Goal: Task Accomplishment & Management: Use online tool/utility

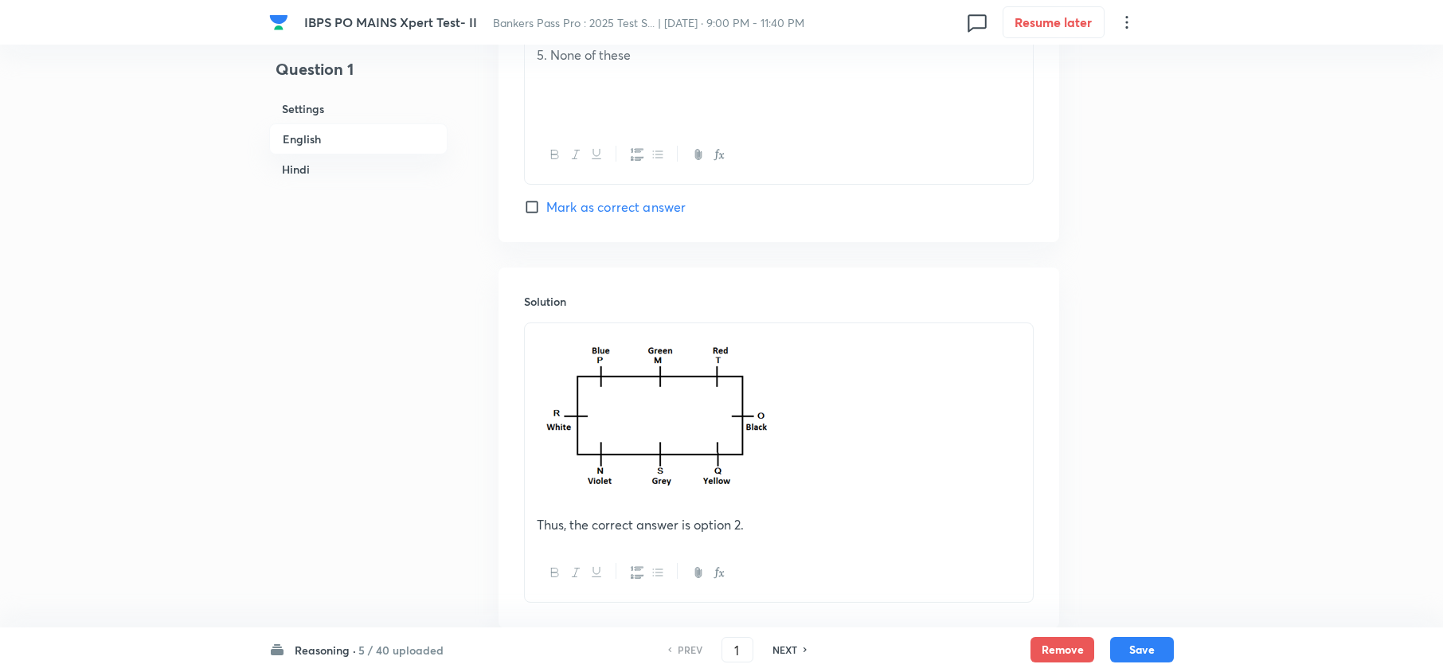
scroll to position [2760, 0]
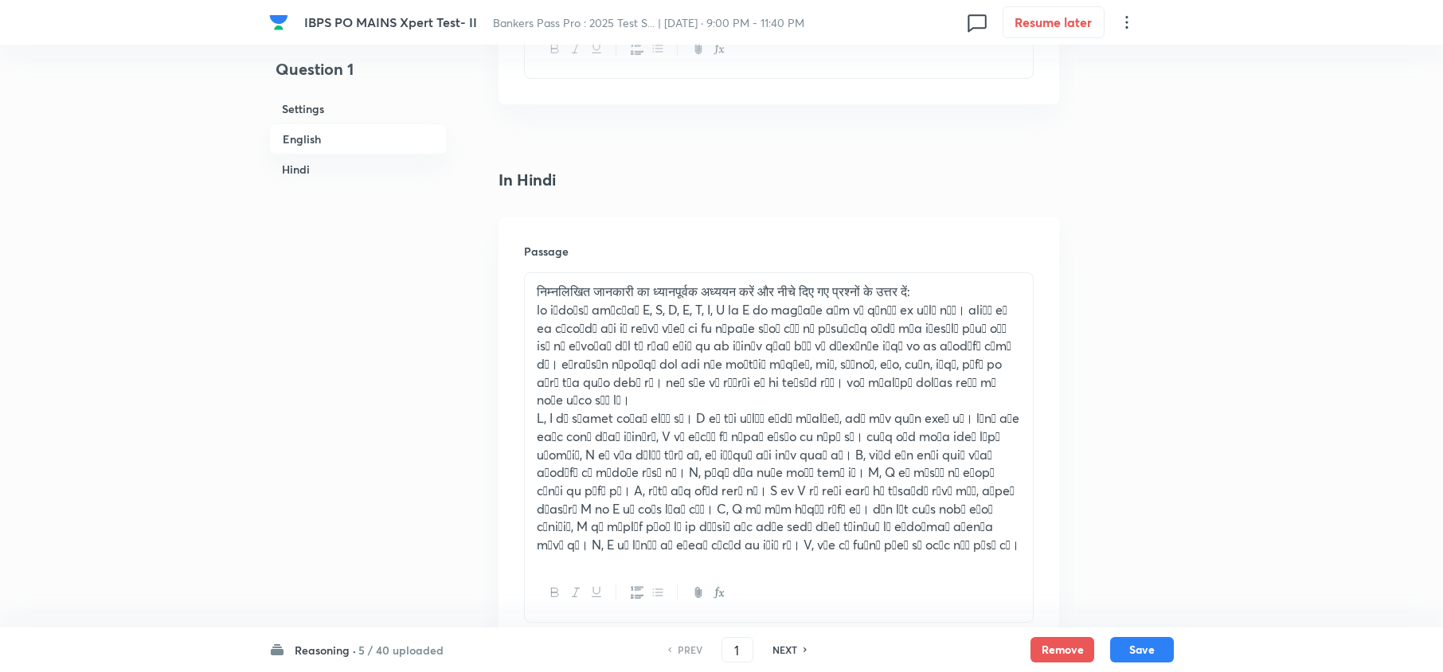
click at [781, 648] on h6 "NEXT" at bounding box center [785, 650] width 25 height 14
type input "2"
checkbox input "false"
click at [781, 648] on h6 "NEXT" at bounding box center [785, 650] width 25 height 14
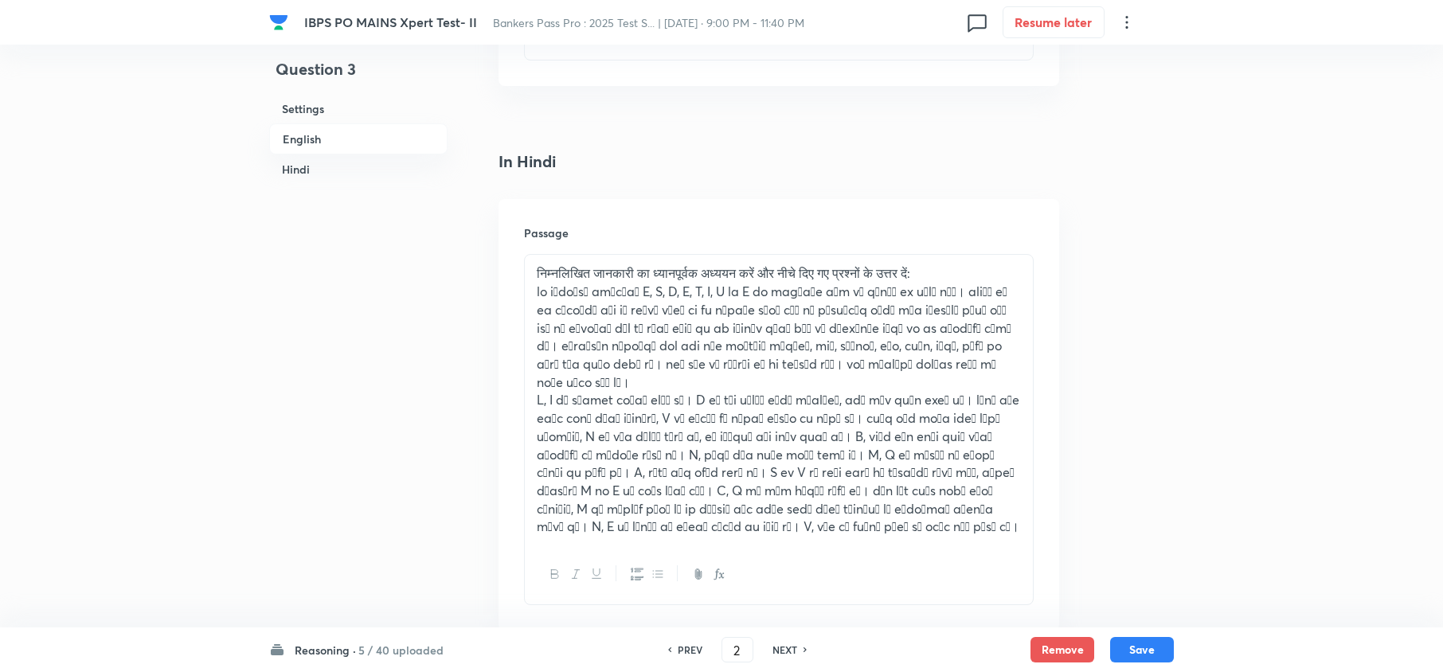
checkbox input "true"
type input "3"
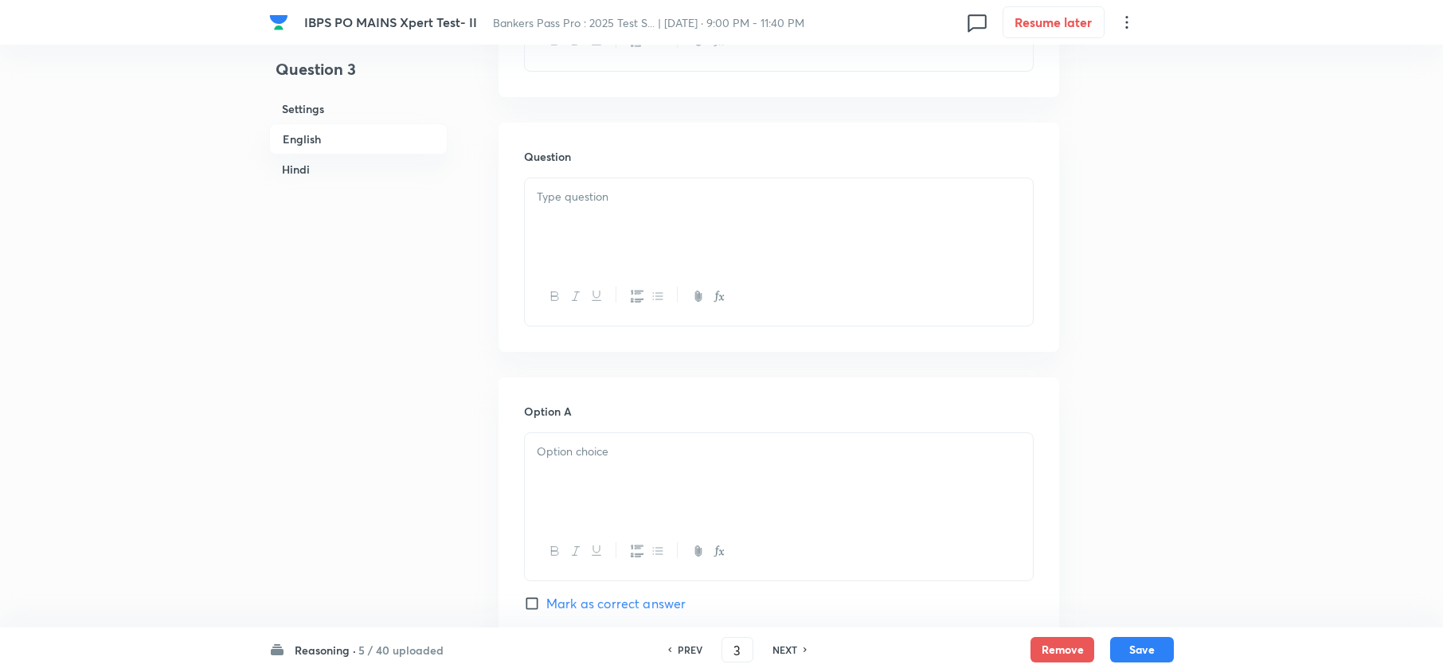
checkbox input "false"
click at [781, 648] on h6 "NEXT" at bounding box center [785, 650] width 25 height 14
checkbox input "true"
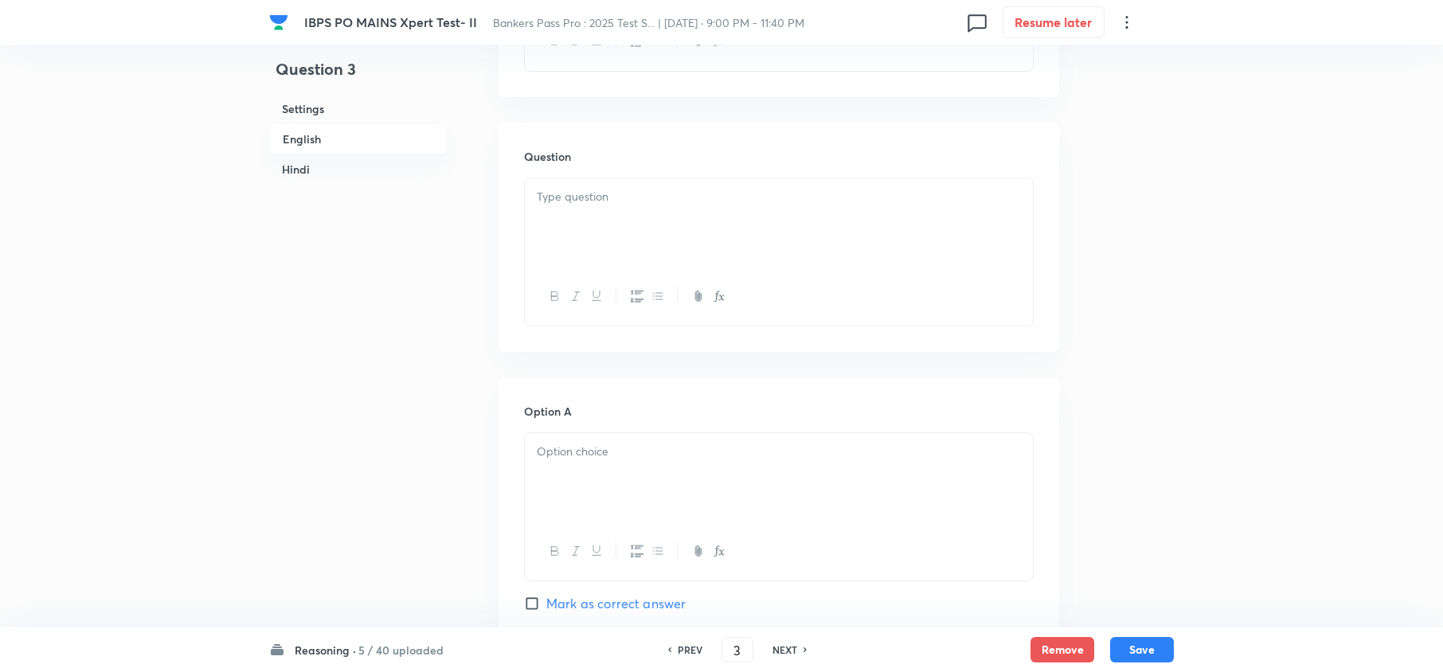
type input "4"
checkbox input "false"
checkbox input "true"
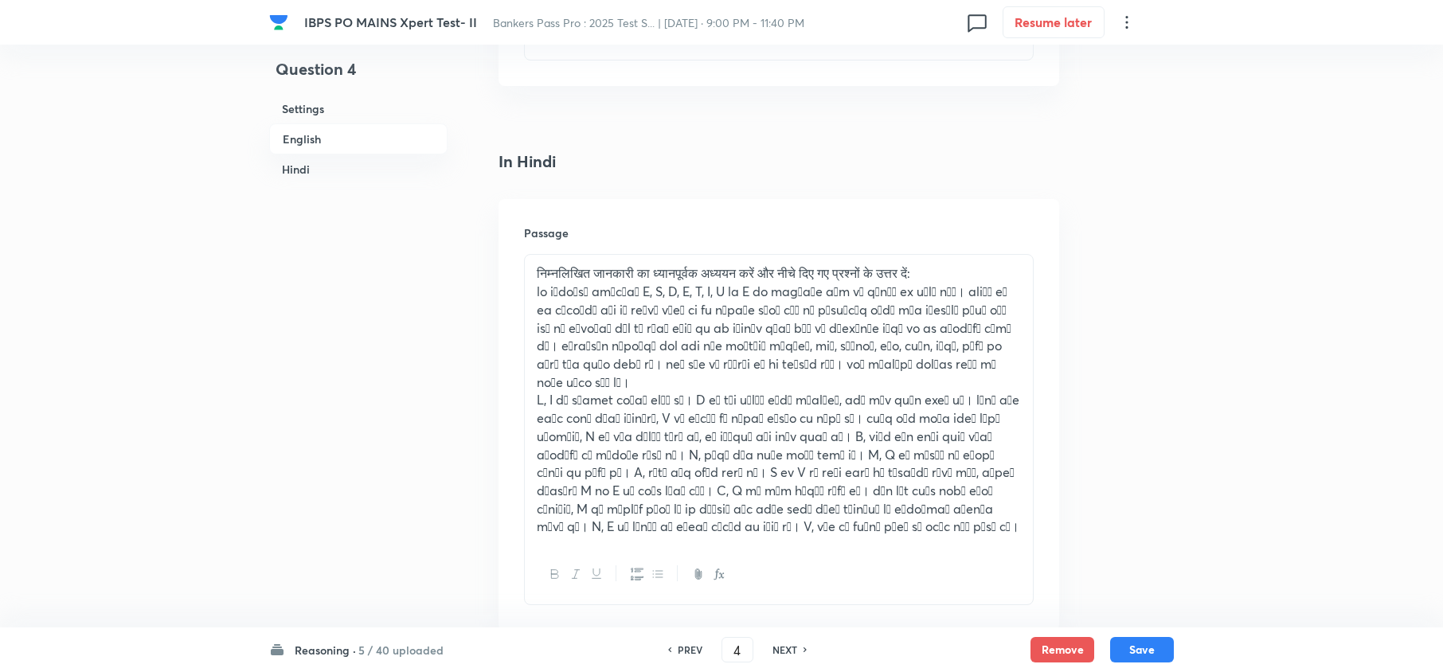
click at [781, 648] on h6 "NEXT" at bounding box center [785, 650] width 25 height 14
type input "5"
checkbox input "false"
checkbox input "true"
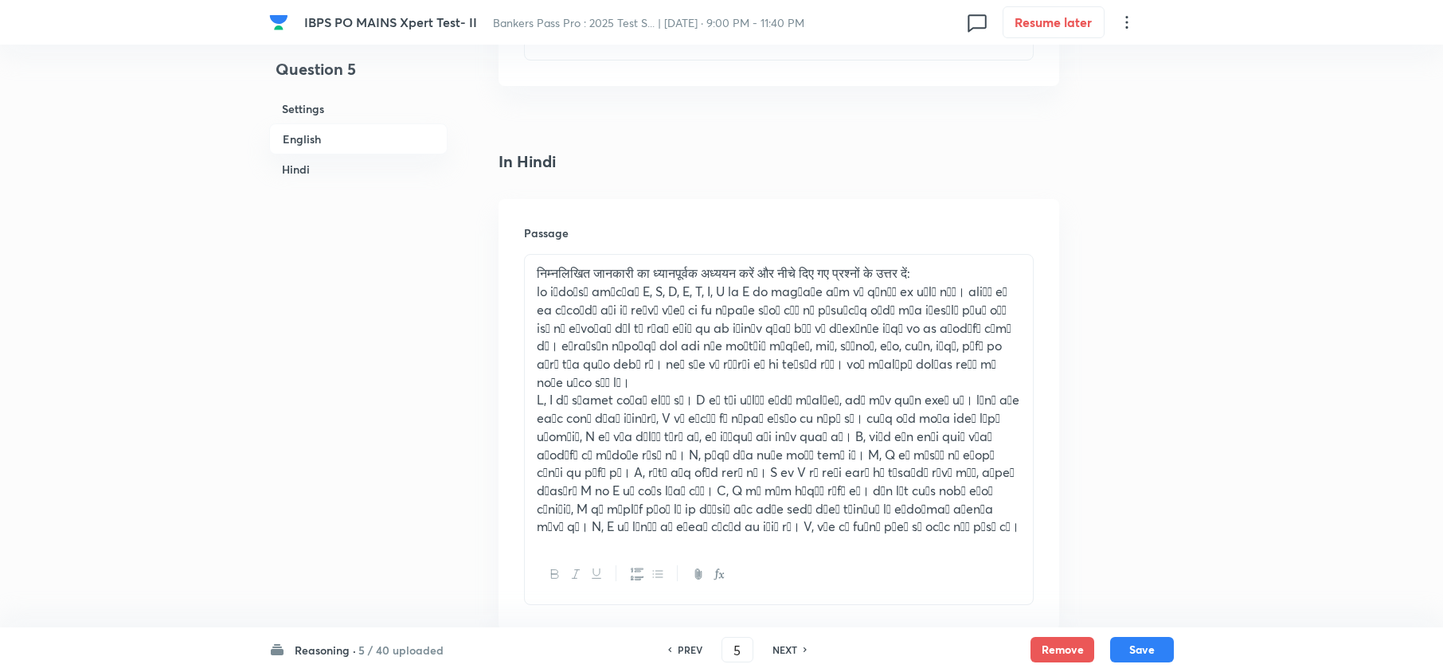
checkbox input "true"
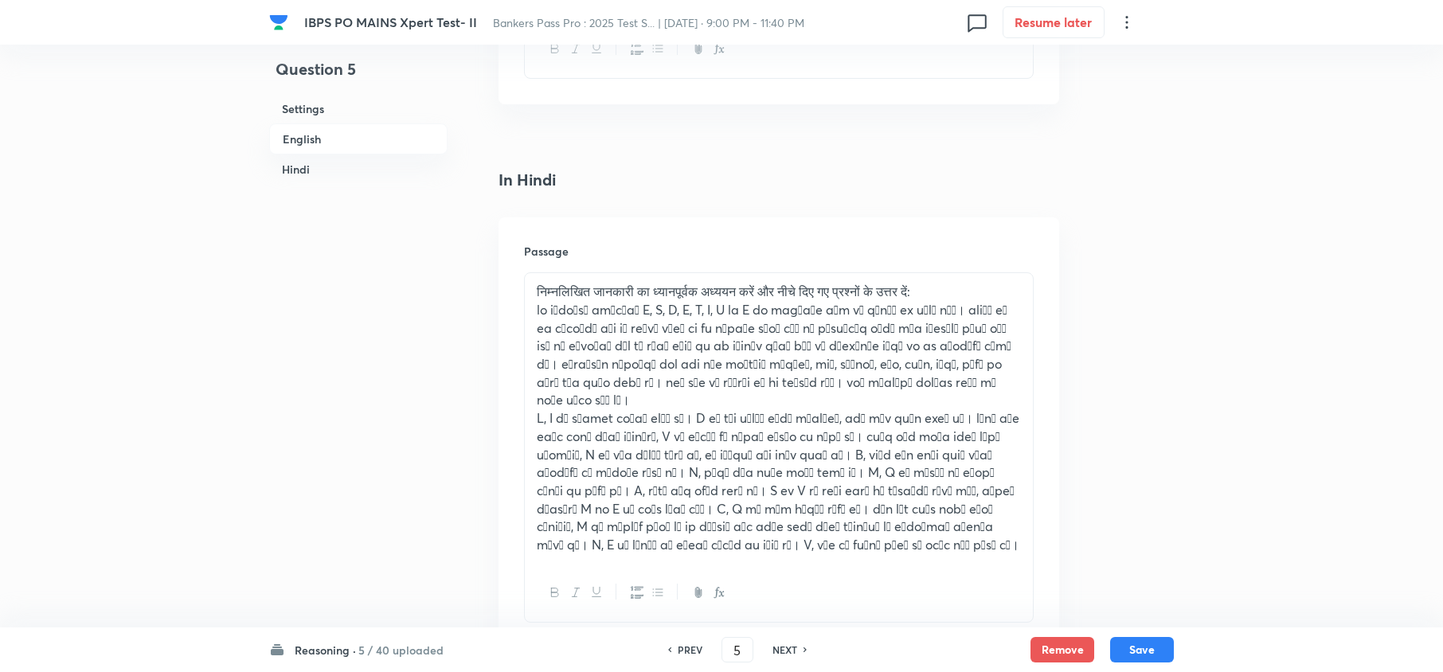
click at [781, 647] on h6 "NEXT" at bounding box center [785, 650] width 25 height 14
type input "6"
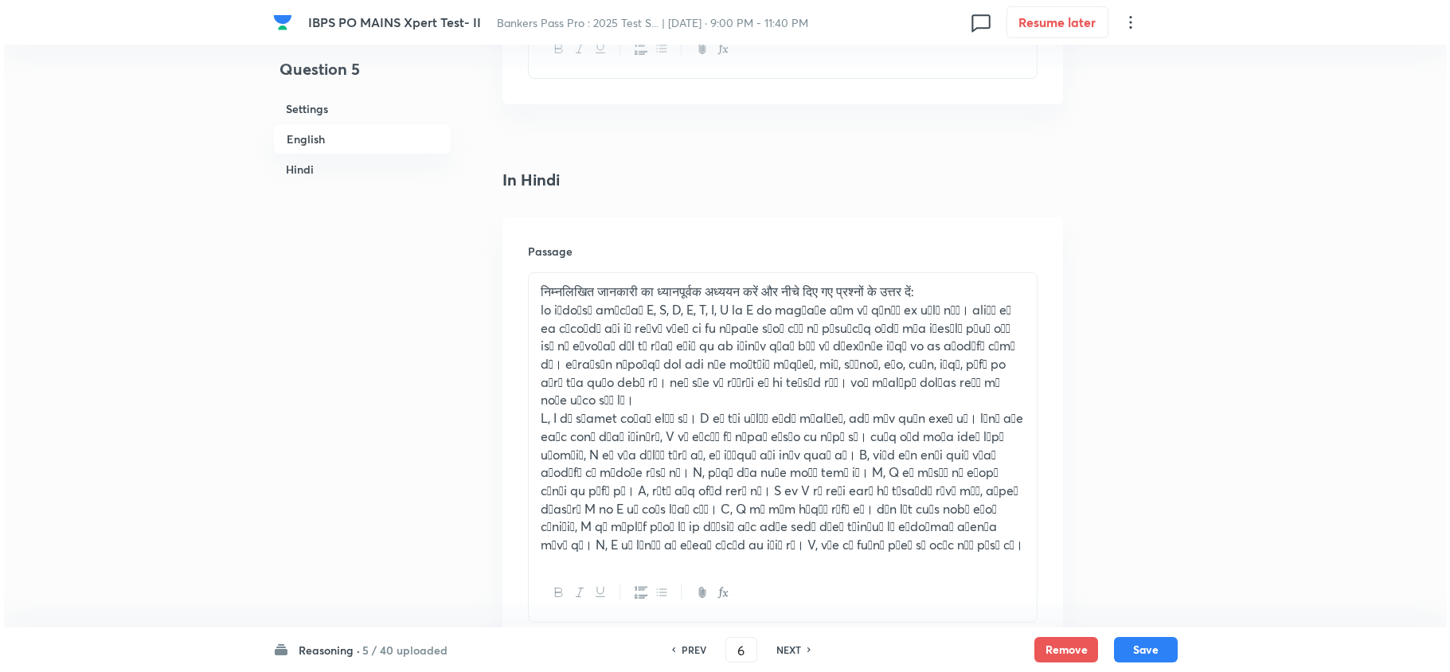
scroll to position [0, 0]
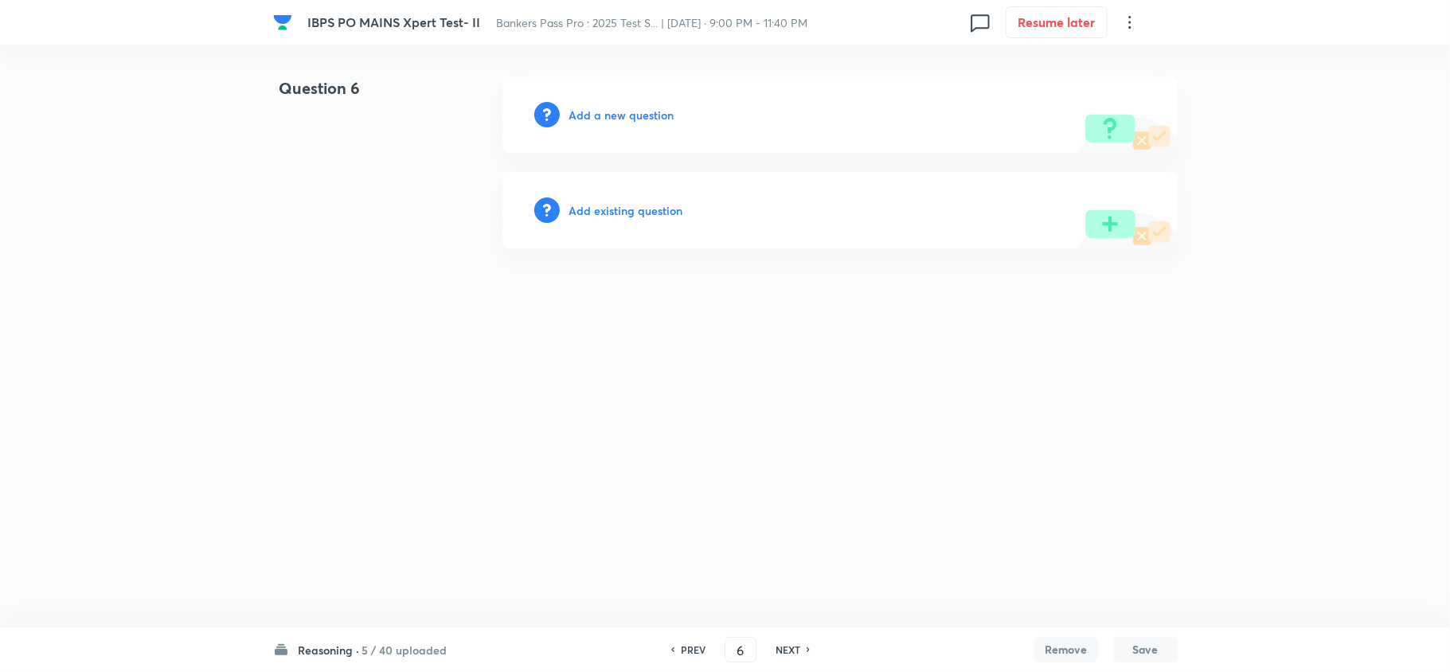
click at [638, 106] on div "Add a new question" at bounding box center [840, 114] width 675 height 76
click at [638, 107] on h6 "Add a new question" at bounding box center [621, 115] width 105 height 17
click at [639, 107] on h6 "Choose a question type" at bounding box center [630, 115] width 123 height 17
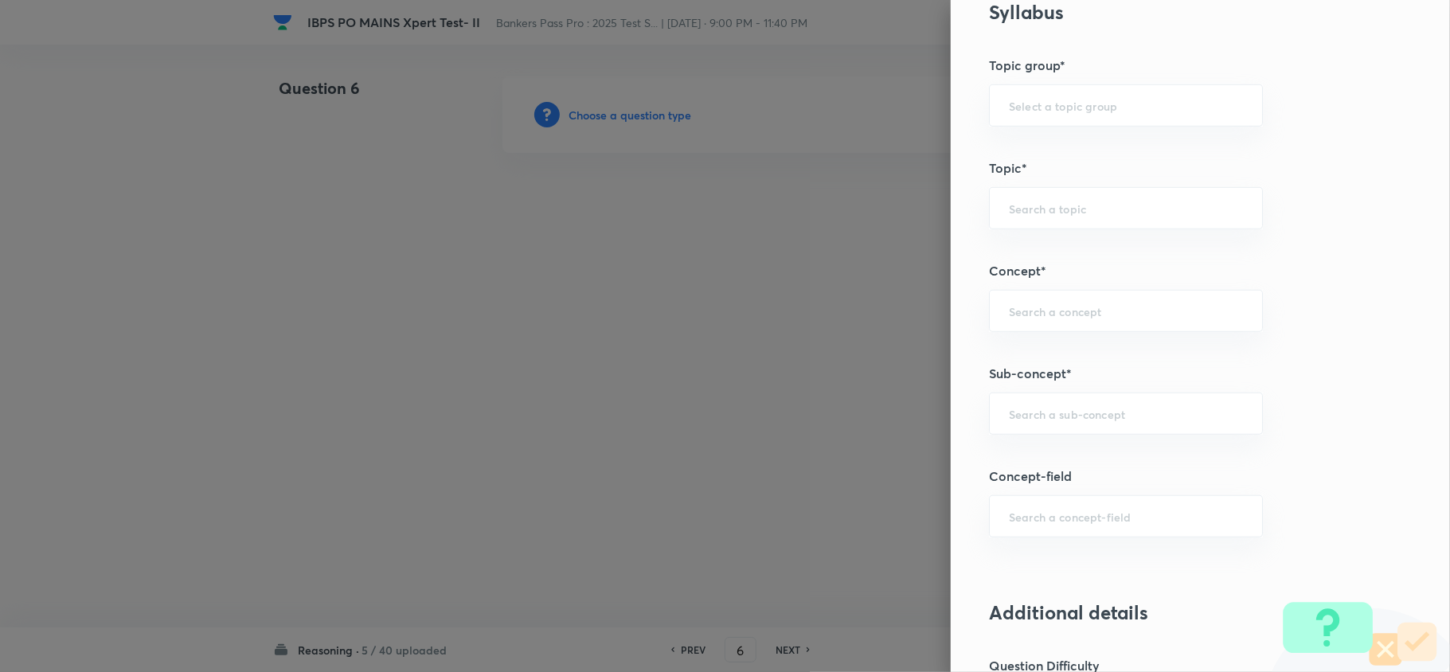
scroll to position [849, 0]
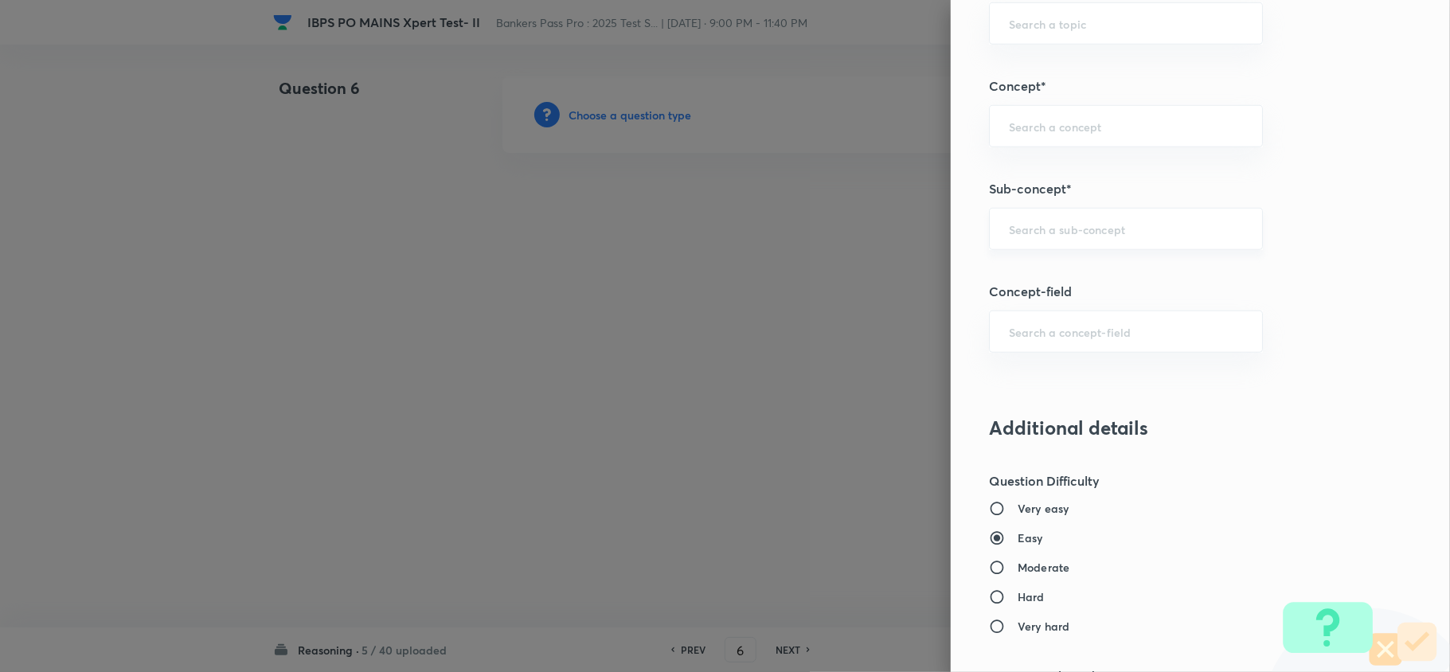
click at [1088, 229] on input "text" at bounding box center [1126, 228] width 234 height 15
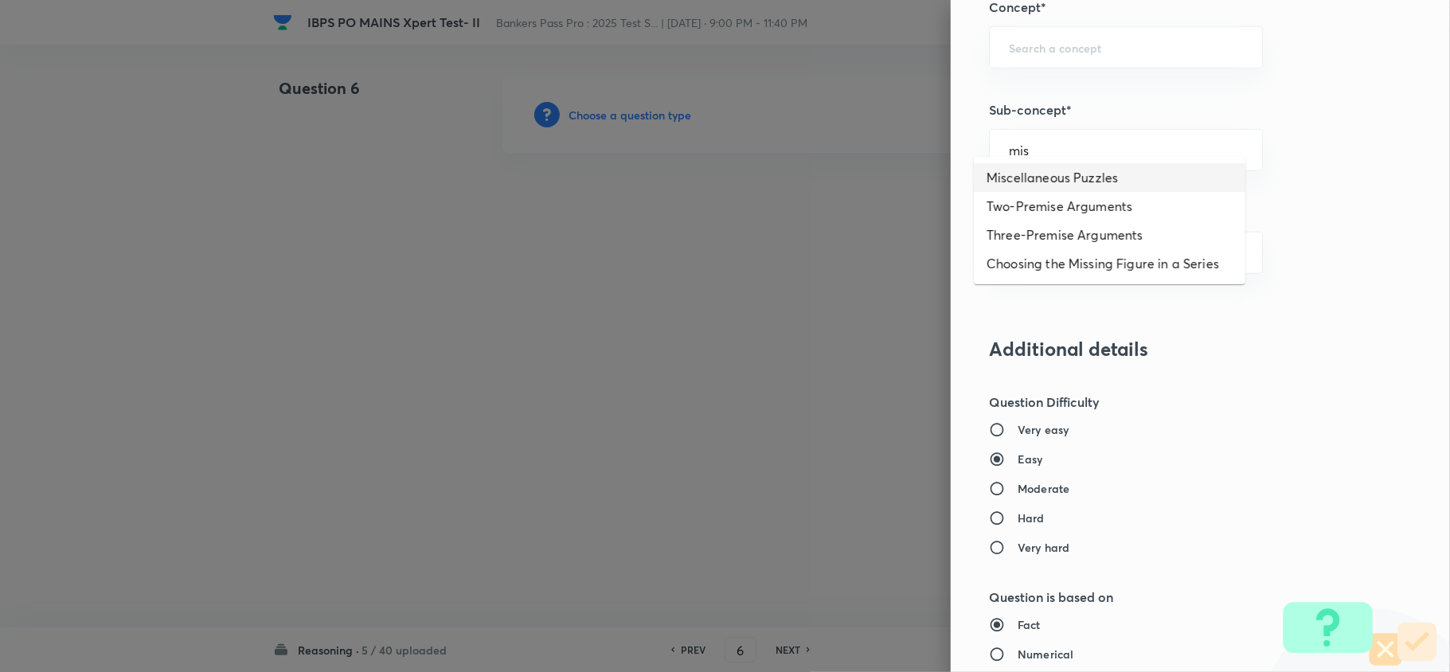
scroll to position [956, 0]
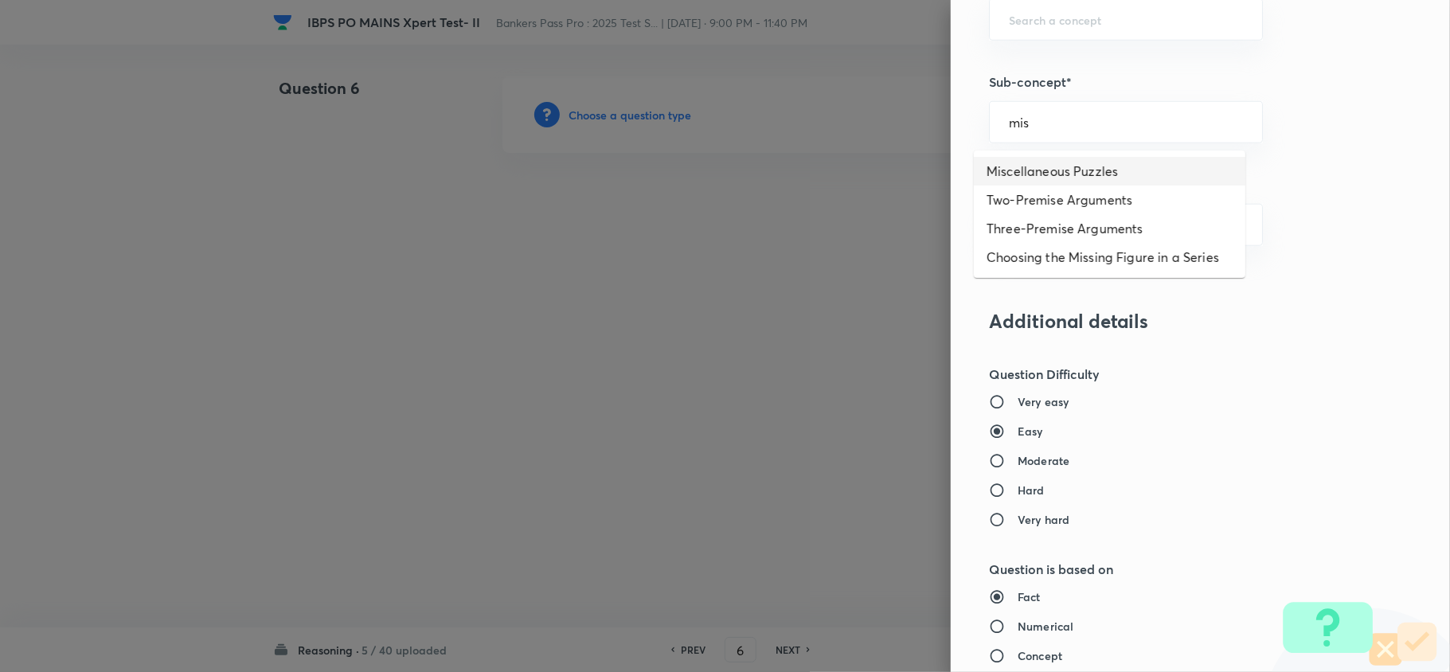
click at [1055, 172] on li "Miscellaneous Puzzles" at bounding box center [1110, 171] width 272 height 29
type input "Miscellaneous Puzzles"
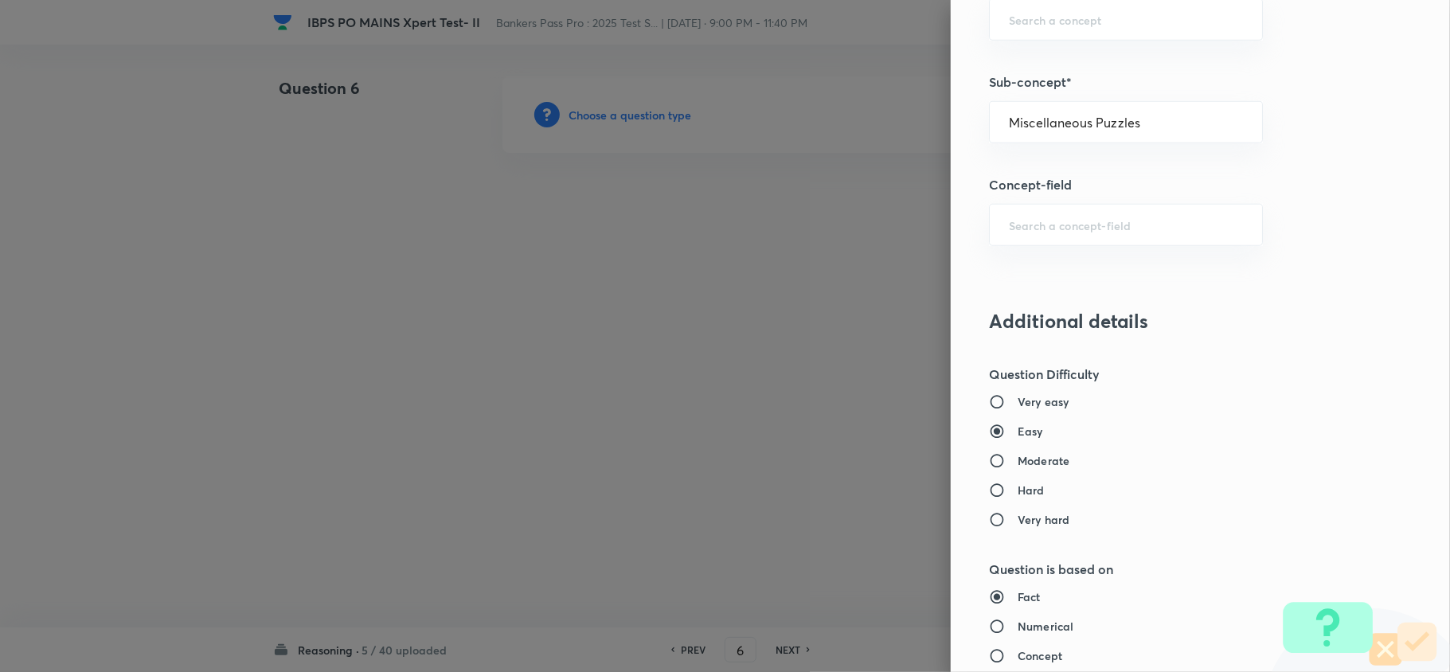
type input "Reasoning"
type input "Verbal Reasoning"
type input "Puzzle and Seating Arrangement"
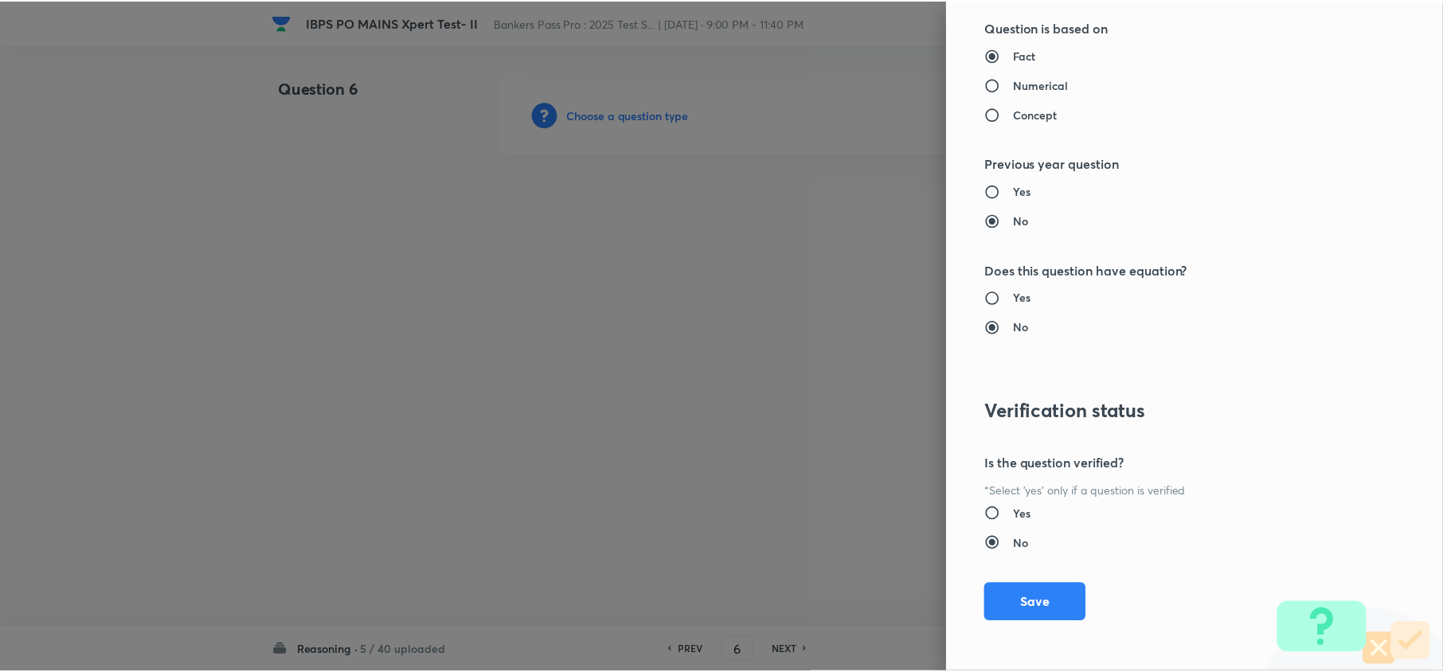
scroll to position [1502, 0]
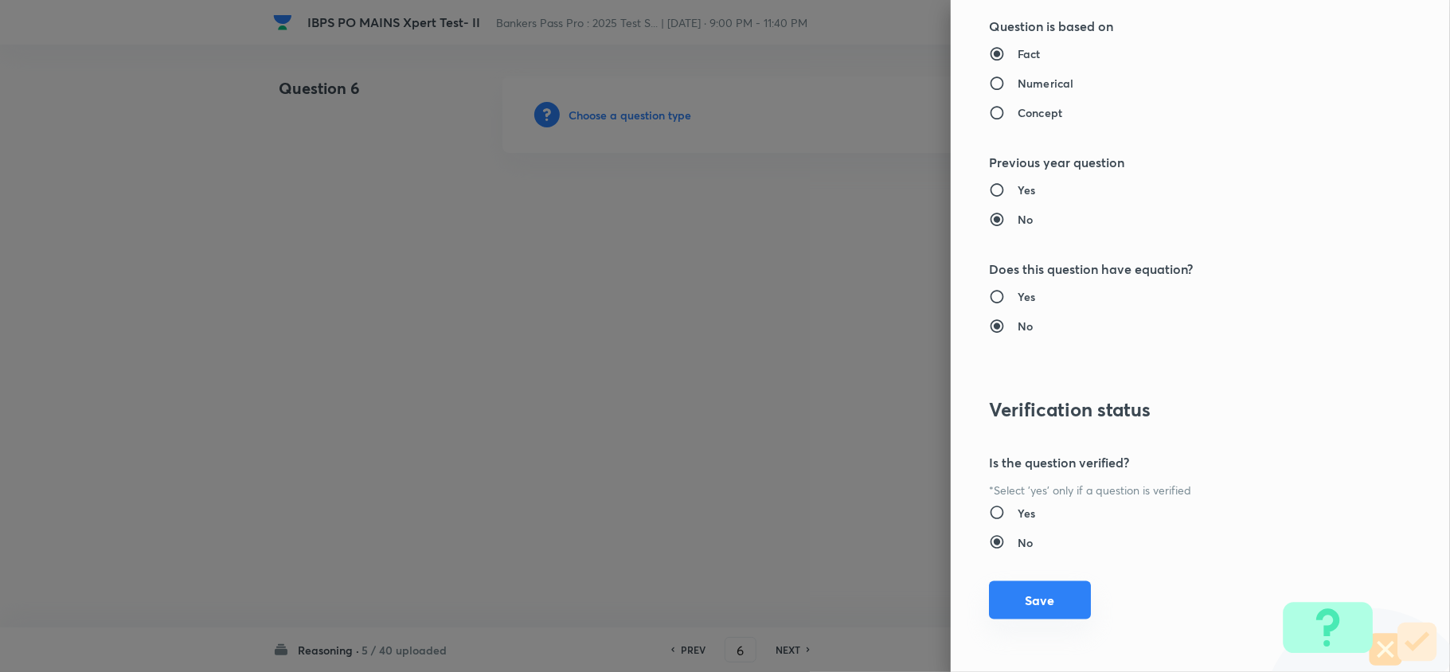
click at [1045, 587] on button "Save" at bounding box center [1040, 600] width 102 height 38
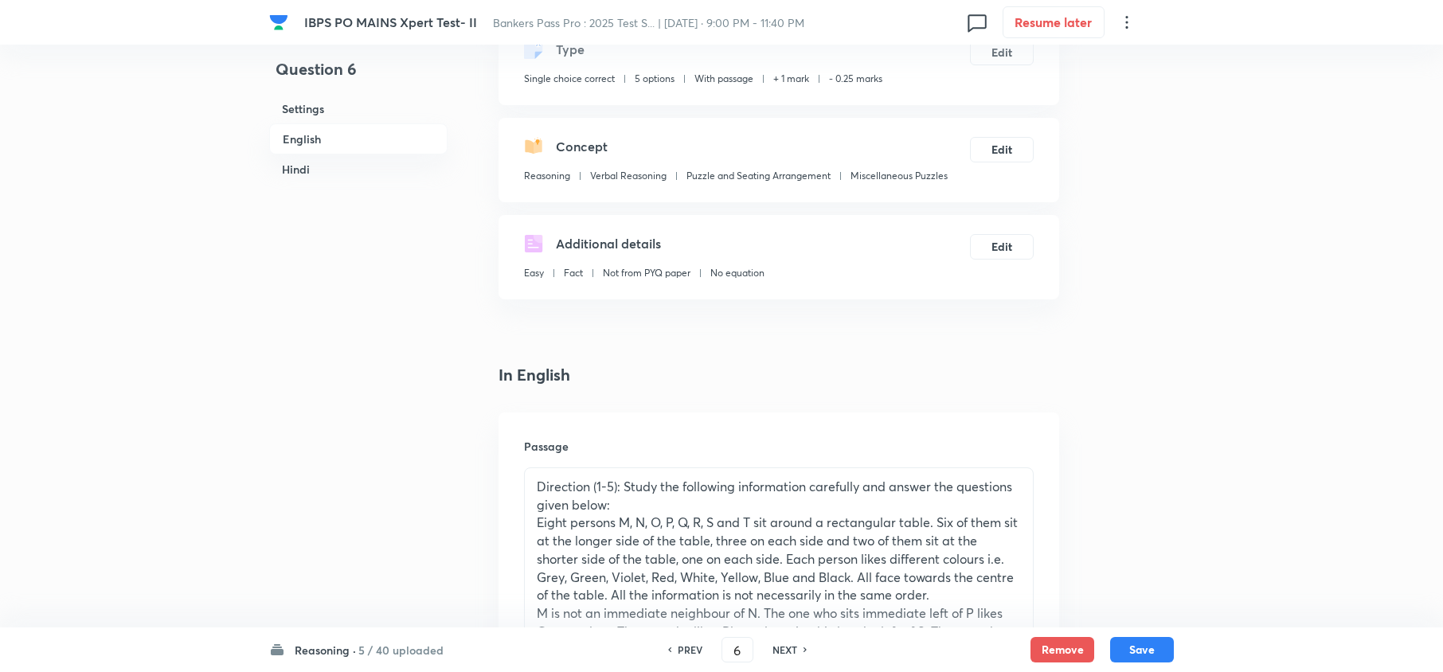
scroll to position [425, 0]
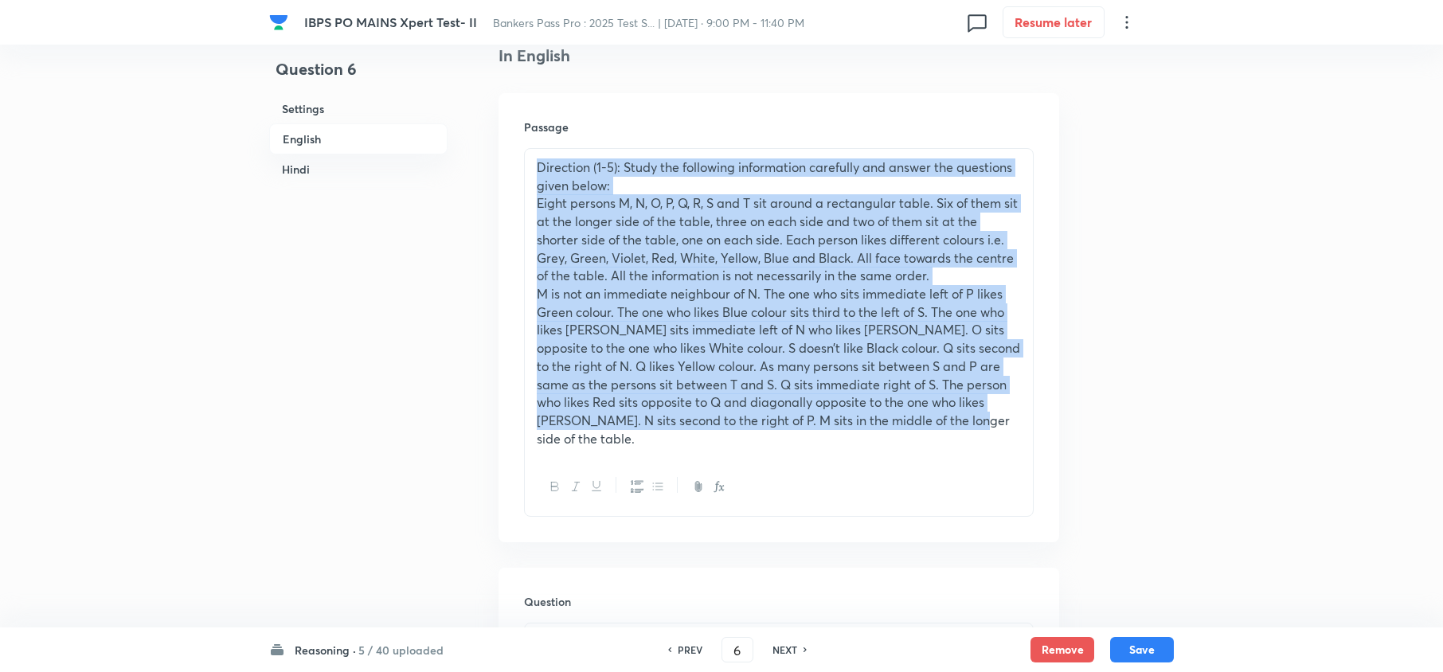
drag, startPoint x: 918, startPoint y: 422, endPoint x: 447, endPoint y: 99, distance: 571.7
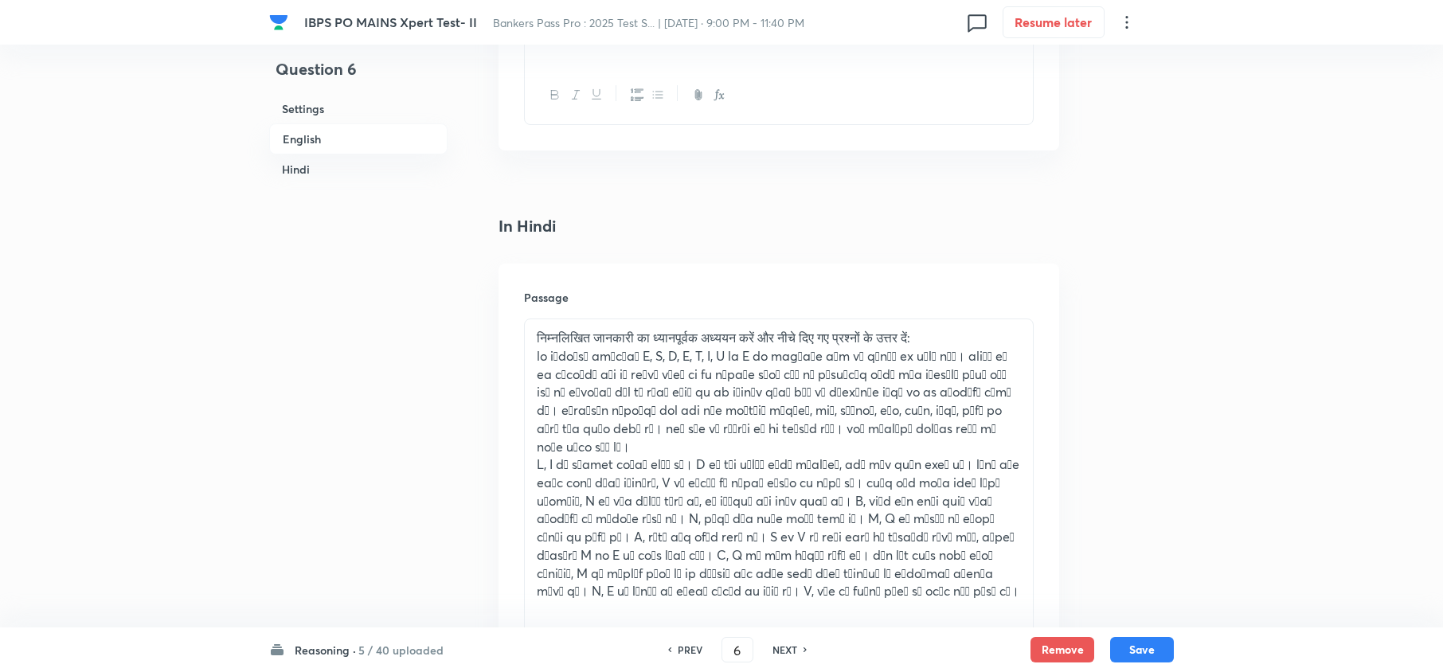
scroll to position [2549, 0]
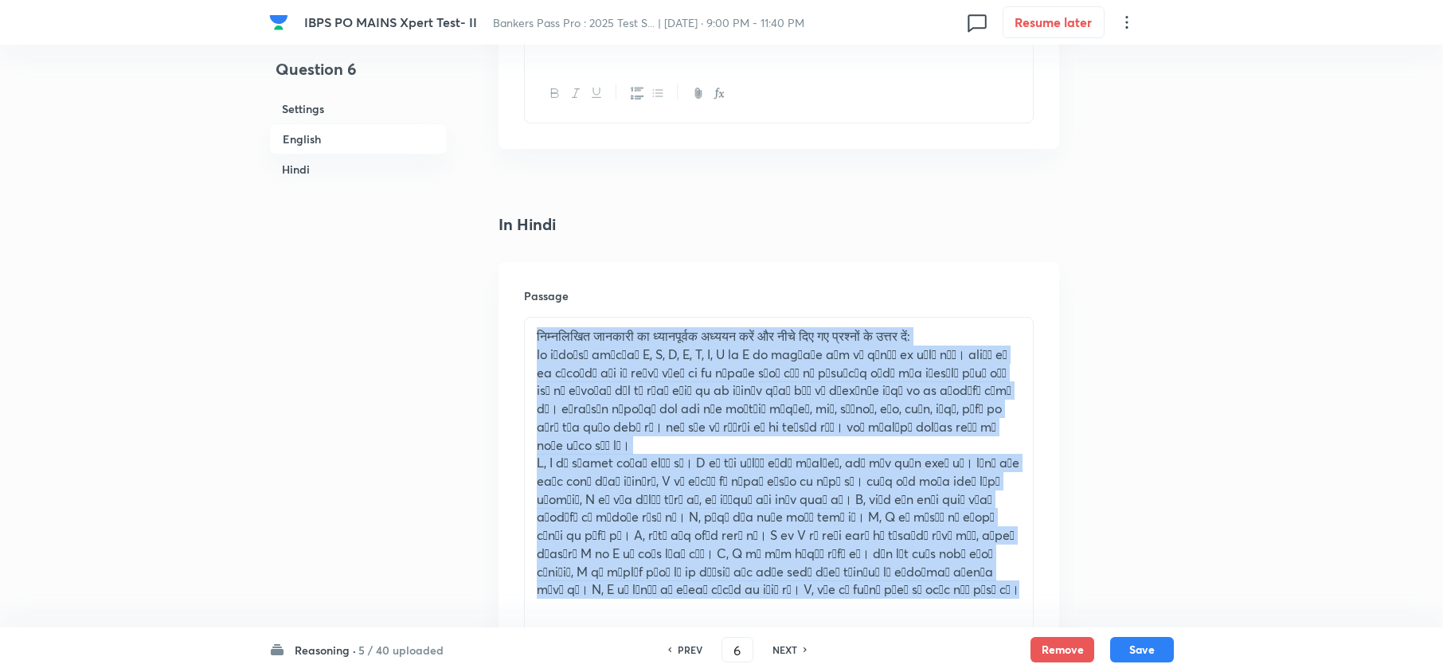
drag, startPoint x: 676, startPoint y: 584, endPoint x: 951, endPoint y: 241, distance: 439.7
click at [456, 231] on div "Question 6 Settings English Hindi Settings Type Single choice correct 5 options…" at bounding box center [721, 26] width 905 height 4996
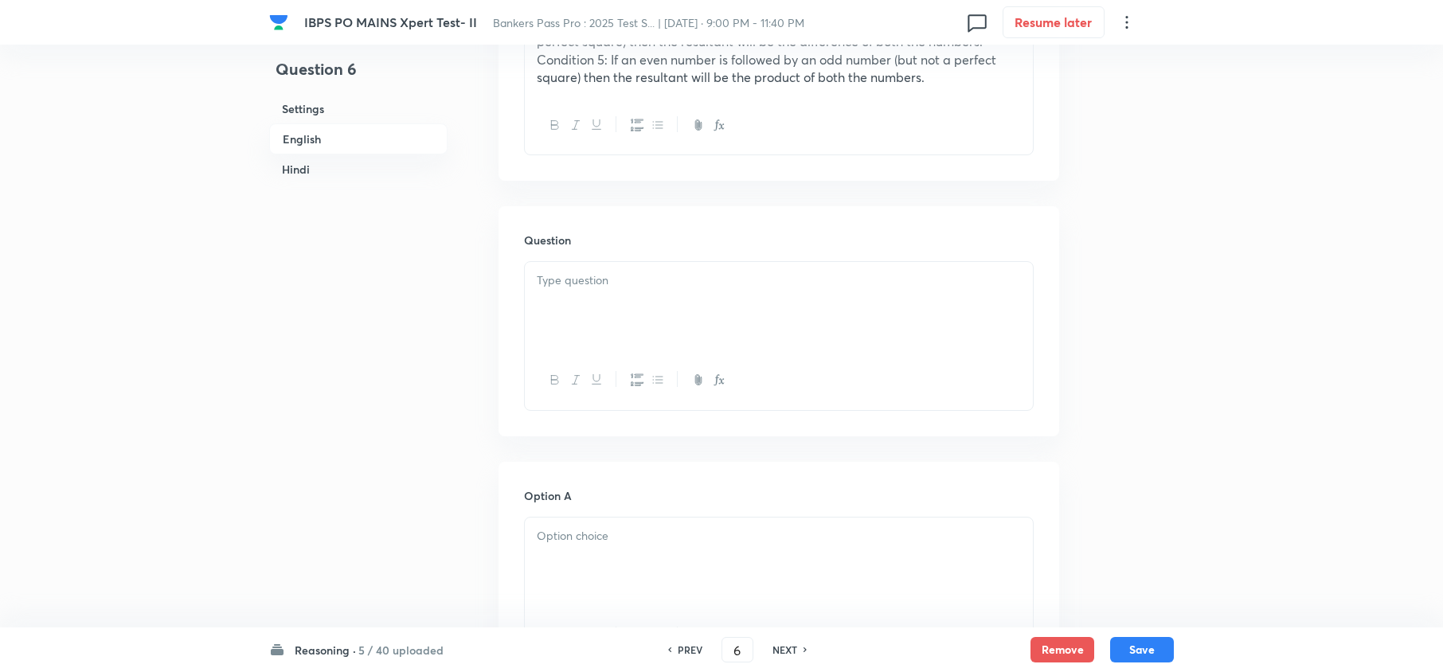
scroll to position [743, 0]
click at [594, 301] on div at bounding box center [779, 312] width 508 height 89
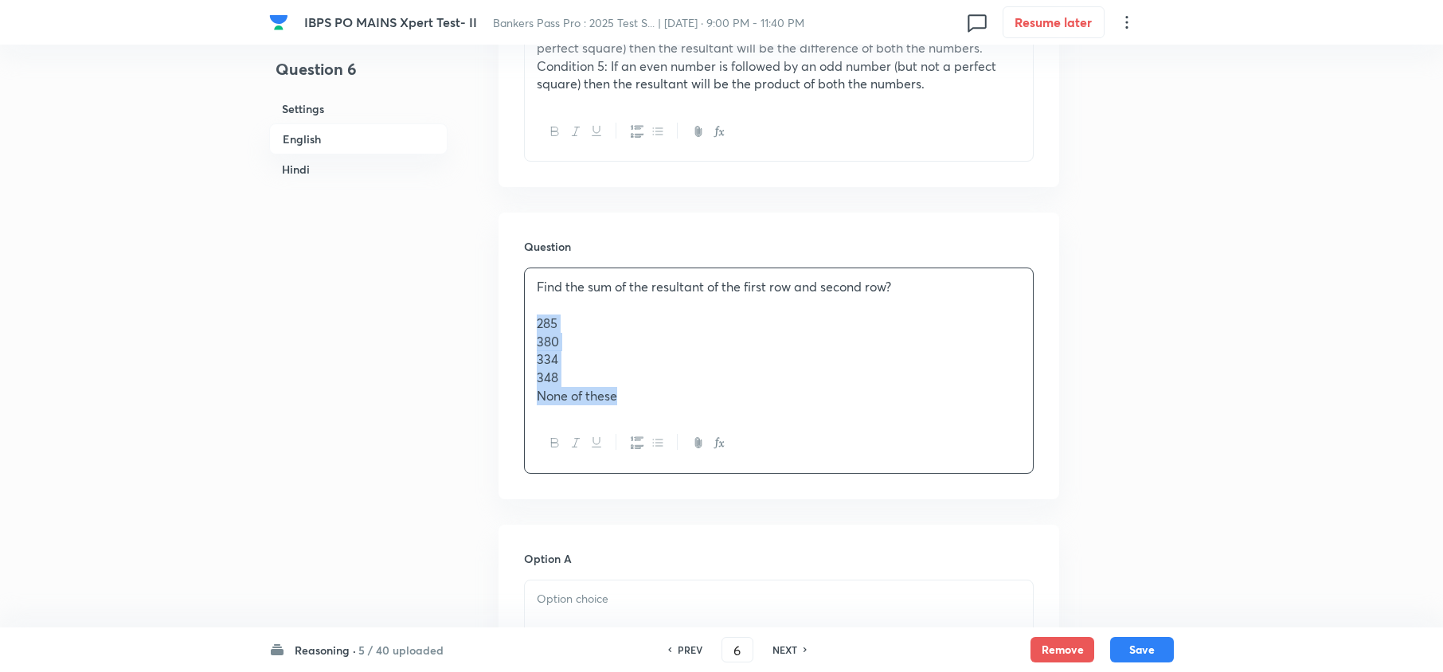
drag, startPoint x: 534, startPoint y: 320, endPoint x: 692, endPoint y: 412, distance: 183.1
click at [692, 412] on div "Find the sum of the resultant of the first row and second row? 285 380 334 348 …" at bounding box center [779, 341] width 508 height 146
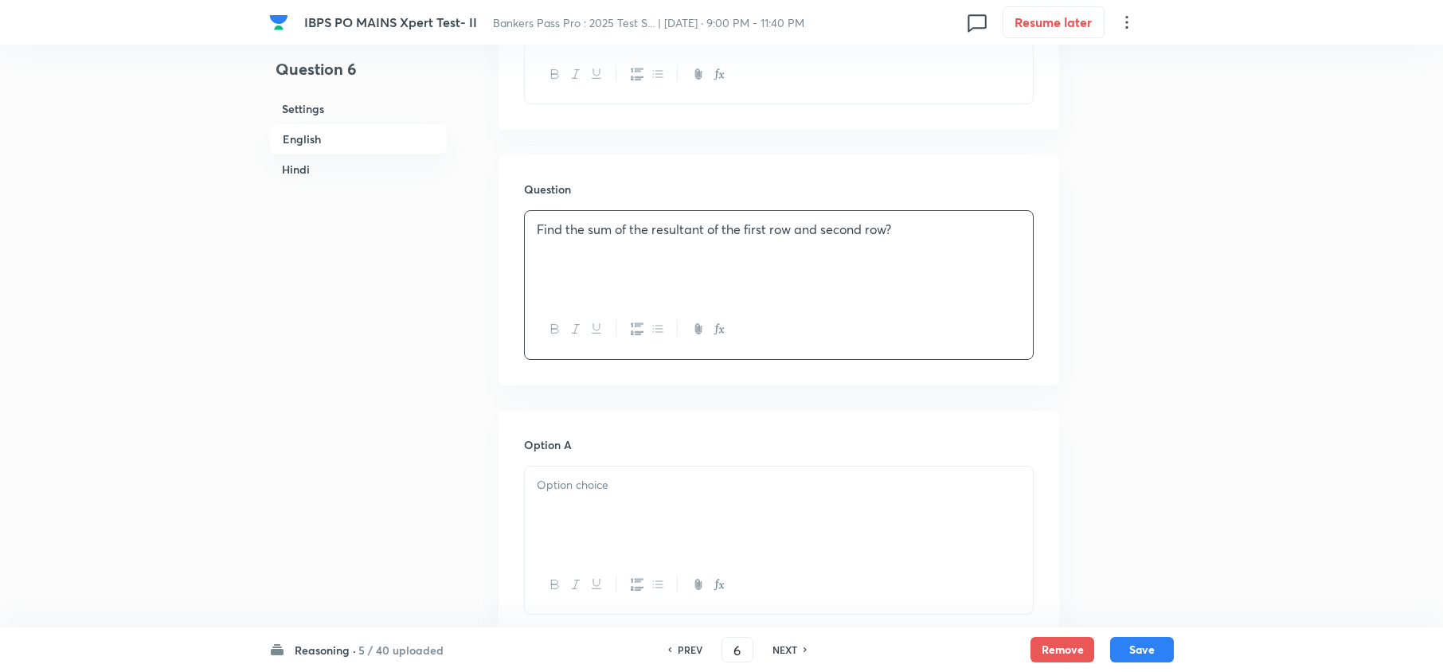
scroll to position [849, 0]
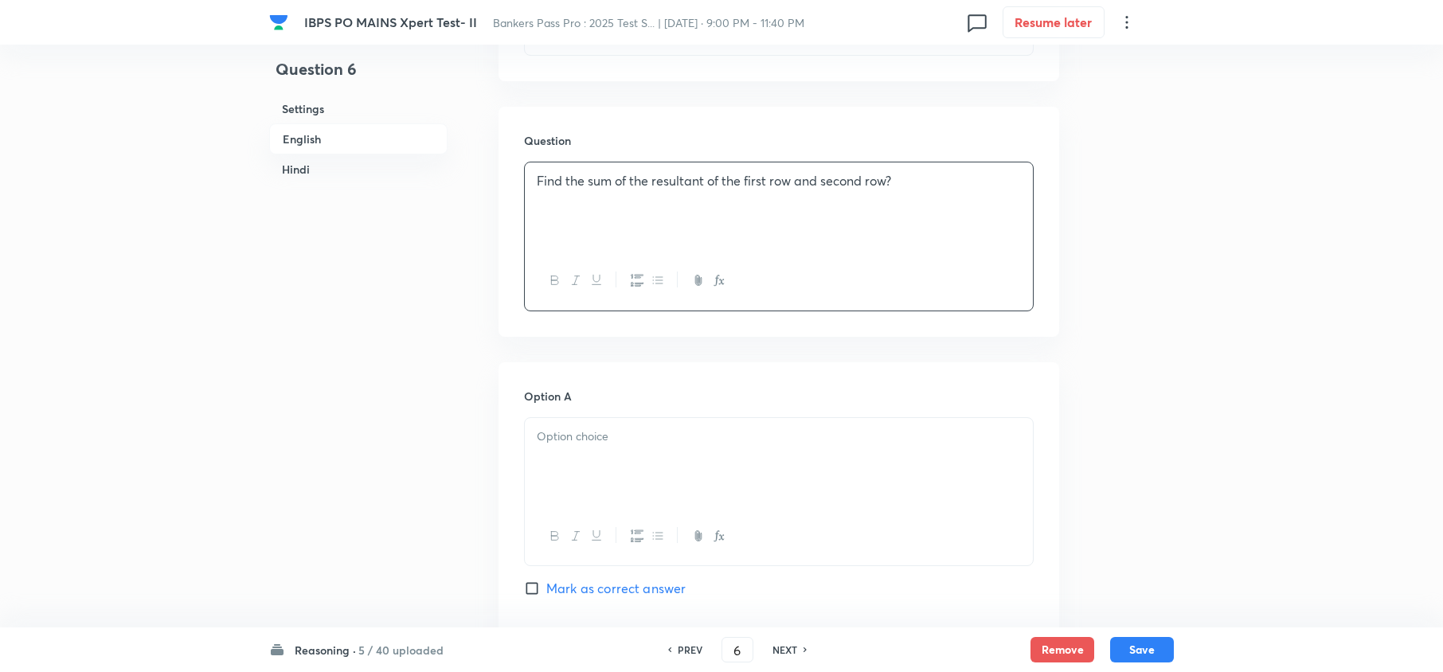
click at [596, 454] on div at bounding box center [779, 462] width 508 height 89
drag, startPoint x: 538, startPoint y: 456, endPoint x: 674, endPoint y: 518, distance: 149.0
click at [667, 518] on div "285 380 334 348 None of these" at bounding box center [779, 473] width 508 height 110
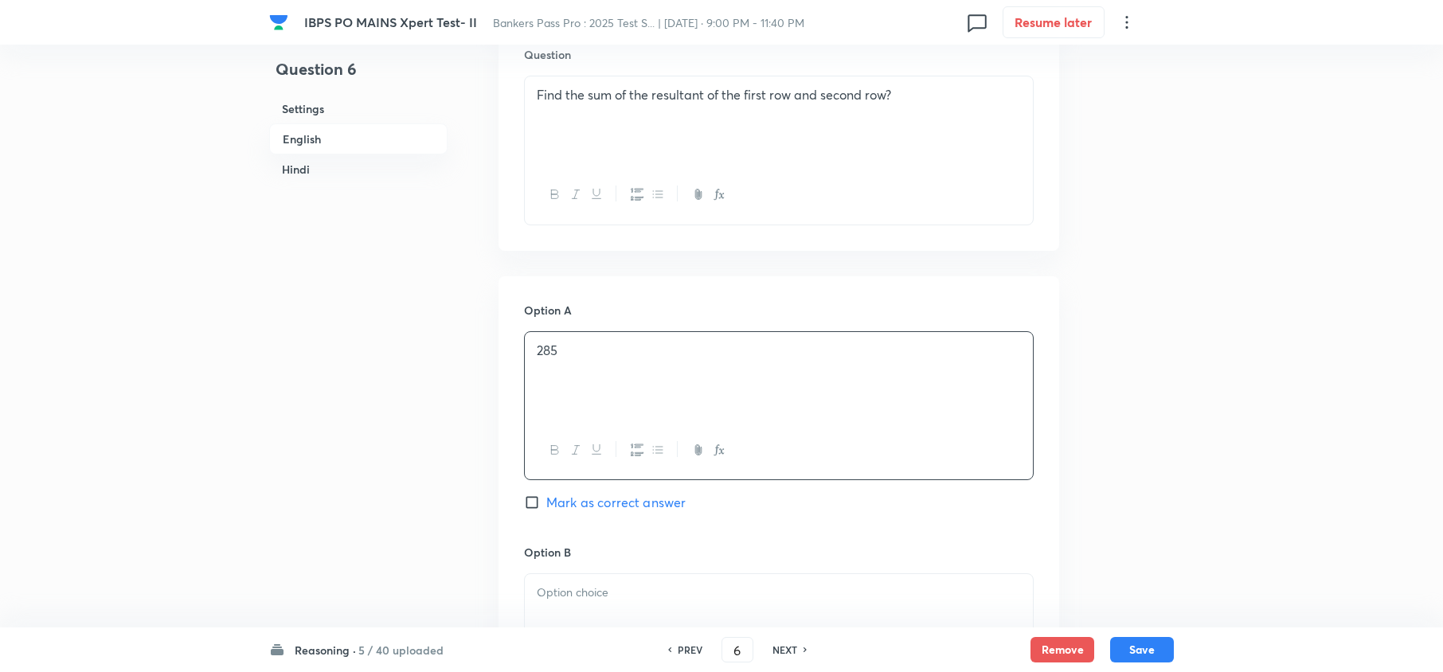
scroll to position [1062, 0]
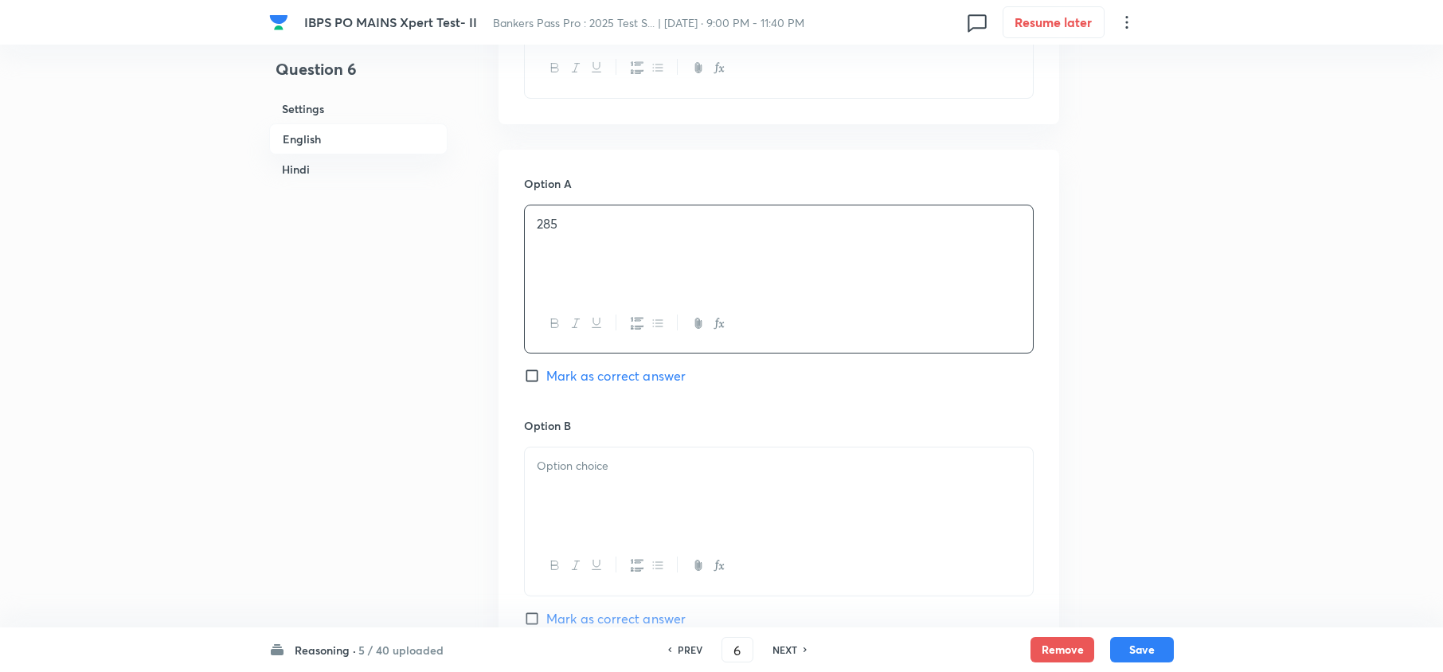
click at [591, 482] on div at bounding box center [779, 492] width 508 height 89
drag, startPoint x: 536, startPoint y: 488, endPoint x: 691, endPoint y: 546, distance: 165.8
click at [691, 546] on div "380 334 348 None of these" at bounding box center [779, 522] width 510 height 151
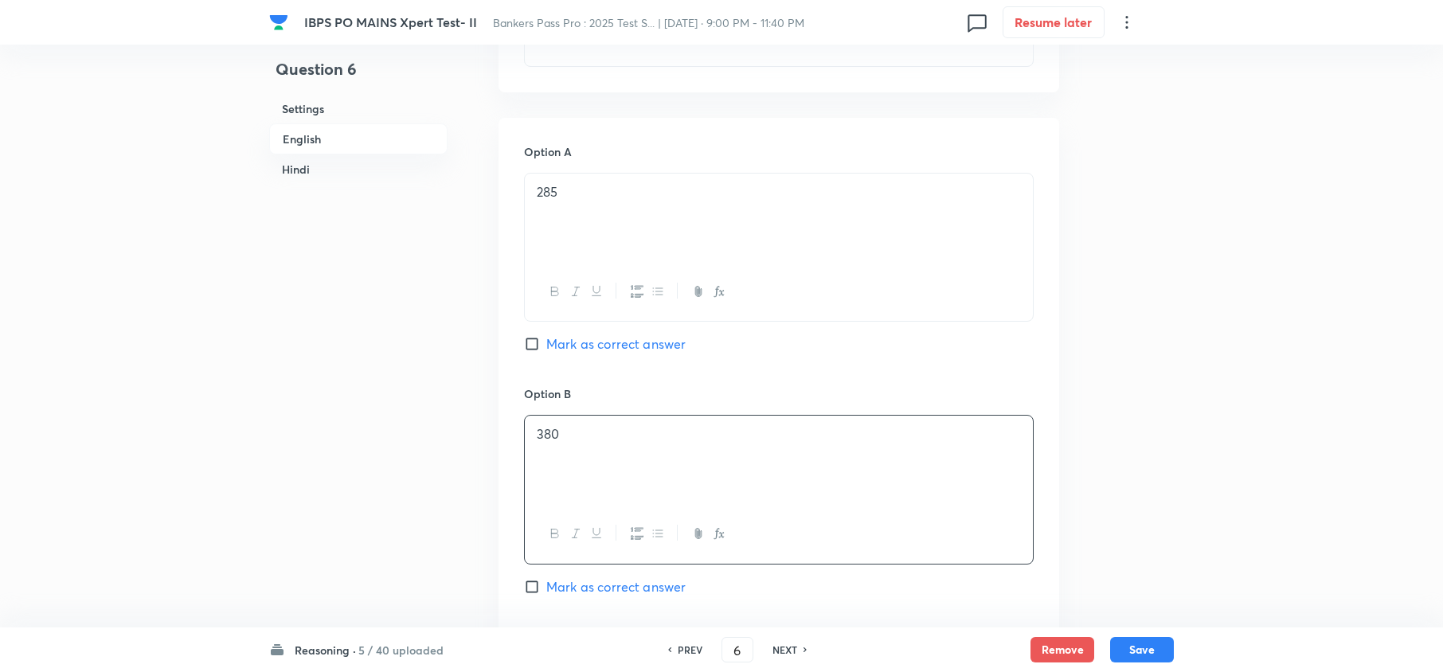
scroll to position [1380, 0]
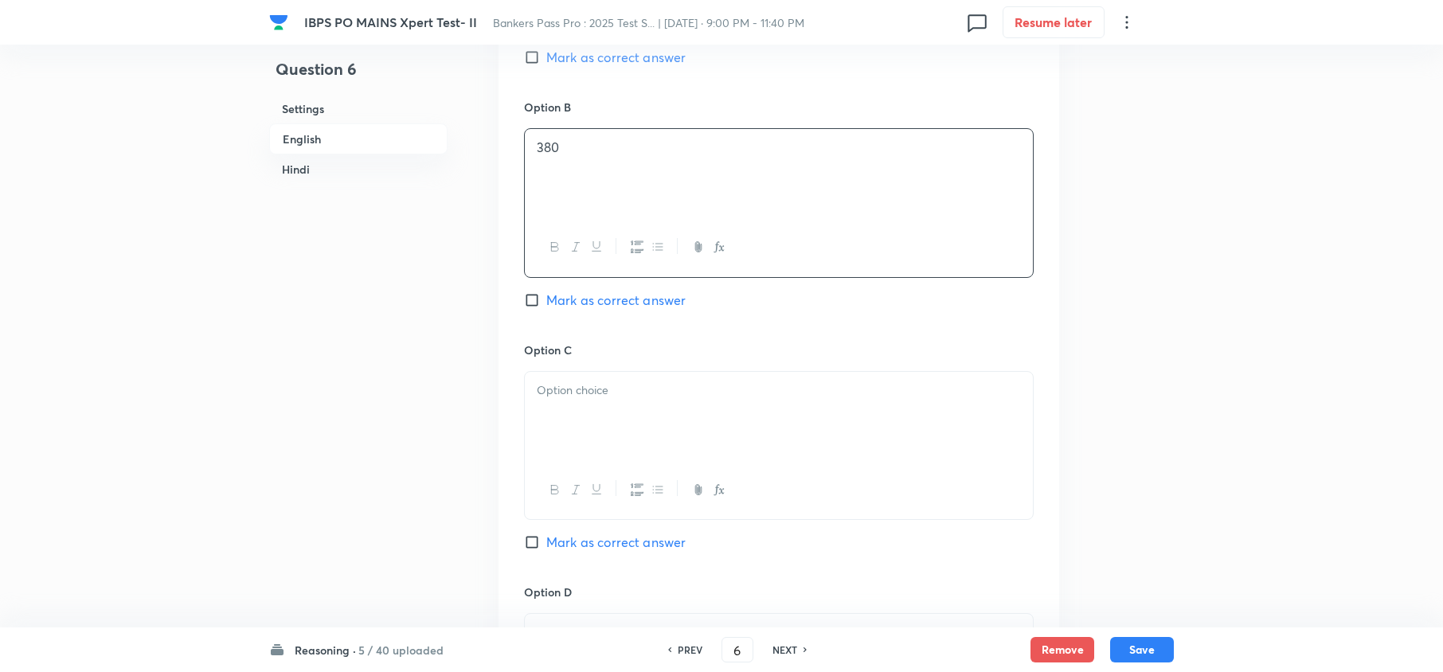
click at [546, 405] on div at bounding box center [779, 416] width 508 height 89
drag, startPoint x: 533, startPoint y: 412, endPoint x: 787, endPoint y: 494, distance: 267.0
click at [788, 491] on div "334 348 None of these" at bounding box center [779, 445] width 510 height 149
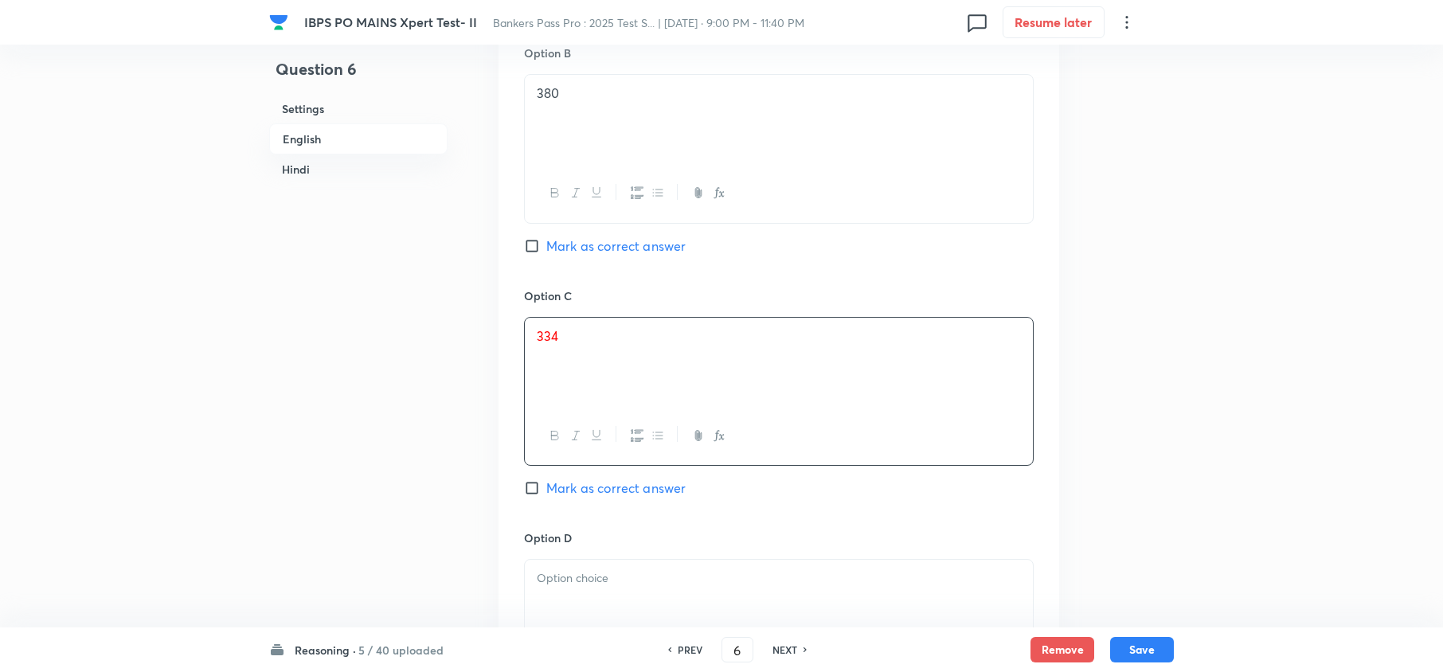
scroll to position [1486, 0]
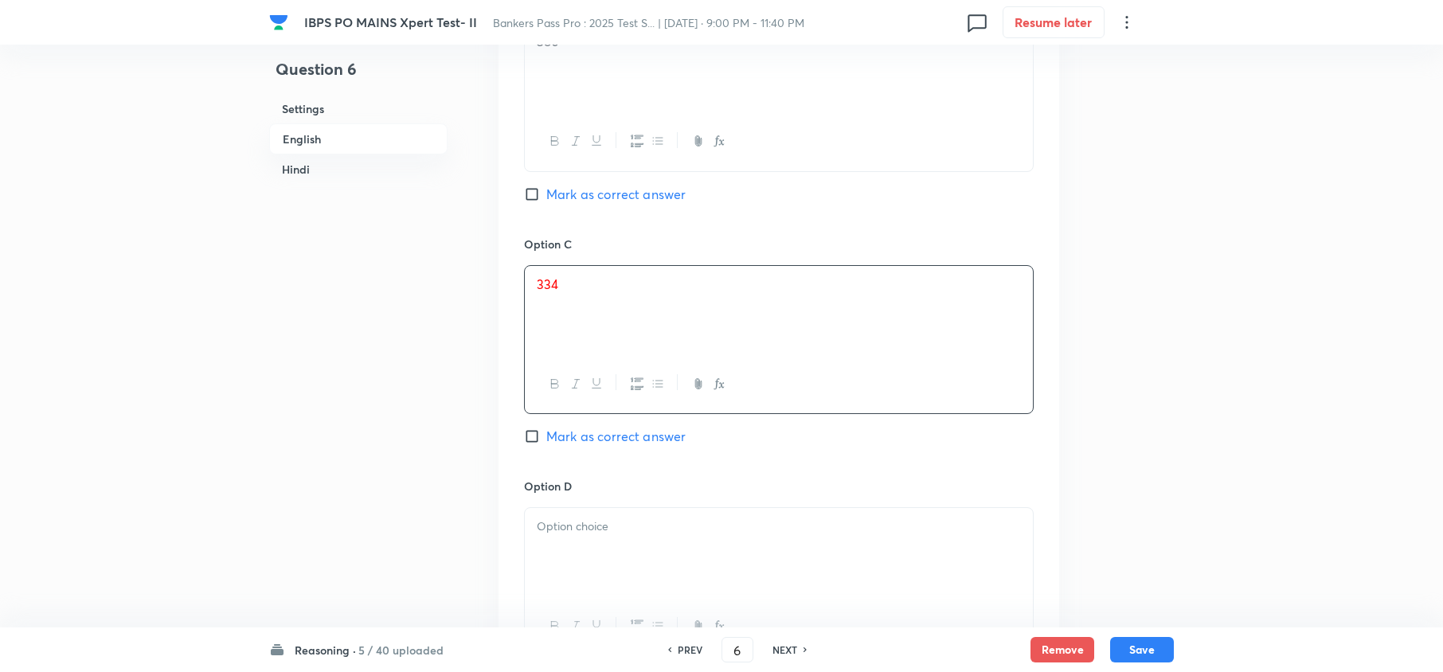
click at [568, 424] on div "Option C 334 Mark as correct answer" at bounding box center [779, 357] width 510 height 242
click at [564, 457] on div "Option C 334 Mark as correct answer" at bounding box center [779, 357] width 510 height 242
click at [520, 444] on div "Option A 285 Mark as correct answer Option B 380 Mark as correct answer Option …" at bounding box center [779, 340] width 561 height 1231
click at [534, 437] on input "Mark as correct answer" at bounding box center [535, 436] width 22 height 16
checkbox input "true"
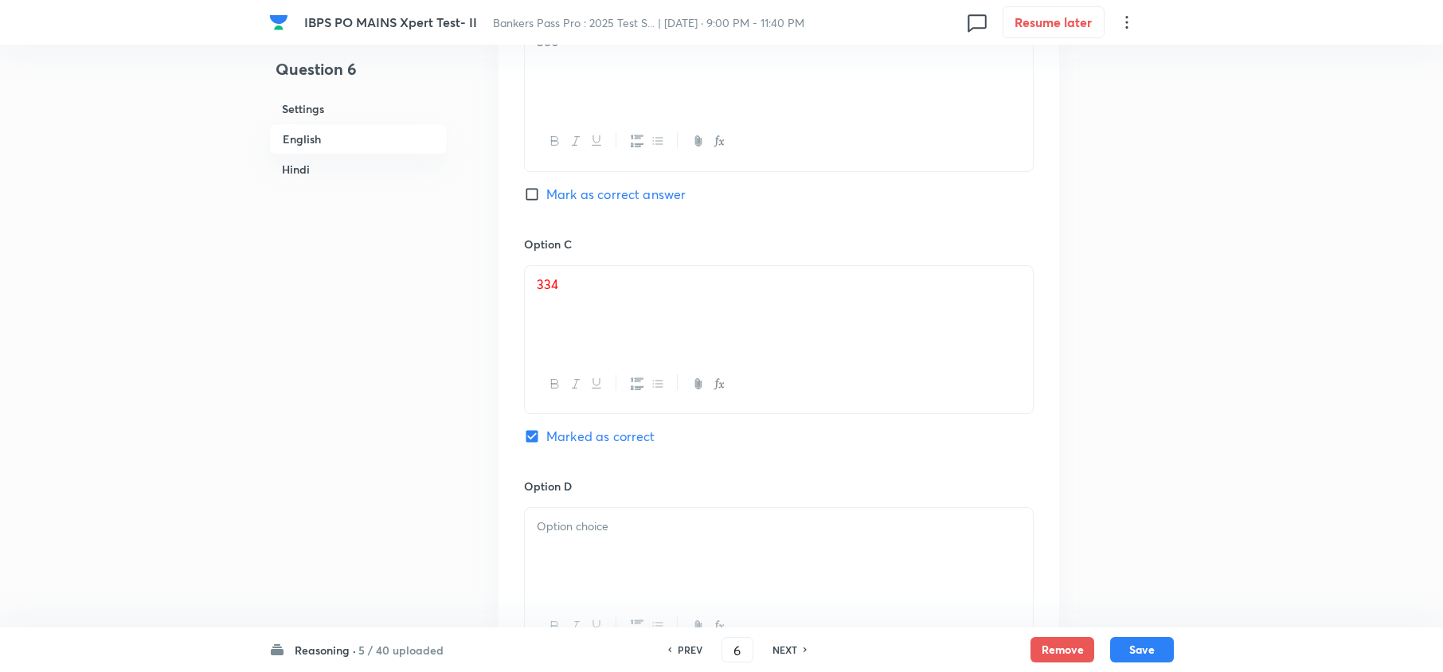
checkbox input "true"
click at [564, 534] on p at bounding box center [779, 527] width 484 height 18
drag, startPoint x: 534, startPoint y: 553, endPoint x: 651, endPoint y: 568, distance: 118.8
click at [647, 571] on div "348 None of these" at bounding box center [779, 552] width 508 height 89
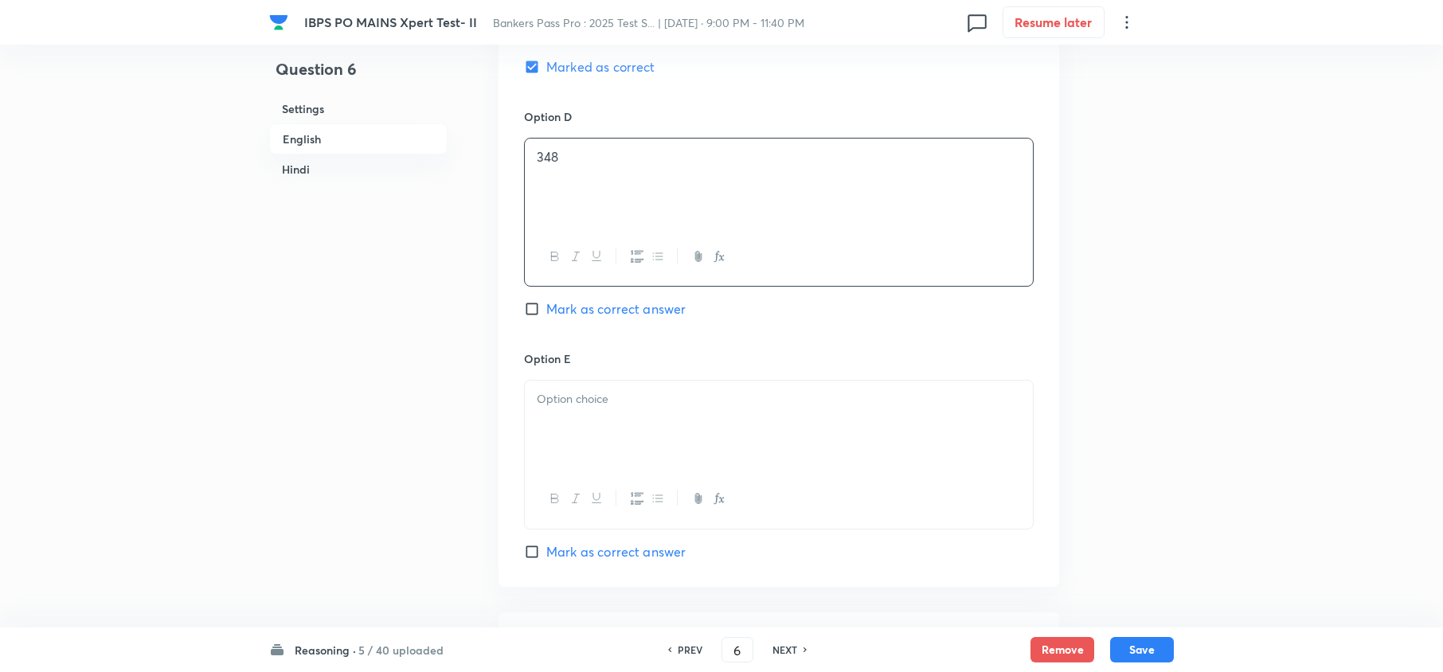
scroll to position [1911, 0]
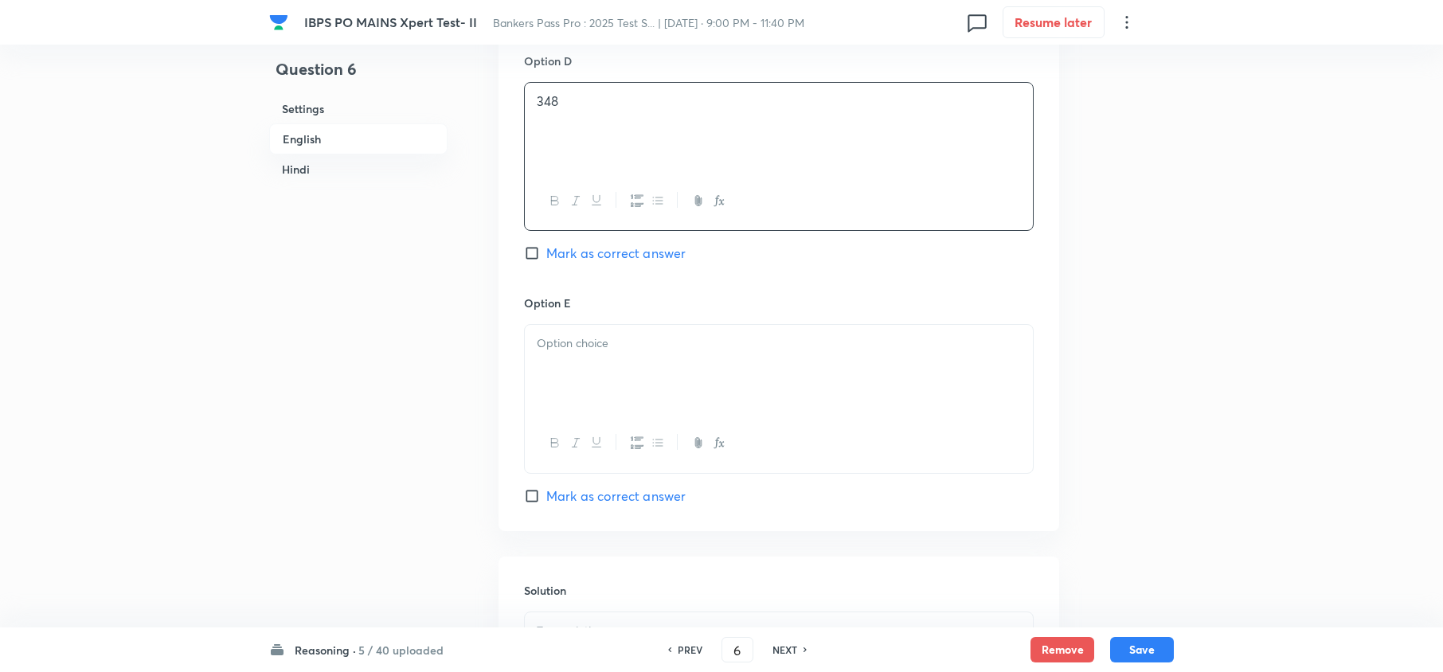
click at [589, 330] on div at bounding box center [779, 369] width 508 height 89
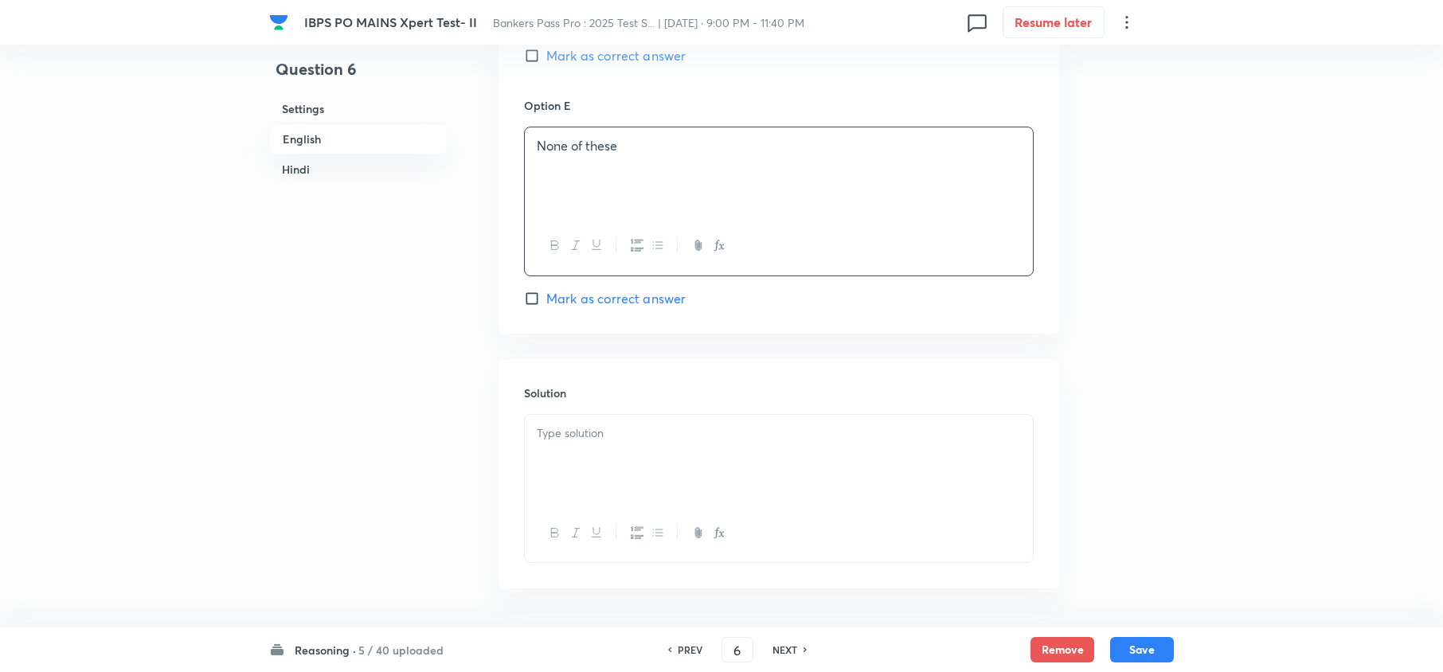
scroll to position [2230, 0]
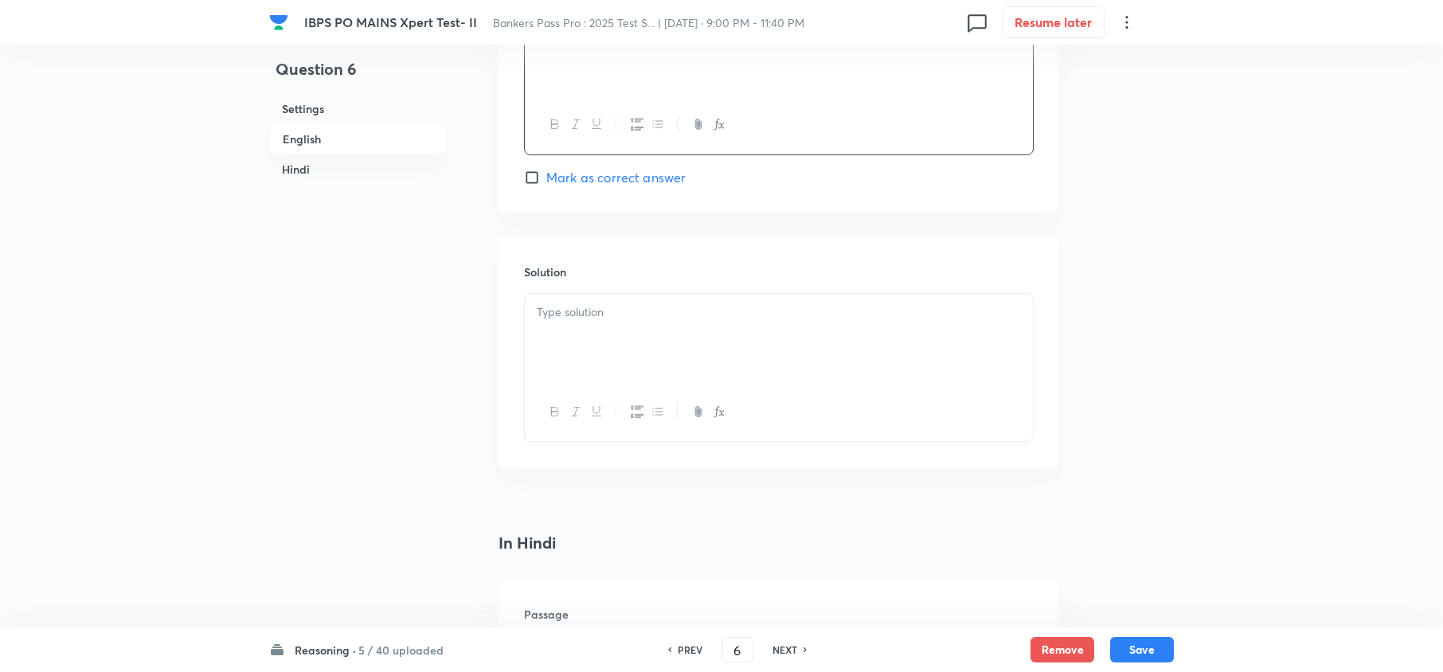
drag, startPoint x: 619, startPoint y: 342, endPoint x: 632, endPoint y: 342, distance: 13.5
click at [618, 342] on div at bounding box center [779, 338] width 508 height 89
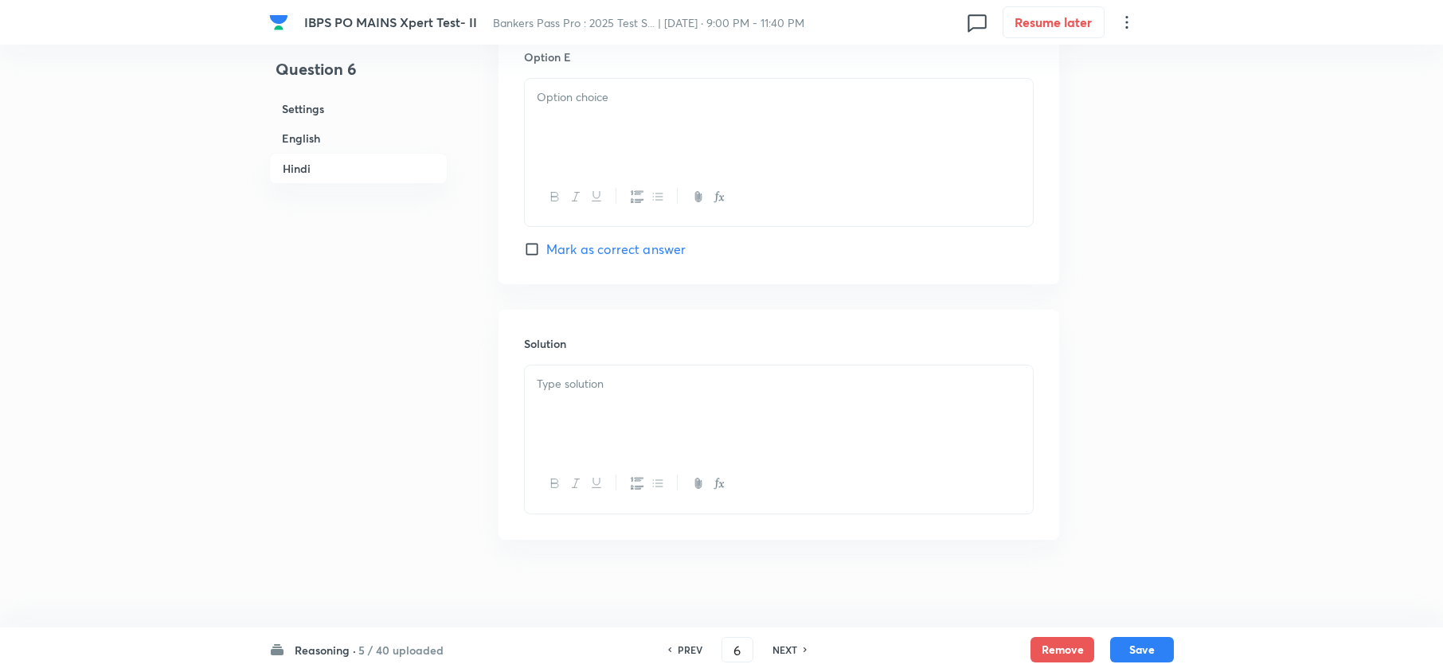
scroll to position [4509, 0]
click at [645, 408] on div at bounding box center [779, 402] width 508 height 89
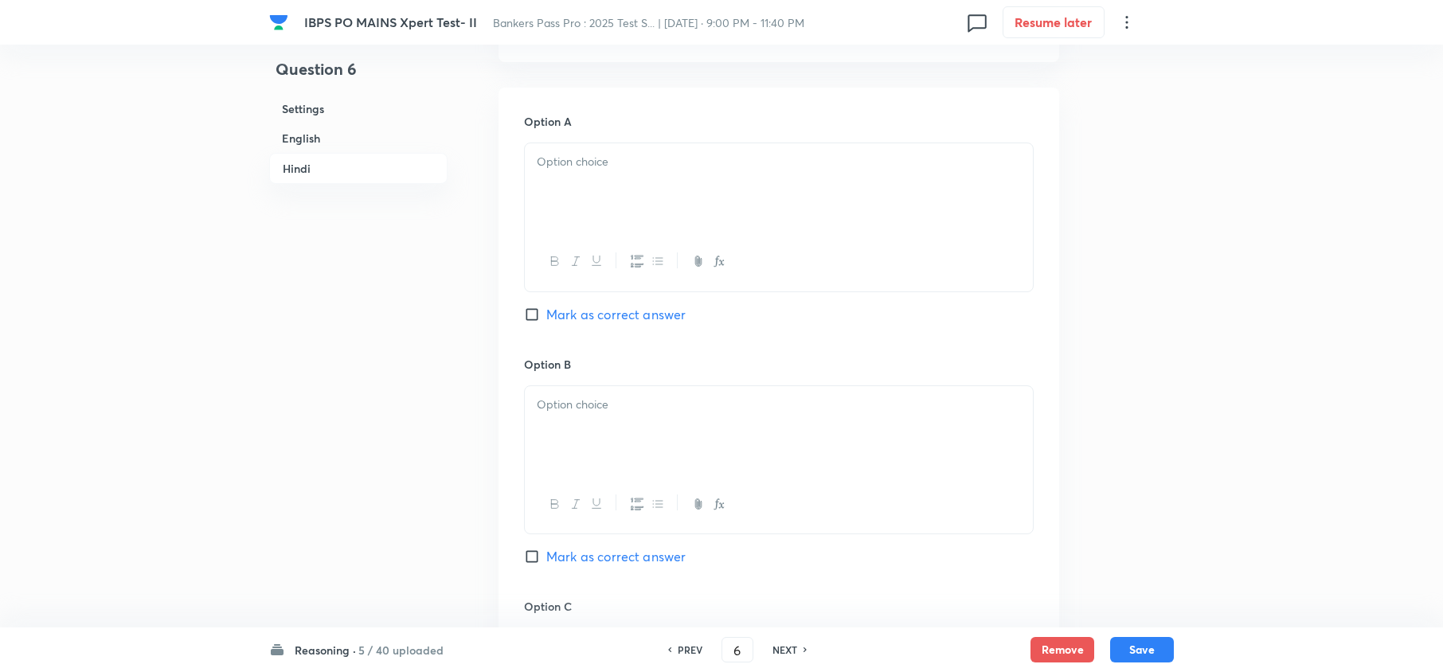
scroll to position [3235, 0]
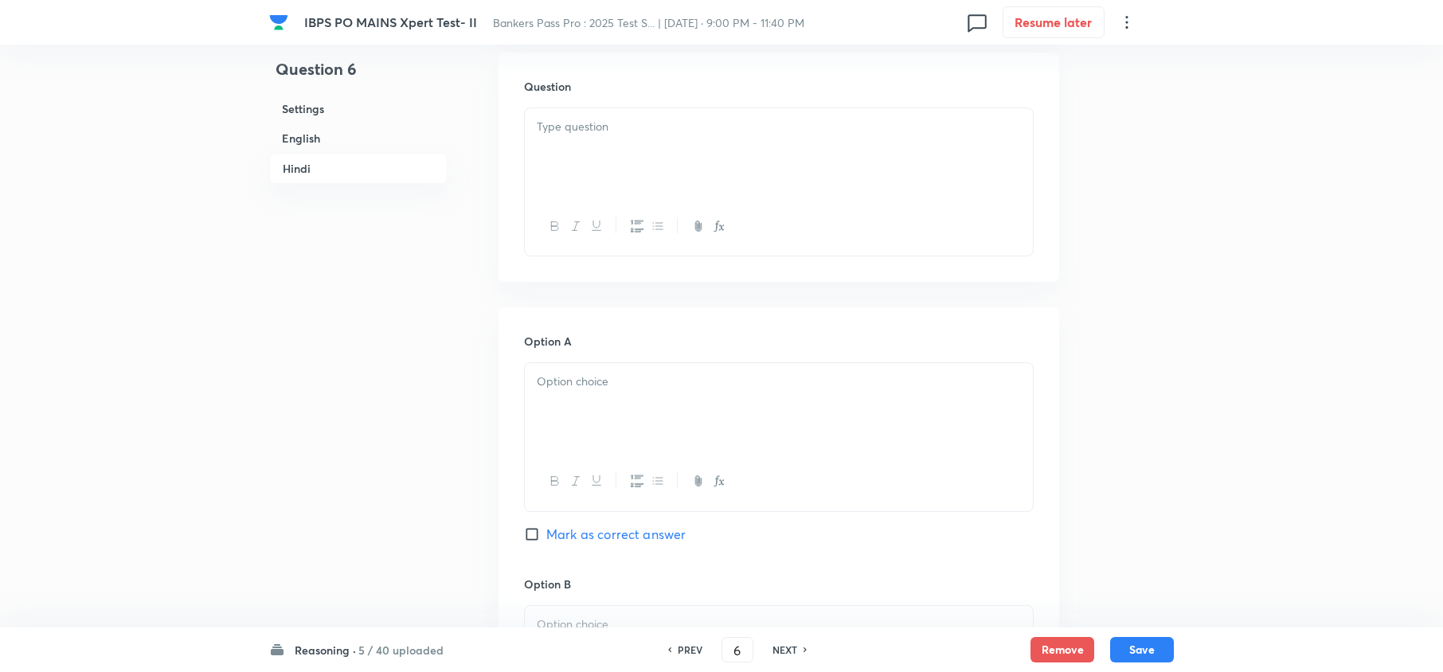
click at [565, 136] on p at bounding box center [779, 127] width 484 height 18
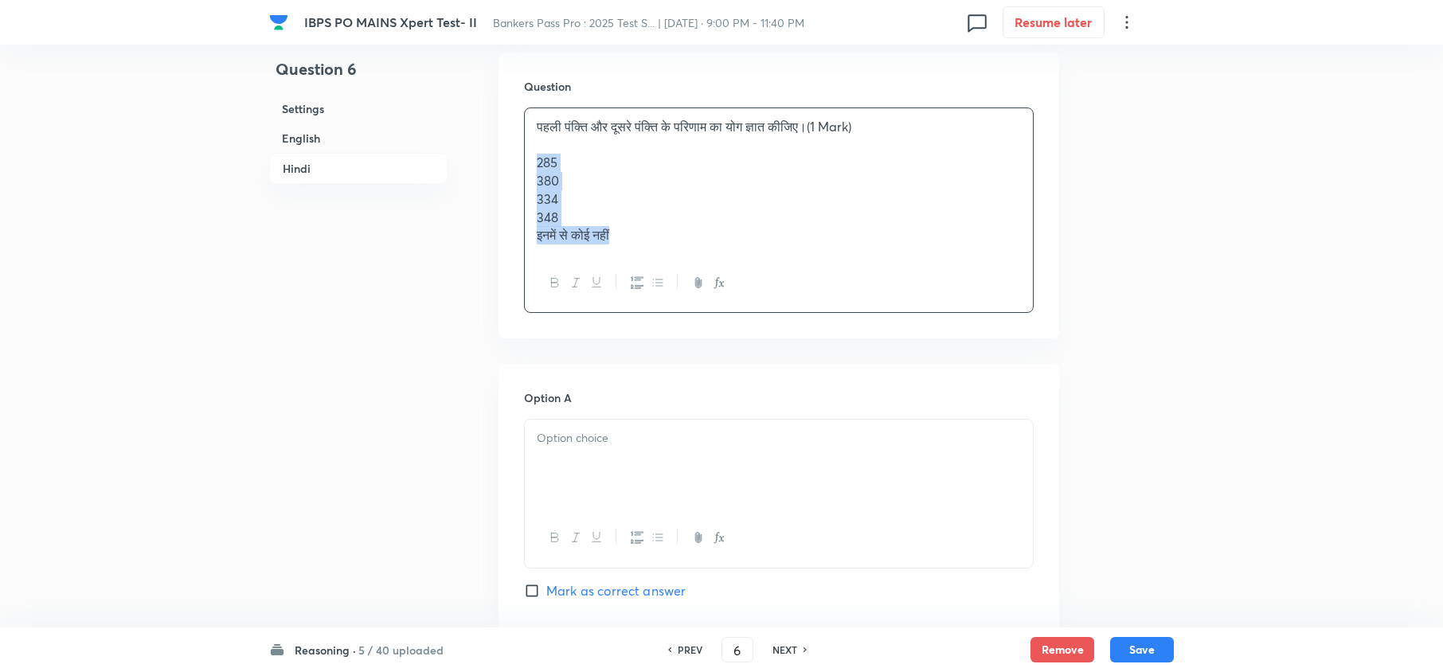
drag, startPoint x: 530, startPoint y: 166, endPoint x: 709, endPoint y: 342, distance: 251.7
click at [707, 265] on div "पहली पंक्ति और दूसरे पंक्ति के परिणाम का योग ज्ञात कीजिए।(1 Mark) 285 380 334 3…" at bounding box center [779, 210] width 510 height 205
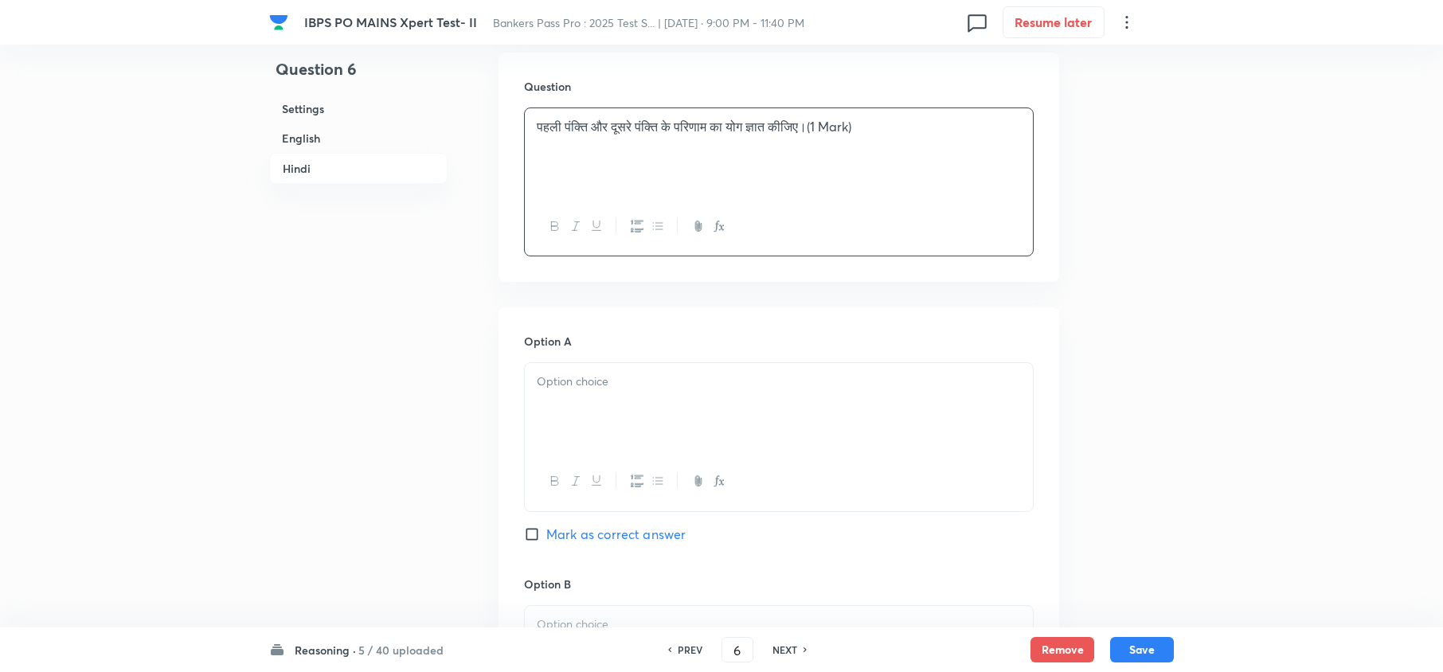
click at [533, 406] on div at bounding box center [779, 407] width 508 height 89
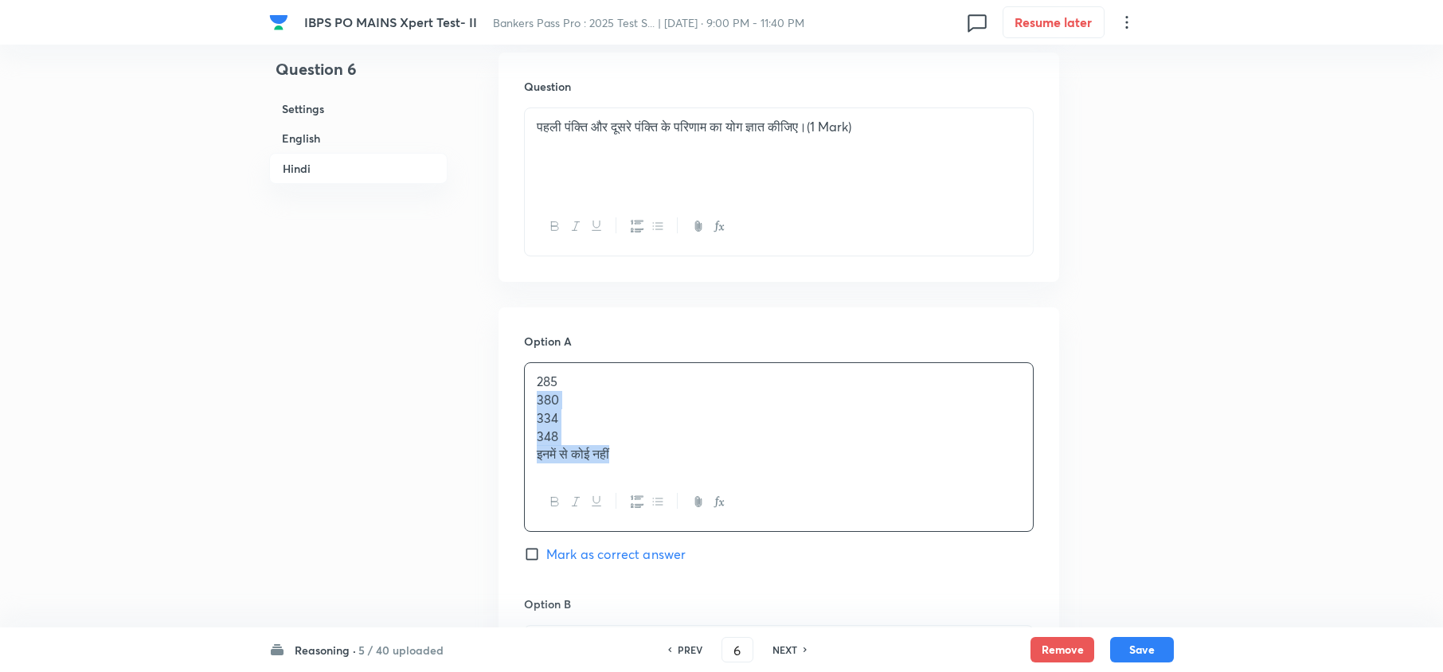
drag, startPoint x: 533, startPoint y: 409, endPoint x: 686, endPoint y: 468, distance: 164.2
click at [685, 468] on div "285 380 334 348 इनमें से कोई नहीं" at bounding box center [779, 418] width 508 height 110
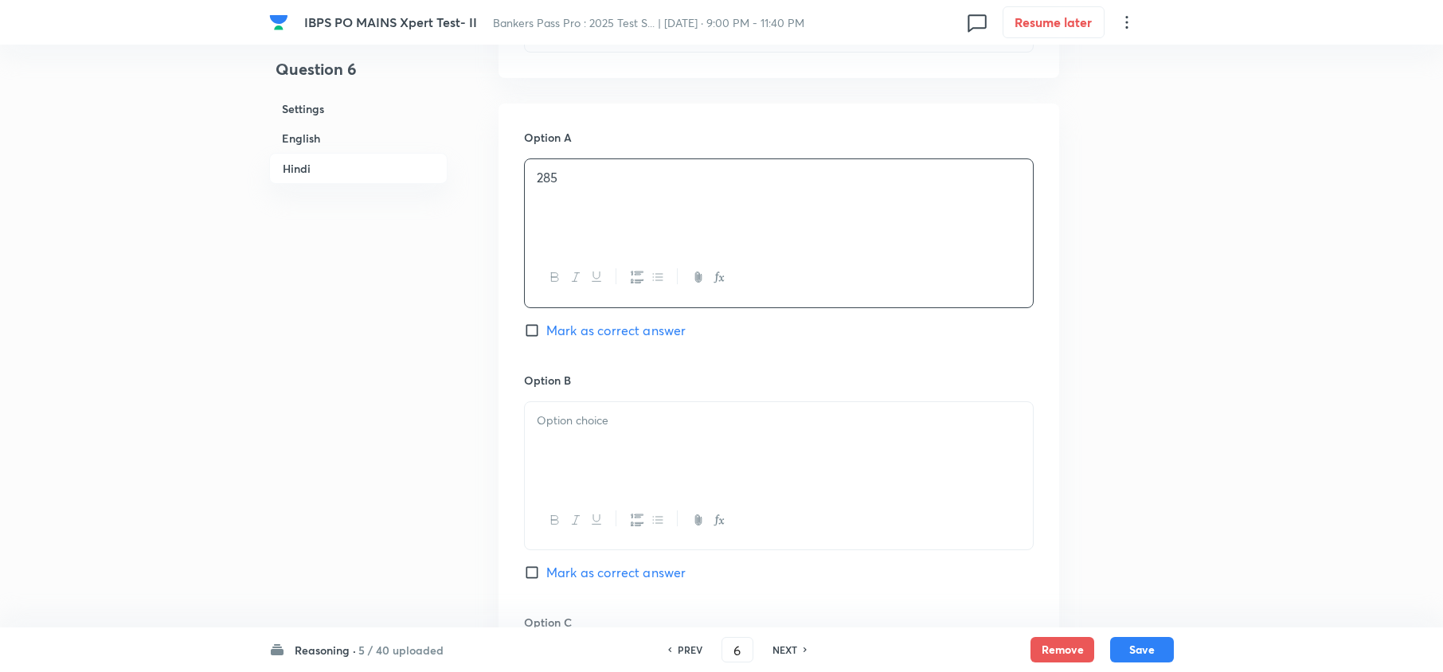
scroll to position [3448, 0]
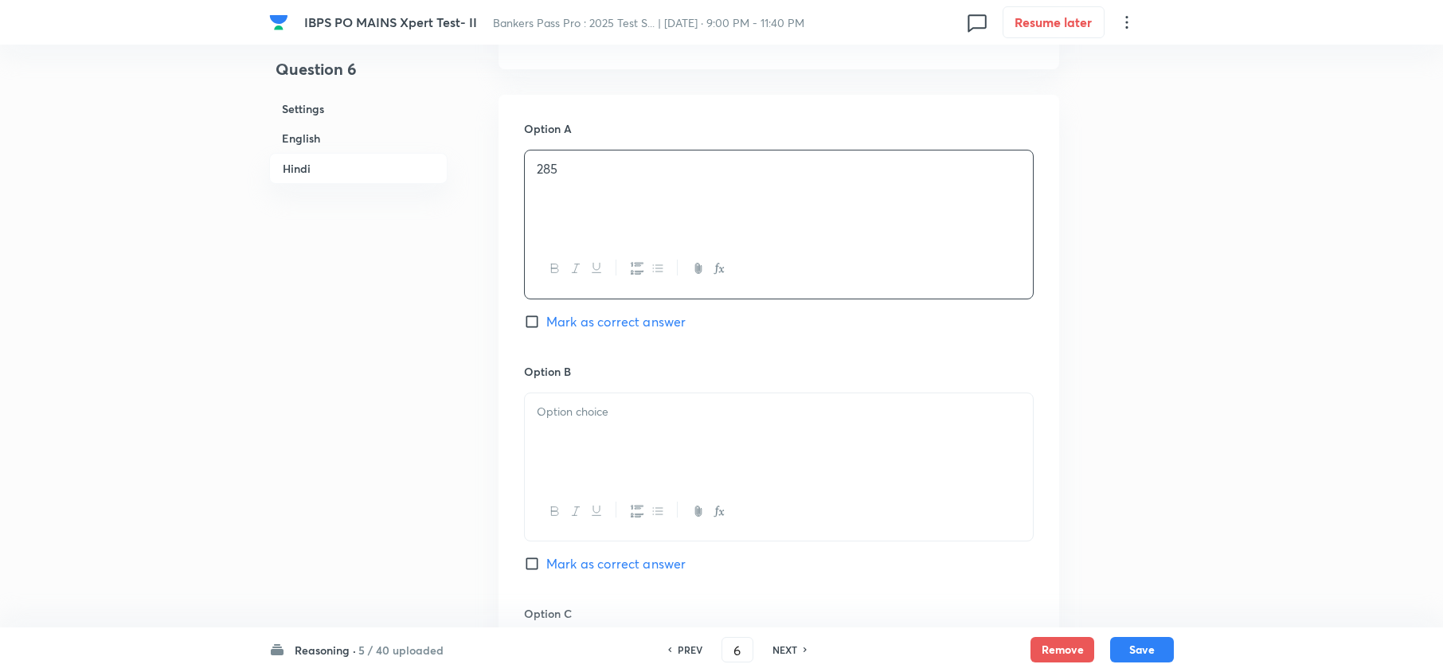
click at [564, 452] on div at bounding box center [779, 437] width 508 height 89
drag, startPoint x: 537, startPoint y: 440, endPoint x: 698, endPoint y: 500, distance: 172.6
click at [698, 500] on div "380 334 348 इनमें से कोई नहीं" at bounding box center [779, 468] width 510 height 151
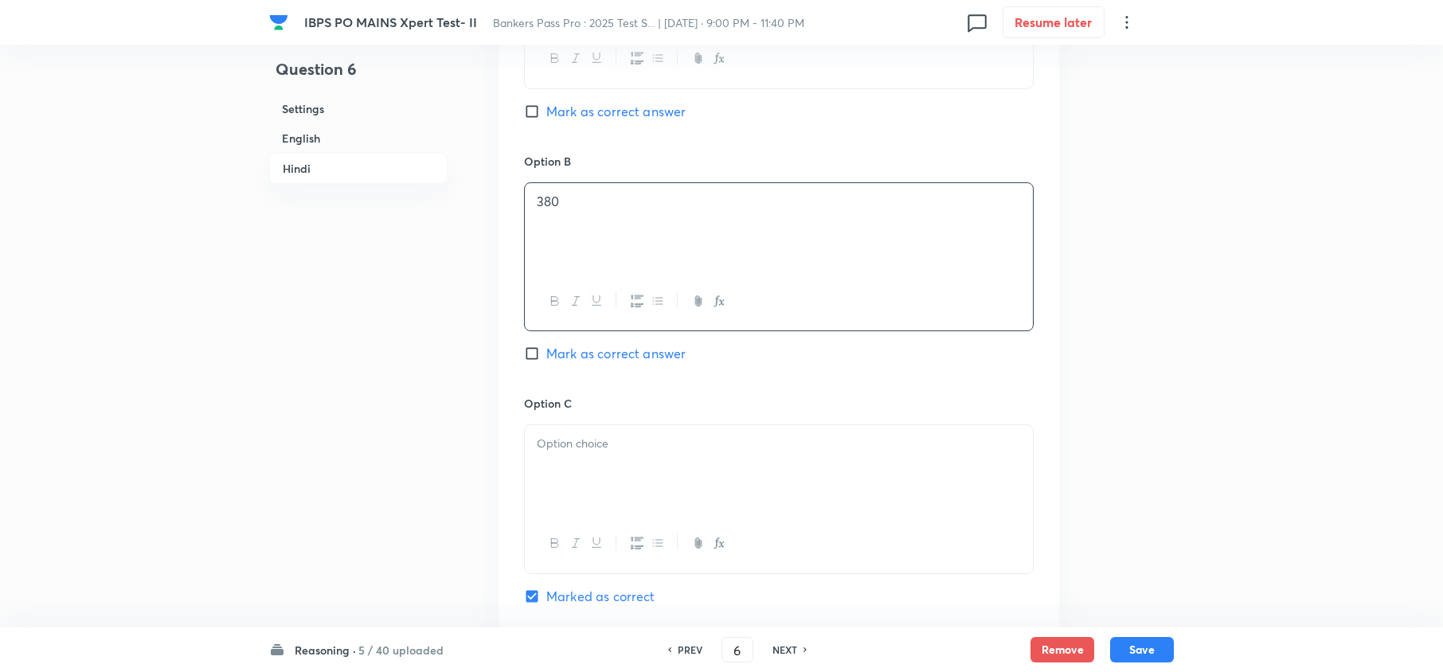
scroll to position [3660, 0]
click at [593, 449] on p at bounding box center [779, 441] width 484 height 18
click at [526, 467] on div "334 348 इनमें से कोई नहीं" at bounding box center [779, 467] width 508 height 89
drag, startPoint x: 533, startPoint y: 467, endPoint x: 743, endPoint y: 518, distance: 216.4
click at [664, 508] on div "334 348 इनमें से कोई नहीं" at bounding box center [779, 467] width 508 height 89
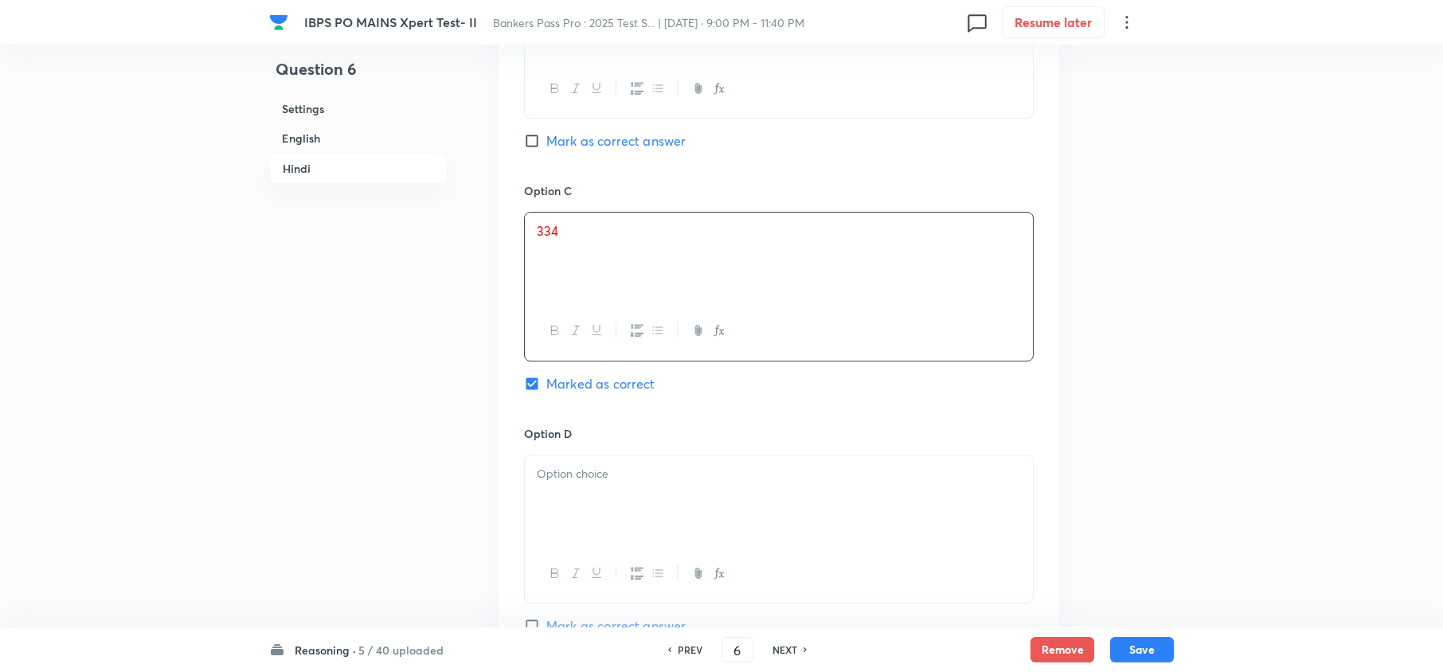
scroll to position [3872, 0]
click at [593, 482] on p at bounding box center [779, 473] width 484 height 18
drag, startPoint x: 616, startPoint y: 517, endPoint x: 624, endPoint y: 539, distance: 23.7
click at [526, 520] on div "348 इनमें से कोई नहीं" at bounding box center [779, 498] width 508 height 89
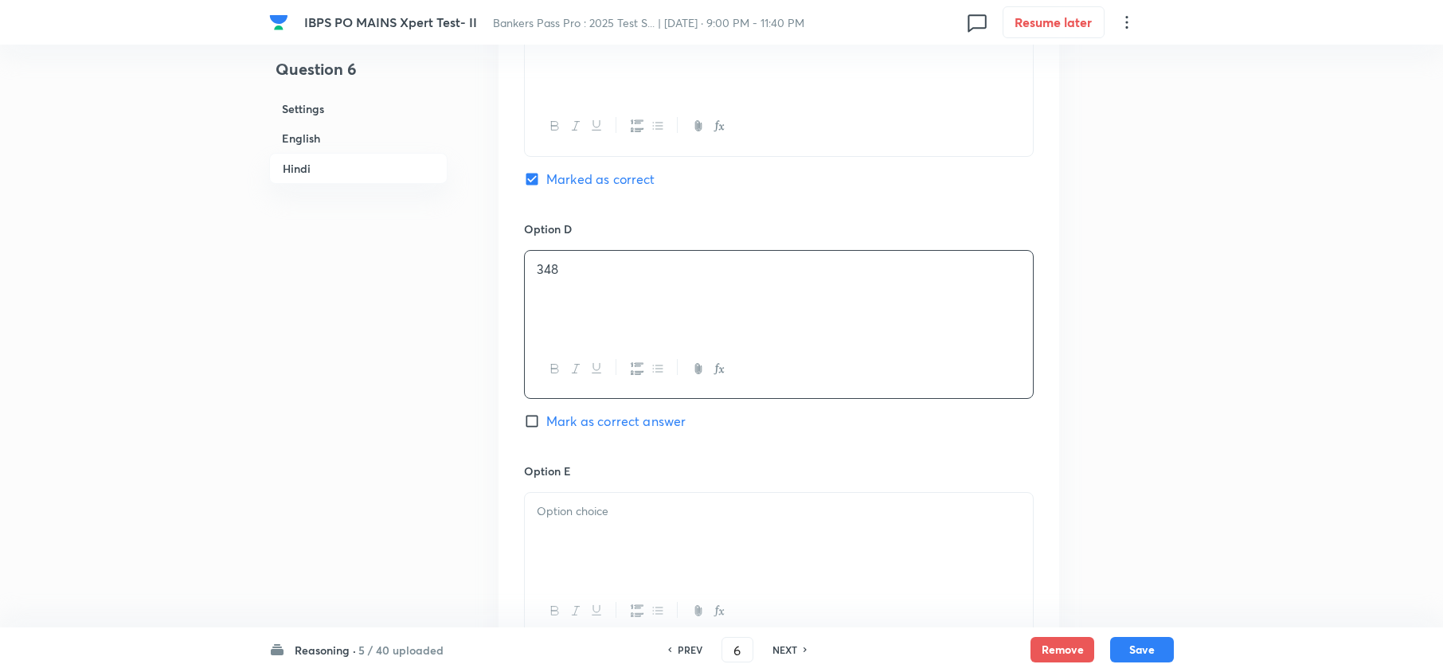
scroll to position [4085, 0]
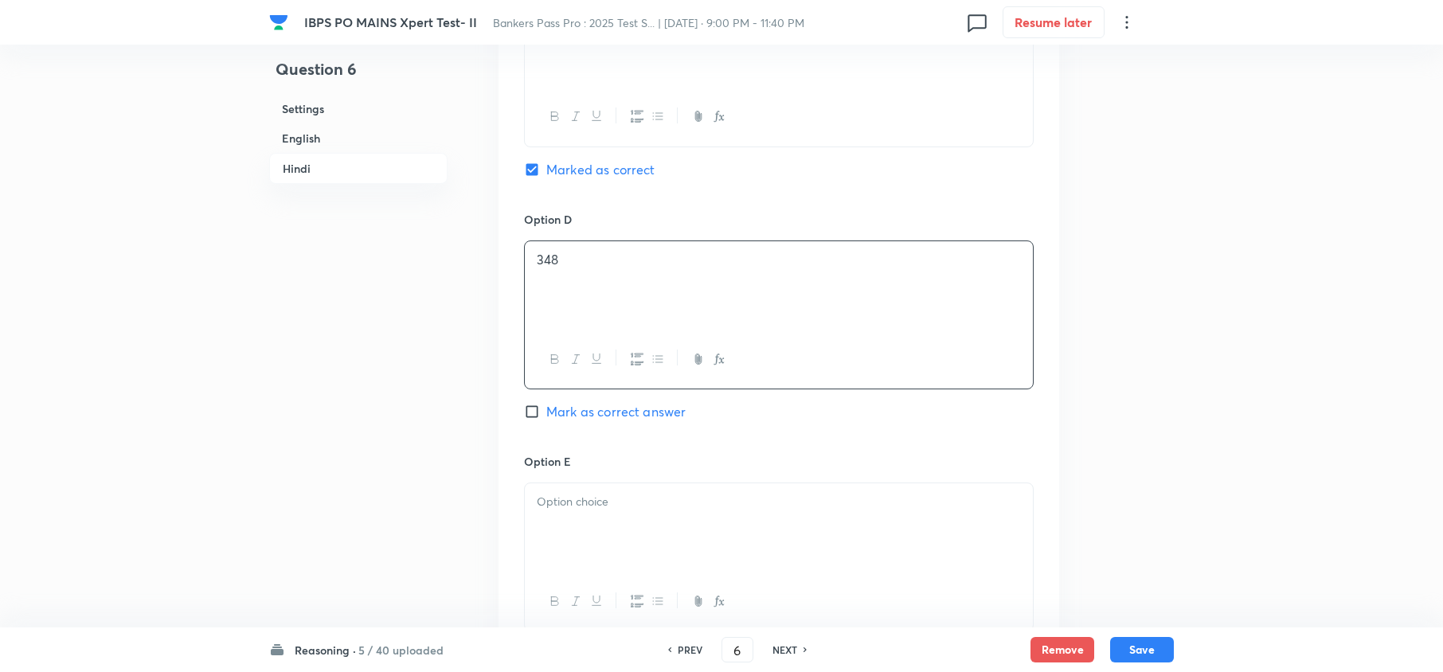
drag, startPoint x: 615, startPoint y: 491, endPoint x: 933, endPoint y: 558, distance: 325.7
click at [615, 491] on div "Option E Mark as correct answer" at bounding box center [779, 558] width 510 height 210
click at [749, 573] on div at bounding box center [779, 527] width 508 height 89
click at [1128, 650] on button "Save" at bounding box center [1142, 648] width 64 height 25
type input "7"
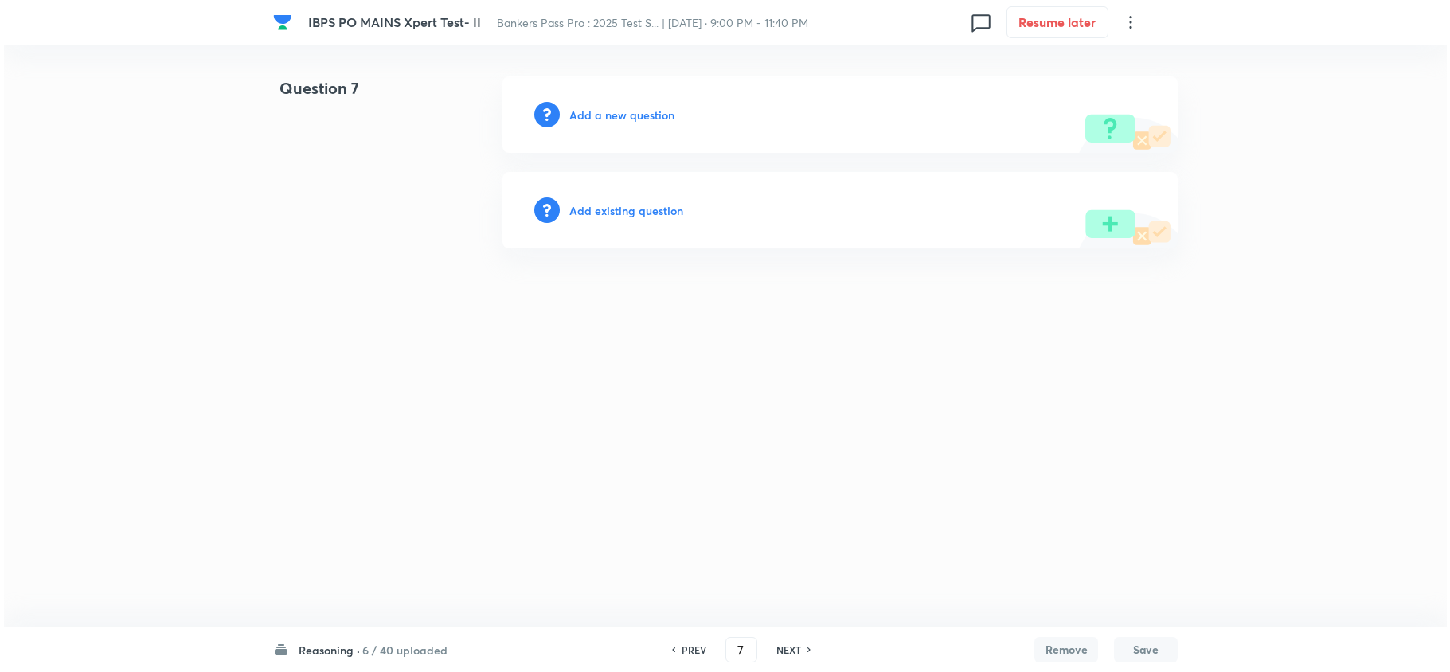
scroll to position [0, 0]
click at [634, 107] on h6 "Add a new question" at bounding box center [621, 115] width 105 height 17
click at [634, 109] on h6 "Choose a question type" at bounding box center [630, 115] width 123 height 17
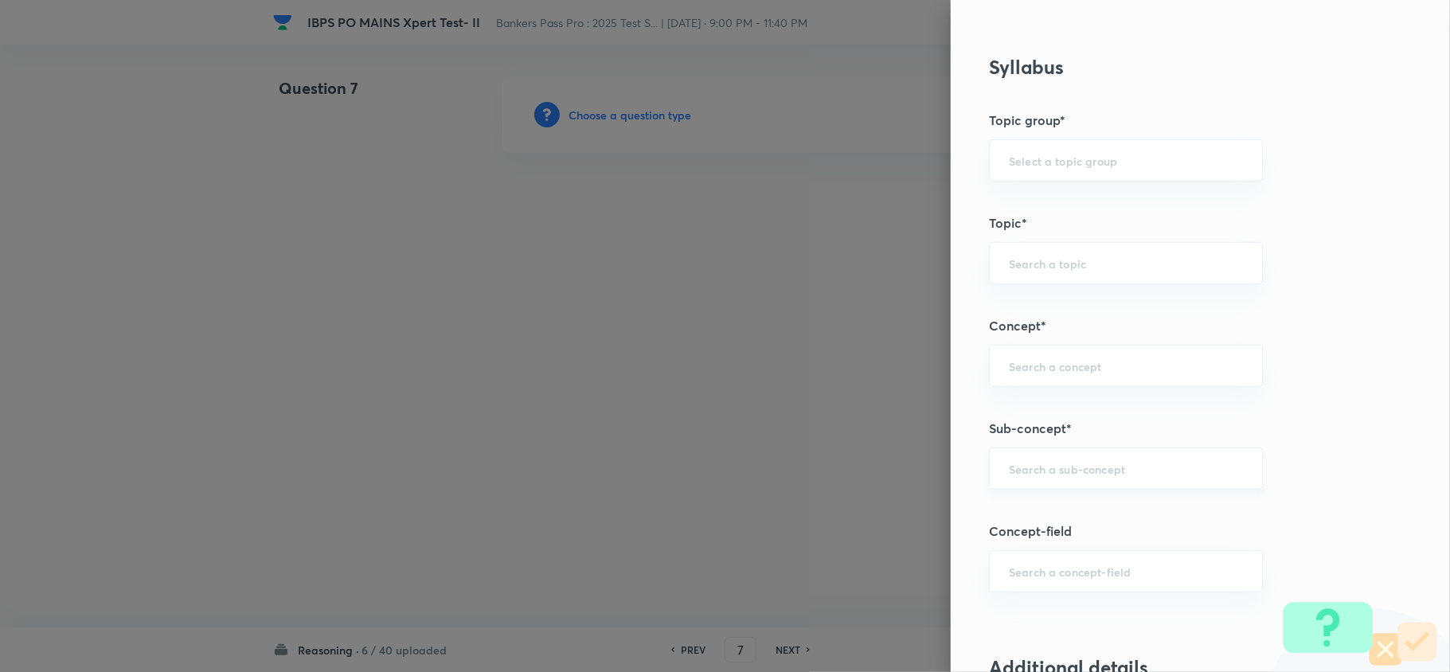
scroll to position [637, 0]
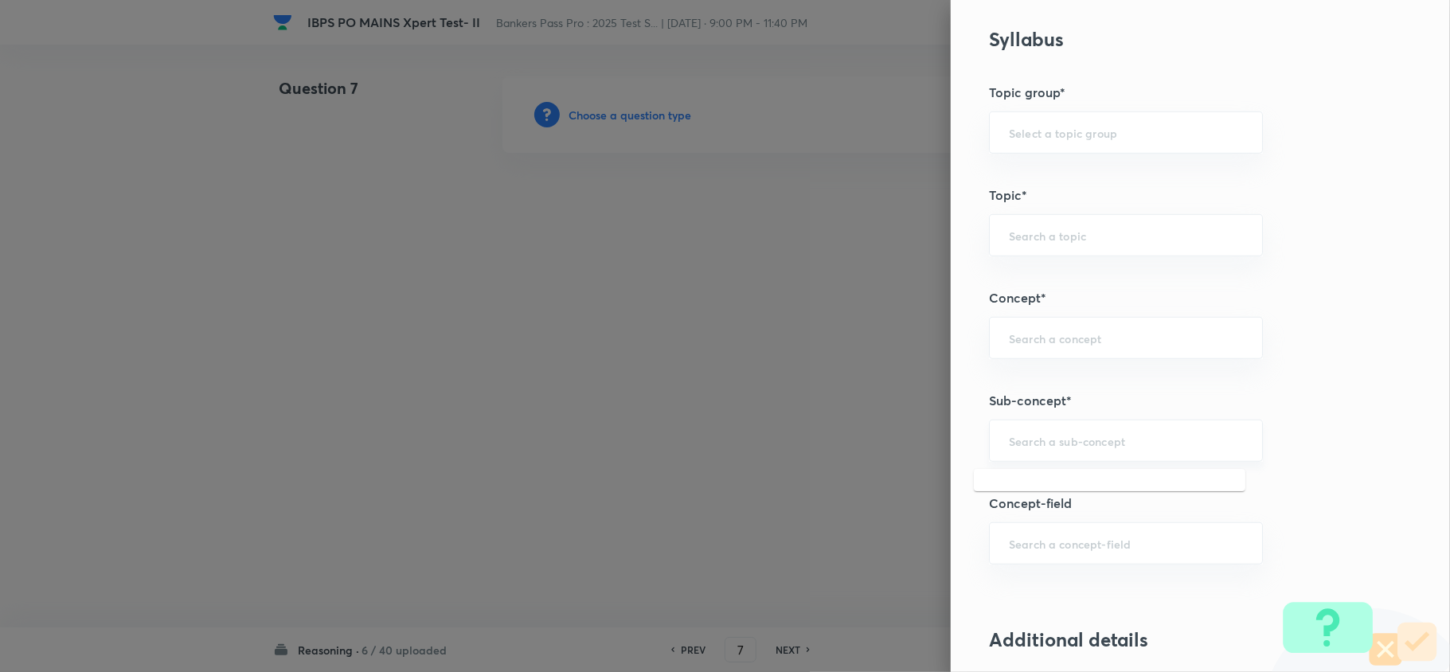
click at [1082, 447] on input "text" at bounding box center [1126, 440] width 234 height 15
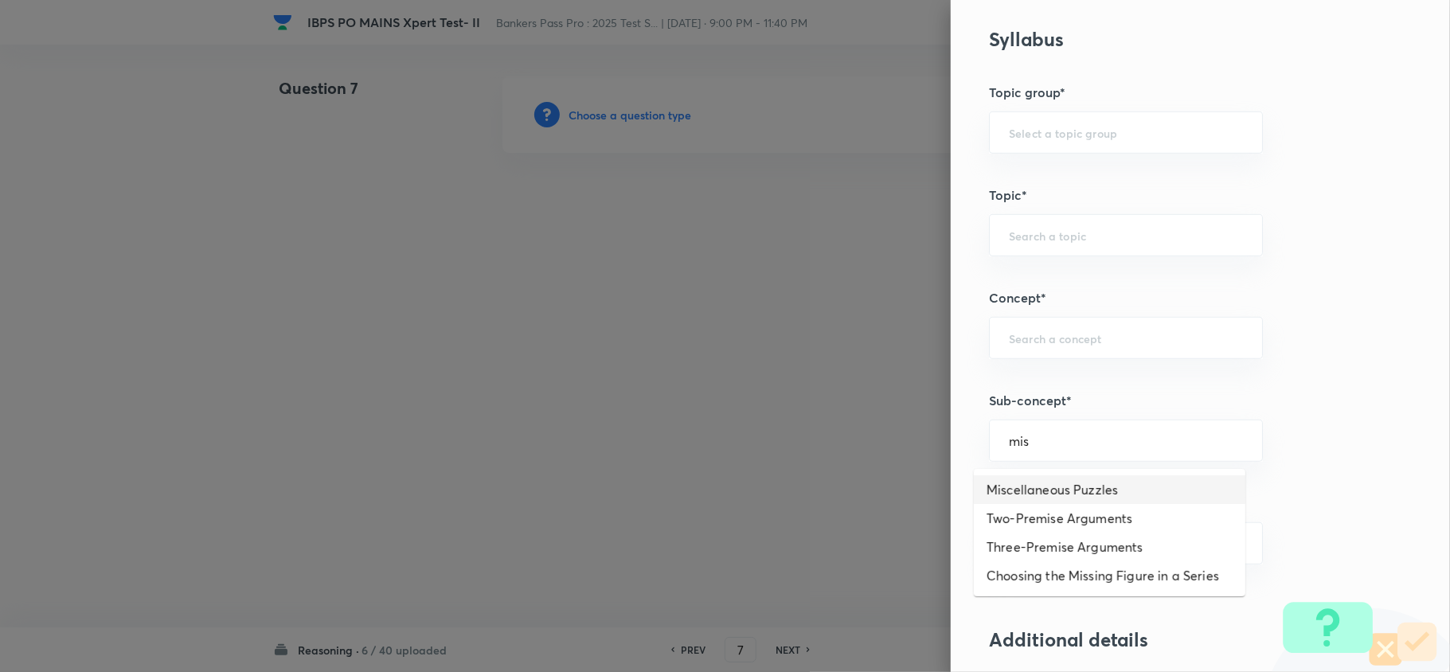
click at [1017, 485] on li "Miscellaneous Puzzles" at bounding box center [1110, 489] width 272 height 29
type input "Miscellaneous Puzzles"
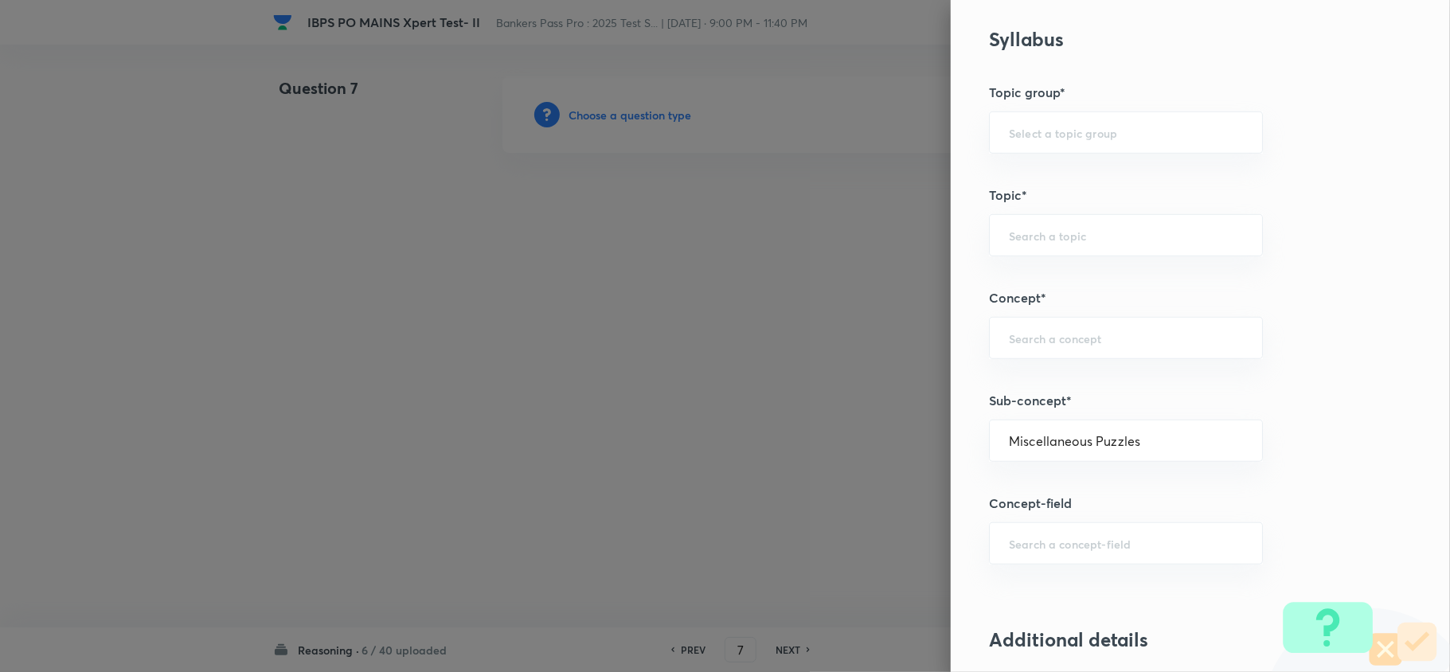
type input "Reasoning"
type input "Verbal Reasoning"
type input "Puzzle and Seating Arrangement"
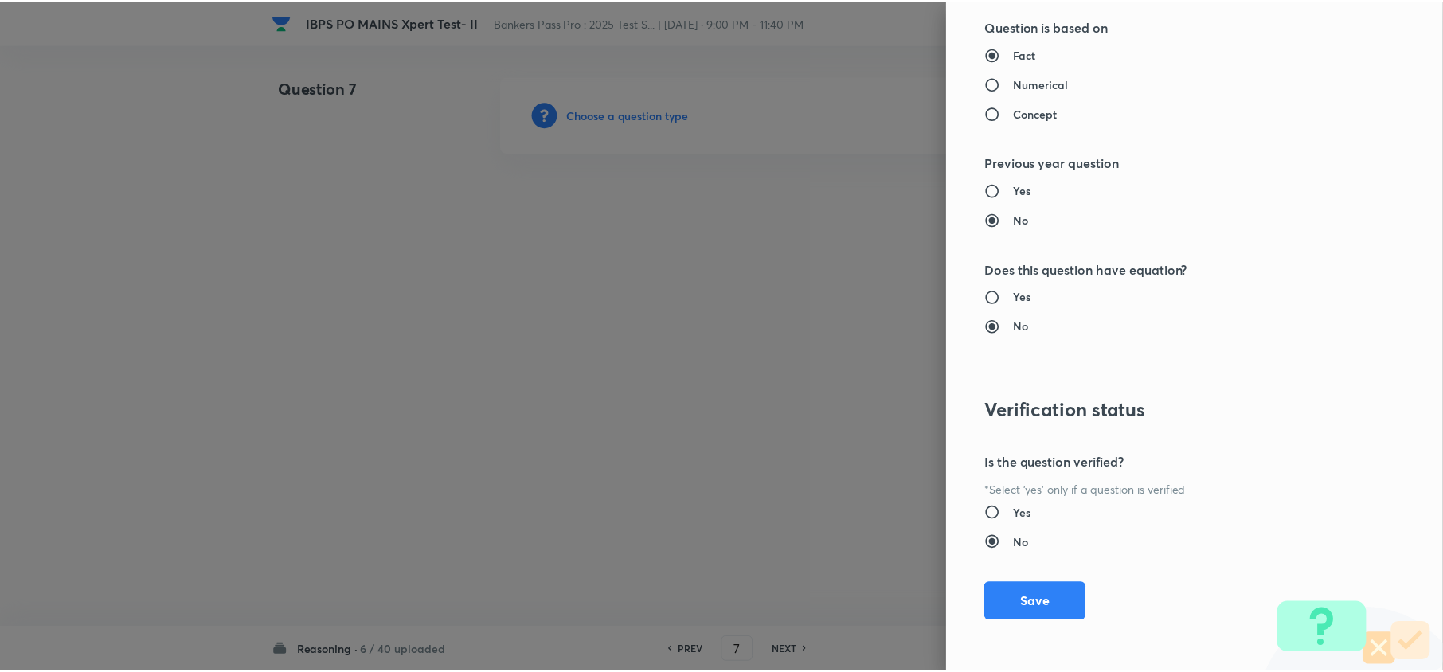
scroll to position [1502, 0]
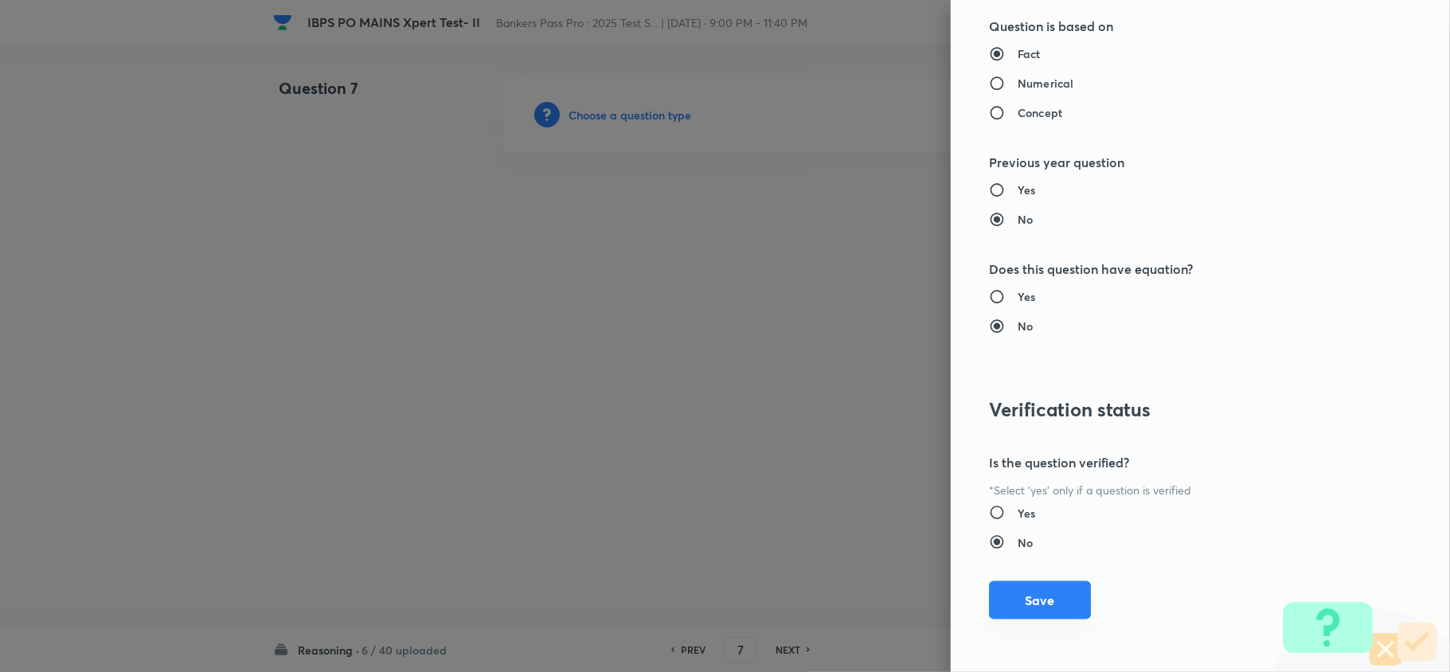
click at [1058, 584] on button "Save" at bounding box center [1040, 600] width 102 height 38
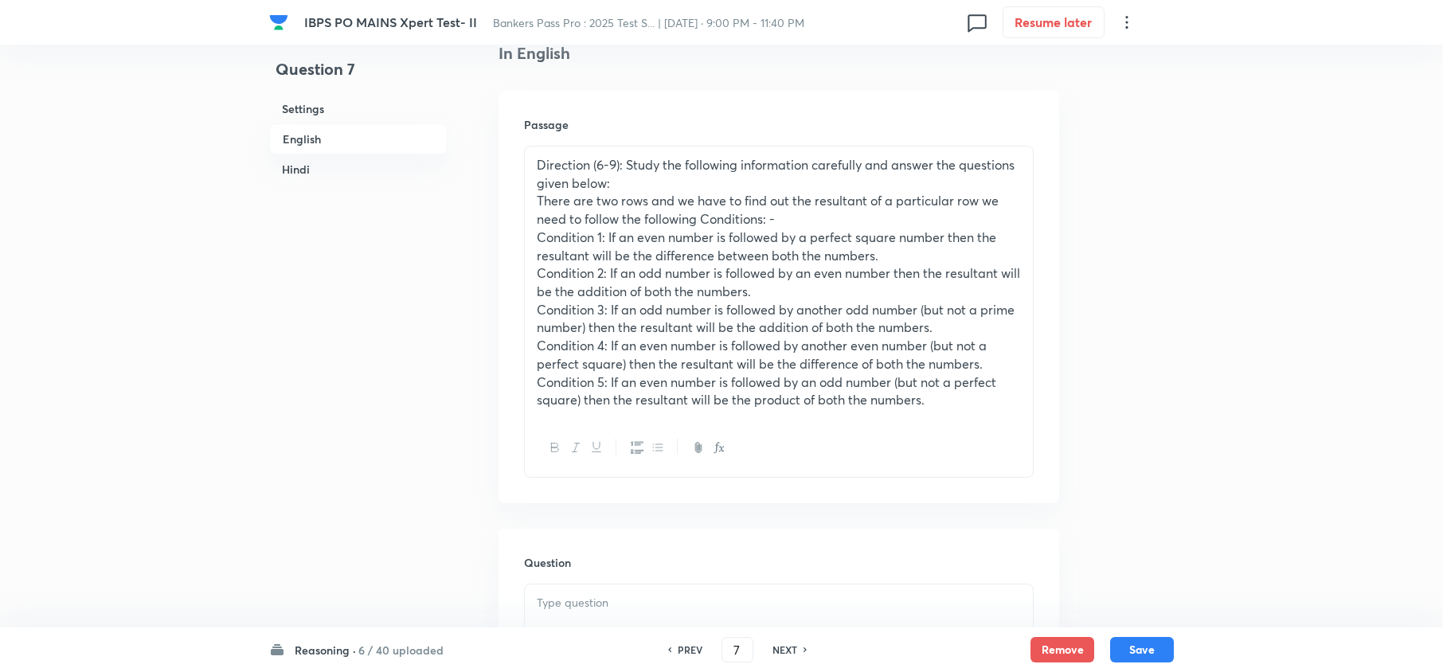
scroll to position [530, 0]
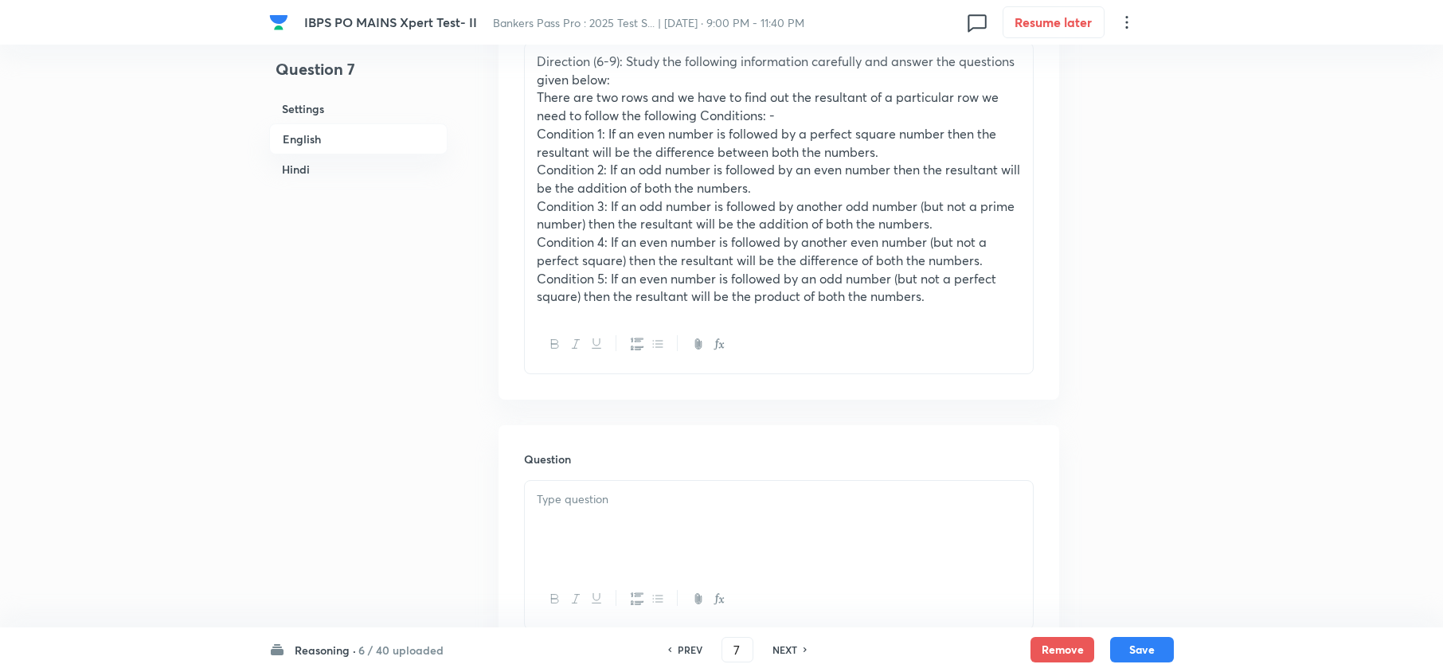
click at [543, 508] on p at bounding box center [779, 500] width 484 height 18
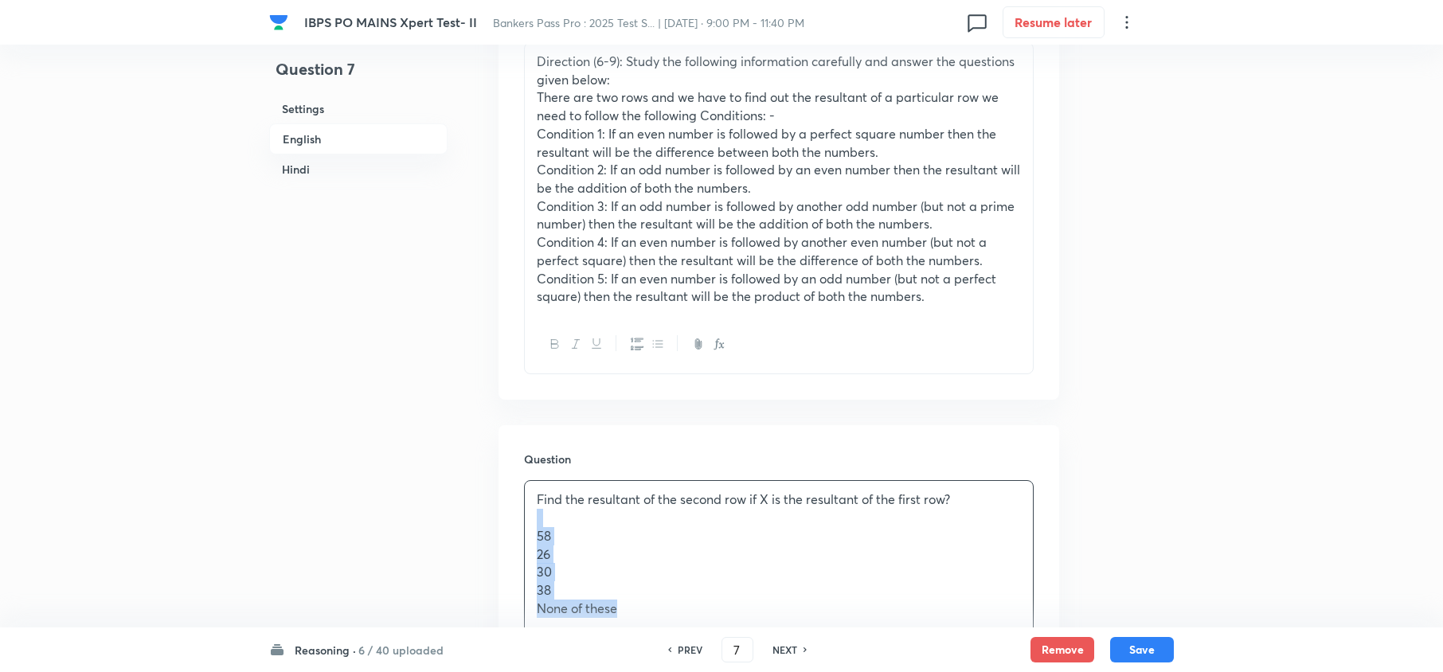
drag, startPoint x: 533, startPoint y: 537, endPoint x: 661, endPoint y: 632, distance: 159.9
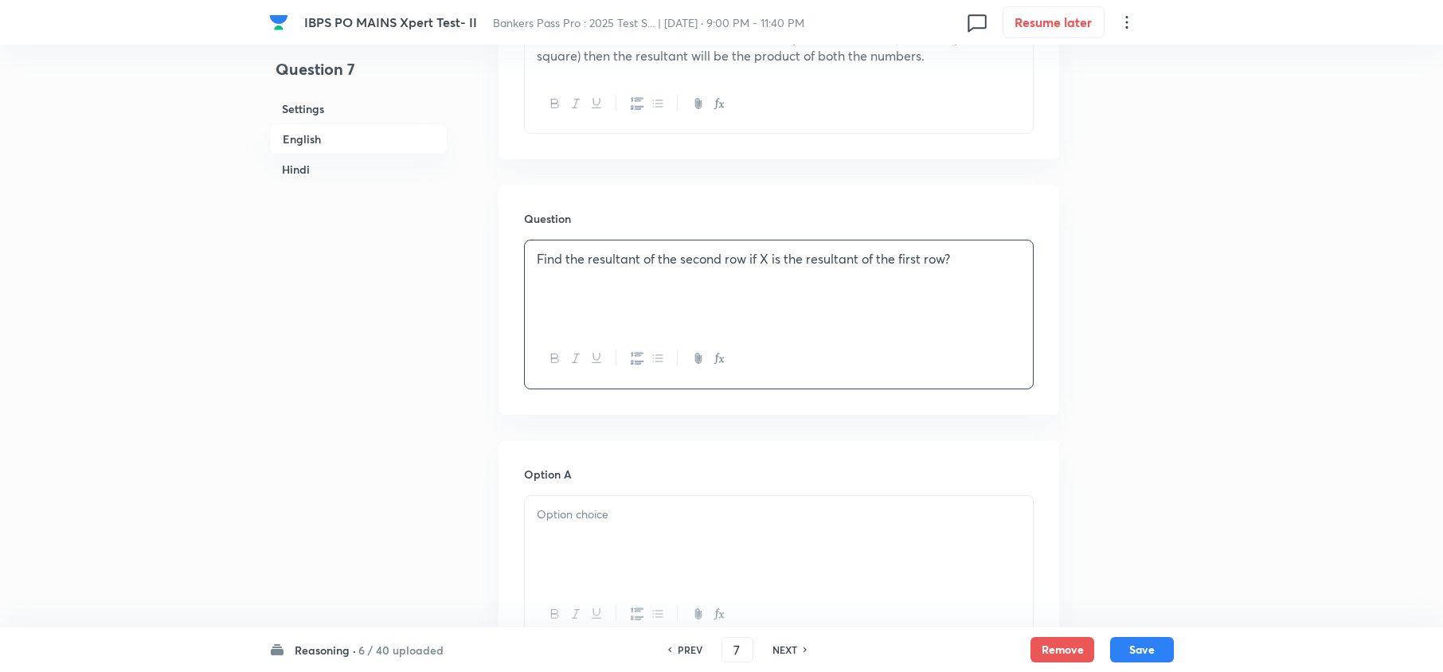
scroll to position [849, 0]
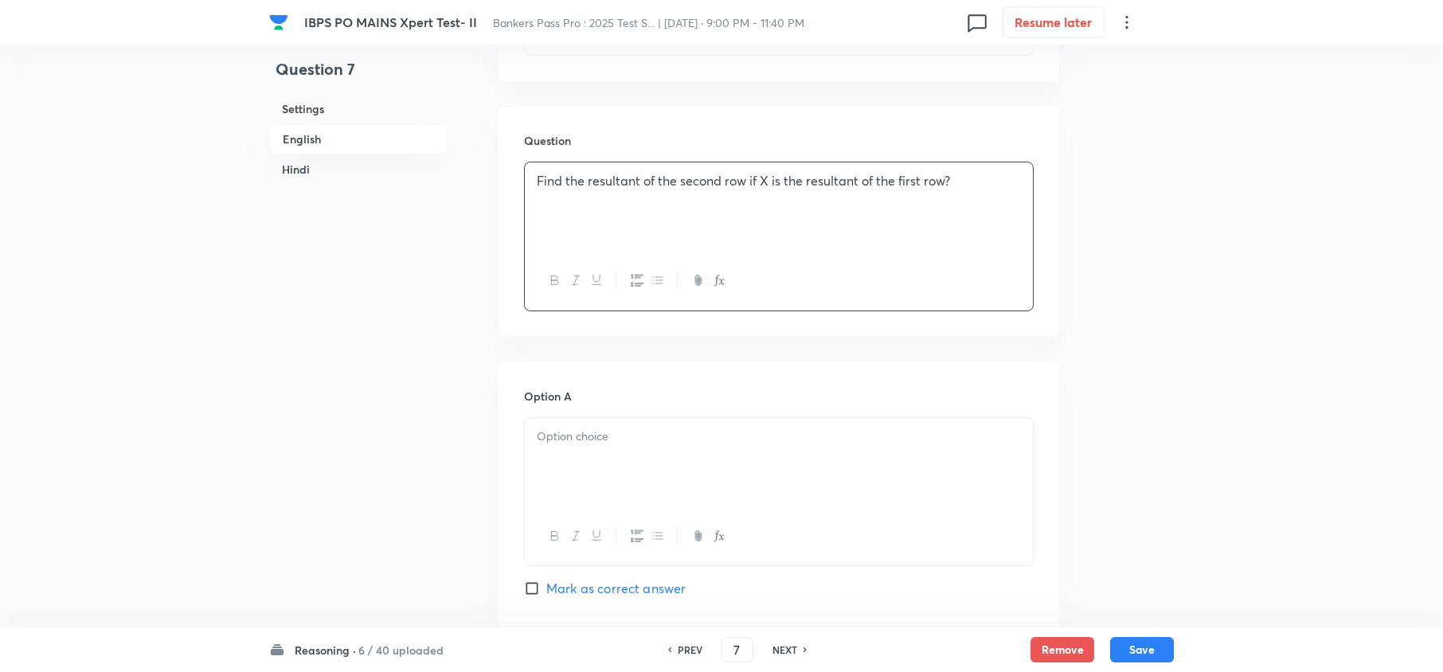
click at [546, 478] on div at bounding box center [779, 462] width 508 height 89
drag, startPoint x: 537, startPoint y: 484, endPoint x: 558, endPoint y: 503, distance: 28.8
click at [558, 503] on div "58 26 30 38 None of these" at bounding box center [779, 481] width 508 height 127
click at [537, 453] on p "58" at bounding box center [779, 455] width 484 height 18
drag, startPoint x: 527, startPoint y: 451, endPoint x: 669, endPoint y: 545, distance: 170.1
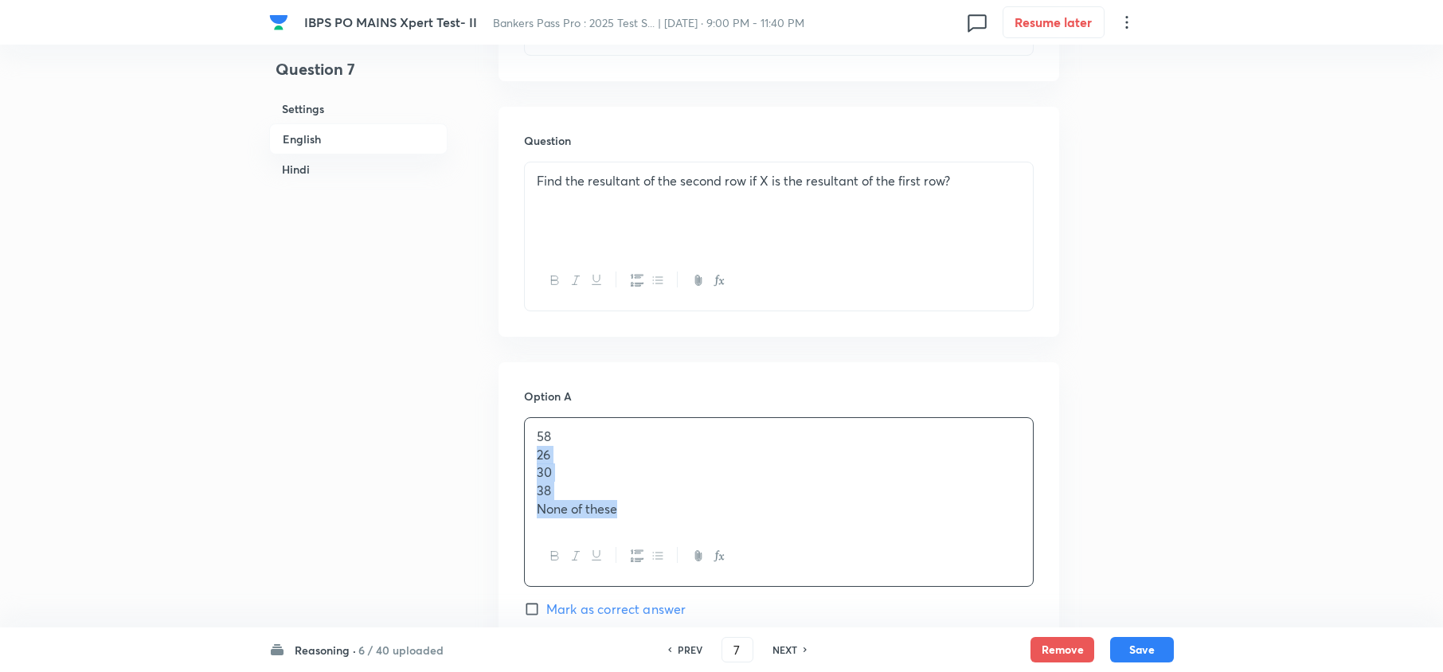
click at [667, 543] on div "58 26 30 38 None of these" at bounding box center [779, 502] width 510 height 170
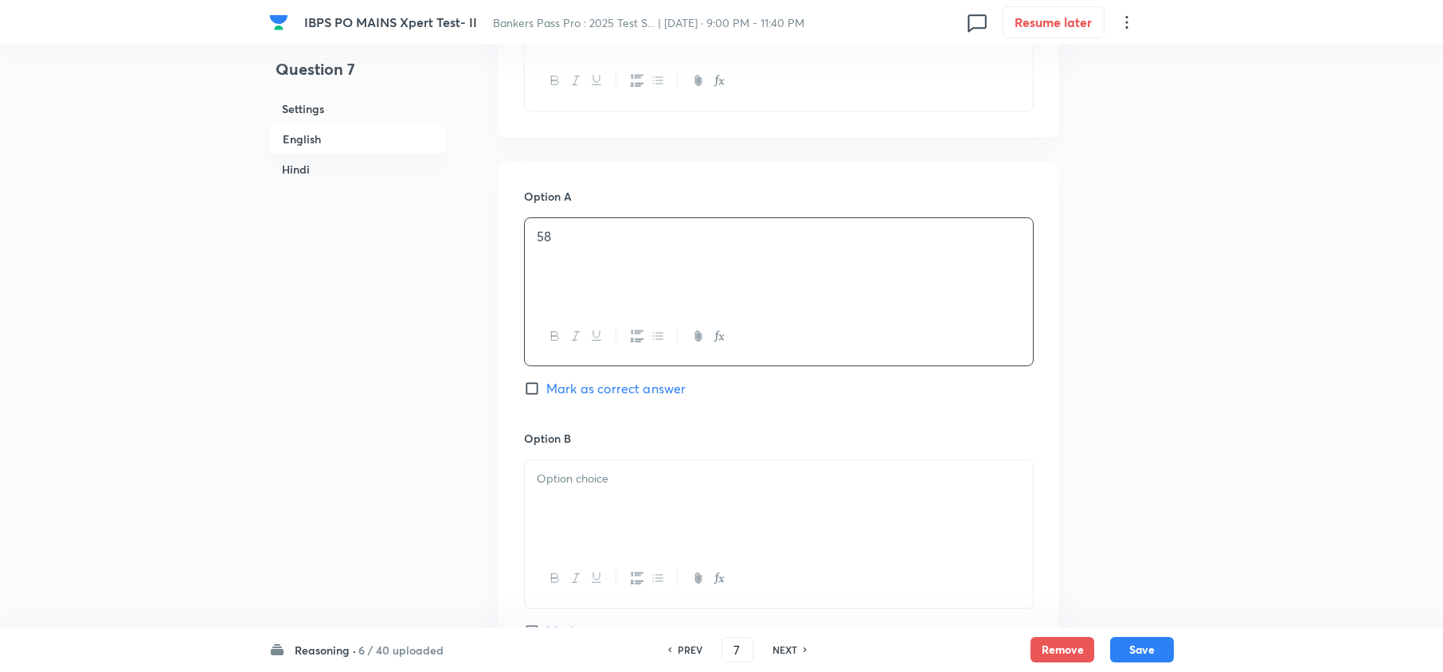
scroll to position [1062, 0]
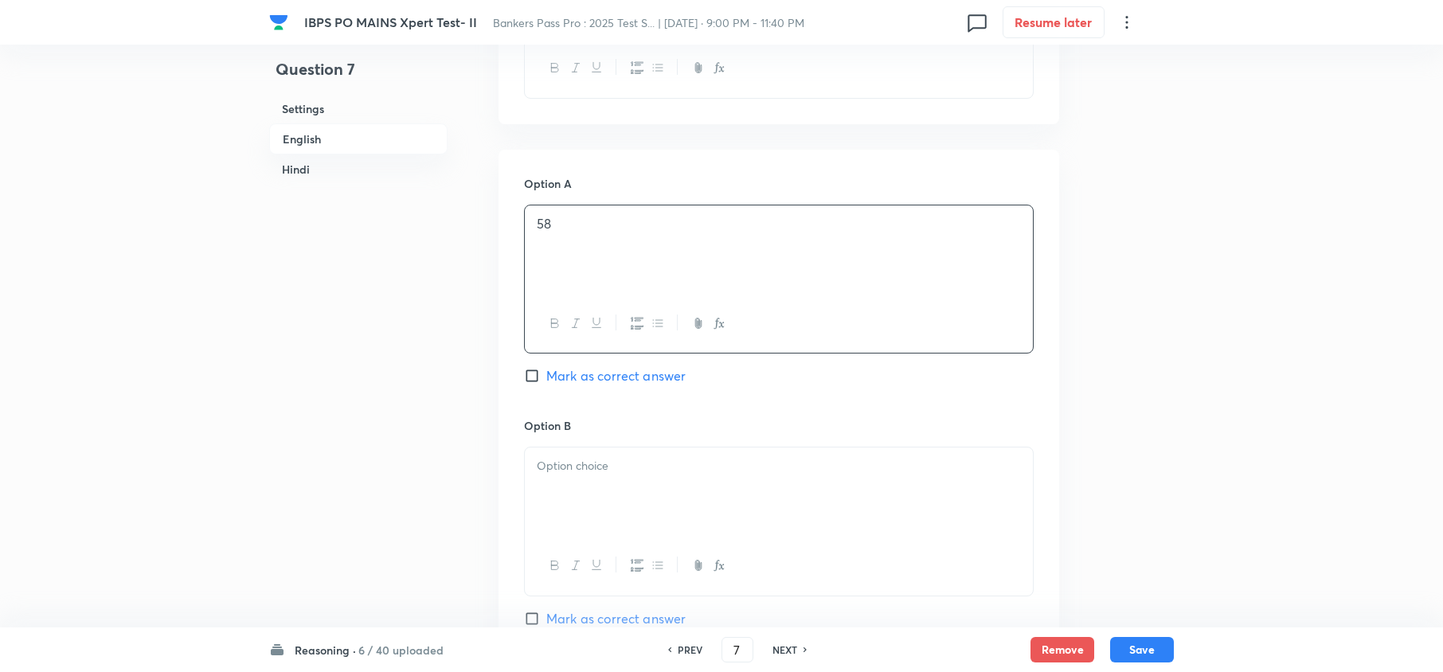
click at [577, 503] on div at bounding box center [779, 492] width 508 height 89
drag, startPoint x: 529, startPoint y: 487, endPoint x: 669, endPoint y: 550, distance: 153.3
click at [663, 549] on div "26 30 38 None of these" at bounding box center [779, 522] width 510 height 151
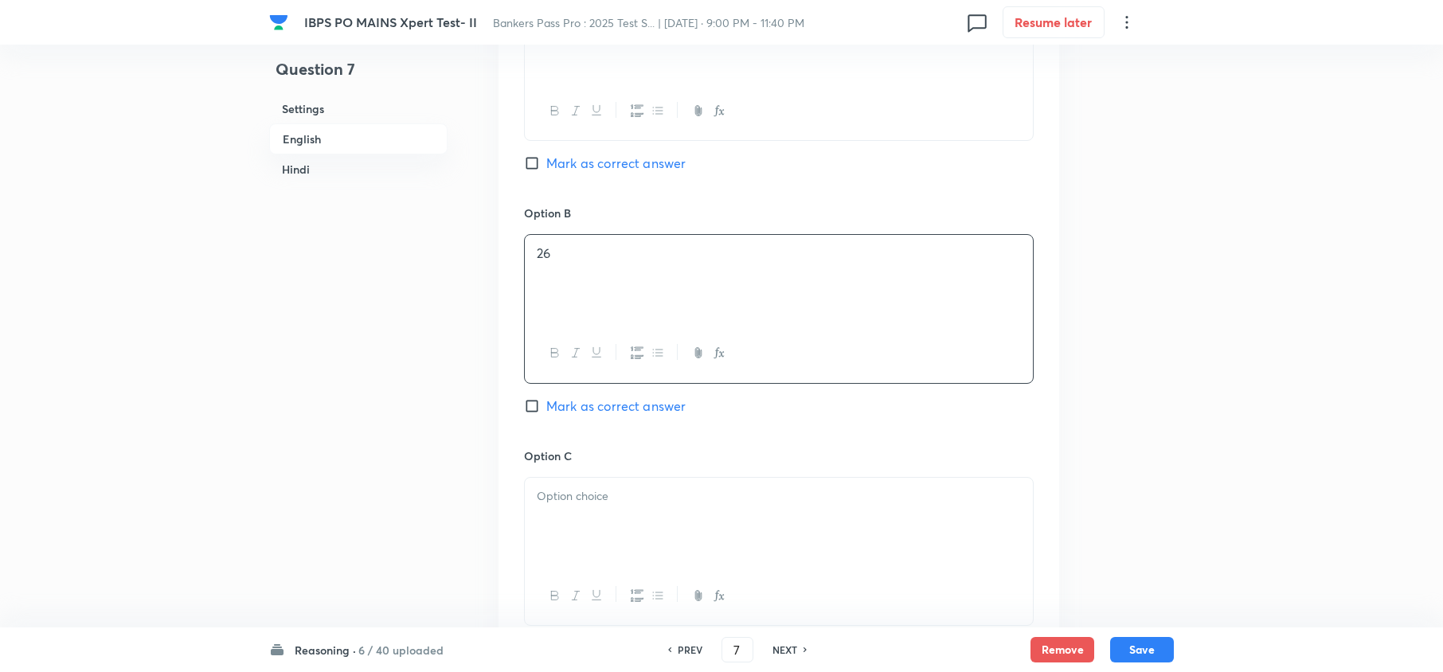
click at [568, 510] on div at bounding box center [779, 522] width 508 height 89
drag, startPoint x: 533, startPoint y: 515, endPoint x: 689, endPoint y: 577, distance: 168.3
click at [689, 577] on div "30 38 None of these" at bounding box center [779, 551] width 510 height 149
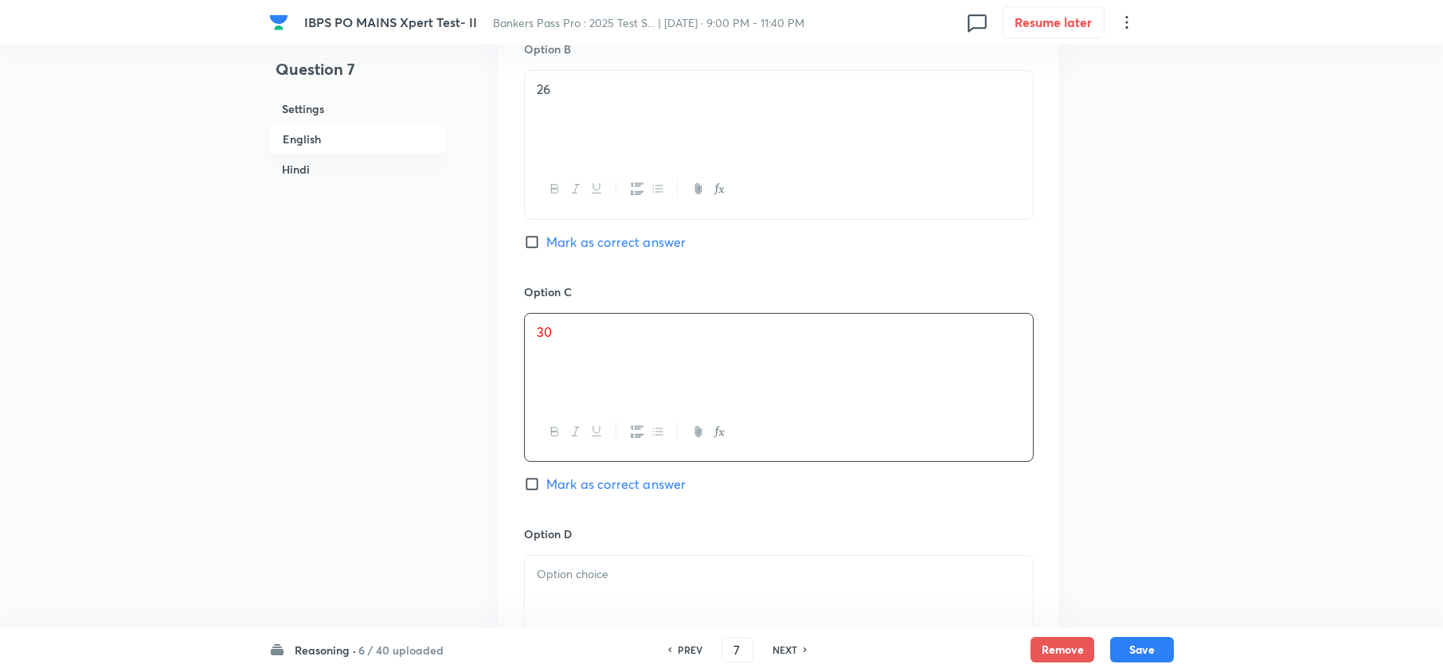
scroll to position [1486, 0]
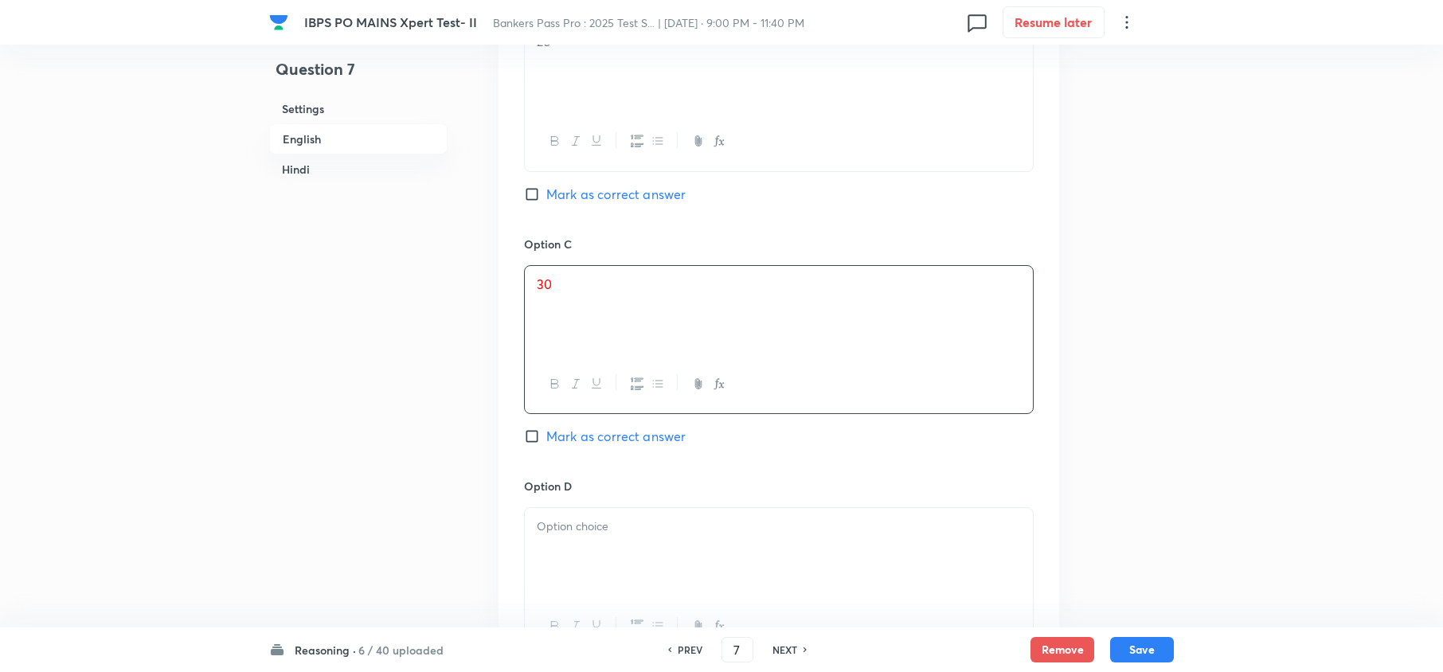
click at [585, 536] on p at bounding box center [779, 527] width 484 height 18
drag, startPoint x: 596, startPoint y: 556, endPoint x: 504, endPoint y: 555, distance: 91.6
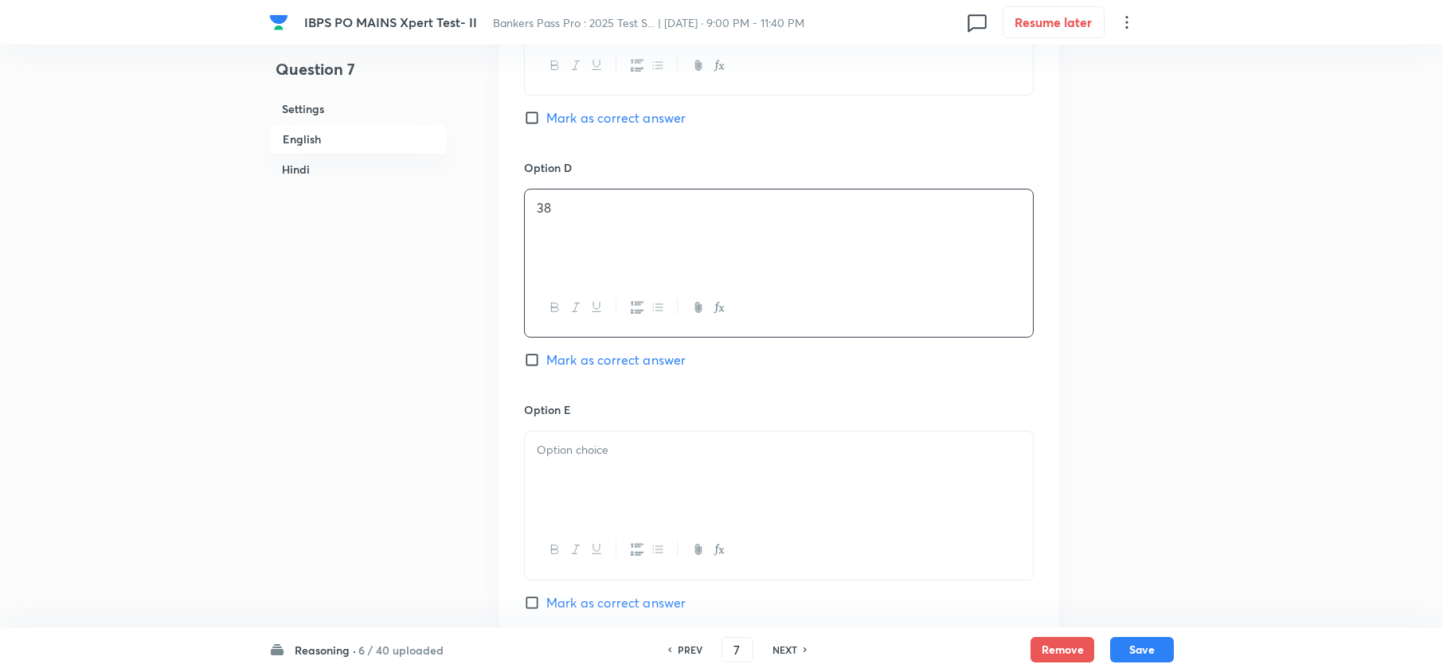
click at [562, 491] on div at bounding box center [779, 476] width 508 height 89
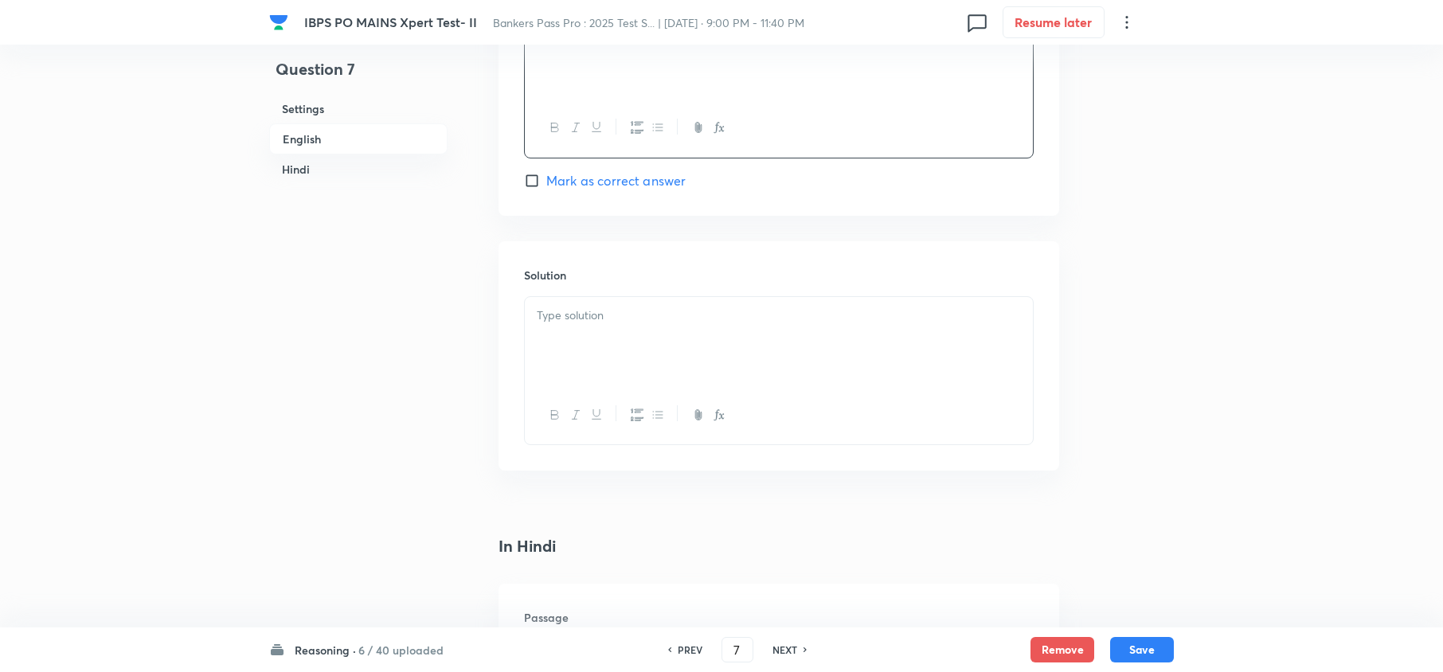
scroll to position [2230, 0]
click at [602, 307] on div at bounding box center [779, 338] width 508 height 89
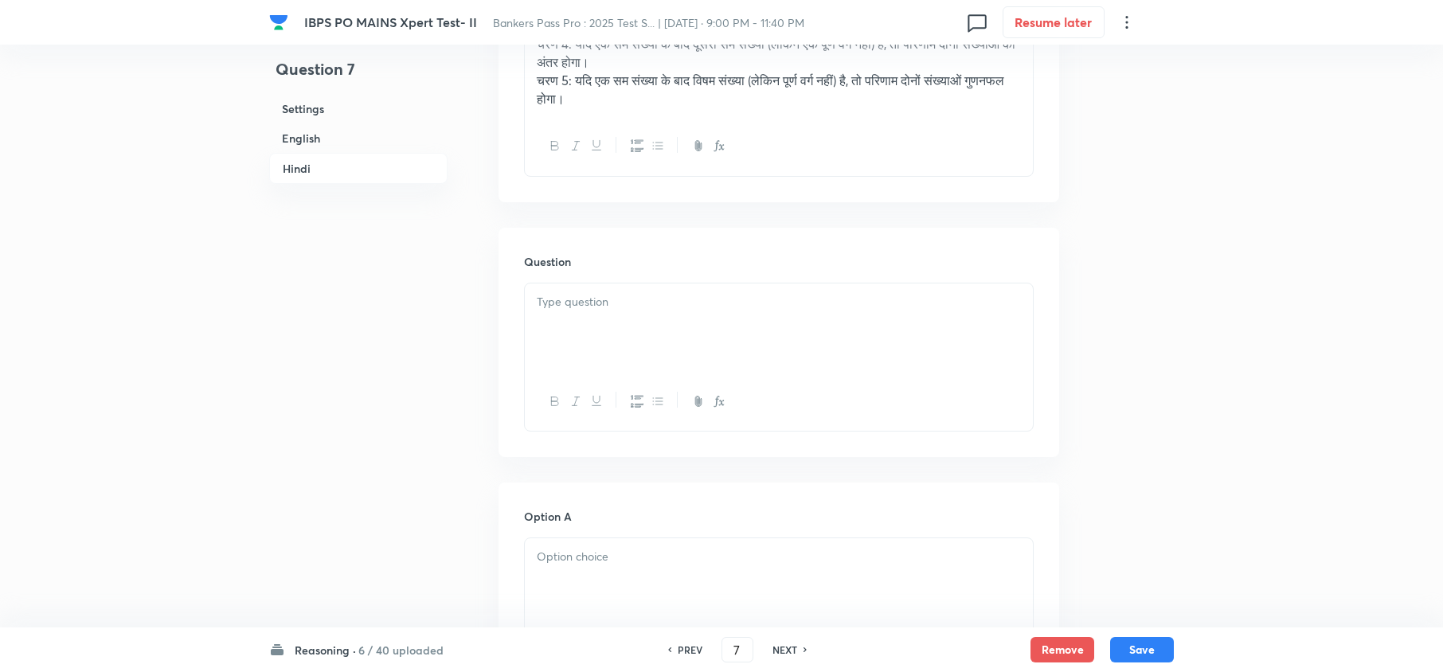
scroll to position [3079, 0]
click at [553, 342] on div at bounding box center [779, 327] width 508 height 89
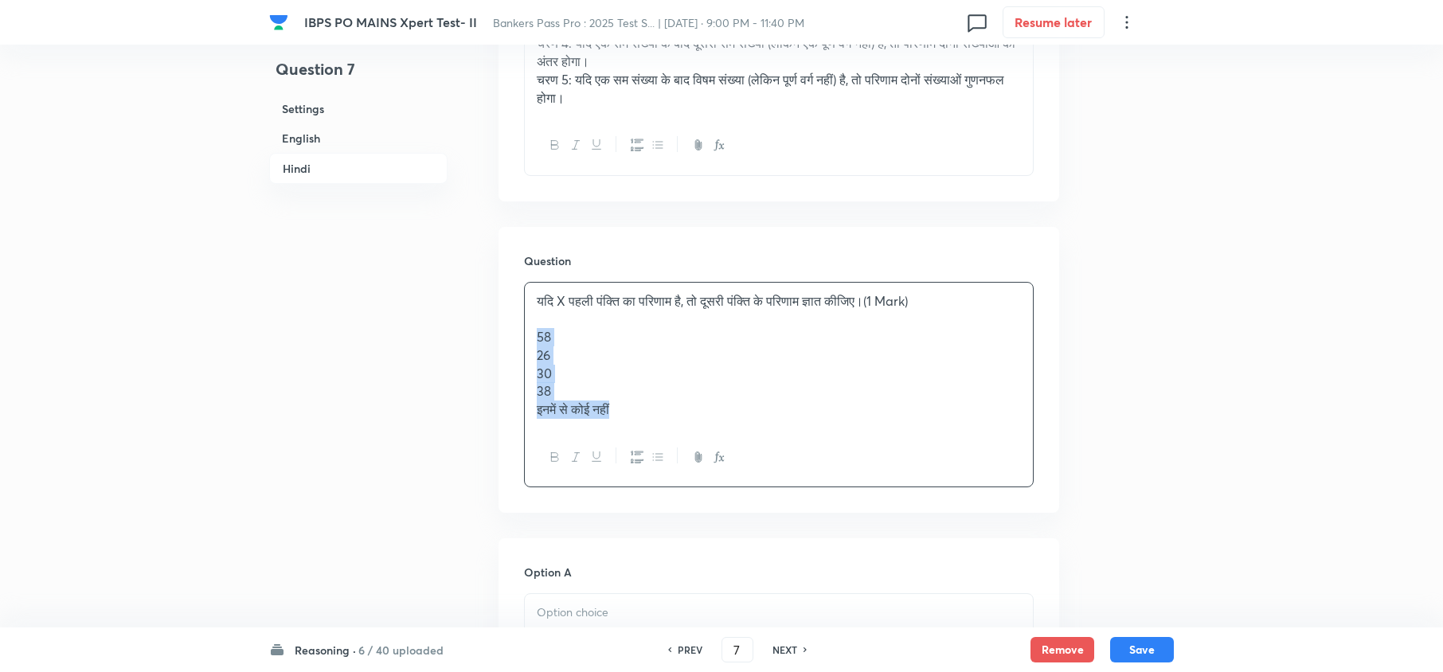
drag, startPoint x: 533, startPoint y: 335, endPoint x: 676, endPoint y: 440, distance: 177.3
click at [676, 440] on div "यदि X पहली पंक्ति का परिणाम है, तो दूसरी पंक्ति के परिणाम ज्ञात कीजिए।(1 Mark) …" at bounding box center [779, 384] width 510 height 205
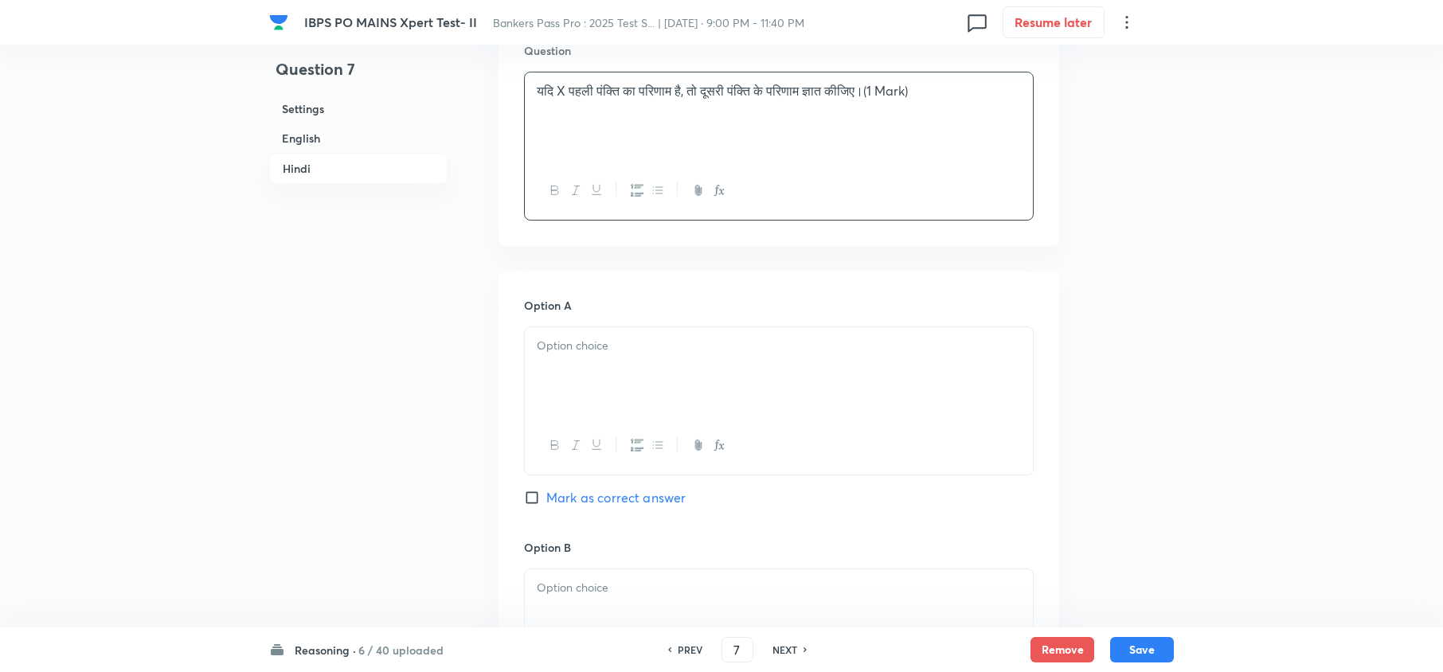
scroll to position [3292, 0]
click at [564, 370] on div at bounding box center [779, 369] width 508 height 89
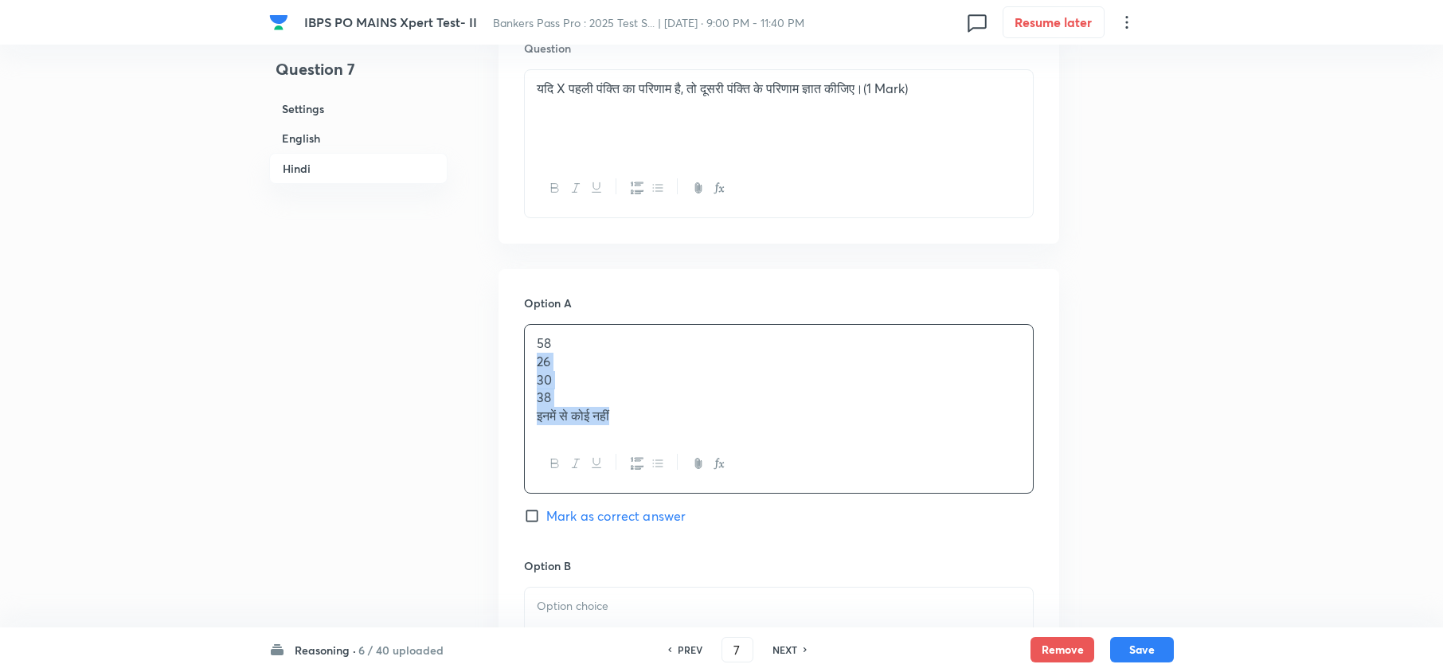
drag, startPoint x: 535, startPoint y: 373, endPoint x: 727, endPoint y: 500, distance: 230.4
click at [725, 494] on div "58 26 30 38 इनमें से कोई नहीं" at bounding box center [779, 409] width 510 height 170
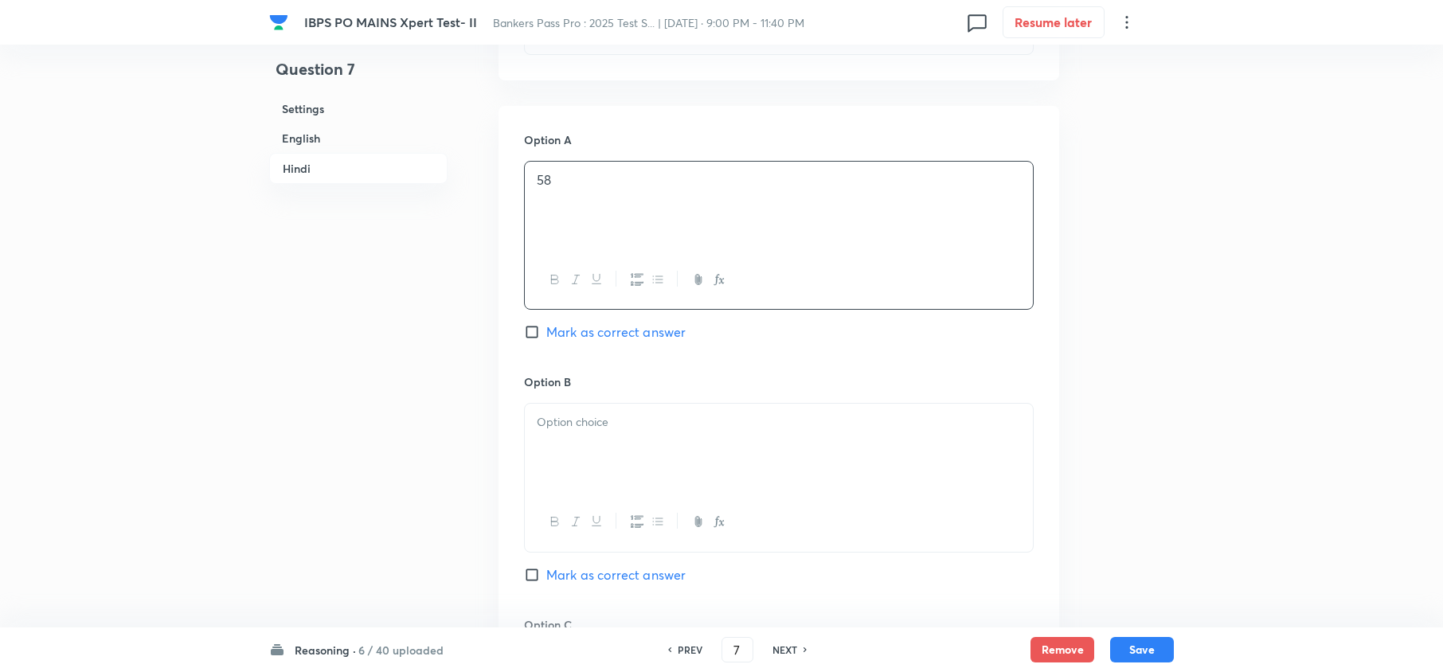
scroll to position [3504, 0]
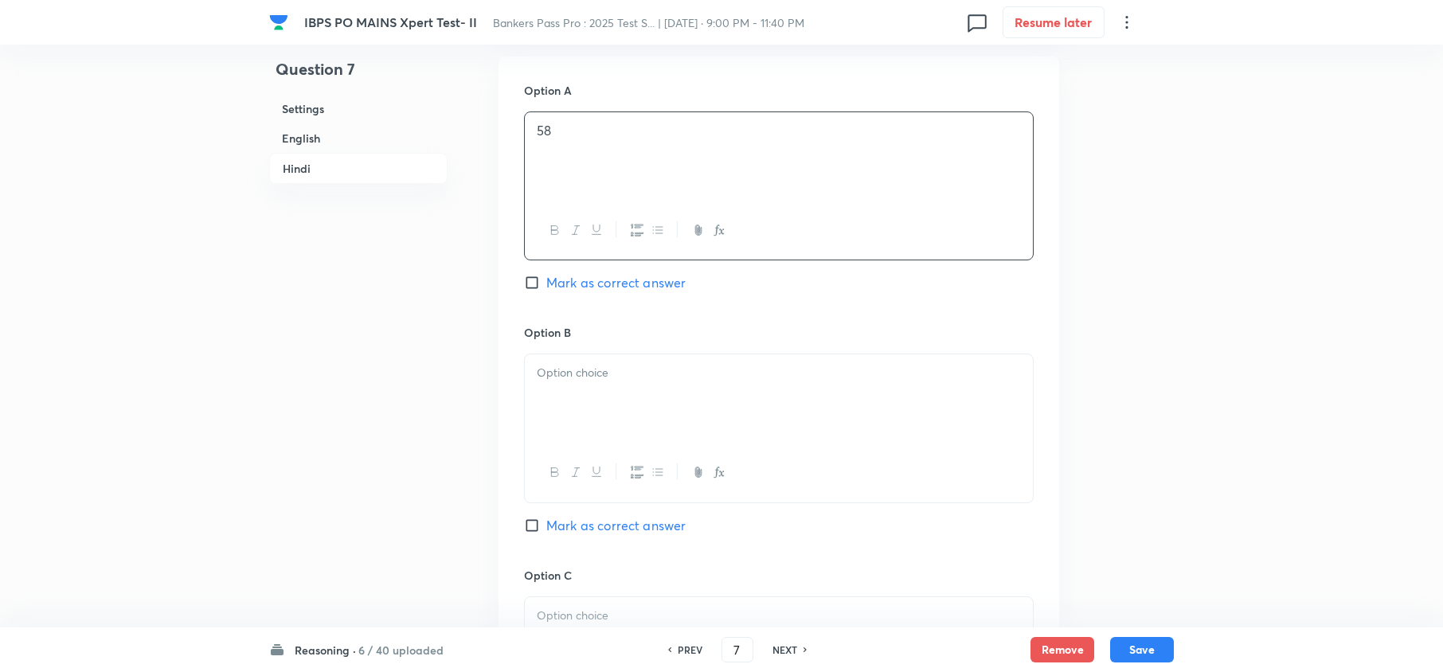
click at [589, 415] on div at bounding box center [779, 398] width 508 height 89
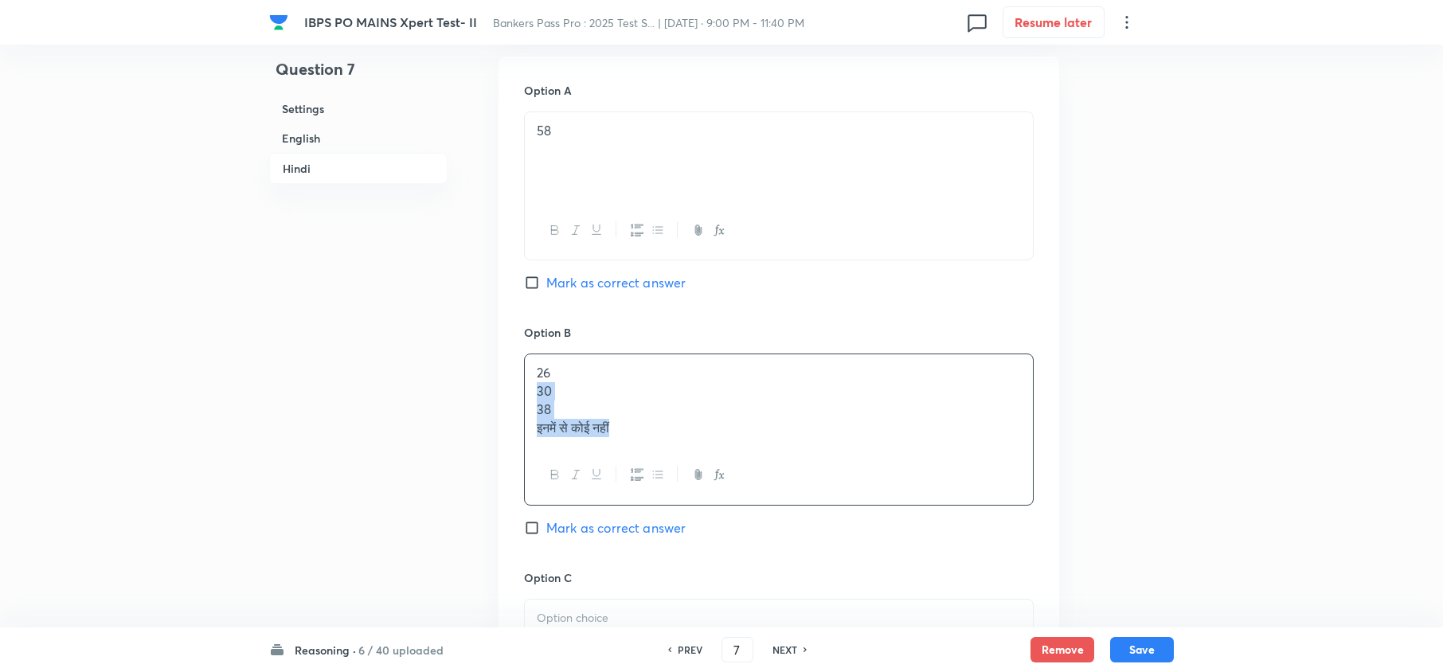
drag, startPoint x: 530, startPoint y: 397, endPoint x: 698, endPoint y: 473, distance: 184.6
click at [698, 471] on div "26 30 38 इनमें से कोई नहीं" at bounding box center [779, 429] width 510 height 151
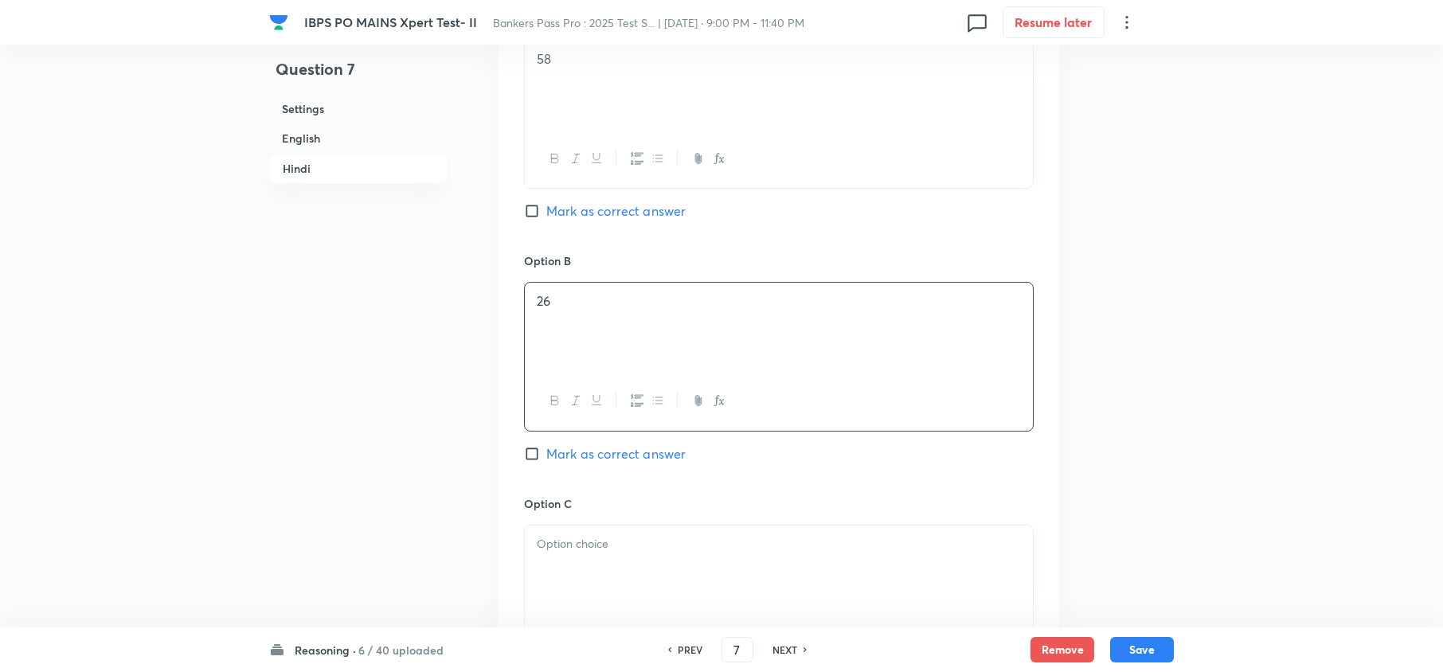
scroll to position [3716, 0]
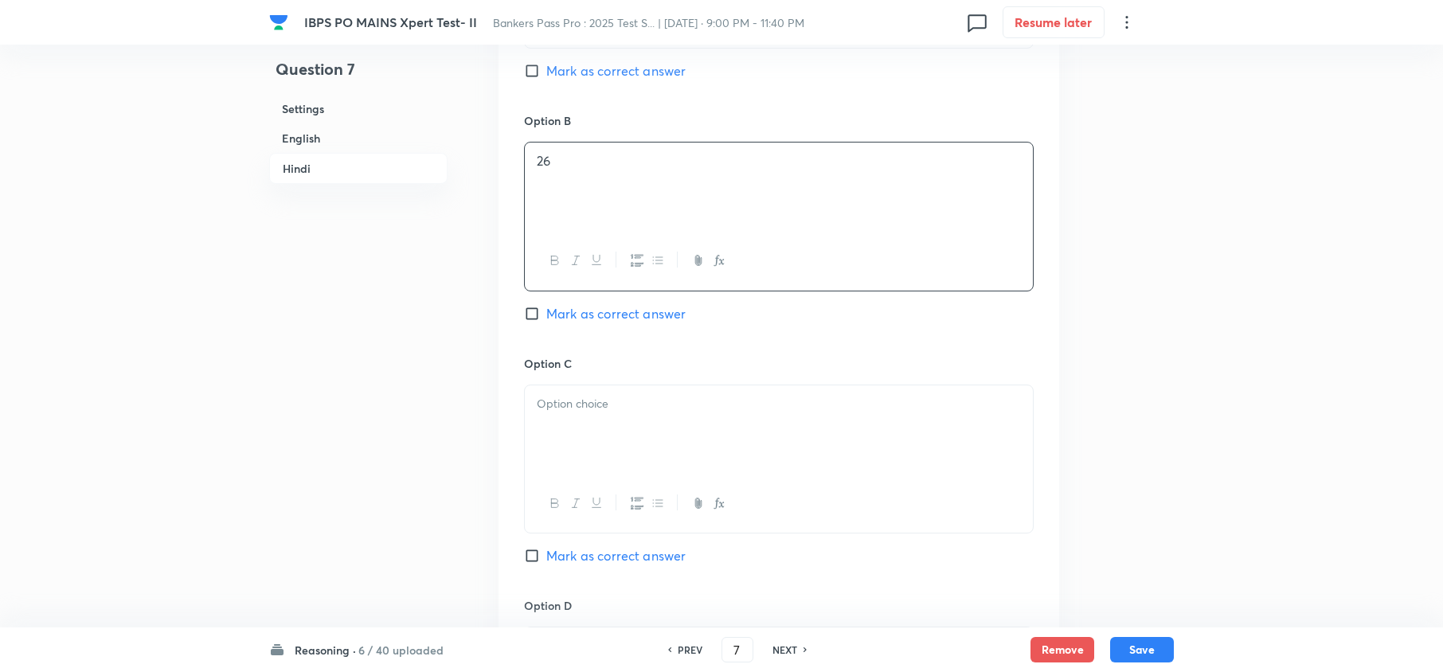
click at [553, 457] on div at bounding box center [779, 429] width 508 height 89
drag, startPoint x: 533, startPoint y: 427, endPoint x: 673, endPoint y: 489, distance: 153.3
click at [673, 489] on div "30 38 इनमें से कोई नहीं" at bounding box center [779, 459] width 510 height 149
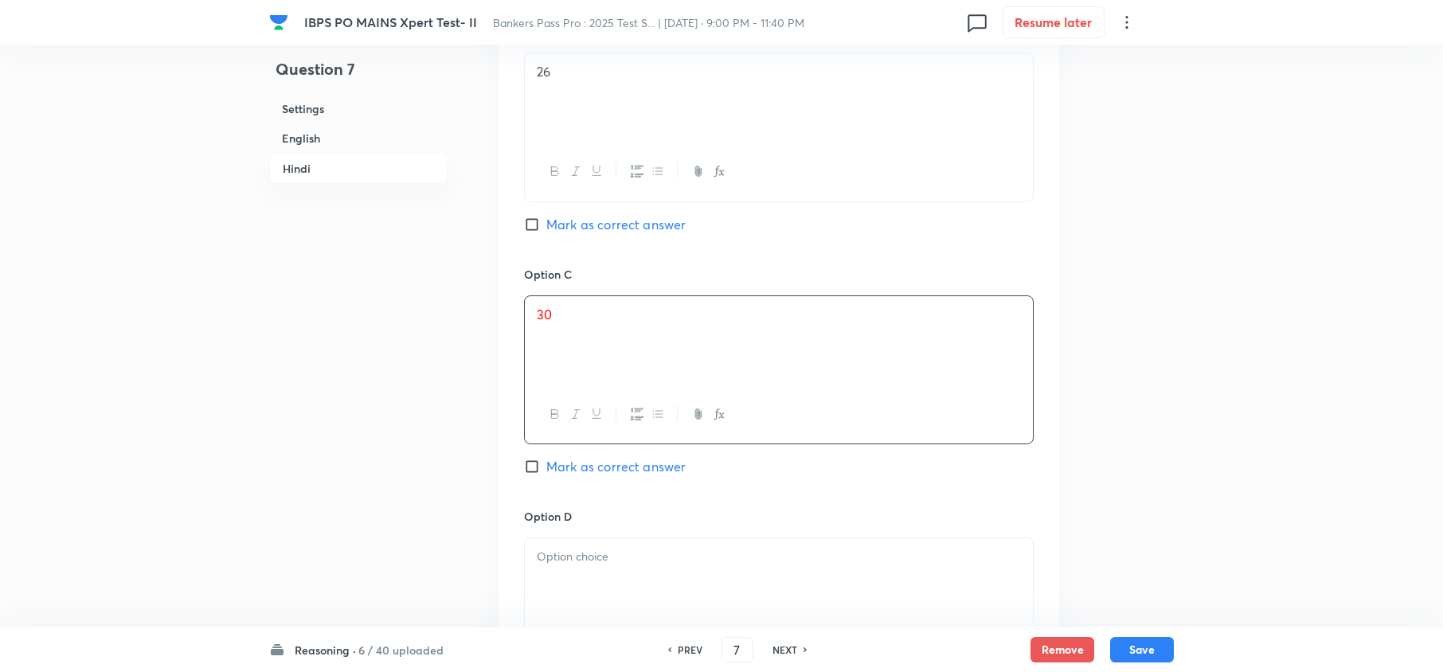
scroll to position [3929, 0]
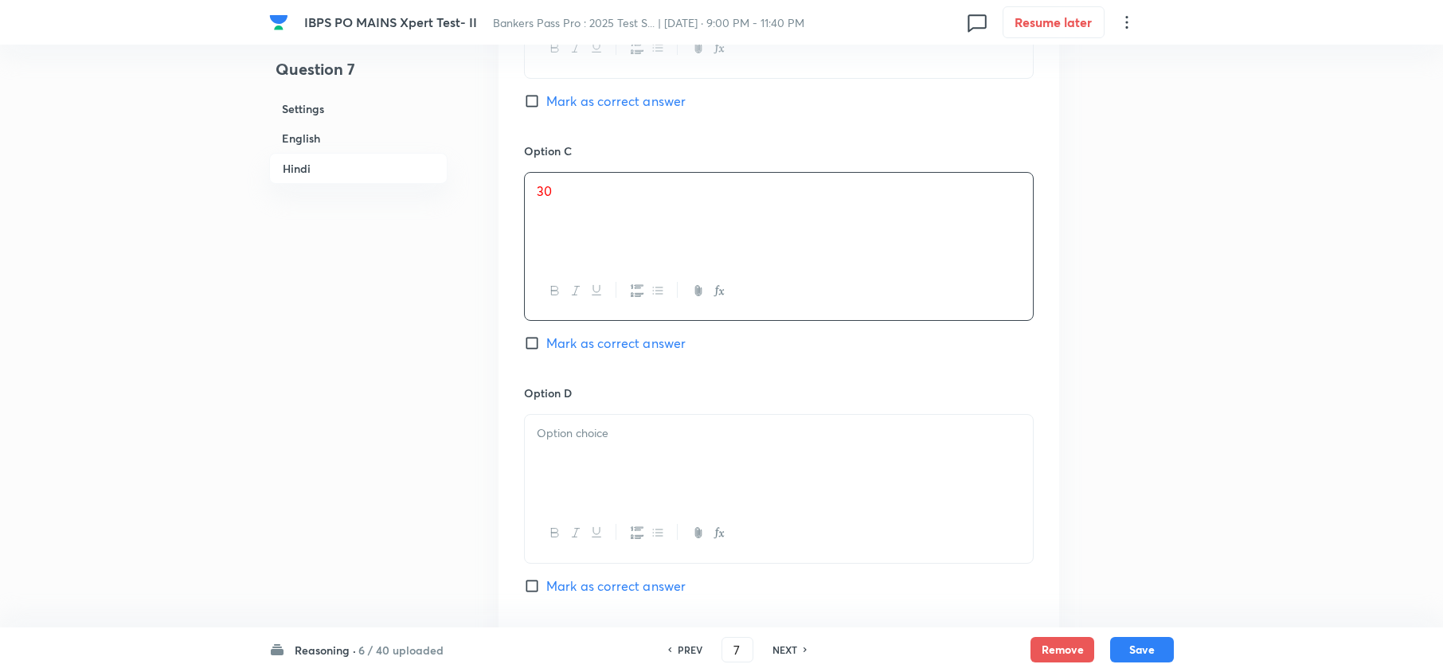
click at [578, 475] on div at bounding box center [779, 459] width 508 height 89
drag, startPoint x: 530, startPoint y: 346, endPoint x: 556, endPoint y: 393, distance: 53.5
click at [530, 346] on input "Mark as correct answer" at bounding box center [535, 343] width 22 height 16
checkbox input "true"
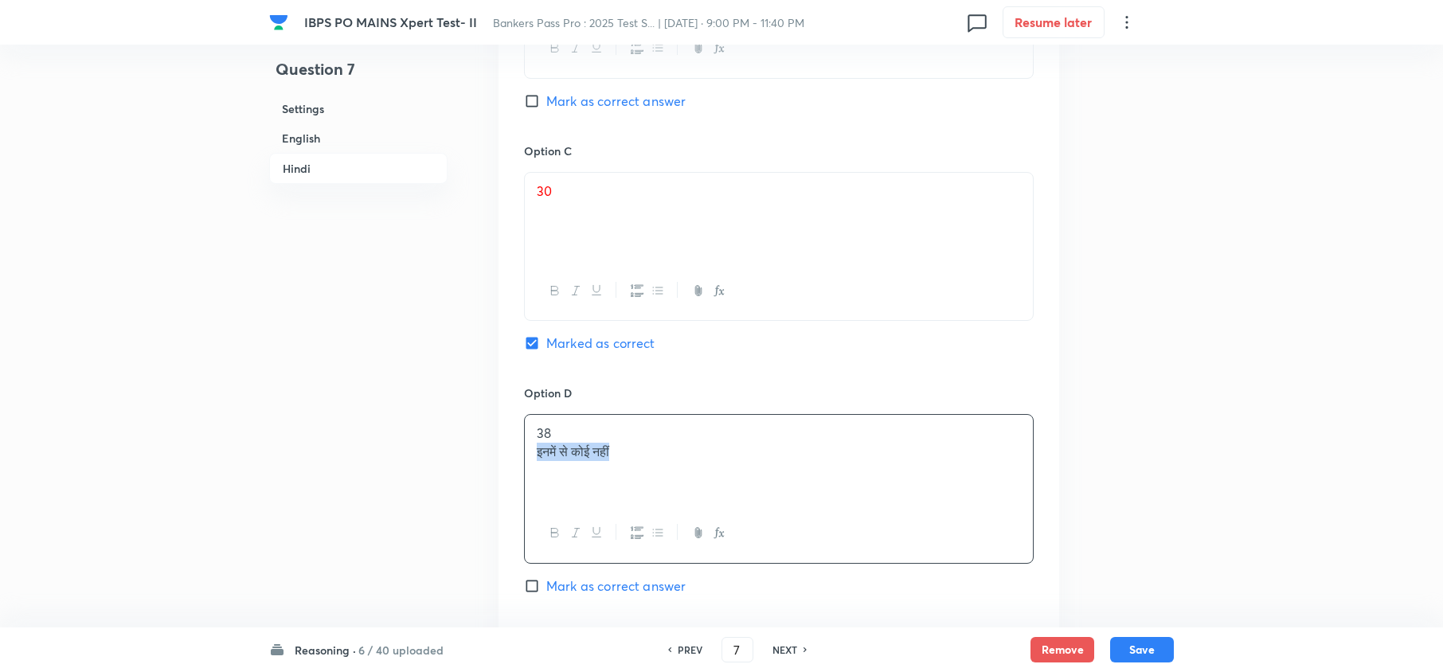
drag, startPoint x: 534, startPoint y: 465, endPoint x: 667, endPoint y: 491, distance: 135.6
click at [660, 491] on div "38 इनमें से कोई नहीं" at bounding box center [779, 459] width 508 height 89
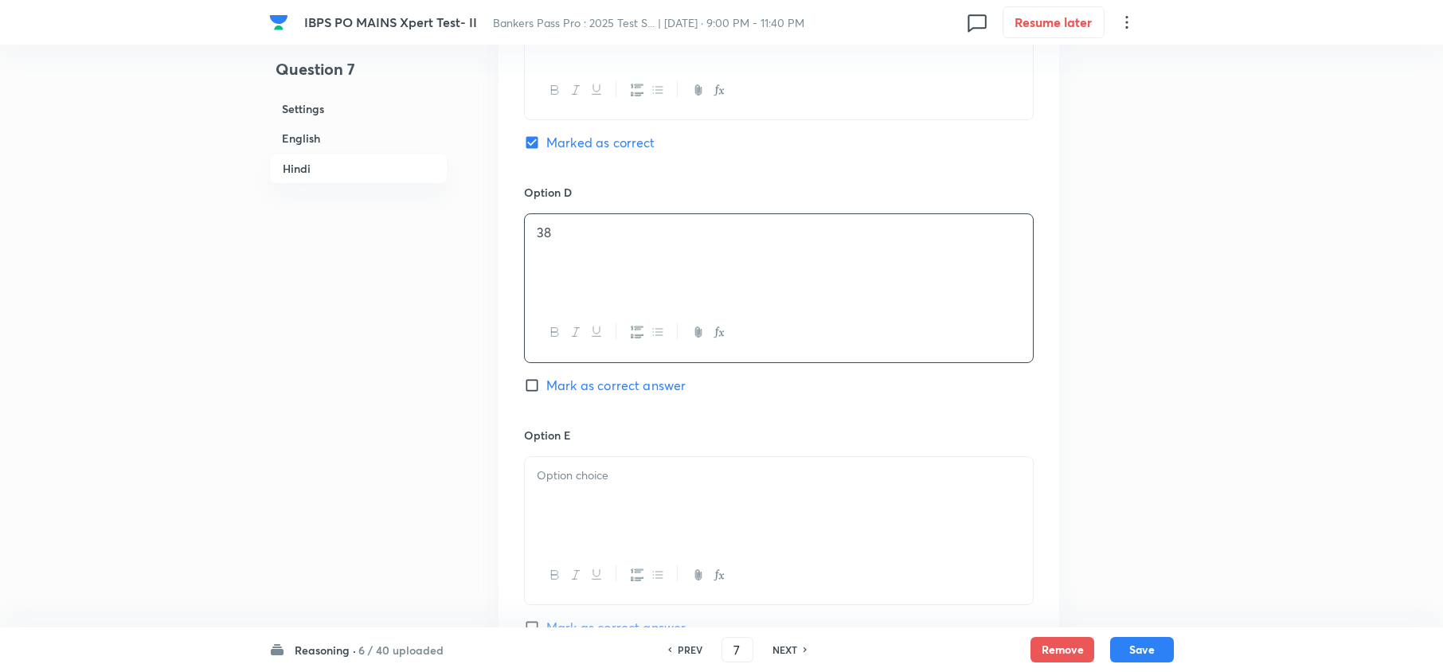
scroll to position [4142, 0]
click at [584, 508] on div at bounding box center [779, 489] width 508 height 89
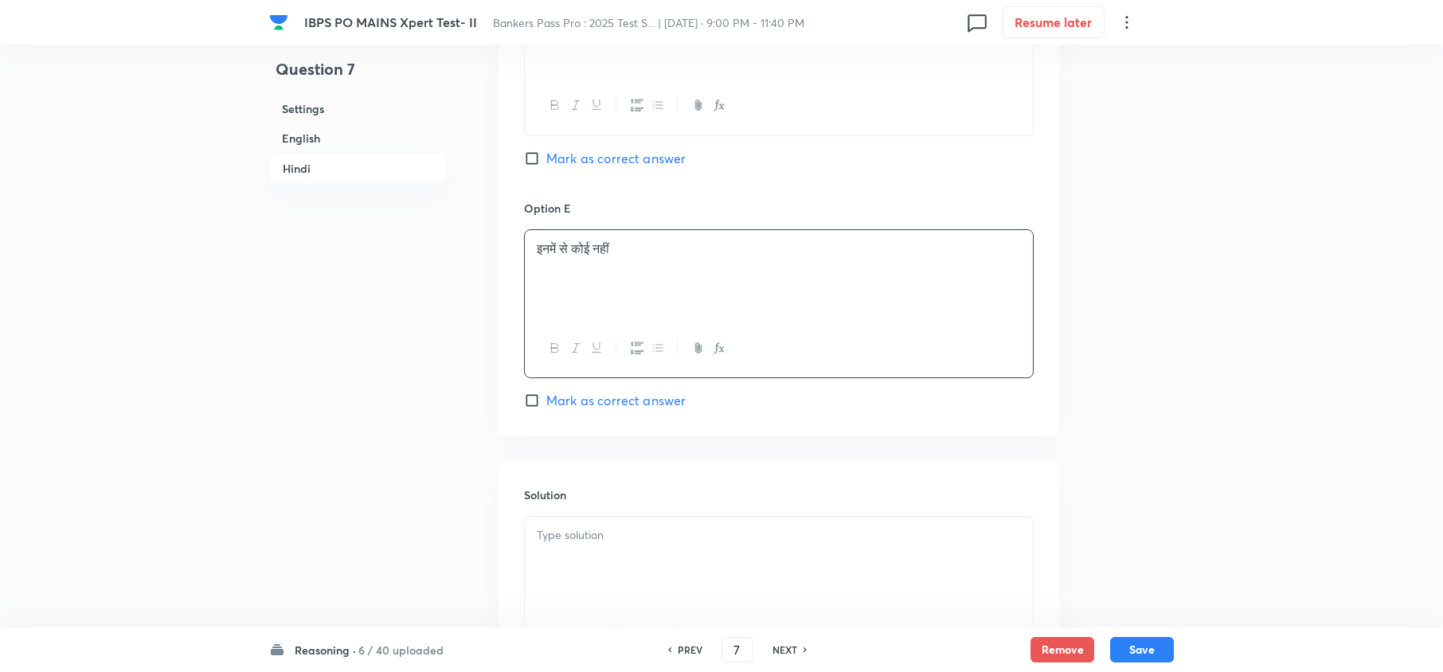
scroll to position [4528, 0]
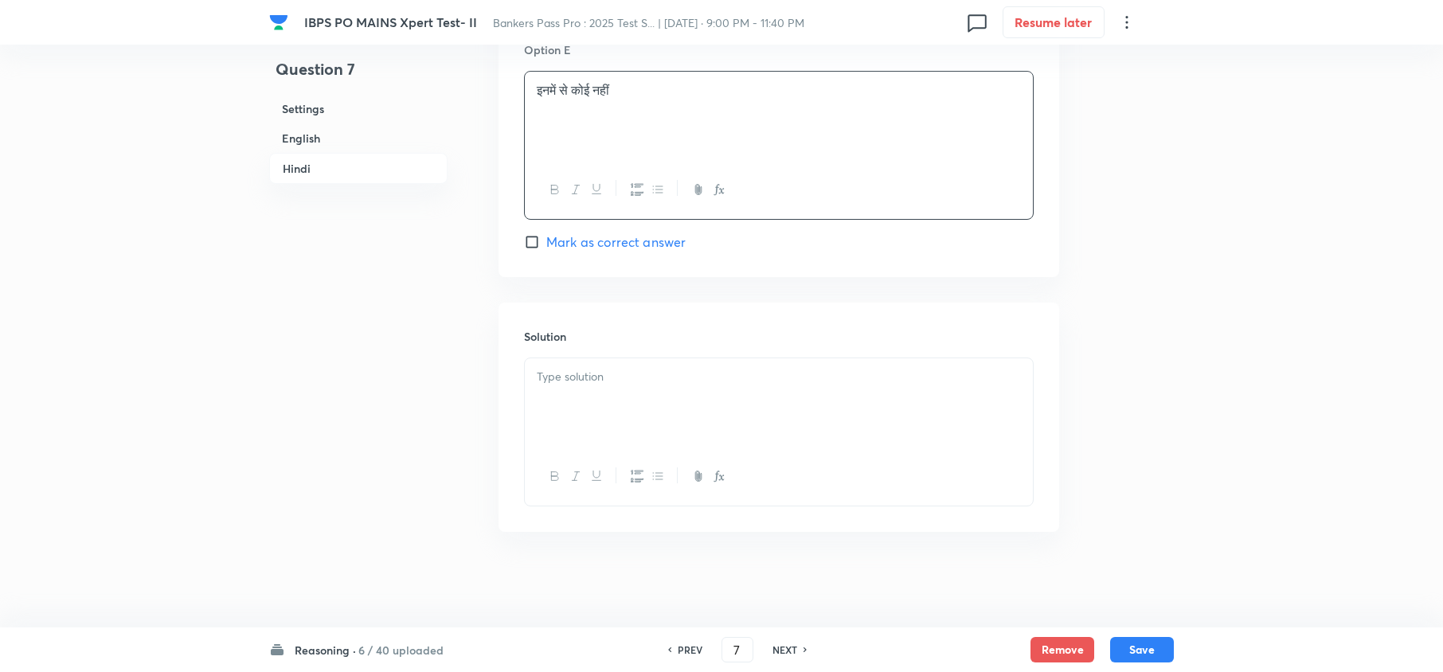
click at [618, 390] on div at bounding box center [779, 402] width 508 height 89
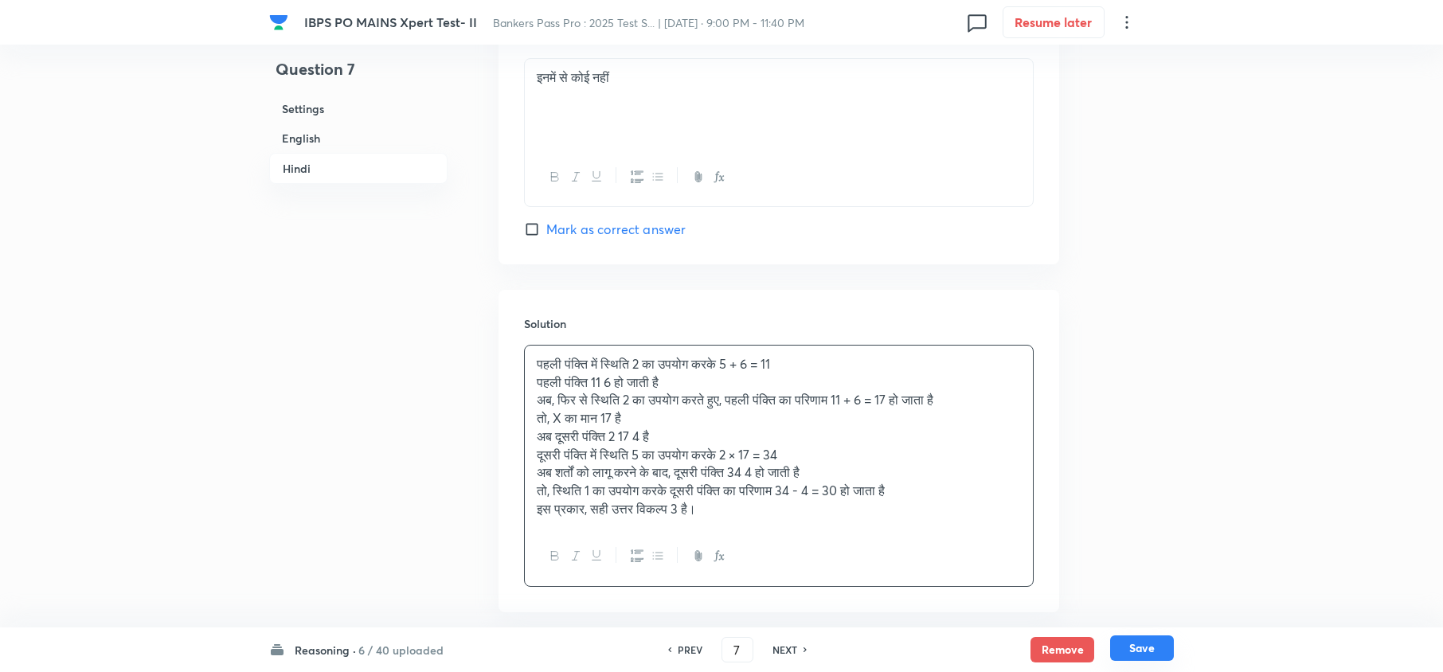
click at [1136, 644] on button "Save" at bounding box center [1142, 648] width 64 height 25
type input "8"
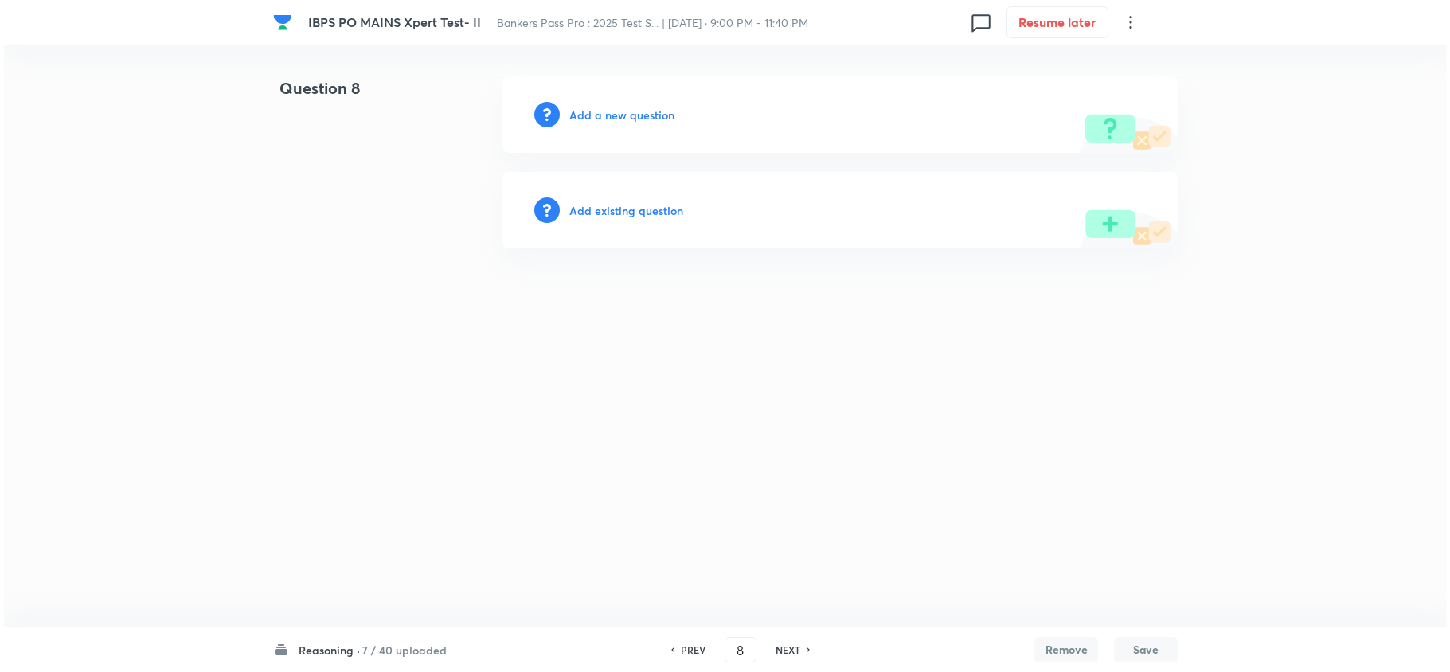
scroll to position [0, 0]
click at [629, 109] on h6 "Add a new question" at bounding box center [621, 115] width 105 height 17
click at [629, 109] on h6 "Choose a question type" at bounding box center [630, 115] width 123 height 17
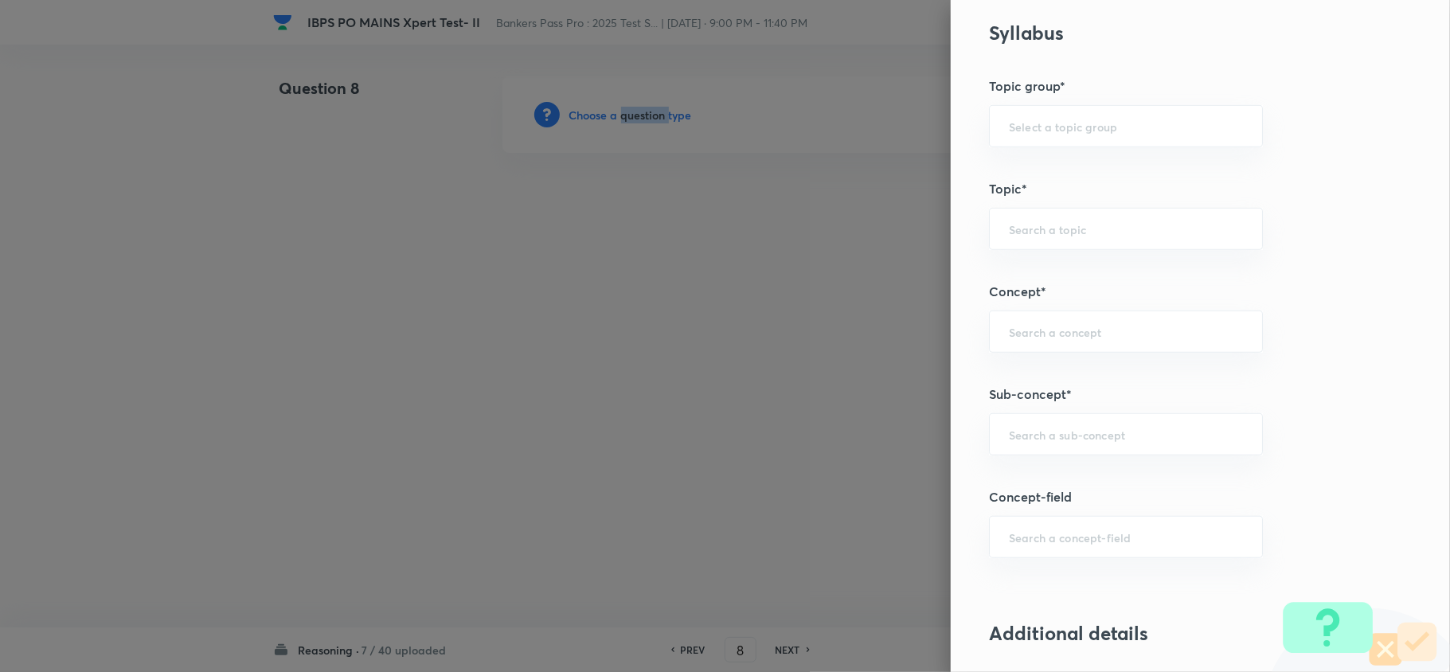
scroll to position [743, 0]
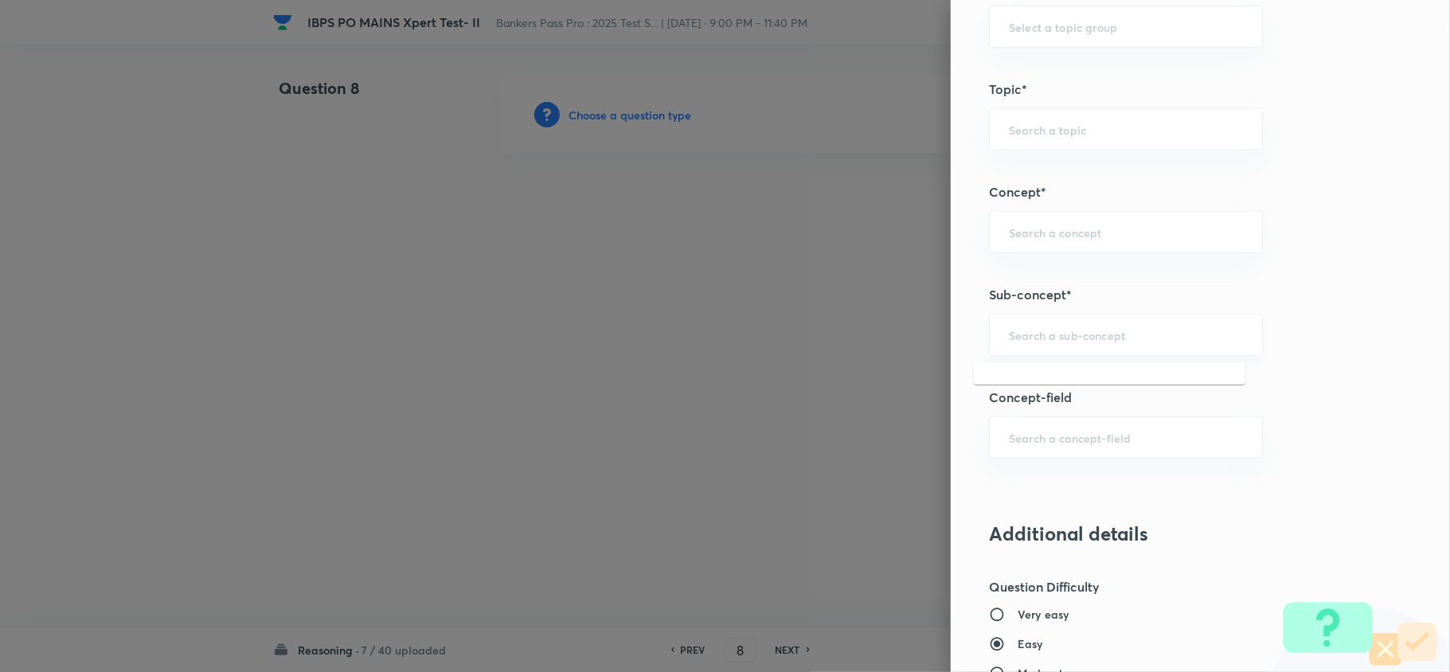
click at [1033, 335] on input "text" at bounding box center [1126, 334] width 234 height 15
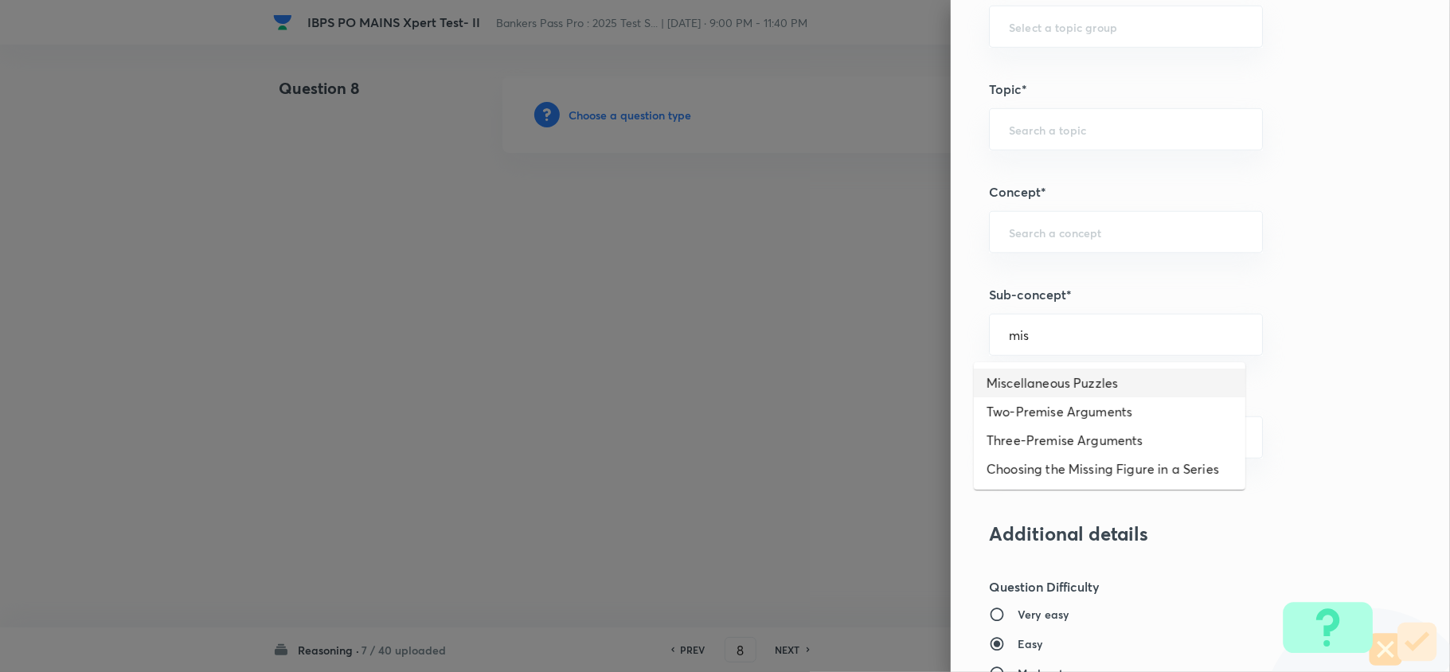
click at [1019, 382] on li "Miscellaneous Puzzles" at bounding box center [1110, 383] width 272 height 29
type input "Miscellaneous Puzzles"
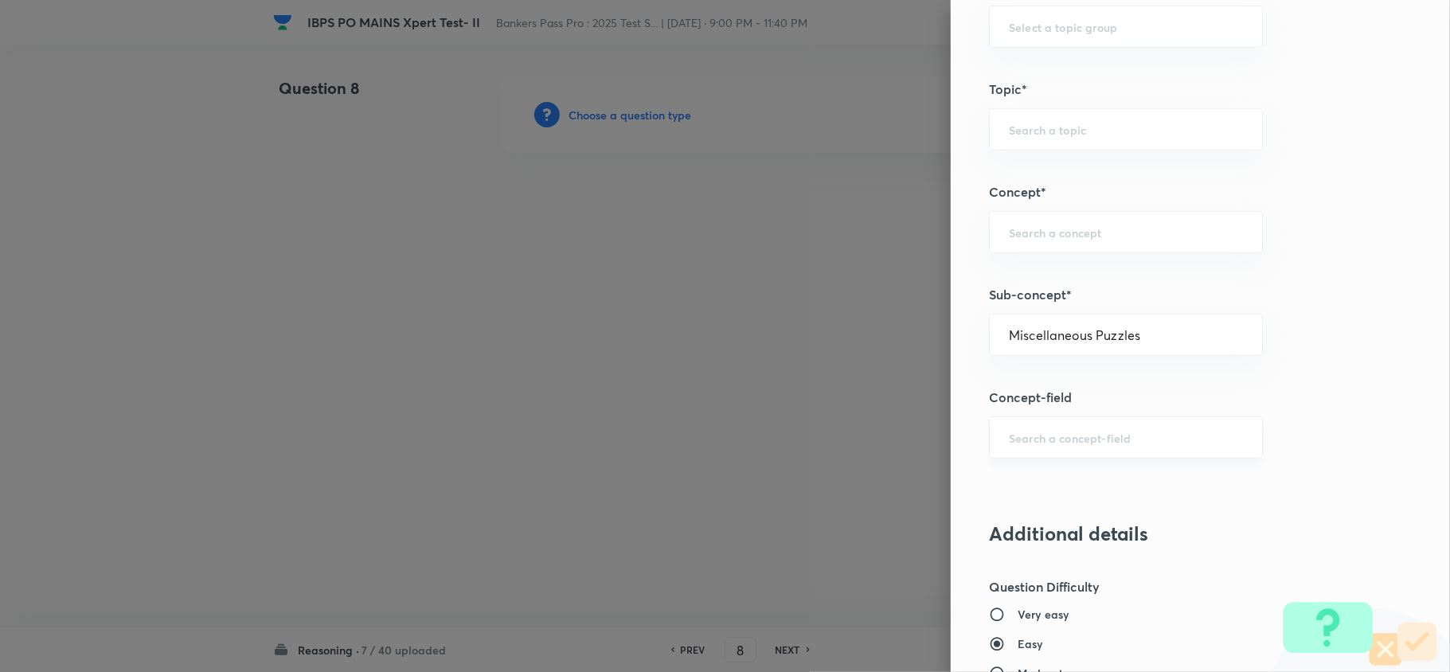
type input "Reasoning"
type input "Verbal Reasoning"
type input "Puzzle and Seating Arrangement"
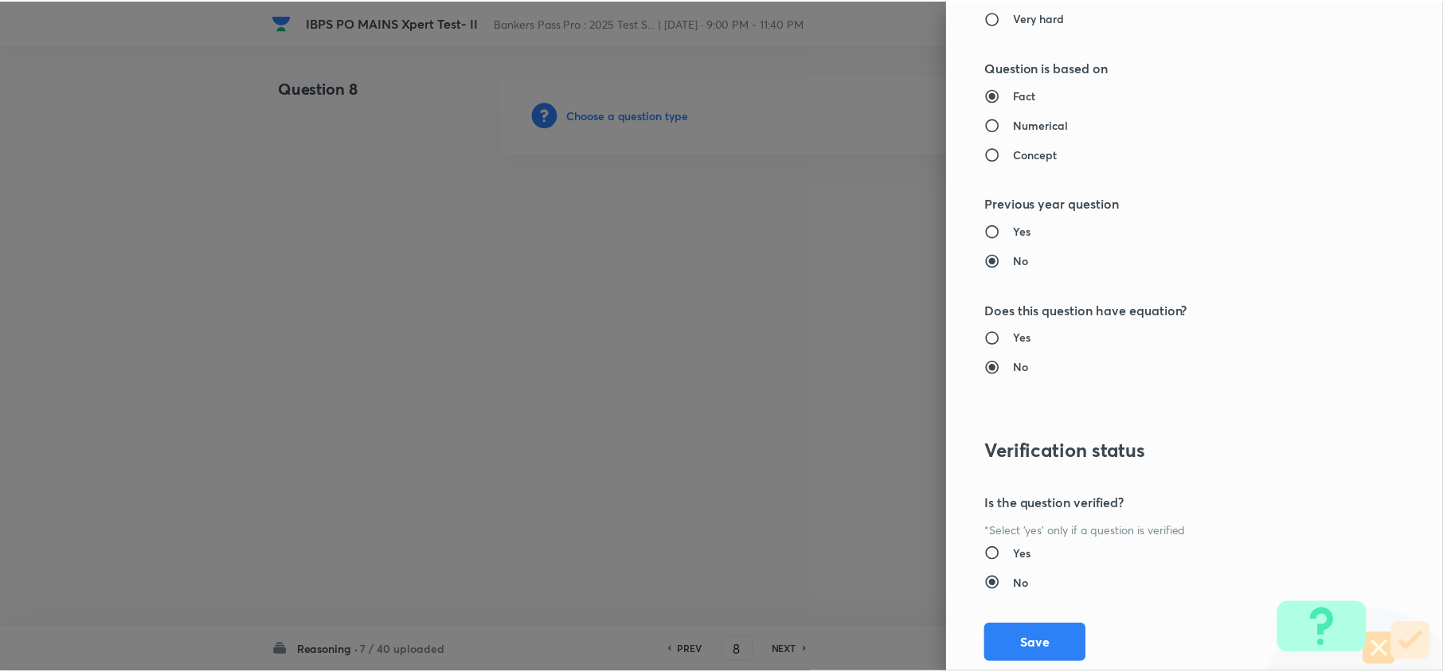
scroll to position [1502, 0]
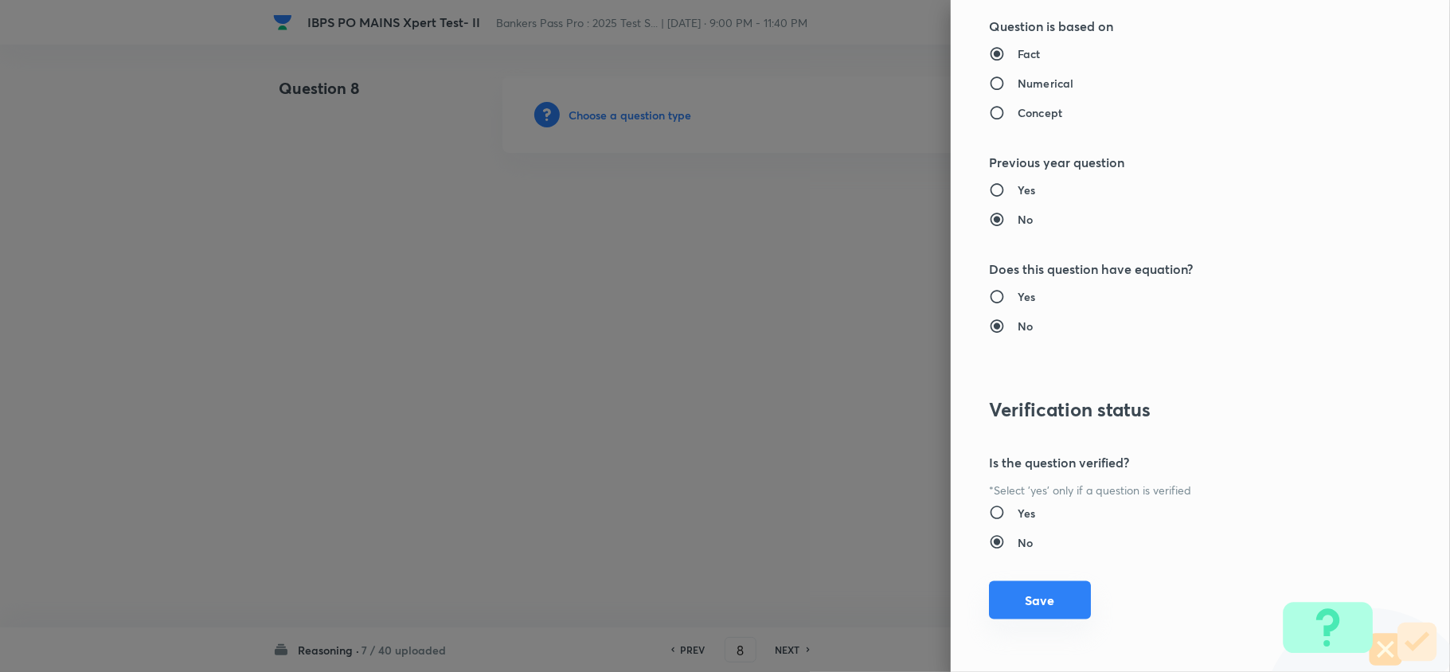
click at [1039, 608] on button "Save" at bounding box center [1040, 600] width 102 height 38
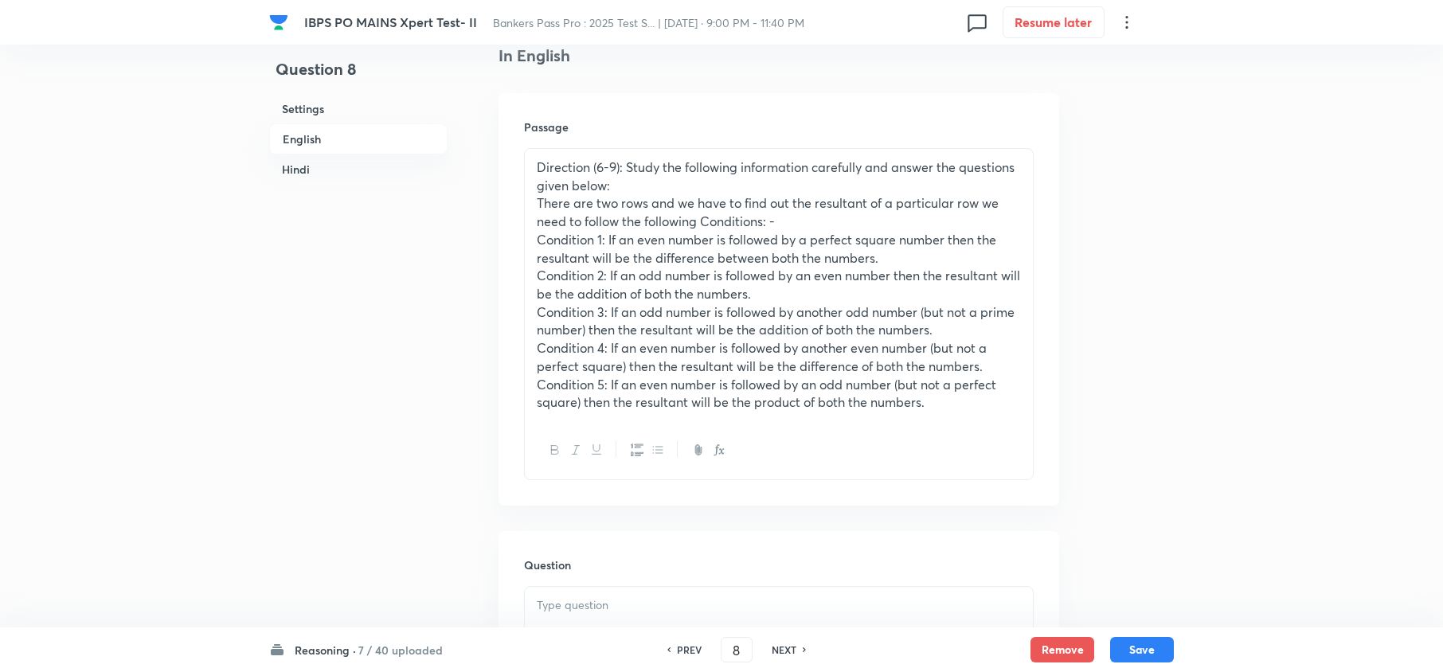
scroll to position [637, 0]
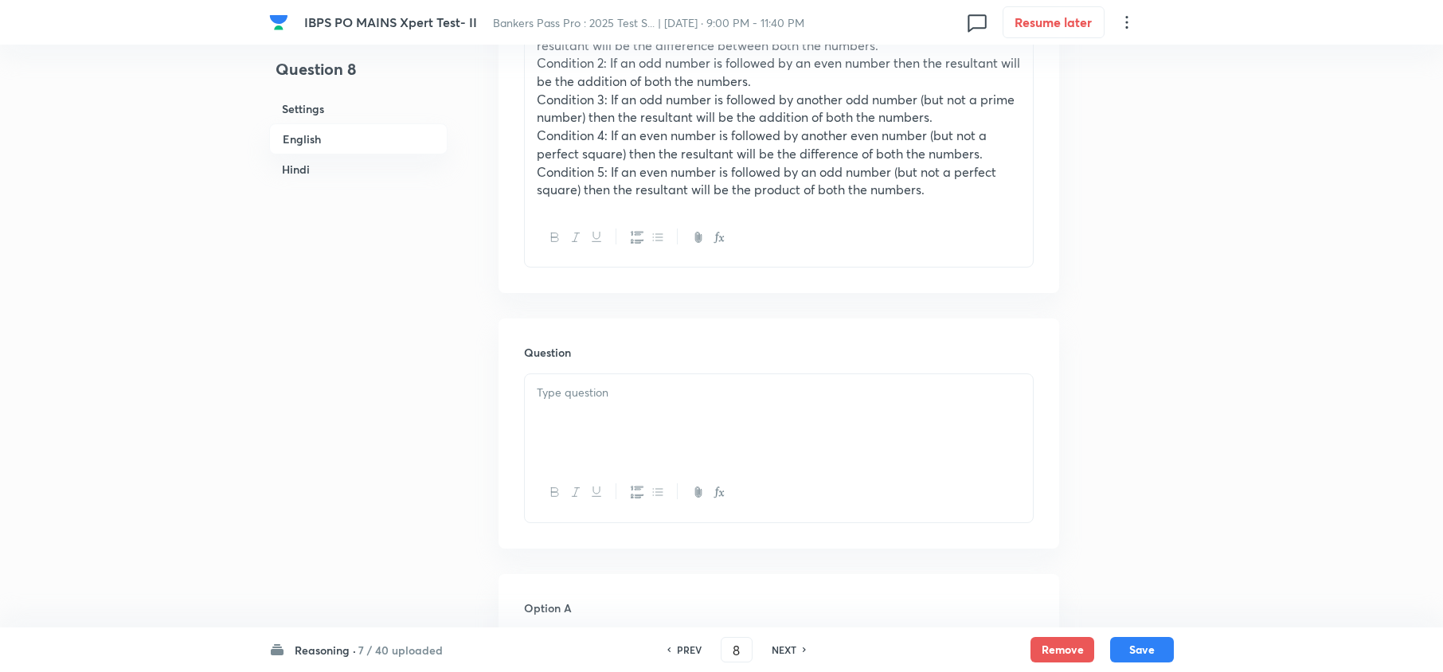
click at [568, 433] on div at bounding box center [779, 418] width 508 height 89
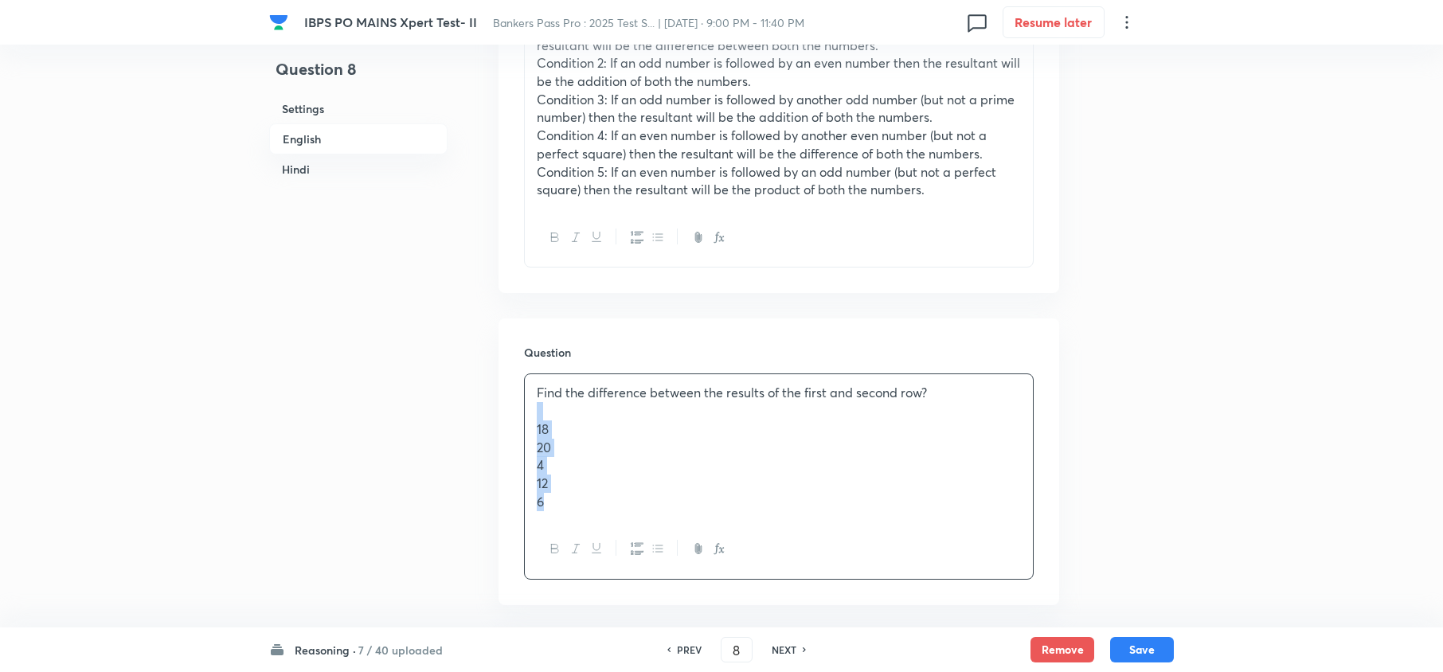
drag, startPoint x: 532, startPoint y: 421, endPoint x: 574, endPoint y: 523, distance: 111.1
click at [574, 523] on div "Find the difference between the results of the first and second row? 18 20 4 12…" at bounding box center [779, 476] width 510 height 205
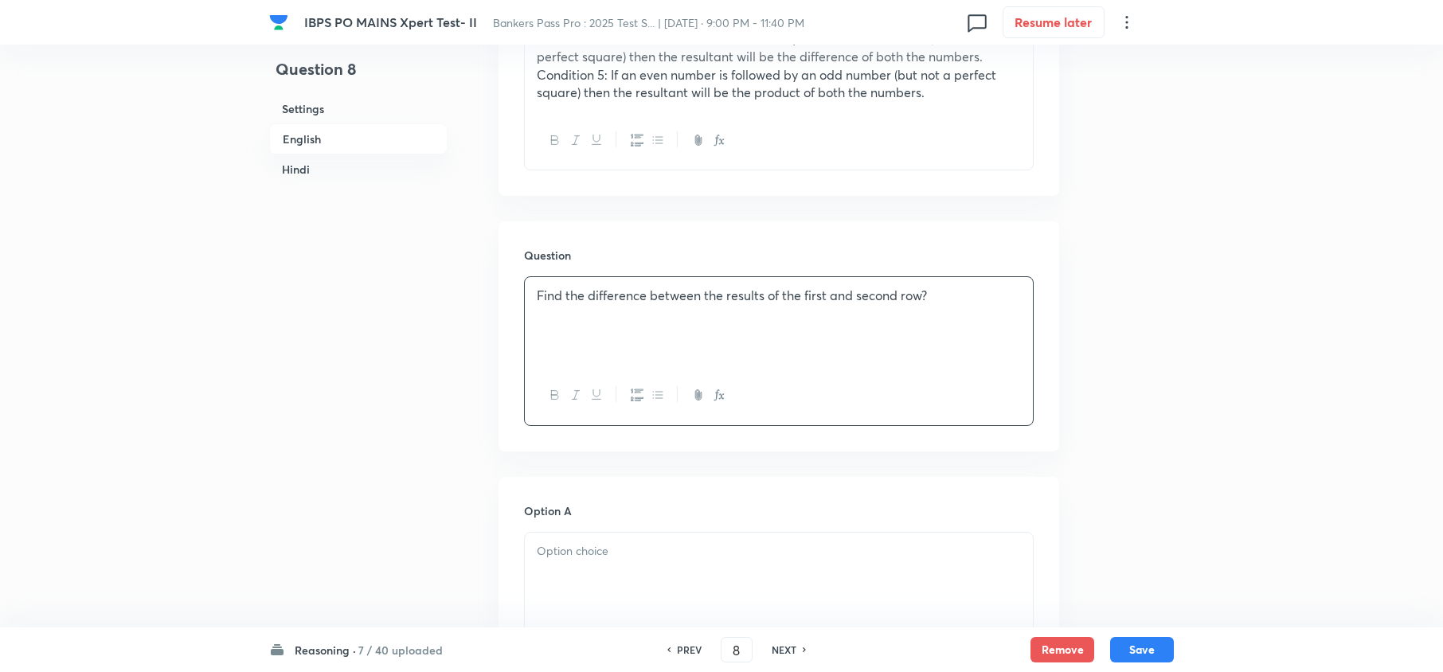
scroll to position [849, 0]
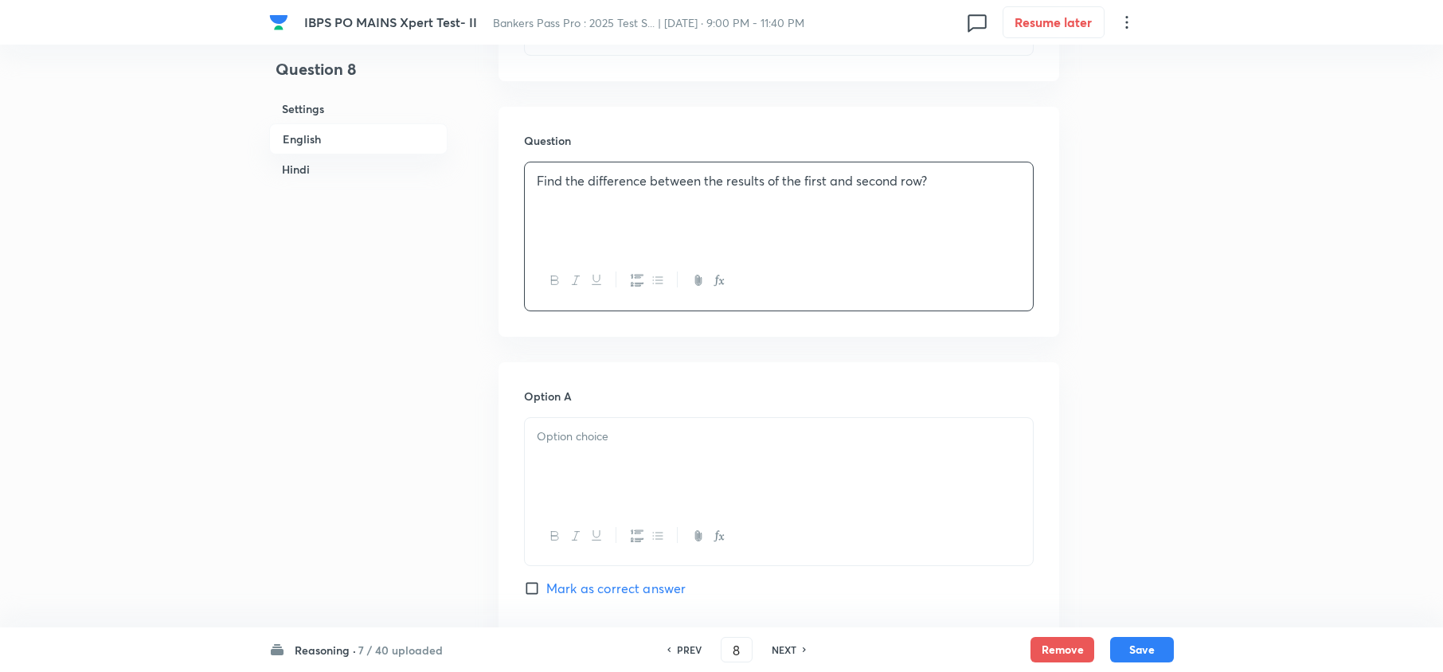
click at [551, 462] on div at bounding box center [779, 462] width 508 height 89
click at [532, 460] on div "18 20 4 12 6" at bounding box center [779, 481] width 508 height 127
drag, startPoint x: 532, startPoint y: 452, endPoint x: 570, endPoint y: 538, distance: 94.1
click at [570, 538] on div "18 20 4 12 6" at bounding box center [779, 502] width 510 height 170
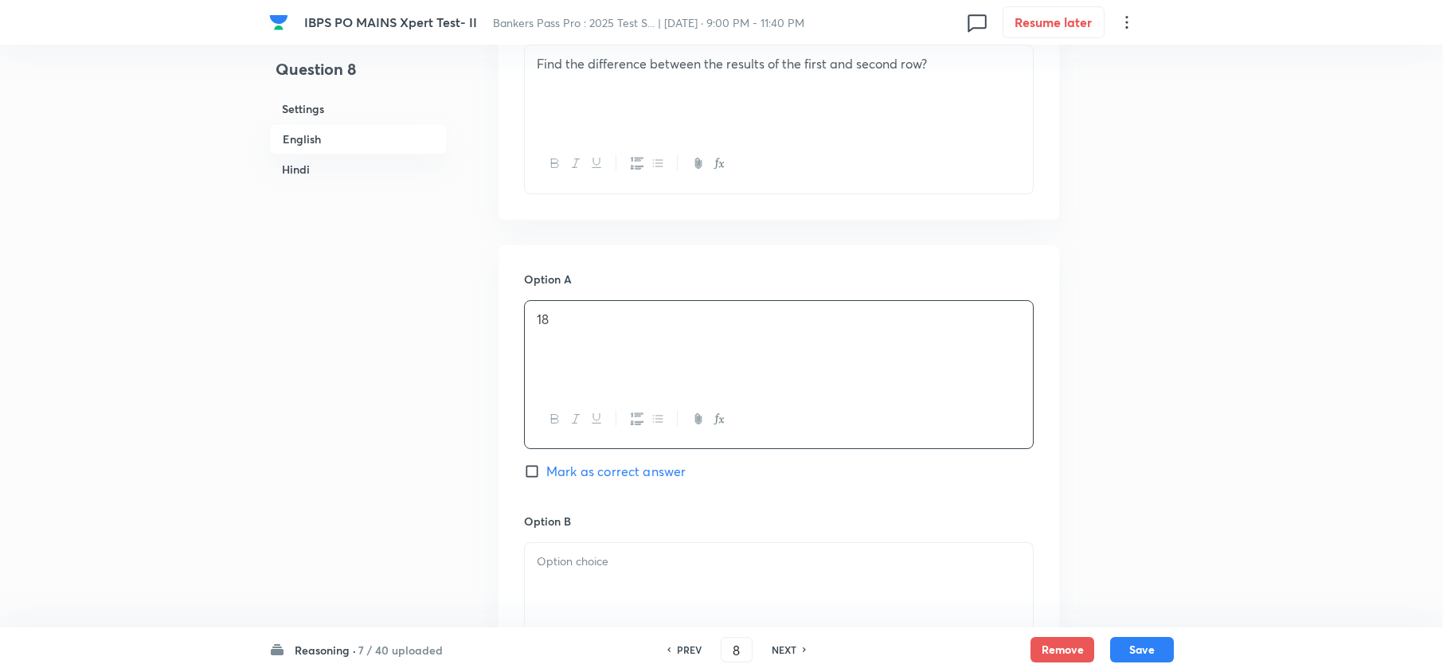
scroll to position [1062, 0]
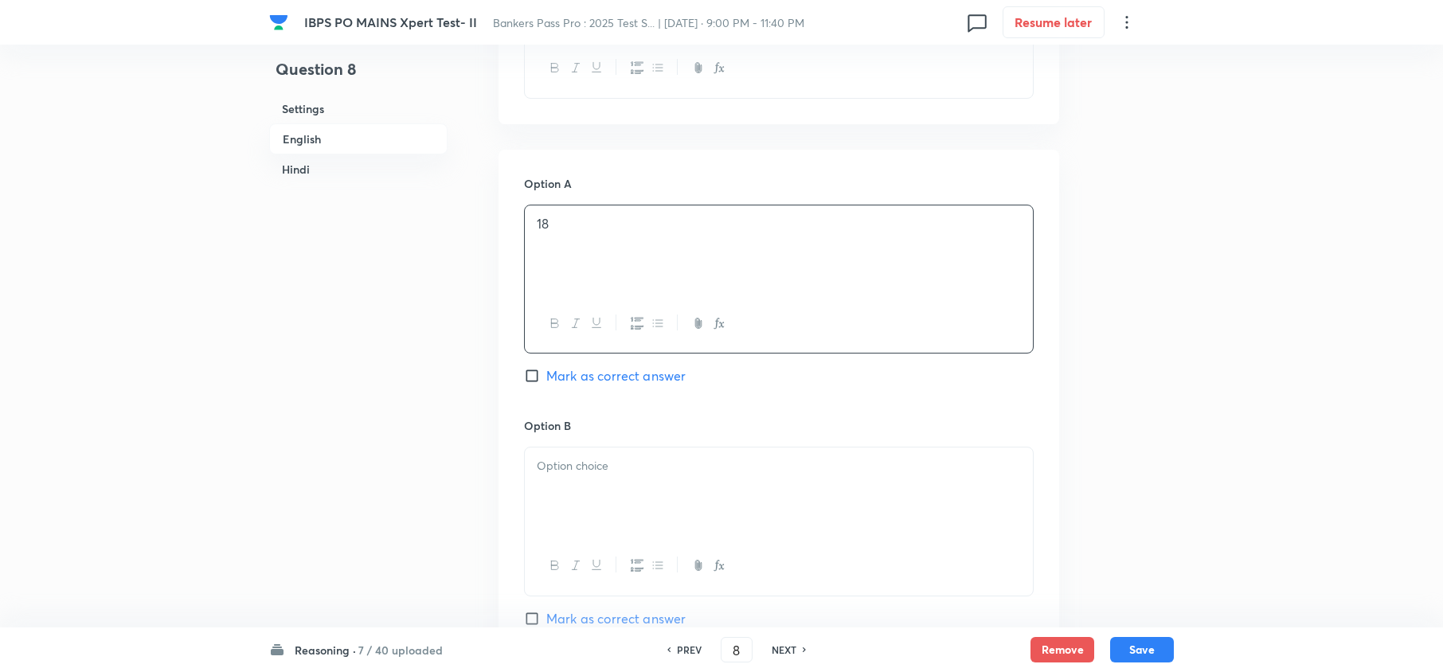
click at [565, 508] on div at bounding box center [779, 492] width 508 height 89
drag, startPoint x: 532, startPoint y: 481, endPoint x: 616, endPoint y: 552, distance: 109.6
click at [549, 542] on div "20 4 12 6" at bounding box center [779, 522] width 510 height 151
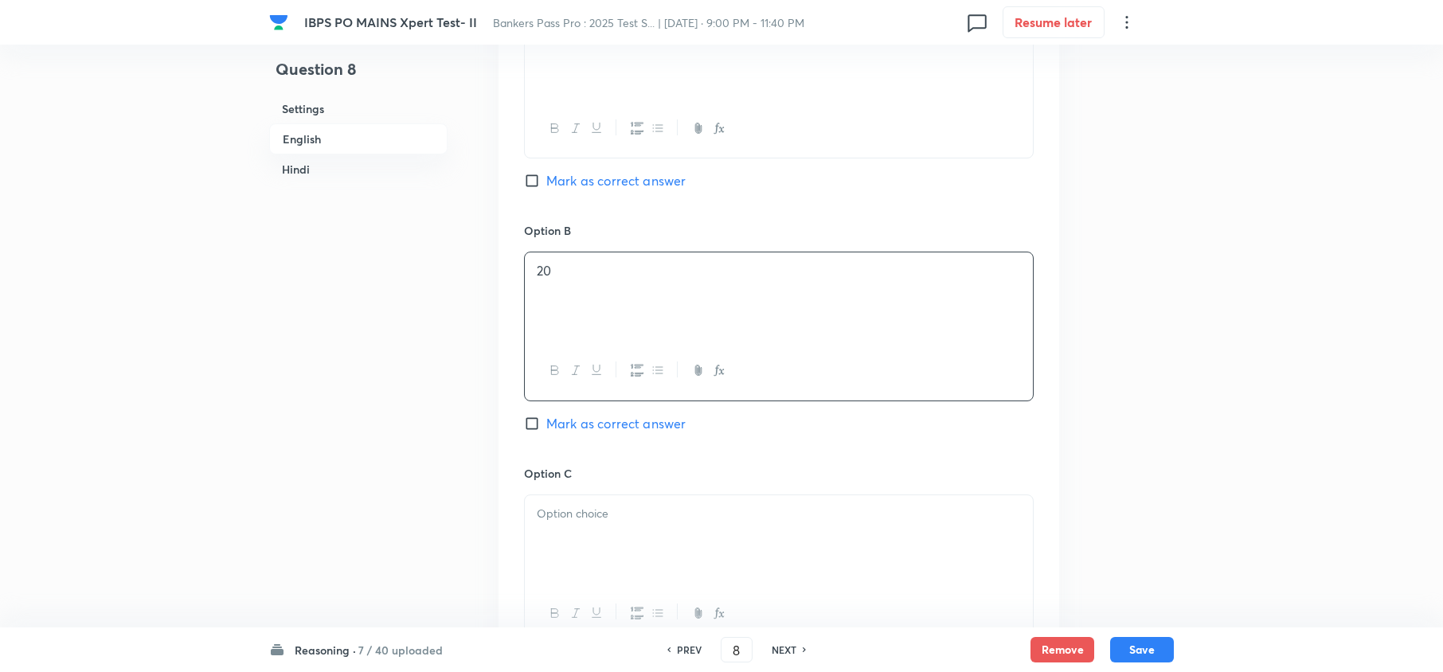
scroll to position [1274, 0]
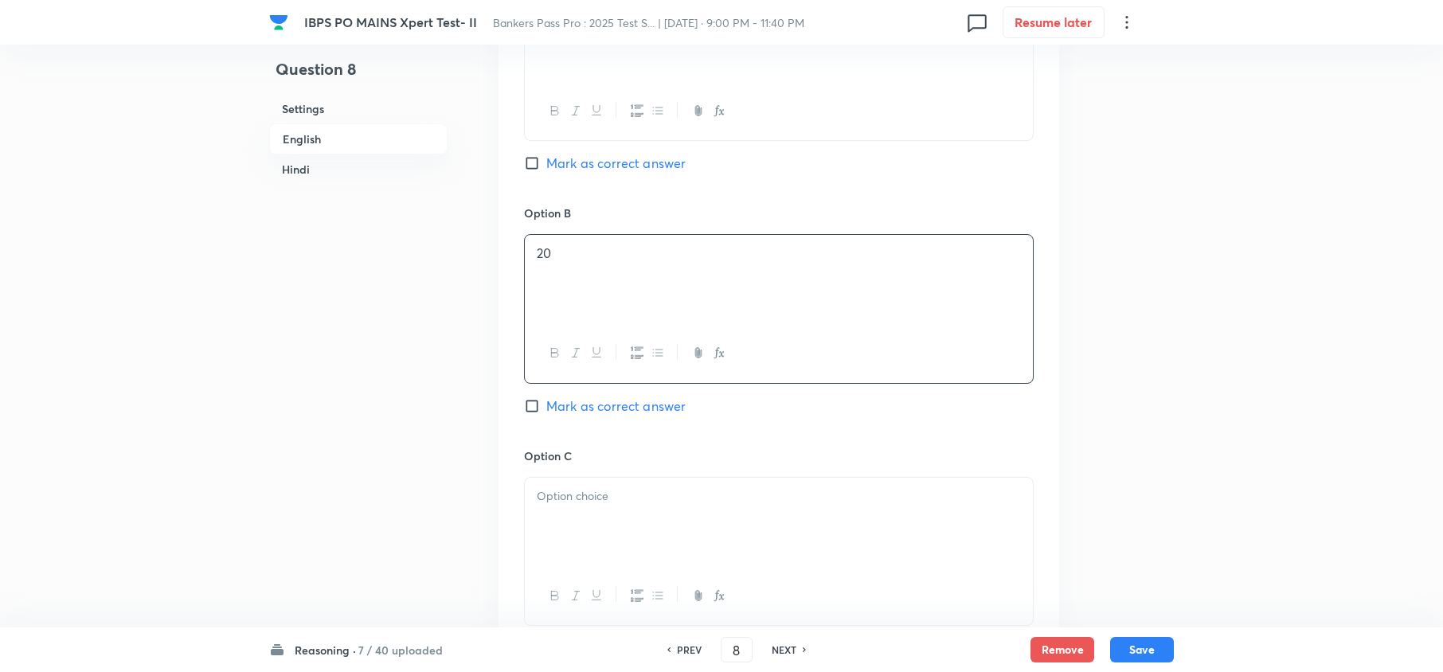
click at [565, 518] on div at bounding box center [779, 522] width 508 height 89
drag, startPoint x: 529, startPoint y: 520, endPoint x: 569, endPoint y: 562, distance: 58.0
click at [558, 561] on div "4 12 6" at bounding box center [779, 522] width 508 height 89
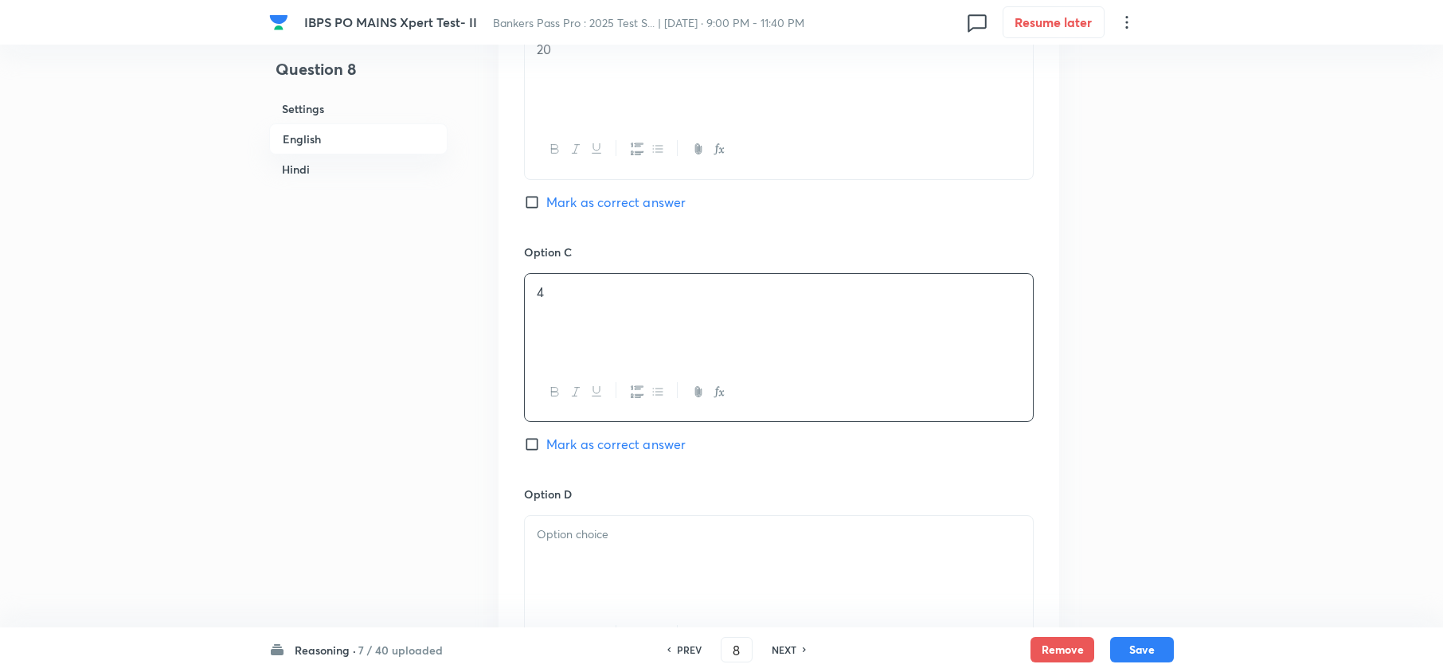
scroll to position [1486, 0]
click at [558, 545] on div at bounding box center [779, 552] width 508 height 89
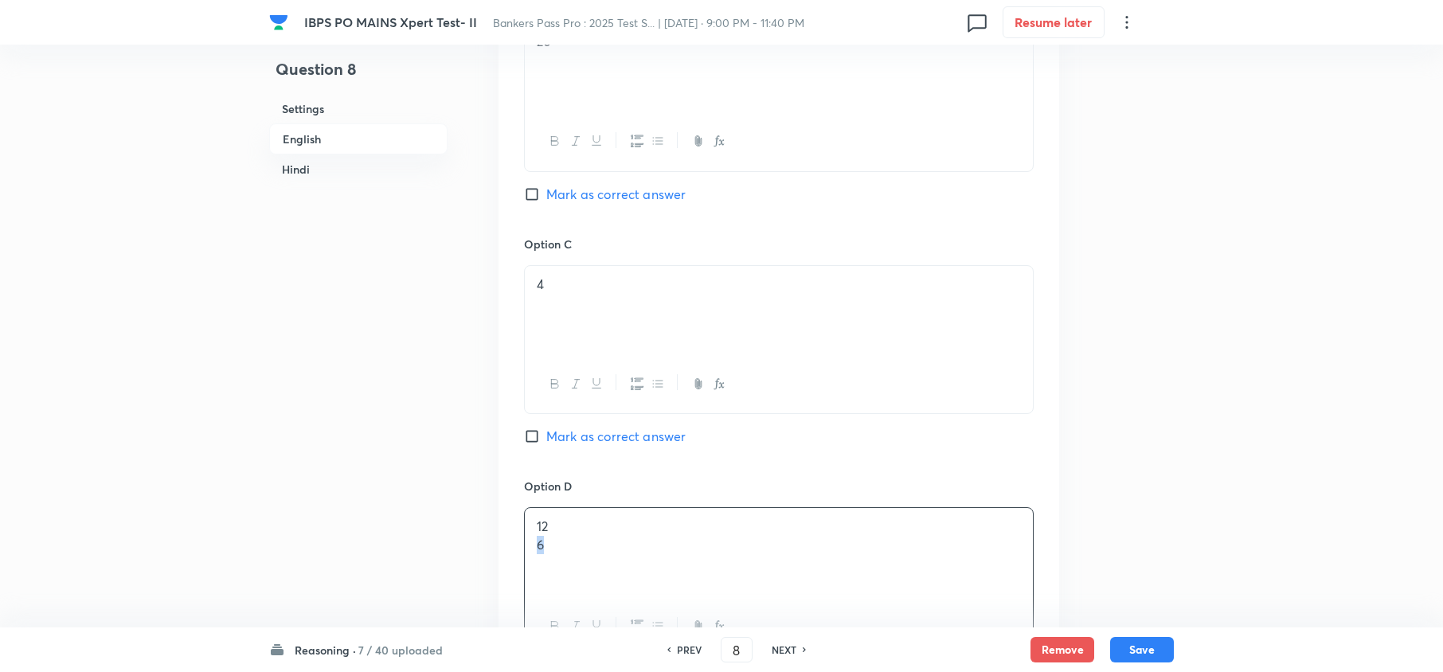
drag, startPoint x: 535, startPoint y: 551, endPoint x: 638, endPoint y: 568, distance: 104.1
click at [555, 554] on div "12 6" at bounding box center [779, 552] width 508 height 89
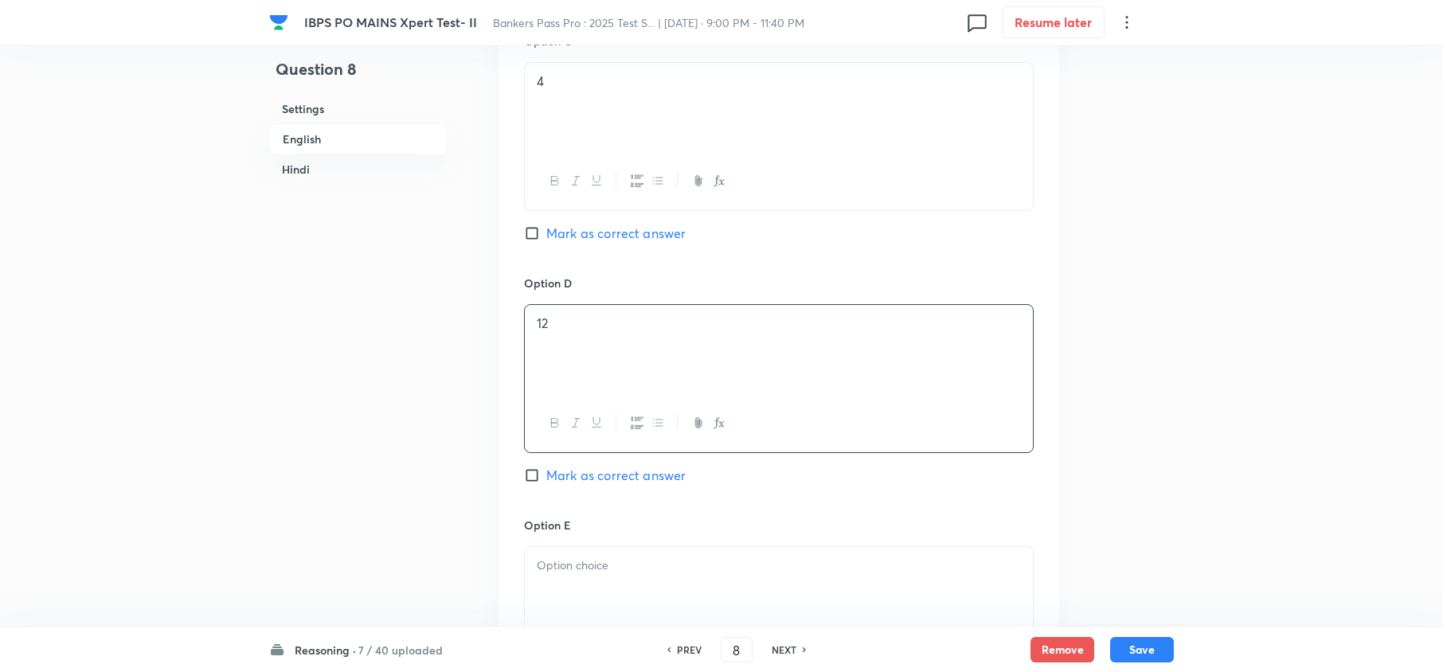
scroll to position [1699, 0]
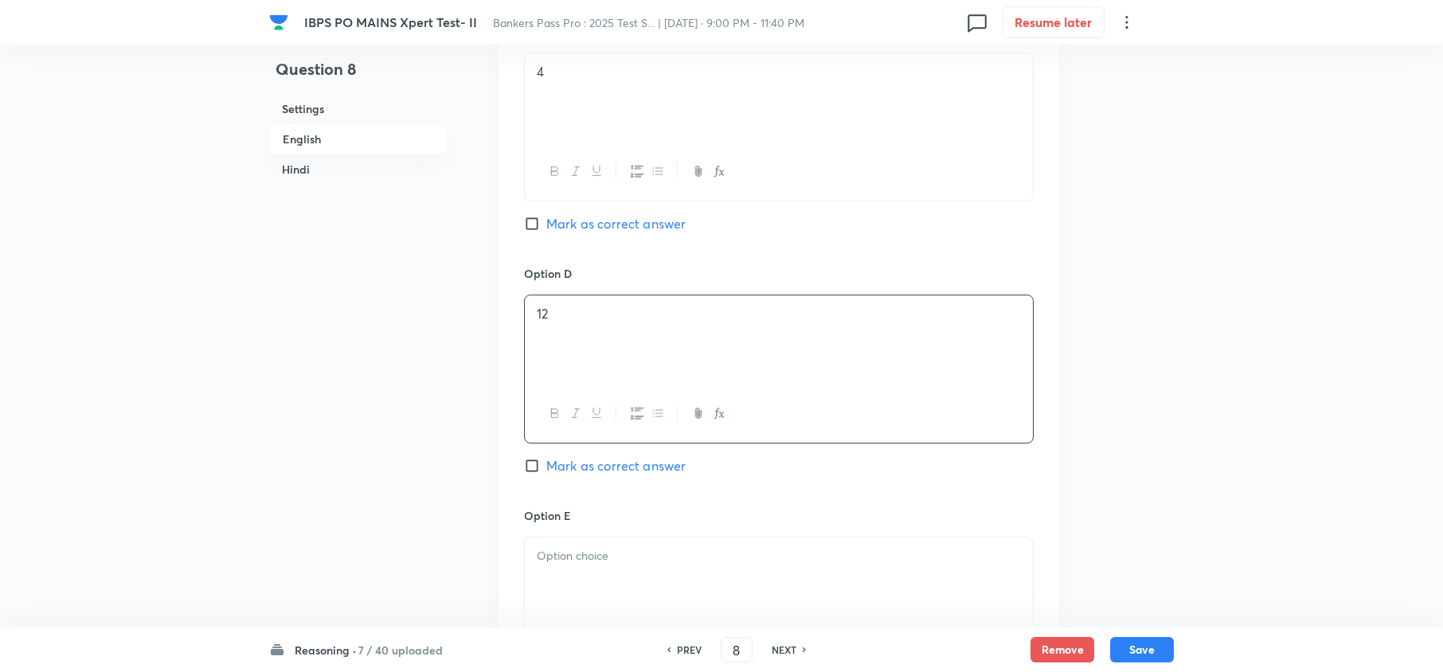
click at [591, 565] on p at bounding box center [779, 556] width 484 height 18
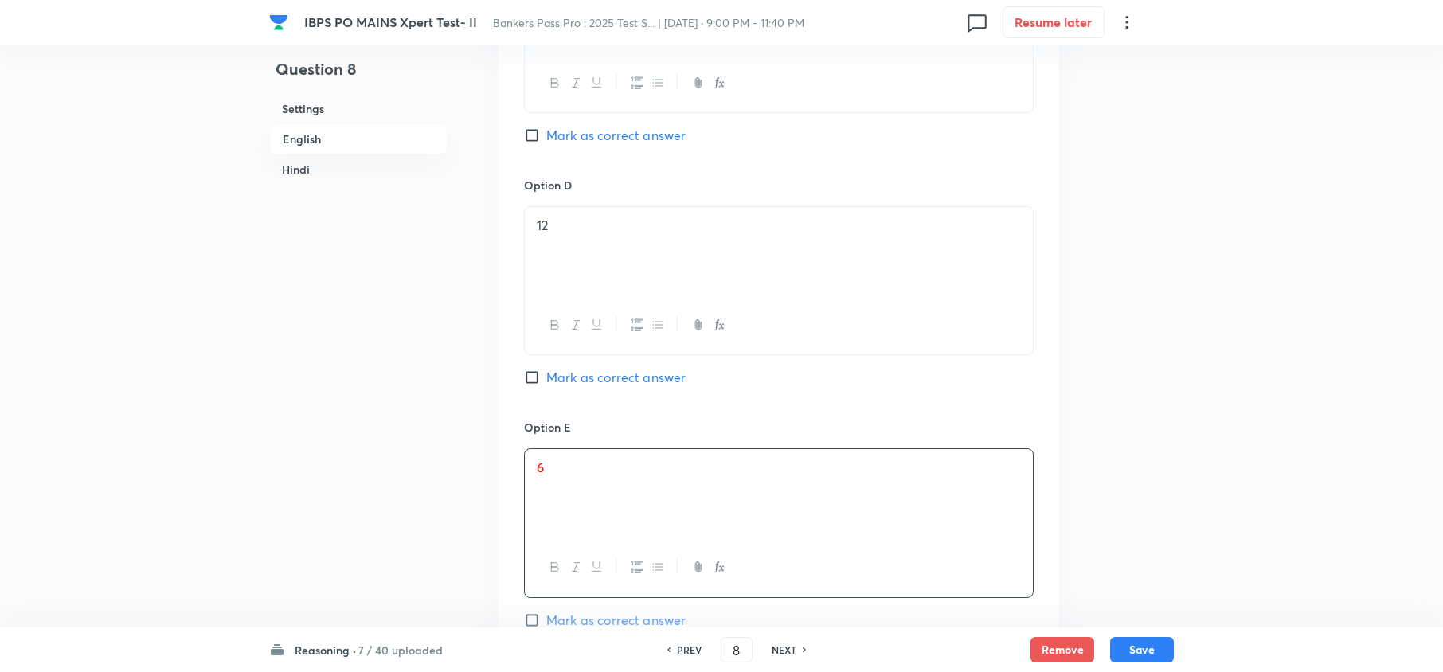
scroll to position [1911, 0]
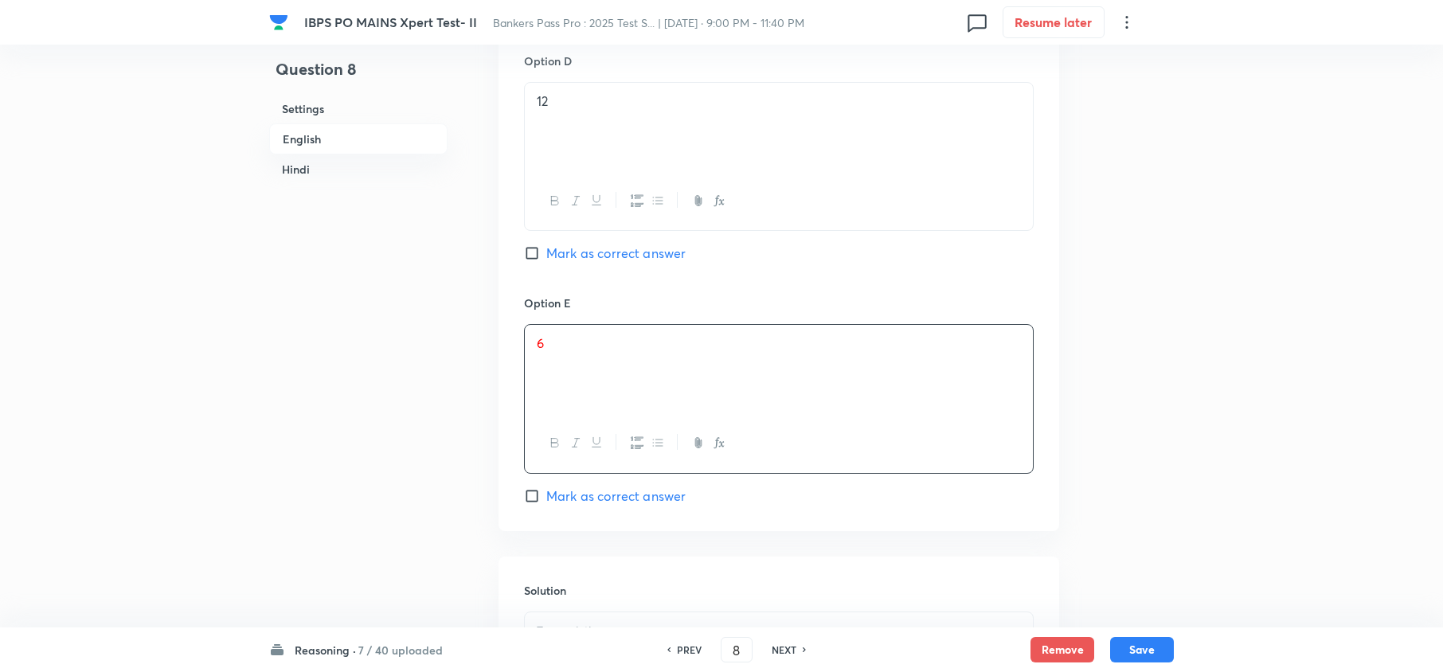
click at [552, 504] on span "Mark as correct answer" at bounding box center [615, 496] width 139 height 19
click at [546, 504] on input "Mark as correct answer" at bounding box center [535, 496] width 22 height 16
checkbox input "true"
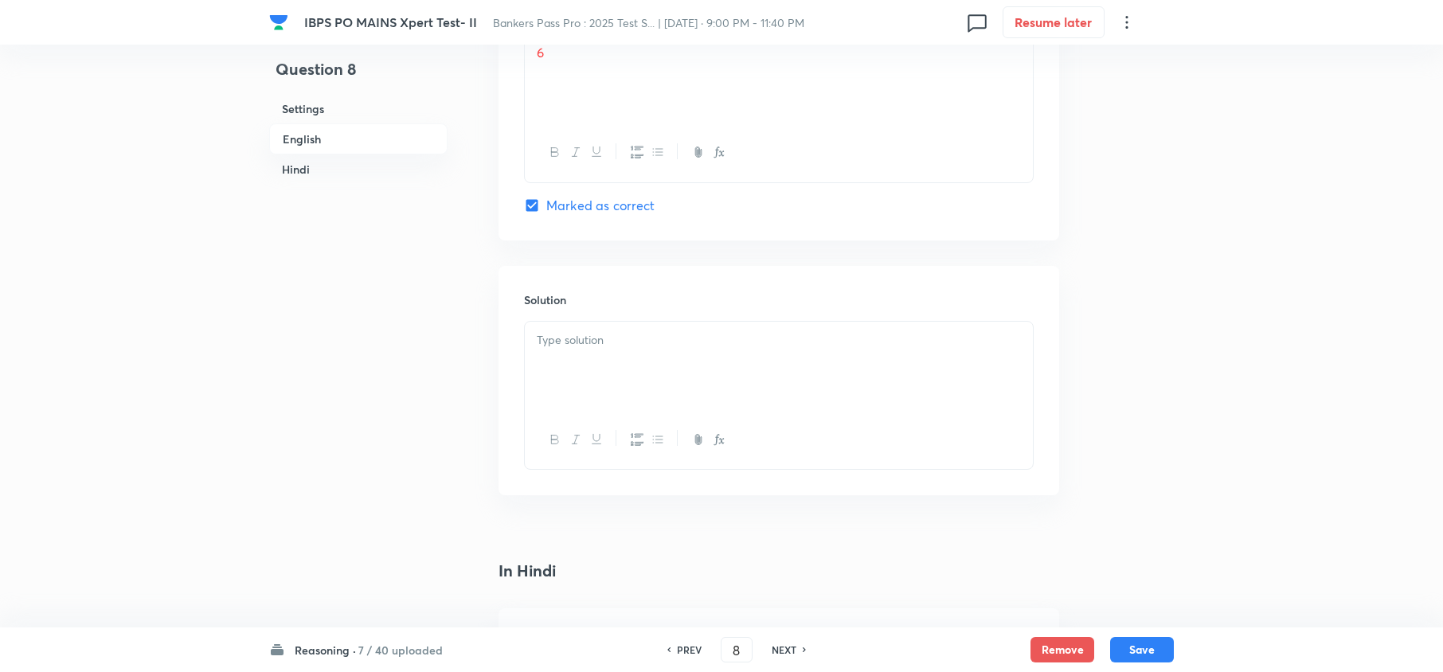
scroll to position [2230, 0]
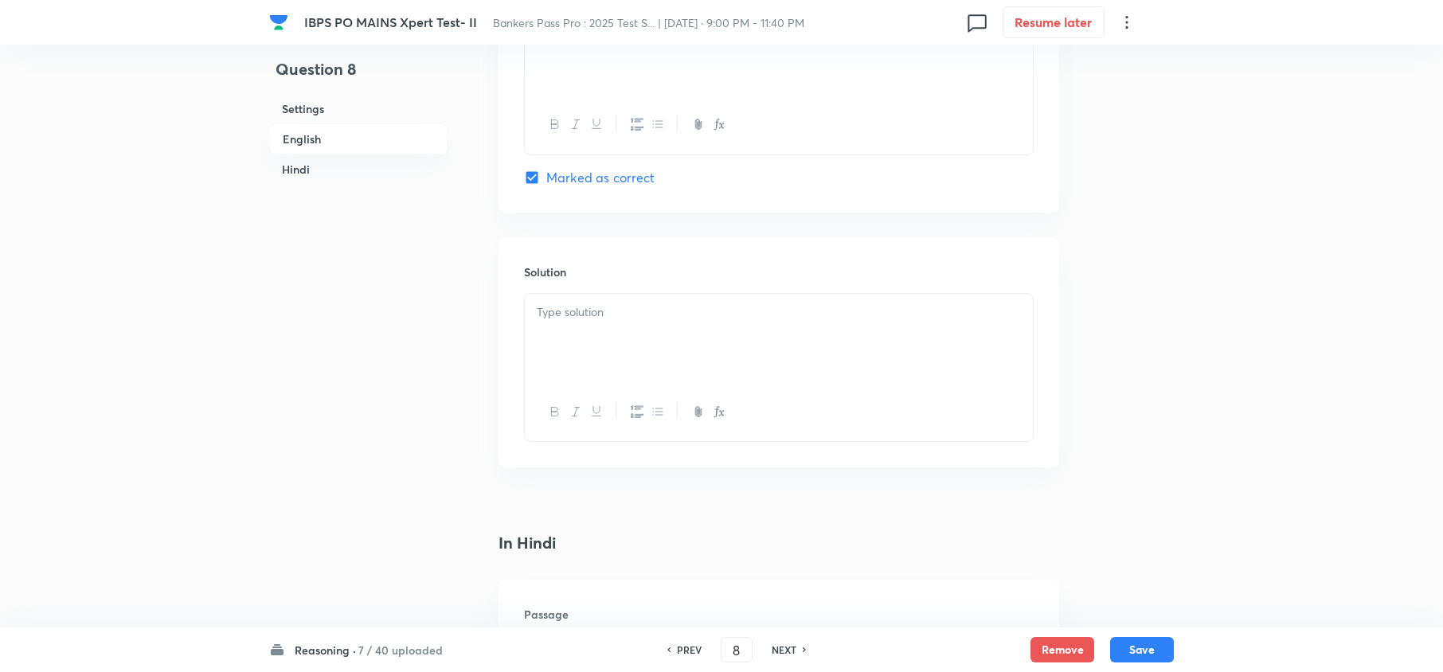
click at [605, 358] on div at bounding box center [779, 338] width 508 height 89
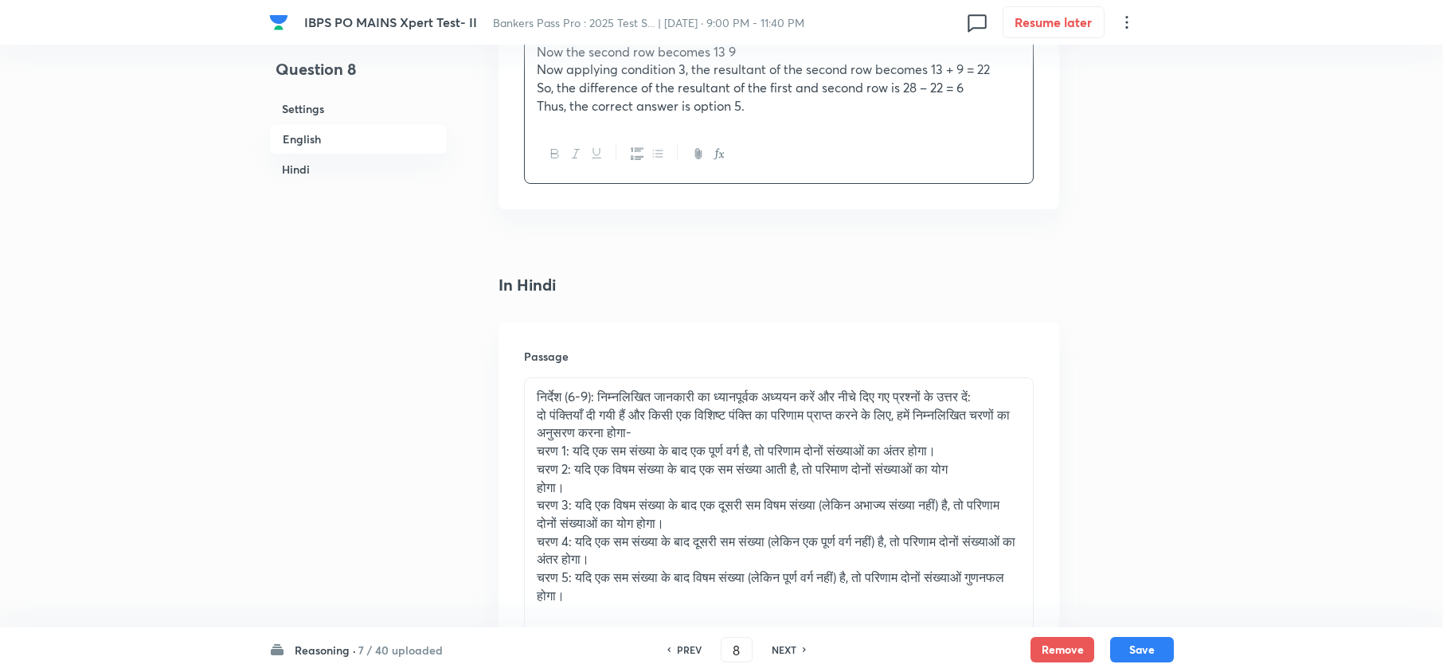
scroll to position [3079, 0]
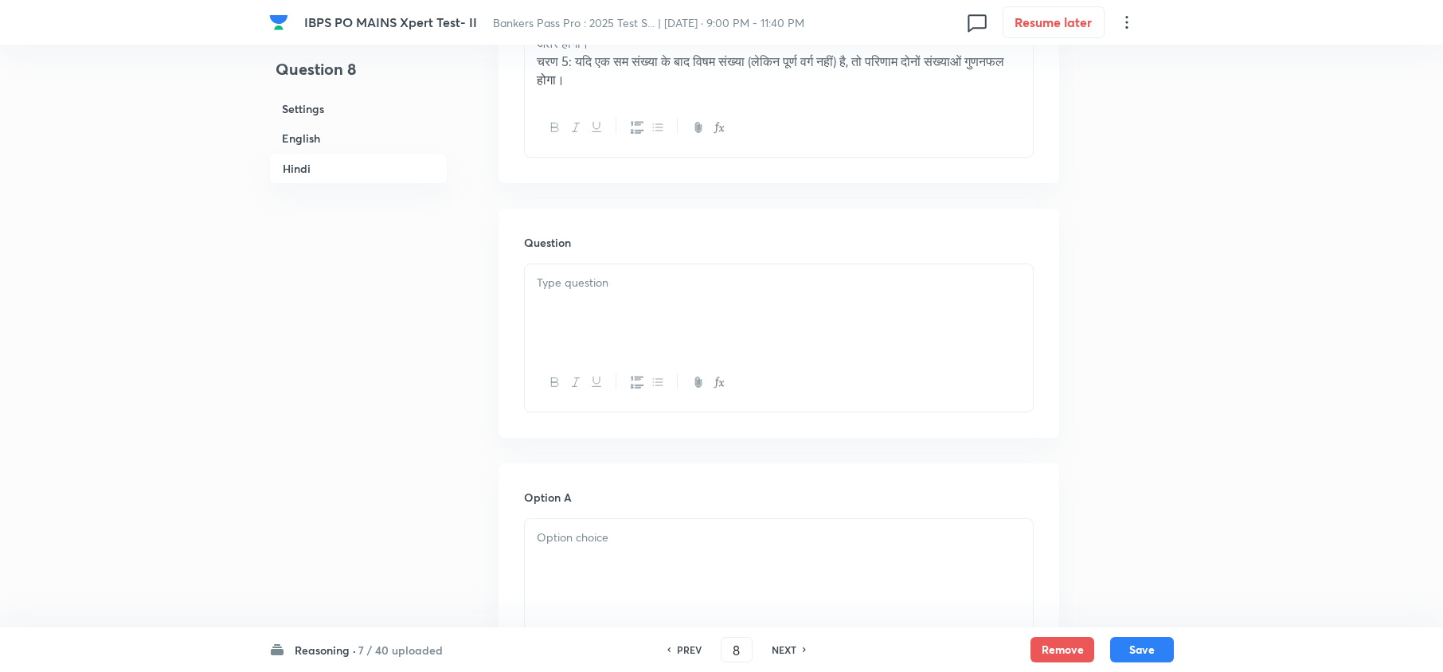
click at [532, 307] on div at bounding box center [779, 308] width 508 height 89
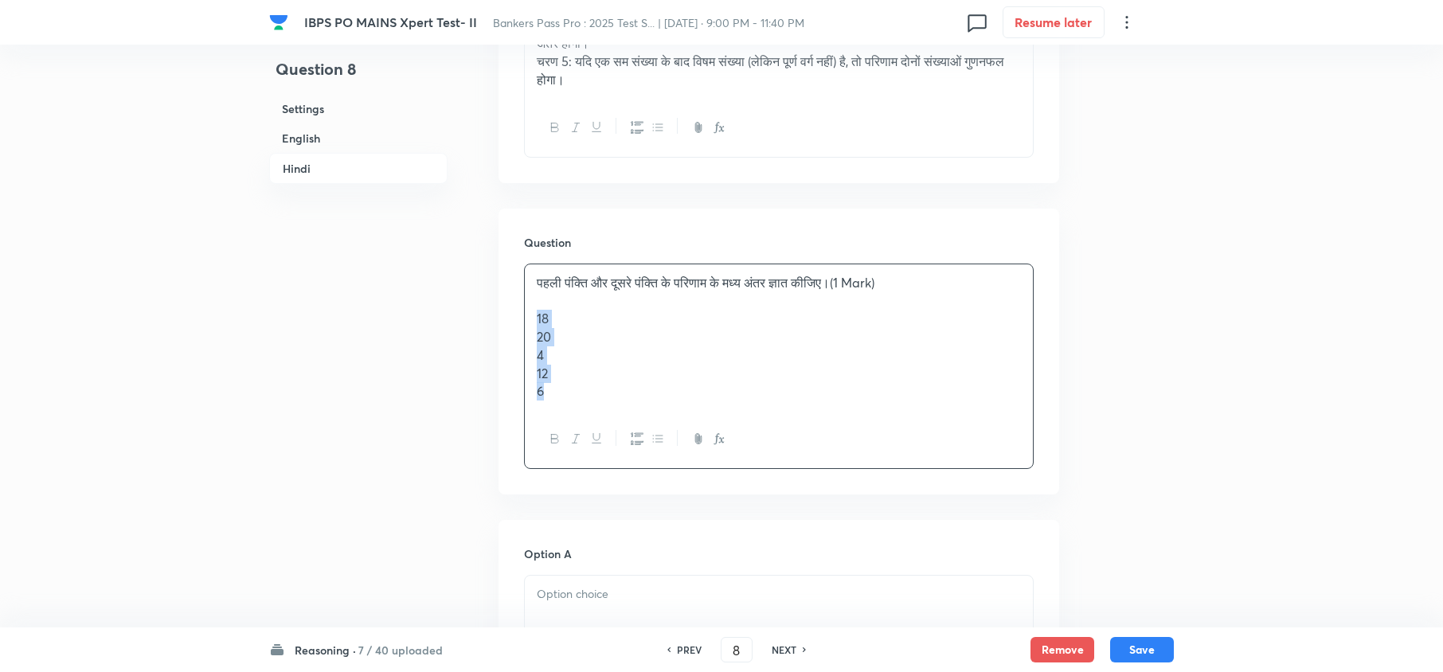
drag, startPoint x: 535, startPoint y: 333, endPoint x: 575, endPoint y: 451, distance: 124.4
click at [569, 448] on div "पहली पंक्ति और दूसरे पंक्ति के परिणाम के मध्य अंतर ज्ञात कीजिए।(1 Mark) 18 20 4…" at bounding box center [779, 366] width 510 height 205
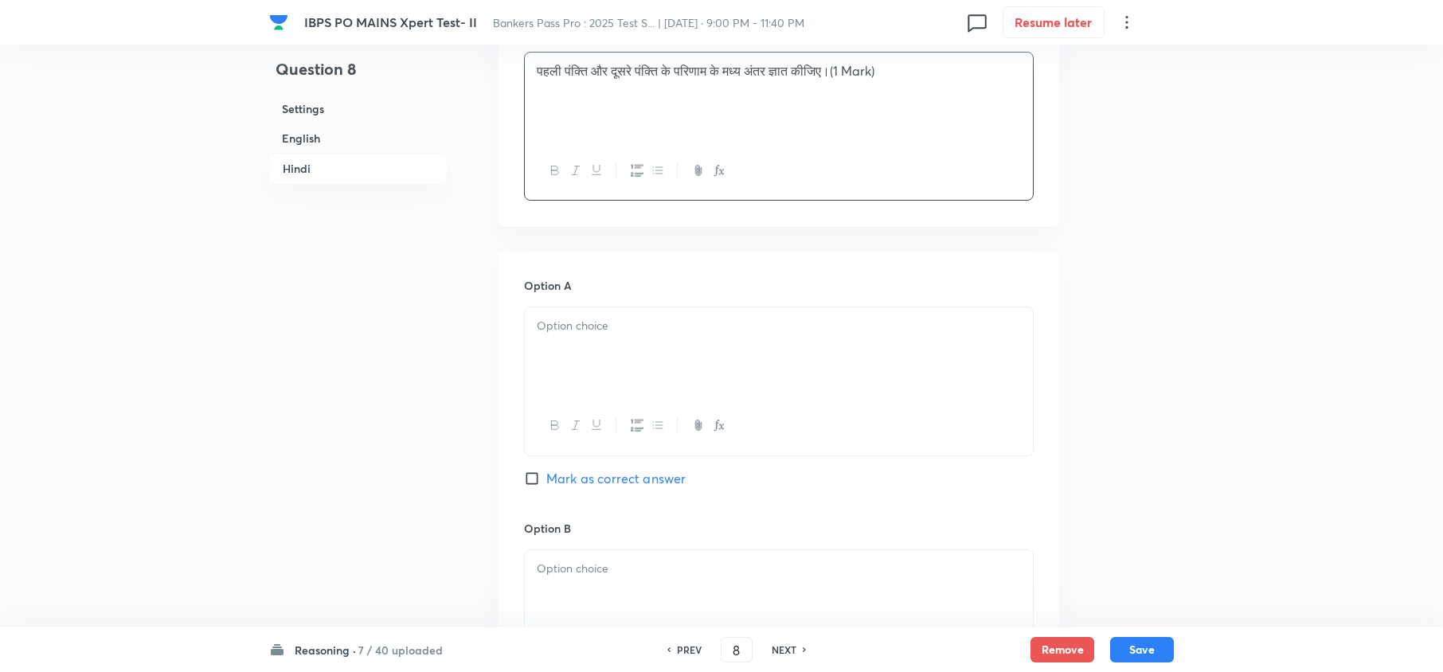
scroll to position [3292, 0]
click at [535, 338] on div at bounding box center [779, 351] width 508 height 89
drag, startPoint x: 535, startPoint y: 358, endPoint x: 580, endPoint y: 428, distance: 83.7
click at [575, 425] on div "18 20 4 12 6" at bounding box center [779, 391] width 510 height 170
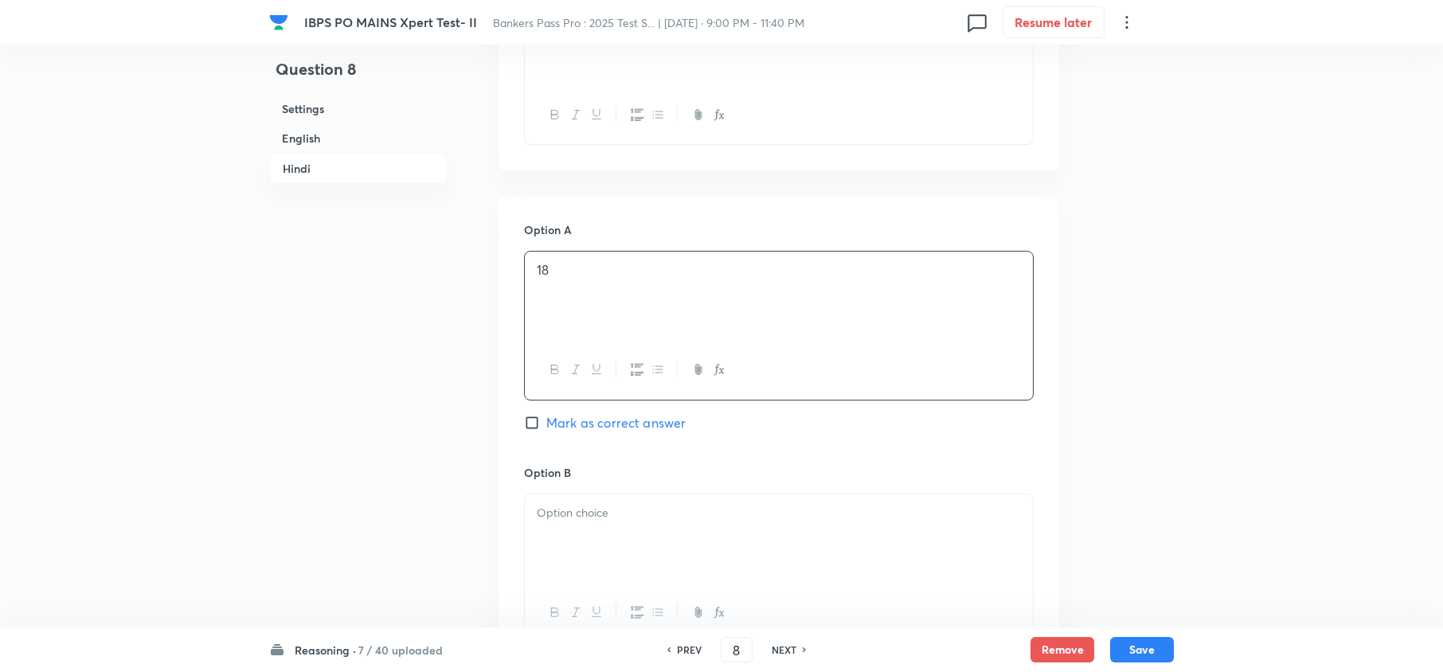
scroll to position [3504, 0]
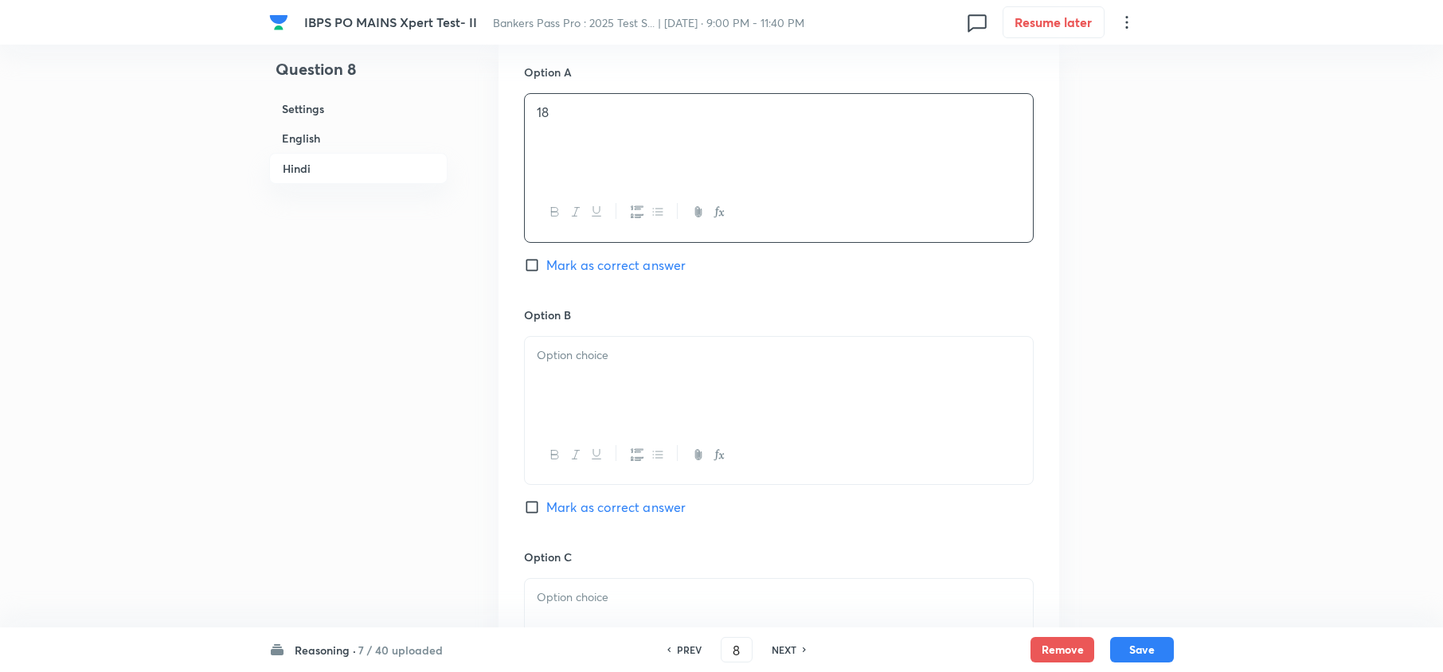
click at [558, 400] on div at bounding box center [779, 381] width 508 height 89
paste div
drag, startPoint x: 529, startPoint y: 381, endPoint x: 596, endPoint y: 446, distance: 93.5
click at [580, 441] on div "20 4 12 6" at bounding box center [779, 411] width 510 height 151
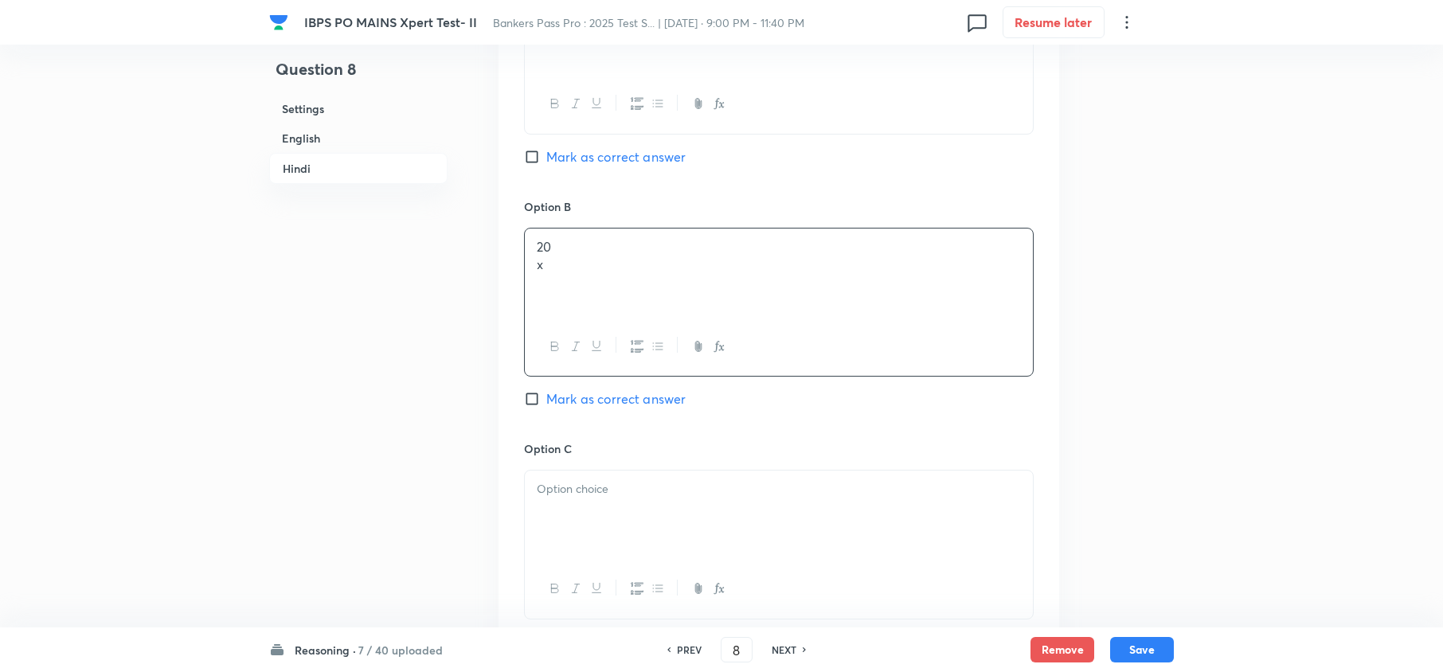
scroll to position [3610, 0]
drag, startPoint x: 559, startPoint y: 291, endPoint x: 479, endPoint y: 229, distance: 101.0
drag, startPoint x: 546, startPoint y: 306, endPoint x: 594, endPoint y: 362, distance: 73.4
click at [574, 354] on div "20 4 12 6" at bounding box center [779, 305] width 510 height 151
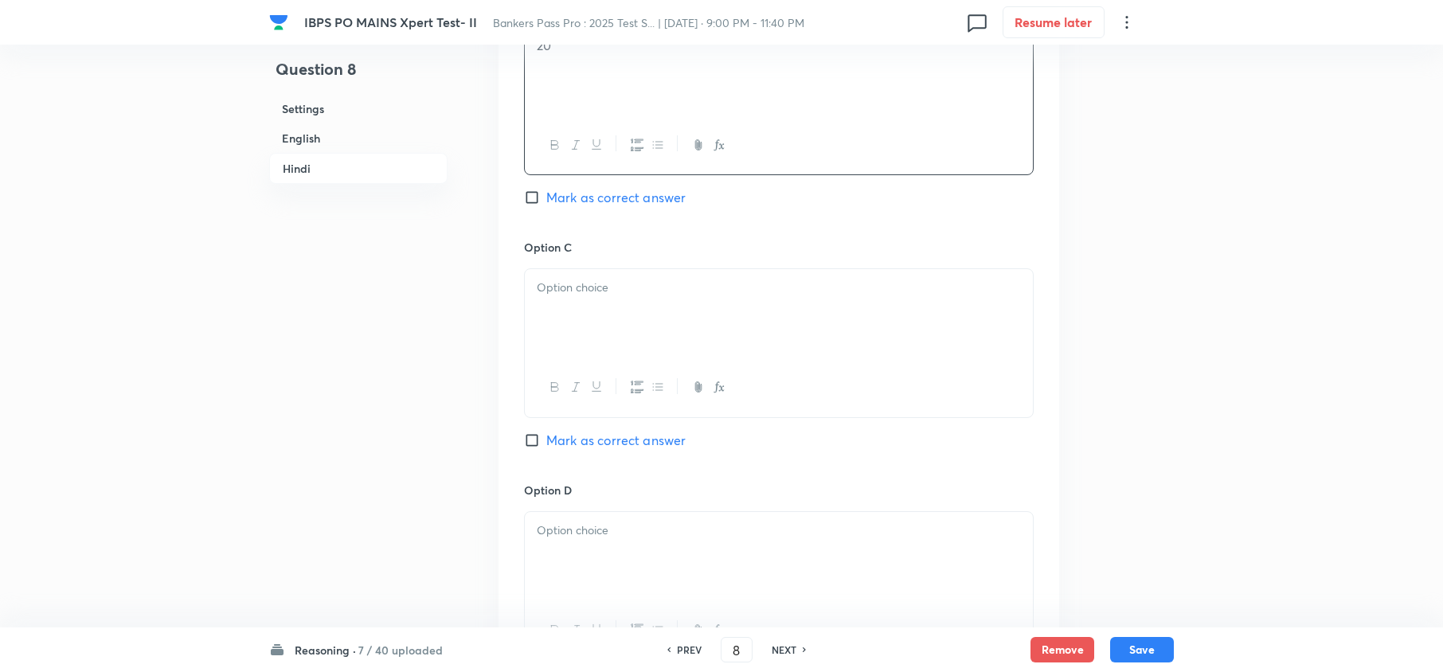
scroll to position [3823, 0]
click at [530, 297] on div at bounding box center [779, 304] width 508 height 89
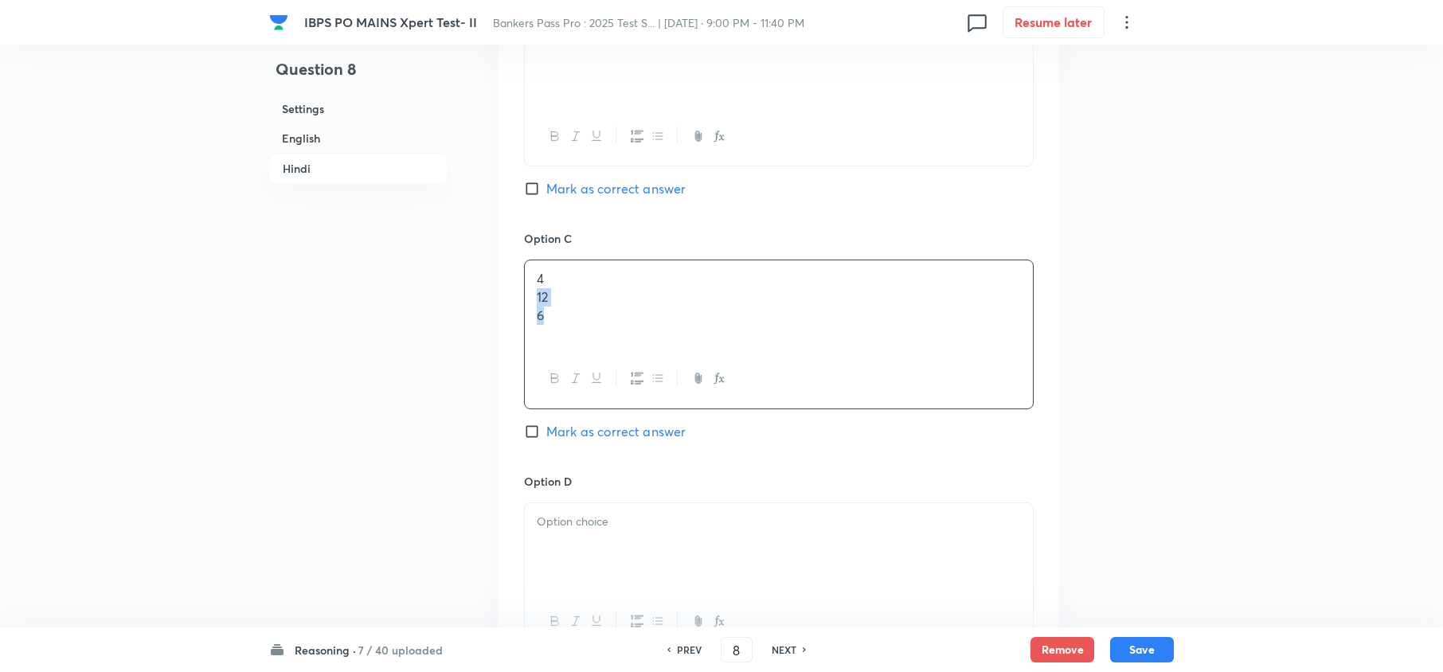
drag, startPoint x: 530, startPoint y: 315, endPoint x: 610, endPoint y: 402, distance: 117.8
click at [602, 393] on div "4 12 6" at bounding box center [779, 334] width 510 height 149
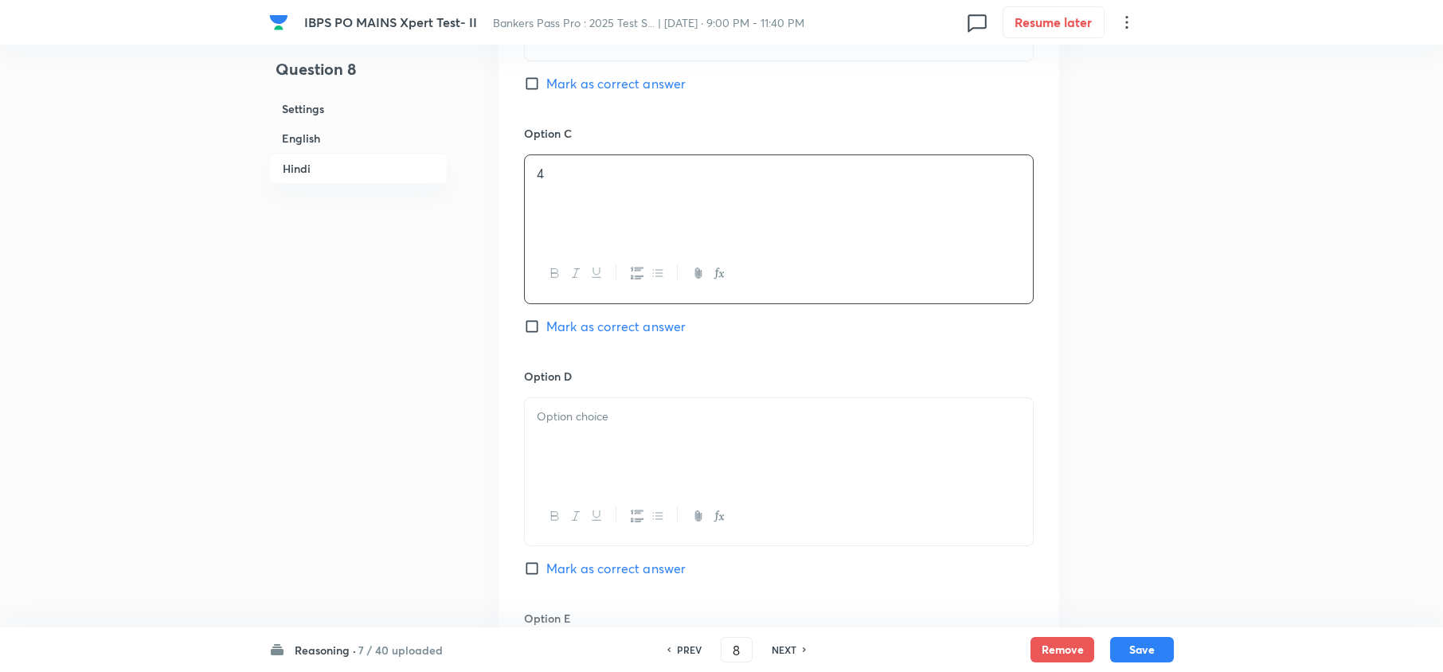
scroll to position [3929, 0]
click at [551, 444] on div at bounding box center [779, 441] width 508 height 89
drag, startPoint x: 539, startPoint y: 443, endPoint x: 593, endPoint y: 460, distance: 56.2
click at [558, 456] on div "12 6" at bounding box center [779, 441] width 508 height 89
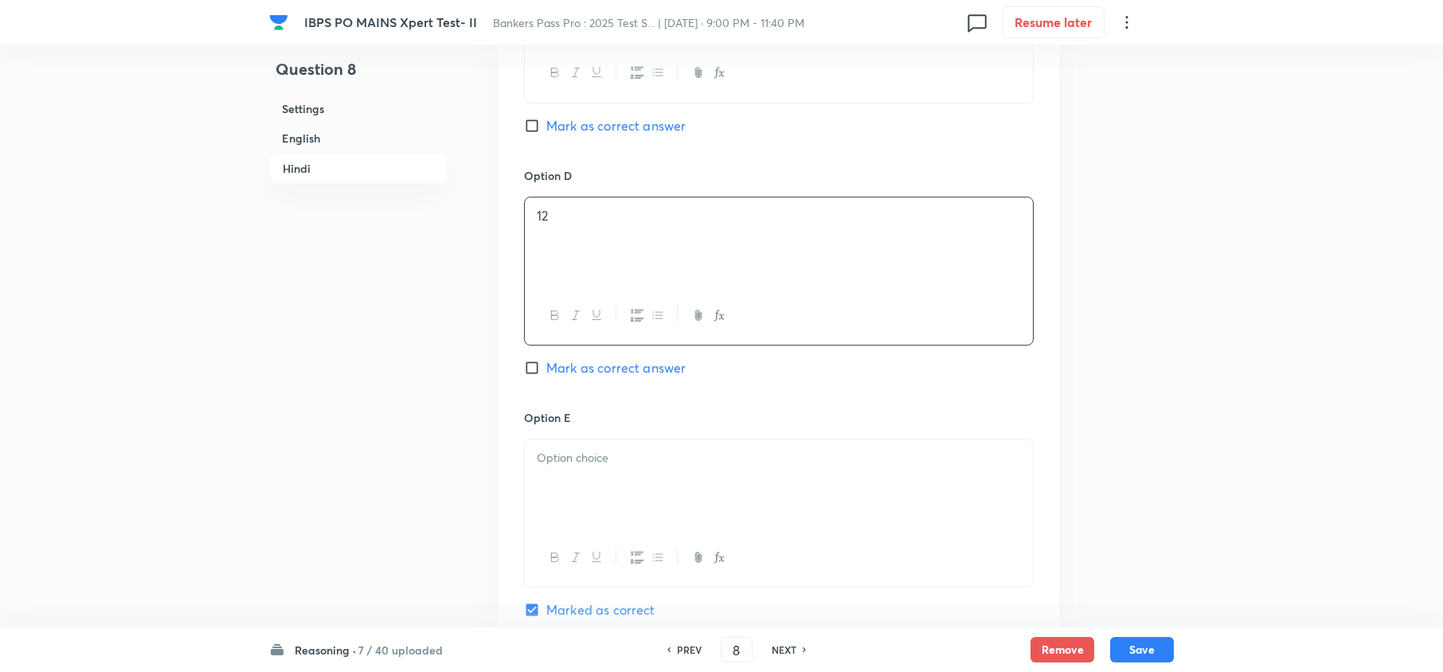
scroll to position [4142, 0]
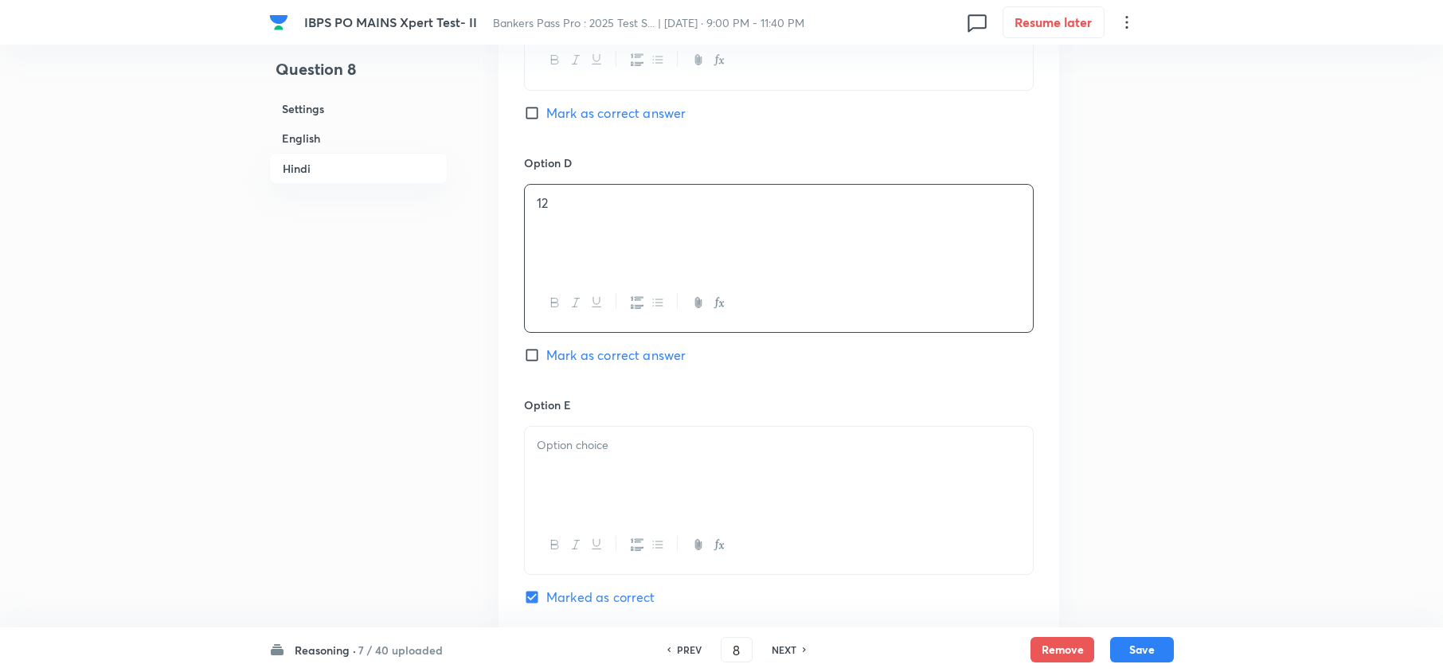
click at [556, 491] on div at bounding box center [779, 471] width 508 height 89
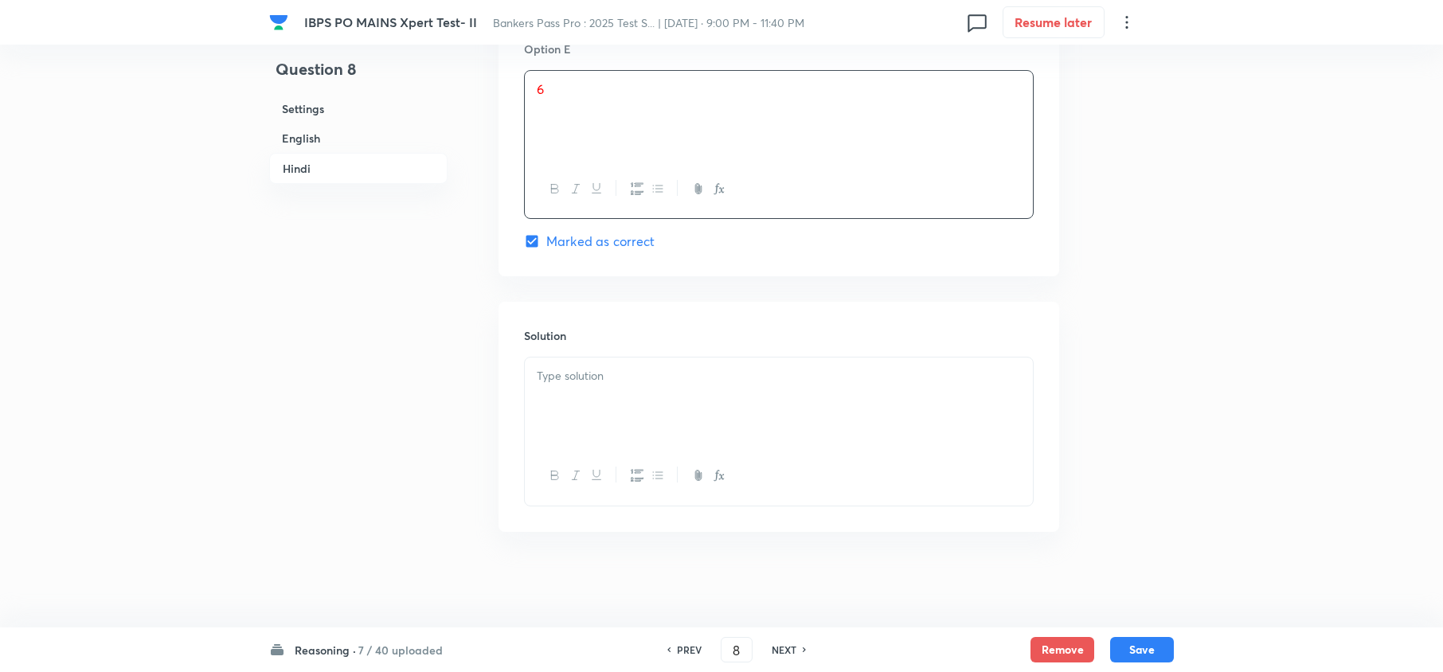
scroll to position [4509, 0]
drag, startPoint x: 574, startPoint y: 424, endPoint x: 657, endPoint y: 422, distance: 82.8
click at [574, 424] on div at bounding box center [779, 402] width 508 height 89
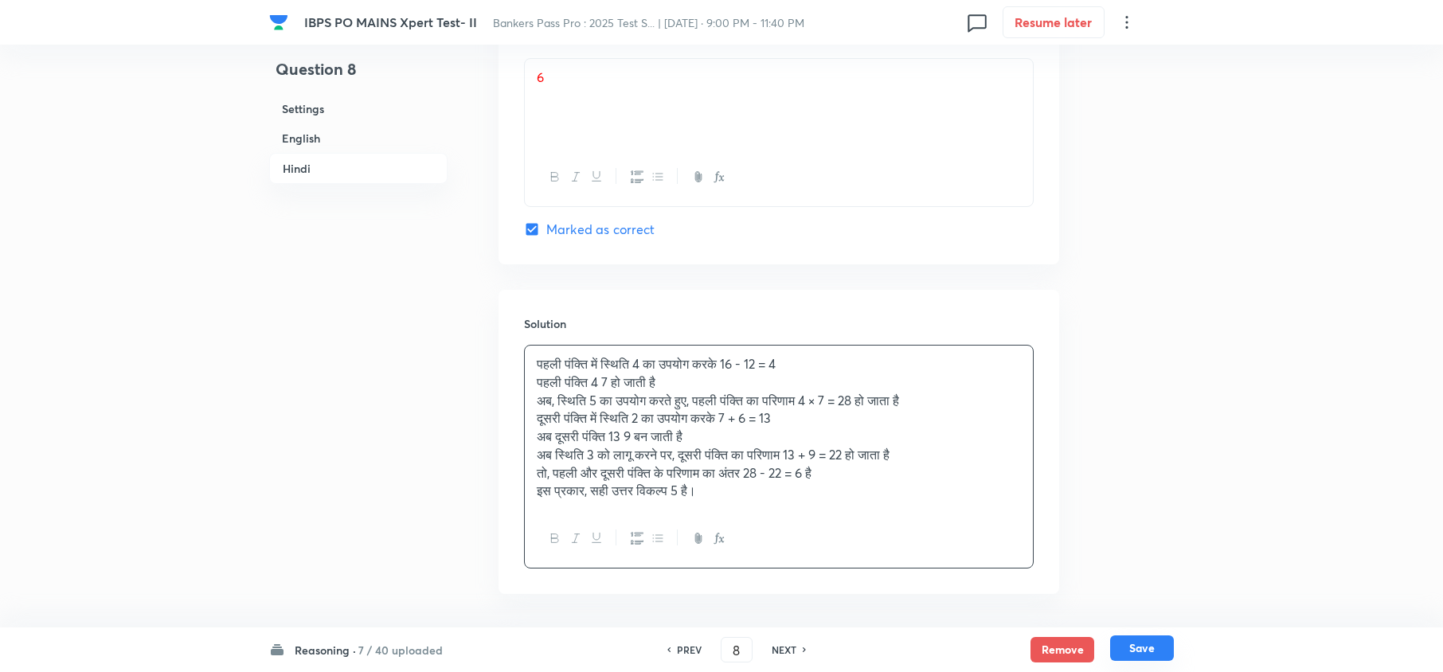
click at [1137, 648] on button "Save" at bounding box center [1142, 648] width 64 height 25
type input "9"
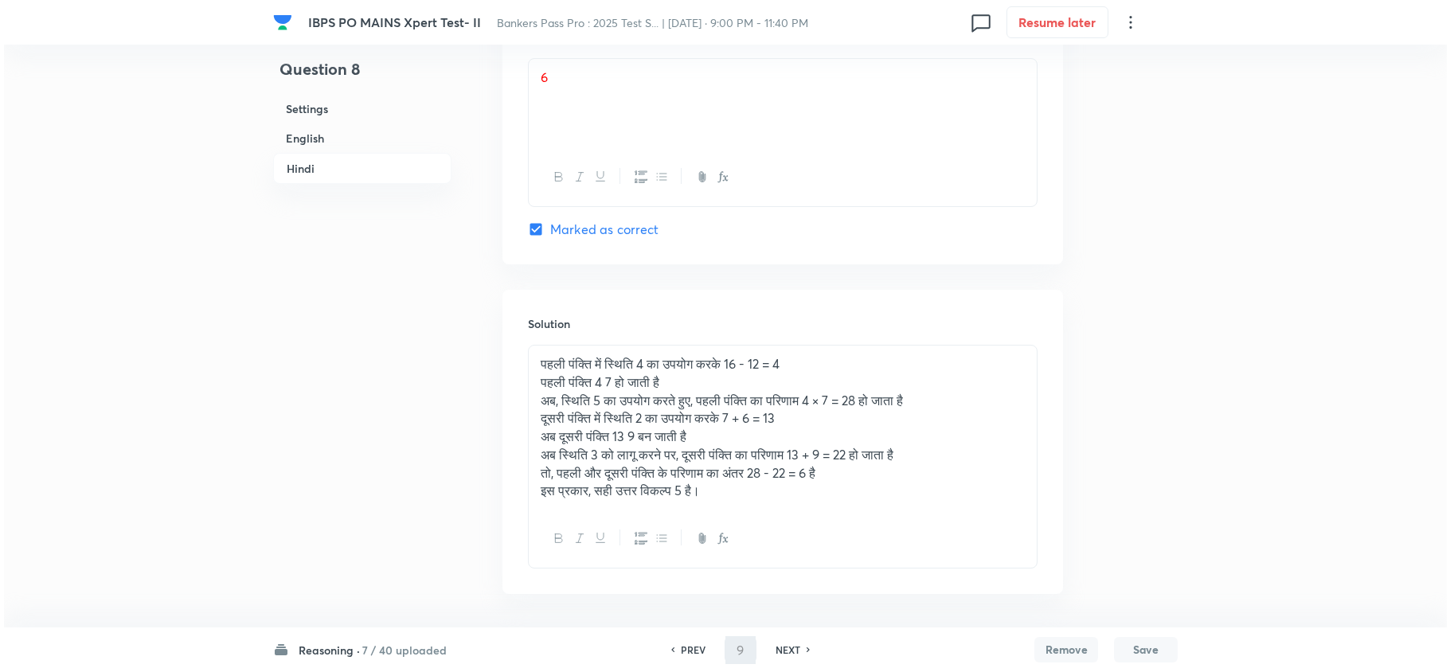
scroll to position [0, 0]
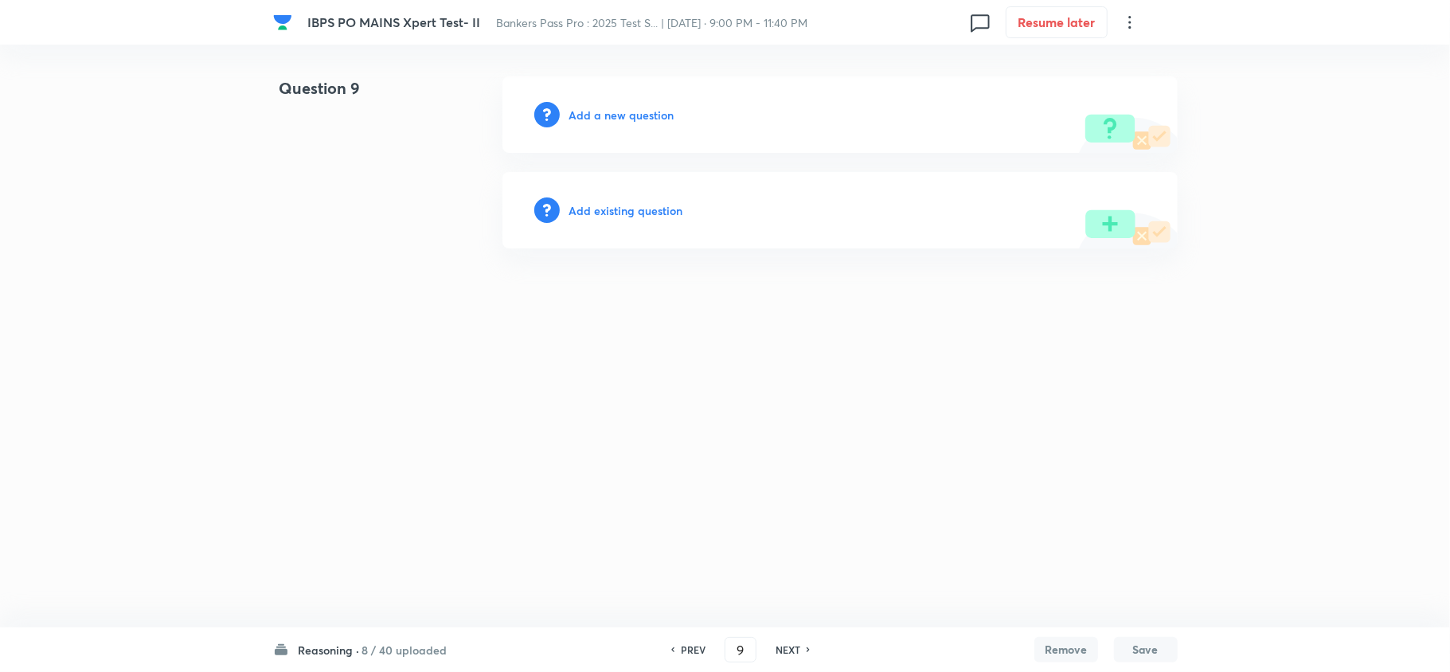
click at [644, 112] on h6 "Add a new question" at bounding box center [621, 115] width 105 height 17
click at [644, 113] on h6 "Choose a question type" at bounding box center [630, 115] width 123 height 17
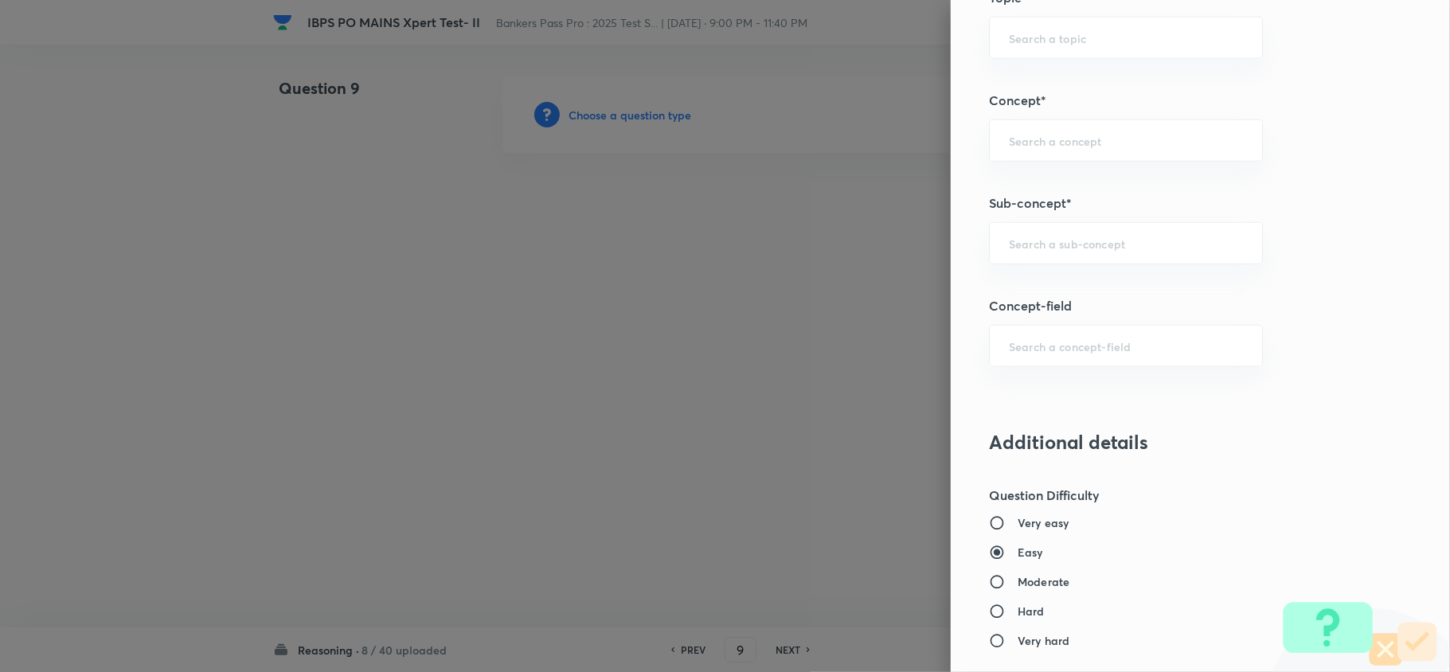
scroll to position [956, 0]
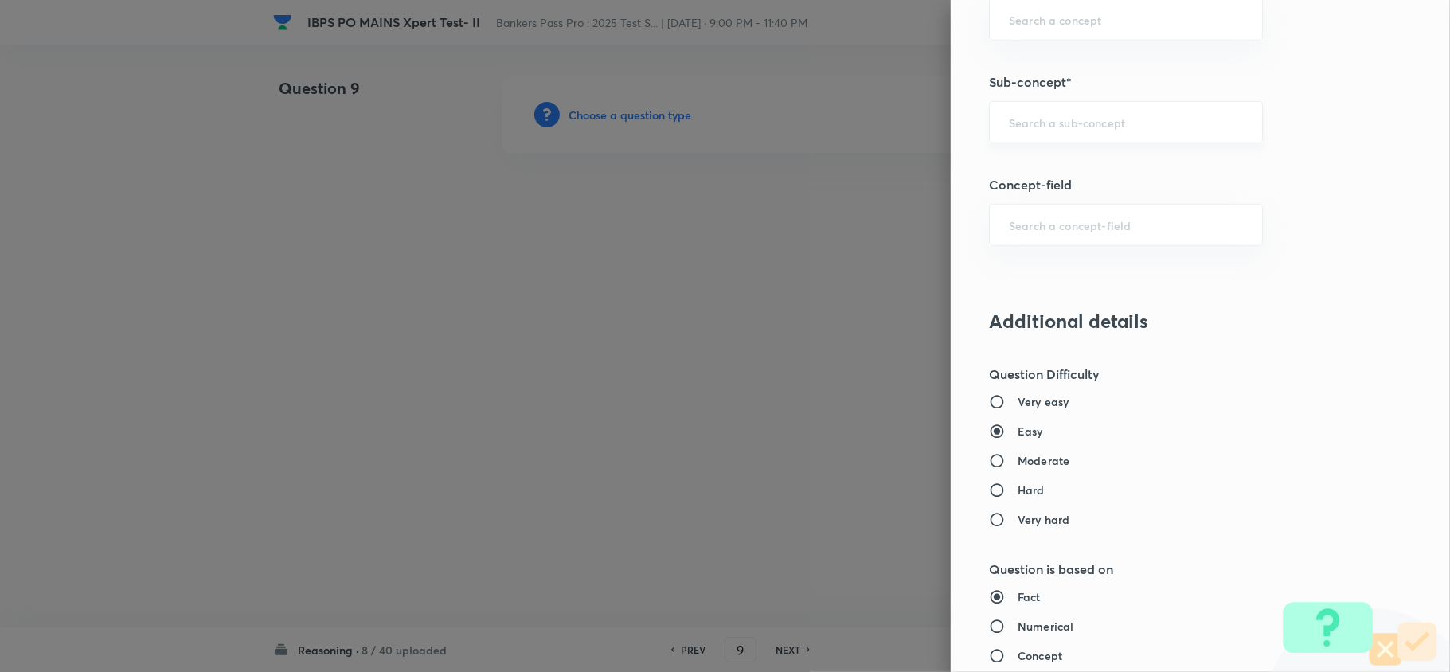
click at [1100, 138] on div "​" at bounding box center [1126, 122] width 274 height 42
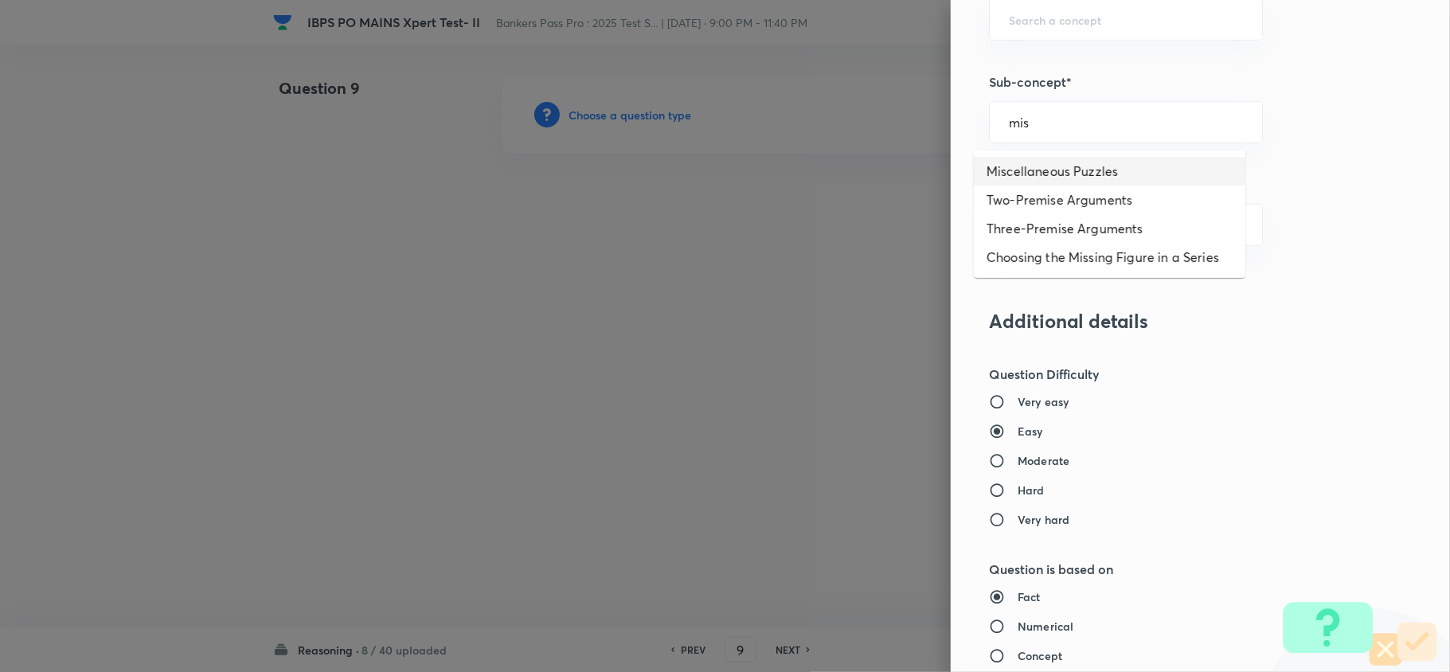
click at [1090, 162] on li "Miscellaneous Puzzles" at bounding box center [1110, 171] width 272 height 29
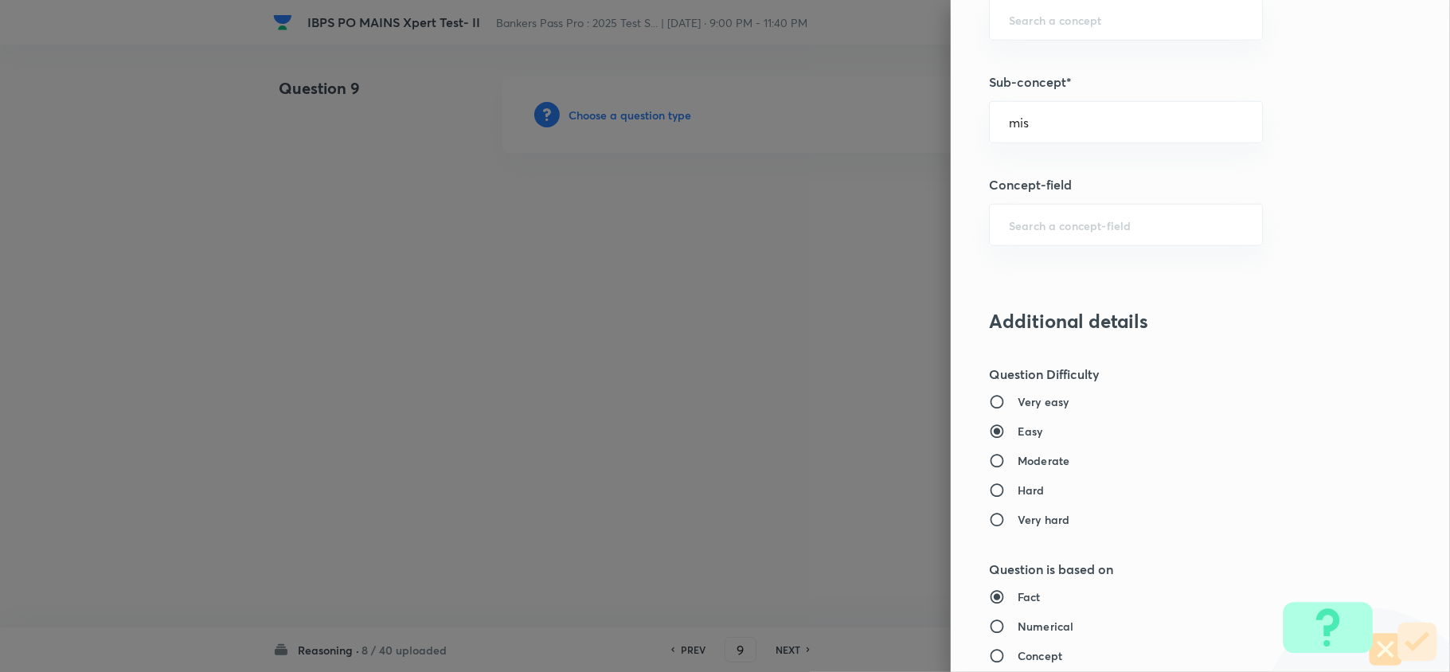
type input "Miscellaneous Puzzles"
type input "Reasoning"
type input "Verbal Reasoning"
type input "Puzzle and Seating Arrangement"
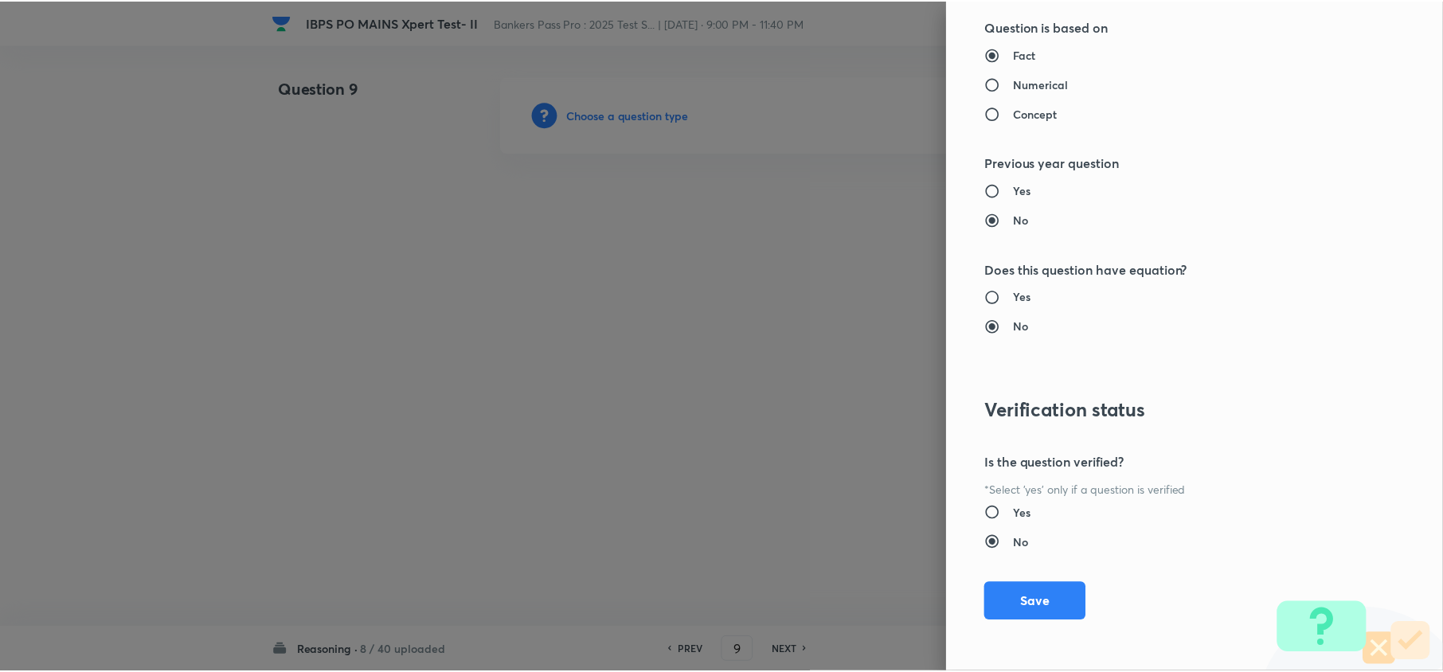
scroll to position [1502, 0]
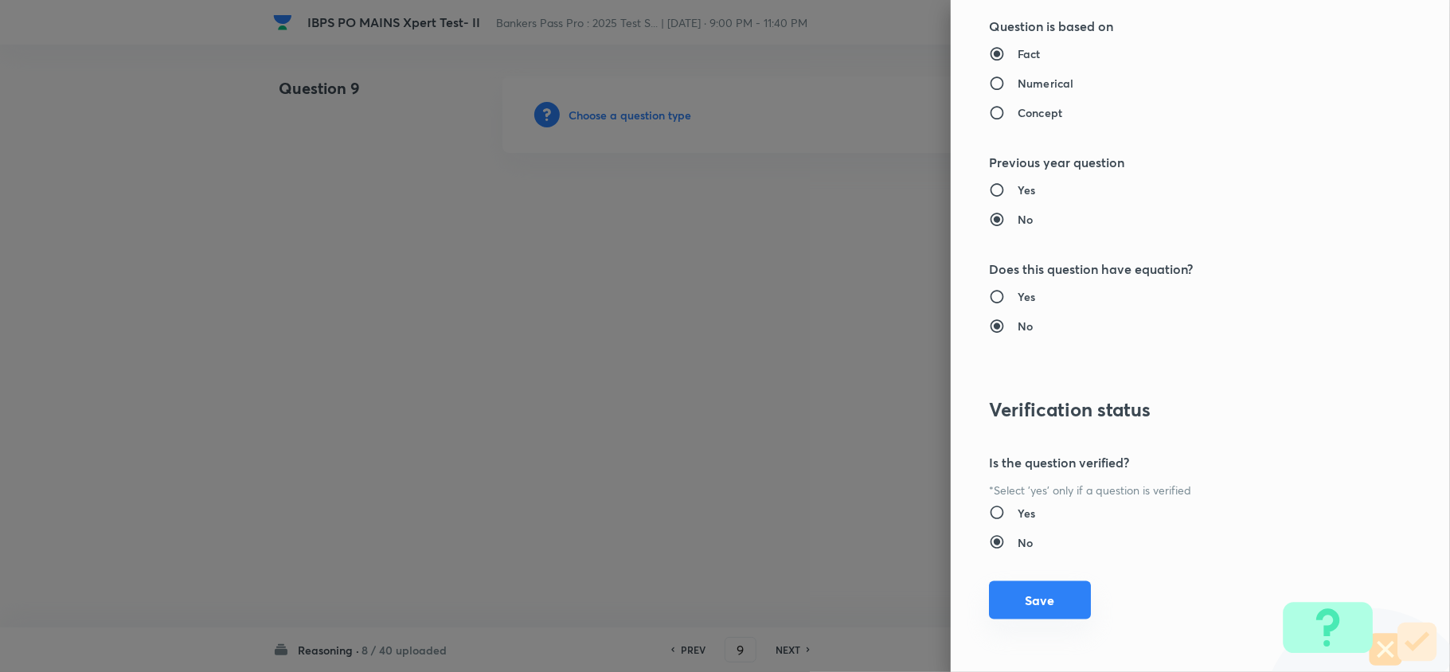
click at [1034, 600] on button "Save" at bounding box center [1040, 600] width 102 height 38
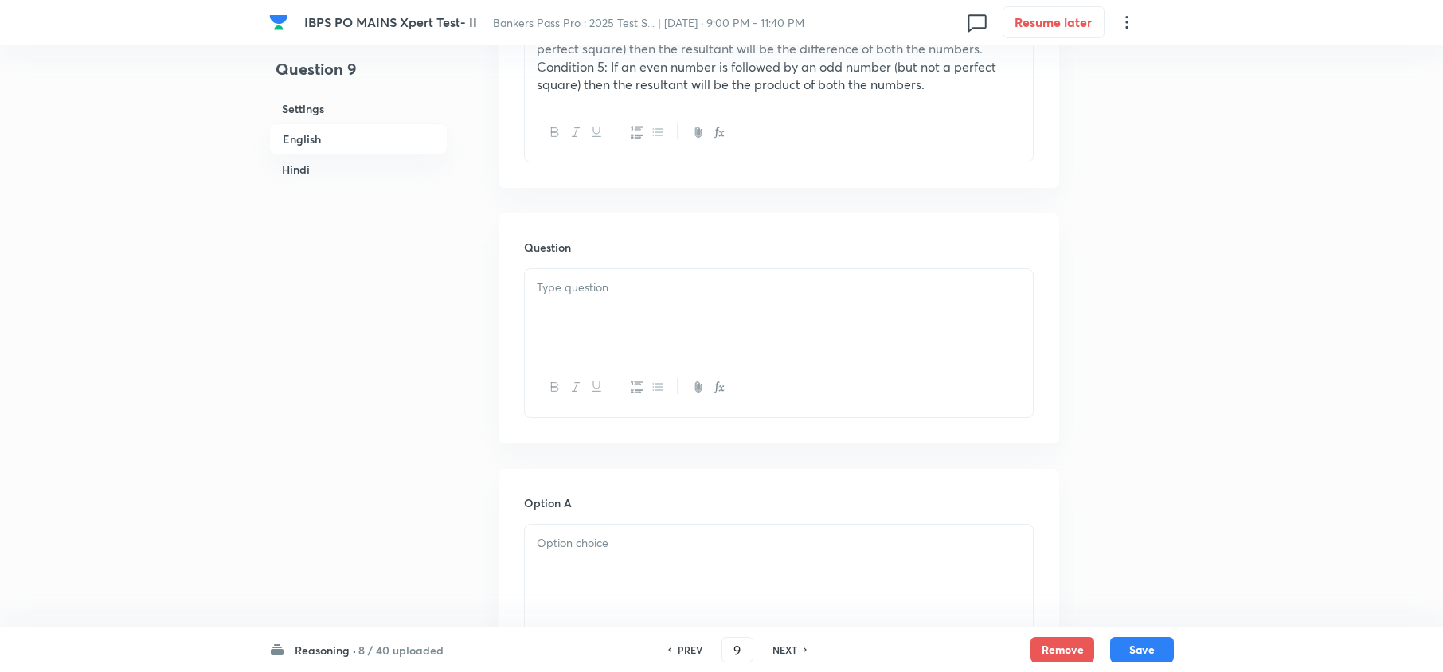
scroll to position [743, 0]
click at [550, 304] on div at bounding box center [779, 312] width 508 height 89
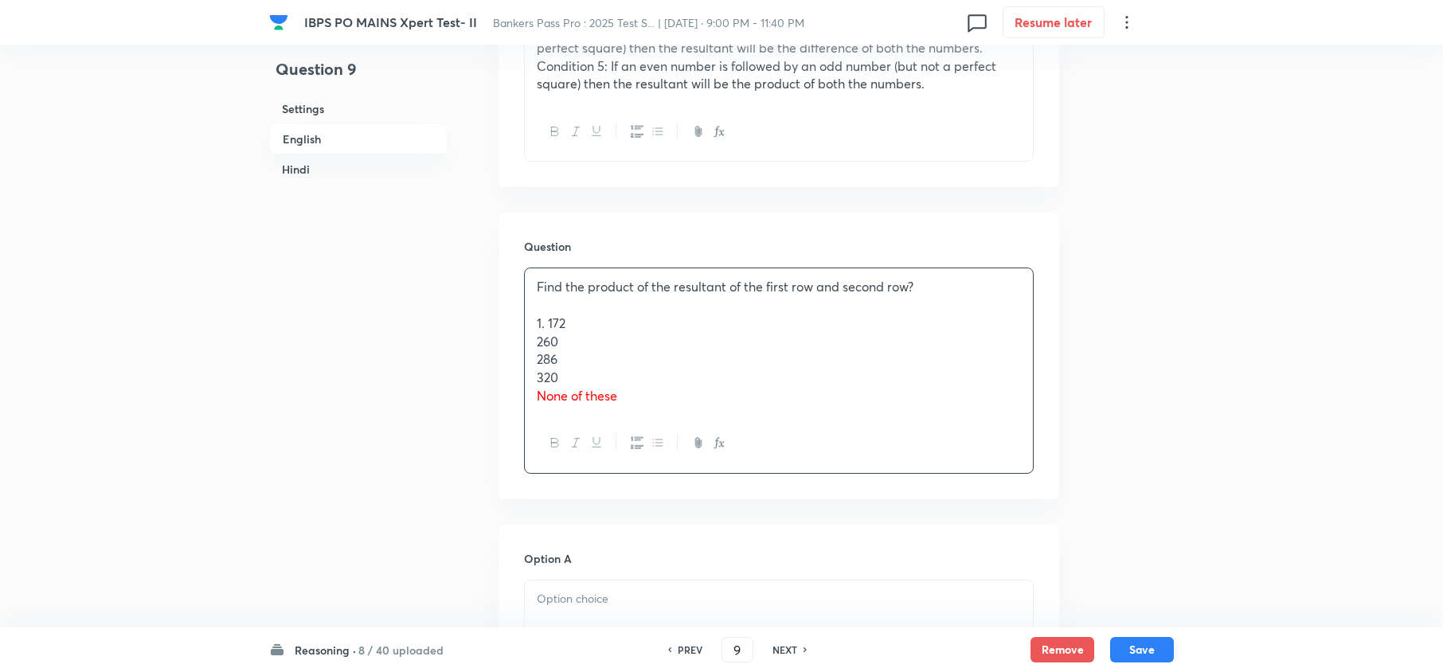
click at [537, 307] on div "Find the product of the resultant of the first row and second row? 1. 172 260 2…" at bounding box center [779, 341] width 508 height 146
click at [538, 307] on p at bounding box center [779, 305] width 484 height 18
drag, startPoint x: 546, startPoint y: 331, endPoint x: 515, endPoint y: 323, distance: 32.1
click at [515, 323] on div "Question Find the product of the resultant of the first row and second row? 1. …" at bounding box center [779, 356] width 561 height 286
drag, startPoint x: 535, startPoint y: 347, endPoint x: 689, endPoint y: 436, distance: 177.7
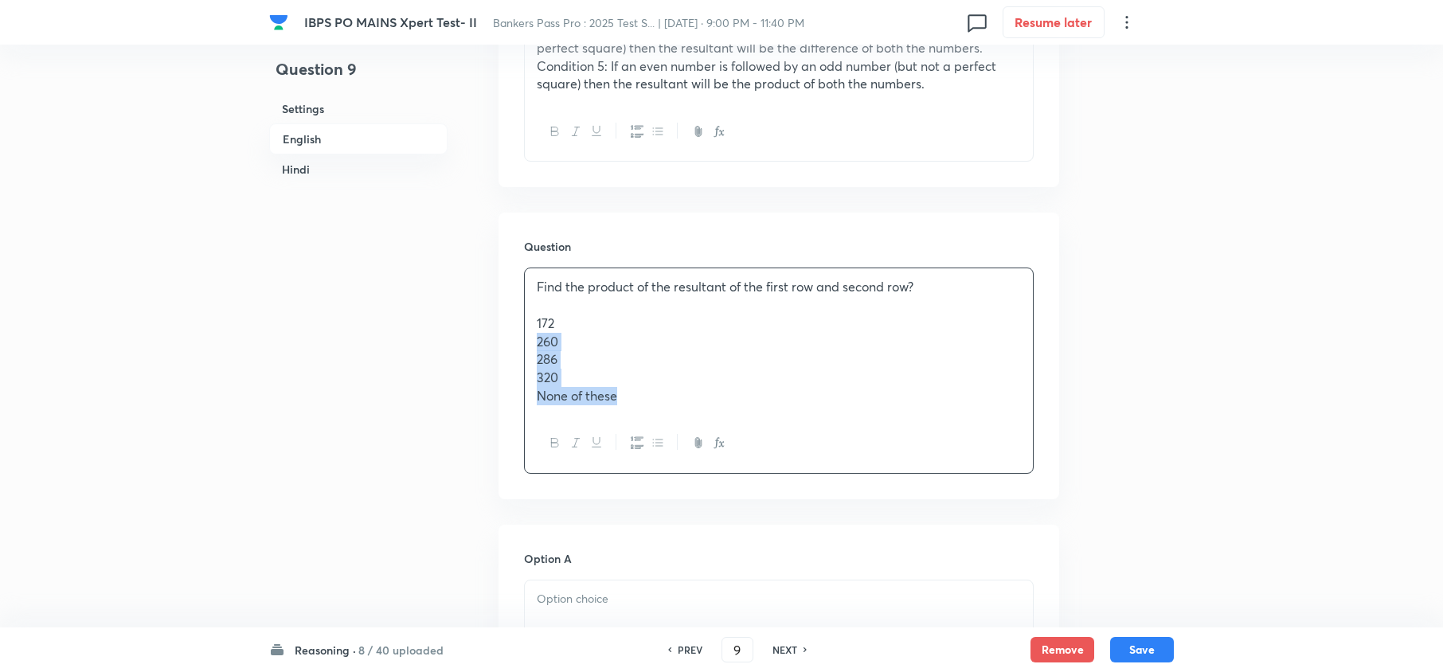
click at [689, 436] on div "Find the product of the resultant of the first row and second row? 172 260 286 …" at bounding box center [779, 370] width 510 height 205
drag, startPoint x: 654, startPoint y: 374, endPoint x: 656, endPoint y: 386, distance: 12.2
click at [653, 377] on p "320" at bounding box center [779, 378] width 484 height 18
click at [644, 400] on p "None of these" at bounding box center [779, 396] width 484 height 18
click at [636, 403] on p "None of these" at bounding box center [779, 396] width 484 height 18
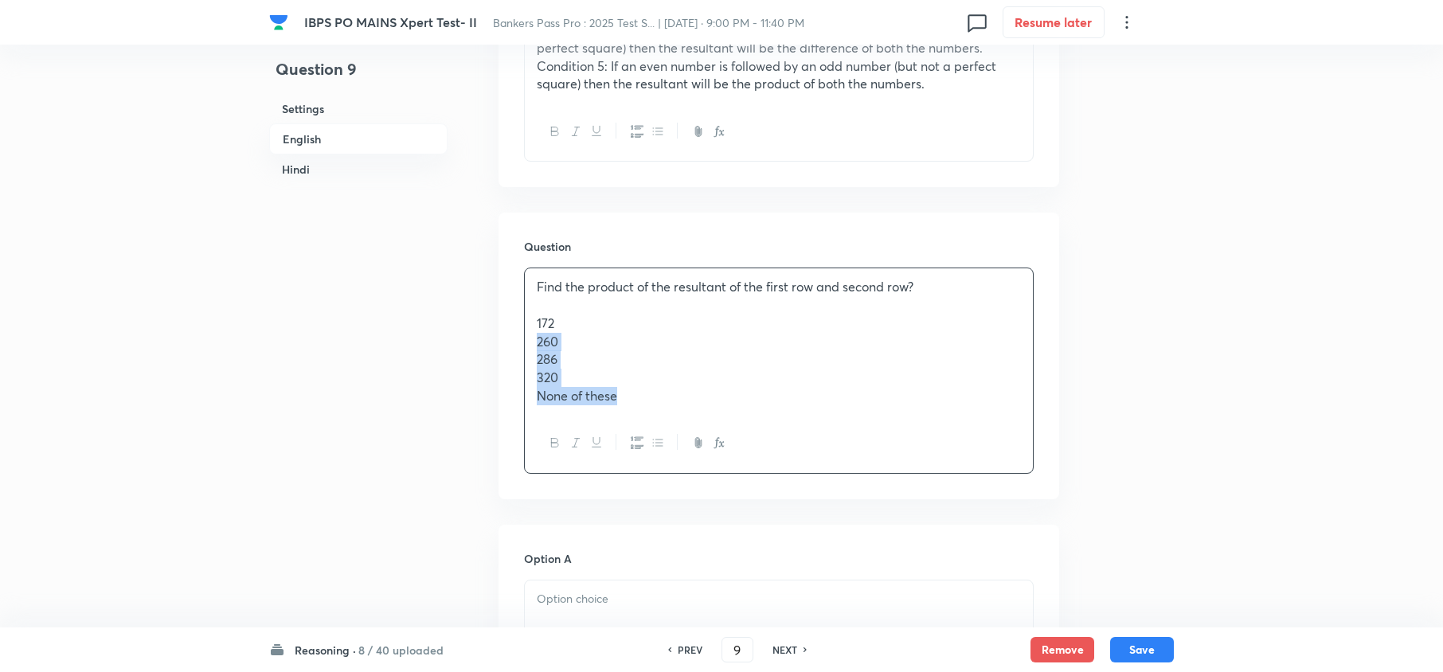
click at [618, 409] on div "Find the product of the resultant of the first row and second row? 172 260 286 …" at bounding box center [779, 341] width 508 height 146
click at [626, 400] on p "None of these" at bounding box center [779, 396] width 484 height 18
drag, startPoint x: 632, startPoint y: 398, endPoint x: 701, endPoint y: 349, distance: 84.4
click at [530, 320] on div "Find the product of the resultant of the first row and second row? 172 260 286 …" at bounding box center [779, 341] width 508 height 146
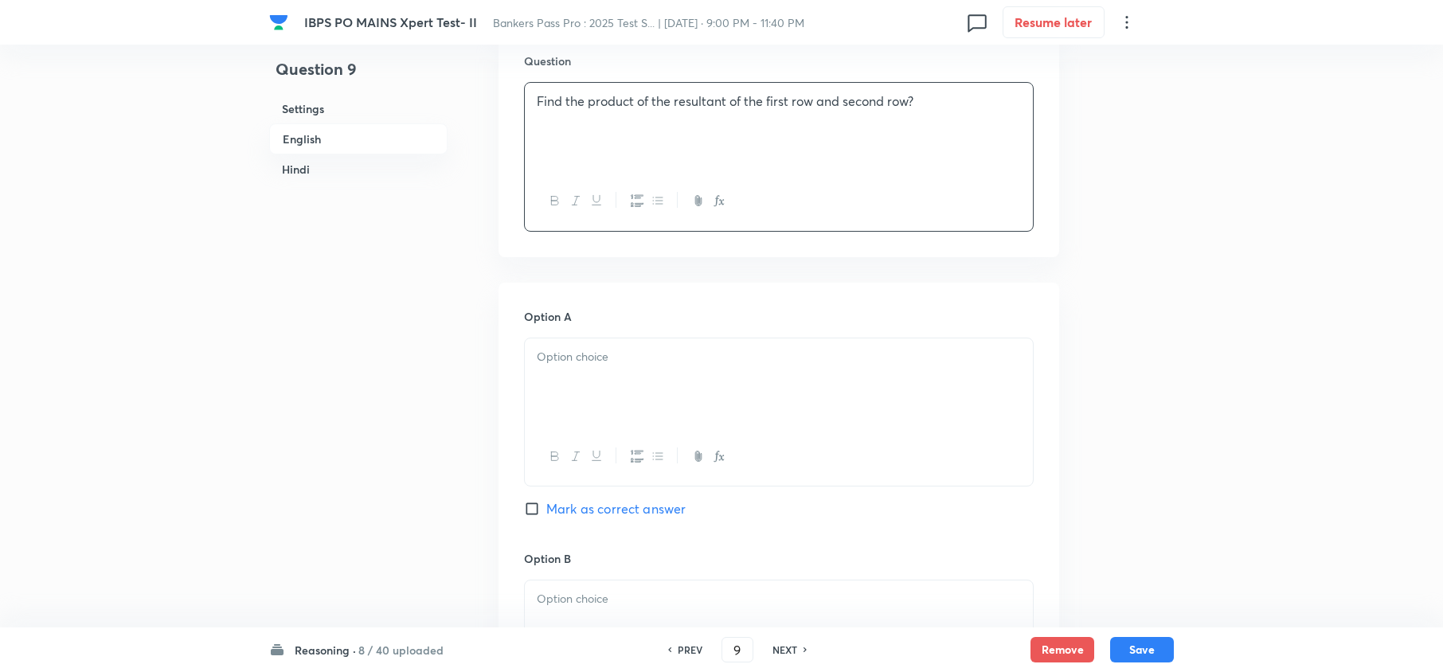
scroll to position [956, 0]
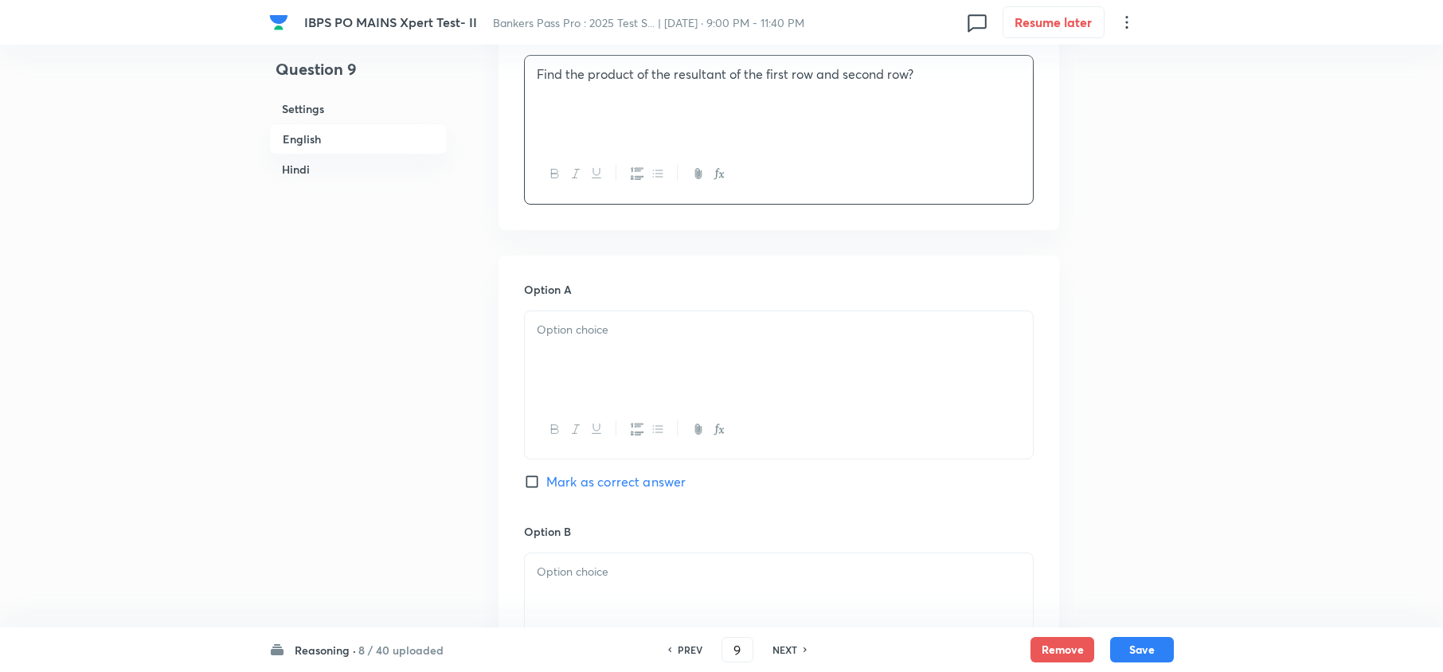
click at [572, 367] on div at bounding box center [779, 355] width 508 height 89
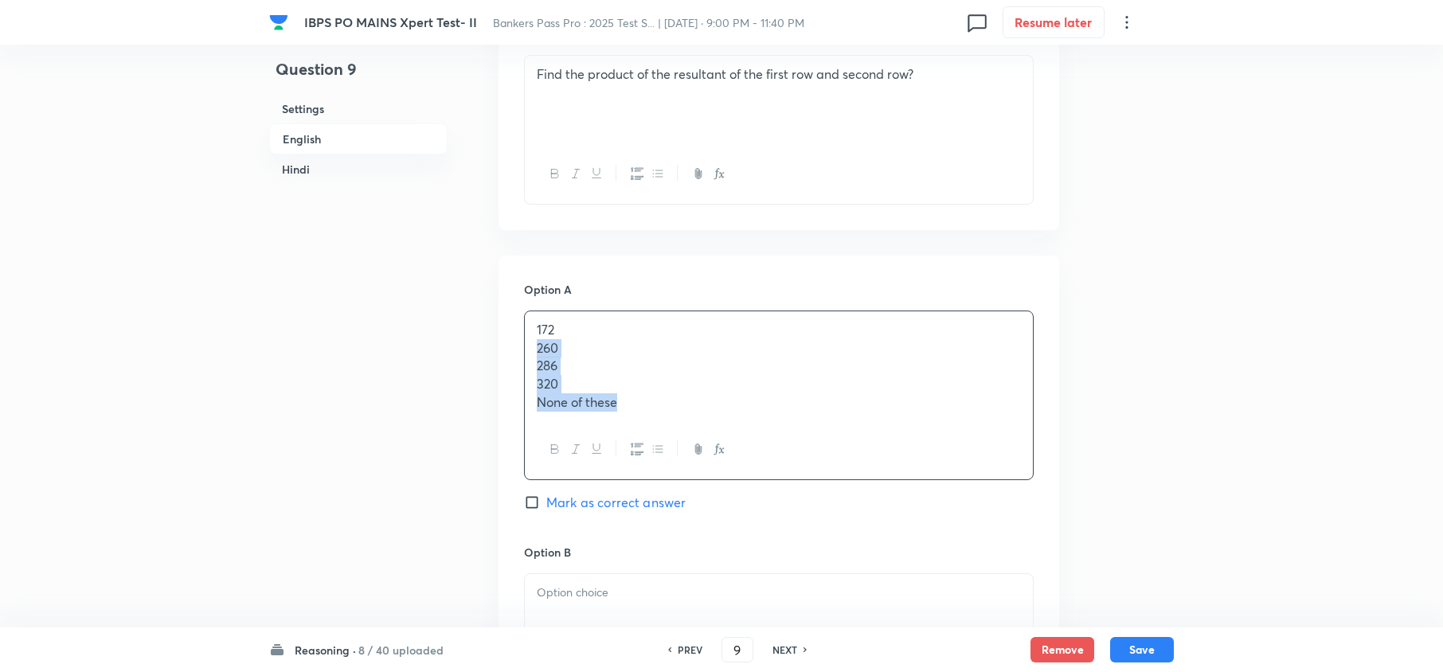
drag, startPoint x: 536, startPoint y: 354, endPoint x: 656, endPoint y: 417, distance: 136.1
click at [655, 417] on div "172 260 286 320 None of these" at bounding box center [779, 366] width 508 height 110
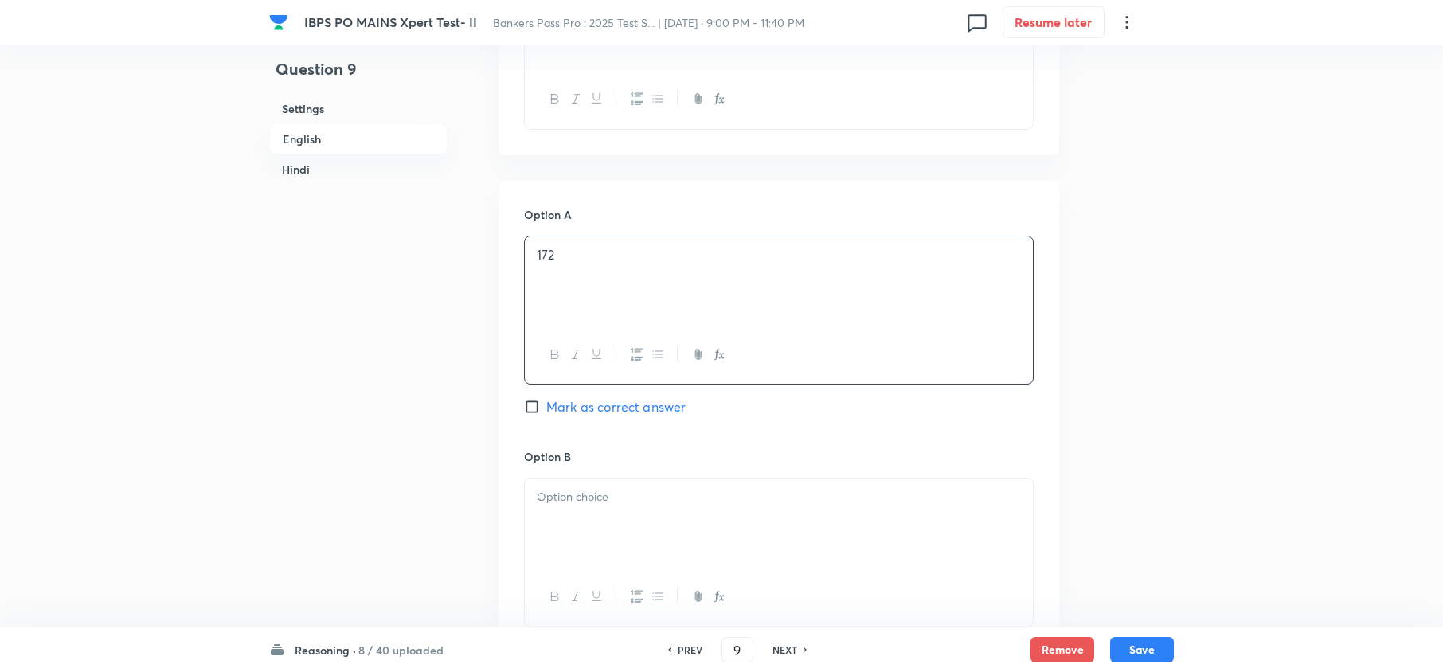
scroll to position [1062, 0]
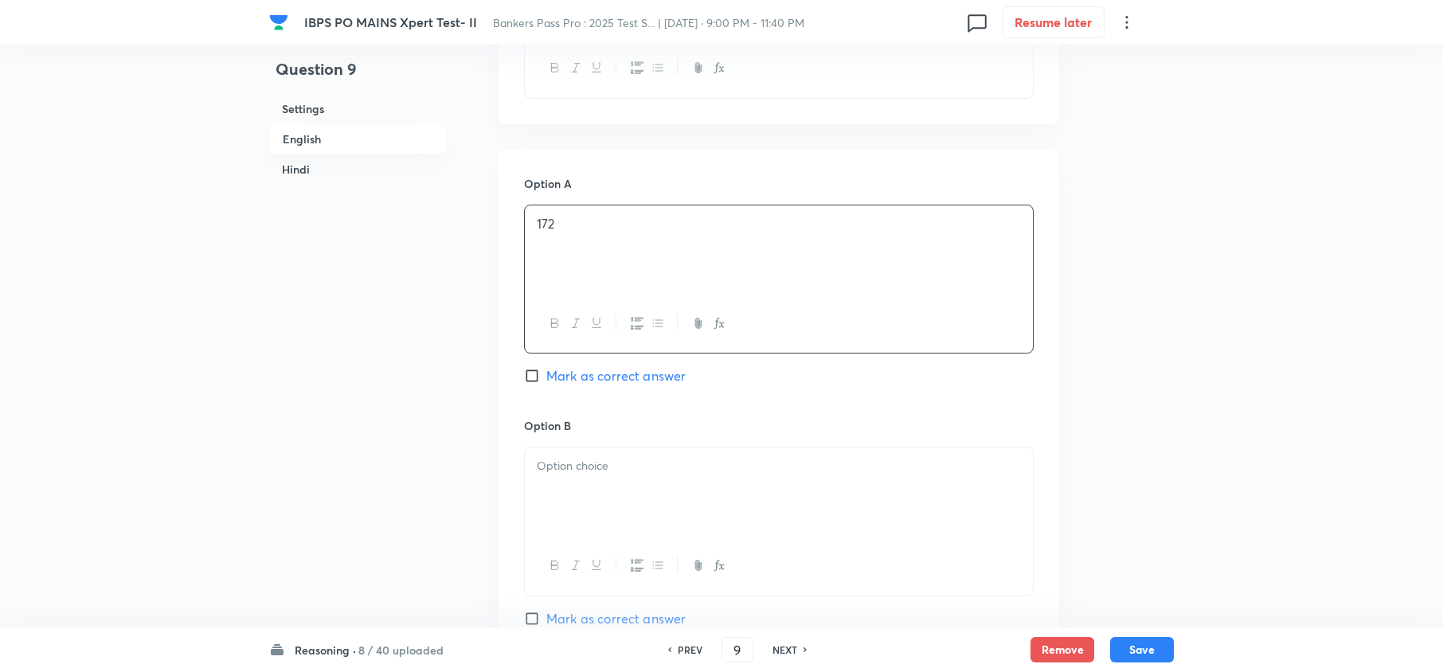
click at [561, 475] on p at bounding box center [779, 466] width 484 height 18
drag, startPoint x: 537, startPoint y: 483, endPoint x: 712, endPoint y: 549, distance: 187.3
click at [706, 562] on div "260 286 320 None of these" at bounding box center [779, 522] width 510 height 151
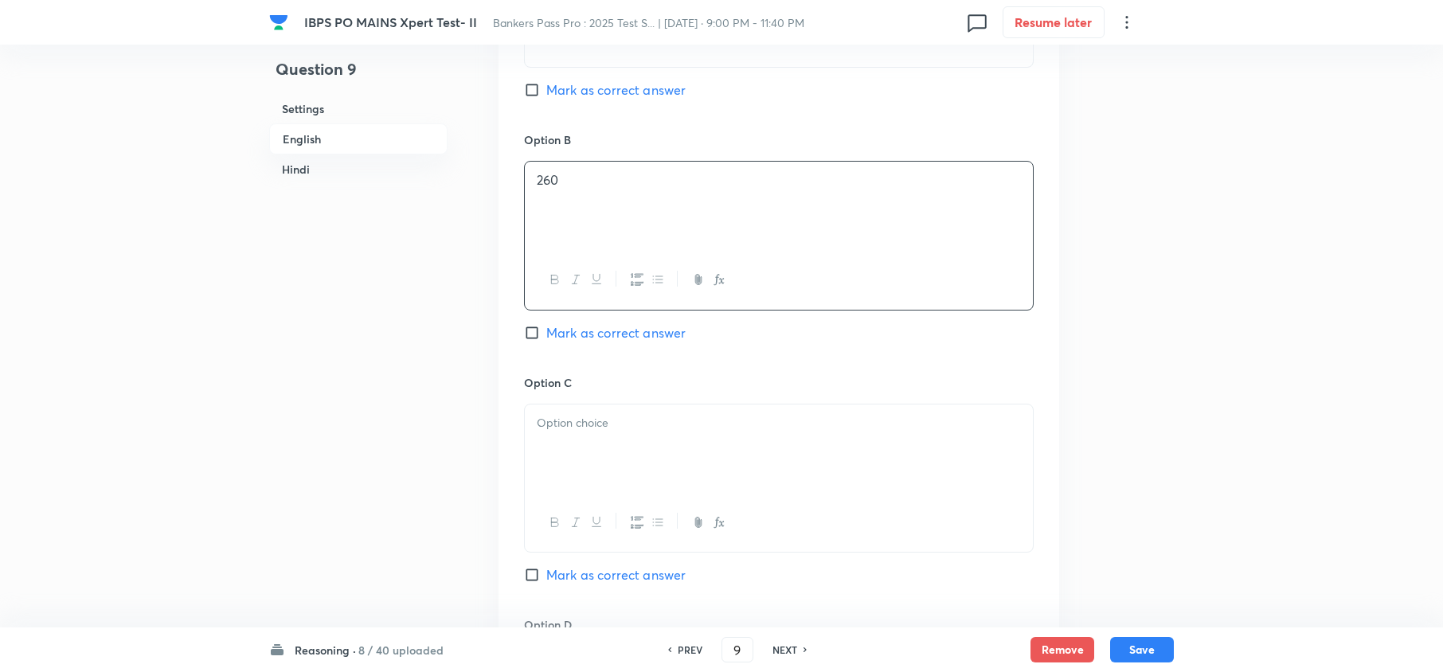
scroll to position [1380, 0]
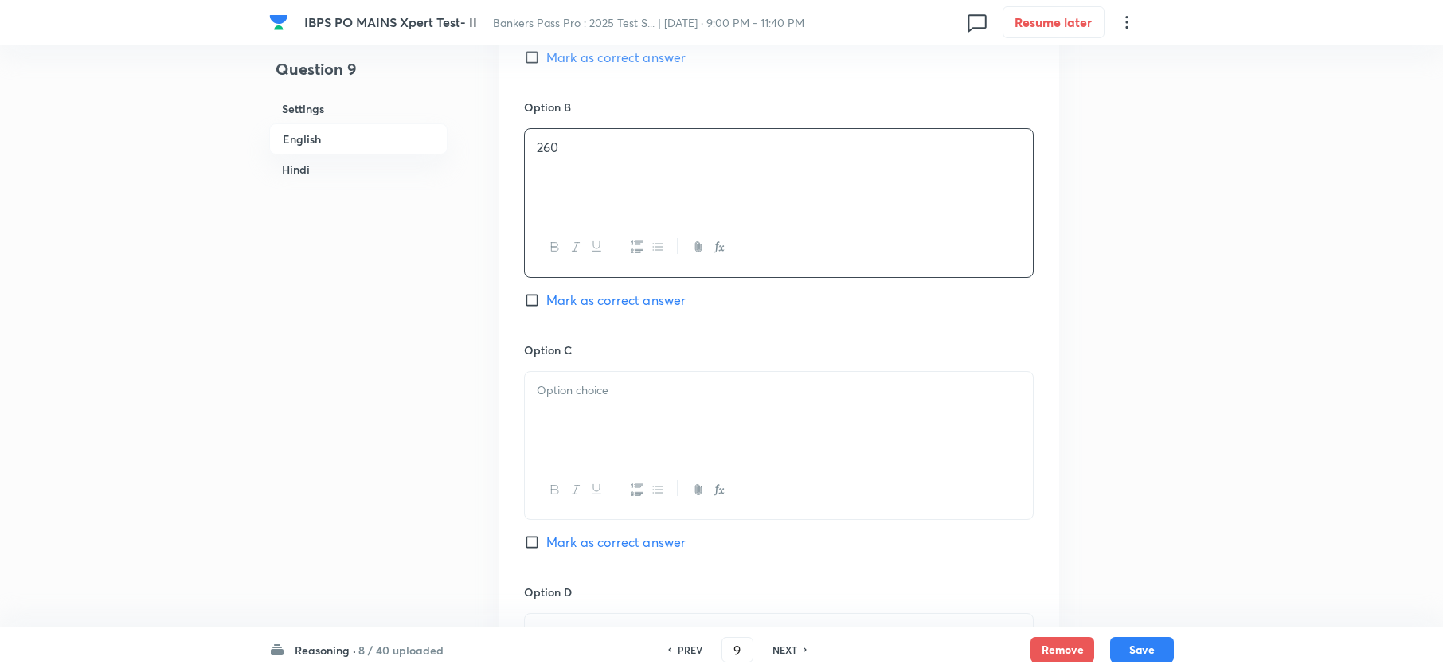
click at [594, 418] on div at bounding box center [779, 416] width 508 height 89
drag, startPoint x: 535, startPoint y: 413, endPoint x: 669, endPoint y: 444, distance: 137.4
click at [667, 440] on div "286 320 None of these" at bounding box center [779, 416] width 508 height 89
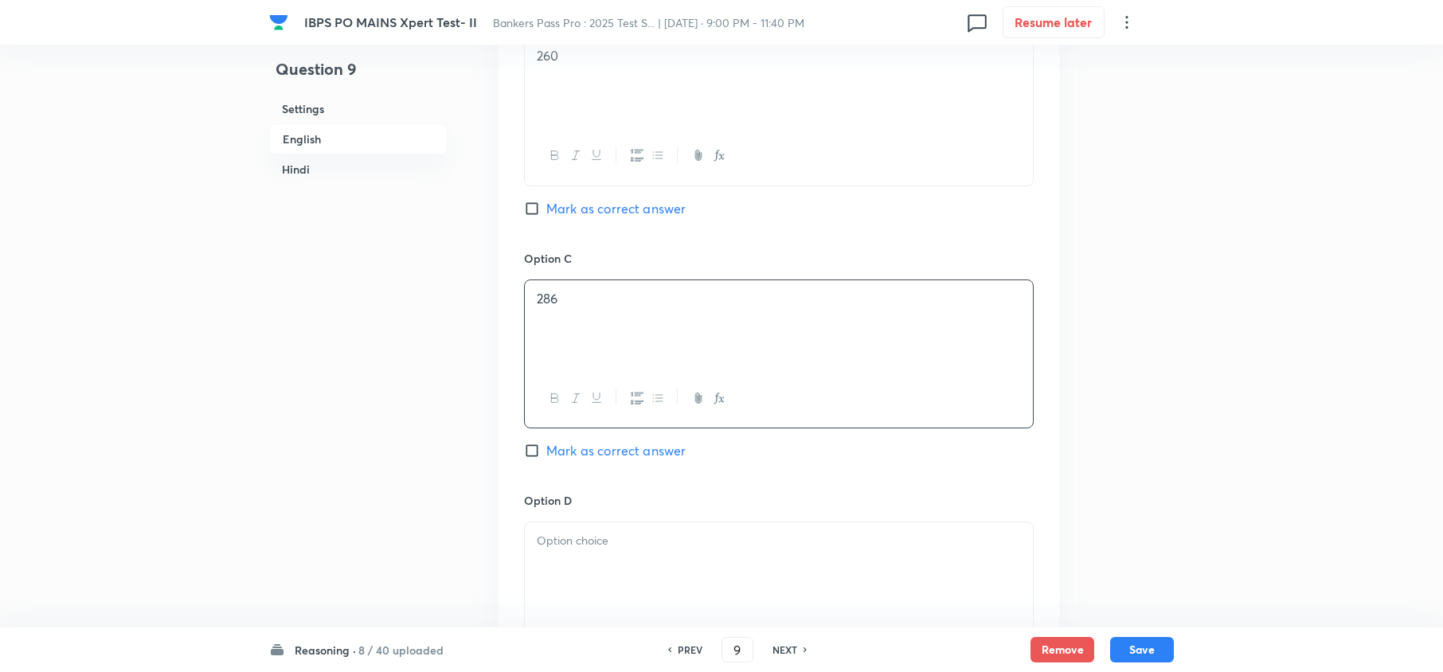
scroll to position [1593, 0]
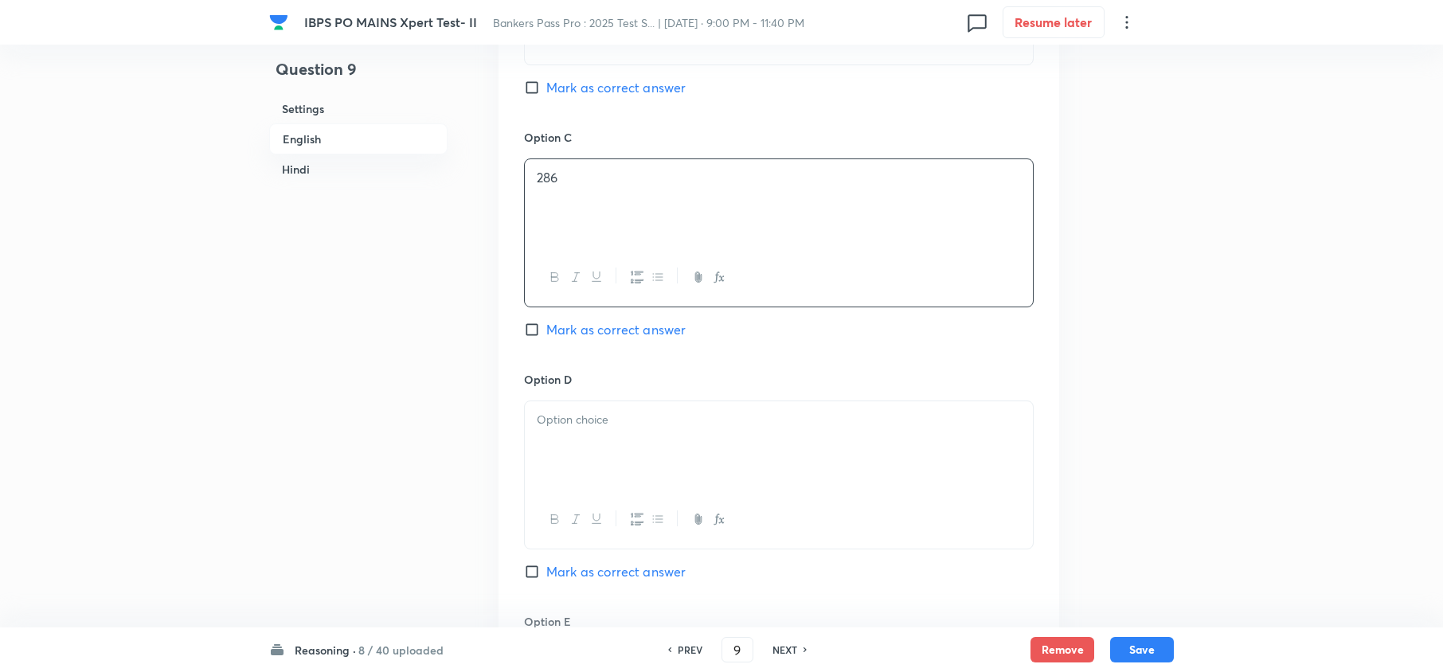
click at [577, 472] on div at bounding box center [779, 445] width 508 height 89
drag, startPoint x: 567, startPoint y: 444, endPoint x: 514, endPoint y: 444, distance: 53.4
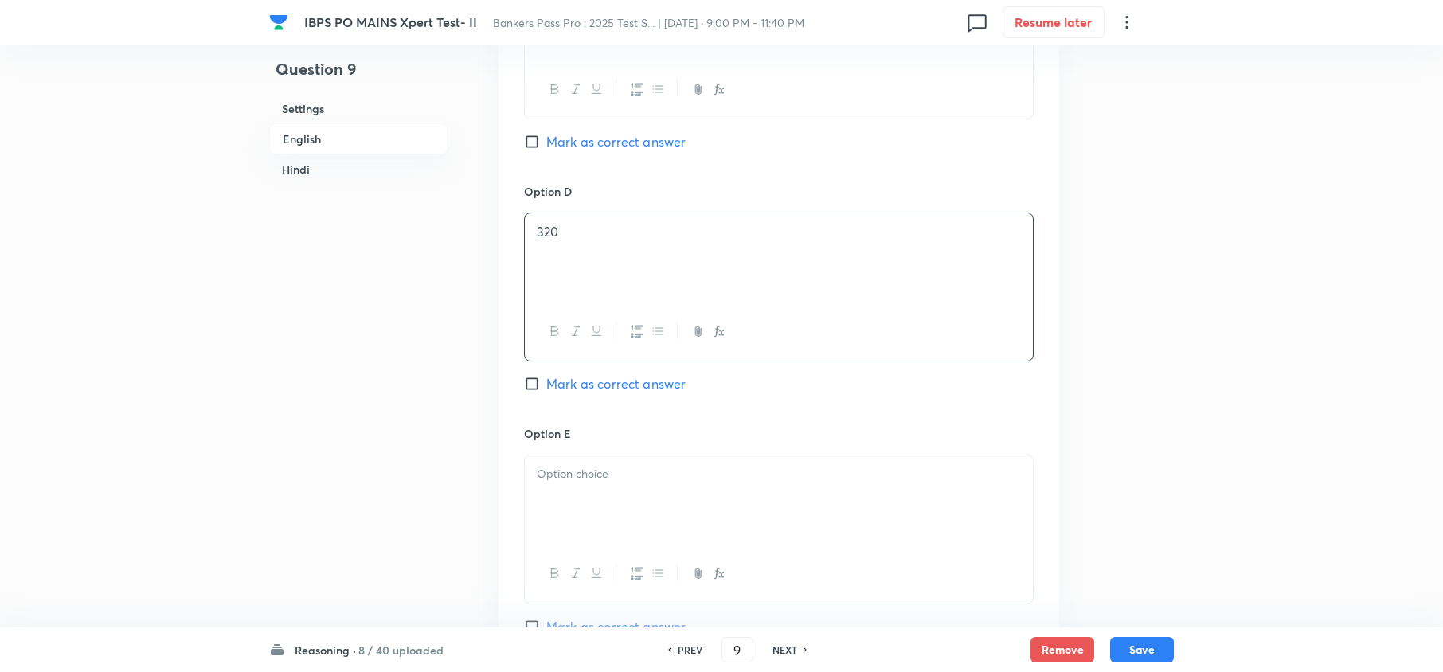
scroll to position [1805, 0]
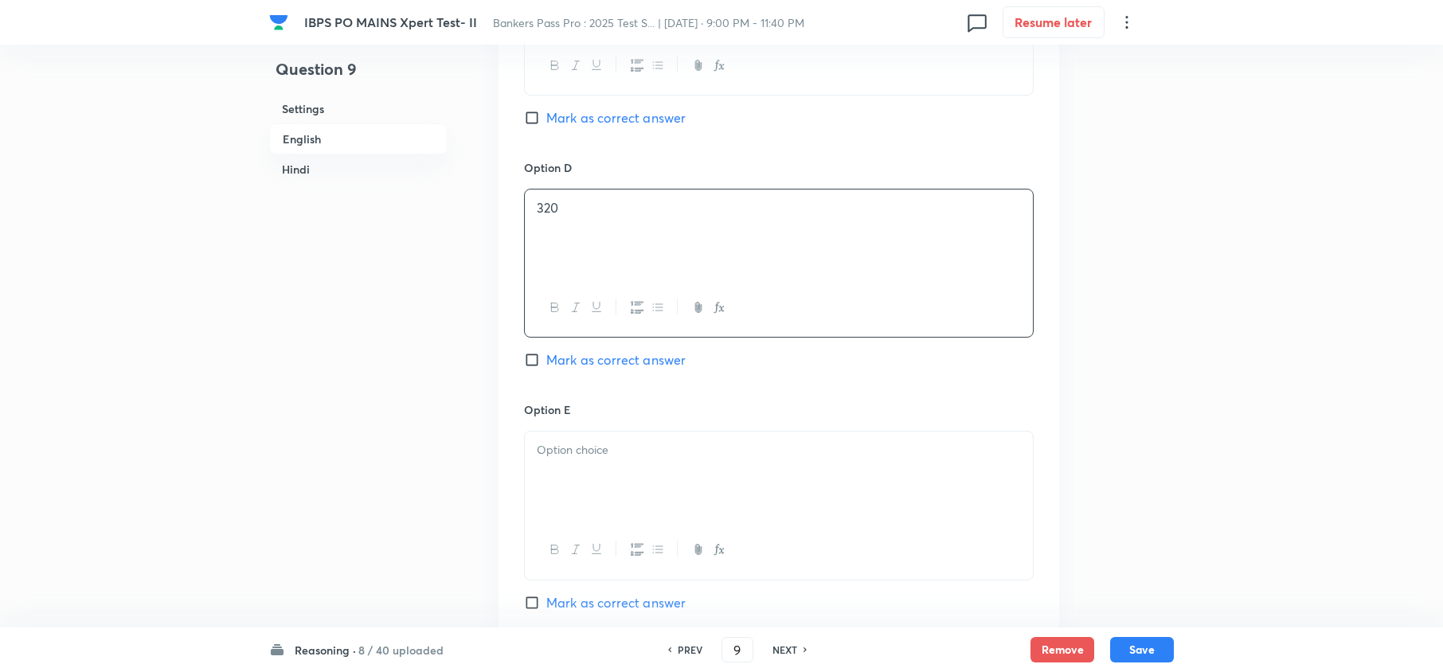
click at [613, 487] on div at bounding box center [779, 476] width 508 height 89
drag, startPoint x: 530, startPoint y: 604, endPoint x: 542, endPoint y: 604, distance: 11.2
click at [532, 604] on input "Mark as correct answer" at bounding box center [535, 603] width 22 height 16
checkbox input "true"
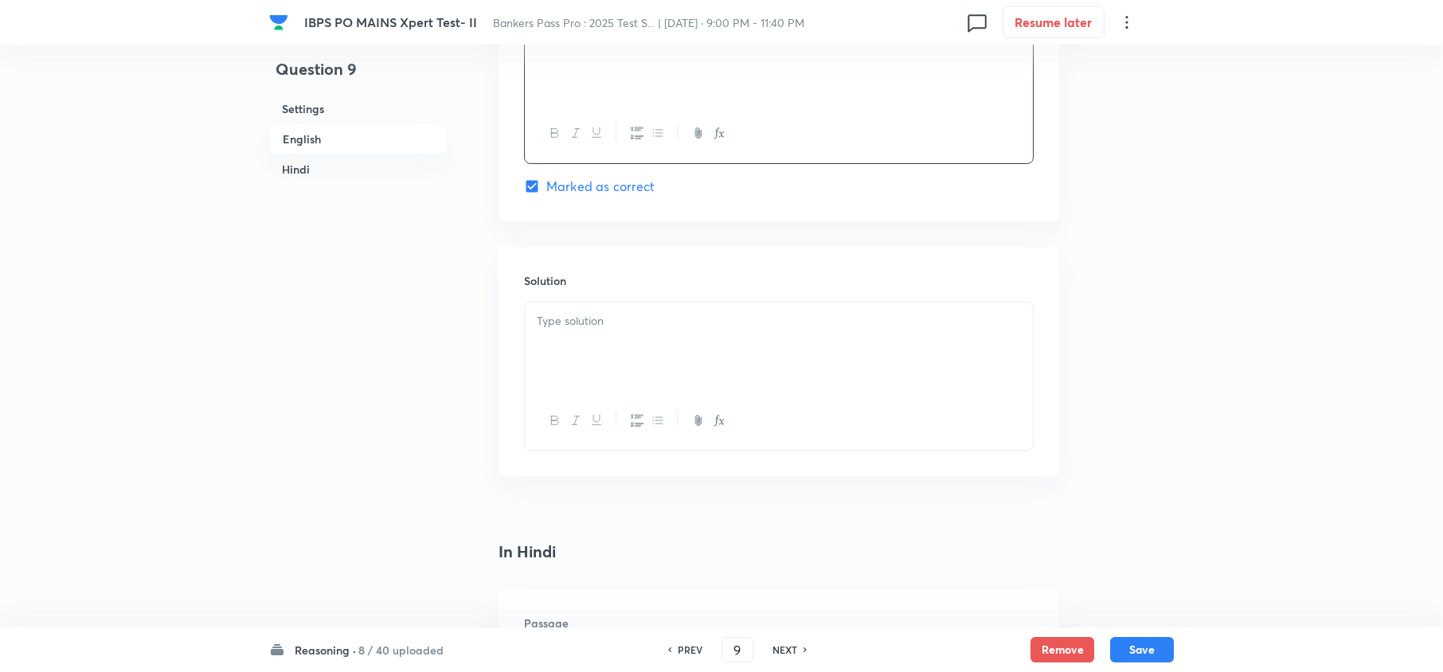
scroll to position [2336, 0]
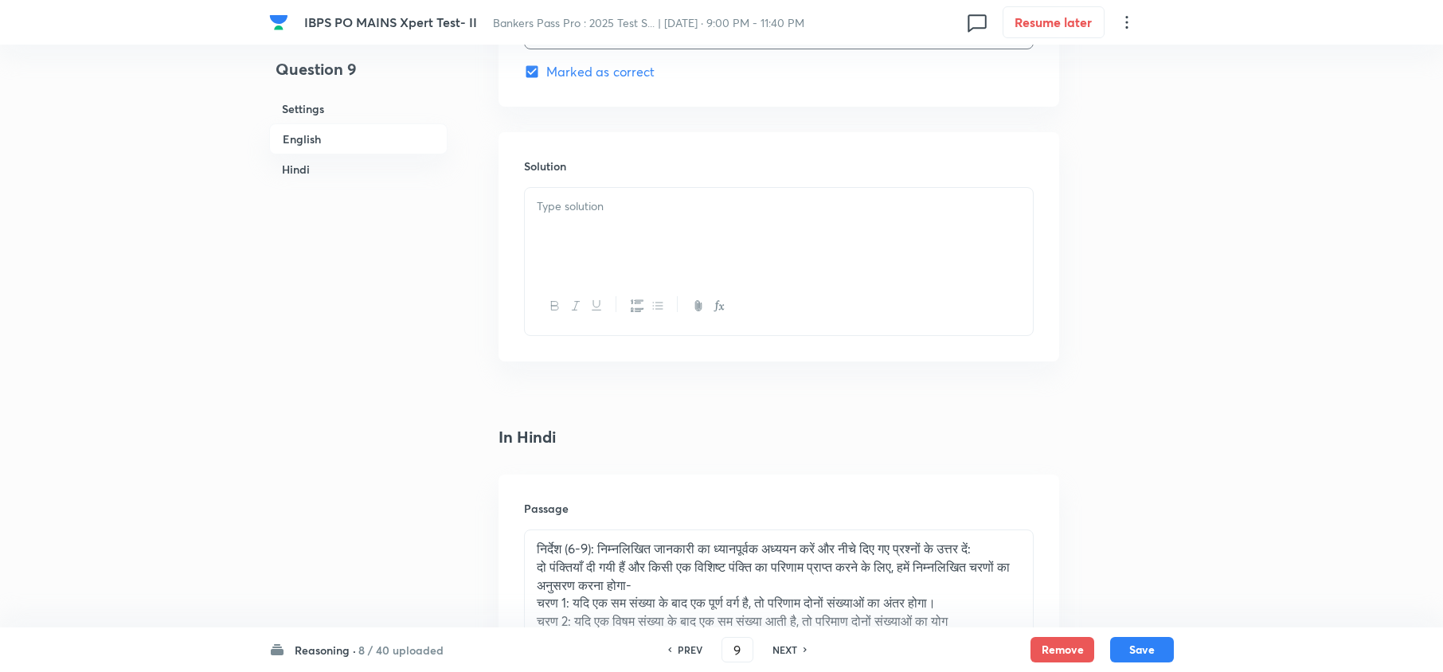
click at [647, 239] on div at bounding box center [779, 232] width 508 height 89
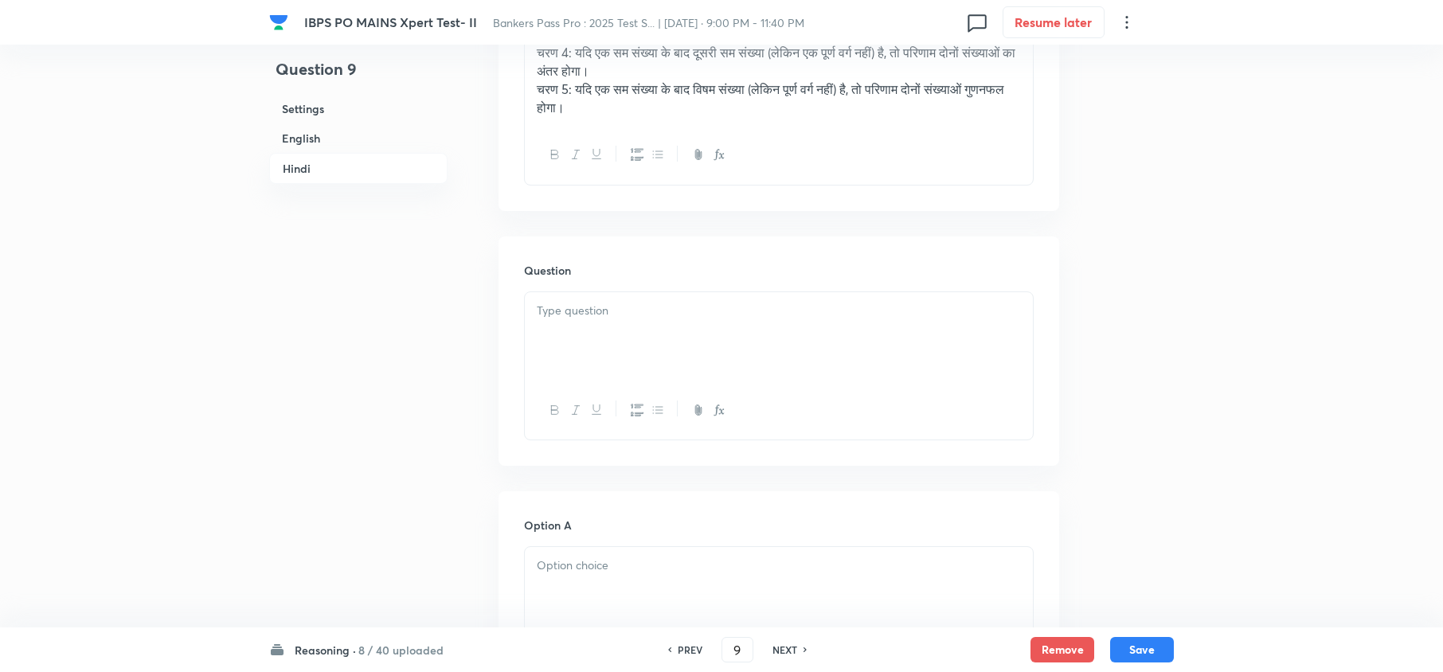
scroll to position [3079, 0]
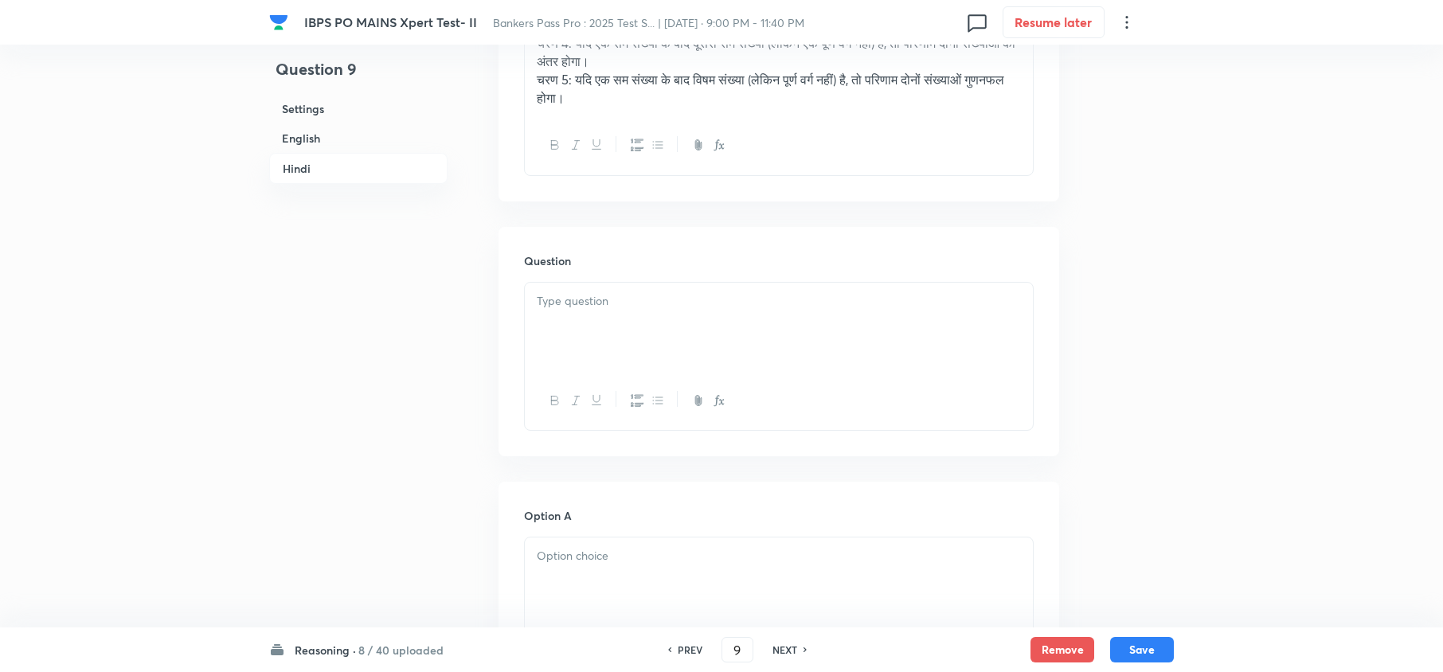
click at [589, 331] on div at bounding box center [779, 327] width 508 height 89
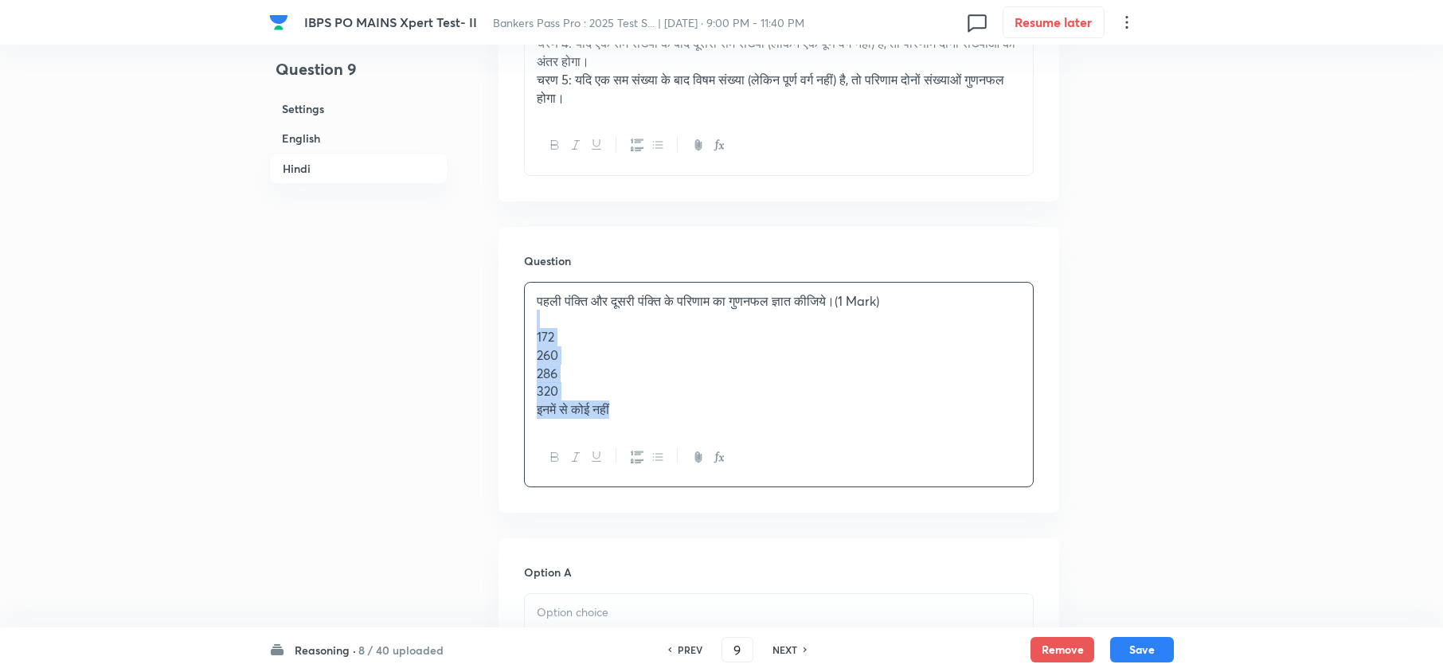
drag, startPoint x: 535, startPoint y: 332, endPoint x: 677, endPoint y: 454, distance: 186.9
click at [674, 448] on div "पहली पंक्ति और दूसरी पंक्ति के परिणाम का गुणनफल ज्ञात कीजिये।(1 Mark) 172 260 2…" at bounding box center [779, 384] width 510 height 205
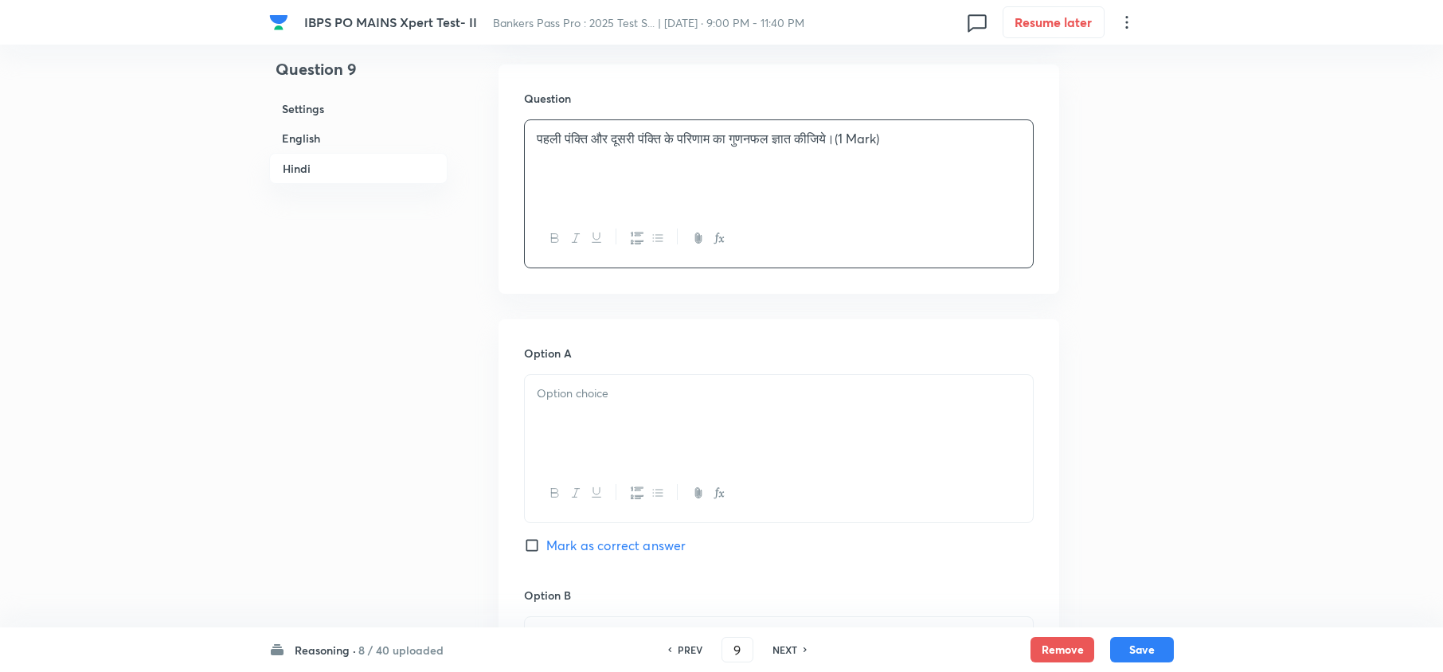
scroll to position [3292, 0]
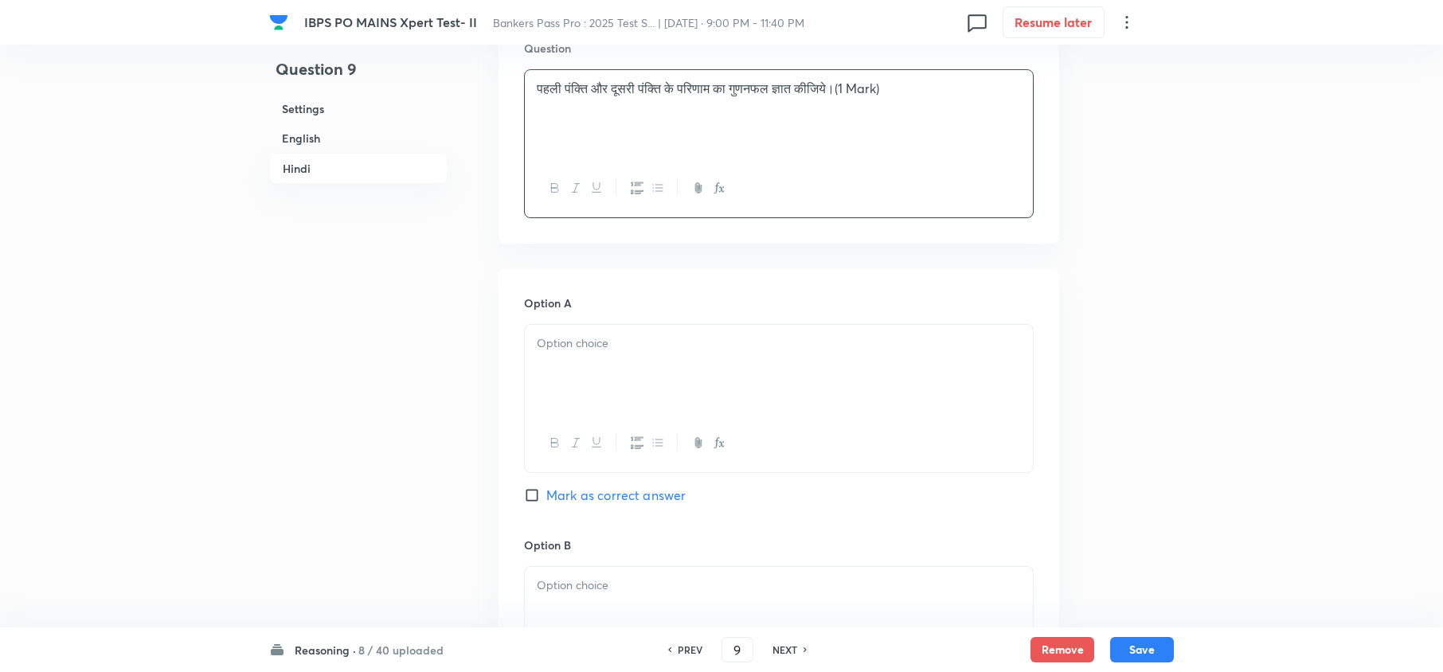
click at [572, 368] on div at bounding box center [779, 369] width 508 height 89
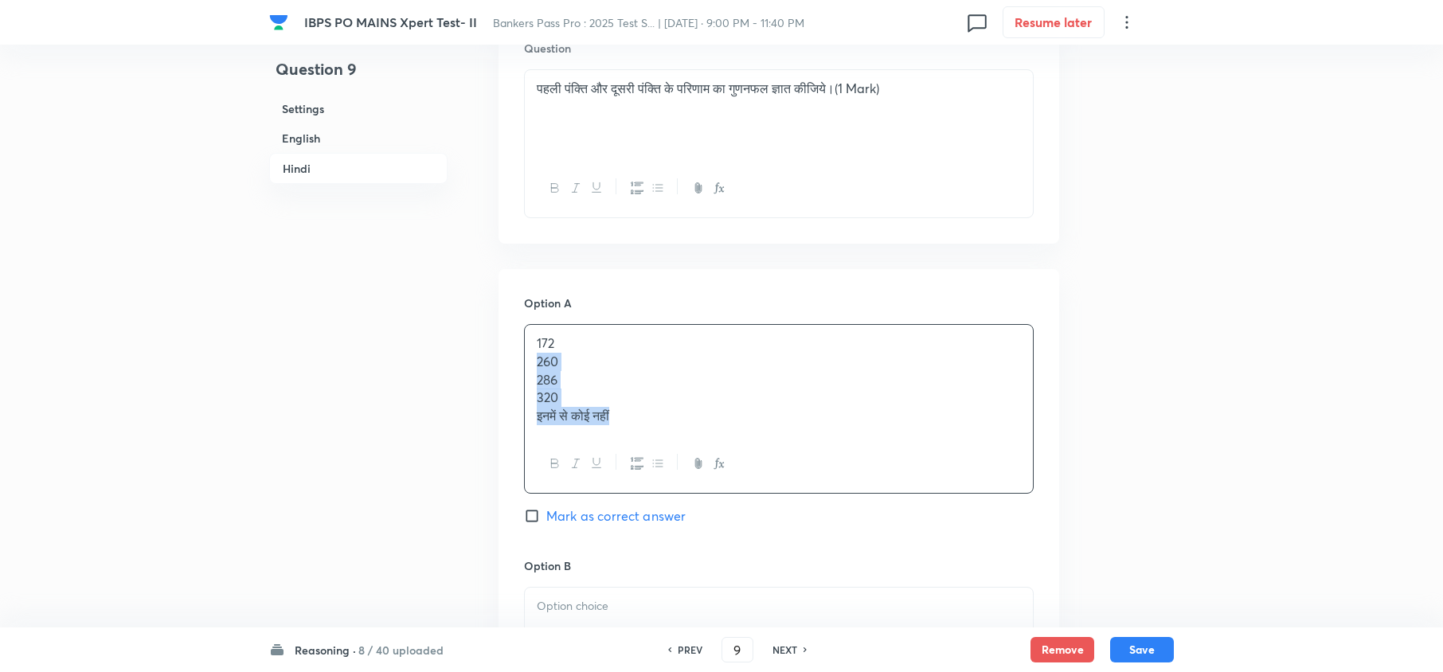
drag, startPoint x: 532, startPoint y: 363, endPoint x: 731, endPoint y: 470, distance: 225.9
click at [730, 470] on div "172 260 286 320 इनमें से कोई नहीं" at bounding box center [779, 409] width 510 height 170
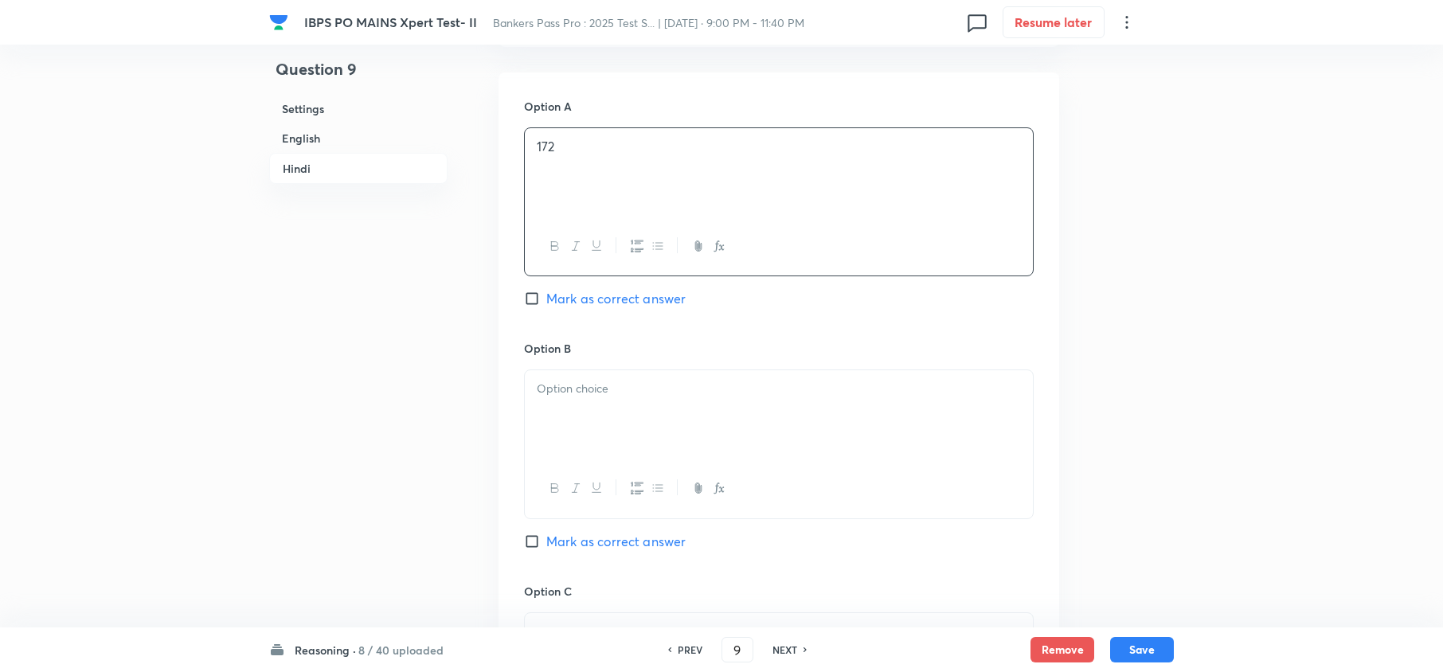
scroll to position [3504, 0]
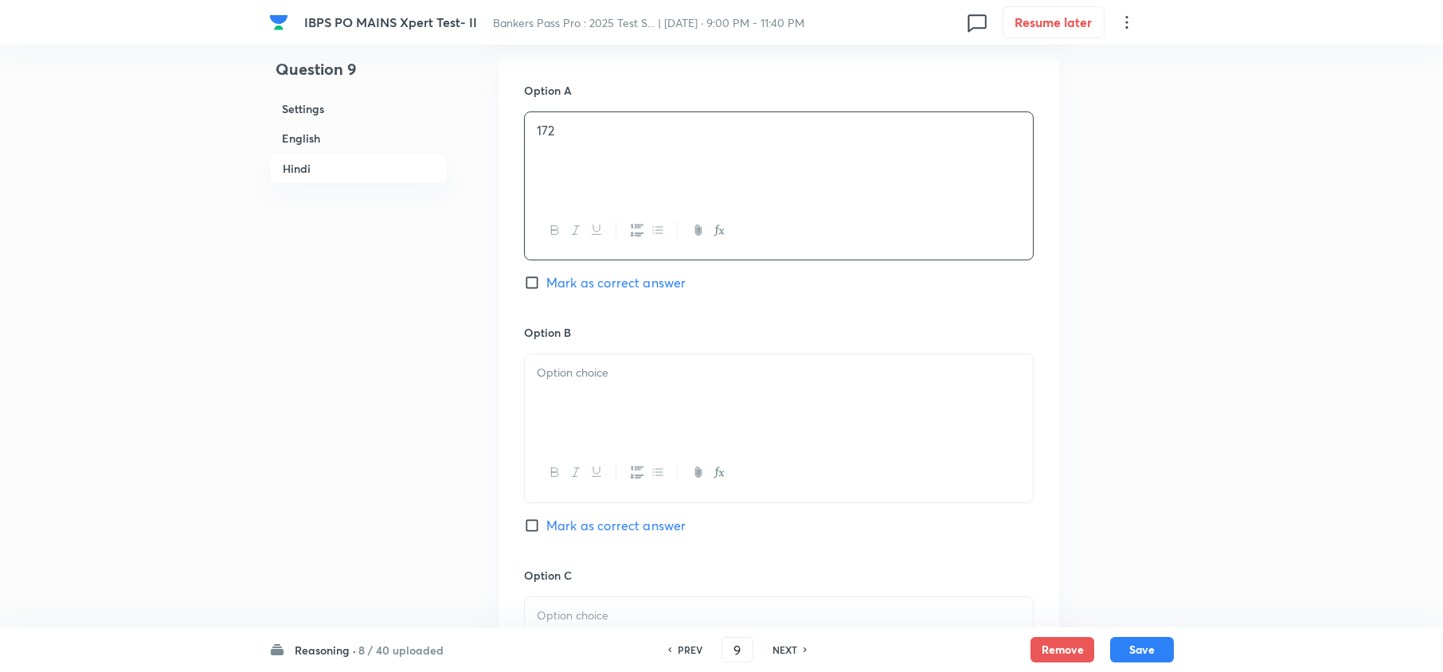
click at [573, 392] on div at bounding box center [779, 398] width 508 height 89
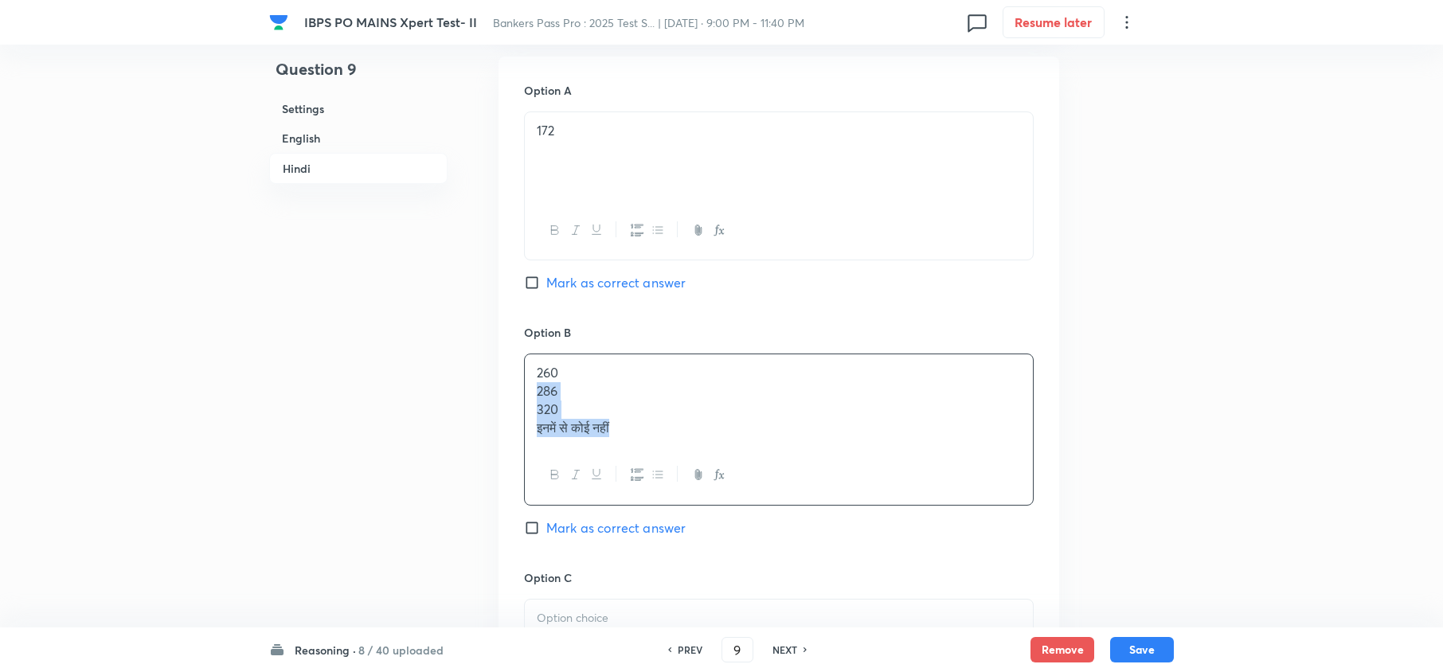
drag, startPoint x: 535, startPoint y: 400, endPoint x: 736, endPoint y: 494, distance: 221.6
click at [736, 494] on div "260 286 320 इनमें से कोई नहीं" at bounding box center [779, 429] width 510 height 151
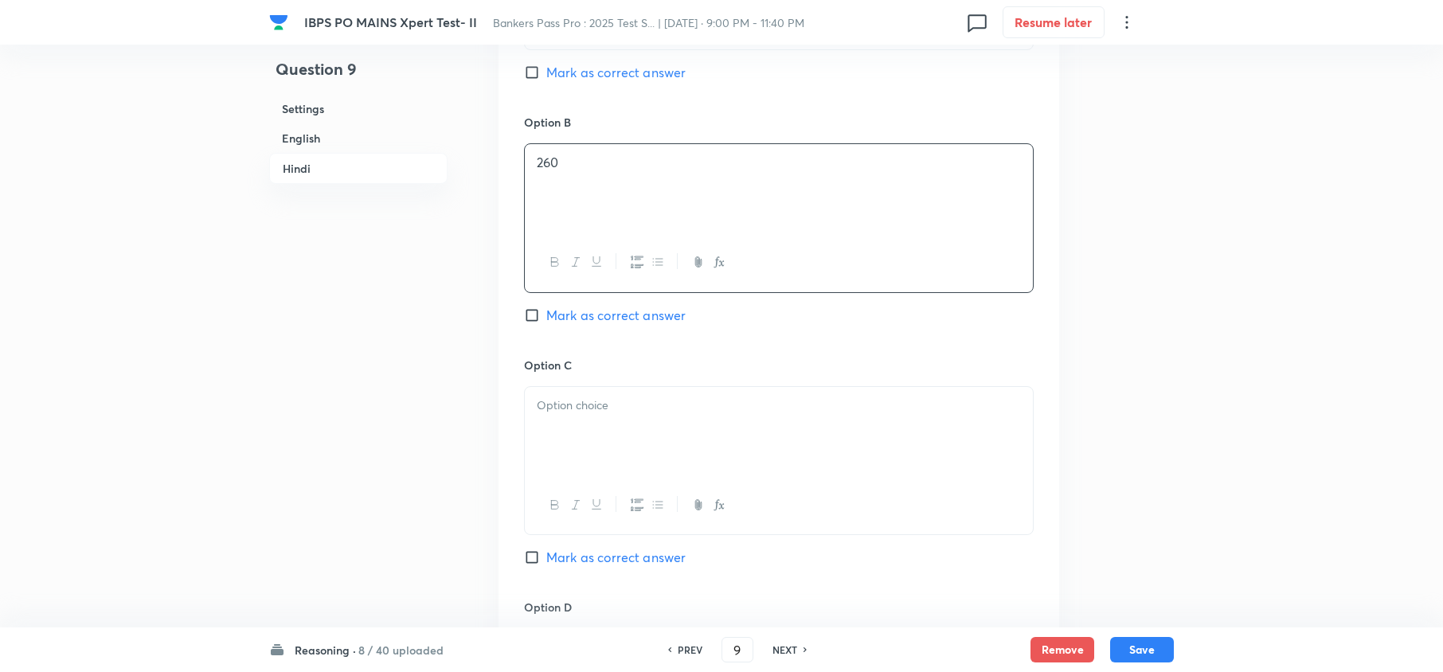
scroll to position [3716, 0]
click at [561, 444] on div at bounding box center [779, 429] width 508 height 89
click at [540, 432] on p "320" at bounding box center [779, 422] width 484 height 18
drag, startPoint x: 540, startPoint y: 440, endPoint x: 695, endPoint y: 457, distance: 155.5
click at [695, 459] on div "286 320 इनमें से कोई नहीं" at bounding box center [779, 429] width 508 height 89
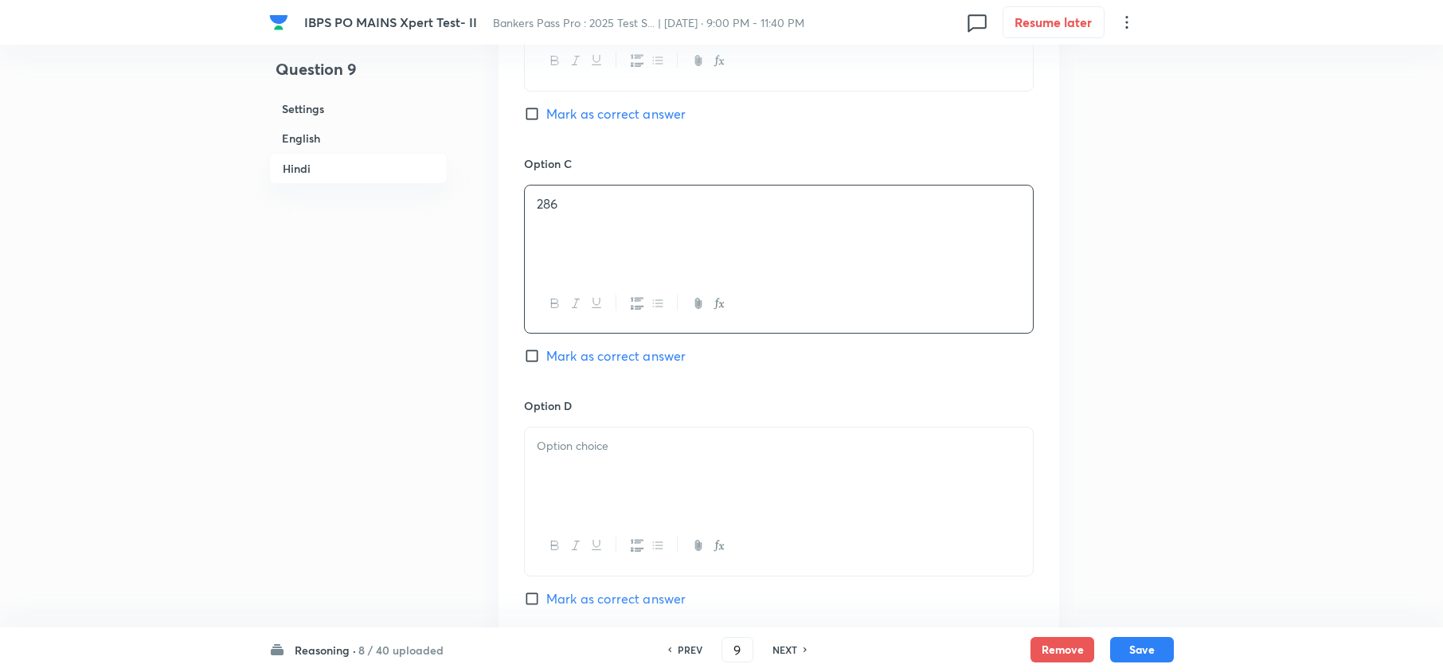
scroll to position [3929, 0]
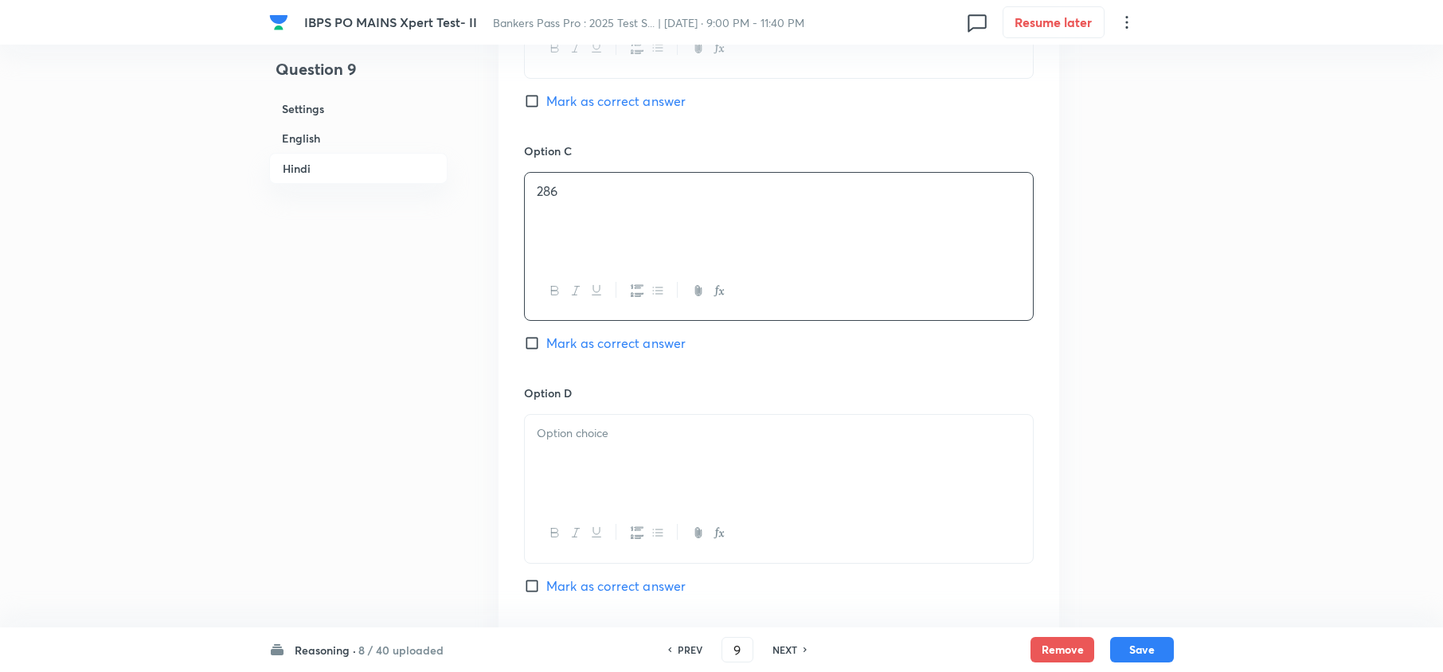
click at [564, 465] on div at bounding box center [779, 459] width 508 height 89
drag, startPoint x: 650, startPoint y: 479, endPoint x: 515, endPoint y: 475, distance: 135.5
click at [515, 475] on div "Option A 172 Mark as correct answer Option B 260 Mark as correct answer Option …" at bounding box center [779, 247] width 561 height 1231
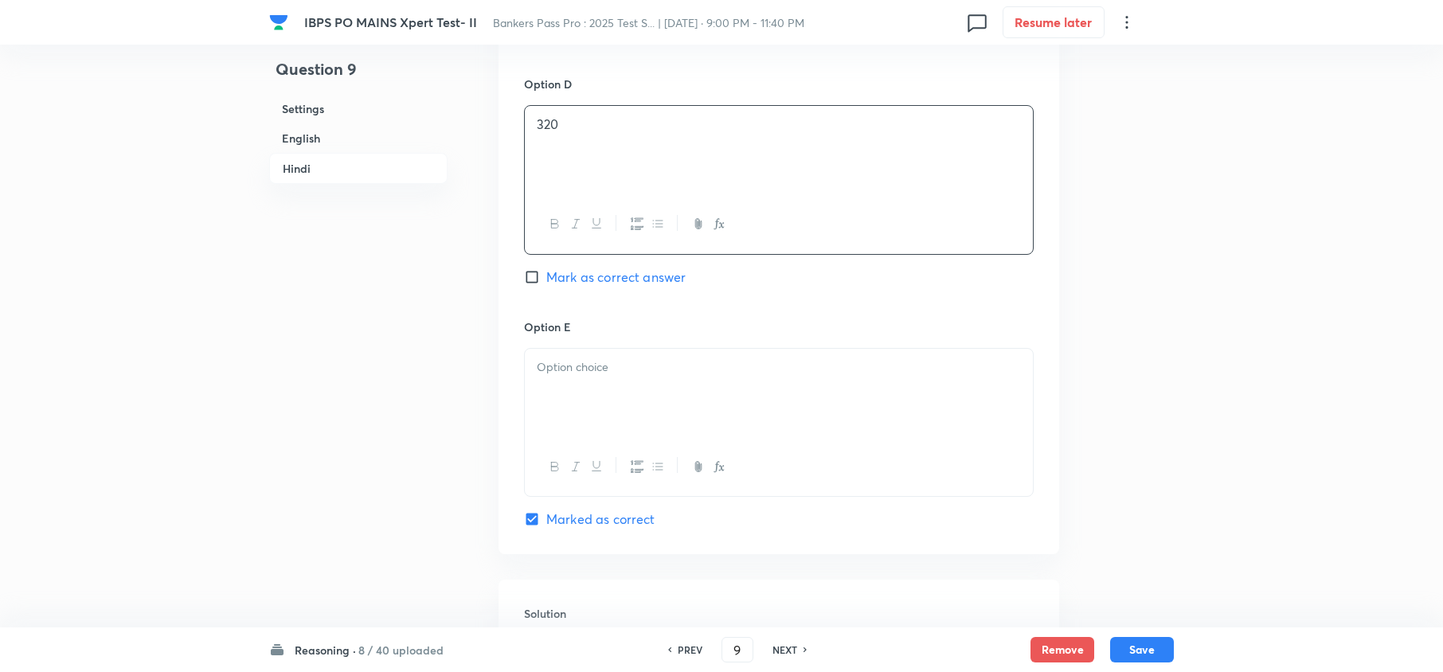
scroll to position [4247, 0]
click at [591, 385] on div at bounding box center [779, 383] width 508 height 89
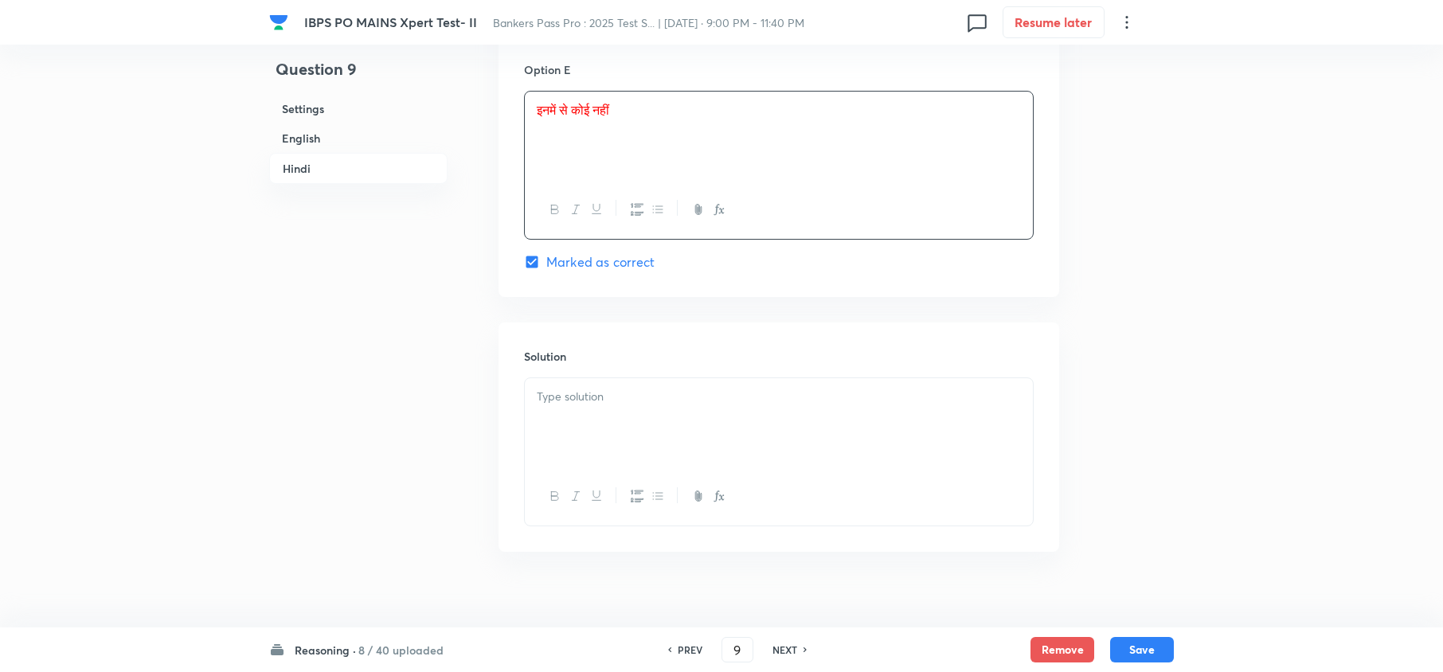
scroll to position [4528, 0]
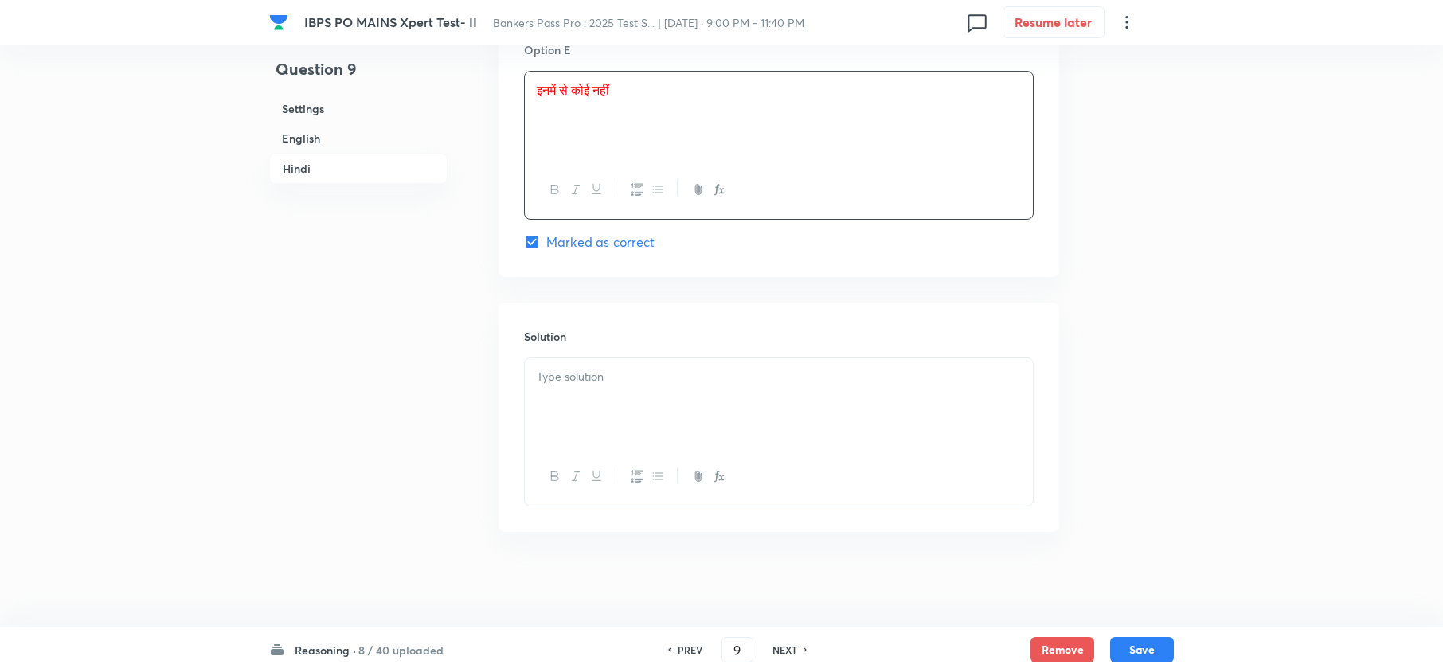
click at [644, 378] on p at bounding box center [779, 377] width 484 height 18
drag, startPoint x: 565, startPoint y: 378, endPoint x: 518, endPoint y: 376, distance: 47.8
click at [518, 377] on div "Solution इनमें से कोई नहीं" at bounding box center [779, 417] width 561 height 229
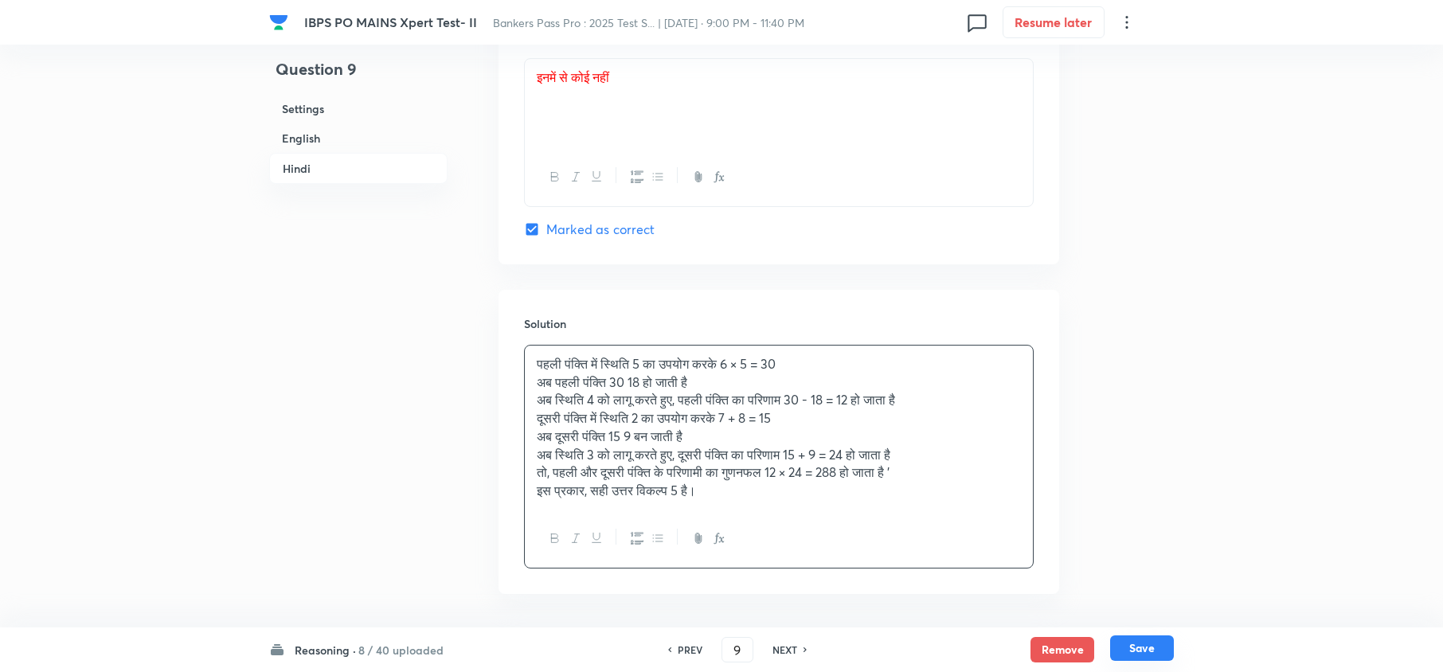
drag, startPoint x: 1161, startPoint y: 639, endPoint x: 1156, endPoint y: 628, distance: 11.4
click at [1161, 640] on button "Save" at bounding box center [1142, 649] width 64 height 25
type input "10"
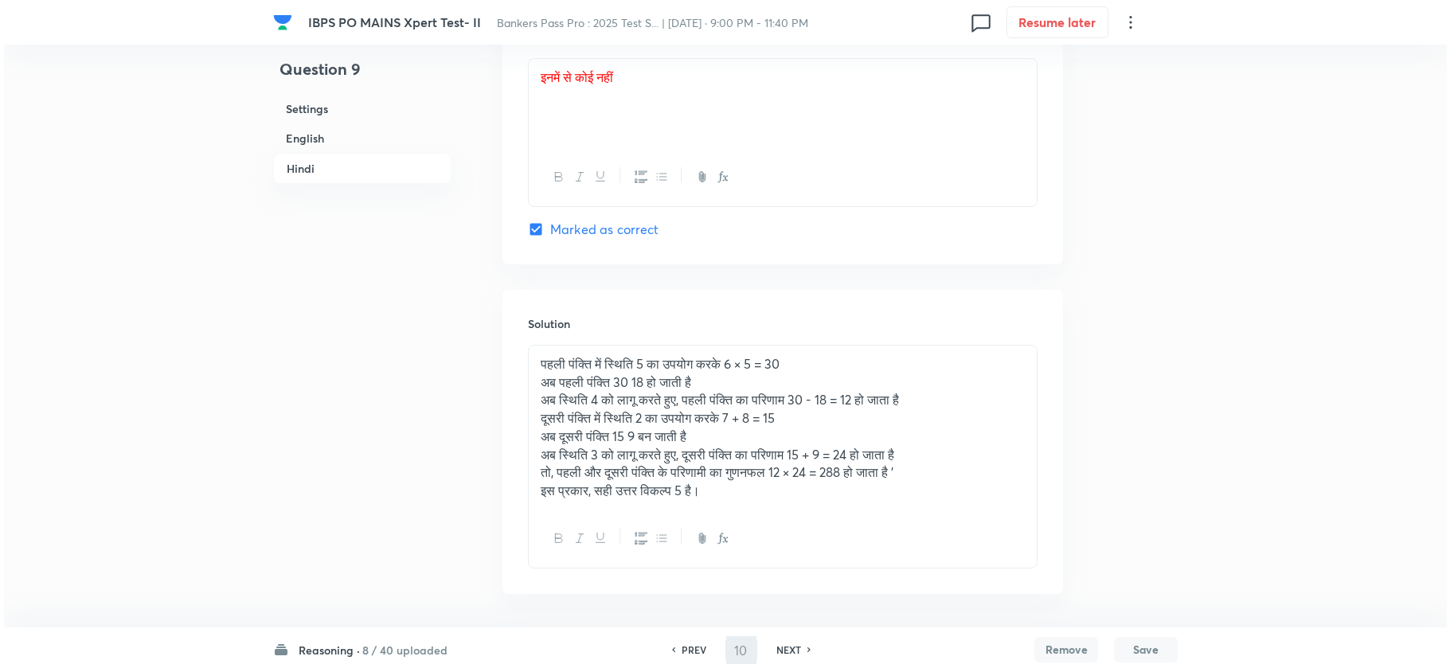
scroll to position [0, 0]
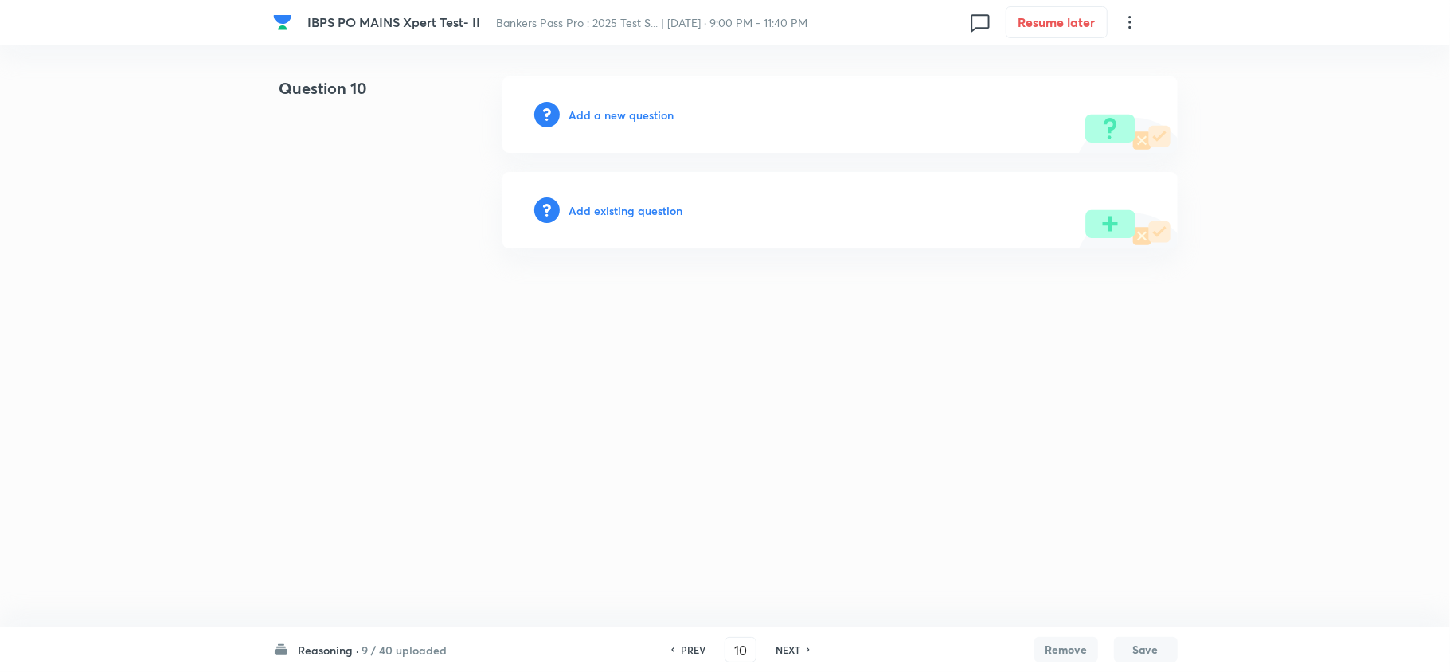
click at [610, 116] on h6 "Add a new question" at bounding box center [621, 115] width 105 height 17
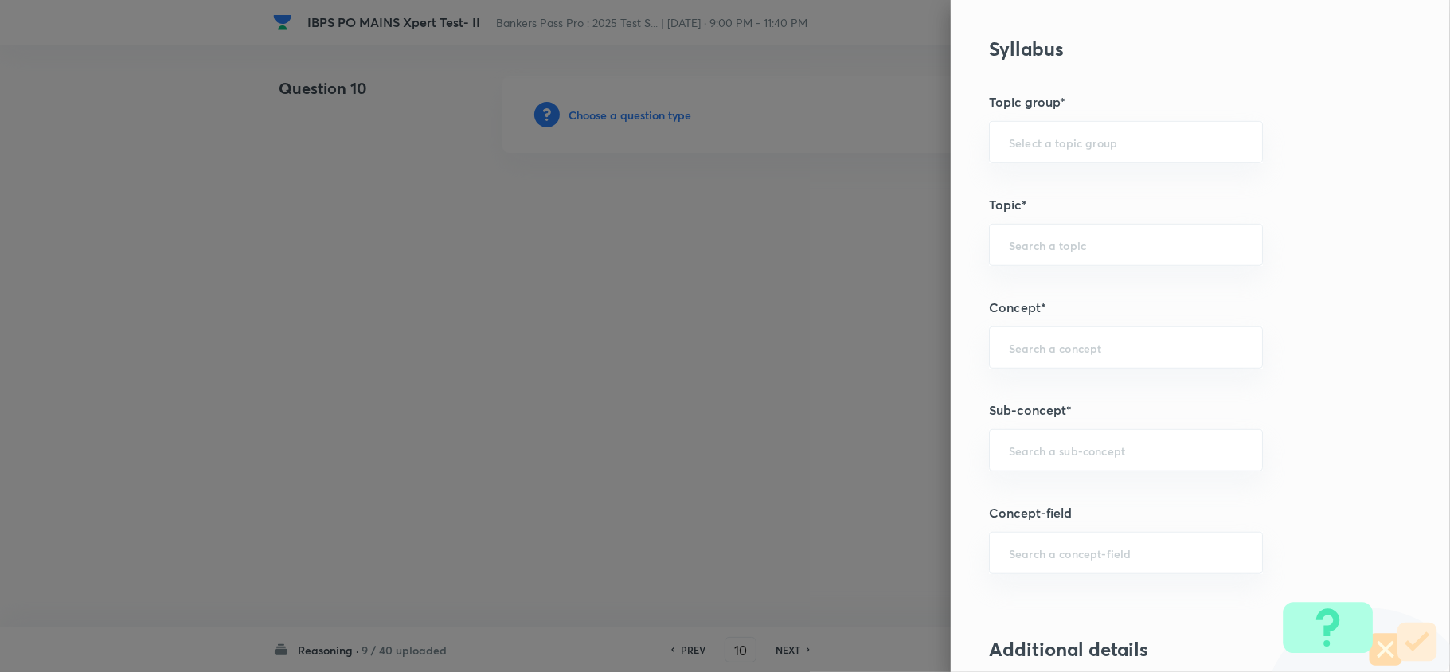
scroll to position [637, 0]
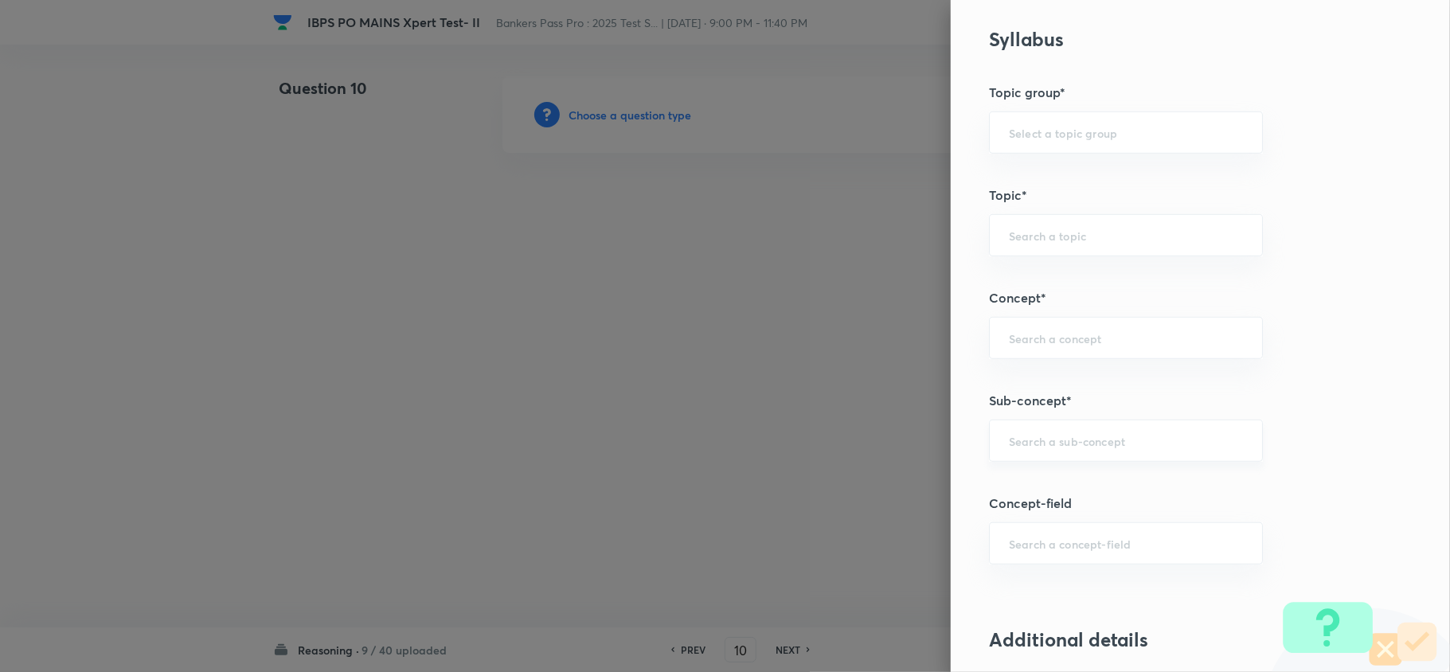
click at [1087, 443] on input "text" at bounding box center [1126, 440] width 234 height 15
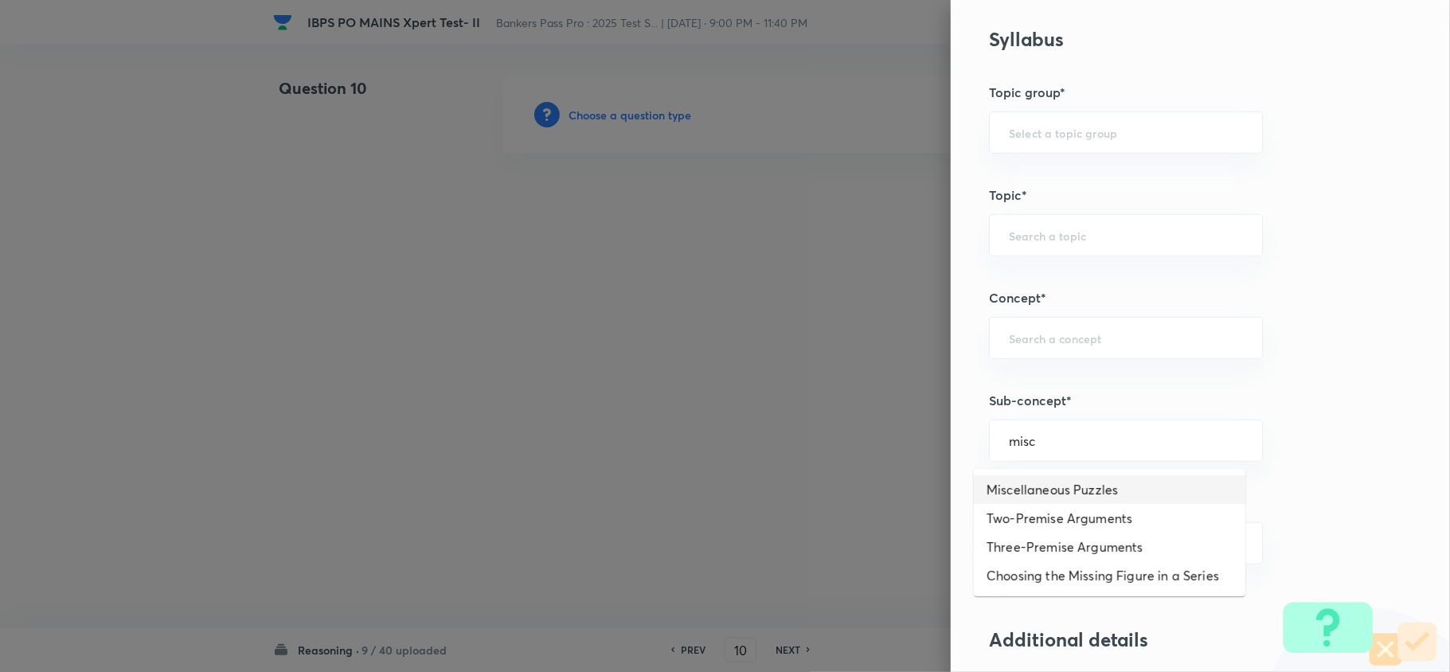
click at [1030, 491] on li "Miscellaneous Puzzles" at bounding box center [1110, 489] width 272 height 29
type input "Miscellaneous Puzzles"
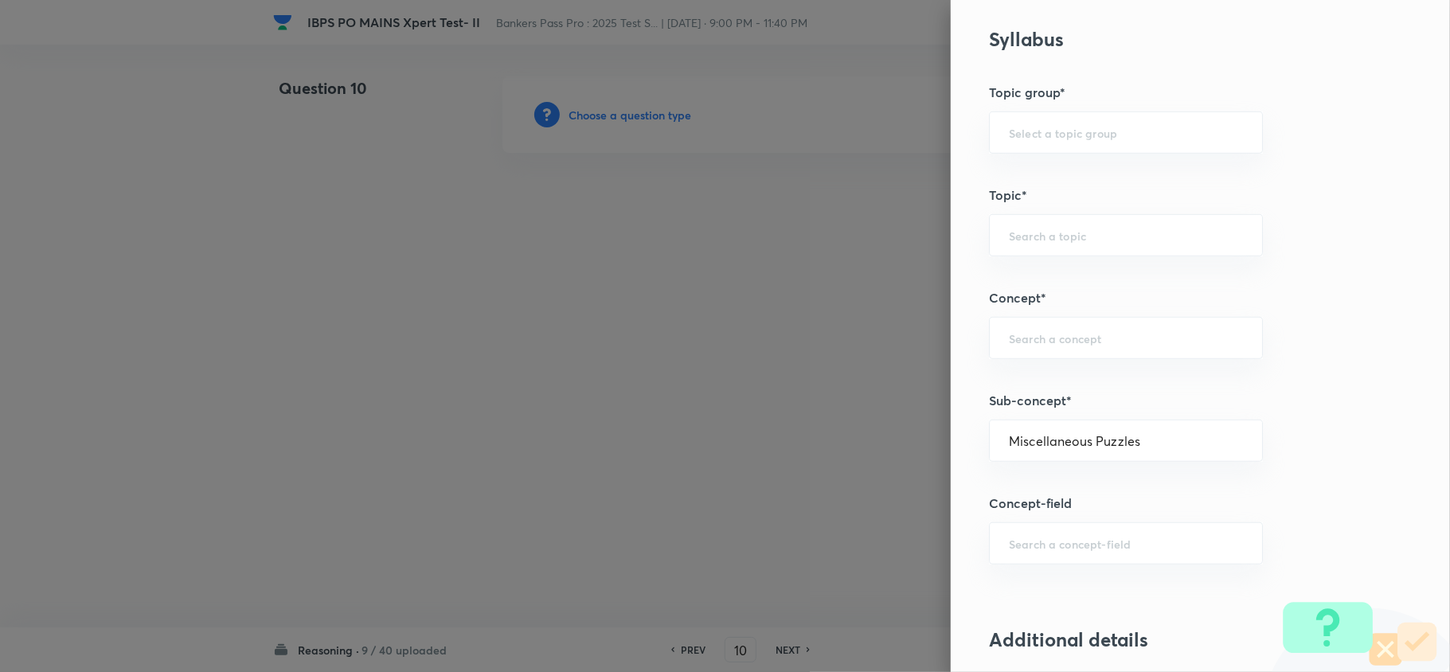
type input "Reasoning"
type input "Verbal Reasoning"
type input "Puzzle and Seating Arrangement"
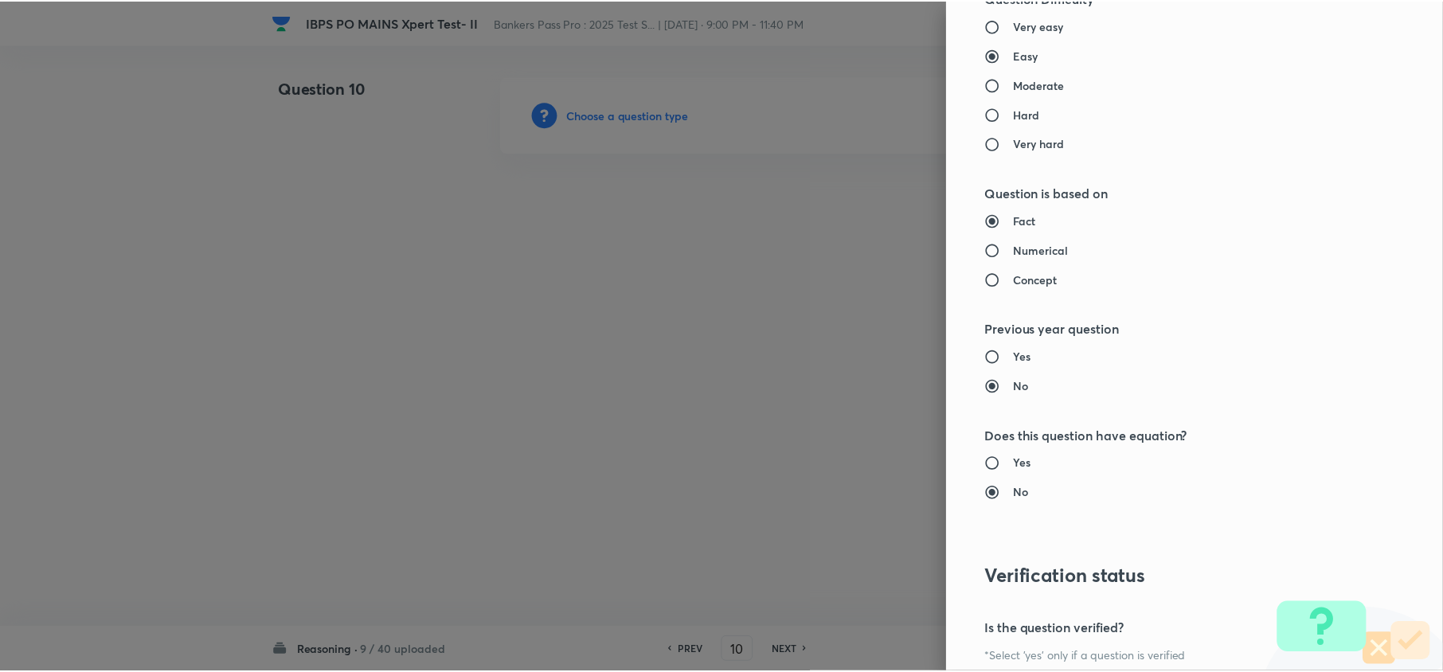
scroll to position [1502, 0]
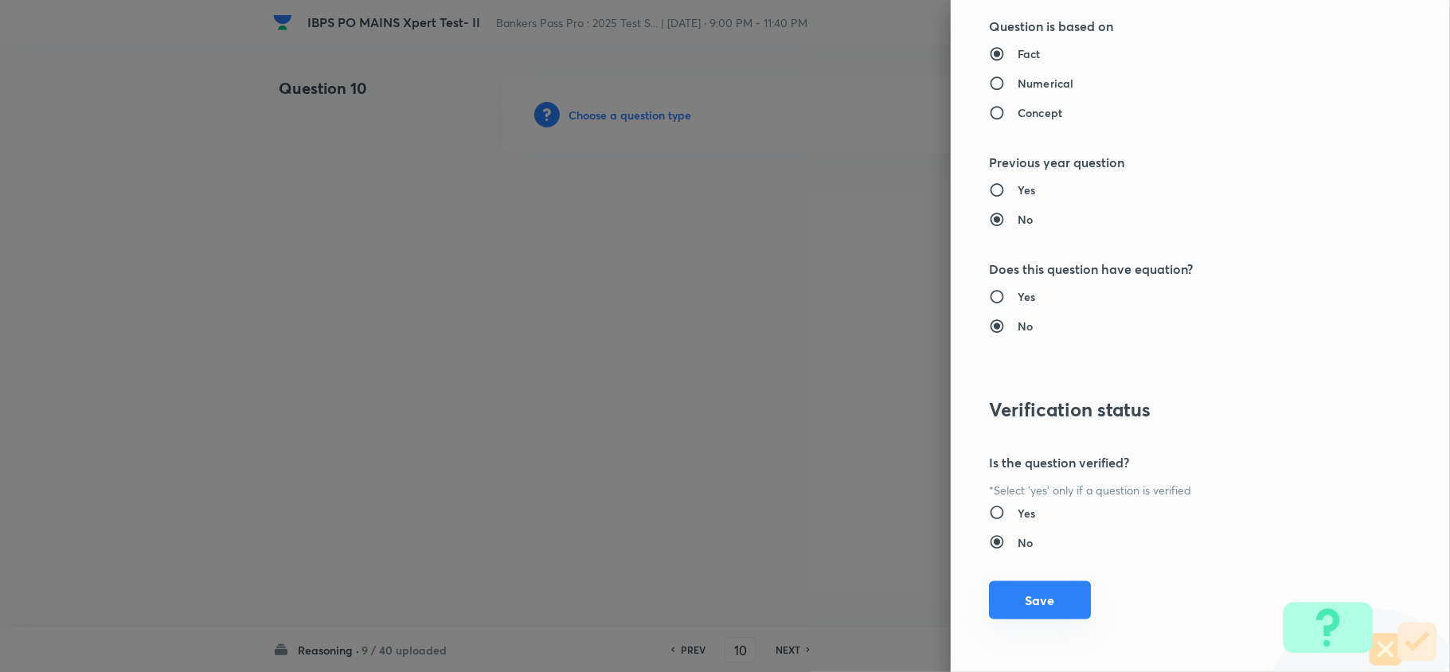
click at [1016, 605] on button "Save" at bounding box center [1040, 600] width 102 height 38
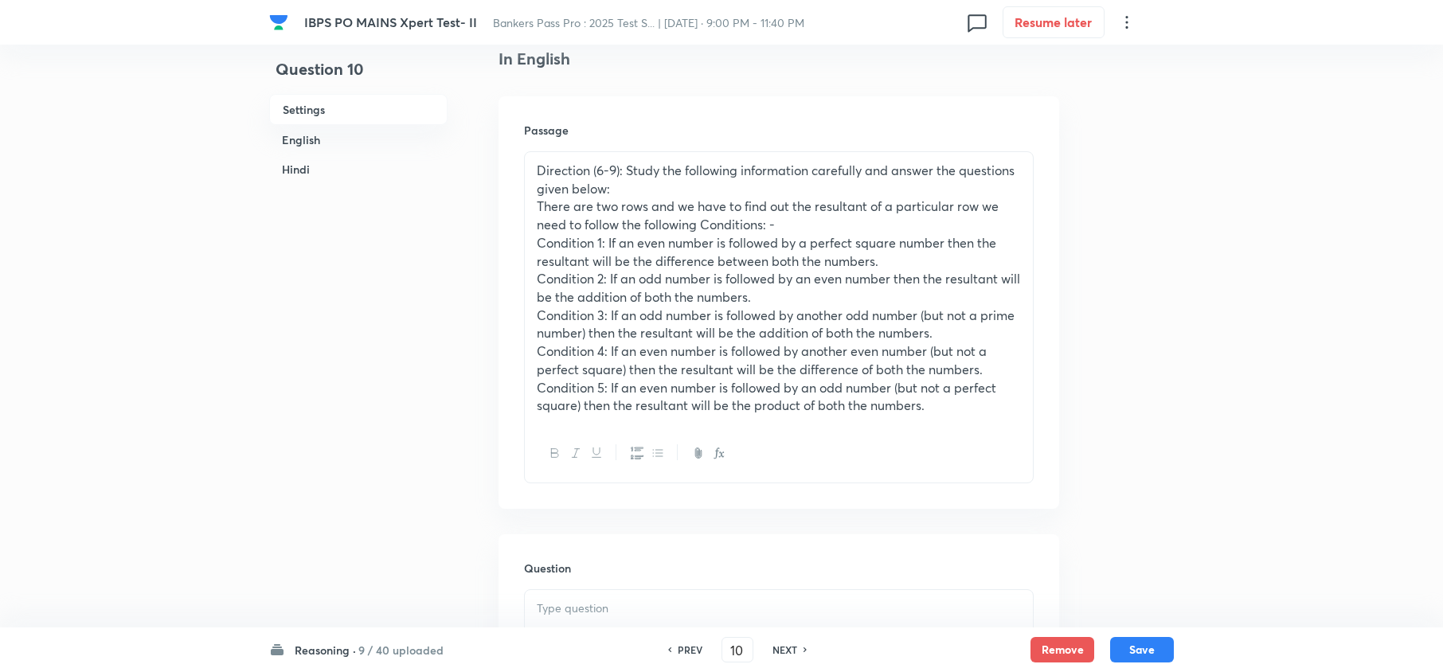
scroll to position [425, 0]
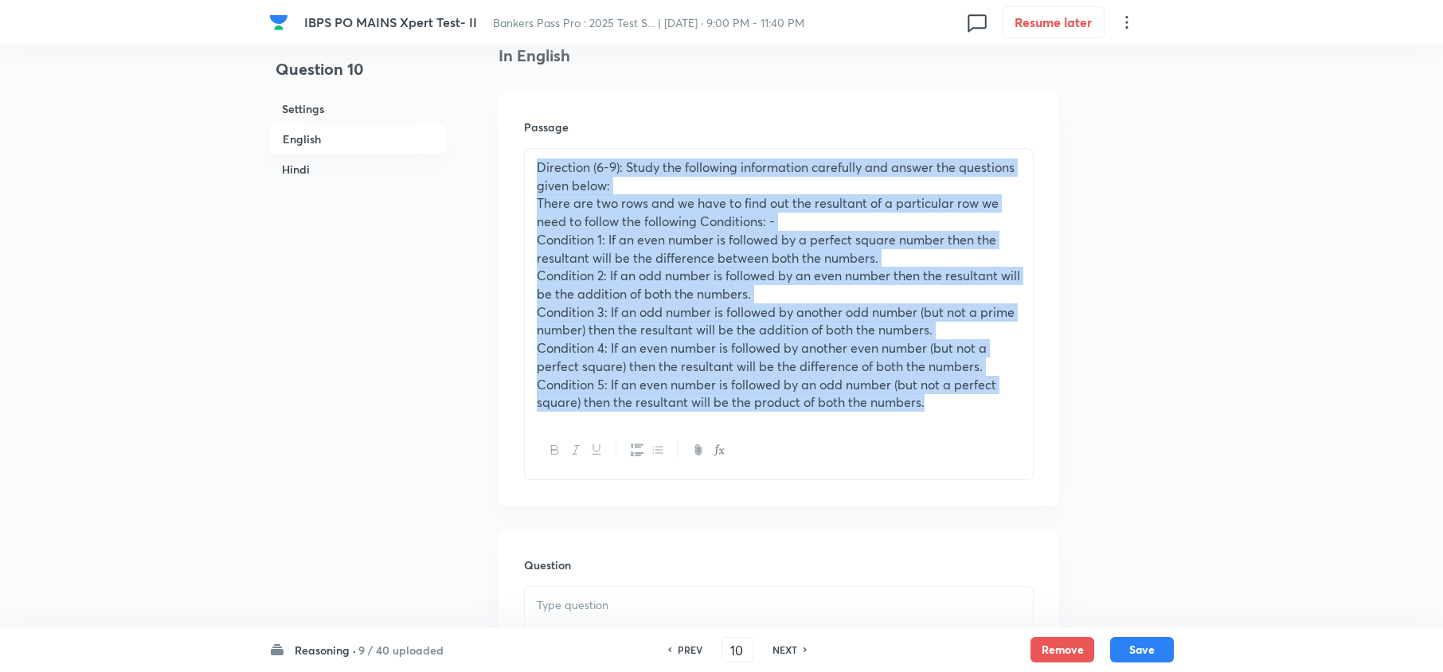
drag, startPoint x: 530, startPoint y: 172, endPoint x: 963, endPoint y: 408, distance: 492.6
click at [953, 419] on div "Direction (6-9): Study the following information carefully and answer the quest…" at bounding box center [779, 285] width 508 height 272
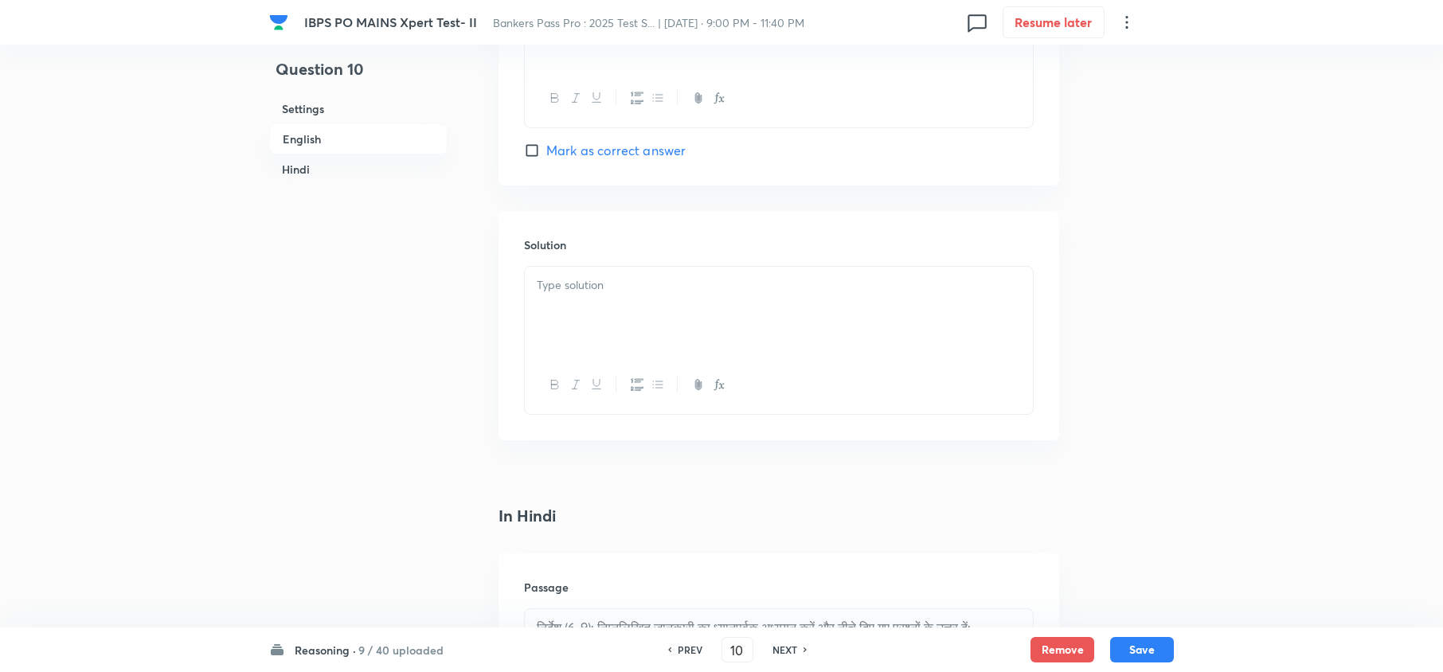
scroll to position [2655, 0]
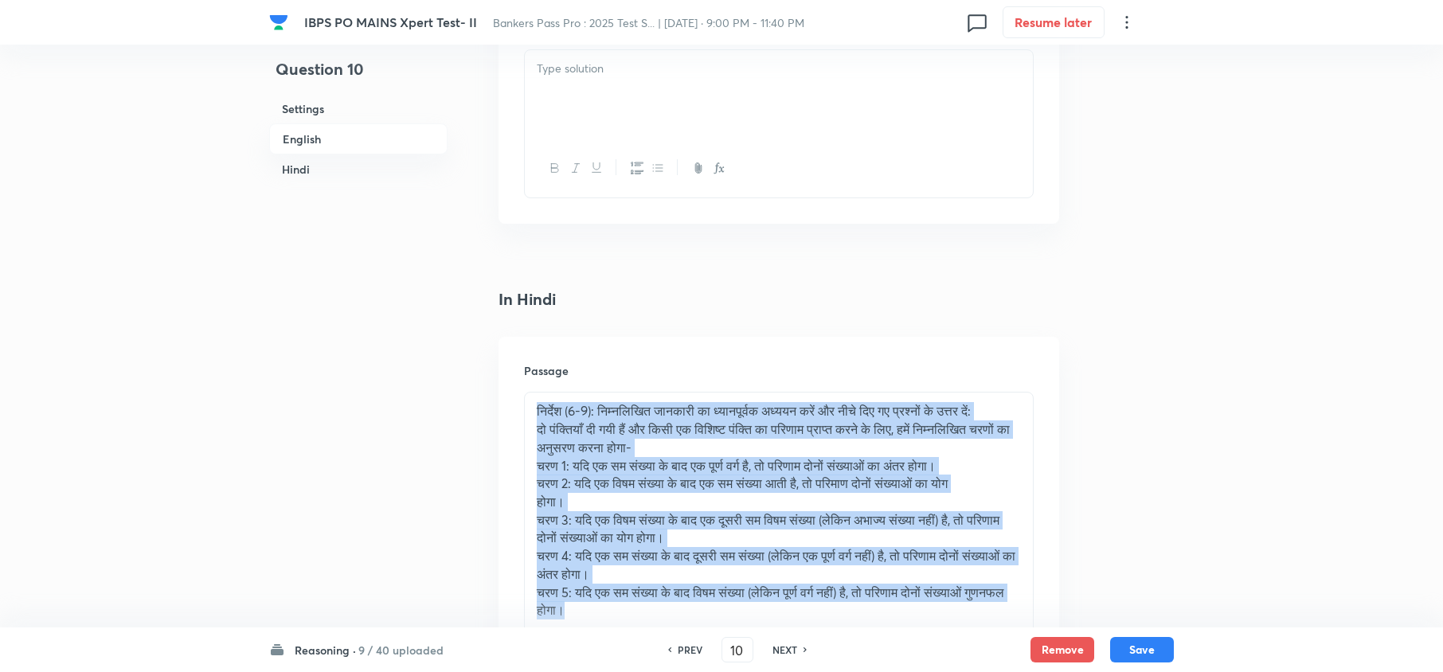
drag, startPoint x: 539, startPoint y: 421, endPoint x: 718, endPoint y: 636, distance: 279.9
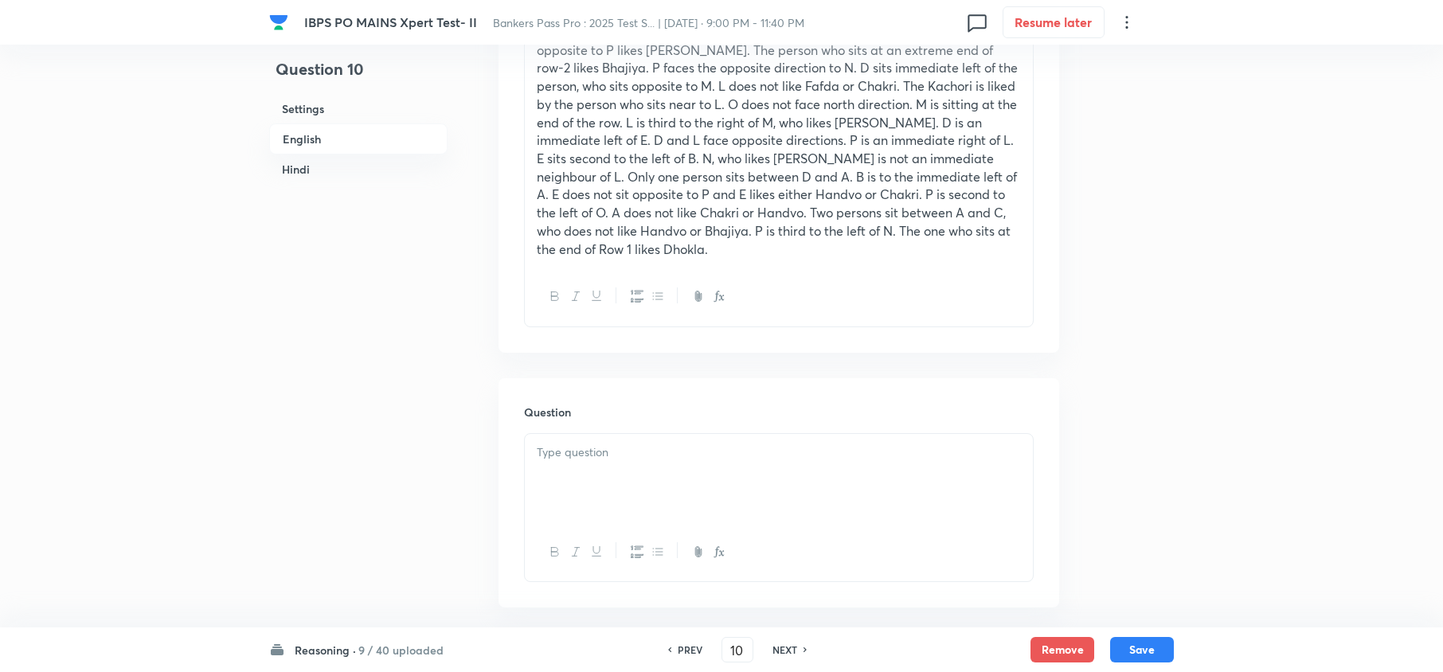
scroll to position [849, 0]
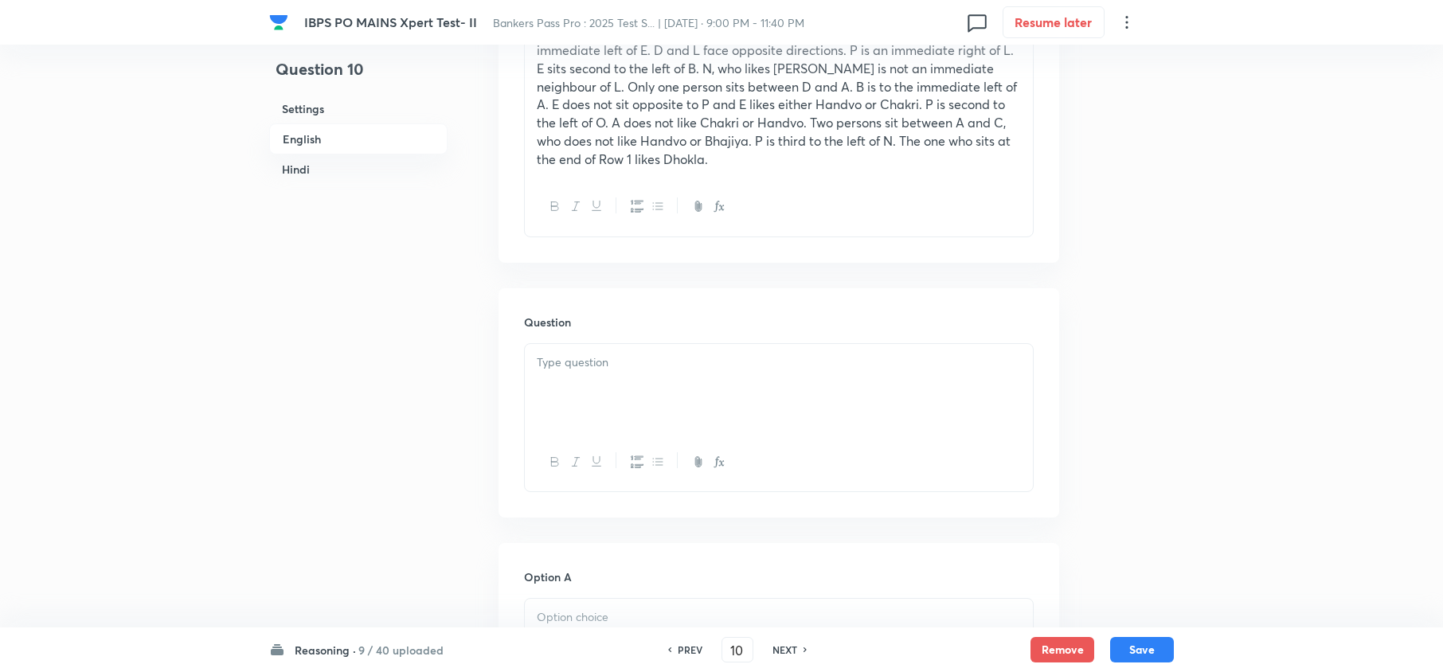
click at [561, 395] on div at bounding box center [779, 388] width 508 height 89
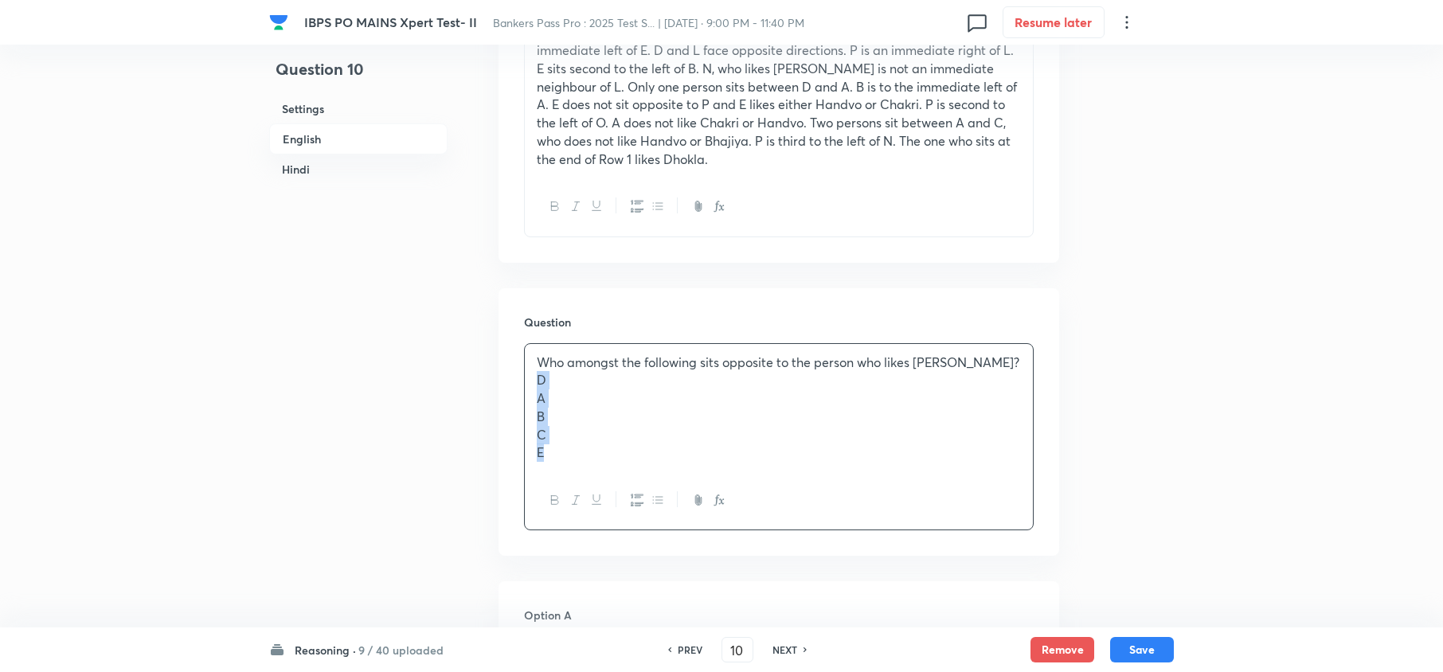
drag, startPoint x: 536, startPoint y: 387, endPoint x: 629, endPoint y: 501, distance: 147.2
click at [601, 473] on div "Who amongst the following sits opposite to the person who likes Kachori? D A B …" at bounding box center [779, 437] width 510 height 188
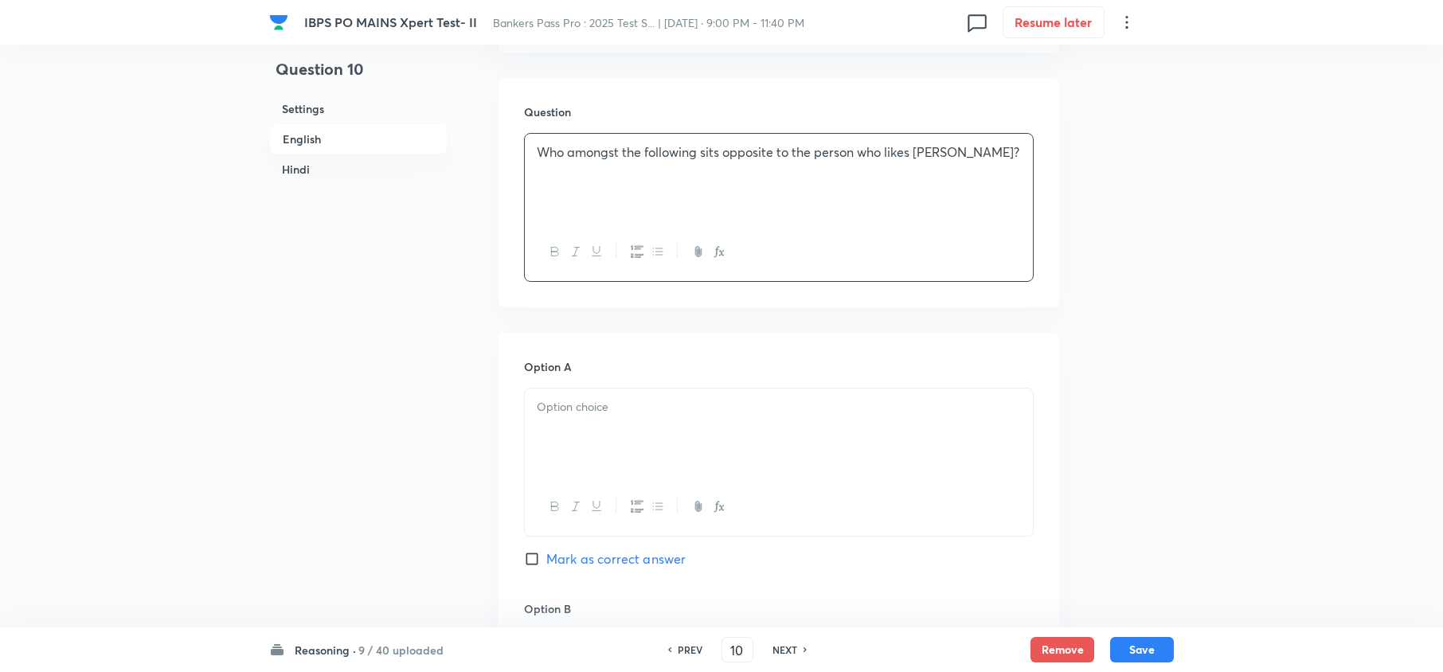
scroll to position [1062, 0]
click at [537, 430] on div at bounding box center [779, 430] width 508 height 89
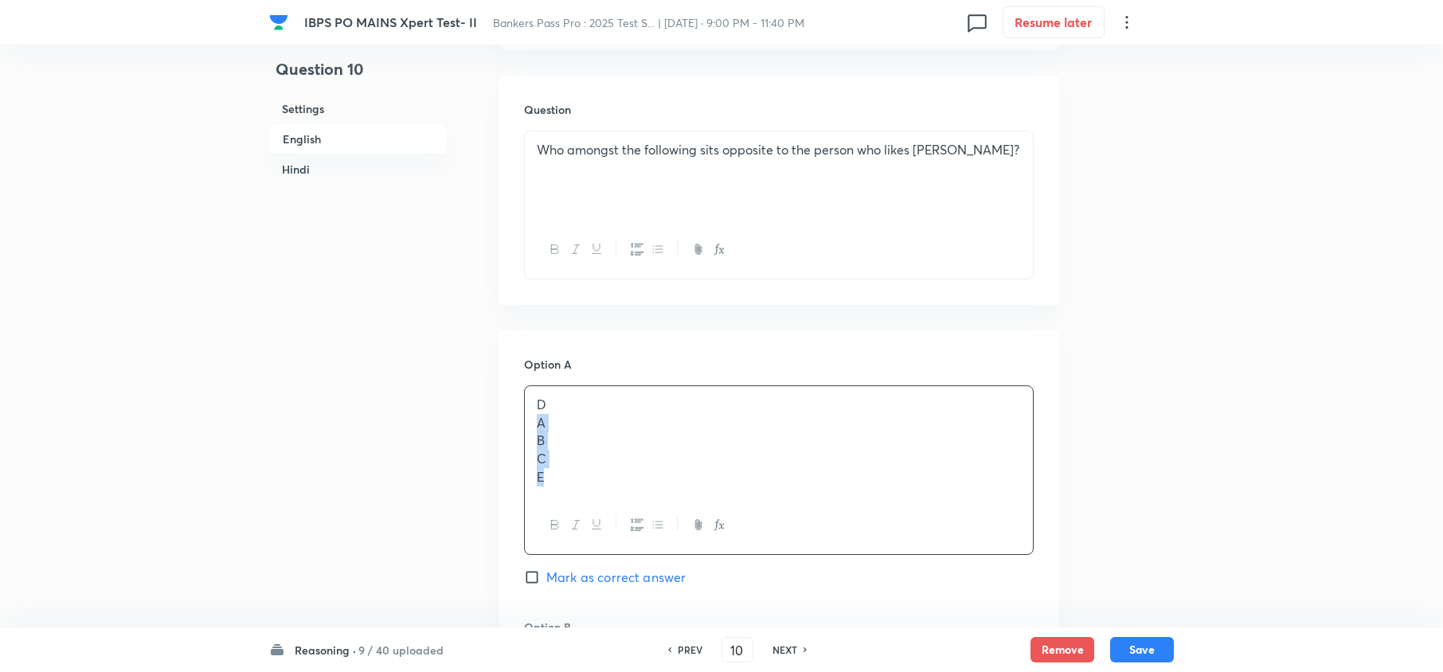
drag, startPoint x: 533, startPoint y: 428, endPoint x: 620, endPoint y: 511, distance: 120.0
click at [604, 511] on div "D A B C E" at bounding box center [779, 470] width 510 height 170
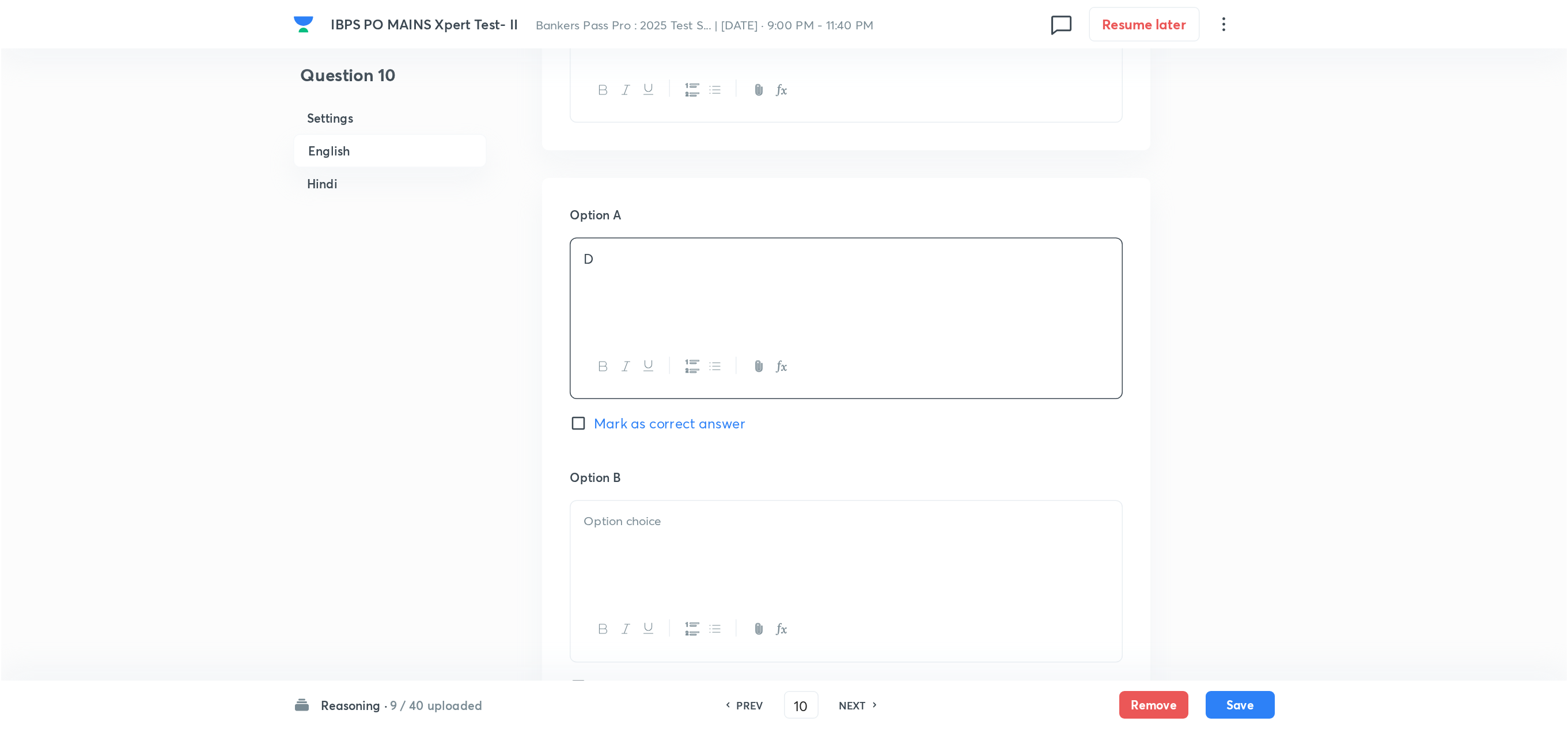
scroll to position [921, 0]
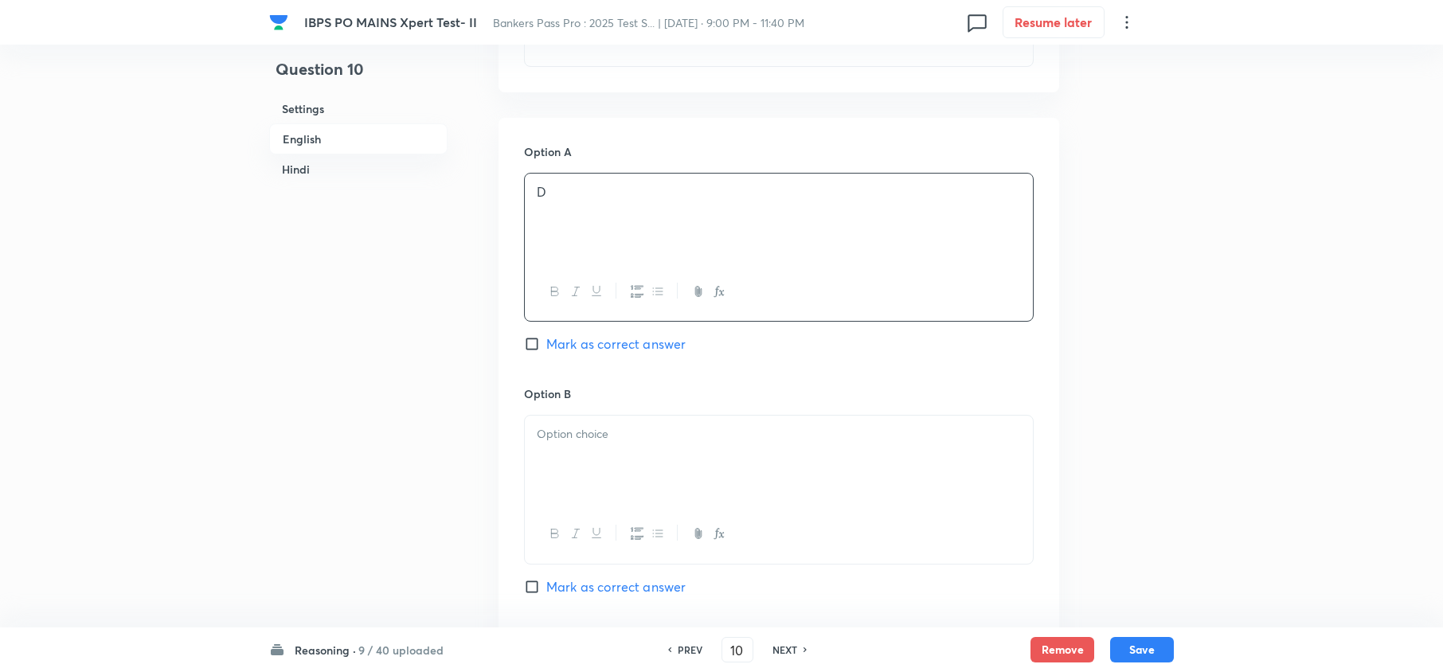
click at [568, 466] on div at bounding box center [779, 460] width 508 height 89
drag, startPoint x: 536, startPoint y: 460, endPoint x: 606, endPoint y: 526, distance: 96.3
click at [594, 526] on div "A B C E" at bounding box center [779, 490] width 510 height 151
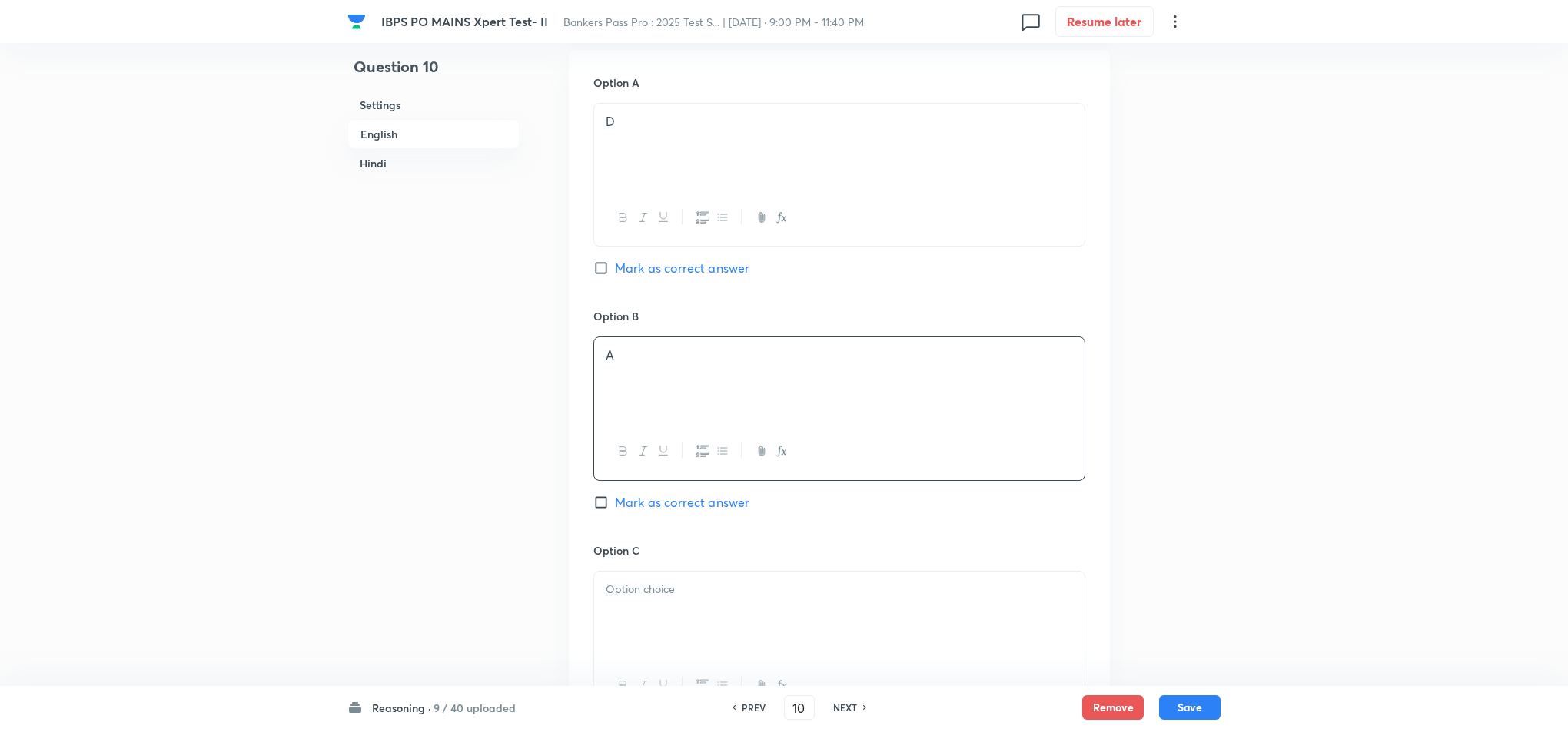
scroll to position [1344, 0]
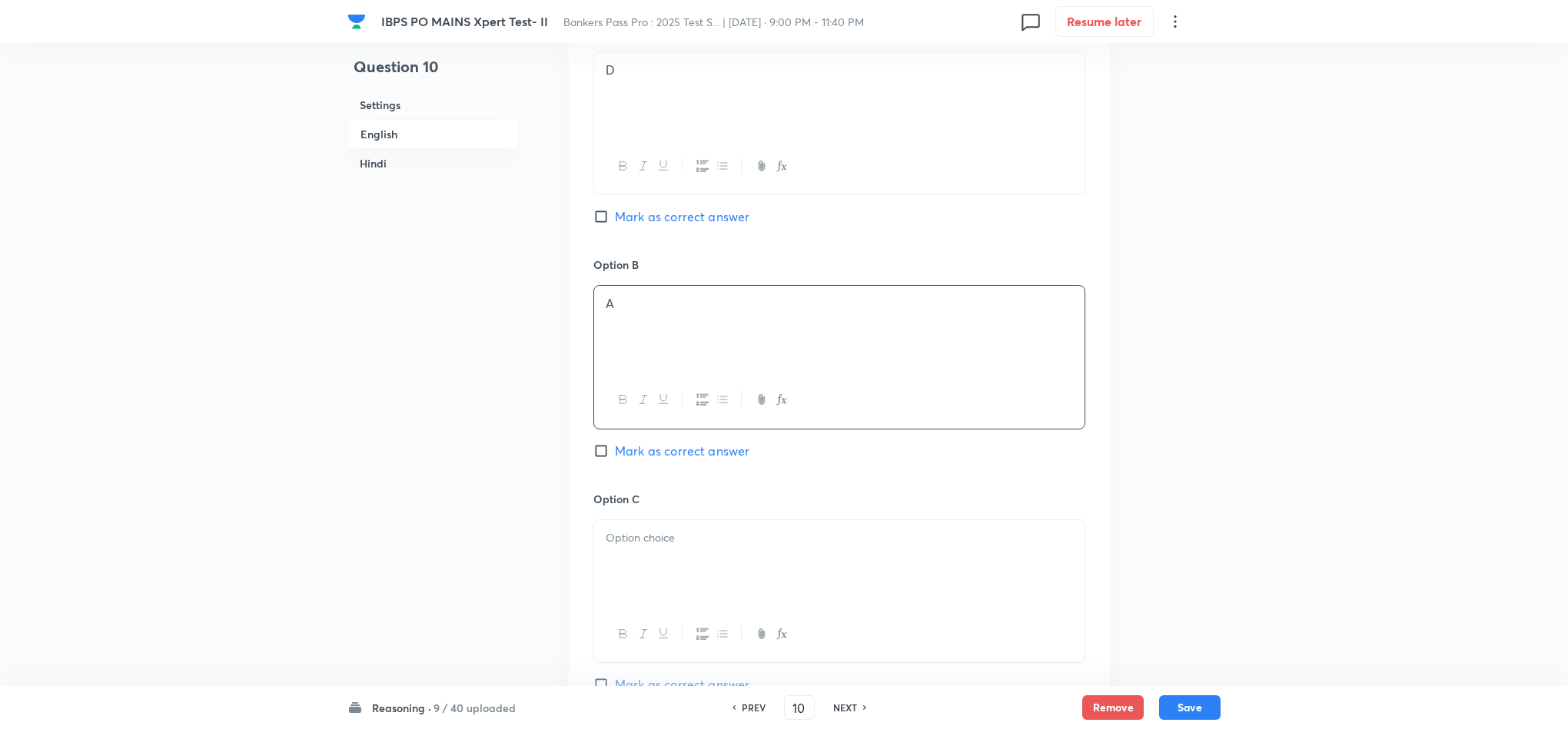
click at [625, 560] on div at bounding box center [839, 562] width 490 height 86
drag, startPoint x: 597, startPoint y: 557, endPoint x: 669, endPoint y: 616, distance: 93.1
click at [664, 613] on div "B C E" at bounding box center [839, 590] width 492 height 144
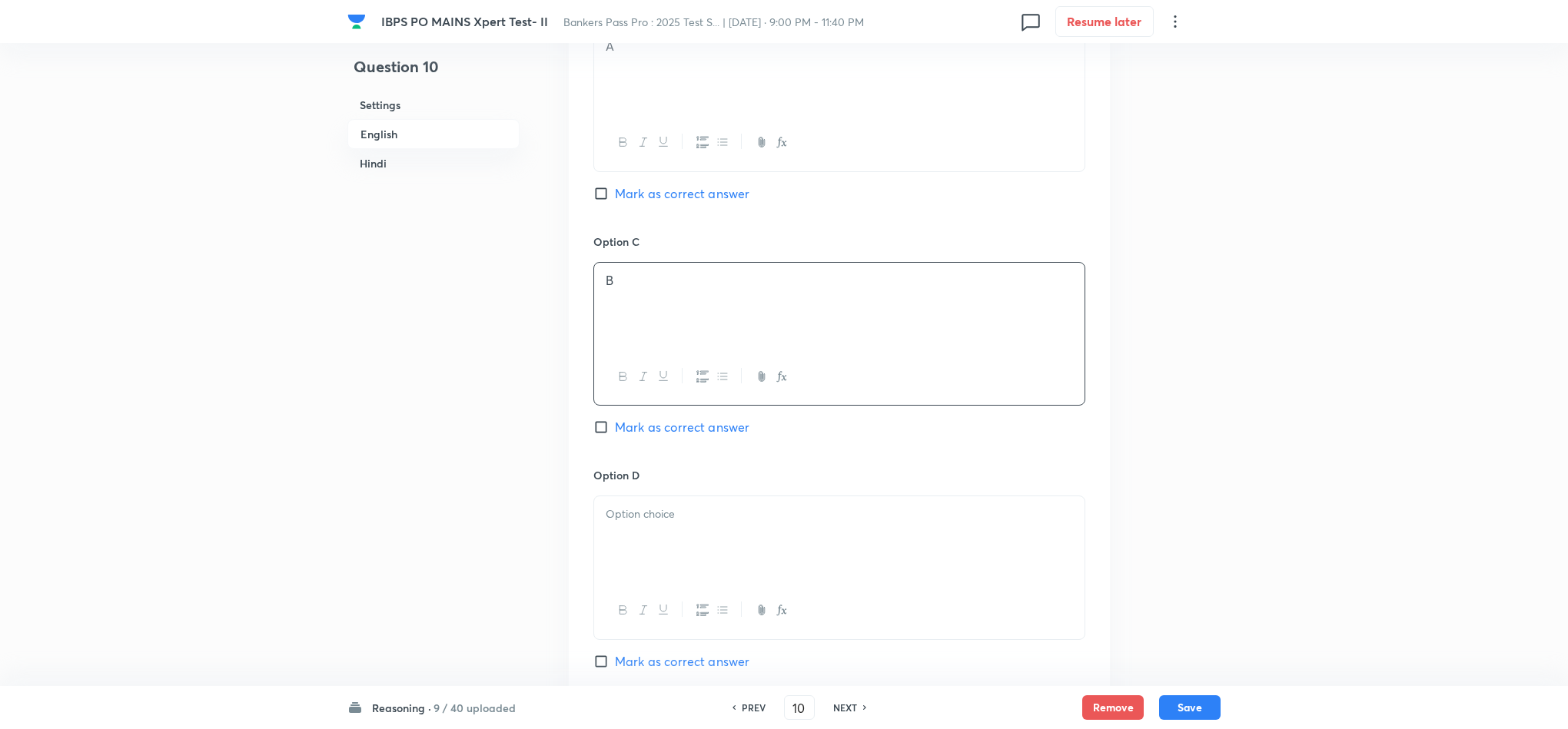
scroll to position [1689, 0]
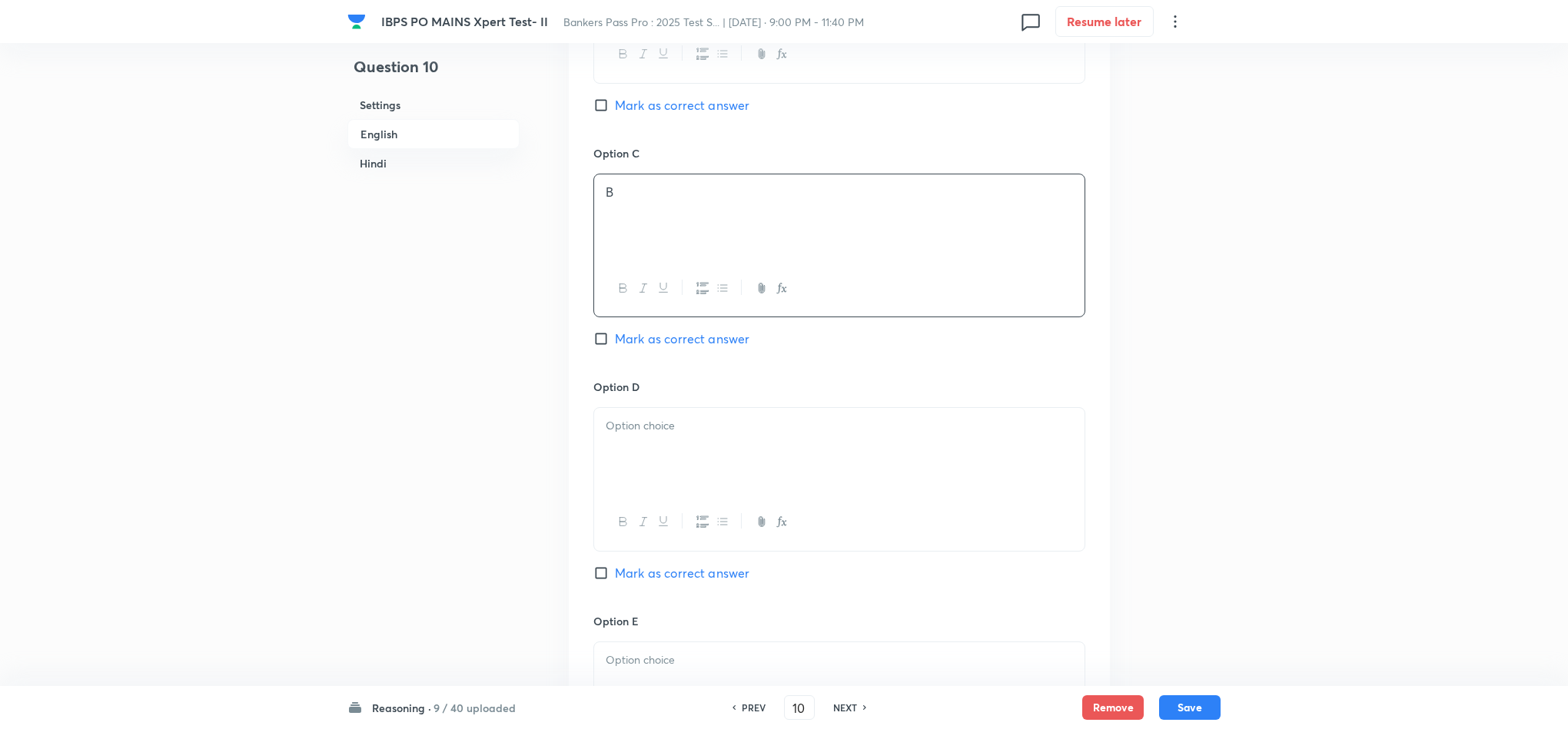
click at [623, 406] on div "Option D Mark as correct answer" at bounding box center [839, 496] width 492 height 233
click at [606, 428] on div at bounding box center [839, 450] width 490 height 86
drag, startPoint x: 609, startPoint y: 446, endPoint x: 690, endPoint y: 477, distance: 86.7
click at [644, 464] on div "C E" at bounding box center [839, 450] width 490 height 86
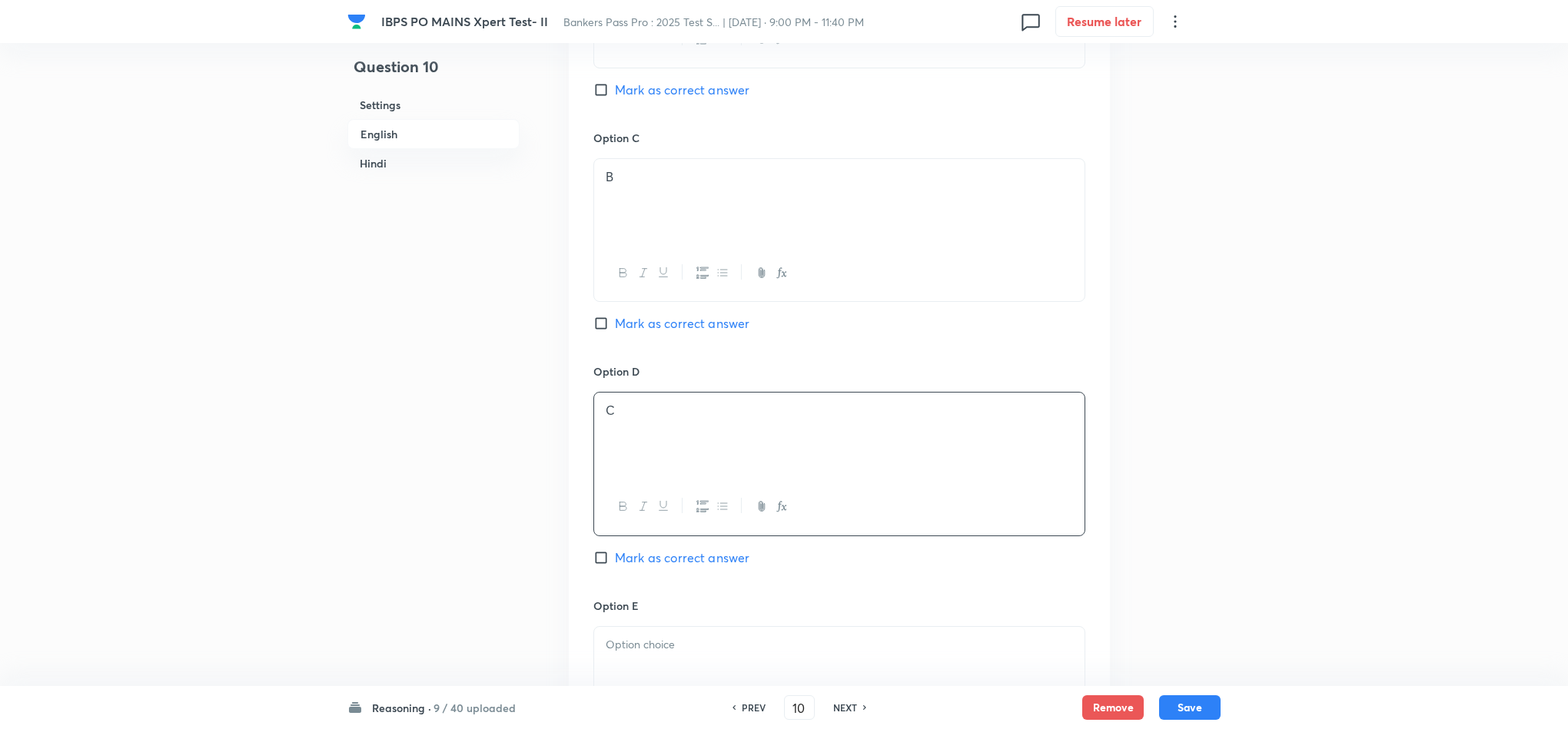
scroll to position [1805, 0]
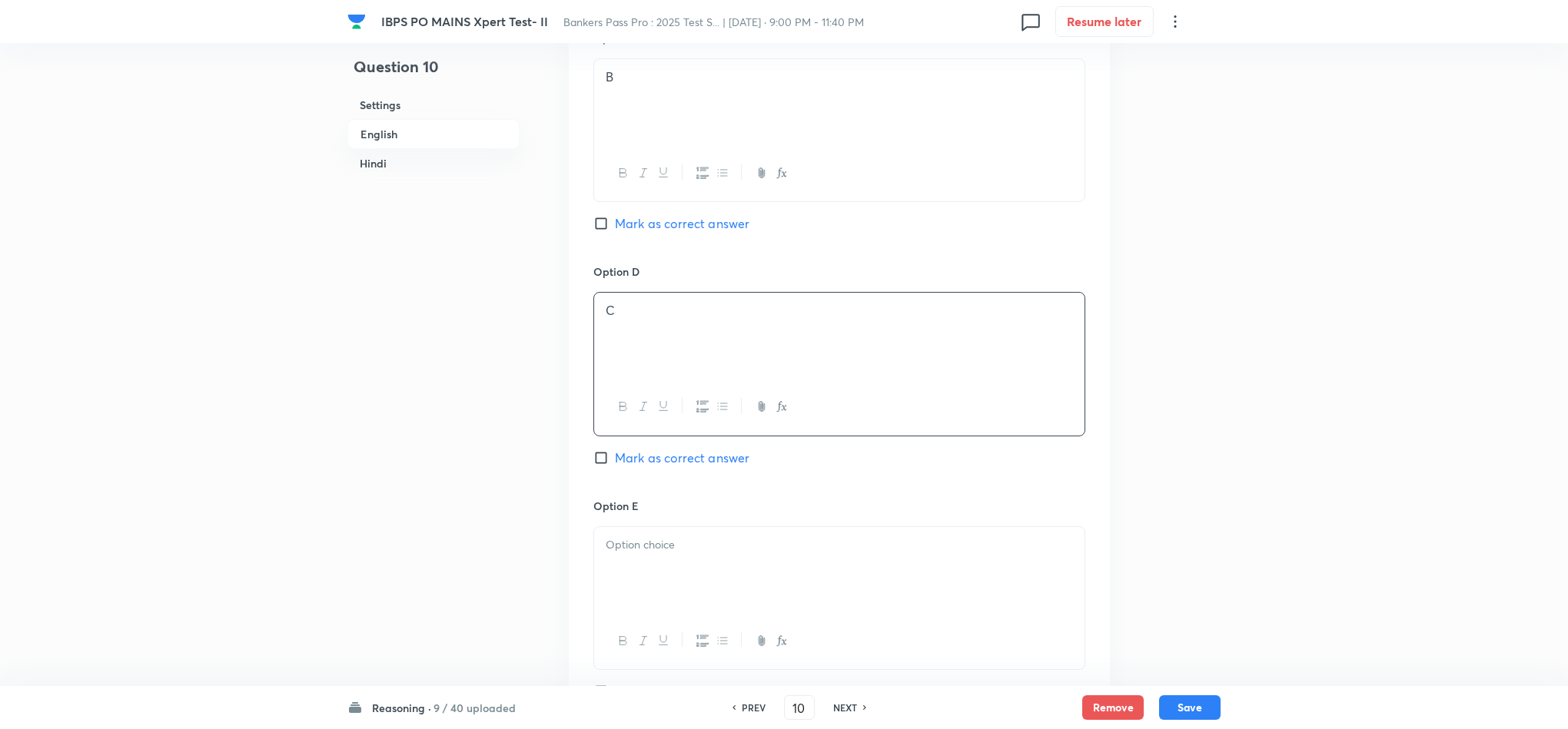
drag, startPoint x: 610, startPoint y: 533, endPoint x: 619, endPoint y: 539, distance: 10.8
click at [614, 532] on div at bounding box center [839, 569] width 490 height 86
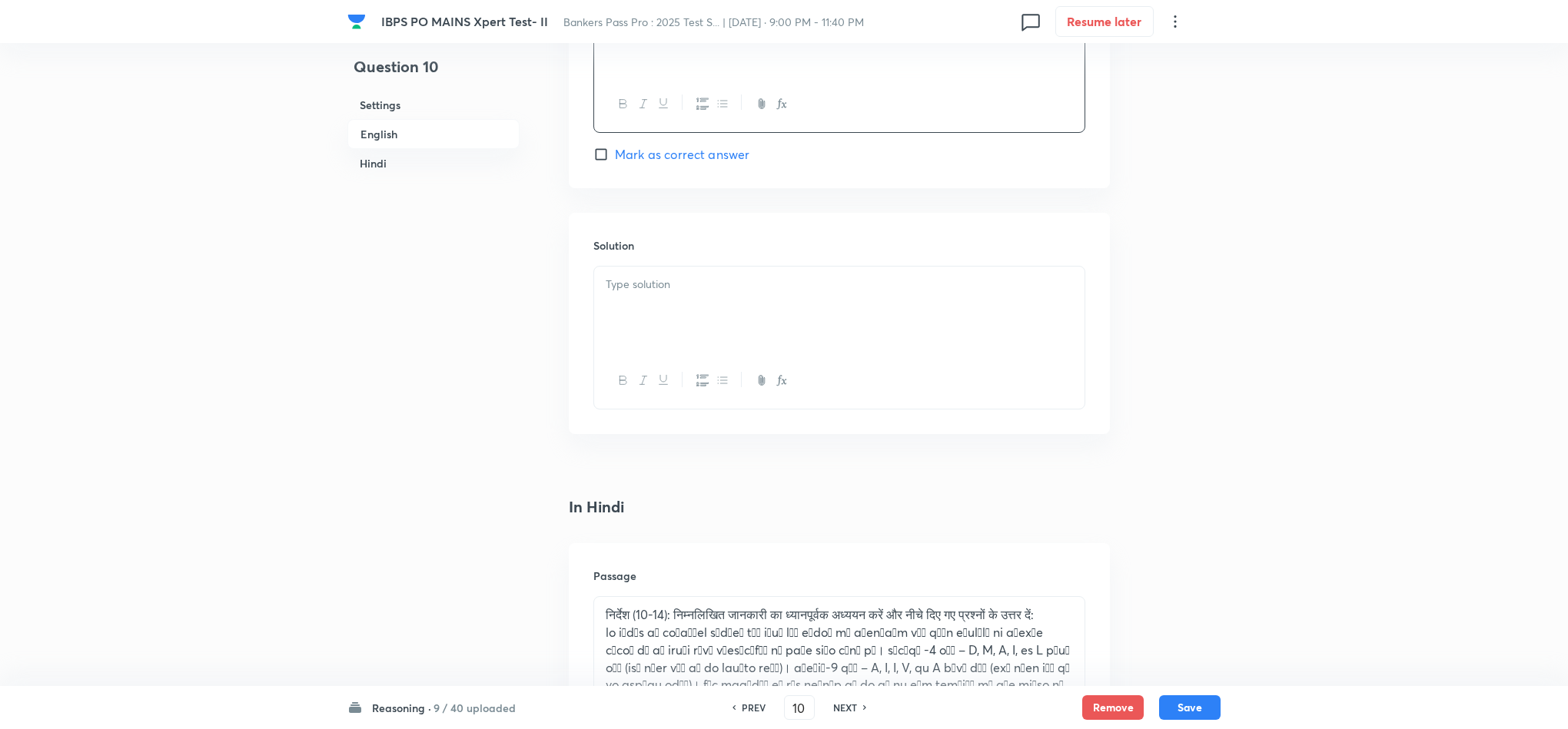
scroll to position [2381, 0]
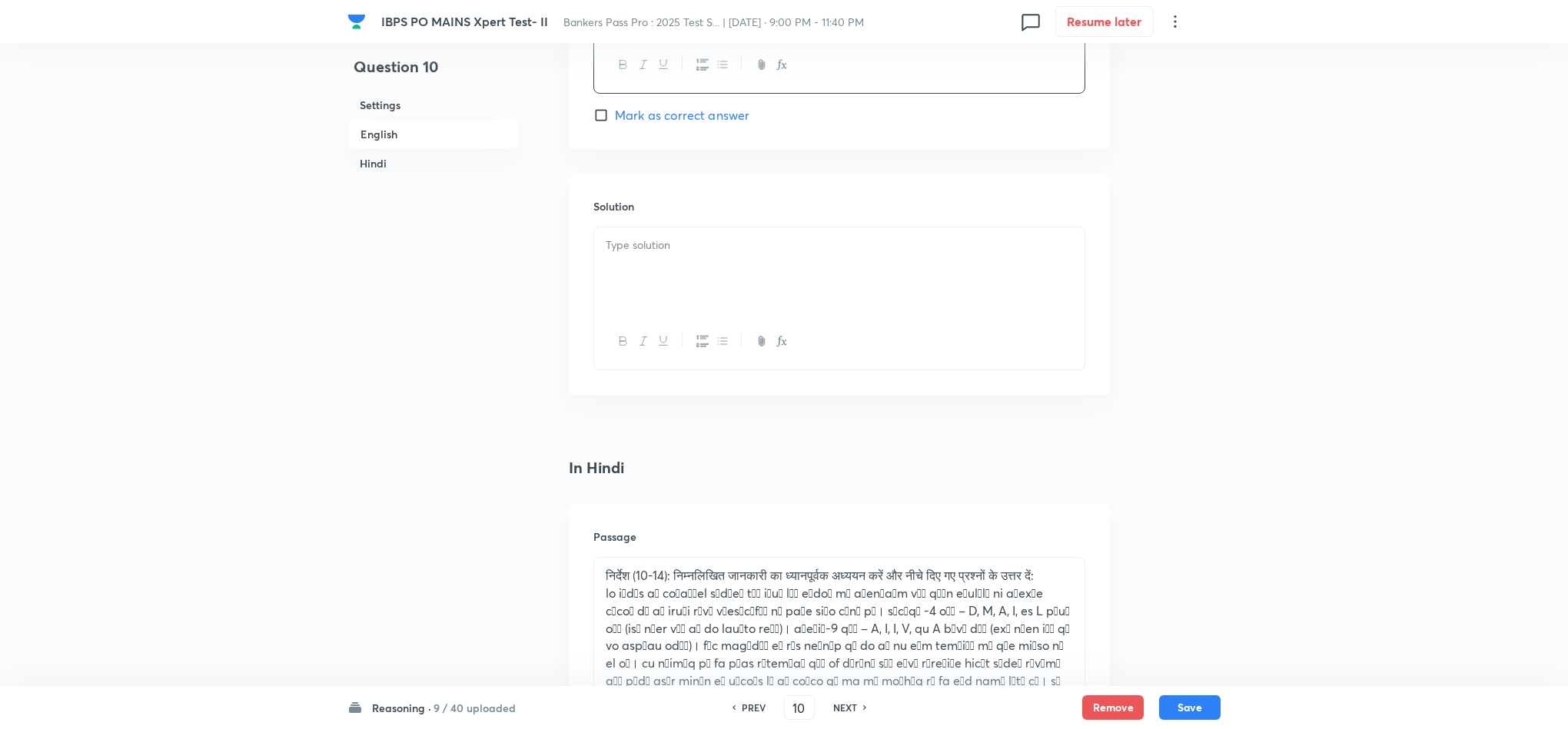
click at [683, 251] on p at bounding box center [839, 245] width 467 height 17
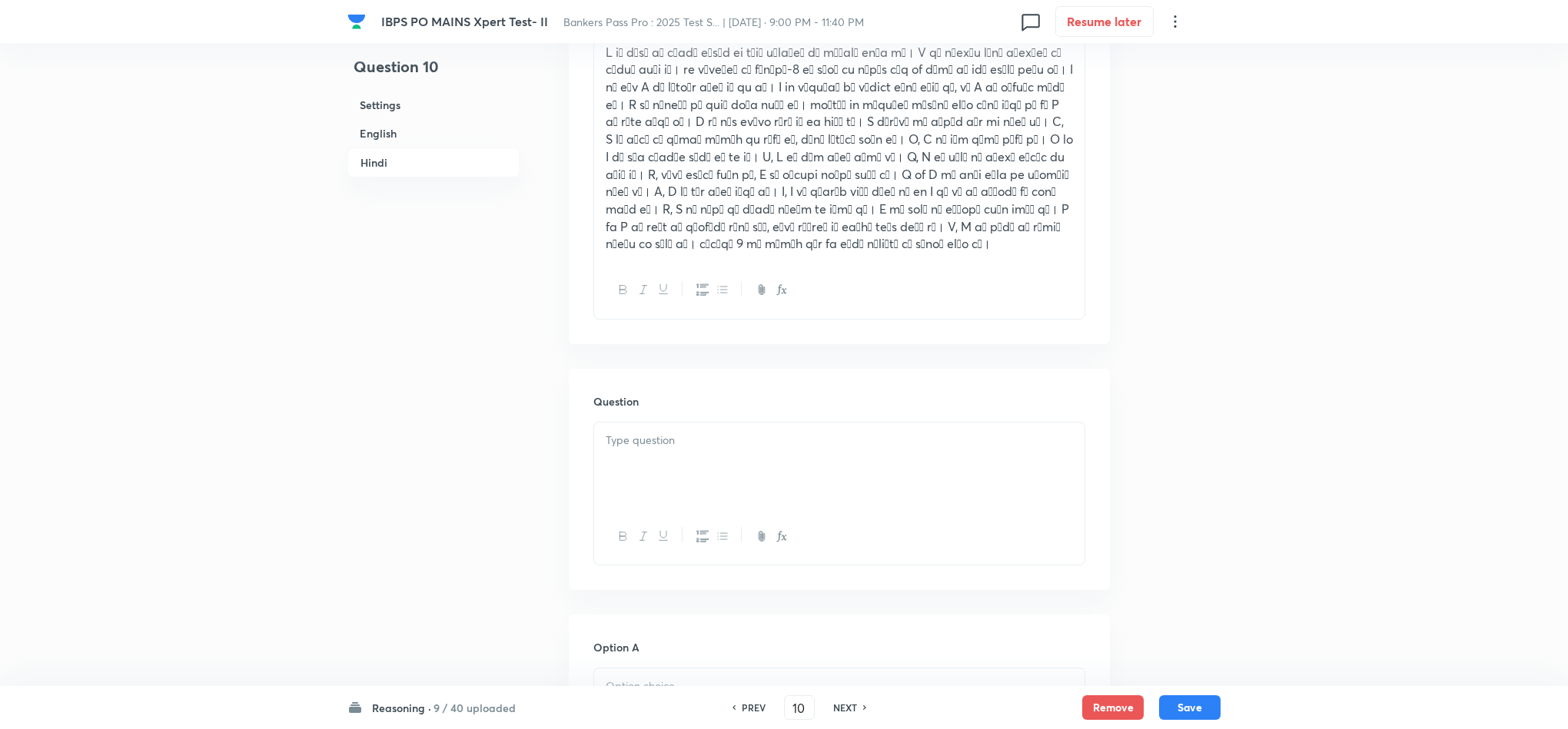
scroll to position [3187, 0]
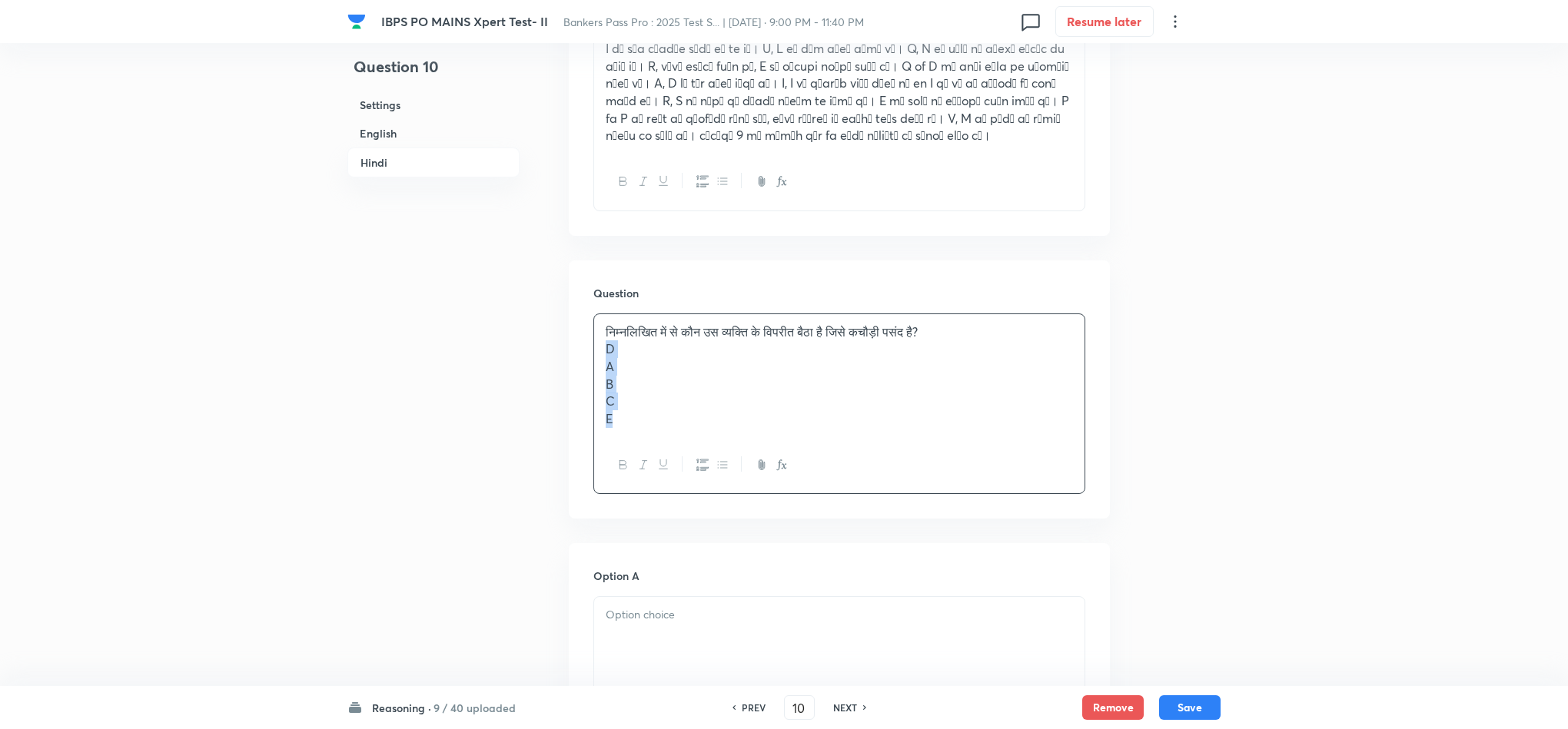
drag, startPoint x: 605, startPoint y: 344, endPoint x: 620, endPoint y: 415, distance: 72.6
click at [620, 415] on div "निम्नलिखित में से कौन उस व्यक्ति के विपरीत बैठा है जिसे कचौड़ी पसंद है? D A B C…" at bounding box center [839, 375] width 490 height 122
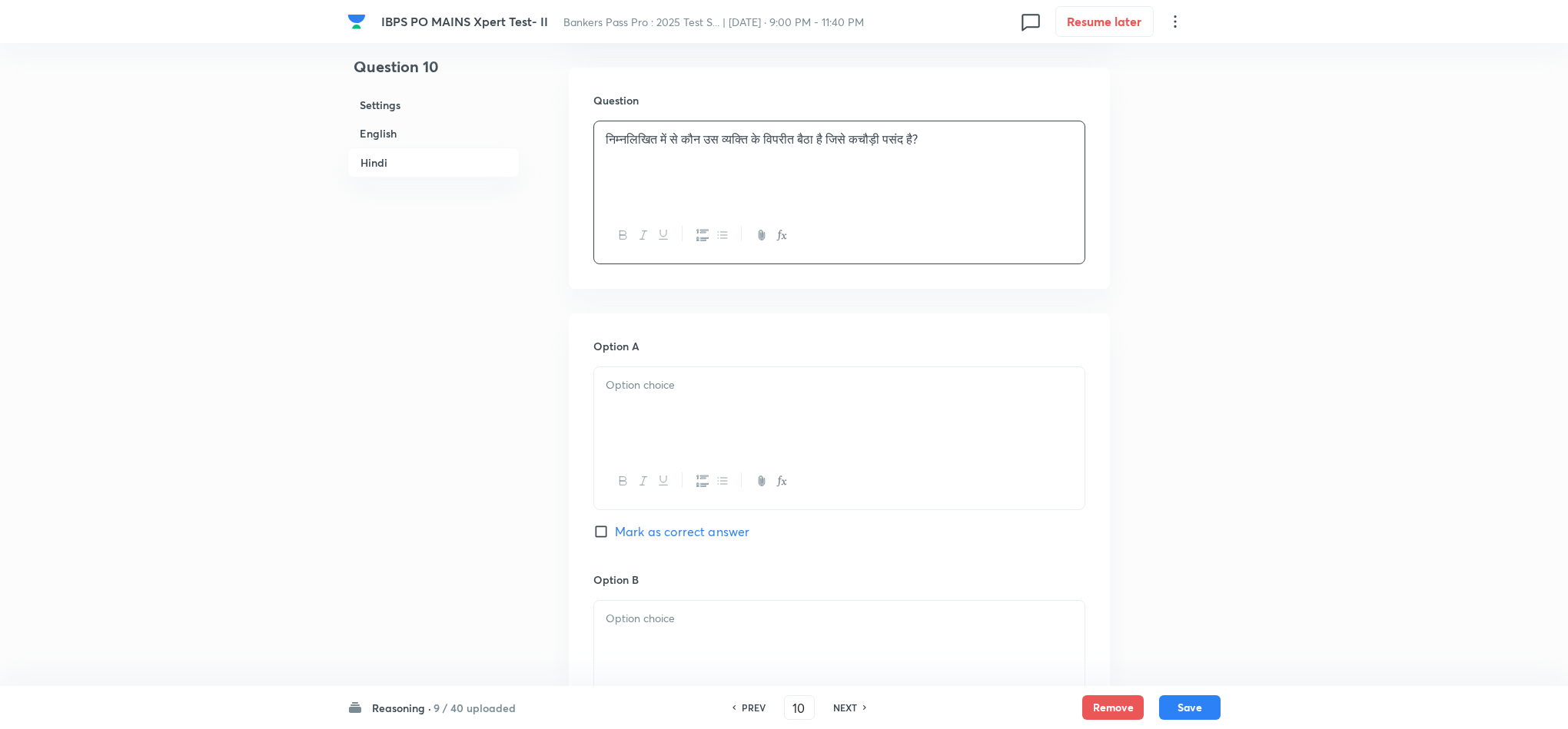
scroll to position [3533, 0]
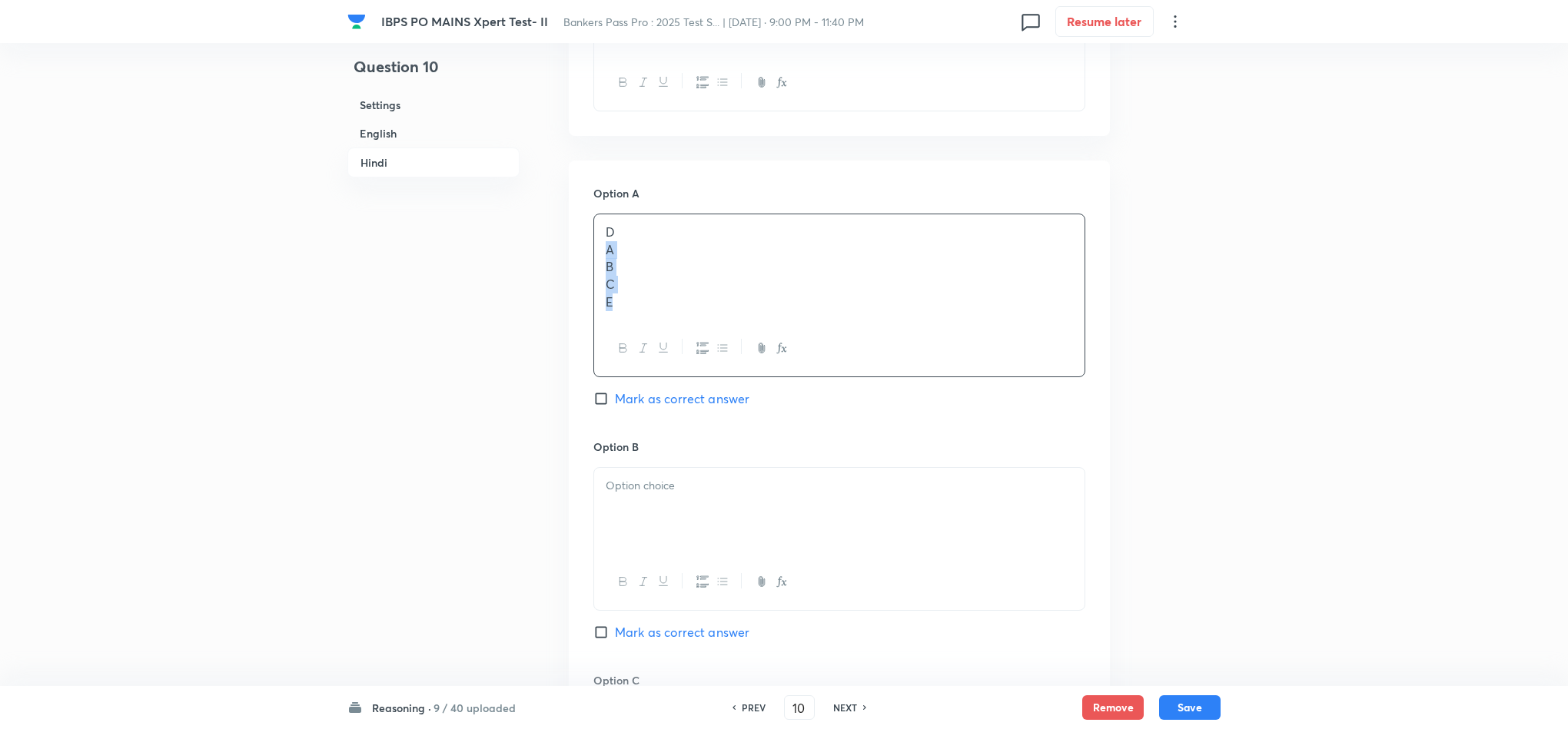
drag, startPoint x: 602, startPoint y: 244, endPoint x: 625, endPoint y: 288, distance: 49.6
click at [620, 288] on div "D A B C E" at bounding box center [839, 267] width 490 height 106
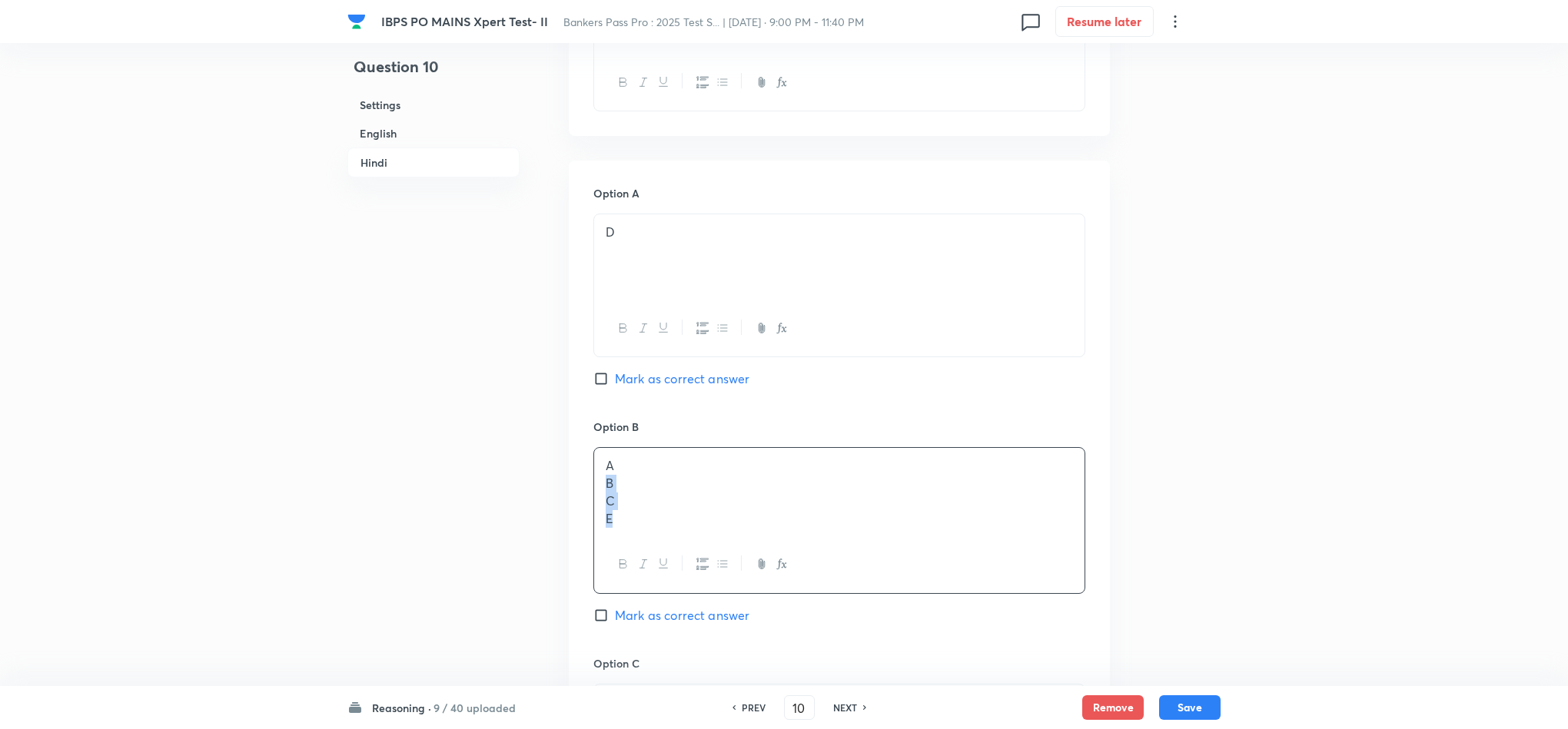
drag, startPoint x: 605, startPoint y: 471, endPoint x: 623, endPoint y: 517, distance: 49.4
click at [623, 517] on div "A B C E" at bounding box center [839, 492] width 490 height 89
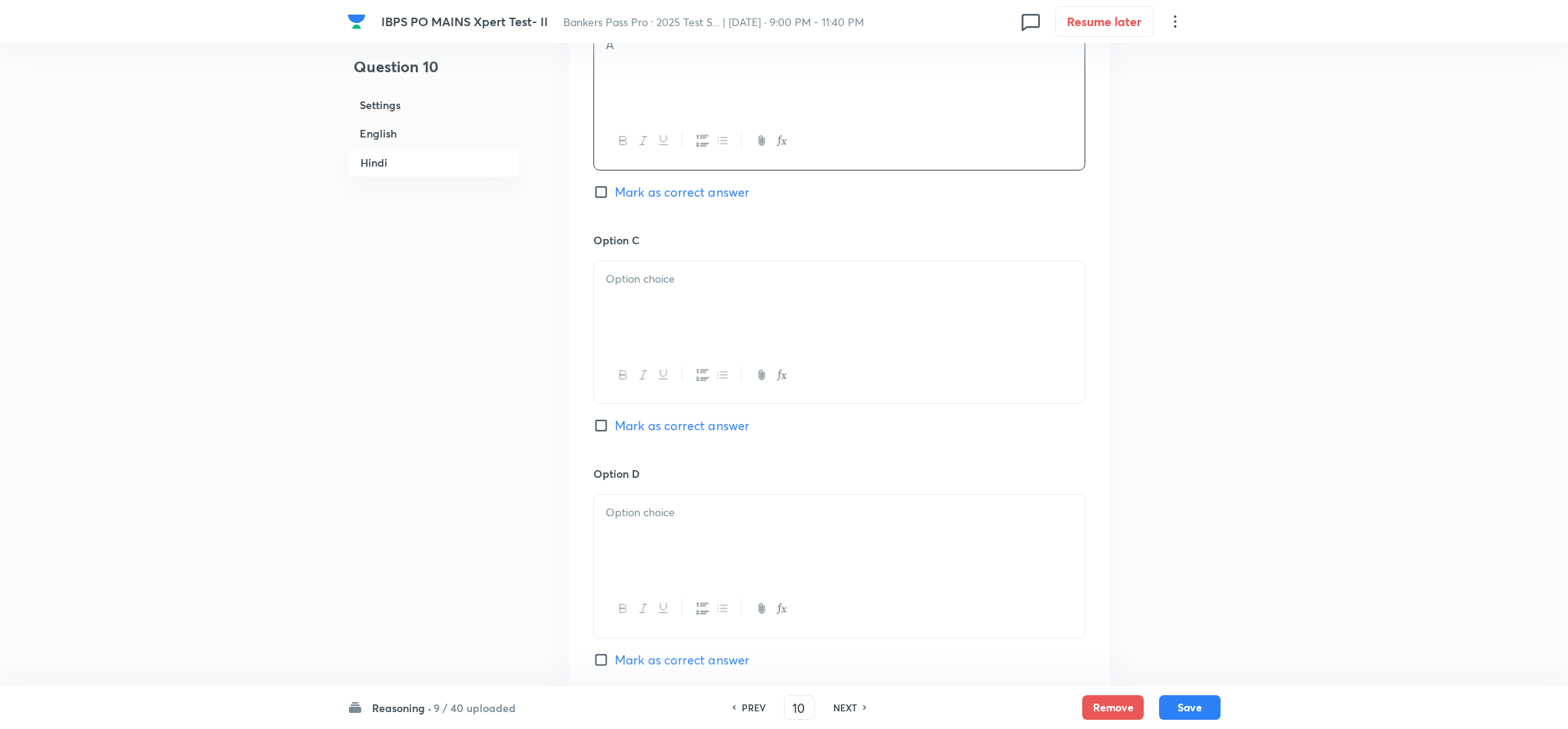
scroll to position [3994, 0]
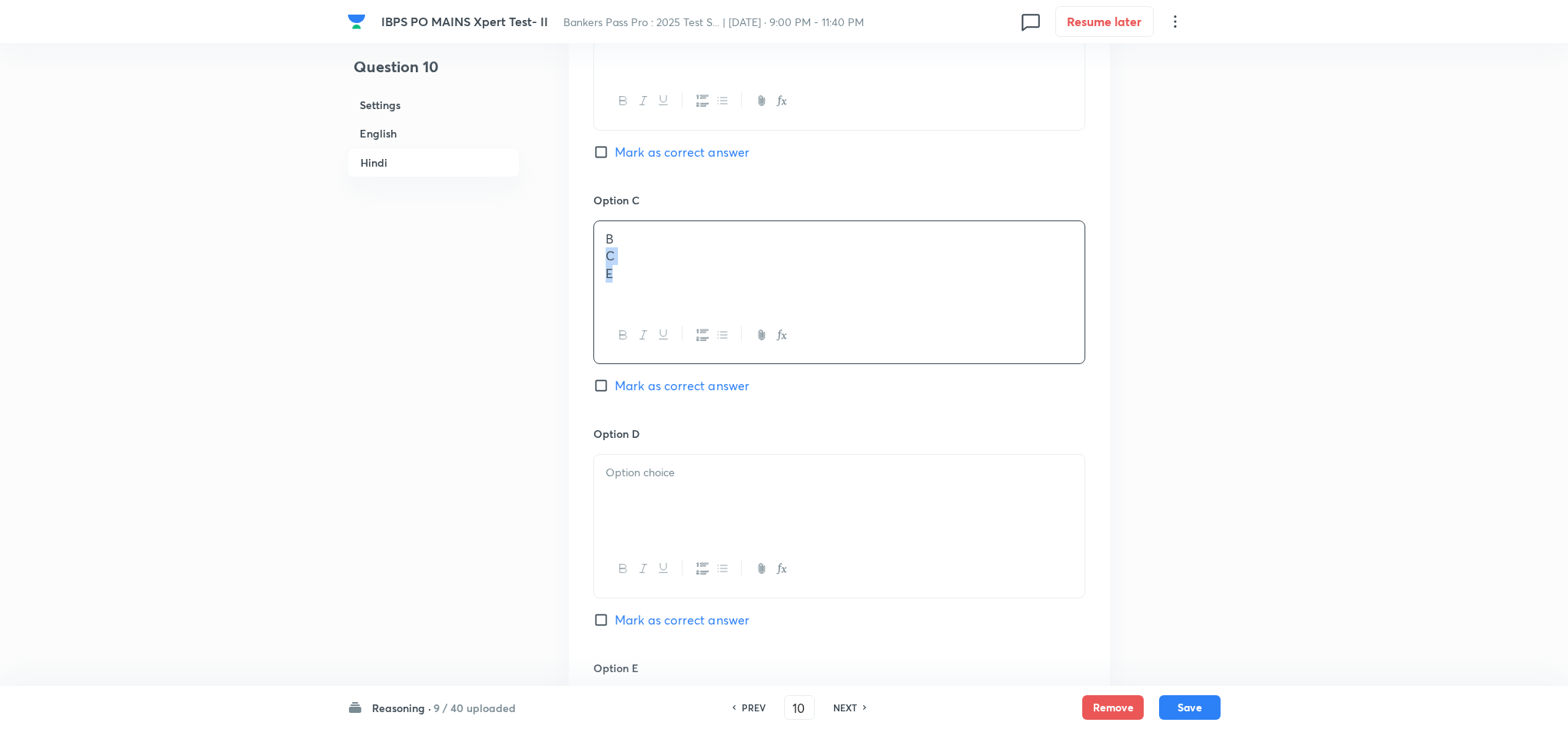
drag, startPoint x: 602, startPoint y: 250, endPoint x: 632, endPoint y: 268, distance: 35.0
click at [632, 268] on div "B C E" at bounding box center [839, 263] width 490 height 86
drag, startPoint x: 604, startPoint y: 258, endPoint x: 619, endPoint y: 254, distance: 15.5
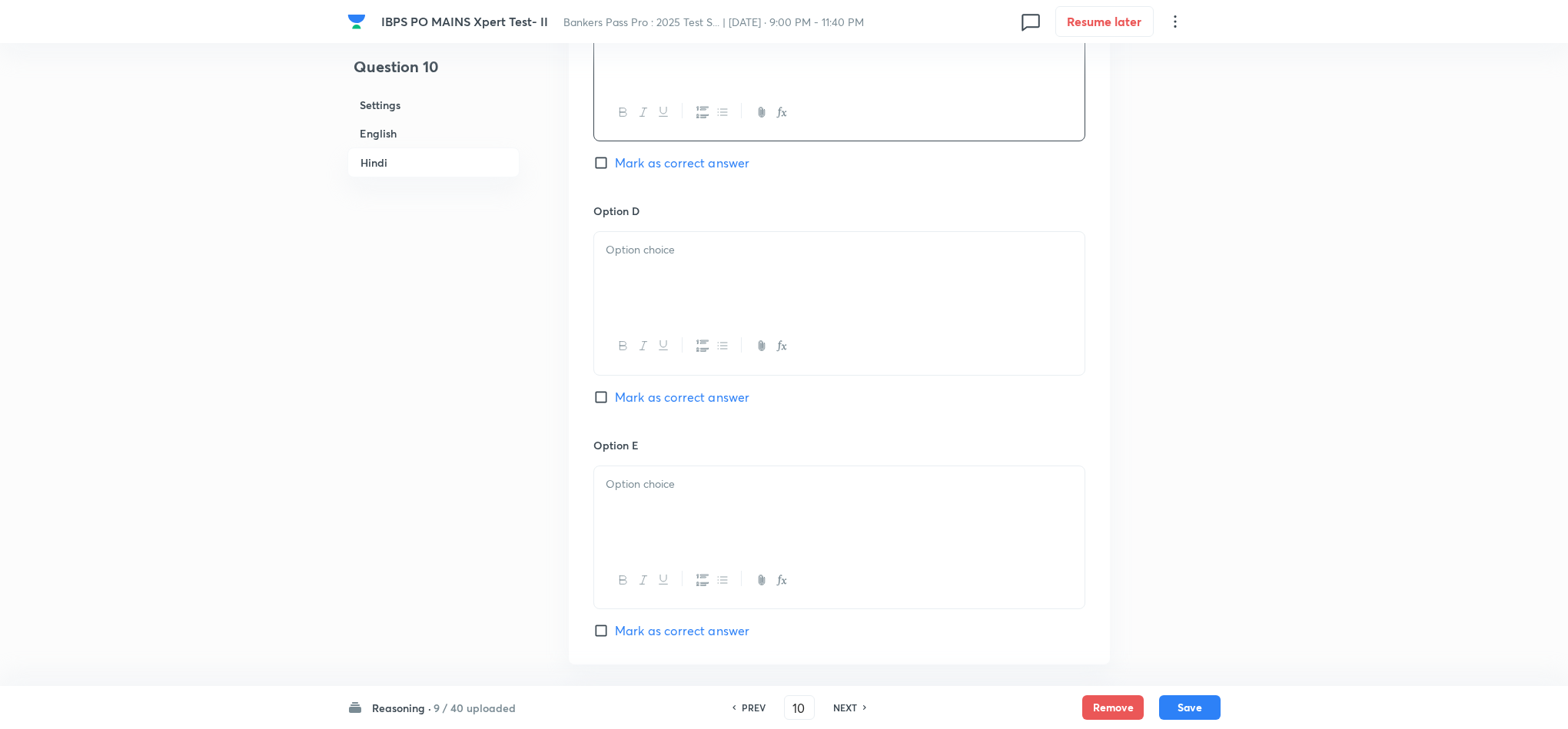
scroll to position [4224, 0]
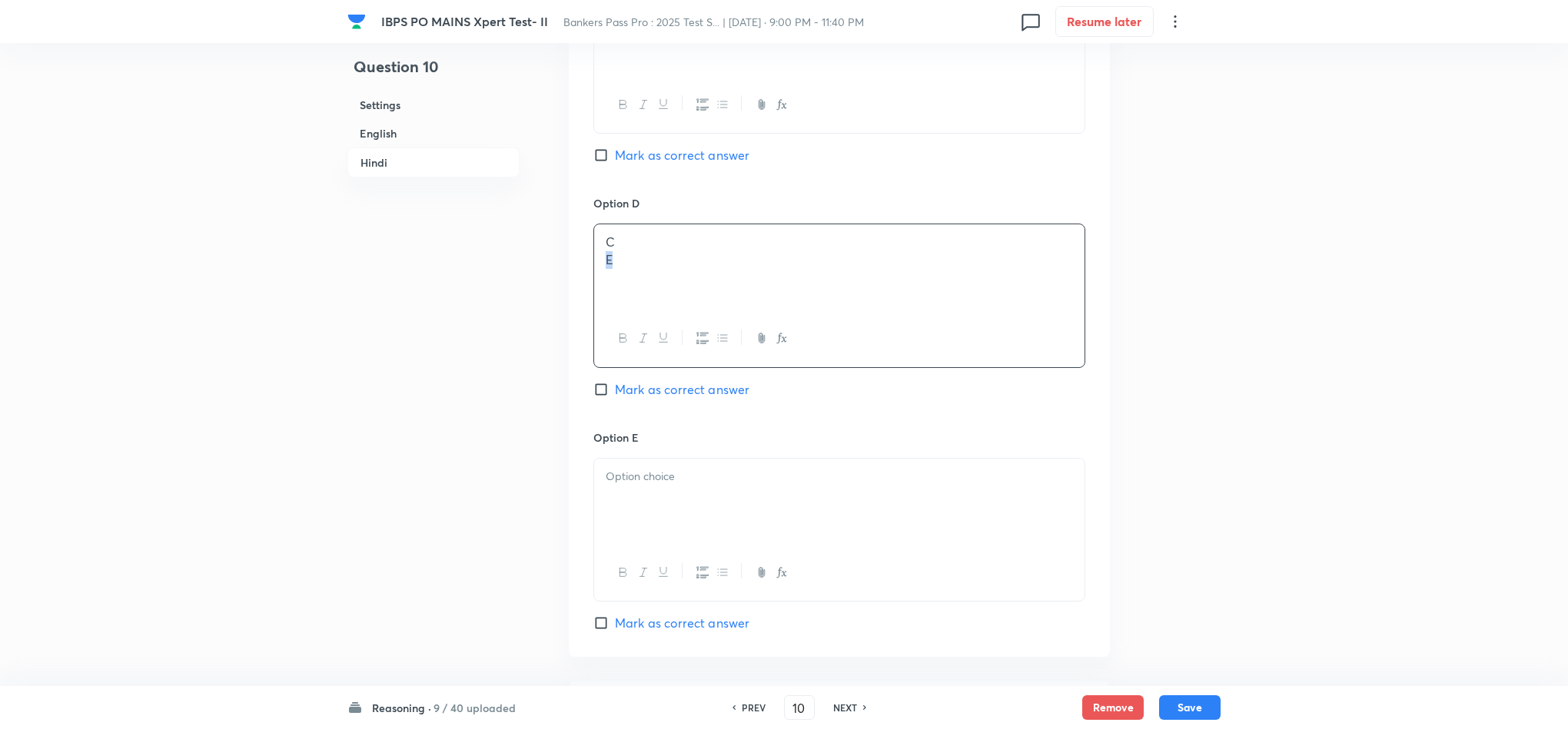
drag, startPoint x: 602, startPoint y: 250, endPoint x: 653, endPoint y: 245, distance: 51.2
click at [653, 245] on div "C E" at bounding box center [839, 267] width 490 height 86
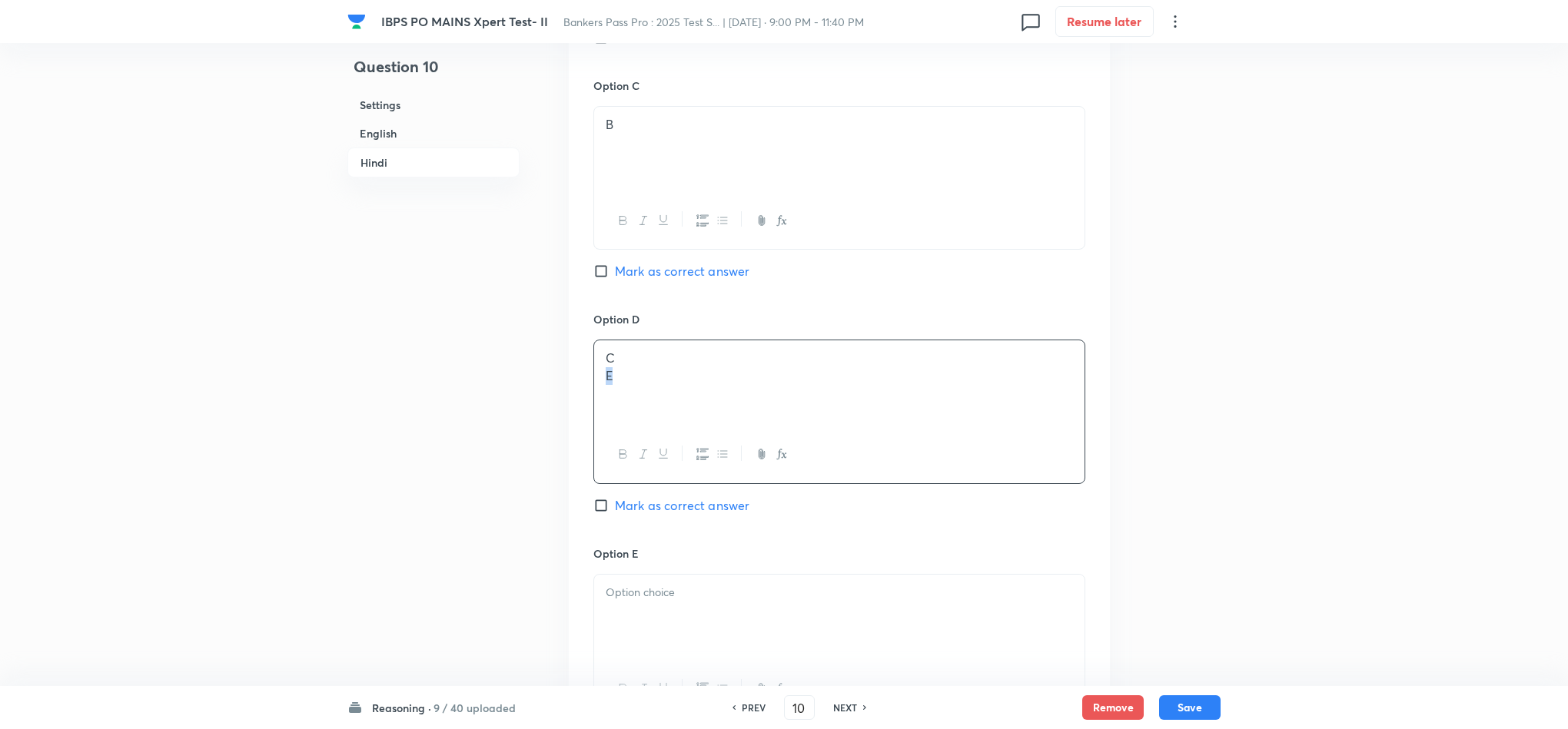
scroll to position [4109, 0]
click at [713, 611] on div at bounding box center [839, 616] width 490 height 86
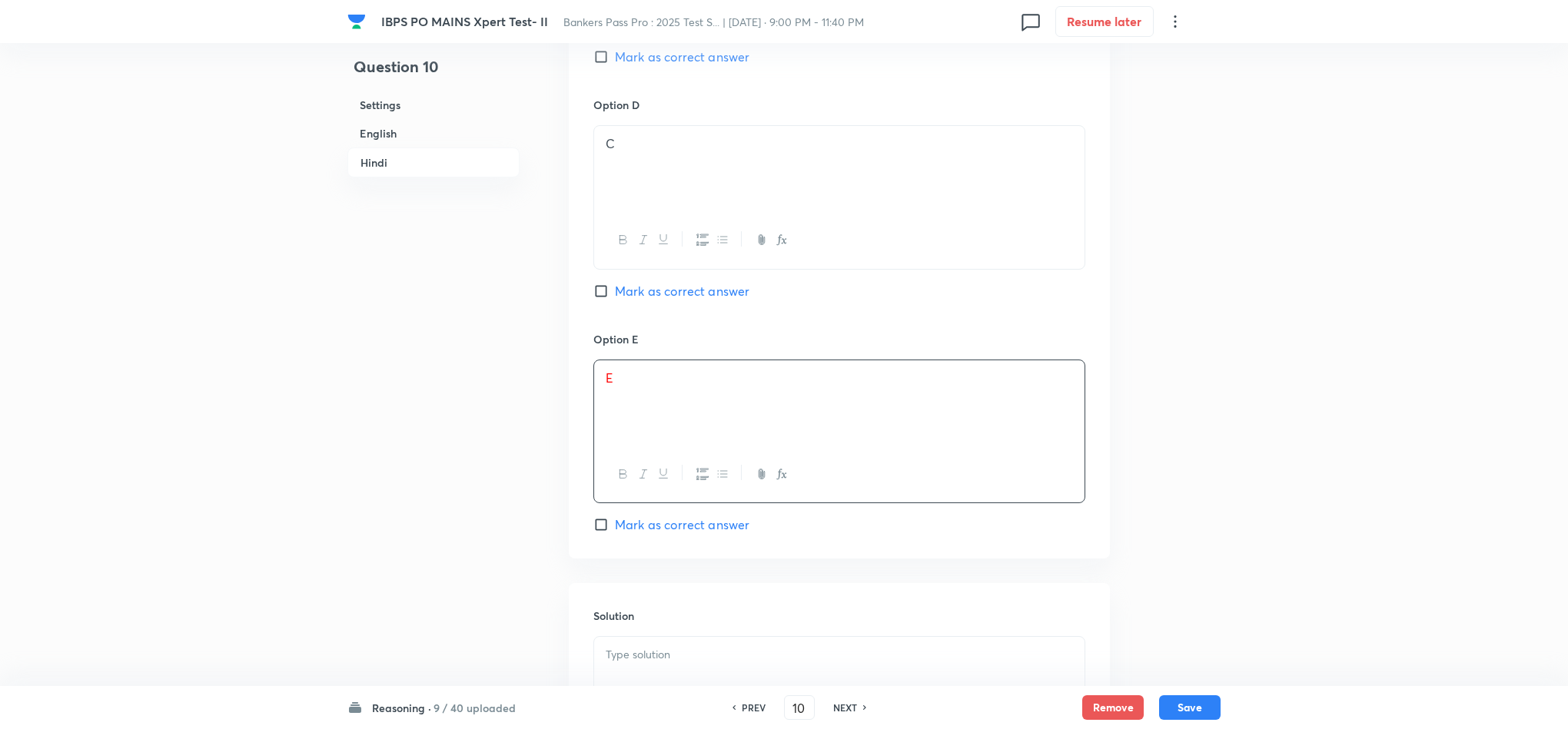
scroll to position [4525, 0]
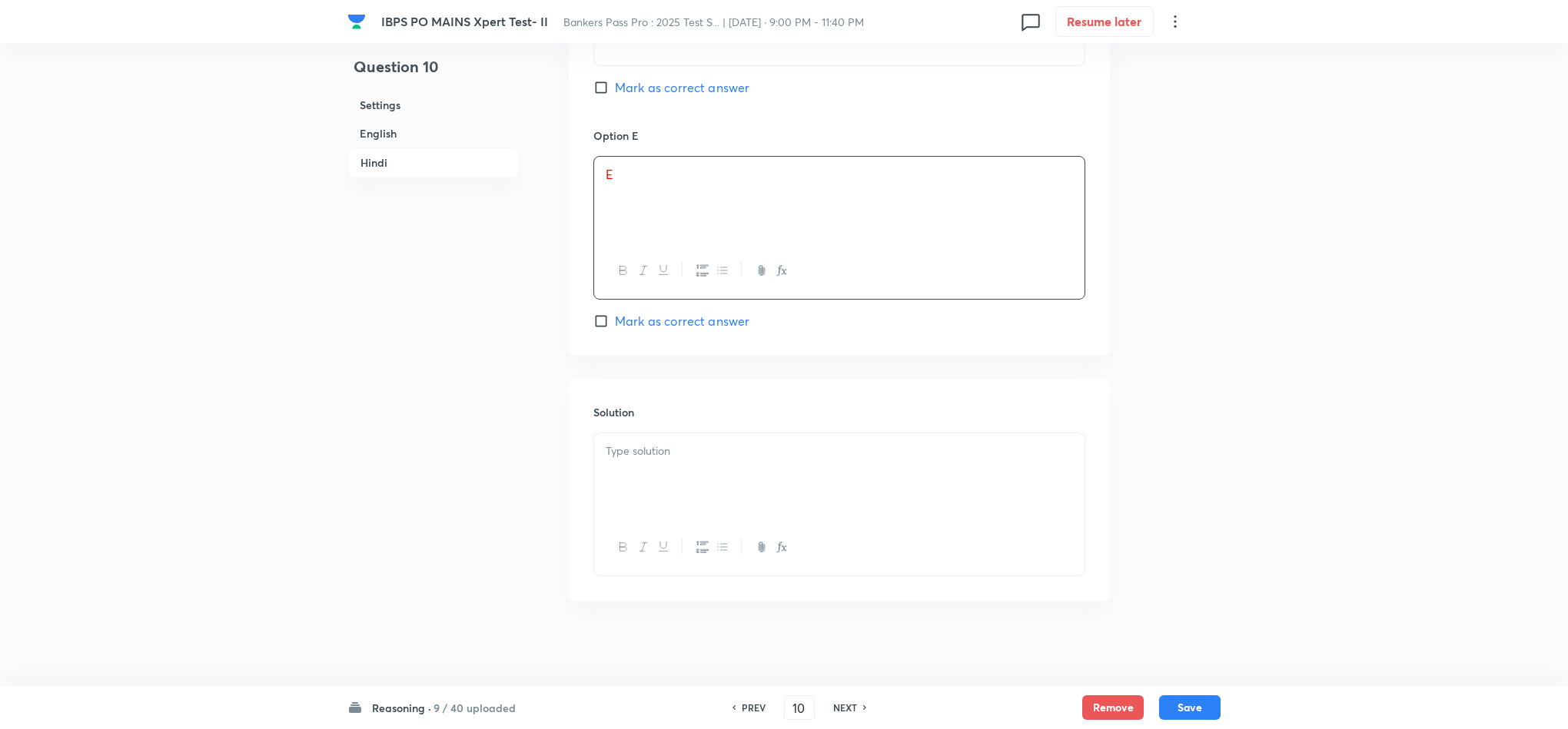
click at [711, 487] on div at bounding box center [839, 475] width 490 height 86
click at [1197, 647] on button "Save" at bounding box center [1190, 705] width 62 height 24
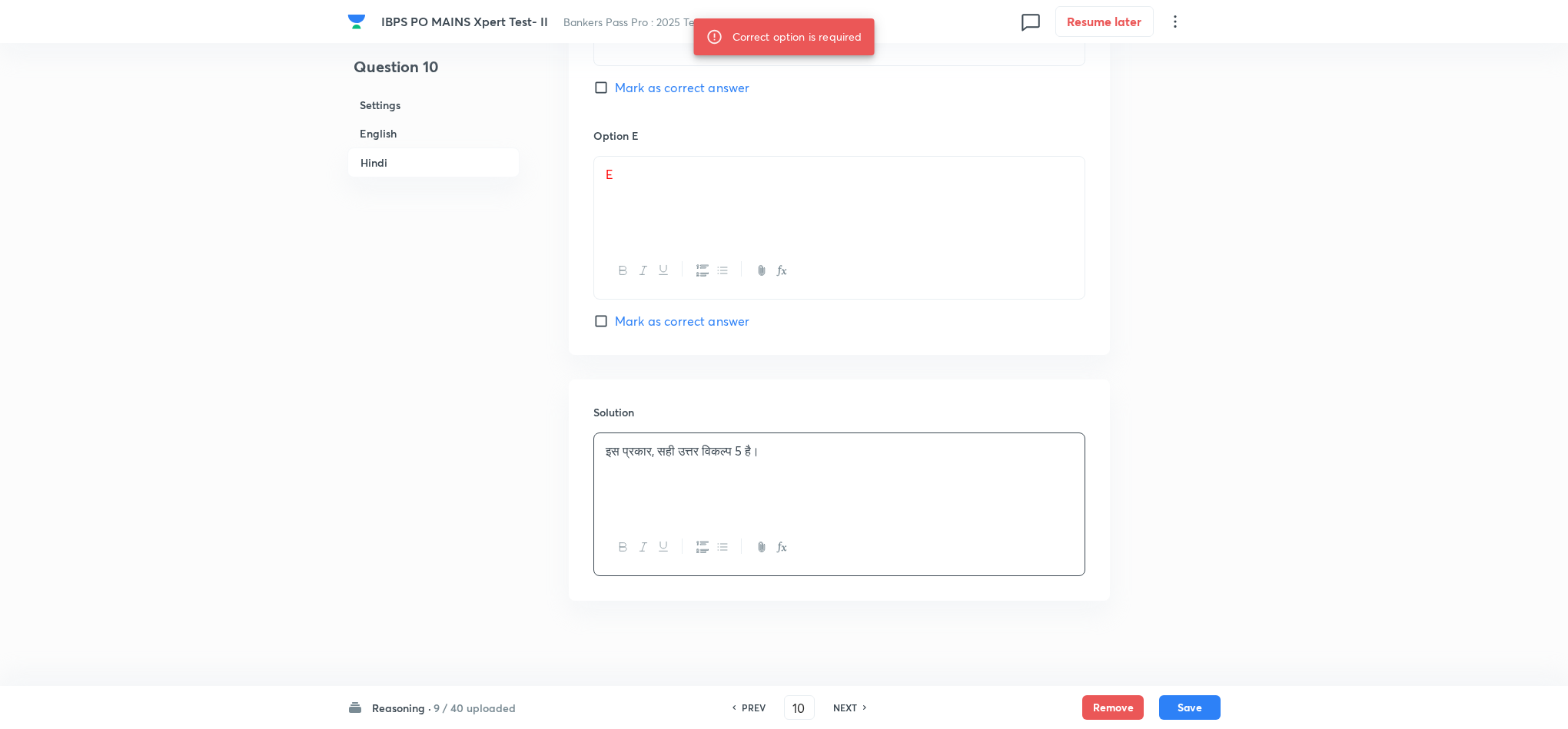
click at [697, 320] on span "Mark as correct answer" at bounding box center [681, 320] width 134 height 18
click at [615, 320] on input "Mark as correct answer" at bounding box center [604, 321] width 21 height 15
checkbox input "true"
click at [1202, 647] on button "Save" at bounding box center [1190, 705] width 62 height 24
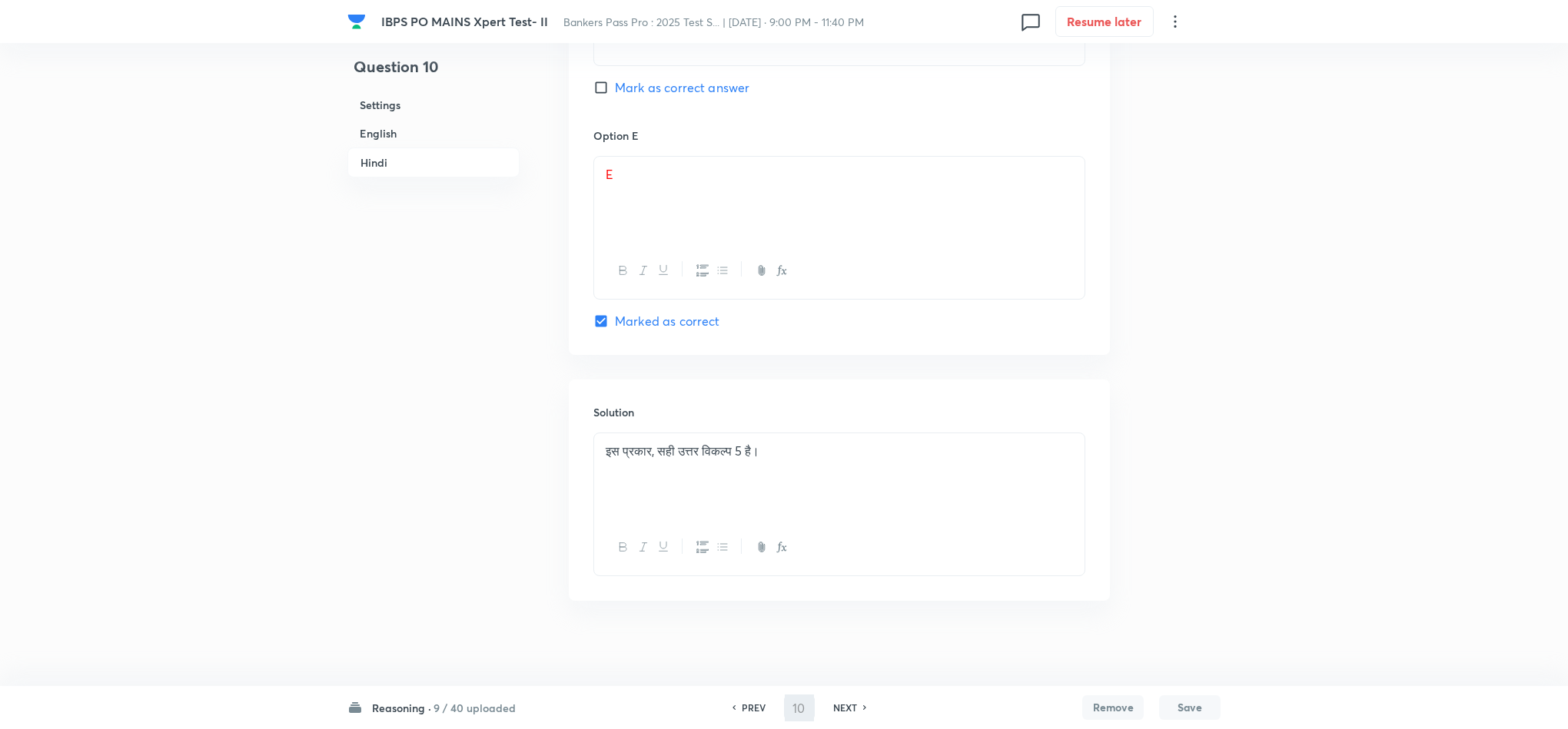
type input "11"
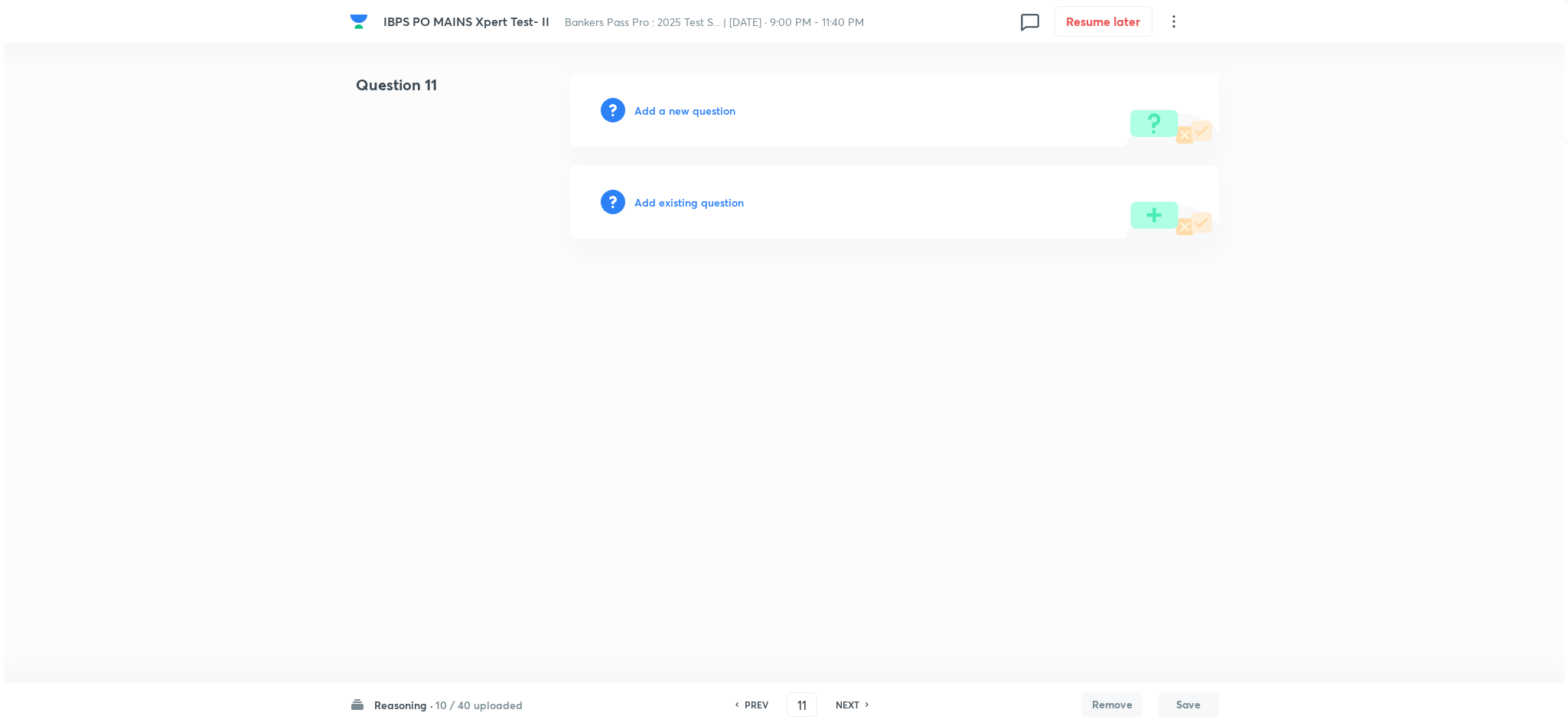
scroll to position [0, 0]
click at [692, 120] on div "Add a new question" at bounding box center [894, 109] width 649 height 73
click at [703, 107] on h6 "Add a new question" at bounding box center [684, 110] width 101 height 16
click at [687, 108] on h6 "Choose a question type" at bounding box center [693, 110] width 118 height 16
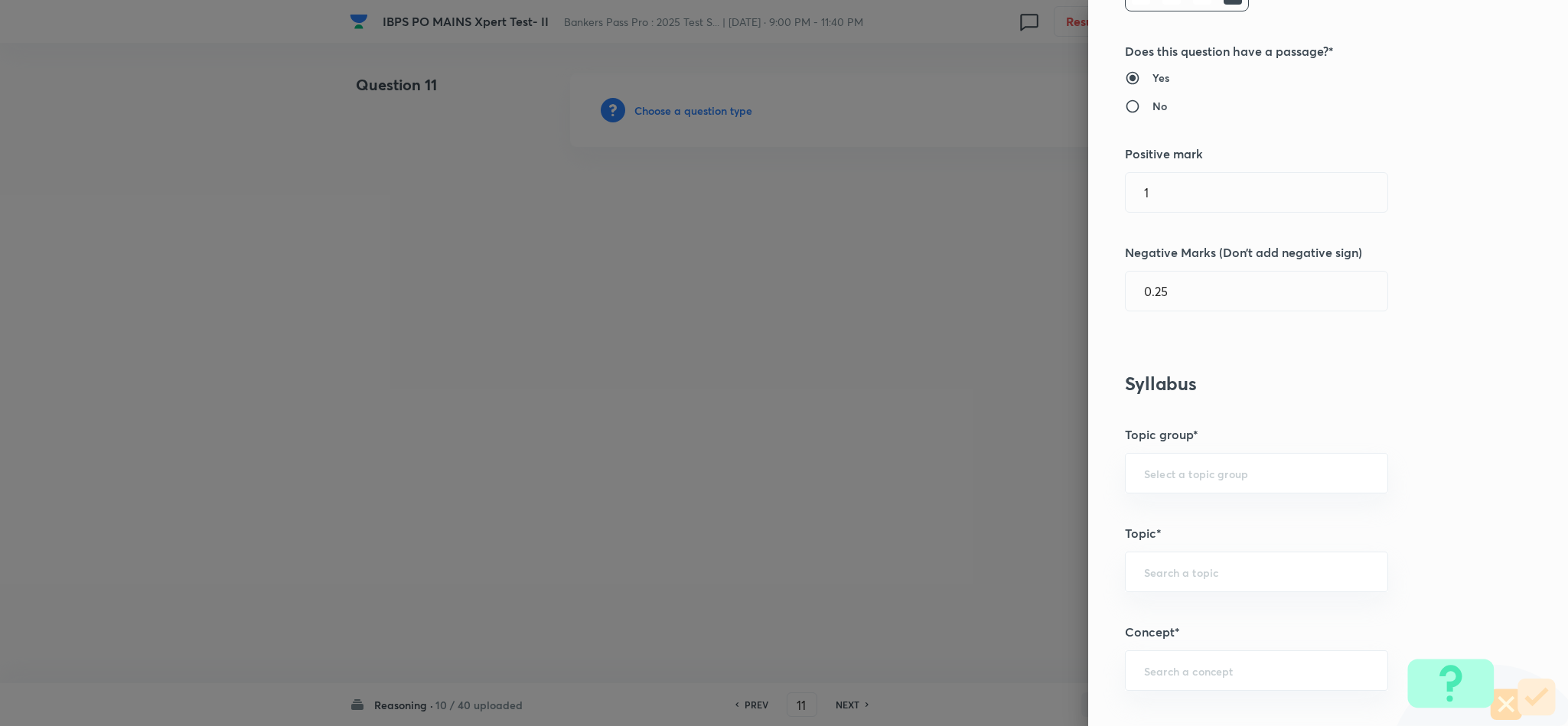
scroll to position [573, 0]
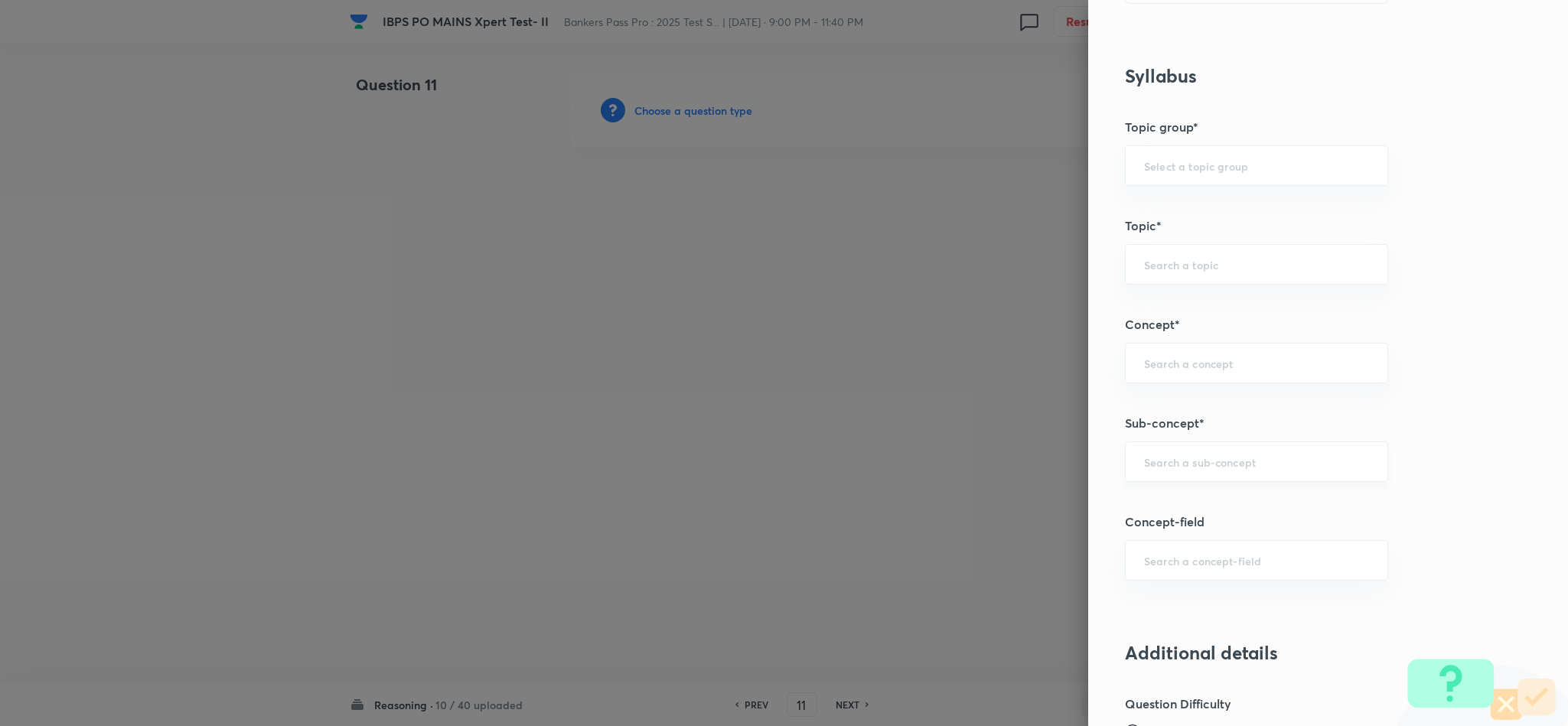
click at [1237, 477] on div "​" at bounding box center [1257, 462] width 263 height 40
click at [1174, 513] on li "Miscellaneous Puzzles" at bounding box center [1239, 510] width 261 height 28
type input "Miscellaneous Puzzles"
type input "Reasoning"
type input "Verbal Reasoning"
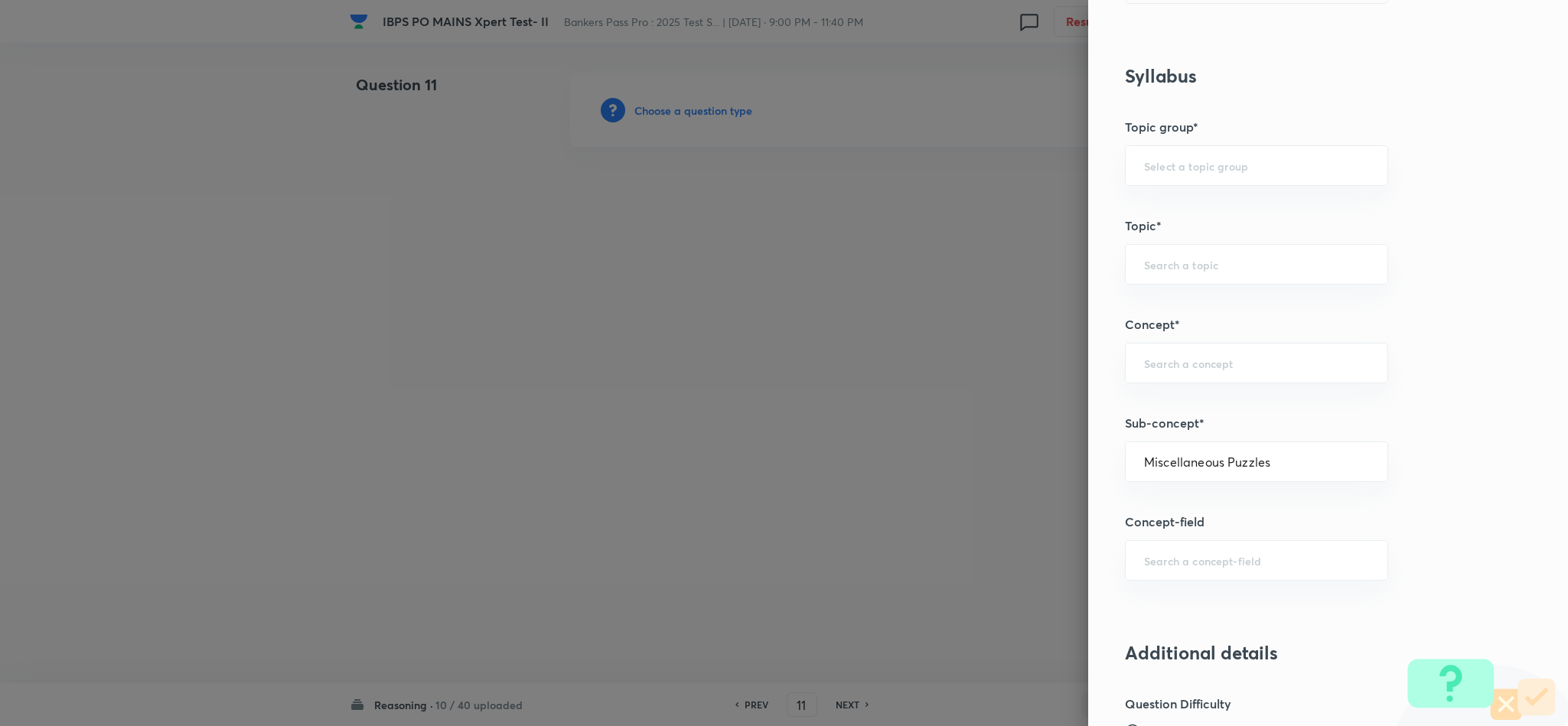
type input "Puzzle and Seating Arrangement"
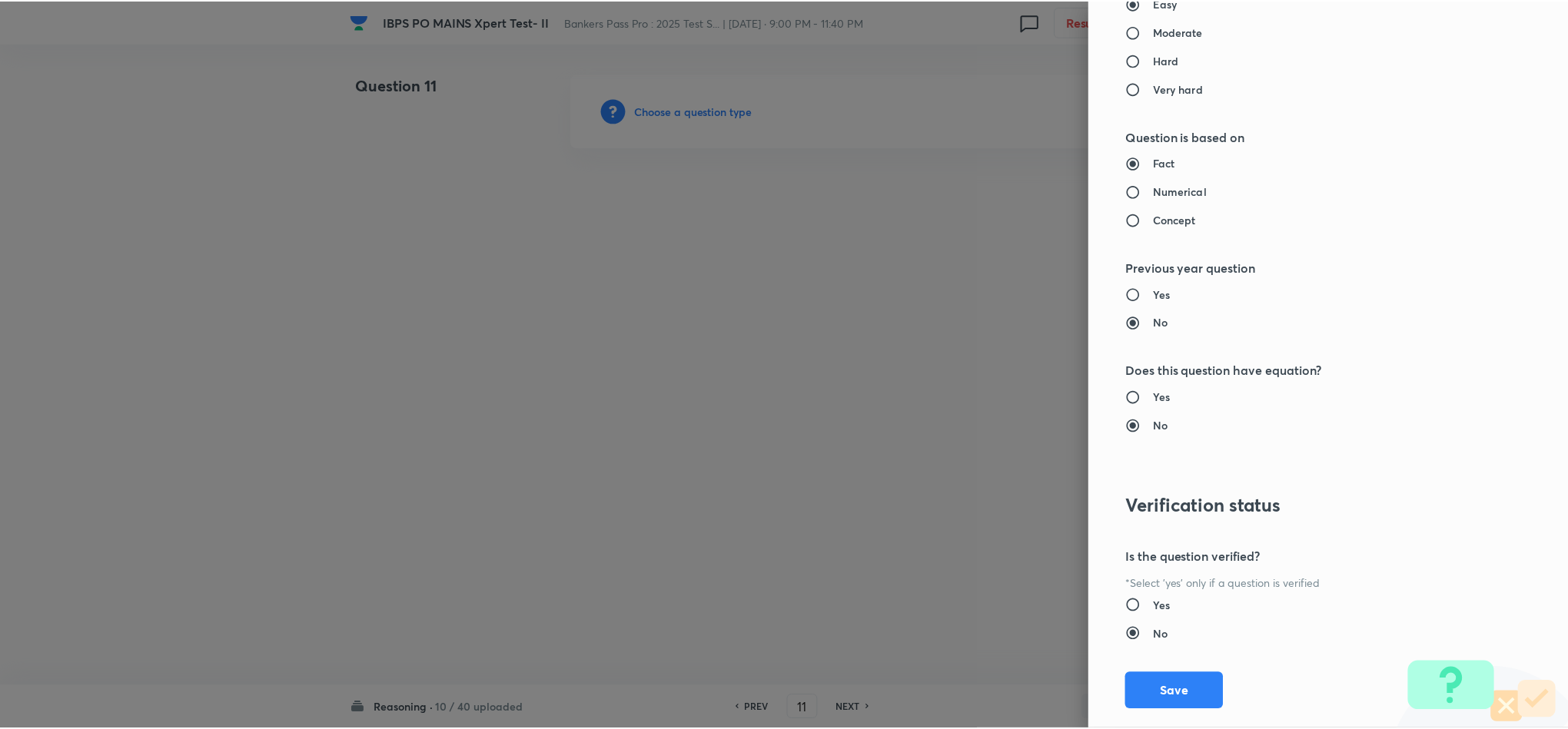
scroll to position [1369, 0]
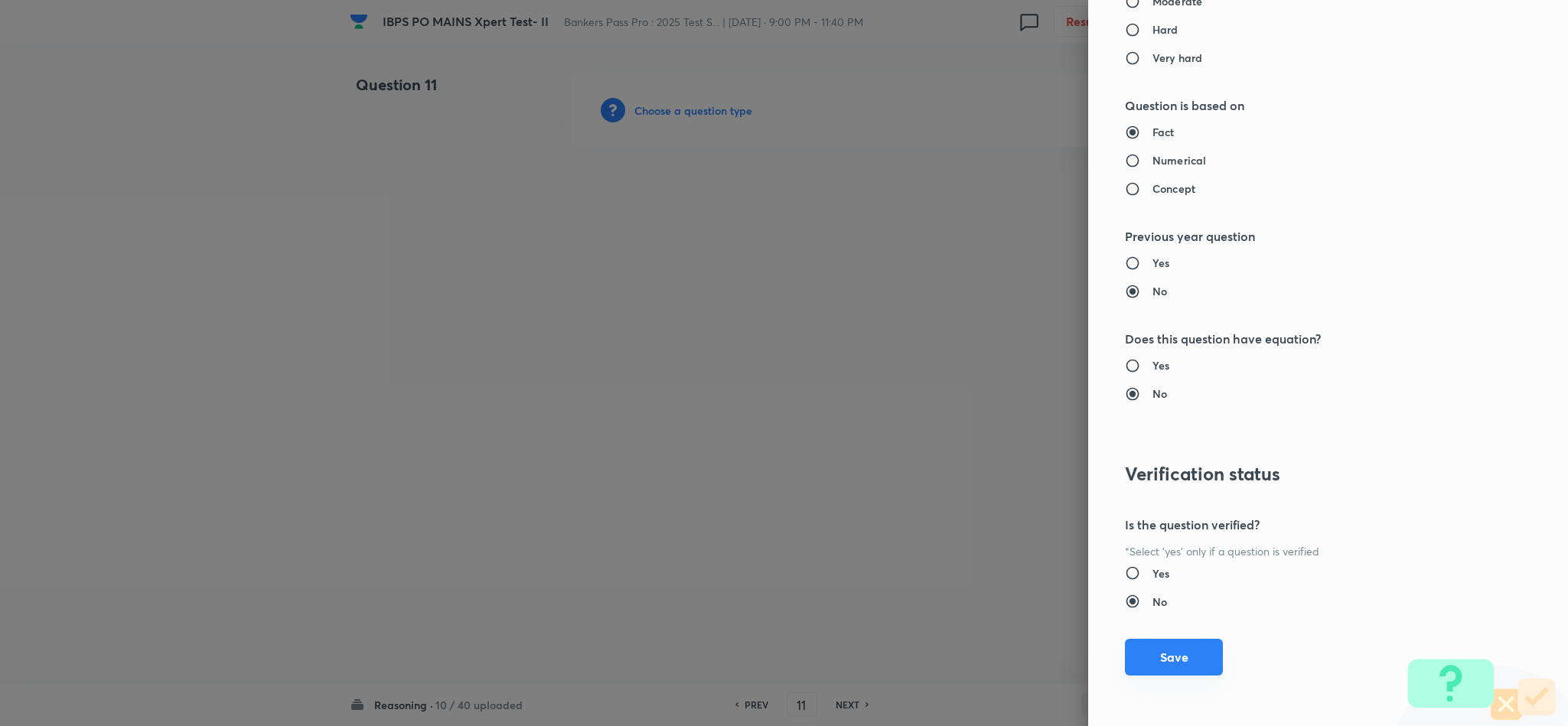
click at [1148, 644] on button "Save" at bounding box center [1174, 657] width 98 height 36
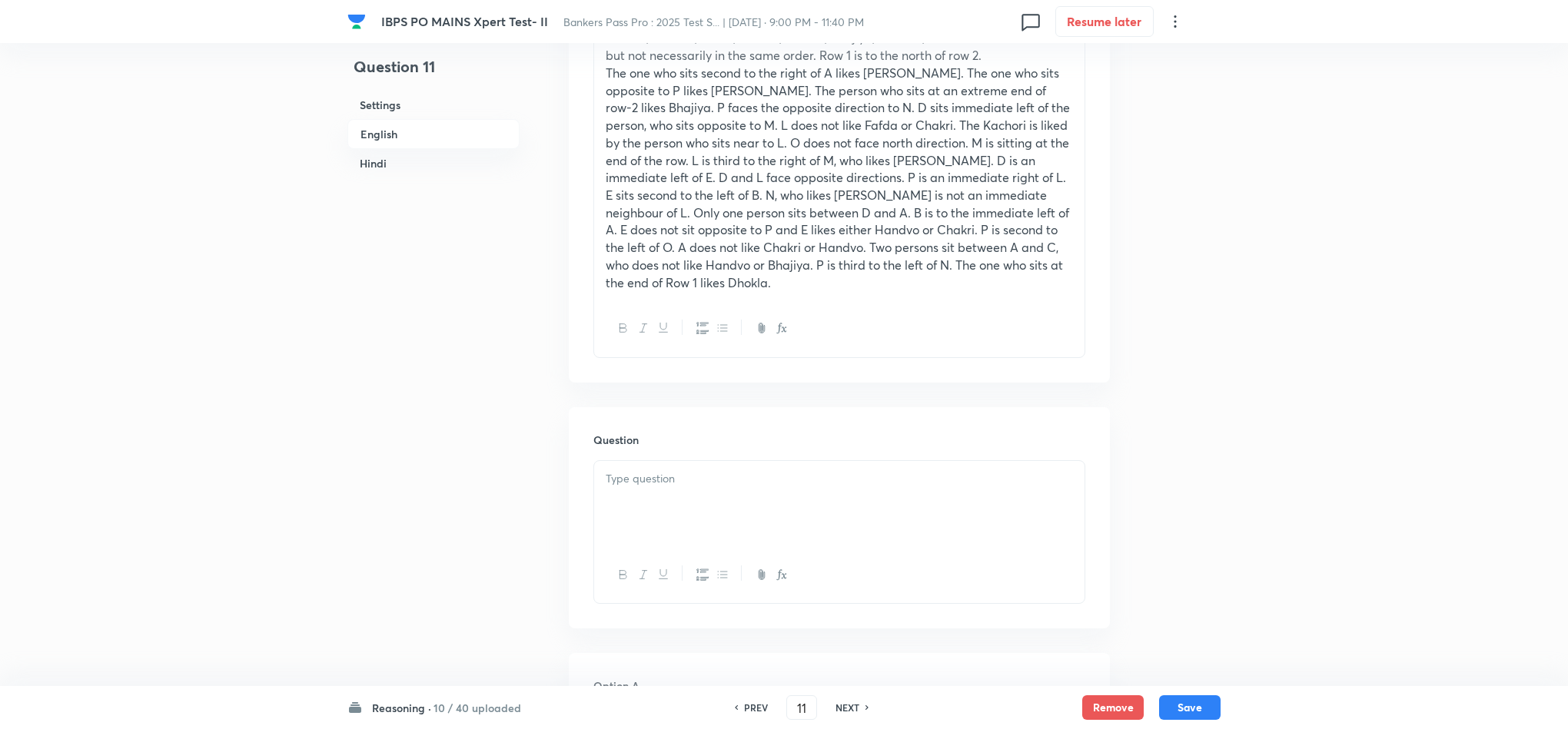
scroll to position [691, 0]
click at [667, 502] on div at bounding box center [839, 501] width 490 height 86
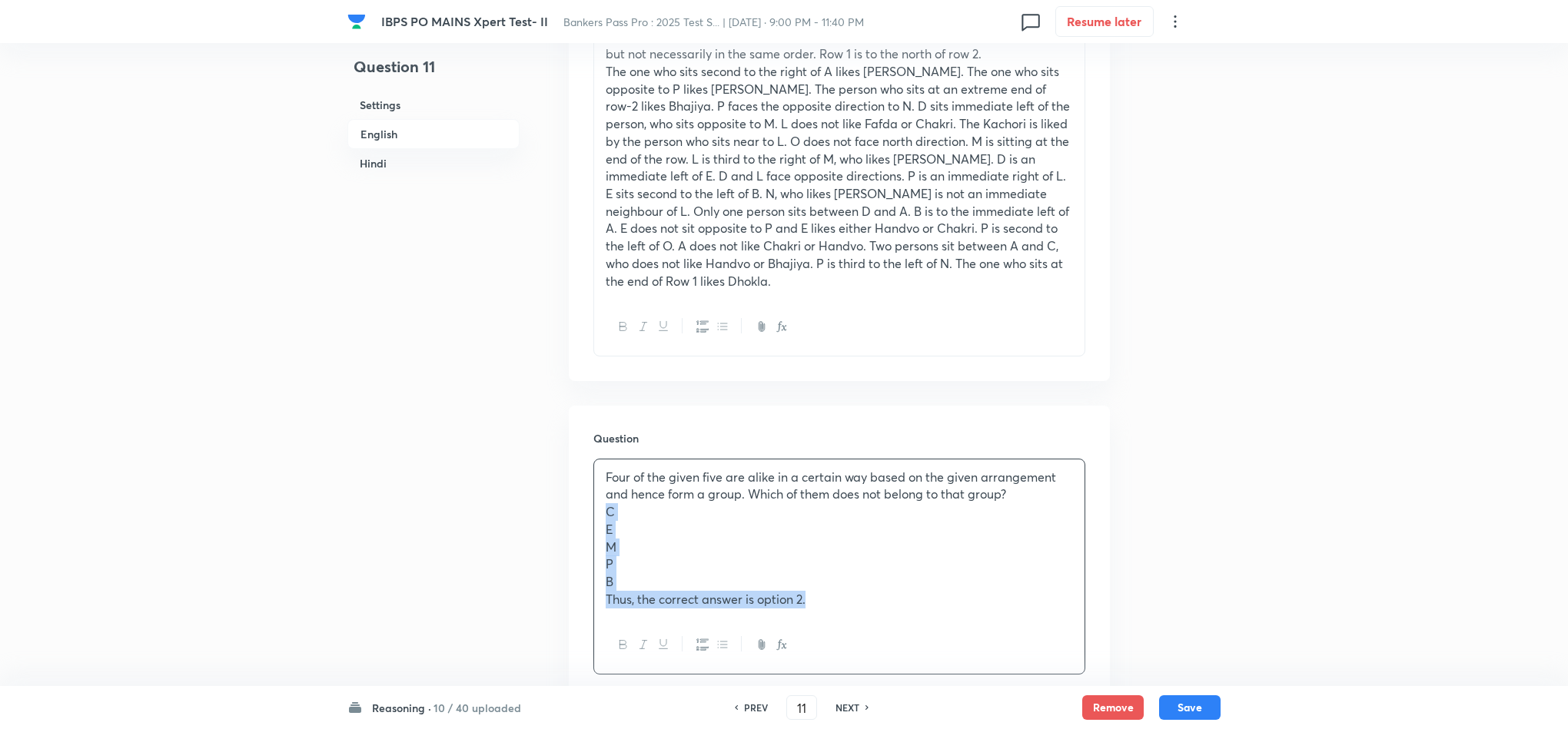
drag, startPoint x: 602, startPoint y: 521, endPoint x: 961, endPoint y: 617, distance: 371.6
click at [955, 623] on div "Four of the given five are alike in a certain way based on the given arrangemen…" at bounding box center [839, 566] width 492 height 216
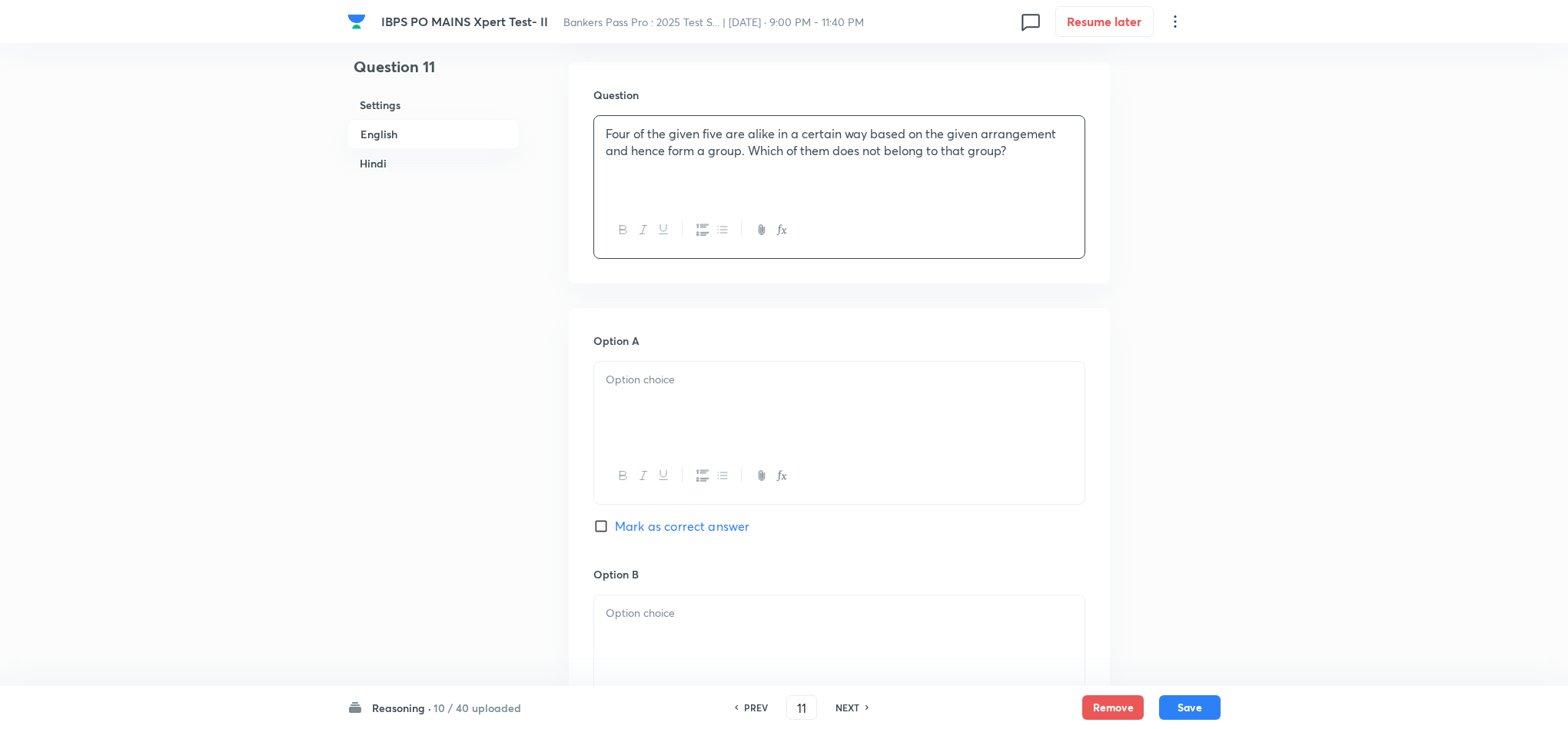
scroll to position [1037, 0]
click at [667, 402] on div at bounding box center [839, 402] width 490 height 86
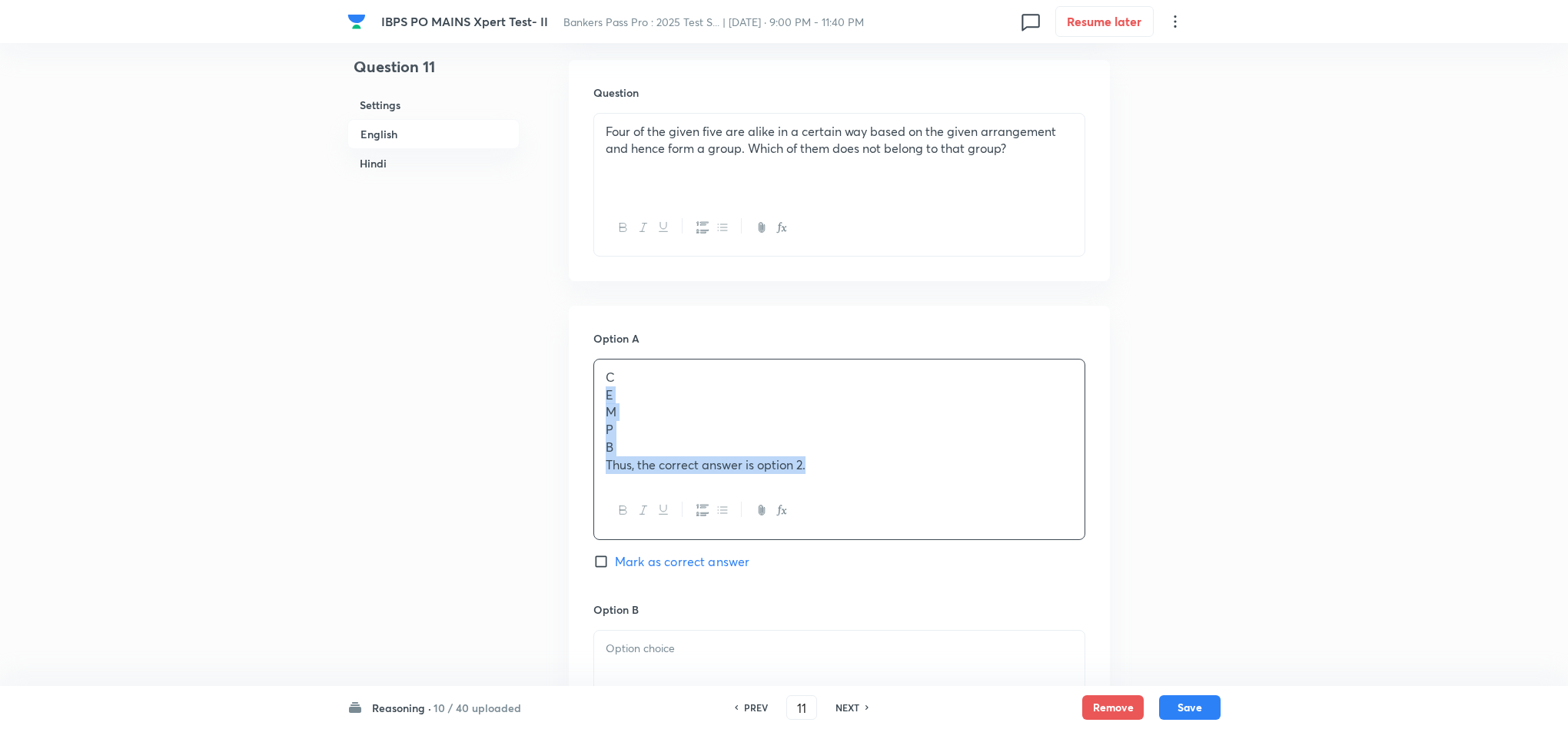
drag, startPoint x: 600, startPoint y: 392, endPoint x: 882, endPoint y: 474, distance: 293.7
click at [874, 477] on div "C E M P B Thus, the correct answer is option 2." at bounding box center [839, 420] width 490 height 122
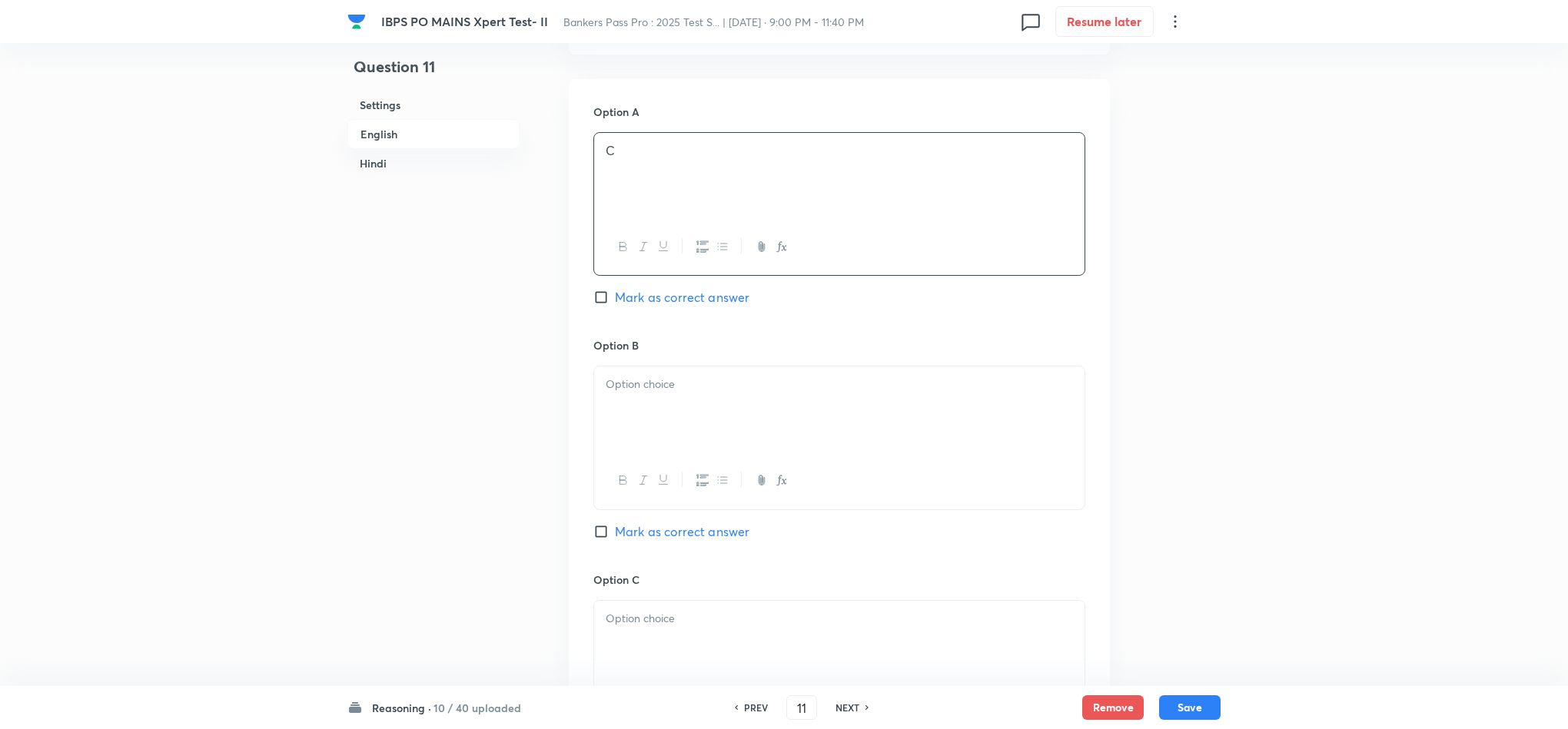
scroll to position [1267, 0]
click at [667, 408] on div at bounding box center [839, 405] width 490 height 86
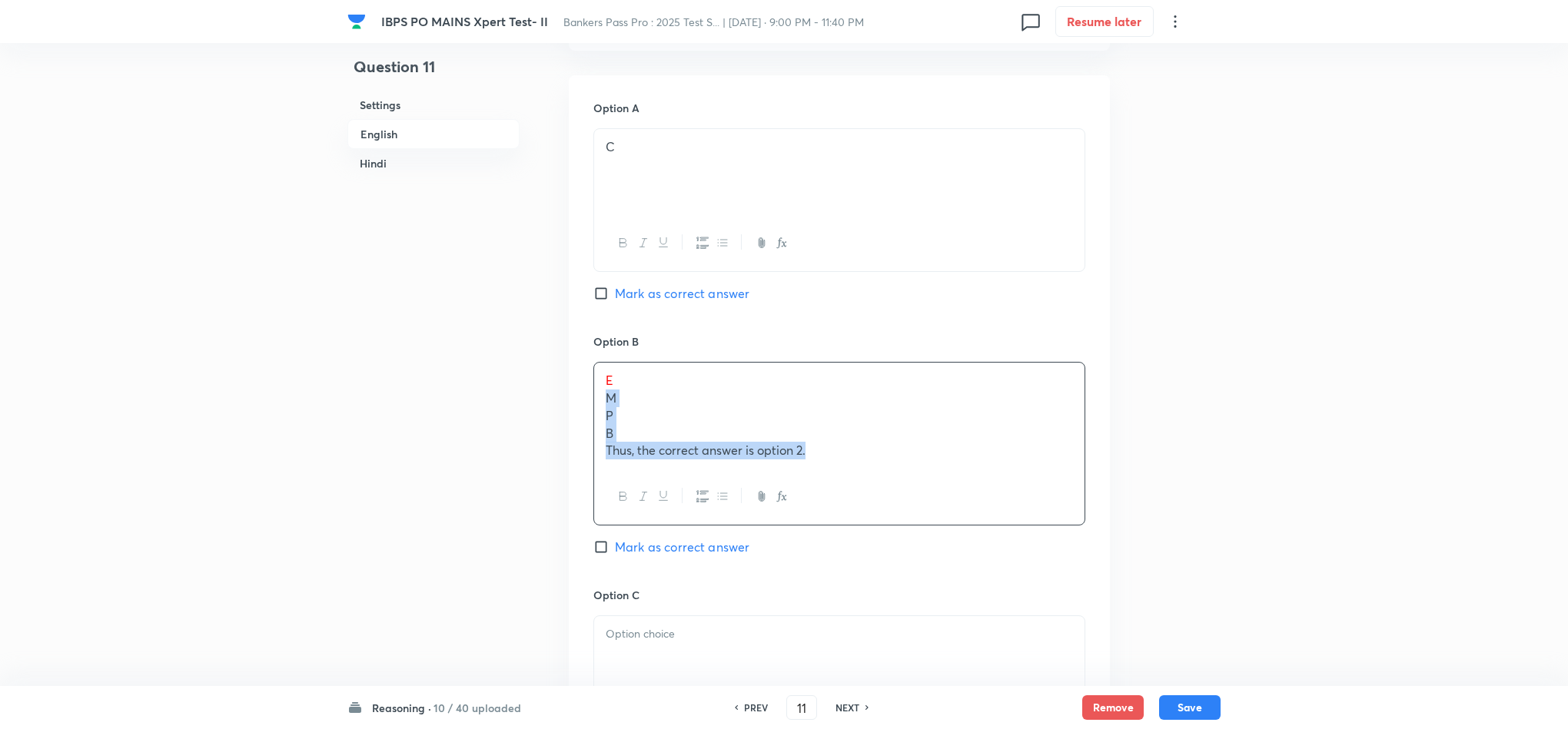
drag, startPoint x: 602, startPoint y: 406, endPoint x: 908, endPoint y: 469, distance: 312.4
click at [902, 468] on div "E M P B Thus, the correct answer is option 2." at bounding box center [839, 416] width 490 height 106
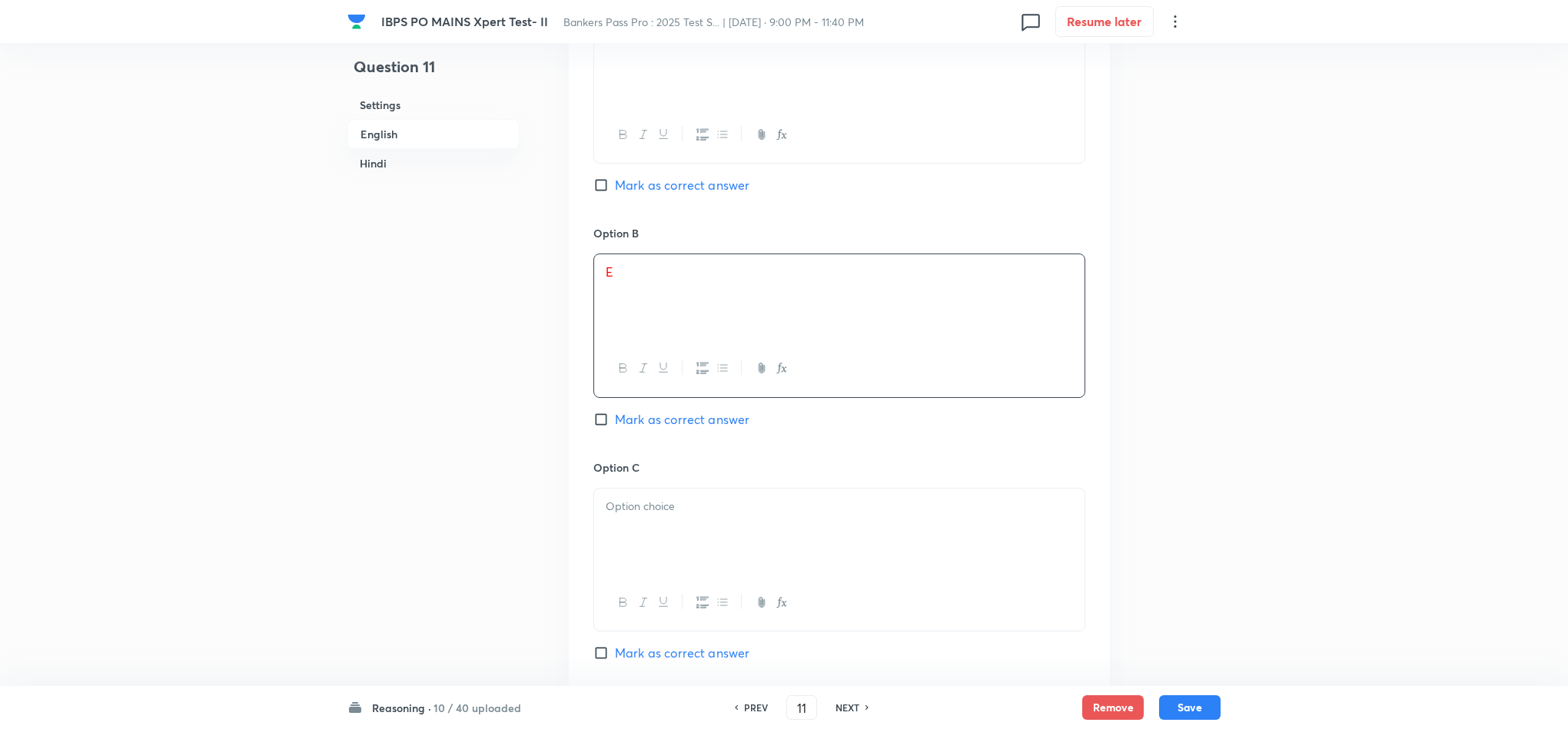
scroll to position [1498, 0]
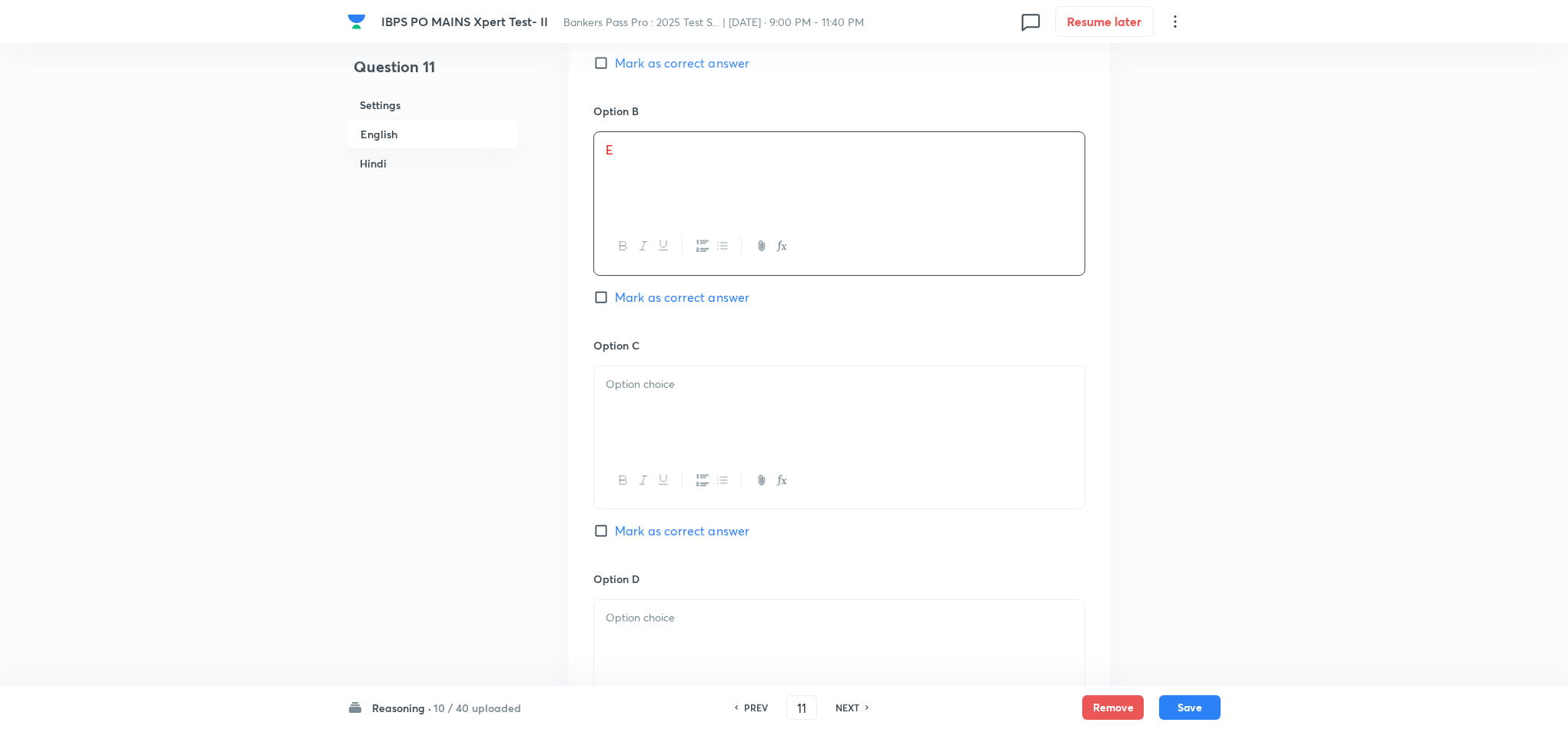
click at [632, 434] on div at bounding box center [839, 409] width 490 height 86
drag, startPoint x: 597, startPoint y: 406, endPoint x: 899, endPoint y: 451, distance: 305.3
click at [899, 451] on div "M P B Thus, the correct answer is option 2." at bounding box center [839, 411] width 490 height 89
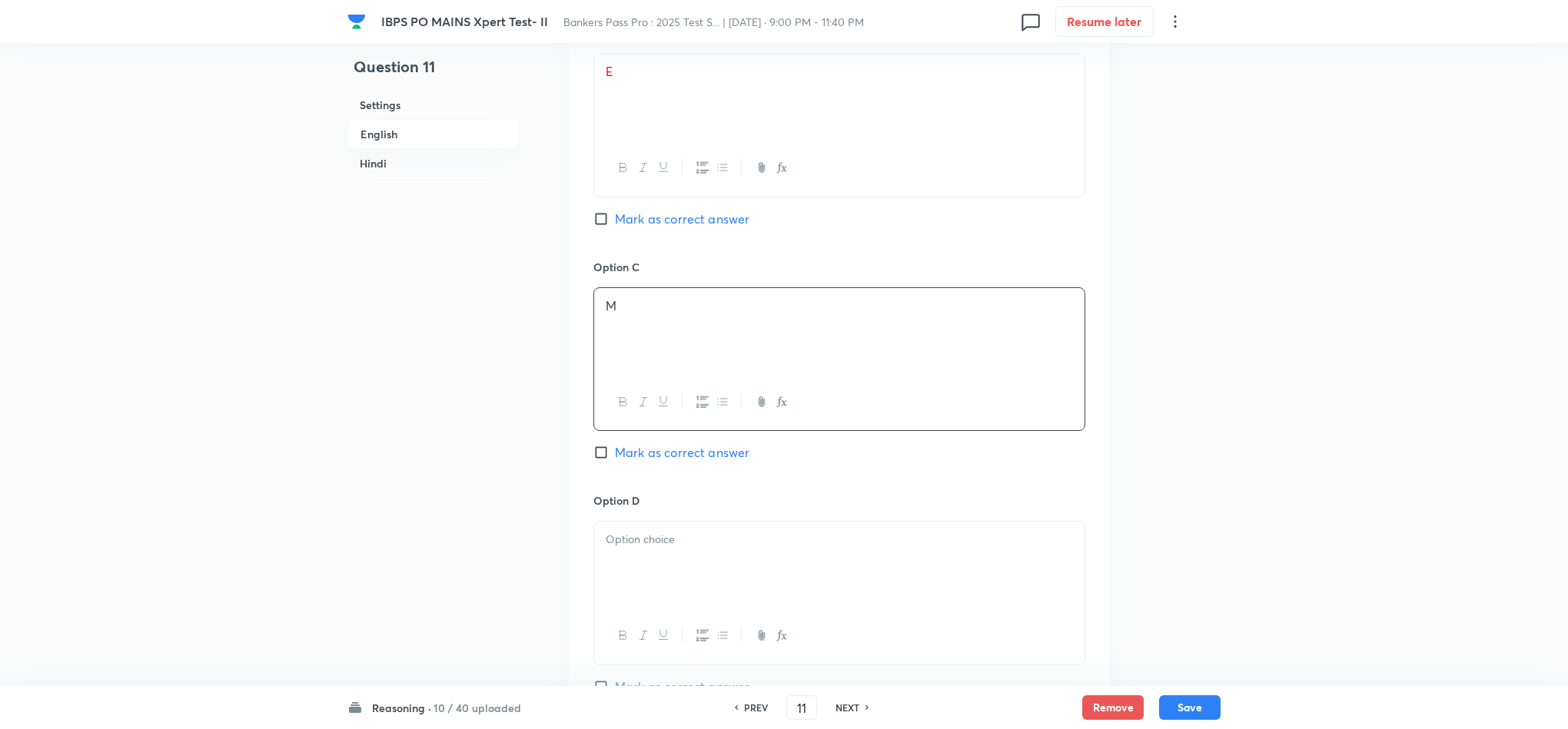
scroll to position [1613, 0]
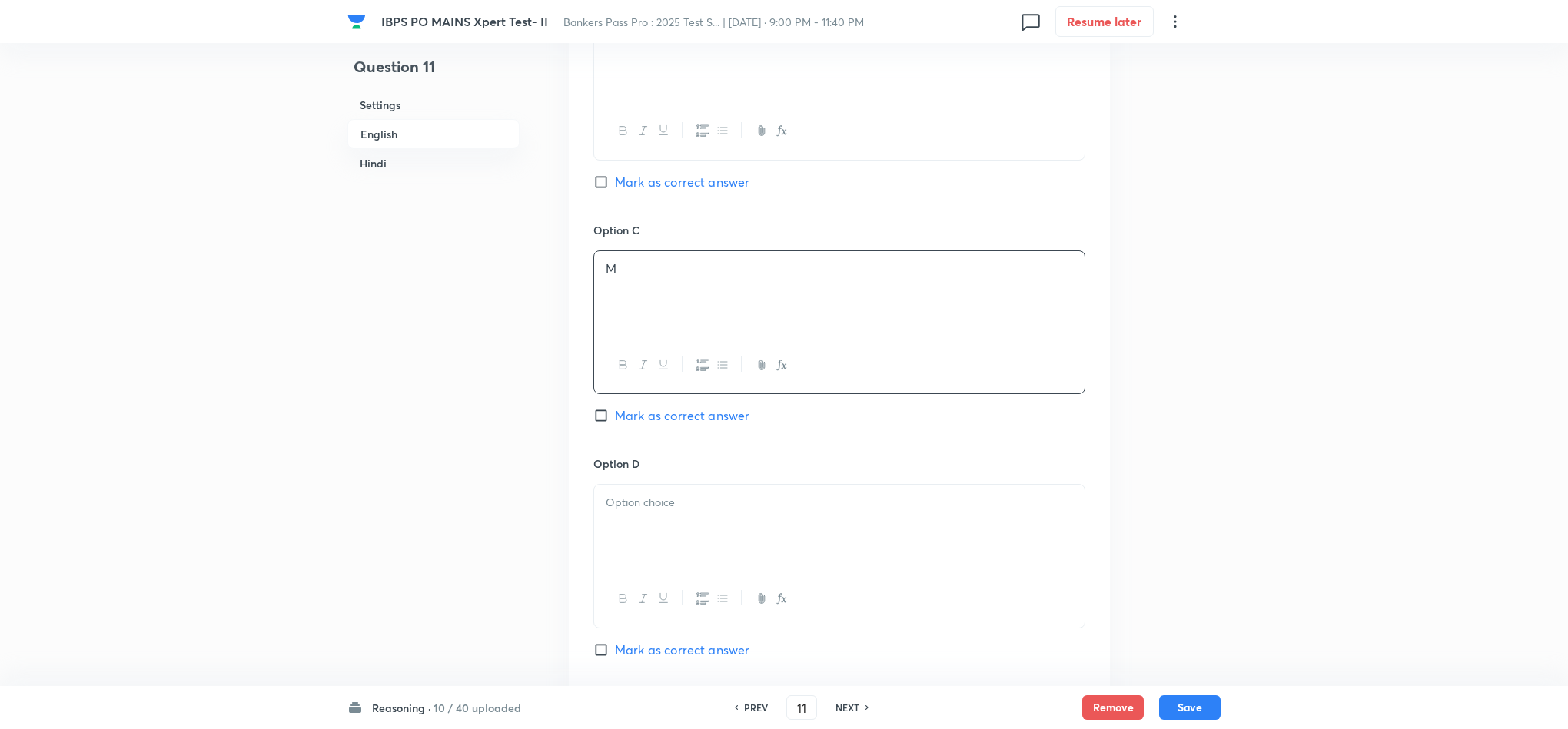
drag, startPoint x: 619, startPoint y: 482, endPoint x: 623, endPoint y: 494, distance: 12.6
click at [622, 489] on div "Option D Mark as correct answer" at bounding box center [839, 572] width 492 height 233
click at [623, 494] on div at bounding box center [839, 527] width 490 height 86
click at [617, 524] on div at bounding box center [839, 527] width 490 height 86
drag, startPoint x: 609, startPoint y: 526, endPoint x: 622, endPoint y: 526, distance: 13.0
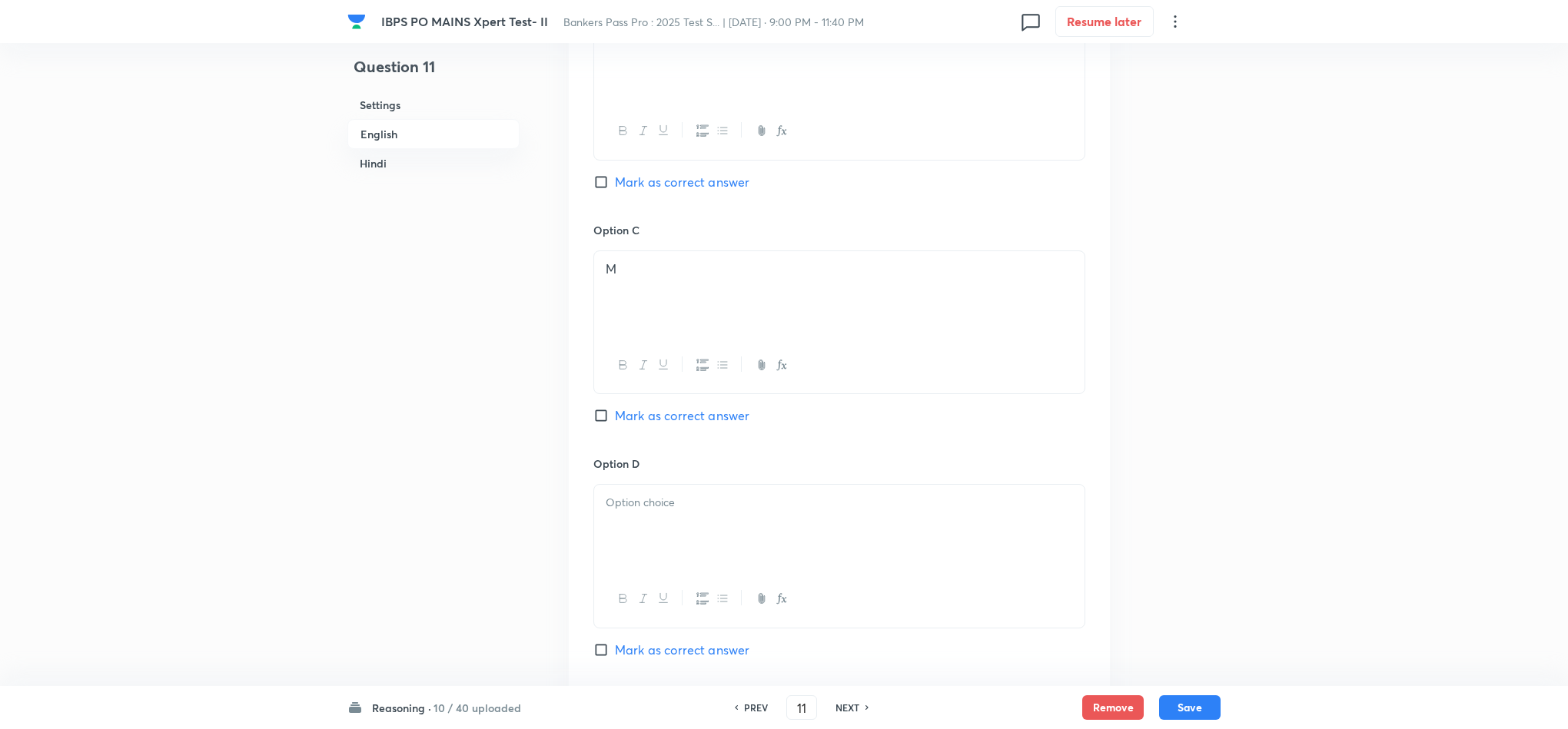
click at [614, 527] on div at bounding box center [839, 527] width 490 height 86
click at [644, 510] on p at bounding box center [839, 502] width 467 height 17
drag, startPoint x: 606, startPoint y: 521, endPoint x: 924, endPoint y: 555, distance: 319.8
click at [924, 555] on div "P B Thus, the correct answer is option 2." at bounding box center [839, 527] width 490 height 86
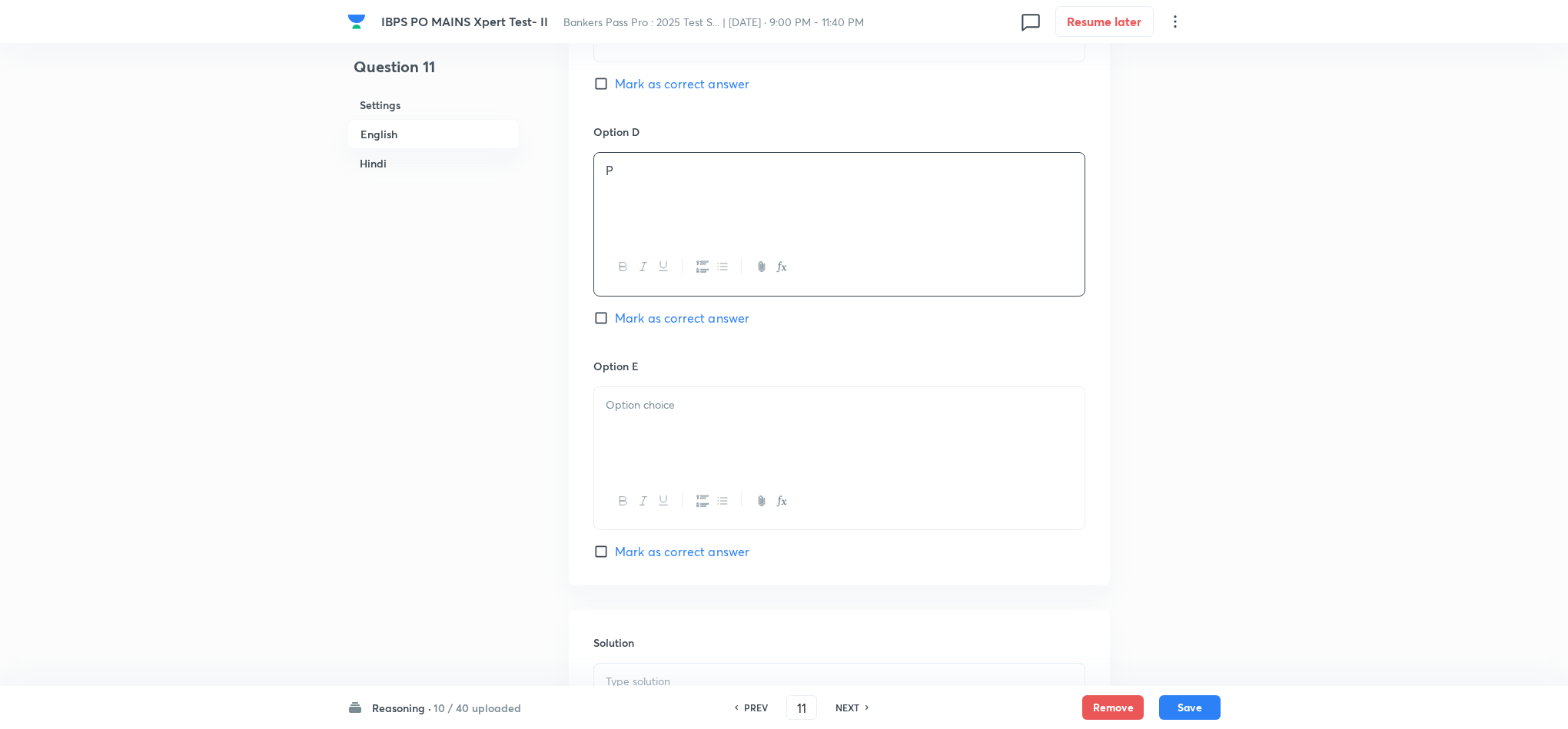
scroll to position [1958, 0]
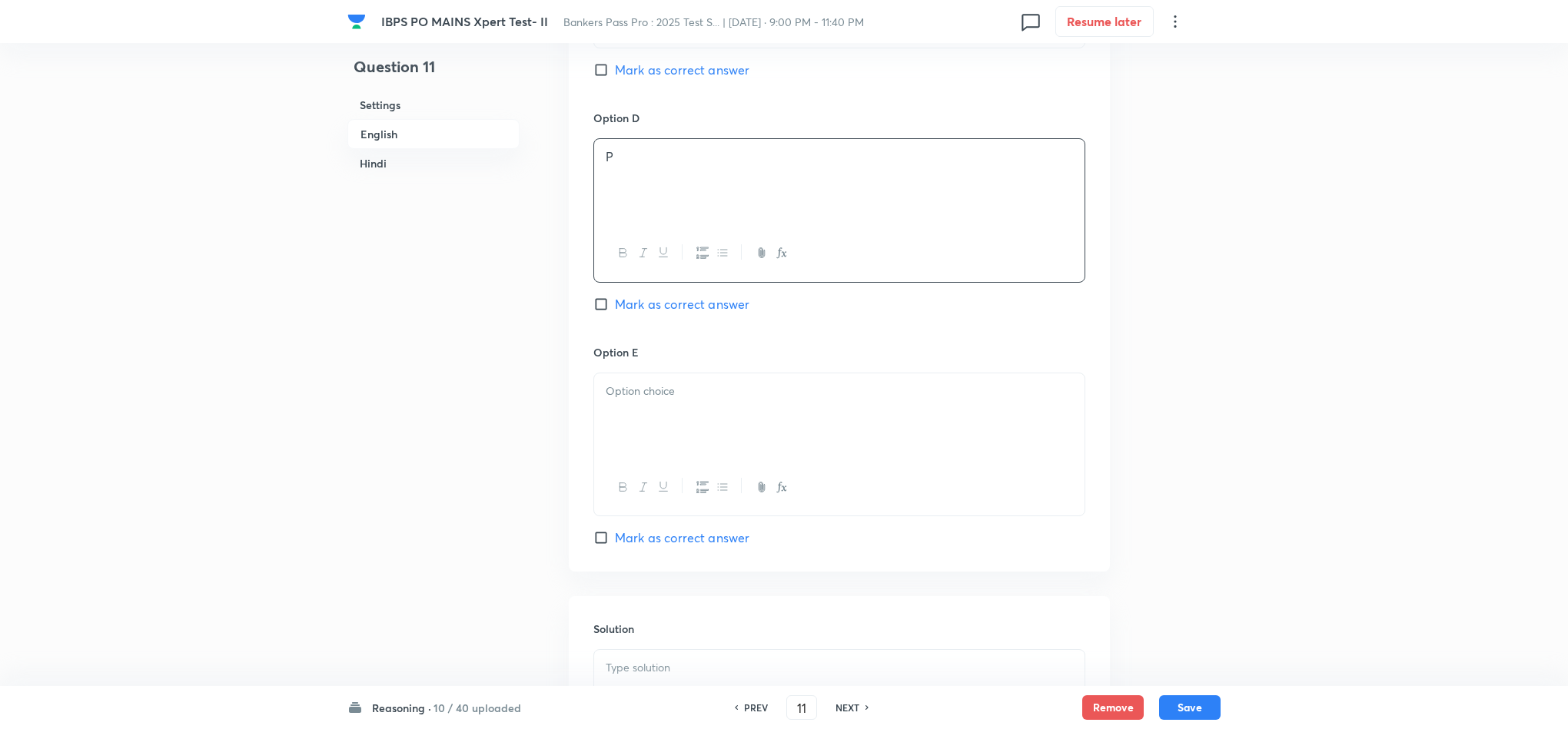
click at [628, 416] on div at bounding box center [839, 416] width 490 height 86
drag, startPoint x: 853, startPoint y: 432, endPoint x: 556, endPoint y: 429, distance: 297.0
click at [556, 429] on div "Question 11 Settings English Hindi Settings Type Single choice correct 5 option…" at bounding box center [784, 673] width 873 height 5115
click at [618, 647] on div "Solution" at bounding box center [839, 706] width 541 height 221
click at [618, 647] on p at bounding box center [839, 667] width 467 height 17
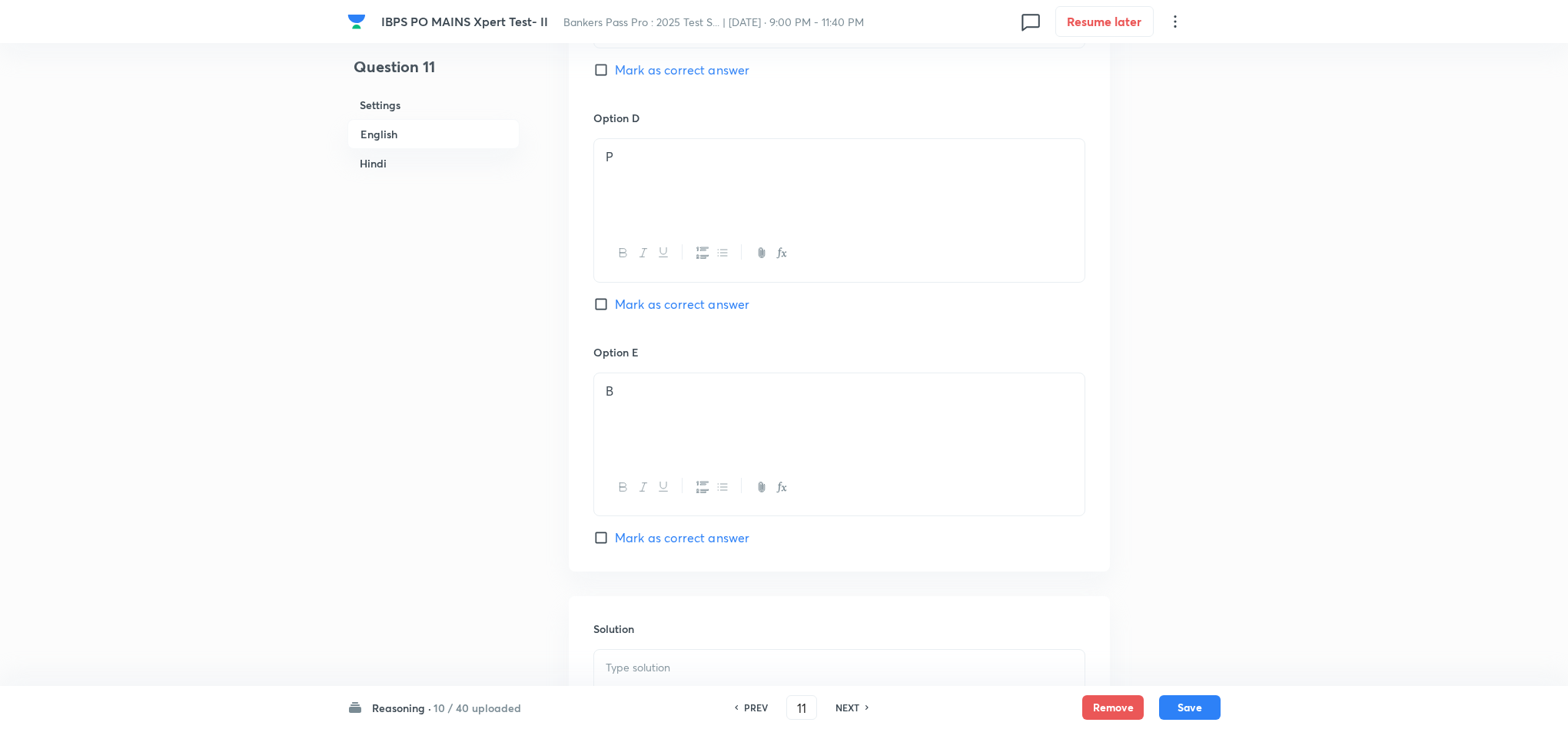
scroll to position [2073, 0]
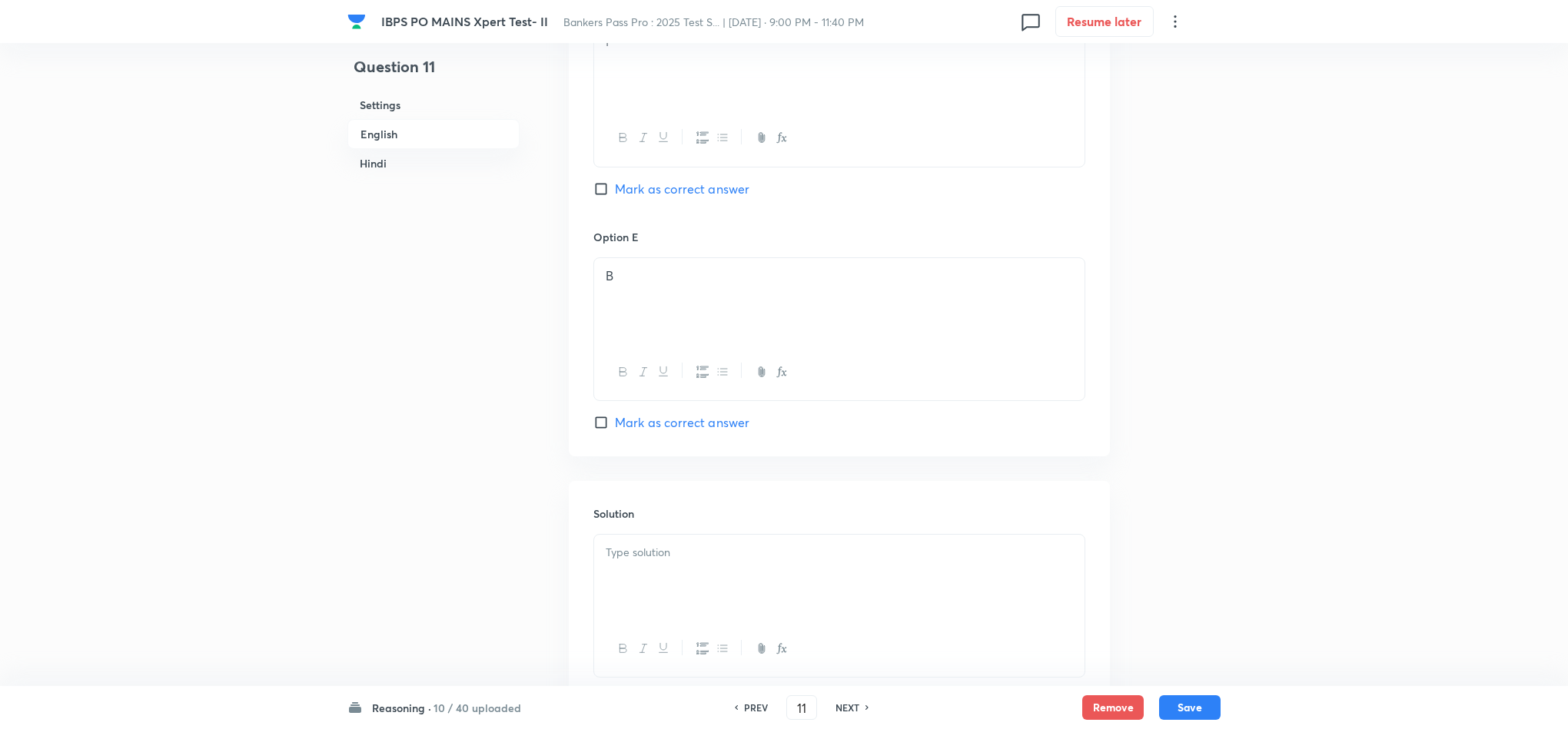
click at [712, 580] on div at bounding box center [839, 577] width 490 height 86
click at [718, 558] on p at bounding box center [839, 553] width 467 height 17
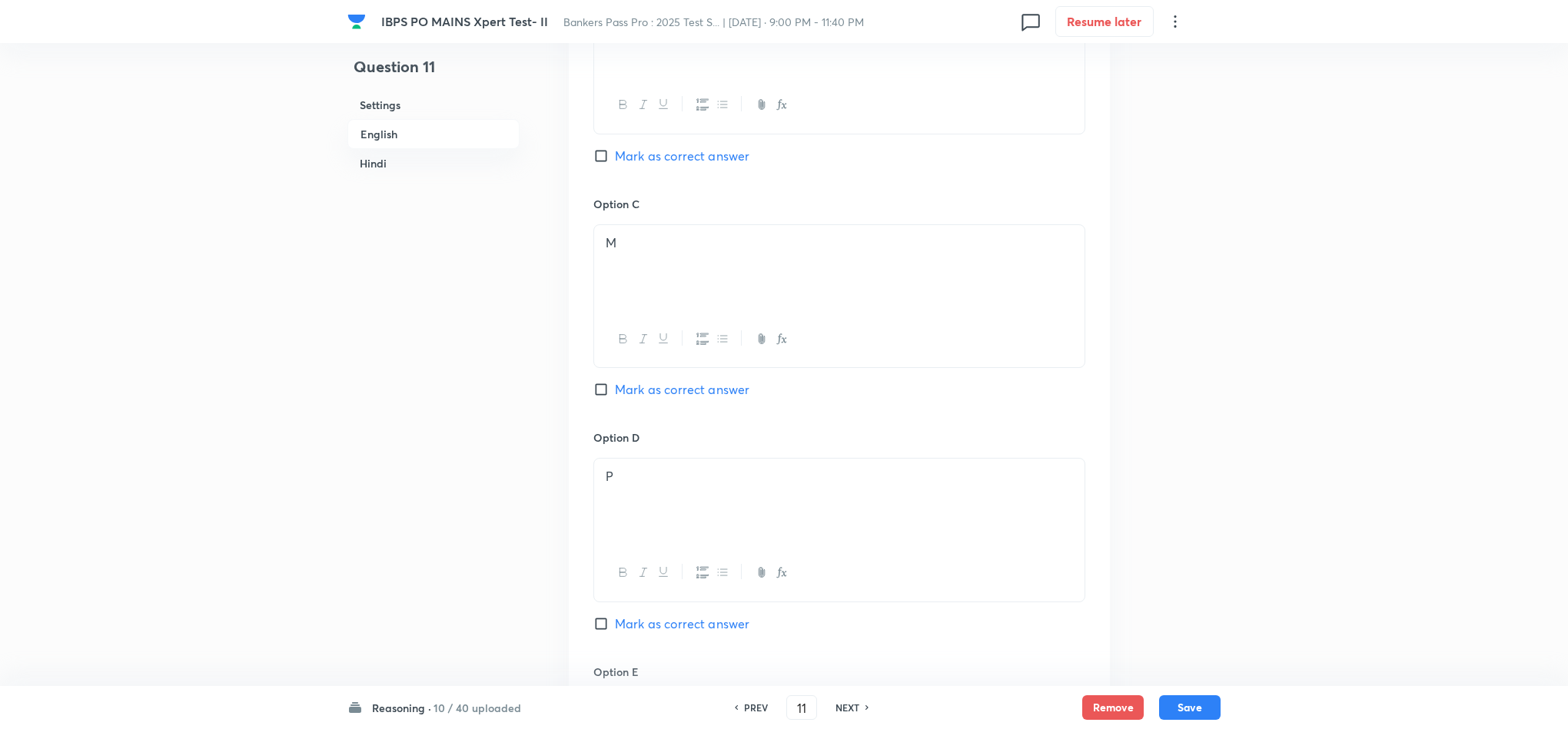
scroll to position [1498, 0]
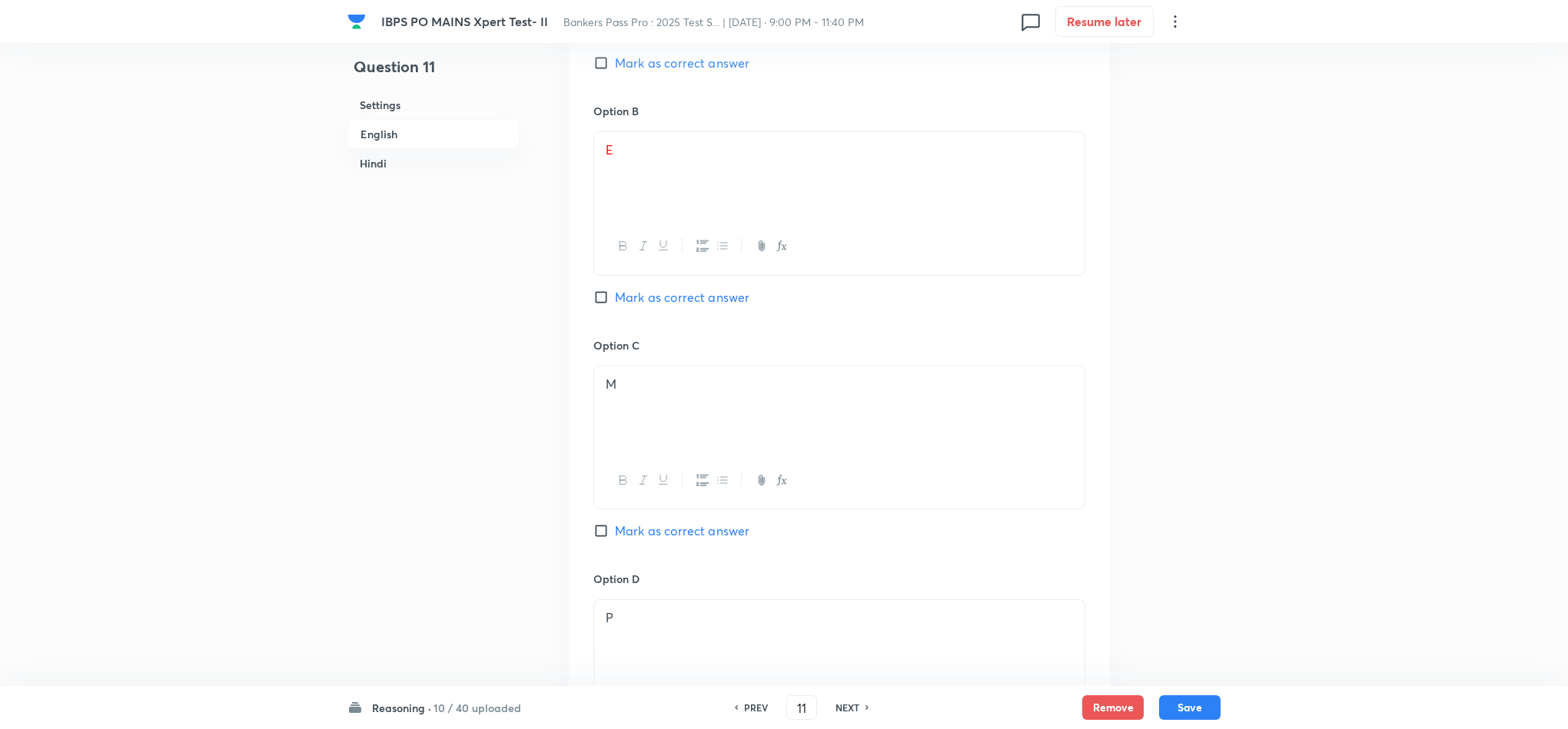
click at [616, 302] on span "Mark as correct answer" at bounding box center [681, 297] width 134 height 18
click at [615, 302] on input "Mark as correct answer" at bounding box center [604, 297] width 21 height 15
checkbox input "true"
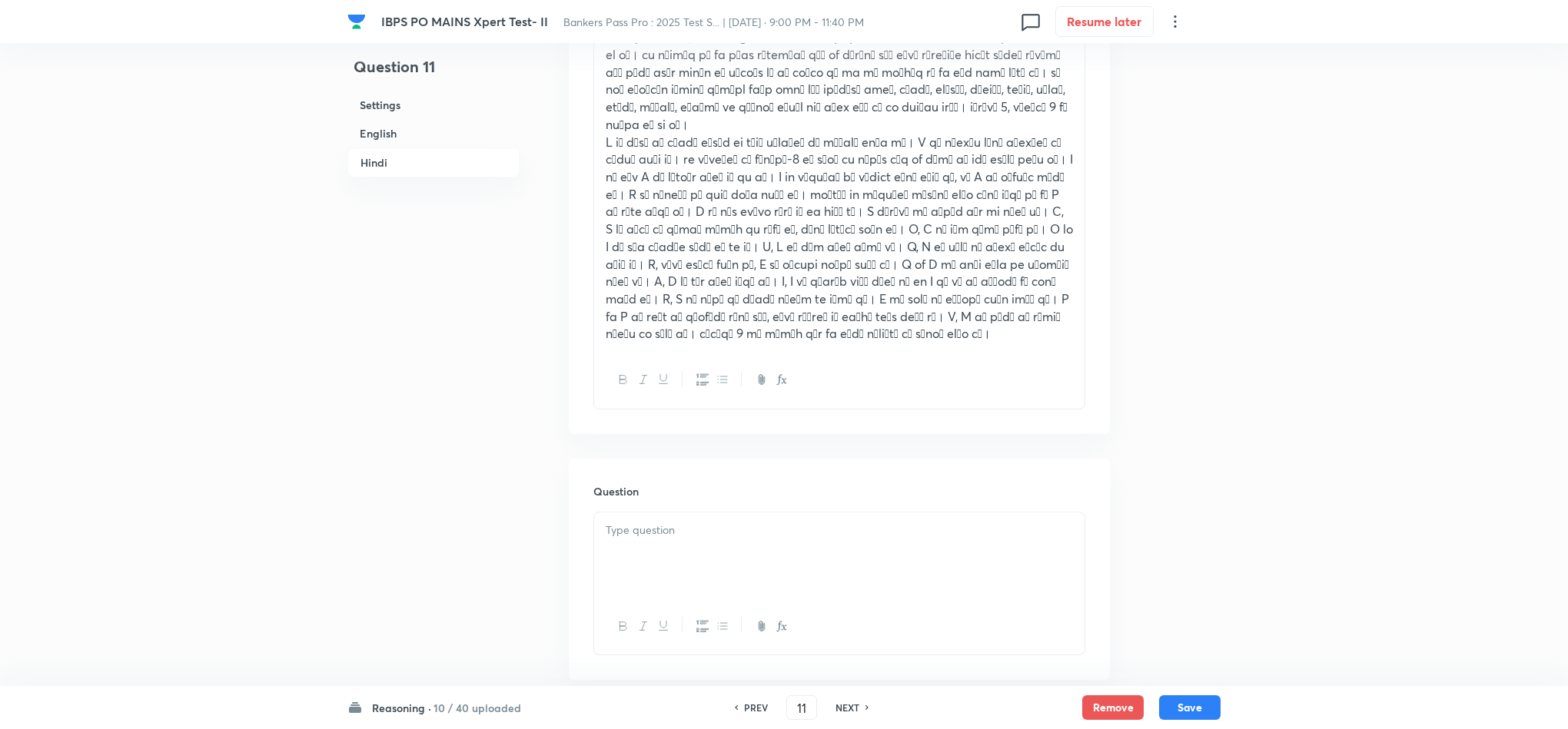
scroll to position [3111, 0]
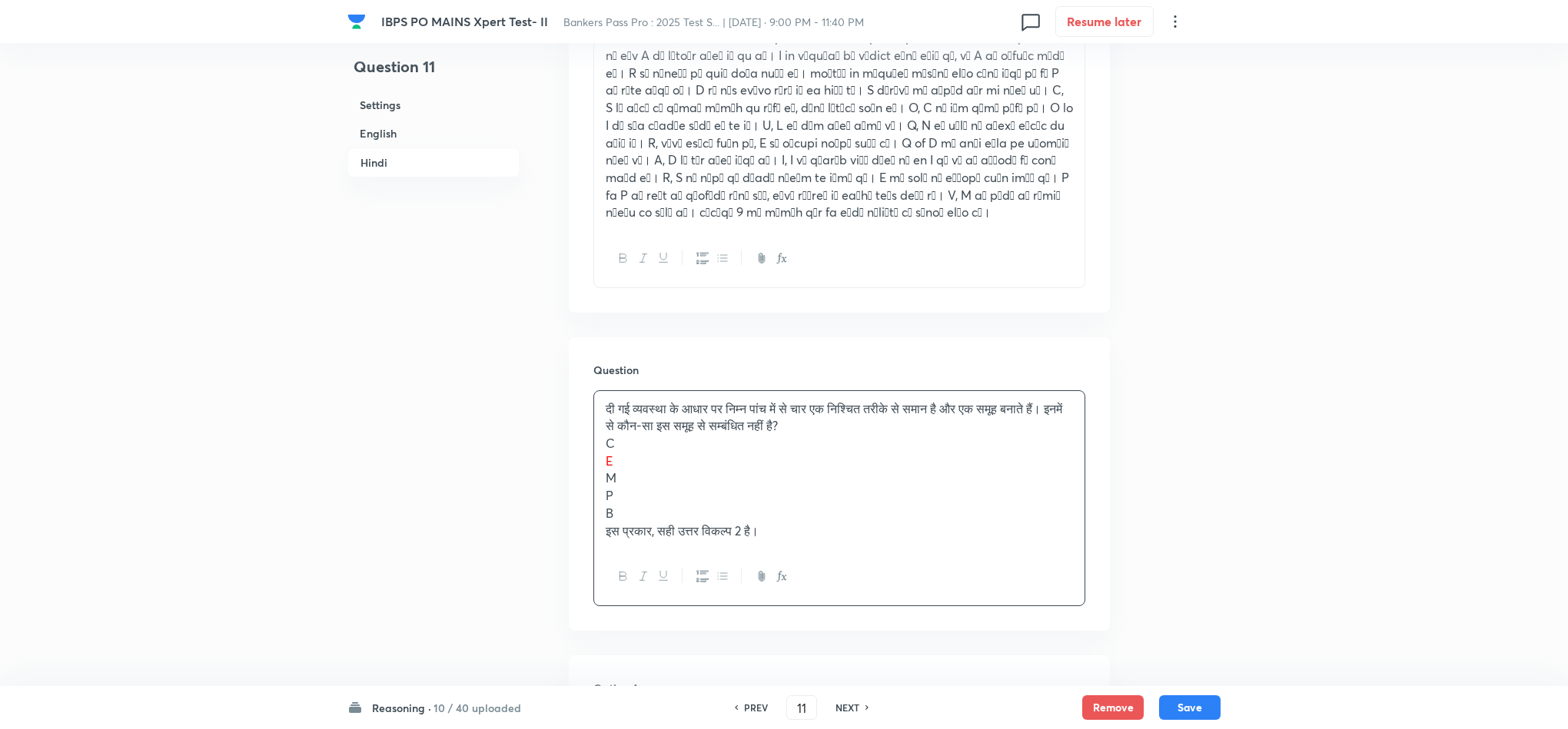
click at [614, 435] on p "C" at bounding box center [839, 444] width 467 height 17
drag, startPoint x: 611, startPoint y: 440, endPoint x: 705, endPoint y: 521, distance: 124.1
click at [844, 538] on div "दी गई व्यवस्था के आधार पर निम्न पांच में से चार एक निश्चित तरीके से समान है और …" at bounding box center [839, 499] width 492 height 216
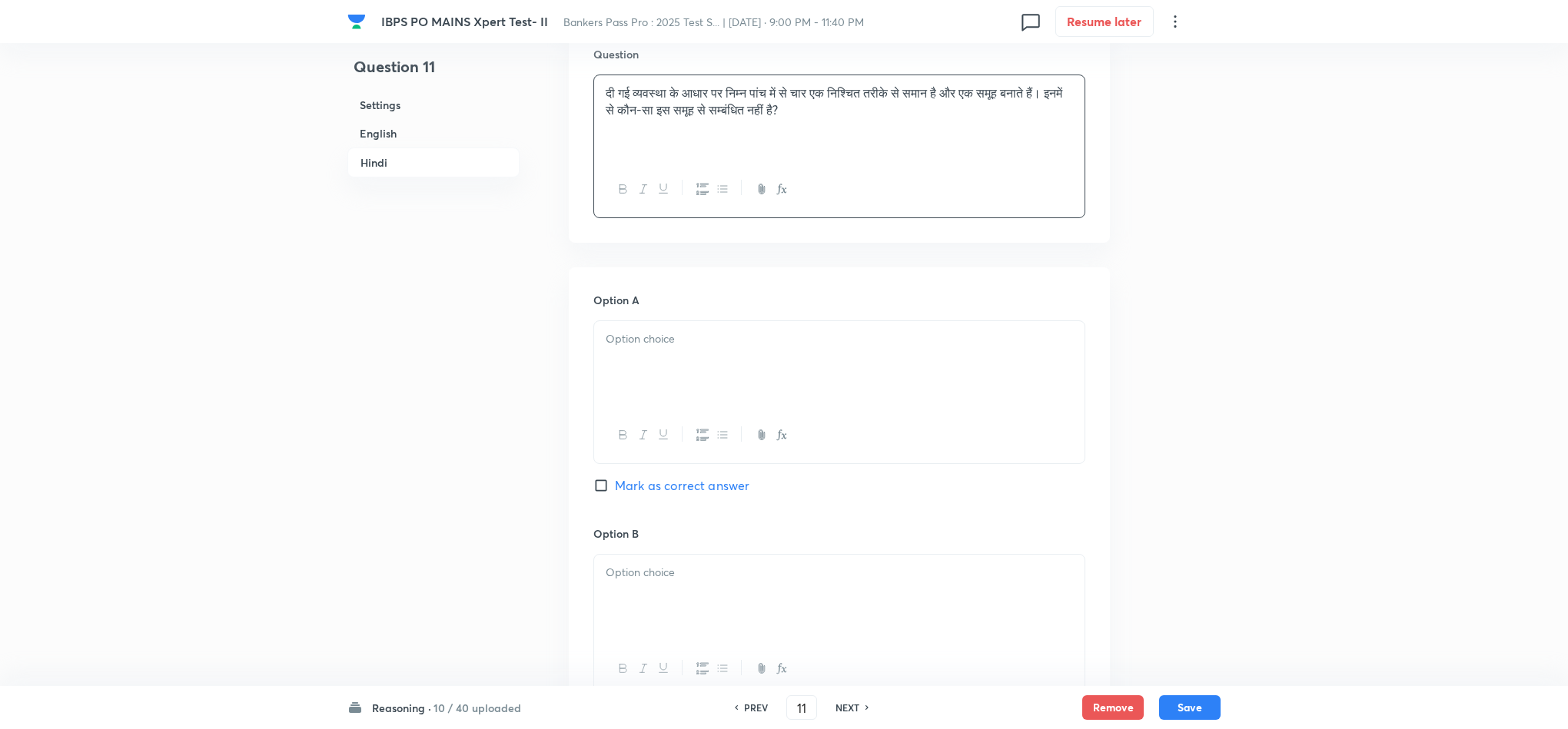
scroll to position [3456, 0]
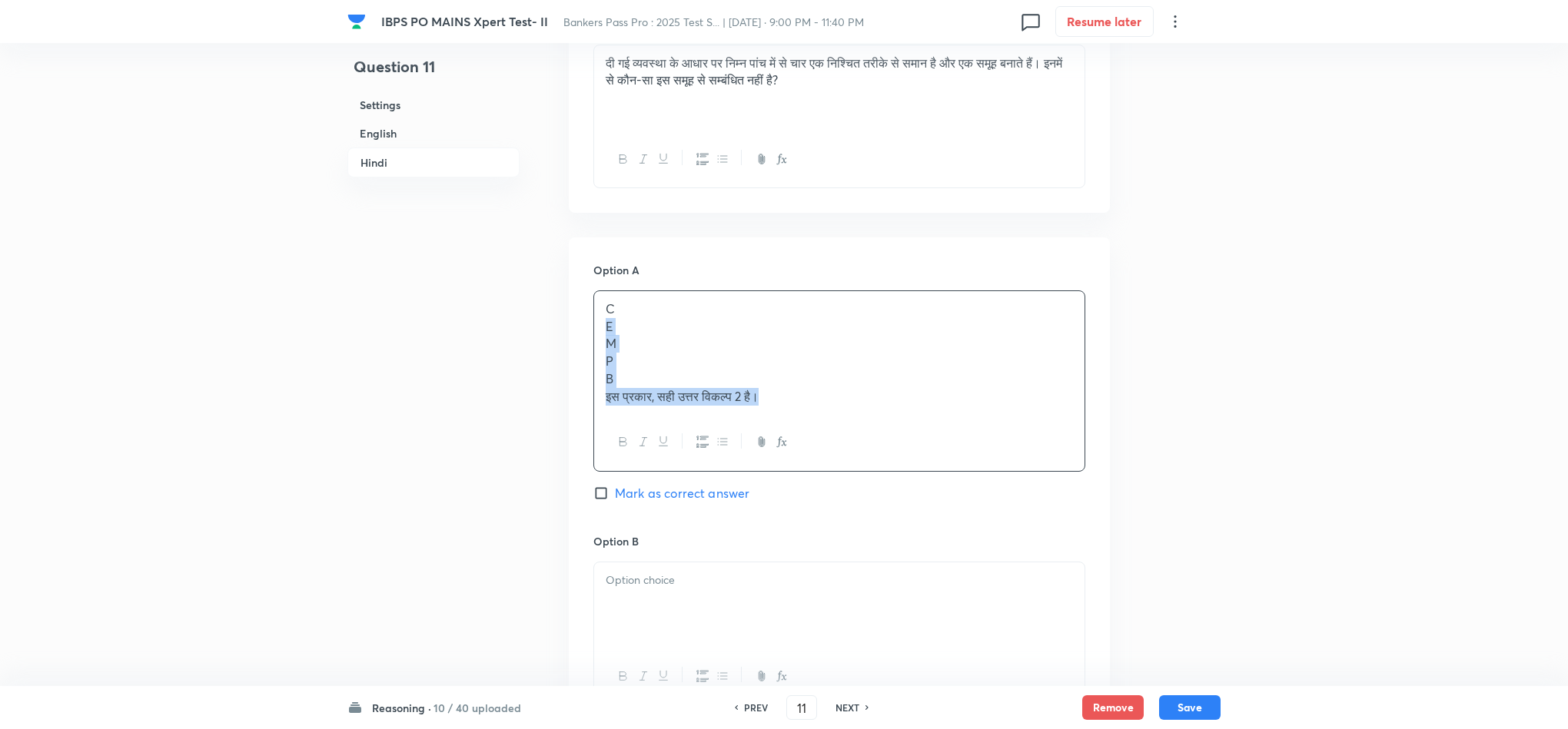
drag, startPoint x: 604, startPoint y: 316, endPoint x: 863, endPoint y: 433, distance: 284.2
click at [863, 433] on div "C E M P B इस प्रकार, सही उत्तर विकल्प 2 है।" at bounding box center [839, 381] width 492 height 181
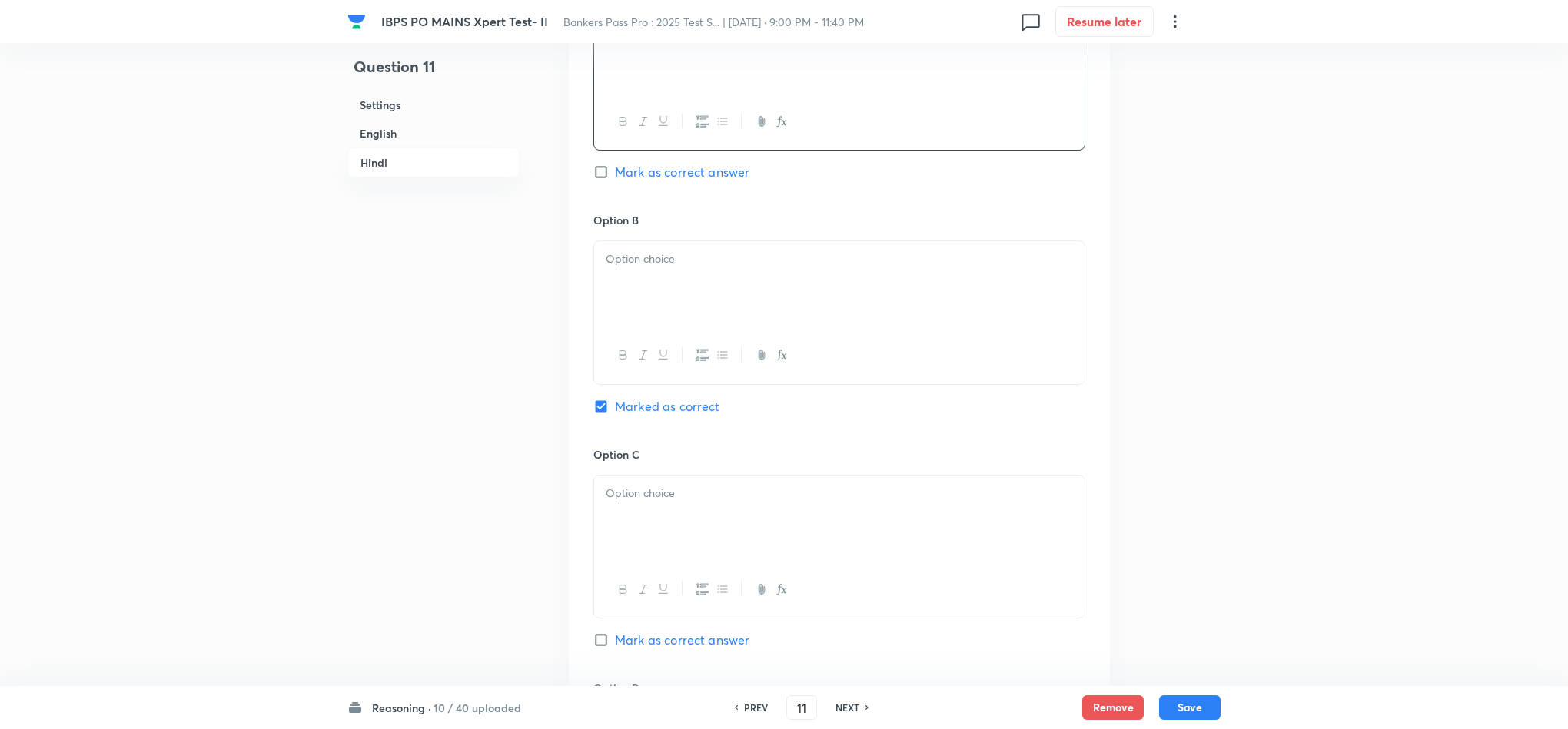
scroll to position [3801, 0]
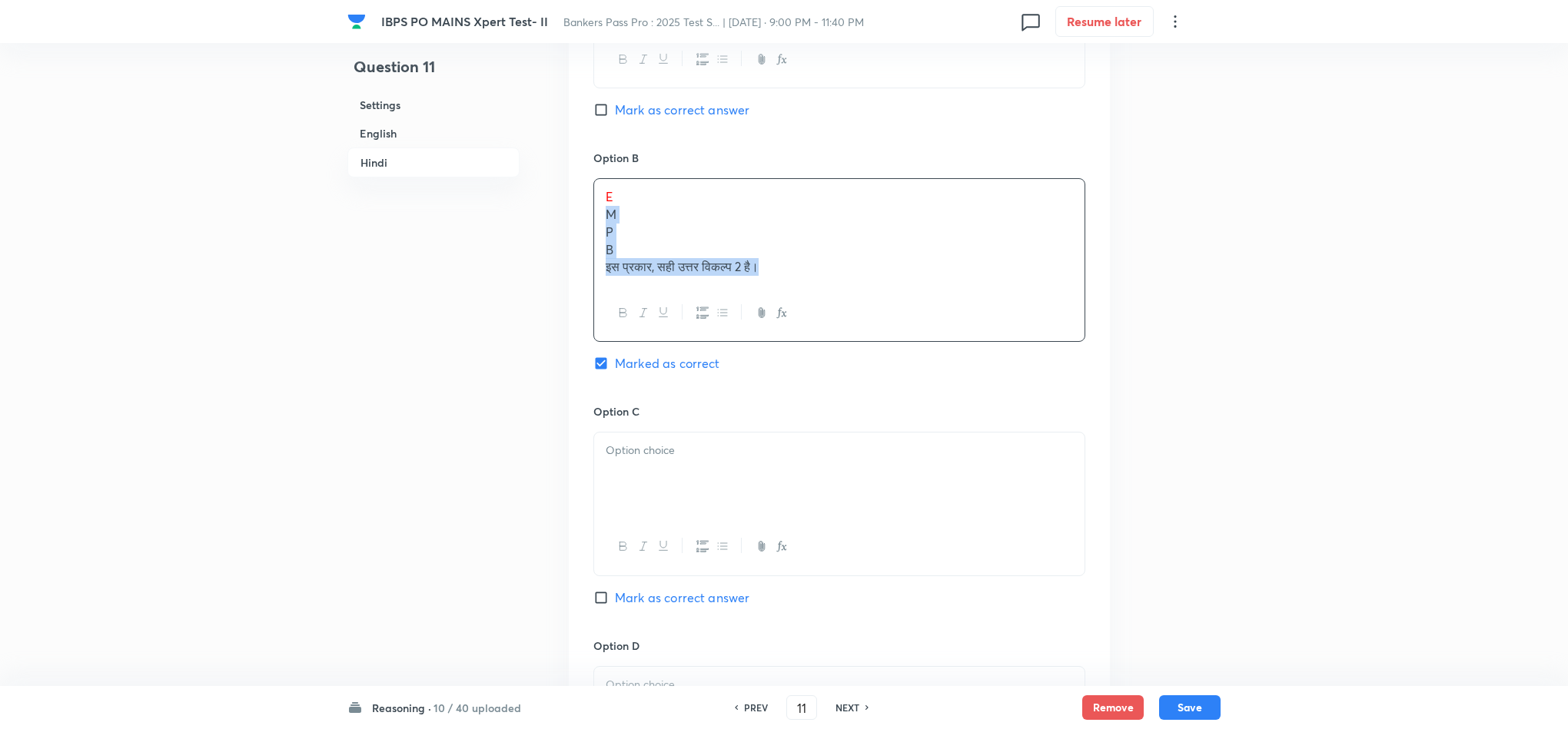
drag, startPoint x: 604, startPoint y: 208, endPoint x: 782, endPoint y: 252, distance: 183.4
click at [782, 252] on div "E M P B इस प्रकार, सही उत्तर विकल्प 2 है।" at bounding box center [839, 232] width 490 height 106
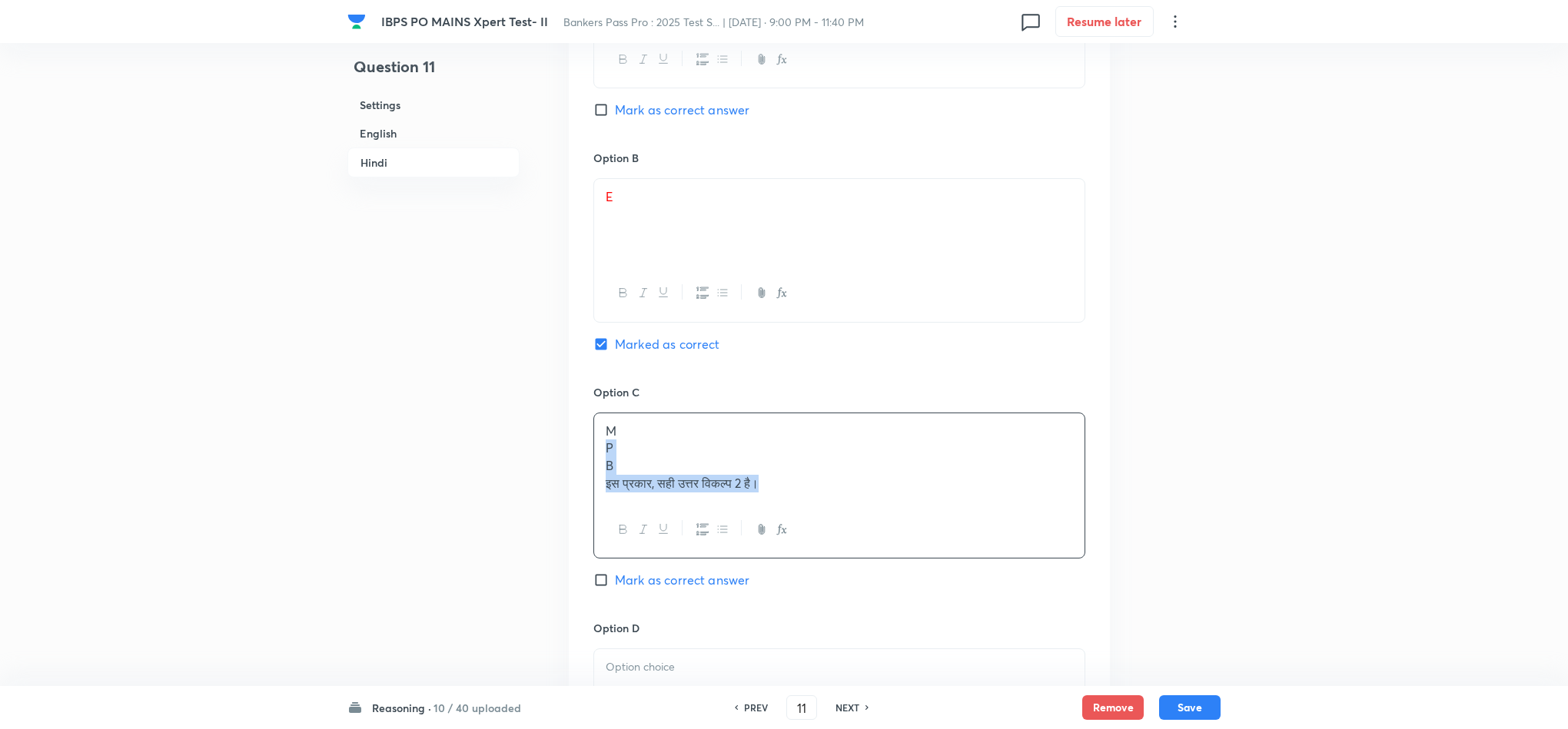
drag, startPoint x: 598, startPoint y: 438, endPoint x: 723, endPoint y: 486, distance: 133.9
click at [876, 498] on div "M P B इस प्रकार, सही उत्तर विकल्प 2 है।" at bounding box center [839, 485] width 492 height 146
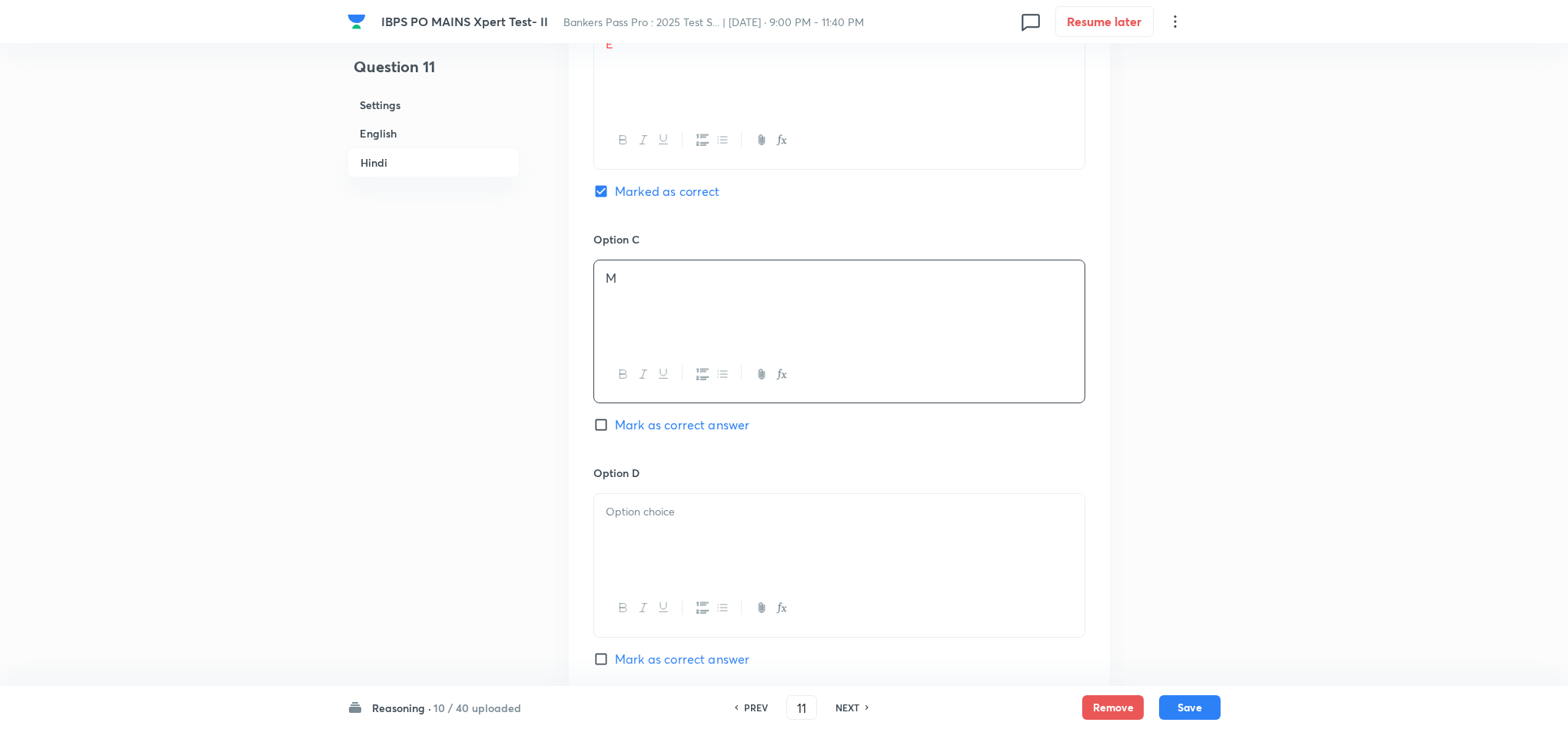
scroll to position [4147, 0]
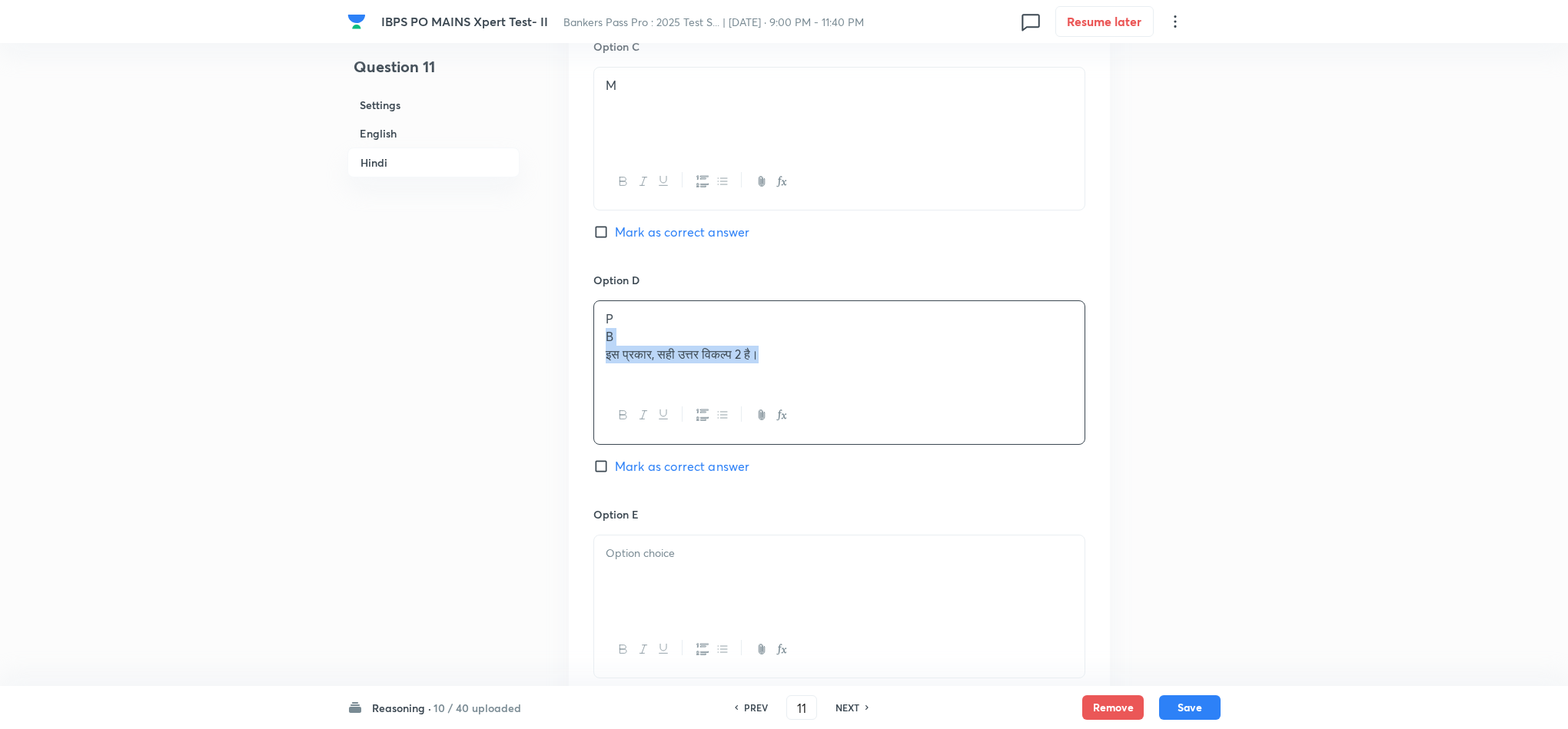
drag, startPoint x: 599, startPoint y: 323, endPoint x: 788, endPoint y: 345, distance: 190.3
click at [923, 346] on div "P B इस प्रकार, सही उत्तर विकल्प 2 है।" at bounding box center [839, 343] width 490 height 86
drag, startPoint x: 605, startPoint y: 570, endPoint x: 851, endPoint y: 563, distance: 246.1
click at [851, 563] on p "इस प्रकार, सही उत्तर विकल्प 2 है।" at bounding box center [839, 570] width 467 height 17
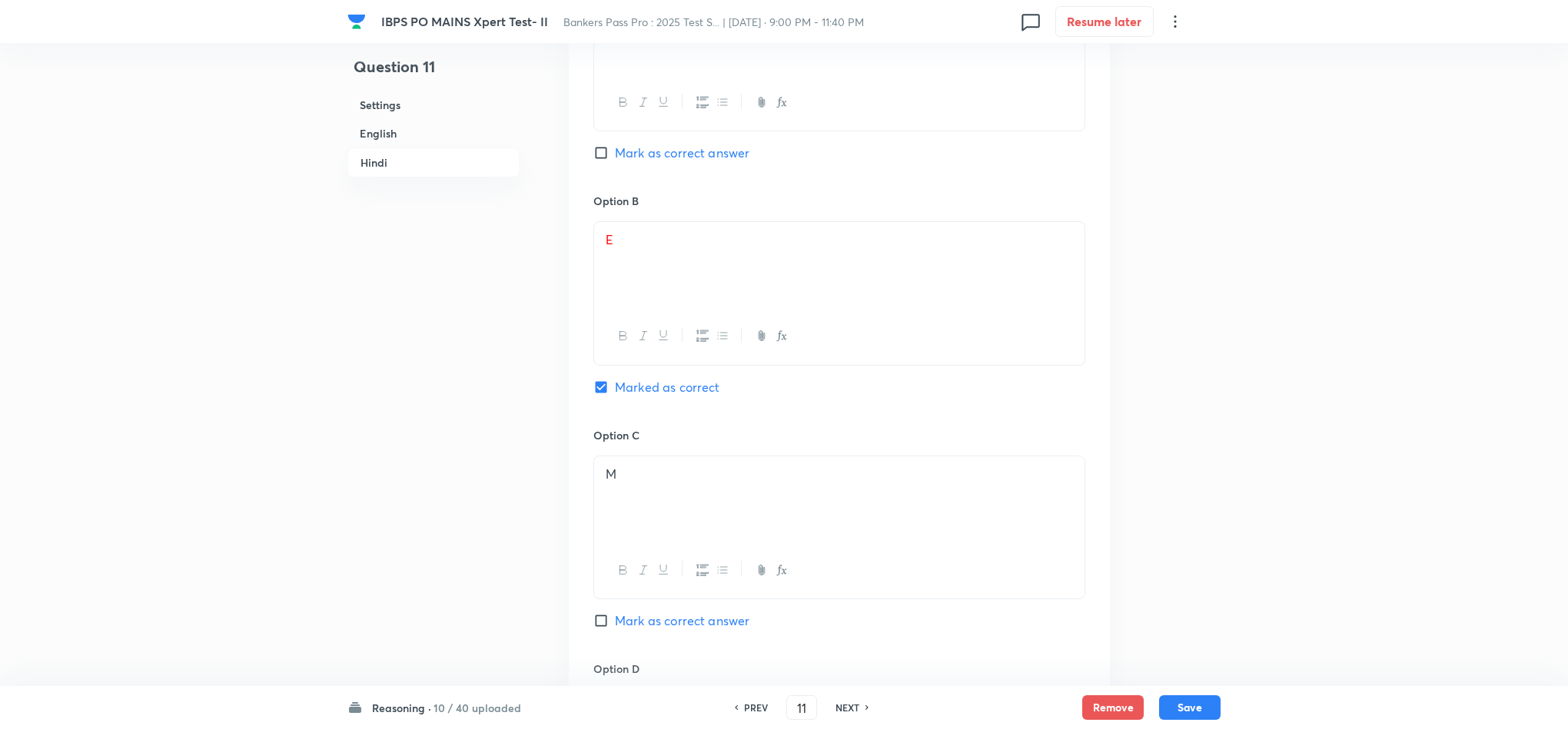
scroll to position [3604, 0]
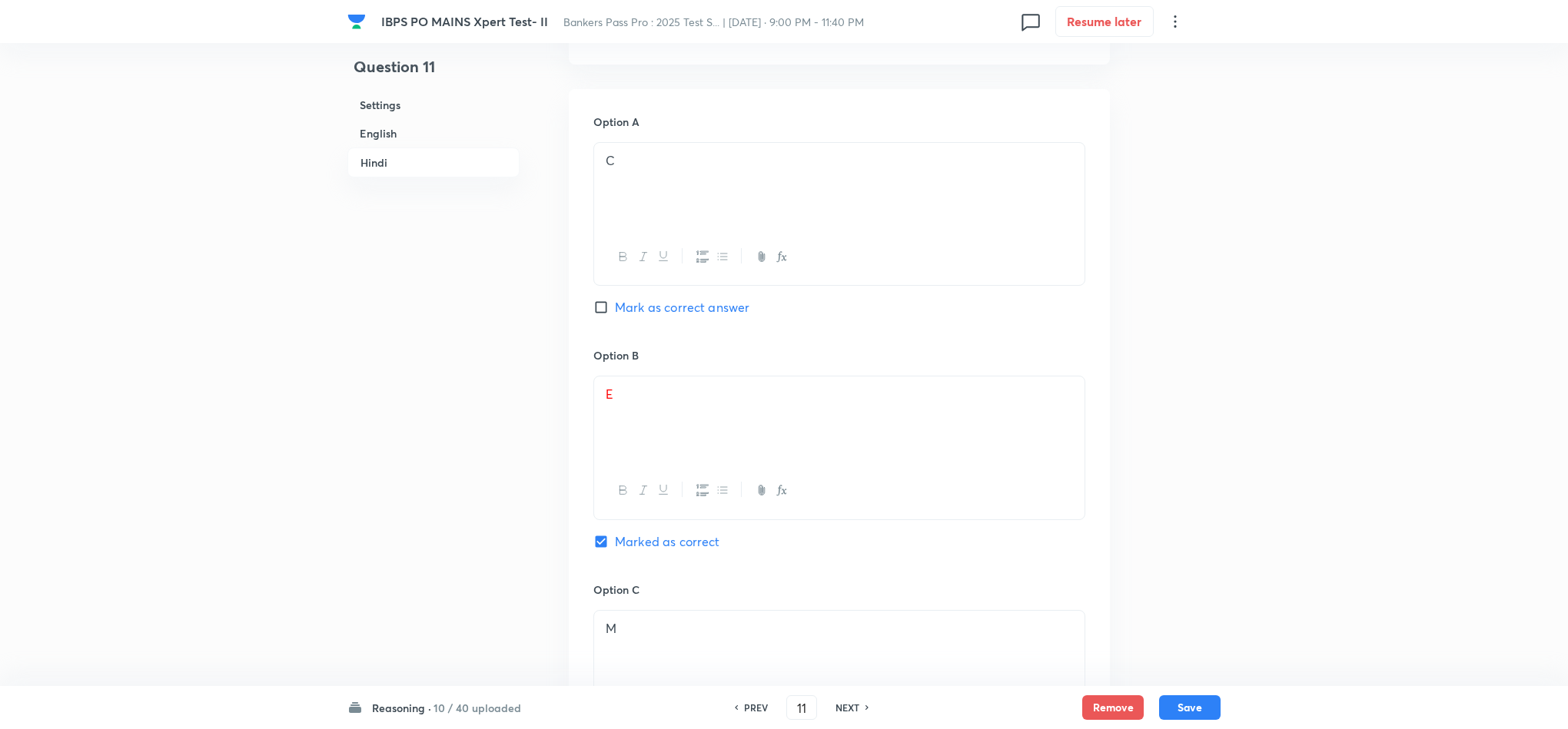
click at [1186, 647] on div "Reasoning · 10 / 40 uploaded PREV 11 ​ NEXT Remove Save" at bounding box center [784, 707] width 873 height 43
click at [1180, 647] on button "Save" at bounding box center [1190, 705] width 62 height 24
type input "12"
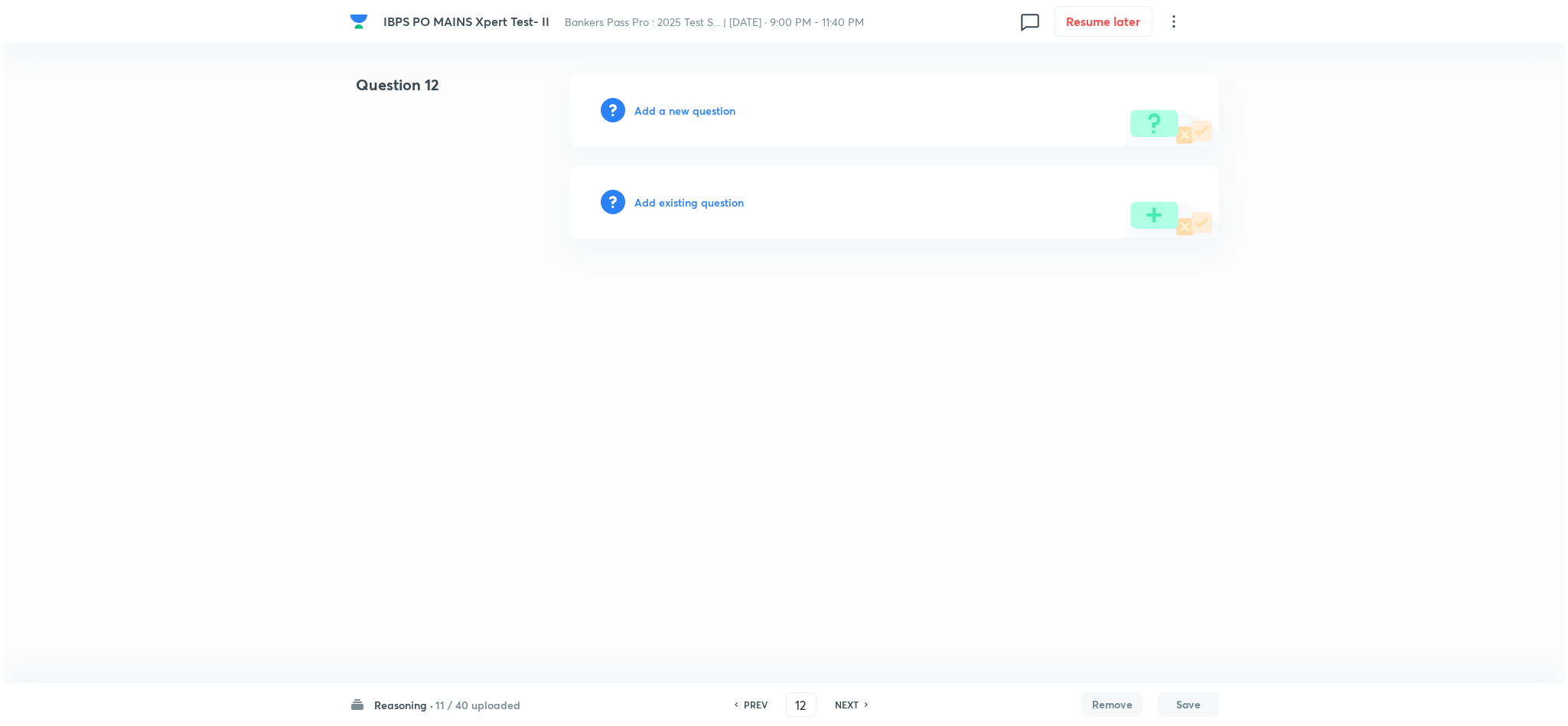
scroll to position [0, 0]
click at [707, 103] on h6 "Add a new question" at bounding box center [684, 110] width 101 height 16
click at [694, 110] on h6 "Choose a question type" at bounding box center [693, 110] width 118 height 16
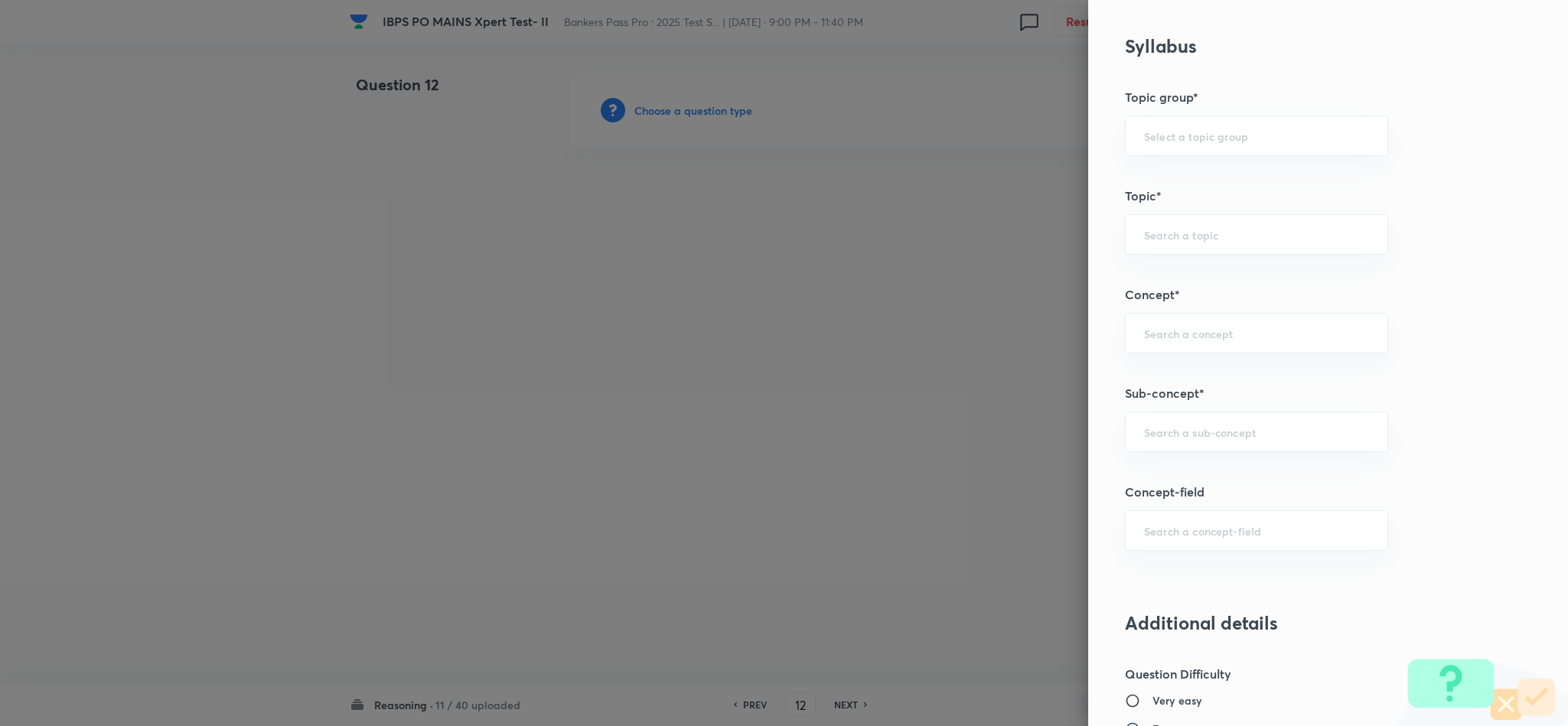
scroll to position [803, 0]
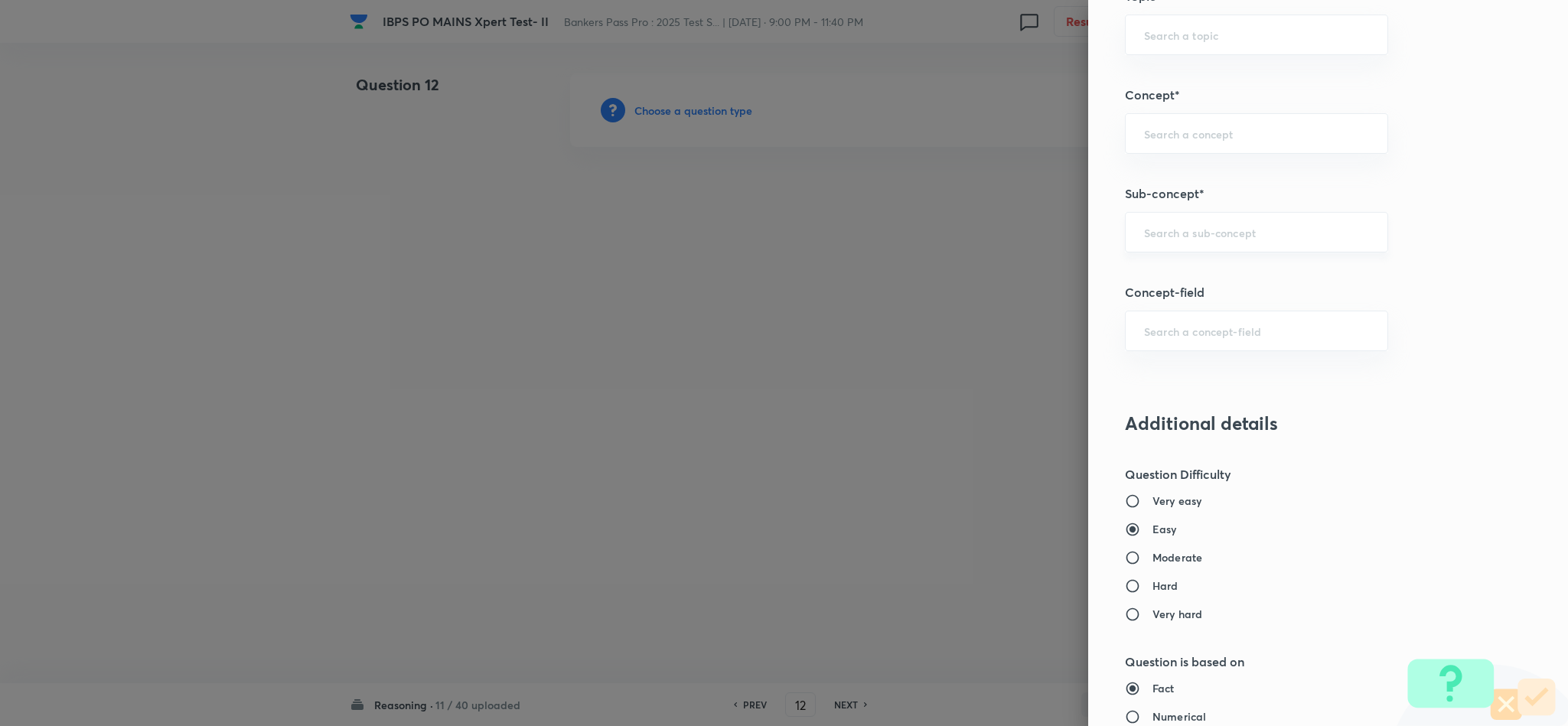
click at [1171, 228] on div "​" at bounding box center [1257, 232] width 263 height 40
click at [1188, 289] on li "Miscellaneous Puzzles" at bounding box center [1239, 280] width 261 height 28
type input "Miscellaneous Puzzles"
type input "Reasoning"
type input "Verbal Reasoning"
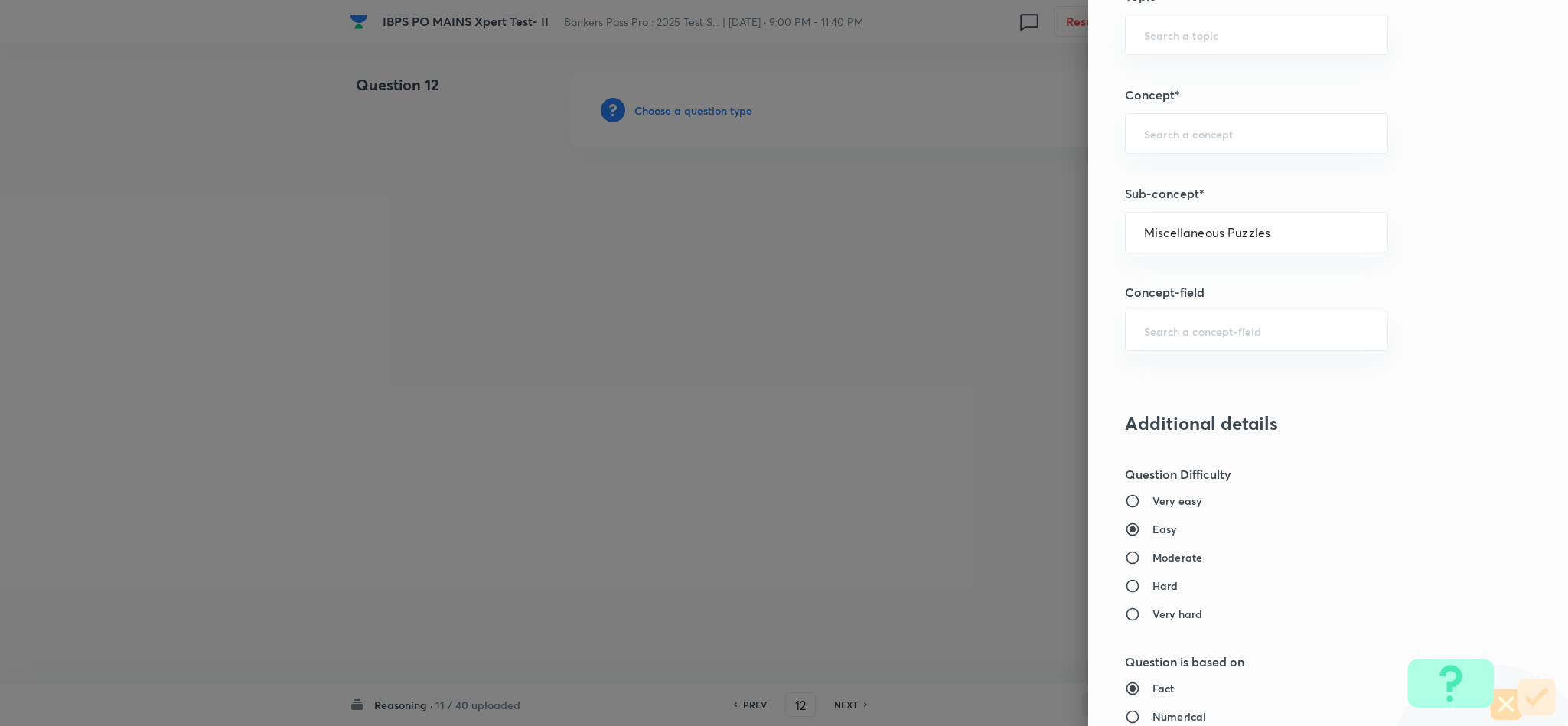
type input "Puzzle and Seating Arrangement"
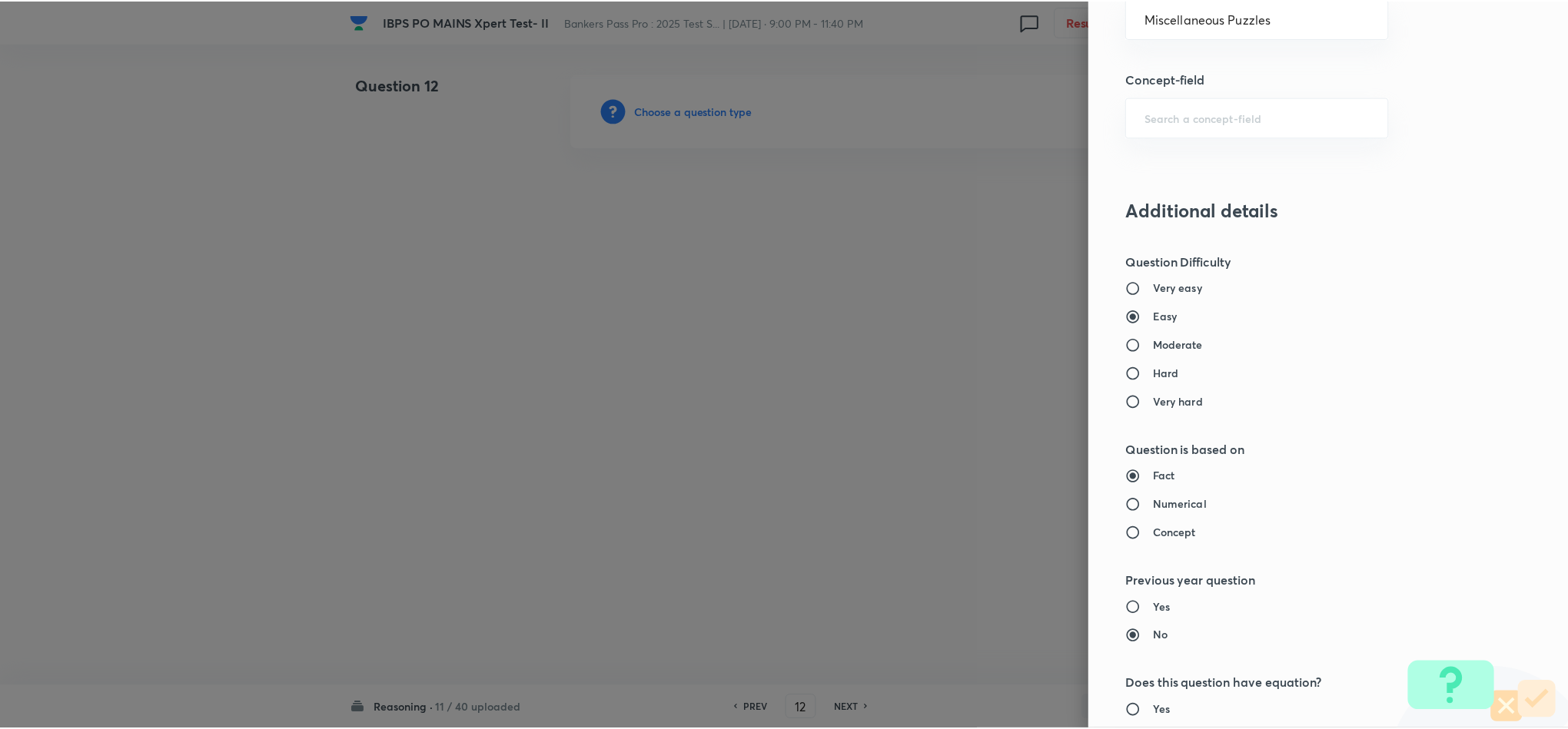
scroll to position [1369, 0]
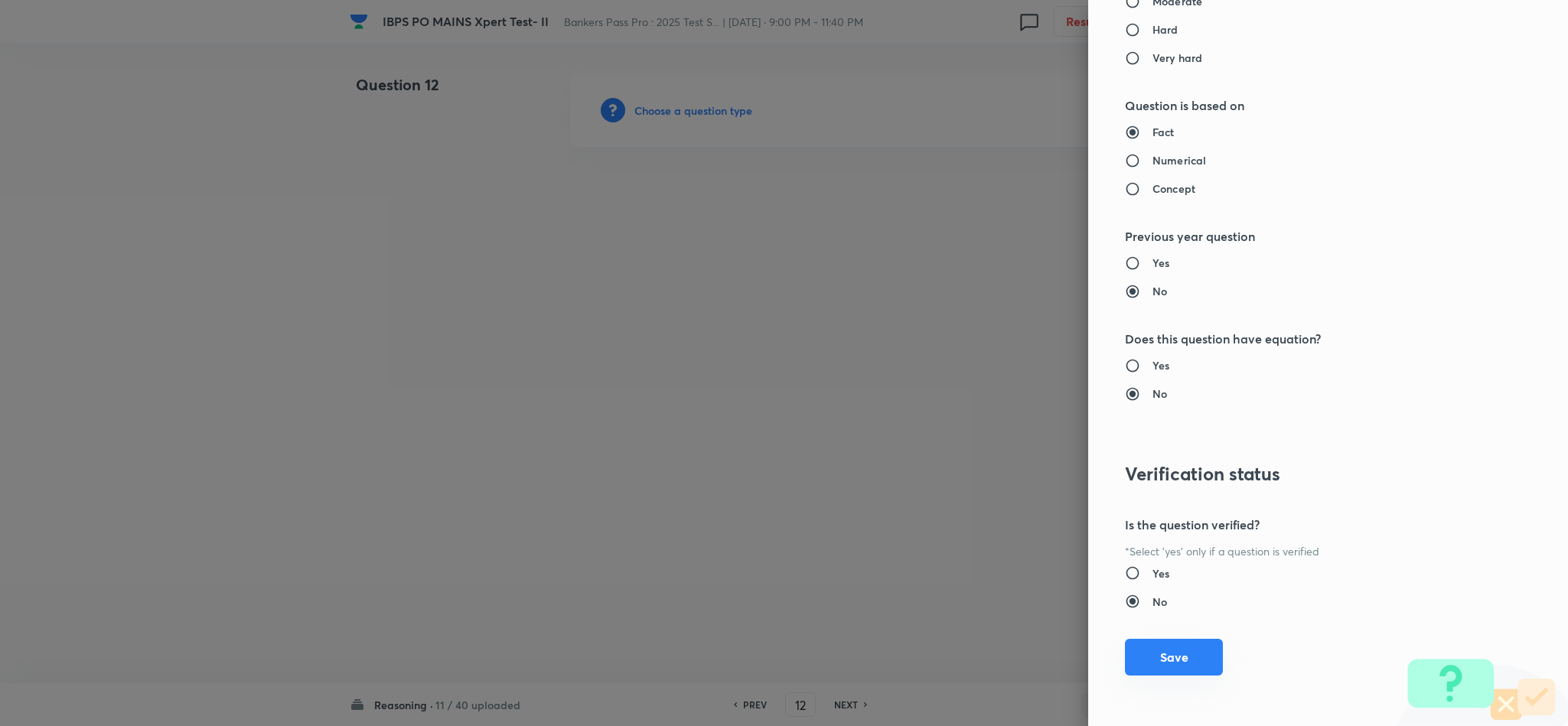
click at [1175, 641] on button "Save" at bounding box center [1174, 657] width 98 height 36
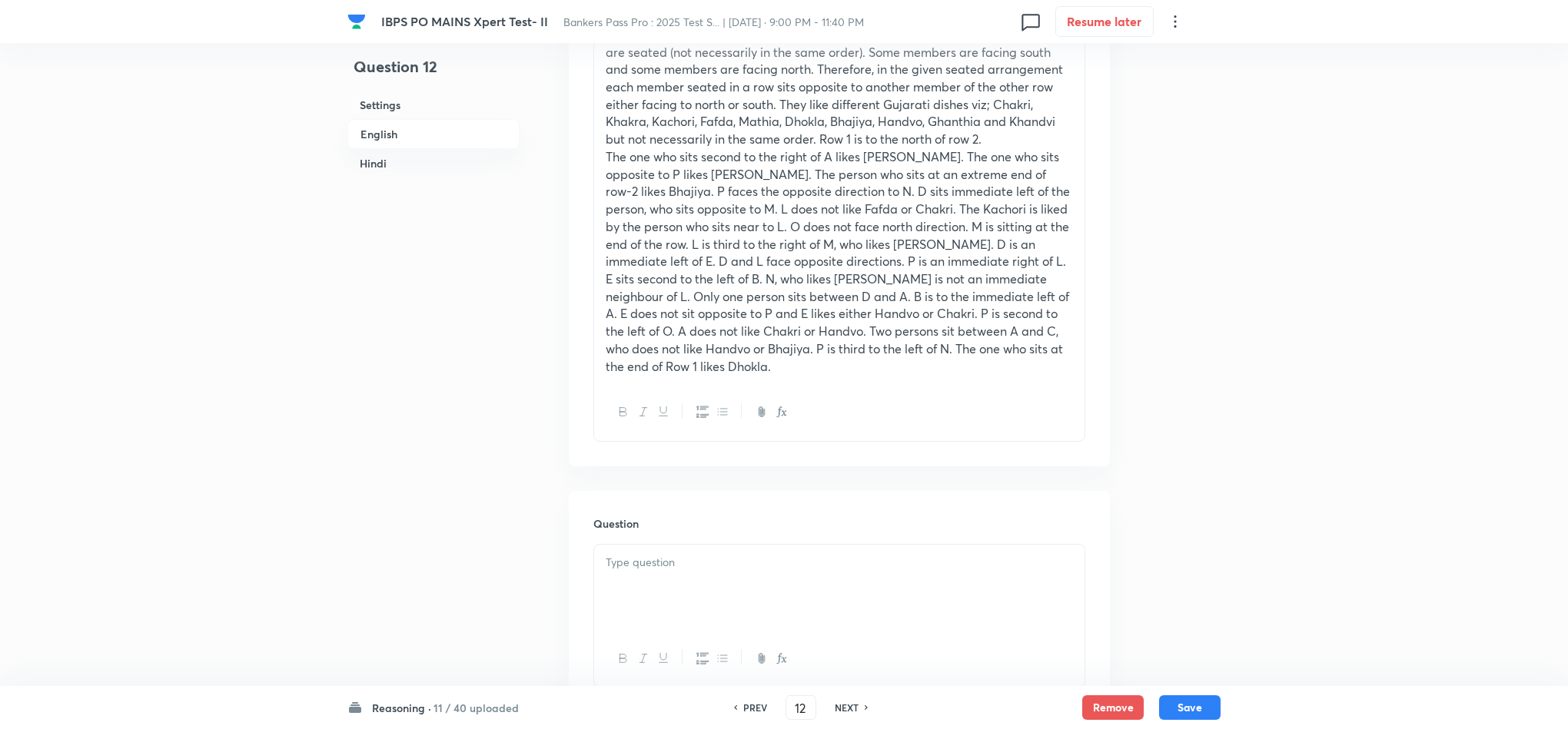
scroll to position [922, 0]
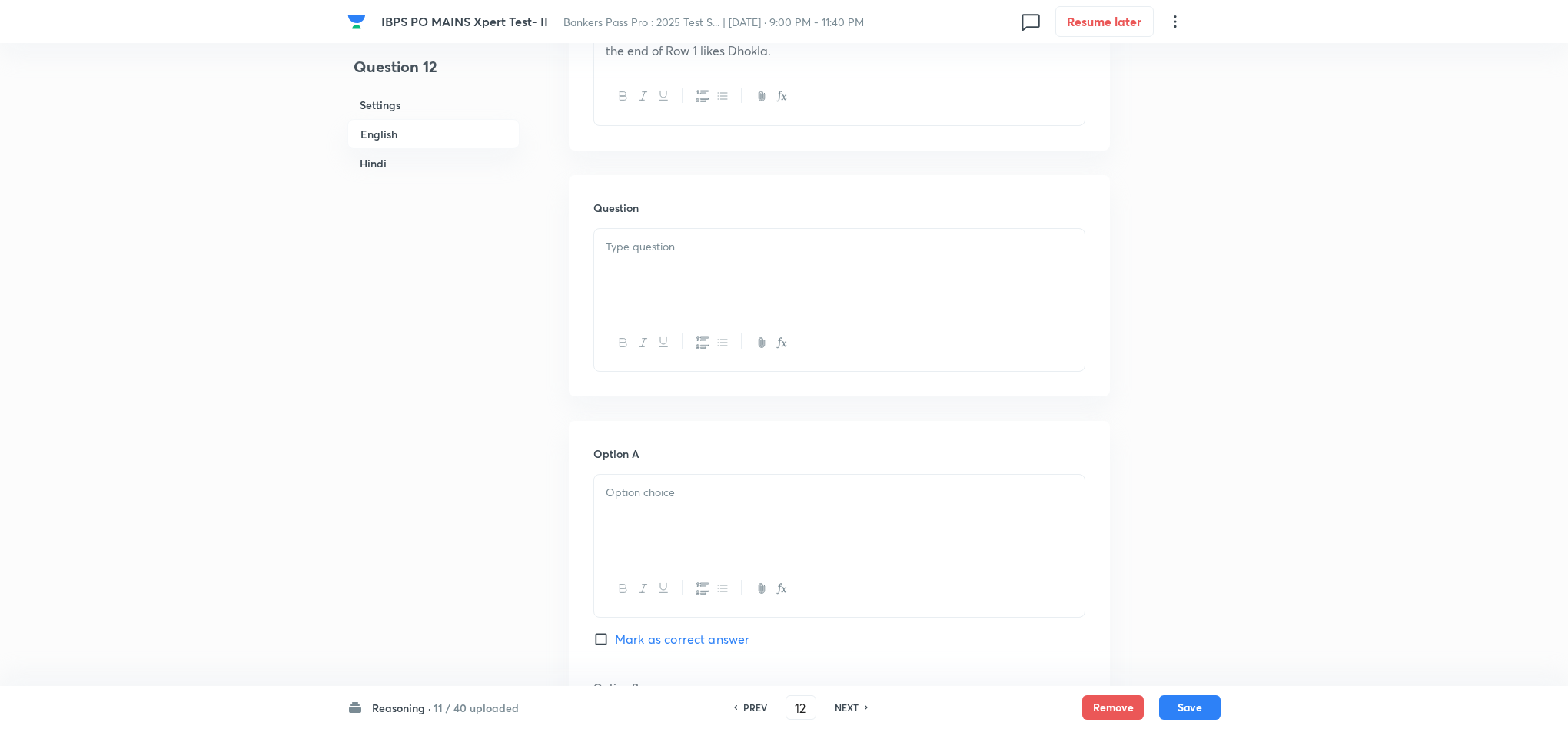
click at [637, 262] on div at bounding box center [839, 271] width 490 height 86
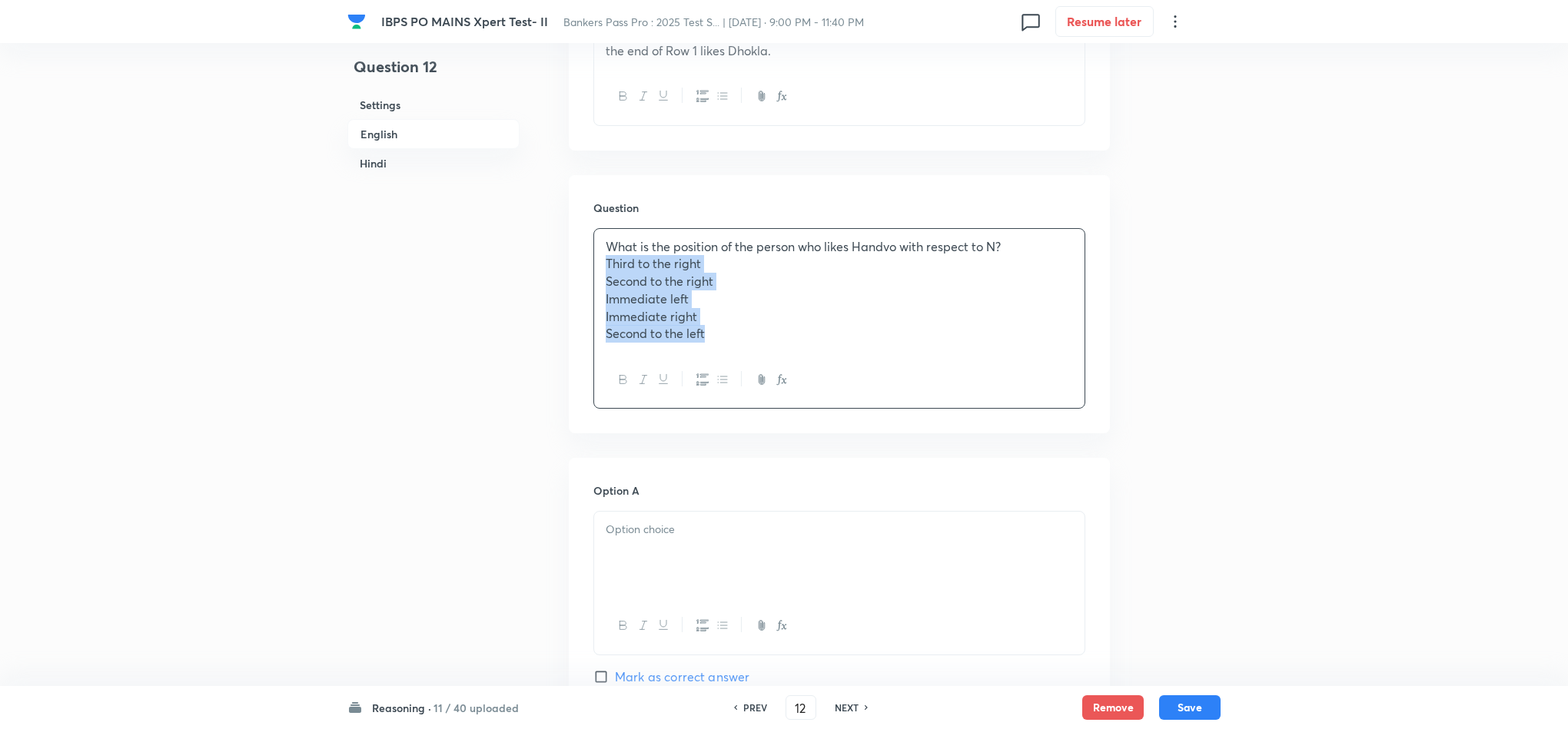
drag, startPoint x: 602, startPoint y: 266, endPoint x: 813, endPoint y: 401, distance: 250.5
click at [814, 398] on div "What is the position of the person who likes Handvo with respect to N? Third to…" at bounding box center [839, 319] width 492 height 181
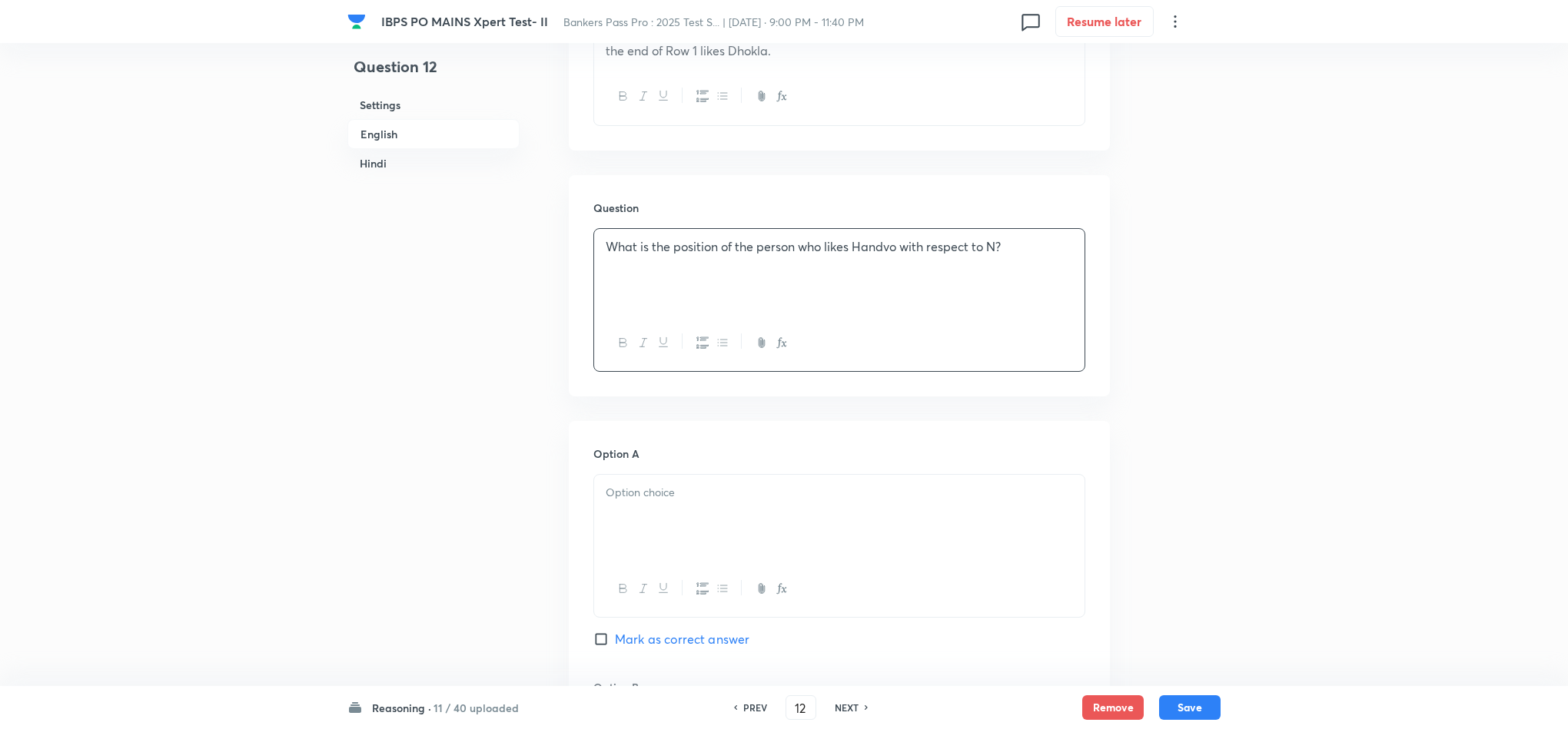
click at [636, 492] on p at bounding box center [839, 493] width 467 height 17
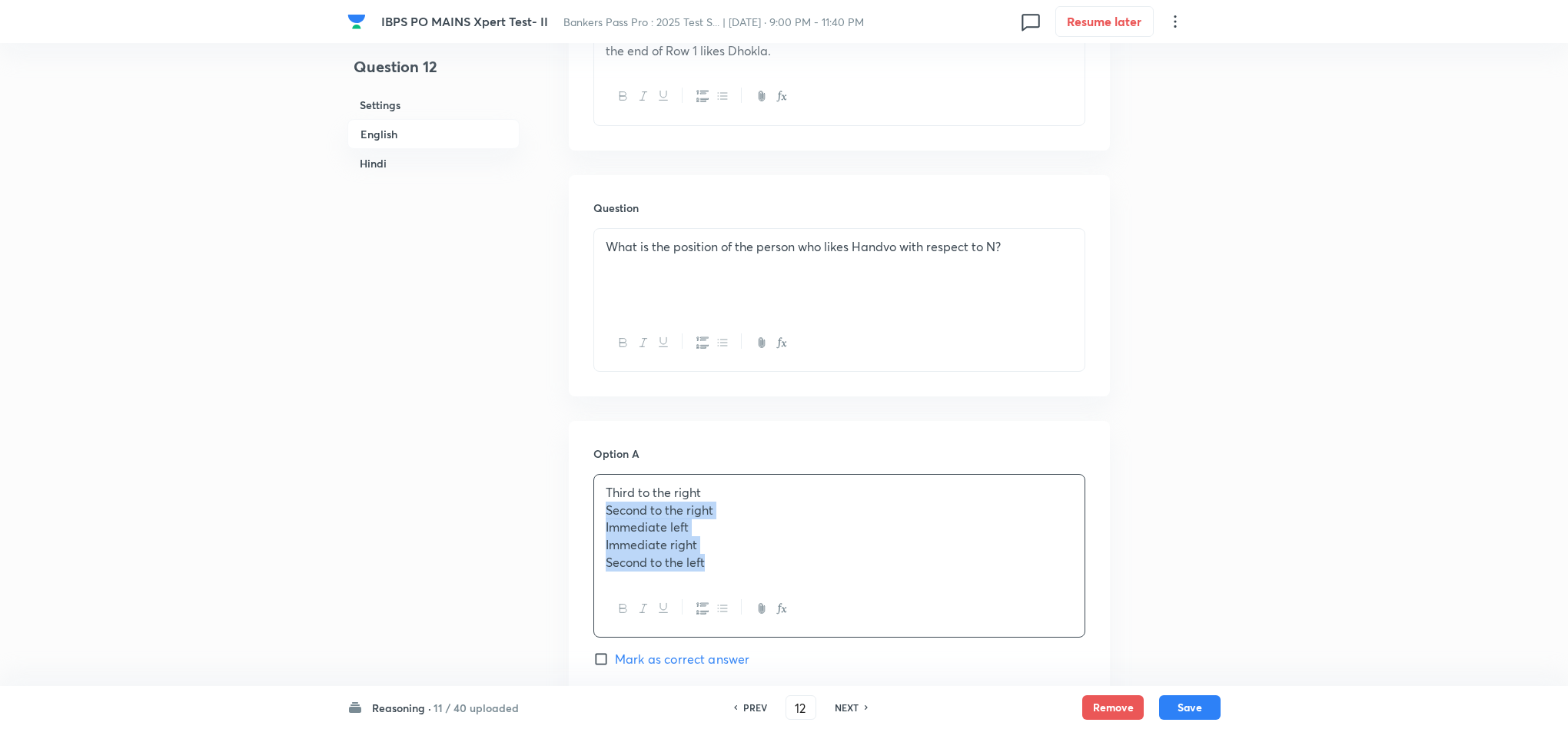
drag, startPoint x: 602, startPoint y: 515, endPoint x: 746, endPoint y: 590, distance: 162.4
click at [743, 590] on div "Third to the right Second to the right Immediate left Immediate right Second to…" at bounding box center [839, 555] width 492 height 164
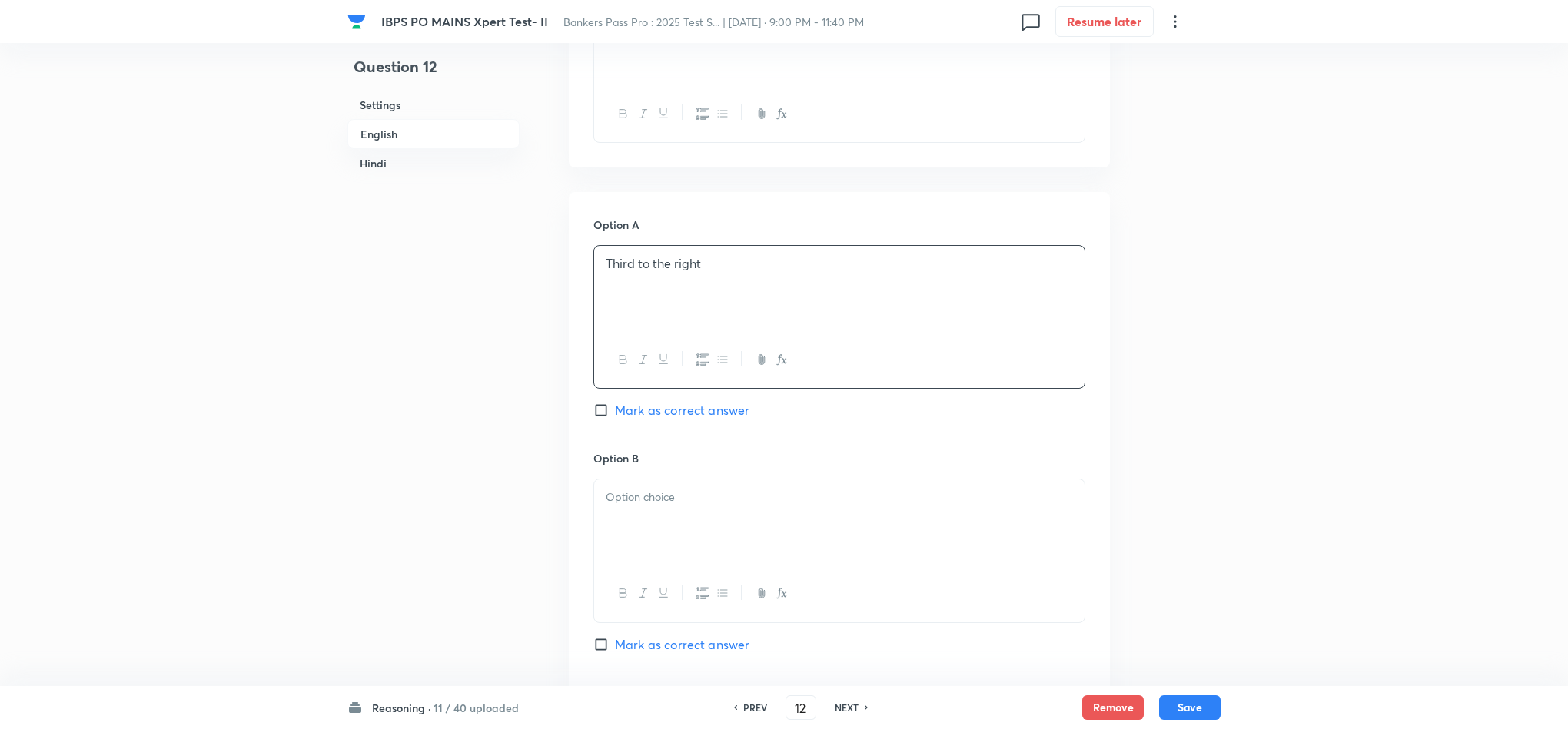
scroll to position [1152, 0]
click at [667, 544] on div at bounding box center [839, 520] width 490 height 86
drag, startPoint x: 598, startPoint y: 516, endPoint x: 795, endPoint y: 574, distance: 205.4
click at [819, 572] on div "Second to the right Immediate left Immediate right Second to the left" at bounding box center [839, 550] width 492 height 146
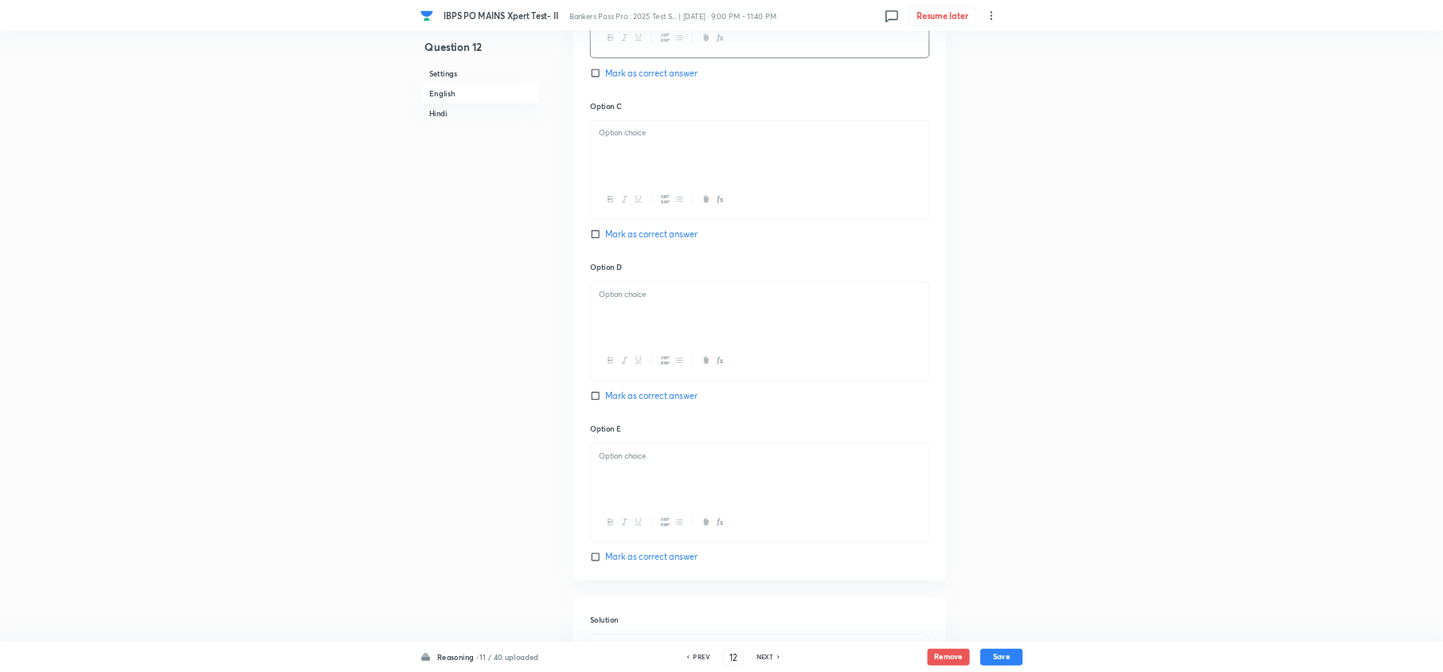
scroll to position [1604, 0]
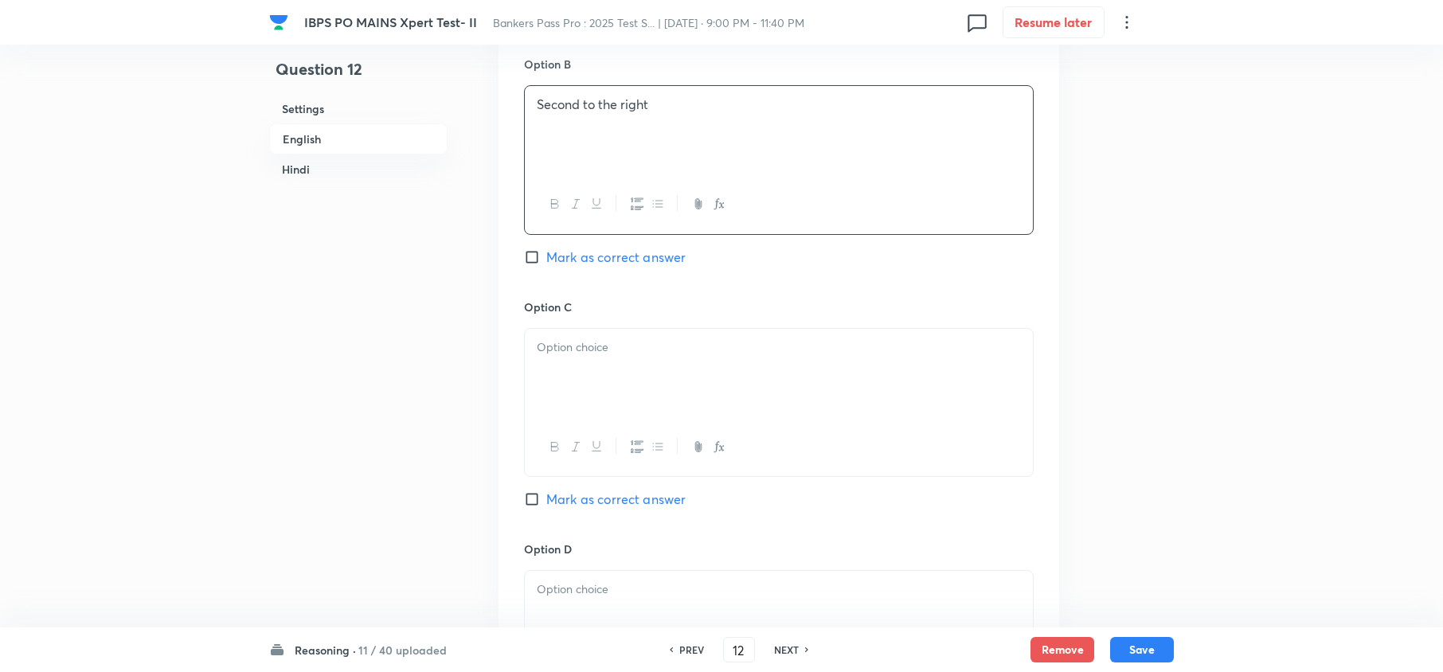
click at [583, 357] on p at bounding box center [779, 347] width 484 height 18
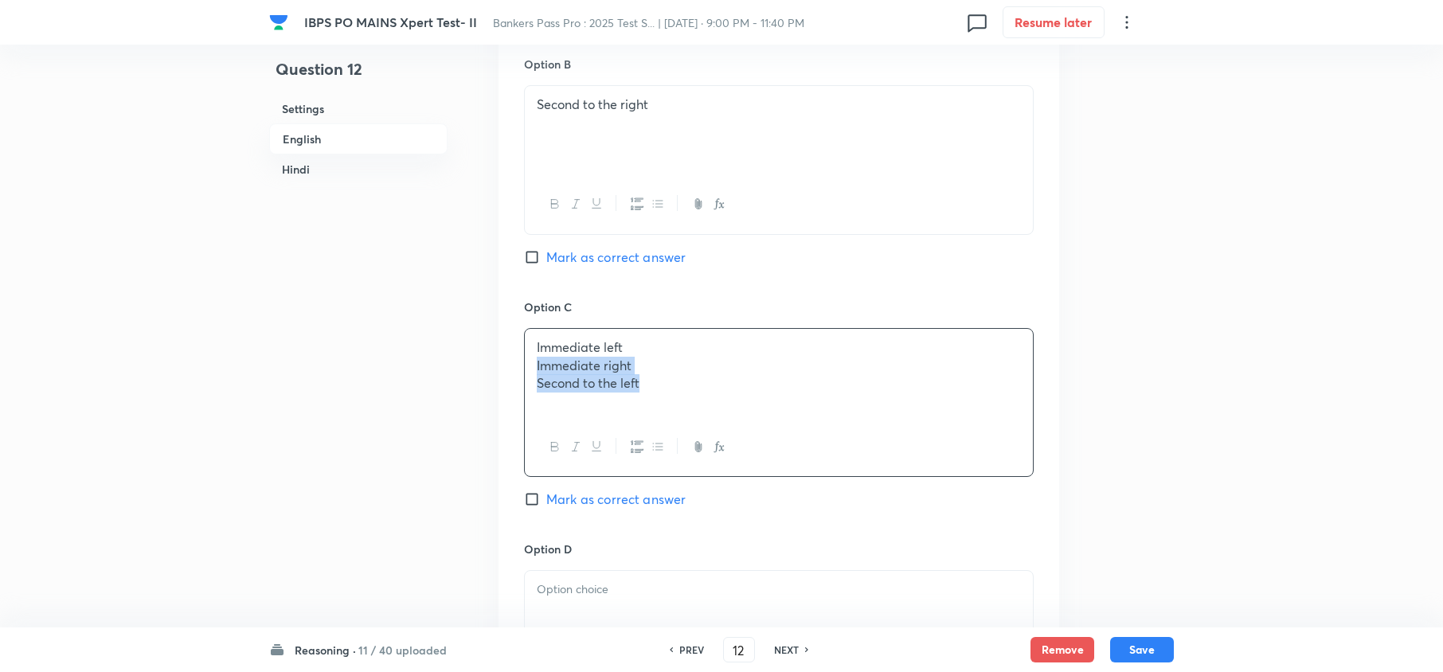
drag, startPoint x: 527, startPoint y: 370, endPoint x: 708, endPoint y: 417, distance: 186.8
click at [711, 403] on div "Immediate left Immediate right Second to the left" at bounding box center [779, 373] width 508 height 89
click at [548, 594] on p at bounding box center [779, 590] width 484 height 18
drag, startPoint x: 533, startPoint y: 605, endPoint x: 715, endPoint y: 645, distance: 186.7
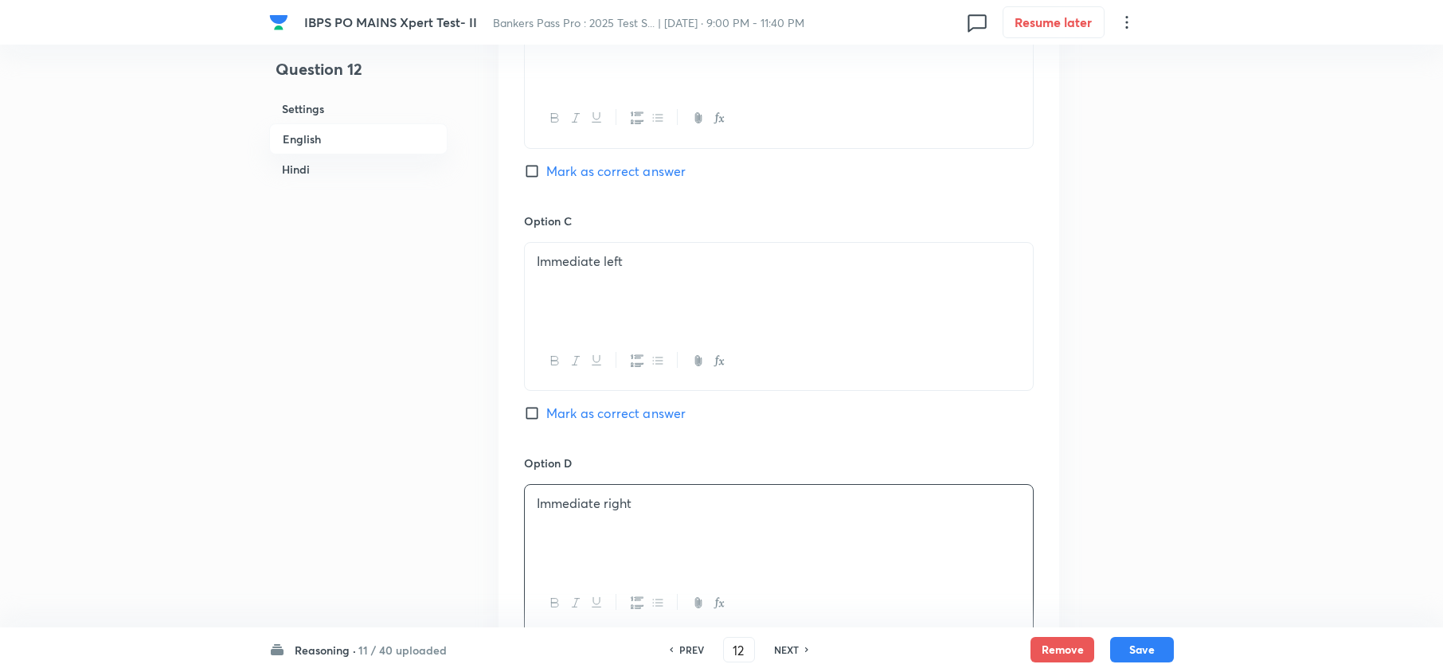
scroll to position [2029, 0]
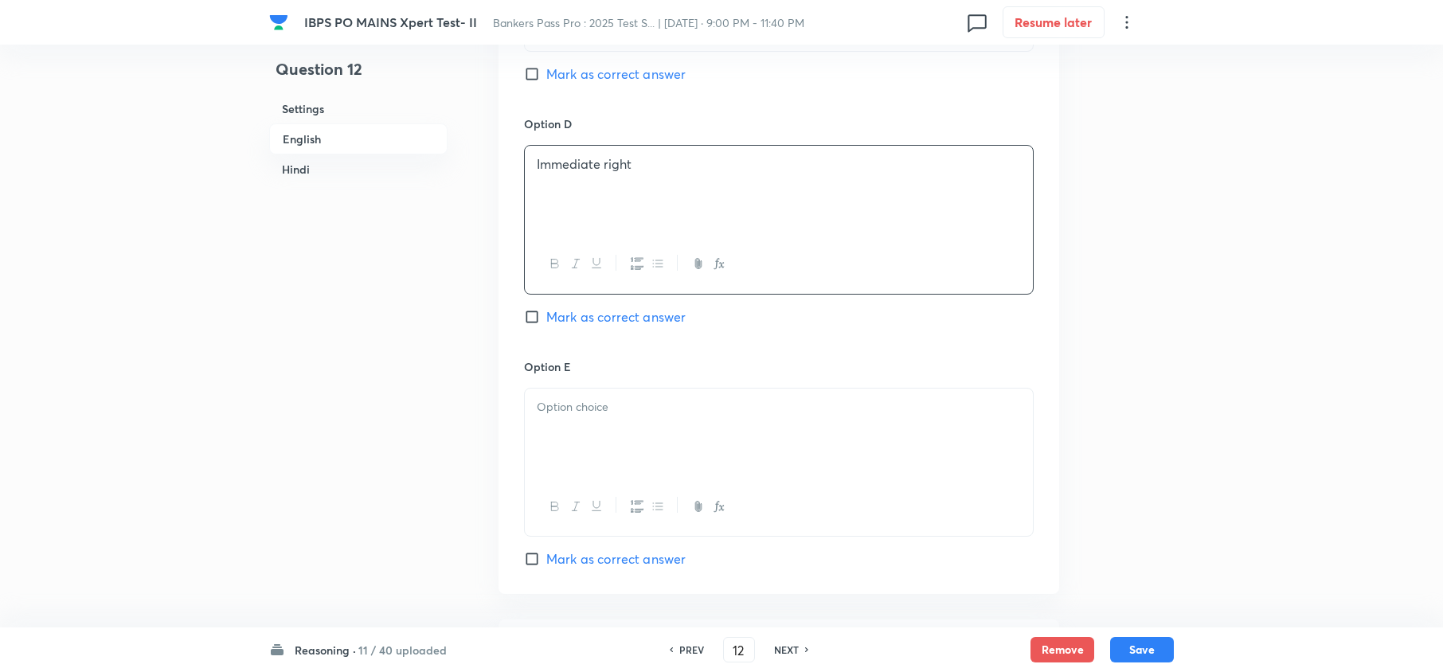
click at [593, 441] on div at bounding box center [779, 433] width 508 height 89
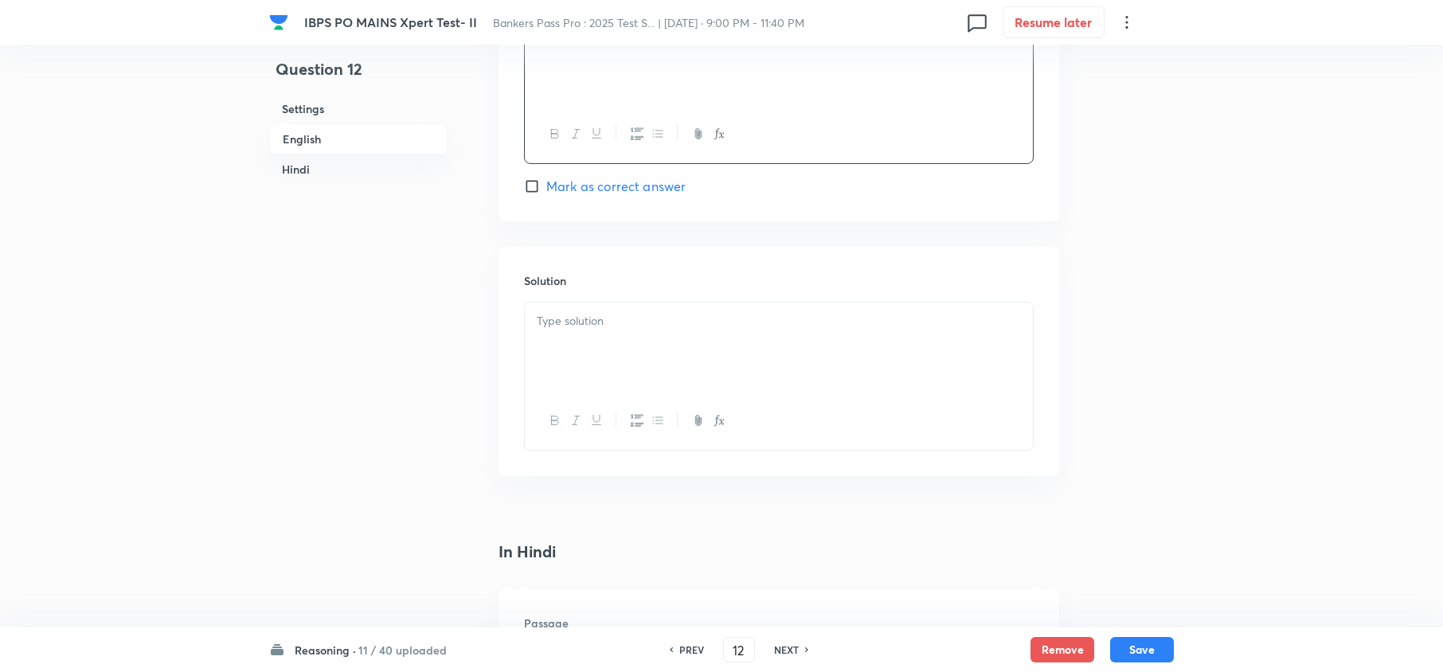
scroll to position [2454, 0]
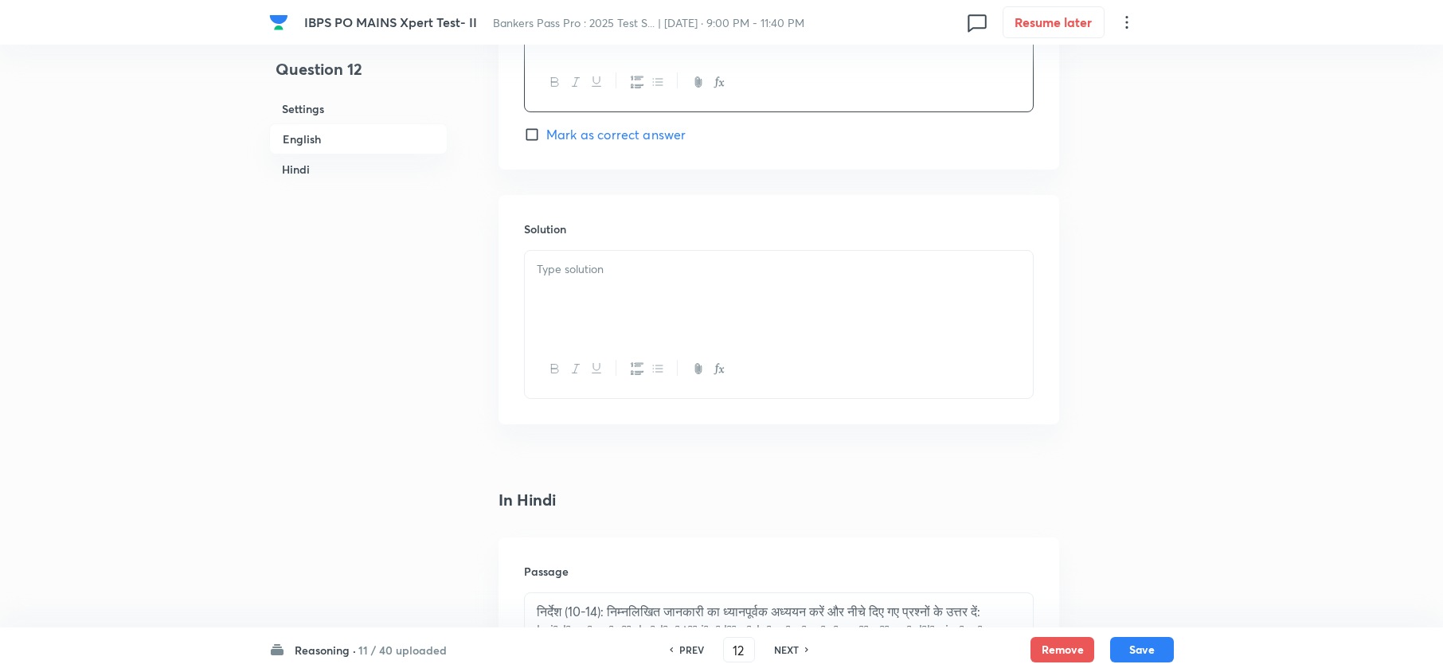
click at [603, 274] on p at bounding box center [779, 269] width 484 height 18
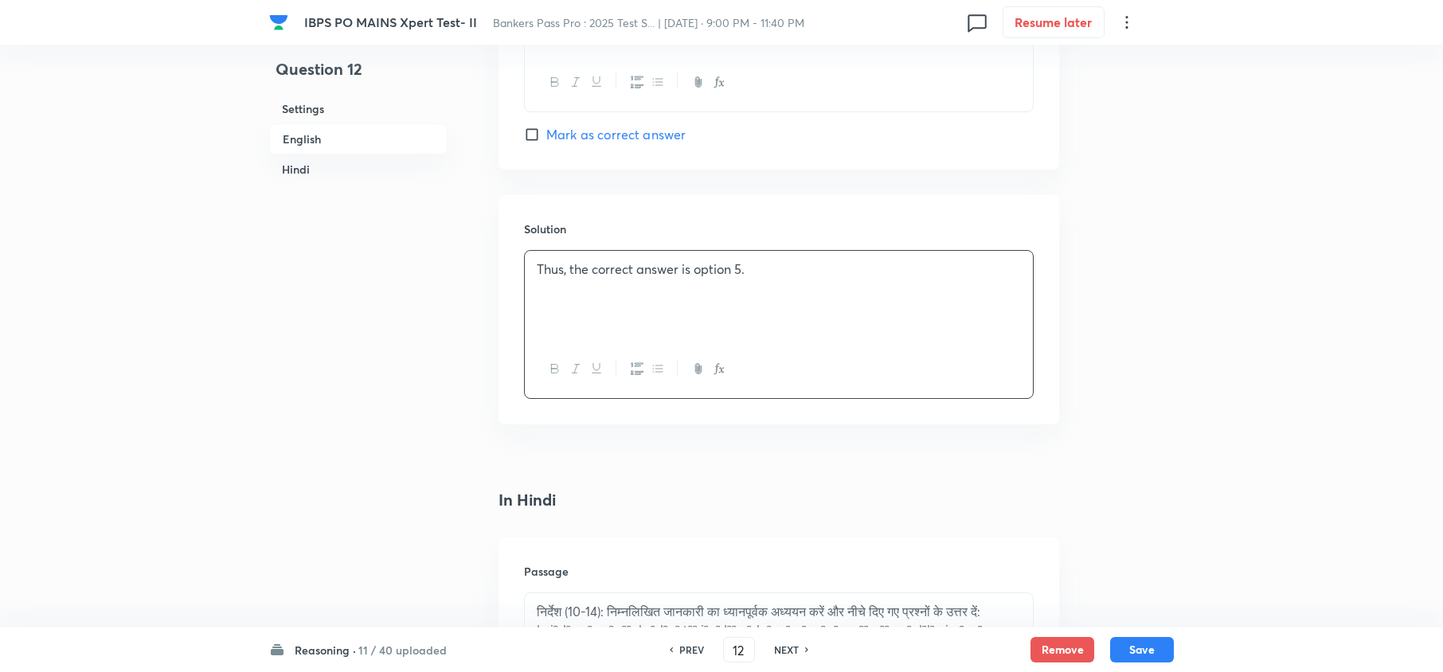
drag, startPoint x: 609, startPoint y: 139, endPoint x: 612, endPoint y: 157, distance: 18.6
click at [609, 144] on span "Mark as correct answer" at bounding box center [615, 134] width 139 height 19
click at [546, 143] on input "Mark as correct answer" at bounding box center [535, 135] width 22 height 16
checkbox input "true"
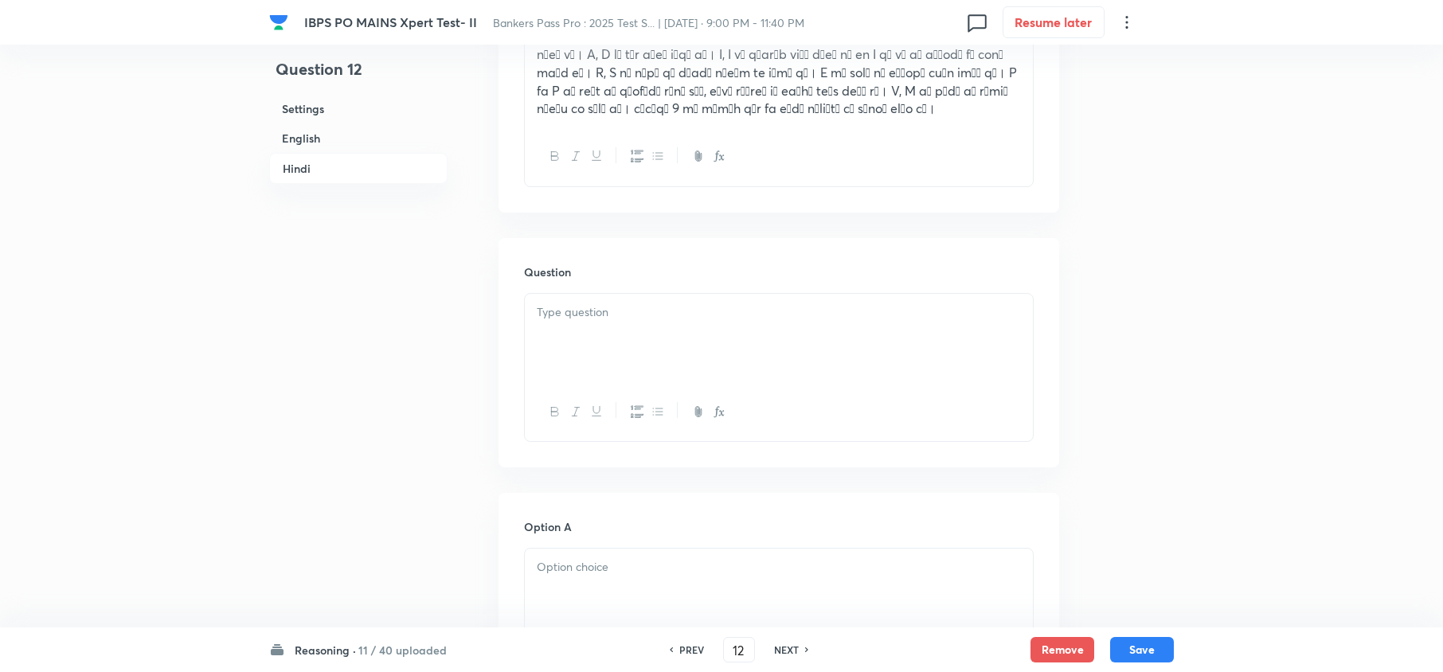
scroll to position [3410, 0]
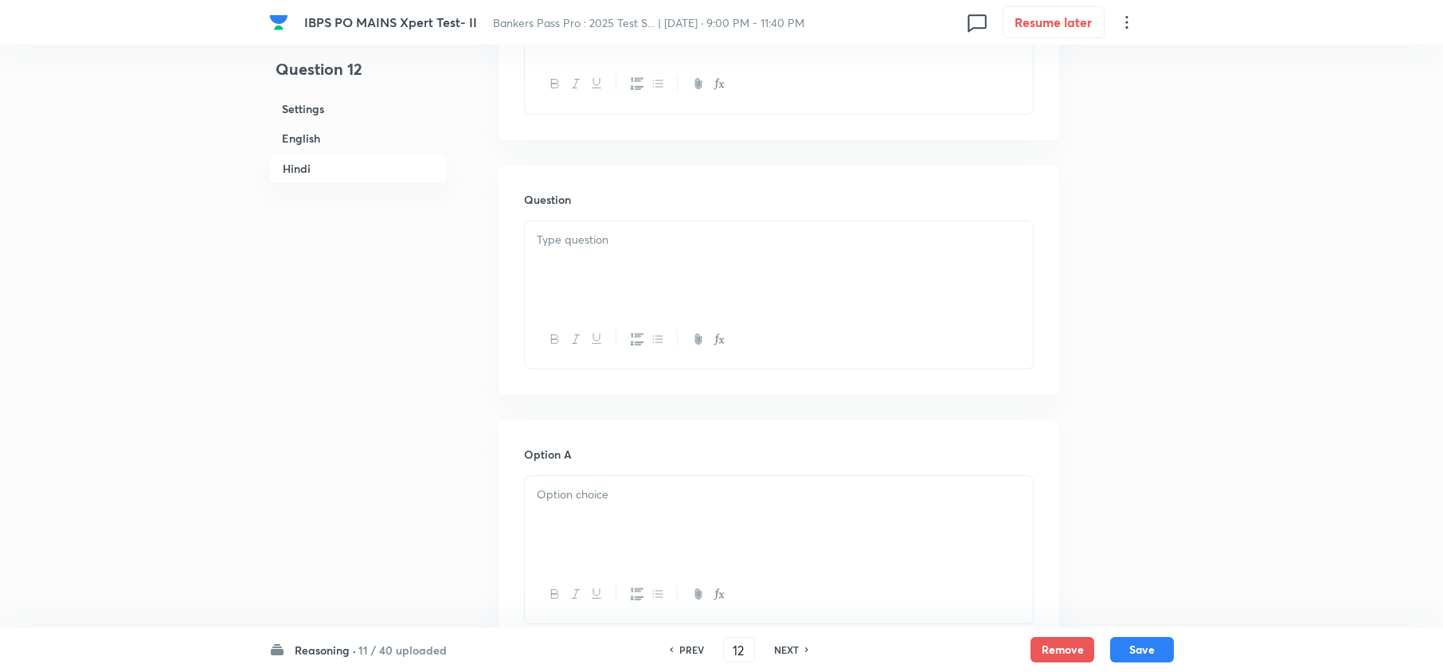
drag, startPoint x: 571, startPoint y: 202, endPoint x: 564, endPoint y: 228, distance: 27.2
click at [574, 201] on div "Question" at bounding box center [779, 280] width 561 height 229
click at [562, 231] on p at bounding box center [779, 240] width 484 height 18
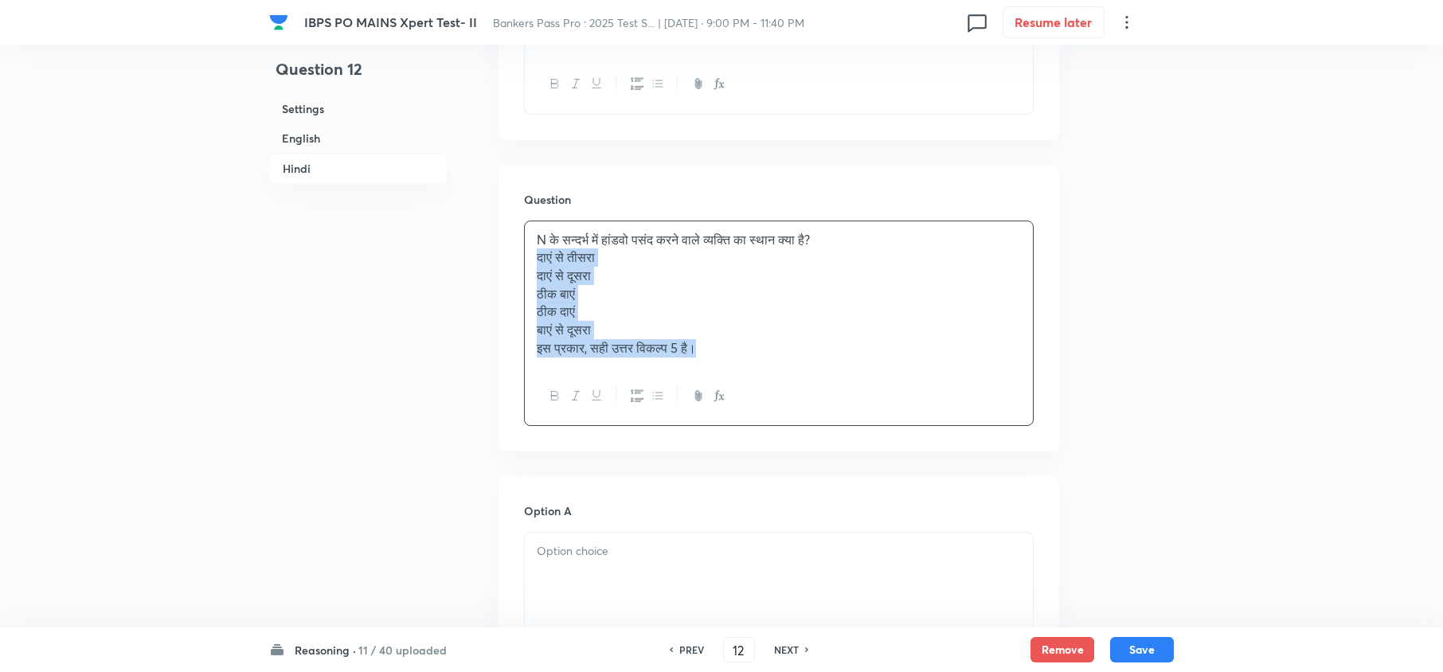
drag, startPoint x: 535, startPoint y: 255, endPoint x: 812, endPoint y: 370, distance: 300.0
click at [812, 370] on div "N के सन्दर्भ में हांडवो पसंद करने वाले व्यक्ति का स्थान क्या है? दाएं से तीसरा …" at bounding box center [779, 323] width 510 height 205
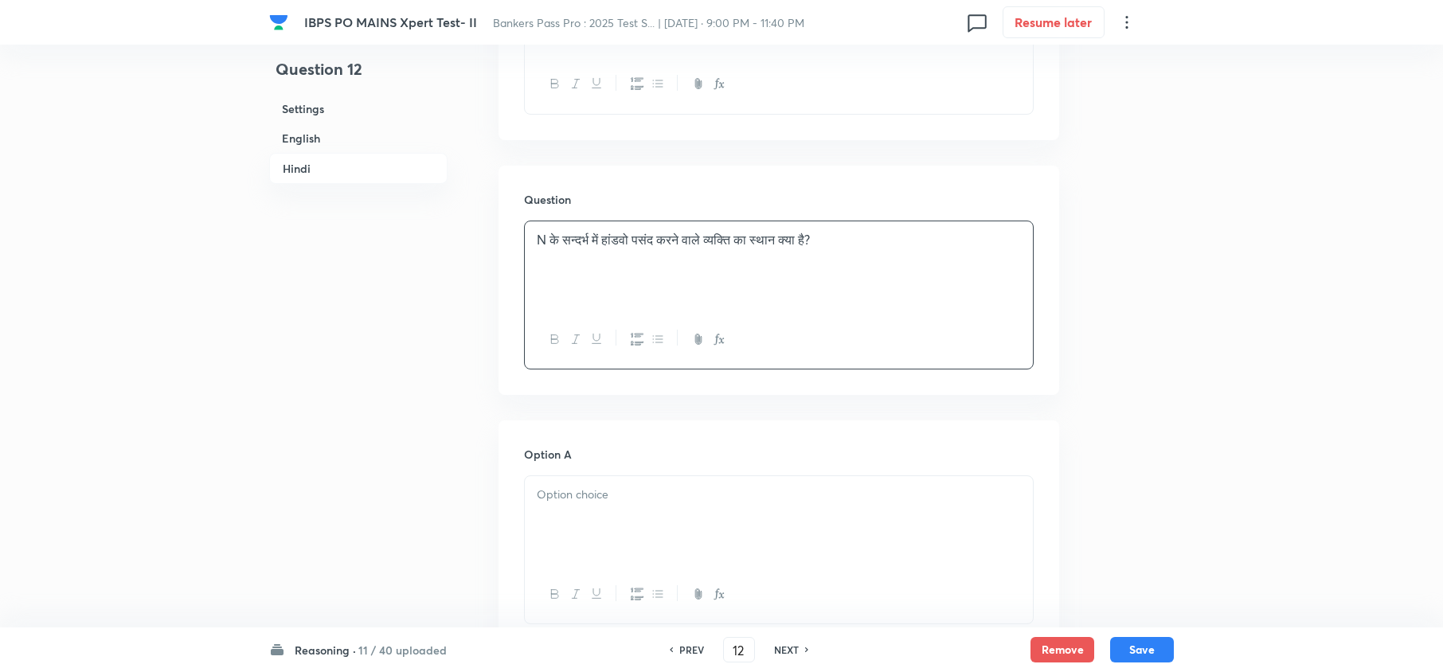
click at [558, 538] on div at bounding box center [779, 520] width 508 height 89
drag, startPoint x: 534, startPoint y: 505, endPoint x: 803, endPoint y: 581, distance: 279.8
click at [798, 586] on div "दाएं से तीसरा दाएं से दूसरा ठीक बाएं ठीक दाएं बाएं से दूसरा इस प्रकार, सही उत्त…" at bounding box center [779, 539] width 508 height 127
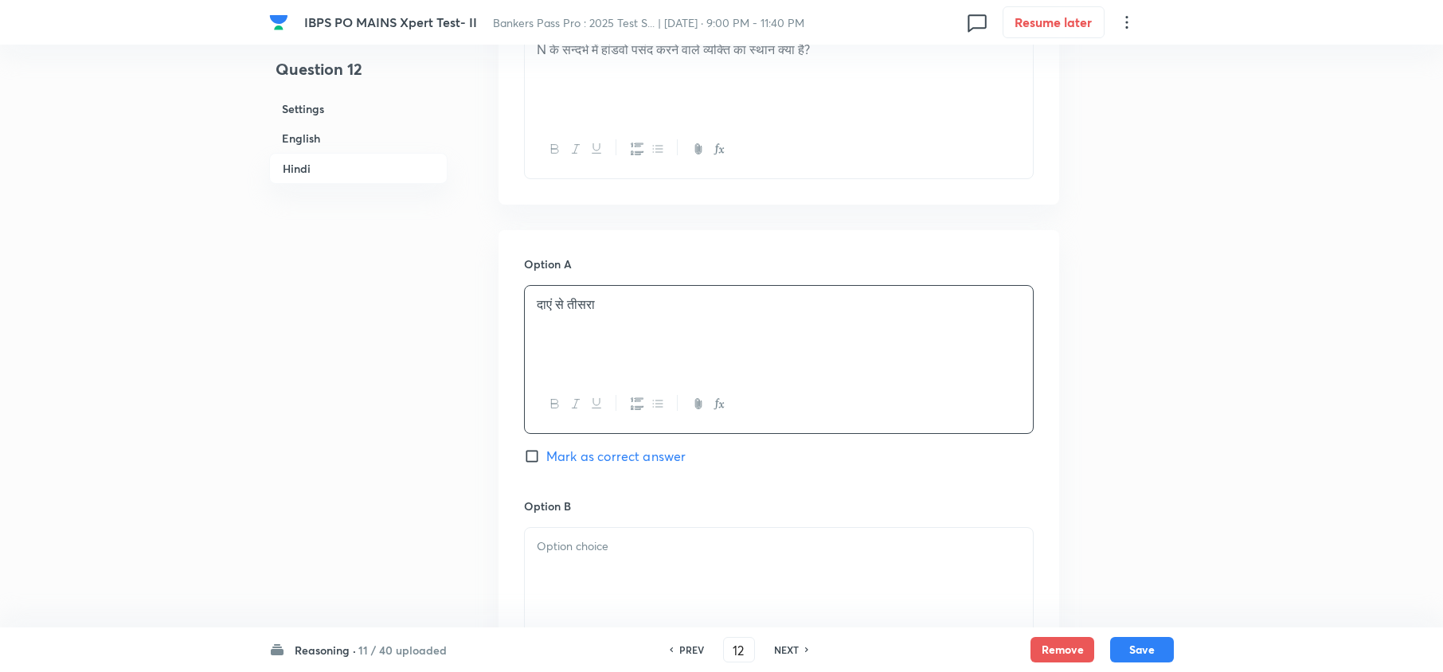
scroll to position [3622, 0]
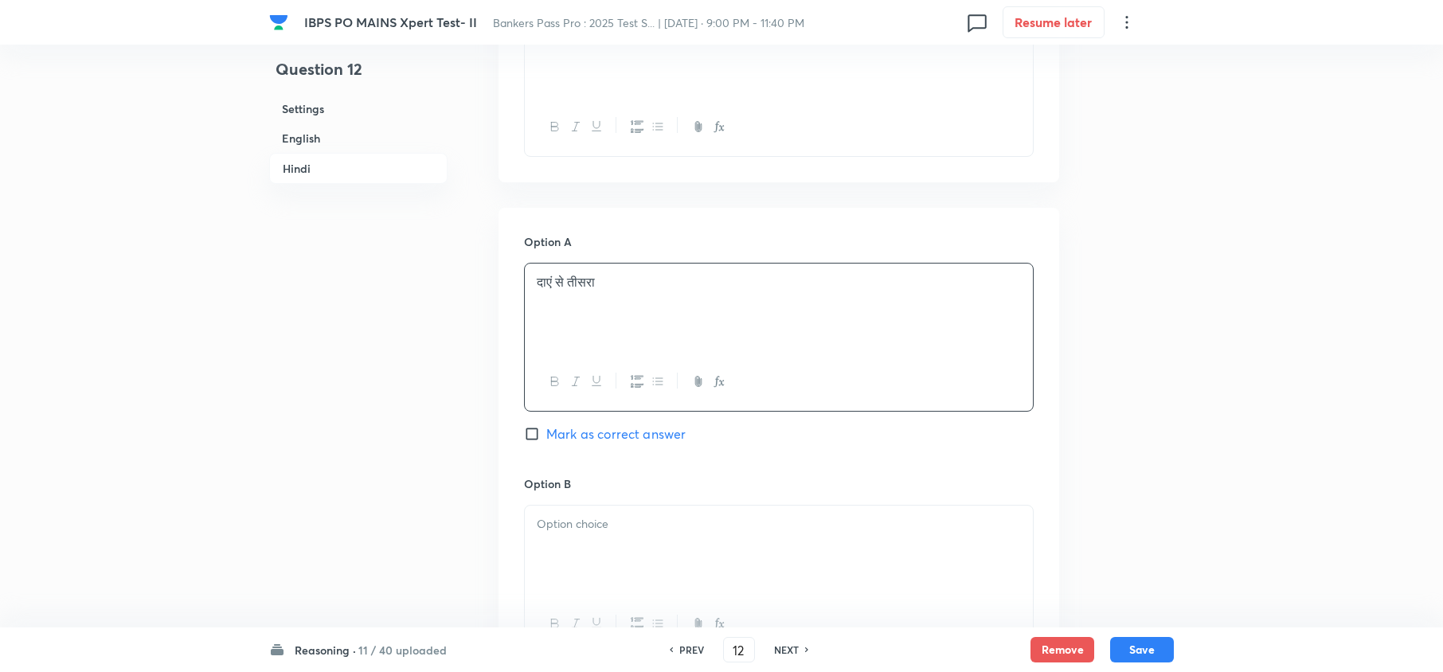
click at [585, 520] on p at bounding box center [779, 524] width 484 height 18
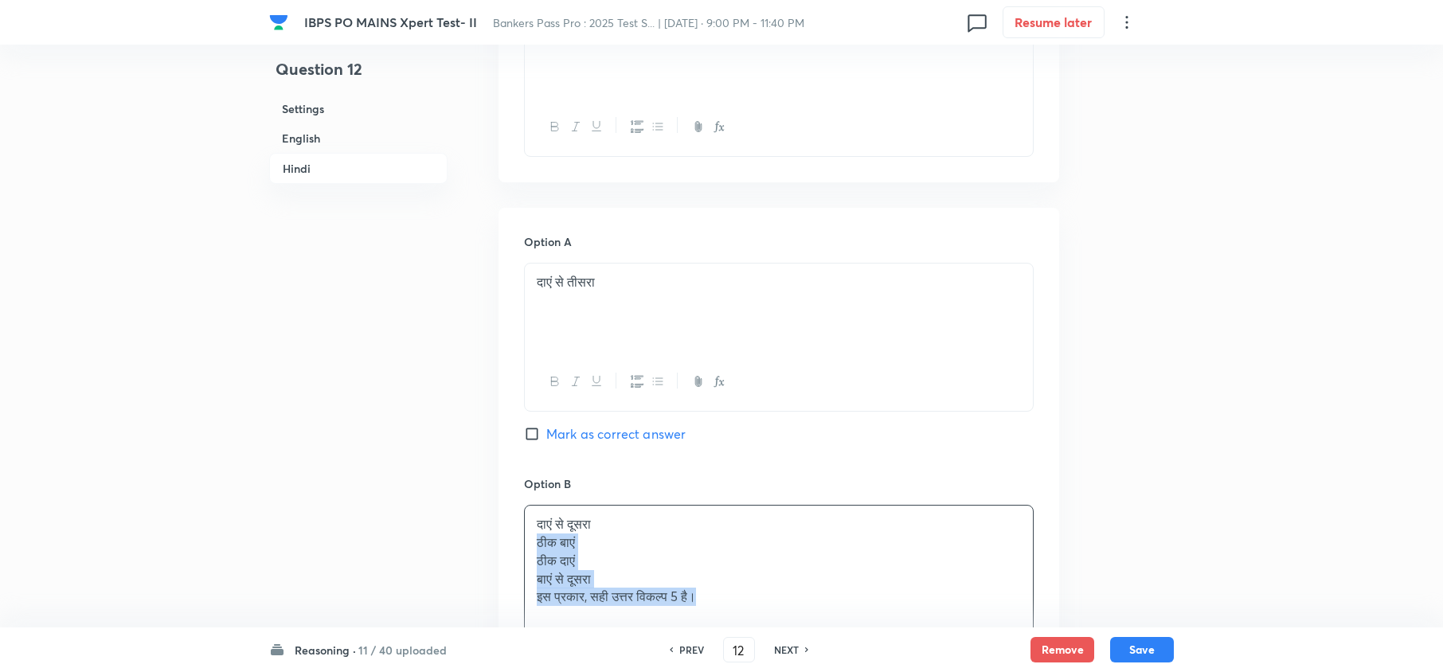
drag, startPoint x: 533, startPoint y: 535, endPoint x: 820, endPoint y: 623, distance: 299.8
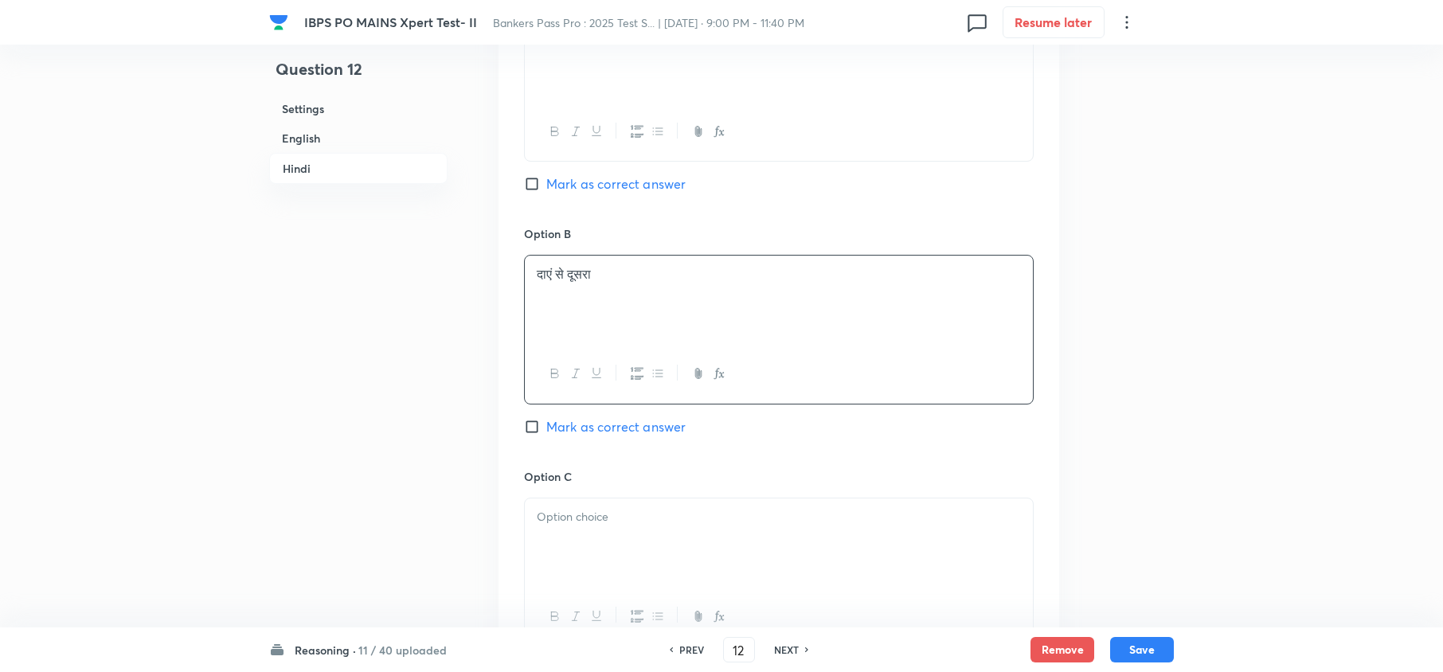
scroll to position [3941, 0]
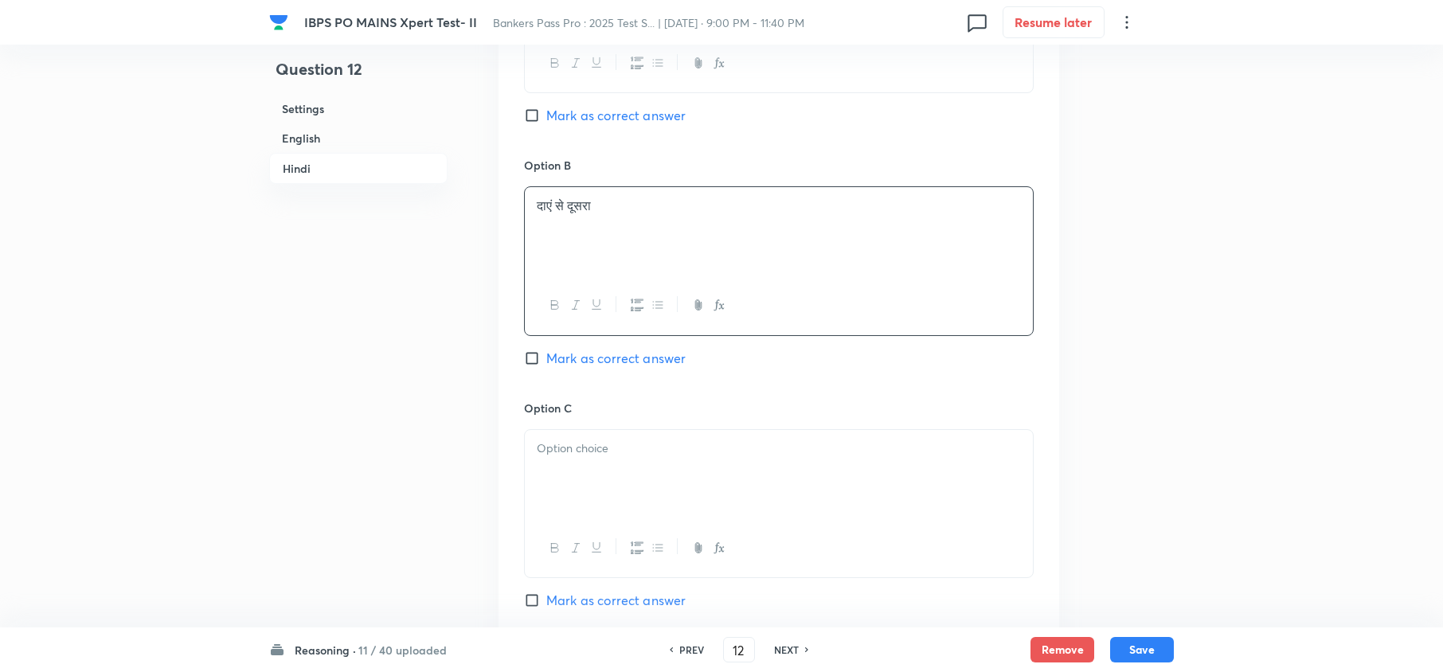
click at [537, 468] on div at bounding box center [779, 474] width 508 height 89
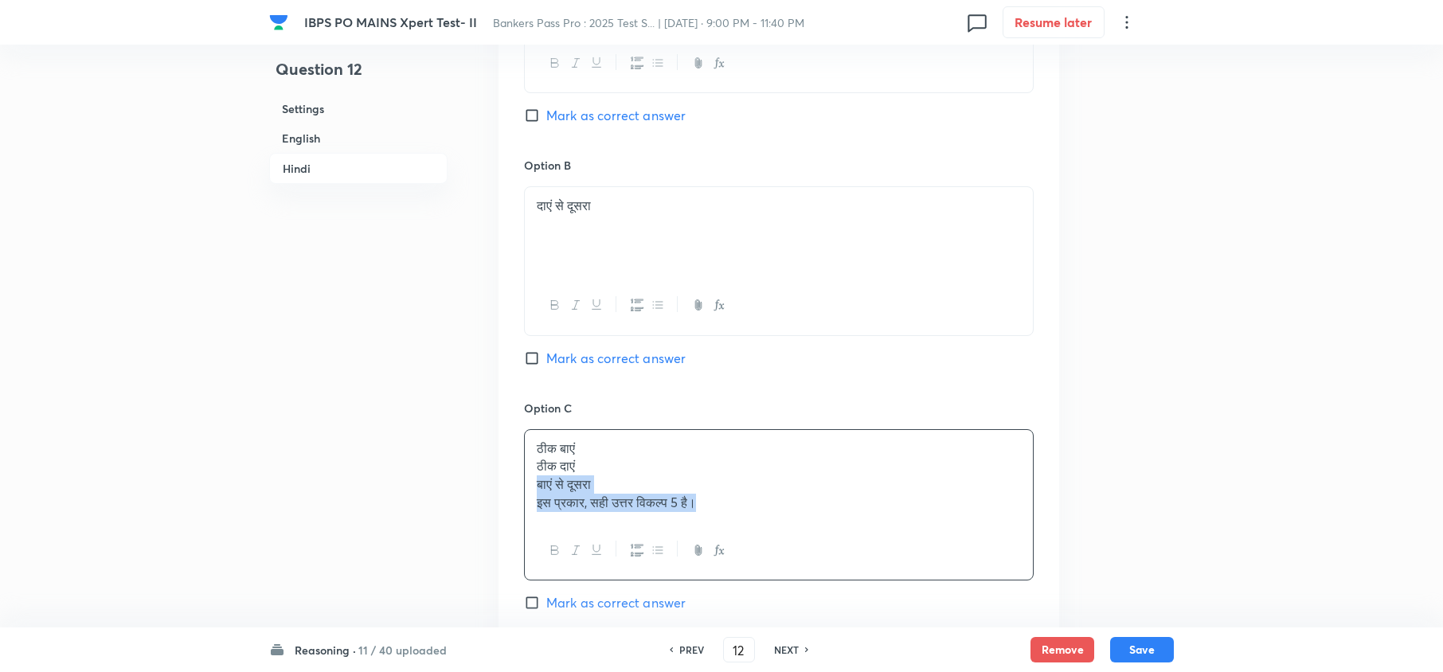
drag, startPoint x: 537, startPoint y: 468, endPoint x: 710, endPoint y: 511, distance: 178.7
click at [744, 511] on div "ठीक बाएं ठीक दाएं बाएं से दूसरा इस प्रकार, सही उत्तर विकल्प 5 है।" at bounding box center [779, 476] width 508 height 92
drag, startPoint x: 530, startPoint y: 456, endPoint x: 881, endPoint y: 536, distance: 360.2
click at [883, 535] on div "ठीक बाएं ठीक दाएं बाएं से दूसरा इस प्रकार, सही उत्तर विकल्प 5 है।" at bounding box center [779, 504] width 510 height 151
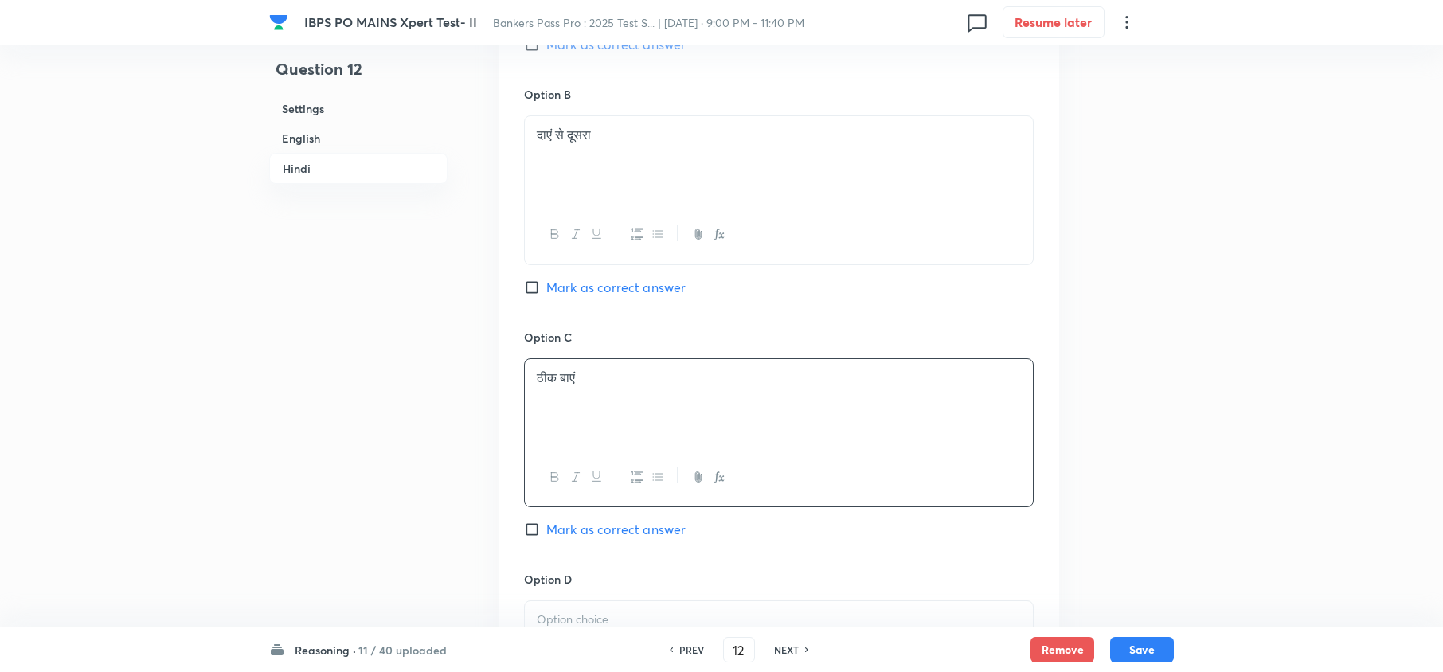
scroll to position [4153, 0]
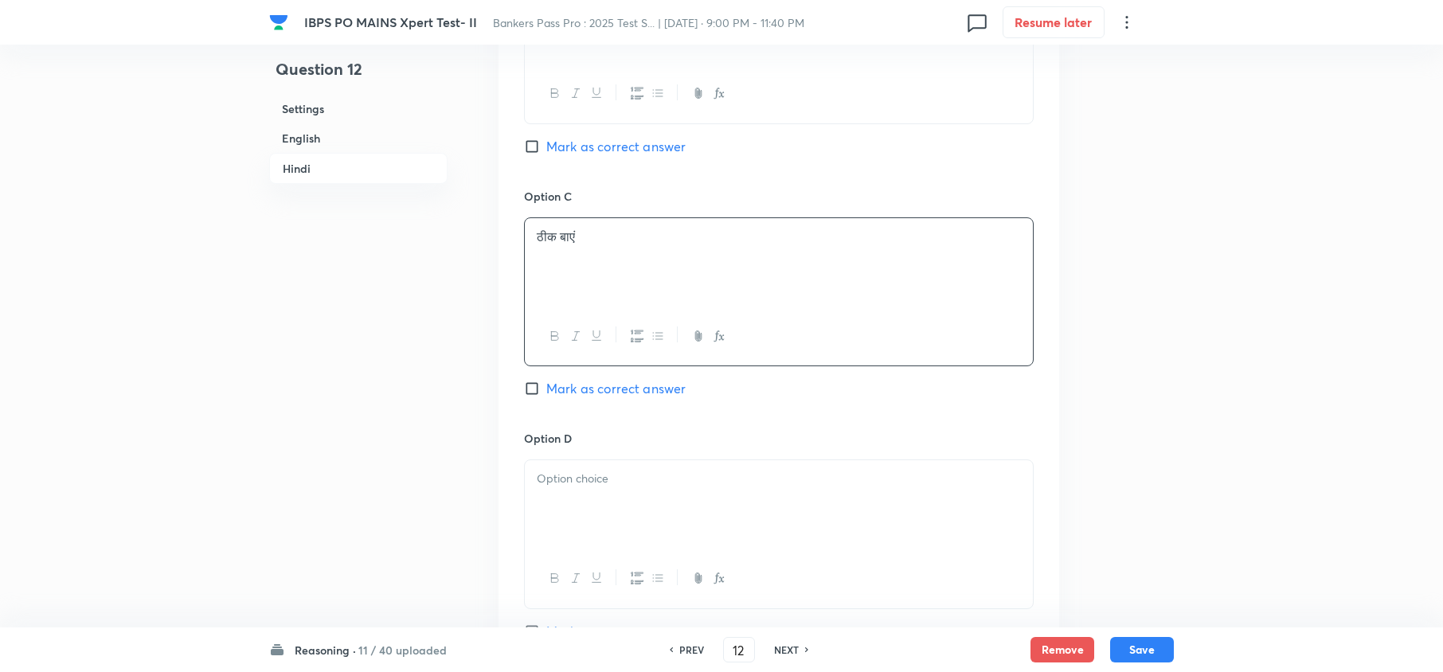
click at [549, 484] on div at bounding box center [779, 504] width 508 height 89
drag, startPoint x: 658, startPoint y: 510, endPoint x: 524, endPoint y: 491, distance: 135.1
click at [525, 491] on div "ठीक दाएं बाएं से दूसरा इस प्रकार, सही उत्तर विकल्प 5 है।" at bounding box center [779, 504] width 508 height 89
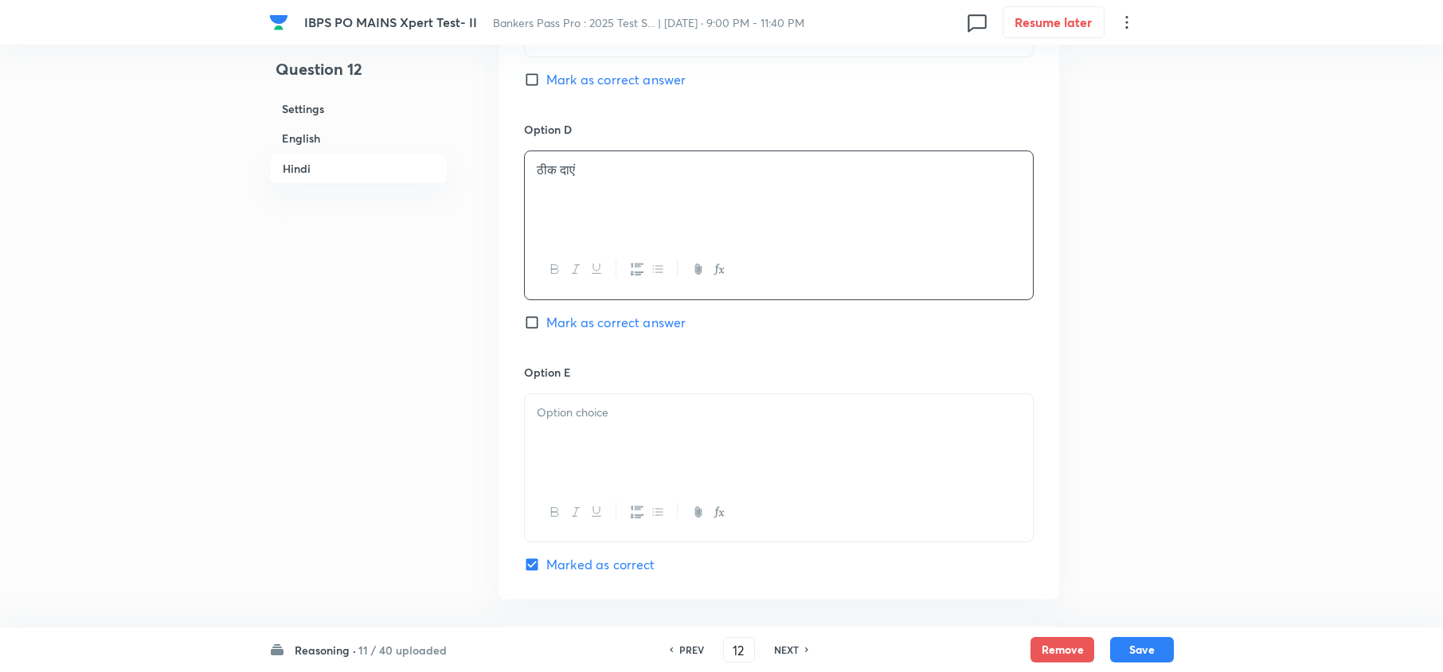
scroll to position [4471, 0]
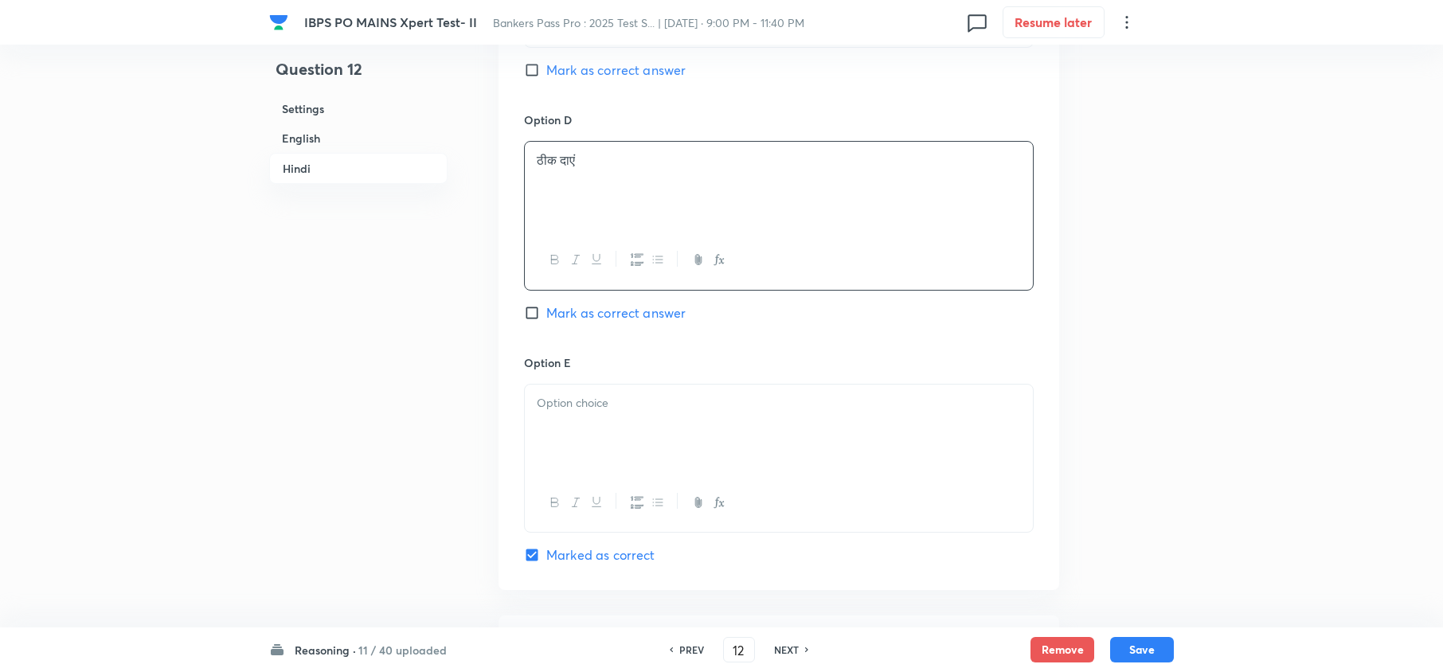
click at [632, 447] on div at bounding box center [779, 429] width 508 height 89
drag, startPoint x: 757, startPoint y: 415, endPoint x: 558, endPoint y: 440, distance: 200.6
click at [530, 436] on div "बाएं से दूसरा इस प्रकार, सही उत्तर विकल्प 5 है।" at bounding box center [779, 429] width 508 height 89
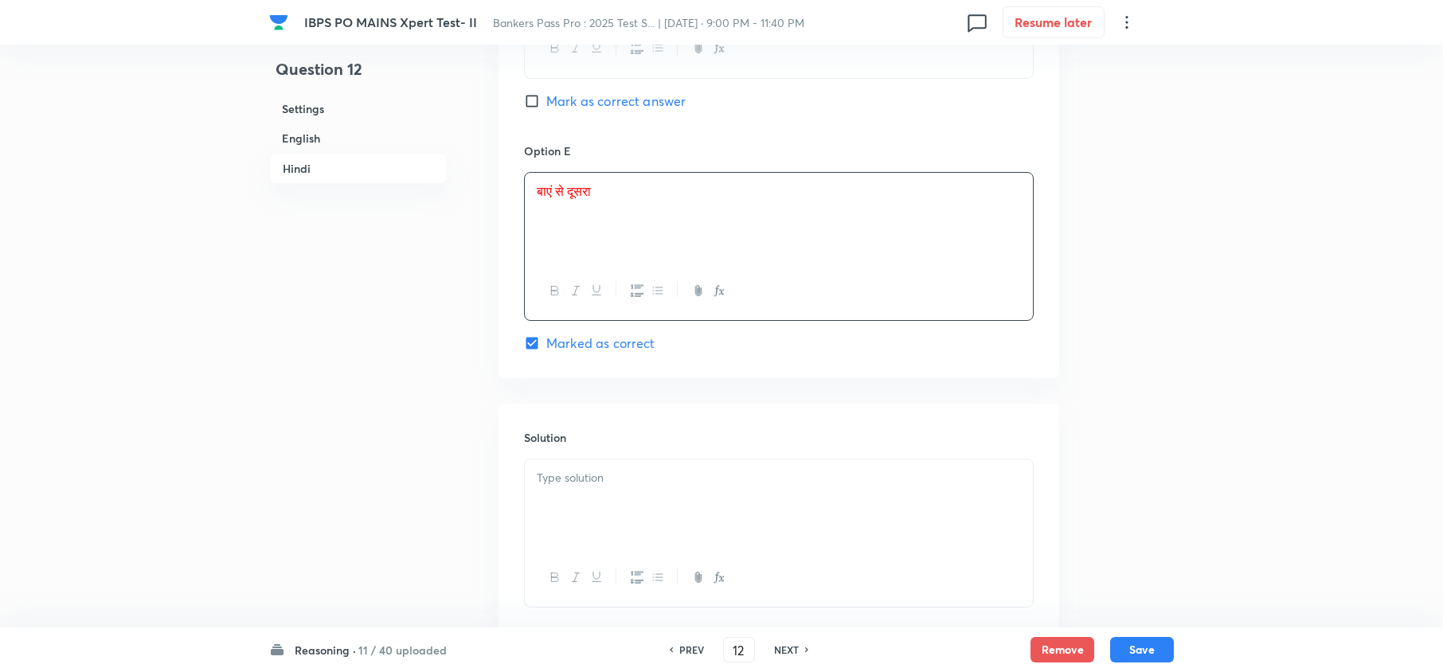
scroll to position [4684, 0]
click at [644, 460] on div at bounding box center [779, 503] width 508 height 89
click at [1163, 655] on button "Save" at bounding box center [1142, 648] width 64 height 25
type input "13"
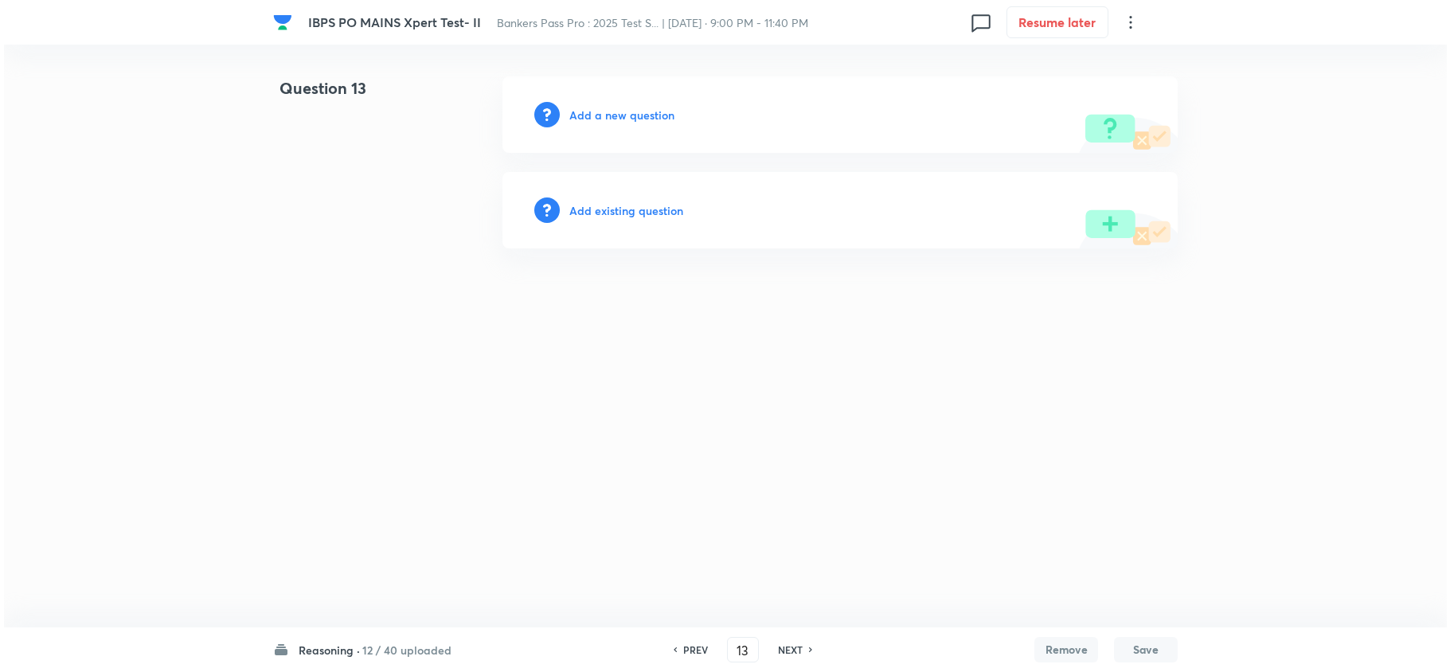
scroll to position [0, 0]
click at [593, 109] on h6 "Add a new question" at bounding box center [621, 115] width 105 height 17
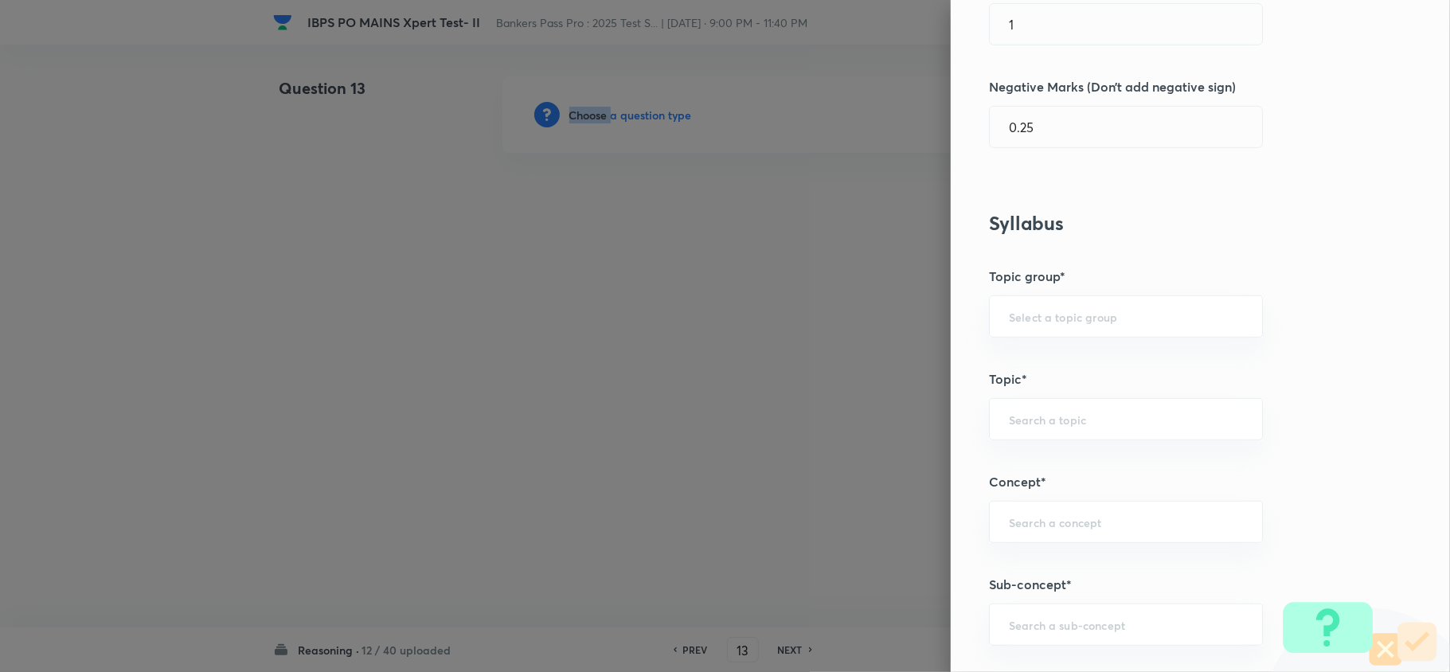
scroll to position [637, 0]
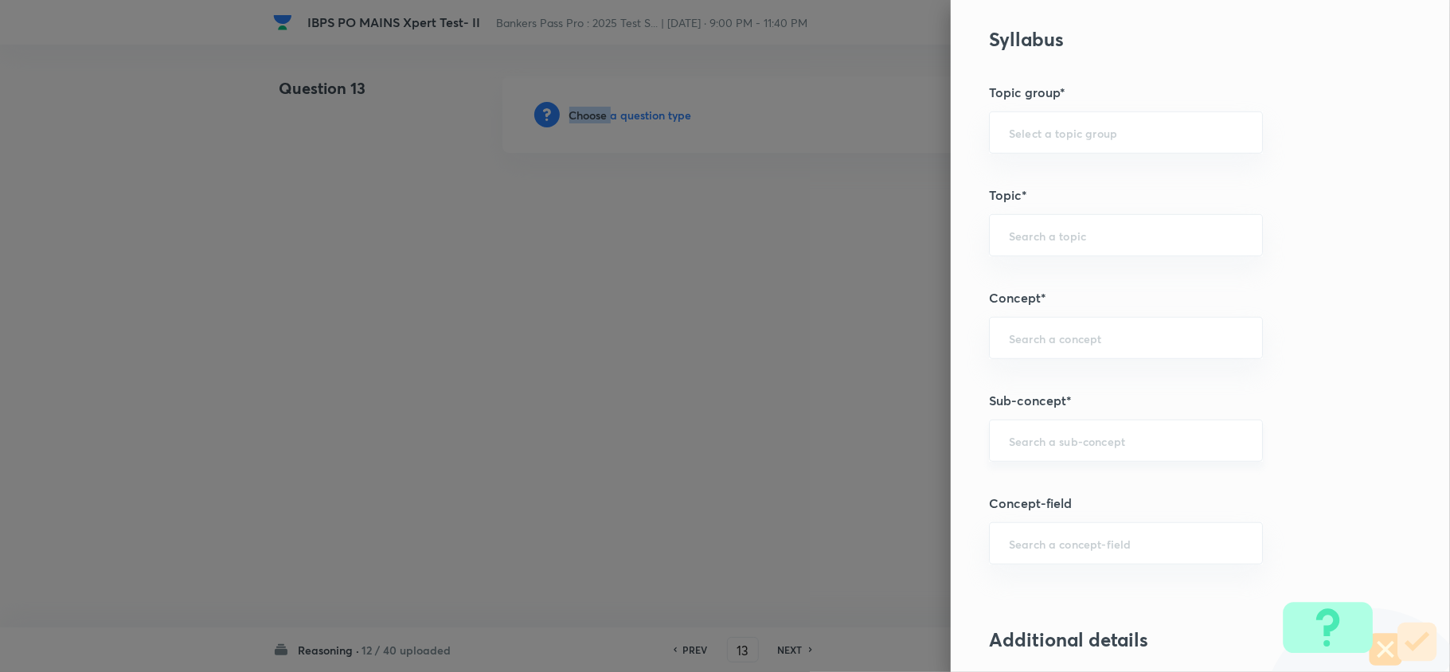
click at [1102, 456] on div "​" at bounding box center [1126, 441] width 274 height 42
click at [1033, 487] on li "Miscellaneous Puzzles" at bounding box center [1110, 489] width 272 height 29
type input "Miscellaneous Puzzles"
type input "Reasoning"
type input "Verbal Reasoning"
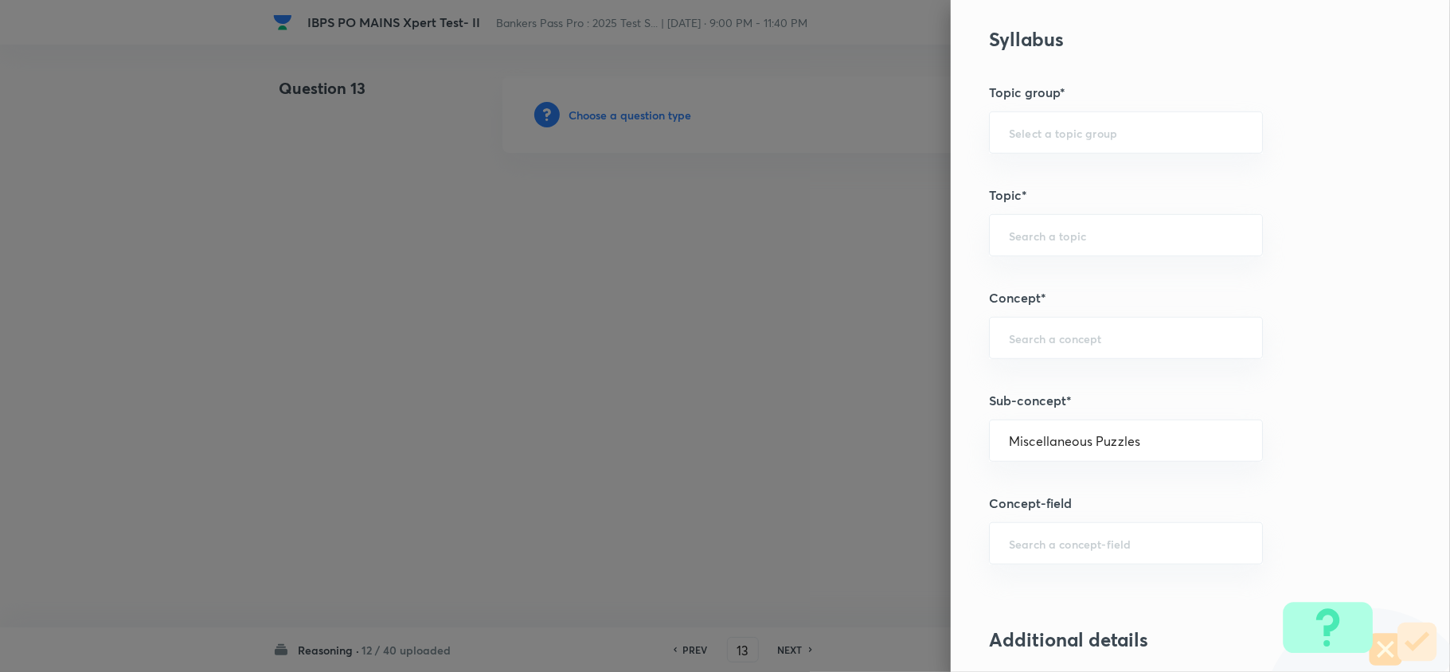
type input "Puzzle and Seating Arrangement"
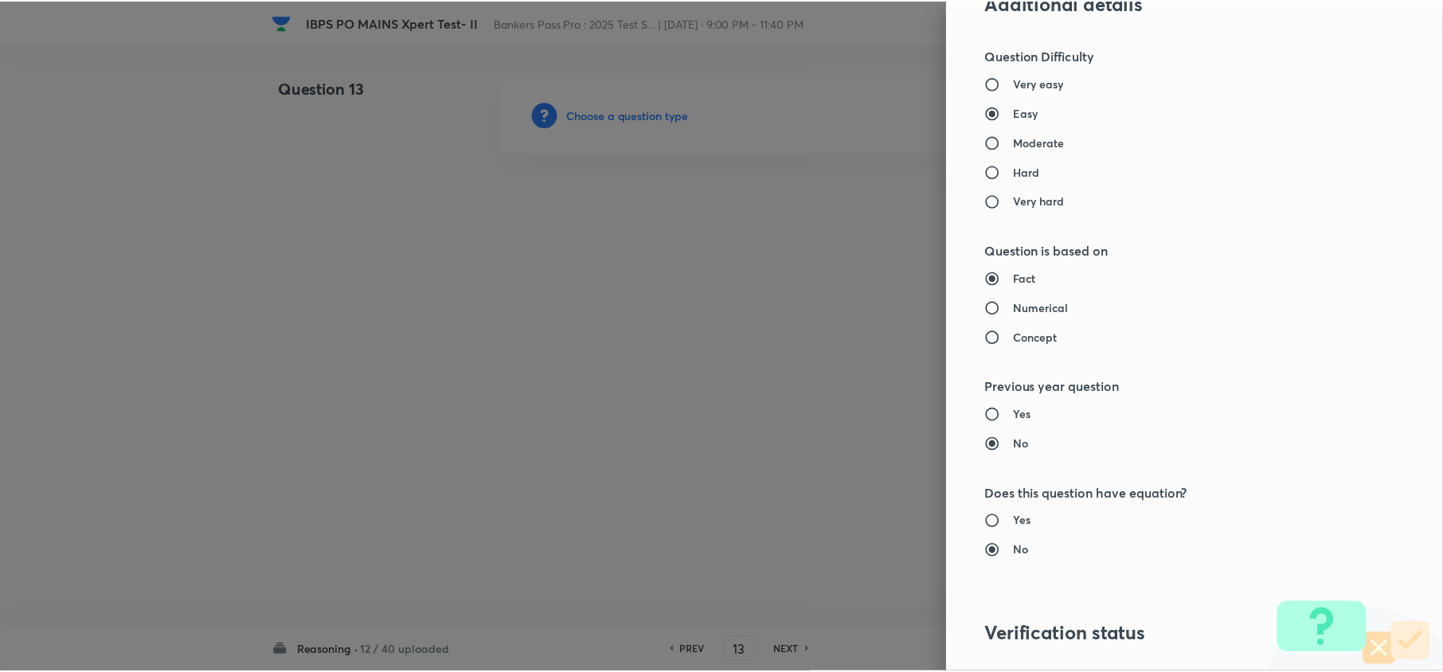
scroll to position [1502, 0]
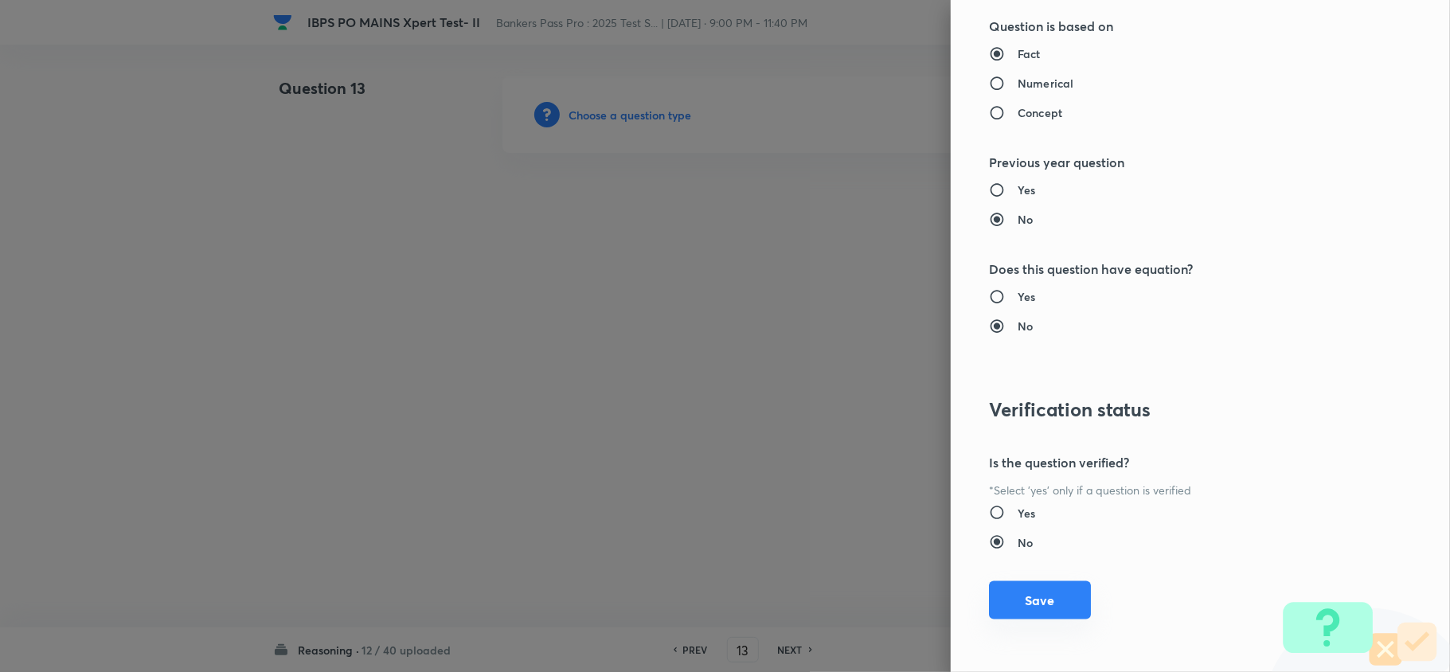
click at [1032, 593] on button "Save" at bounding box center [1040, 600] width 102 height 38
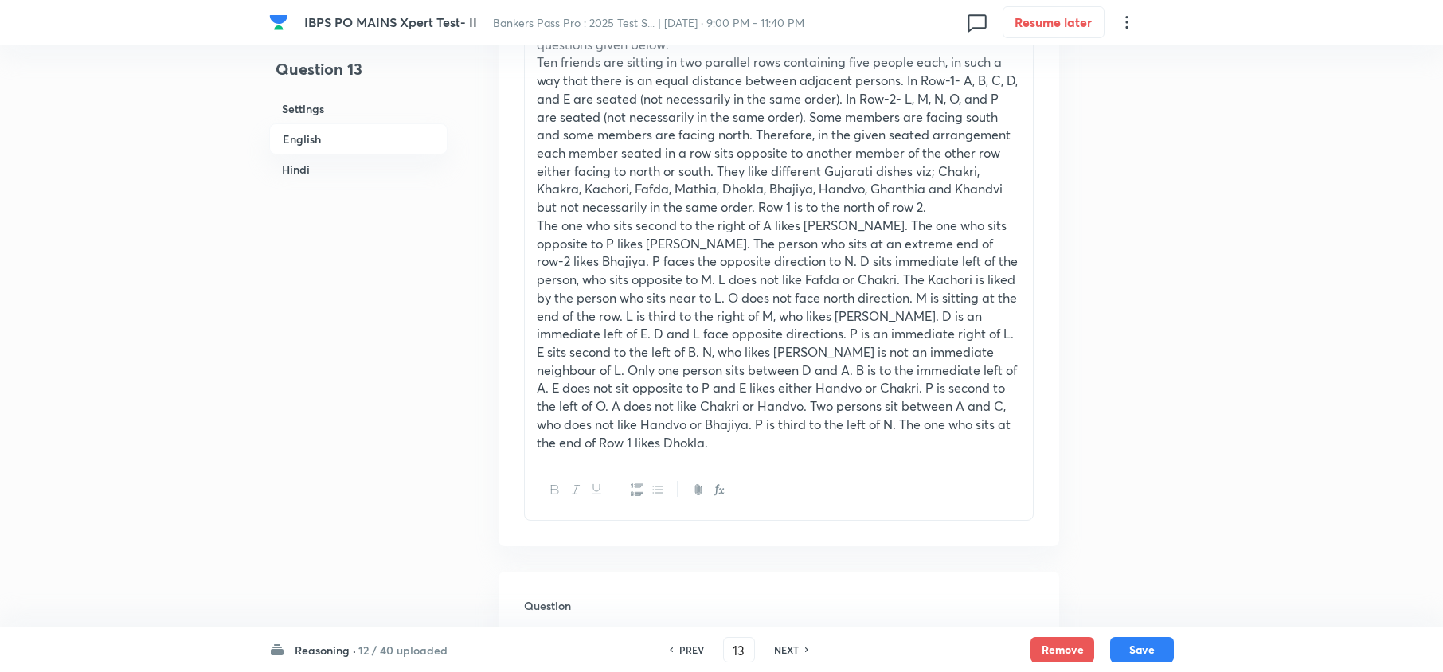
scroll to position [849, 0]
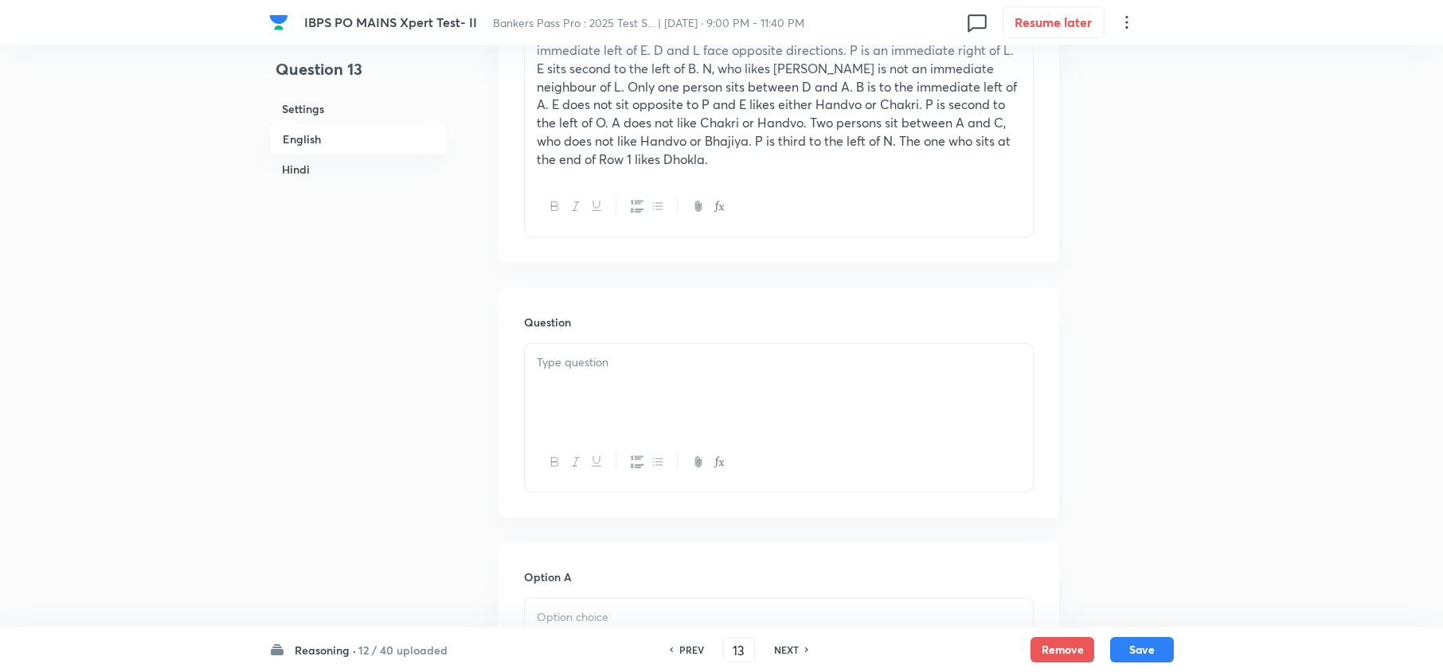
click at [561, 402] on div at bounding box center [779, 388] width 508 height 89
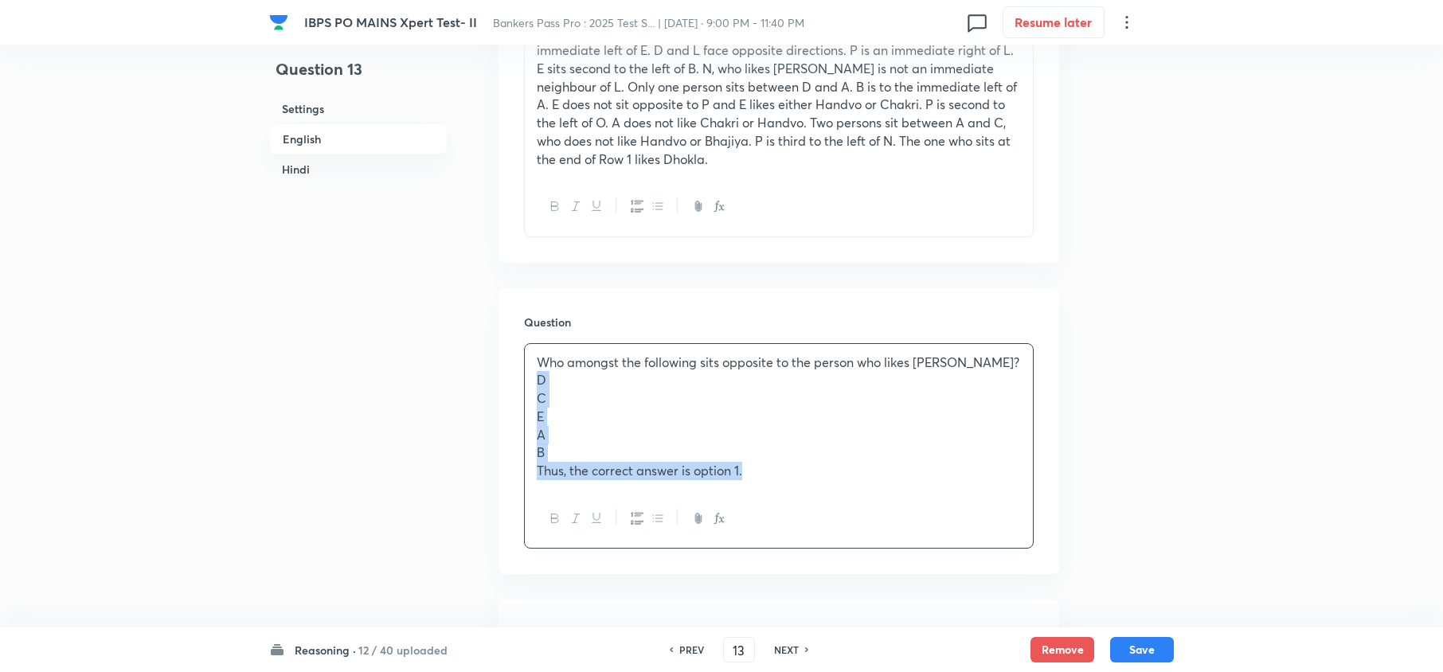
drag, startPoint x: 529, startPoint y: 387, endPoint x: 972, endPoint y: 519, distance: 462.1
click at [972, 519] on div "Who amongst the following sits opposite to the person who likes Mathia? D C E A…" at bounding box center [779, 445] width 510 height 205
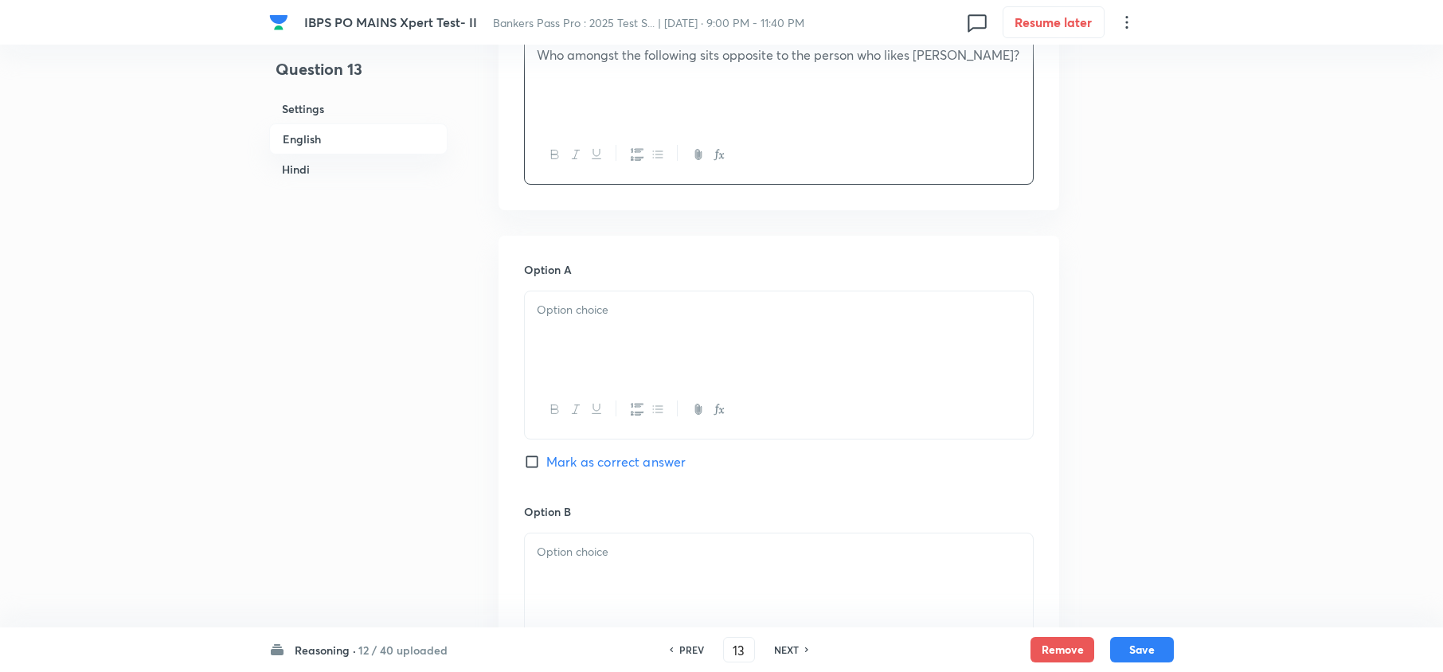
scroll to position [1168, 0]
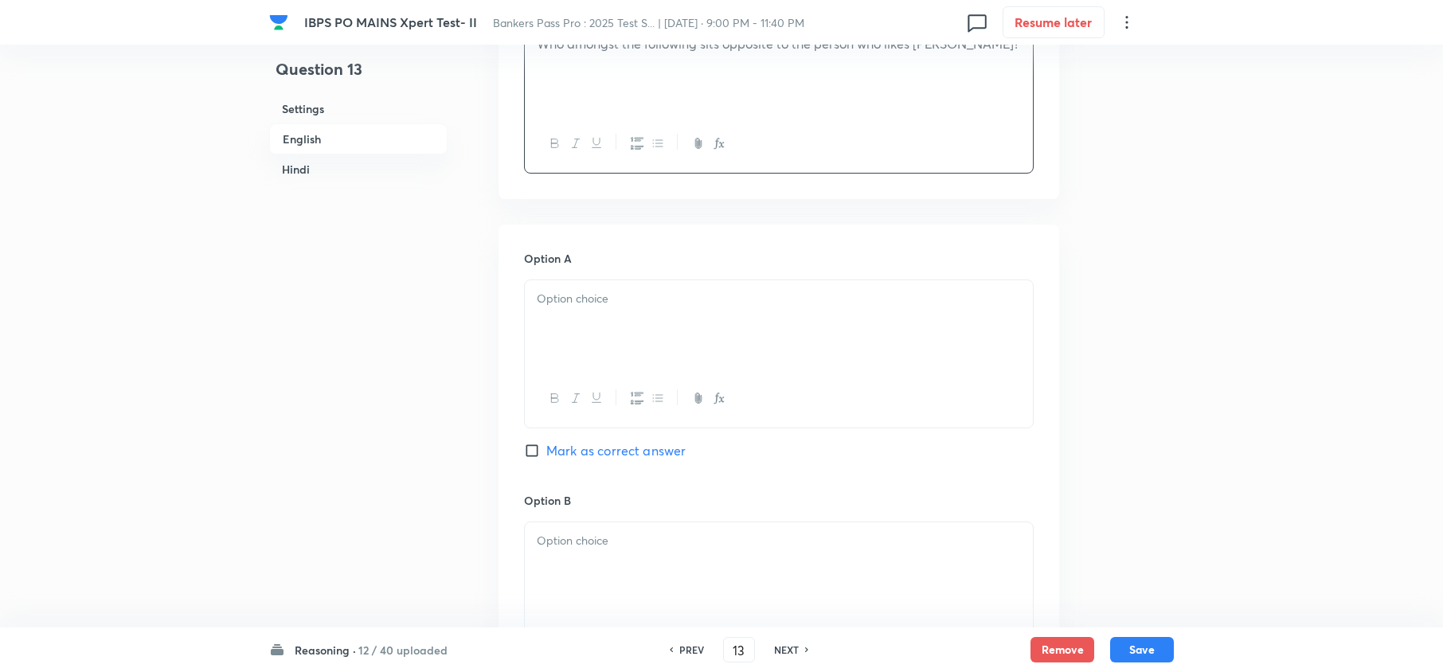
click at [552, 350] on div at bounding box center [779, 324] width 508 height 89
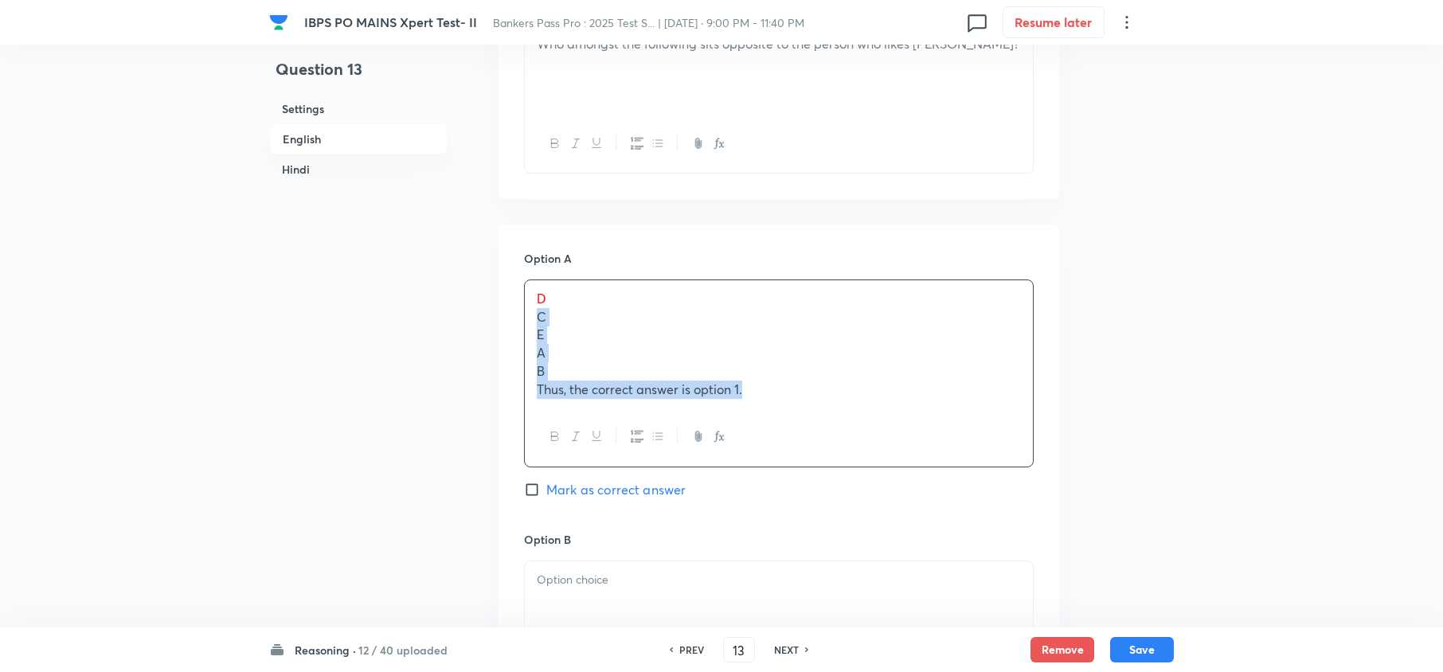
drag, startPoint x: 536, startPoint y: 320, endPoint x: 855, endPoint y: 433, distance: 338.8
click at [855, 433] on div "D C E A B Thus, the correct answer is option 1." at bounding box center [779, 374] width 510 height 188
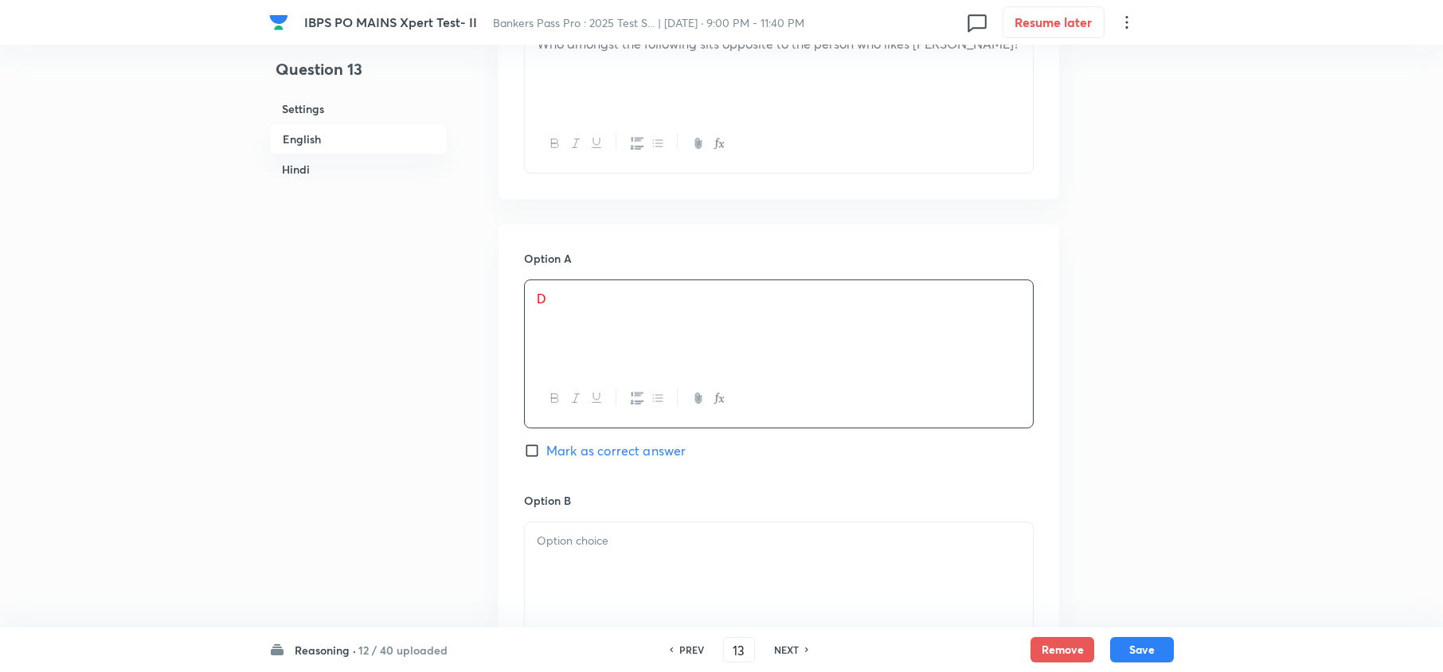
click at [597, 448] on span "Mark as correct answer" at bounding box center [615, 450] width 139 height 19
click at [546, 448] on input "Mark as correct answer" at bounding box center [535, 451] width 22 height 16
checkbox input "true"
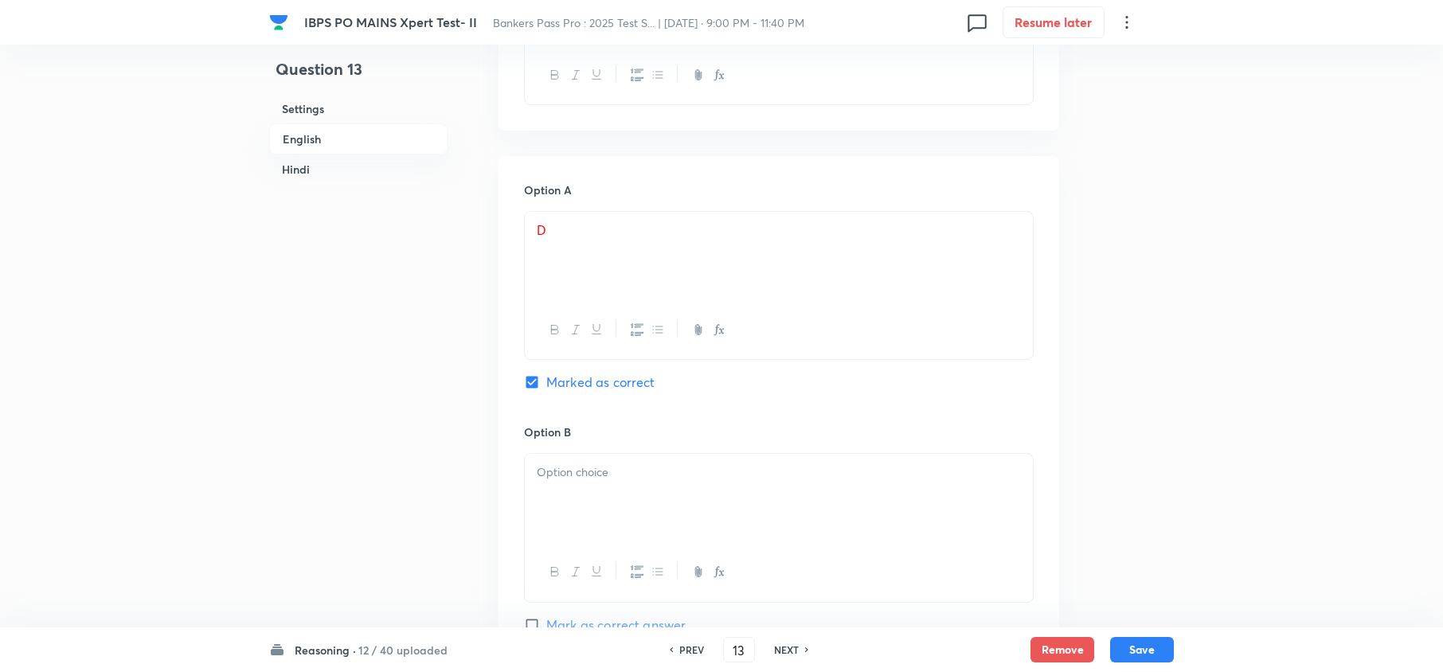
scroll to position [1274, 0]
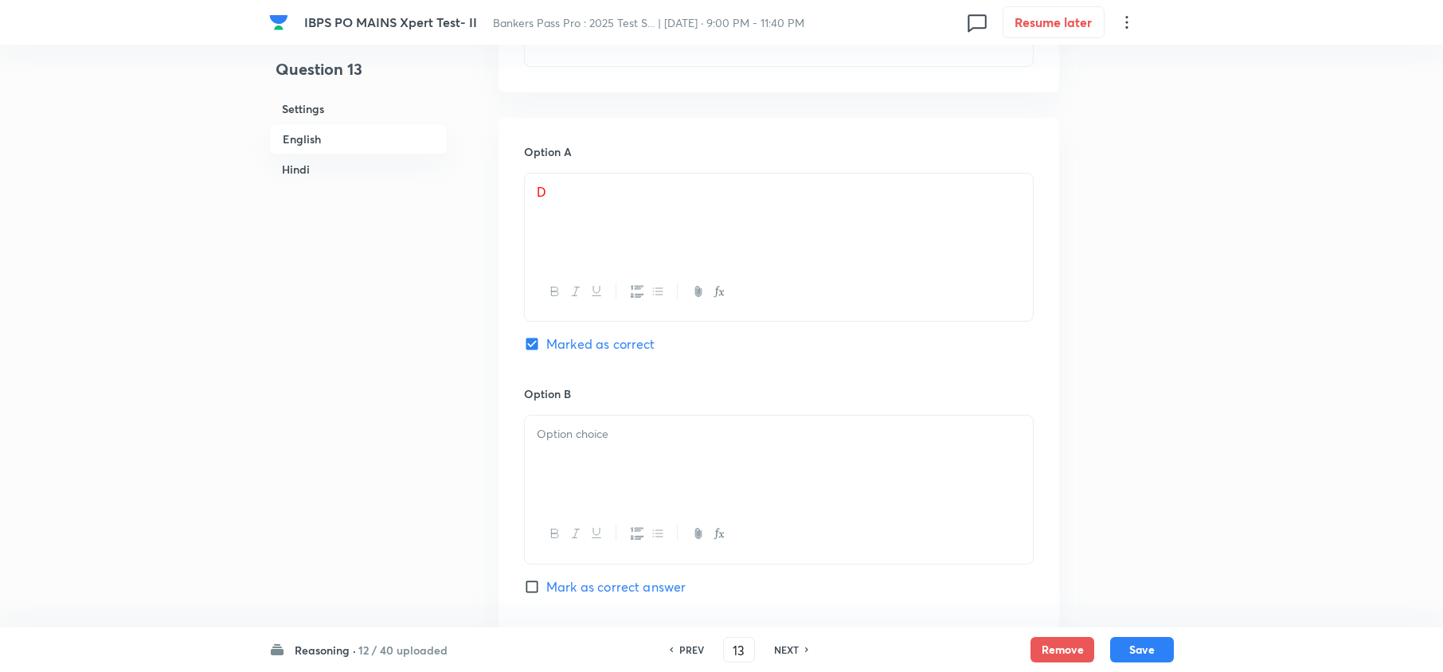
click at [568, 463] on div at bounding box center [779, 460] width 508 height 89
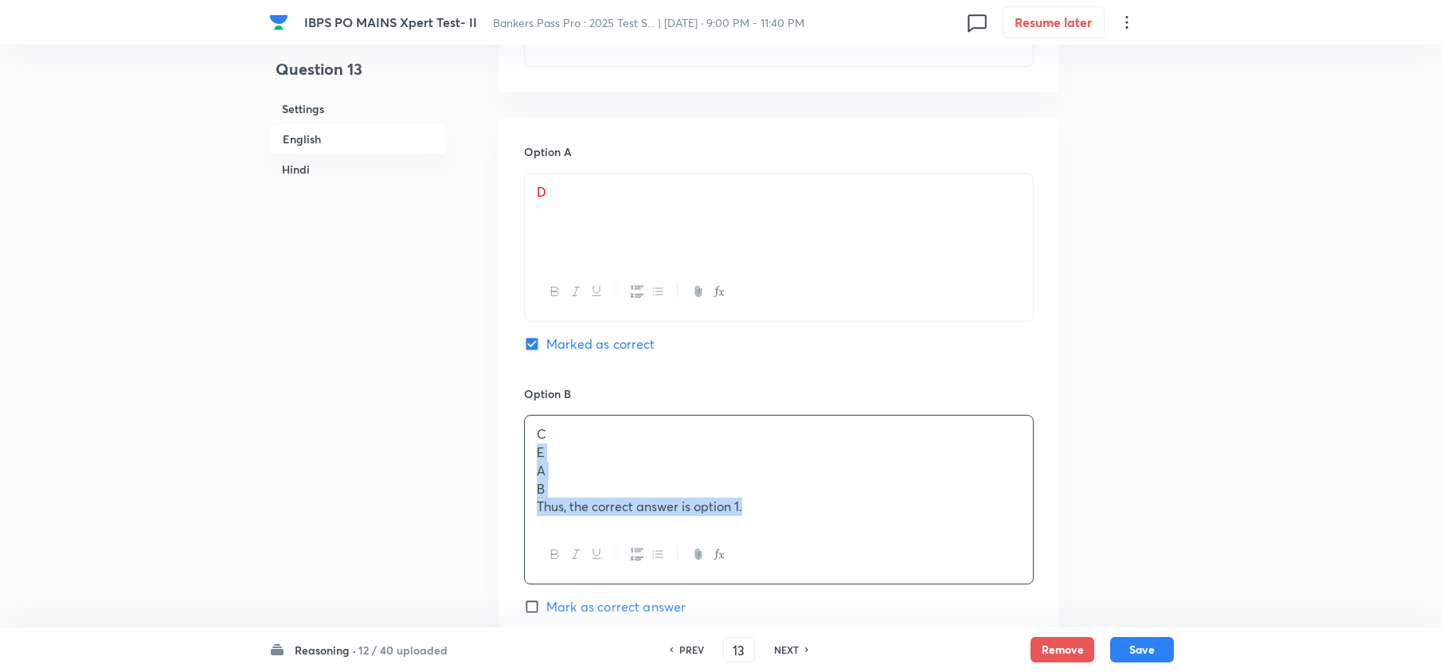
drag, startPoint x: 545, startPoint y: 479, endPoint x: 841, endPoint y: 577, distance: 312.3
click at [839, 578] on div "C E A B Thus, the correct answer is option 1." at bounding box center [779, 500] width 510 height 170
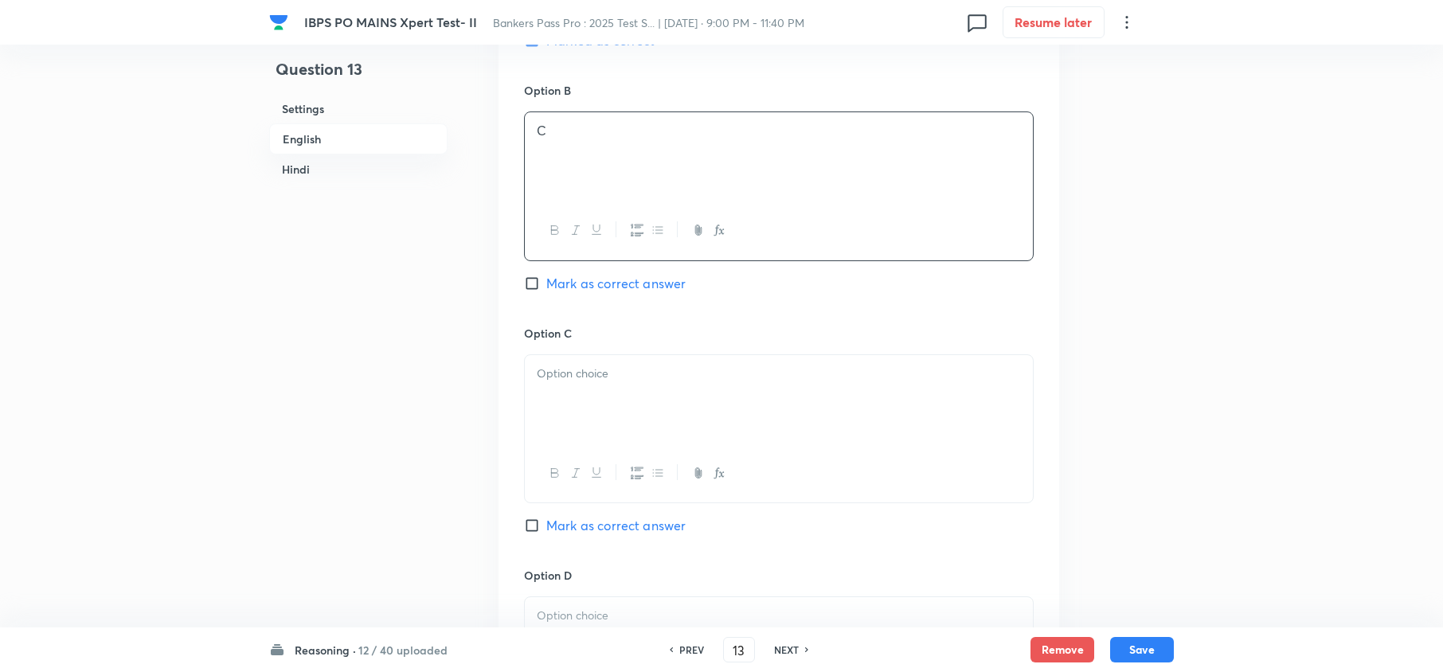
scroll to position [1593, 0]
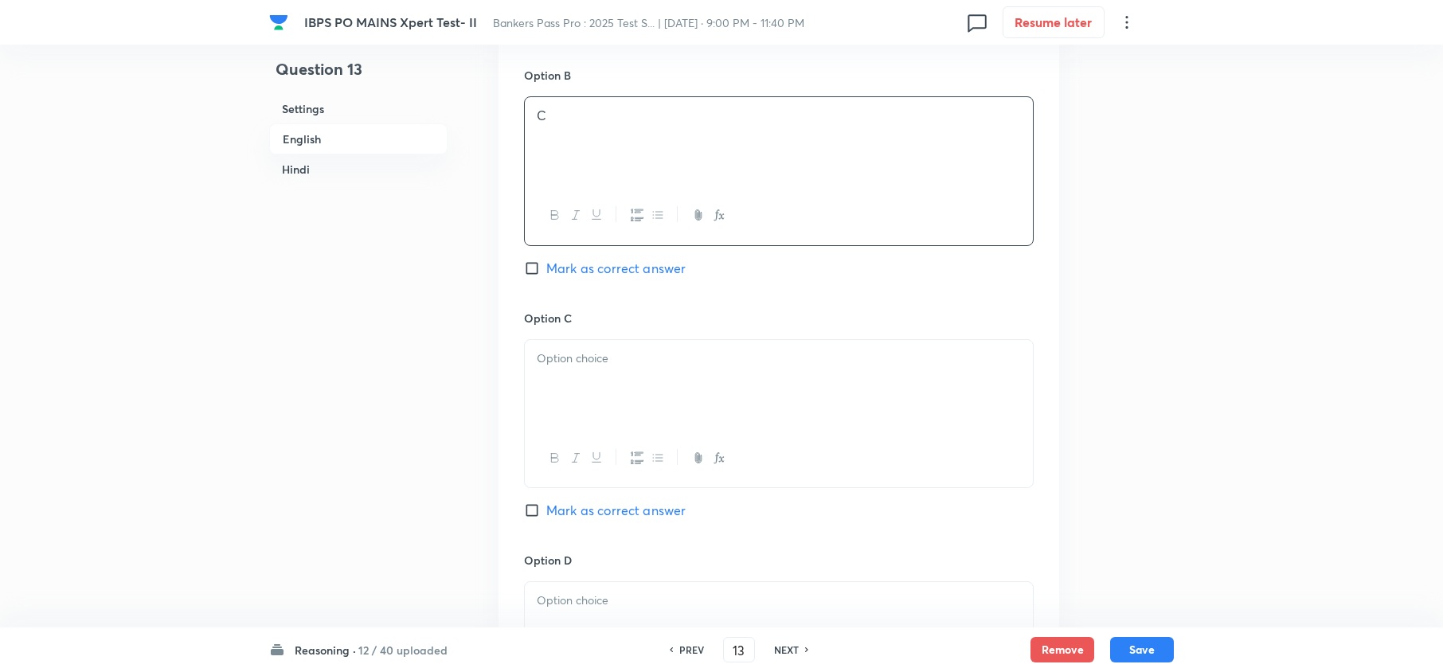
click at [542, 402] on div at bounding box center [779, 384] width 508 height 89
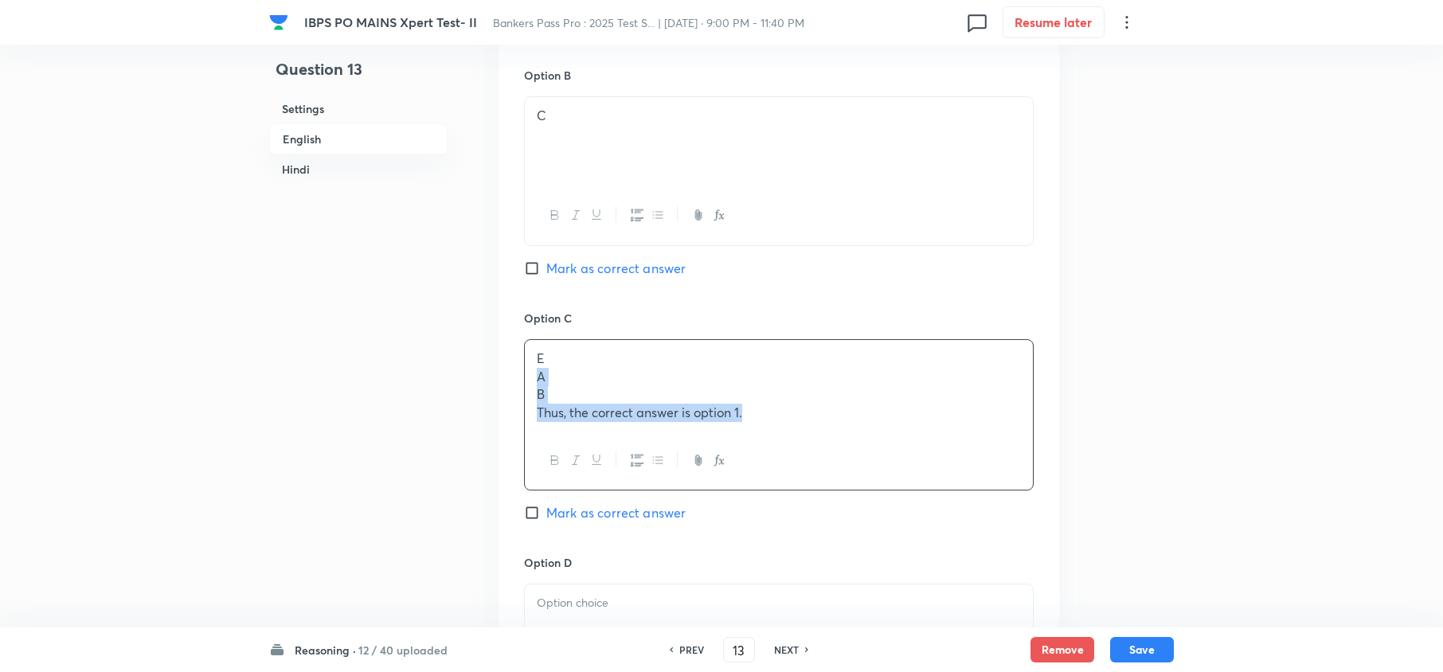
drag, startPoint x: 535, startPoint y: 381, endPoint x: 820, endPoint y: 459, distance: 294.9
click at [820, 459] on div "E A B Thus, the correct answer is option 1." at bounding box center [779, 414] width 510 height 151
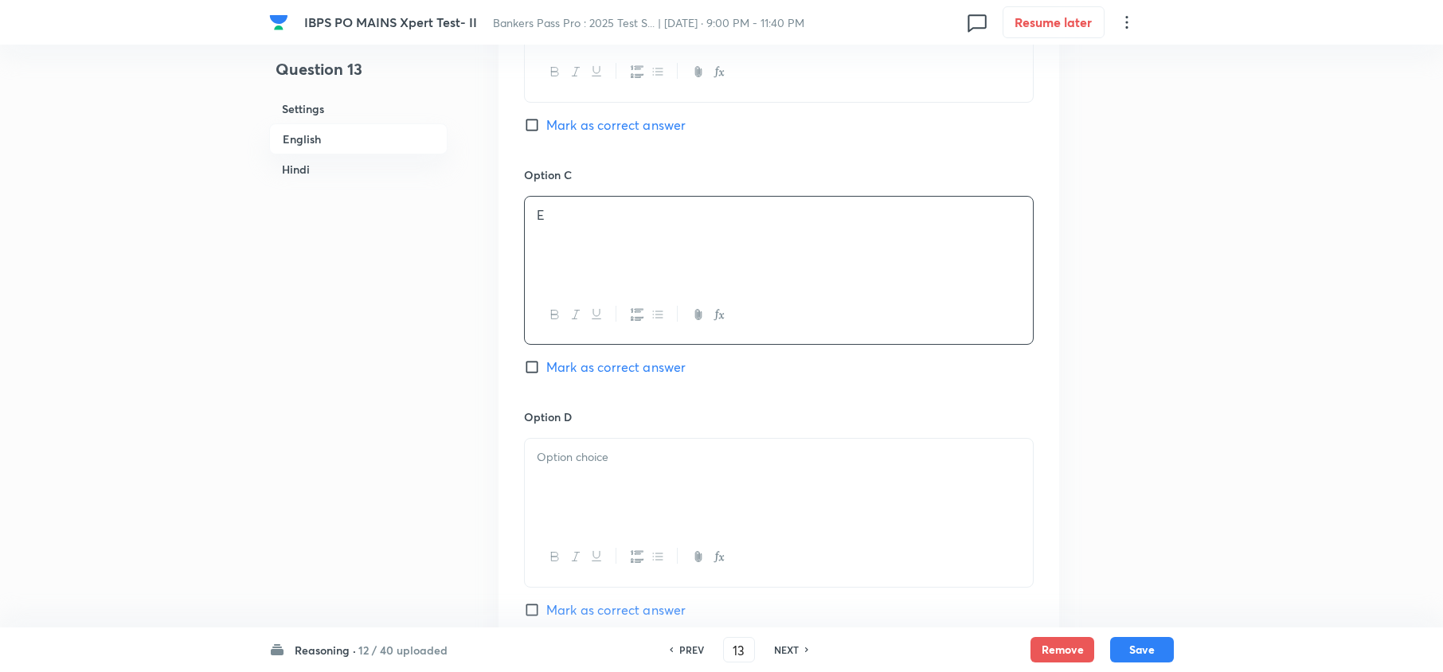
scroll to position [1805, 0]
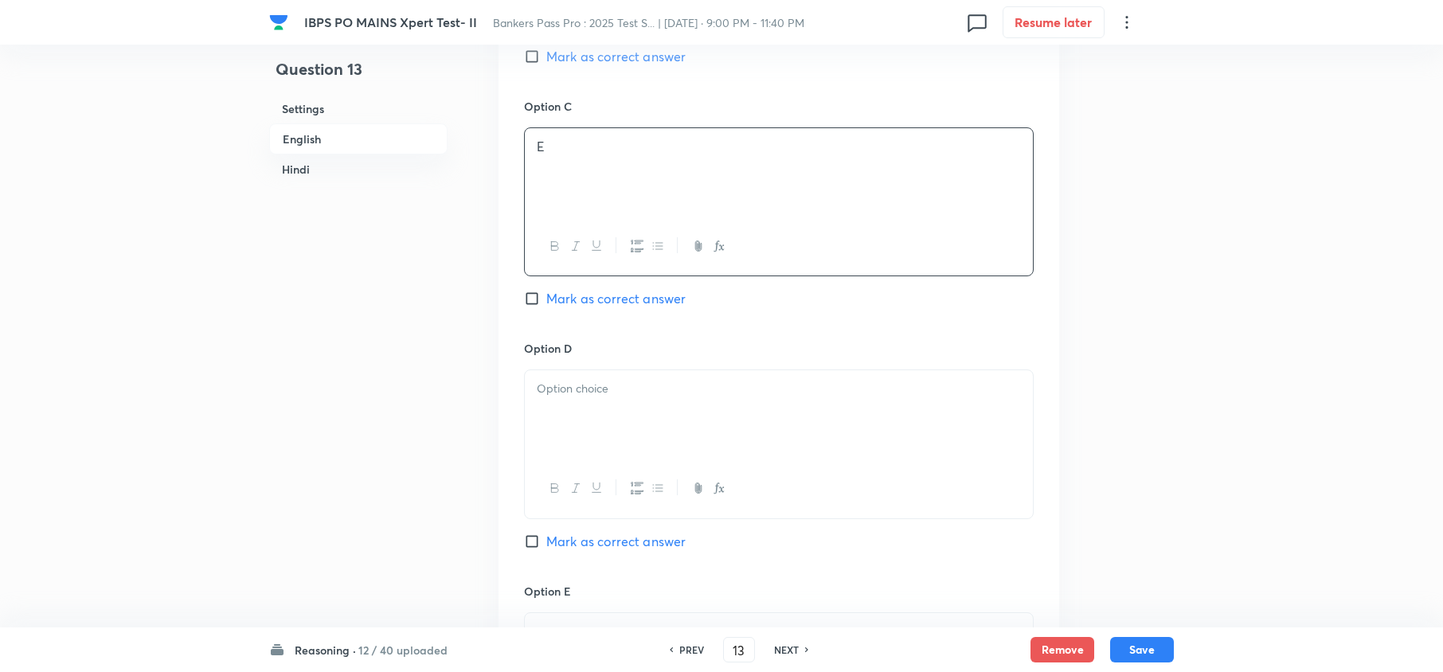
click at [615, 431] on div at bounding box center [779, 414] width 508 height 89
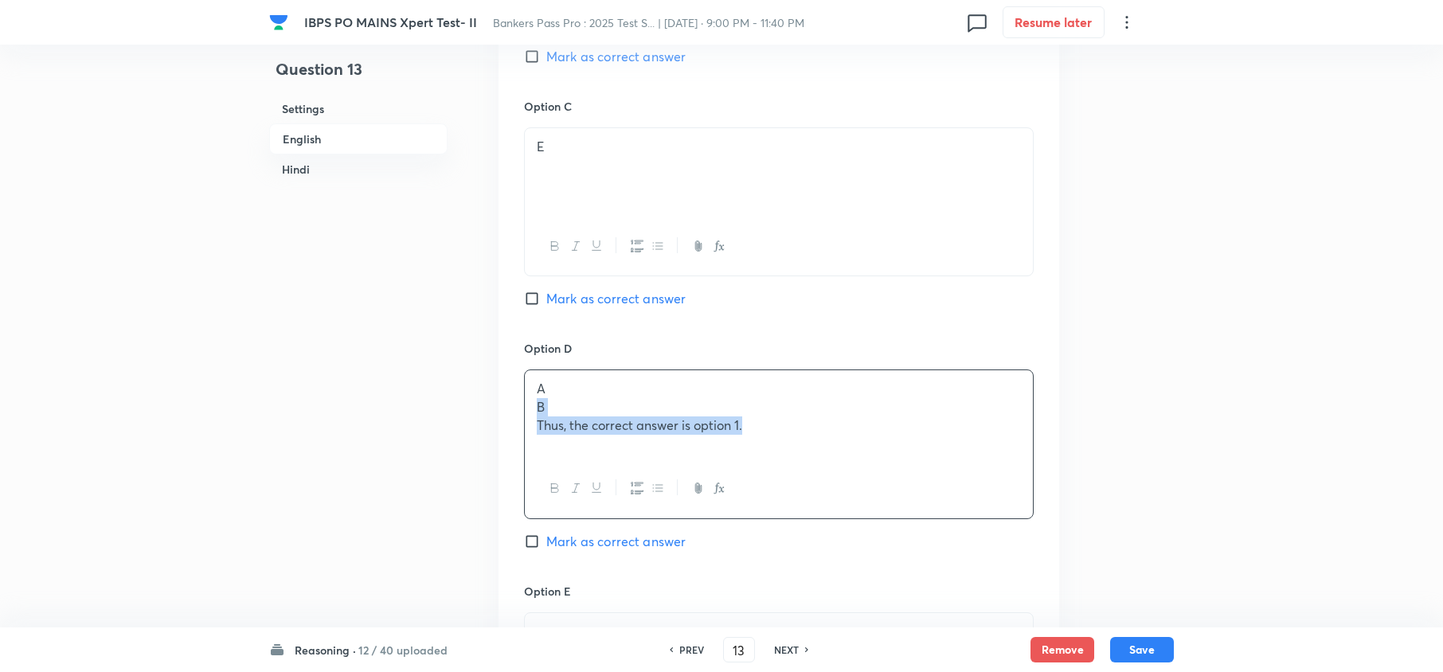
drag, startPoint x: 536, startPoint y: 414, endPoint x: 890, endPoint y: 499, distance: 363.6
click at [889, 499] on div "A B Thus, the correct answer is option 1." at bounding box center [779, 444] width 510 height 149
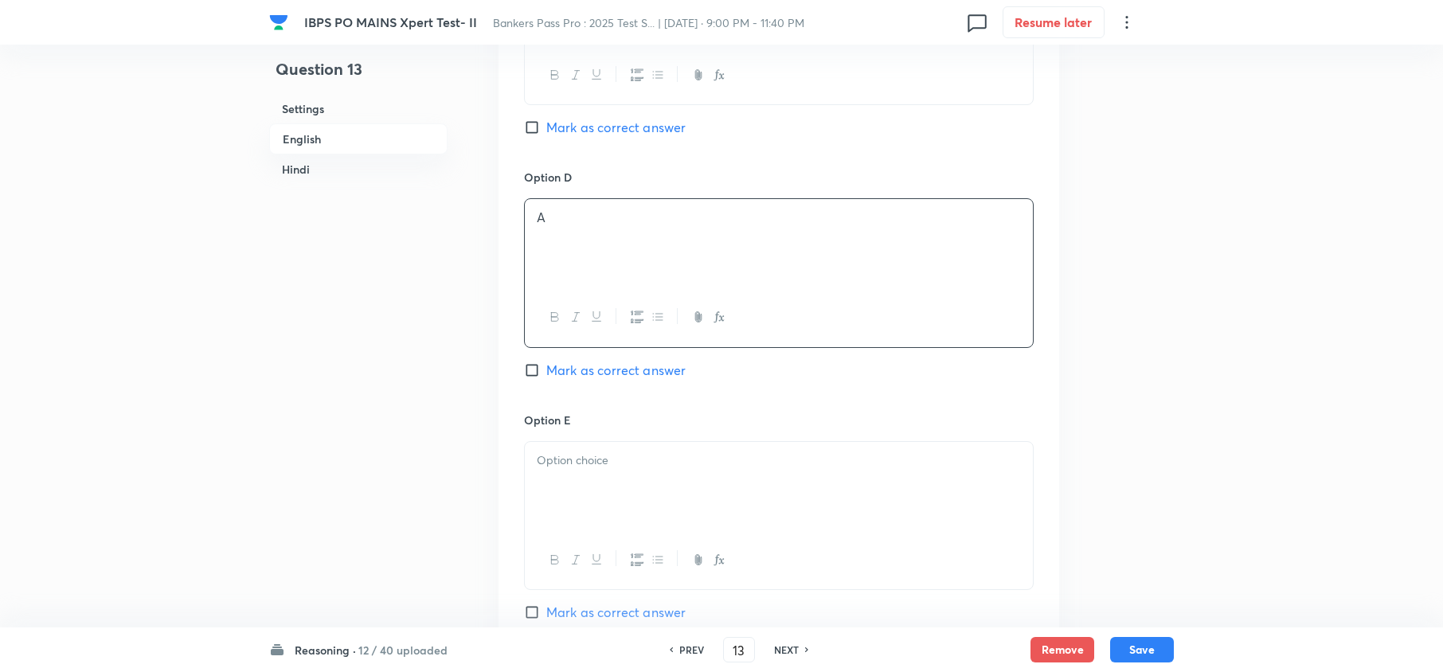
scroll to position [2017, 0]
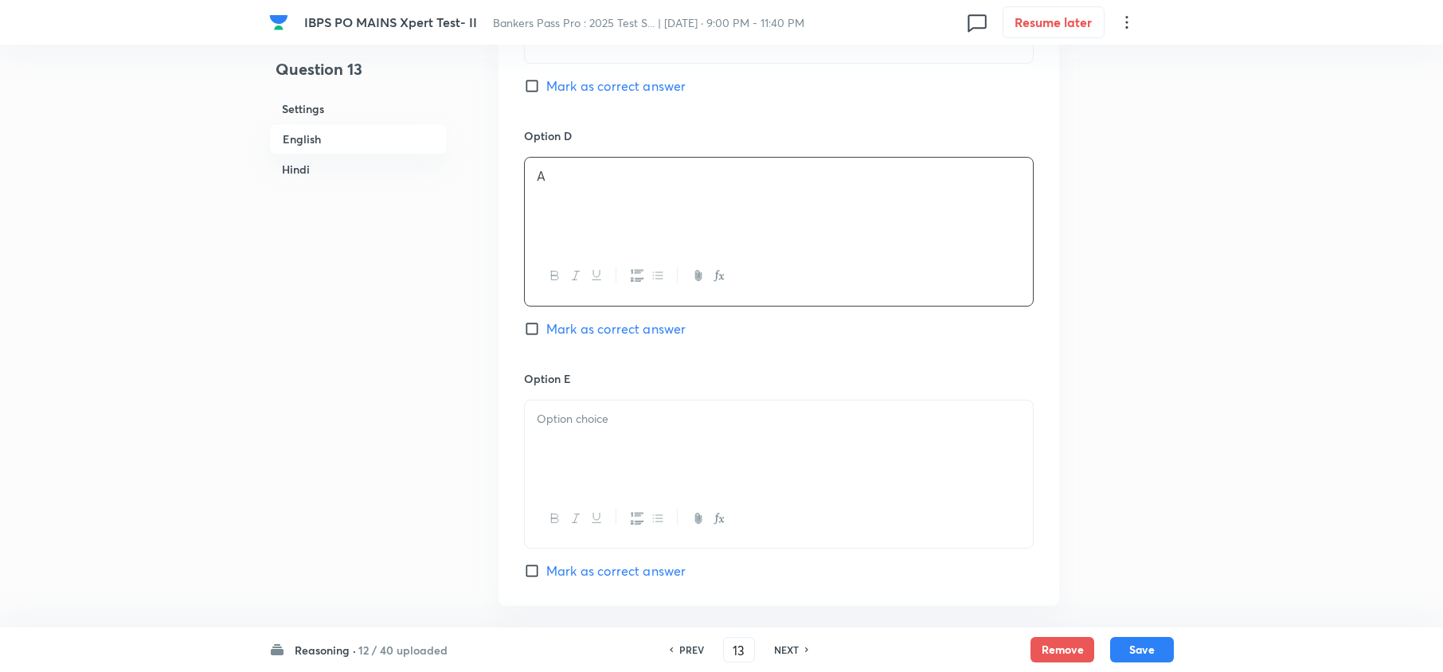
click at [546, 428] on p at bounding box center [779, 419] width 484 height 18
drag, startPoint x: 785, startPoint y: 447, endPoint x: 580, endPoint y: 469, distance: 205.9
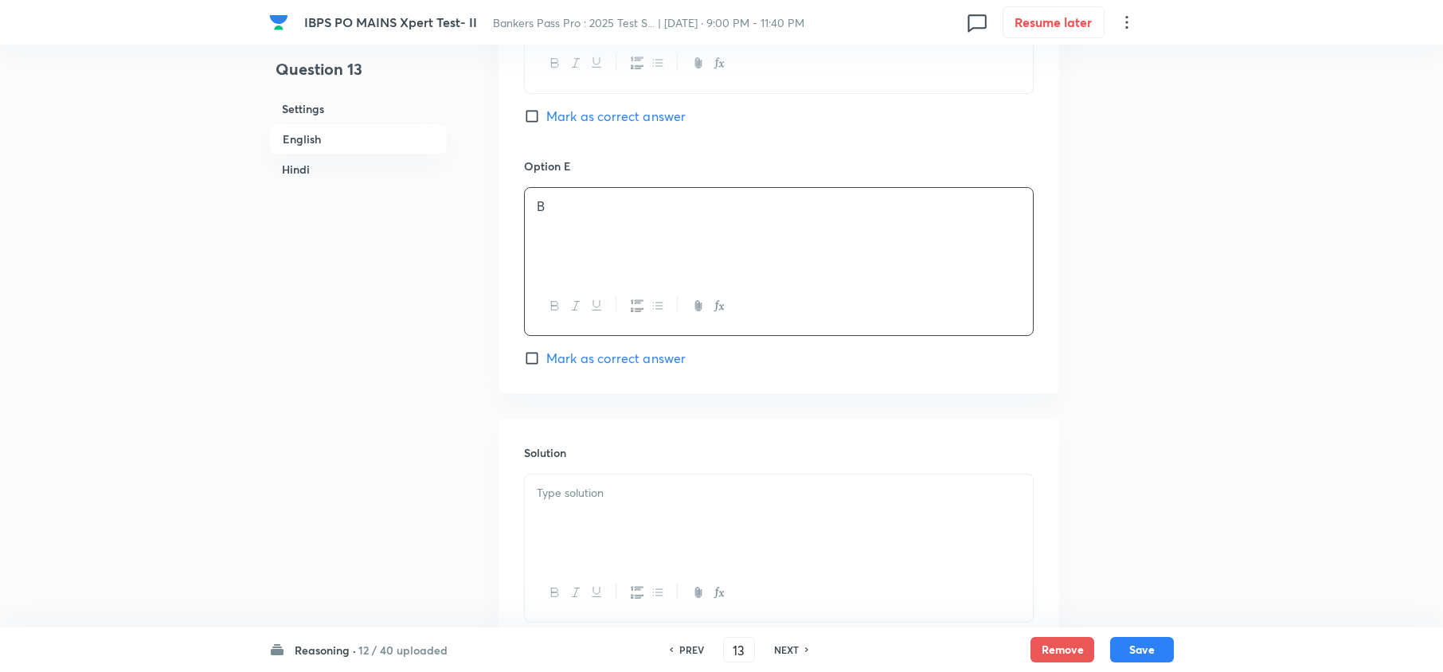
click at [591, 526] on div at bounding box center [779, 519] width 508 height 89
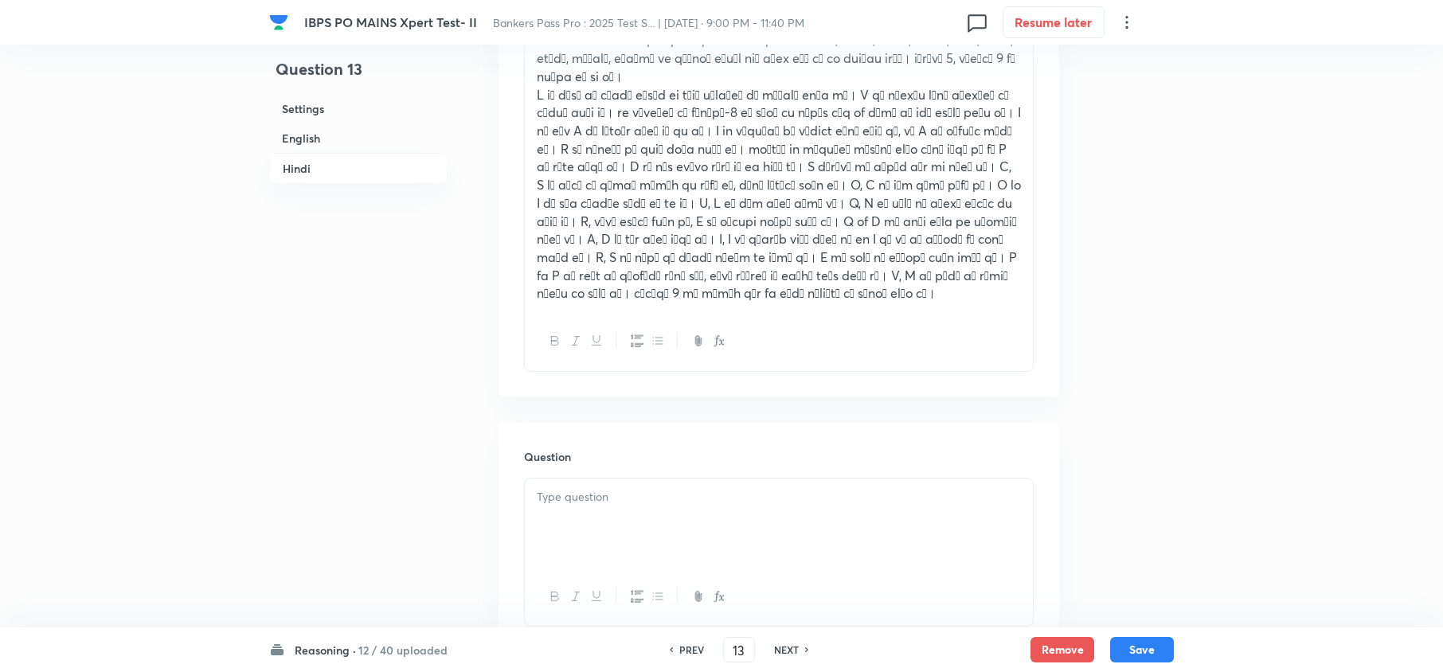
scroll to position [3186, 0]
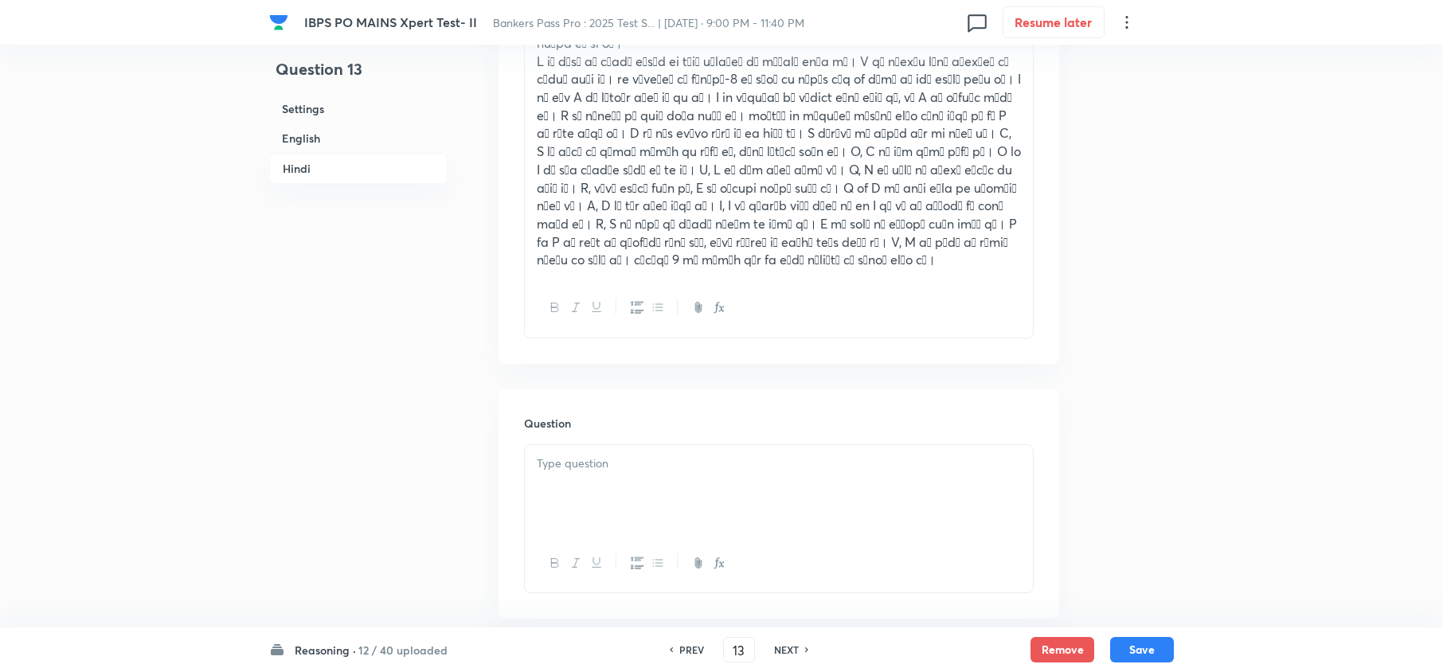
click at [555, 489] on div at bounding box center [779, 489] width 508 height 89
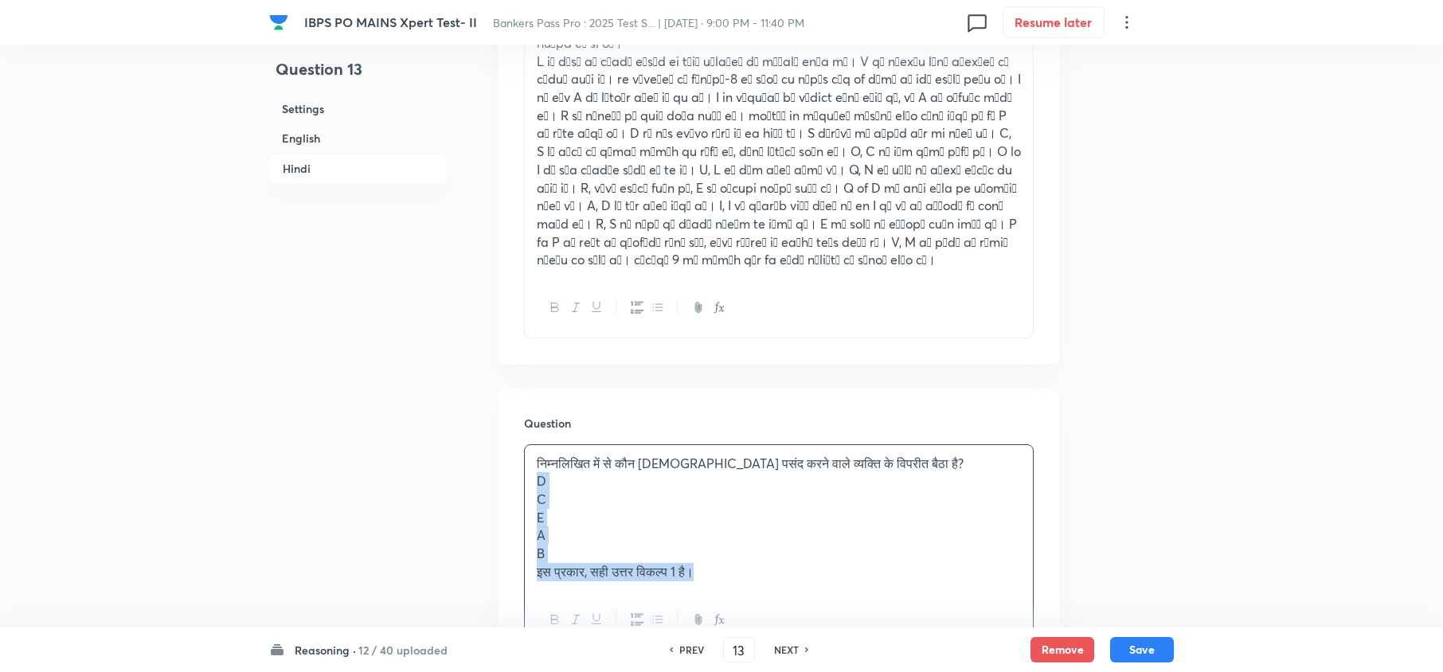
drag, startPoint x: 527, startPoint y: 470, endPoint x: 795, endPoint y: 565, distance: 283.9
click at [795, 565] on div "निम्नलिखित में से कौन मठिया पसंद करने वाले व्यक्ति के विपरीत बैठा है? D C E A B…" at bounding box center [779, 518] width 508 height 146
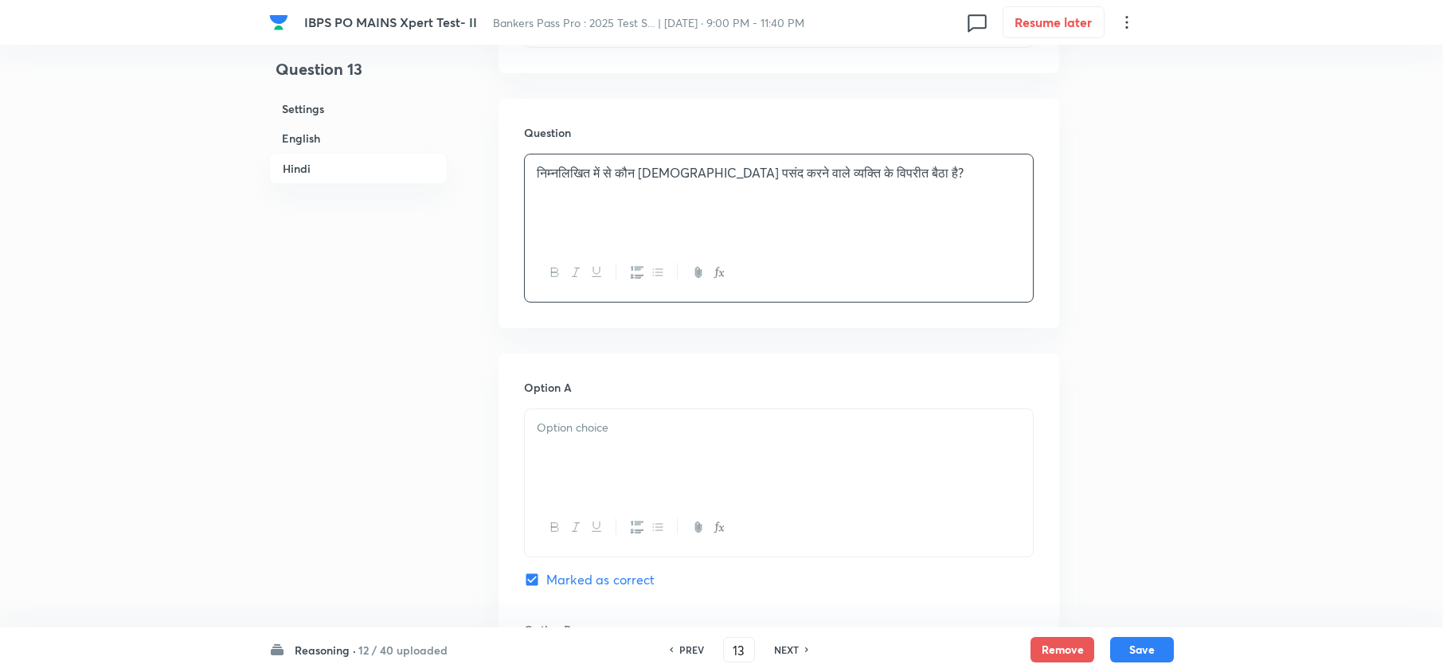
scroll to position [3504, 0]
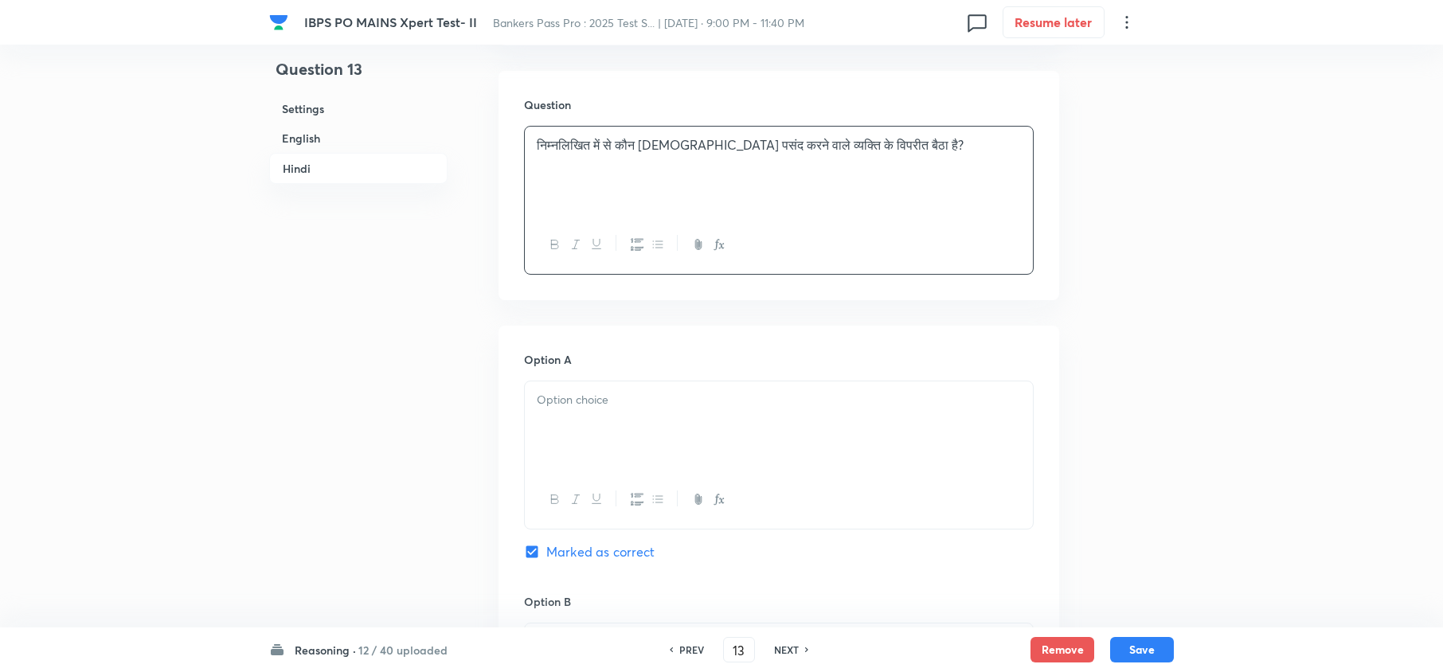
click at [565, 358] on div "Option A Marked as correct" at bounding box center [779, 472] width 510 height 242
click at [558, 392] on p at bounding box center [779, 400] width 484 height 18
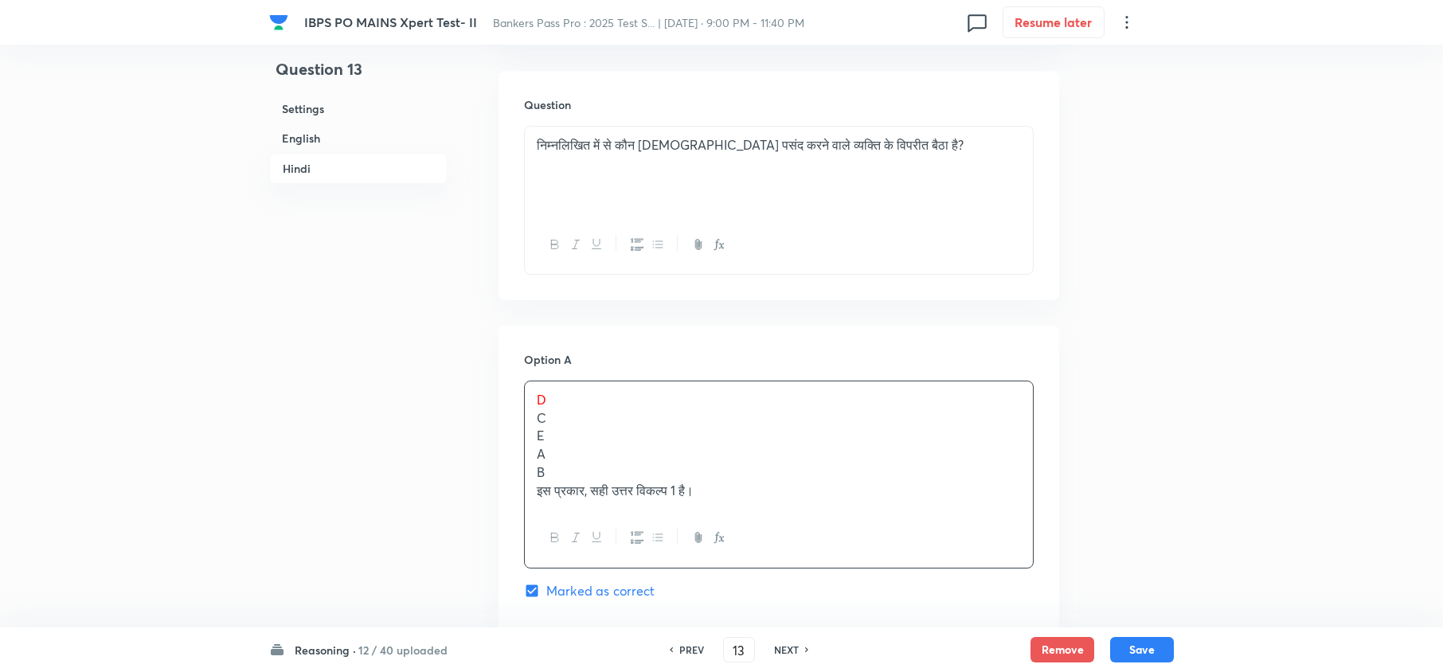
click at [530, 421] on div "D C E A B इस प्रकार, सही उत्तर विकल्प 1 है।" at bounding box center [779, 444] width 508 height 127
drag, startPoint x: 532, startPoint y: 415, endPoint x: 791, endPoint y: 529, distance: 282.8
click at [791, 529] on div "D C E A B इस प्रकार, सही उत्तर विकल्प 1 है।" at bounding box center [779, 475] width 510 height 188
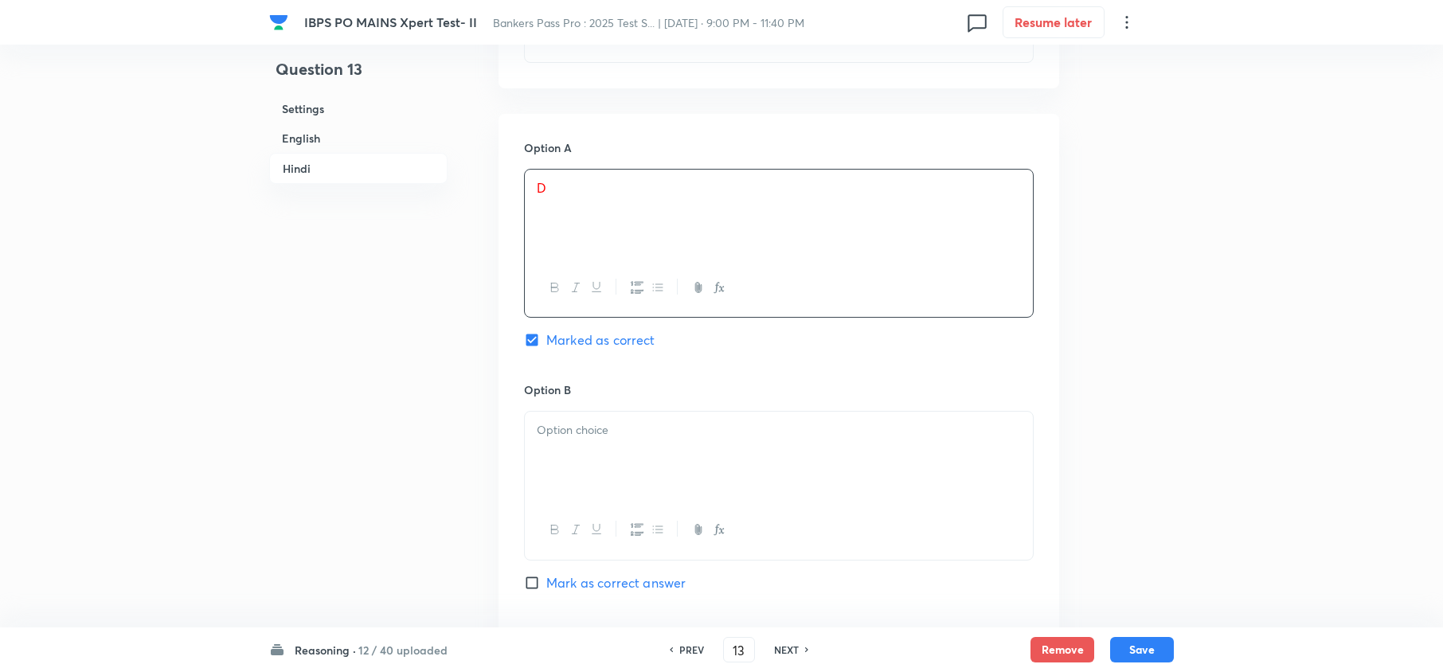
click at [561, 463] on div at bounding box center [779, 456] width 508 height 89
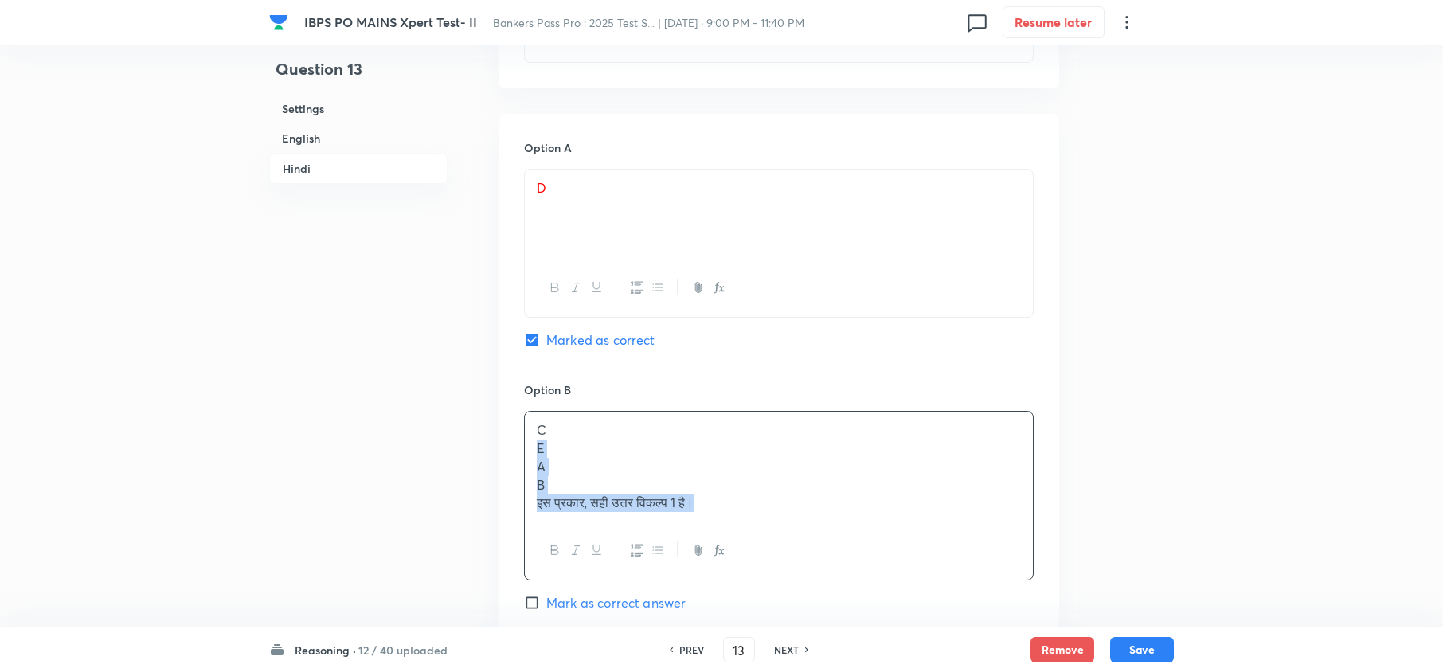
drag, startPoint x: 532, startPoint y: 431, endPoint x: 912, endPoint y: 530, distance: 392.7
click at [935, 545] on div "C E A B इस प्रकार, सही उत्तर विकल्प 1 है।" at bounding box center [779, 496] width 510 height 170
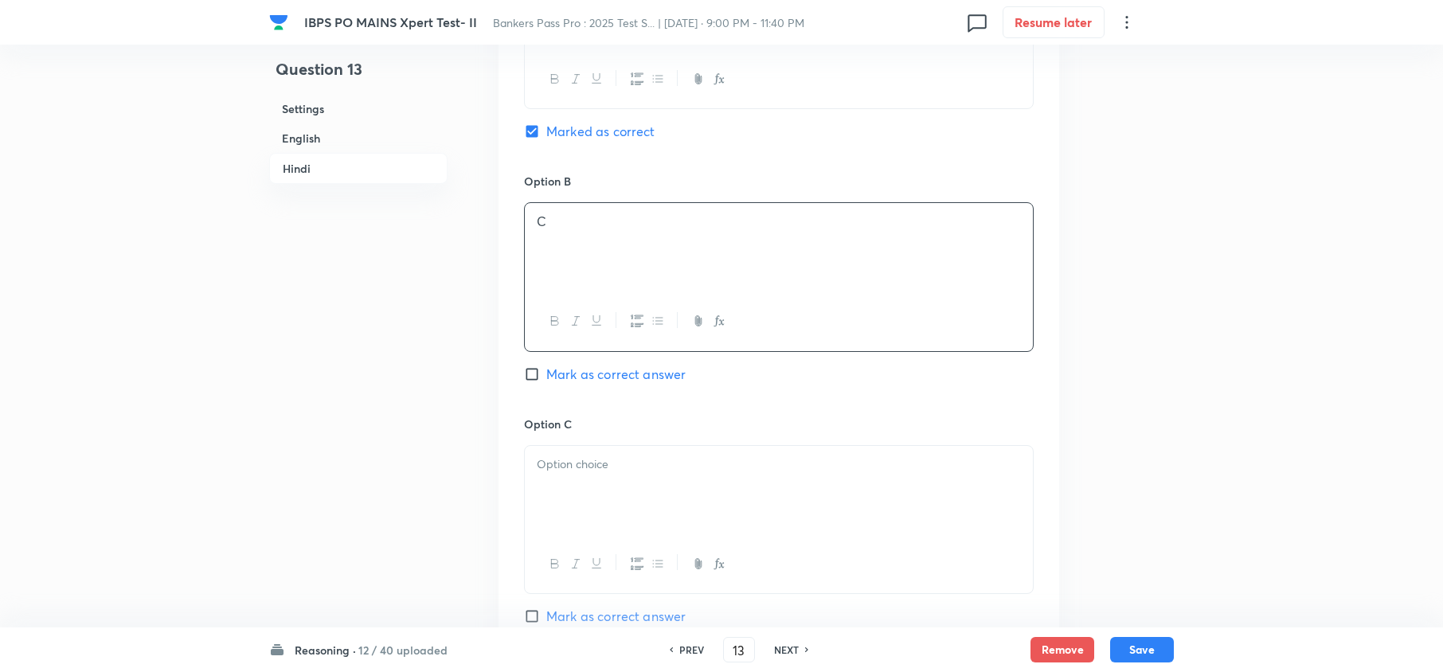
scroll to position [3929, 0]
click at [578, 442] on div at bounding box center [779, 486] width 508 height 89
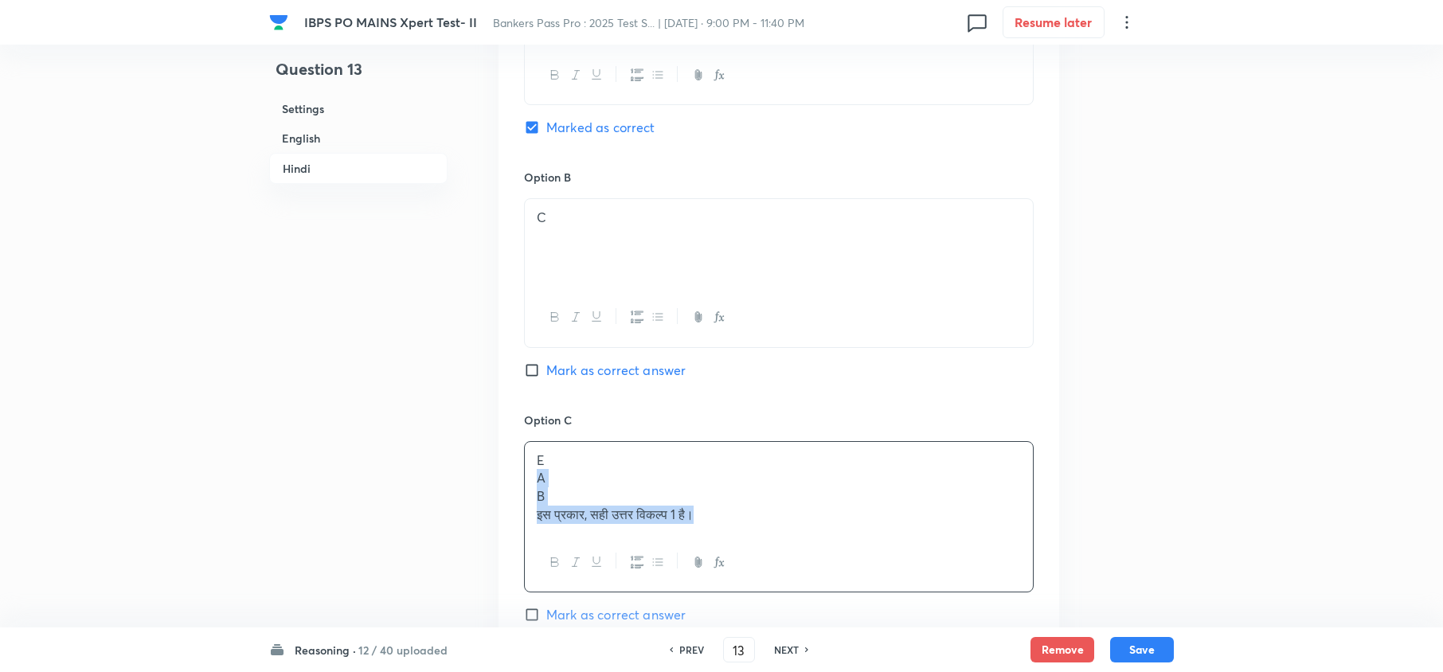
drag, startPoint x: 534, startPoint y: 468, endPoint x: 774, endPoint y: 530, distance: 248.4
click at [774, 530] on div "E A B इस प्रकार, सही उत्तर विकल्प 1 है।" at bounding box center [779, 516] width 510 height 151
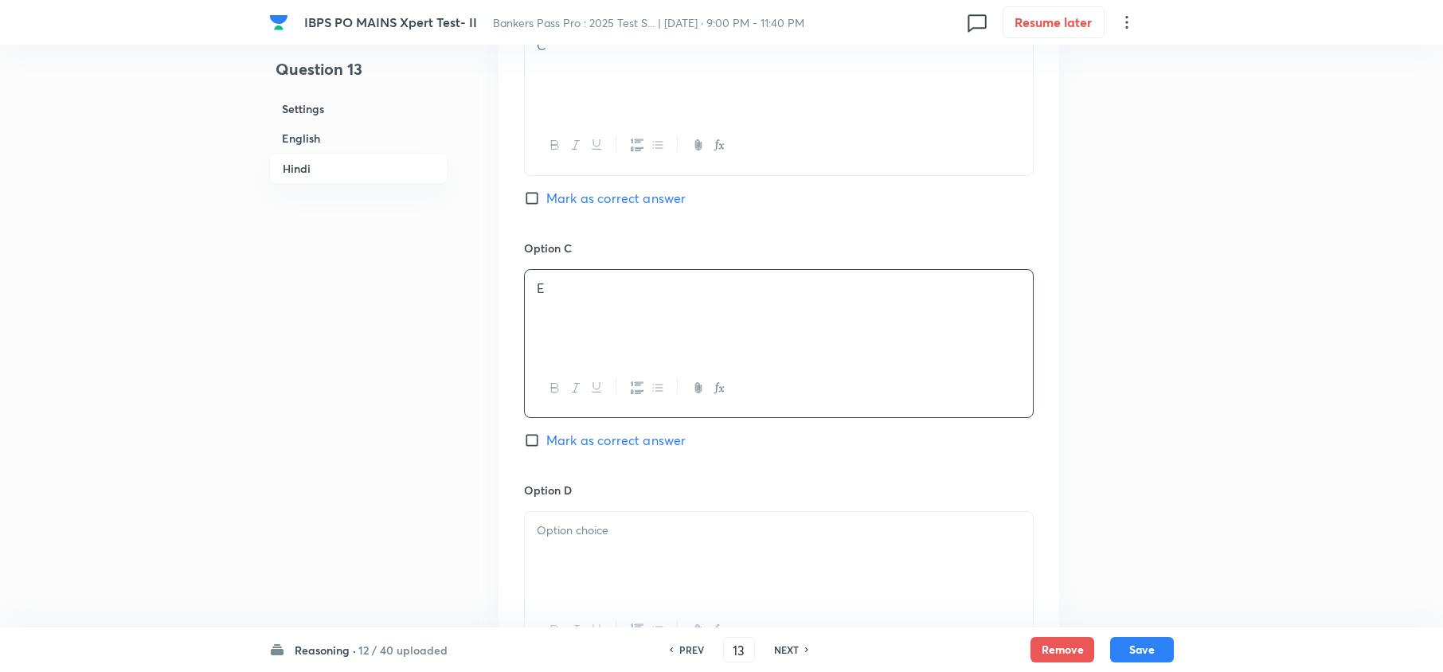
scroll to position [4142, 0]
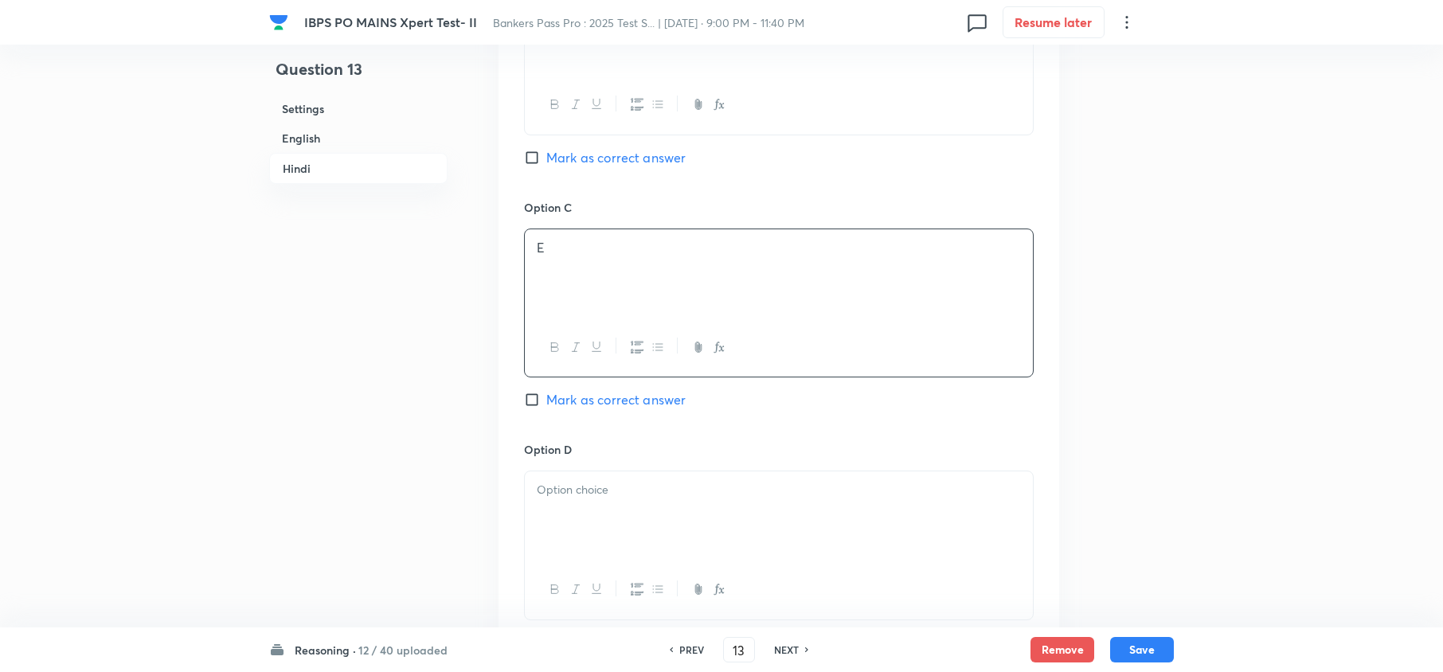
click at [546, 482] on p at bounding box center [779, 490] width 484 height 18
drag, startPoint x: 534, startPoint y: 495, endPoint x: 798, endPoint y: 546, distance: 269.1
click at [798, 546] on div "A B इस प्रकार, सही उत्तर विकल्प 1 है।" at bounding box center [779, 515] width 508 height 89
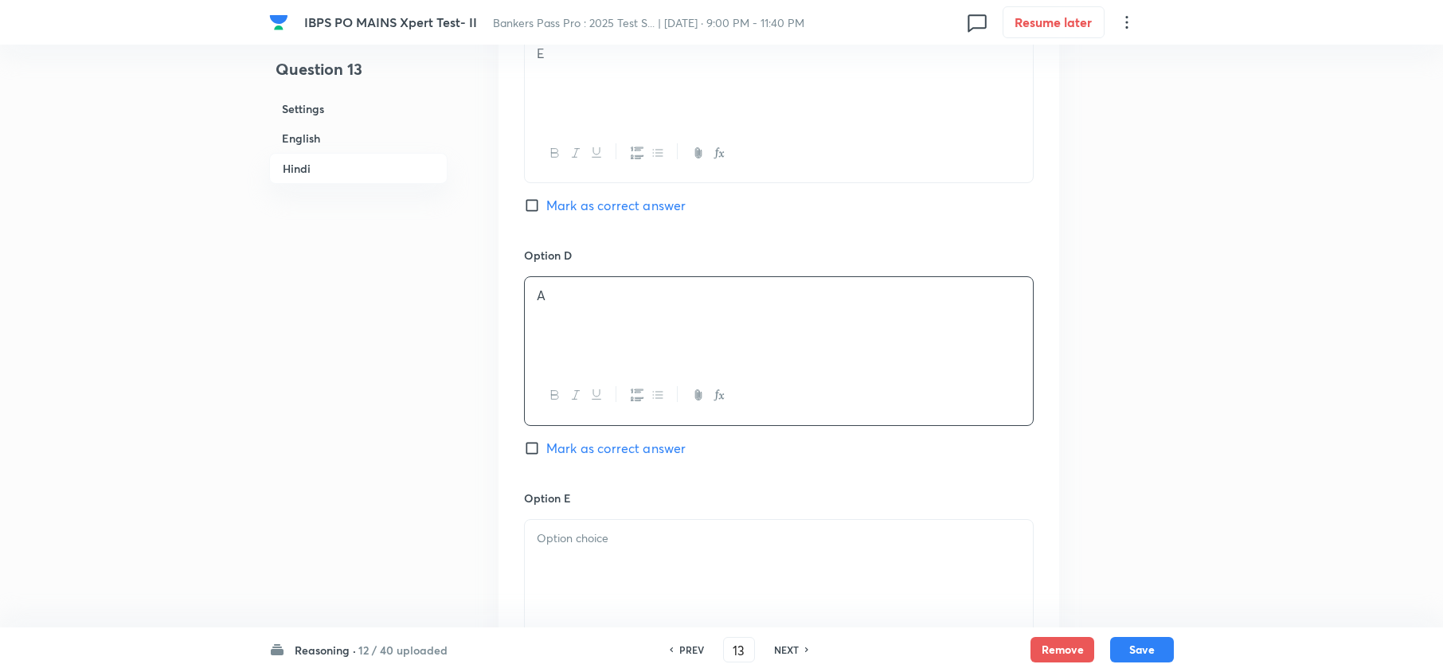
scroll to position [4353, 0]
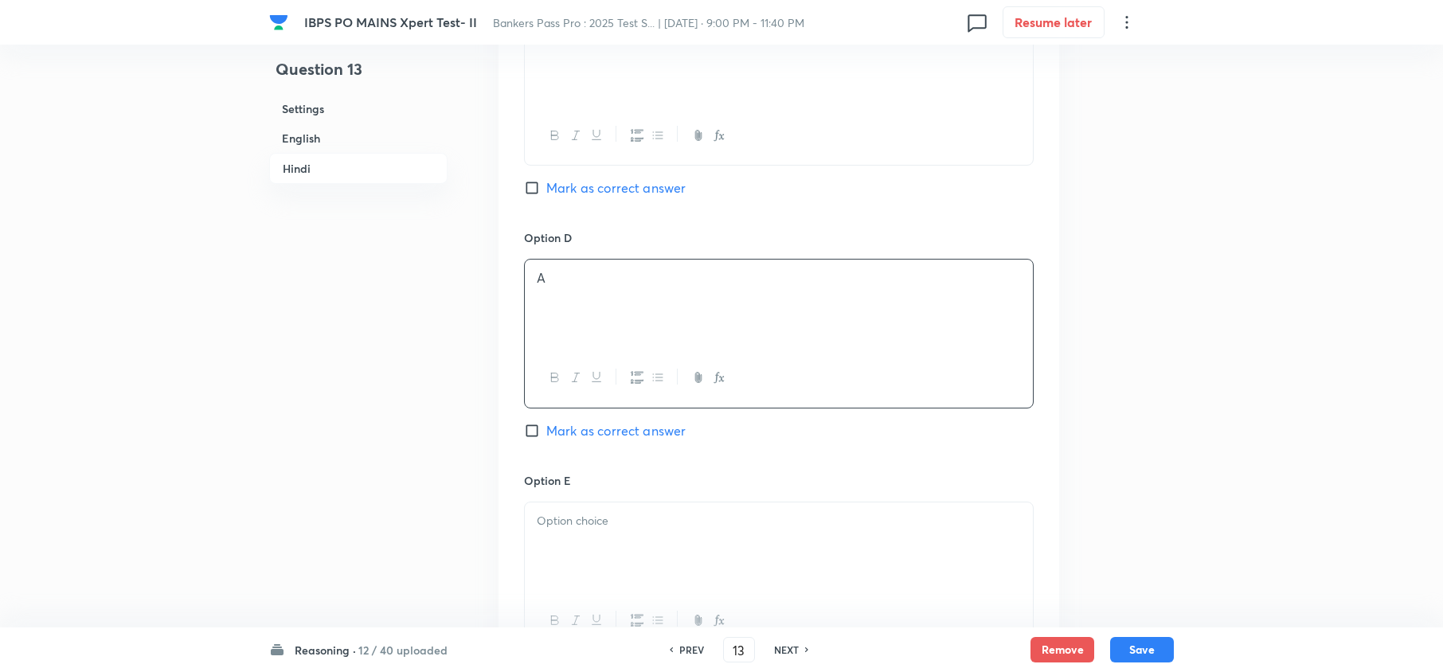
click at [737, 517] on p at bounding box center [779, 521] width 484 height 18
drag, startPoint x: 535, startPoint y: 539, endPoint x: 820, endPoint y: 561, distance: 285.9
click at [820, 561] on div "B इस प्रकार, सही उत्तर विकल्प 1 है।" at bounding box center [779, 547] width 508 height 89
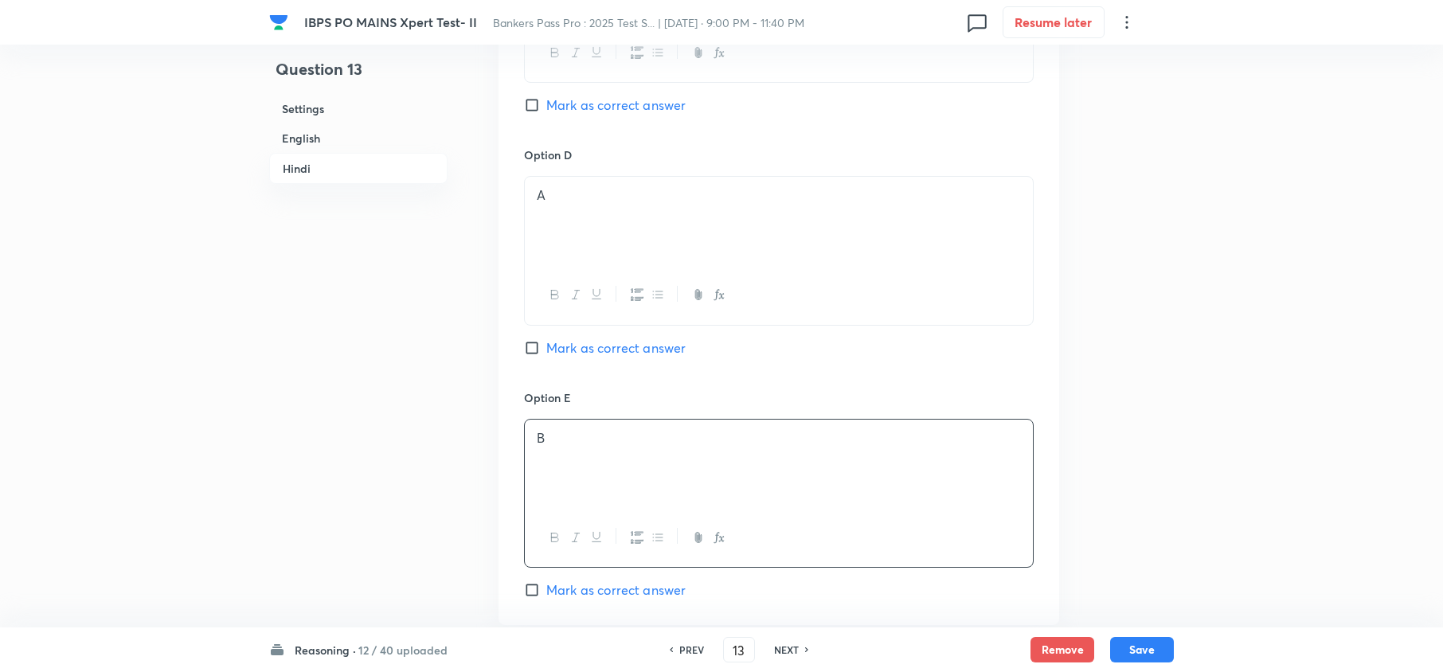
scroll to position [4566, 0]
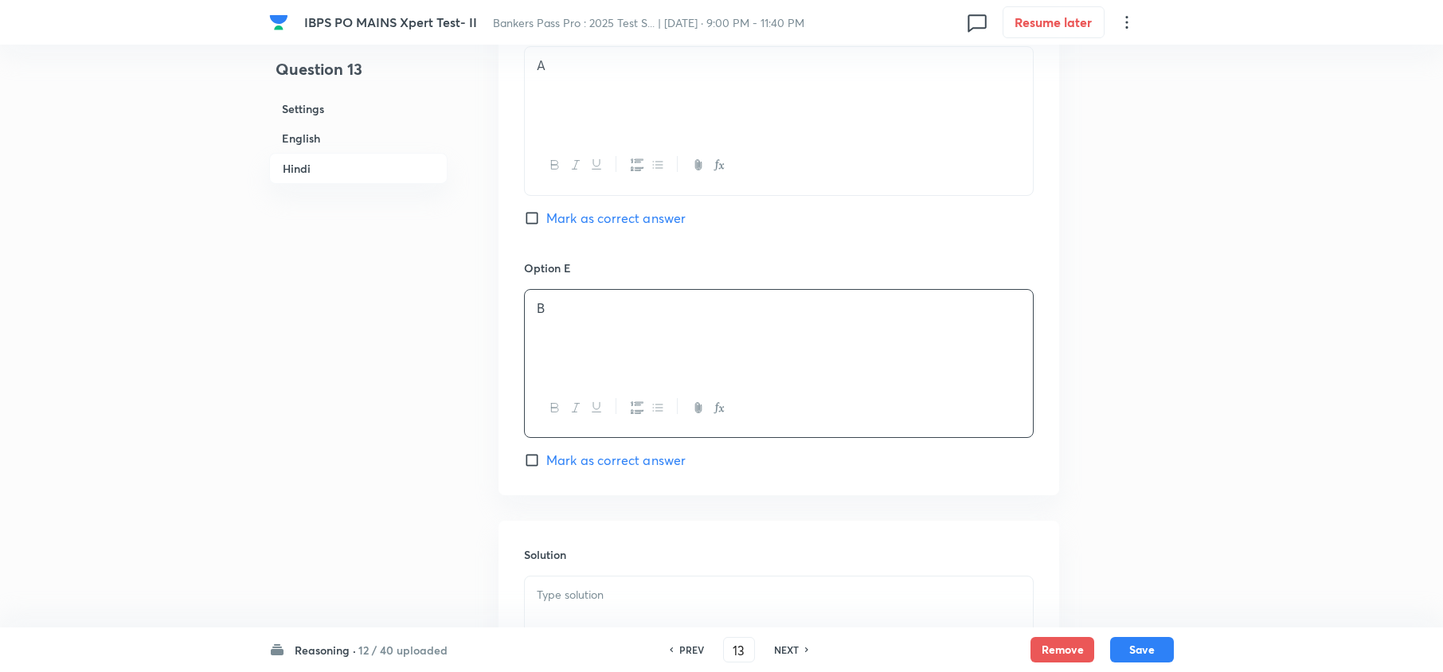
drag, startPoint x: 573, startPoint y: 578, endPoint x: 583, endPoint y: 584, distance: 11.1
click at [575, 586] on p at bounding box center [779, 595] width 484 height 18
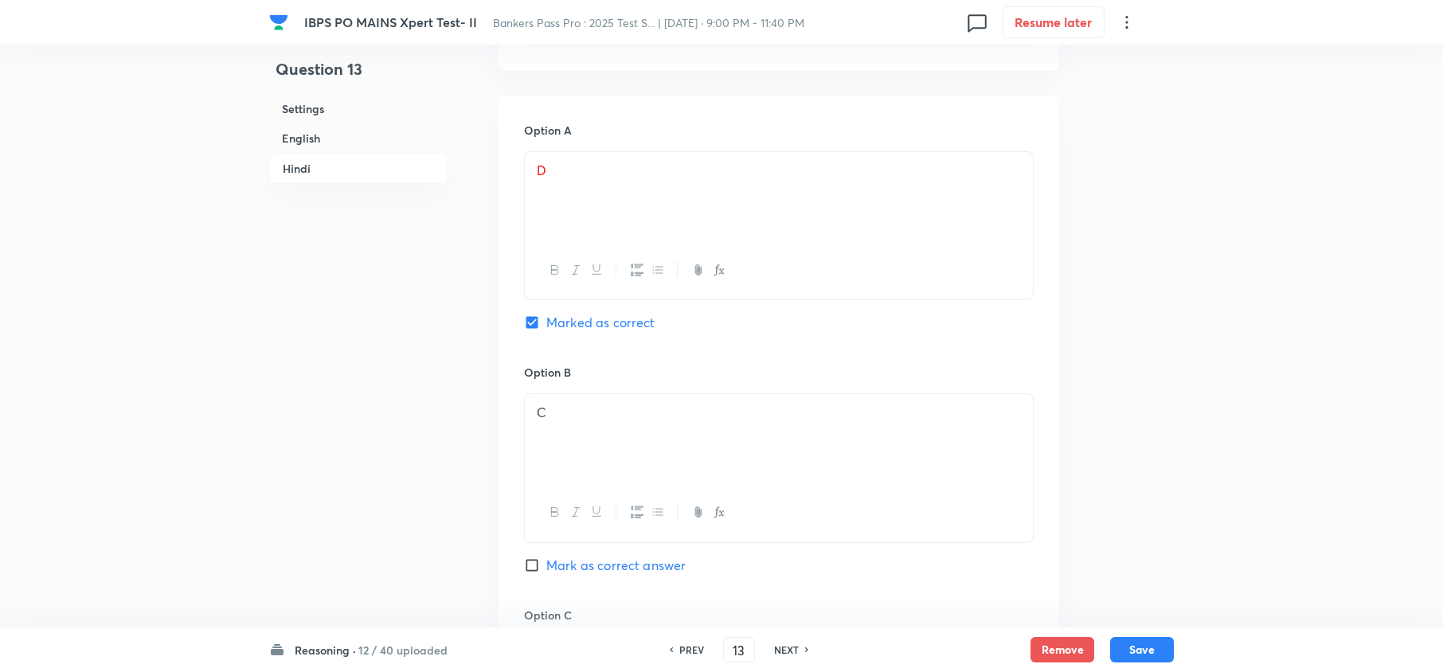
scroll to position [3716, 0]
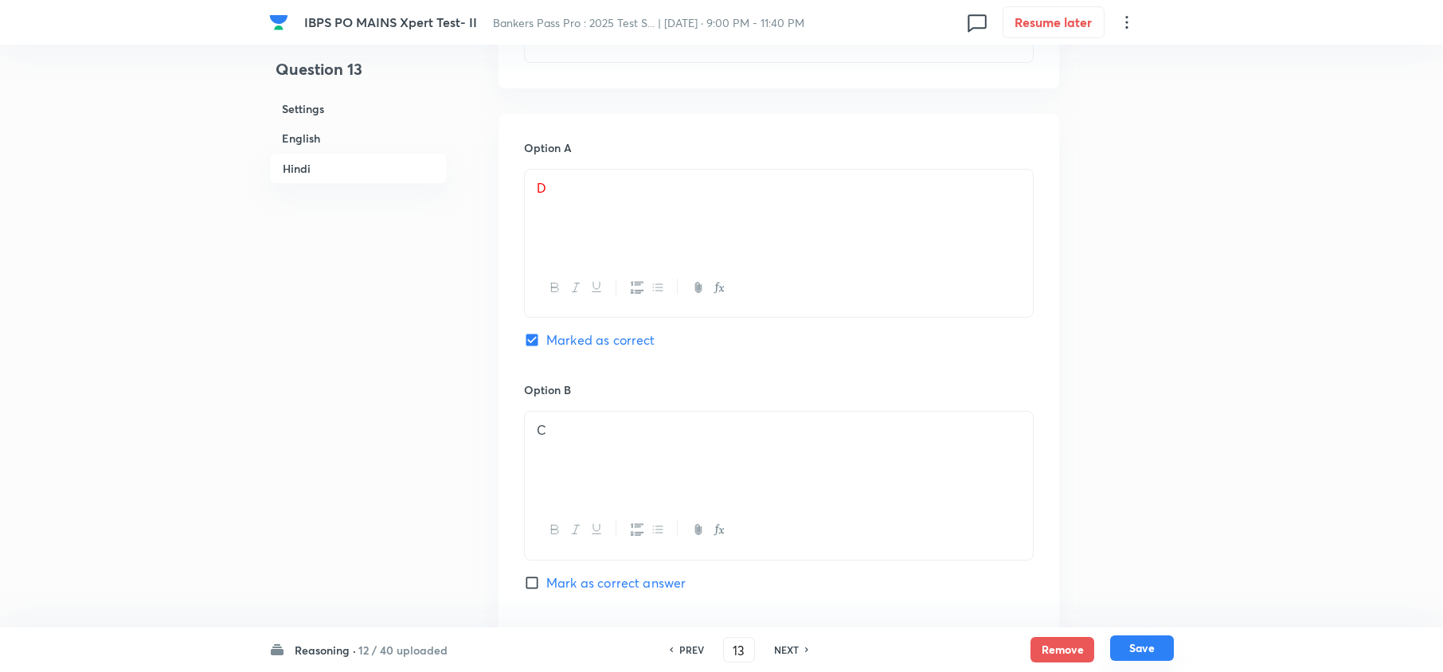
click at [1145, 651] on button "Save" at bounding box center [1142, 648] width 64 height 25
type input "14"
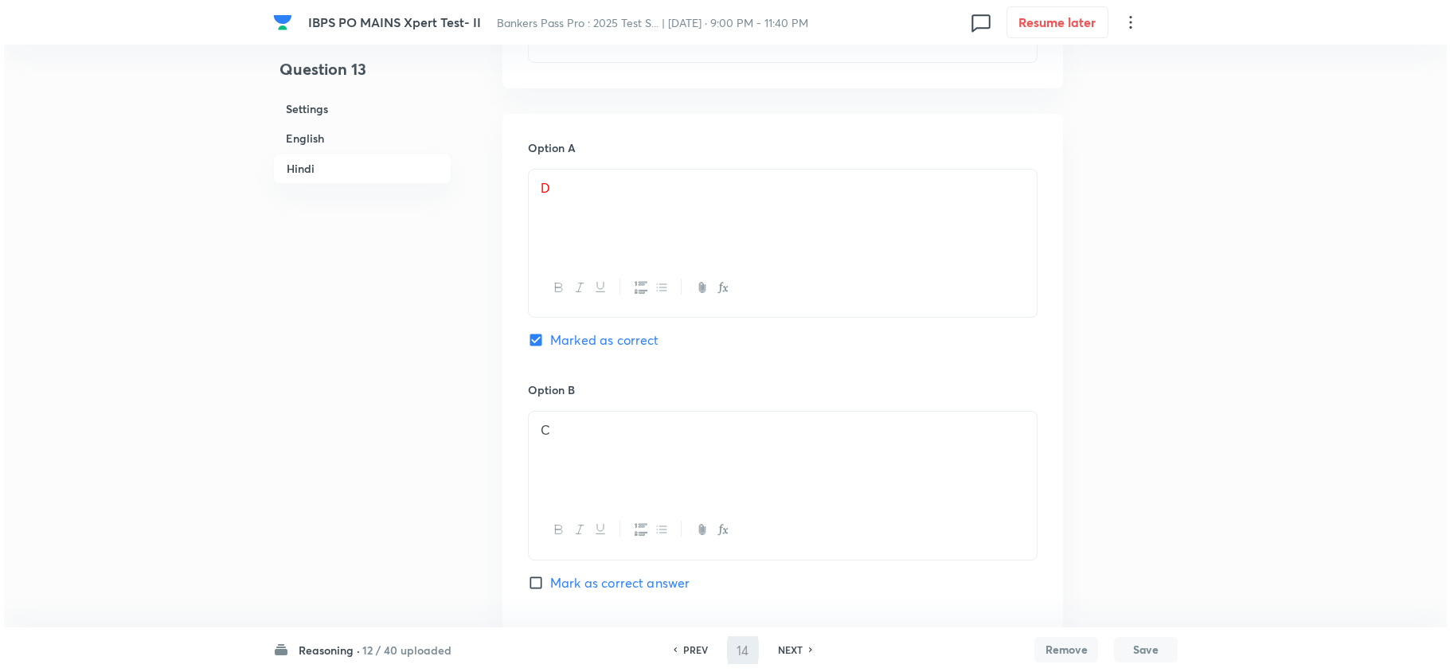
scroll to position [0, 0]
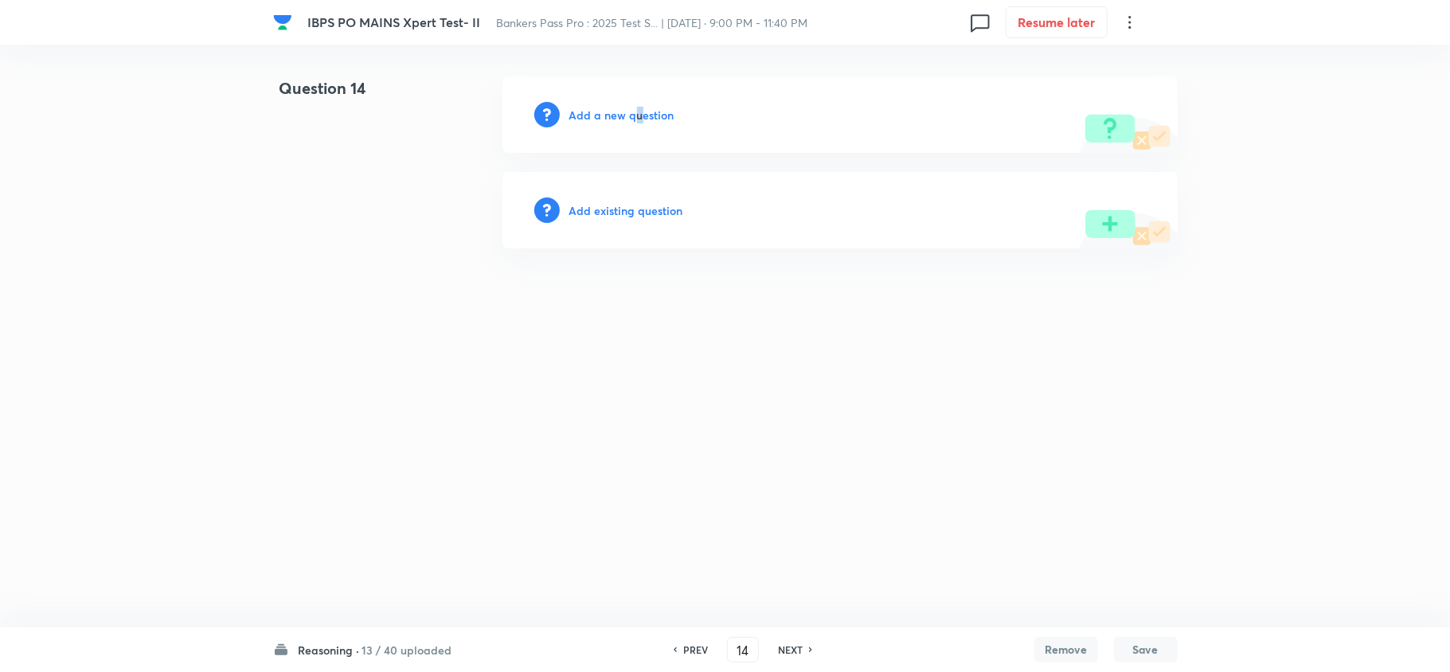
click at [637, 103] on div "Add a new question" at bounding box center [840, 114] width 675 height 76
click at [608, 135] on div "Add a new question" at bounding box center [840, 114] width 675 height 76
click at [615, 123] on div "Add a new question" at bounding box center [840, 114] width 675 height 76
click at [622, 116] on h6 "Add a new question" at bounding box center [621, 115] width 105 height 17
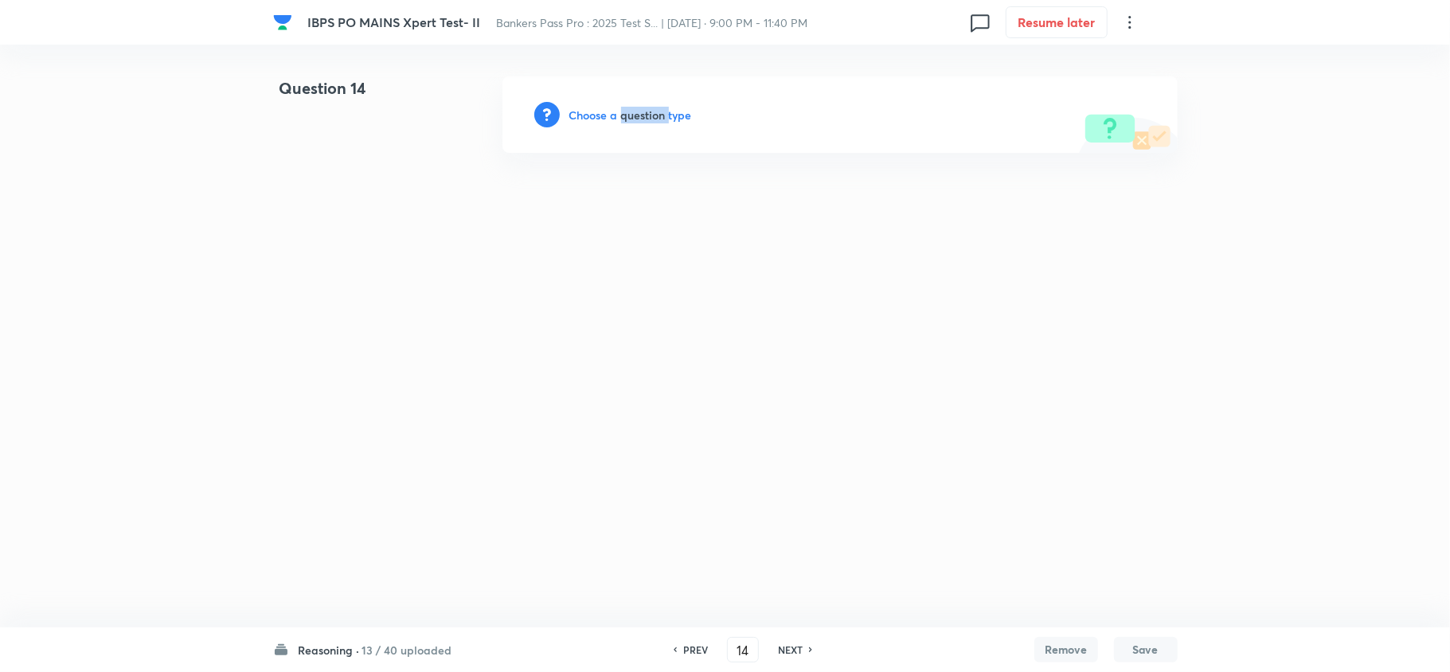
click at [624, 115] on h6 "Choose a question type" at bounding box center [630, 115] width 123 height 17
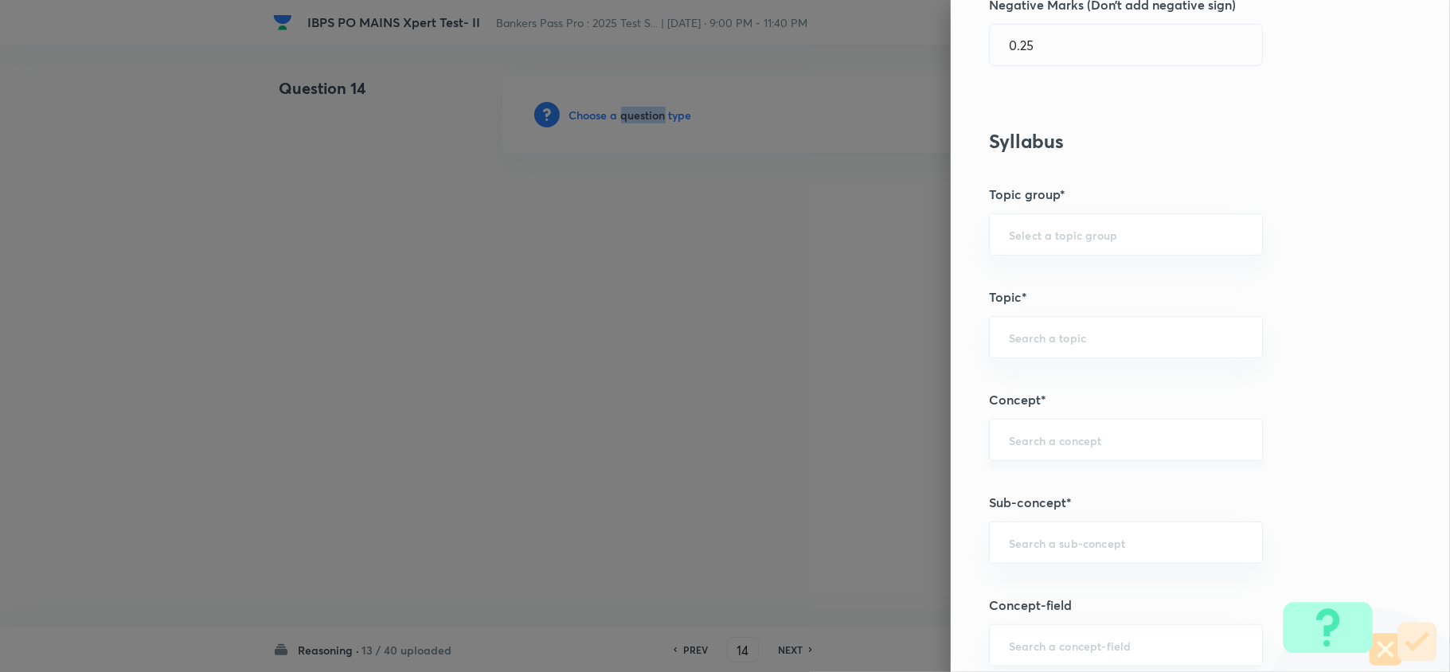
scroll to position [637, 0]
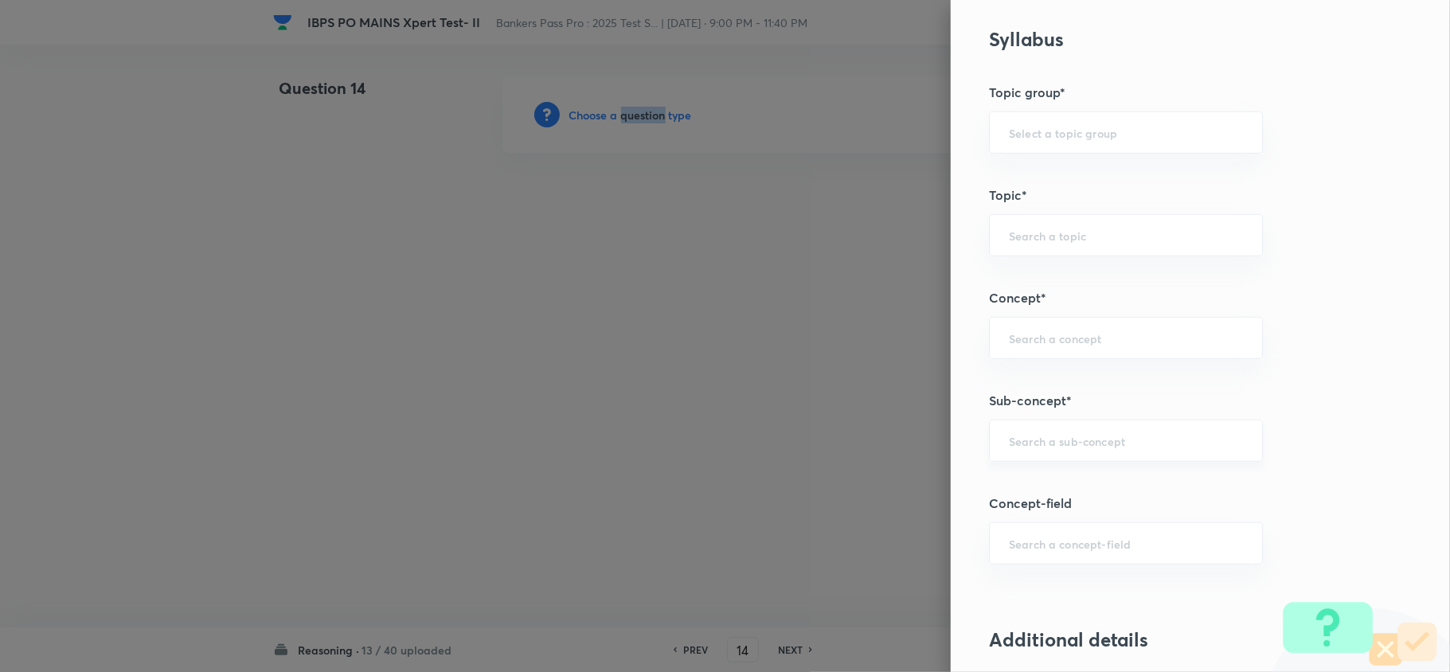
click at [1085, 453] on div "​" at bounding box center [1126, 441] width 274 height 42
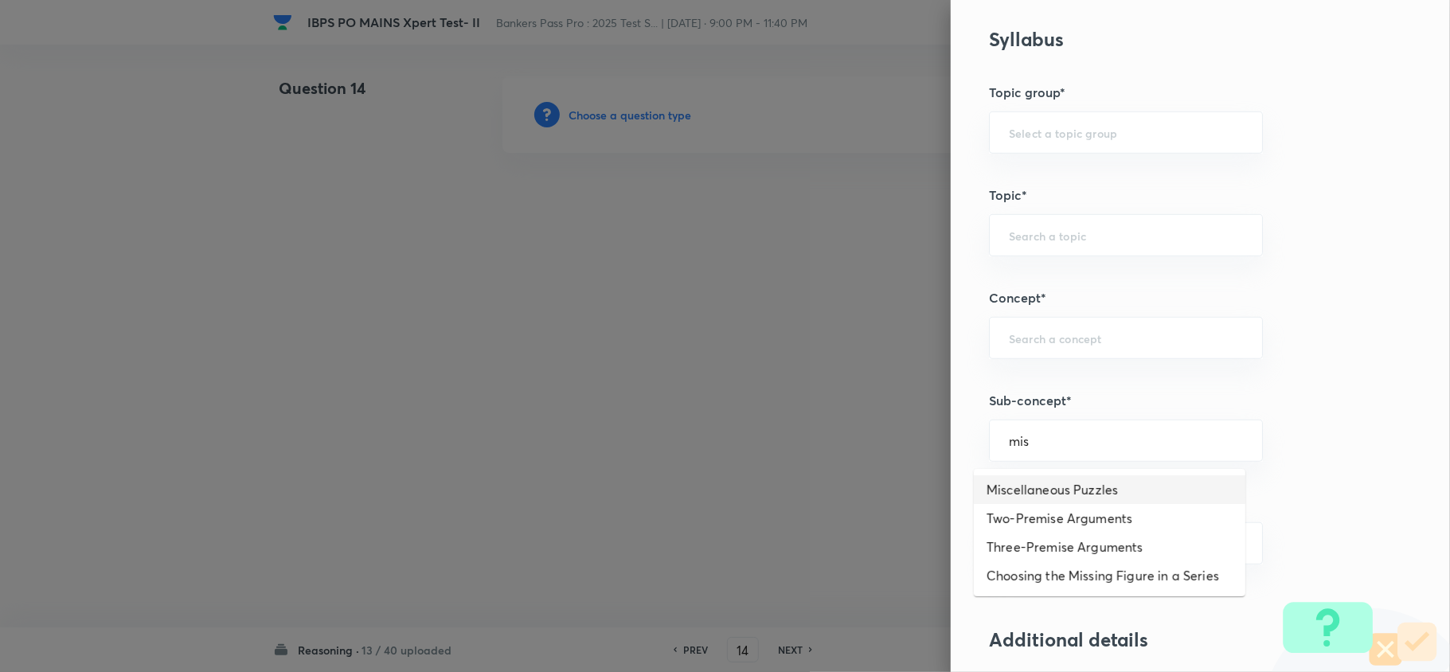
click at [1070, 497] on li "Miscellaneous Puzzles" at bounding box center [1110, 489] width 272 height 29
type input "Miscellaneous Puzzles"
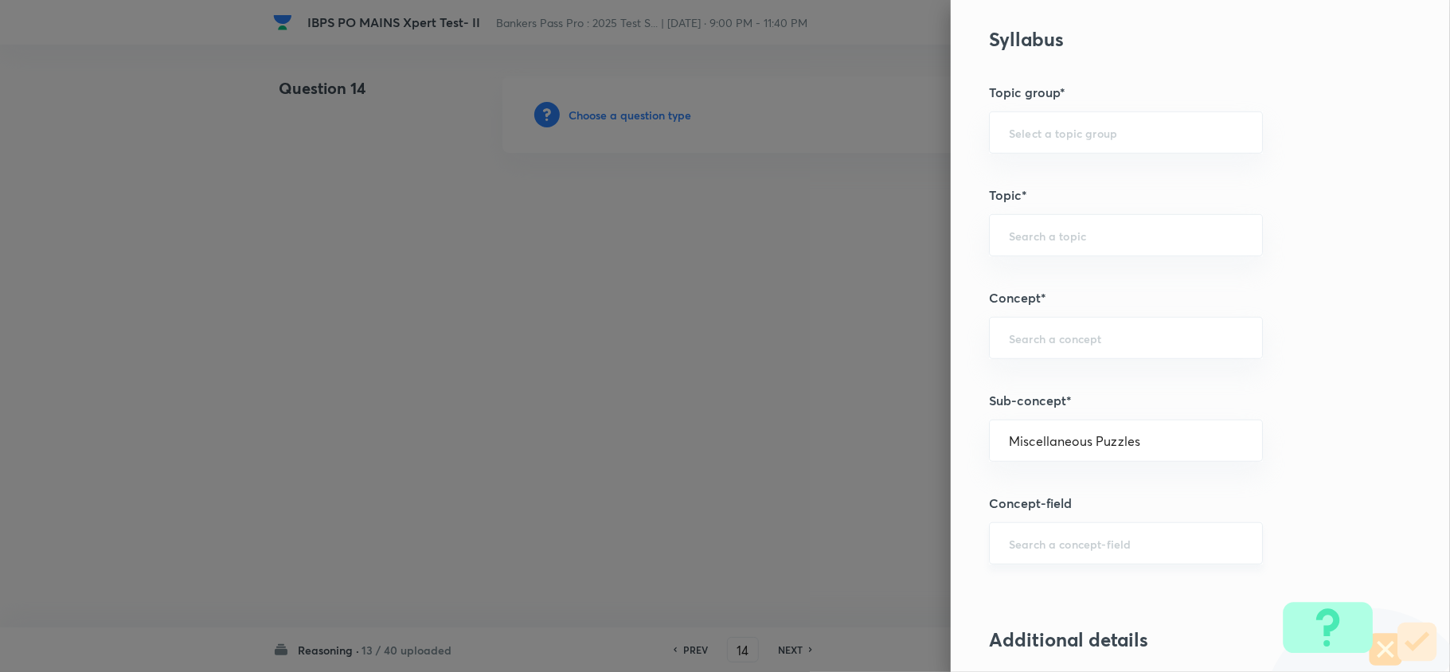
type input "Reasoning"
type input "Verbal Reasoning"
type input "Puzzle and Seating Arrangement"
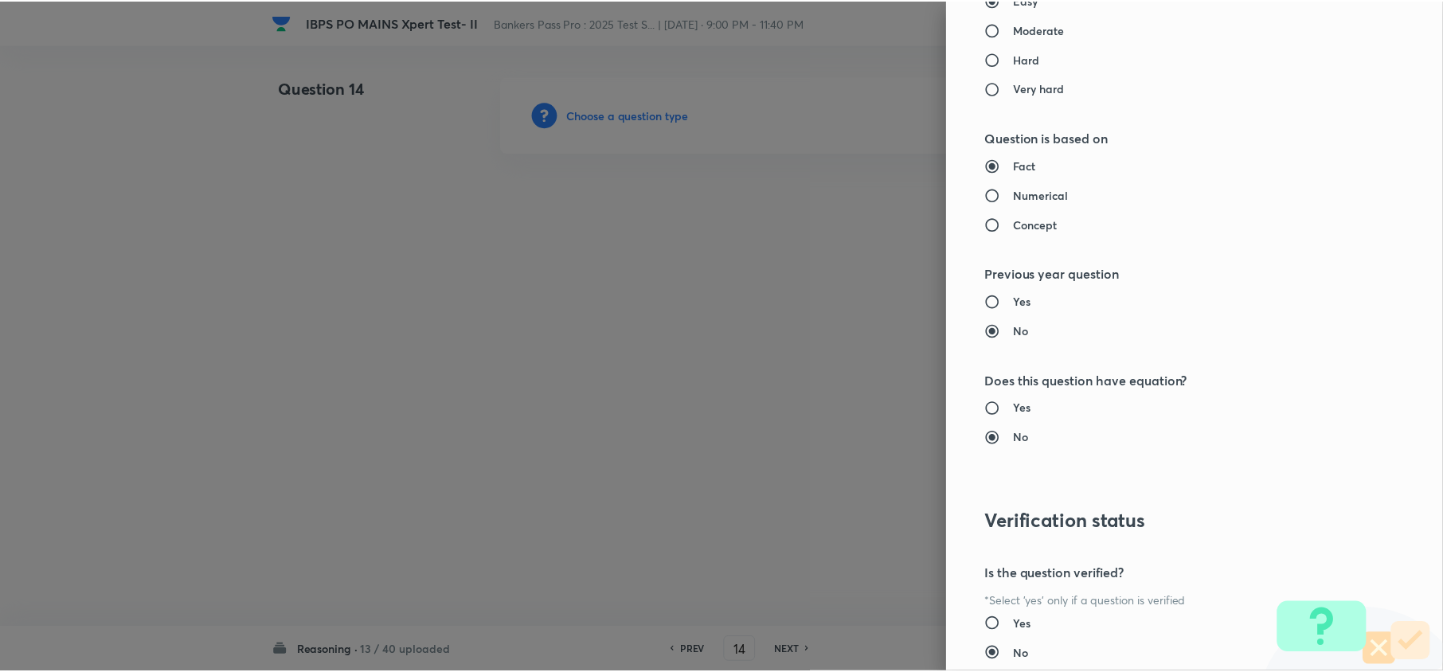
scroll to position [1502, 0]
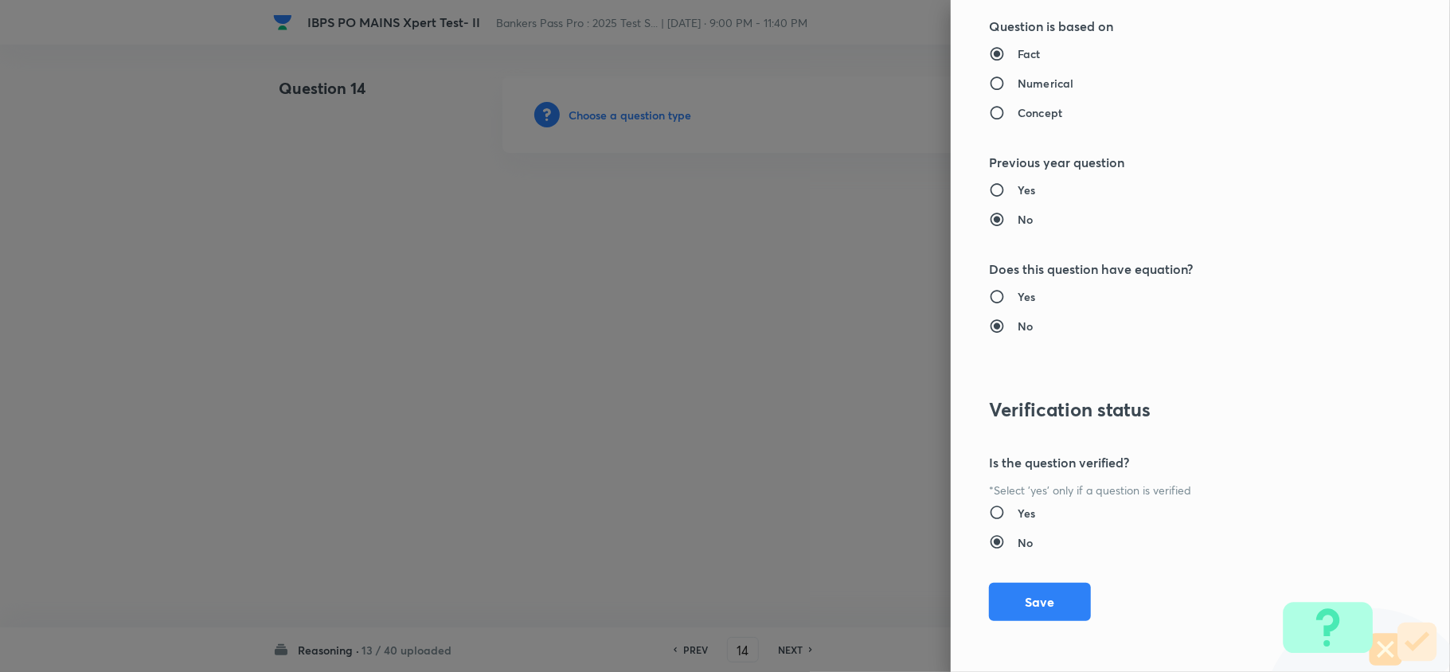
click at [1021, 632] on div "Question settings Question type* Single choice correct Number of options* 2 3 4…" at bounding box center [1200, 336] width 499 height 672
click at [1037, 597] on button "Save" at bounding box center [1040, 600] width 102 height 38
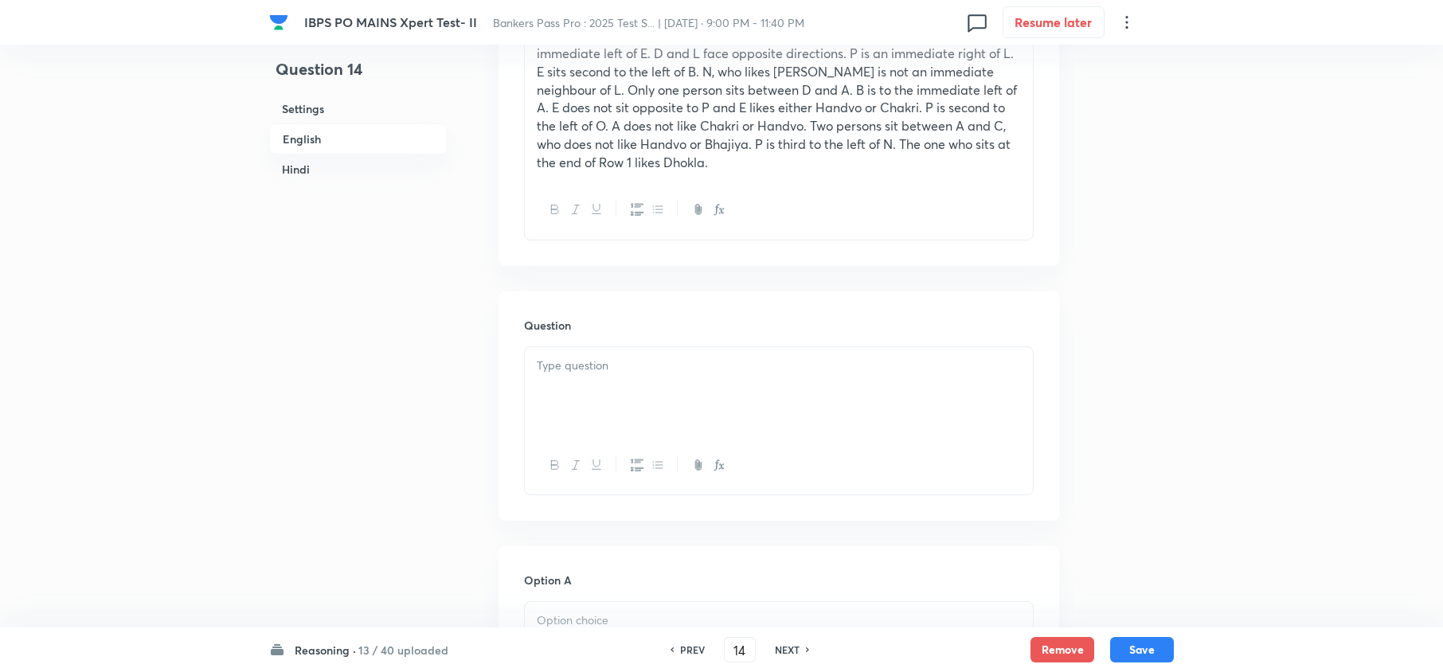
scroll to position [849, 0]
click at [558, 361] on p at bounding box center [779, 363] width 484 height 18
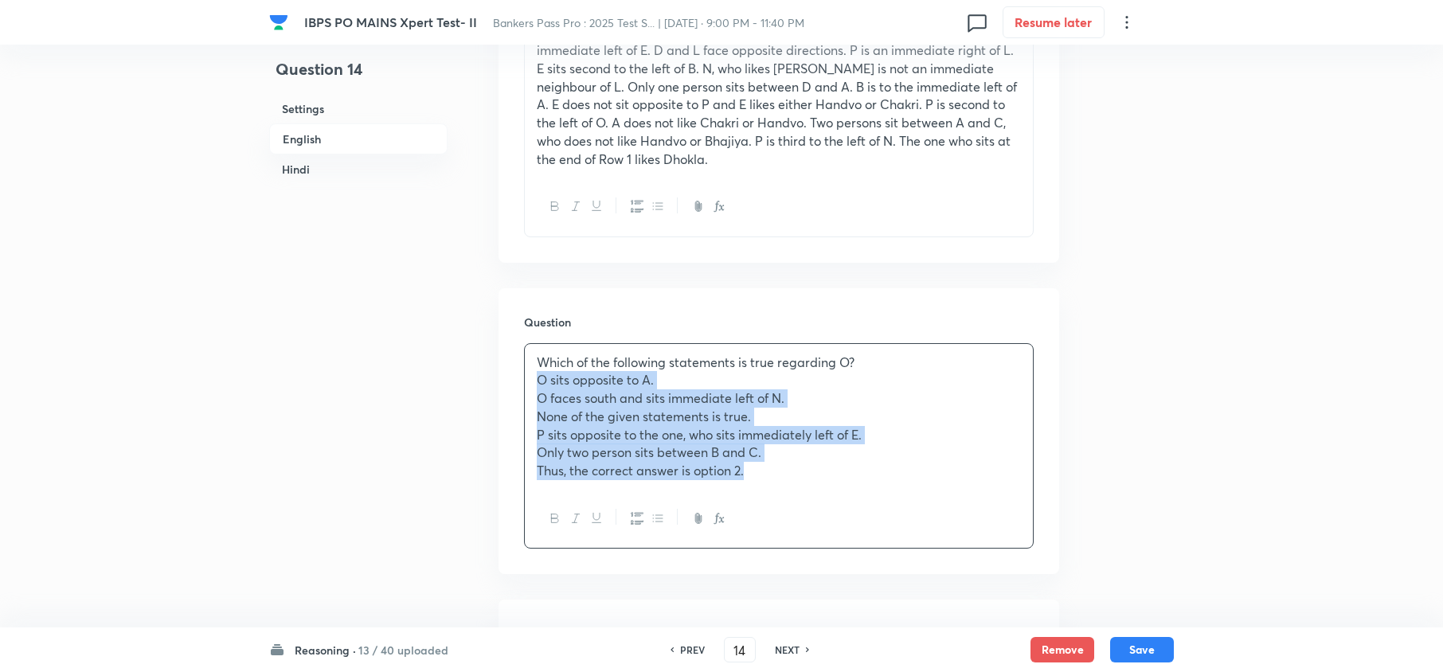
drag, startPoint x: 532, startPoint y: 380, endPoint x: 792, endPoint y: 518, distance: 293.9
click at [792, 518] on div "Which of the following statements is true regarding O? O sits opposite to A. O …" at bounding box center [779, 445] width 510 height 205
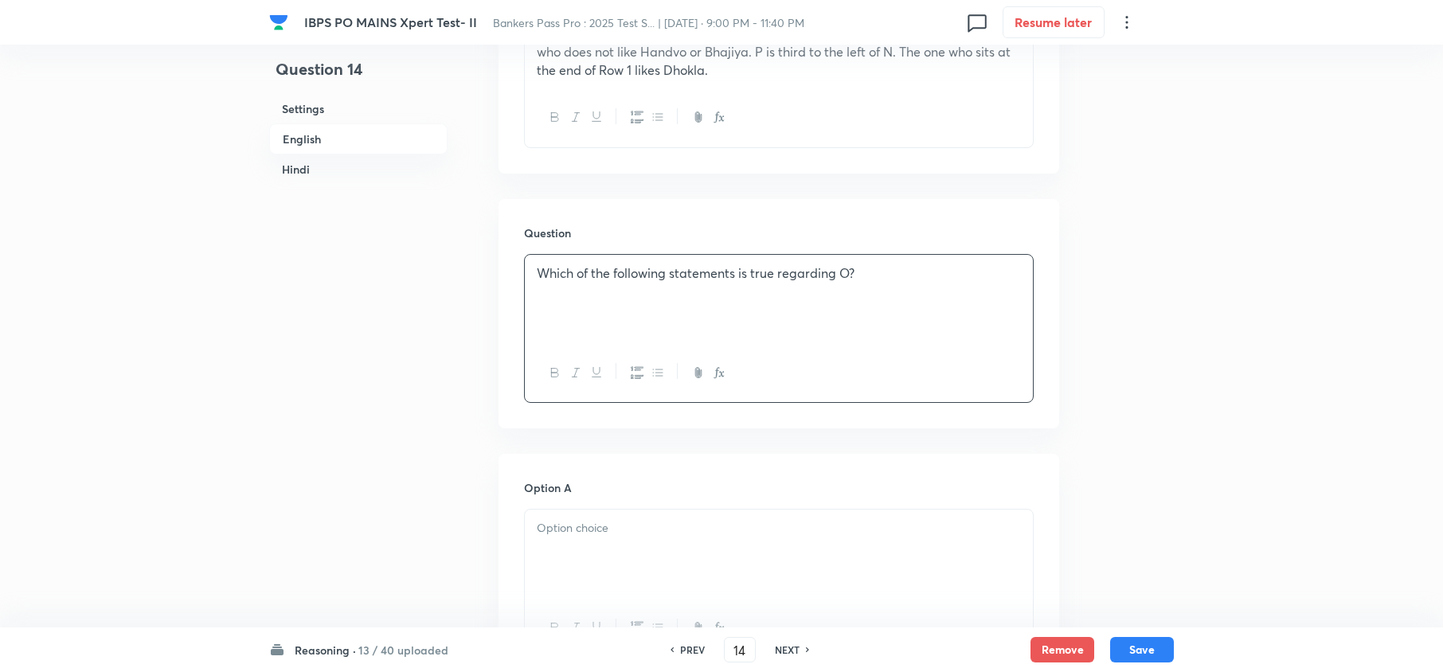
scroll to position [1062, 0]
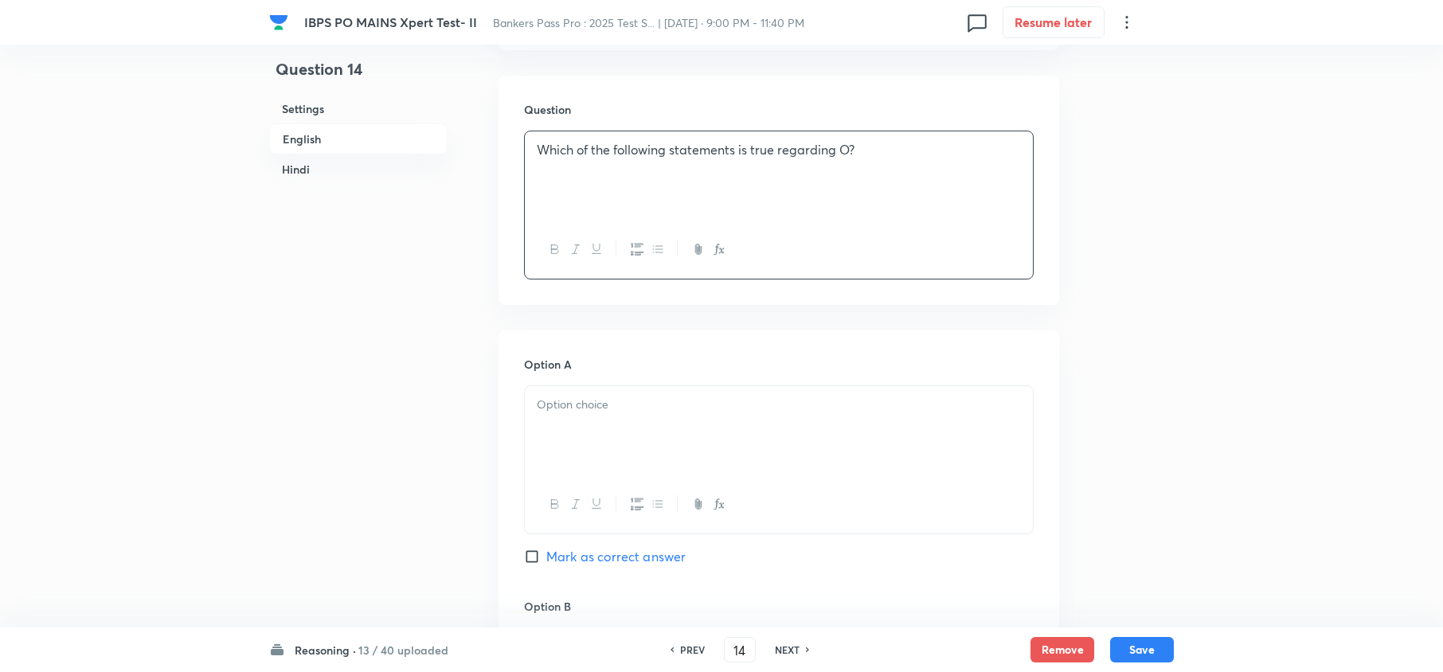
click at [550, 449] on div at bounding box center [779, 430] width 508 height 89
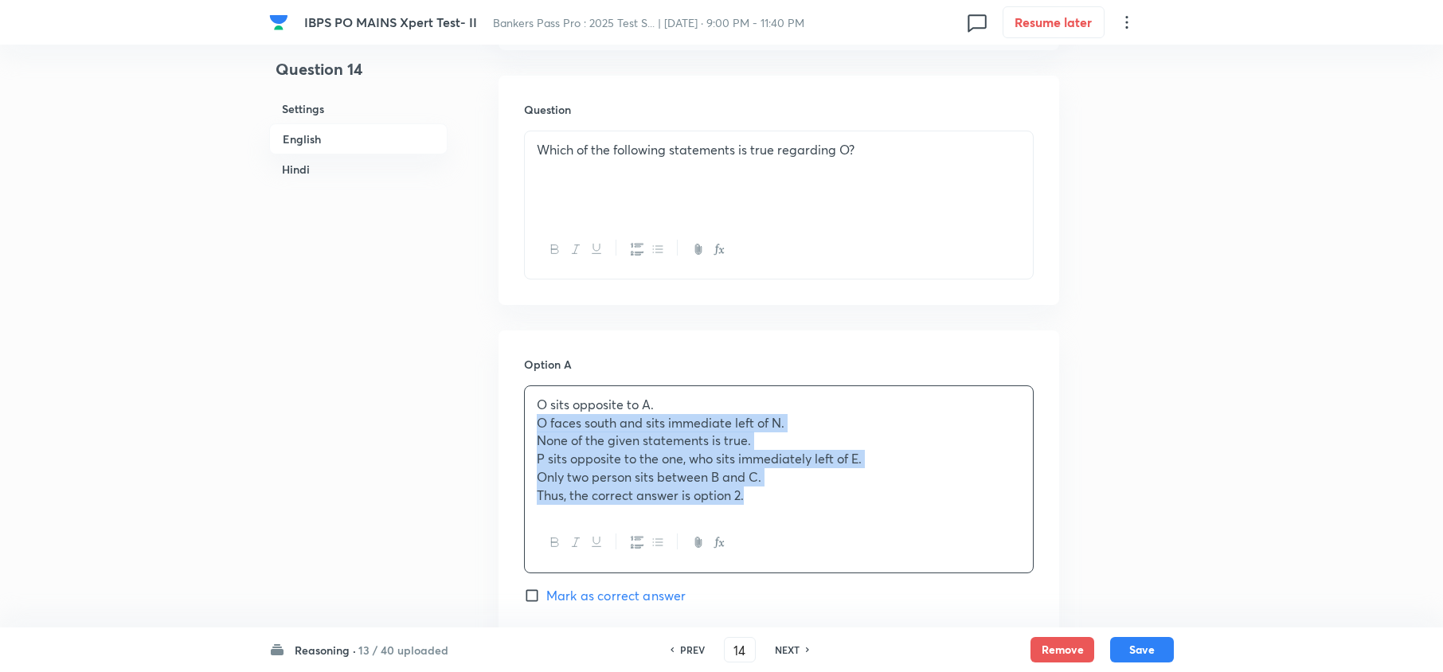
drag, startPoint x: 538, startPoint y: 428, endPoint x: 860, endPoint y: 538, distance: 340.3
click at [860, 538] on div "O sits opposite to A. O faces south and sits immediate left of N. None of the g…" at bounding box center [779, 479] width 510 height 188
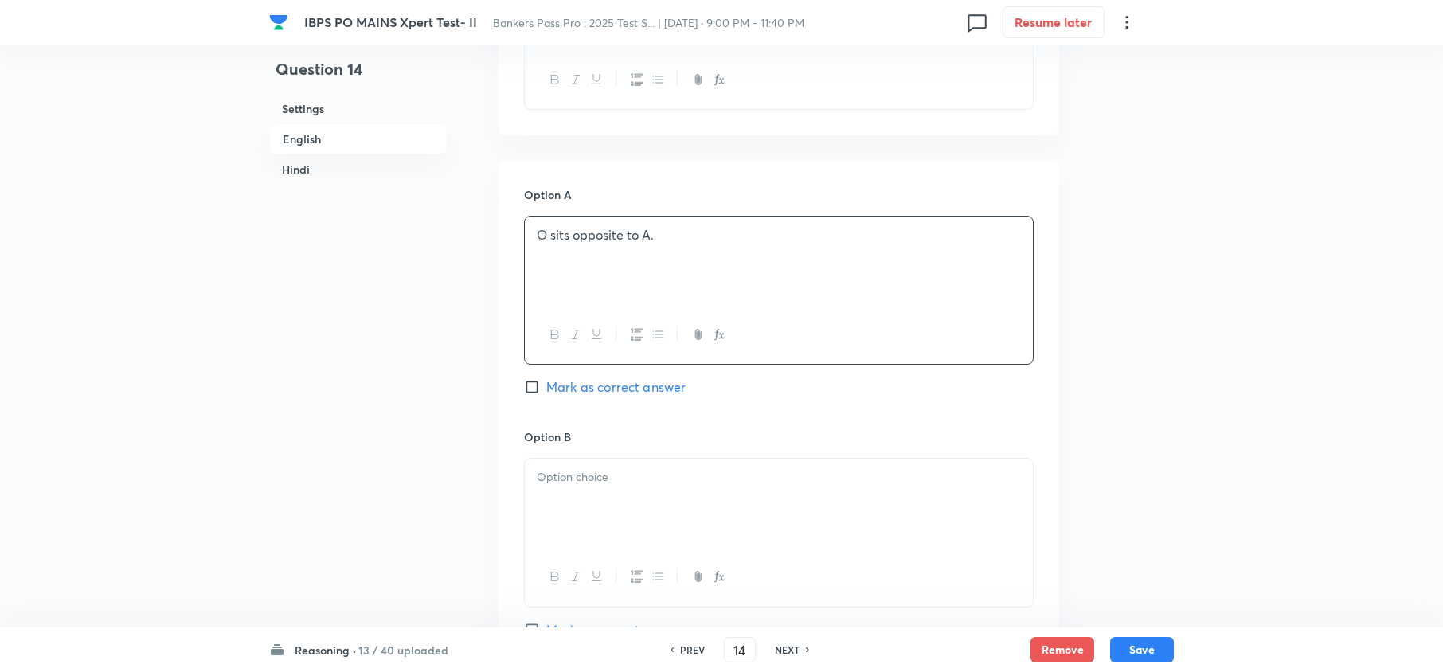
scroll to position [1274, 0]
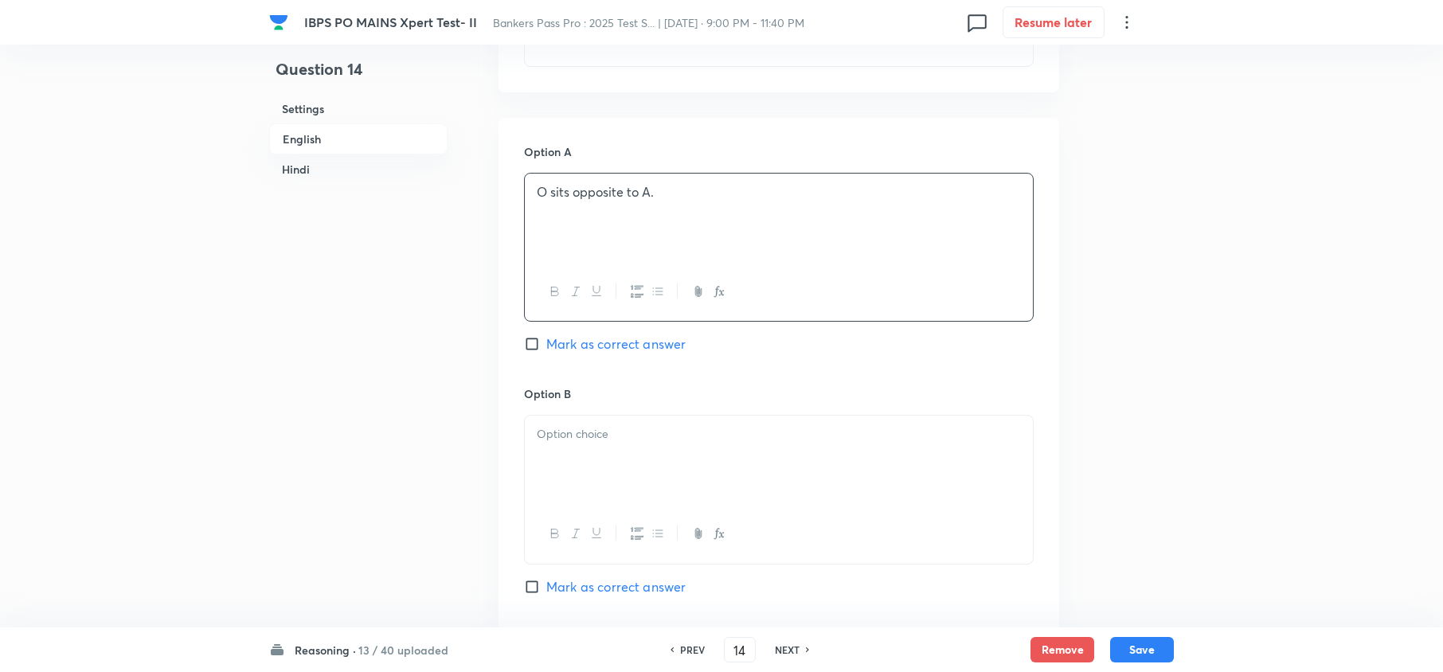
click at [542, 444] on p at bounding box center [779, 434] width 484 height 18
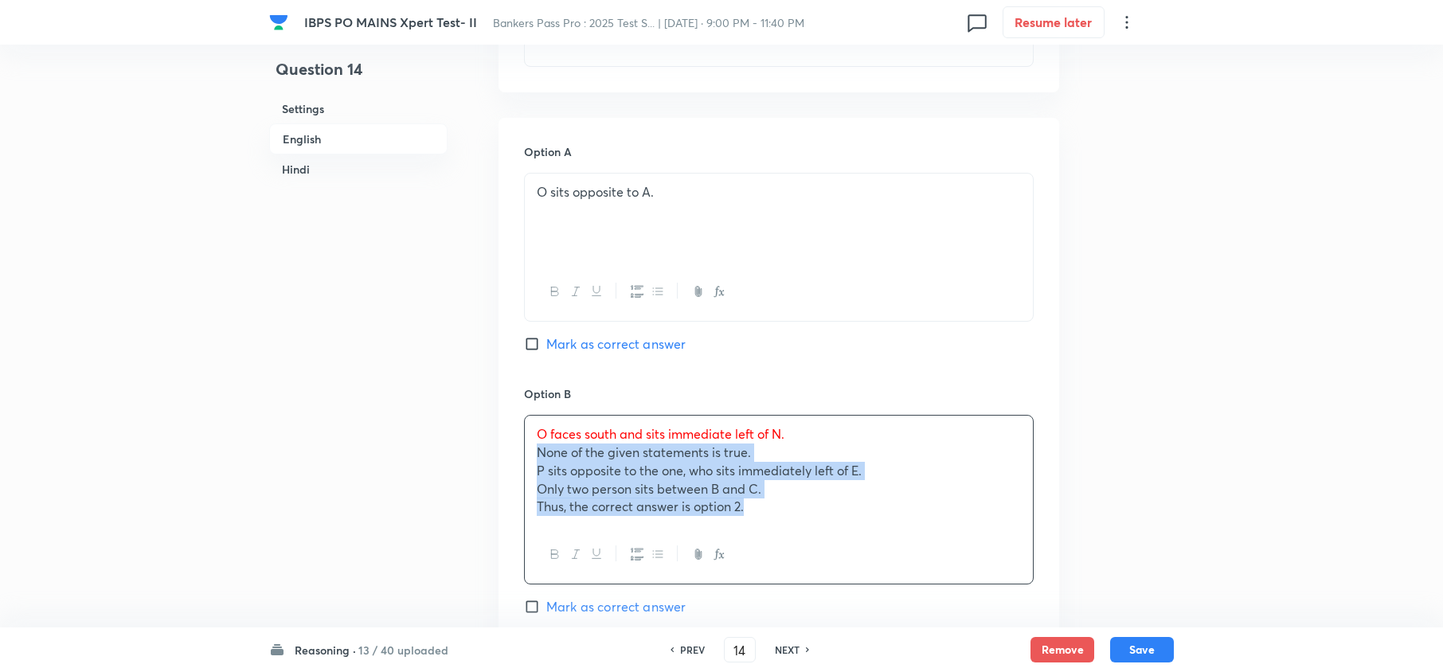
drag, startPoint x: 526, startPoint y: 463, endPoint x: 816, endPoint y: 565, distance: 307.3
click at [816, 565] on div "O faces south and sits immediate left of N. None of the given statements is tru…" at bounding box center [779, 500] width 510 height 170
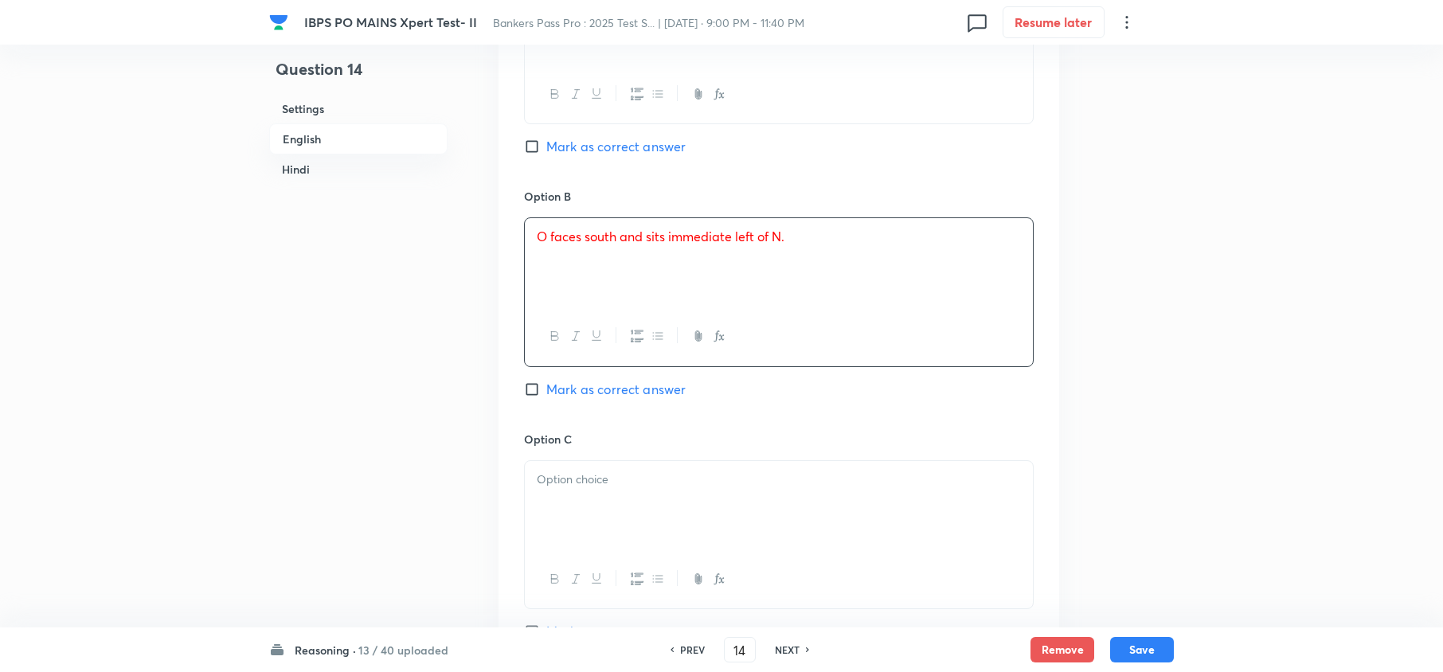
scroll to position [1486, 0]
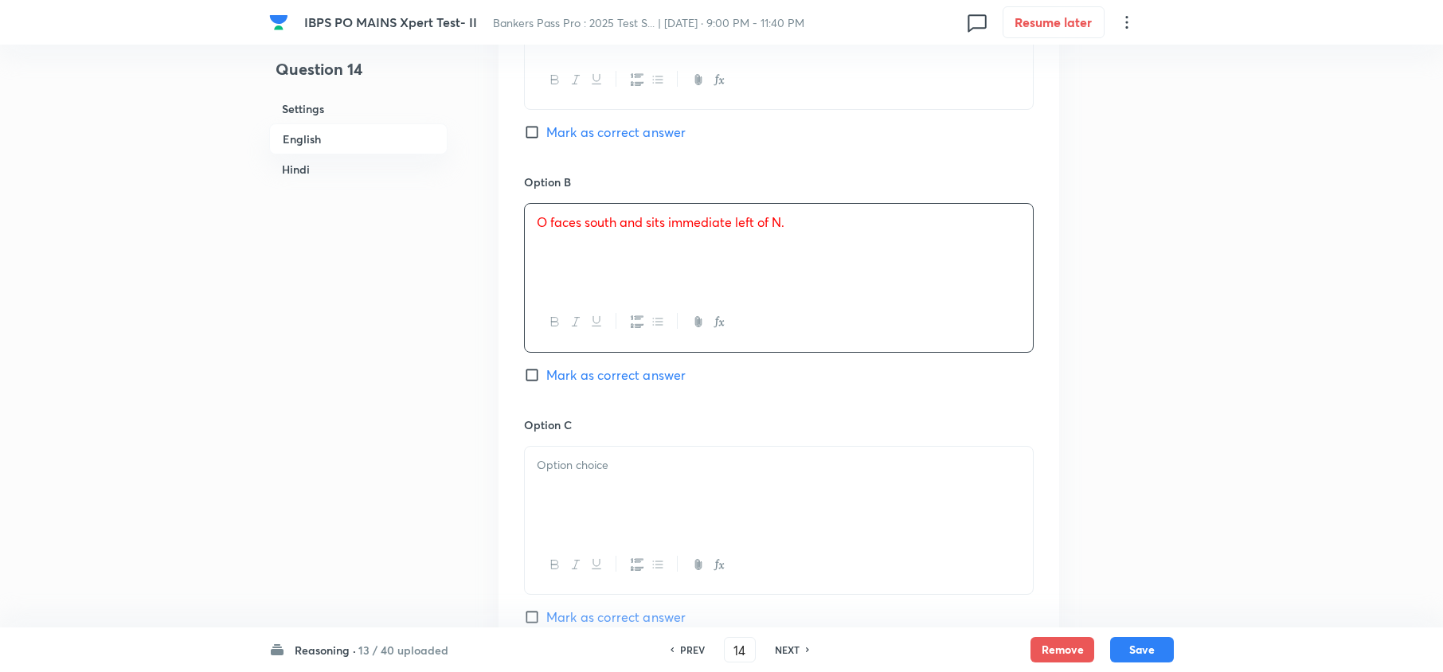
click at [593, 487] on div at bounding box center [779, 491] width 508 height 89
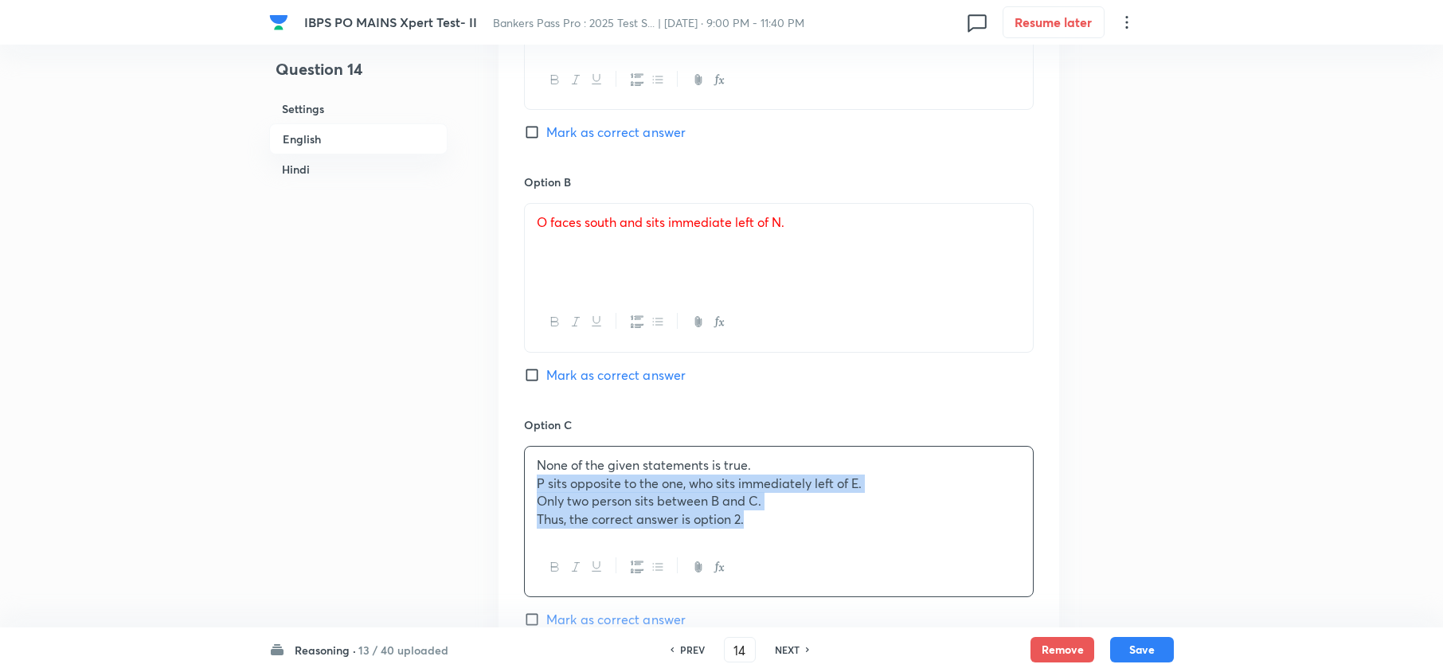
drag, startPoint x: 536, startPoint y: 488, endPoint x: 865, endPoint y: 577, distance: 340.6
click at [865, 577] on div "None of the given statements is true. P sits opposite to the one, who sits imme…" at bounding box center [779, 521] width 510 height 151
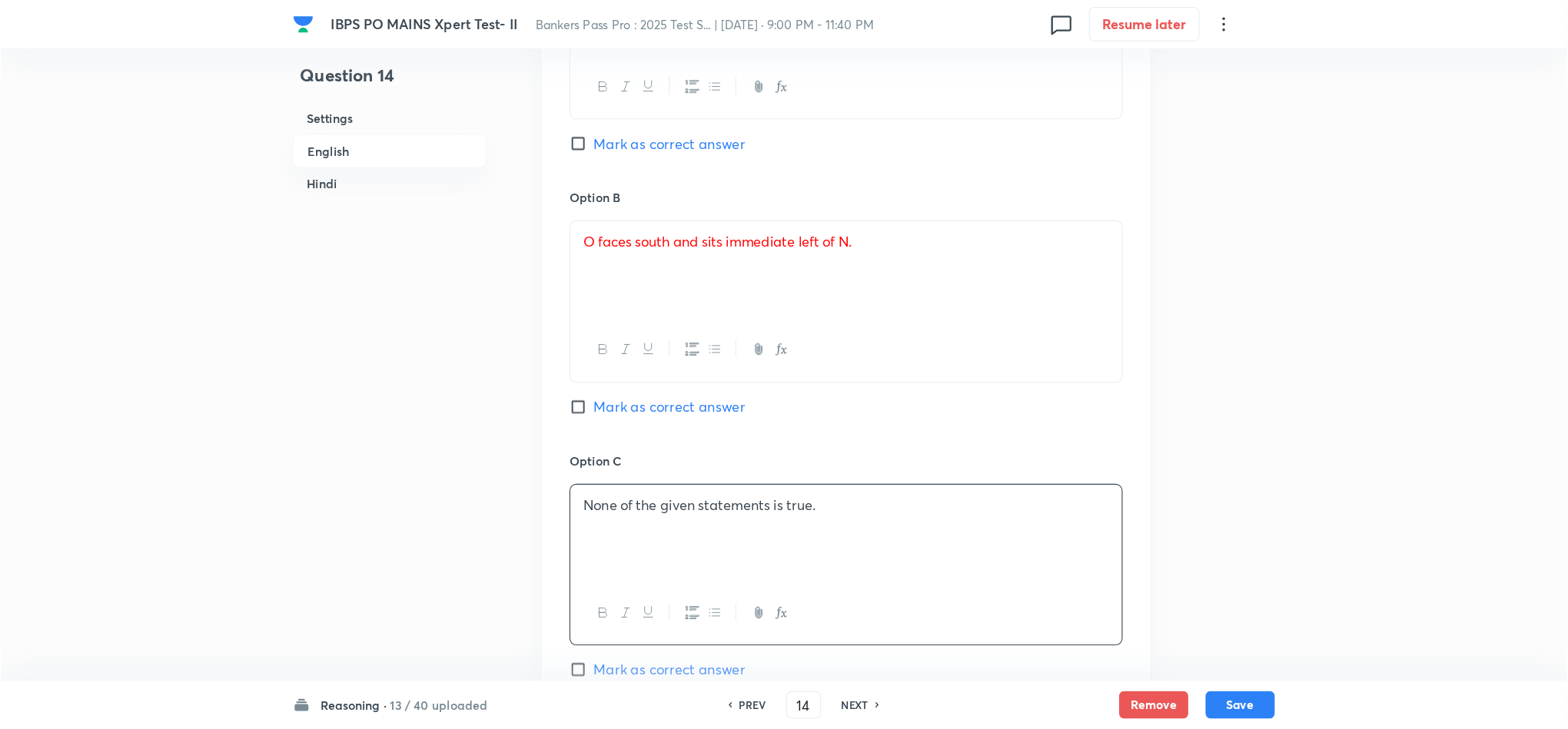
scroll to position [1549, 0]
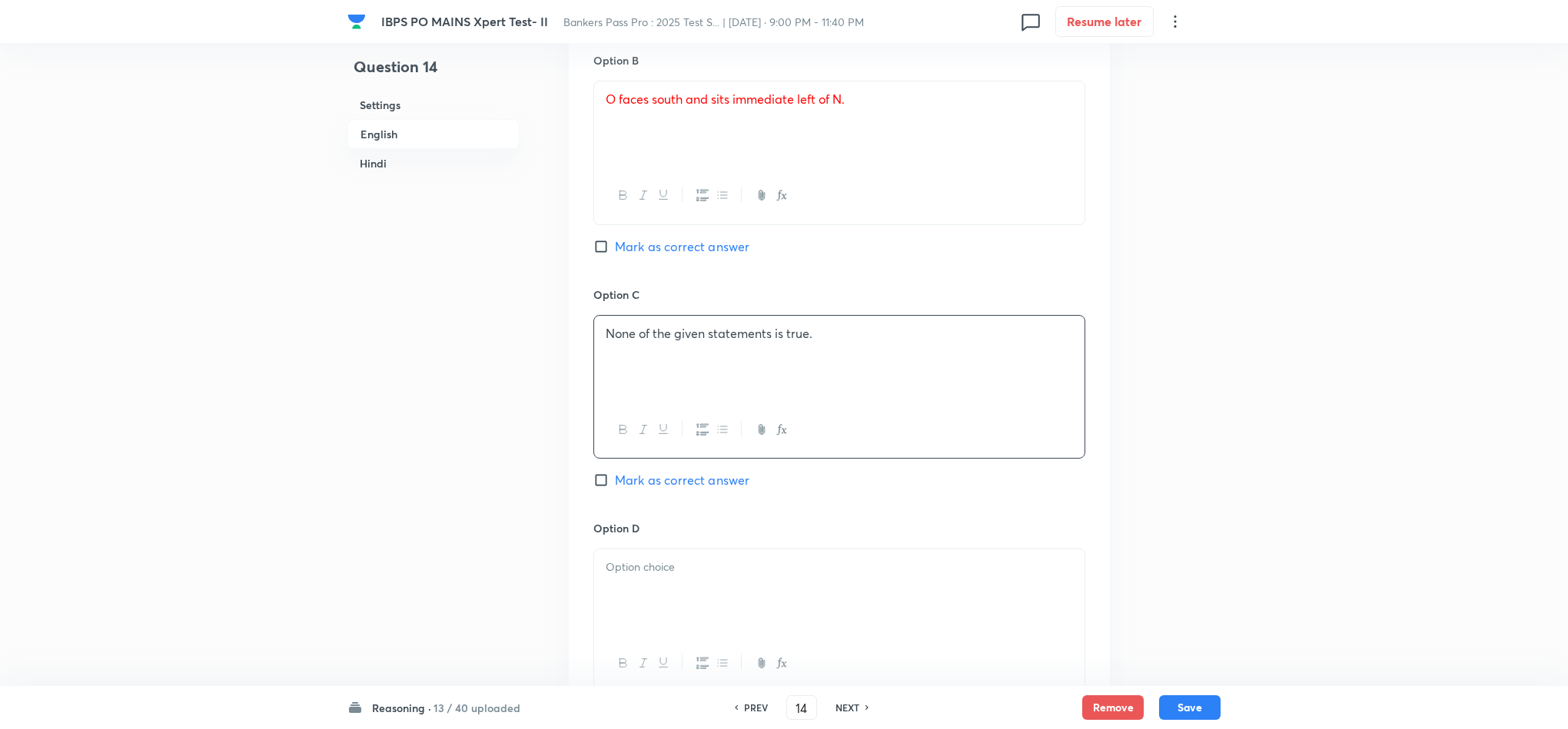
click at [620, 576] on p at bounding box center [839, 567] width 467 height 17
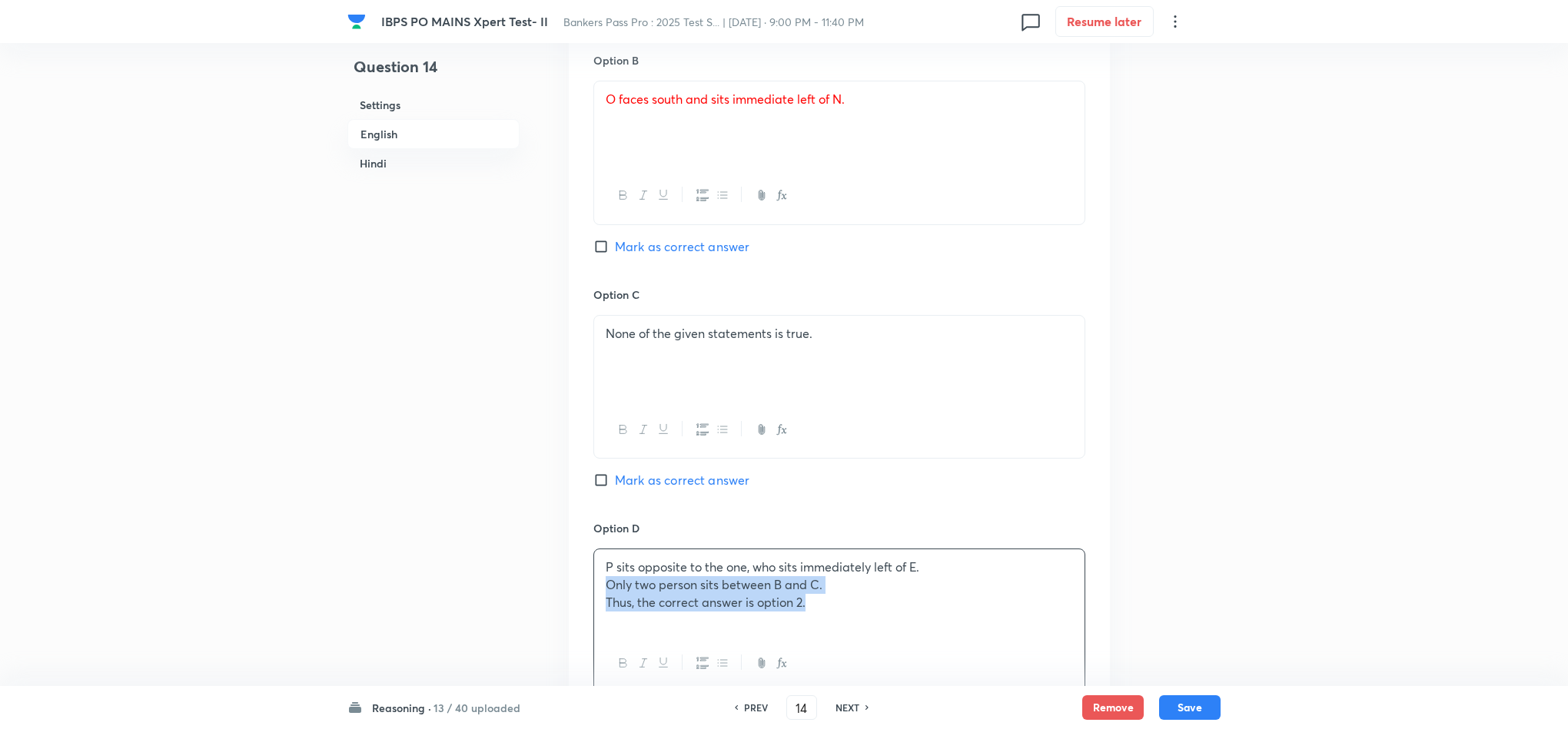
drag, startPoint x: 606, startPoint y: 595, endPoint x: 934, endPoint y: 629, distance: 329.8
click at [934, 629] on div "P sits opposite to the one, who sits immediately left of E. Only two person sit…" at bounding box center [839, 591] width 490 height 86
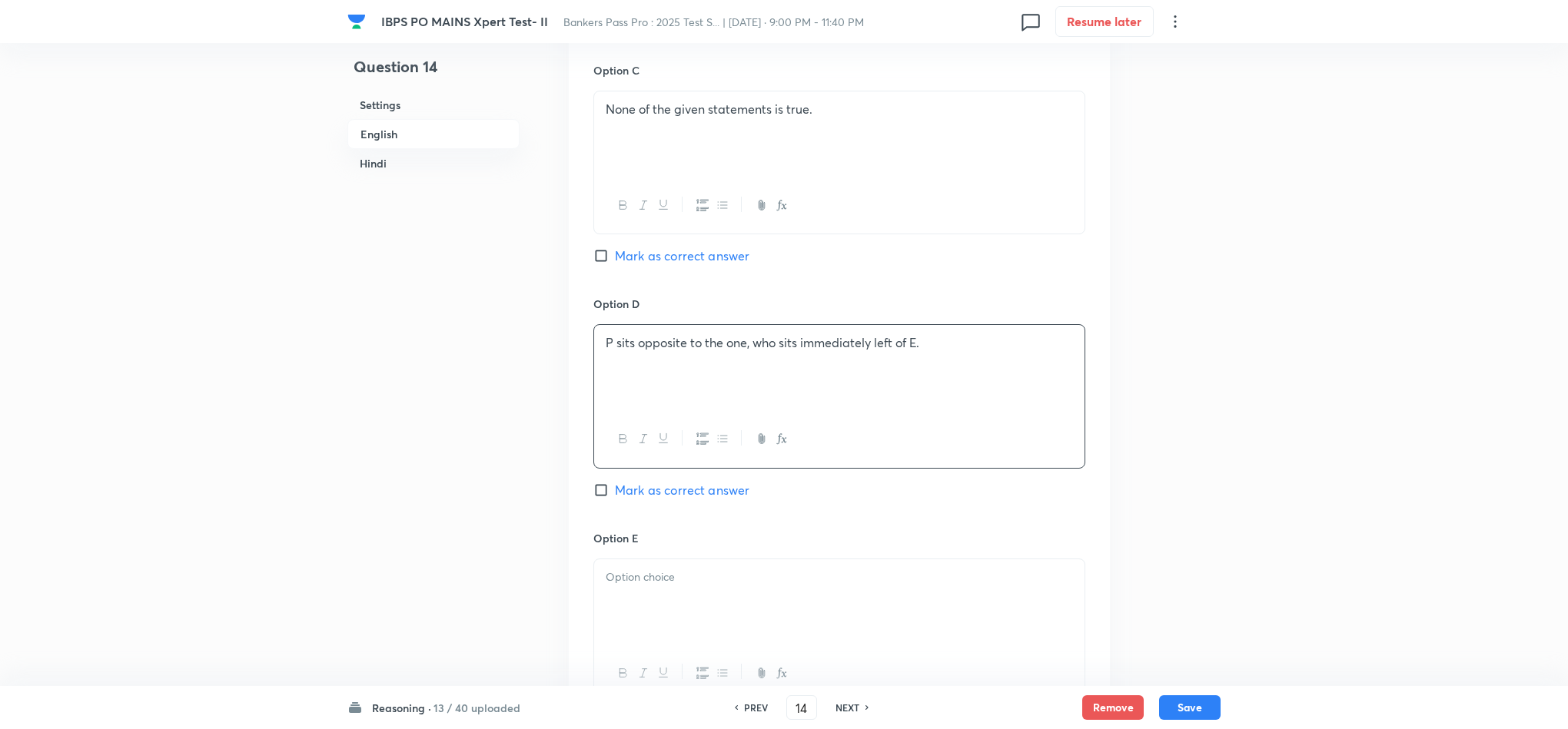
scroll to position [1779, 0]
click at [611, 602] on div at bounding box center [839, 595] width 490 height 86
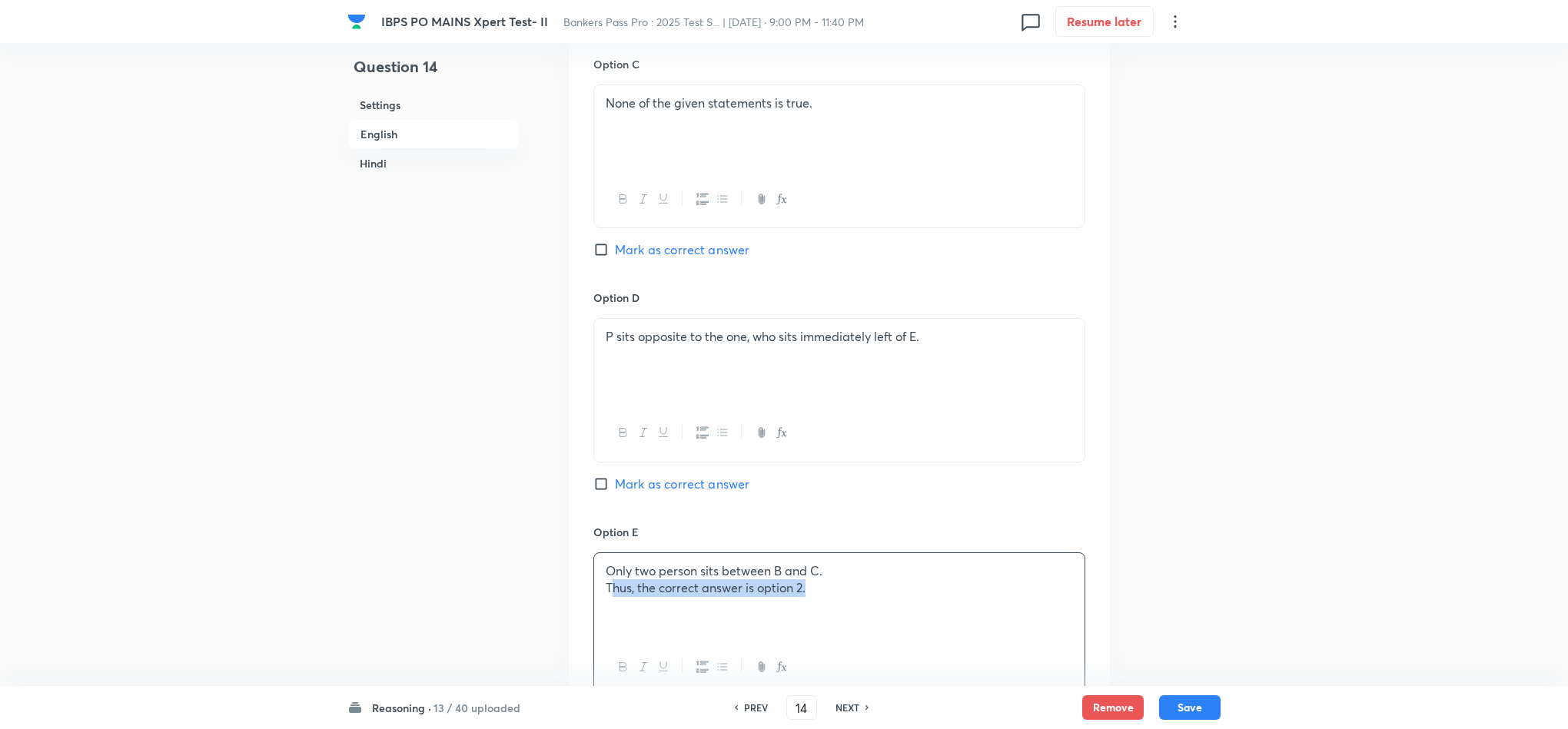
drag, startPoint x: 611, startPoint y: 604, endPoint x: 861, endPoint y: 613, distance: 250.2
click at [907, 607] on div "Only two person sits between B and C. Thus, the correct answer is option 2." at bounding box center [839, 595] width 490 height 86
click at [841, 615] on div "Only two person sits between B and C. Thus, the correct answer is option 2." at bounding box center [839, 595] width 490 height 86
drag, startPoint x: 793, startPoint y: 609, endPoint x: 597, endPoint y: 605, distance: 196.0
click at [597, 605] on div "Only two person sits between B and C. Thus, the correct answer is option 2." at bounding box center [839, 595] width 490 height 86
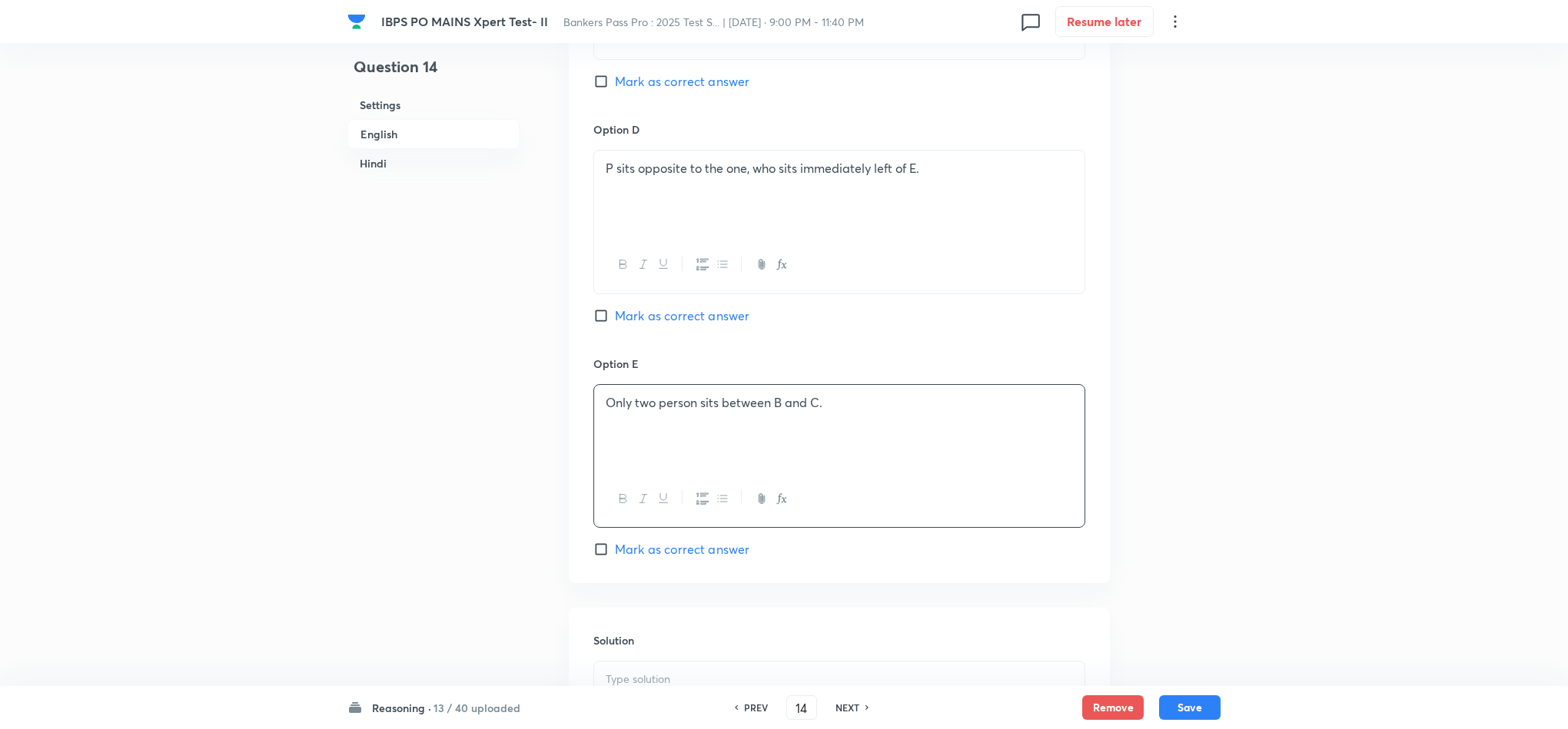
scroll to position [2010, 0]
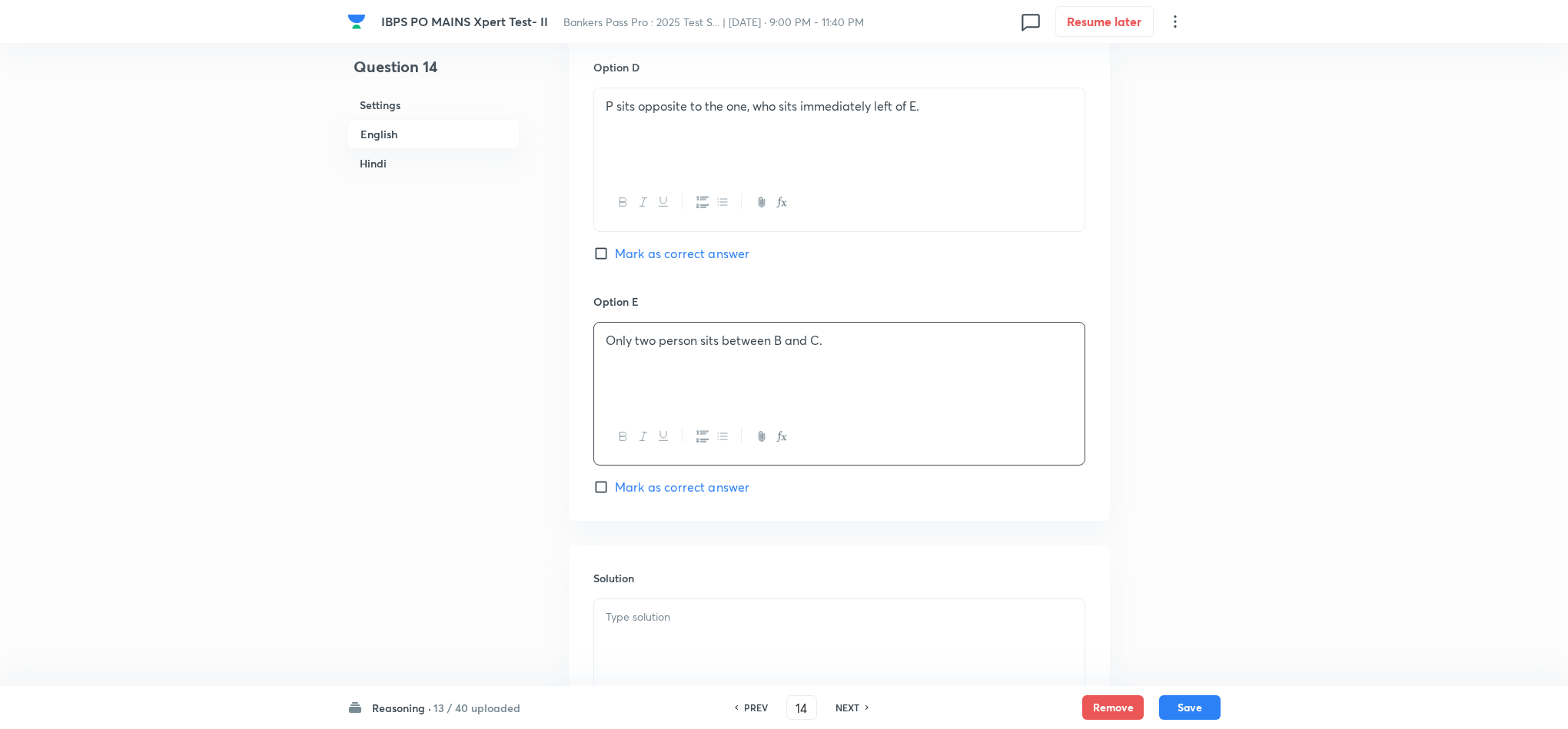
click at [685, 606] on div at bounding box center [839, 641] width 490 height 86
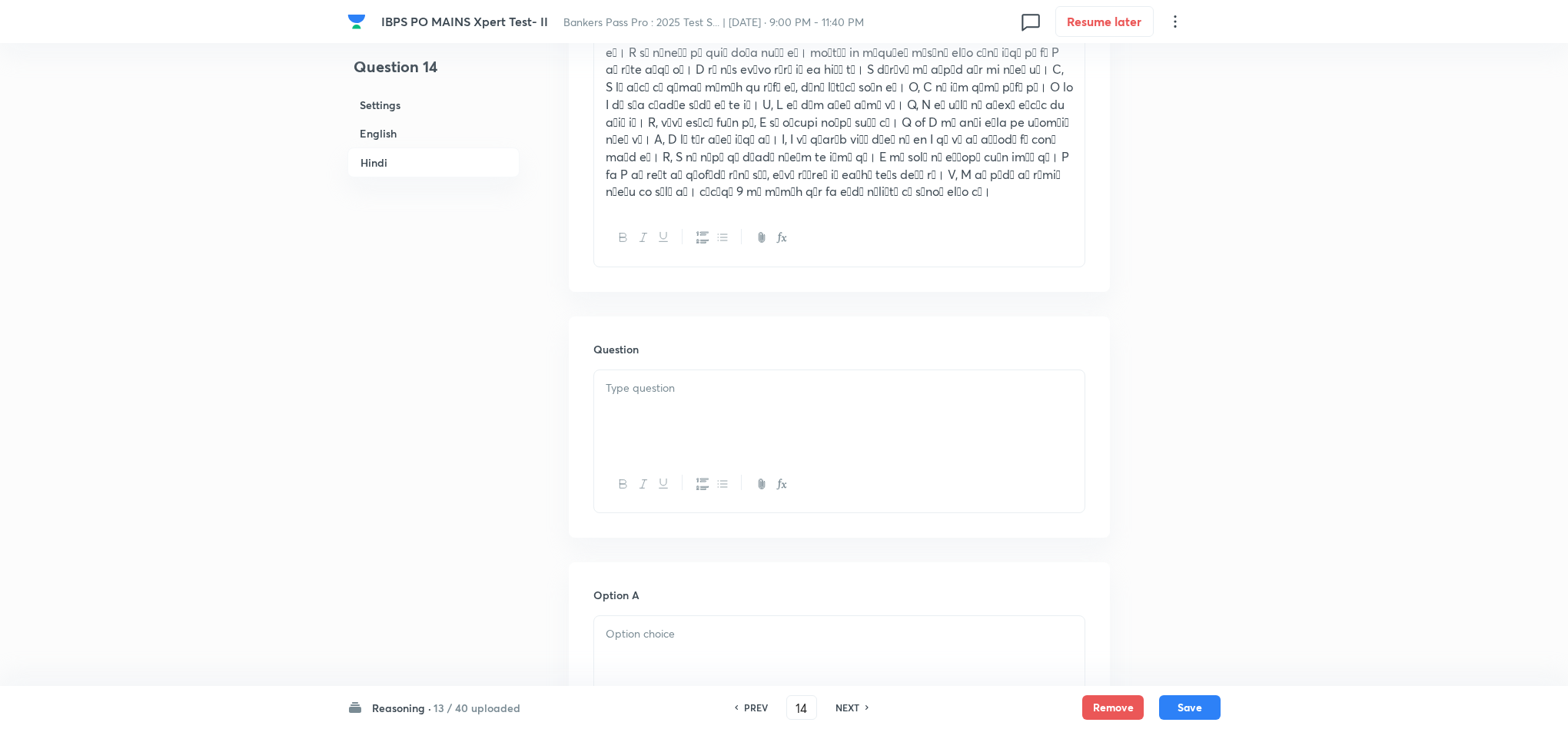
scroll to position [3161, 0]
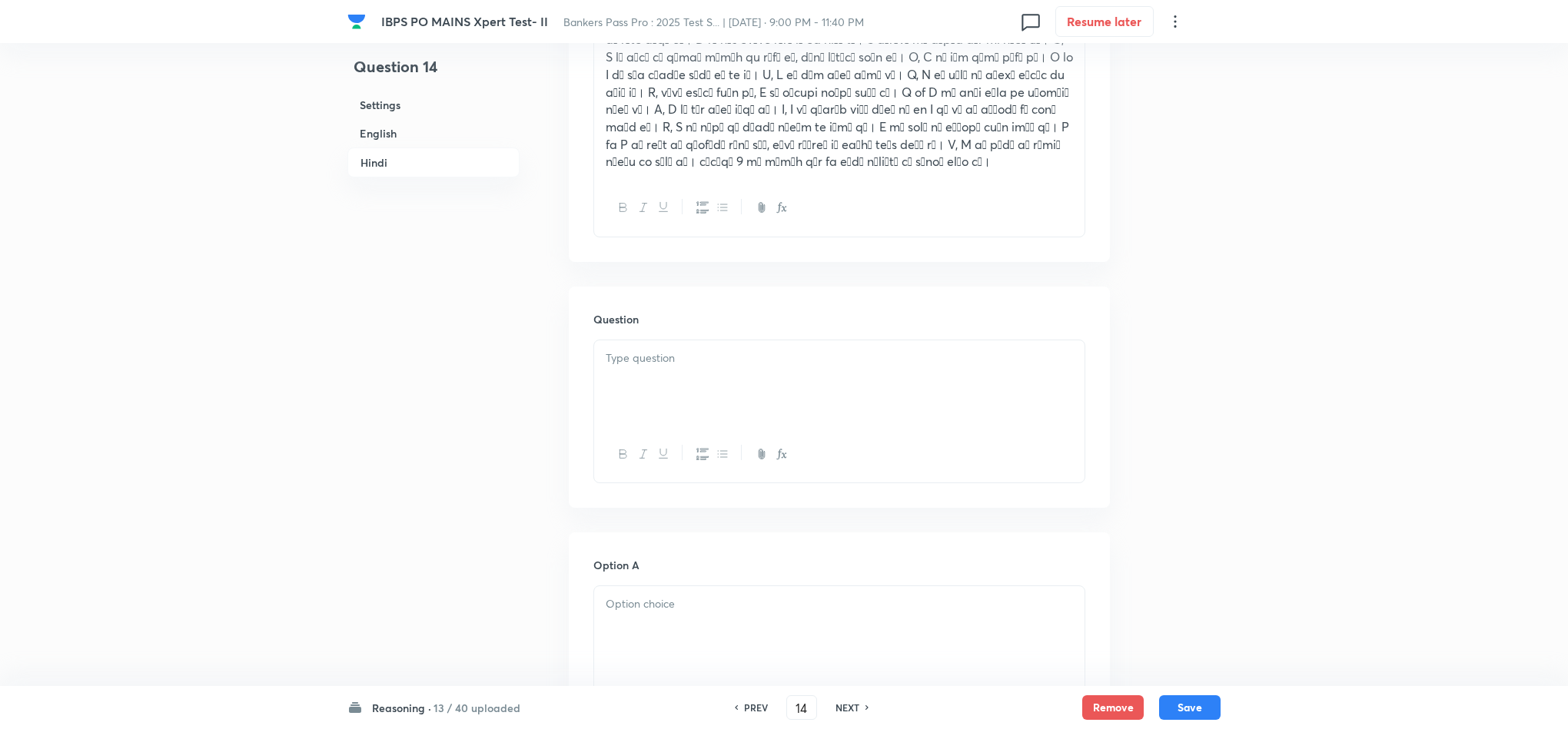
click at [614, 349] on p at bounding box center [839, 358] width 467 height 17
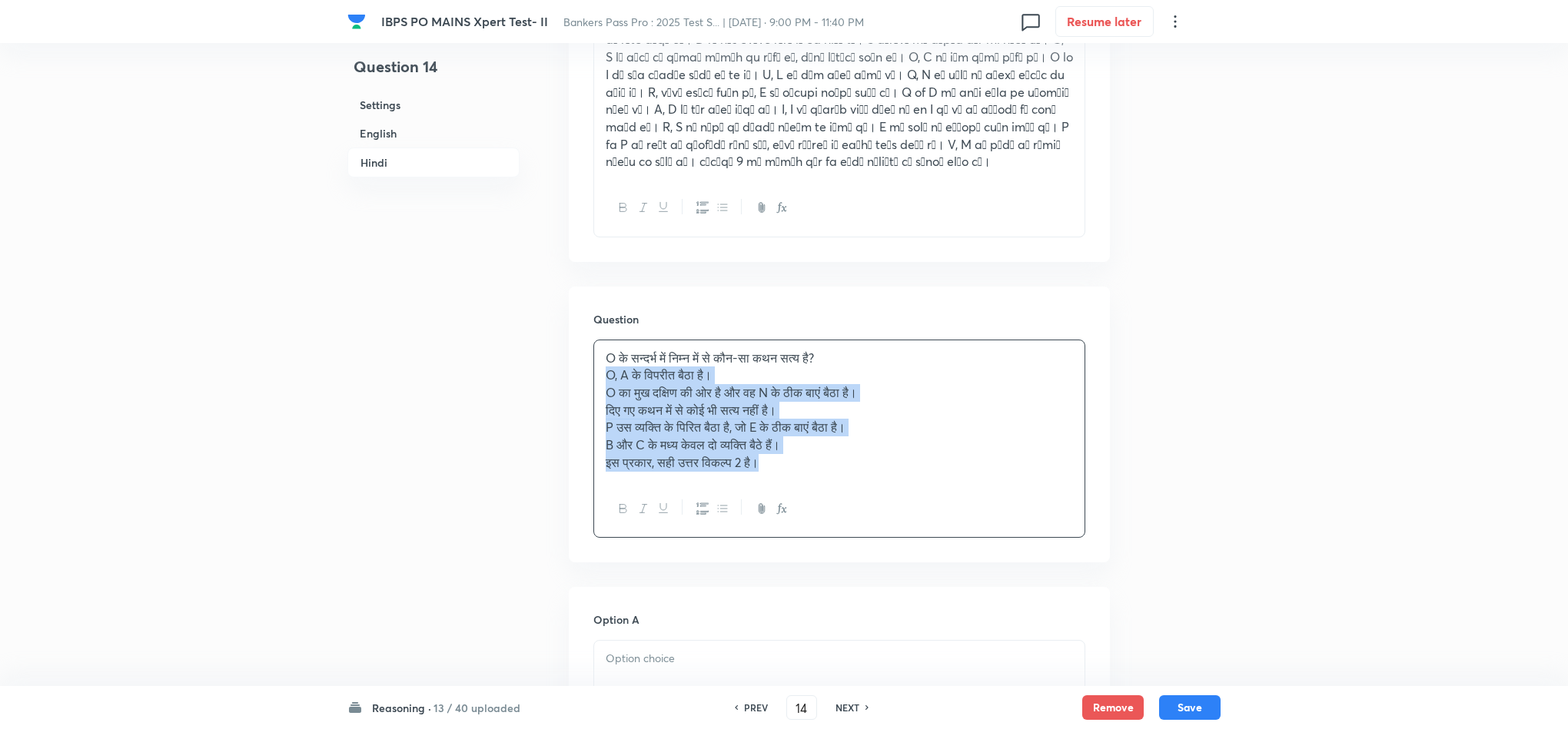
drag, startPoint x: 600, startPoint y: 369, endPoint x: 890, endPoint y: 464, distance: 305.2
click at [890, 464] on div "O के सन्दर्भ में निम्न में से कौन-सा कथन सत्य है? O, A के विपरीत बैठा है। O का …" at bounding box center [839, 411] width 490 height 141
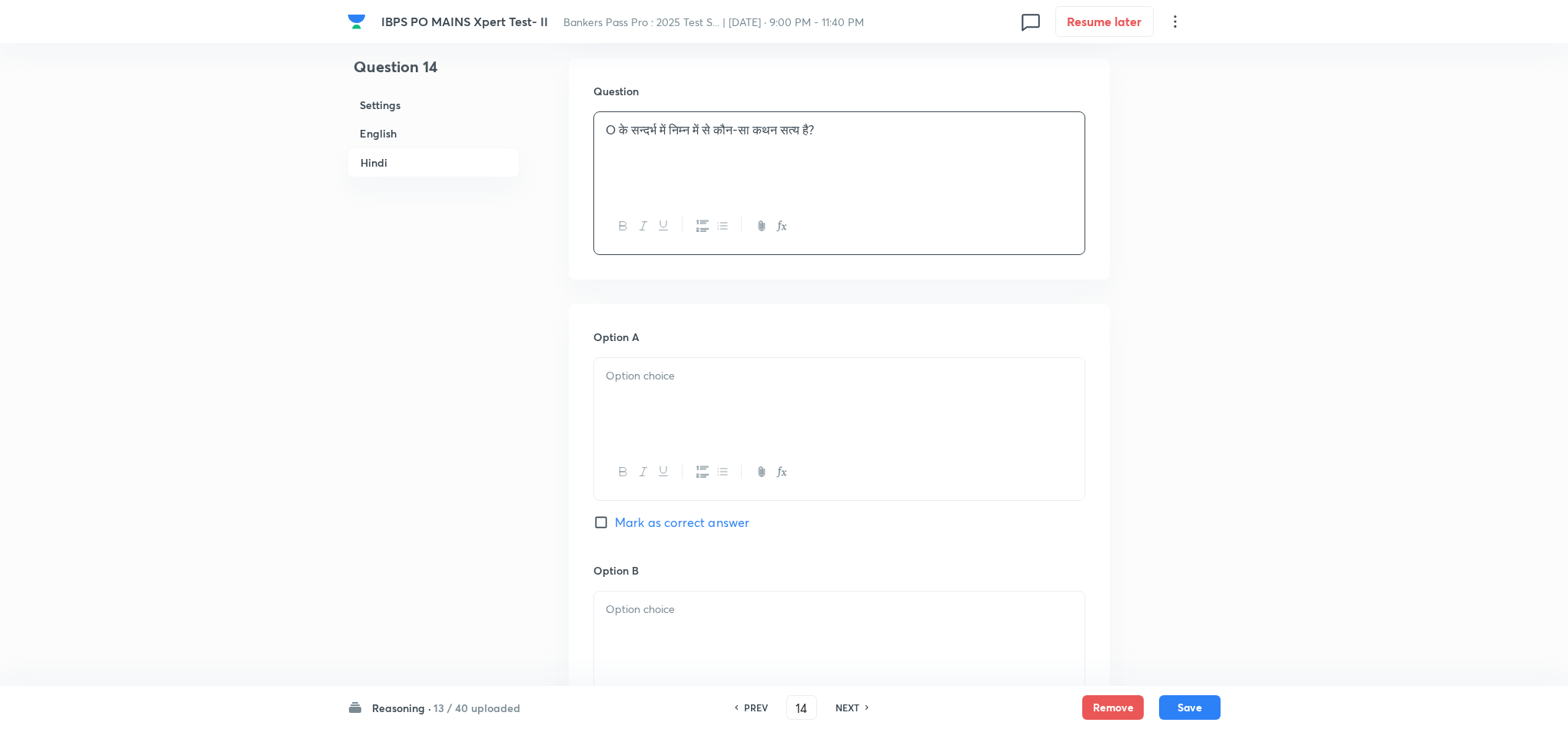
scroll to position [3391, 0]
click at [621, 404] on div at bounding box center [839, 398] width 490 height 86
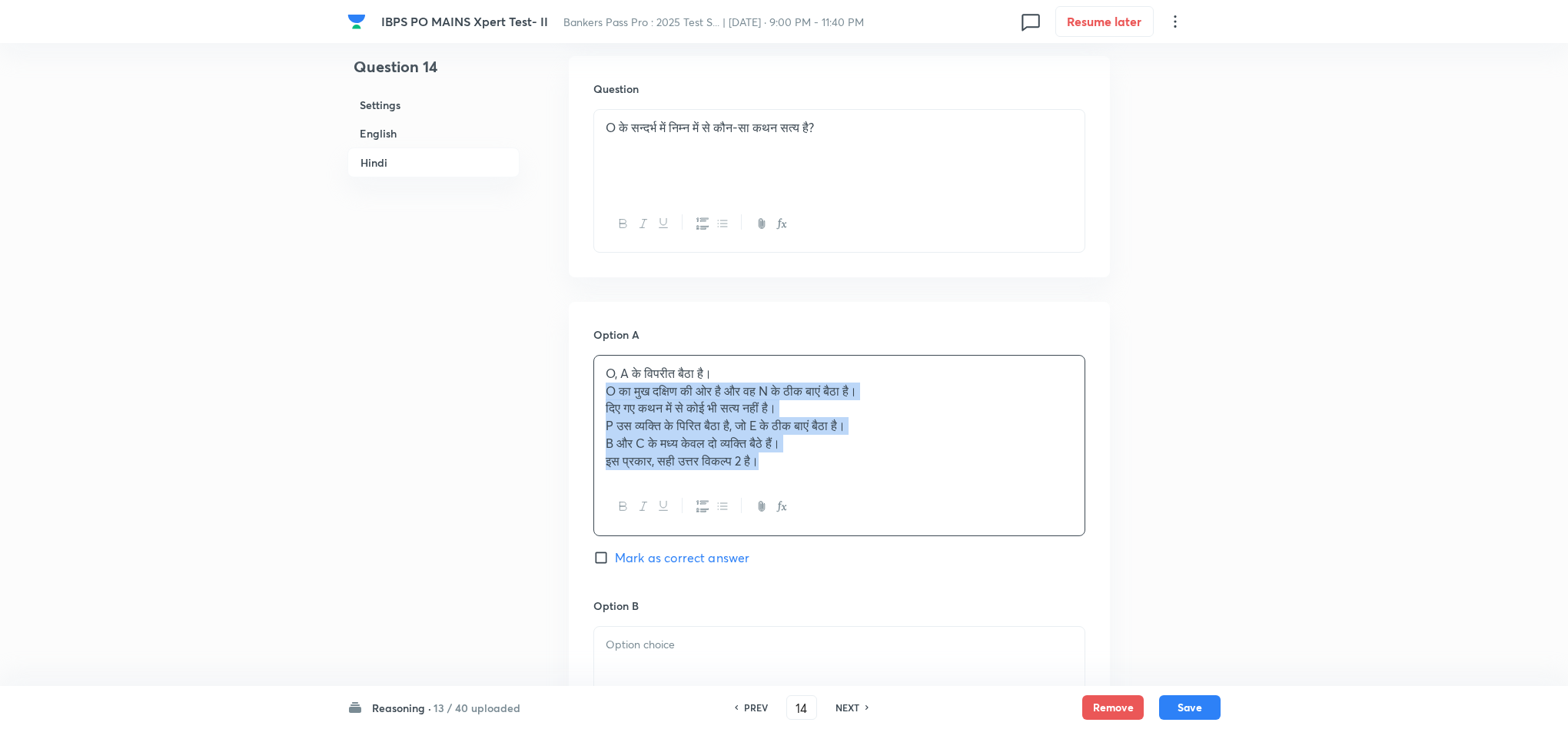
drag, startPoint x: 604, startPoint y: 378, endPoint x: 877, endPoint y: 475, distance: 289.7
click at [877, 475] on div "O, A के विपरीत बैठा है। O का मुख दक्षिण की ओर है और वह N के ठीक बाएं बैठा है। द…" at bounding box center [839, 446] width 492 height 181
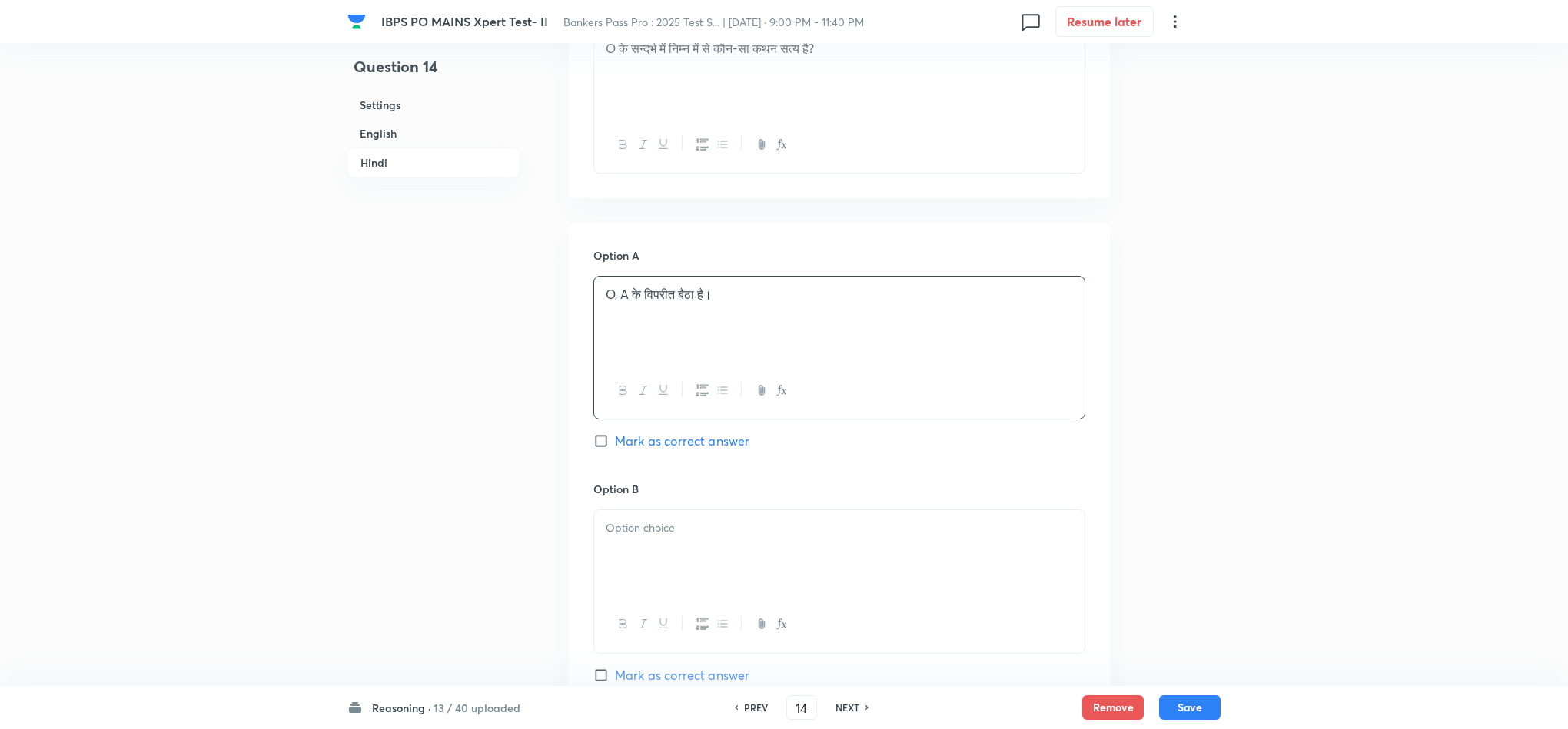
scroll to position [3622, 0]
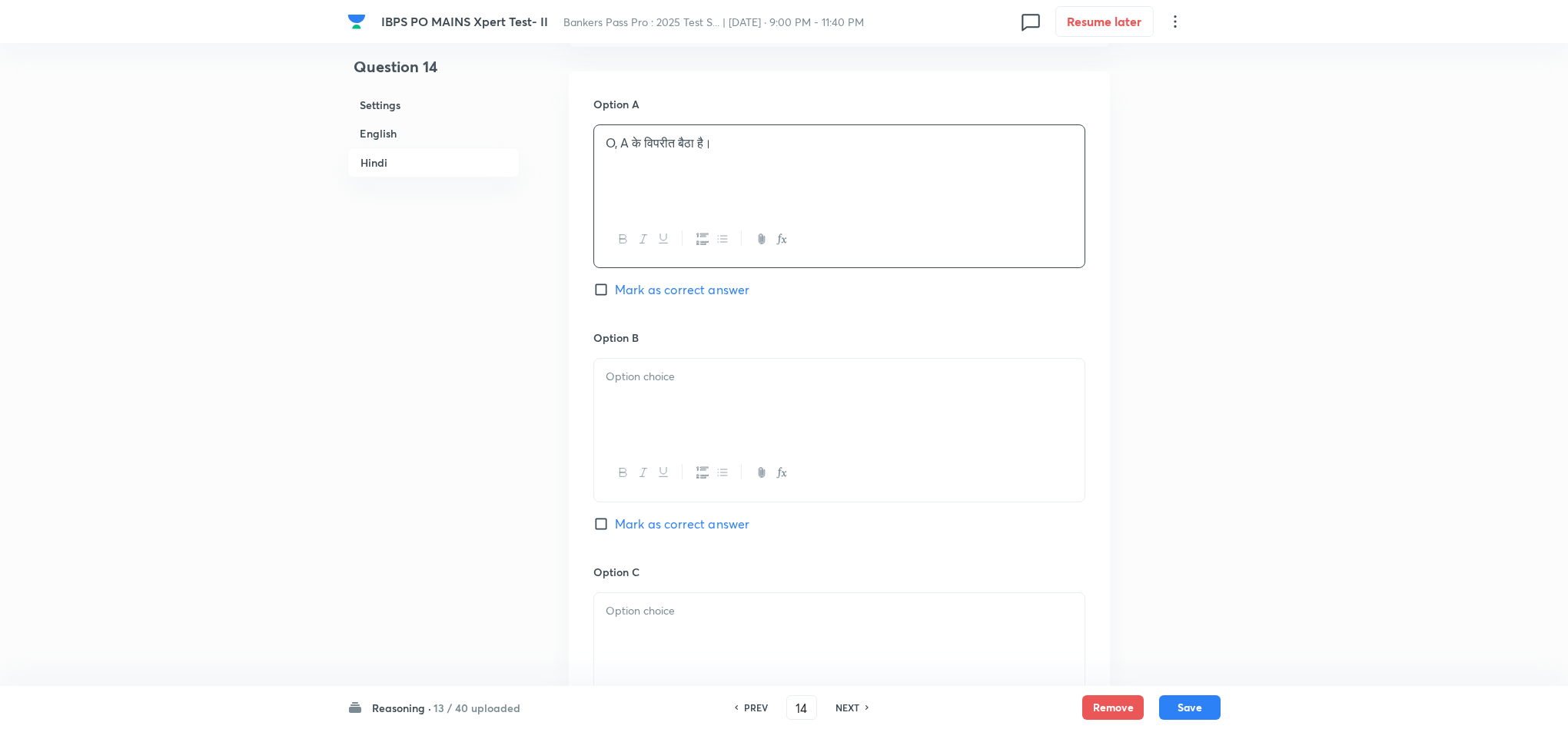
click at [650, 445] on div at bounding box center [839, 472] width 490 height 56
click at [610, 367] on p at bounding box center [839, 376] width 467 height 17
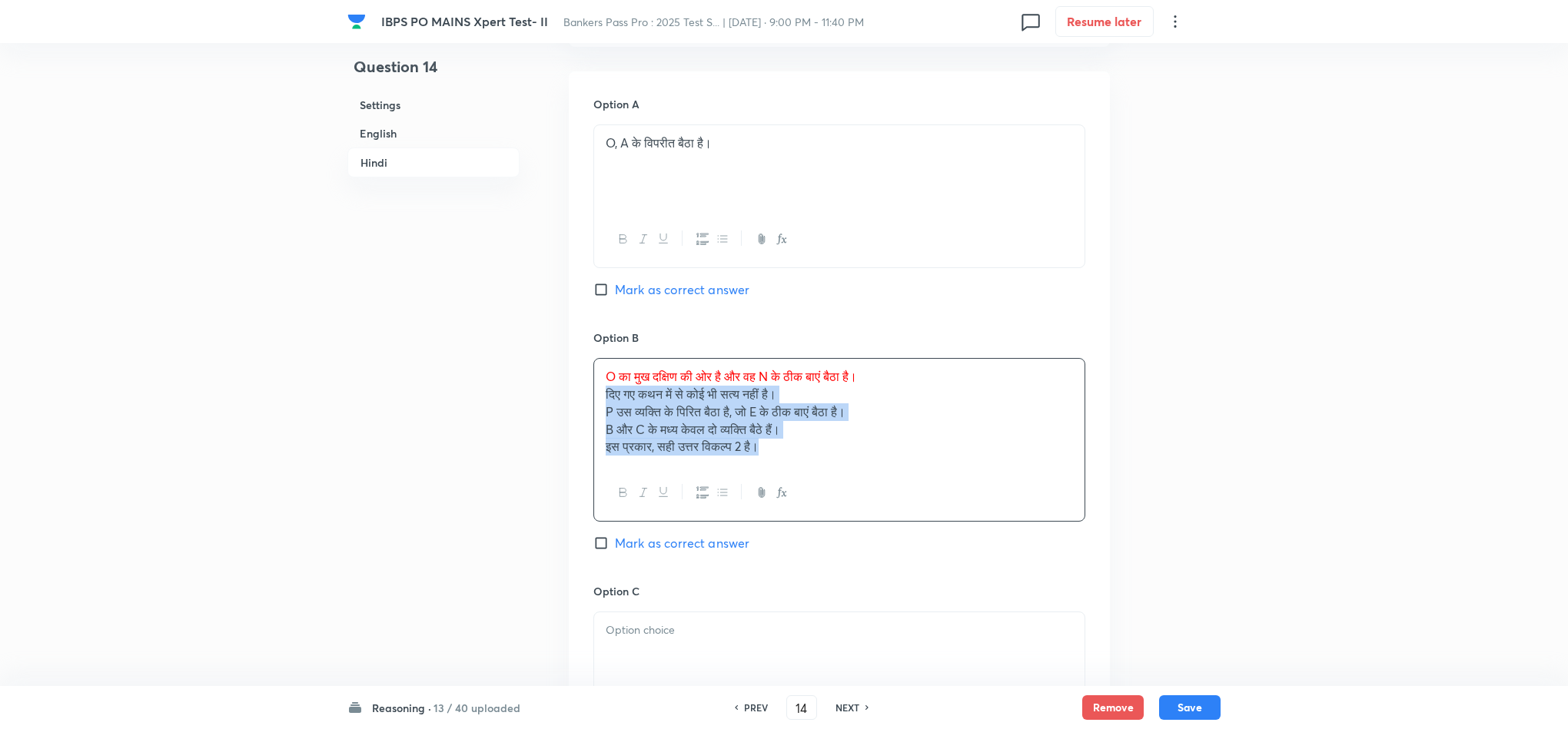
drag, startPoint x: 602, startPoint y: 380, endPoint x: 863, endPoint y: 489, distance: 282.8
click at [863, 489] on div "O का मुख दक्षिण की ओर है और वह N के ठीक बाएं बैठा है। दिए गए कथन में से कोई भी …" at bounding box center [839, 440] width 492 height 164
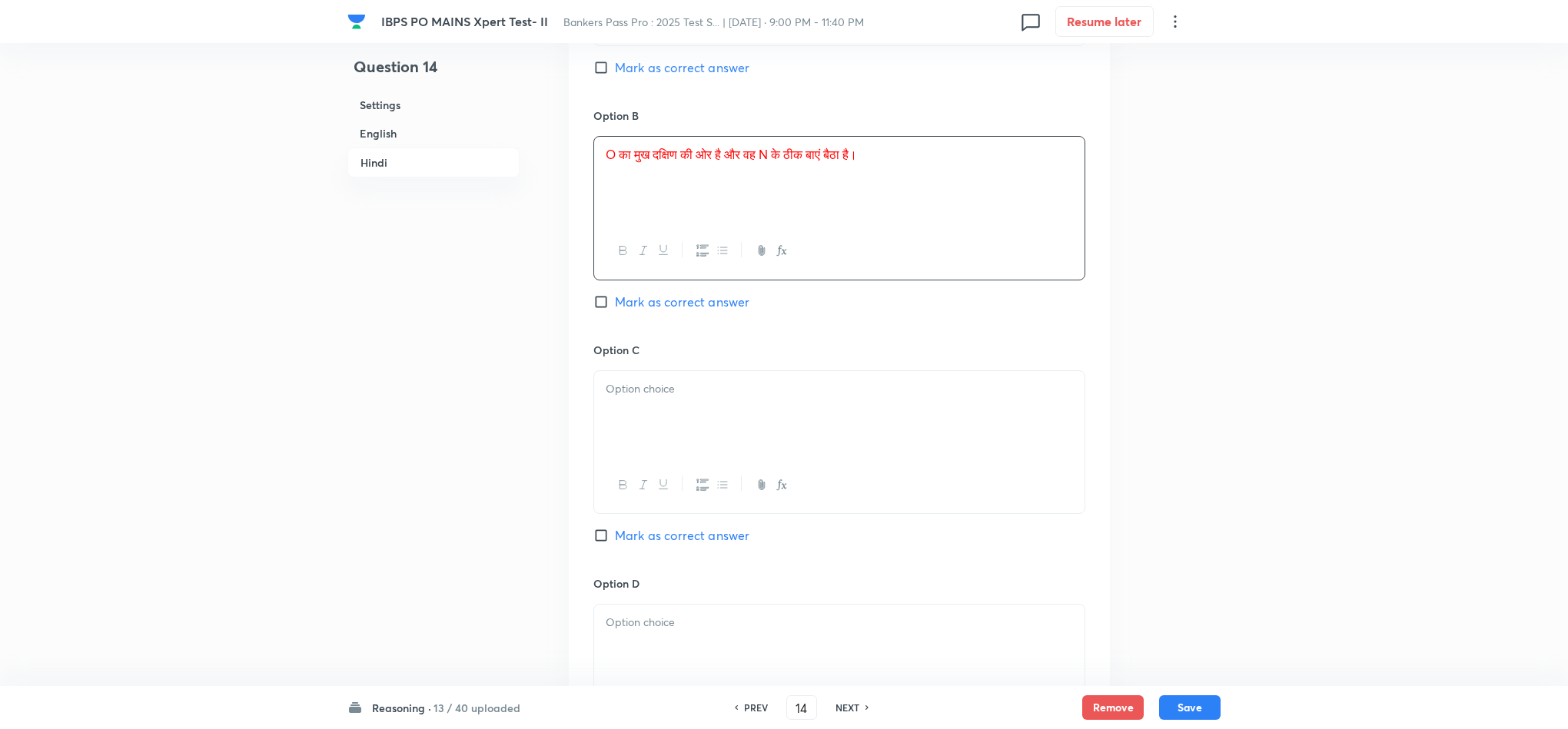
scroll to position [3852, 0]
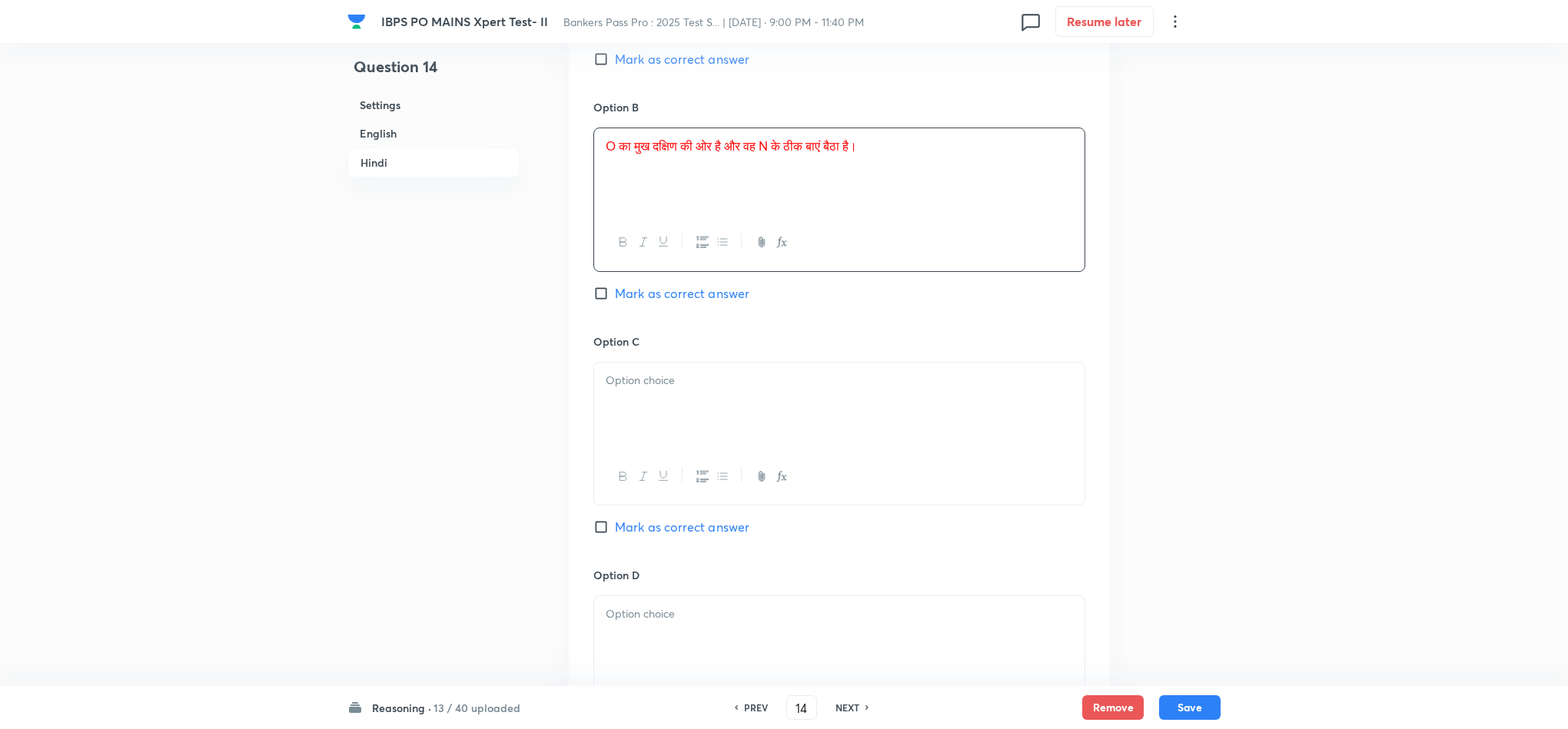
click at [621, 379] on p at bounding box center [839, 380] width 467 height 17
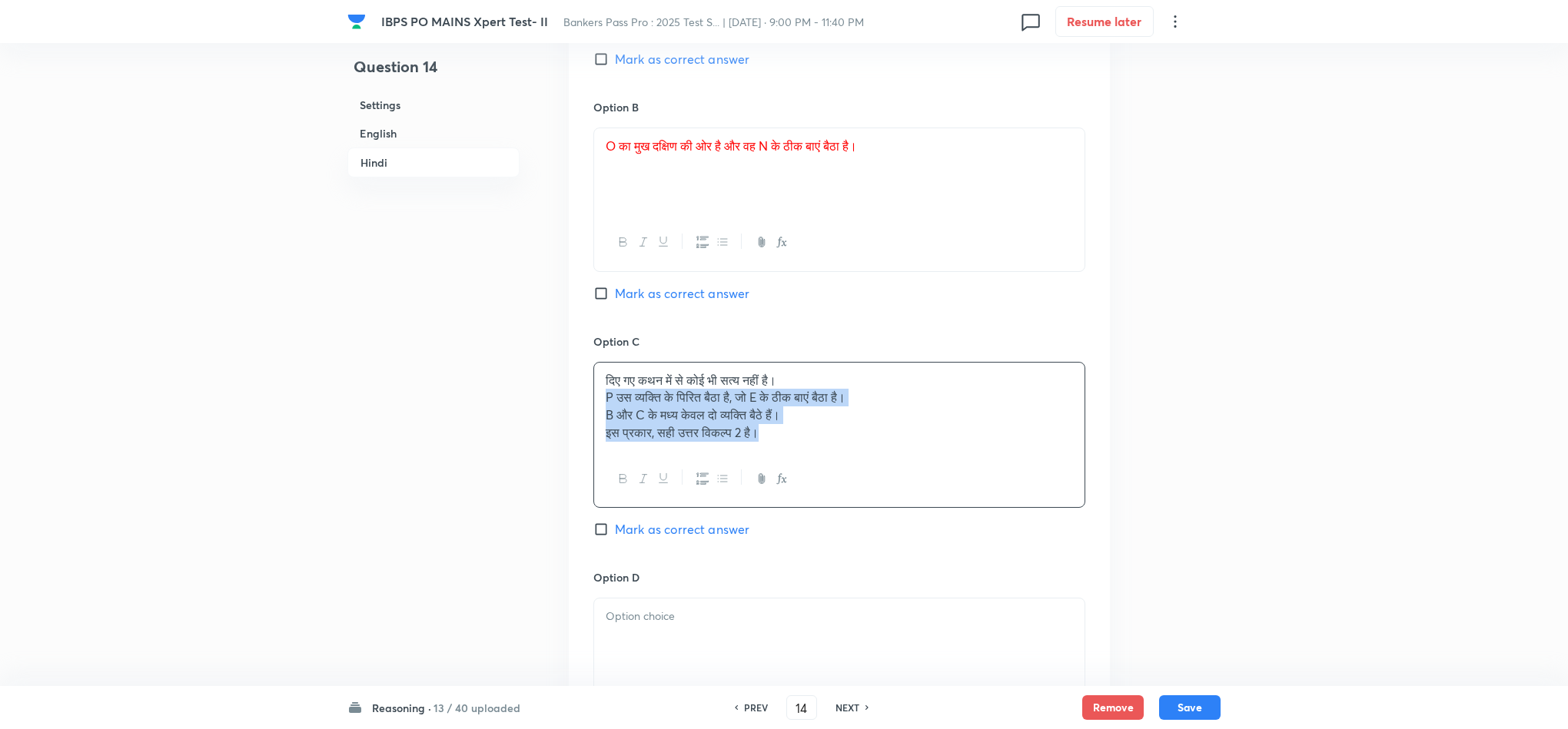
drag, startPoint x: 604, startPoint y: 390, endPoint x: 867, endPoint y: 469, distance: 274.6
click at [867, 469] on div "दिए गए कथन में से कोई भी सत्य नहीं है। P उस व्यक्ति के पिरित बैठा है, जो E के ठ…" at bounding box center [839, 434] width 492 height 146
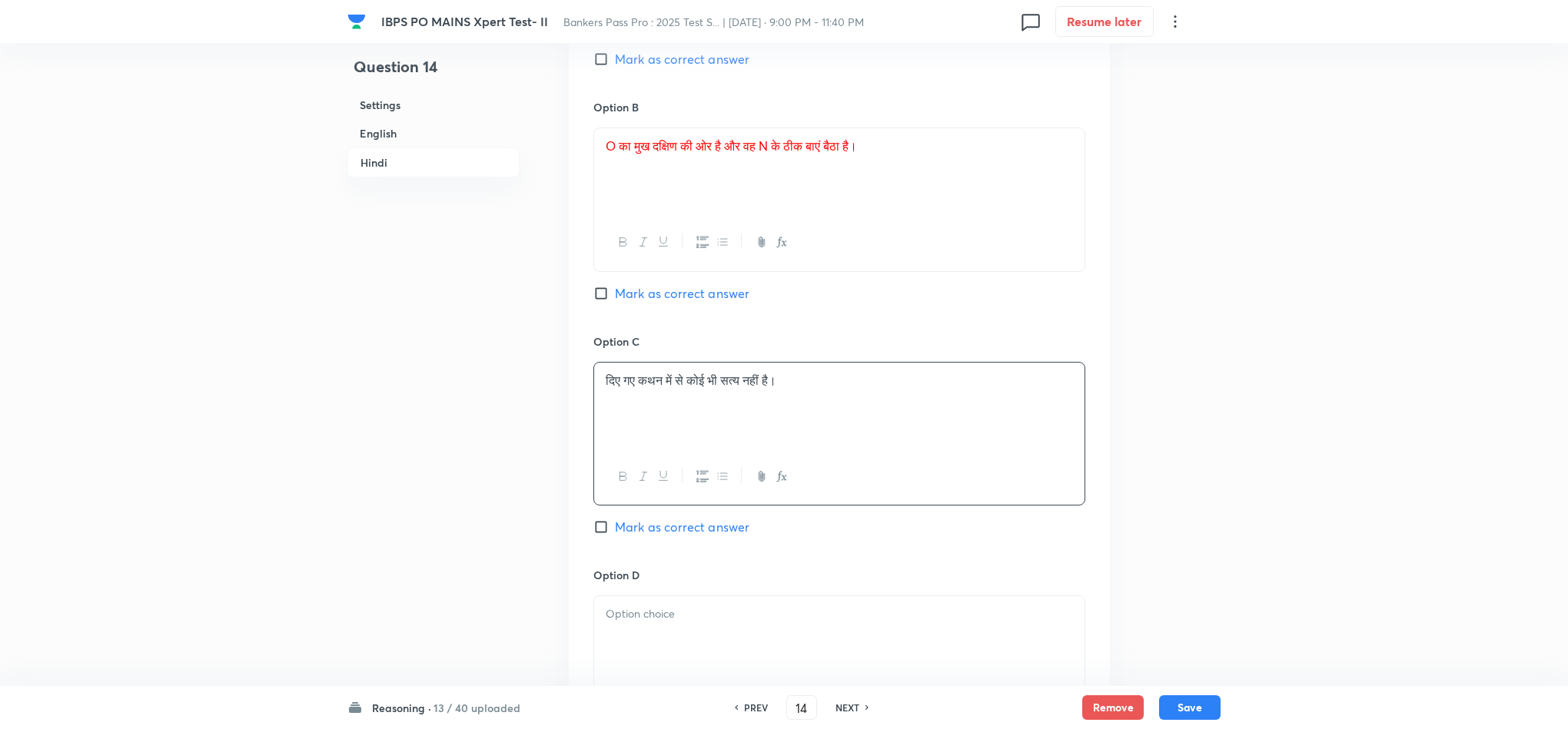
click at [618, 640] on div at bounding box center [839, 638] width 490 height 86
drag, startPoint x: 604, startPoint y: 622, endPoint x: 911, endPoint y: 655, distance: 308.8
click at [924, 647] on div "P उस व्यक्ति के पिरित बैठा है, जो E के ठीक बाएं बैठा है। B और C के मध्य केवल दो…" at bounding box center [839, 638] width 490 height 86
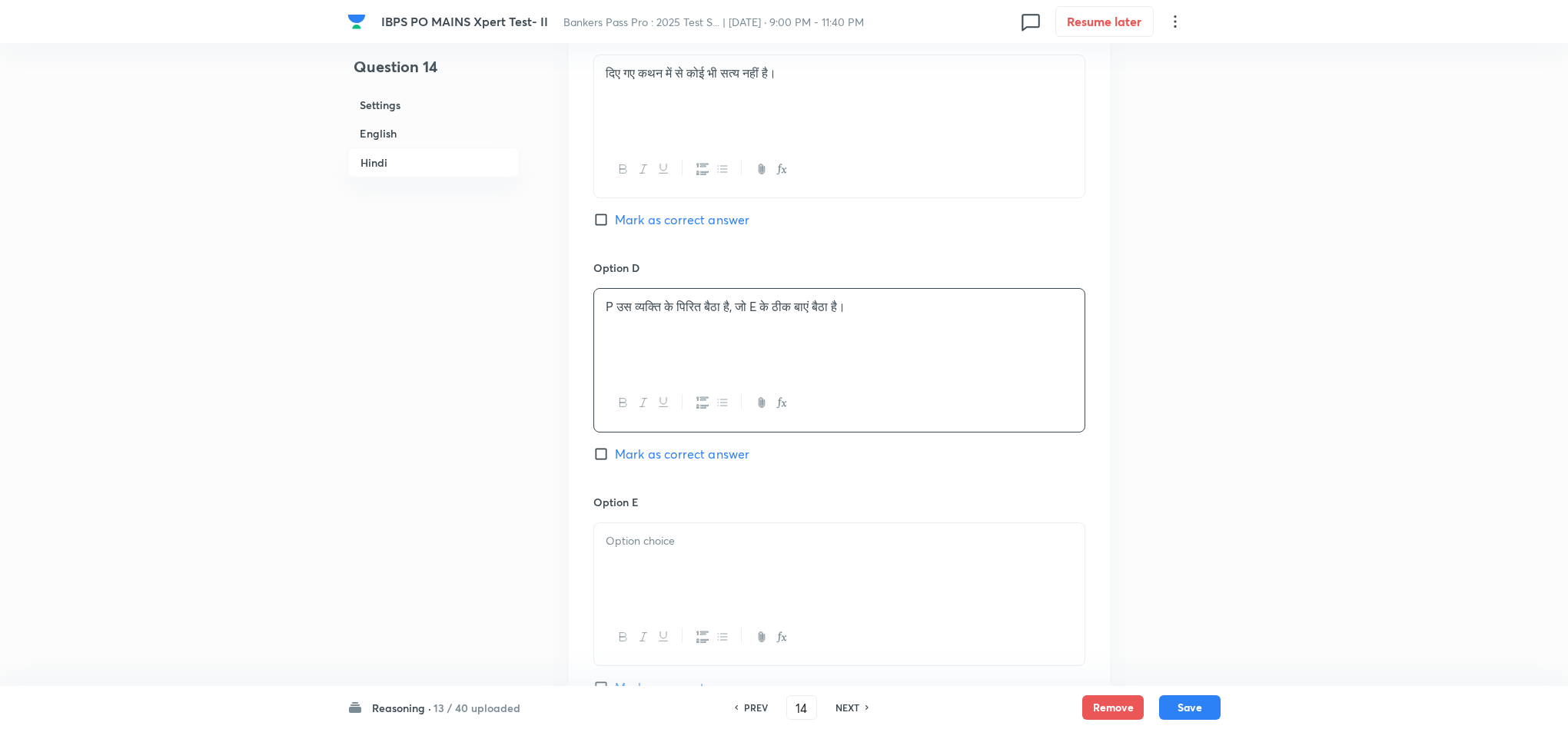
scroll to position [4198, 0]
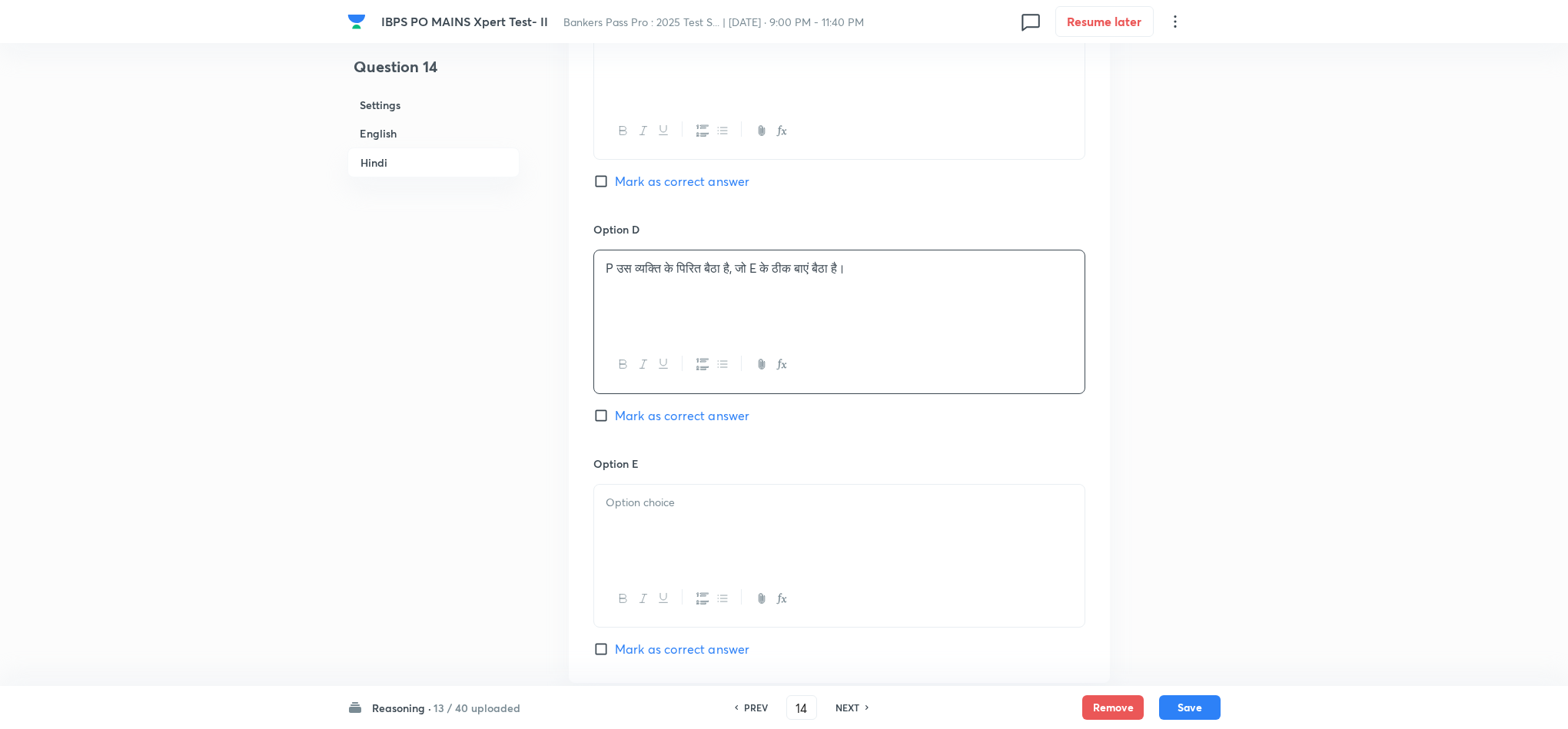
drag, startPoint x: 632, startPoint y: 443, endPoint x: 632, endPoint y: 451, distance: 8.0
click at [632, 444] on div "Option D P उस व्यक्ति के पिरित बैठा है, जो E के ठीक बाएं बैठा है। Mark as corre…" at bounding box center [839, 338] width 492 height 233
click at [625, 485] on div at bounding box center [839, 527] width 490 height 86
drag, startPoint x: 655, startPoint y: 523, endPoint x: 872, endPoint y: 532, distance: 217.2
click at [867, 528] on div "B और C के मध्य केवल दो व्यक्ति बैठे हैं। इस प्रकार, सही उत्तर विकल्प 2 है।" at bounding box center [839, 527] width 490 height 86
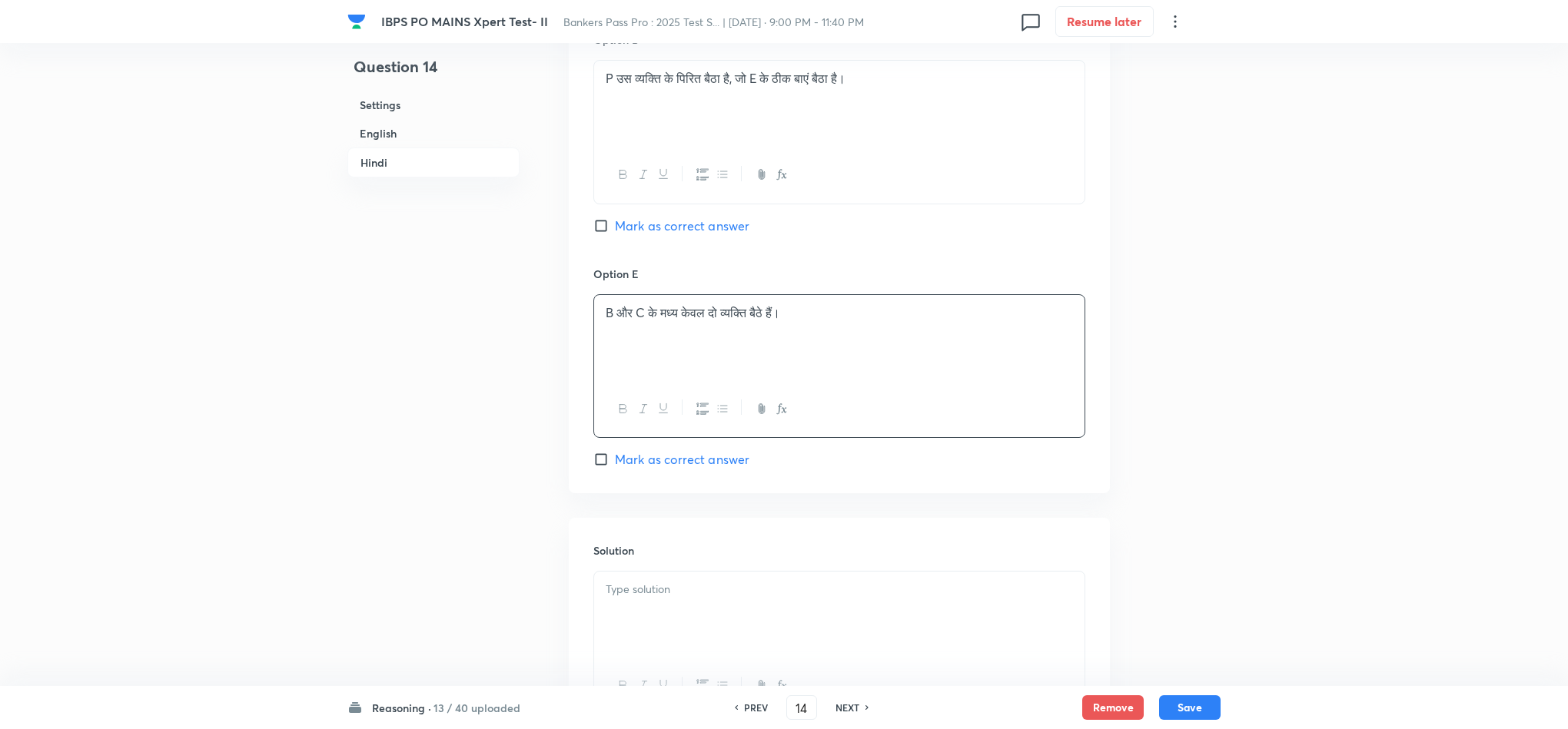
scroll to position [4428, 0]
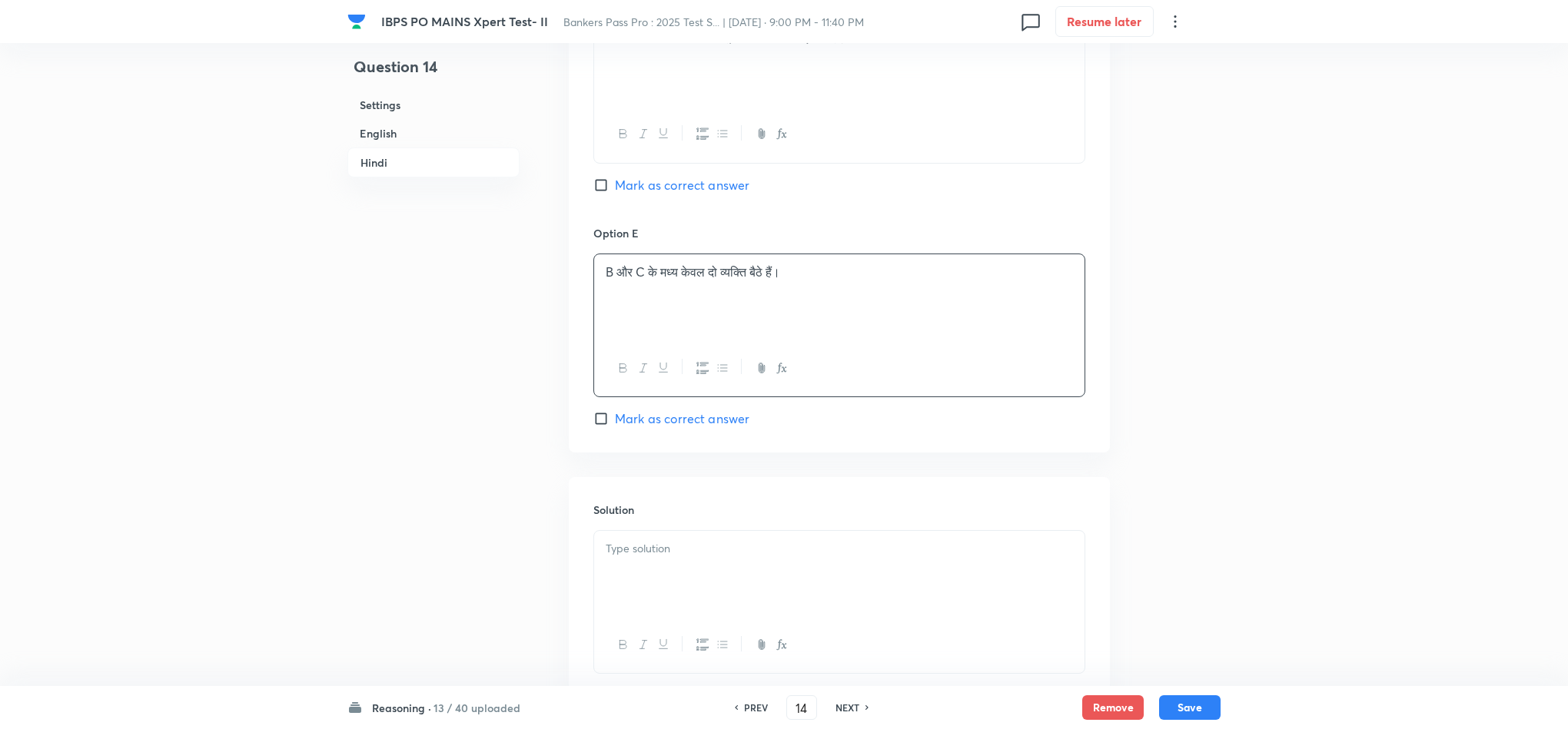
click at [622, 560] on div at bounding box center [839, 573] width 490 height 86
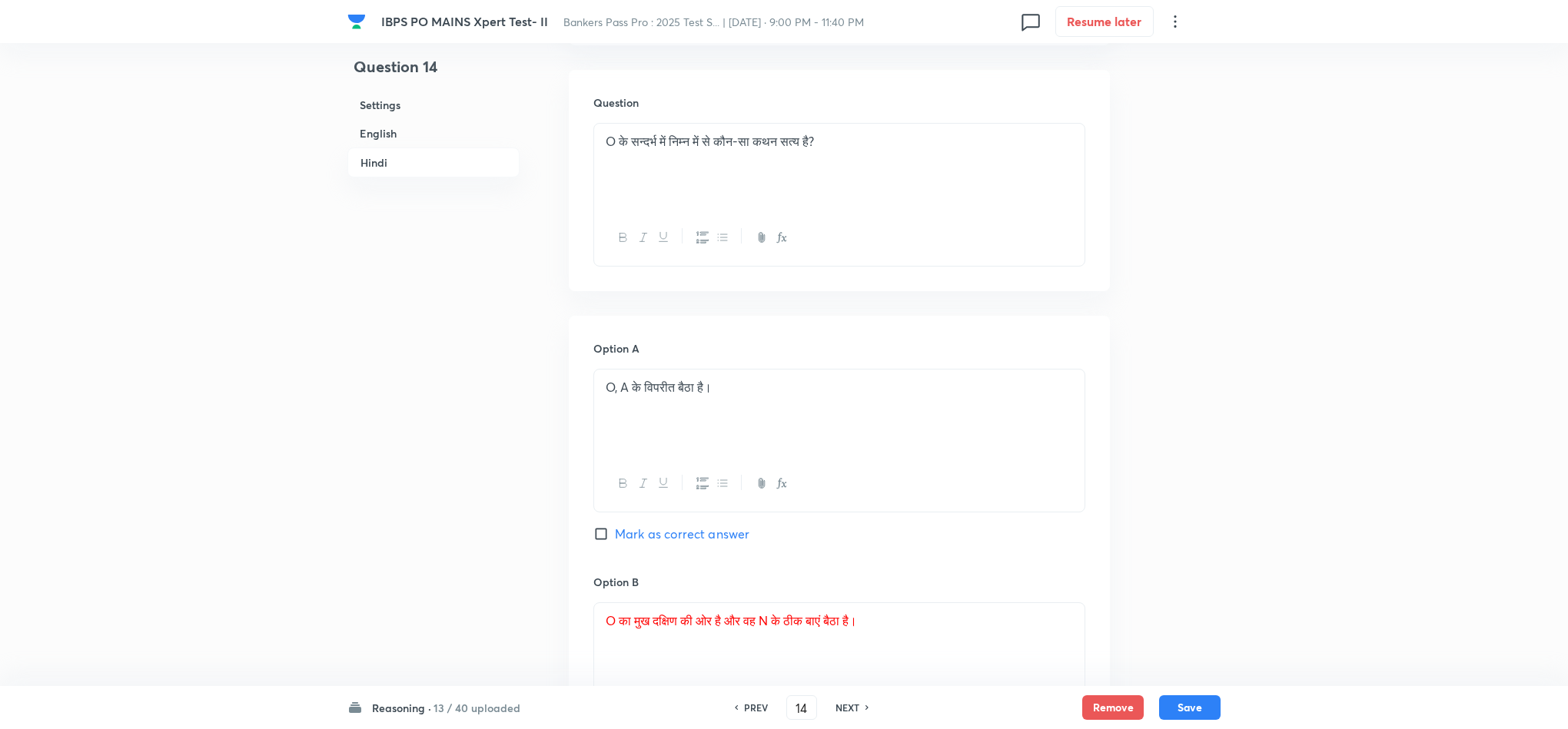
scroll to position [3507, 0]
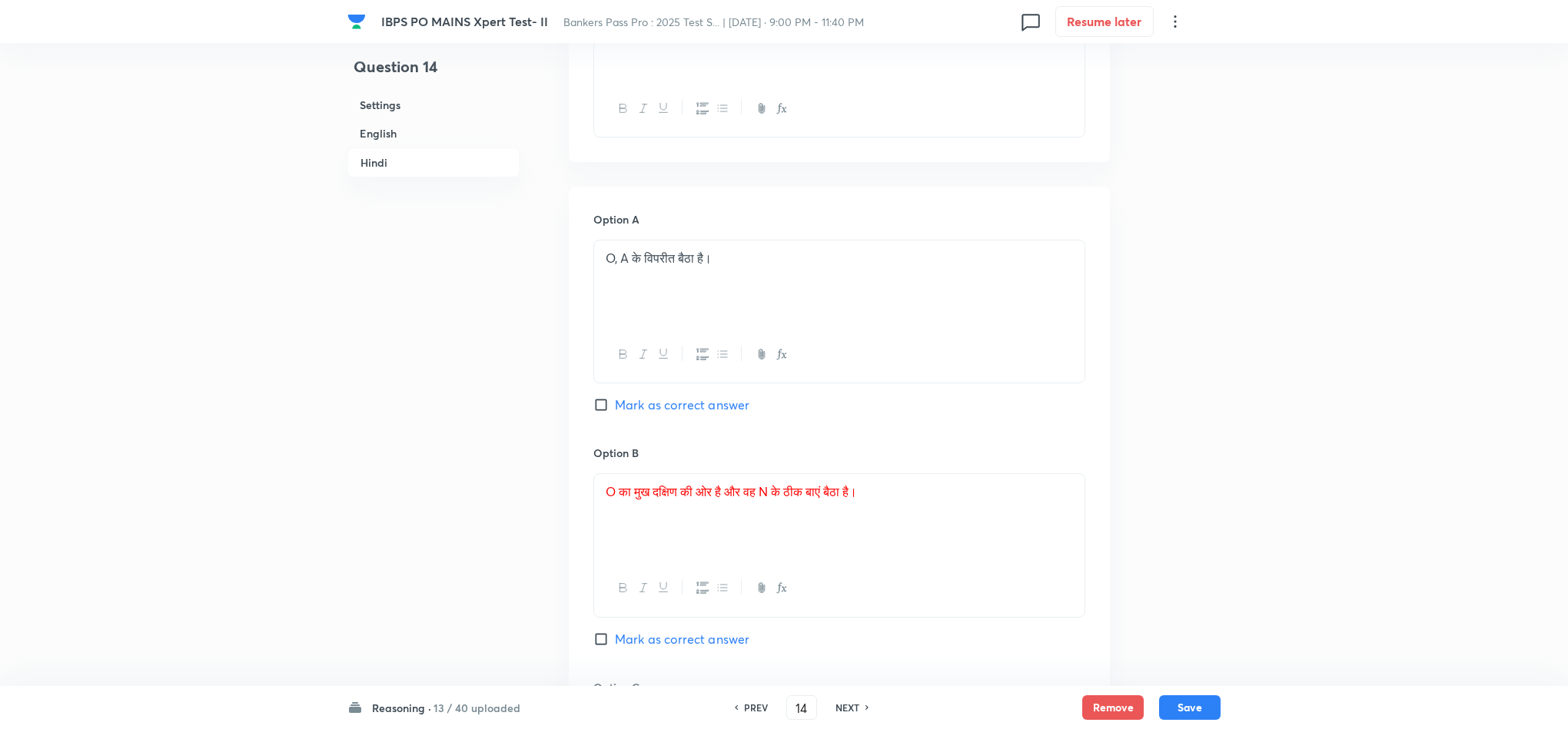
click at [634, 635] on span "Mark as correct answer" at bounding box center [681, 638] width 134 height 18
click at [615, 635] on input "Mark as correct answer" at bounding box center [604, 639] width 21 height 15
checkbox input "true"
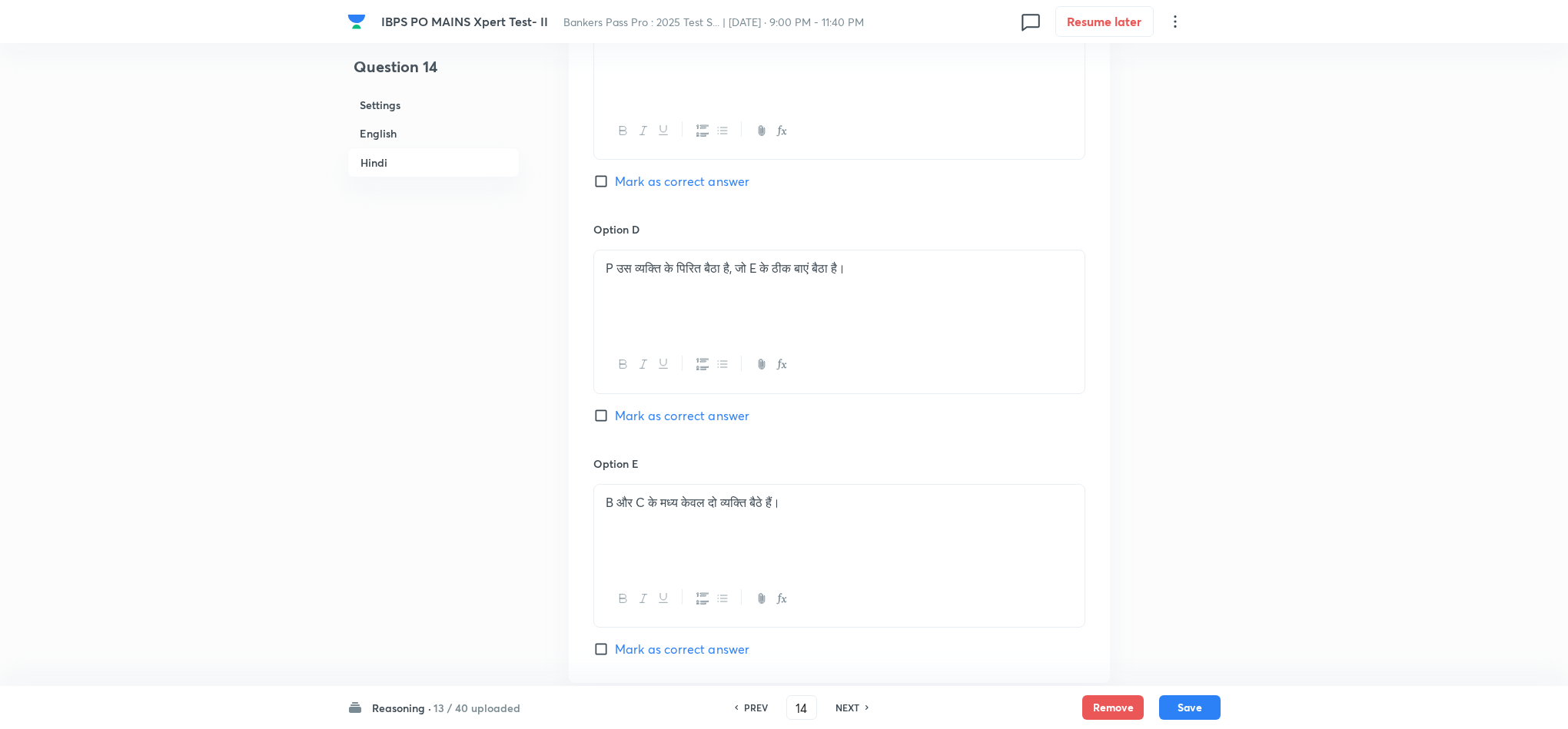
scroll to position [4525, 0]
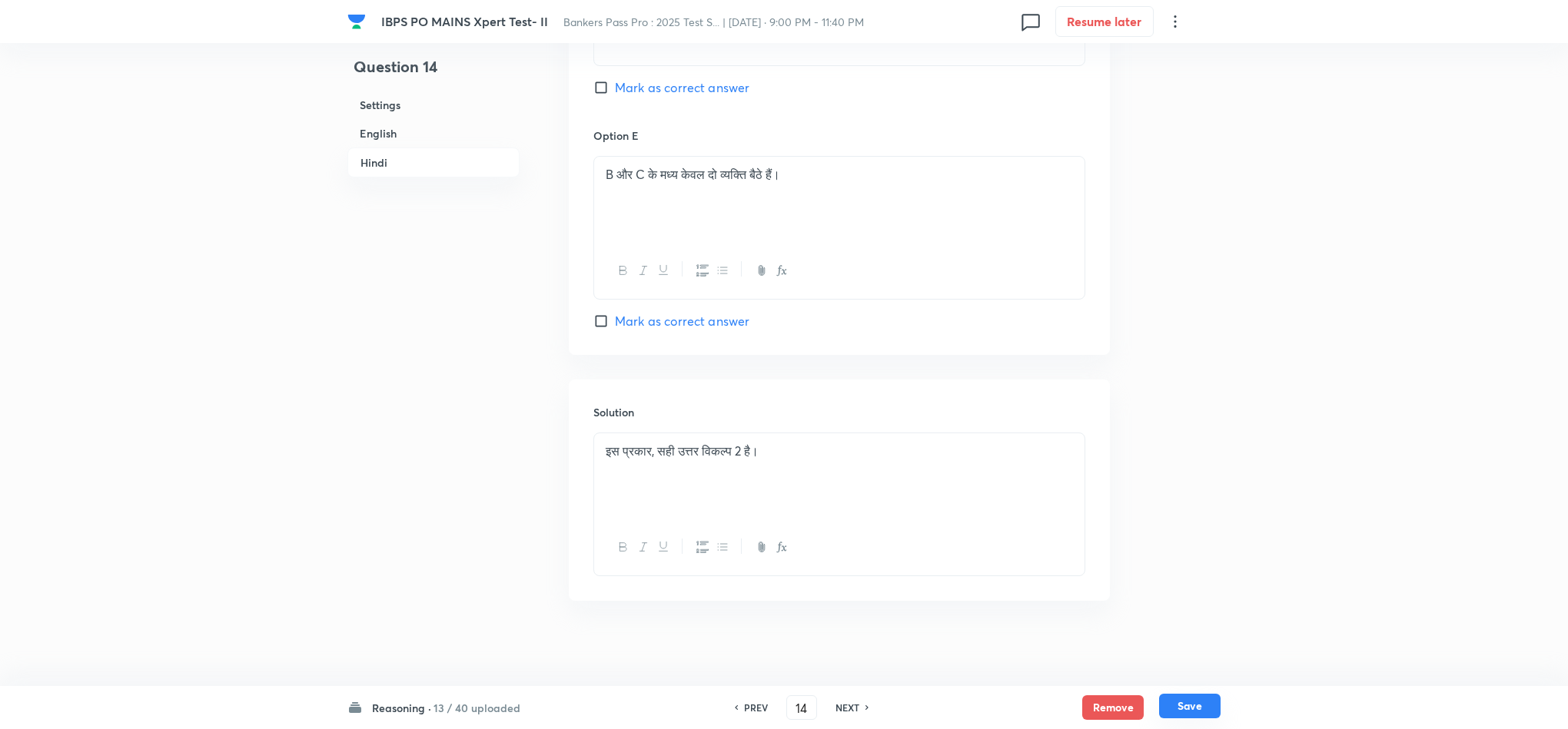
click at [1190, 647] on button "Save" at bounding box center [1190, 705] width 62 height 24
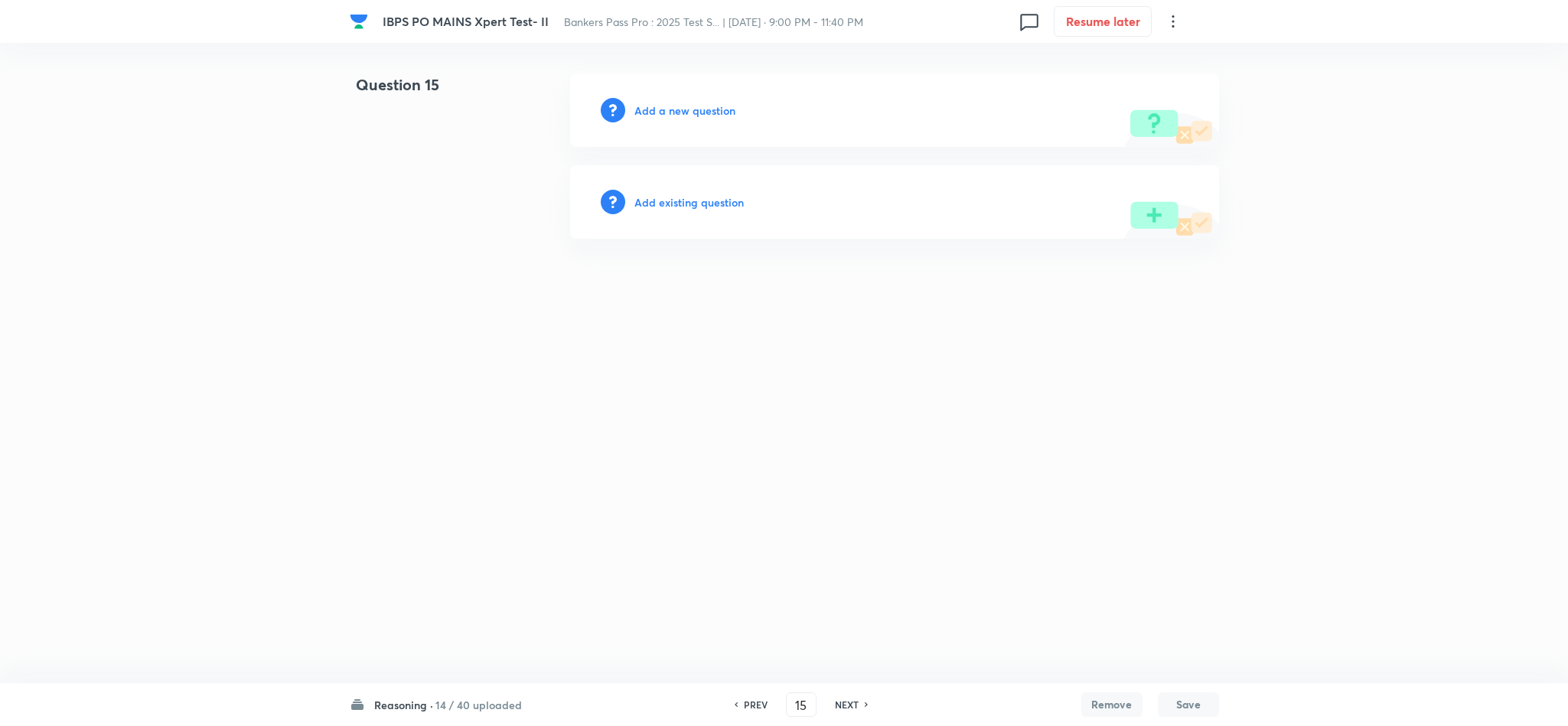
click at [756, 644] on h6 "PREV" at bounding box center [755, 704] width 24 height 13
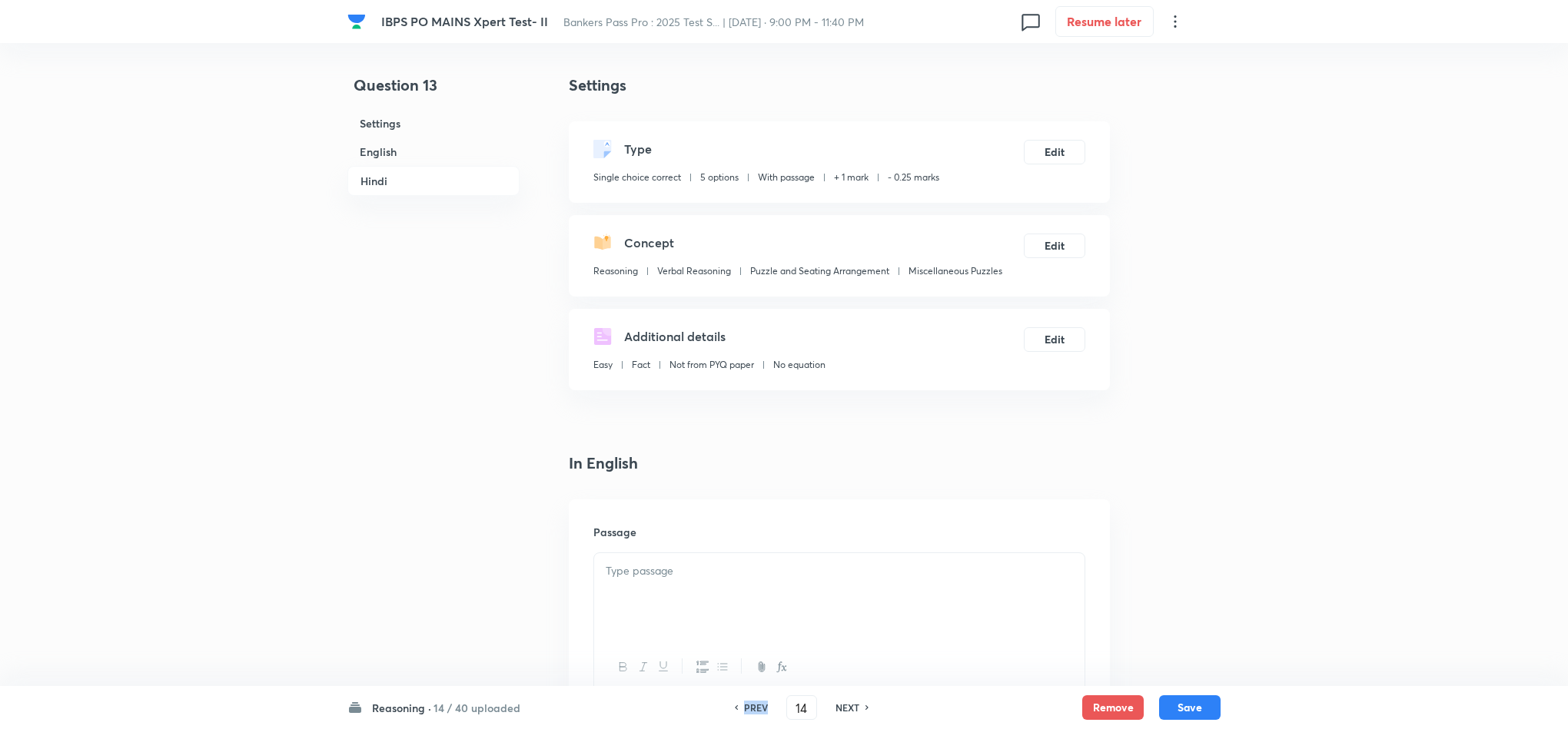
type input "13"
click at [759, 647] on h6 "PREV" at bounding box center [756, 707] width 24 height 14
checkbox input "true"
type input "12"
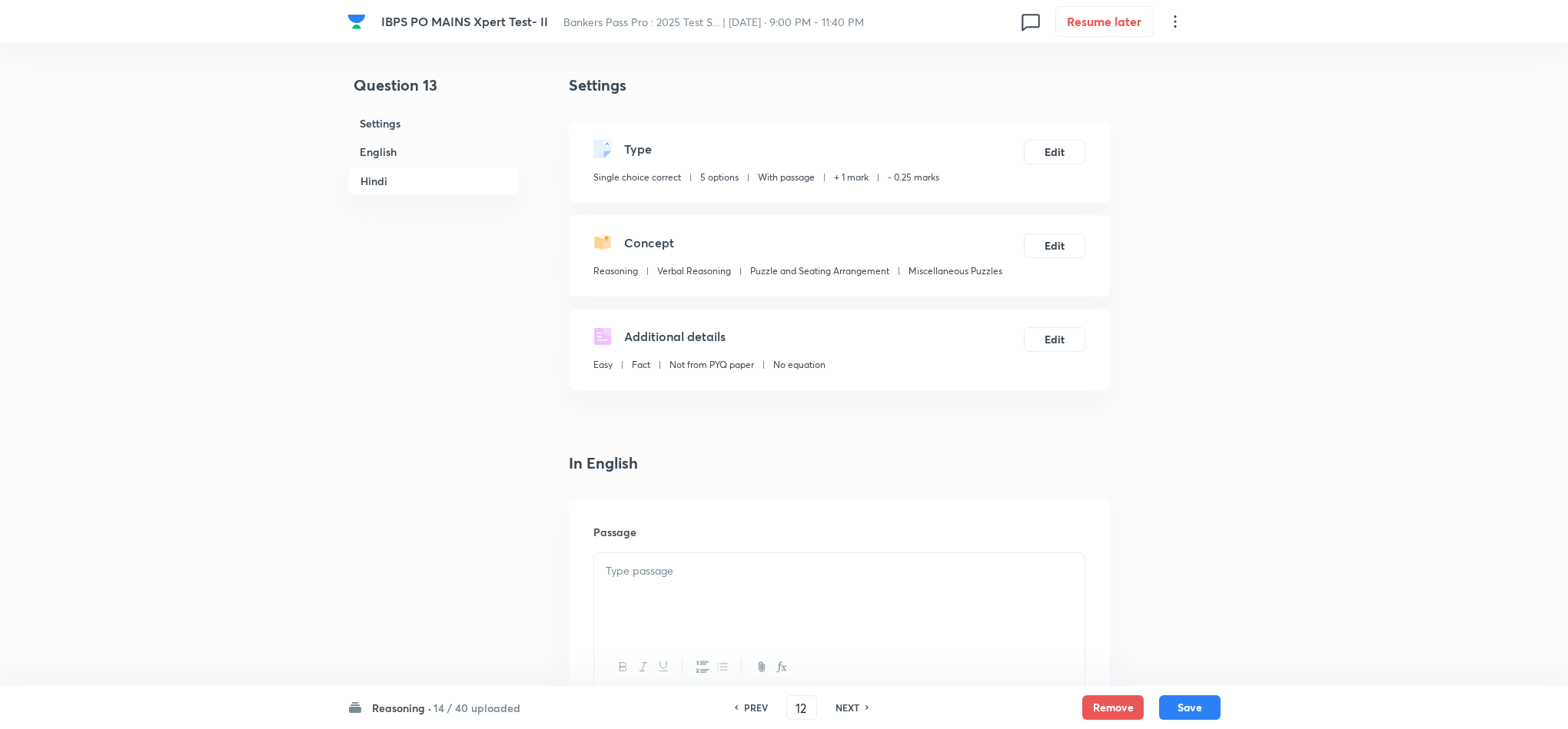
checkbox input "false"
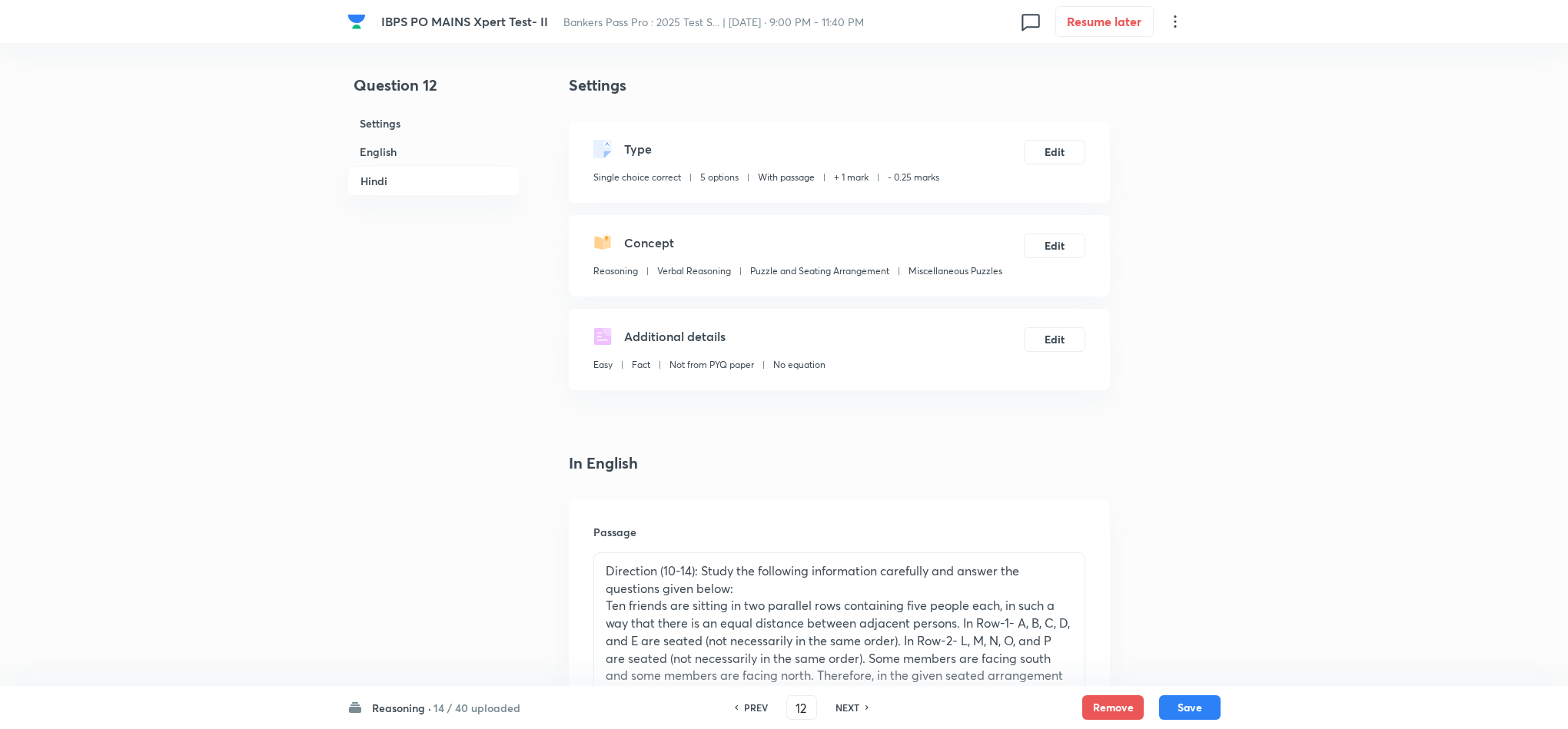
checkbox input "true"
click at [759, 647] on h6 "PREV" at bounding box center [756, 707] width 24 height 14
type input "11"
checkbox input "false"
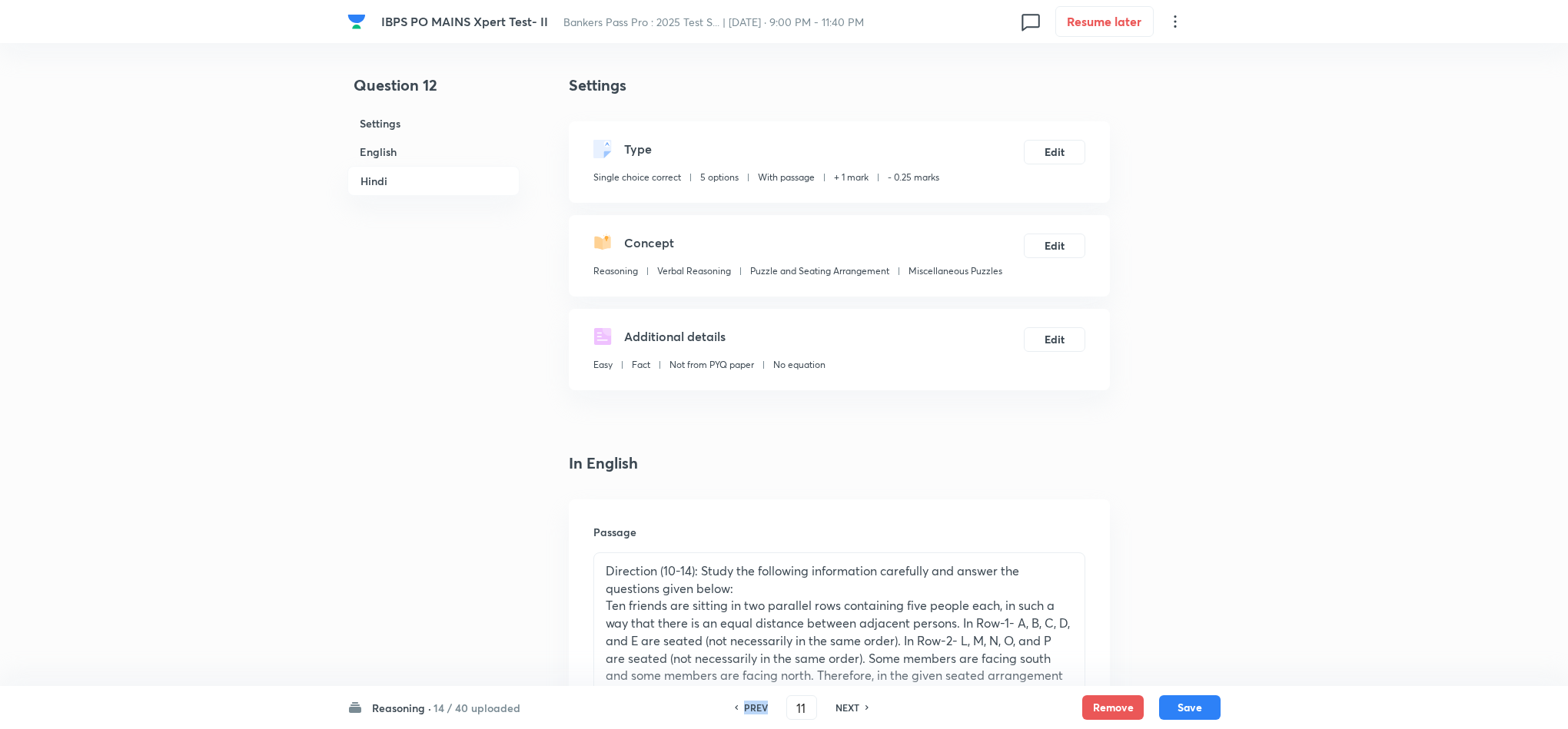
checkbox input "false"
checkbox input "true"
click at [759, 647] on h6 "PREV" at bounding box center [756, 707] width 24 height 14
type input "10"
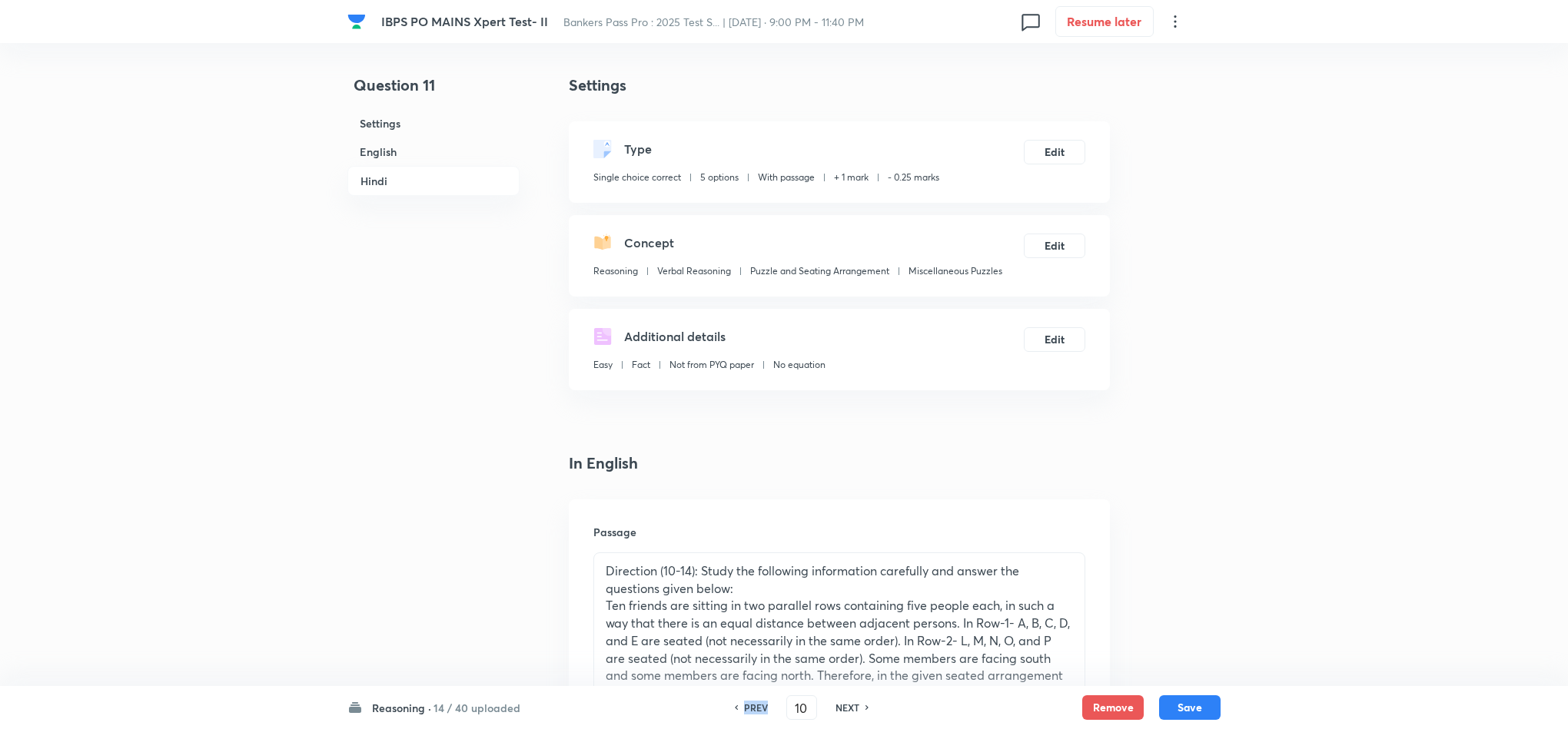
checkbox input "false"
checkbox input "true"
click at [759, 647] on h6 "PREV" at bounding box center [756, 707] width 24 height 14
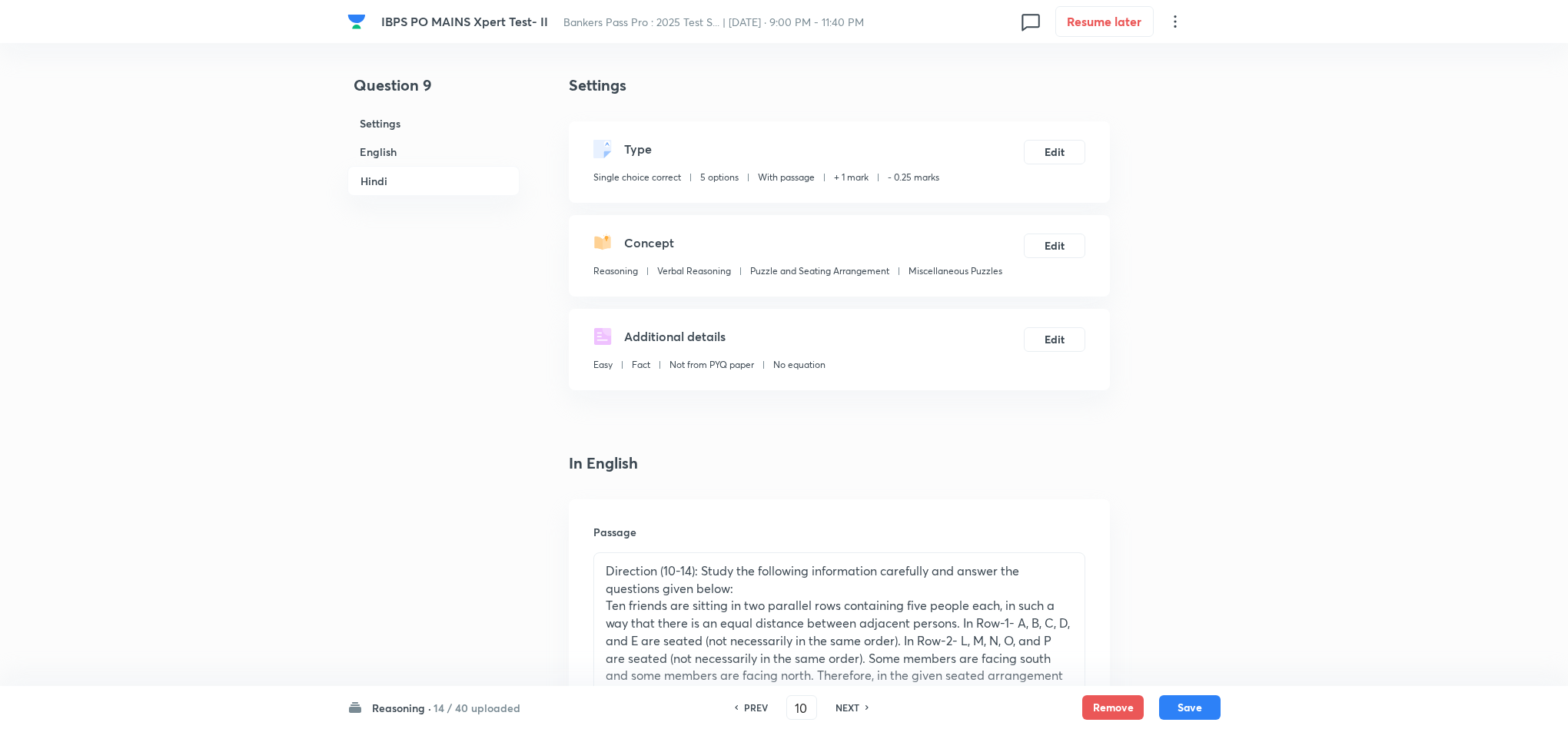
type input "9"
checkbox input "false"
checkbox input "true"
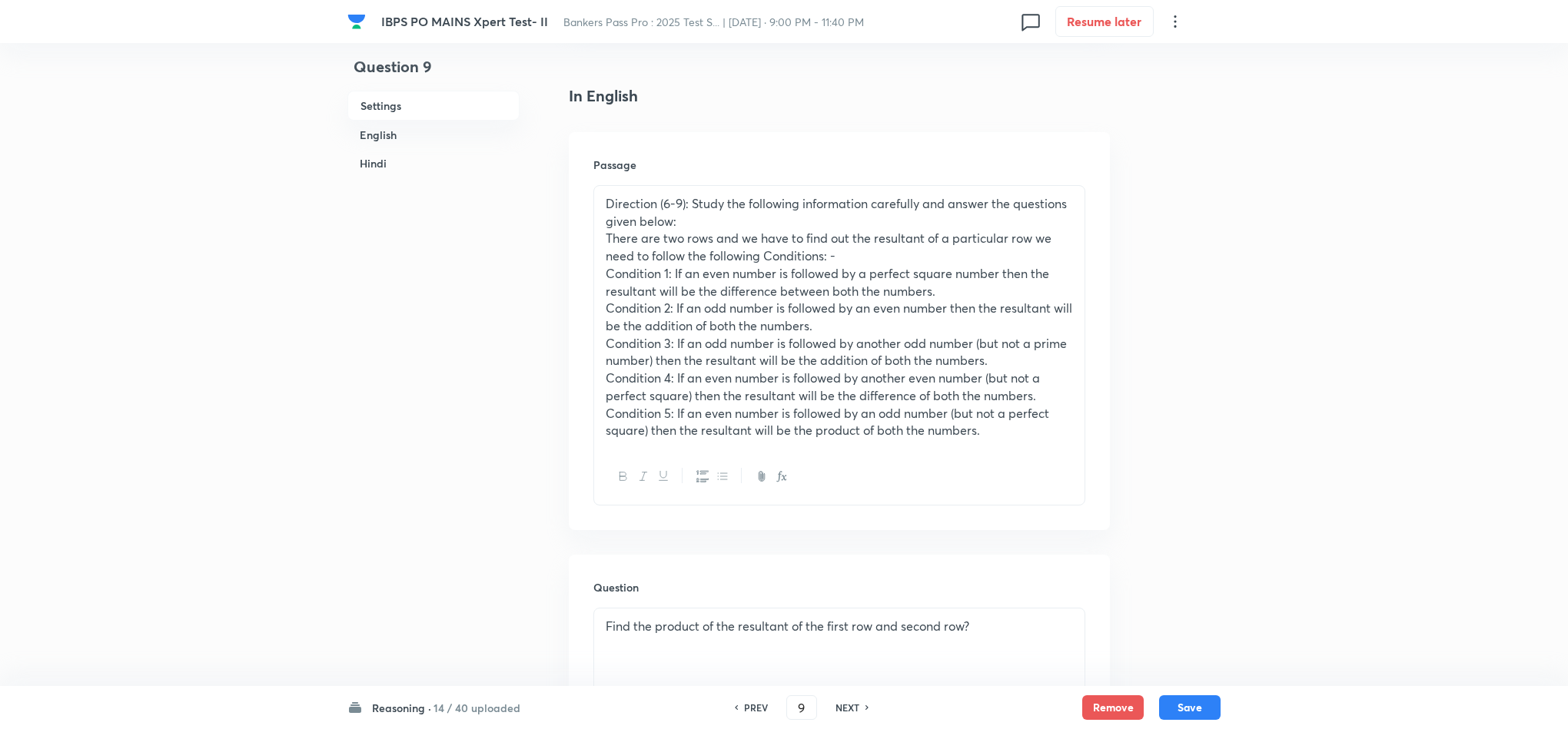
scroll to position [461, 0]
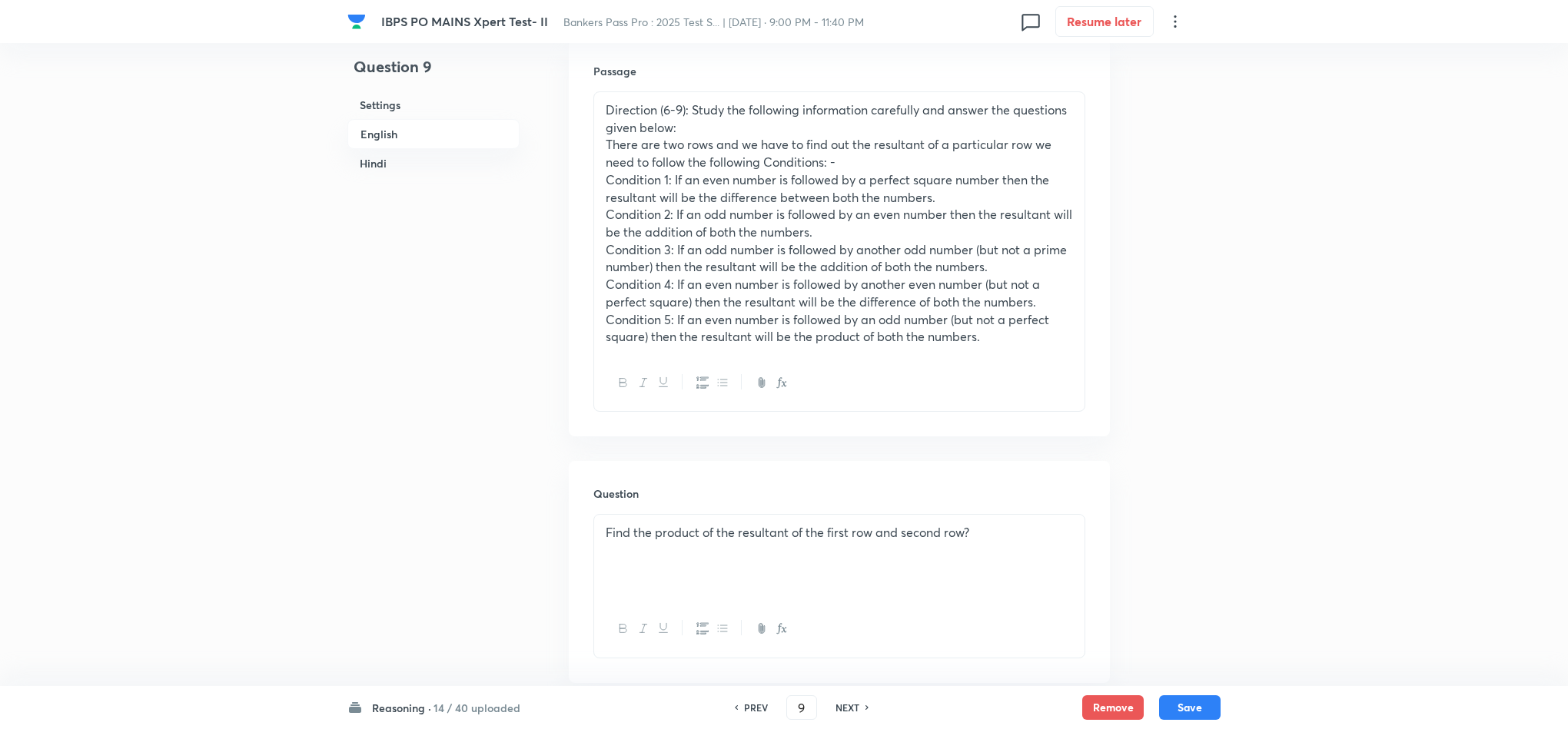
click at [849, 647] on h6 "NEXT" at bounding box center [847, 707] width 24 height 14
type input "10"
checkbox input "false"
checkbox input "true"
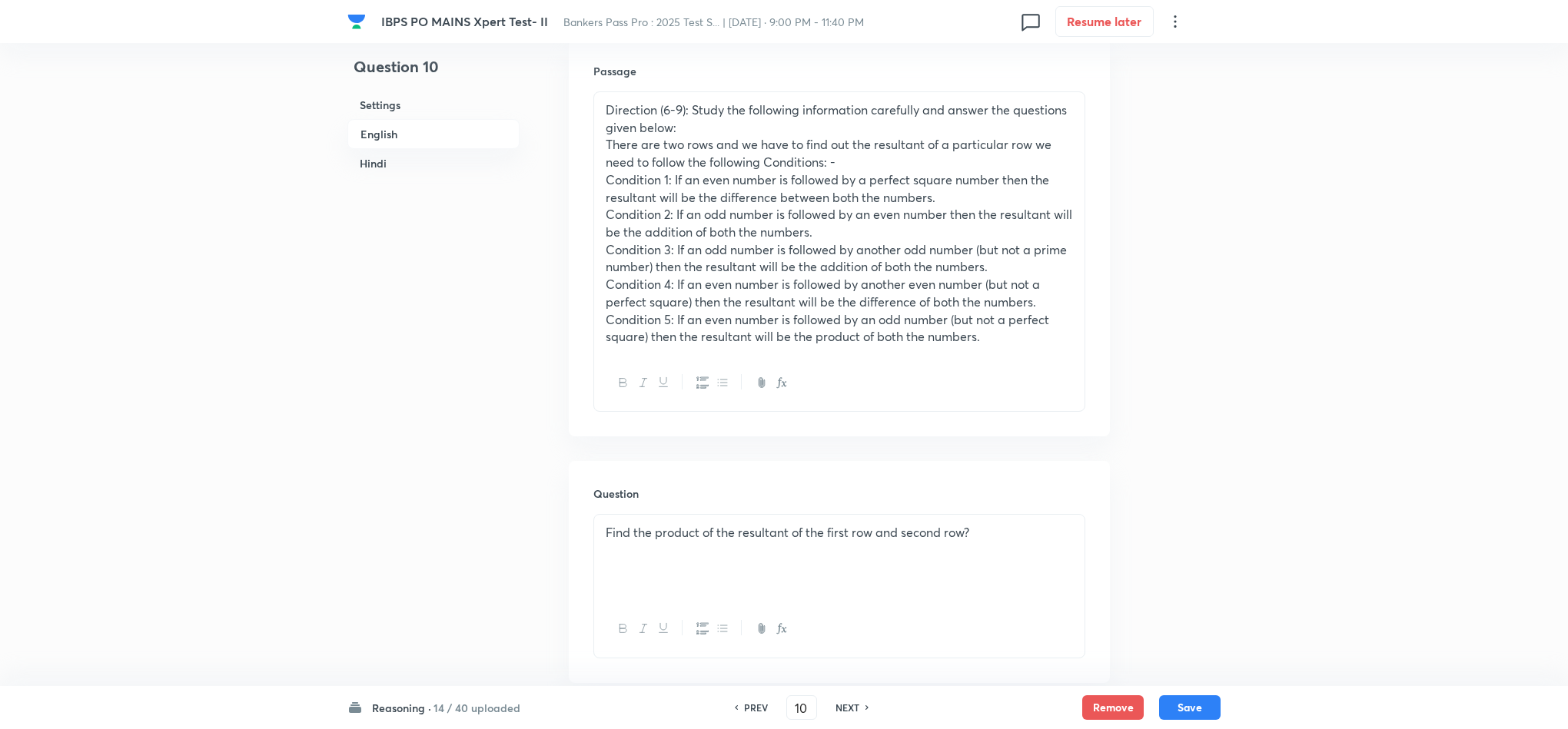
checkbox input "true"
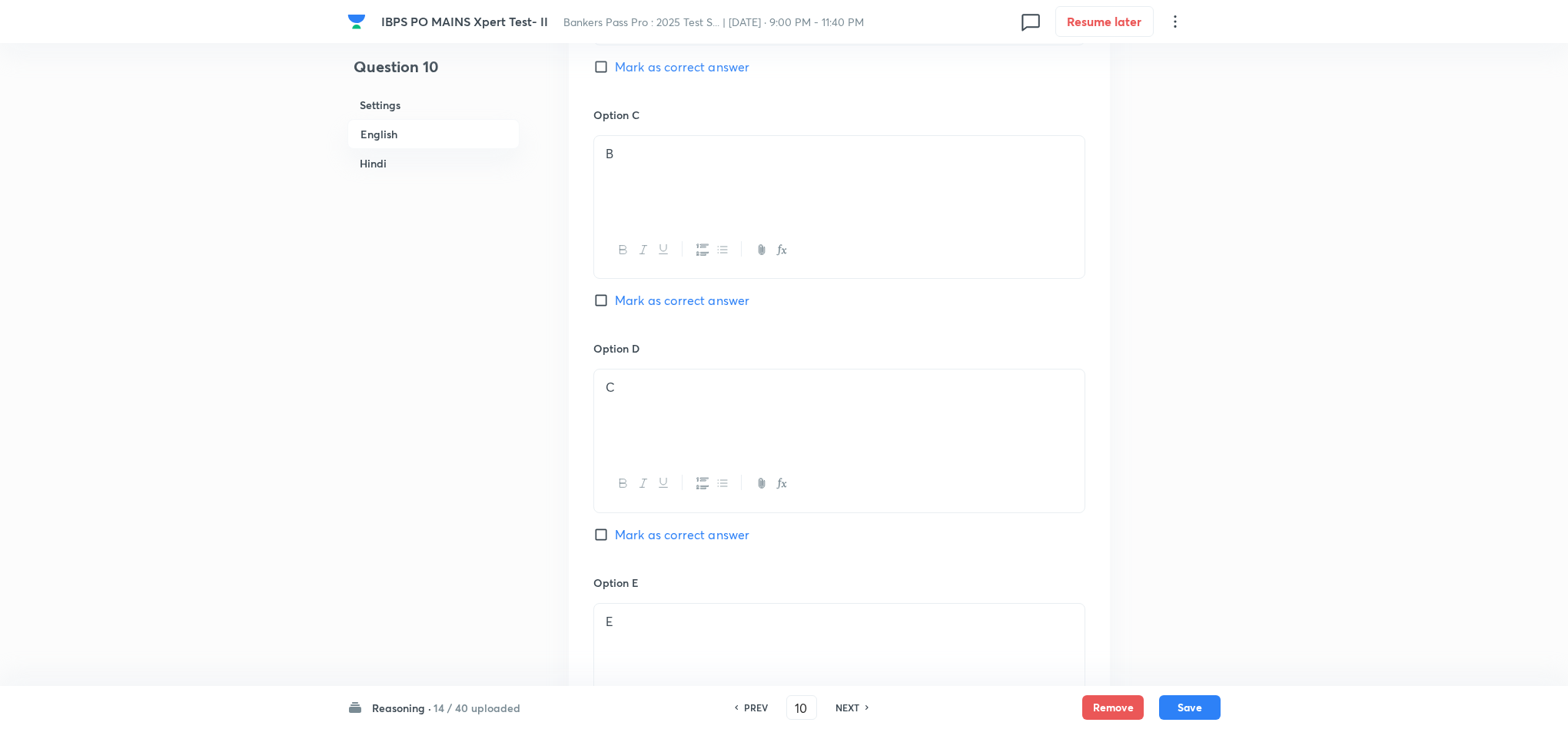
scroll to position [2304, 0]
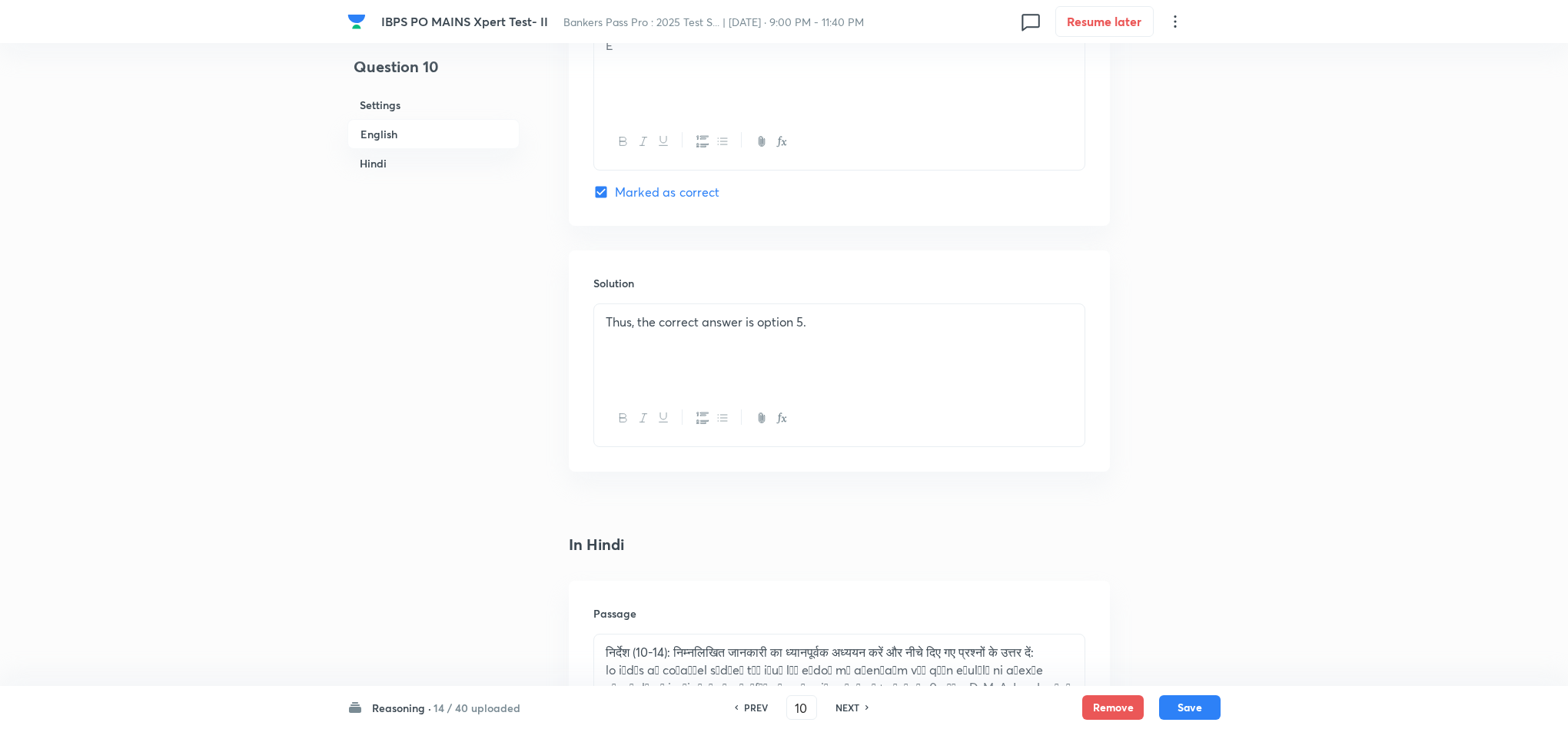
click at [602, 323] on div "Thus, the correct answer is option 5." at bounding box center [839, 346] width 490 height 86
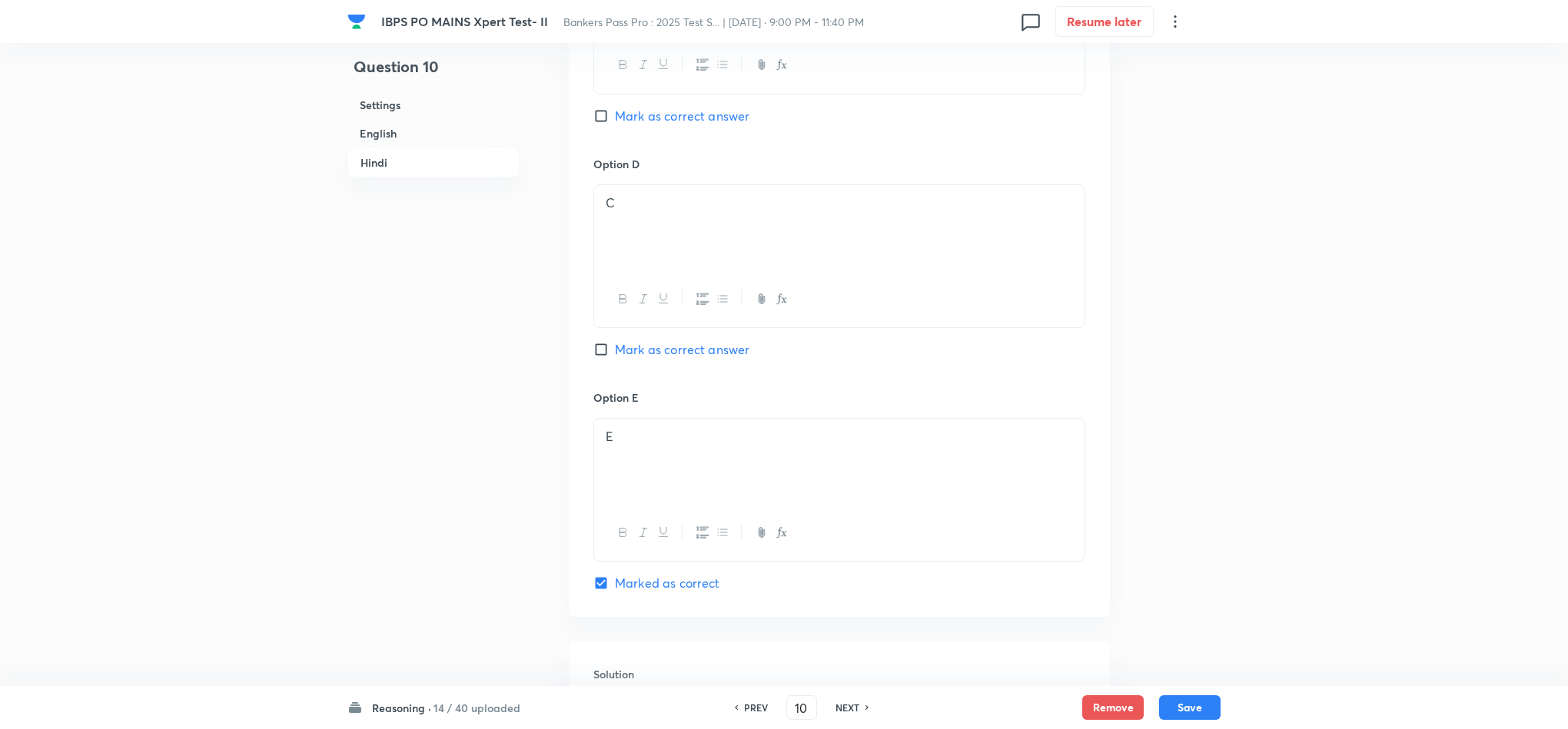
scroll to position [4640, 0]
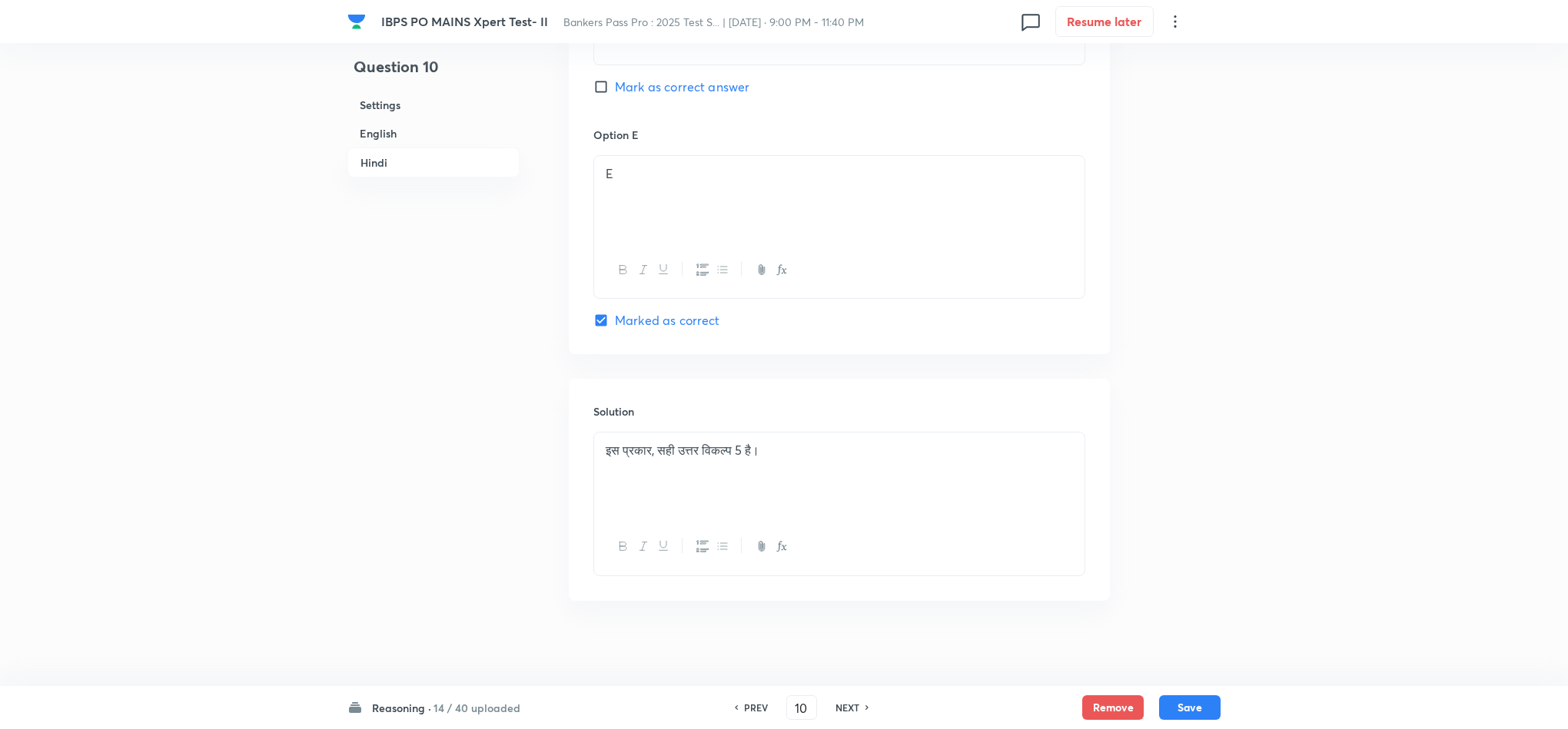
click at [602, 452] on div "इस प्रकार, सही उत्तर विकल्प 5 है।" at bounding box center [839, 474] width 490 height 86
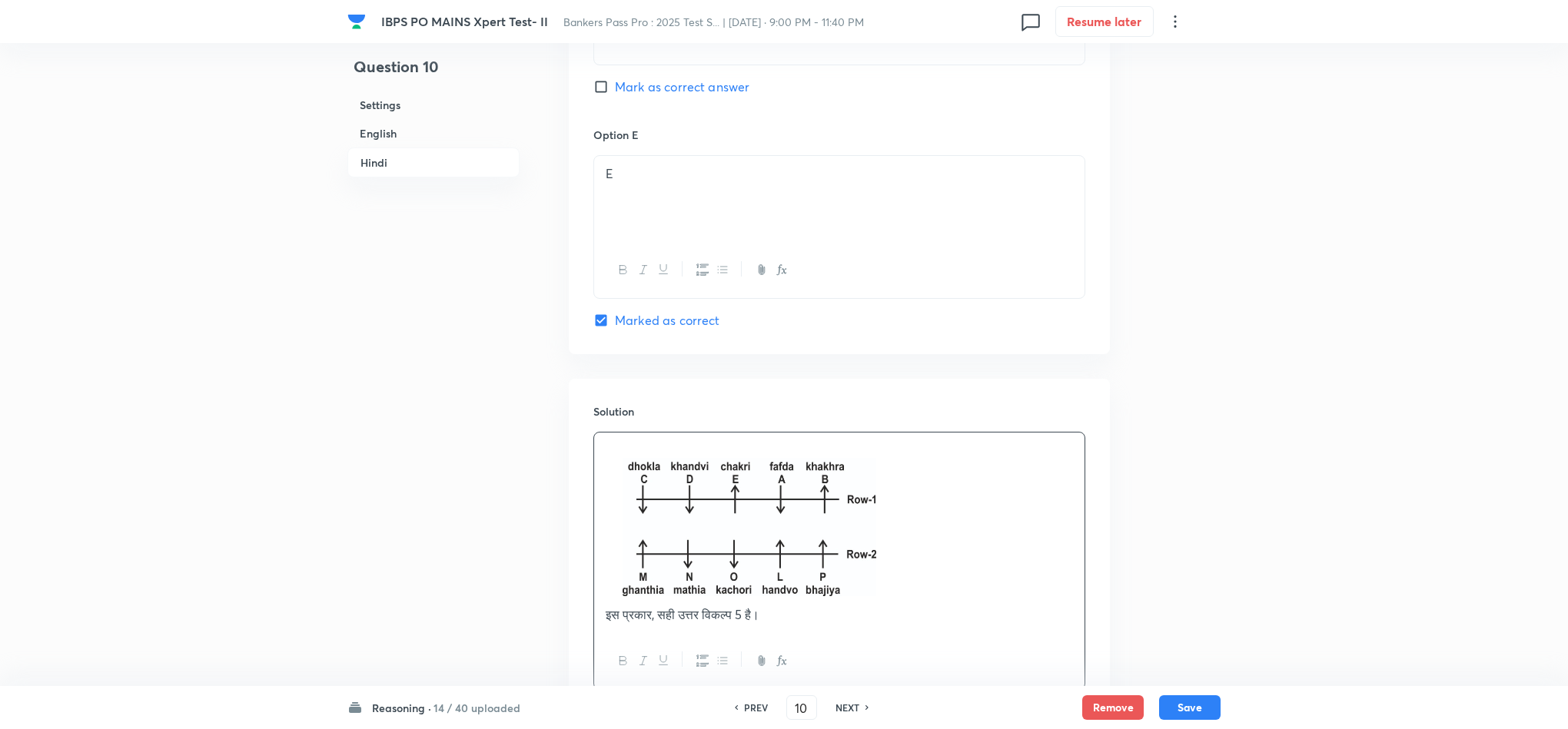
click at [1192, 647] on div "Reasoning · 14 / 40 uploaded PREV 10 ​ NEXT Remove Save" at bounding box center [784, 707] width 873 height 43
click at [1188, 647] on button "Save" at bounding box center [1190, 705] width 62 height 24
type input "11"
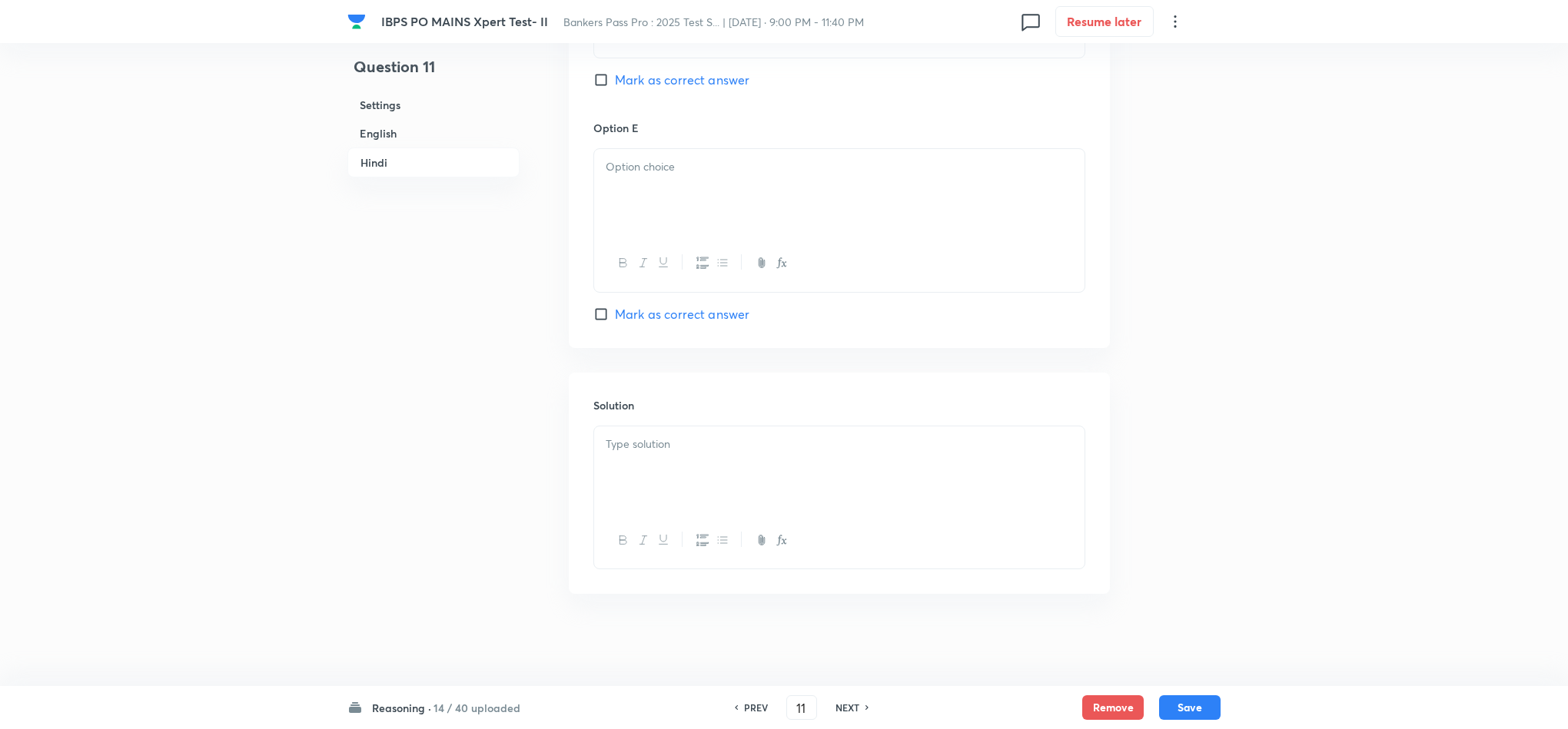
checkbox input "false"
checkbox input "true"
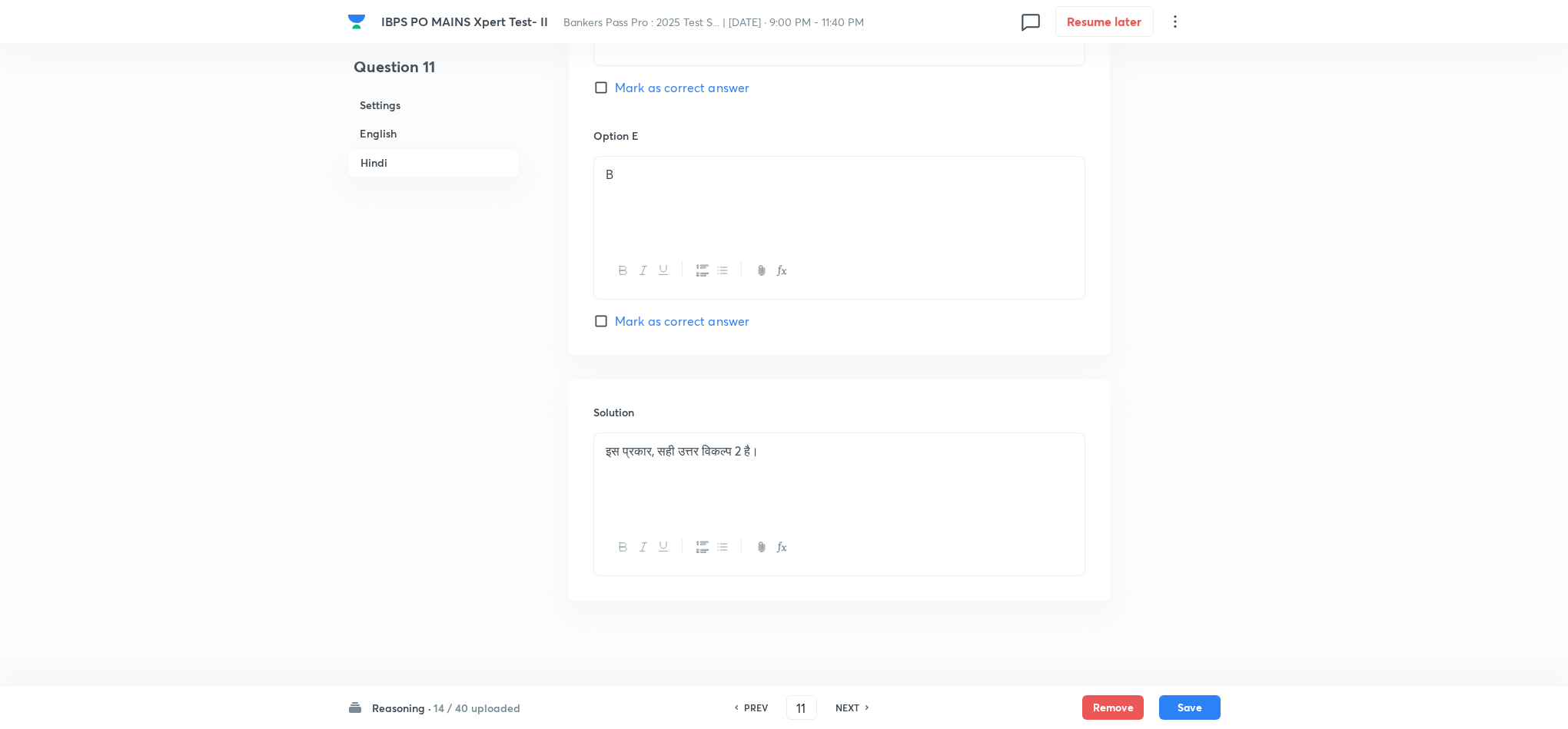
click at [594, 440] on div "इस प्रकार, सही उत्तर विकल्प 2 है।" at bounding box center [839, 475] width 490 height 86
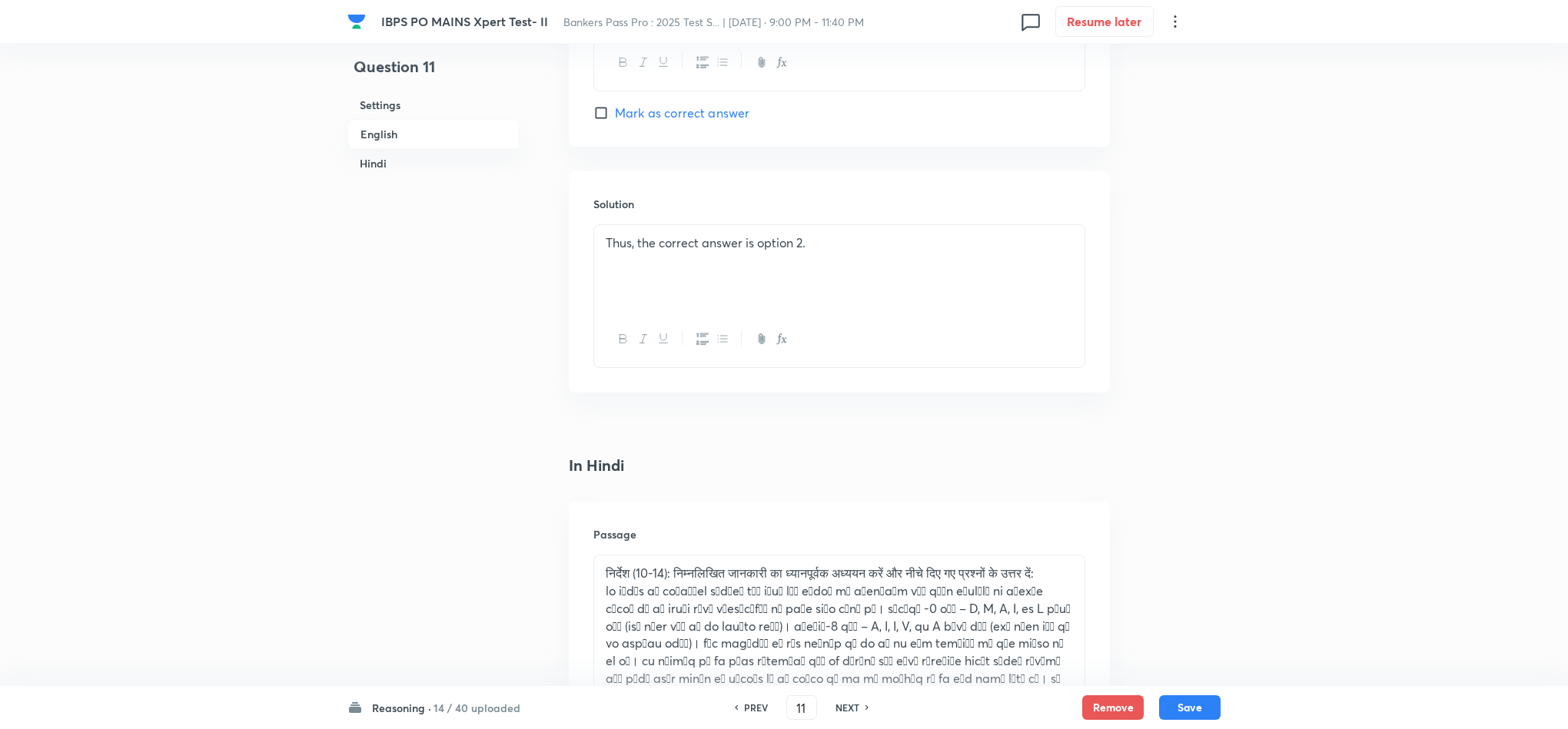
scroll to position [2107, 0]
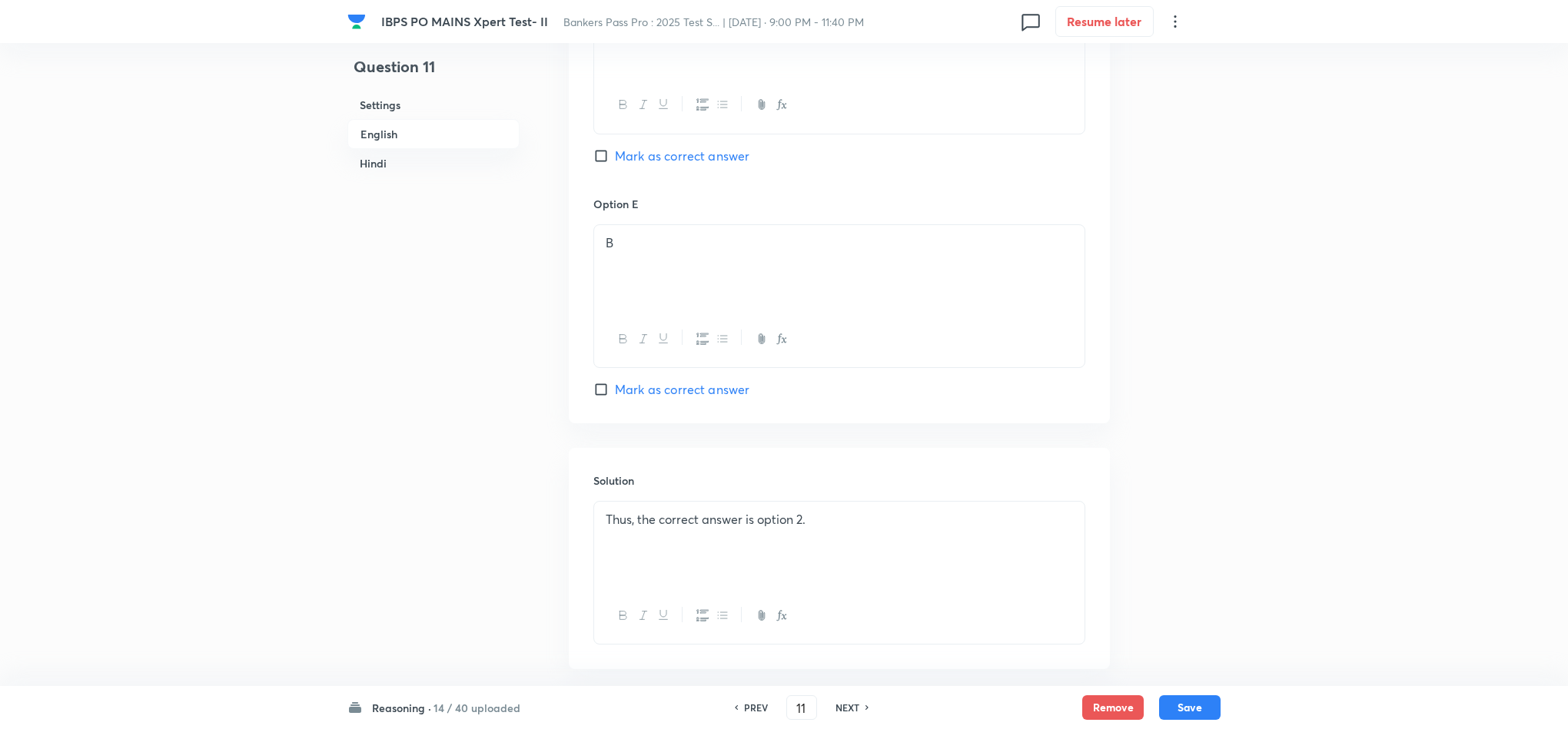
click at [606, 521] on p "Thus, the correct answer is option 2." at bounding box center [839, 520] width 467 height 17
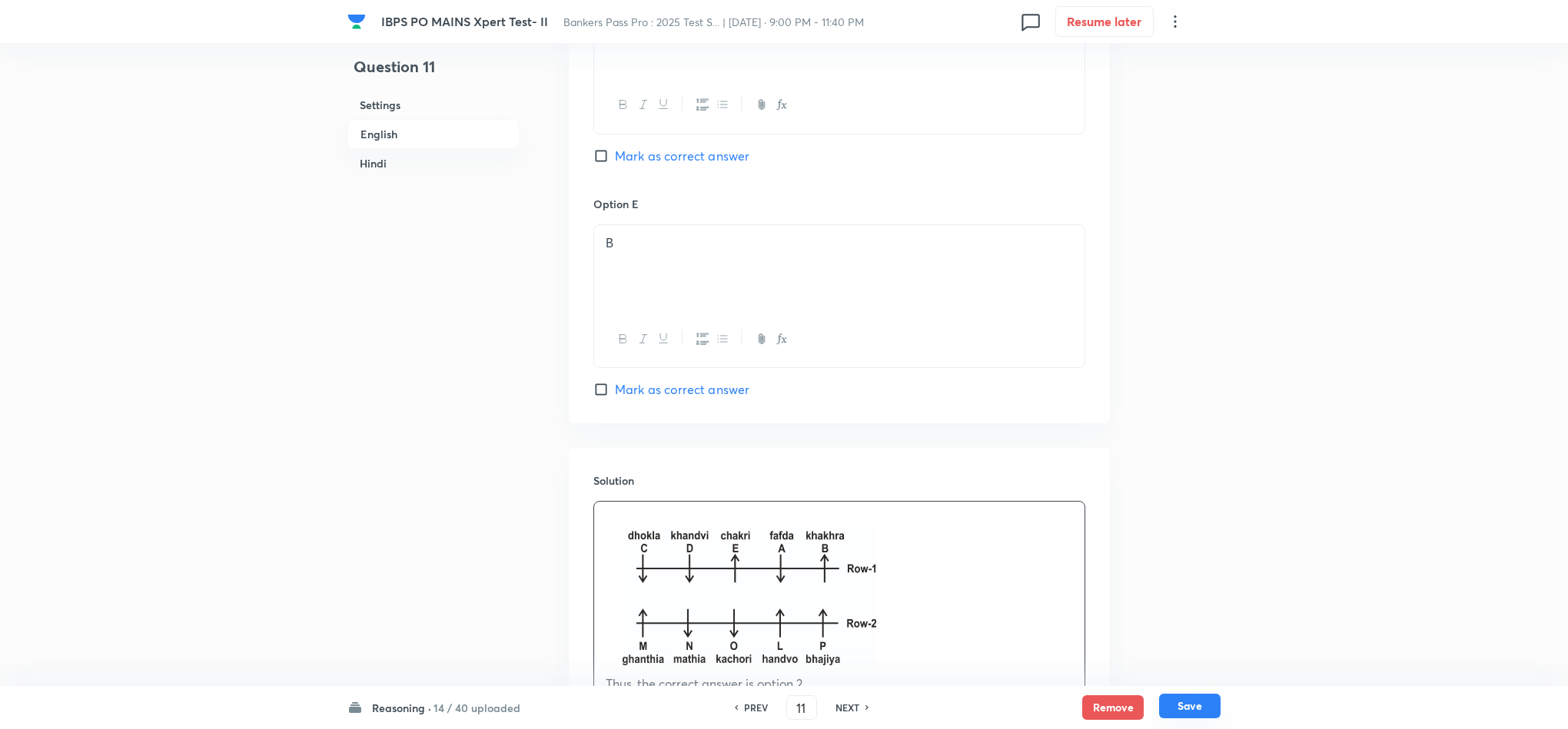
click at [1208, 647] on button "Save" at bounding box center [1190, 705] width 62 height 24
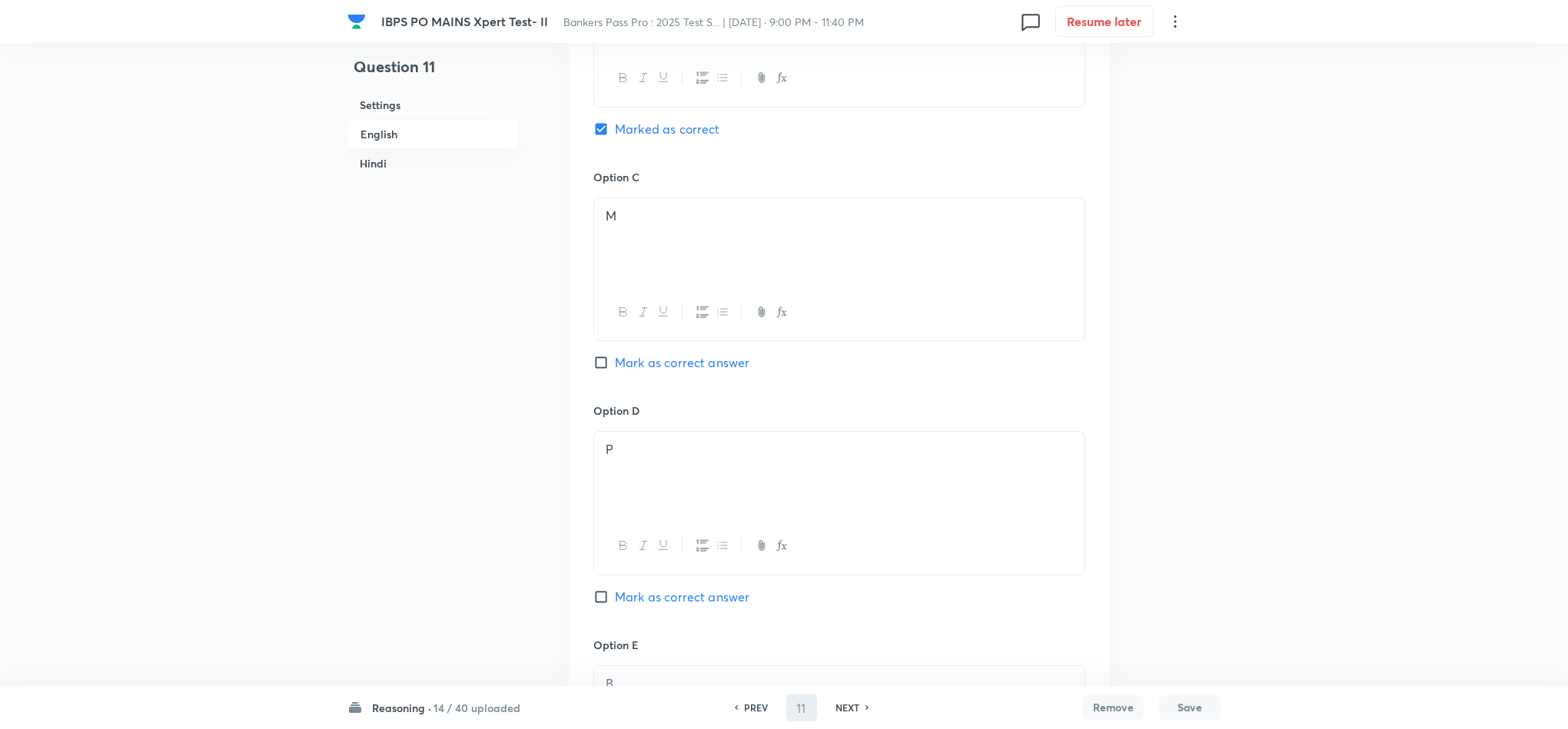
type input "12"
checkbox input "false"
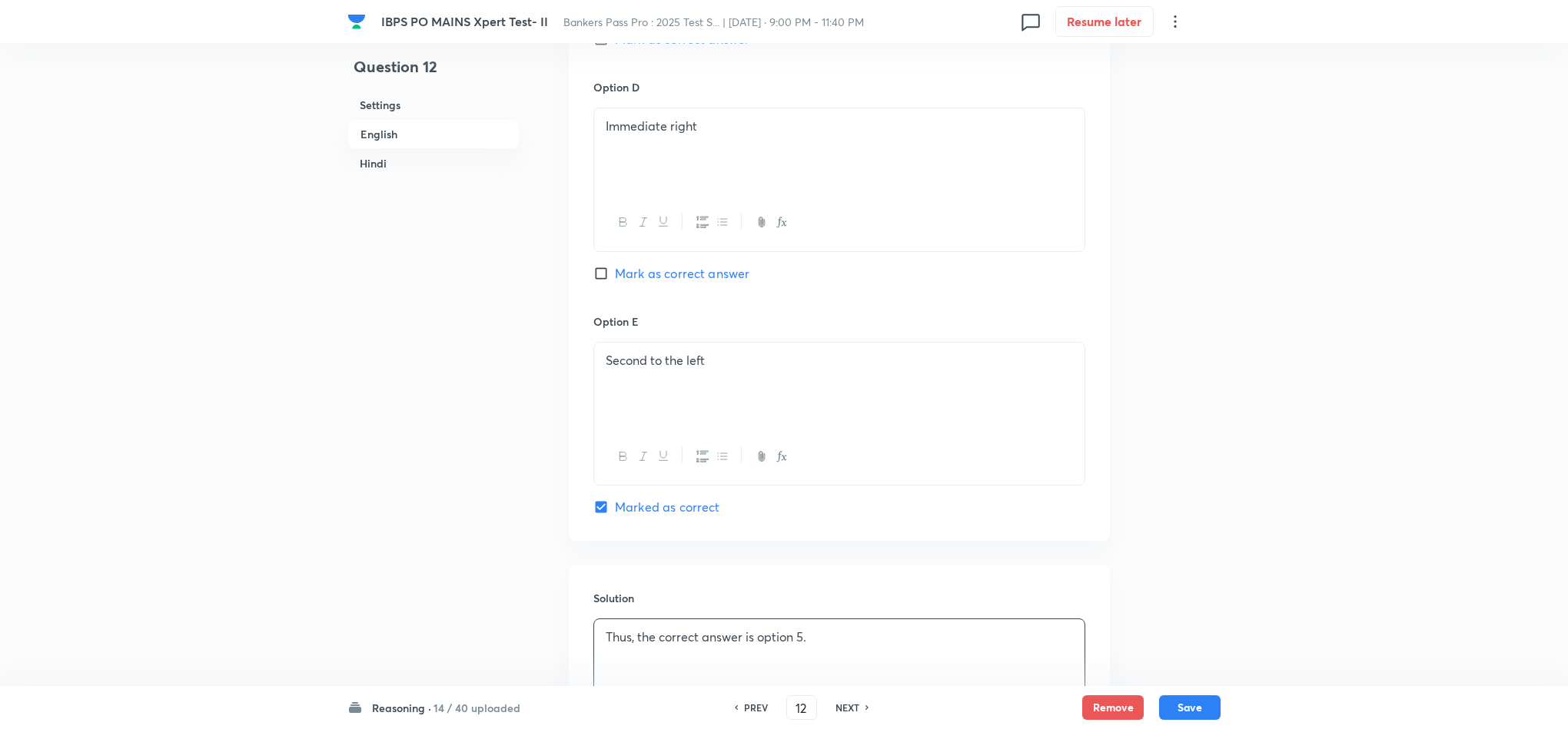
checkbox input "true"
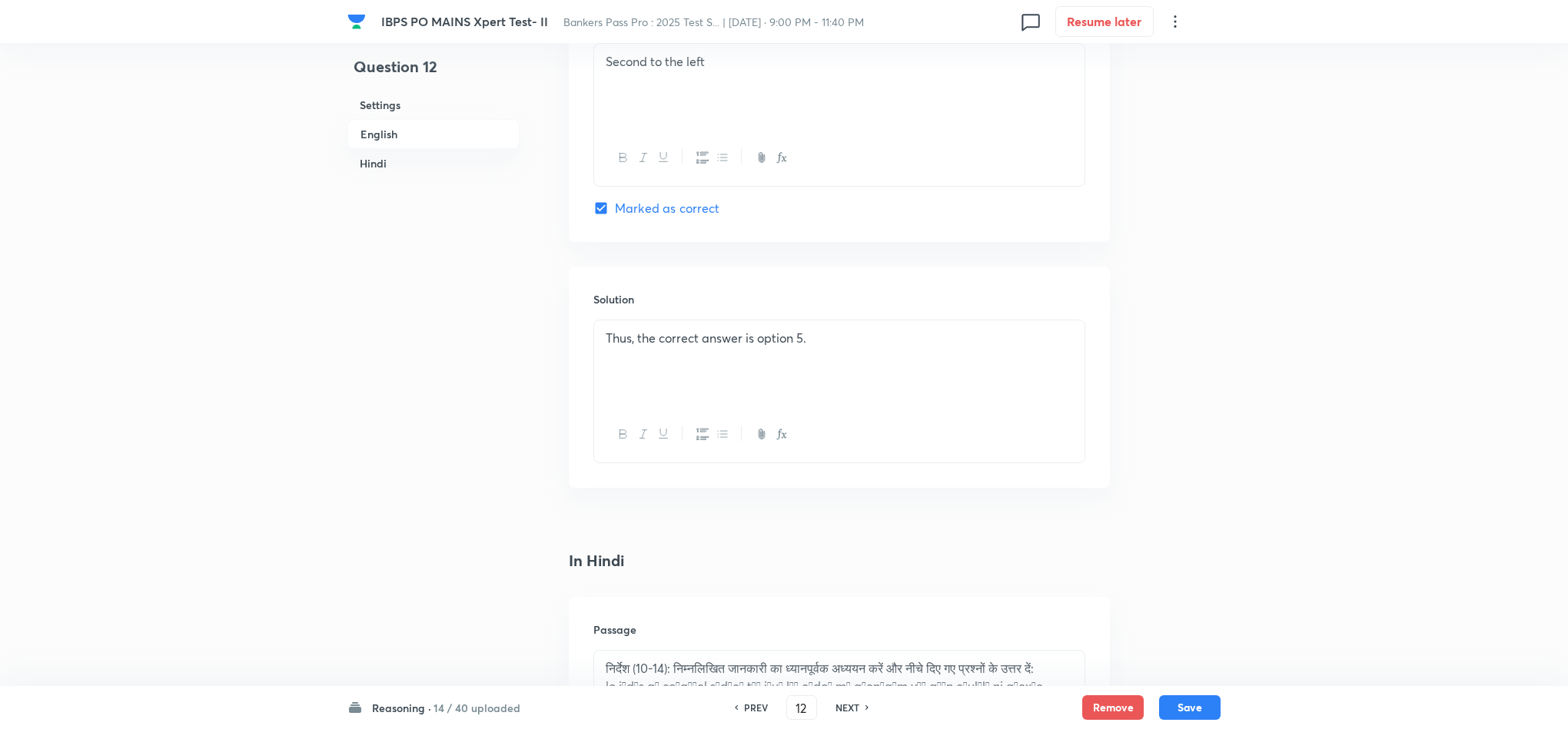
scroll to position [2227, 0]
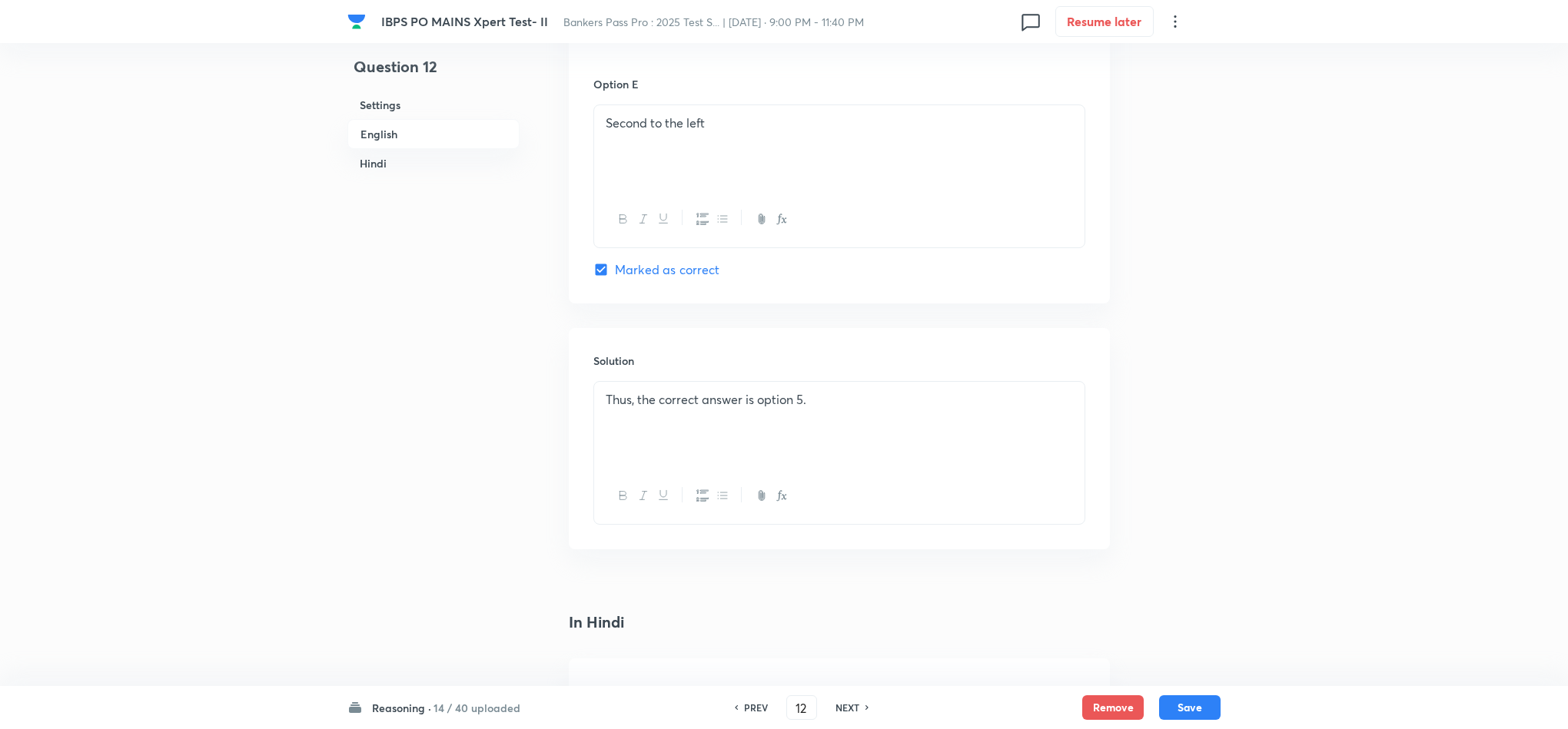
click at [594, 406] on div "Thus, the correct answer is option 5." at bounding box center [839, 424] width 490 height 86
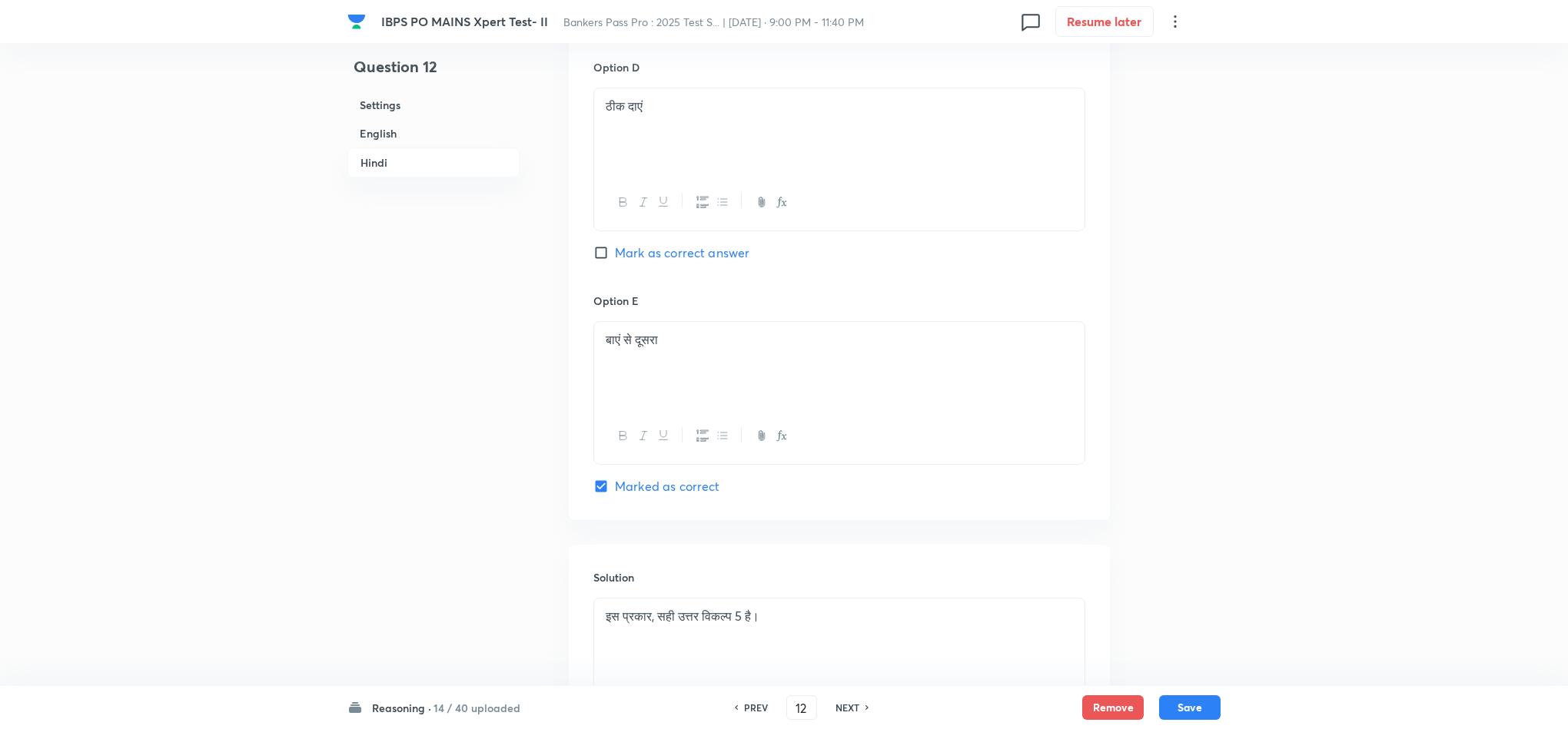
scroll to position [4640, 0]
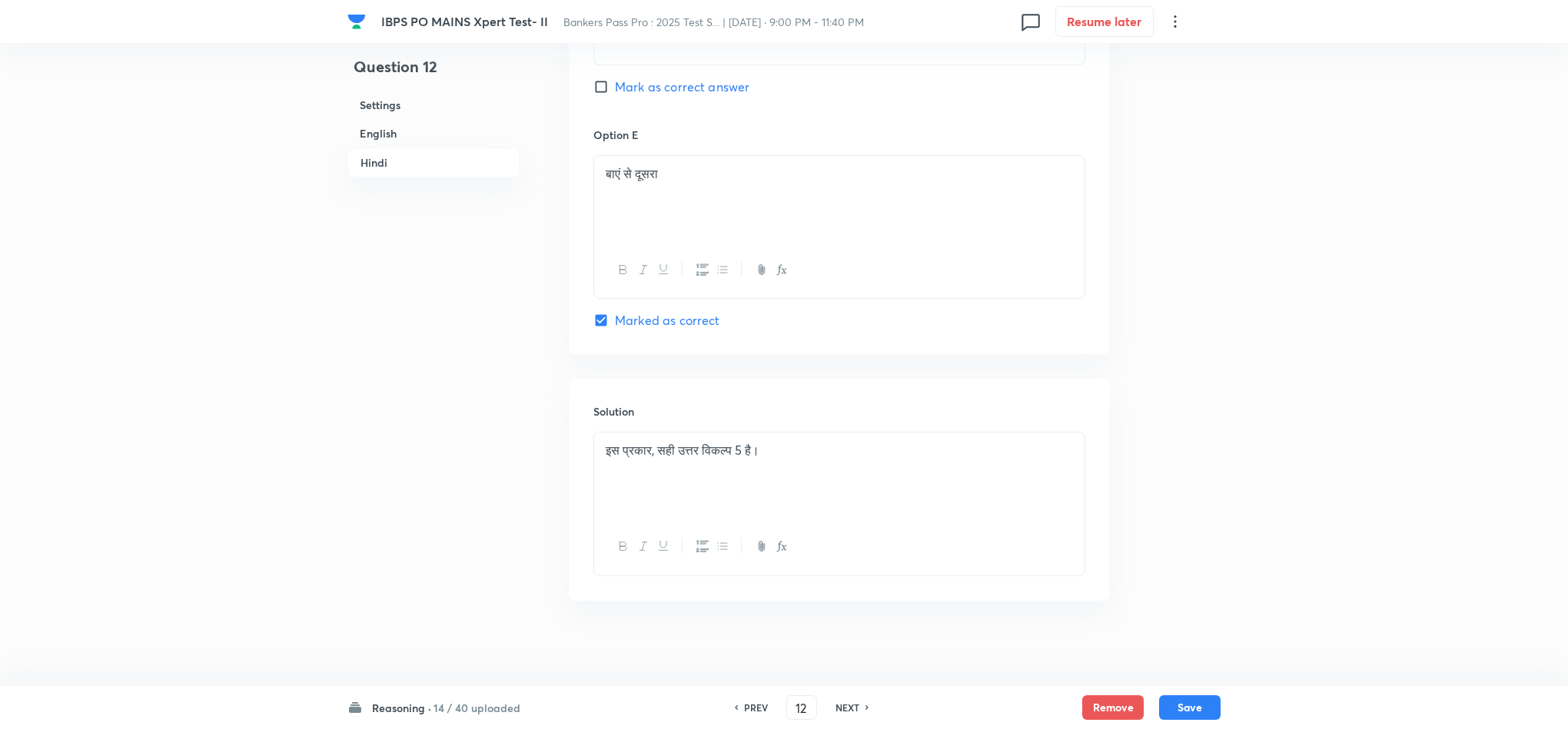
click at [598, 450] on div "इस प्रकार, सही उत्तर विकल्प 5 है।" at bounding box center [839, 474] width 490 height 86
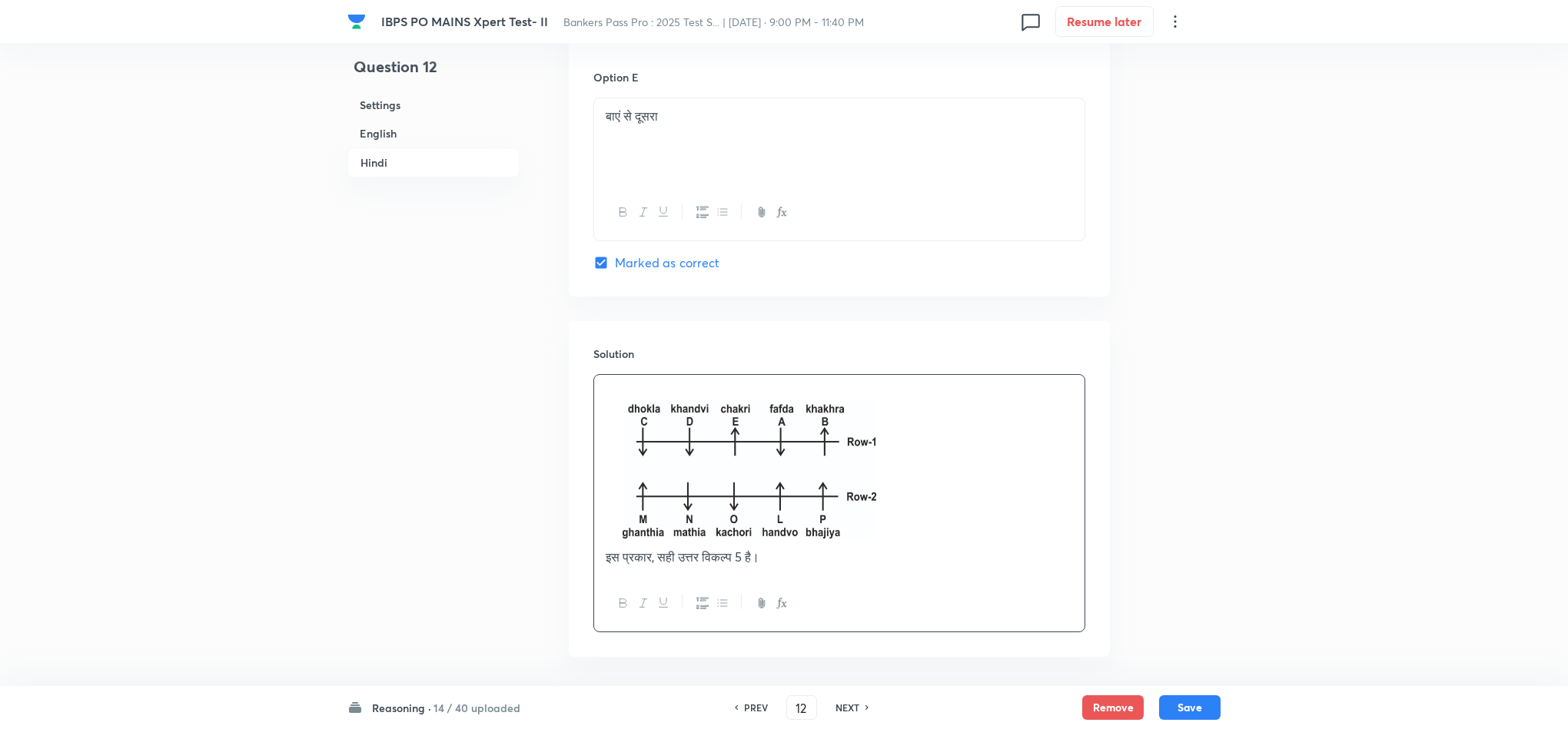
scroll to position [4754, 0]
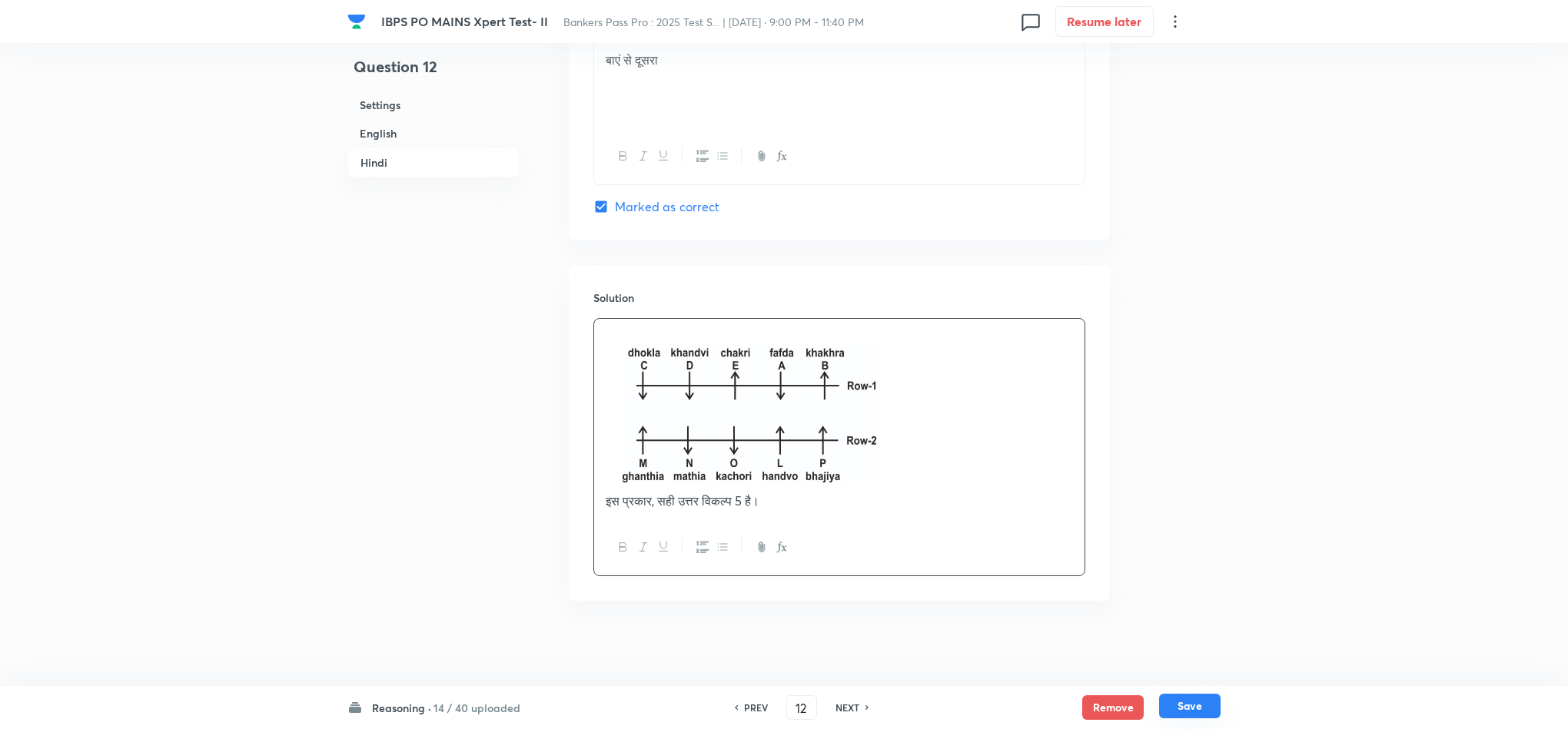
click at [1197, 647] on button "Save" at bounding box center [1190, 705] width 62 height 24
type input "13"
checkbox input "false"
checkbox input "true"
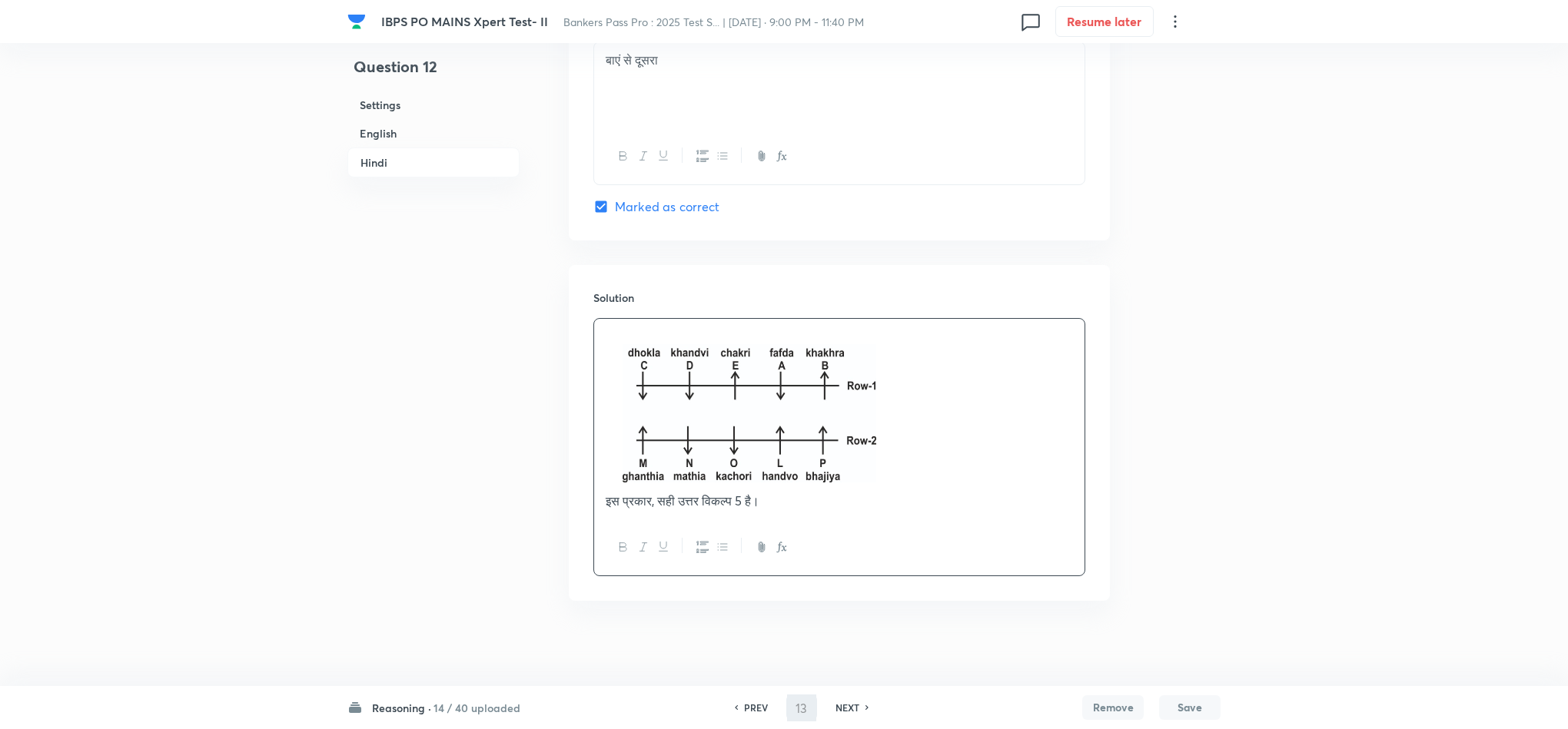
checkbox input "true"
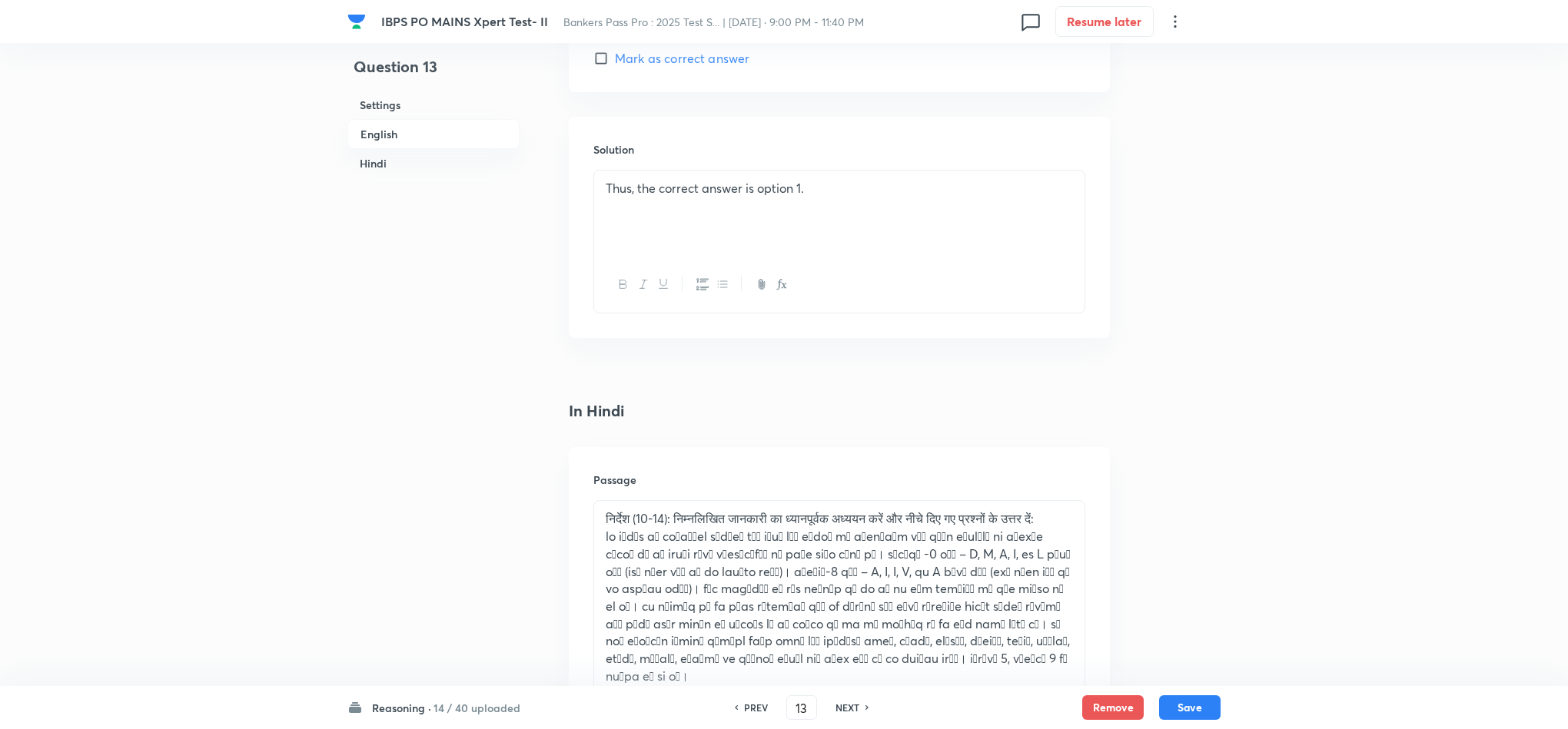
scroll to position [2222, 0]
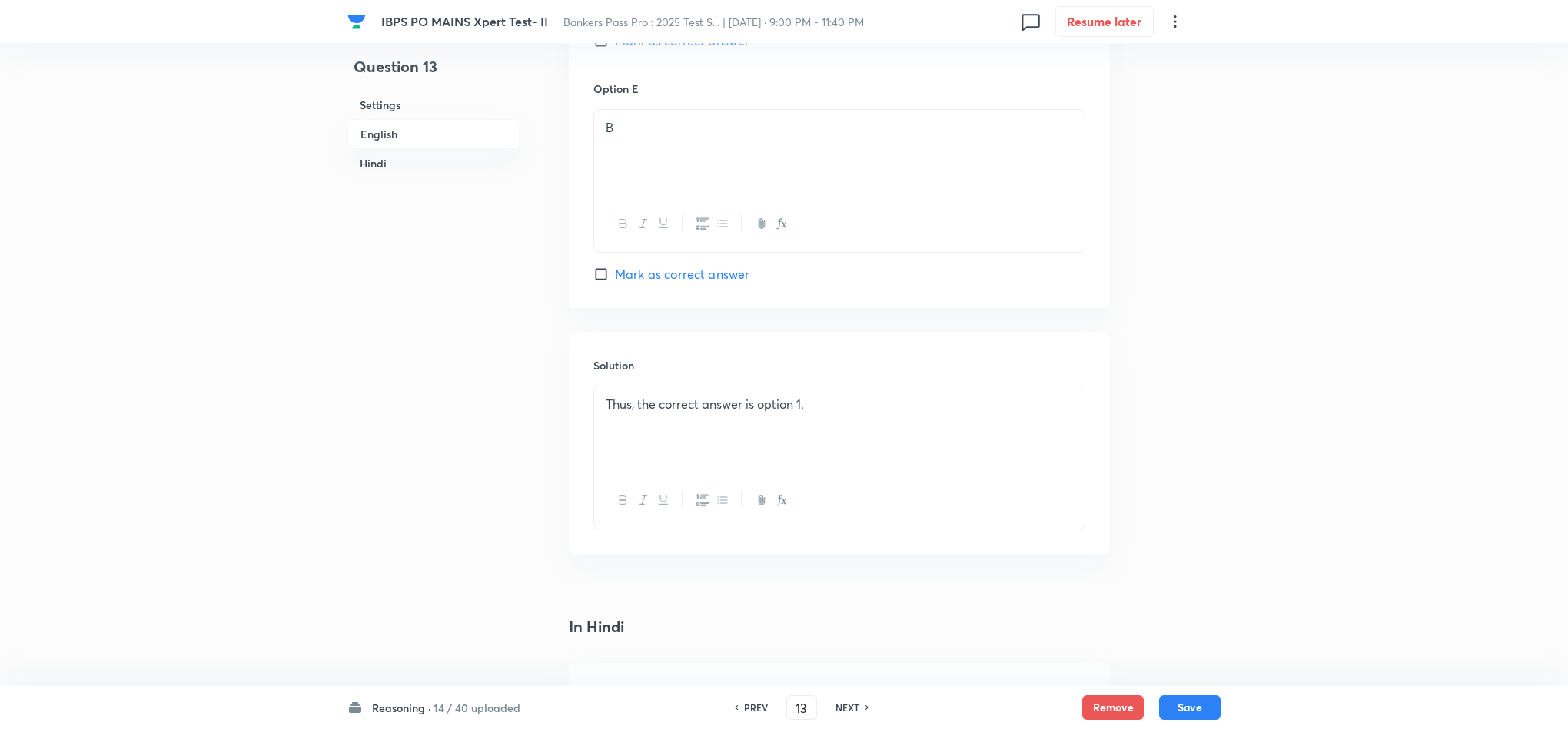
click at [599, 419] on div "Thus, the correct answer is option 1." at bounding box center [839, 429] width 490 height 86
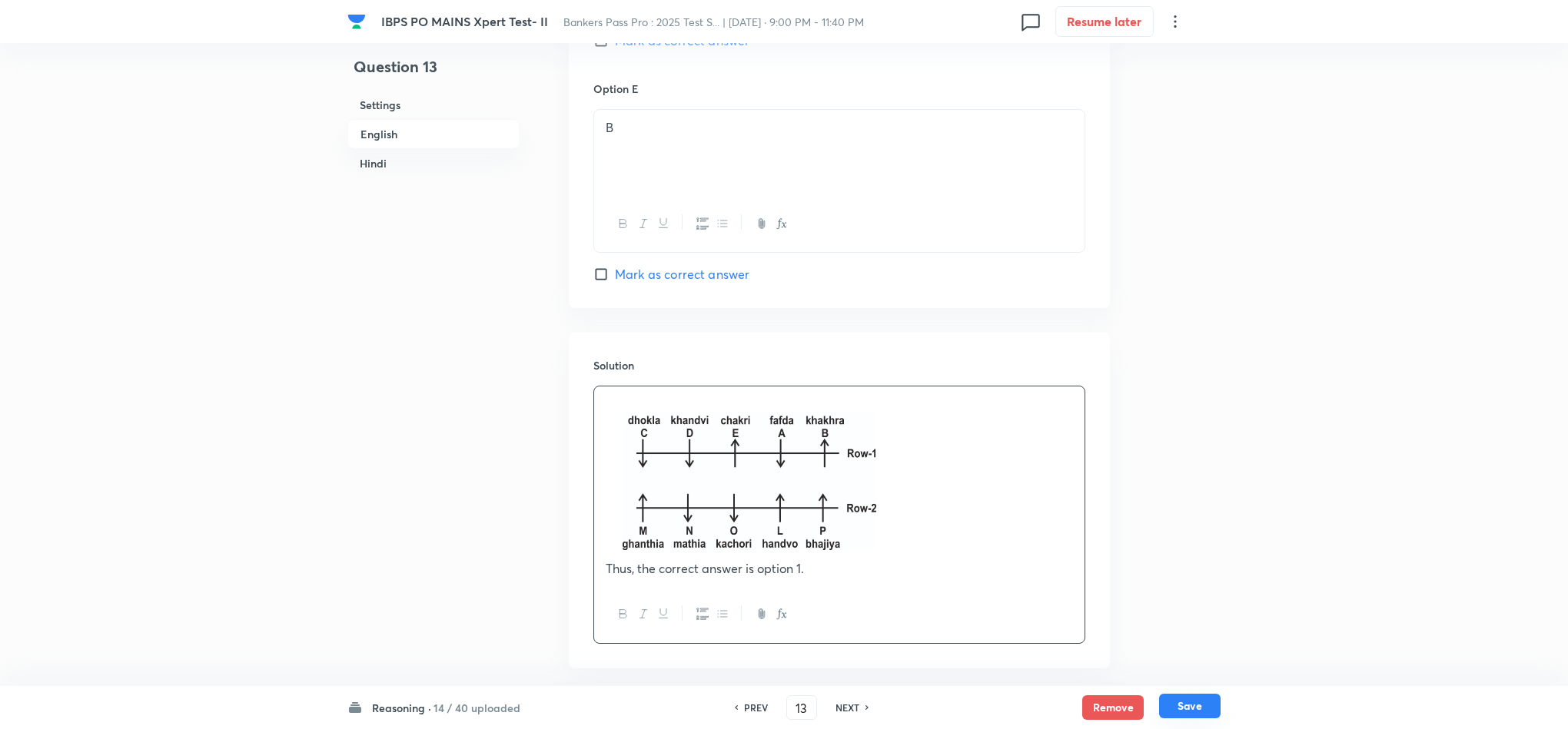
click at [1193, 647] on button "Save" at bounding box center [1190, 705] width 62 height 24
type input "14"
checkbox input "false"
checkbox input "true"
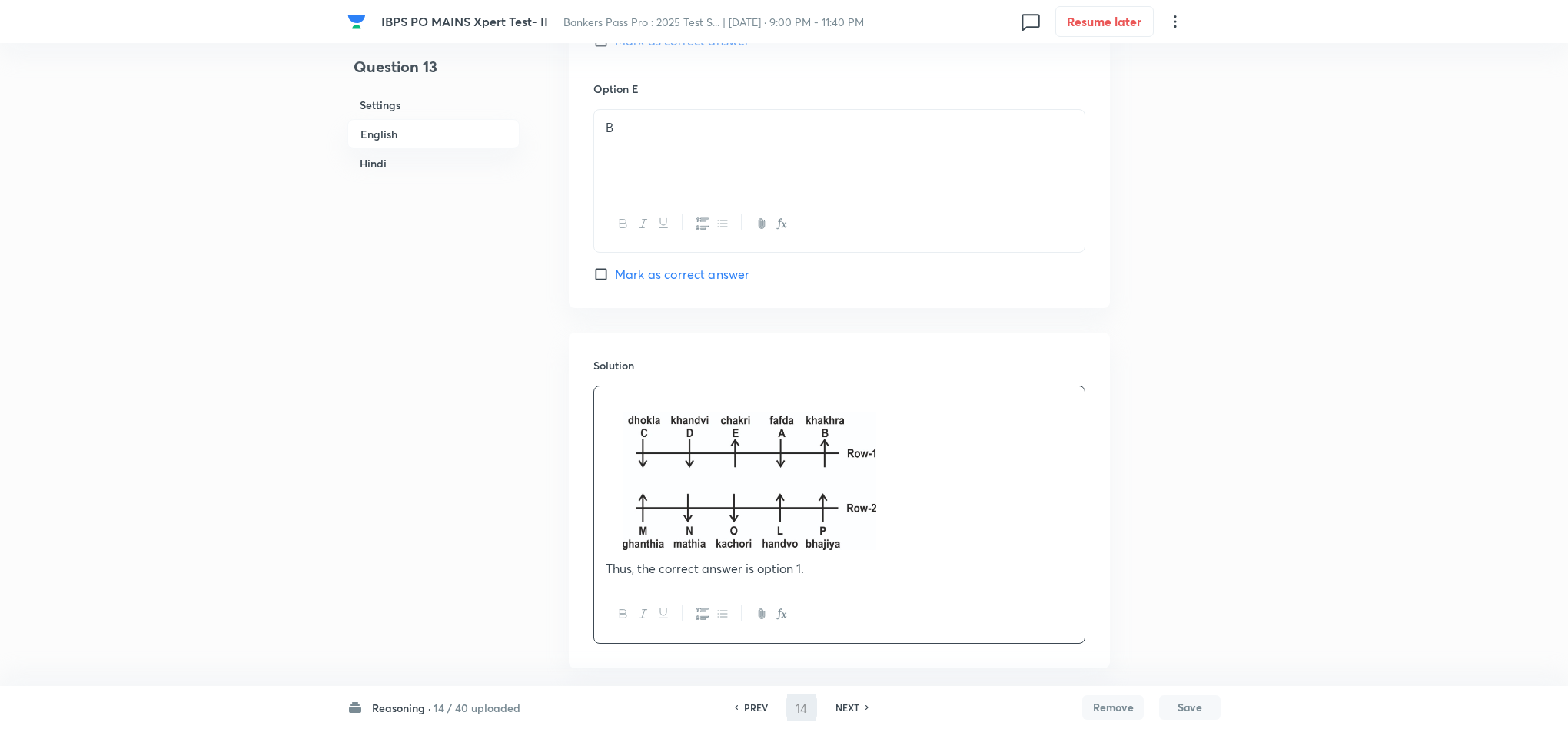
checkbox input "true"
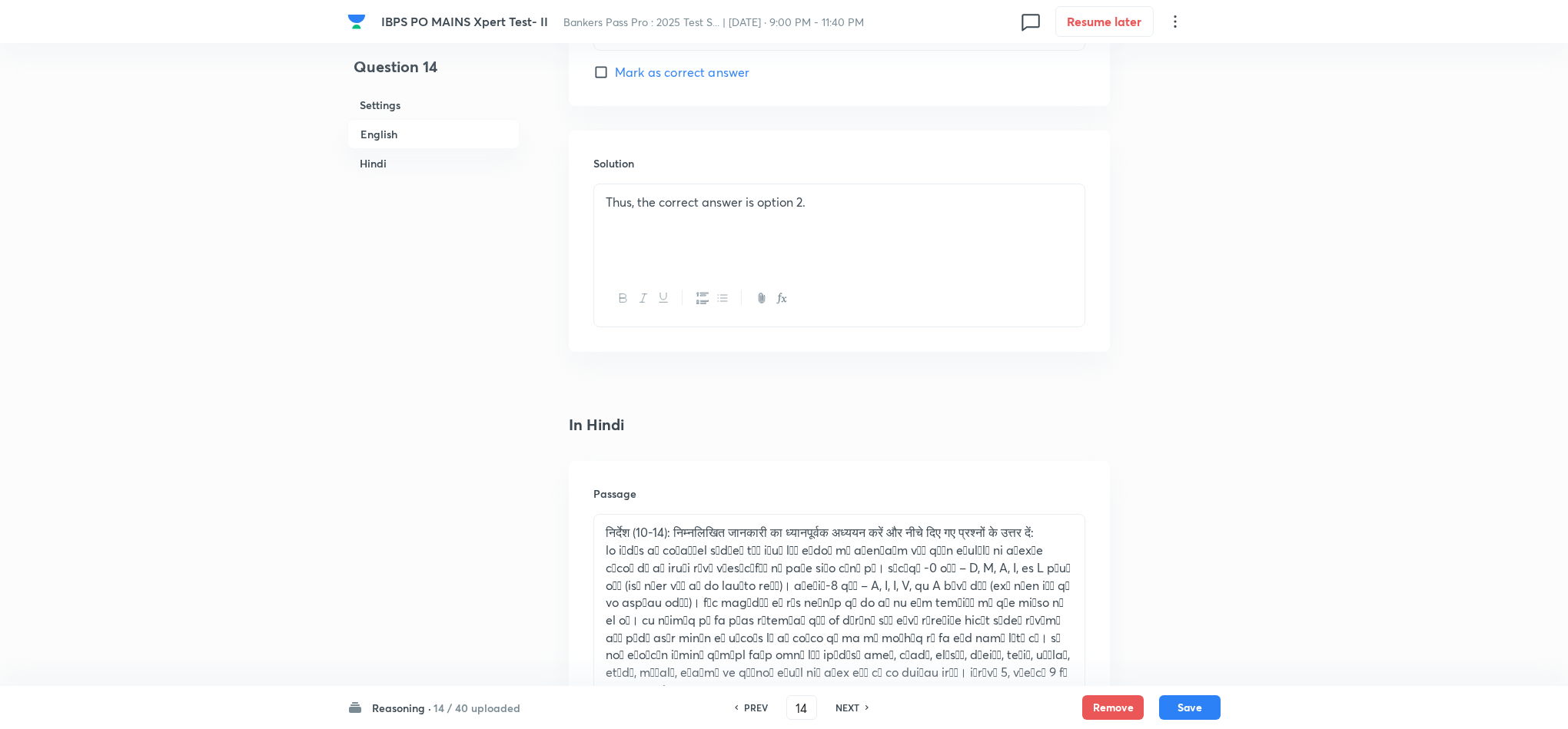
scroll to position [2341, 0]
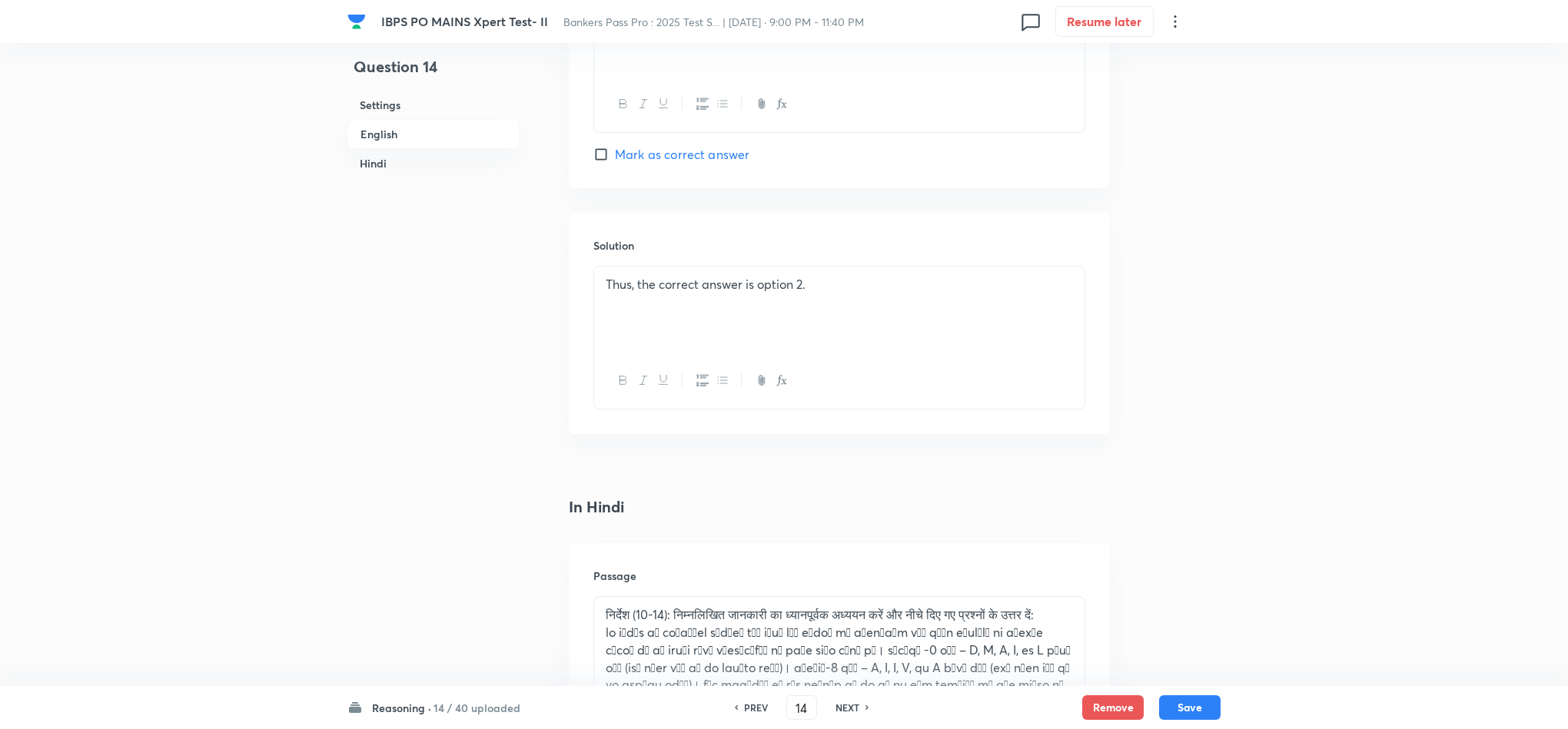
click at [594, 291] on div "Thus, the correct answer is option 2." at bounding box center [839, 309] width 490 height 86
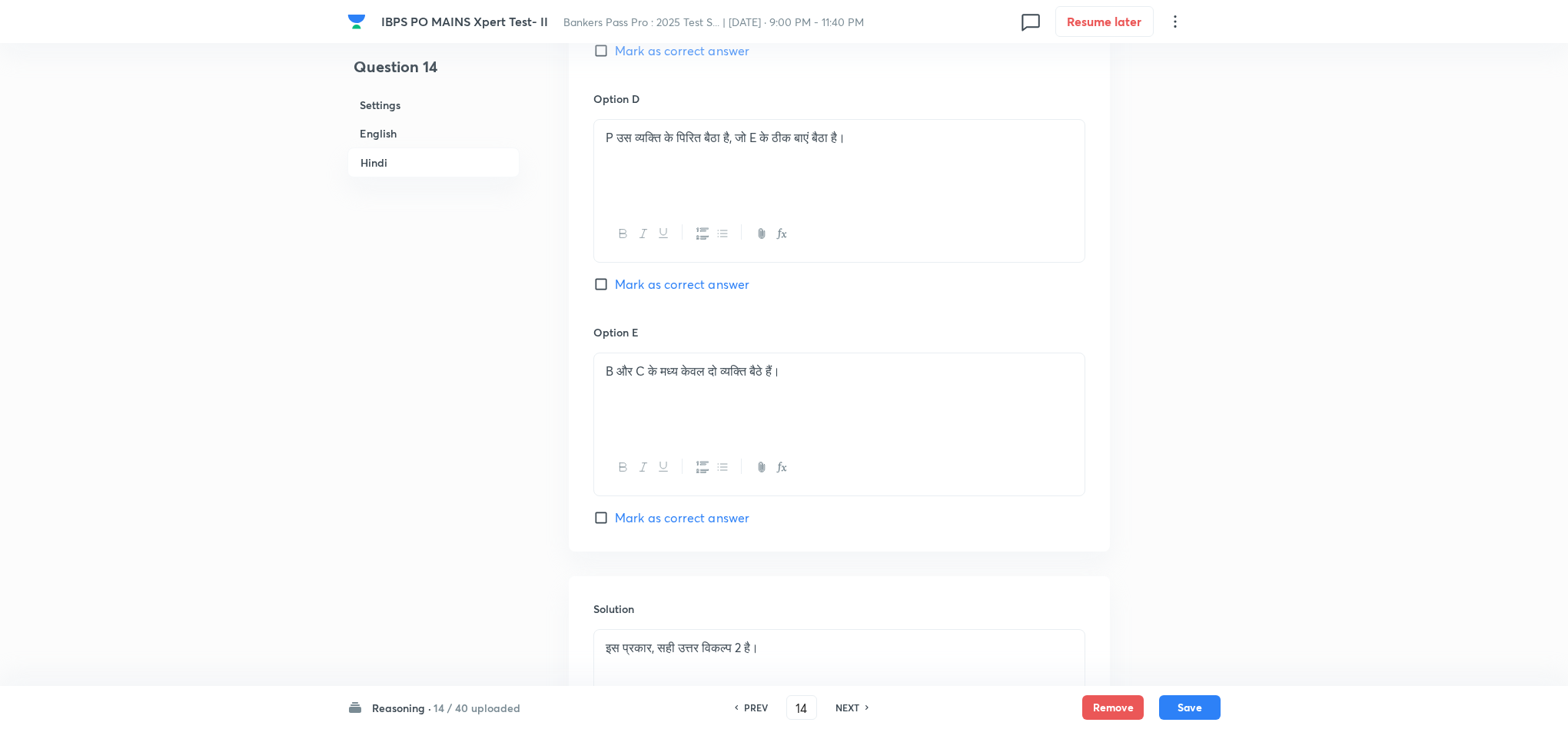
scroll to position [4640, 0]
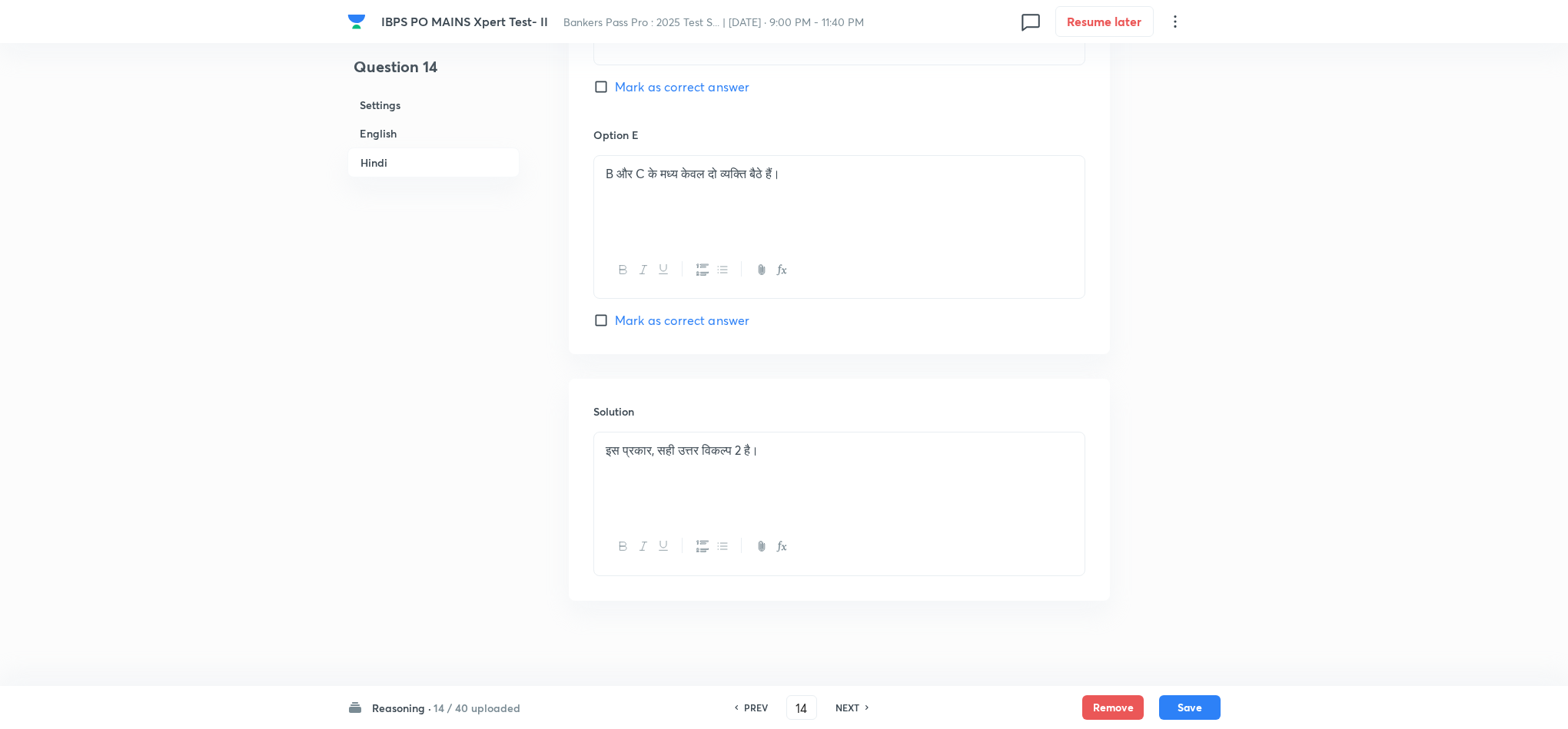
click at [594, 447] on div "इस प्रकार, सही उत्तर विकल्प 2 है।" at bounding box center [839, 474] width 490 height 86
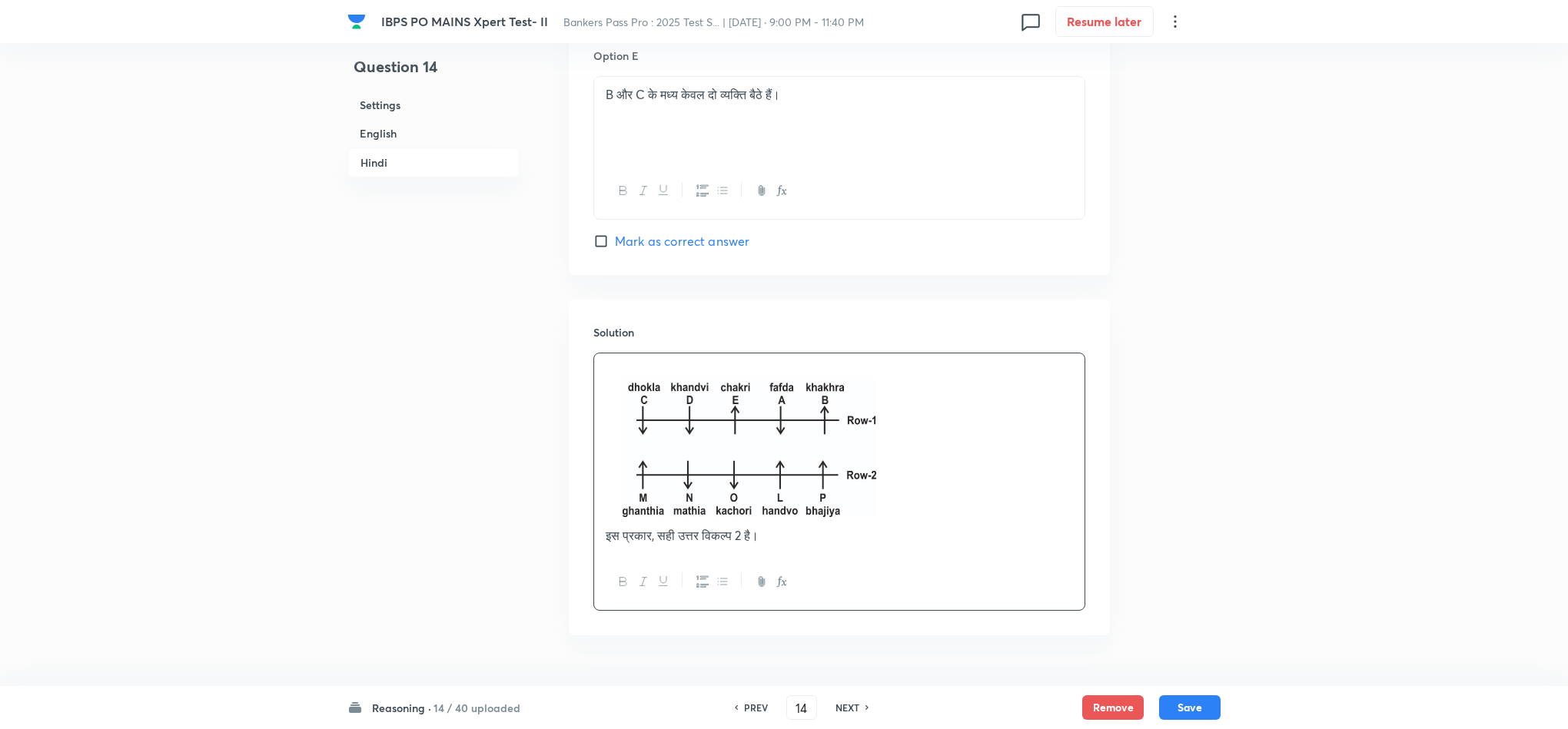
scroll to position [4754, 0]
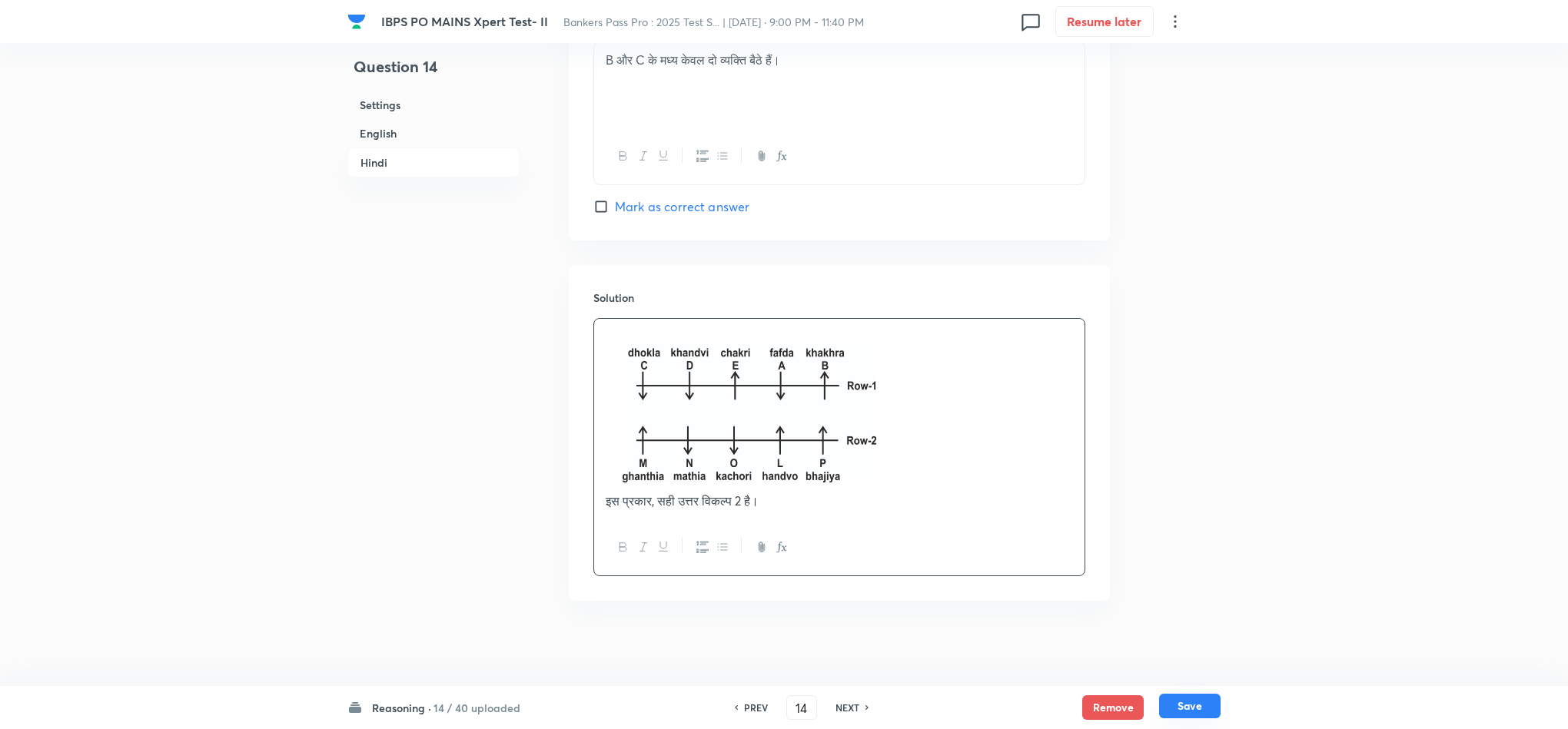
click at [1206, 647] on button "Save" at bounding box center [1190, 705] width 62 height 24
type input "15"
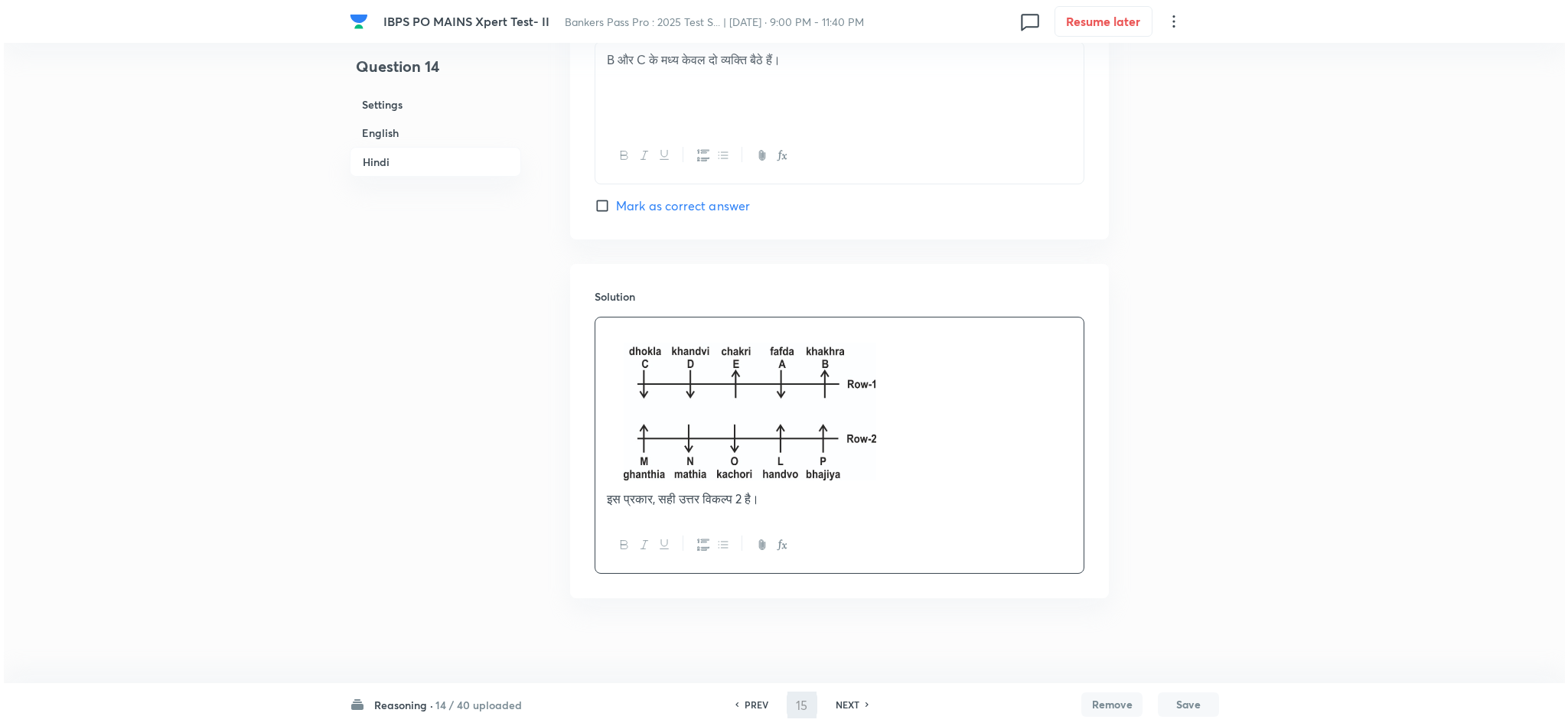
scroll to position [0, 0]
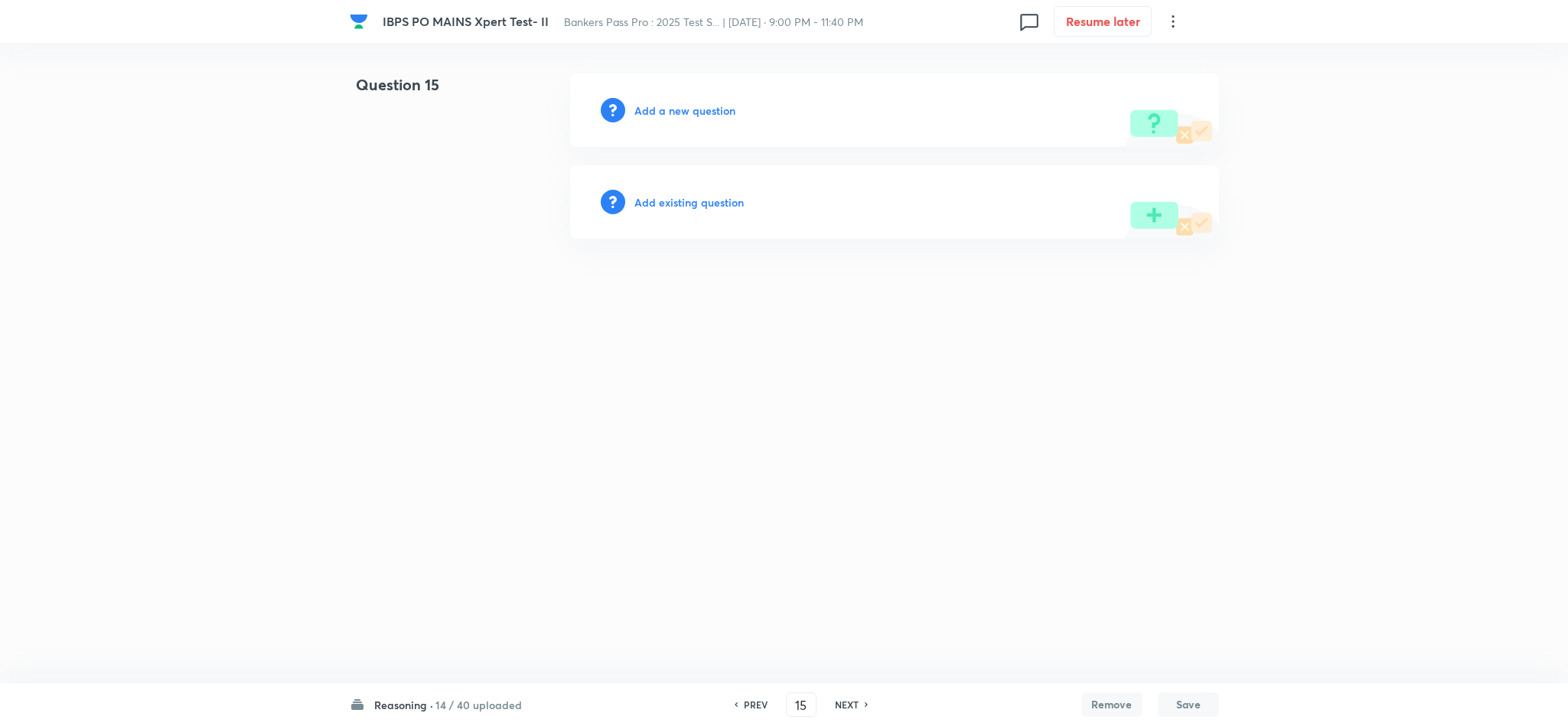
click at [694, 113] on h6 "Add a new question" at bounding box center [684, 110] width 101 height 16
click at [694, 114] on h6 "Choose a question type" at bounding box center [693, 110] width 118 height 16
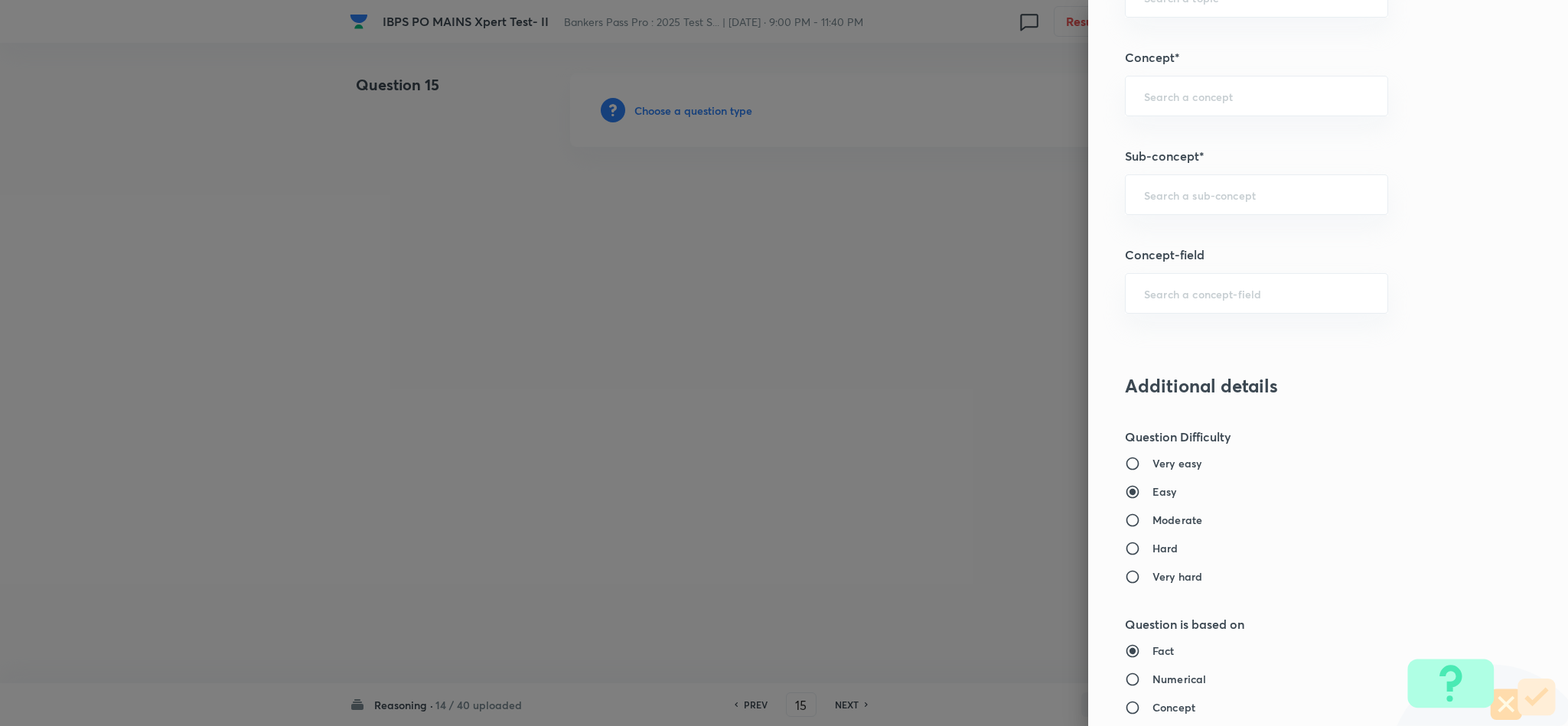
scroll to position [803, 0]
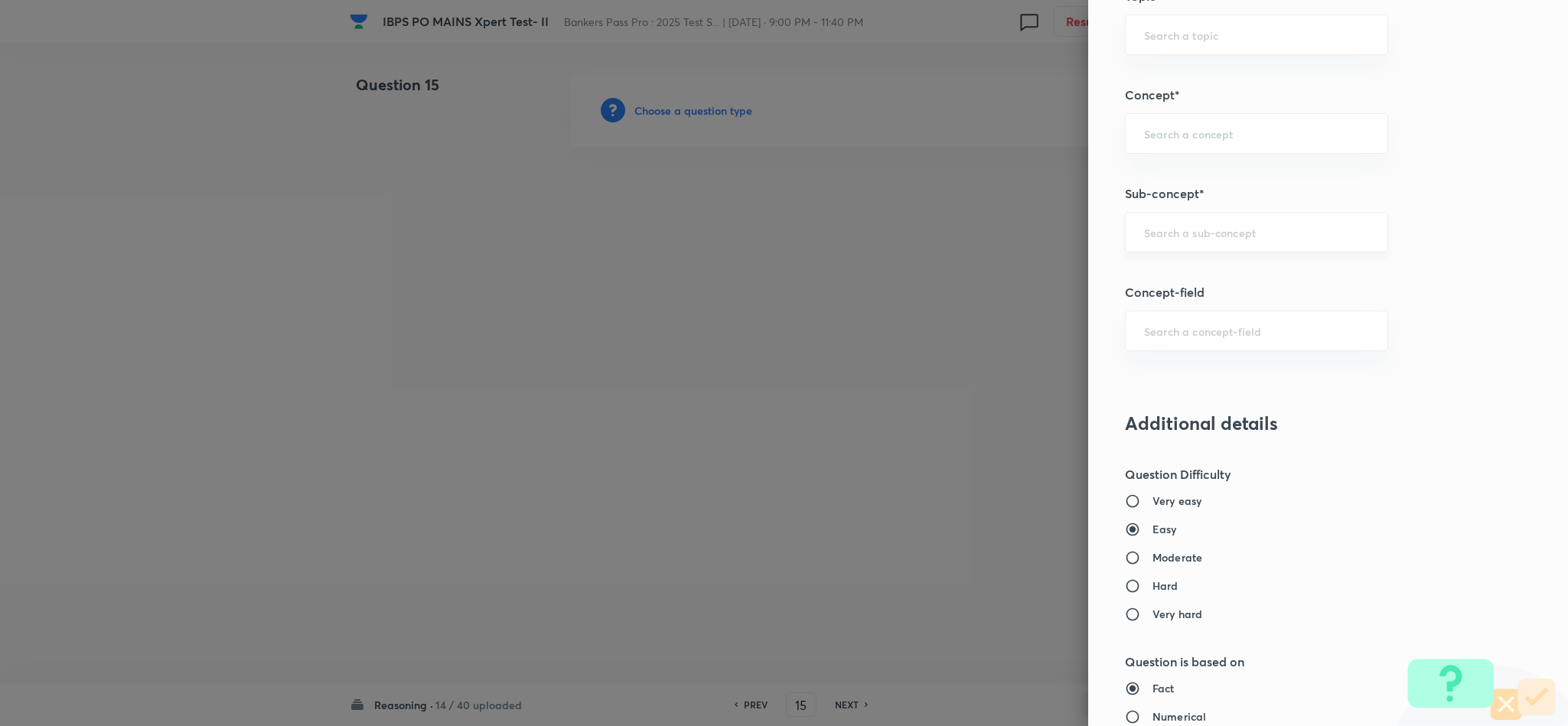
click at [1174, 250] on div "​" at bounding box center [1257, 232] width 263 height 40
click at [1192, 294] on li "Input & Output" at bounding box center [1239, 280] width 261 height 28
type input "Input & Output"
type input "Reasoning"
type input "Logical Reasoning"
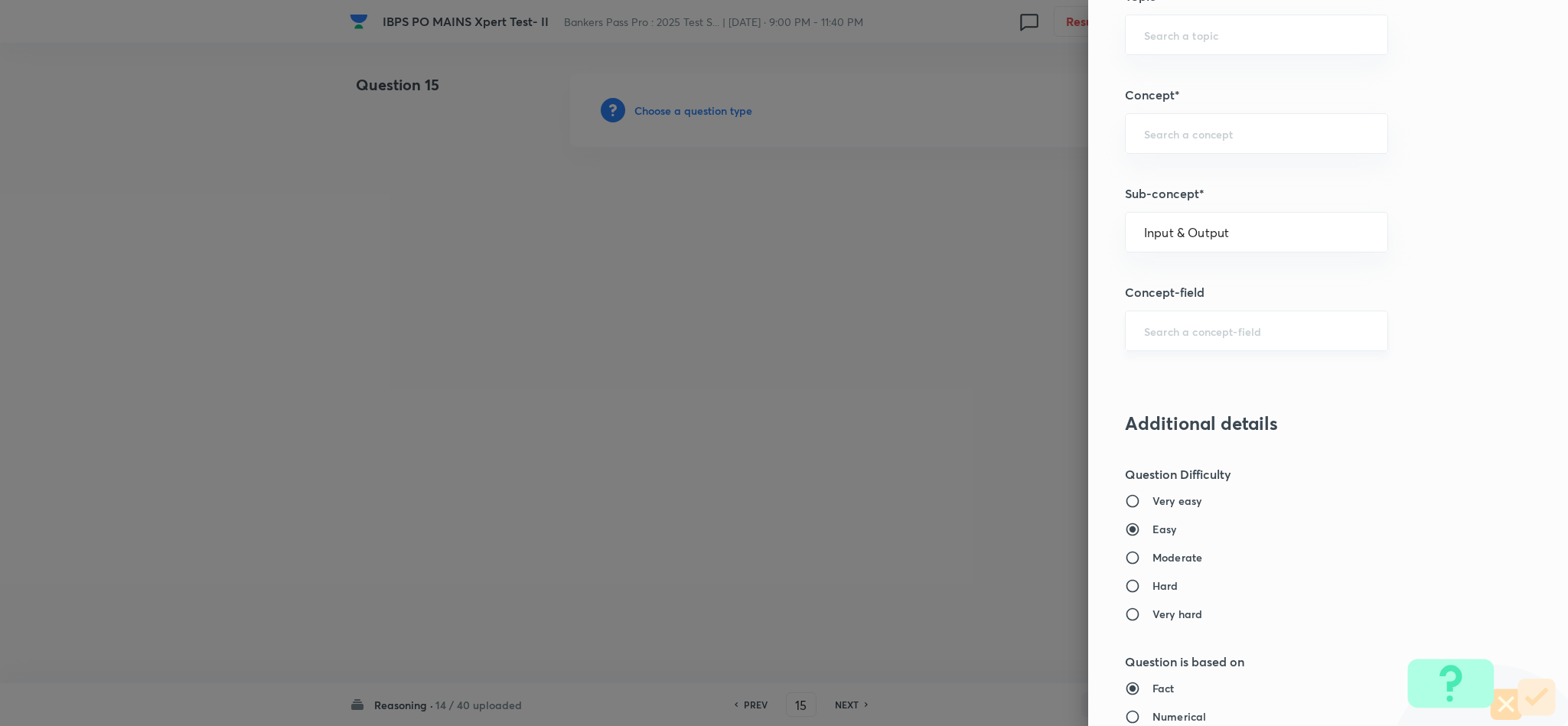
type input "Input & Output"
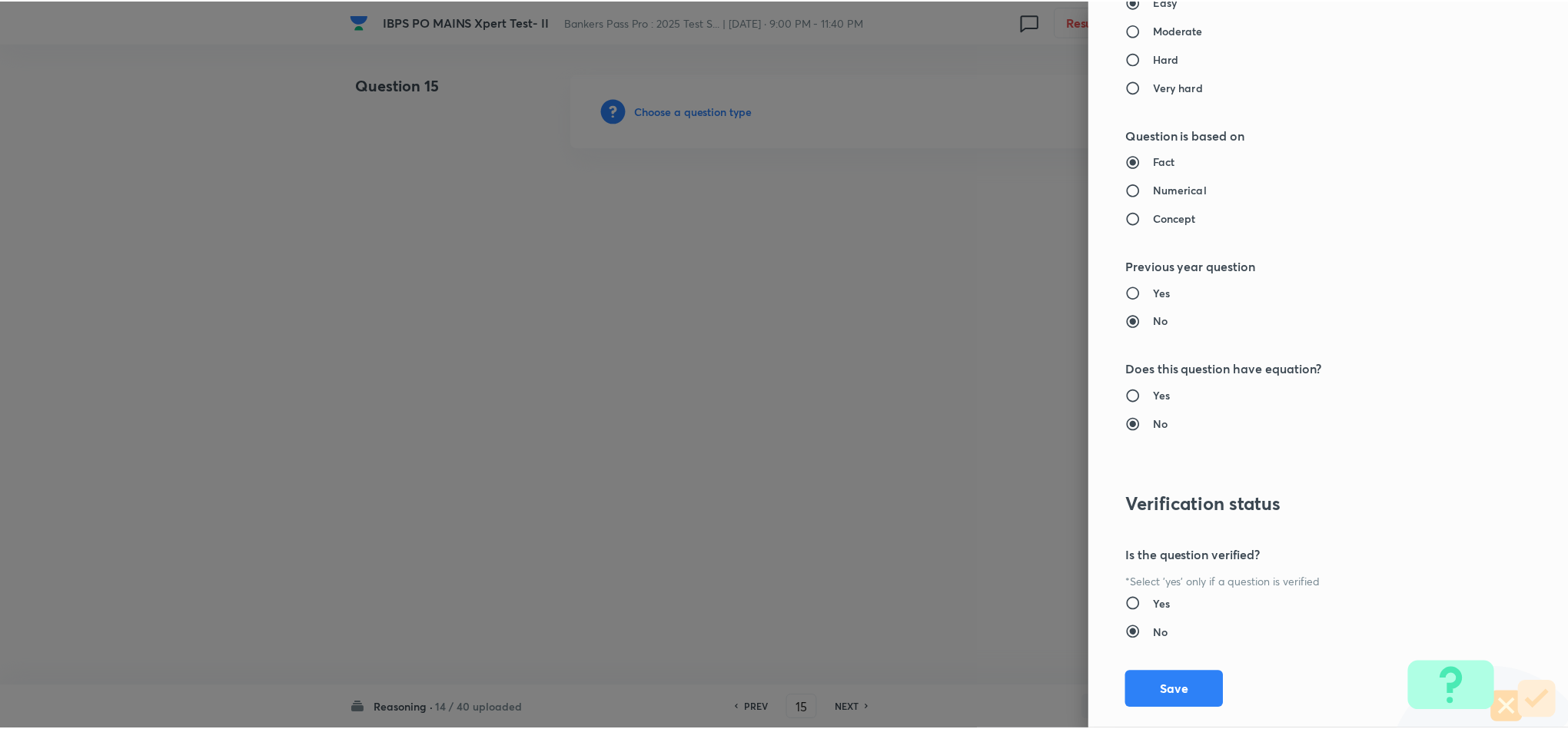
scroll to position [1369, 0]
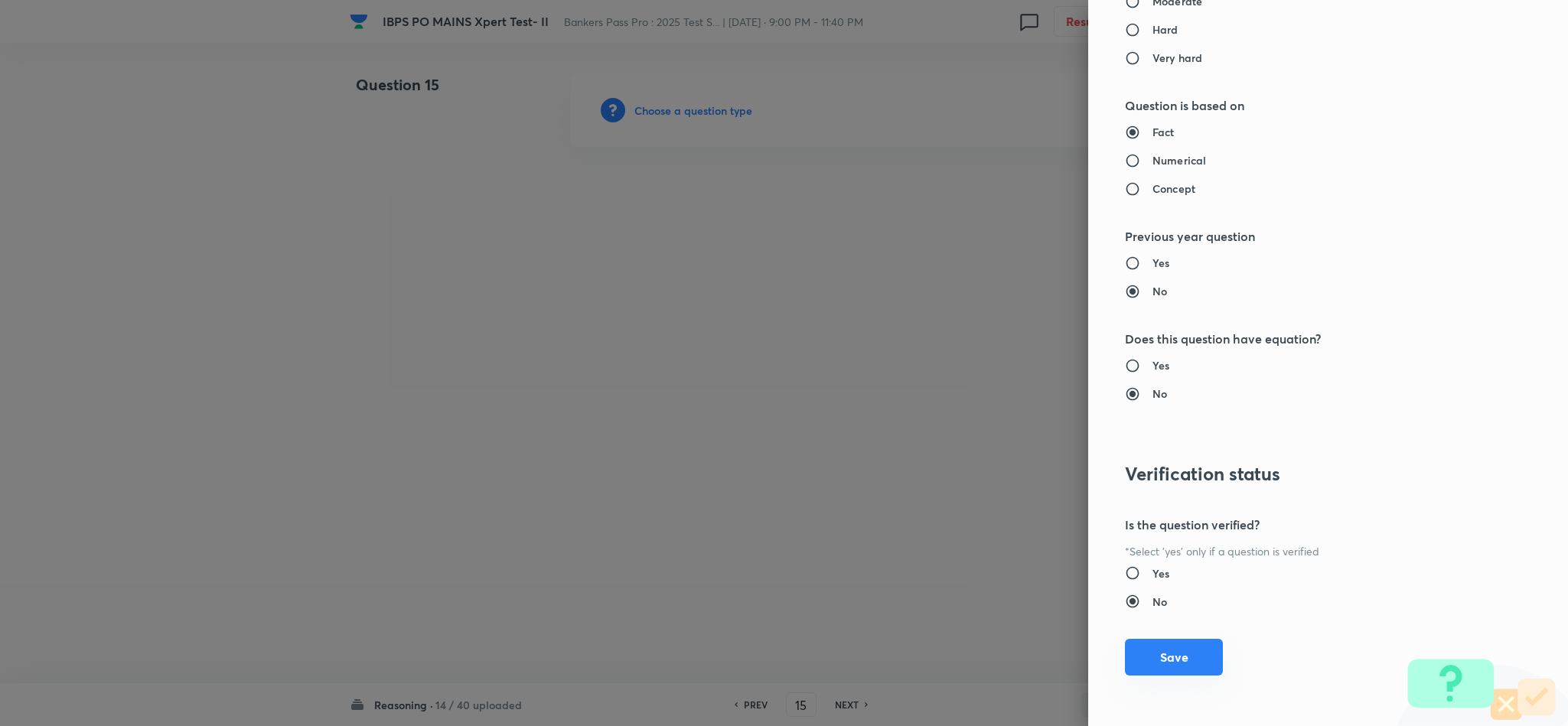
click at [1141, 644] on button "Save" at bounding box center [1174, 657] width 98 height 36
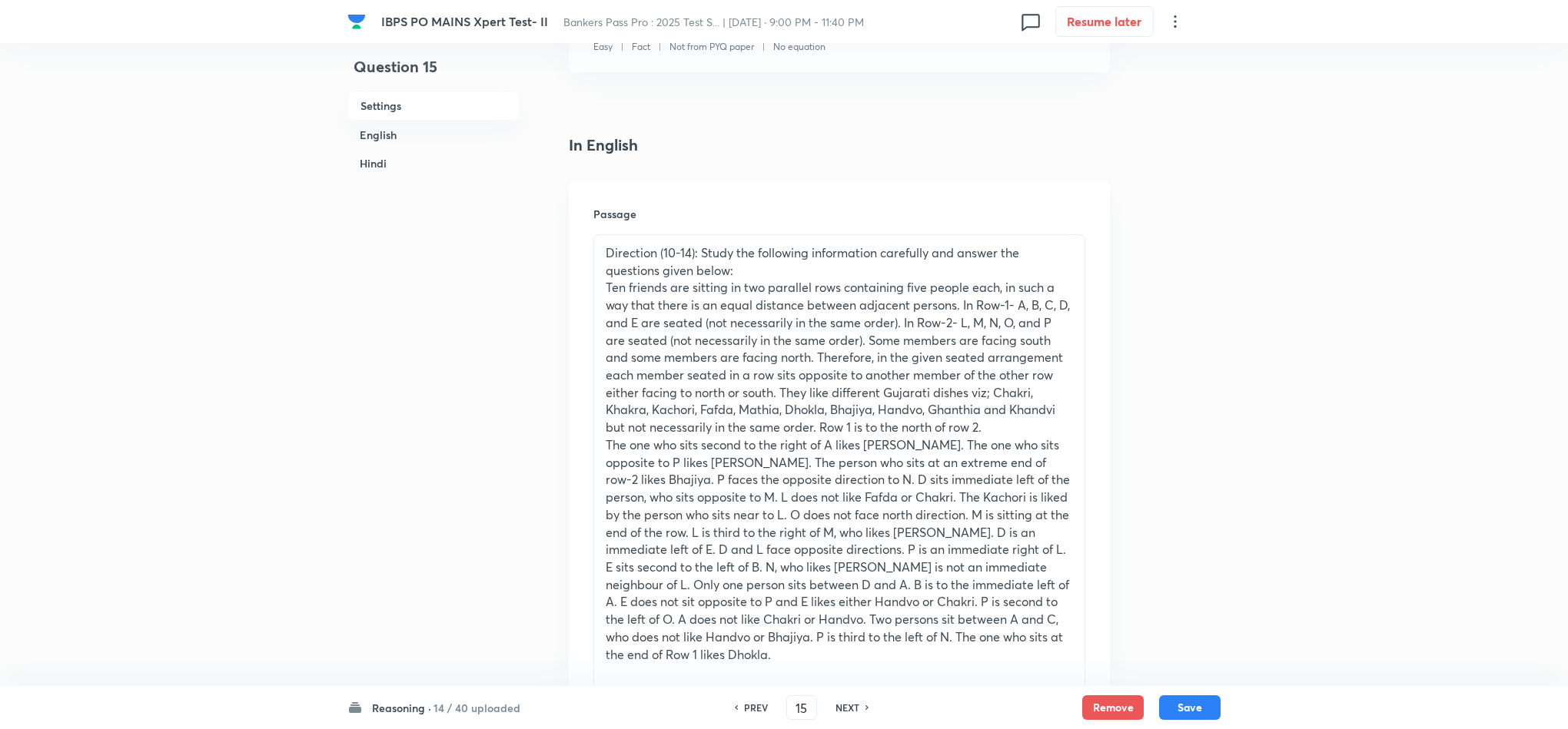
scroll to position [345, 0]
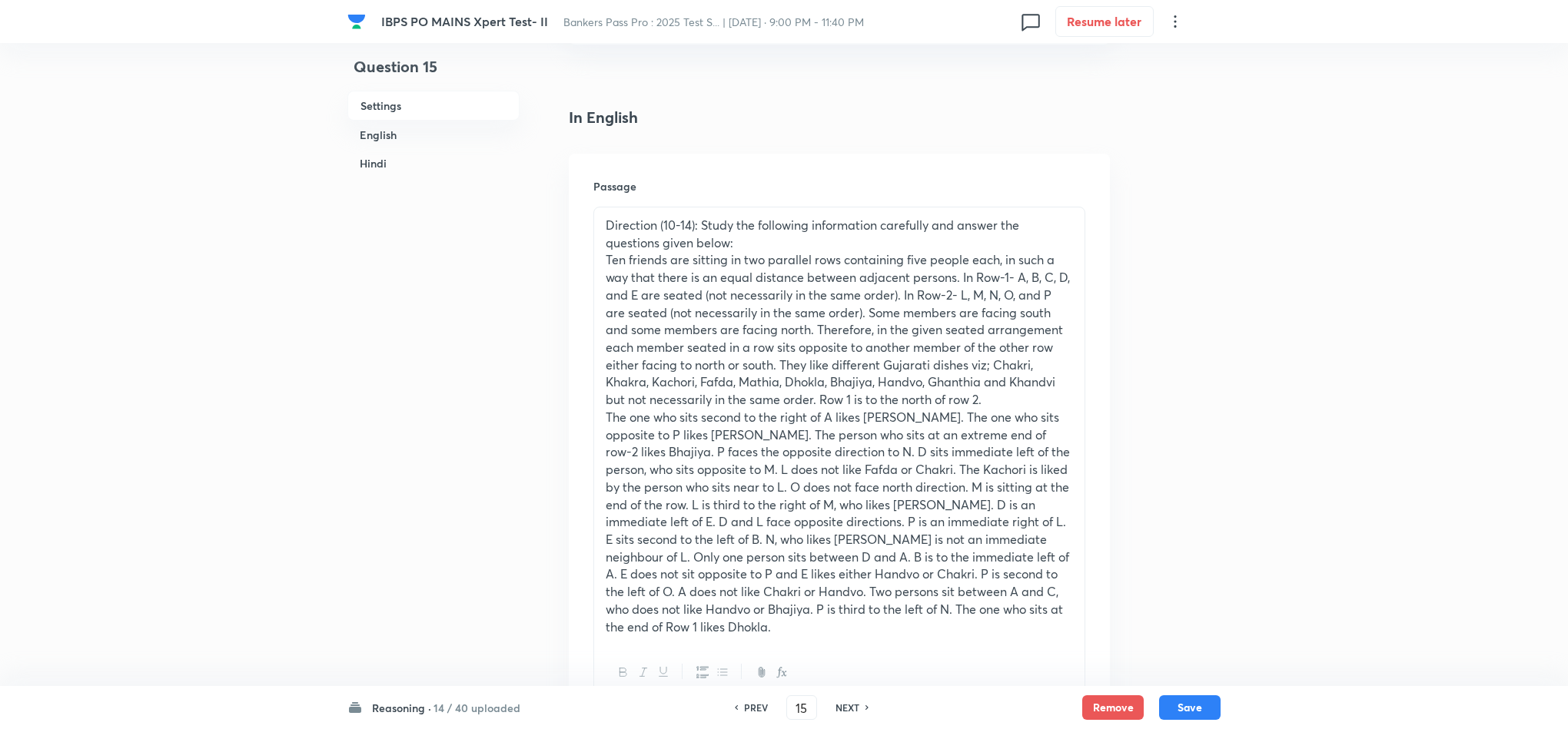
click at [610, 224] on p "Direction (10-14): Study the following information carefully and answer the que…" at bounding box center [839, 234] width 467 height 35
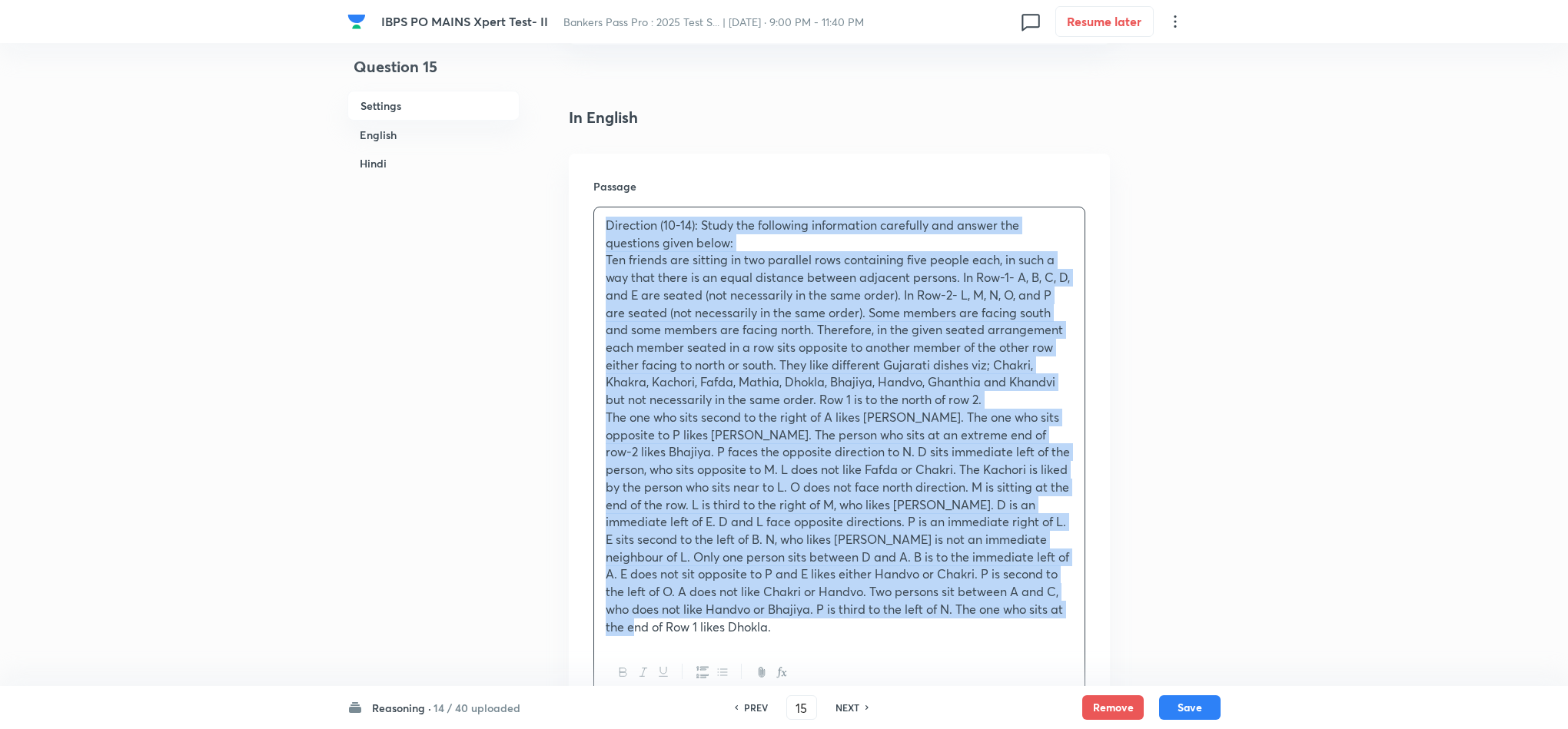
drag, startPoint x: 607, startPoint y: 224, endPoint x: 766, endPoint y: 627, distance: 433.2
click at [766, 627] on div "Direction (10-14): Study the following information carefully and answer the que…" at bounding box center [839, 425] width 490 height 437
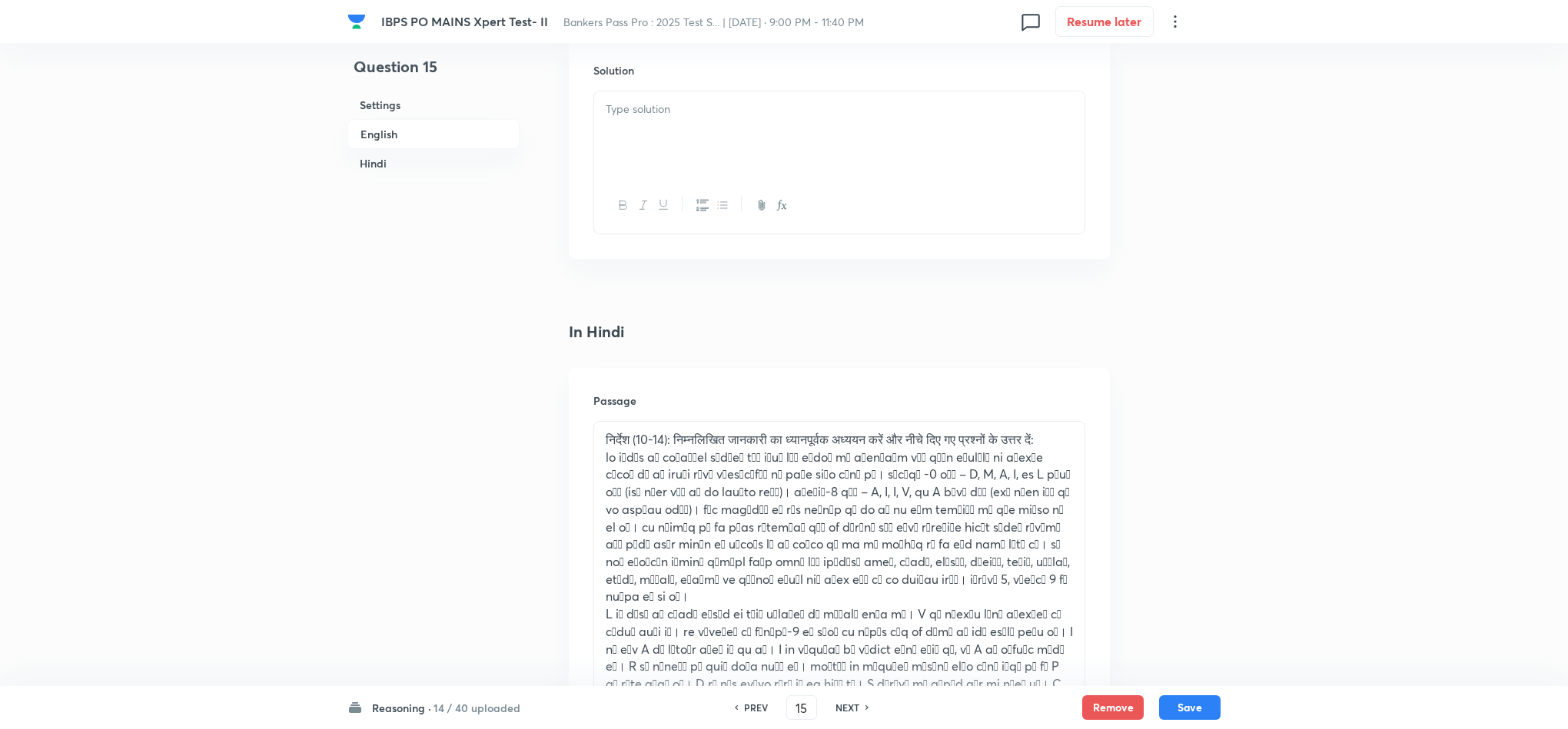
scroll to position [2534, 0]
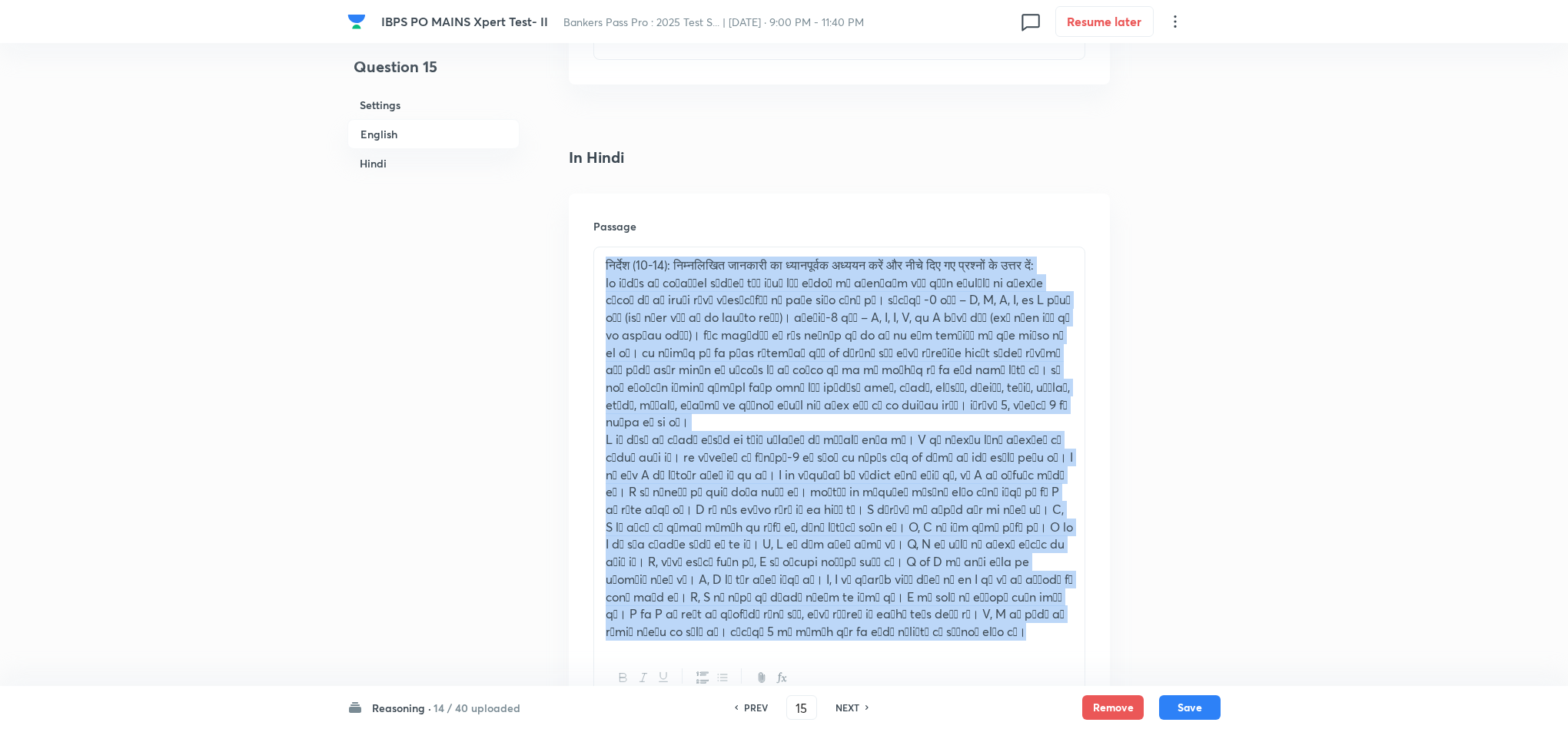
drag, startPoint x: 614, startPoint y: 277, endPoint x: 879, endPoint y: 627, distance: 439.0
click at [879, 627] on div "निर्देश (10-14): निम्नलिखित जानकारी का ध्यानपूर्वक अध्ययन करें और नीचे दिए गए प…" at bounding box center [839, 447] width 490 height 402
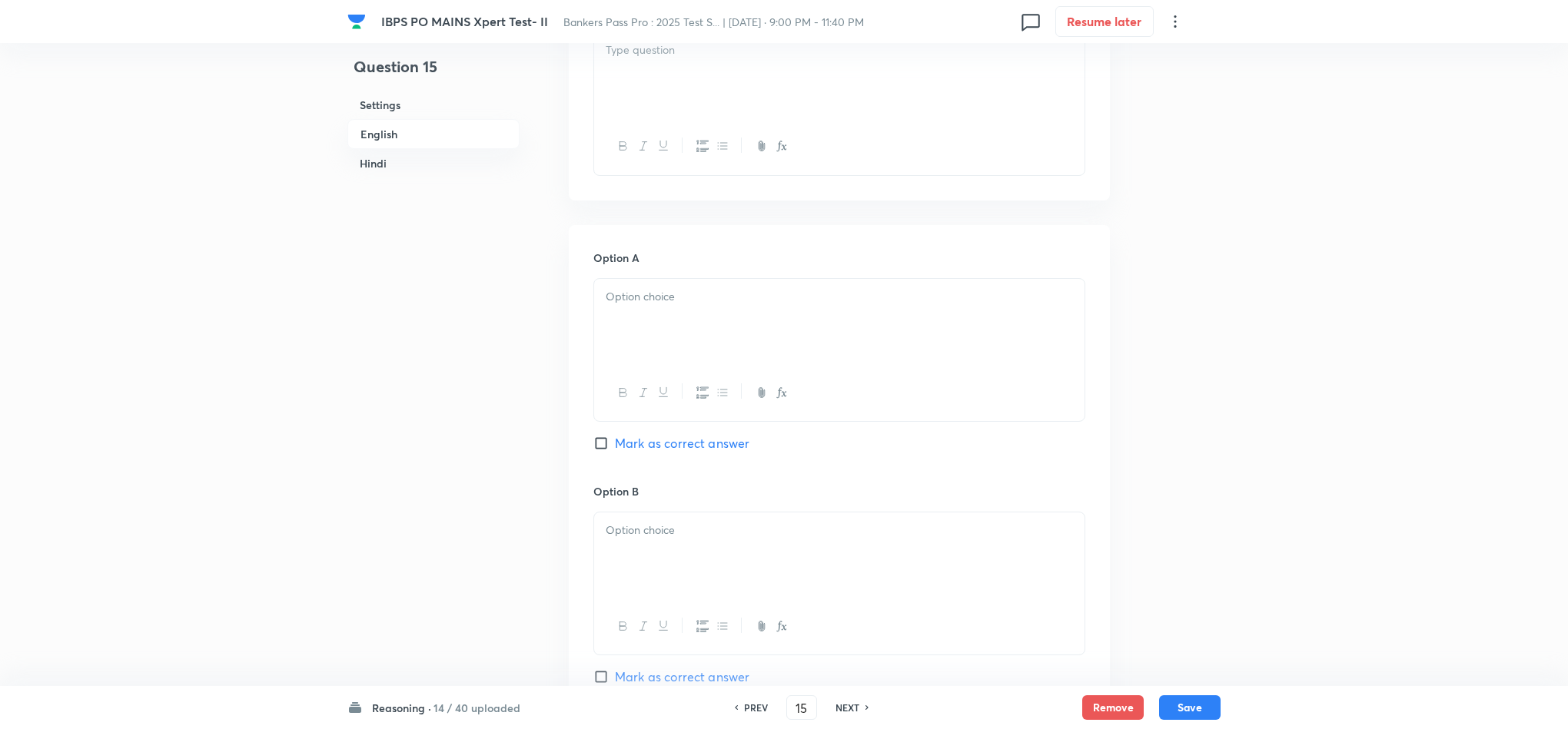
scroll to position [691, 0]
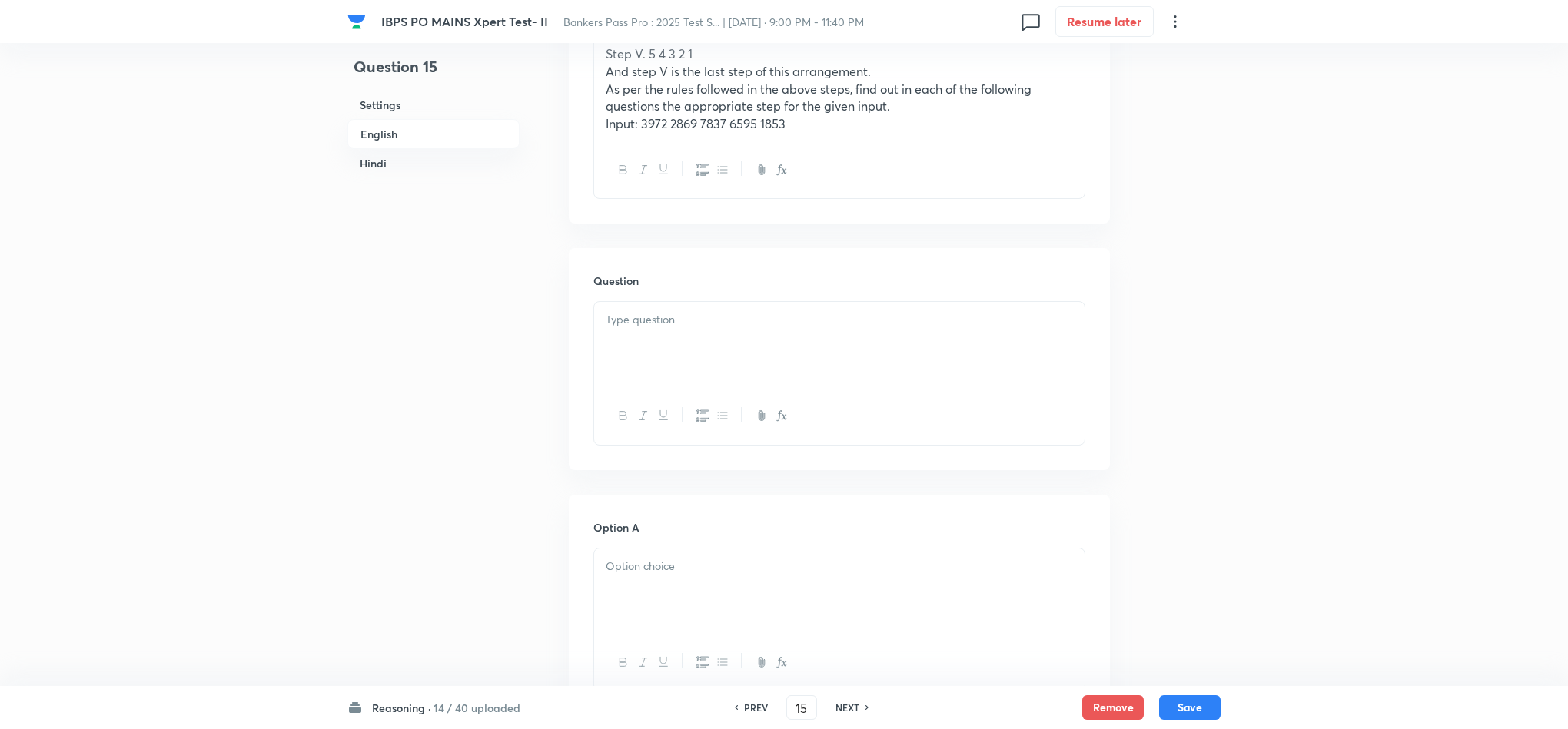
click at [632, 333] on div at bounding box center [839, 344] width 490 height 86
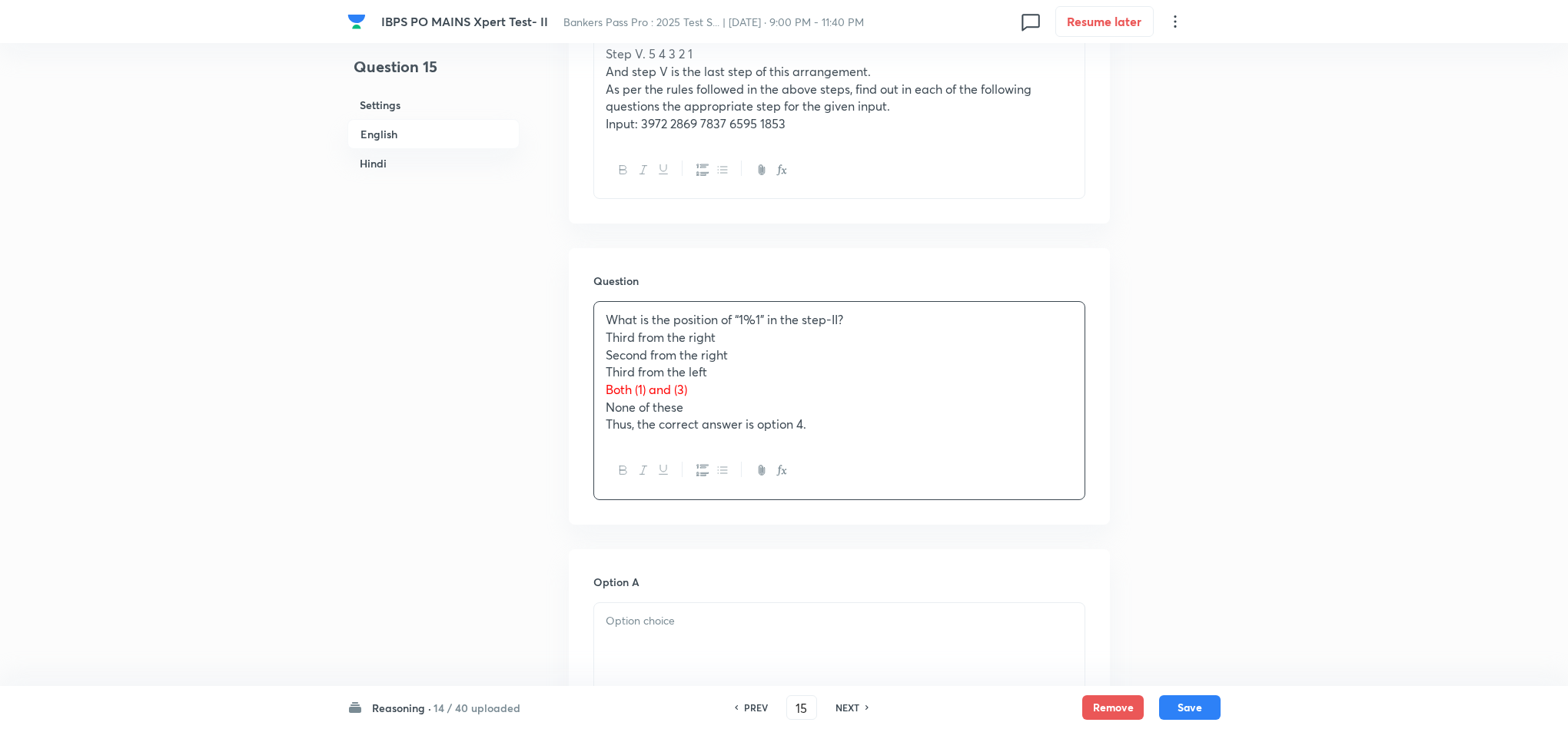
click at [610, 345] on div "What is the position of “1%1” in the step-II? Third from the right Second from …" at bounding box center [839, 372] width 490 height 141
drag, startPoint x: 600, startPoint y: 343, endPoint x: 867, endPoint y: 464, distance: 293.1
click at [867, 464] on div "What is the position of “1%1” in the step-II? Third from the right Second from …" at bounding box center [839, 399] width 492 height 198
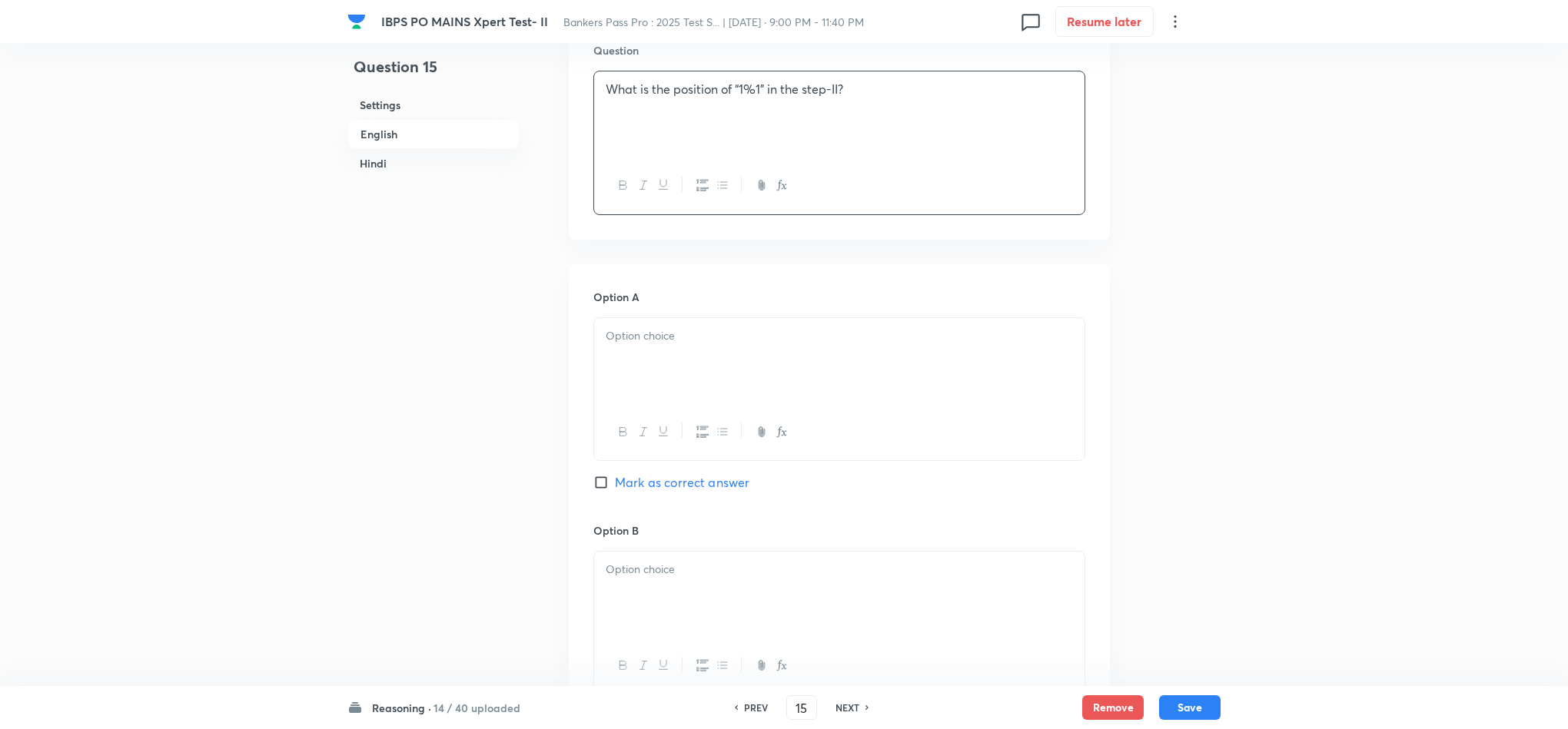
click at [593, 360] on div at bounding box center [839, 389] width 492 height 144
click at [604, 353] on div at bounding box center [839, 361] width 490 height 86
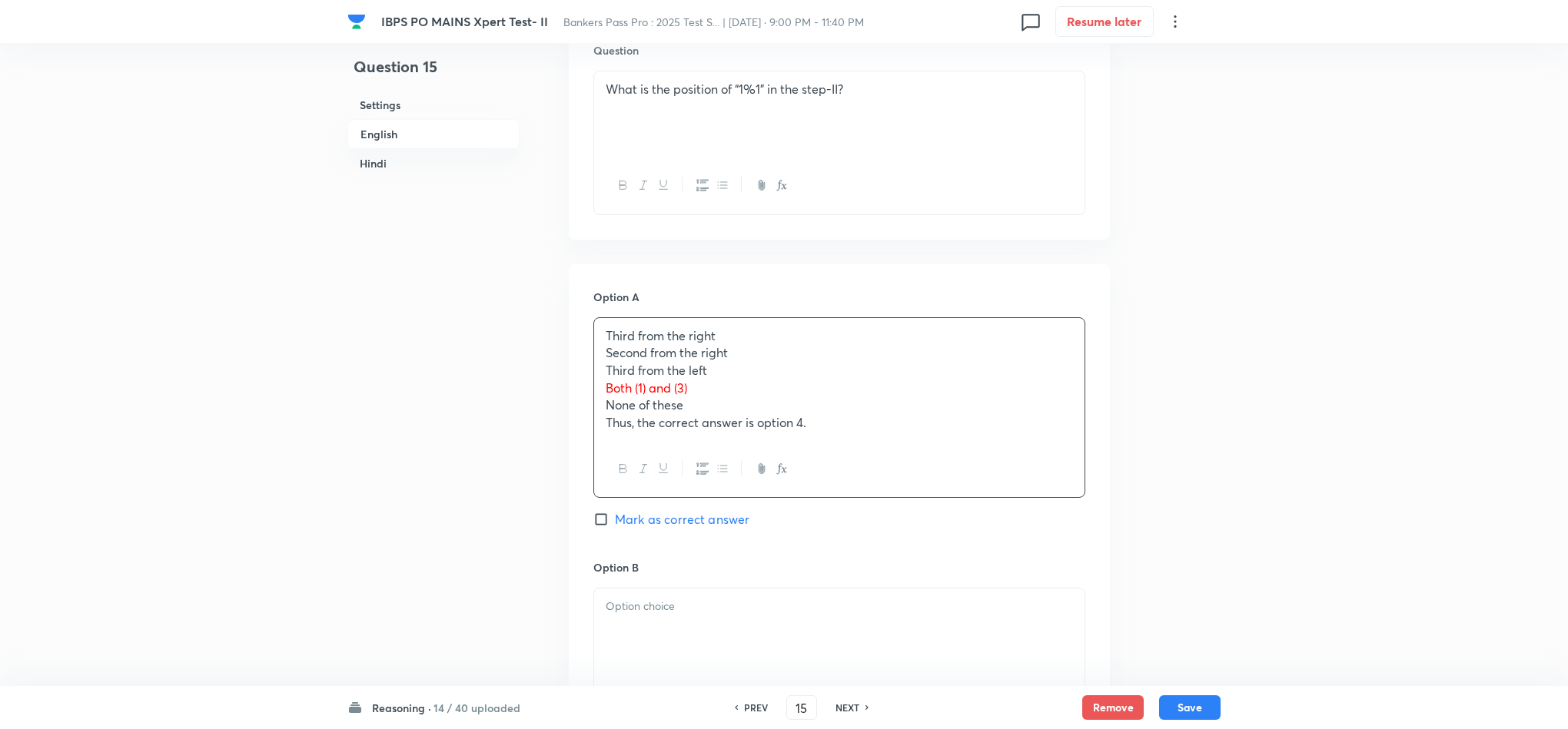
click at [604, 353] on div "Third from the right Second from the right Third from the left Both (1) and (3)…" at bounding box center [839, 379] width 490 height 122
drag, startPoint x: 604, startPoint y: 353, endPoint x: 906, endPoint y: 443, distance: 315.1
click at [908, 443] on div "Third from the right Second from the right Third from the left Both (1) and (3)…" at bounding box center [839, 408] width 492 height 181
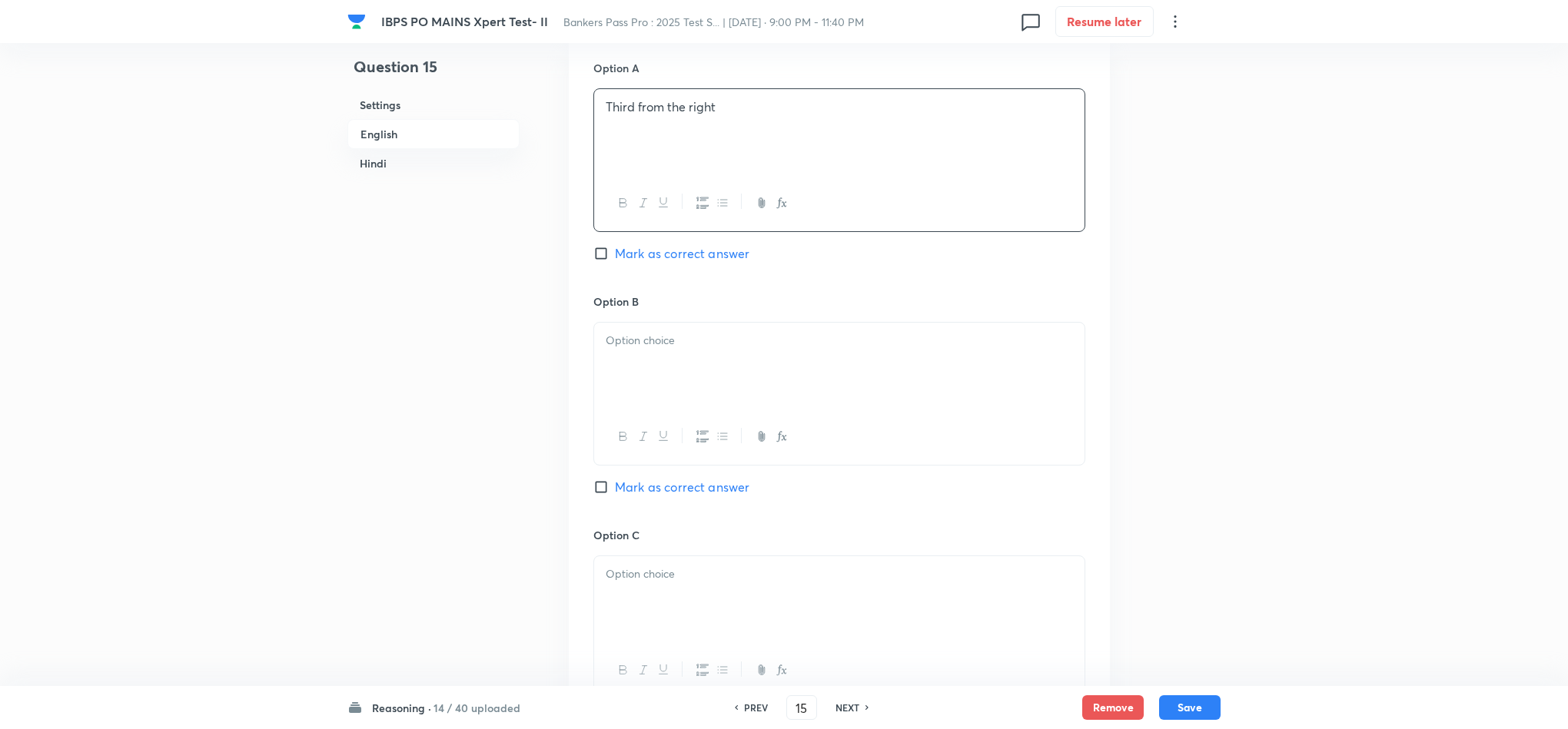
scroll to position [1152, 0]
click at [622, 335] on p at bounding box center [839, 338] width 467 height 17
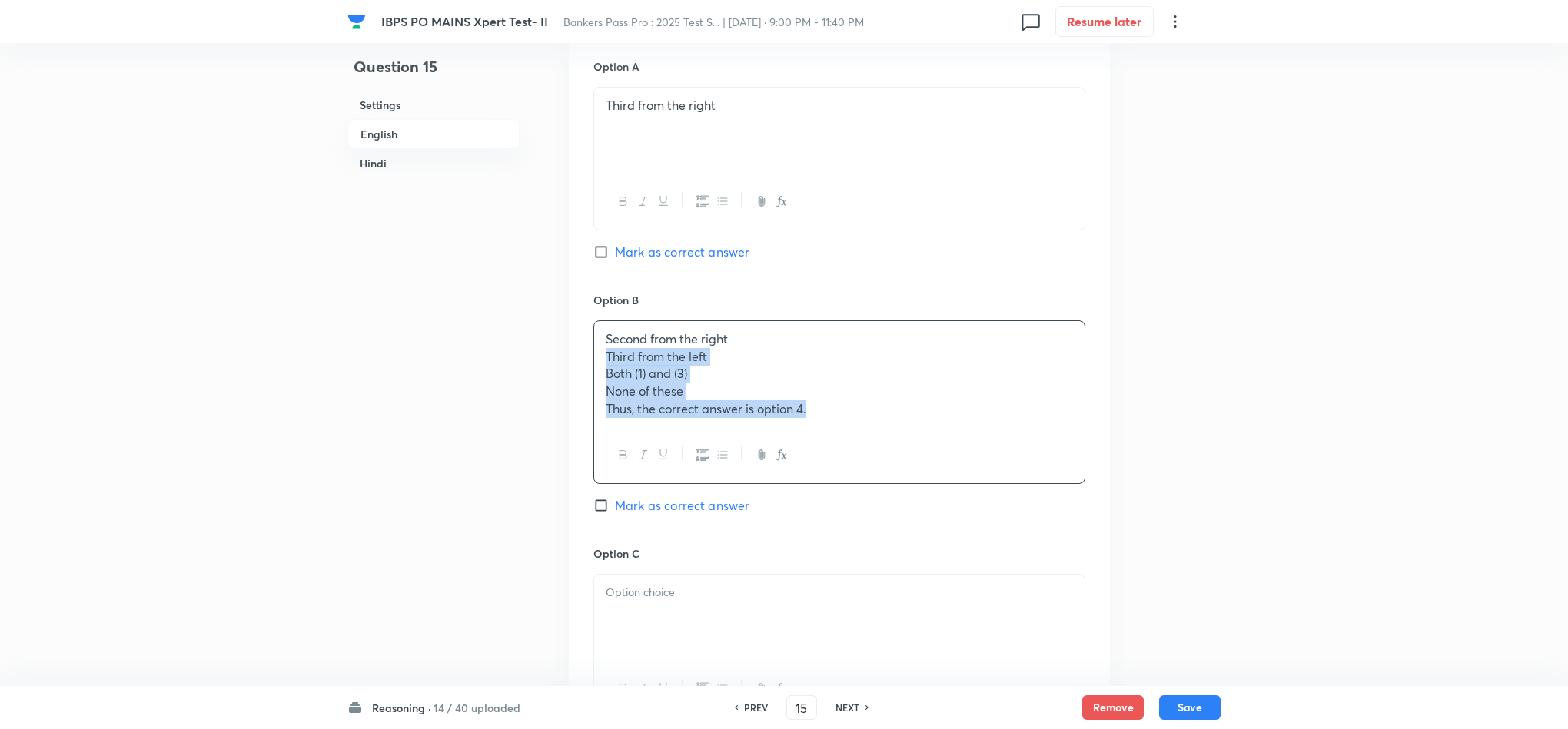
drag, startPoint x: 597, startPoint y: 363, endPoint x: 878, endPoint y: 449, distance: 293.9
click at [878, 449] on div "Second from the right Third from the left Both (1) and (3) None of these Thus, …" at bounding box center [839, 402] width 492 height 164
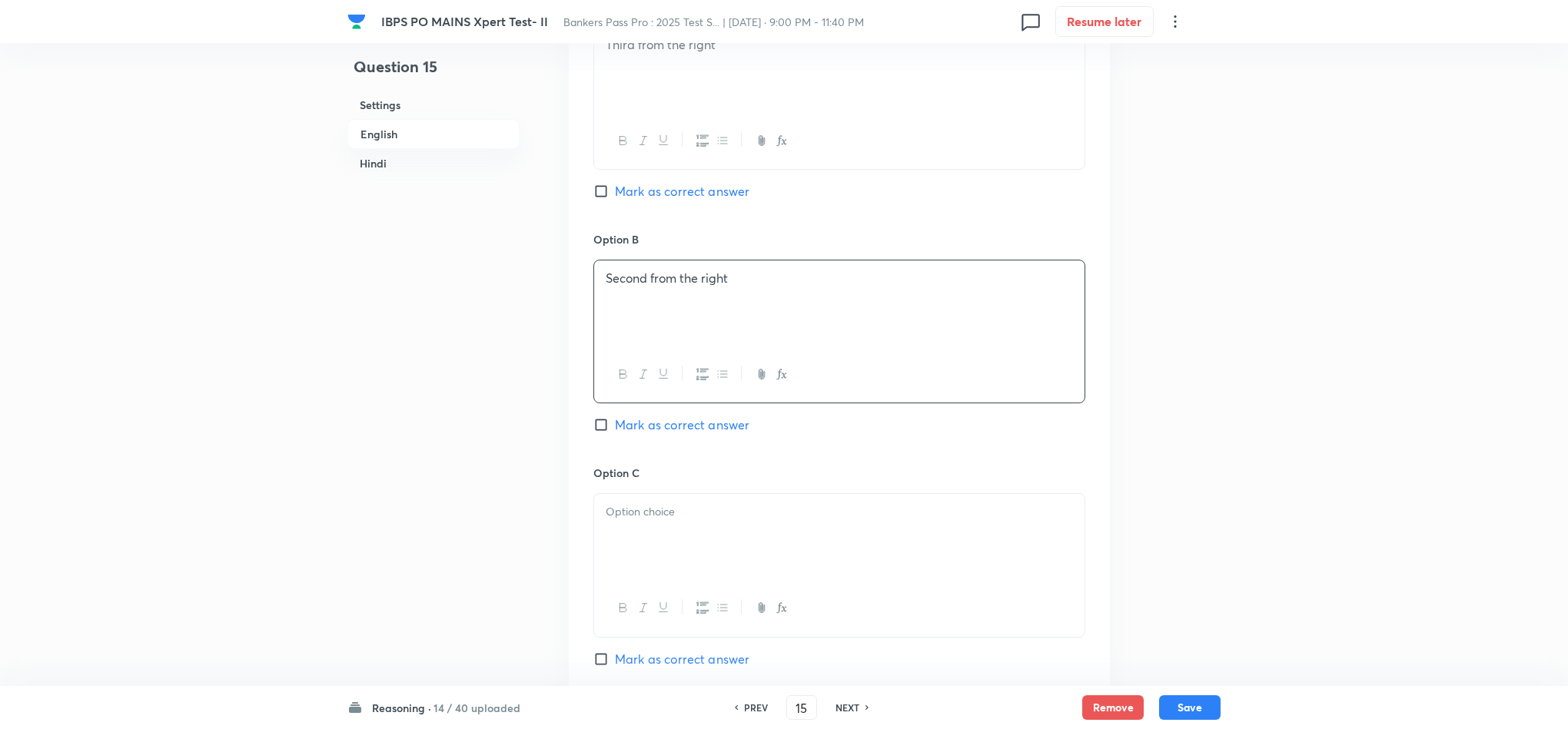
scroll to position [1267, 0]
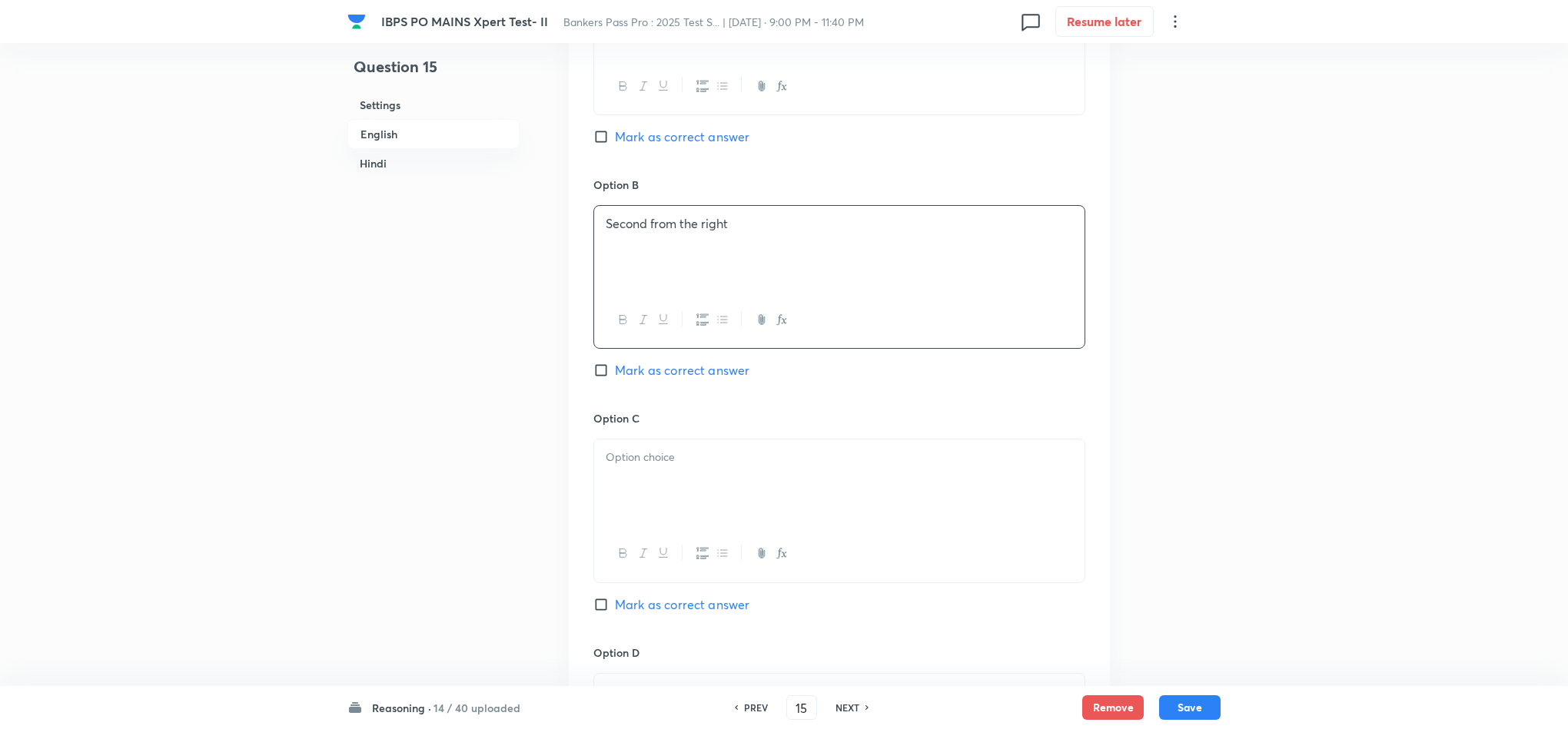
click at [628, 499] on div at bounding box center [839, 482] width 490 height 86
click at [618, 496] on p "None of these" at bounding box center [839, 493] width 467 height 17
click at [602, 475] on div "Third from the left Both (1) and (3) None of these Thus, the correct answer is …" at bounding box center [839, 484] width 490 height 89
drag, startPoint x: 606, startPoint y: 474, endPoint x: 879, endPoint y: 551, distance: 283.7
click at [879, 551] on div "Third from the left Both (1) and (3) None of these Thus, the correct answer is …" at bounding box center [839, 511] width 492 height 146
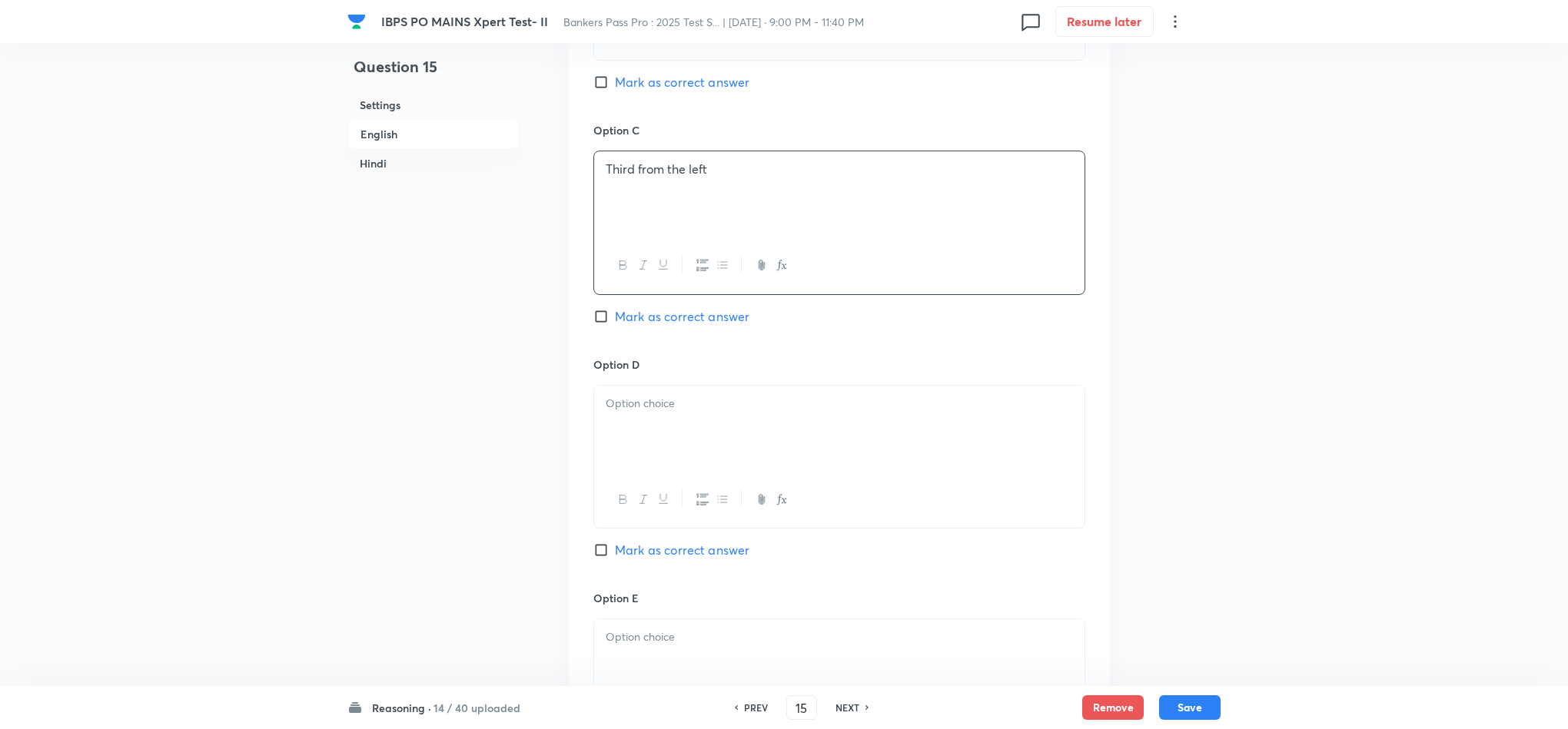
scroll to position [1613, 0]
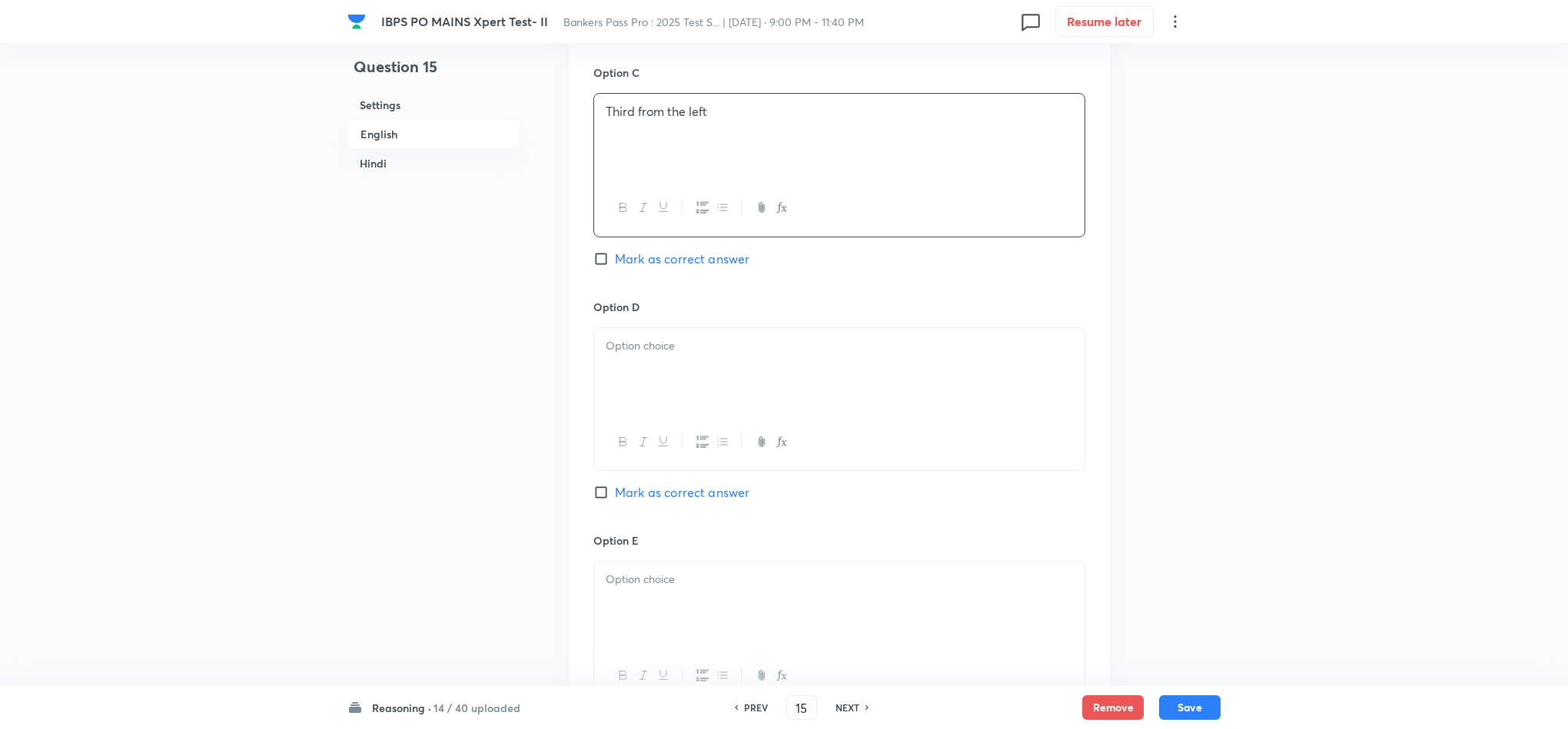
click at [614, 371] on div at bounding box center [839, 370] width 490 height 86
drag, startPoint x: 598, startPoint y: 371, endPoint x: 976, endPoint y: 410, distance: 380.0
click at [976, 410] on div "Both (1) and (3) None of these Thus, the correct answer is option 4." at bounding box center [839, 370] width 490 height 86
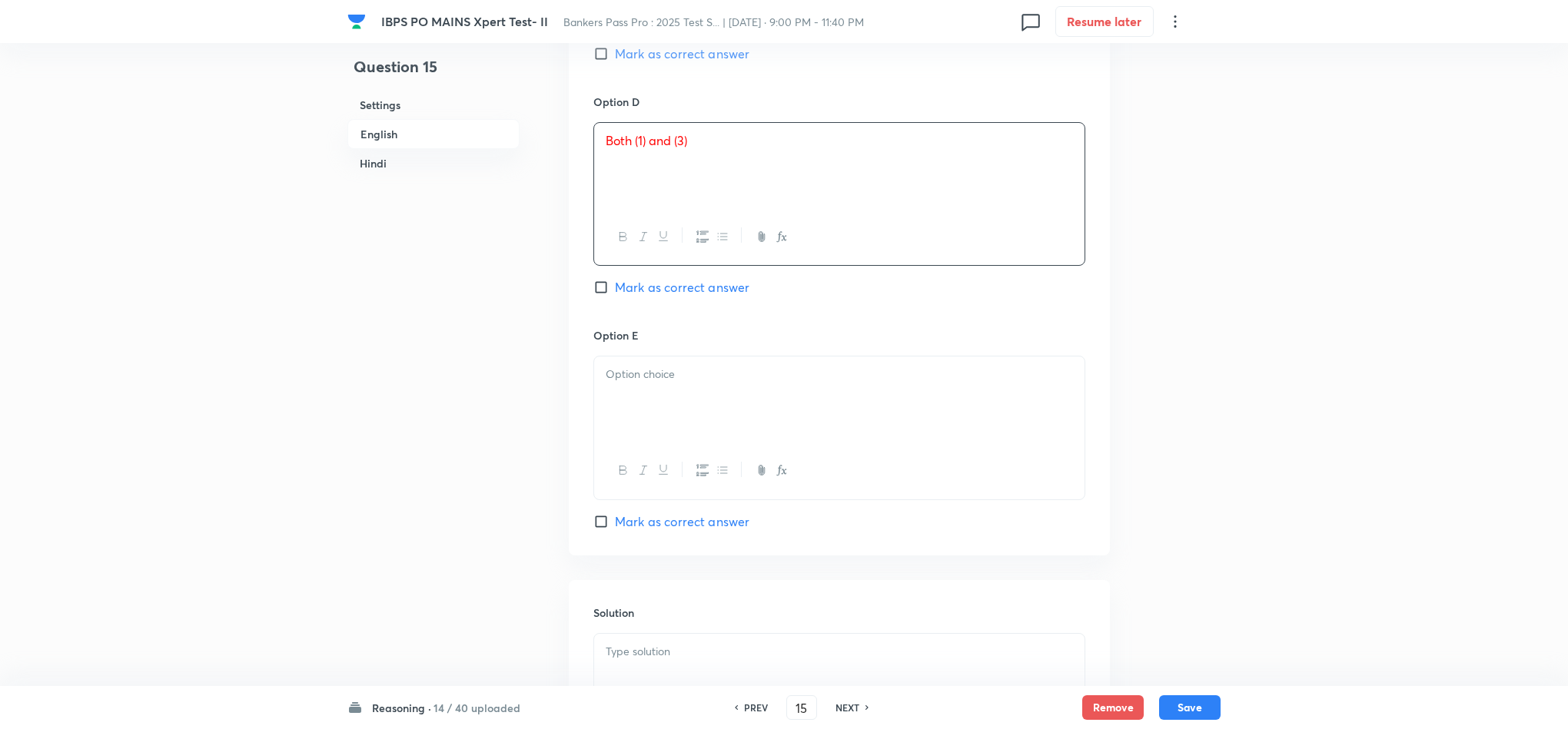
scroll to position [1843, 0]
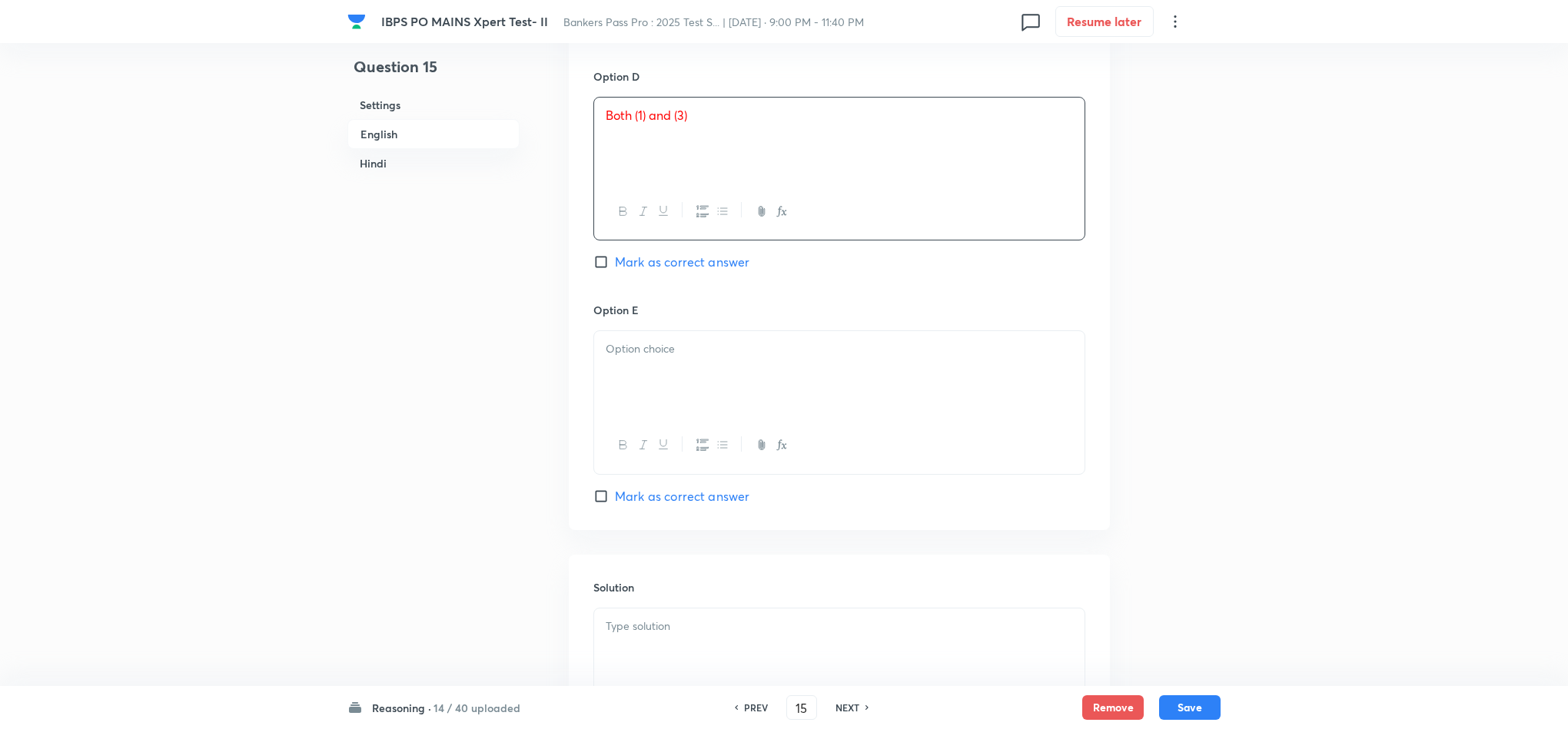
drag, startPoint x: 628, startPoint y: 429, endPoint x: 629, endPoint y: 410, distance: 19.0
click at [628, 428] on div at bounding box center [839, 445] width 490 height 56
click at [634, 374] on div at bounding box center [839, 373] width 490 height 86
drag, startPoint x: 602, startPoint y: 374, endPoint x: 943, endPoint y: 415, distance: 343.5
click at [943, 415] on div "None of these Thus, the correct answer is option 4." at bounding box center [839, 373] width 490 height 86
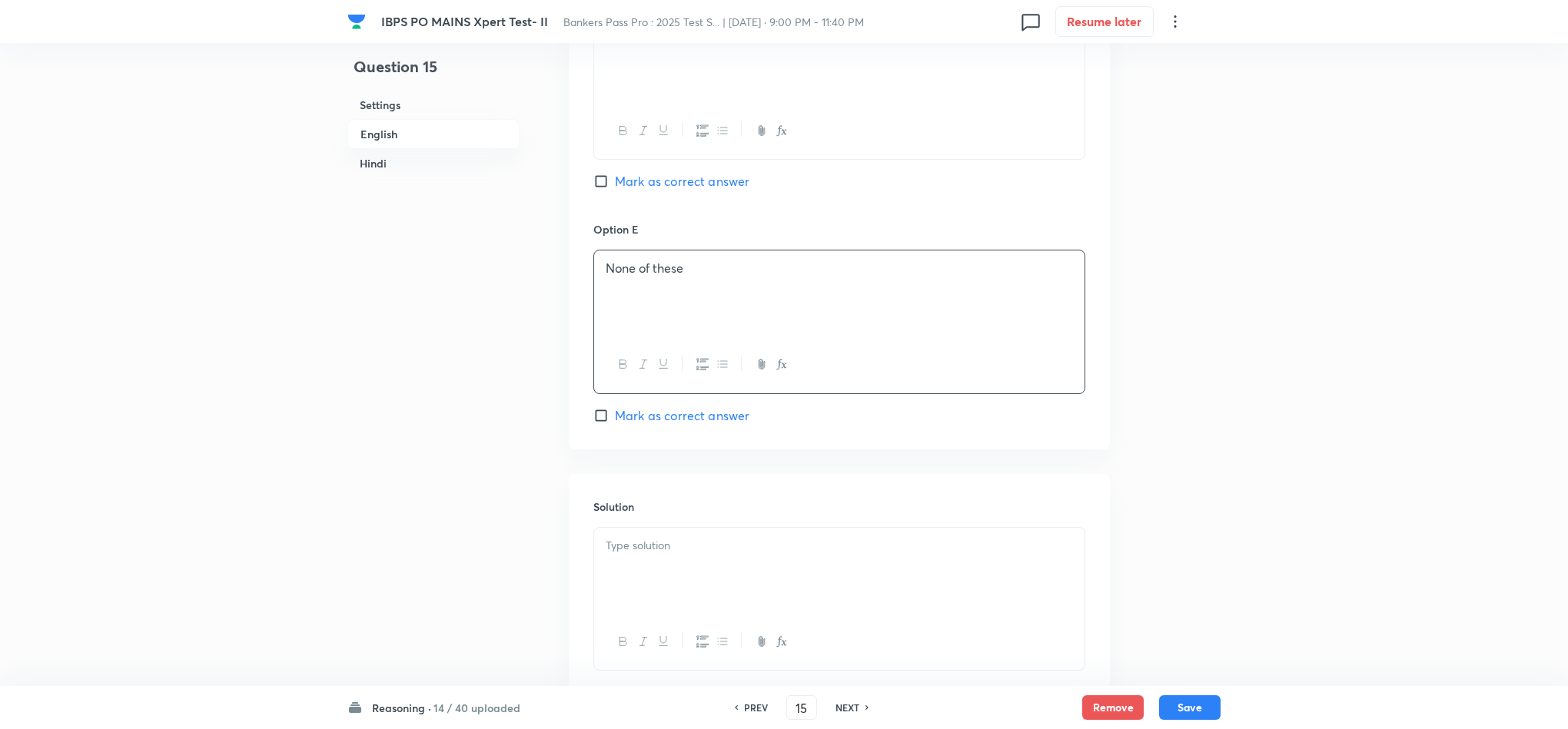
scroll to position [1958, 0]
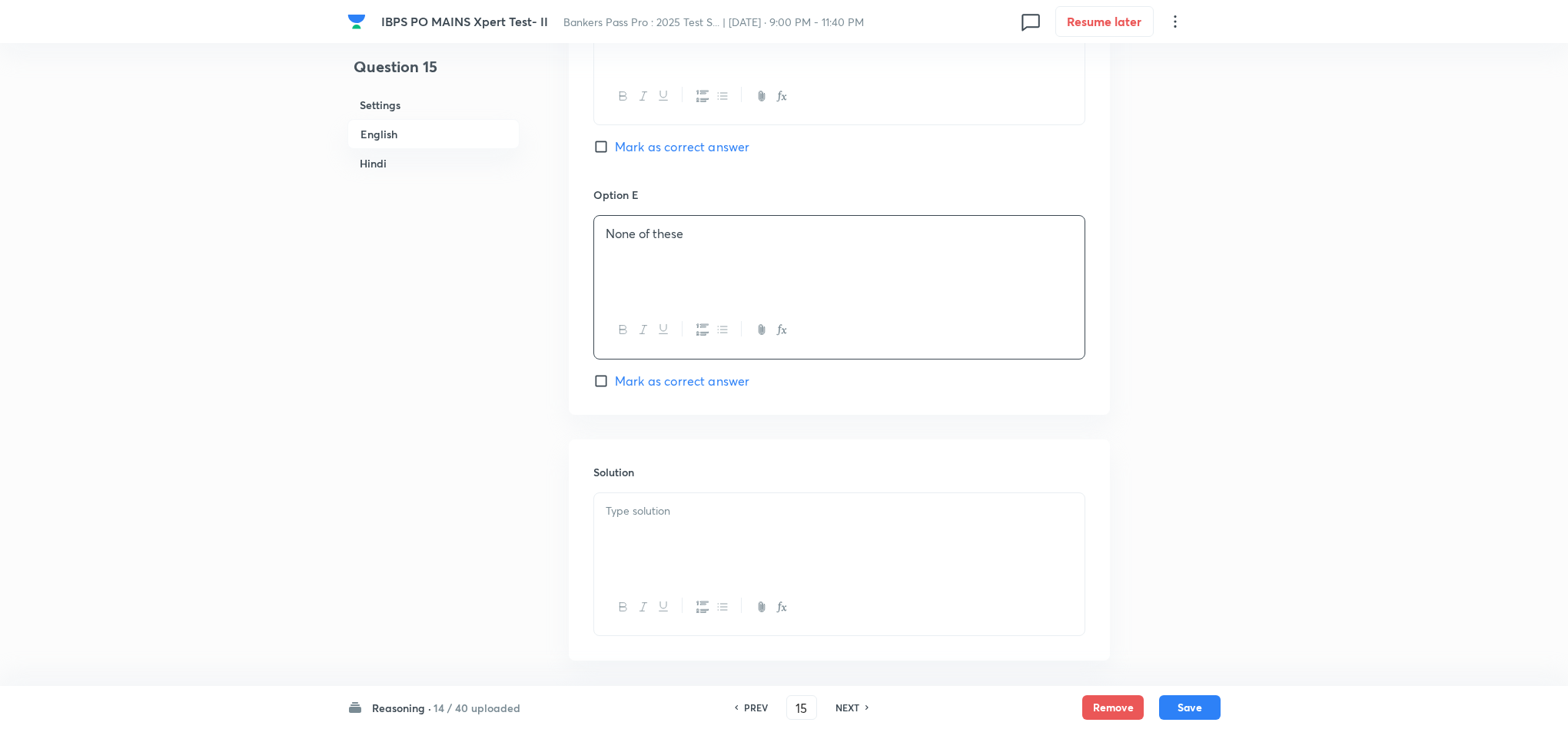
click at [632, 533] on div at bounding box center [839, 535] width 490 height 86
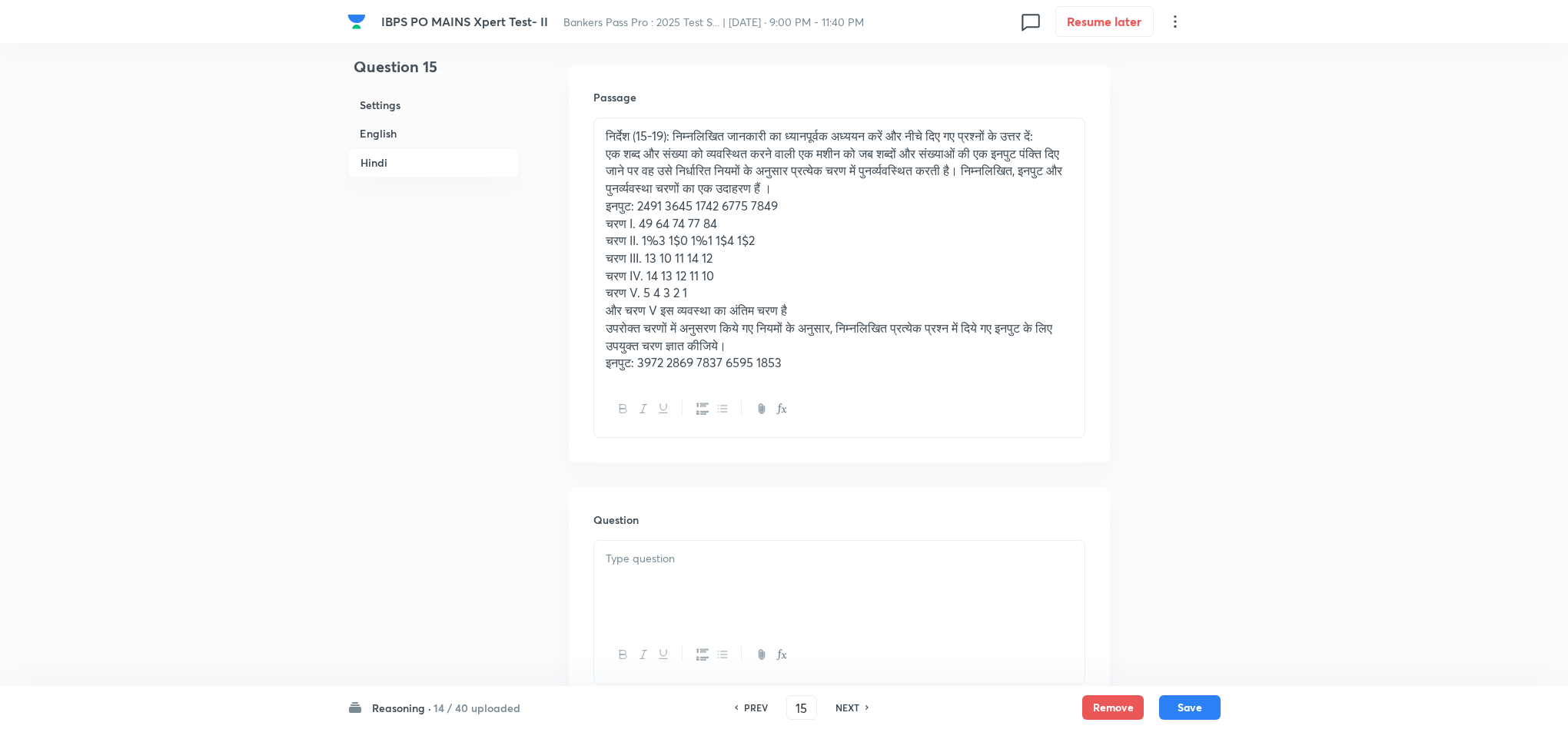
scroll to position [2765, 0]
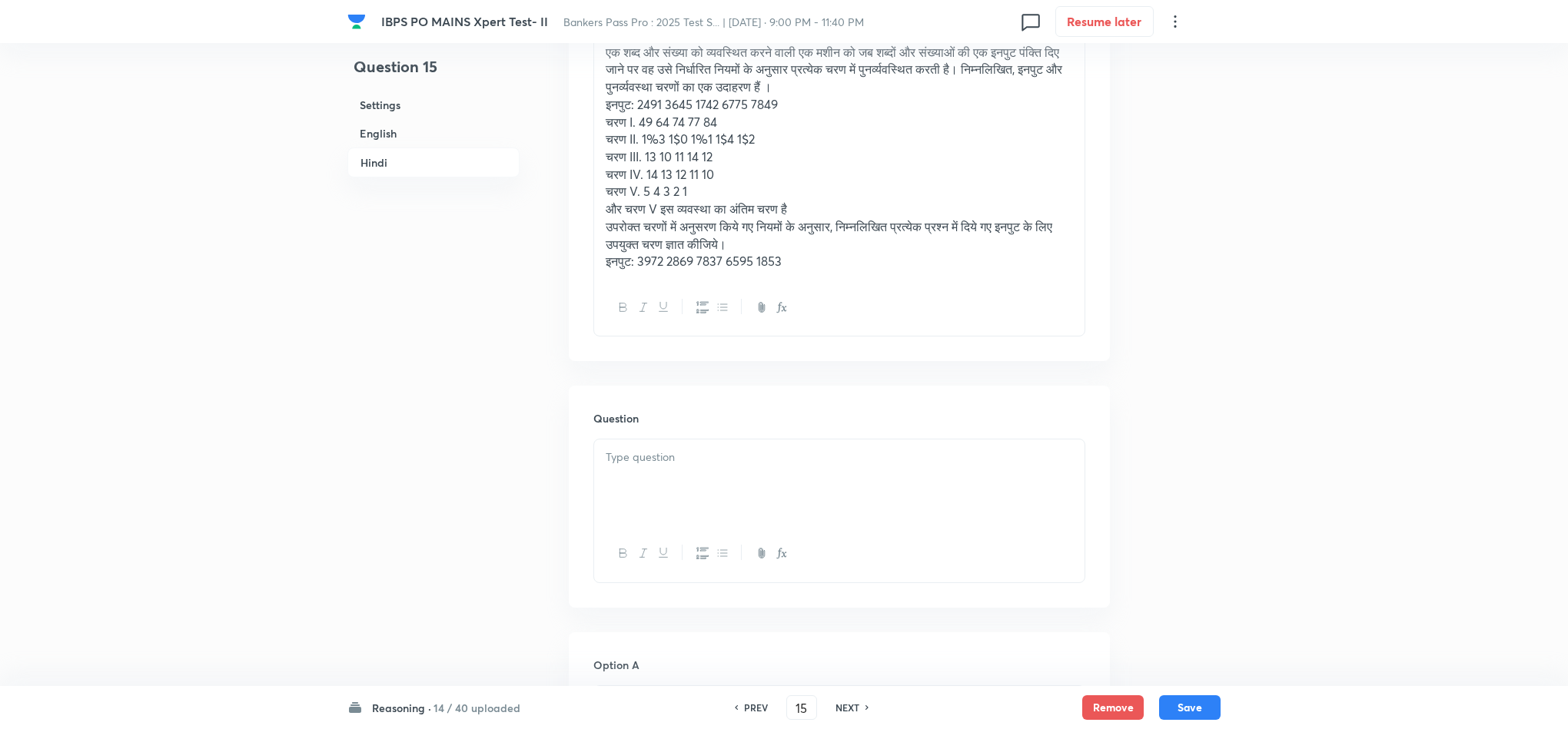
click at [659, 485] on div at bounding box center [839, 482] width 490 height 86
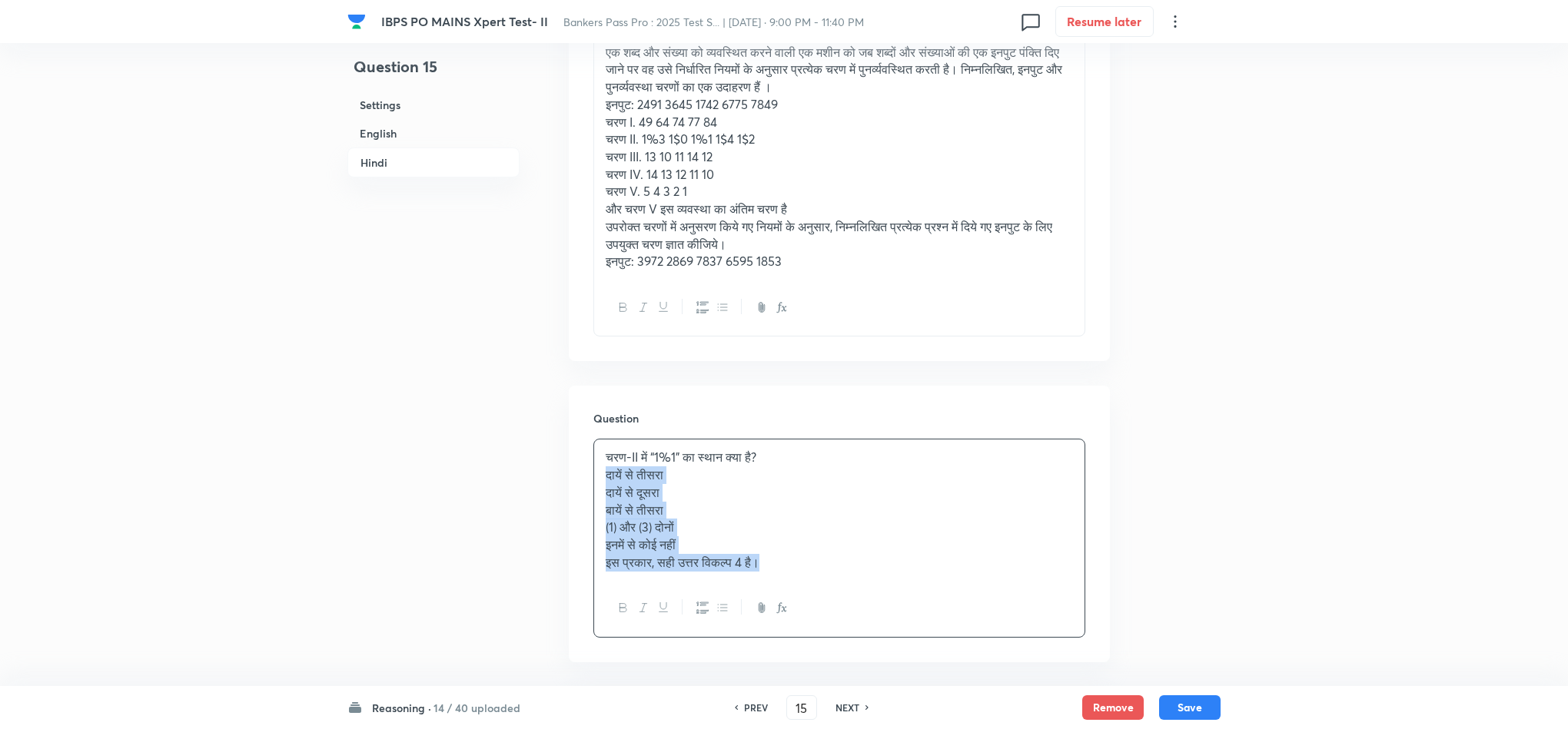
drag, startPoint x: 605, startPoint y: 486, endPoint x: 900, endPoint y: 641, distance: 333.2
click at [902, 647] on div "Question चरण-II में “1%1” का स्थान क्या है? दायें से तीसरा दायें से दूसरा बायें…" at bounding box center [839, 524] width 541 height 276
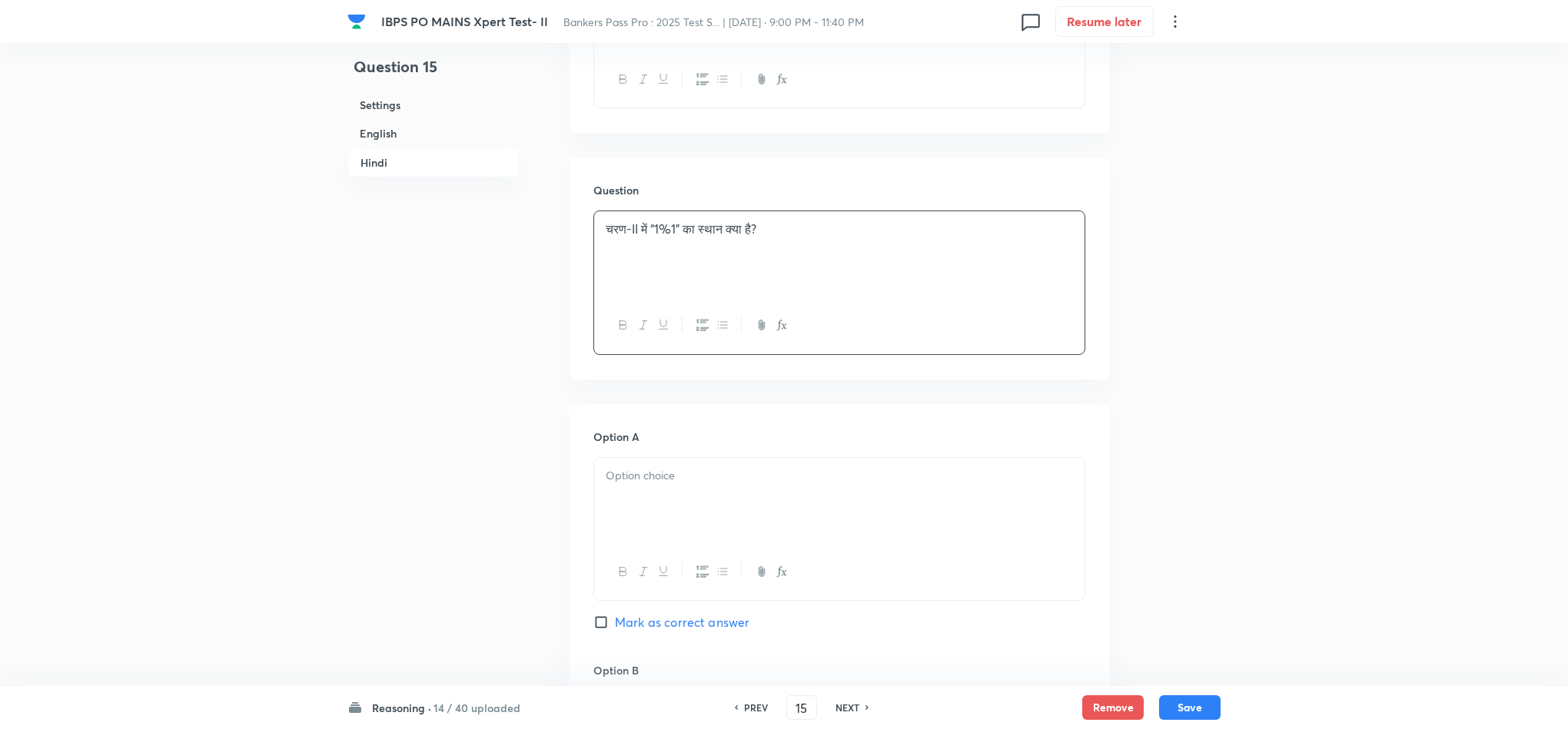
scroll to position [2995, 0]
click at [628, 541] on div at bounding box center [839, 498] width 490 height 86
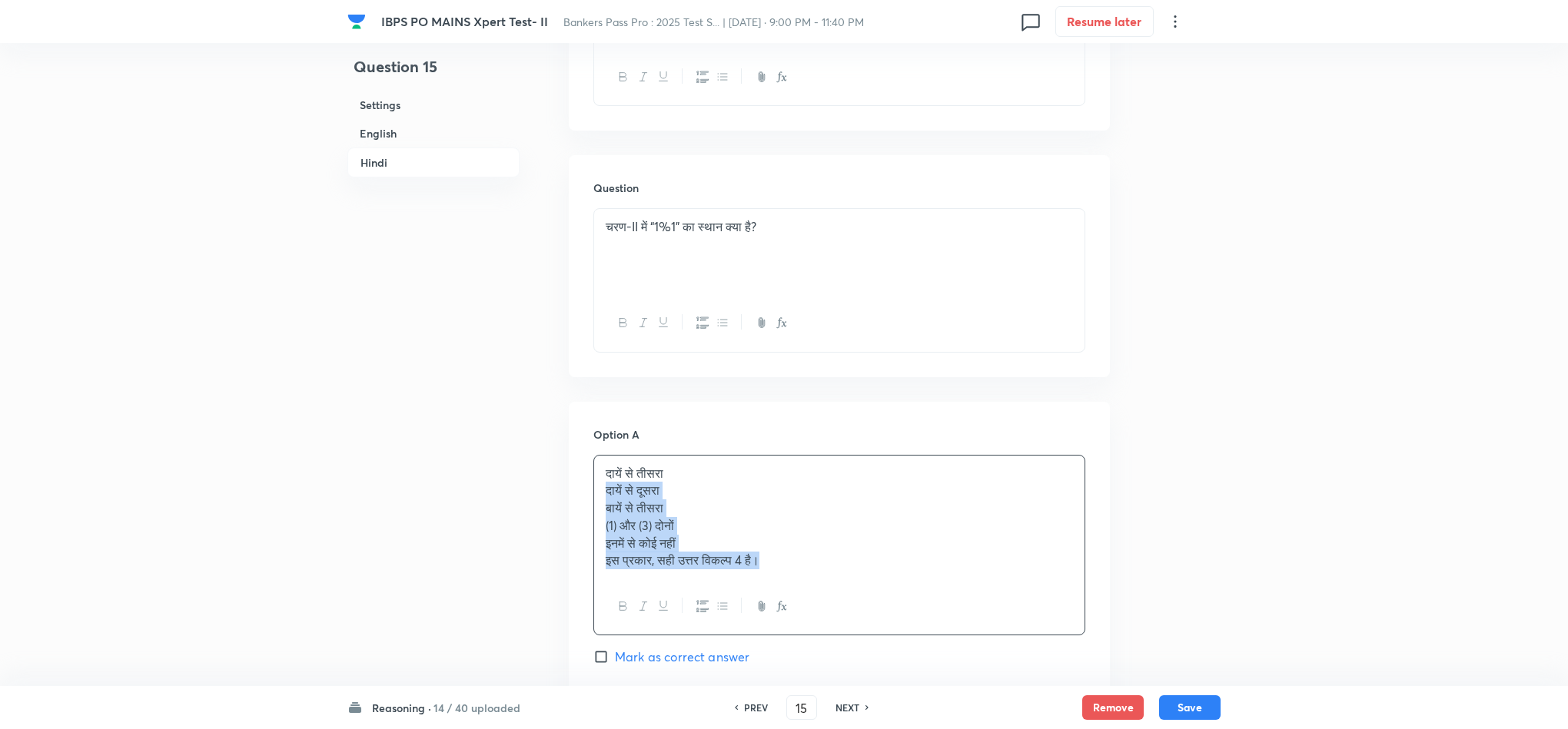
drag, startPoint x: 607, startPoint y: 500, endPoint x: 922, endPoint y: 623, distance: 338.2
click at [922, 623] on div "दायें से तीसरा दायें से दूसरा बायें से तीसरा (1) और (3) दोनों इनमें से कोई नहीं…" at bounding box center [839, 545] width 492 height 181
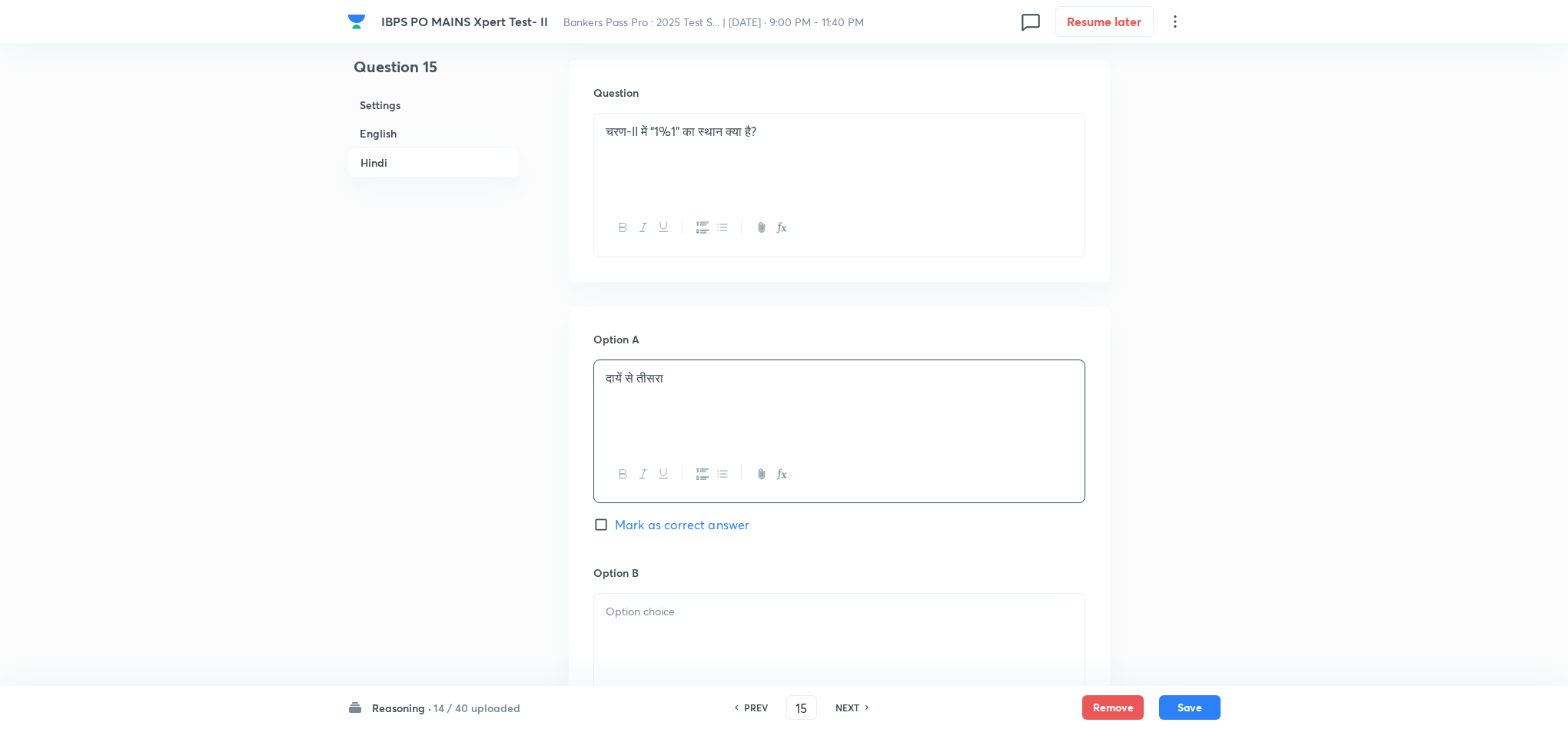
scroll to position [3226, 0]
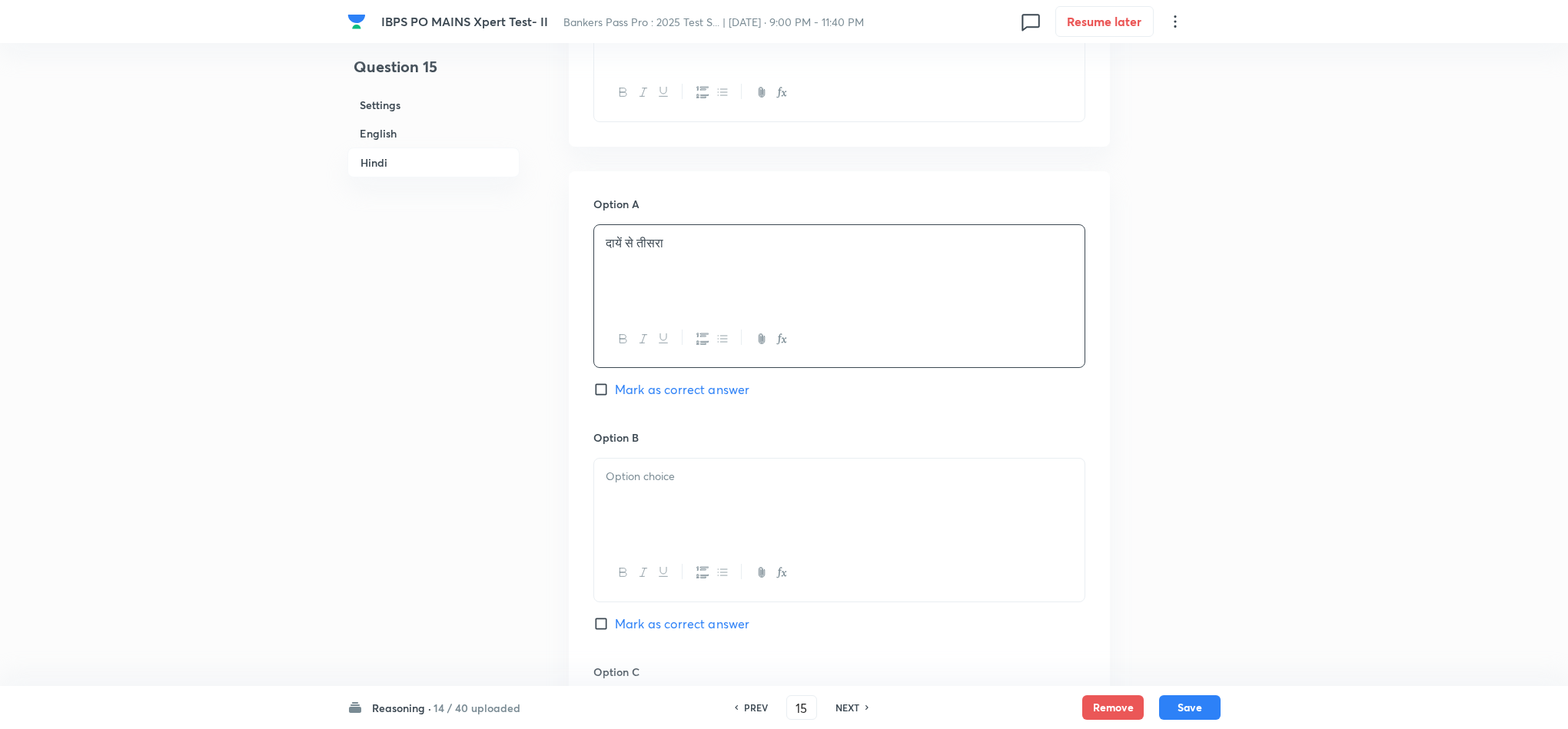
click at [621, 516] on div at bounding box center [839, 500] width 490 height 86
paste div
click at [617, 514] on div at bounding box center [839, 500] width 490 height 86
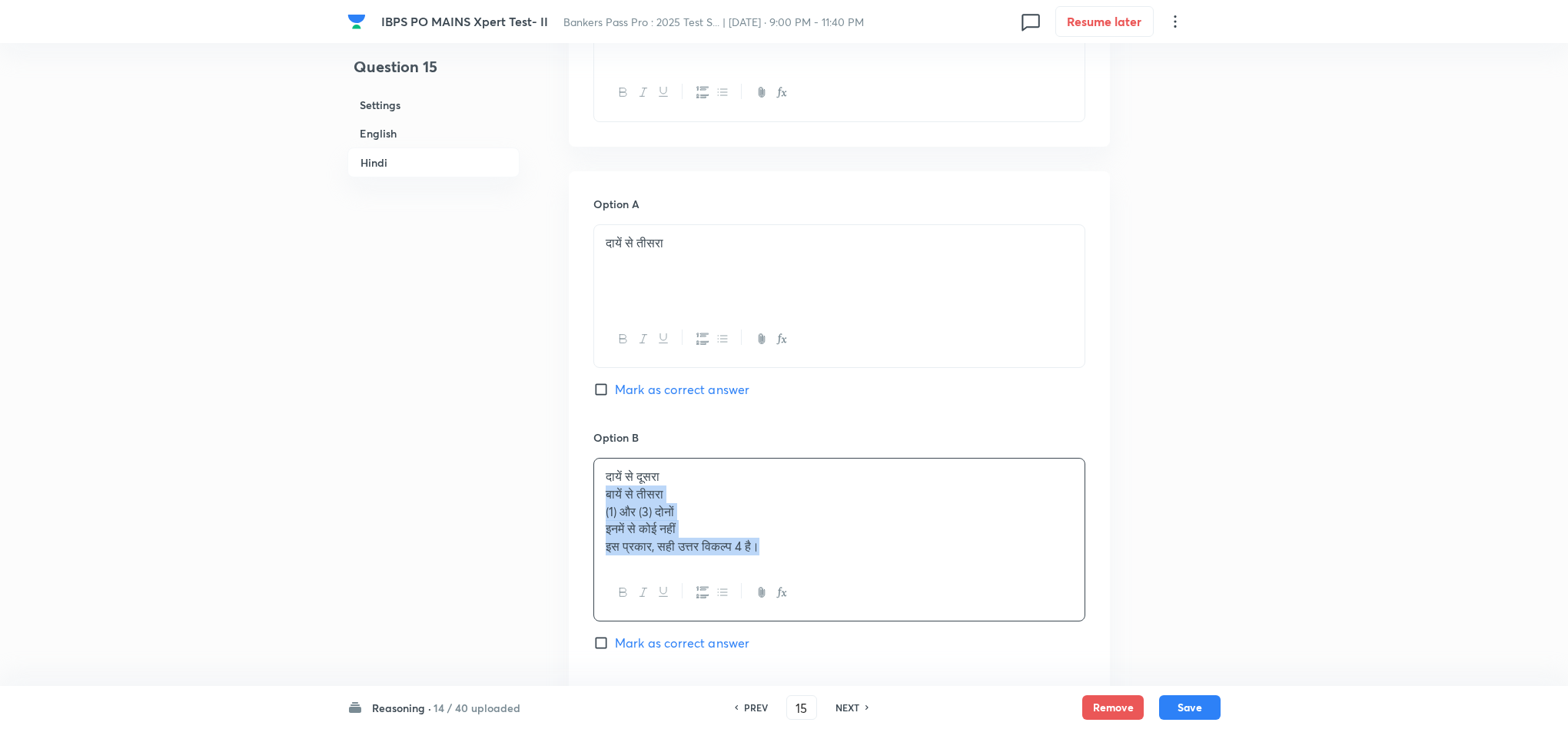
drag, startPoint x: 598, startPoint y: 494, endPoint x: 1017, endPoint y: 651, distance: 447.4
click at [1017, 647] on div "Option B दायें से दूसरा बायें से तीसरा (1) और (3) दोनों इनमें से कोई नहीं इस प्…" at bounding box center [839, 555] width 492 height 254
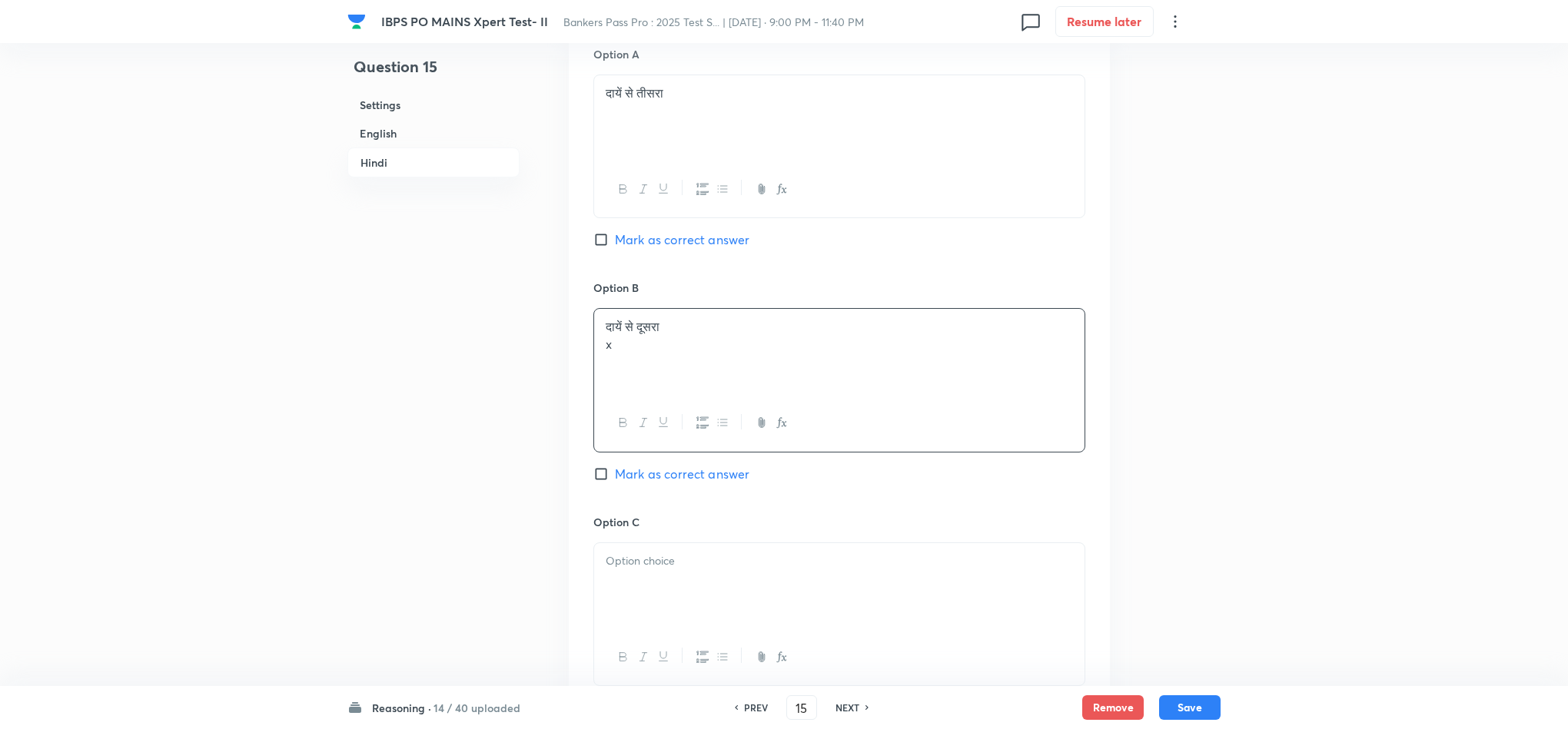
scroll to position [3456, 0]
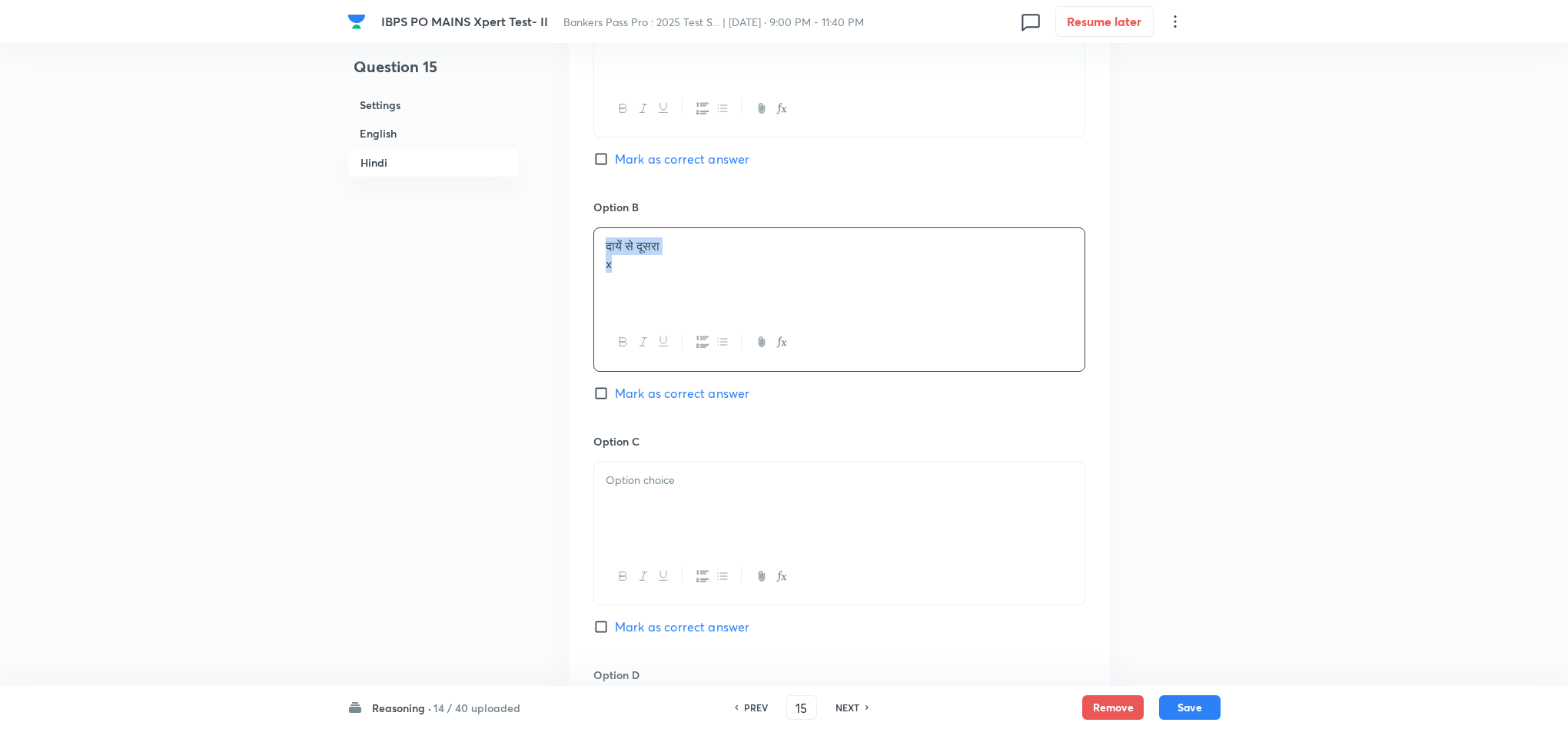
drag, startPoint x: 620, startPoint y: 280, endPoint x: 491, endPoint y: 207, distance: 148.2
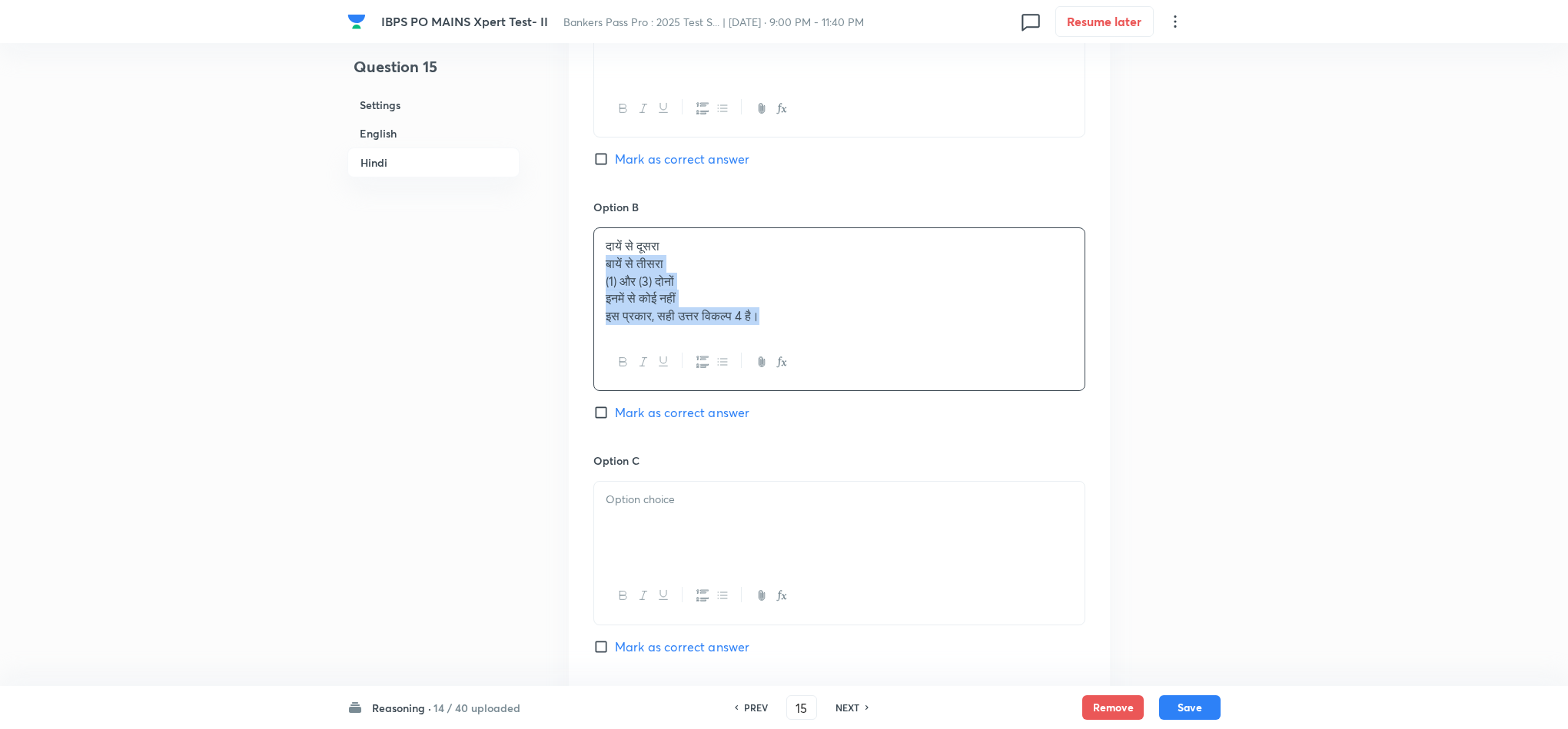
drag, startPoint x: 609, startPoint y: 281, endPoint x: 842, endPoint y: 357, distance: 245.1
click at [842, 357] on div "दायें से दूसरा बायें से तीसरा (1) और (3) दोनों इनमें से कोई नहीं इस प्रकार, सही…" at bounding box center [839, 310] width 492 height 164
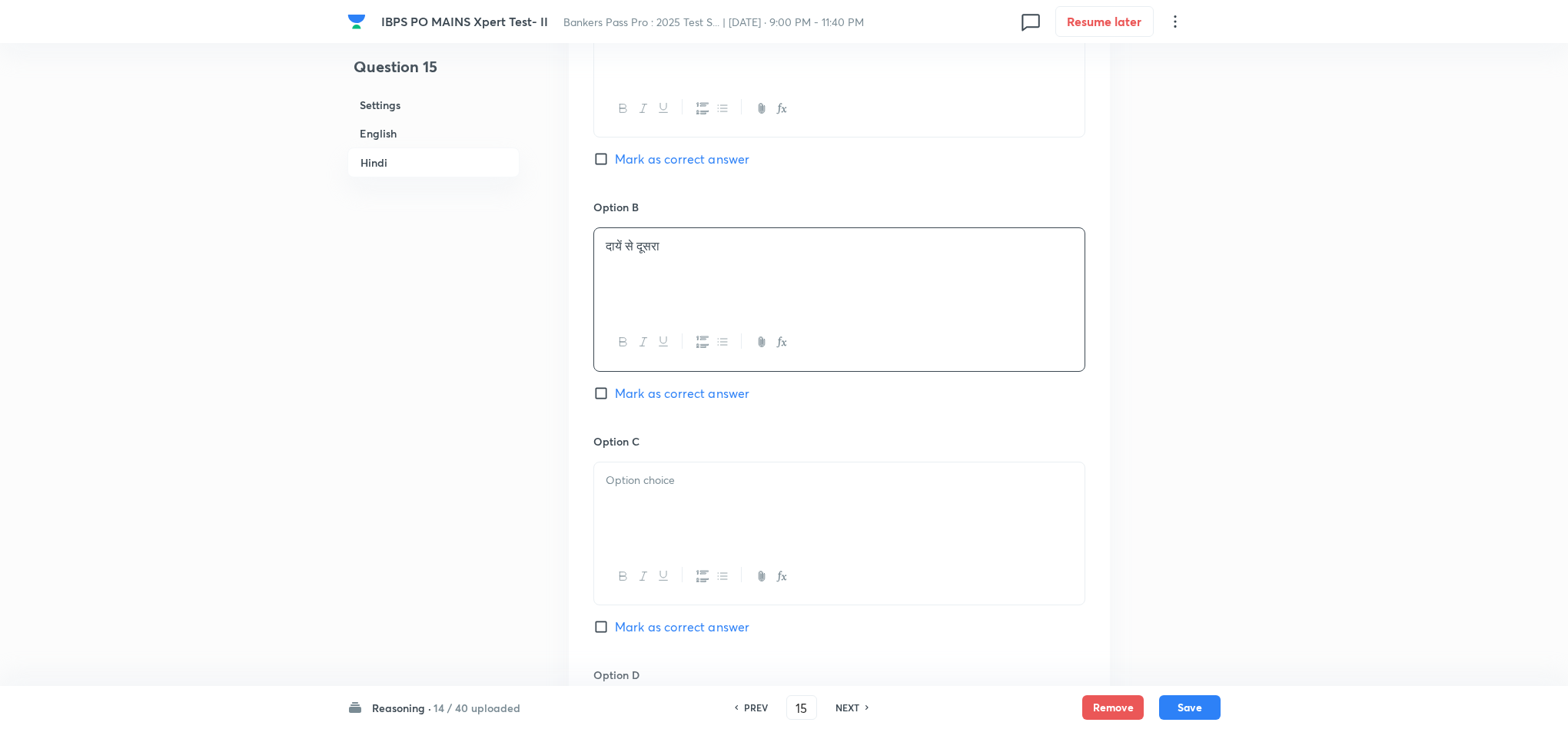
click at [599, 516] on div at bounding box center [839, 504] width 490 height 86
drag, startPoint x: 602, startPoint y: 504, endPoint x: 799, endPoint y: 549, distance: 202.1
click at [799, 551] on div "बायें से तीसरा (1) और (3) दोनों इनमें से कोई नहीं इस प्रकार, सही उत्तर विकल्प 4…" at bounding box center [839, 506] width 490 height 89
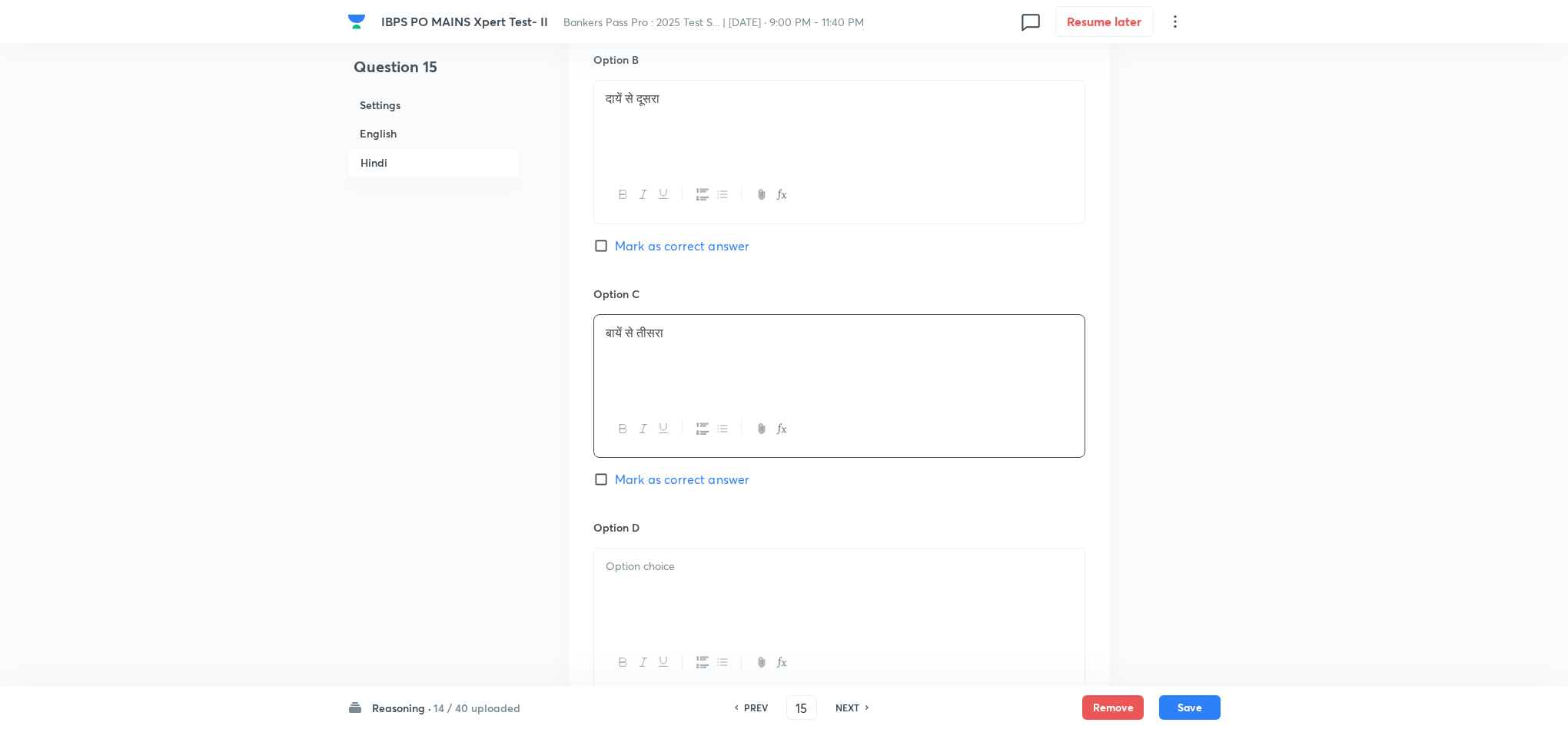
scroll to position [3801, 0]
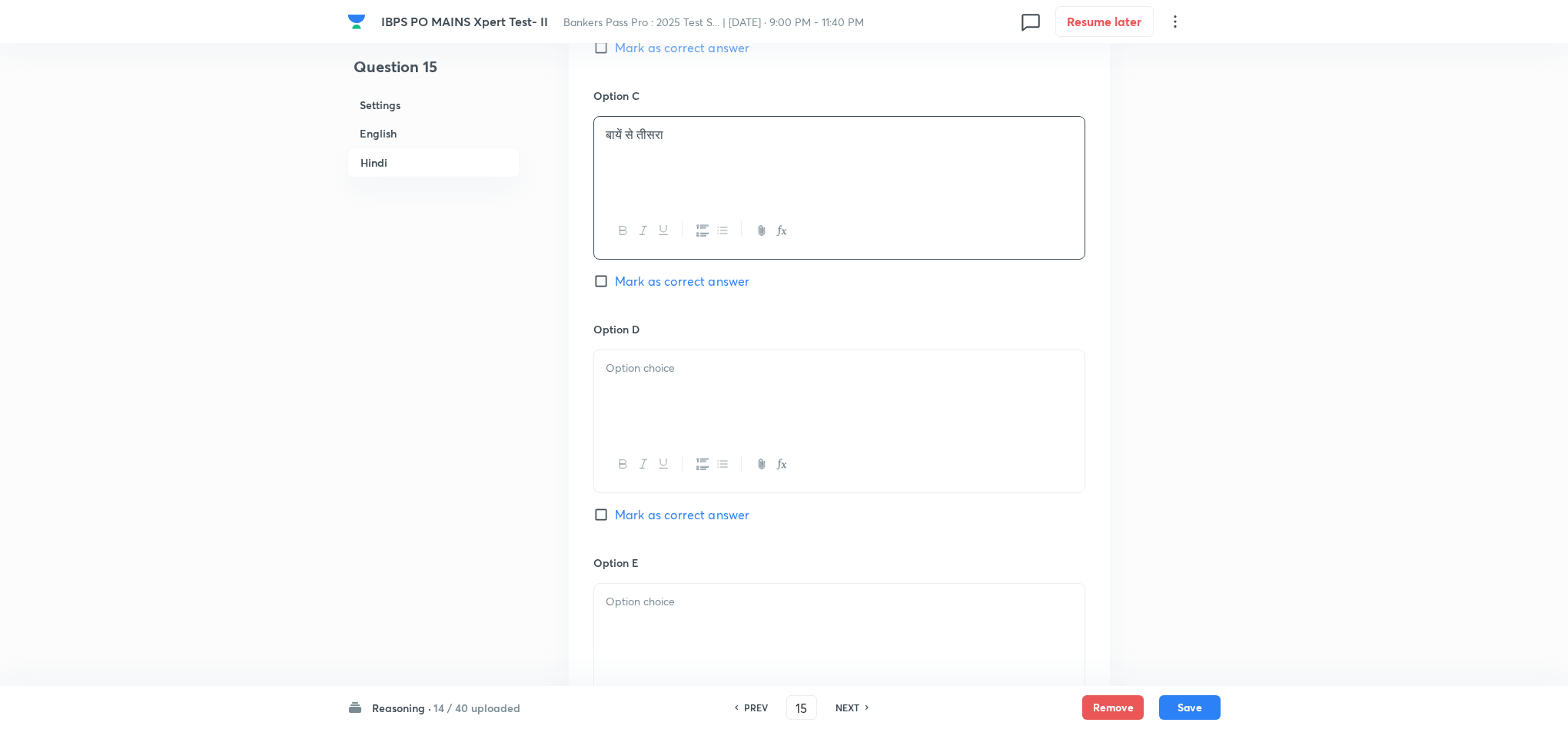
click at [629, 411] on div at bounding box center [839, 392] width 490 height 86
drag, startPoint x: 841, startPoint y: 404, endPoint x: 599, endPoint y: 404, distance: 242.0
click at [591, 402] on div "Option A दायें से तीसरा Mark as correct answer Option B दायें से दूसरा Mark as …" at bounding box center [839, 188] width 541 height 1187
click at [644, 610] on p at bounding box center [839, 602] width 467 height 17
drag, startPoint x: 735, startPoint y: 635, endPoint x: 563, endPoint y: 630, distance: 172.1
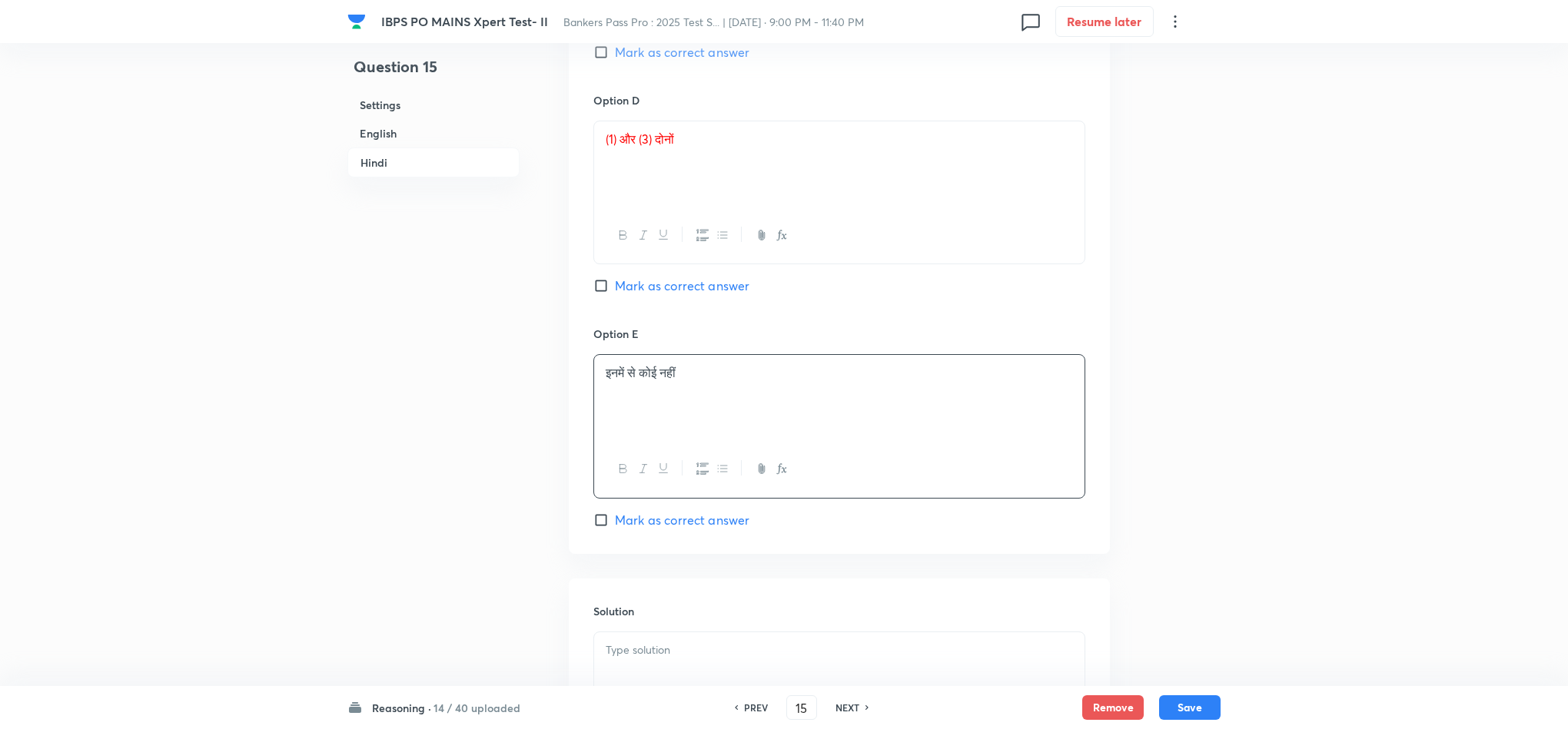
scroll to position [4032, 0]
click at [667, 647] on p at bounding box center [839, 648] width 467 height 17
drag, startPoint x: 644, startPoint y: 296, endPoint x: 653, endPoint y: 297, distance: 9.1
click at [646, 293] on span "Mark as correct answer" at bounding box center [681, 284] width 134 height 18
click at [615, 292] on input "Mark as correct answer" at bounding box center [604, 284] width 21 height 15
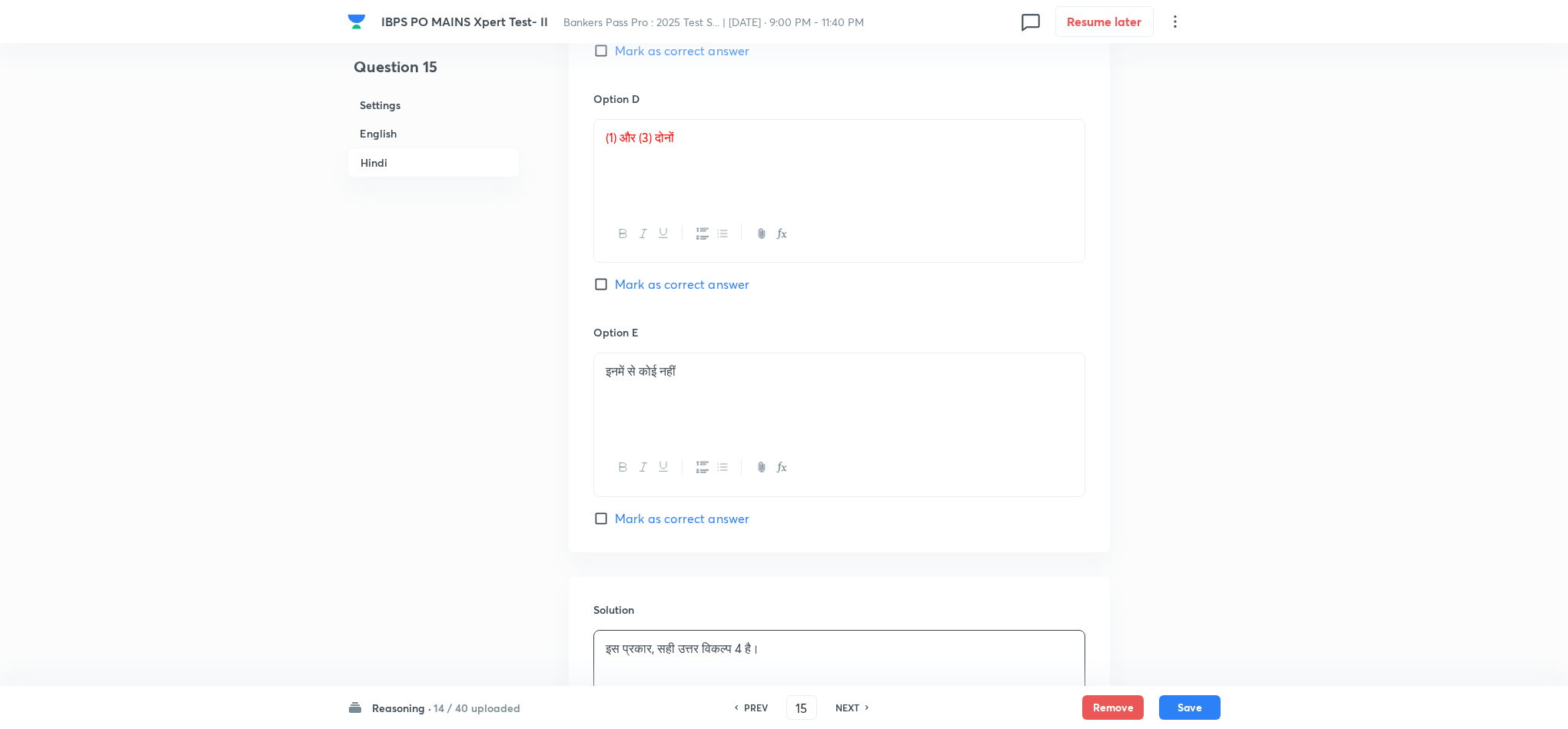
checkbox input "true"
click at [1180, 647] on button "Save" at bounding box center [1190, 705] width 62 height 24
type input "16"
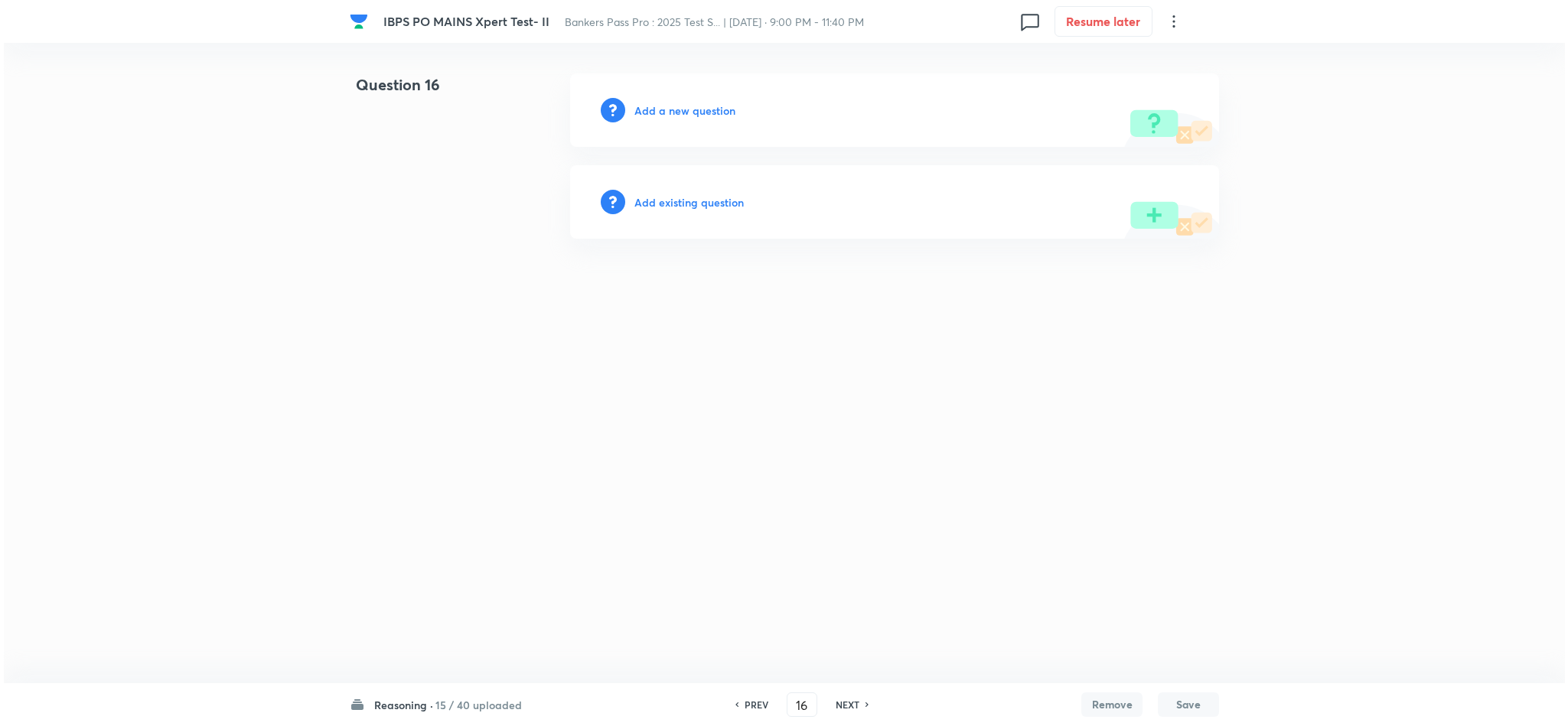
scroll to position [0, 0]
click at [666, 108] on h6 "Add a new question" at bounding box center [684, 110] width 101 height 16
click at [666, 108] on h6 "Choose a question type" at bounding box center [693, 110] width 118 height 16
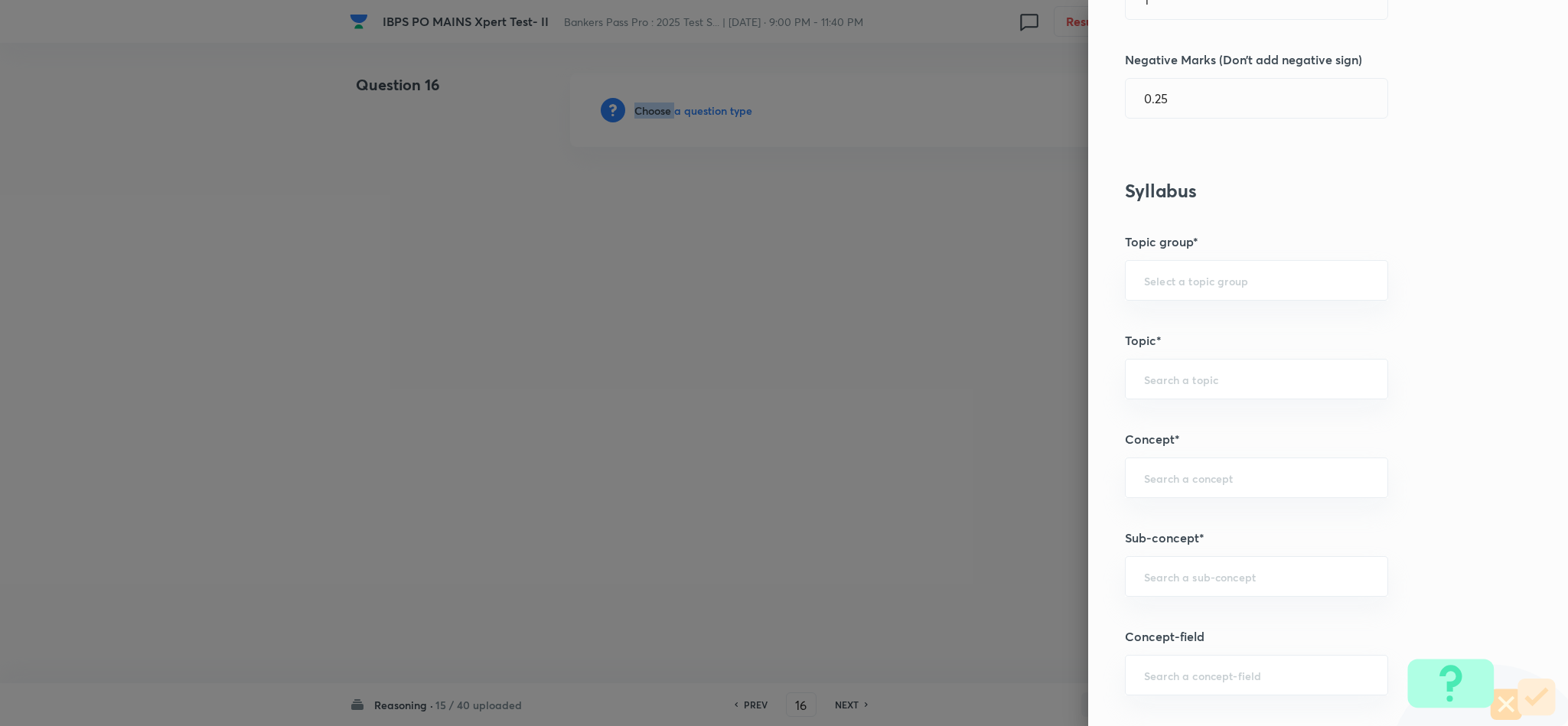
scroll to position [689, 0]
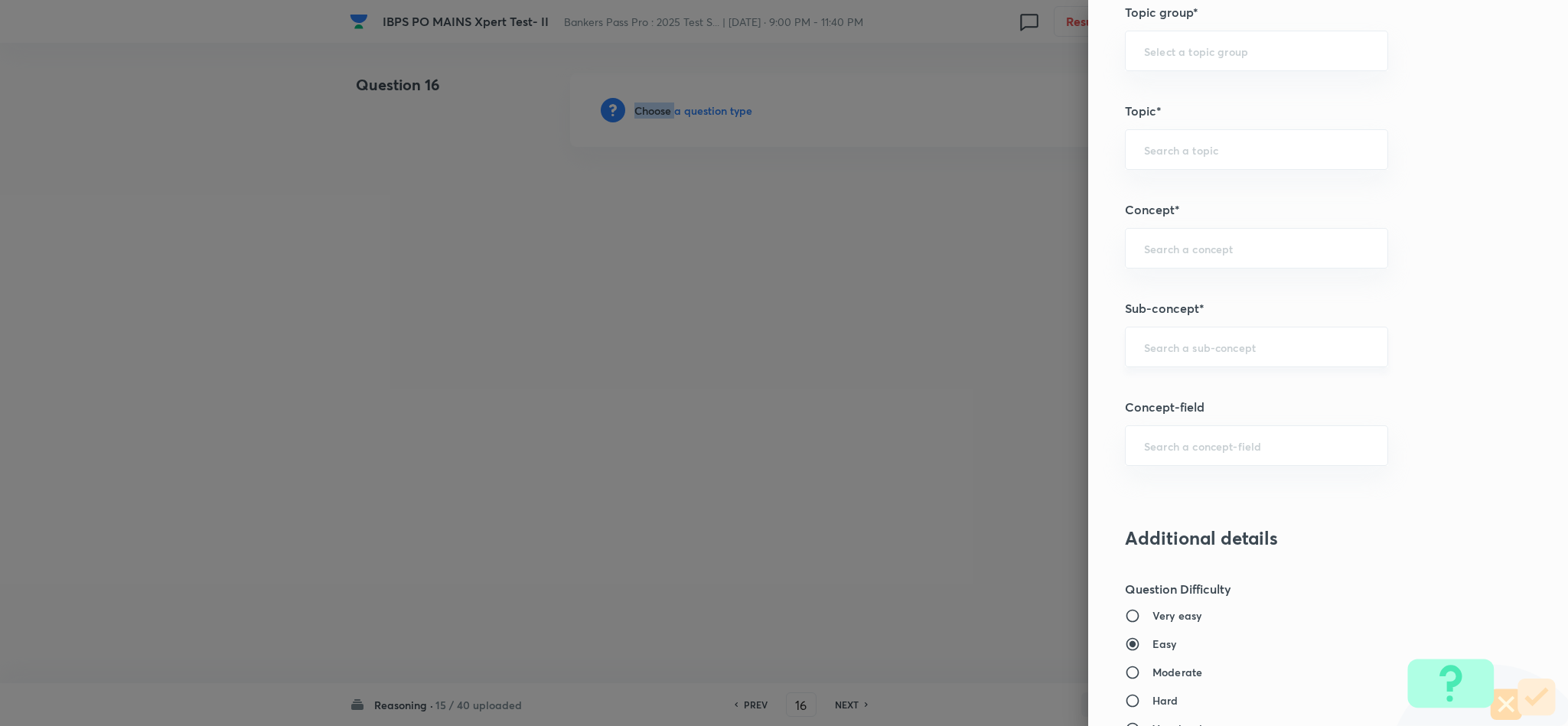
click at [1203, 363] on div "​" at bounding box center [1257, 347] width 263 height 40
click at [1181, 402] on li "Input & Output" at bounding box center [1239, 395] width 261 height 28
type input "Input & Output"
type input "Reasoning"
type input "Logical Reasoning"
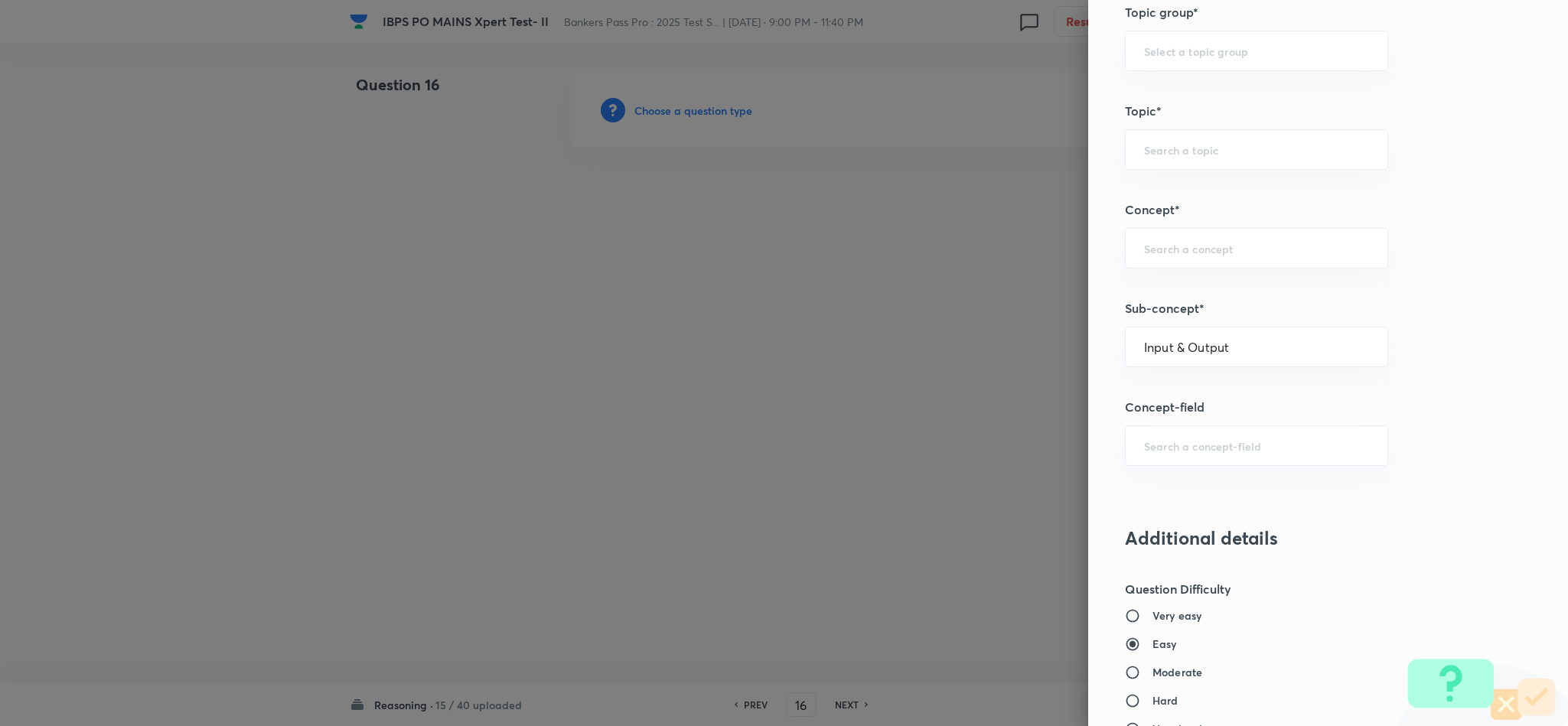
type input "Input & Output"
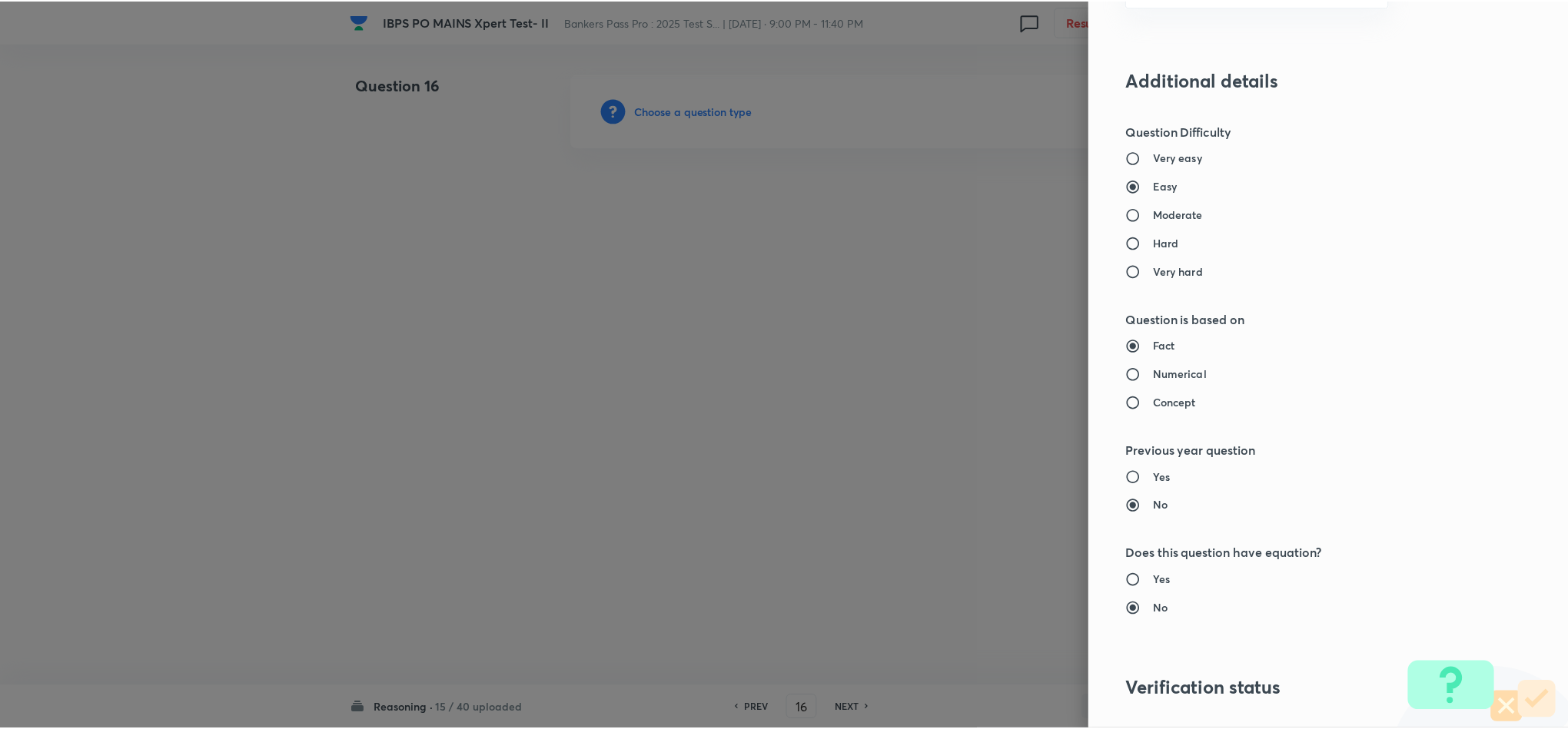
scroll to position [1369, 0]
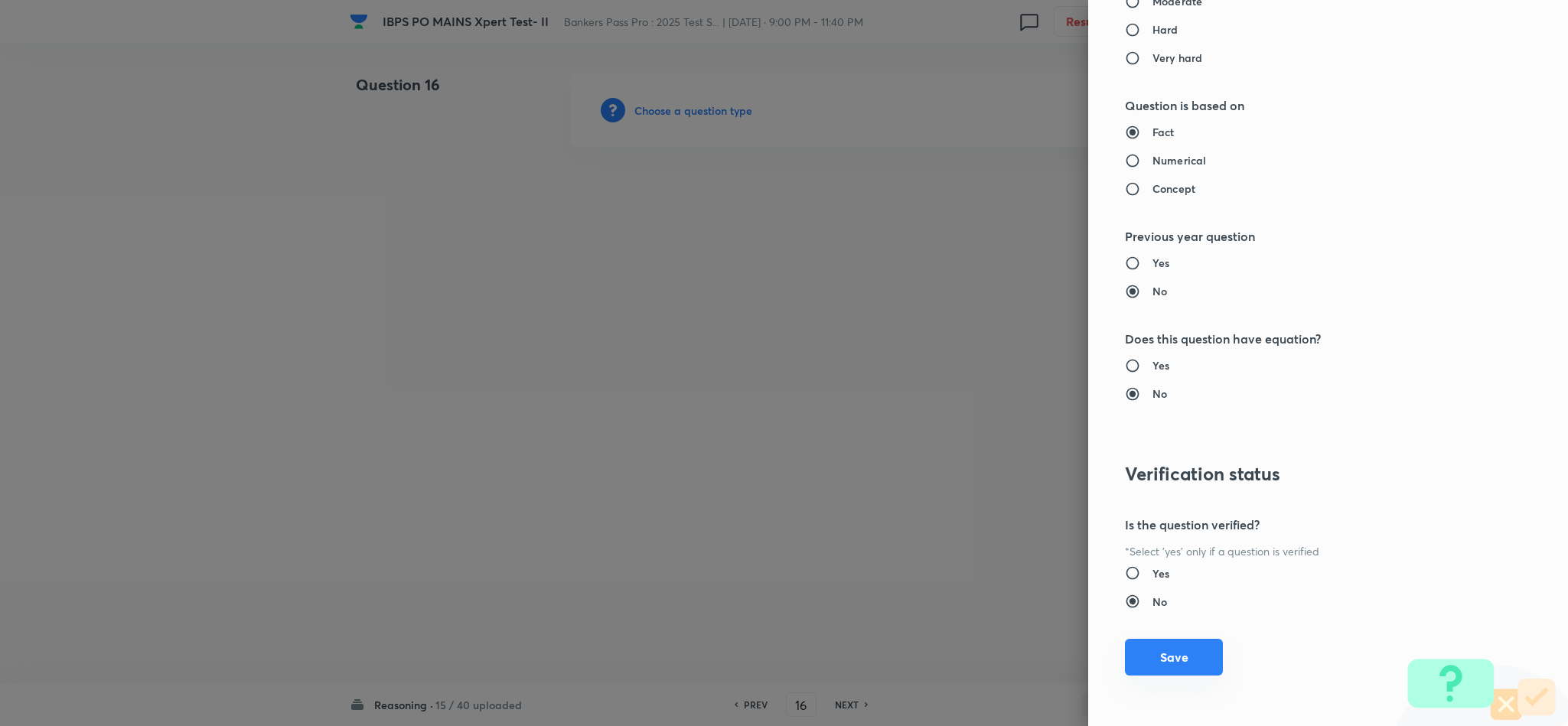
click at [1153, 644] on button "Save" at bounding box center [1174, 657] width 98 height 36
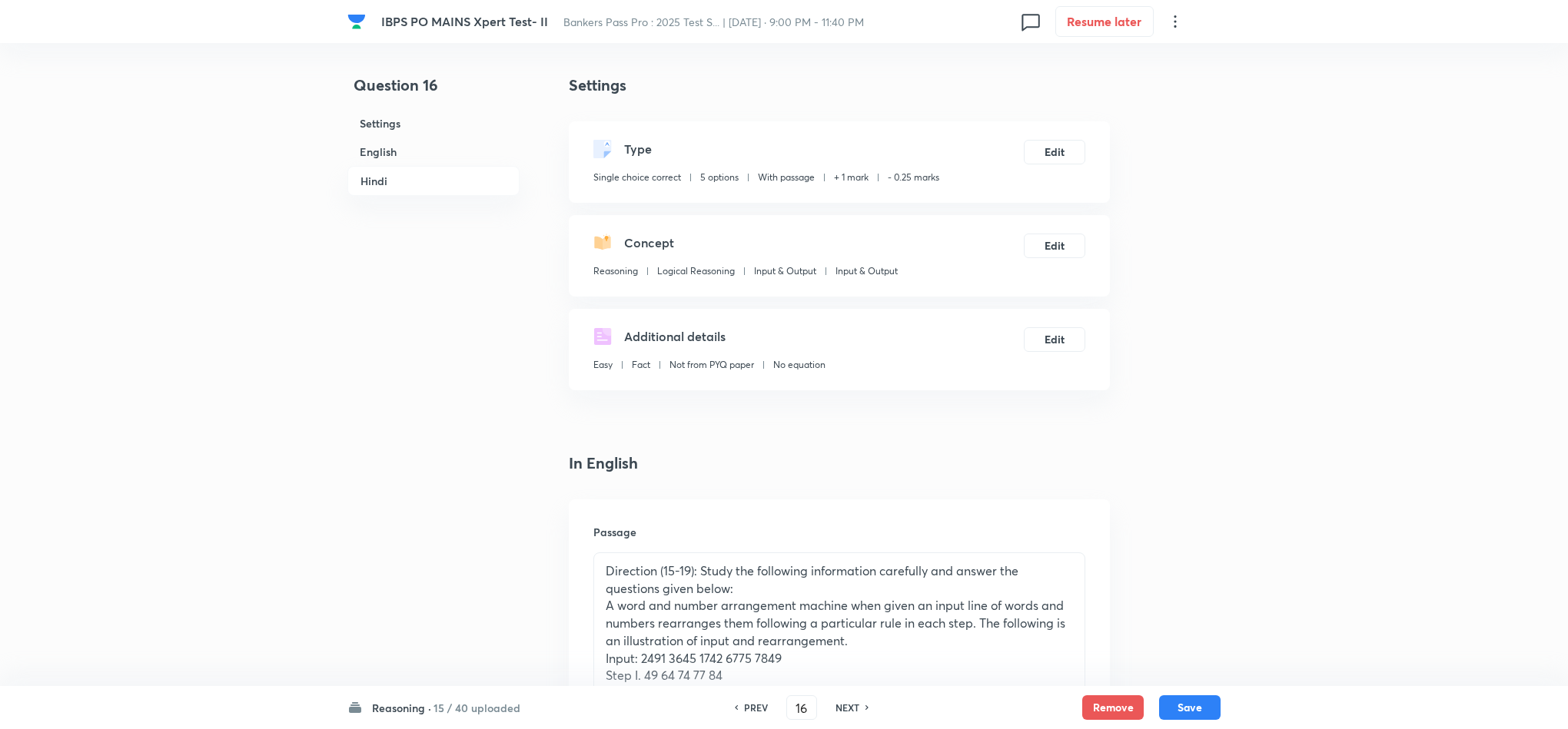
scroll to position [576, 0]
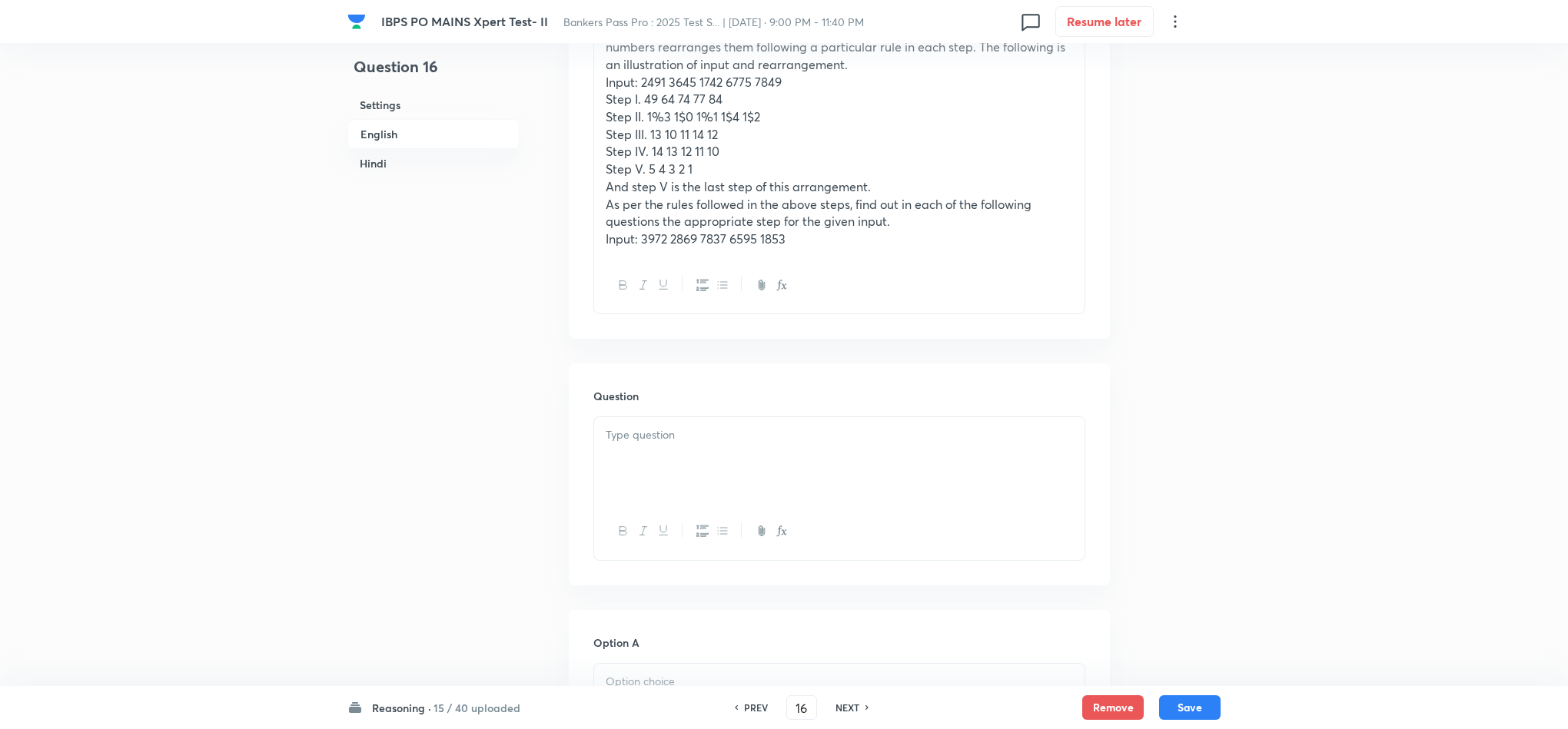
click at [632, 462] on div at bounding box center [839, 459] width 490 height 86
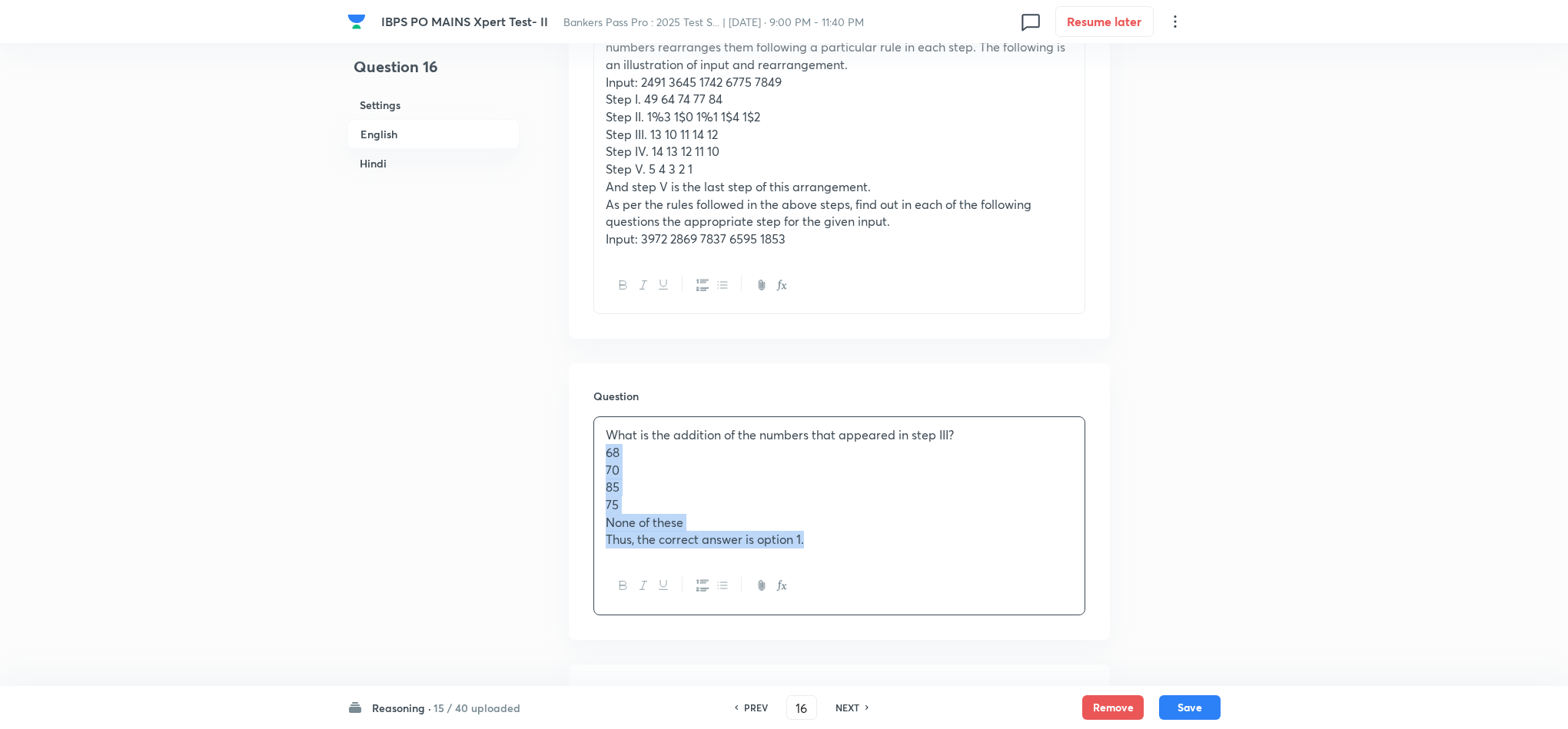
drag, startPoint x: 594, startPoint y: 458, endPoint x: 921, endPoint y: 545, distance: 338.4
click at [921, 545] on div "What is the addition of the numbers that appeared in step III? 68 70 85 75 None…" at bounding box center [839, 487] width 490 height 141
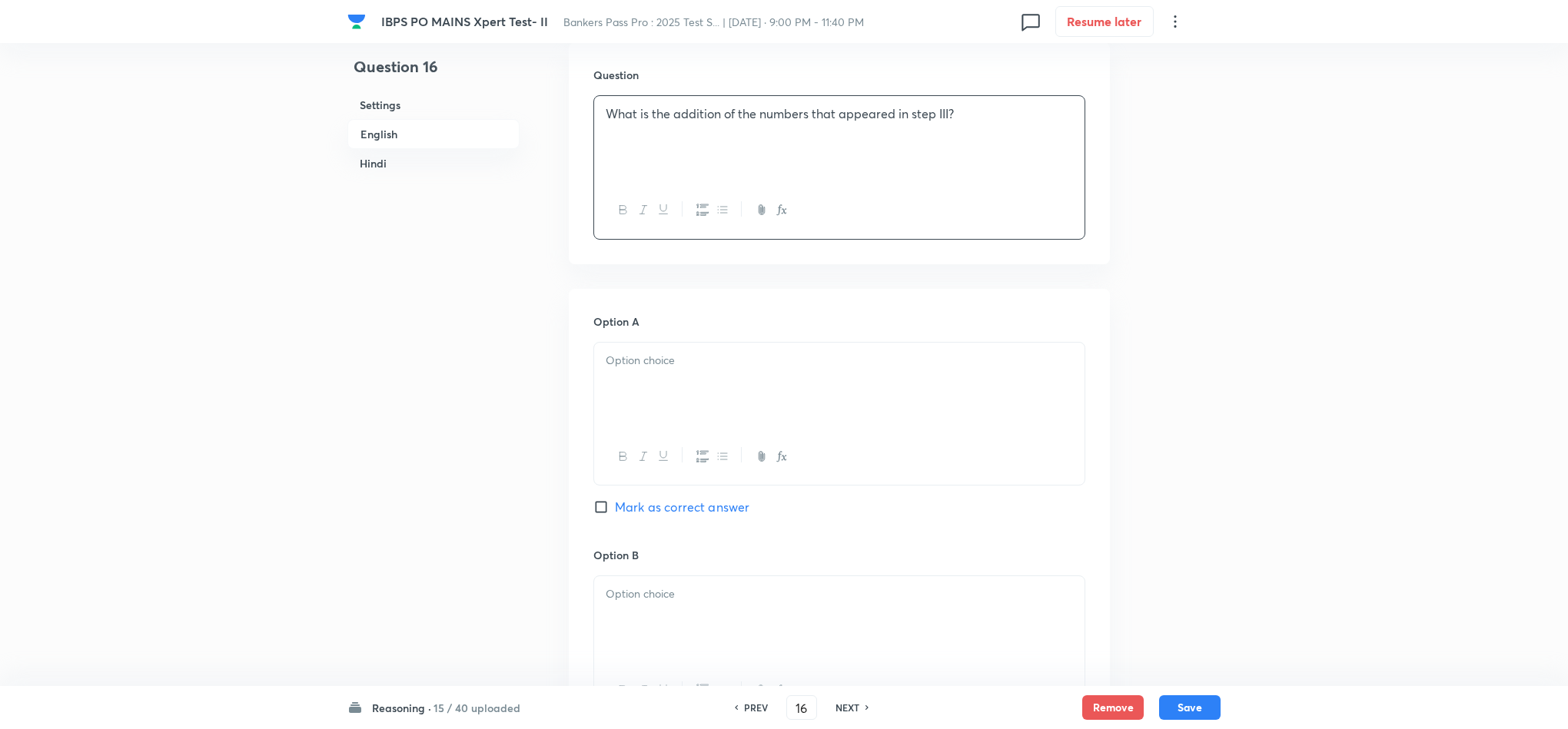
scroll to position [922, 0]
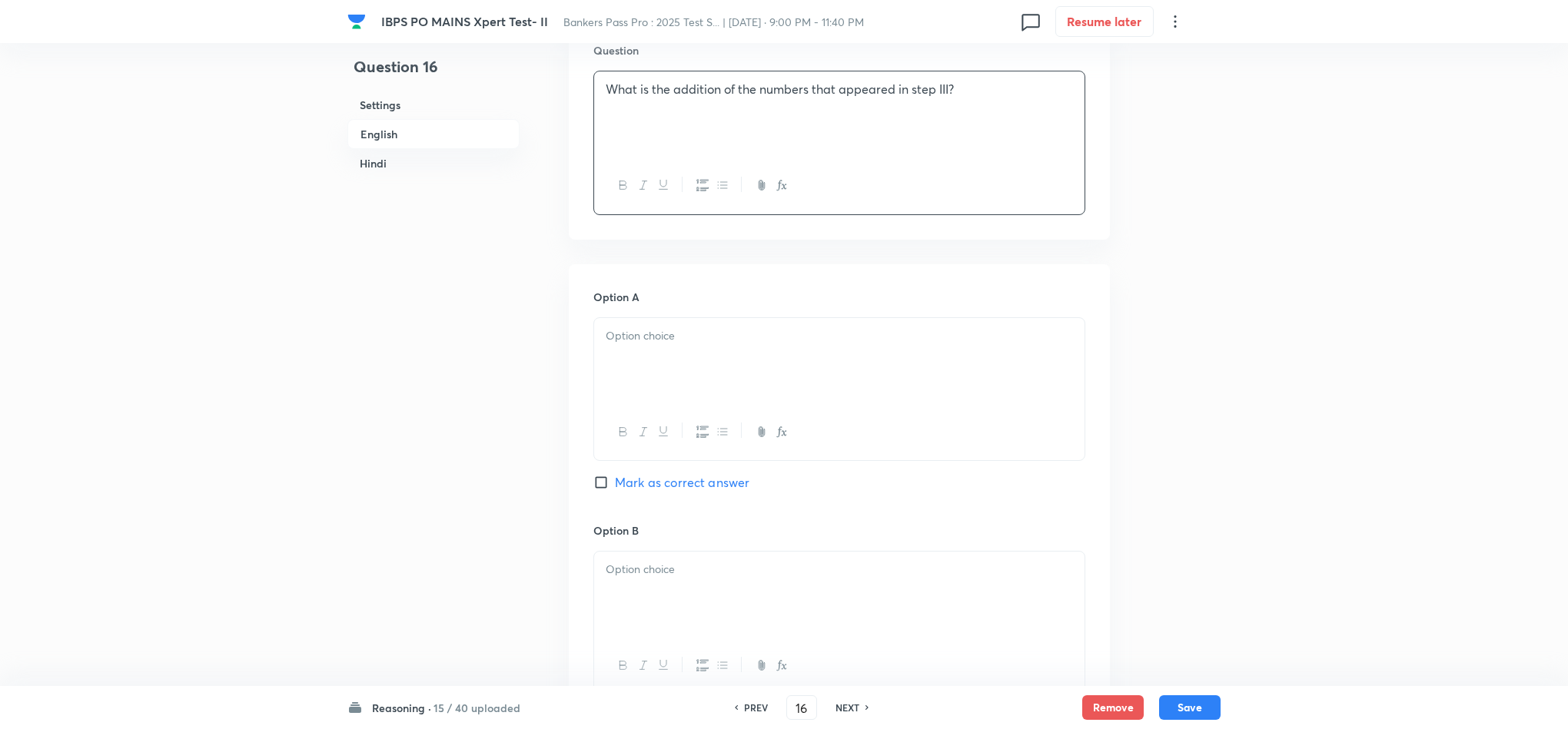
click at [655, 348] on div at bounding box center [839, 361] width 490 height 86
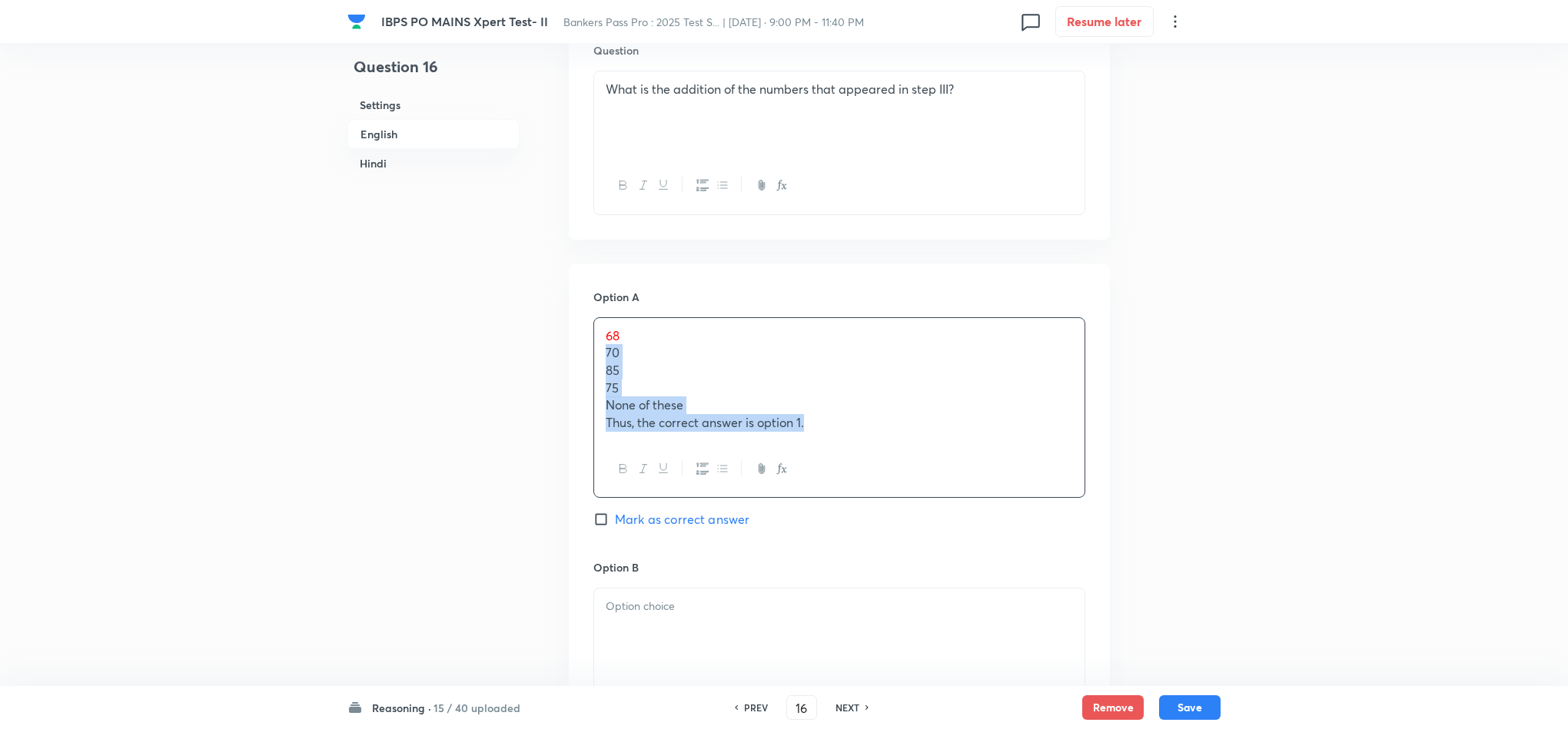
drag, startPoint x: 594, startPoint y: 353, endPoint x: 966, endPoint y: 485, distance: 394.7
click at [1026, 472] on div "68 70 85 75 None of these Thus, the correct answer is option 1." at bounding box center [839, 408] width 492 height 181
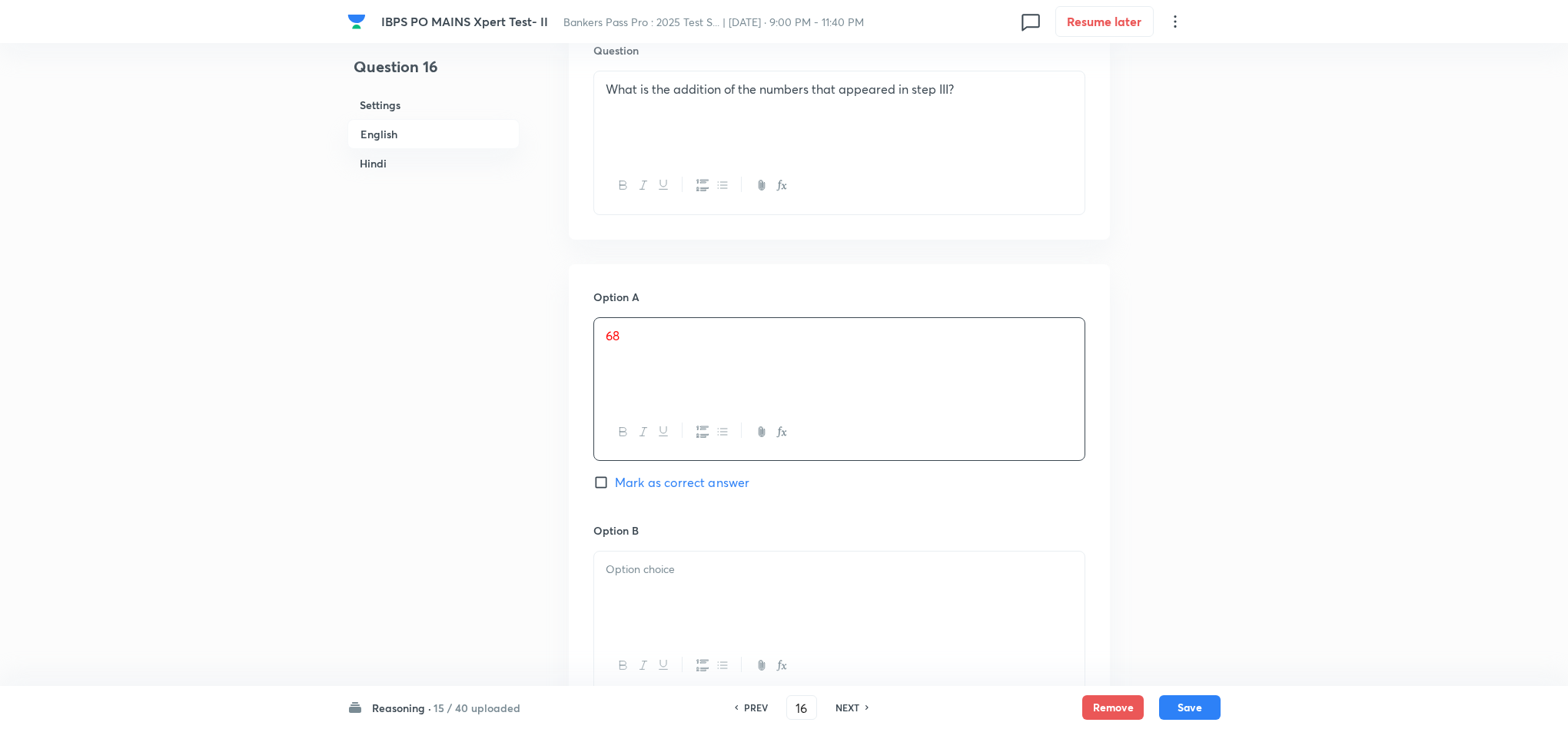
click at [637, 489] on span "Mark as correct answer" at bounding box center [681, 482] width 134 height 18
click at [615, 489] on input "Mark as correct answer" at bounding box center [604, 482] width 21 height 15
checkbox input "true"
click at [636, 590] on div at bounding box center [839, 594] width 490 height 86
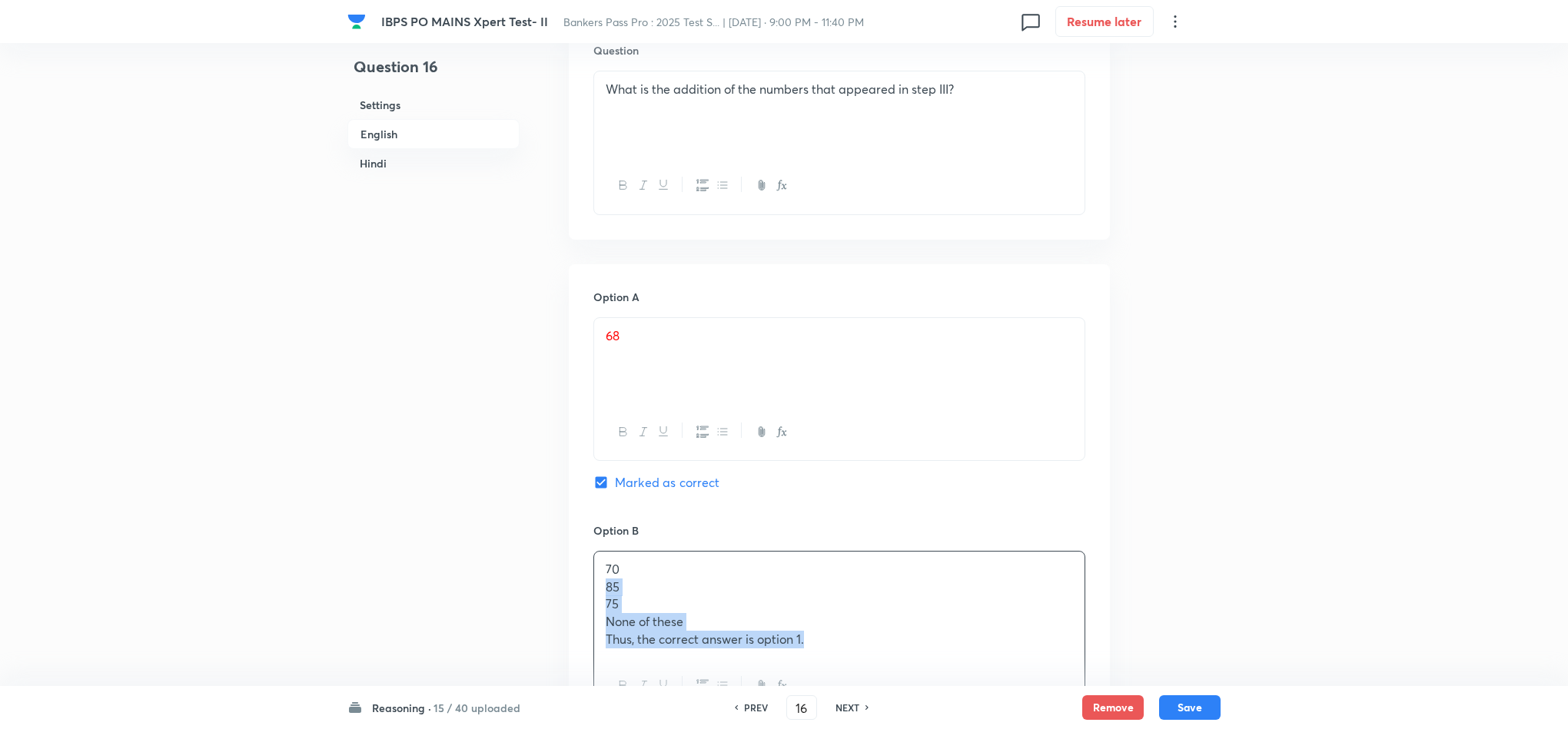
drag, startPoint x: 594, startPoint y: 588, endPoint x: 925, endPoint y: 658, distance: 338.3
click at [923, 647] on div "70 85 75 None of these Thus, the correct answer is option 1." at bounding box center [839, 605] width 490 height 106
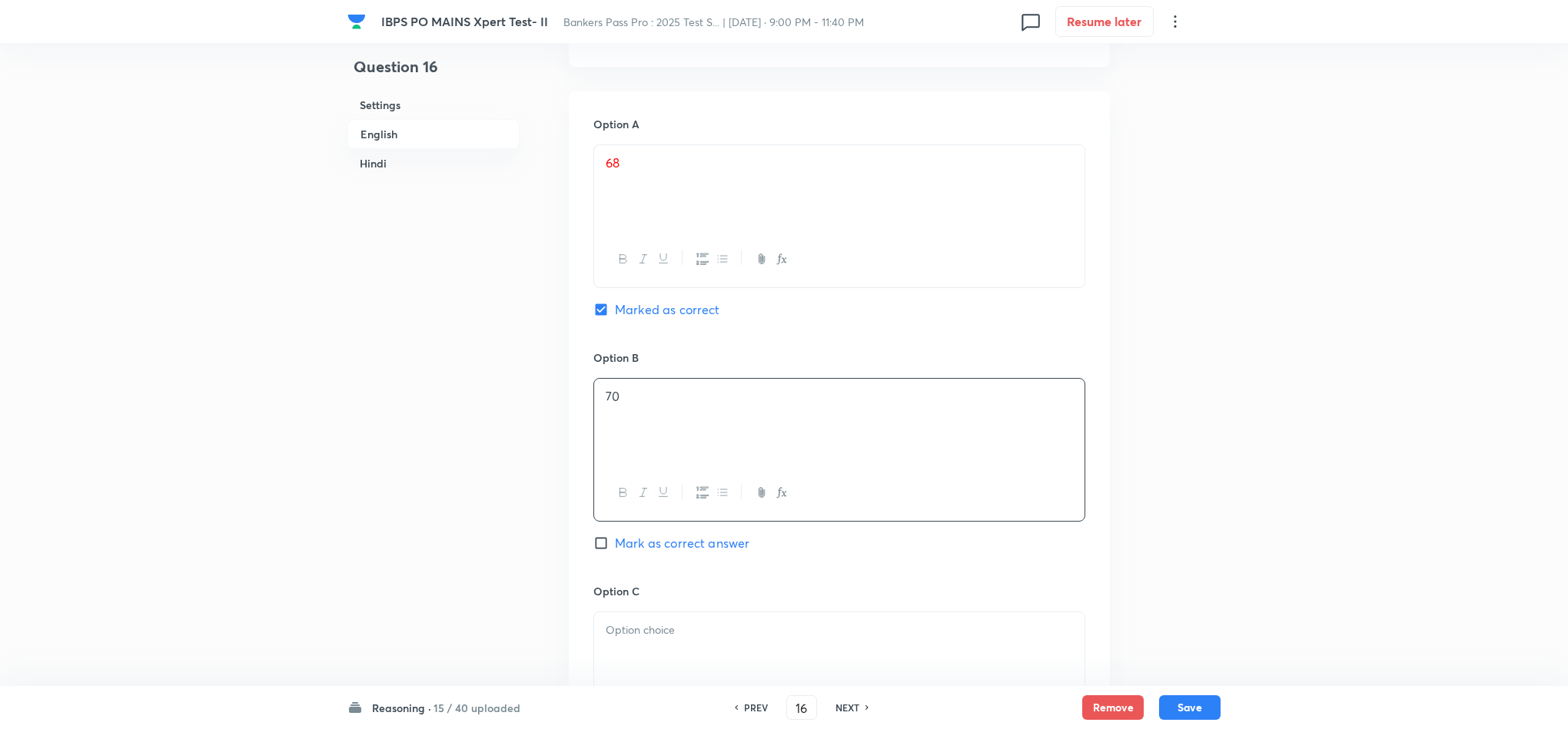
scroll to position [1152, 0]
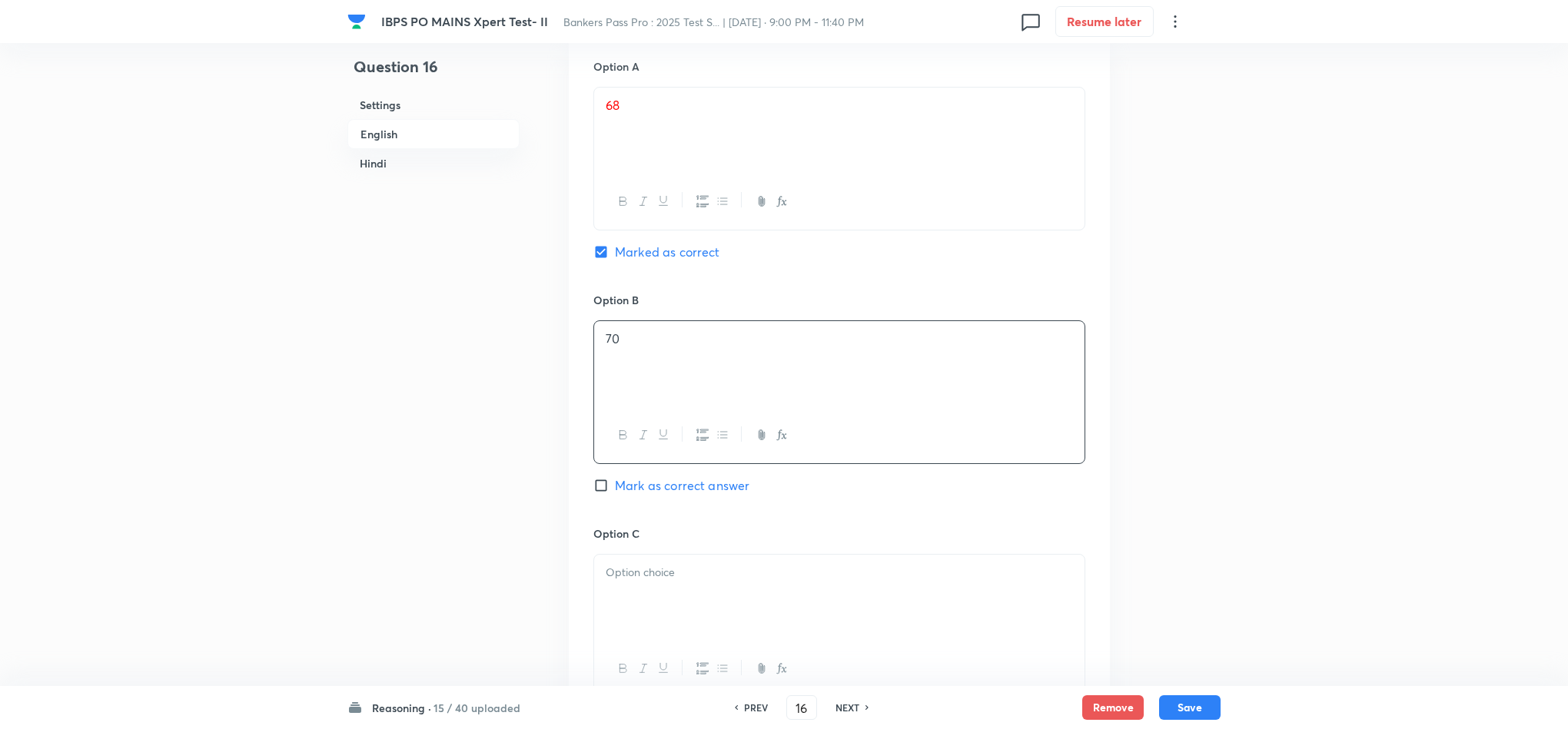
click at [611, 580] on p at bounding box center [839, 573] width 467 height 17
drag, startPoint x: 599, startPoint y: 592, endPoint x: 882, endPoint y: 651, distance: 289.1
click at [882, 647] on div "85 75 None of these Thus, the correct answer is option 1." at bounding box center [839, 626] width 492 height 146
click at [620, 593] on div at bounding box center [839, 601] width 490 height 86
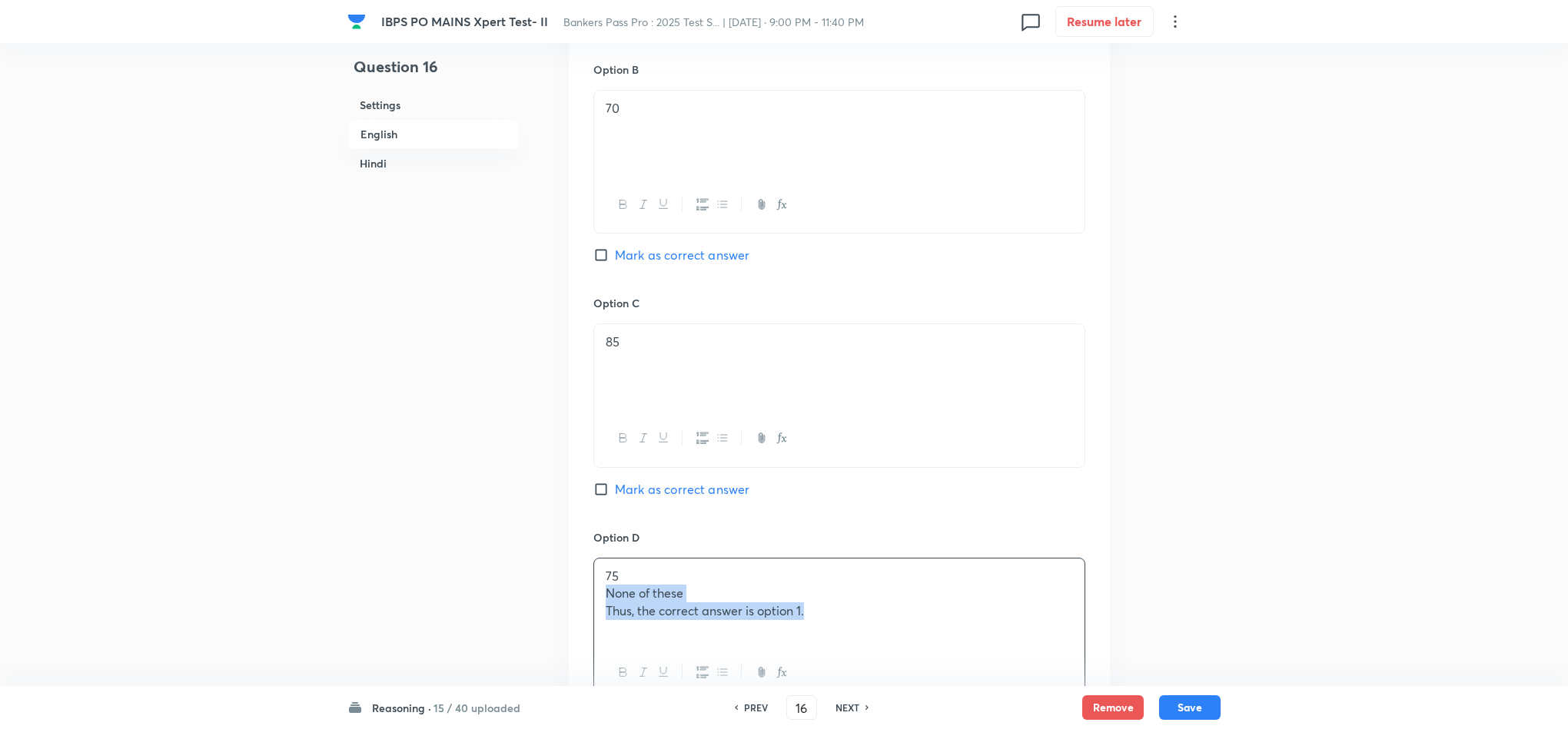
drag, startPoint x: 595, startPoint y: 597, endPoint x: 891, endPoint y: 635, distance: 298.4
click at [902, 639] on div "75 None of these Thus, the correct answer is option 1." at bounding box center [839, 601] width 490 height 86
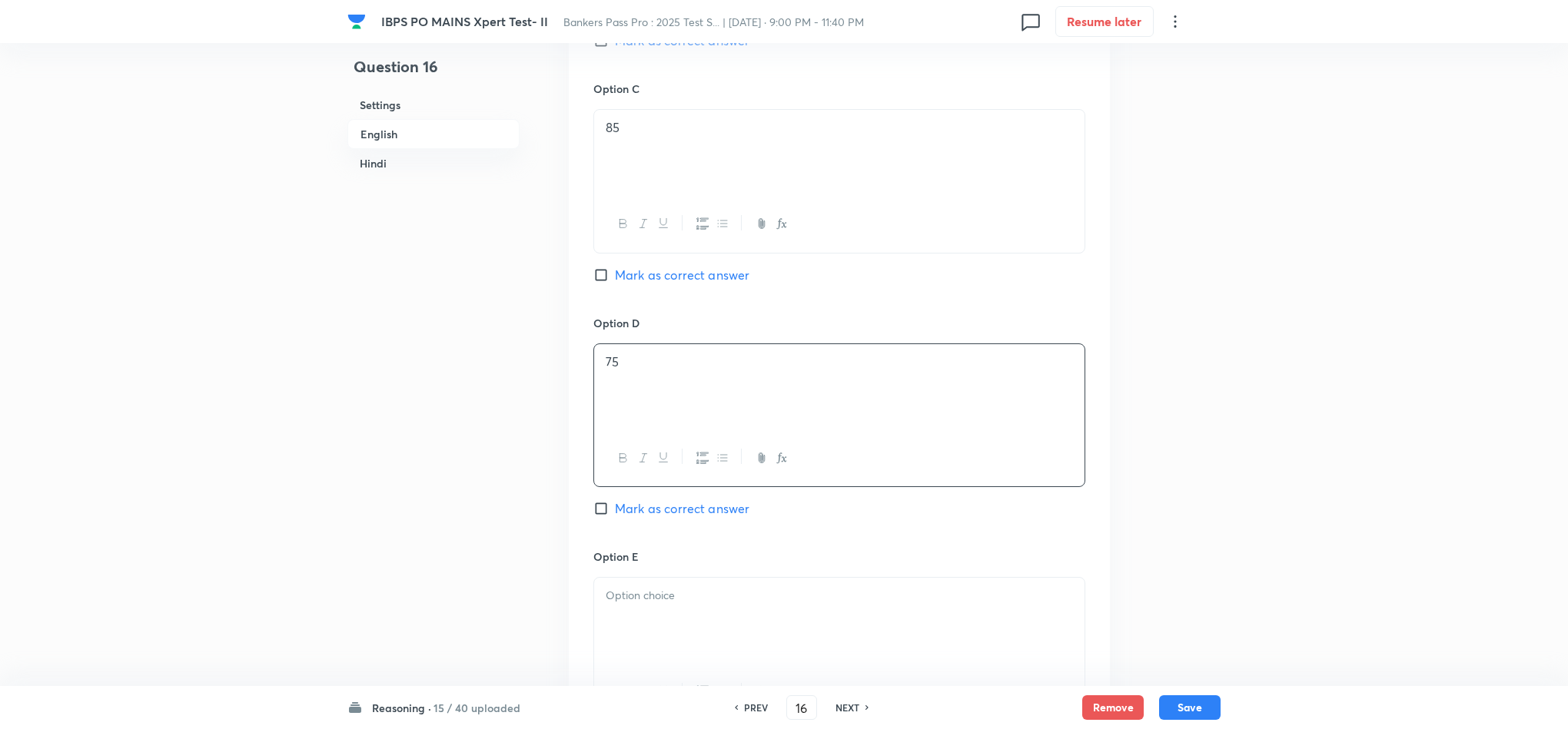
scroll to position [1613, 0]
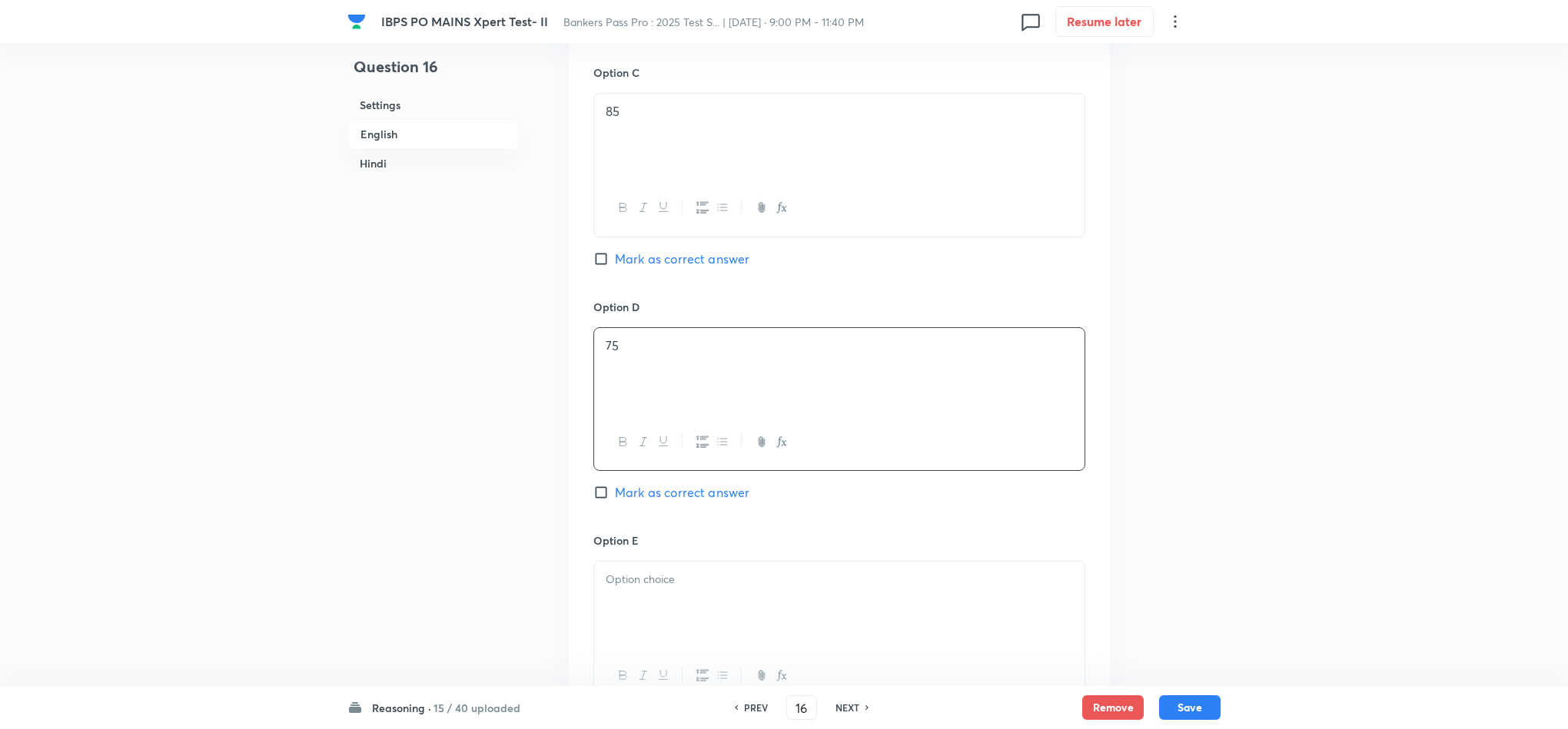
click at [667, 618] on div at bounding box center [839, 604] width 490 height 86
drag, startPoint x: 597, startPoint y: 605, endPoint x: 888, endPoint y: 650, distance: 294.5
click at [888, 647] on div "None of these Thus, the correct answer is option 1." at bounding box center [839, 604] width 490 height 86
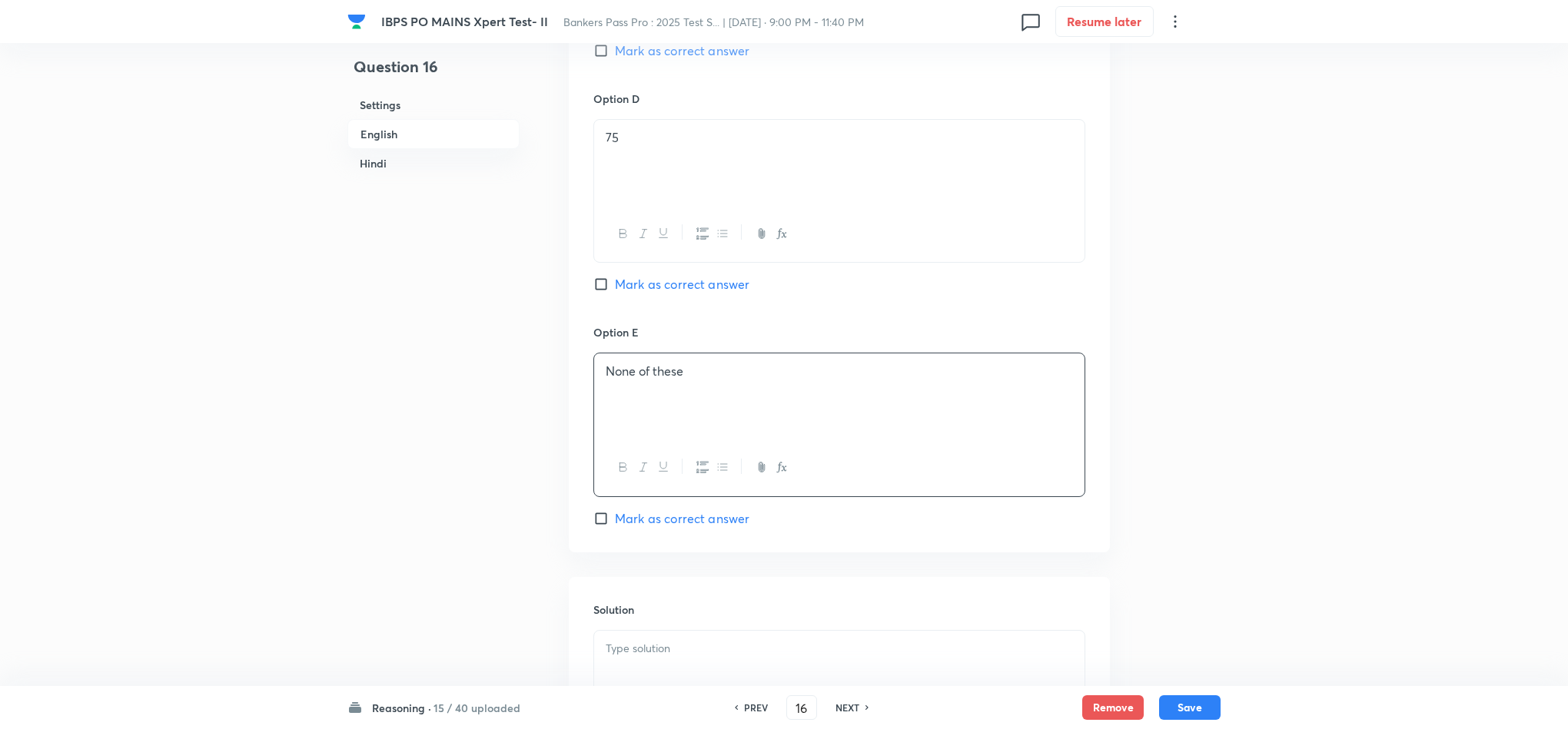
scroll to position [1843, 0]
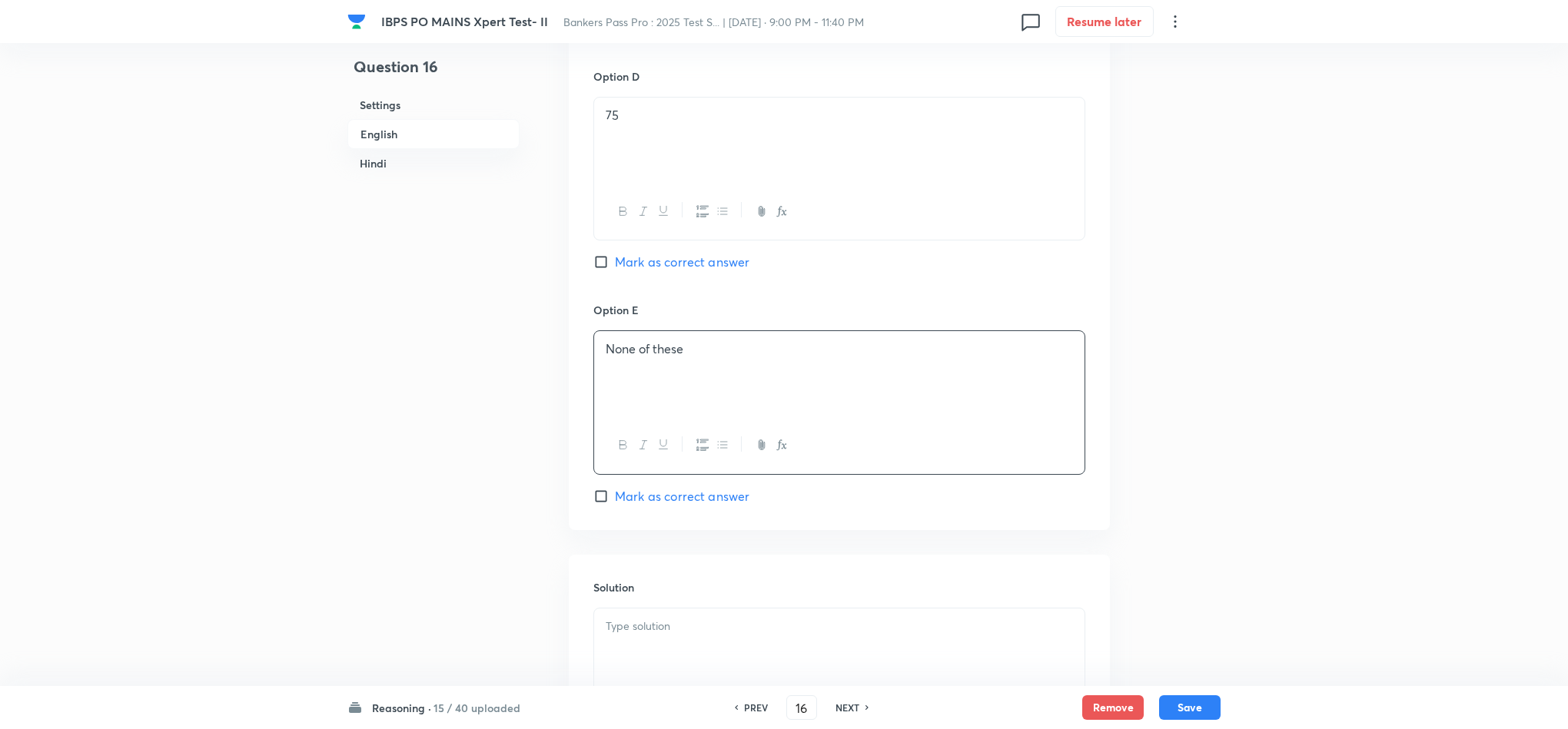
click at [688, 643] on div at bounding box center [839, 651] width 490 height 86
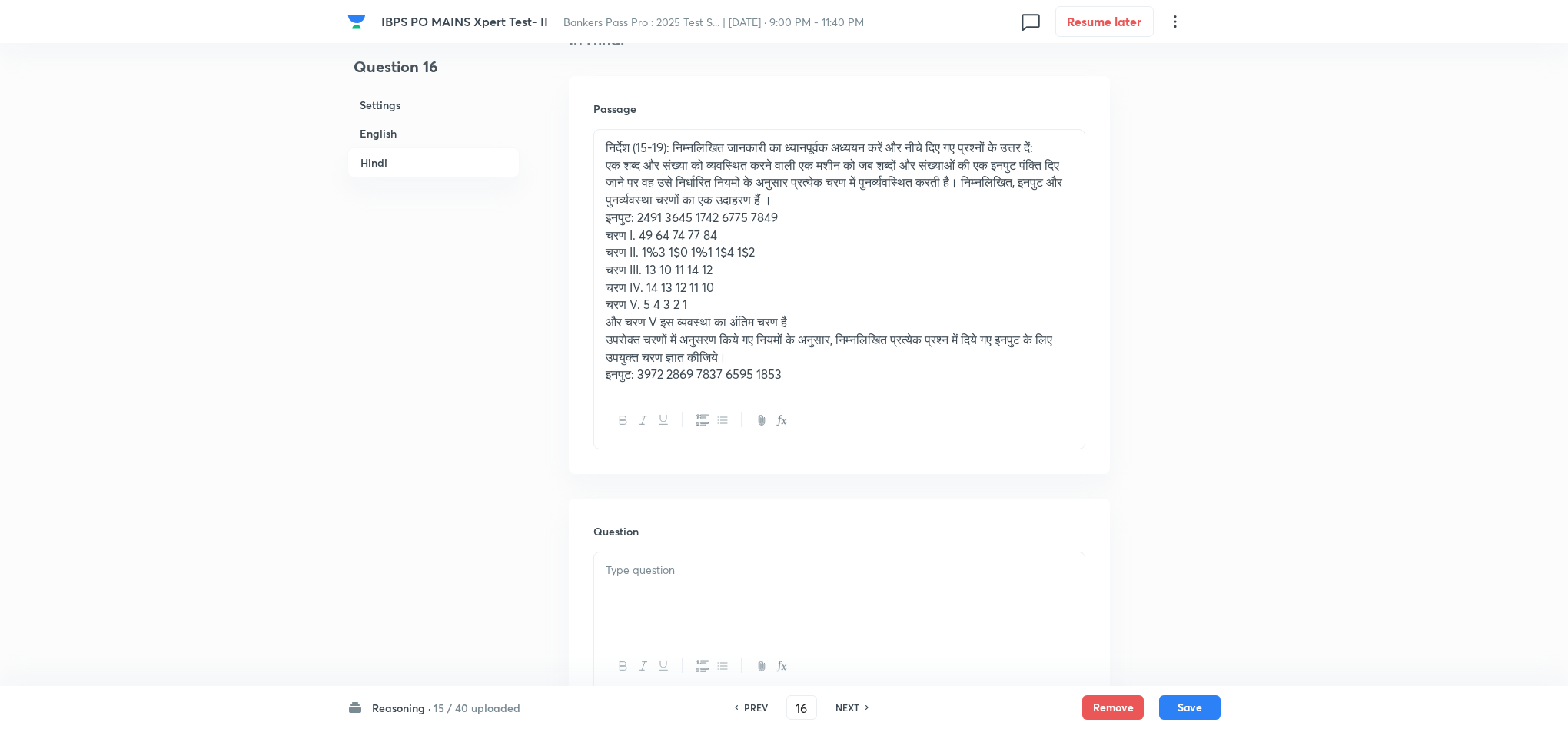
scroll to position [2880, 0]
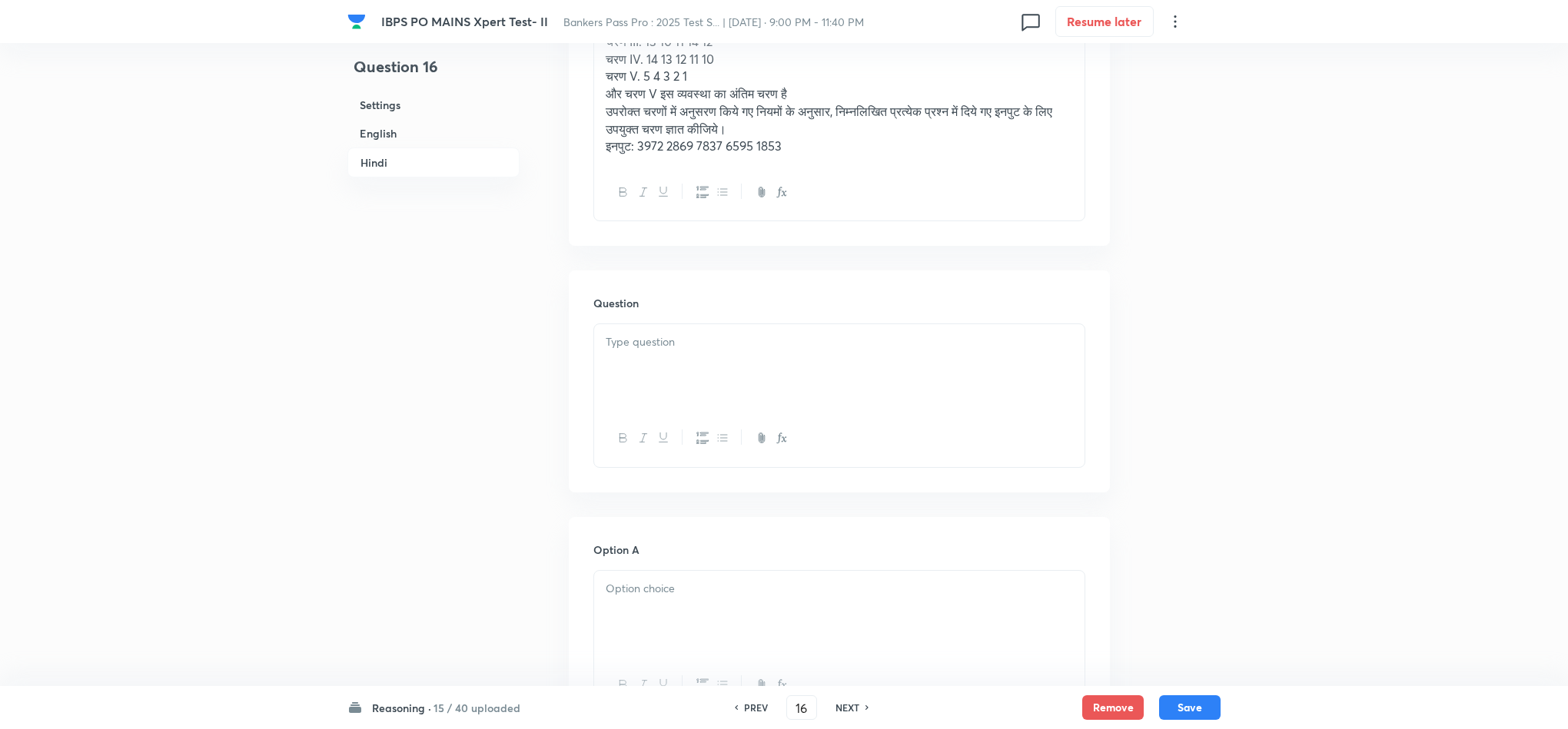
click at [620, 391] on div at bounding box center [839, 366] width 490 height 86
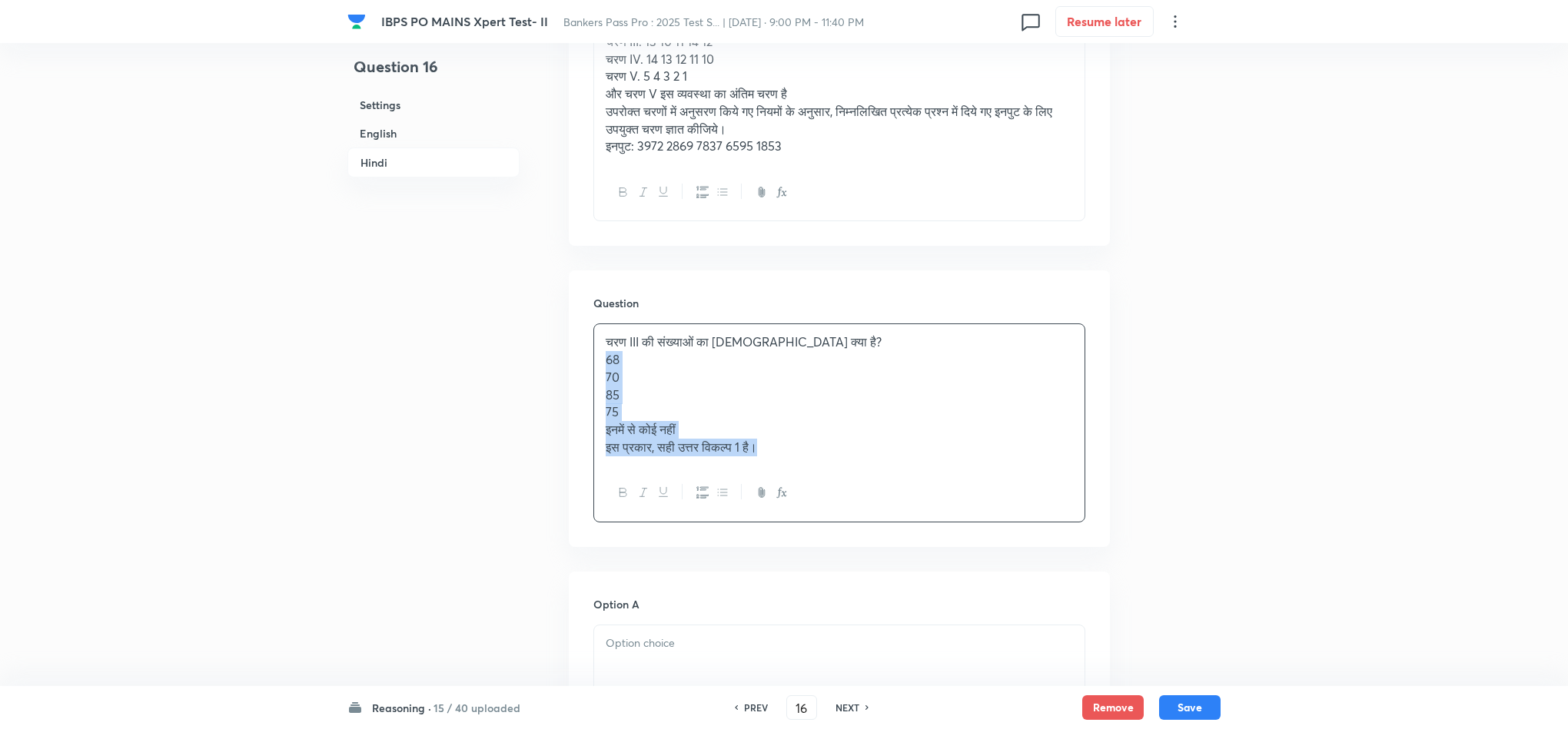
drag, startPoint x: 602, startPoint y: 363, endPoint x: 946, endPoint y: 500, distance: 370.3
click at [946, 500] on div "चरण III की संख्याओं का योग क्या है? 68 70 85 75 इनमें से कोई नहीं इस प्रकार, सह…" at bounding box center [839, 421] width 492 height 198
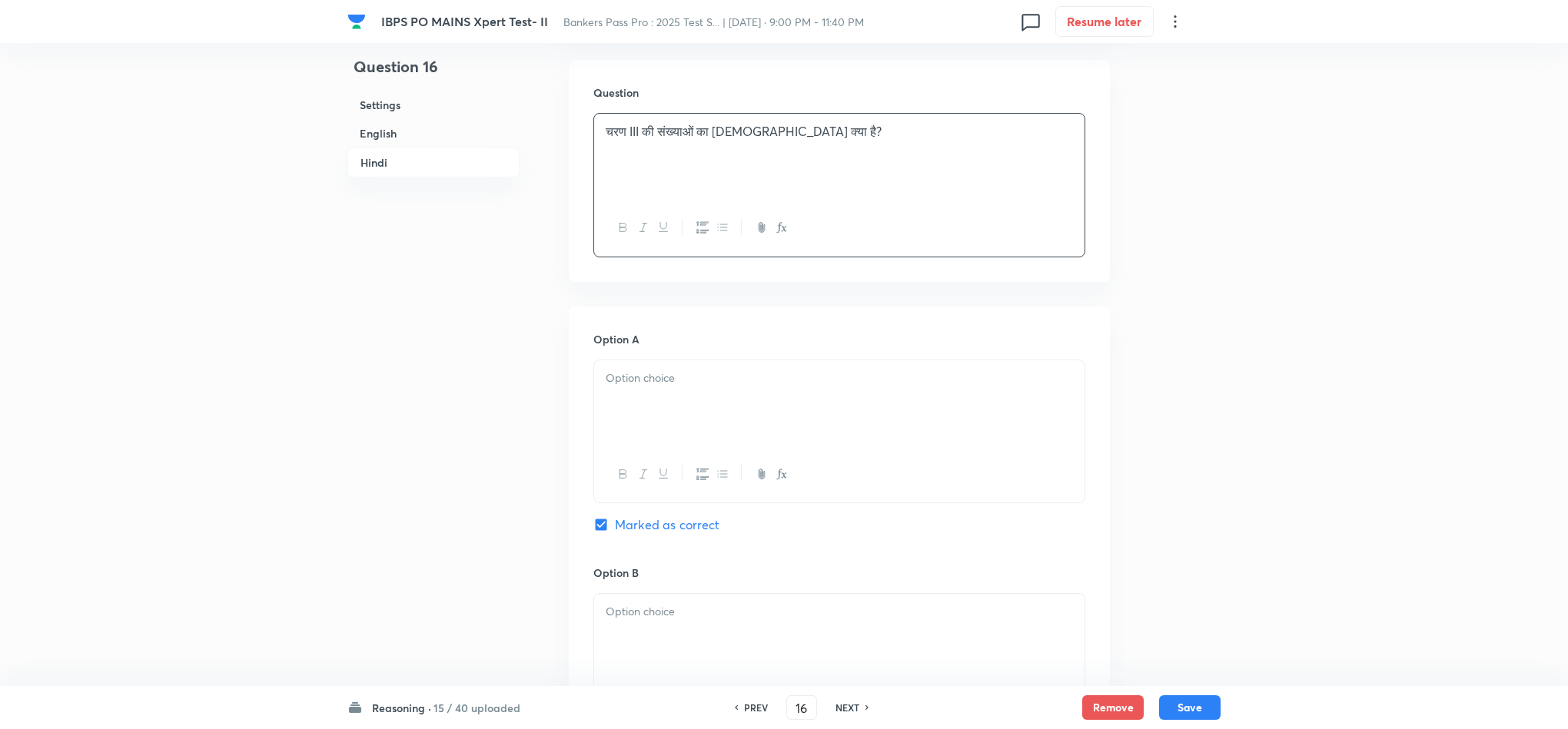
scroll to position [3111, 0]
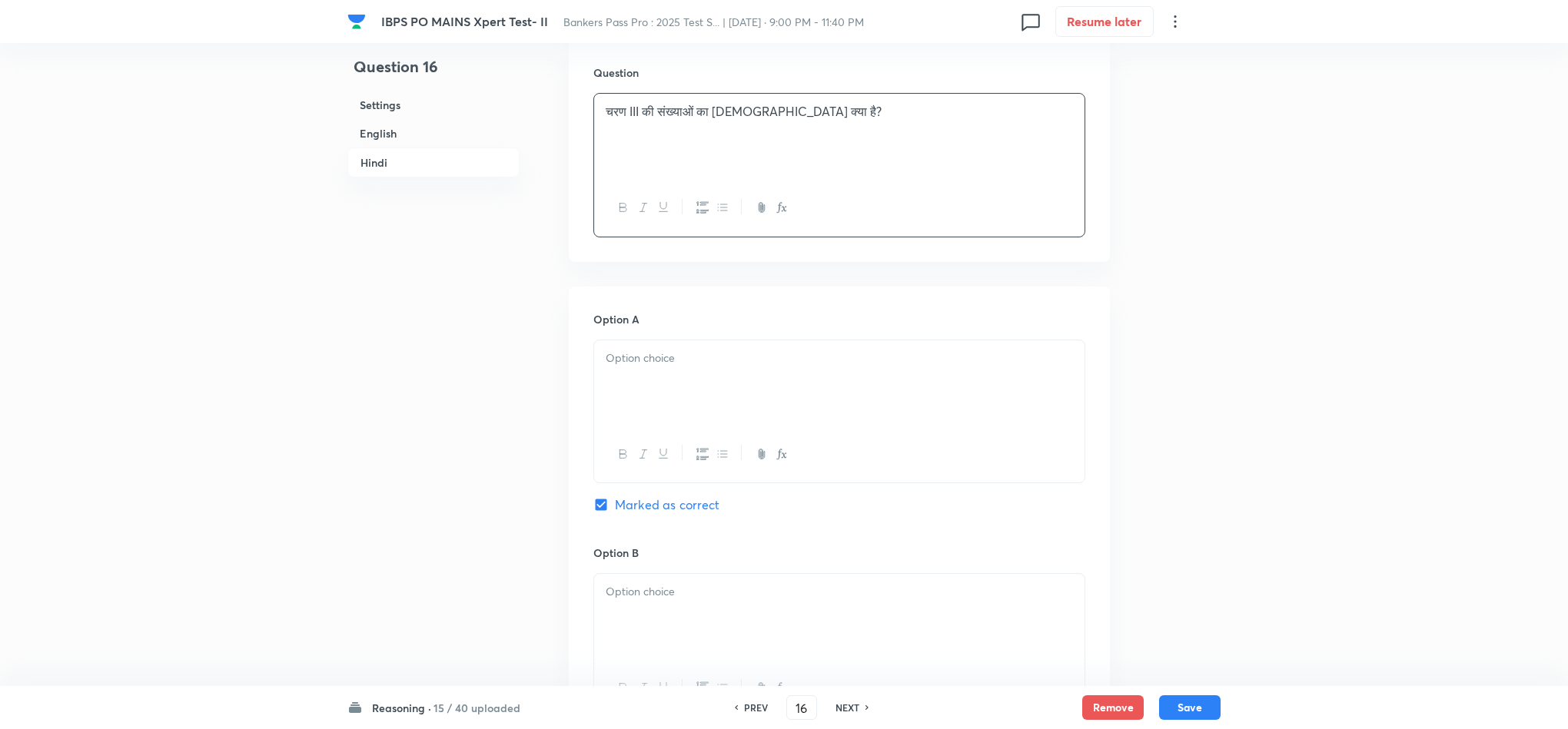
click at [622, 356] on p at bounding box center [839, 358] width 467 height 17
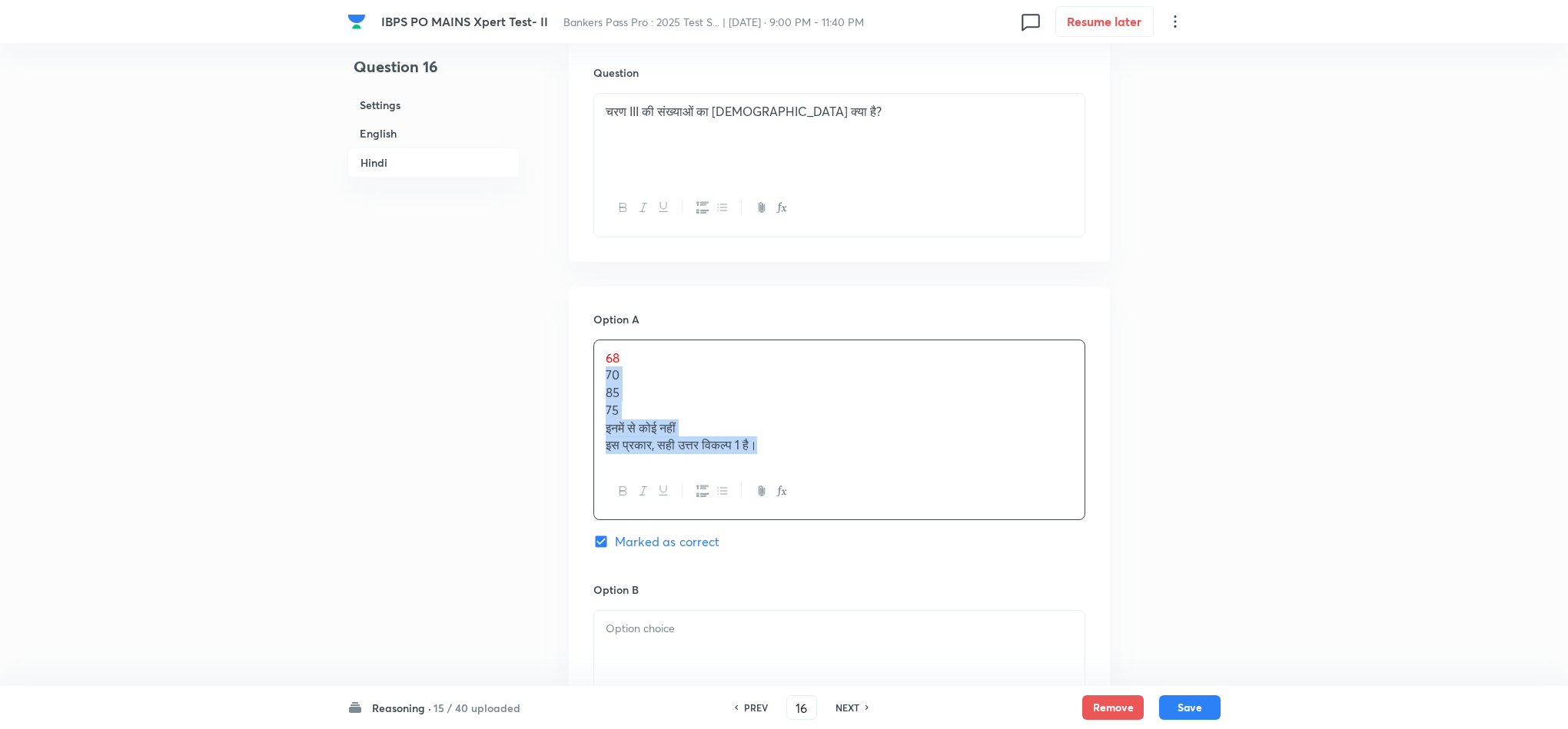
drag, startPoint x: 604, startPoint y: 385, endPoint x: 957, endPoint y: 555, distance: 391.8
click at [1012, 558] on div "Option A 68 70 85 75 इनमें से कोई नहीं इस प्रकार, सही उत्तर विकल्प 1 है। Marked…" at bounding box center [839, 446] width 492 height 271
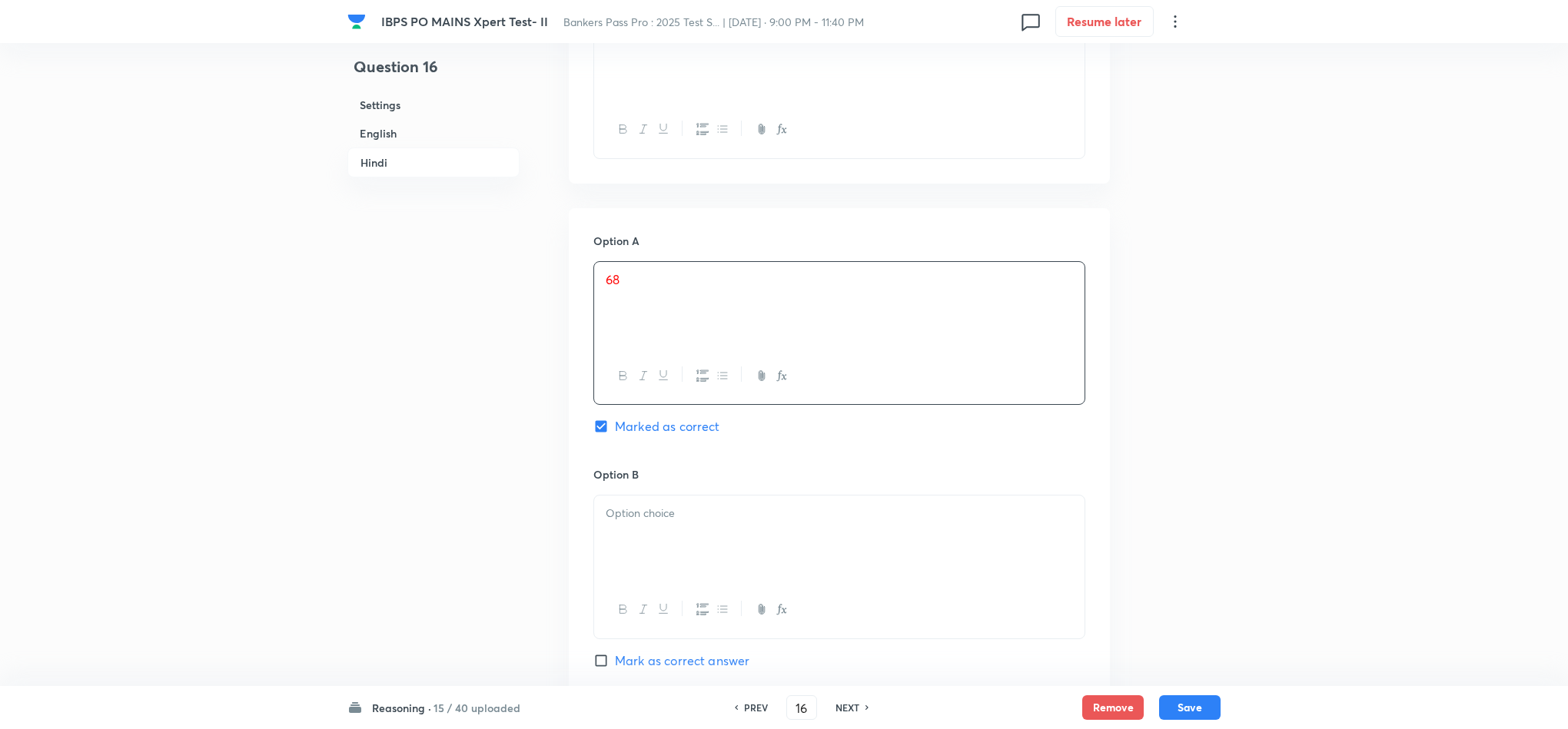
scroll to position [3226, 0]
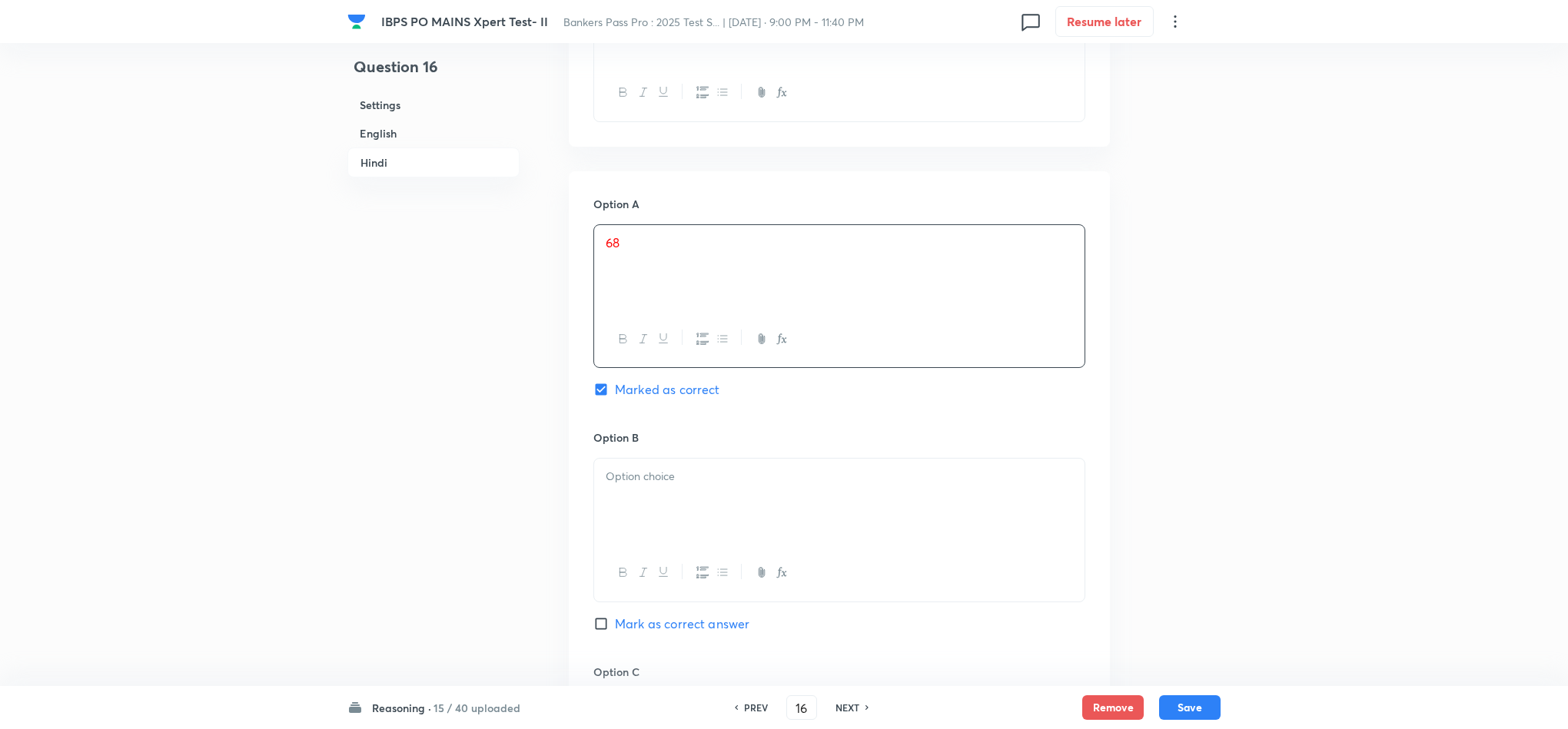
drag, startPoint x: 660, startPoint y: 526, endPoint x: 646, endPoint y: 514, distance: 18.4
click at [662, 526] on div at bounding box center [839, 500] width 490 height 86
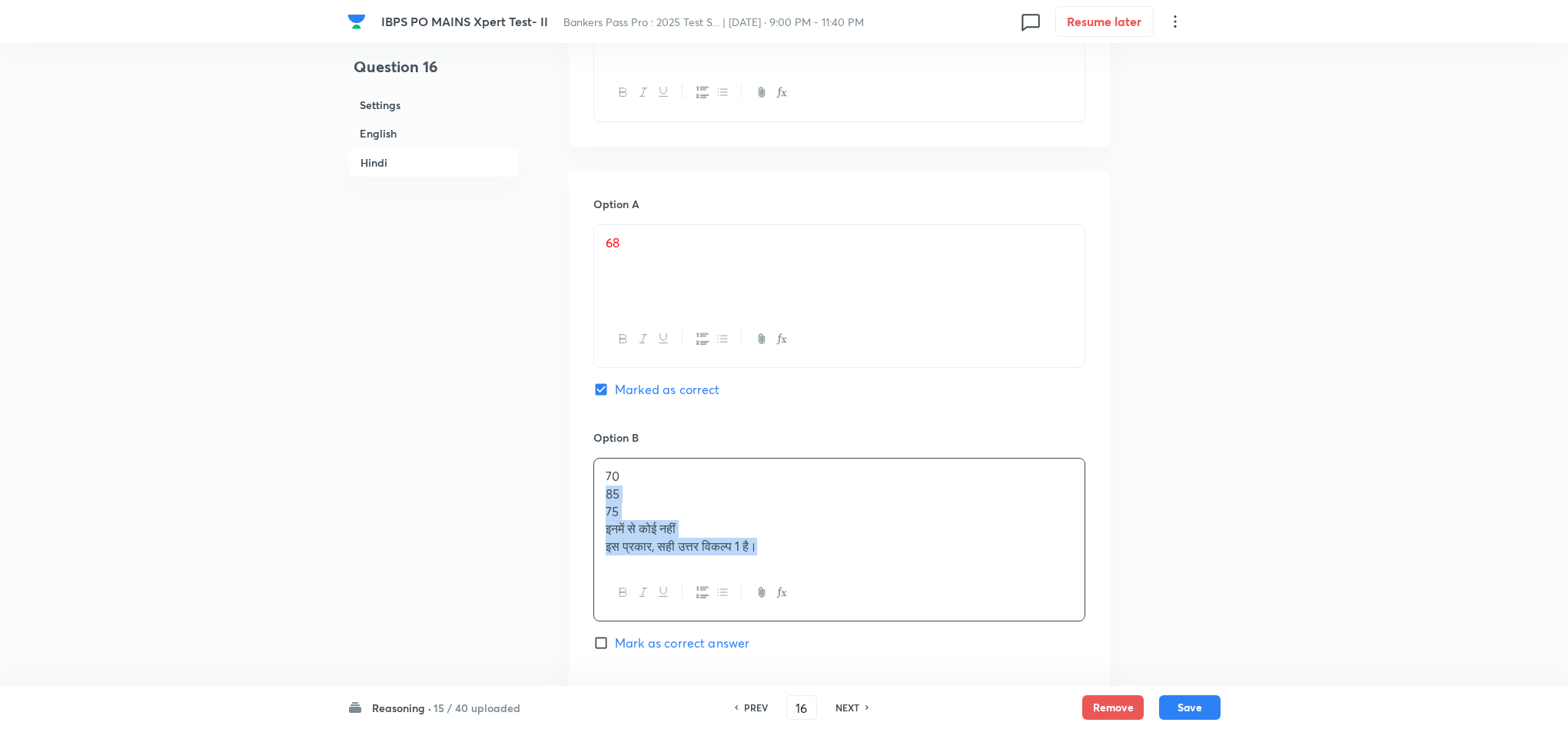
drag, startPoint x: 602, startPoint y: 499, endPoint x: 932, endPoint y: 611, distance: 348.5
click at [932, 611] on div "70 85 75 इनमें से कोई नहीं इस प्रकार, सही उत्तर विकल्प 1 है।" at bounding box center [839, 540] width 492 height 164
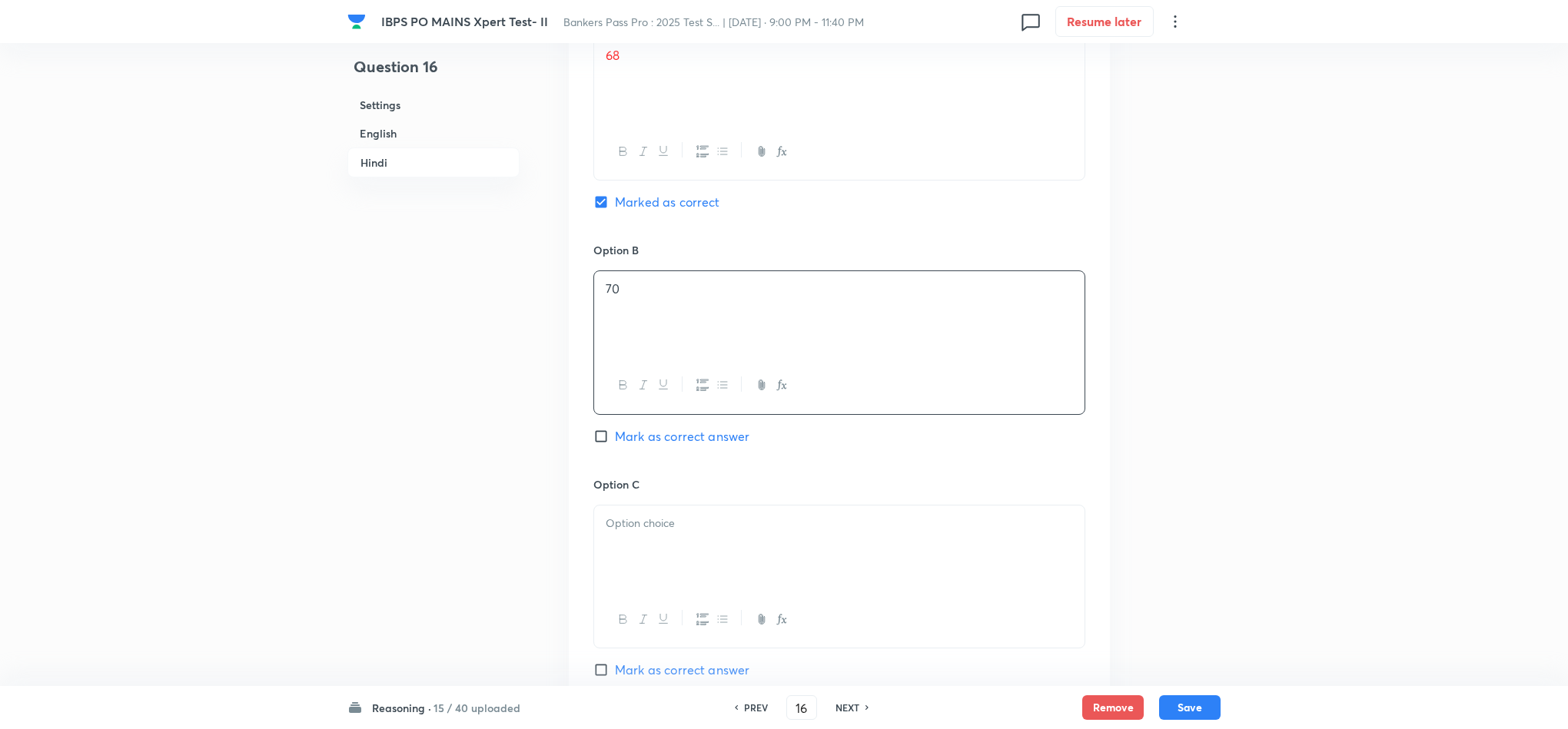
scroll to position [3456, 0]
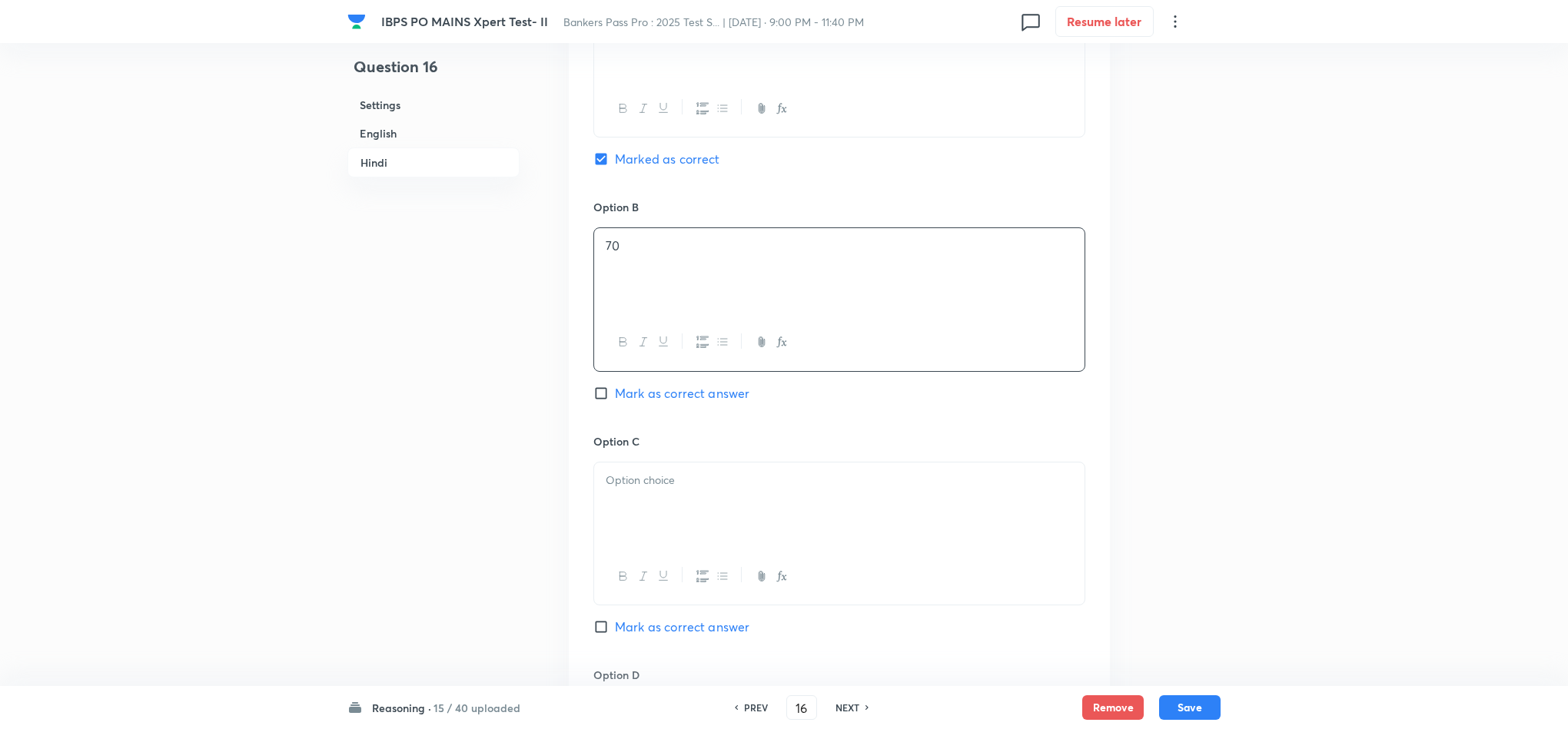
drag, startPoint x: 663, startPoint y: 539, endPoint x: 647, endPoint y: 526, distance: 20.6
click at [663, 540] on div at bounding box center [839, 504] width 490 height 86
drag, startPoint x: 592, startPoint y: 511, endPoint x: 812, endPoint y: 568, distance: 227.3
click at [810, 568] on div "85 75 इनमें से कोई नहीं इस प्रकार, सही उत्तर विकल्प 1 है।" at bounding box center [839, 534] width 492 height 146
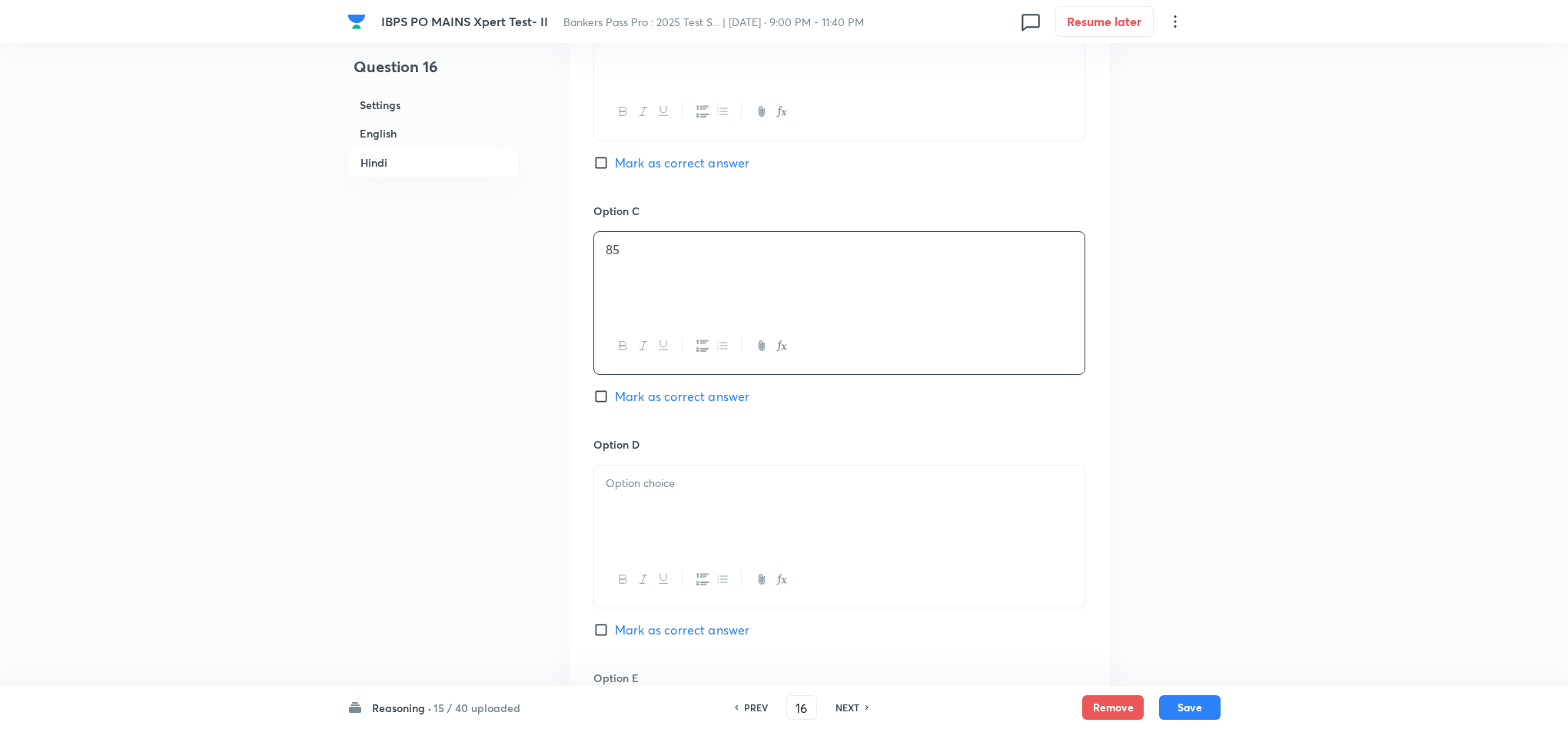
click at [651, 532] on div at bounding box center [839, 508] width 490 height 86
drag, startPoint x: 599, startPoint y: 510, endPoint x: 828, endPoint y: 557, distance: 233.8
click at [816, 552] on div "75 इनमें से कोई नहीं इस प्रकार, सही उत्तर विकल्प 1 है।" at bounding box center [839, 508] width 490 height 86
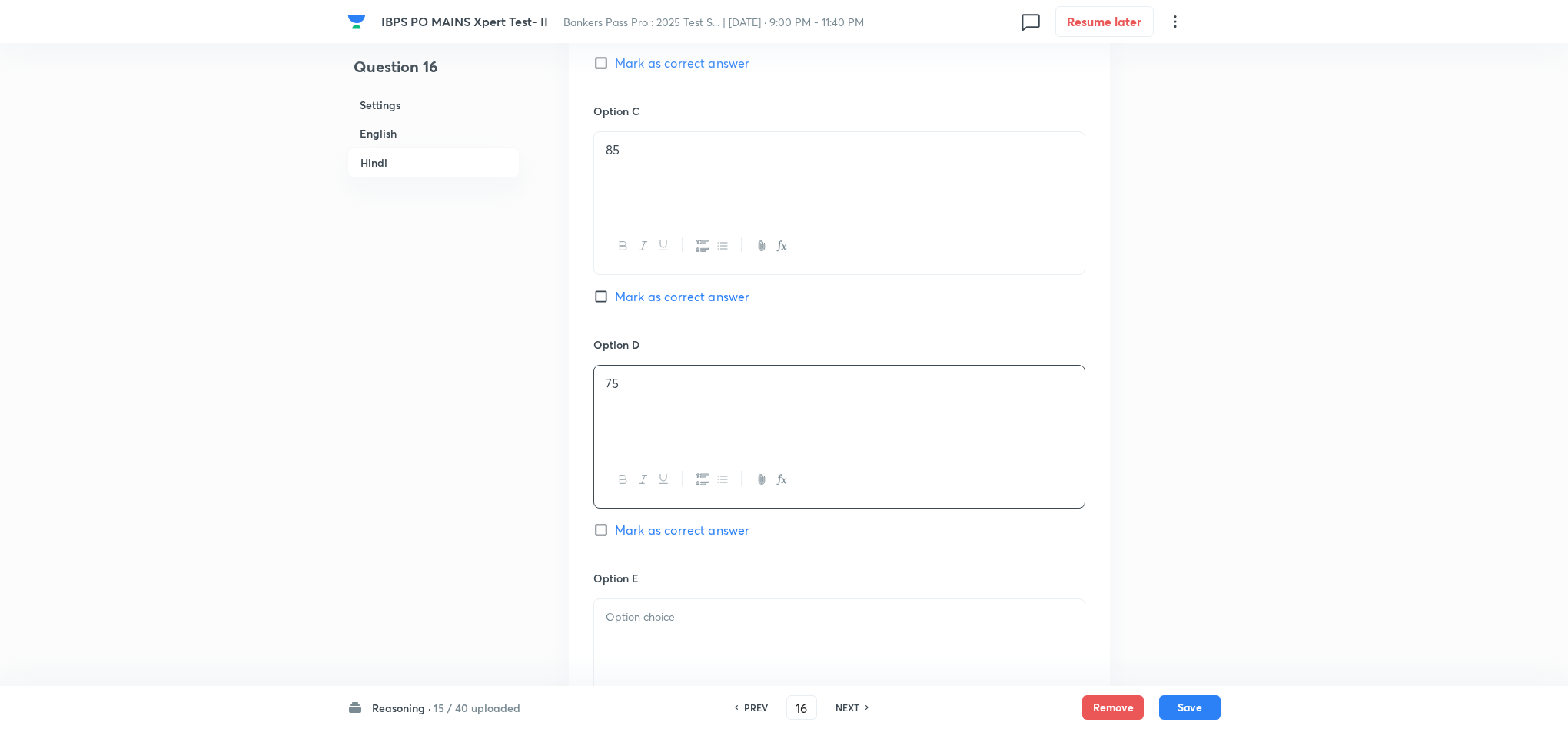
scroll to position [3917, 0]
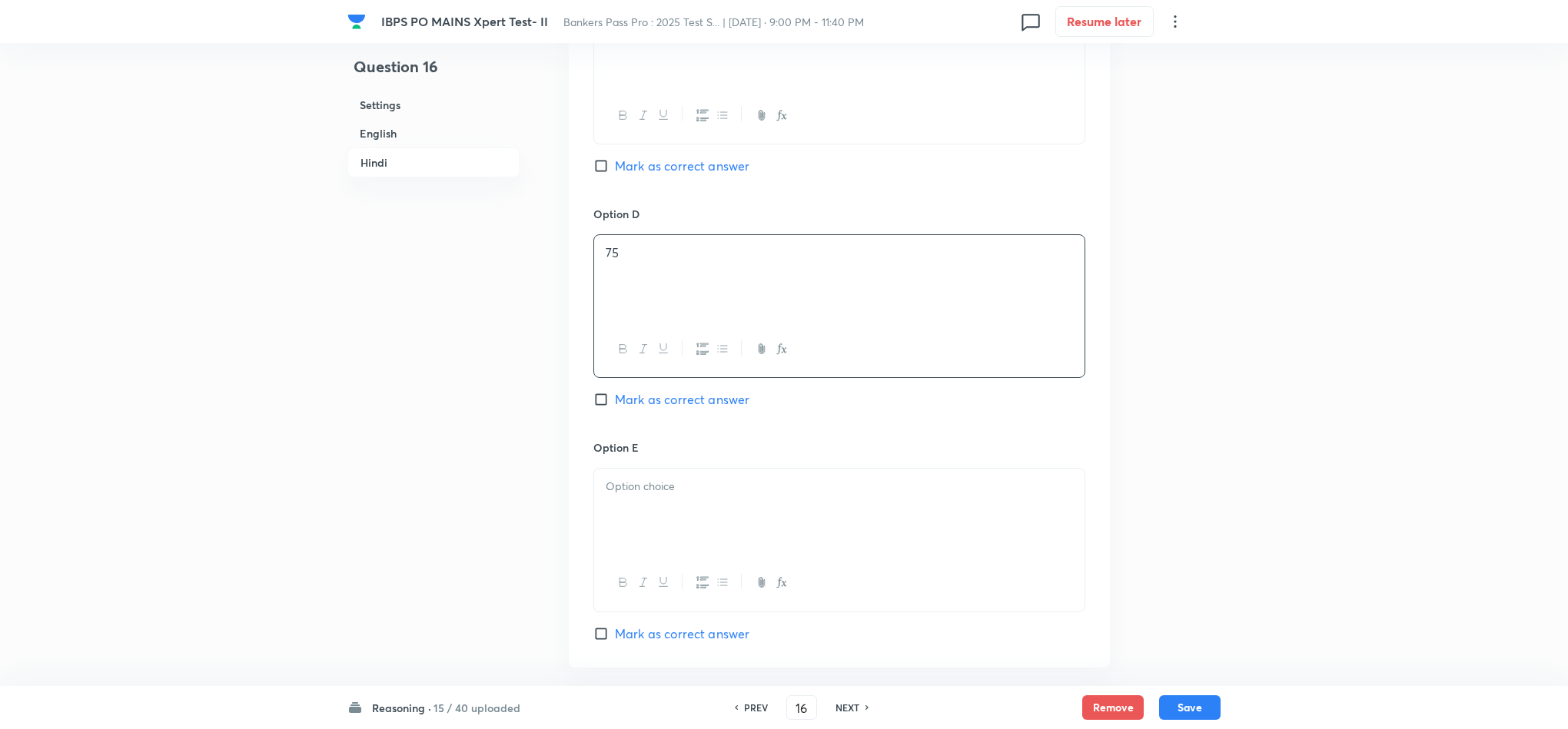
click at [657, 546] on div at bounding box center [839, 511] width 490 height 86
drag, startPoint x: 760, startPoint y: 547, endPoint x: 565, endPoint y: 542, distance: 195.1
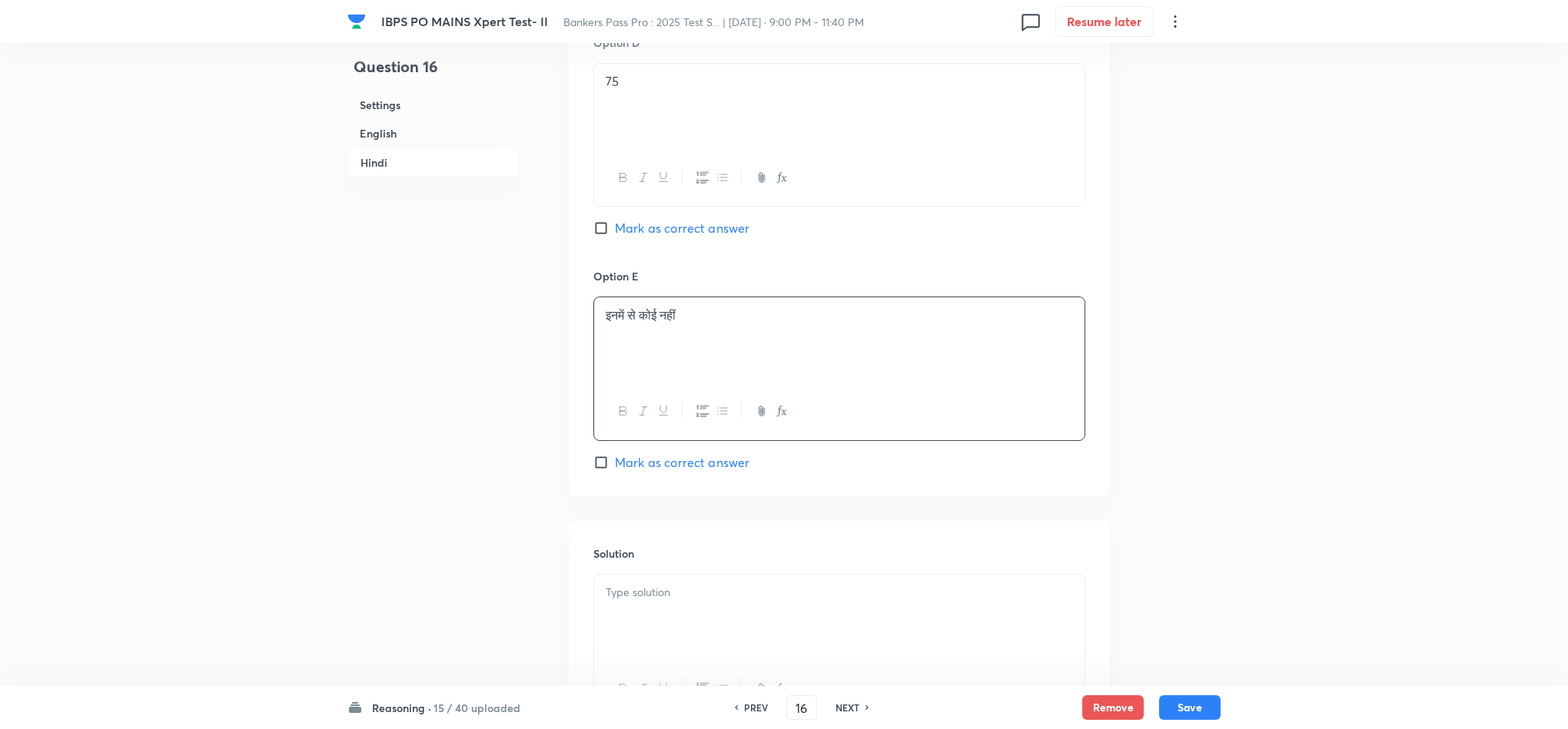
scroll to position [4147, 0]
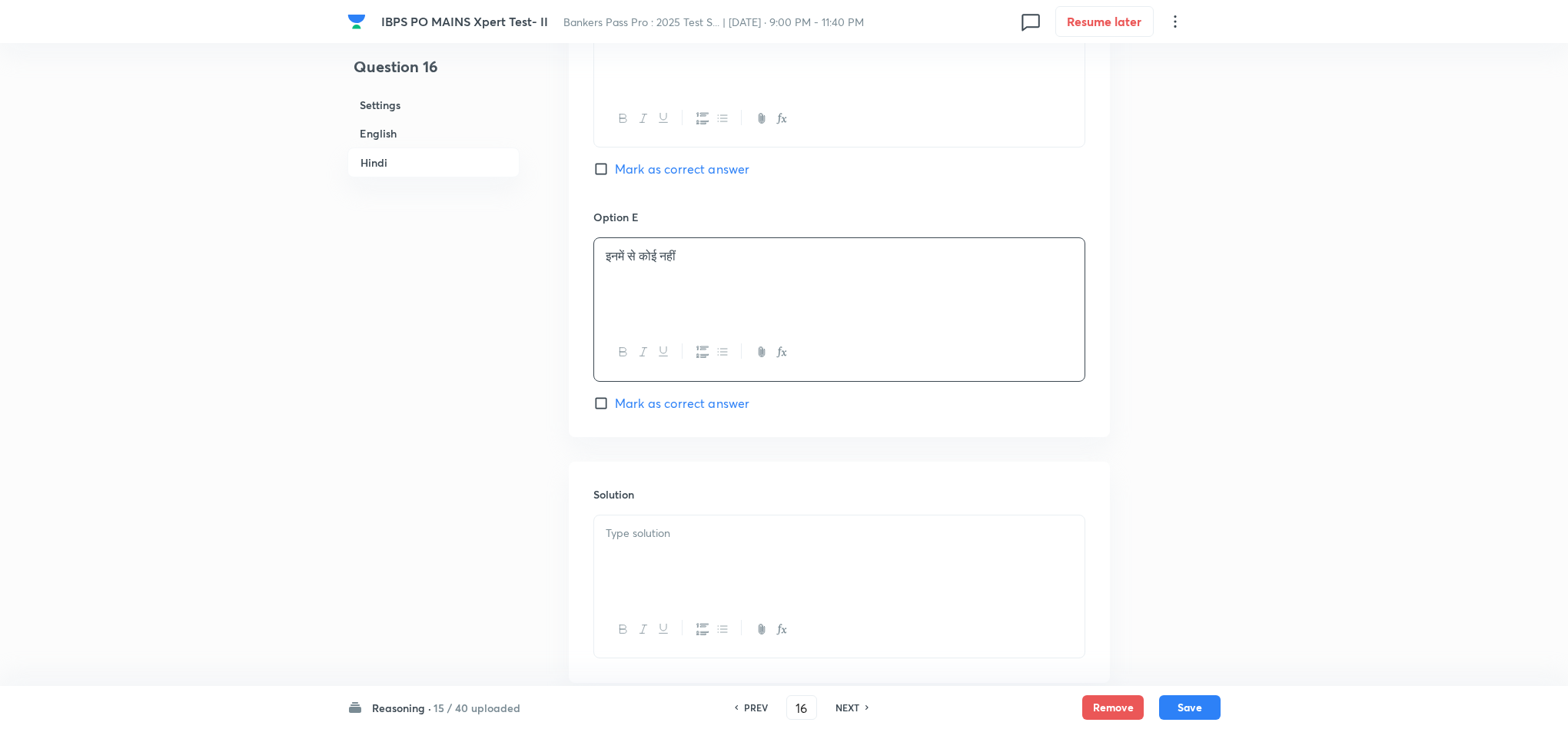
drag, startPoint x: 625, startPoint y: 574, endPoint x: 642, endPoint y: 569, distance: 17.7
click at [628, 574] on div at bounding box center [839, 557] width 490 height 86
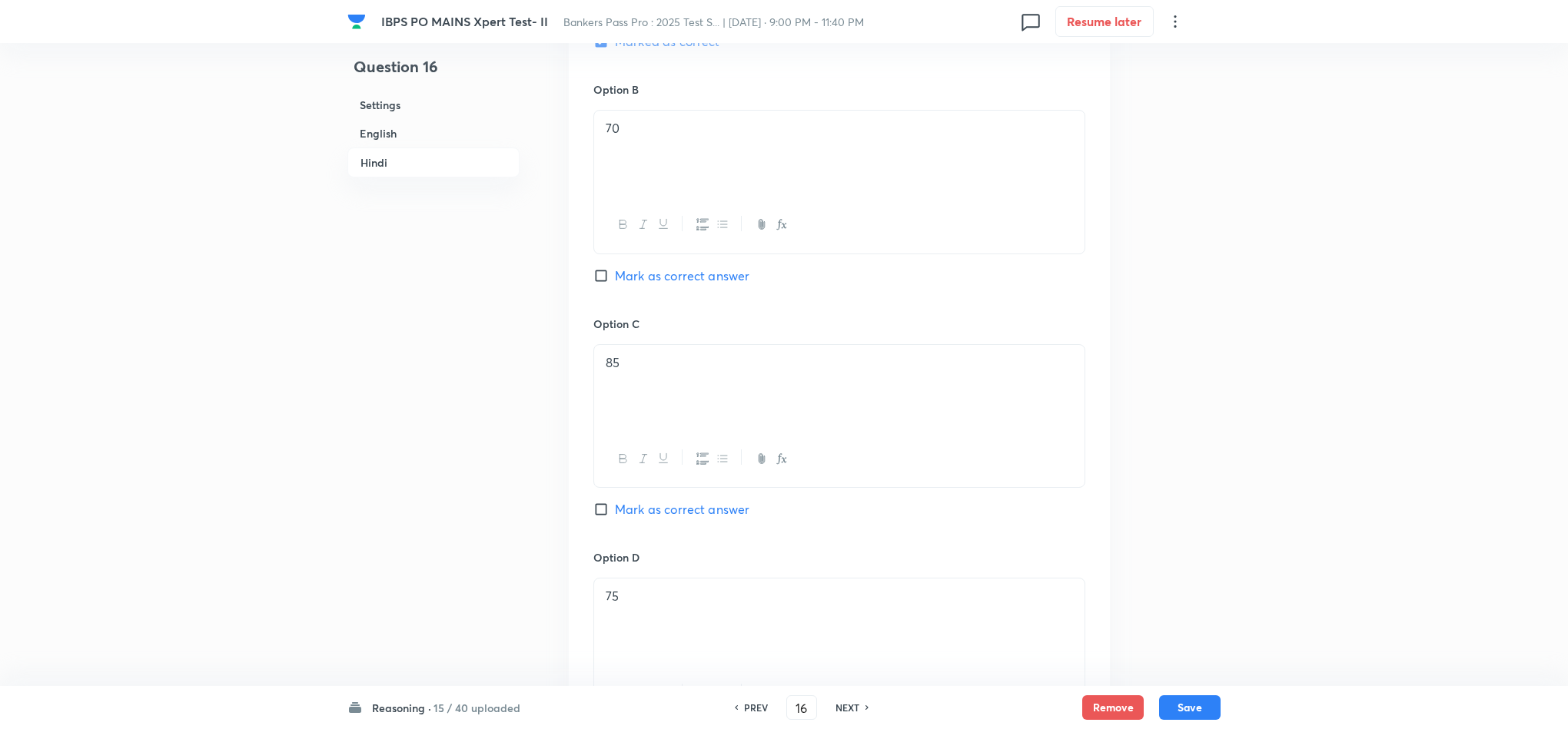
scroll to position [3226, 0]
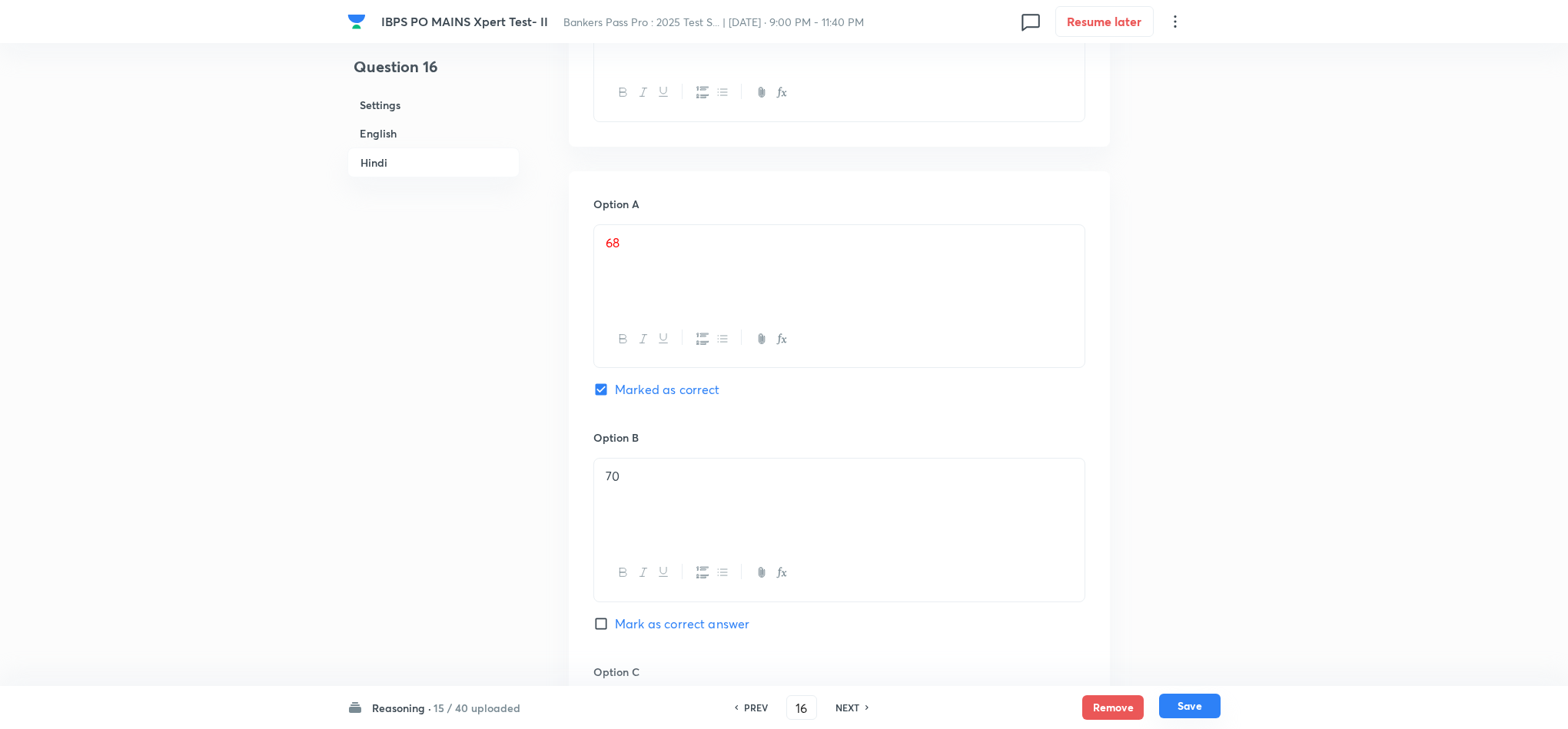
click at [1181, 647] on button "Save" at bounding box center [1190, 705] width 62 height 24
type input "17"
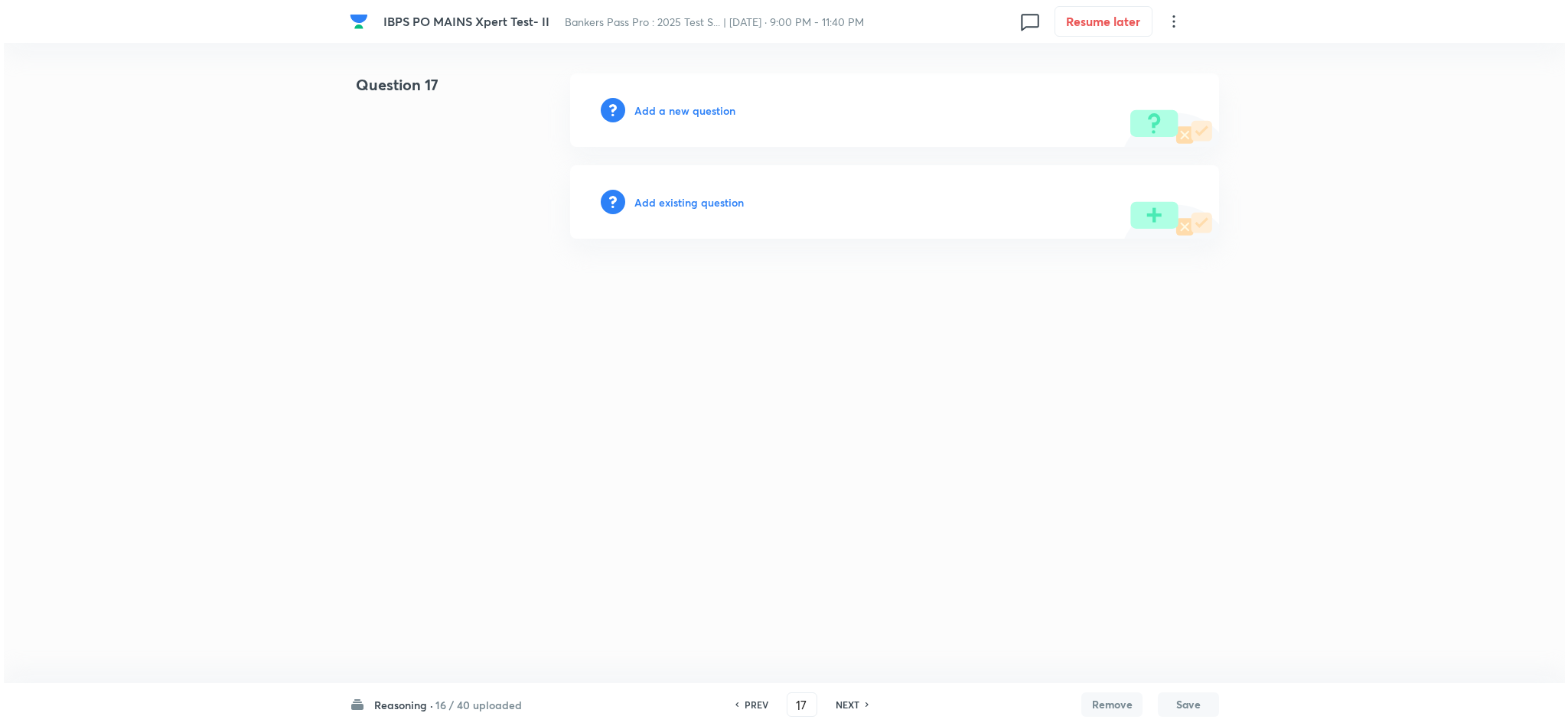
scroll to position [0, 0]
click at [675, 113] on h6 "Add a new question" at bounding box center [684, 110] width 101 height 16
click at [675, 113] on h6 "Choose a question type" at bounding box center [693, 110] width 118 height 16
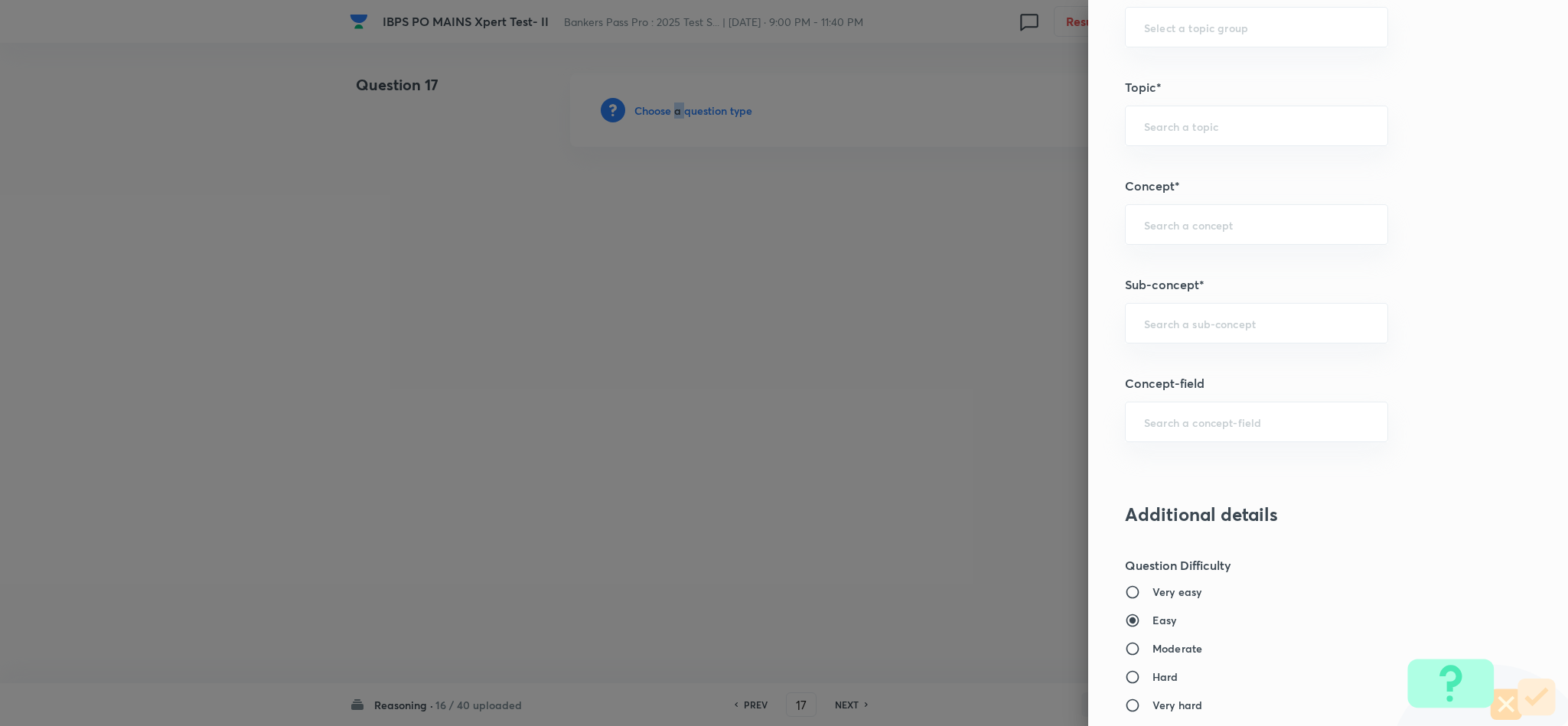
scroll to position [918, 0]
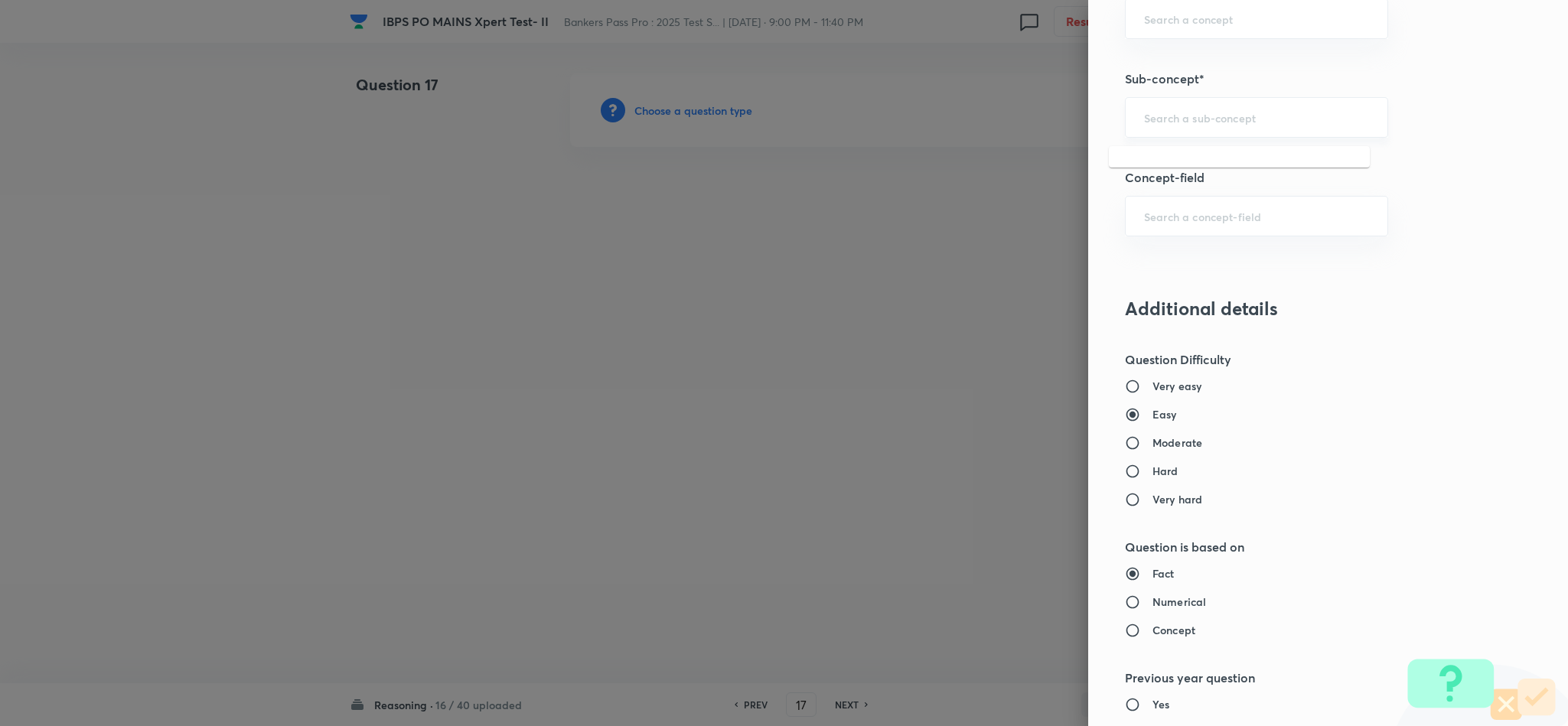
click at [1188, 125] on input "text" at bounding box center [1257, 117] width 225 height 14
click at [1168, 163] on li "Input & Output" at bounding box center [1239, 165] width 261 height 28
type input "Input & Output"
type input "Reasoning"
type input "Logical Reasoning"
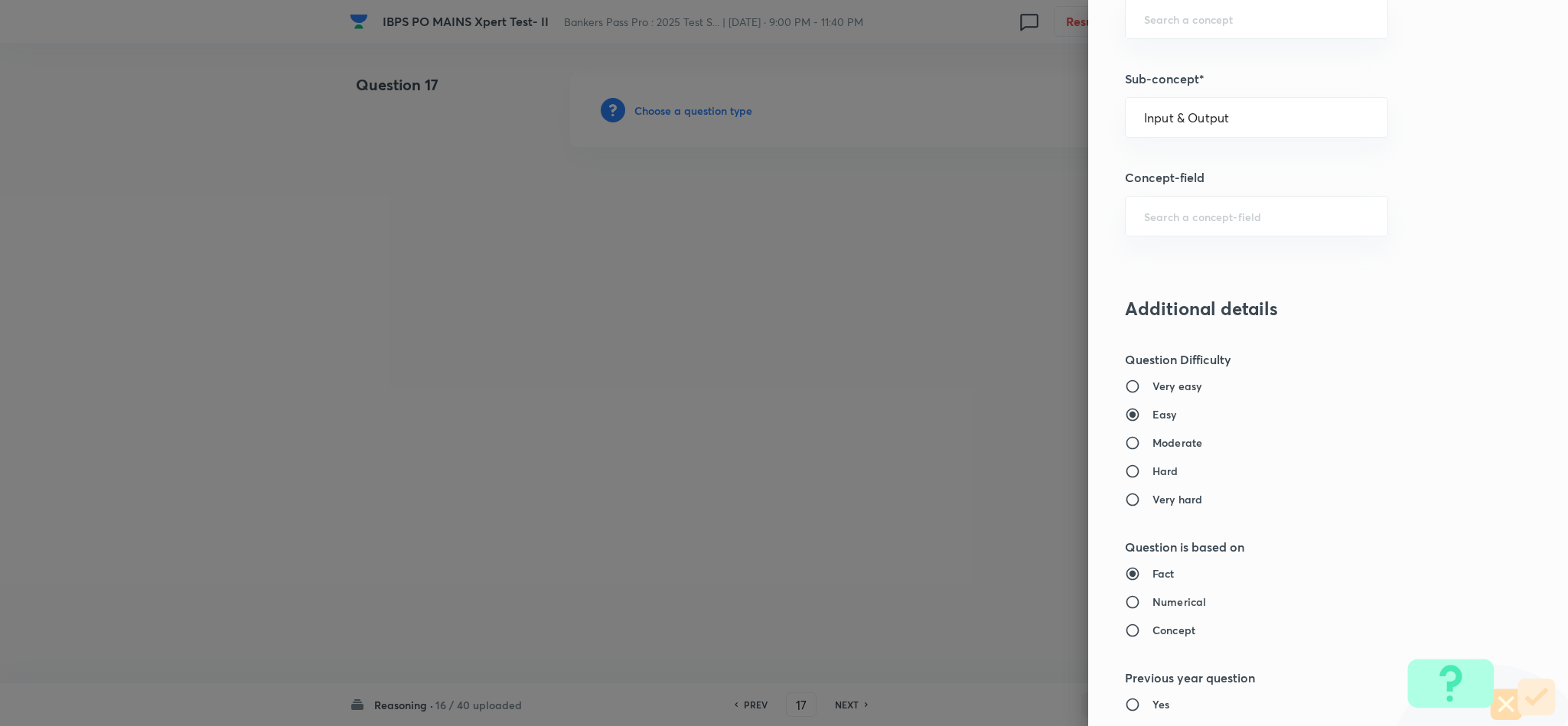
type input "Input & Output"
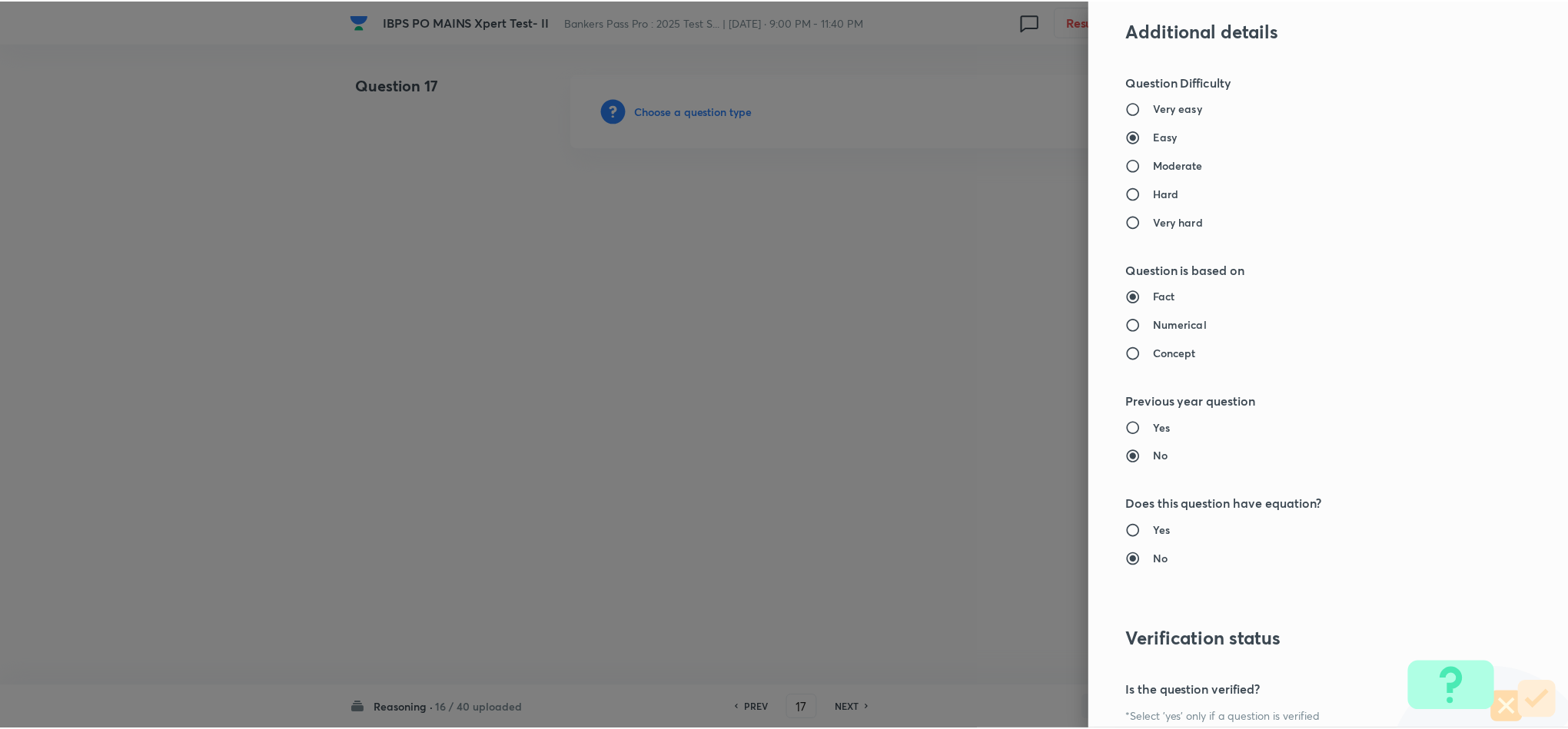
scroll to position [1369, 0]
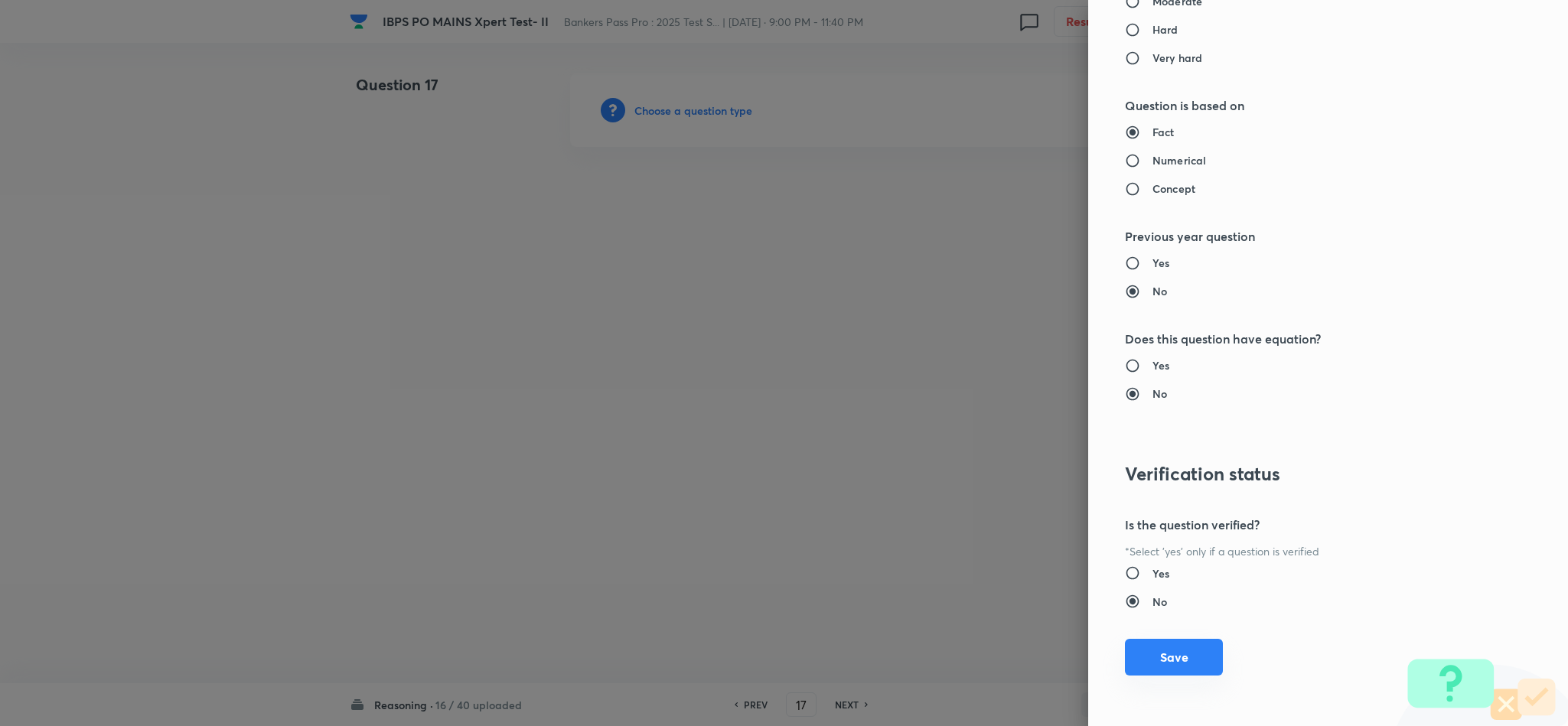
click at [1134, 644] on button "Save" at bounding box center [1174, 657] width 98 height 36
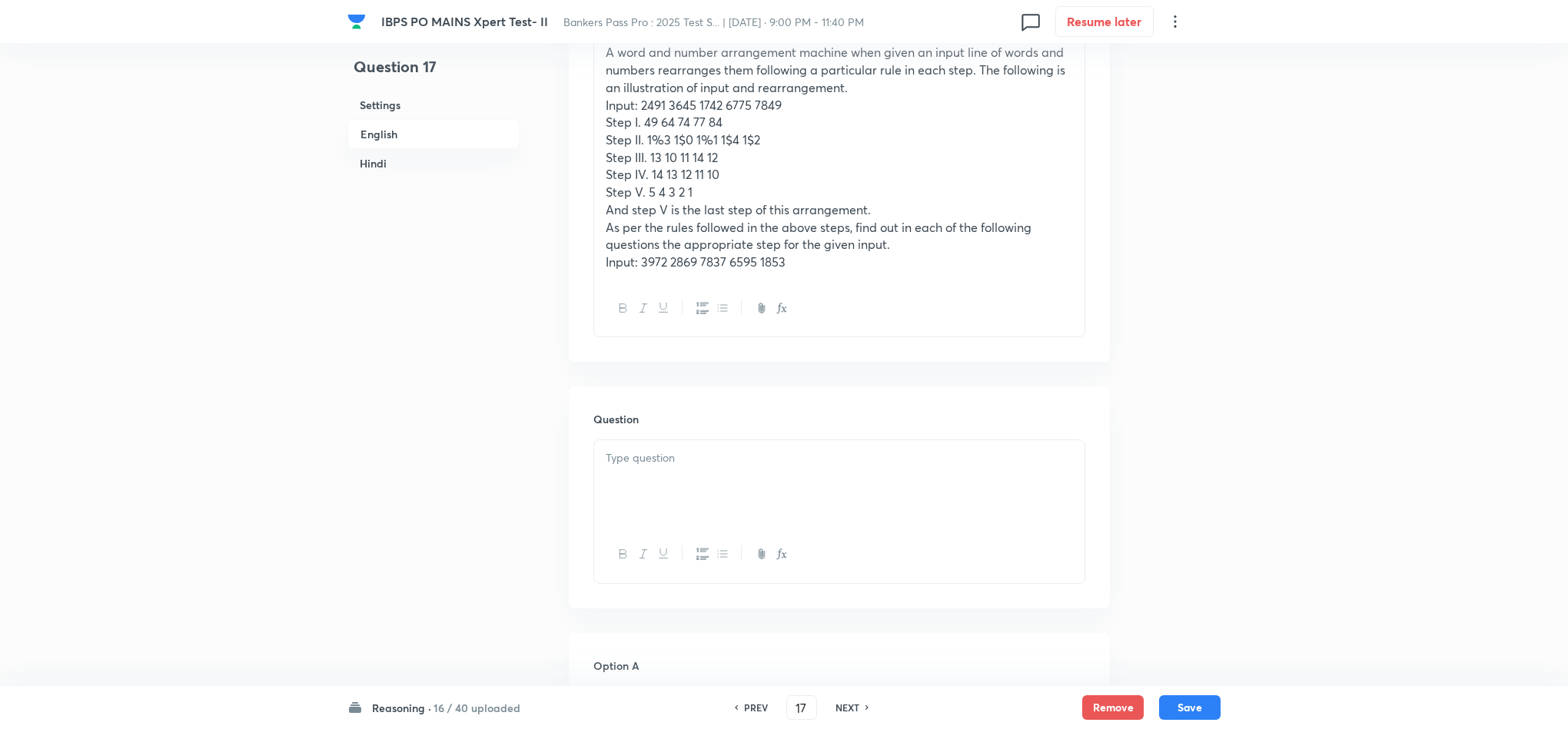
scroll to position [576, 0]
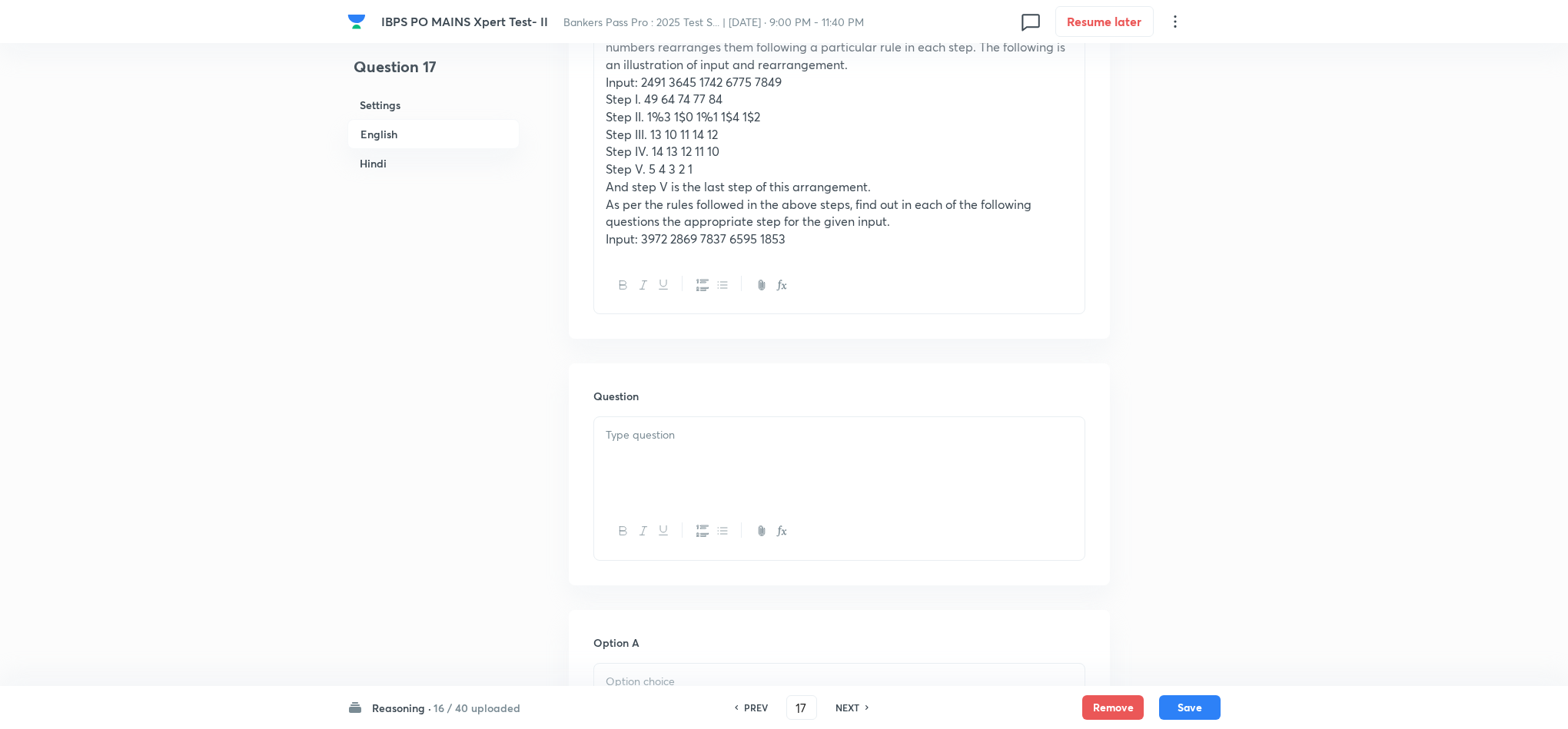
click at [635, 461] on div at bounding box center [839, 459] width 490 height 86
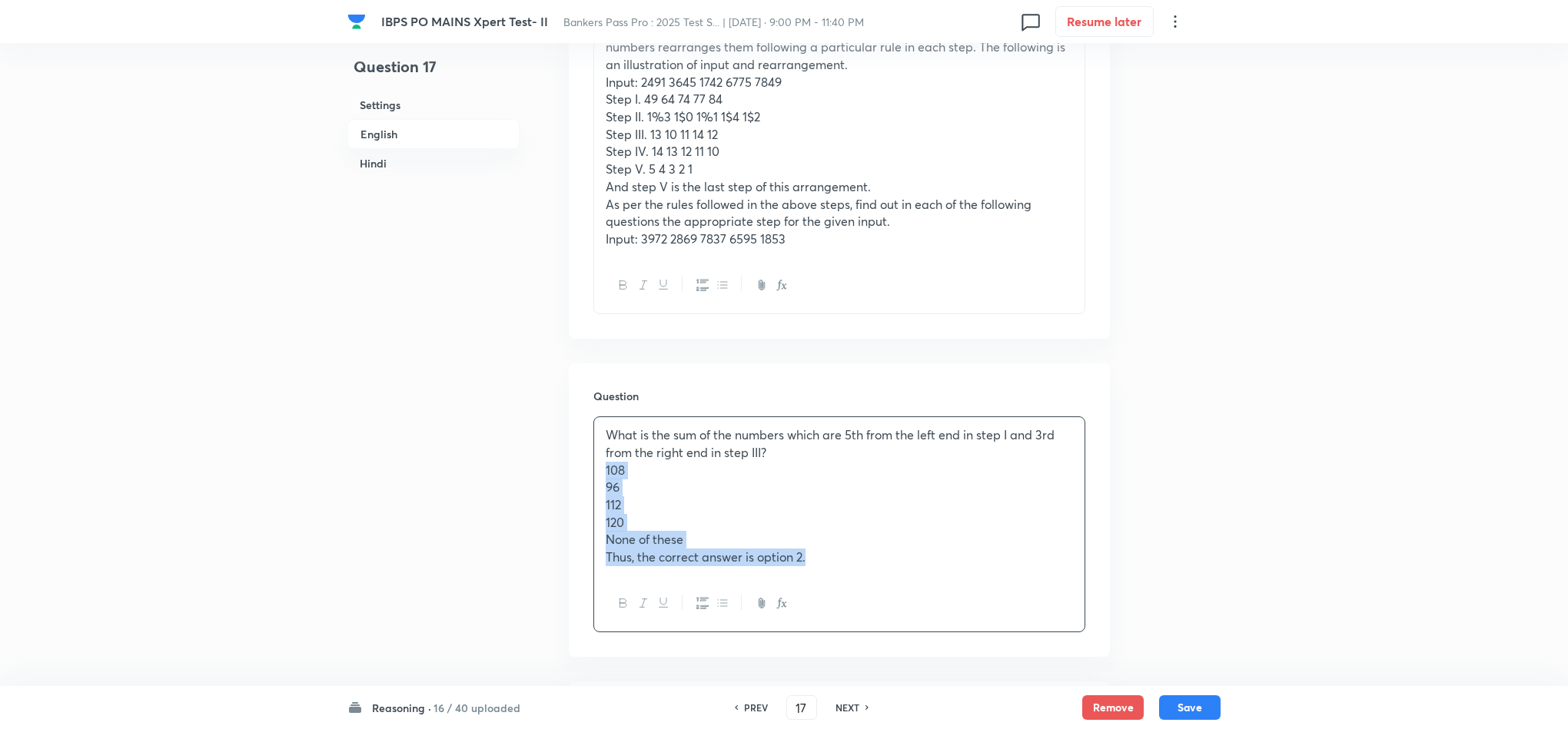
drag, startPoint x: 602, startPoint y: 471, endPoint x: 895, endPoint y: 634, distance: 335.3
click at [895, 634] on div "Question What is the sum of the numbers which are 5th from the left end in step…" at bounding box center [839, 510] width 541 height 293
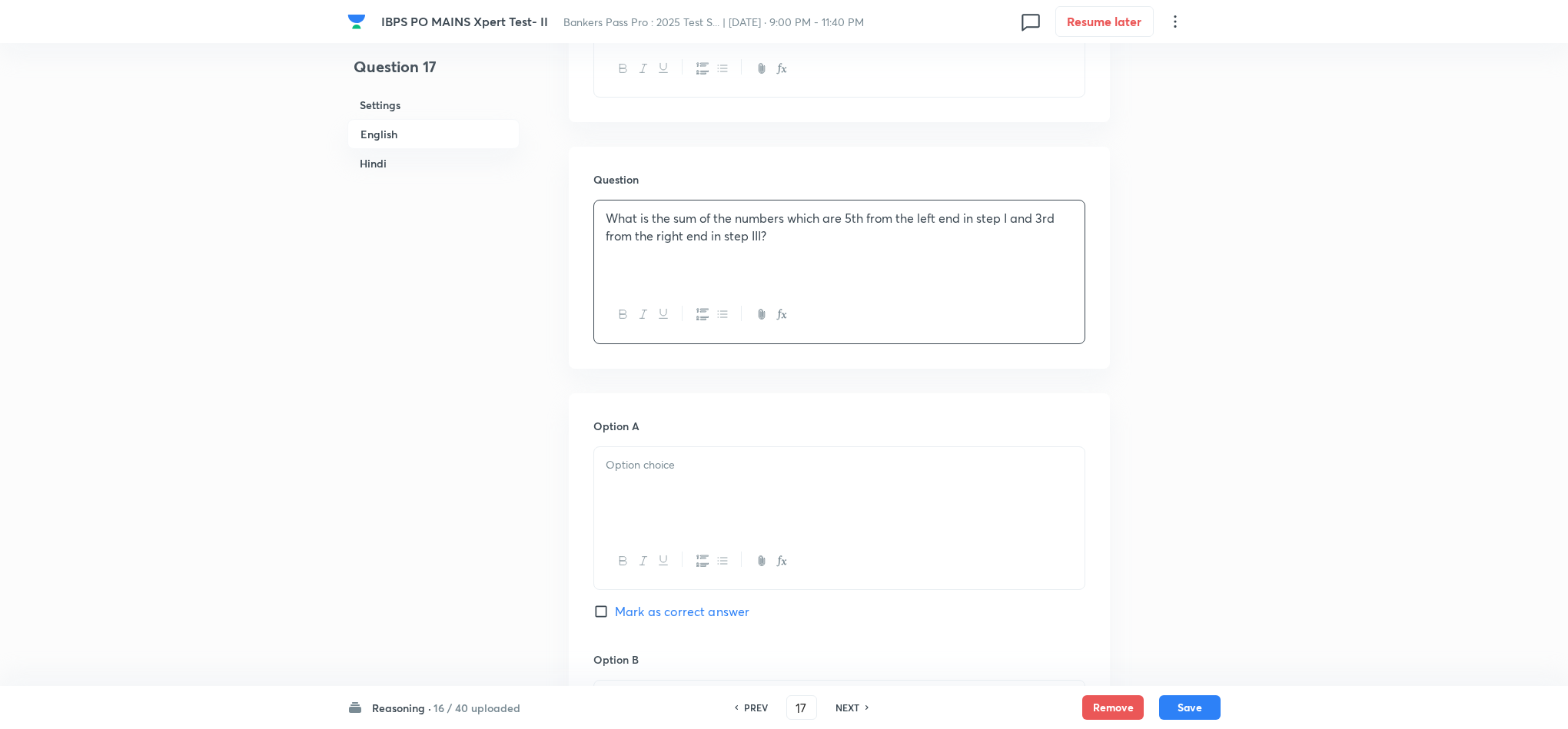
scroll to position [806, 0]
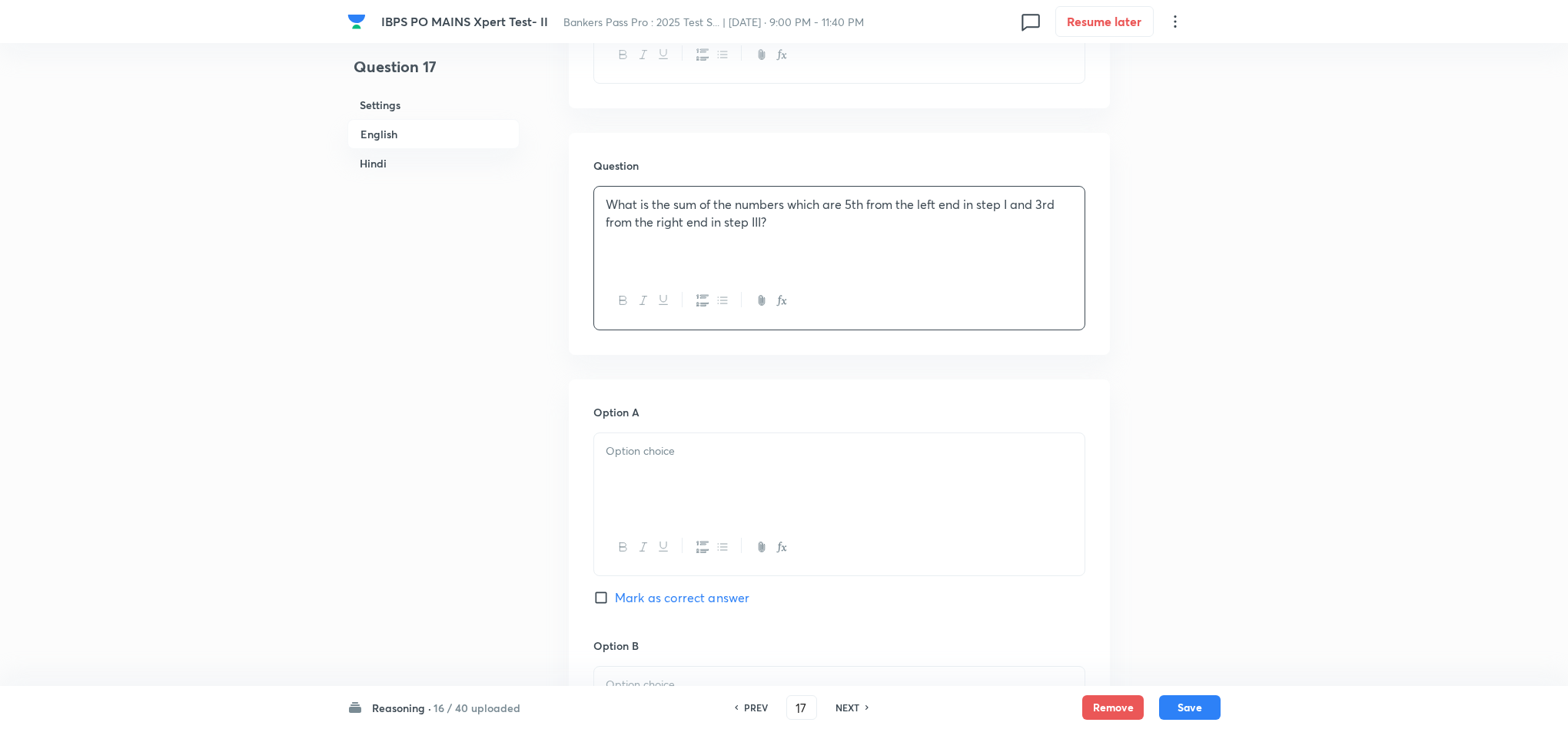
click at [663, 500] on div at bounding box center [839, 475] width 490 height 86
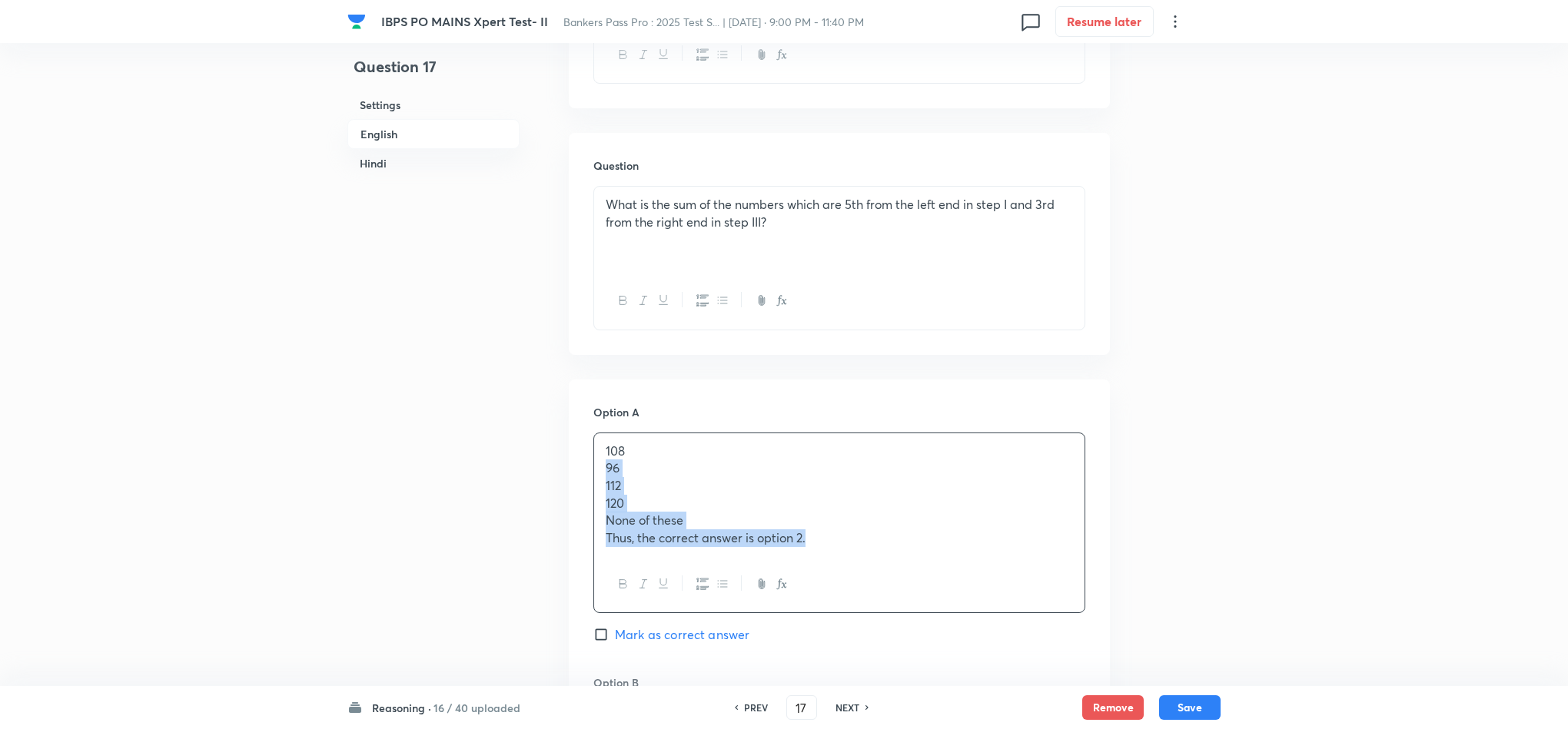
drag, startPoint x: 605, startPoint y: 470, endPoint x: 957, endPoint y: 602, distance: 375.9
click at [957, 602] on div "108 96 112 120 None of these Thus, the correct answer is option 2." at bounding box center [839, 523] width 492 height 181
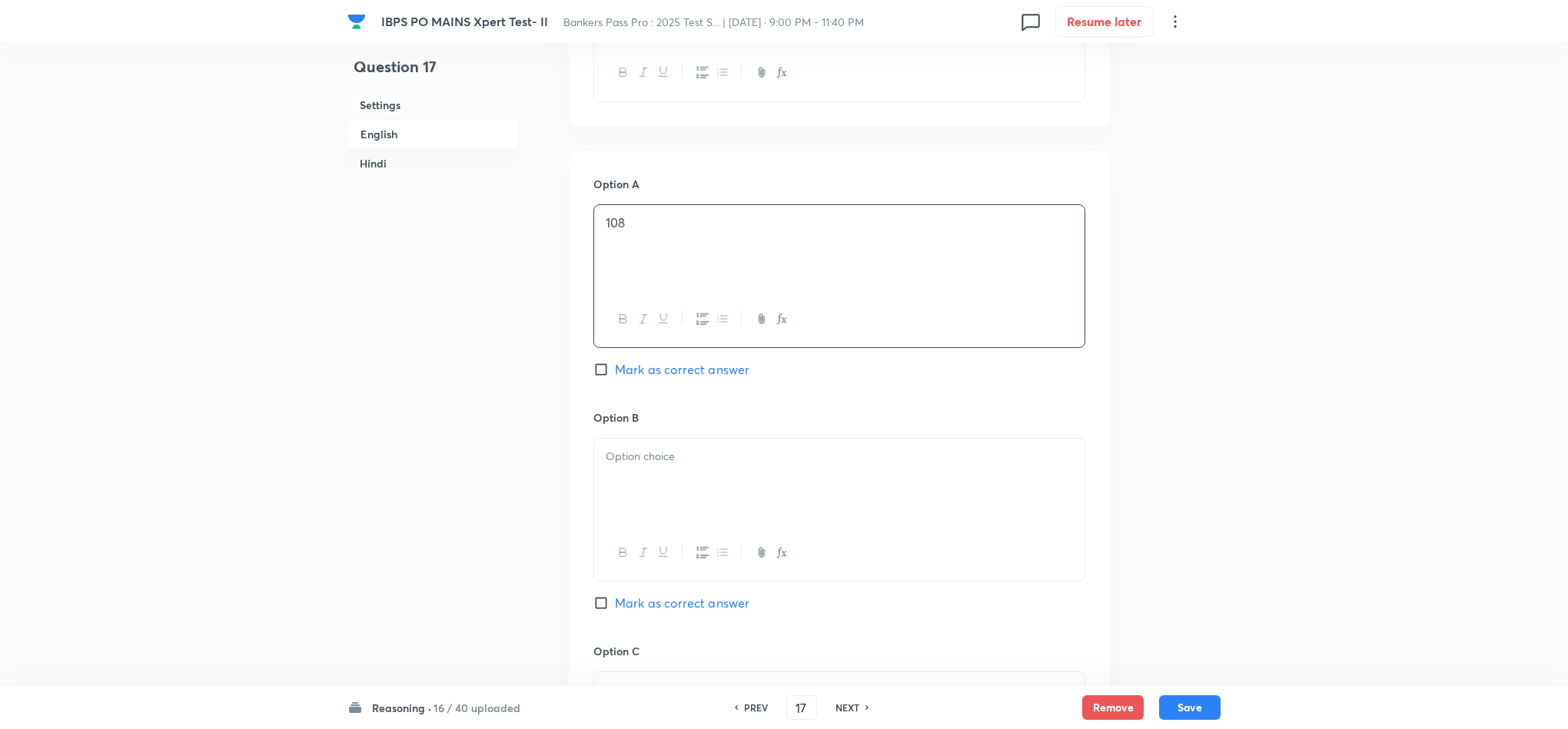
scroll to position [1037, 0]
click at [642, 459] on p at bounding box center [839, 454] width 467 height 17
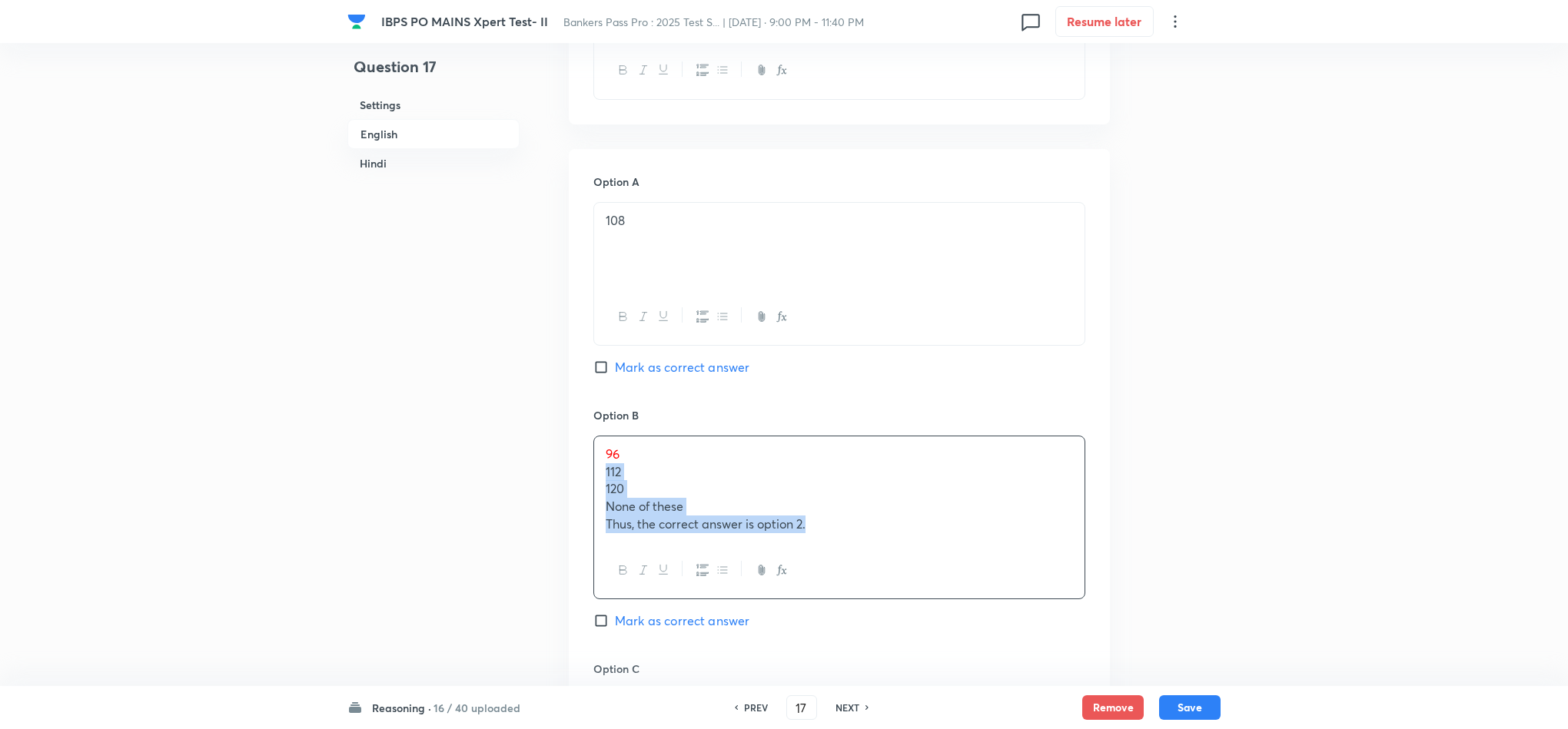
drag, startPoint x: 602, startPoint y: 474, endPoint x: 977, endPoint y: 602, distance: 396.2
click at [976, 604] on div "Option B 96 112 120 None of these Thus, the correct answer is option 2. Mark as…" at bounding box center [839, 533] width 492 height 254
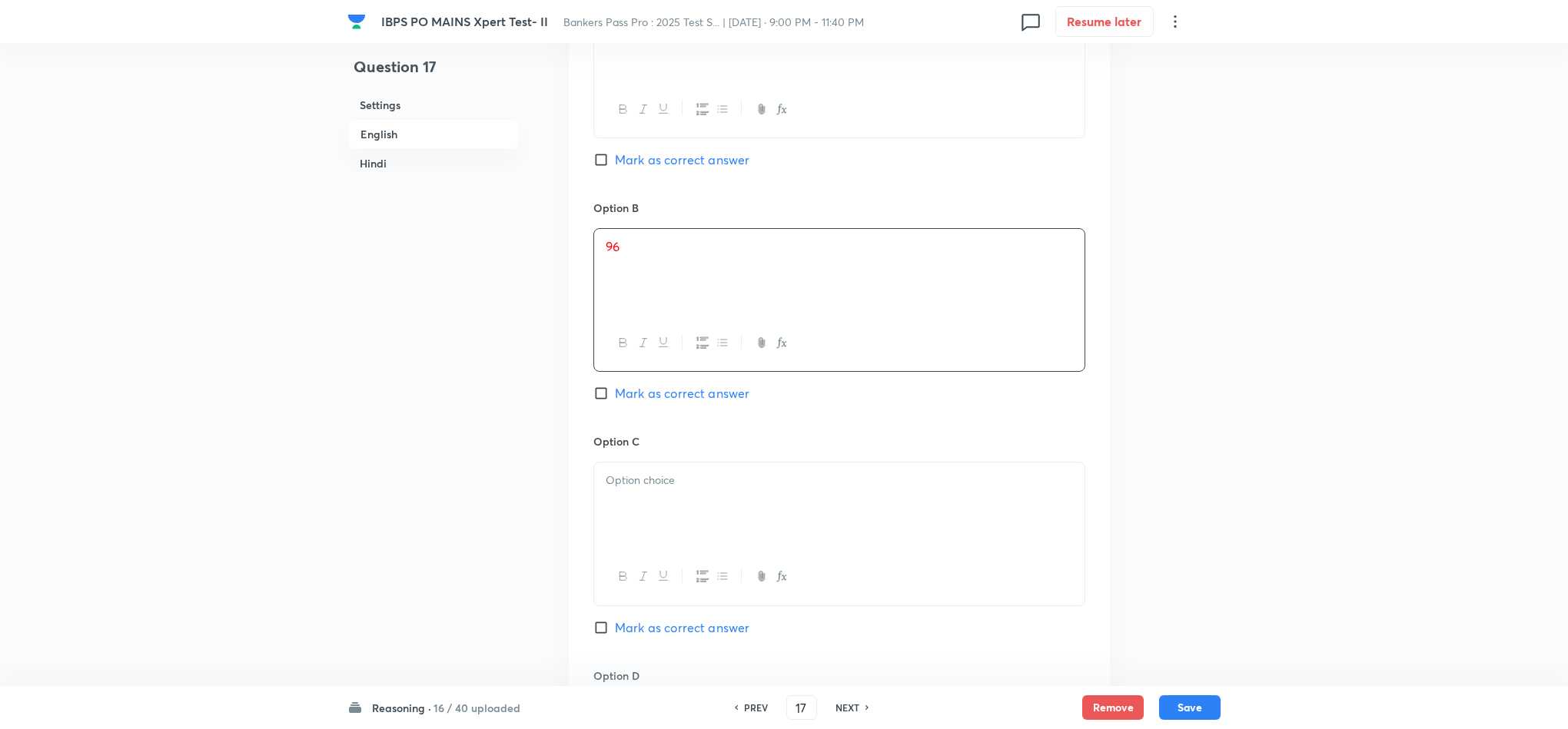
scroll to position [1267, 0]
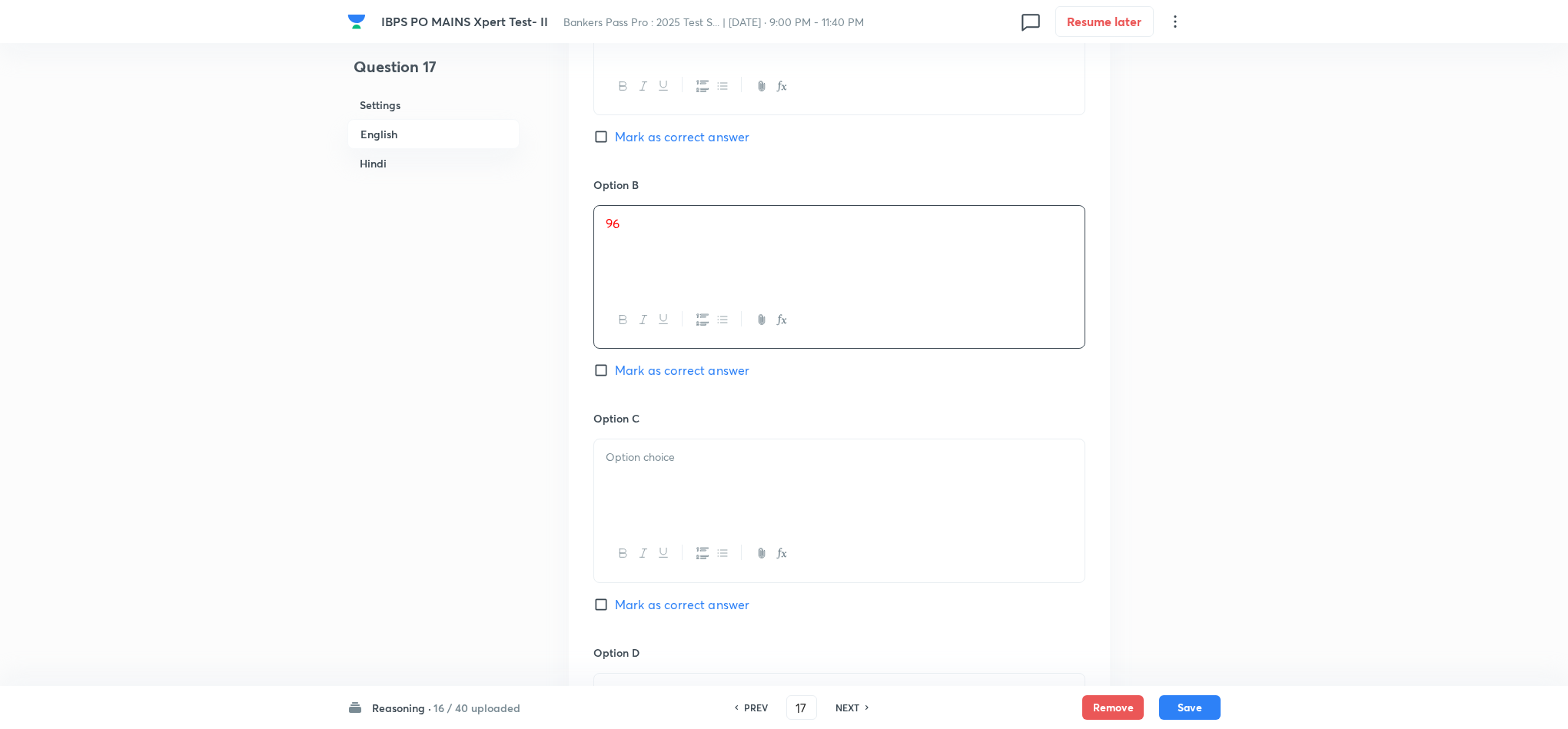
click at [610, 507] on div at bounding box center [839, 482] width 490 height 86
drag, startPoint x: 599, startPoint y: 482, endPoint x: 861, endPoint y: 542, distance: 268.8
click at [861, 542] on div "112 120 None of these Thus, the correct answer is option 2." at bounding box center [839, 511] width 492 height 146
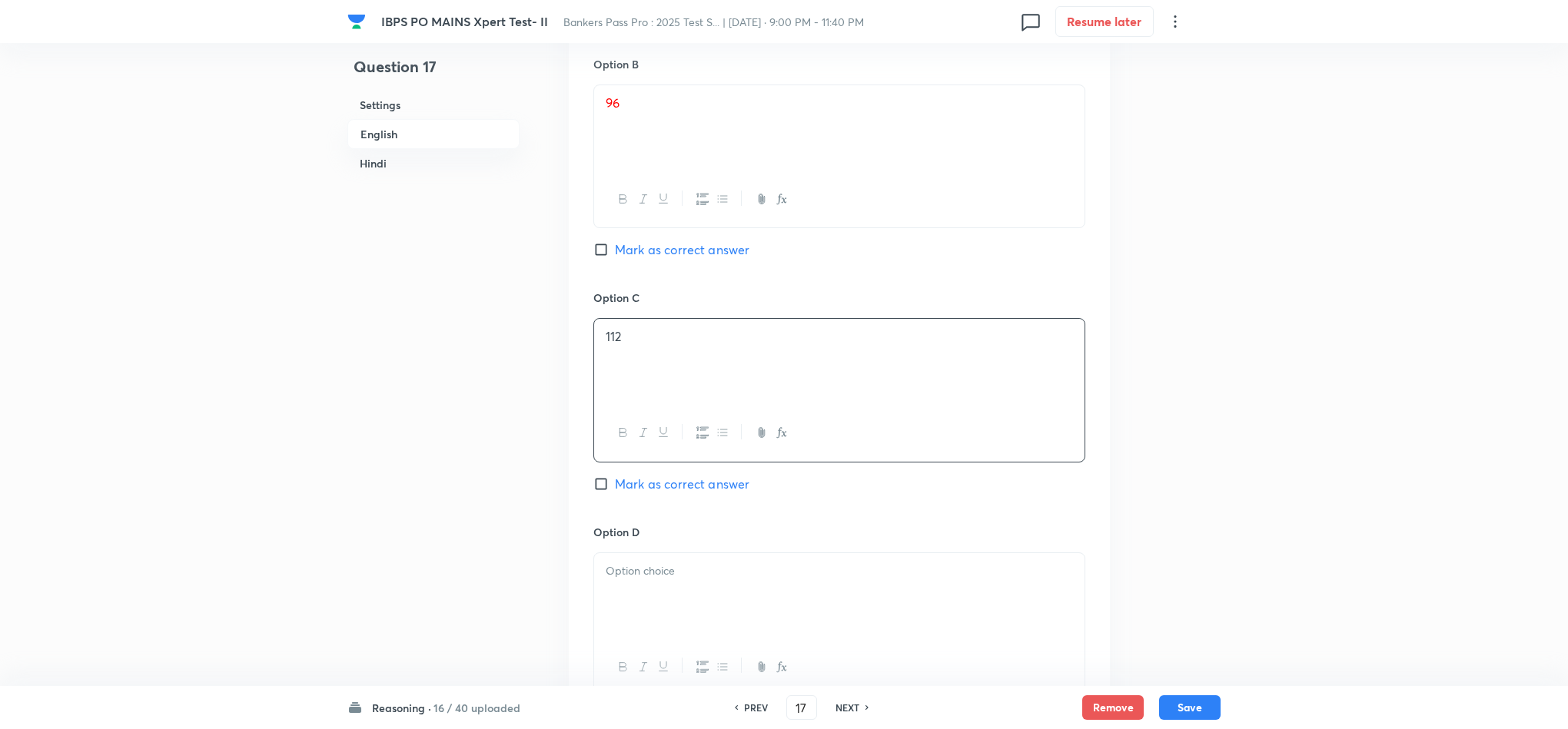
scroll to position [1498, 0]
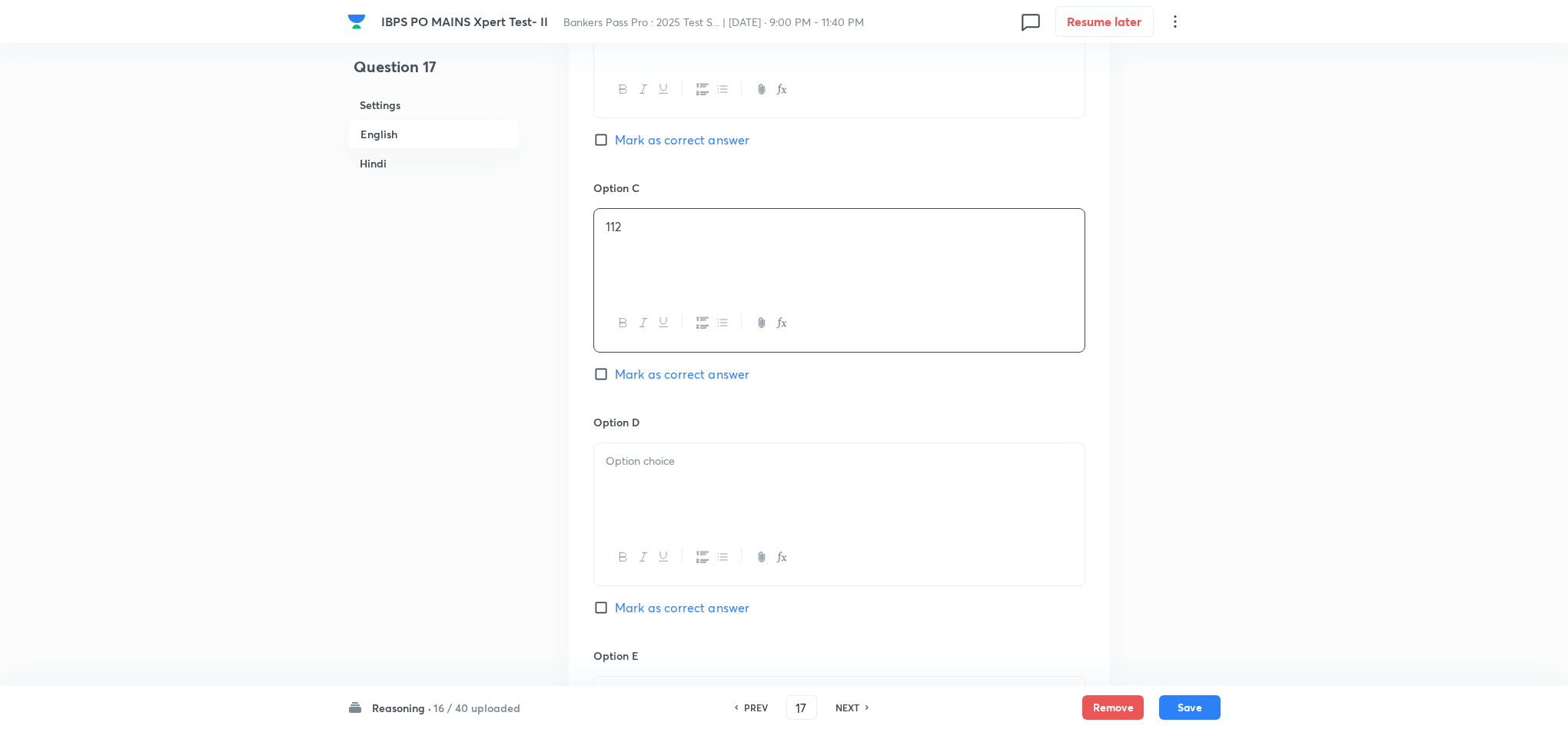
click at [639, 510] on div at bounding box center [839, 486] width 490 height 86
drag, startPoint x: 597, startPoint y: 485, endPoint x: 906, endPoint y: 544, distance: 314.6
click at [906, 544] on div "120 None of these Thus, the correct answer is option 2." at bounding box center [839, 514] width 492 height 144
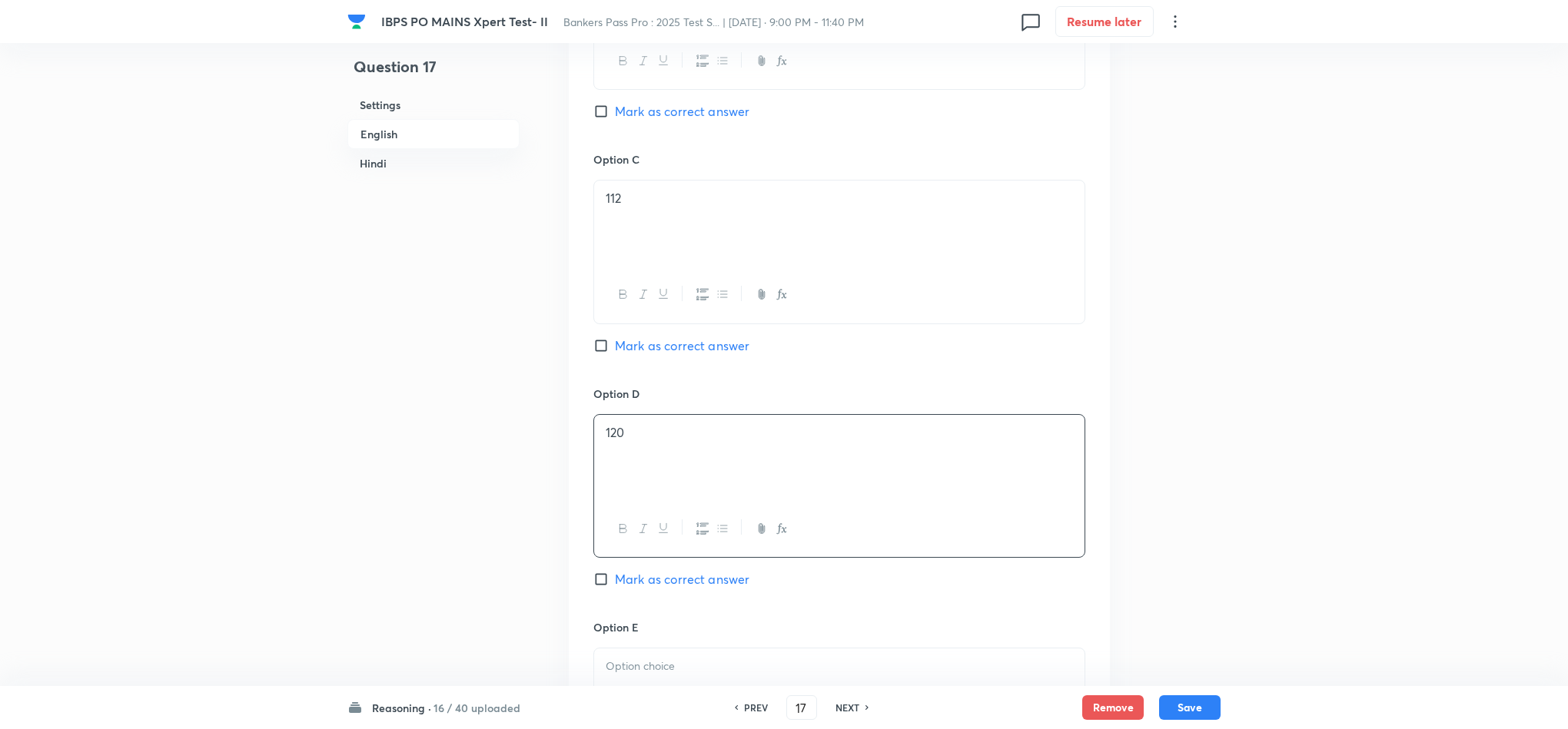
scroll to position [1613, 0]
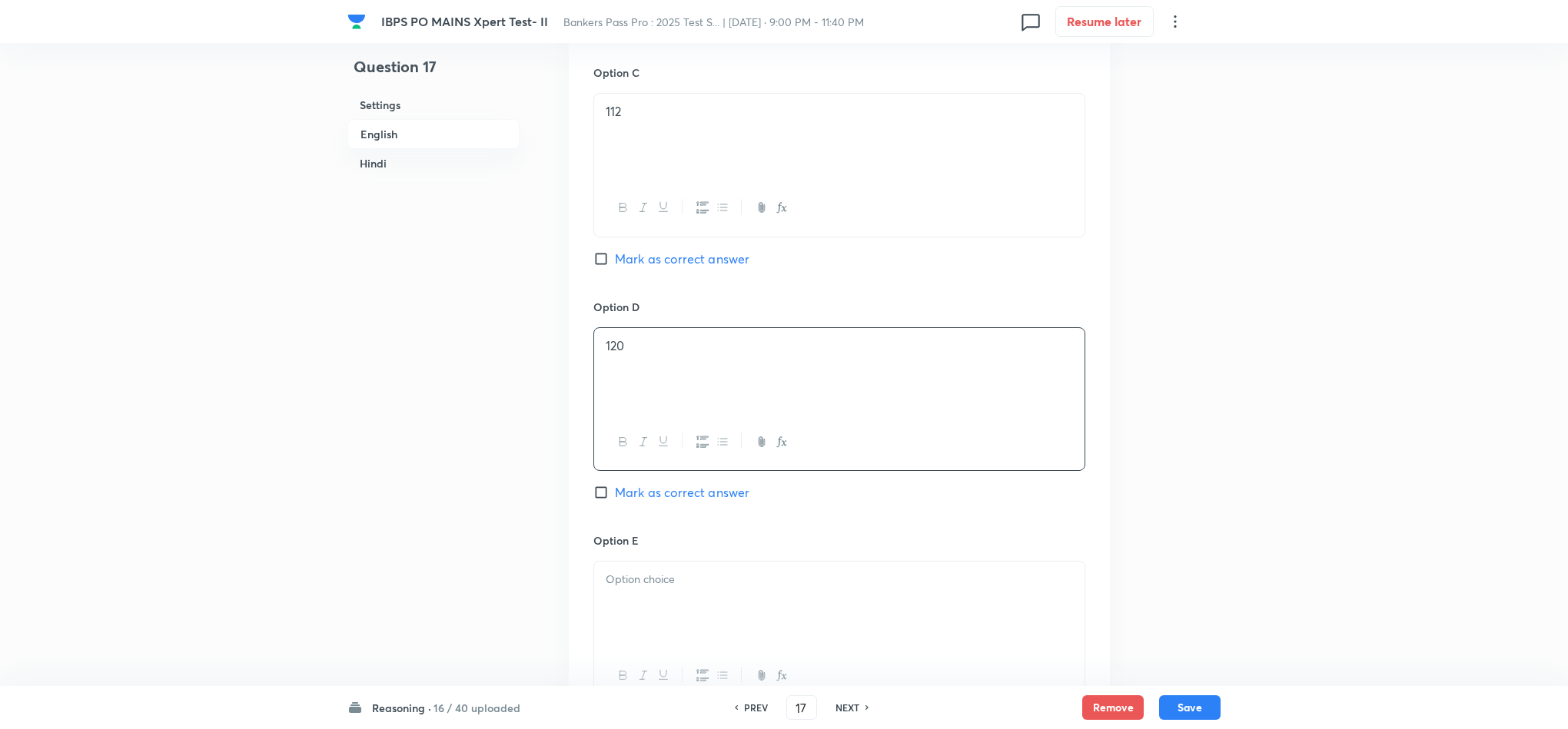
click at [664, 575] on div at bounding box center [839, 604] width 490 height 86
drag, startPoint x: 753, startPoint y: 617, endPoint x: 500, endPoint y: 605, distance: 253.3
click at [660, 625] on p at bounding box center [839, 626] width 467 height 17
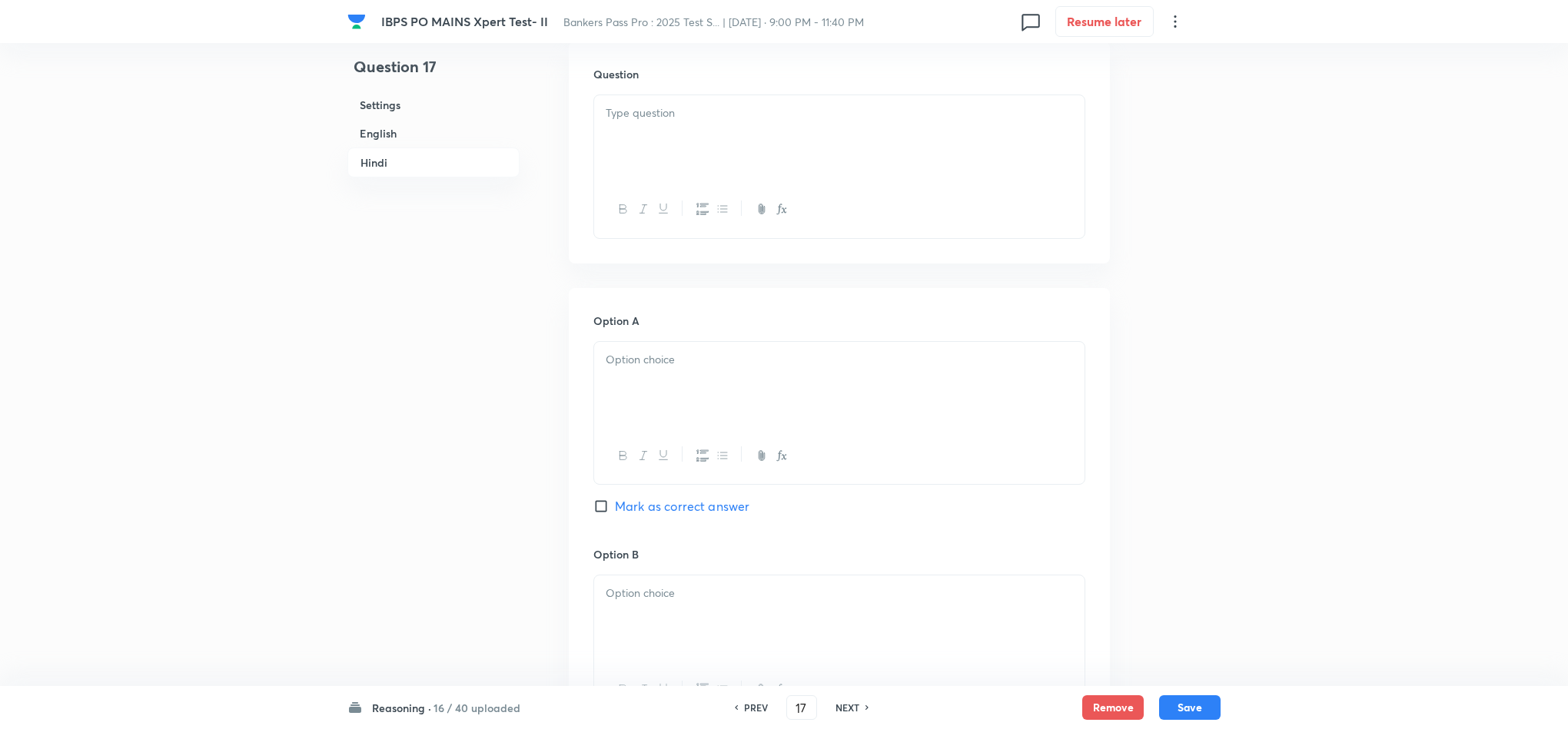
scroll to position [3111, 0]
click at [604, 132] on div at bounding box center [839, 136] width 490 height 86
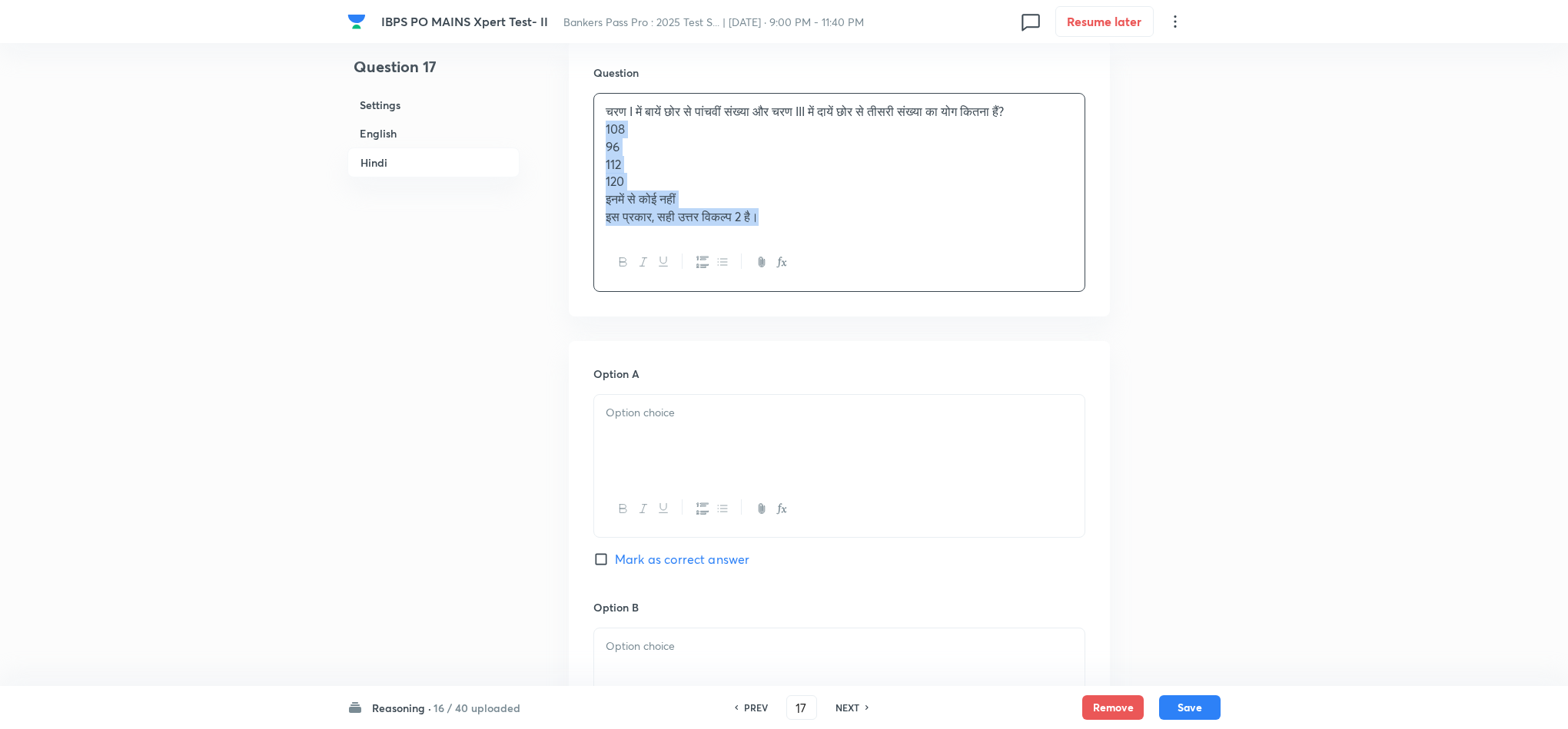
drag, startPoint x: 604, startPoint y: 136, endPoint x: 846, endPoint y: 304, distance: 294.6
click at [844, 300] on div "Question चरण I में बायें छोर से पांचवीं संख्या और चरण III में दायें छोर से तीसर…" at bounding box center [839, 177] width 541 height 276
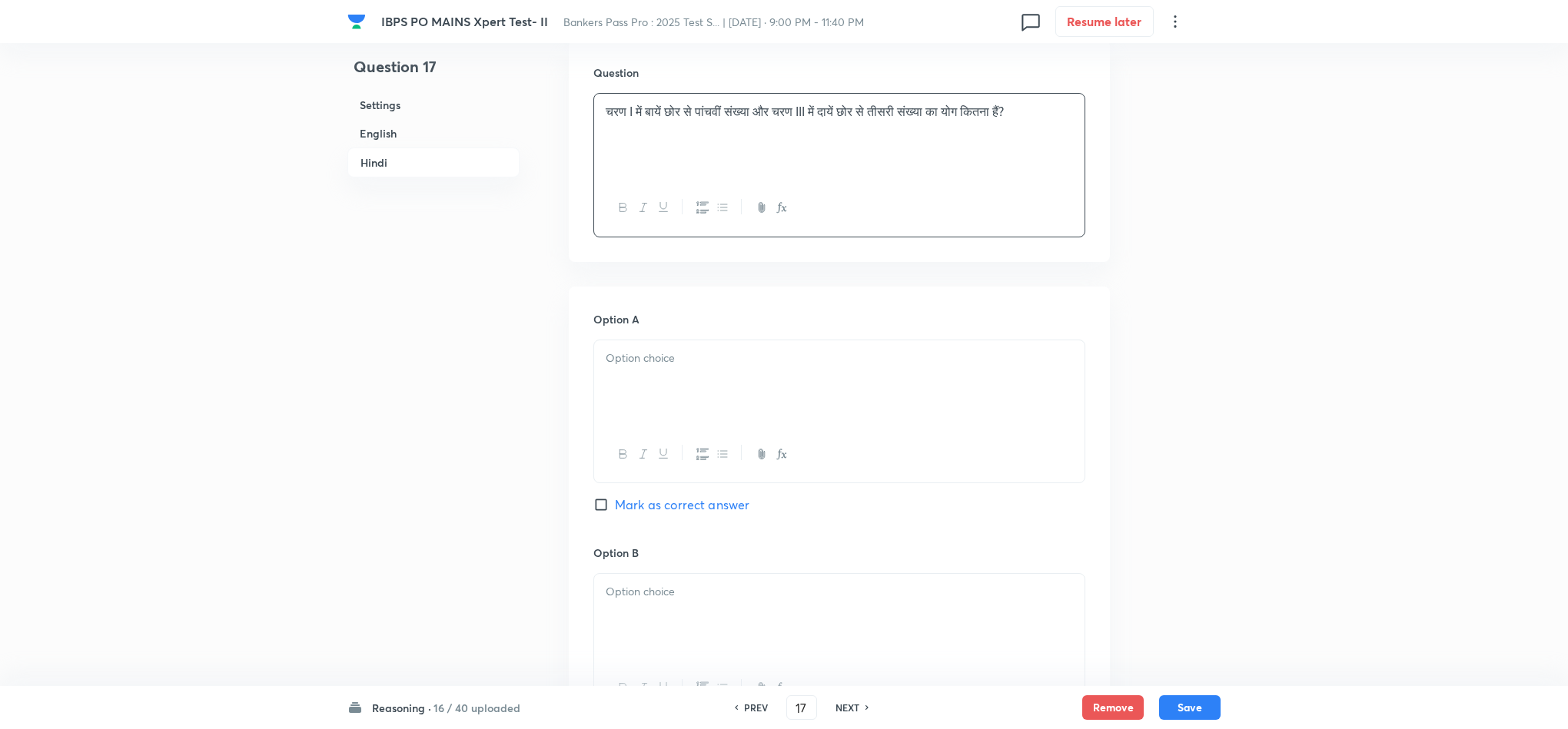
click at [642, 443] on div at bounding box center [839, 454] width 490 height 56
click at [625, 397] on div at bounding box center [839, 383] width 490 height 86
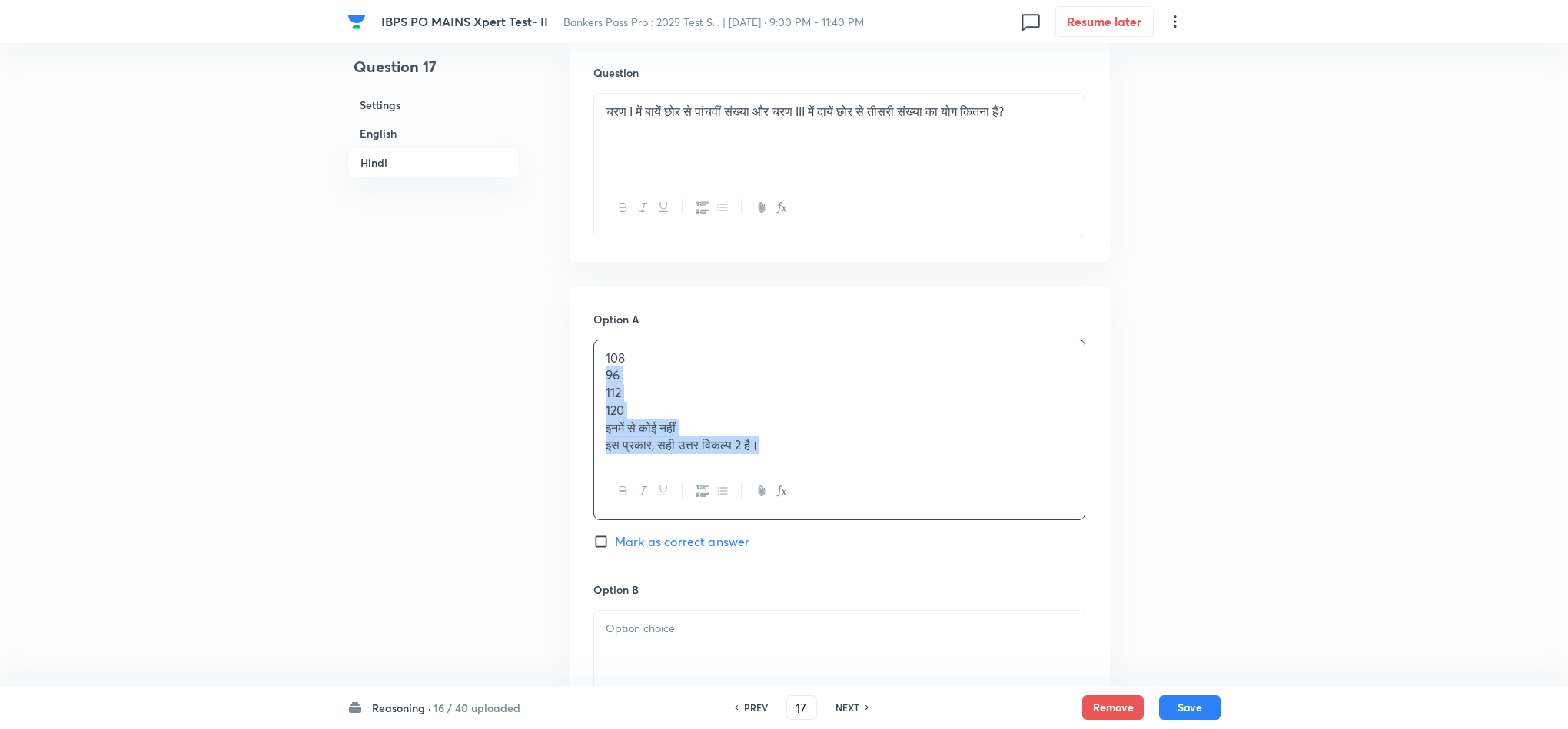
drag, startPoint x: 602, startPoint y: 381, endPoint x: 891, endPoint y: 489, distance: 308.5
click at [890, 489] on div "108 96 112 120 इनमें से कोई नहीं इस प्रकार, सही उत्तर विकल्प 2 है।" at bounding box center [839, 430] width 492 height 181
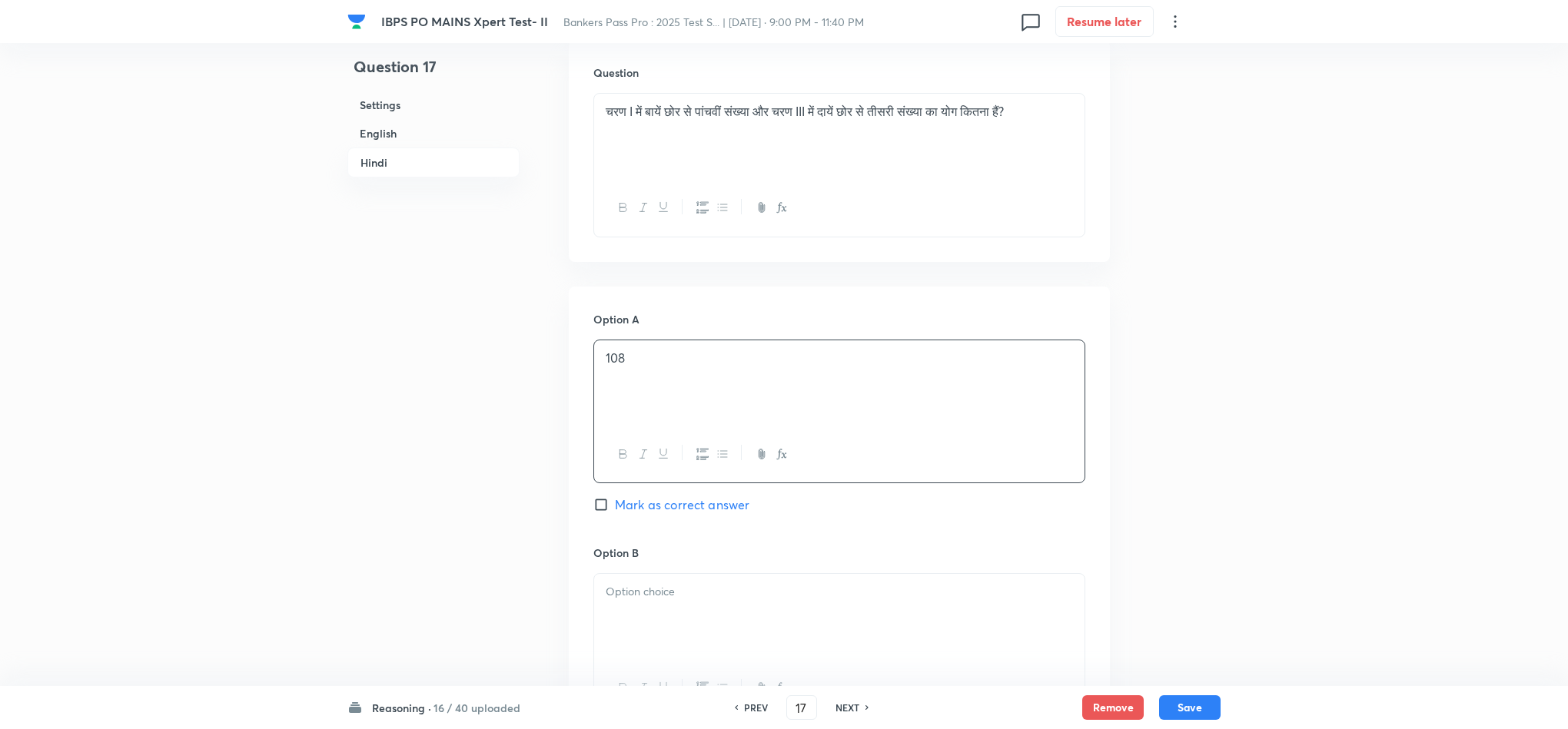
scroll to position [3226, 0]
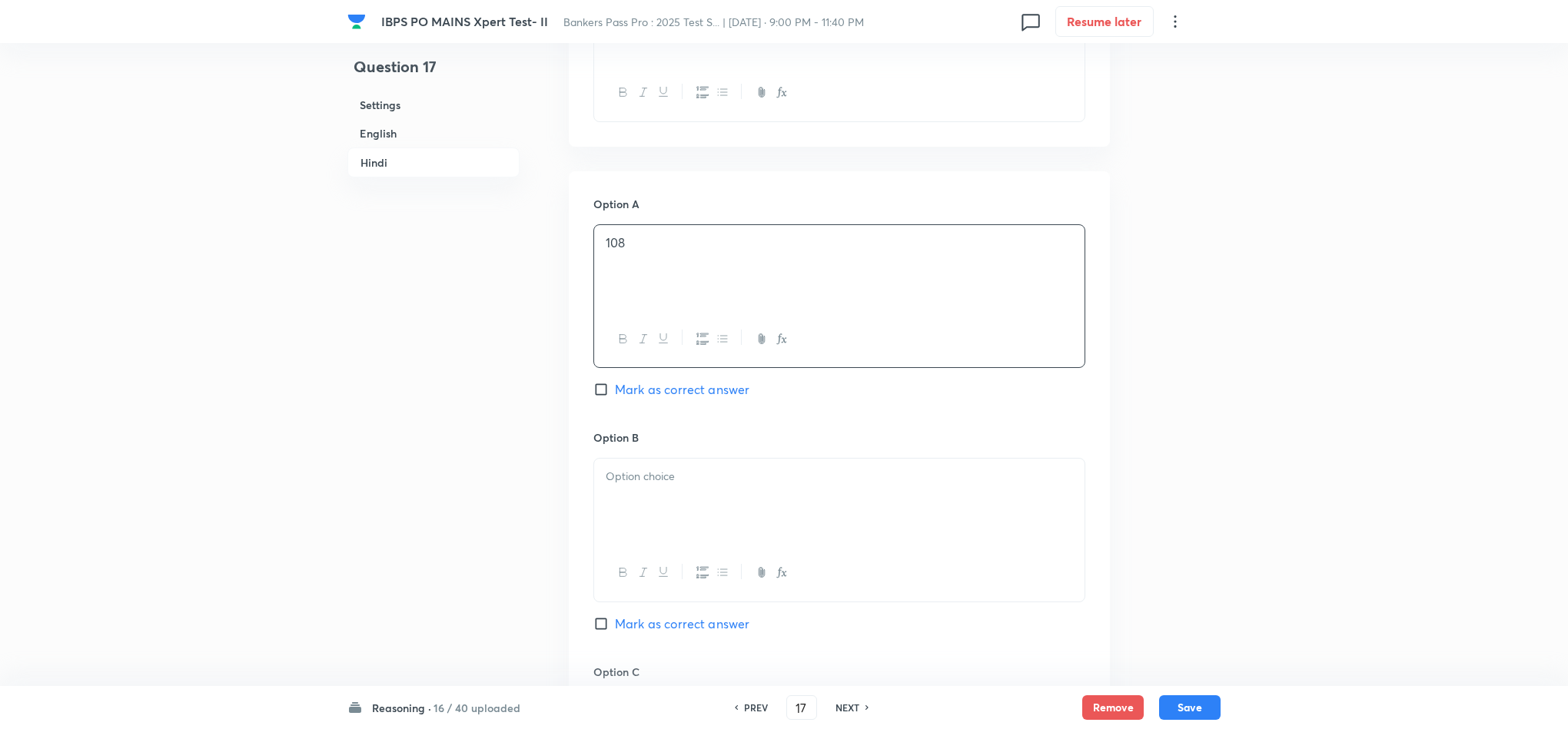
click at [639, 499] on div at bounding box center [839, 500] width 490 height 86
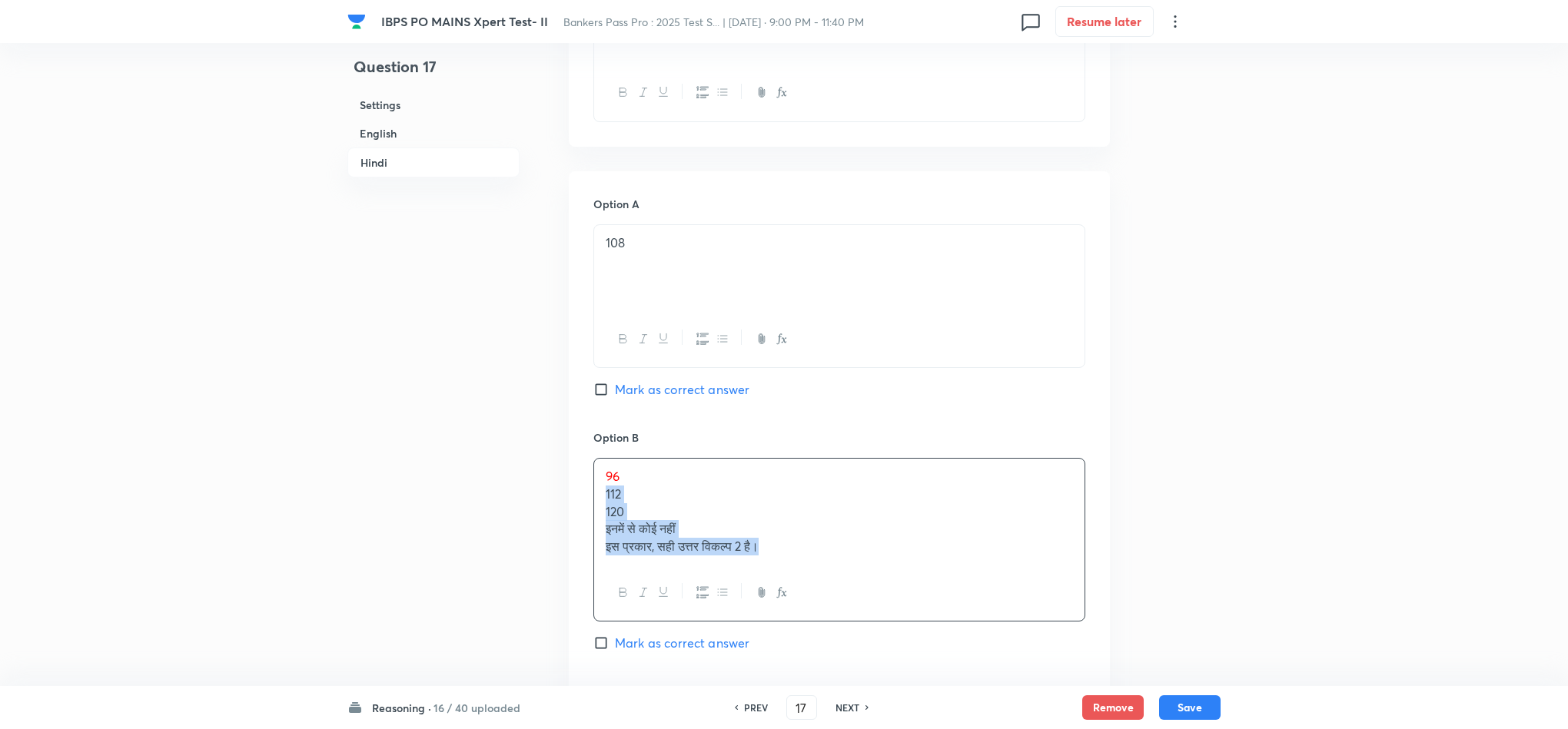
drag, startPoint x: 602, startPoint y: 497, endPoint x: 870, endPoint y: 613, distance: 292.0
click at [869, 615] on div "96 112 120 इनमें से कोई नहीं इस प्रकार, सही उत्तर विकल्प 2 है।" at bounding box center [839, 540] width 492 height 164
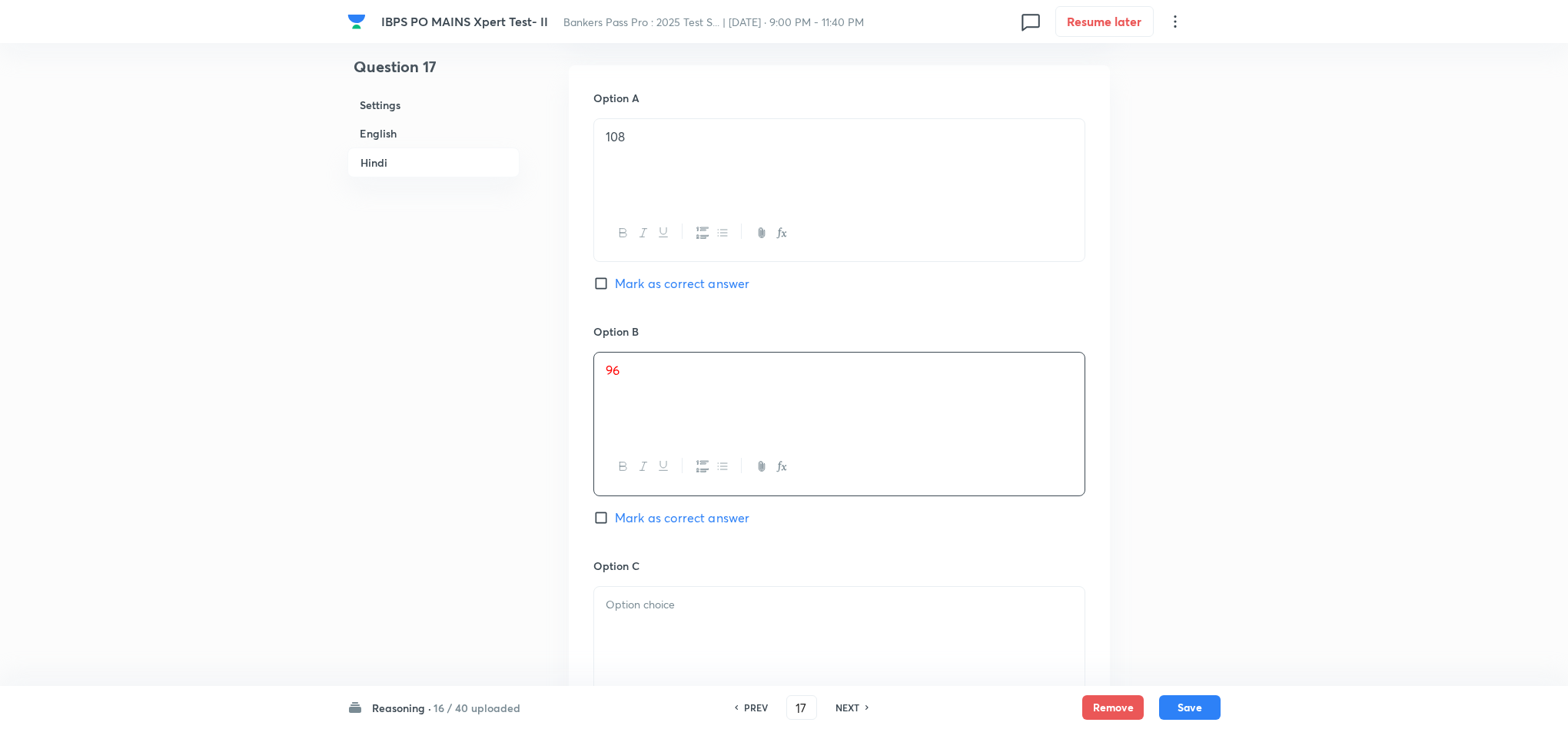
scroll to position [3456, 0]
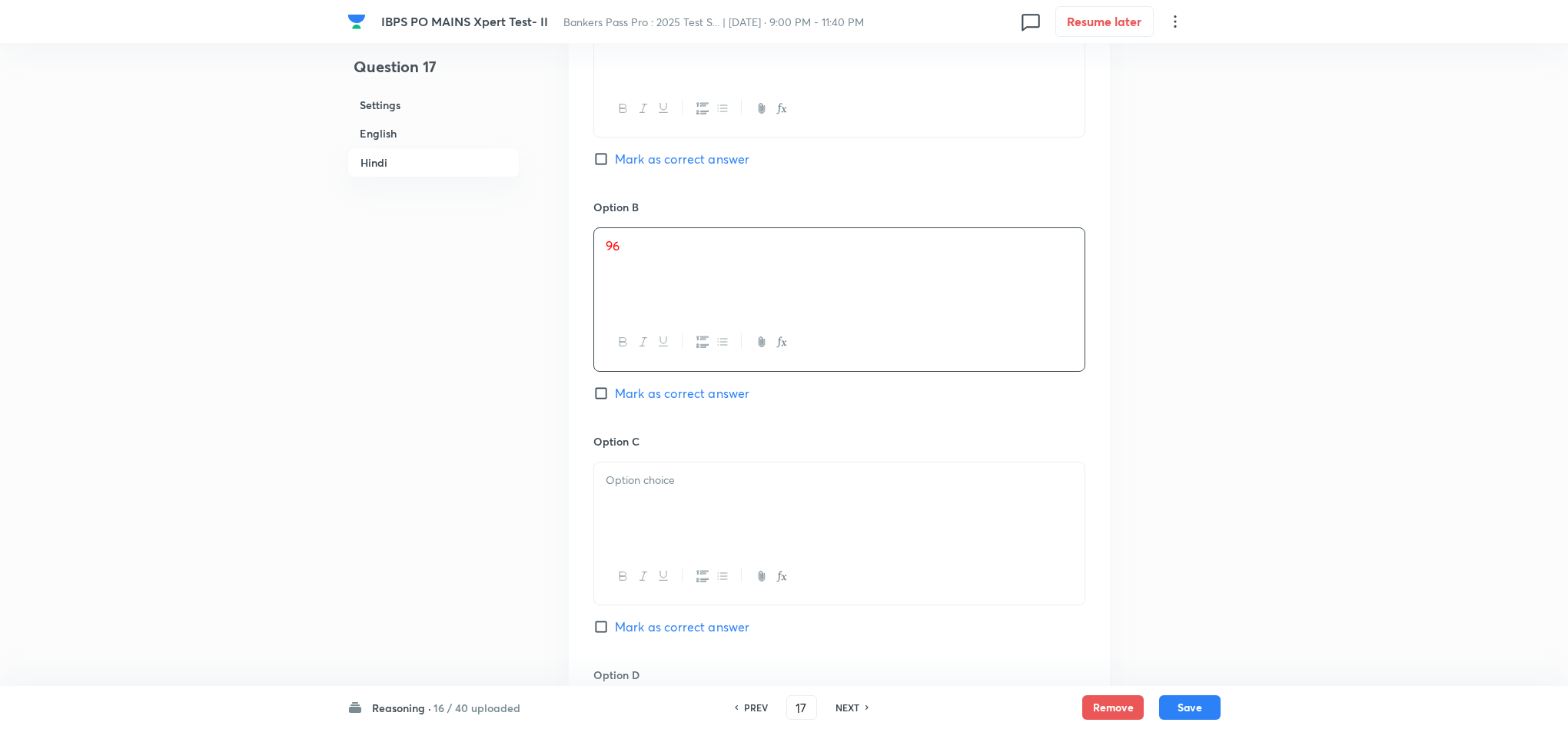
click at [619, 499] on div at bounding box center [839, 504] width 490 height 86
drag, startPoint x: 602, startPoint y: 502, endPoint x: 828, endPoint y: 562, distance: 233.8
click at [826, 562] on div "112 120 इनमें से कोई नहीं इस प्रकार, सही उत्तर विकल्प 2 है।" at bounding box center [839, 534] width 492 height 146
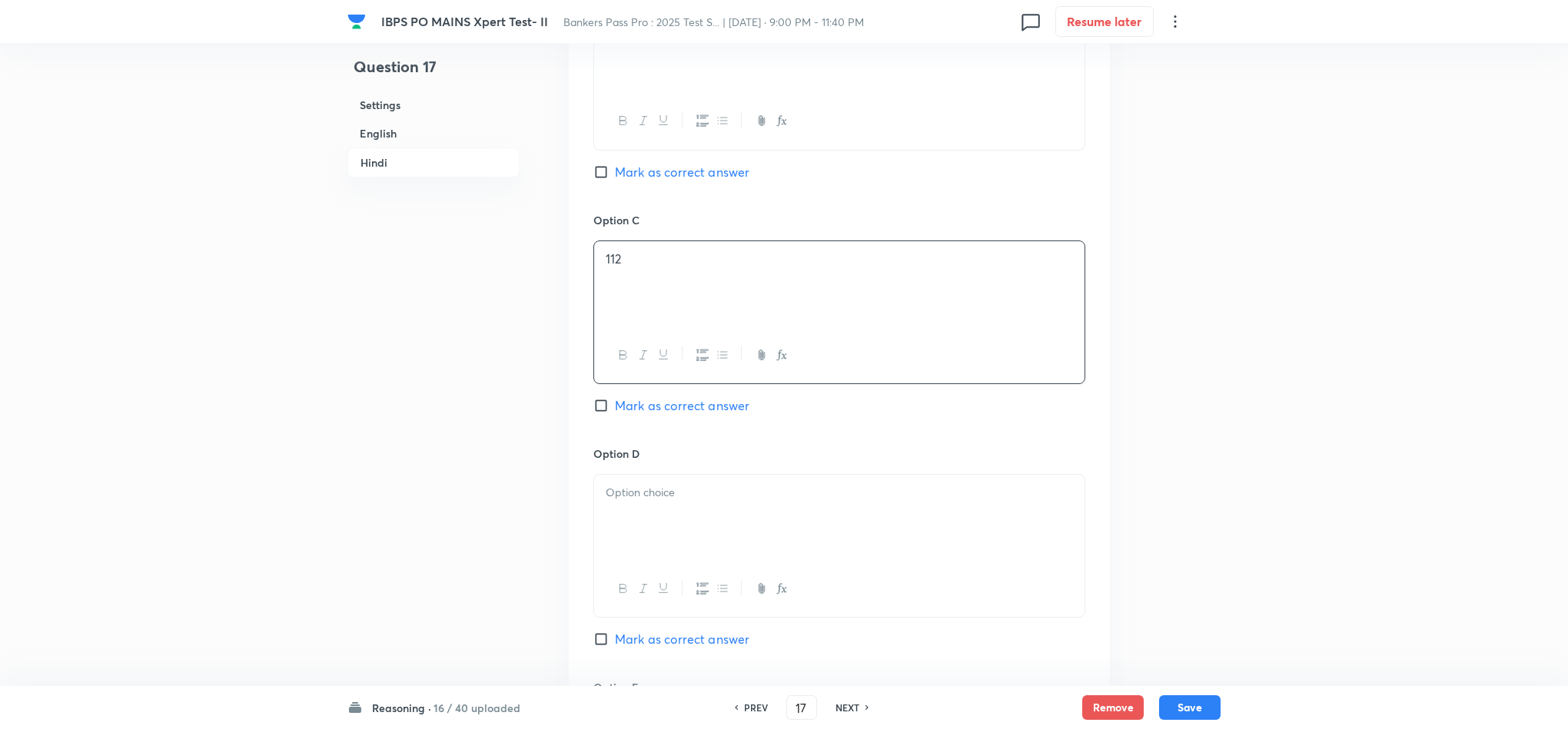
scroll to position [3686, 0]
click at [635, 469] on div "Option D Mark as correct answer" at bounding box center [839, 553] width 492 height 233
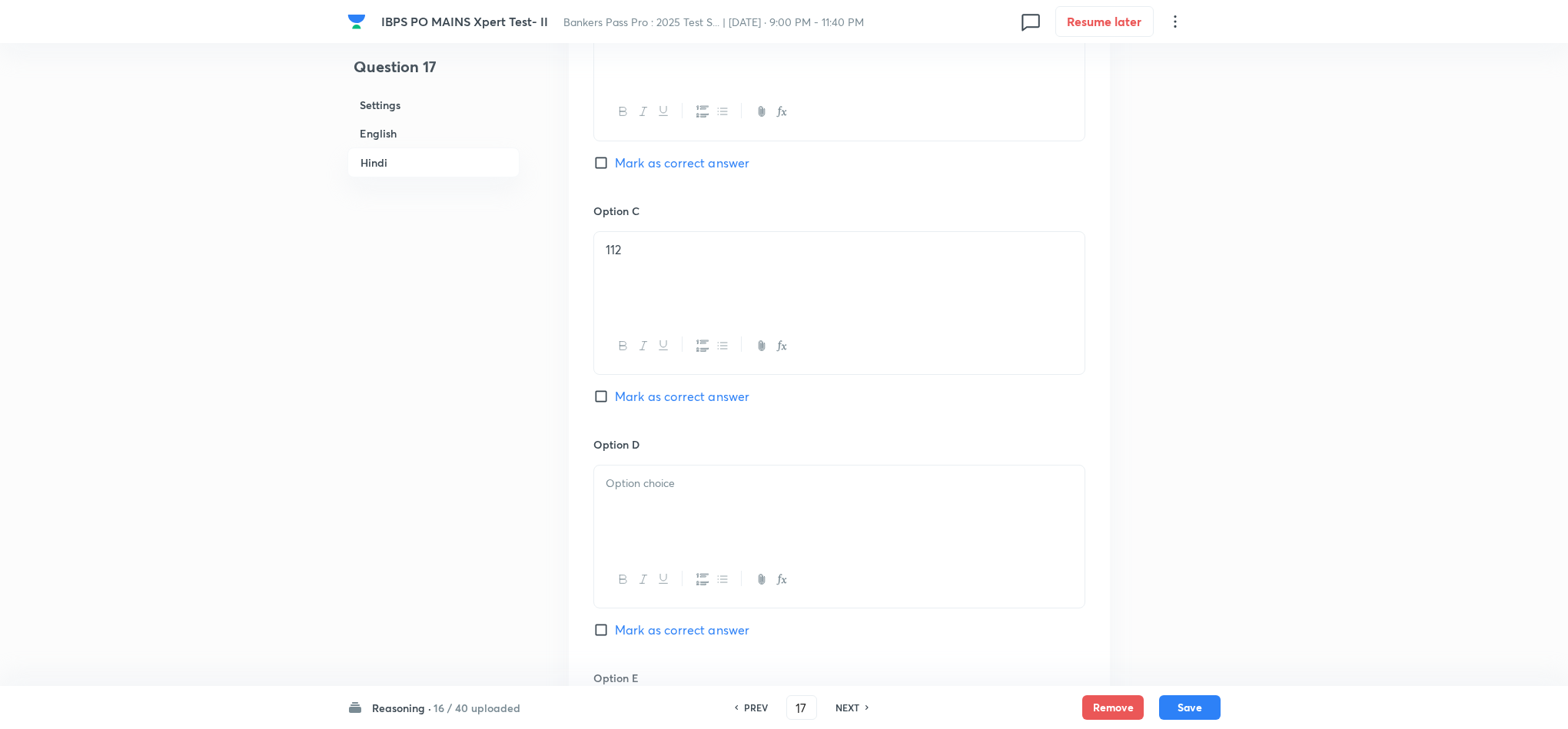
click at [616, 503] on div at bounding box center [839, 508] width 490 height 86
drag, startPoint x: 602, startPoint y: 507, endPoint x: 853, endPoint y: 585, distance: 262.8
click at [854, 585] on div "120 इनमें से कोई नहीं इस प्रकार, सही उत्तर विकल्प 2 है।" at bounding box center [839, 536] width 492 height 144
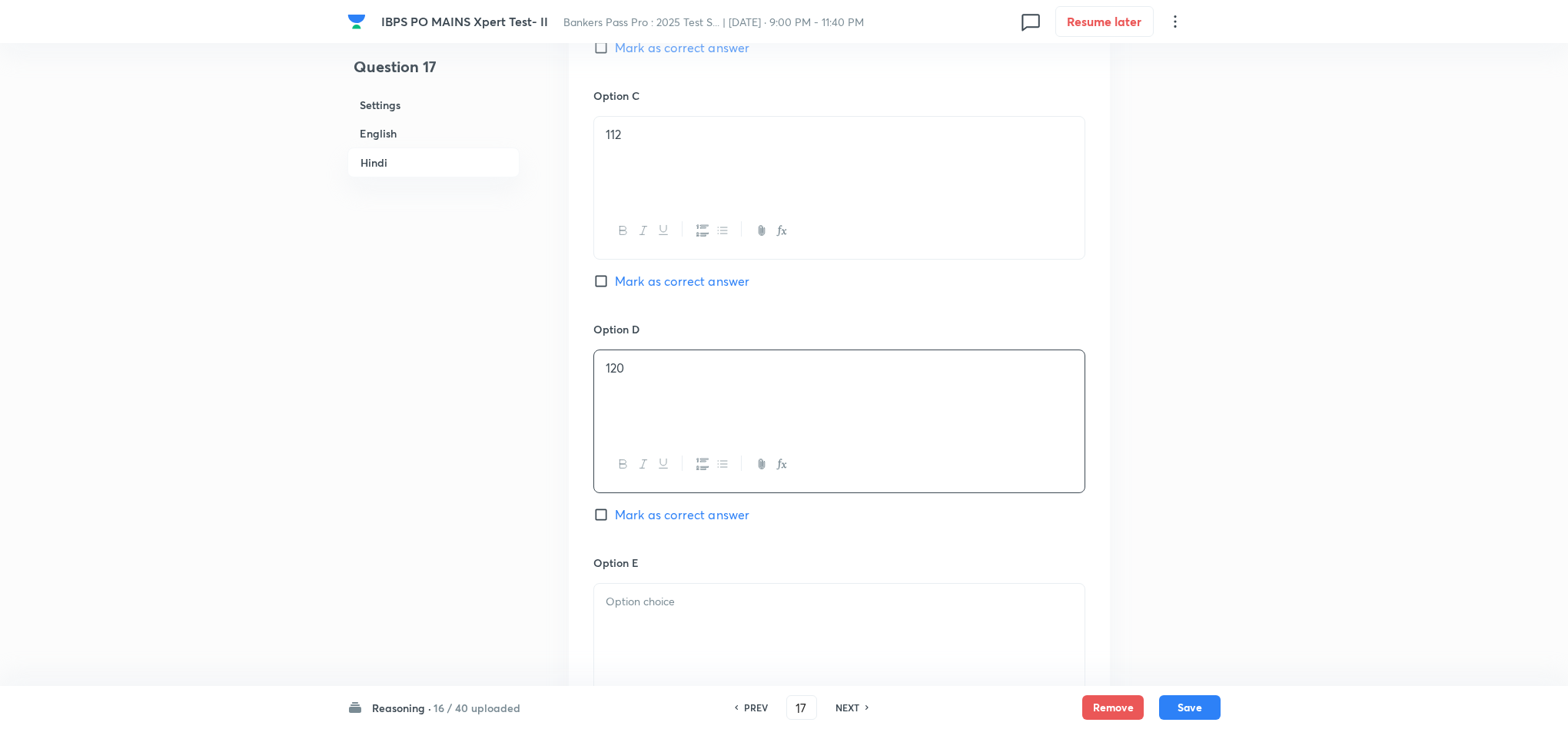
click at [627, 630] on div at bounding box center [839, 626] width 490 height 86
drag, startPoint x: 599, startPoint y: 632, endPoint x: 867, endPoint y: 659, distance: 269.4
click at [866, 647] on div "इनमें से कोई नहीं इस प्रकार, सही उत्तर विकल्प 2 है।" at bounding box center [839, 626] width 490 height 86
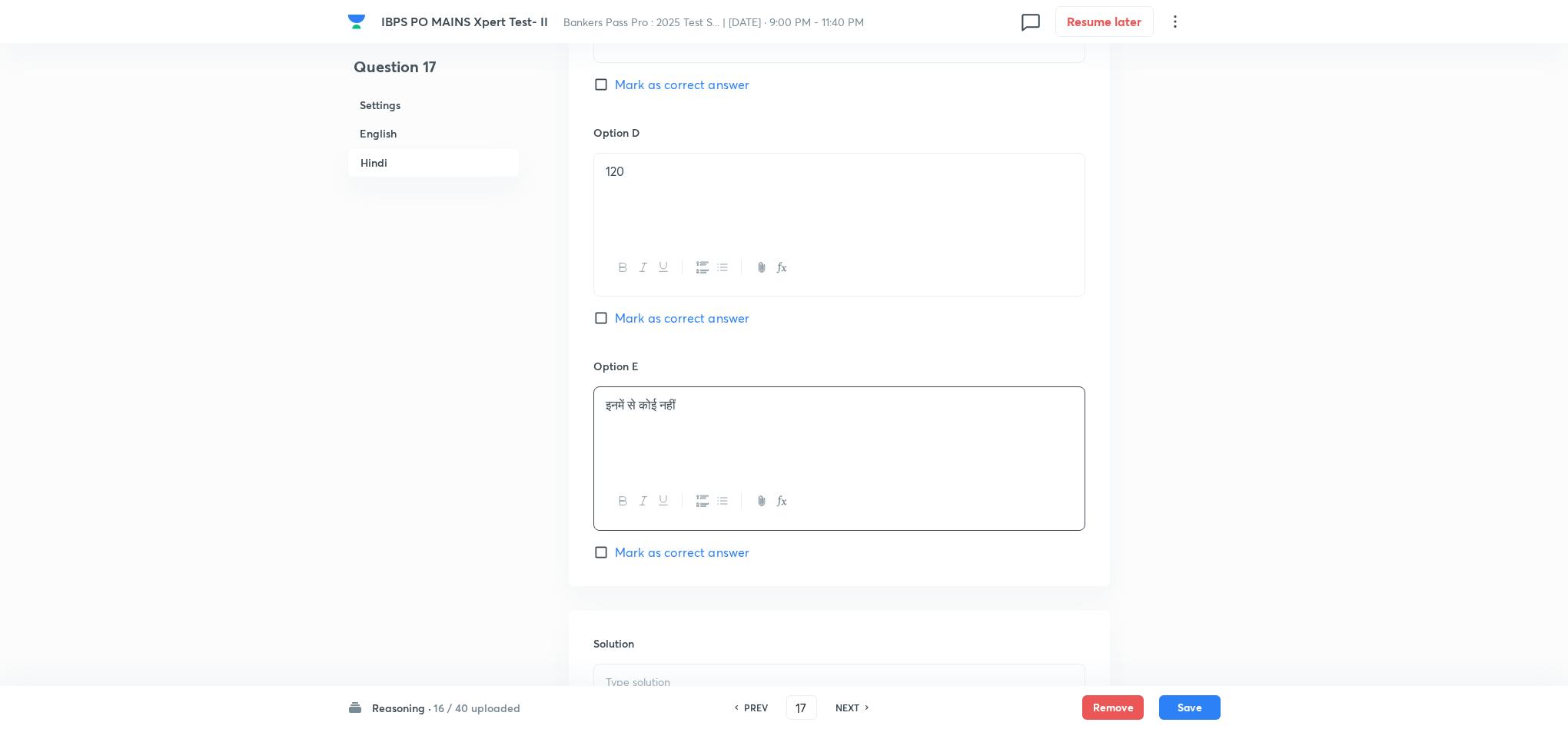
scroll to position [4032, 0]
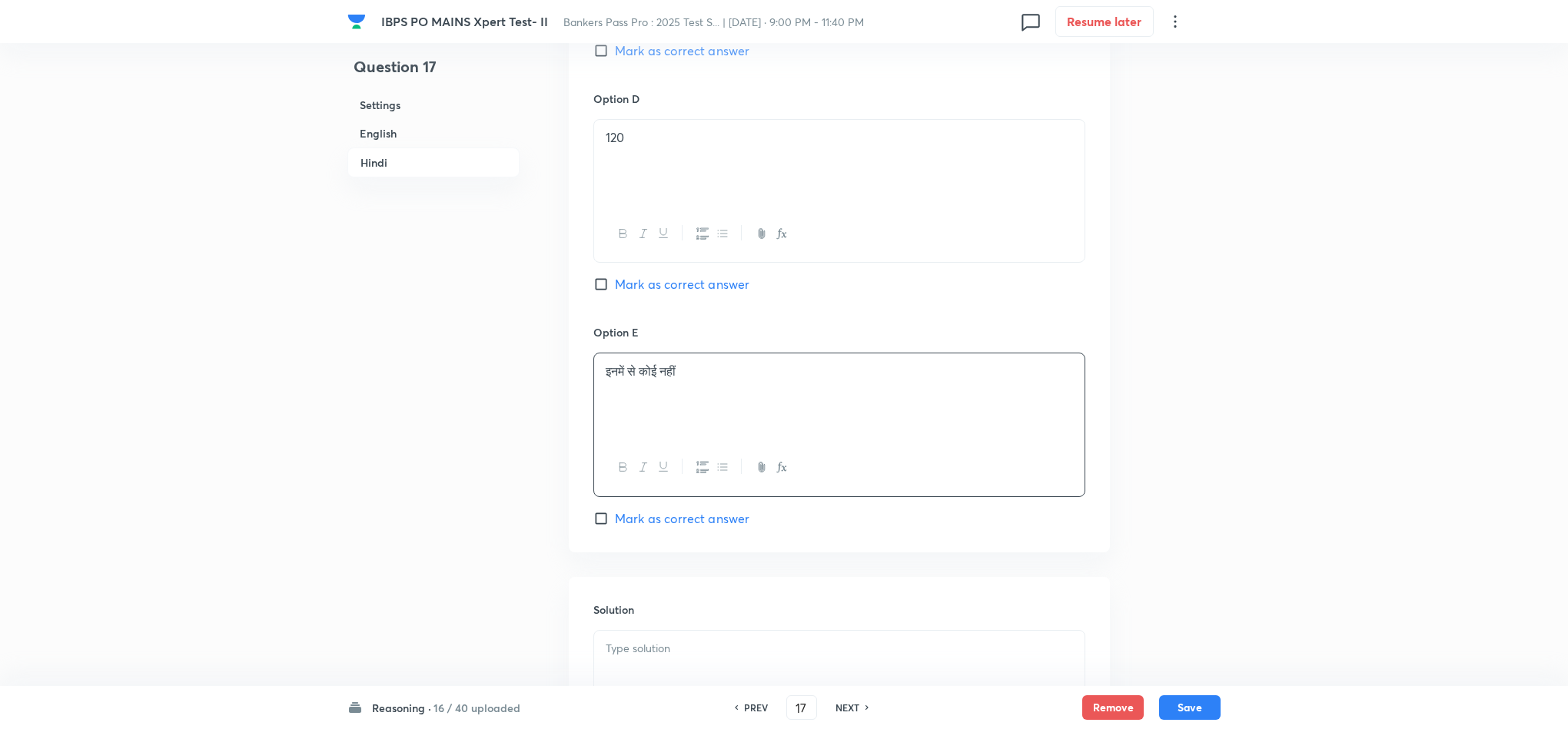
click at [680, 647] on p at bounding box center [839, 648] width 467 height 17
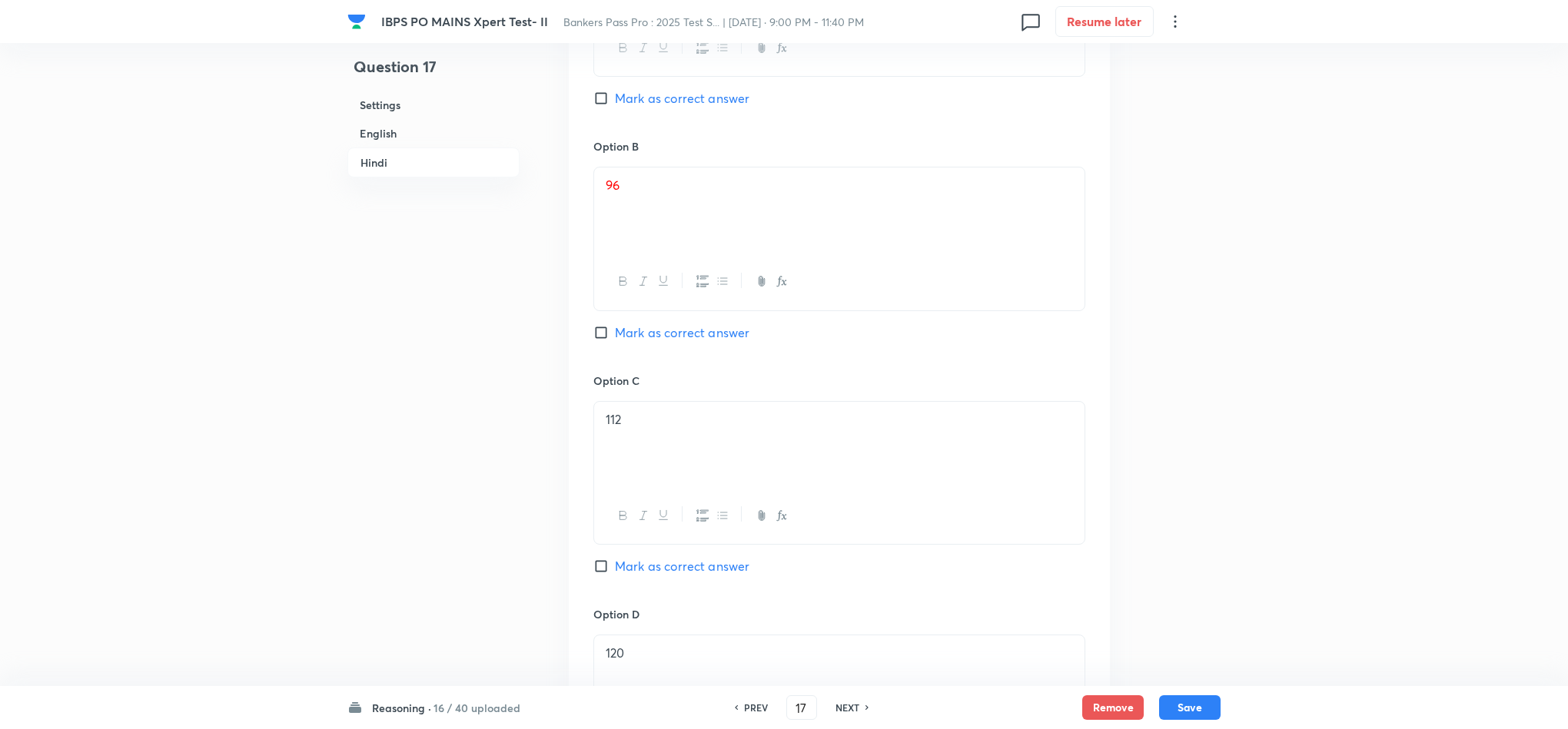
scroll to position [3341, 0]
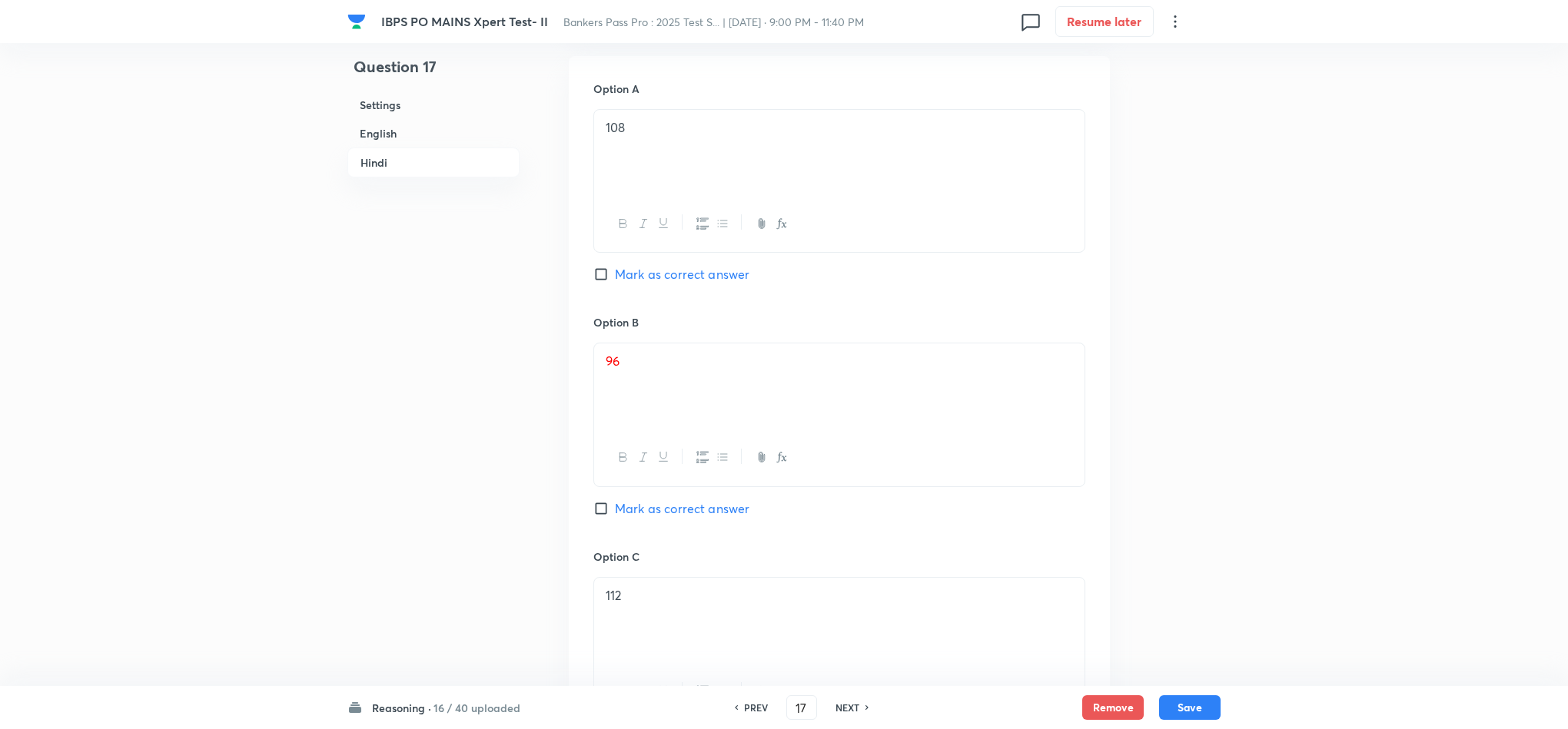
drag, startPoint x: 675, startPoint y: 516, endPoint x: 710, endPoint y: 530, distance: 37.7
click at [676, 516] on span "Mark as correct answer" at bounding box center [681, 508] width 134 height 18
click at [615, 516] on input "Mark as correct answer" at bounding box center [604, 508] width 21 height 15
checkbox input "true"
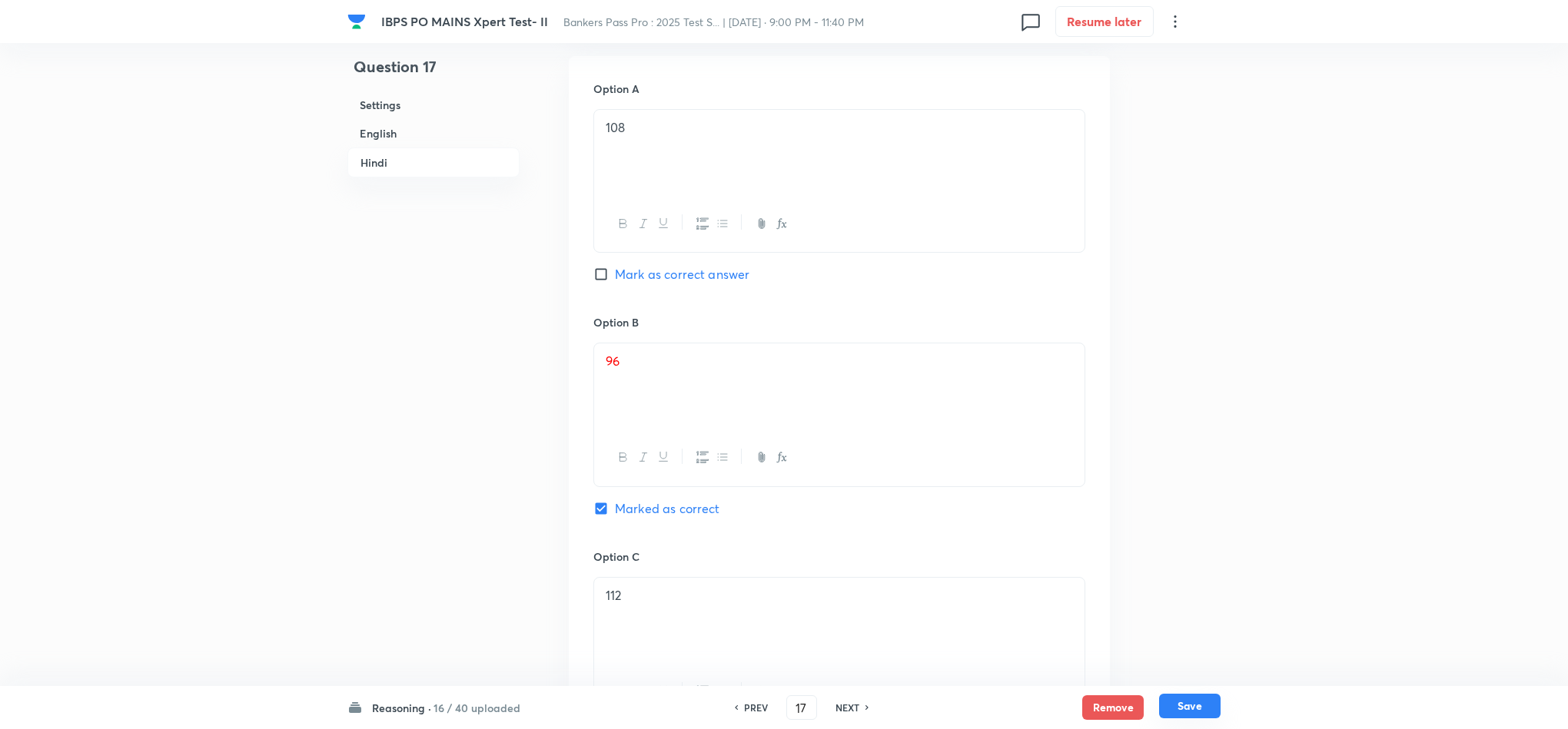
click at [1179, 647] on button "Save" at bounding box center [1190, 705] width 62 height 24
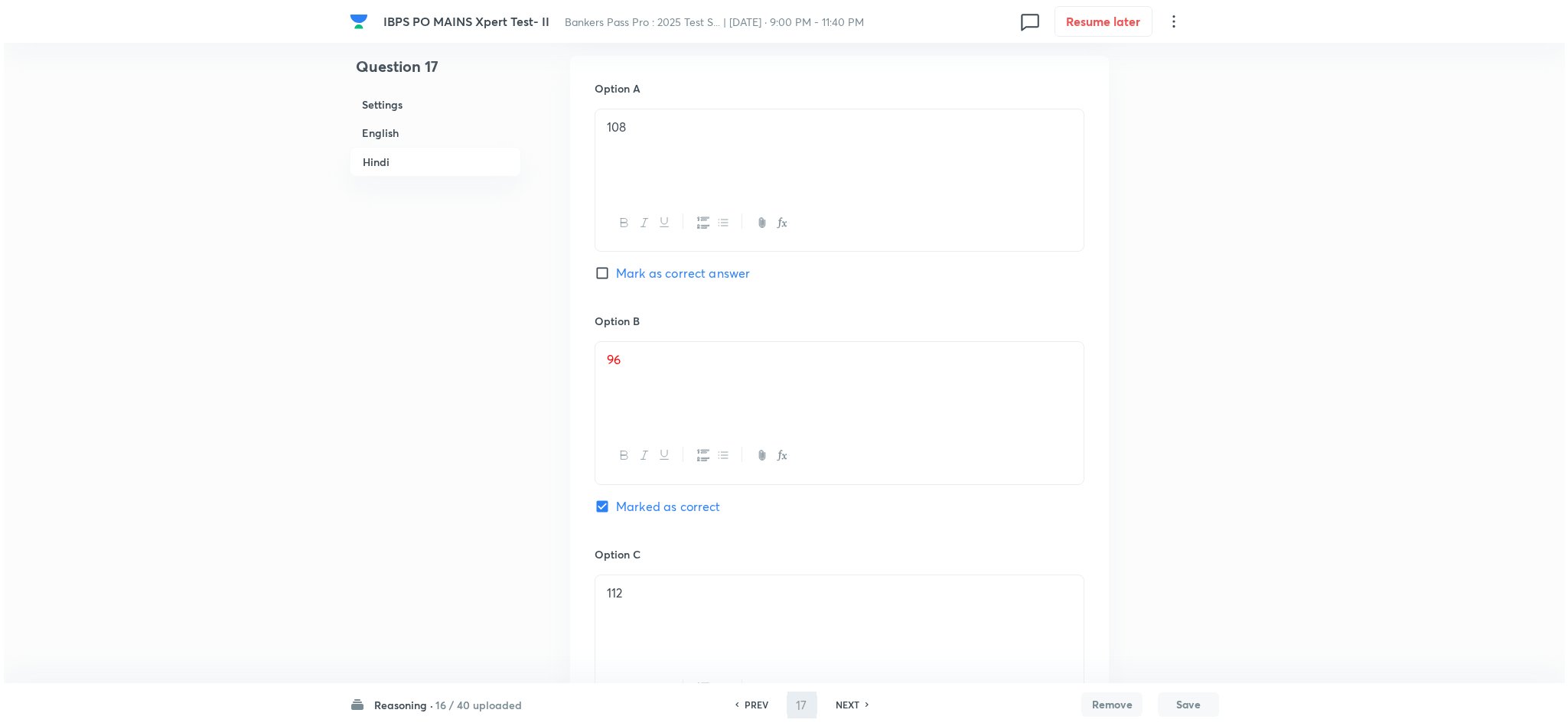
scroll to position [0, 0]
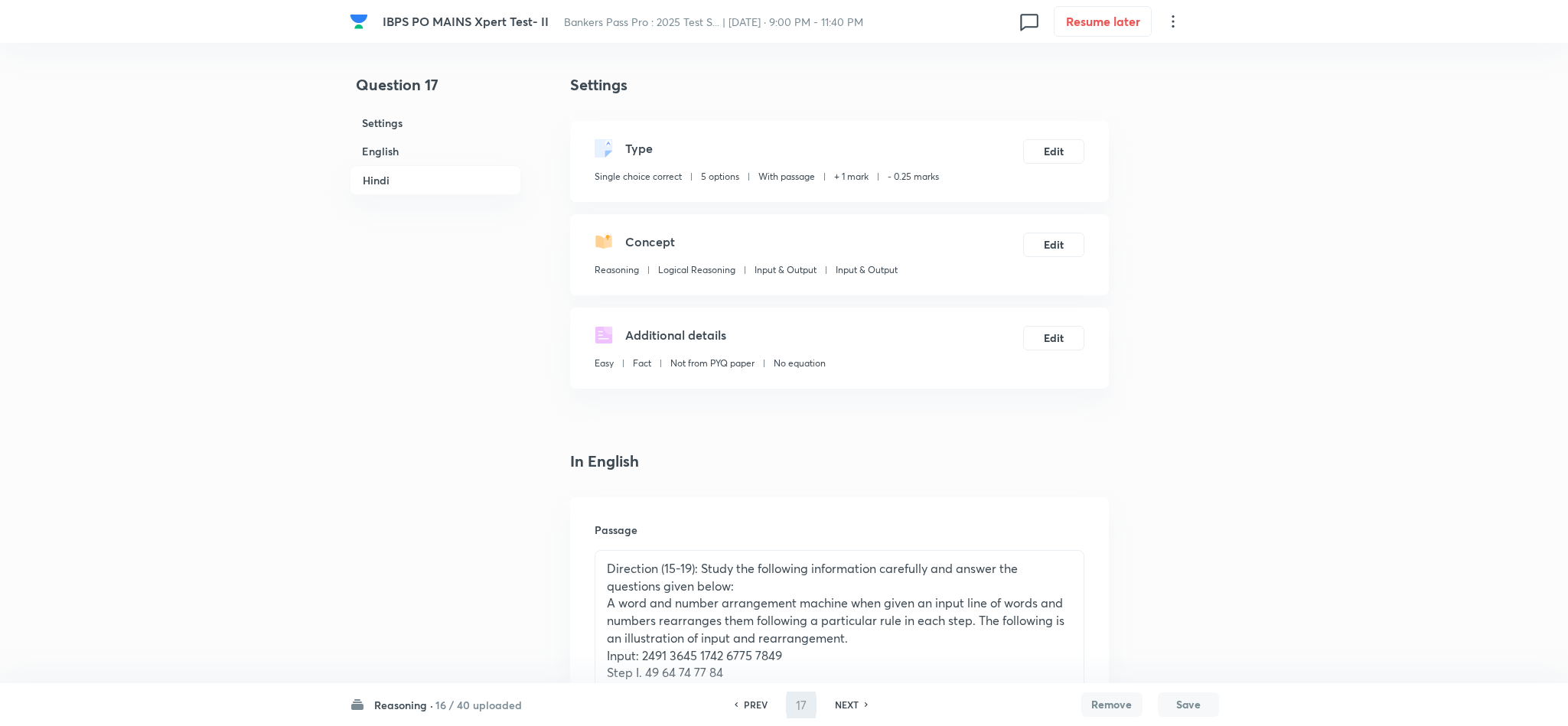
type input "18"
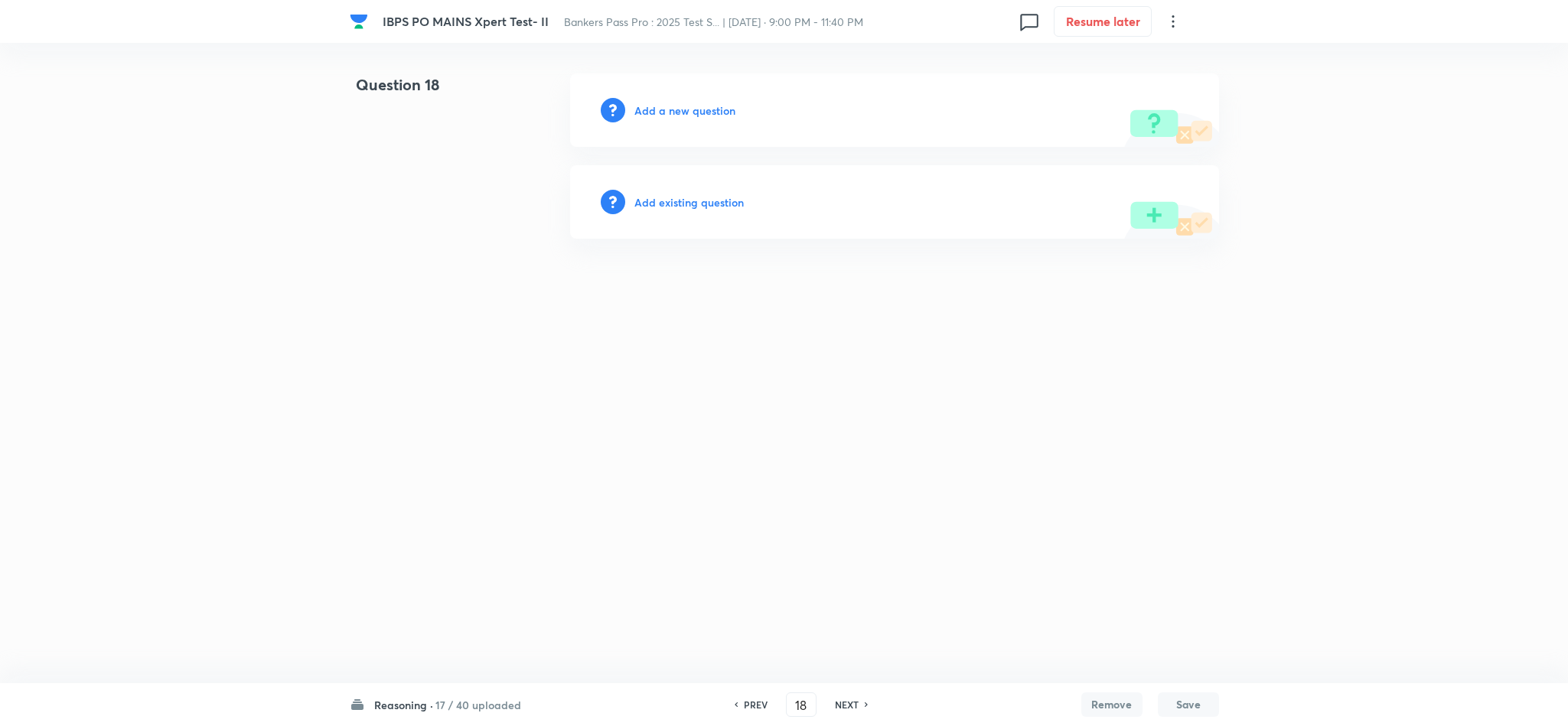
click at [661, 110] on h6 "Add a new question" at bounding box center [684, 110] width 101 height 16
click at [664, 112] on h6 "Choose a question type" at bounding box center [693, 110] width 118 height 16
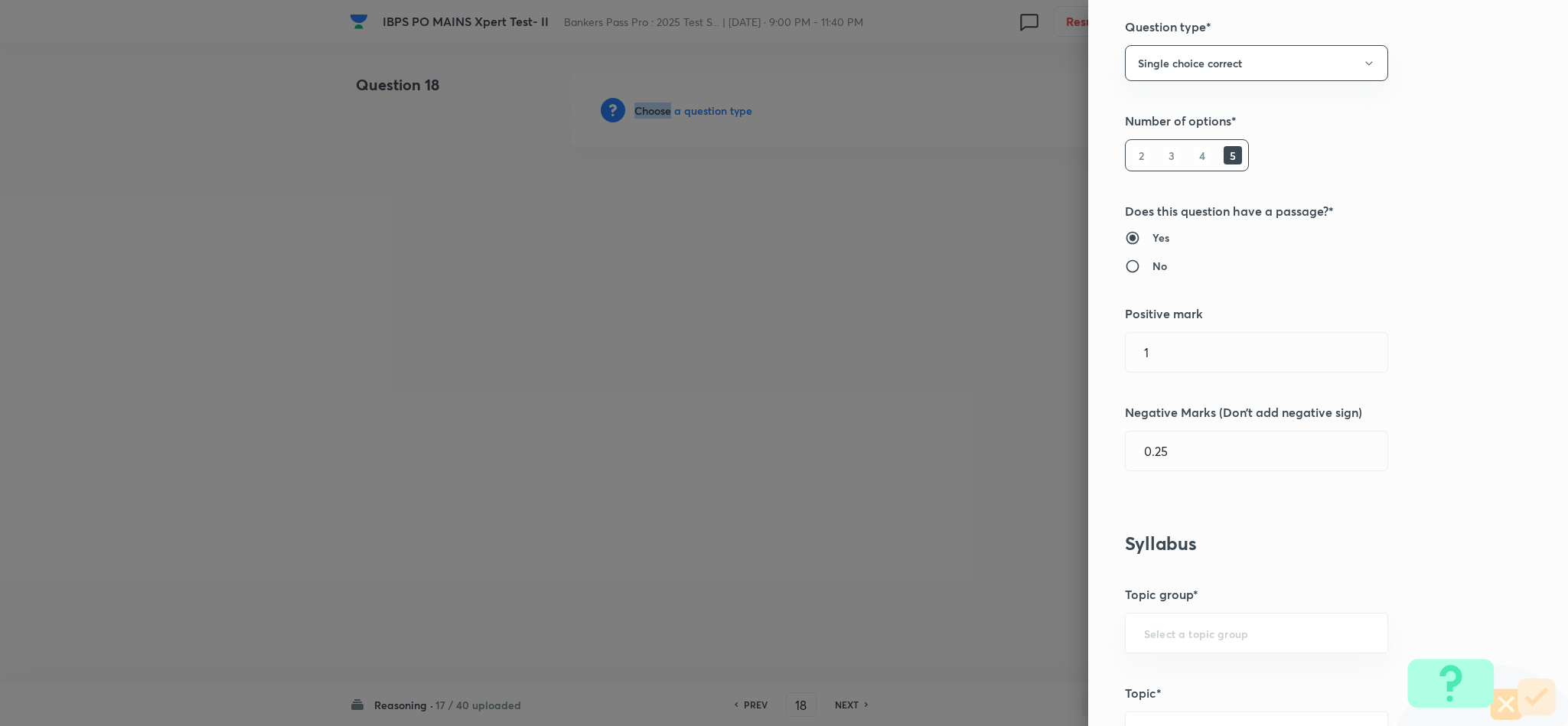
scroll to position [459, 0]
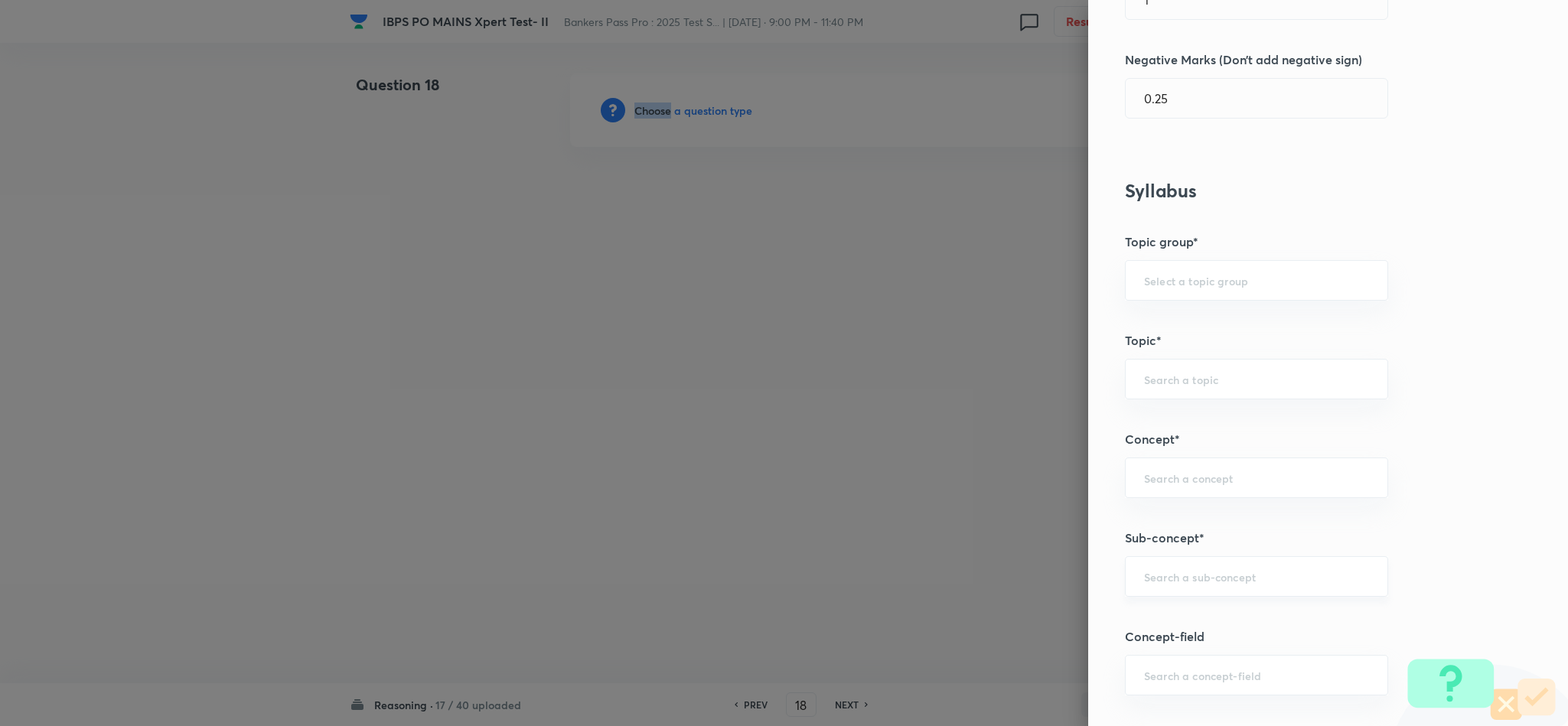
click at [1242, 588] on div "​" at bounding box center [1257, 576] width 263 height 40
drag, startPoint x: 1203, startPoint y: 641, endPoint x: 1193, endPoint y: 642, distance: 10.0
click at [1197, 644] on div "Input & Output" at bounding box center [1239, 625] width 261 height 46
click at [1160, 613] on li "Input & Output" at bounding box center [1239, 624] width 261 height 28
type input "Input & Output"
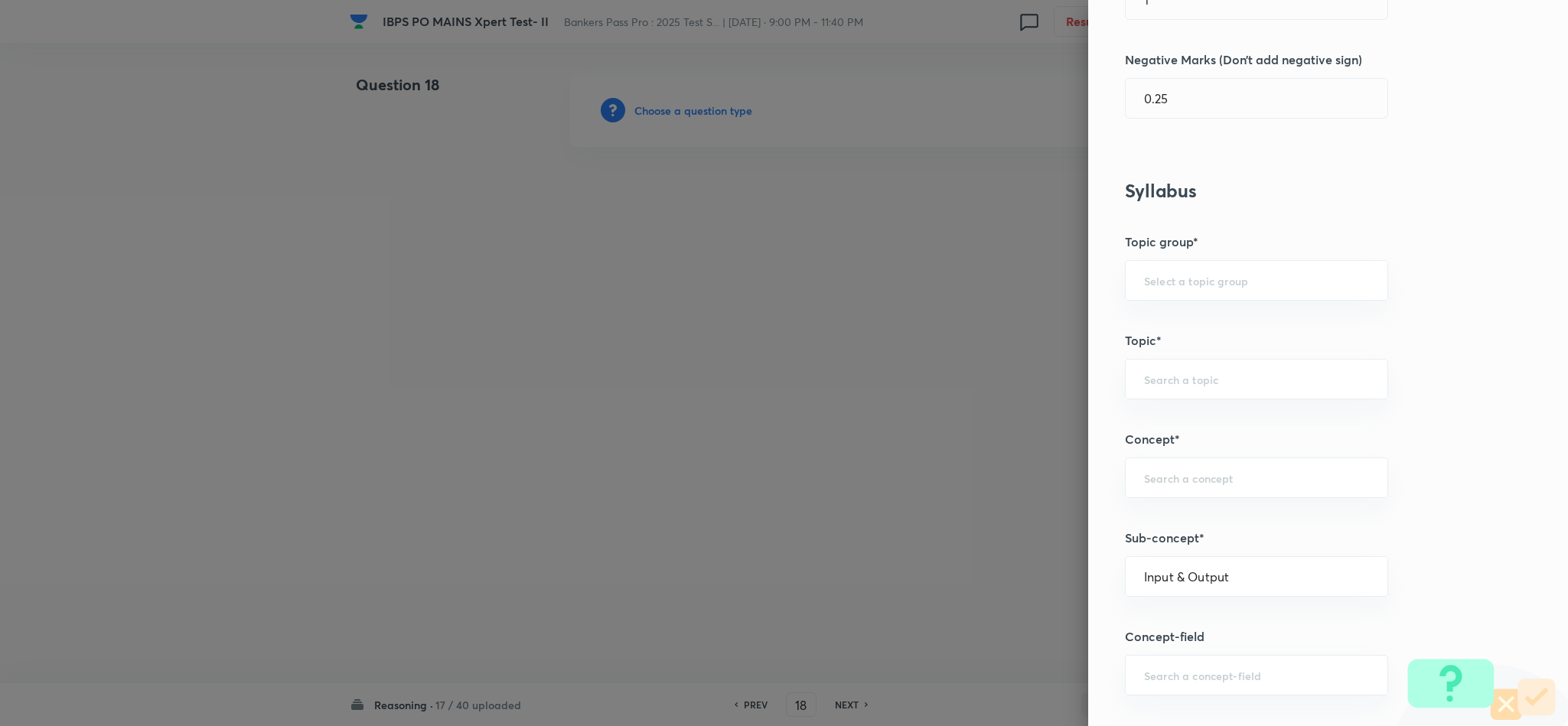
type input "Reasoning"
type input "Logical Reasoning"
type input "Input & Output"
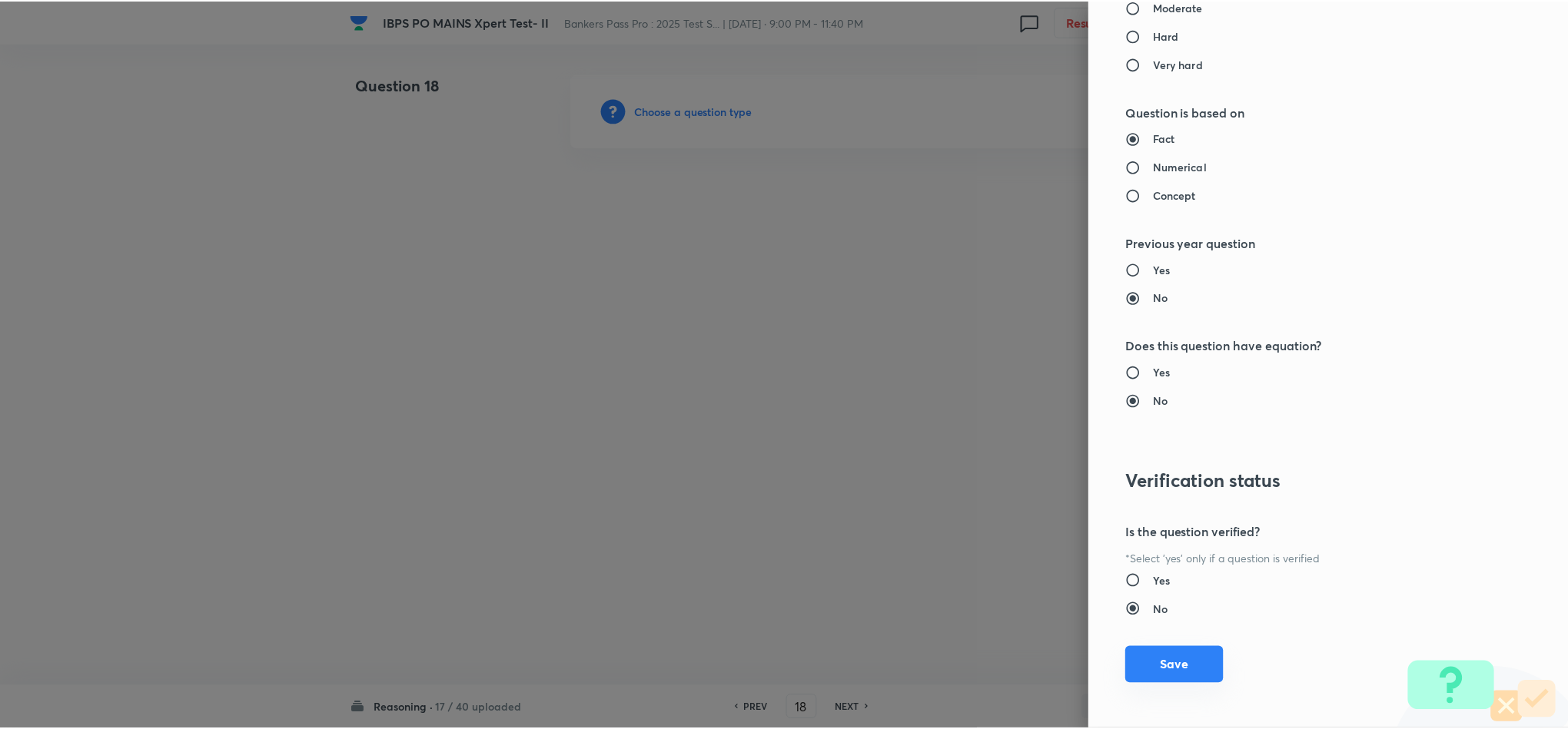
scroll to position [1369, 0]
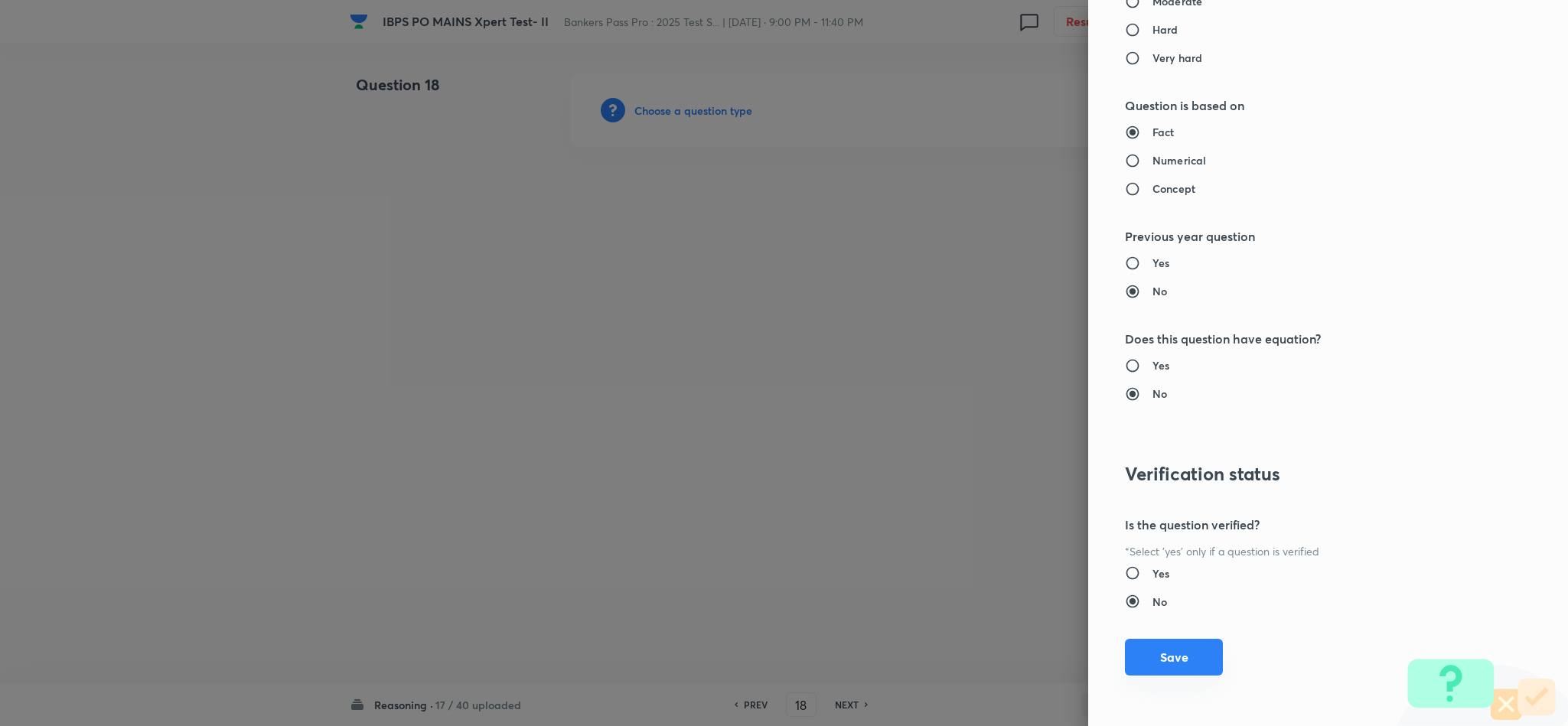
click at [1176, 644] on button "Save" at bounding box center [1174, 657] width 98 height 36
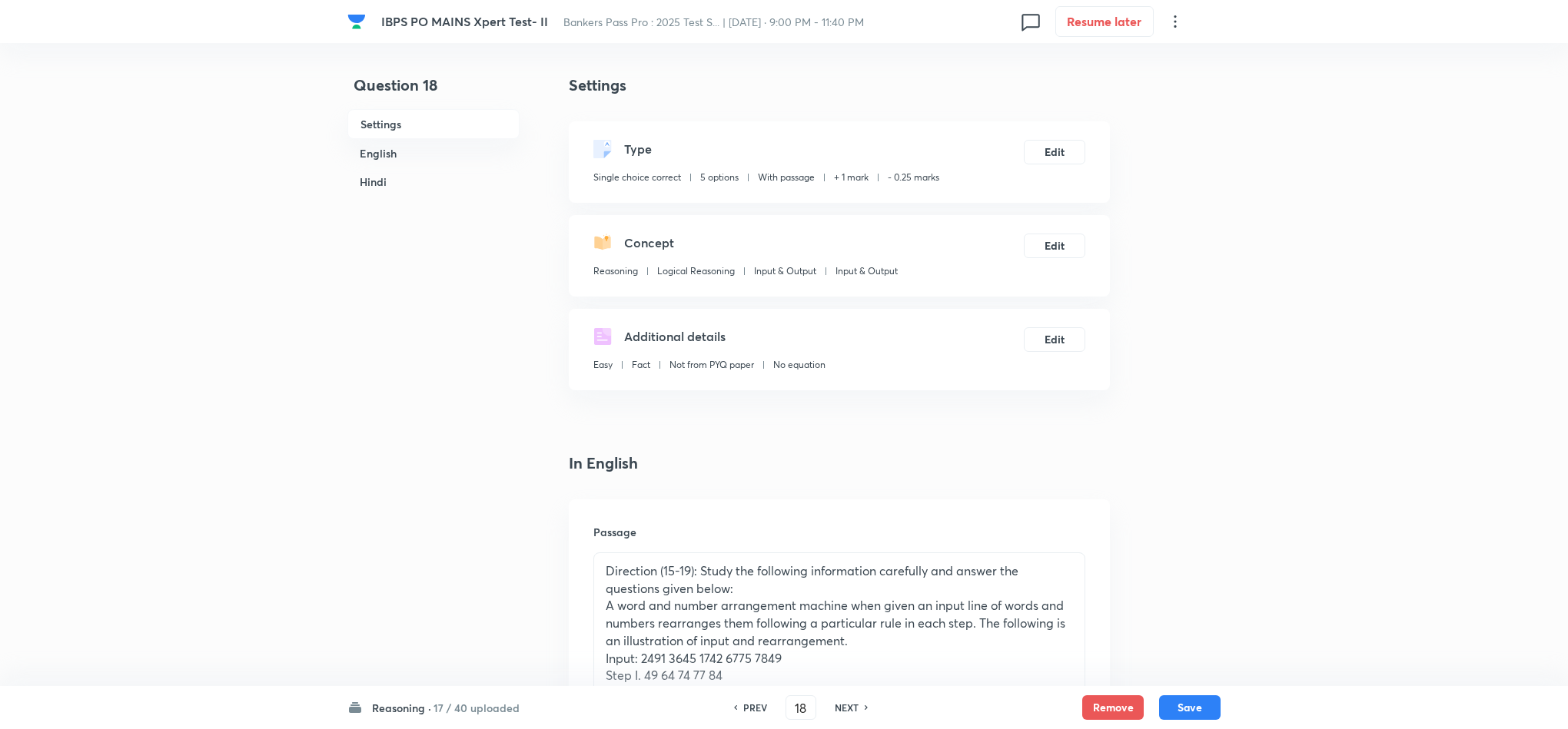
scroll to position [576, 0]
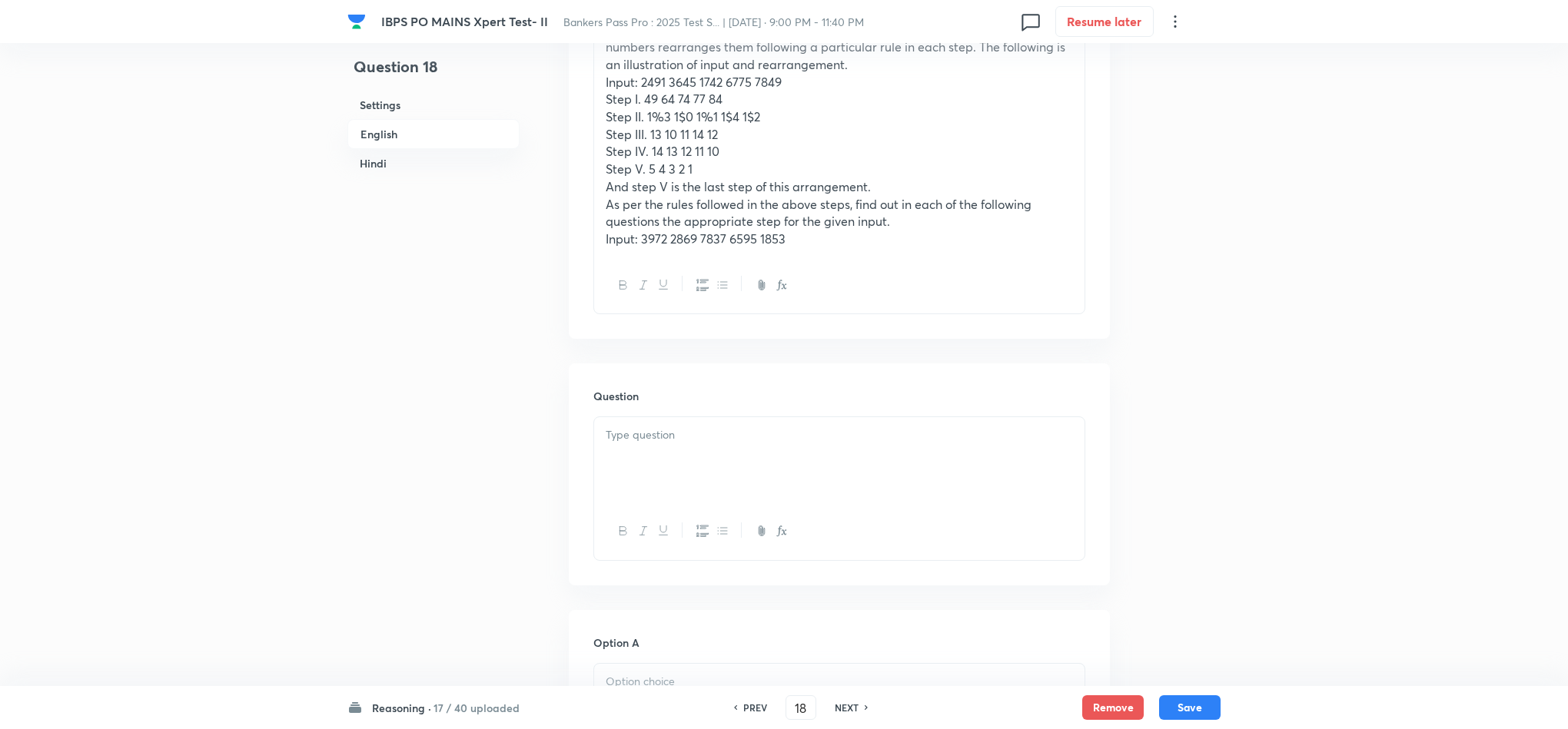
click at [604, 464] on div at bounding box center [839, 459] width 490 height 86
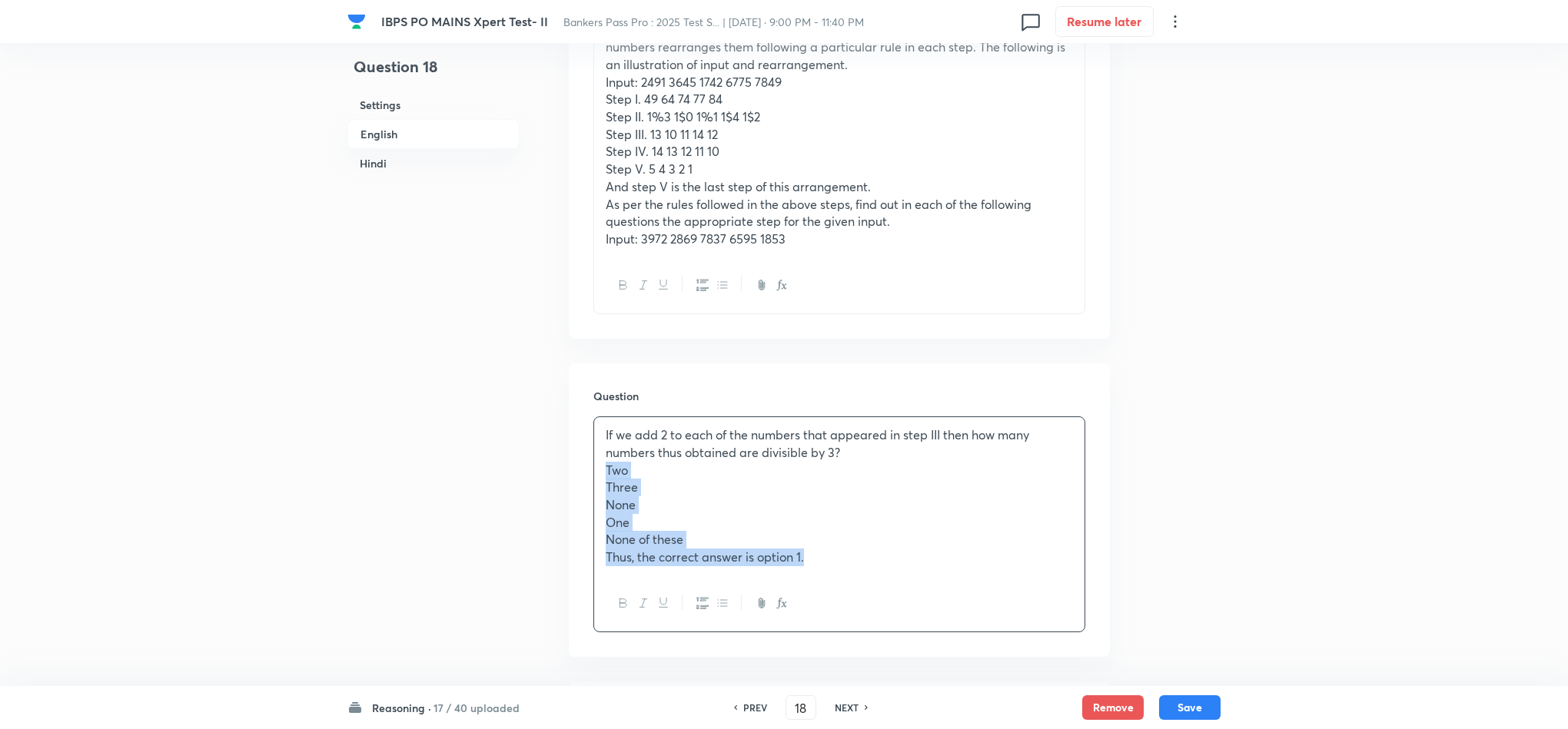
drag, startPoint x: 604, startPoint y: 470, endPoint x: 916, endPoint y: 611, distance: 342.4
click at [916, 611] on div "If we add 2 to each of the numbers that appeared in step III then how many numb…" at bounding box center [839, 525] width 492 height 216
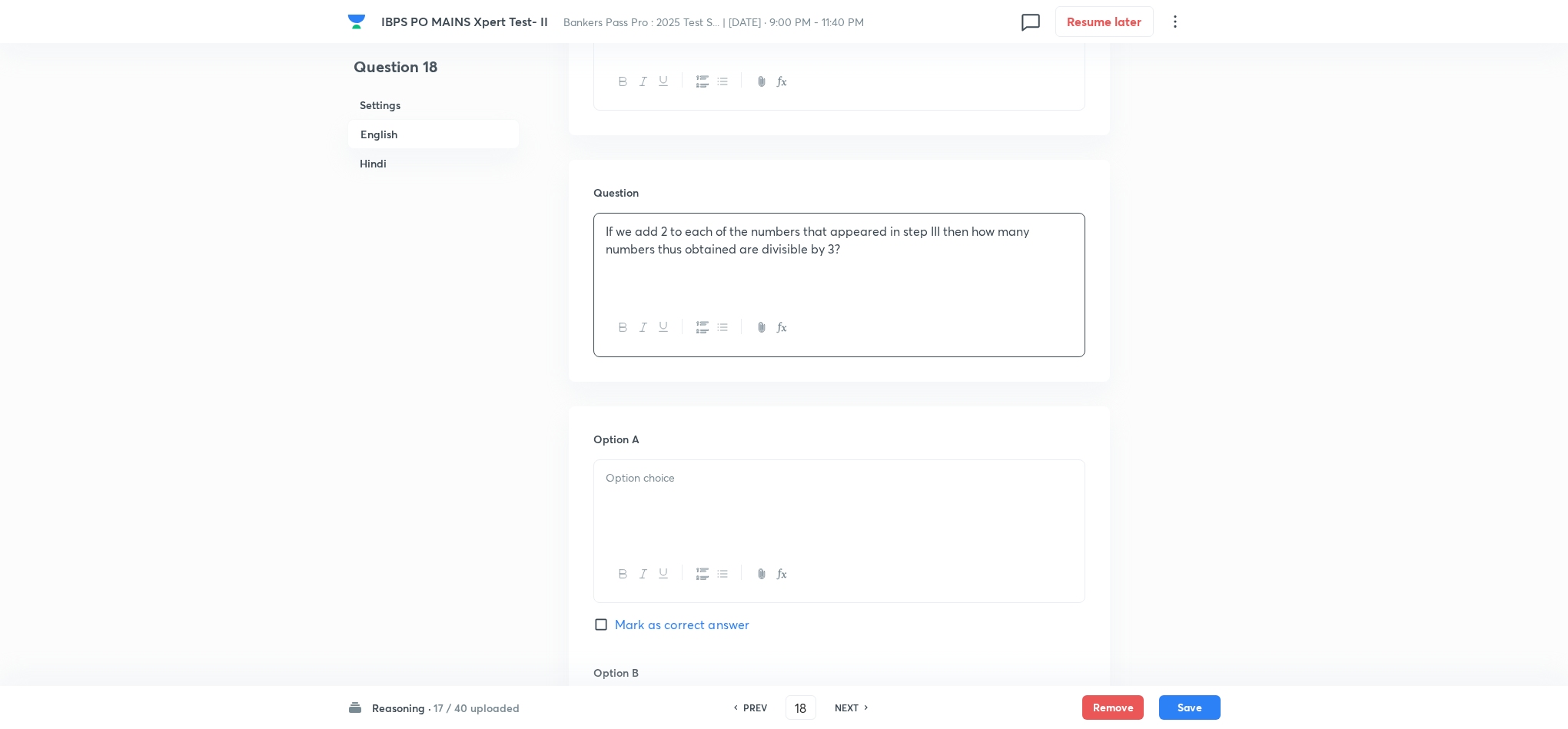
scroll to position [806, 0]
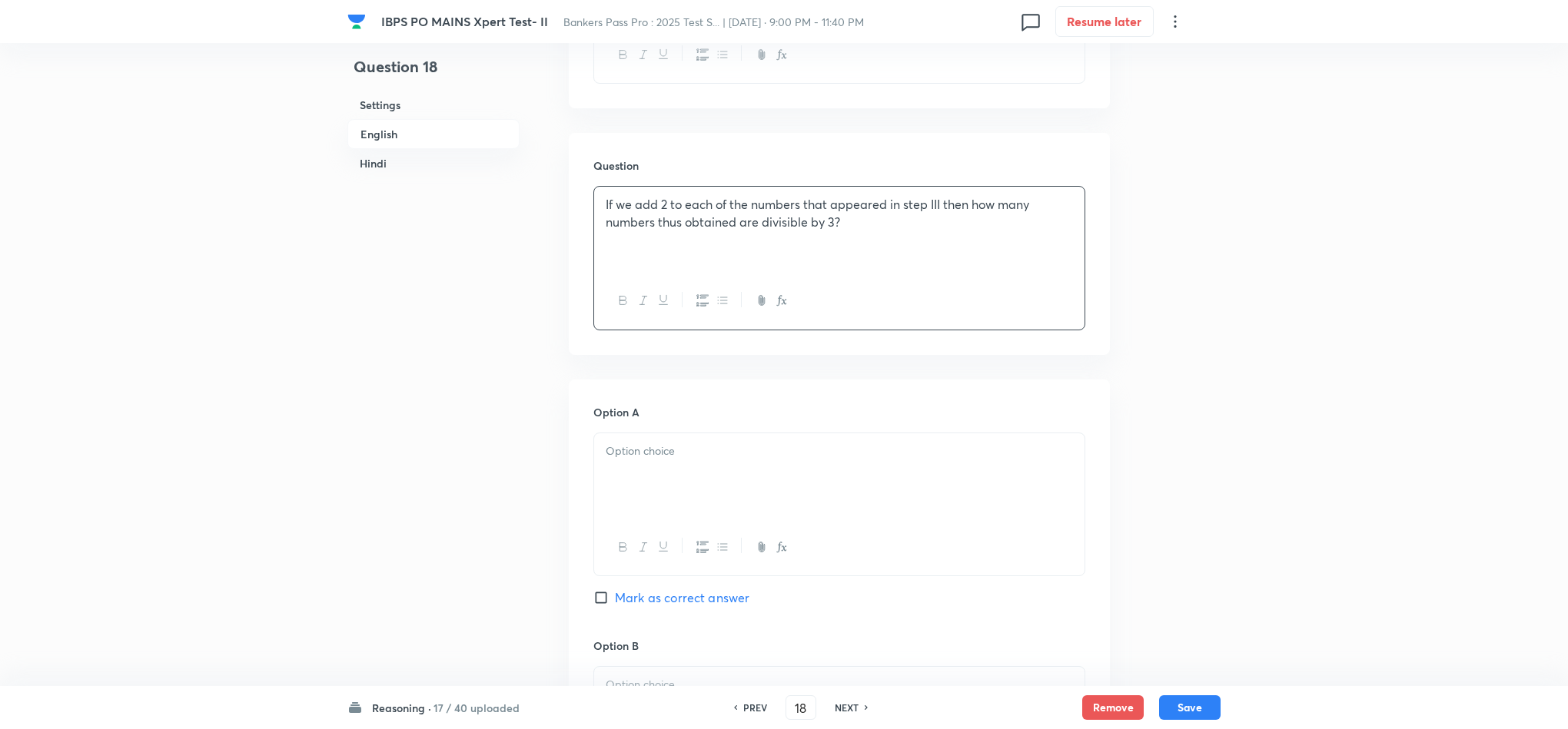
click at [610, 447] on p at bounding box center [839, 451] width 467 height 17
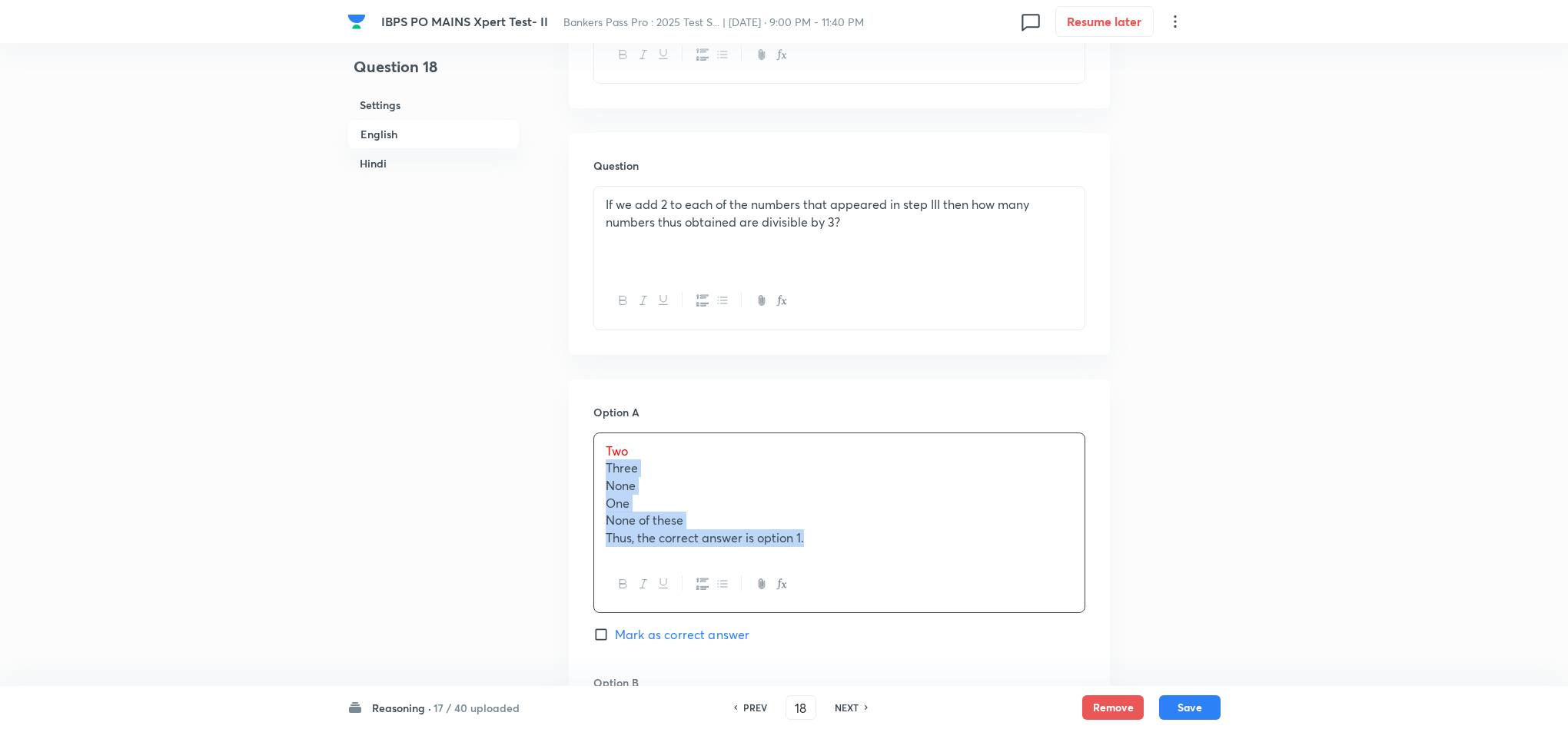
drag, startPoint x: 600, startPoint y: 473, endPoint x: 870, endPoint y: 593, distance: 295.5
click at [870, 593] on div "Two Three None One None of these Thus, the correct answer is option 1." at bounding box center [839, 523] width 492 height 181
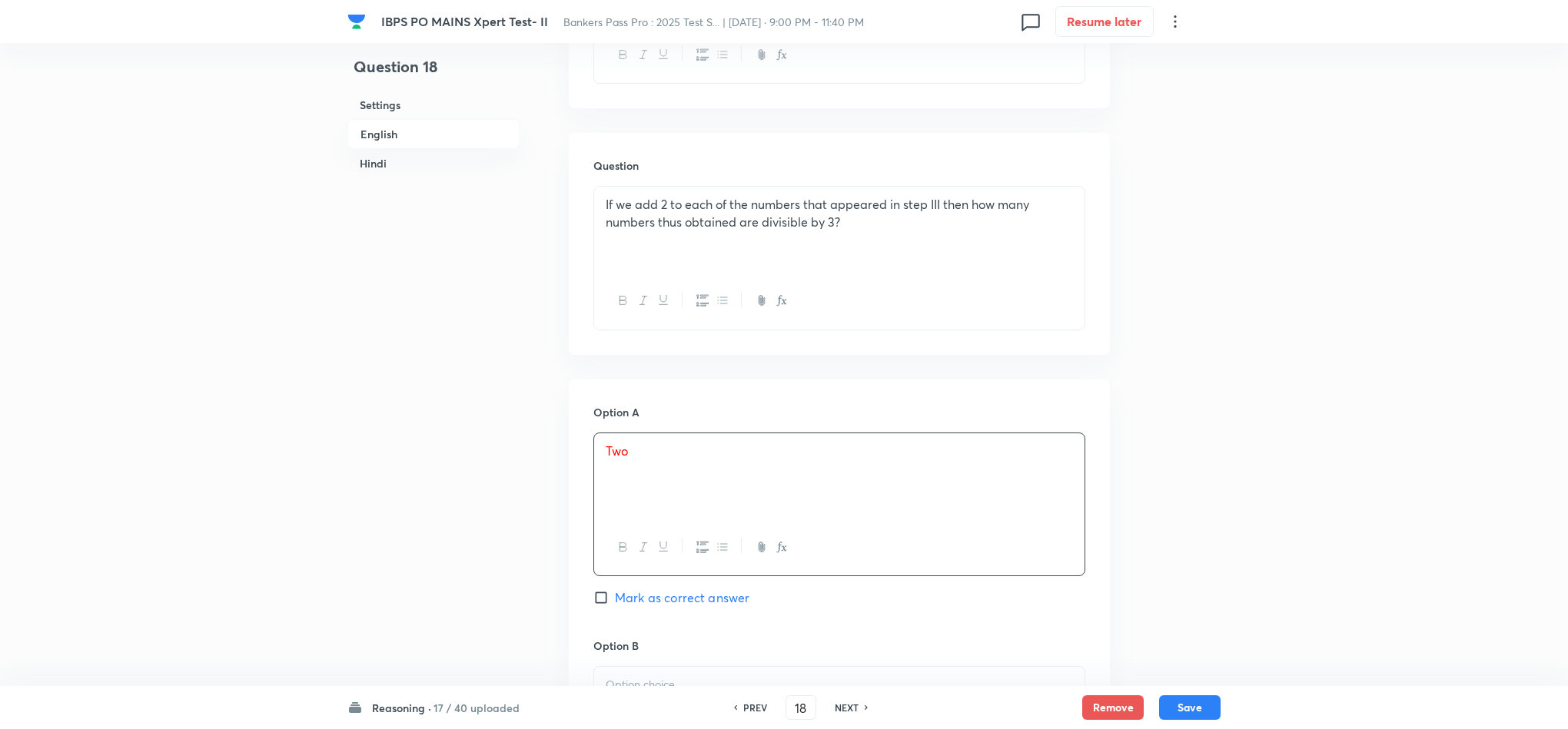
drag, startPoint x: 600, startPoint y: 590, endPoint x: 621, endPoint y: 595, distance: 21.6
click at [600, 592] on input "Mark as correct answer" at bounding box center [604, 598] width 21 height 15
checkbox input "true"
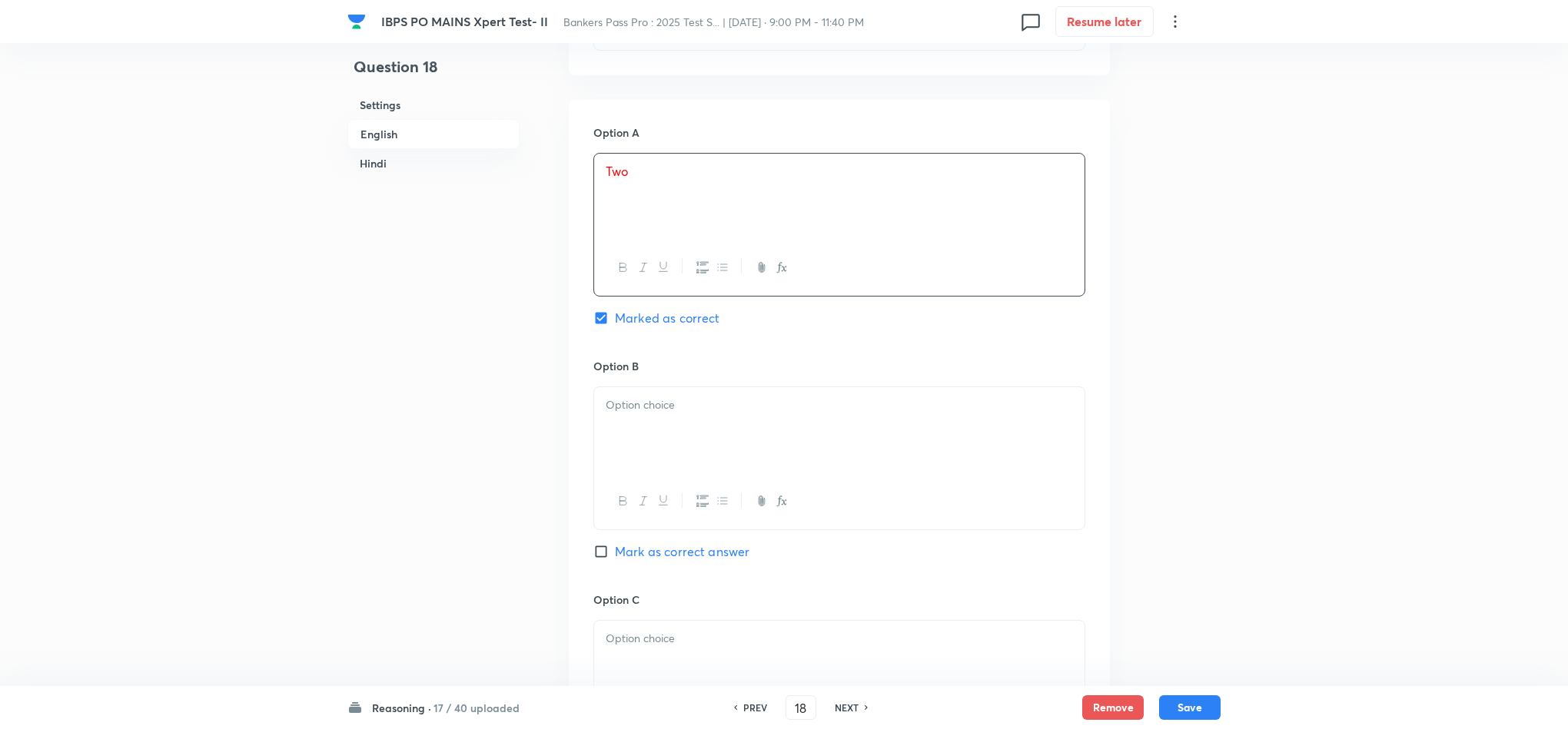
scroll to position [1152, 0]
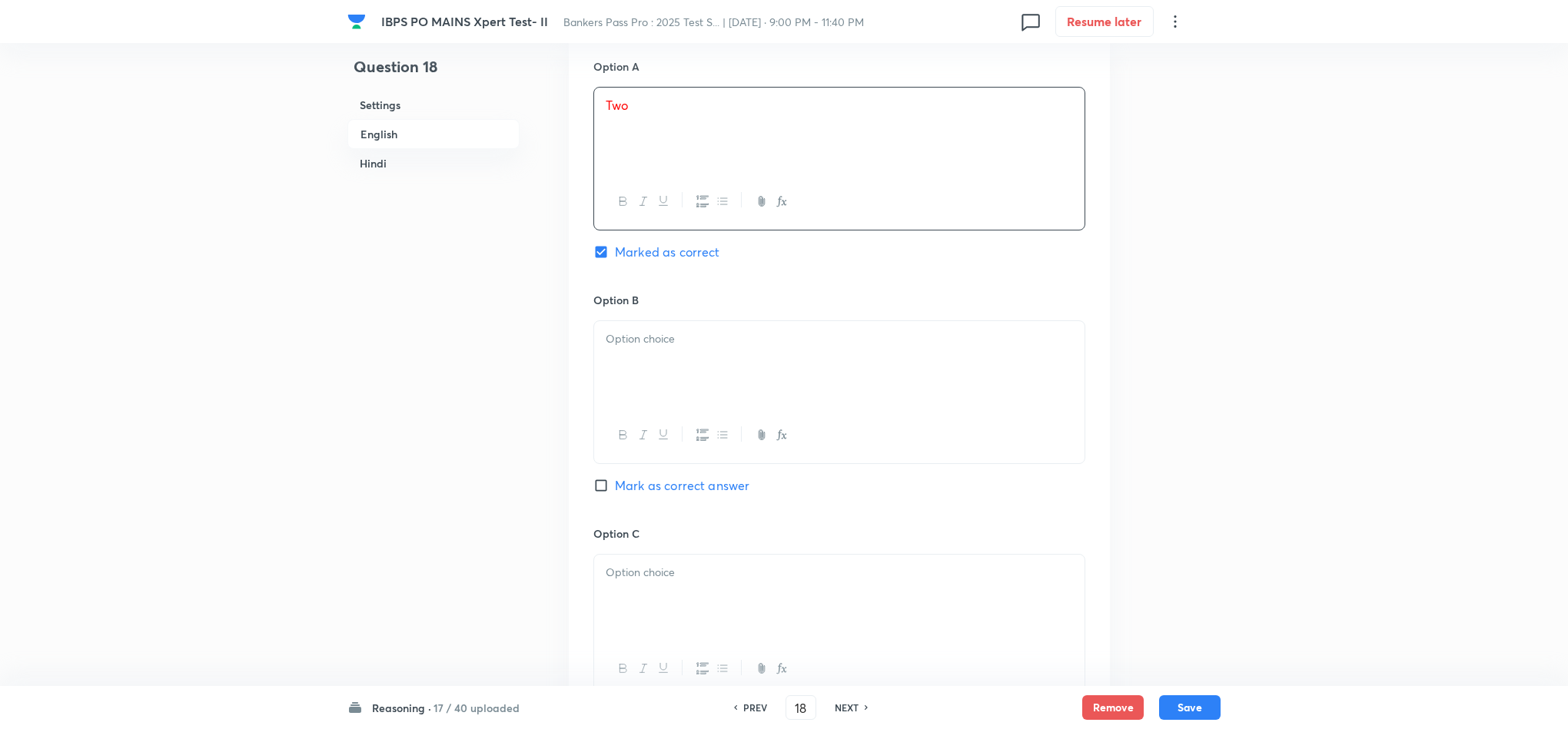
click at [616, 335] on p at bounding box center [839, 338] width 467 height 17
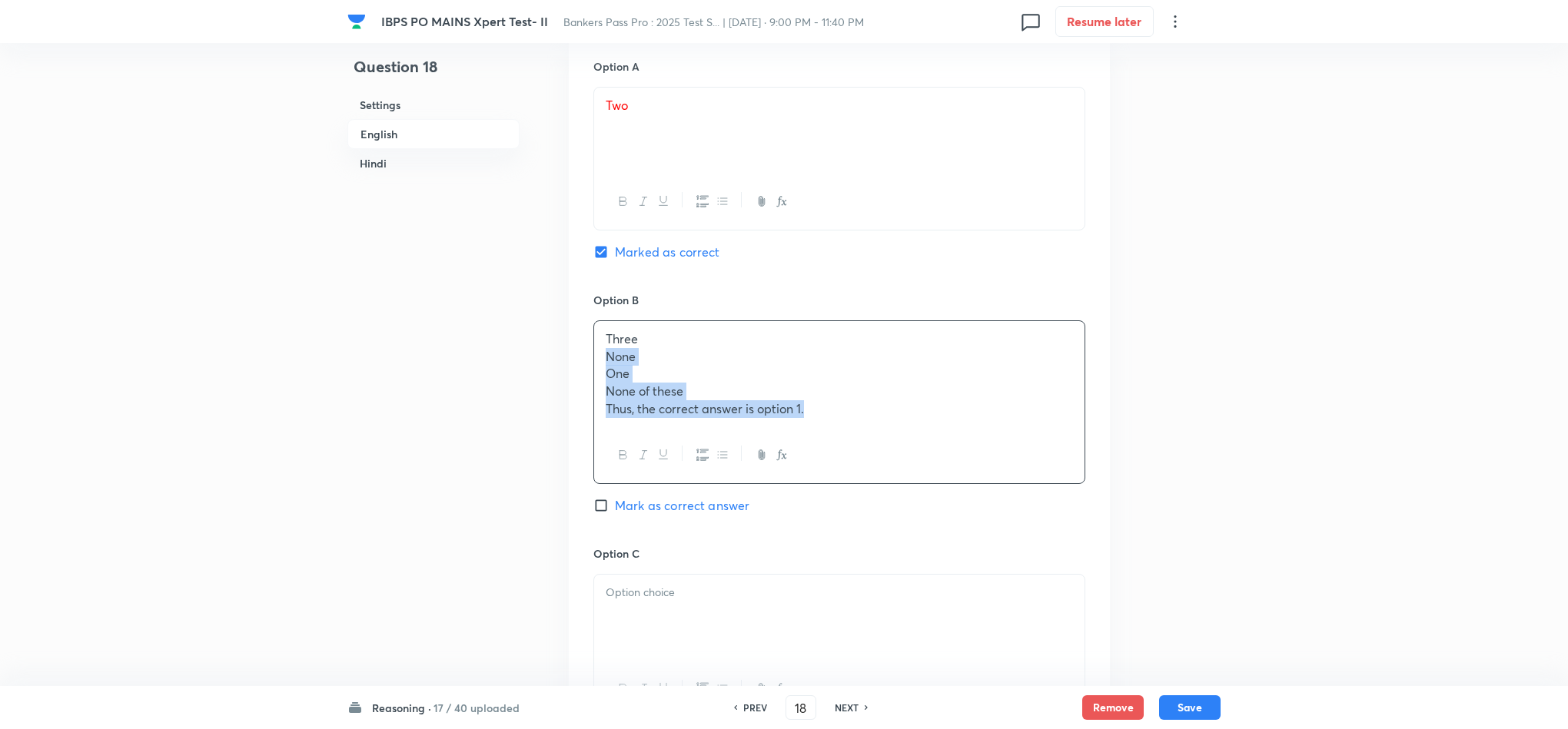
drag, startPoint x: 604, startPoint y: 383, endPoint x: 904, endPoint y: 504, distance: 323.5
click at [904, 504] on div "Option B Three None One None of these Thus, the correct answer is option 1. Mar…" at bounding box center [839, 418] width 492 height 254
click at [662, 602] on div at bounding box center [839, 597] width 490 height 86
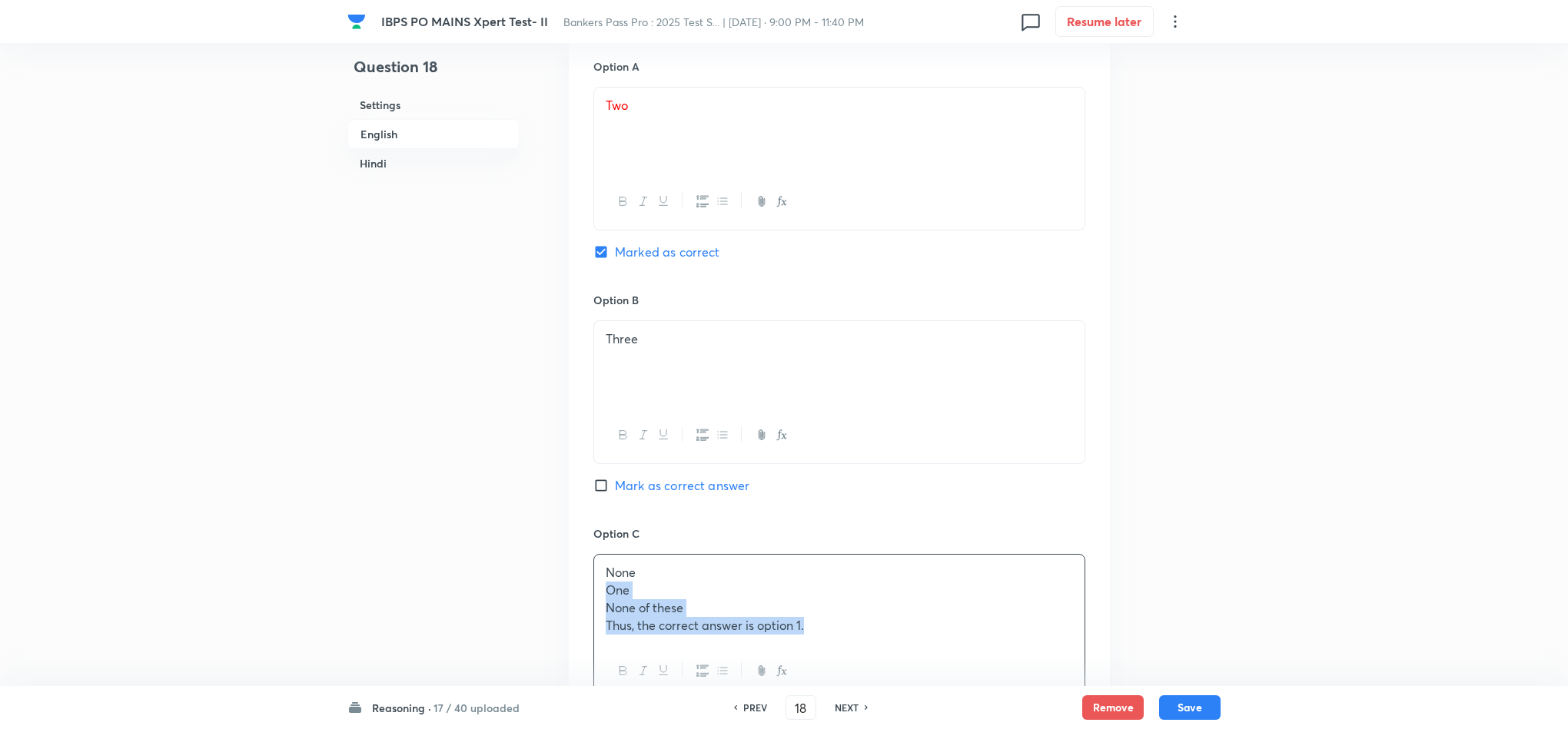
drag, startPoint x: 602, startPoint y: 598, endPoint x: 865, endPoint y: 666, distance: 271.6
click at [865, 647] on div "None One None of these Thus, the correct answer is option 1." at bounding box center [839, 626] width 492 height 146
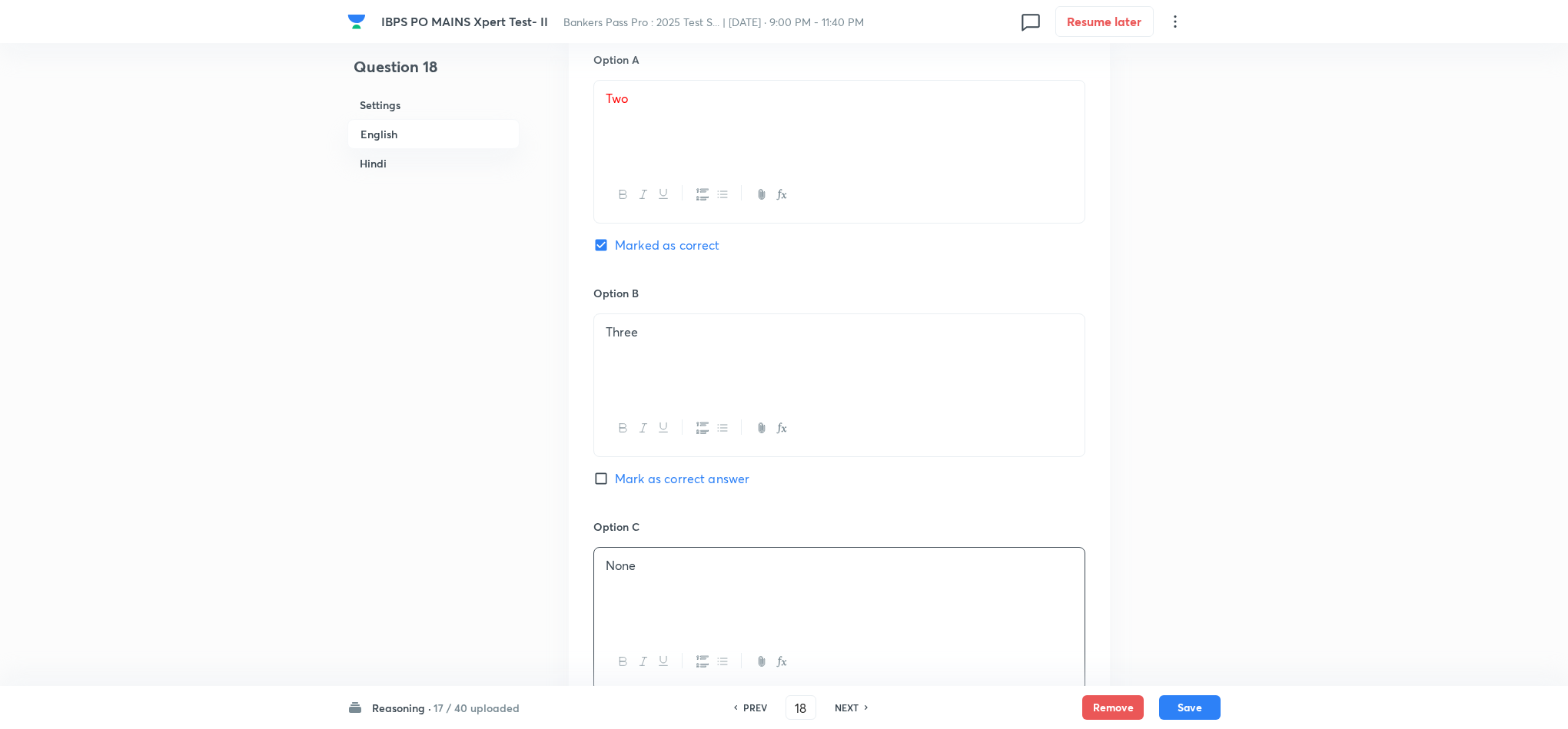
scroll to position [1383, 0]
click at [621, 610] on div at bounding box center [839, 601] width 490 height 86
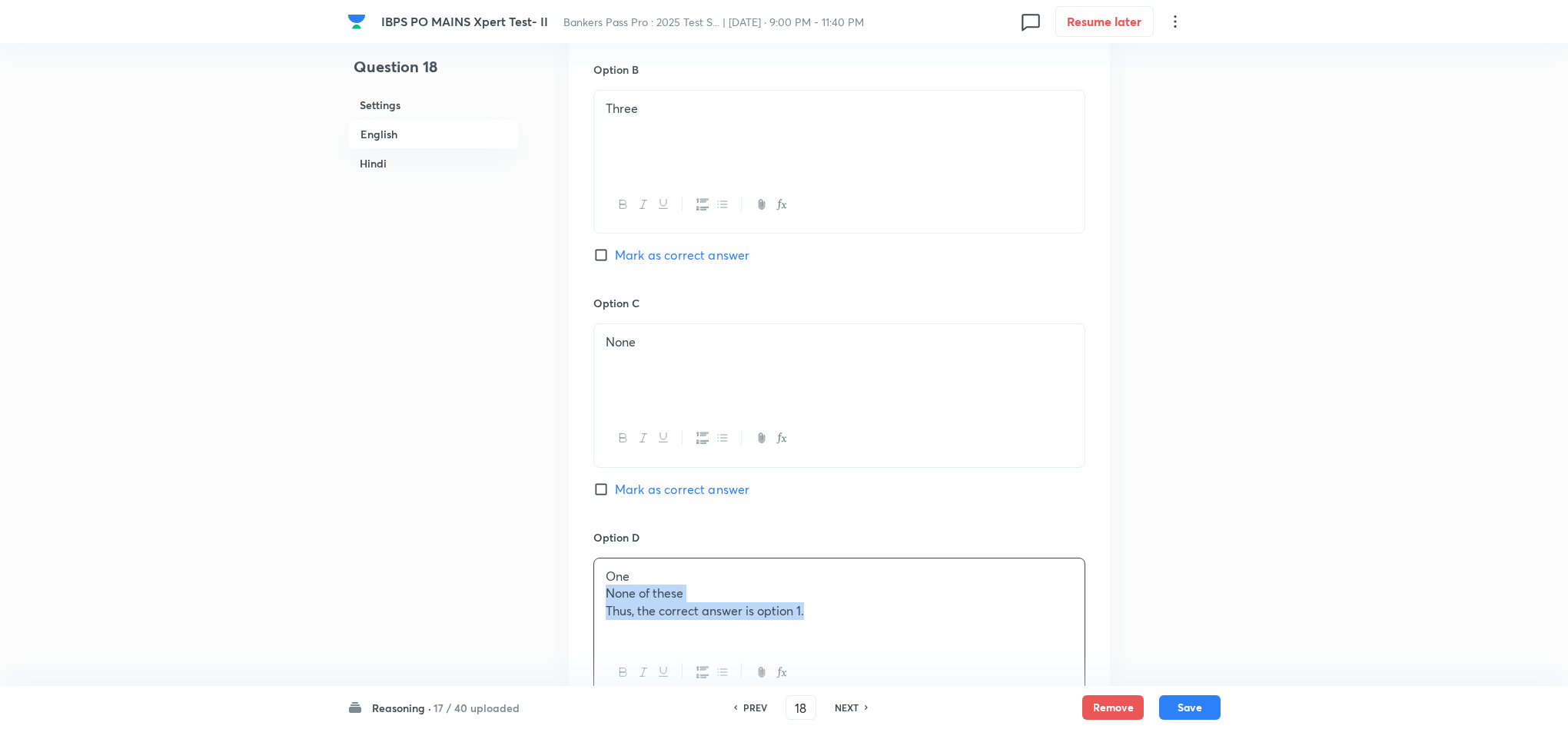
drag, startPoint x: 605, startPoint y: 600, endPoint x: 906, endPoint y: 627, distance: 302.2
click at [906, 627] on div "One None of these Thus, the correct answer is option 1." at bounding box center [839, 601] width 490 height 86
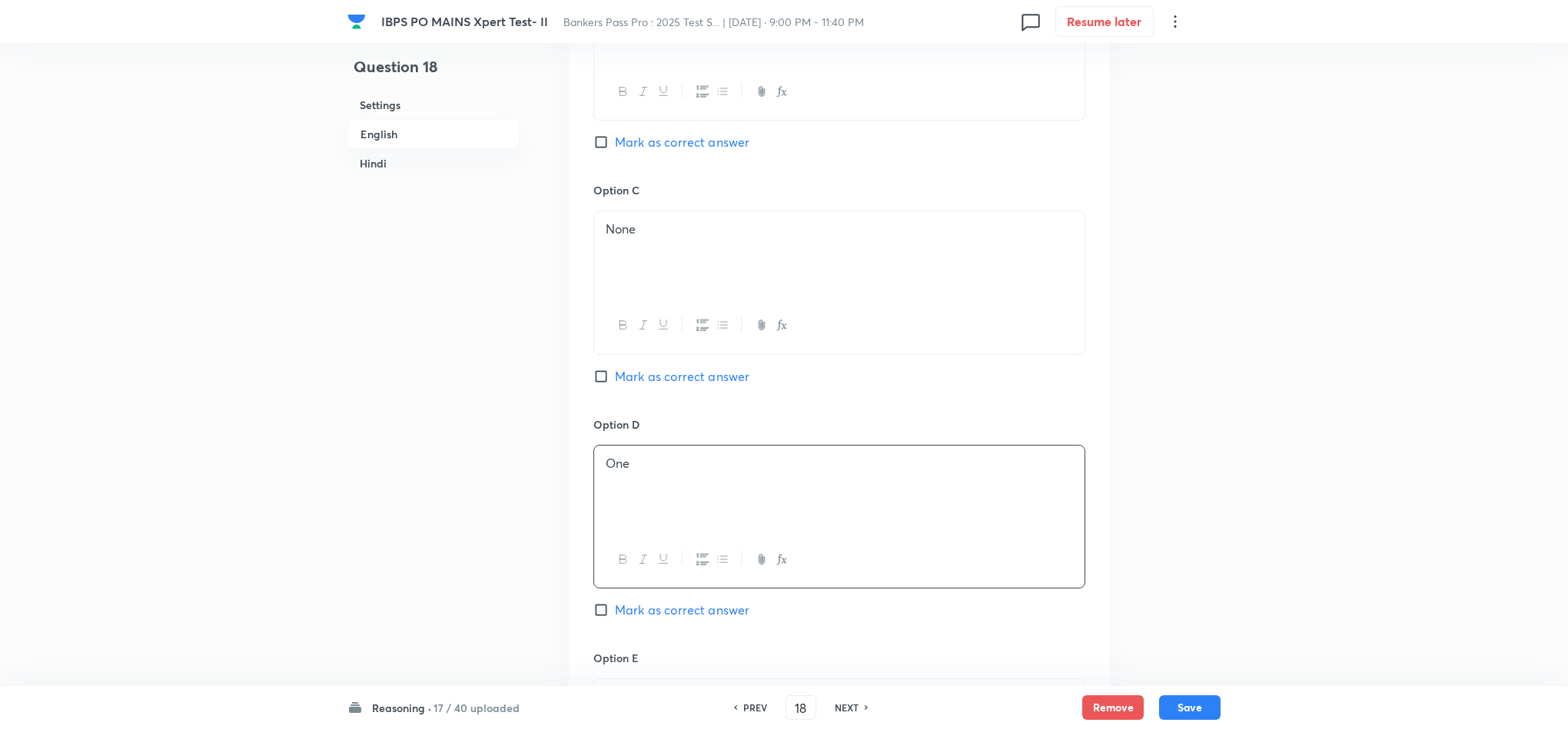
scroll to position [1613, 0]
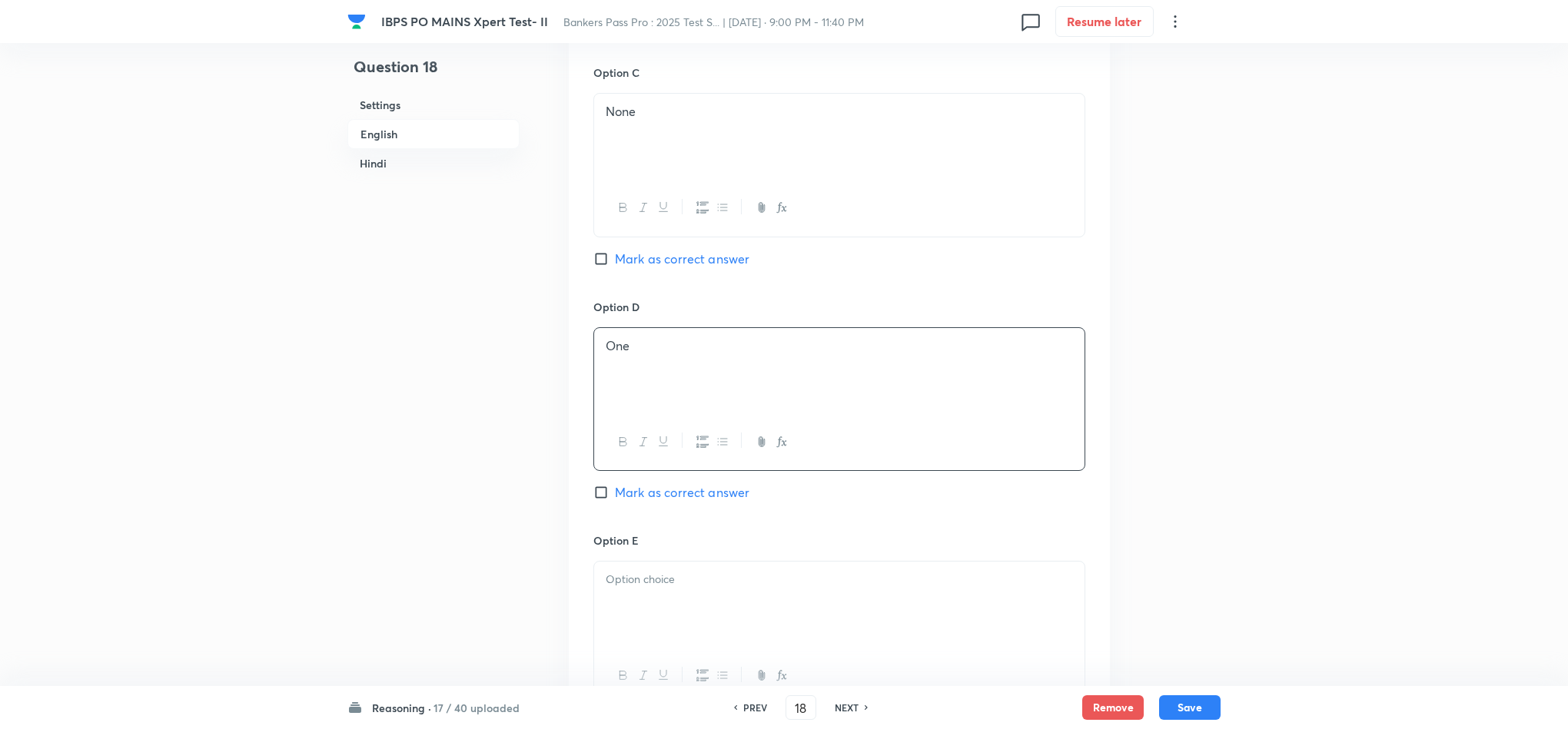
click at [655, 621] on div at bounding box center [839, 604] width 490 height 86
drag, startPoint x: 787, startPoint y: 634, endPoint x: 606, endPoint y: 643, distance: 181.2
click at [594, 640] on div "None of these Thus, the correct answer is option 1." at bounding box center [839, 604] width 490 height 86
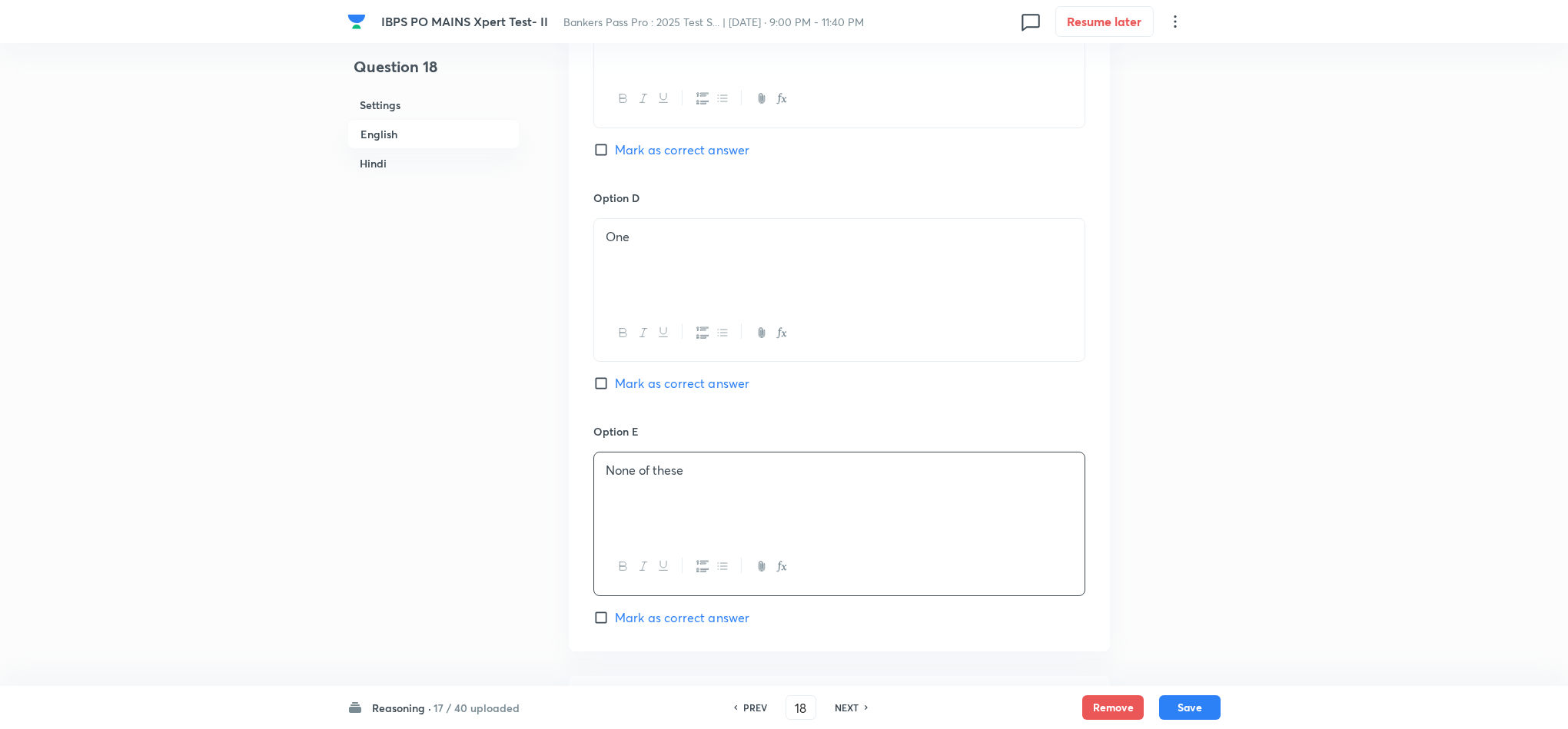
scroll to position [1843, 0]
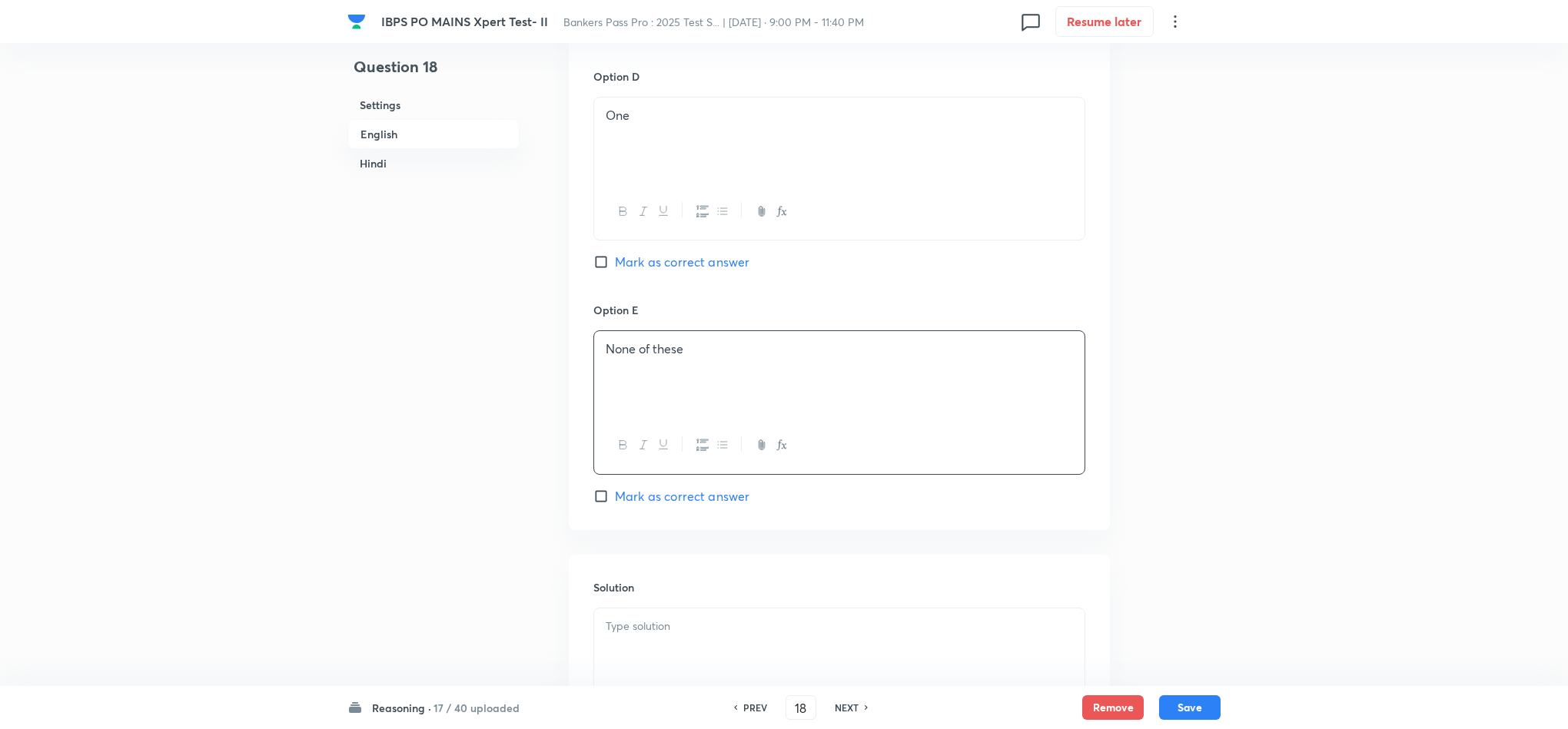
click at [637, 635] on p at bounding box center [839, 626] width 467 height 17
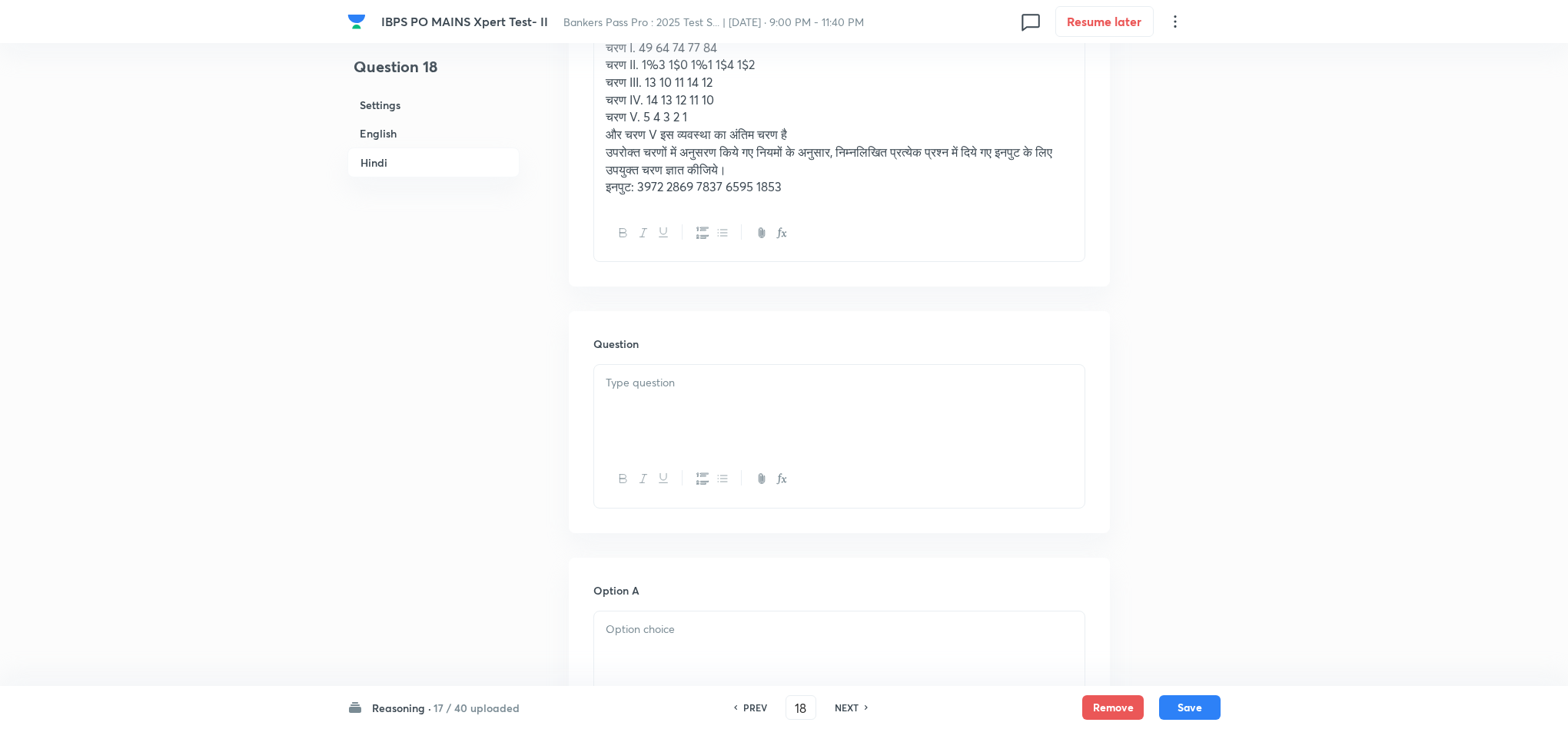
scroll to position [2880, 0]
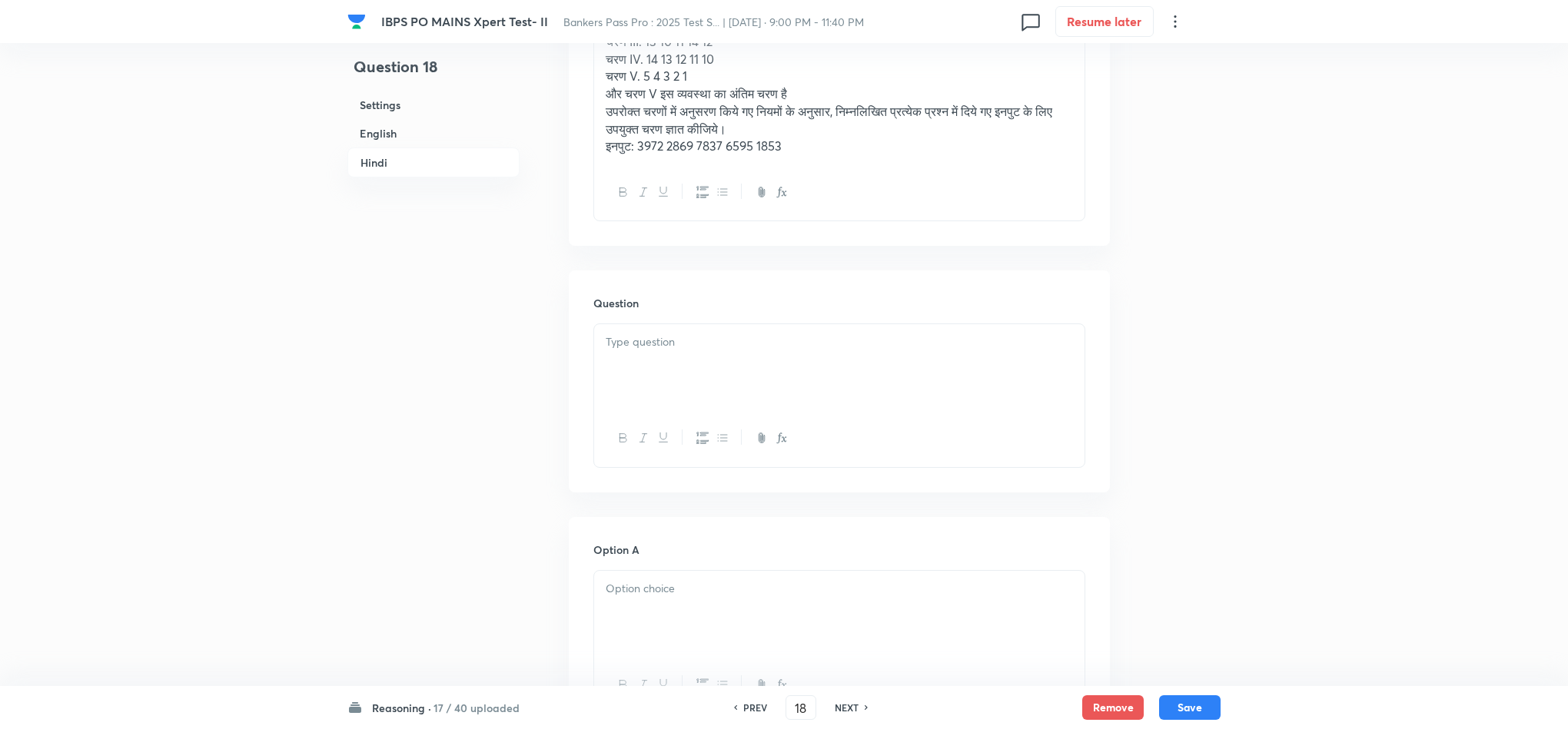
click at [642, 364] on div at bounding box center [839, 366] width 490 height 86
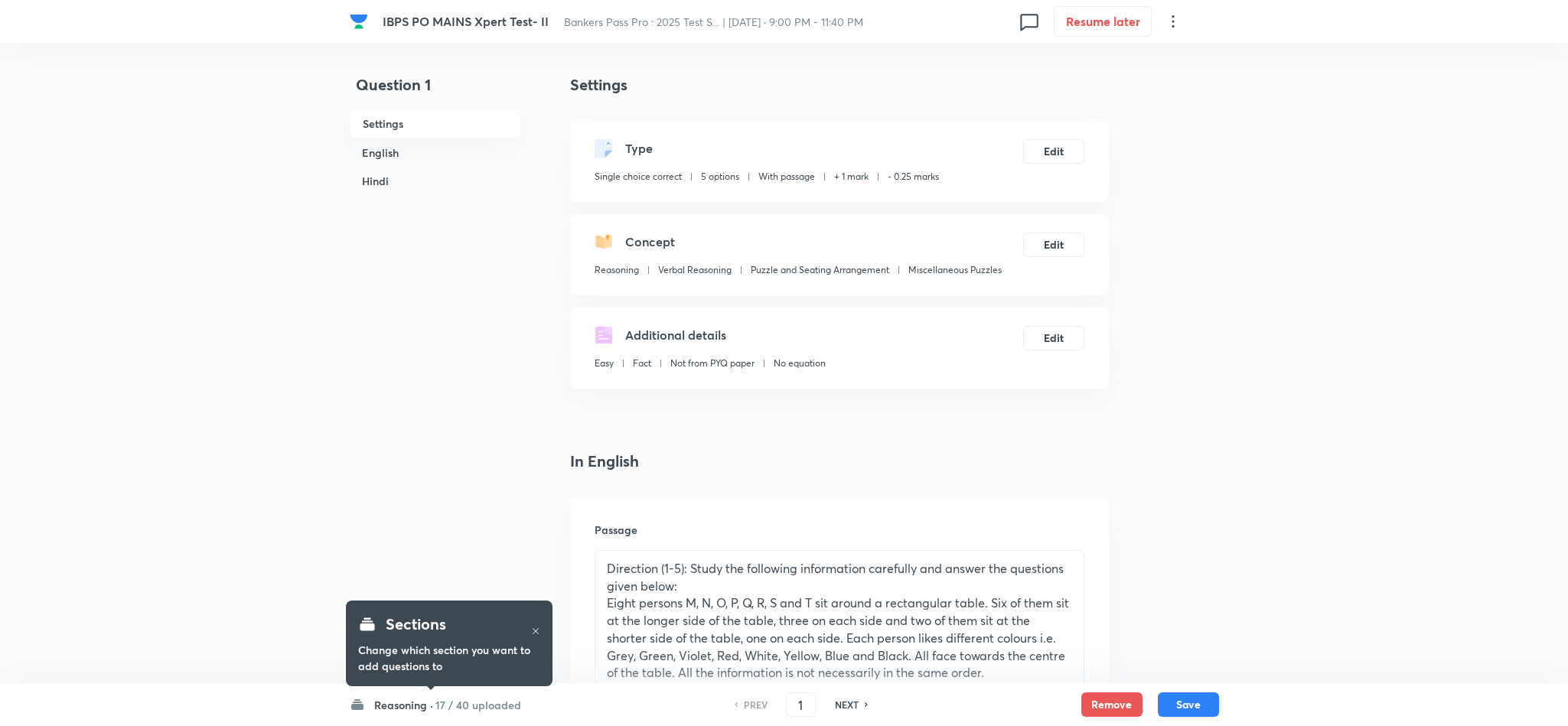
checkbox input "true"
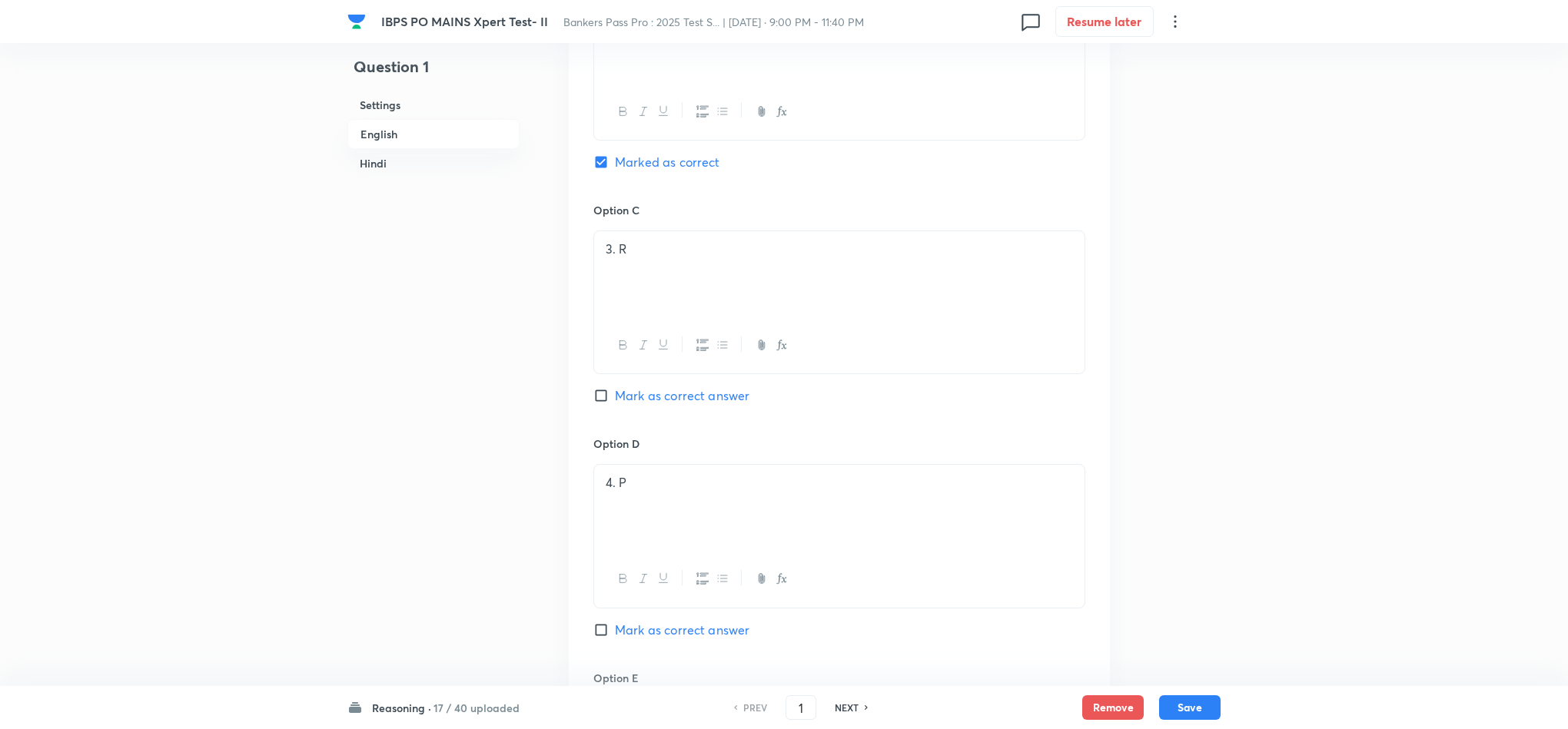
scroll to position [1498, 0]
click at [847, 705] on h6 "NEXT" at bounding box center [846, 707] width 24 height 14
type input "2"
click at [847, 705] on h6 "NEXT" at bounding box center [846, 707] width 24 height 14
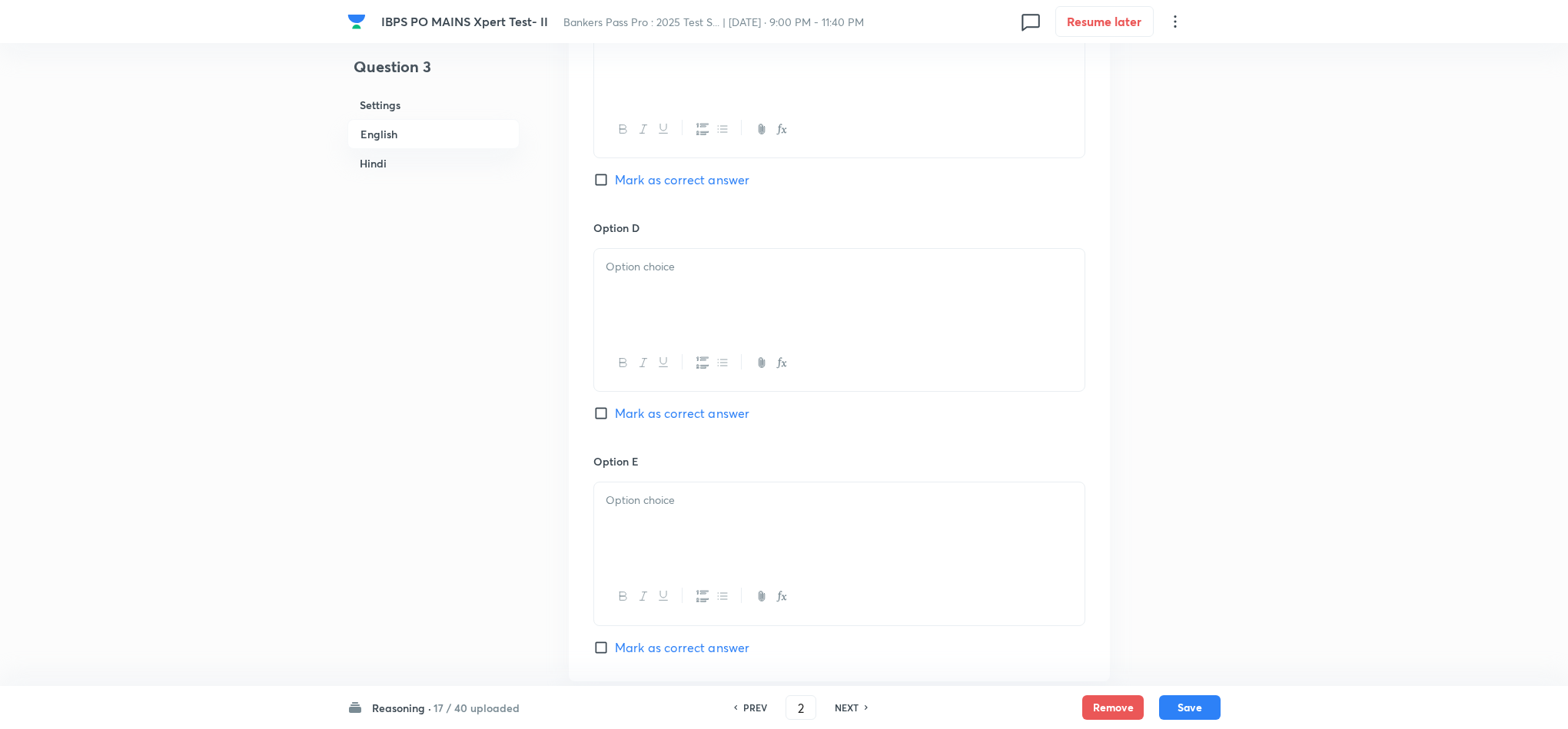
checkbox input "false"
click at [847, 705] on h6 "NEXT" at bounding box center [846, 707] width 24 height 14
checkbox input "true"
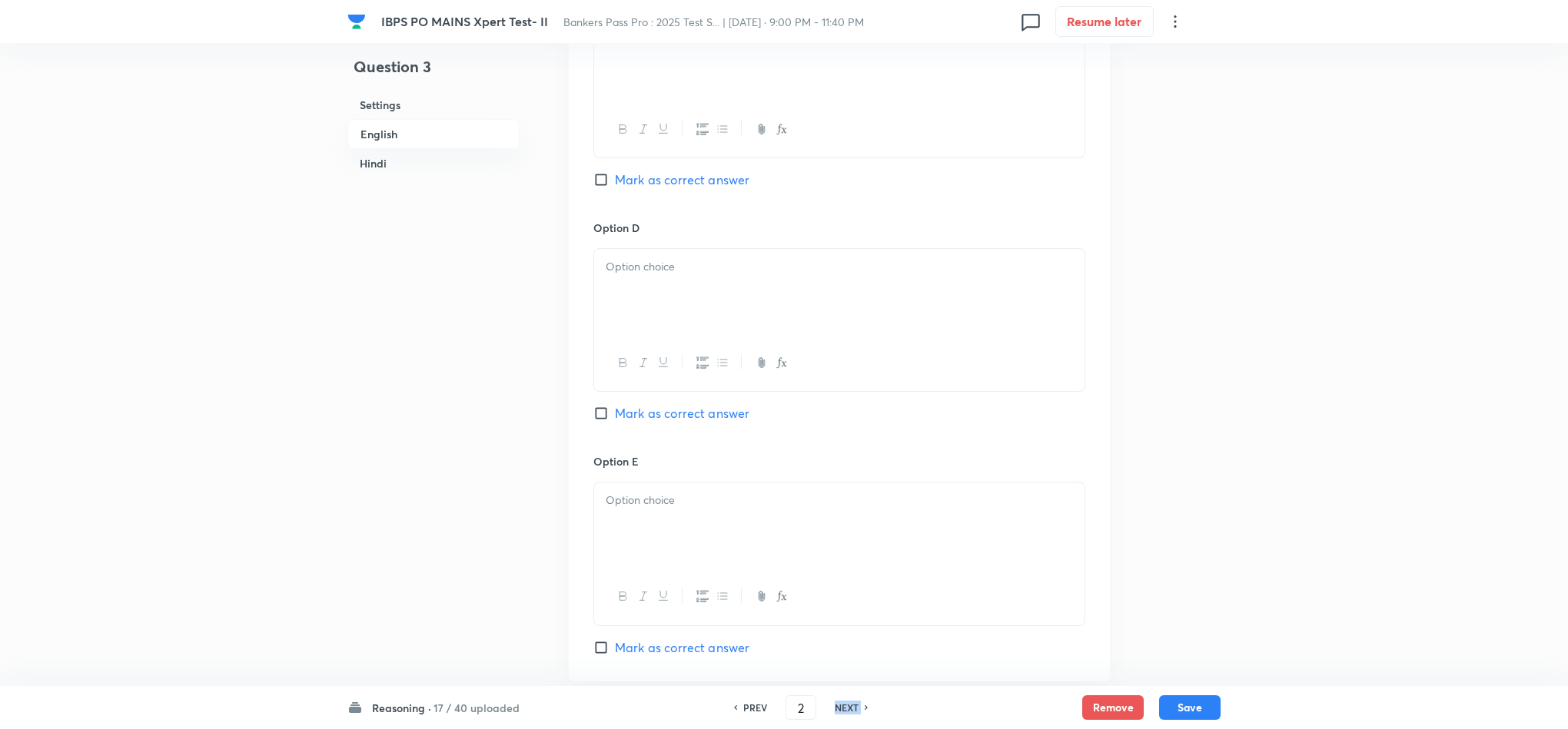
type input "3"
click at [847, 705] on h6 "NEXT" at bounding box center [846, 707] width 24 height 14
checkbox input "false"
type input "5"
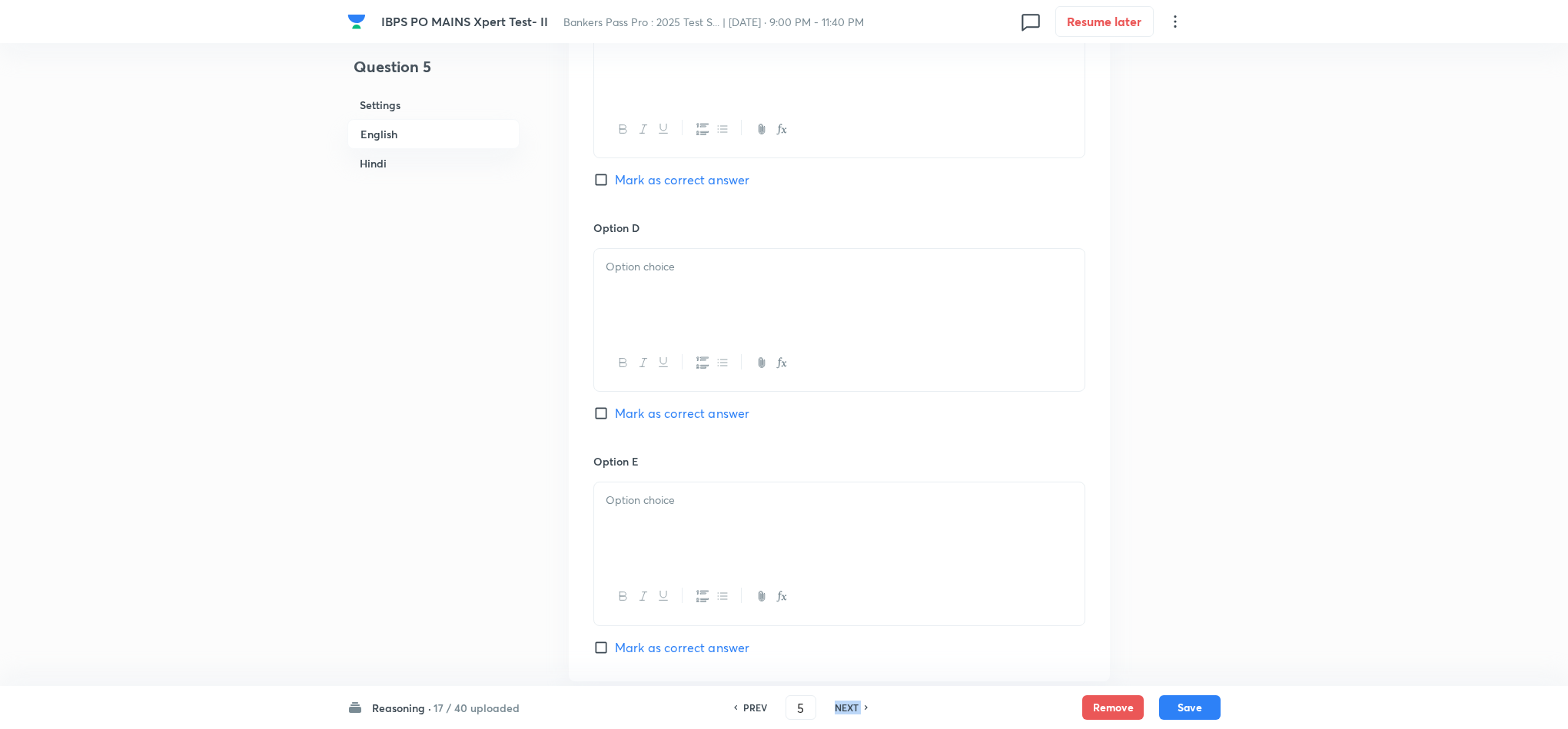
checkbox input "true"
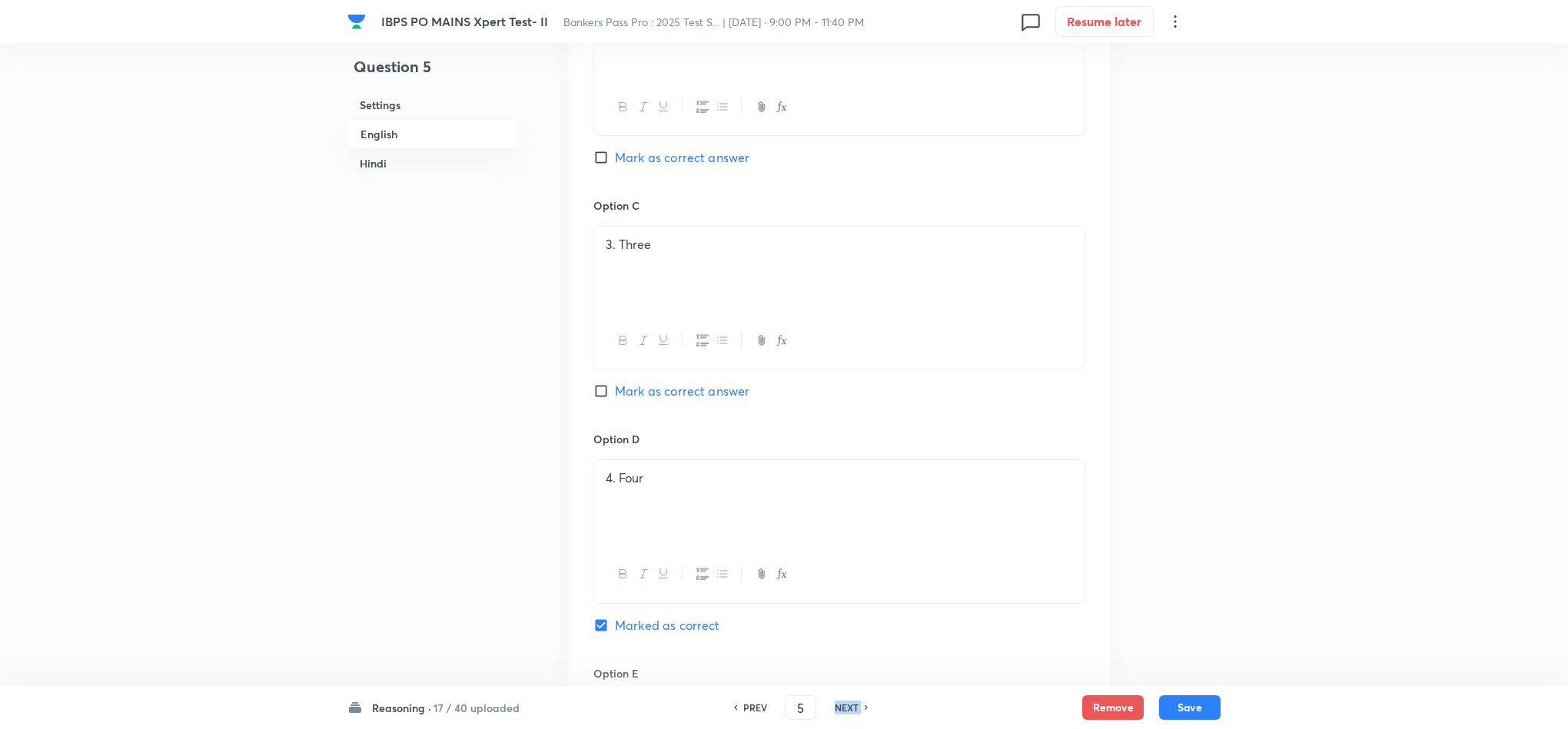
click at [847, 705] on h6 "NEXT" at bounding box center [846, 707] width 24 height 14
type input "6"
click at [847, 705] on h6 "NEXT" at bounding box center [846, 707] width 24 height 14
checkbox input "false"
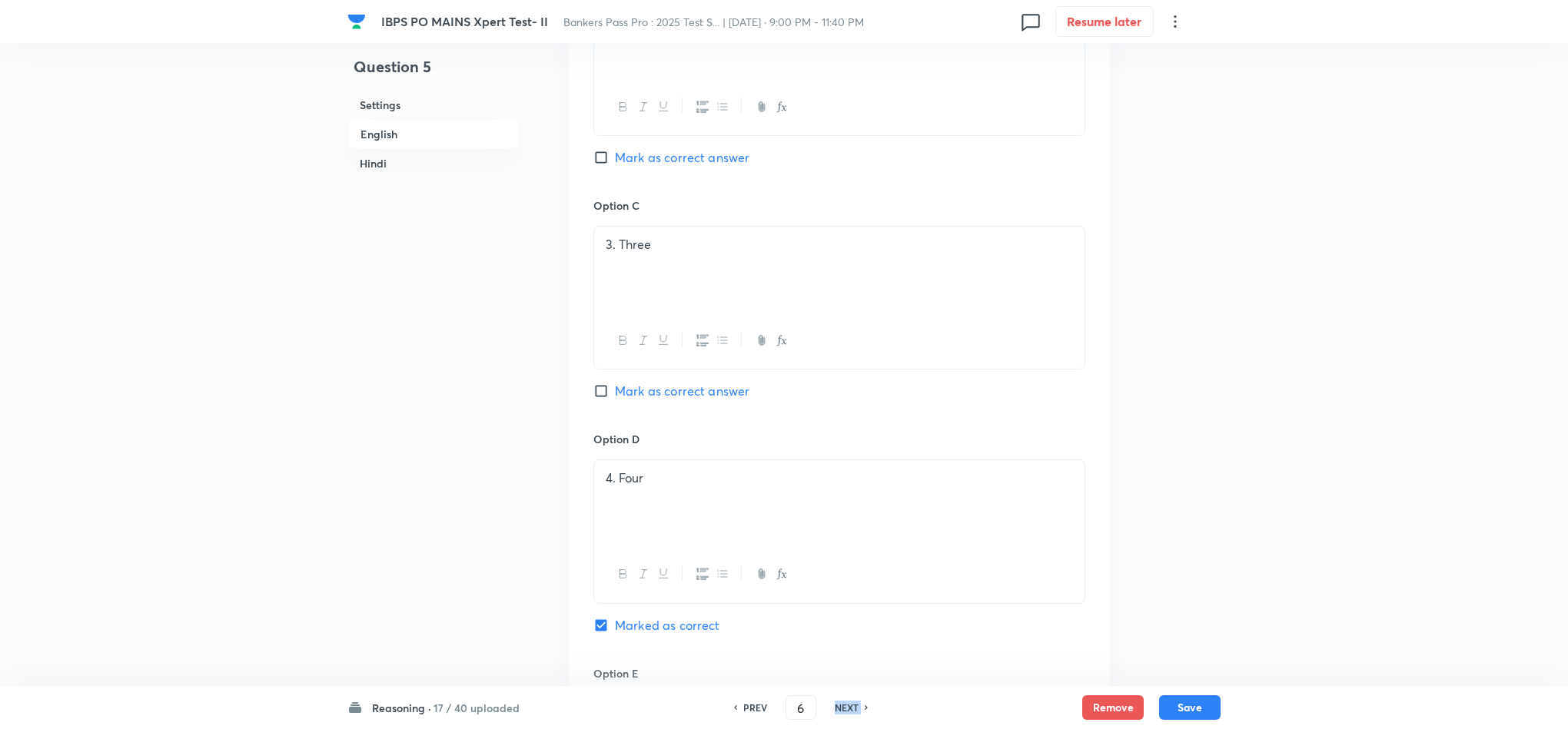
click at [847, 705] on h6 "NEXT" at bounding box center [846, 707] width 24 height 14
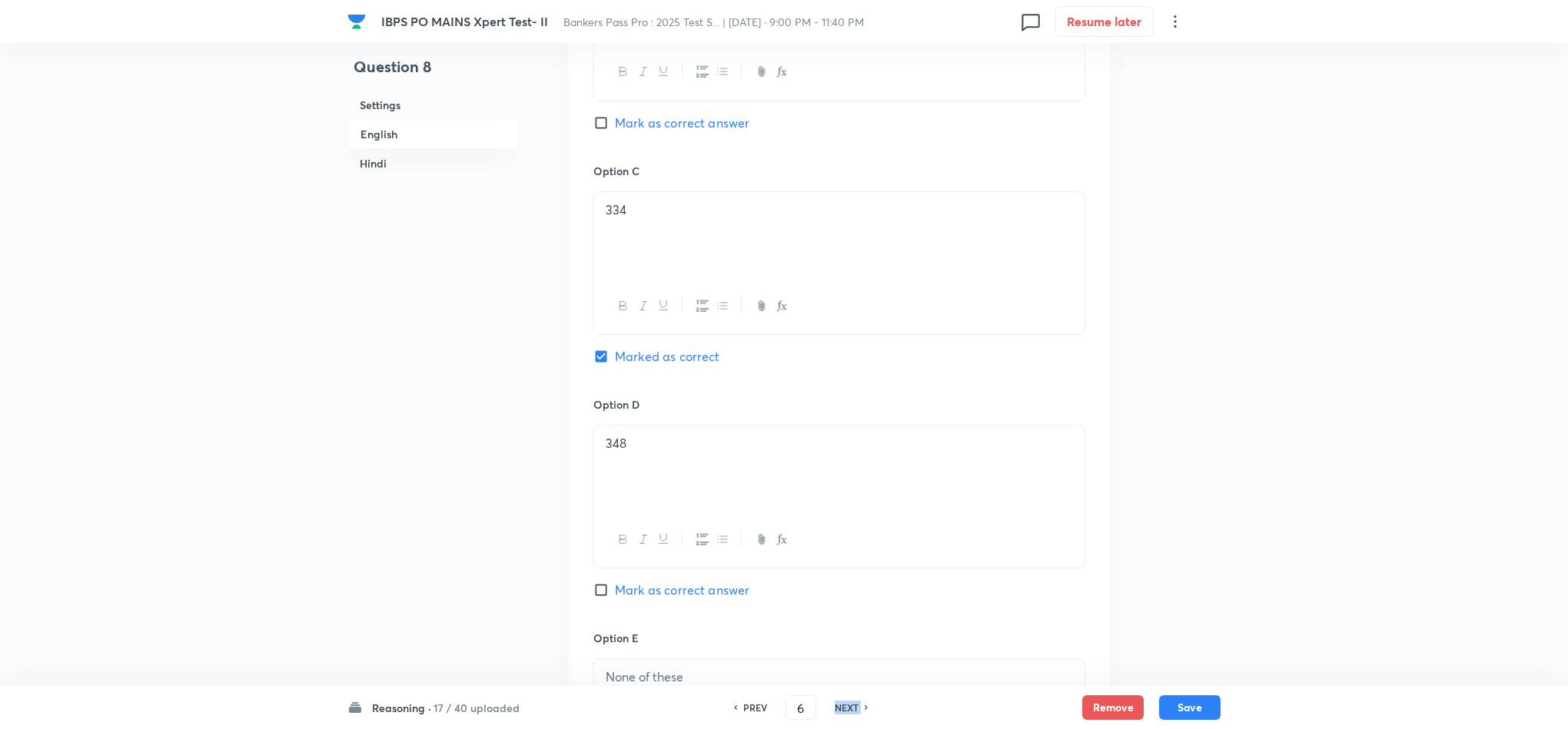
checkbox input "true"
type input "7"
click at [846, 705] on h6 "NEXT" at bounding box center [846, 707] width 24 height 14
checkbox input "false"
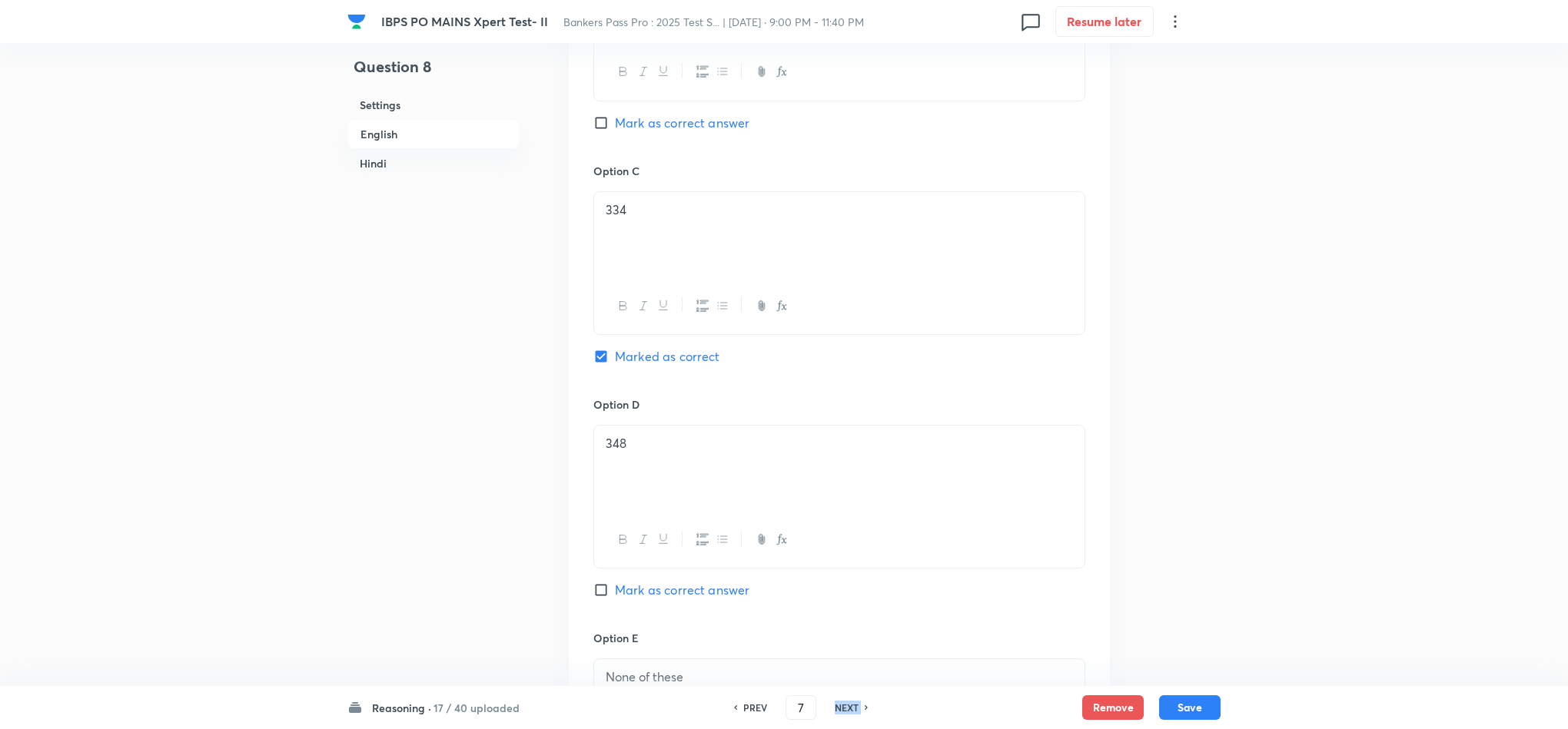
checkbox input "false"
click at [846, 705] on h6 "NEXT" at bounding box center [846, 707] width 24 height 14
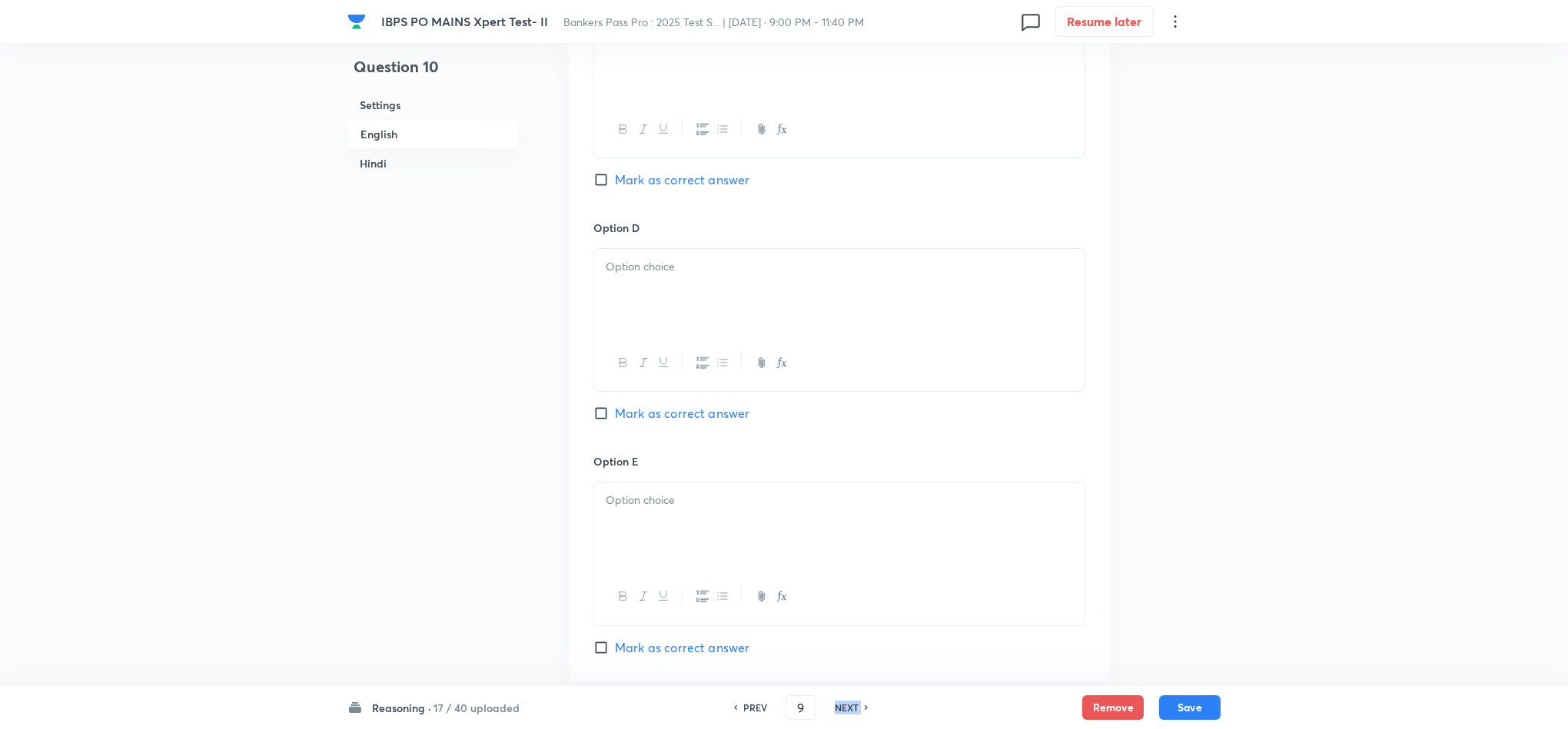
type input "10"
click at [846, 705] on h6 "NEXT" at bounding box center [846, 707] width 24 height 14
checkbox input "true"
click at [846, 708] on h6 "NEXT" at bounding box center [846, 707] width 24 height 14
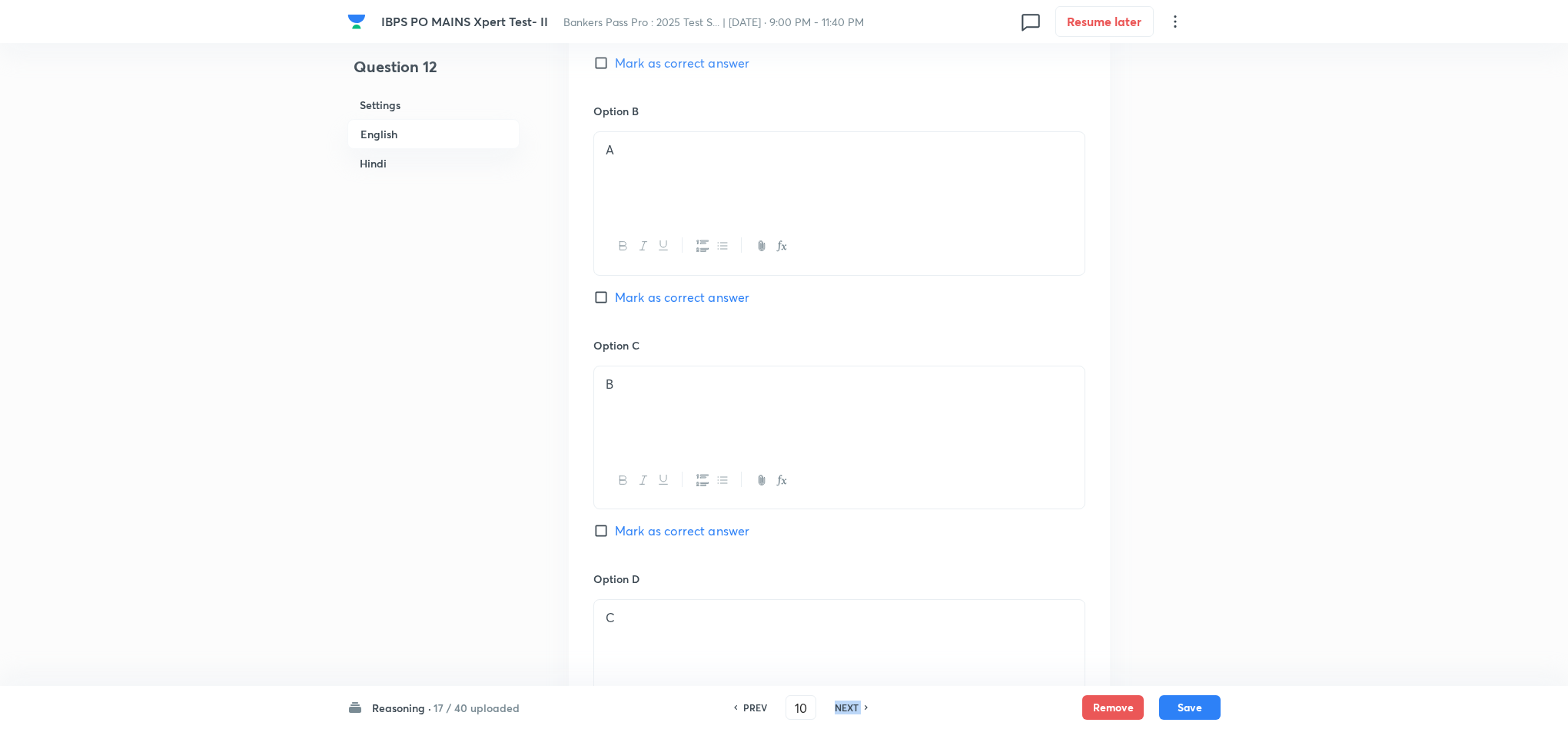
type input "11"
checkbox input "false"
type input "12"
checkbox input "true"
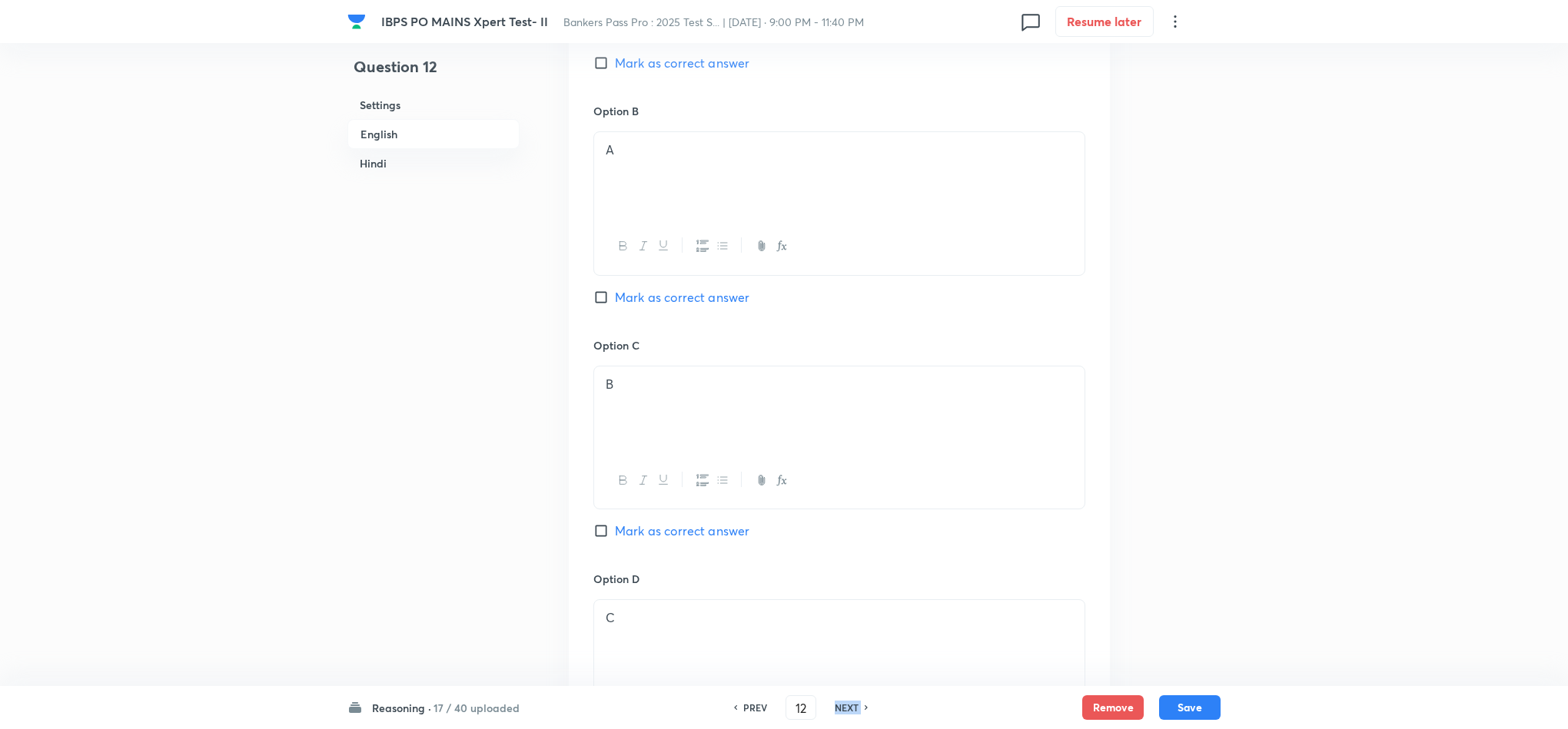
checkbox input "true"
click at [846, 706] on h6 "NEXT" at bounding box center [846, 707] width 24 height 14
type input "13"
checkbox input "false"
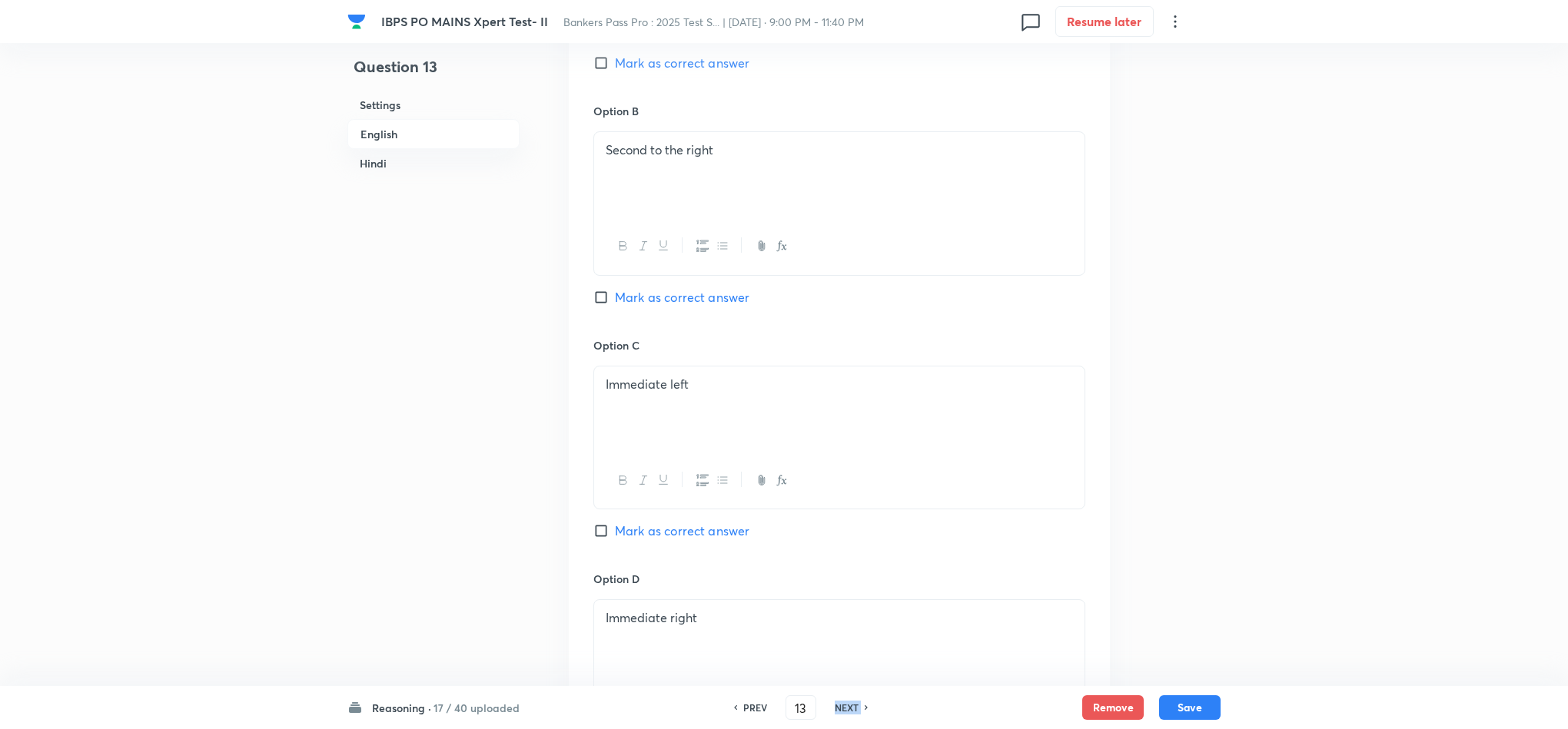
click at [846, 708] on h6 "NEXT" at bounding box center [846, 707] width 24 height 14
checkbox input "true"
type input "14"
checkbox input "false"
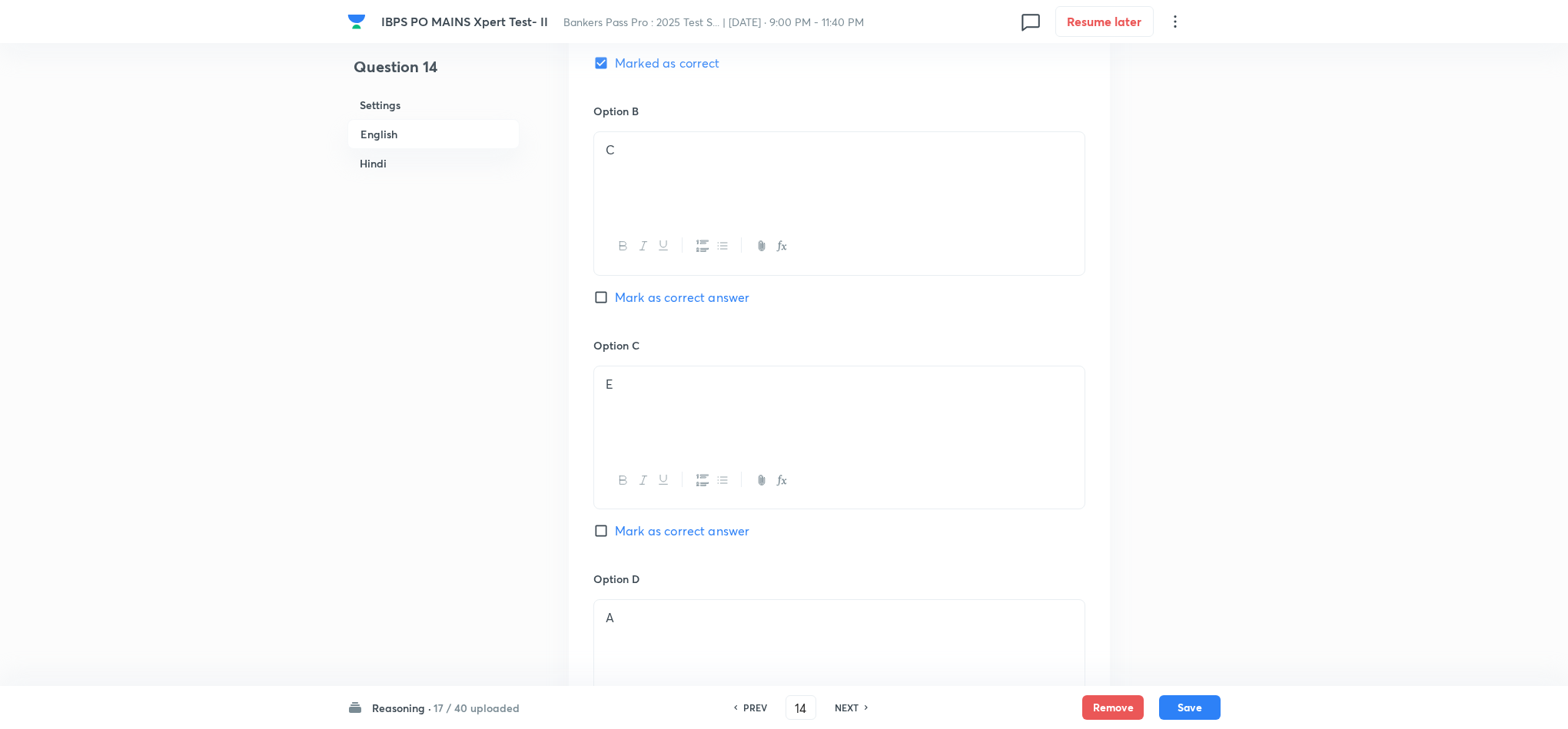
checkbox input "false"
click at [846, 708] on h6 "NEXT" at bounding box center [846, 707] width 24 height 14
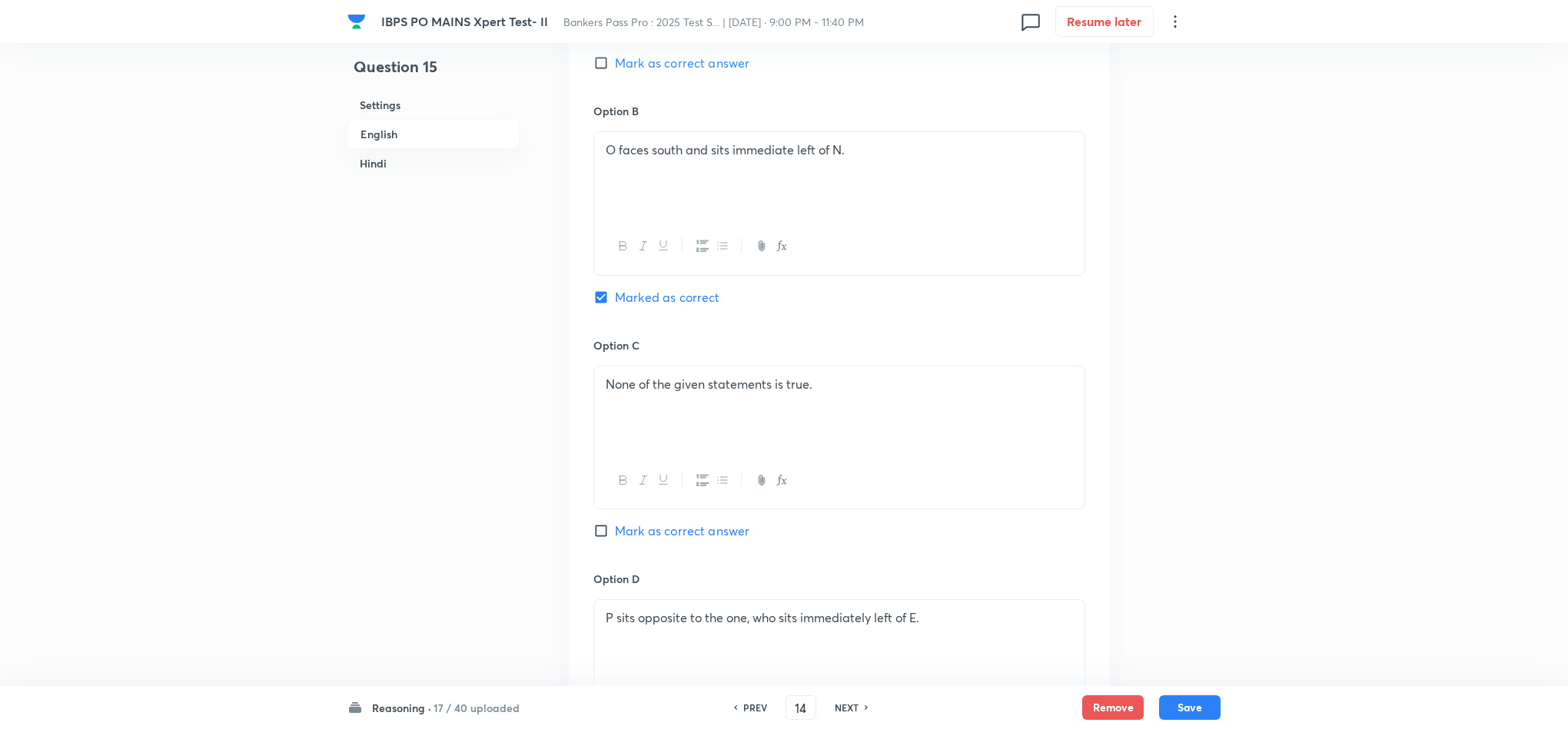
checkbox input "true"
type input "15"
checkbox input "false"
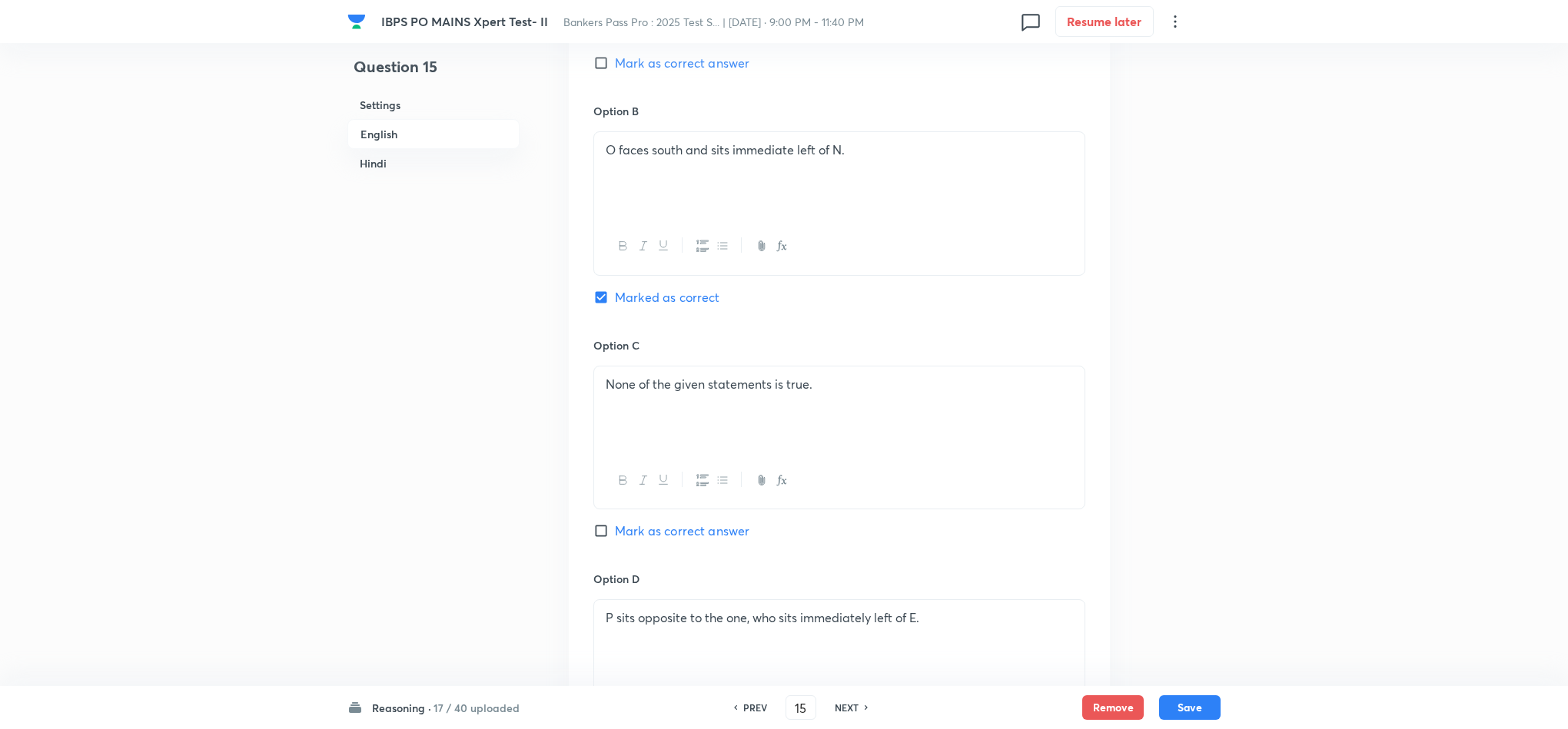
checkbox input "true"
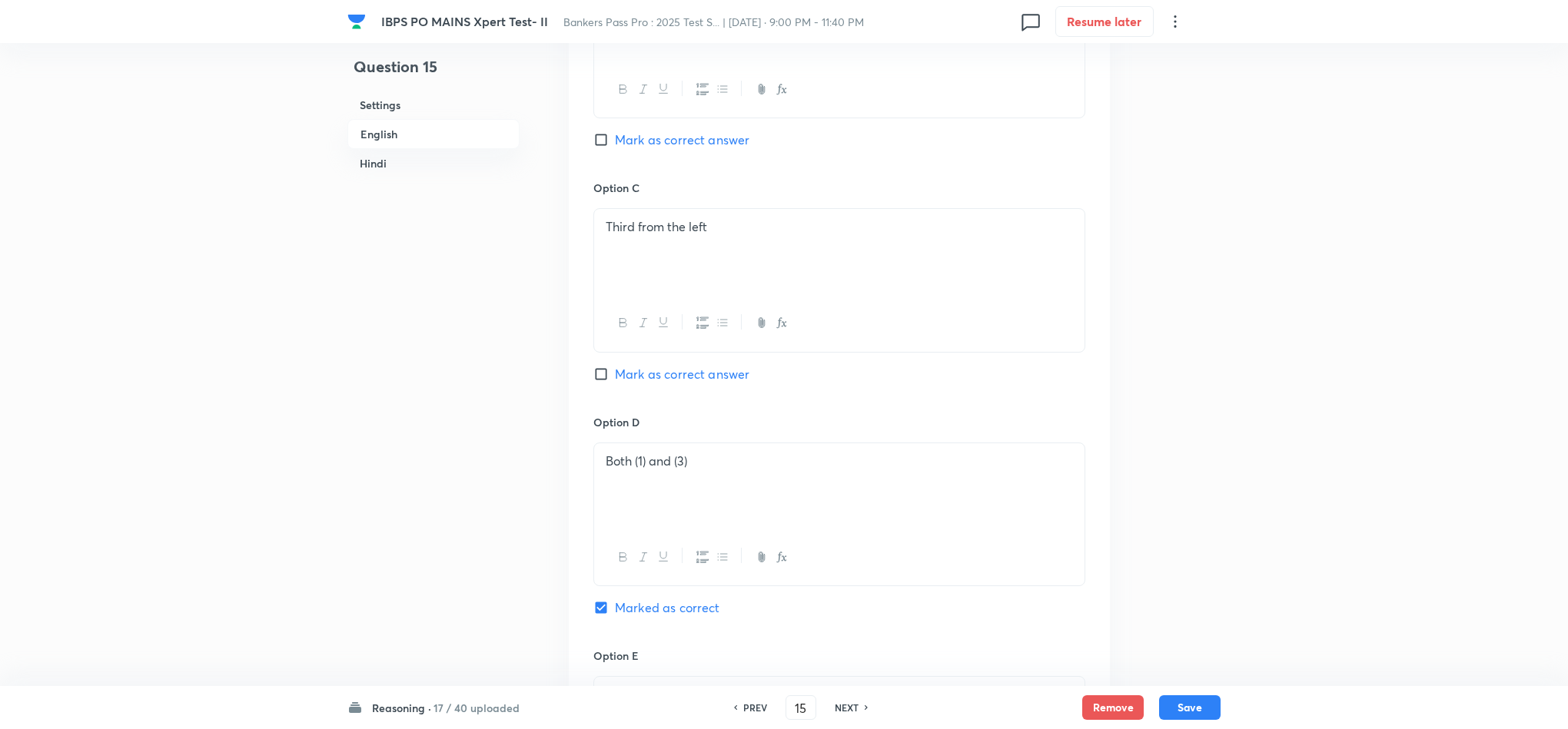
click at [846, 708] on h6 "NEXT" at bounding box center [846, 707] width 24 height 14
type input "16"
checkbox input "false"
checkbox input "true"
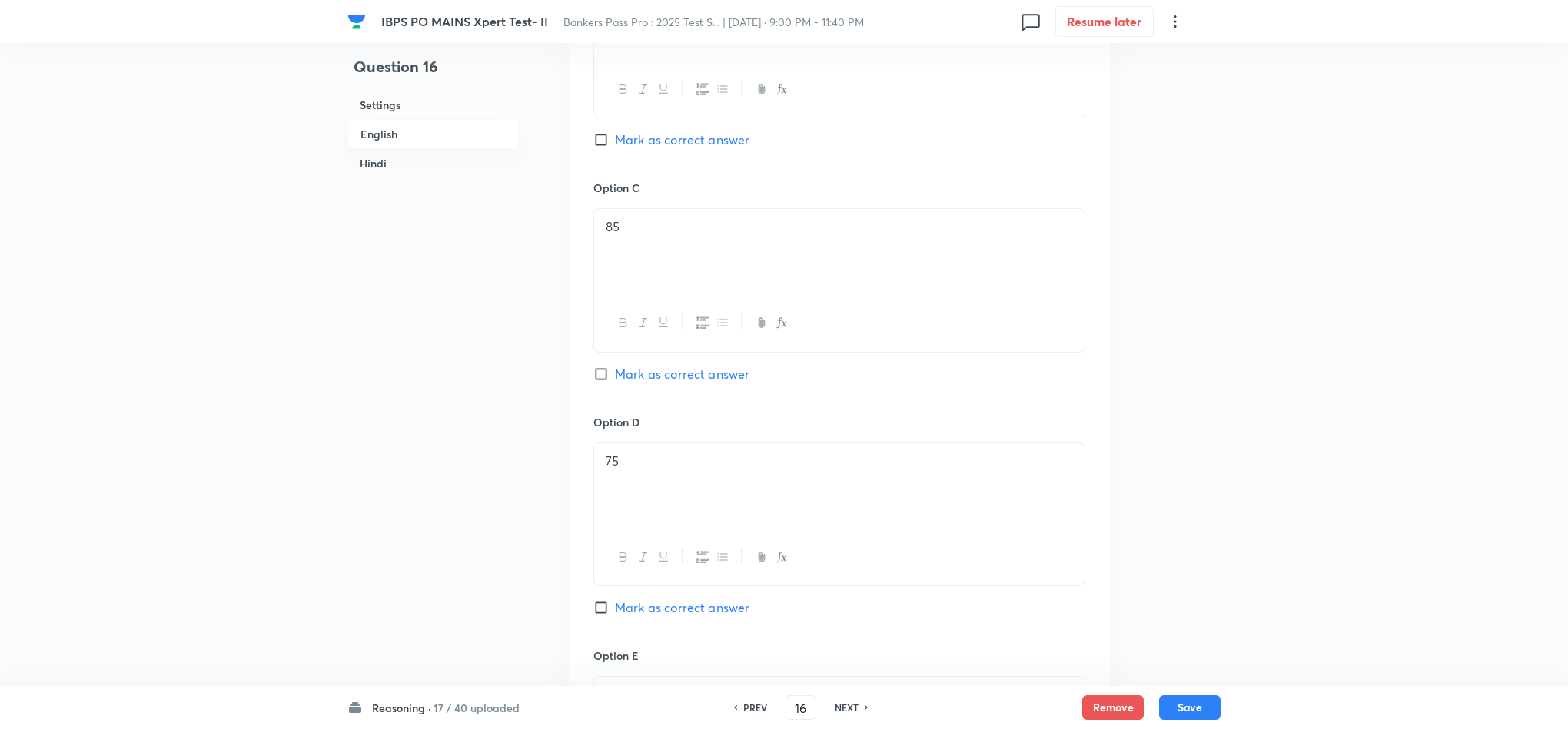
checkbox input "true"
click at [846, 708] on h6 "NEXT" at bounding box center [846, 707] width 24 height 14
type input "17"
checkbox input "false"
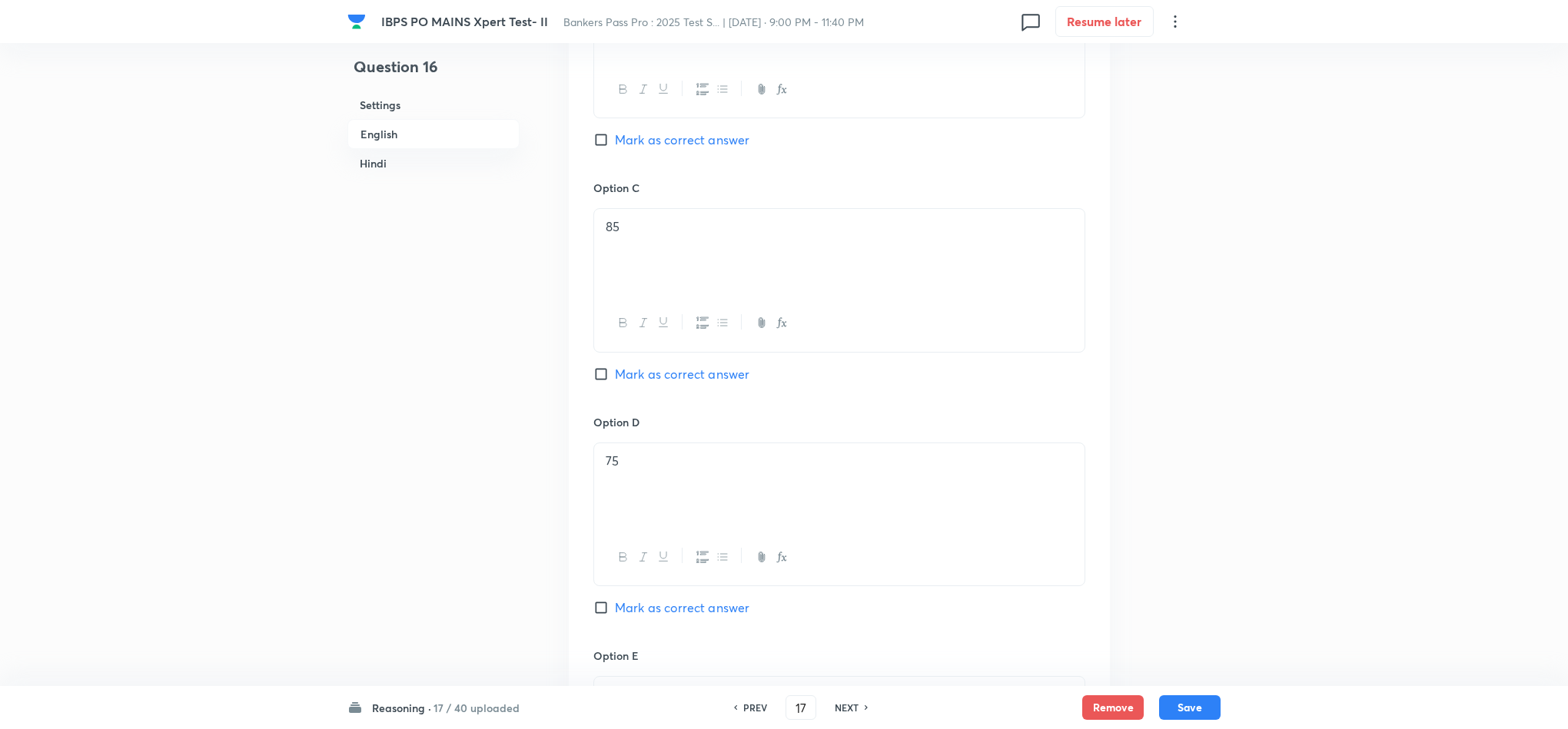
checkbox input "true"
click at [846, 708] on h6 "NEXT" at bounding box center [846, 707] width 24 height 14
type input "18"
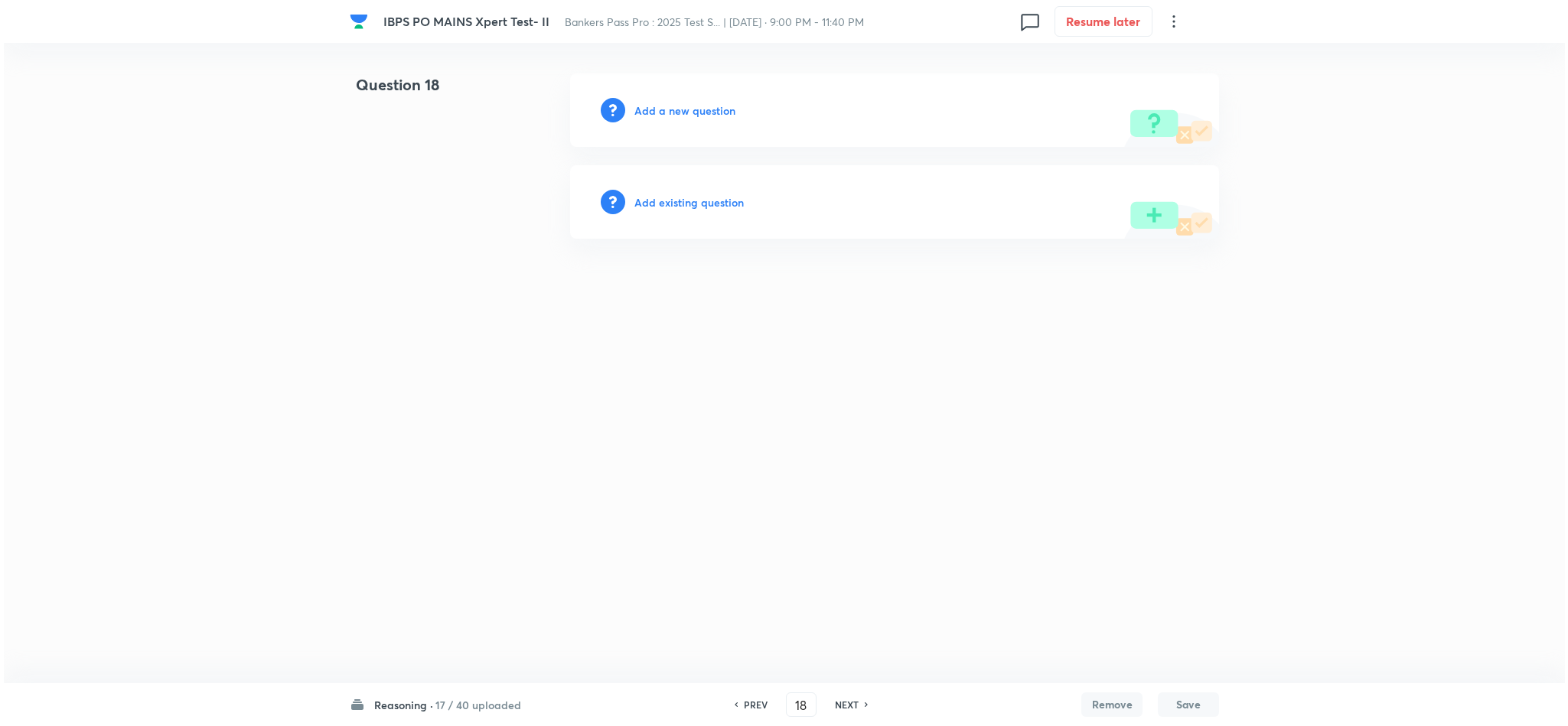
scroll to position [0, 0]
click at [671, 104] on h6 "Add a new question" at bounding box center [684, 110] width 101 height 16
click at [671, 104] on h6 "Choose a question type" at bounding box center [693, 110] width 118 height 16
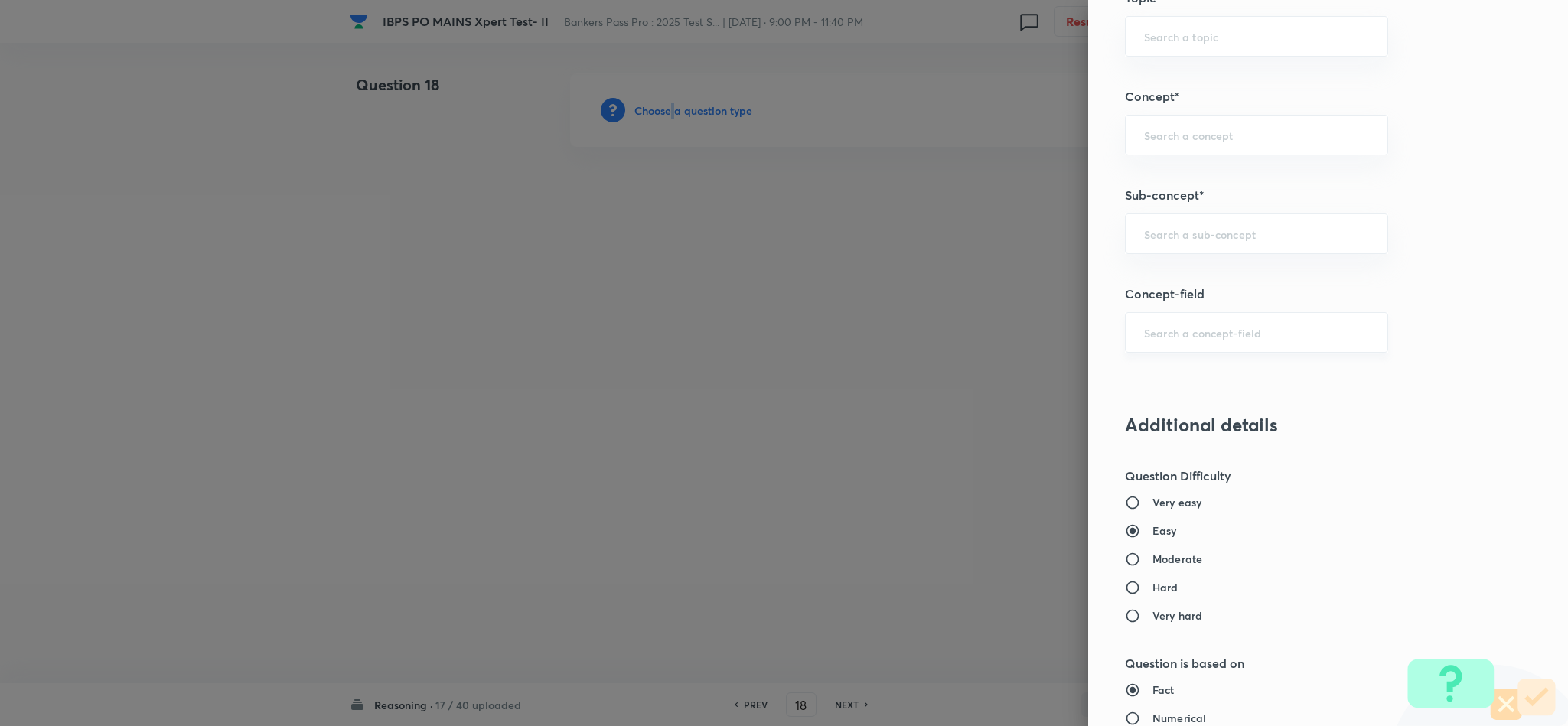
scroll to position [803, 0]
click at [1227, 239] on input "text" at bounding box center [1257, 231] width 225 height 14
click at [1199, 269] on li "Input & Output" at bounding box center [1239, 280] width 261 height 28
type input "Input & Output"
type input "Reasoning"
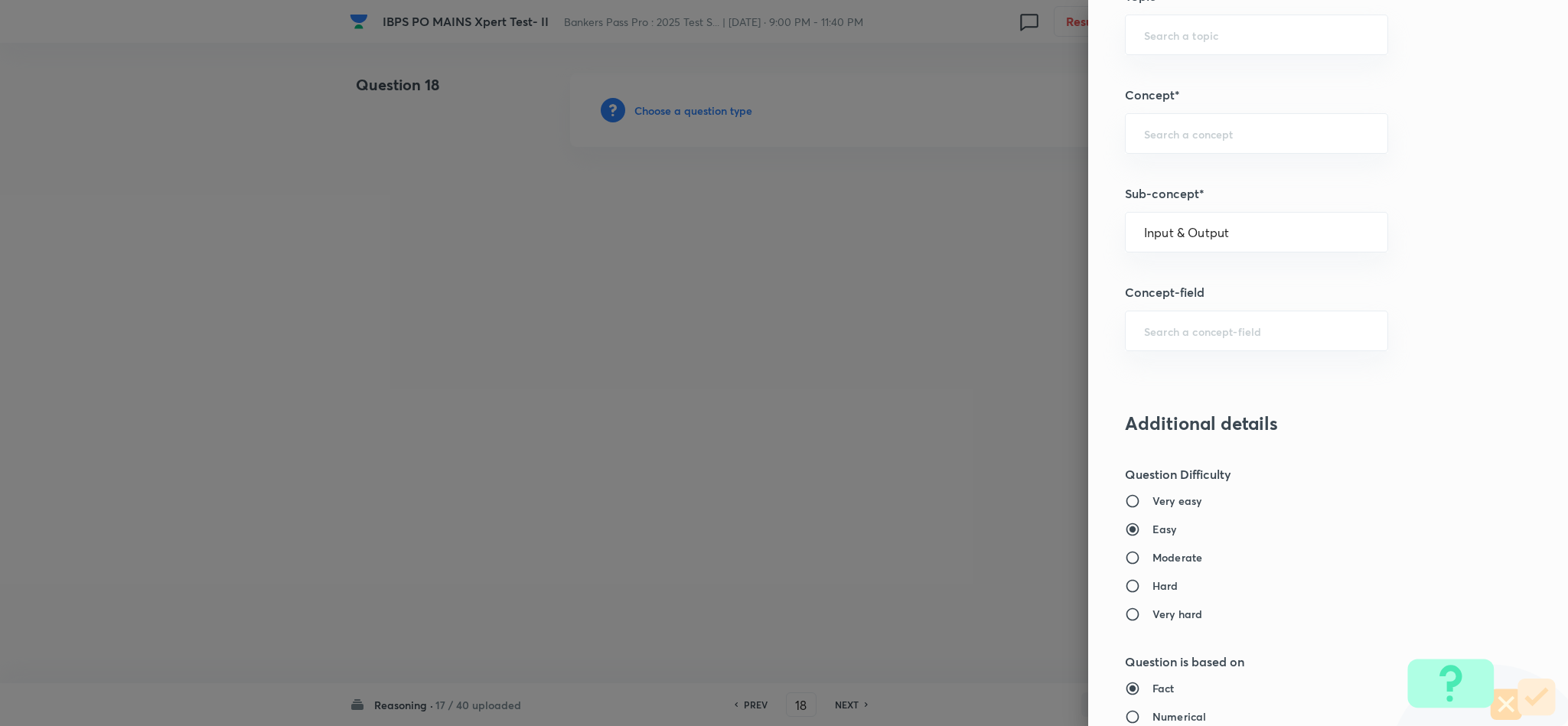
type input "Logical Reasoning"
type input "Input & Output"
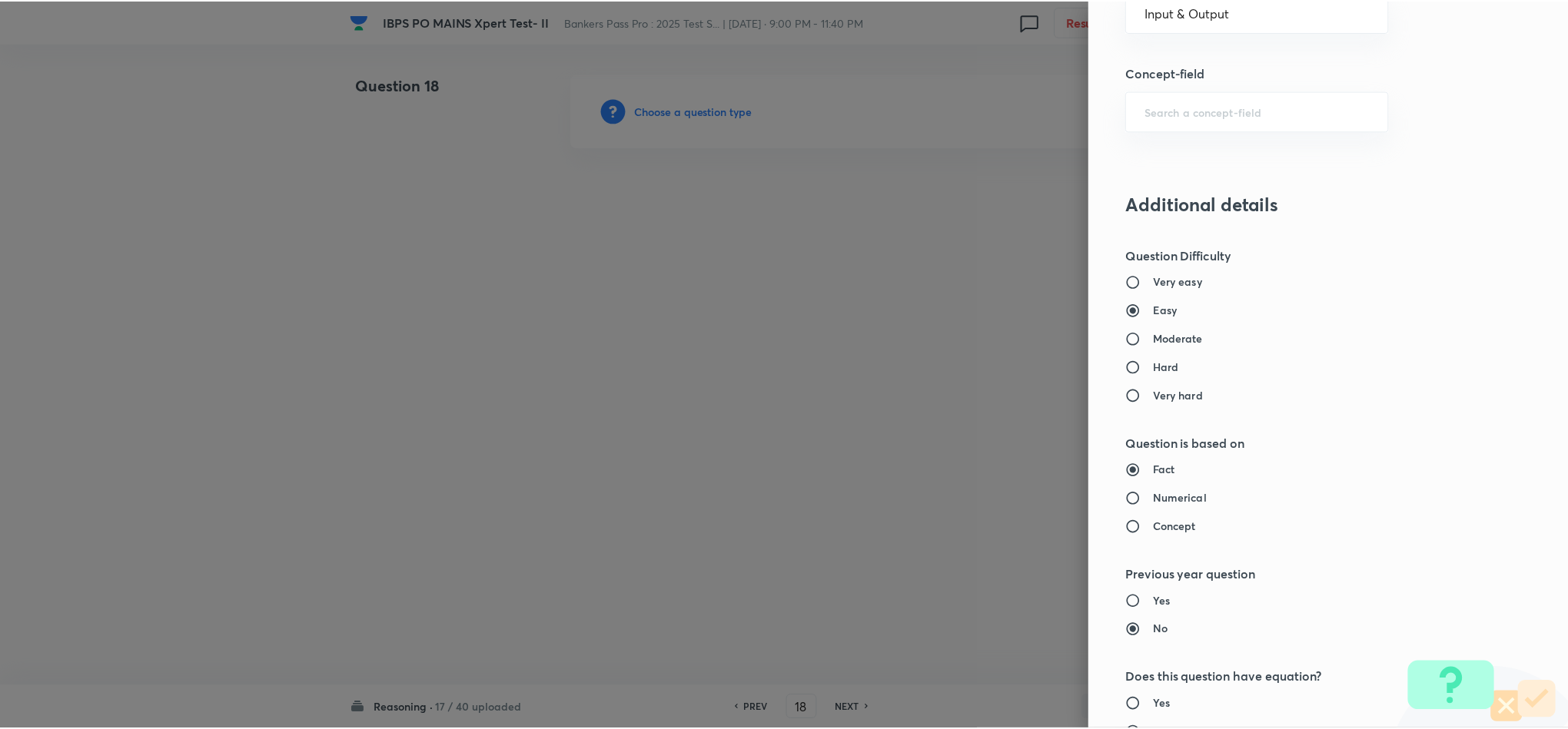
scroll to position [1369, 0]
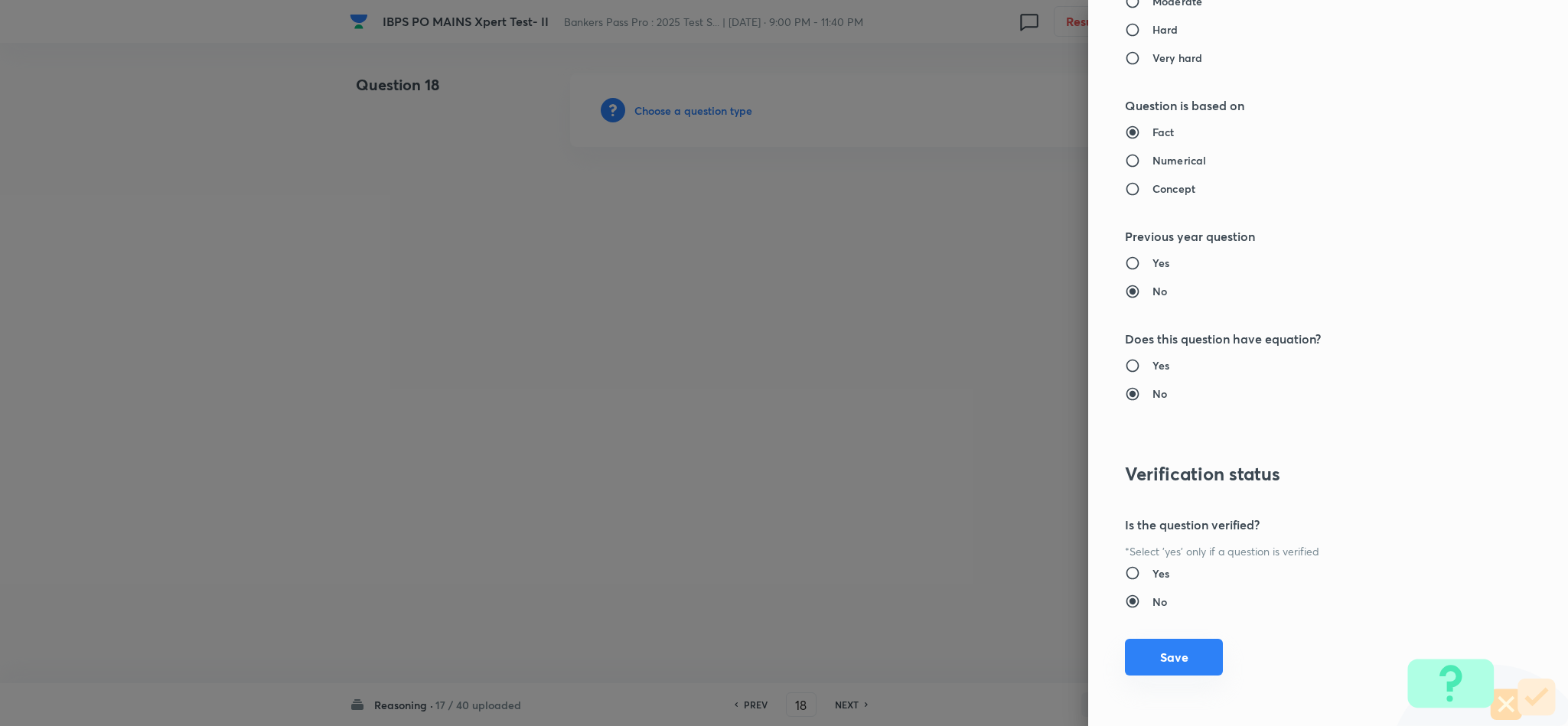
click at [1168, 648] on button "Save" at bounding box center [1174, 657] width 98 height 36
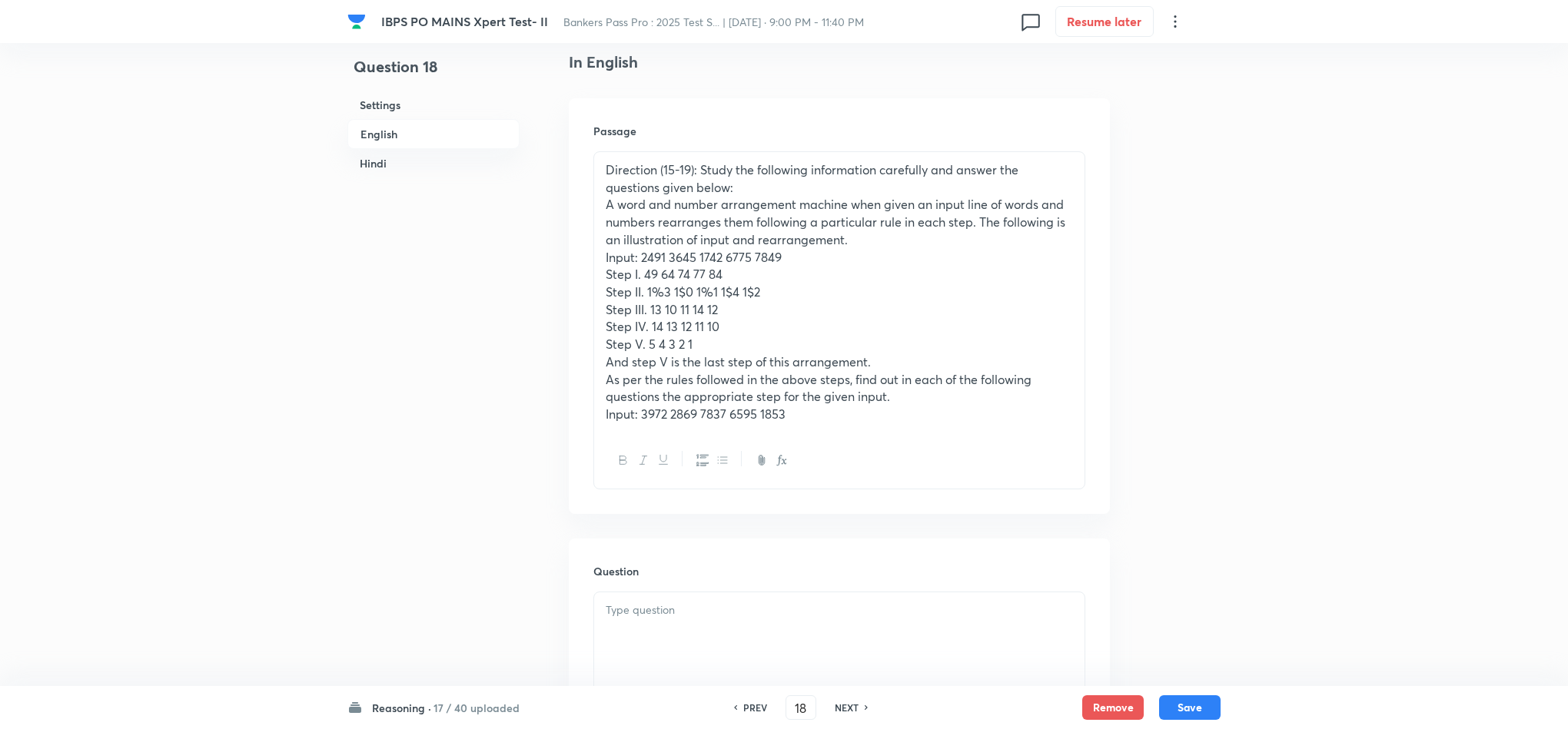
scroll to position [576, 0]
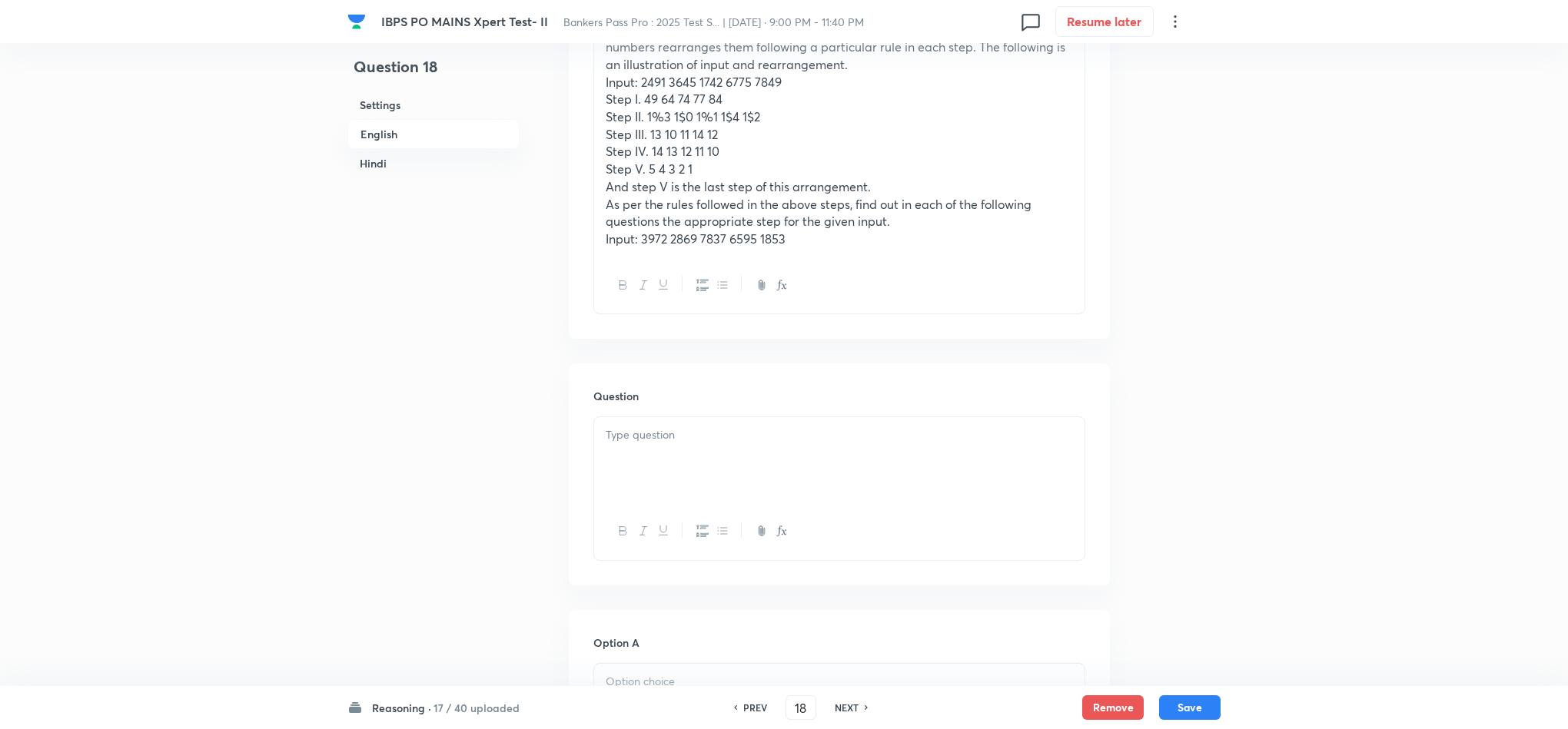
click at [644, 438] on p at bounding box center [839, 435] width 467 height 17
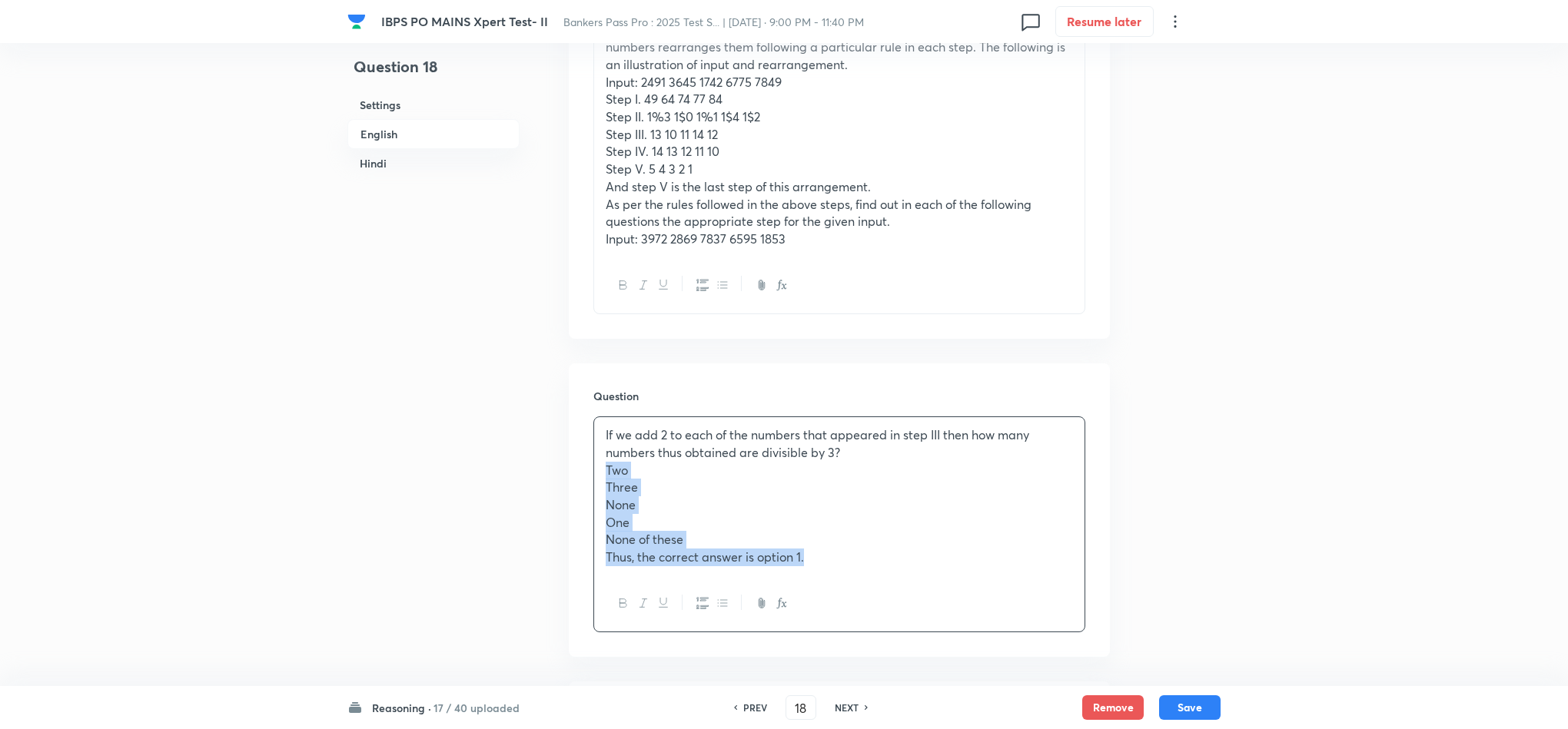
drag, startPoint x: 595, startPoint y: 477, endPoint x: 990, endPoint y: 632, distance: 424.3
click at [990, 632] on div "If we add 2 to each of the numbers that appeared in step III then how many numb…" at bounding box center [839, 525] width 492 height 216
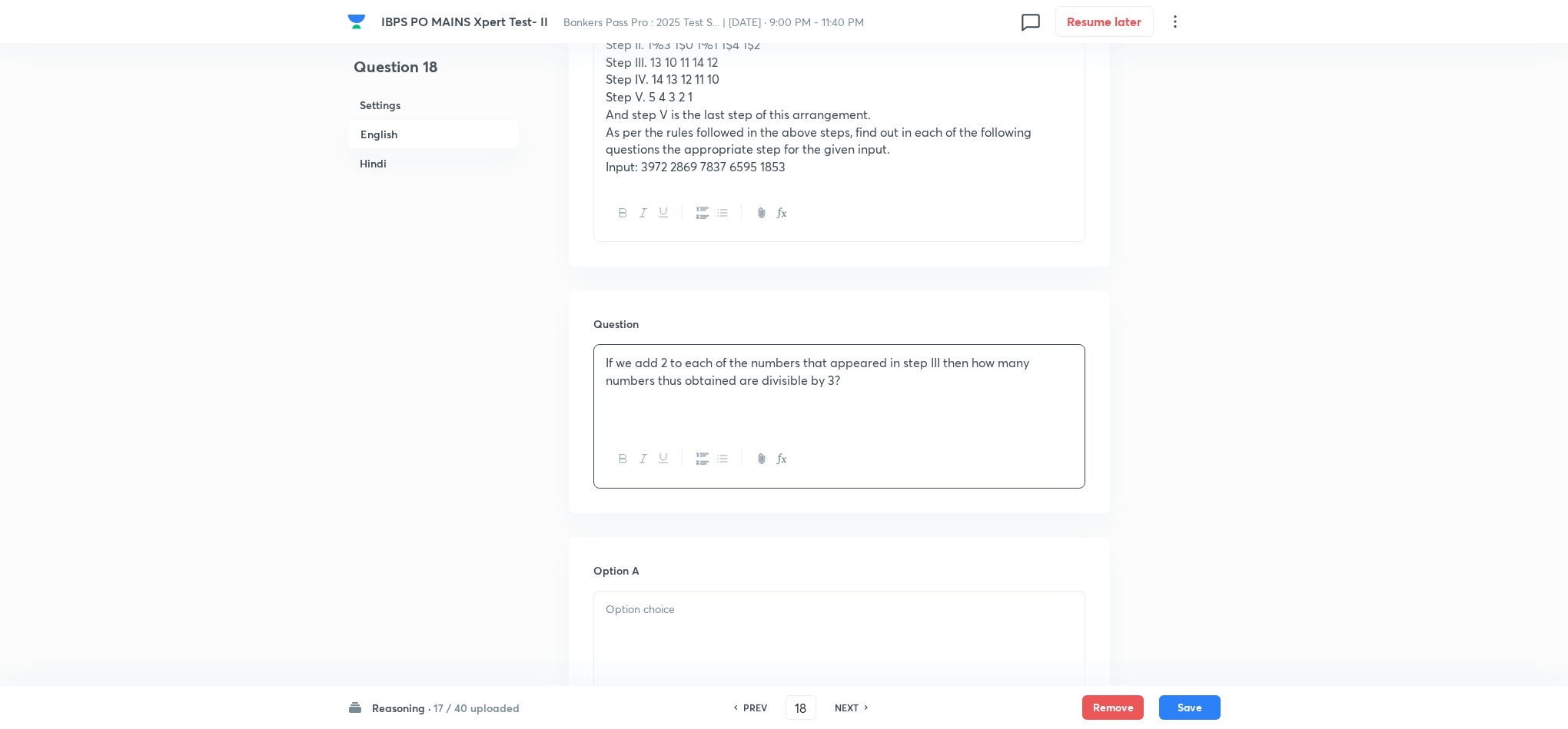
scroll to position [922, 0]
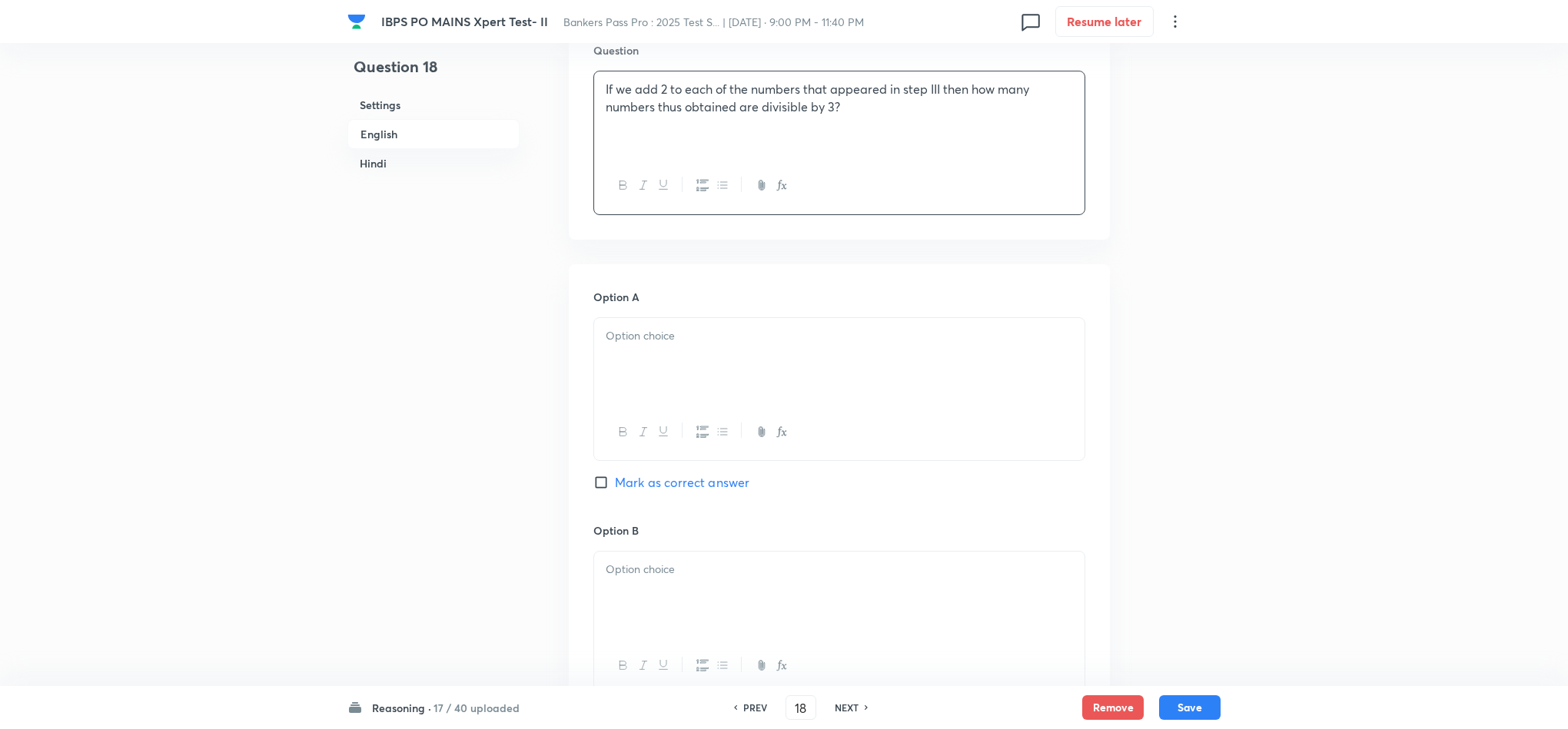
click at [641, 349] on div at bounding box center [839, 361] width 490 height 86
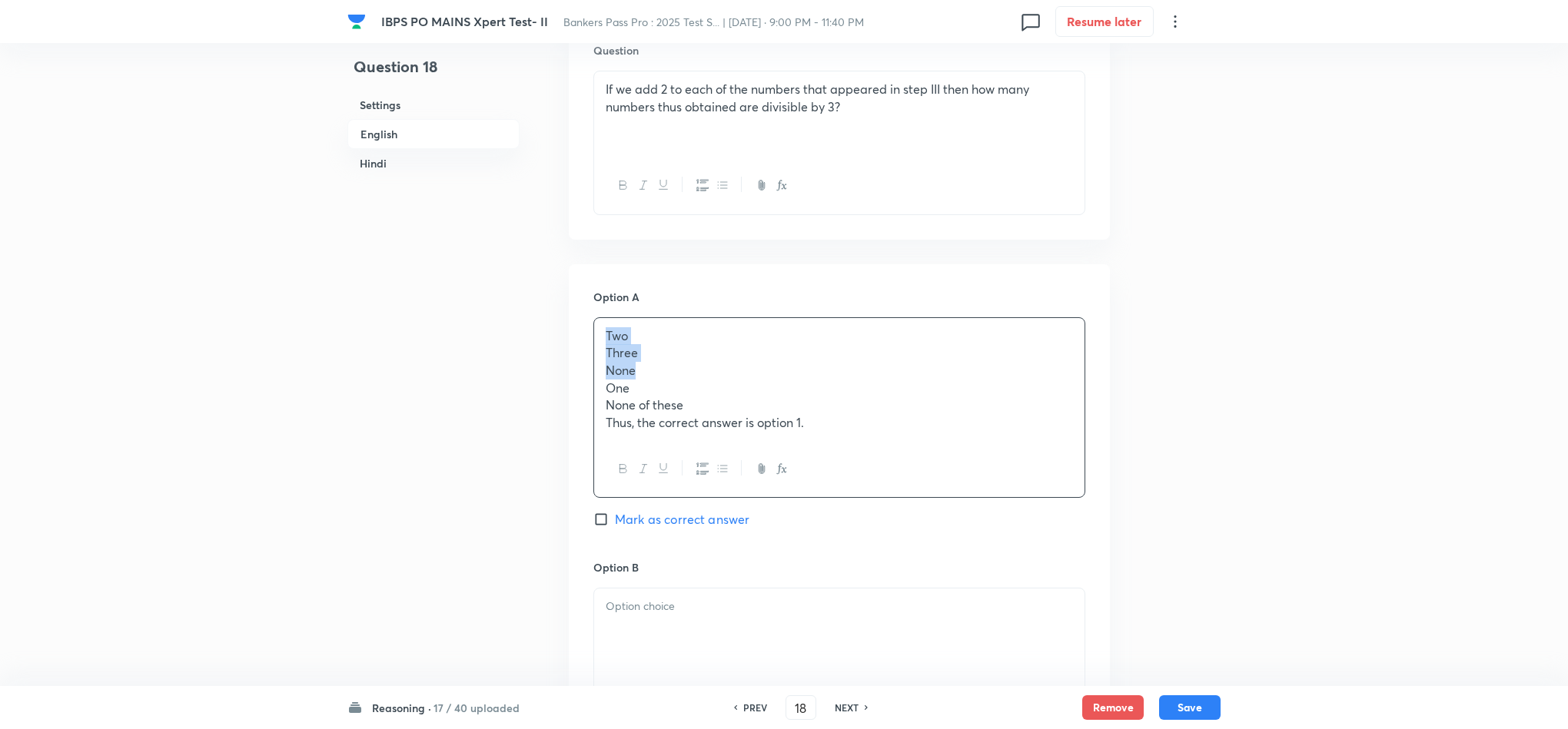
drag, startPoint x: 599, startPoint y: 344, endPoint x: 642, endPoint y: 371, distance: 50.8
click at [642, 371] on div "Two Three None One None of these Thus, the correct answer is option 1." at bounding box center [839, 379] width 490 height 122
click at [625, 373] on p "None" at bounding box center [839, 370] width 467 height 17
drag, startPoint x: 604, startPoint y: 353, endPoint x: 965, endPoint y: 477, distance: 381.7
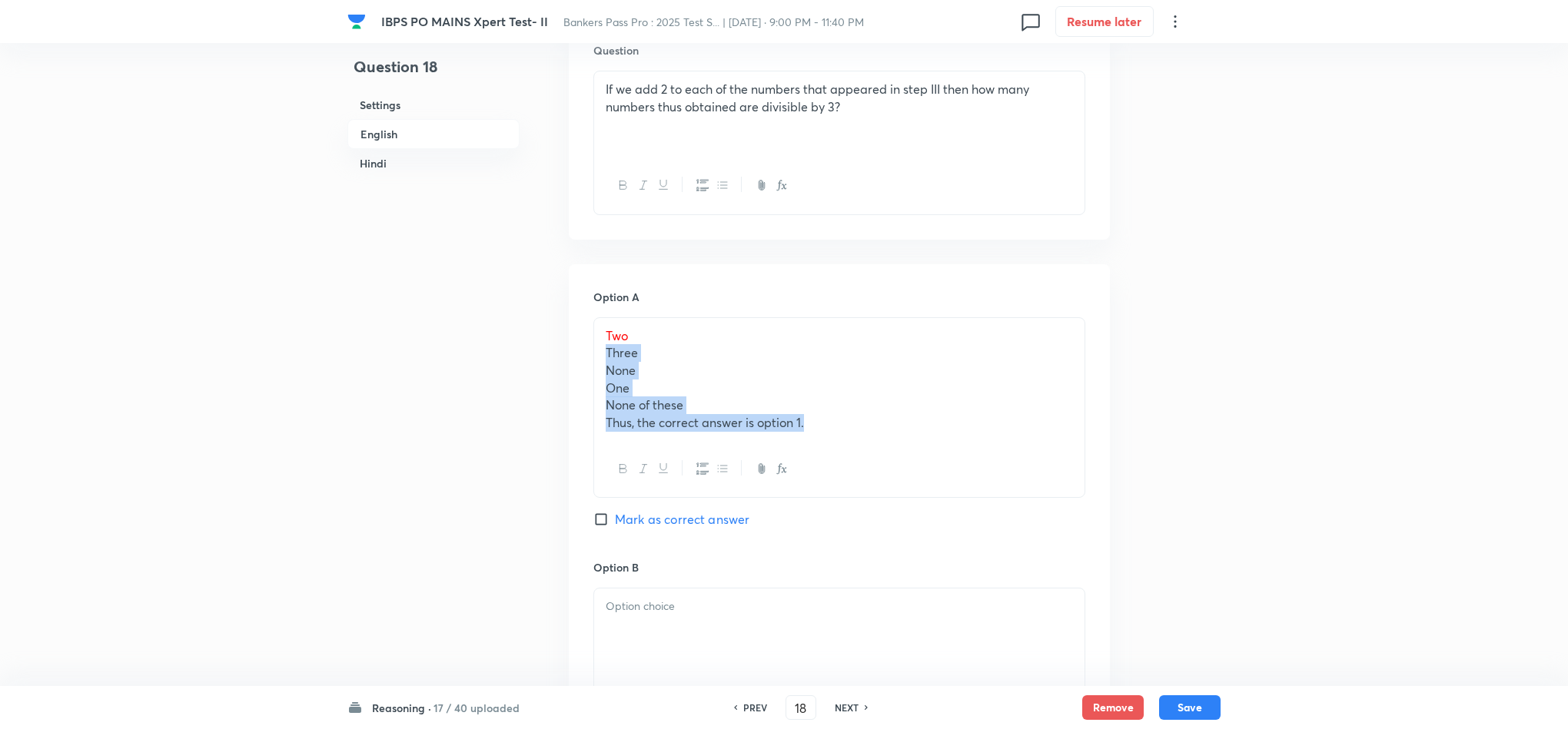
click at [965, 477] on div "Two Three None One None of these Thus, the correct answer is option 1." at bounding box center [839, 408] width 492 height 181
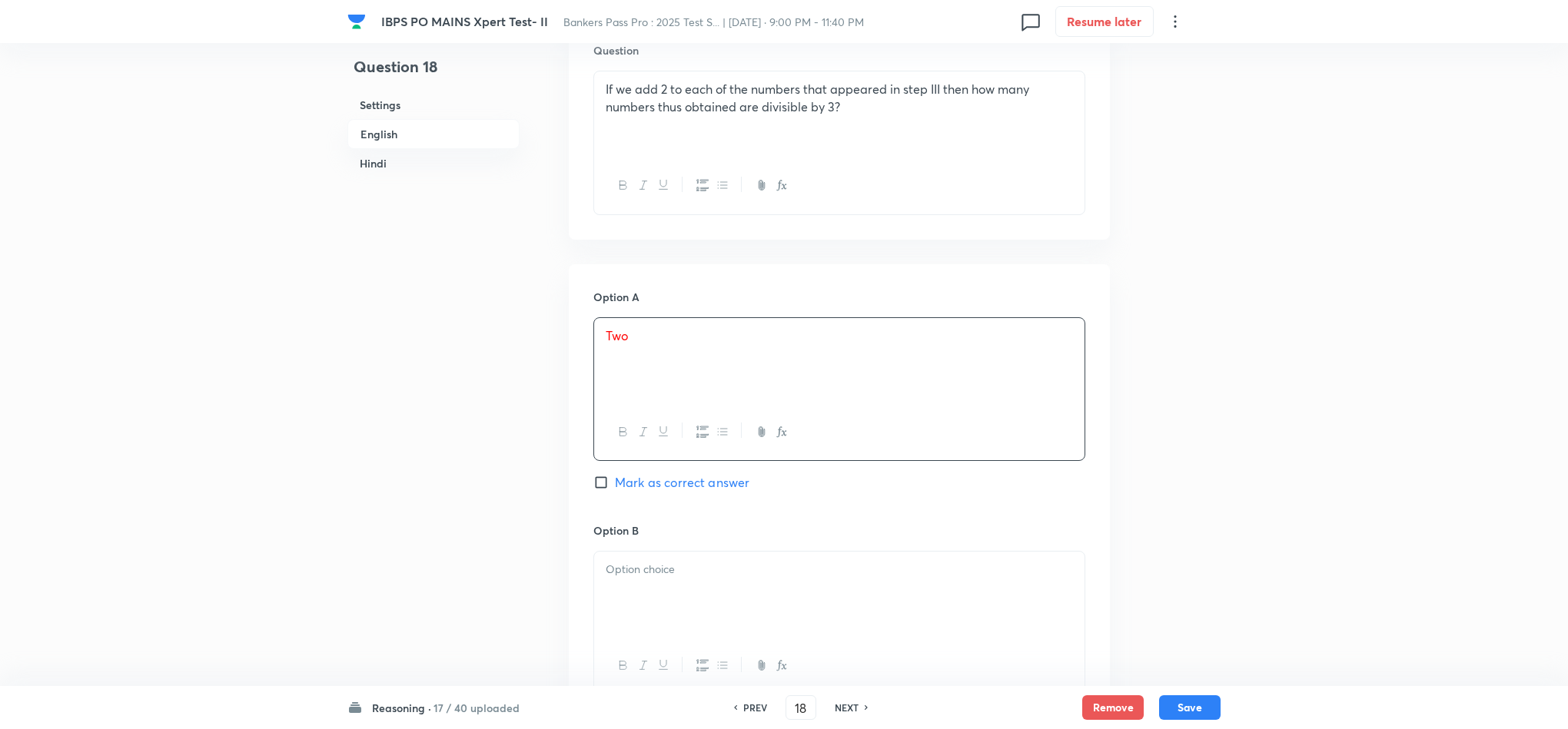
click at [641, 491] on span "Mark as correct answer" at bounding box center [681, 482] width 134 height 18
click at [615, 490] on input "Mark as correct answer" at bounding box center [604, 482] width 21 height 15
checkbox input "true"
click at [621, 574] on p at bounding box center [839, 569] width 467 height 17
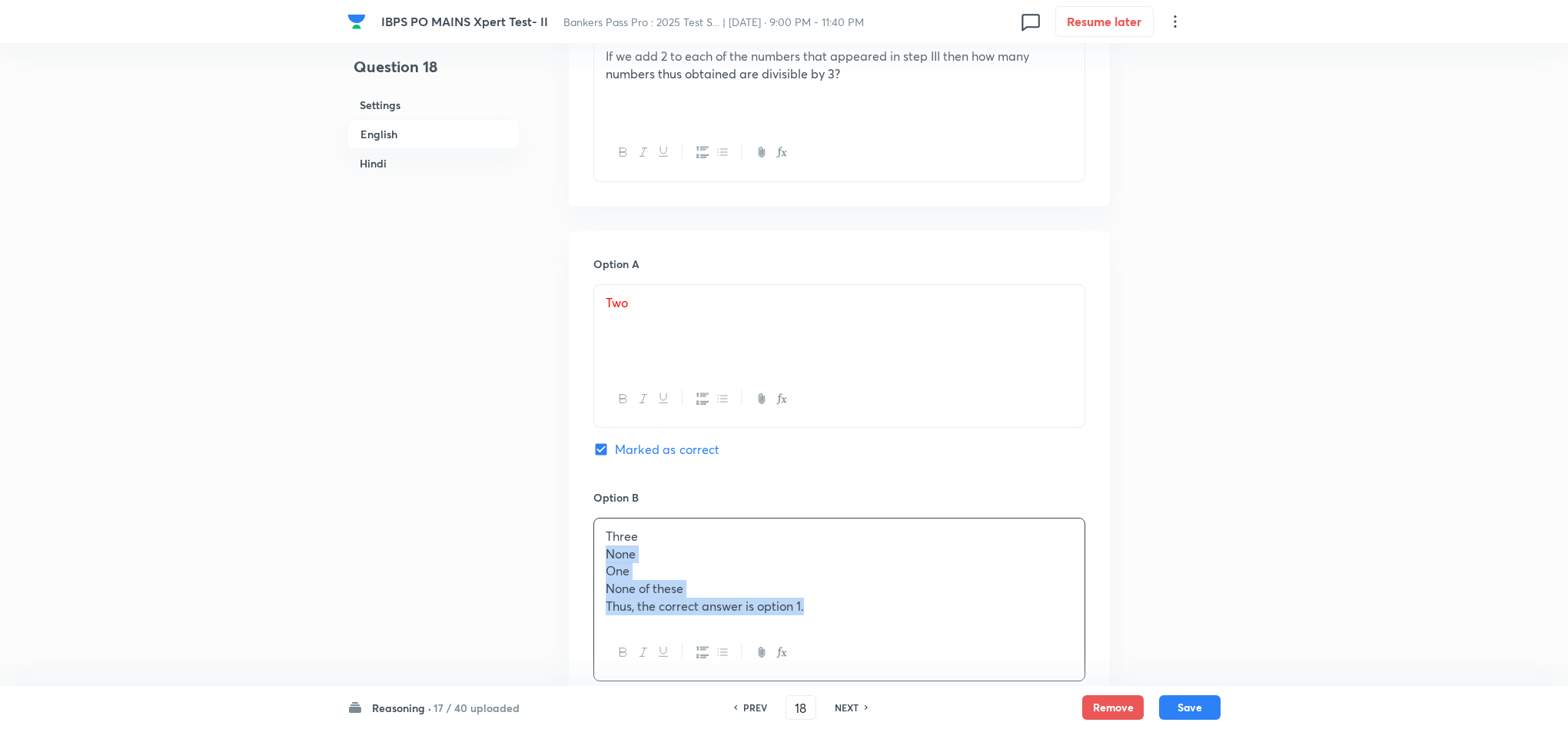
scroll to position [995, 0]
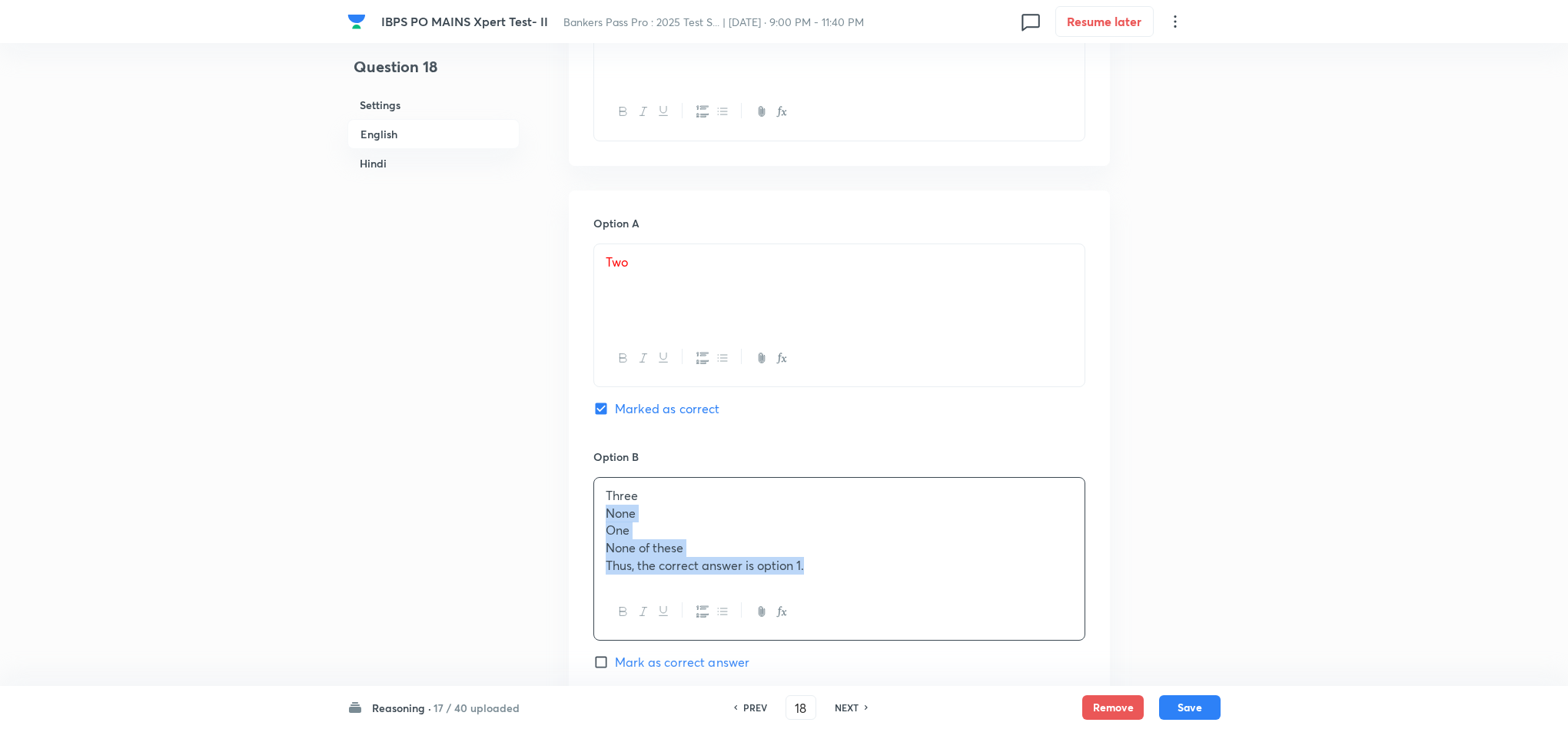
drag, startPoint x: 602, startPoint y: 590, endPoint x: 990, endPoint y: 711, distance: 406.4
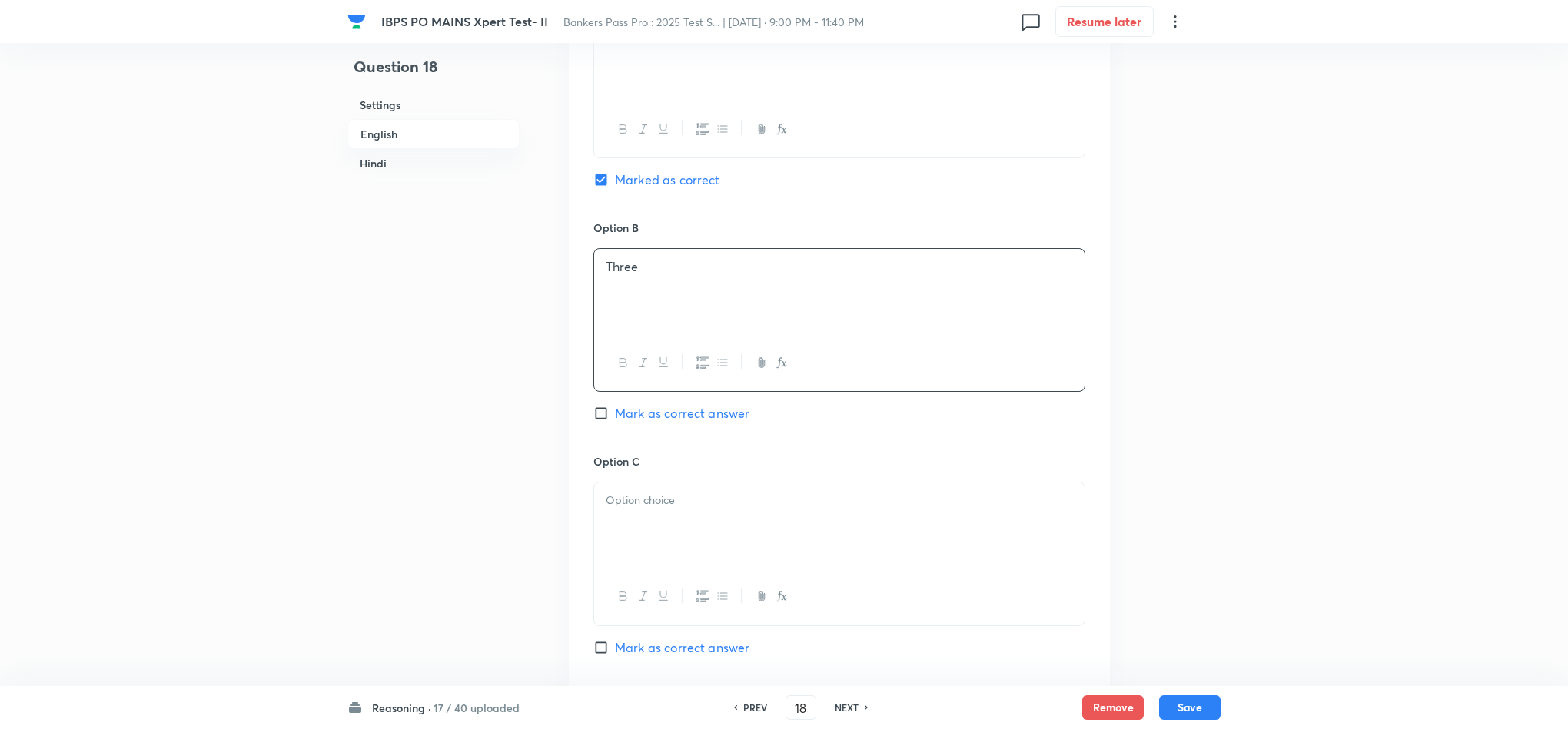
scroll to position [1226, 0]
click at [676, 560] on div at bounding box center [839, 524] width 490 height 86
drag, startPoint x: 607, startPoint y: 519, endPoint x: 825, endPoint y: 576, distance: 225.3
click at [825, 576] on div "None One None of these Thus, the correct answer is option 1." at bounding box center [839, 553] width 492 height 146
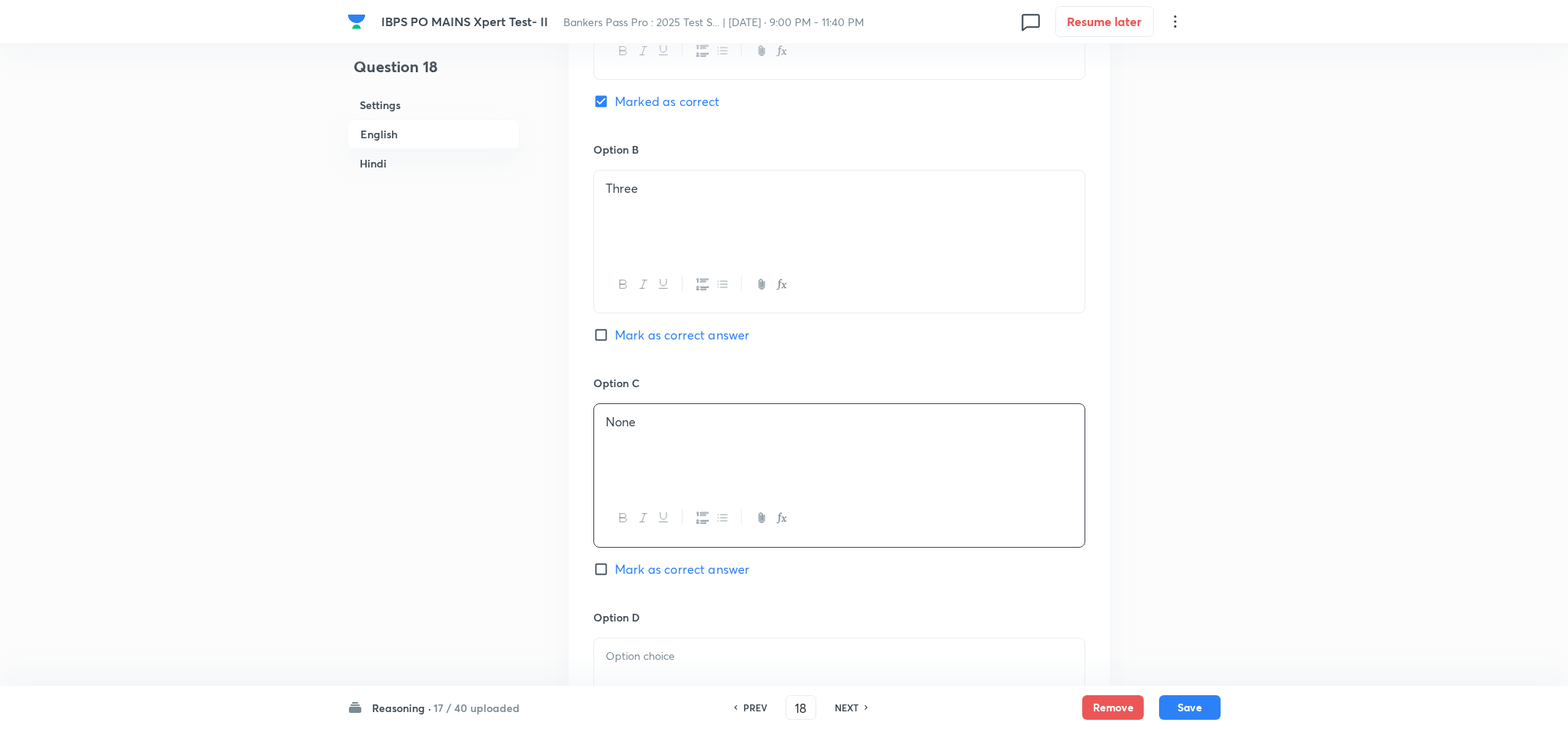
scroll to position [1341, 0]
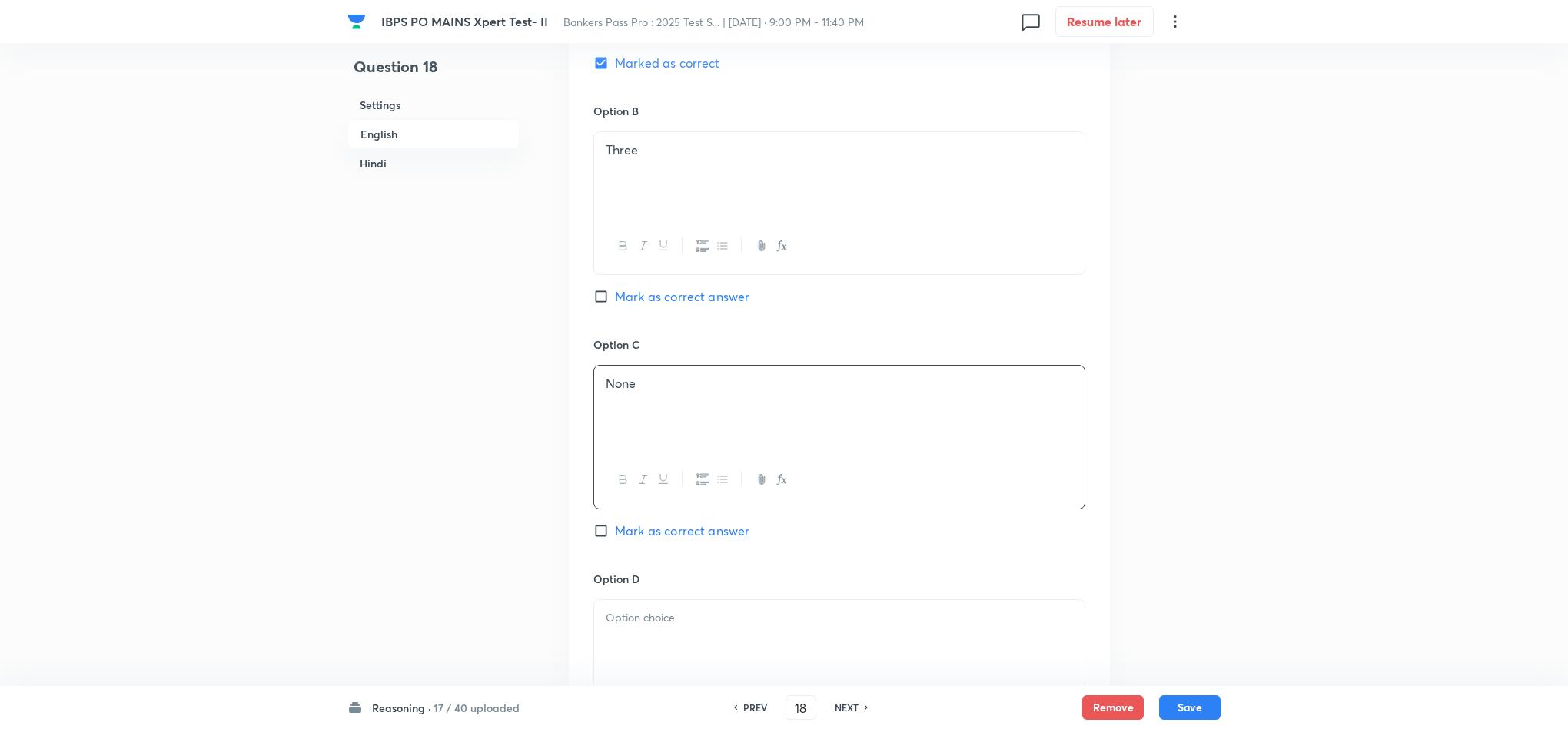
click at [701, 592] on div "Option D Mark as correct answer" at bounding box center [839, 688] width 492 height 233
click at [703, 607] on div at bounding box center [839, 642] width 490 height 86
drag, startPoint x: 597, startPoint y: 640, endPoint x: 816, endPoint y: 678, distance: 222.3
click at [816, 678] on div "One None of these Thus, the correct answer is option 1." at bounding box center [839, 642] width 490 height 86
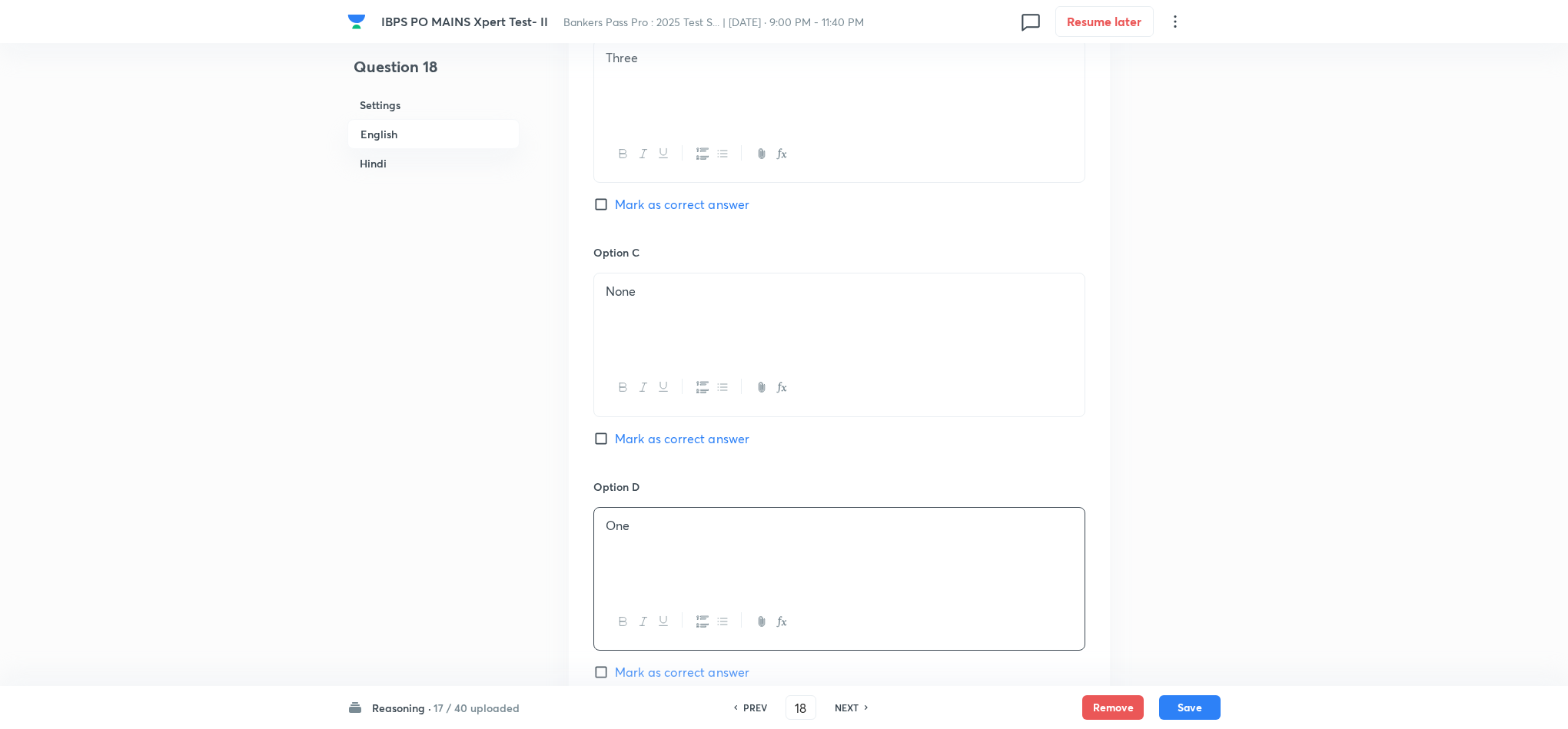
scroll to position [1687, 0]
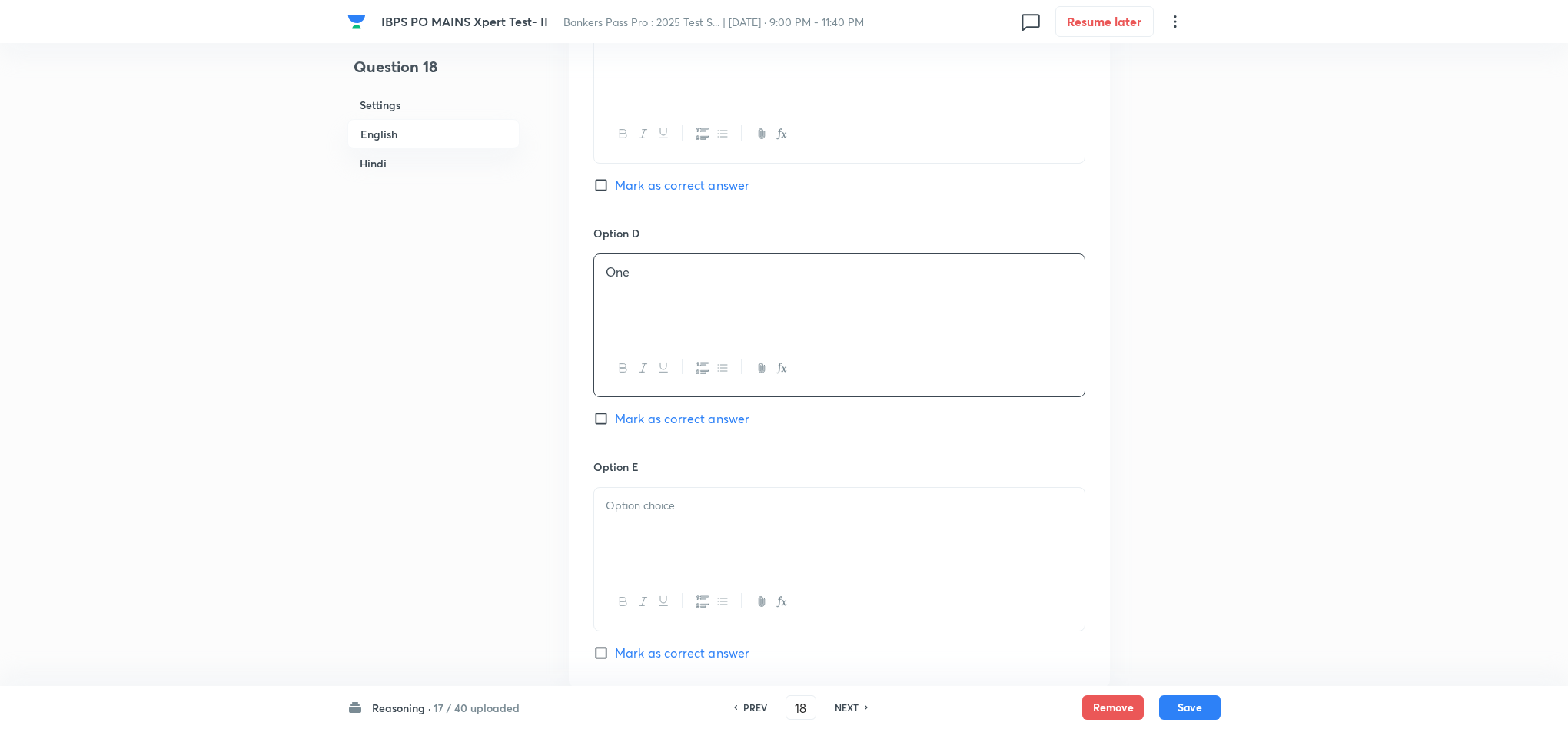
click at [646, 511] on p at bounding box center [839, 505] width 467 height 17
drag, startPoint x: 607, startPoint y: 521, endPoint x: 842, endPoint y: 557, distance: 237.7
click at [842, 557] on div "None of these Thus, the correct answer is option 1." at bounding box center [839, 530] width 490 height 86
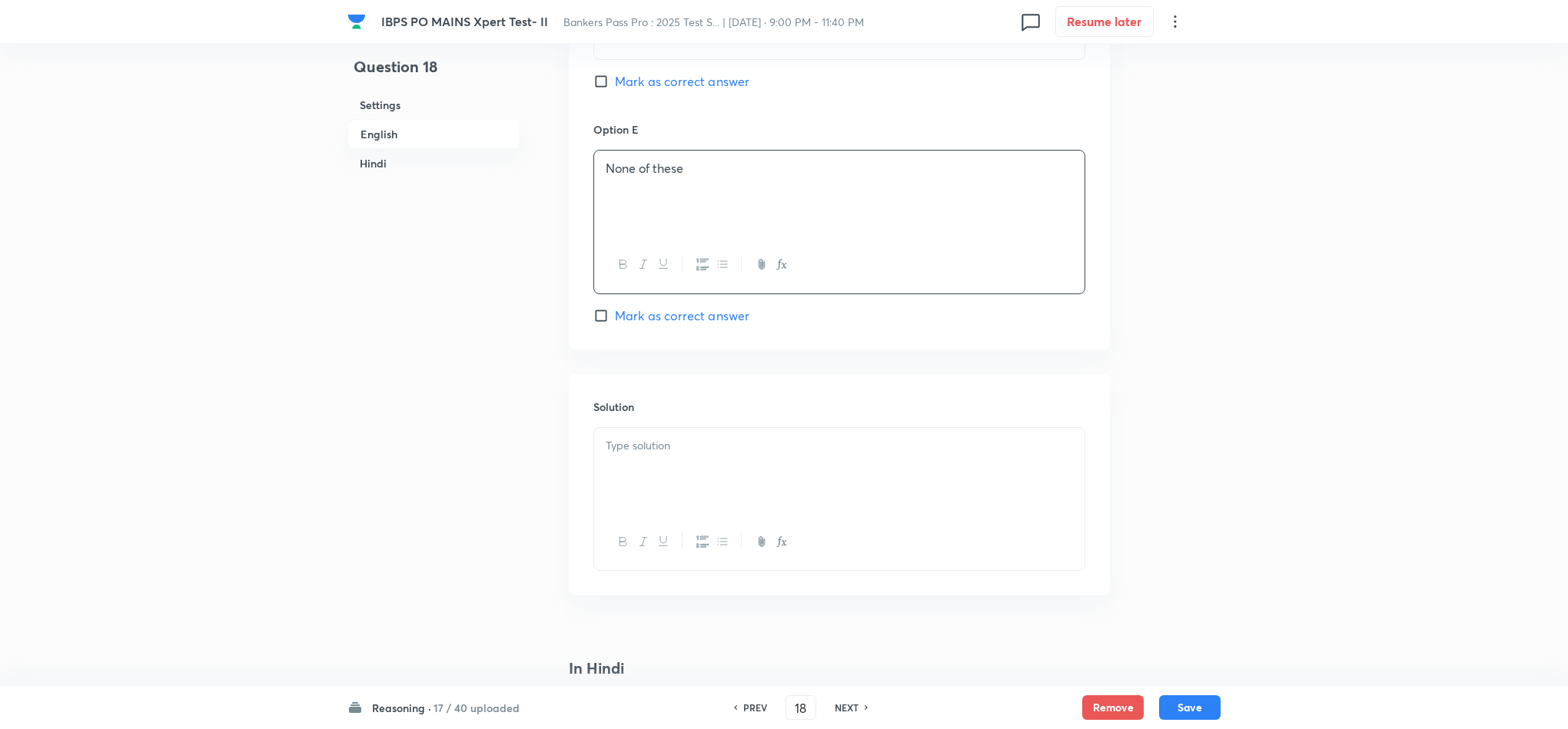
scroll to position [2032, 0]
click at [693, 463] on div at bounding box center [839, 462] width 490 height 86
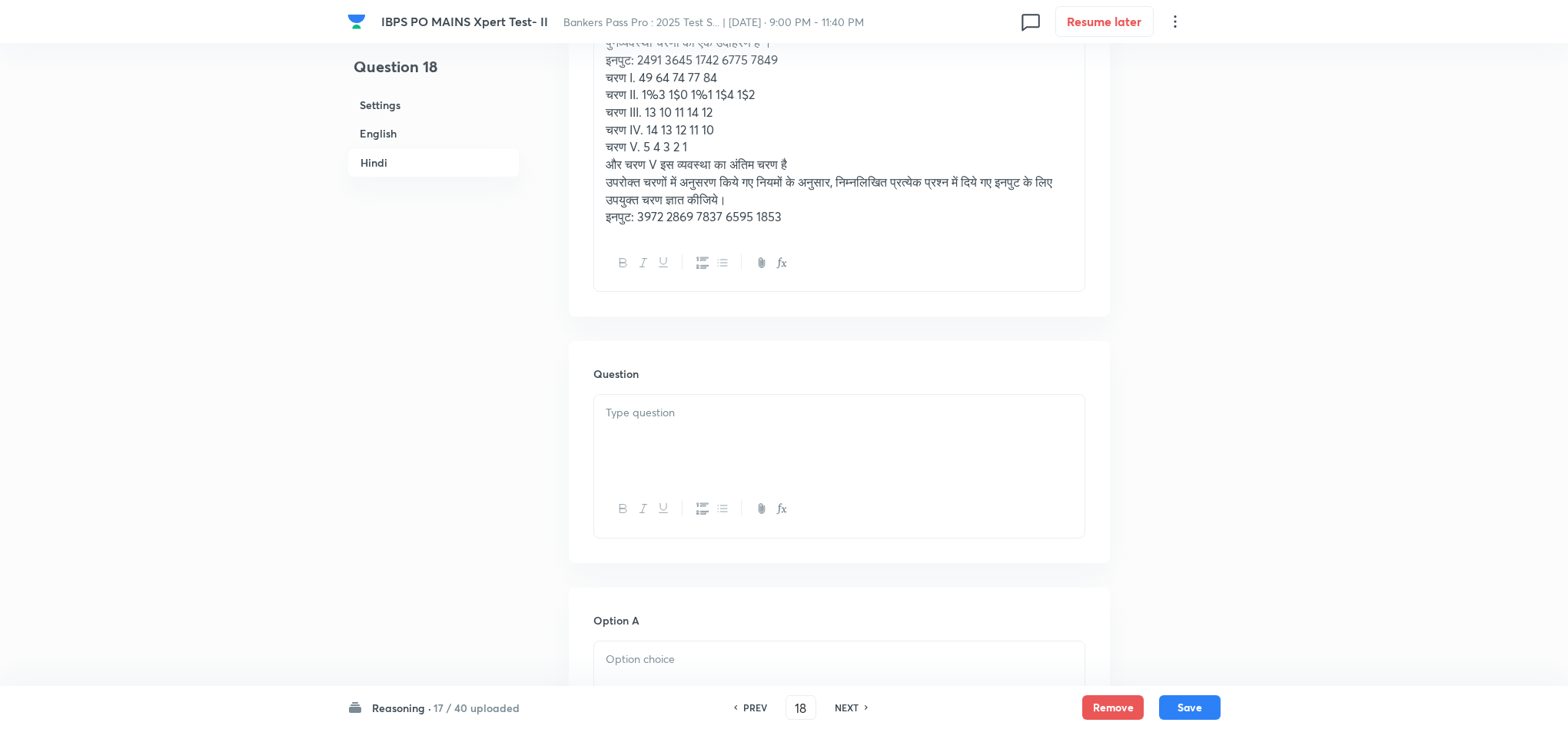
scroll to position [2839, 0]
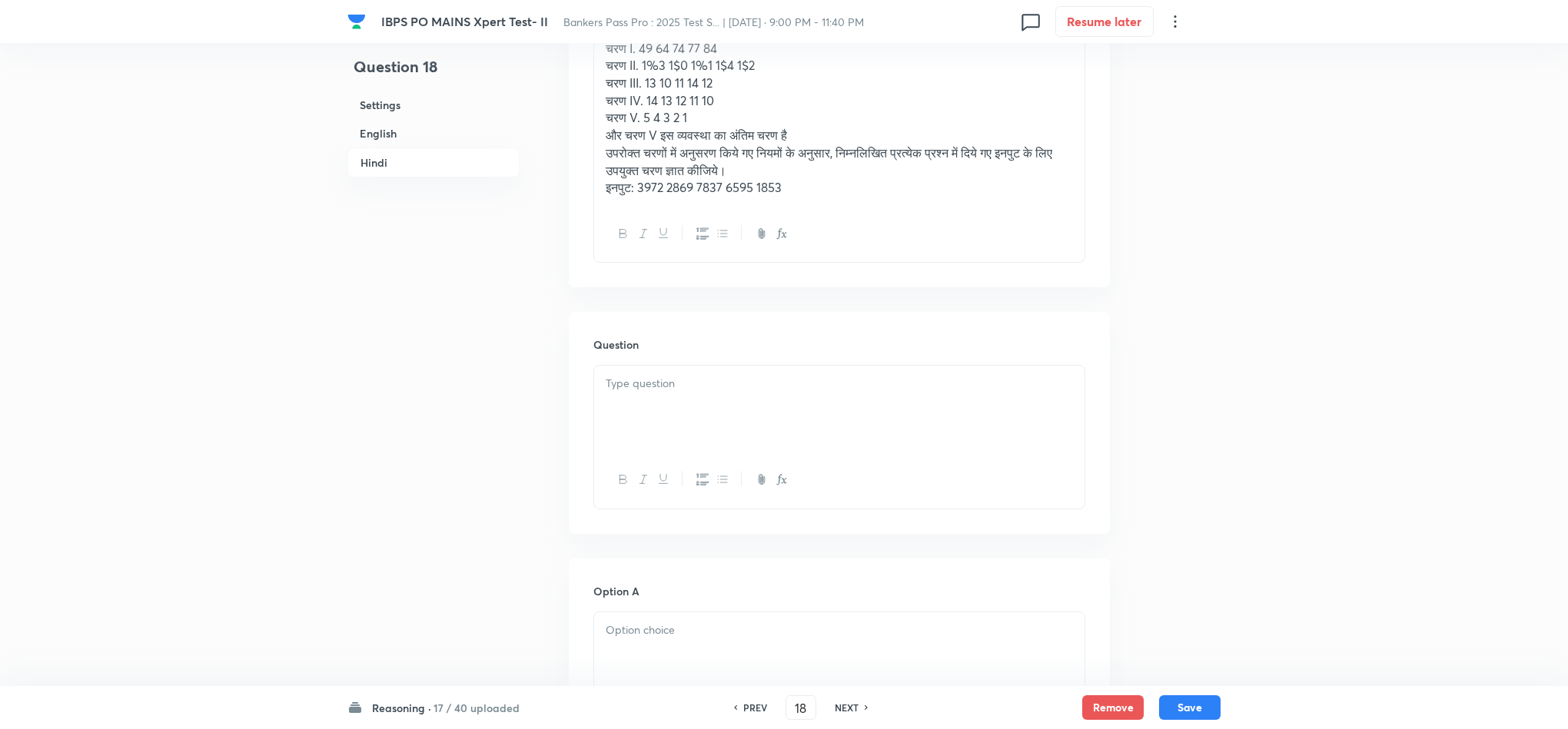
click at [646, 428] on div at bounding box center [839, 408] width 490 height 86
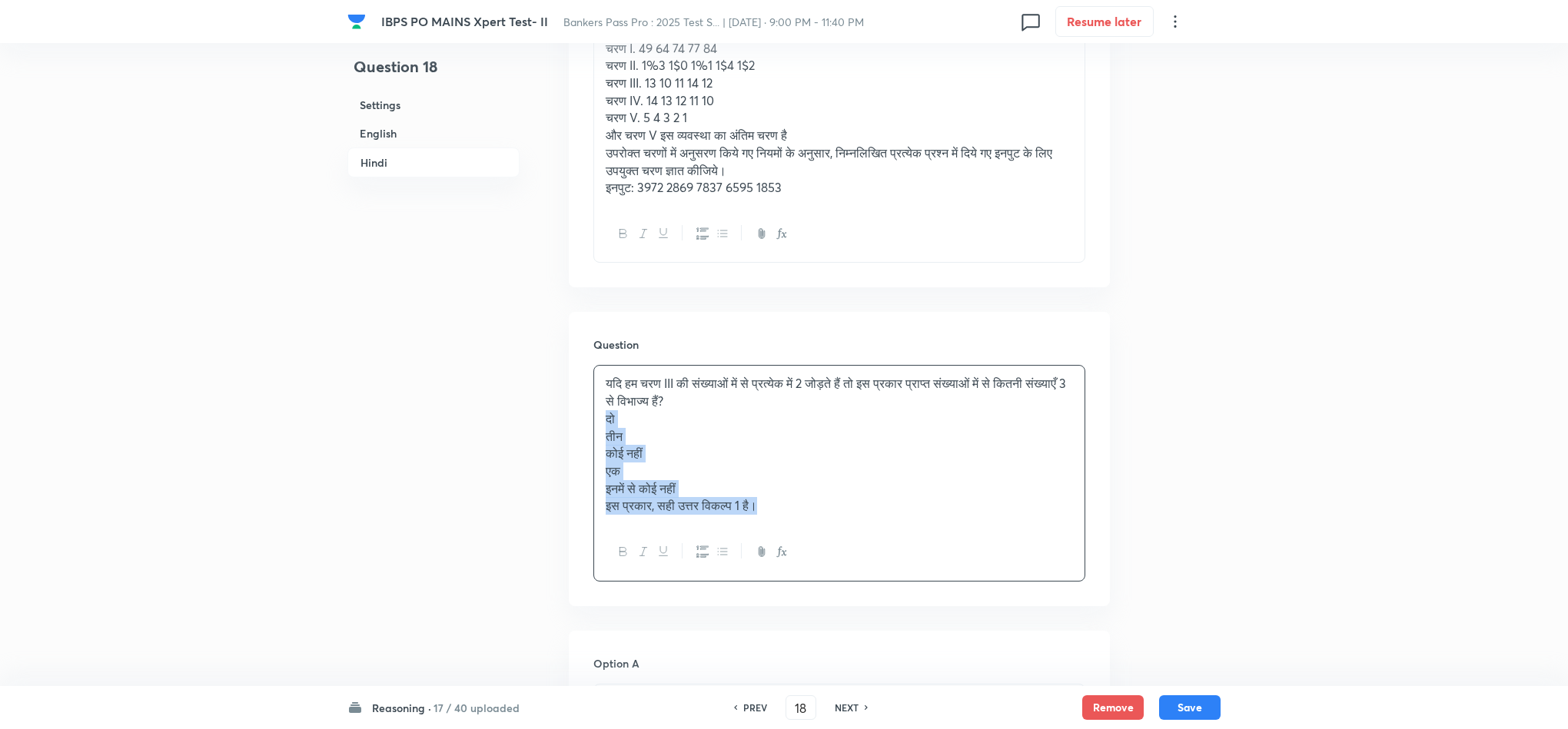
drag, startPoint x: 599, startPoint y: 422, endPoint x: 894, endPoint y: 549, distance: 321.2
click at [894, 549] on div "यदि हम चरण III की संख्याओं में से प्रत्येक में 2 जोड़ते हैं तो इस प्रकार प्राप्…" at bounding box center [839, 472] width 492 height 216
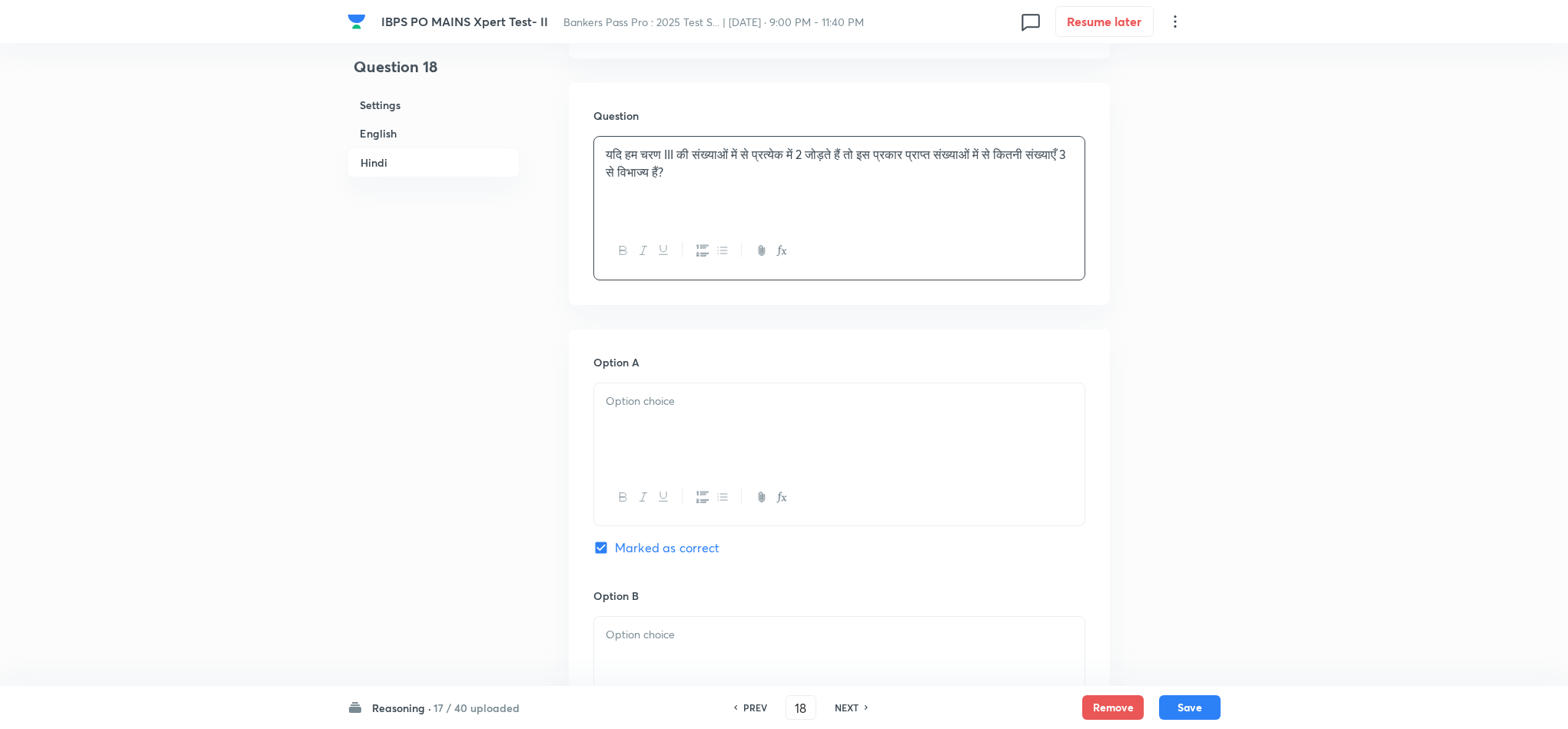
scroll to position [3069, 0]
click at [605, 429] on div at bounding box center [839, 424] width 490 height 86
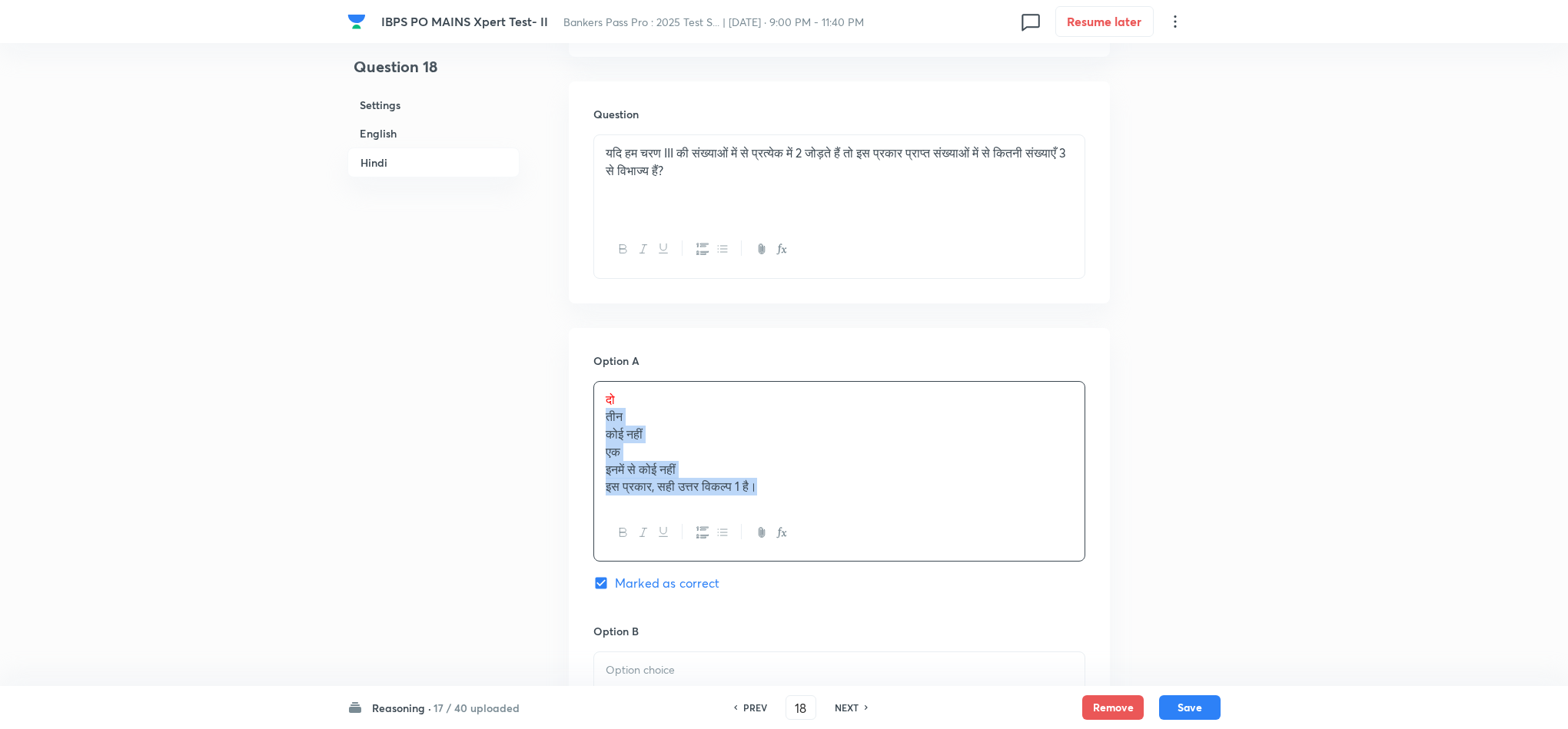
drag, startPoint x: 602, startPoint y: 424, endPoint x: 950, endPoint y: 545, distance: 368.4
click at [950, 545] on div "दो तीन कोई नहीं एक इनमें से कोई नहीं इस प्रकार, सही उत्तर विकल्प 1 है।" at bounding box center [839, 472] width 492 height 181
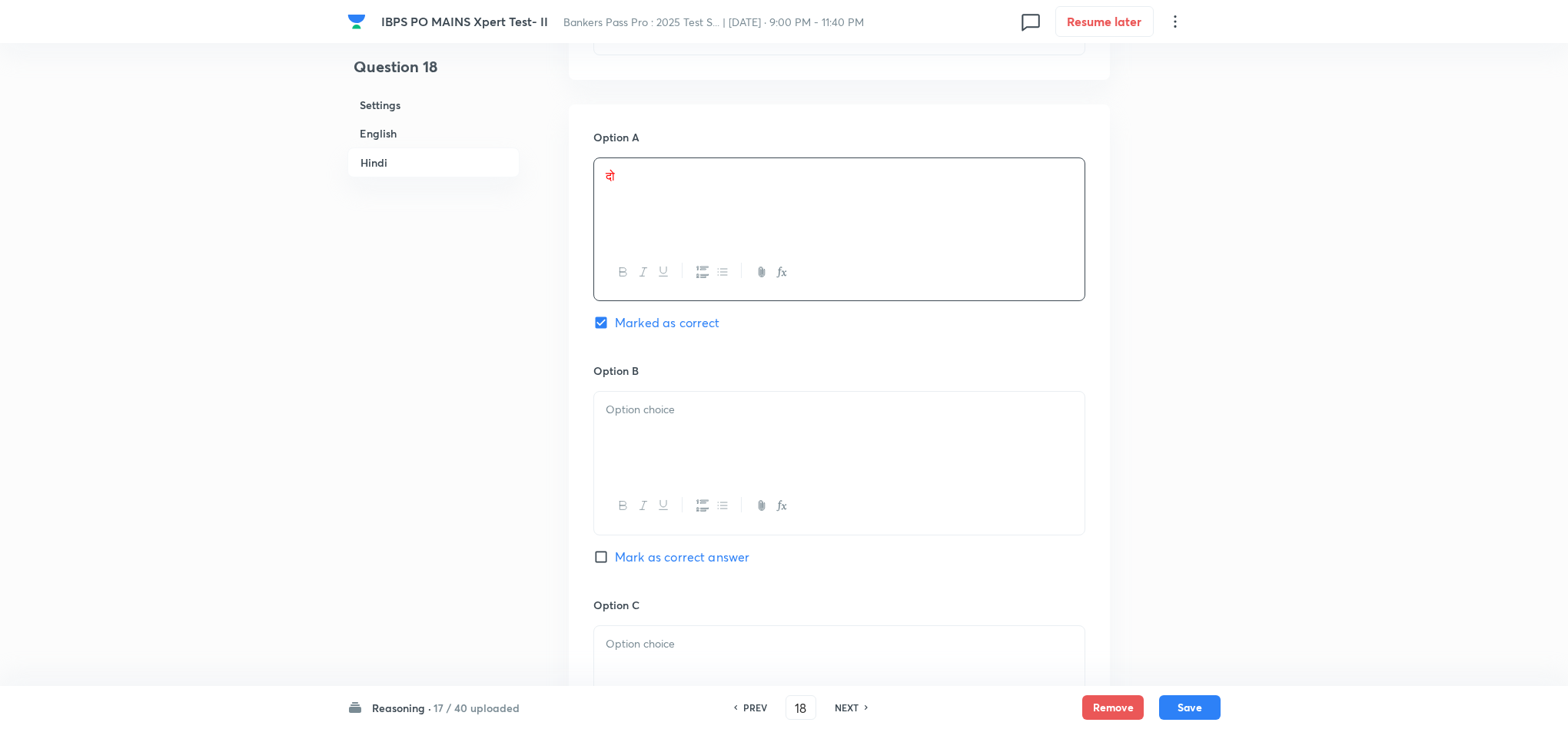
scroll to position [3300, 0]
click at [657, 432] on div at bounding box center [839, 427] width 490 height 86
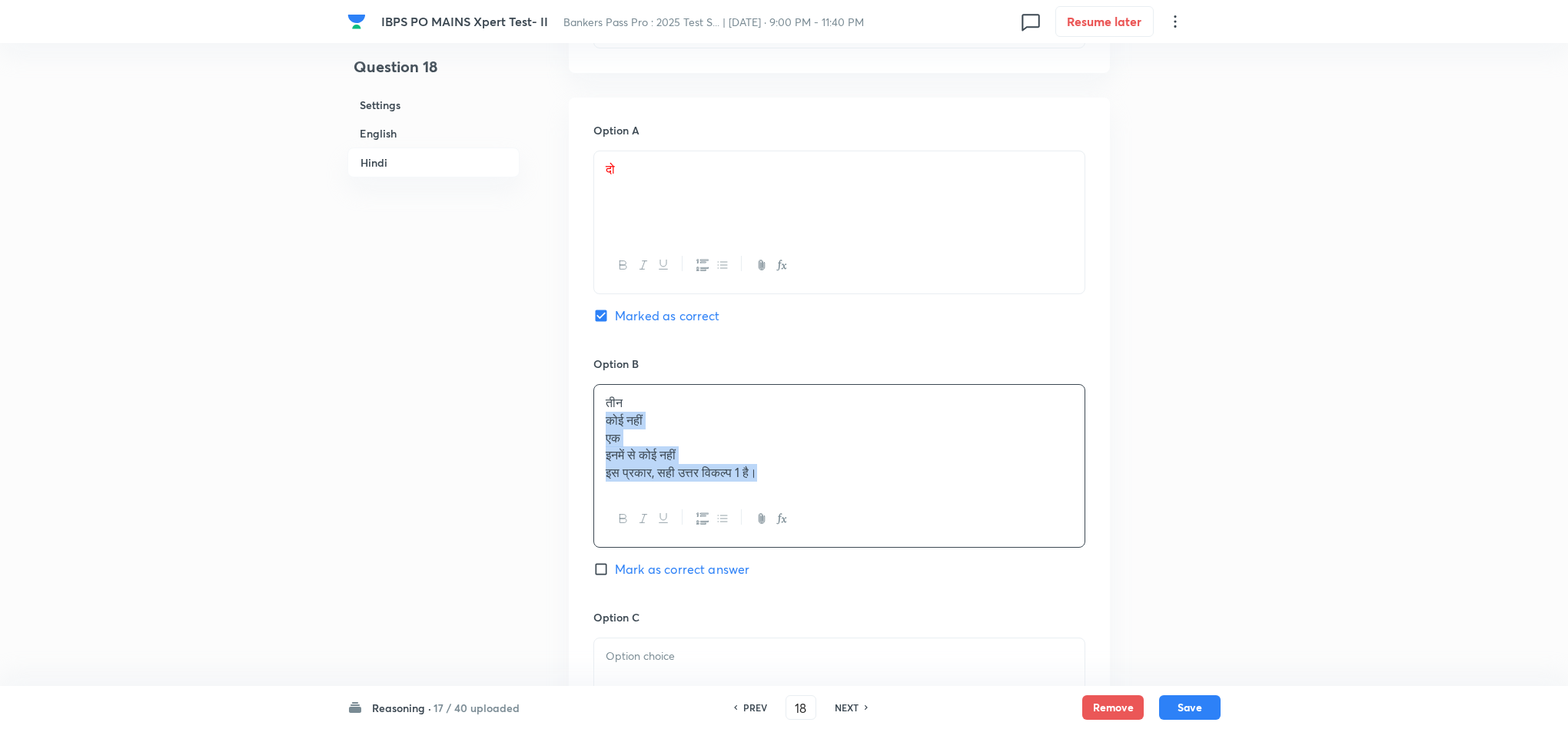
drag, startPoint x: 595, startPoint y: 428, endPoint x: 889, endPoint y: 502, distance: 303.2
click at [886, 502] on div "तीन कोई नहीं एक इनमें से कोई नहीं इस प्रकार, सही उत्तर विकल्प 1 है।" at bounding box center [839, 466] width 492 height 164
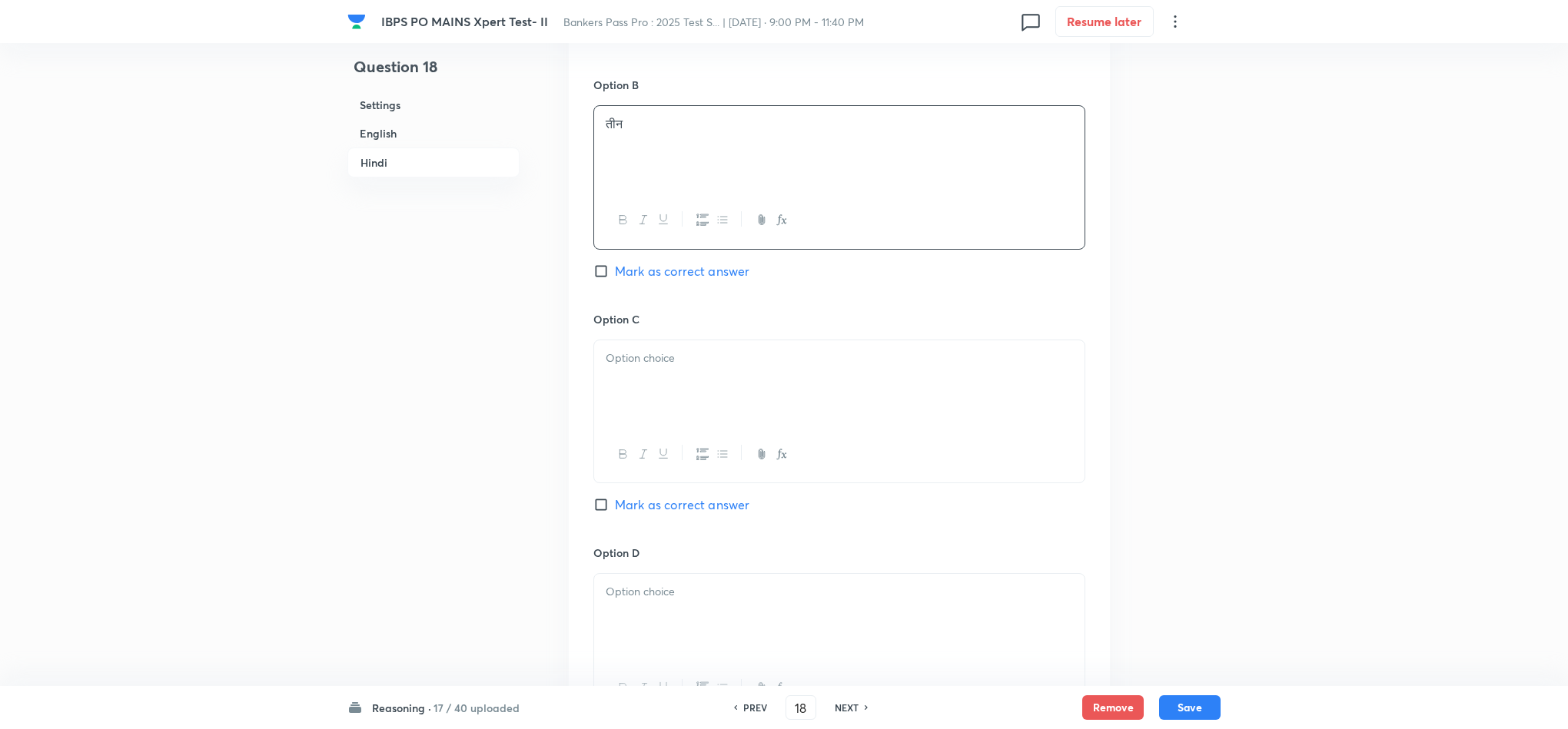
scroll to position [3645, 0]
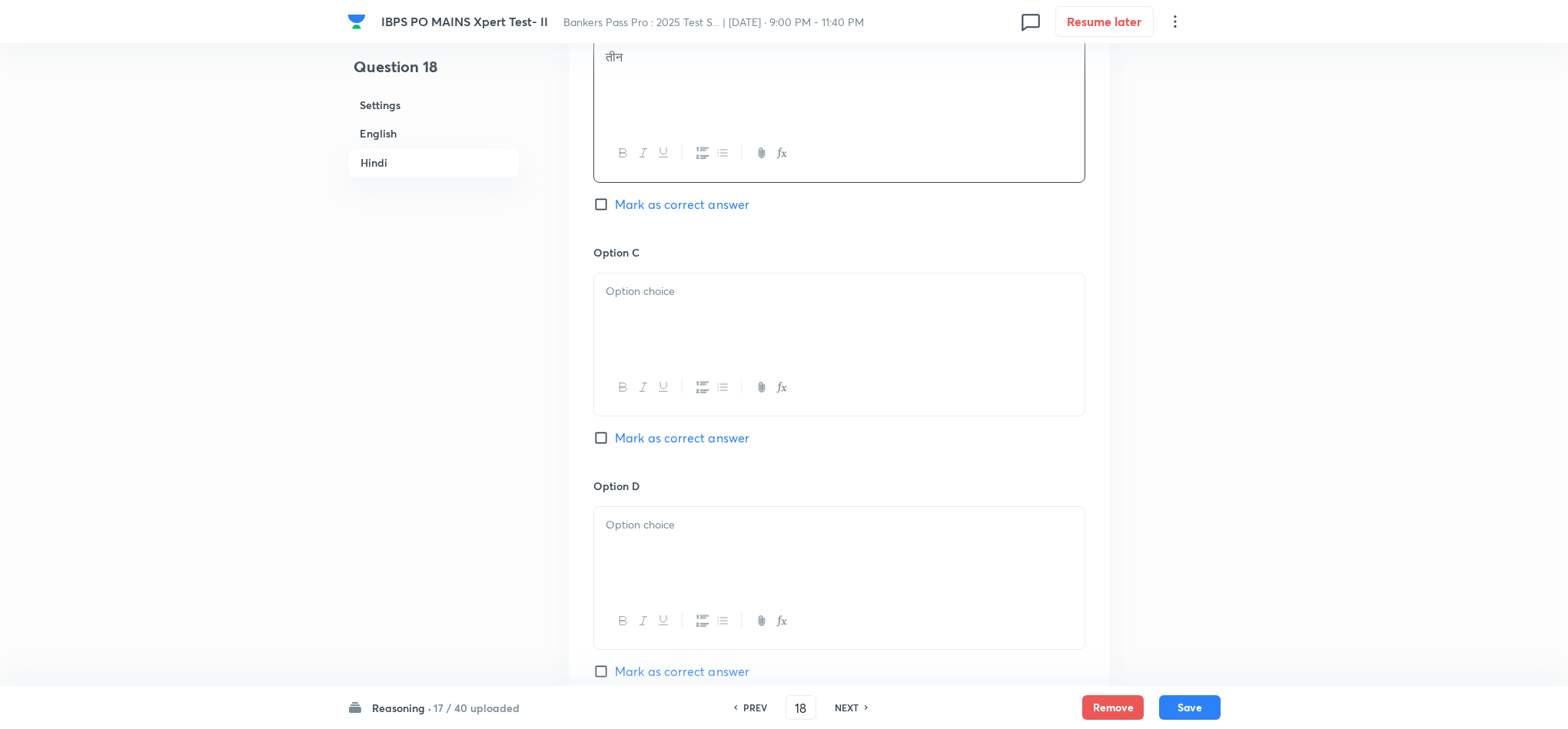
click at [612, 292] on p at bounding box center [839, 291] width 467 height 17
drag, startPoint x: 602, startPoint y: 323, endPoint x: 883, endPoint y: 399, distance: 291.1
click at [883, 399] on div "कोई नहीं एक इनमें से कोई नहीं इस प्रकार, सही उत्तर विकल्प 1 है।" at bounding box center [839, 345] width 492 height 146
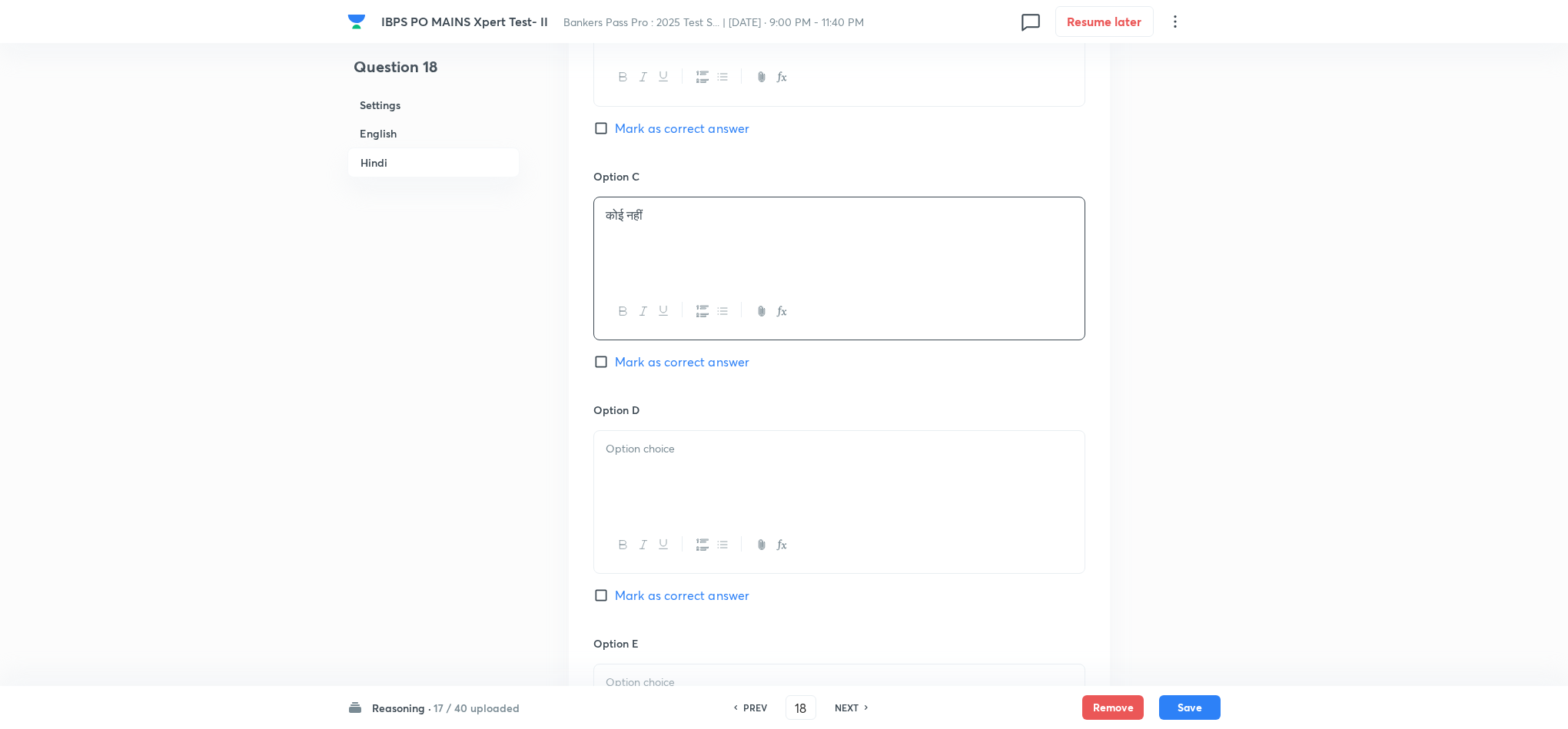
scroll to position [3875, 0]
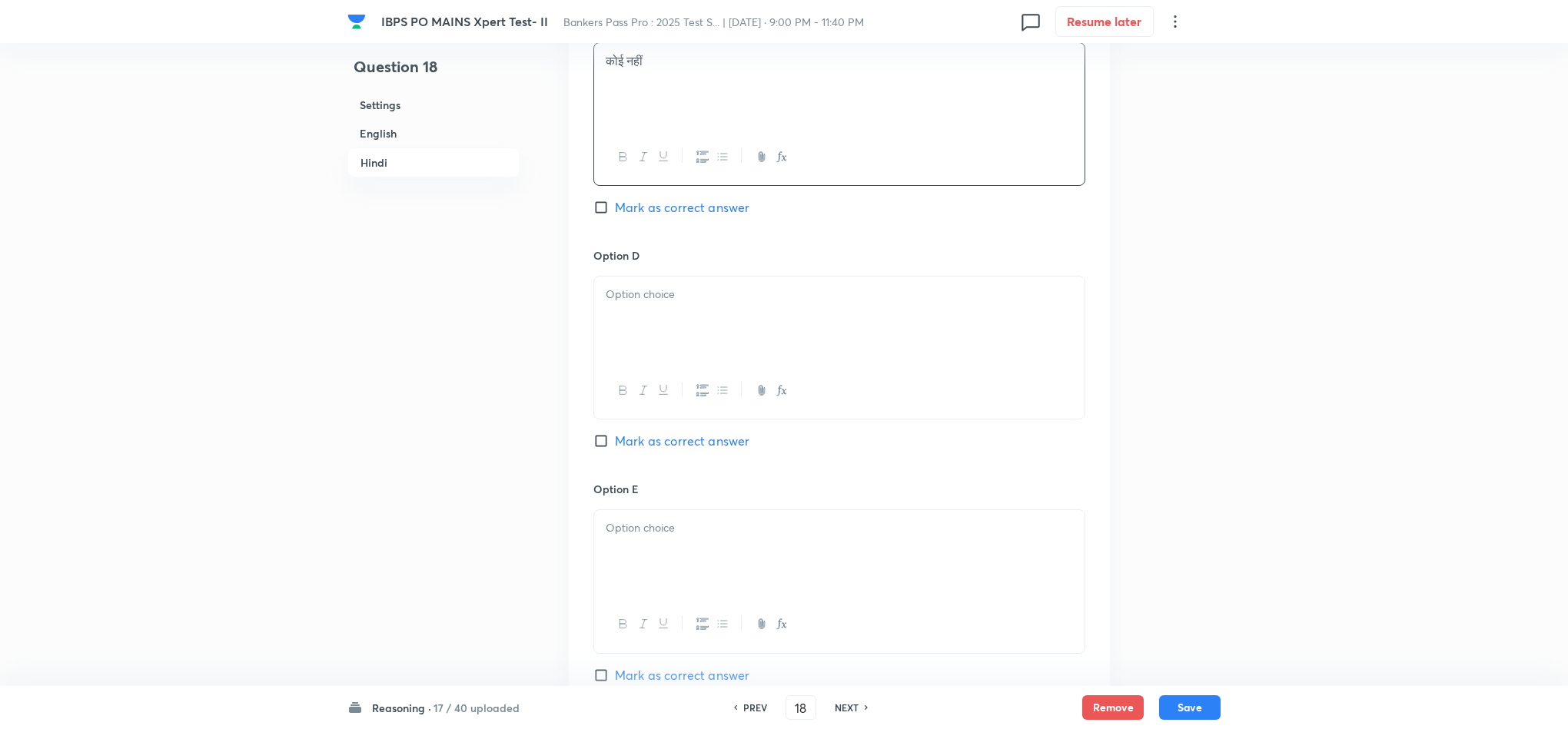
click at [635, 304] on p at bounding box center [839, 294] width 467 height 17
drag, startPoint x: 604, startPoint y: 327, endPoint x: 860, endPoint y: 360, distance: 258.1
click at [860, 360] on div "एक इनमें से कोई नहीं इस प्रकार, सही उत्तर विकल्प 1 है।" at bounding box center [839, 319] width 490 height 86
click at [685, 565] on div at bounding box center [839, 553] width 490 height 86
drag, startPoint x: 759, startPoint y: 558, endPoint x: 614, endPoint y: 565, distance: 145.2
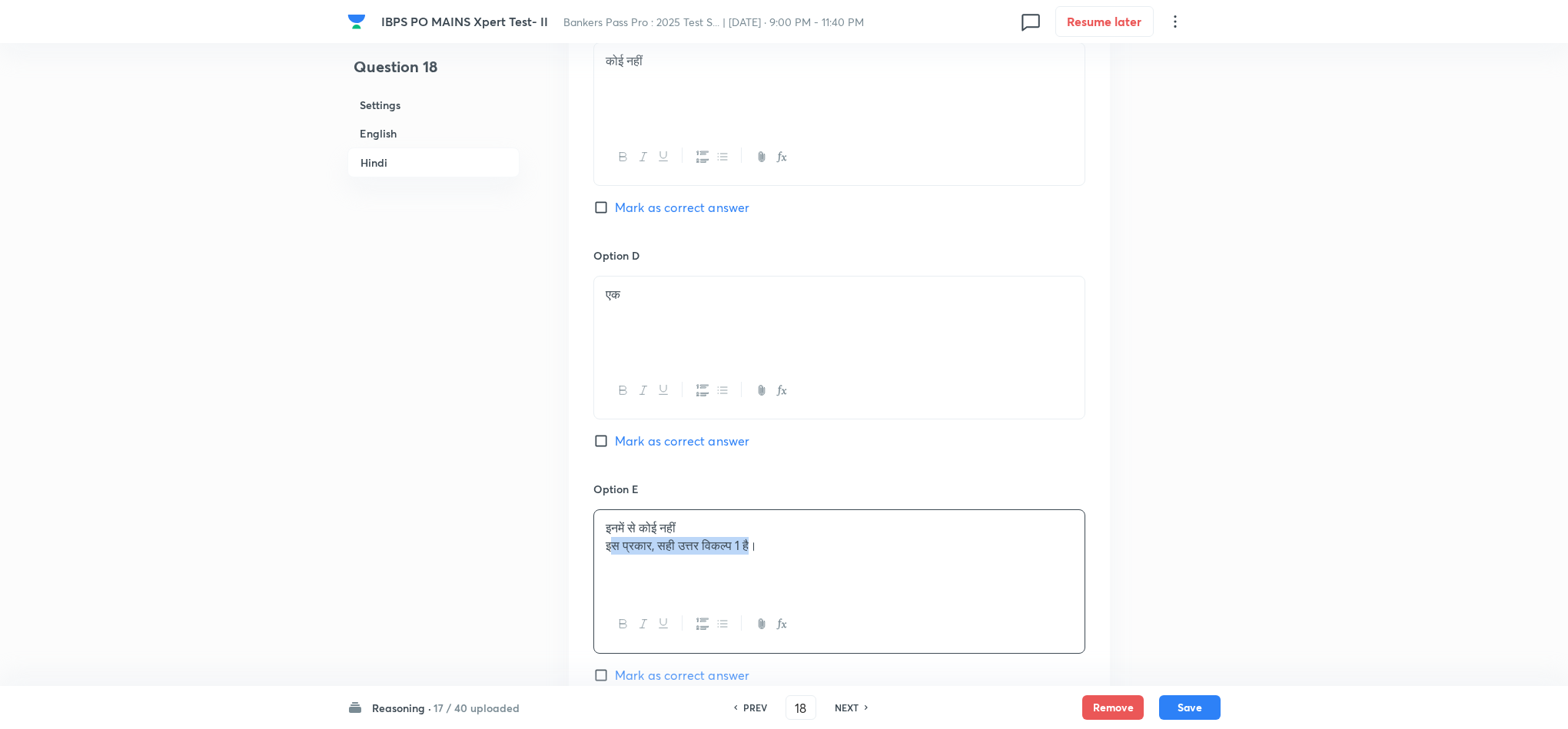
click at [614, 565] on div "इनमें से कोई नहीं इस प्रकार, सही उत्तर विकल्प 1 है।" at bounding box center [839, 553] width 490 height 86
click at [863, 554] on p "इस प्रकार, सही उत्तर विकल्प 1 है।" at bounding box center [839, 546] width 467 height 17
drag, startPoint x: 841, startPoint y: 562, endPoint x: 591, endPoint y: 570, distance: 250.1
click at [591, 570] on div "Option A दो Marked as correct Option B तीन Mark as correct answer Option C कोई …" at bounding box center [839, 115] width 541 height 1187
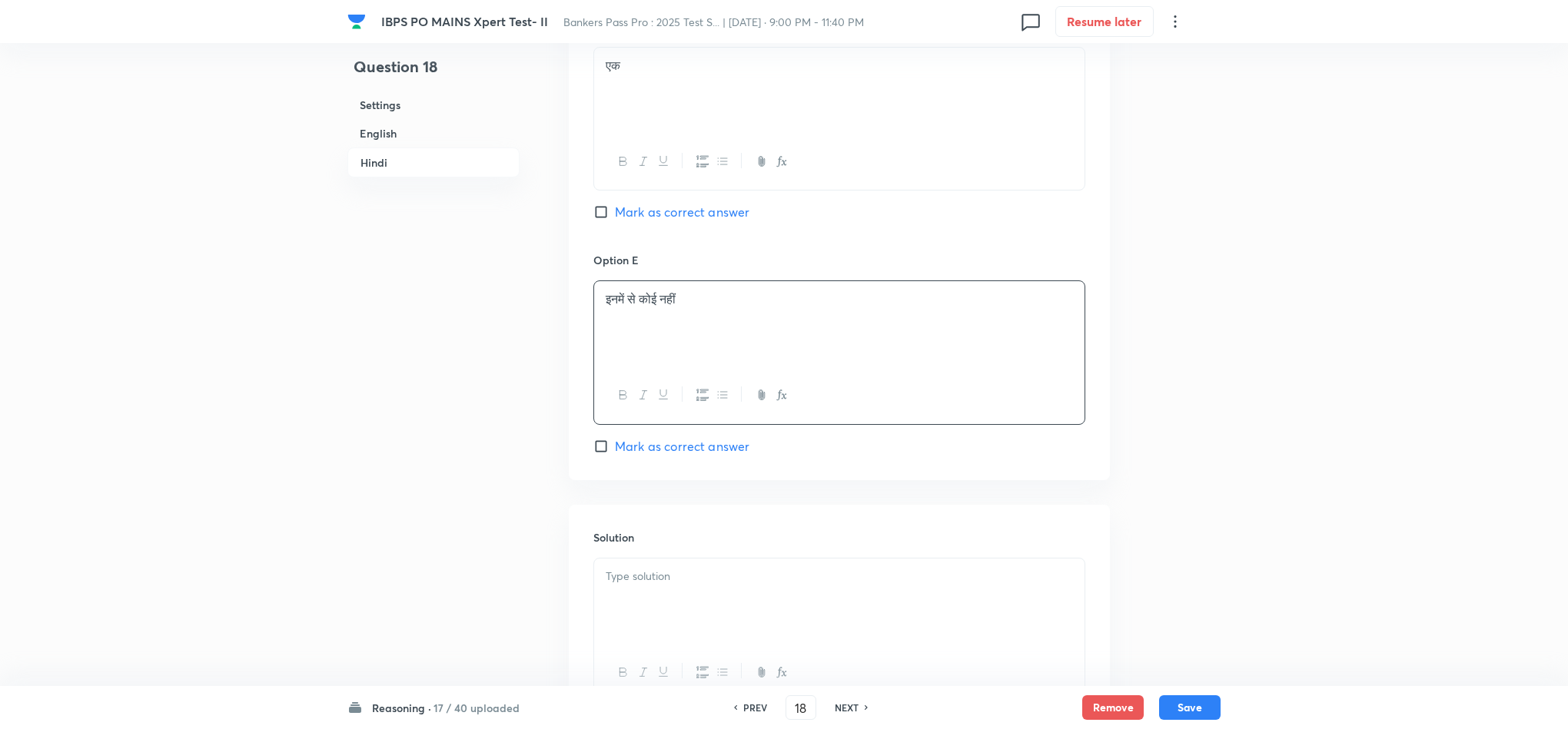
scroll to position [4106, 0]
click at [658, 579] on p at bounding box center [839, 575] width 467 height 17
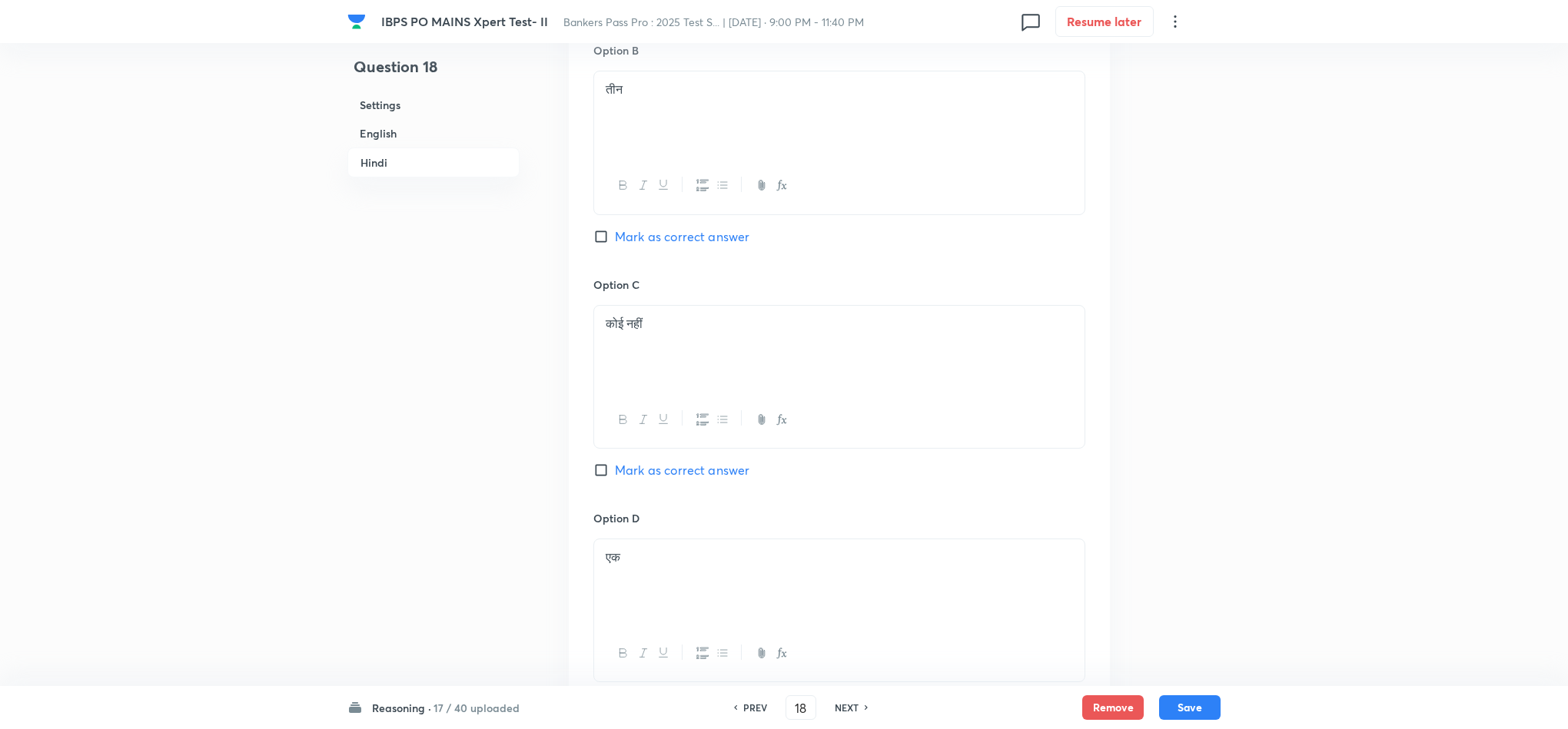
scroll to position [3184, 0]
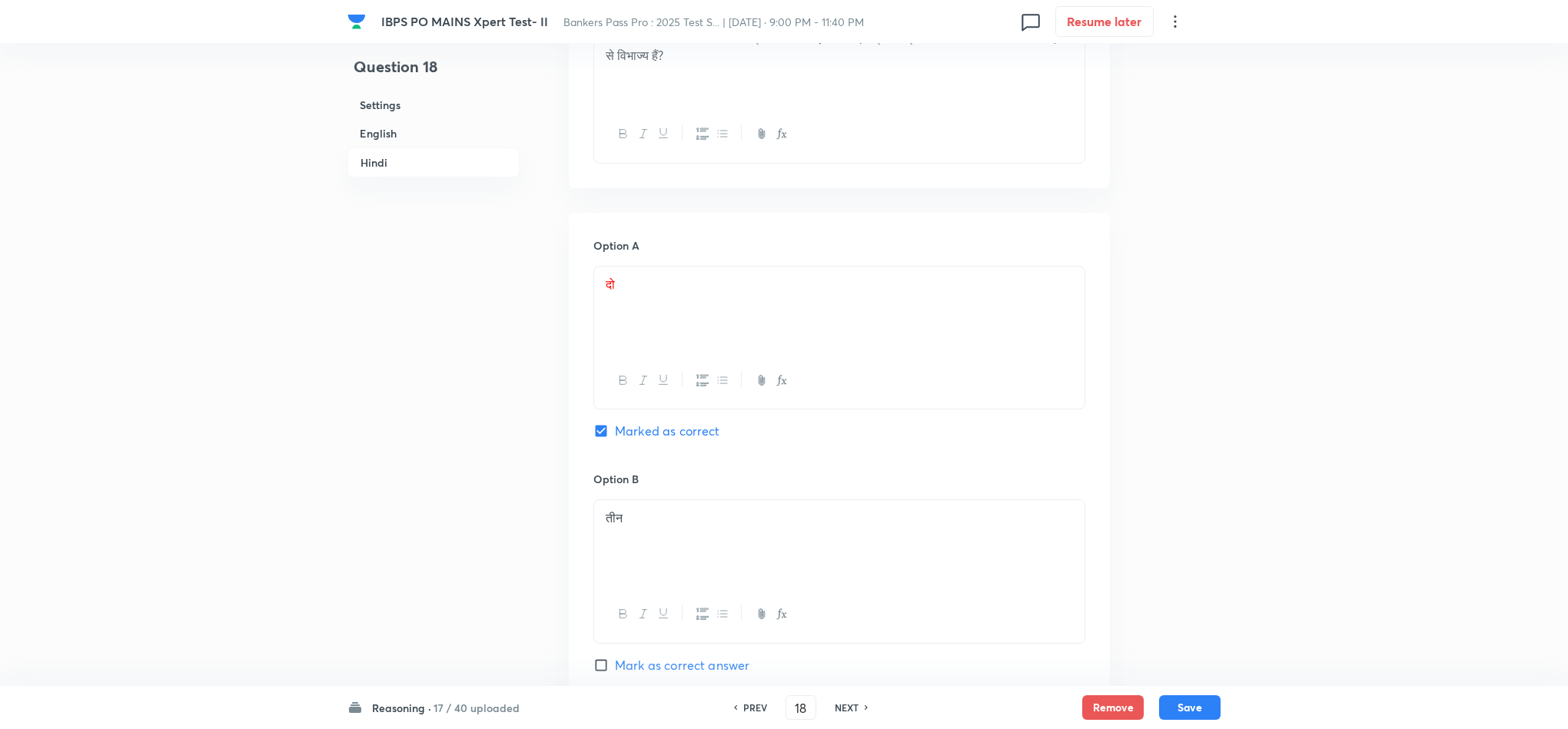
click at [1191, 691] on div "Reasoning · 17 / 40 uploaded PREV 18 ​ NEXT Remove Save" at bounding box center [784, 707] width 873 height 43
click at [1188, 706] on button "Save" at bounding box center [1190, 705] width 62 height 24
type input "19"
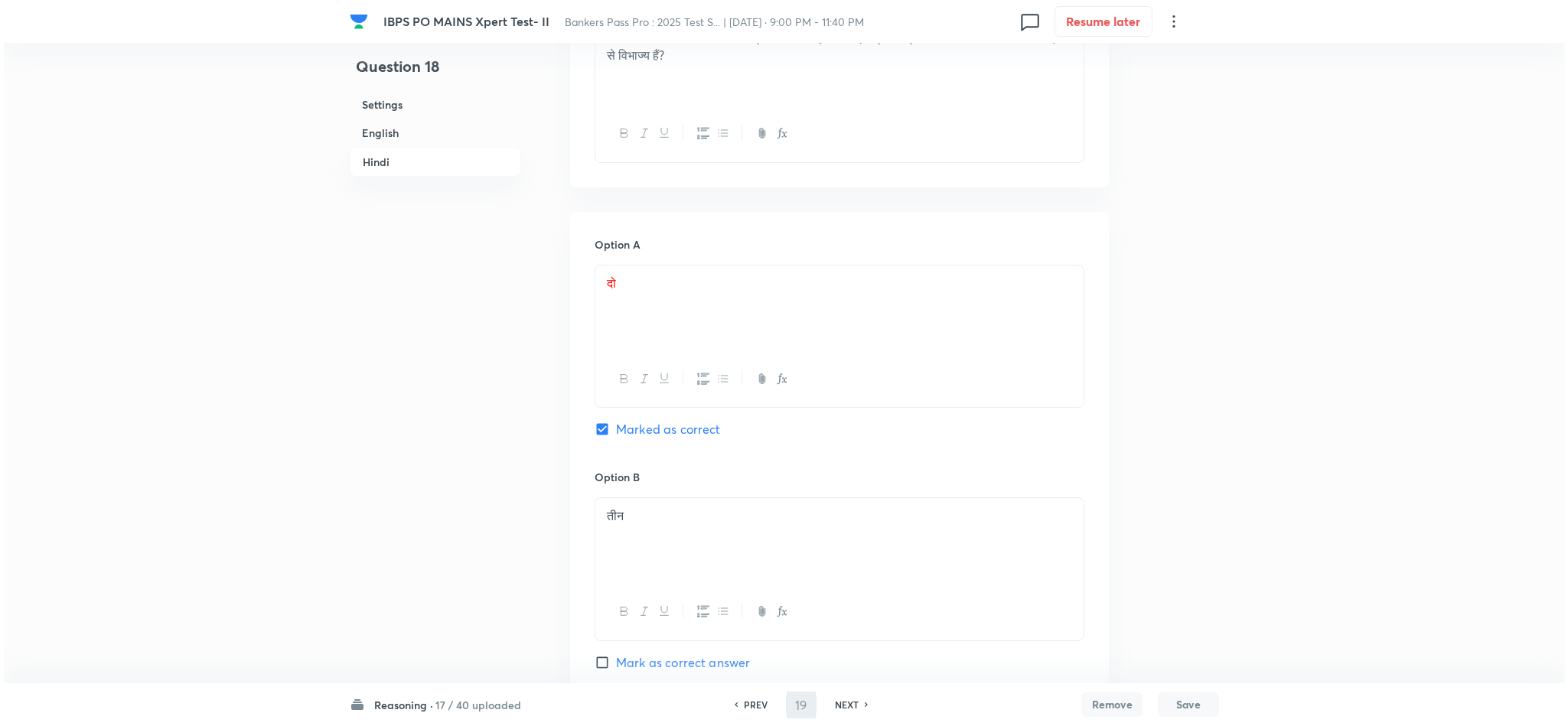
scroll to position [0, 0]
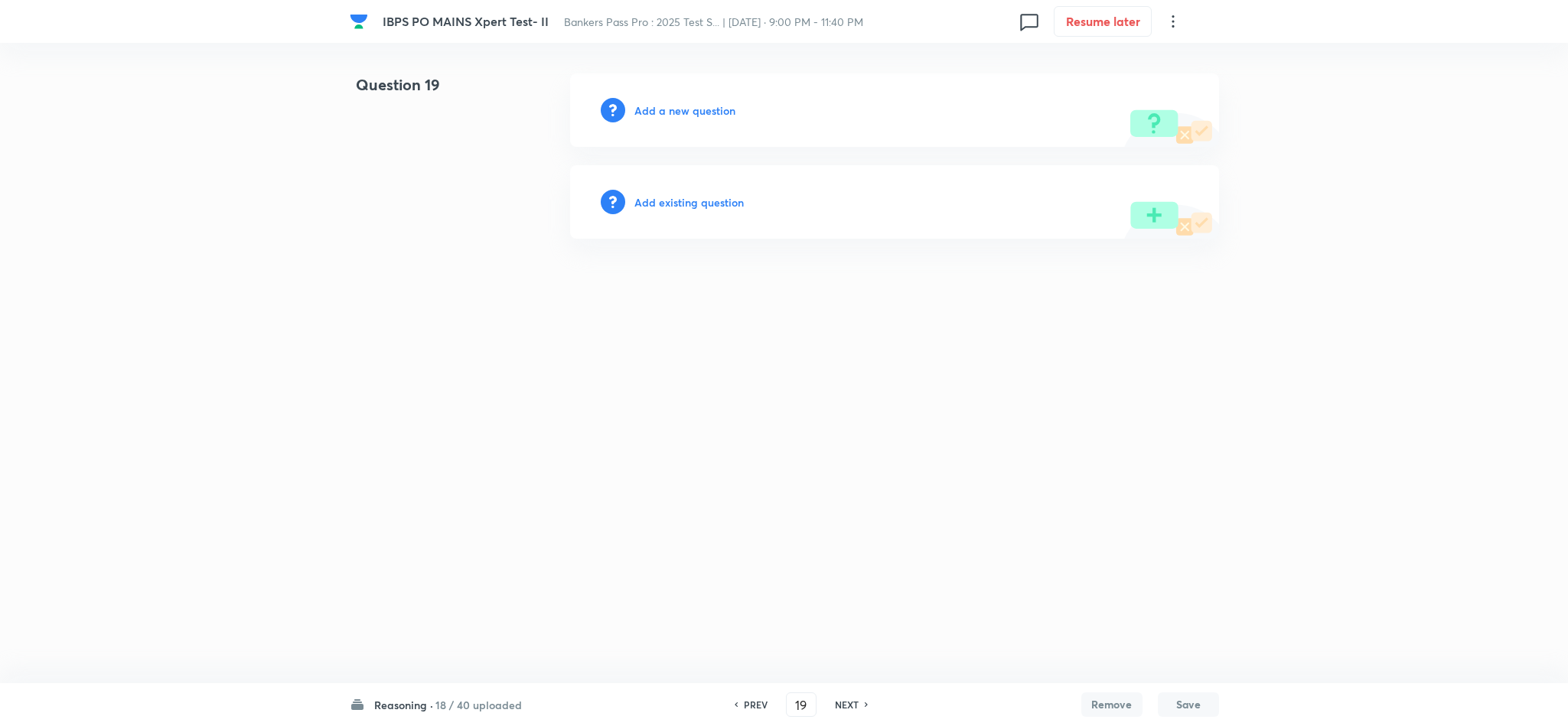
click at [655, 112] on h6 "Add a new question" at bounding box center [684, 110] width 101 height 16
click at [655, 112] on h6 "Choose a question type" at bounding box center [693, 110] width 118 height 16
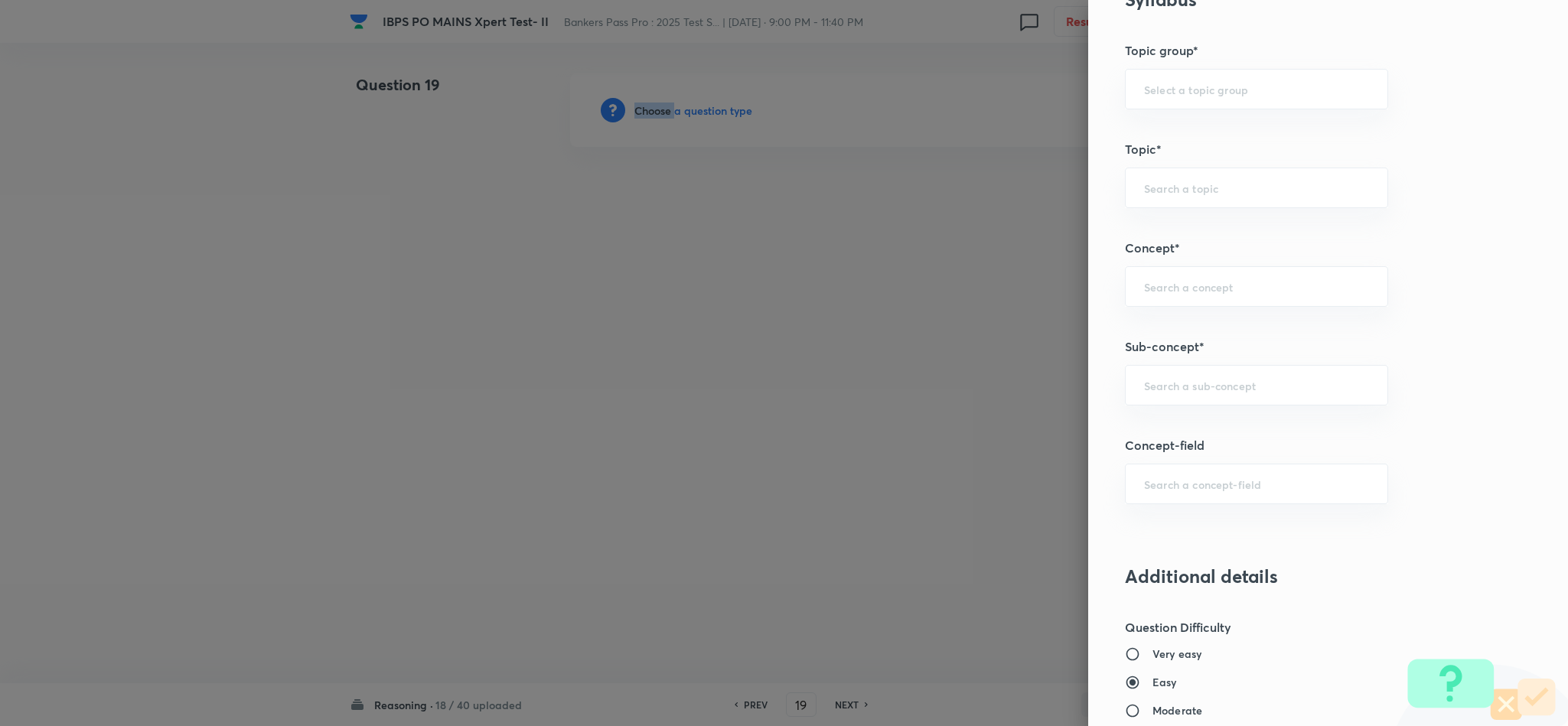
scroll to position [803, 0]
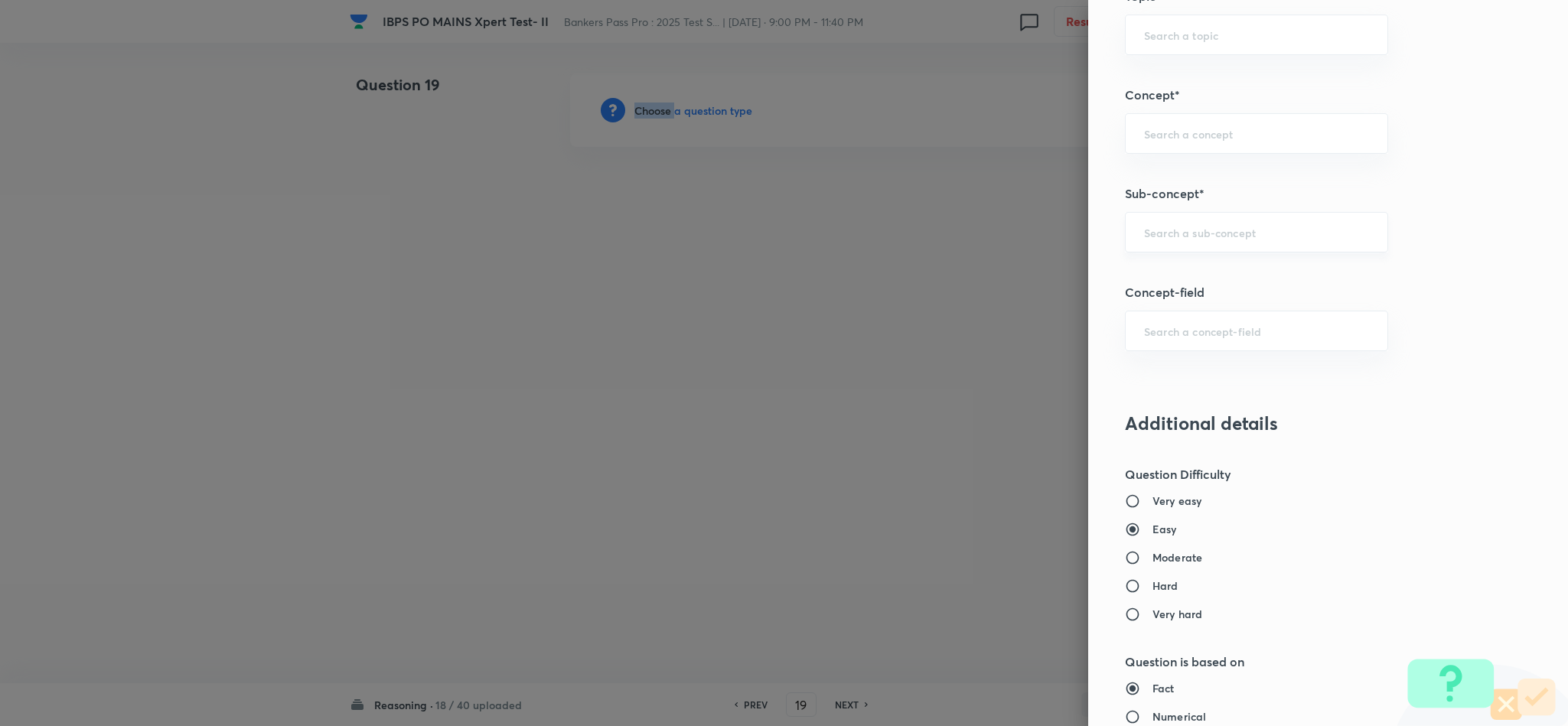
click at [1187, 250] on div "​" at bounding box center [1257, 232] width 263 height 40
type input "m"
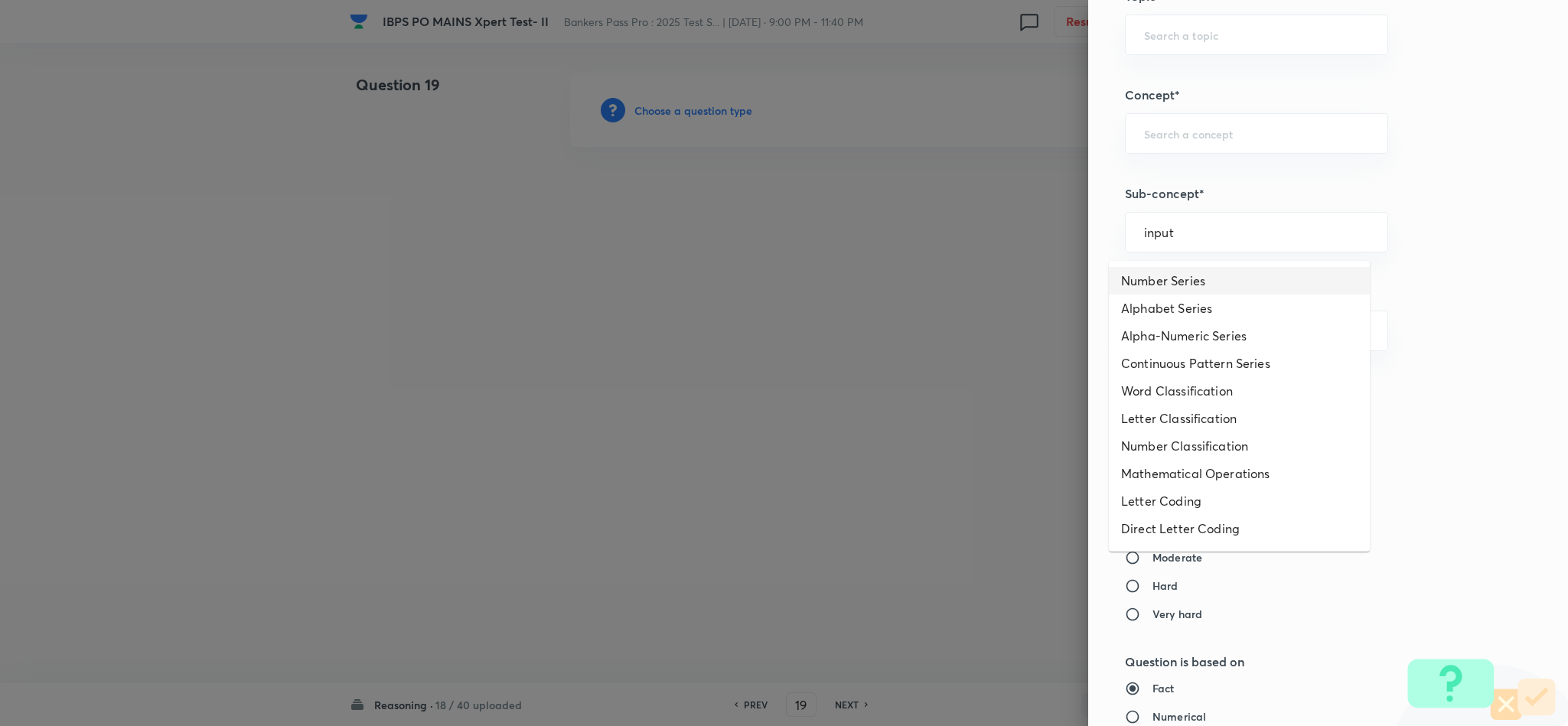
click at [1213, 271] on li "Number Series" at bounding box center [1239, 280] width 261 height 28
type input "Number Series"
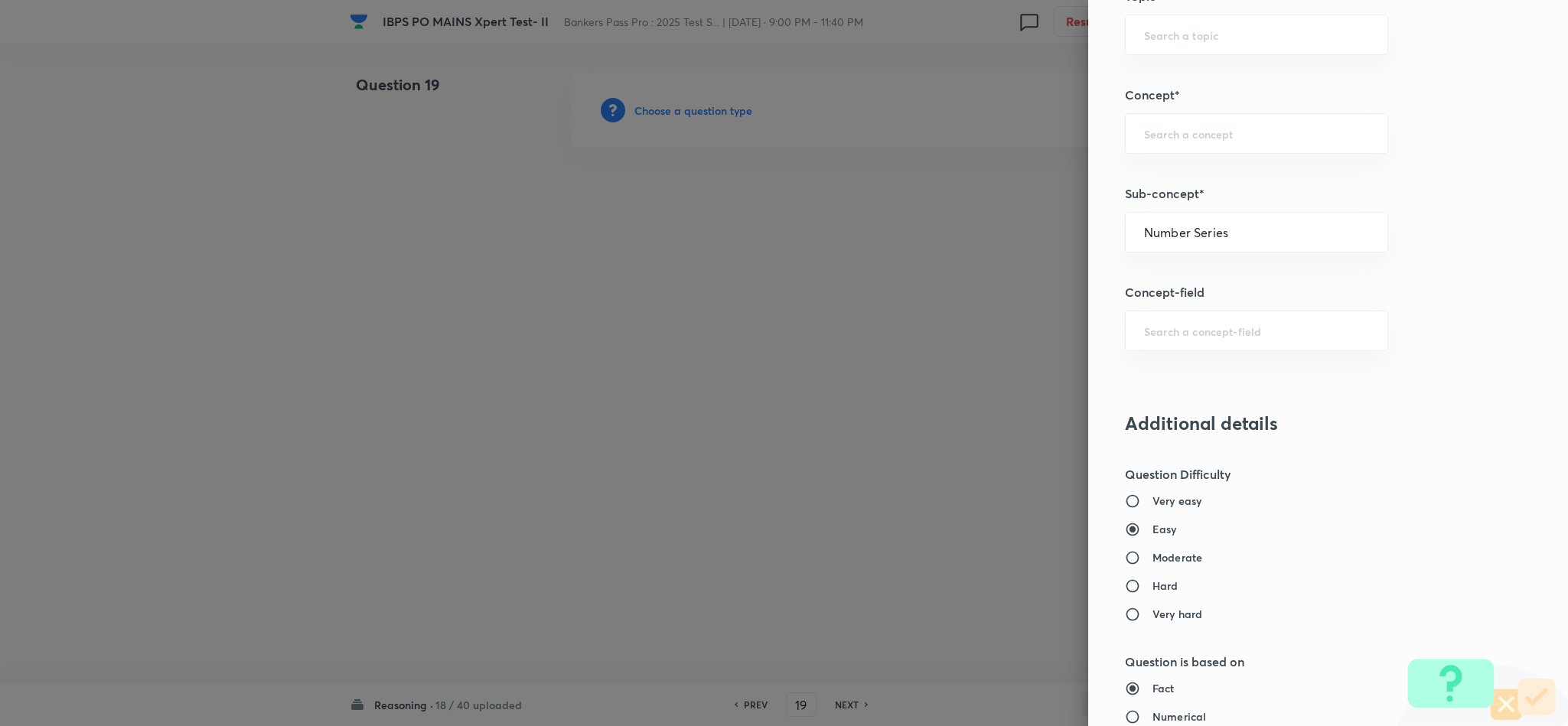
type input "Reasoning"
type input "Verbal Reasoning"
type input "Series"
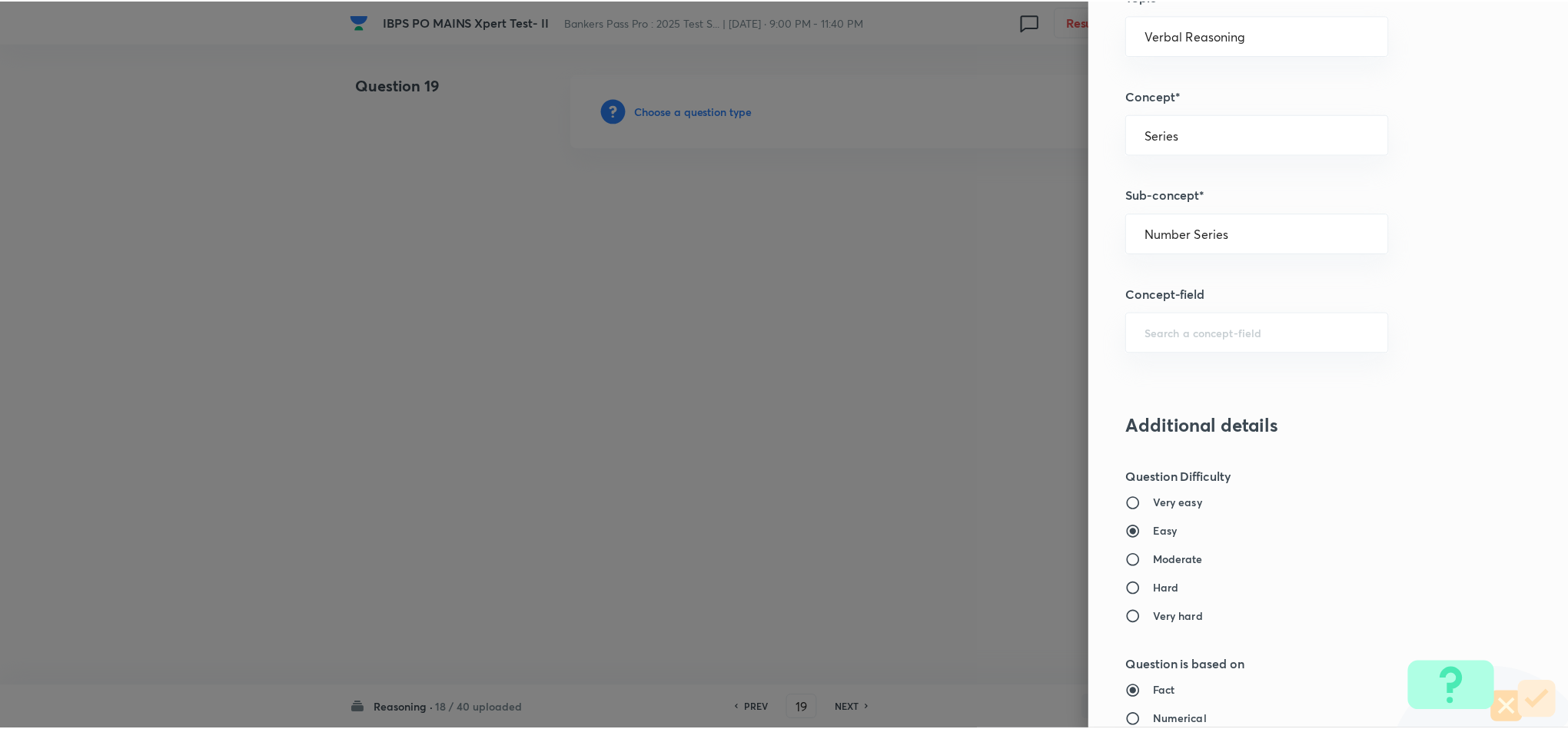
scroll to position [1369, 0]
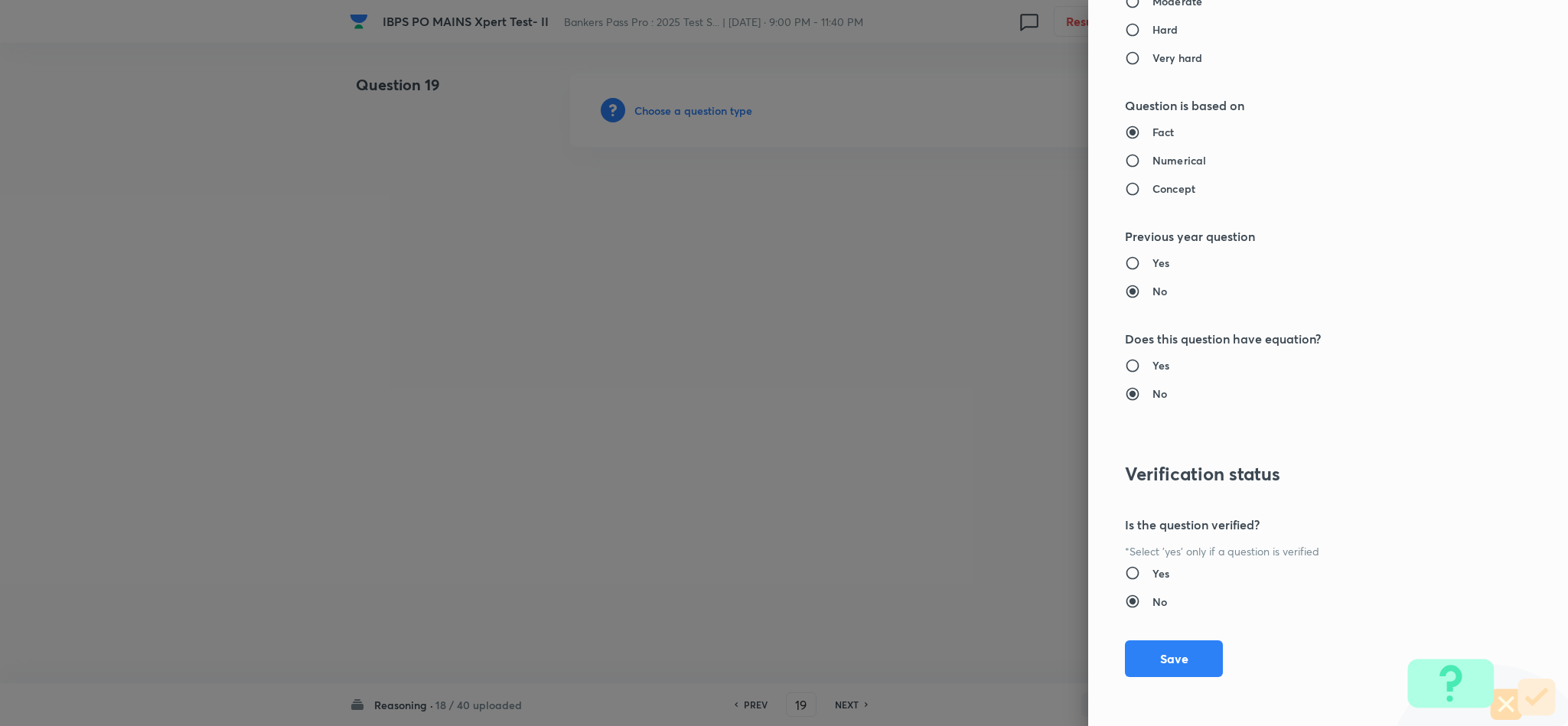
drag, startPoint x: 1144, startPoint y: 652, endPoint x: 798, endPoint y: 677, distance: 346.9
click at [1144, 652] on button "Save" at bounding box center [1174, 659] width 98 height 36
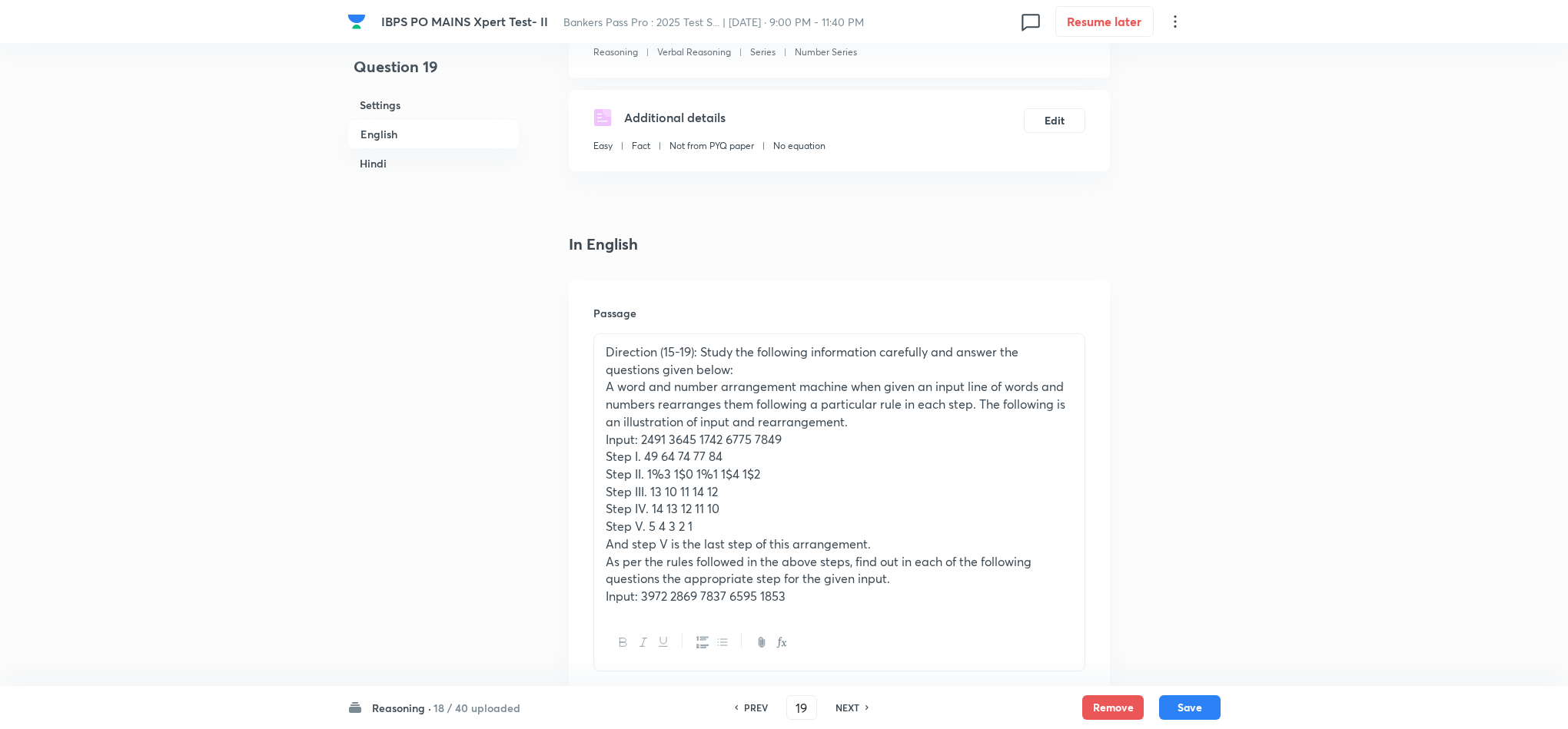
scroll to position [461, 0]
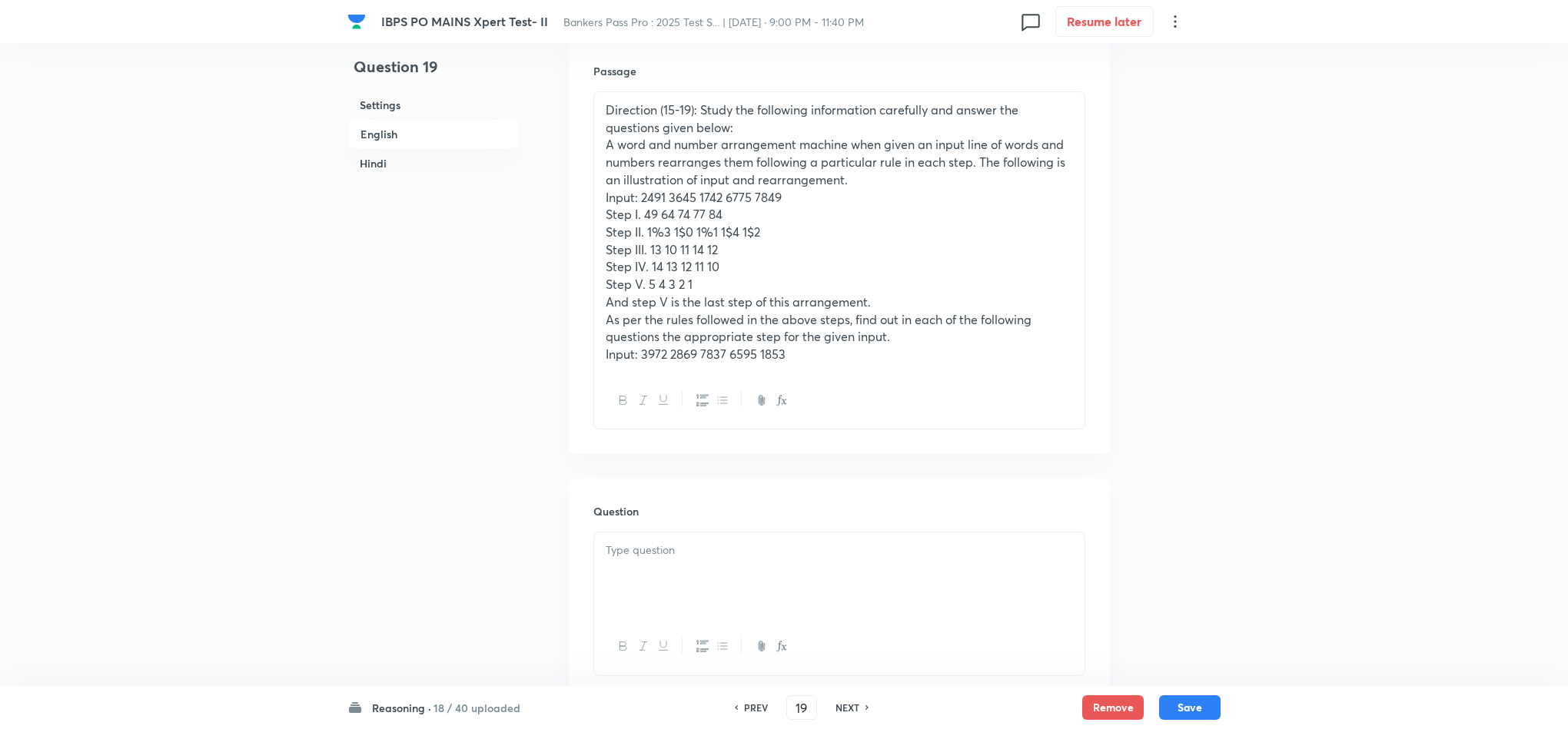
click at [634, 572] on div at bounding box center [839, 575] width 490 height 86
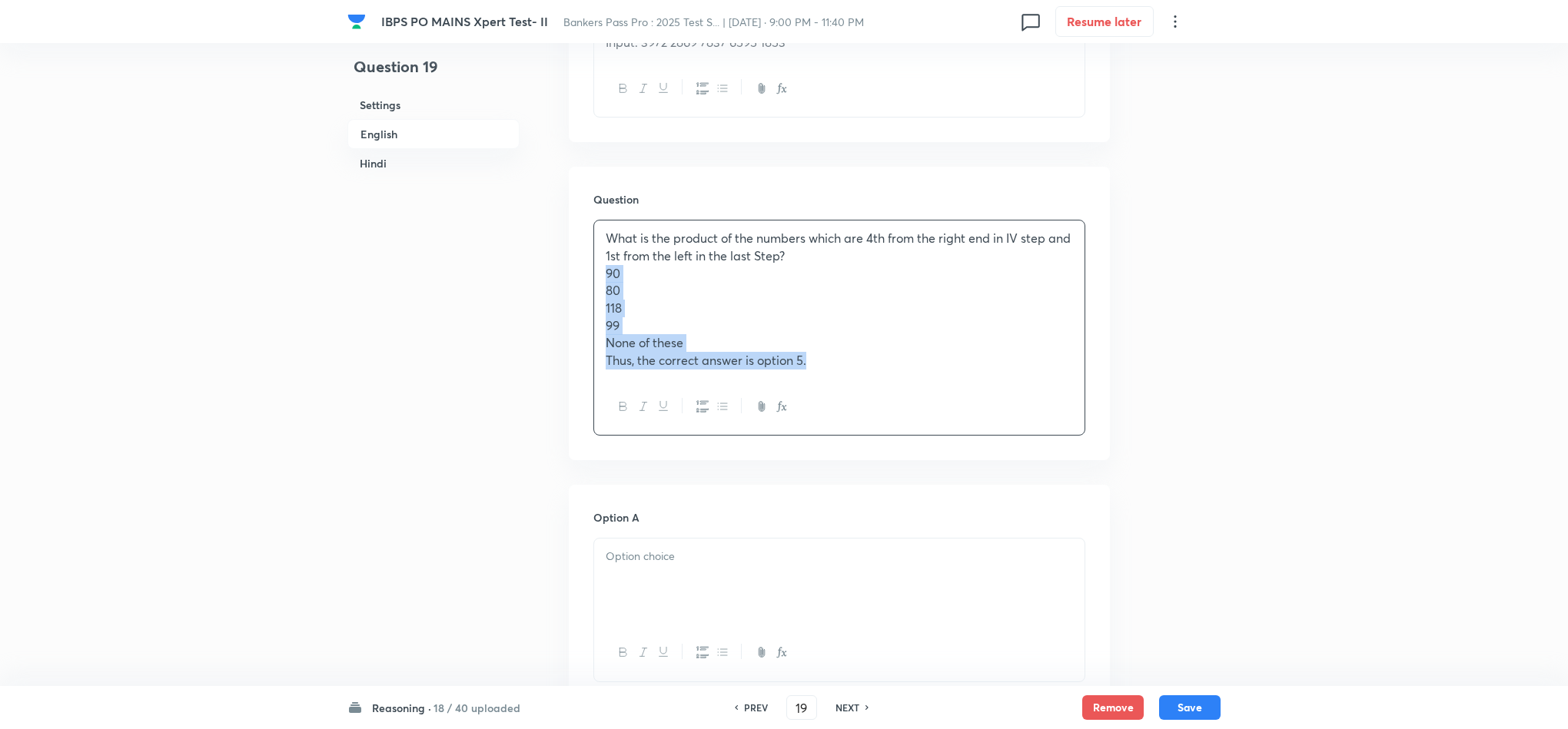
scroll to position [1187, 0]
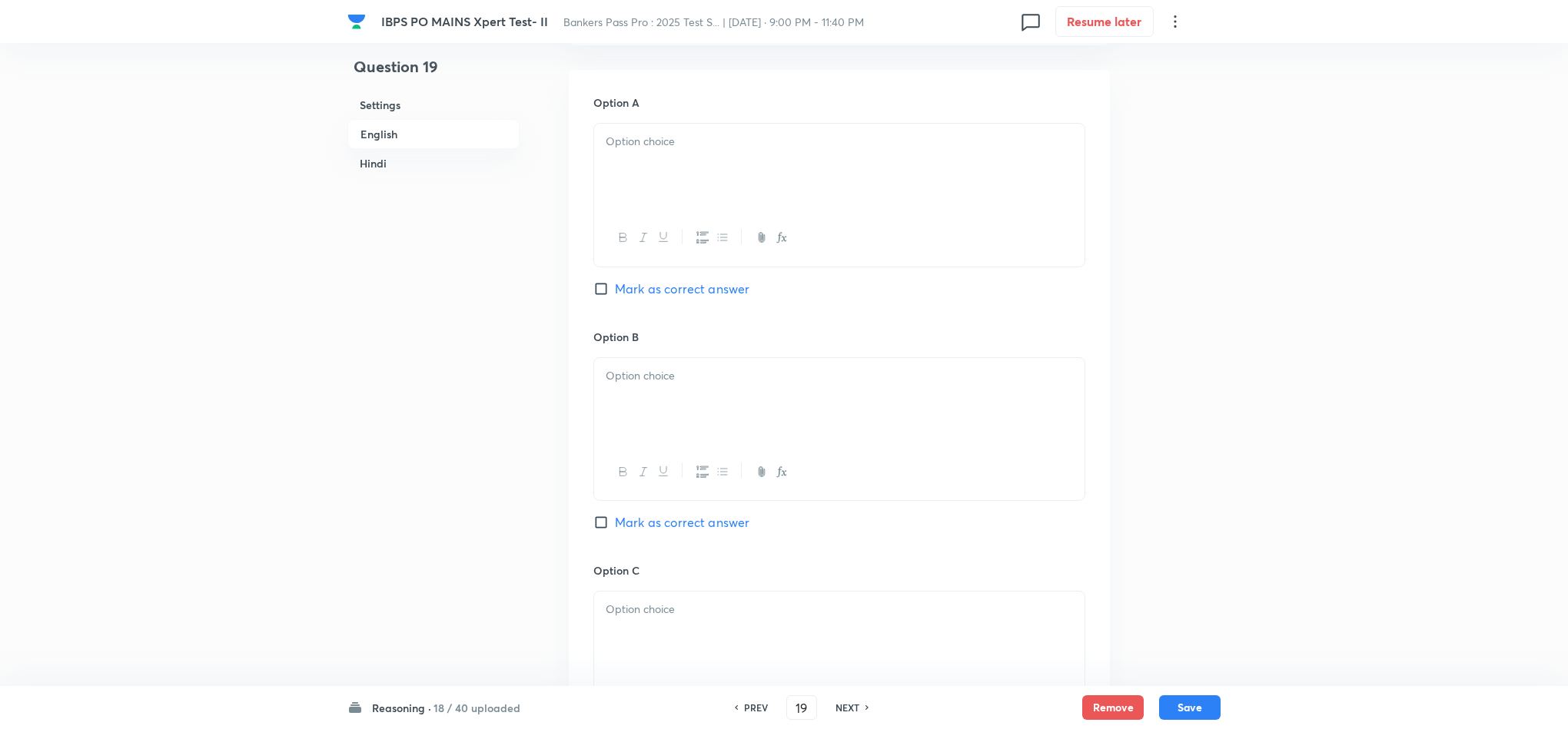
drag, startPoint x: 598, startPoint y: 590, endPoint x: 1006, endPoint y: 746, distance: 436.8
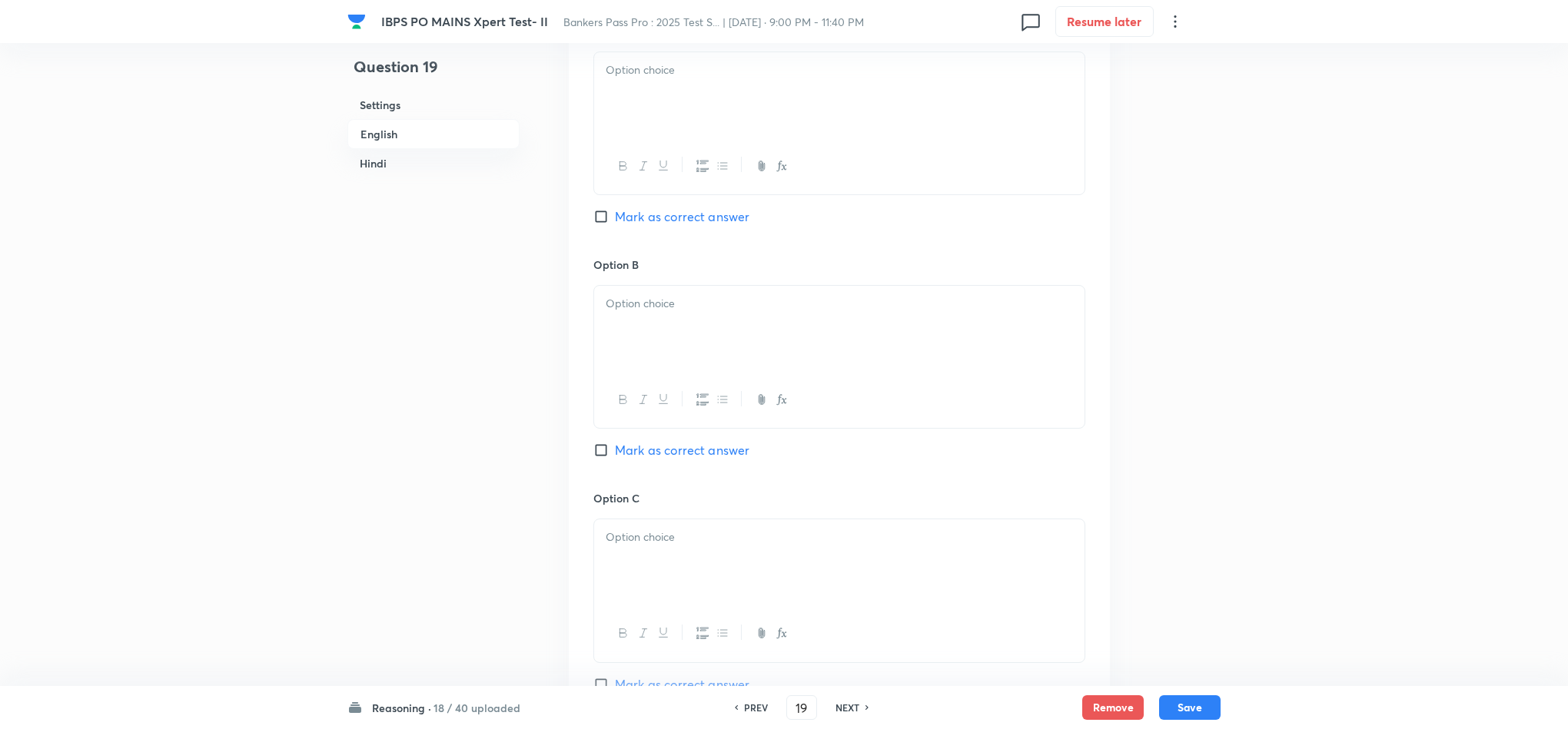
click at [604, 109] on div at bounding box center [839, 94] width 490 height 86
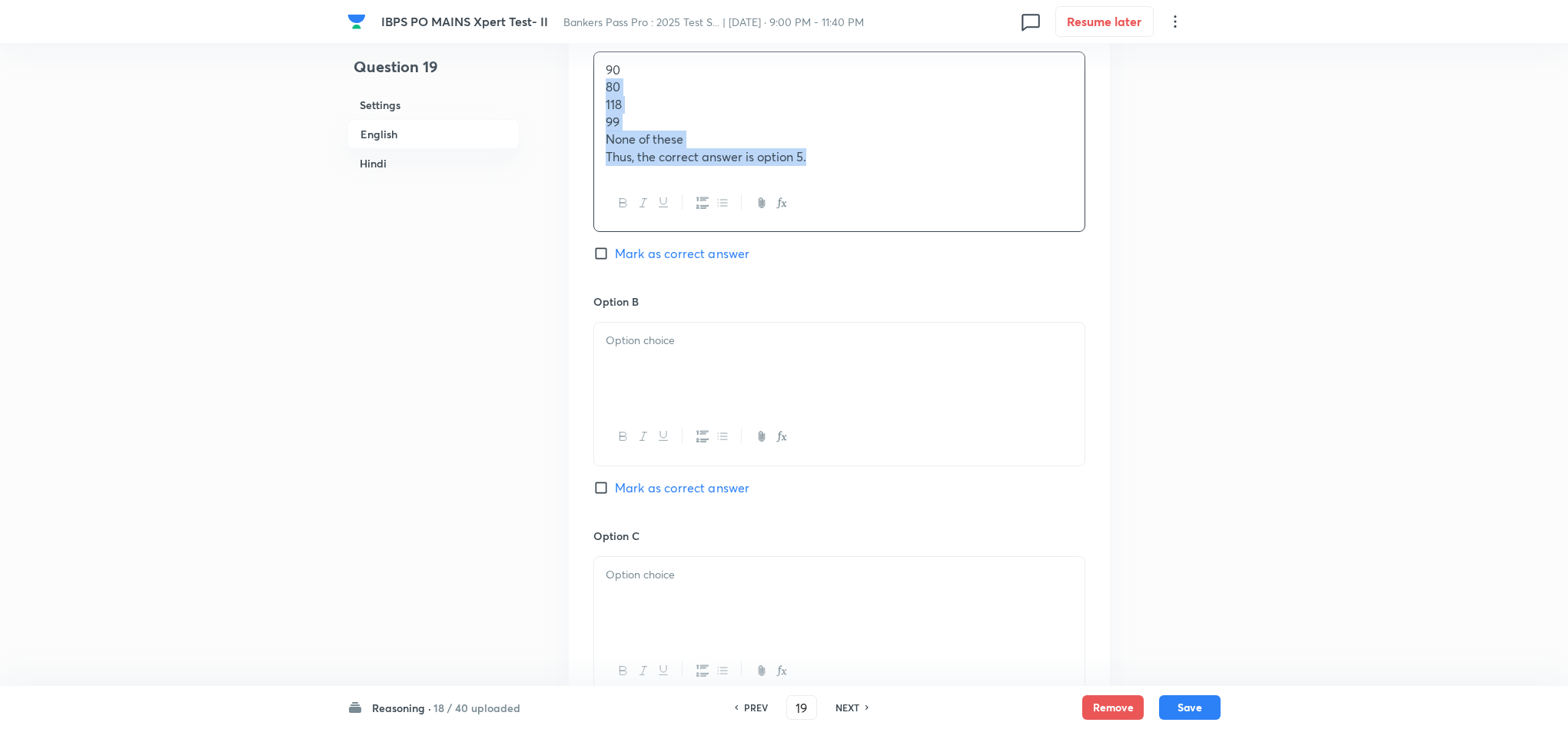
drag, startPoint x: 602, startPoint y: 90, endPoint x: 1010, endPoint y: 203, distance: 423.4
click at [1010, 203] on div "90 80 118 99 None of these Thus, the correct answer is option 5." at bounding box center [839, 142] width 492 height 181
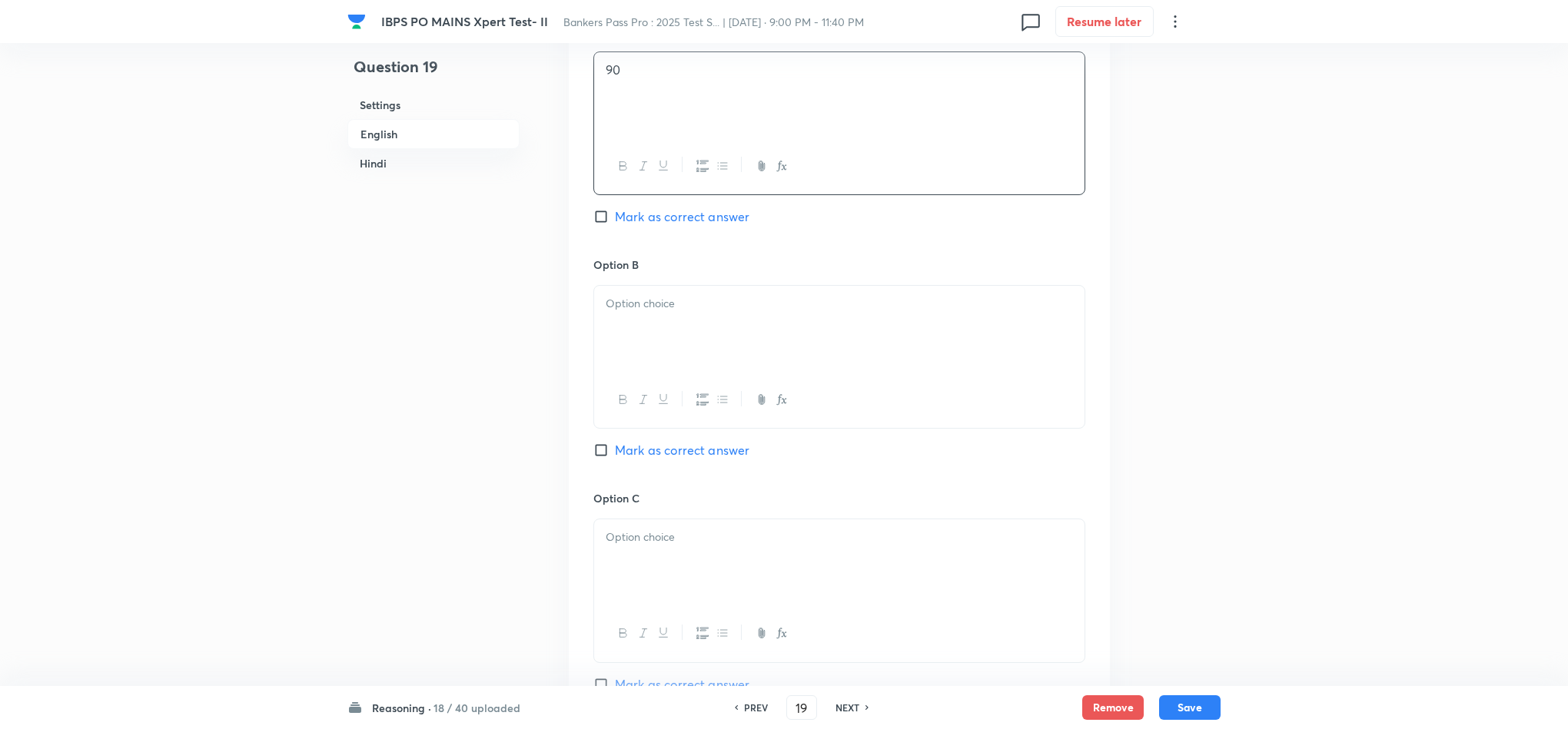
click at [644, 360] on div at bounding box center [839, 328] width 490 height 86
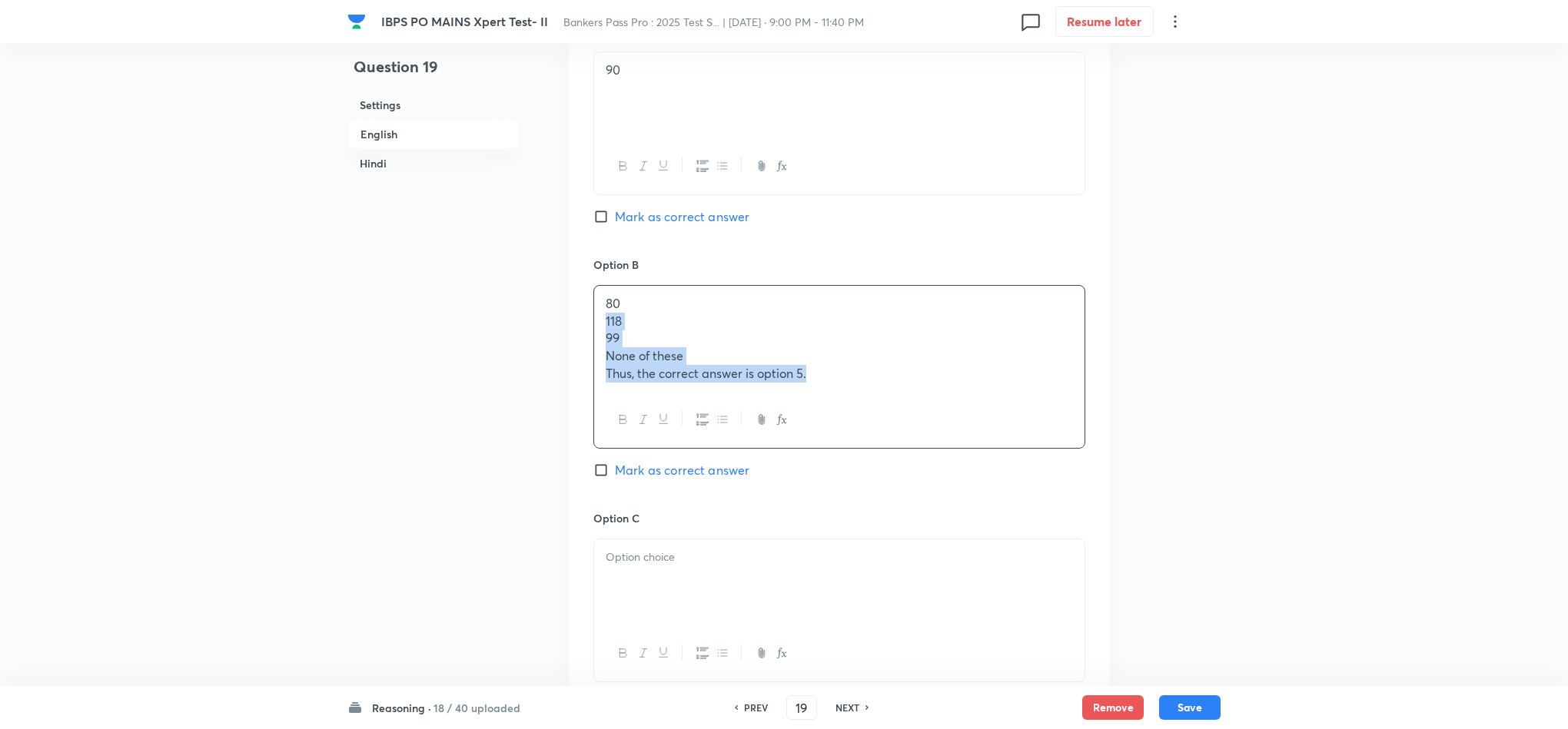
drag, startPoint x: 600, startPoint y: 325, endPoint x: 959, endPoint y: 387, distance: 364.3
click at [959, 387] on div "80 118 99 None of these Thus, the correct answer is option 5." at bounding box center [839, 338] width 490 height 106
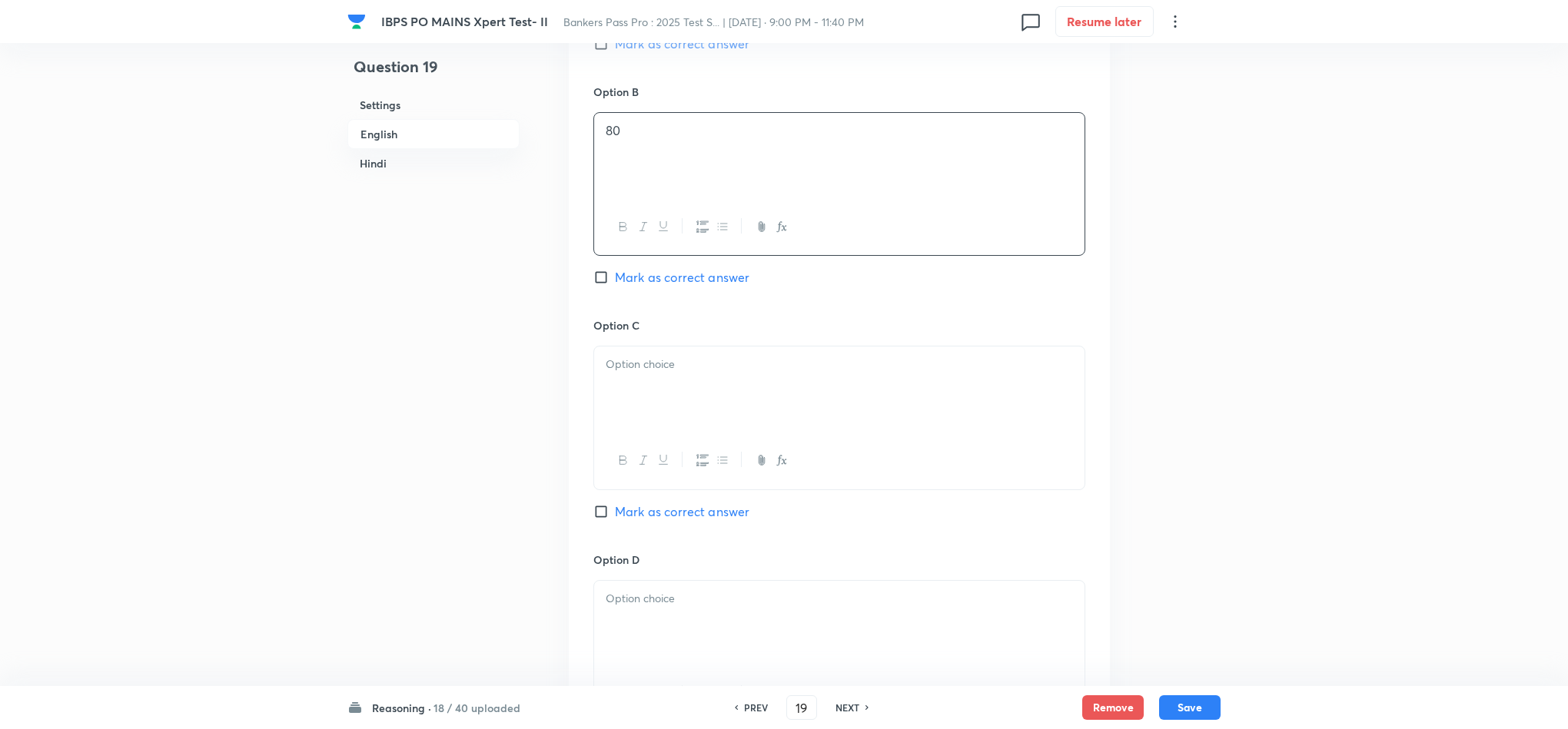
scroll to position [1418, 0]
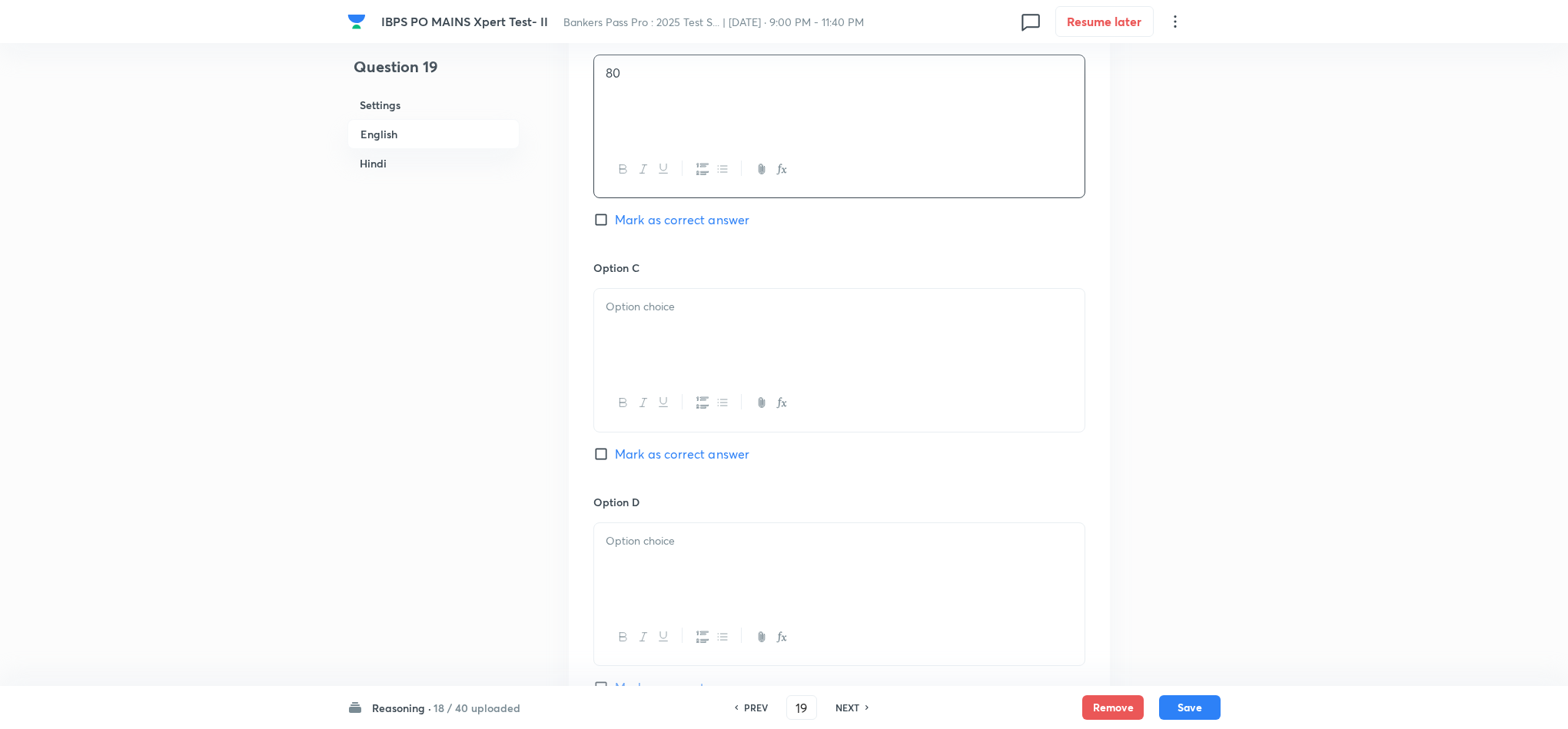
click at [644, 334] on div at bounding box center [839, 331] width 490 height 86
drag, startPoint x: 609, startPoint y: 323, endPoint x: 949, endPoint y: 383, distance: 345.3
click at [949, 383] on div "118 99 None of these Thus, the correct answer is option 5." at bounding box center [839, 361] width 492 height 146
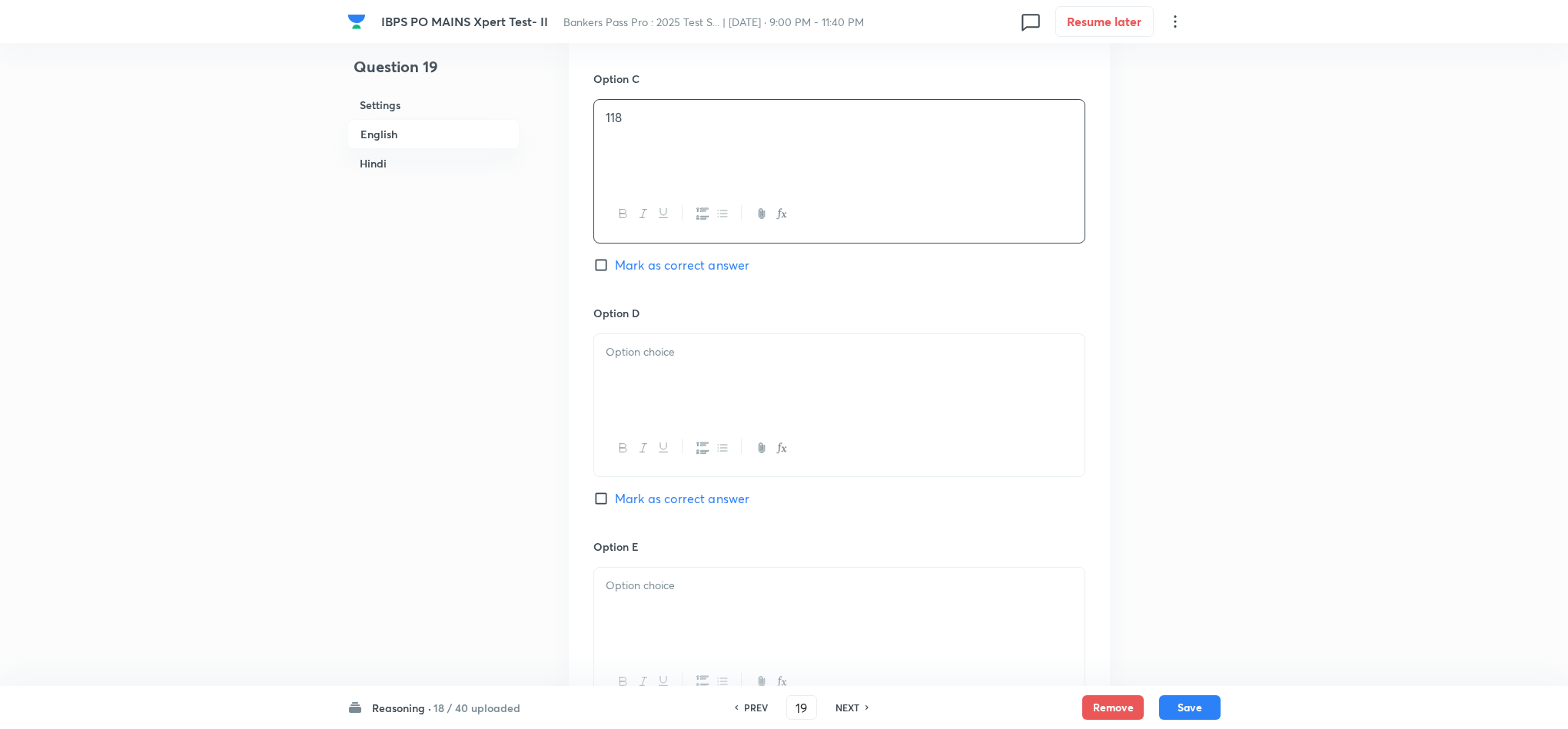
scroll to position [1648, 0]
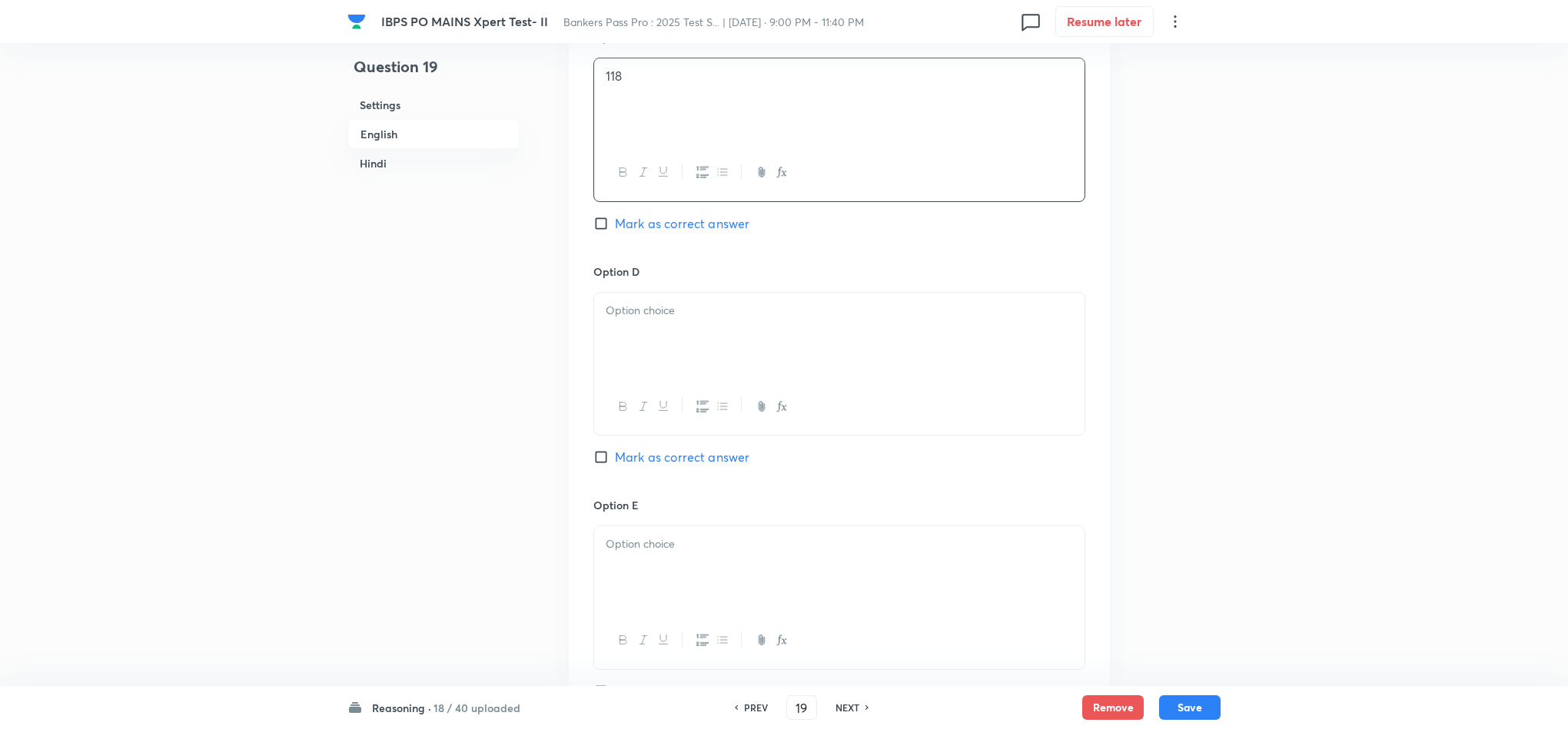
click at [652, 343] on div at bounding box center [839, 335] width 490 height 86
drag, startPoint x: 609, startPoint y: 328, endPoint x: 927, endPoint y: 367, distance: 320.4
click at [923, 367] on div "99 None of these Thus, the correct answer is option 5." at bounding box center [839, 335] width 490 height 86
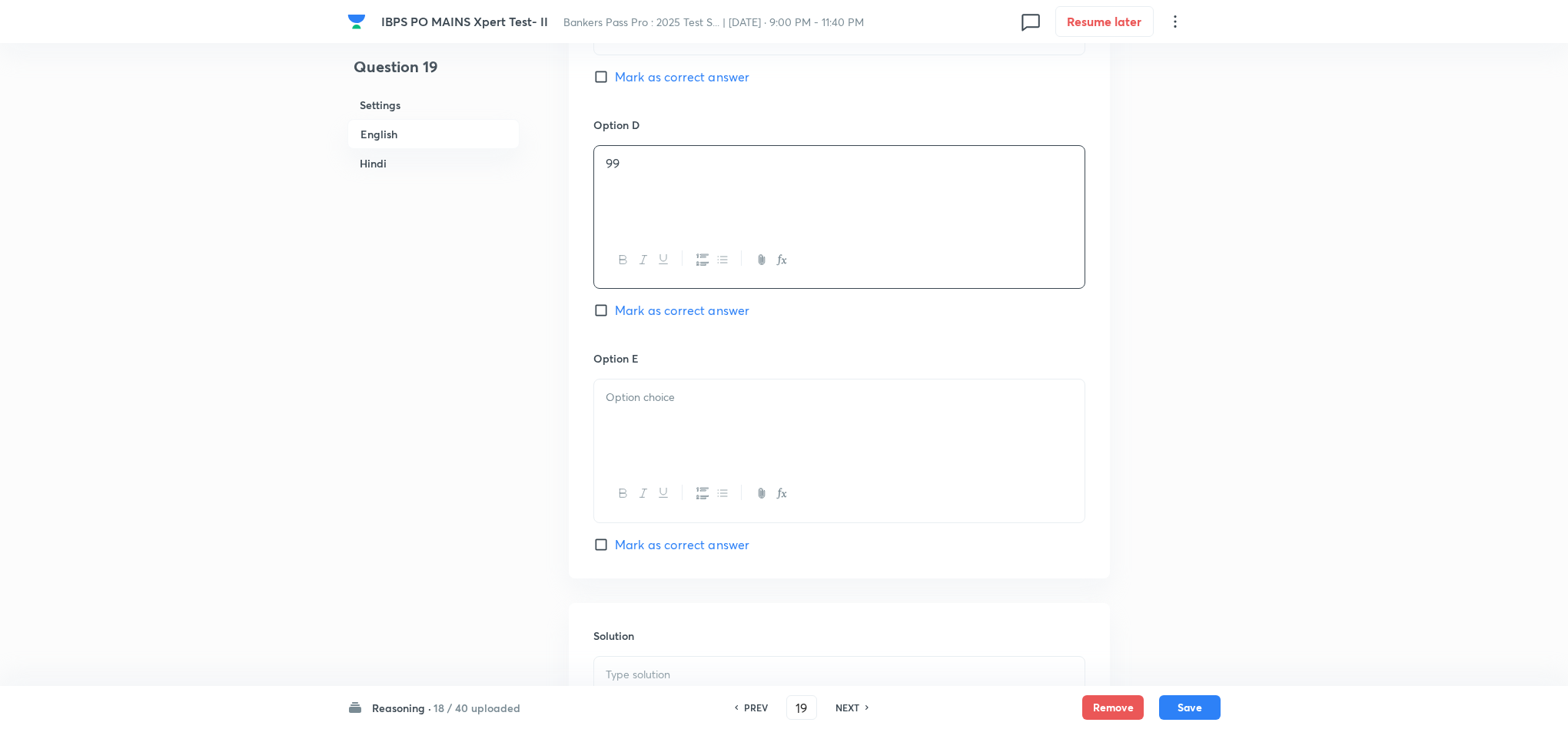
scroll to position [1878, 0]
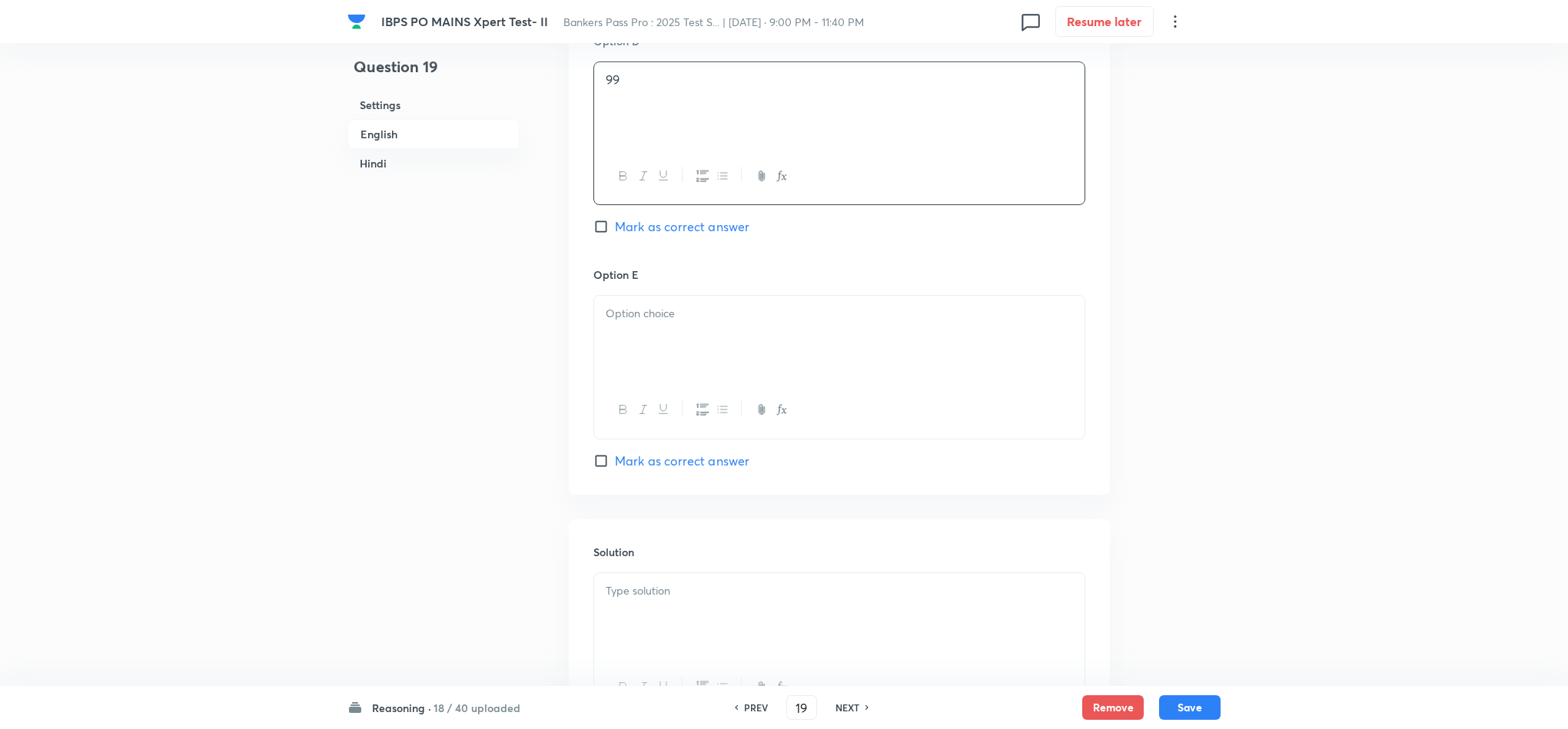
click at [632, 315] on p at bounding box center [839, 313] width 467 height 17
drag, startPoint x: 607, startPoint y: 338, endPoint x: 942, endPoint y: 401, distance: 340.9
click at [944, 373] on div "None of these Thus, the correct answer is option 5." at bounding box center [839, 338] width 490 height 86
click at [695, 622] on div at bounding box center [839, 615] width 490 height 86
click at [736, 459] on span "Mark as correct answer" at bounding box center [681, 460] width 134 height 18
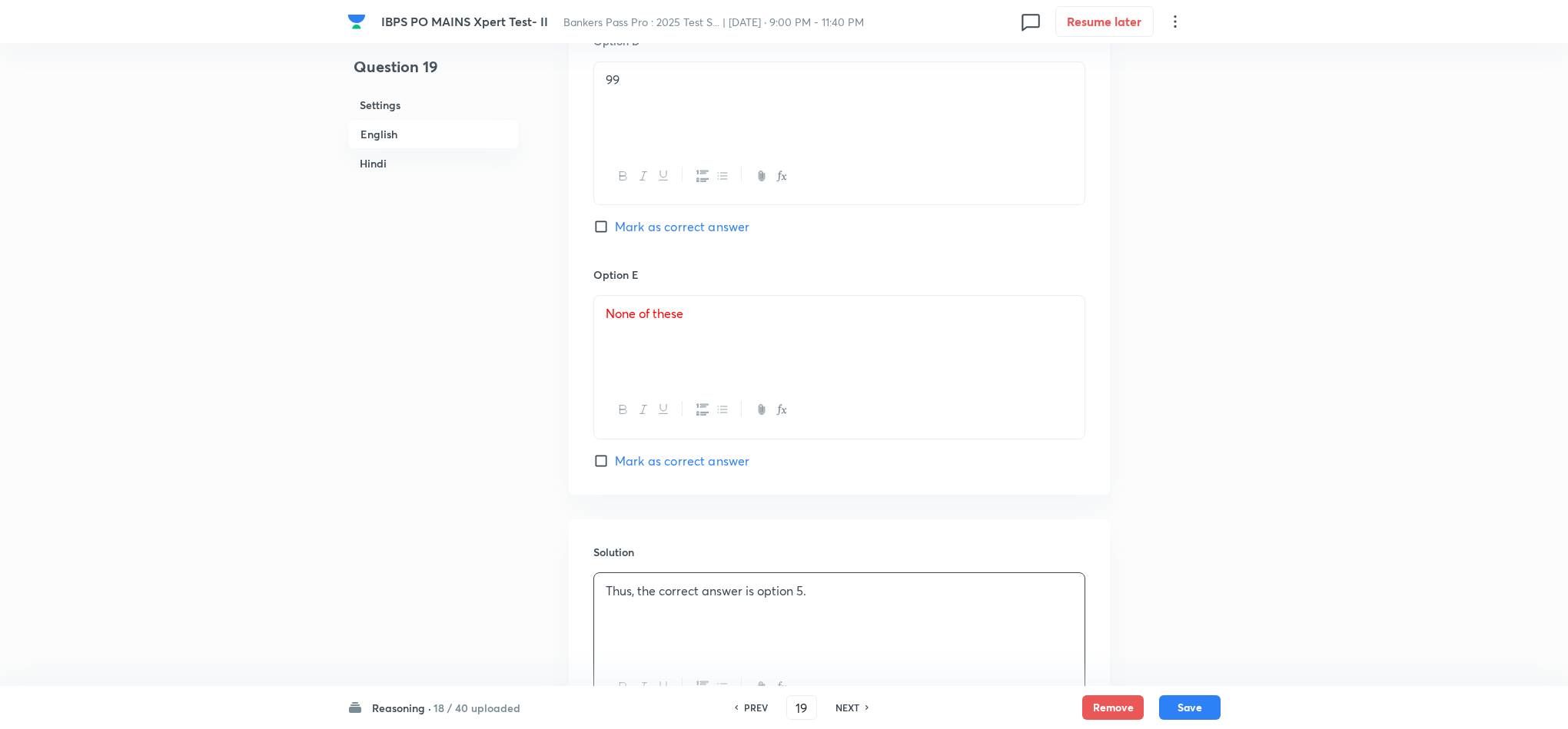
click at [615, 459] on input "Mark as correct answer" at bounding box center [604, 461] width 21 height 15
checkbox input "true"
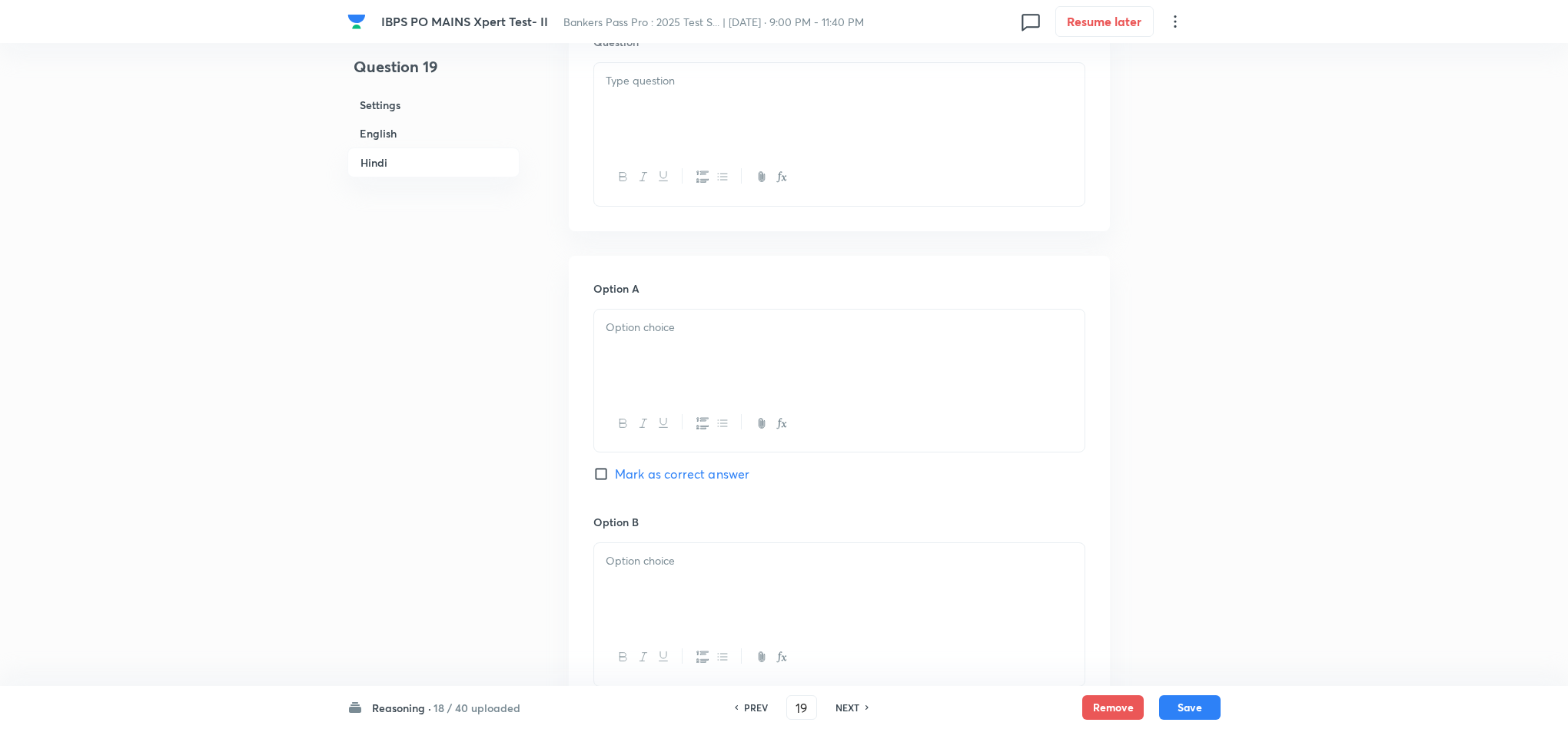
scroll to position [3146, 0]
click at [619, 96] on div at bounding box center [839, 101] width 490 height 86
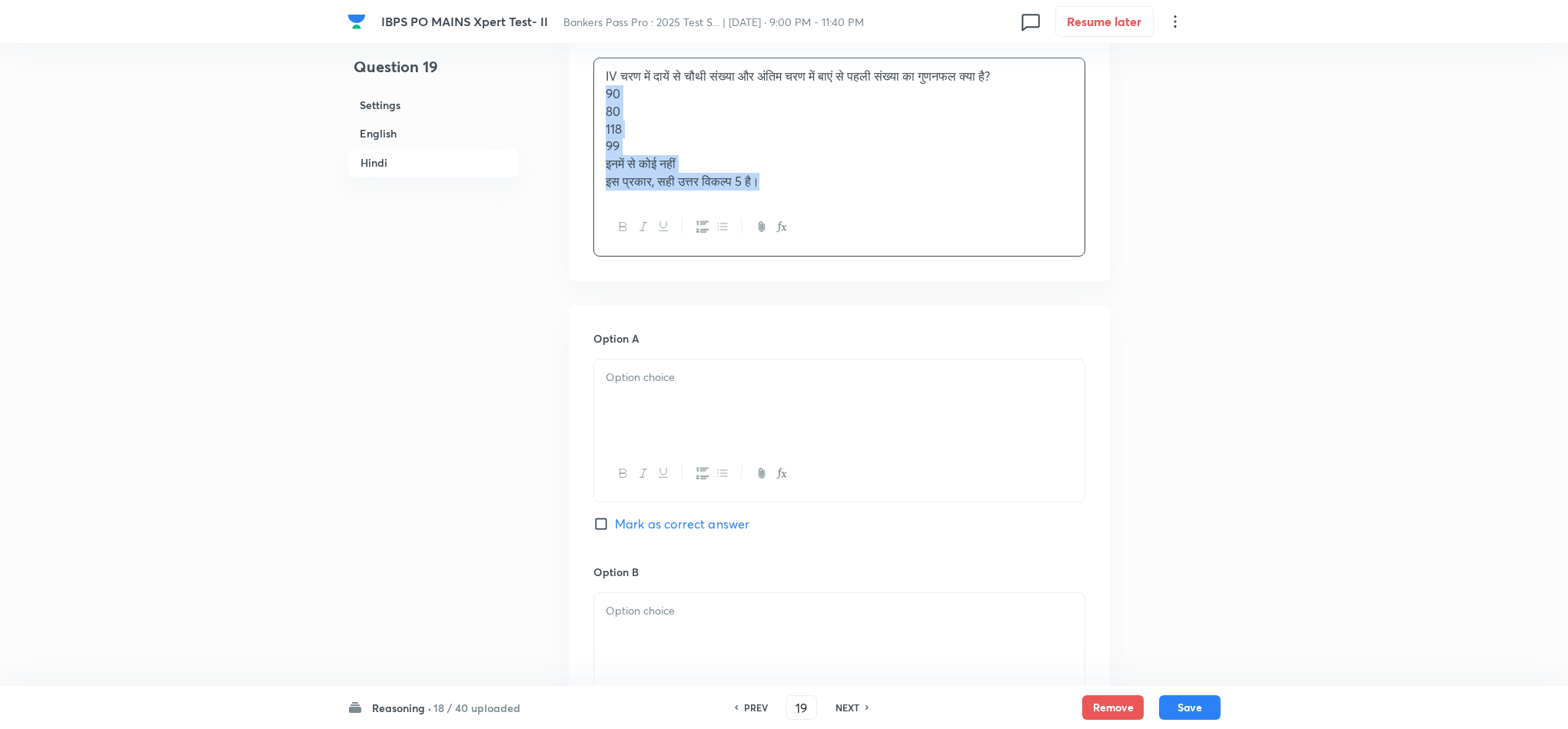
drag, startPoint x: 600, startPoint y: 100, endPoint x: 821, endPoint y: 224, distance: 253.4
click at [821, 224] on div "IV चरण में दायें से चौथी संख्या और अंतिम चरण में बाएं से पहली संख्या का गुणनफल …" at bounding box center [839, 156] width 492 height 198
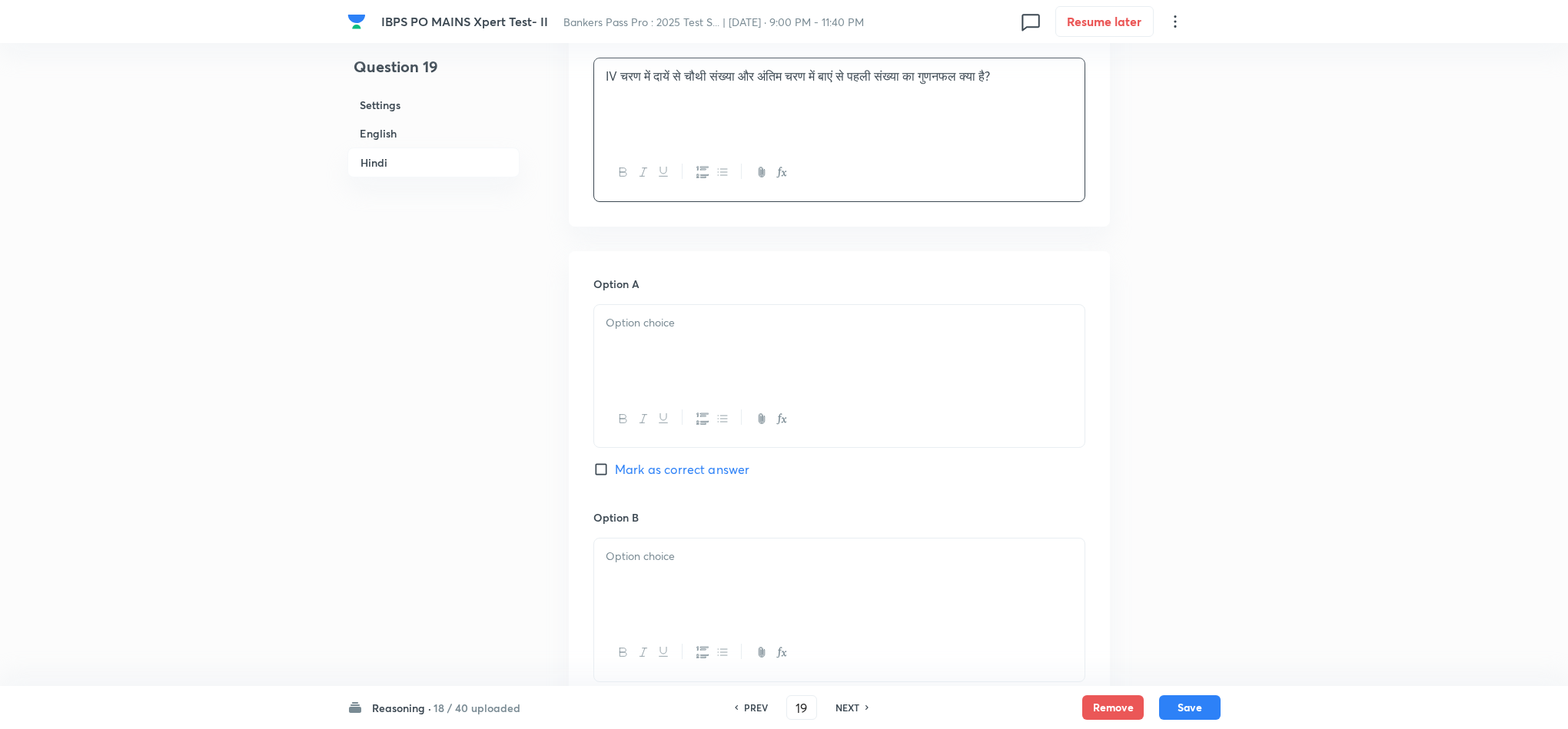
click at [640, 375] on div at bounding box center [839, 347] width 490 height 86
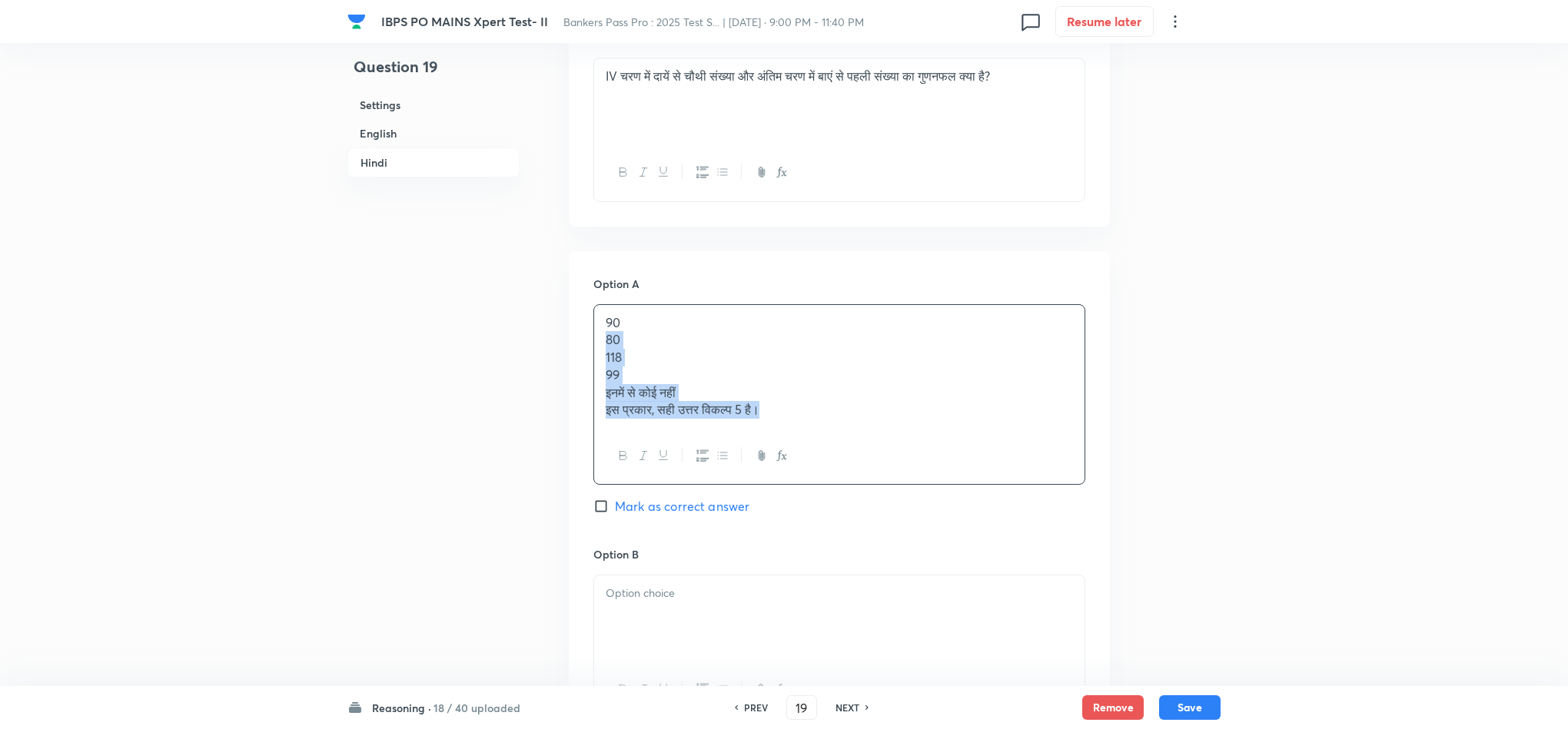
drag, startPoint x: 598, startPoint y: 348, endPoint x: 847, endPoint y: 439, distance: 265.1
click at [847, 439] on div "90 80 118 99 इनमें से कोई नहीं इस प्रकार, सही उत्तर विकल्प 5 है।" at bounding box center [839, 394] width 492 height 181
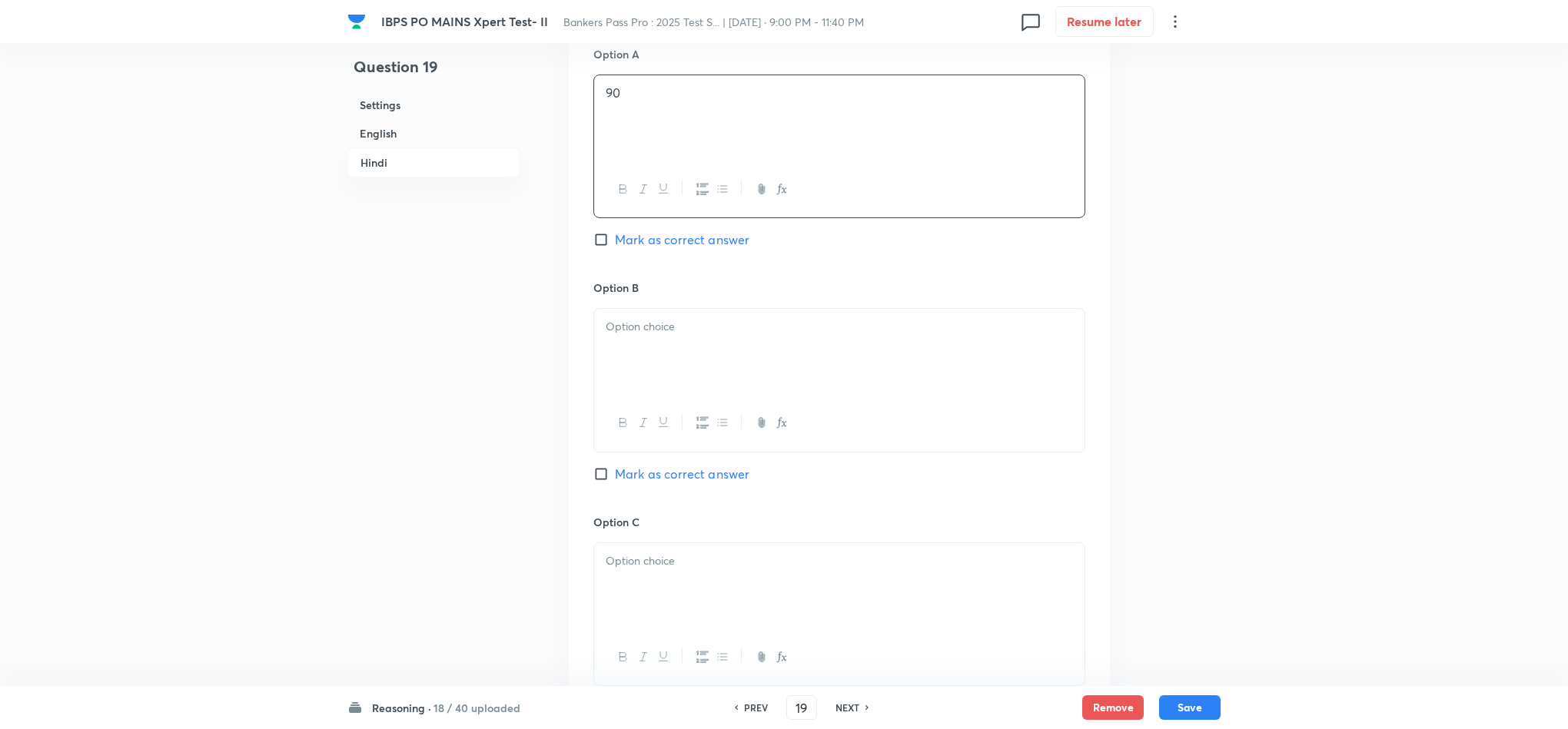
scroll to position [3376, 0]
click at [667, 351] on div at bounding box center [839, 350] width 490 height 86
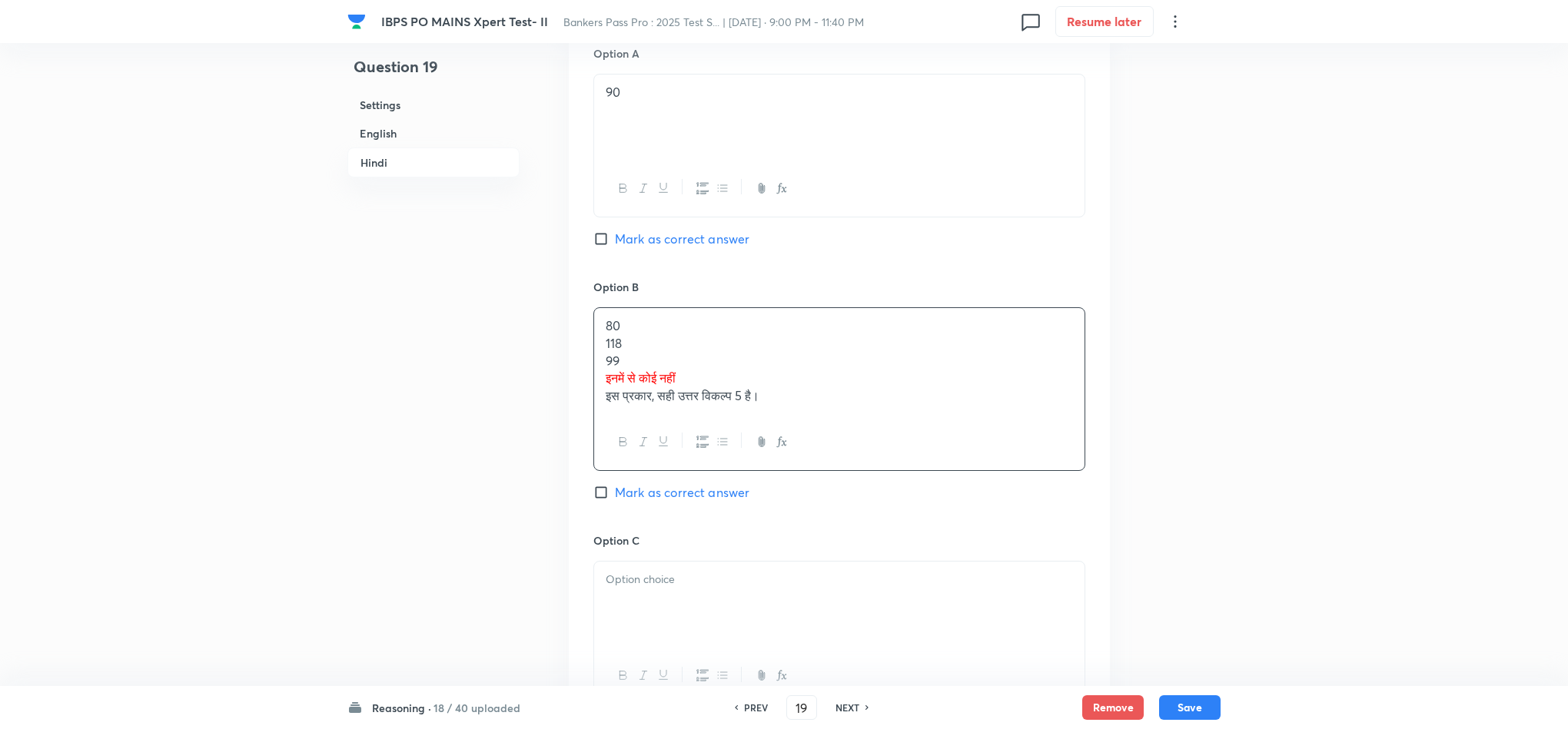
click at [611, 346] on p "118" at bounding box center [839, 343] width 467 height 17
drag, startPoint x: 606, startPoint y: 353, endPoint x: 934, endPoint y: 428, distance: 336.5
click at [929, 428] on div "80 118 99 इनमें से कोई नहीं इस प्रकार, सही उत्तर विकल्प 5 है।" at bounding box center [839, 390] width 492 height 164
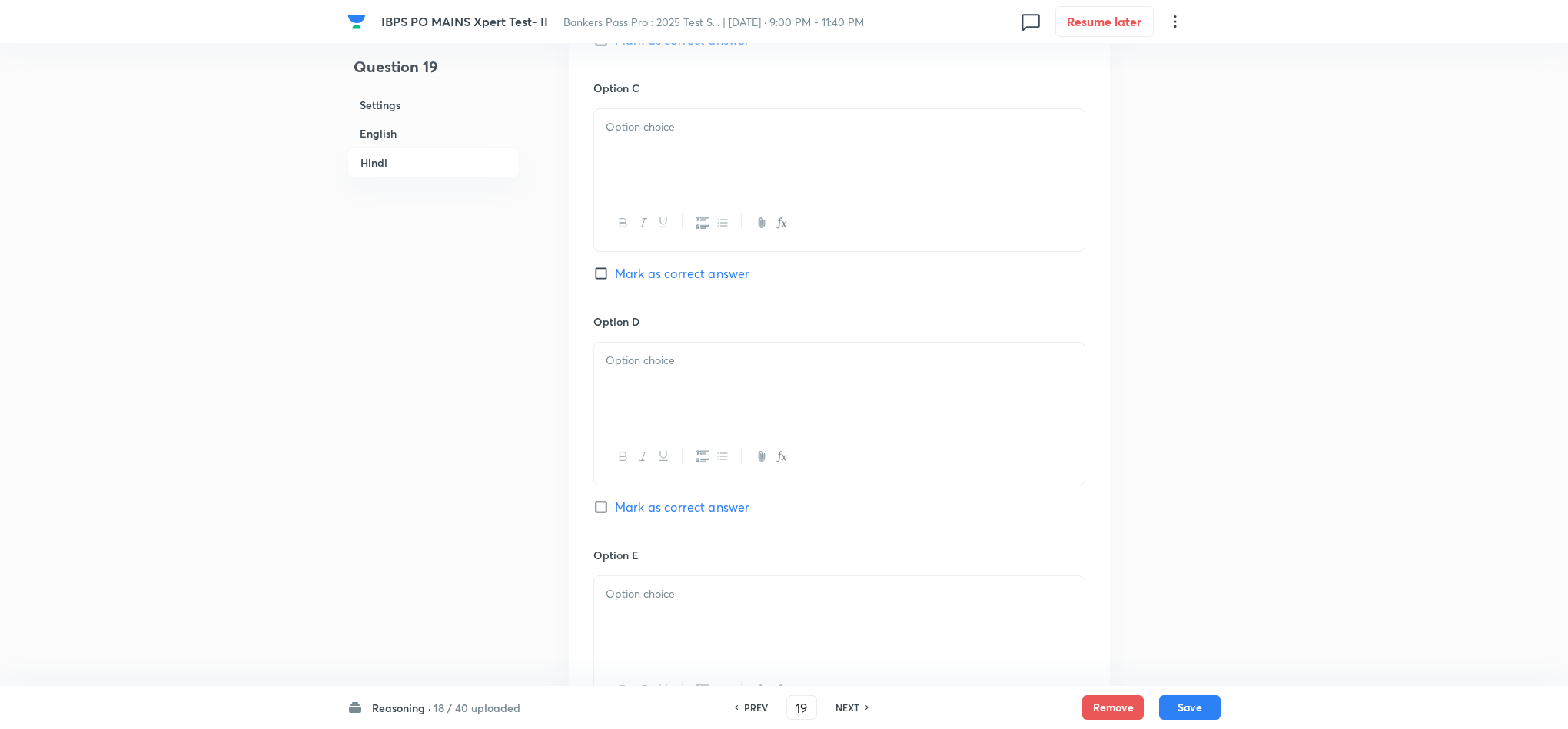
scroll to position [3837, 0]
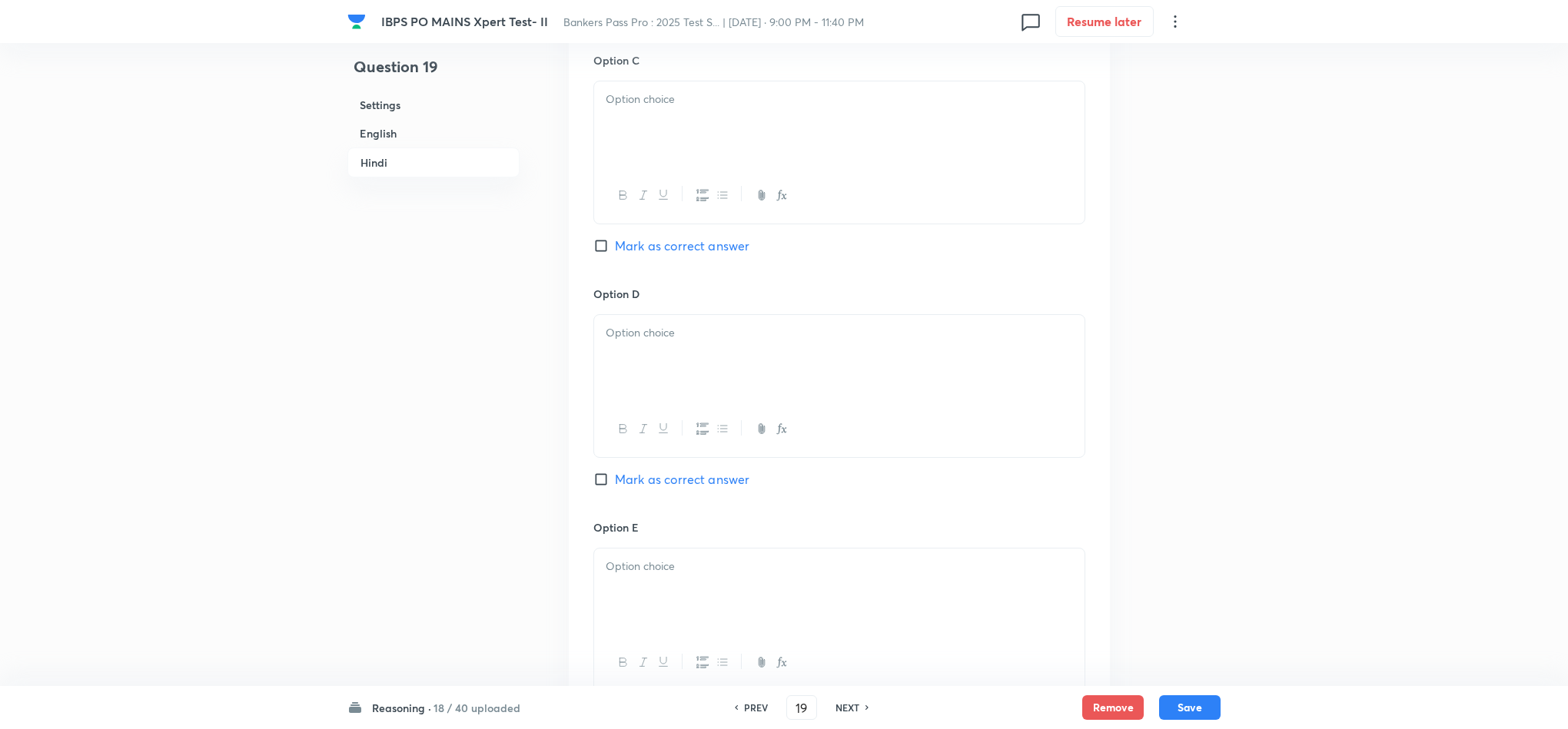
click at [612, 125] on div at bounding box center [839, 123] width 490 height 86
drag, startPoint x: 604, startPoint y: 122, endPoint x: 821, endPoint y: 159, distance: 220.1
click at [821, 159] on div "118 99 इनमें से कोई नहीं इस प्रकार, सही उत्तर विकल्प 5 है।" at bounding box center [839, 125] width 490 height 89
click at [731, 353] on div at bounding box center [839, 358] width 490 height 86
drag, startPoint x: 604, startPoint y: 363, endPoint x: 819, endPoint y: 394, distance: 217.2
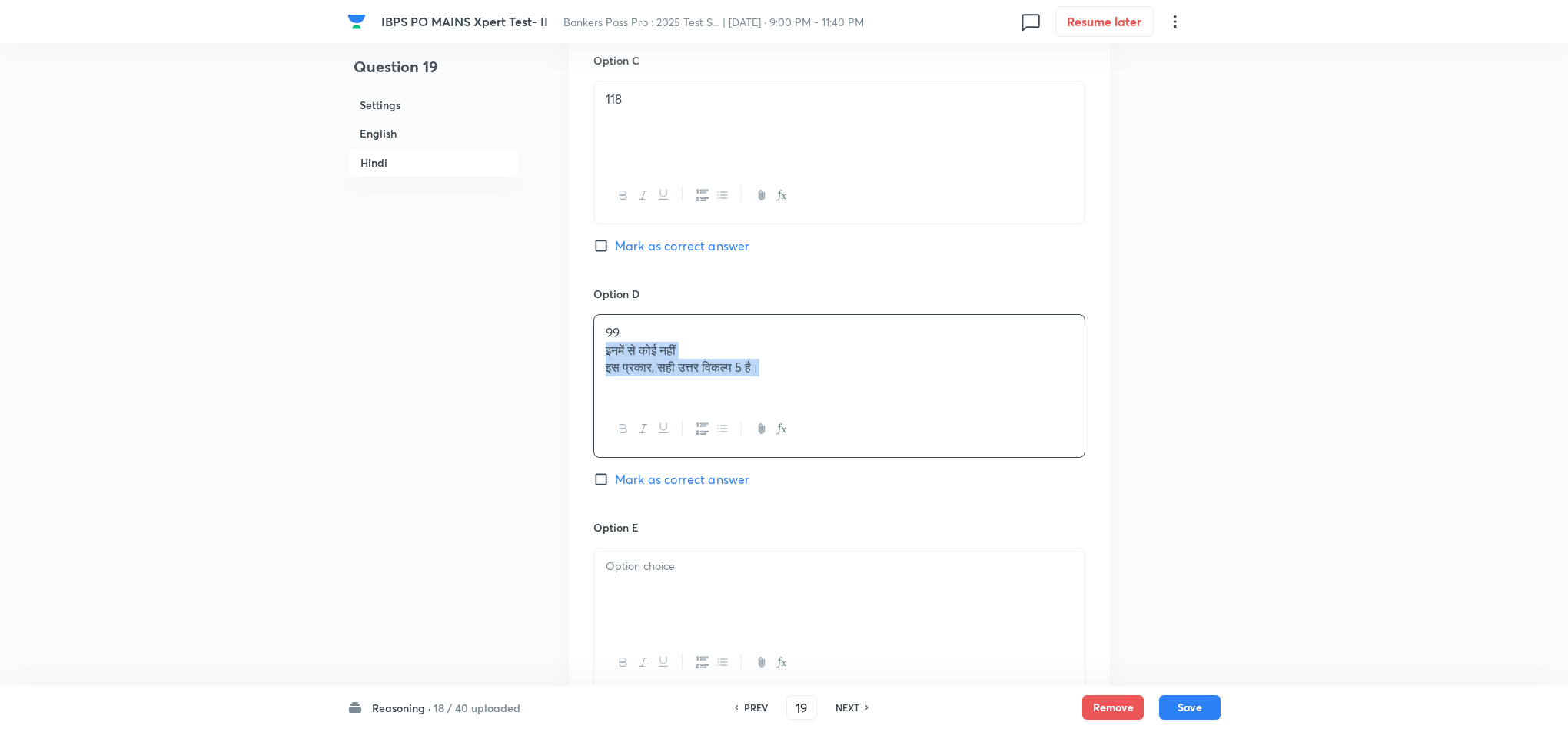
click at [818, 392] on div "99 इनमें से कोई नहीं इस प्रकार, सही उत्तर विकल्प 5 है।" at bounding box center [839, 358] width 490 height 86
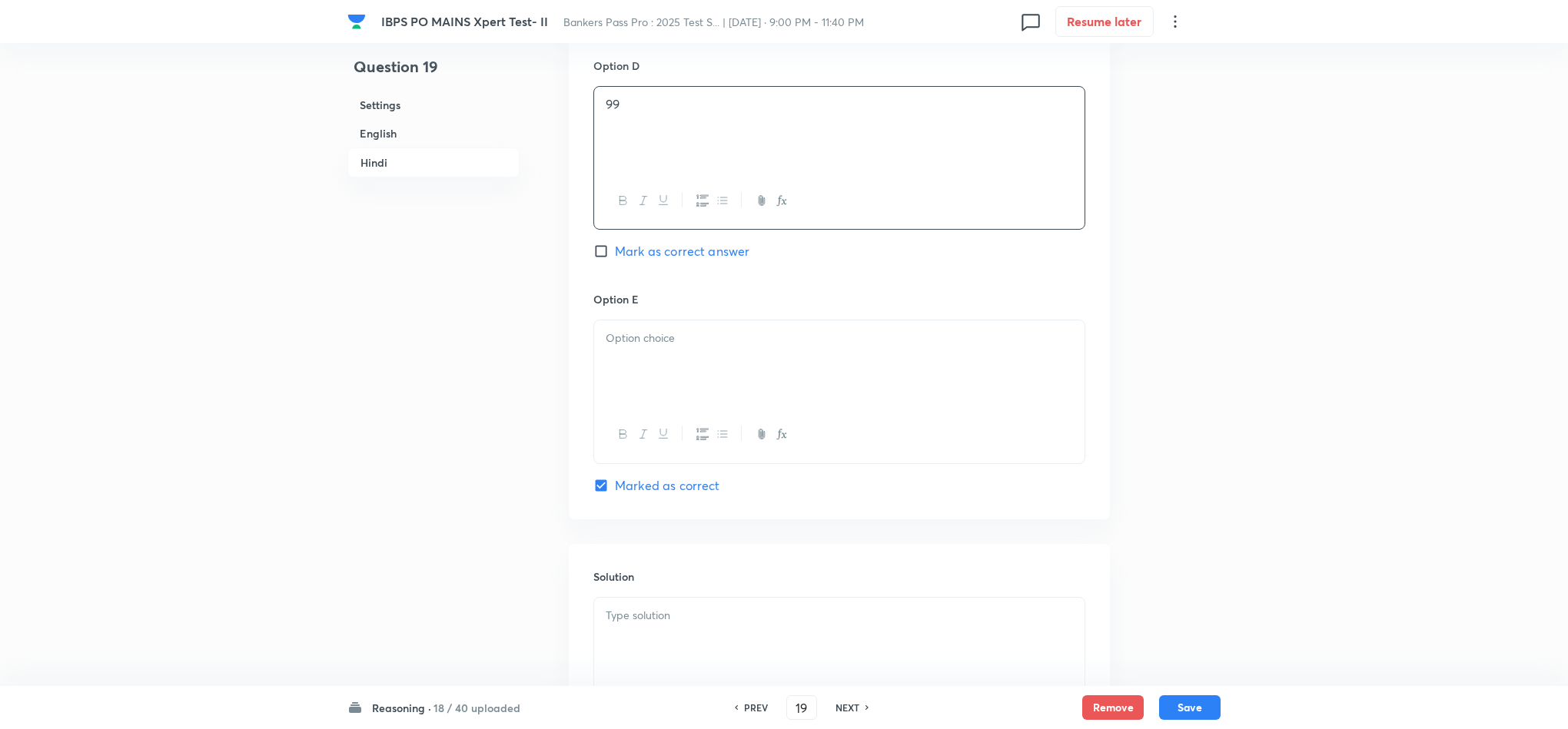
scroll to position [4067, 0]
drag, startPoint x: 665, startPoint y: 373, endPoint x: 697, endPoint y: 374, distance: 32.0
click at [667, 374] on div at bounding box center [839, 361] width 490 height 86
drag, startPoint x: 837, startPoint y: 401, endPoint x: 640, endPoint y: 392, distance: 197.2
click at [614, 383] on div "इनमें से कोई नहीं इस प्रकार, सही उत्तर विकल्प 5 है।" at bounding box center [839, 361] width 490 height 86
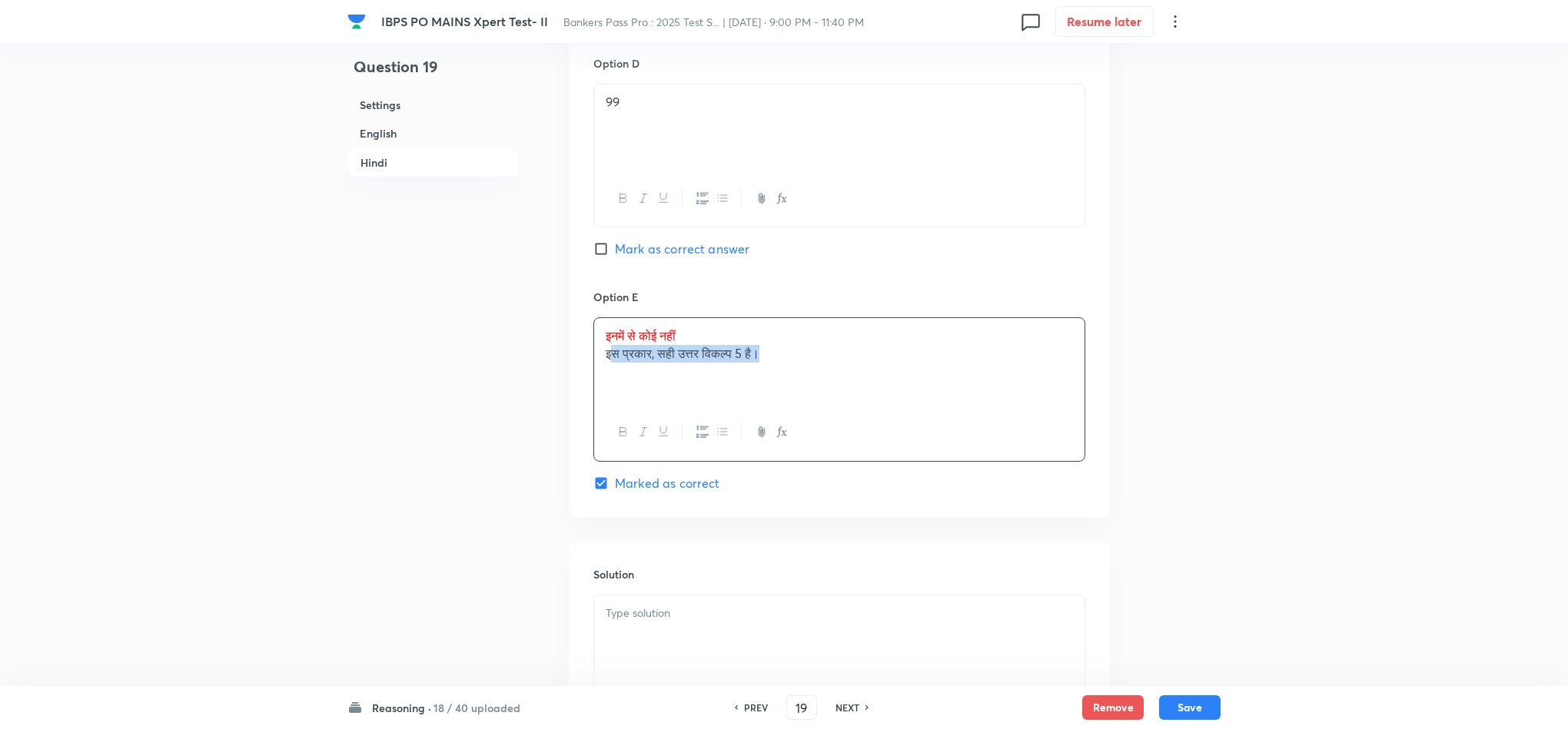
drag, startPoint x: 800, startPoint y: 374, endPoint x: 786, endPoint y: 367, distance: 15.7
click at [799, 373] on div "इनमें से कोई नहीं इस प्रकार, सही उत्तर विकल्प 5 है।" at bounding box center [839, 361] width 490 height 86
drag, startPoint x: 786, startPoint y: 367, endPoint x: 976, endPoint y: 562, distance: 272.3
click at [604, 364] on div "इनमें से कोई नहीं इस प्रकार, सही उत्तर विकल्प 5 है।" at bounding box center [839, 361] width 490 height 86
click at [784, 686] on div "Reasoning · 18 / 40 uploaded PREV 19 ​ NEXT Remove Save" at bounding box center [784, 707] width 873 height 43
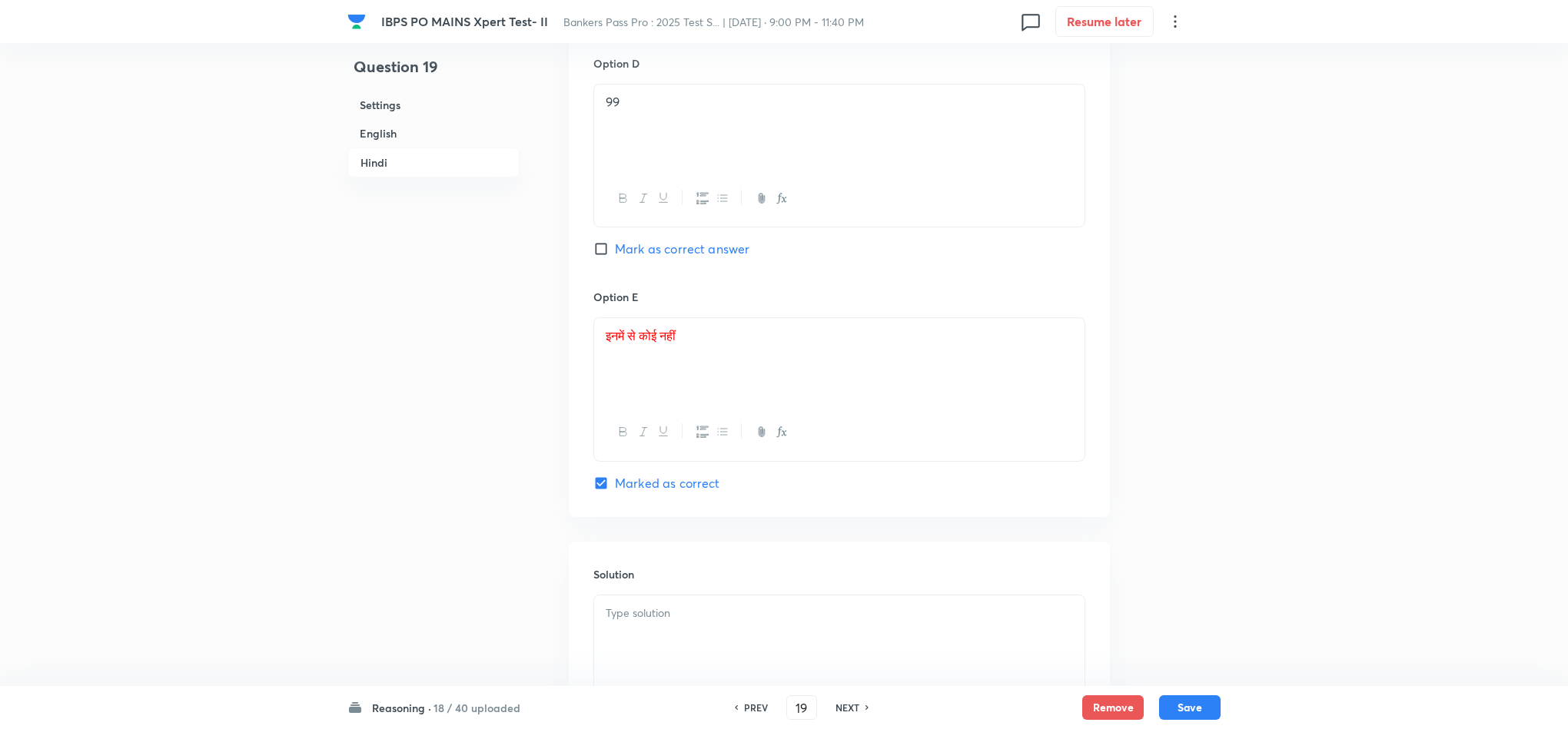
click at [750, 655] on div at bounding box center [839, 637] width 490 height 86
click at [1214, 708] on button "Save" at bounding box center [1190, 705] width 62 height 24
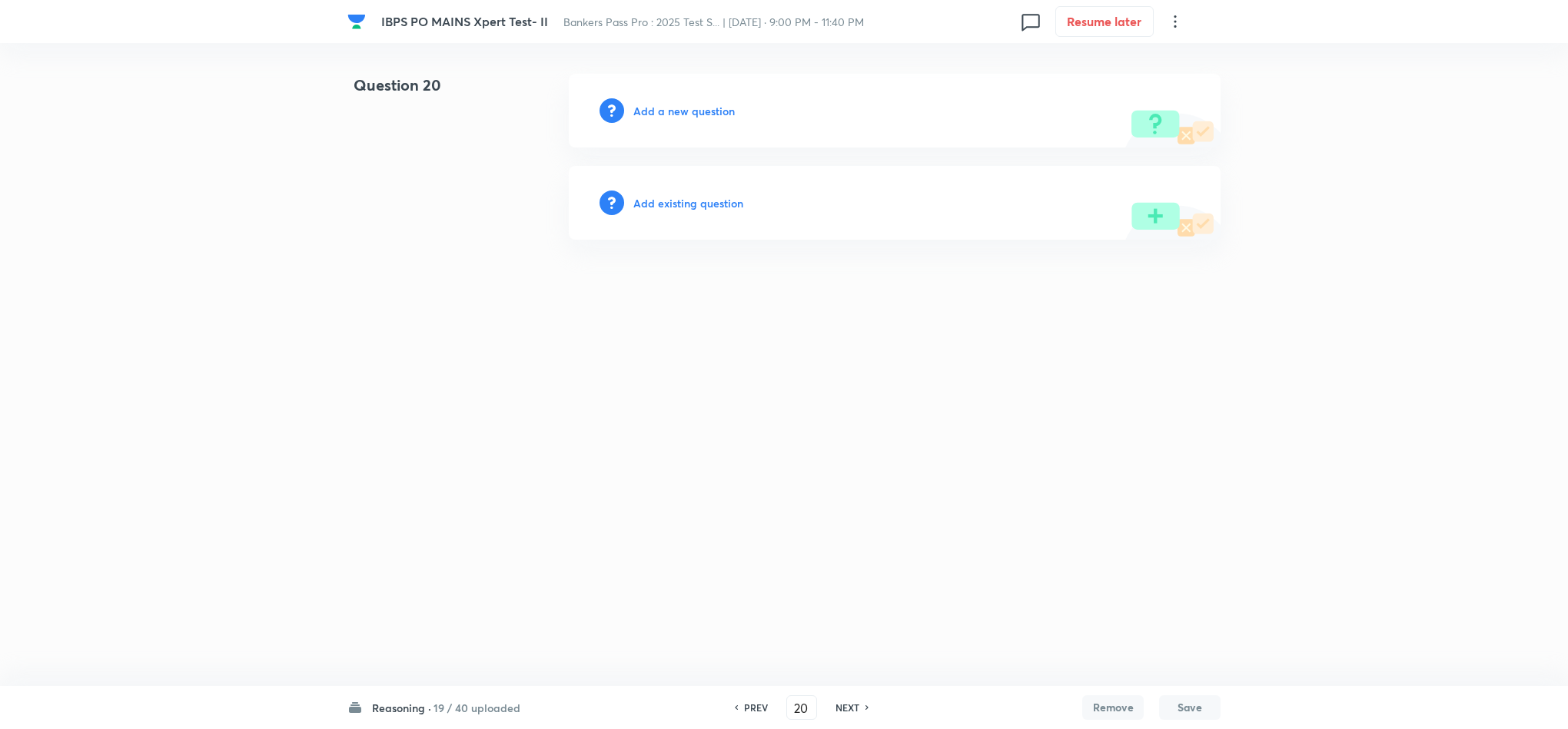
scroll to position [0, 0]
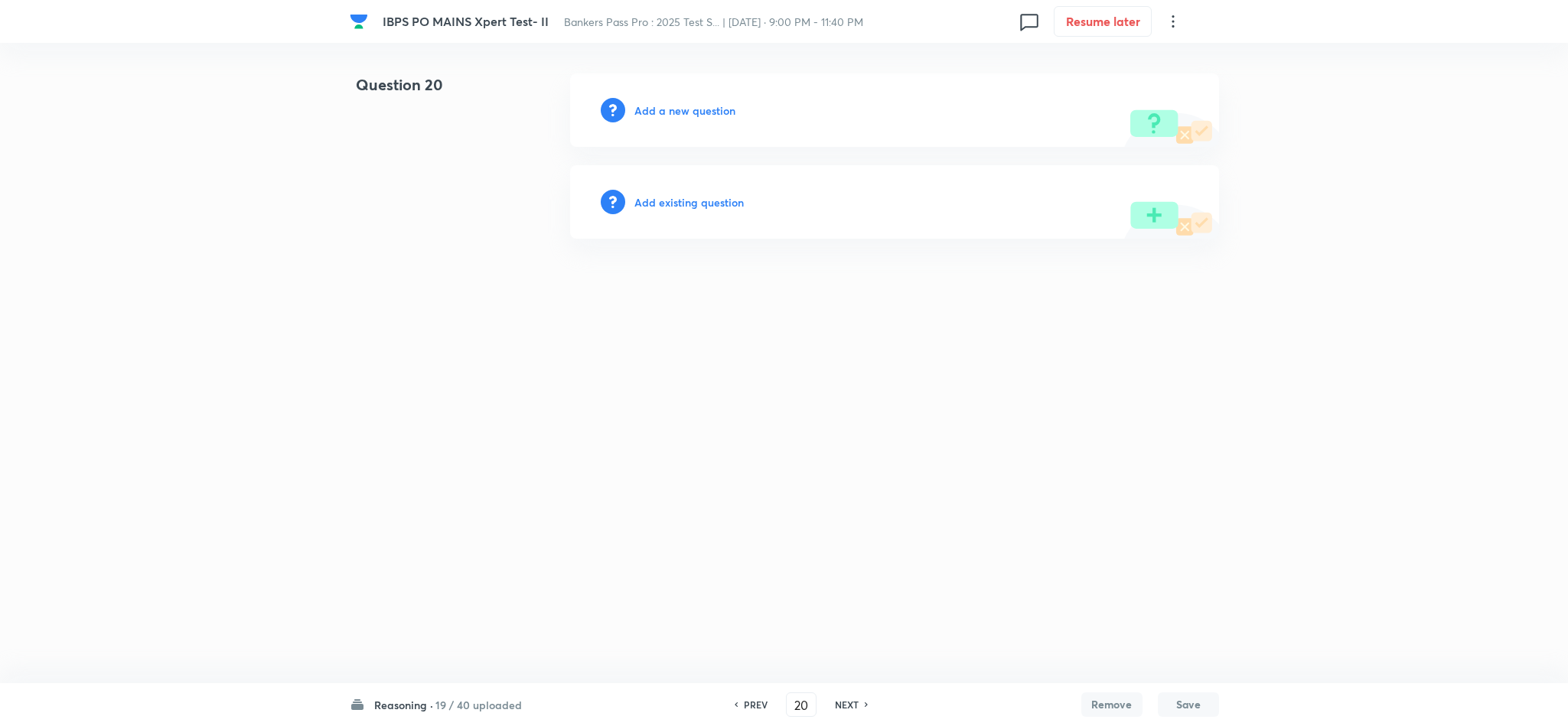
click at [758, 700] on h6 "PREV" at bounding box center [755, 704] width 24 height 13
type input "19"
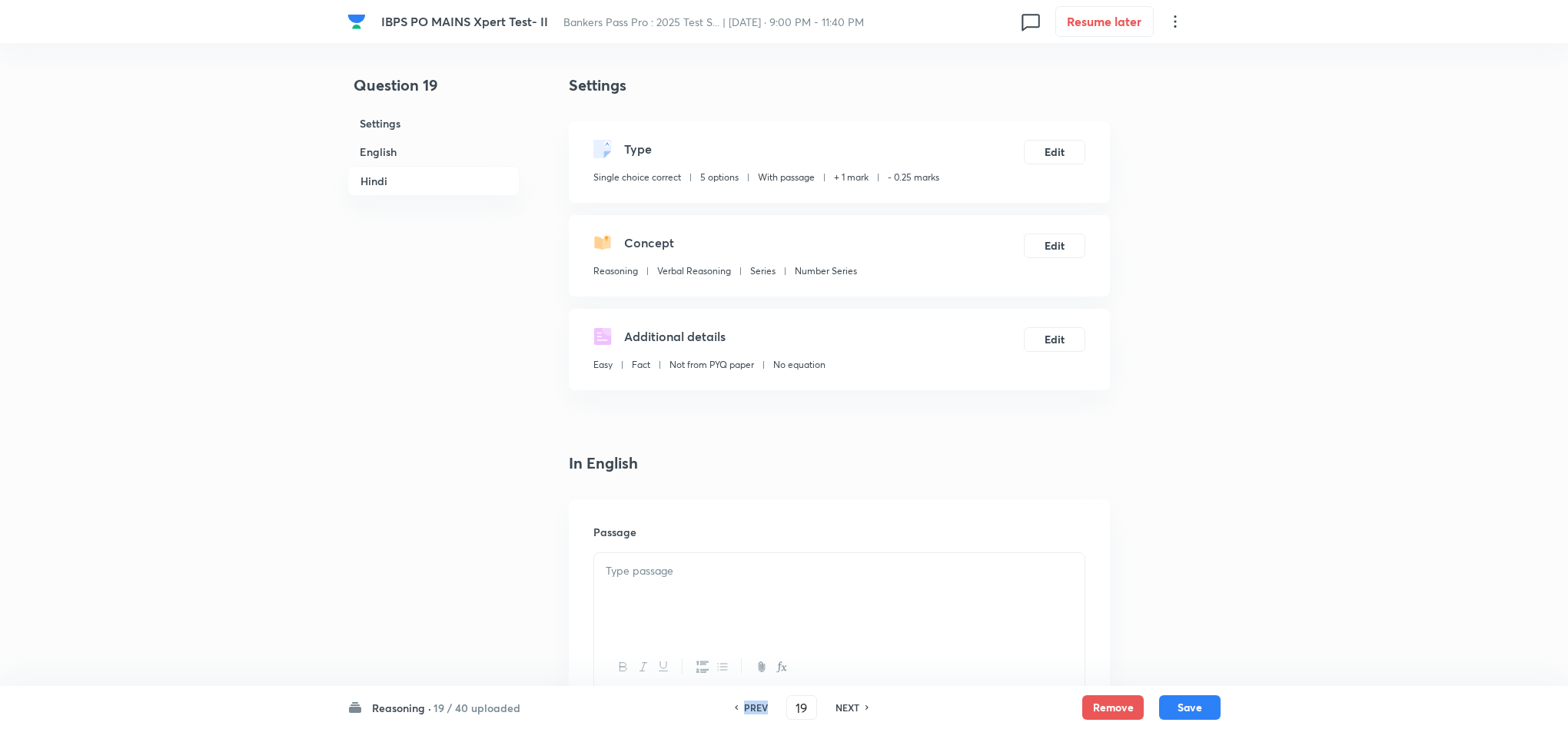
checkbox input "true"
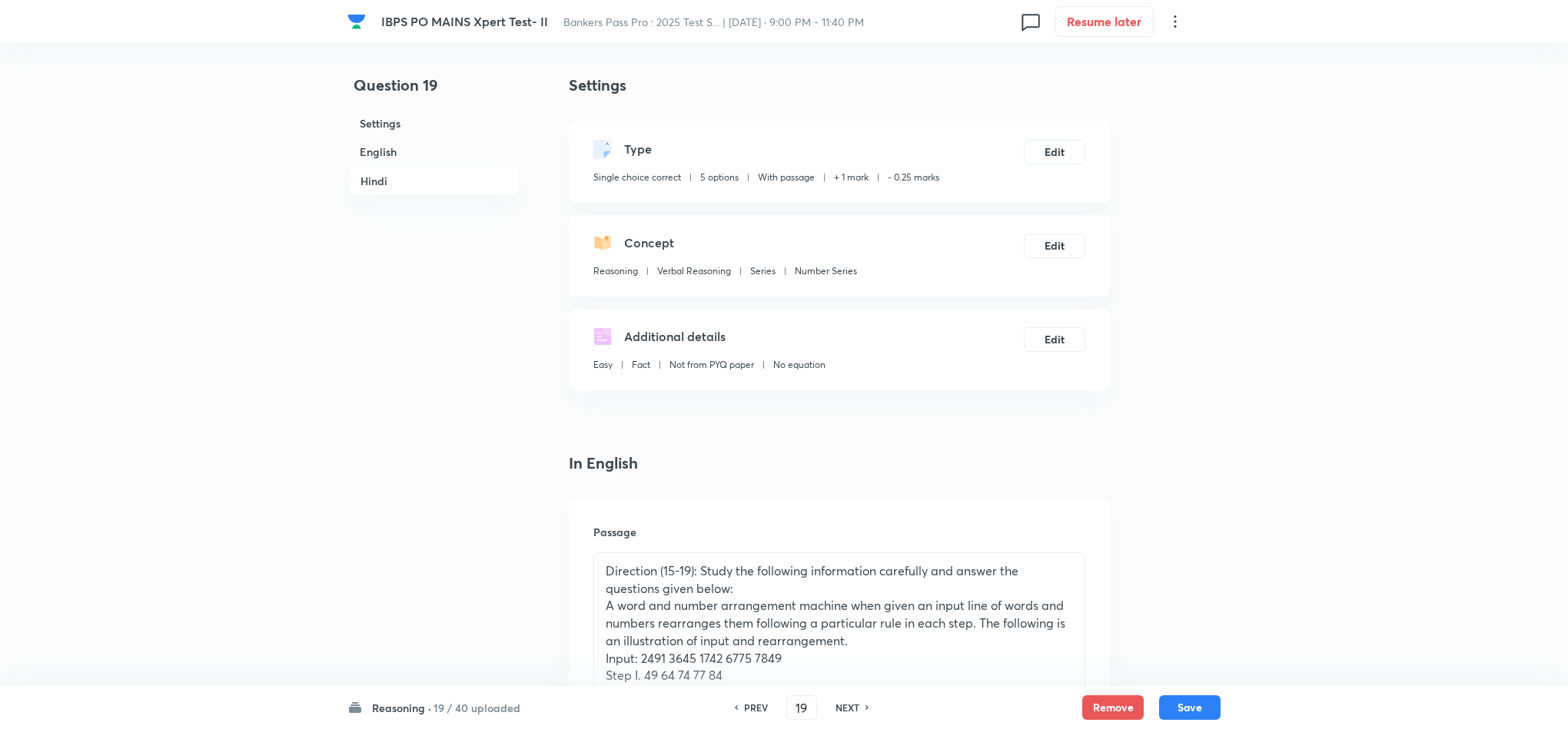
click at [761, 703] on h6 "PREV" at bounding box center [756, 707] width 24 height 14
type input "18"
checkbox input "false"
checkbox input "true"
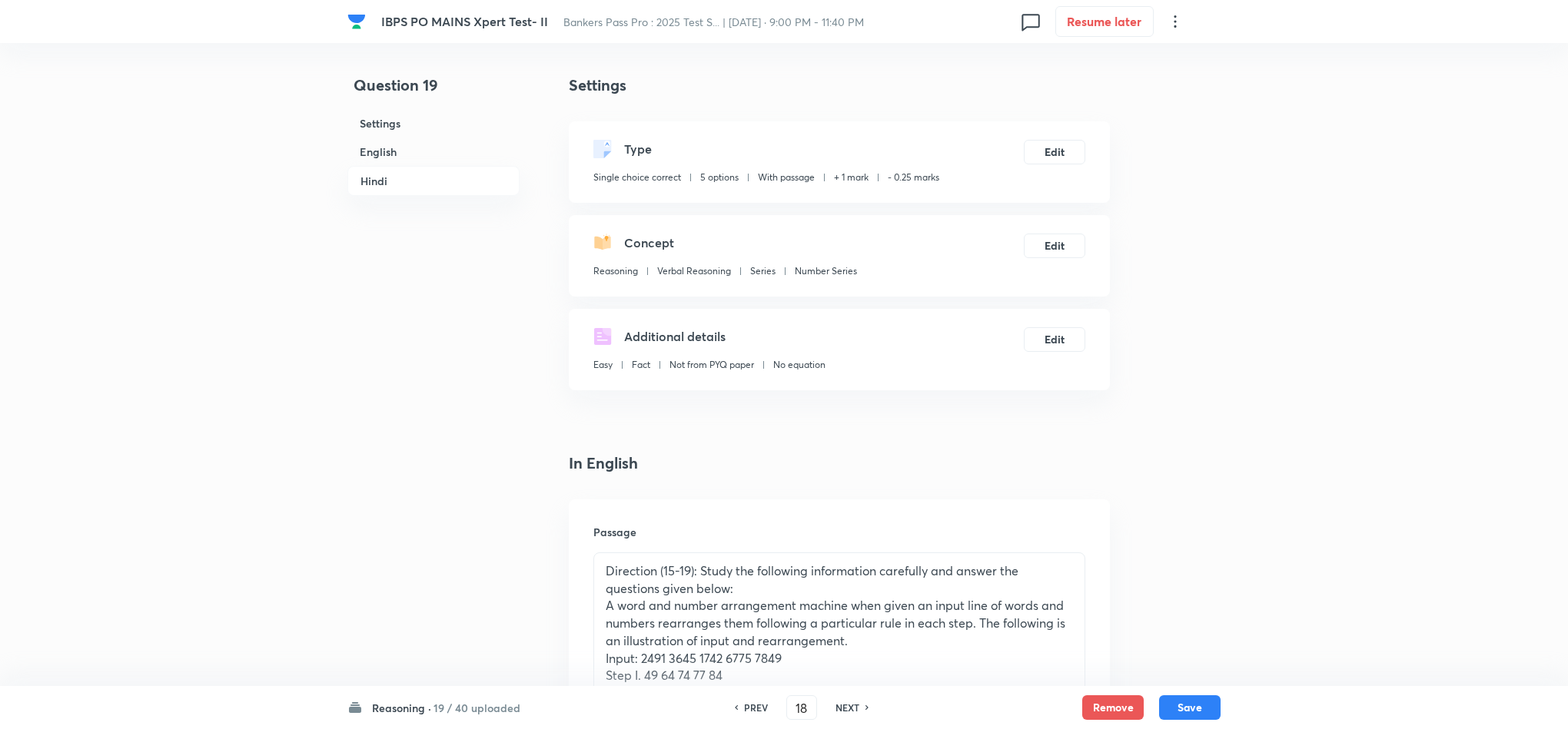
checkbox input "true"
click at [760, 705] on h6 "PREV" at bounding box center [756, 707] width 24 height 14
type input "17"
checkbox input "false"
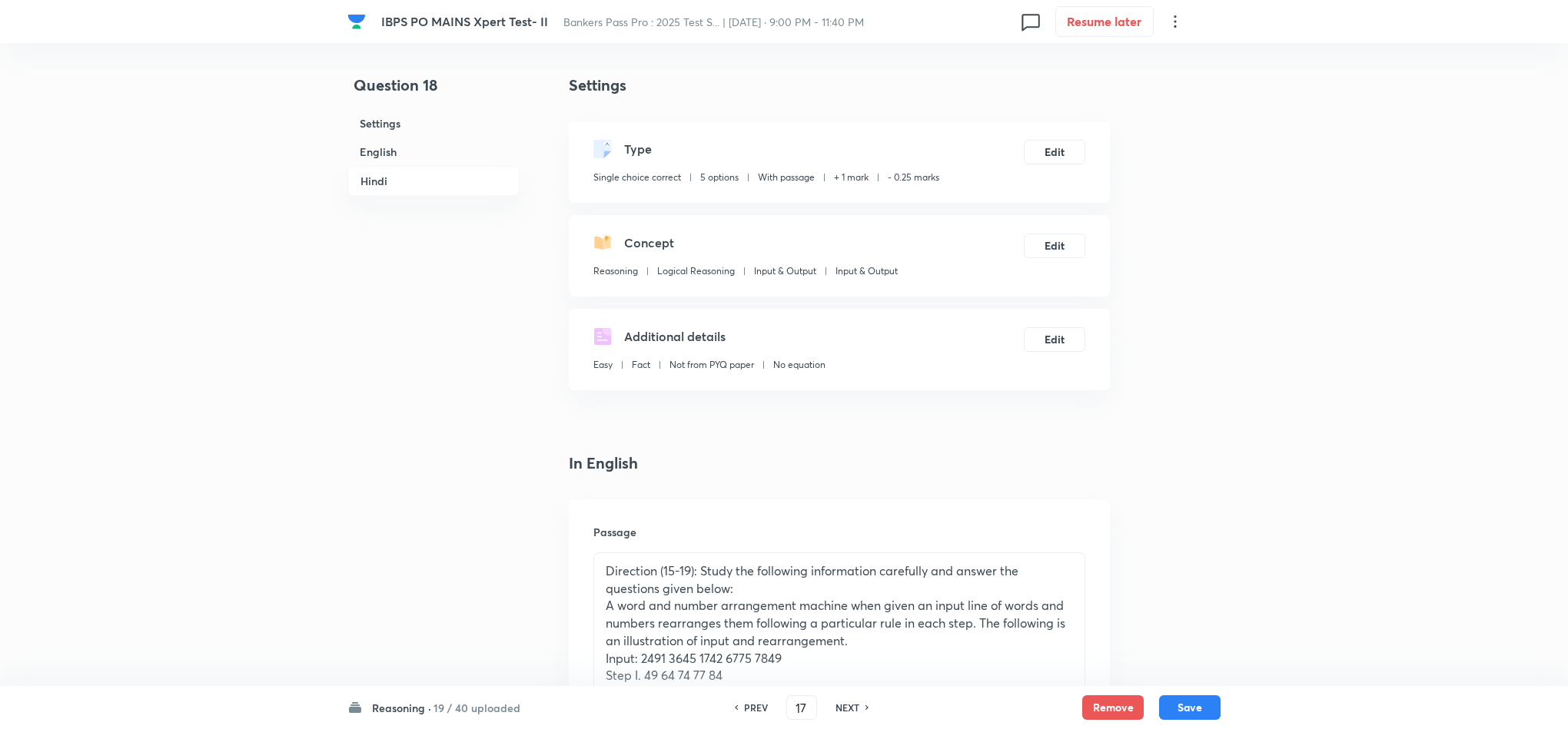
checkbox input "true"
click at [760, 705] on h6 "PREV" at bounding box center [756, 707] width 24 height 14
type input "16"
checkbox input "false"
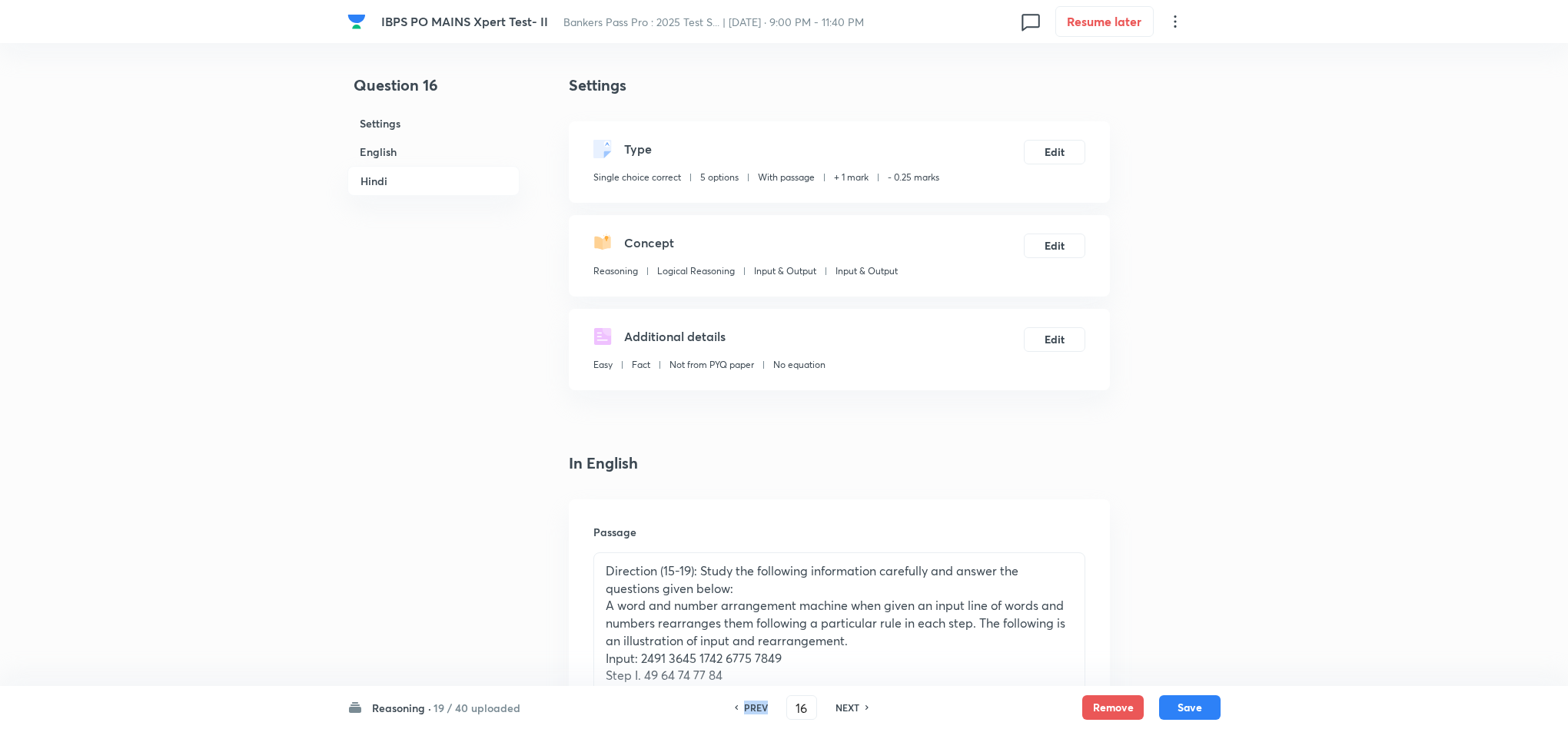
checkbox input "false"
checkbox input "true"
click at [760, 706] on h6 "PREV" at bounding box center [756, 707] width 24 height 14
type input "15"
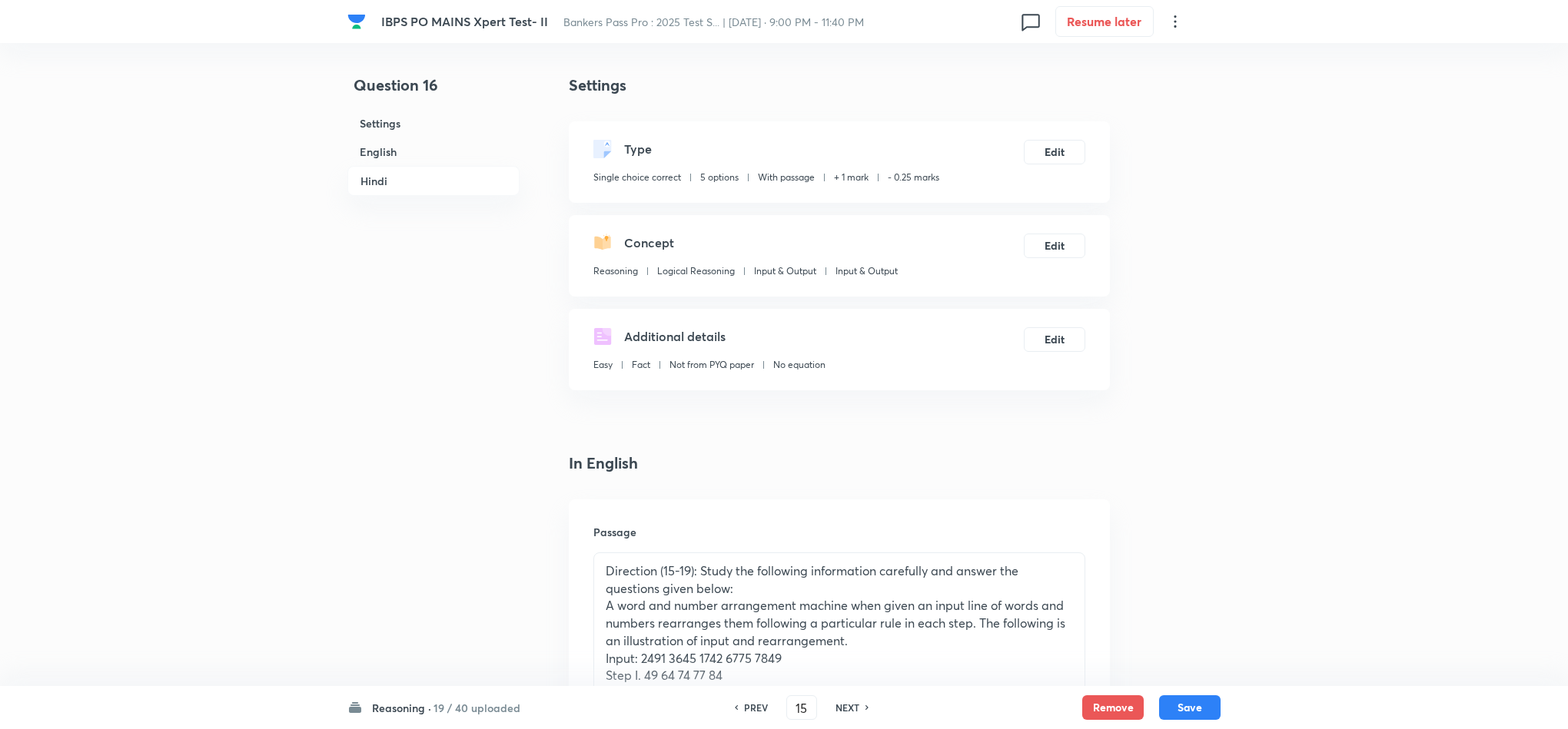
checkbox input "false"
checkbox input "true"
click at [760, 706] on h6 "PREV" at bounding box center [756, 707] width 24 height 14
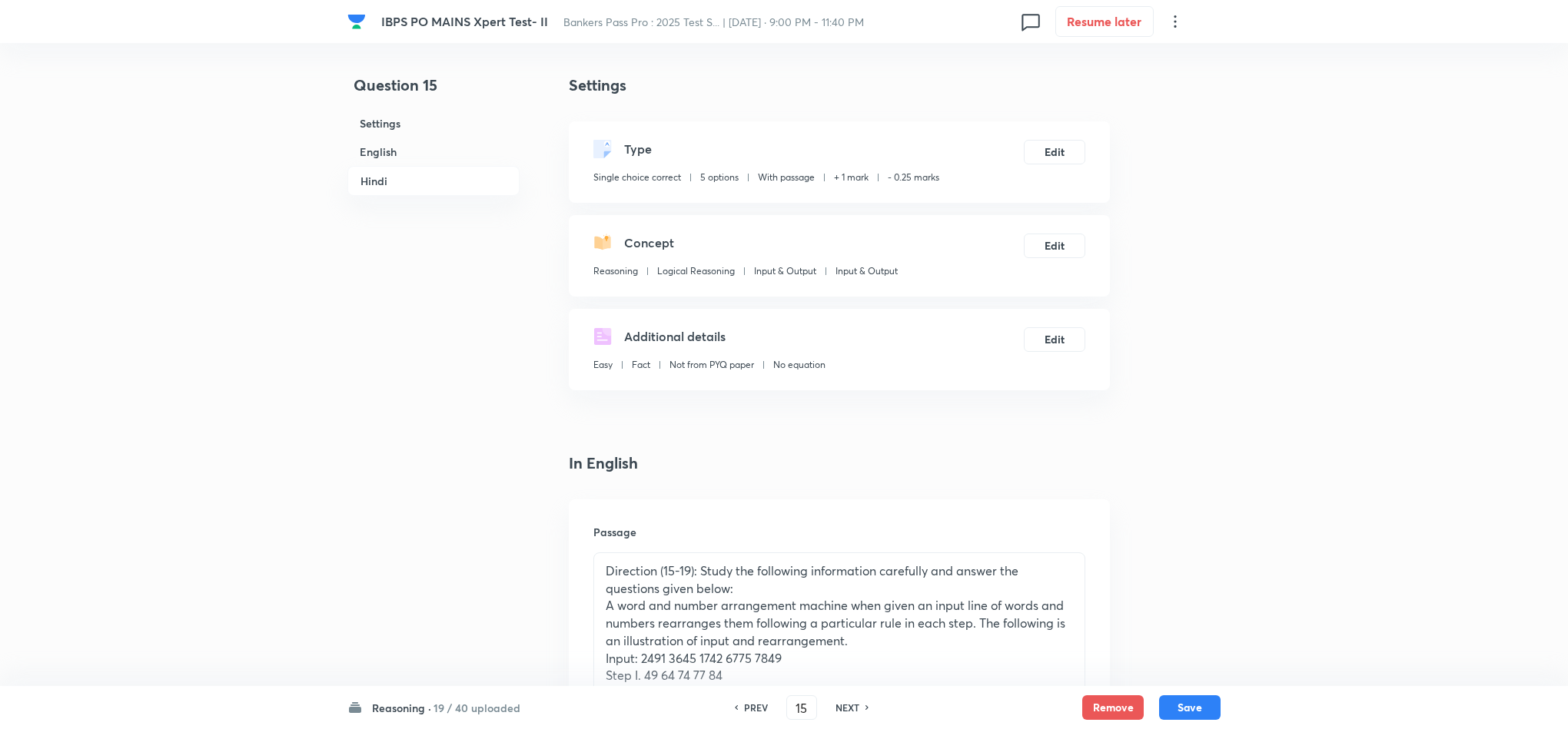
type input "14"
checkbox input "false"
checkbox input "true"
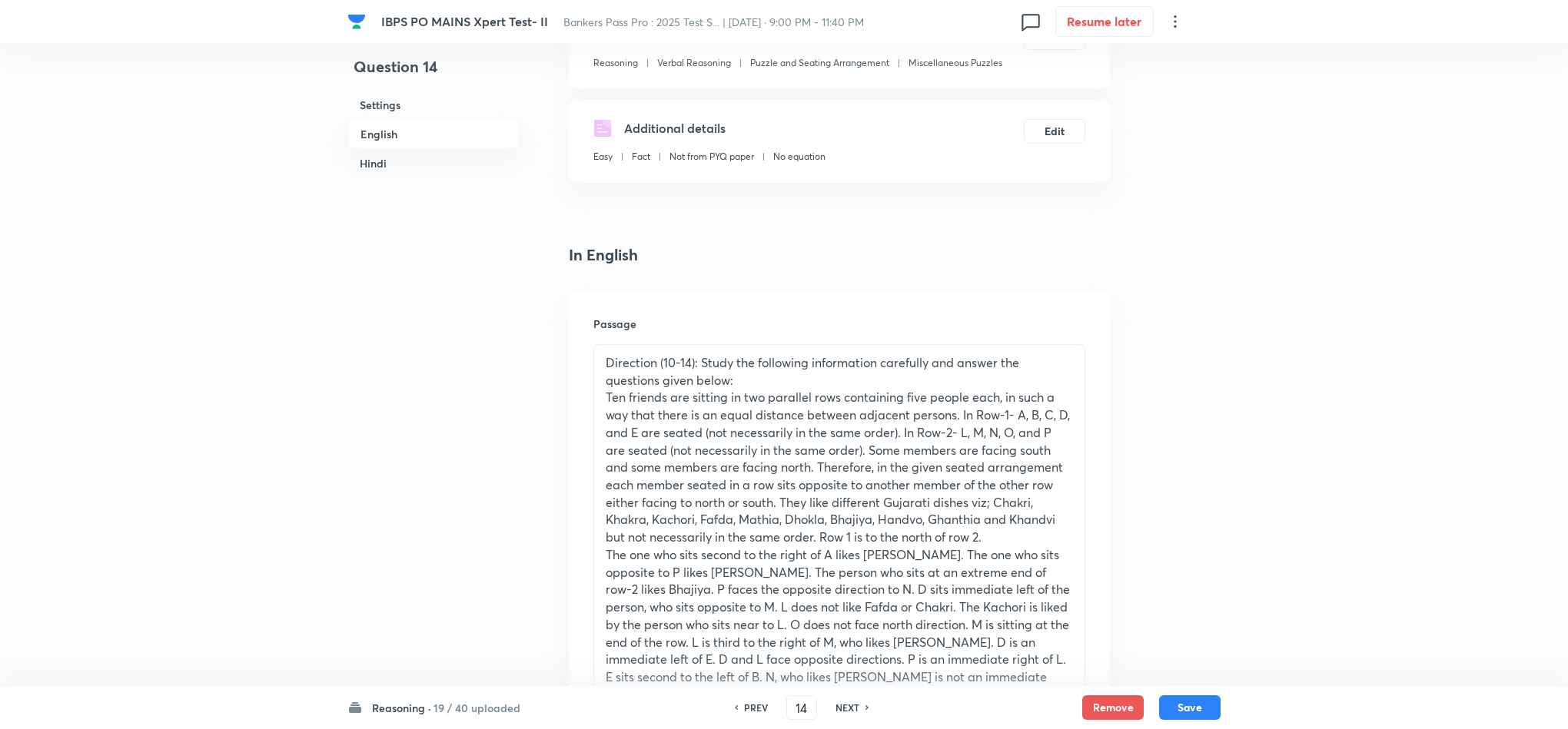
scroll to position [461, 0]
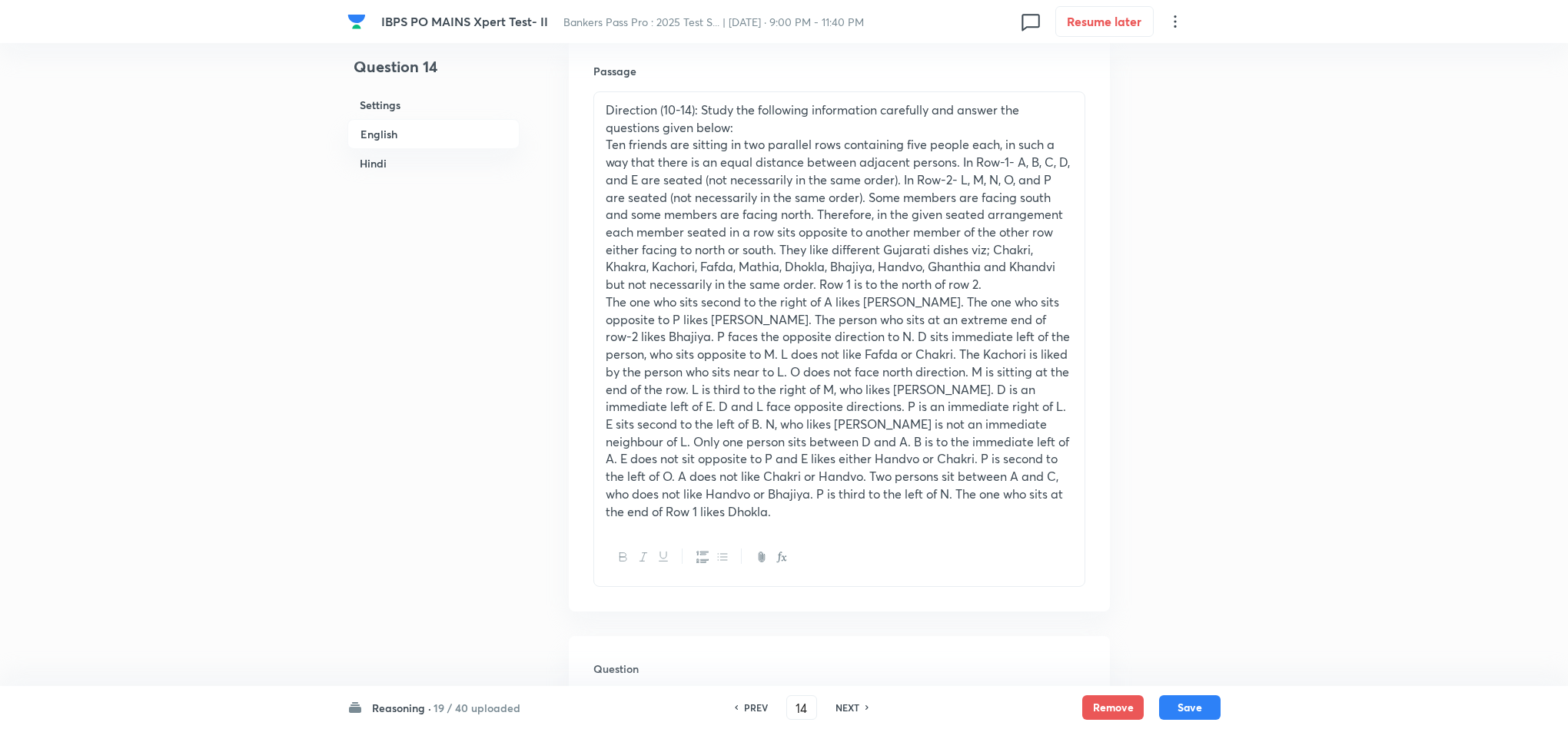
click at [760, 706] on h6 "PREV" at bounding box center [756, 707] width 24 height 14
type input "13"
checkbox input "false"
checkbox input "true"
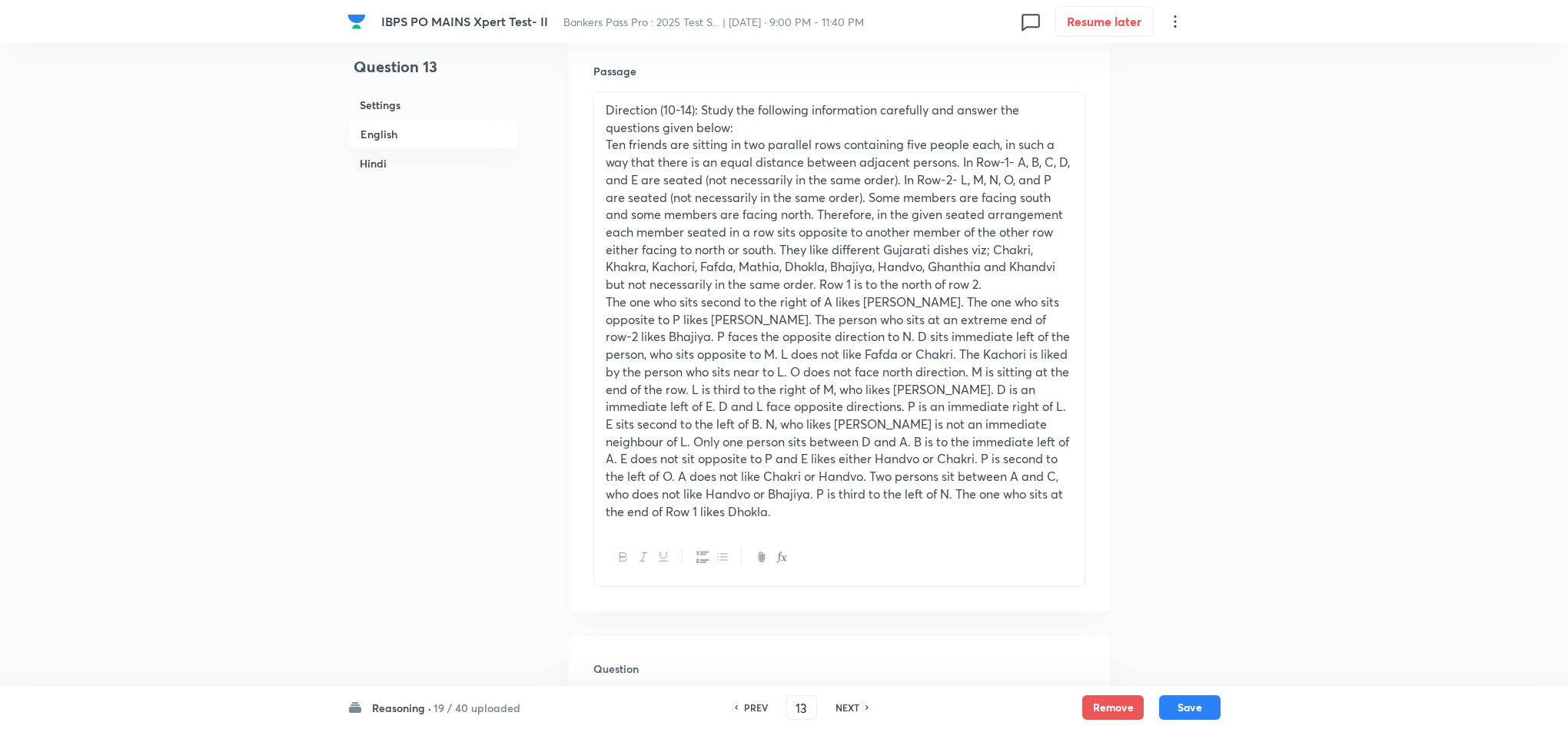
checkbox input "true"
click at [851, 704] on h6 "NEXT" at bounding box center [847, 707] width 24 height 14
type input "14"
checkbox input "false"
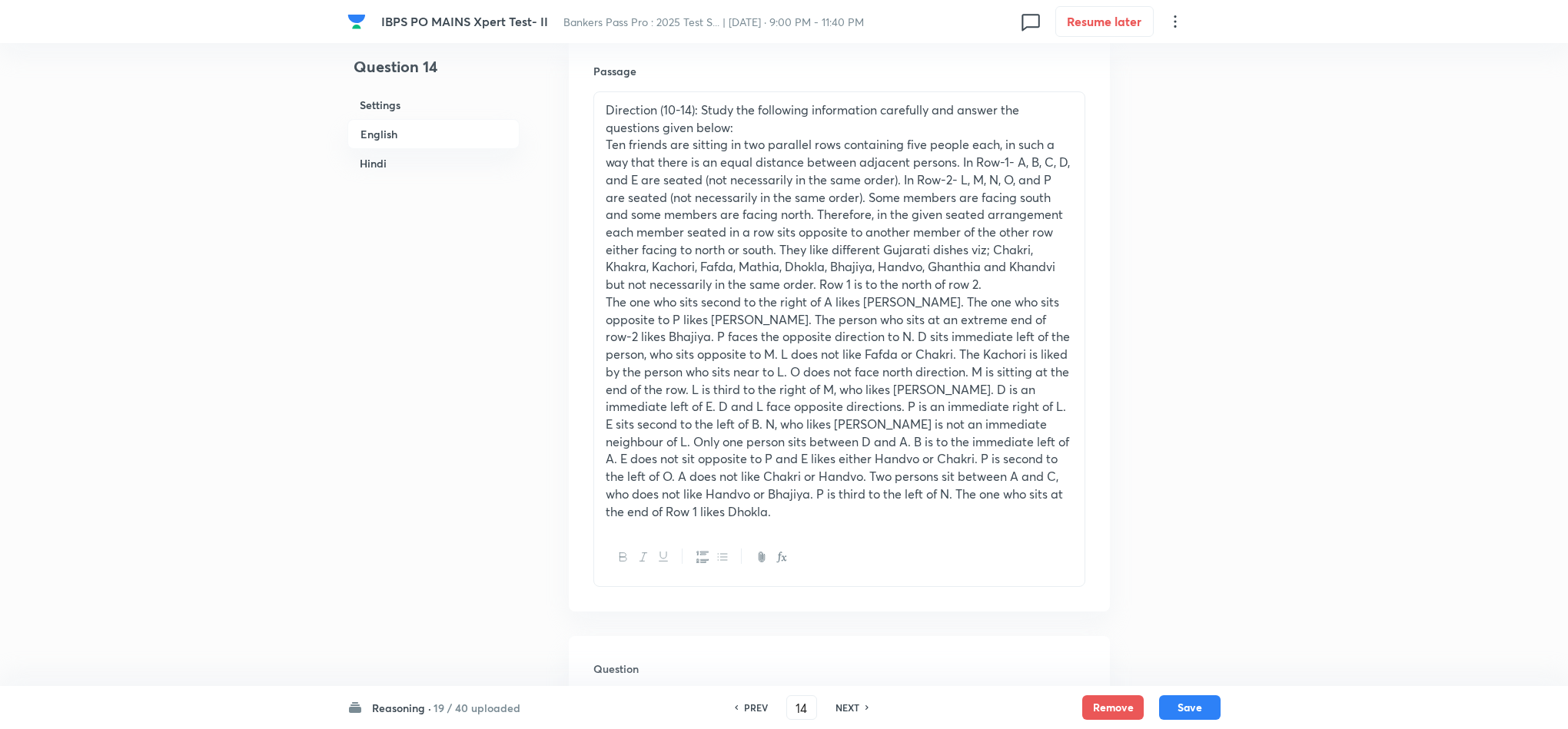
checkbox input "true"
click at [853, 706] on h6 "NEXT" at bounding box center [847, 707] width 24 height 14
type input "15"
checkbox input "false"
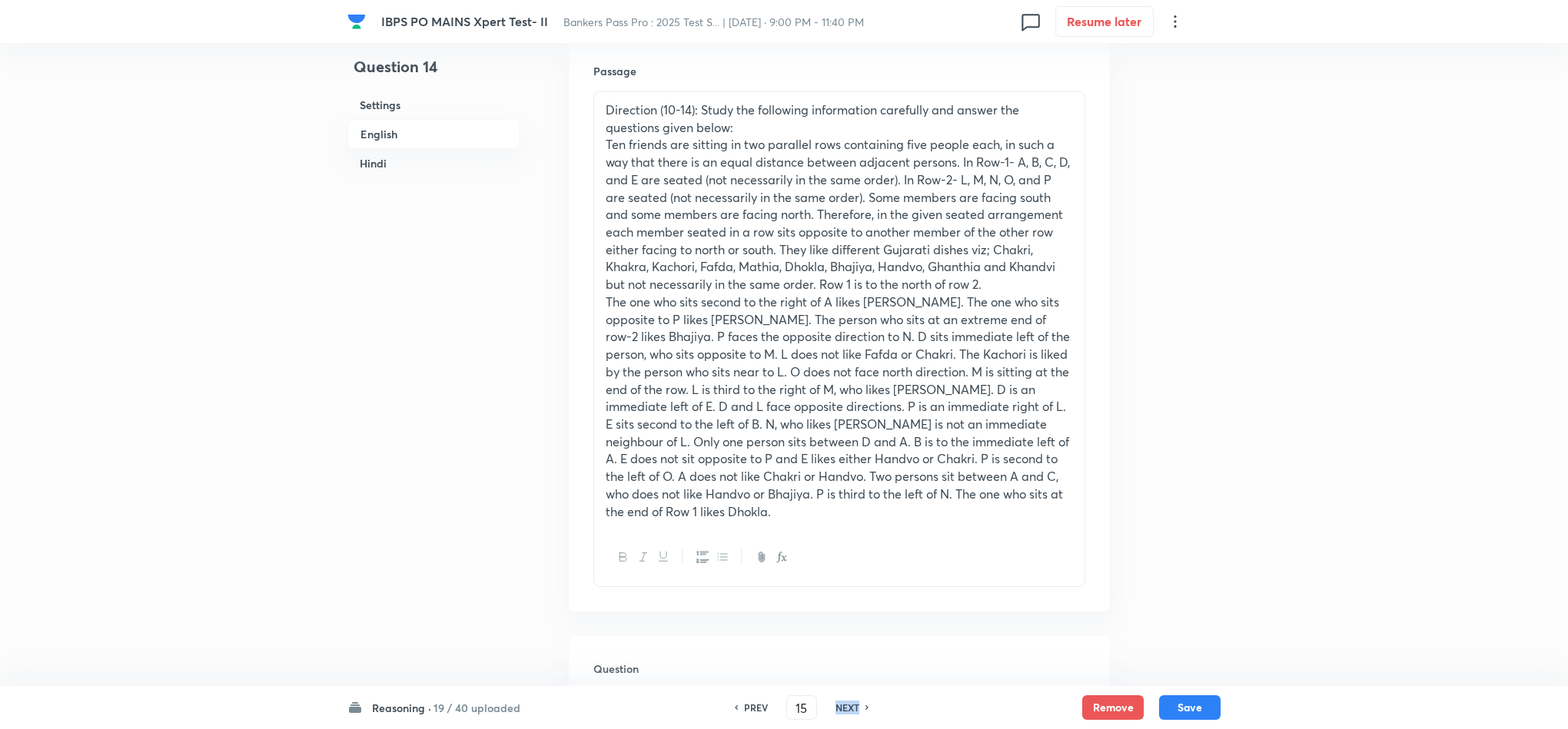
checkbox input "false"
checkbox input "true"
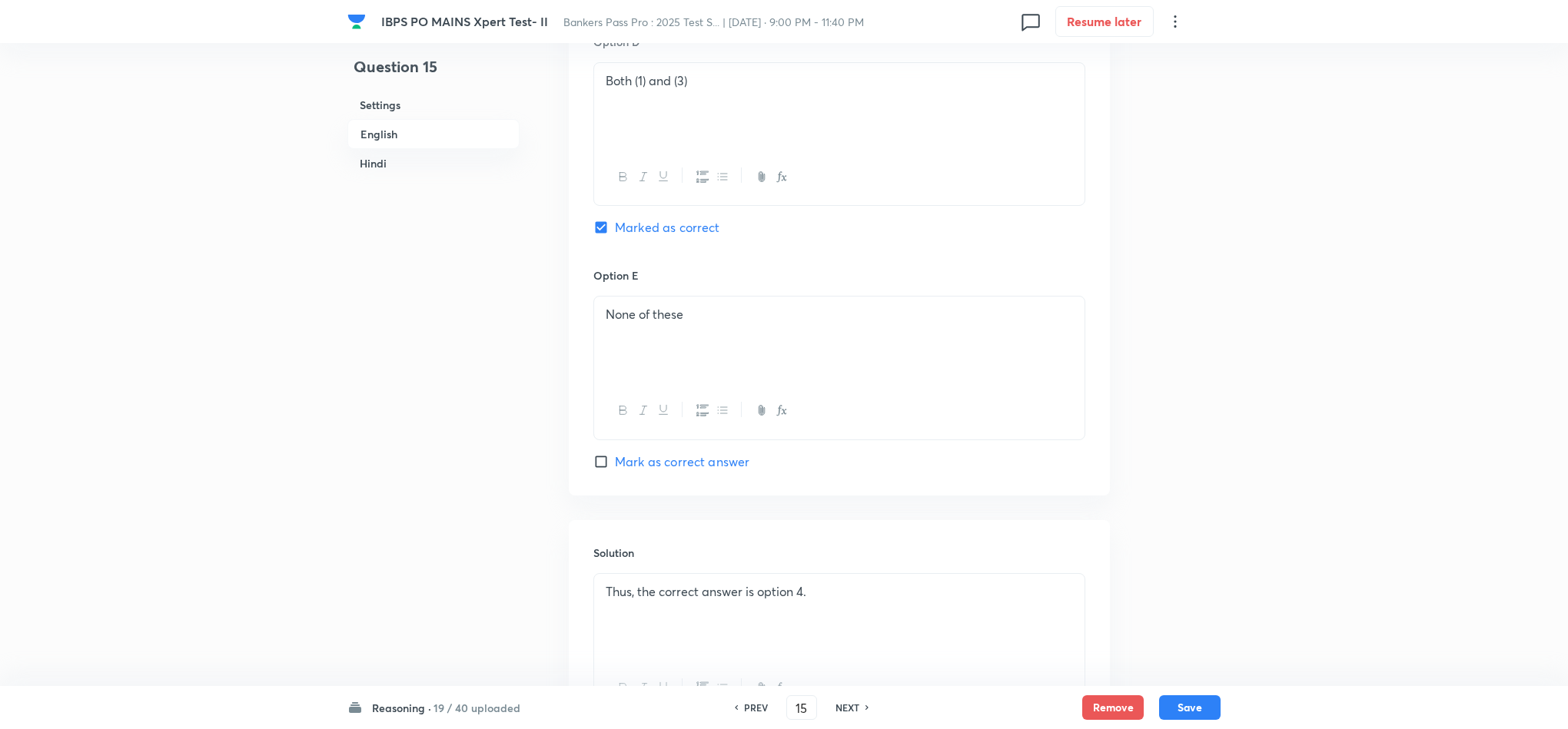
scroll to position [2189, 0]
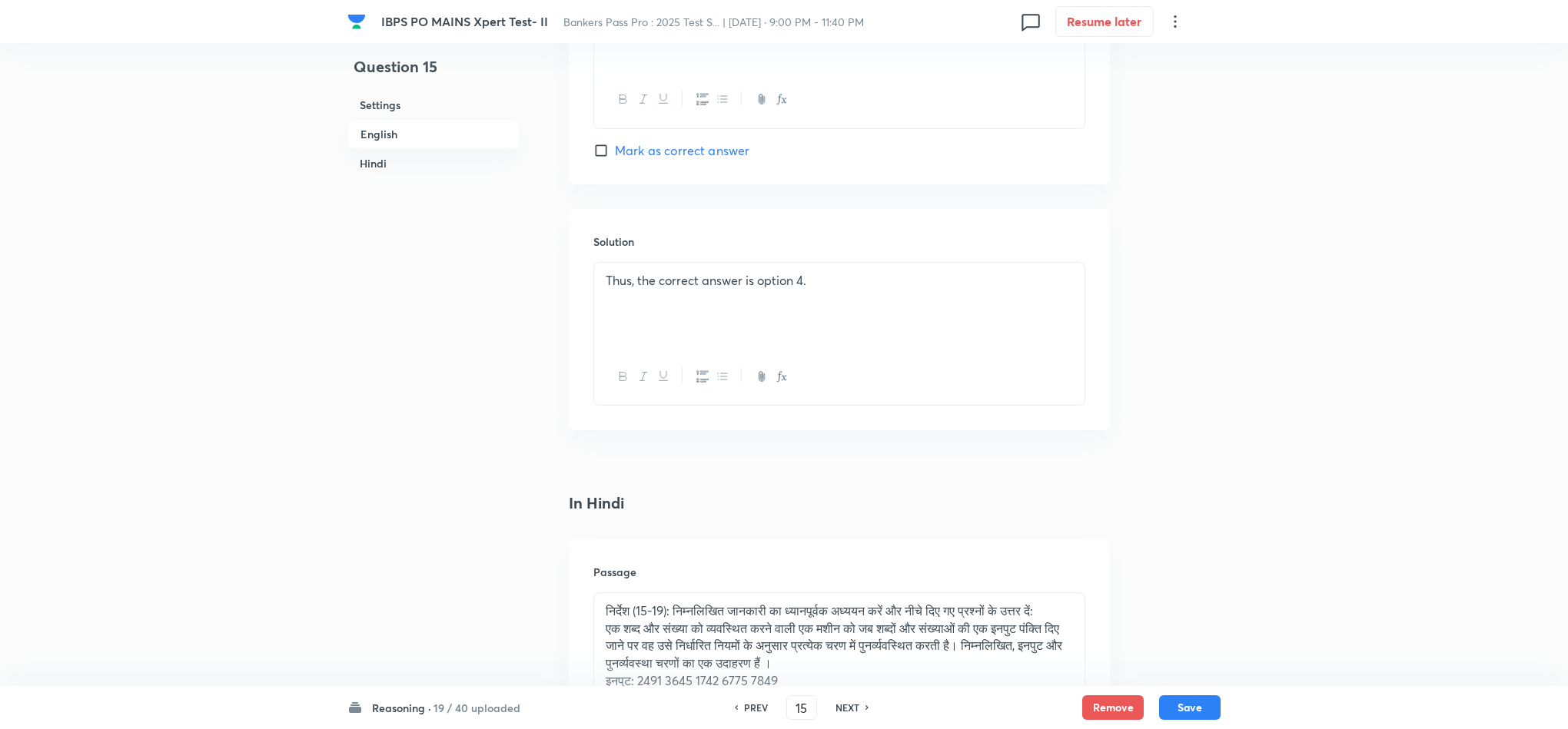
click at [602, 284] on div "Thus, the correct answer is option 4." at bounding box center [839, 305] width 490 height 86
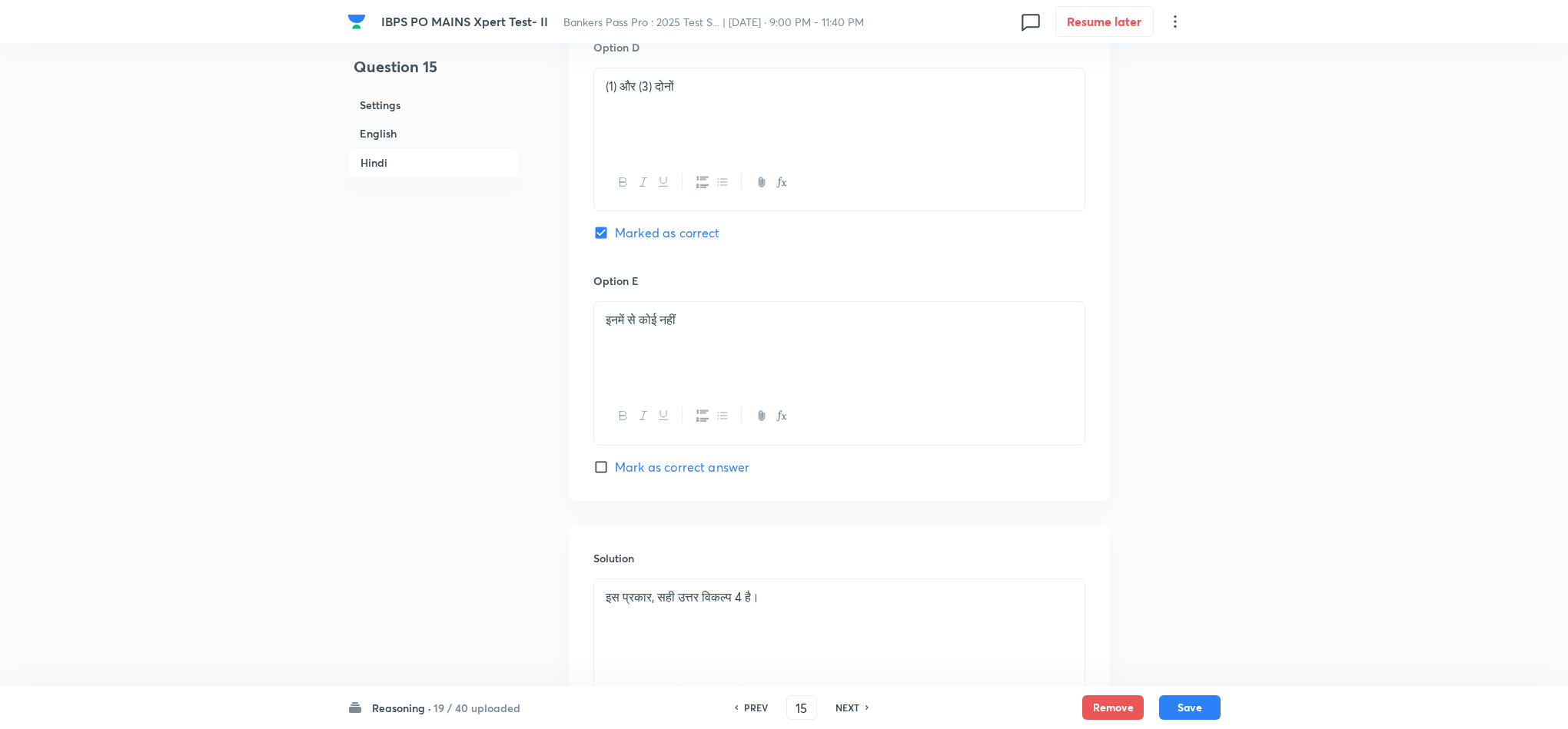
scroll to position [4424, 0]
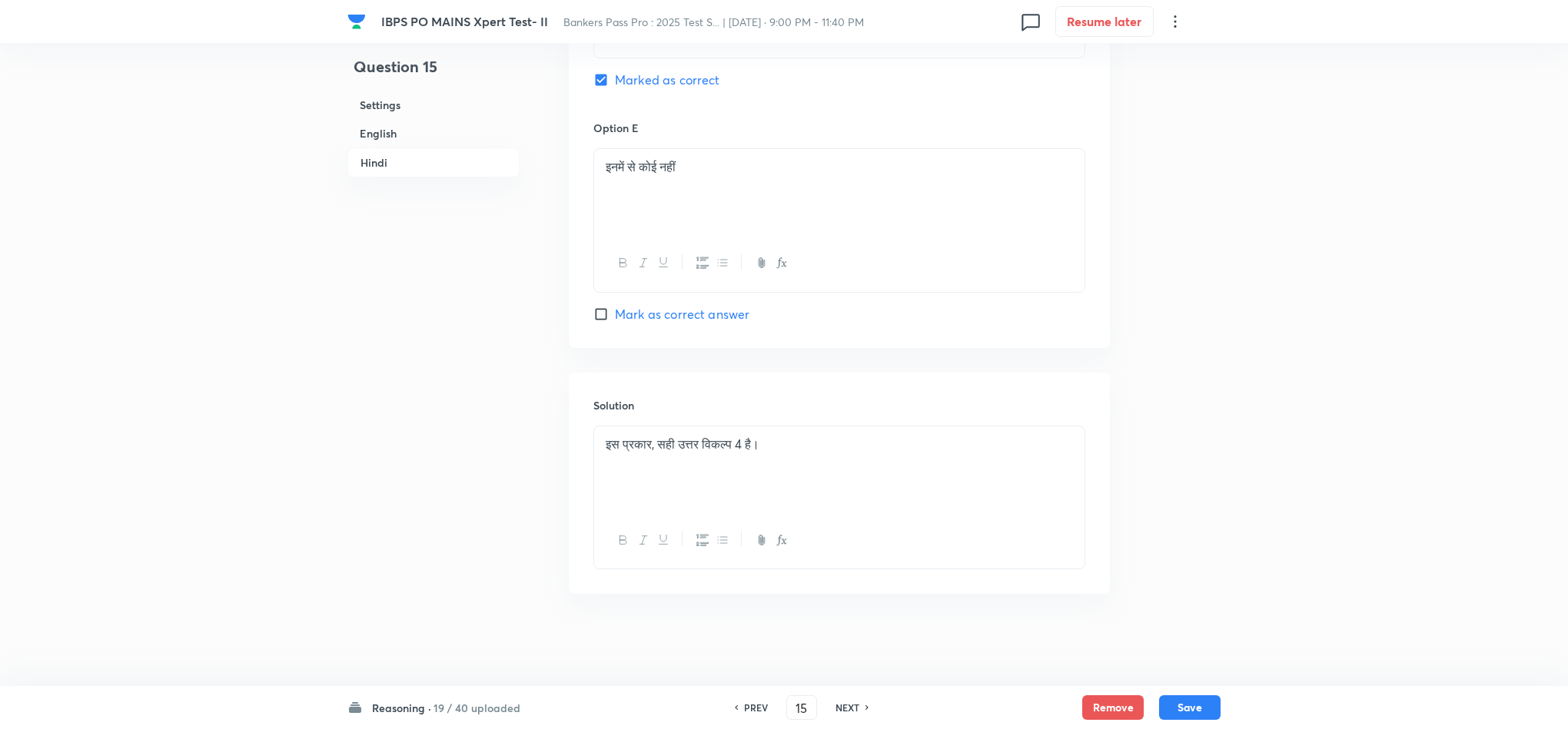
click at [606, 447] on p "इस प्रकार, सही उत्तर विकल्प 4 है।" at bounding box center [839, 445] width 467 height 17
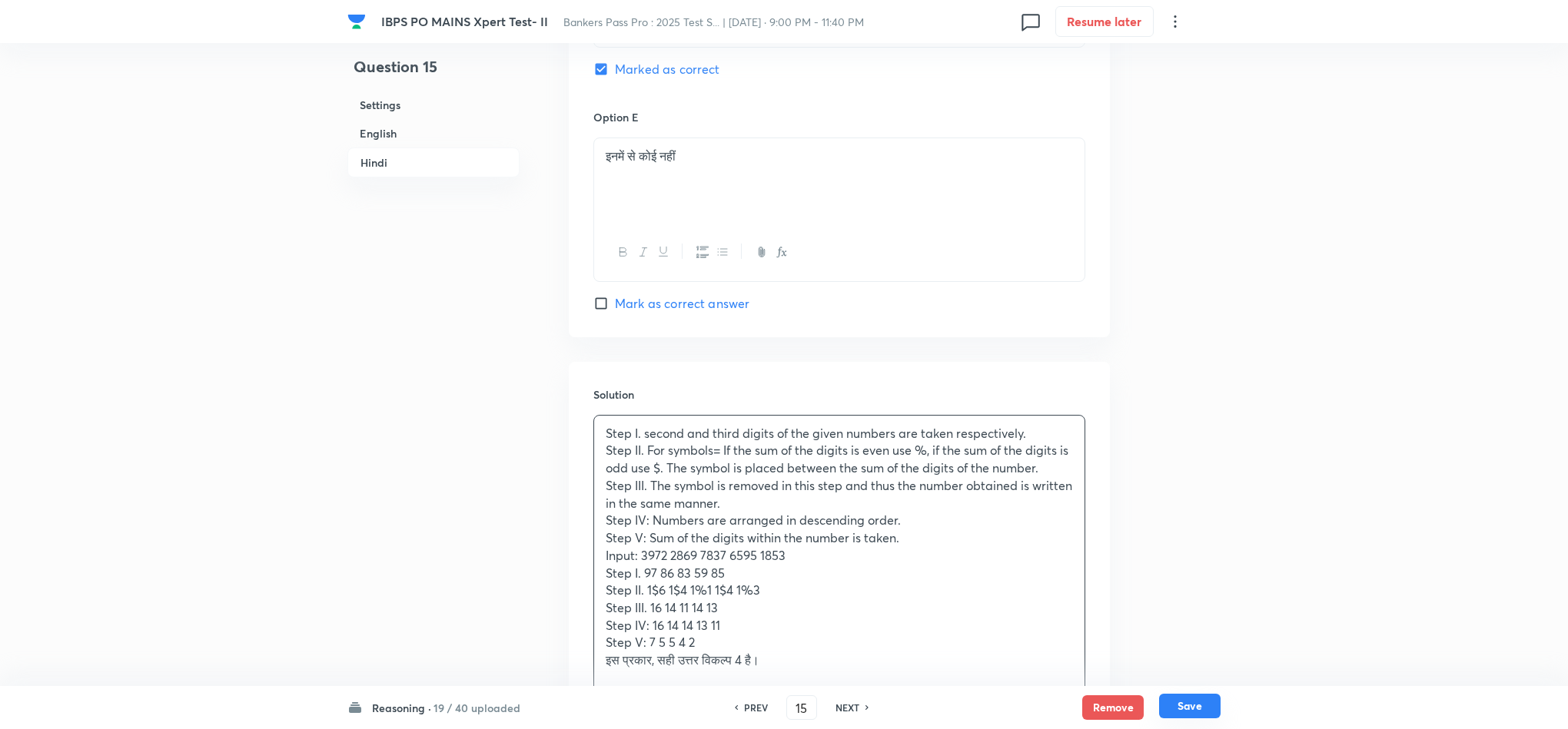
click at [1197, 711] on button "Save" at bounding box center [1190, 705] width 62 height 24
type input "16"
checkbox input "false"
checkbox input "true"
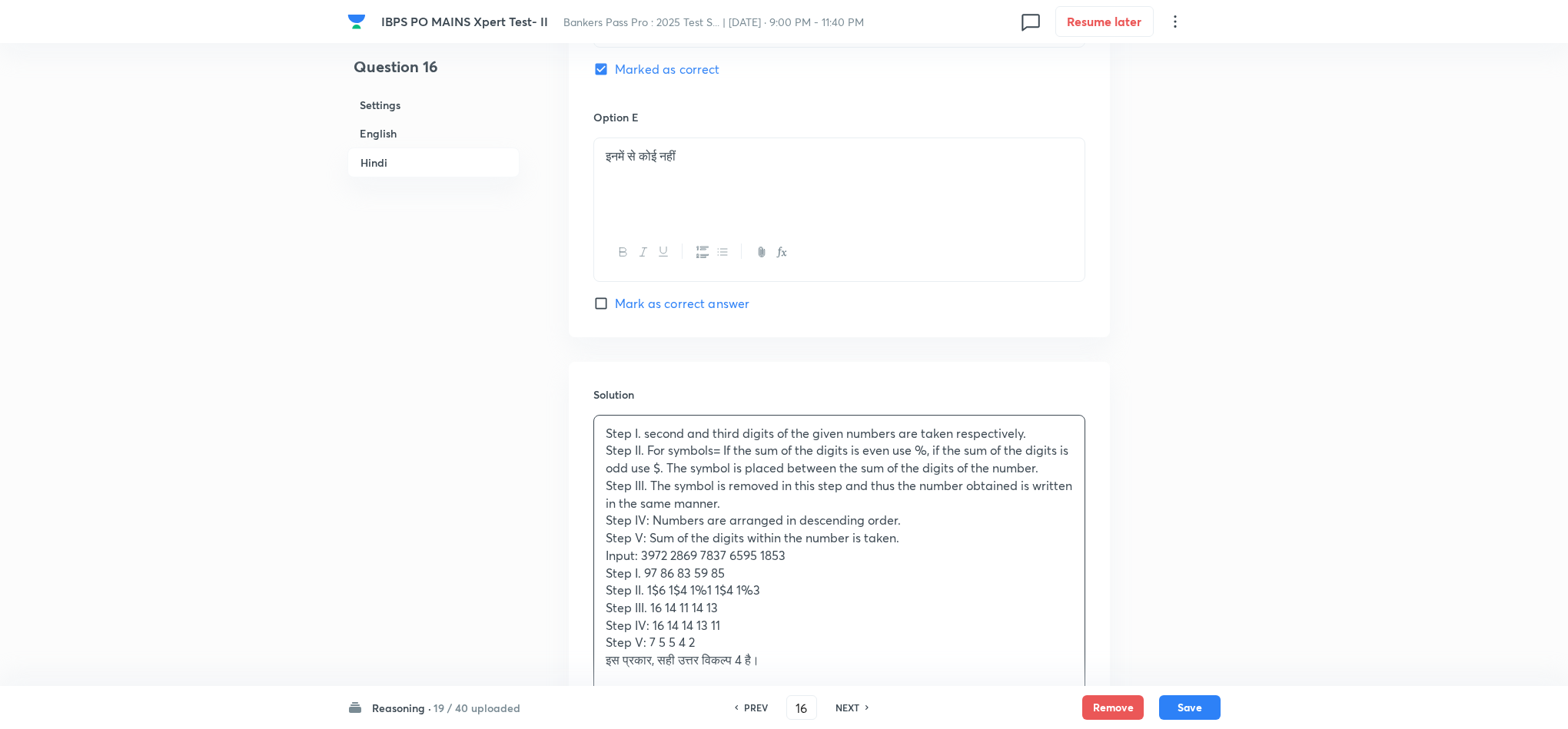
checkbox input "true"
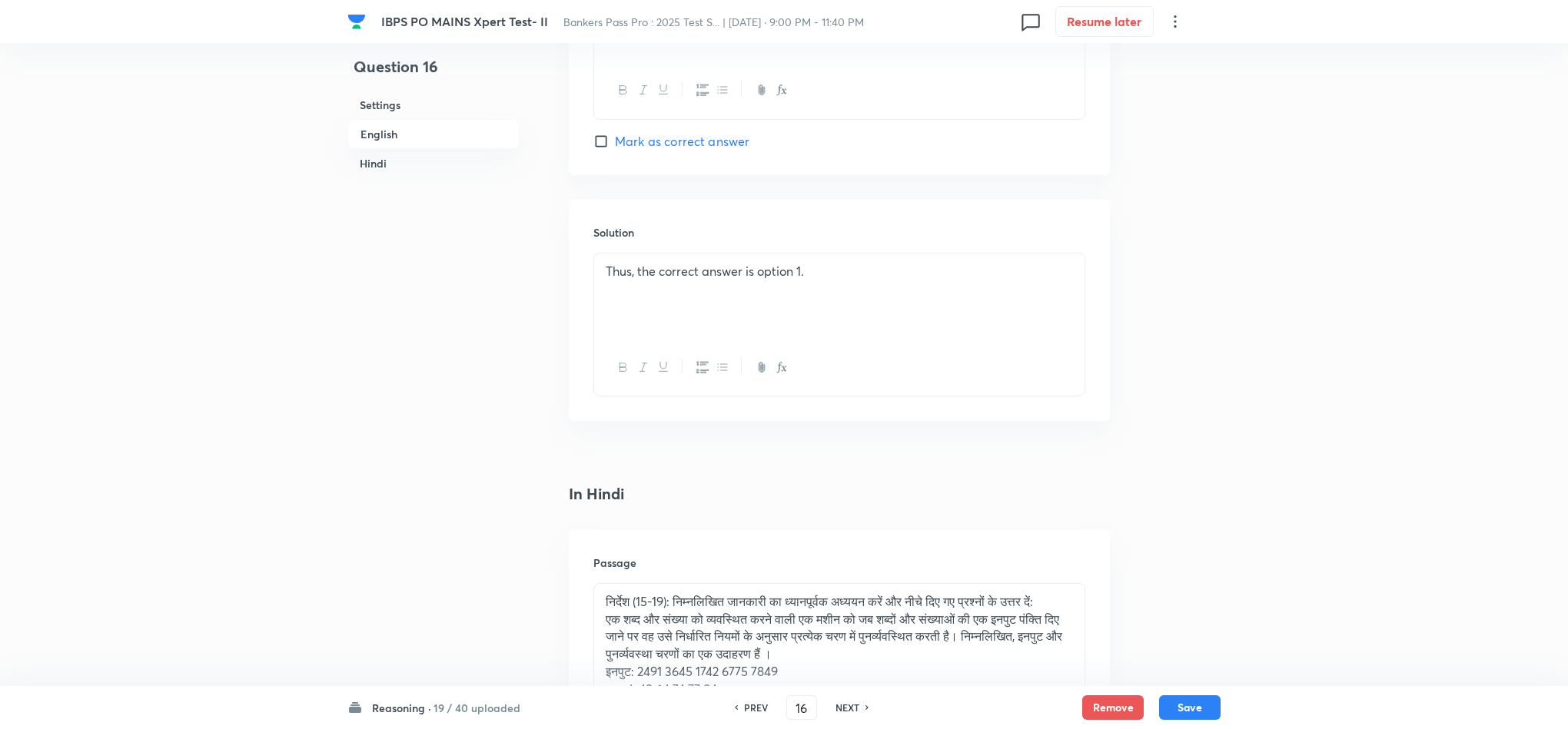
scroll to position [2173, 0]
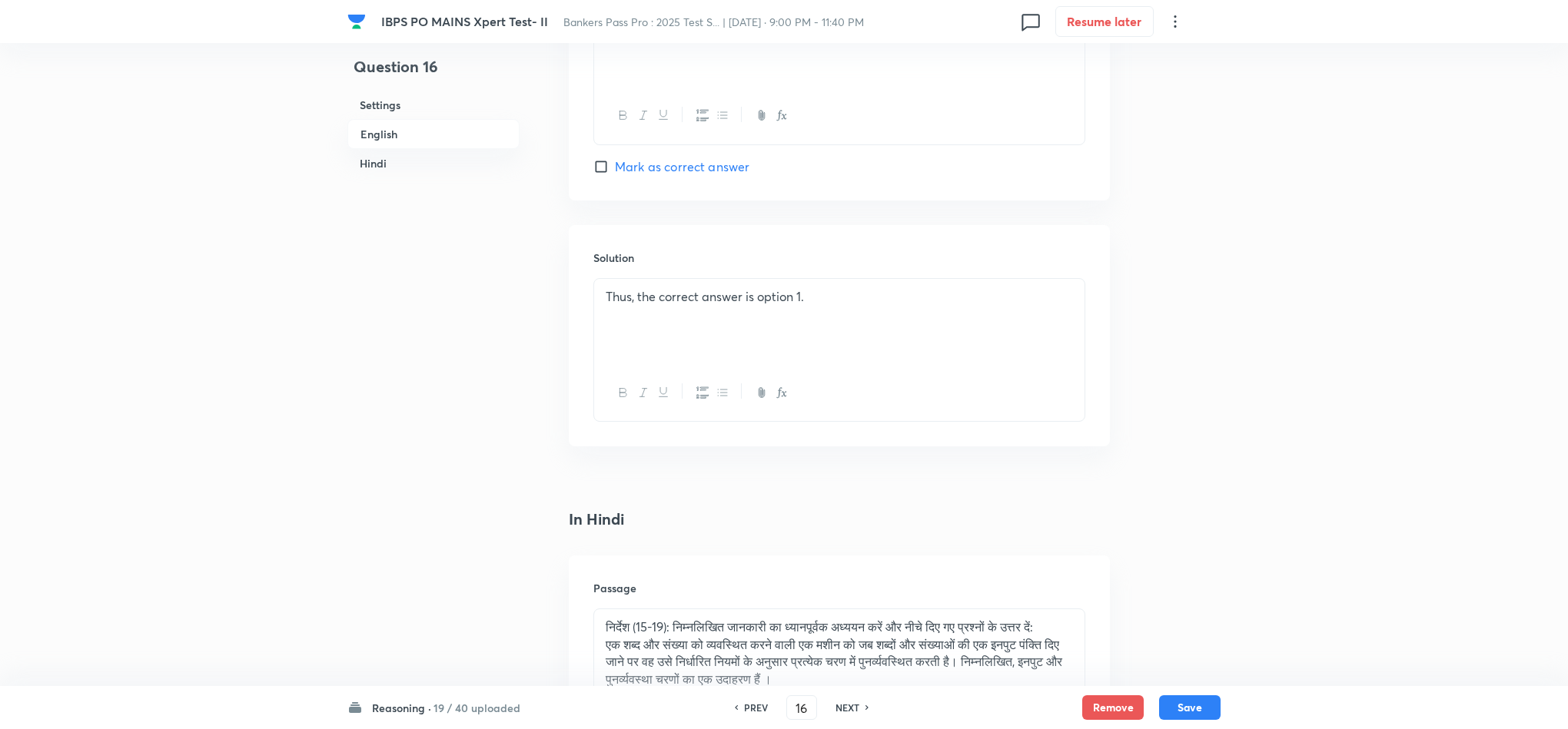
click at [606, 306] on p "Thus, the correct answer is option 1." at bounding box center [839, 297] width 467 height 17
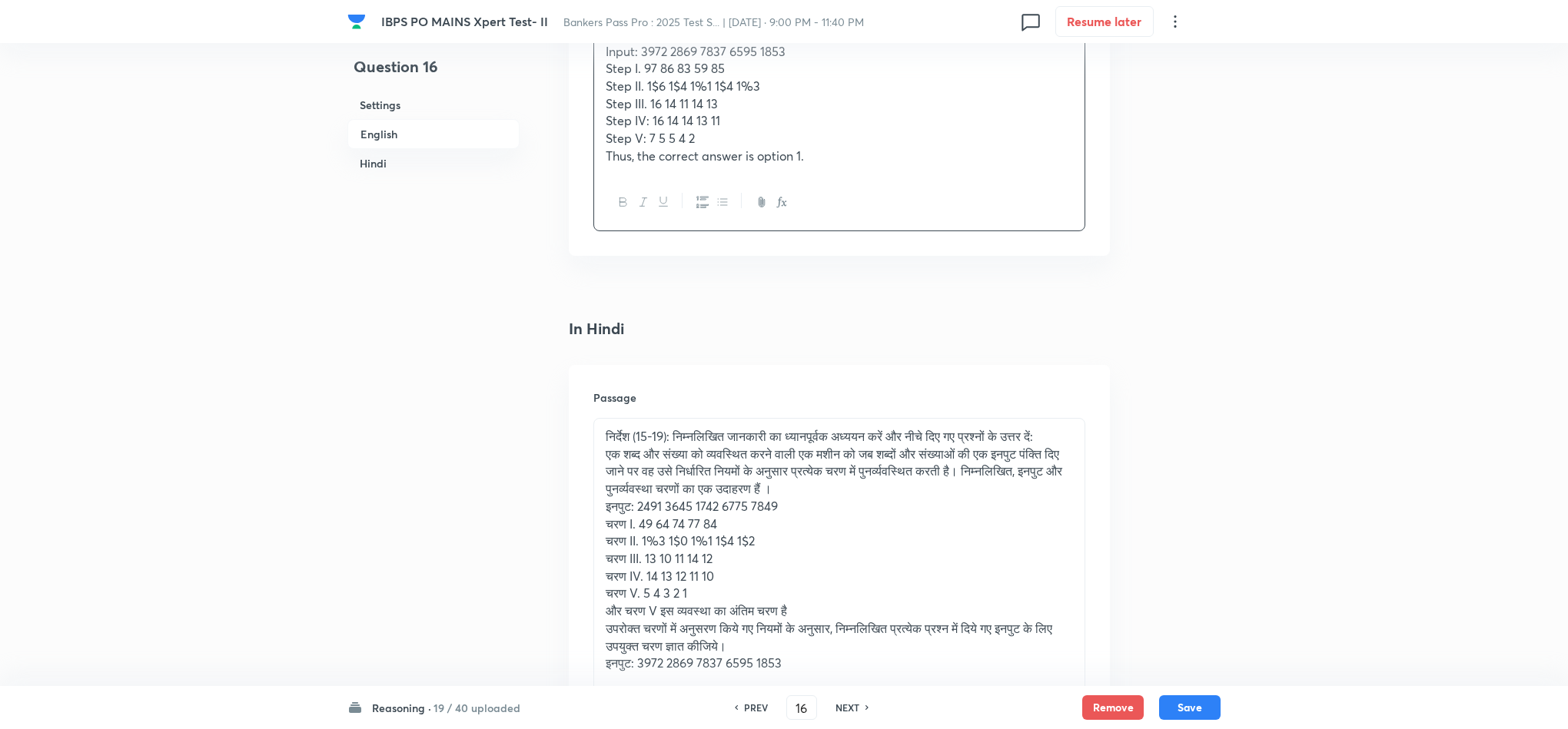
scroll to position [2633, 0]
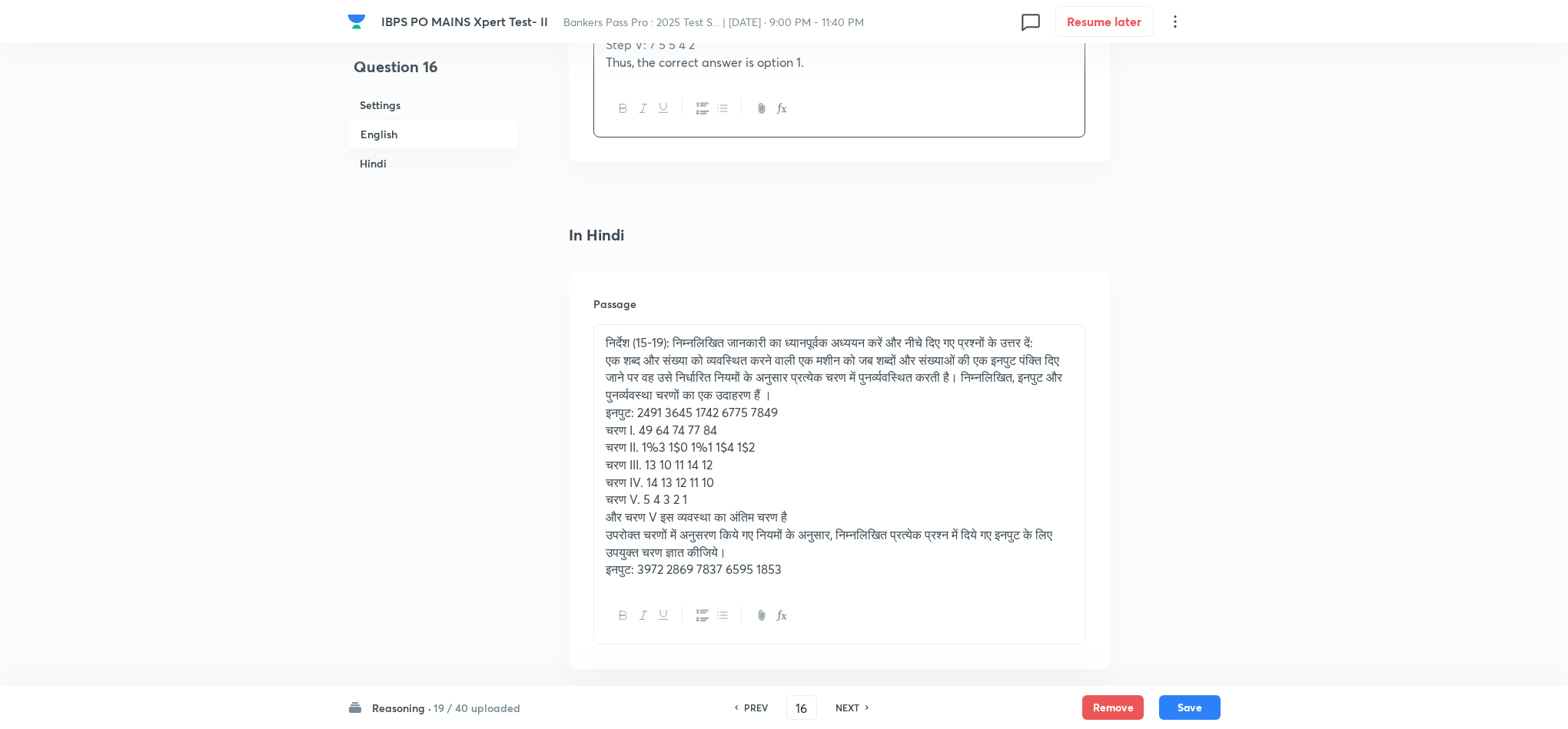
click at [1198, 705] on button "Save" at bounding box center [1190, 707] width 62 height 24
type input "17"
checkbox input "false"
checkbox input "true"
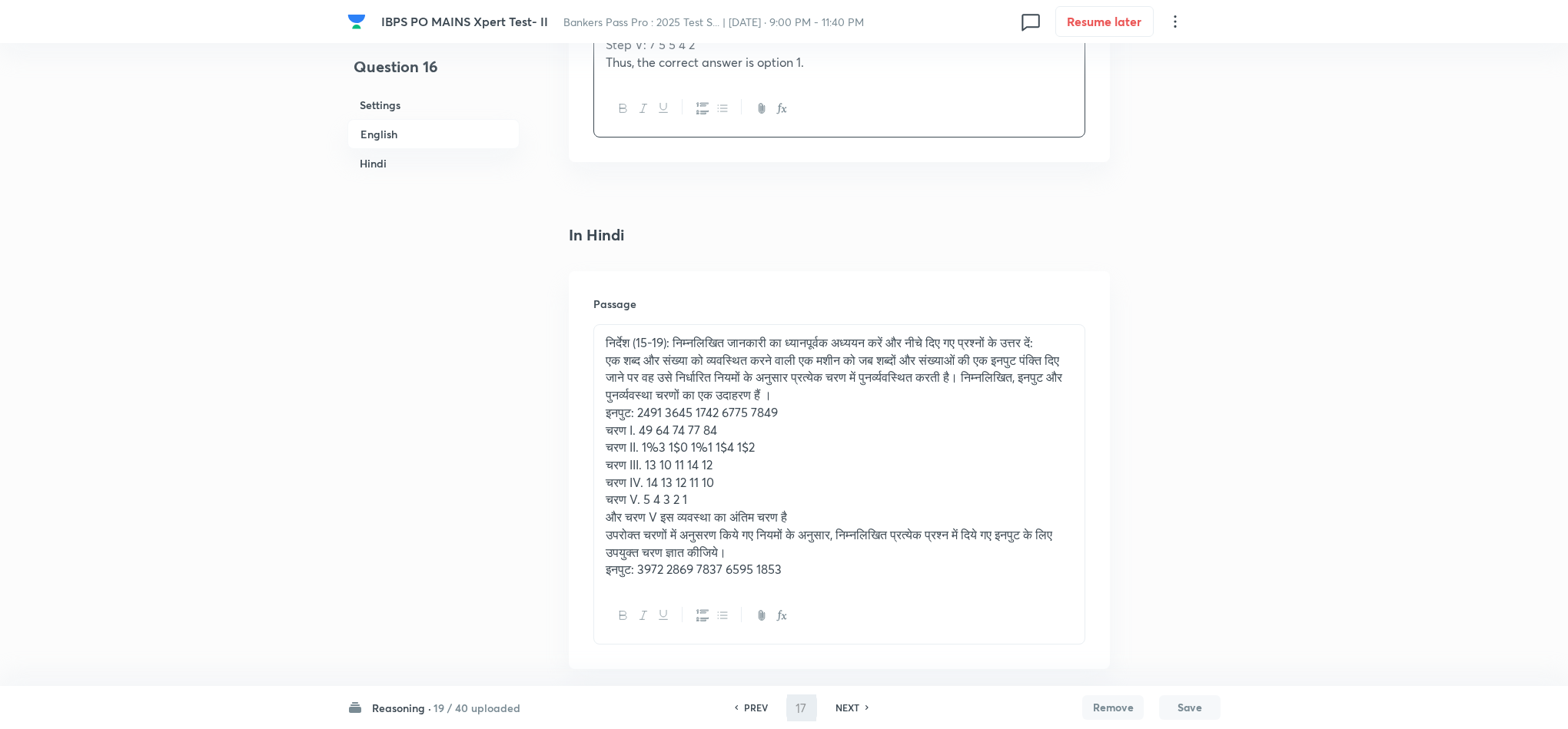
checkbox input "true"
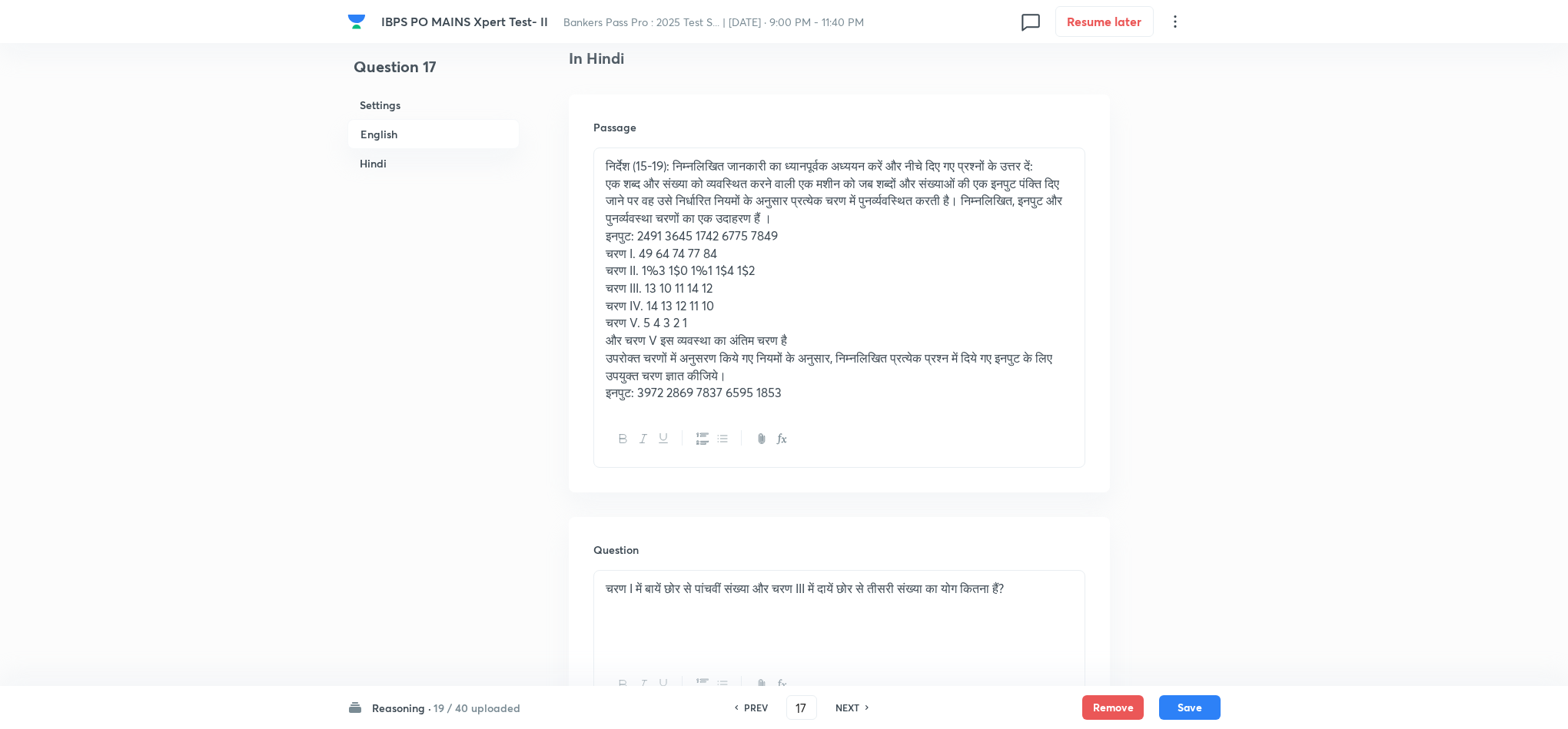
scroll to position [2108, 0]
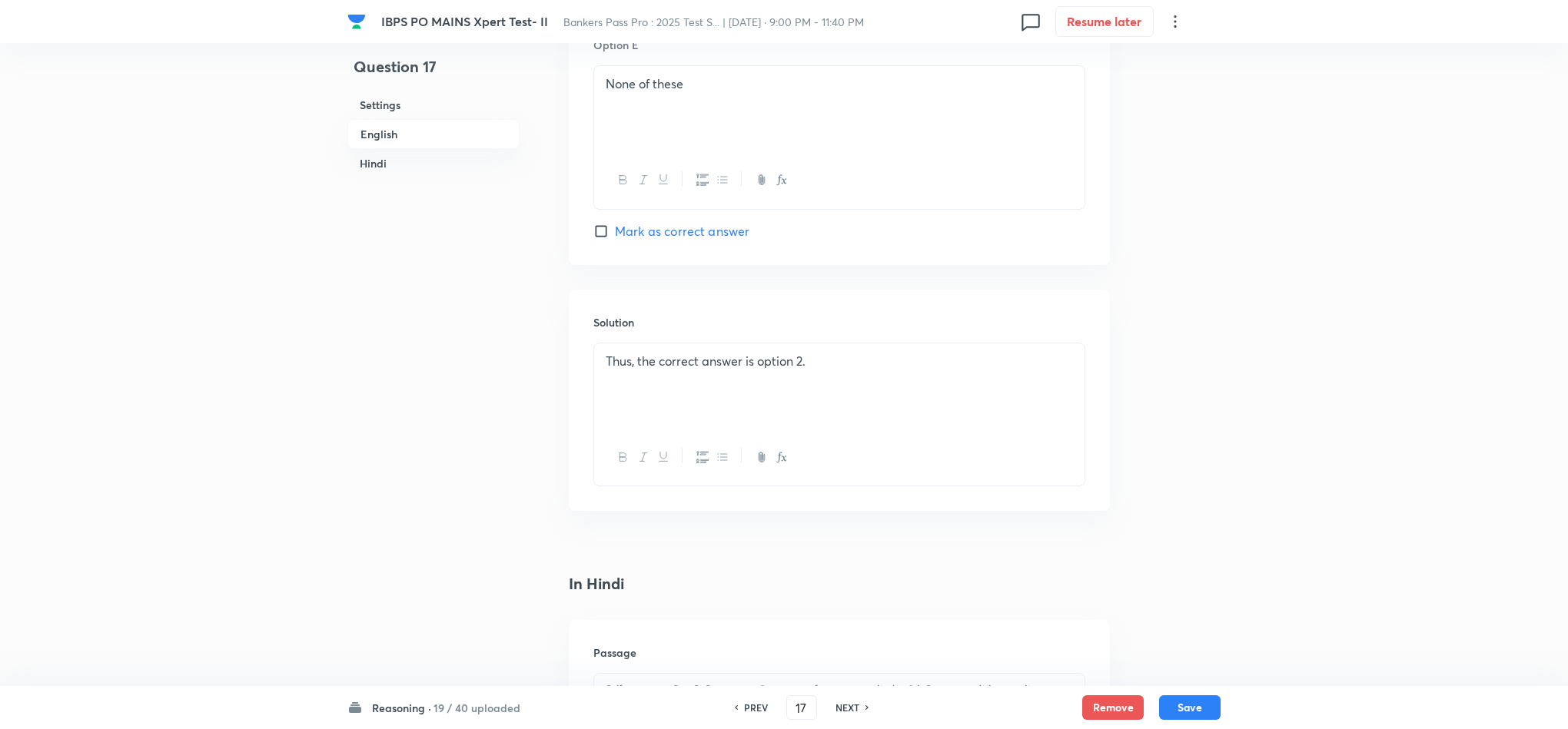
click at [602, 368] on div "Thus, the correct answer is option 2." at bounding box center [839, 386] width 490 height 86
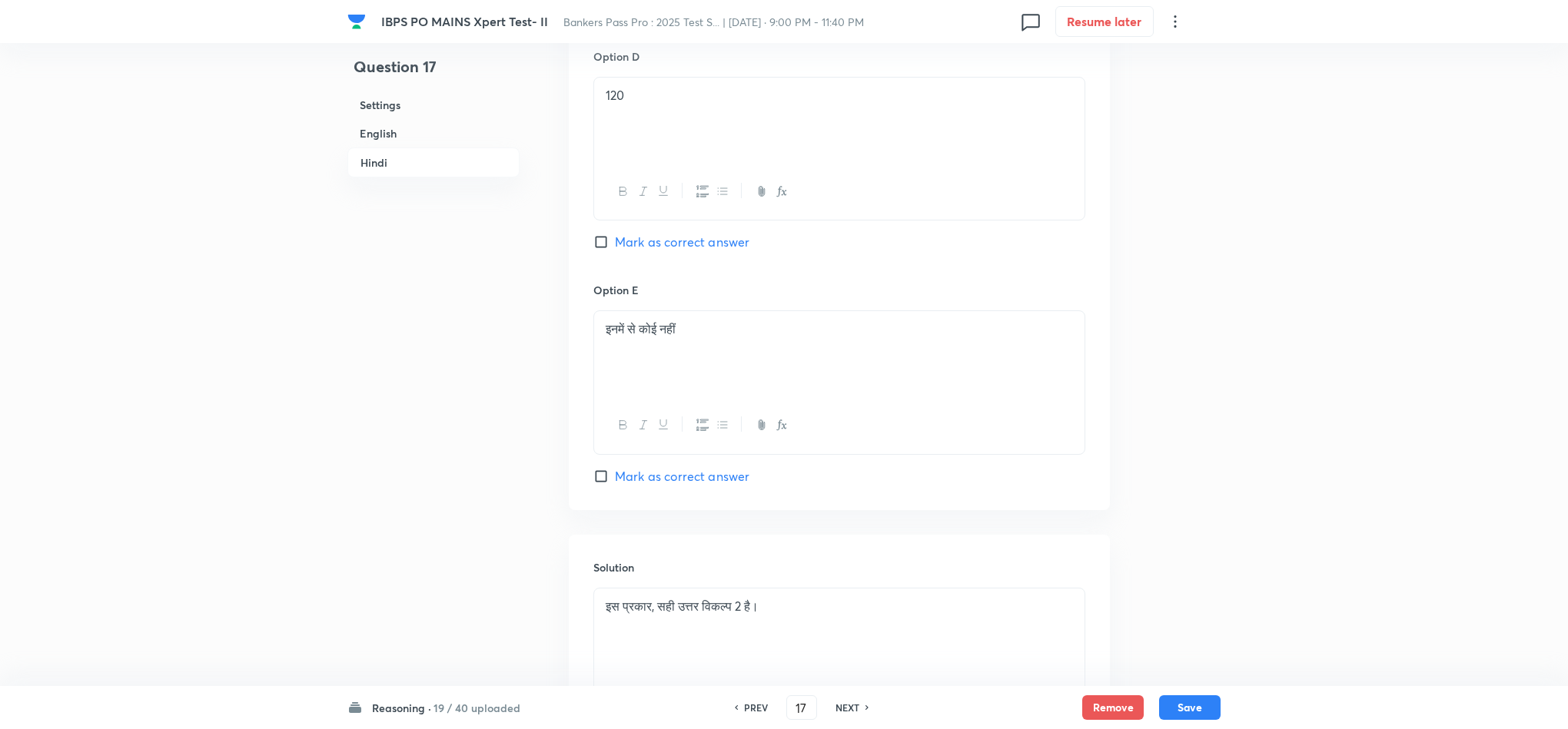
scroll to position [4424, 0]
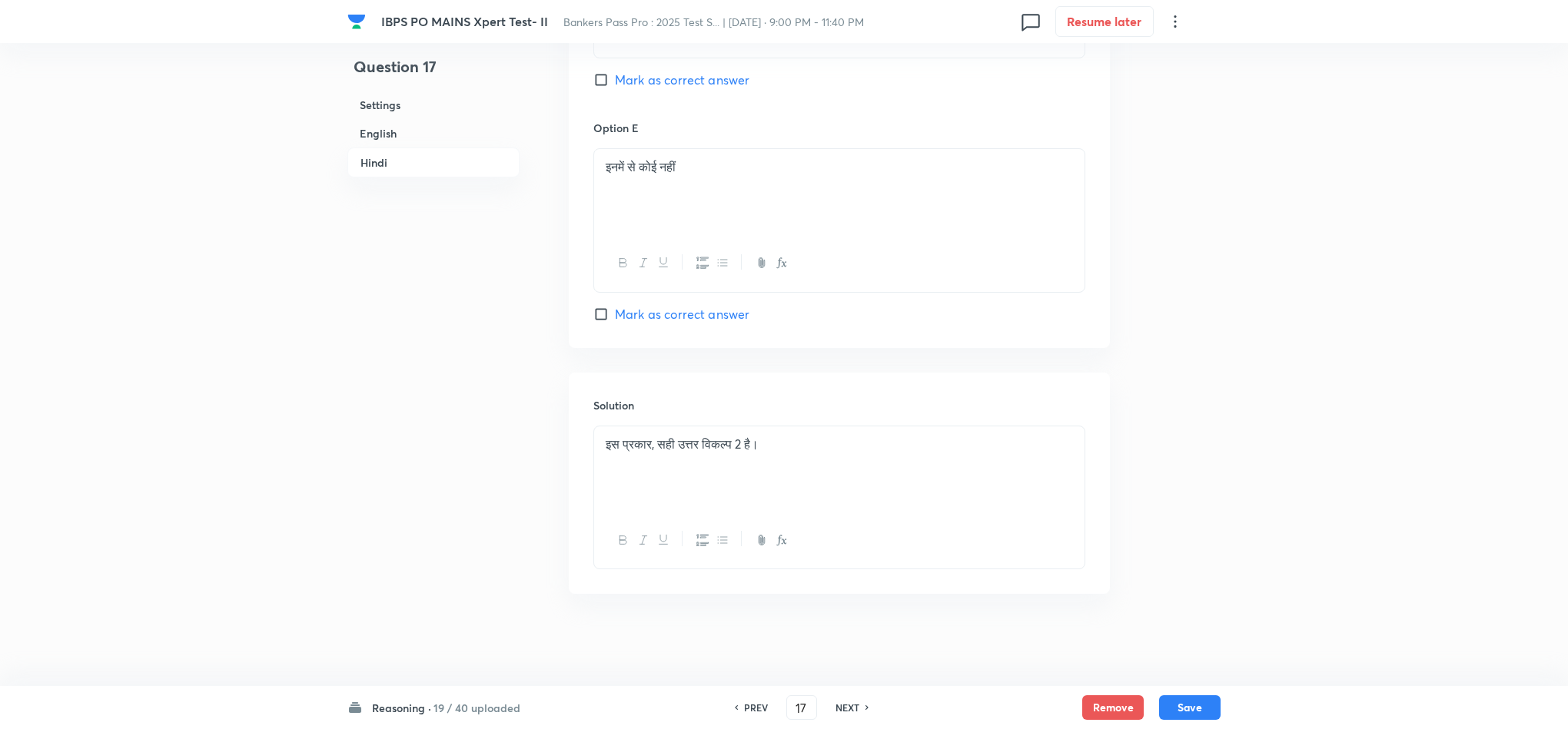
drag, startPoint x: 604, startPoint y: 436, endPoint x: 636, endPoint y: 438, distance: 32.1
click at [605, 436] on div "इस प्रकार, सही उत्तर विकल्प 2 है।" at bounding box center [839, 469] width 490 height 86
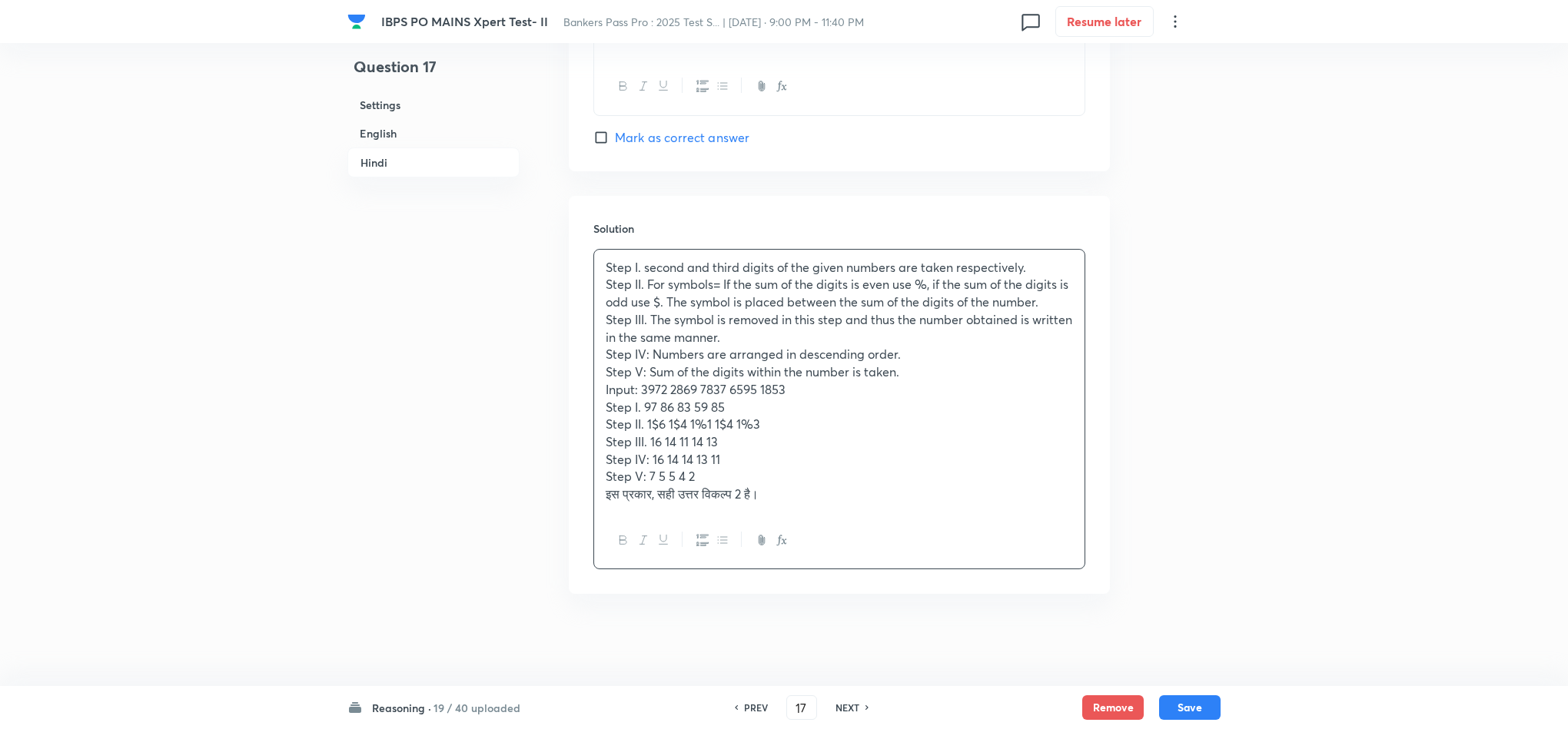
scroll to position [4600, 0]
click at [1180, 710] on button "Save" at bounding box center [1190, 705] width 62 height 24
type input "18"
checkbox input "false"
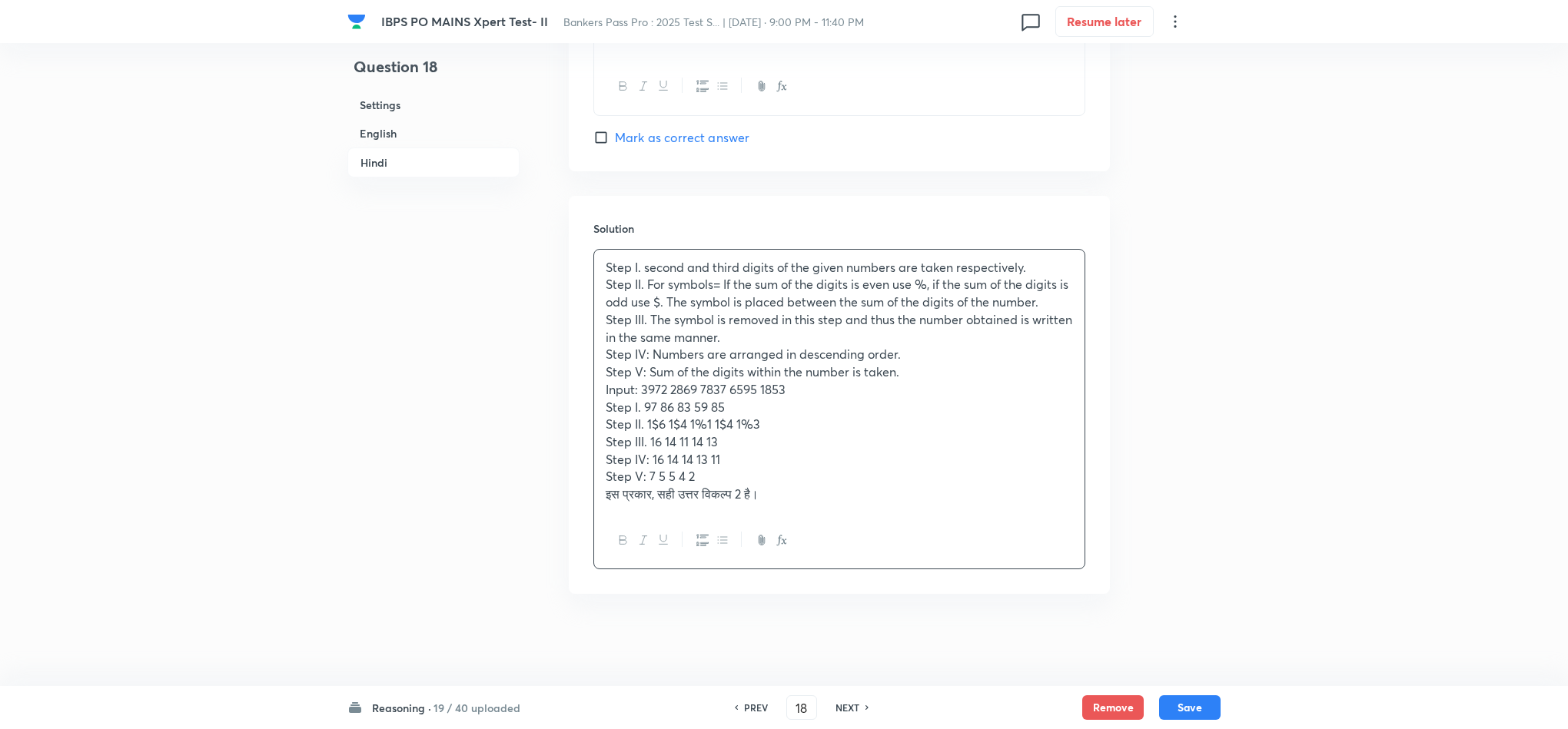
checkbox input "true"
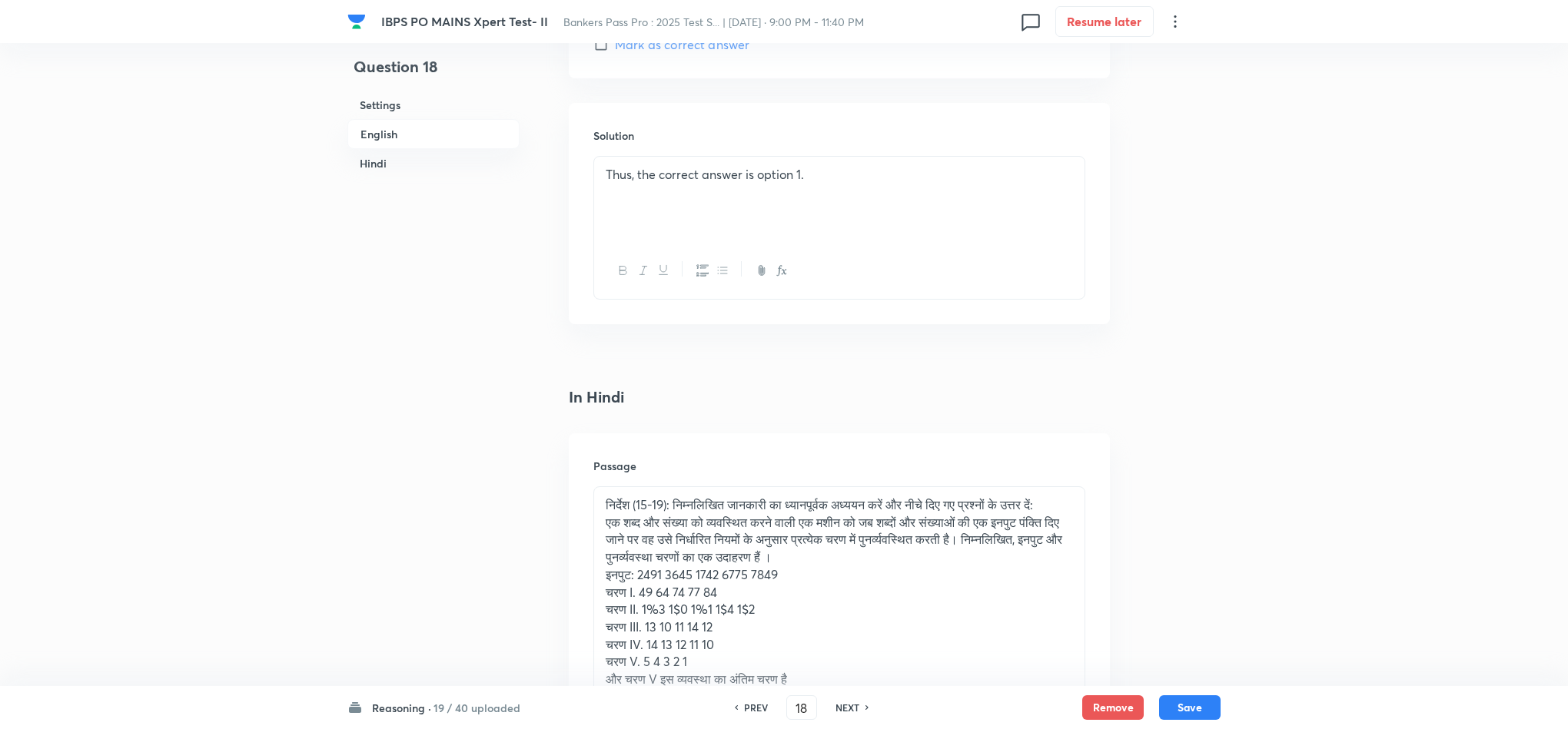
scroll to position [2288, 0]
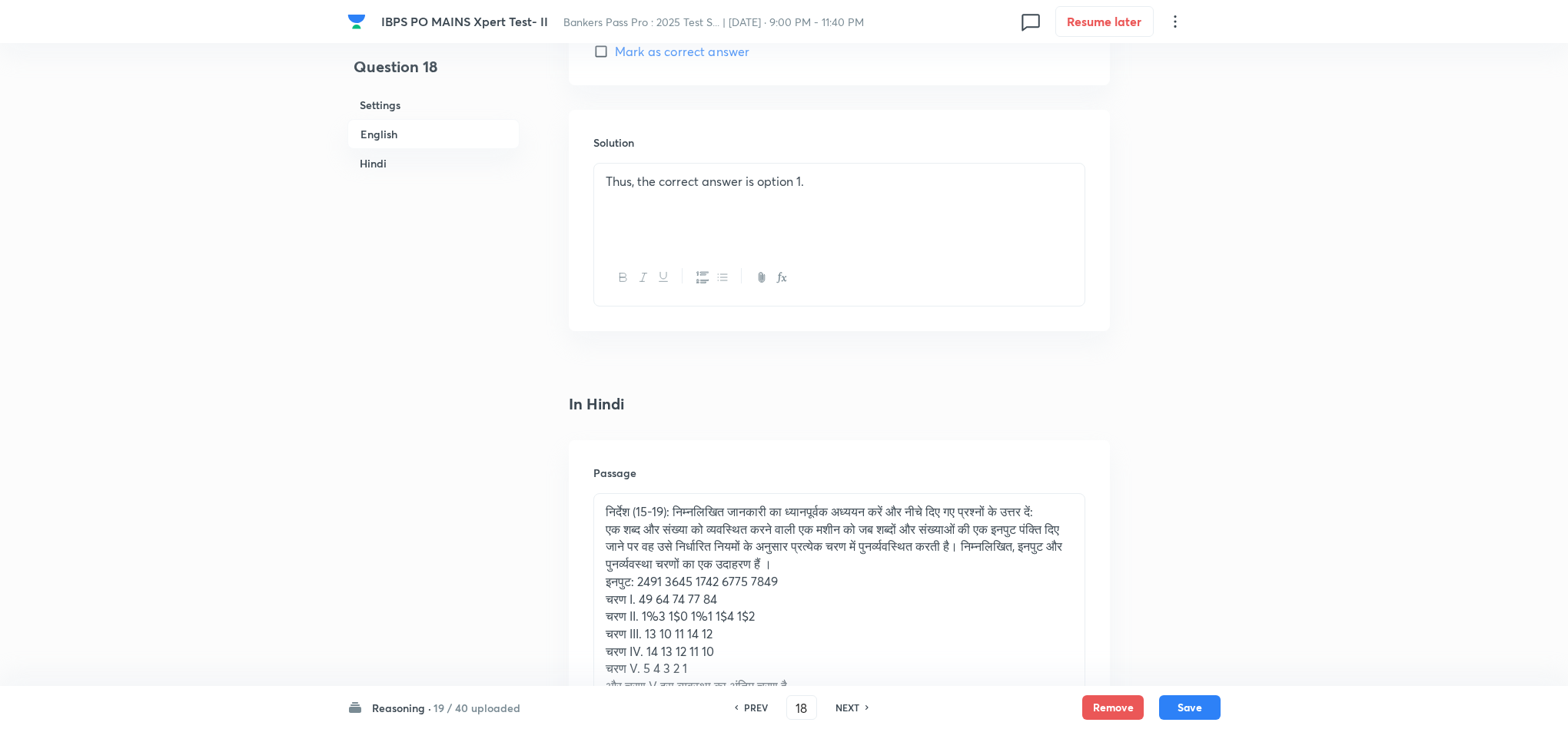
click at [594, 192] on div "Thus, the correct answer is option 1." at bounding box center [839, 206] width 490 height 86
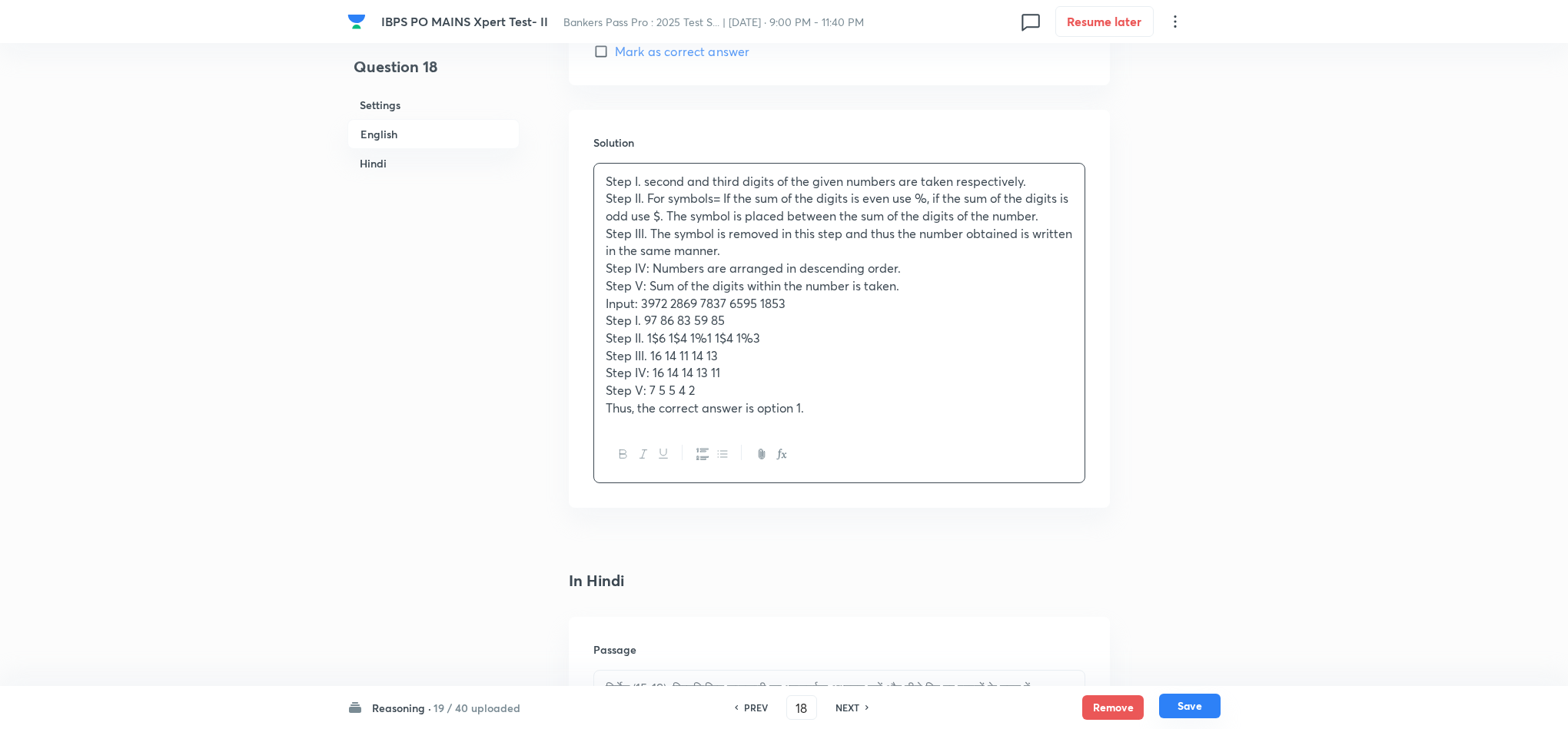
click at [1165, 706] on button "Save" at bounding box center [1190, 705] width 62 height 24
type input "19"
checkbox input "false"
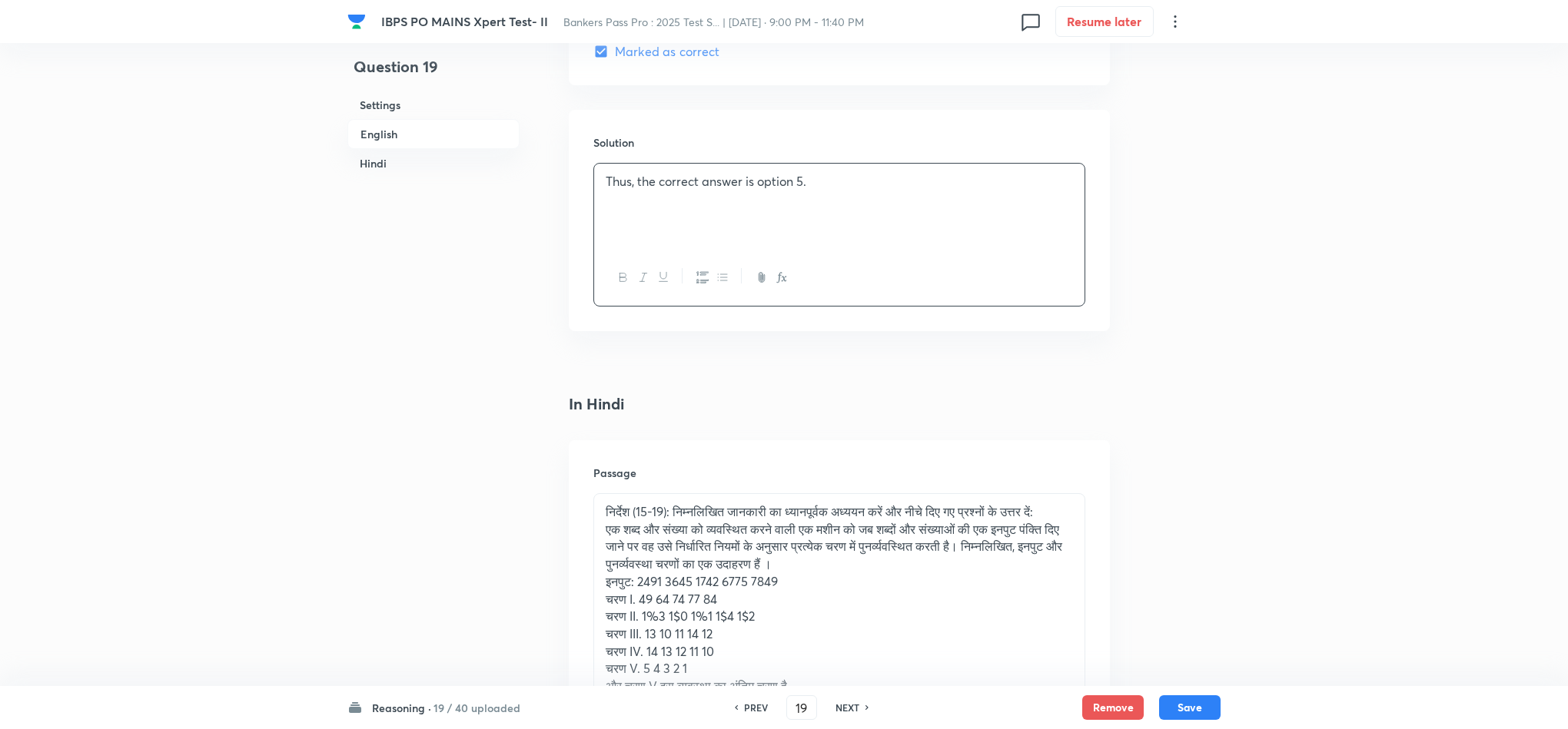
checkbox input "true"
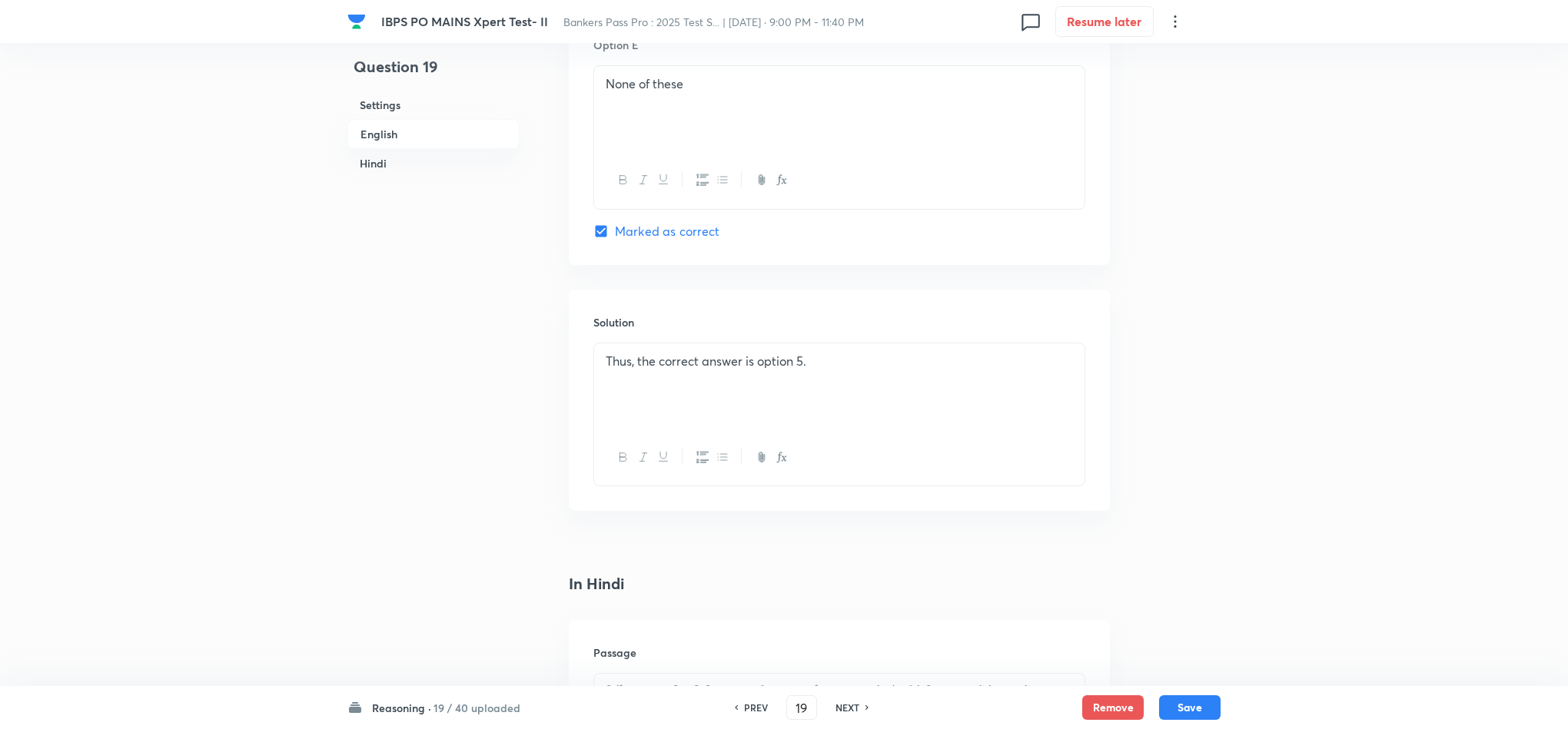
click at [610, 366] on p "Thus, the correct answer is option 5." at bounding box center [839, 362] width 467 height 17
click at [594, 360] on div "Thus, the correct answer is option 5." at bounding box center [839, 386] width 490 height 86
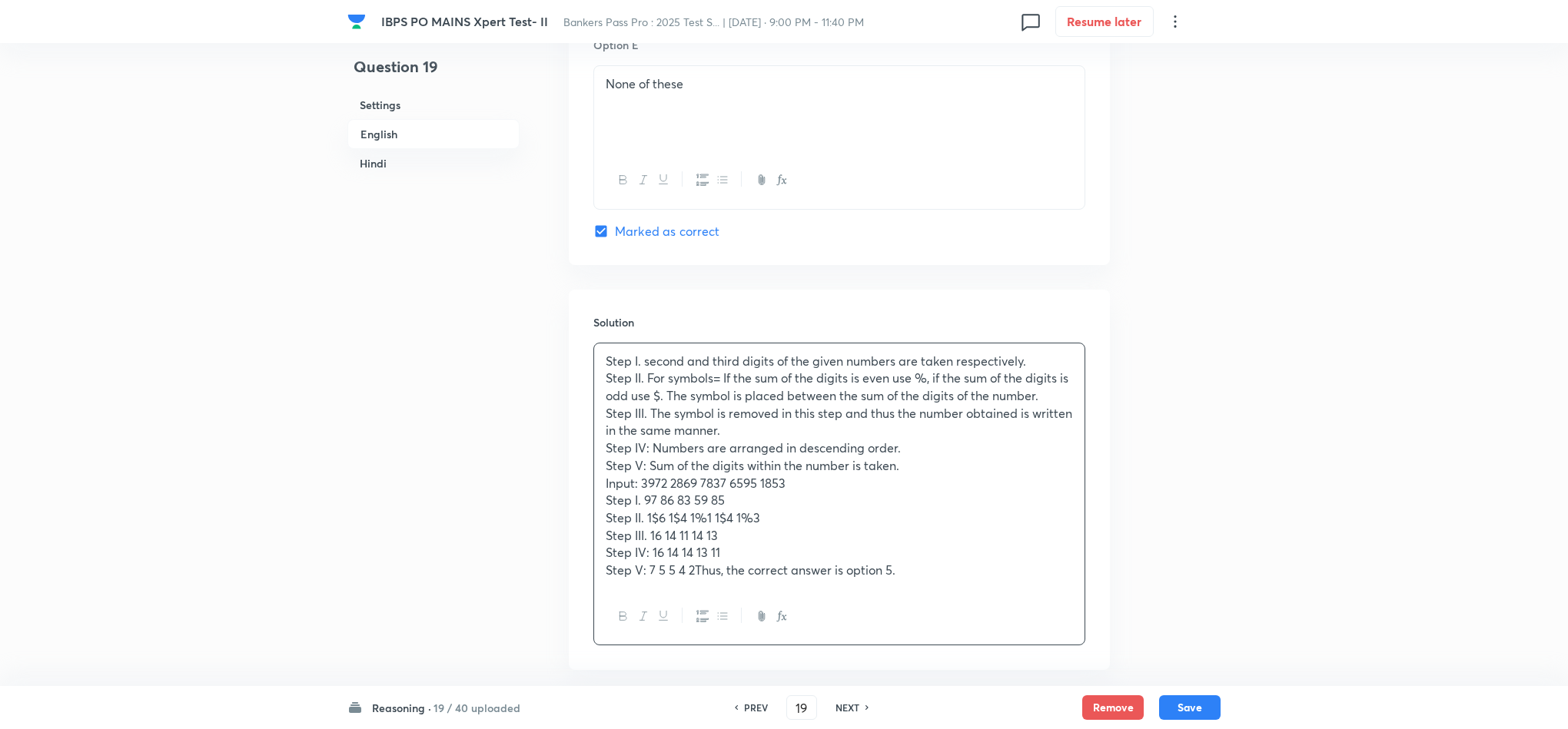
click at [637, 357] on p "Step I. second and third digits of the given numbers are taken respectively." at bounding box center [839, 362] width 467 height 17
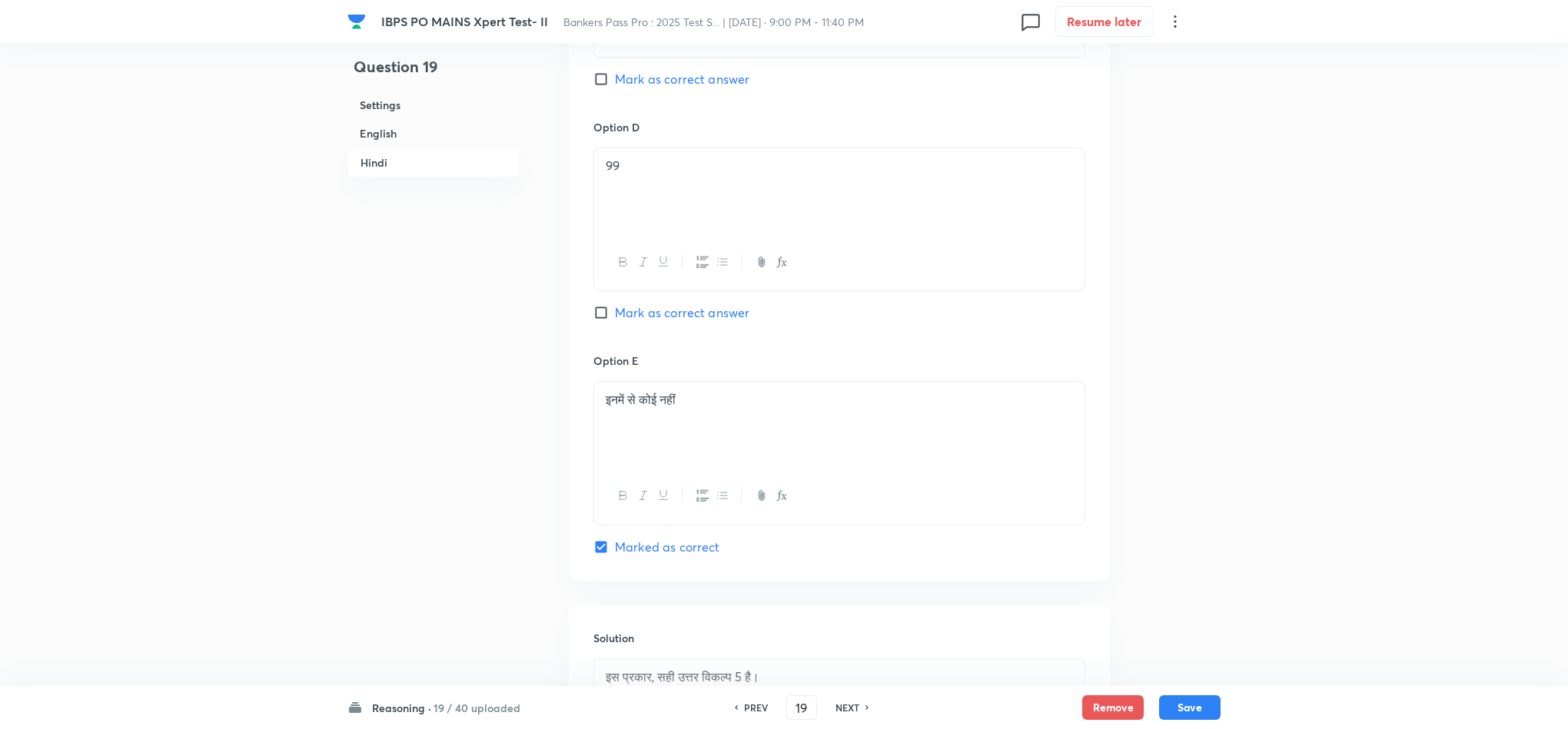
scroll to position [4424, 0]
click at [600, 449] on div "इस प्रकार, सही उत्तर विकल्प 5 है।" at bounding box center [839, 469] width 490 height 86
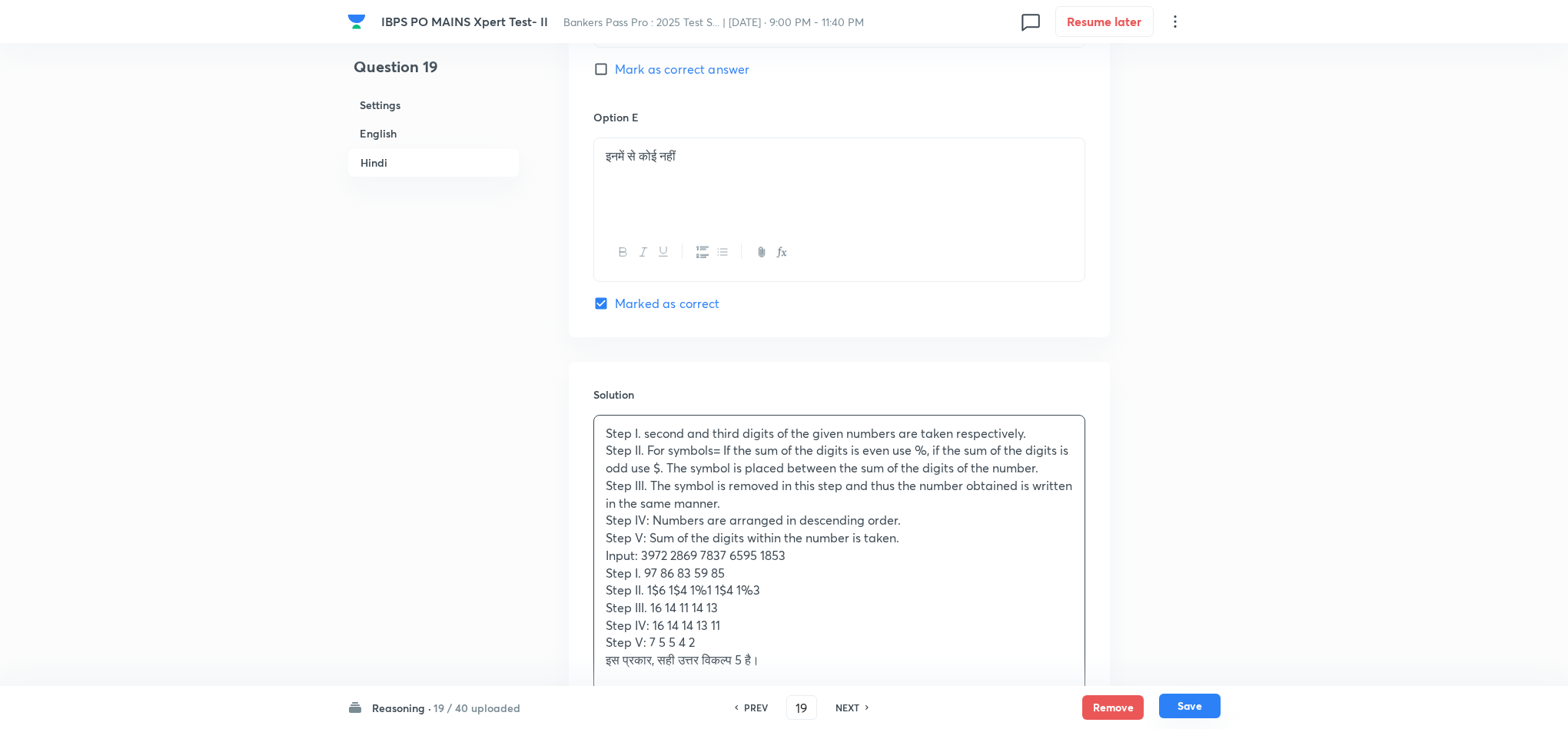
click at [1195, 712] on button "Save" at bounding box center [1190, 705] width 62 height 24
type input "20"
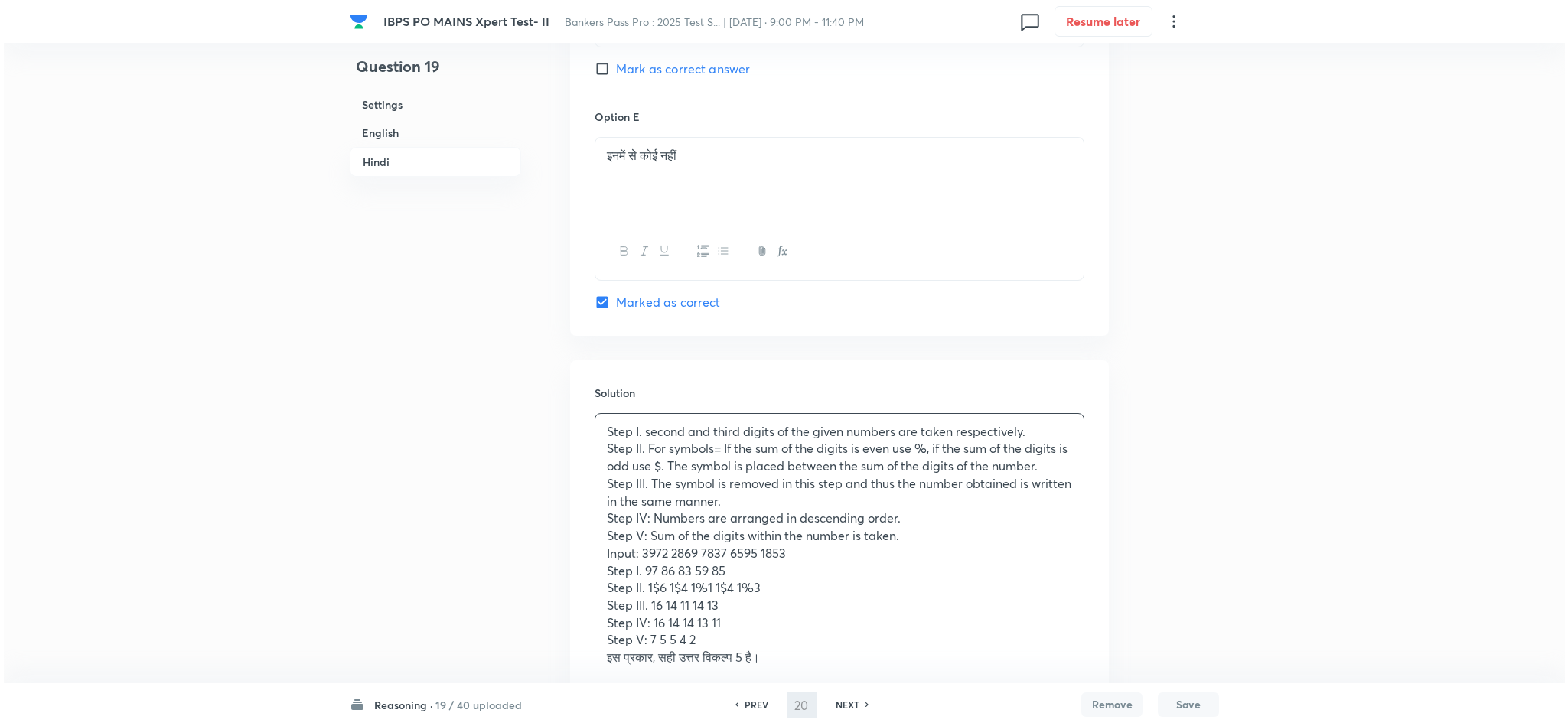
scroll to position [0, 0]
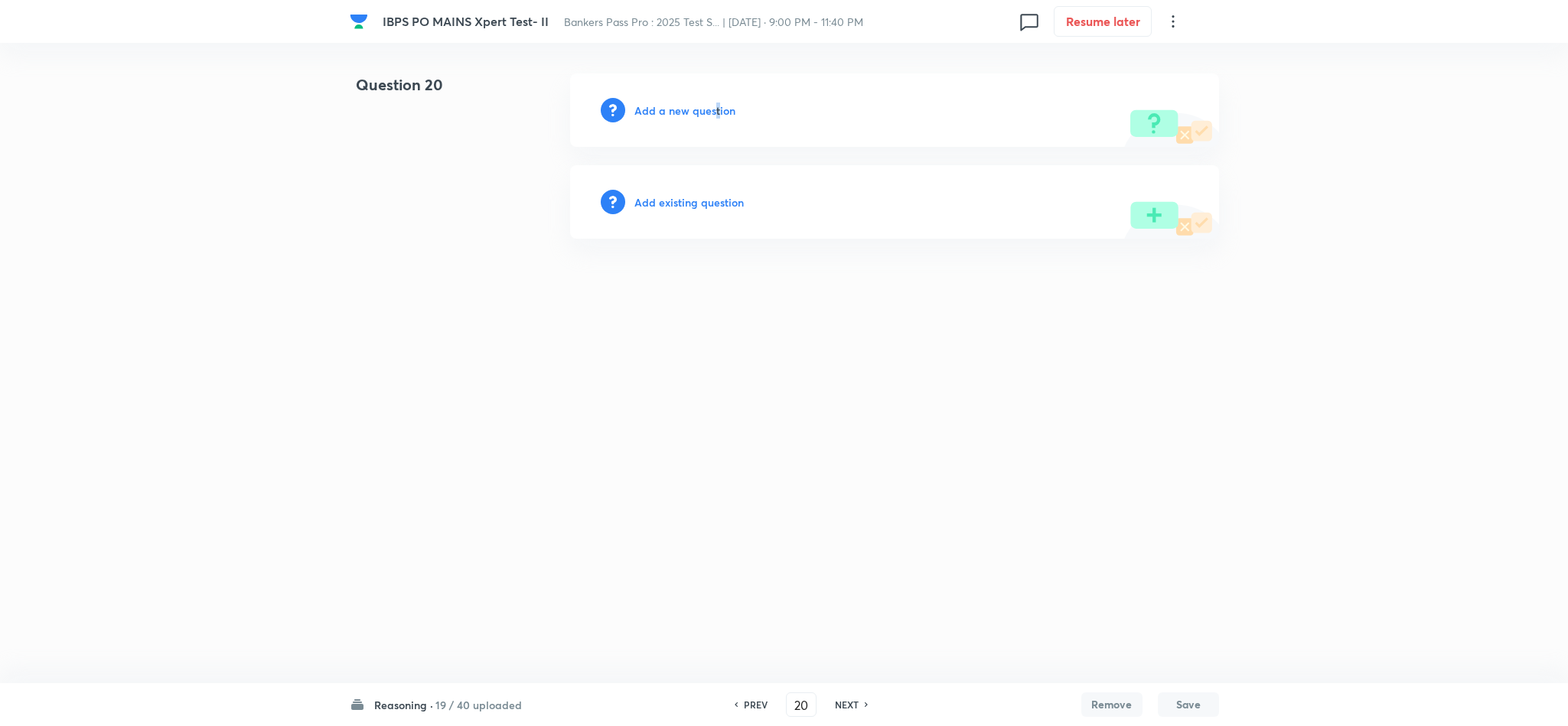
click at [716, 110] on h6 "Add a new question" at bounding box center [684, 110] width 101 height 16
click at [716, 110] on h6 "Choose a question type" at bounding box center [693, 110] width 118 height 16
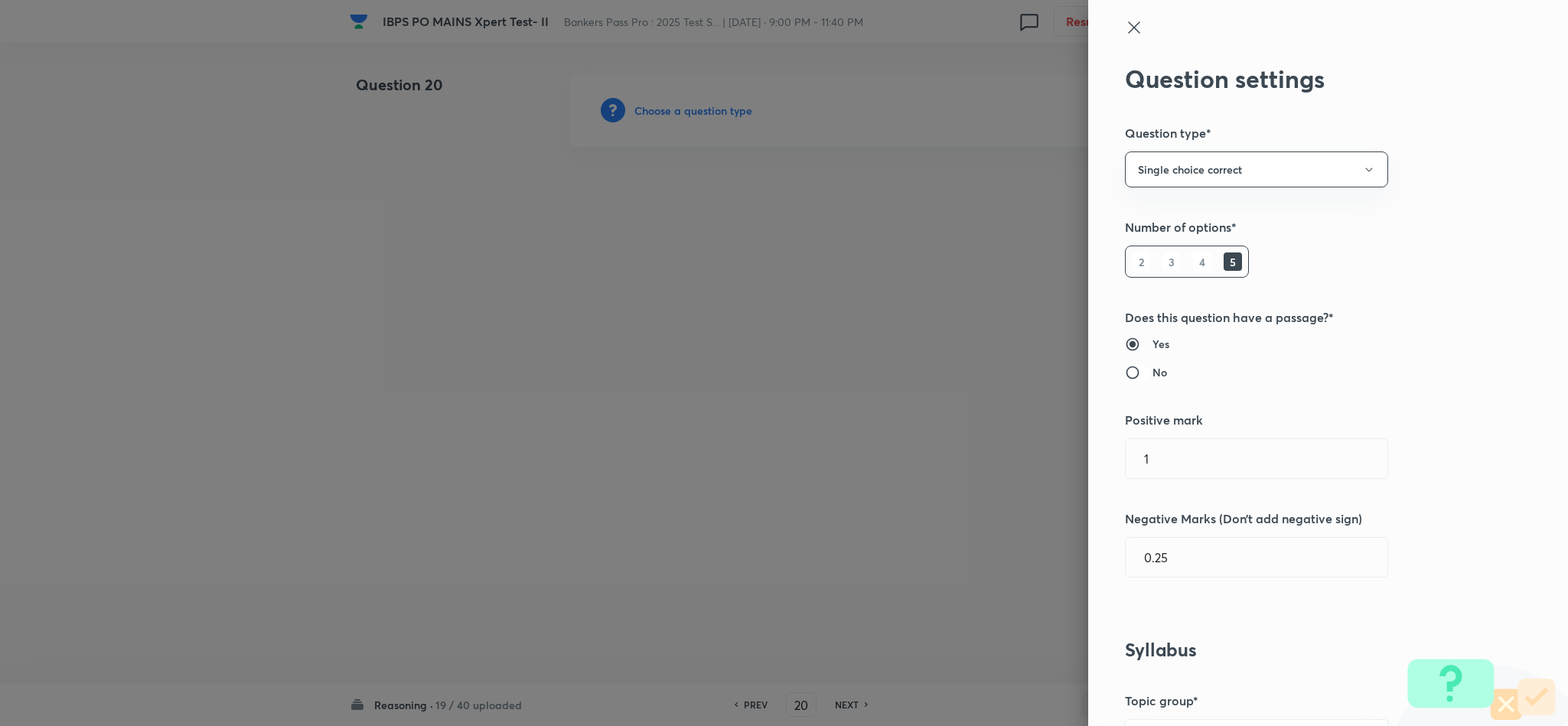
click at [1125, 374] on input "No" at bounding box center [1139, 373] width 28 height 15
radio input "true"
radio input "false"
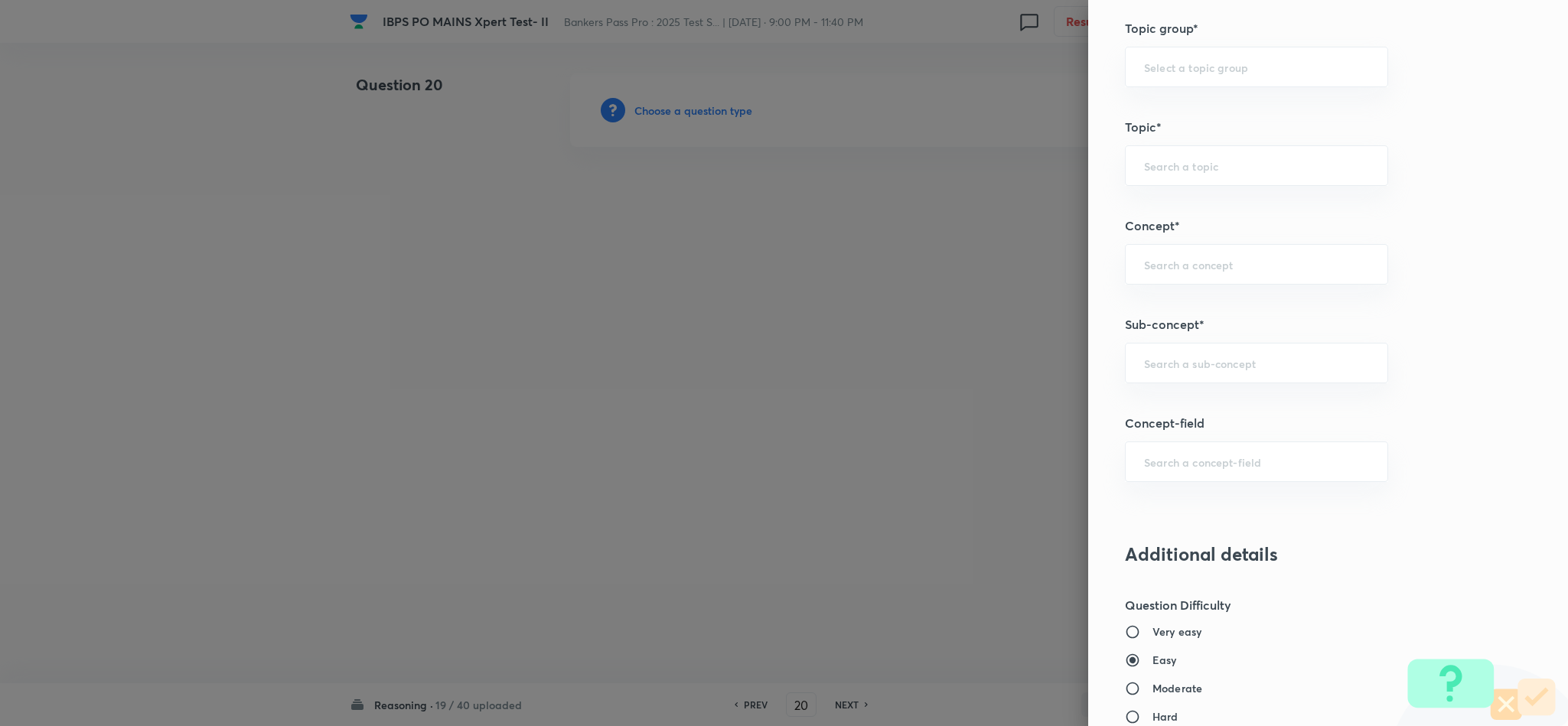
scroll to position [689, 0]
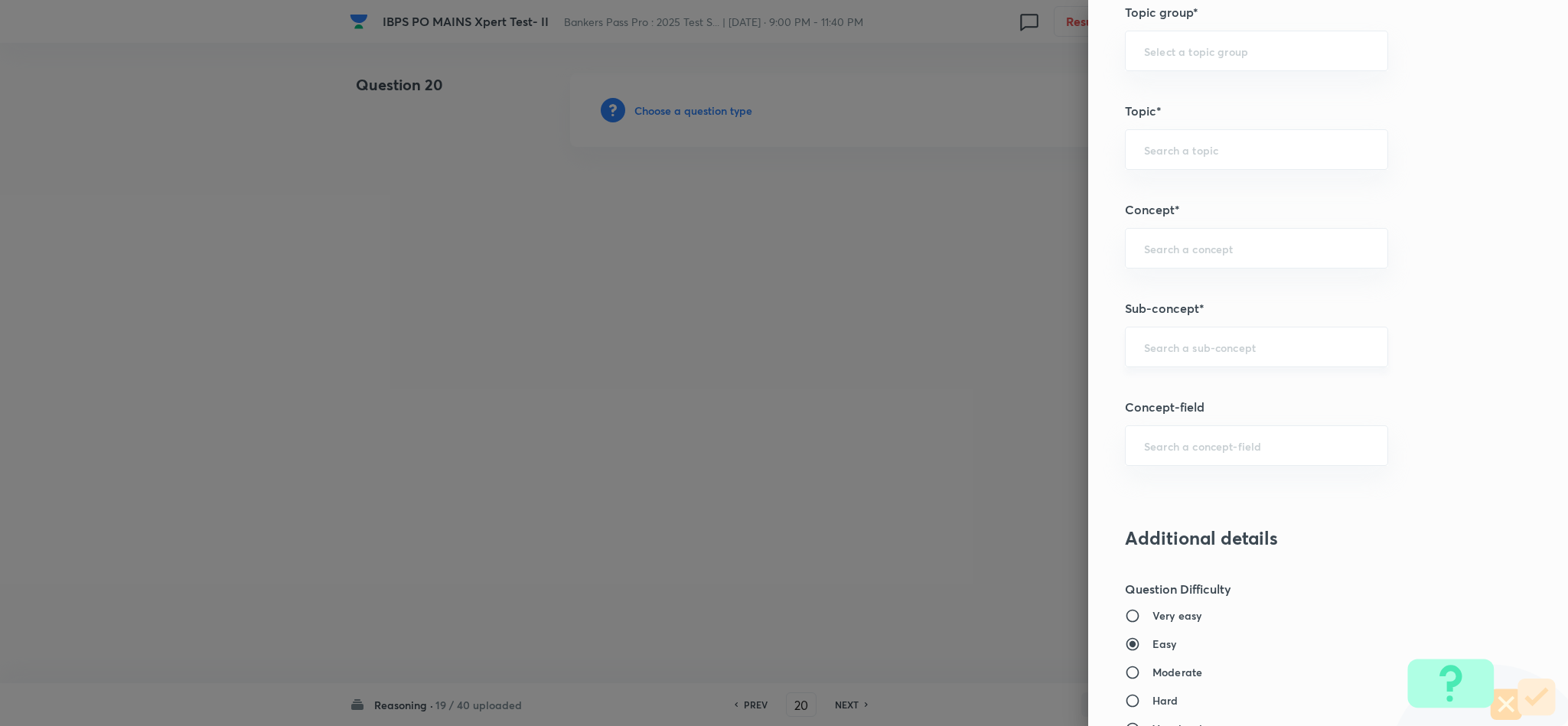
click at [1210, 351] on input "text" at bounding box center [1257, 347] width 225 height 14
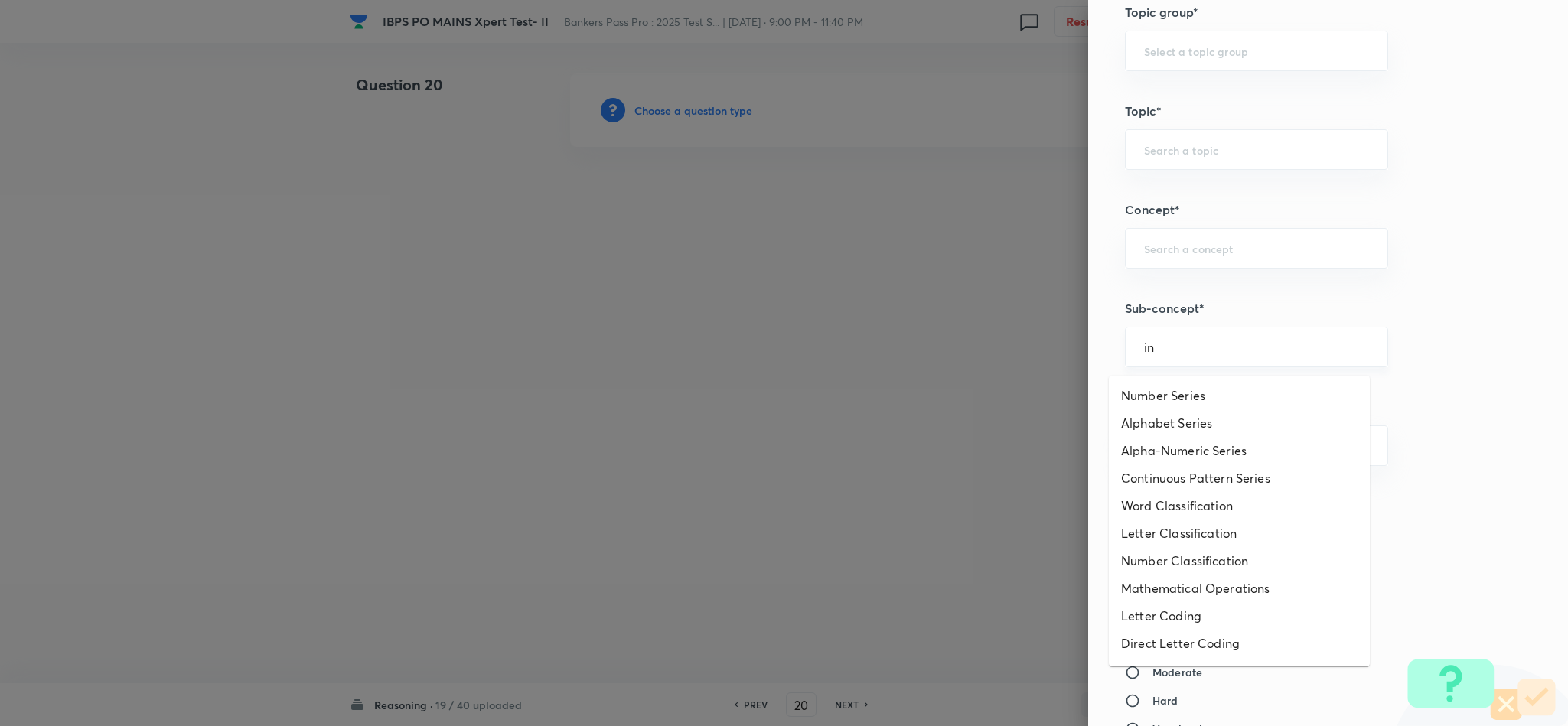
type input "i"
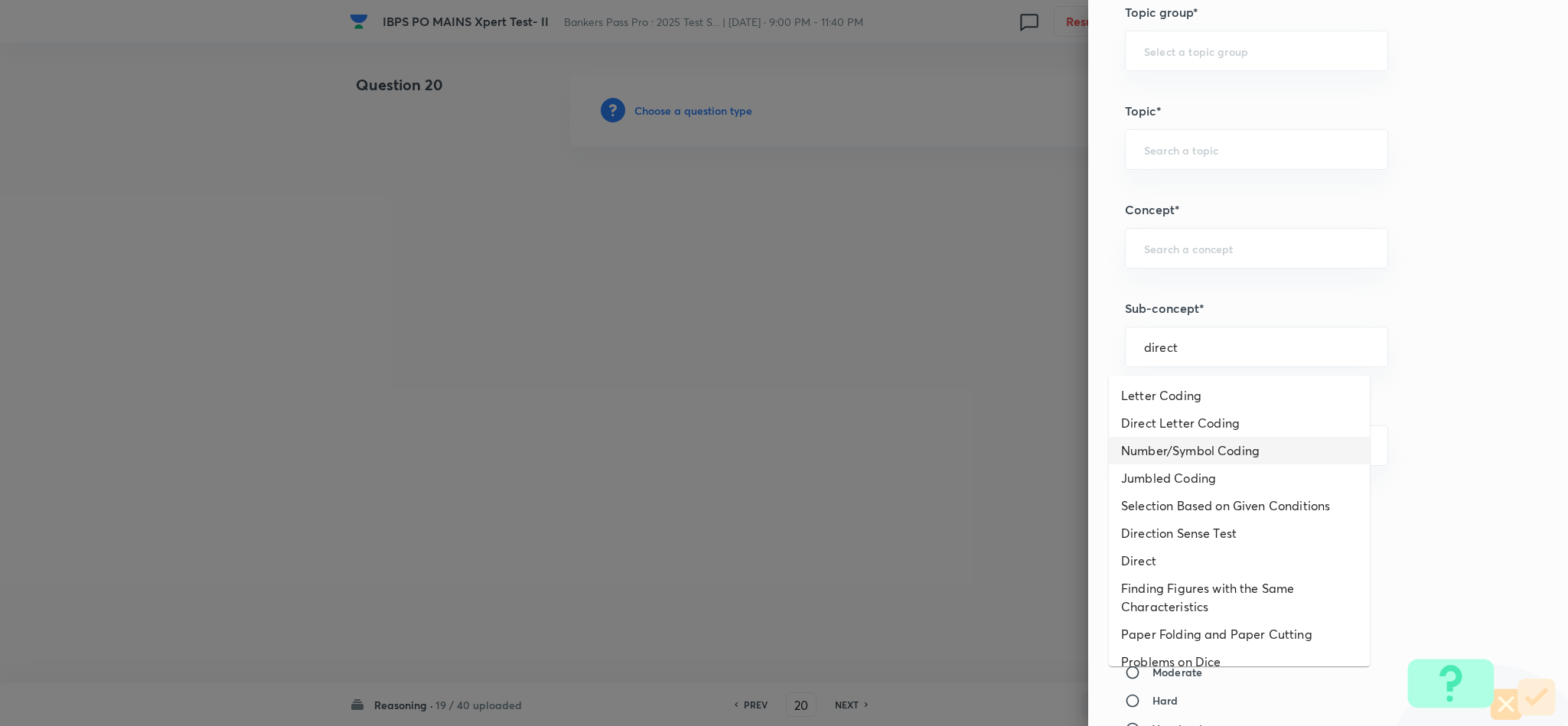
click at [1171, 457] on li "Number/Symbol Coding" at bounding box center [1239, 450] width 261 height 28
type input "Number/Symbol Coding"
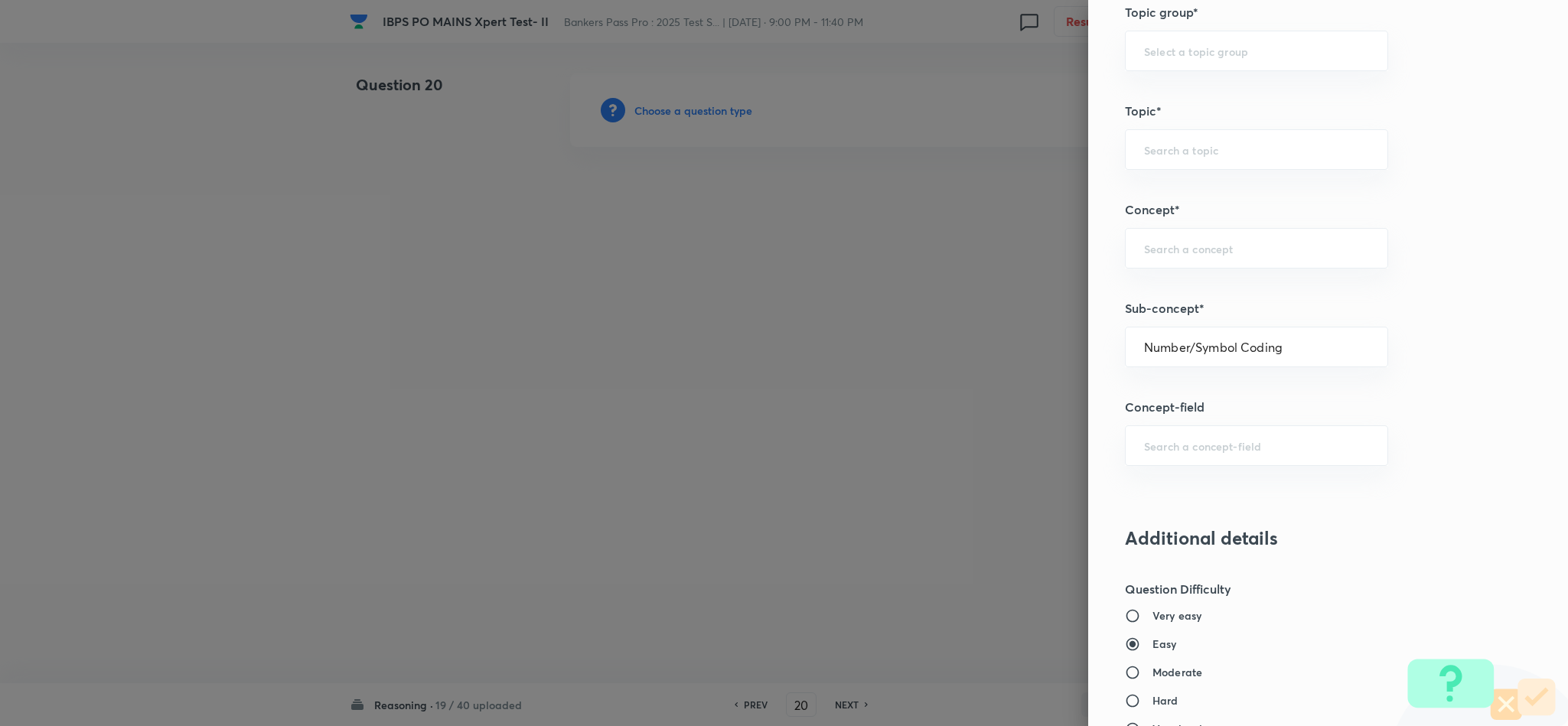
type input "Reasoning"
type input "Verbal Reasoning"
type input "Coding & Decoding"
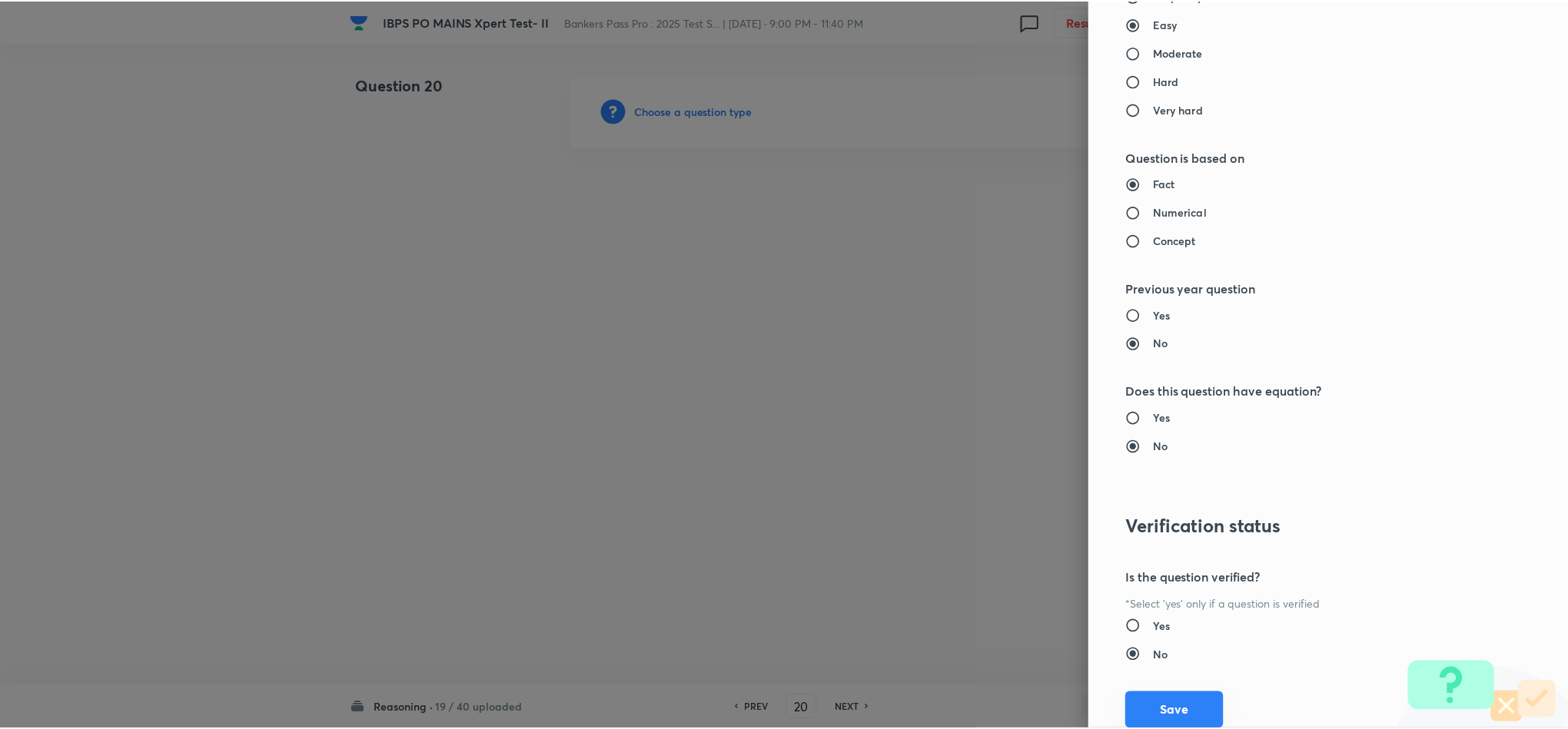
scroll to position [1369, 0]
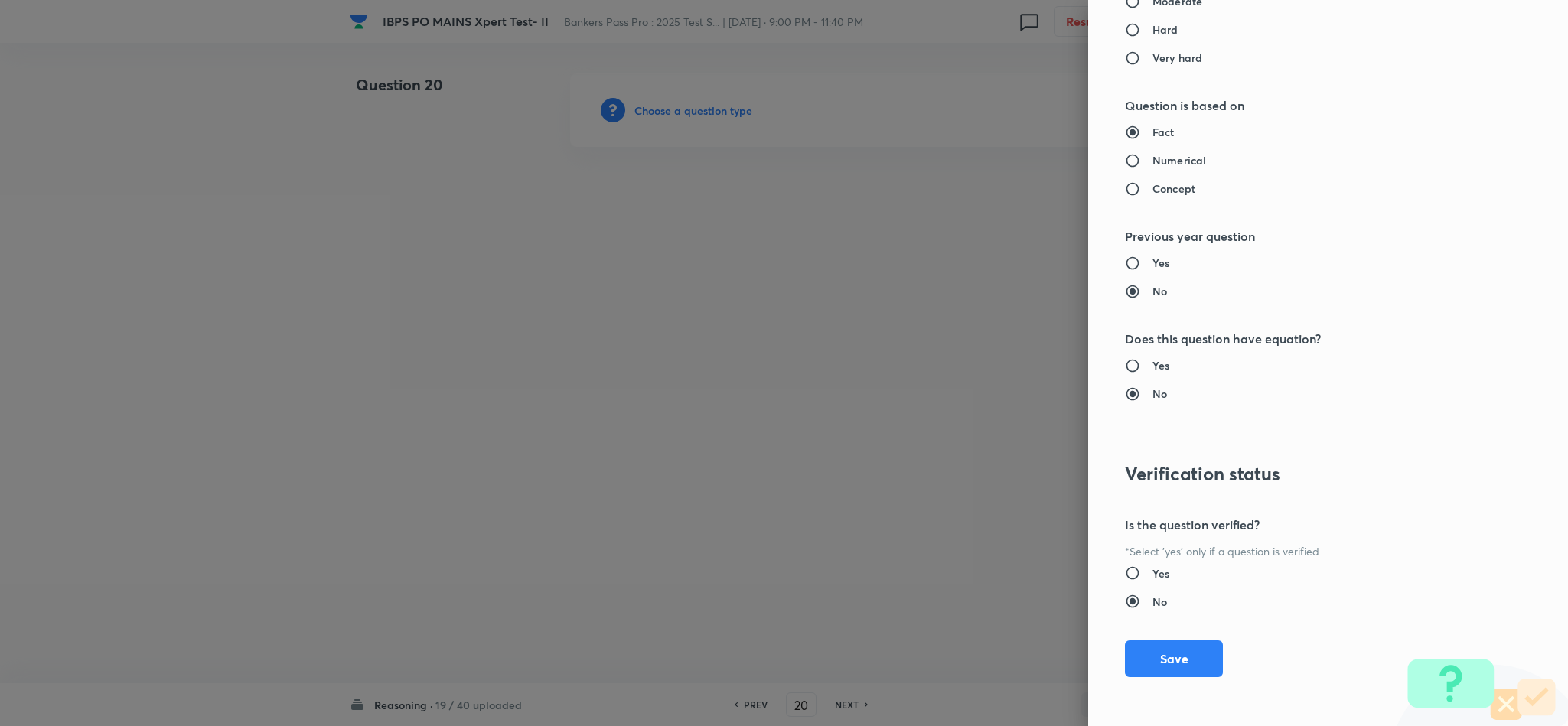
drag, startPoint x: 1171, startPoint y: 662, endPoint x: 747, endPoint y: 478, distance: 462.2
click at [1173, 666] on button "Save" at bounding box center [1174, 659] width 98 height 36
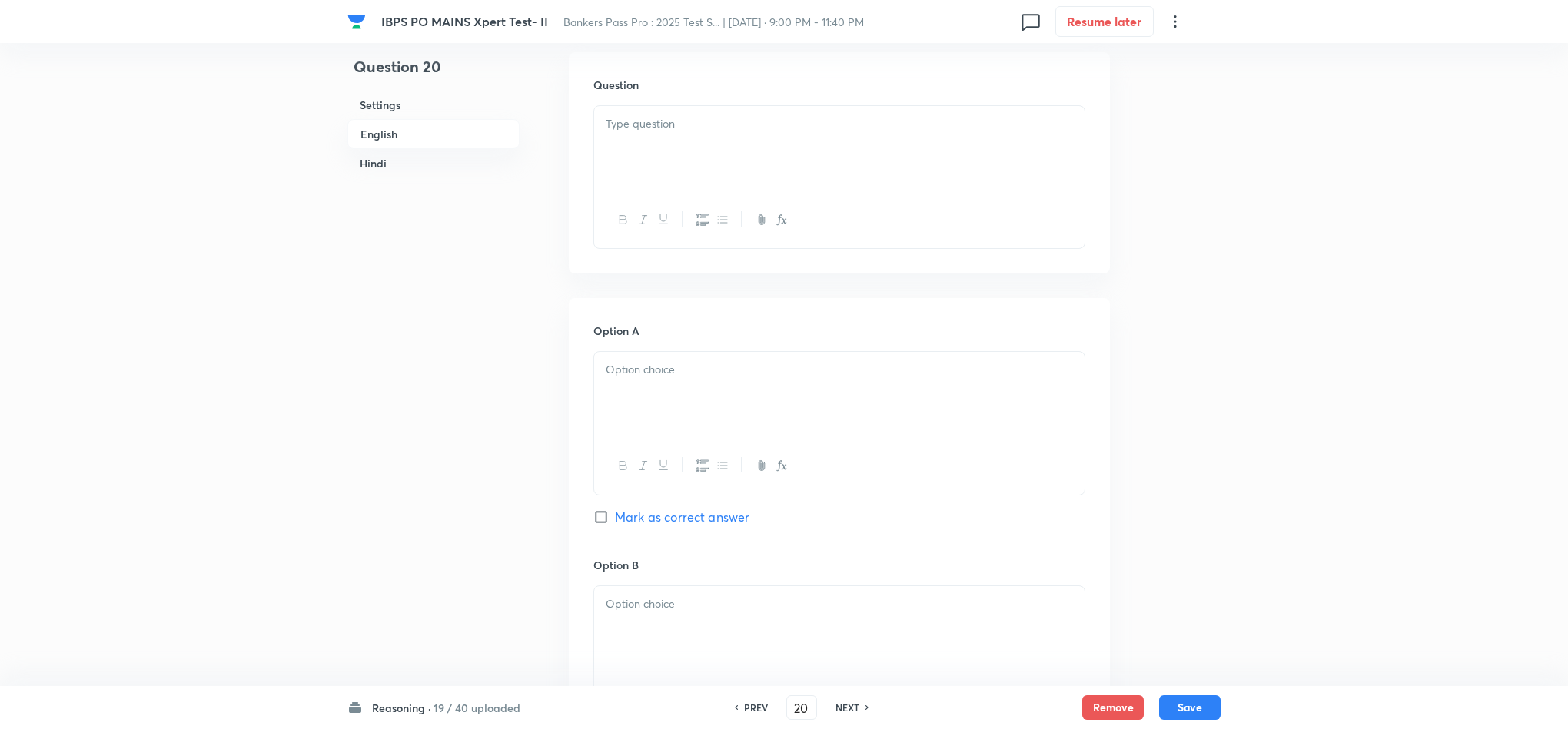
scroll to position [461, 0]
click at [741, 126] on div at bounding box center [839, 135] width 490 height 86
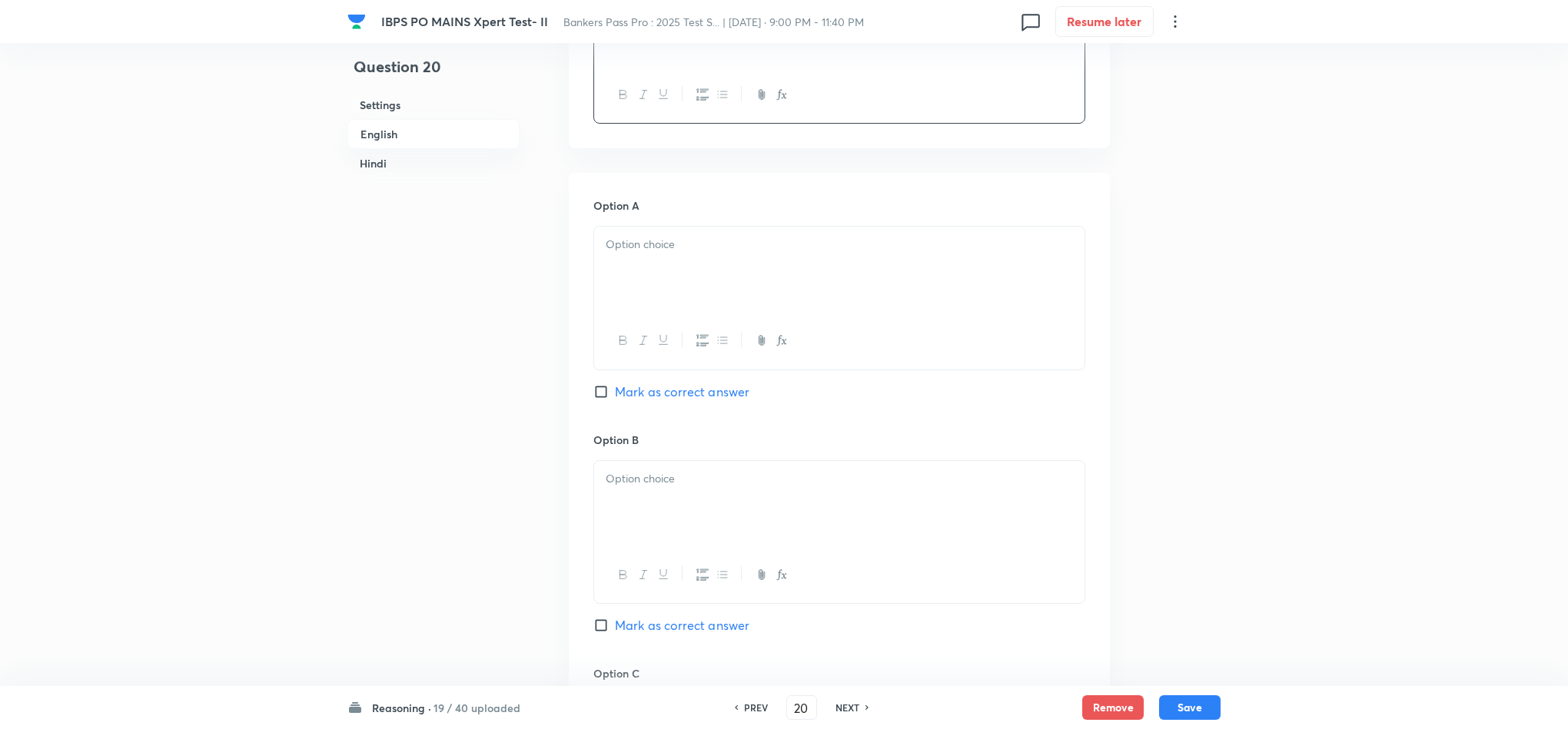
scroll to position [576, 0]
click at [614, 243] on p at bounding box center [839, 241] width 467 height 17
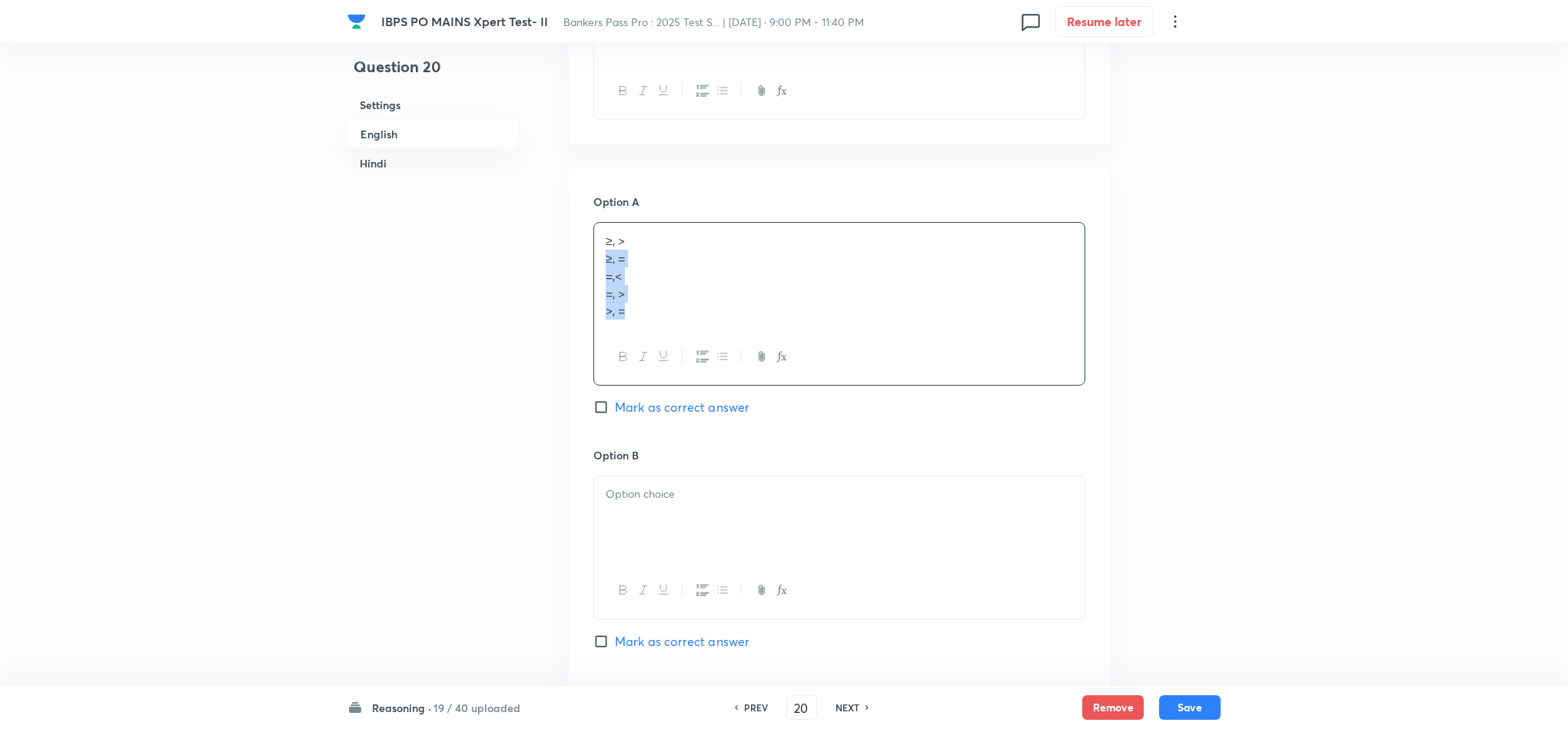
drag, startPoint x: 597, startPoint y: 265, endPoint x: 849, endPoint y: 452, distance: 313.8
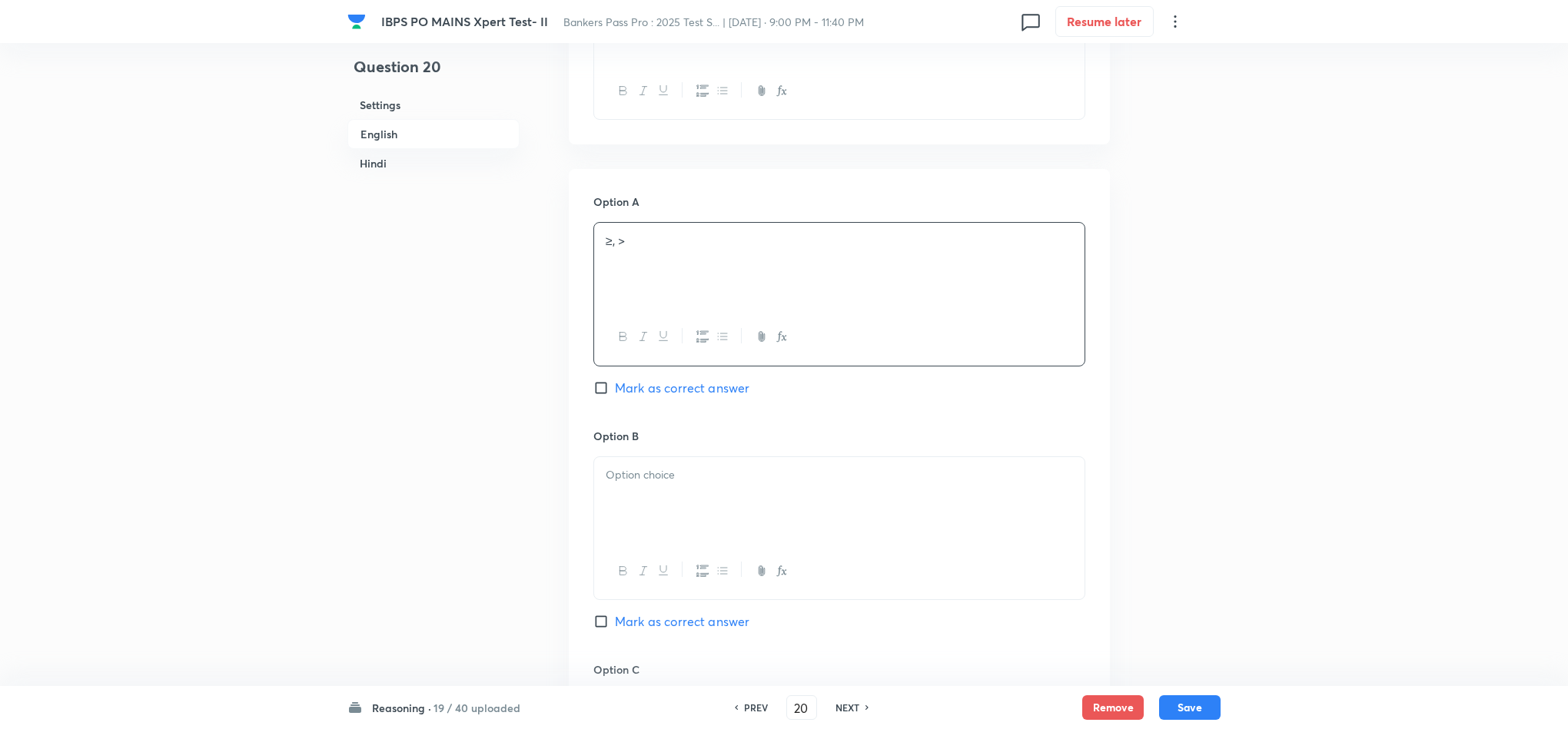
click at [614, 491] on div at bounding box center [839, 500] width 490 height 86
drag, startPoint x: 604, startPoint y: 492, endPoint x: 742, endPoint y: 583, distance: 165.3
click at [742, 583] on div "≥, = =,< =, > >, =" at bounding box center [839, 528] width 492 height 146
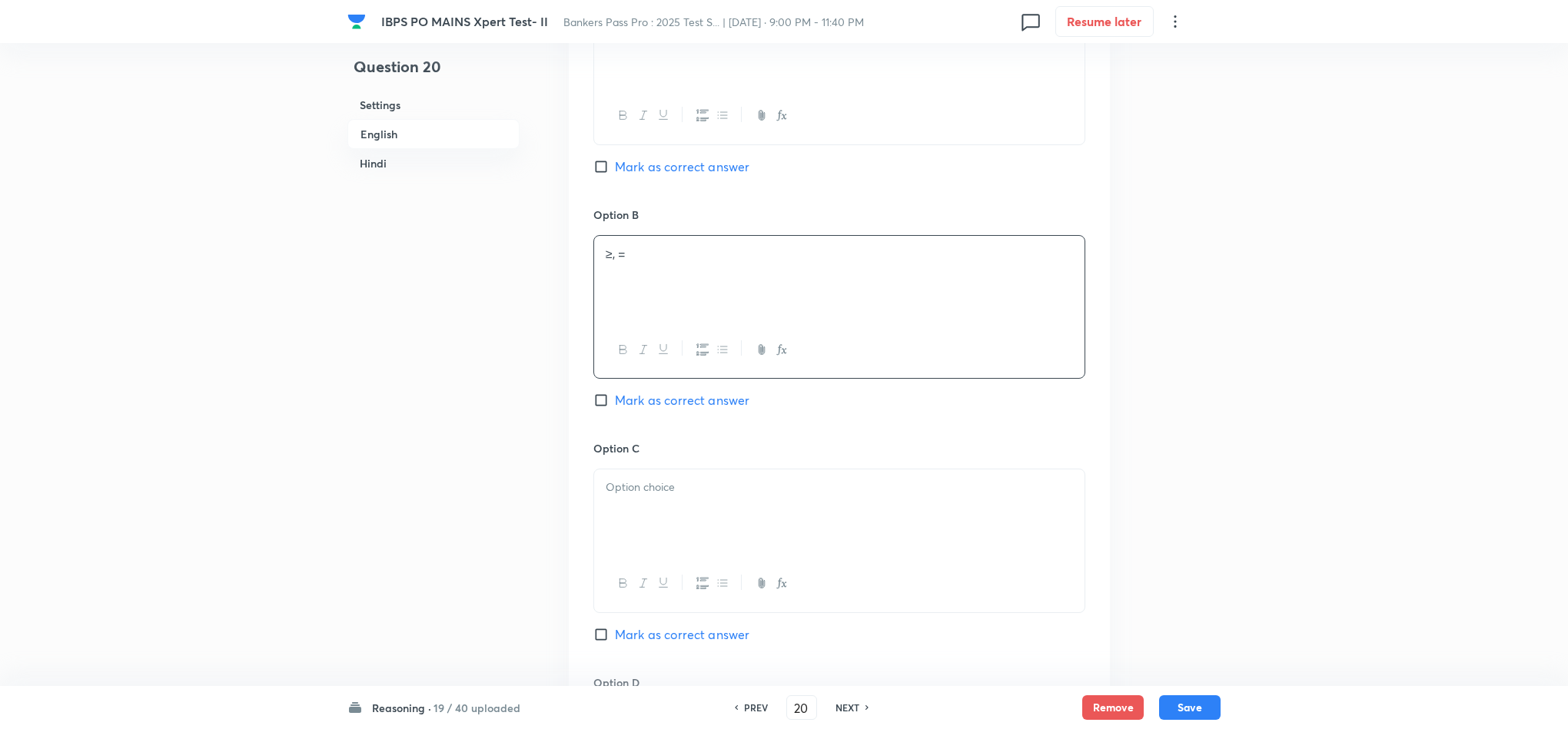
scroll to position [806, 0]
click at [612, 503] on div at bounding box center [839, 502] width 490 height 86
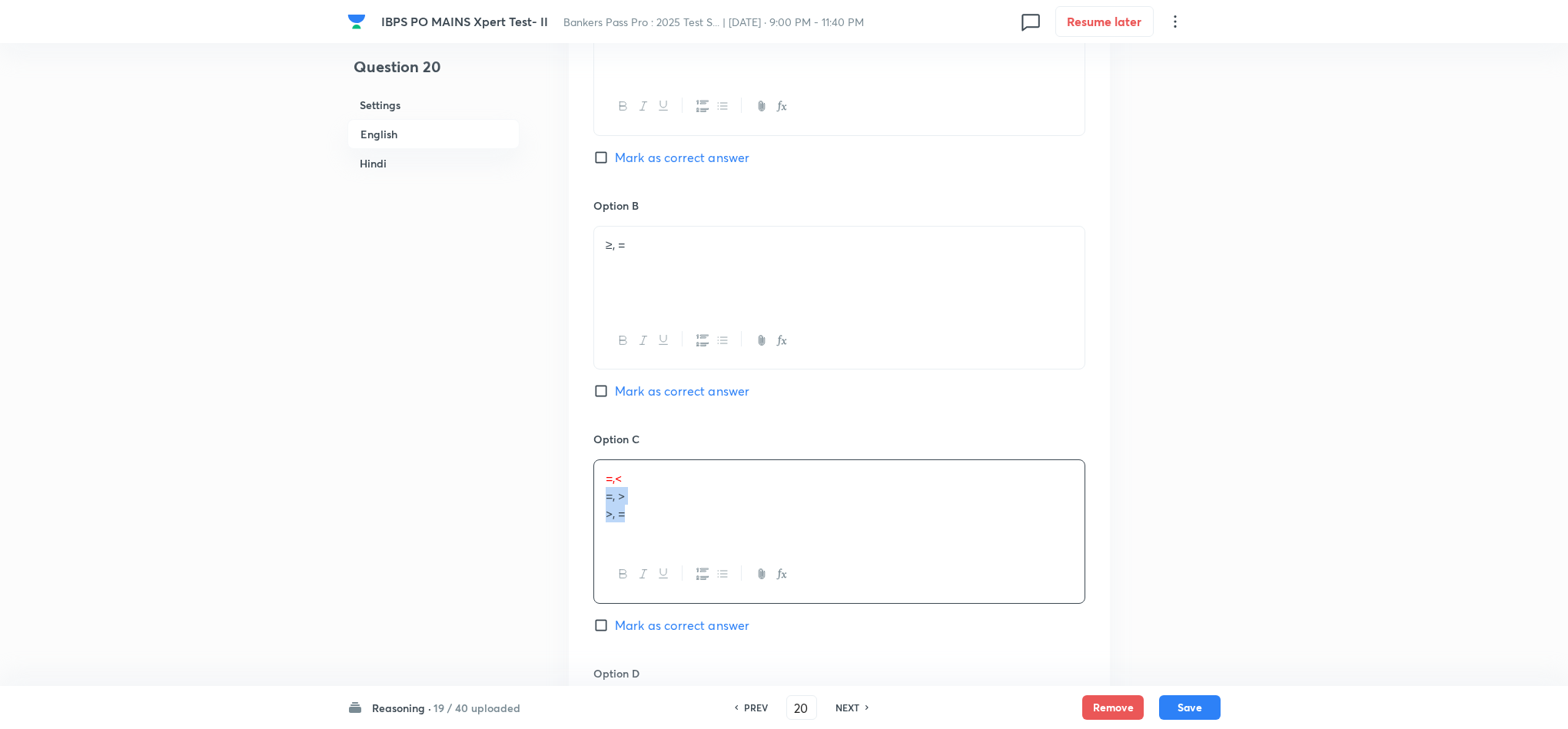
drag, startPoint x: 598, startPoint y: 505, endPoint x: 874, endPoint y: 595, distance: 290.3
click at [874, 595] on div "=,< =, > >, =" at bounding box center [839, 530] width 492 height 144
click at [621, 521] on div at bounding box center [839, 506] width 490 height 86
click at [614, 514] on div "=, > >, =" at bounding box center [839, 506] width 490 height 86
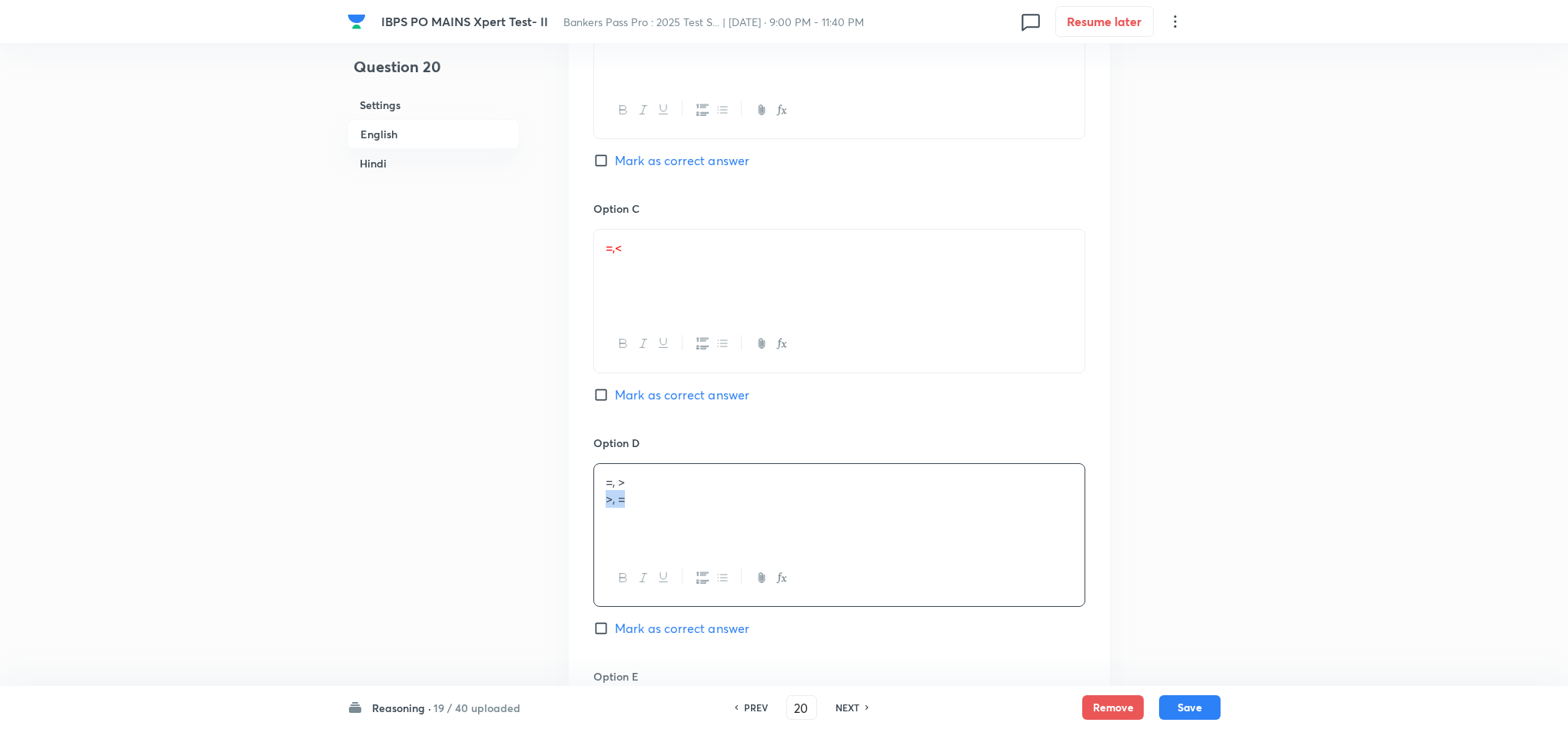
drag, startPoint x: 602, startPoint y: 505, endPoint x: 715, endPoint y: 514, distance: 113.4
click at [715, 514] on div "=, > >, =" at bounding box center [839, 506] width 490 height 86
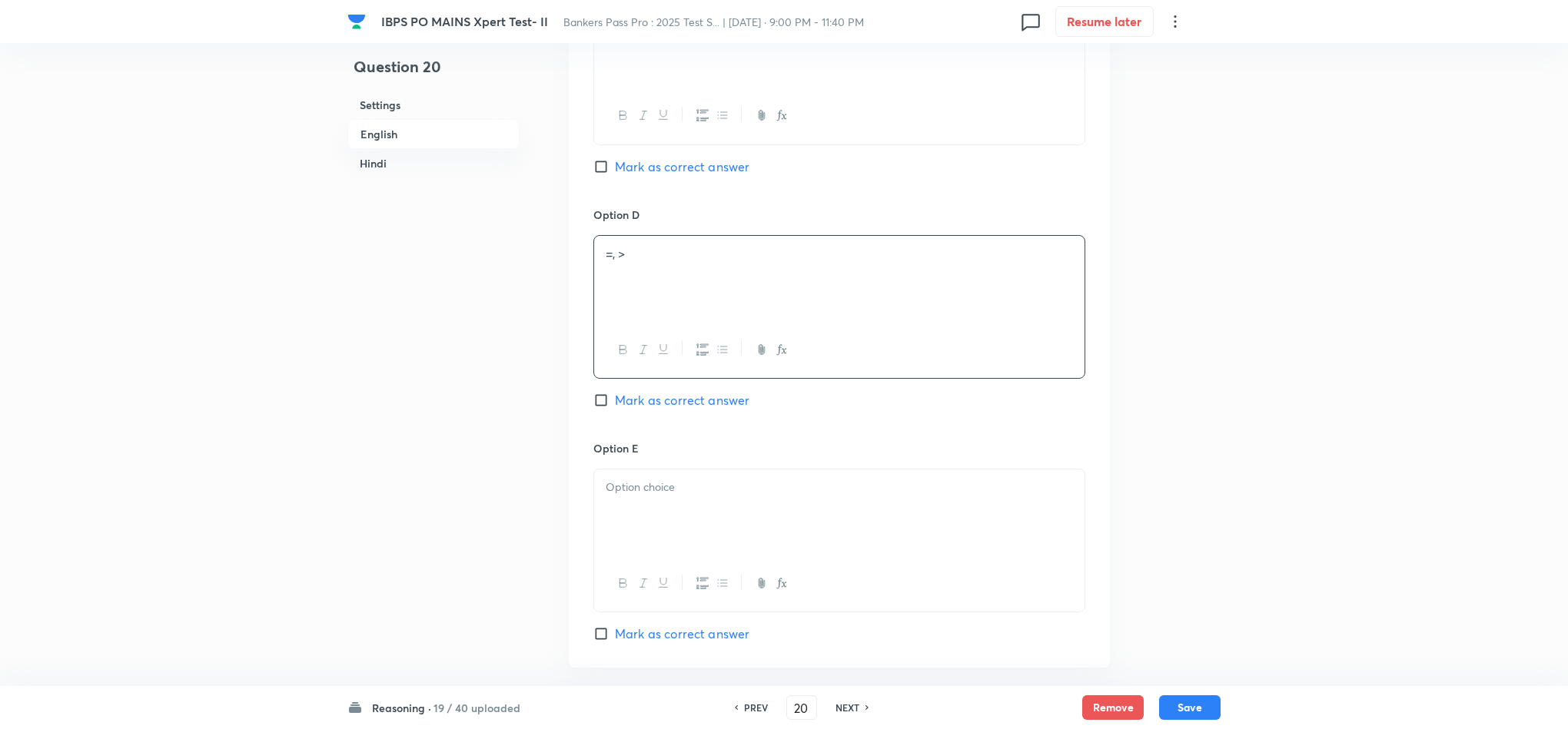
scroll to position [1267, 0]
click at [618, 516] on div at bounding box center [839, 509] width 490 height 86
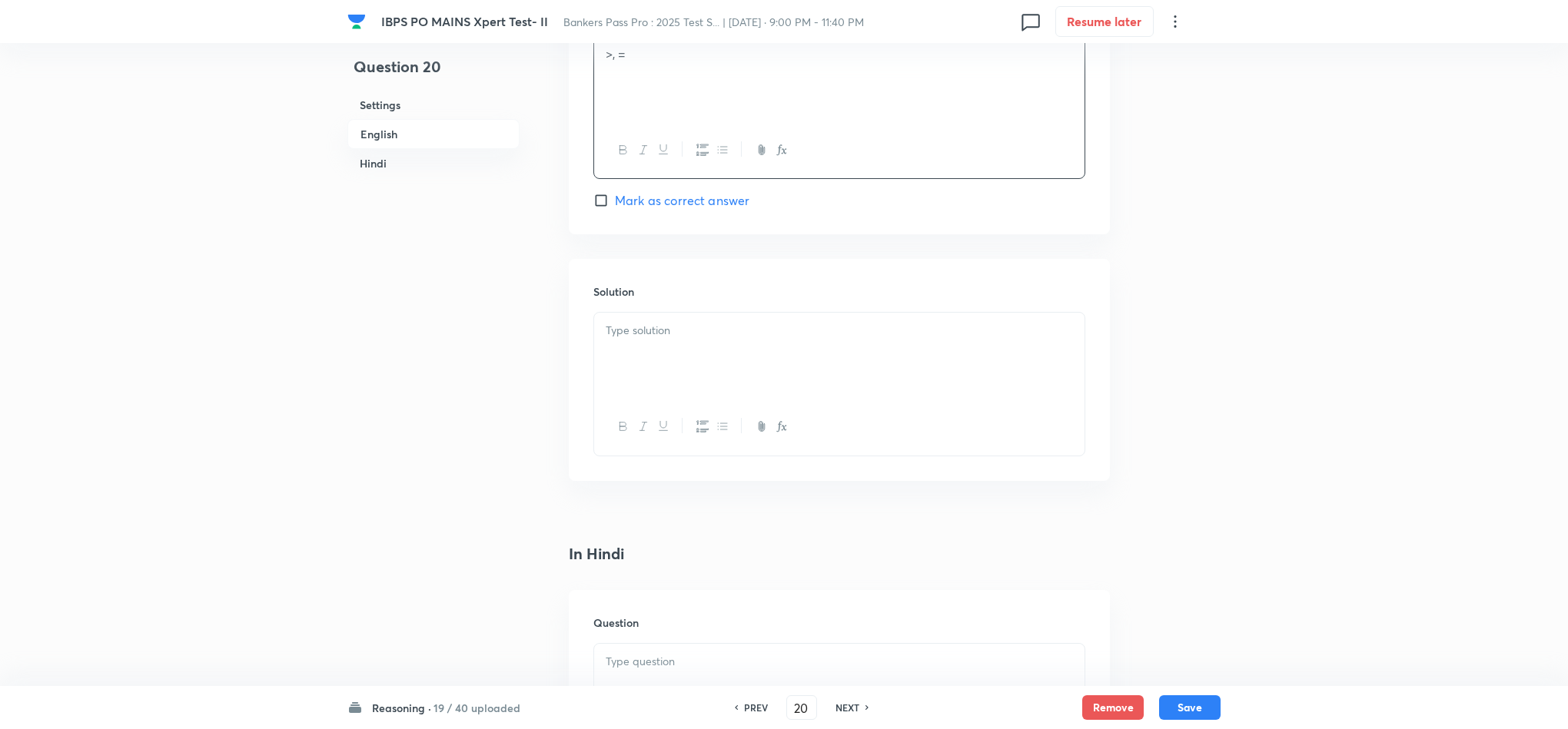
scroll to position [1728, 0]
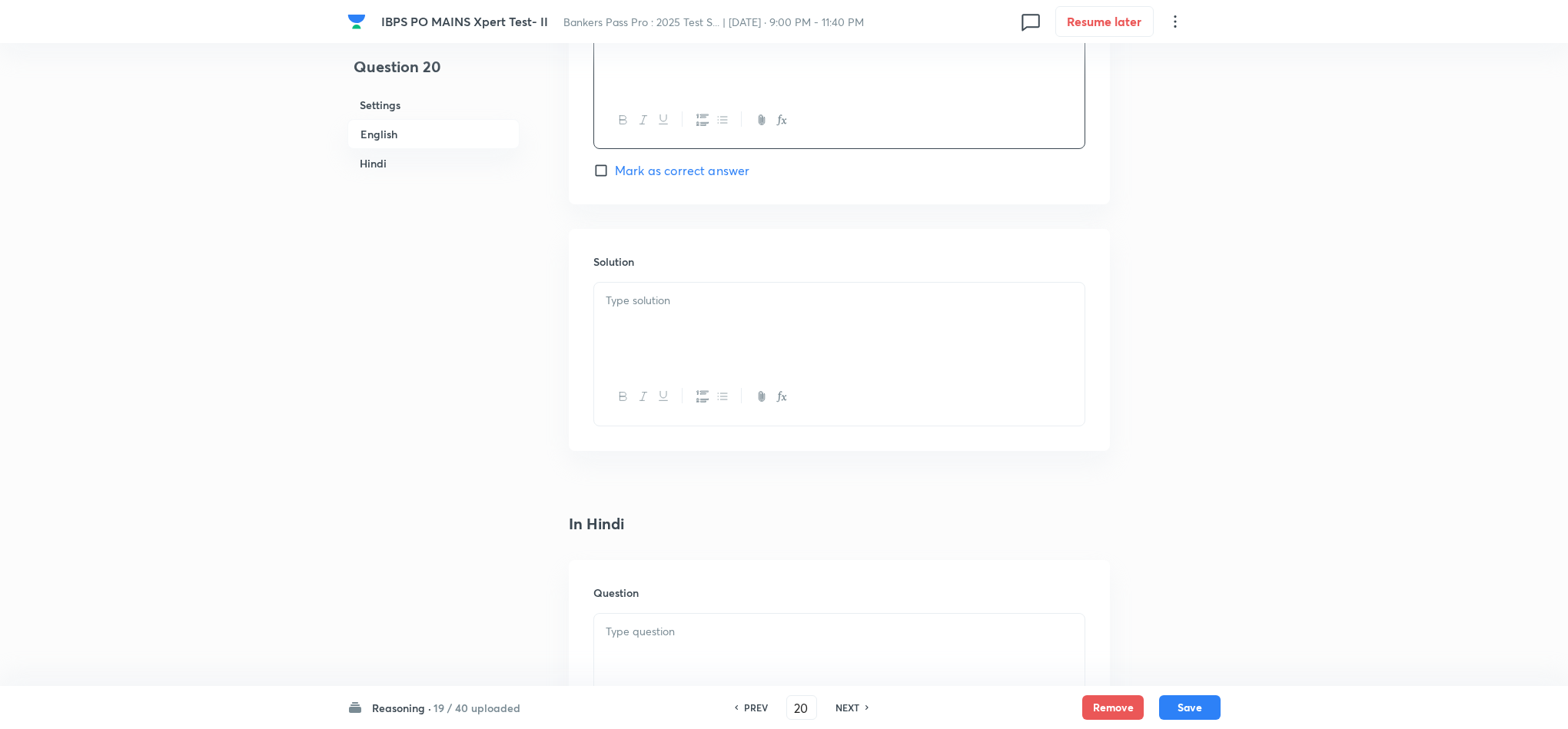
click at [674, 310] on p at bounding box center [839, 301] width 467 height 17
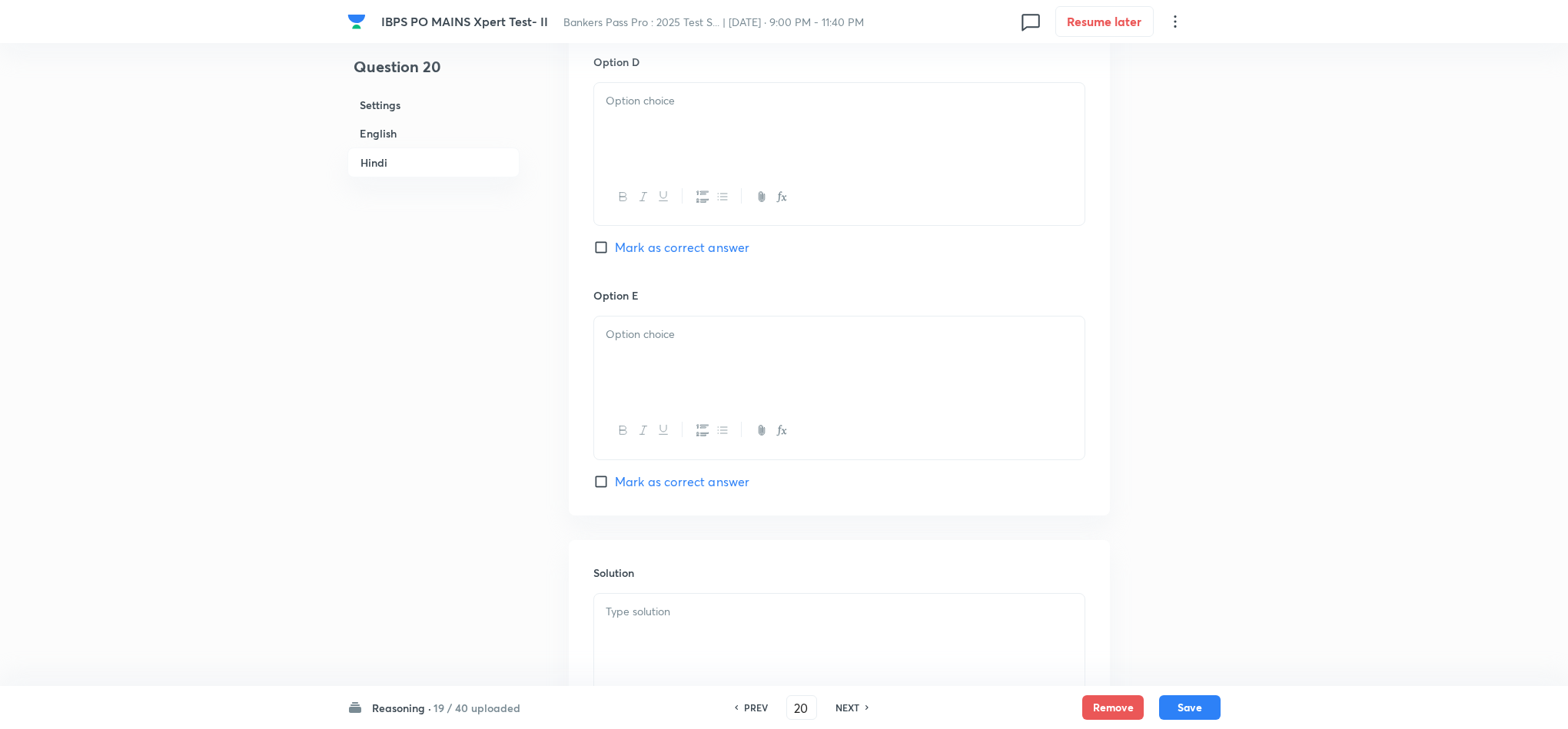
scroll to position [3401, 0]
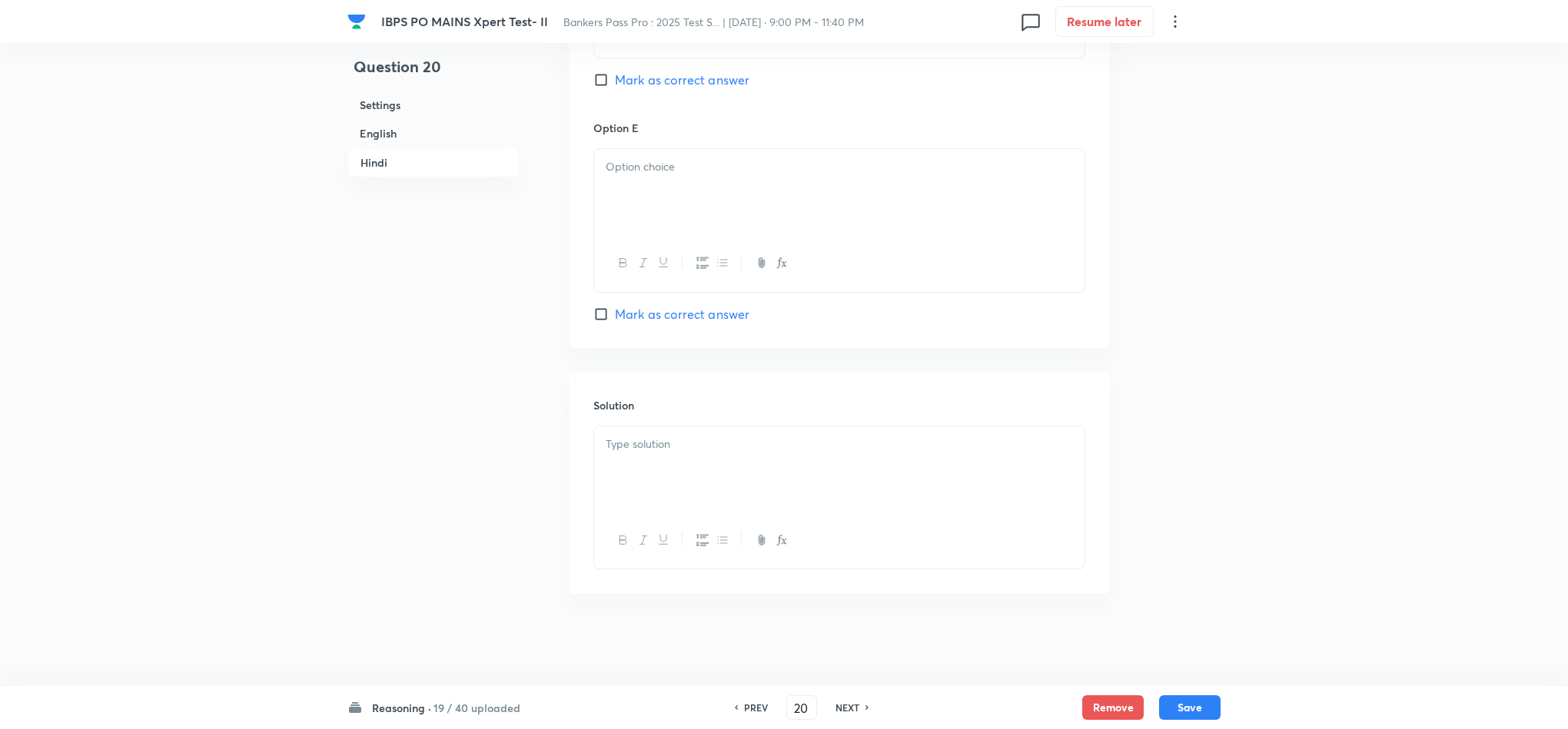
click at [690, 459] on div at bounding box center [839, 469] width 490 height 86
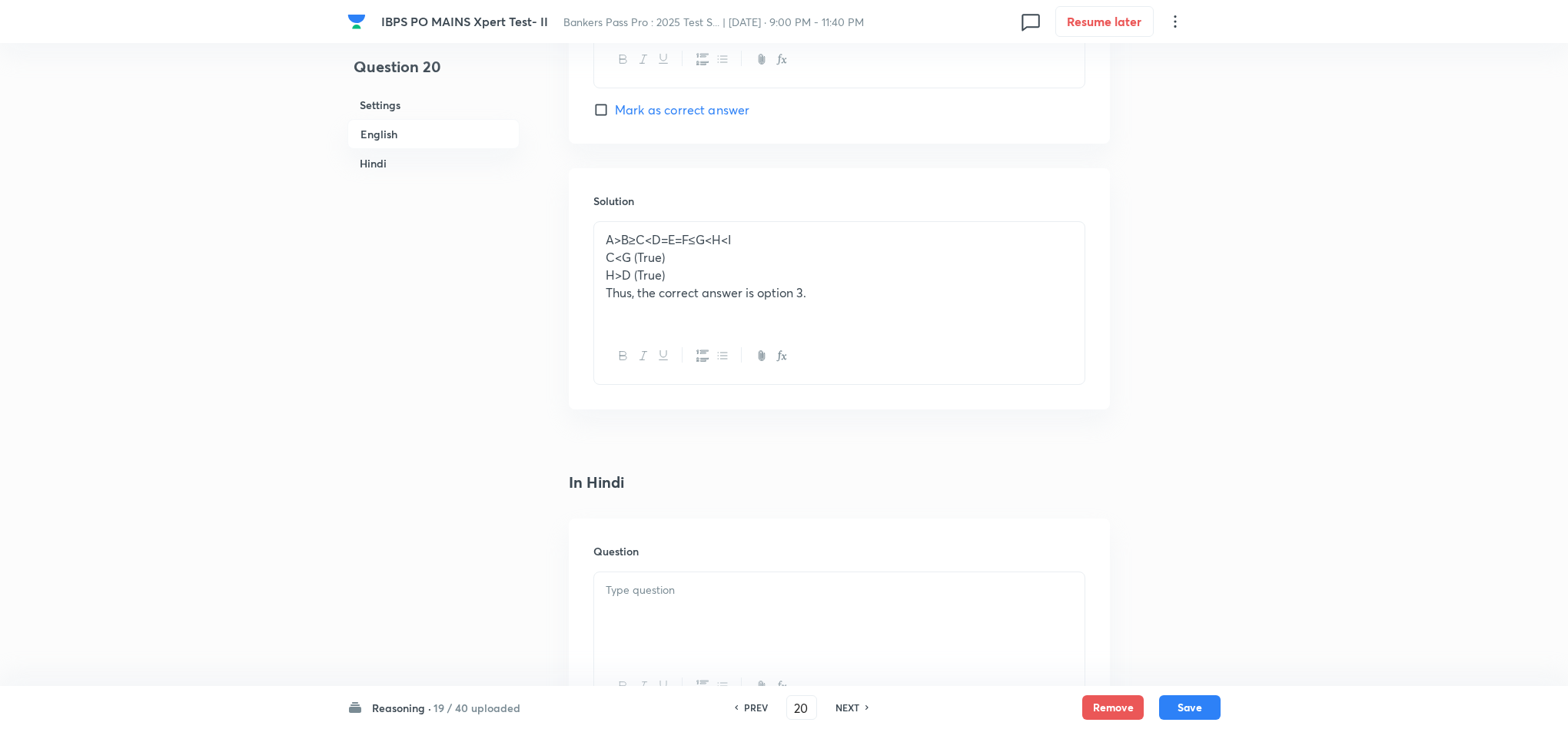
scroll to position [1904, 0]
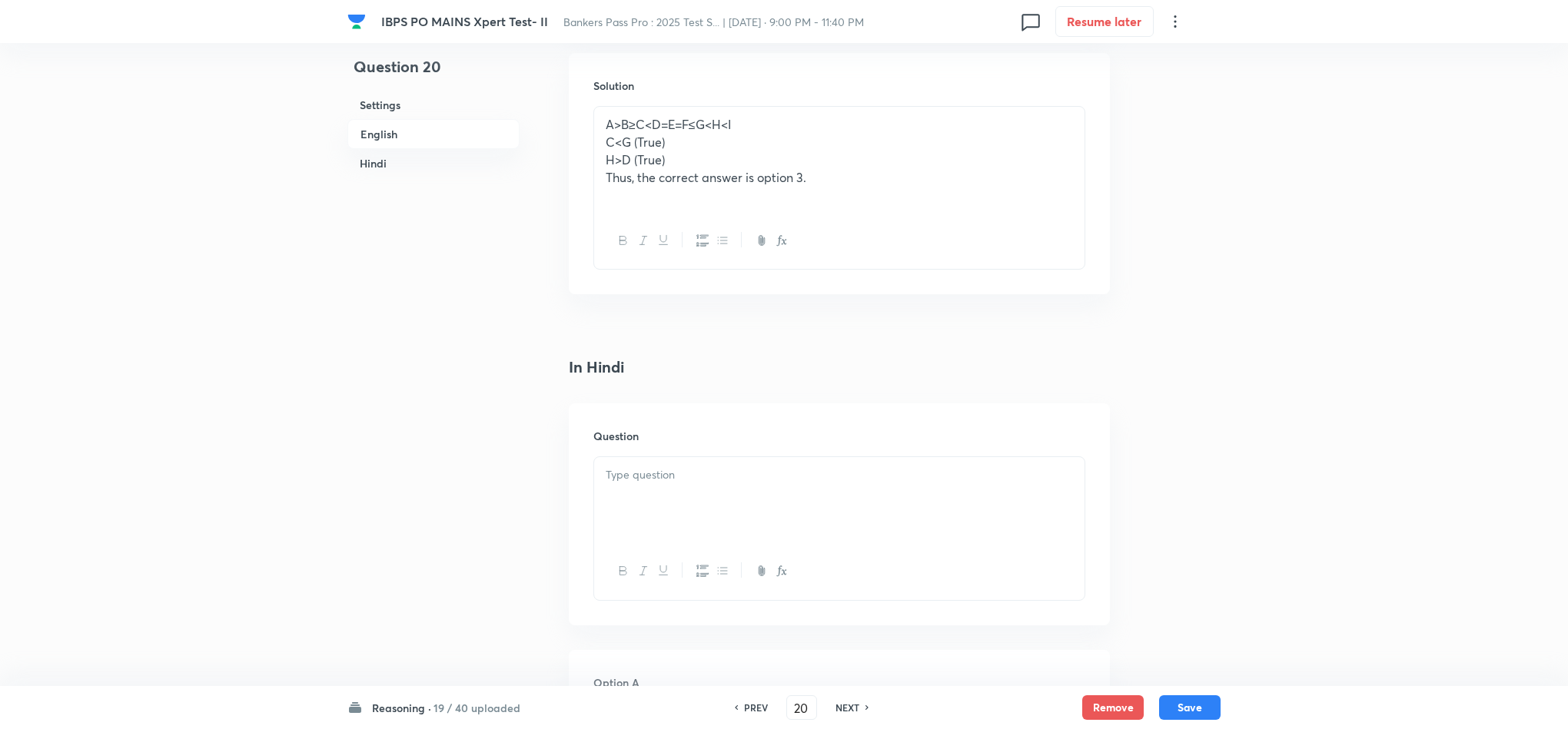
click at [658, 477] on p at bounding box center [839, 474] width 467 height 17
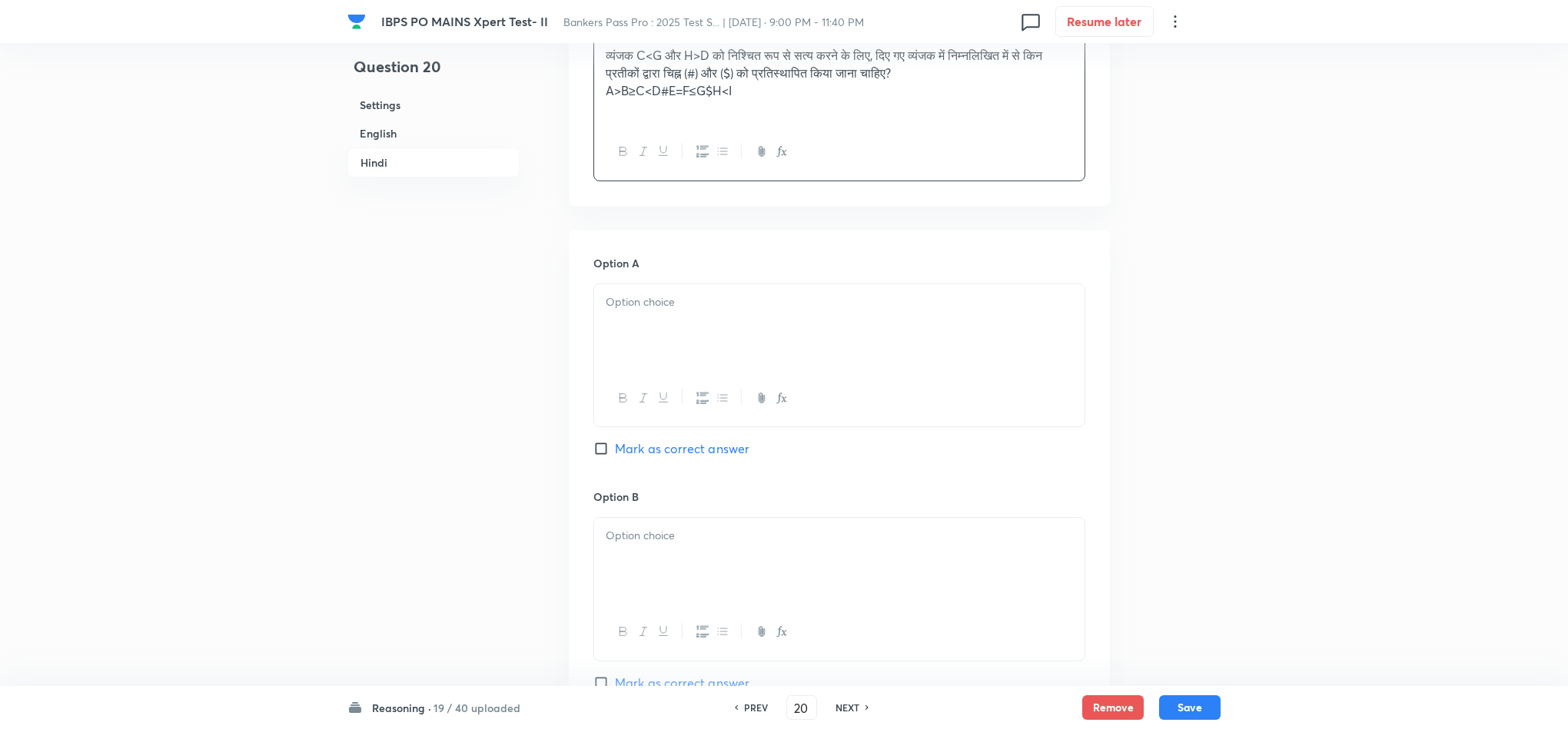
scroll to position [2480, 0]
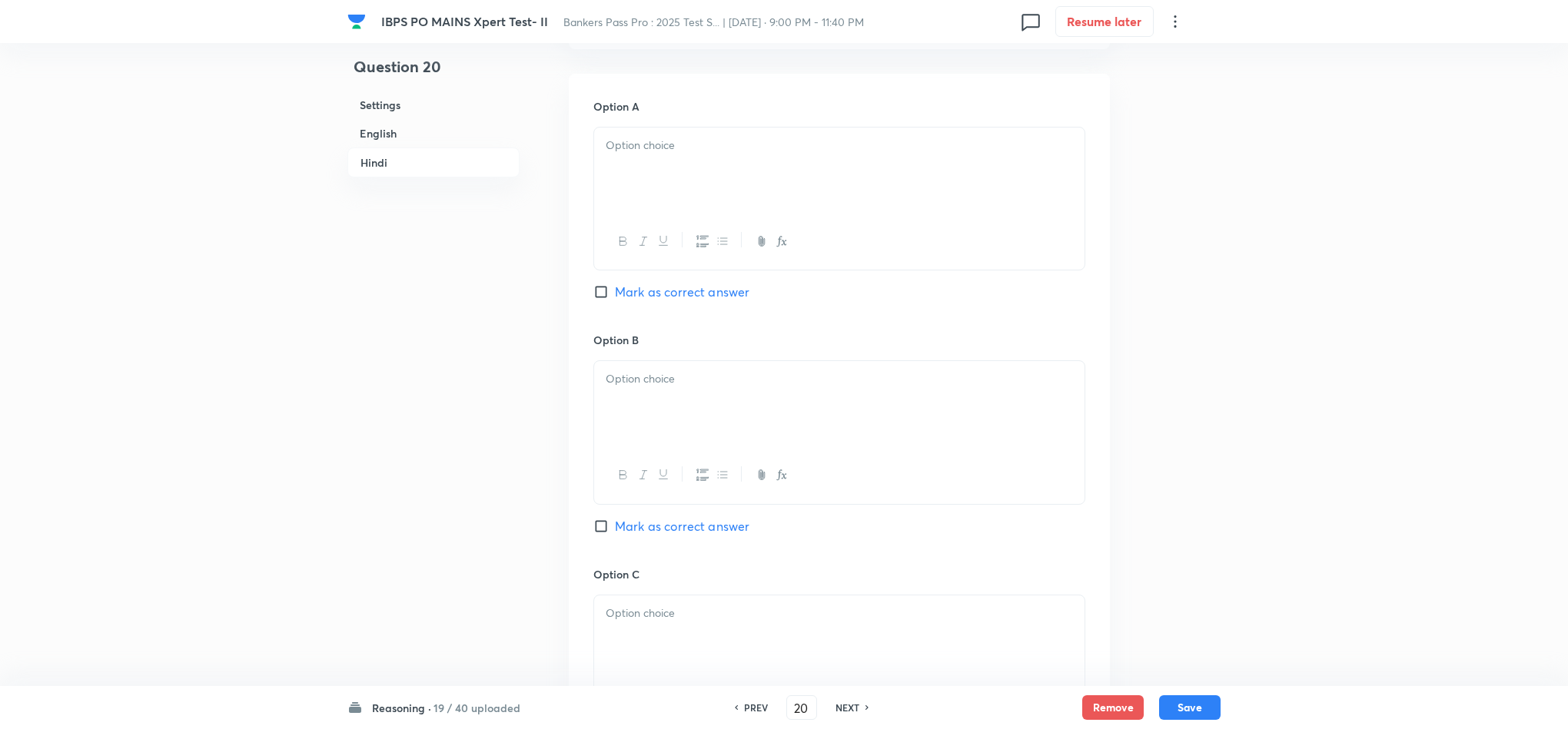
click at [630, 154] on p at bounding box center [839, 146] width 467 height 17
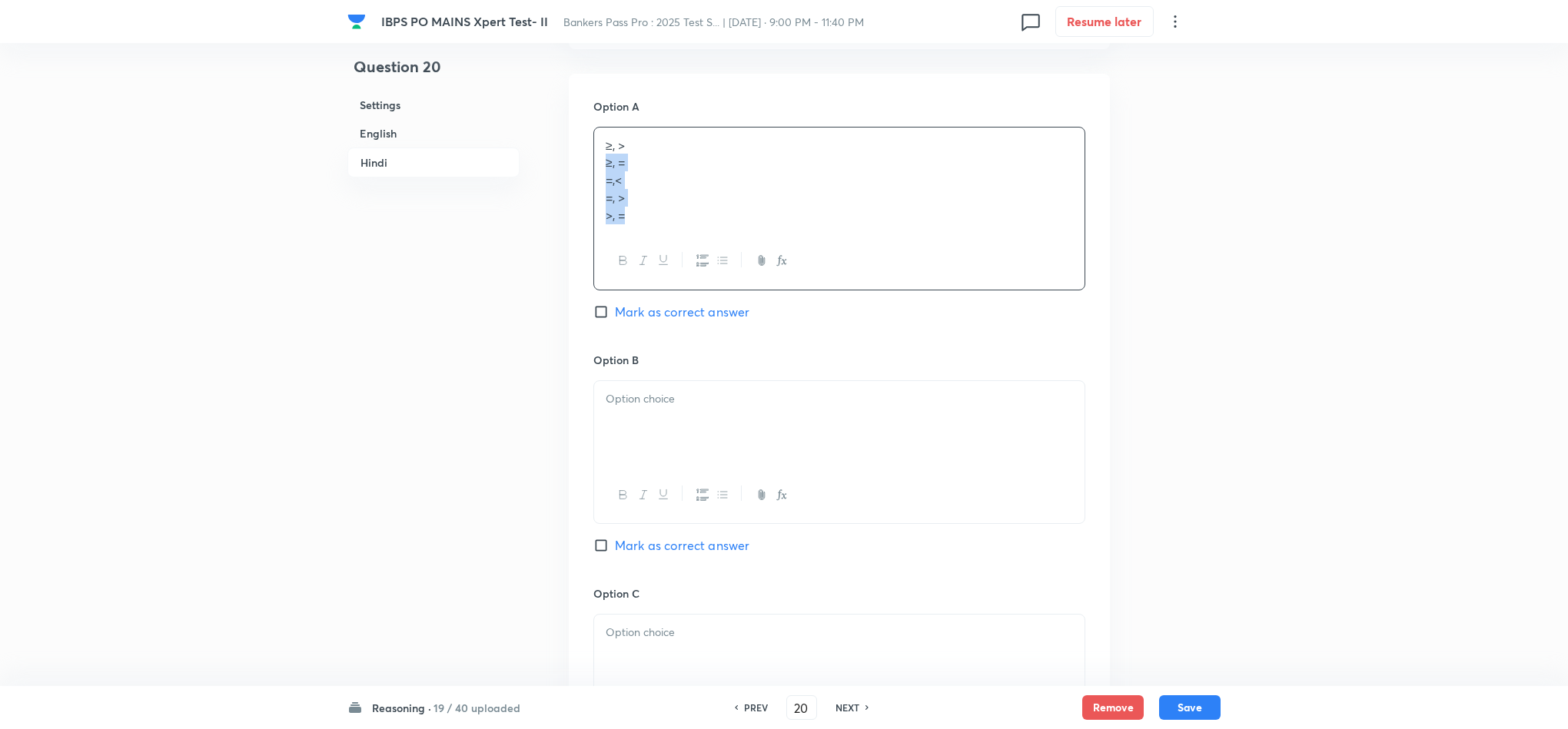
drag, startPoint x: 594, startPoint y: 173, endPoint x: 711, endPoint y: 293, distance: 167.6
click at [731, 258] on div "≥, > ≥, = =,< =, > >, =" at bounding box center [839, 208] width 492 height 164
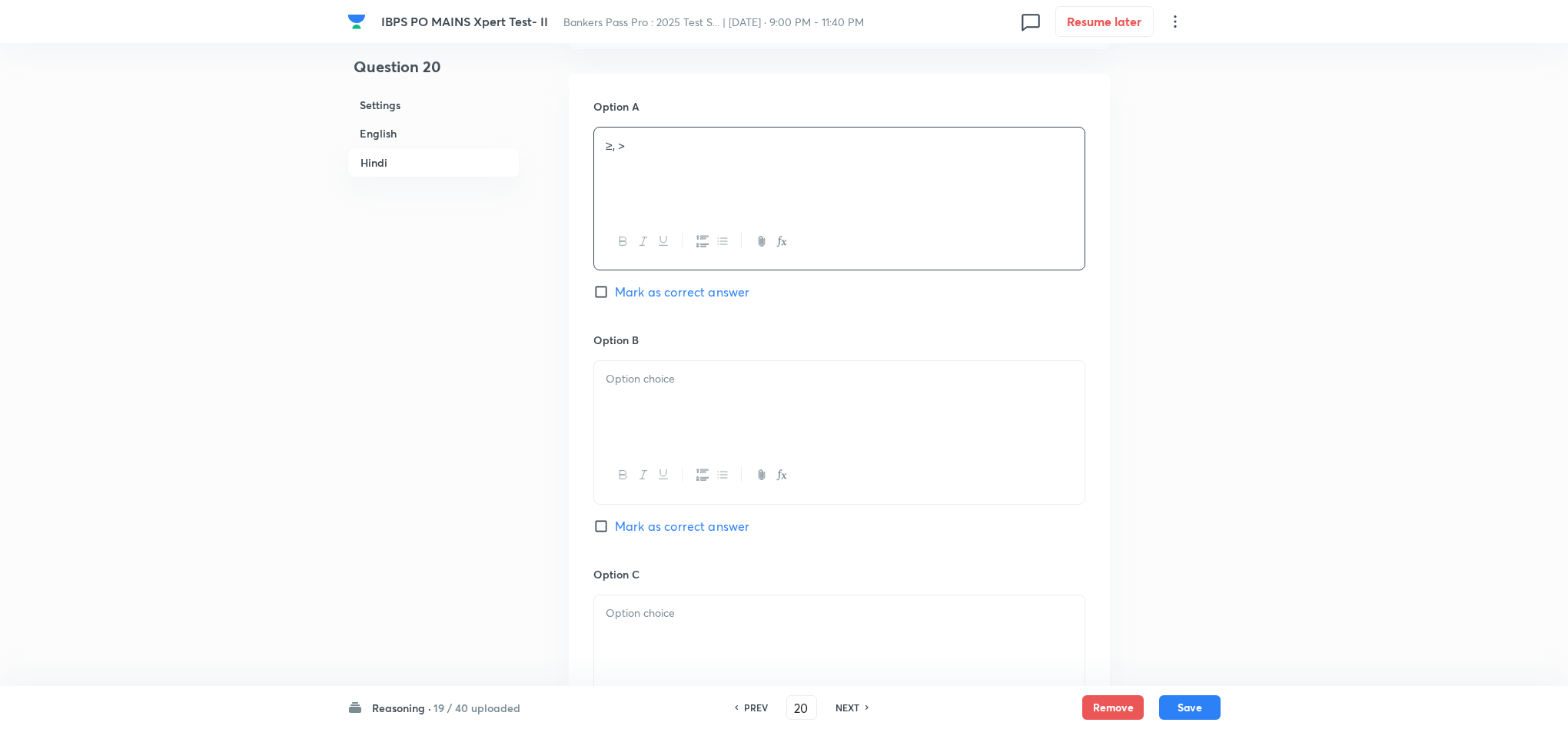
drag, startPoint x: 564, startPoint y: 390, endPoint x: 582, endPoint y: 383, distance: 19.3
click at [597, 385] on div at bounding box center [839, 403] width 490 height 86
click at [644, 409] on div at bounding box center [839, 403] width 490 height 86
drag, startPoint x: 604, startPoint y: 404, endPoint x: 795, endPoint y: 481, distance: 205.9
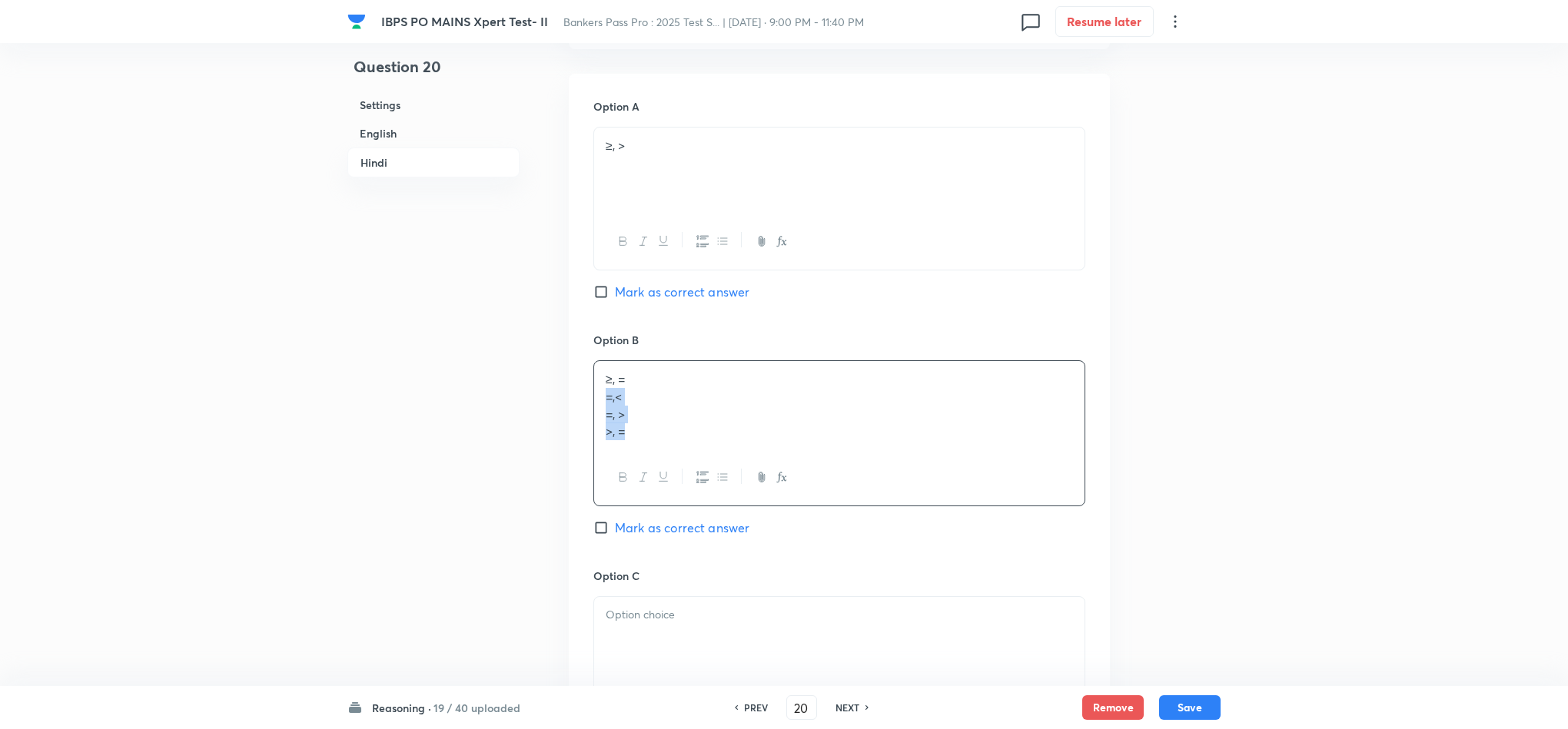
click at [795, 481] on div "≥, = =,< =, > >, =" at bounding box center [839, 433] width 492 height 146
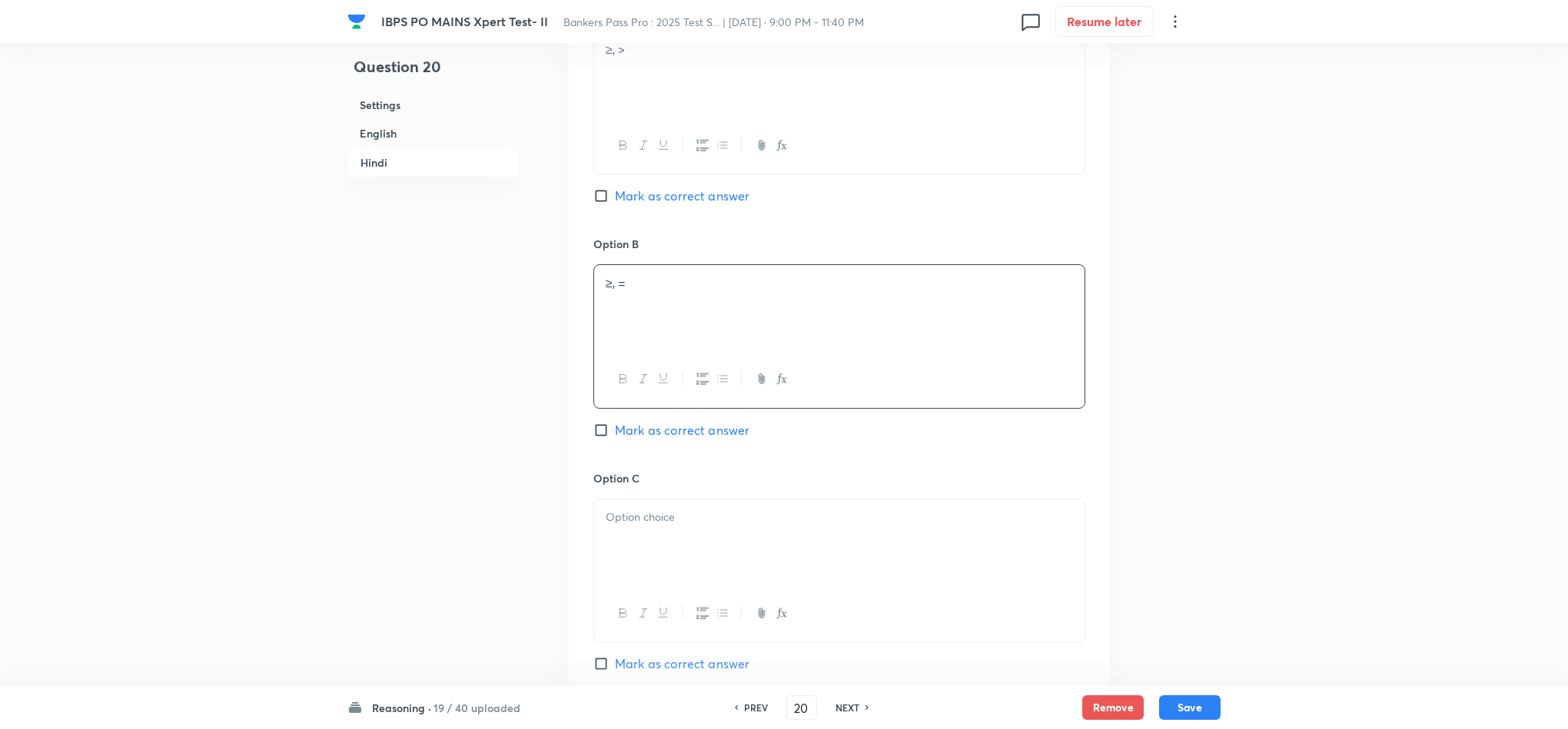
scroll to position [2711, 0]
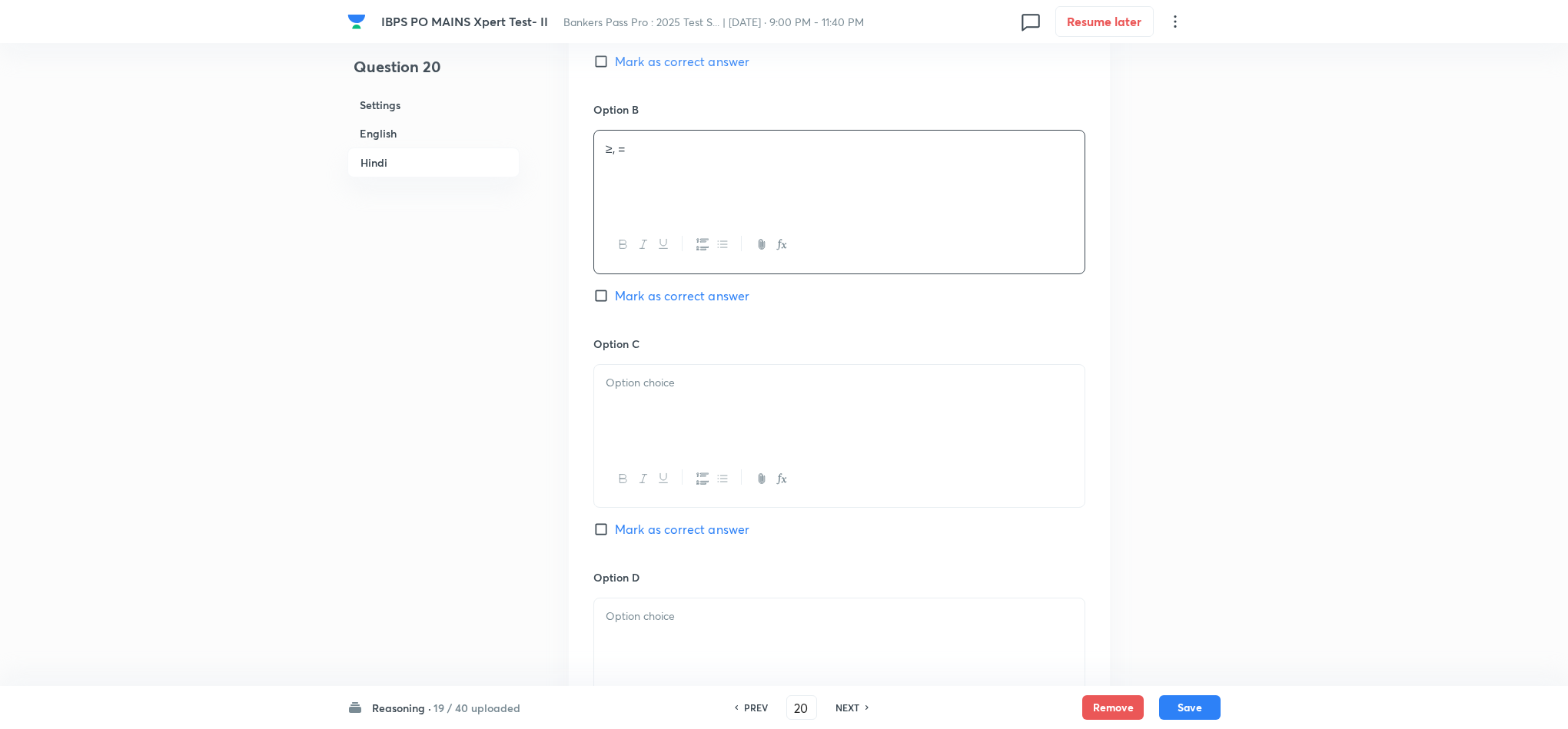
click at [616, 392] on p at bounding box center [839, 383] width 467 height 17
drag, startPoint x: 604, startPoint y: 403, endPoint x: 787, endPoint y: 499, distance: 206.7
click at [787, 499] on div "=,< =, > >, =" at bounding box center [839, 436] width 492 height 144
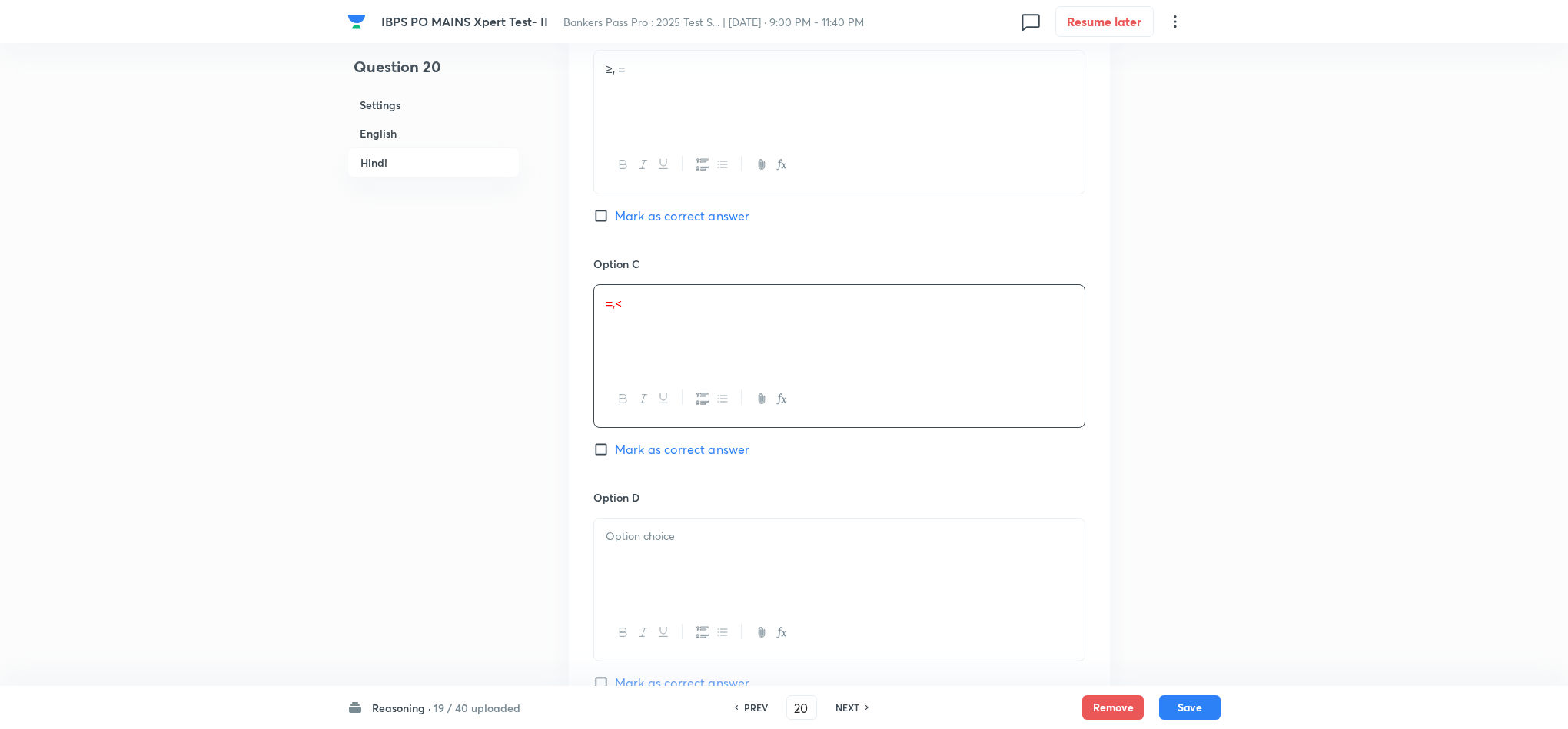
scroll to position [2825, 0]
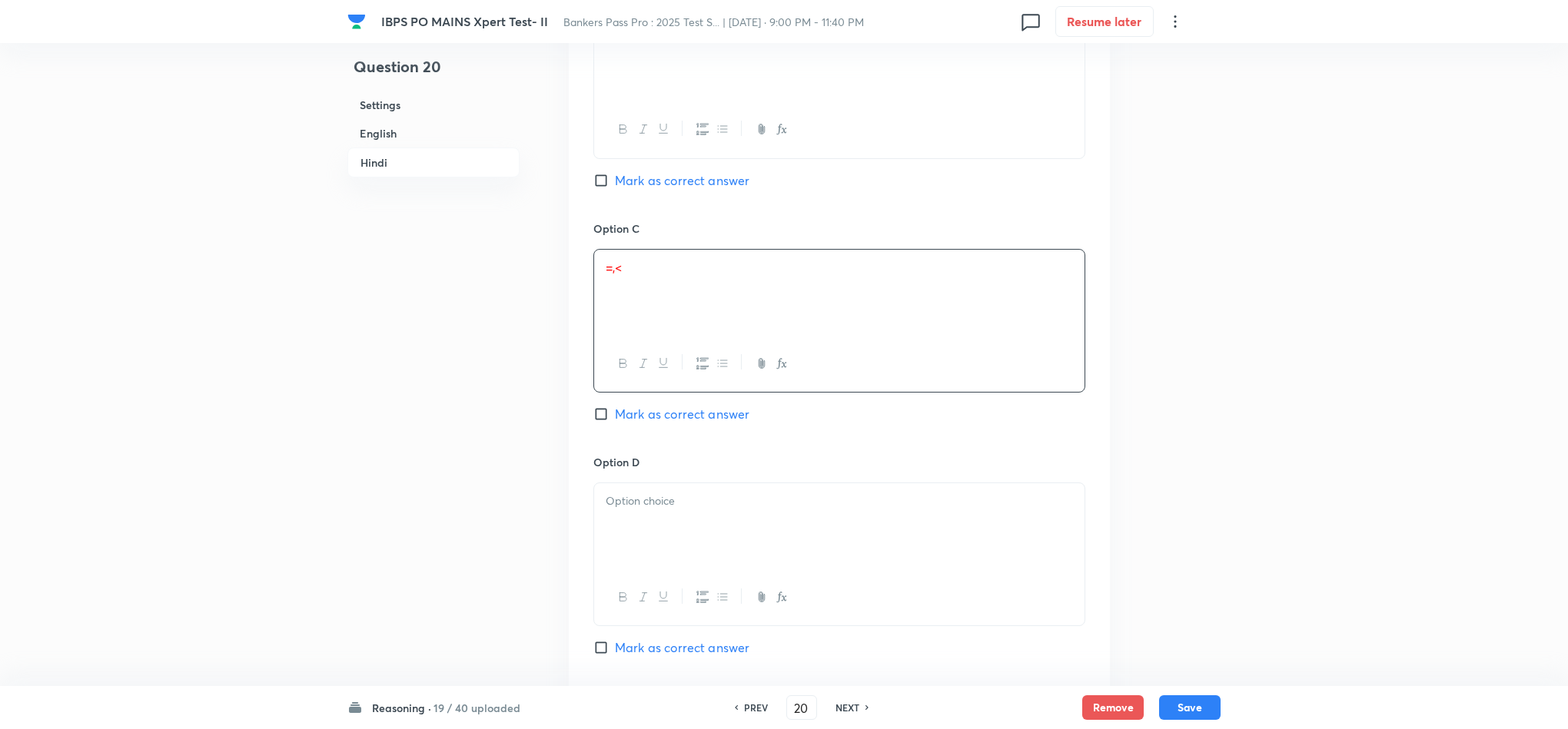
click at [655, 526] on div at bounding box center [839, 526] width 490 height 86
paste div
drag, startPoint x: 662, startPoint y: 546, endPoint x: 632, endPoint y: 530, distance: 34.0
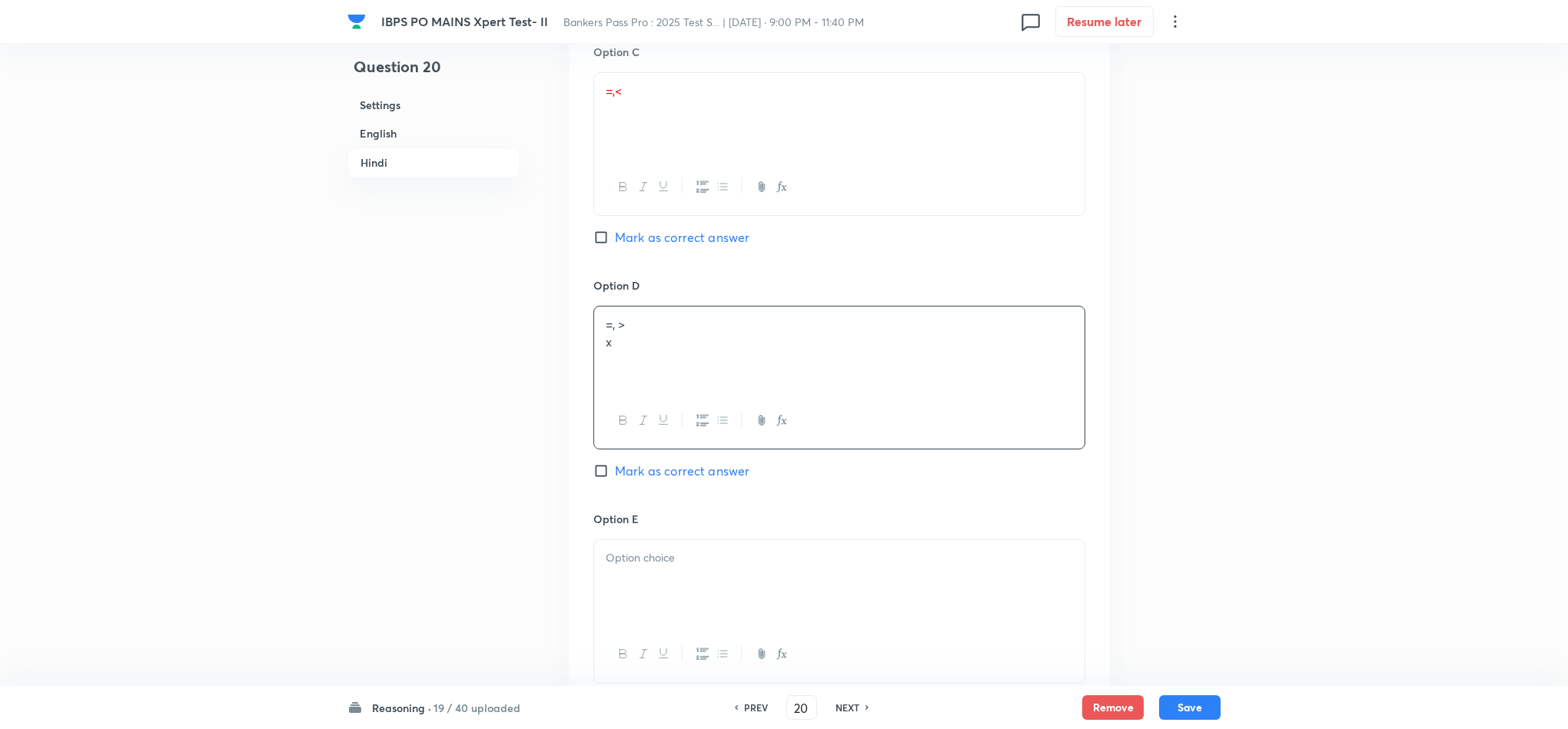
scroll to position [3056, 0]
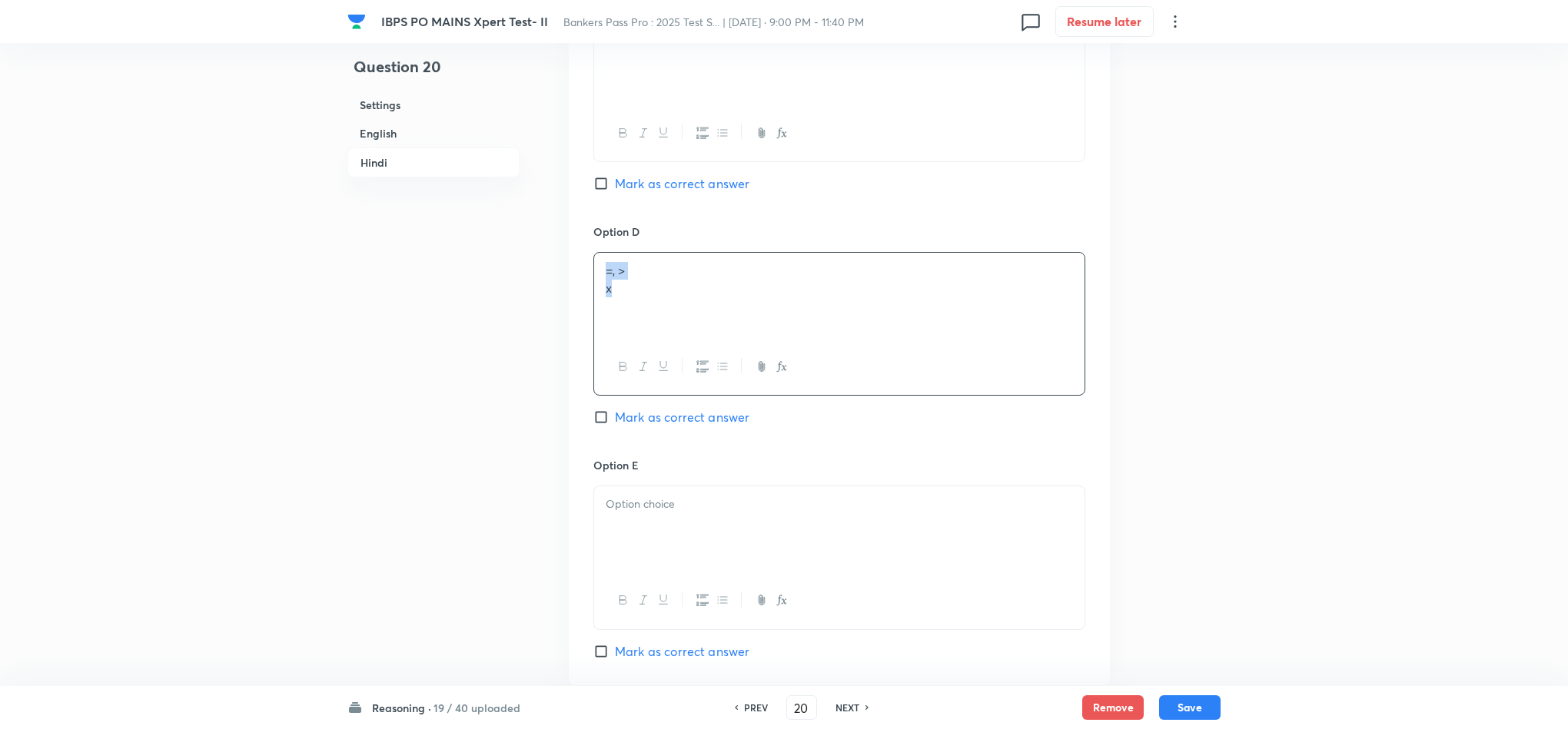
drag, startPoint x: 607, startPoint y: 270, endPoint x: 519, endPoint y: 207, distance: 108.2
click at [647, 280] on p "=, >" at bounding box center [839, 271] width 467 height 17
drag, startPoint x: 641, startPoint y: 311, endPoint x: 602, endPoint y: 313, distance: 39.1
click at [586, 311] on div "Option A ≥, > Mark as correct answer Option B ≥, = Mark as correct answer Optio…" at bounding box center [839, 91] width 541 height 1187
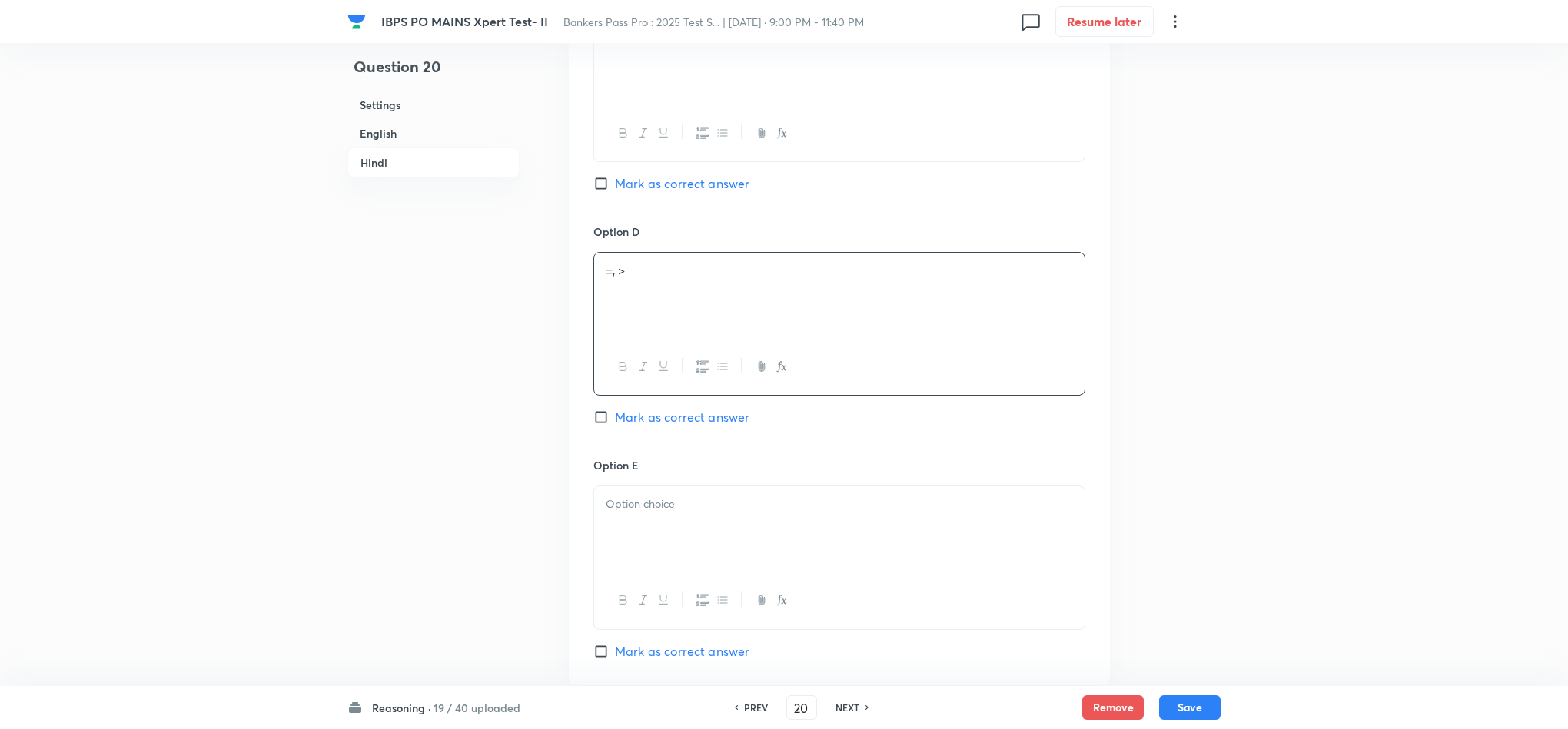
click at [659, 526] on div at bounding box center [839, 528] width 490 height 86
click at [1174, 706] on button "Save" at bounding box center [1190, 705] width 62 height 24
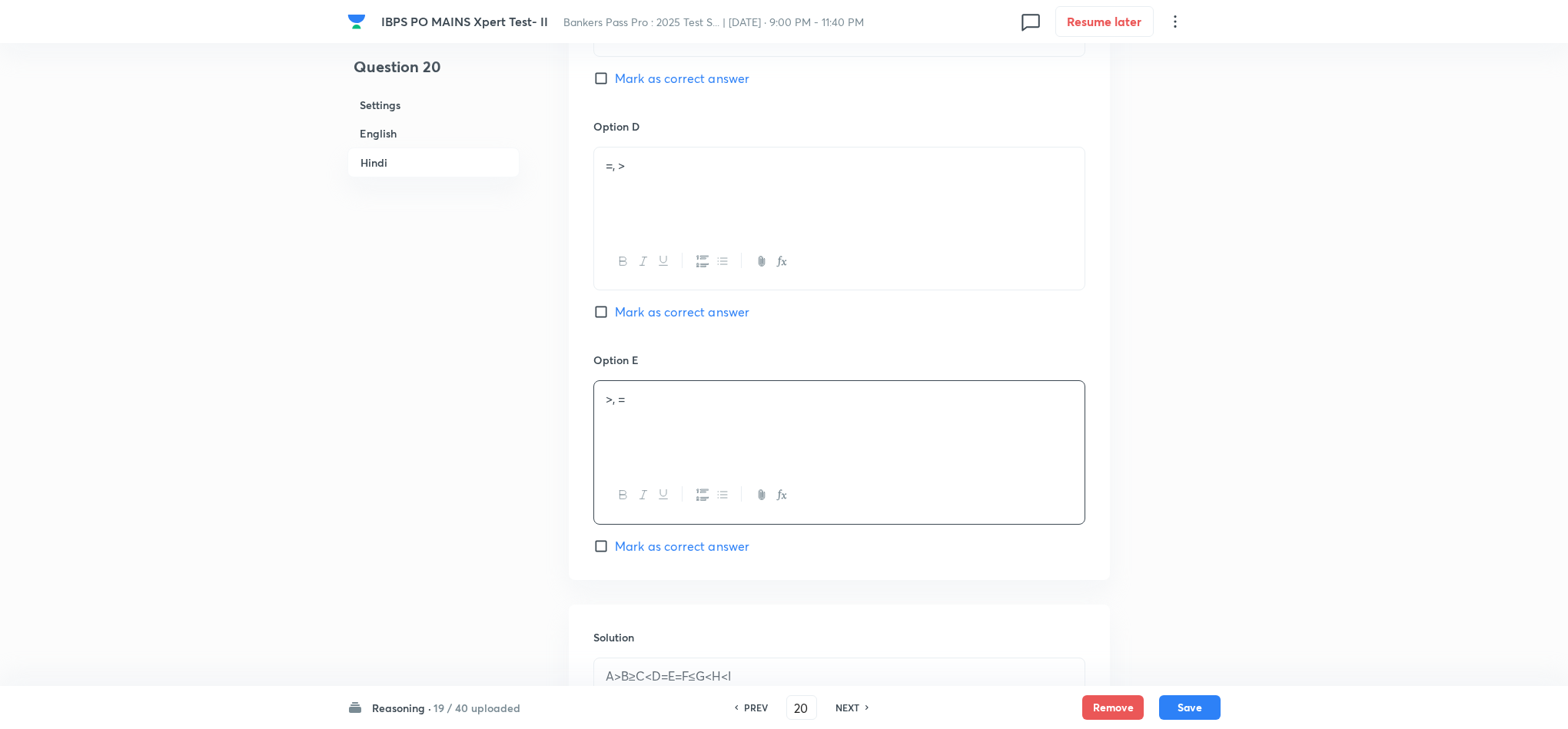
scroll to position [3401, 0]
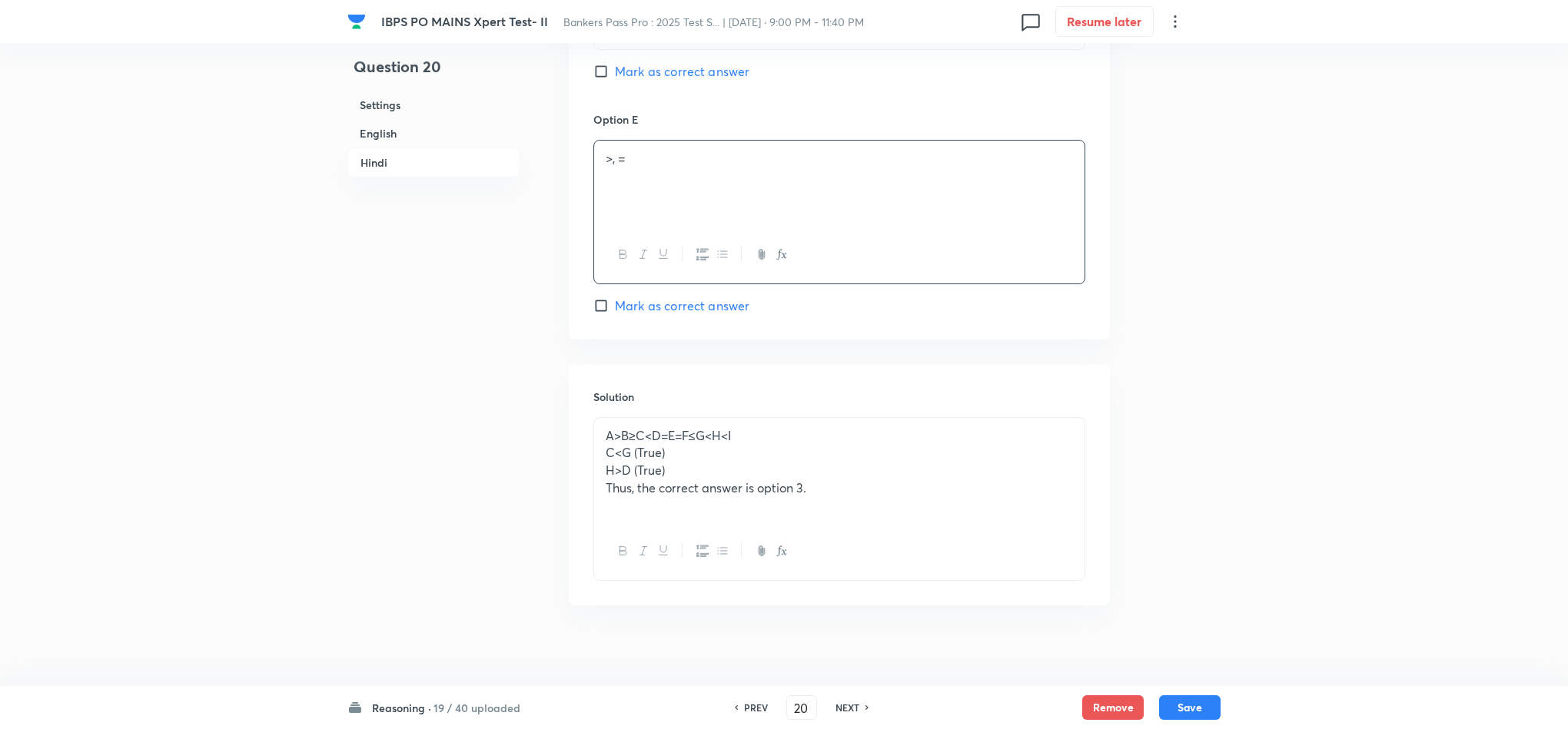
click at [1191, 718] on div "Remove Save" at bounding box center [1150, 707] width 138 height 24
click at [1198, 696] on div "Reasoning · 19 / 40 uploaded PREV 20 ​ NEXT Remove Save" at bounding box center [784, 707] width 873 height 43
click at [1197, 696] on button "Save" at bounding box center [1190, 705] width 62 height 24
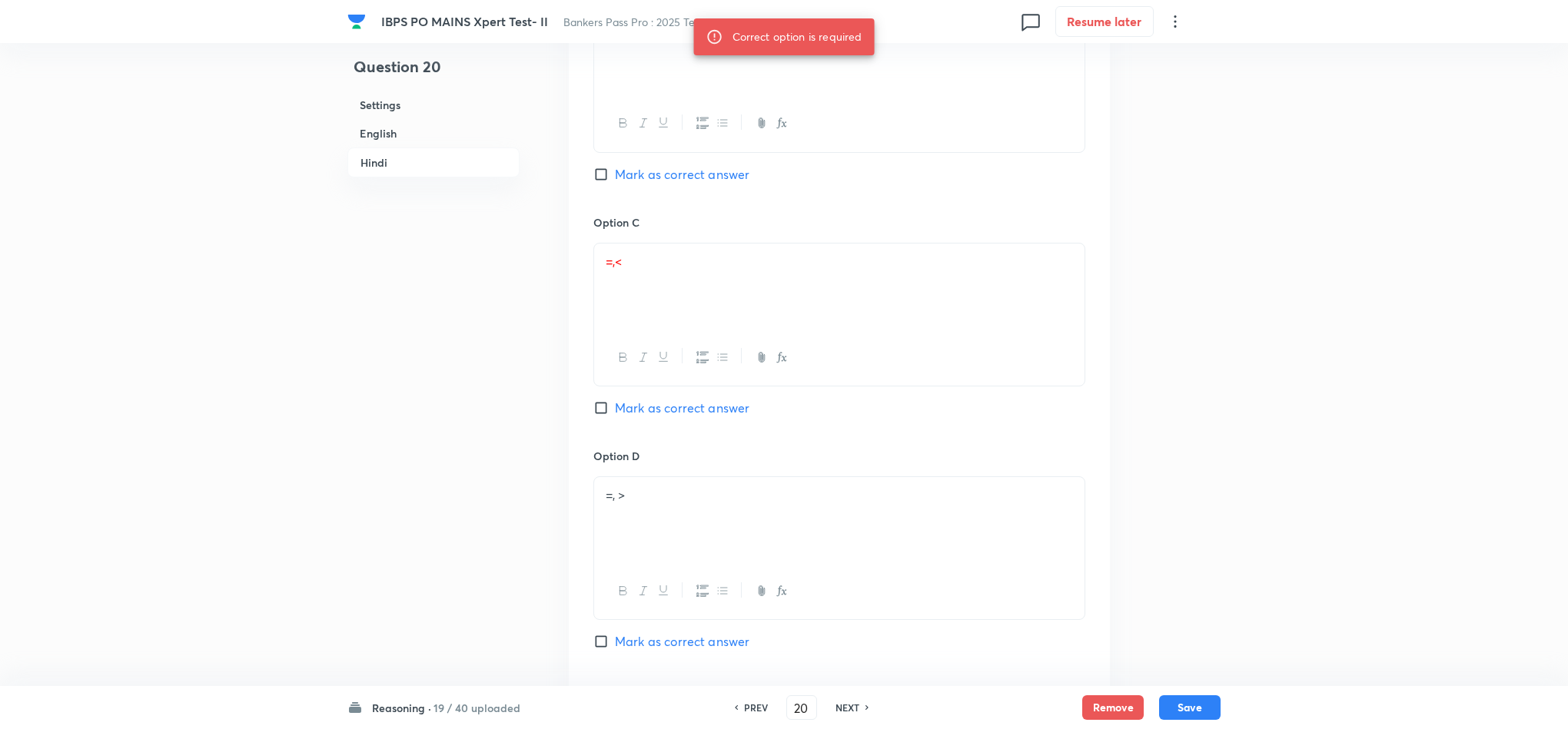
scroll to position [2711, 0]
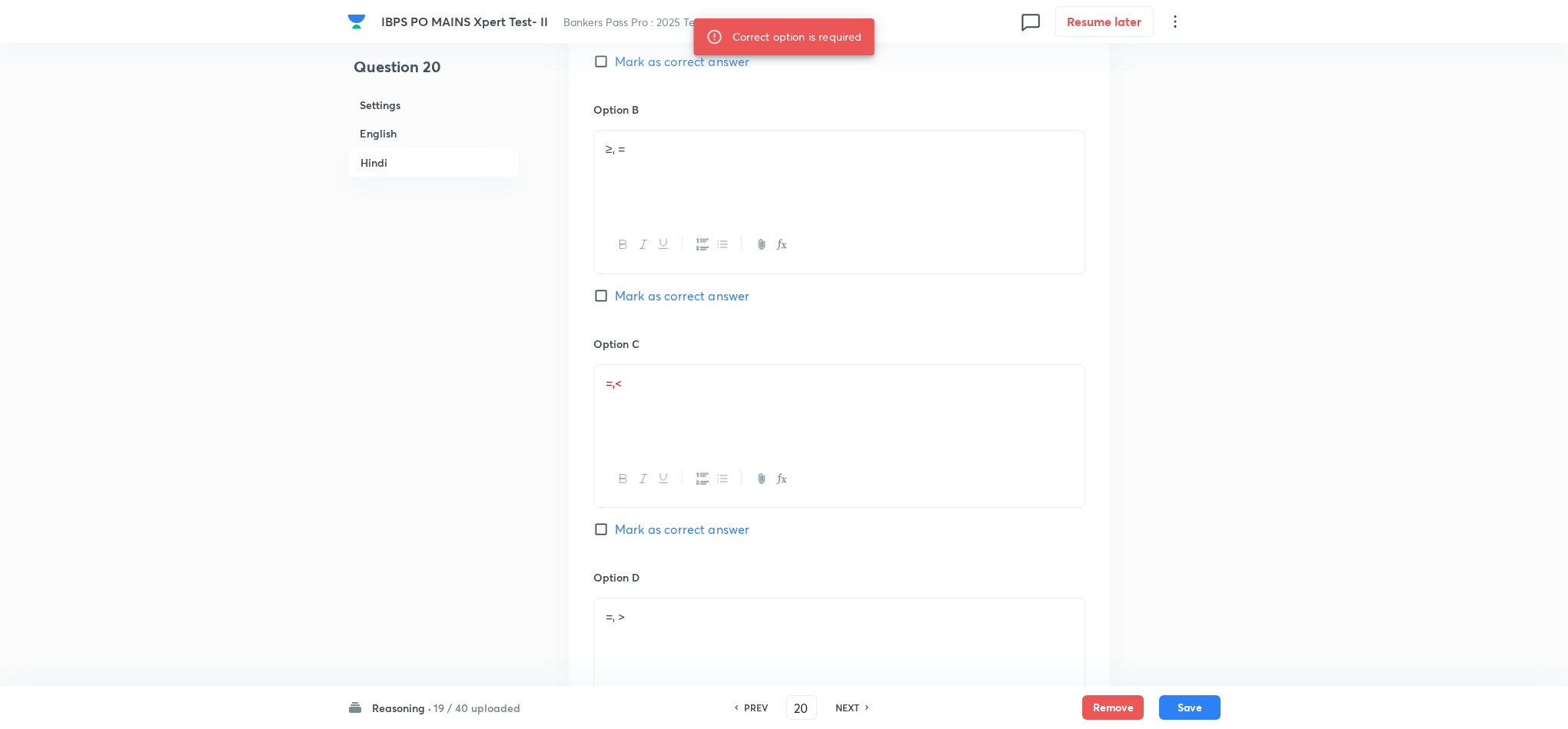
click at [689, 538] on span "Mark as correct answer" at bounding box center [681, 528] width 134 height 18
click at [615, 537] on input "Mark as correct answer" at bounding box center [604, 529] width 21 height 15
checkbox input "true"
click at [1179, 712] on button "Save" at bounding box center [1190, 705] width 62 height 24
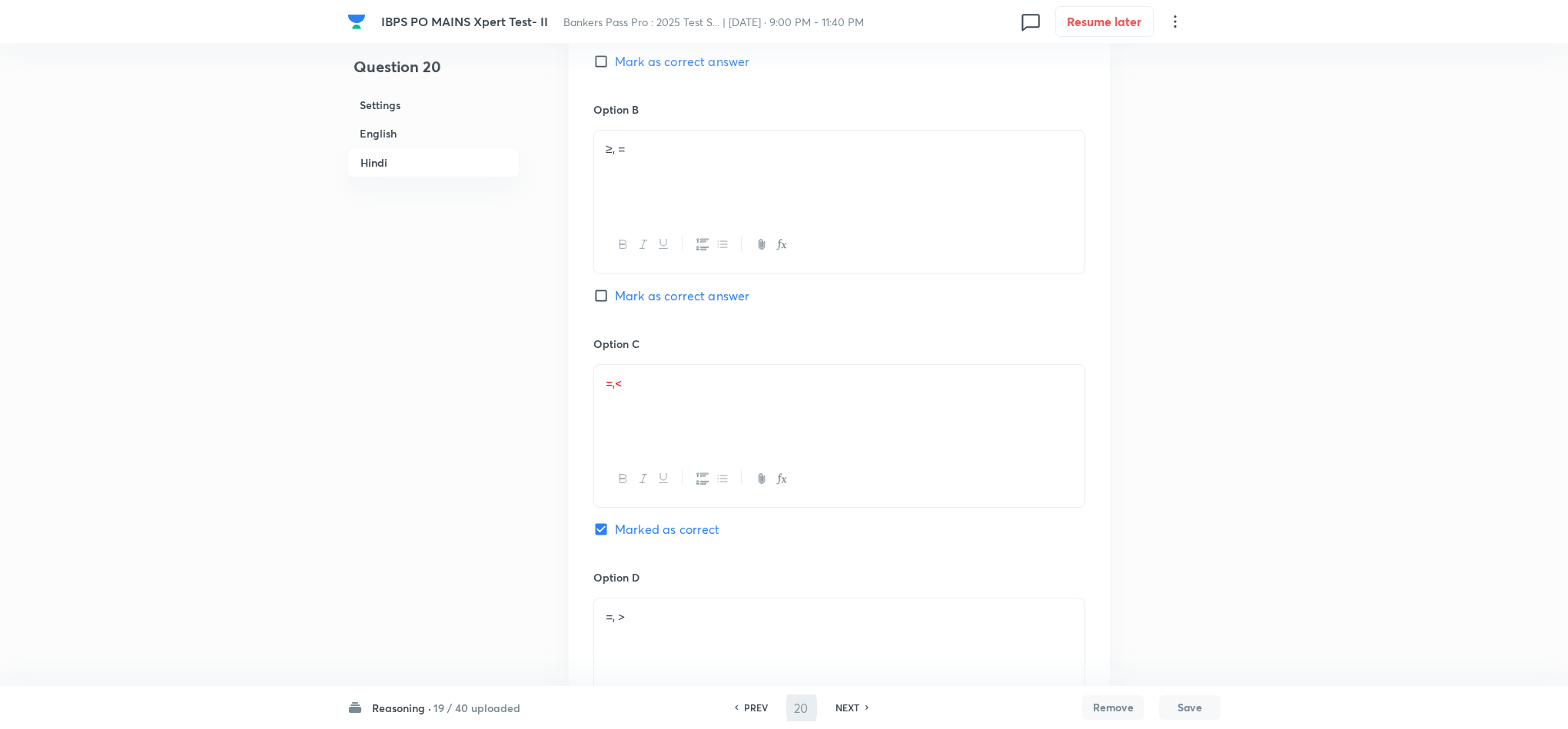
type input "21"
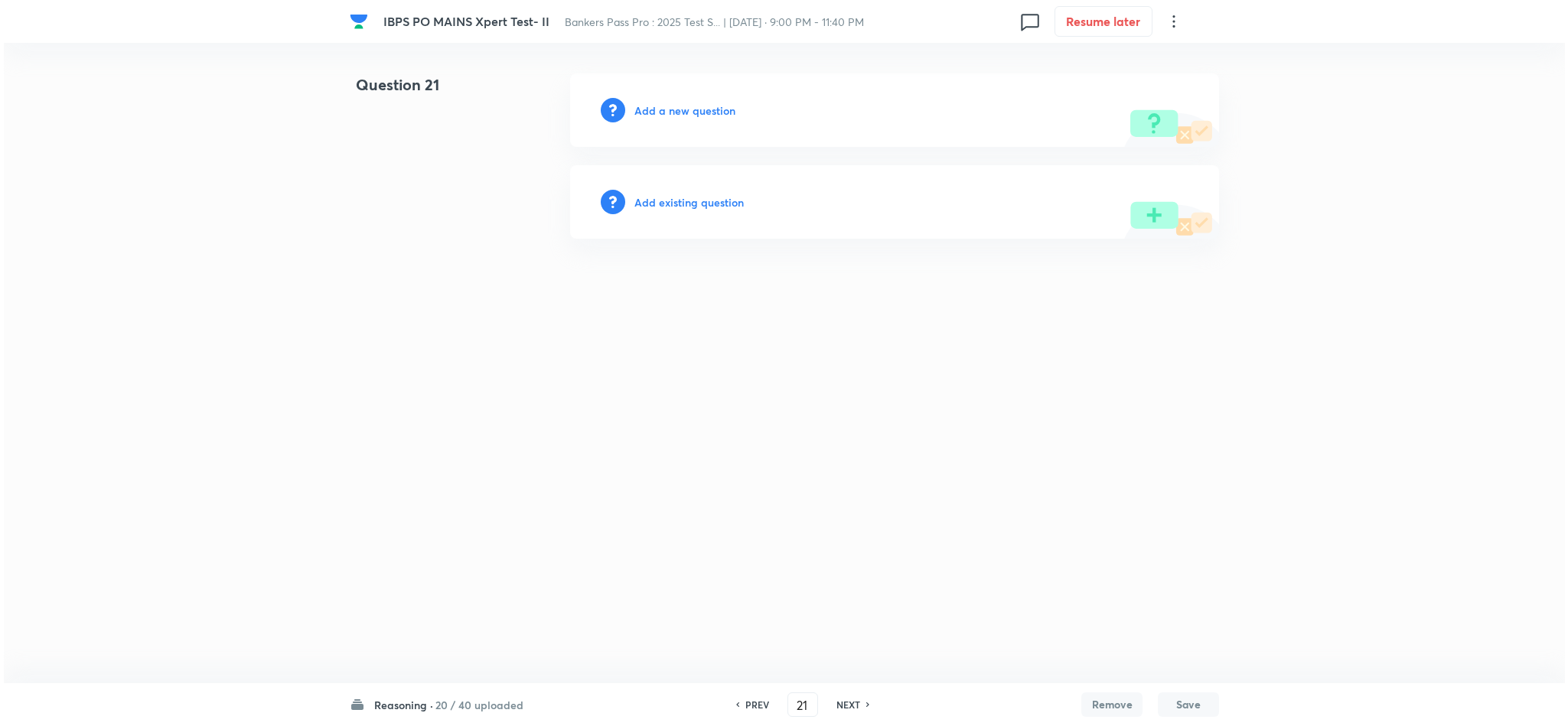
scroll to position [0, 0]
click at [652, 113] on h6 "Add a new question" at bounding box center [684, 110] width 101 height 16
click at [652, 113] on h6 "Choose a question type" at bounding box center [693, 110] width 118 height 16
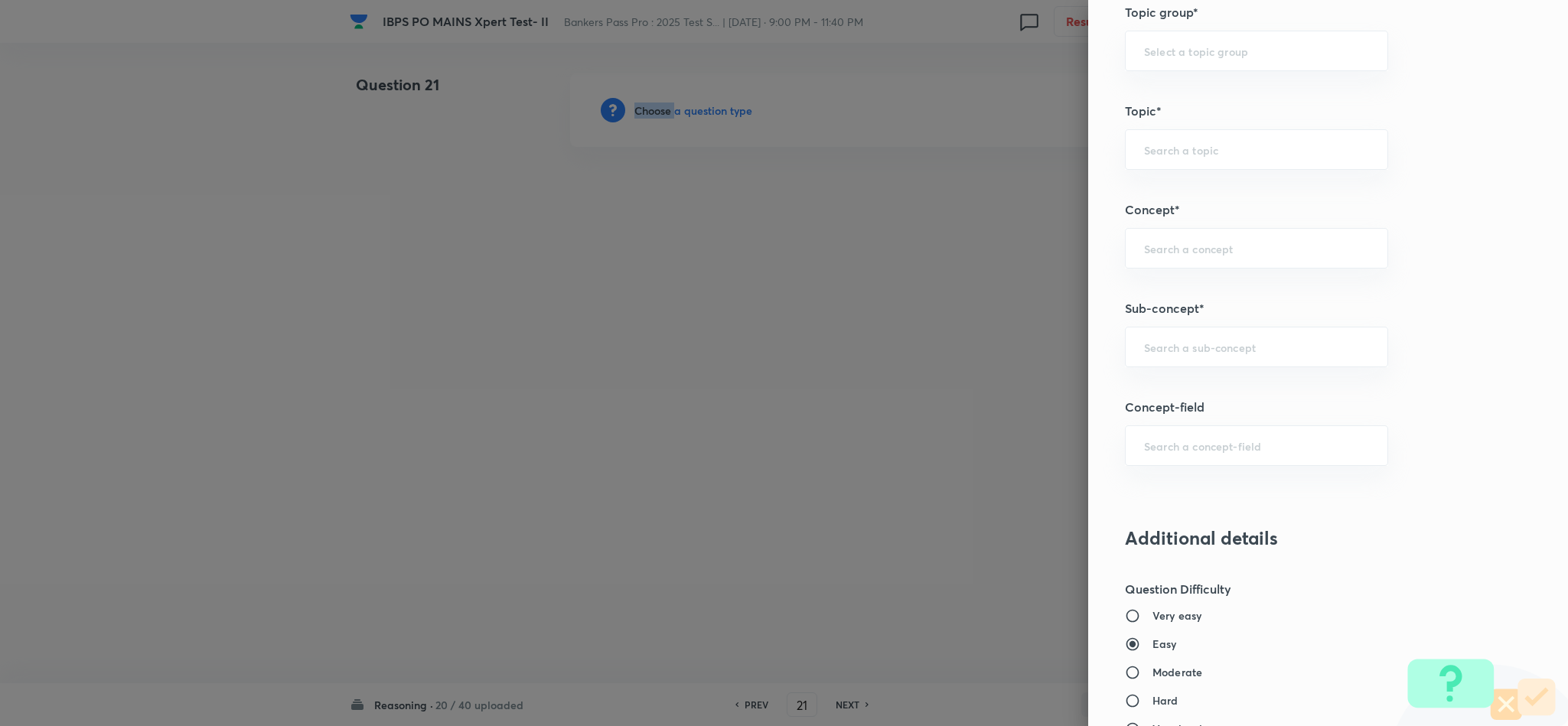
scroll to position [803, 0]
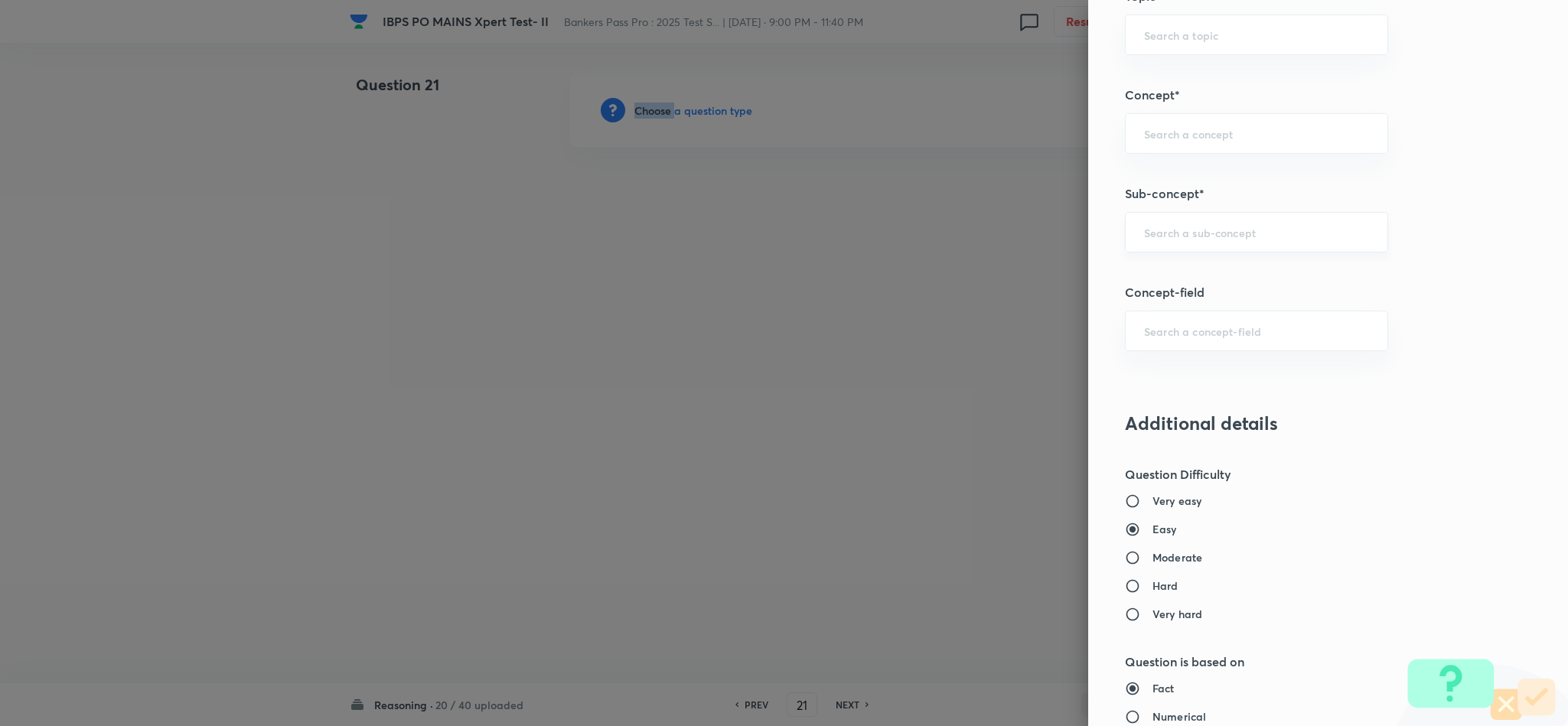
click at [1163, 246] on div "​" at bounding box center [1257, 232] width 263 height 40
drag, startPoint x: 1171, startPoint y: 294, endPoint x: 1167, endPoint y: 287, distance: 8.1
click at [1168, 292] on li "Data Sufficiency" at bounding box center [1239, 280] width 261 height 28
type input "Data Sufficiency"
type input "Reasoning"
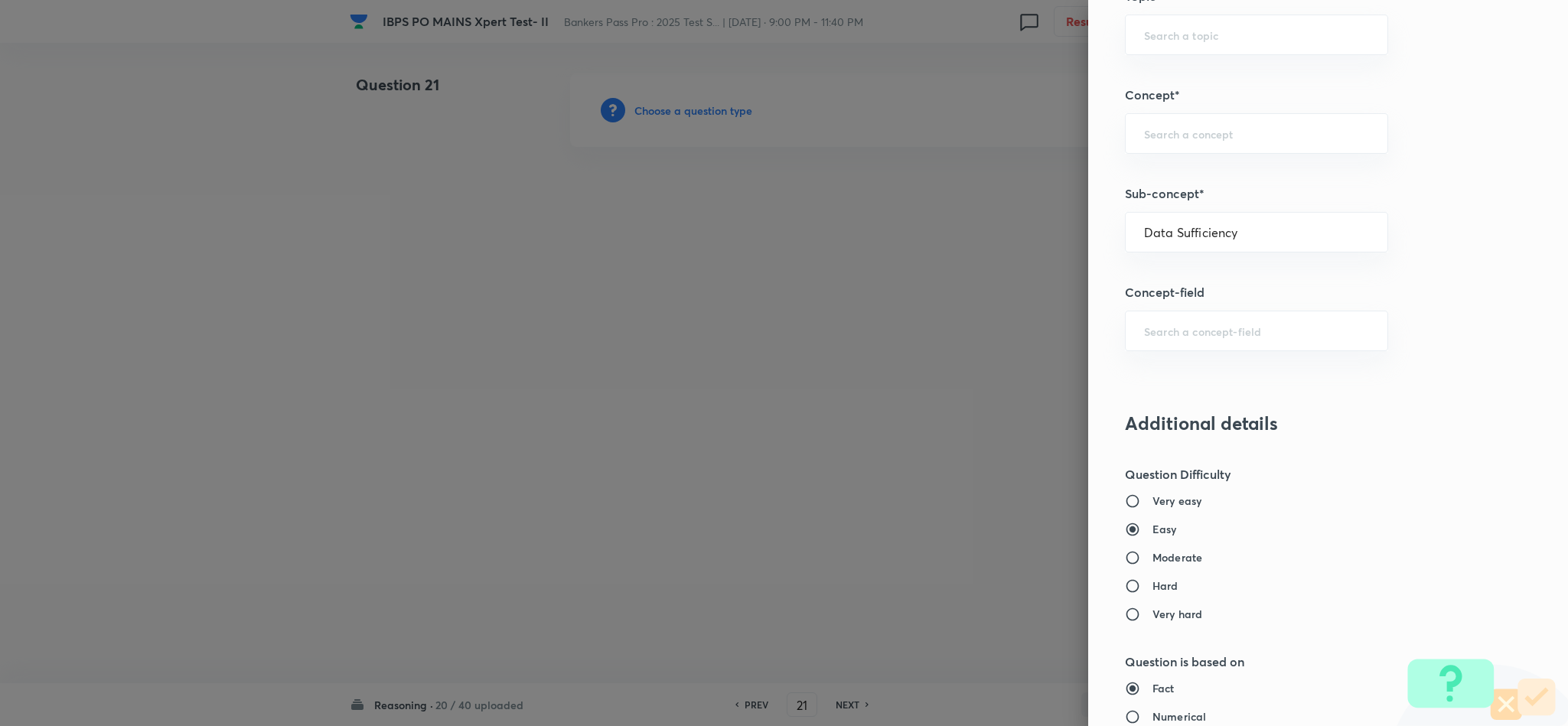
type input "Verbal Reasoning"
type input "Data Sufficiency"
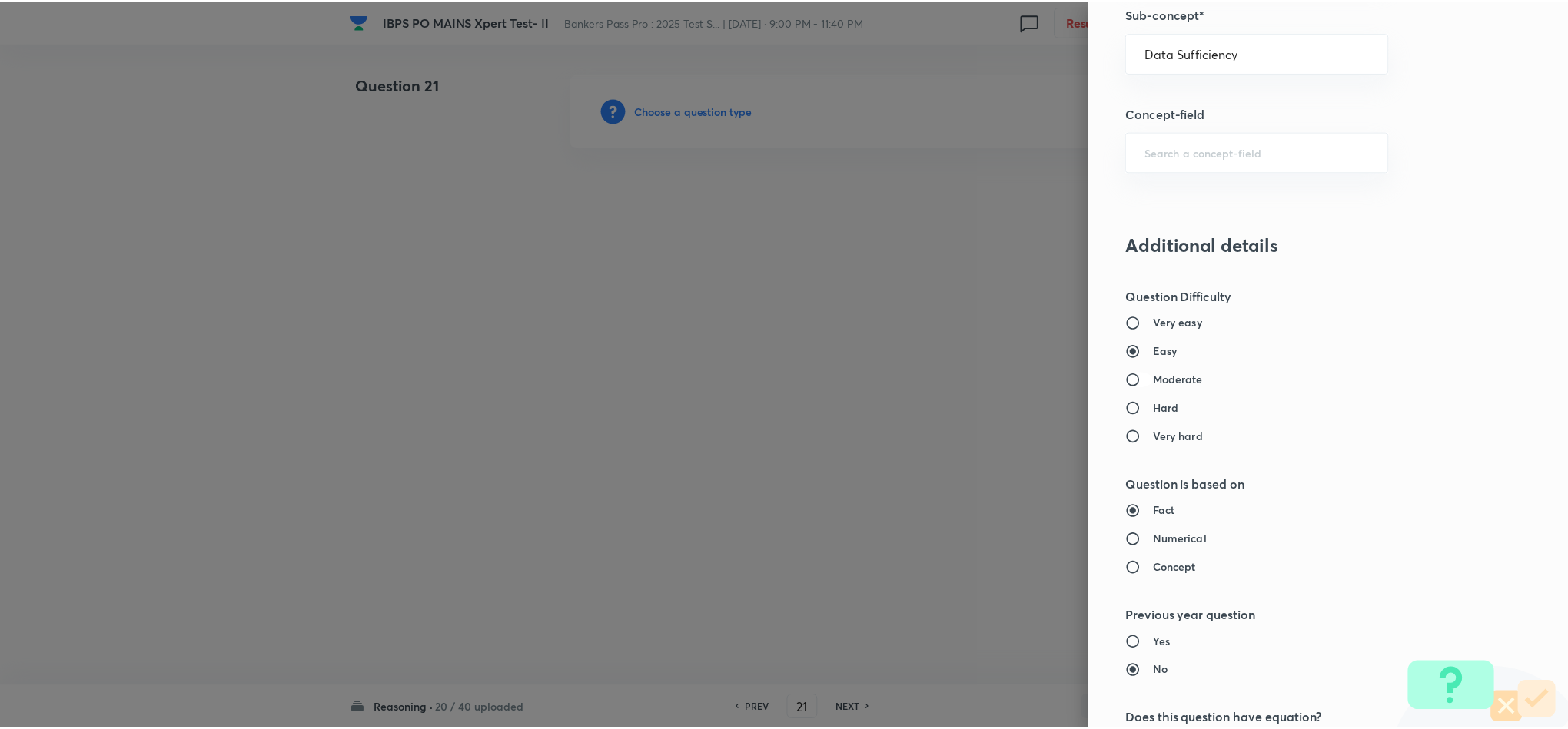
scroll to position [1369, 0]
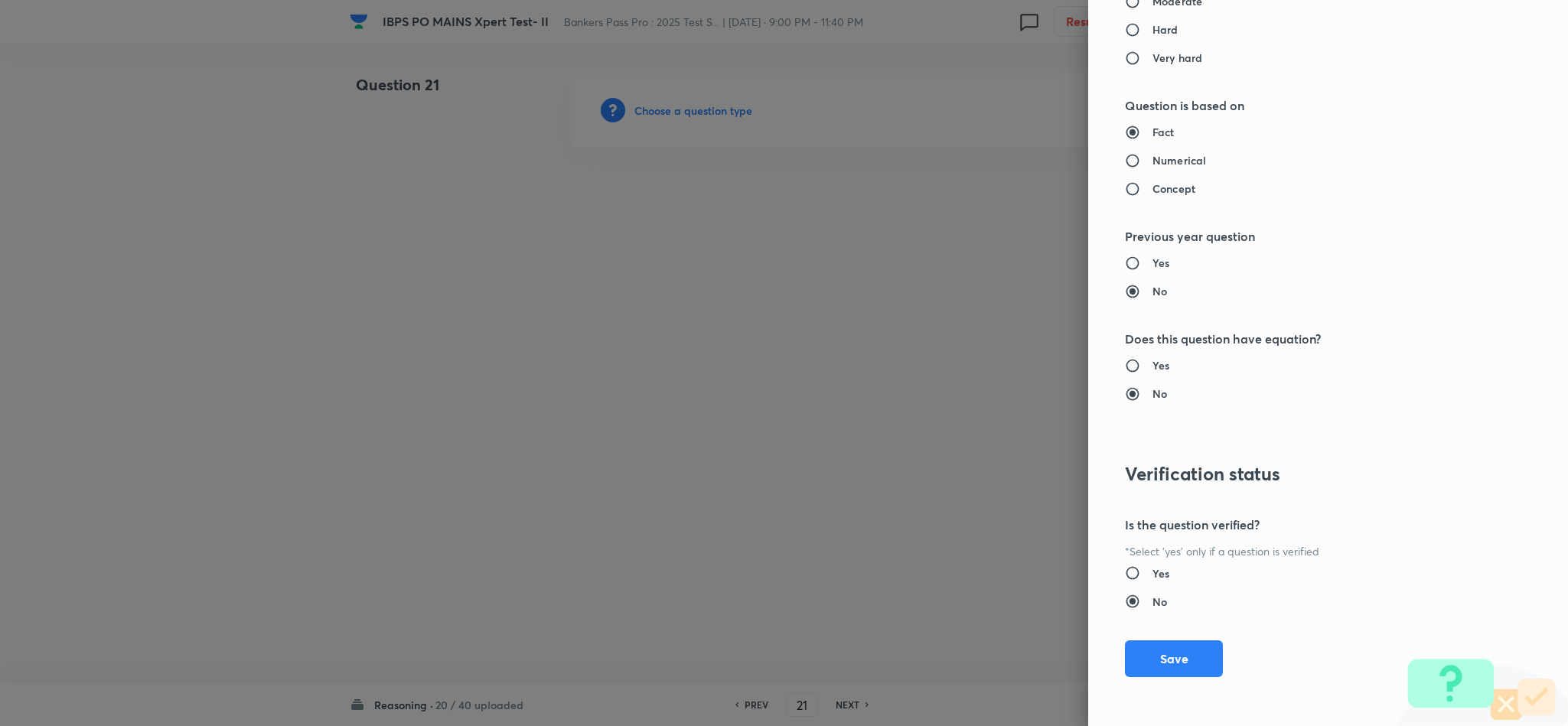
drag, startPoint x: 1137, startPoint y: 674, endPoint x: 1138, endPoint y: 615, distance: 59.0
click at [1137, 654] on button "Save" at bounding box center [1174, 659] width 98 height 36
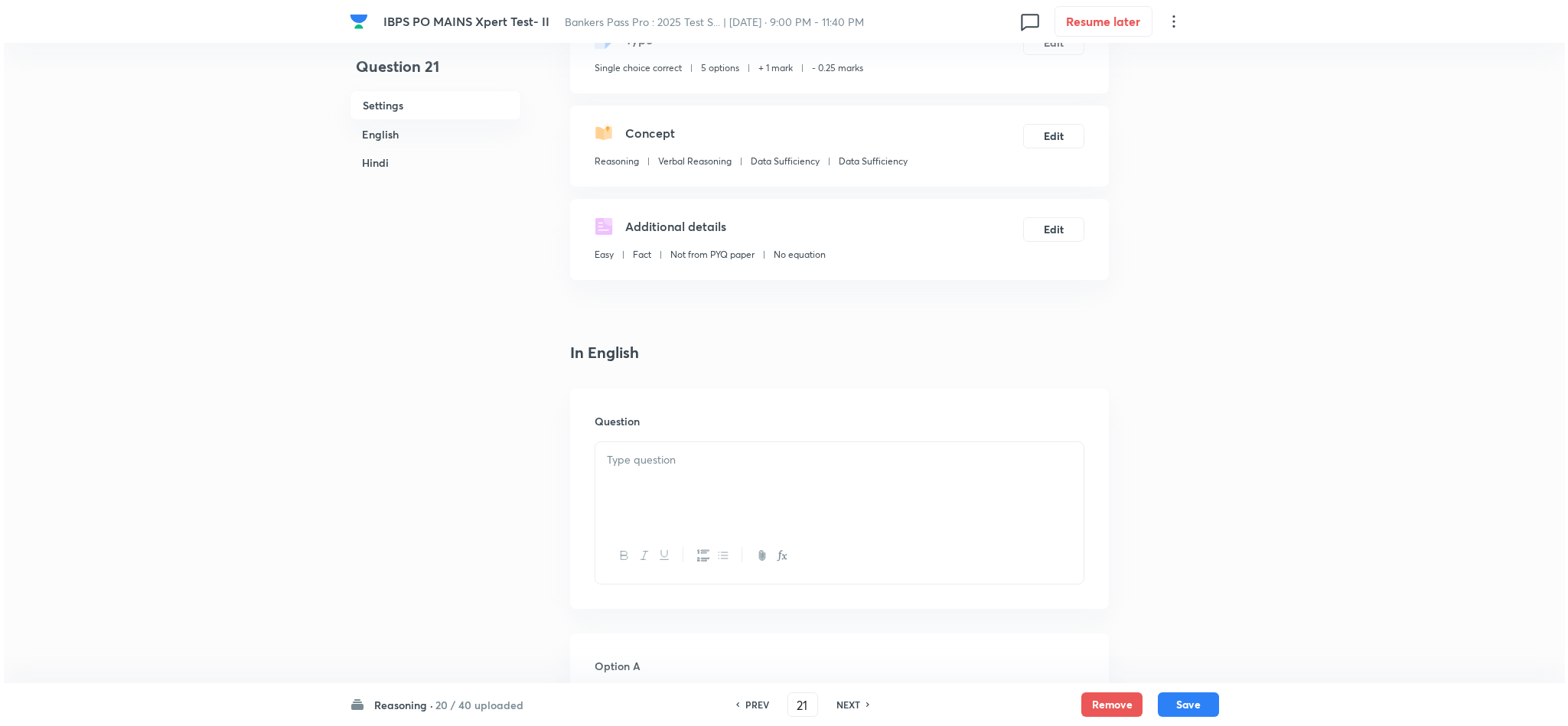
scroll to position [0, 0]
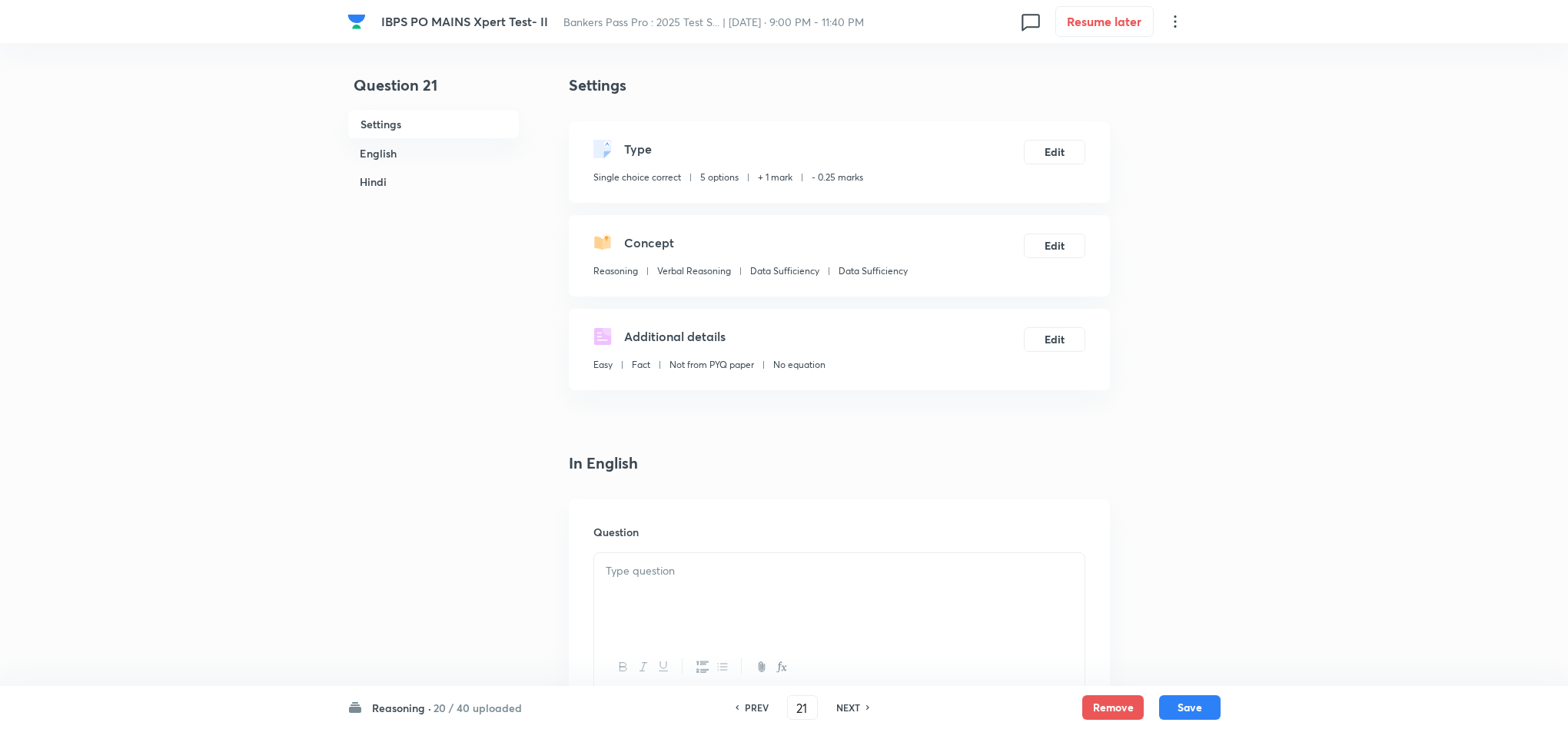
click at [1060, 164] on div "Type Single choice correct 5 options + 1 mark - 0.25 marks Edit" at bounding box center [839, 162] width 541 height 81
click at [1038, 150] on button "Edit" at bounding box center [1055, 149] width 62 height 24
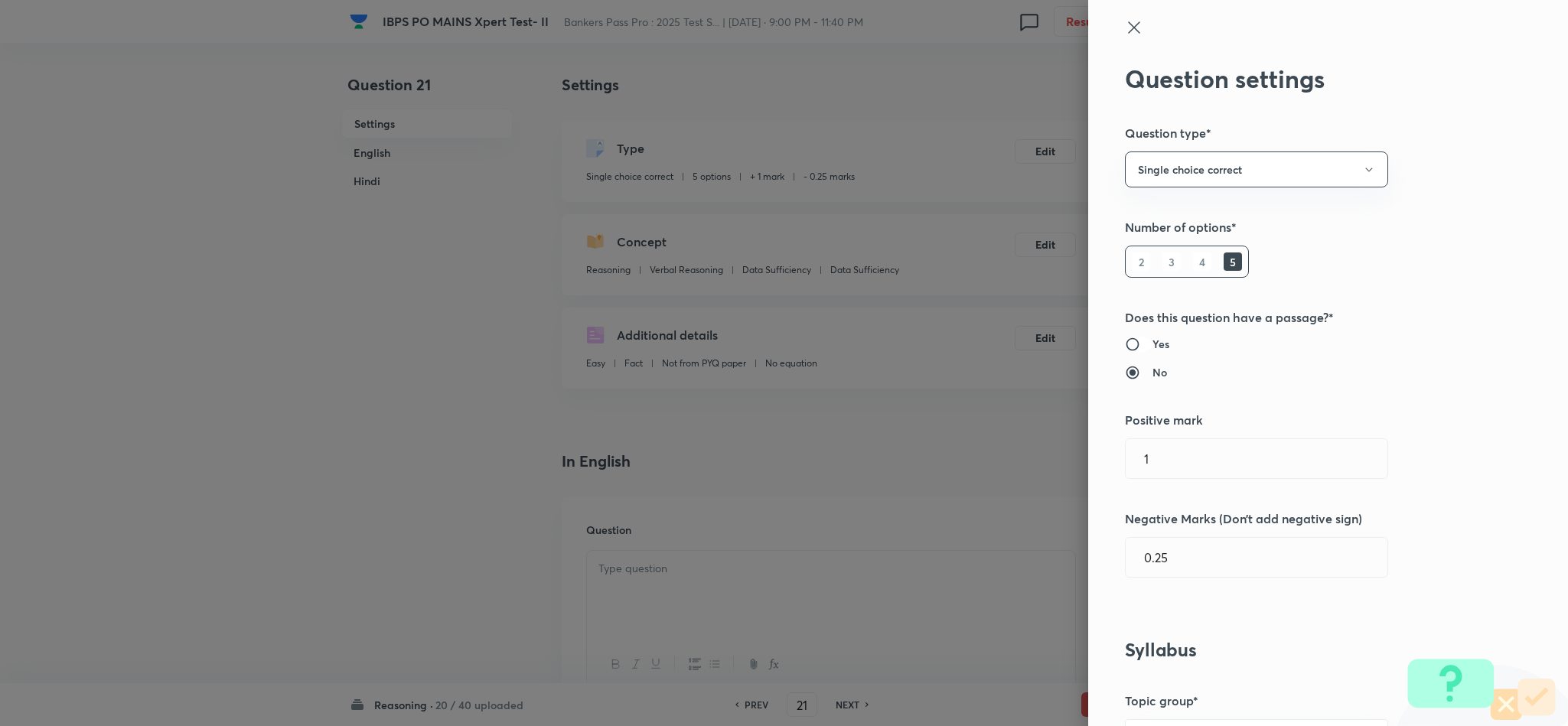
click at [1125, 340] on input "Yes" at bounding box center [1139, 344] width 28 height 15
radio input "true"
radio input "false"
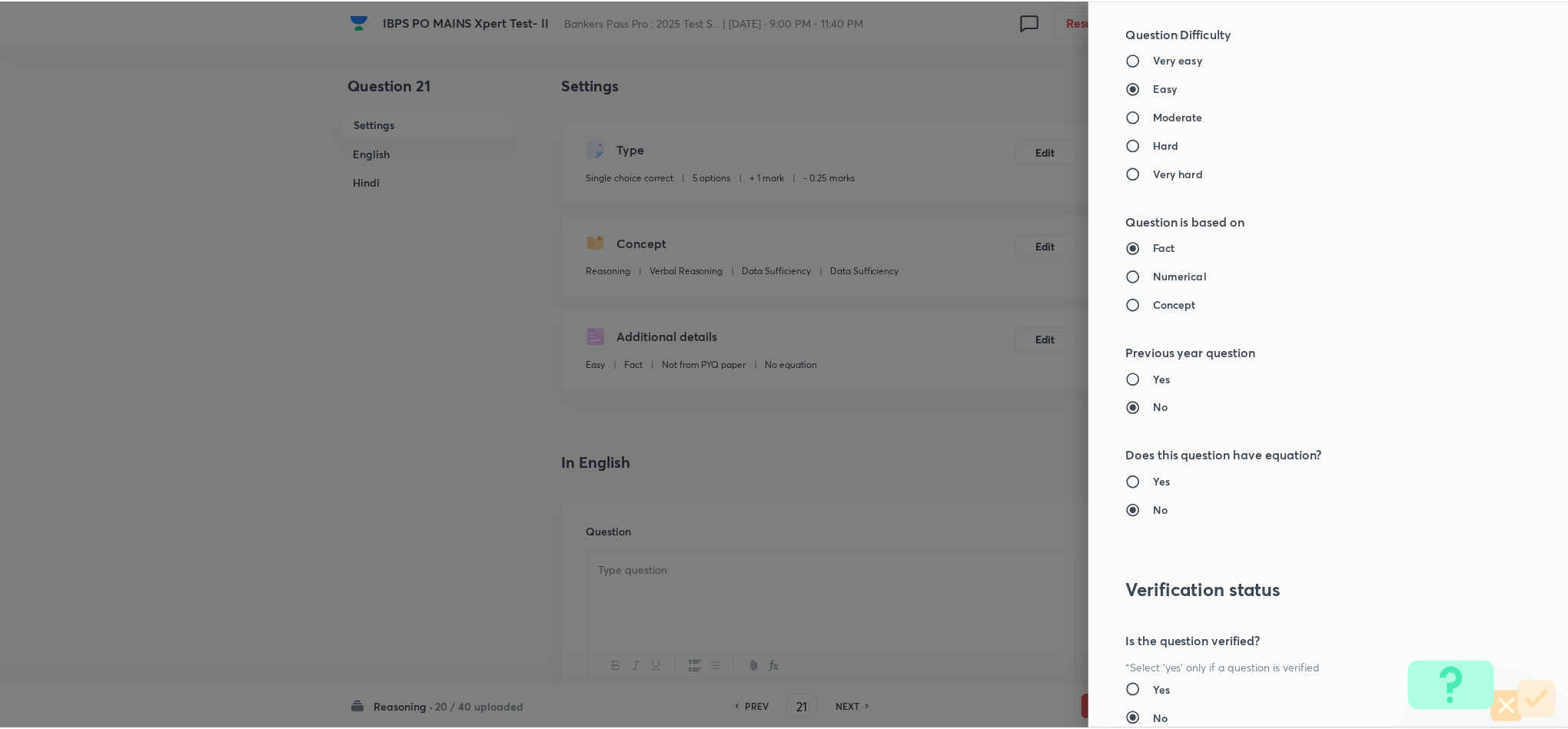
scroll to position [1369, 0]
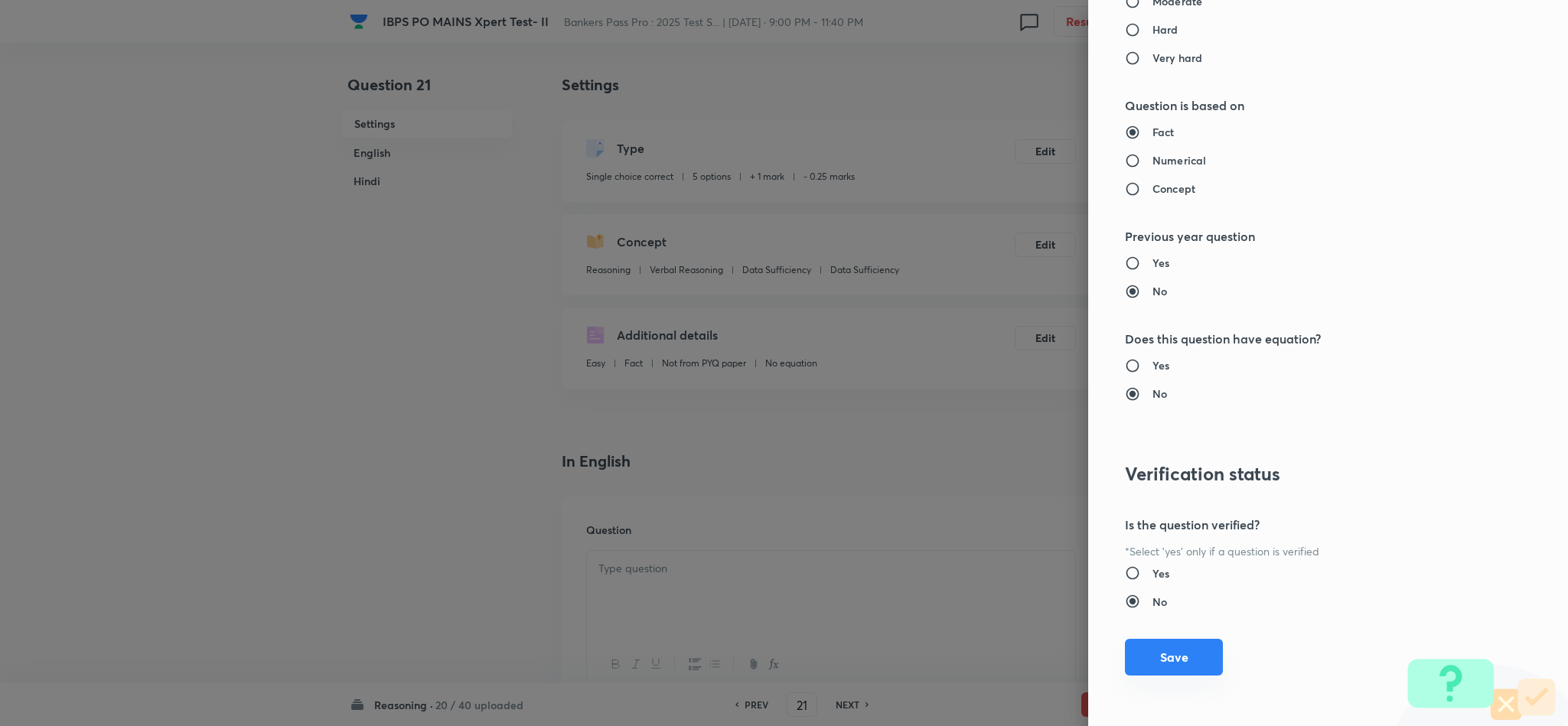
drag, startPoint x: 1168, startPoint y: 644, endPoint x: 1063, endPoint y: 596, distance: 115.5
click at [1168, 643] on button "Save" at bounding box center [1174, 659] width 98 height 36
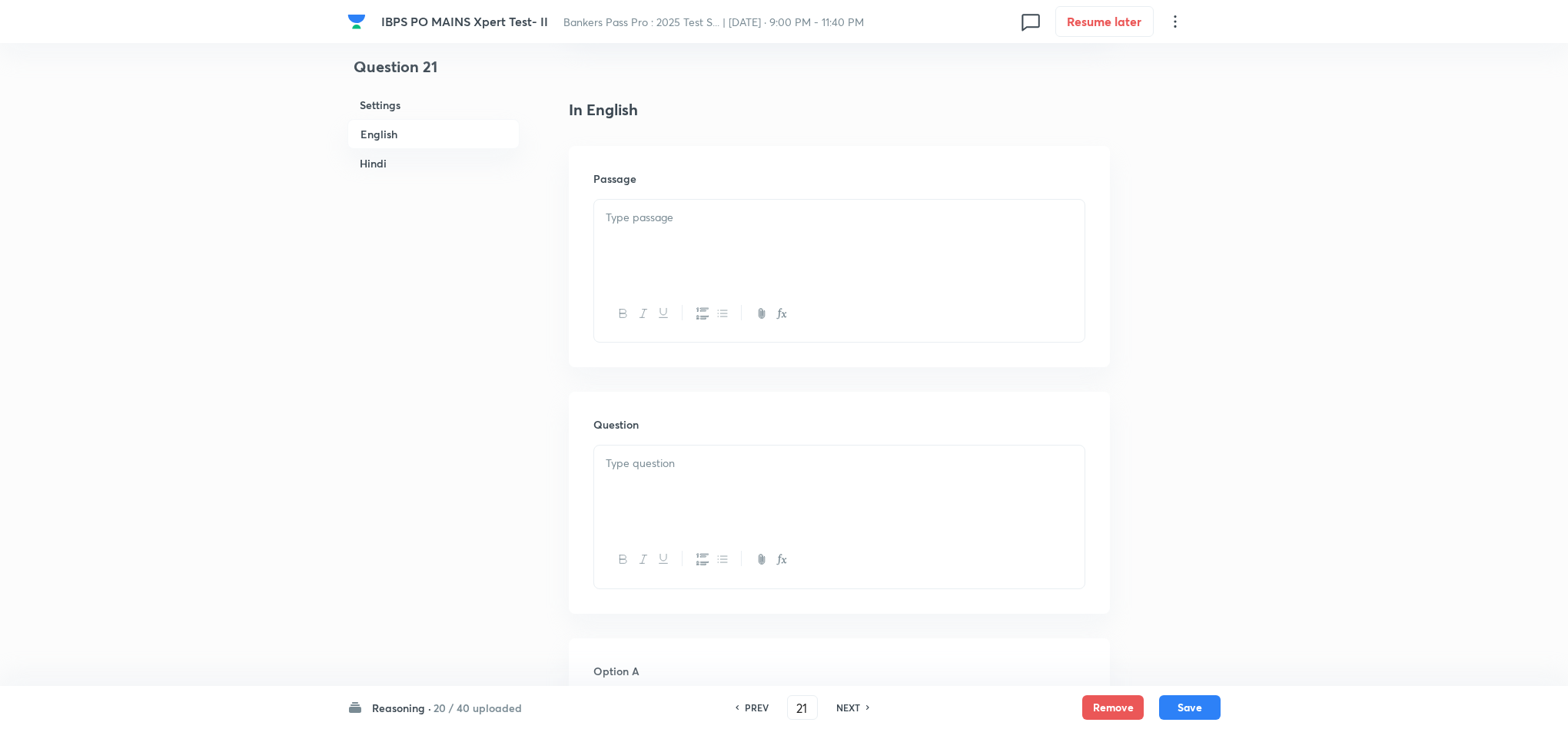
scroll to position [345, 0]
click at [687, 217] on div at bounding box center [839, 250] width 490 height 86
click at [685, 222] on p at bounding box center [839, 226] width 467 height 17
click at [632, 462] on div at bounding box center [839, 461] width 490 height 86
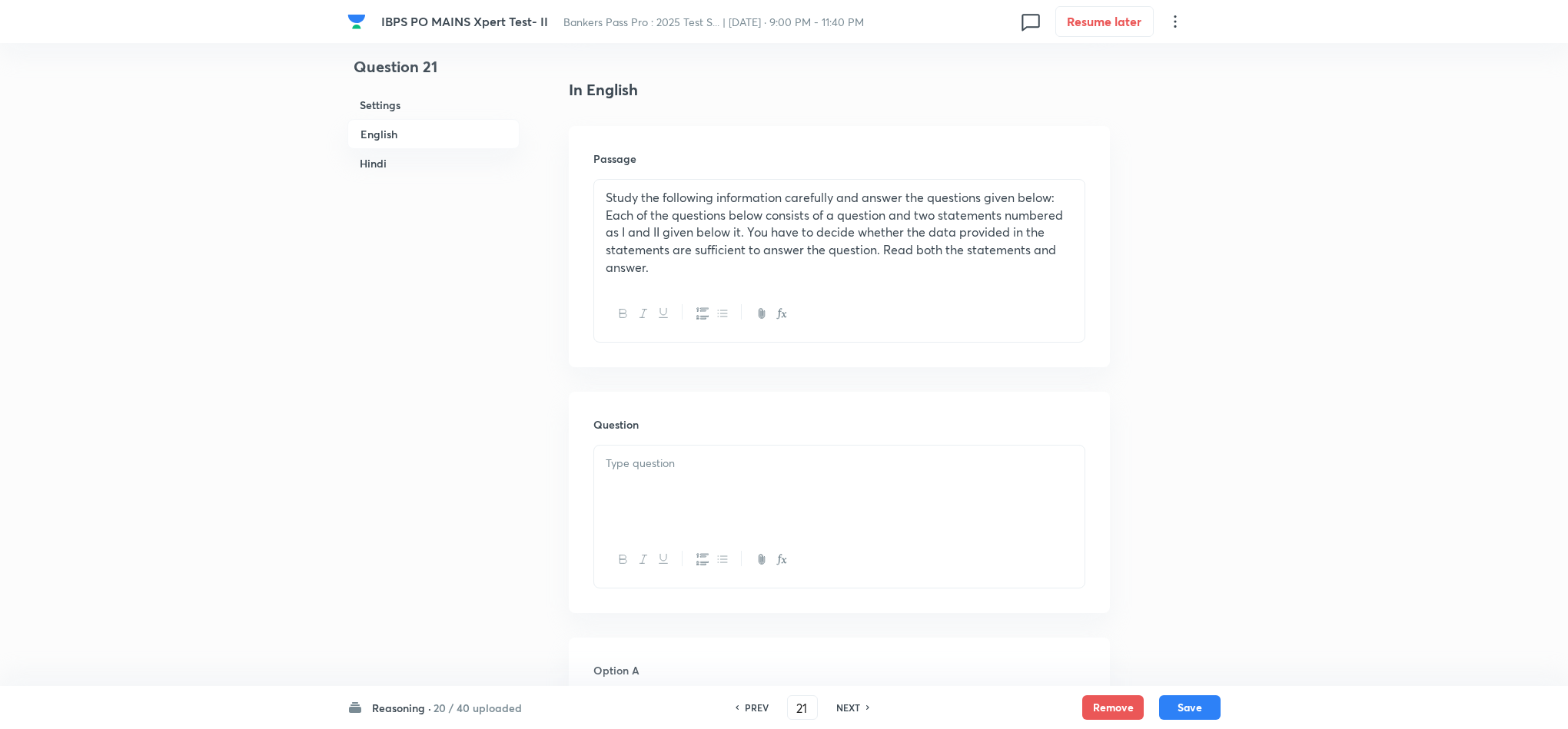
scroll to position [345, 0]
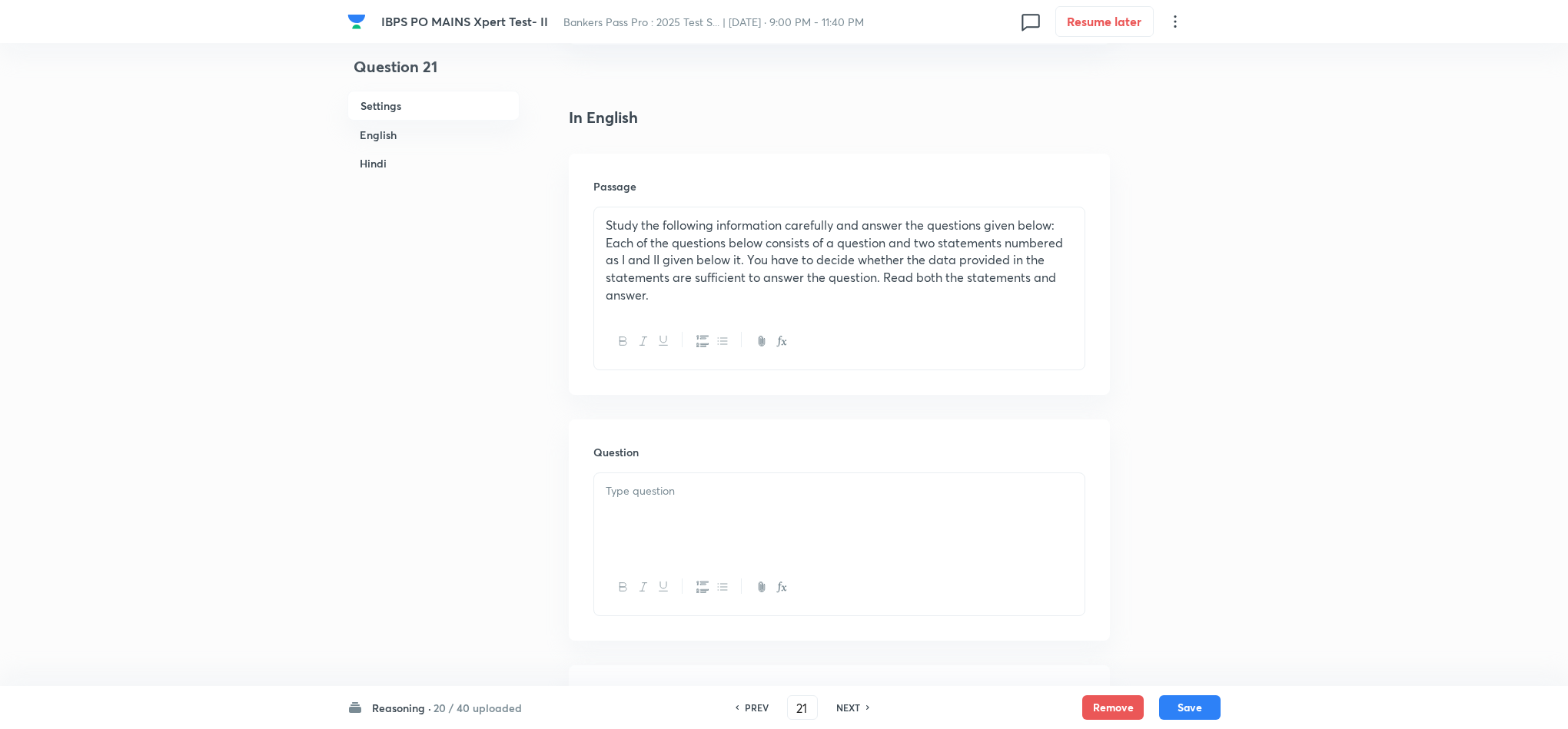
drag, startPoint x: 680, startPoint y: 401, endPoint x: 653, endPoint y: 516, distance: 118.1
click at [650, 538] on div at bounding box center [839, 516] width 490 height 86
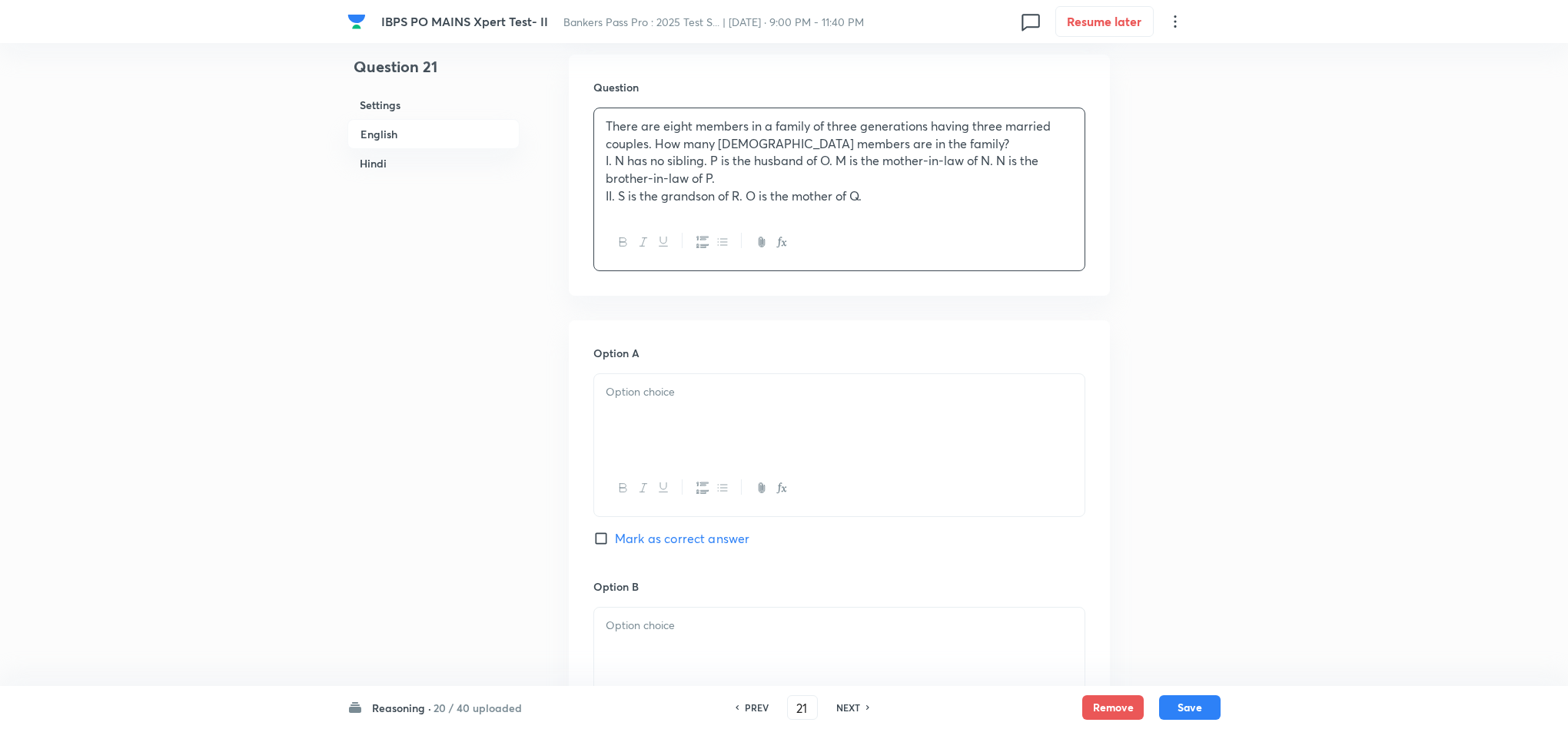
scroll to position [806, 0]
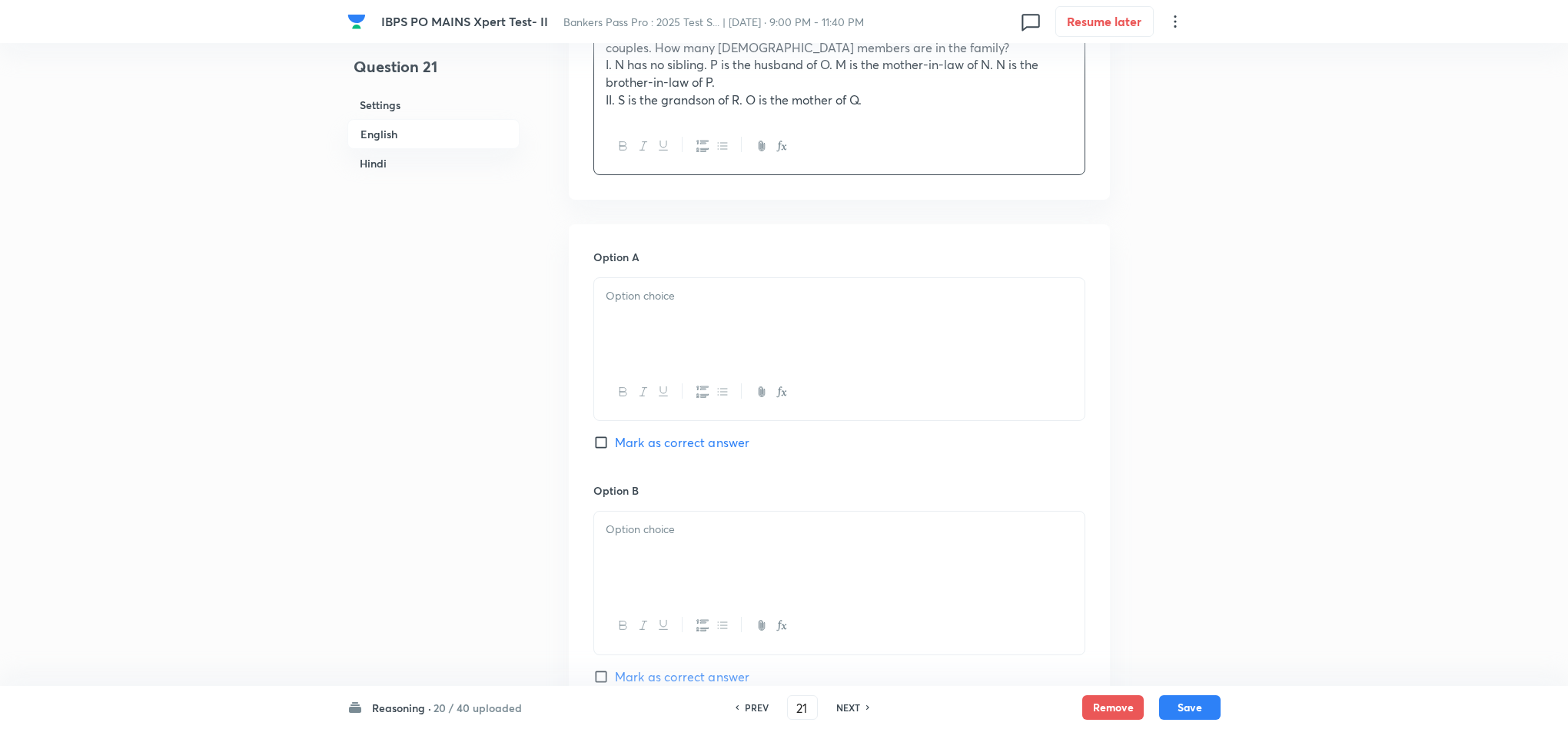
click at [646, 314] on div at bounding box center [839, 320] width 490 height 86
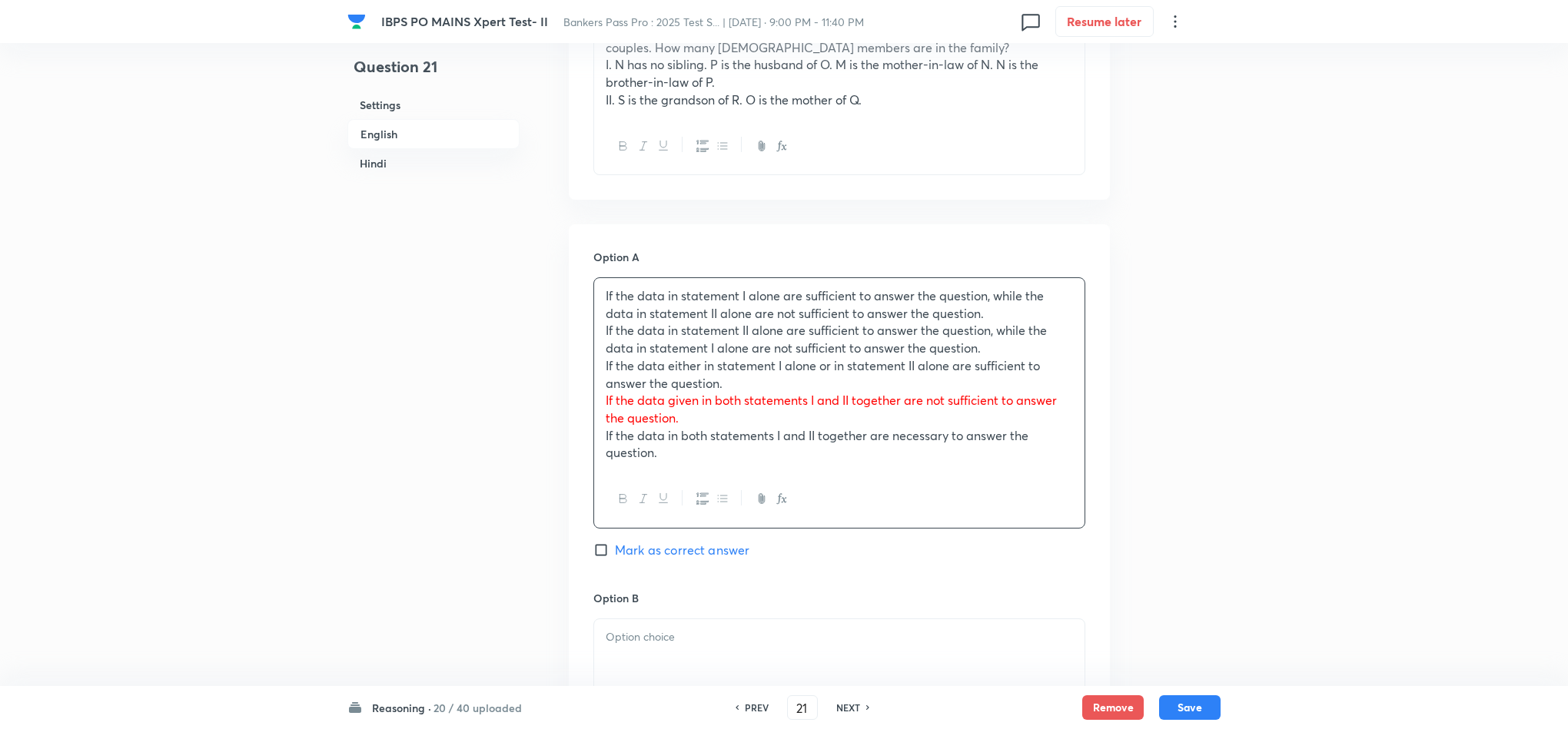
click at [597, 334] on div "If the data in statement I alone are sufficient to answer the question, while t…" at bounding box center [839, 374] width 490 height 193
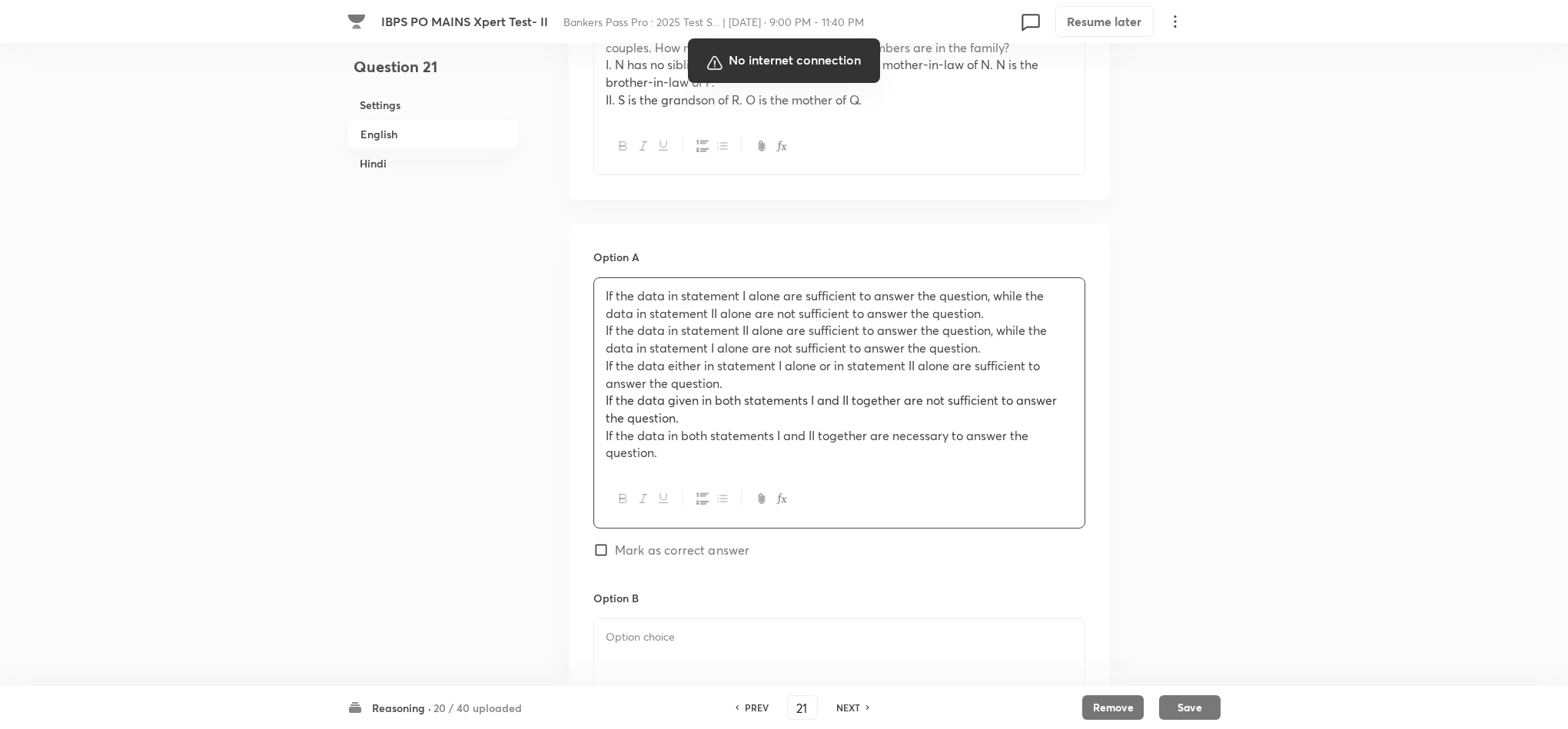
drag, startPoint x: 427, startPoint y: 580, endPoint x: 448, endPoint y: 587, distance: 22.1
click at [427, 581] on div at bounding box center [784, 364] width 1568 height 729
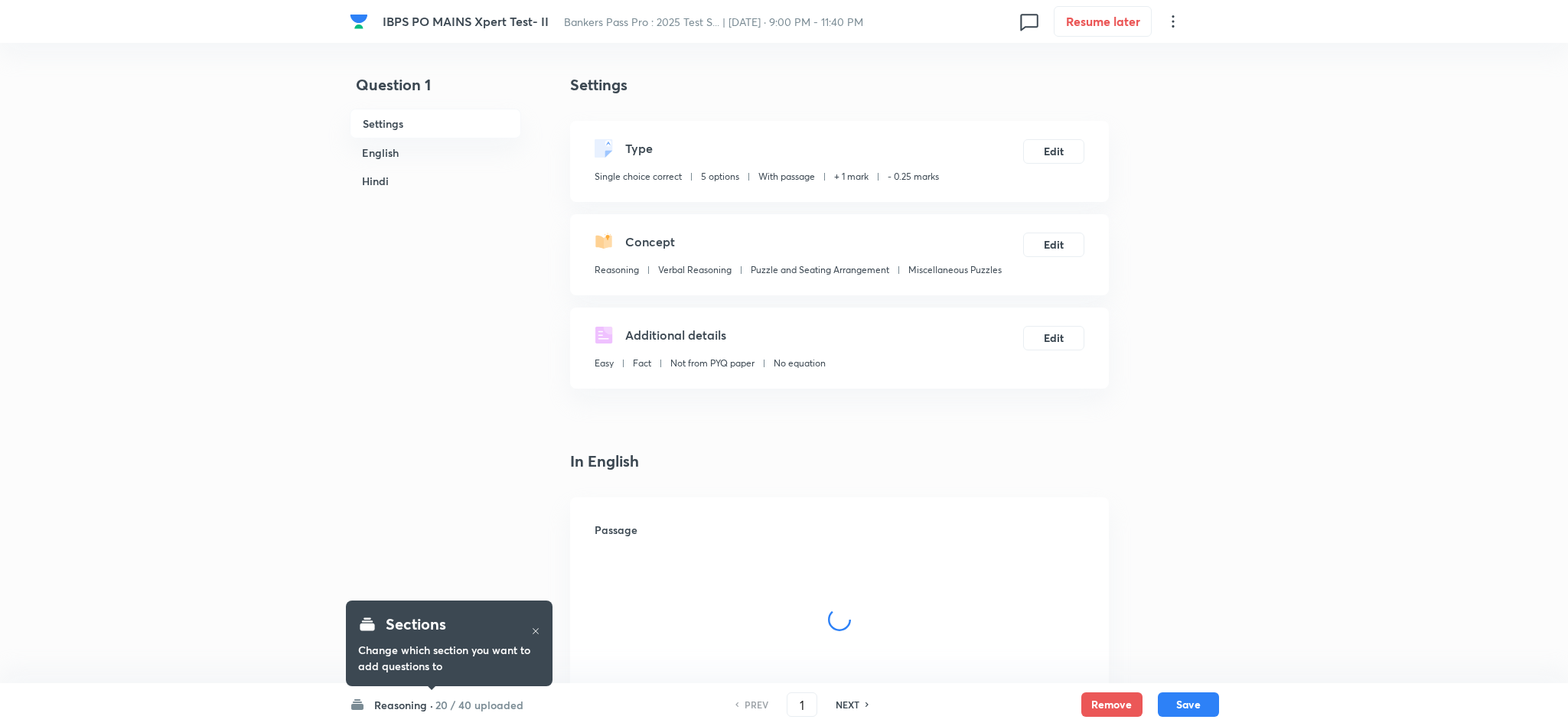
checkbox input "true"
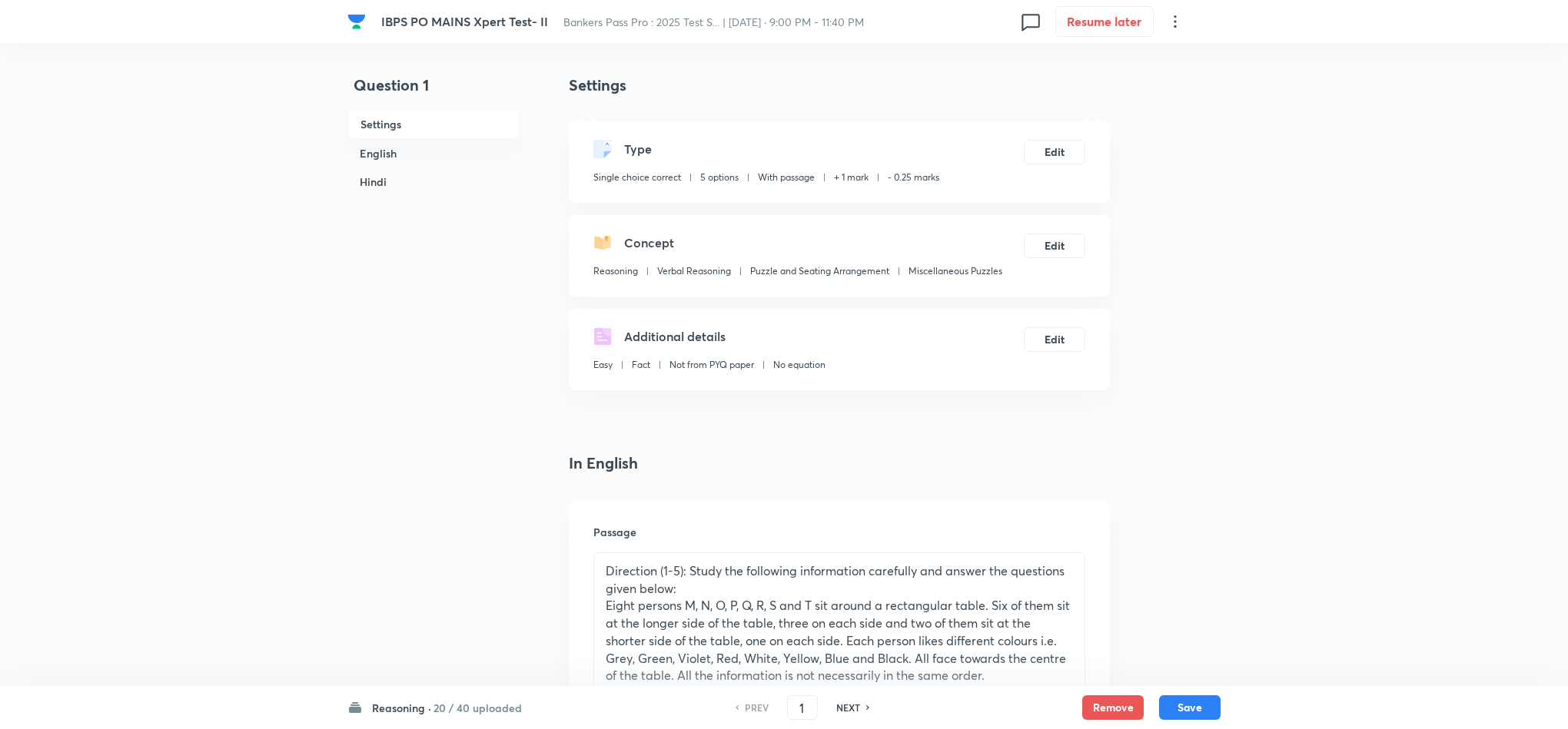
click at [492, 704] on h6 "20 / 40 uploaded" at bounding box center [478, 708] width 89 height 16
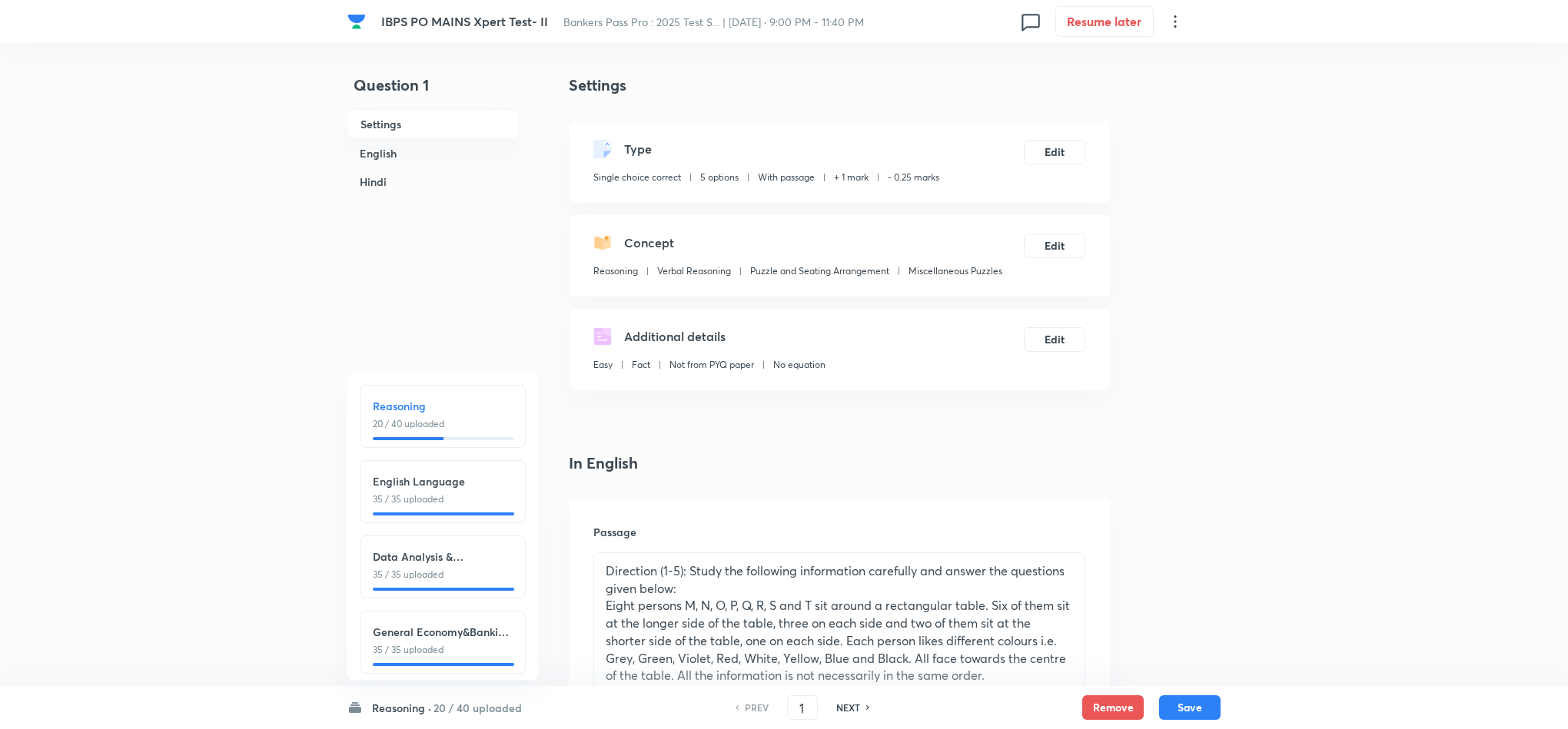
click at [478, 438] on div at bounding box center [443, 438] width 142 height 3
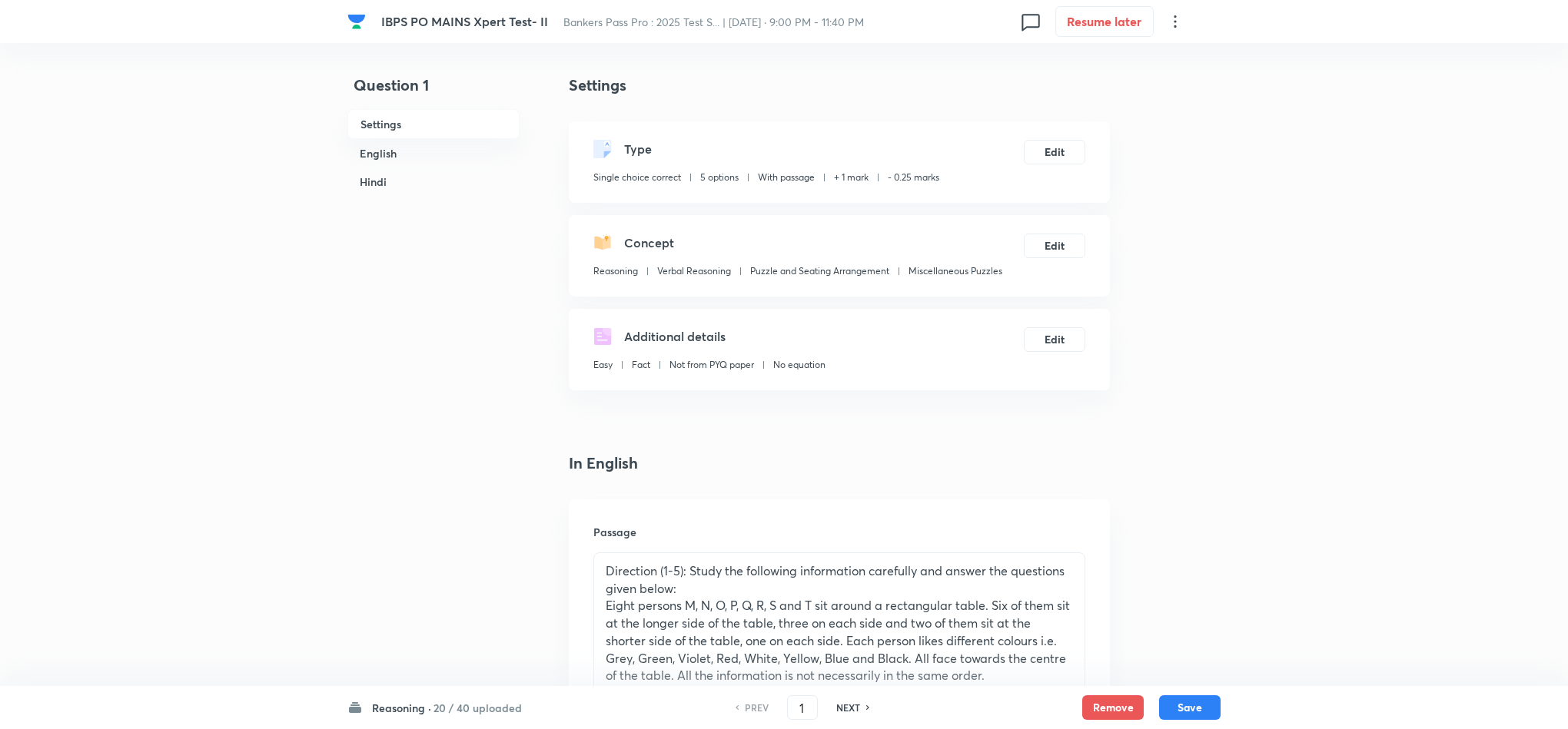
click at [851, 713] on h6 "NEXT" at bounding box center [848, 707] width 24 height 14
type input "2"
checkbox input "false"
click at [851, 713] on h6 "NEXT" at bounding box center [848, 707] width 24 height 14
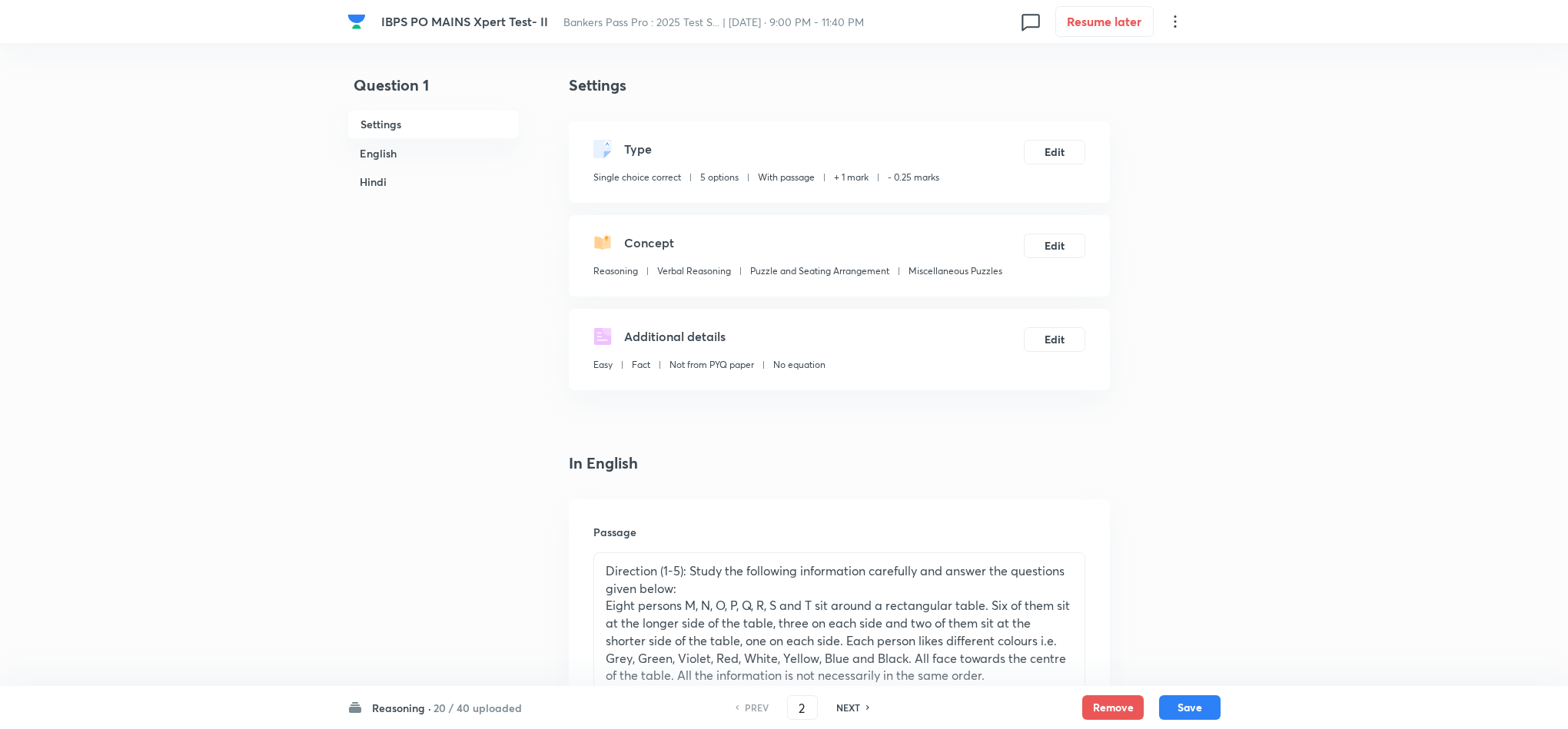
checkbox input "true"
type input "3"
checkbox input "false"
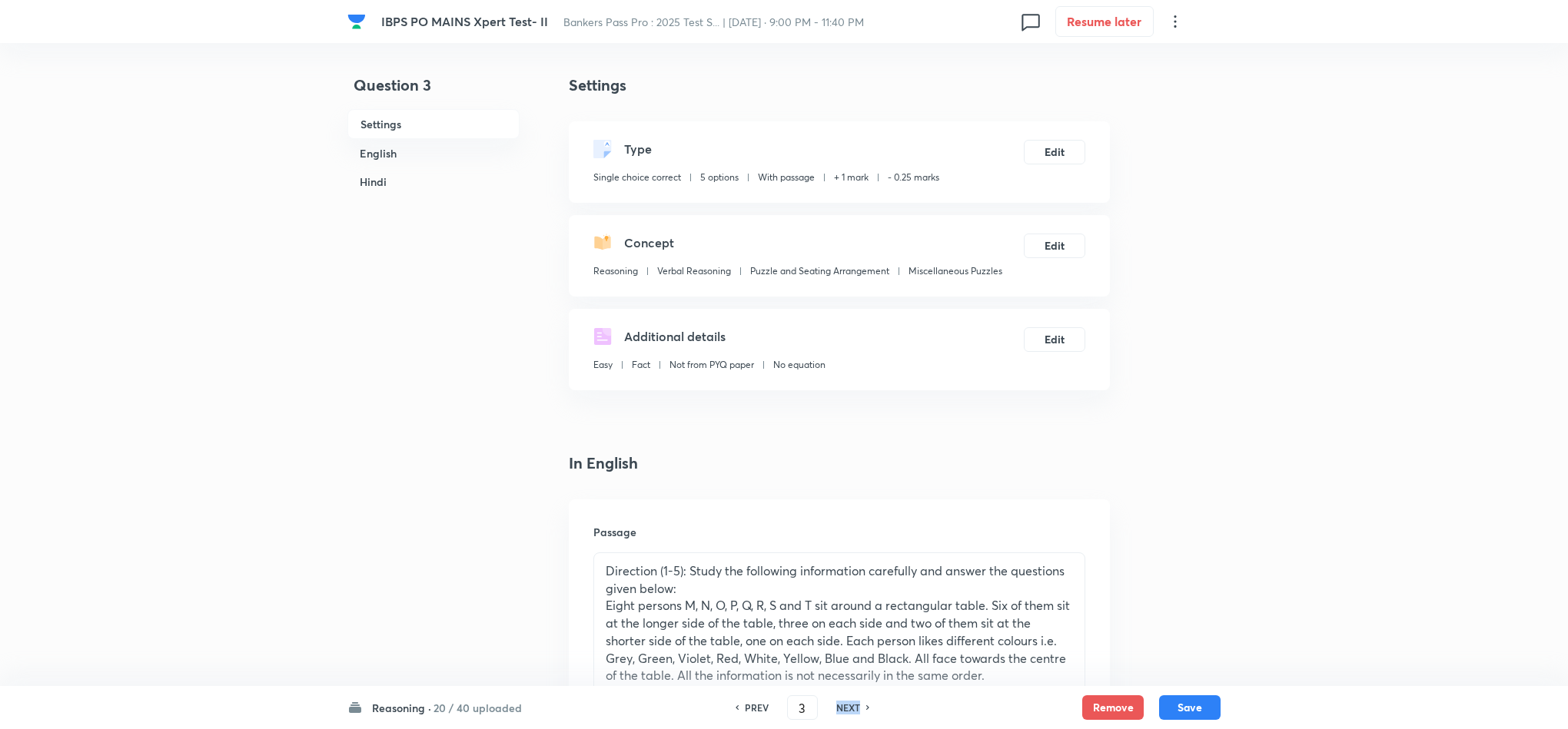
click at [851, 713] on h6 "NEXT" at bounding box center [848, 707] width 24 height 14
checkbox input "true"
type input "4"
click at [851, 713] on h6 "NEXT" at bounding box center [848, 707] width 24 height 14
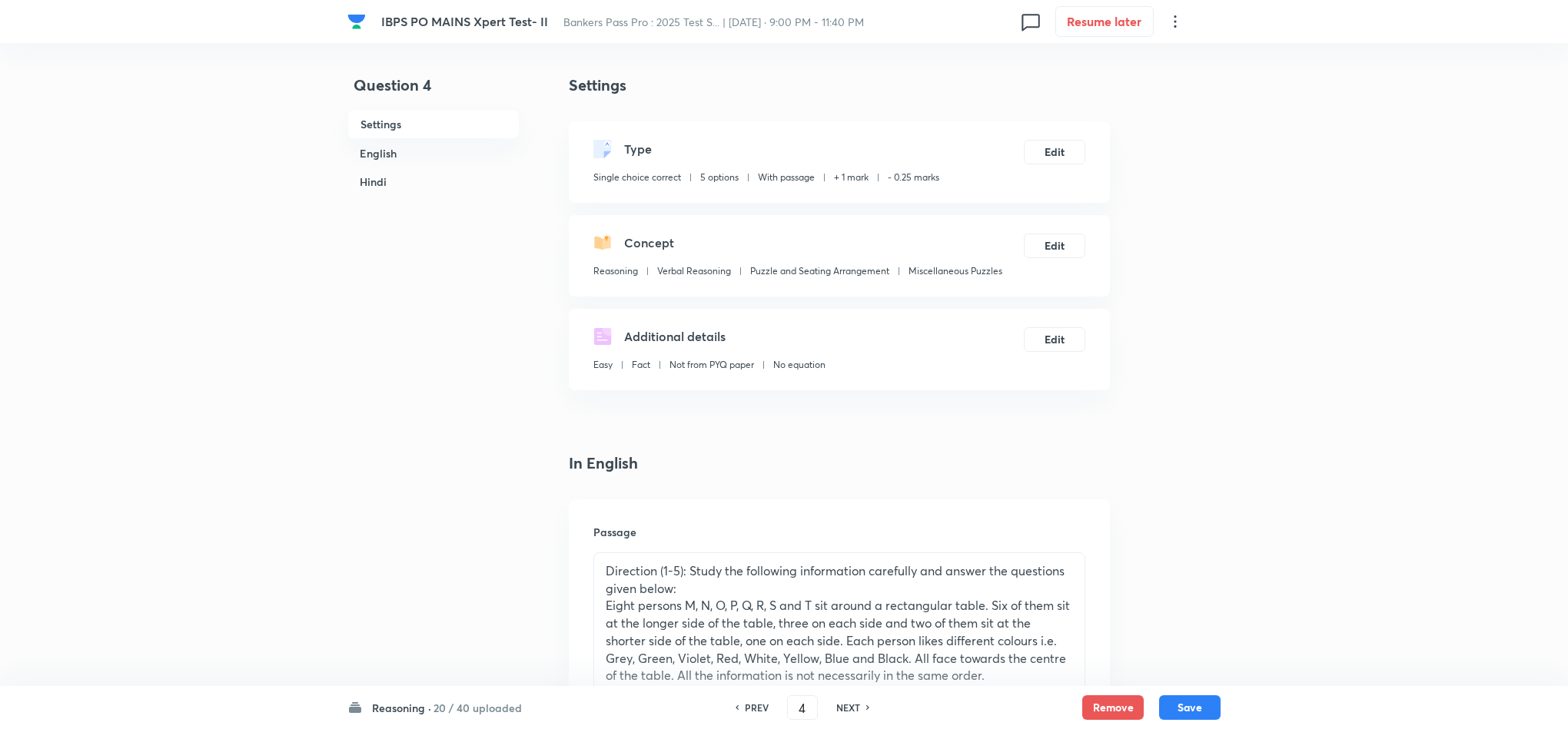
checkbox input "false"
type input "5"
checkbox input "true"
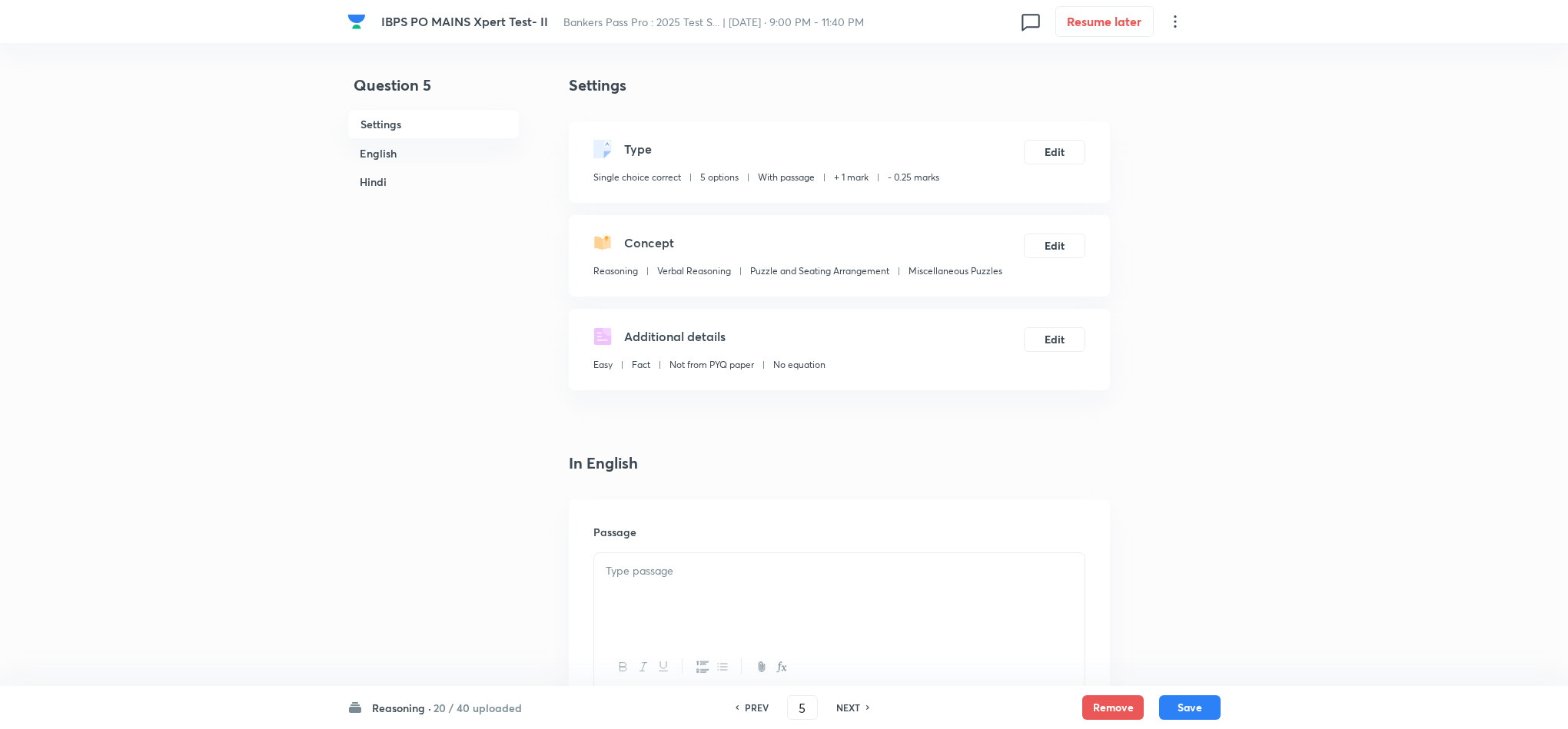
checkbox input "false"
click at [851, 715] on h6 "NEXT" at bounding box center [848, 707] width 24 height 14
checkbox input "true"
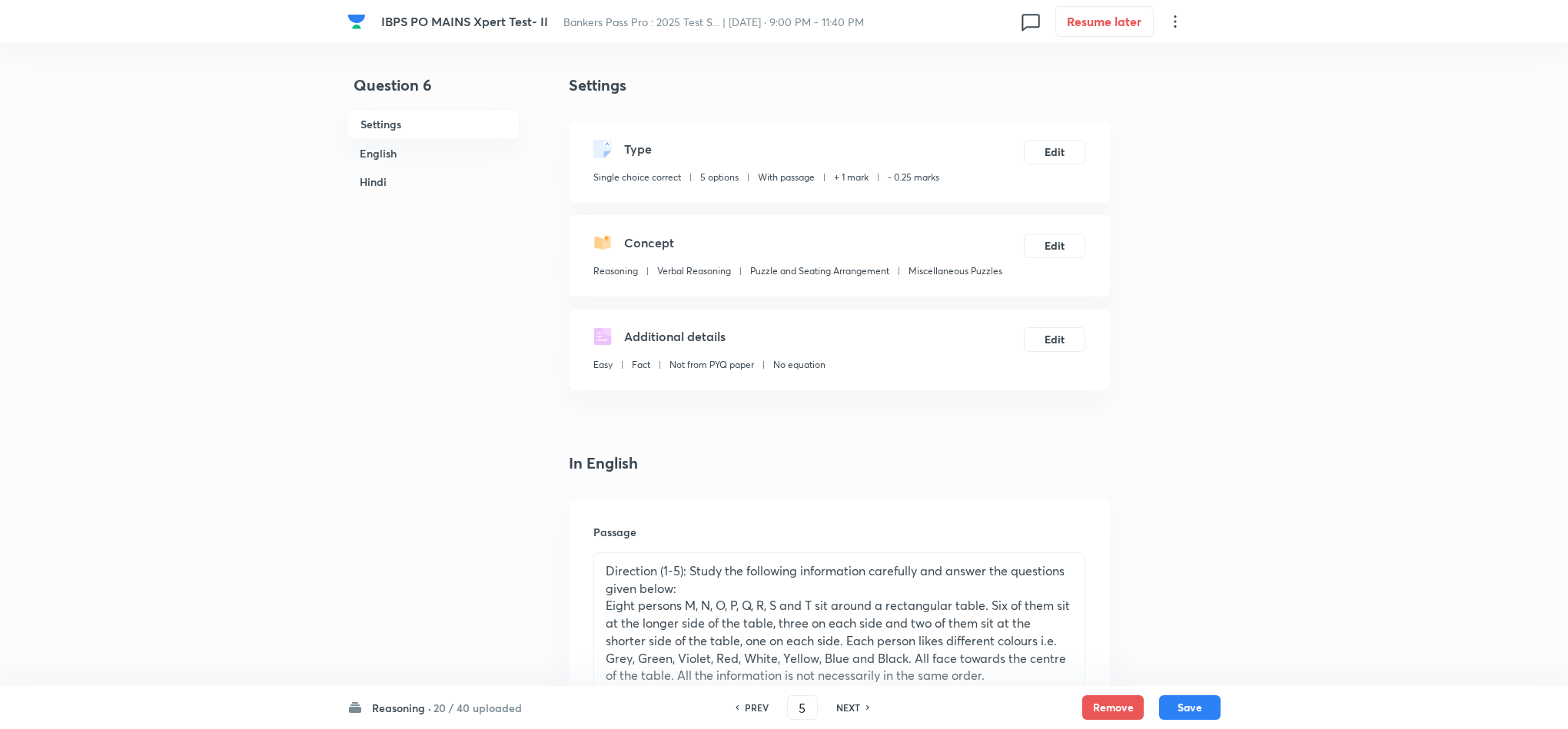
type input "6"
checkbox input "false"
click at [851, 715] on h6 "NEXT" at bounding box center [848, 707] width 24 height 14
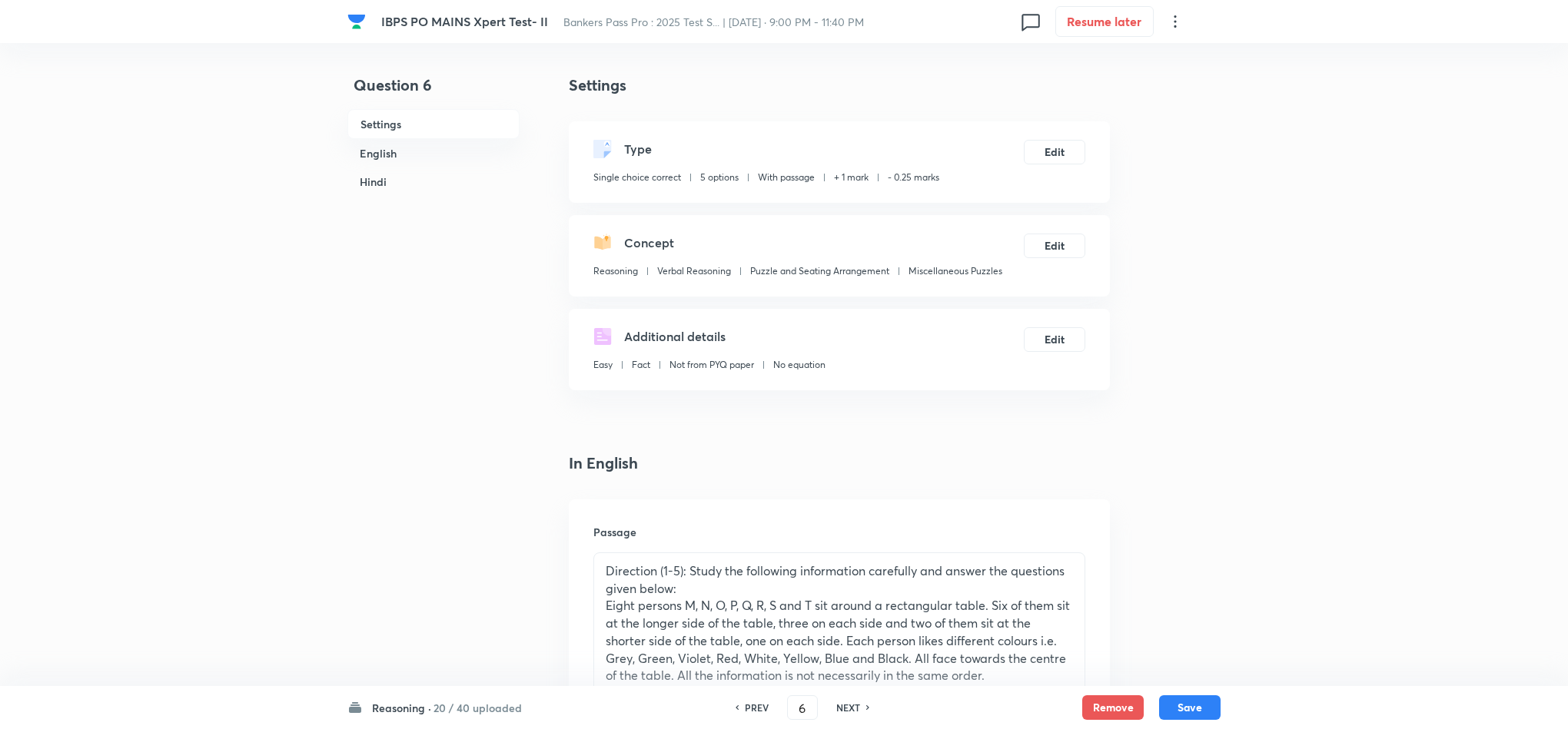
checkbox input "true"
type input "8"
checkbox input "false"
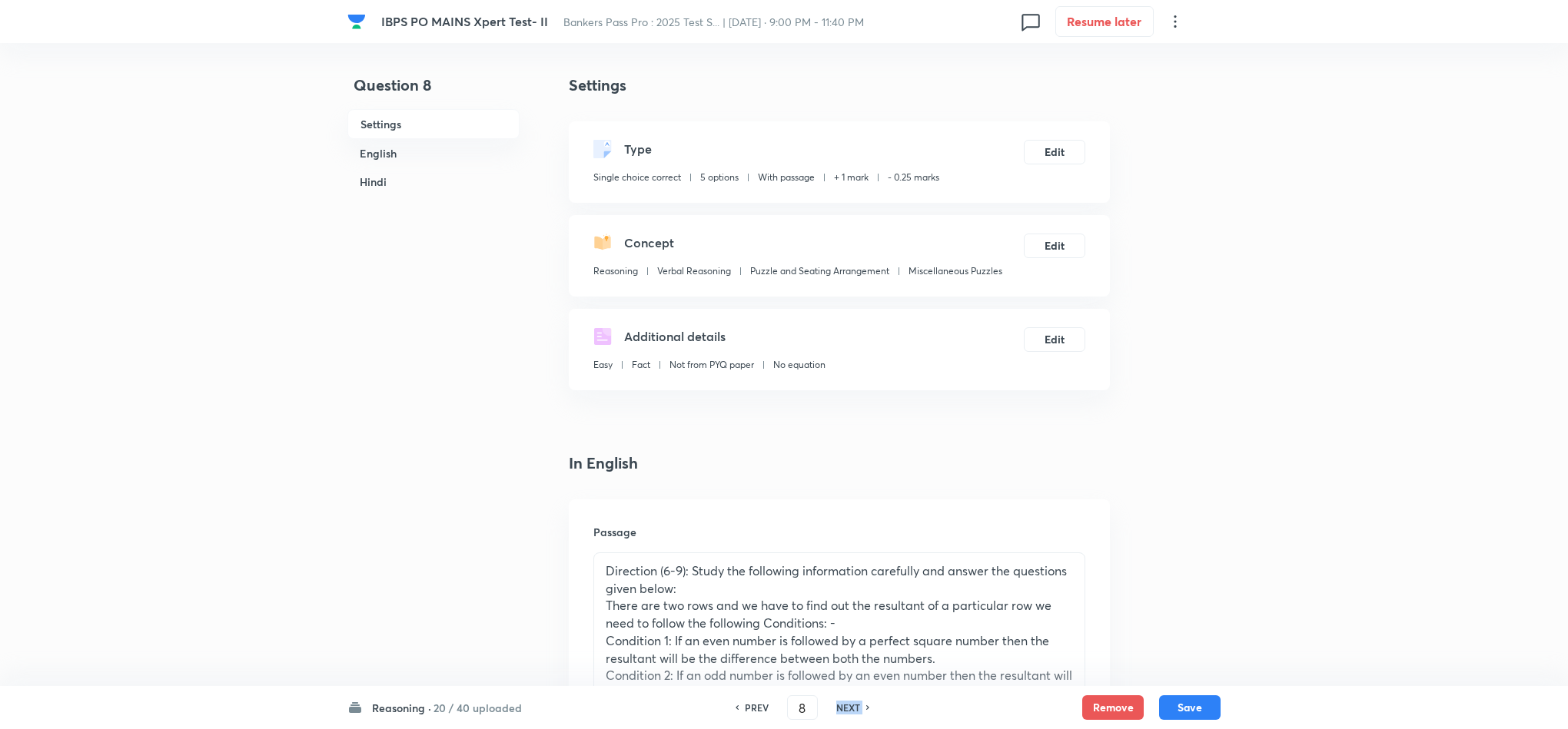
click at [851, 713] on h6 "NEXT" at bounding box center [848, 707] width 24 height 14
checkbox input "true"
type input "9"
checkbox input "false"
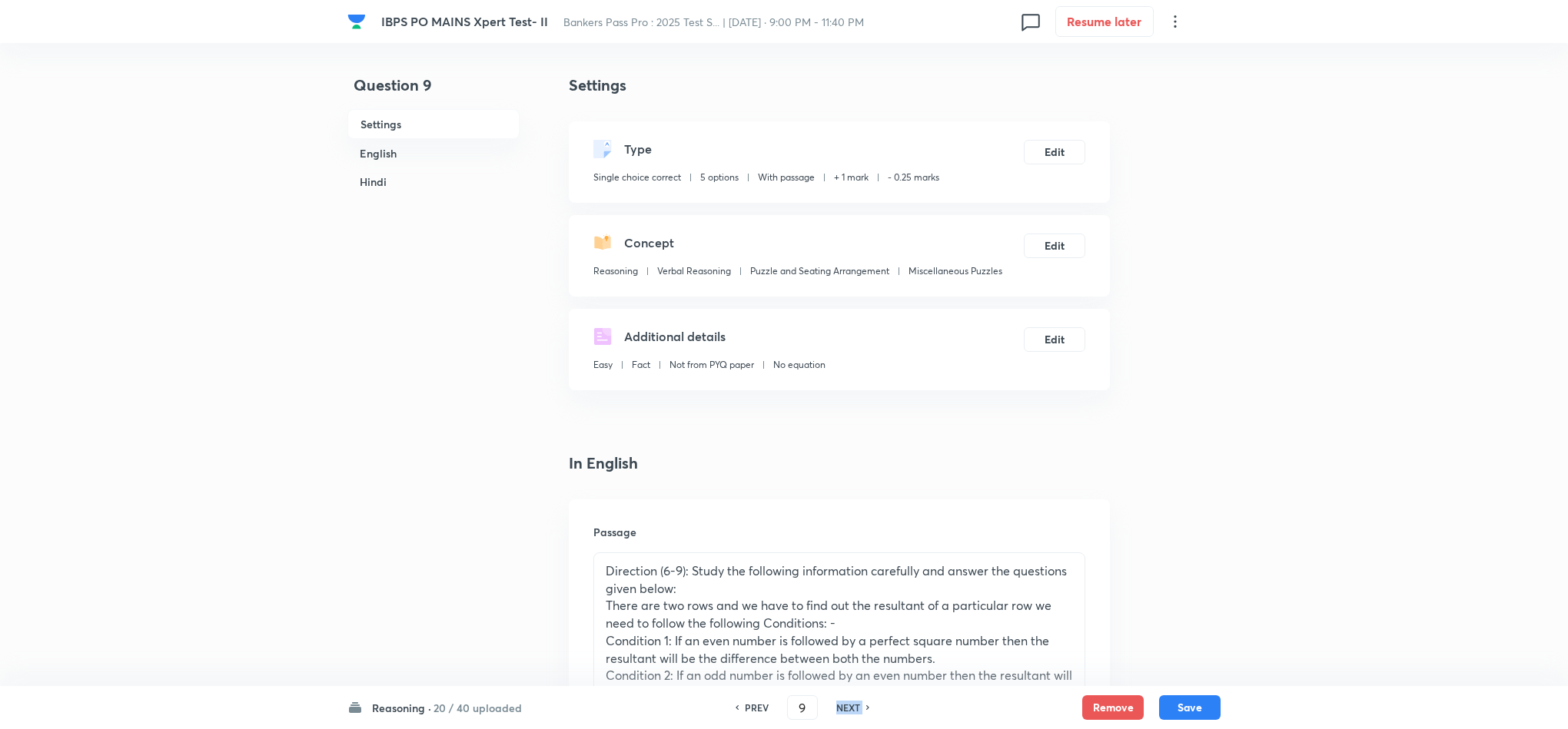
checkbox input "false"
click at [851, 713] on h6 "NEXT" at bounding box center [848, 707] width 24 height 14
checkbox input "true"
type input "10"
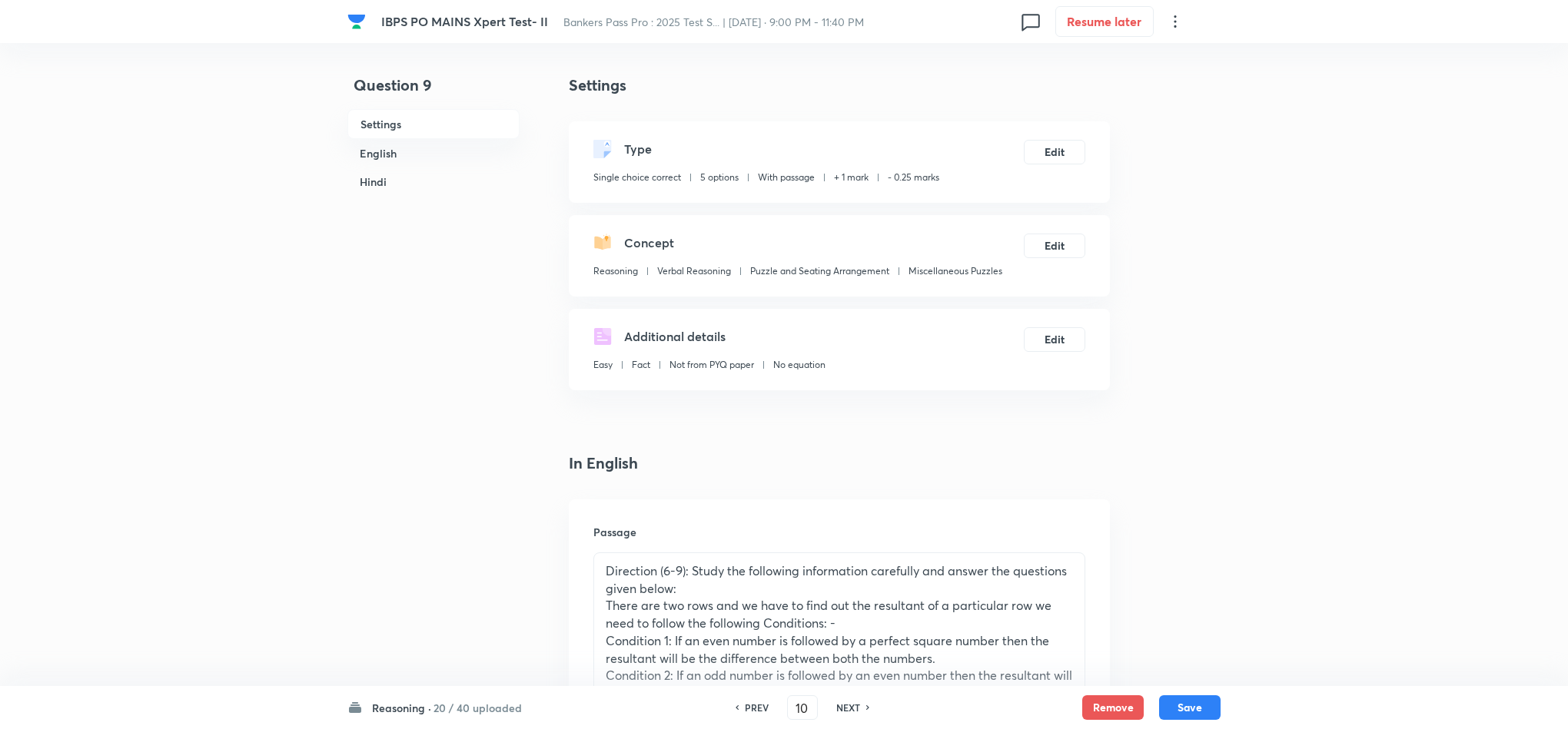
checkbox input "false"
click at [851, 713] on h6 "NEXT" at bounding box center [848, 707] width 24 height 14
checkbox input "true"
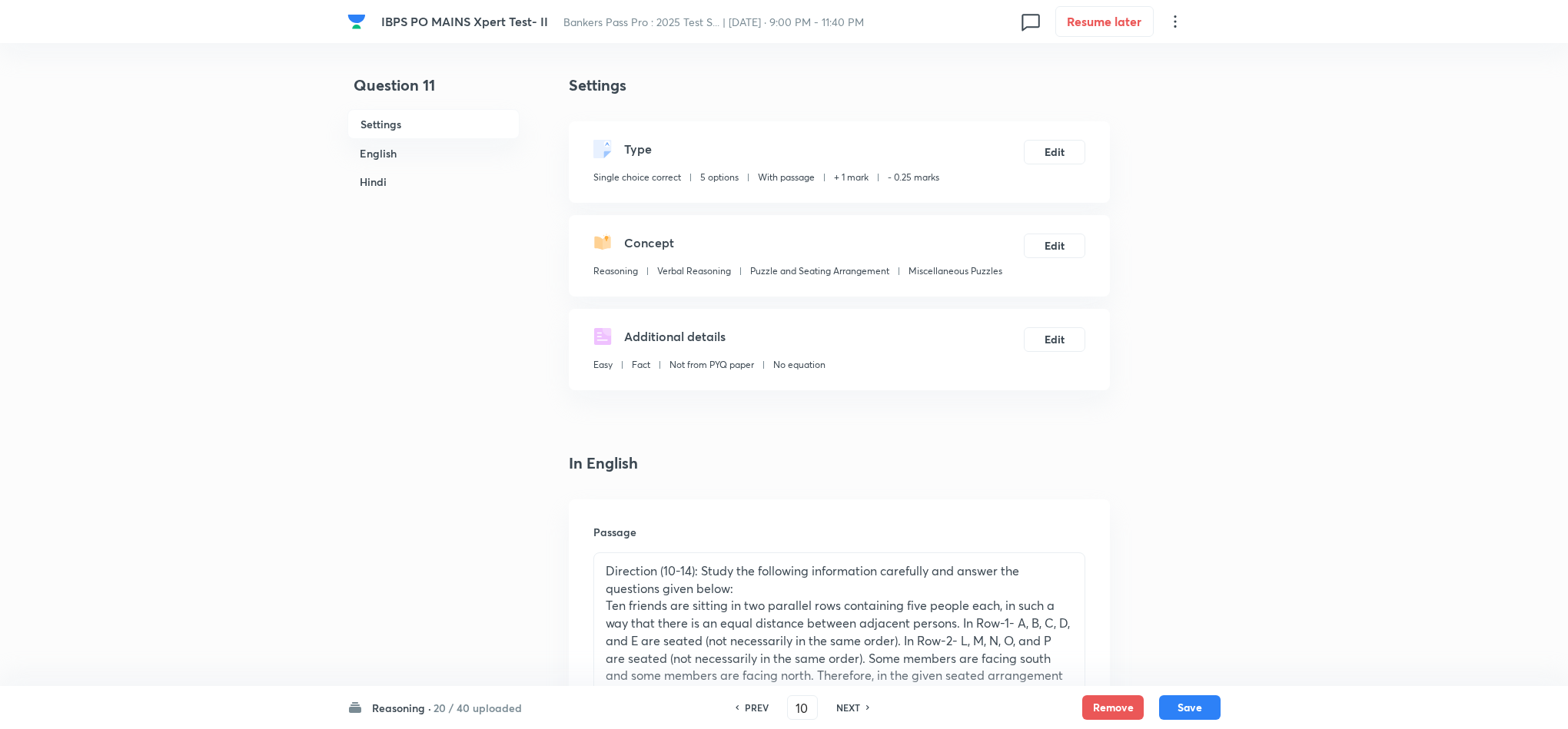
type input "11"
checkbox input "false"
click at [851, 713] on h6 "NEXT" at bounding box center [848, 707] width 24 height 14
checkbox input "true"
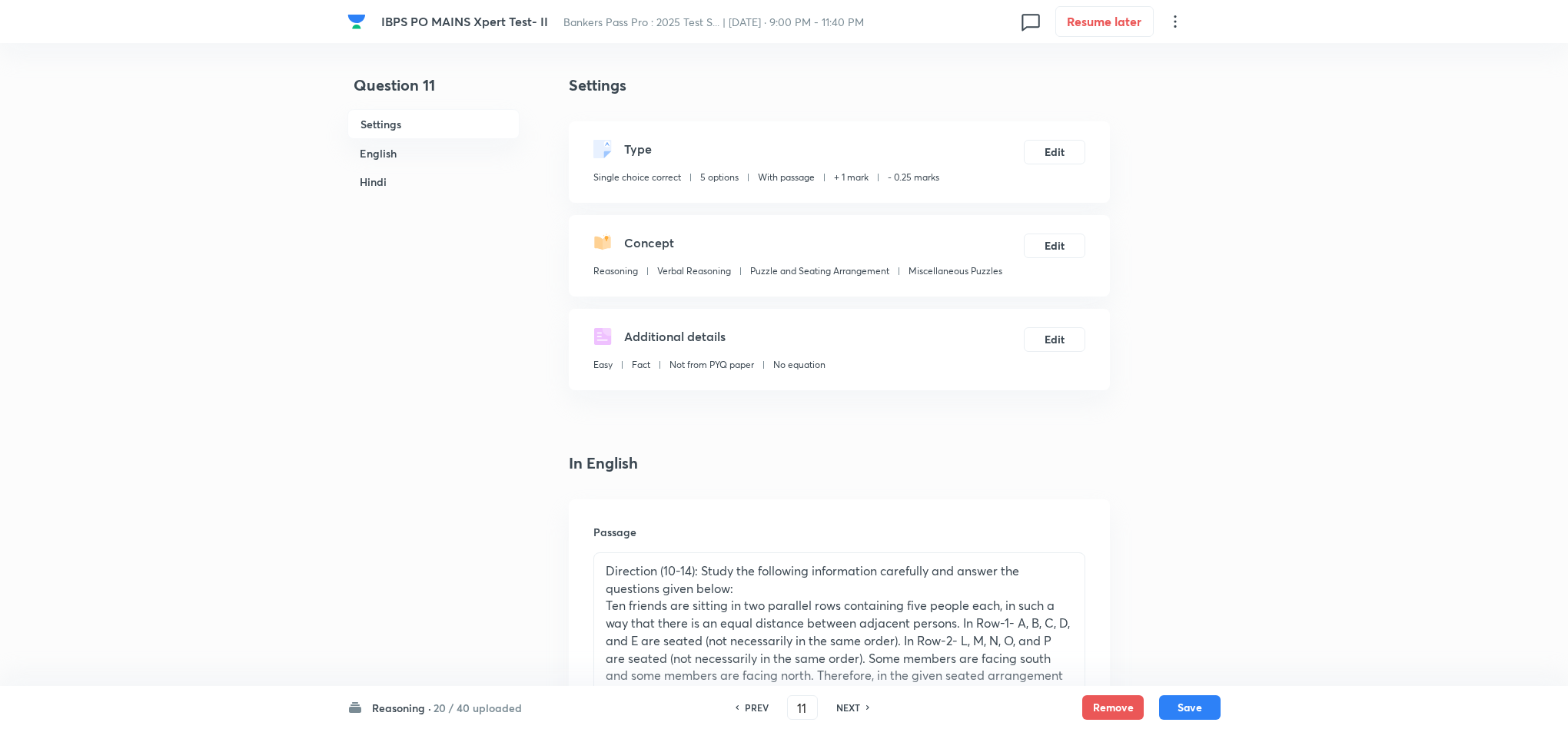
checkbox input "true"
type input "12"
checkbox input "false"
click at [851, 713] on h6 "NEXT" at bounding box center [848, 707] width 24 height 14
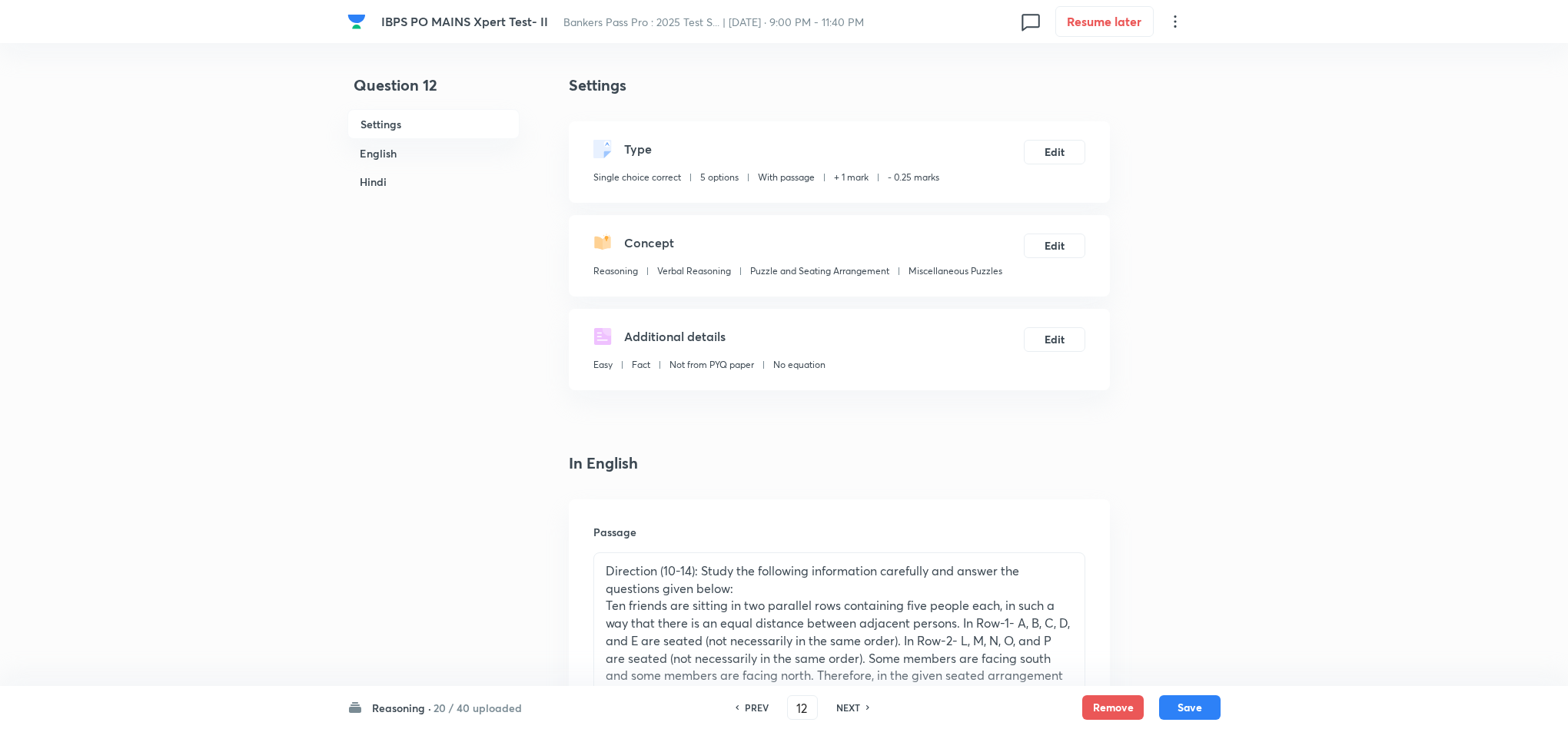
checkbox input "true"
type input "13"
checkbox input "false"
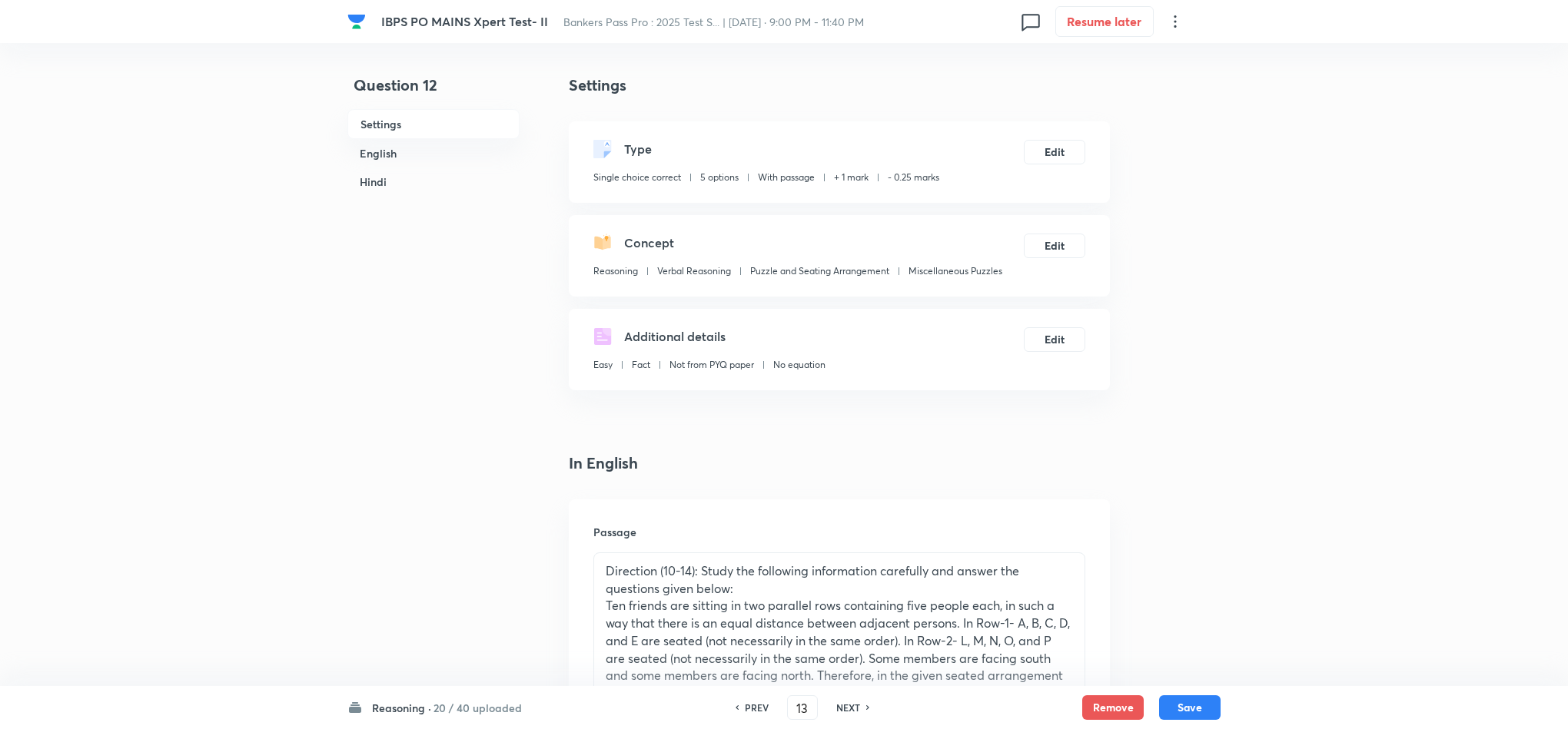
click at [851, 712] on h6 "NEXT" at bounding box center [848, 707] width 24 height 14
checkbox input "true"
type input "14"
checkbox input "false"
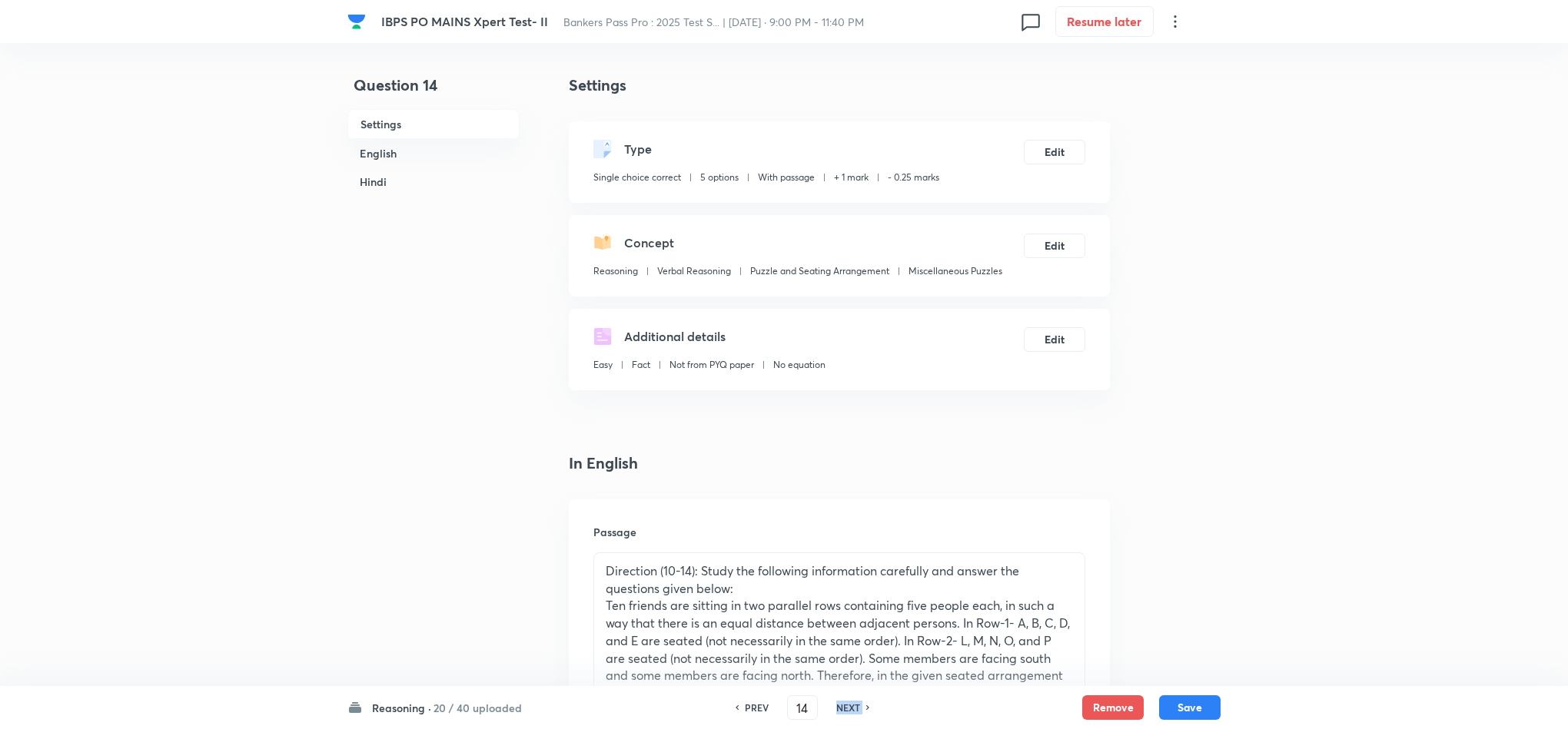
checkbox input "false"
click at [848, 711] on h6 "NEXT" at bounding box center [848, 707] width 24 height 14
checkbox input "true"
type input "15"
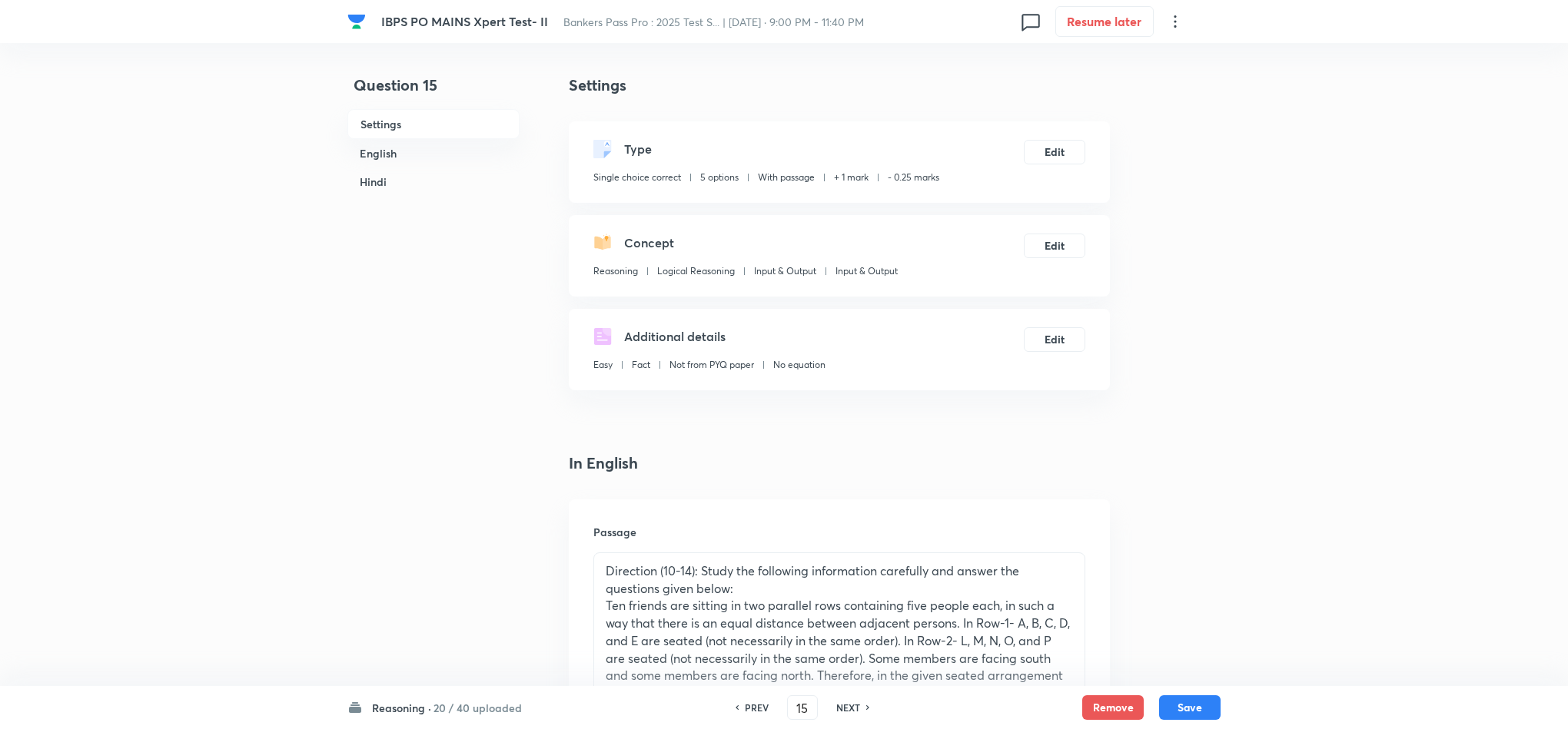
checkbox input "false"
checkbox input "true"
click at [848, 710] on h6 "NEXT" at bounding box center [848, 707] width 24 height 14
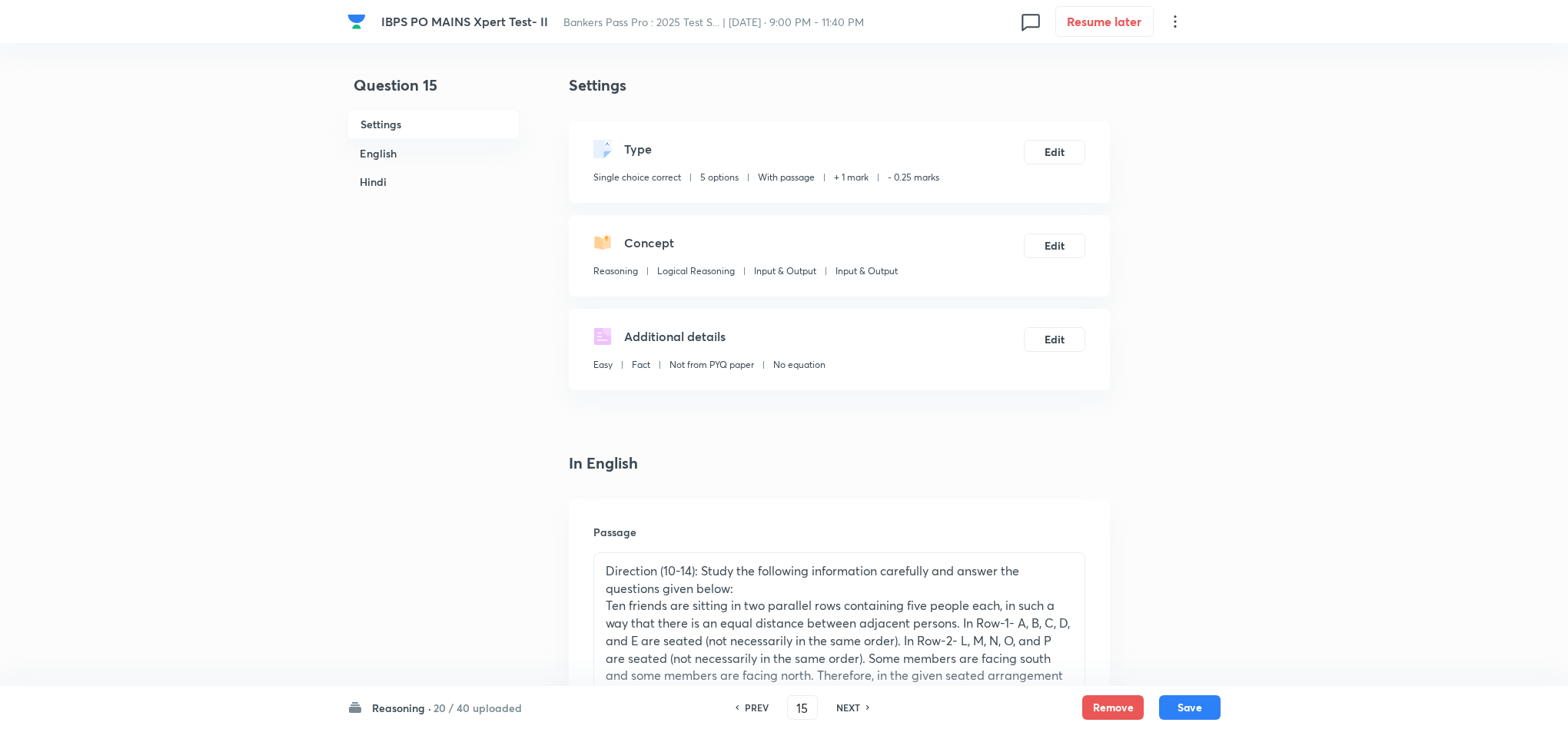
type input "16"
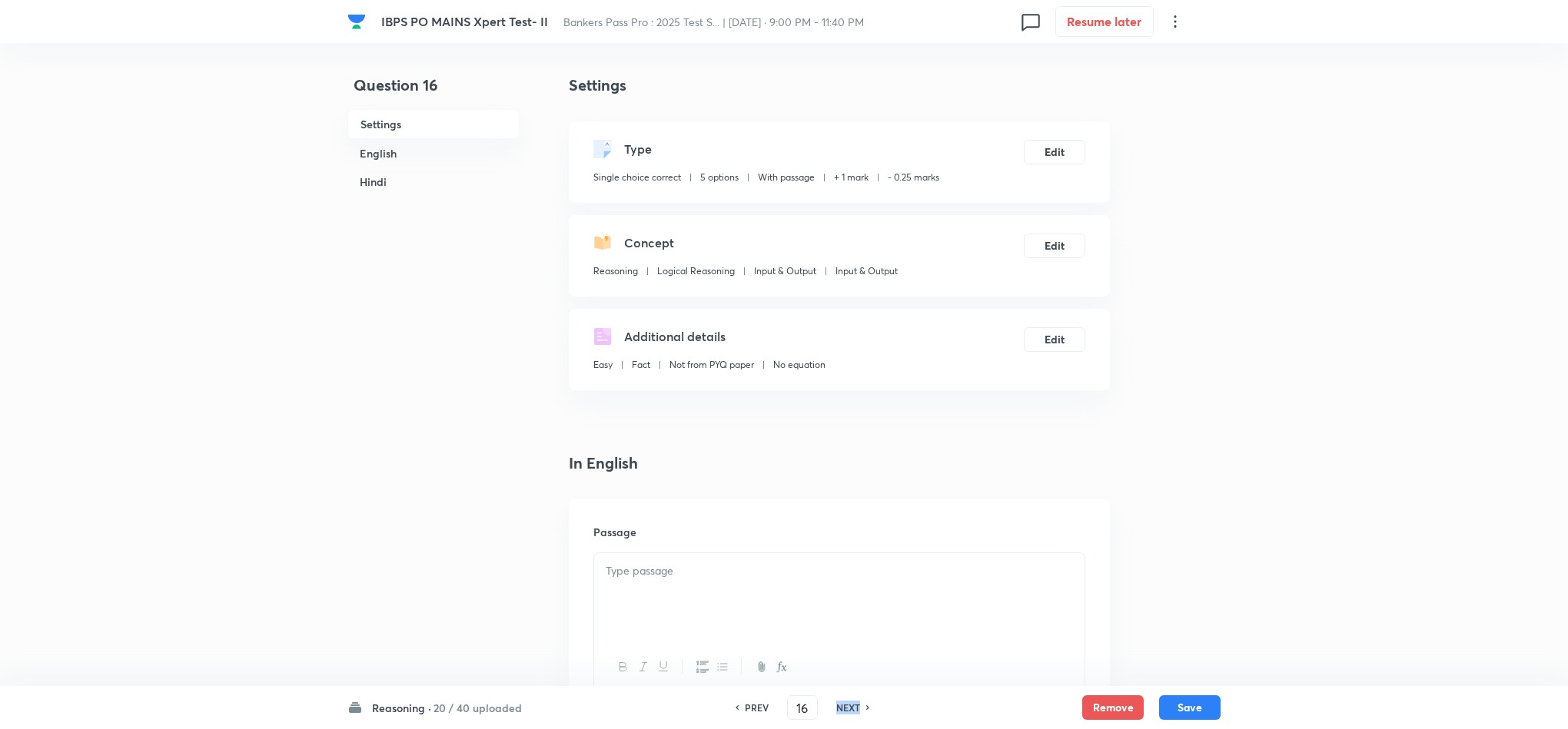
checkbox input "false"
click at [847, 710] on h6 "NEXT" at bounding box center [848, 707] width 24 height 14
checkbox input "true"
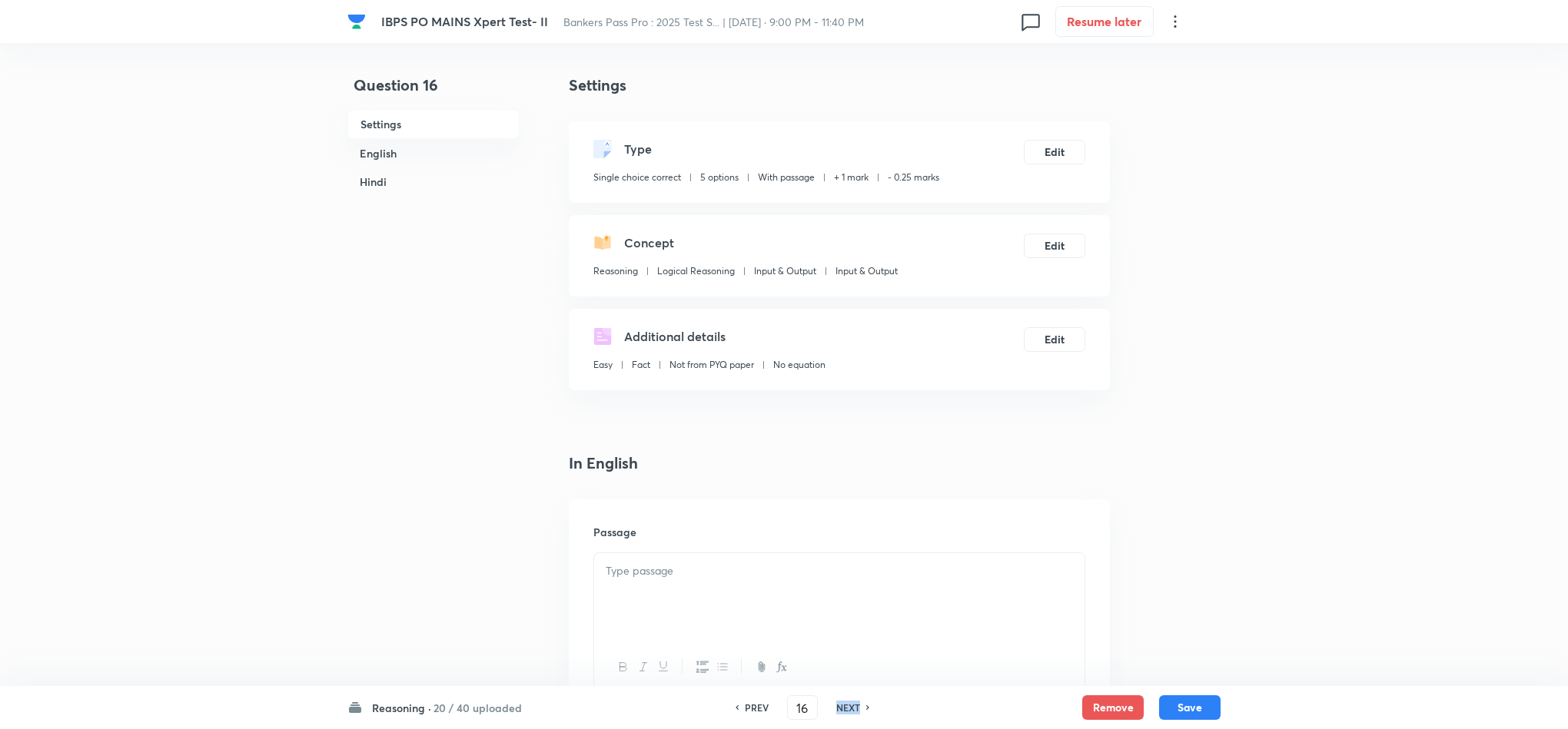
type input "17"
checkbox input "false"
checkbox input "true"
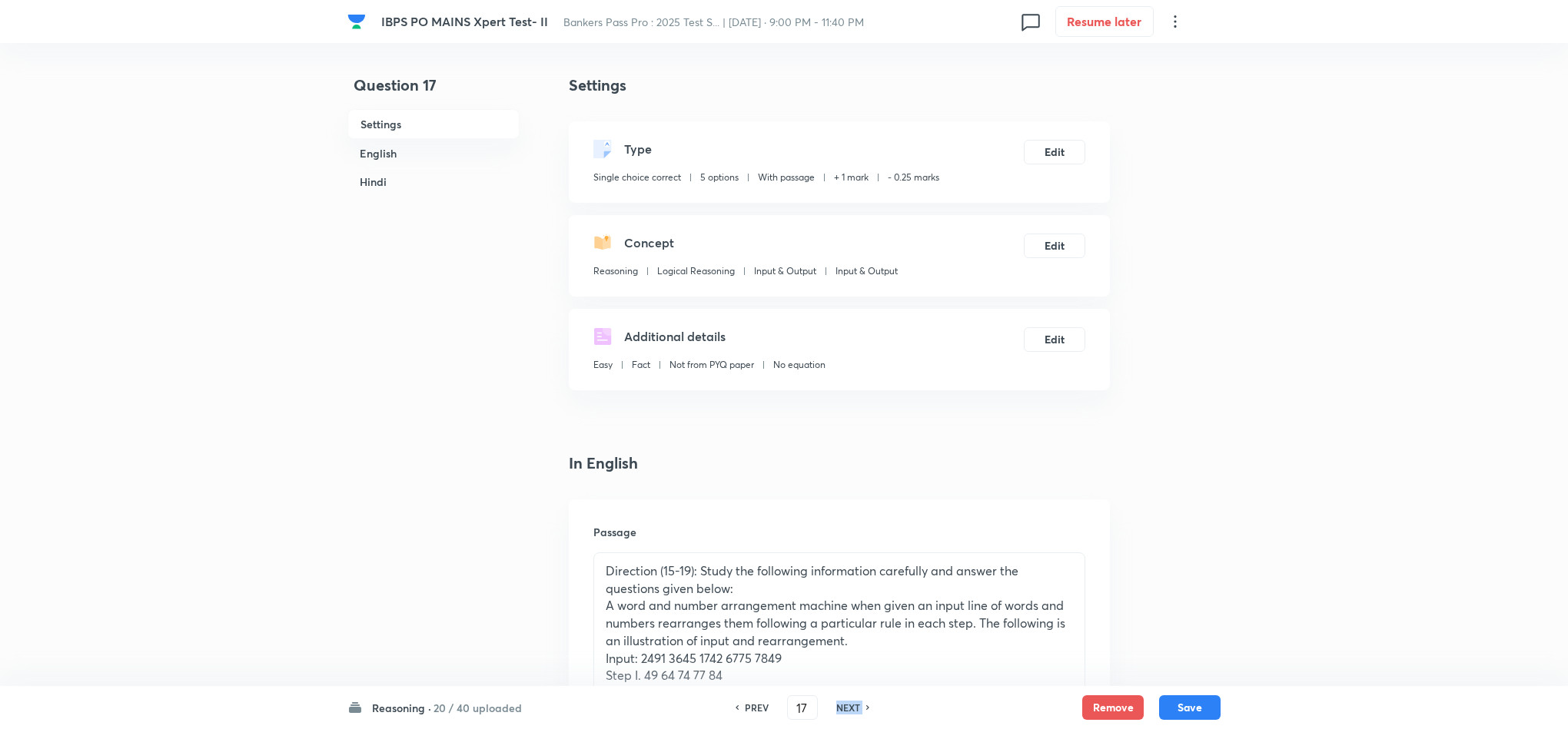
click at [847, 710] on h6 "NEXT" at bounding box center [848, 707] width 24 height 14
type input "18"
checkbox input "false"
checkbox input "true"
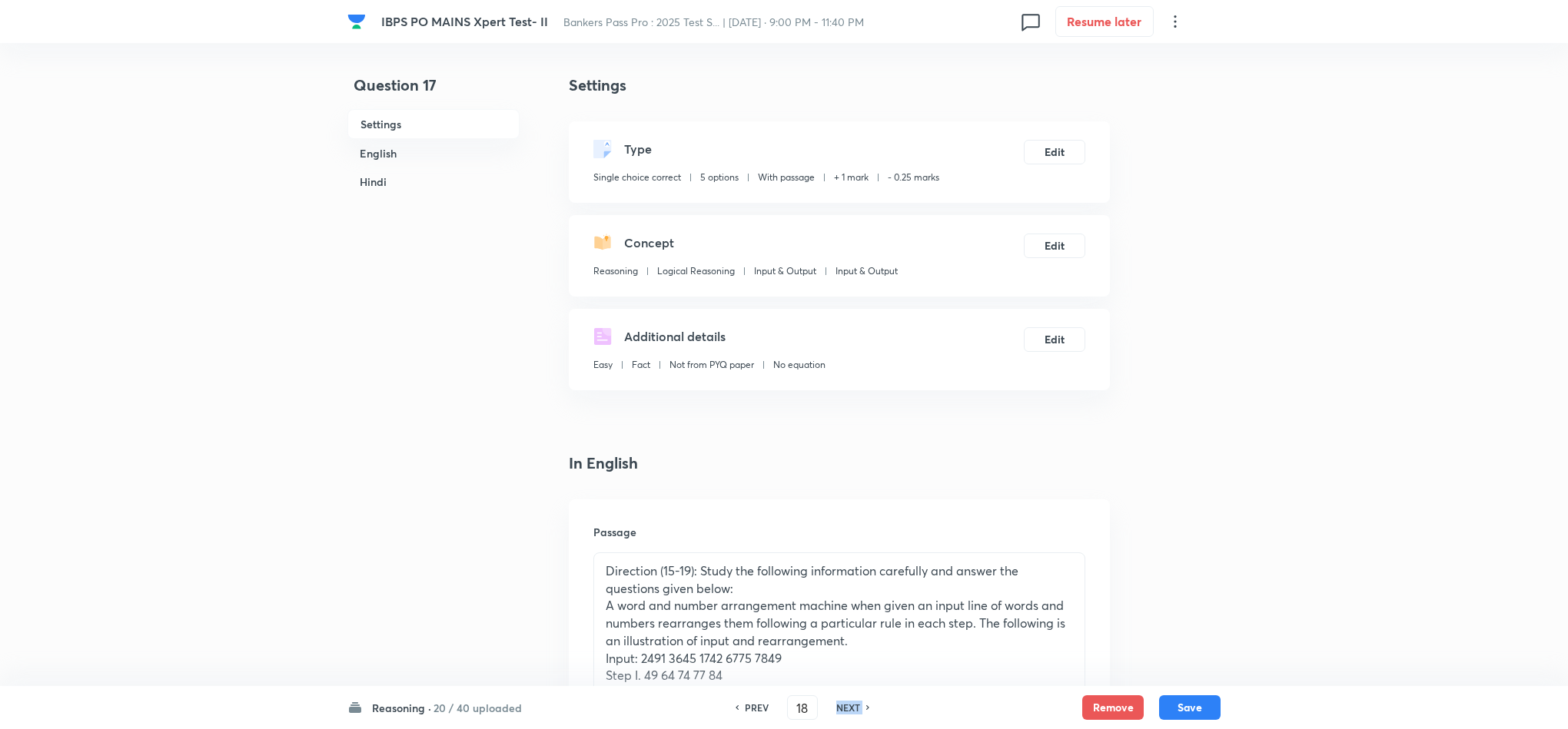
checkbox input "true"
click at [846, 715] on div "PREV 18 ​ NEXT" at bounding box center [802, 707] width 198 height 24
click at [846, 713] on h6 "NEXT" at bounding box center [848, 707] width 24 height 14
type input "19"
checkbox input "false"
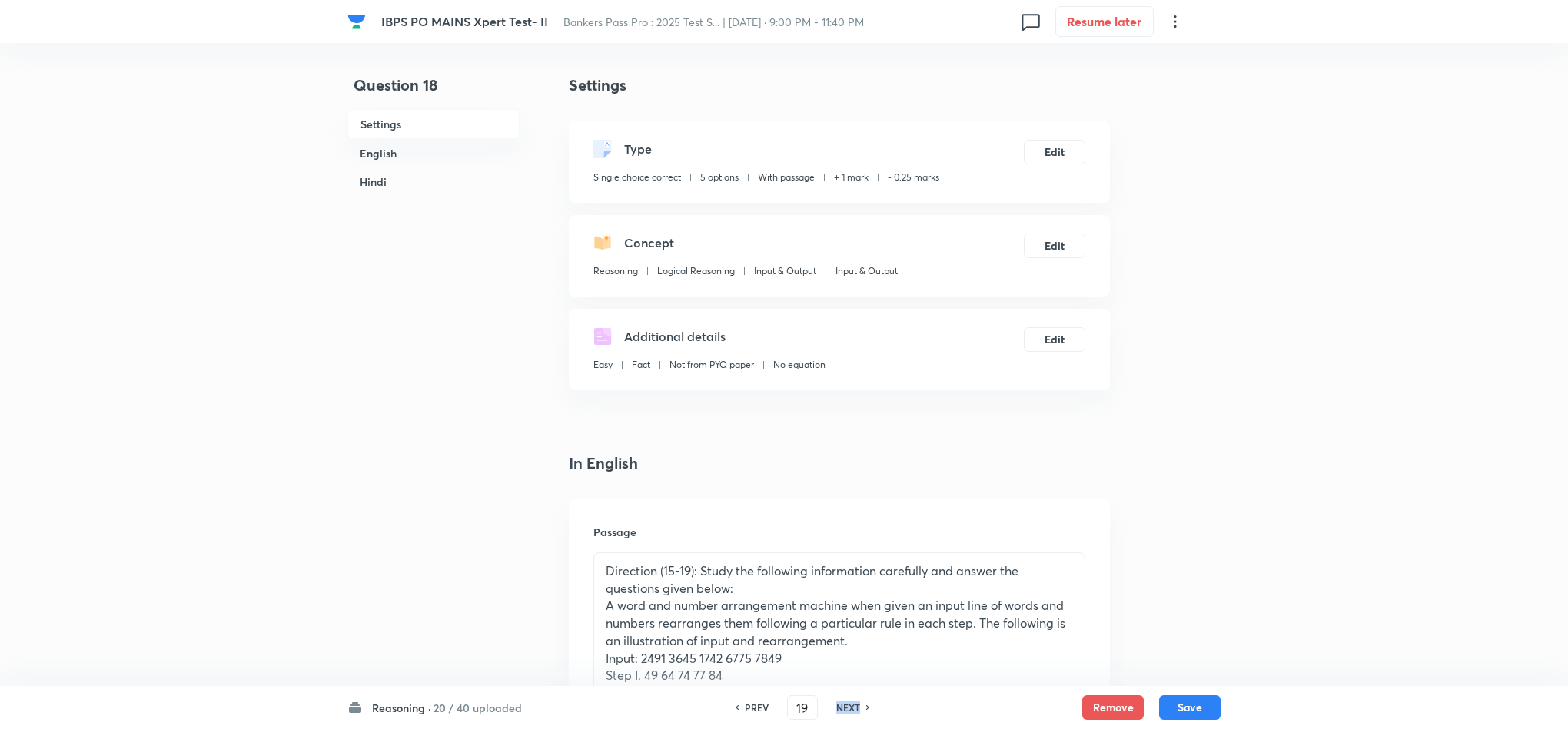
checkbox input "false"
checkbox input "true"
click at [849, 715] on h6 "NEXT" at bounding box center [848, 707] width 24 height 14
type input "20"
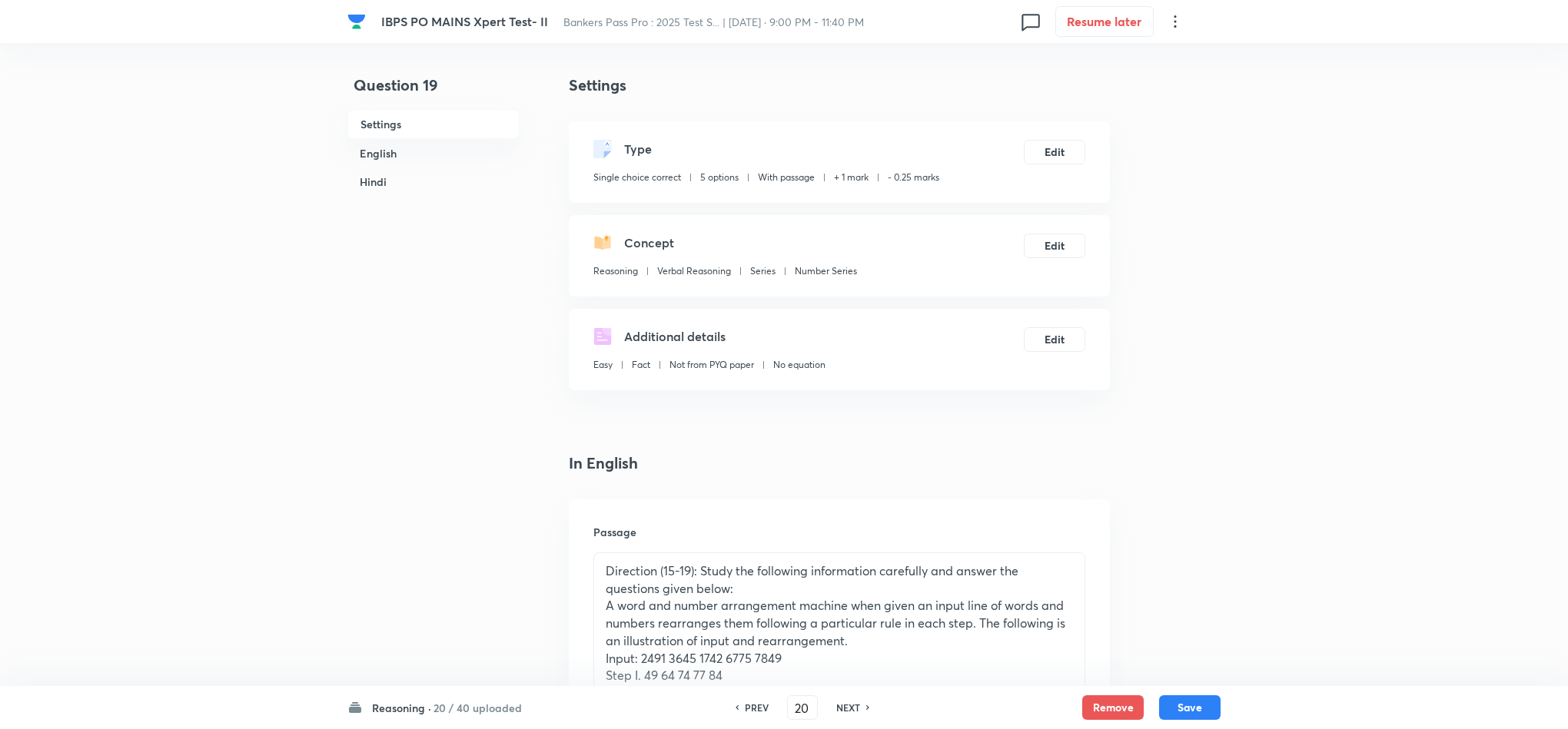
checkbox input "false"
checkbox input "true"
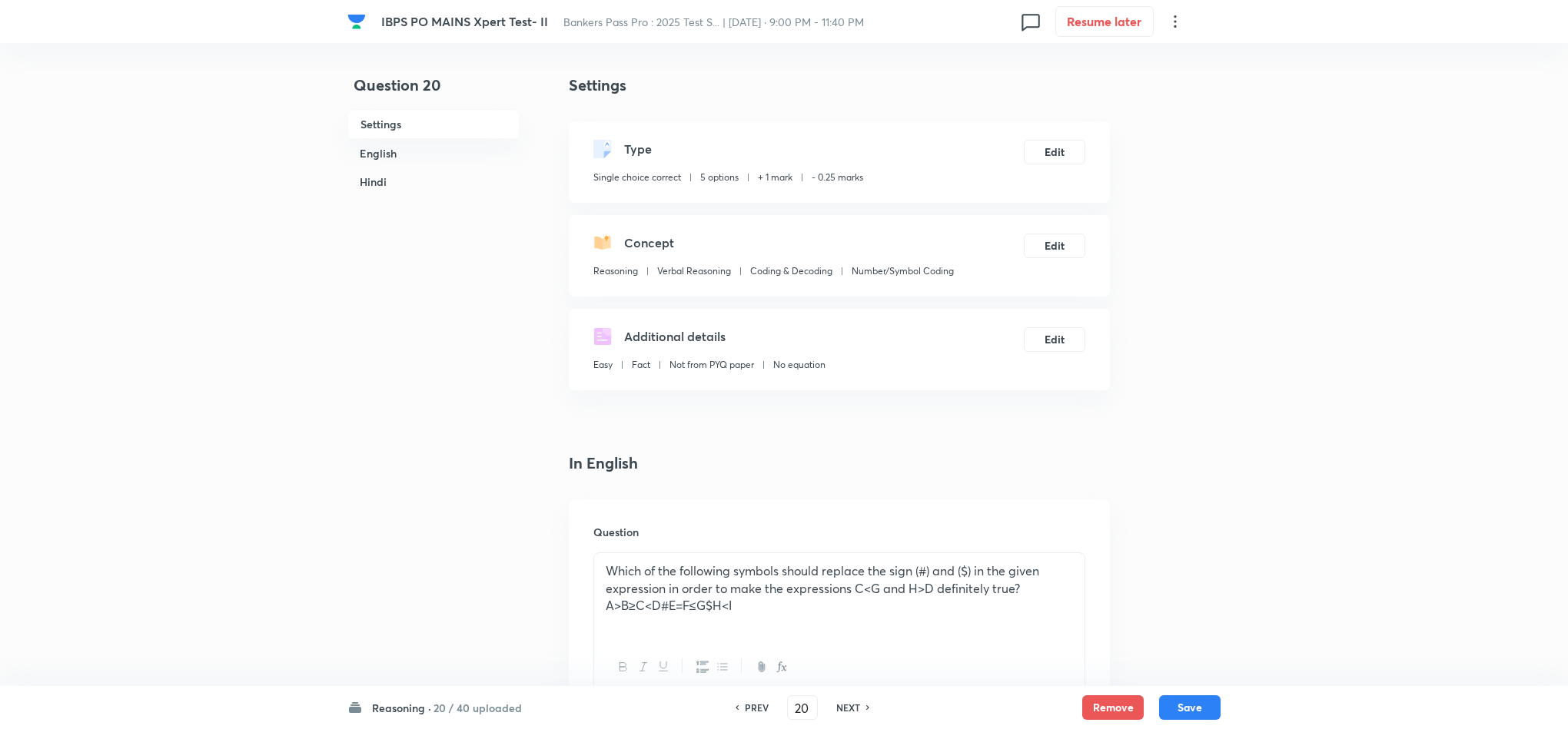
click at [849, 713] on h6 "NEXT" at bounding box center [848, 707] width 24 height 14
type input "21"
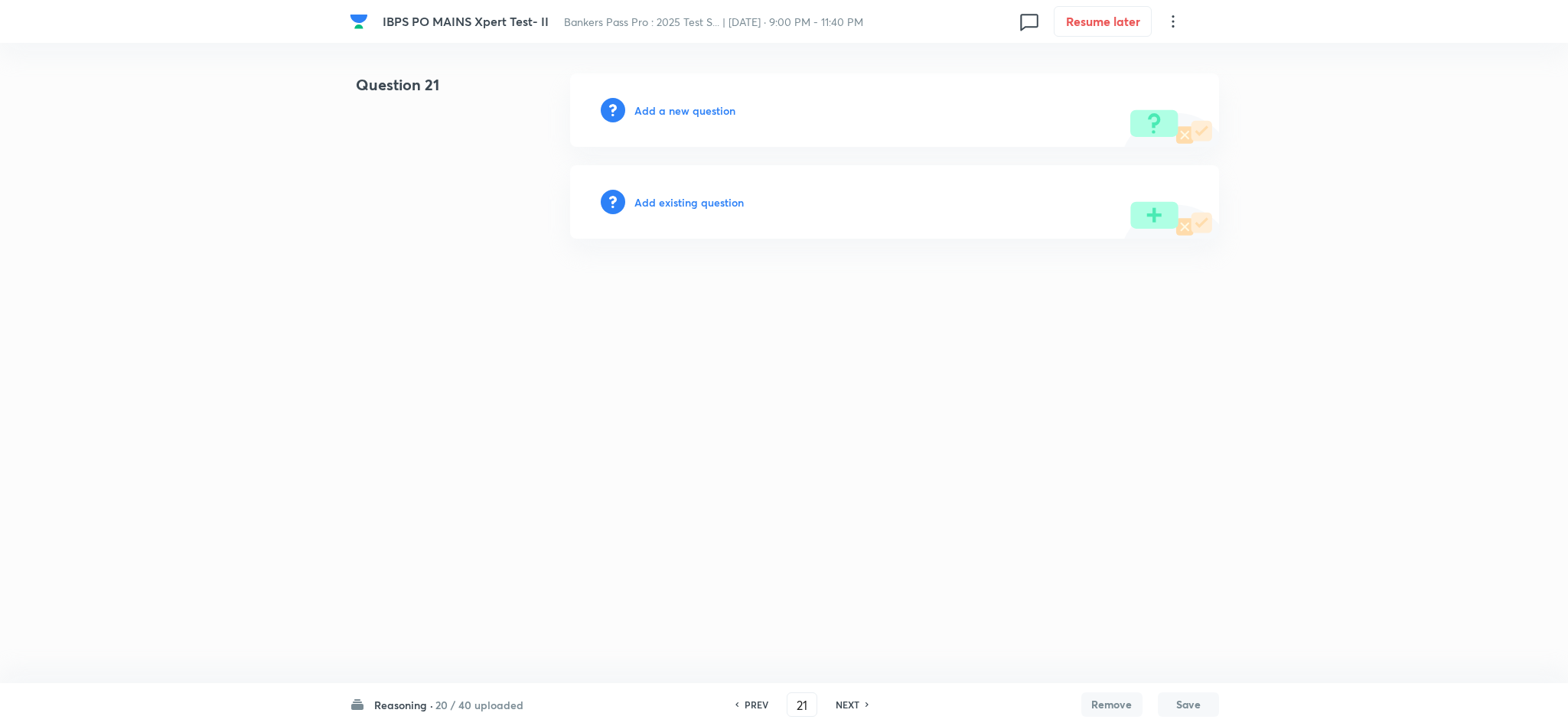
click at [702, 110] on h6 "Add a new question" at bounding box center [684, 110] width 101 height 16
click at [701, 115] on h6 "Choose a question type" at bounding box center [693, 110] width 118 height 16
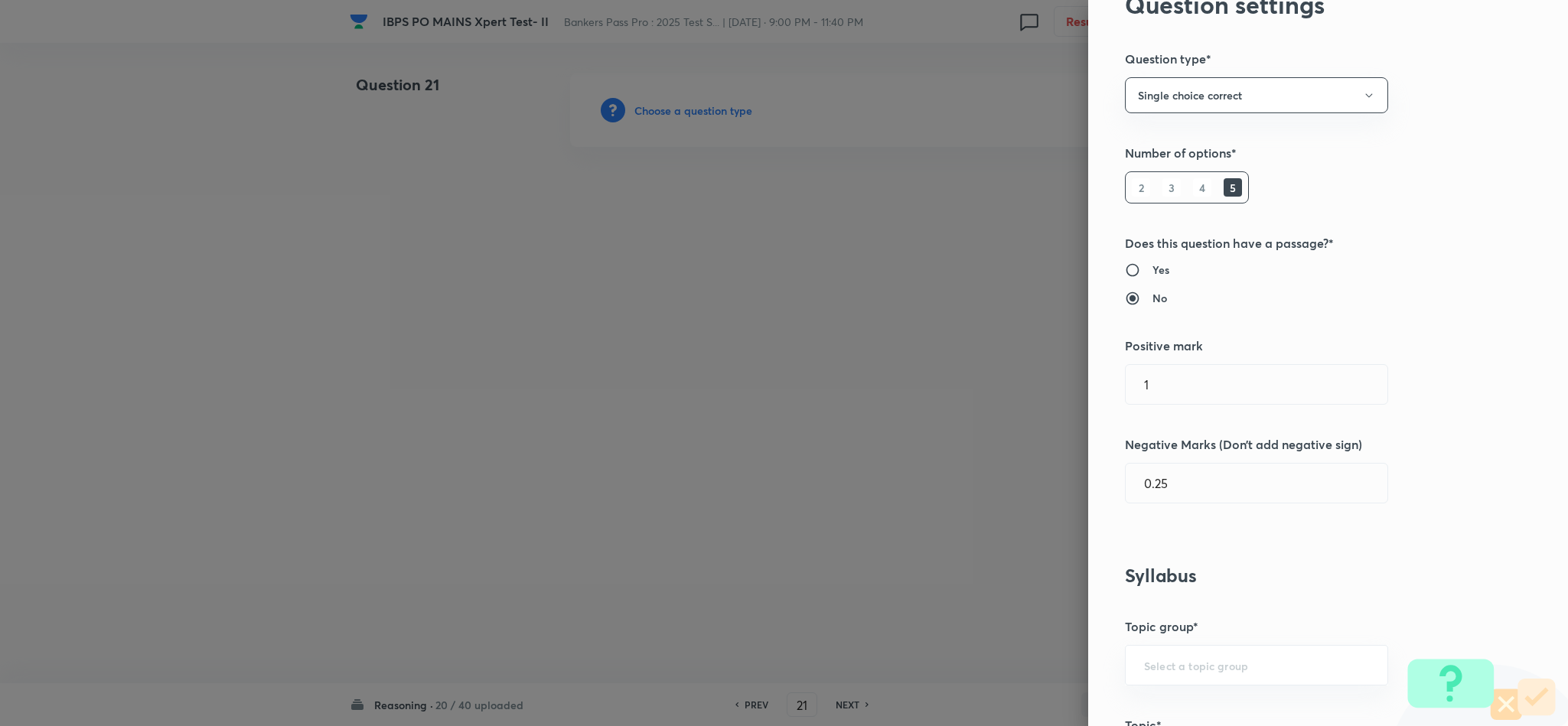
scroll to position [573, 0]
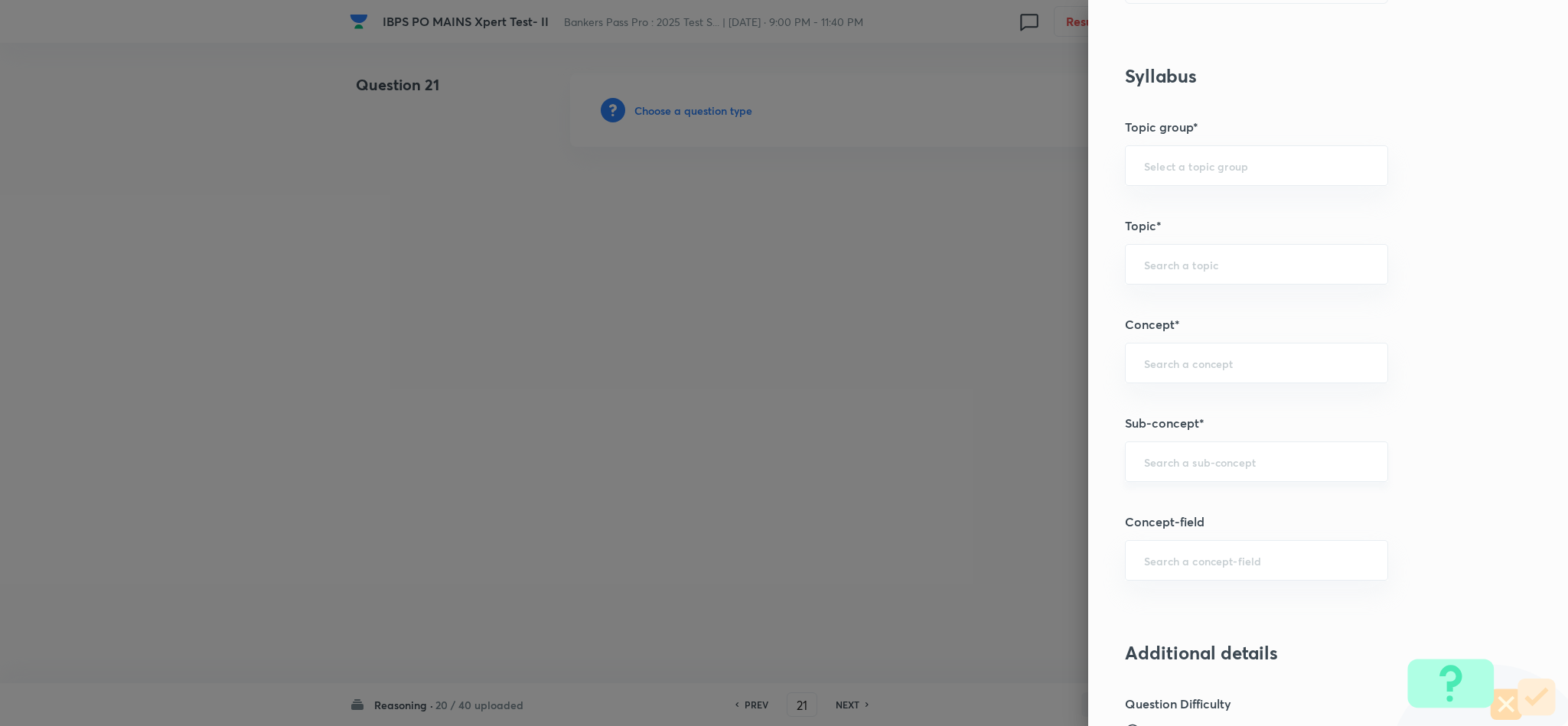
click at [1198, 477] on div "​" at bounding box center [1257, 462] width 263 height 40
click at [1185, 512] on li "Data Sufficiency" at bounding box center [1239, 510] width 261 height 28
type input "Data Sufficiency"
type input "Reasoning"
type input "Verbal Reasoning"
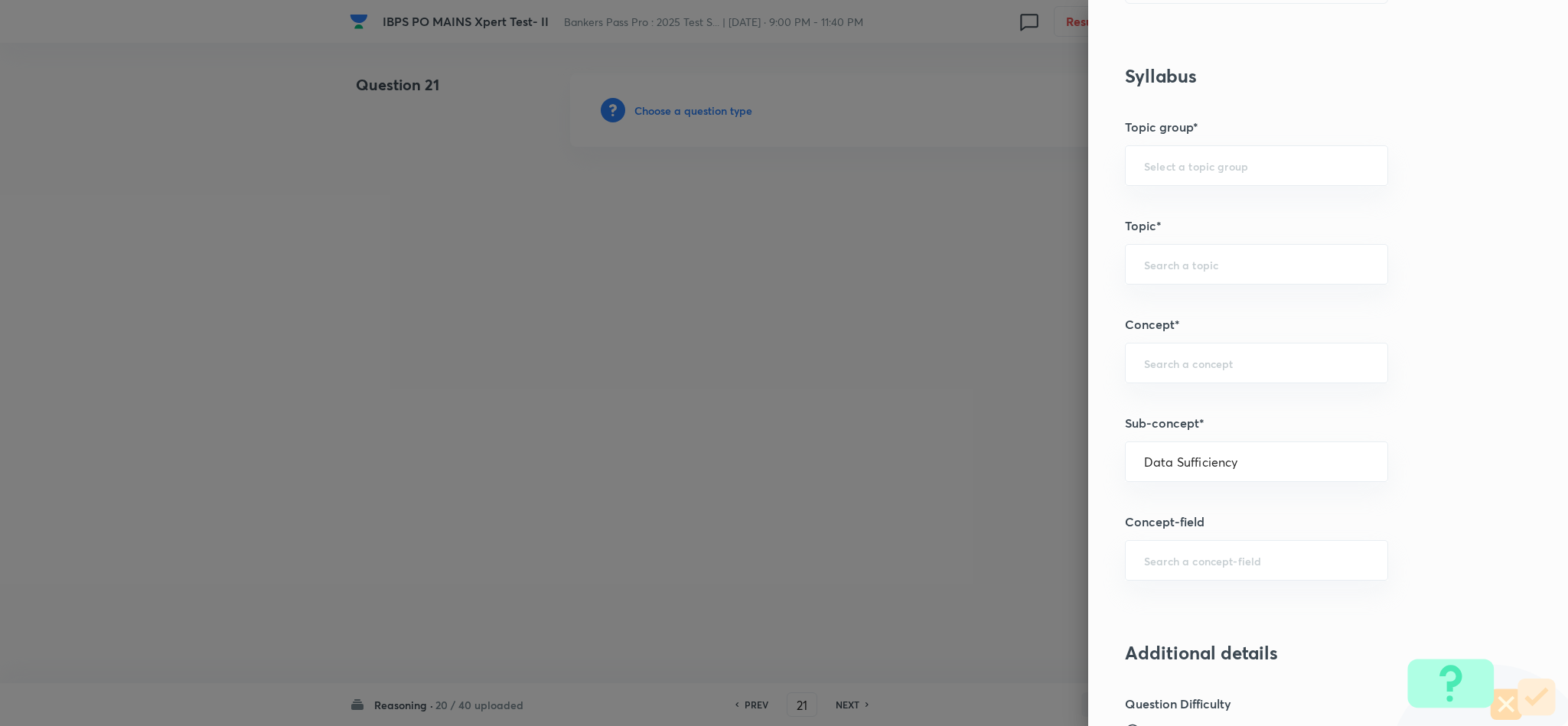
type input "Data Sufficiency"
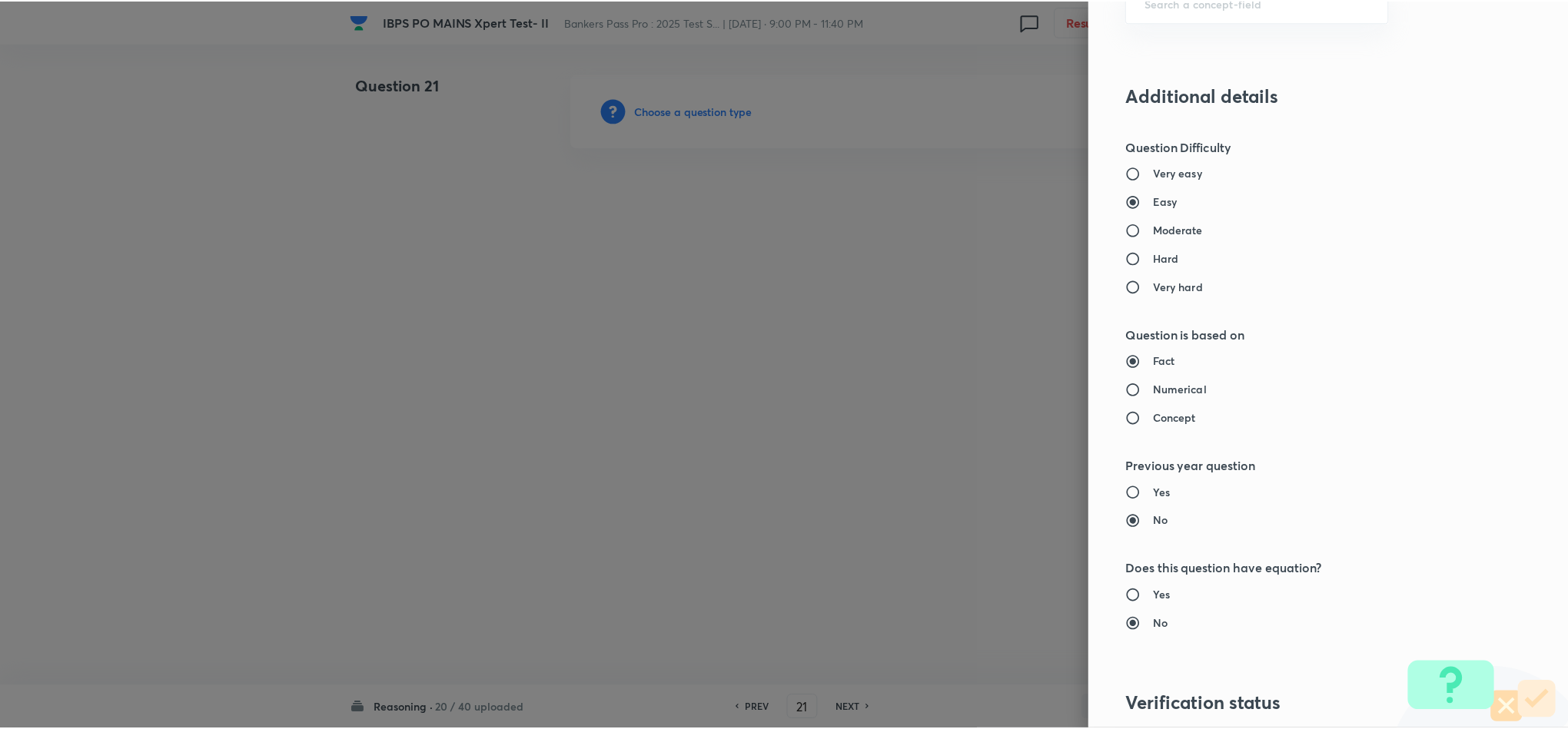
scroll to position [1369, 0]
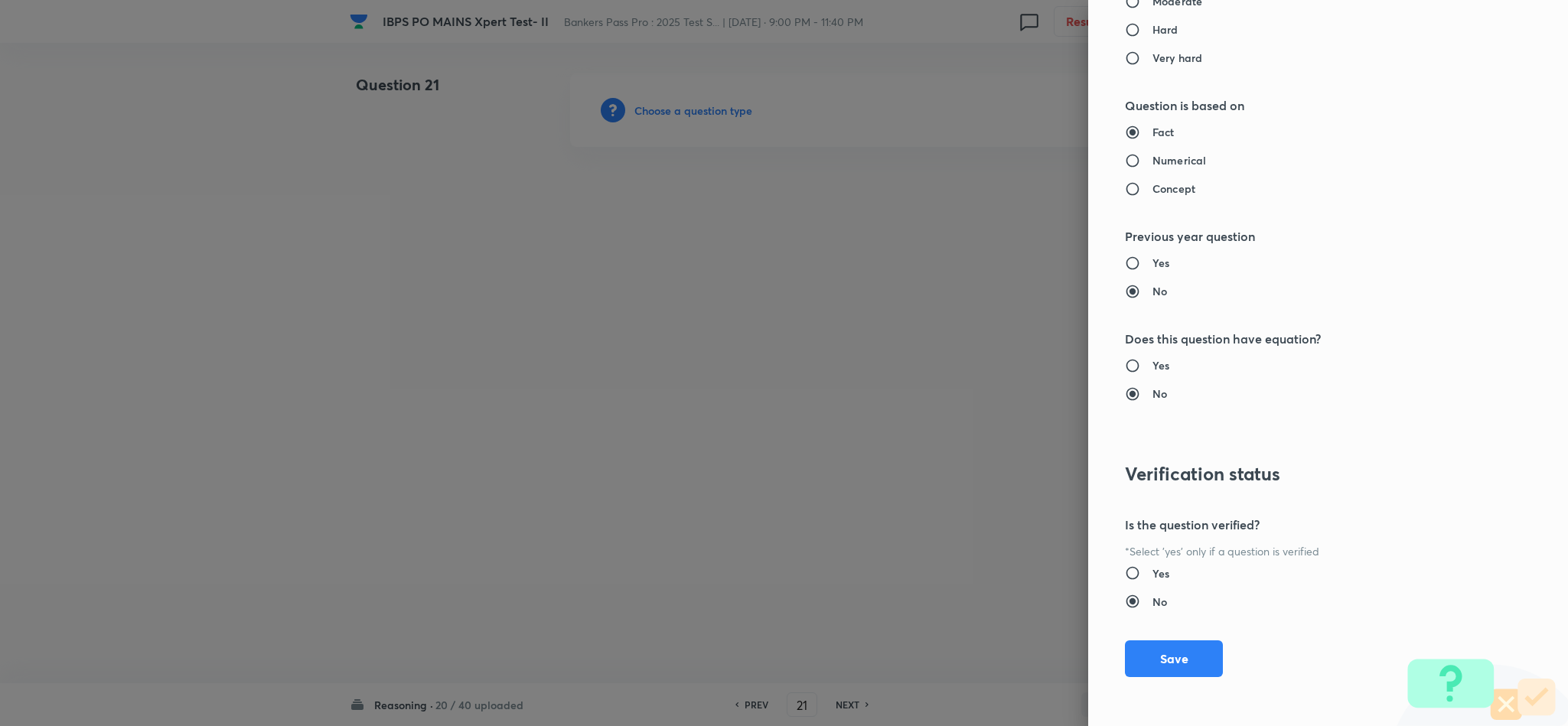
click at [1174, 654] on button "Save" at bounding box center [1174, 659] width 98 height 36
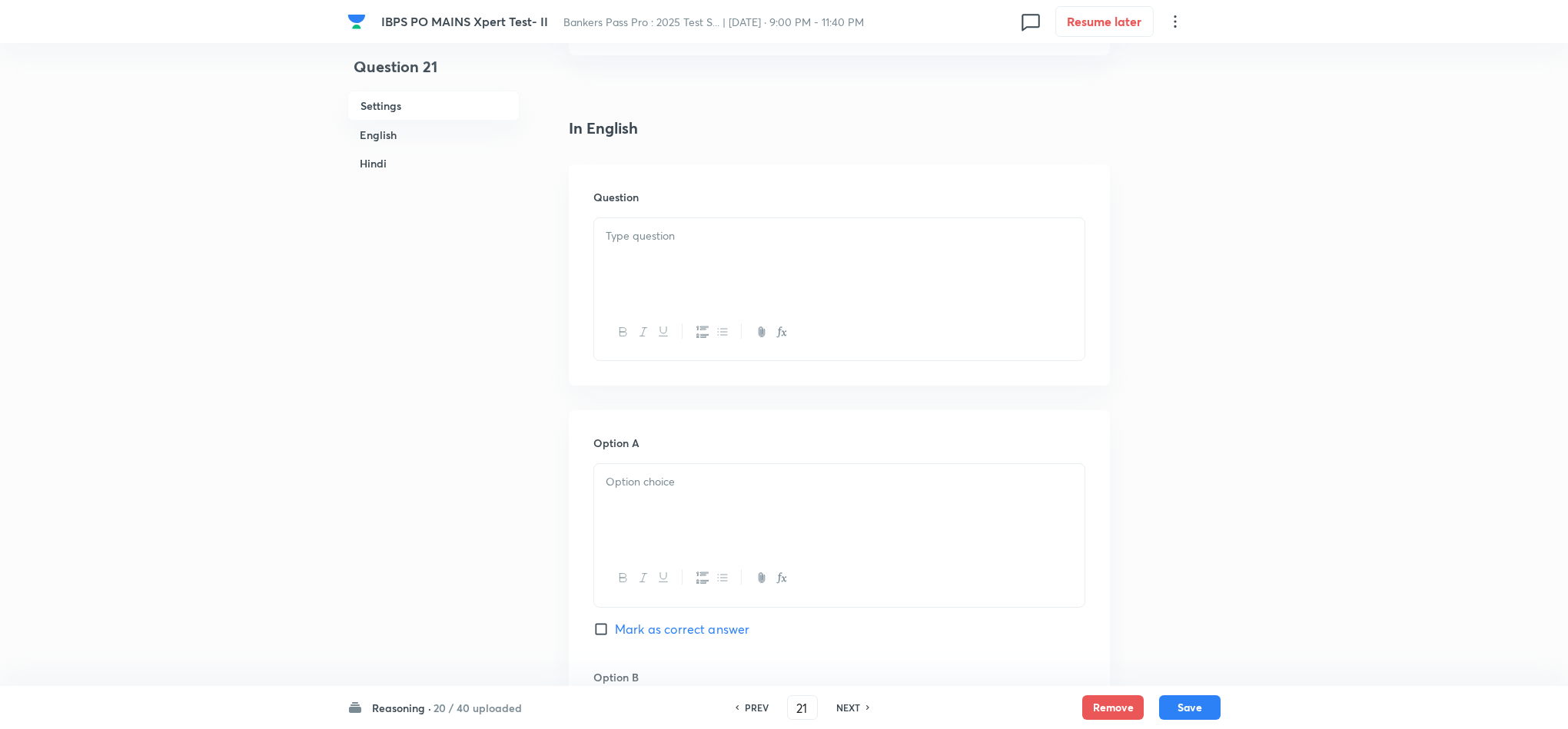
scroll to position [345, 0]
drag, startPoint x: 664, startPoint y: 244, endPoint x: 677, endPoint y: 250, distance: 14.3
click at [665, 247] on div at bounding box center [839, 250] width 490 height 86
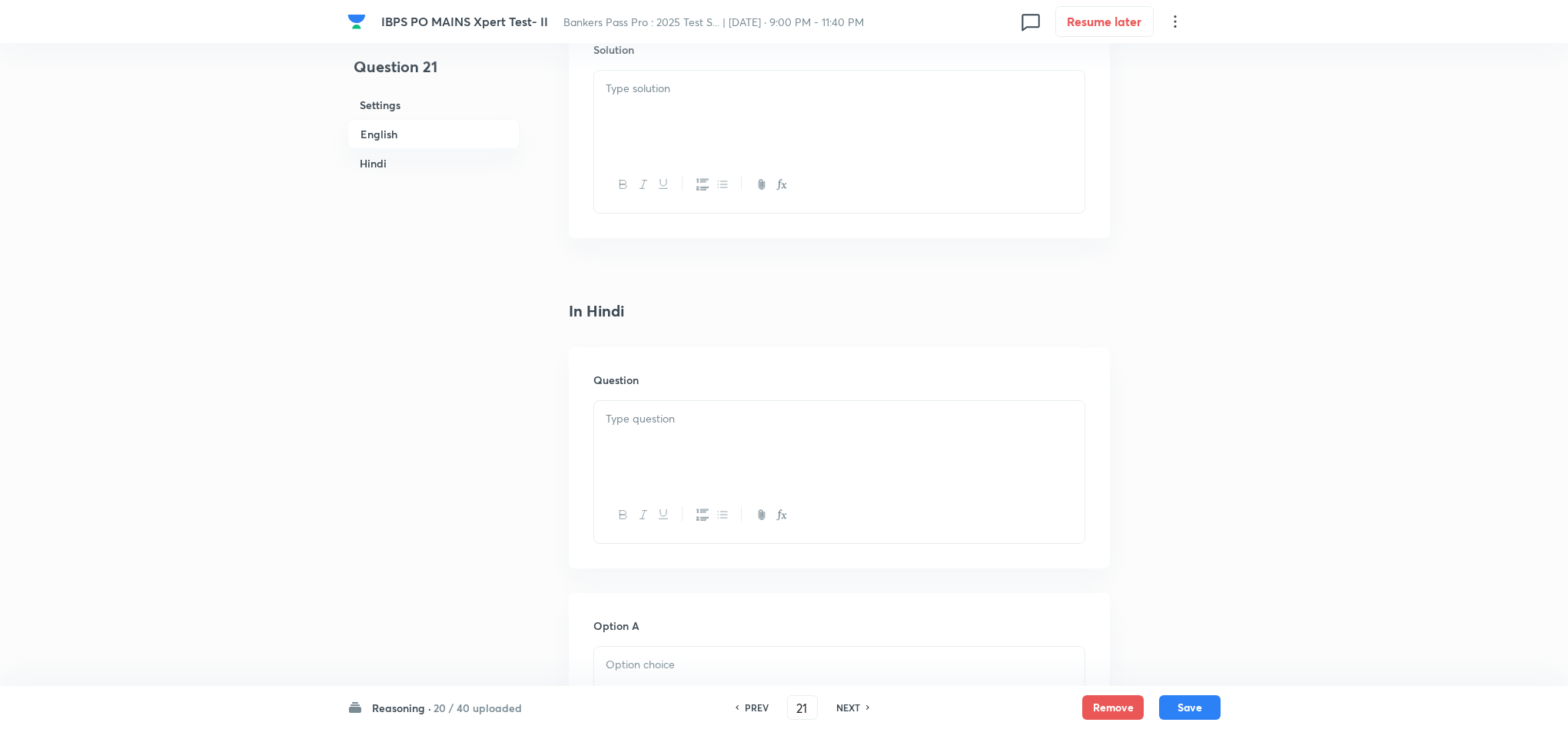
scroll to position [1843, 0]
click at [689, 255] on div at bounding box center [839, 248] width 490 height 86
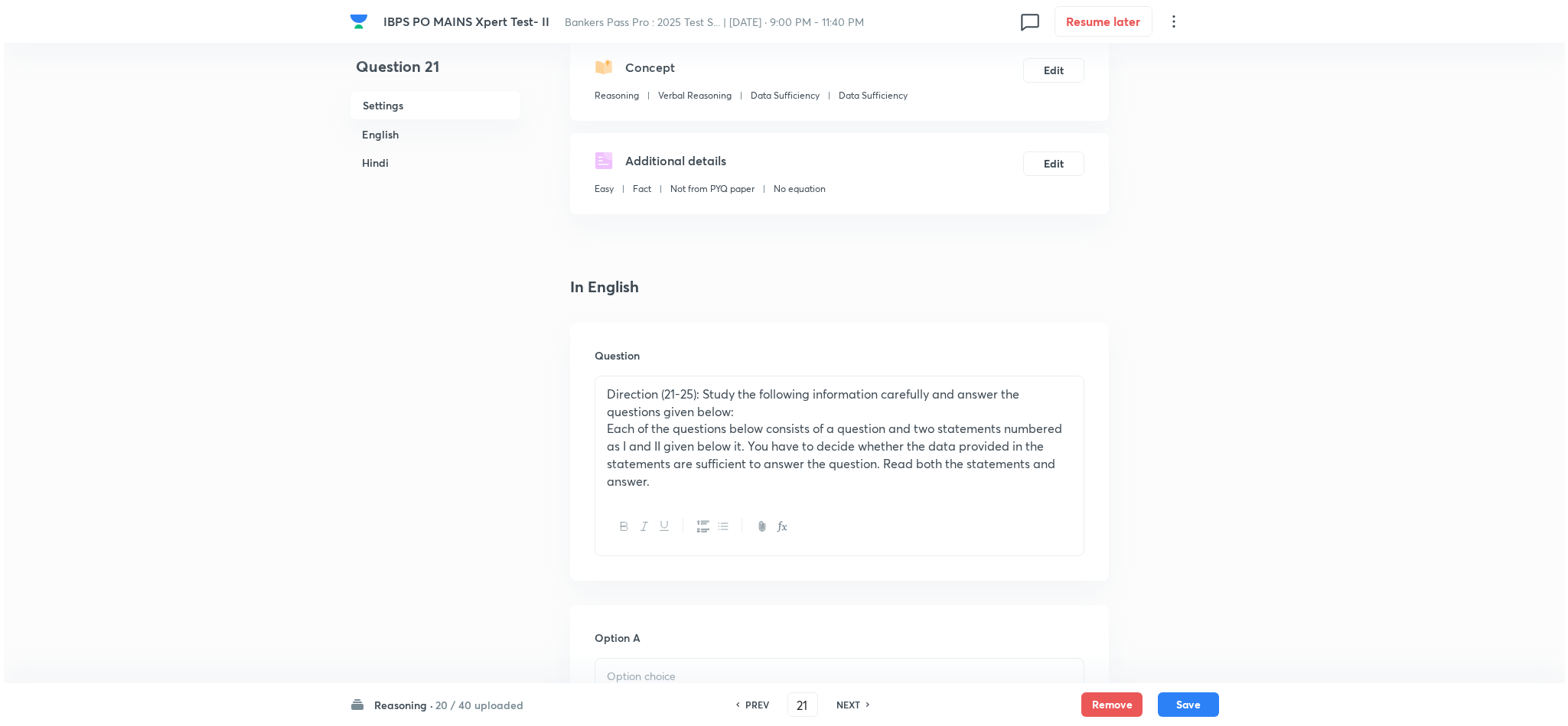
scroll to position [0, 0]
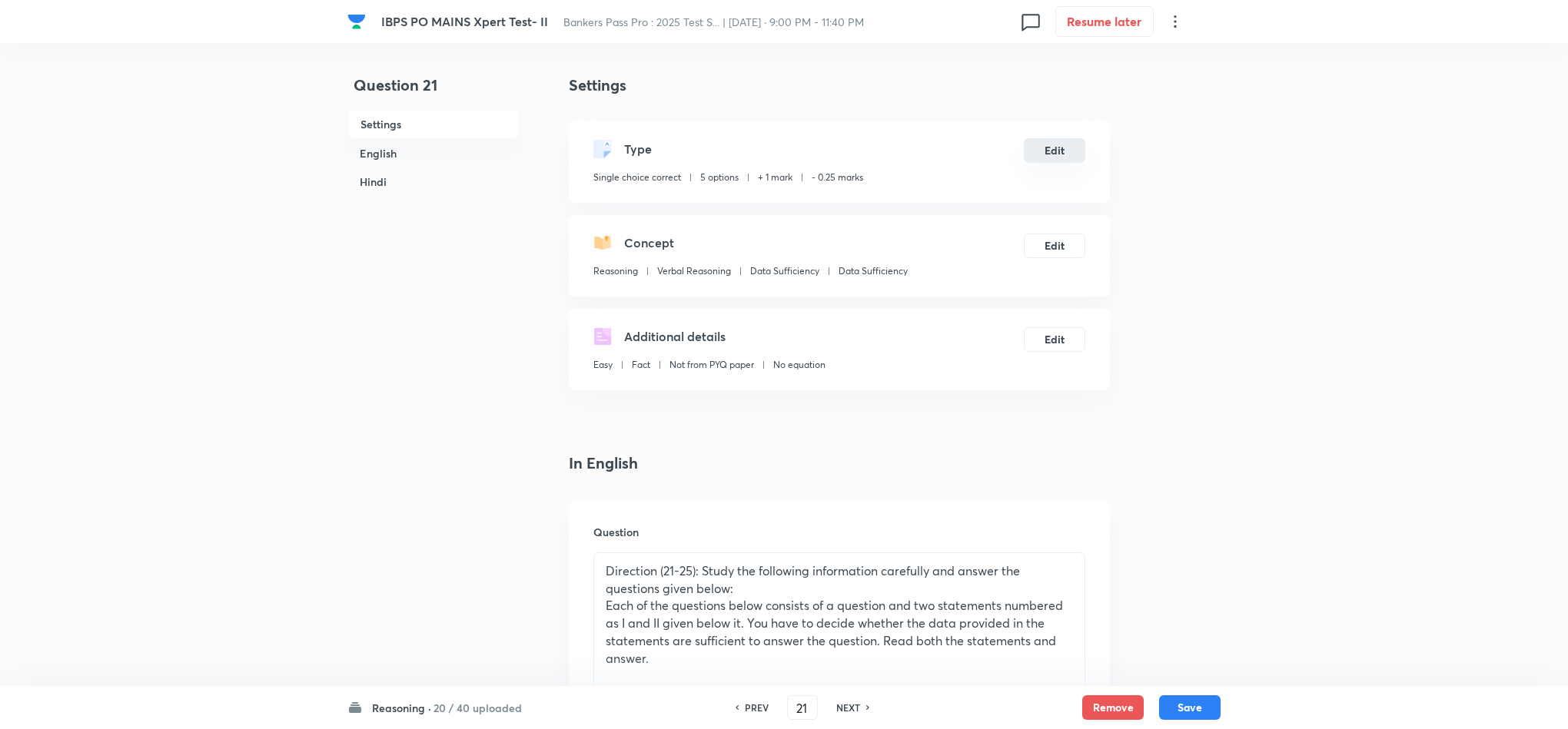
click at [1042, 152] on button "Edit" at bounding box center [1055, 149] width 62 height 24
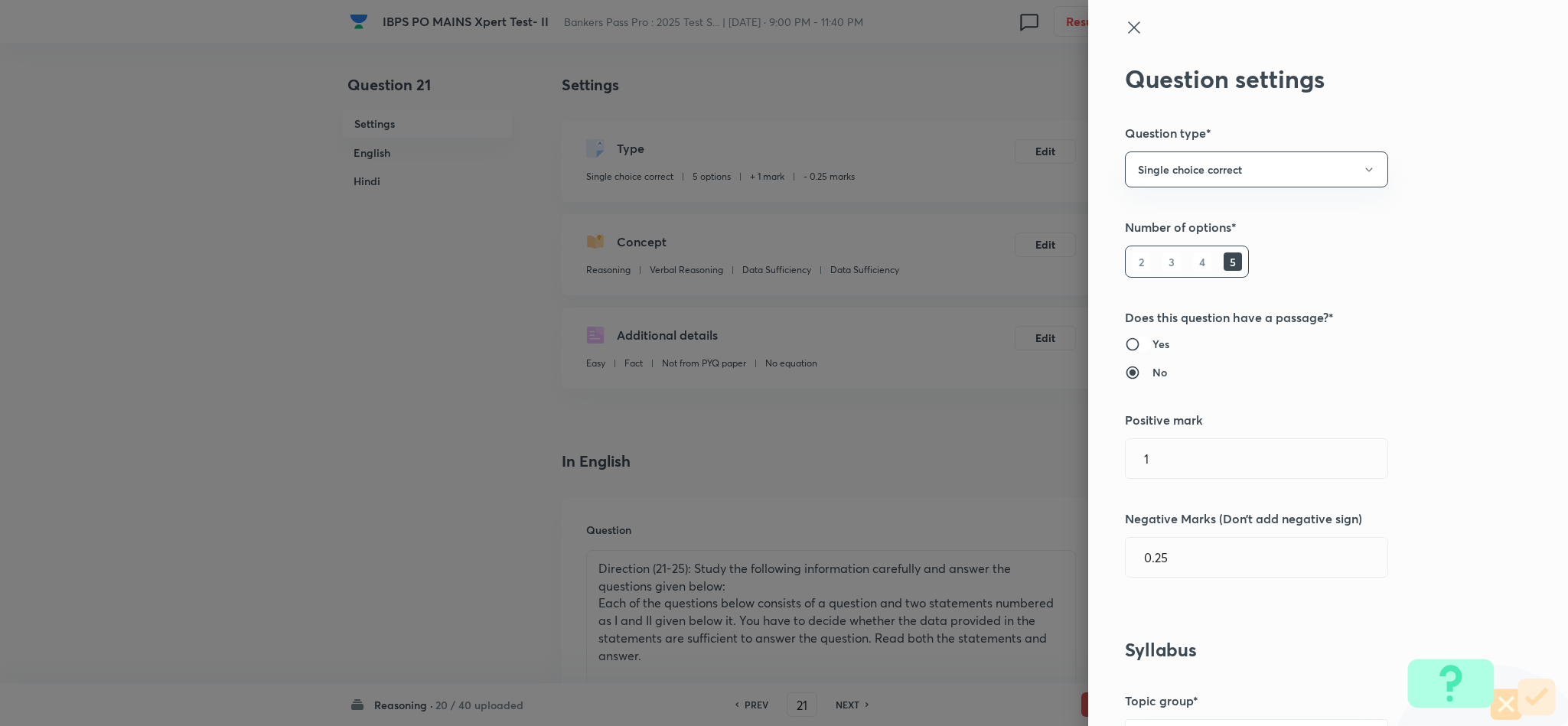
click at [1125, 345] on input "Yes" at bounding box center [1139, 344] width 28 height 15
radio input "true"
radio input "false"
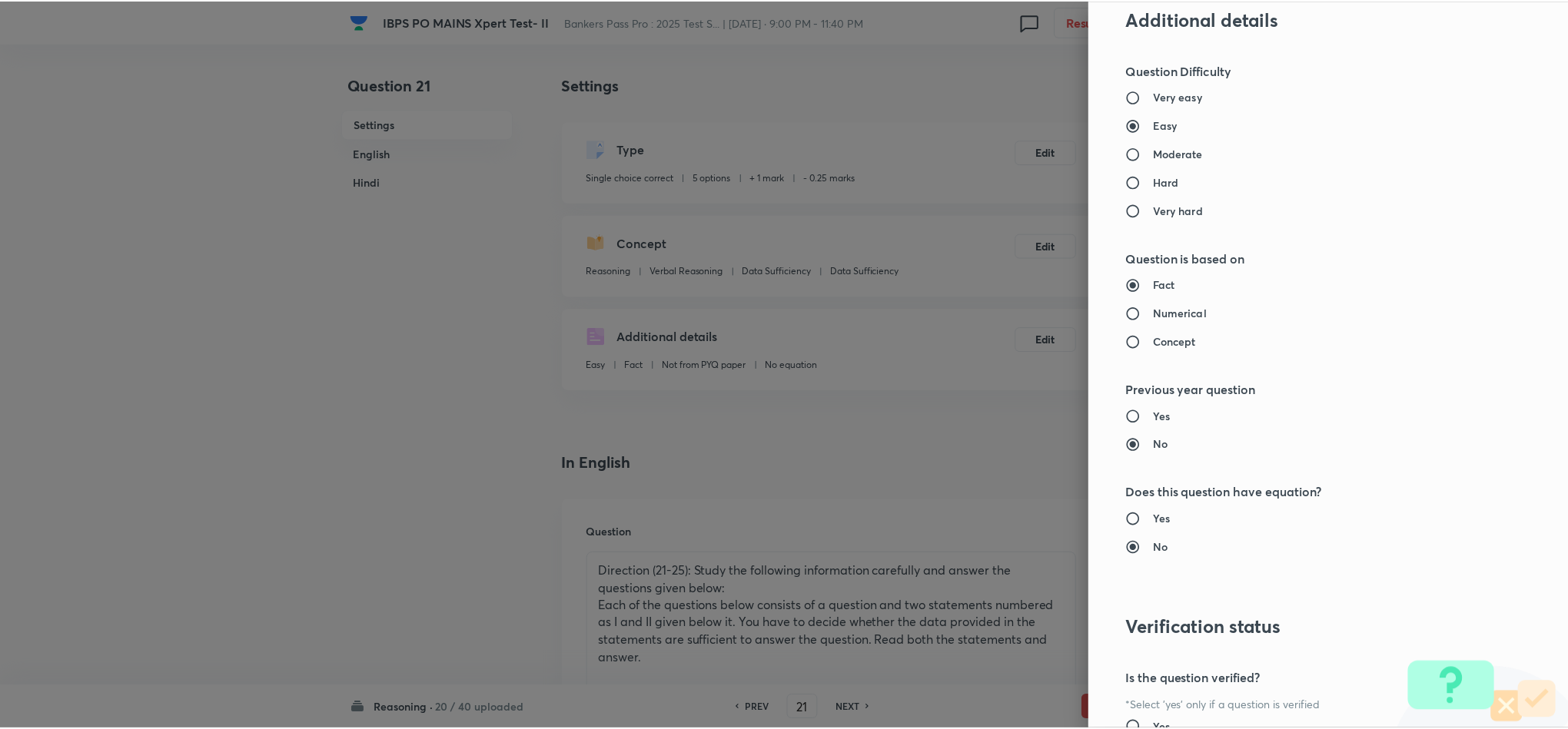
scroll to position [1369, 0]
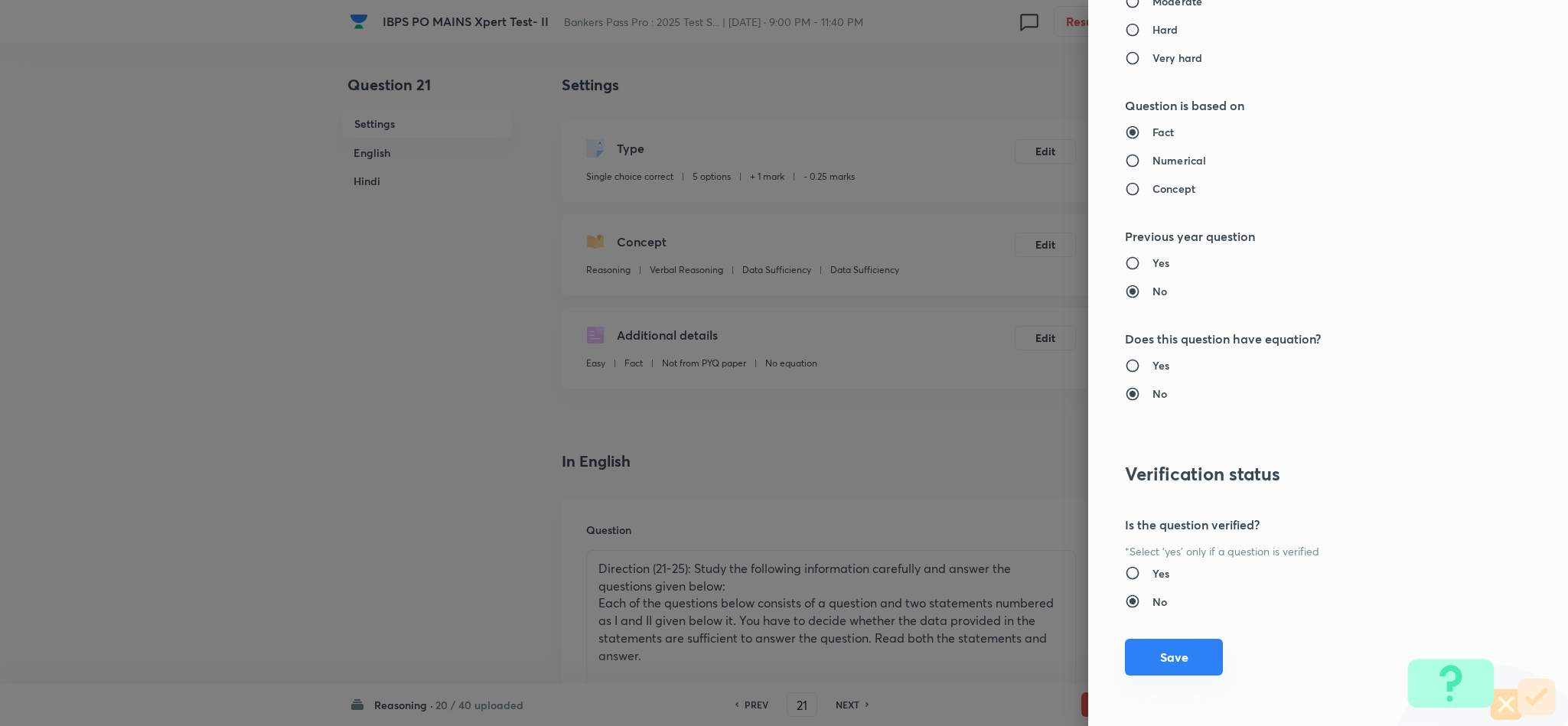
click at [1168, 656] on button "Save" at bounding box center [1174, 657] width 98 height 36
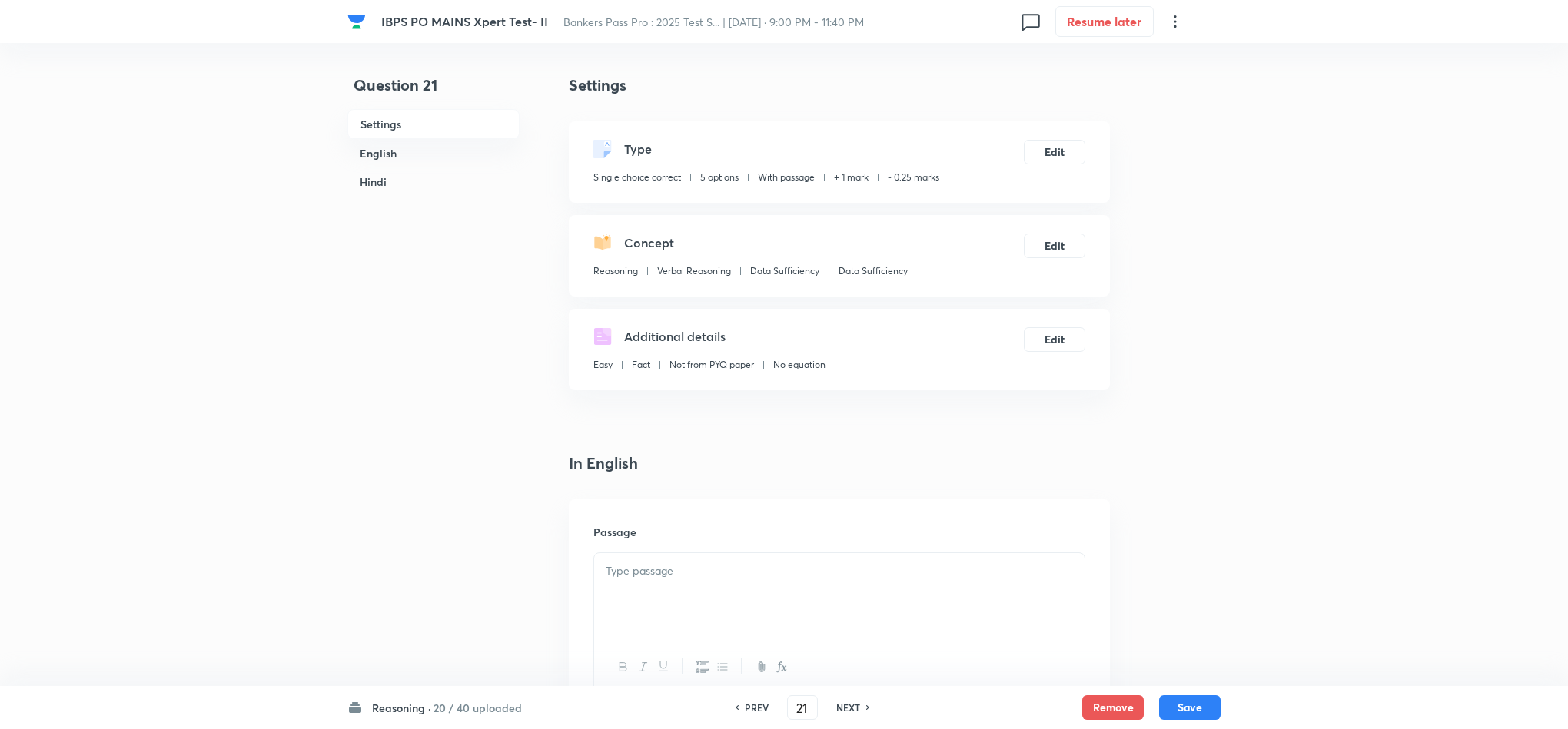
click at [669, 588] on div at bounding box center [839, 595] width 490 height 86
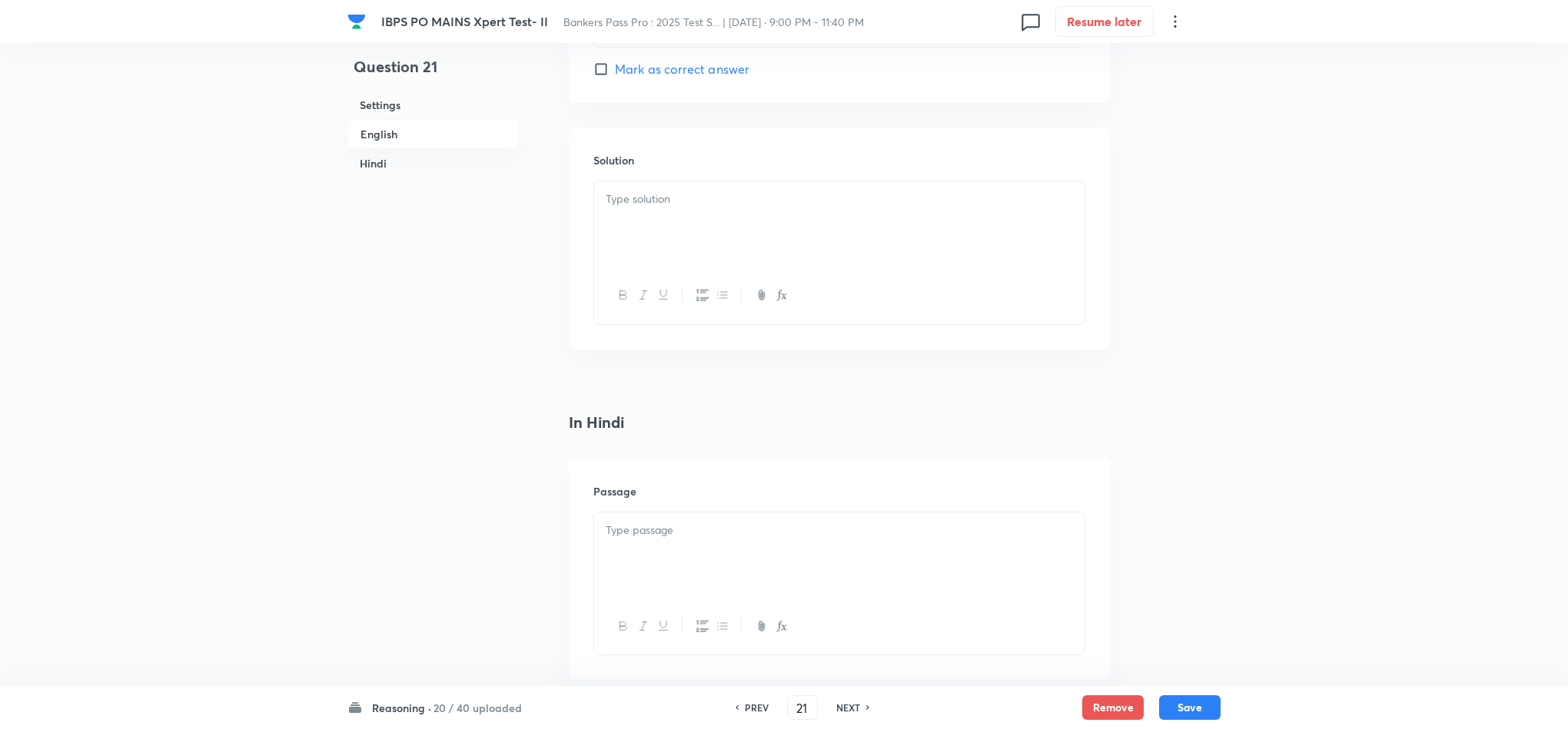
scroll to position [2189, 0]
click at [644, 498] on p at bounding box center [839, 491] width 467 height 17
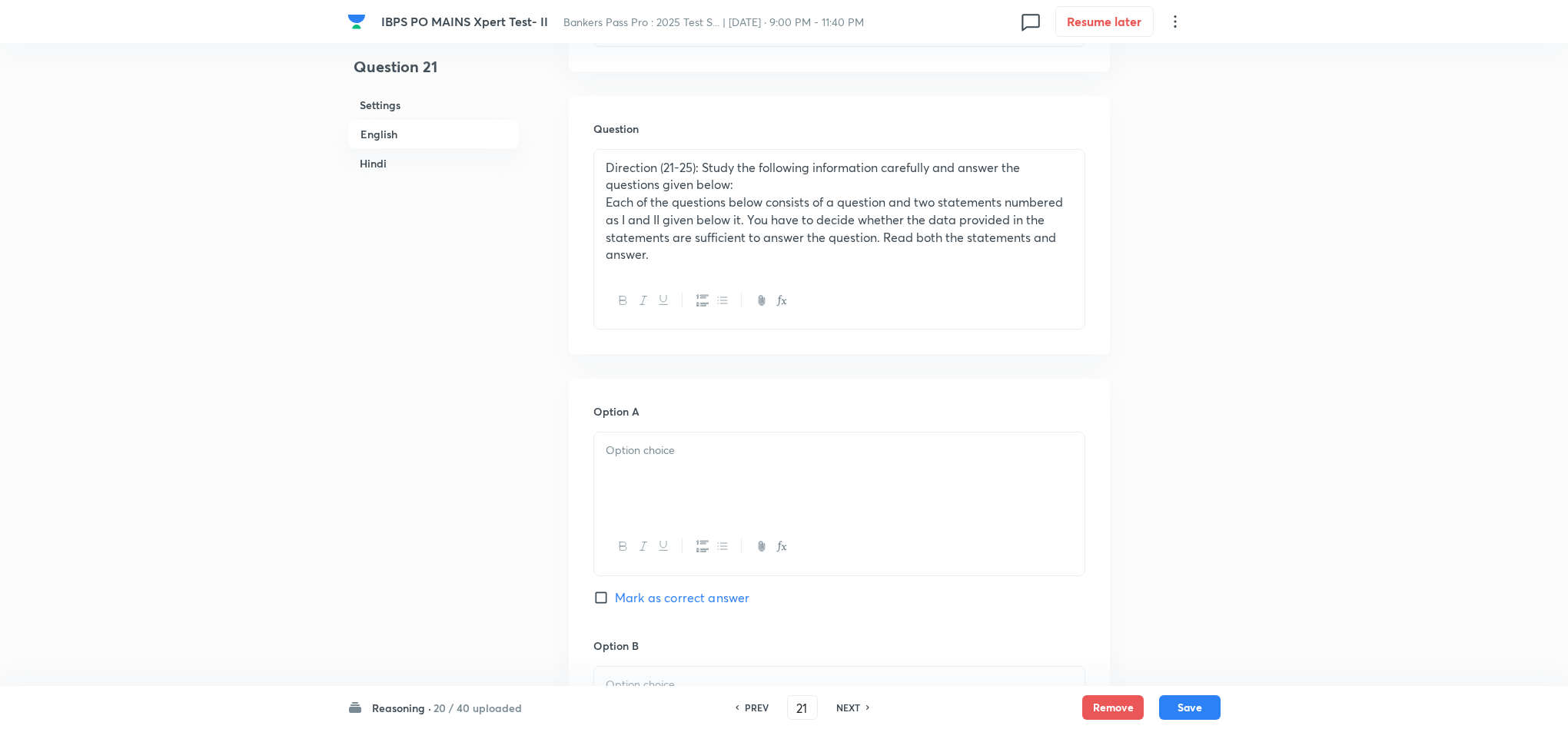
scroll to position [691, 0]
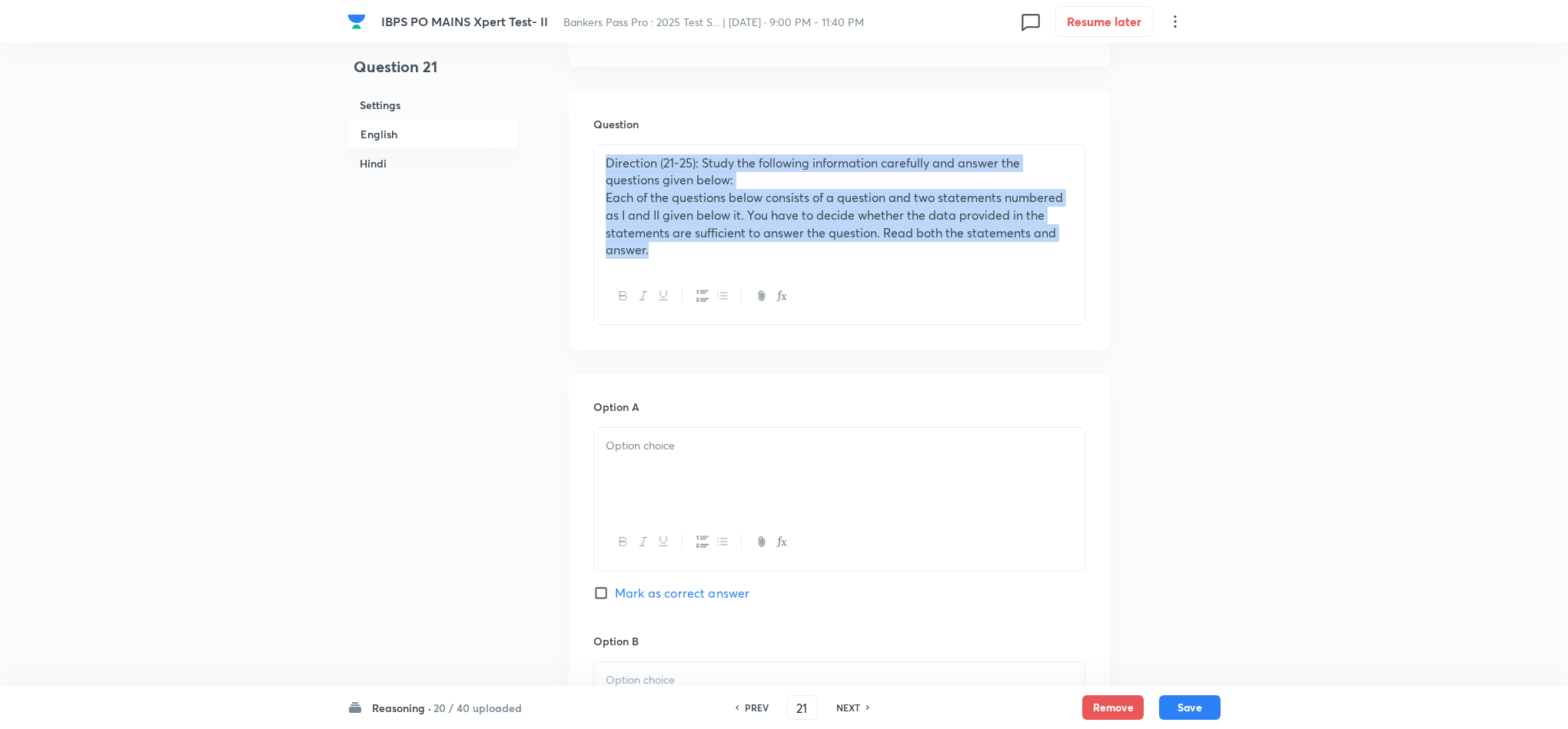
drag, startPoint x: 674, startPoint y: 258, endPoint x: 526, endPoint y: 171, distance: 171.7
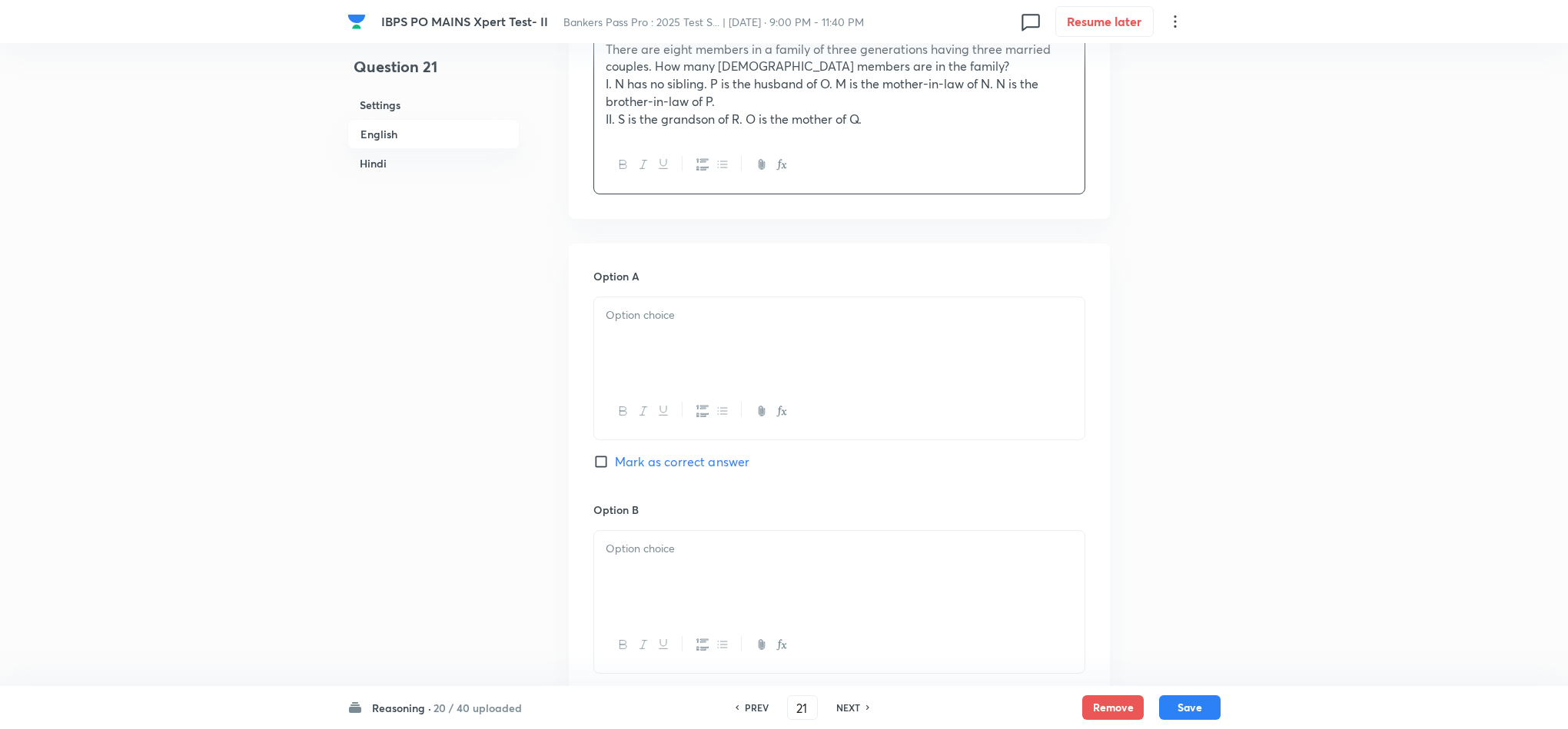
scroll to position [1037, 0]
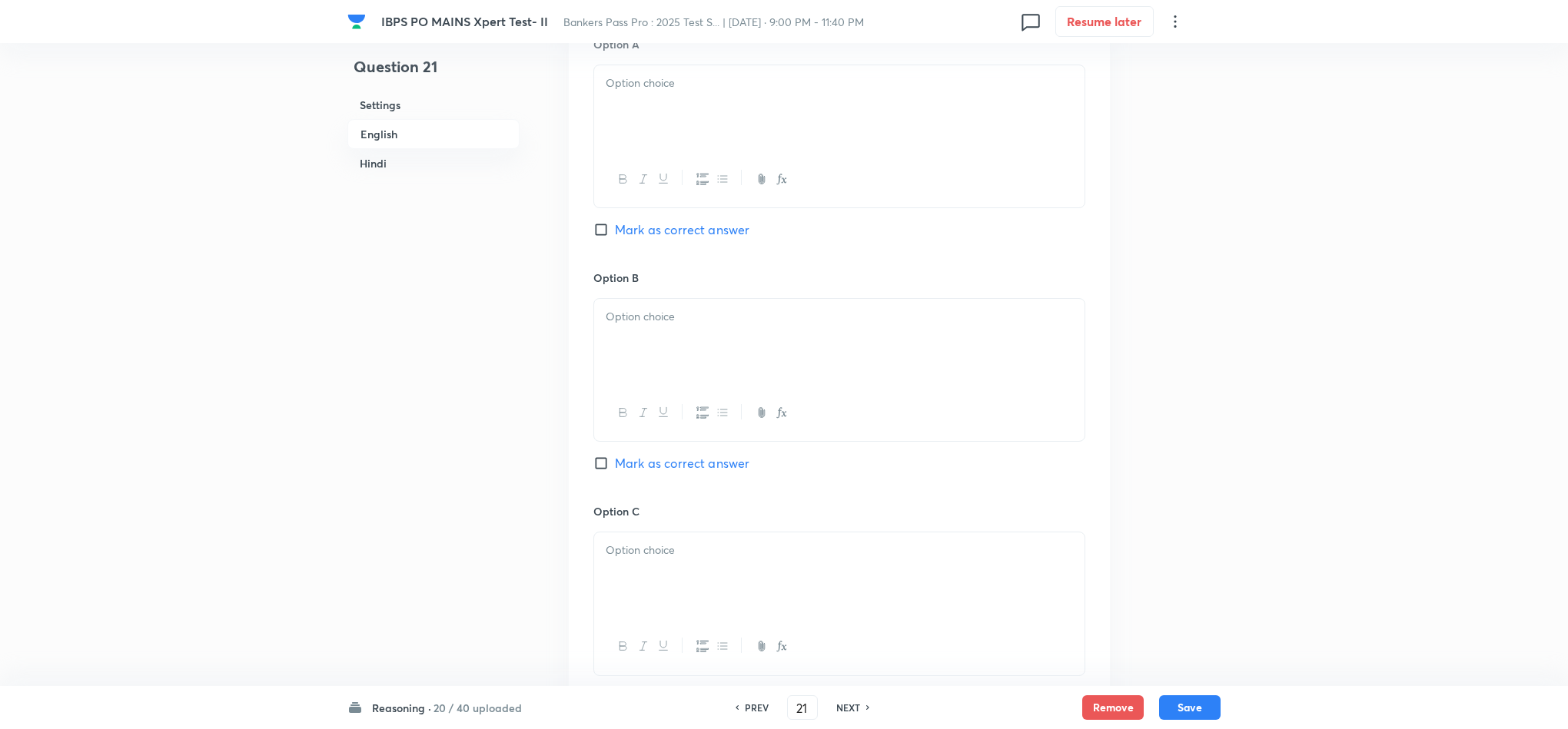
drag, startPoint x: 628, startPoint y: 89, endPoint x: 634, endPoint y: 96, distance: 9.2
click at [628, 90] on p at bounding box center [839, 83] width 467 height 17
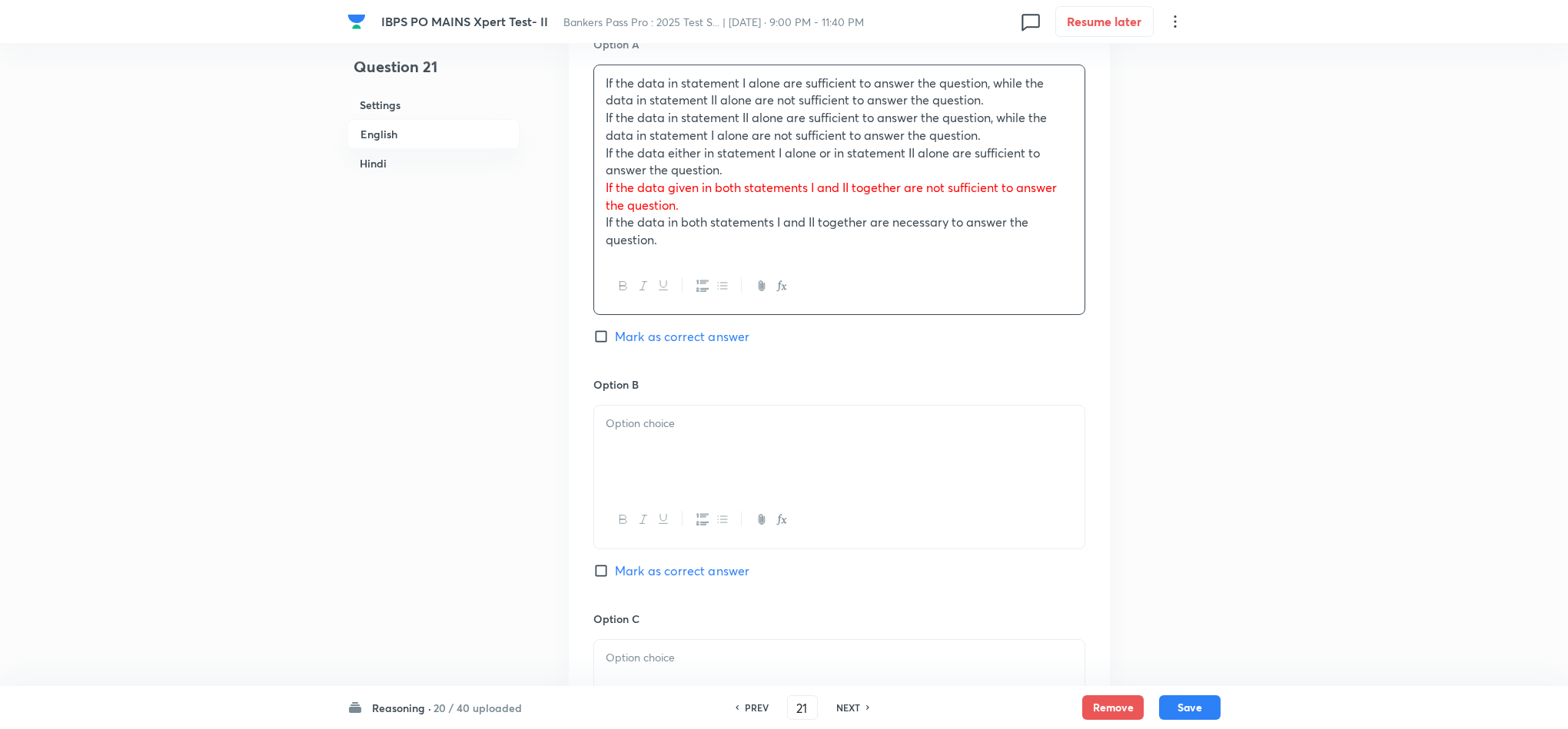
click at [595, 100] on div "If the data in statement I alone are sufficient to answer the question, while t…" at bounding box center [839, 162] width 490 height 193
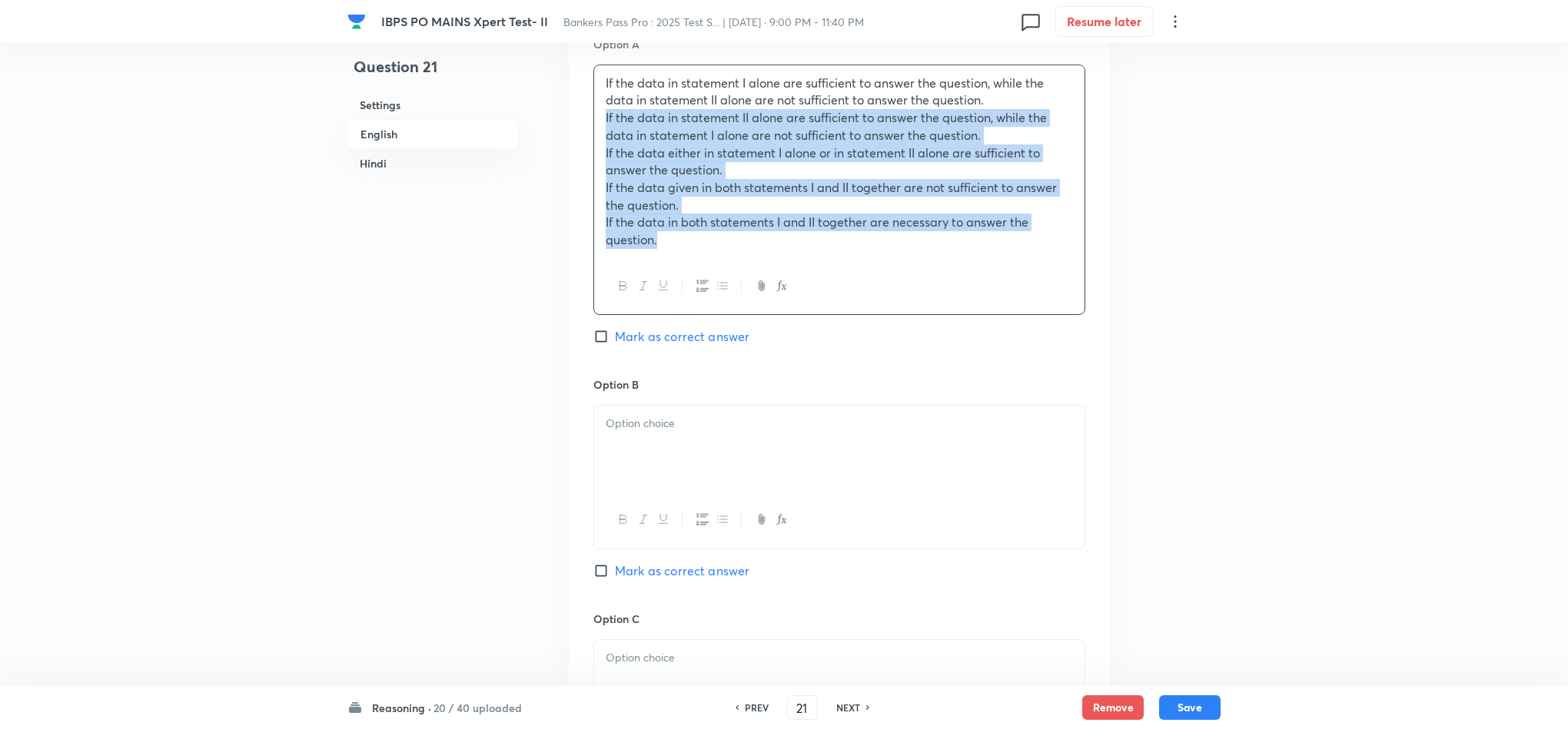
drag, startPoint x: 597, startPoint y: 119, endPoint x: 773, endPoint y: 302, distance: 253.9
click at [778, 302] on div "If the data in statement I alone are sufficient to answer the question, while t…" at bounding box center [839, 190] width 492 height 251
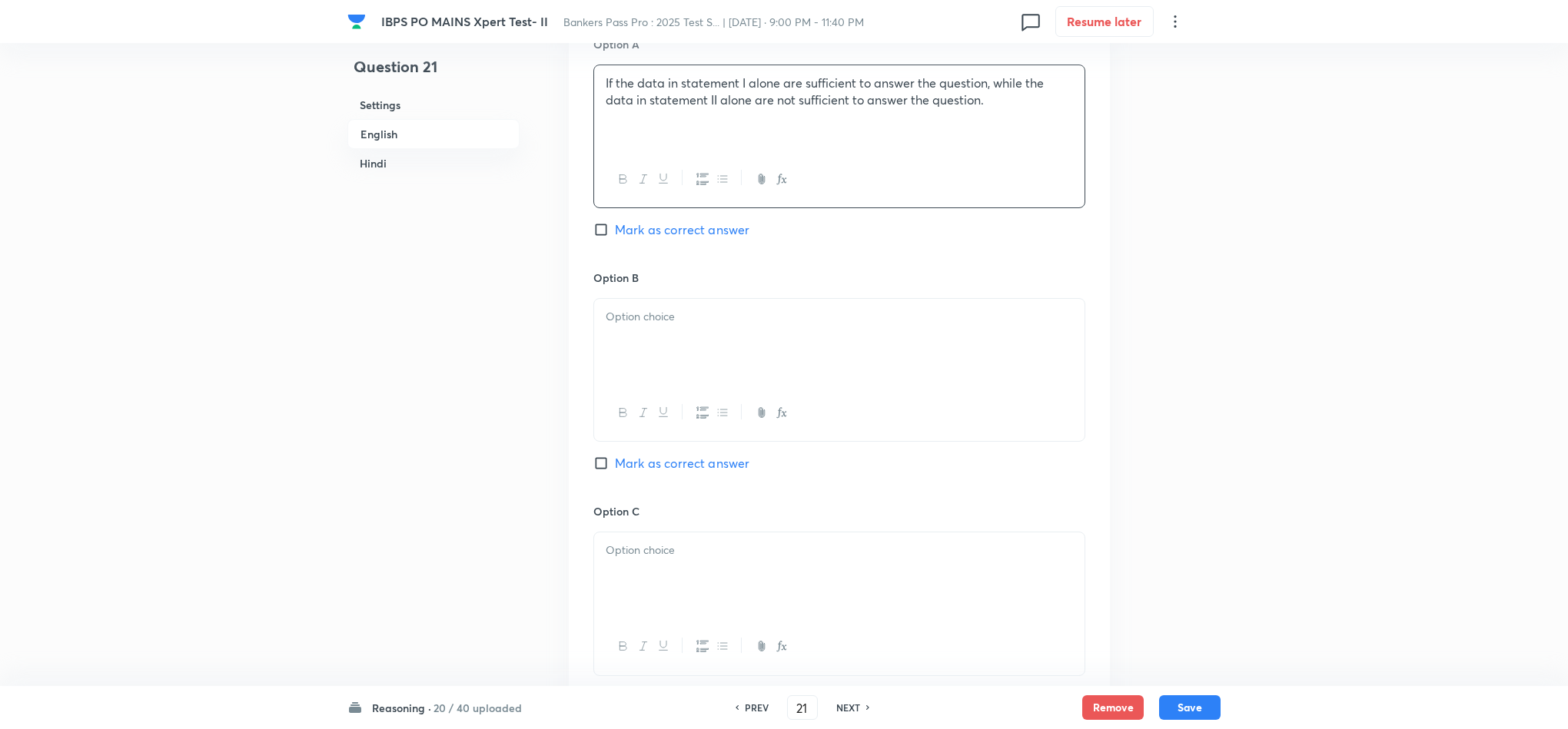
drag, startPoint x: 630, startPoint y: 357, endPoint x: 621, endPoint y: 353, distance: 9.8
click at [628, 357] on div at bounding box center [839, 341] width 490 height 86
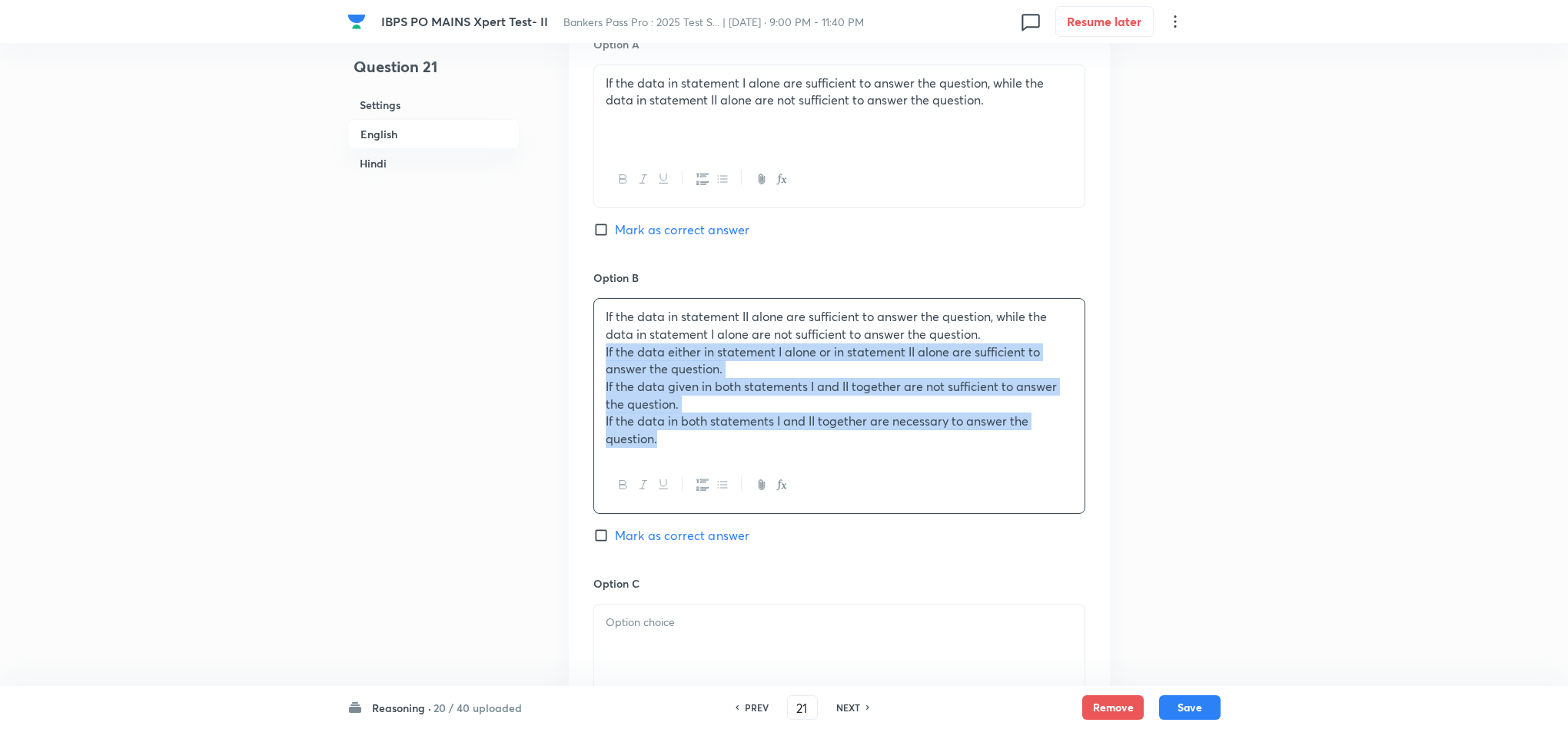
drag, startPoint x: 605, startPoint y: 360, endPoint x: 791, endPoint y: 507, distance: 237.1
click at [791, 507] on div "If the data in statement II alone are sufficient to answer the question, while …" at bounding box center [839, 406] width 492 height 216
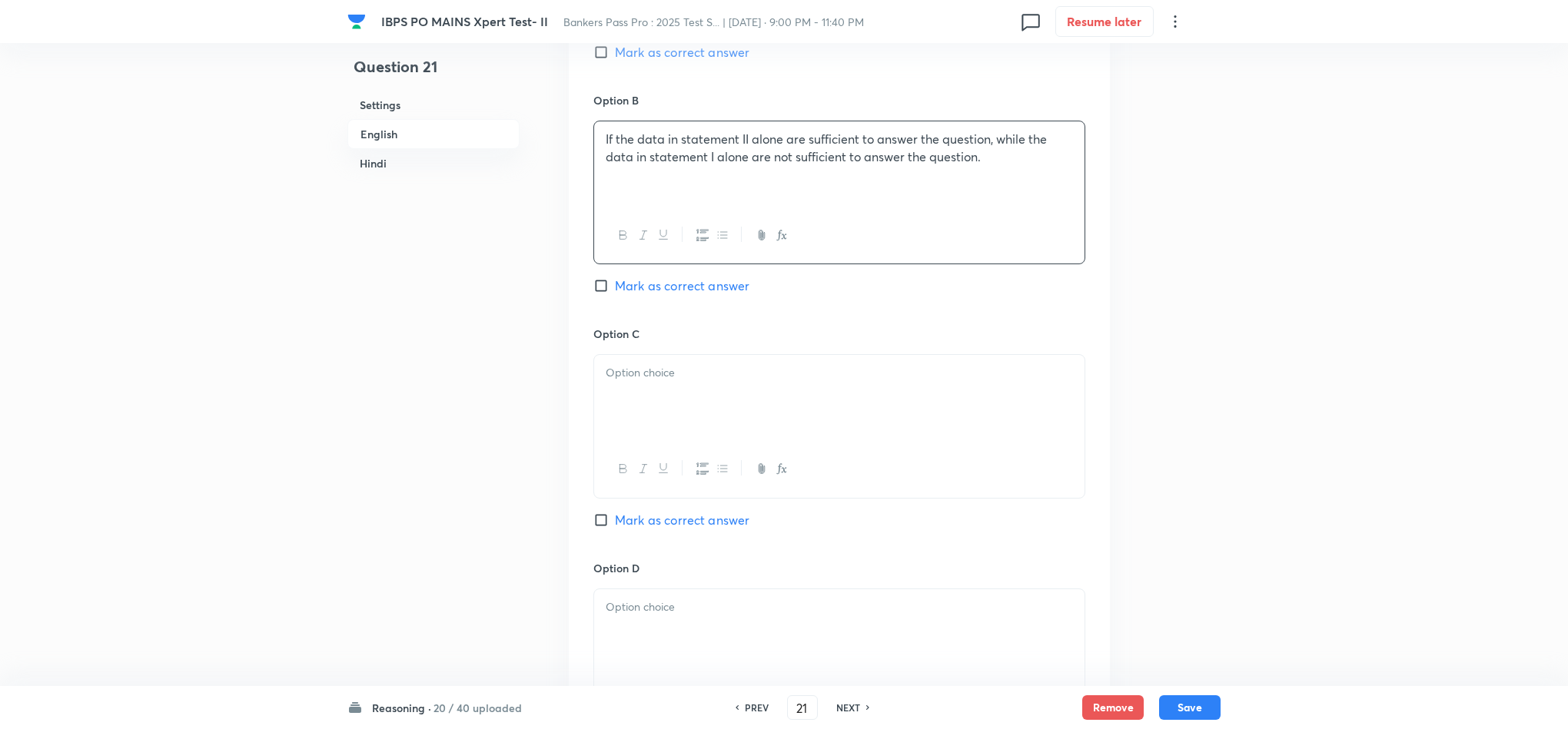
scroll to position [1267, 0]
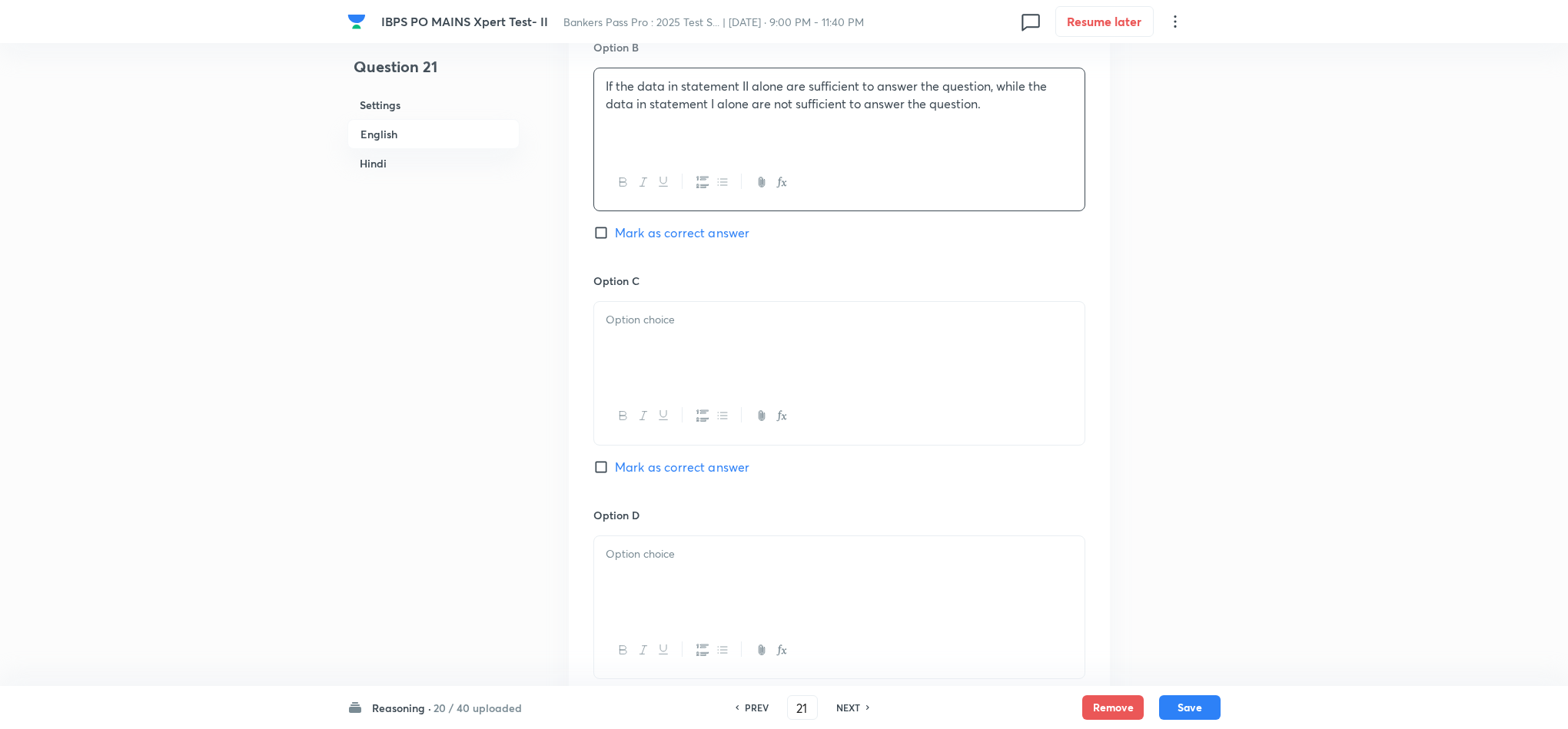
click at [629, 367] on div at bounding box center [839, 344] width 490 height 86
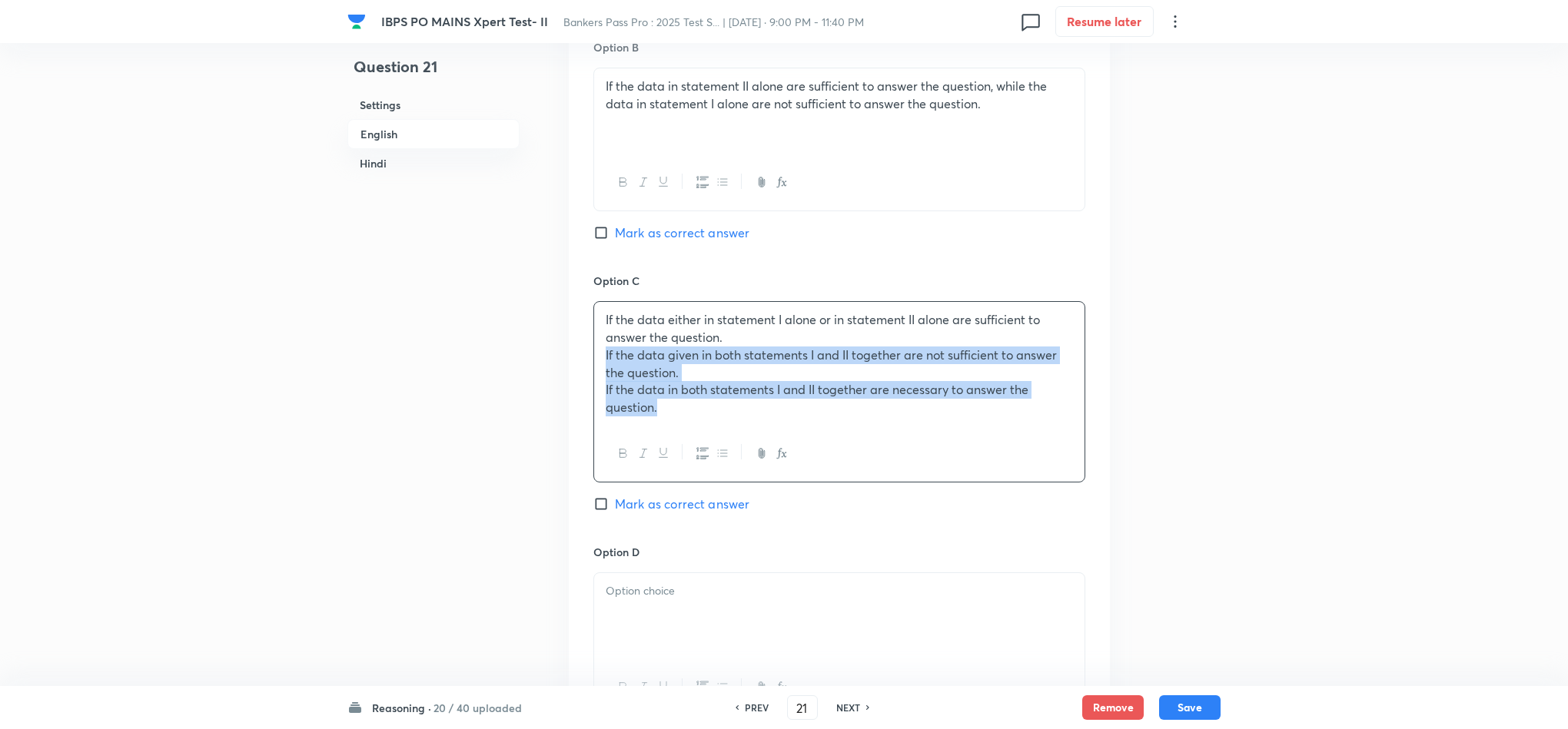
drag, startPoint x: 602, startPoint y: 353, endPoint x: 833, endPoint y: 473, distance: 260.3
click at [833, 473] on div "If the data either in statement I alone or in statement II alone are sufficient…" at bounding box center [839, 392] width 492 height 181
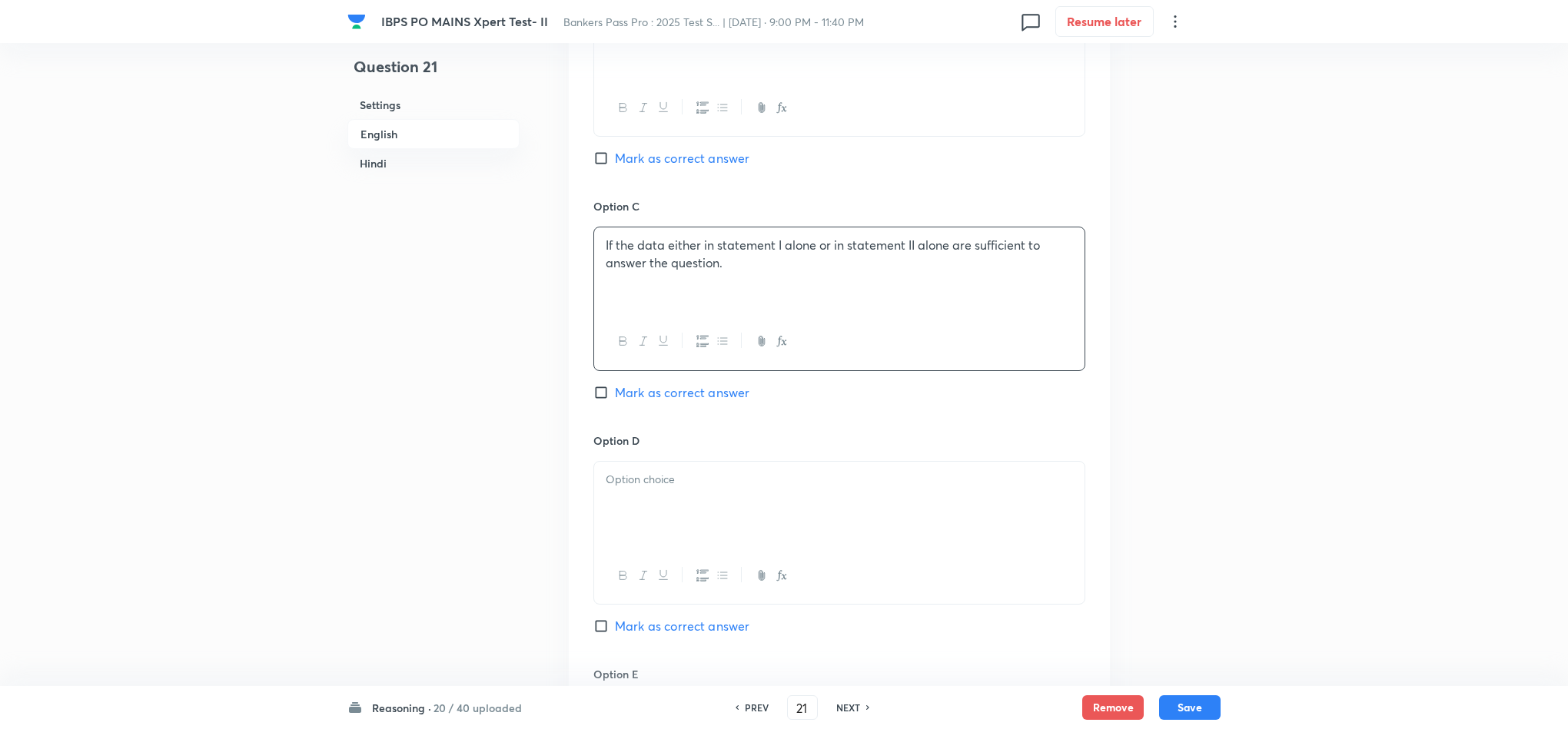
scroll to position [1383, 0]
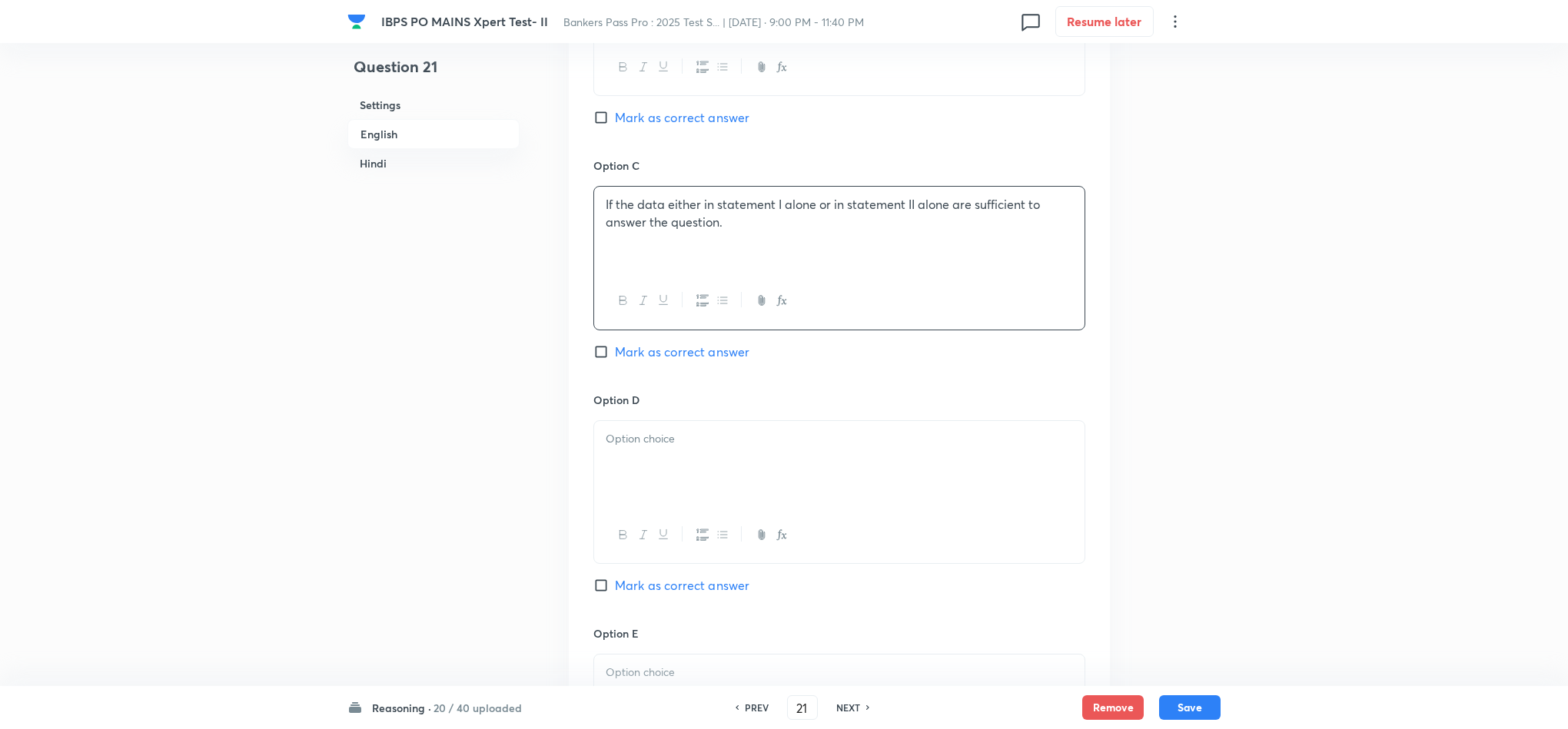
click at [614, 458] on div at bounding box center [839, 463] width 490 height 86
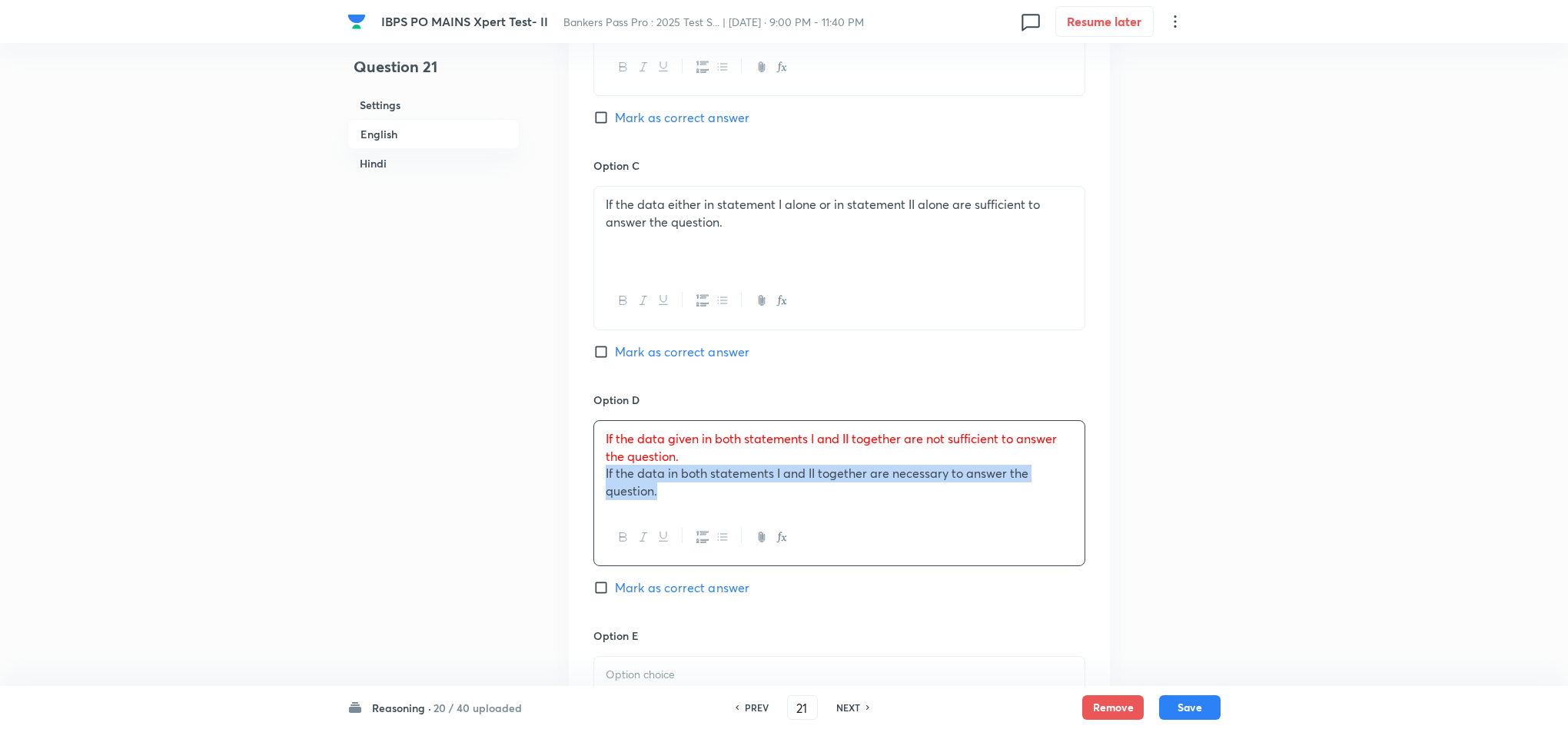
drag, startPoint x: 610, startPoint y: 482, endPoint x: 701, endPoint y: 530, distance: 102.9
click at [701, 530] on div "If the data given in both statements I and II together are not sufficient to an…" at bounding box center [839, 493] width 492 height 146
click at [682, 590] on span "Mark as correct answer" at bounding box center [681, 584] width 134 height 18
click at [615, 590] on input "Mark as correct answer" at bounding box center [604, 585] width 21 height 15
checkbox input "true"
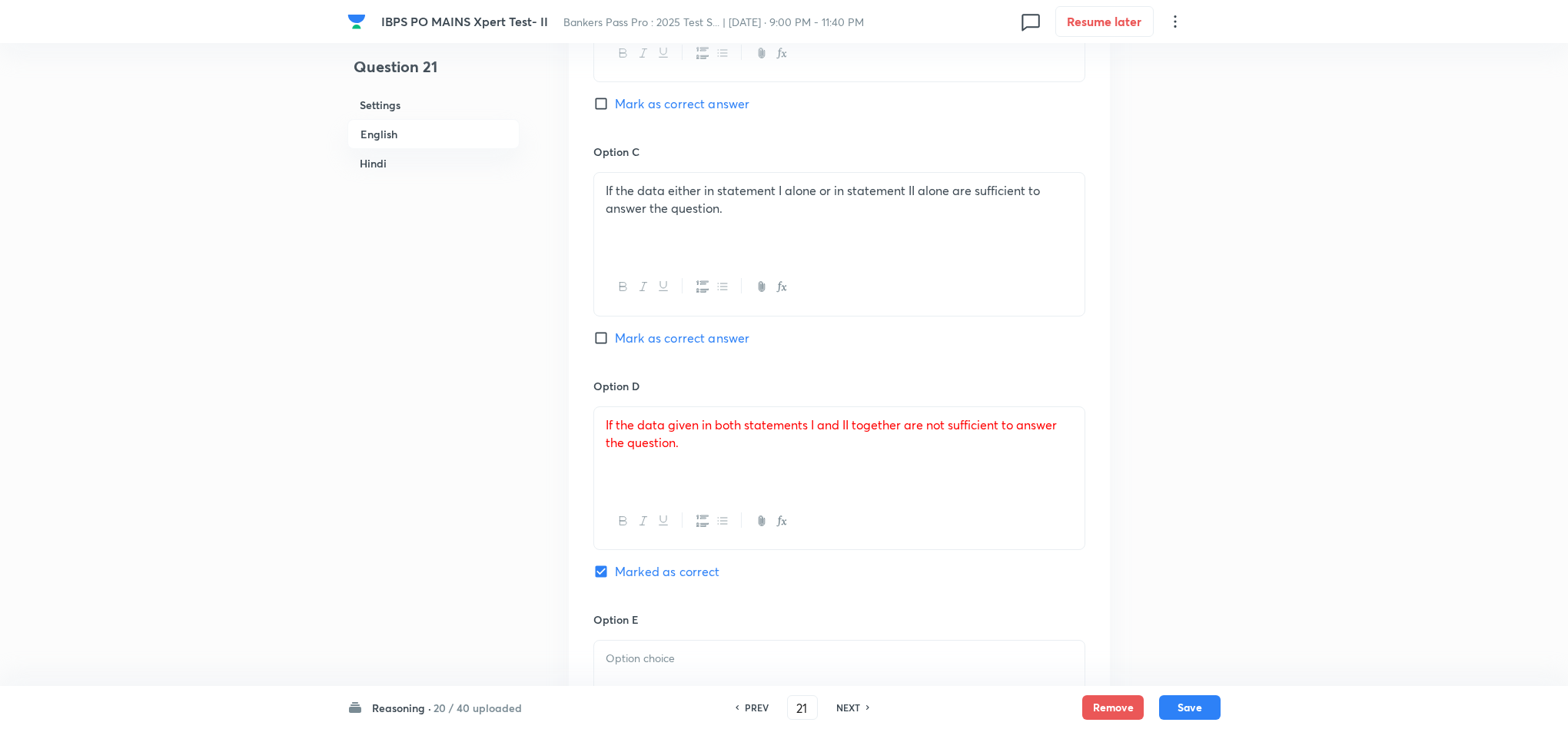
checkbox input "true"
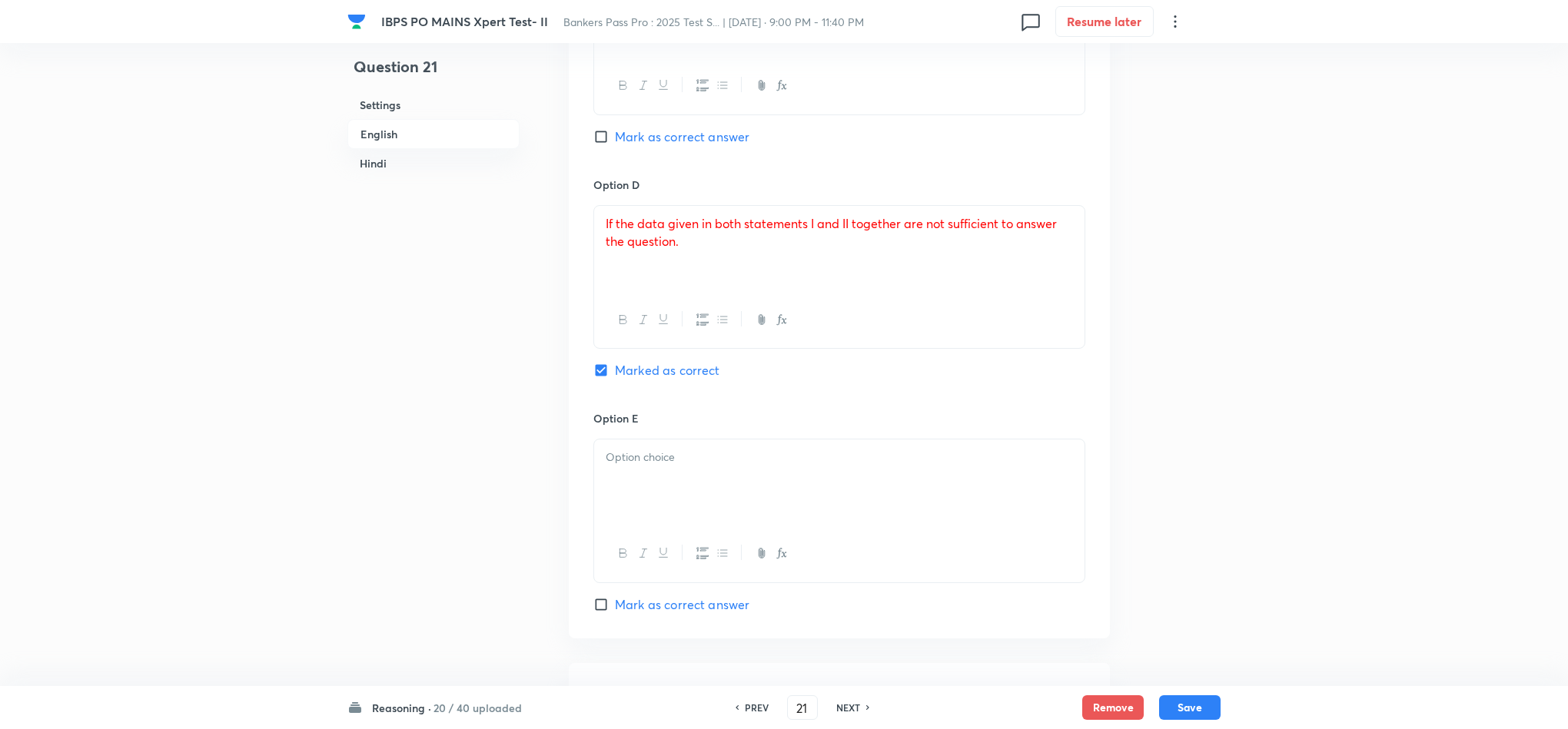
scroll to position [1613, 0]
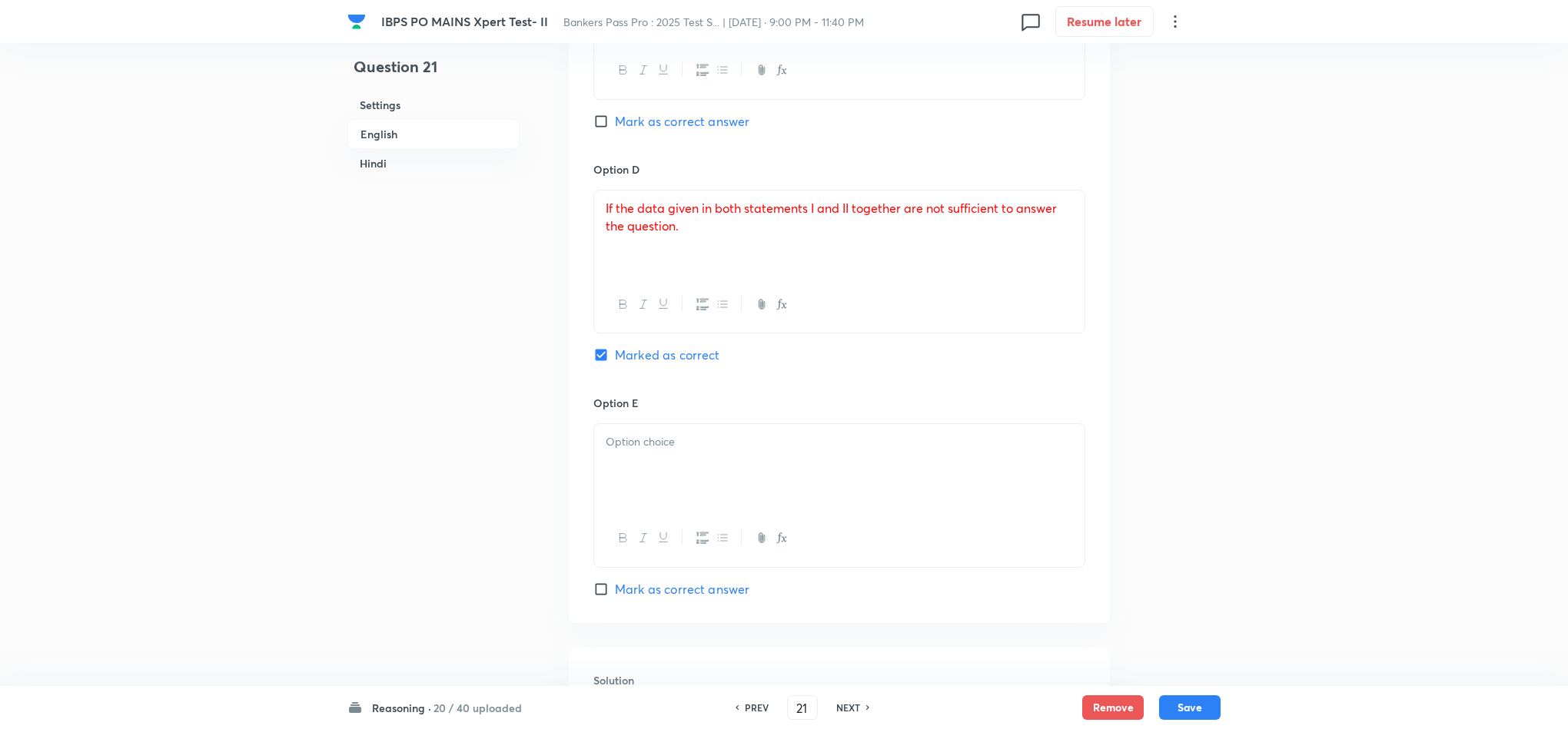
click at [663, 440] on p at bounding box center [839, 442] width 467 height 17
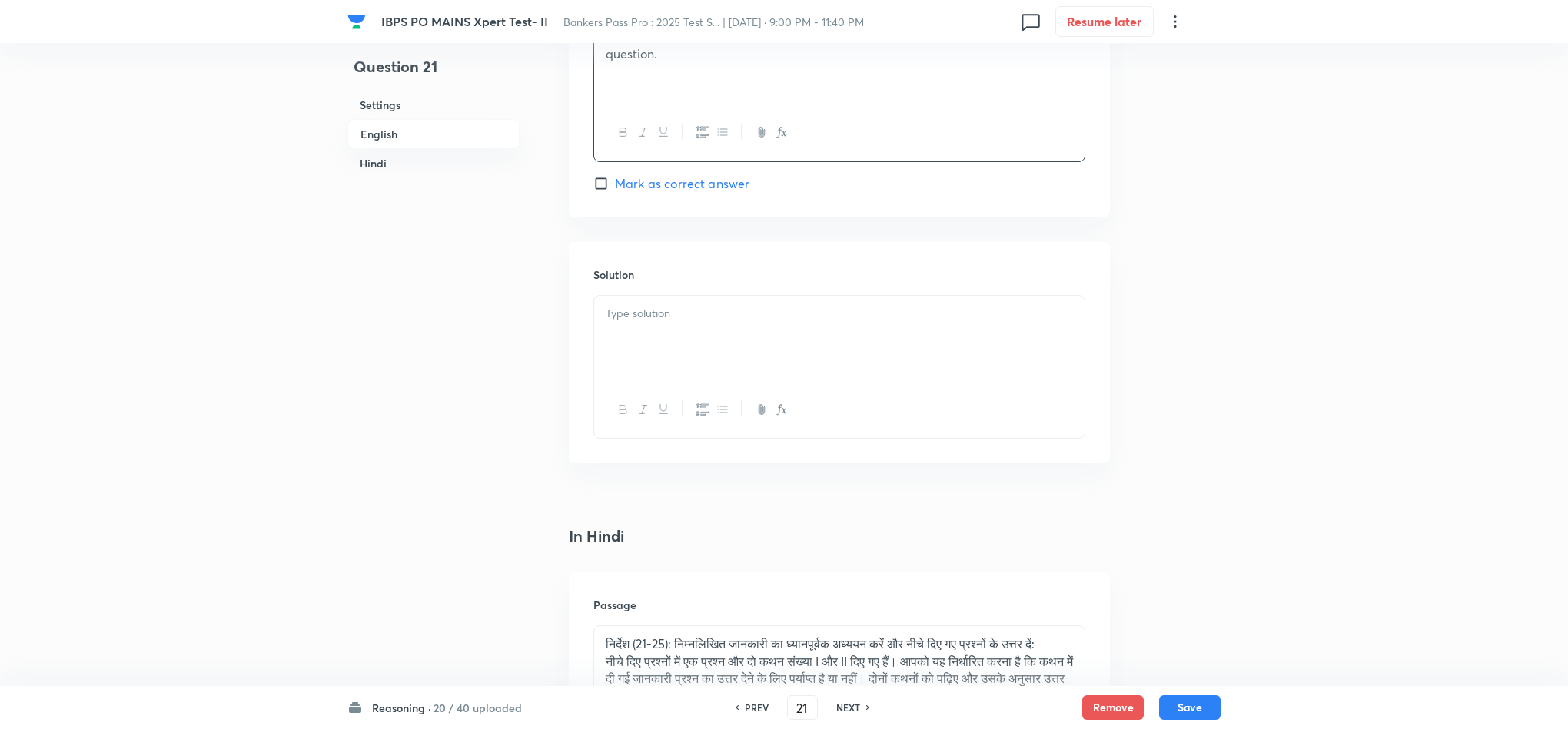
scroll to position [2073, 0]
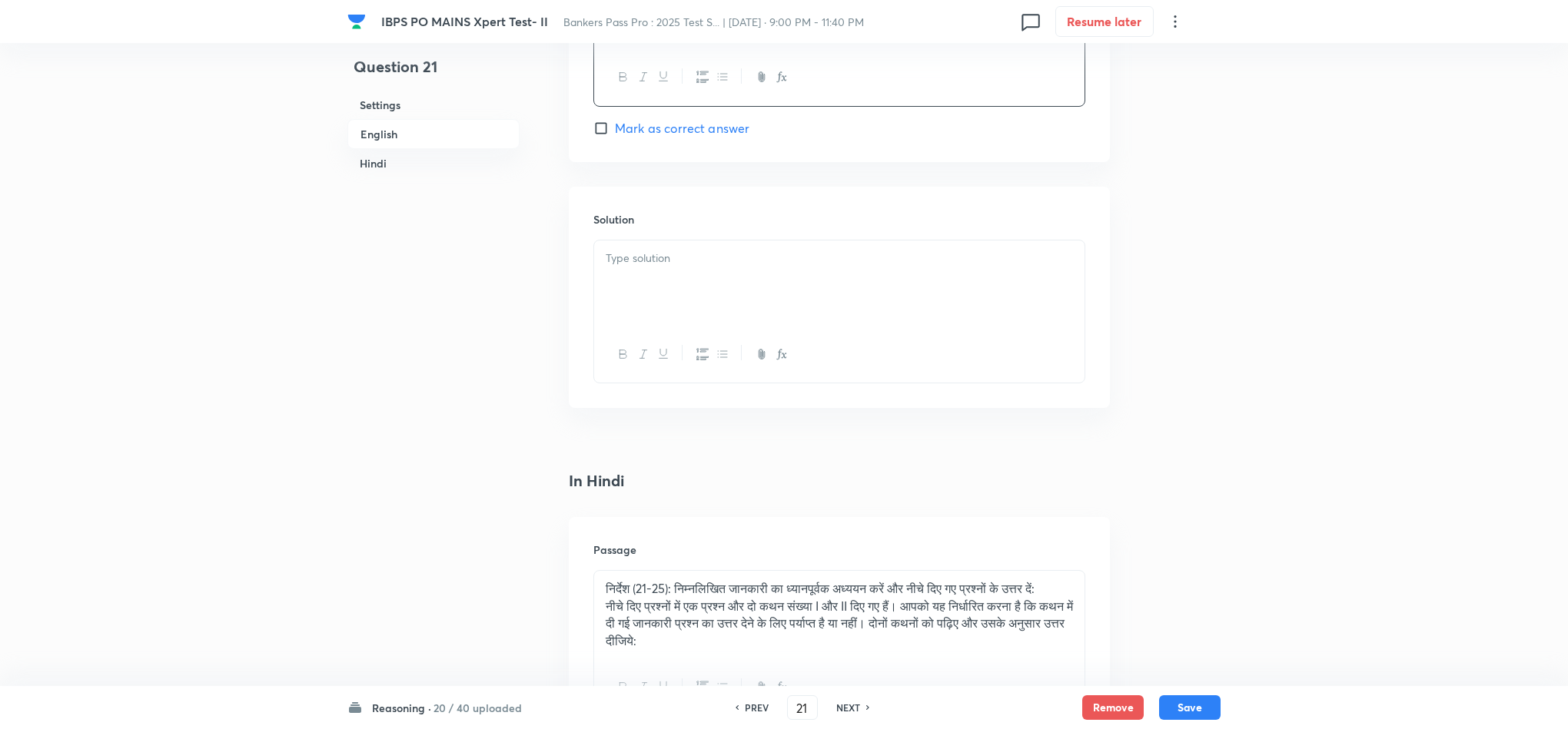
drag, startPoint x: 682, startPoint y: 334, endPoint x: 683, endPoint y: 303, distance: 31.0
click at [682, 330] on div at bounding box center [839, 310] width 492 height 144
click at [671, 297] on div at bounding box center [839, 283] width 490 height 86
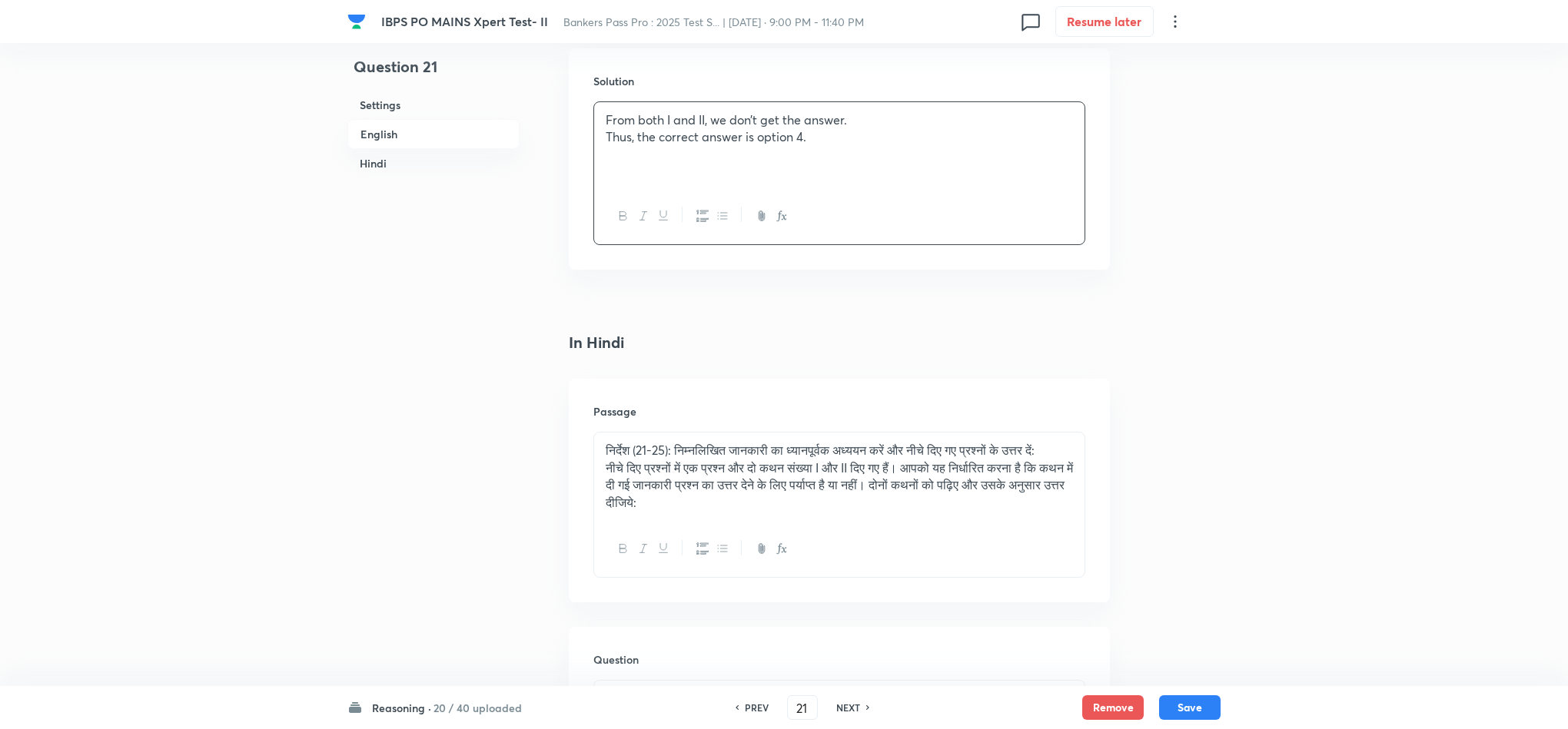
scroll to position [2650, 0]
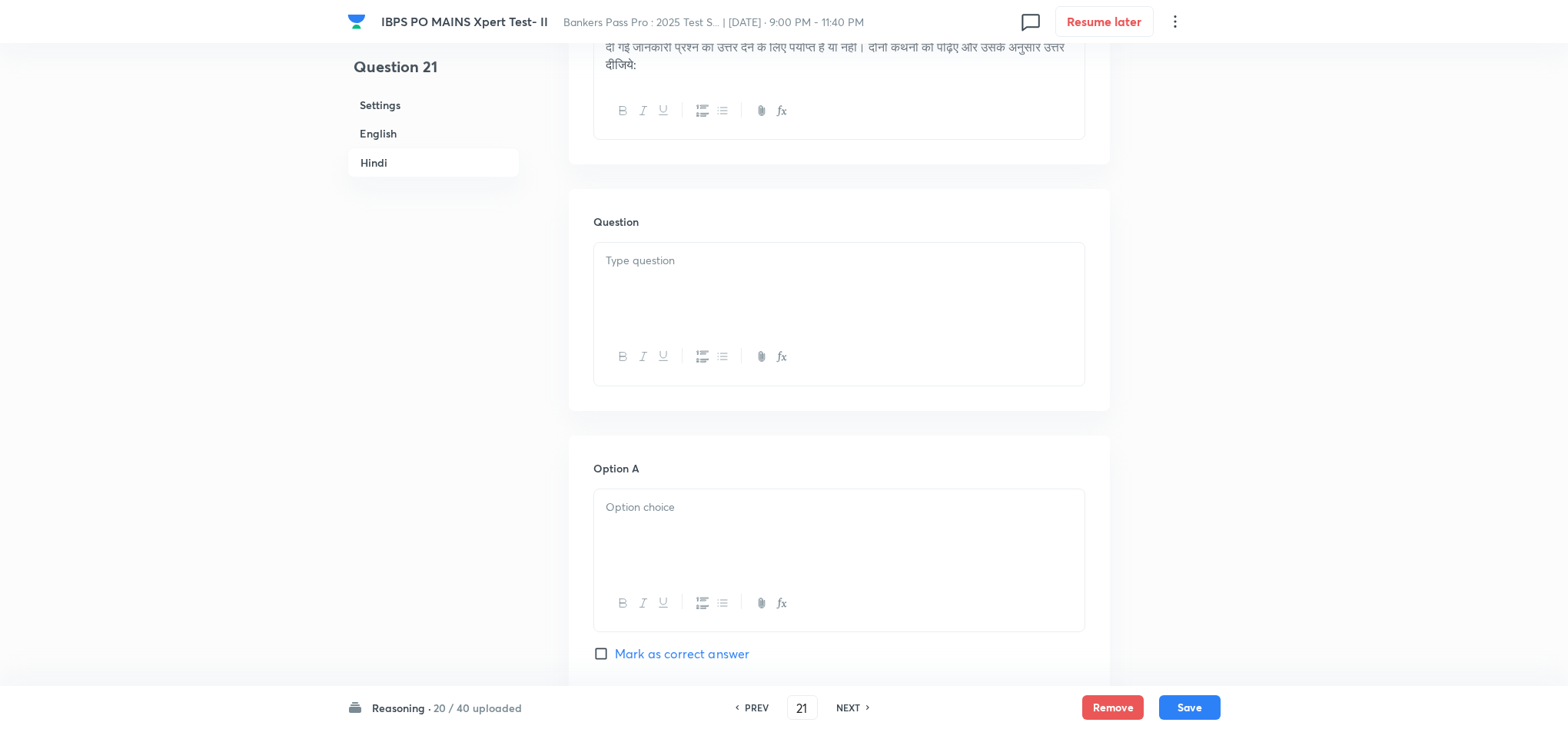
click at [646, 292] on div at bounding box center [839, 285] width 490 height 86
click at [625, 338] on div at bounding box center [839, 301] width 490 height 86
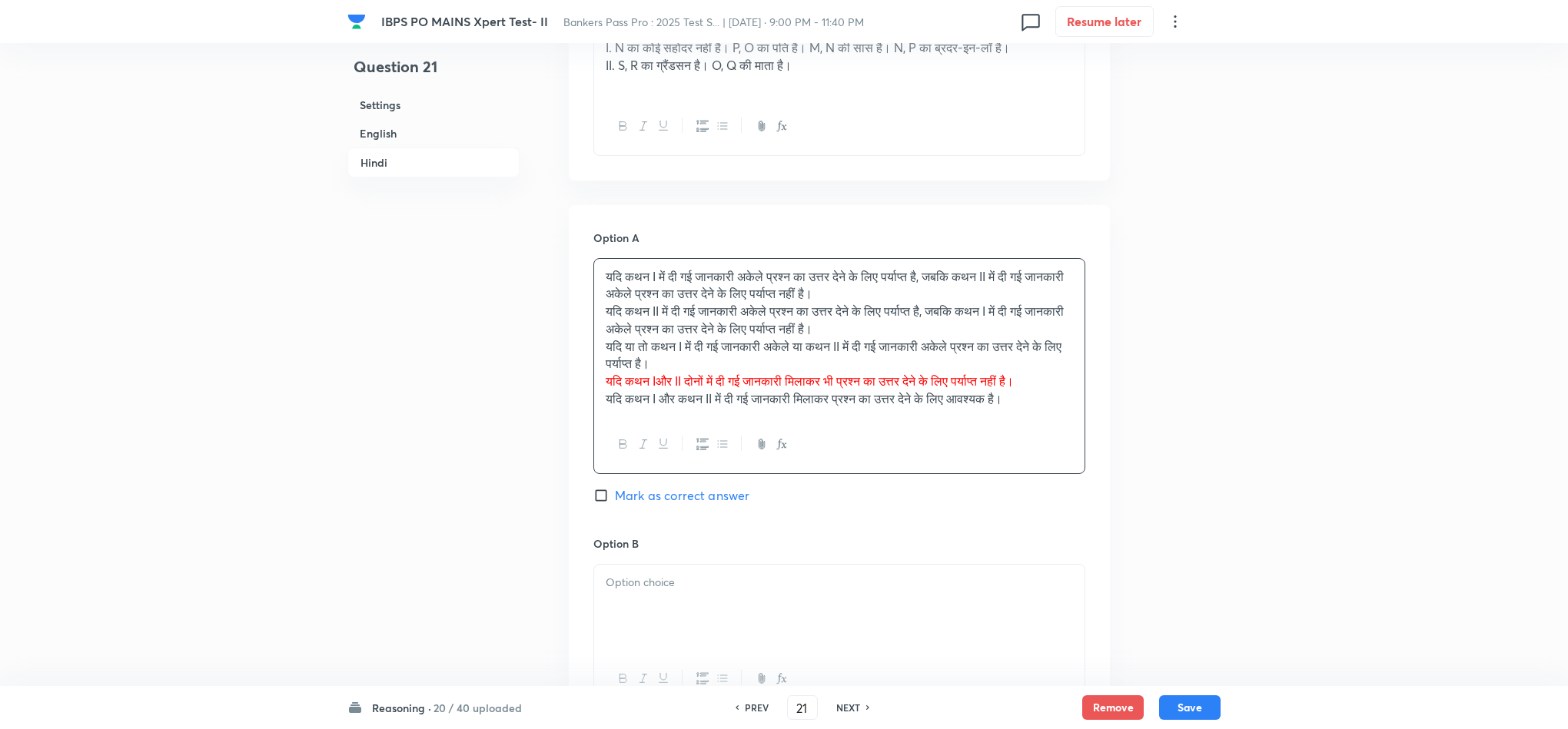
click at [604, 311] on div "यदि कथन I में दी गई जानकारी अकेले प्रश्न का उत्तर देने के लिए पर्याप्त है, जबकि…" at bounding box center [839, 338] width 490 height 158
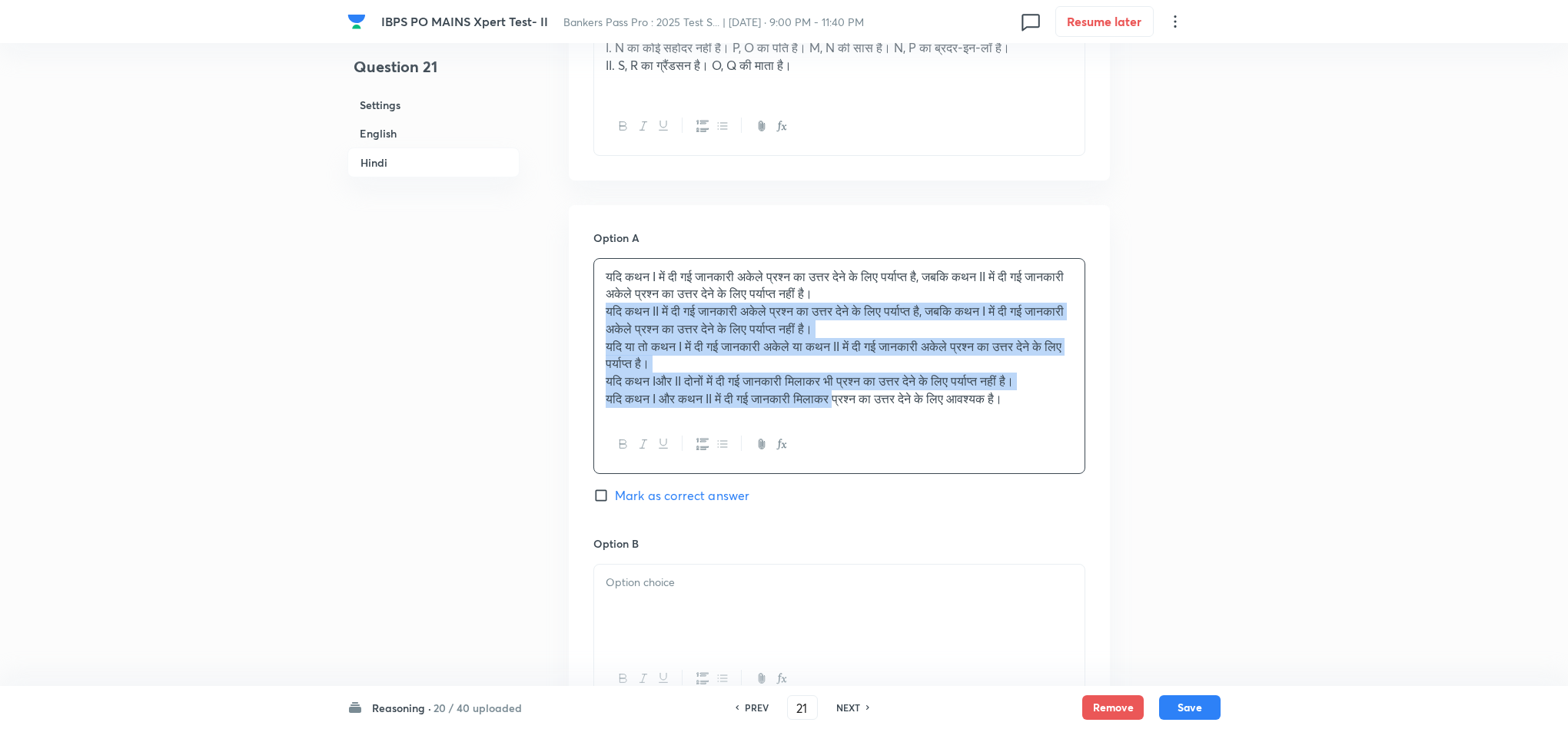
drag, startPoint x: 602, startPoint y: 318, endPoint x: 863, endPoint y: 484, distance: 309.3
click at [863, 484] on div "Option A यदि कथन I में दी गई जानकारी अकेले प्रश्न का उत्तर देने के लिए पर्याप्त…" at bounding box center [839, 382] width 492 height 306
drag, startPoint x: 605, startPoint y: 319, endPoint x: 991, endPoint y: 484, distance: 419.8
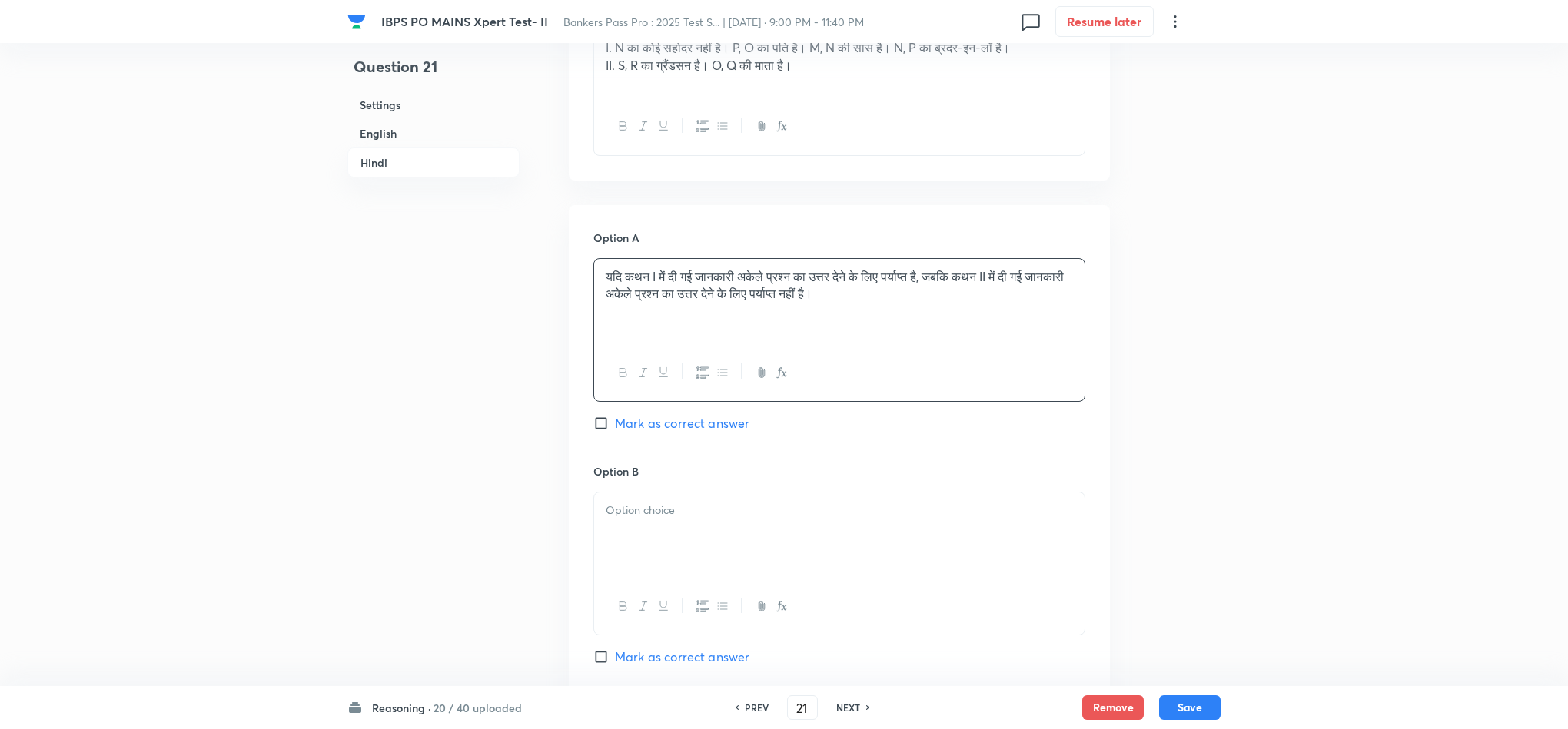
drag, startPoint x: 637, startPoint y: 564, endPoint x: 625, endPoint y: 558, distance: 13.4
click at [635, 564] on div at bounding box center [839, 535] width 490 height 86
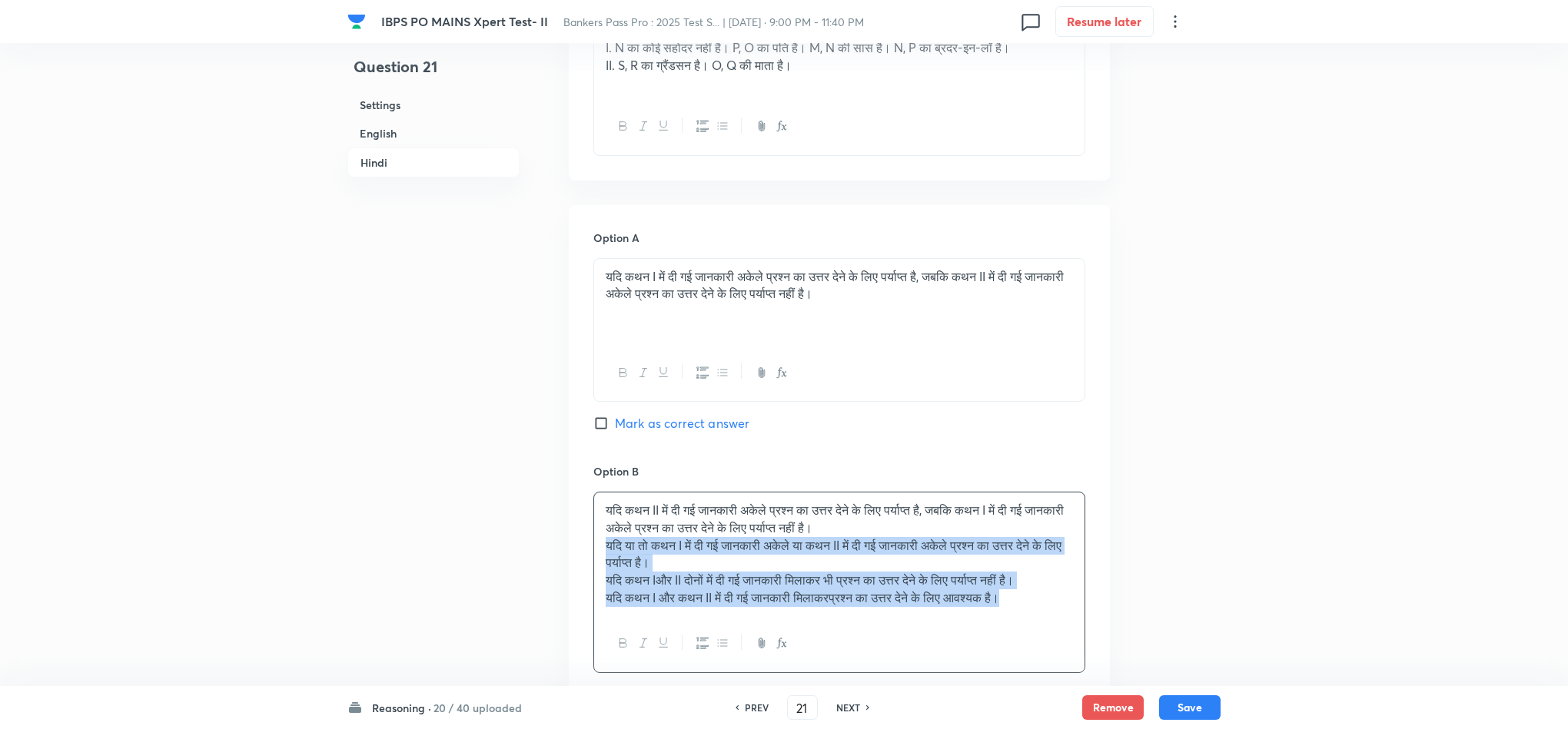
drag, startPoint x: 610, startPoint y: 556, endPoint x: 1107, endPoint y: 664, distance: 508.6
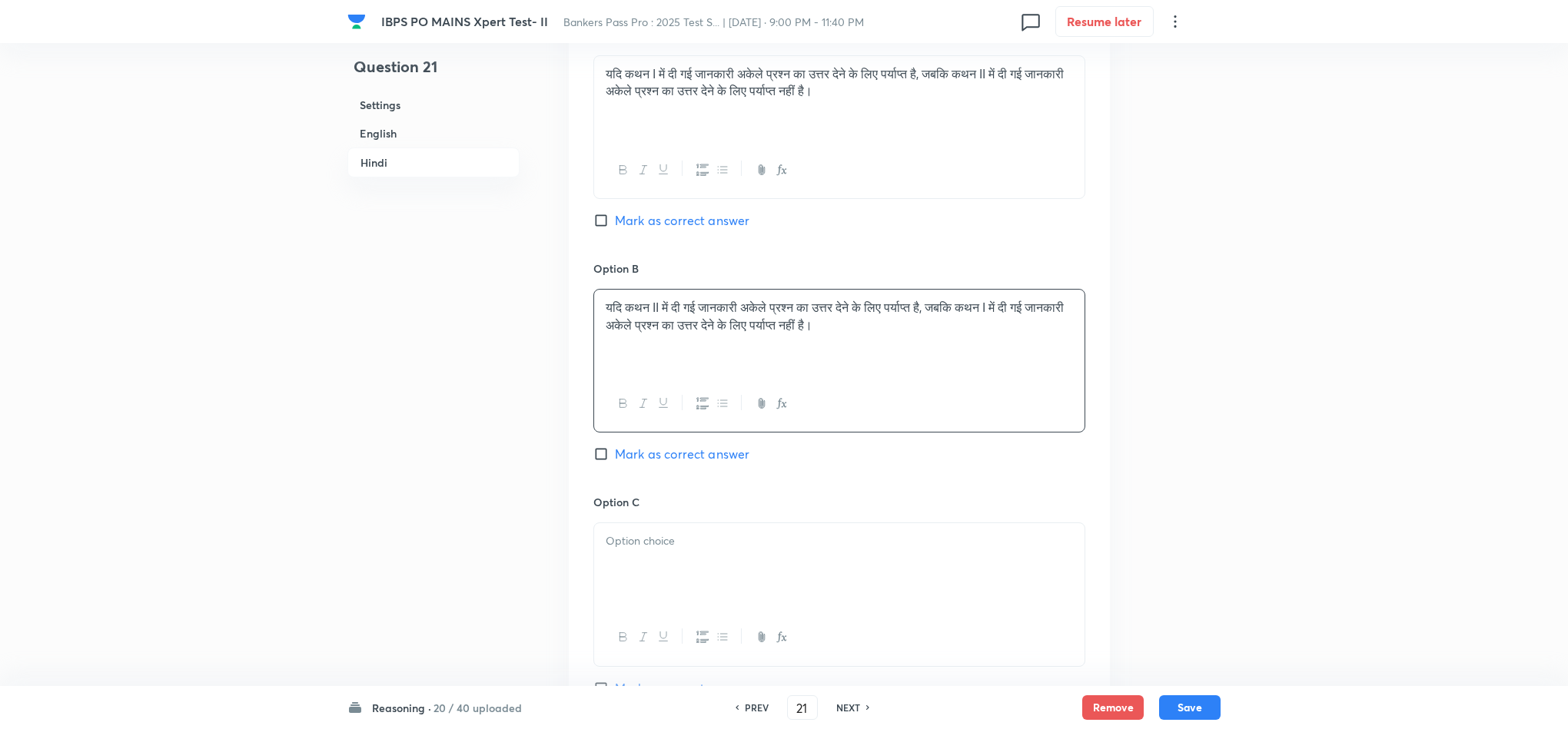
scroll to position [3111, 0]
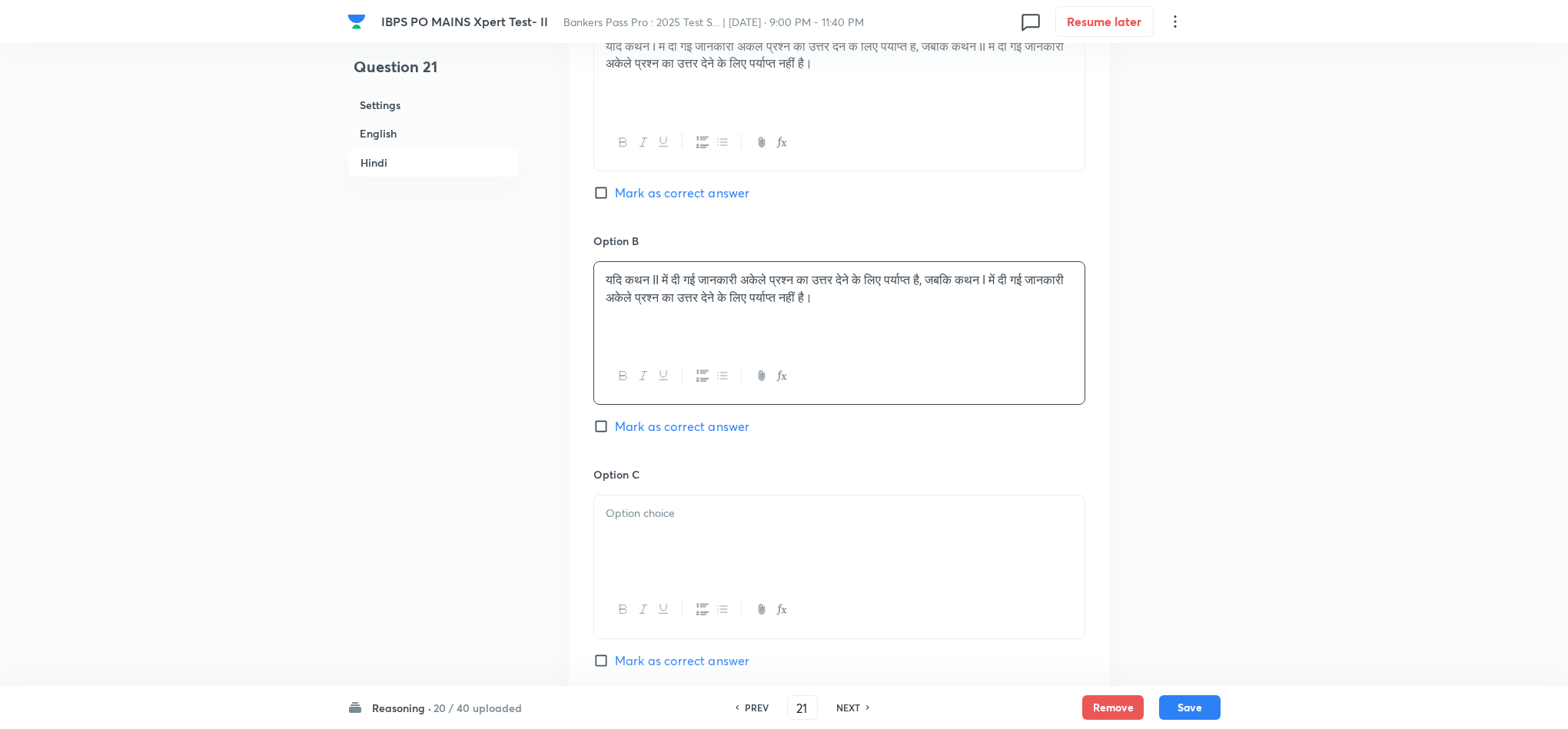
click at [607, 514] on div at bounding box center [839, 538] width 490 height 86
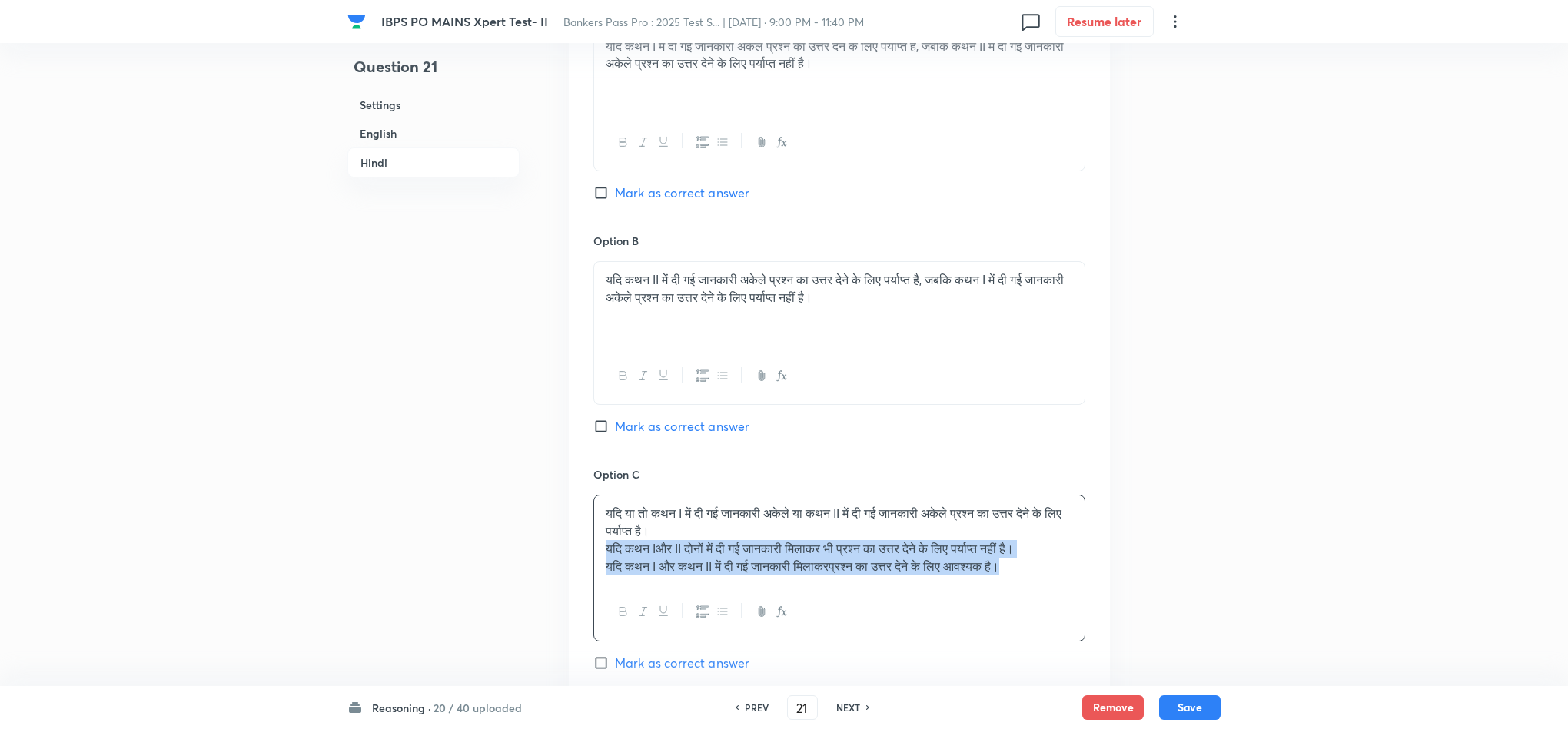
drag, startPoint x: 604, startPoint y: 563, endPoint x: 1125, endPoint y: 620, distance: 524.1
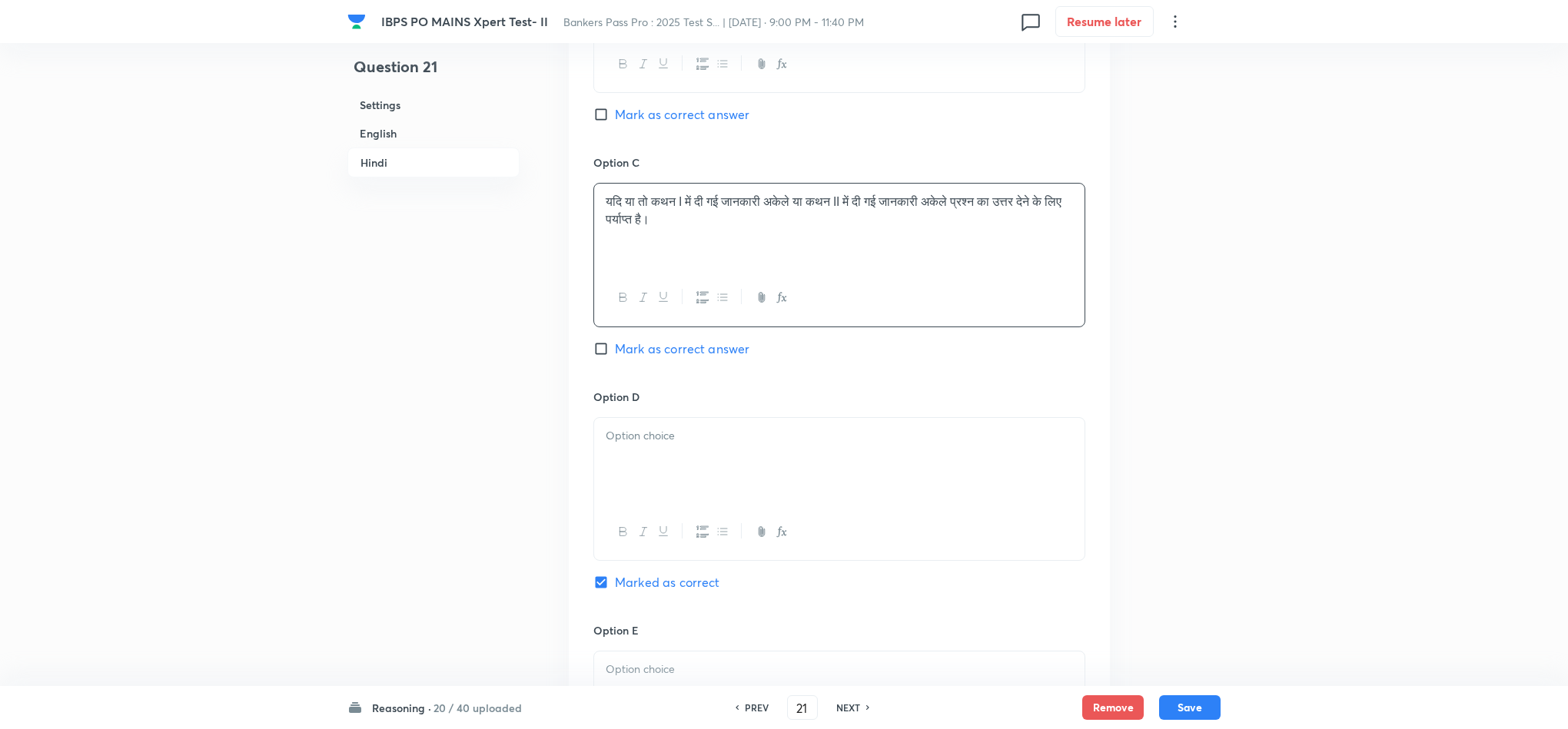
scroll to position [3456, 0]
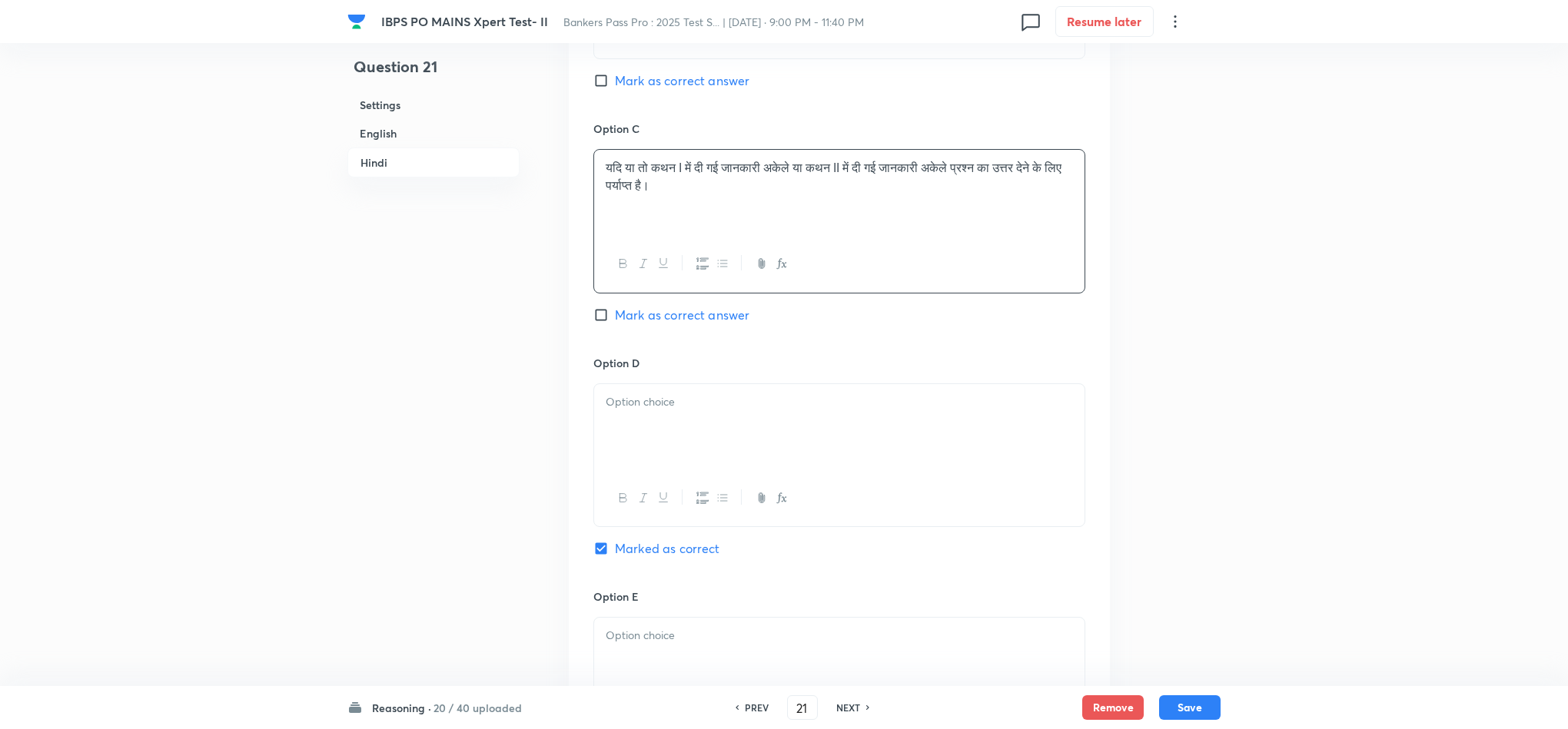
click at [611, 454] on div at bounding box center [839, 426] width 490 height 86
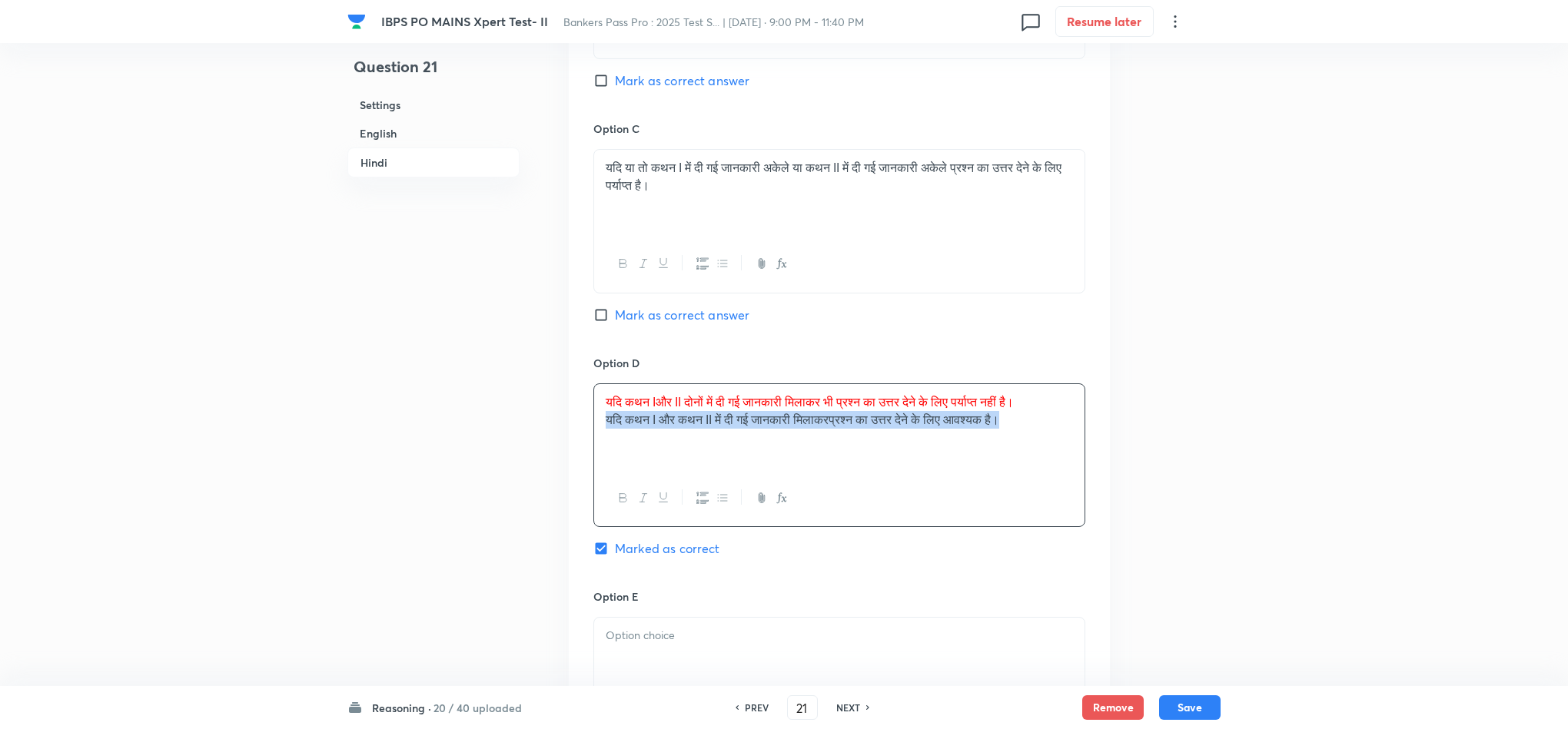
drag, startPoint x: 602, startPoint y: 438, endPoint x: 1027, endPoint y: 500, distance: 429.5
click at [1059, 499] on div "यदि कथन Iऔर II दोनों में दी गई जानकारी मिलाकर भी प्रश्न का उत्तर देने के लिए पर…" at bounding box center [839, 454] width 492 height 144
click at [622, 644] on p at bounding box center [839, 635] width 467 height 17
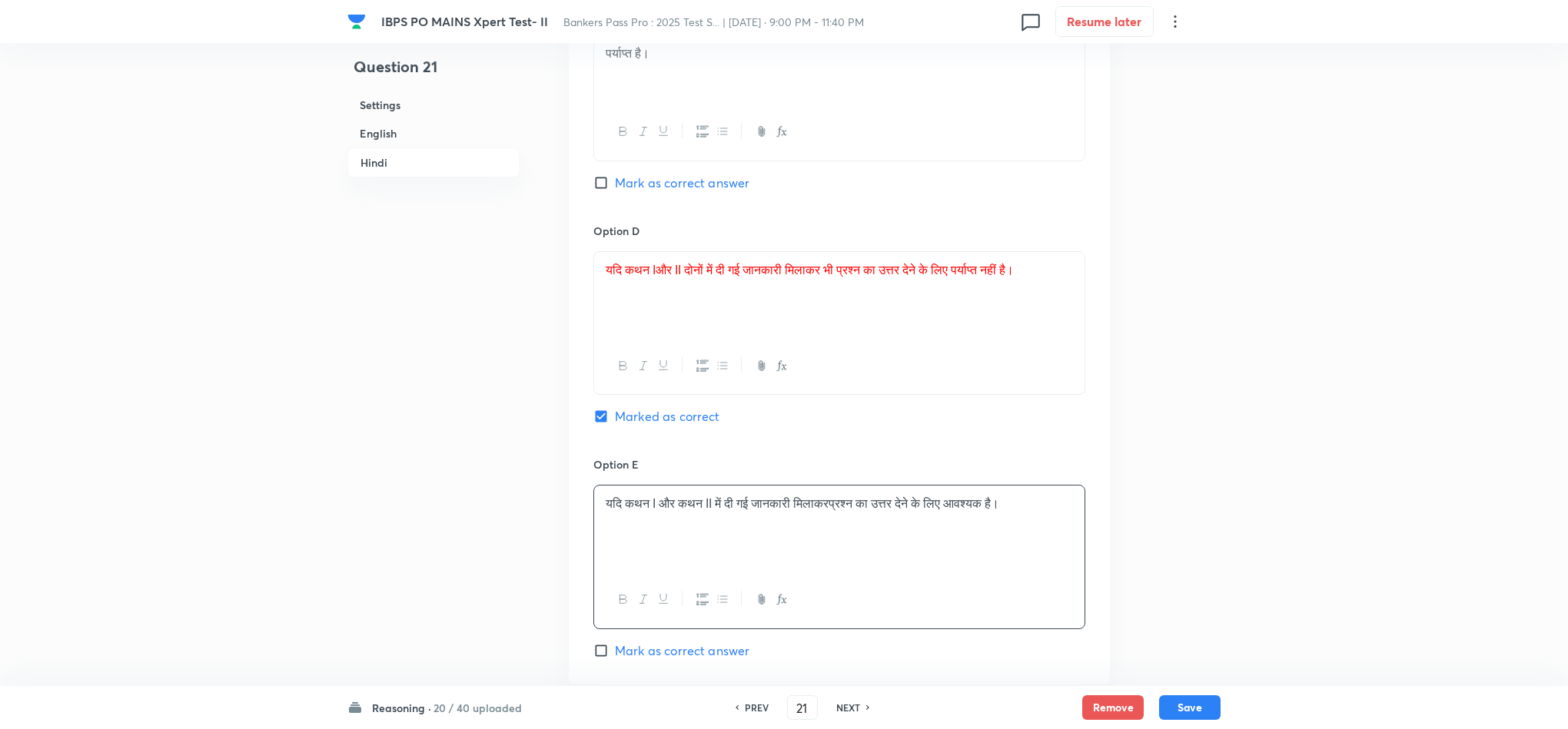
scroll to position [3801, 0]
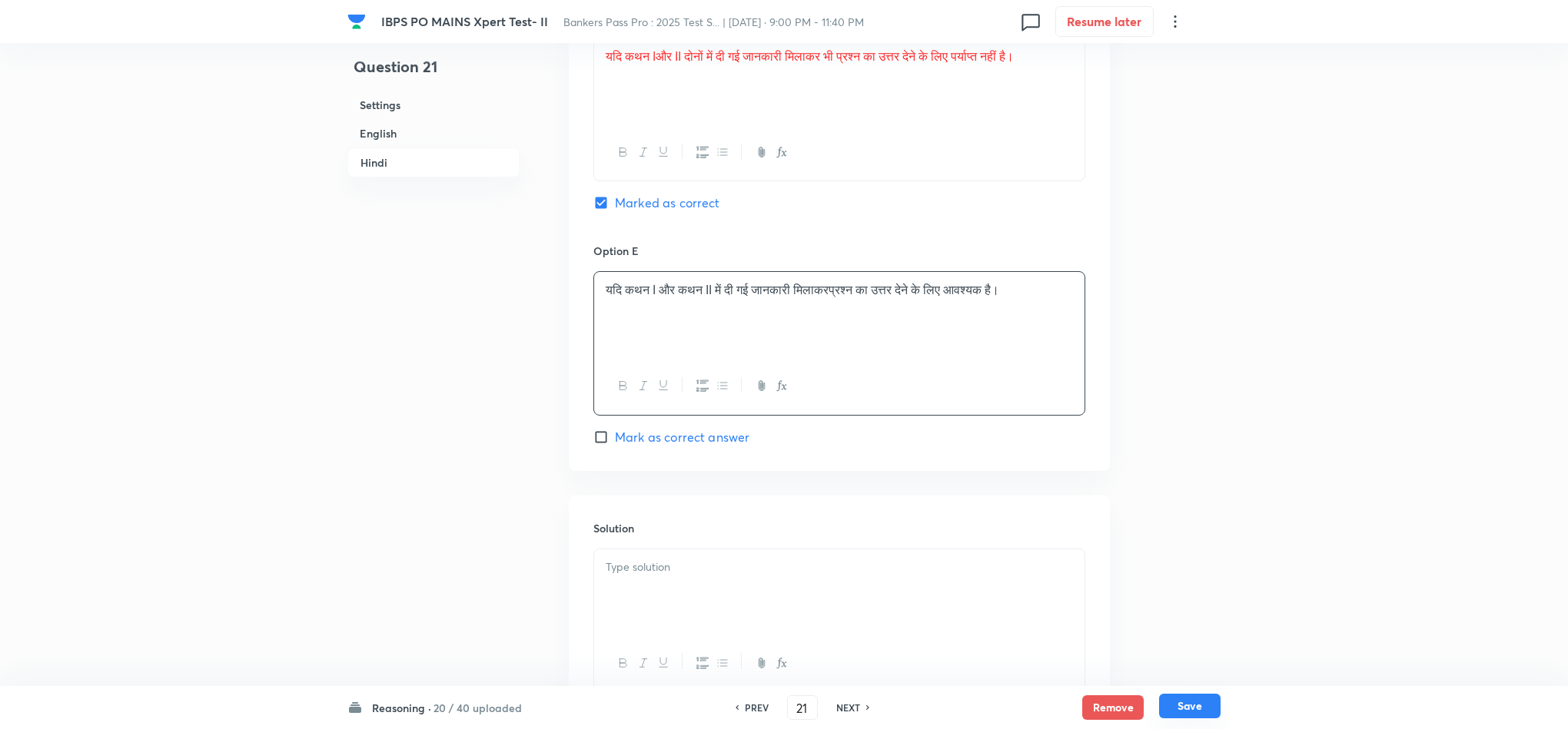
click at [1202, 708] on button "Save" at bounding box center [1190, 705] width 62 height 24
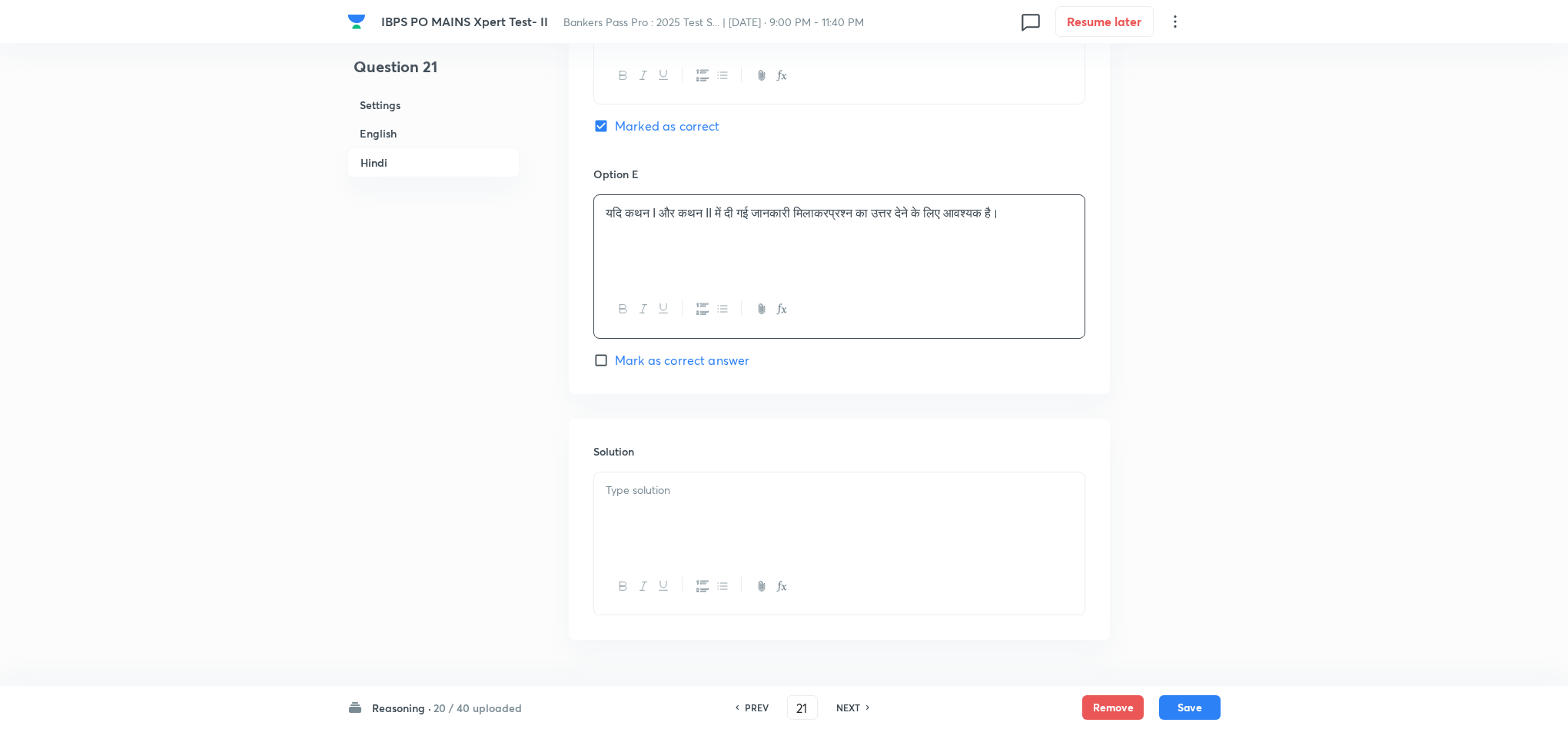
scroll to position [3937, 0]
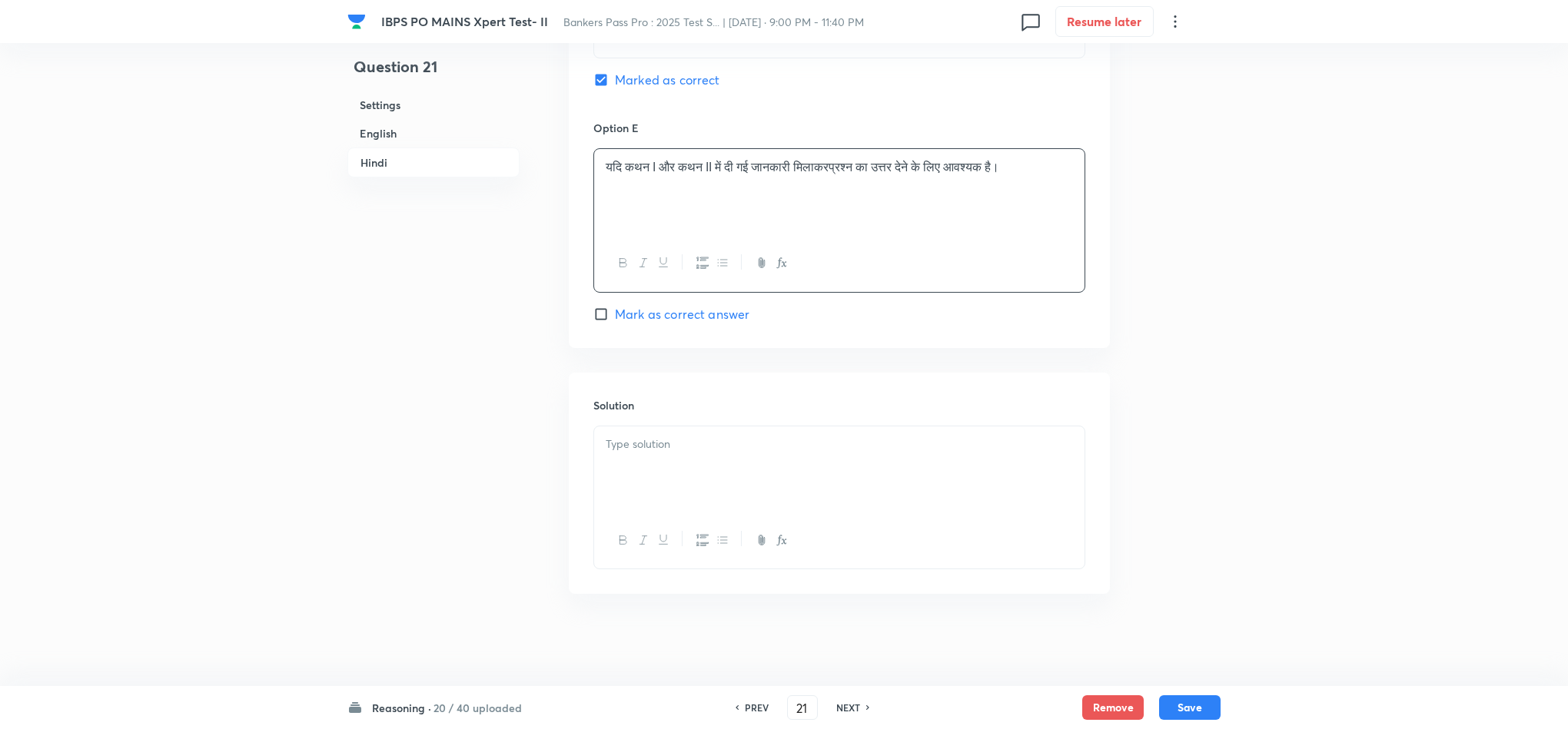
click at [823, 438] on p at bounding box center [839, 445] width 467 height 17
click at [1188, 699] on button "Save" at bounding box center [1190, 705] width 62 height 24
type input "22"
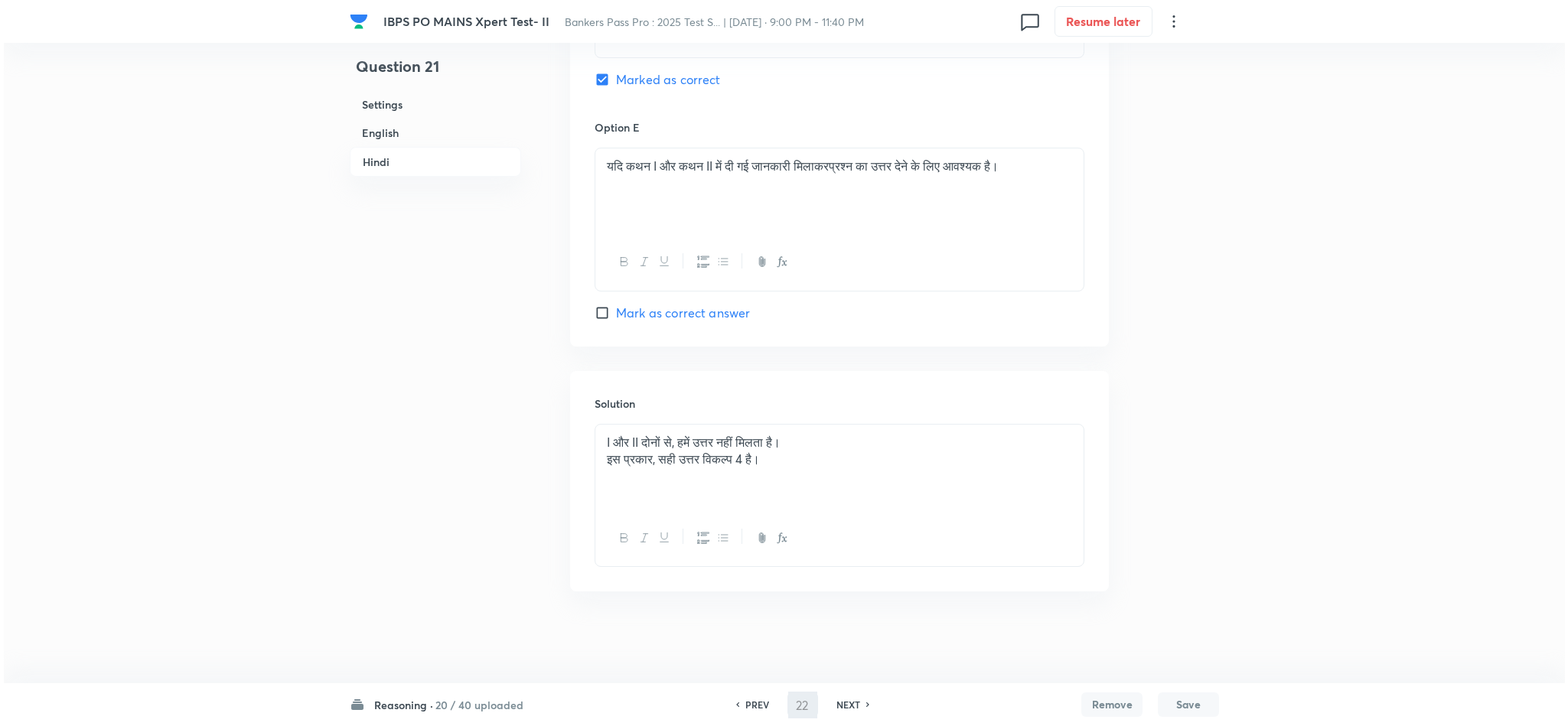
scroll to position [0, 0]
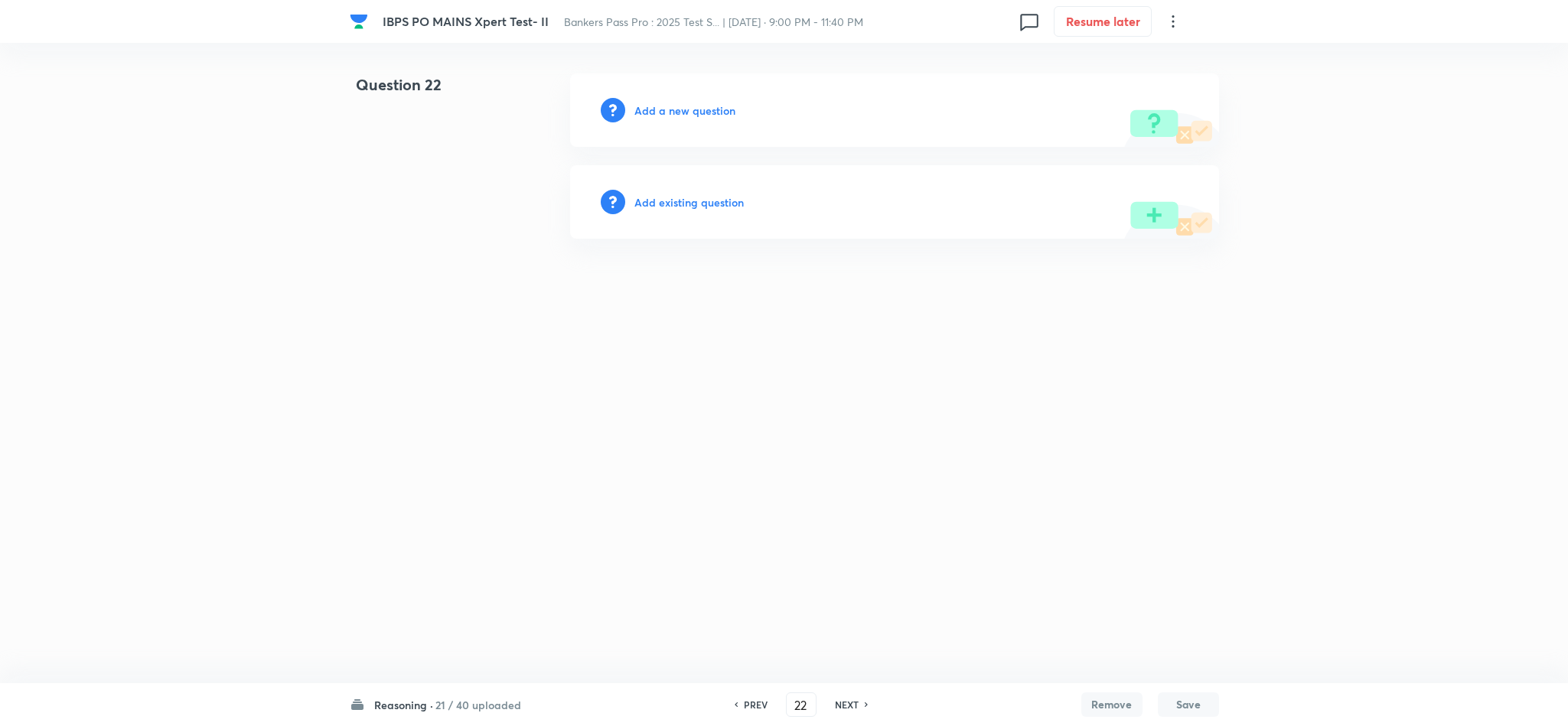
click at [1141, 312] on html "IBPS PO MAINS Xpert Test- II Bankers Pass Pro : 2025 Test S... | Sep 5, 2025 · …" at bounding box center [784, 156] width 1568 height 312
click at [1162, 312] on html "IBPS PO MAINS Xpert Test- II Bankers Pass Pro : 2025 Test S... | Sep 5, 2025 · …" at bounding box center [784, 156] width 1568 height 312
click at [1155, 312] on html "IBPS PO MAINS Xpert Test- II Bankers Pass Pro : 2025 Test S... | Sep 5, 2025 · …" at bounding box center [784, 156] width 1568 height 312
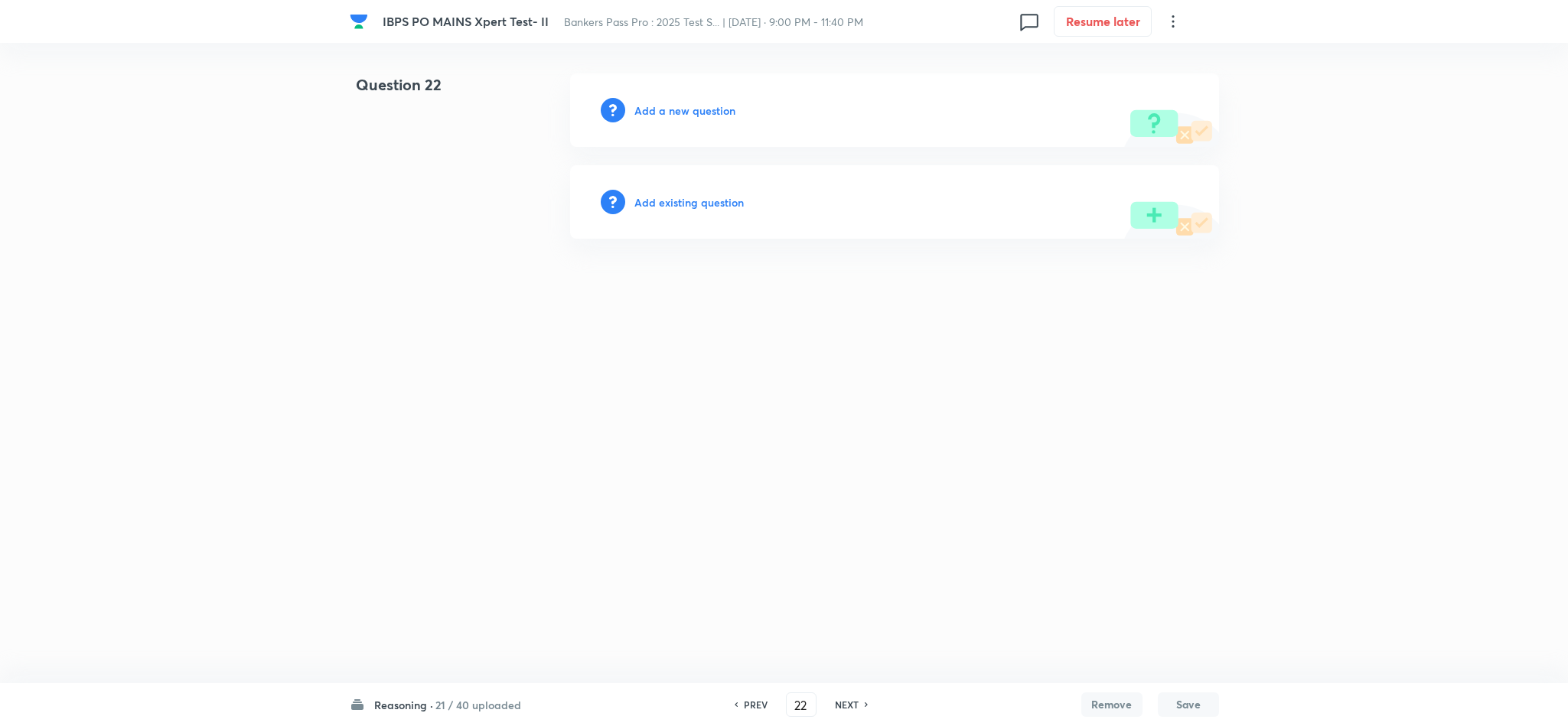
click at [1146, 312] on html "IBPS PO MAINS Xpert Test- II Bankers Pass Pro : 2025 Test S... | Sep 5, 2025 · …" at bounding box center [784, 156] width 1568 height 312
click at [1145, 312] on html "IBPS PO MAINS Xpert Test- II Bankers Pass Pro : 2025 Test S... | Sep 5, 2025 · …" at bounding box center [784, 156] width 1568 height 312
click at [1126, 312] on html "IBPS PO MAINS Xpert Test- II Bankers Pass Pro : 2025 Test S... | Sep 5, 2025 · …" at bounding box center [784, 156] width 1568 height 312
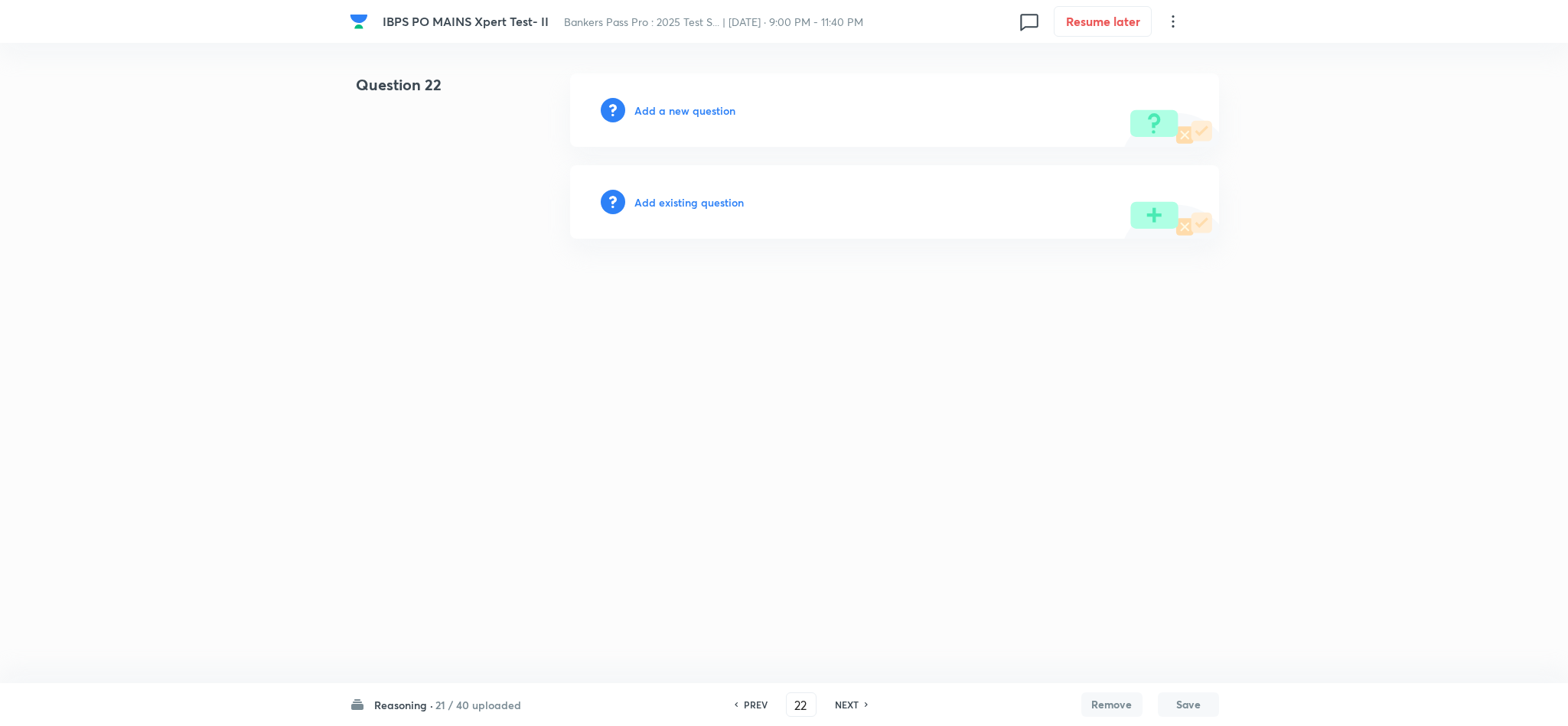
click at [1126, 312] on html "IBPS PO MAINS Xpert Test- II Bankers Pass Pro : 2025 Test S... | Sep 5, 2025 · …" at bounding box center [784, 156] width 1568 height 312
click at [1100, 312] on html "IBPS PO MAINS Xpert Test- II Bankers Pass Pro : 2025 Test S... | Sep 5, 2025 · …" at bounding box center [784, 156] width 1568 height 312
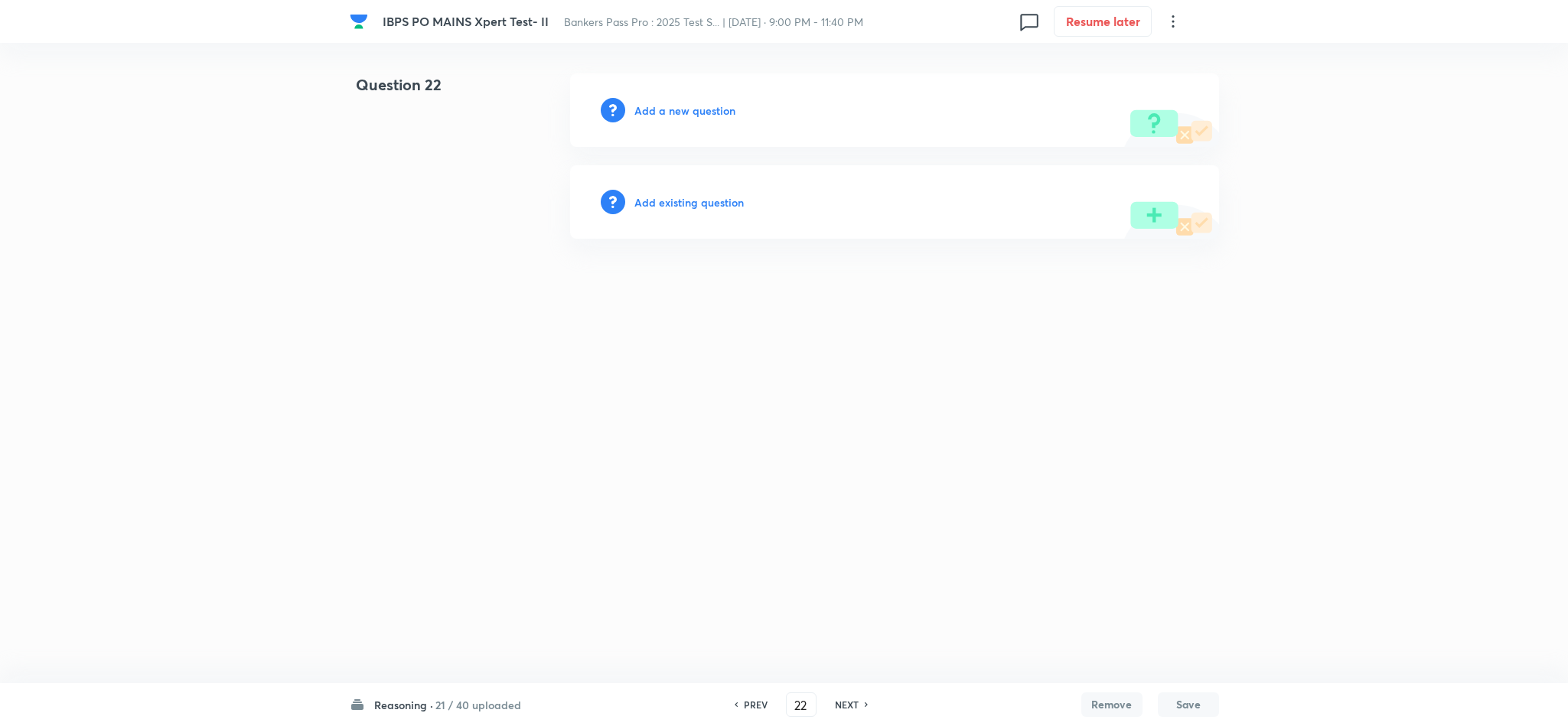
click at [694, 104] on h6 "Add a new question" at bounding box center [684, 110] width 101 height 16
click at [694, 104] on h6 "Choose a question type" at bounding box center [693, 110] width 118 height 16
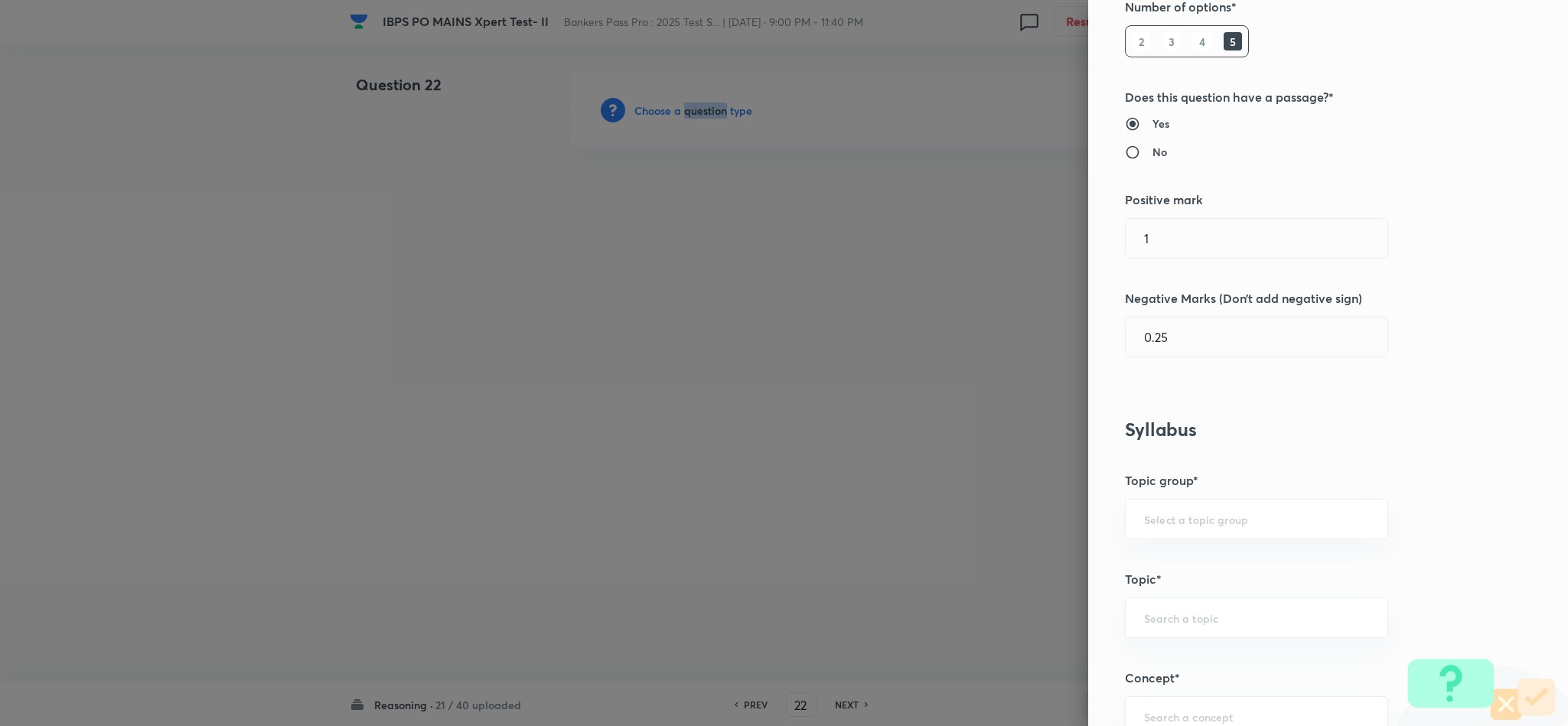
scroll to position [689, 0]
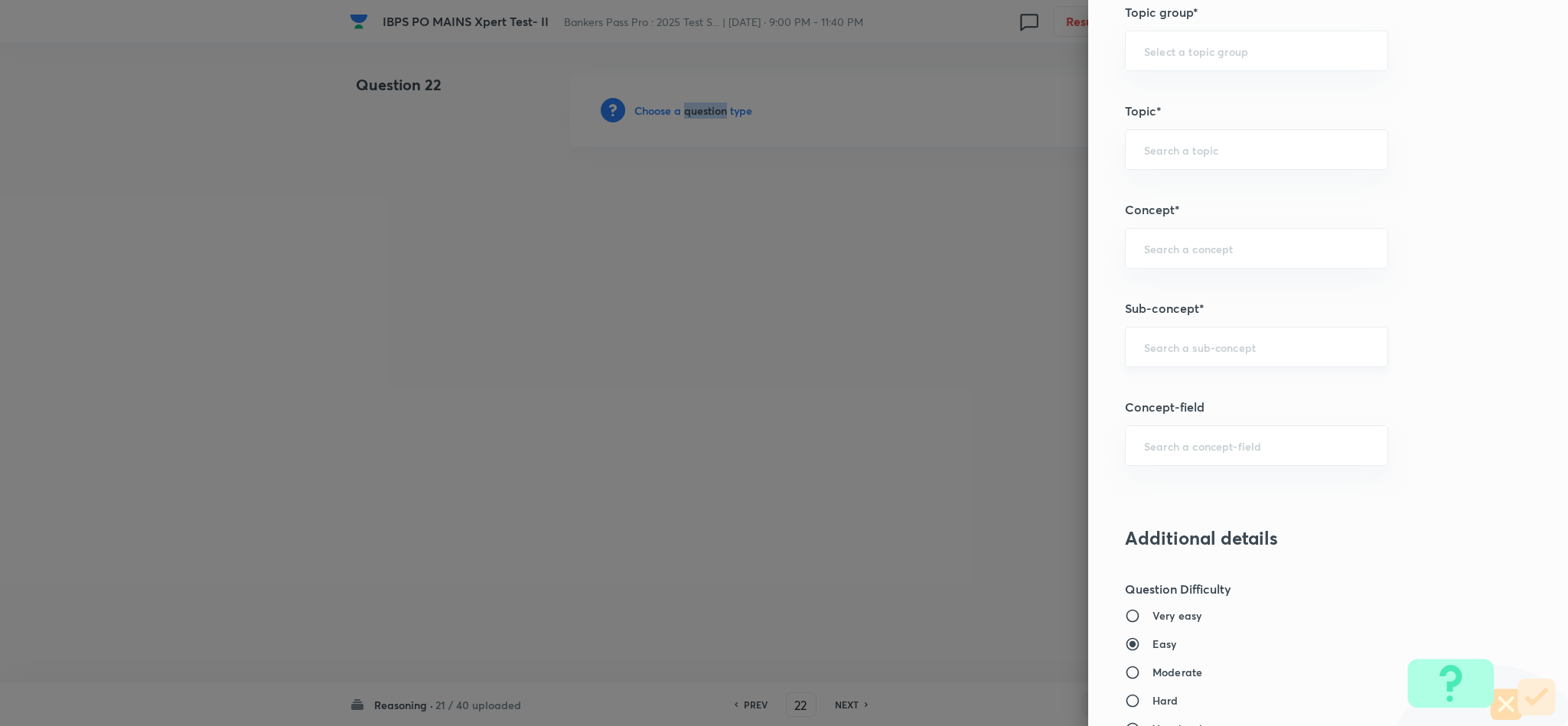
click at [1247, 363] on div "​" at bounding box center [1257, 347] width 263 height 40
click at [1226, 391] on li "Data Sufficiency" at bounding box center [1239, 395] width 261 height 28
type input "Data Sufficiency"
type input "Reasoning"
type input "Verbal Reasoning"
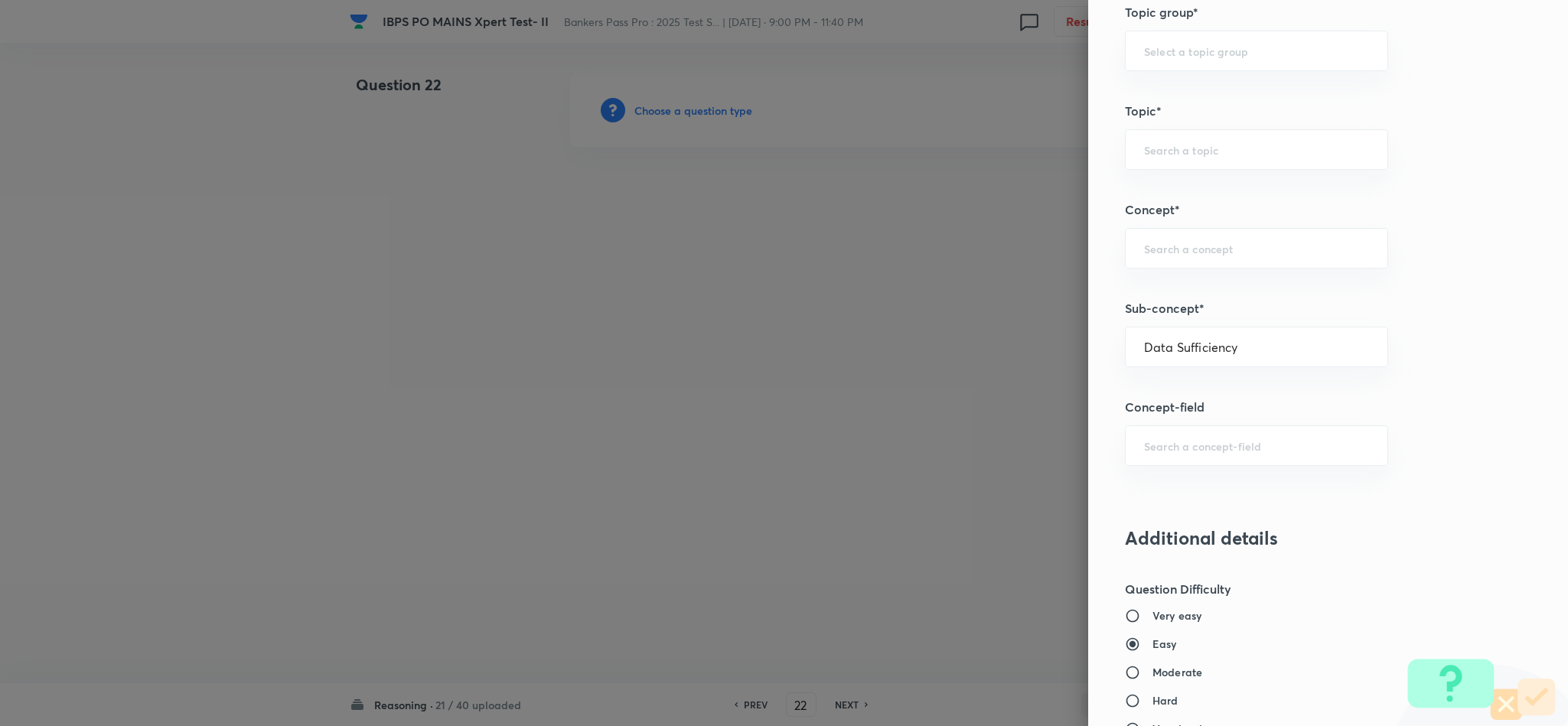
type input "Data Sufficiency"
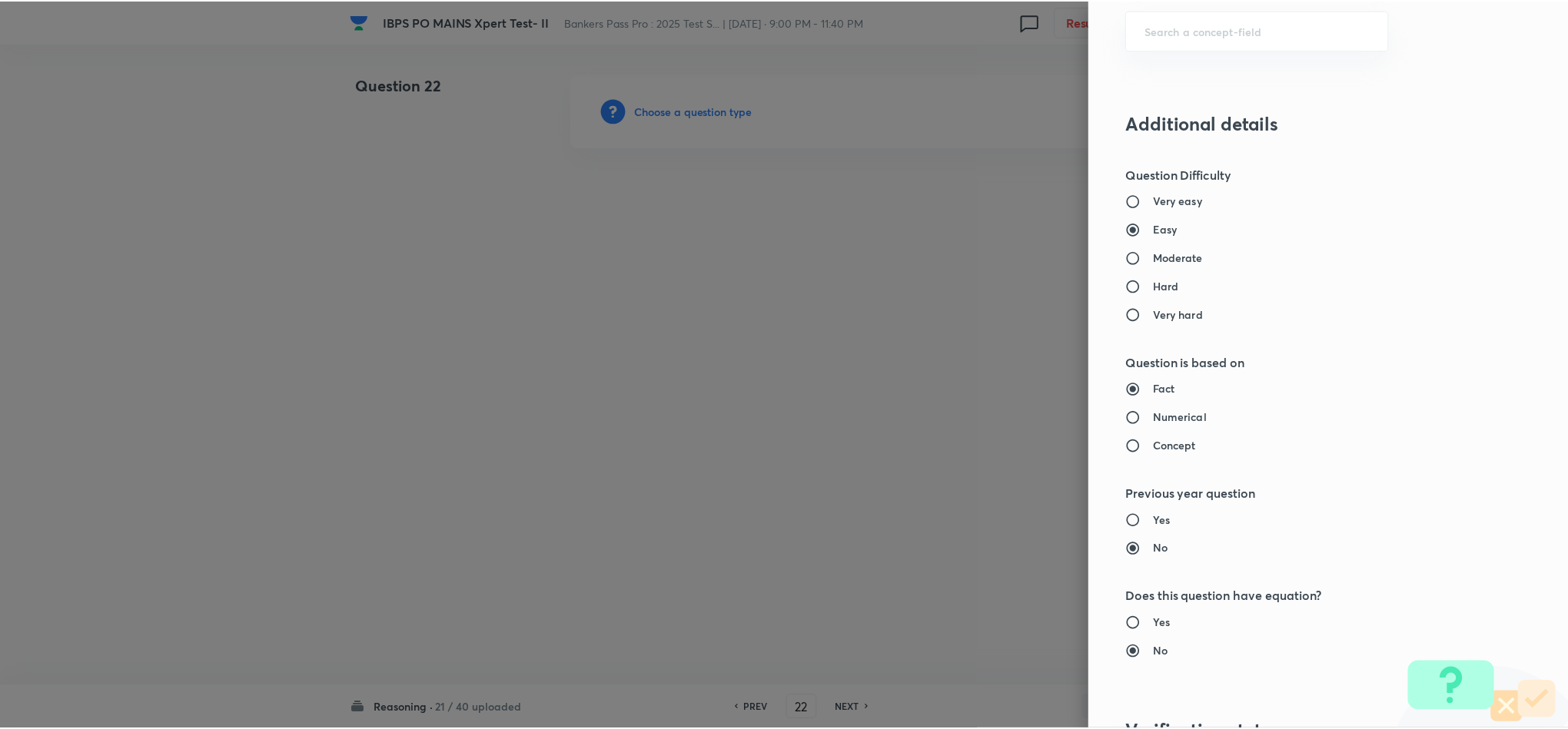
scroll to position [1369, 0]
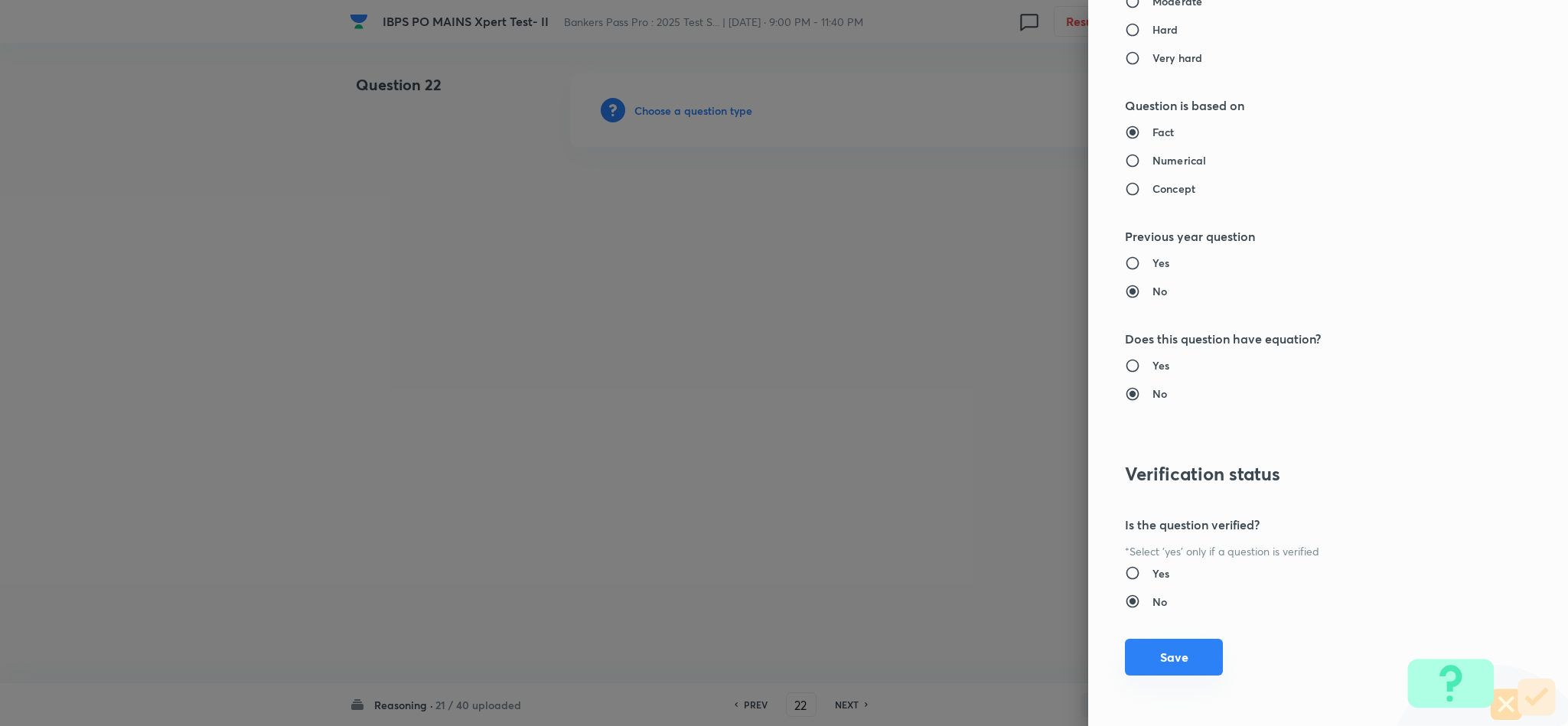
click at [1141, 666] on button "Save" at bounding box center [1174, 657] width 98 height 36
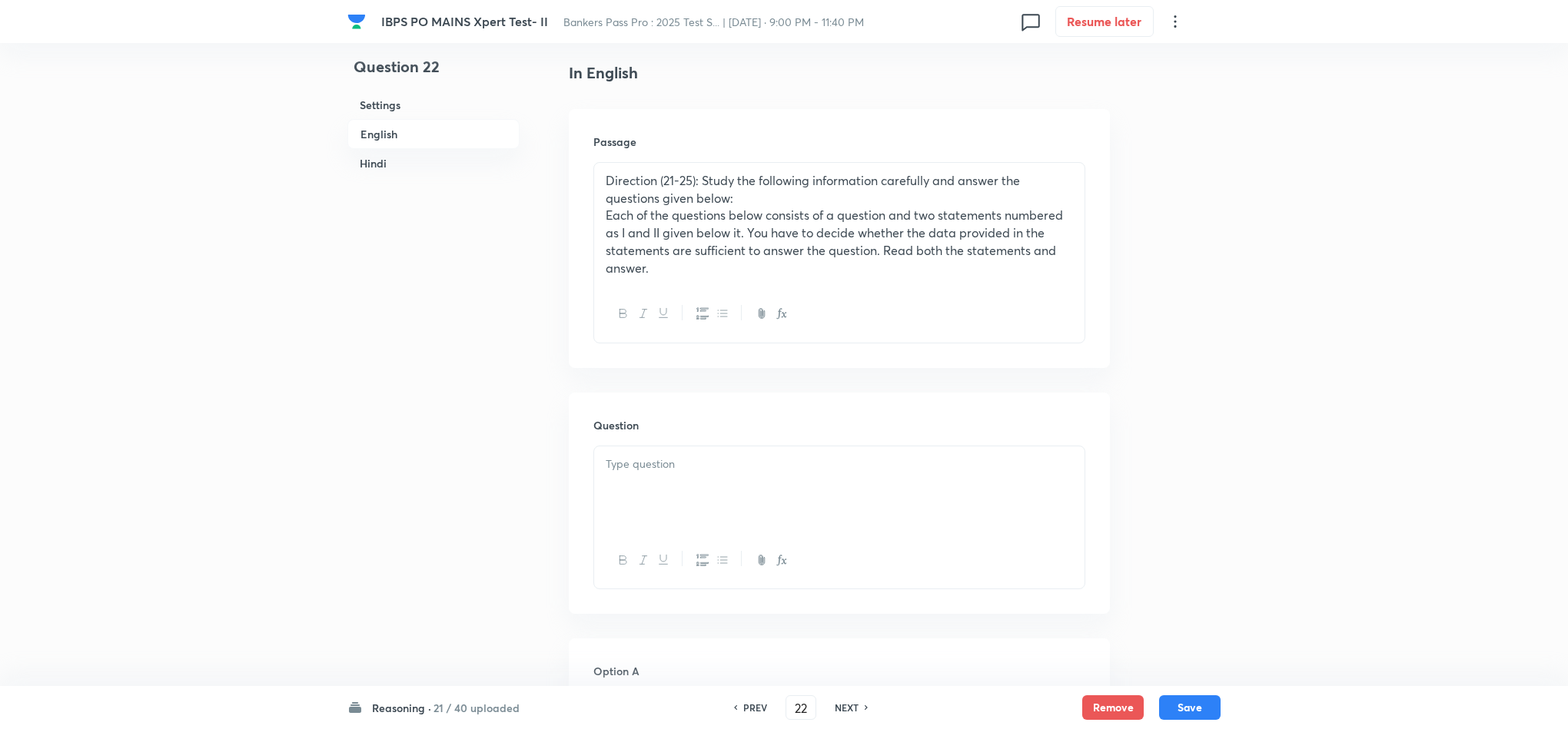
scroll to position [461, 0]
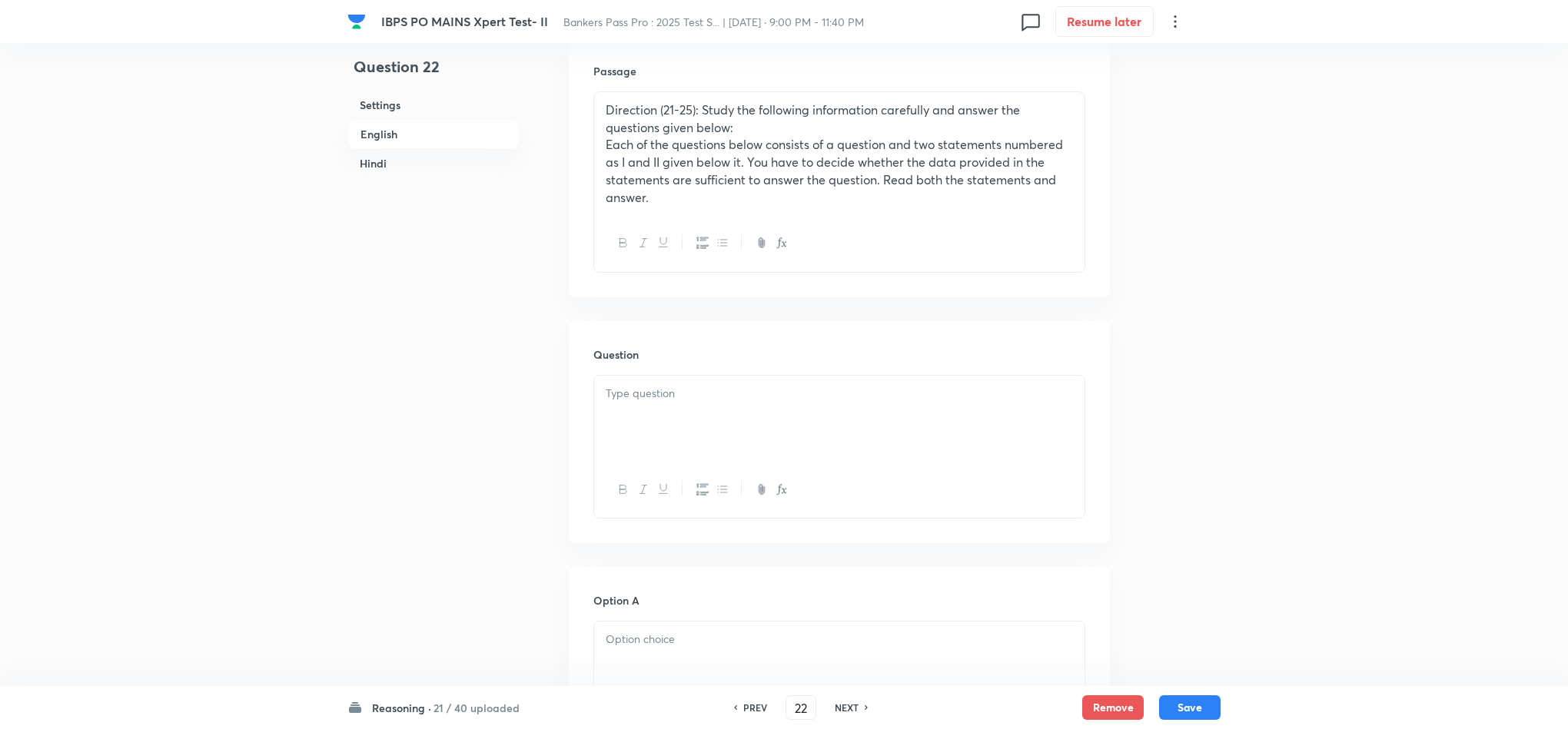
click at [652, 404] on div at bounding box center [839, 418] width 490 height 86
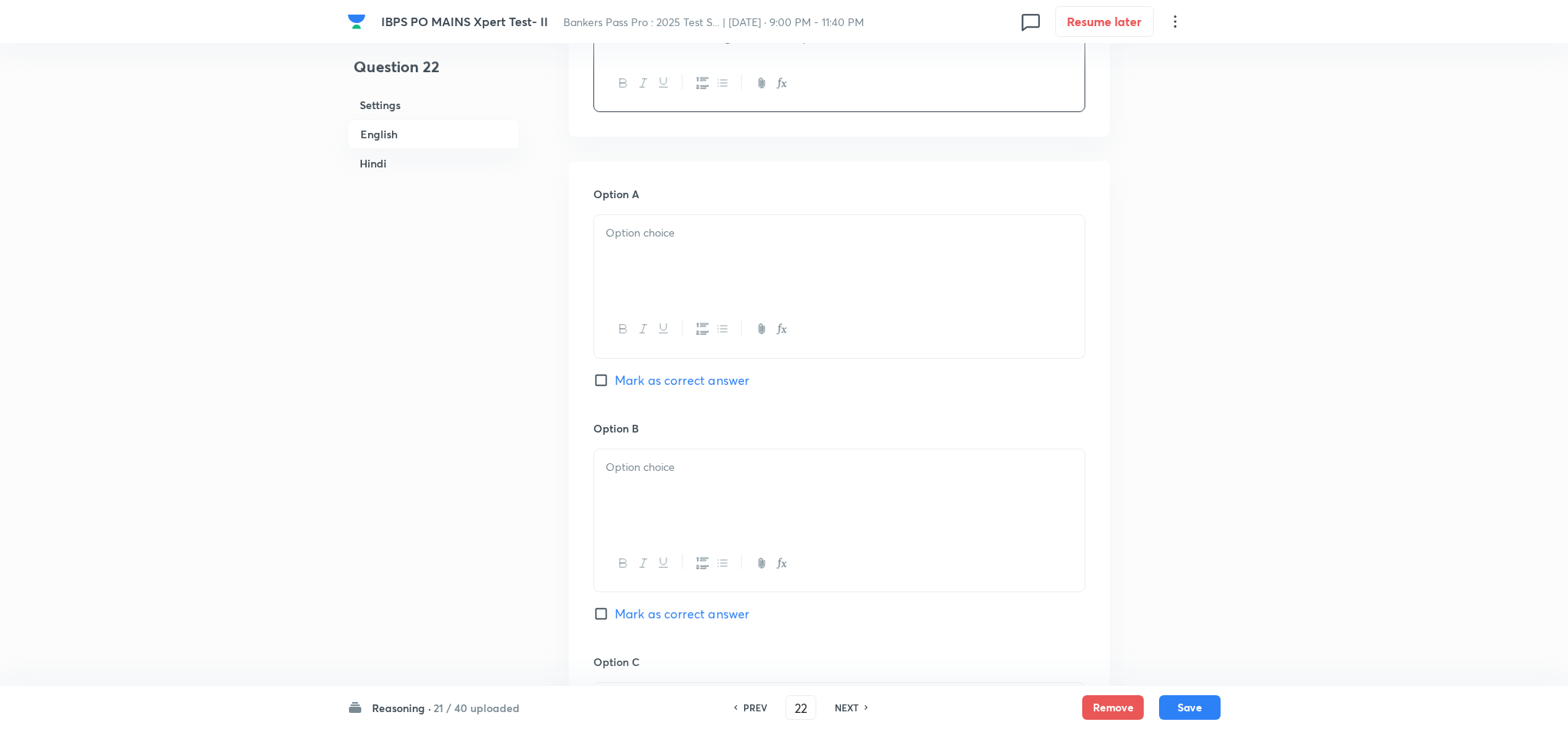
scroll to position [922, 0]
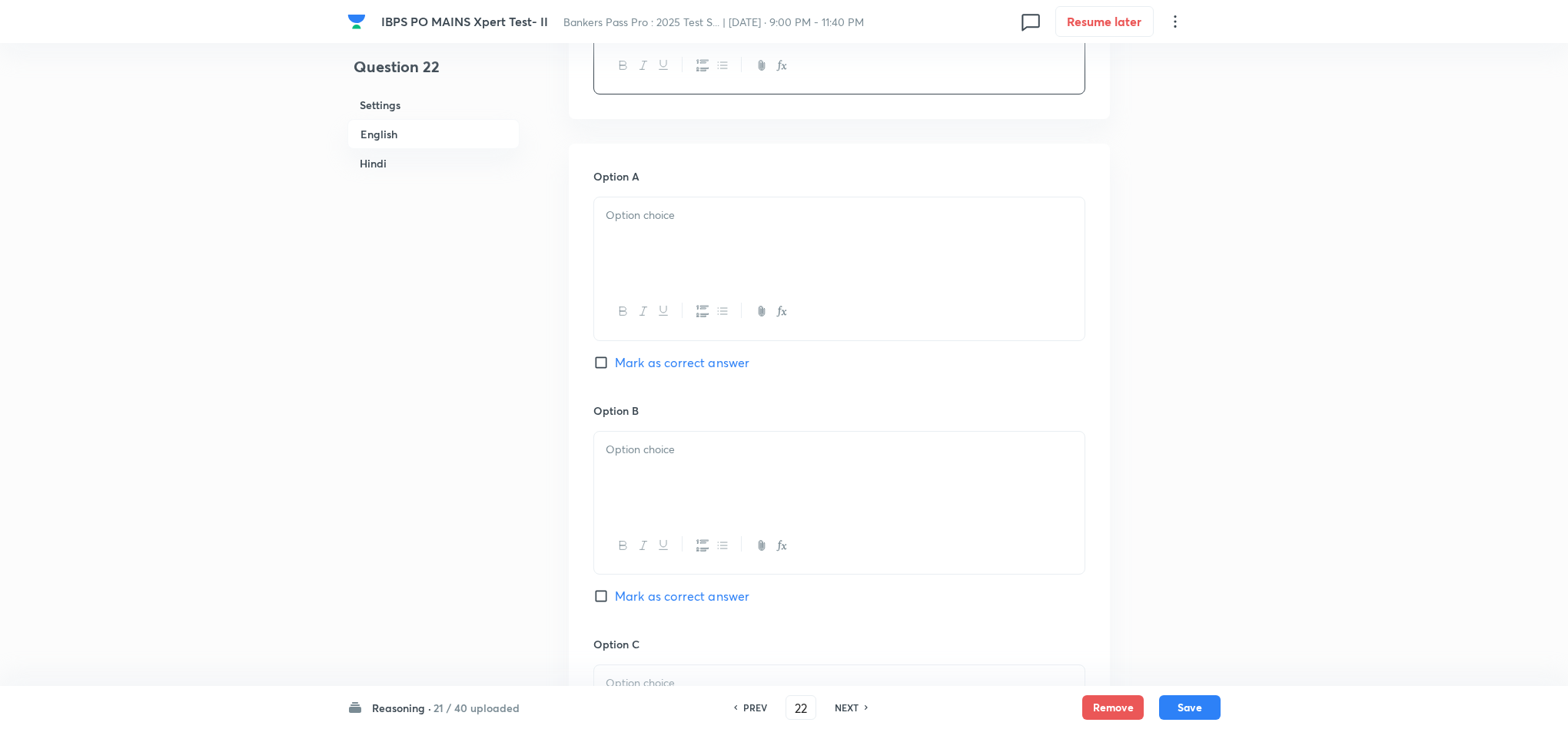
click at [617, 244] on div at bounding box center [839, 240] width 490 height 86
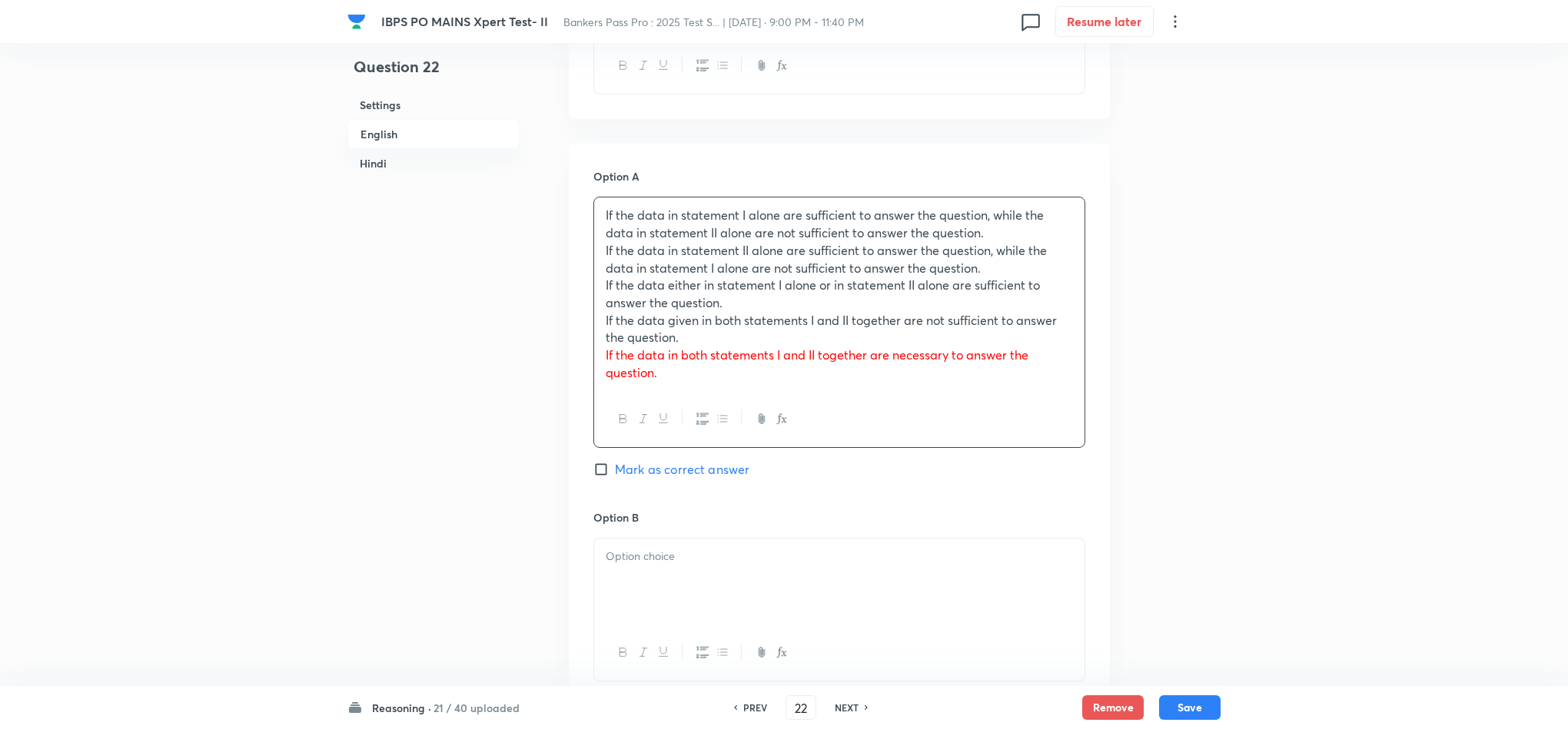
click at [606, 241] on p "If the data in statement I alone are sufficient to answer the question, while t…" at bounding box center [839, 224] width 467 height 35
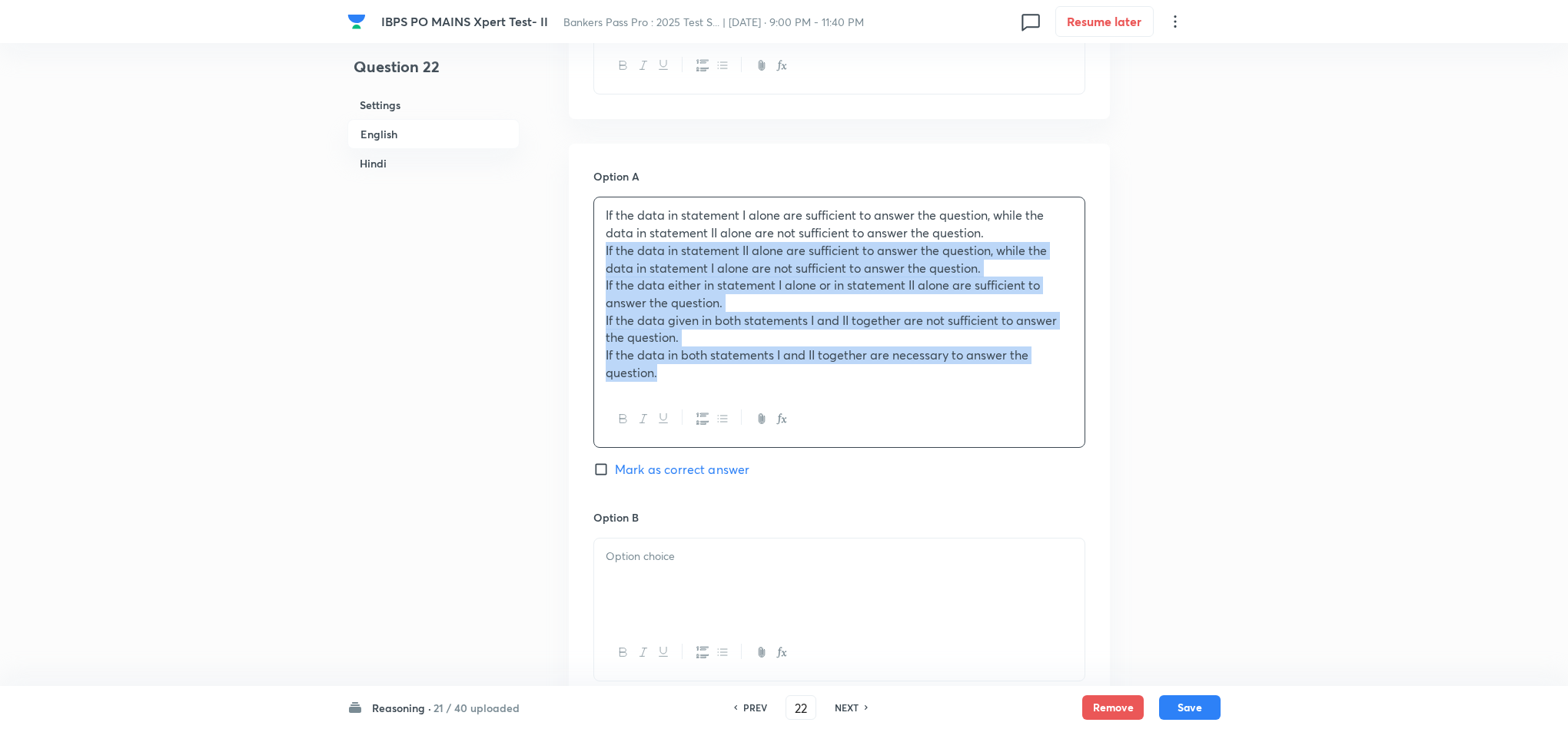
drag, startPoint x: 606, startPoint y: 255, endPoint x: 791, endPoint y: 457, distance: 273.9
click at [791, 457] on div "Option A If the data in statement I alone are sufficient to answer the question…" at bounding box center [839, 338] width 492 height 341
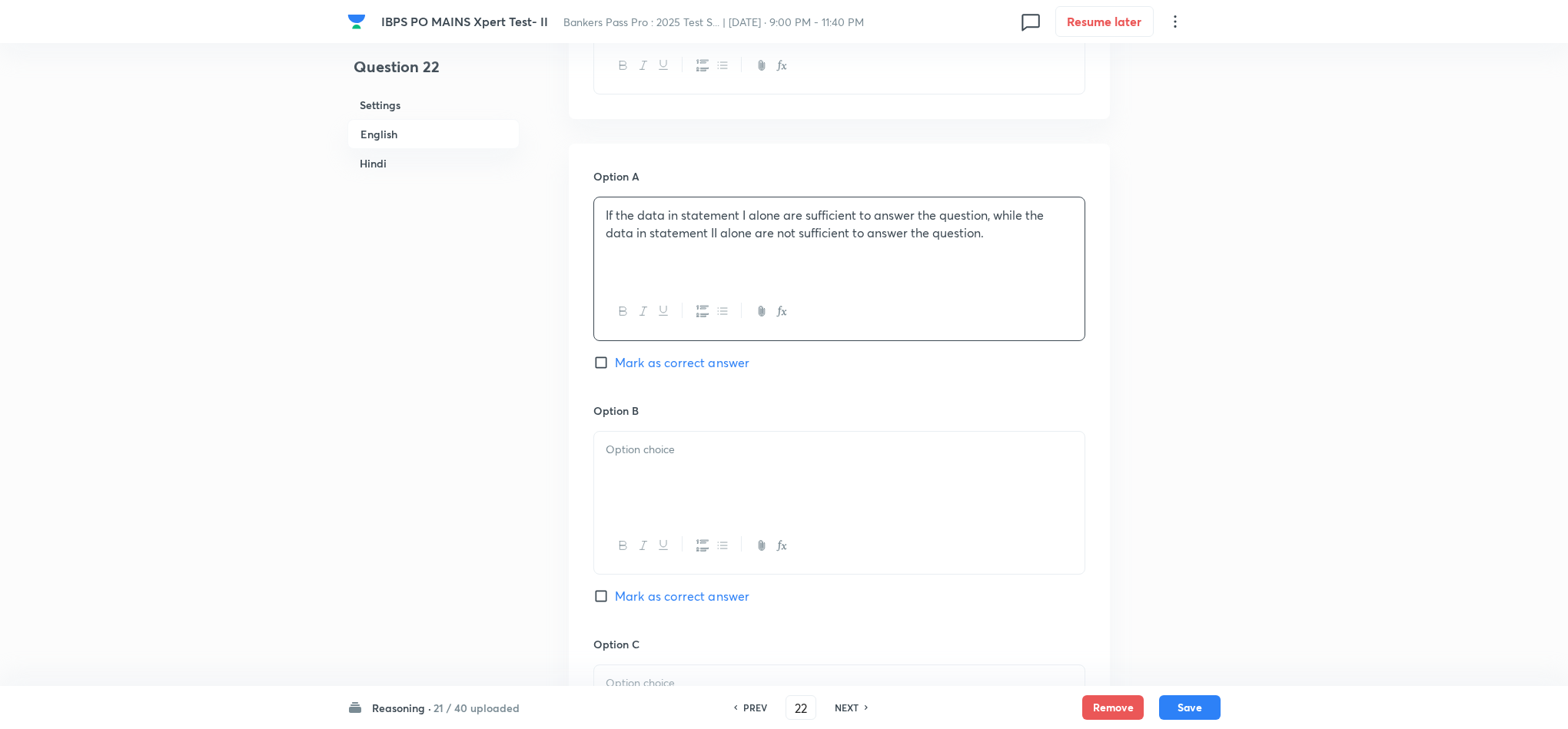
click at [639, 470] on div at bounding box center [839, 474] width 490 height 86
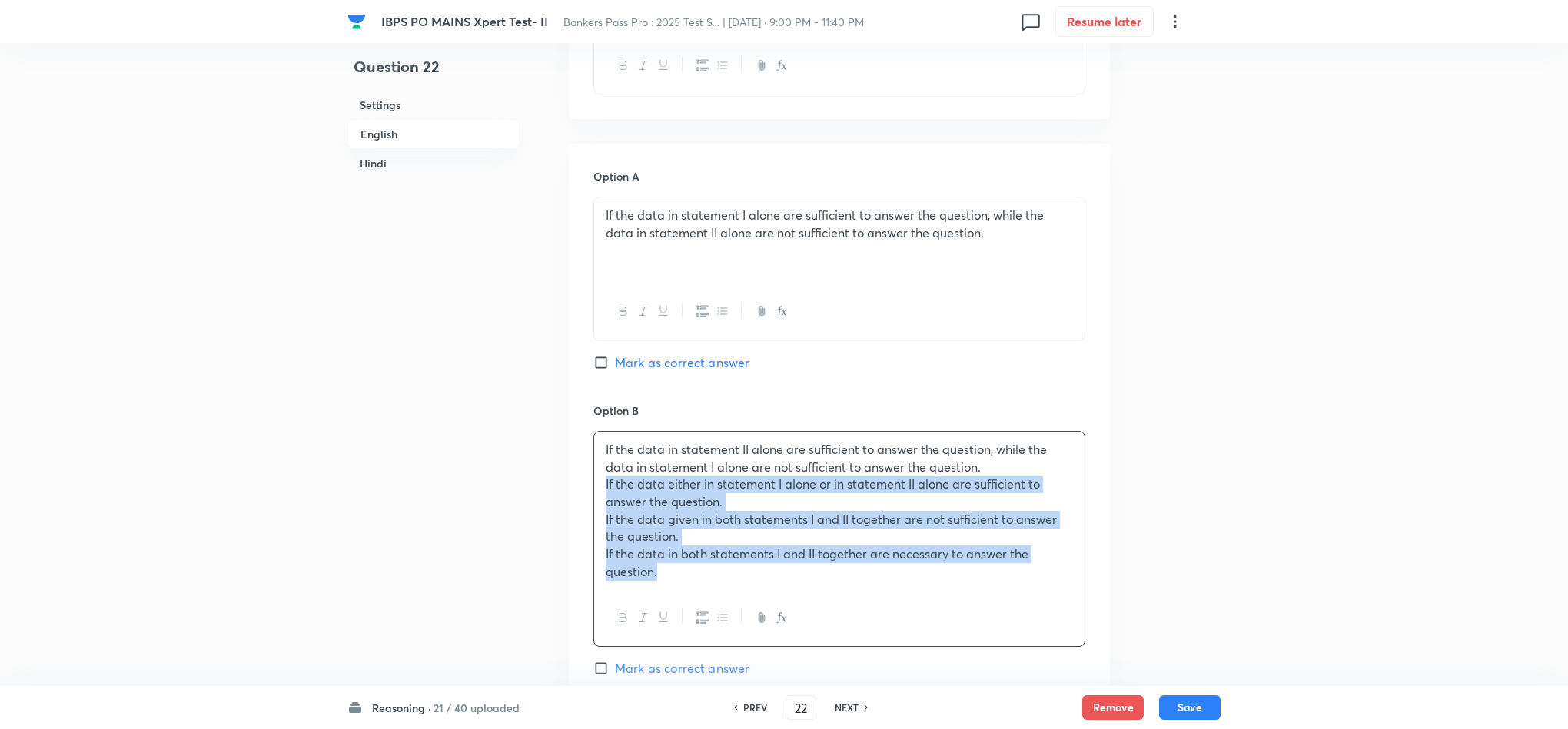
drag, startPoint x: 600, startPoint y: 482, endPoint x: 812, endPoint y: 651, distance: 271.1
click at [812, 651] on div "Option B If the data in statement II alone are sufficient to answer the questio…" at bounding box center [839, 554] width 492 height 306
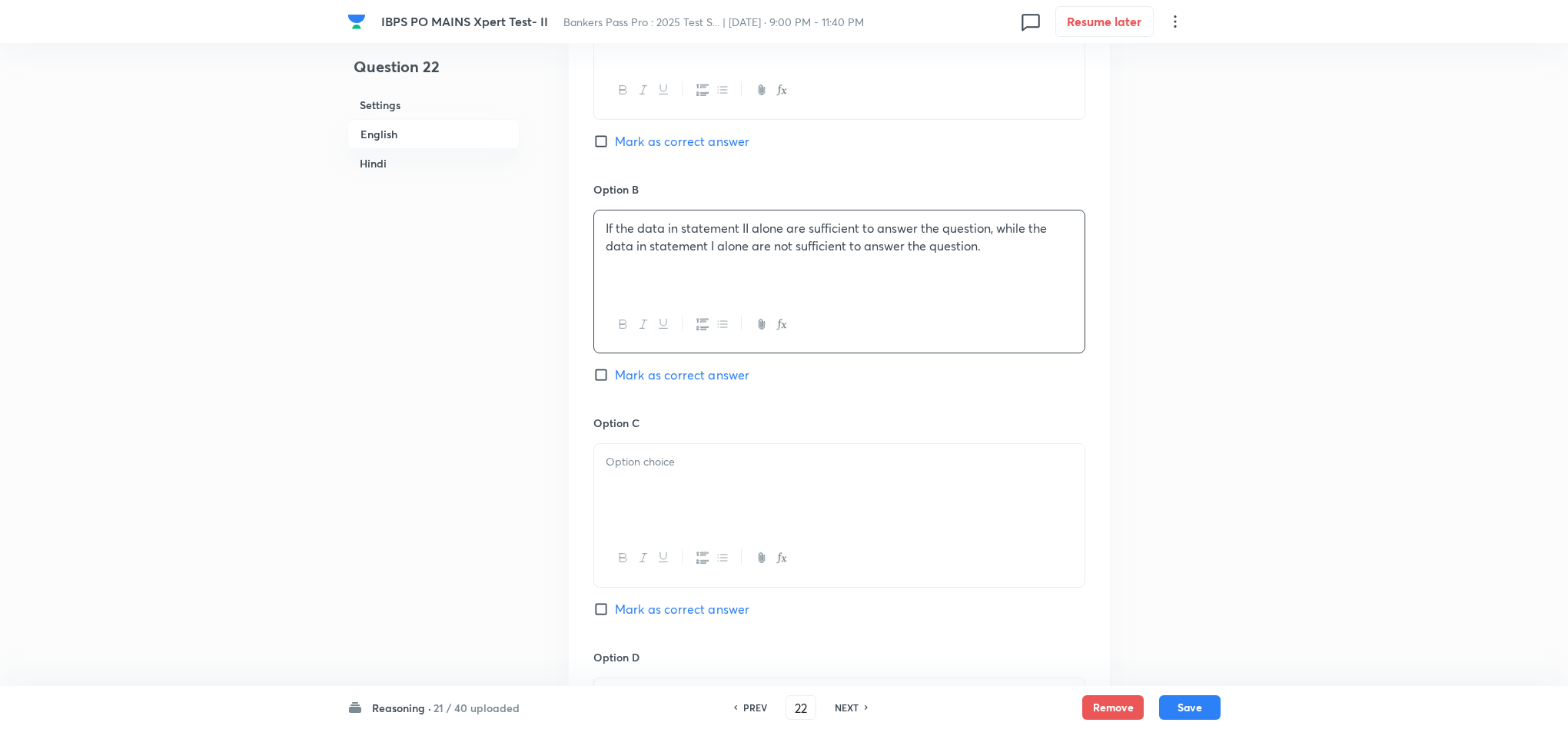
scroll to position [1152, 0]
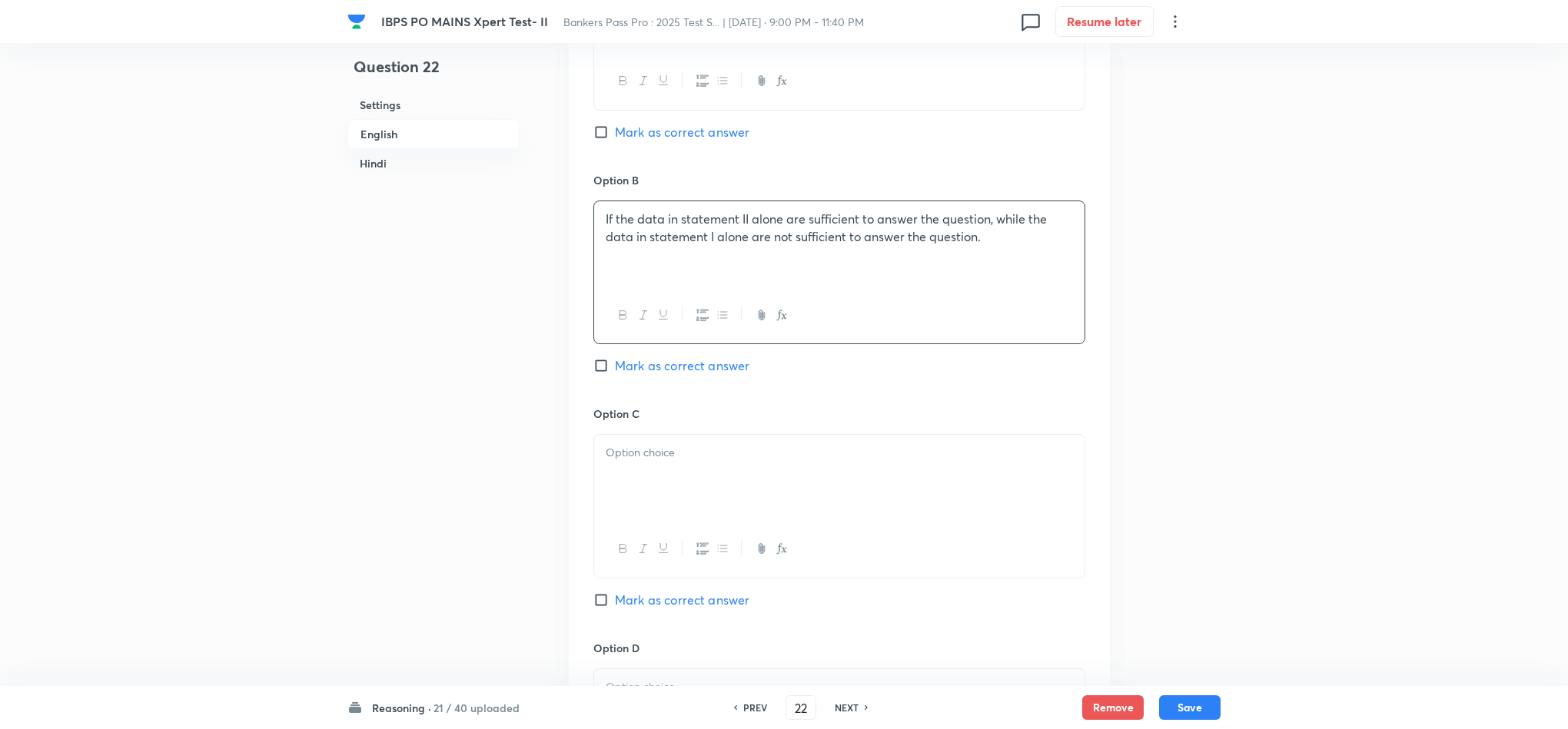
drag, startPoint x: 646, startPoint y: 440, endPoint x: 637, endPoint y: 470, distance: 31.3
click at [646, 443] on div at bounding box center [839, 477] width 490 height 86
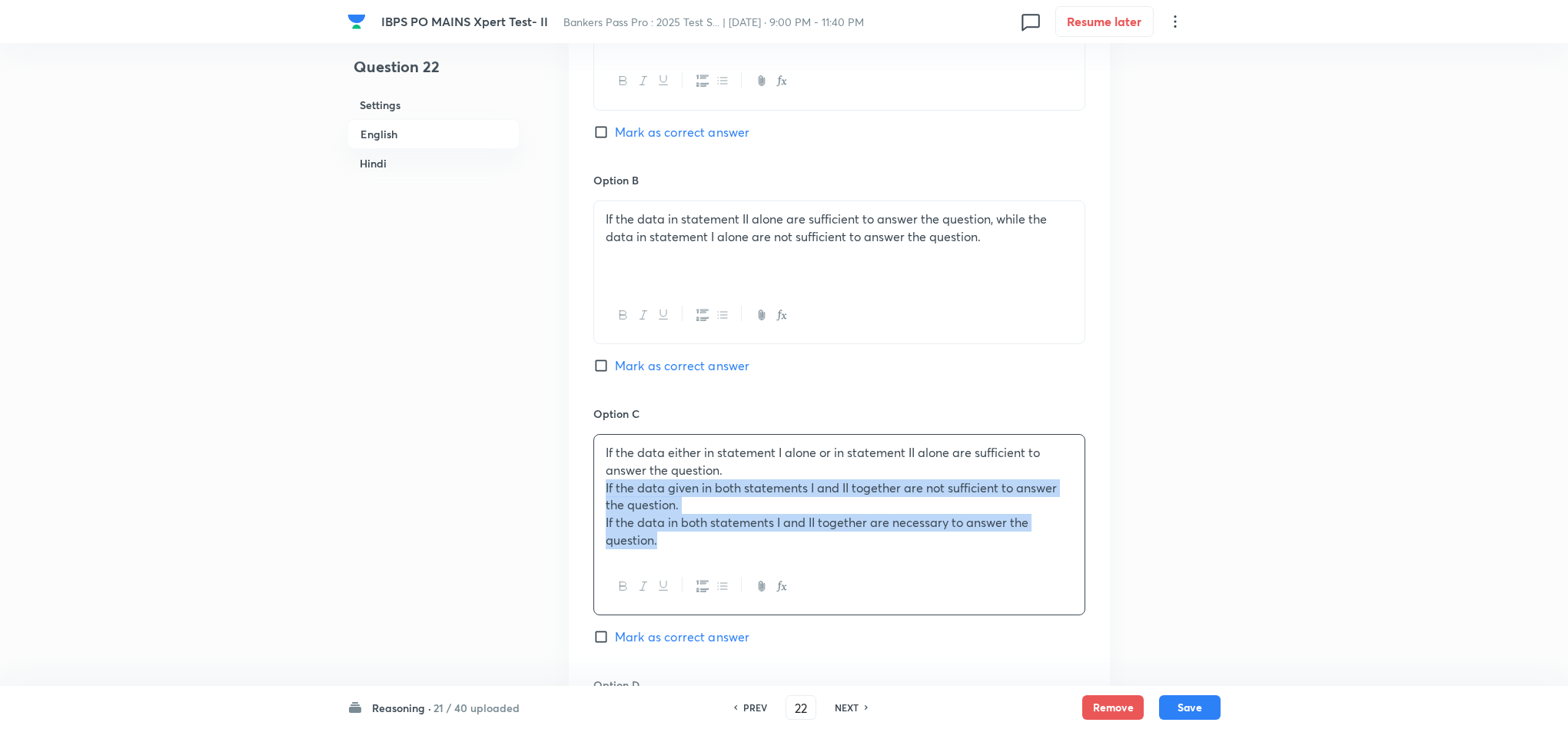
drag, startPoint x: 606, startPoint y: 486, endPoint x: 706, endPoint y: 590, distance: 144.3
click at [708, 590] on div "If the data either in statement I alone or in statement II alone are sufficient…" at bounding box center [839, 525] width 492 height 181
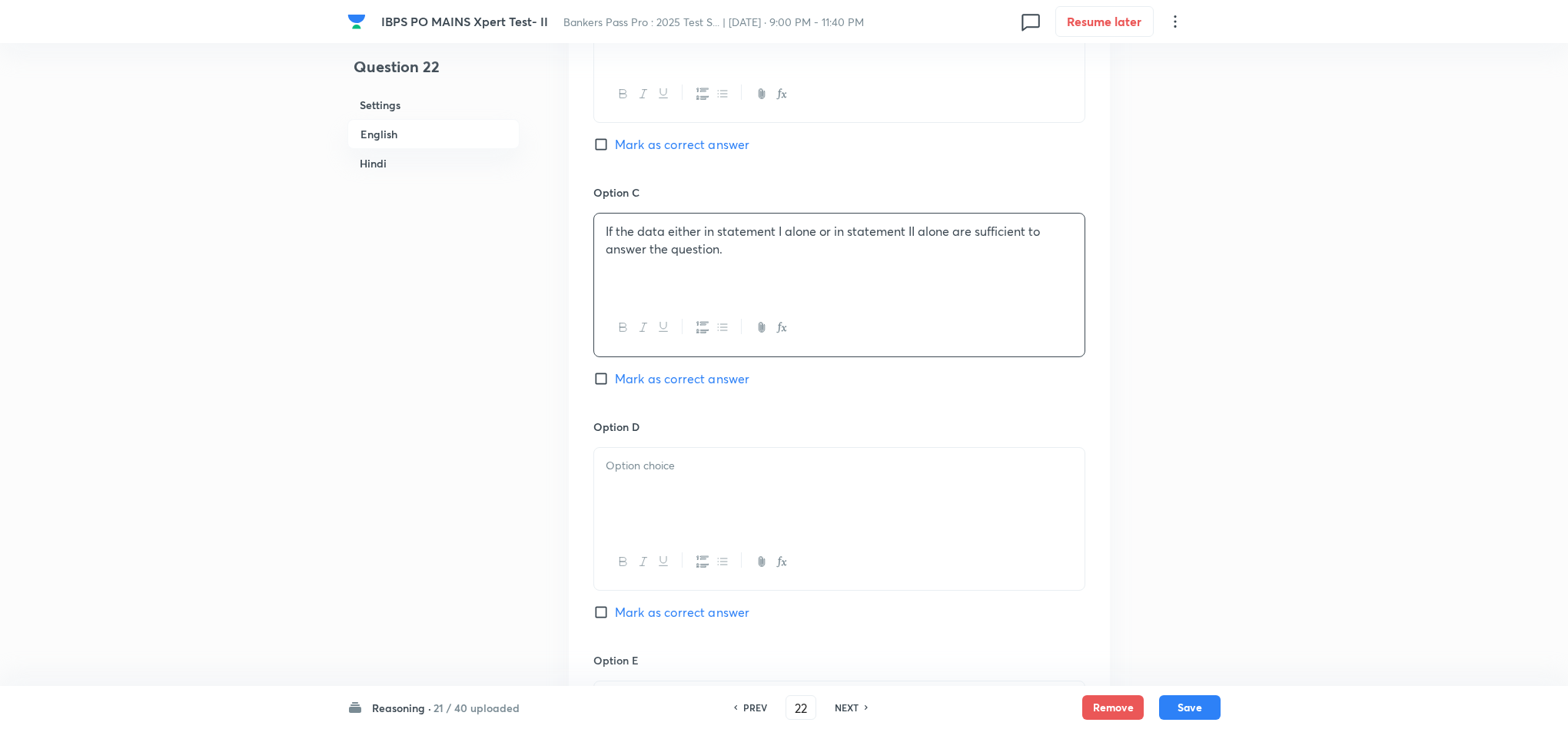
scroll to position [1383, 0]
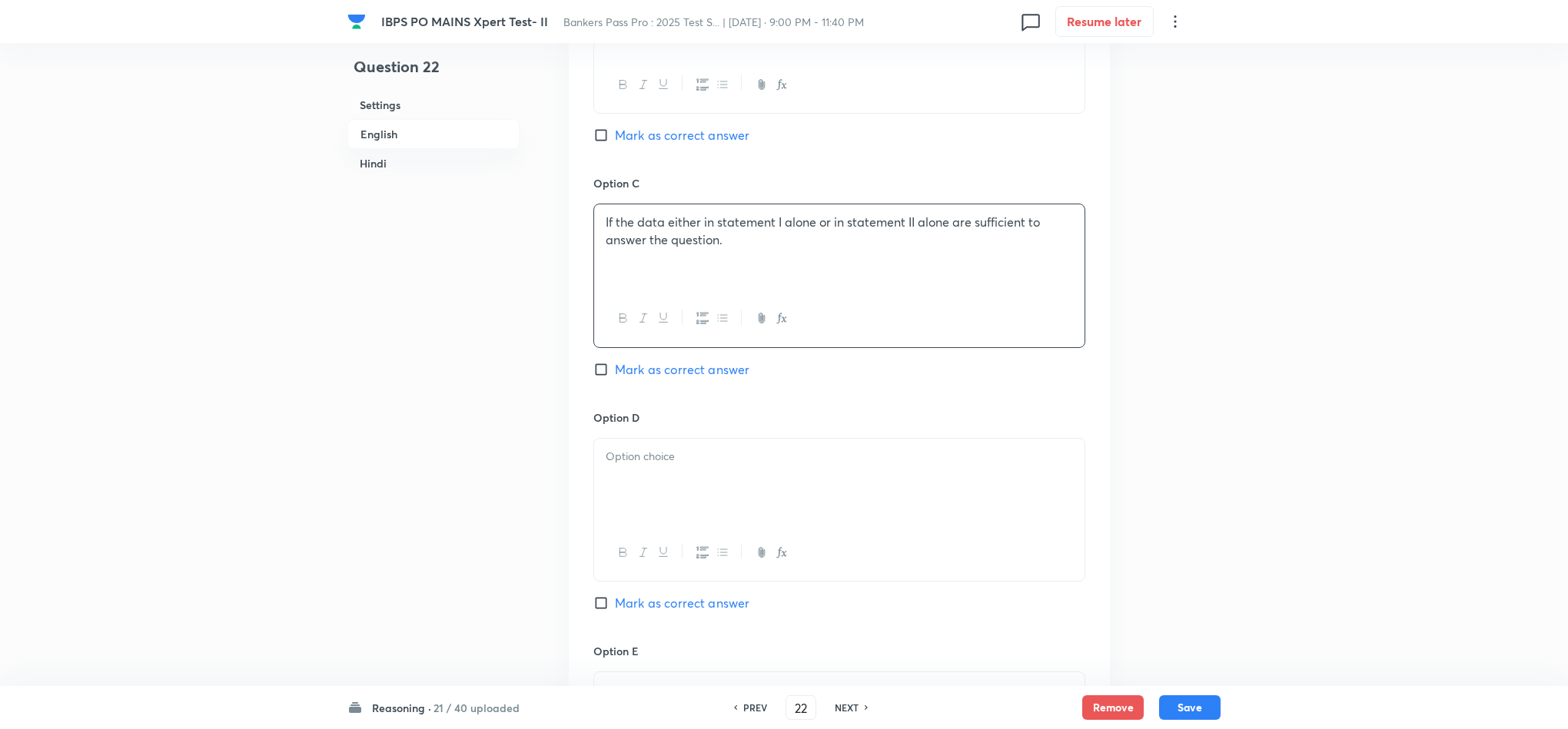
click at [614, 515] on div at bounding box center [839, 481] width 490 height 86
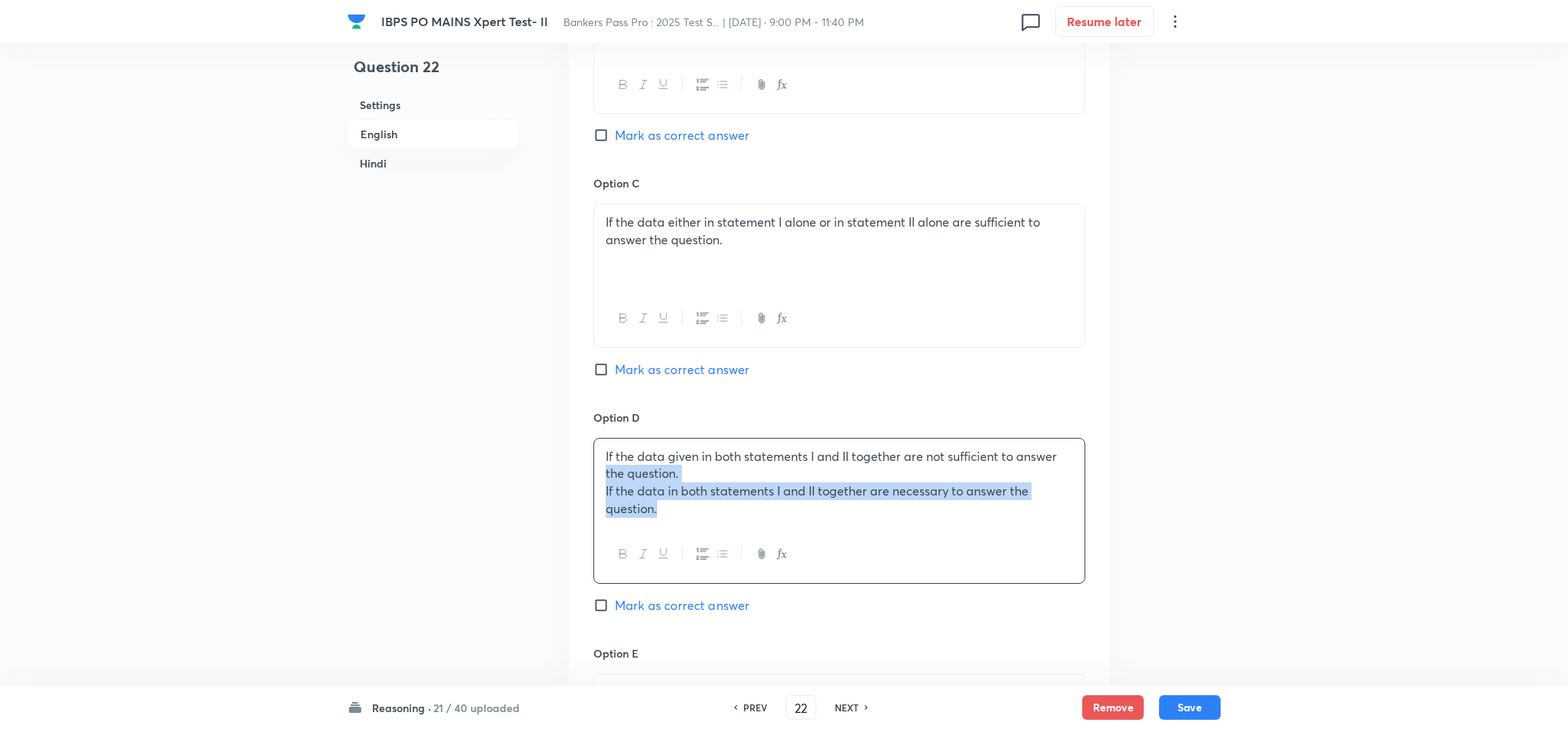
drag, startPoint x: 602, startPoint y: 484, endPoint x: 759, endPoint y: 587, distance: 187.8
click at [759, 587] on div "Option D If the data given in both statements I and II together are not suffici…" at bounding box center [839, 527] width 492 height 236
click at [671, 526] on div "If the data given in both statements I and II together are not sufficient to an…" at bounding box center [839, 483] width 490 height 89
drag, startPoint x: 667, startPoint y: 523, endPoint x: 598, endPoint y: 499, distance: 73.1
click at [595, 497] on div "If the data given in both statements I and II together are not sufficient to an…" at bounding box center [839, 483] width 490 height 89
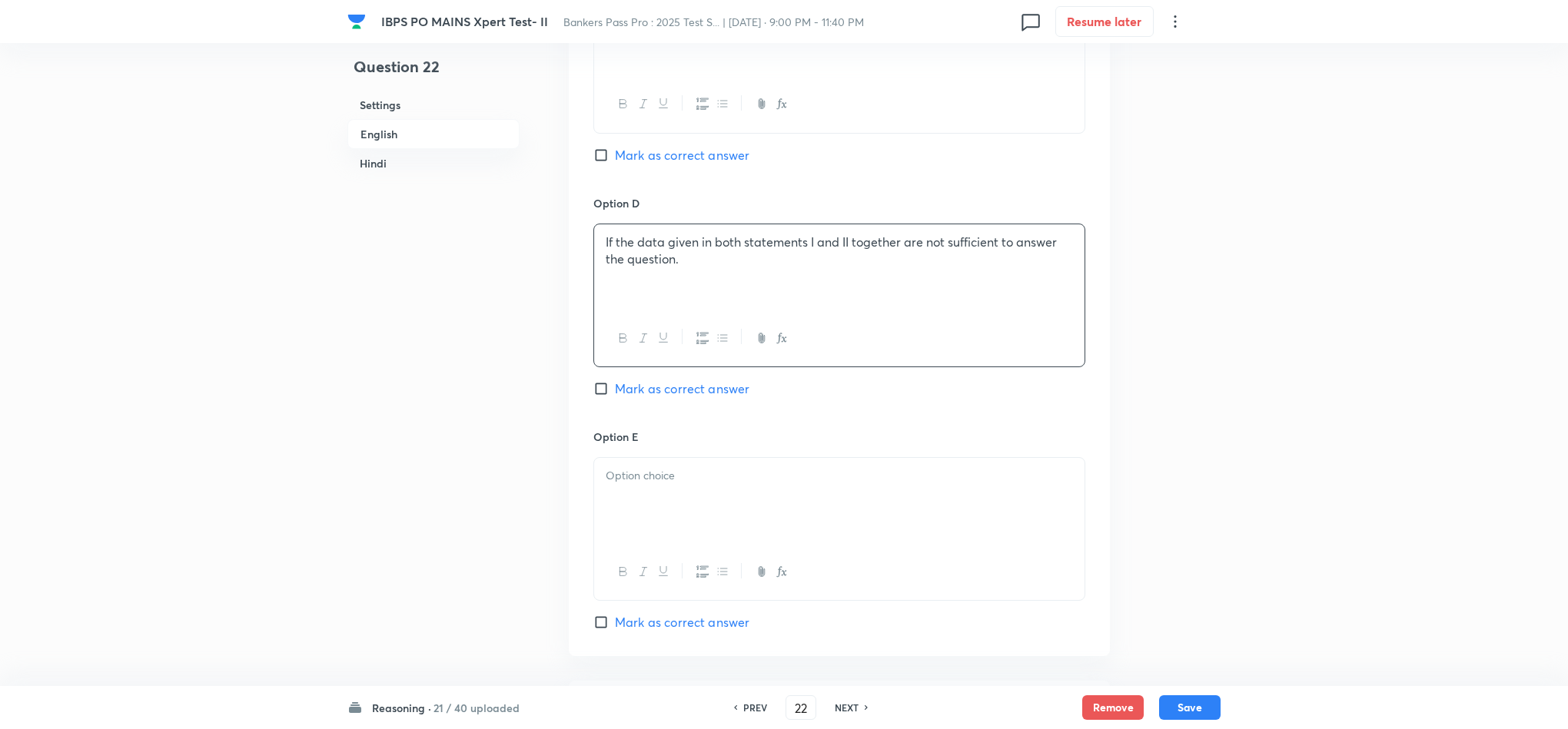
scroll to position [1613, 0]
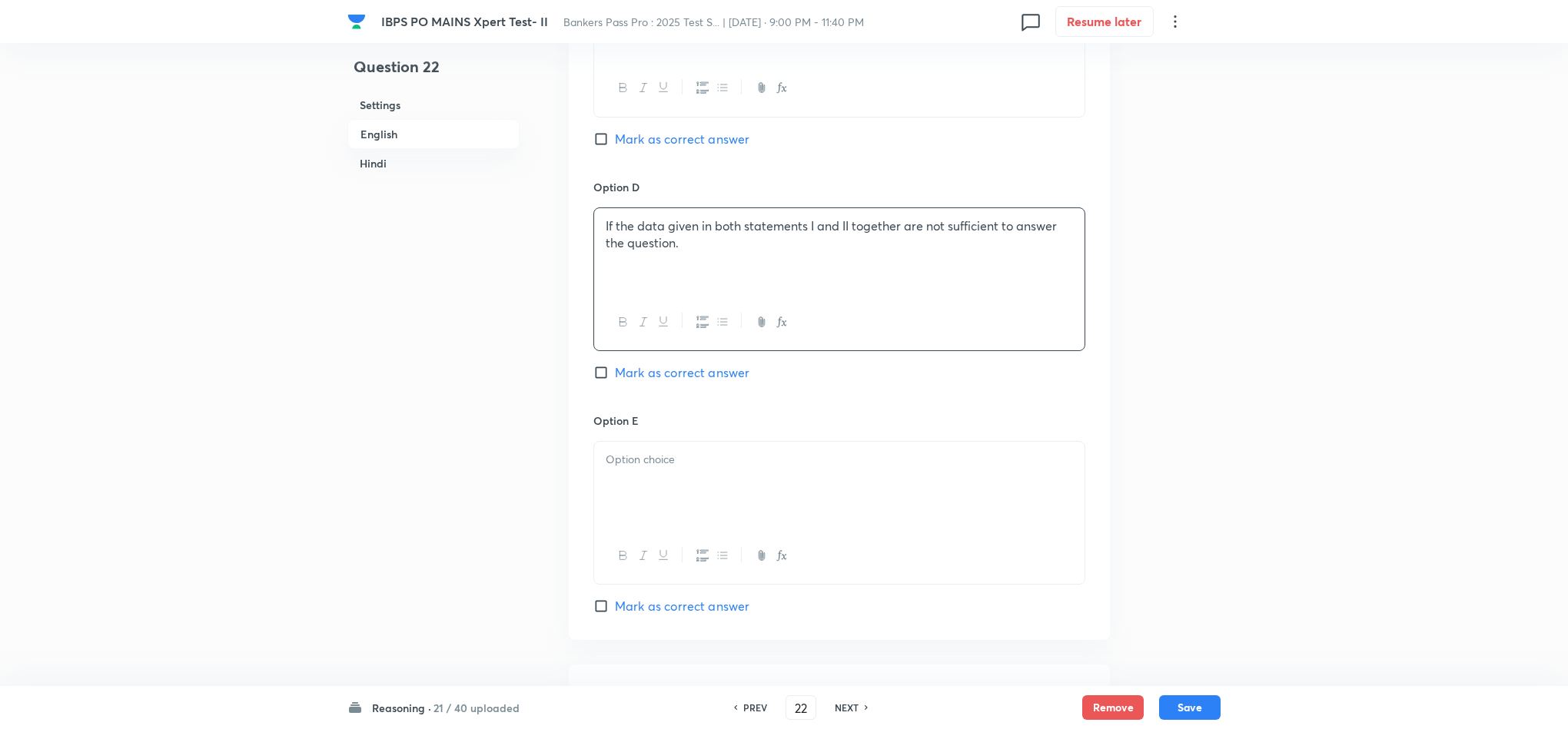
drag, startPoint x: 667, startPoint y: 492, endPoint x: 670, endPoint y: 539, distance: 47.1
click at [669, 492] on div at bounding box center [839, 484] width 490 height 86
click at [650, 613] on span "Mark as correct answer" at bounding box center [681, 606] width 134 height 18
click at [615, 613] on input "Mark as correct answer" at bounding box center [604, 606] width 21 height 15
checkbox input "true"
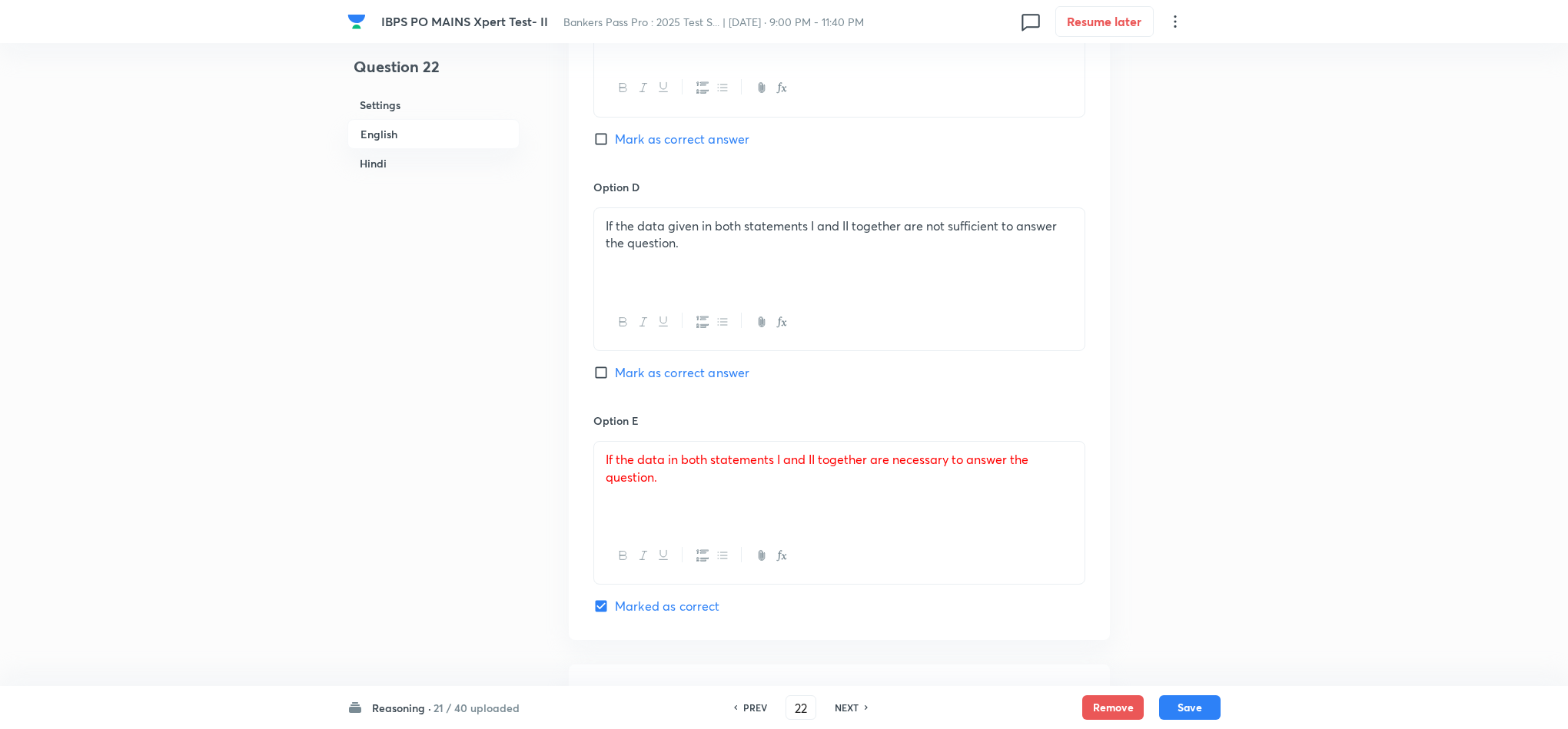
checkbox input "true"
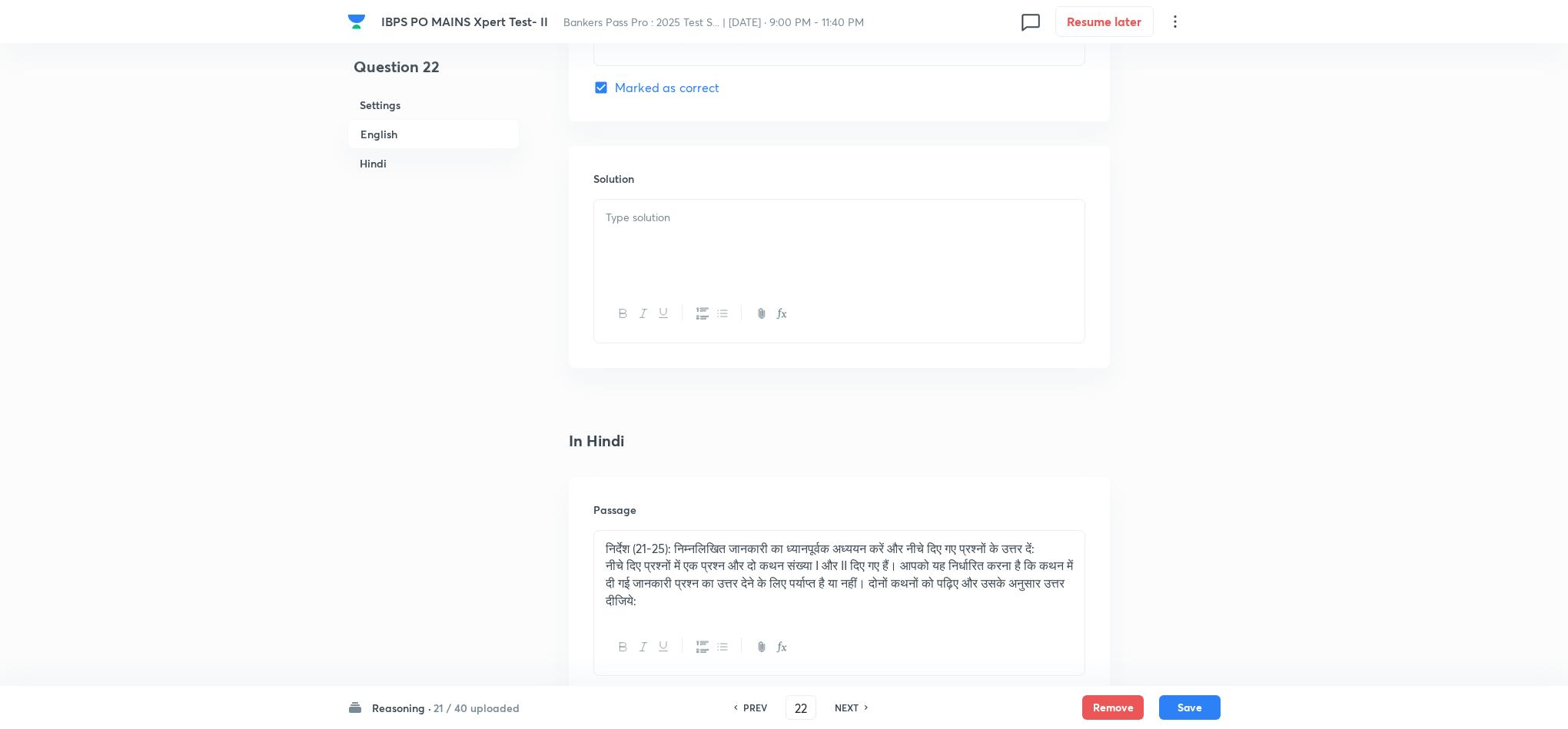
scroll to position [2189, 0]
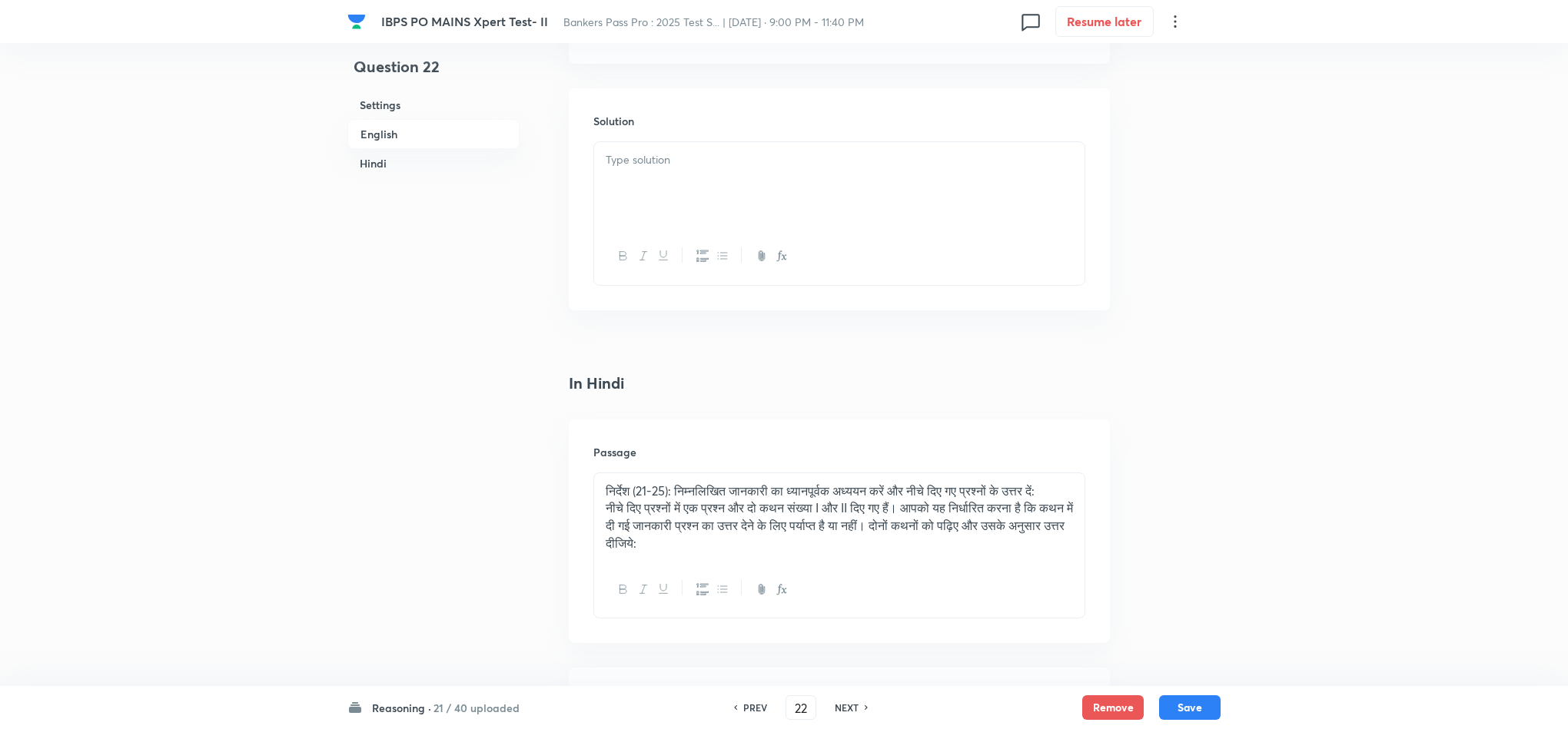
click at [708, 185] on div at bounding box center [839, 184] width 490 height 86
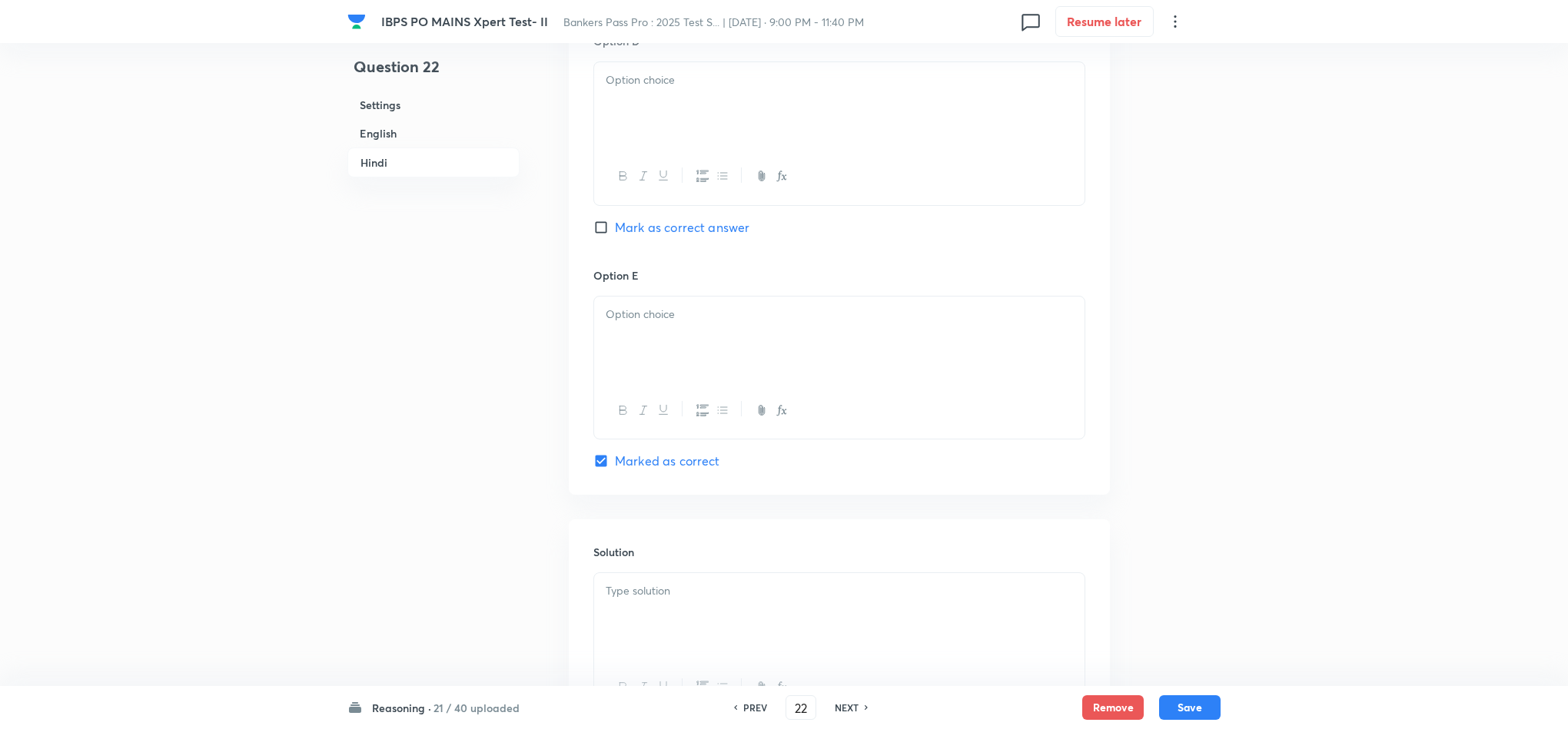
scroll to position [4072, 0]
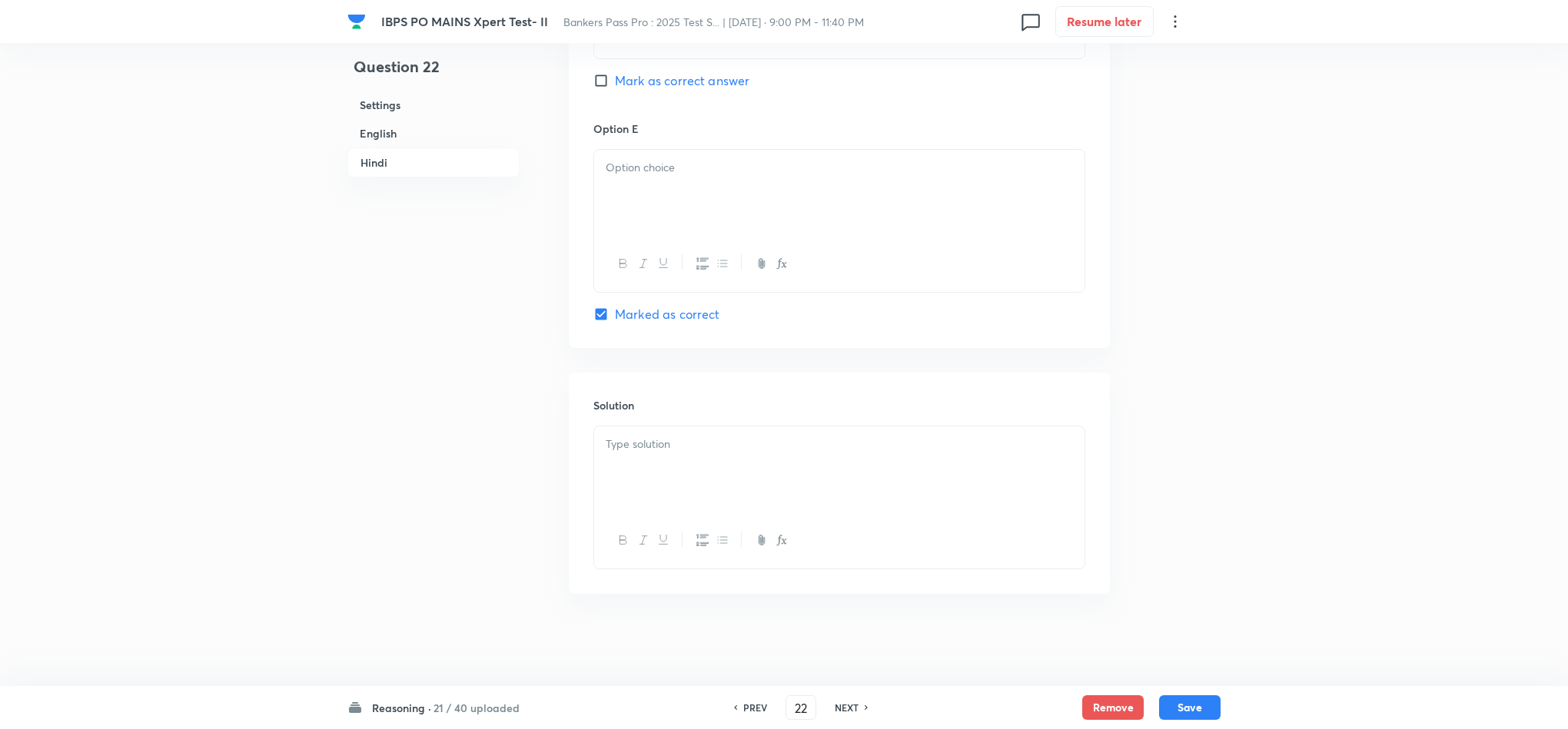
click at [722, 458] on div at bounding box center [839, 469] width 490 height 86
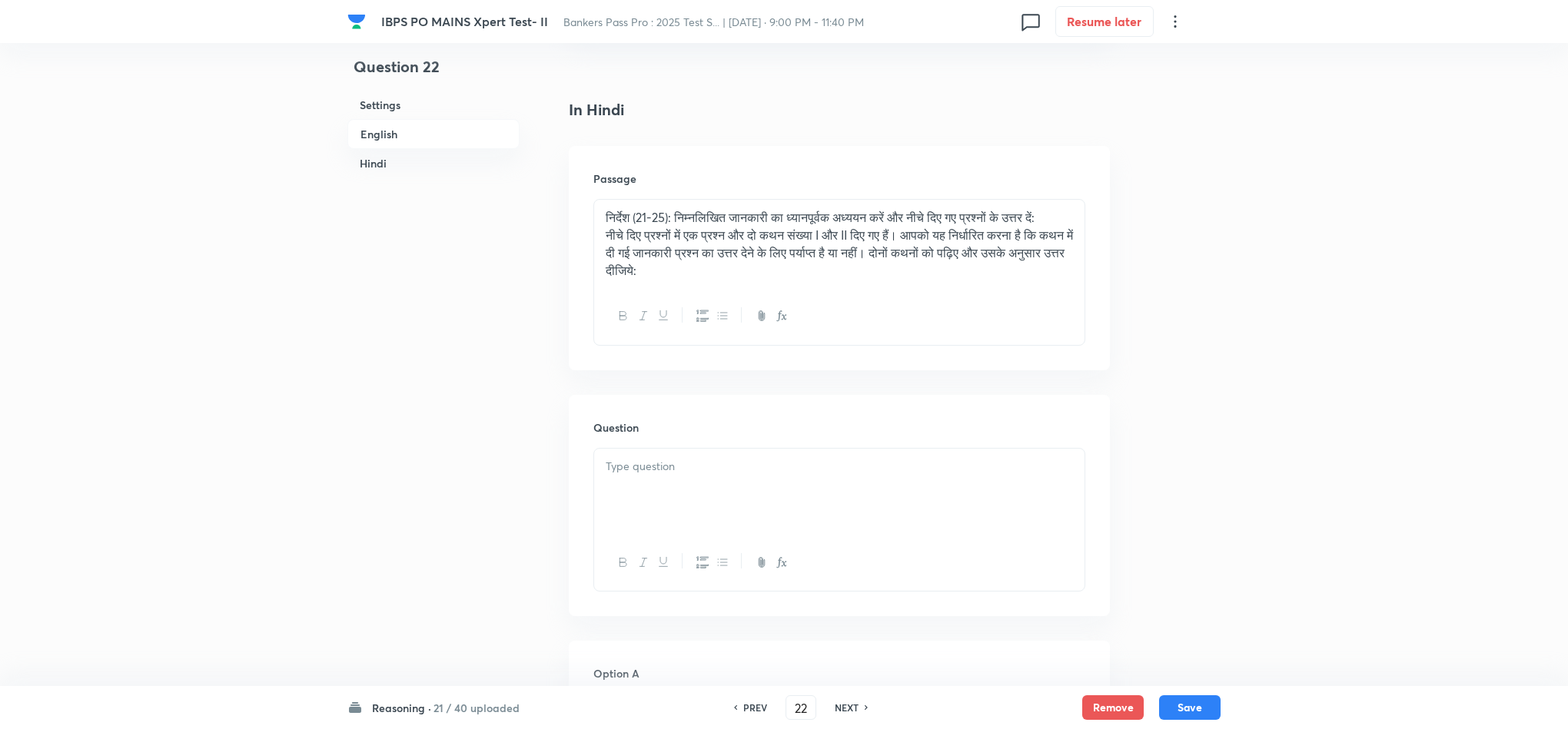
scroll to position [2344, 0]
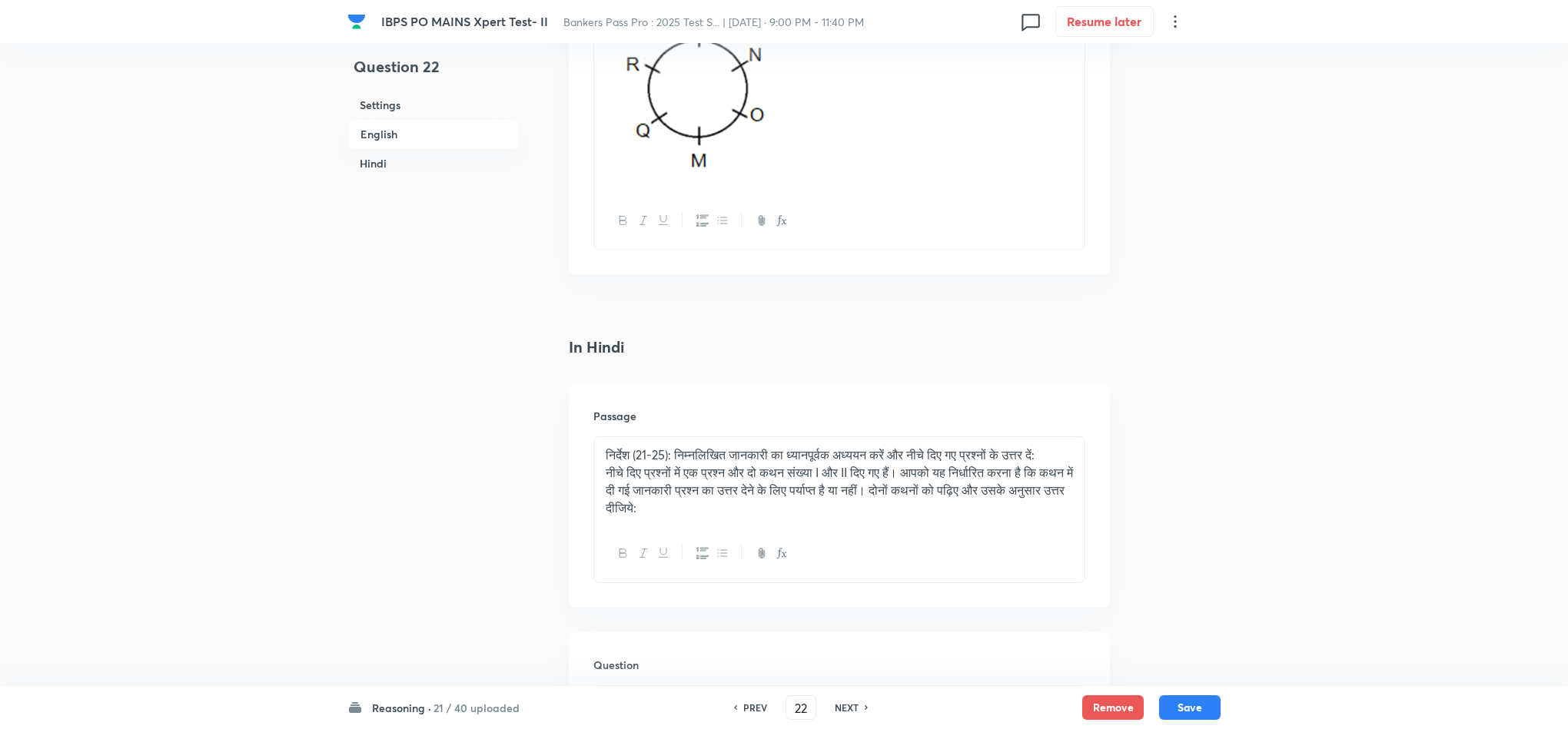
click at [814, 111] on p at bounding box center [839, 90] width 467 height 187
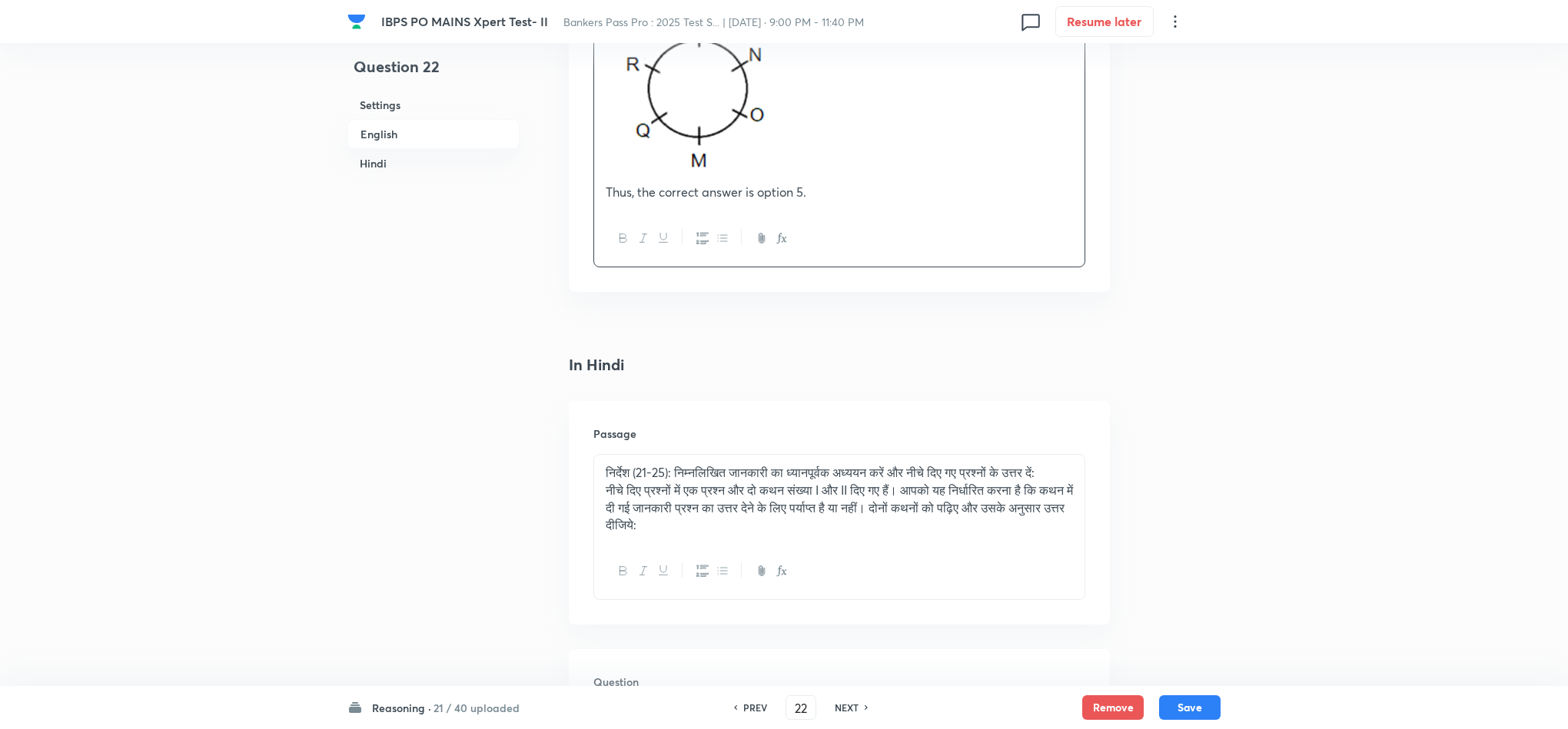
scroll to position [2689, 0]
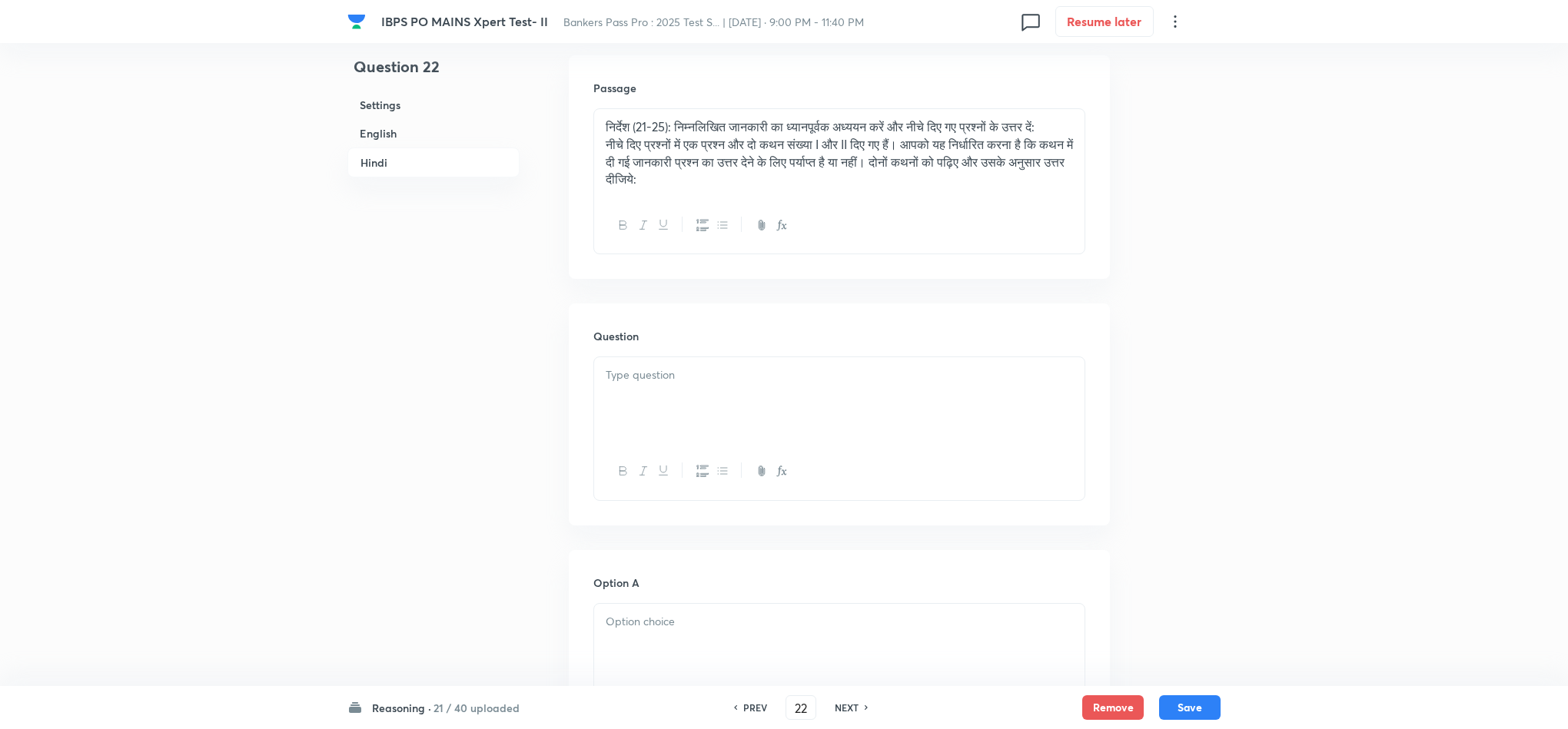
click at [655, 444] on div at bounding box center [839, 399] width 490 height 86
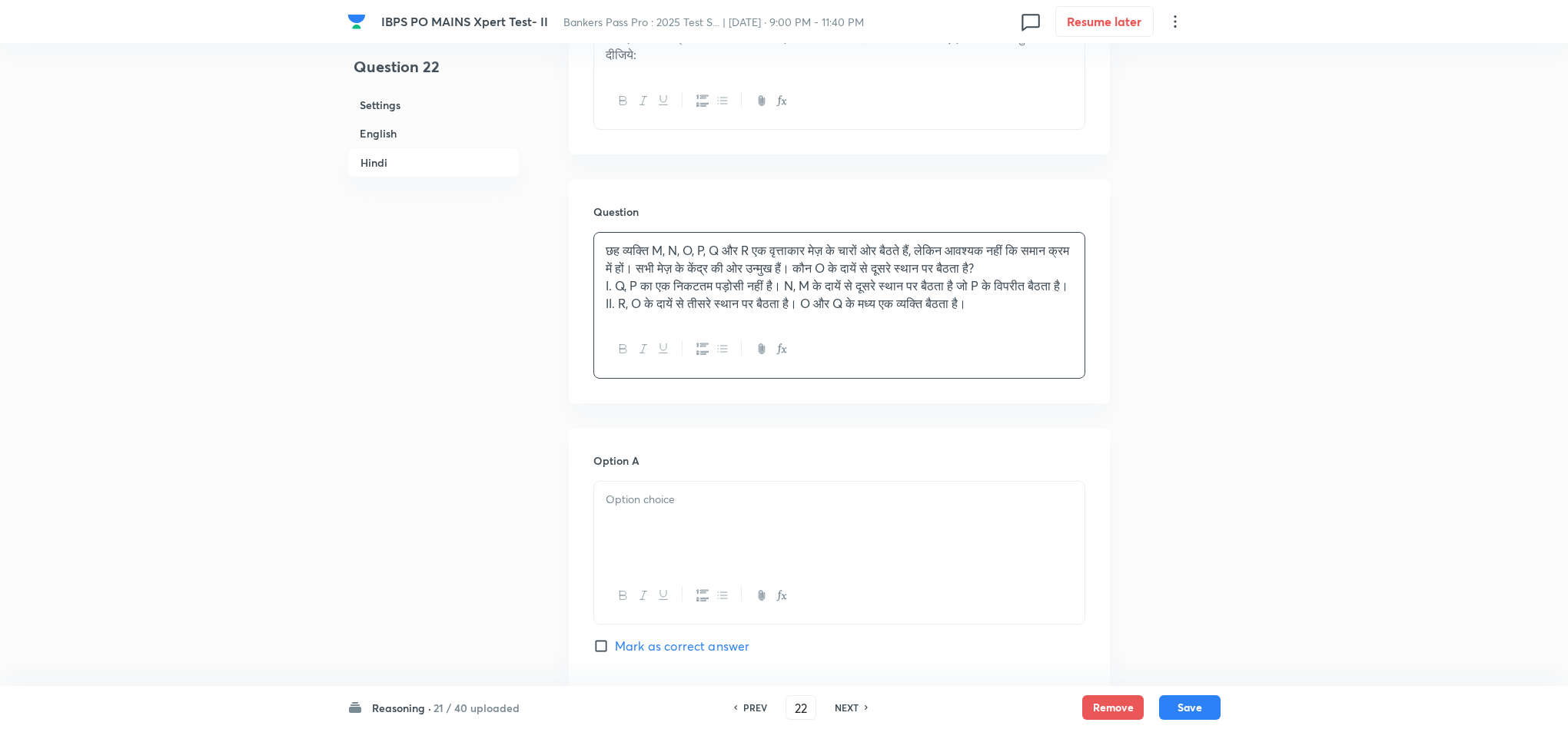
scroll to position [3036, 0]
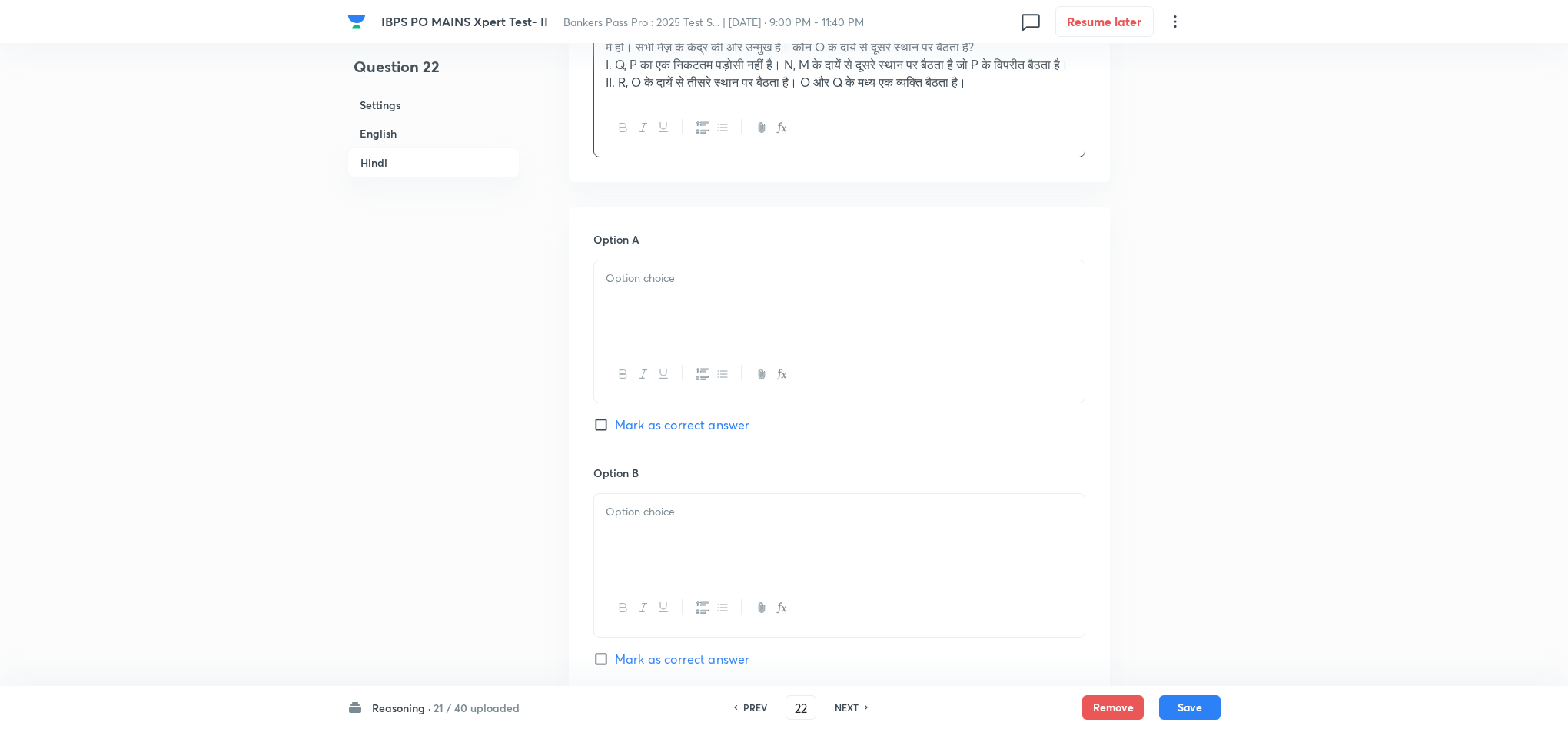
drag, startPoint x: 634, startPoint y: 308, endPoint x: 617, endPoint y: 313, distance: 17.7
click at [632, 287] on p at bounding box center [839, 279] width 467 height 17
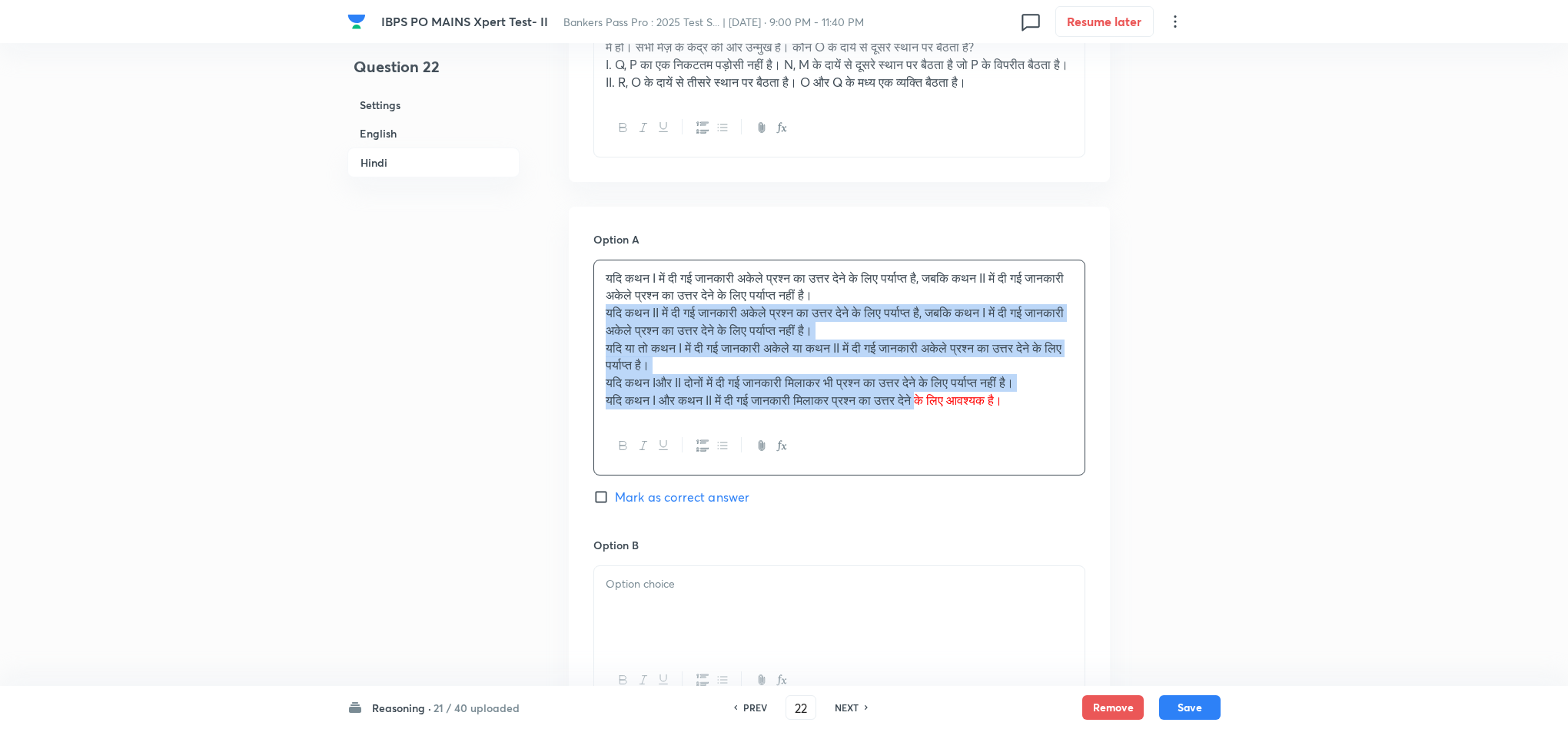
drag, startPoint x: 701, startPoint y: 371, endPoint x: 961, endPoint y: 459, distance: 274.5
click at [952, 446] on div "यदि कथन I में दी गई जानकारी अकेले प्रश्न का उत्तर देने के लिए पर्याप्त है, जबकि…" at bounding box center [839, 367] width 492 height 216
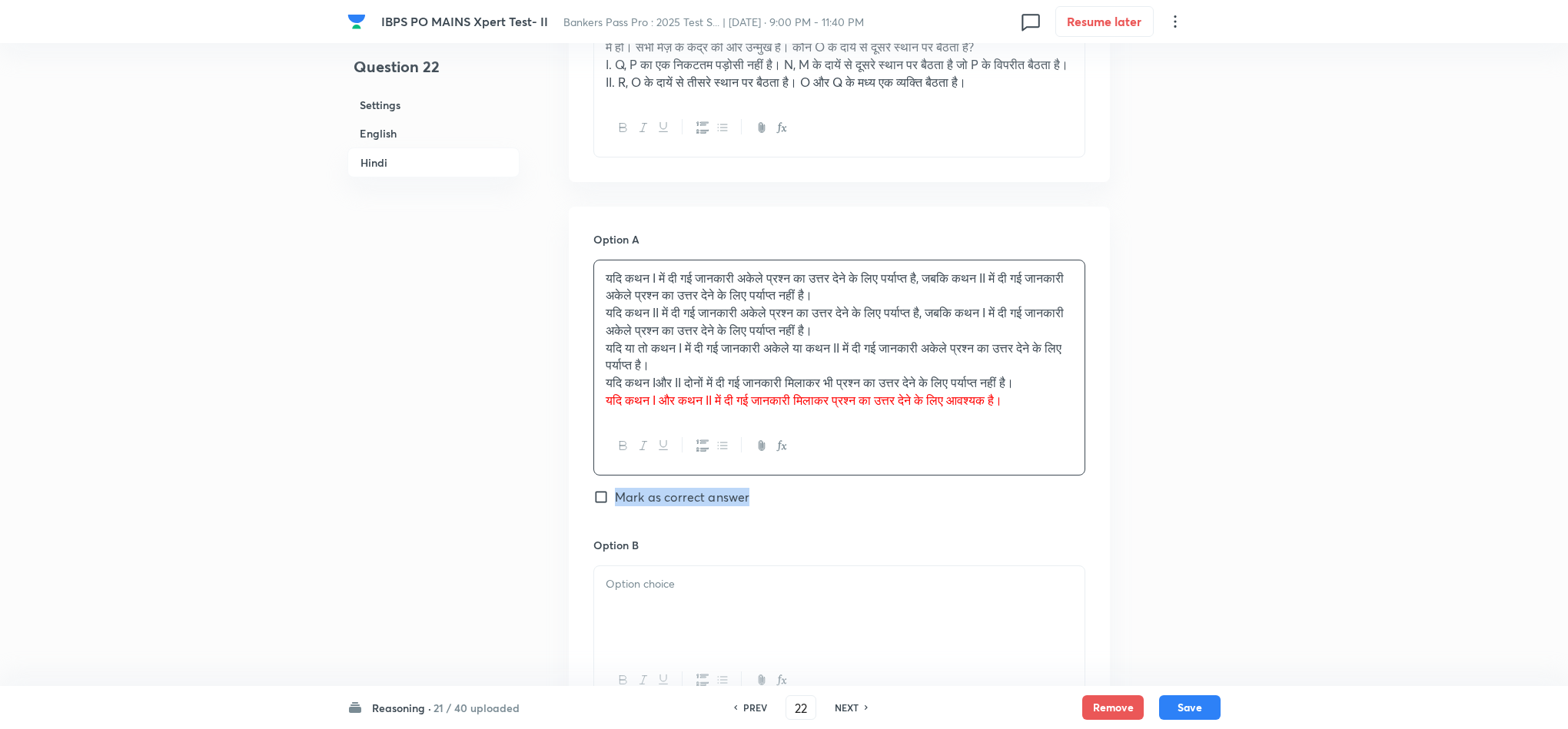
drag, startPoint x: 961, startPoint y: 459, endPoint x: 1060, endPoint y: 494, distance: 105.0
click at [1080, 507] on div "Option A यदि कथन I में दी गई जानकारी अकेले प्रश्न का उत्तर देने के लिए पर्याप्त…" at bounding box center [839, 384] width 492 height 306
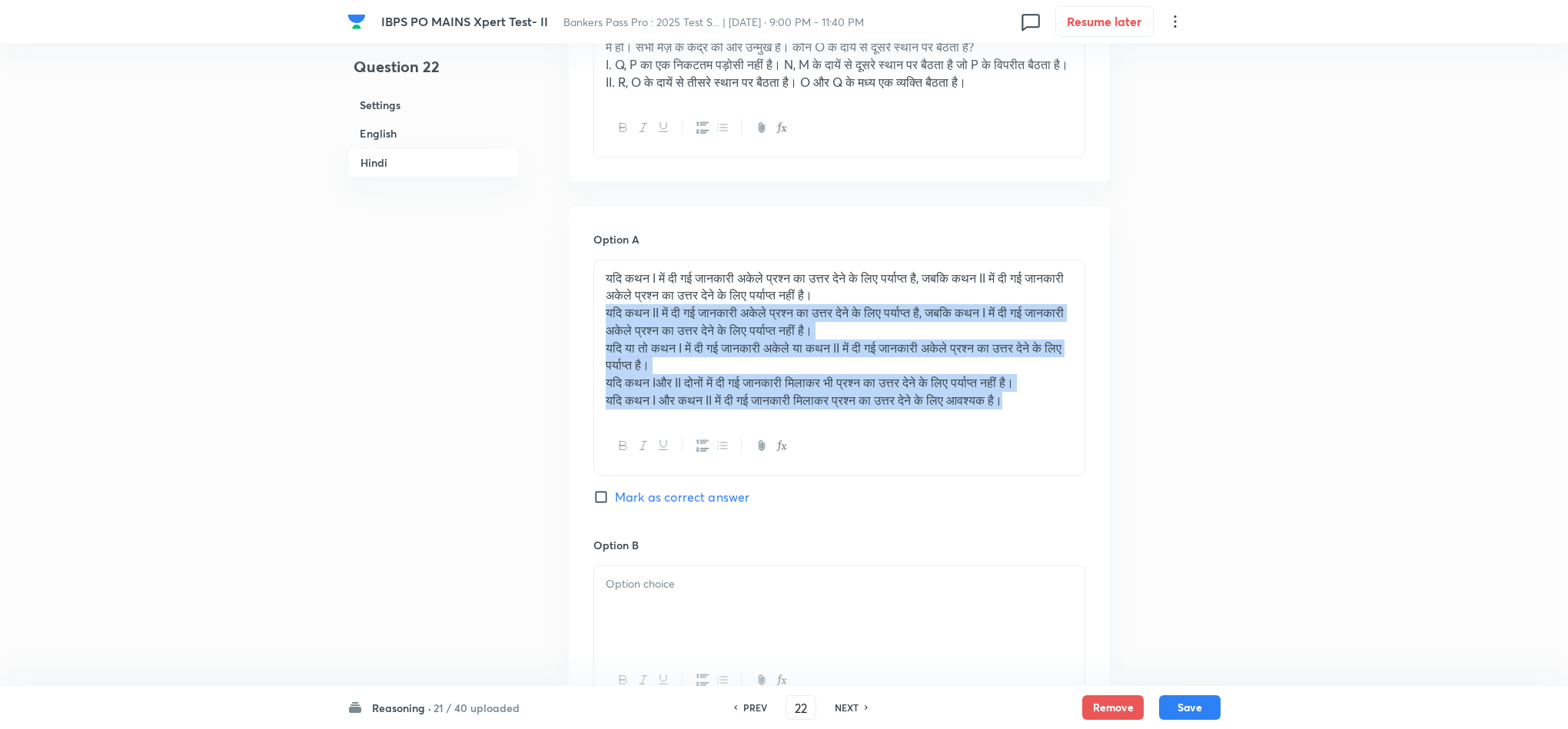
drag, startPoint x: 1061, startPoint y: 432, endPoint x: 547, endPoint y: 339, distance: 522.3
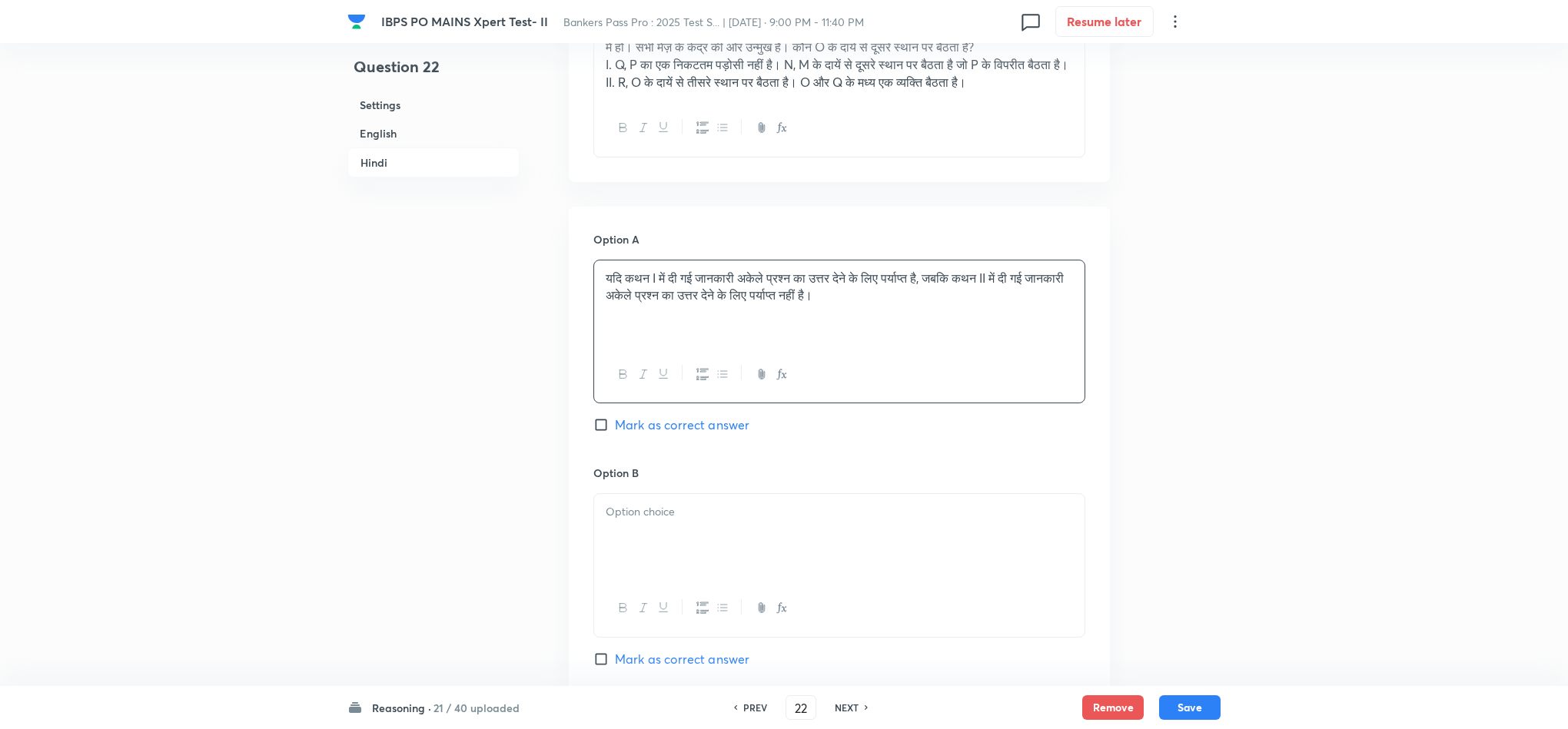
click at [640, 557] on div at bounding box center [839, 536] width 490 height 86
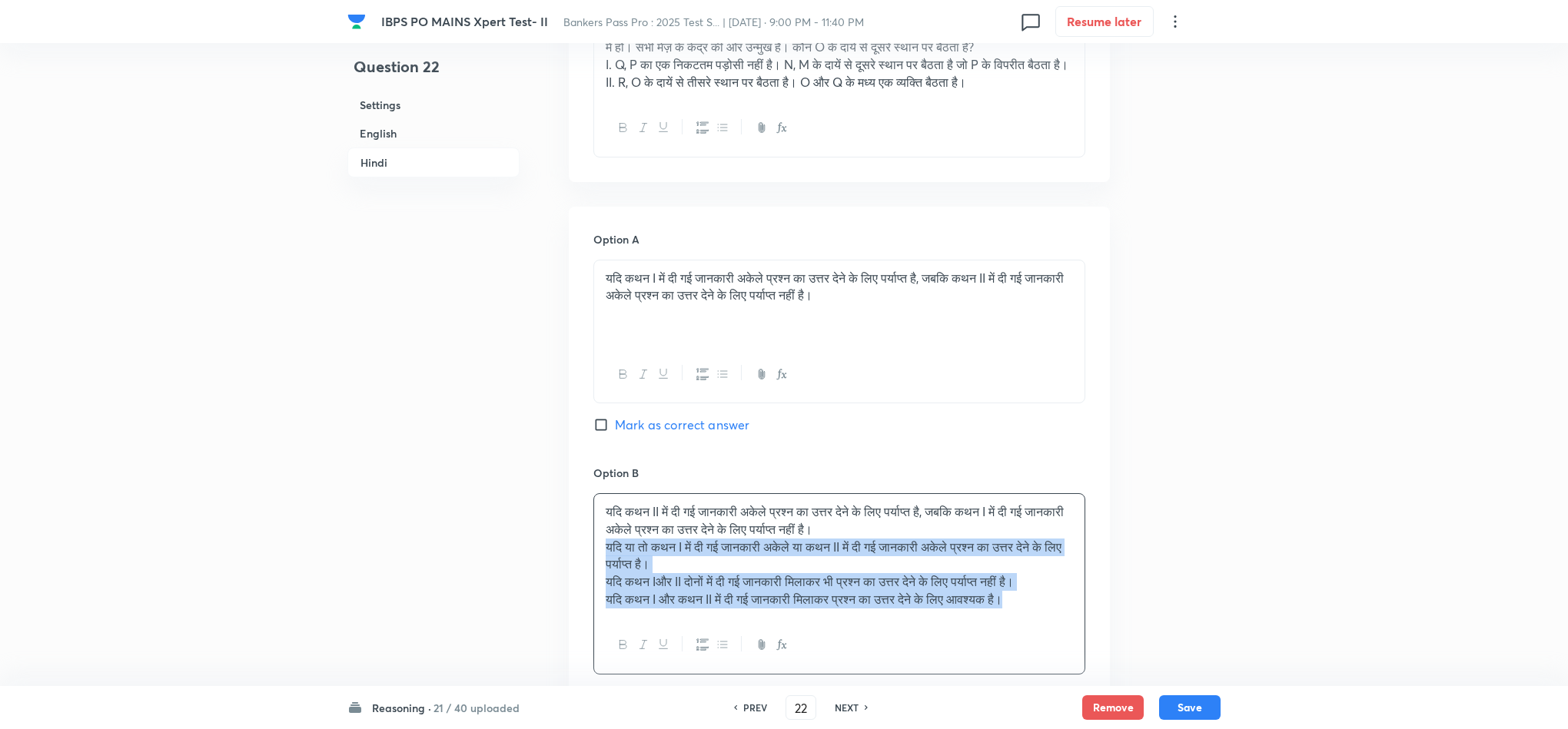
drag, startPoint x: 604, startPoint y: 567, endPoint x: 1118, endPoint y: 657, distance: 521.8
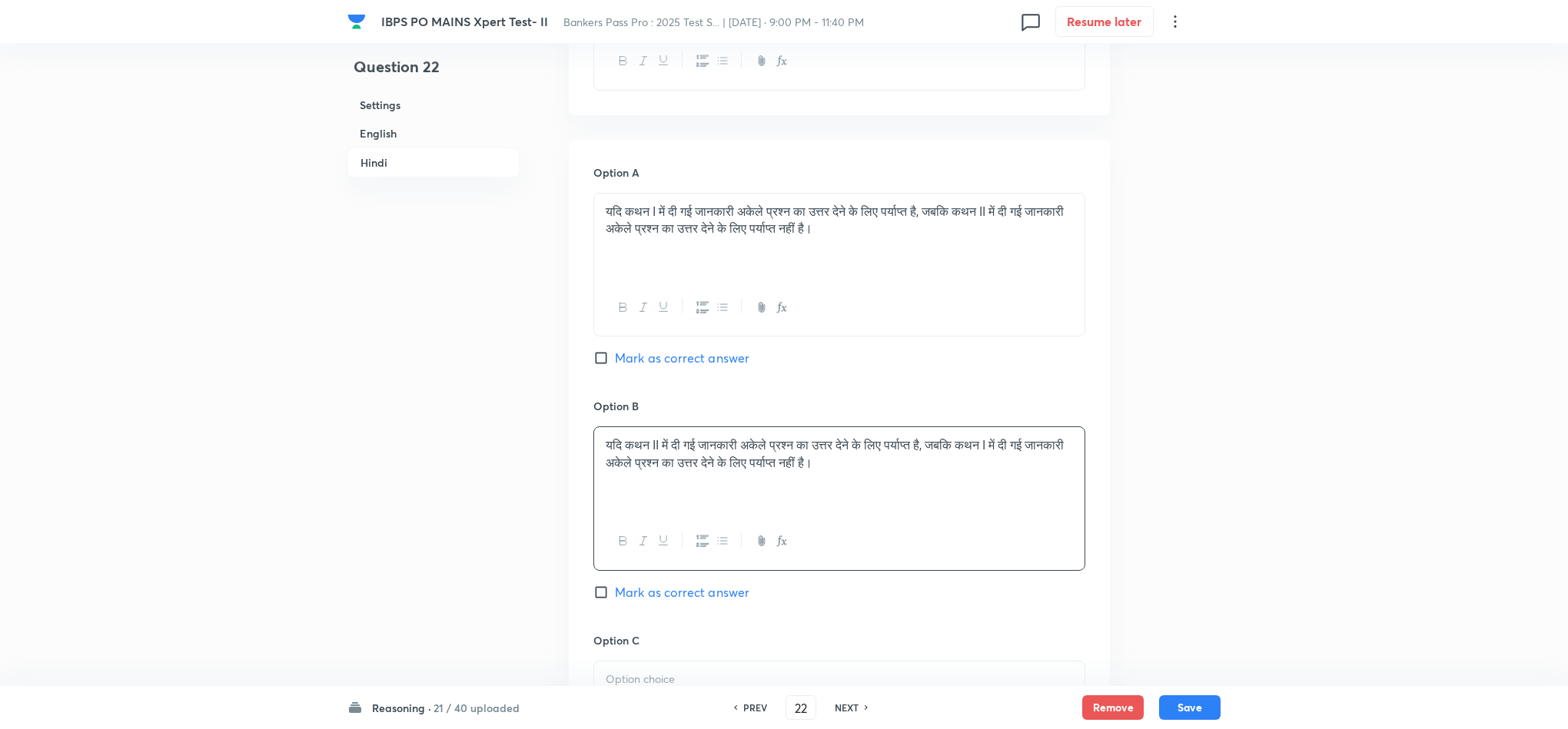
scroll to position [3381, 0]
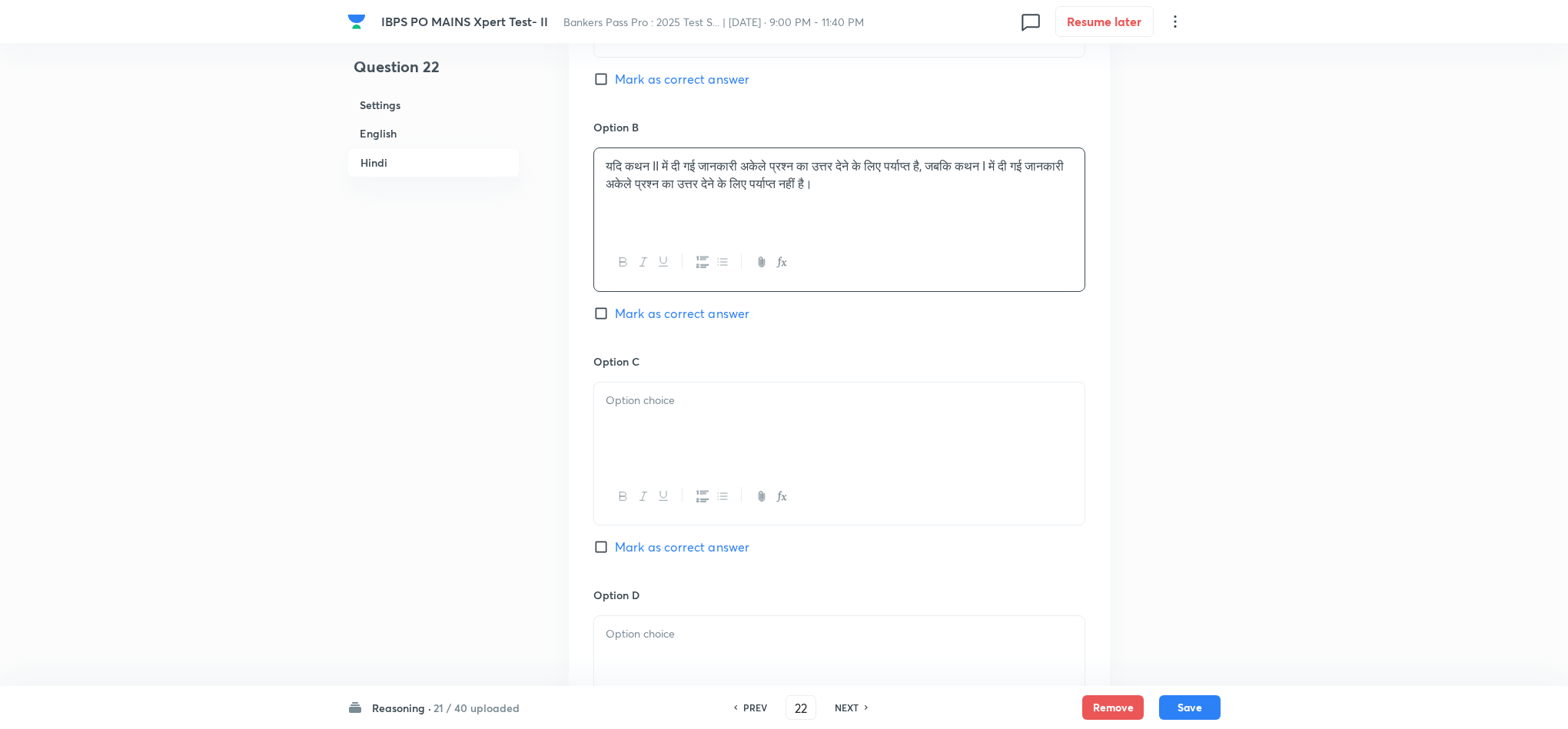
click at [620, 449] on div at bounding box center [839, 425] width 490 height 86
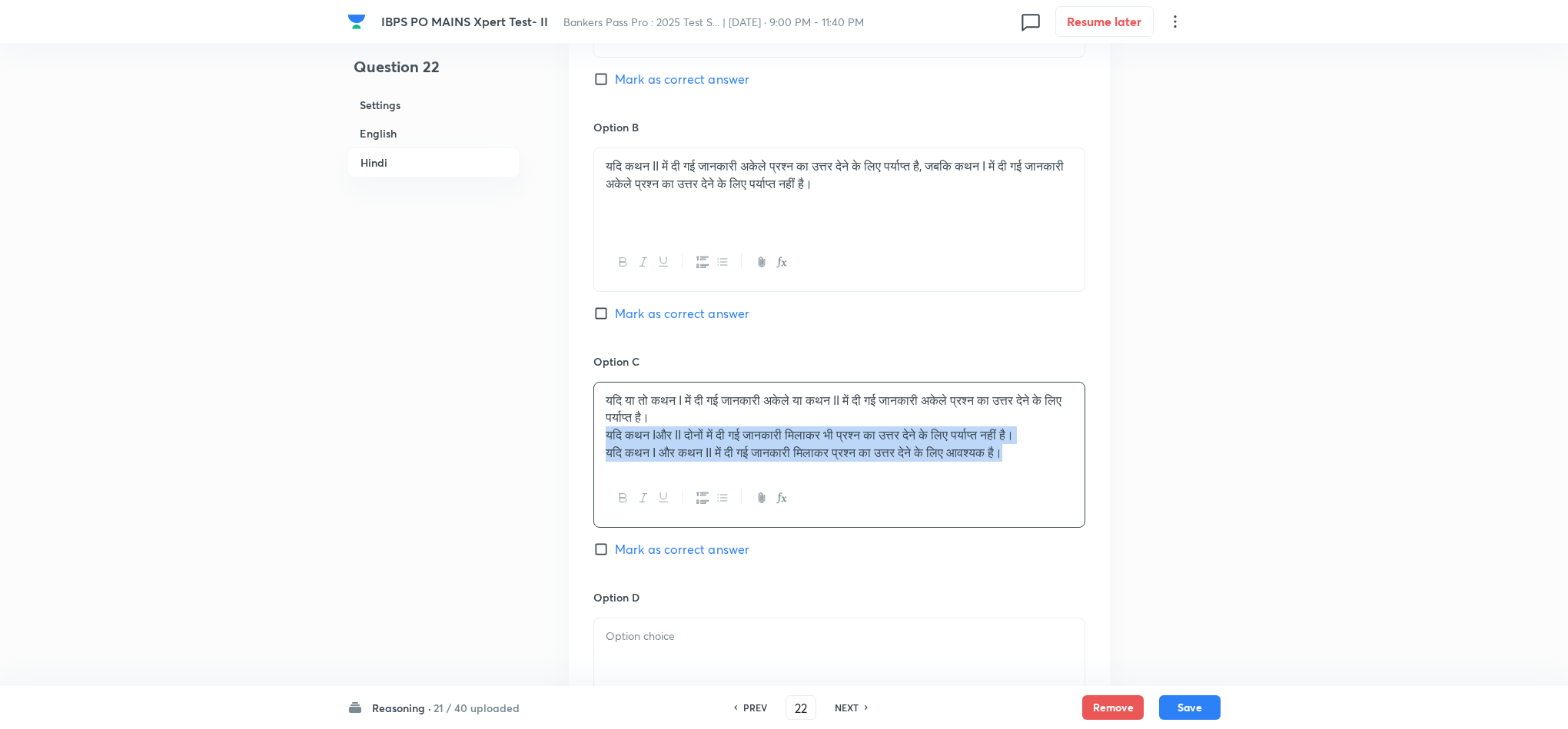
drag, startPoint x: 602, startPoint y: 457, endPoint x: 1109, endPoint y: 500, distance: 508.8
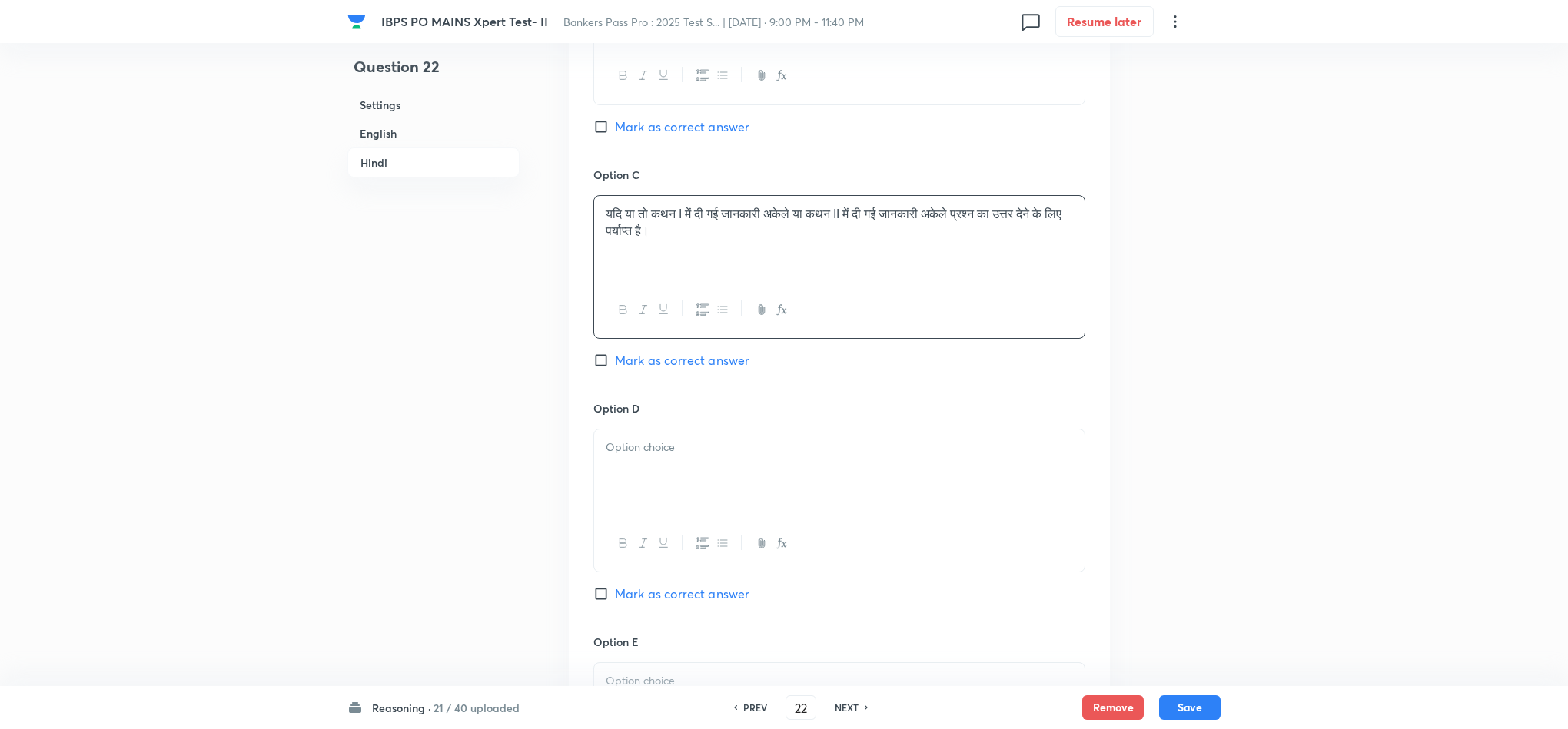
scroll to position [3611, 0]
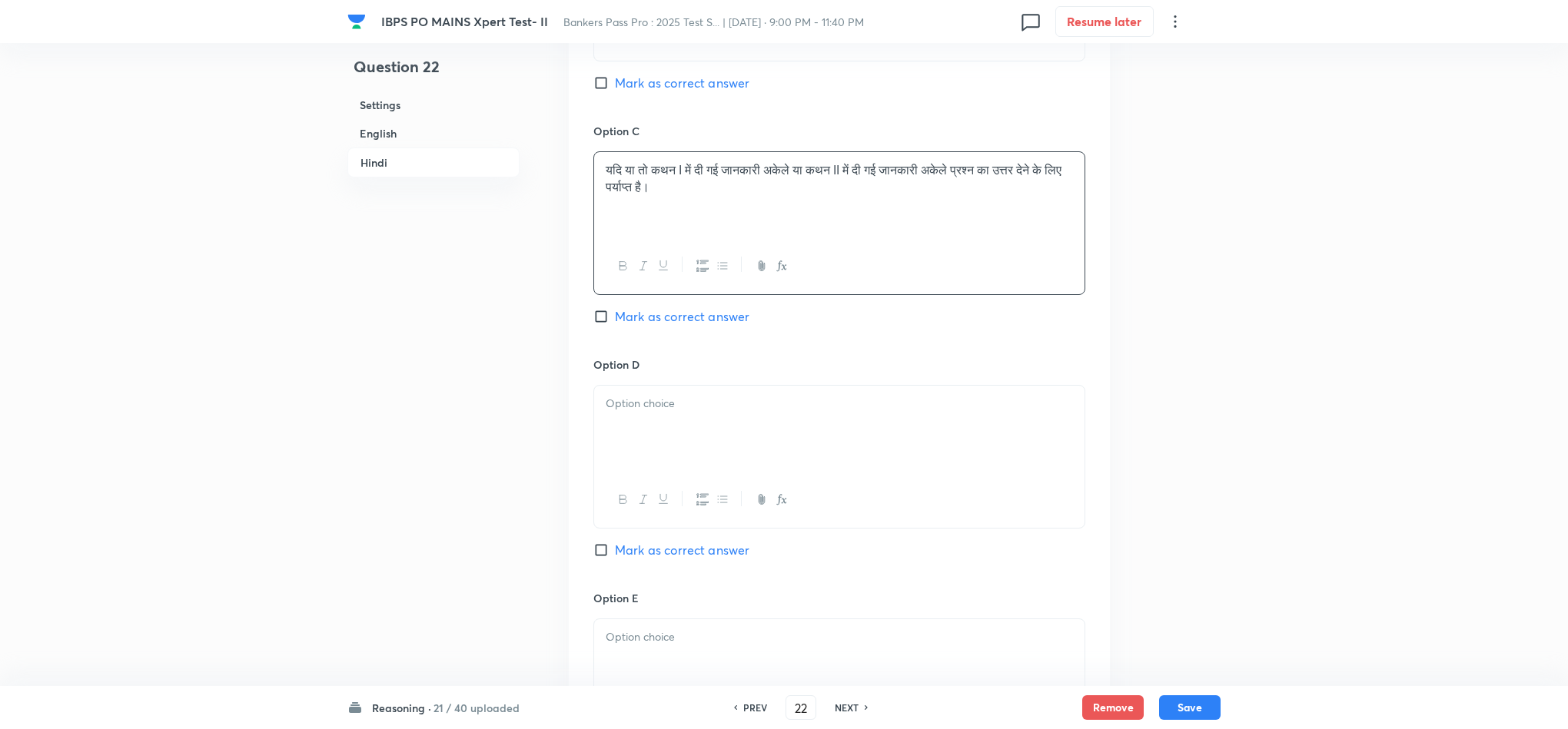
click at [630, 469] on div at bounding box center [839, 428] width 490 height 86
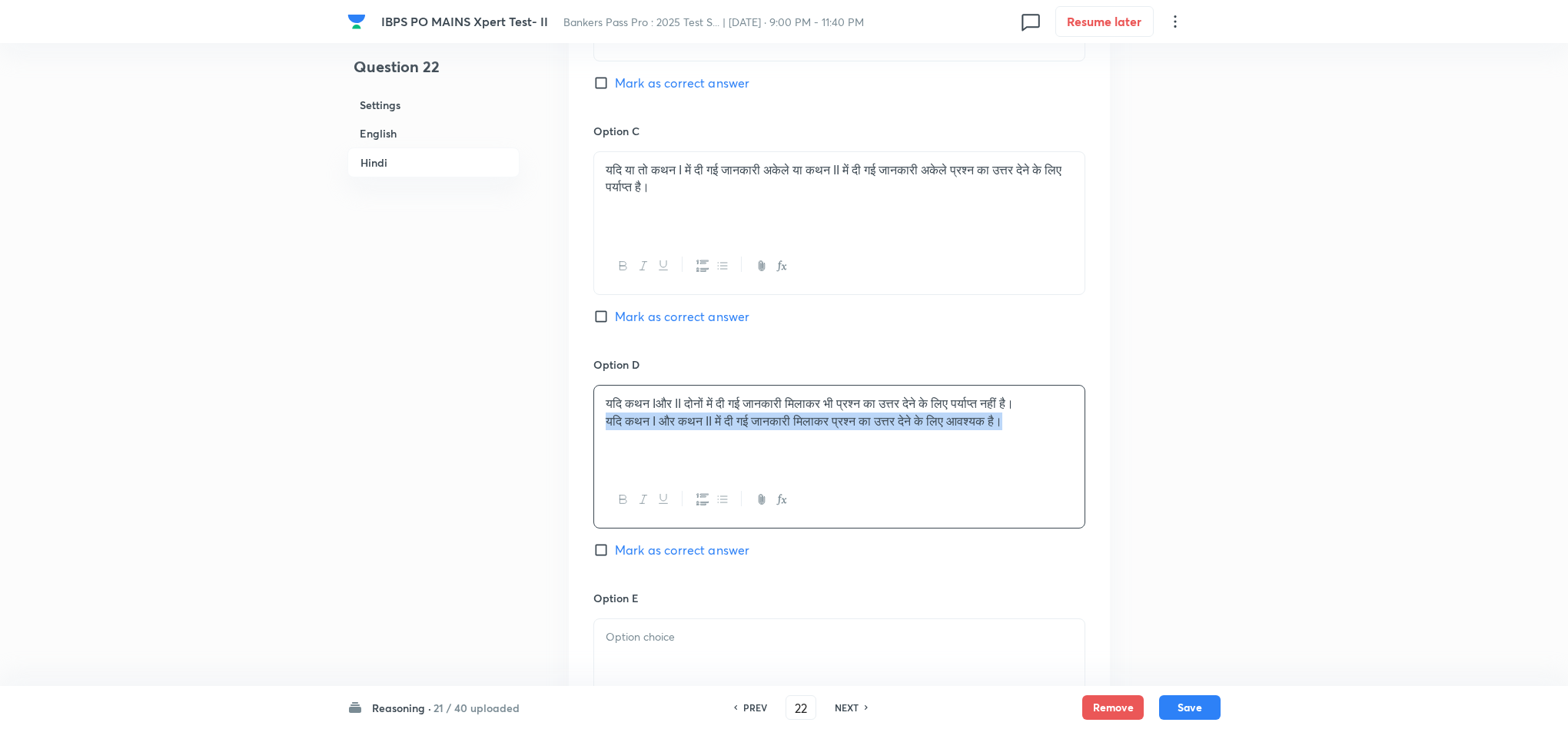
drag, startPoint x: 607, startPoint y: 450, endPoint x: 863, endPoint y: 545, distance: 273.1
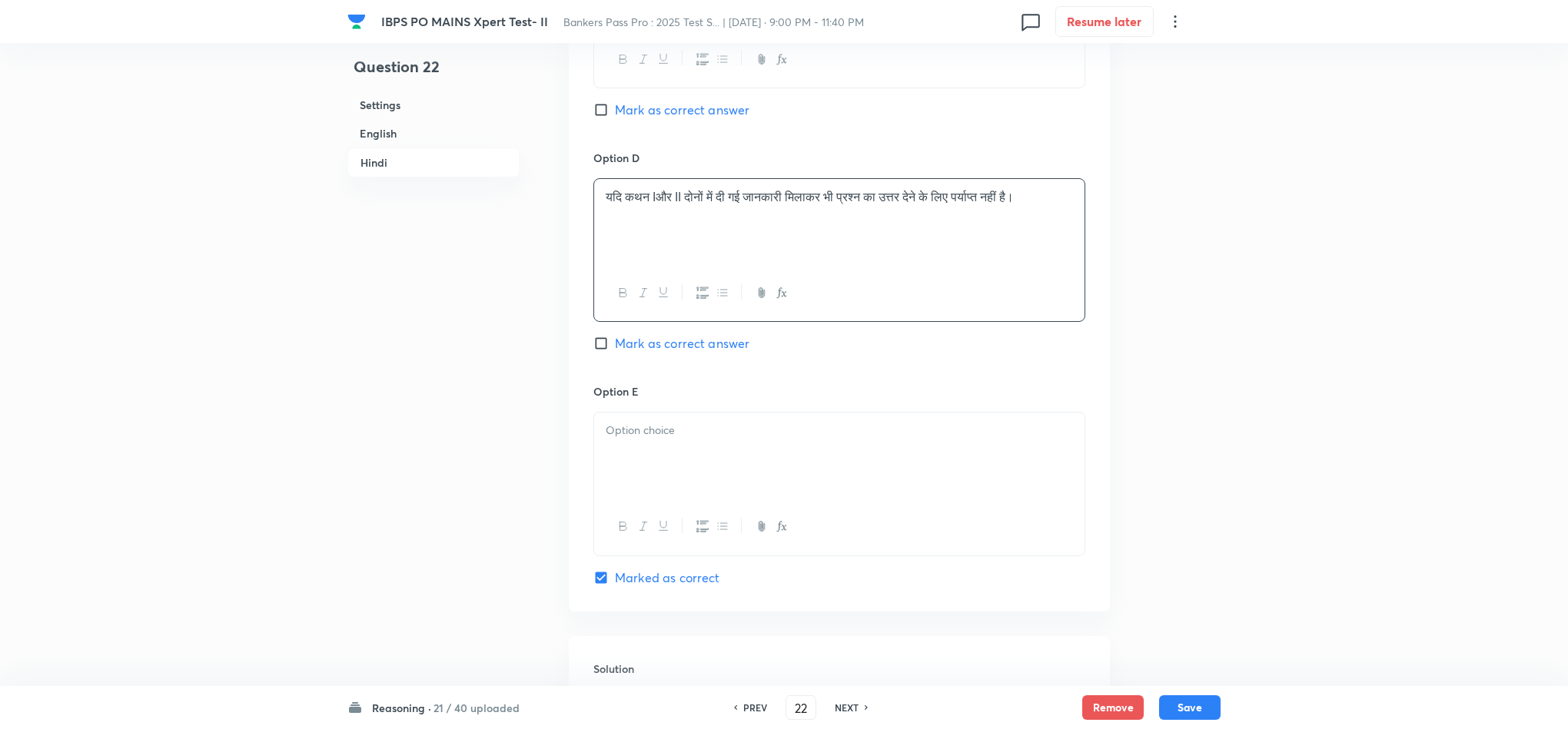
scroll to position [3842, 0]
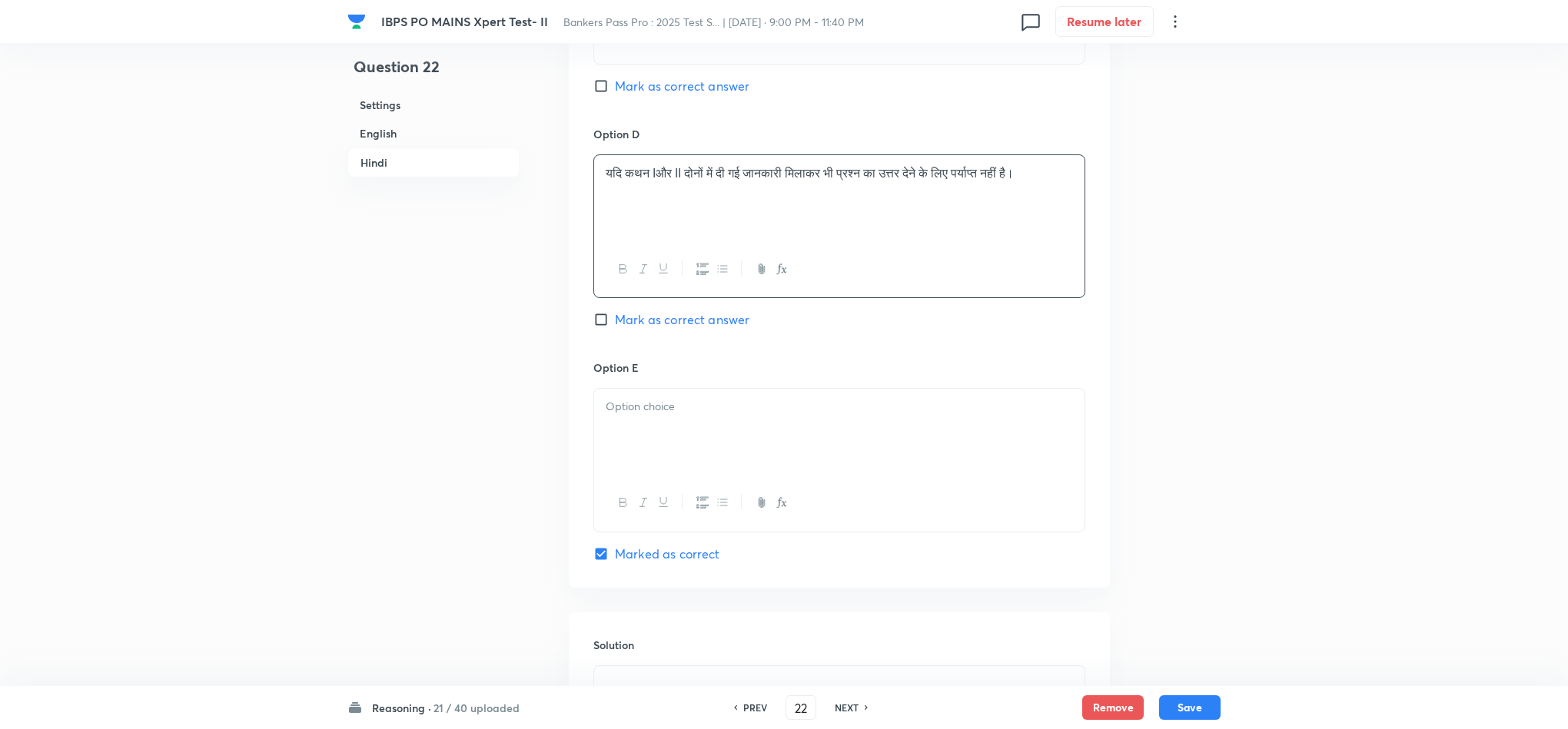
click at [782, 471] on div at bounding box center [839, 431] width 490 height 86
click at [1204, 696] on button "Save" at bounding box center [1190, 705] width 62 height 24
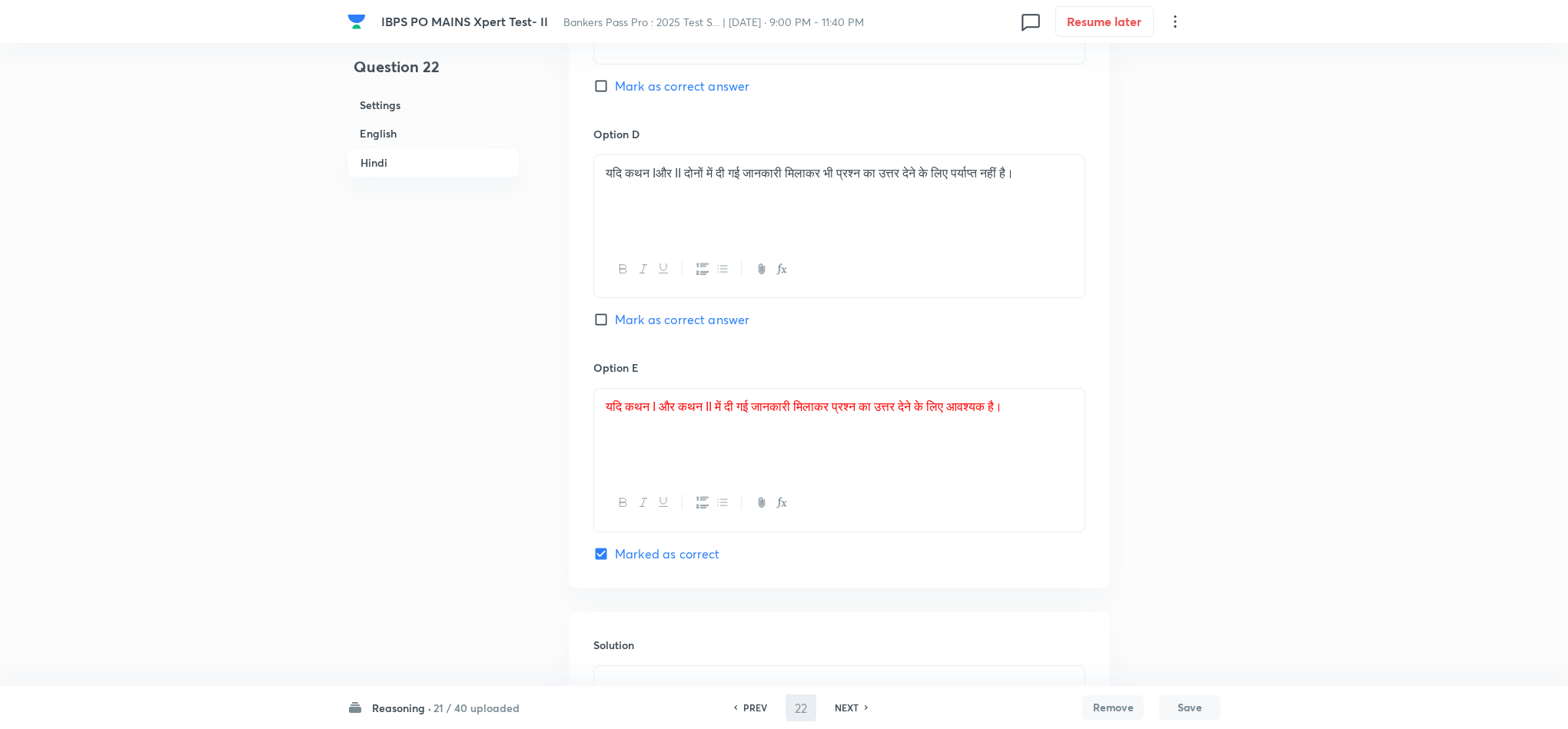
type input "23"
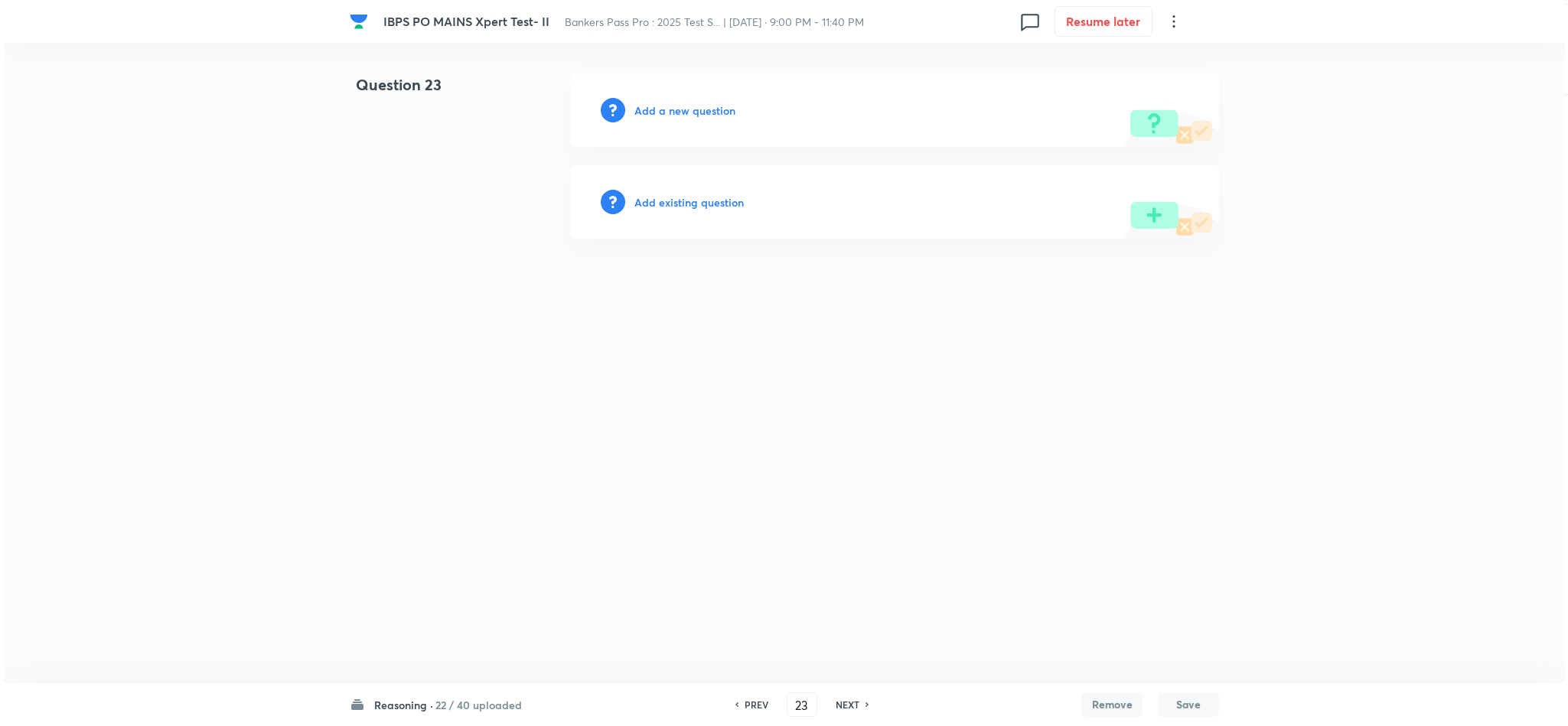
scroll to position [0, 0]
click at [655, 115] on h6 "Add a new question" at bounding box center [684, 110] width 101 height 16
click at [652, 118] on div "Choose a question type" at bounding box center [894, 109] width 649 height 73
click at [705, 117] on h6 "Choose a question type" at bounding box center [693, 110] width 118 height 16
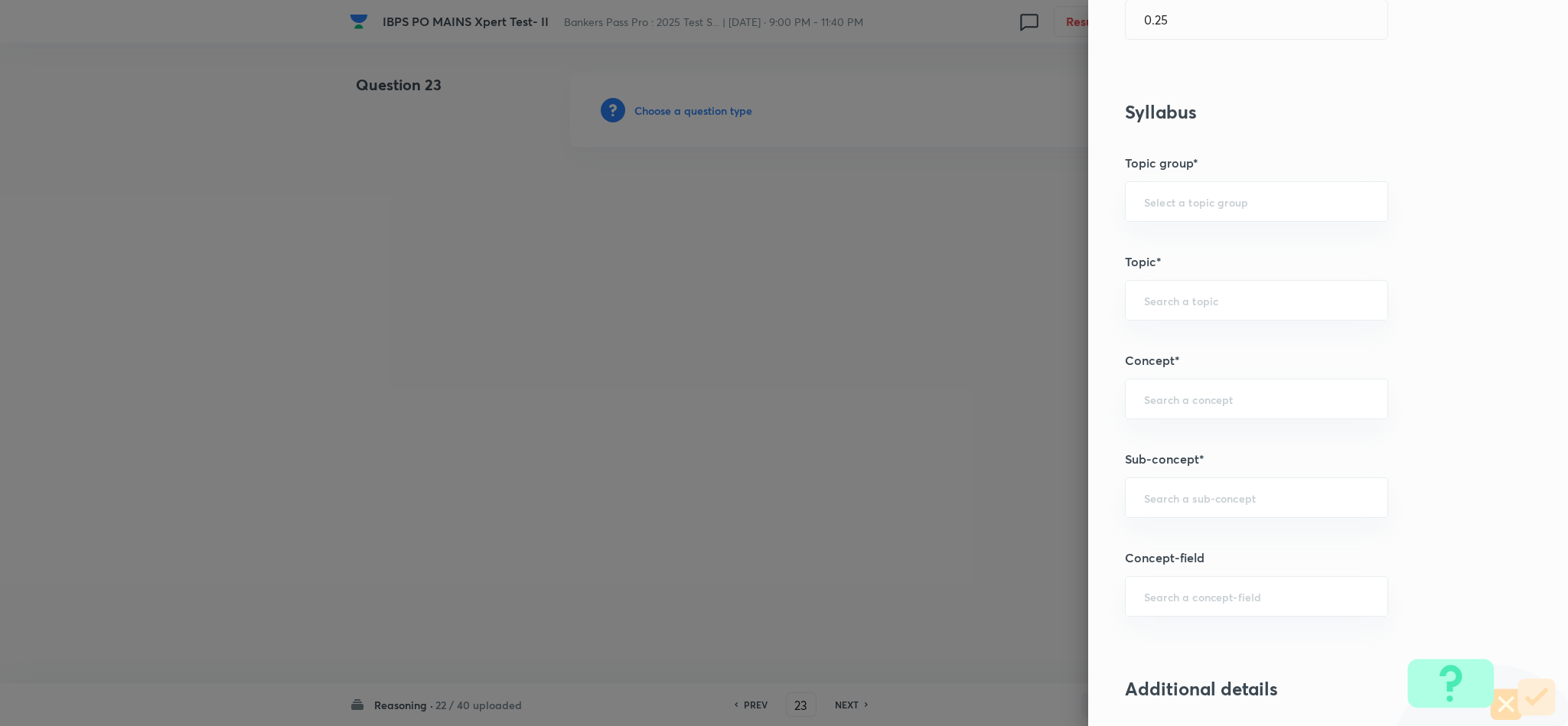
scroll to position [573, 0]
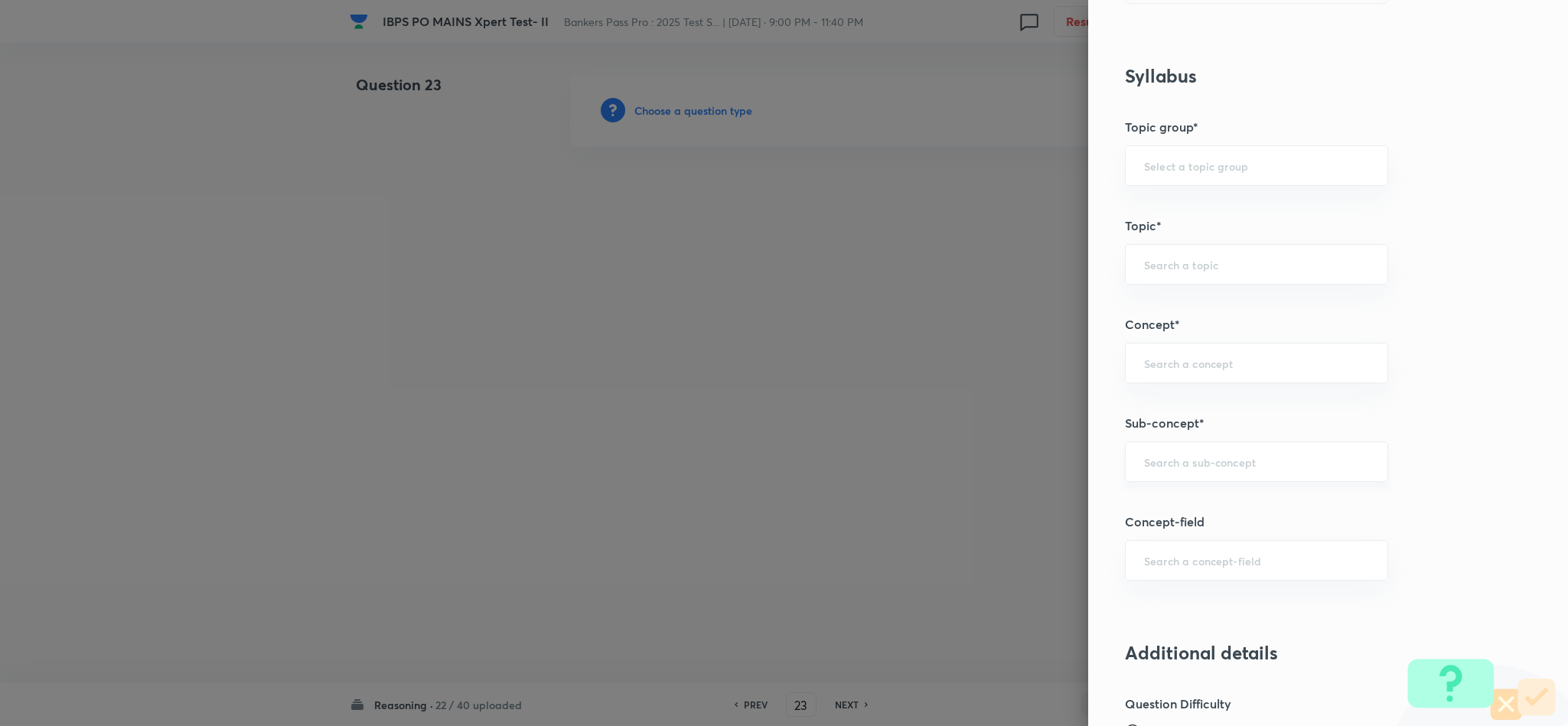
click at [1198, 467] on input "text" at bounding box center [1257, 461] width 225 height 14
click at [1194, 513] on li "Miscellaneous Puzzles" at bounding box center [1239, 510] width 261 height 28
type input "Miscellaneous Puzzles"
type input "Reasoning"
type input "Verbal Reasoning"
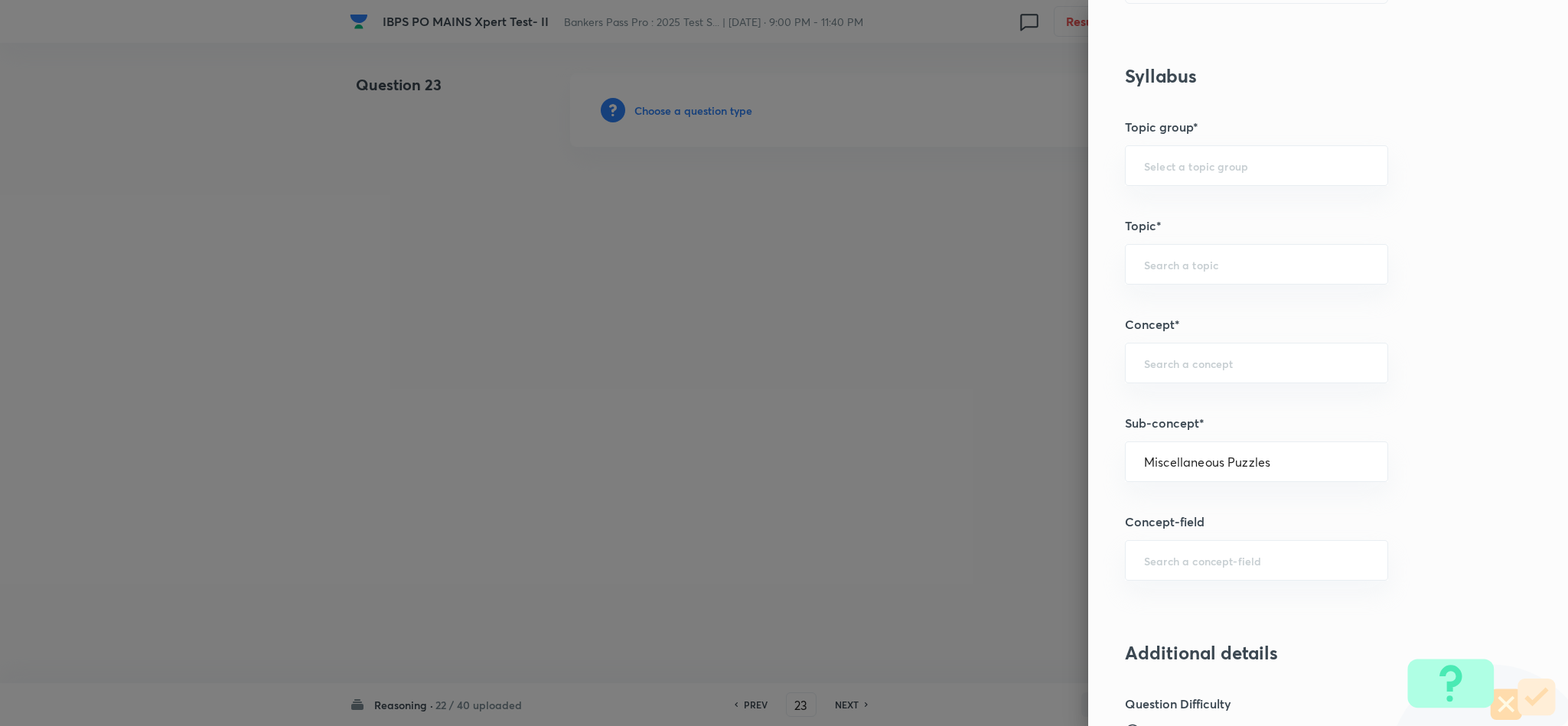
type input "Puzzle and Seating Arrangement"
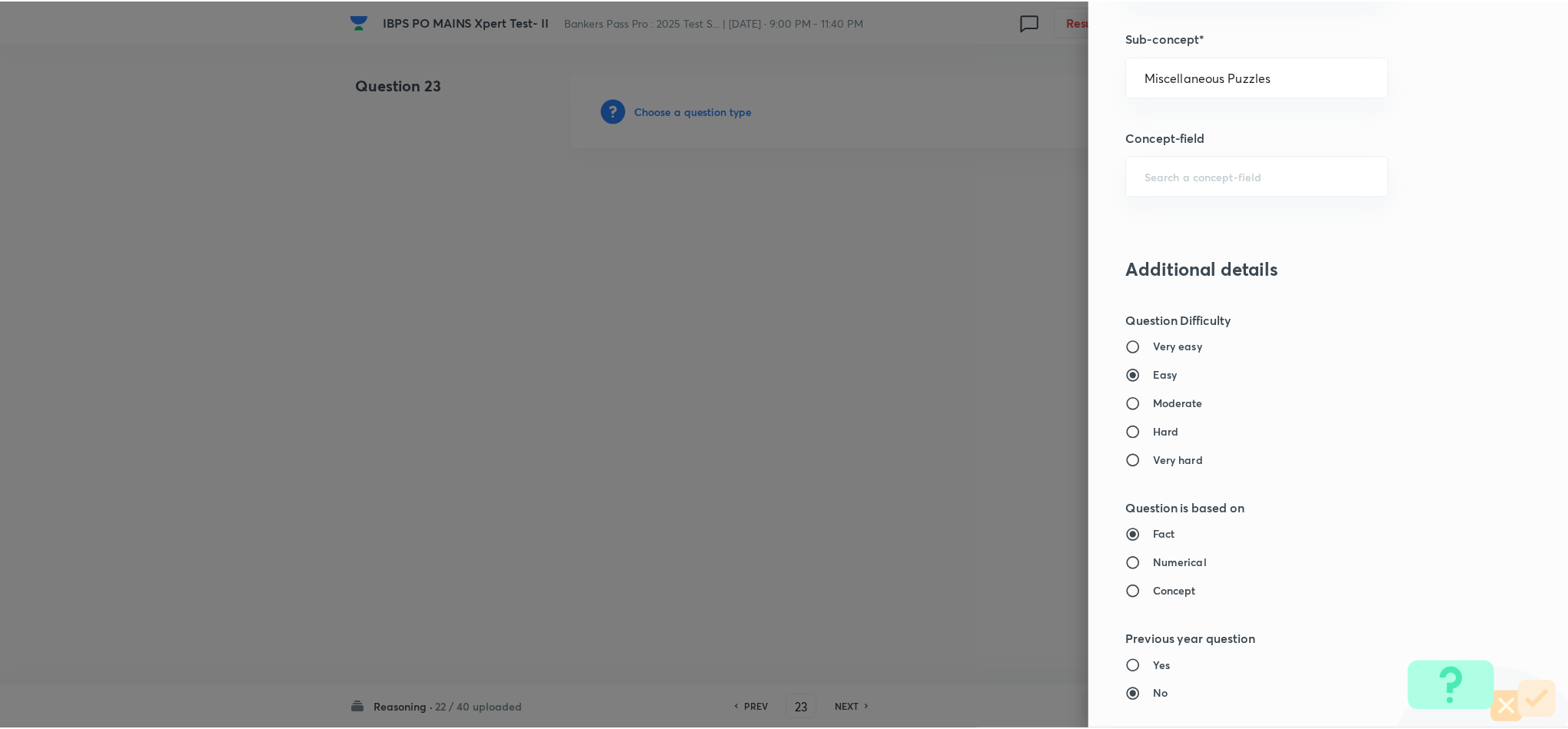
scroll to position [1369, 0]
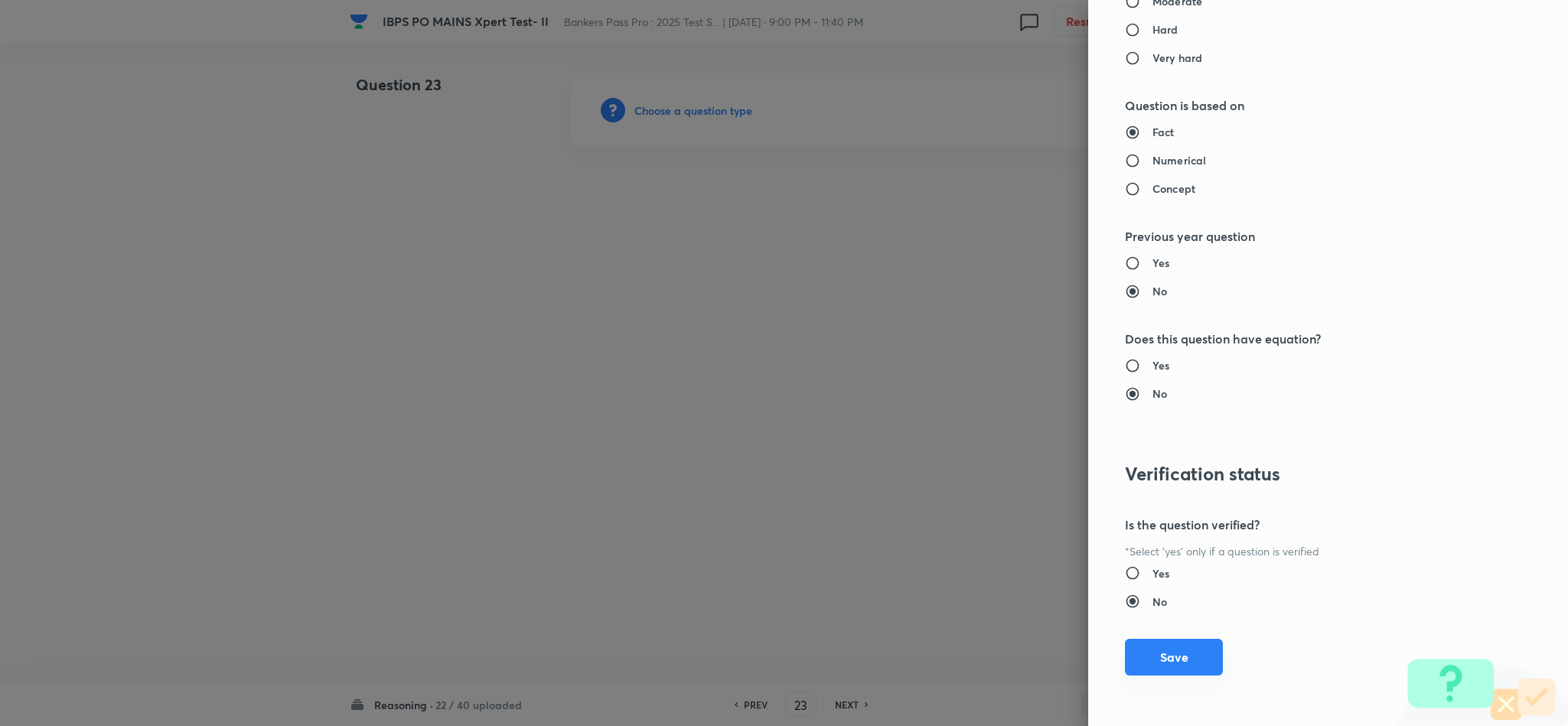
click at [1178, 675] on div "Question settings Question type* Single choice correct Number of options* 2 3 4…" at bounding box center [1328, 363] width 479 height 726
click at [1178, 656] on button "Save" at bounding box center [1174, 657] width 98 height 36
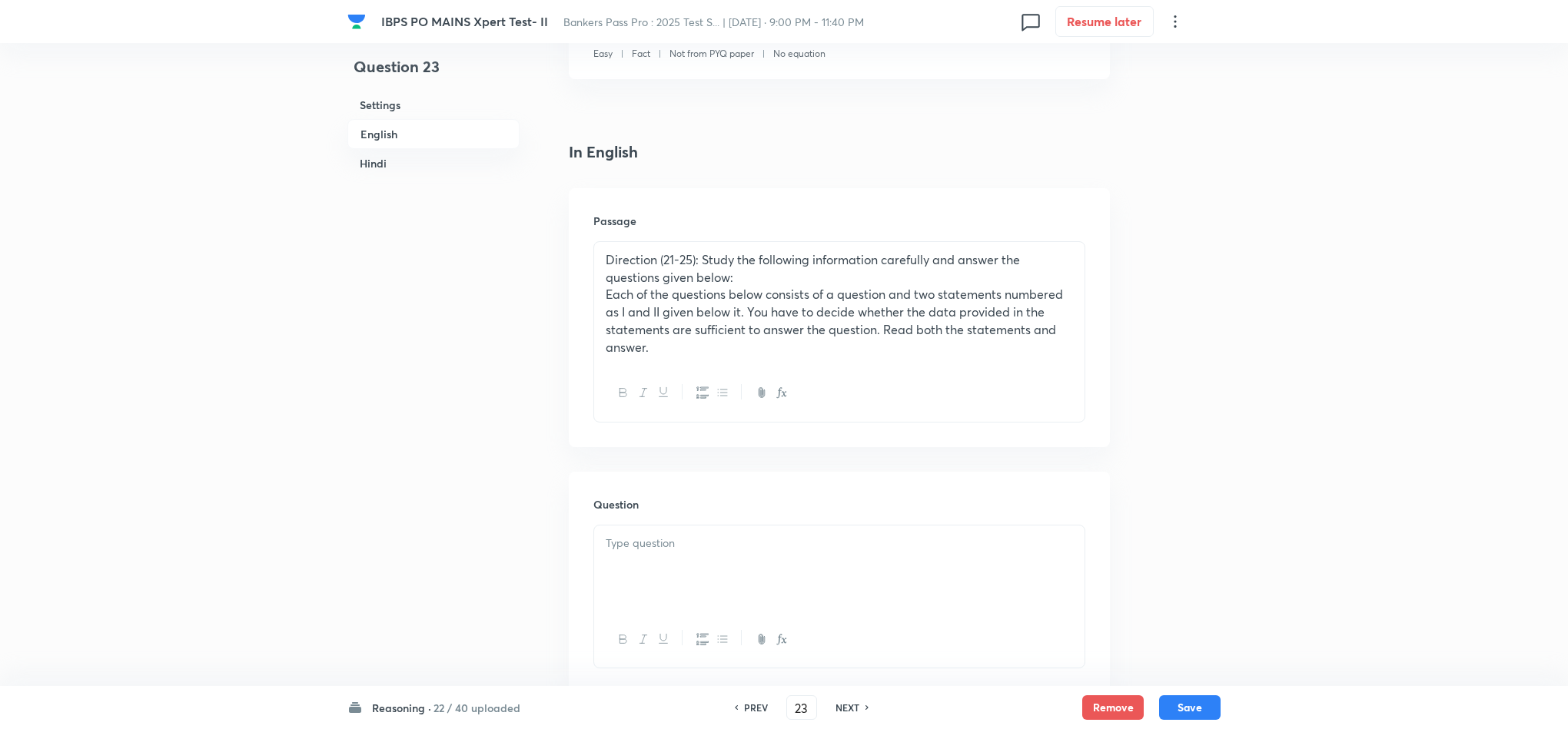
scroll to position [691, 0]
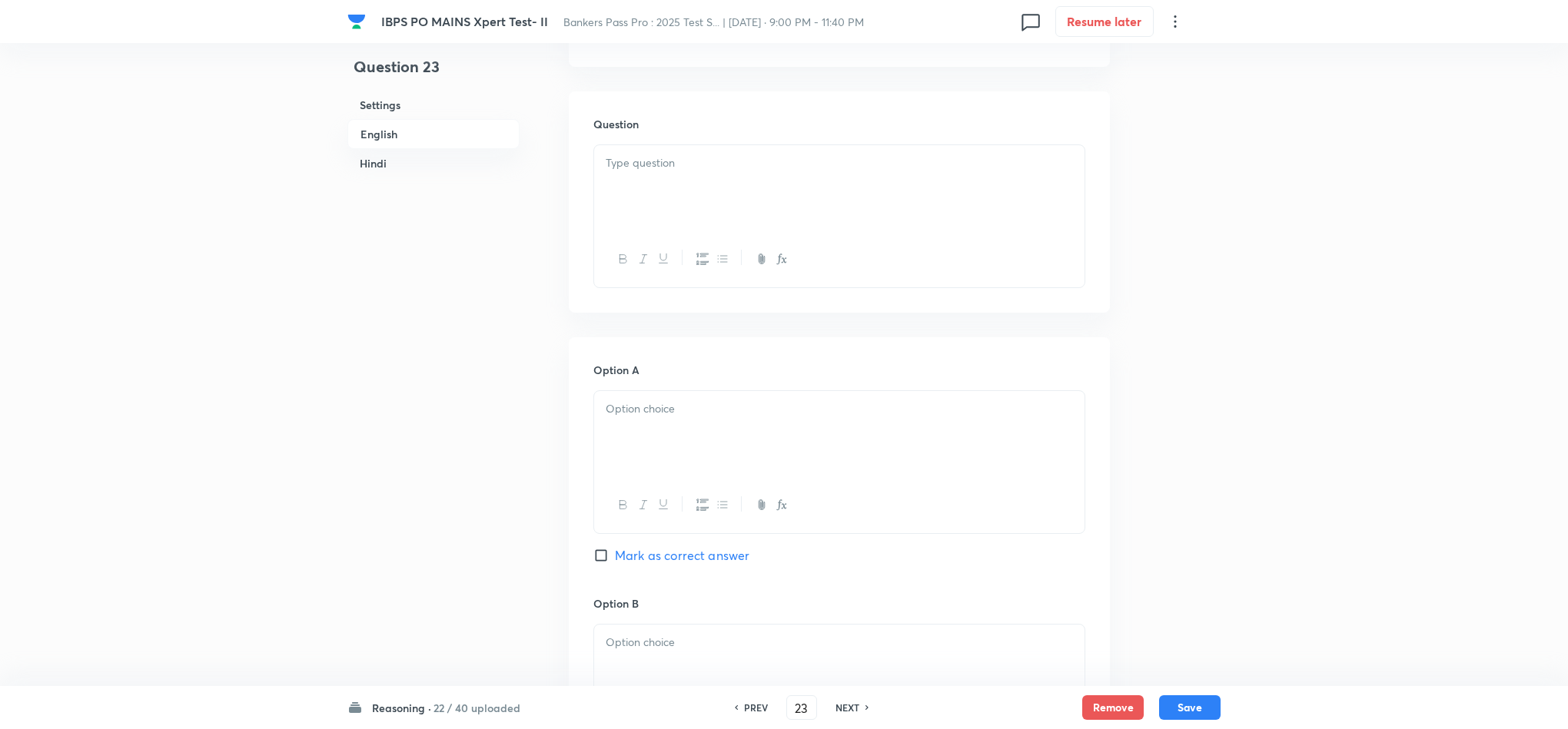
drag, startPoint x: 662, startPoint y: 192, endPoint x: 672, endPoint y: 203, distance: 14.9
click at [672, 203] on div at bounding box center [839, 188] width 490 height 86
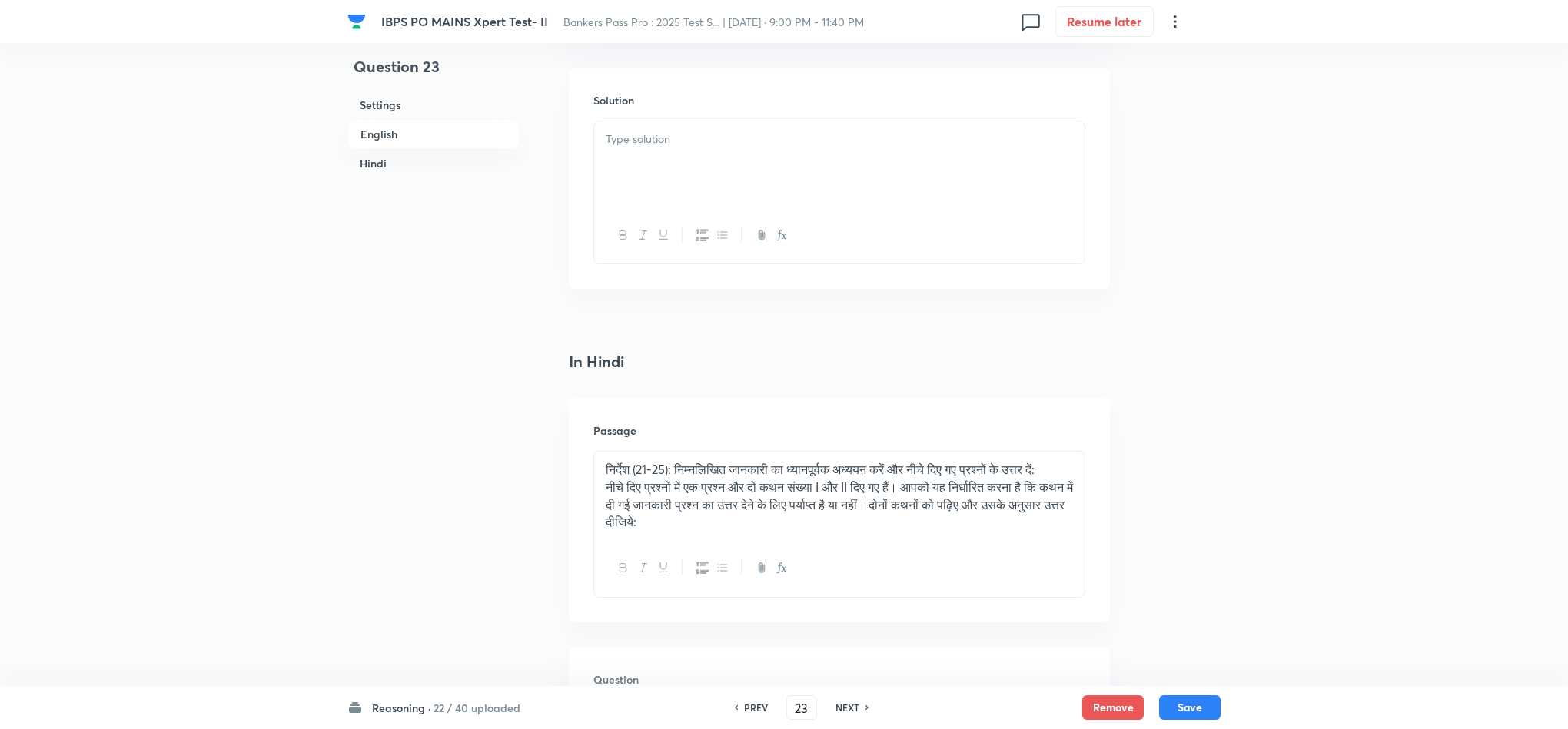
scroll to position [2534, 0]
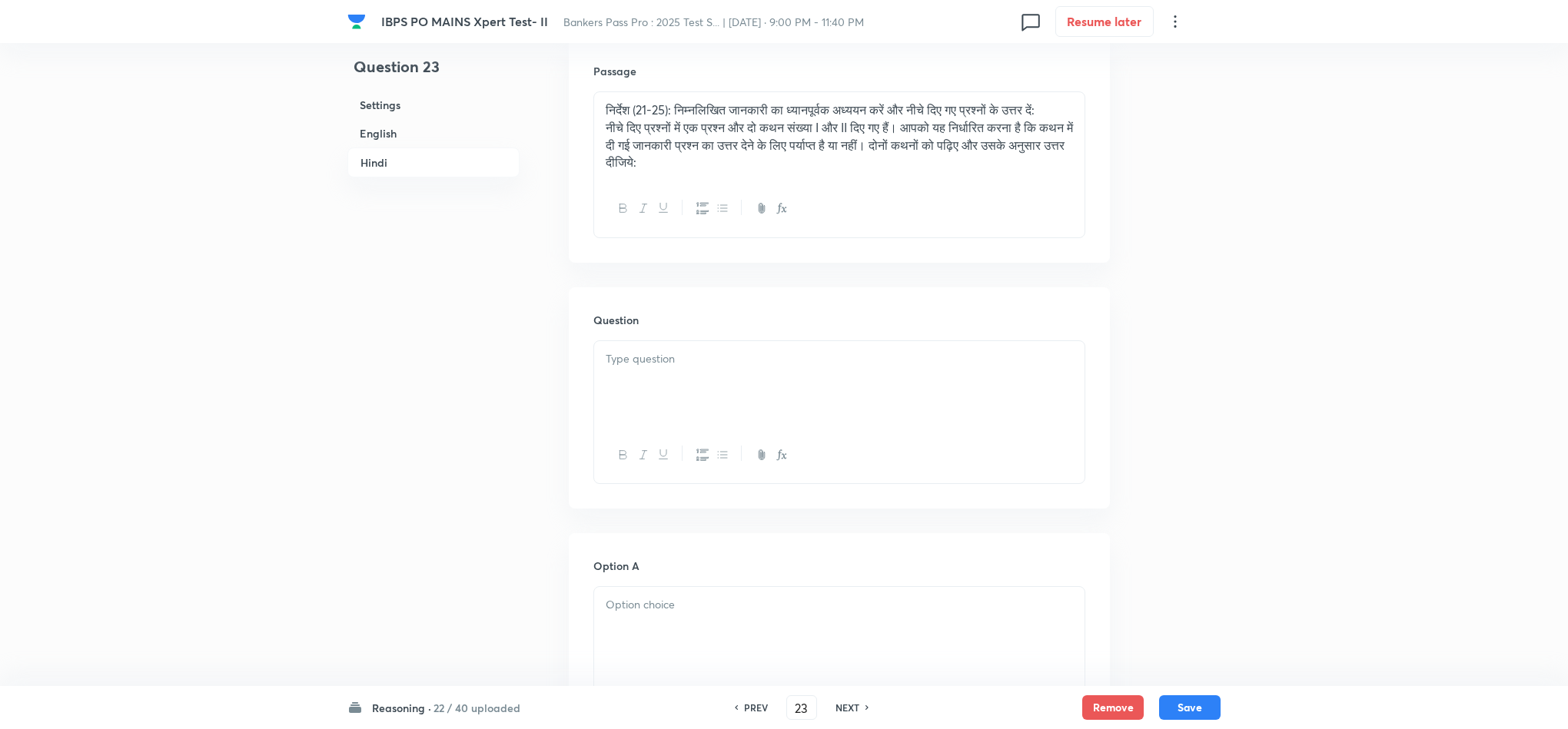
drag, startPoint x: 642, startPoint y: 390, endPoint x: 674, endPoint y: 406, distance: 35.8
click at [644, 391] on div at bounding box center [839, 384] width 490 height 86
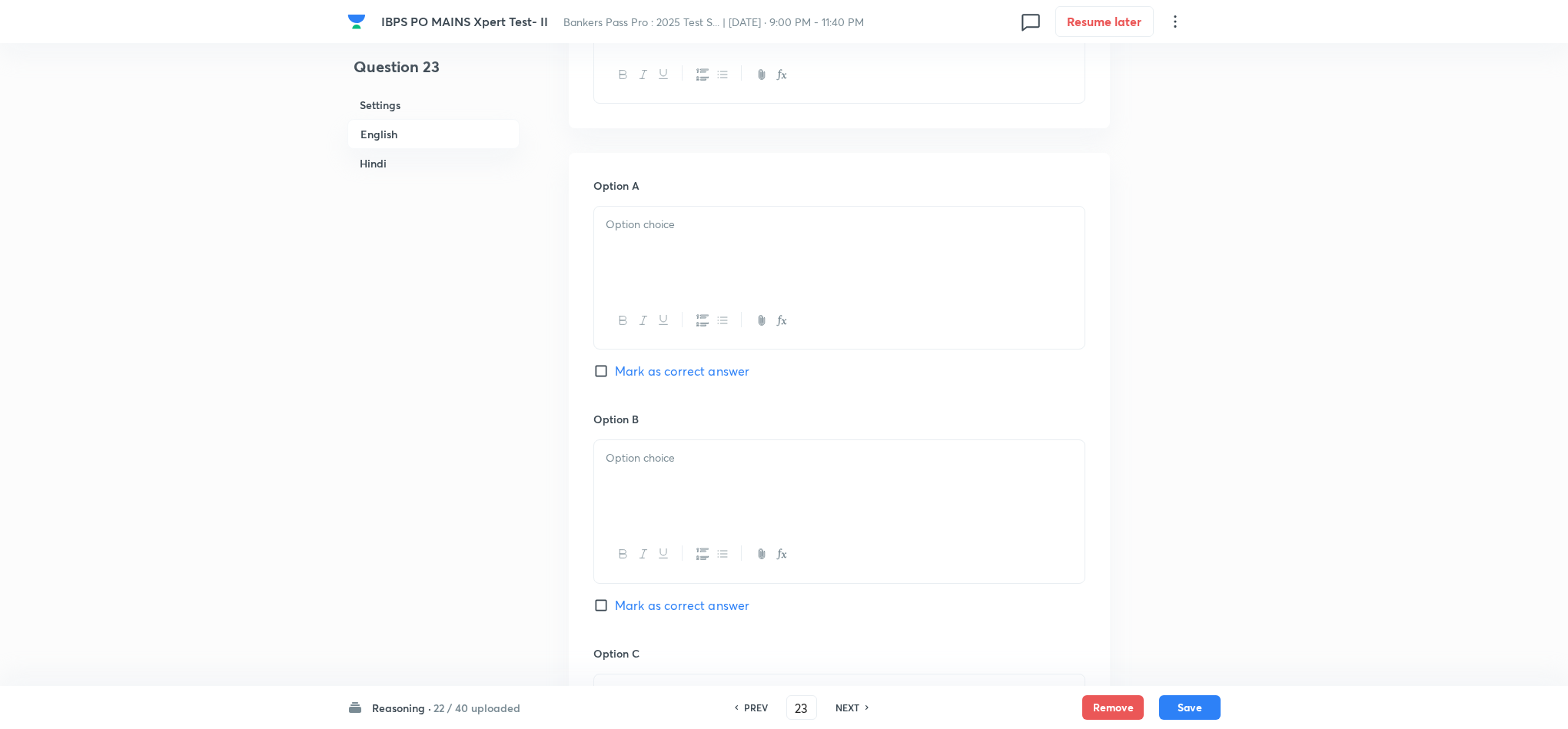
scroll to position [806, 0]
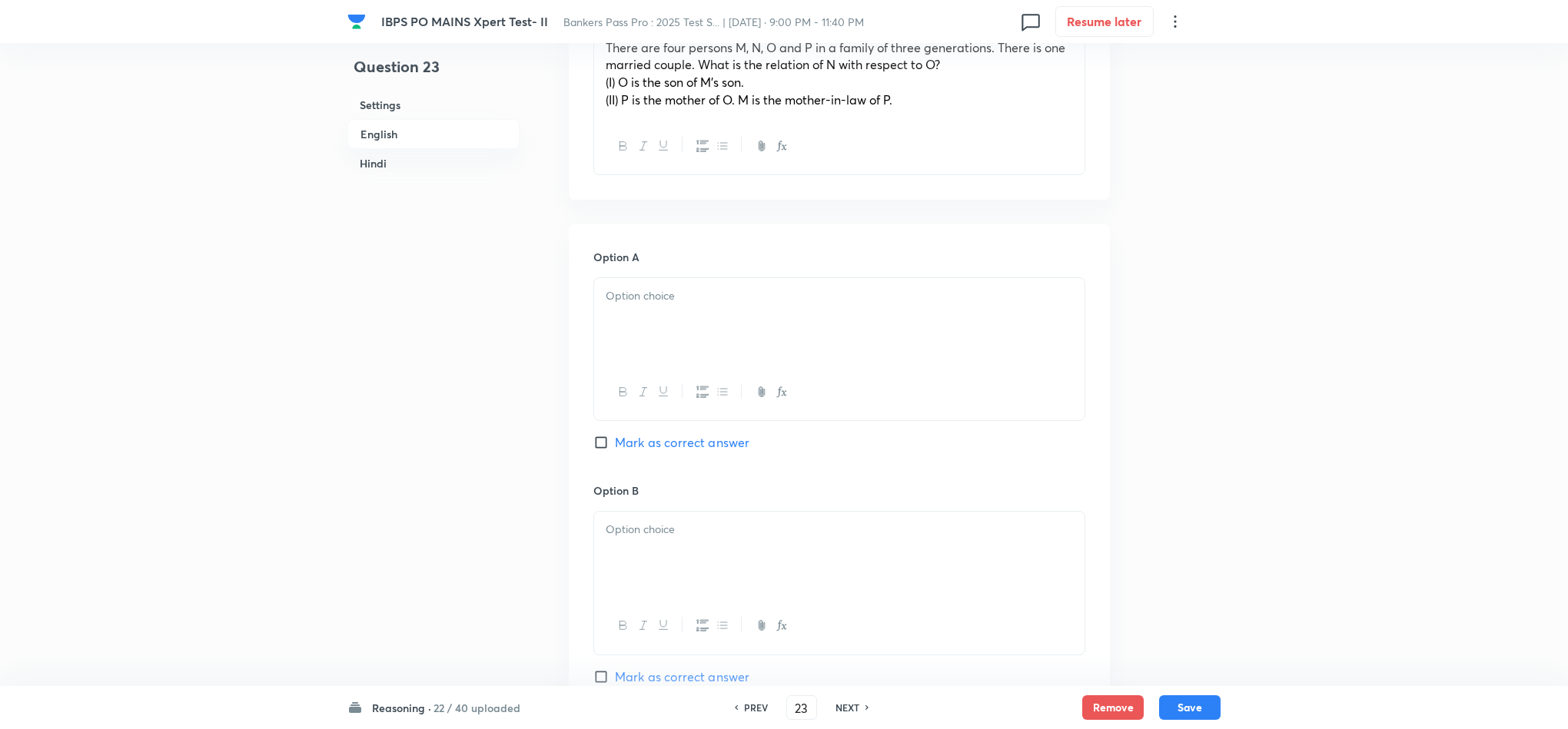
click at [632, 313] on div at bounding box center [839, 320] width 490 height 86
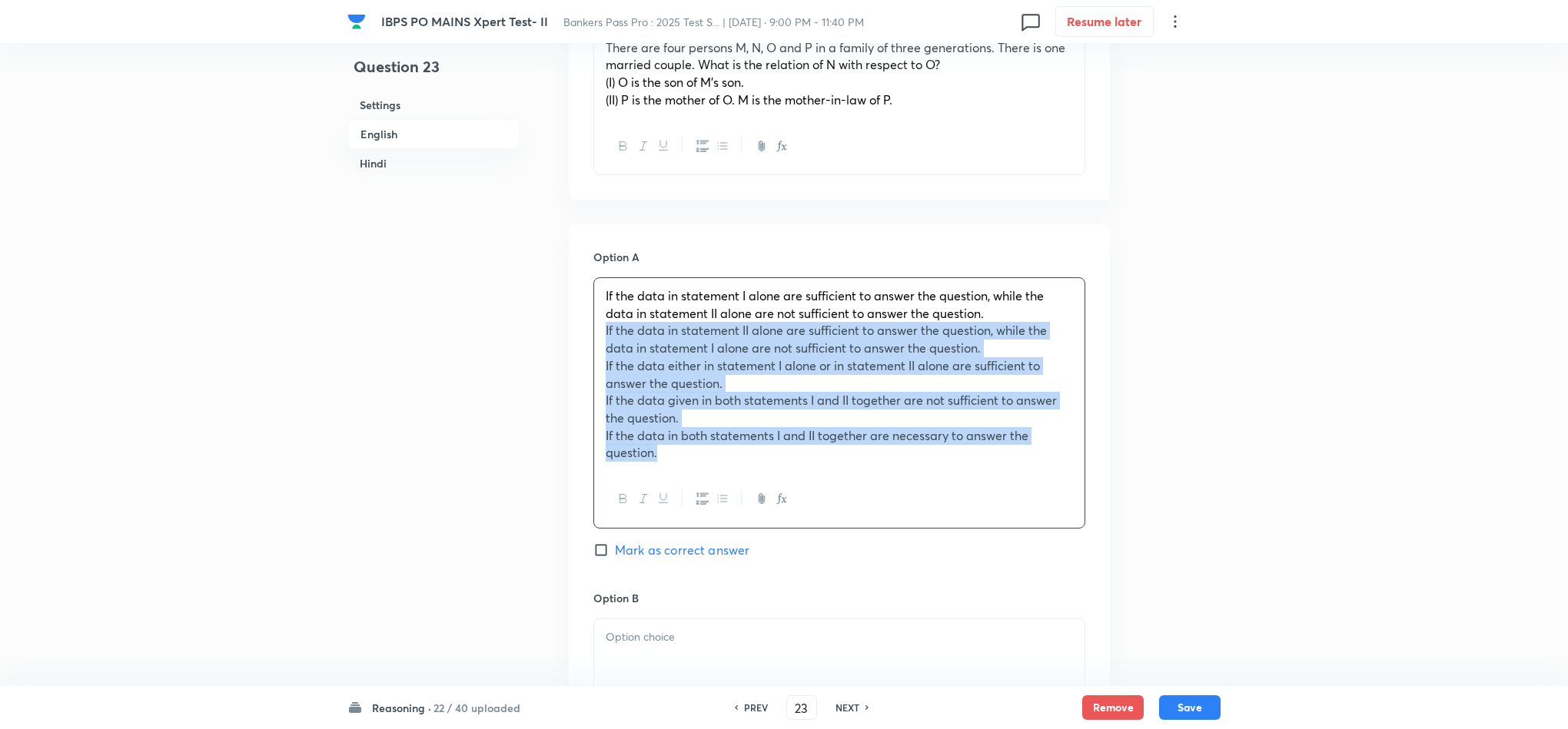
drag, startPoint x: 600, startPoint y: 337, endPoint x: 717, endPoint y: 452, distance: 164.1
click at [699, 459] on div "If the data in statement I alone are sufficient to answer the question, while t…" at bounding box center [839, 374] width 490 height 193
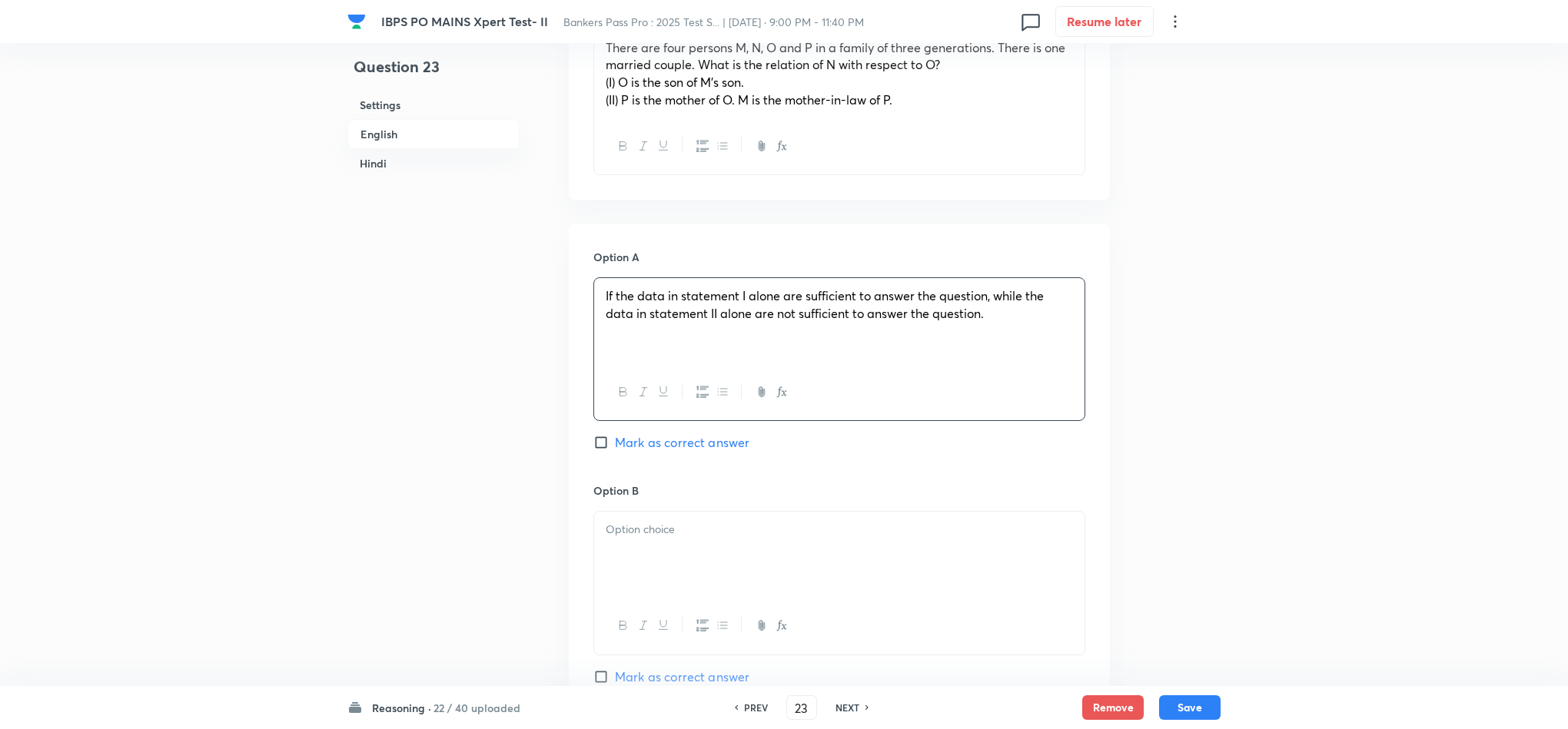
click at [607, 541] on div at bounding box center [839, 554] width 490 height 86
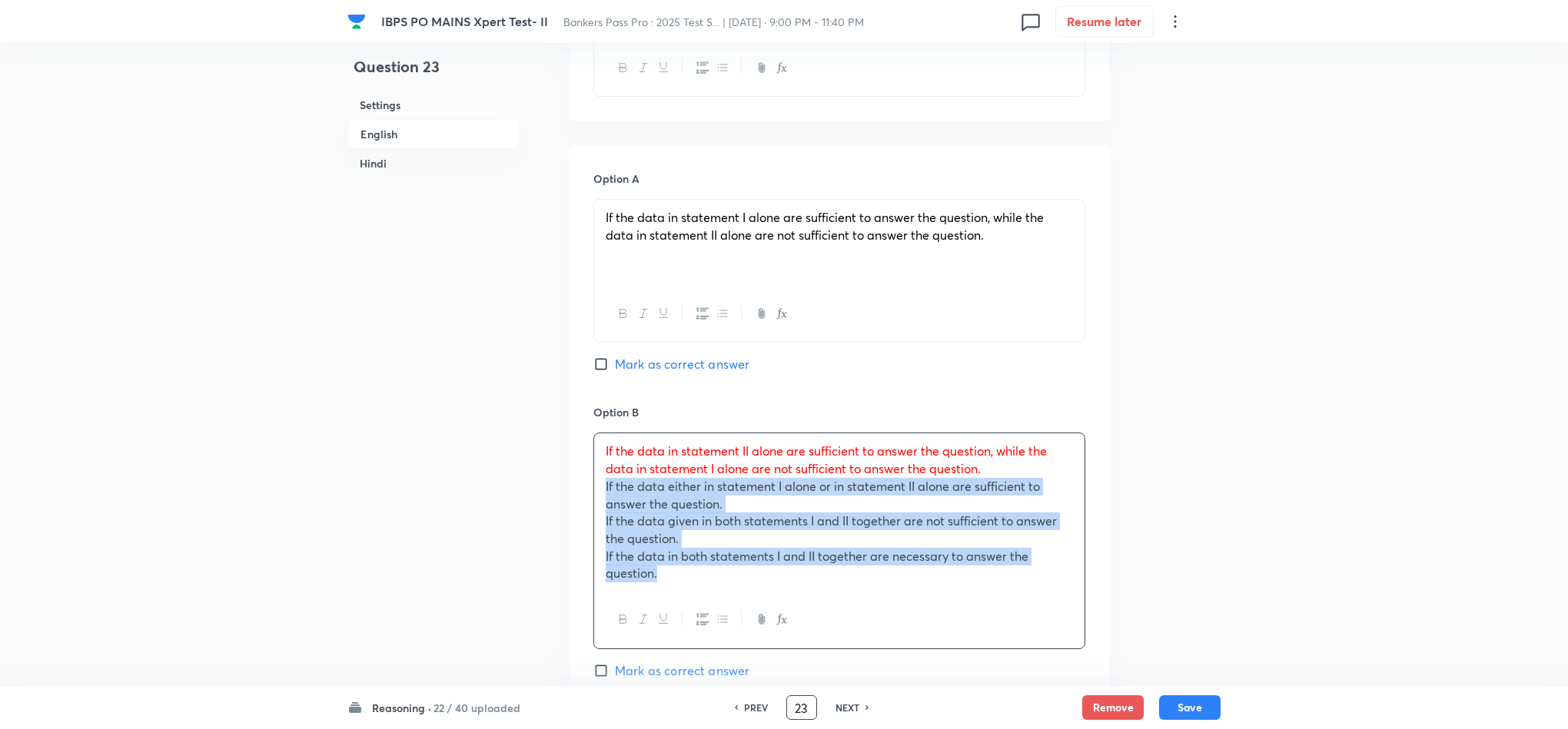
drag, startPoint x: 605, startPoint y: 567, endPoint x: 794, endPoint y: 699, distance: 230.5
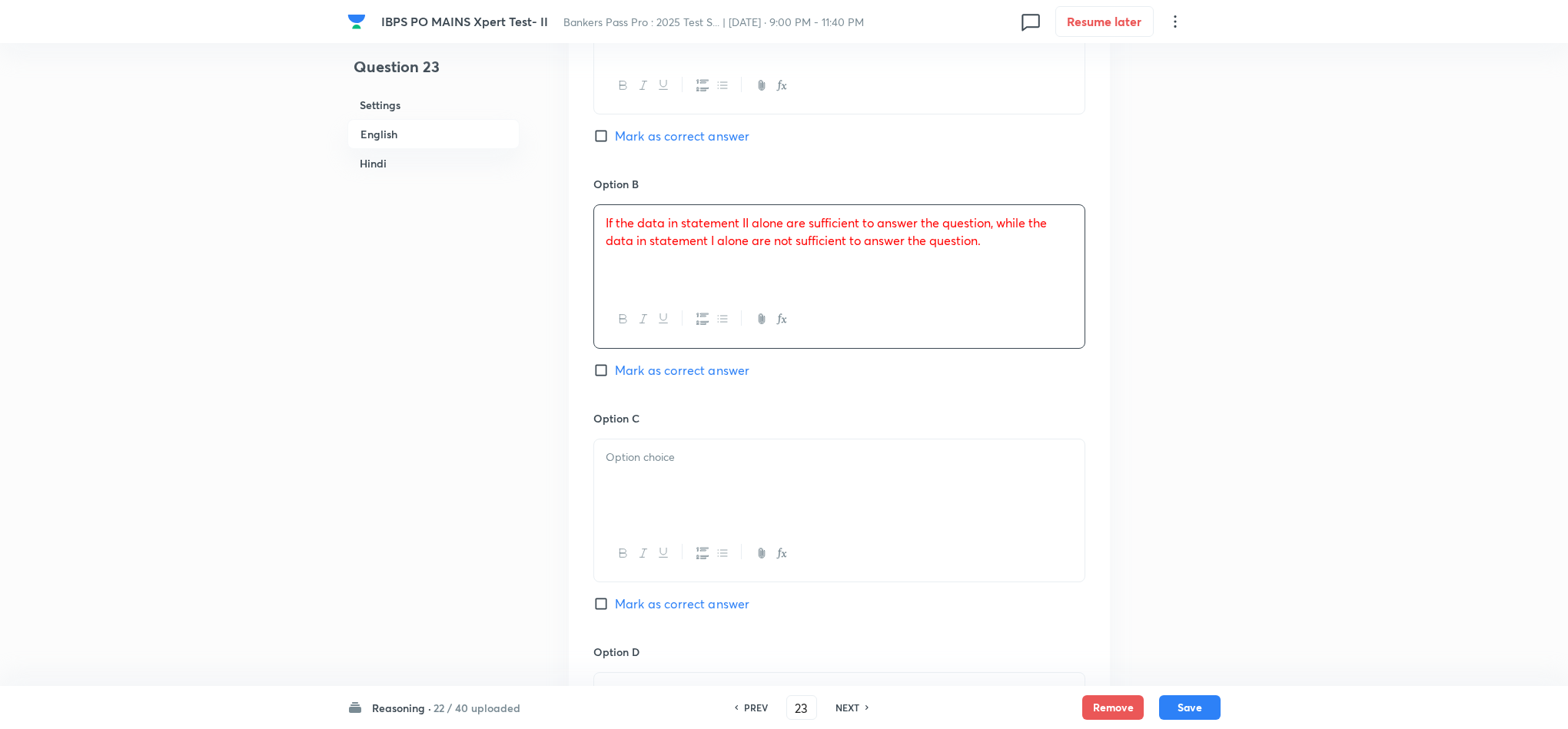
scroll to position [1115, 0]
click at [644, 373] on span "Mark as correct answer" at bounding box center [681, 367] width 134 height 18
click at [615, 373] on input "Mark as correct answer" at bounding box center [604, 368] width 21 height 15
checkbox input "true"
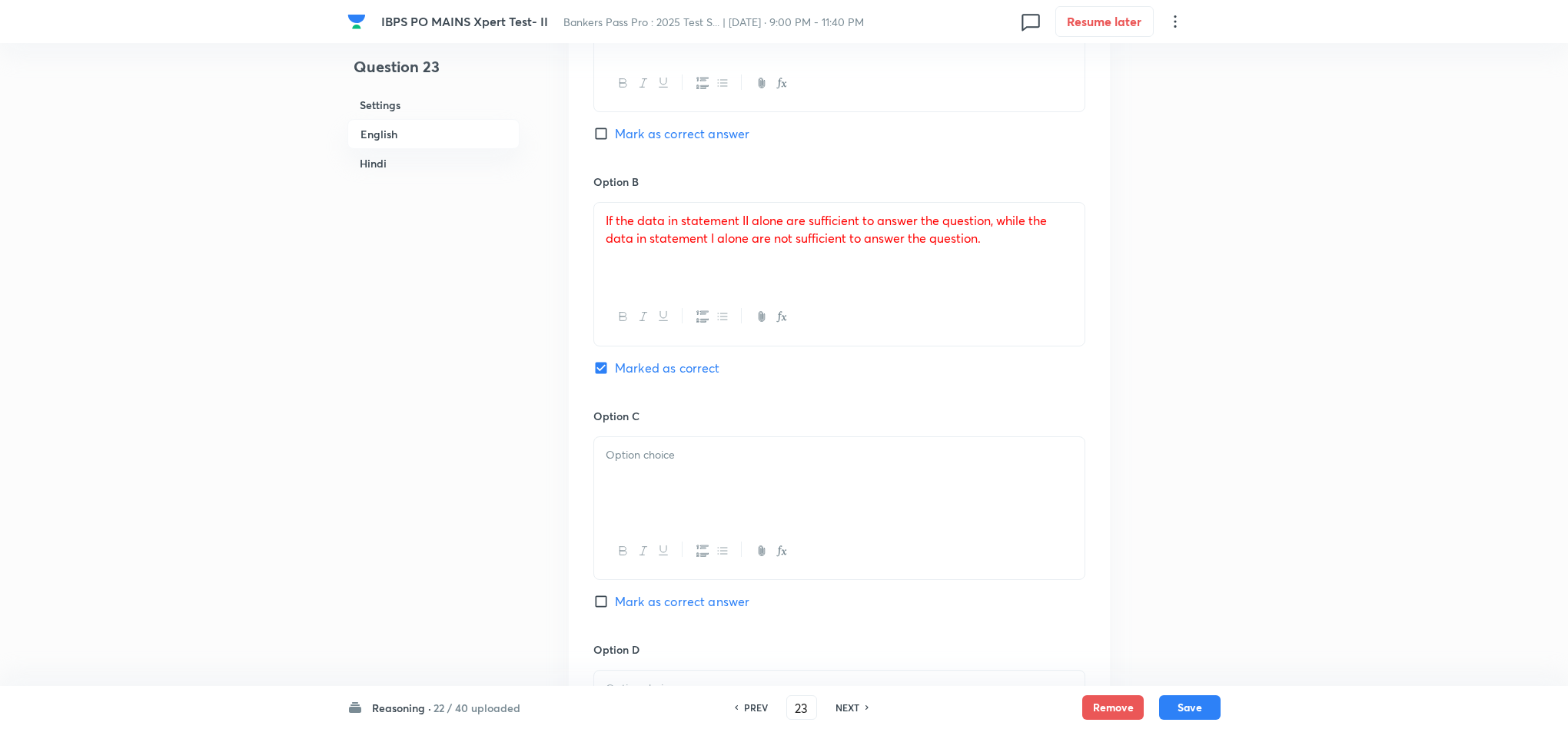
click at [630, 450] on p at bounding box center [839, 455] width 467 height 17
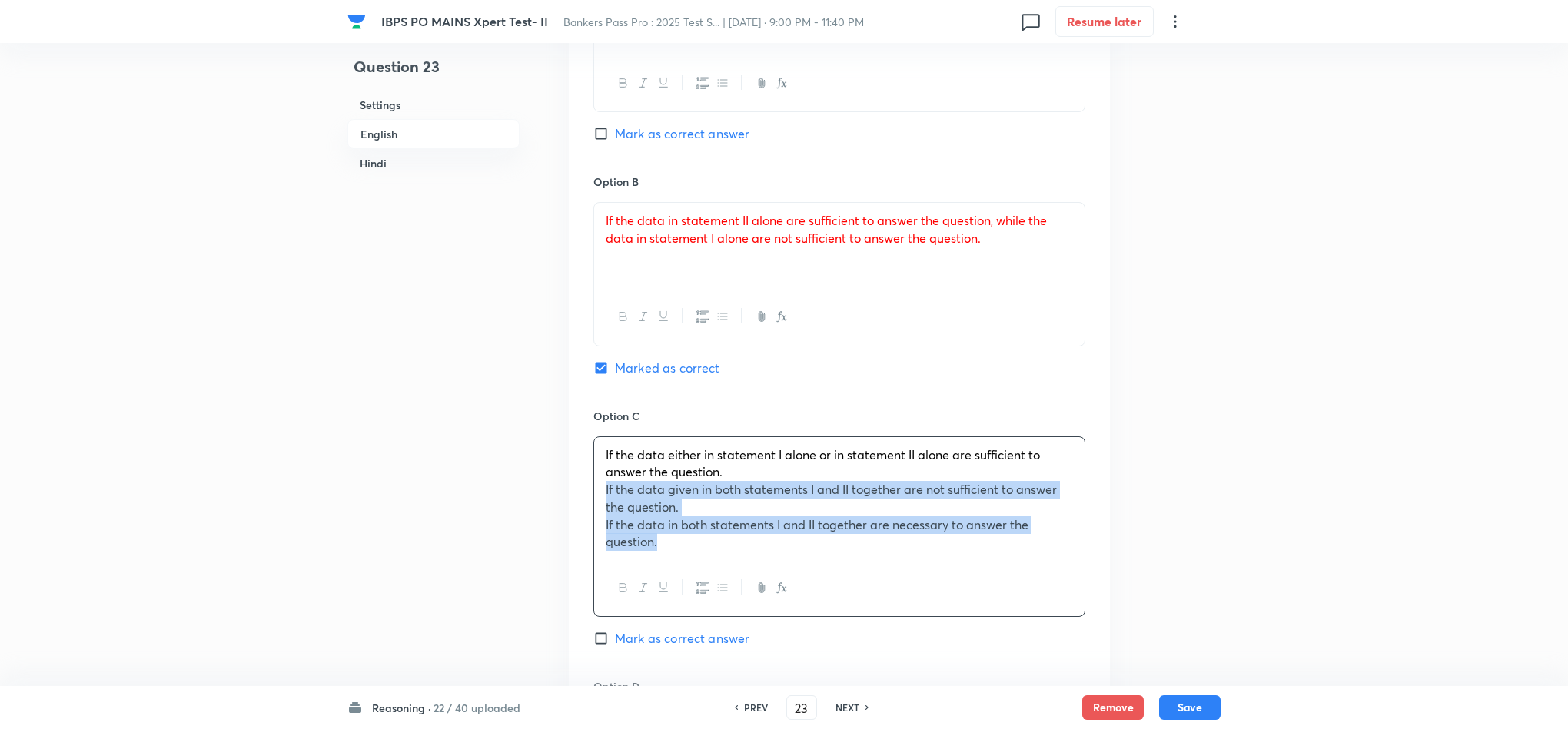
drag, startPoint x: 595, startPoint y: 498, endPoint x: 756, endPoint y: 599, distance: 190.1
click at [754, 599] on div "If the data either in statement I alone or in statement II alone are sufficient…" at bounding box center [839, 526] width 492 height 181
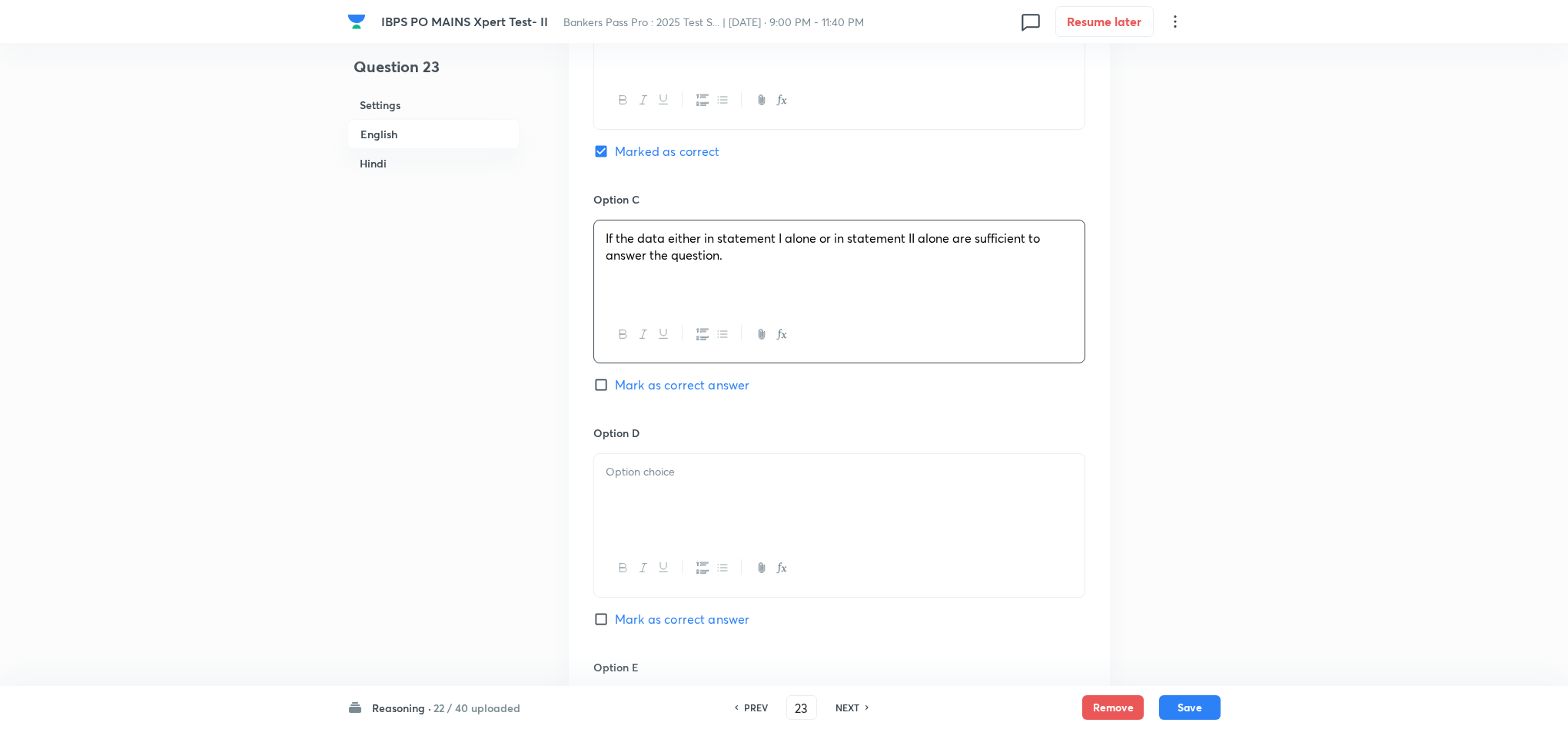
scroll to position [1345, 0]
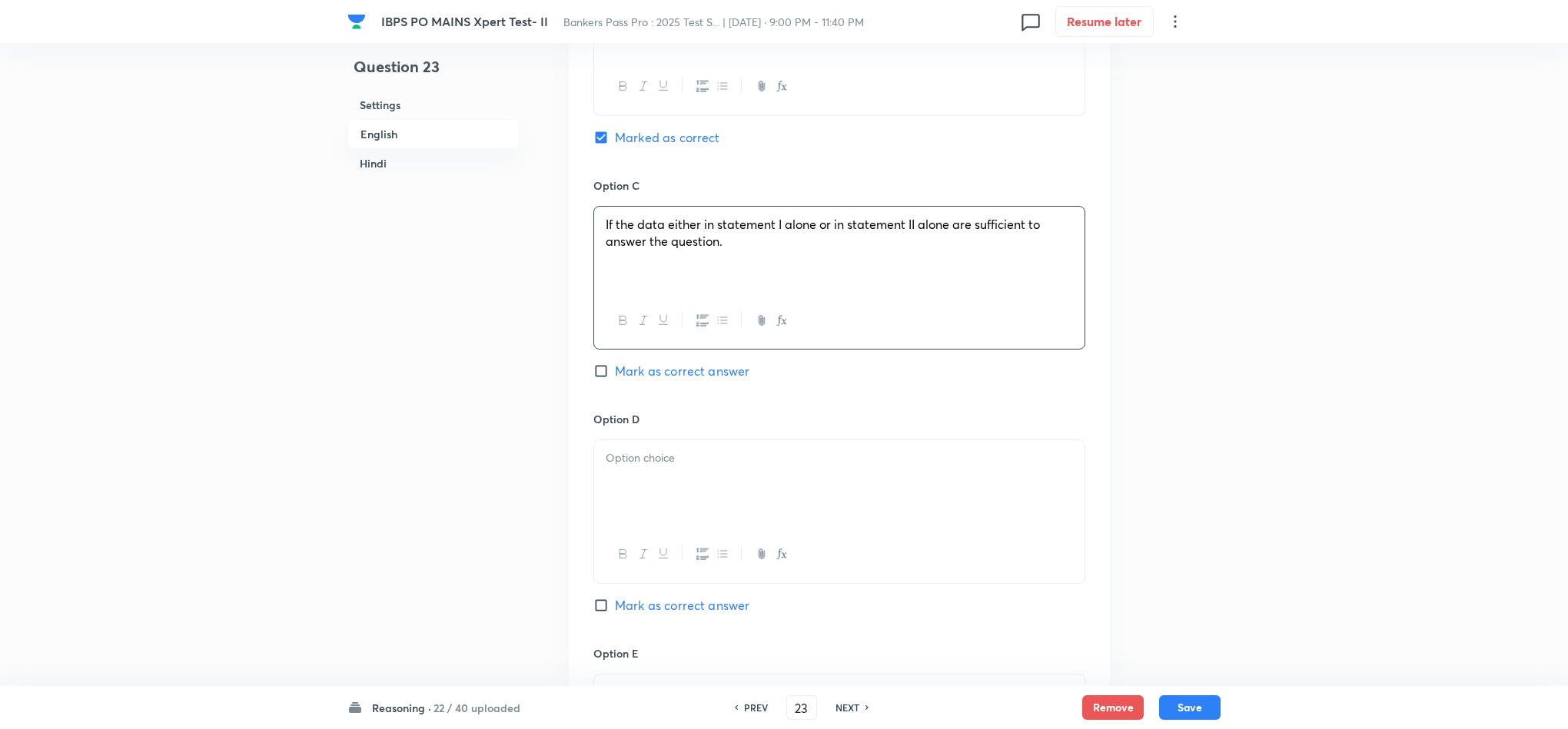
click at [629, 504] on div at bounding box center [839, 482] width 490 height 86
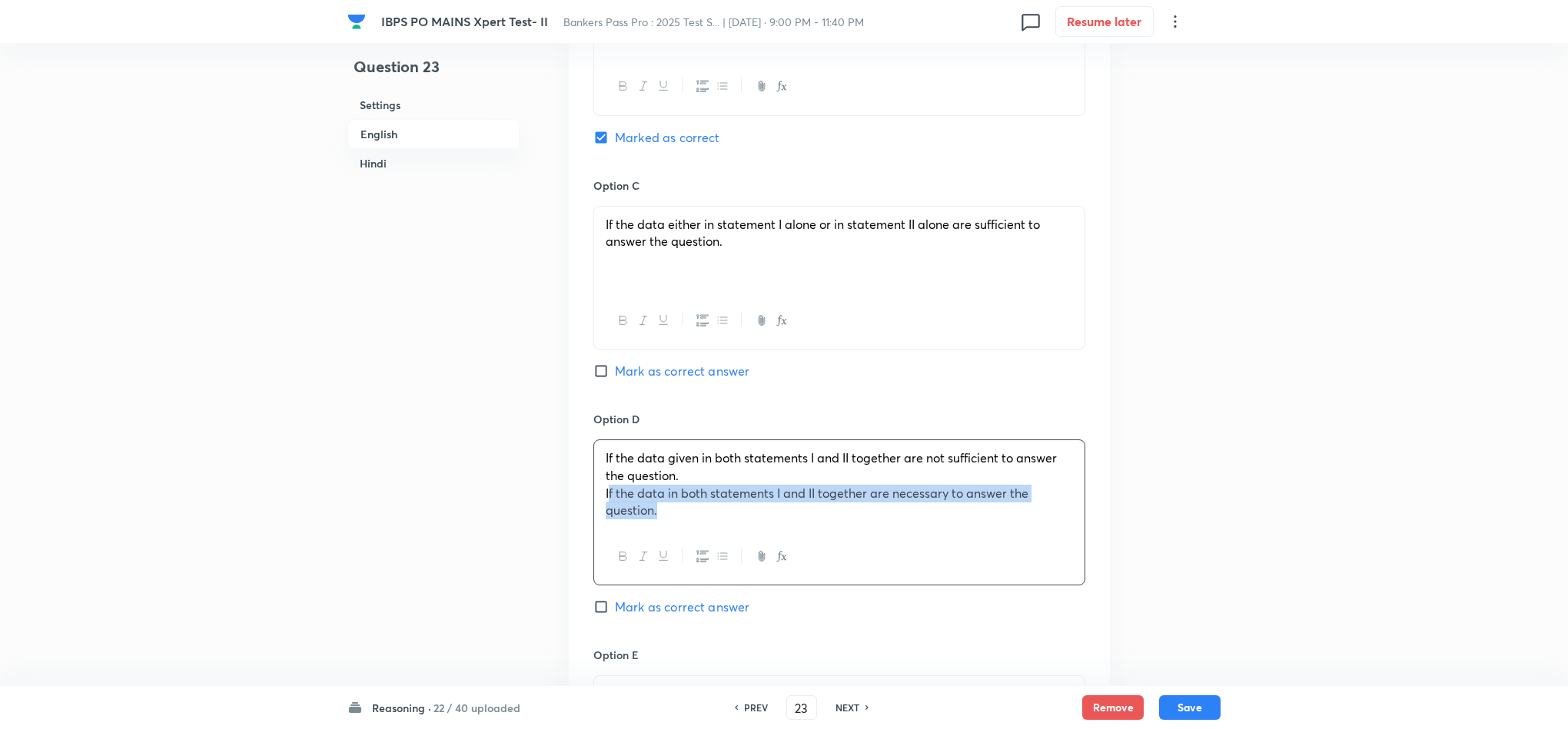
drag, startPoint x: 609, startPoint y: 493, endPoint x: 708, endPoint y: 537, distance: 108.3
click at [715, 544] on div "If the data given in both statements I and II together are not sufficient to an…" at bounding box center [839, 512] width 492 height 146
click at [685, 524] on div "If the data given in both statements I and II together are not sufficient to an…" at bounding box center [839, 484] width 490 height 89
drag, startPoint x: 667, startPoint y: 522, endPoint x: 592, endPoint y: 504, distance: 77.1
click at [593, 504] on div "If the data given in both statements I and II together are not sufficient to an…" at bounding box center [839, 512] width 492 height 146
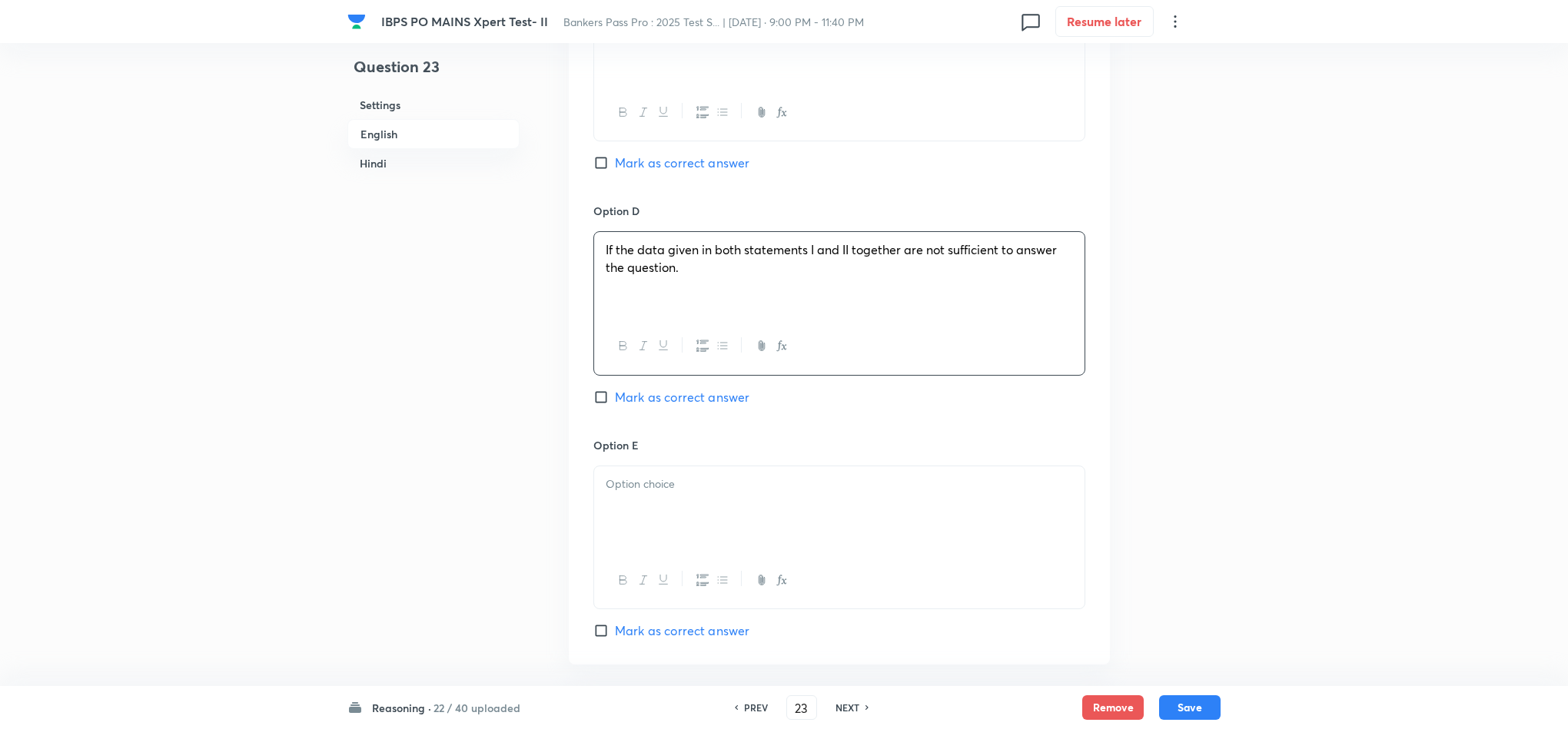
scroll to position [1576, 0]
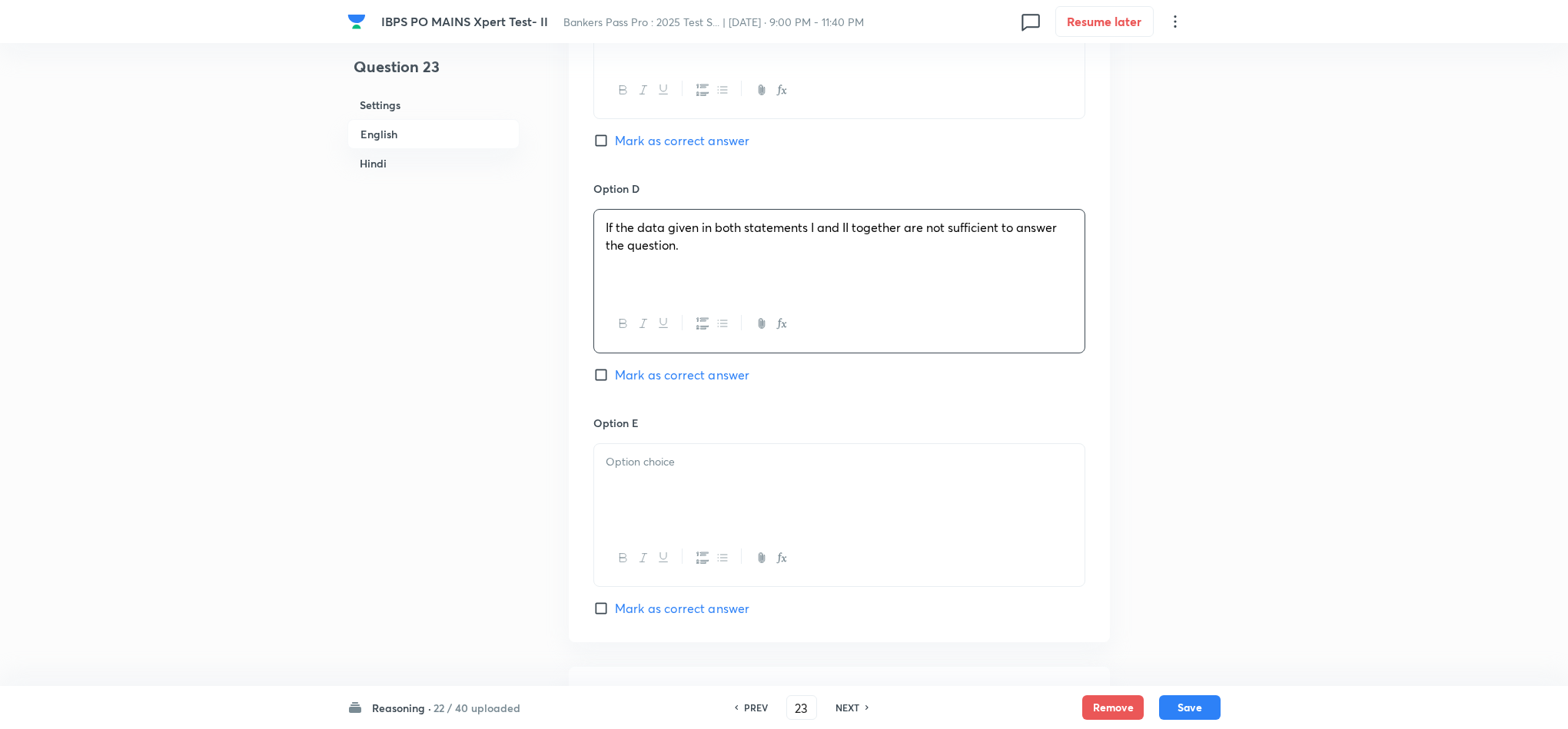
click at [632, 530] on div at bounding box center [839, 486] width 490 height 86
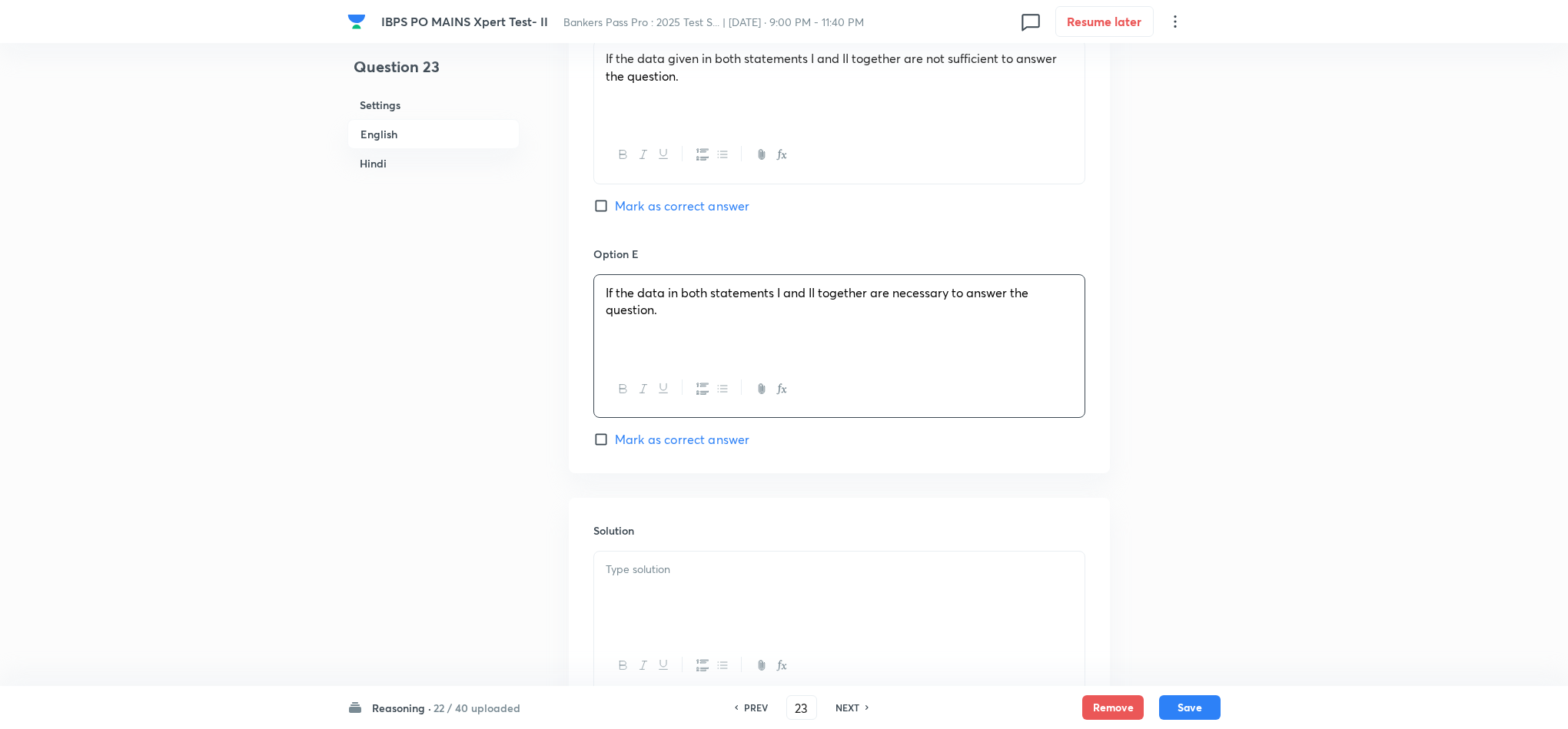
scroll to position [1806, 0]
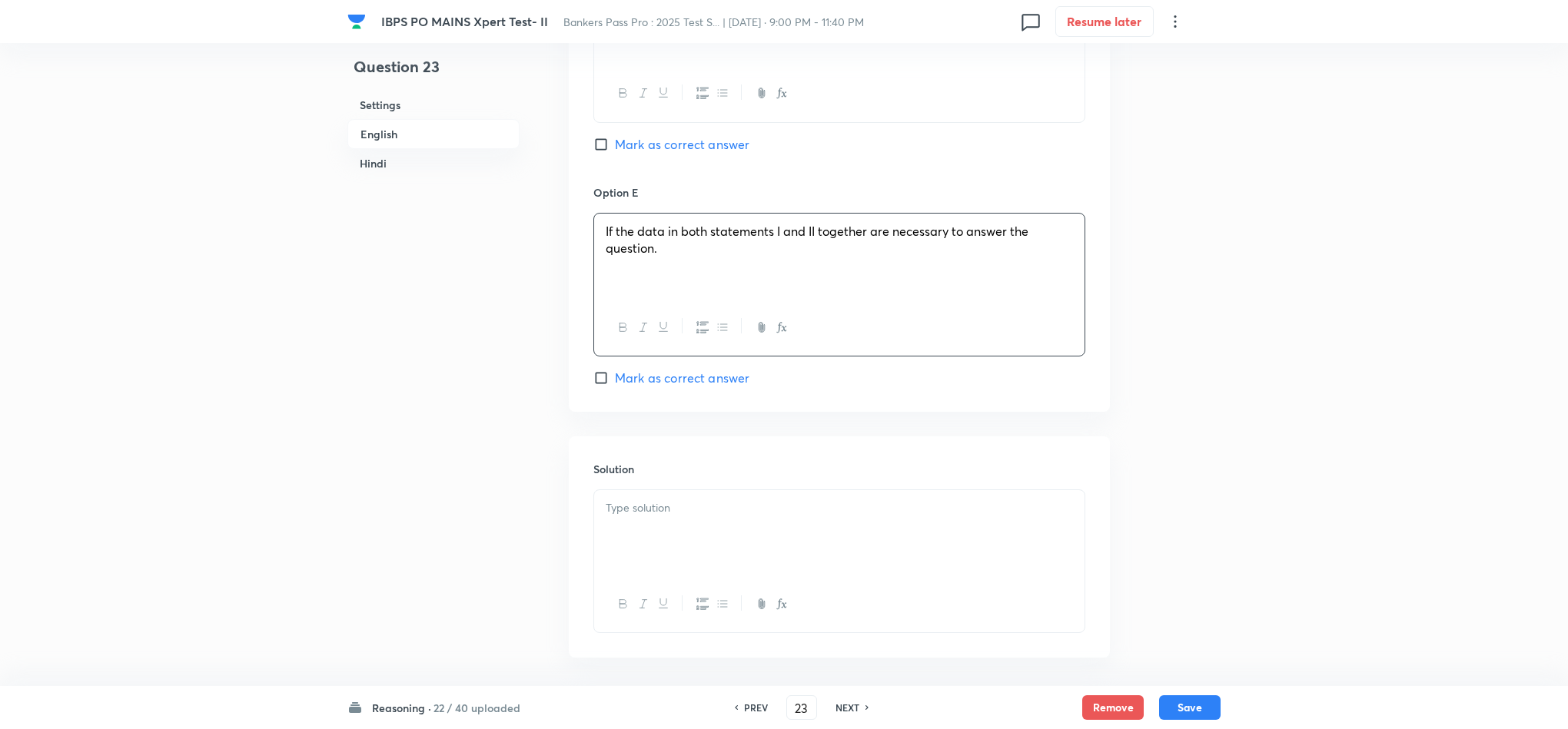
click at [681, 496] on div "Solution" at bounding box center [839, 546] width 541 height 221
click at [671, 540] on div at bounding box center [839, 532] width 490 height 86
click at [705, 555] on div at bounding box center [839, 532] width 490 height 86
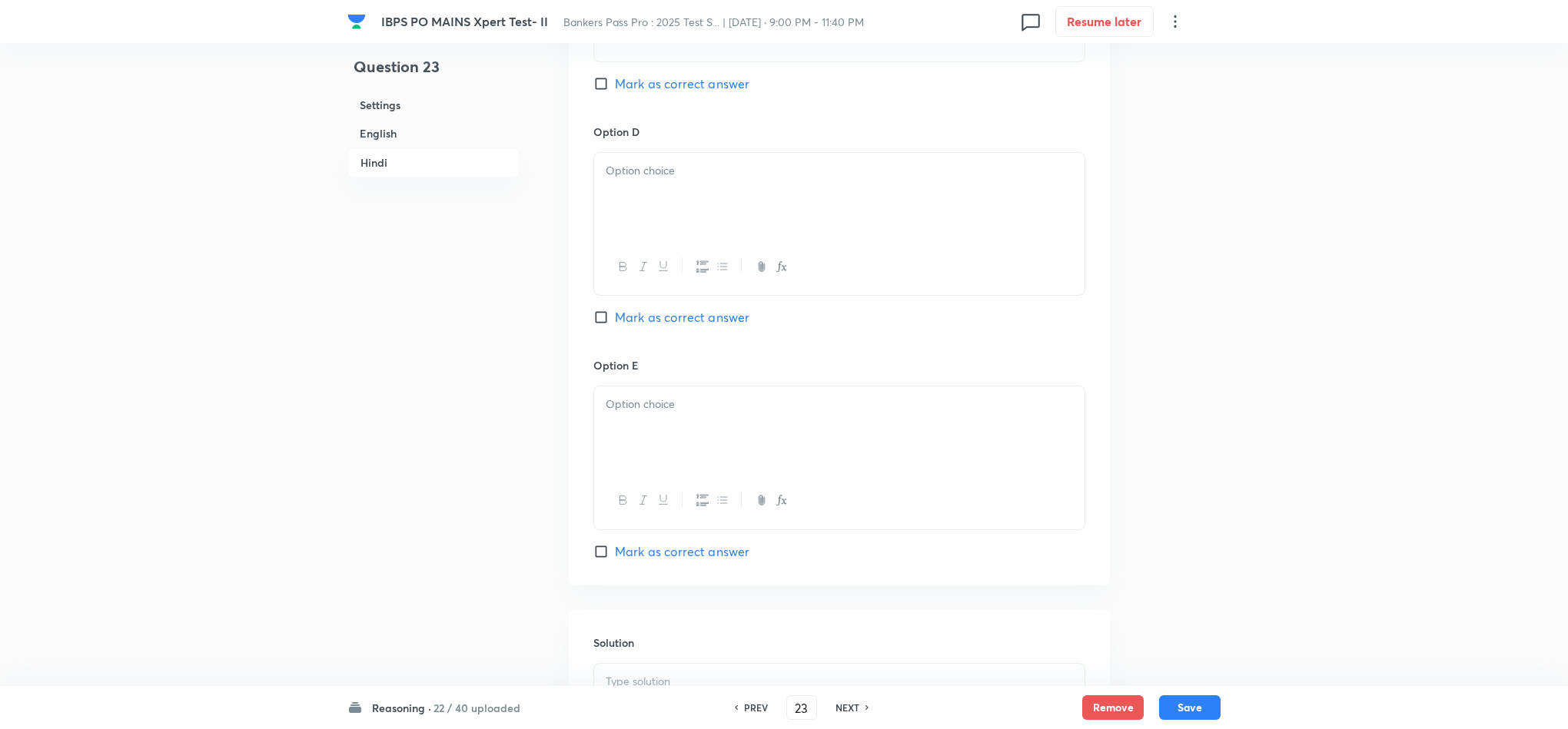
scroll to position [3920, 0]
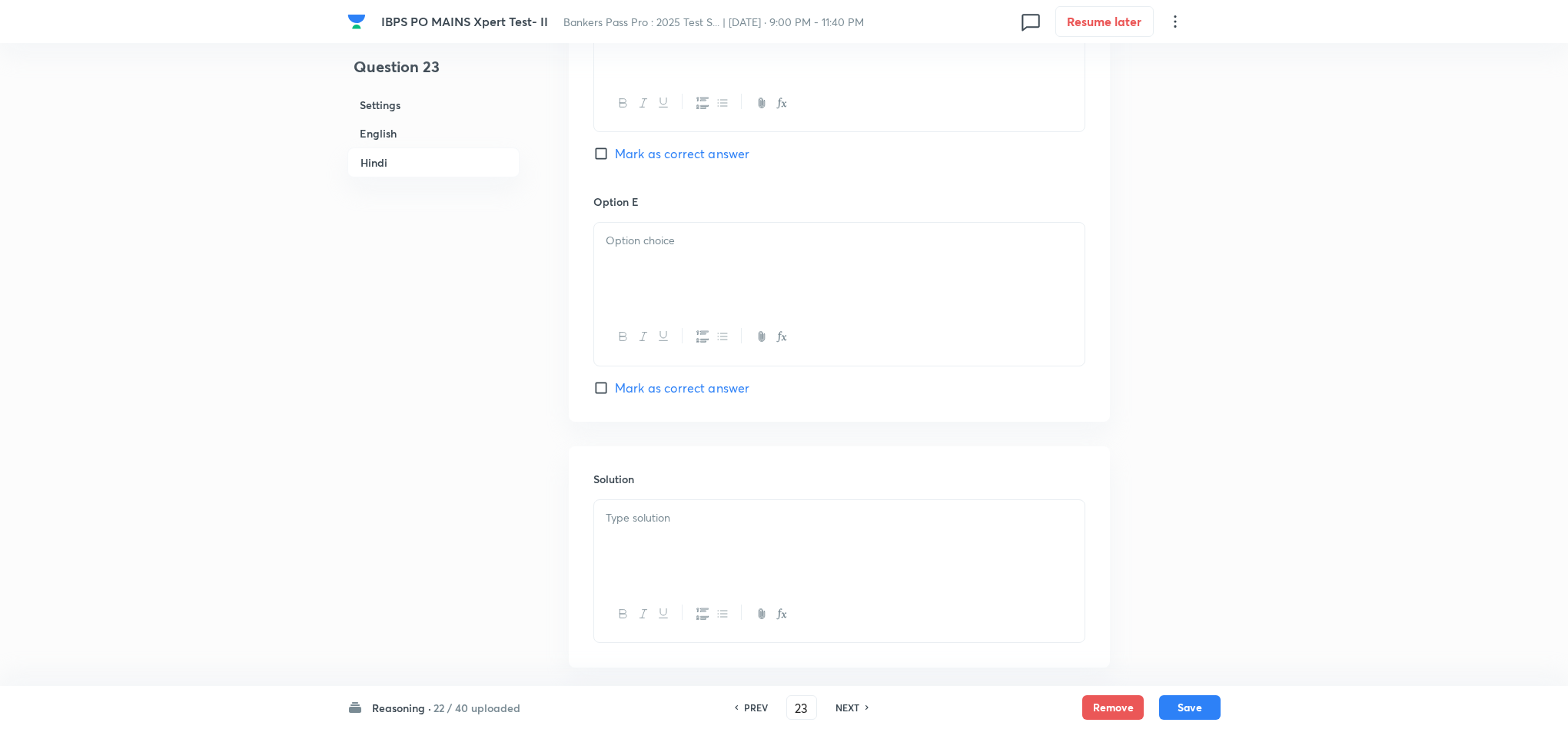
click at [701, 539] on div at bounding box center [839, 542] width 490 height 86
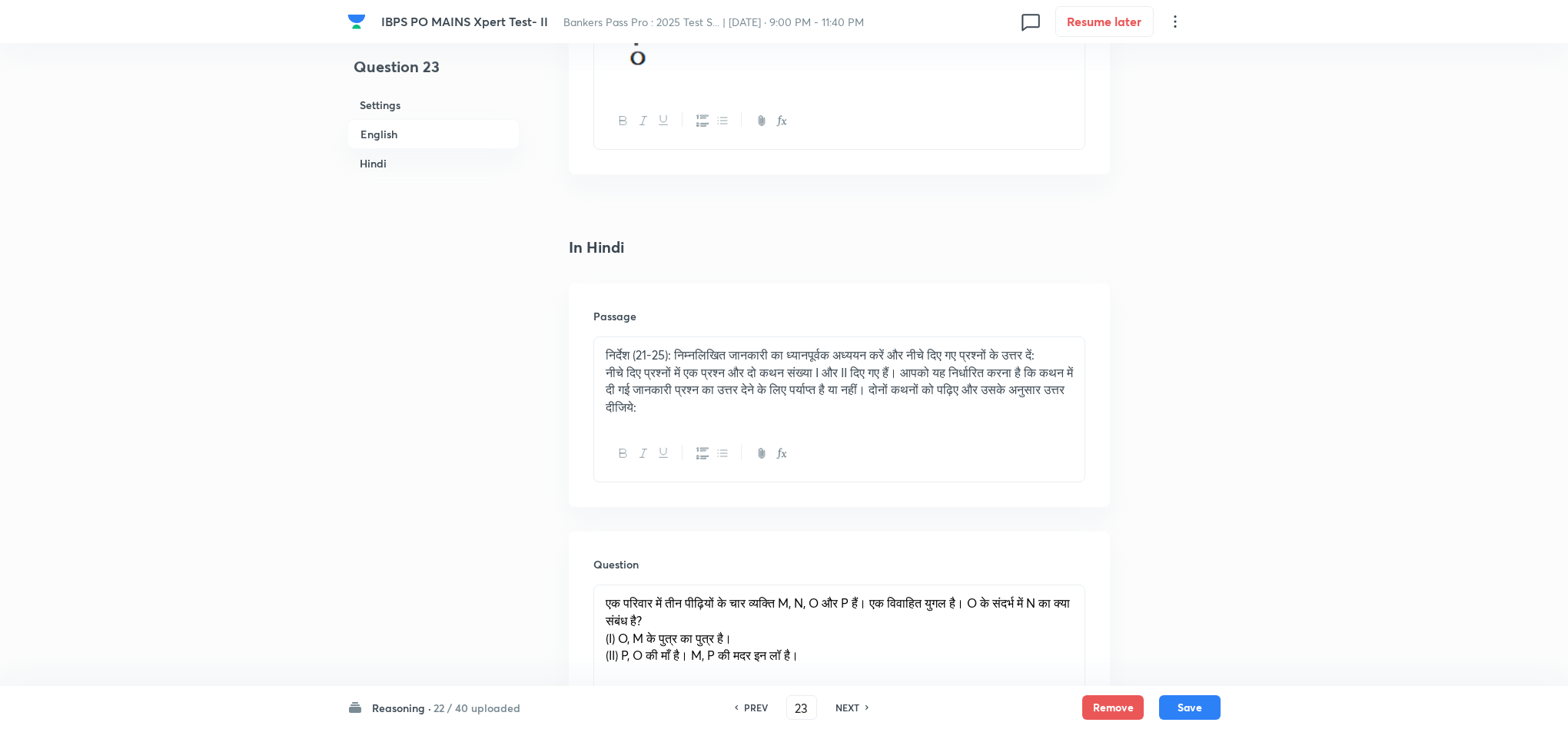
scroll to position [2192, 0]
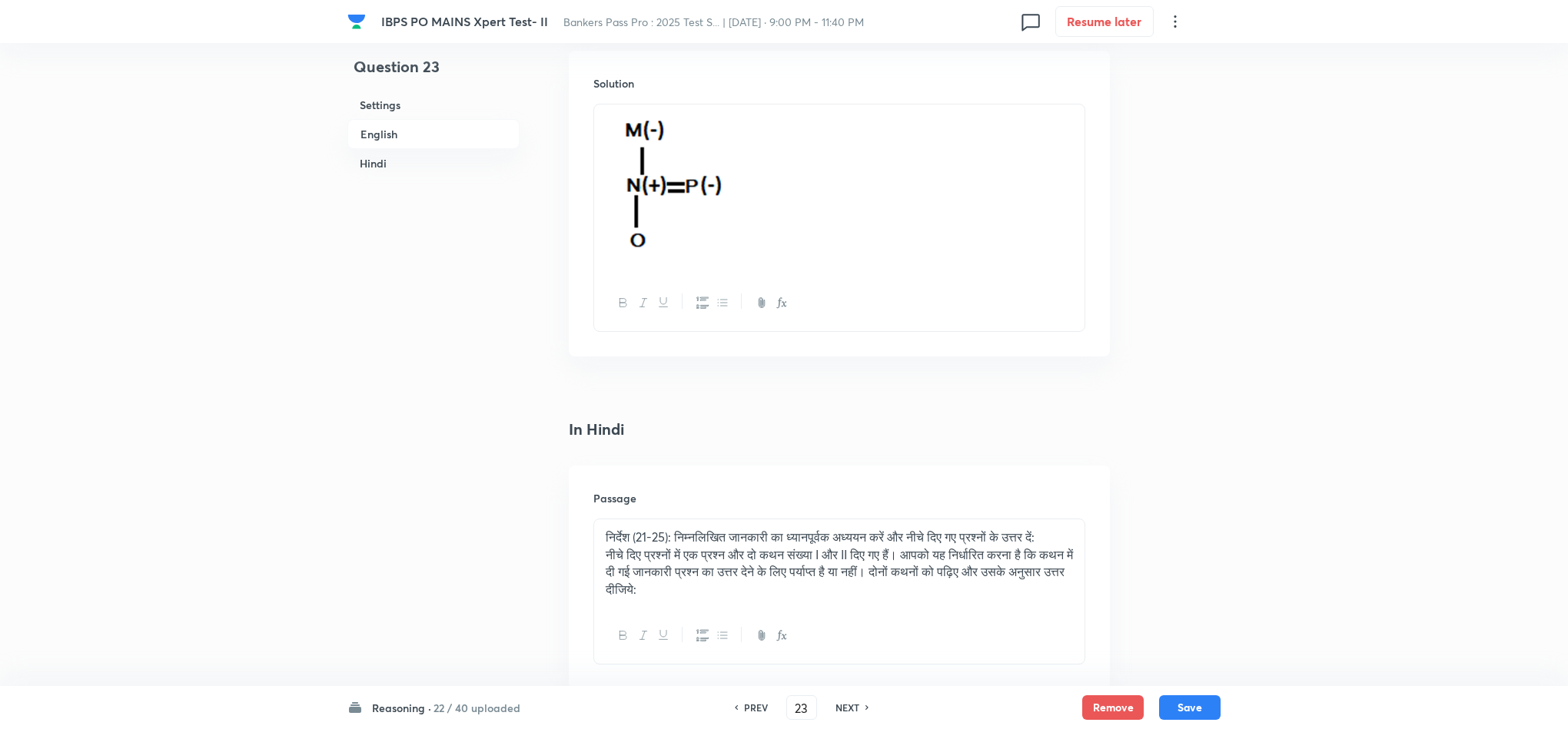
drag, startPoint x: 895, startPoint y: 191, endPoint x: 894, endPoint y: 205, distance: 14.0
click at [894, 201] on p at bounding box center [839, 190] width 467 height 152
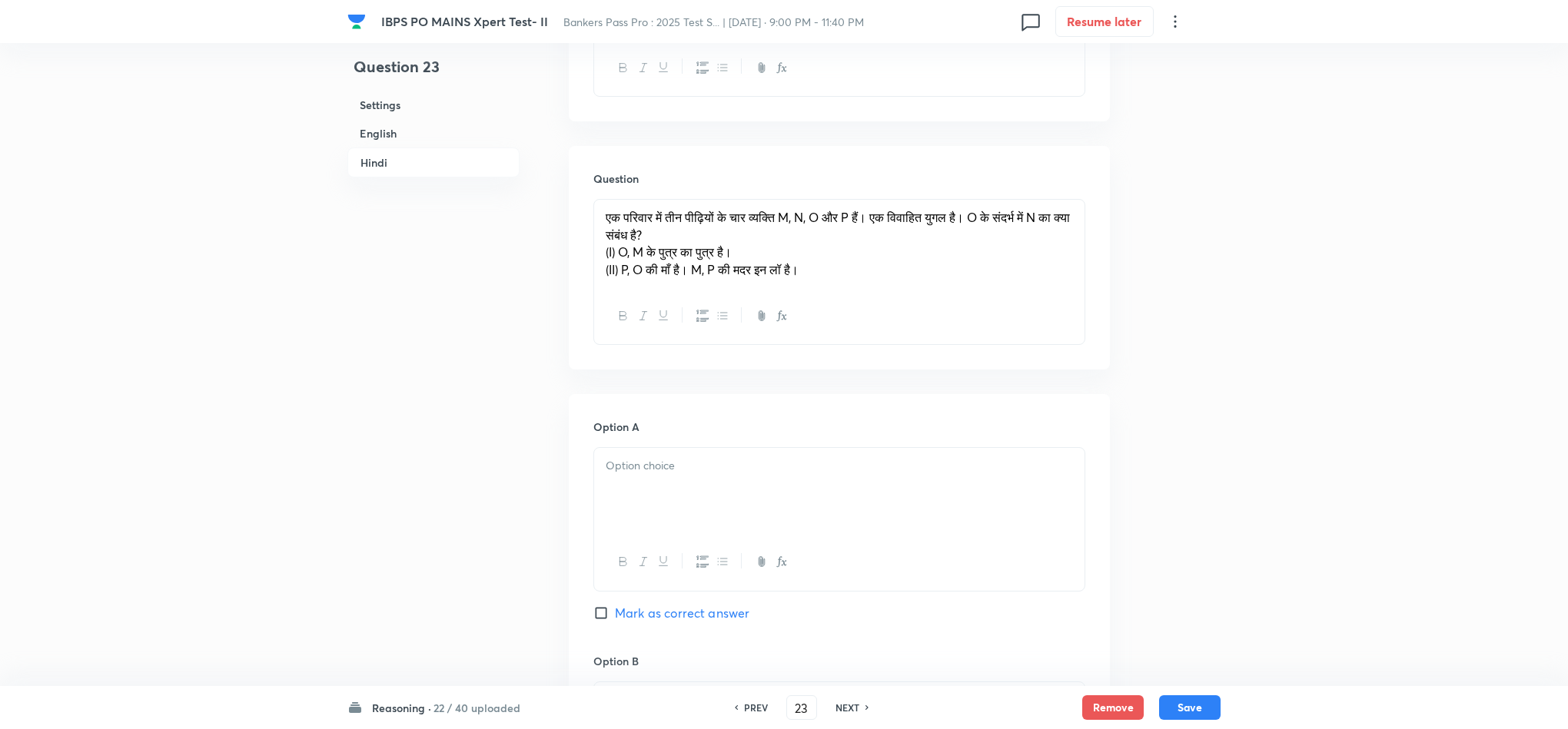
scroll to position [2883, 0]
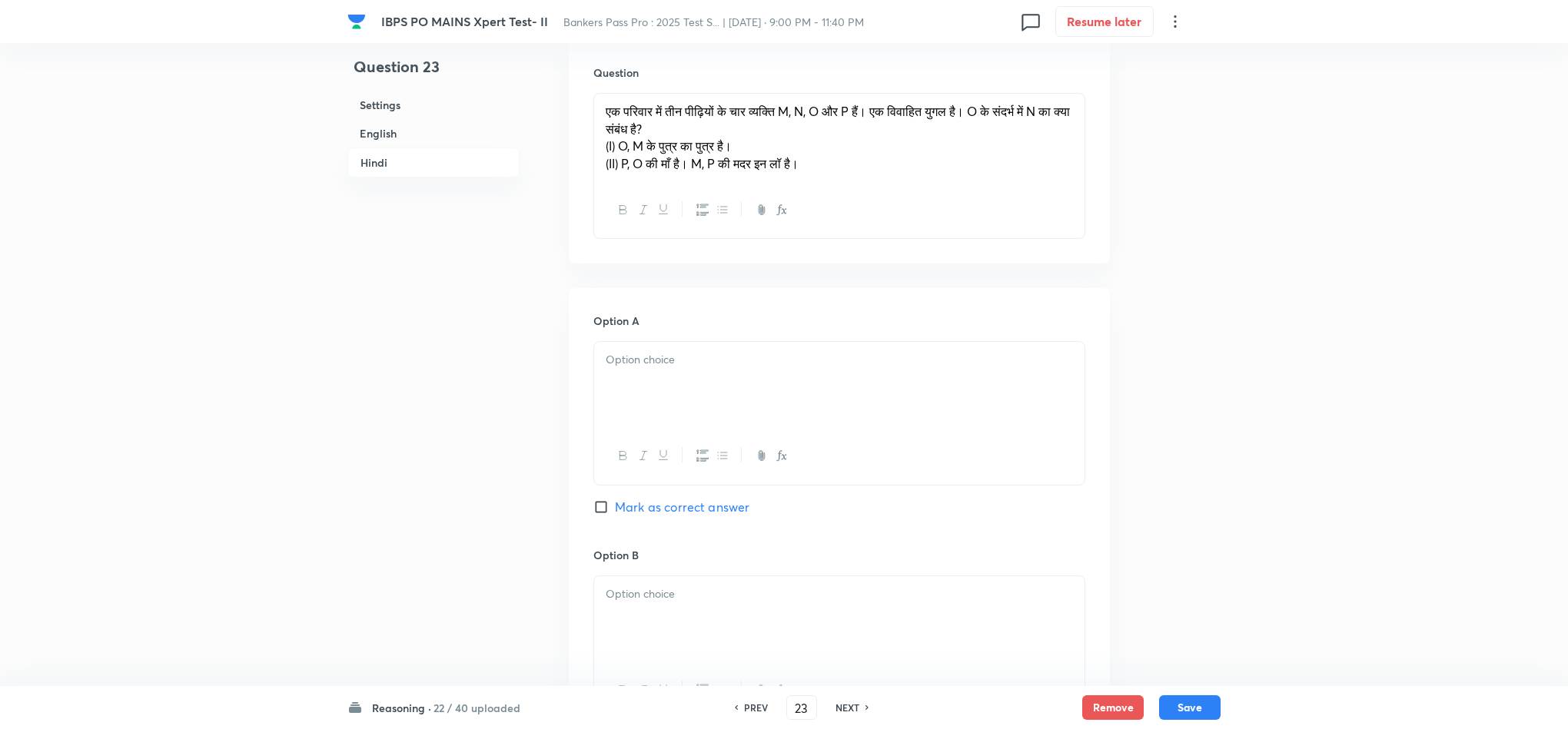
click at [622, 392] on div at bounding box center [839, 384] width 490 height 86
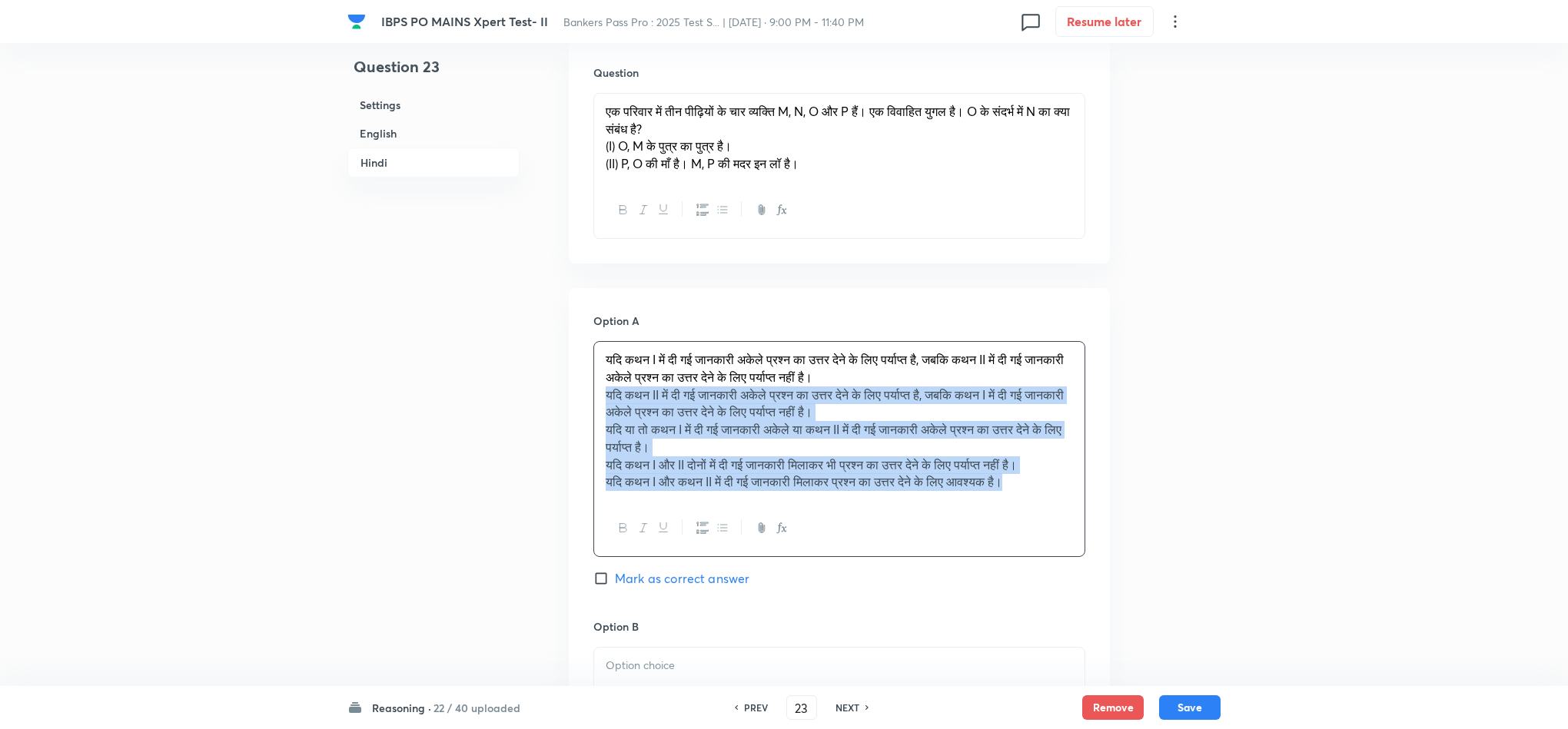
drag, startPoint x: 595, startPoint y: 399, endPoint x: 1278, endPoint y: 701, distance: 746.8
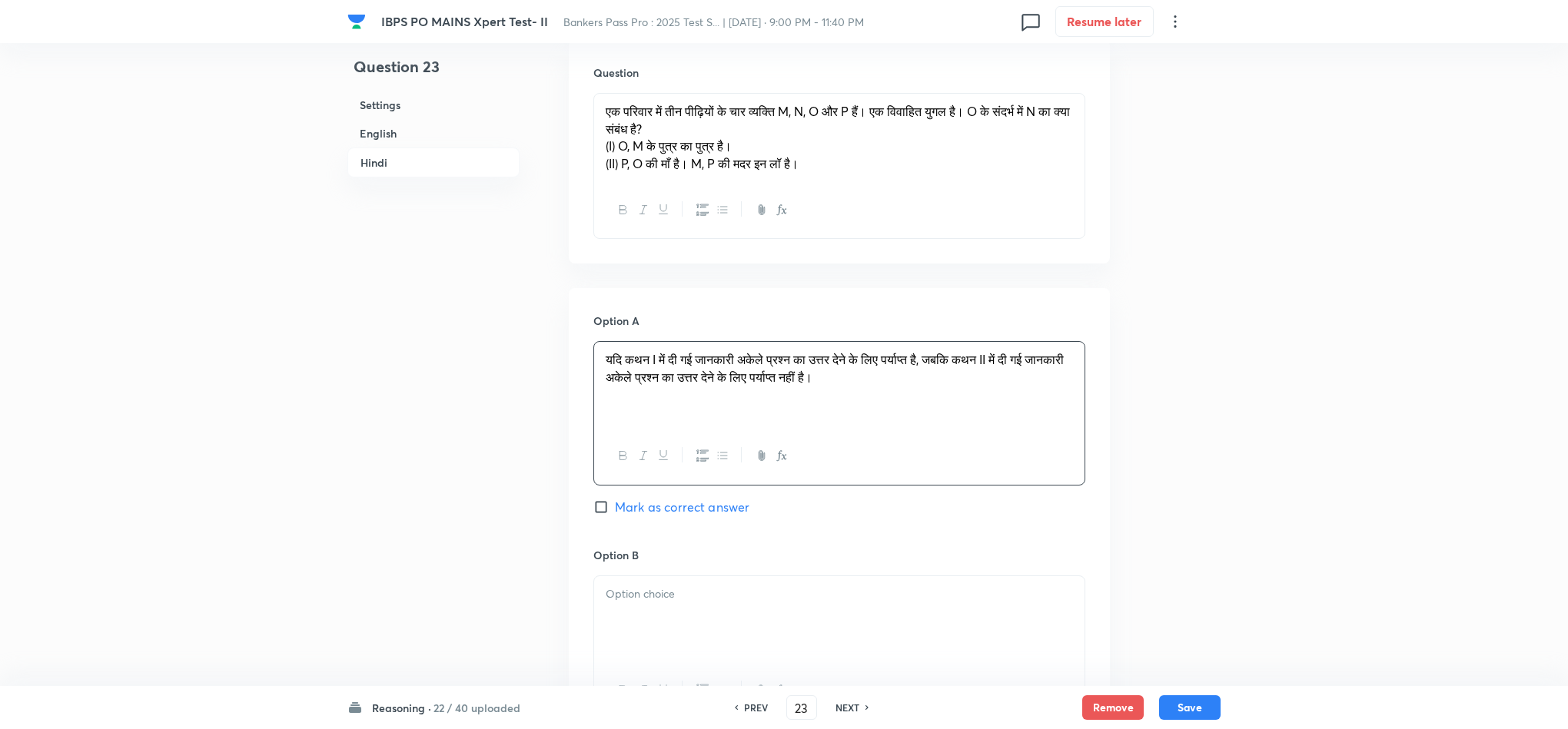
click at [648, 635] on div at bounding box center [839, 618] width 490 height 86
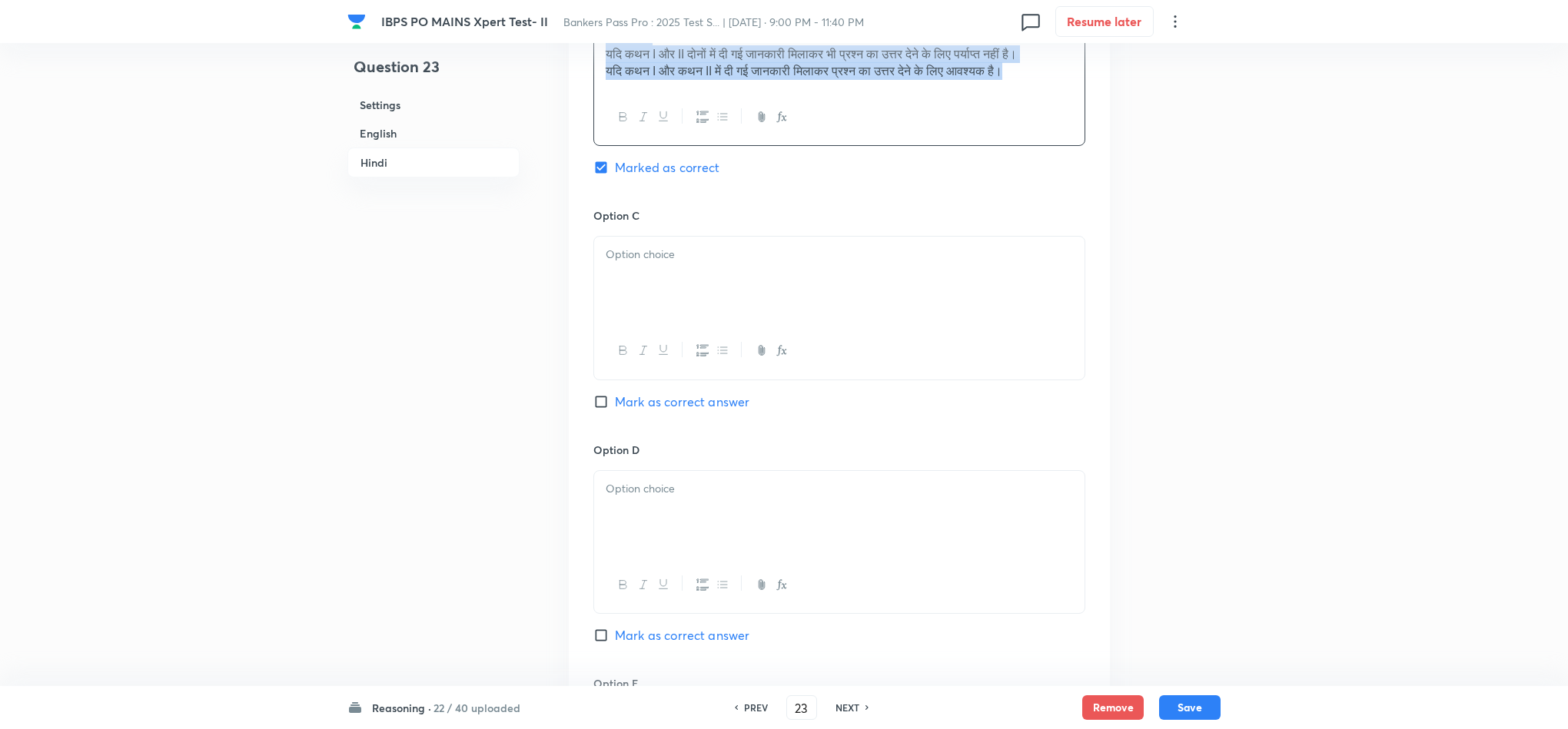
scroll to position [4035, 0]
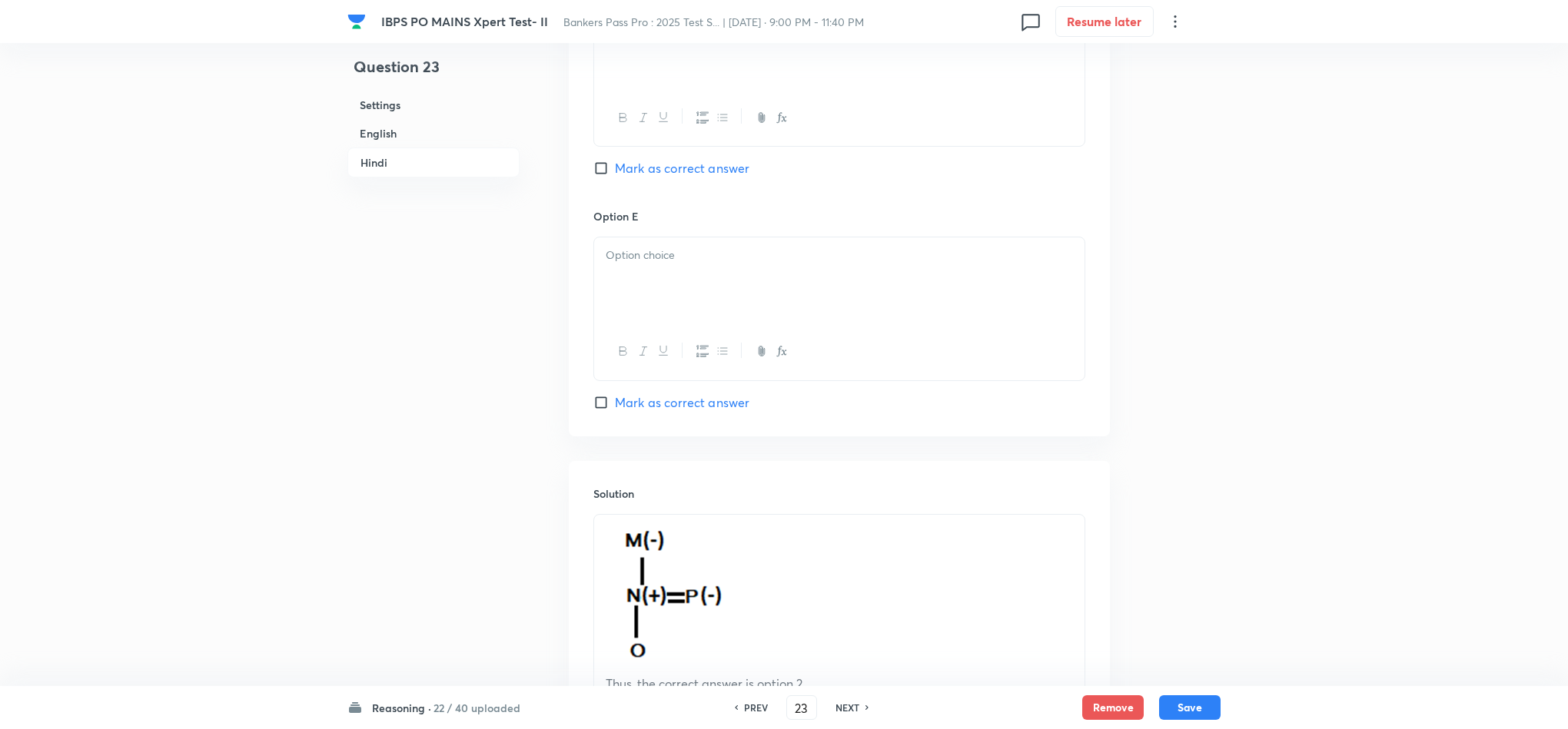
drag, startPoint x: 600, startPoint y: 634, endPoint x: 1199, endPoint y: 753, distance: 610.7
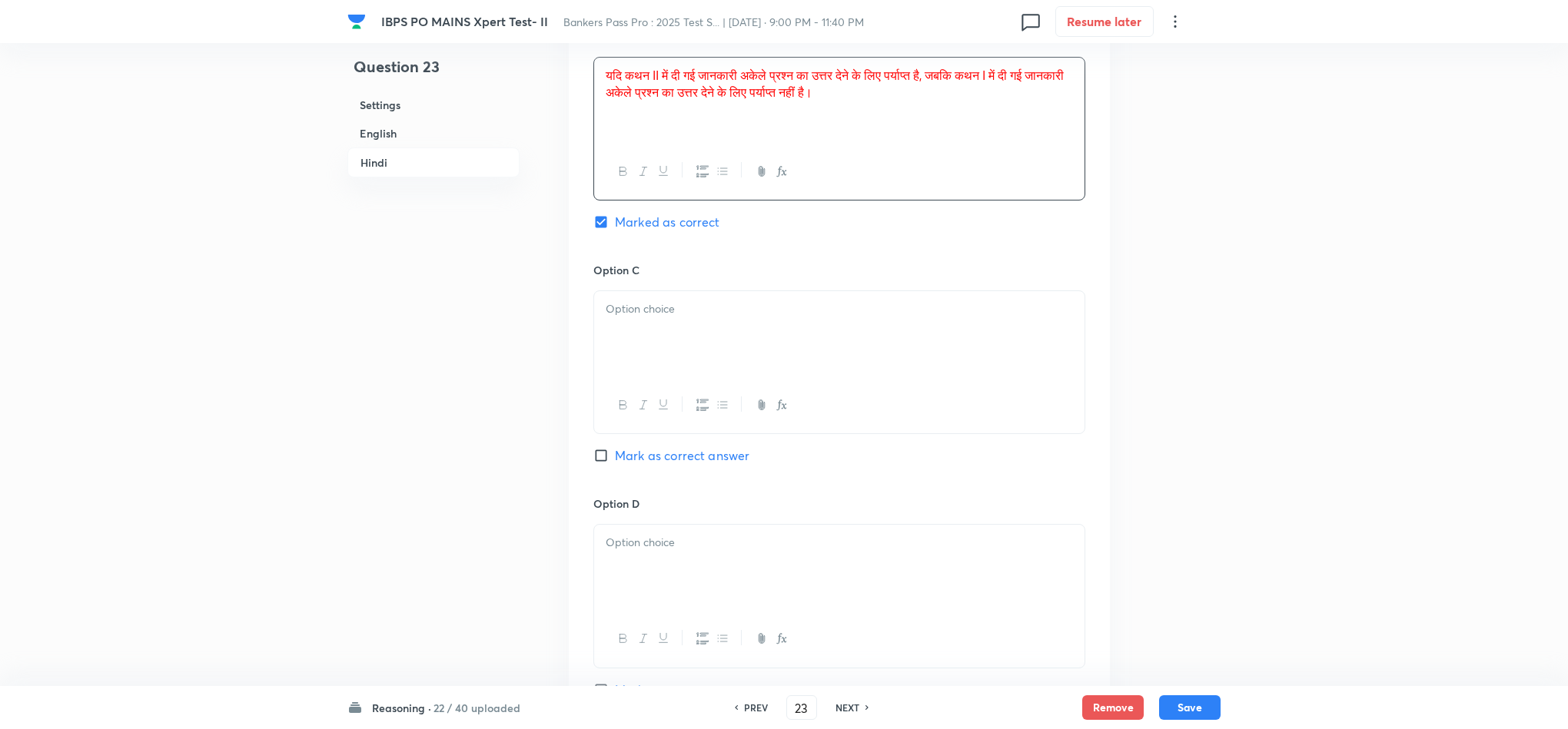
scroll to position [3227, 0]
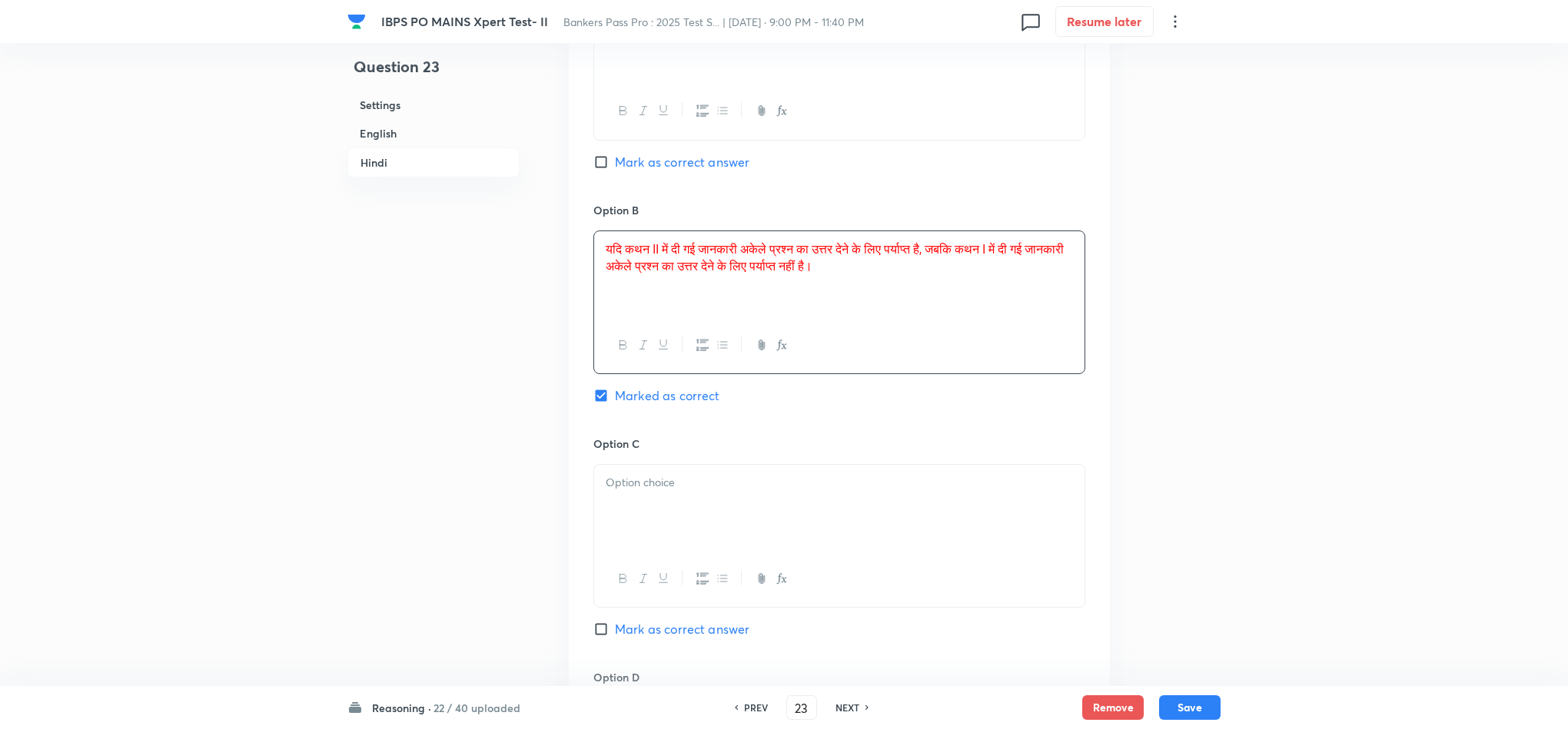
click at [629, 492] on p at bounding box center [839, 482] width 467 height 17
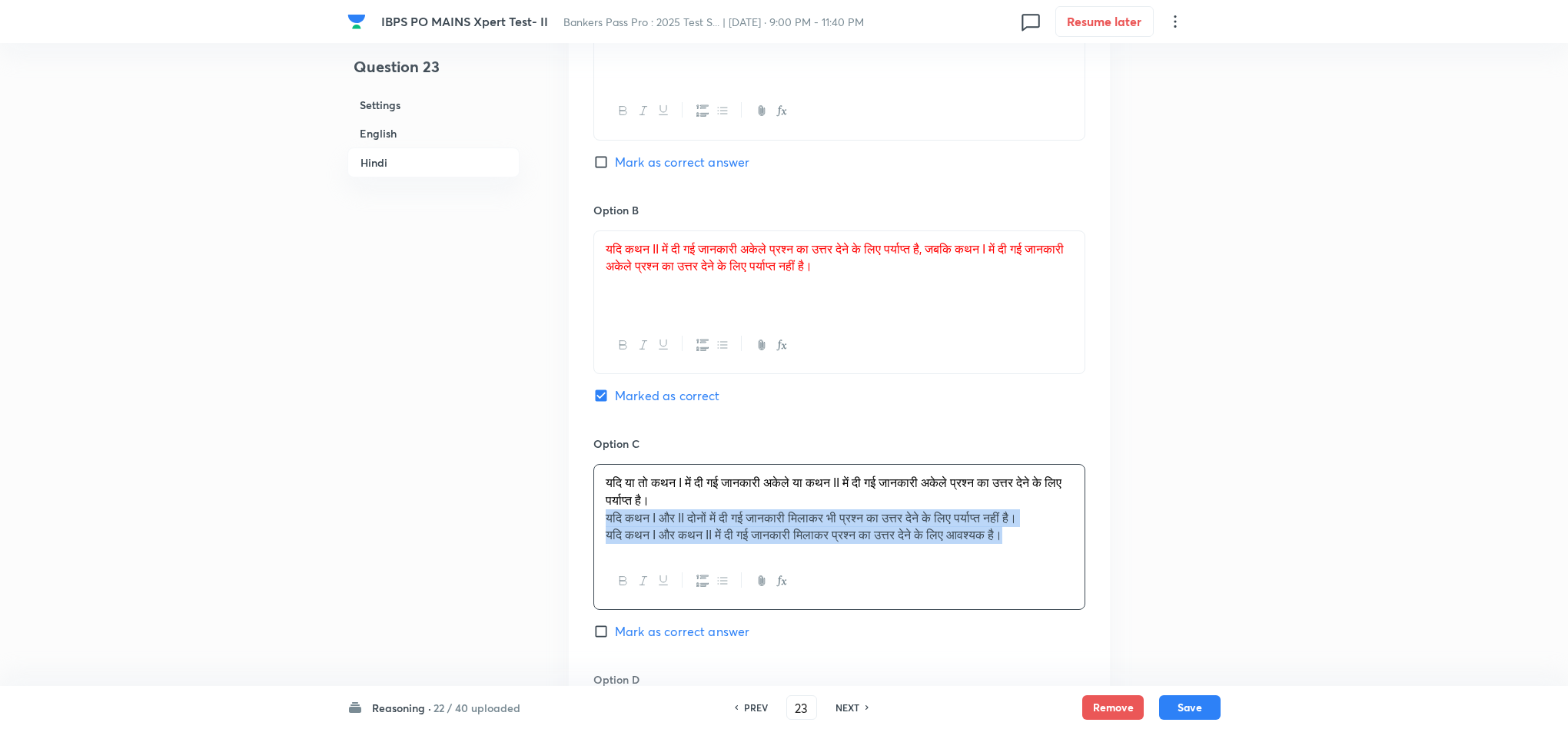
drag, startPoint x: 658, startPoint y: 557, endPoint x: 1303, endPoint y: 622, distance: 648.3
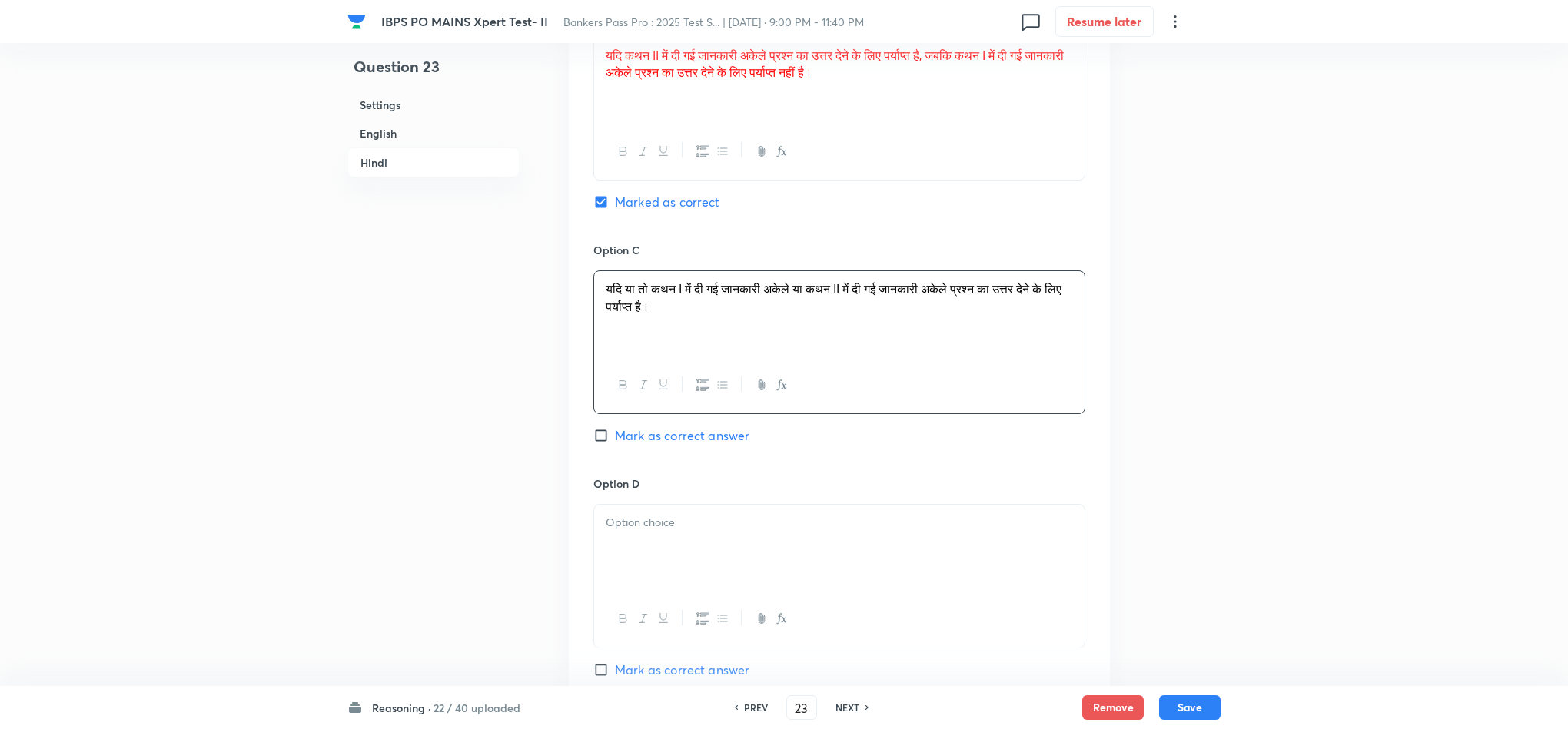
scroll to position [3458, 0]
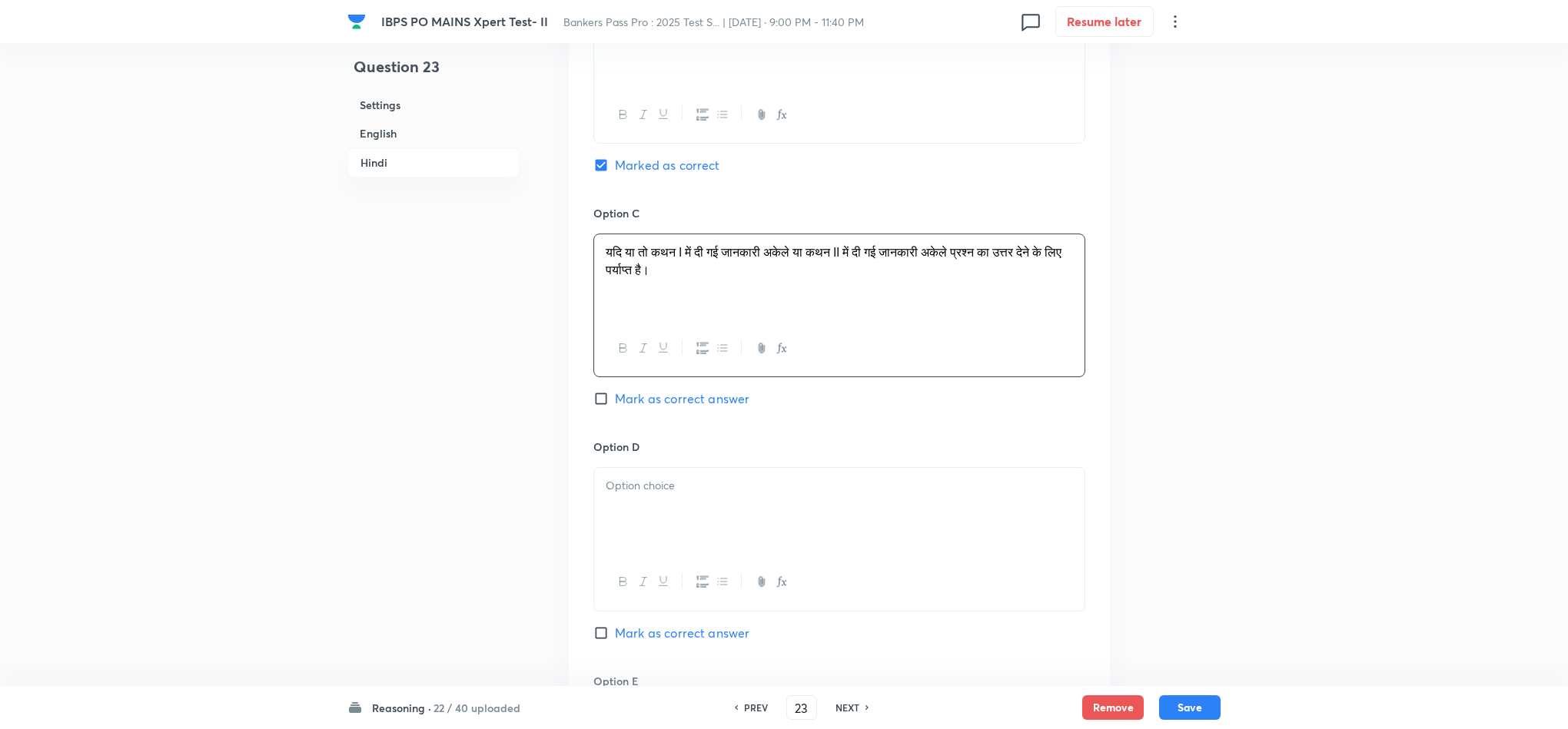
drag, startPoint x: 694, startPoint y: 521, endPoint x: 701, endPoint y: 512, distance: 11.4
click at [697, 517] on div at bounding box center [839, 510] width 490 height 86
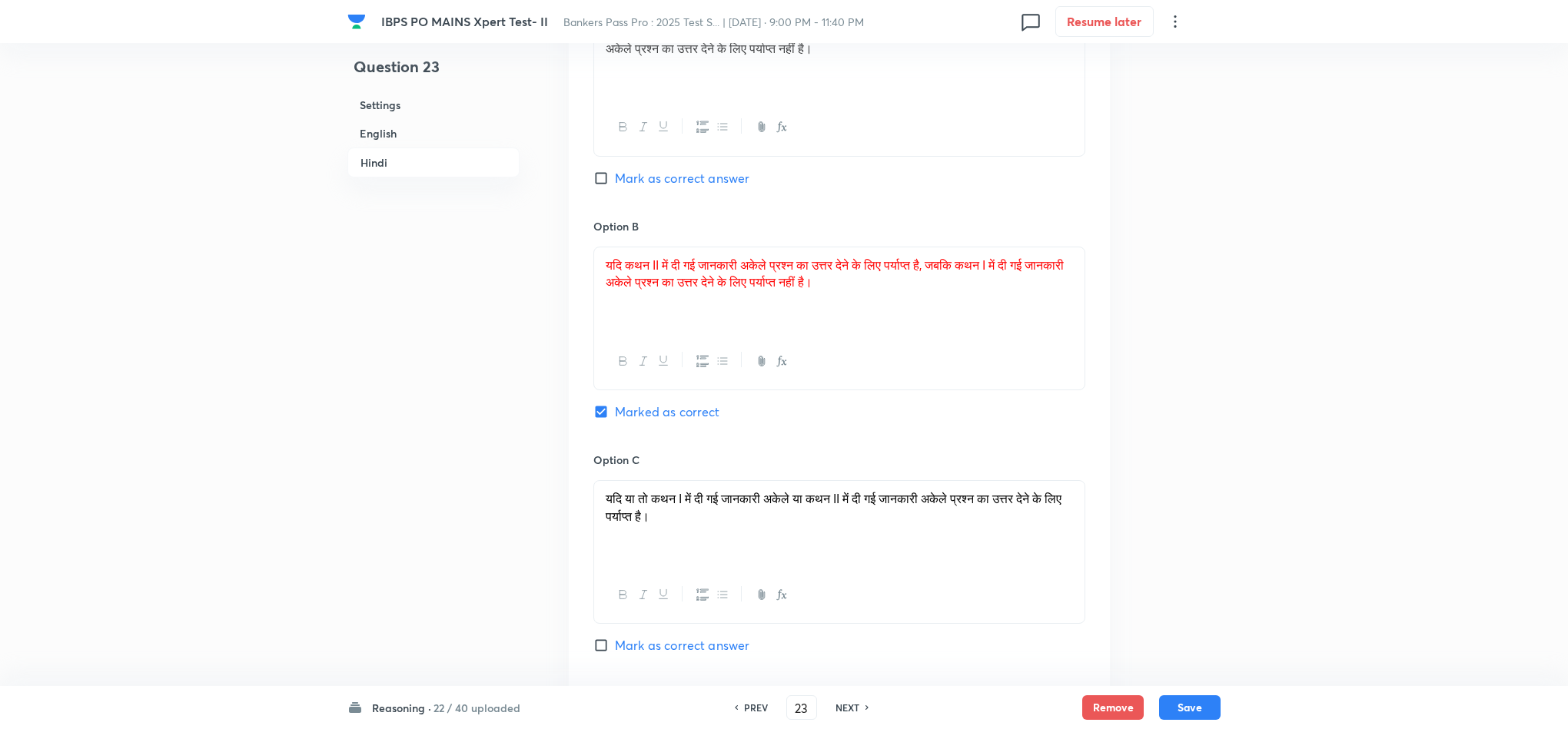
scroll to position [3343, 0]
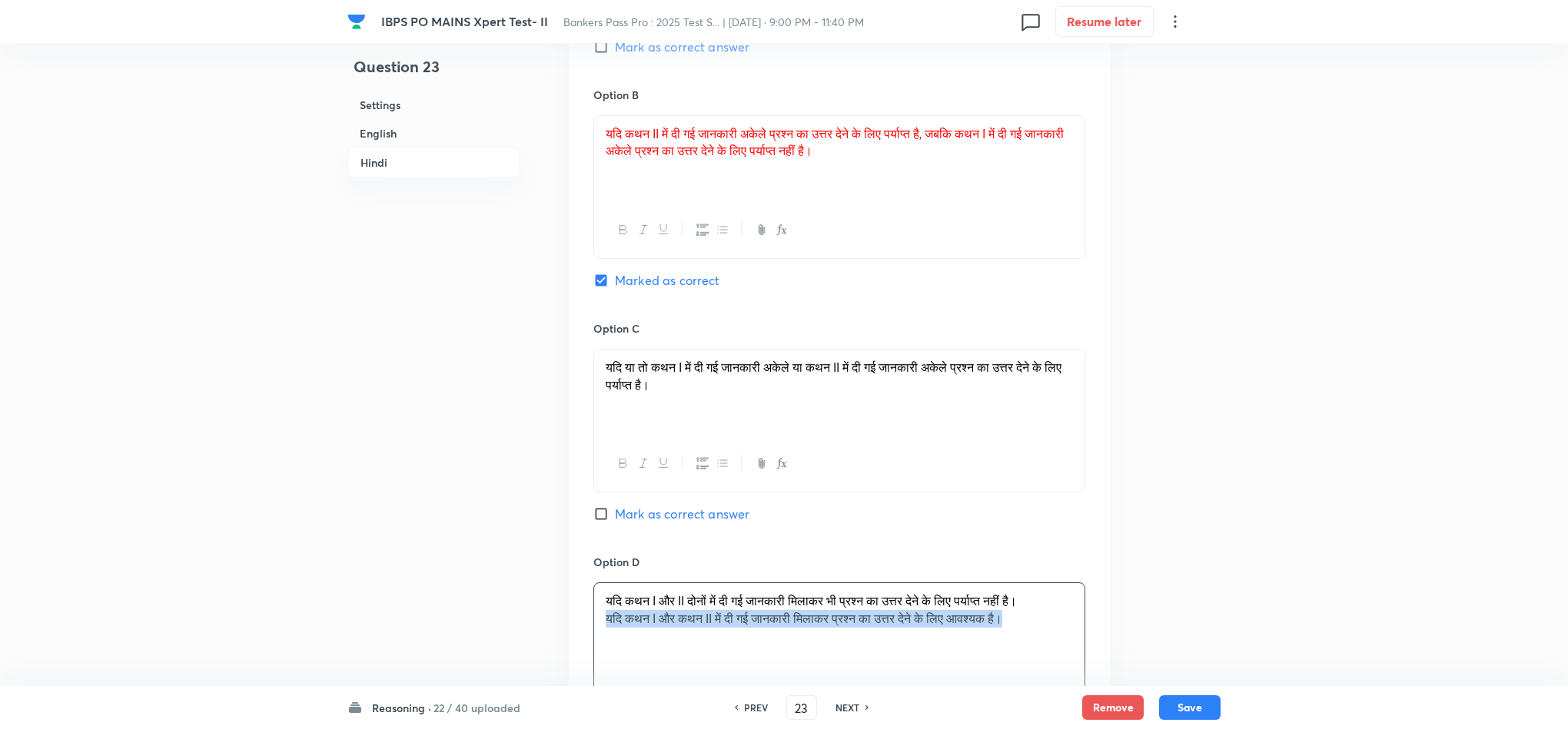
drag, startPoint x: 1047, startPoint y: 628, endPoint x: 572, endPoint y: 645, distance: 475.3
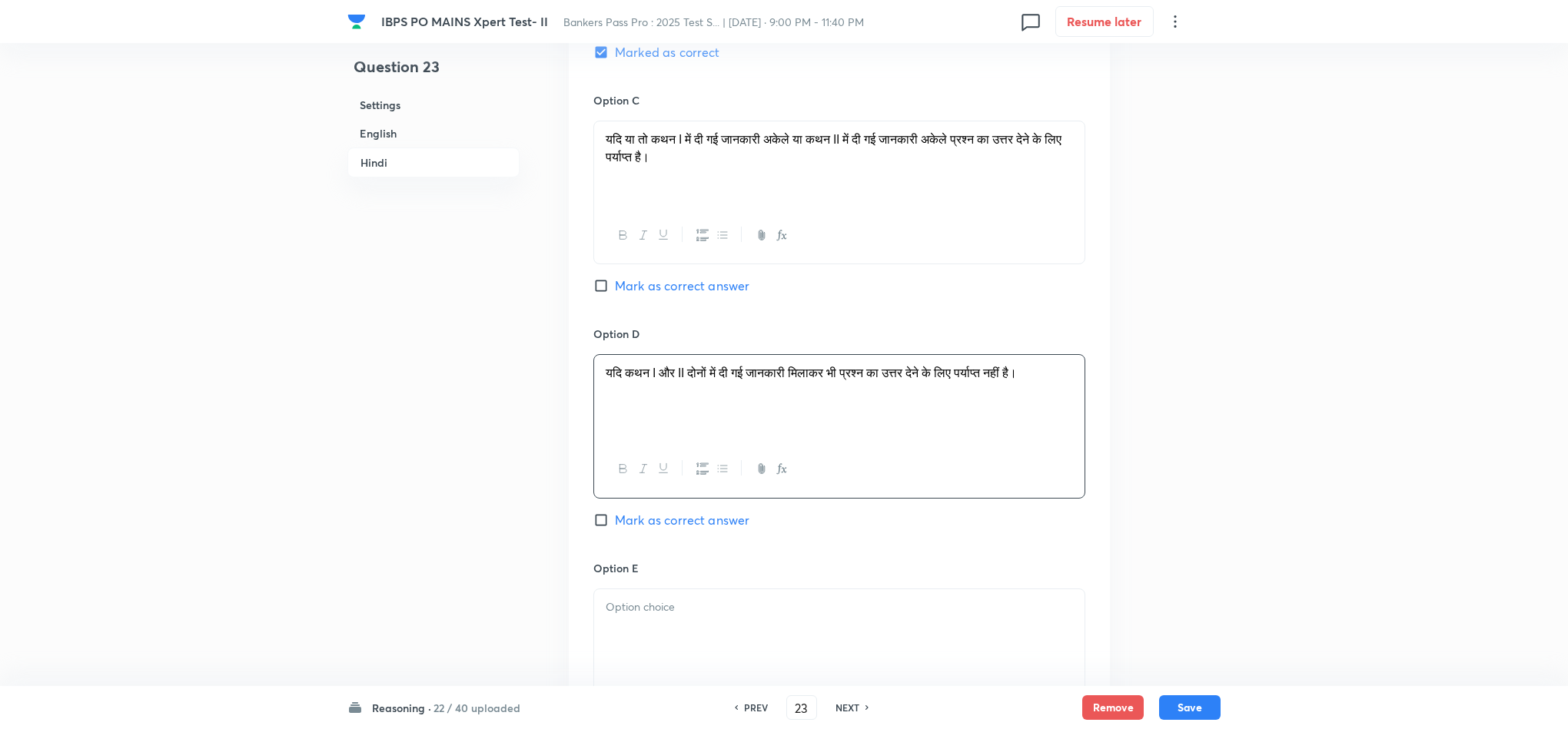
scroll to position [3574, 0]
click at [647, 660] on div at bounding box center [839, 629] width 490 height 86
click at [1201, 693] on button "Save" at bounding box center [1190, 705] width 62 height 24
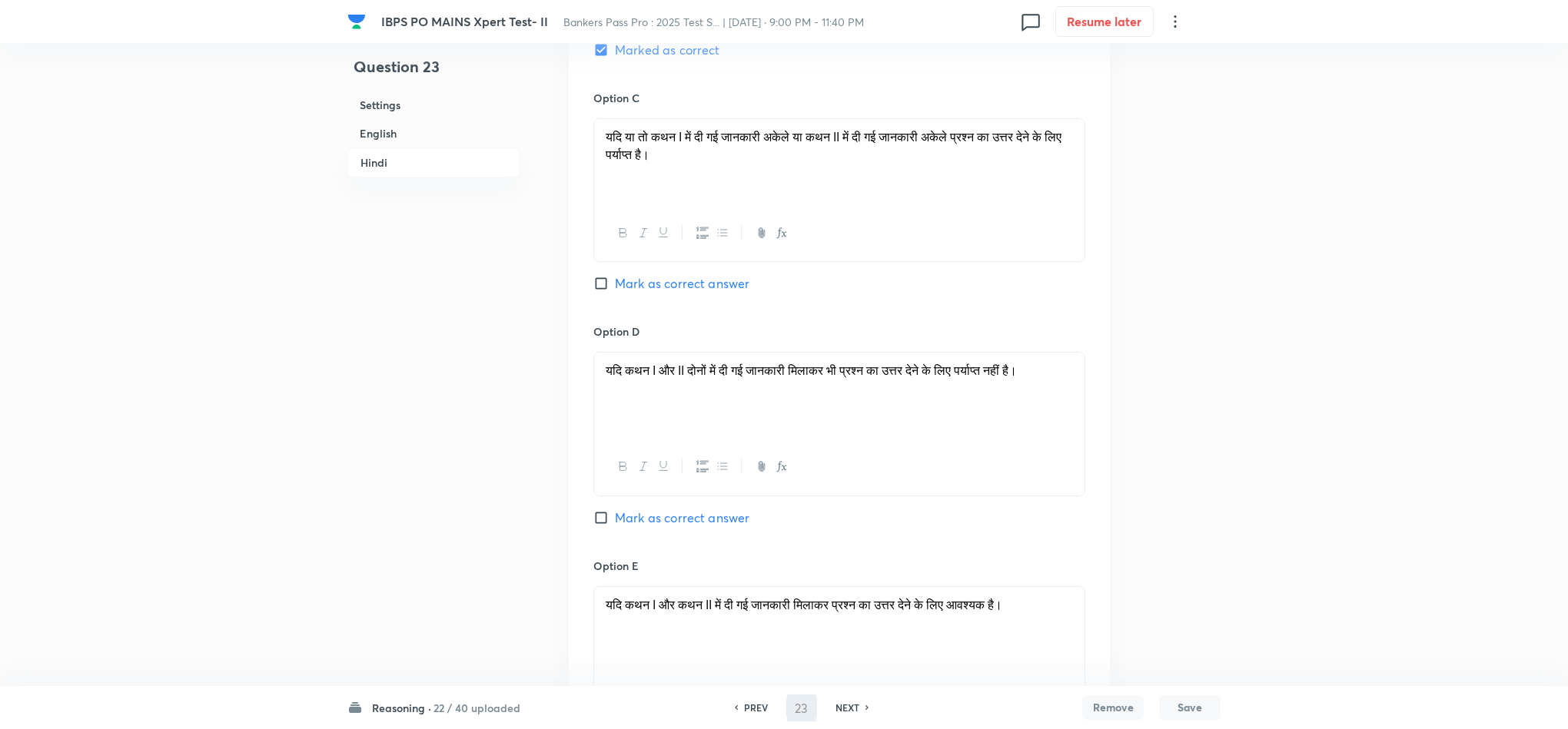
type input "24"
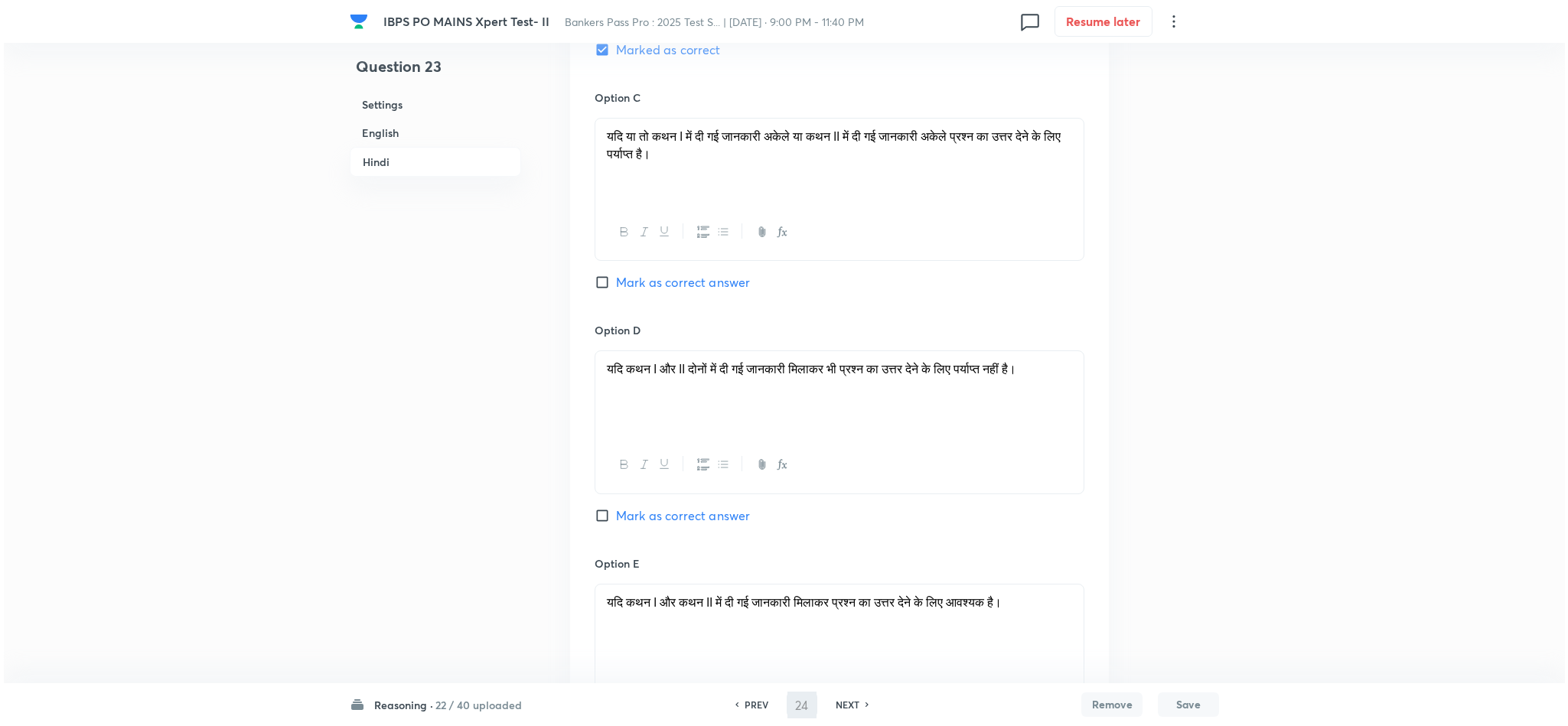
scroll to position [0, 0]
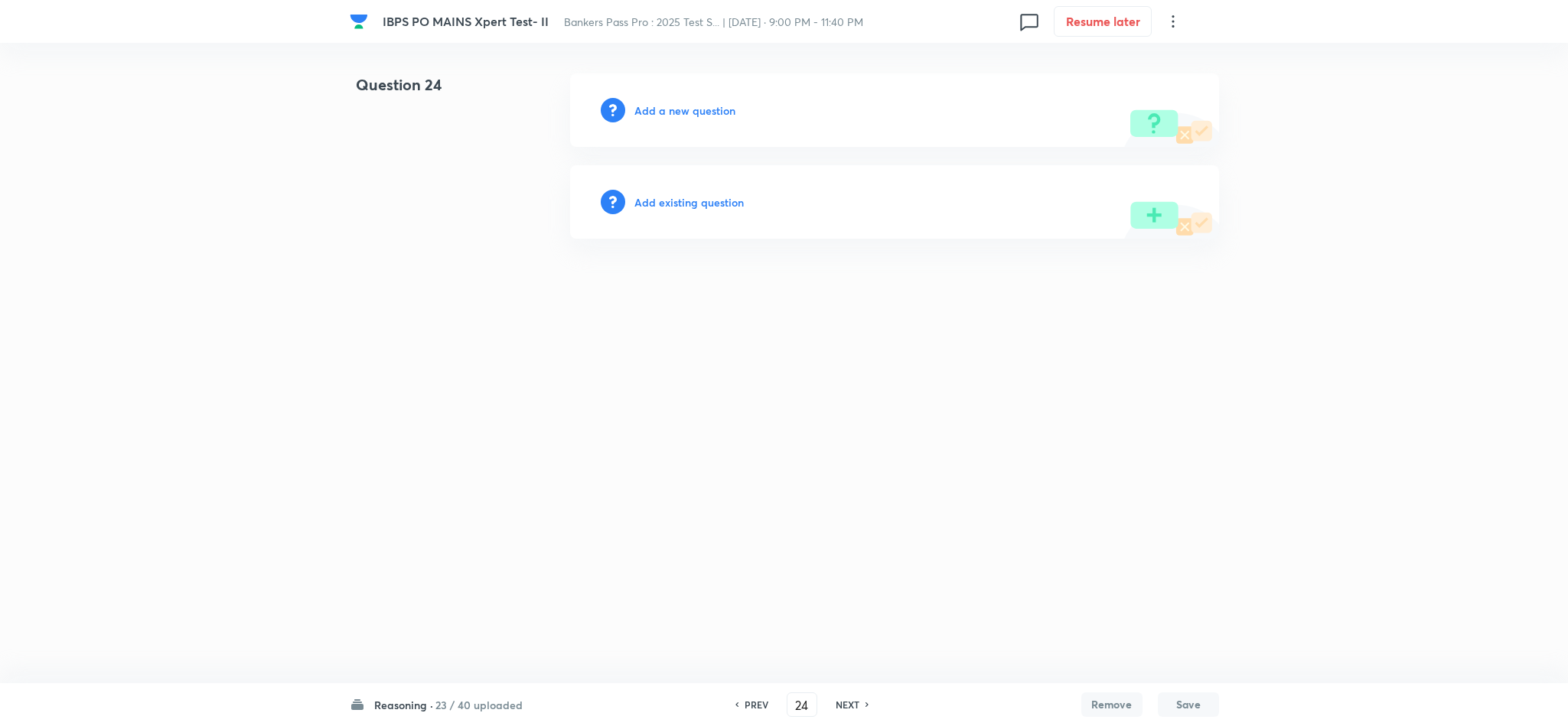
click at [675, 112] on h6 "Add a new question" at bounding box center [684, 110] width 101 height 16
click at [675, 110] on h6 "Choose a question type" at bounding box center [693, 110] width 118 height 16
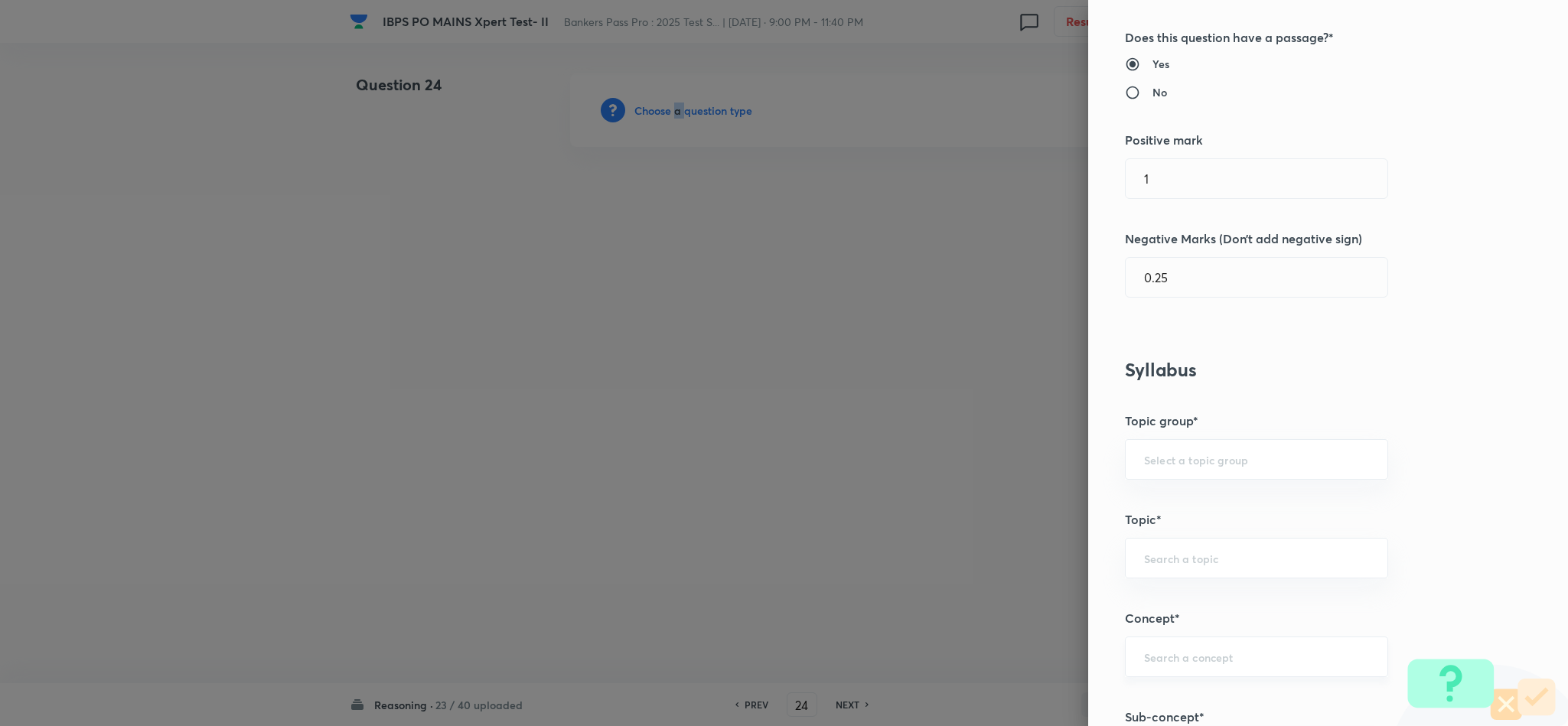
scroll to position [573, 0]
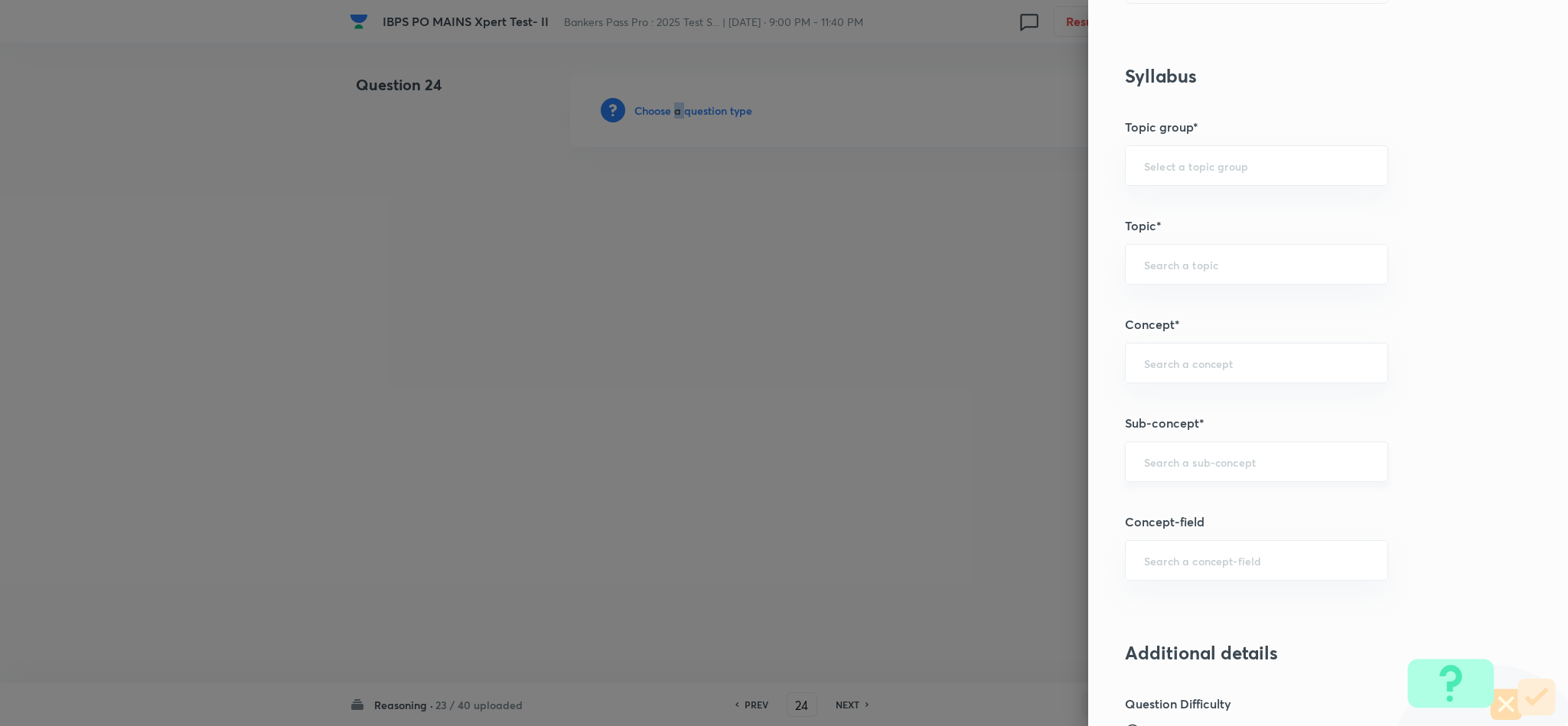
click at [1219, 475] on div "​" at bounding box center [1257, 462] width 263 height 40
click at [1169, 508] on li "Miscellaneous Puzzles" at bounding box center [1239, 510] width 261 height 28
type input "Miscellaneous Puzzles"
type input "Reasoning"
type input "Verbal Reasoning"
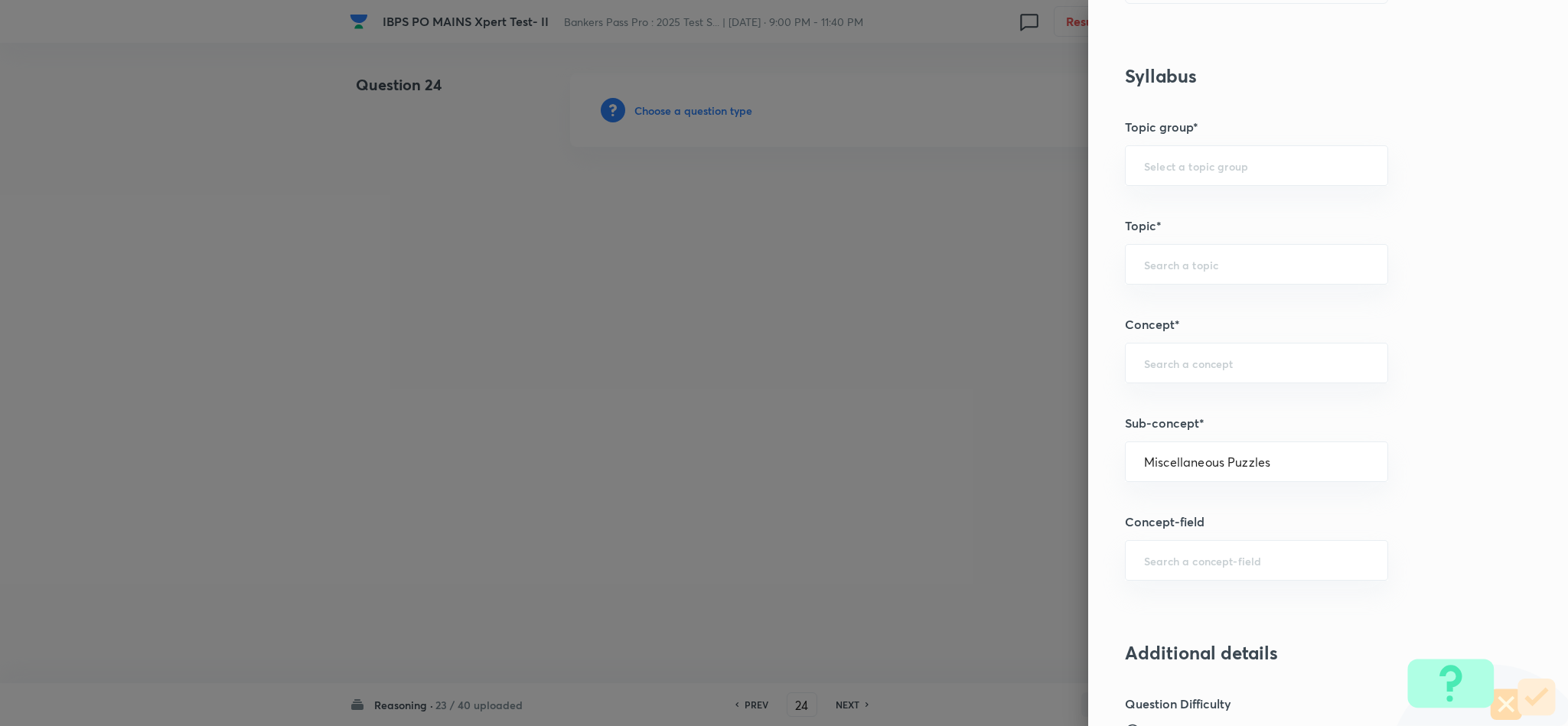
type input "Puzzle and Seating Arrangement"
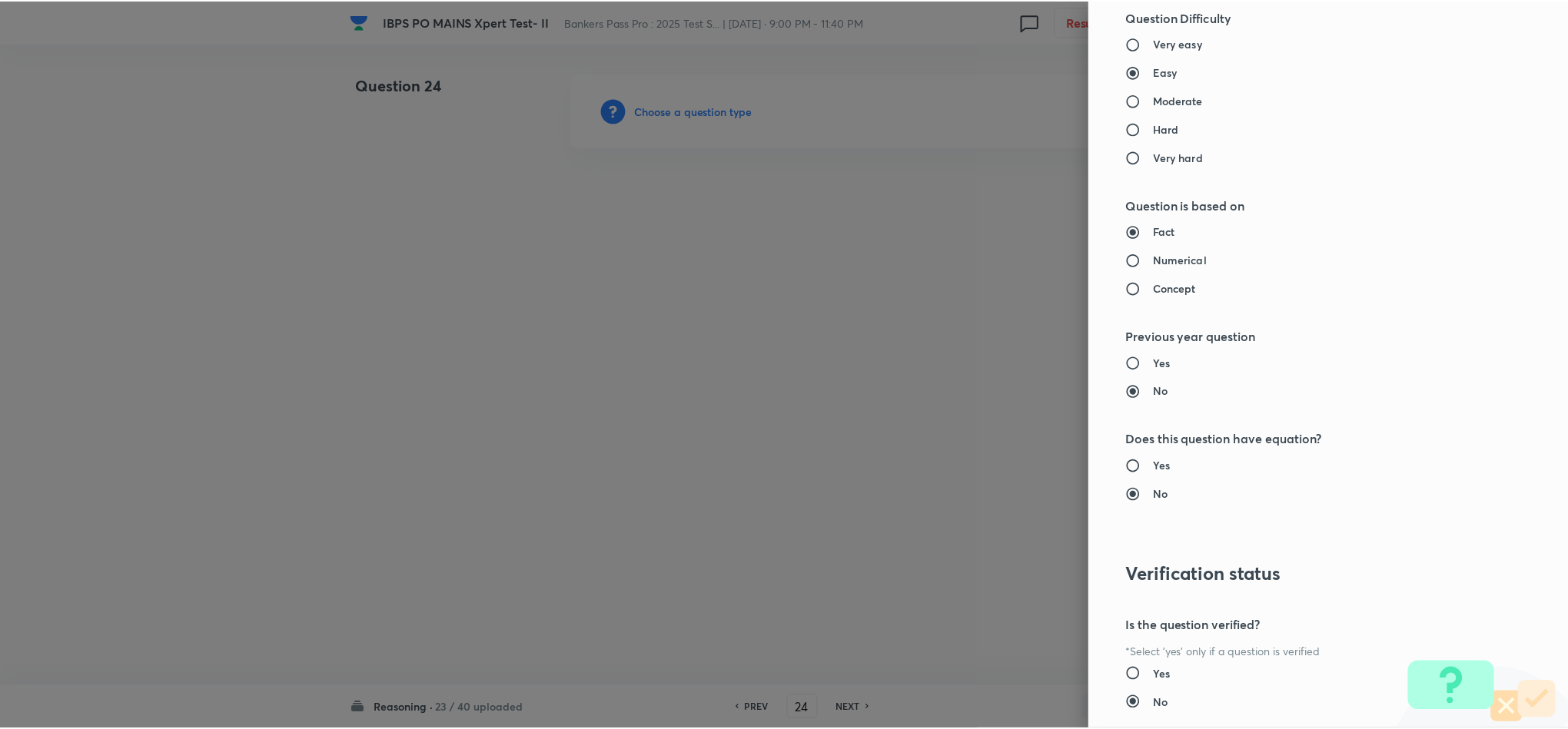
scroll to position [1369, 0]
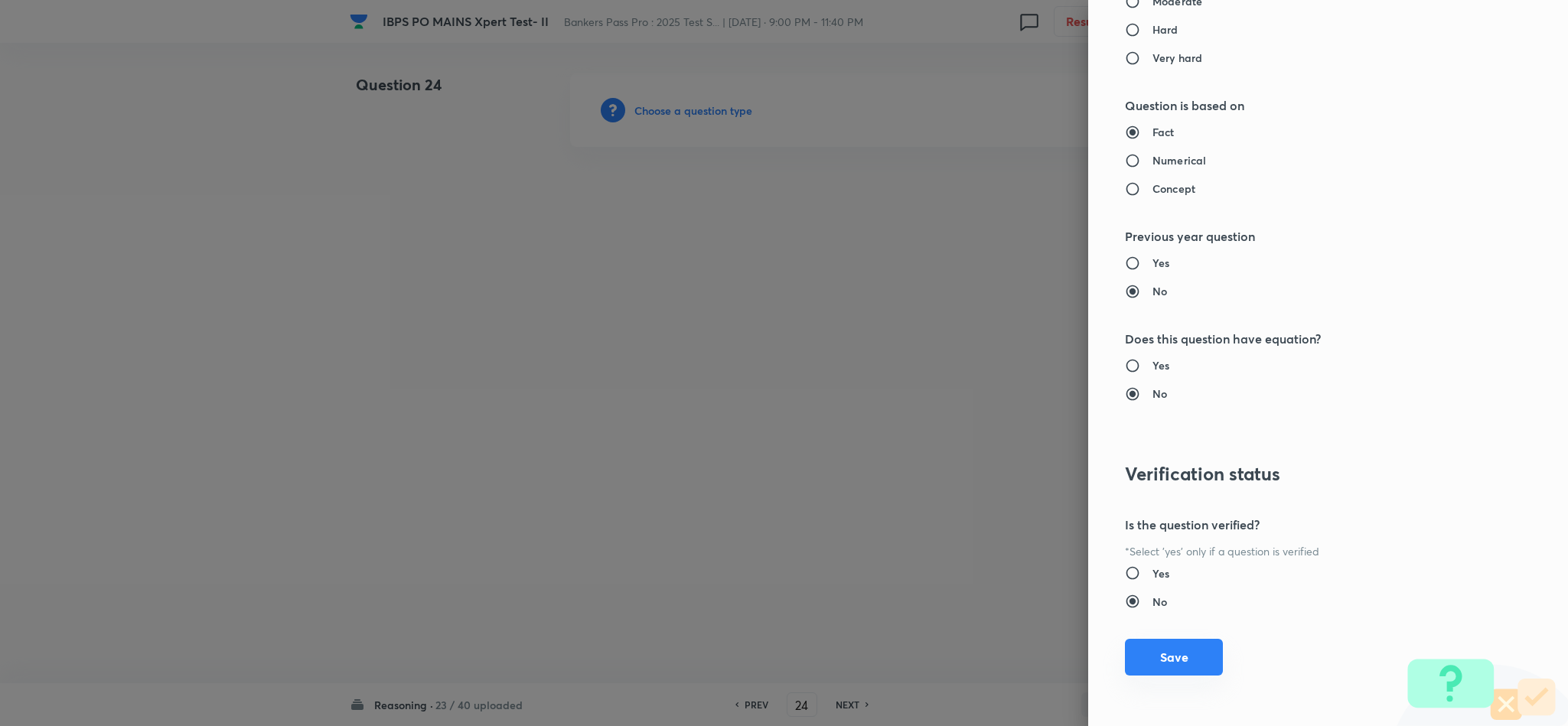
click at [1169, 650] on button "Save" at bounding box center [1174, 657] width 98 height 36
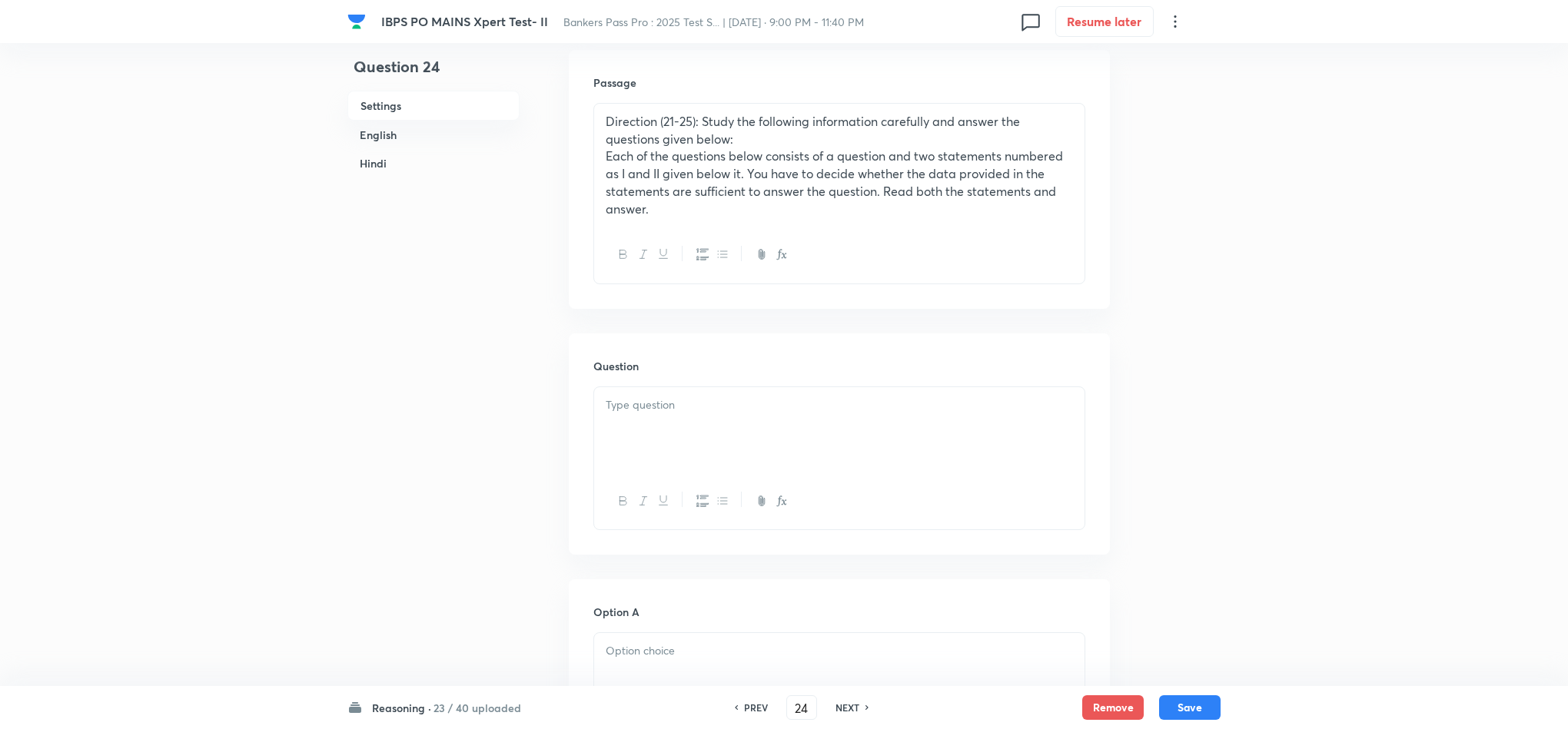
scroll to position [461, 0]
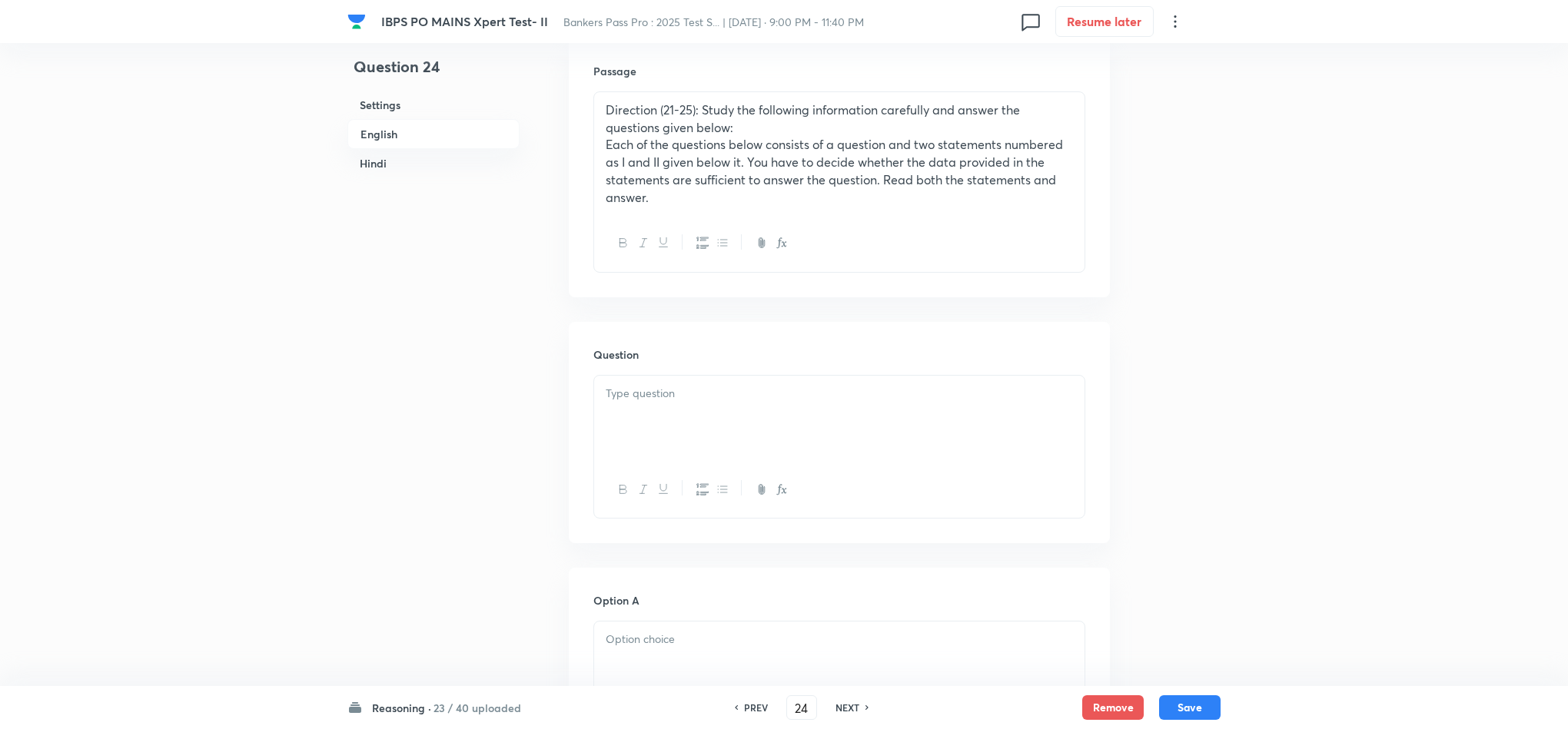
click at [652, 391] on p at bounding box center [839, 393] width 467 height 17
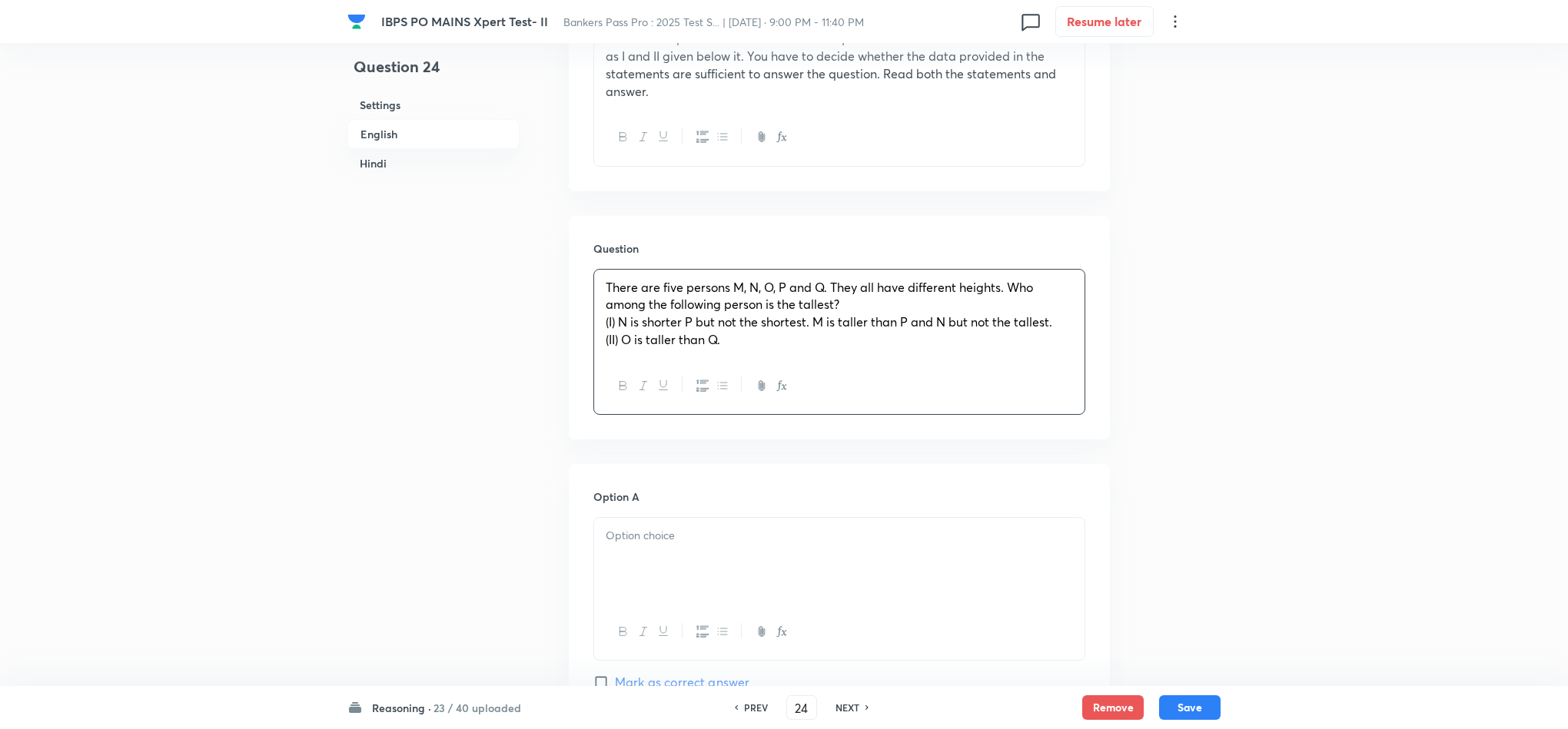
scroll to position [806, 0]
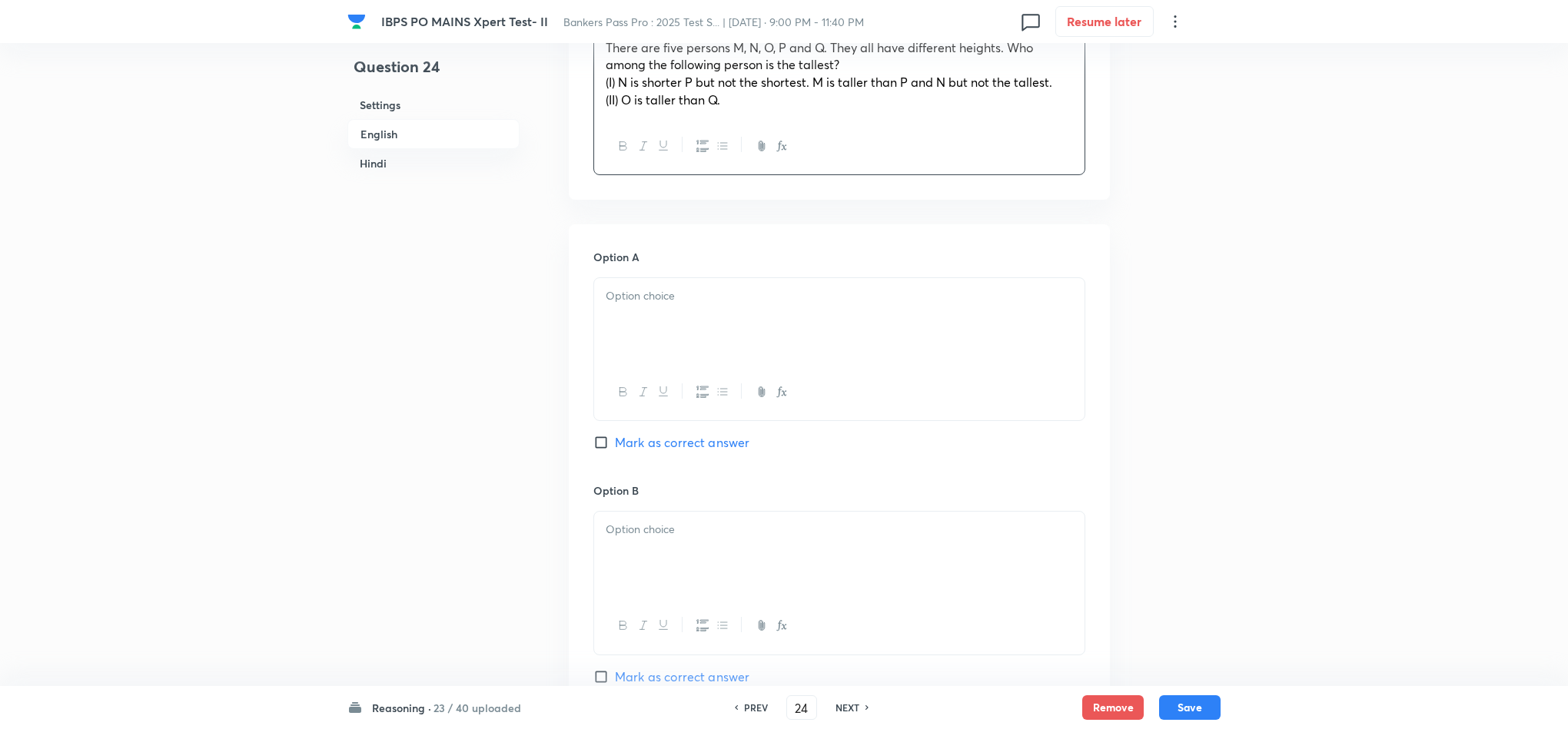
drag, startPoint x: 659, startPoint y: 302, endPoint x: 647, endPoint y: 315, distance: 17.7
click at [659, 303] on p at bounding box center [839, 296] width 467 height 17
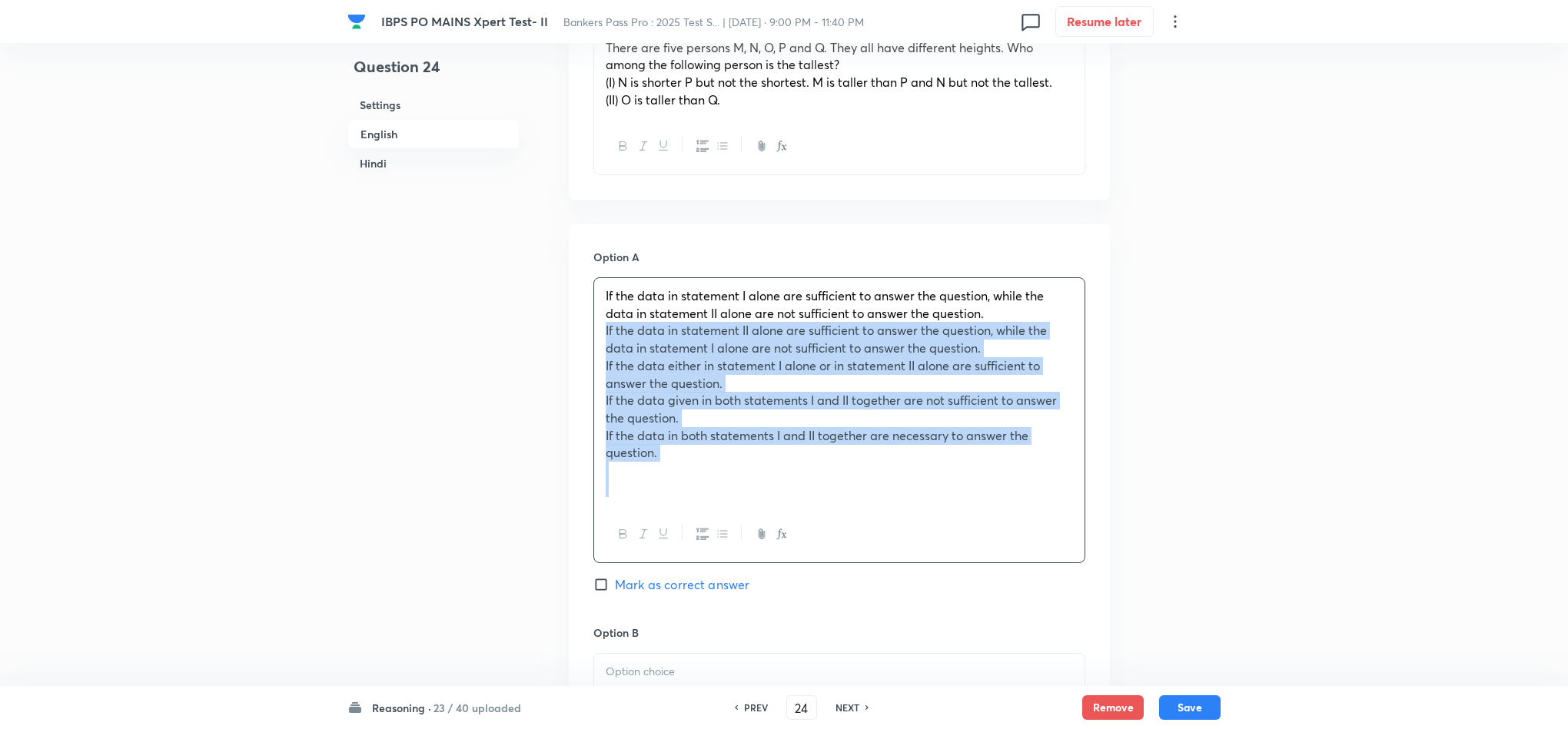
drag, startPoint x: 607, startPoint y: 335, endPoint x: 812, endPoint y: 509, distance: 268.9
click at [812, 511] on div "If the data in statement I alone are sufficient to answer the question, while t…" at bounding box center [839, 420] width 492 height 285
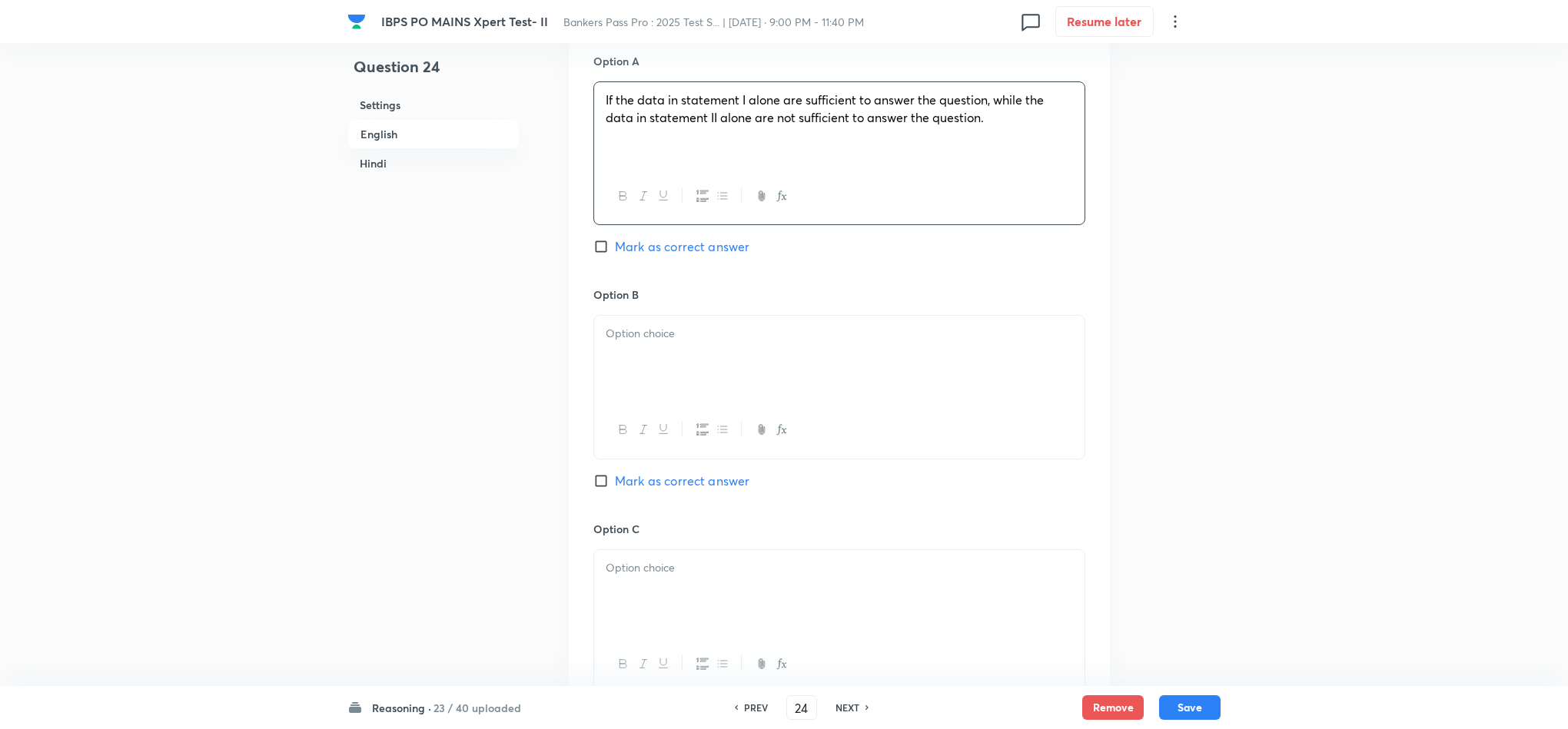
scroll to position [1037, 0]
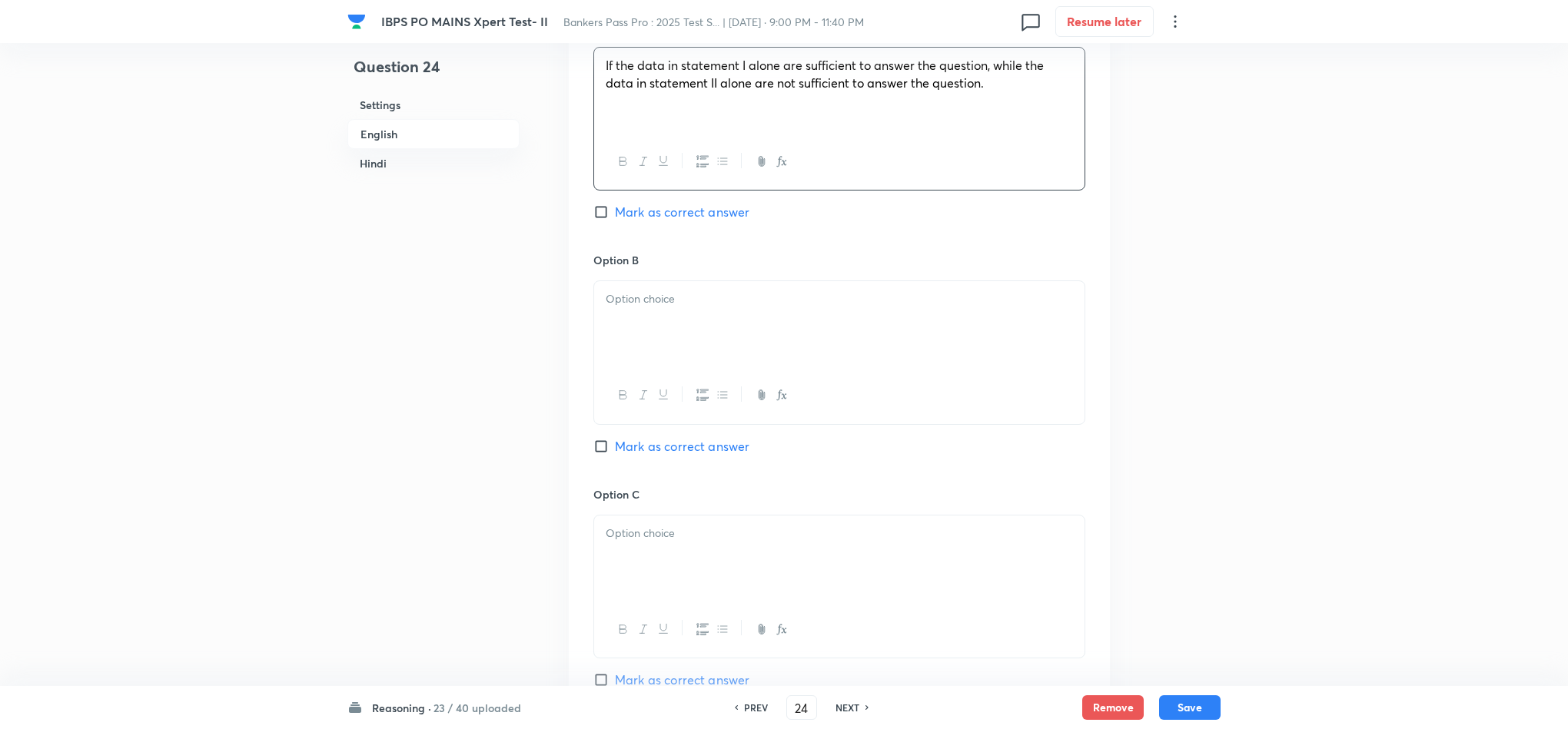
drag, startPoint x: 644, startPoint y: 302, endPoint x: 628, endPoint y: 318, distance: 22.6
click at [644, 305] on p at bounding box center [839, 299] width 467 height 17
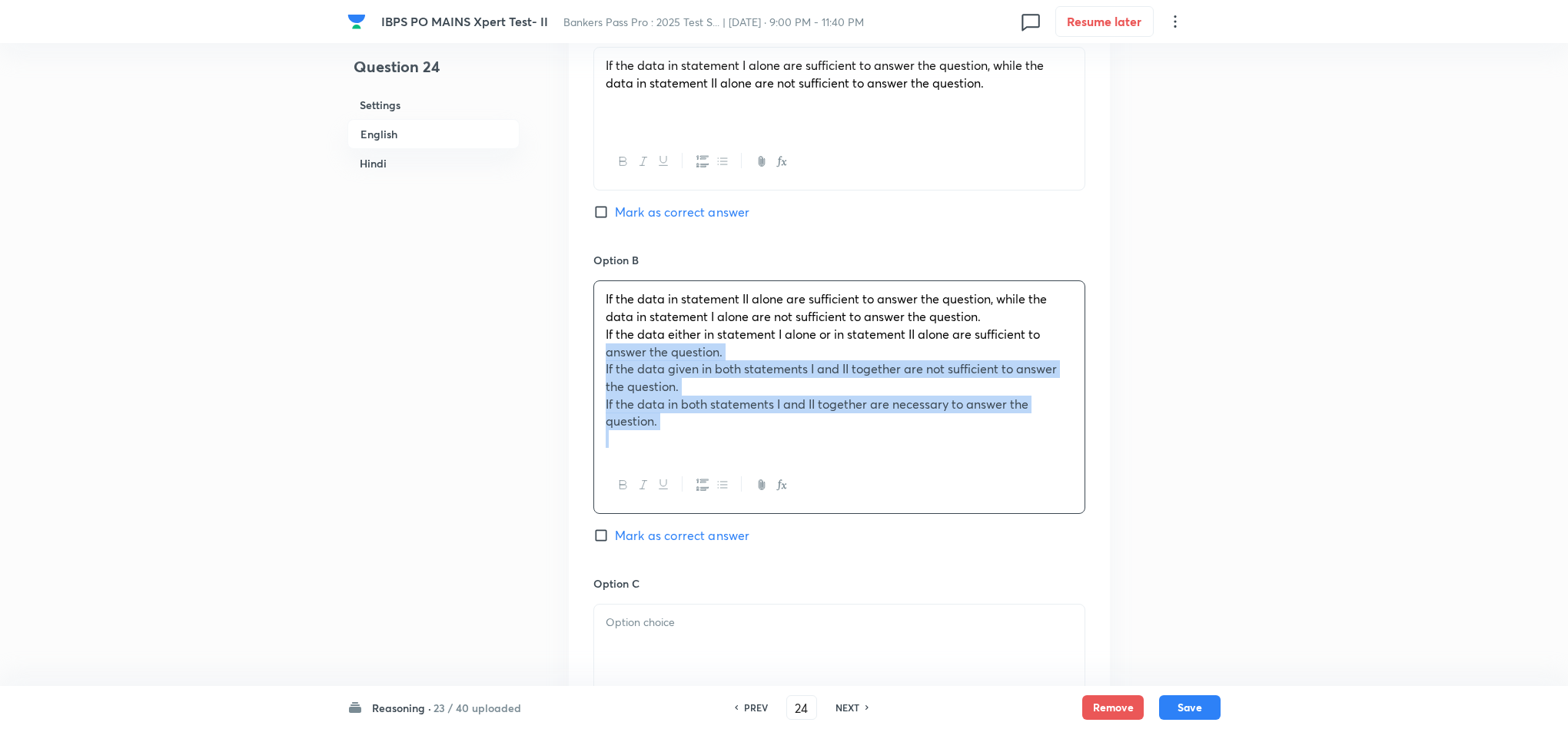
drag, startPoint x: 609, startPoint y: 350, endPoint x: 783, endPoint y: 504, distance: 232.4
click at [783, 504] on div "If the data in statement II alone are sufficient to answer the question, while …" at bounding box center [839, 397] width 492 height 233
drag, startPoint x: 604, startPoint y: 344, endPoint x: 745, endPoint y: 473, distance: 191.1
click at [745, 473] on div "If the data in statement II alone are sufficient to answer the question, while …" at bounding box center [839, 397] width 492 height 233
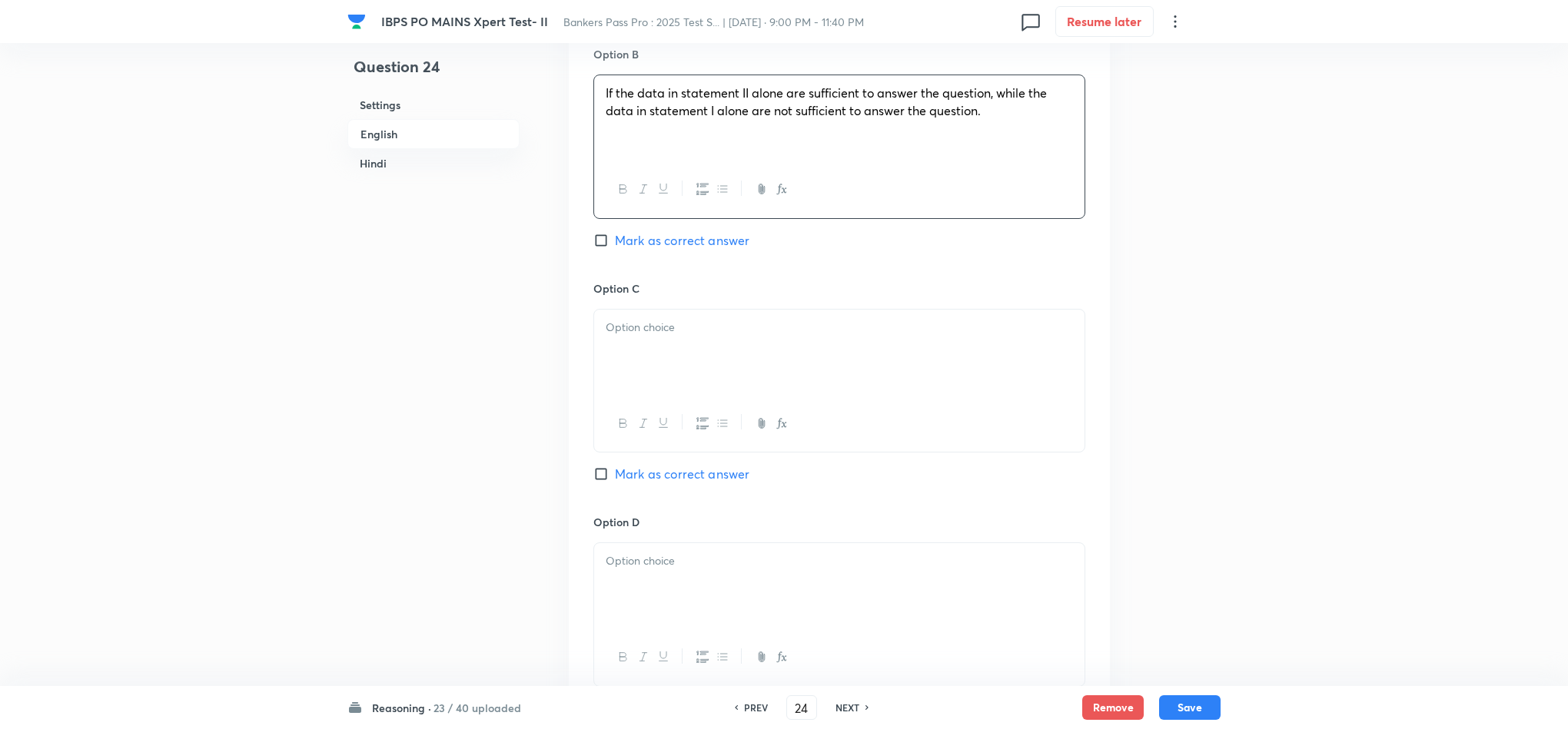
scroll to position [1267, 0]
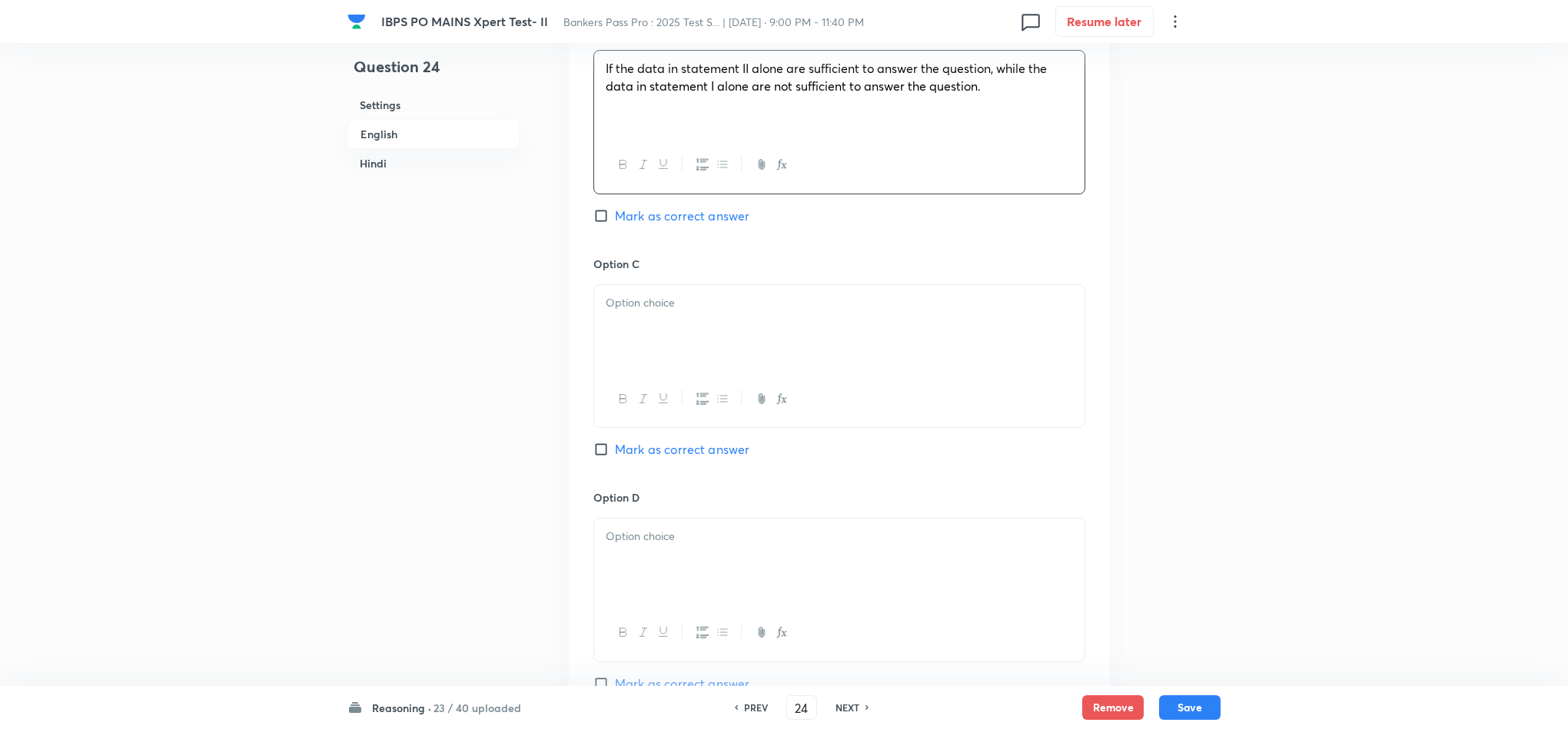
drag, startPoint x: 665, startPoint y: 297, endPoint x: 659, endPoint y: 320, distance: 23.8
click at [665, 298] on p at bounding box center [839, 303] width 467 height 17
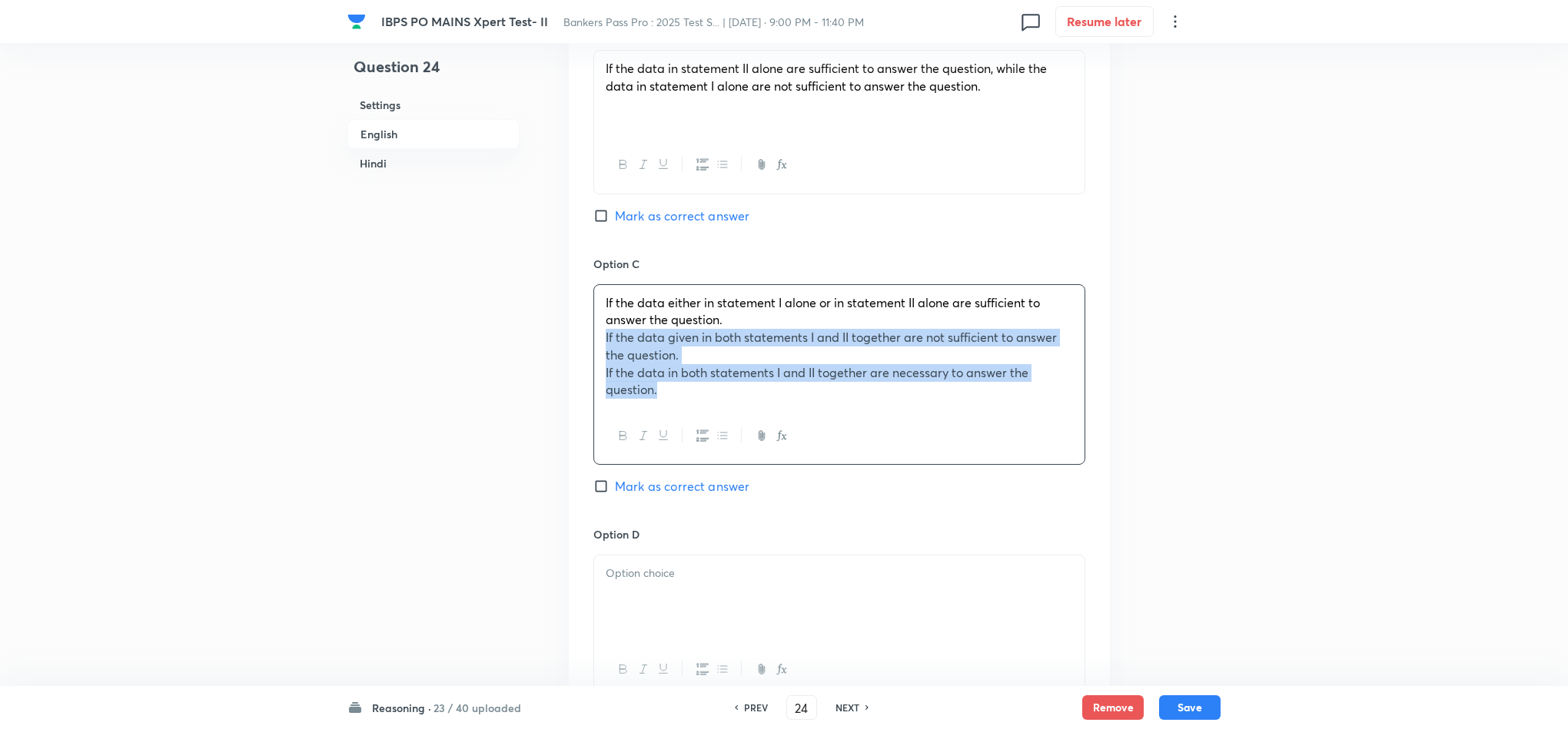
drag, startPoint x: 604, startPoint y: 344, endPoint x: 768, endPoint y: 422, distance: 181.6
click at [768, 422] on div "If the data either in statement I alone or in statement II alone are sufficient…" at bounding box center [839, 375] width 492 height 181
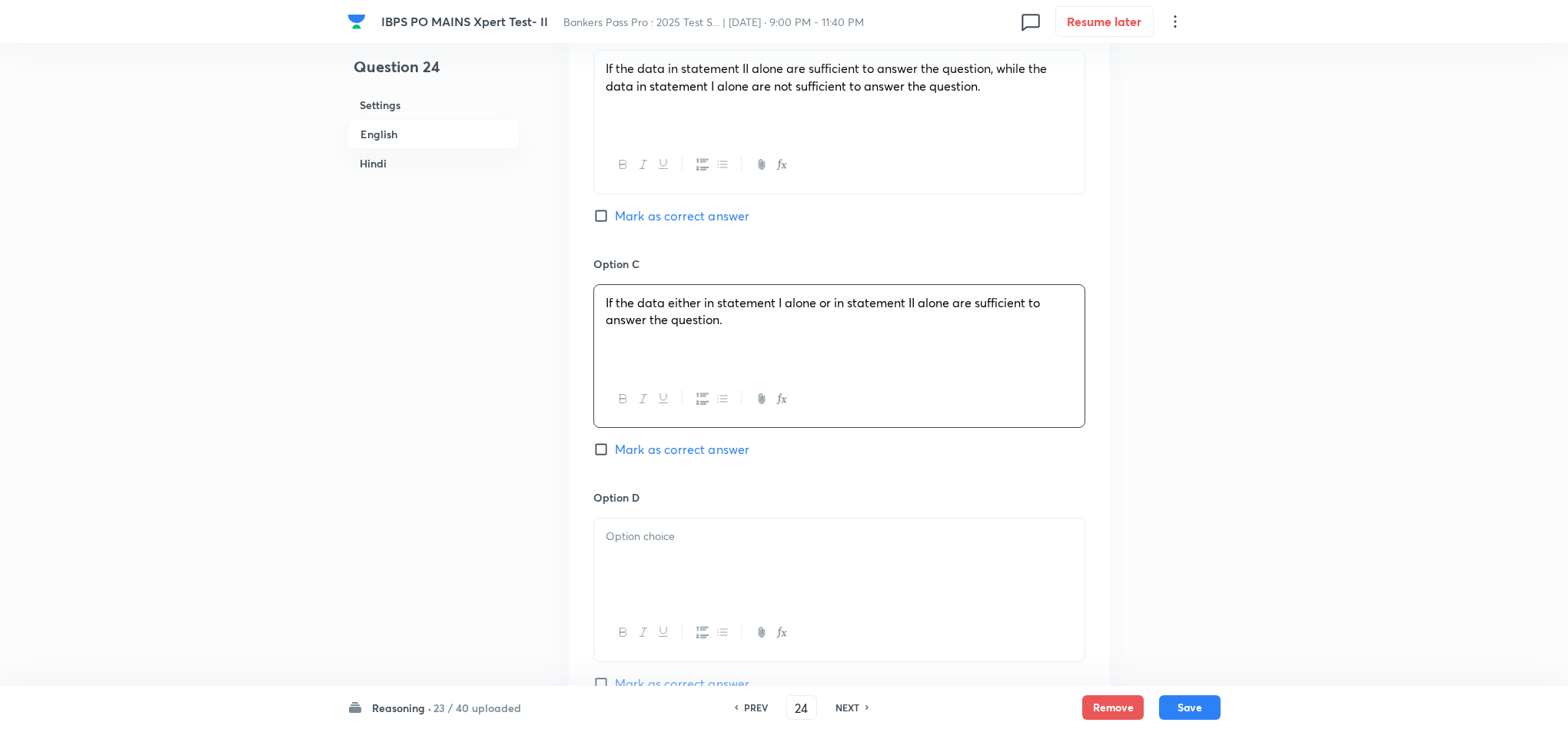
click at [619, 545] on p at bounding box center [839, 536] width 467 height 17
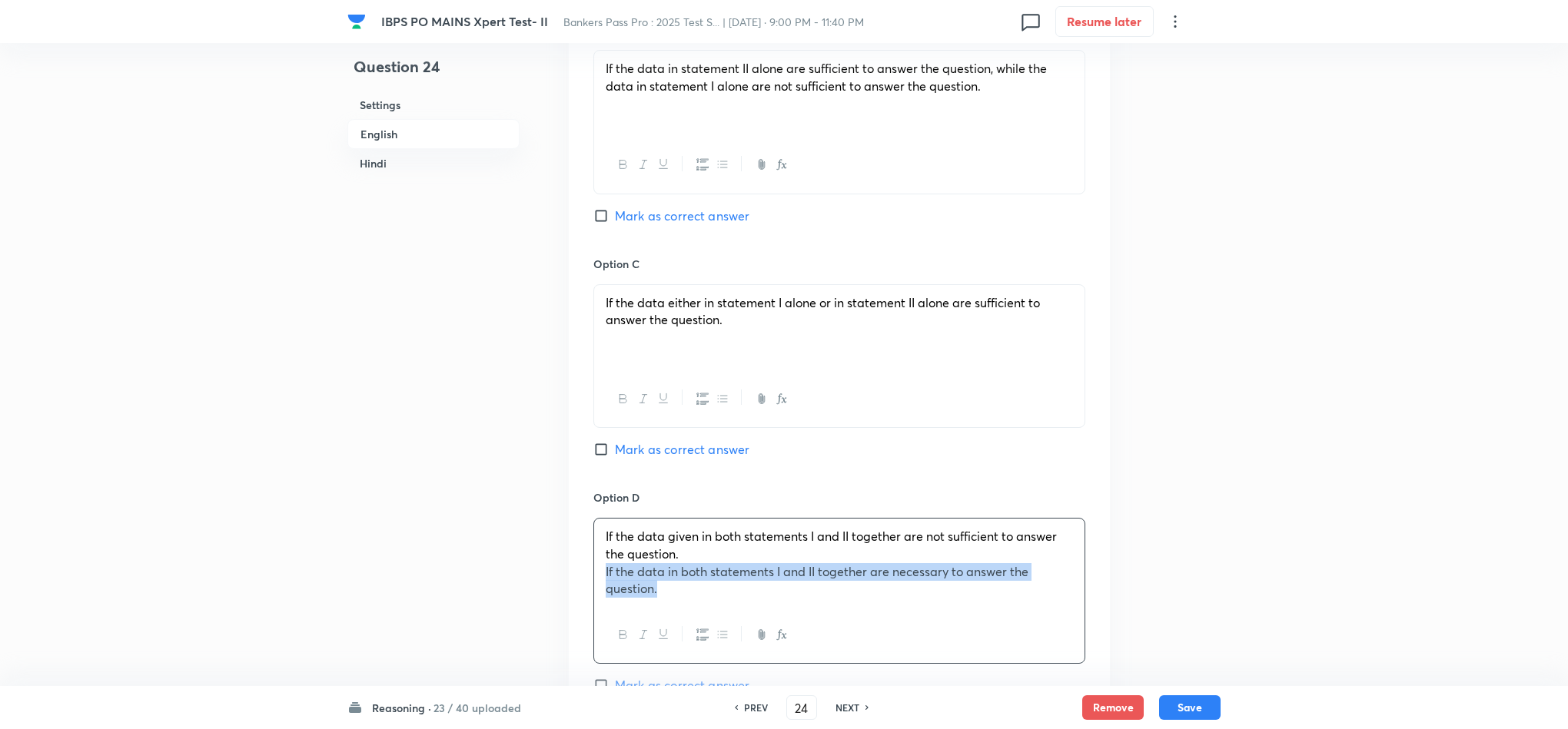
drag, startPoint x: 680, startPoint y: 597, endPoint x: 557, endPoint y: 580, distance: 124.2
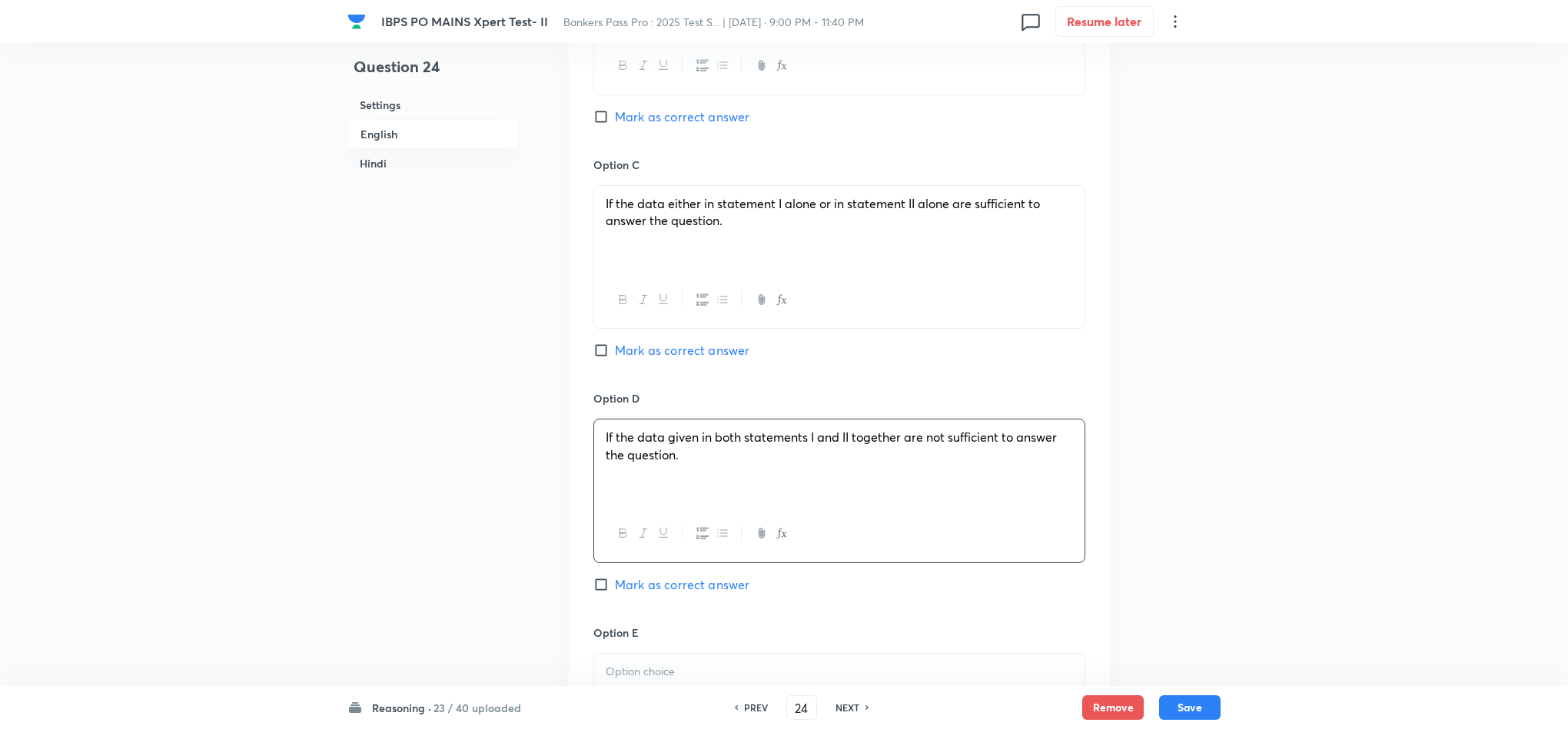
scroll to position [1498, 0]
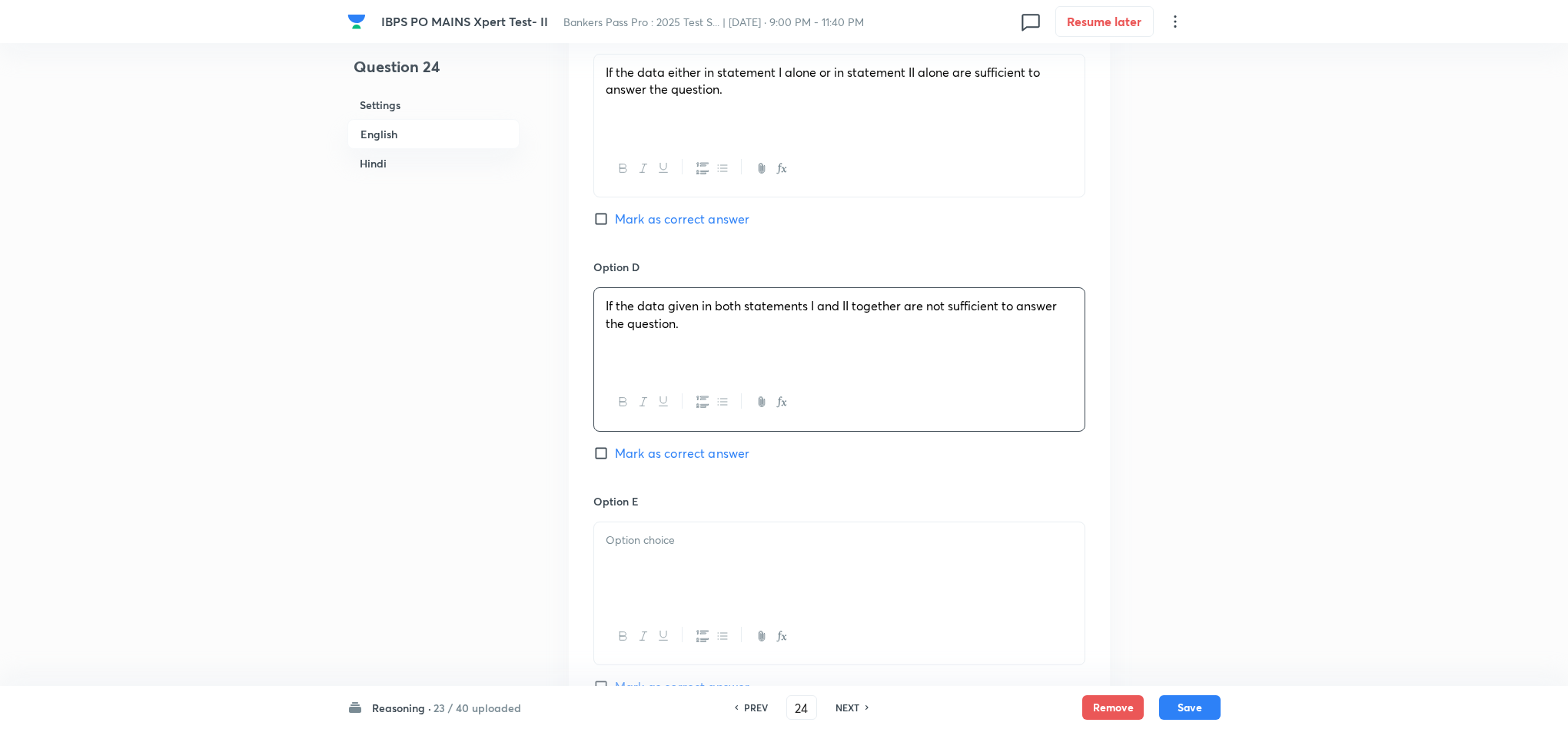
click at [693, 592] on div at bounding box center [839, 565] width 490 height 86
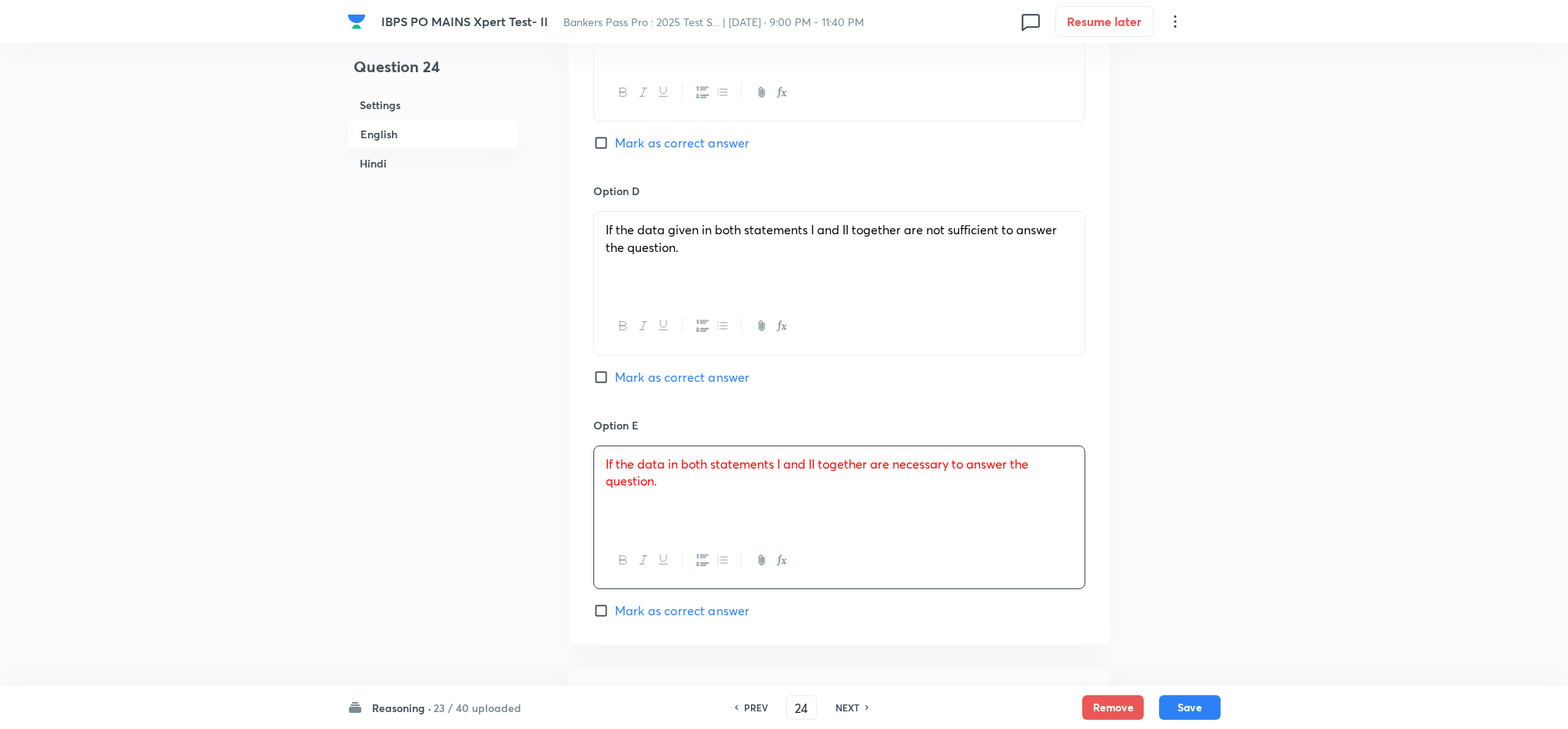
scroll to position [1613, 0]
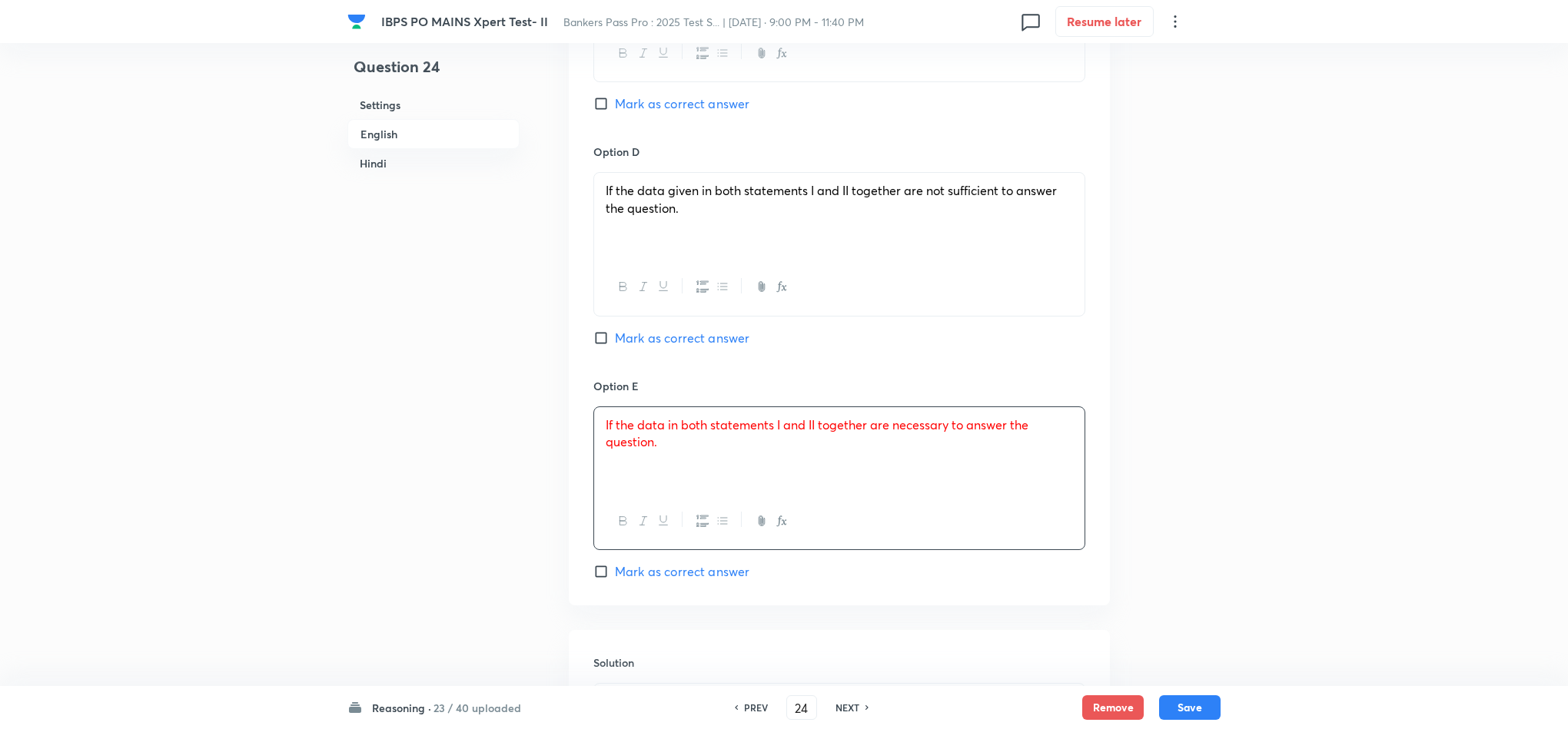
drag, startPoint x: 674, startPoint y: 558, endPoint x: 651, endPoint y: 580, distance: 31.8
click at [674, 558] on div "Option E If the data in both statements I and II together are necessary to answ…" at bounding box center [839, 479] width 492 height 202
click at [644, 580] on span "Mark as correct answer" at bounding box center [681, 571] width 134 height 18
click at [615, 580] on input "Mark as correct answer" at bounding box center [604, 572] width 21 height 15
checkbox input "true"
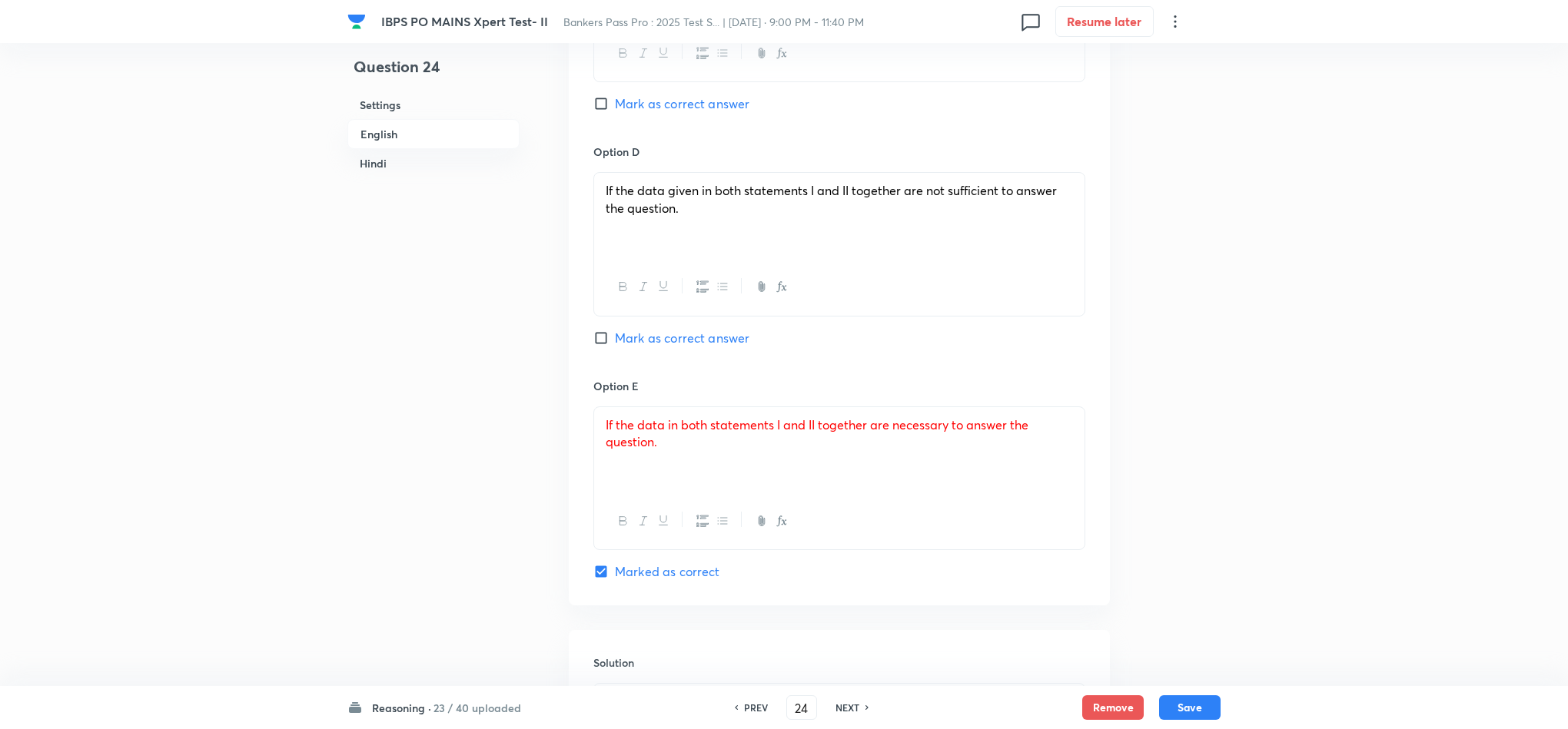
checkbox input "true"
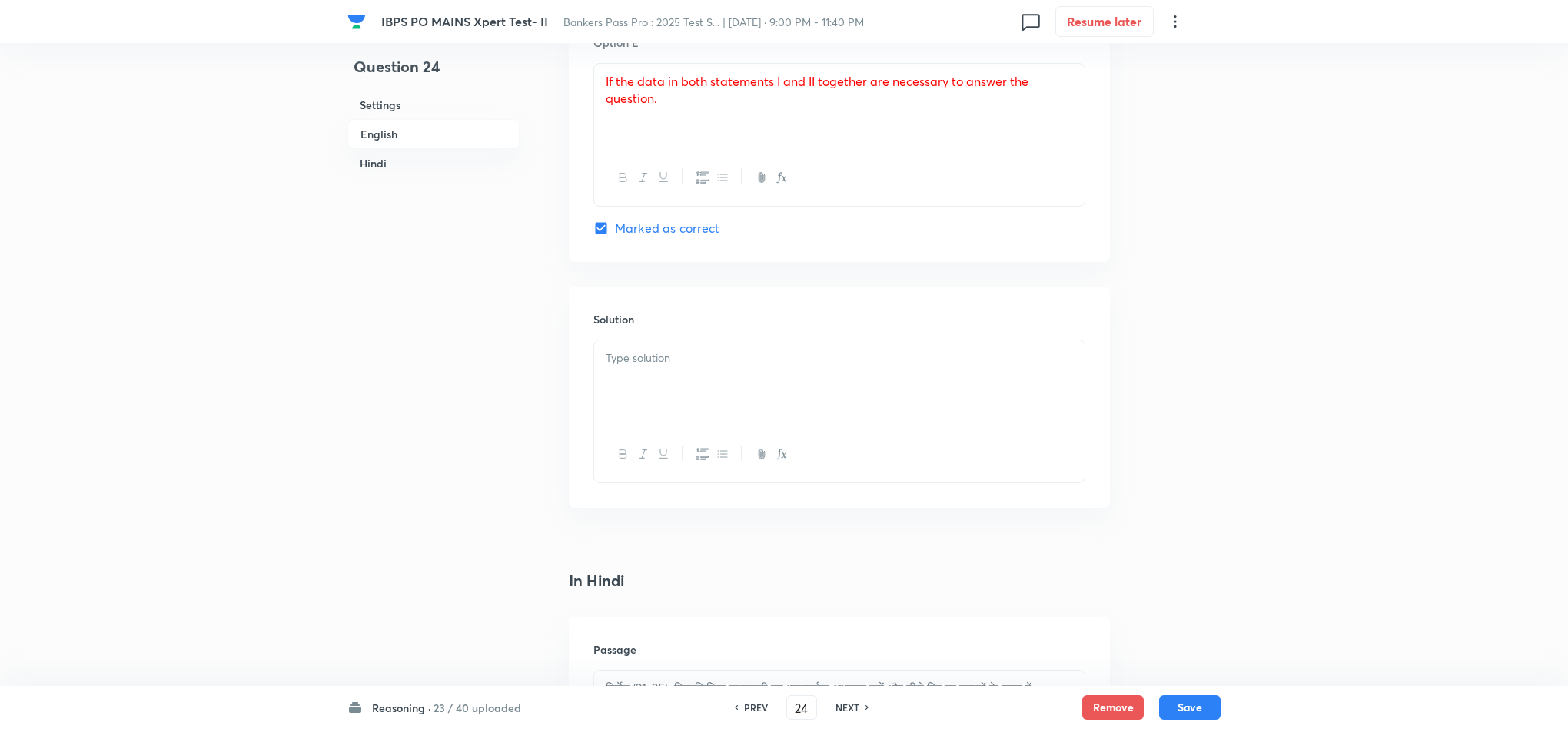
scroll to position [1958, 0]
drag, startPoint x: 723, startPoint y: 367, endPoint x: 740, endPoint y: 371, distance: 17.5
click at [724, 364] on p at bounding box center [839, 356] width 467 height 17
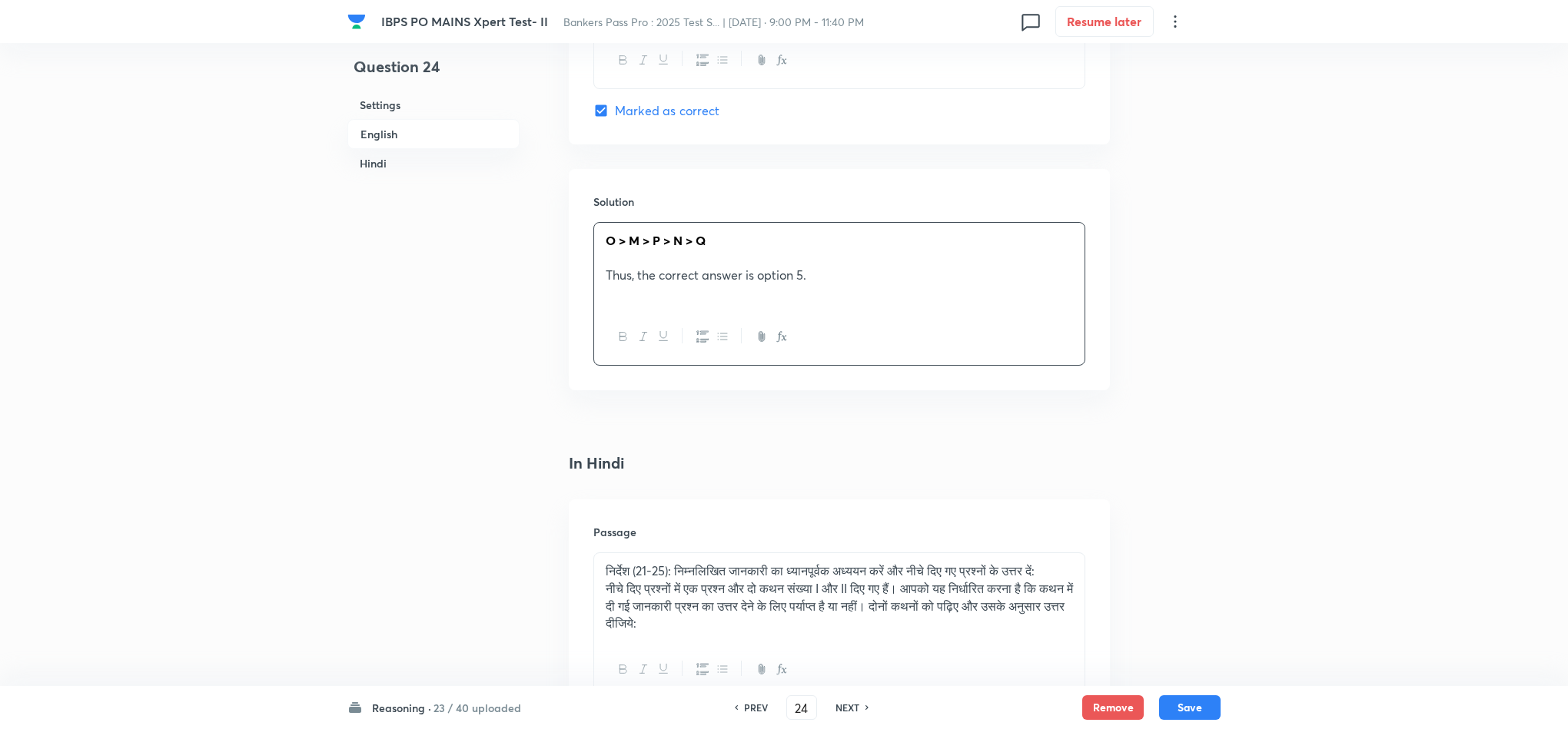
scroll to position [2534, 0]
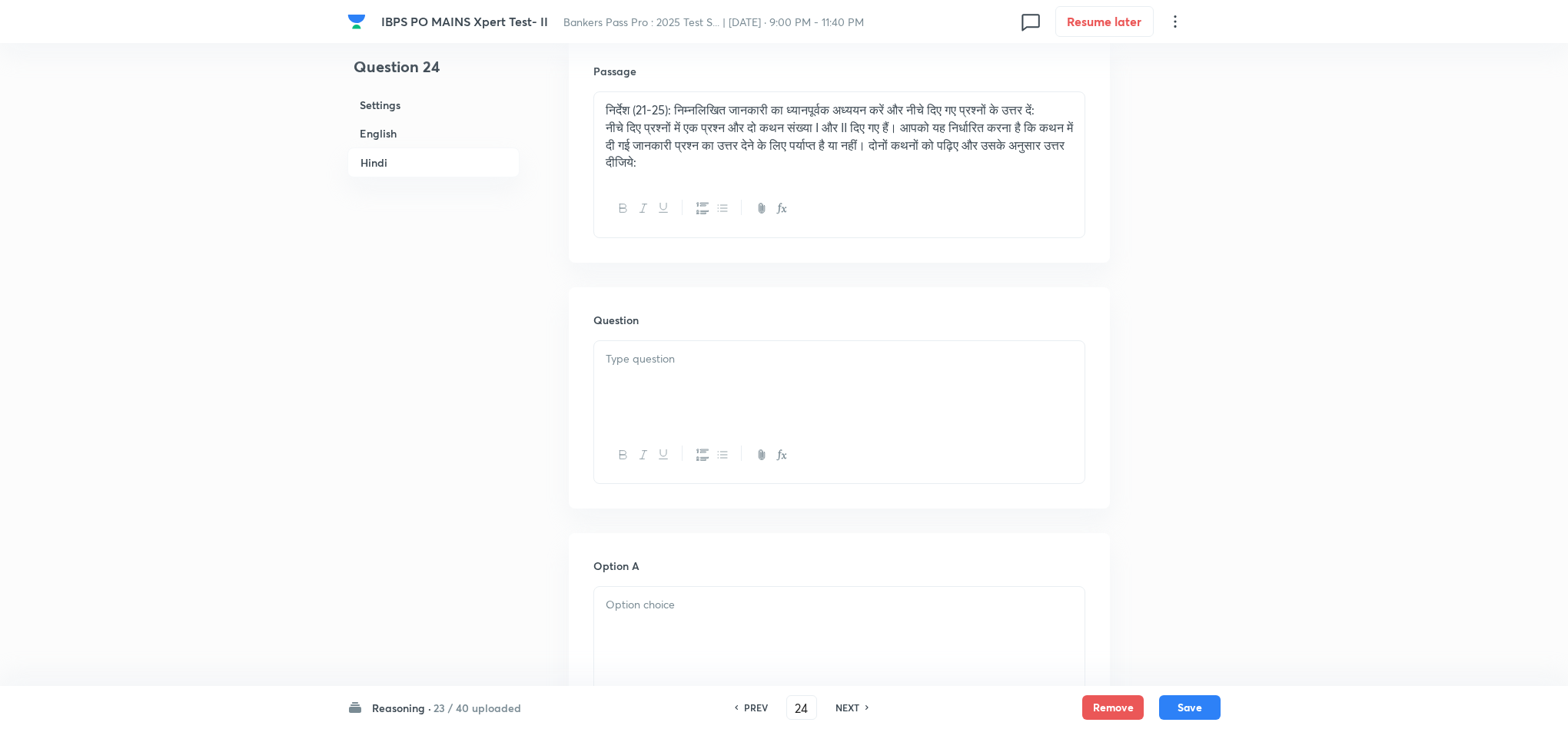
drag, startPoint x: 658, startPoint y: 410, endPoint x: 701, endPoint y: 411, distance: 43.0
click at [658, 413] on div at bounding box center [839, 384] width 490 height 86
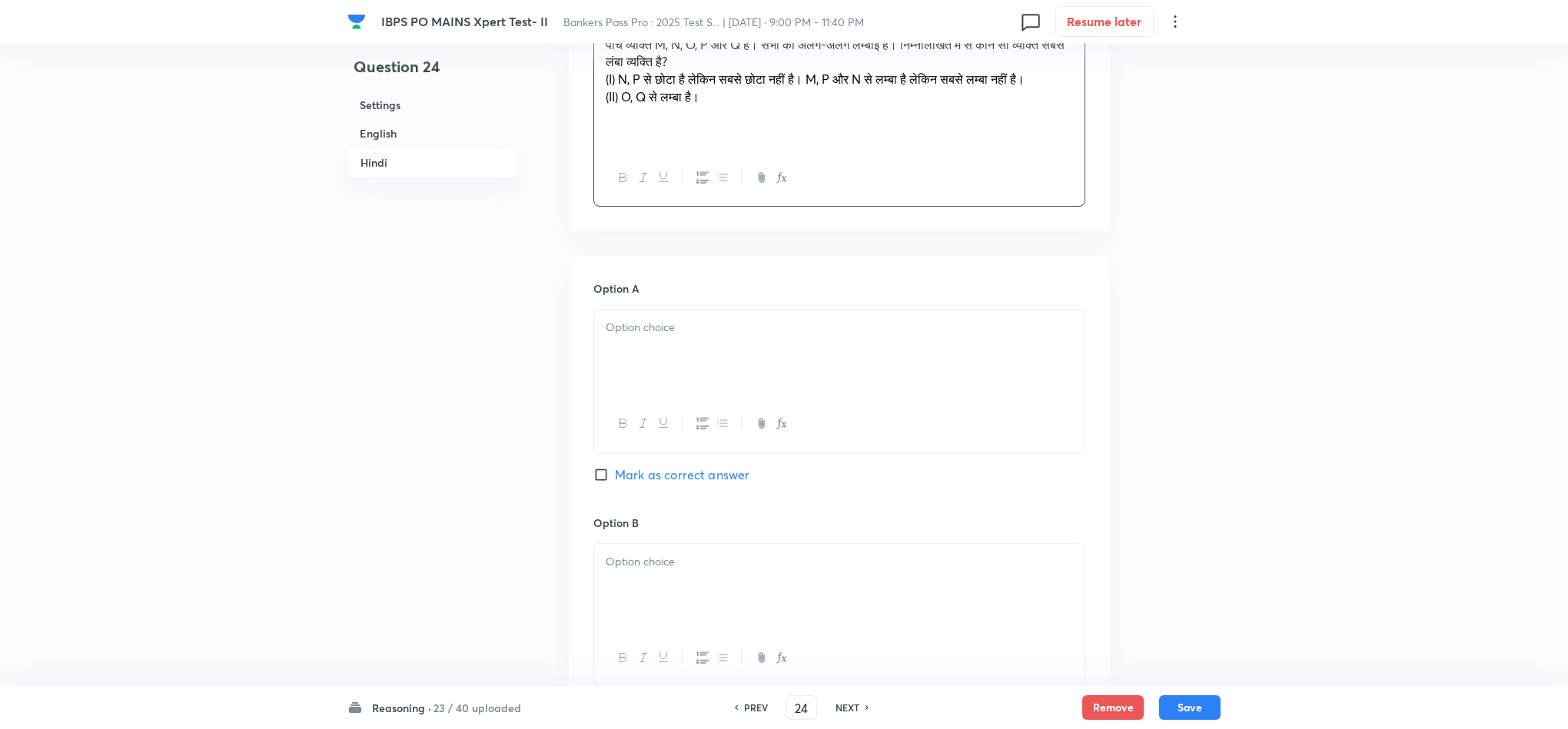
scroll to position [2880, 0]
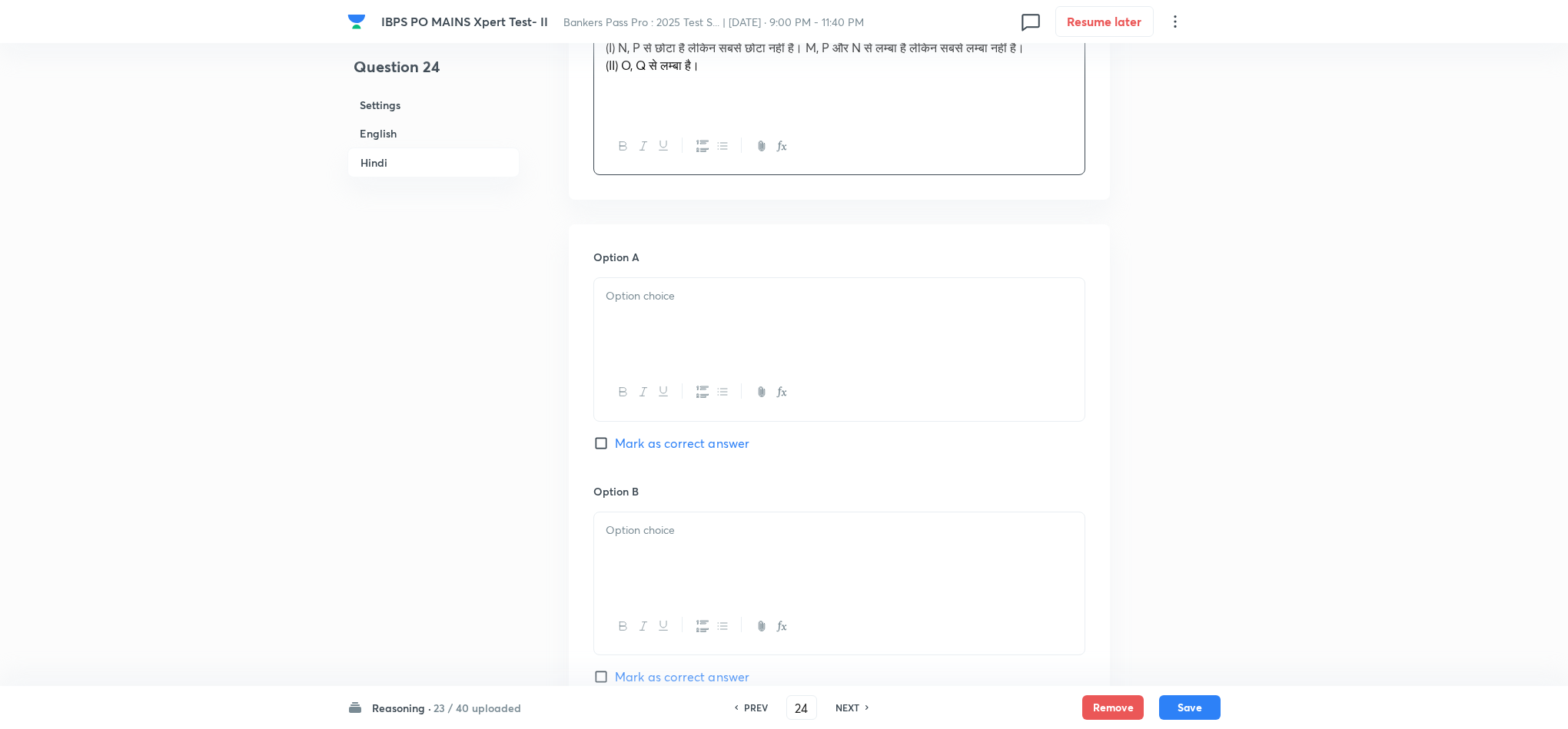
click at [678, 328] on div at bounding box center [839, 320] width 490 height 86
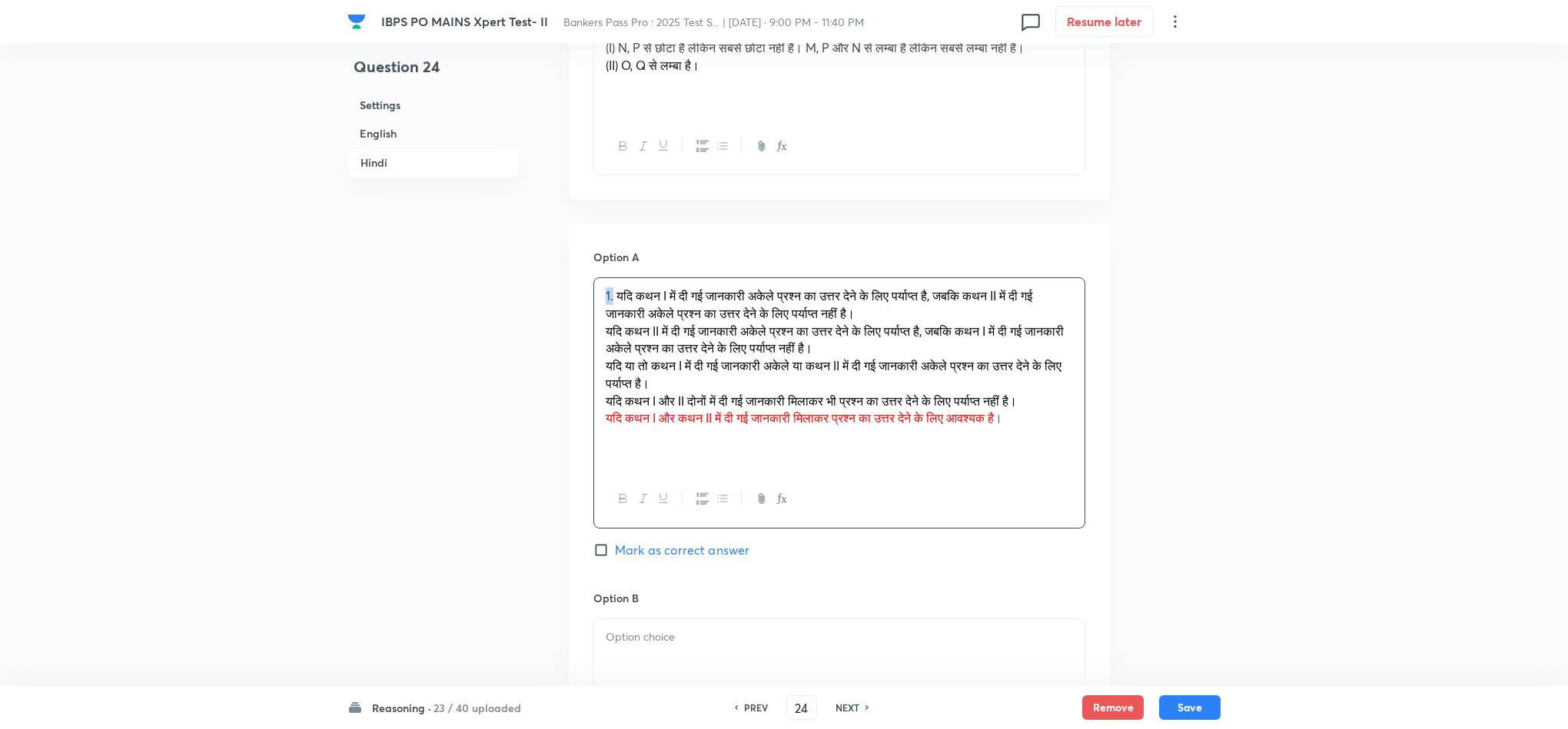
drag, startPoint x: 612, startPoint y: 300, endPoint x: 567, endPoint y: 302, distance: 45.0
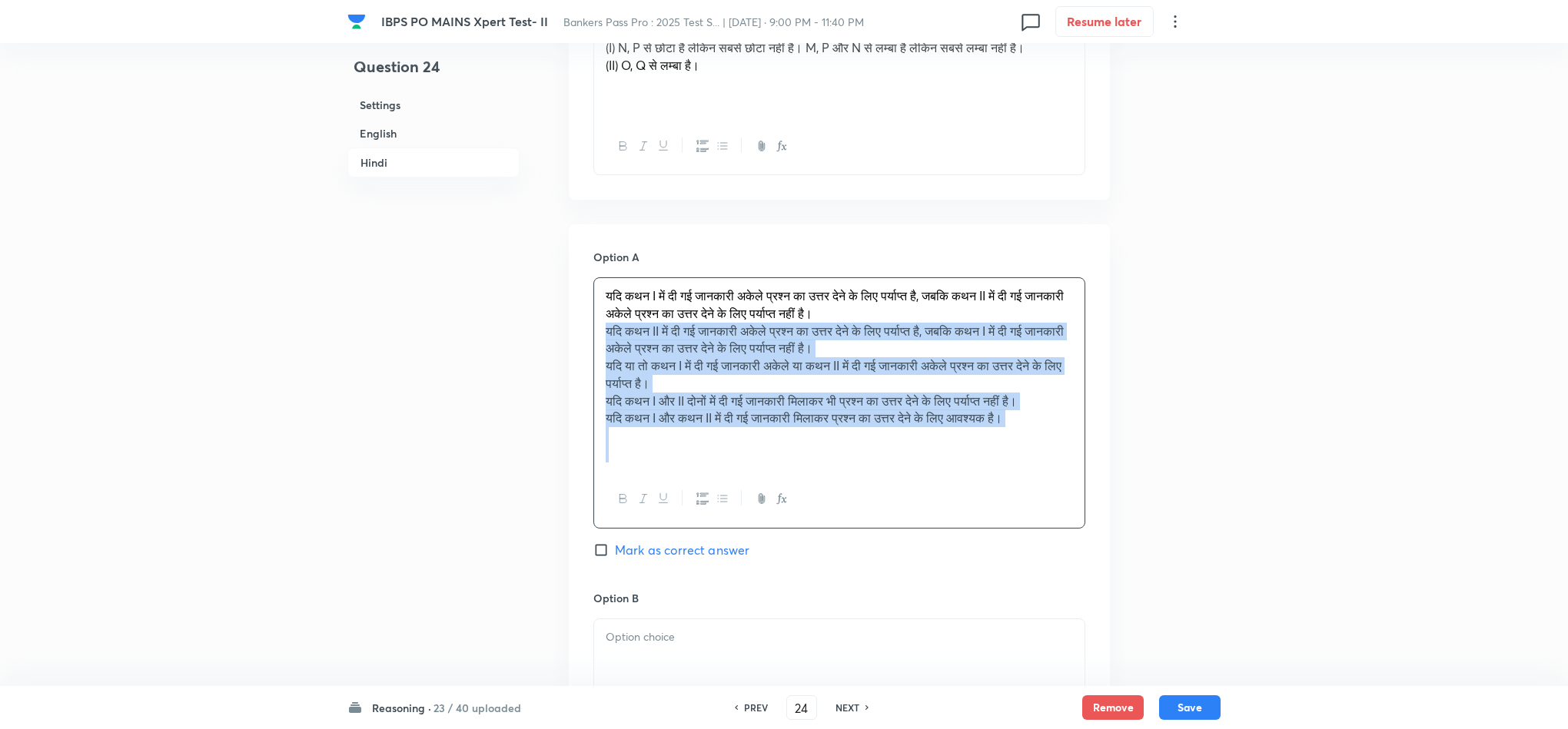
drag, startPoint x: 598, startPoint y: 337, endPoint x: 1227, endPoint y: 514, distance: 653.4
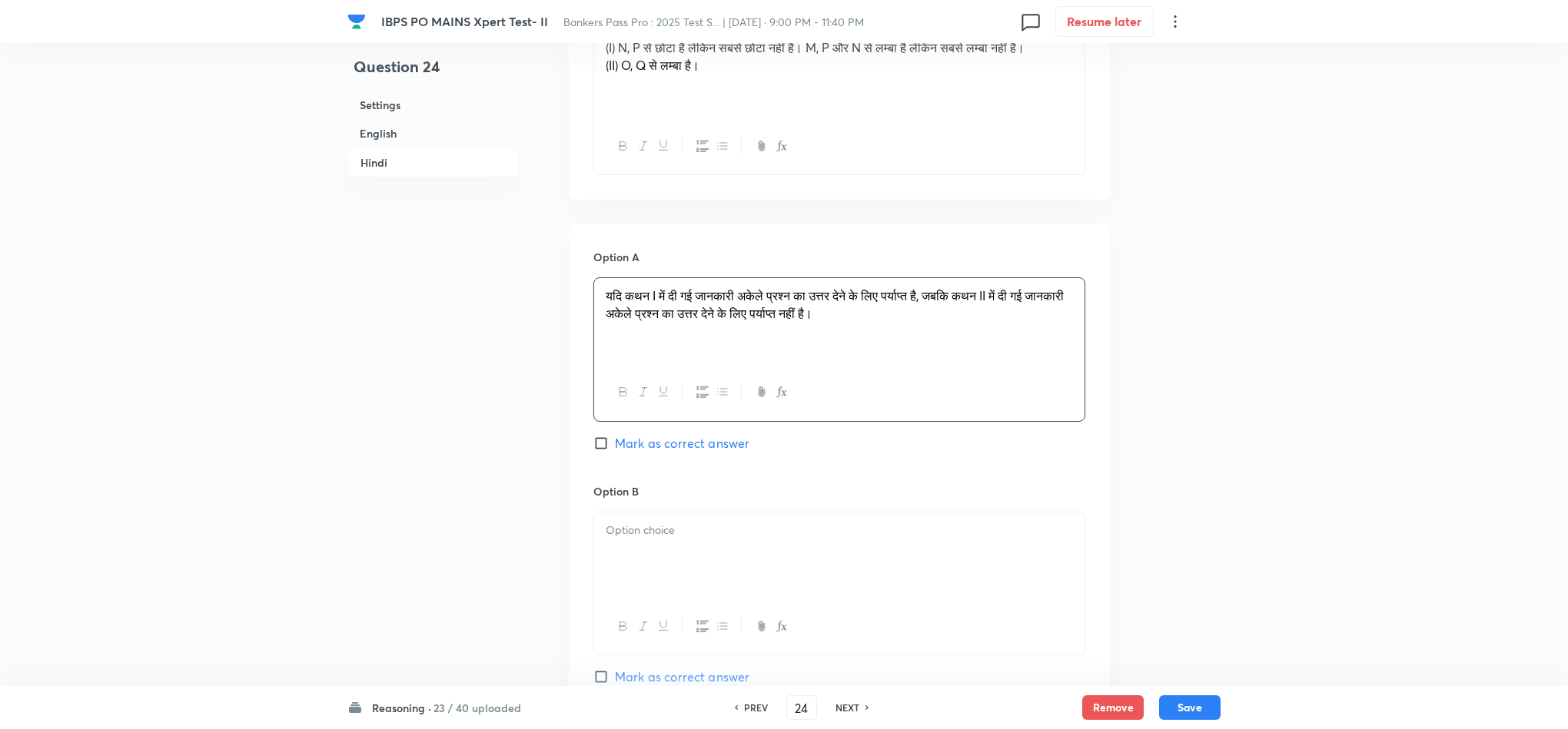
click at [647, 552] on div at bounding box center [839, 554] width 490 height 86
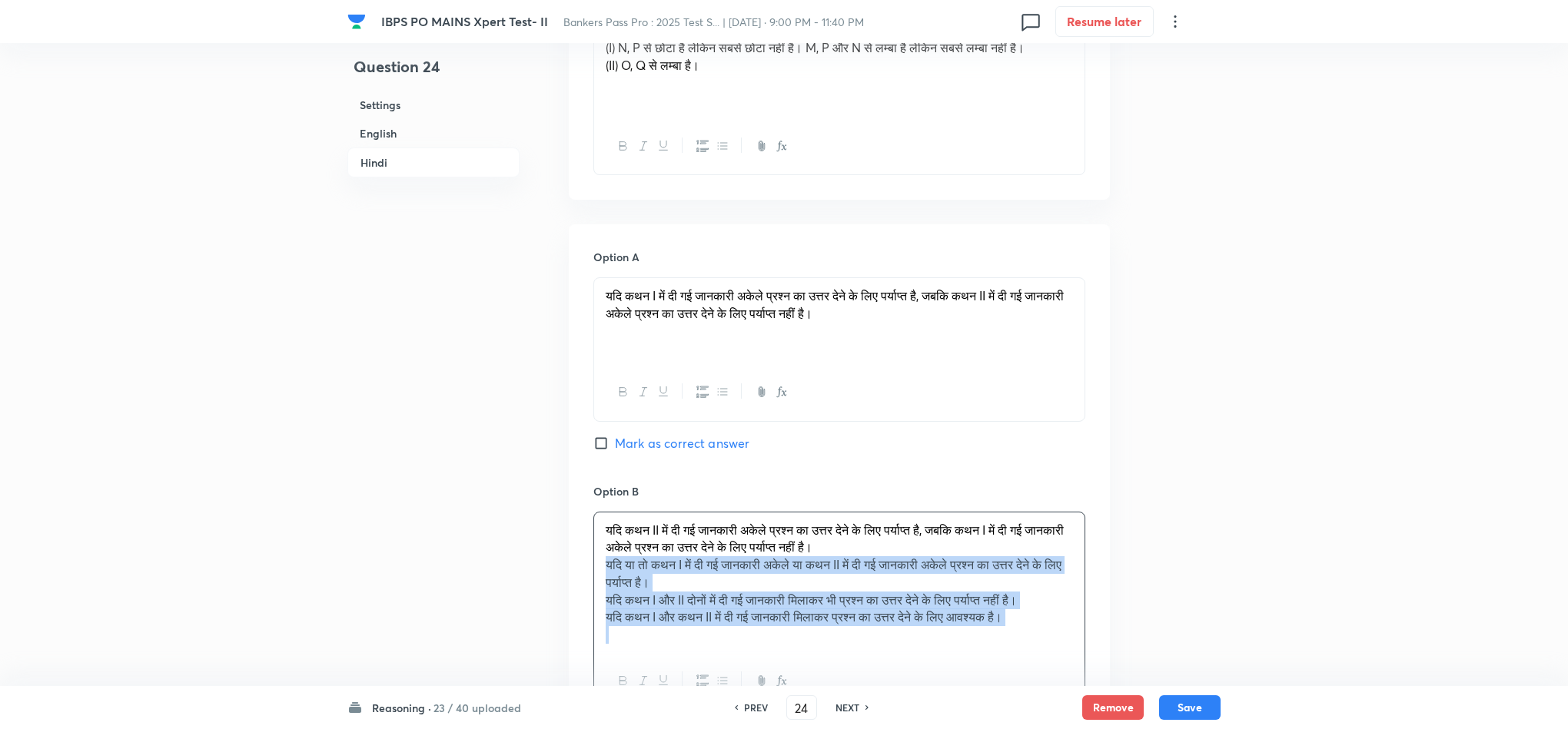
drag, startPoint x: 602, startPoint y: 576, endPoint x: 1002, endPoint y: 692, distance: 416.5
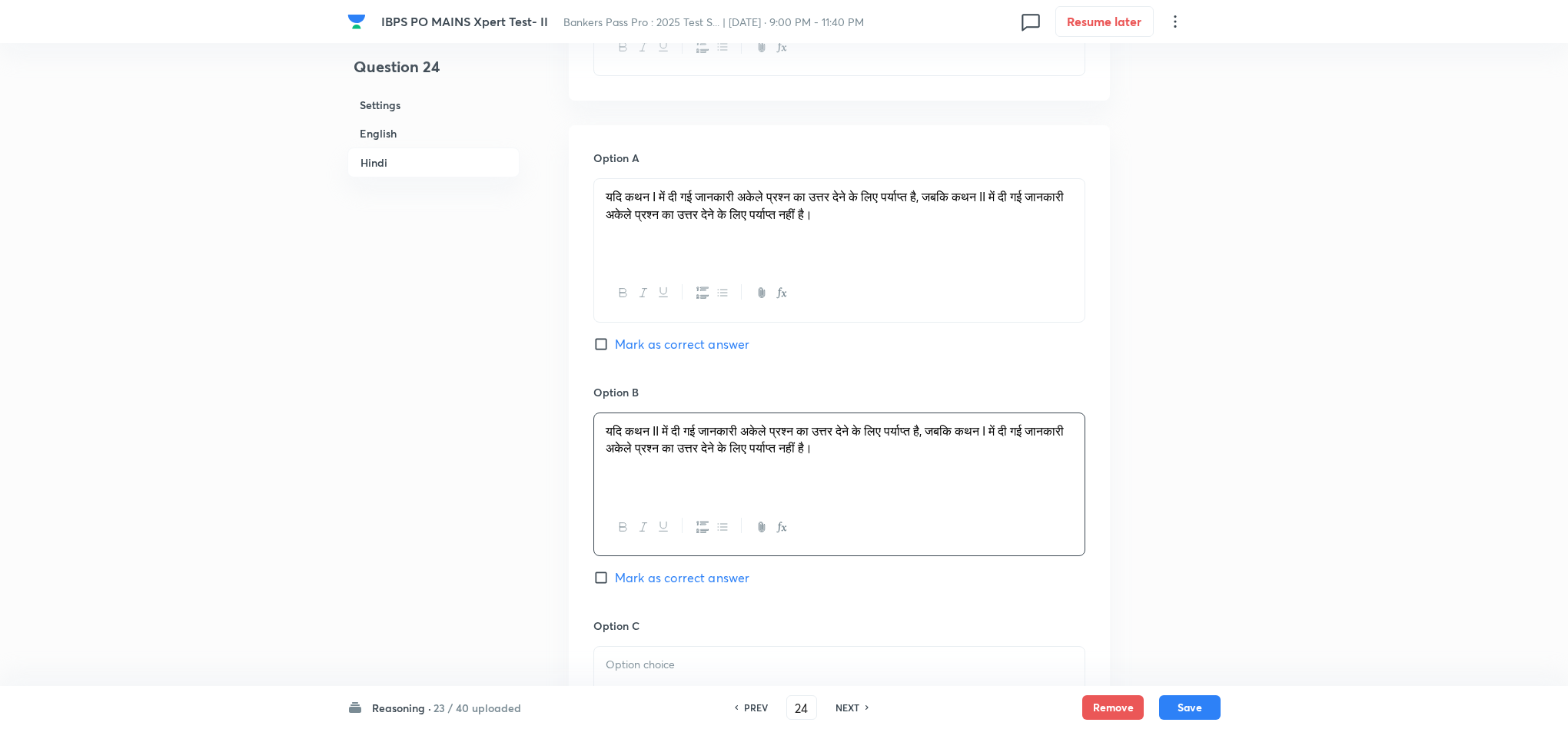
scroll to position [3111, 0]
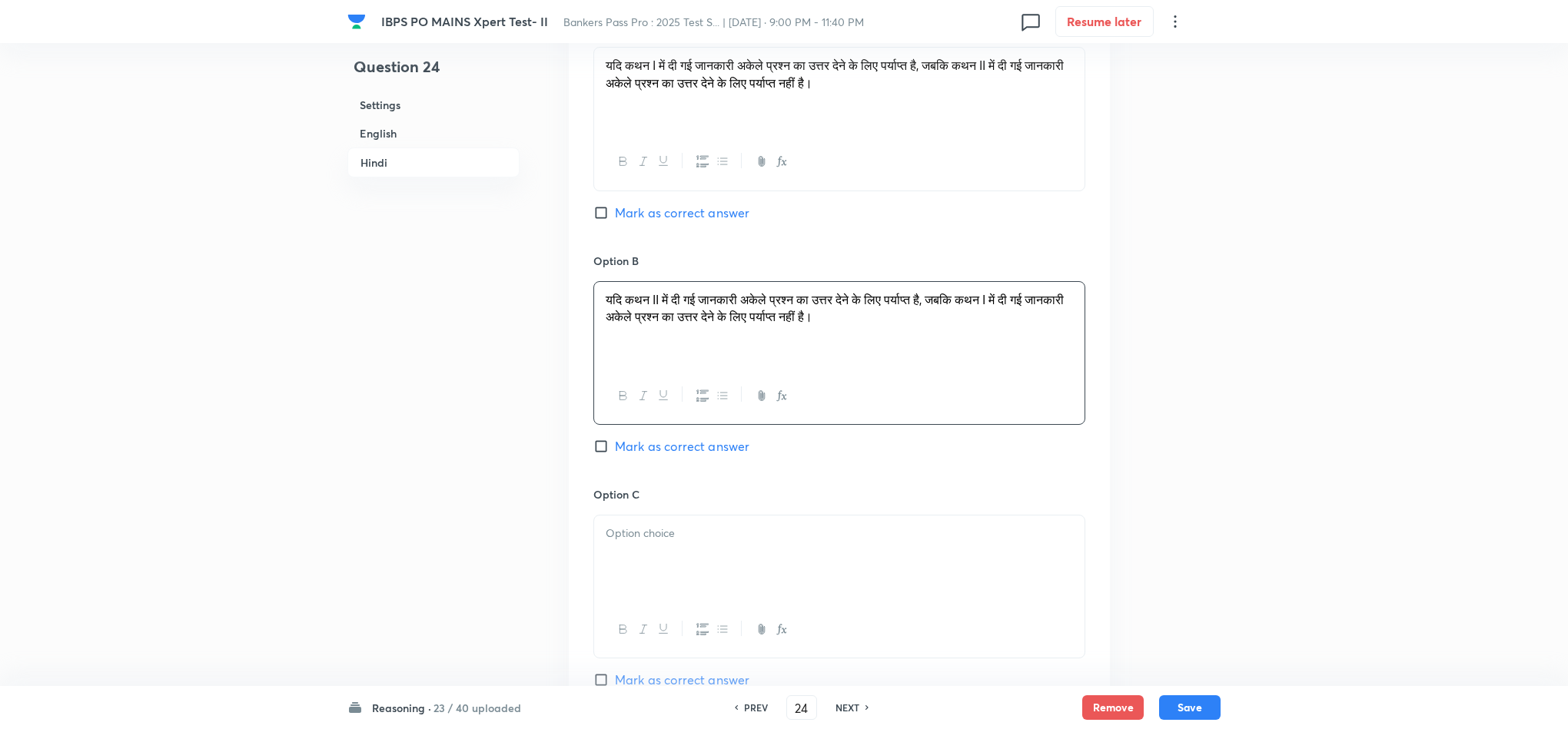
click at [734, 567] on div at bounding box center [839, 557] width 490 height 86
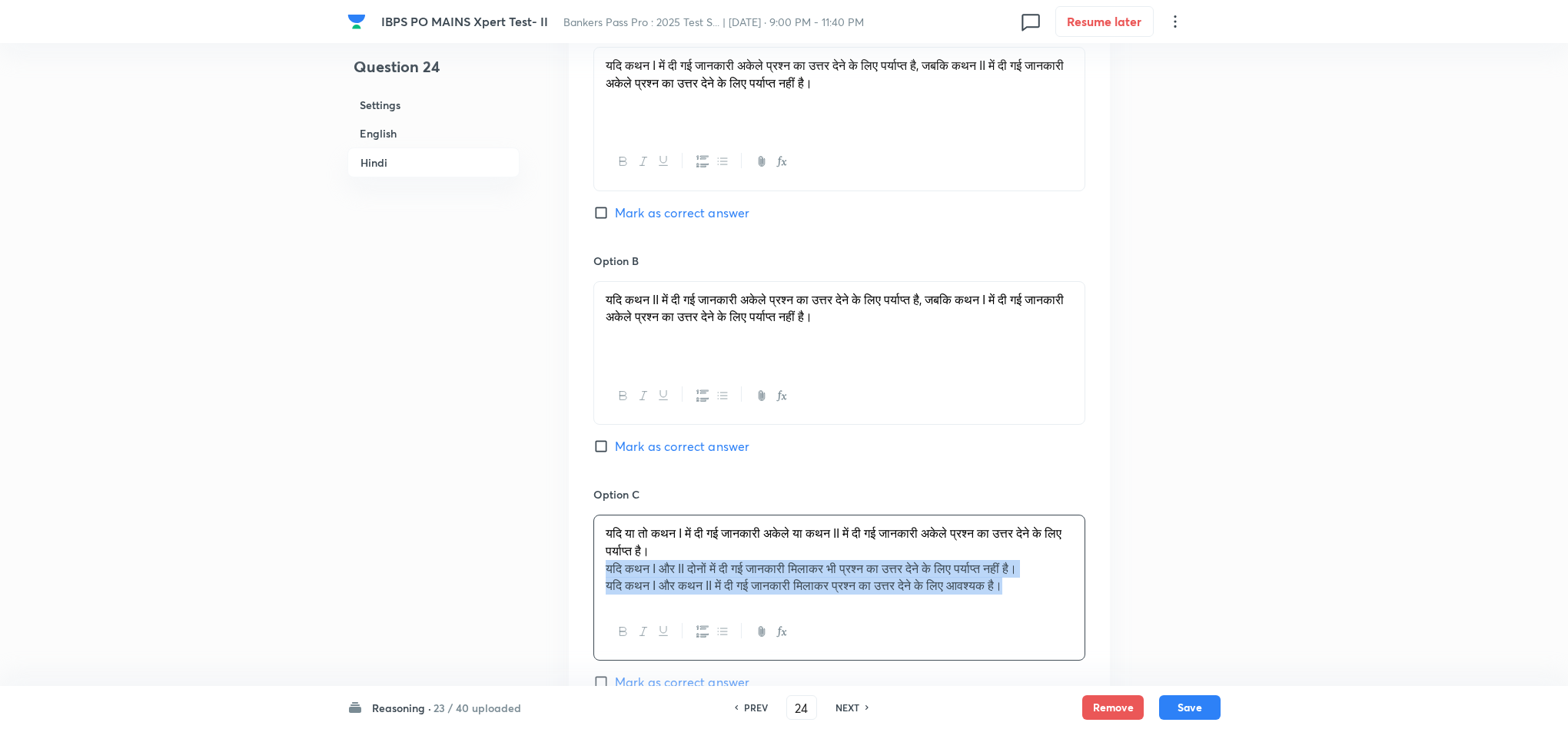
drag, startPoint x: 602, startPoint y: 577, endPoint x: 1286, endPoint y: 657, distance: 688.7
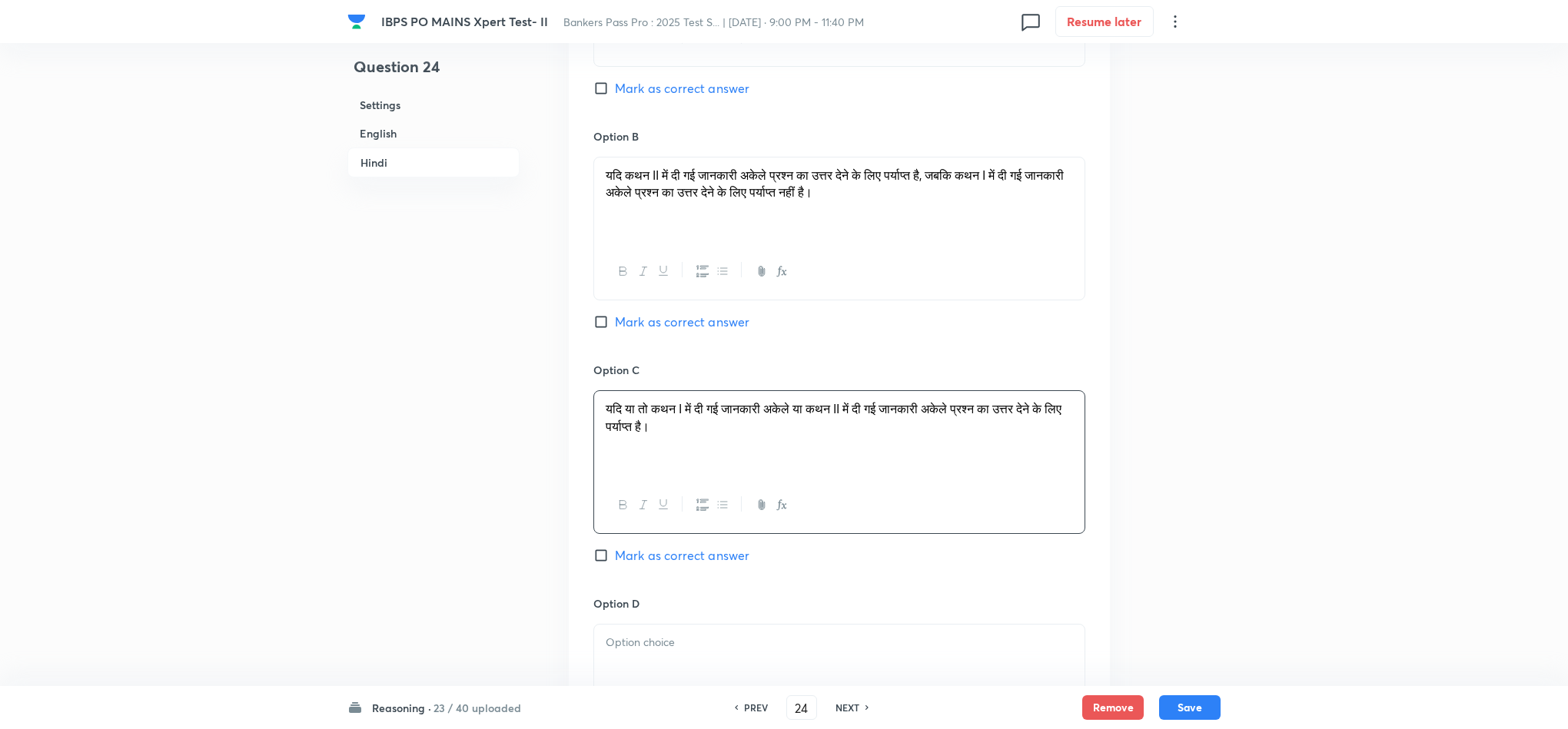
scroll to position [3456, 0]
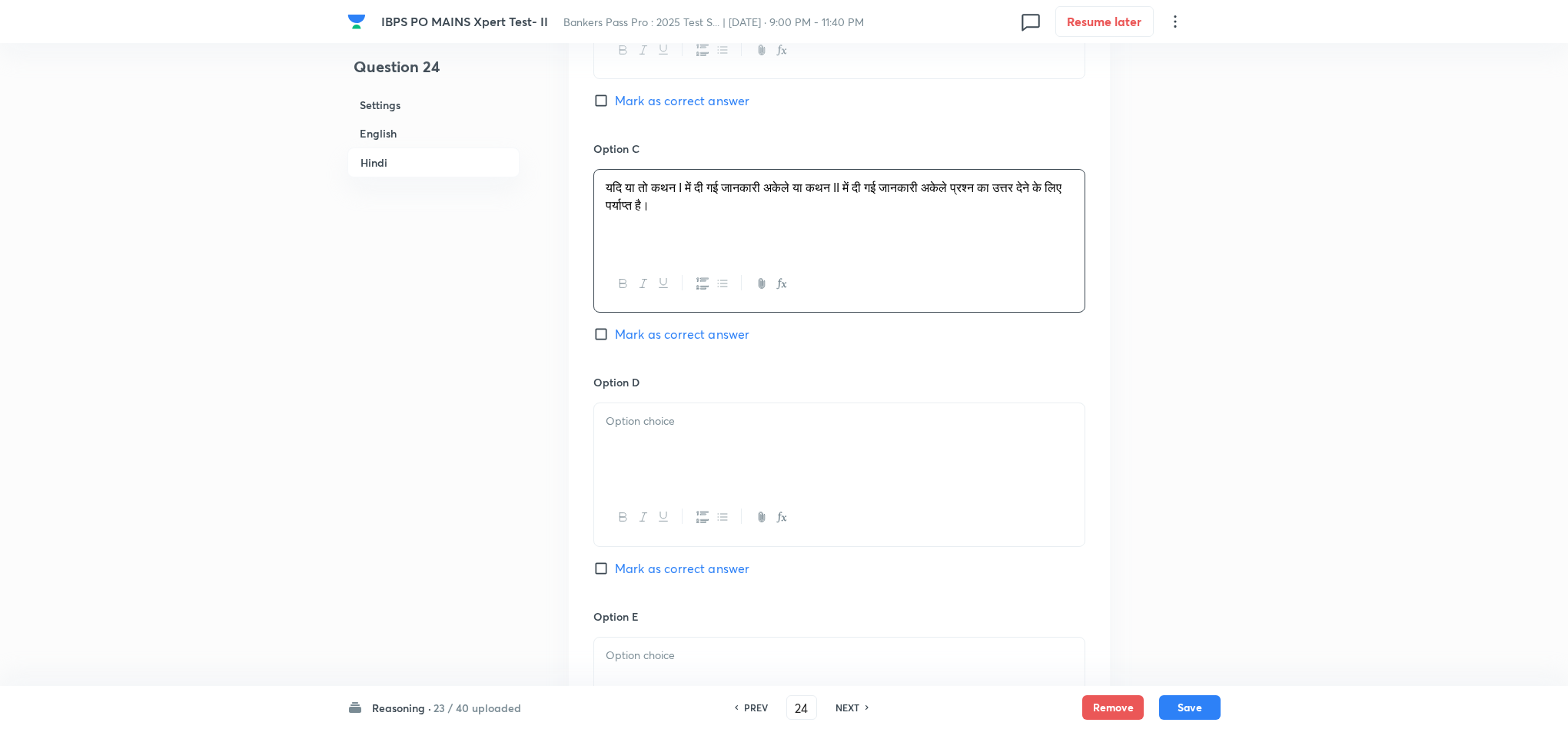
drag, startPoint x: 572, startPoint y: 434, endPoint x: 574, endPoint y: 443, distance: 9.2
click at [570, 440] on div "Option A यदि कथन I में दी गई जानकारी अकेले प्रश्न का उत्तर देने के लिए पर्याप्त…" at bounding box center [839, 241] width 541 height 1187
click at [612, 444] on div at bounding box center [839, 446] width 490 height 86
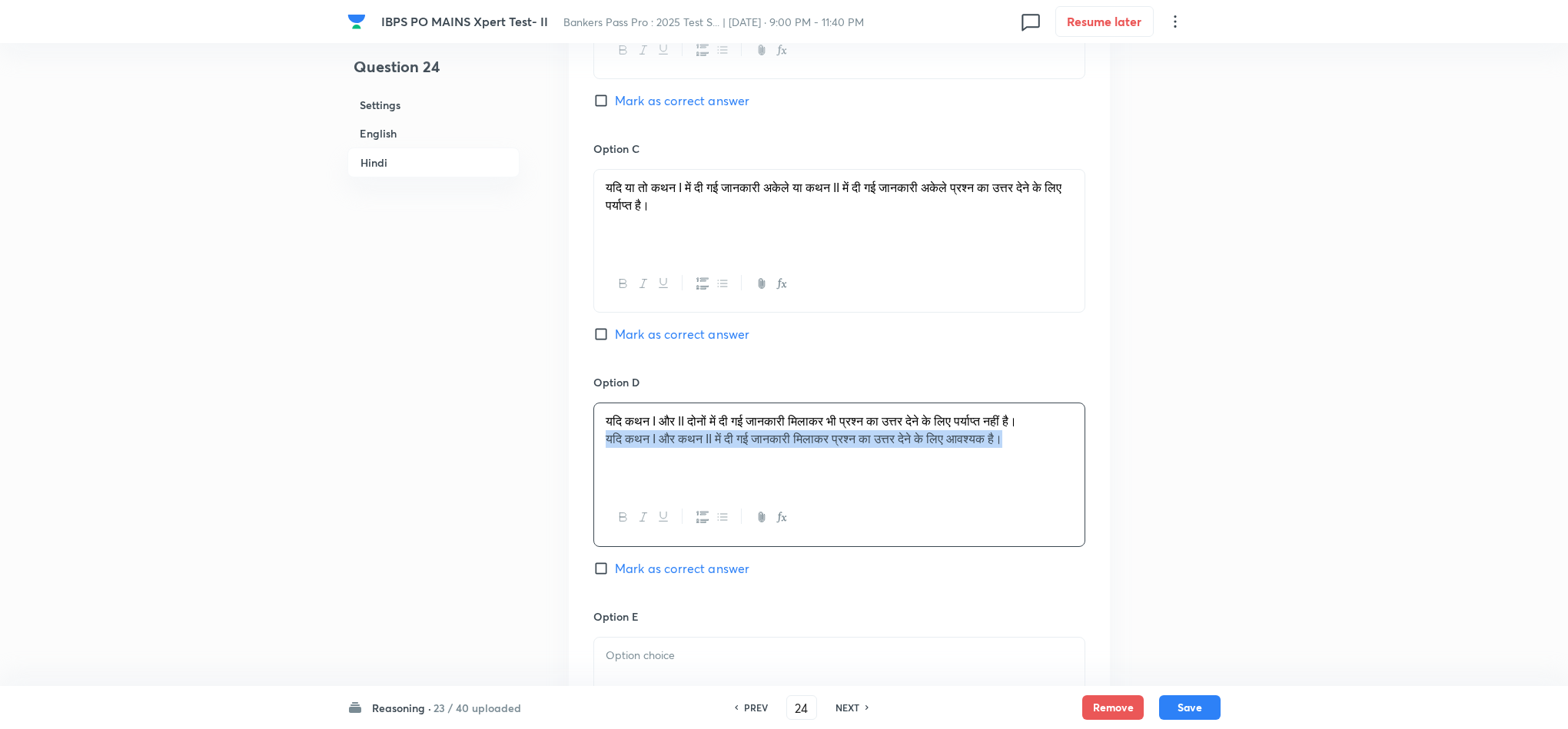
drag, startPoint x: 609, startPoint y: 451, endPoint x: 1067, endPoint y: 494, distance: 460.0
click at [1070, 463] on div "यदि कथन I और II दोनों में दी गई जानकारी मिलाकर भी प्रश्न का उत्तर देने के लिए प…" at bounding box center [839, 446] width 490 height 86
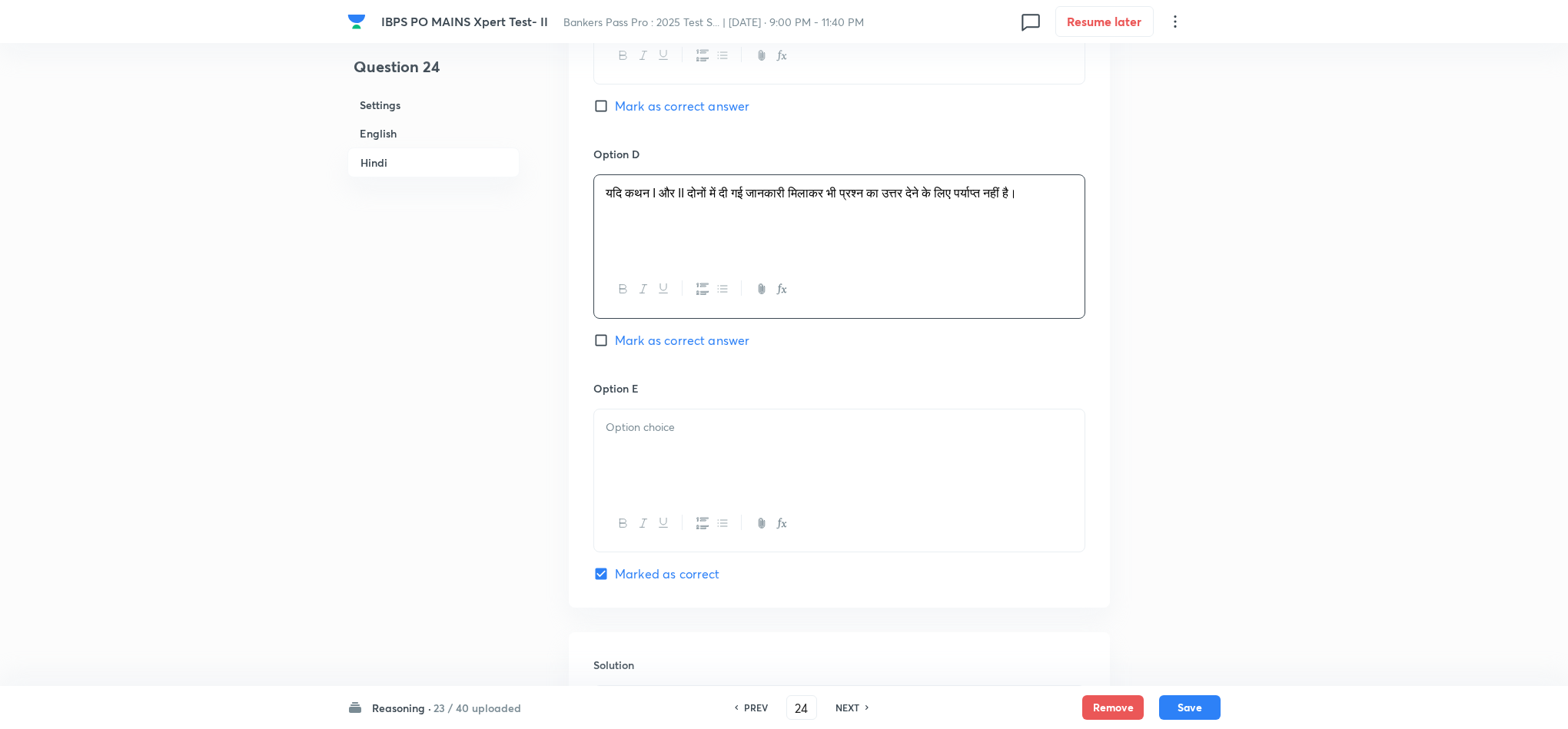
scroll to position [3686, 0]
click at [650, 493] on div at bounding box center [839, 449] width 490 height 86
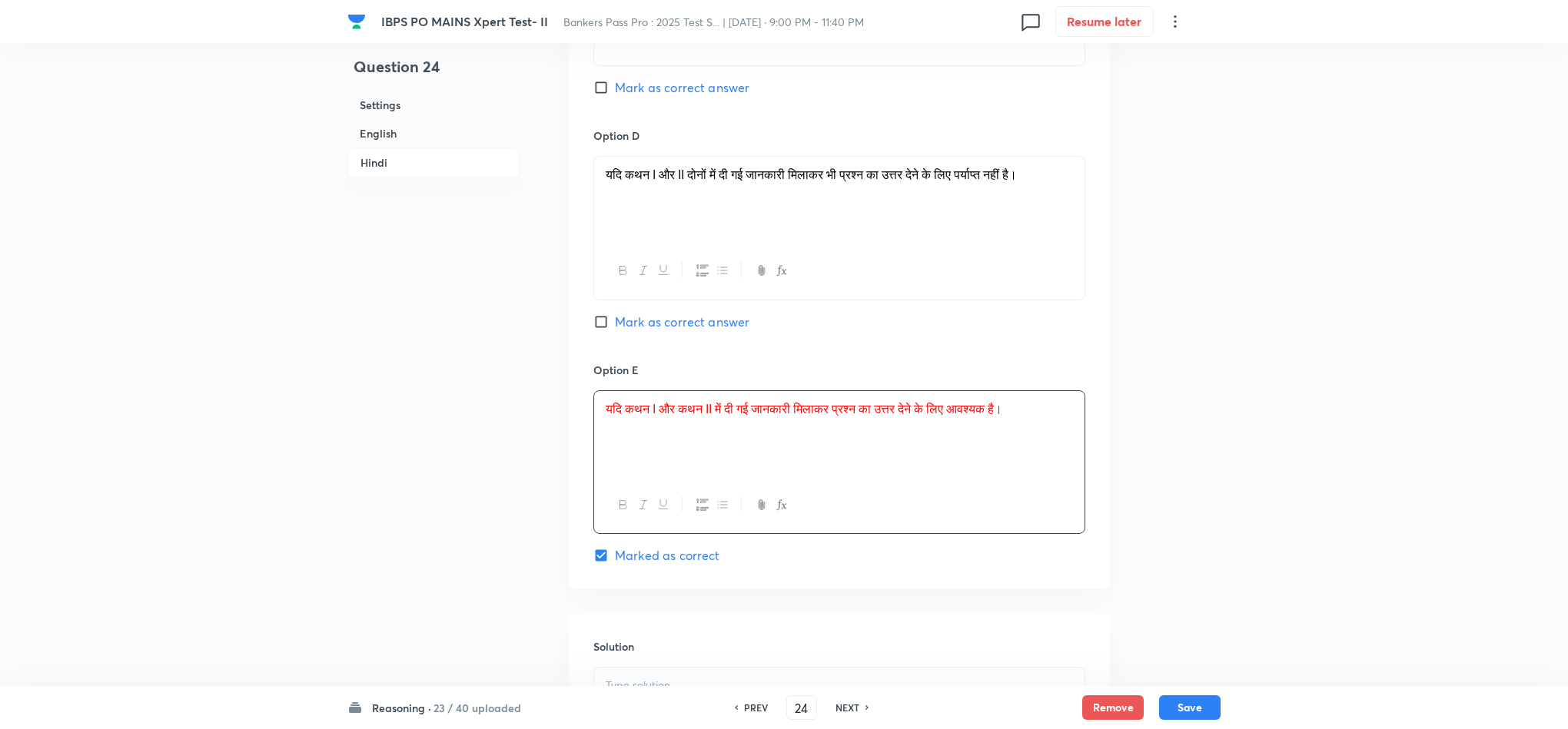
scroll to position [3955, 0]
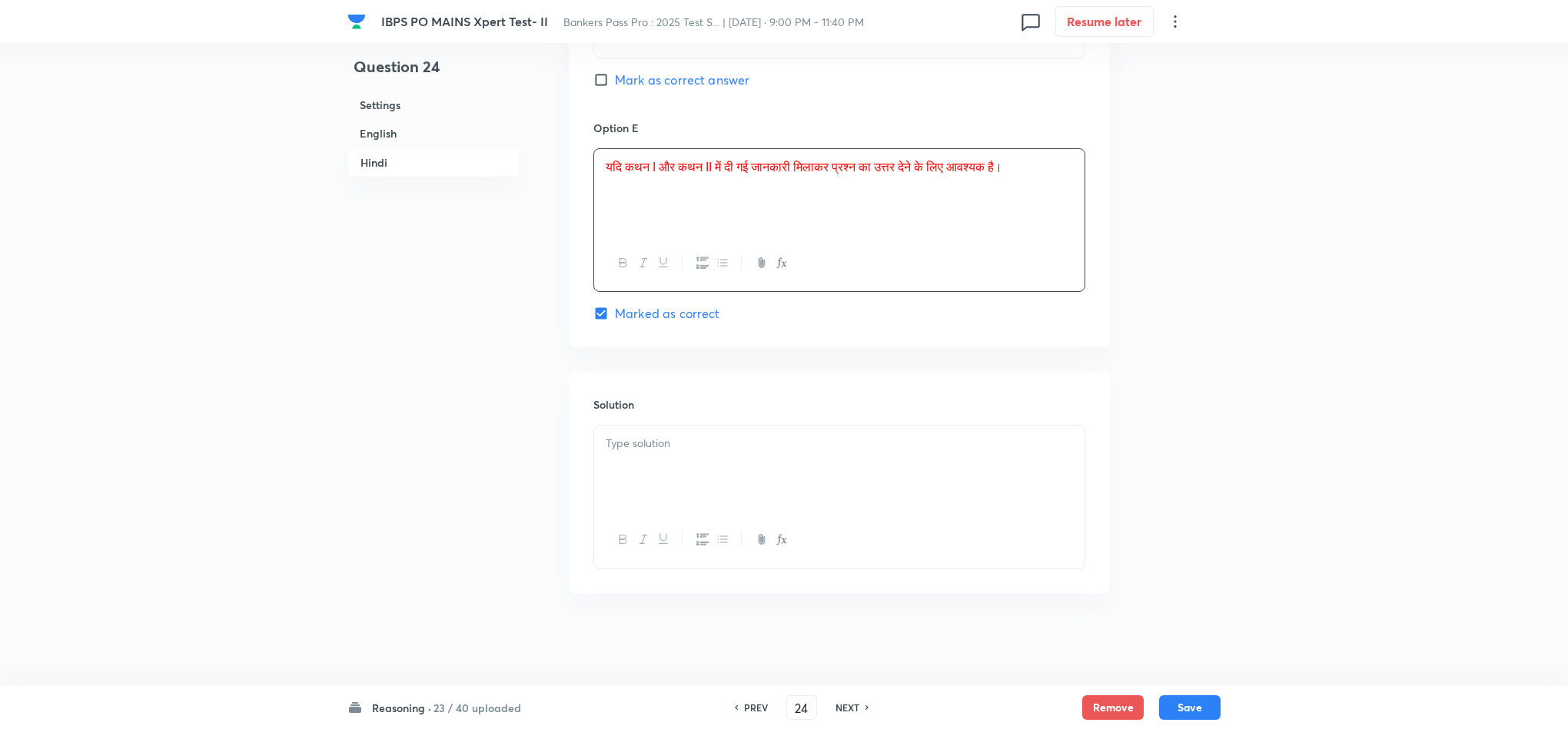
click at [718, 468] on div at bounding box center [839, 468] width 490 height 86
click at [1201, 708] on button "Save" at bounding box center [1190, 705] width 62 height 24
type input "25"
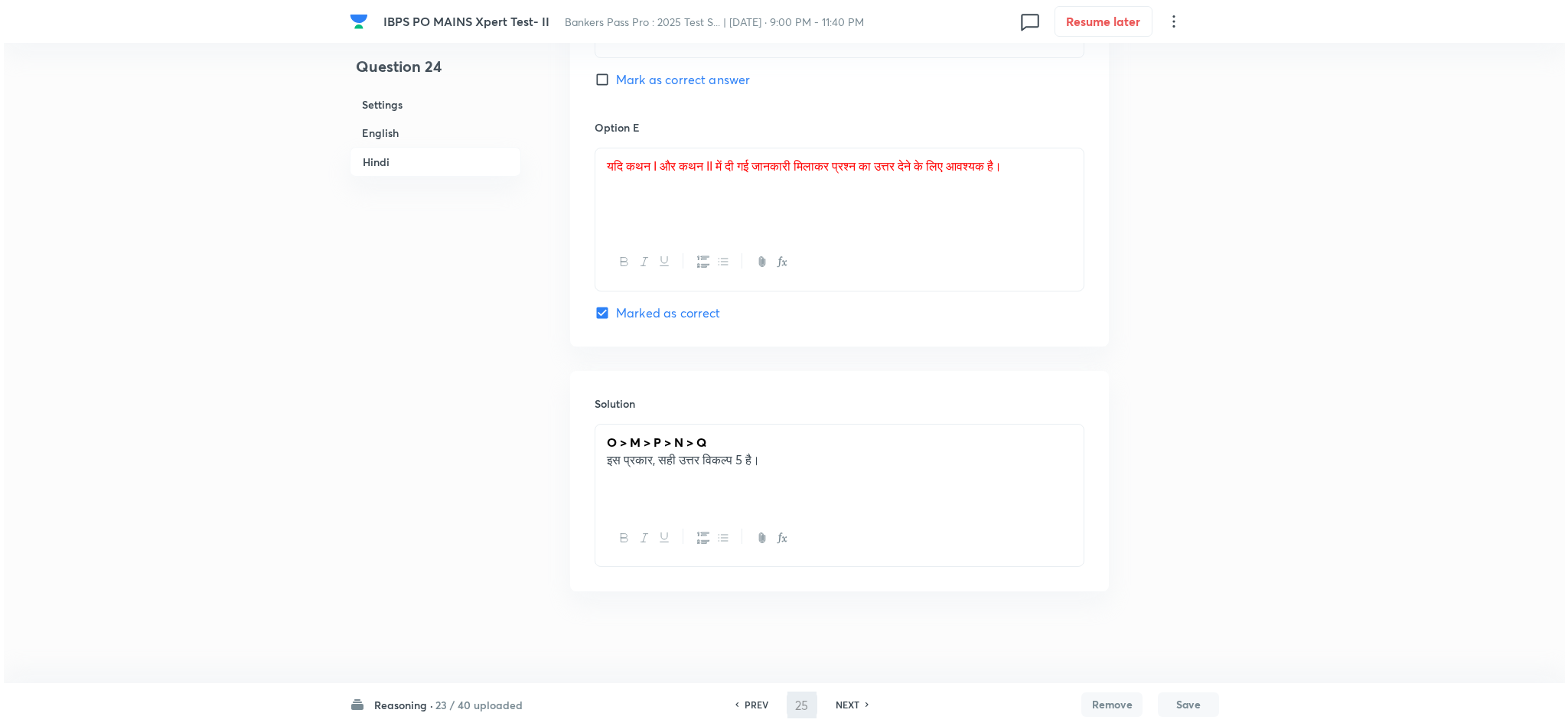
scroll to position [0, 0]
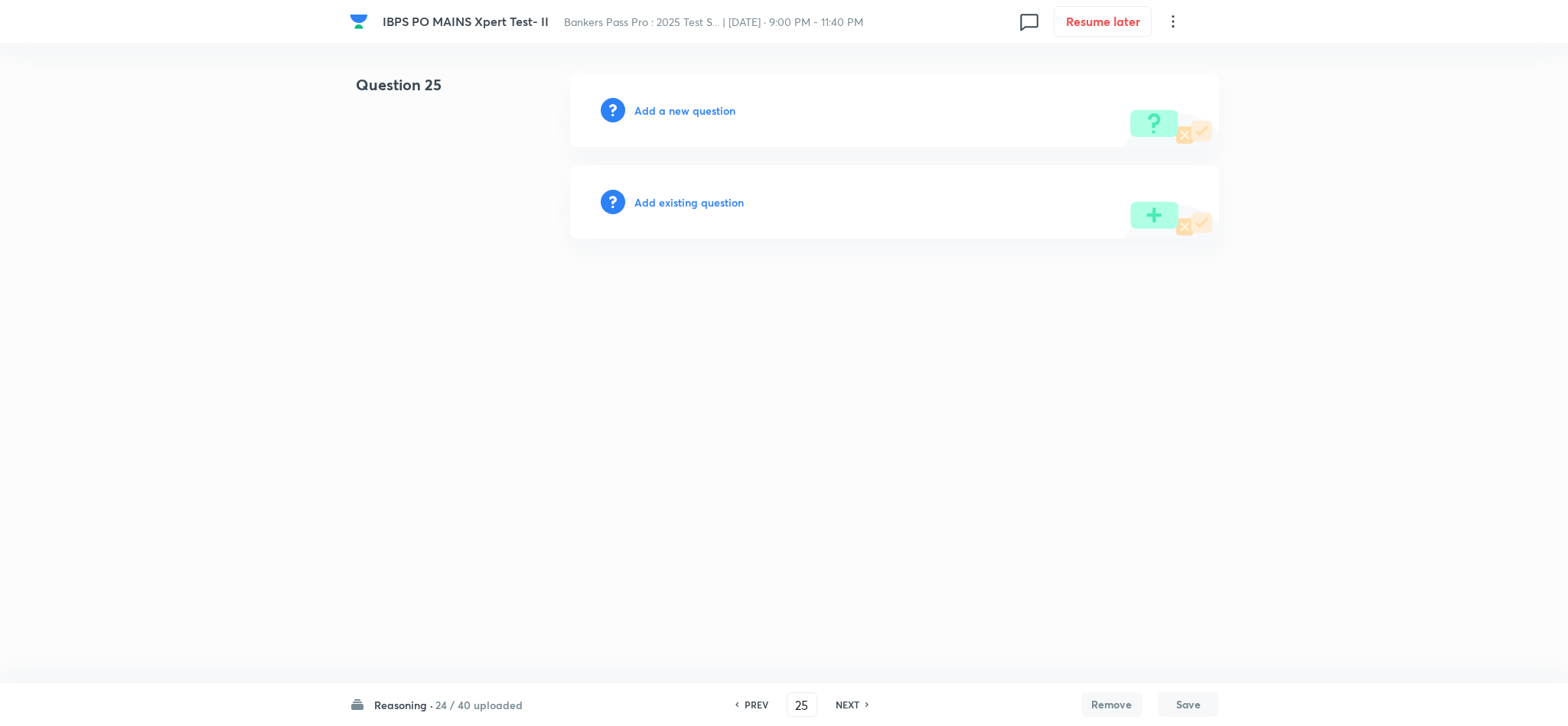
click at [674, 109] on h6 "Add a new question" at bounding box center [684, 110] width 101 height 16
click at [674, 109] on h6 "Choose a question type" at bounding box center [693, 110] width 118 height 16
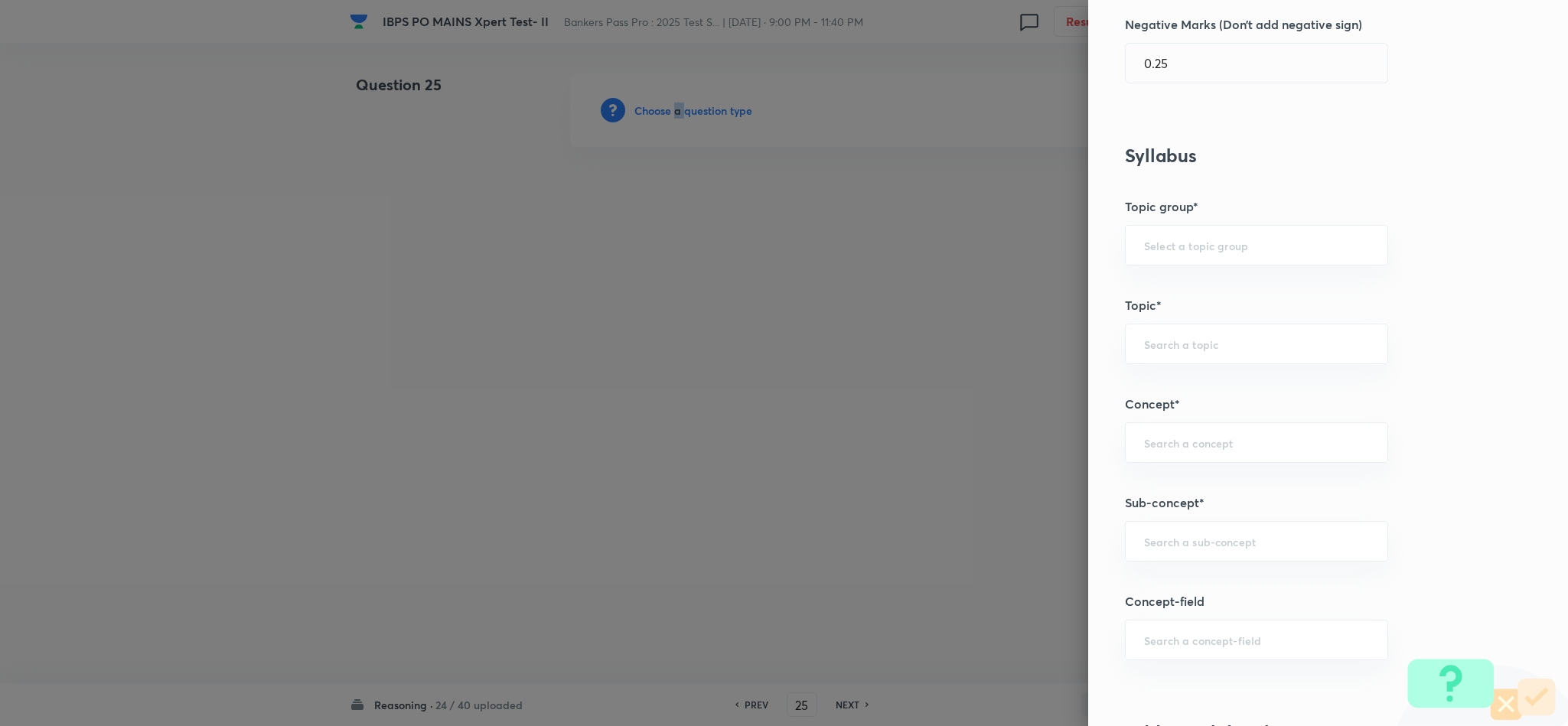
scroll to position [573, 0]
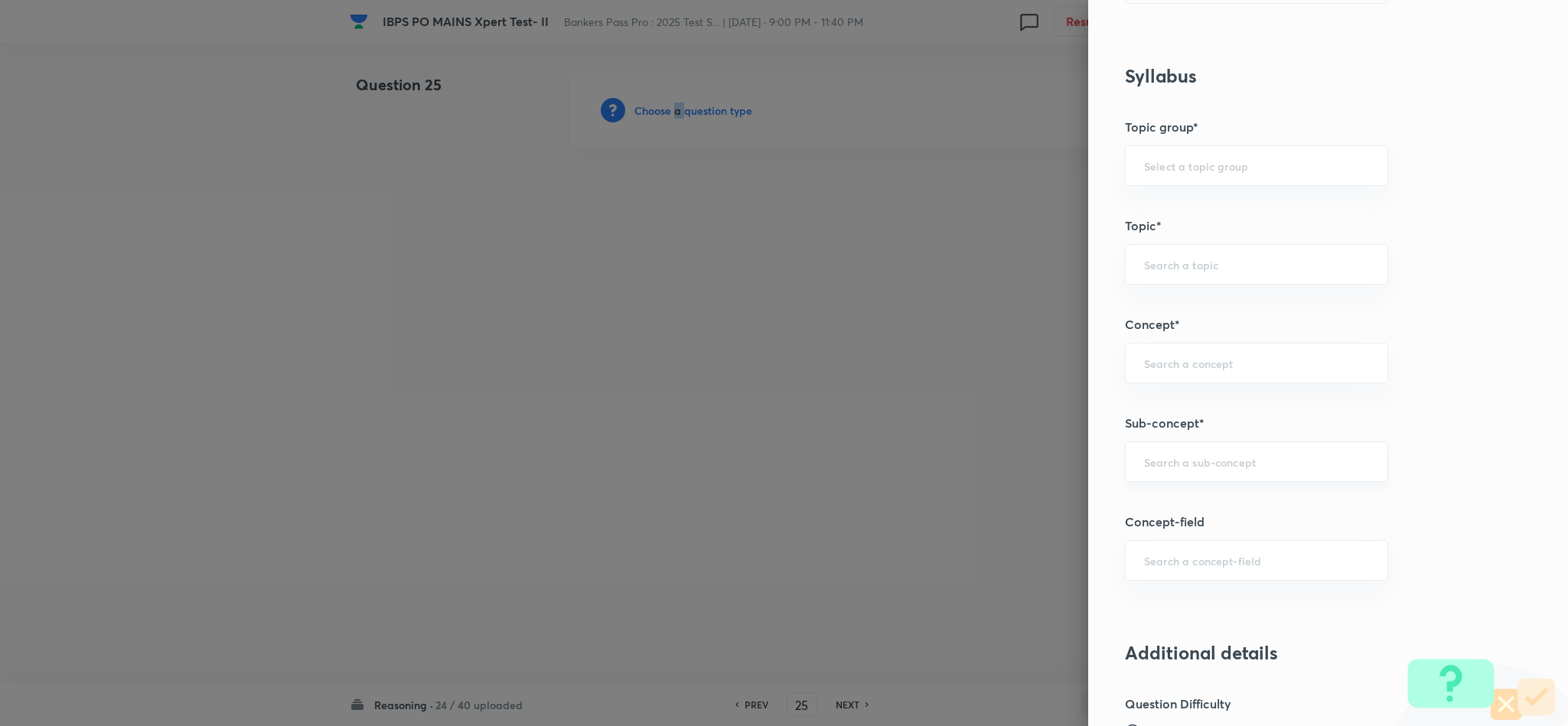
click at [1201, 452] on div "​" at bounding box center [1257, 462] width 263 height 40
click at [1178, 507] on li "Data Sufficiency" at bounding box center [1239, 510] width 261 height 28
type input "Data Sufficiency"
type input "Reasoning"
type input "Verbal Reasoning"
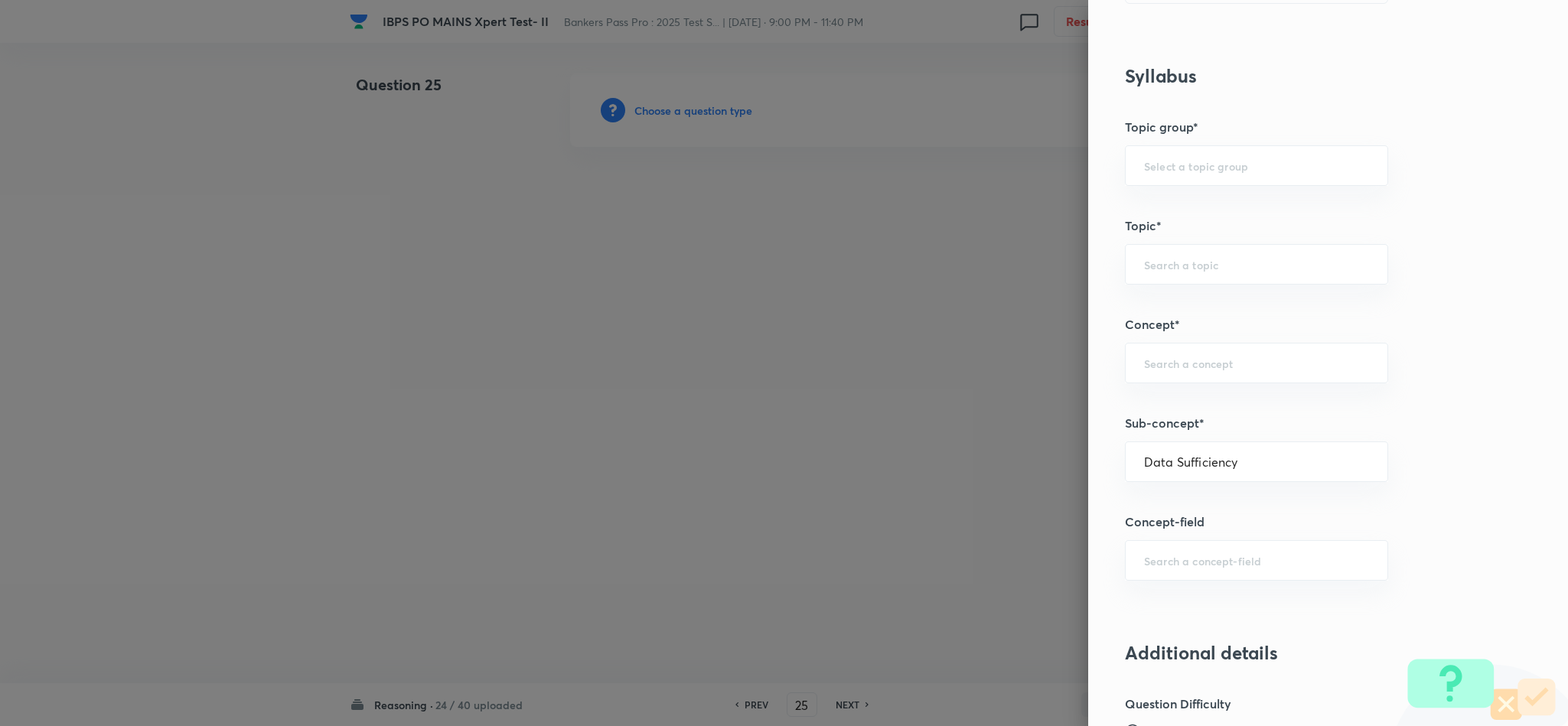
type input "Data Sufficiency"
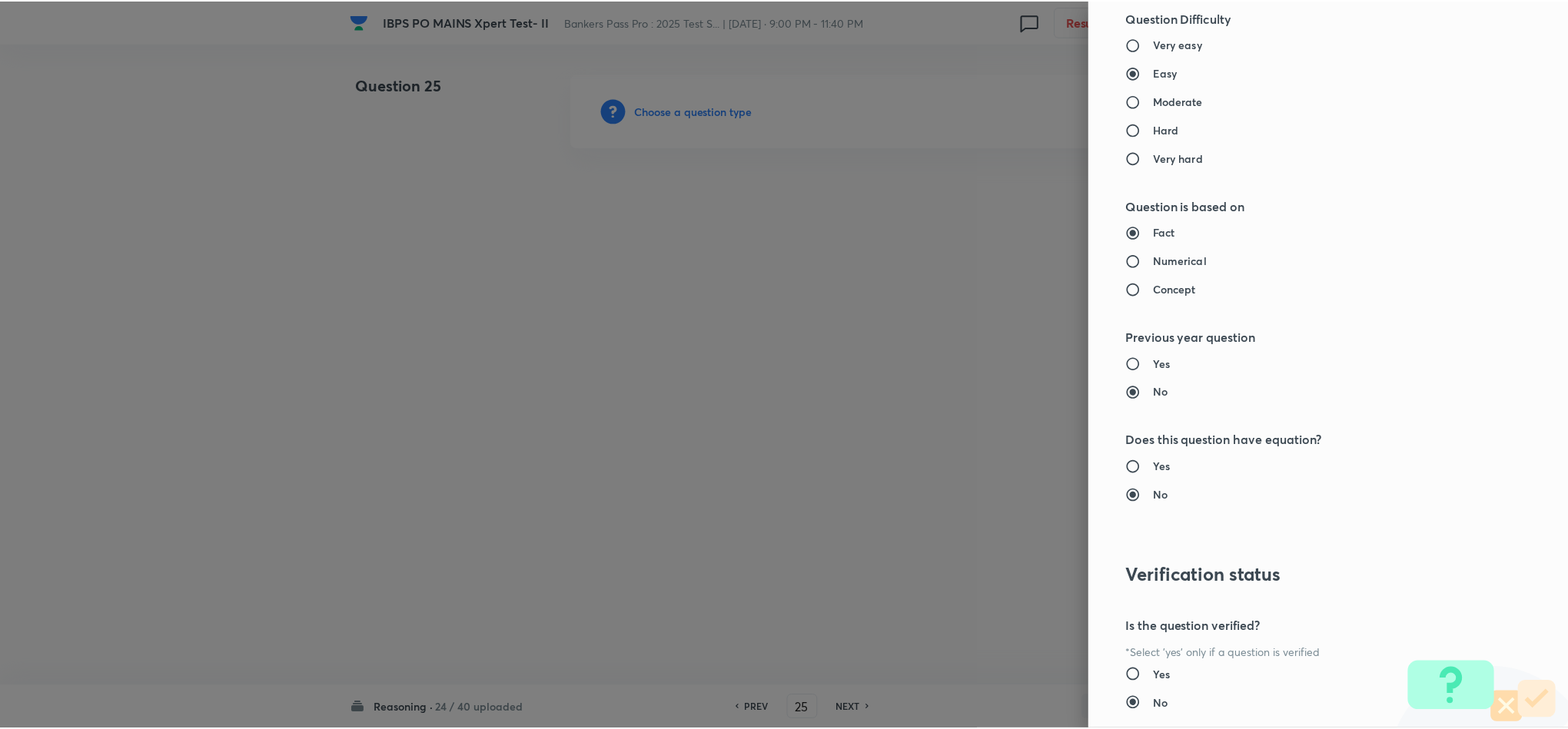
scroll to position [1369, 0]
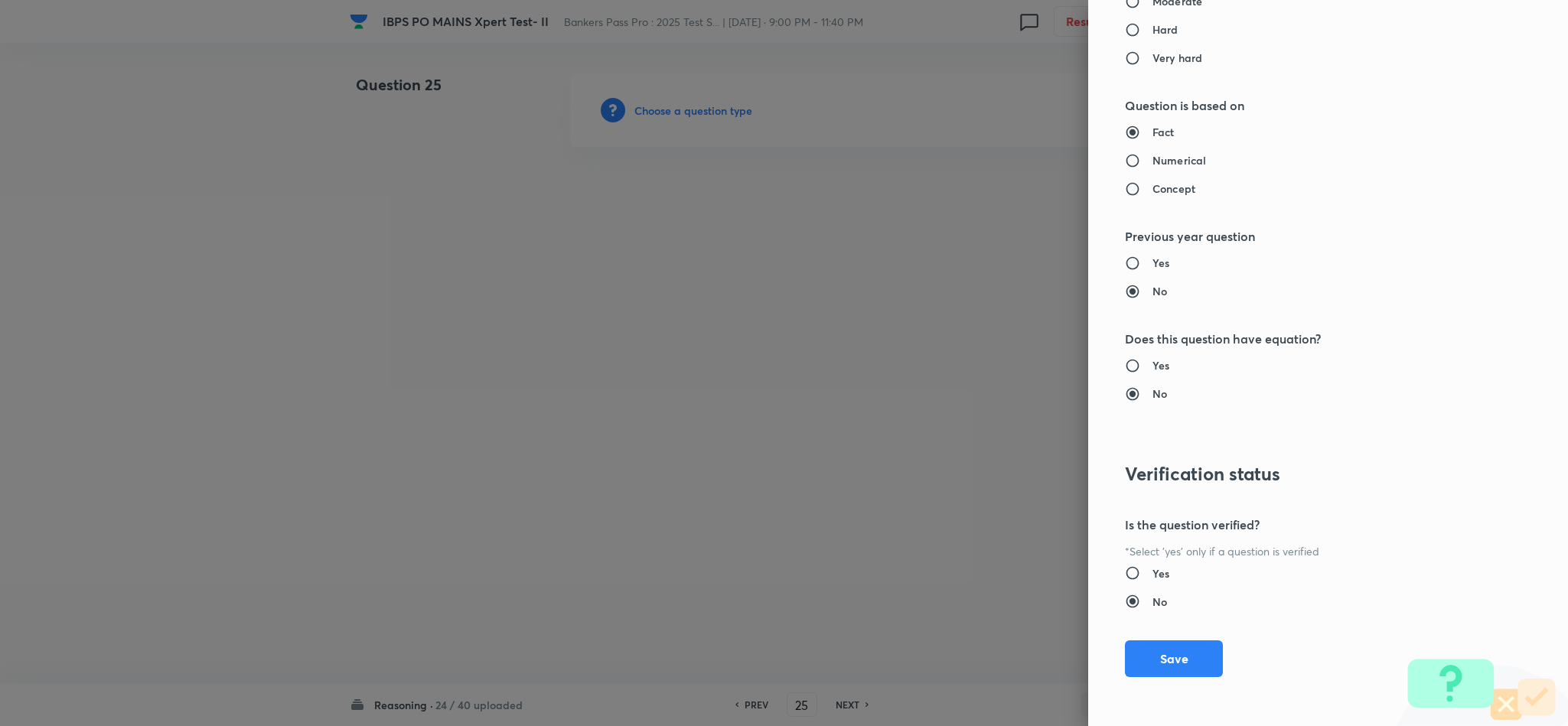
click at [1171, 664] on button "Save" at bounding box center [1174, 659] width 98 height 36
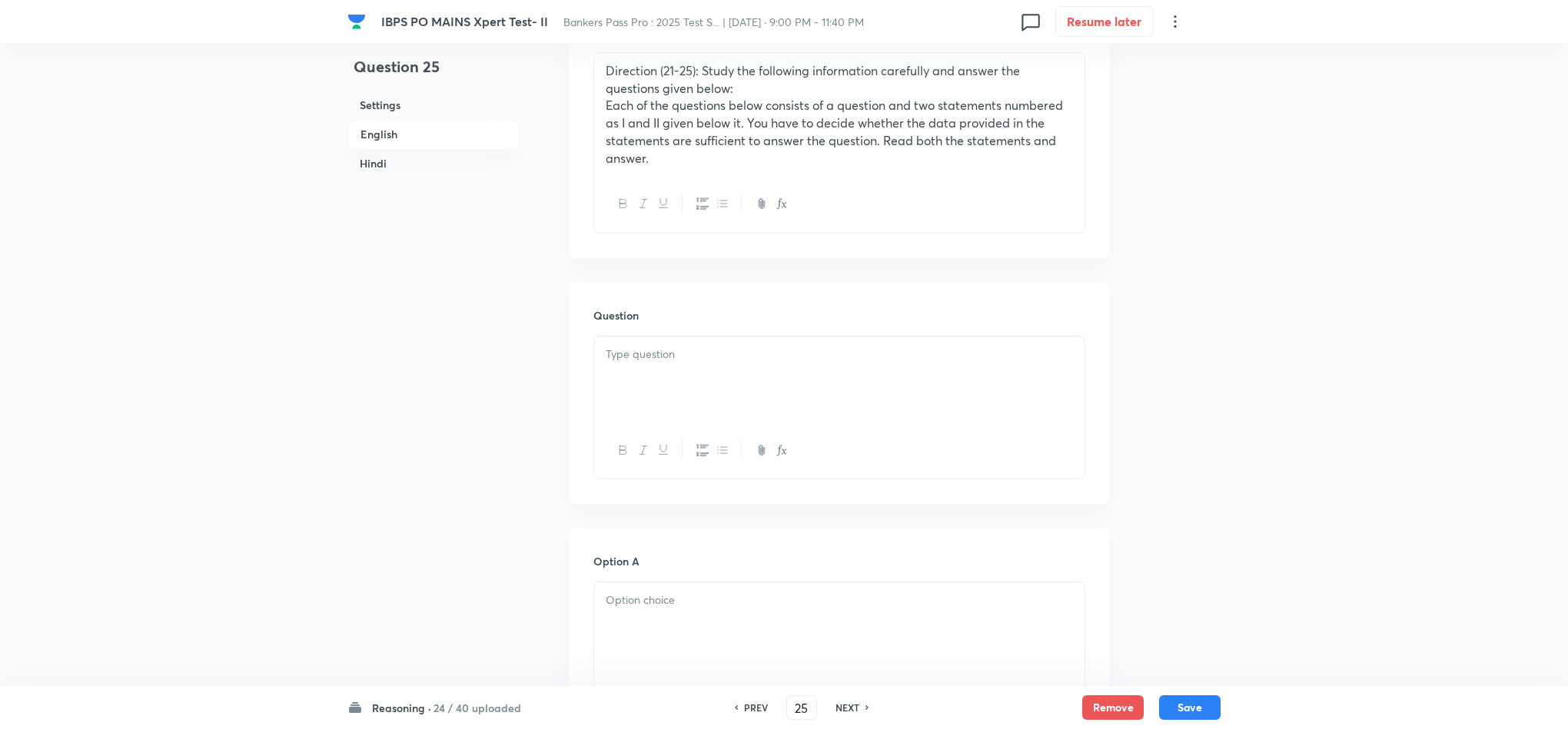
scroll to position [576, 0]
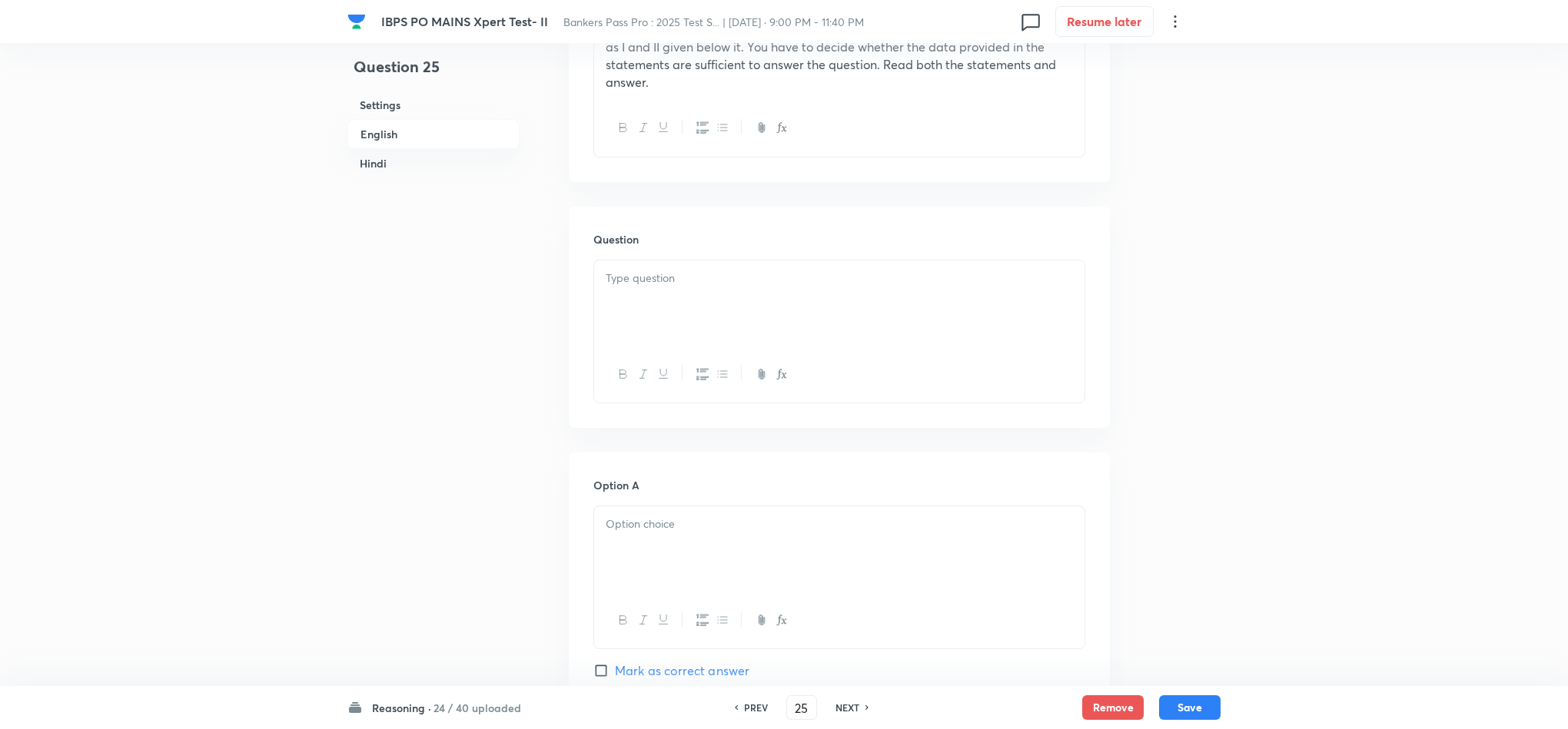
click at [671, 311] on div at bounding box center [839, 303] width 490 height 86
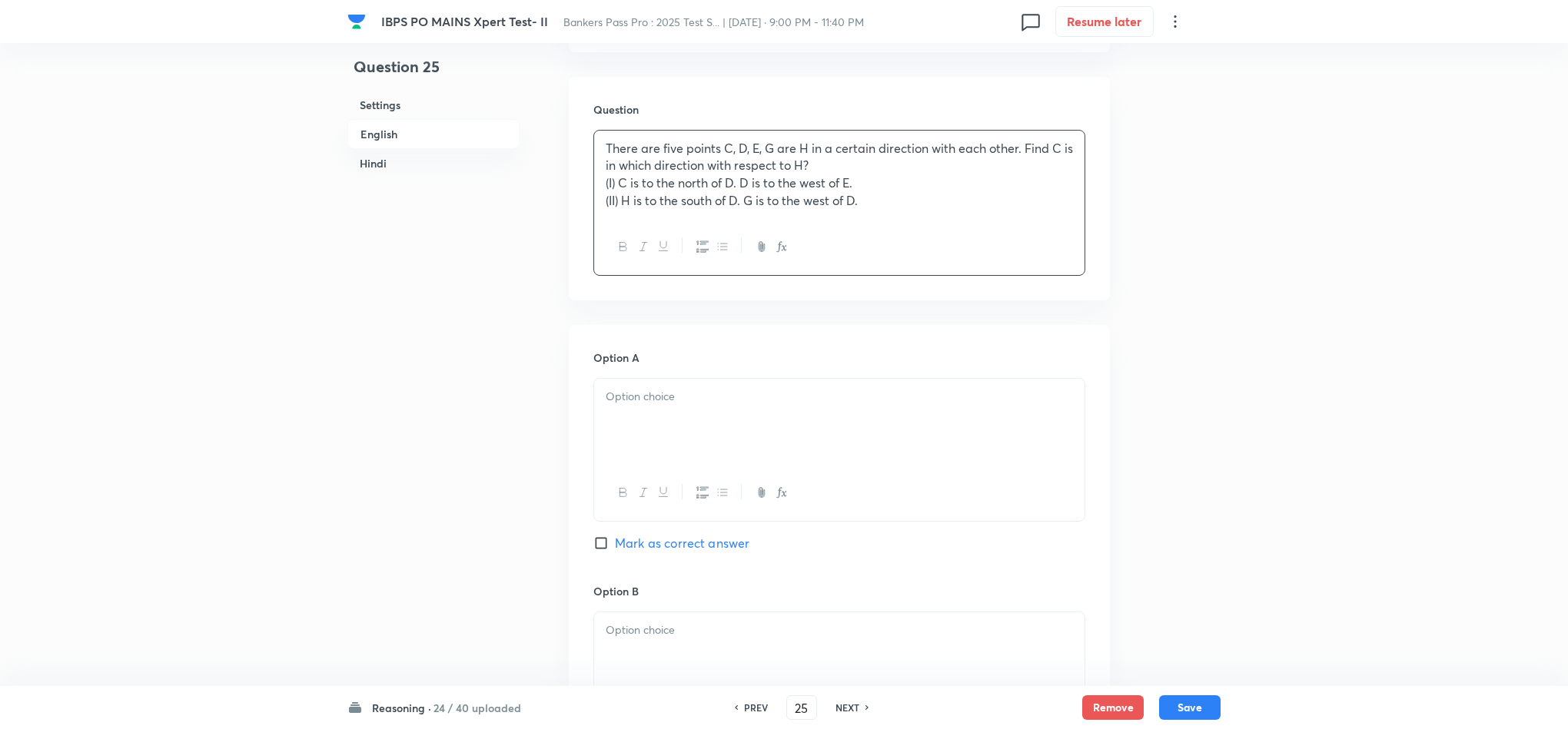
scroll to position [922, 0]
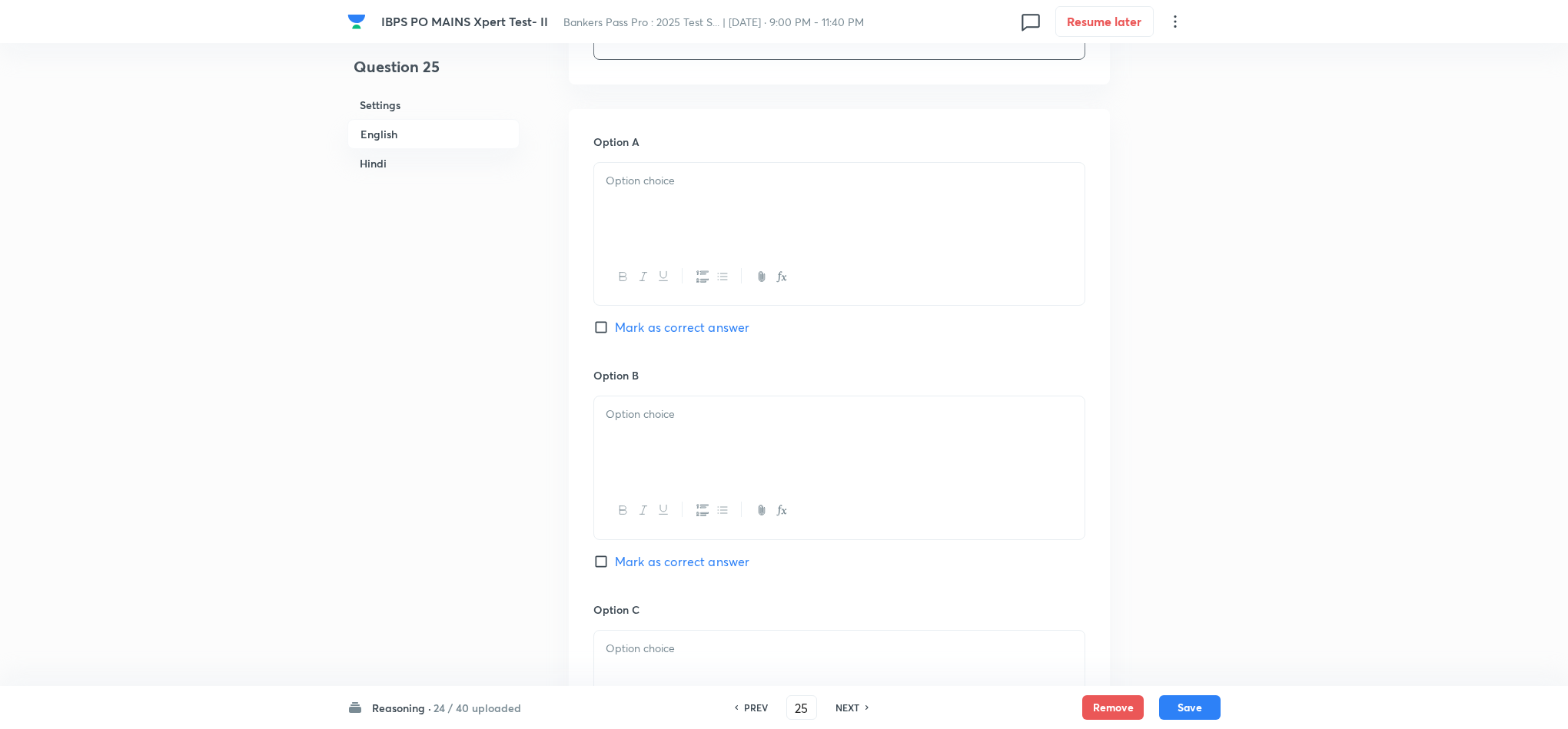
click at [609, 205] on div at bounding box center [839, 205] width 490 height 86
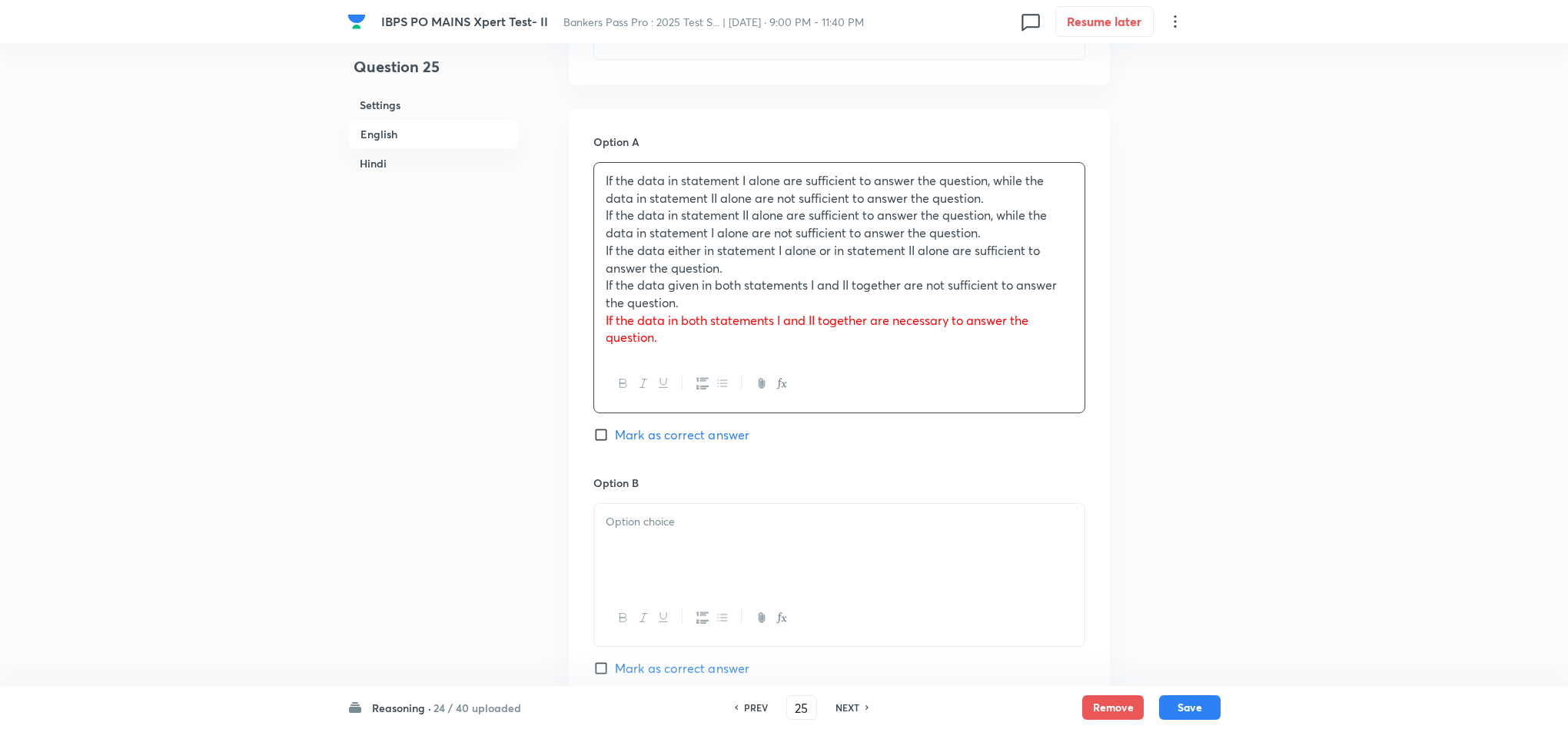
click at [607, 205] on p "If the data in statement I alone are sufficient to answer the question, while t…" at bounding box center [839, 189] width 467 height 35
click at [602, 209] on div "If the data in statement I alone are sufficient to answer the question, while t…" at bounding box center [839, 259] width 490 height 193
click at [602, 213] on div "If the data in statement I alone are sufficient to answer the question, while t…" at bounding box center [839, 259] width 490 height 193
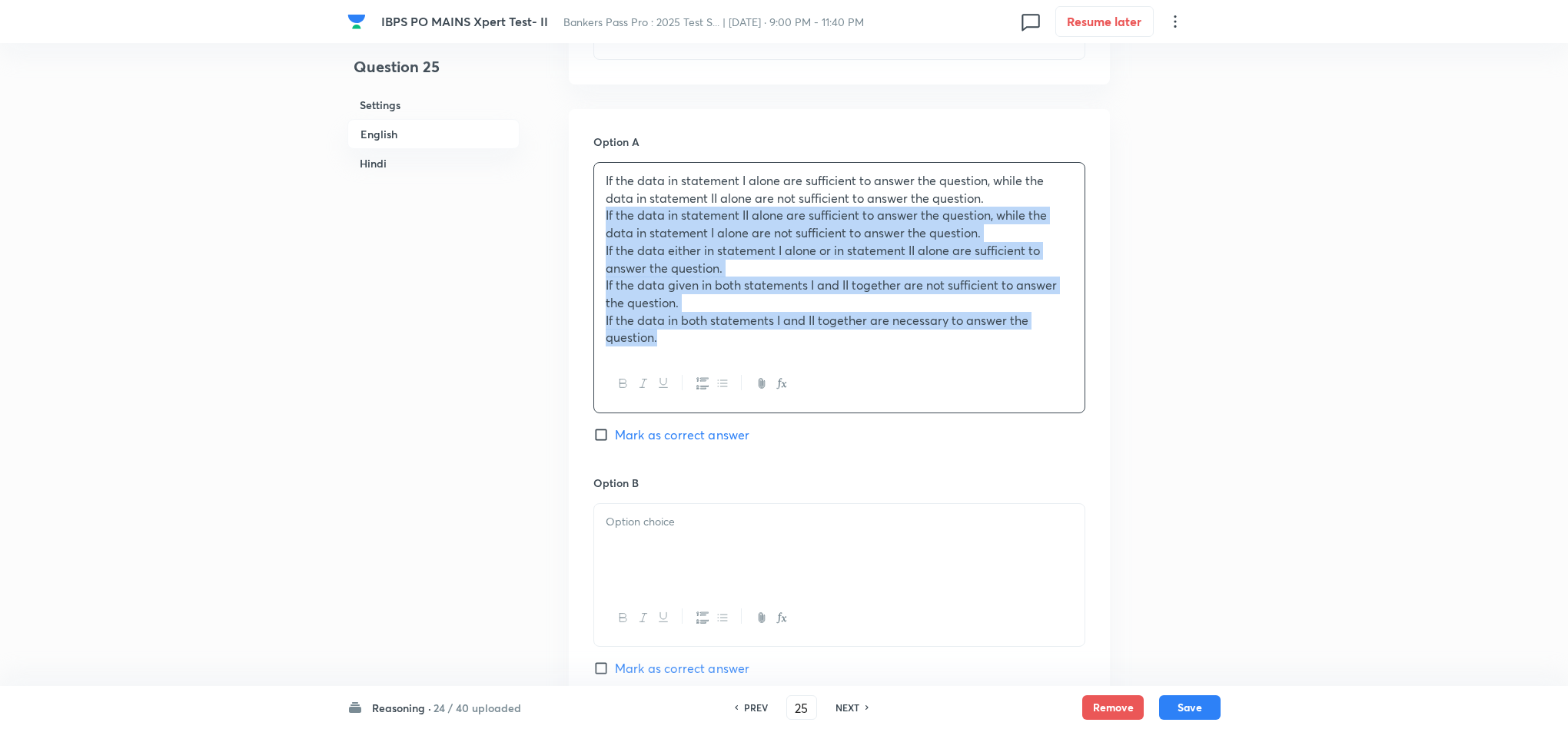
drag, startPoint x: 672, startPoint y: 353, endPoint x: 597, endPoint y: 220, distance: 152.7
click at [597, 220] on div "If the data in statement I alone are sufficient to answer the question, while t…" at bounding box center [839, 259] width 490 height 193
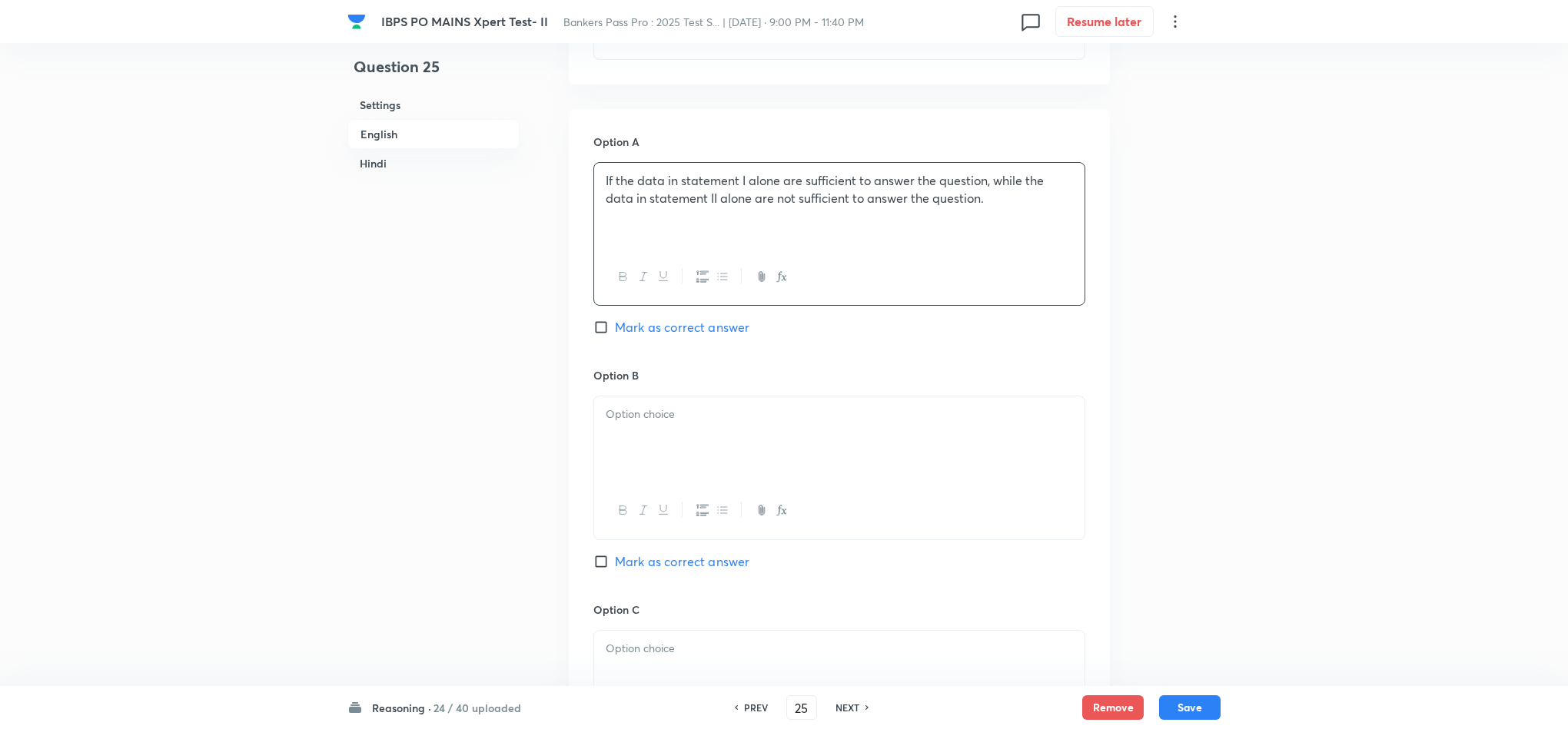
click at [634, 447] on div at bounding box center [839, 439] width 490 height 86
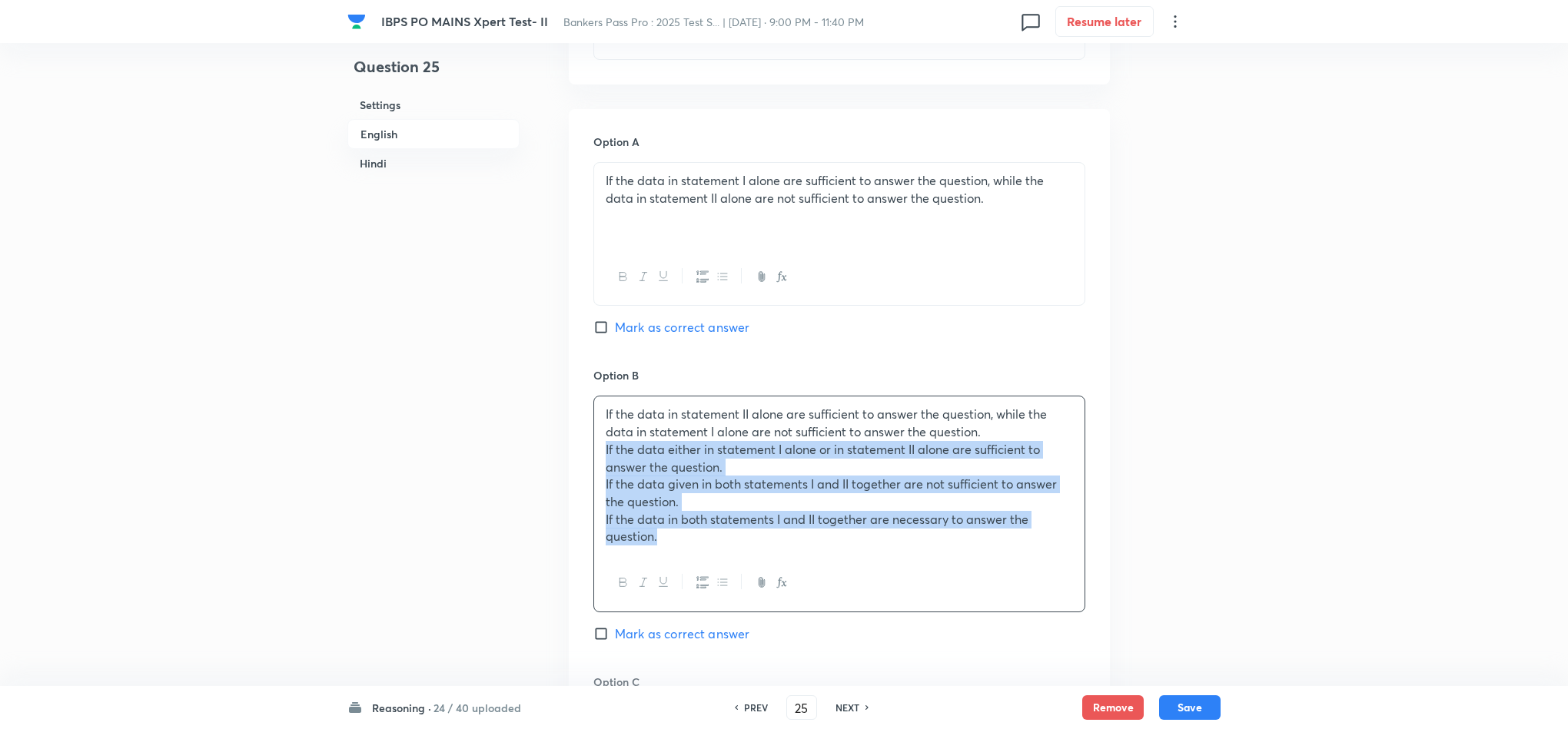
drag, startPoint x: 605, startPoint y: 450, endPoint x: 701, endPoint y: 568, distance: 152.1
click at [701, 568] on div "If the data in statement II alone are sufficient to answer the question, while …" at bounding box center [839, 503] width 492 height 216
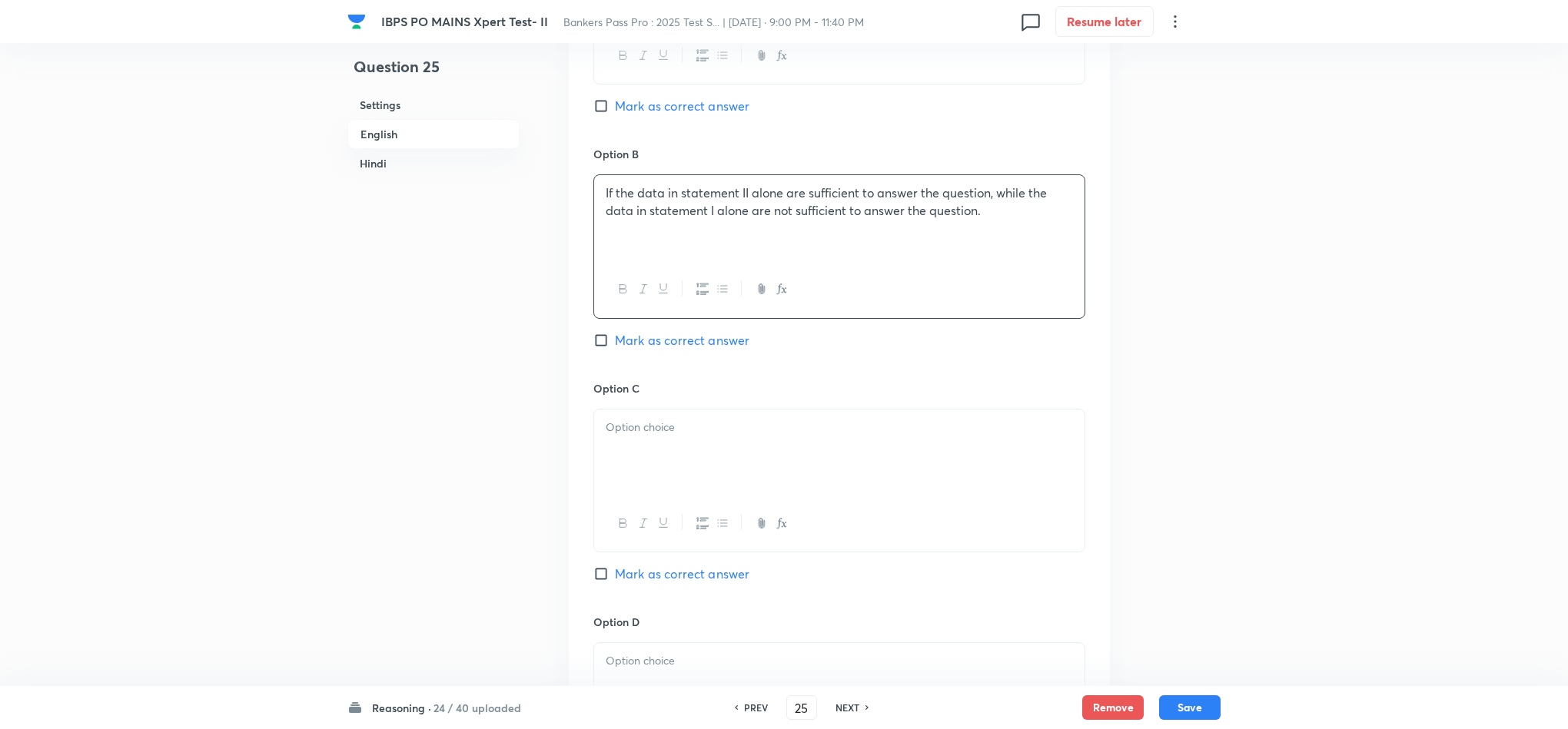
scroll to position [1152, 0]
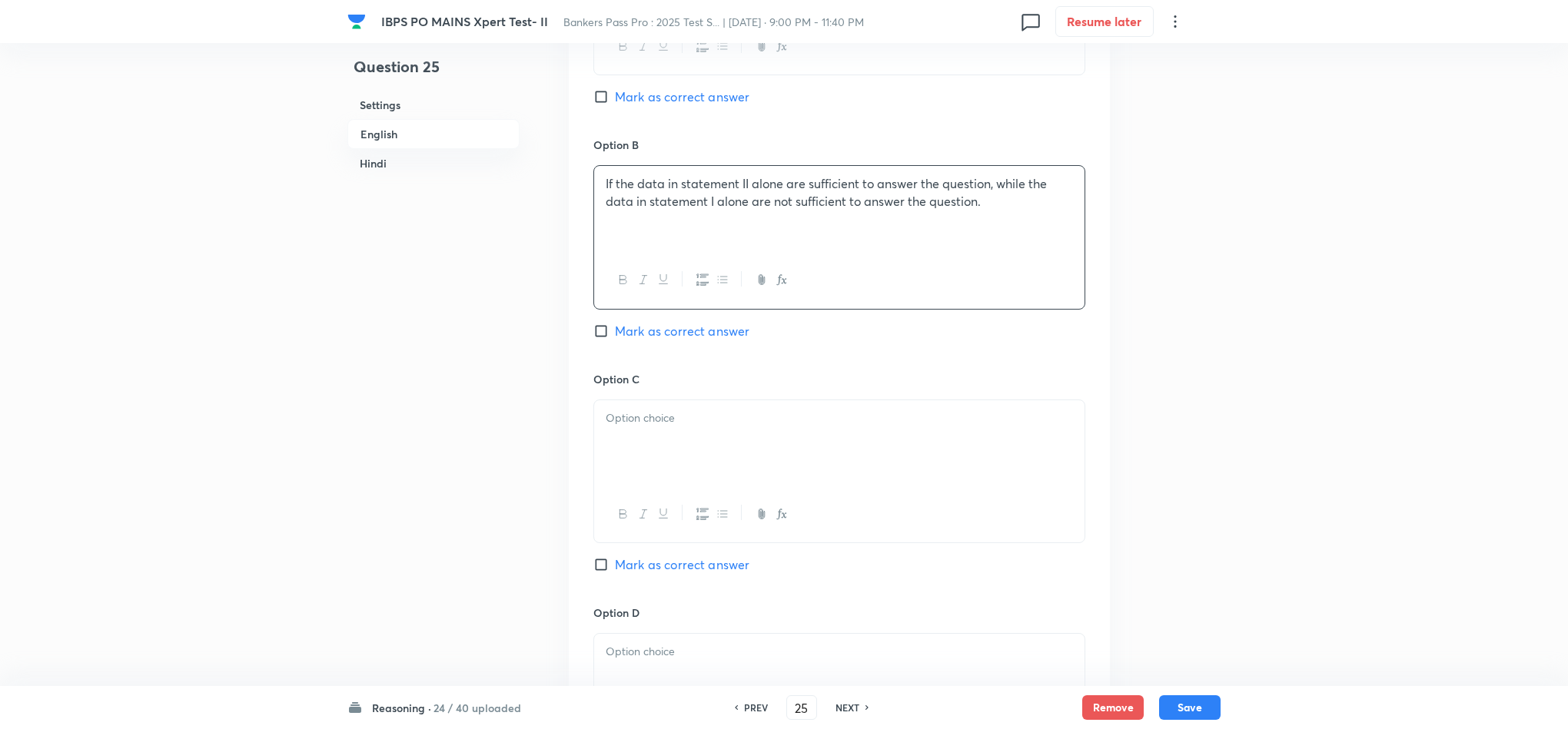
click at [639, 458] on div at bounding box center [839, 443] width 490 height 86
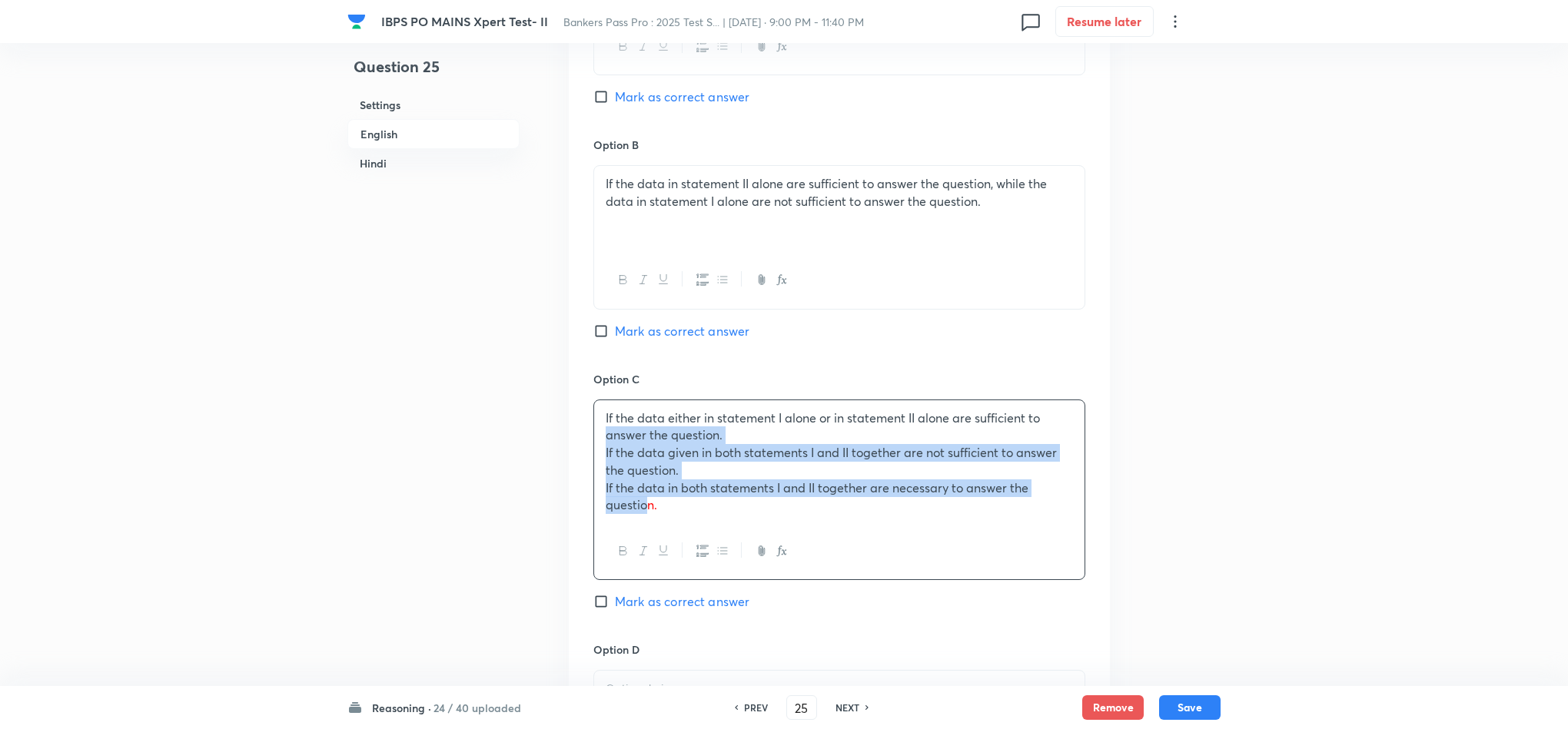
drag, startPoint x: 602, startPoint y: 447, endPoint x: 650, endPoint y: 502, distance: 73.0
click at [650, 502] on div "If the data either in statement I alone or in statement II alone are sufficient…" at bounding box center [839, 461] width 490 height 122
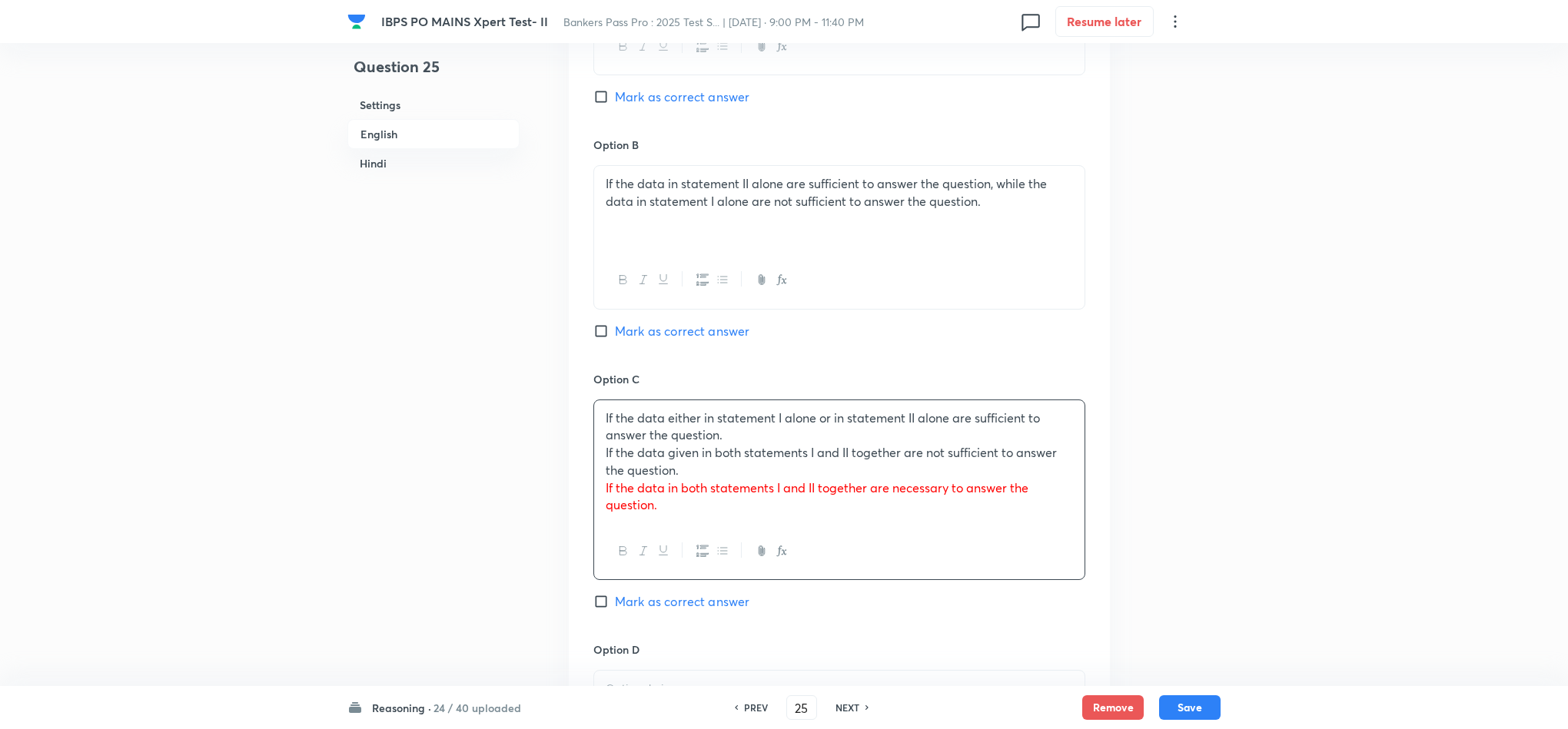
click at [665, 504] on p "If the data in both statements I and II together are necessary to answer the qu…" at bounding box center [839, 497] width 467 height 35
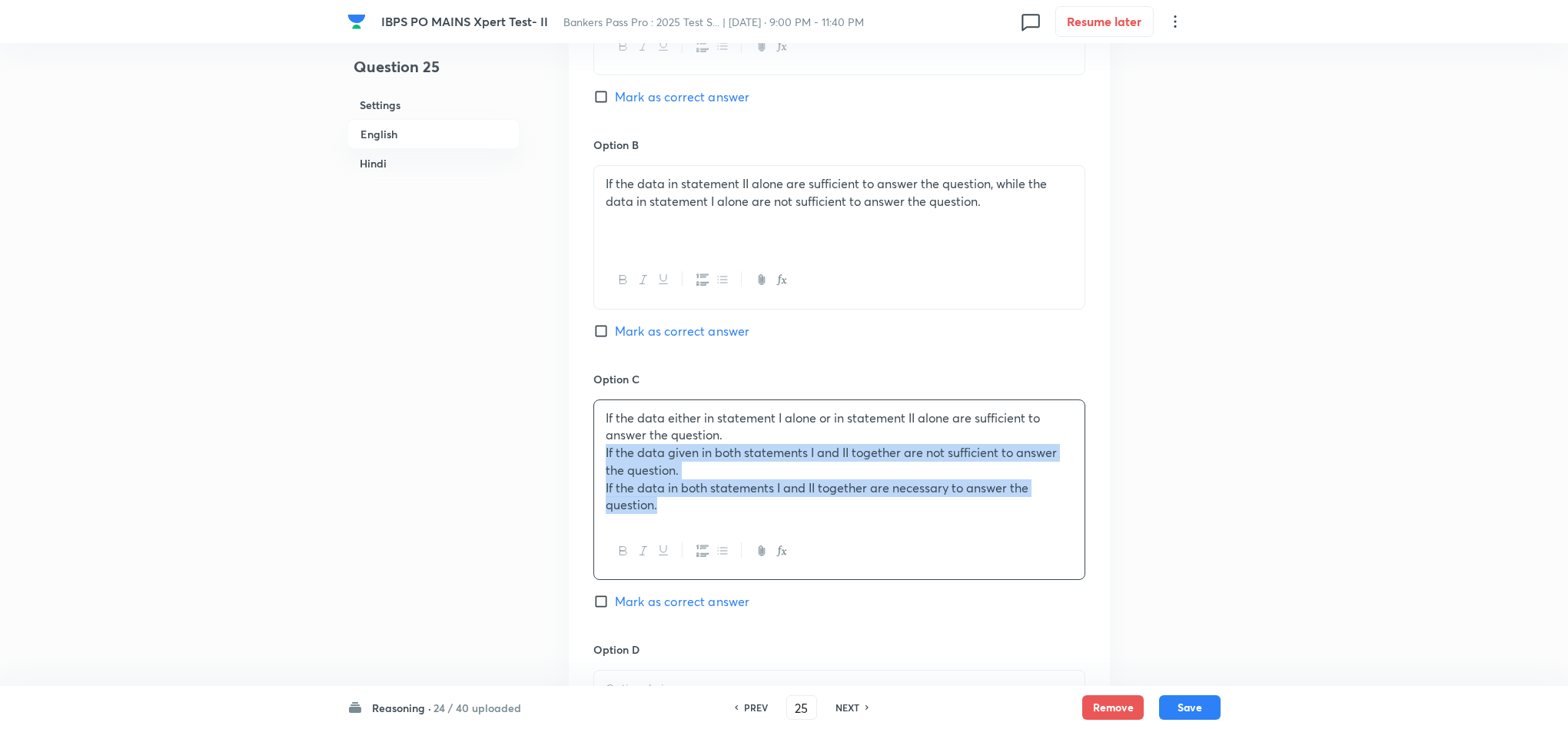
drag, startPoint x: 667, startPoint y: 507, endPoint x: 580, endPoint y: 461, distance: 98.4
click at [580, 461] on div "Option A If the data in statement I alone are sufficient to answer the question…" at bounding box center [839, 491] width 541 height 1225
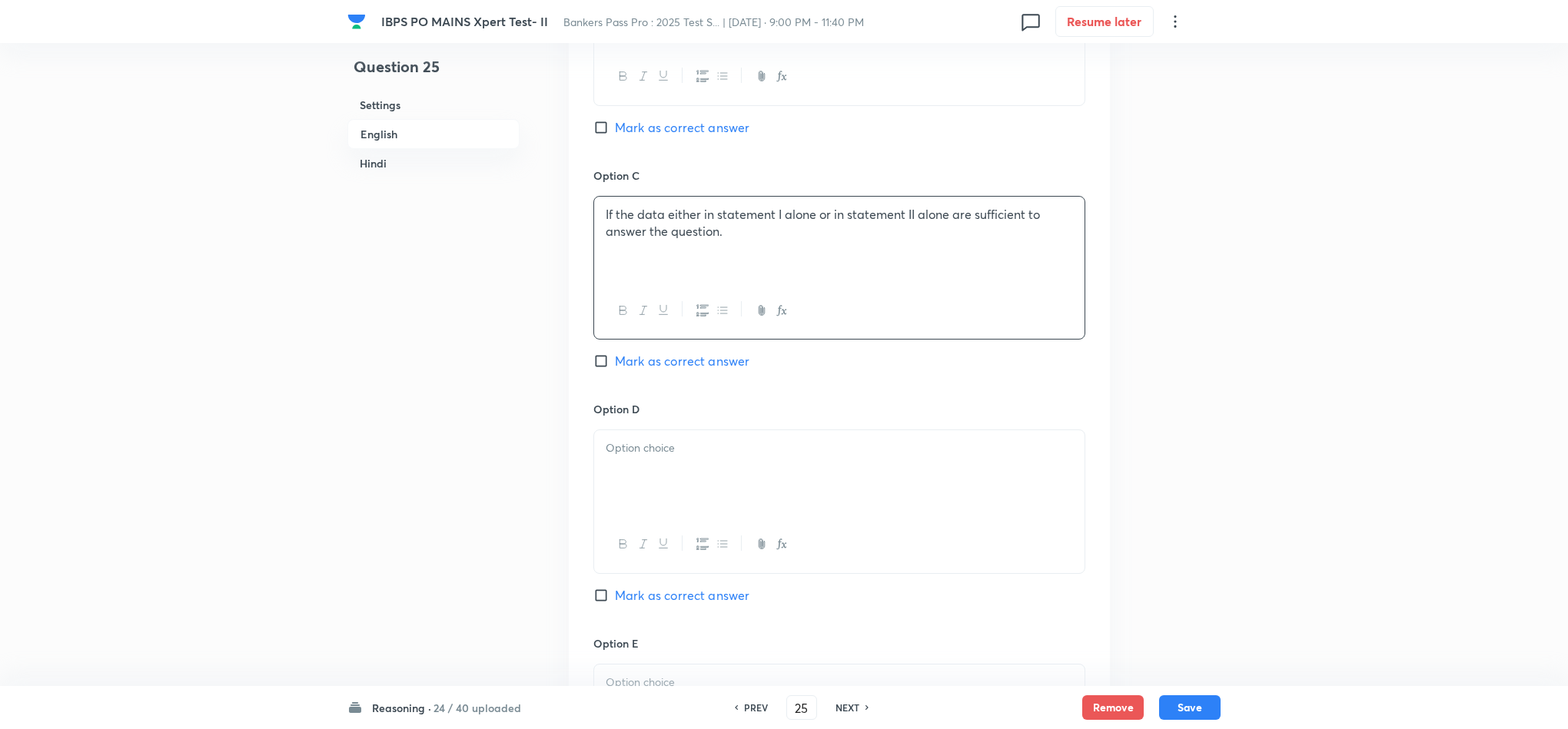
scroll to position [1383, 0]
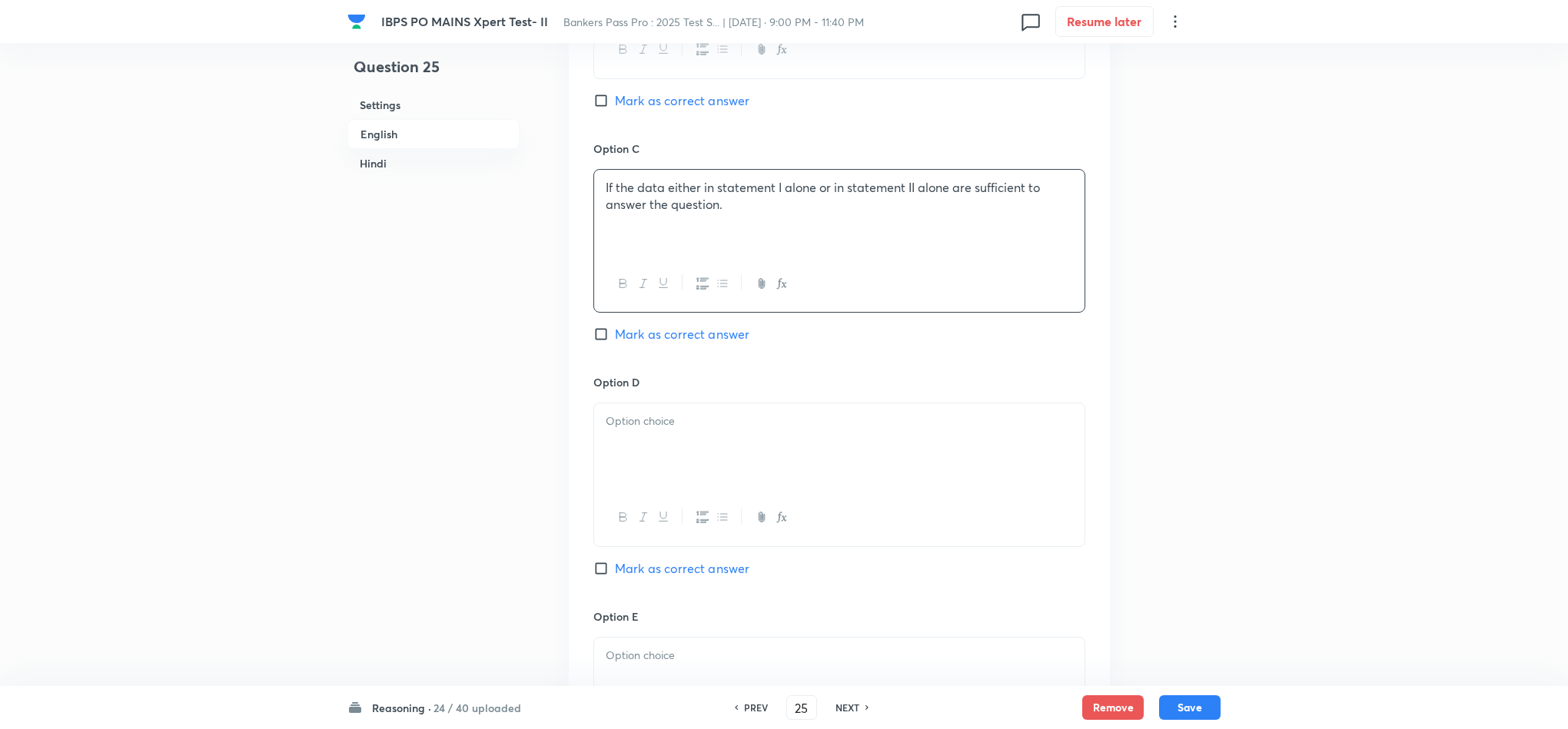
click at [644, 454] on div at bounding box center [839, 446] width 490 height 86
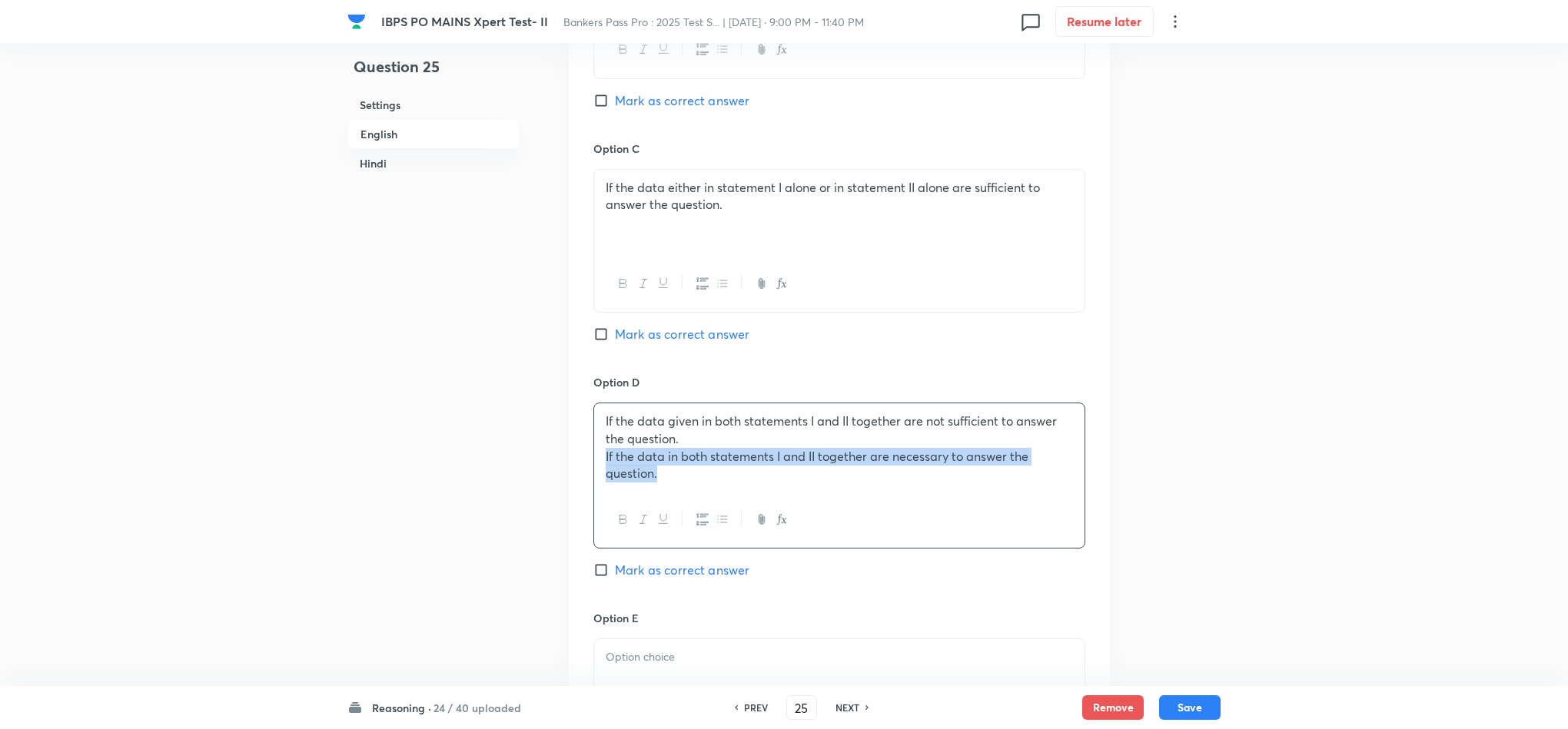
drag, startPoint x: 715, startPoint y: 484, endPoint x: 644, endPoint y: 565, distance: 107.7
click at [589, 471] on div "Option A If the data in statement I alone are sufficient to answer the question…" at bounding box center [839, 243] width 541 height 1190
click at [641, 653] on p at bounding box center [839, 656] width 467 height 17
drag, startPoint x: 911, startPoint y: 446, endPoint x: 600, endPoint y: 470, distance: 311.9
click at [600, 469] on div "If the data given in both statements I and II together are not sufficient to an…" at bounding box center [839, 446] width 490 height 86
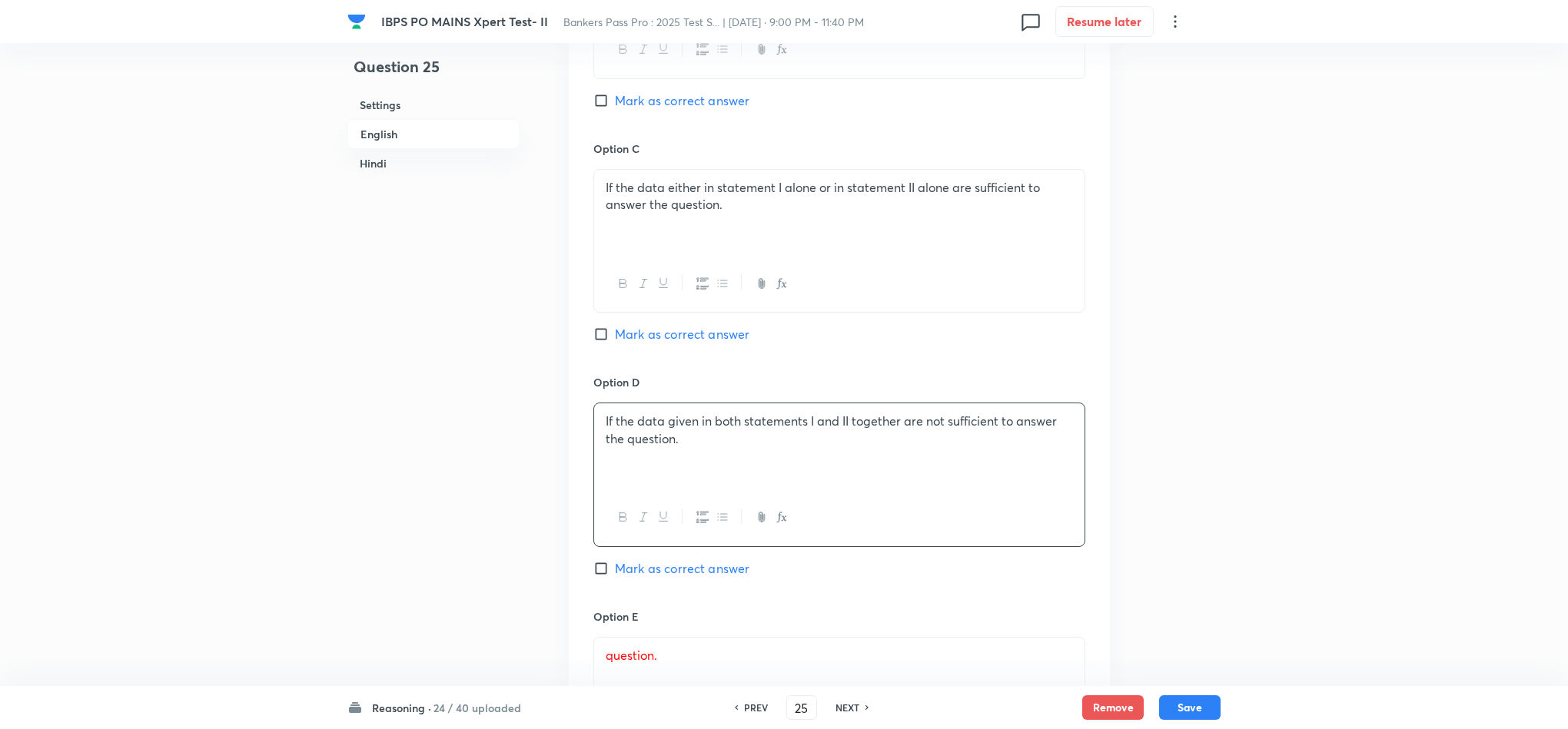
click at [597, 658] on div "question." at bounding box center [839, 680] width 490 height 86
paste div
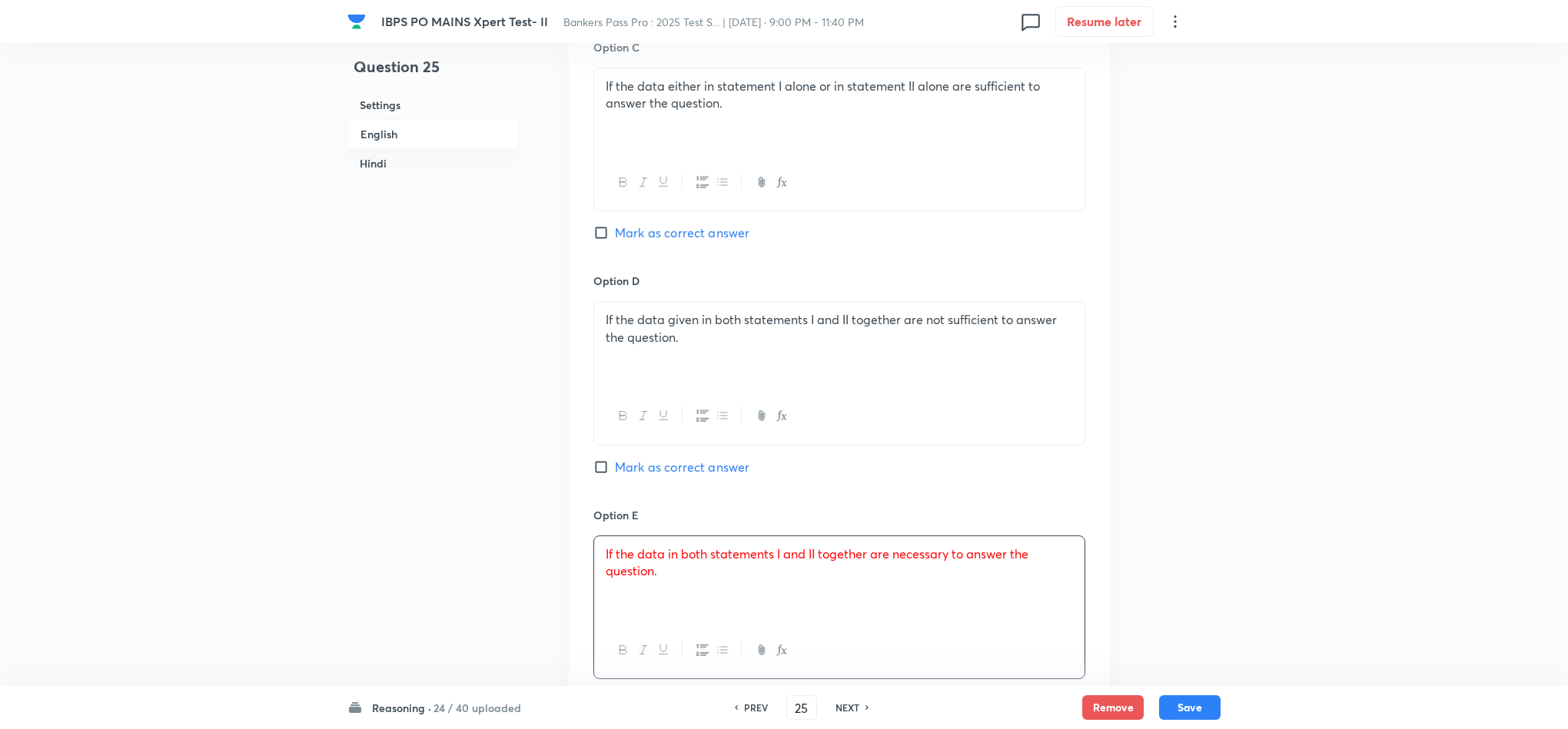
scroll to position [1728, 0]
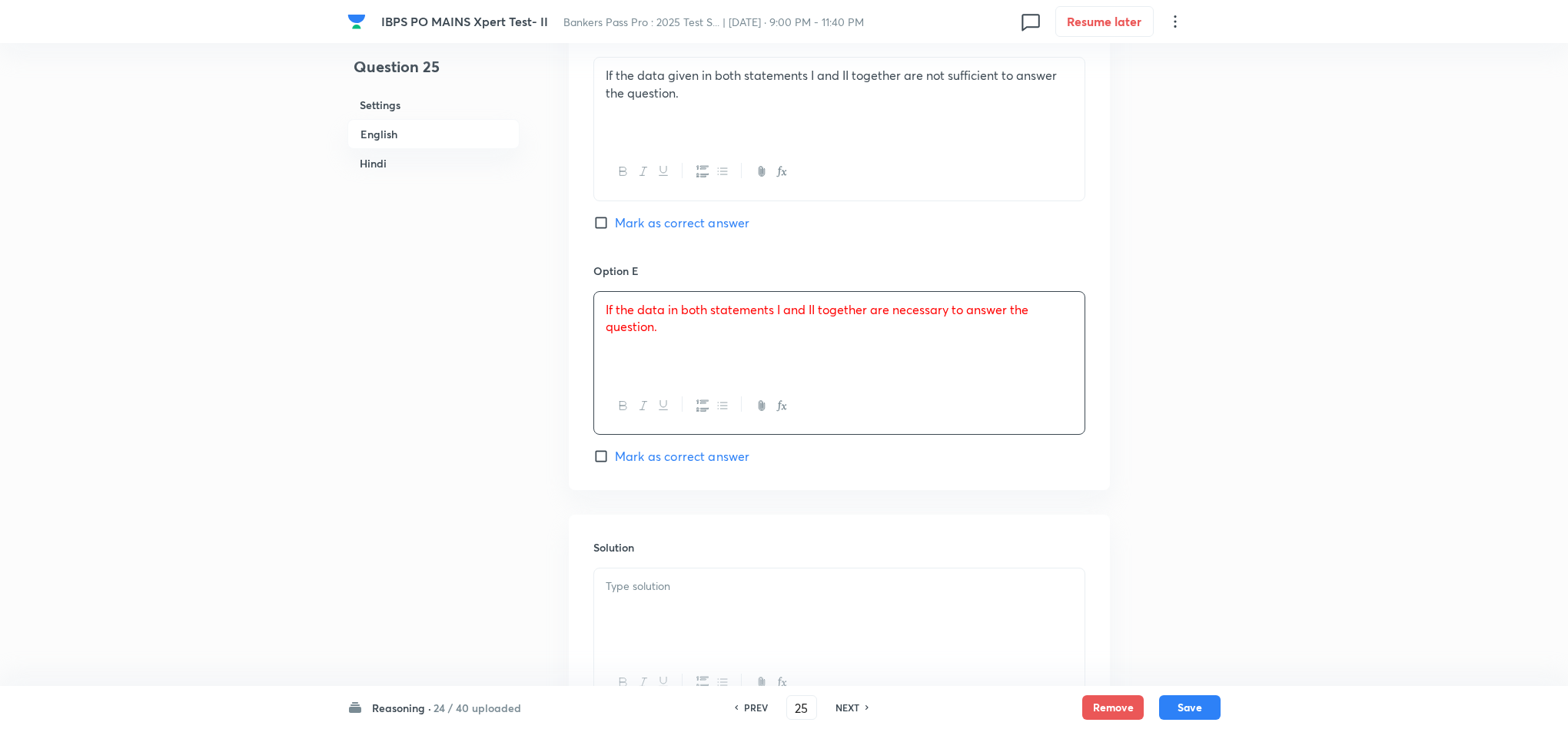
click at [651, 466] on span "Mark as correct answer" at bounding box center [681, 456] width 134 height 18
click at [615, 464] on input "Mark as correct answer" at bounding box center [604, 456] width 21 height 15
checkbox input "true"
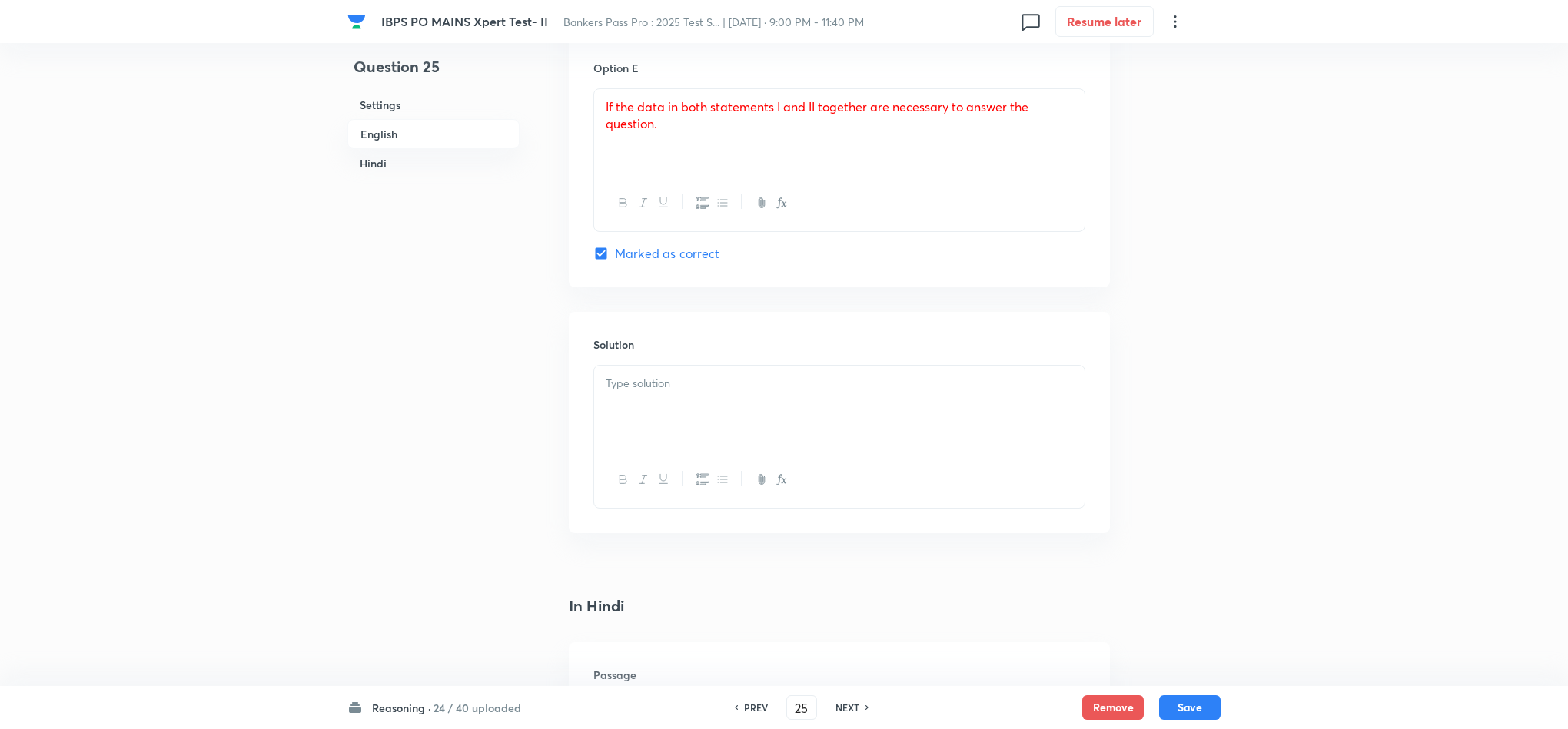
scroll to position [1958, 0]
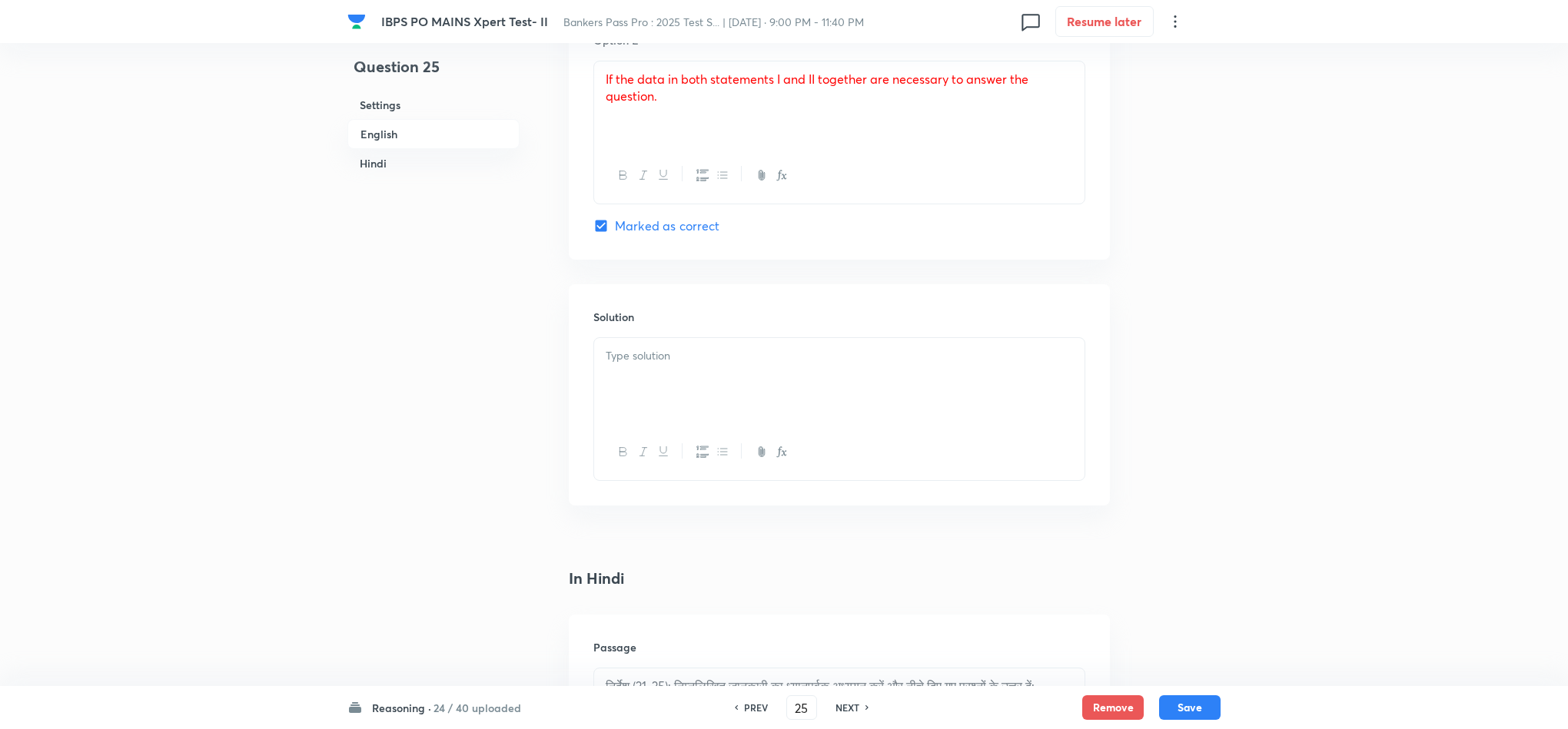
click at [658, 409] on div at bounding box center [839, 380] width 490 height 86
click at [604, 356] on div "Thus, the correct answer is option 5." at bounding box center [839, 380] width 490 height 86
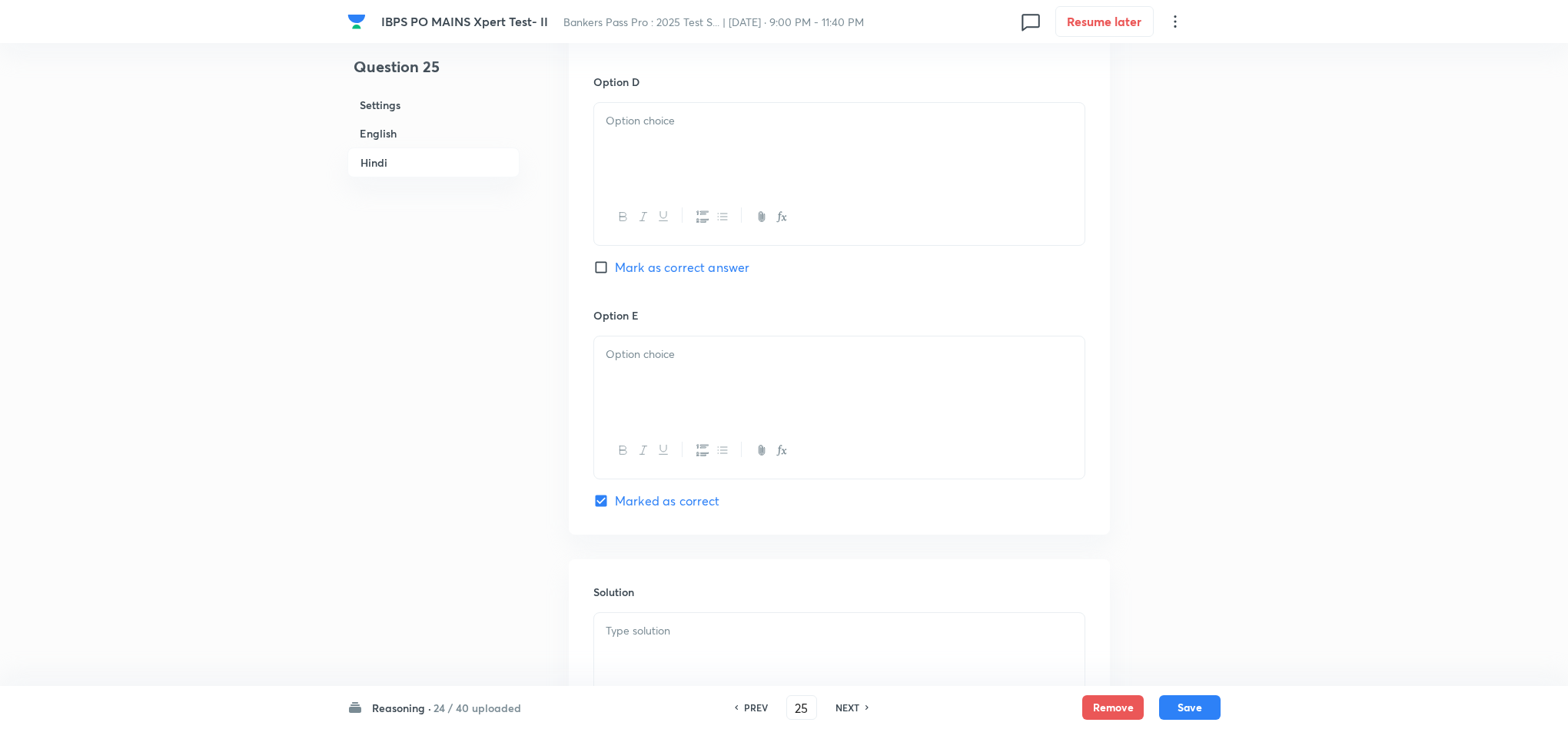
scroll to position [4033, 0]
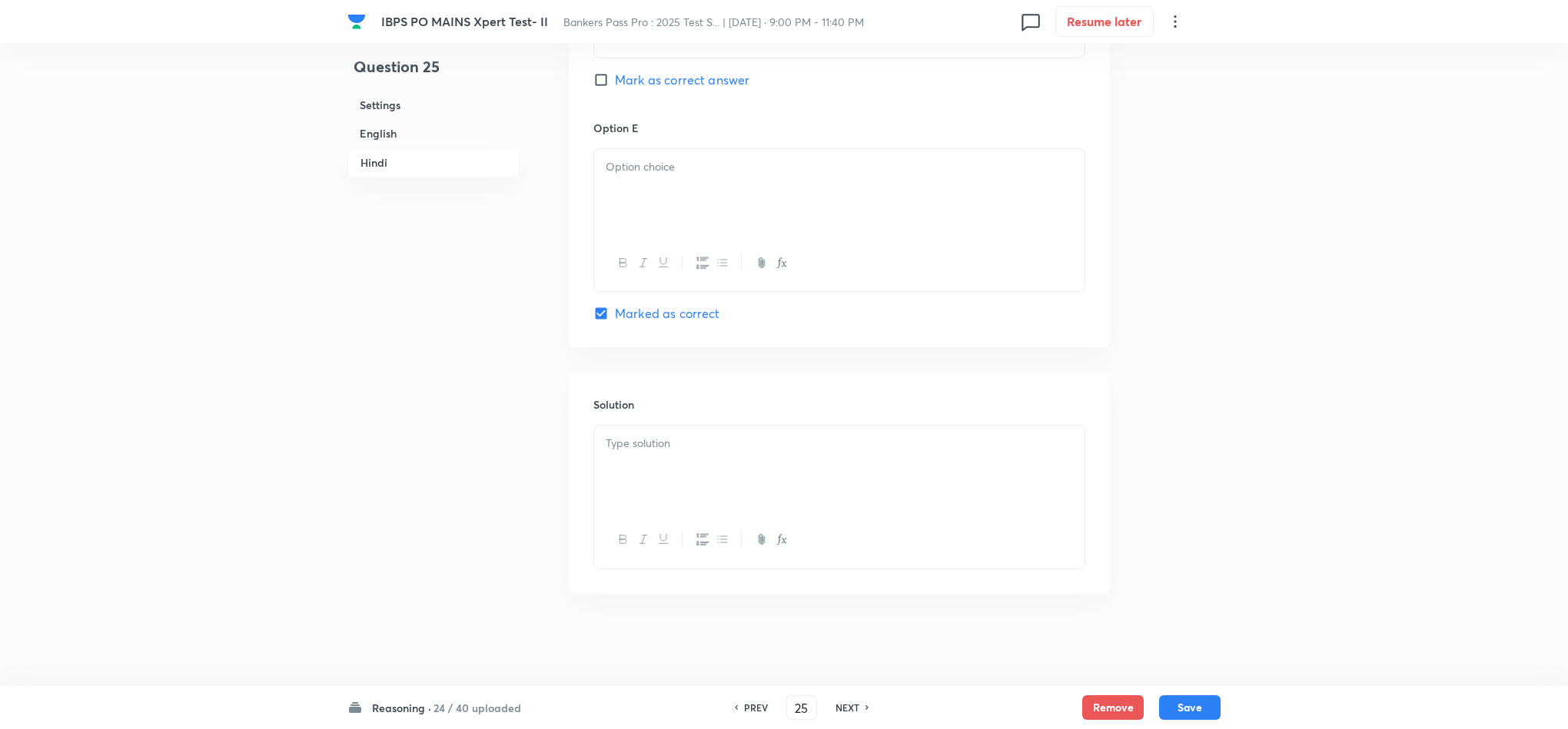
click at [692, 466] on div at bounding box center [839, 468] width 490 height 86
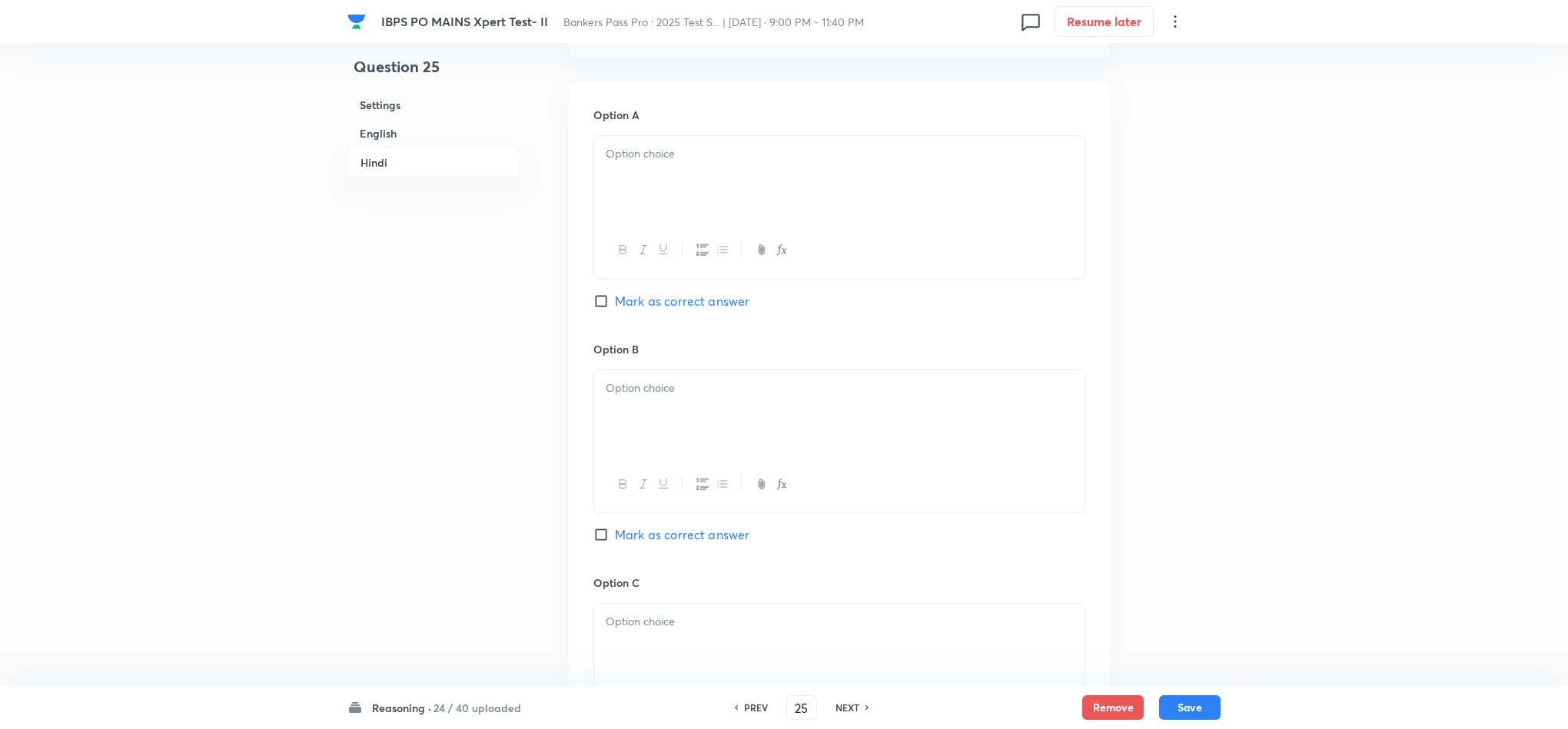
scroll to position [2651, 0]
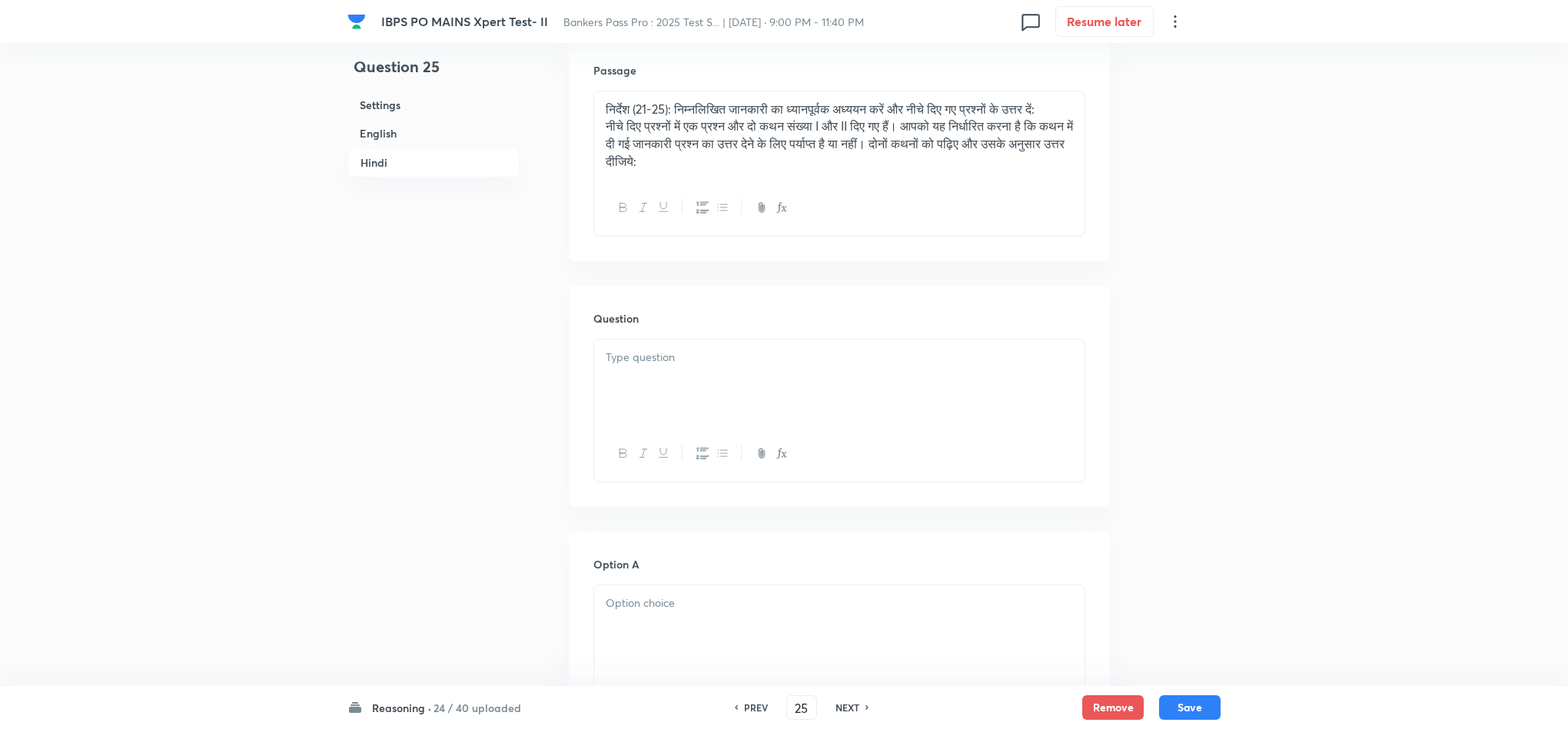
click at [640, 397] on div at bounding box center [839, 382] width 490 height 86
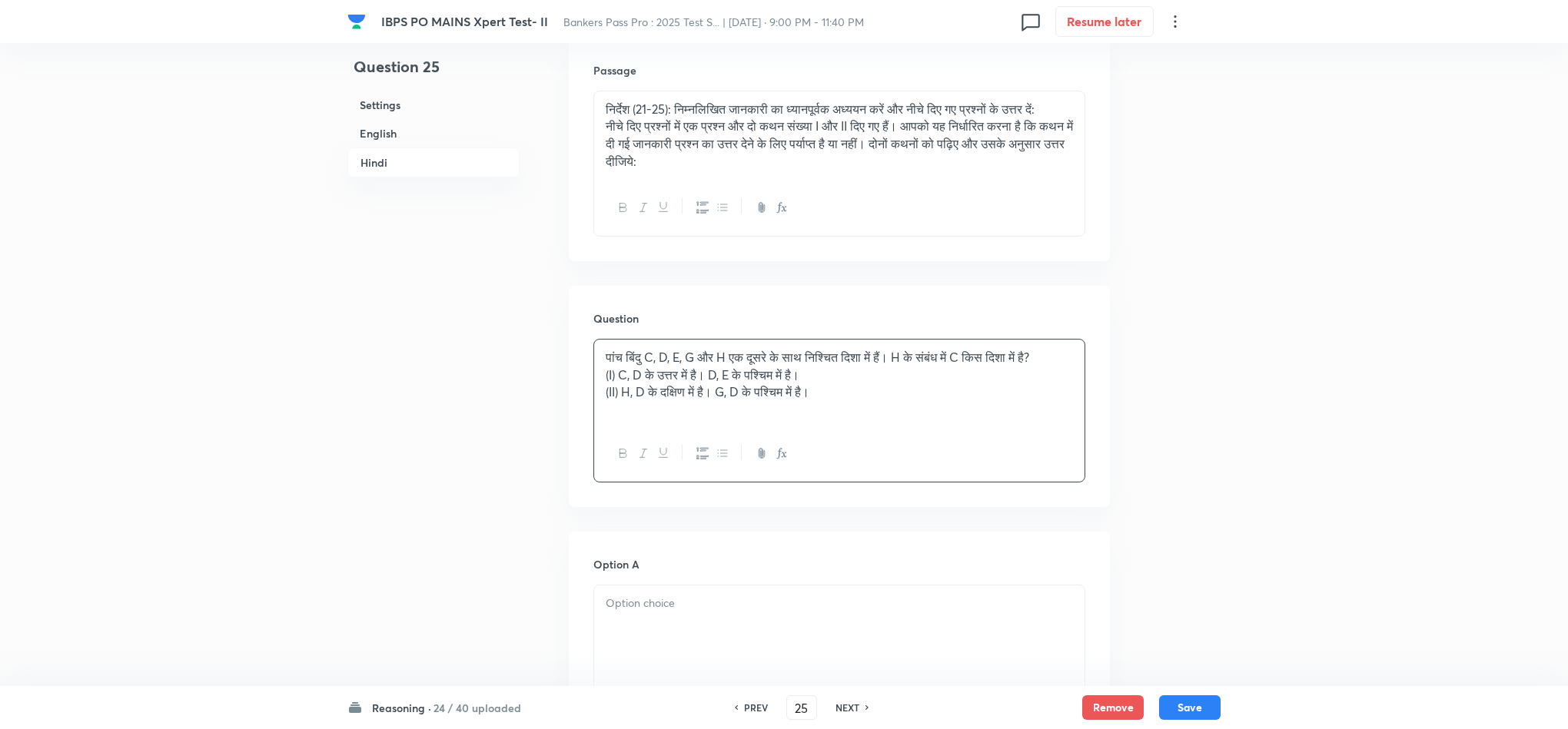
scroll to position [3111, 0]
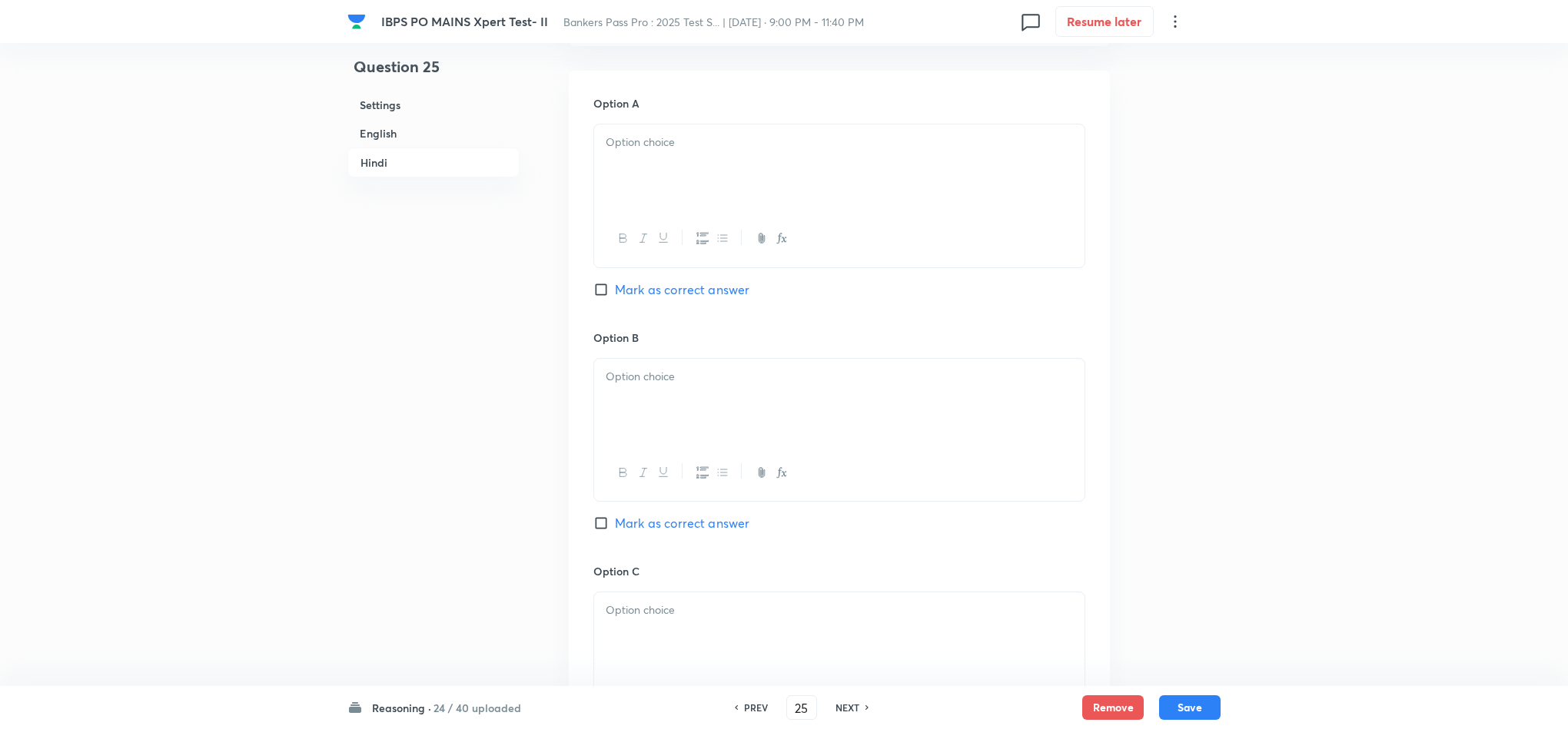
drag, startPoint x: 634, startPoint y: 171, endPoint x: 614, endPoint y: 190, distance: 27.6
click at [634, 172] on div at bounding box center [839, 167] width 490 height 86
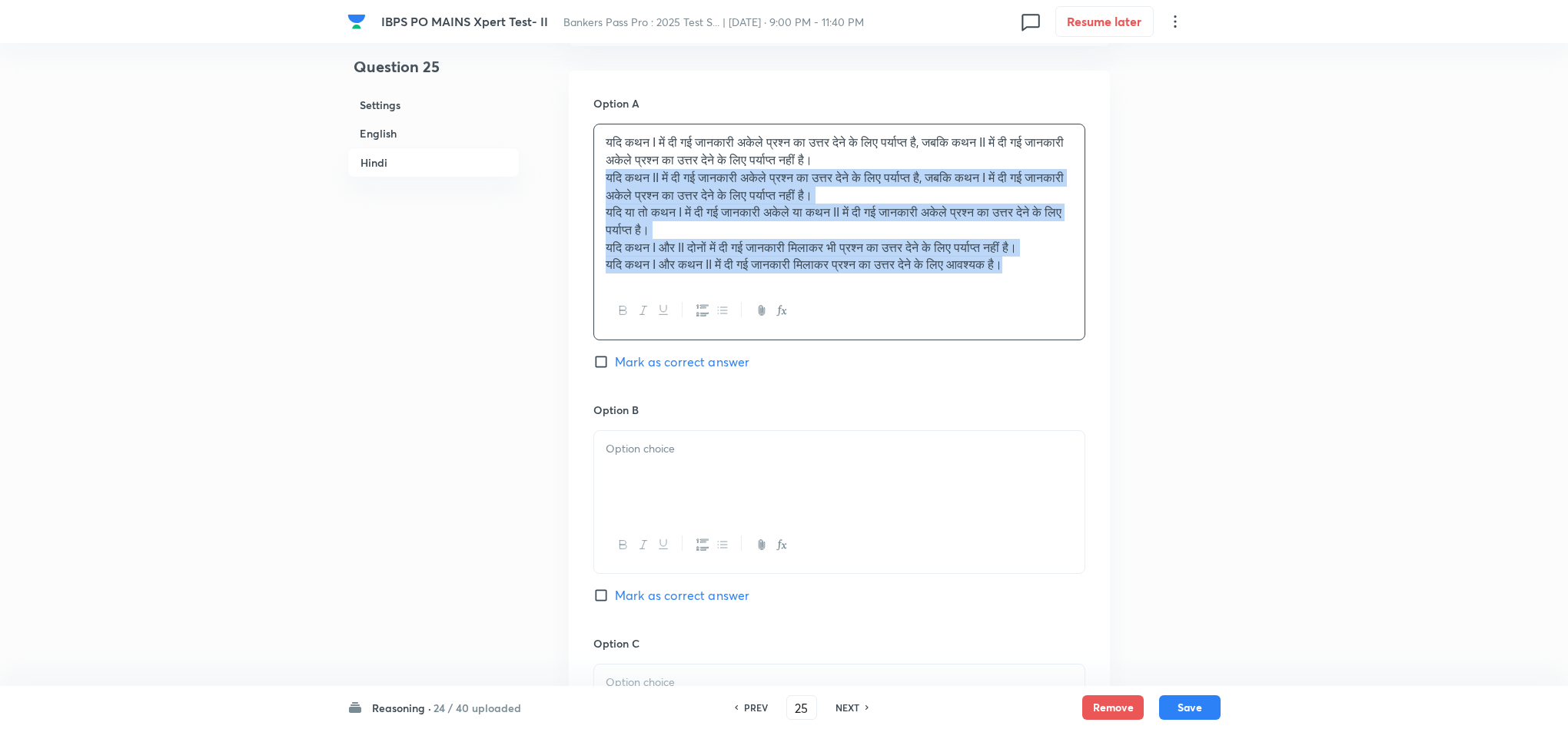
drag, startPoint x: 604, startPoint y: 185, endPoint x: 978, endPoint y: 327, distance: 400.0
click at [1080, 272] on div "यदि कथन I में दी गई जानकारी अकेले प्रश्न का उत्तर देने के लिए पर्याप्त है, जबकि…" at bounding box center [839, 203] width 490 height 158
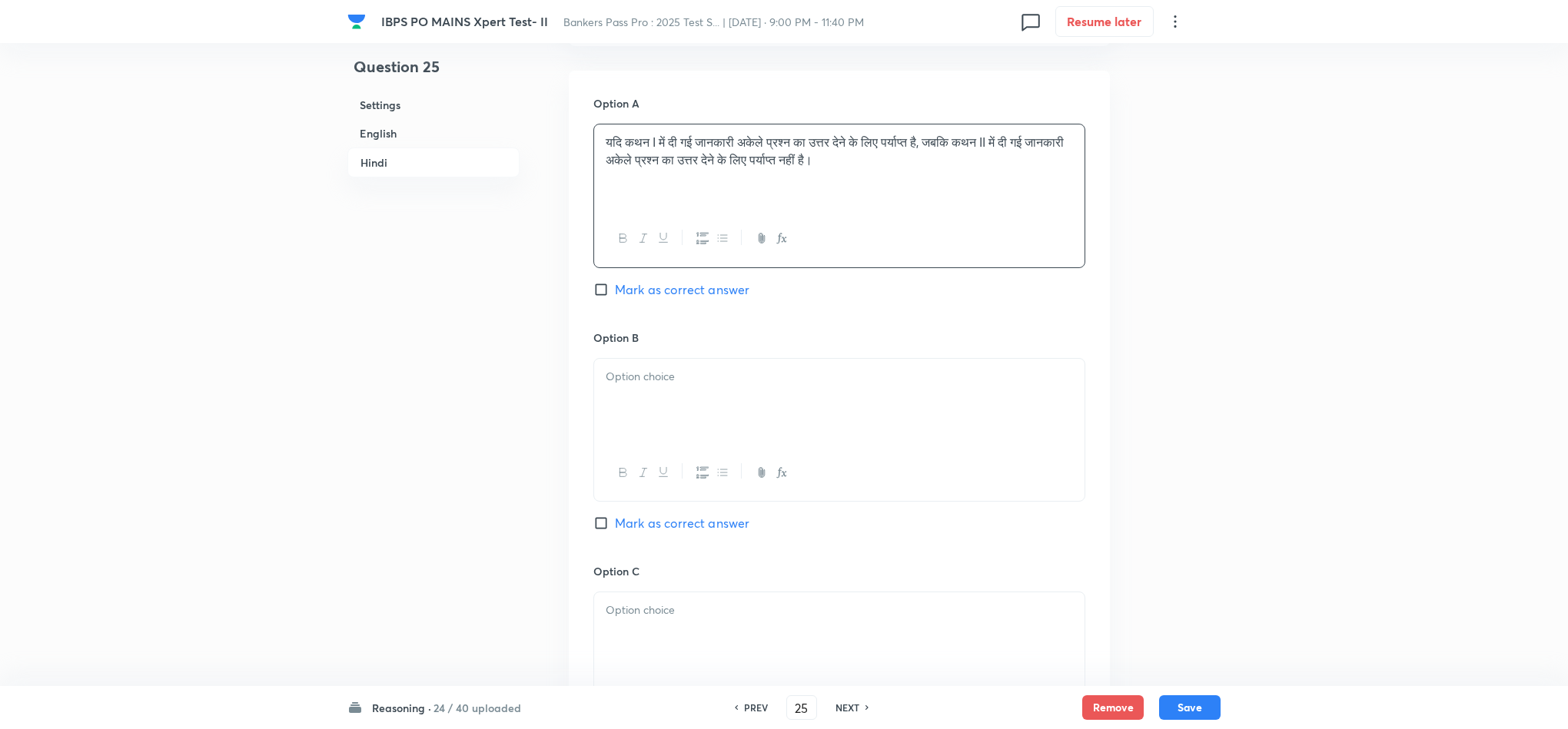
click at [636, 429] on div at bounding box center [839, 401] width 490 height 86
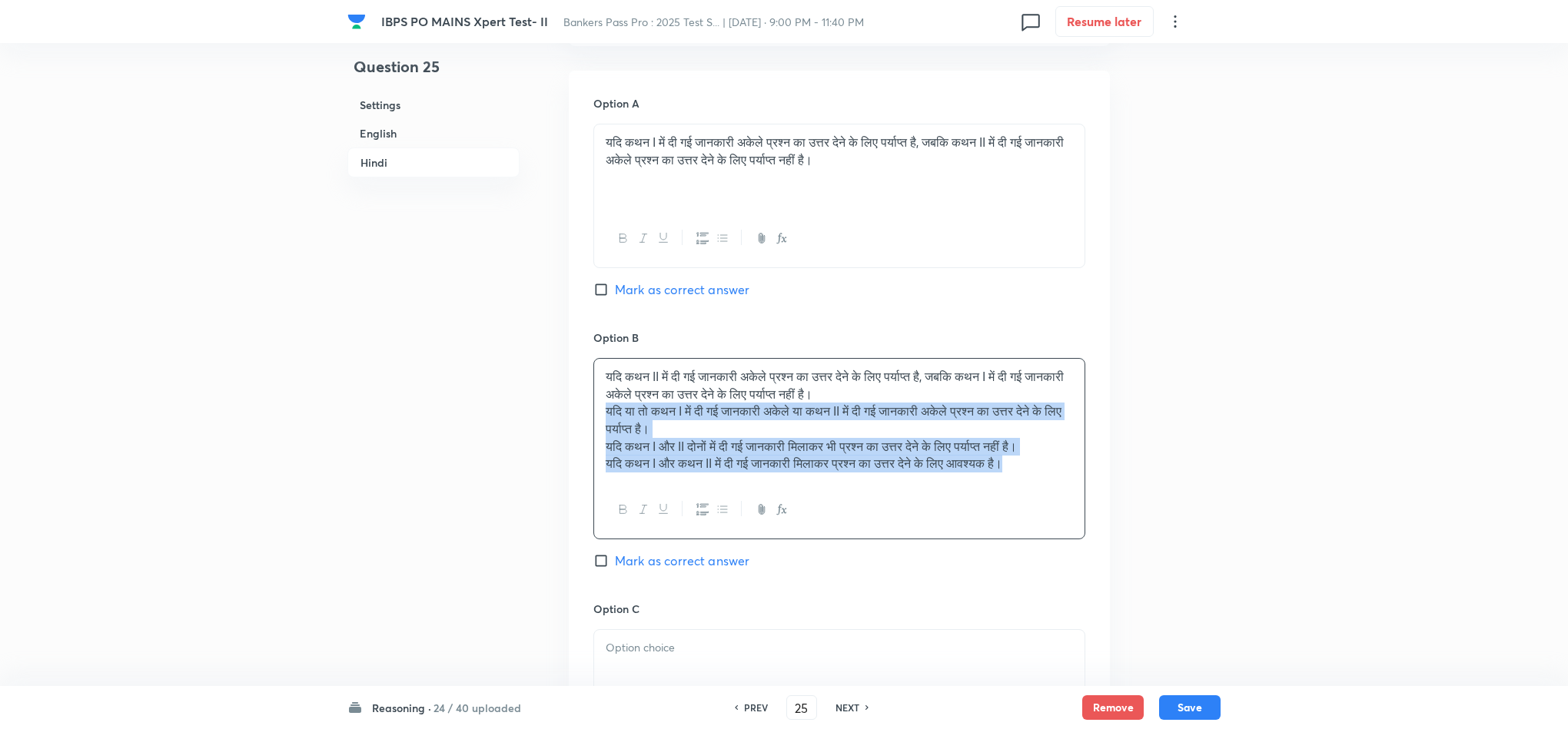
drag, startPoint x: 600, startPoint y: 417, endPoint x: 1072, endPoint y: 482, distance: 476.5
click at [1075, 480] on div "यदि कथन II में दी गई जानकारी अकेले प्रश्न का उत्तर देने के लिए पर्याप्त है, जबक…" at bounding box center [839, 419] width 490 height 122
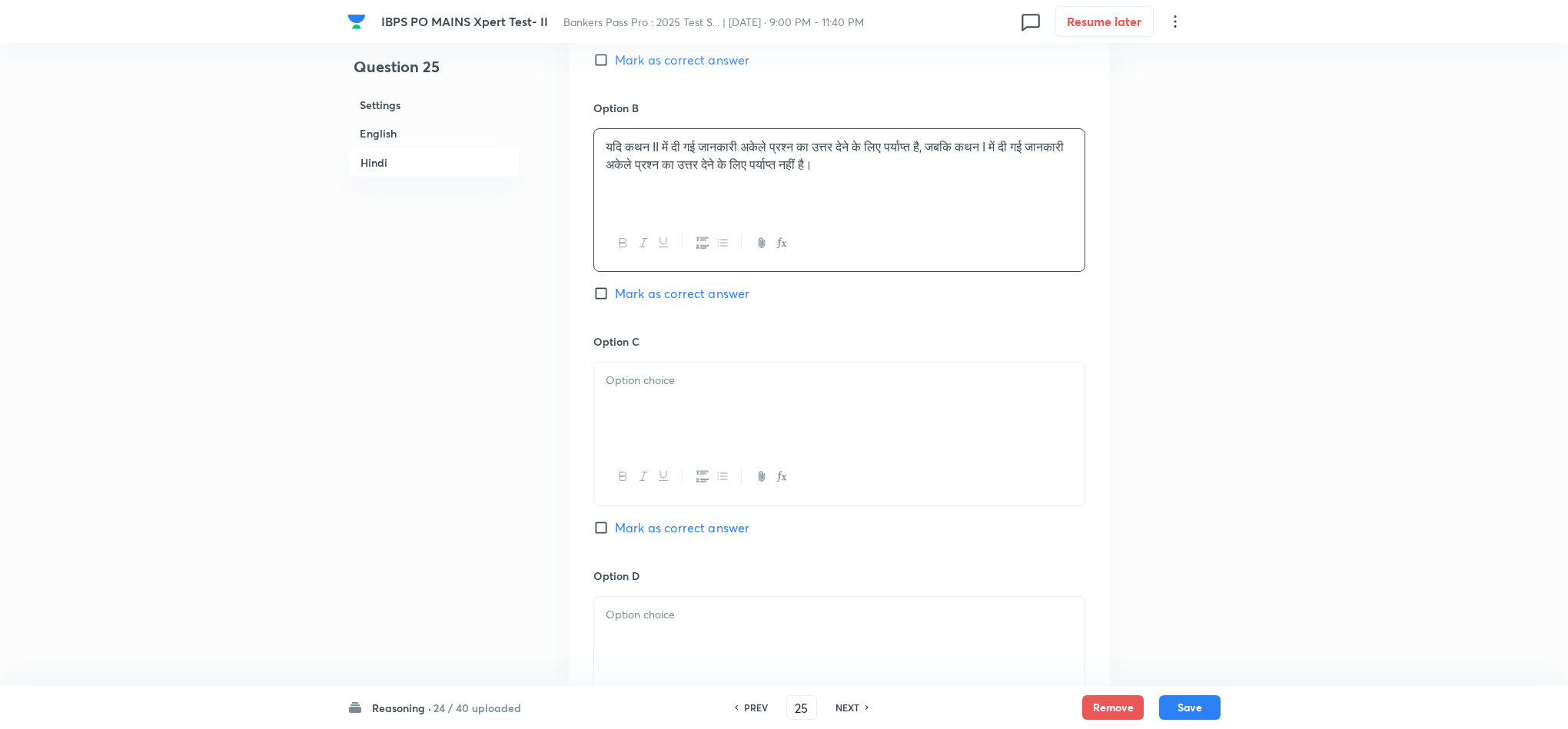
scroll to position [3341, 0]
click at [636, 366] on div "Option C Mark as correct answer" at bounding box center [839, 449] width 492 height 233
click at [619, 418] on div at bounding box center [839, 404] width 490 height 86
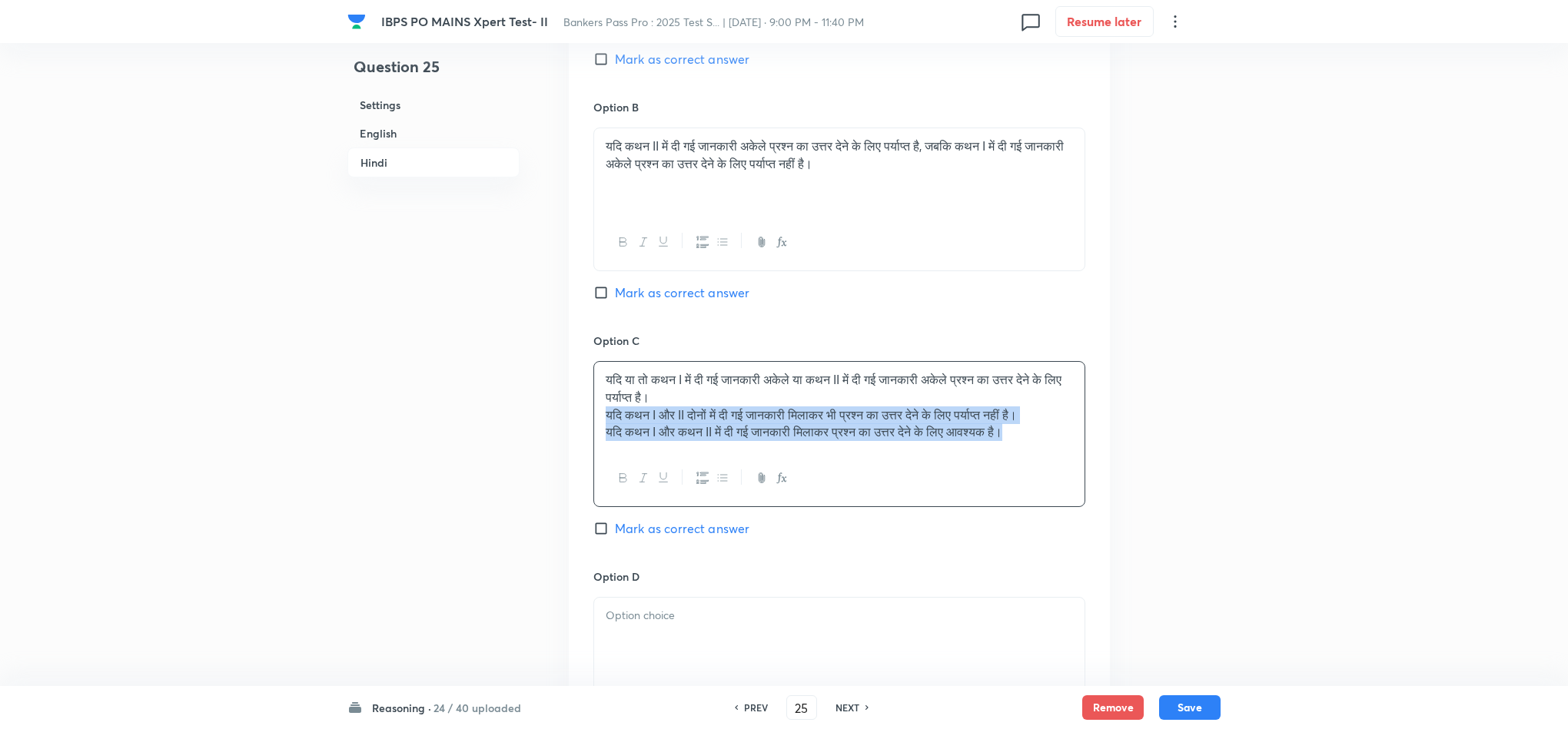
drag, startPoint x: 599, startPoint y: 422, endPoint x: 899, endPoint y: 514, distance: 313.8
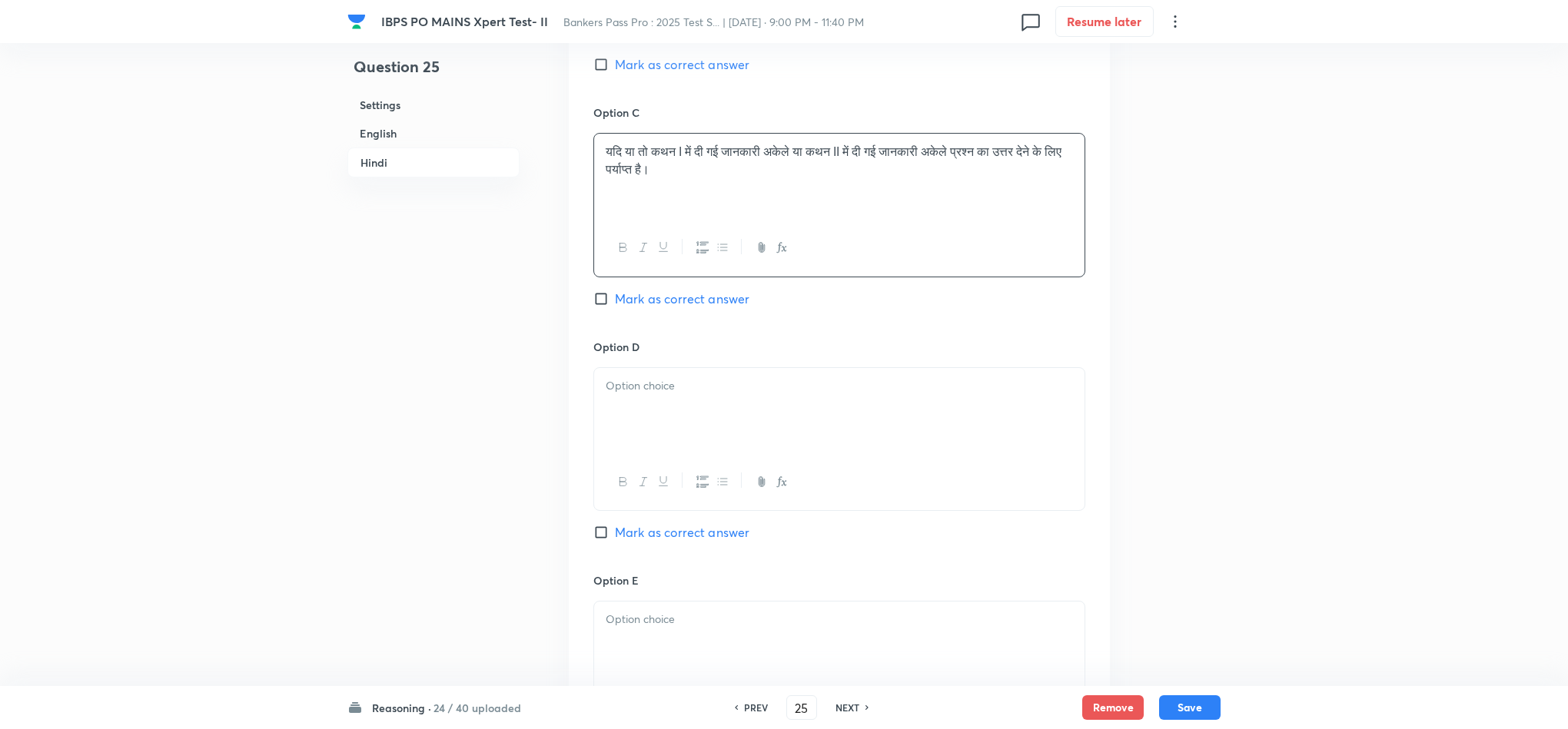
scroll to position [3572, 0]
click at [651, 403] on div at bounding box center [839, 408] width 490 height 86
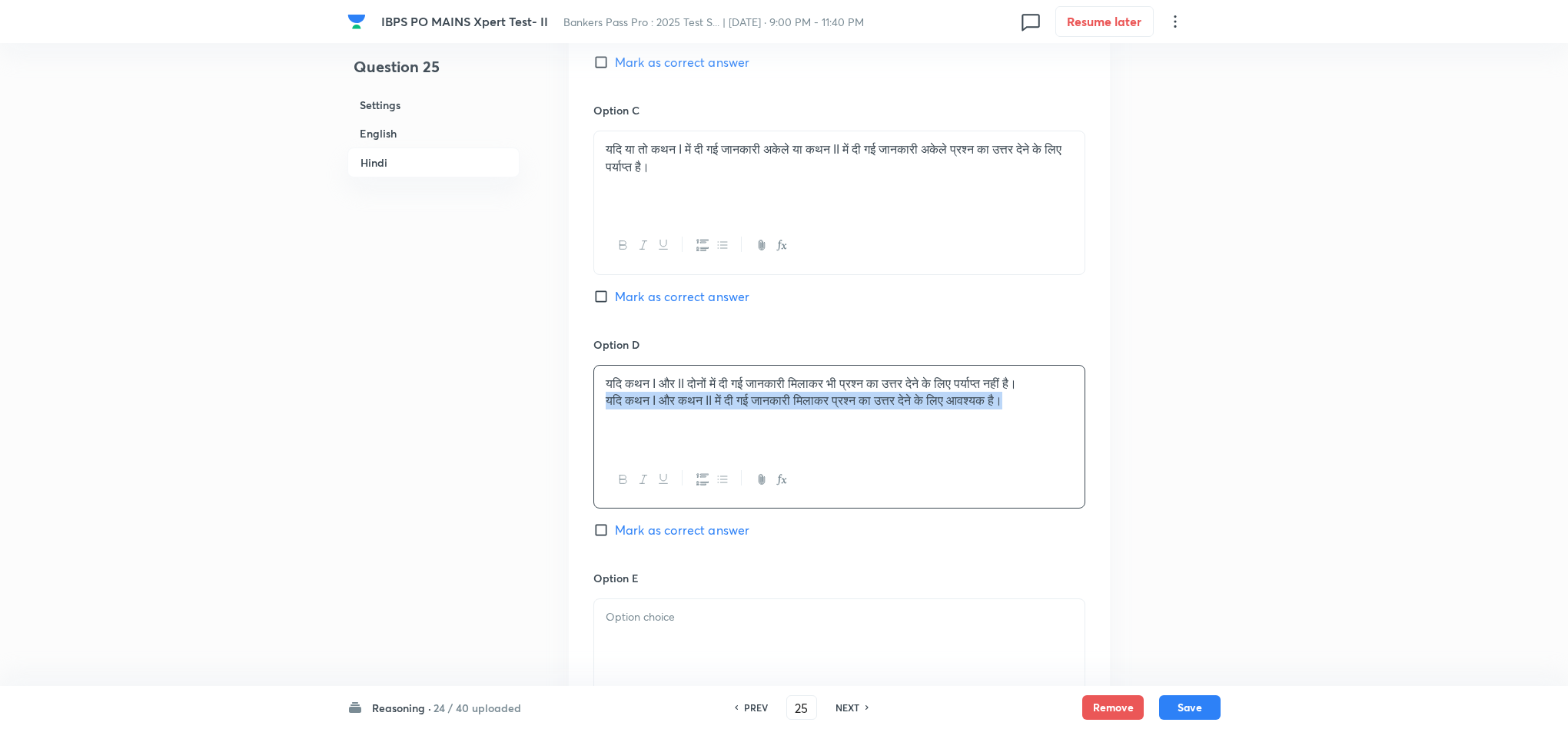
drag, startPoint x: 1049, startPoint y: 421, endPoint x: 611, endPoint y: 432, distance: 438.1
click at [602, 428] on div "यदि कथन I और II दोनों में दी गई जानकारी मिलाकर भी प्रश्न का उत्तर देने के लिए प…" at bounding box center [839, 408] width 490 height 86
click at [670, 646] on div at bounding box center [839, 641] width 490 height 86
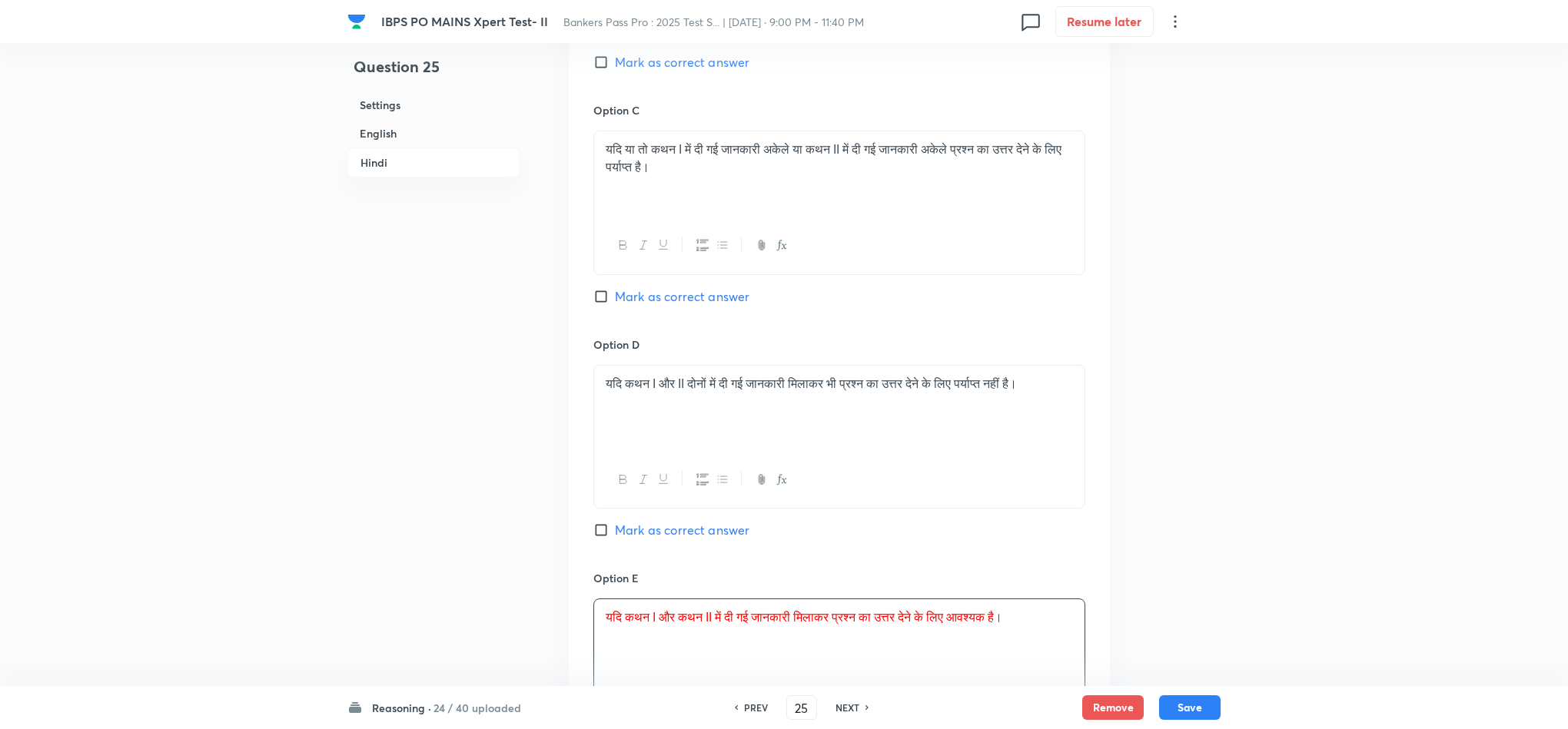
drag, startPoint x: 18, startPoint y: 409, endPoint x: 510, endPoint y: 443, distance: 493.2
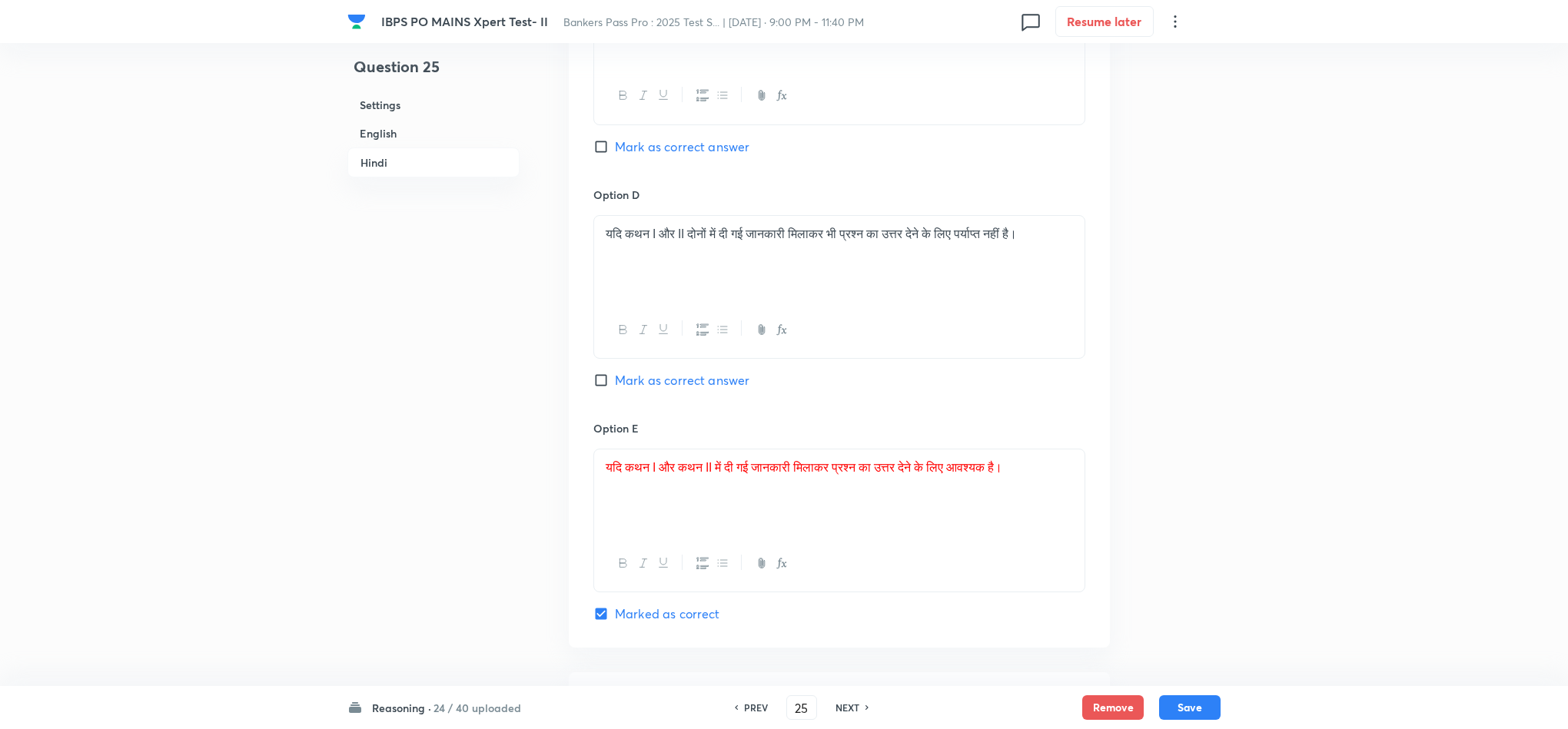
scroll to position [4033, 0]
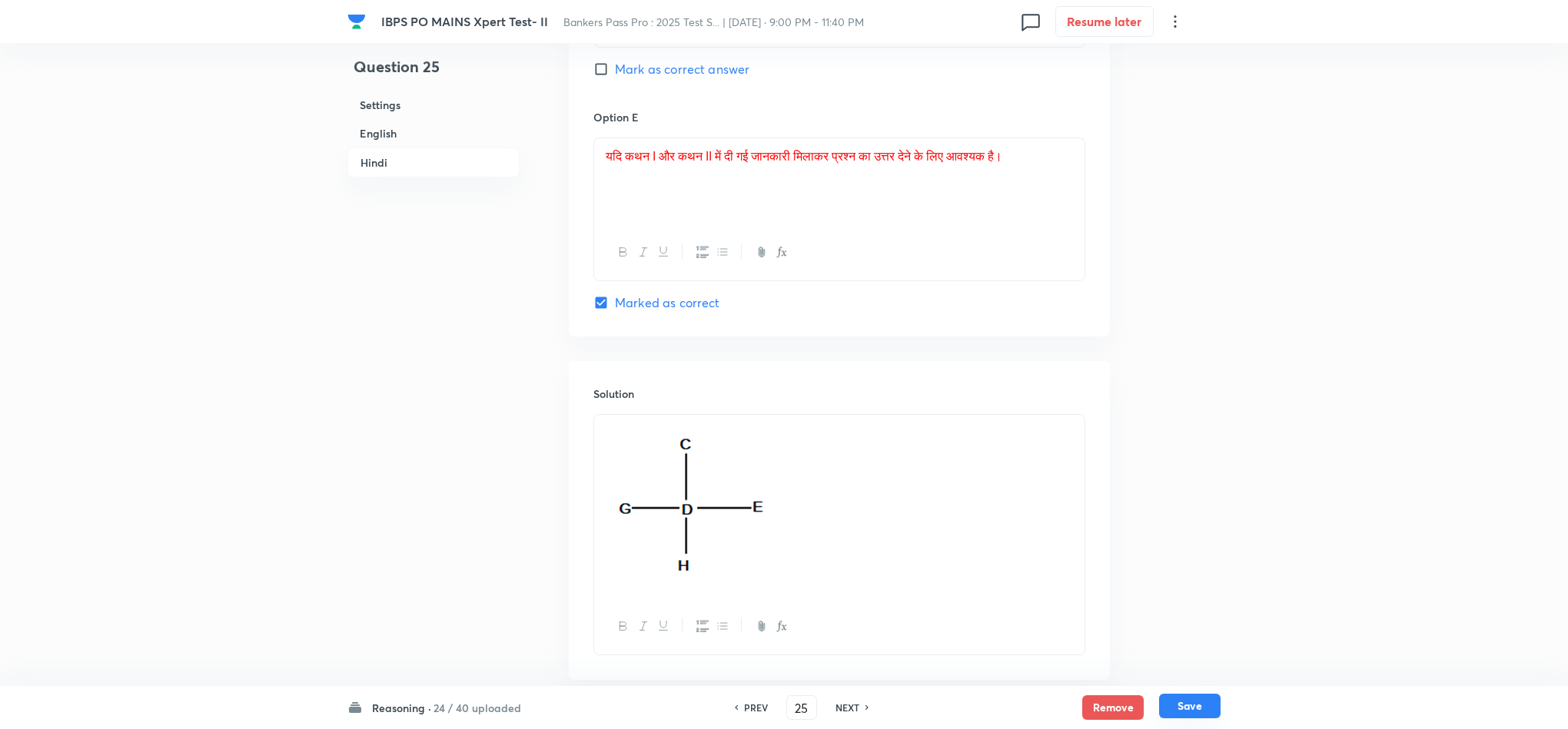
drag, startPoint x: 1188, startPoint y: 700, endPoint x: 1105, endPoint y: 685, distance: 84.3
click at [1179, 701] on button "Save" at bounding box center [1190, 705] width 62 height 24
type input "26"
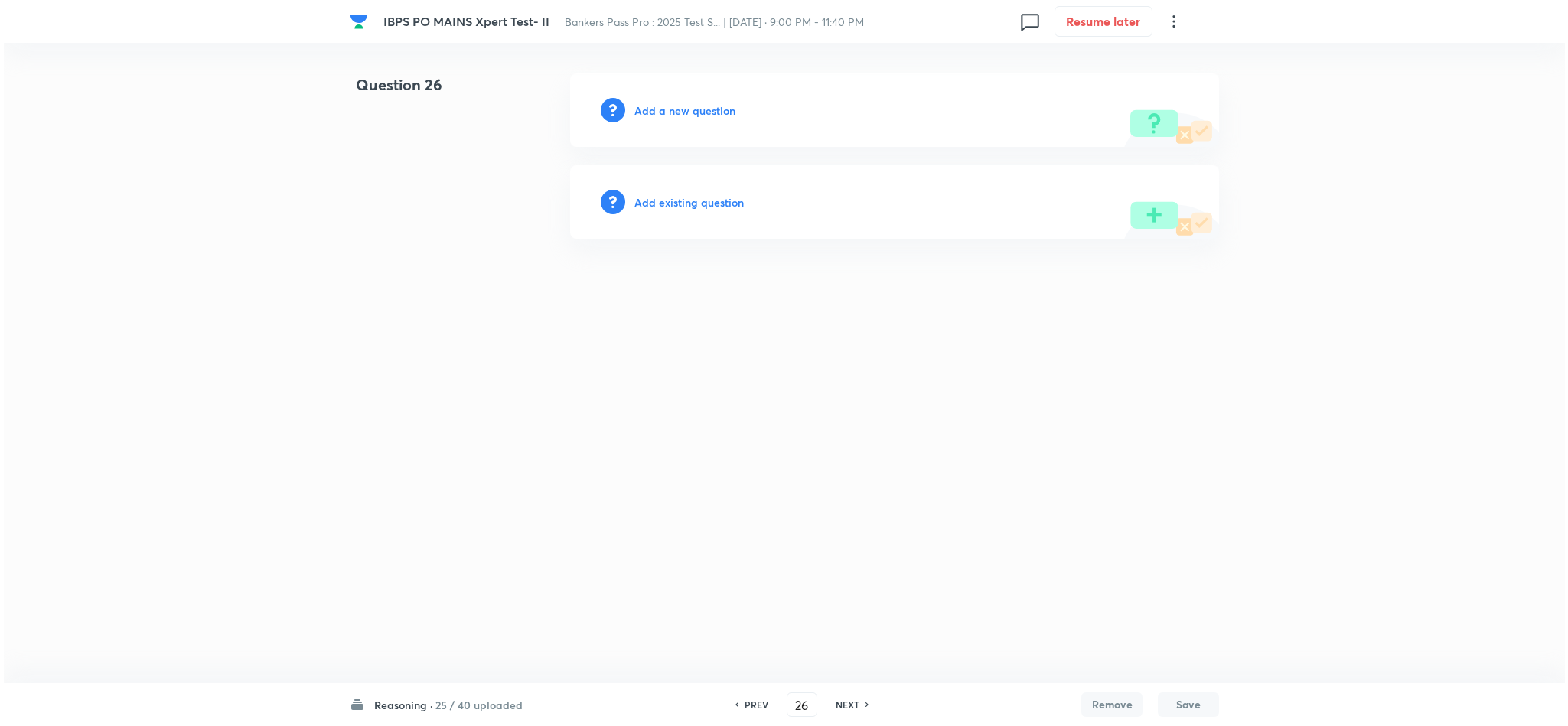
scroll to position [0, 0]
click at [698, 112] on h6 "Add a new question" at bounding box center [684, 110] width 101 height 16
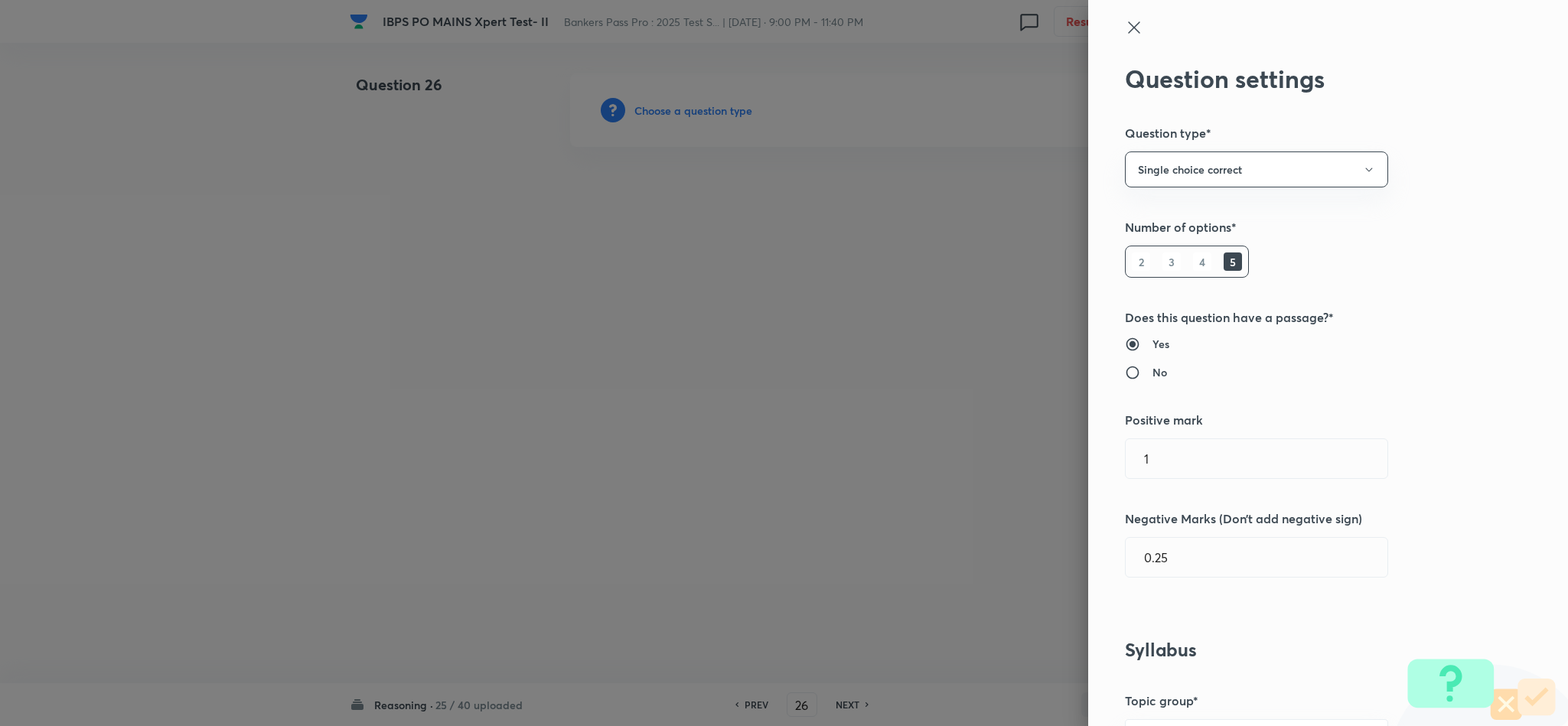
click at [700, 112] on div at bounding box center [784, 363] width 1568 height 726
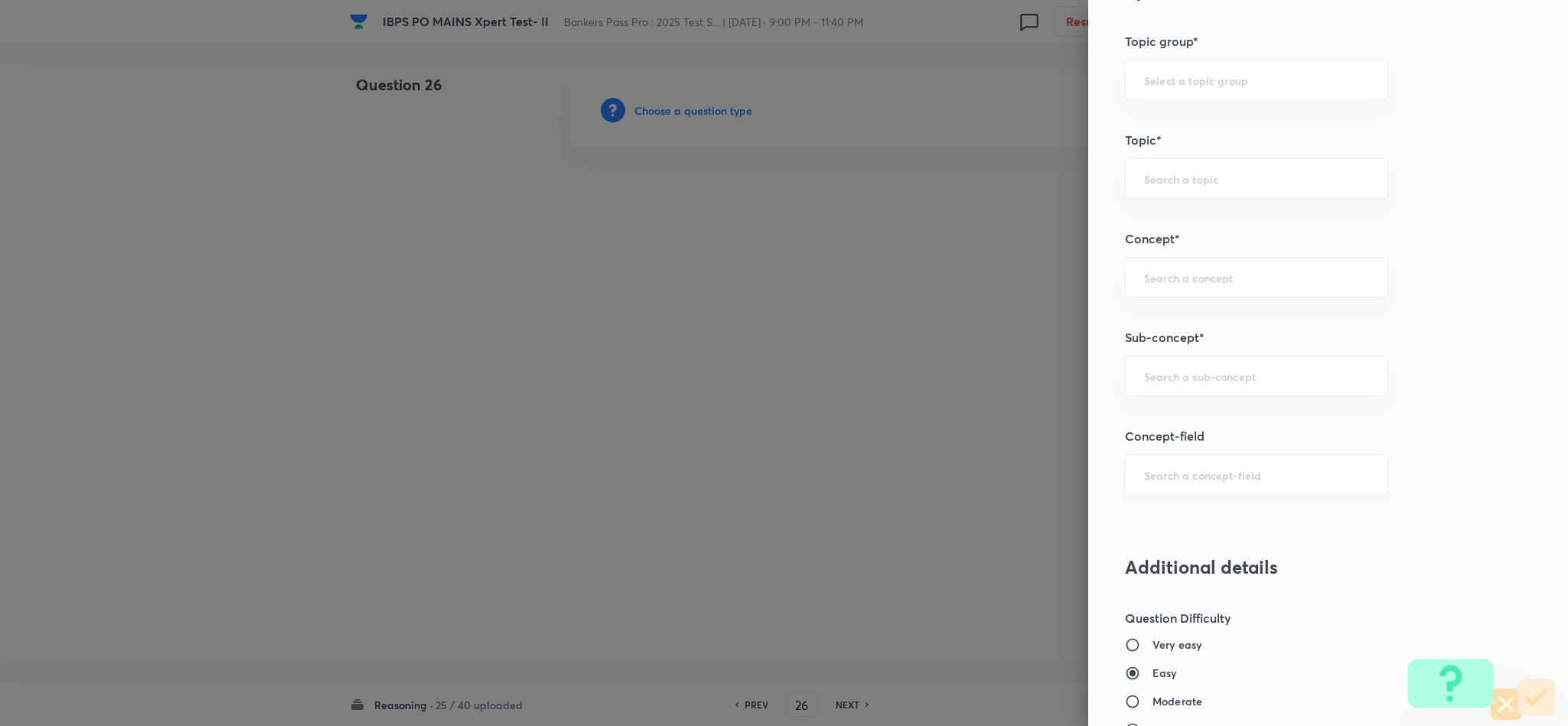
scroll to position [689, 0]
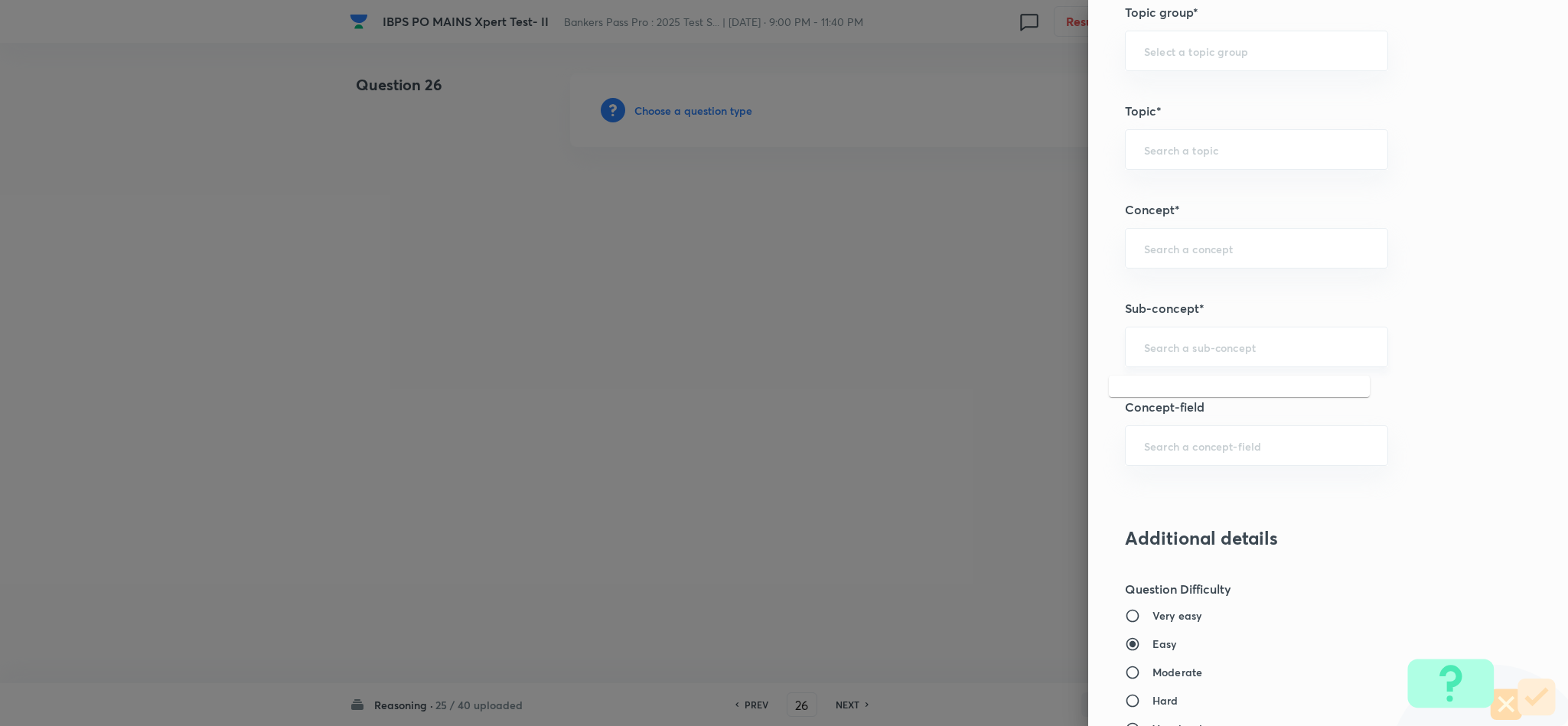
click at [1247, 348] on input "text" at bounding box center [1257, 347] width 225 height 14
type input "S"
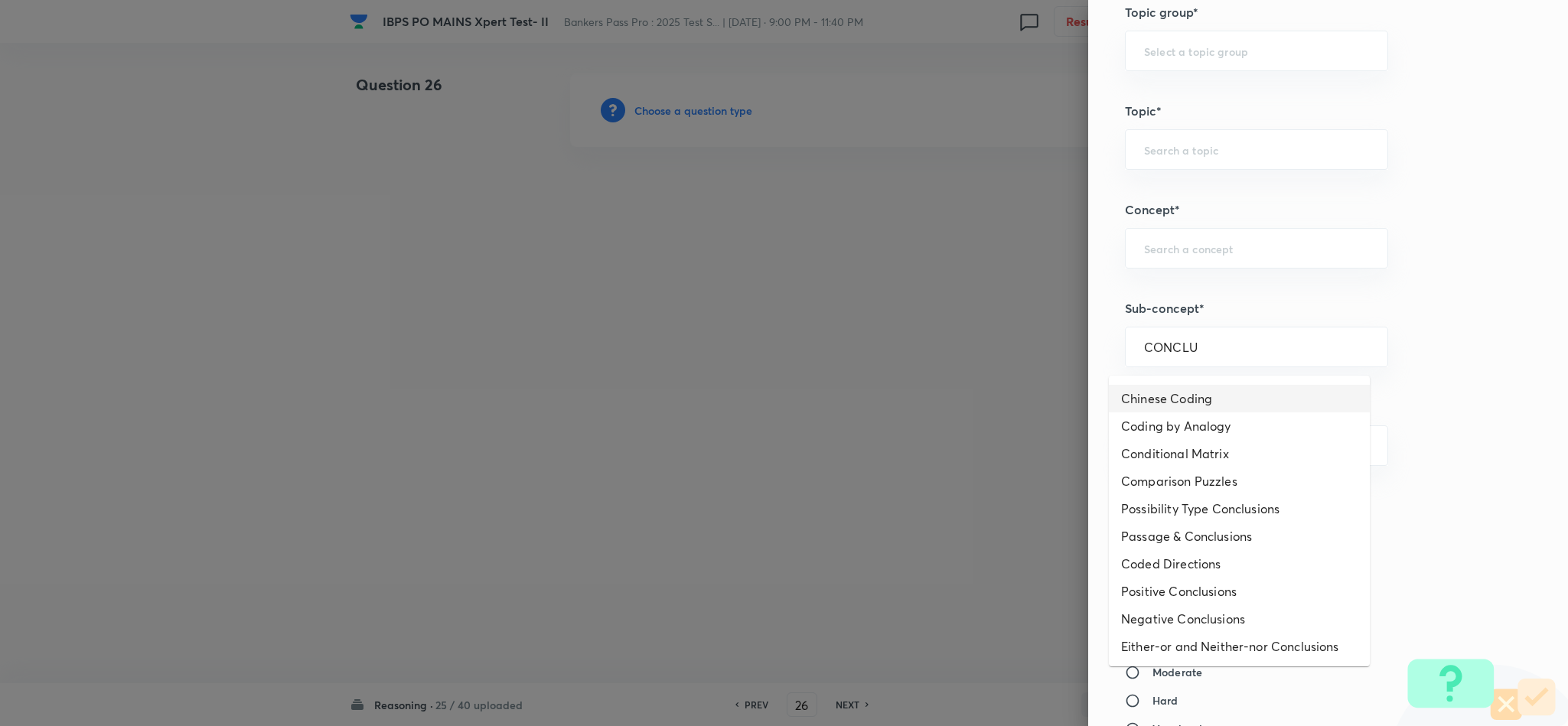
scroll to position [0, 0]
click at [1262, 386] on li "Statements & Conclusions" at bounding box center [1239, 395] width 261 height 28
type input "Statements & Conclusions"
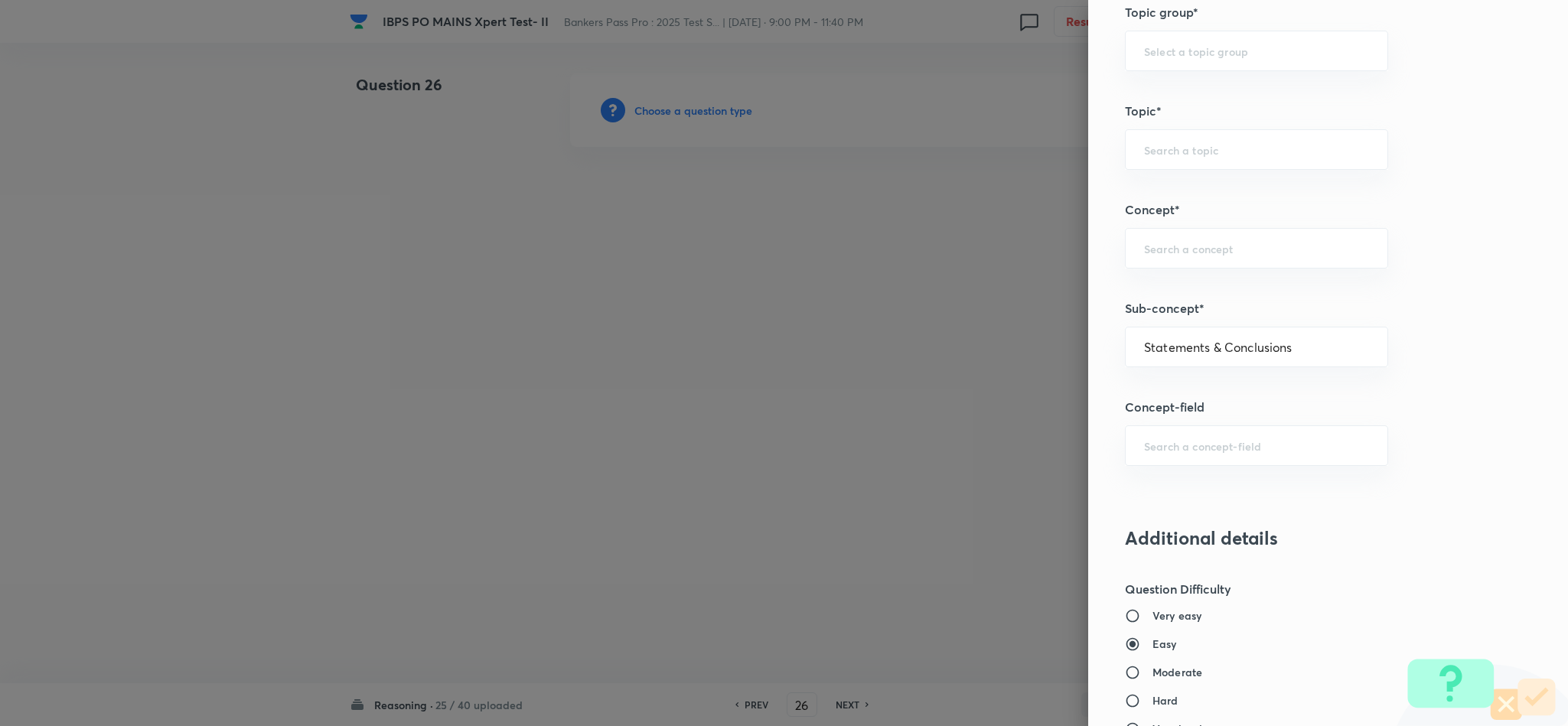
type input "Reasoning"
type input "Logical Reasoning"
type input "Critical Reasoning"
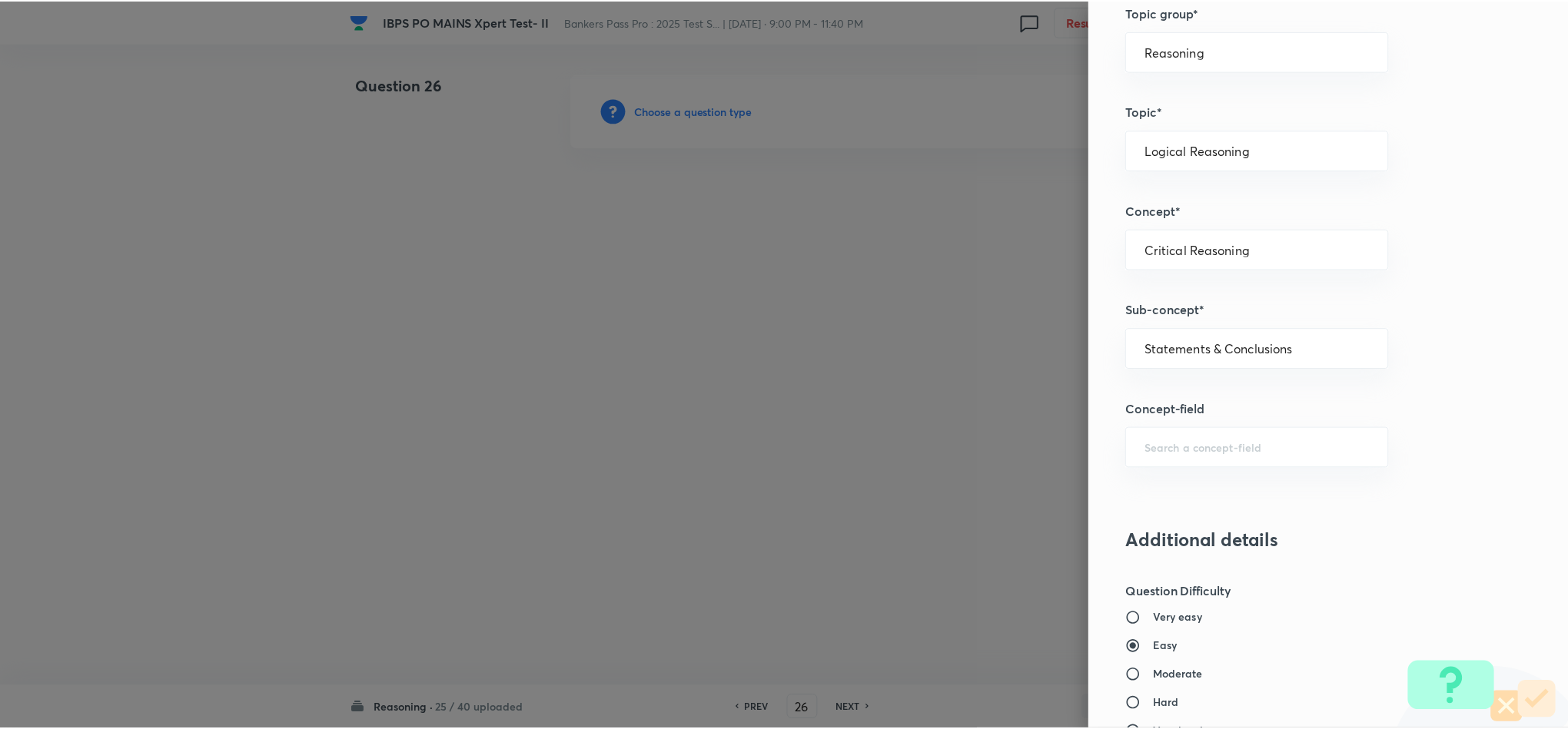
scroll to position [1369, 0]
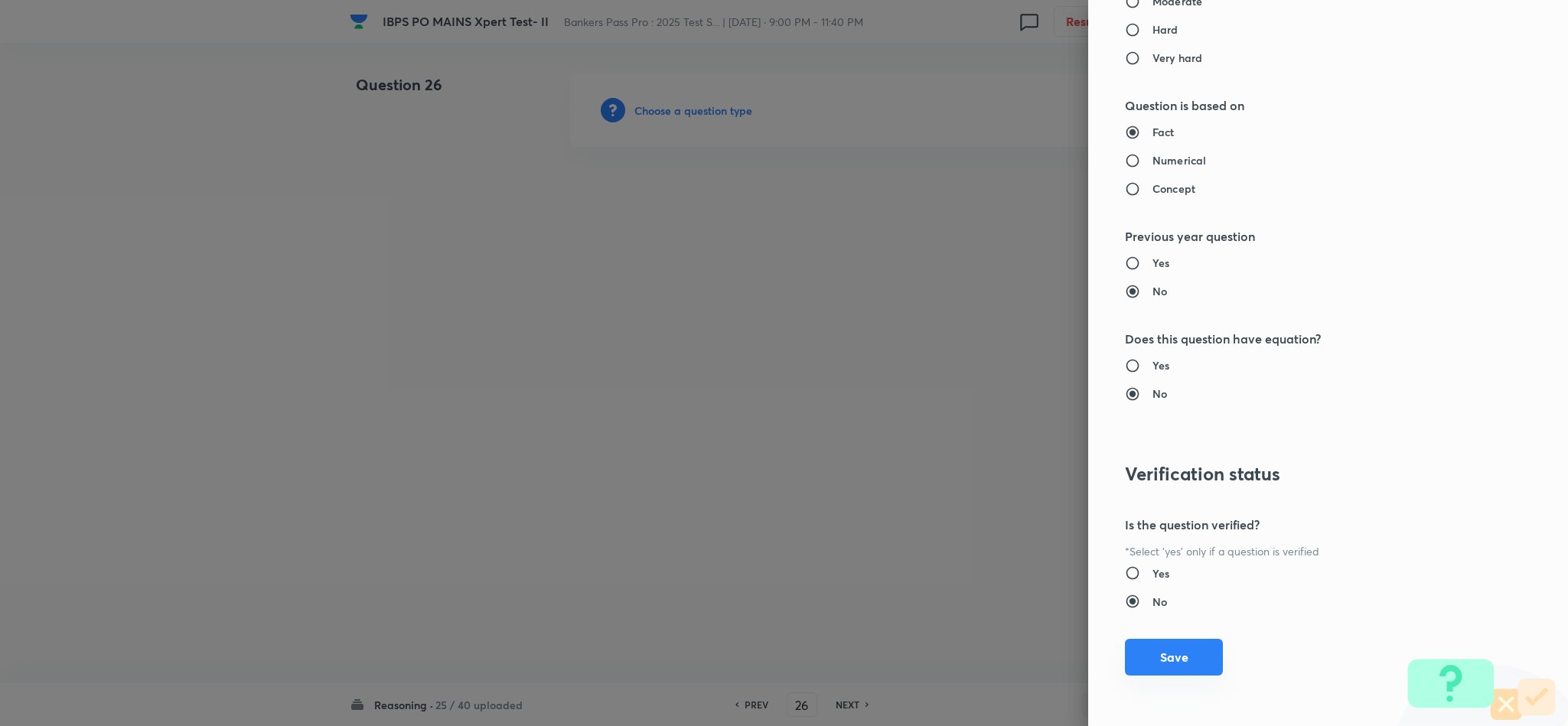
drag, startPoint x: 1153, startPoint y: 652, endPoint x: 409, endPoint y: 569, distance: 748.6
click at [1155, 652] on button "Save" at bounding box center [1174, 657] width 98 height 36
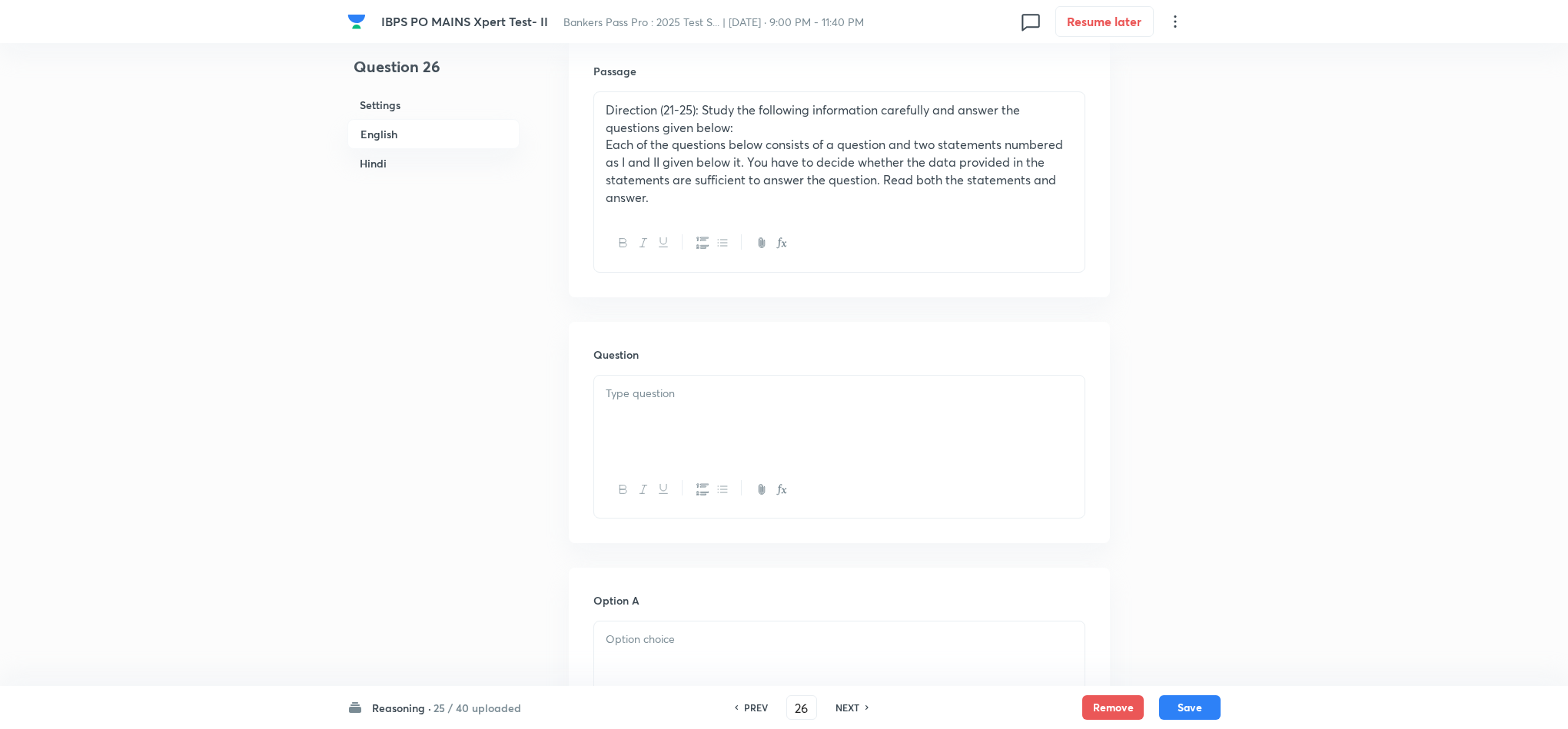
scroll to position [115, 0]
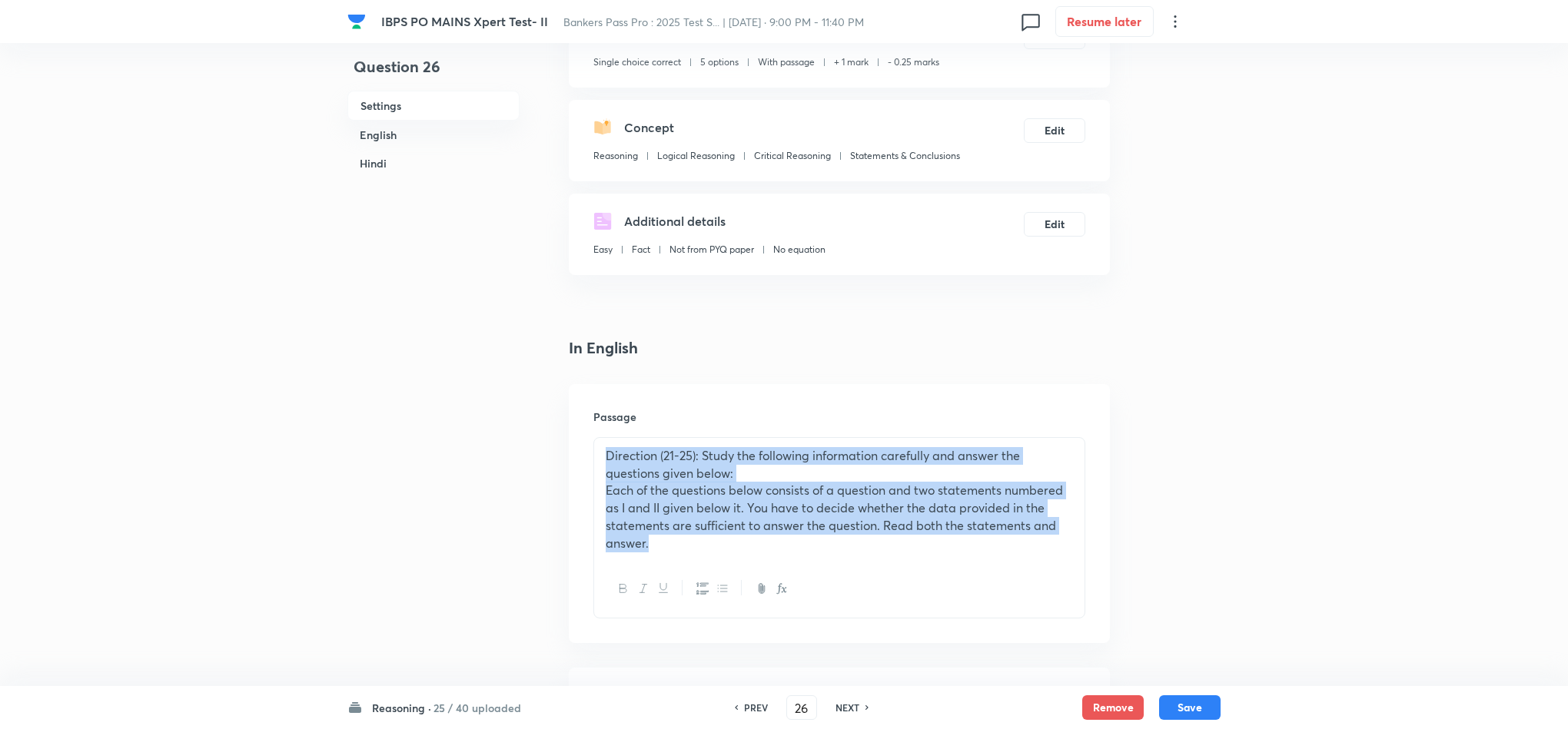
drag, startPoint x: 678, startPoint y: 549, endPoint x: 489, endPoint y: 507, distance: 193.6
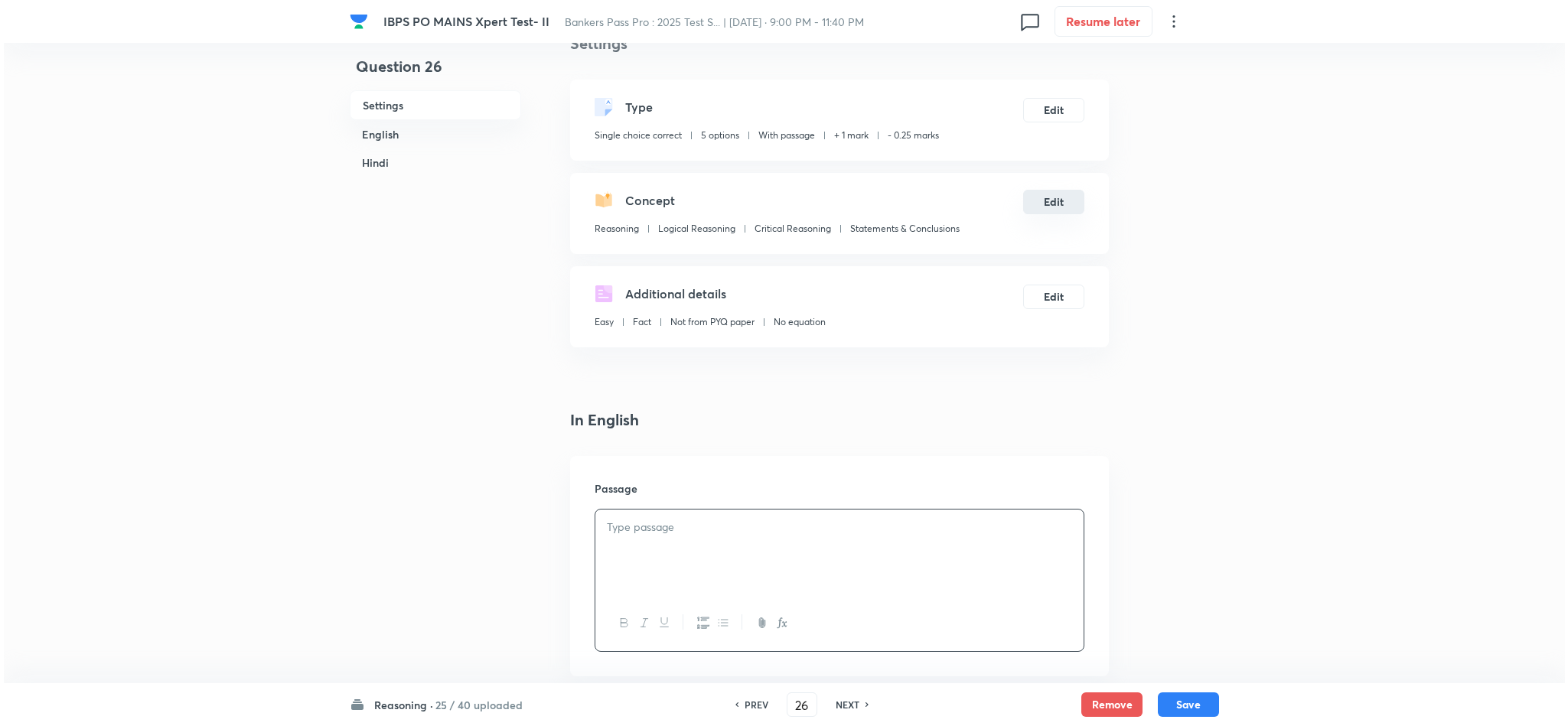
scroll to position [0, 0]
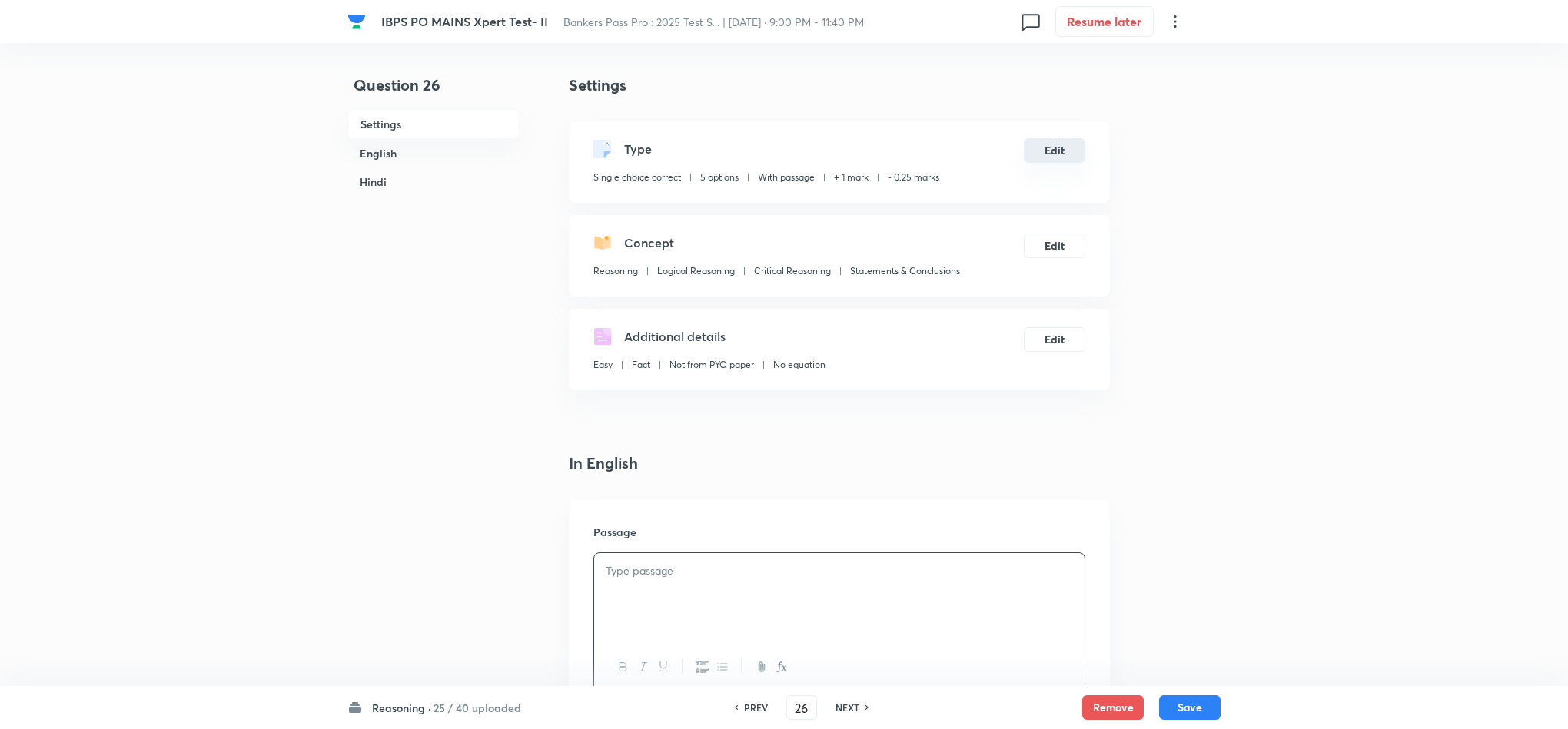
click at [1052, 156] on button "Edit" at bounding box center [1055, 149] width 62 height 24
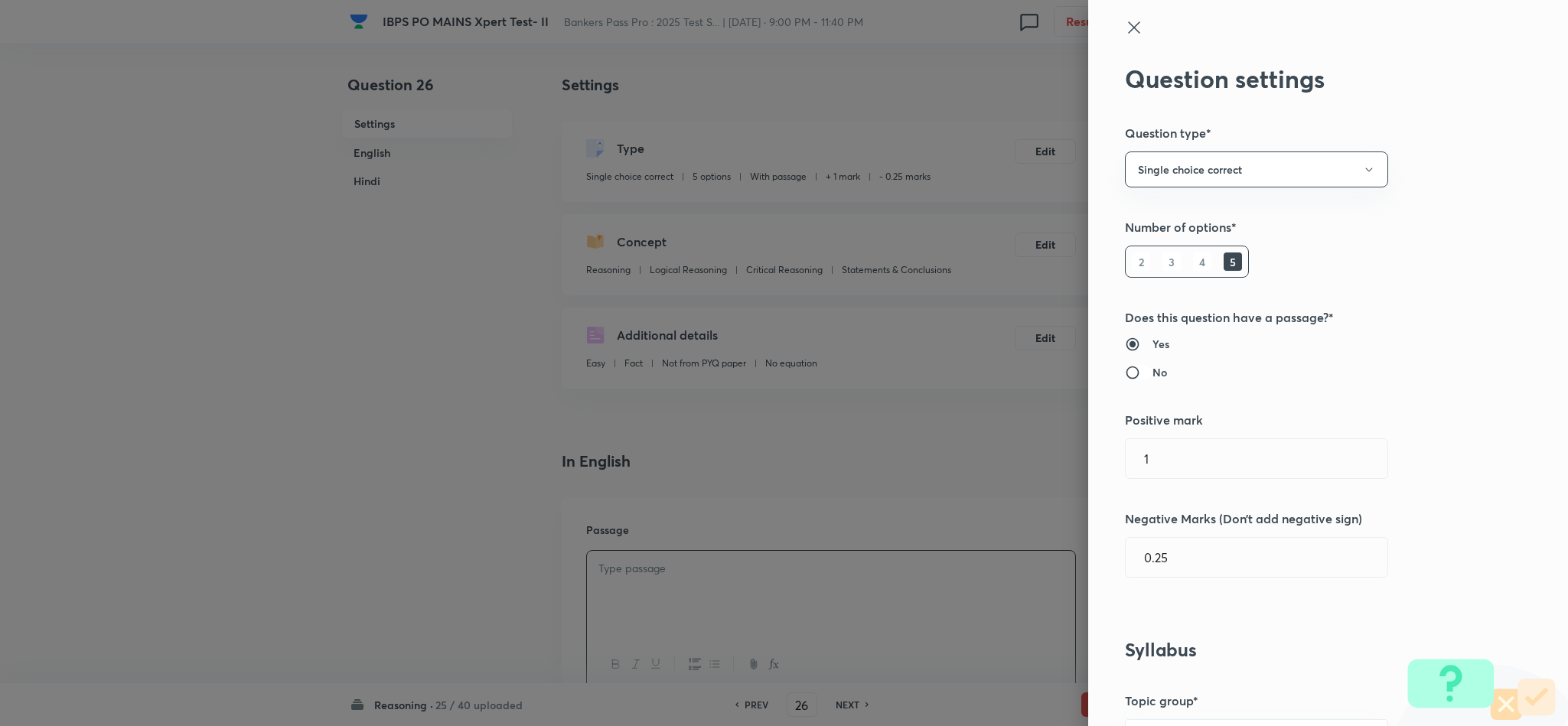
click at [1125, 375] on input "No" at bounding box center [1139, 373] width 28 height 15
radio input "true"
radio input "false"
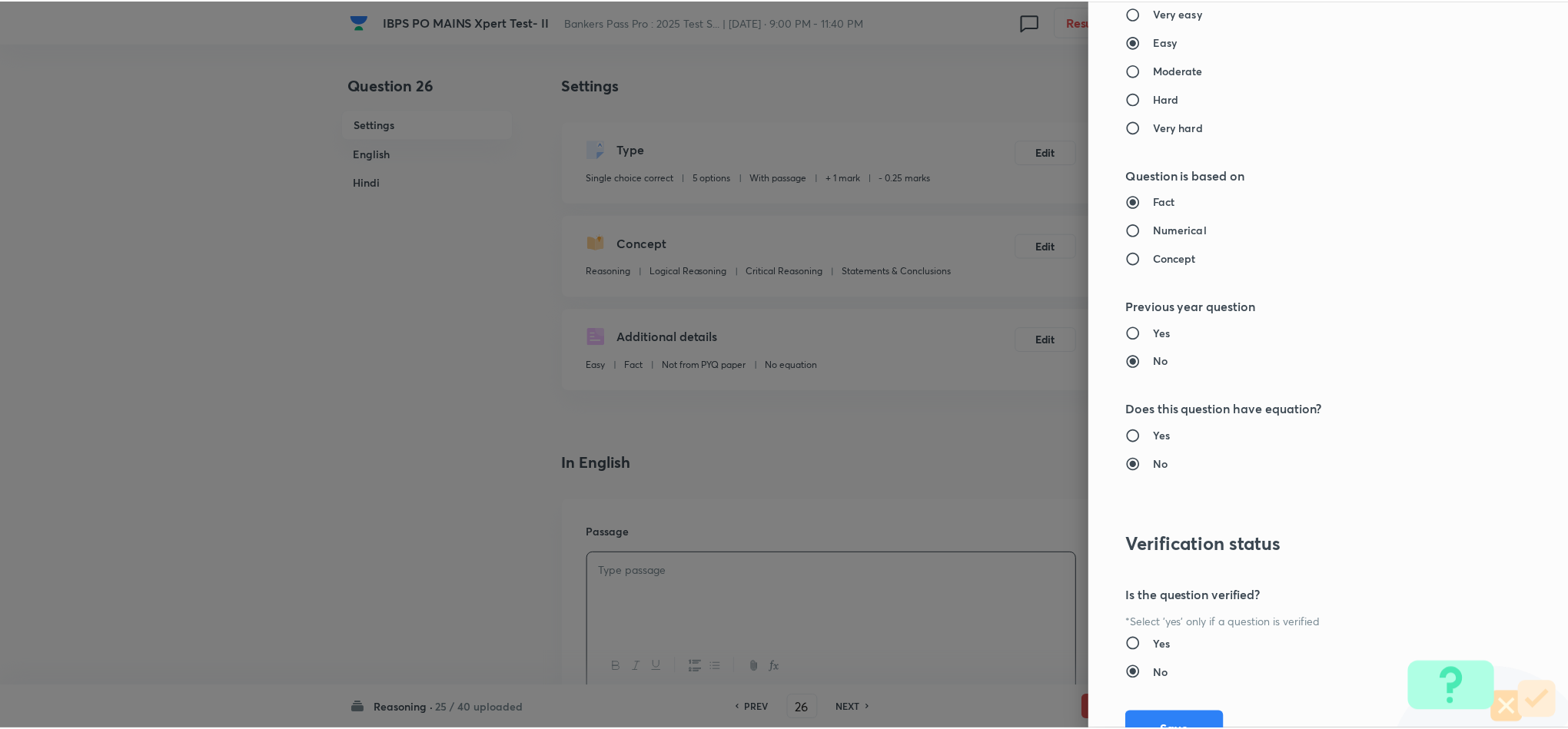
scroll to position [1369, 0]
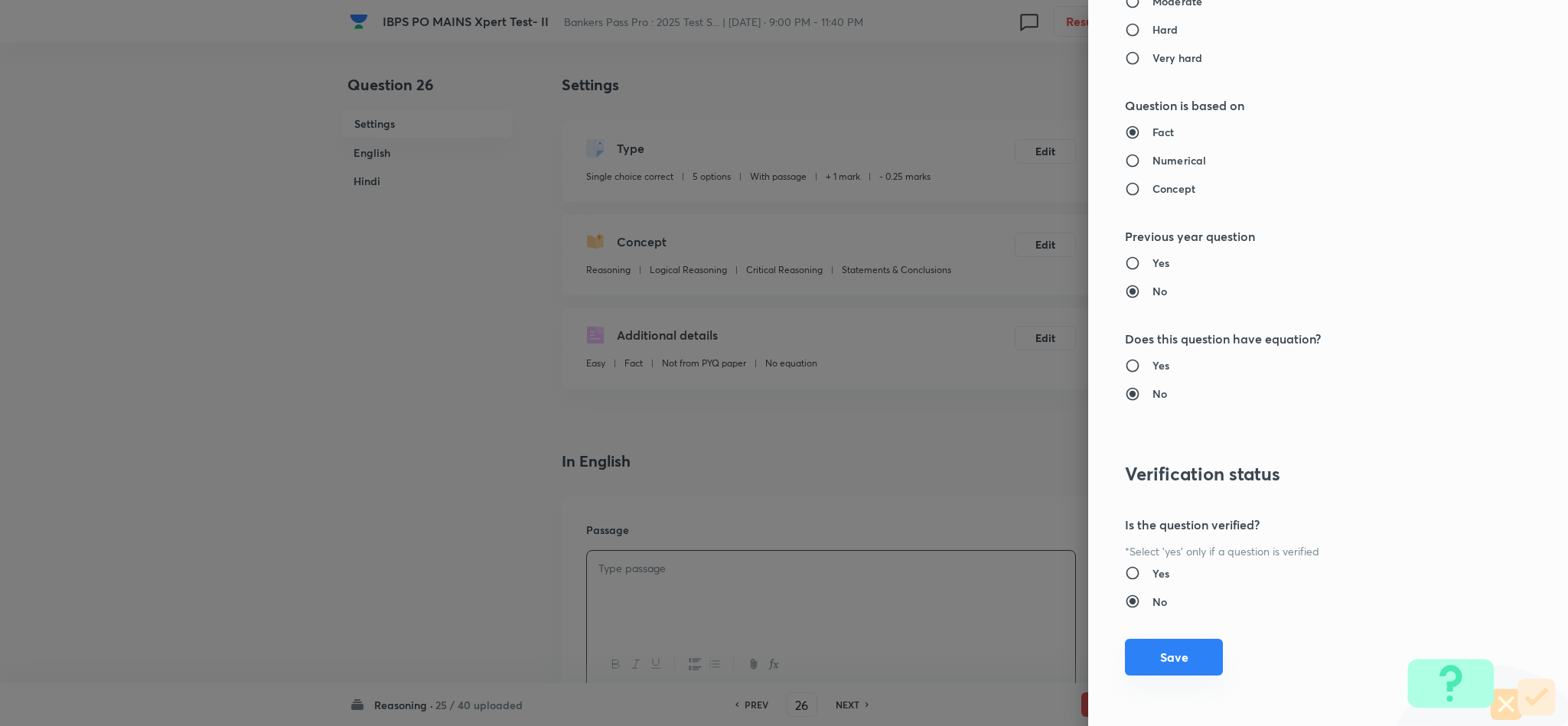
click at [1134, 650] on button "Save" at bounding box center [1174, 657] width 98 height 36
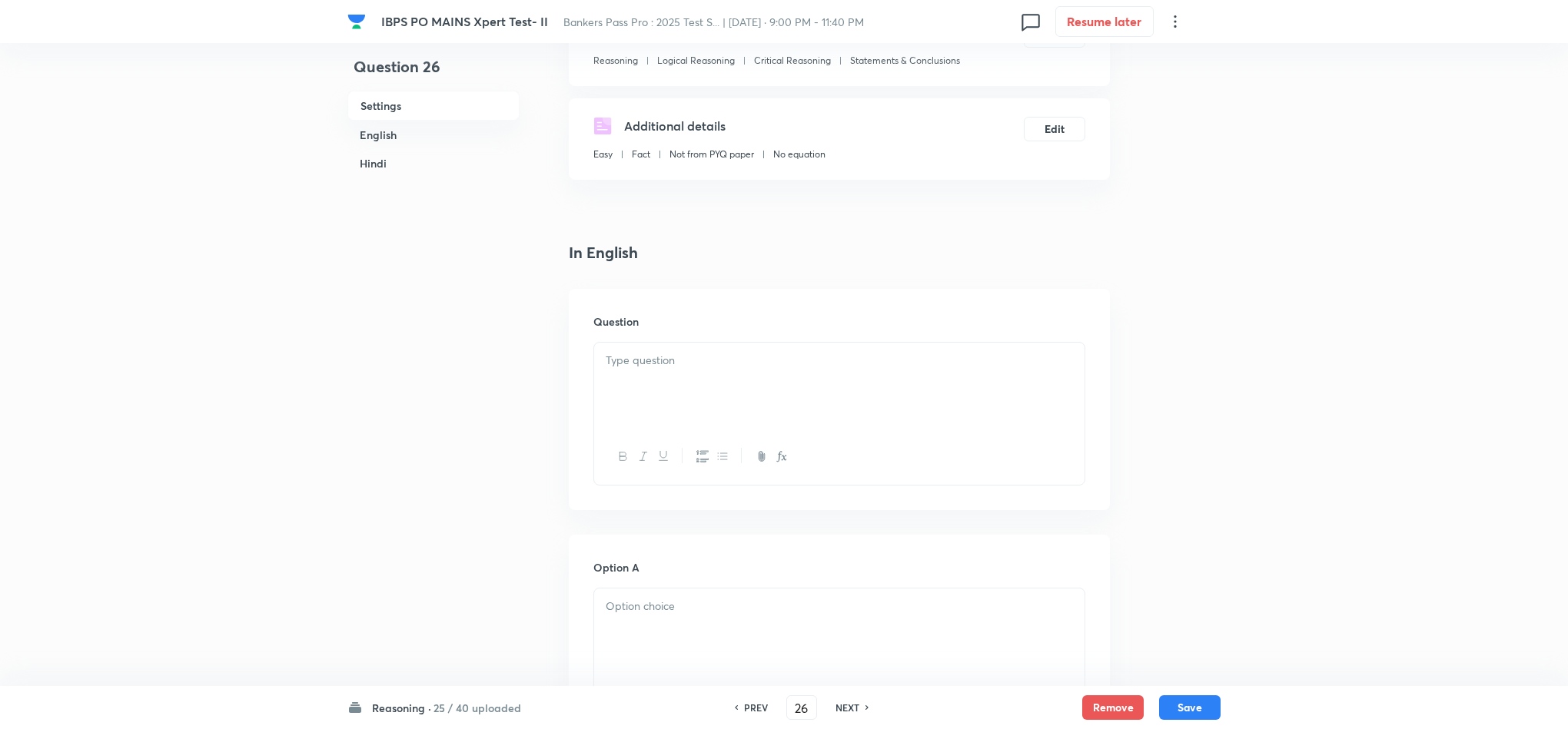
scroll to position [230, 0]
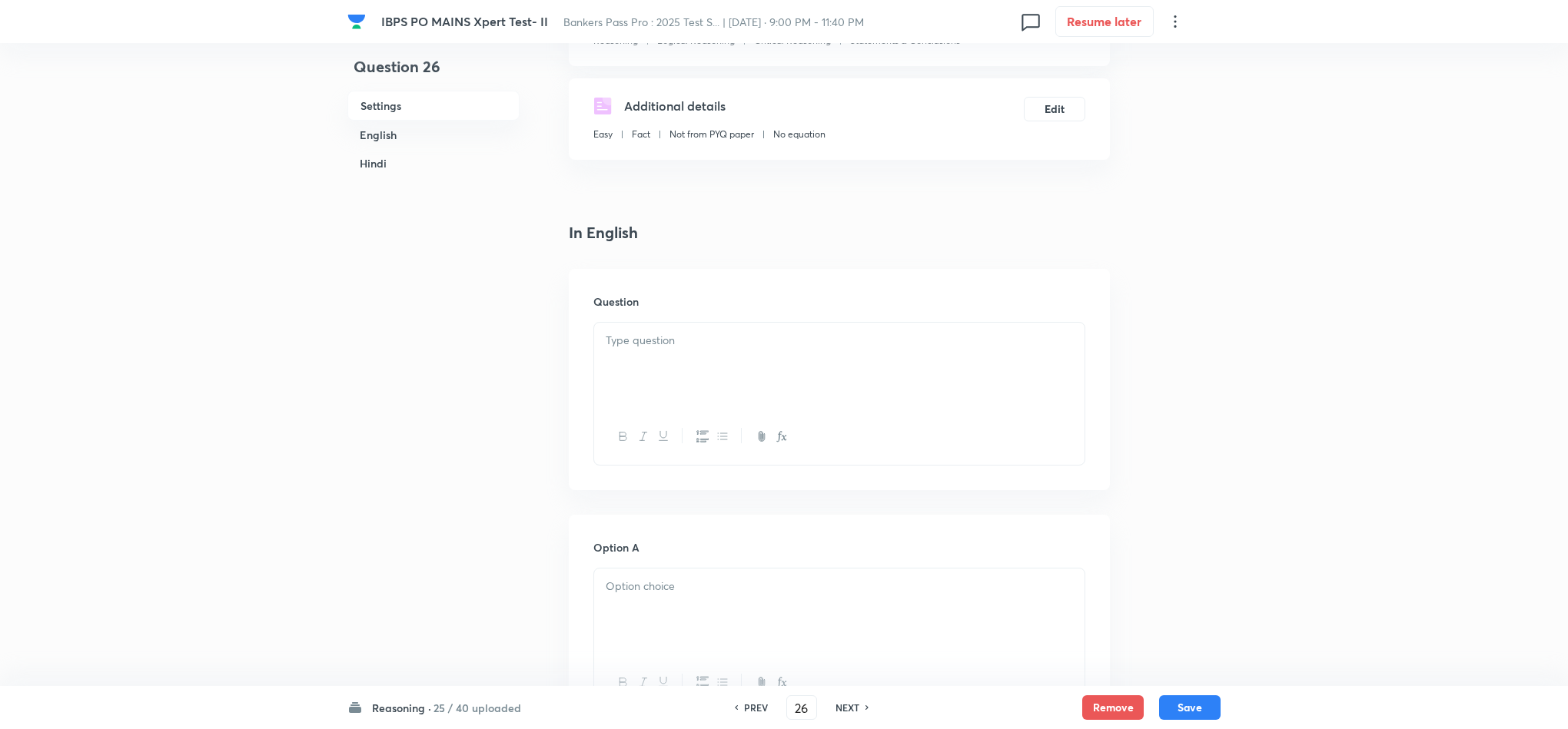
click at [655, 378] on div at bounding box center [839, 365] width 490 height 86
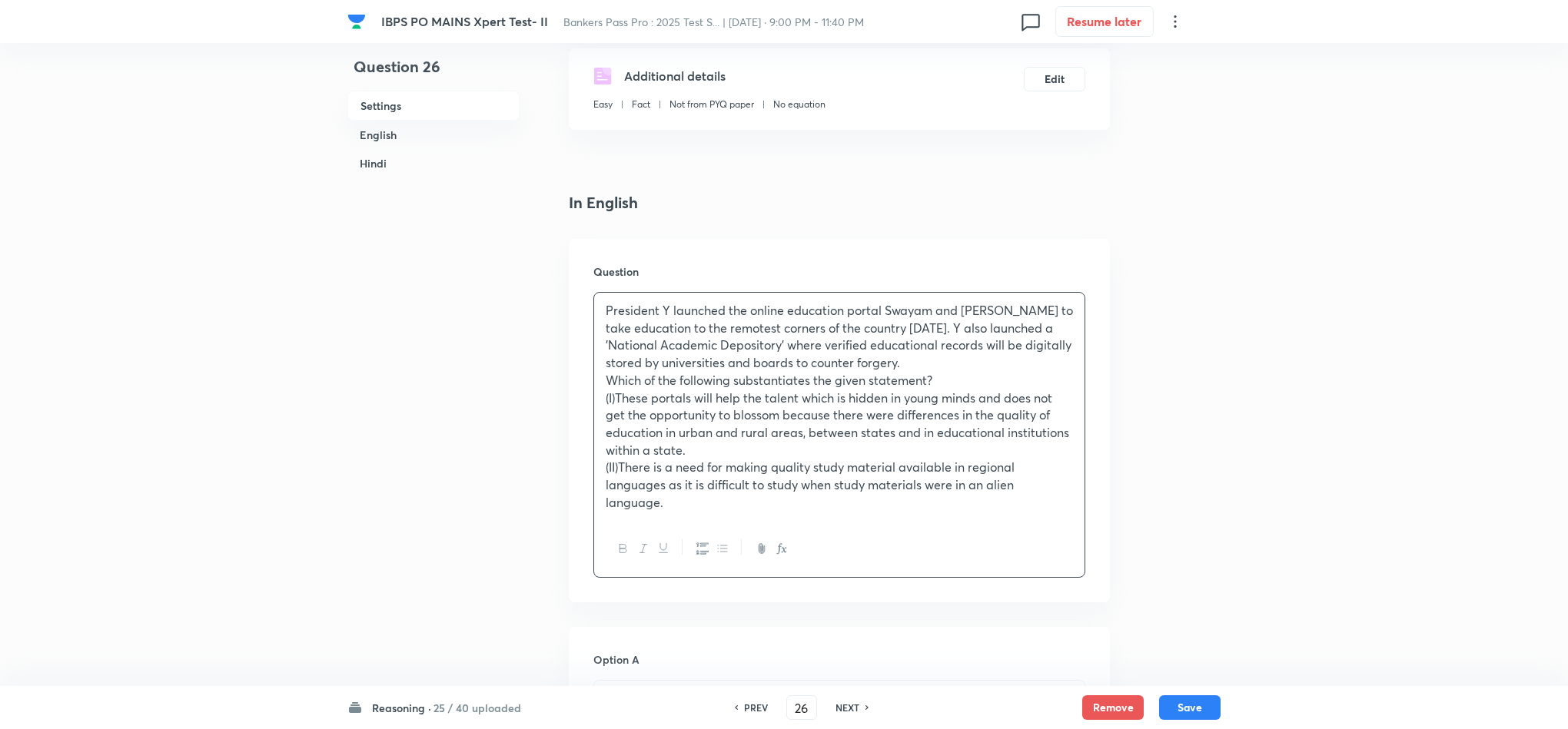
scroll to position [576, 0]
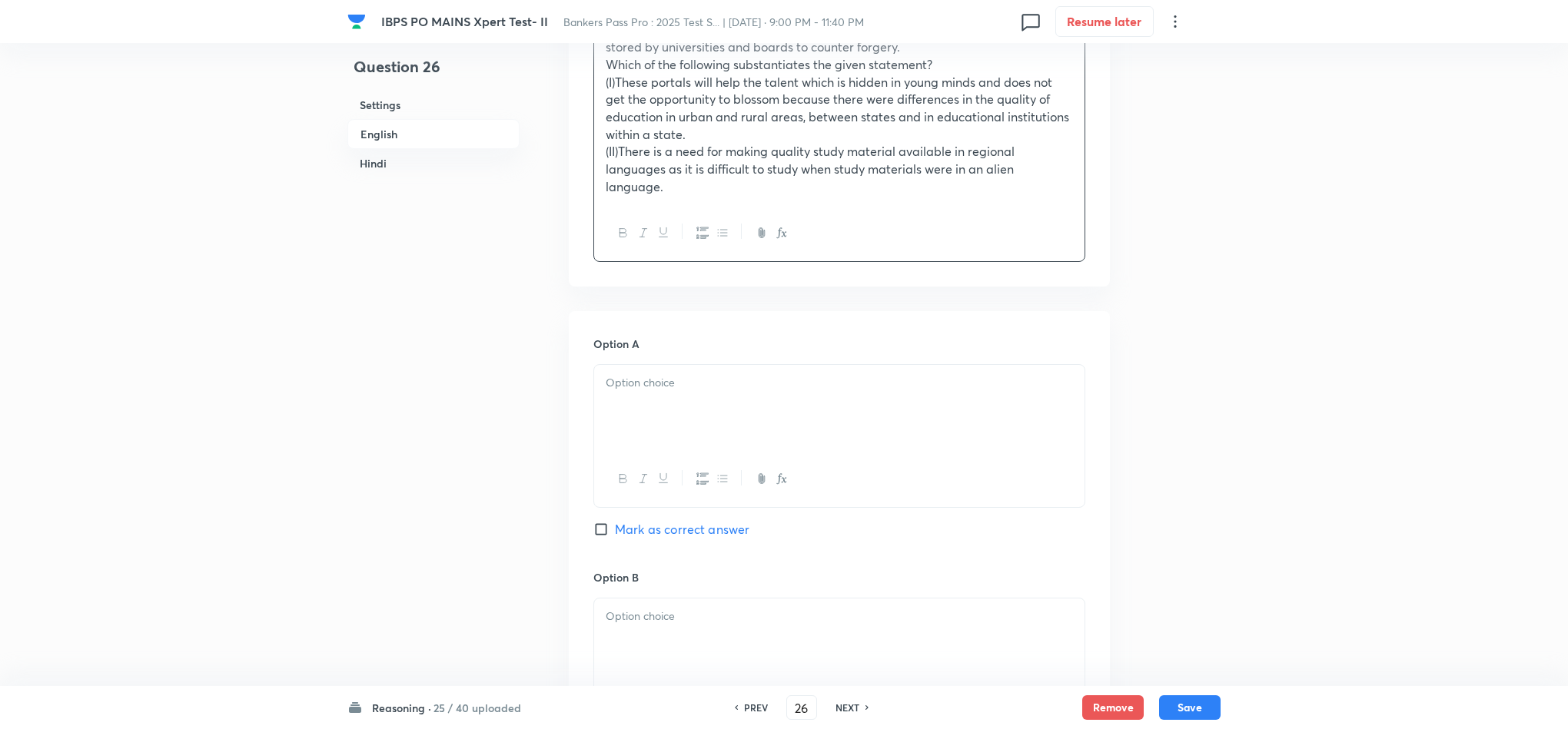
click at [692, 411] on div at bounding box center [839, 407] width 490 height 86
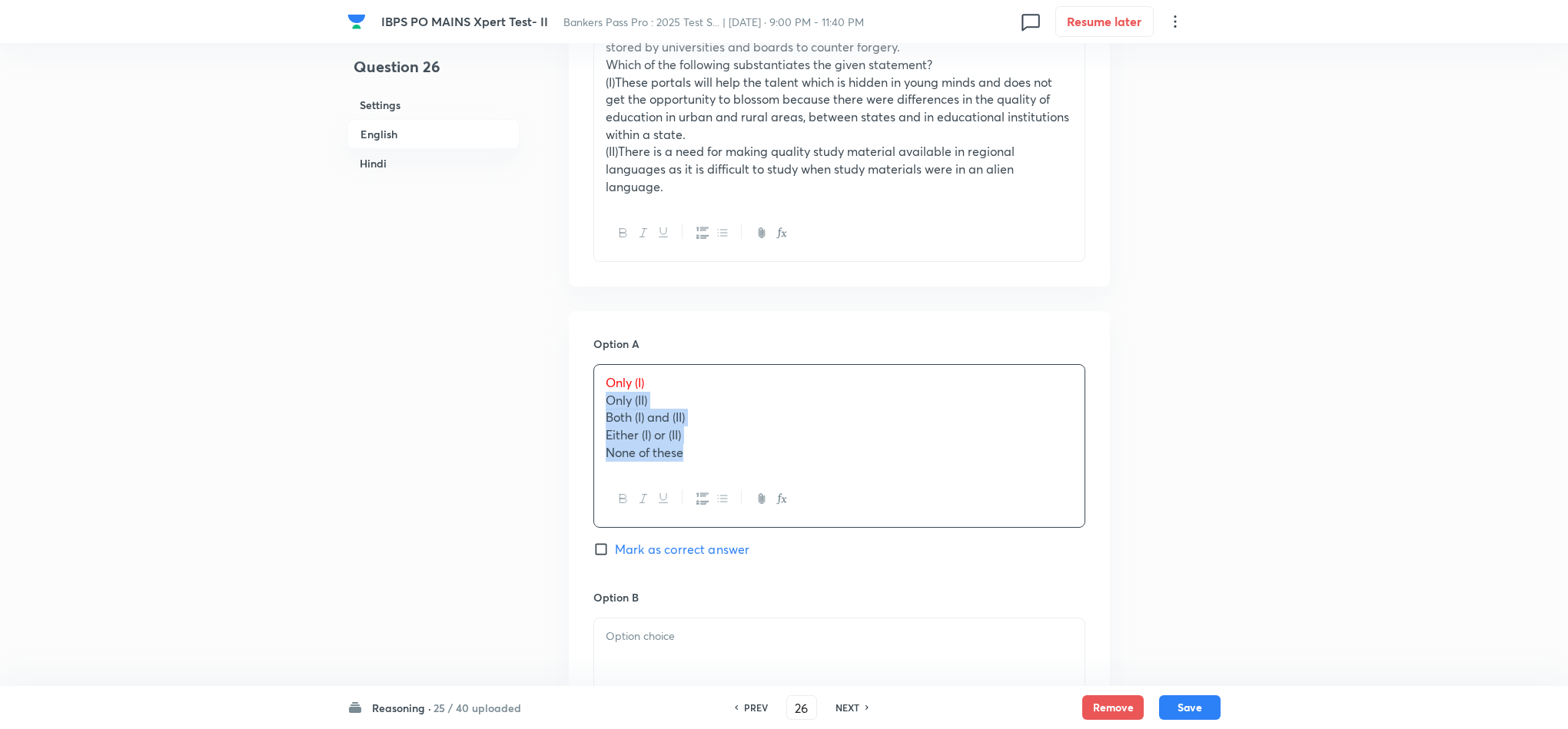
drag, startPoint x: 602, startPoint y: 404, endPoint x: 747, endPoint y: 569, distance: 219.7
click at [909, 516] on div "Only (I) Only (II) Both (I) and (II) Either (I) or (II) None of these" at bounding box center [839, 446] width 492 height 164
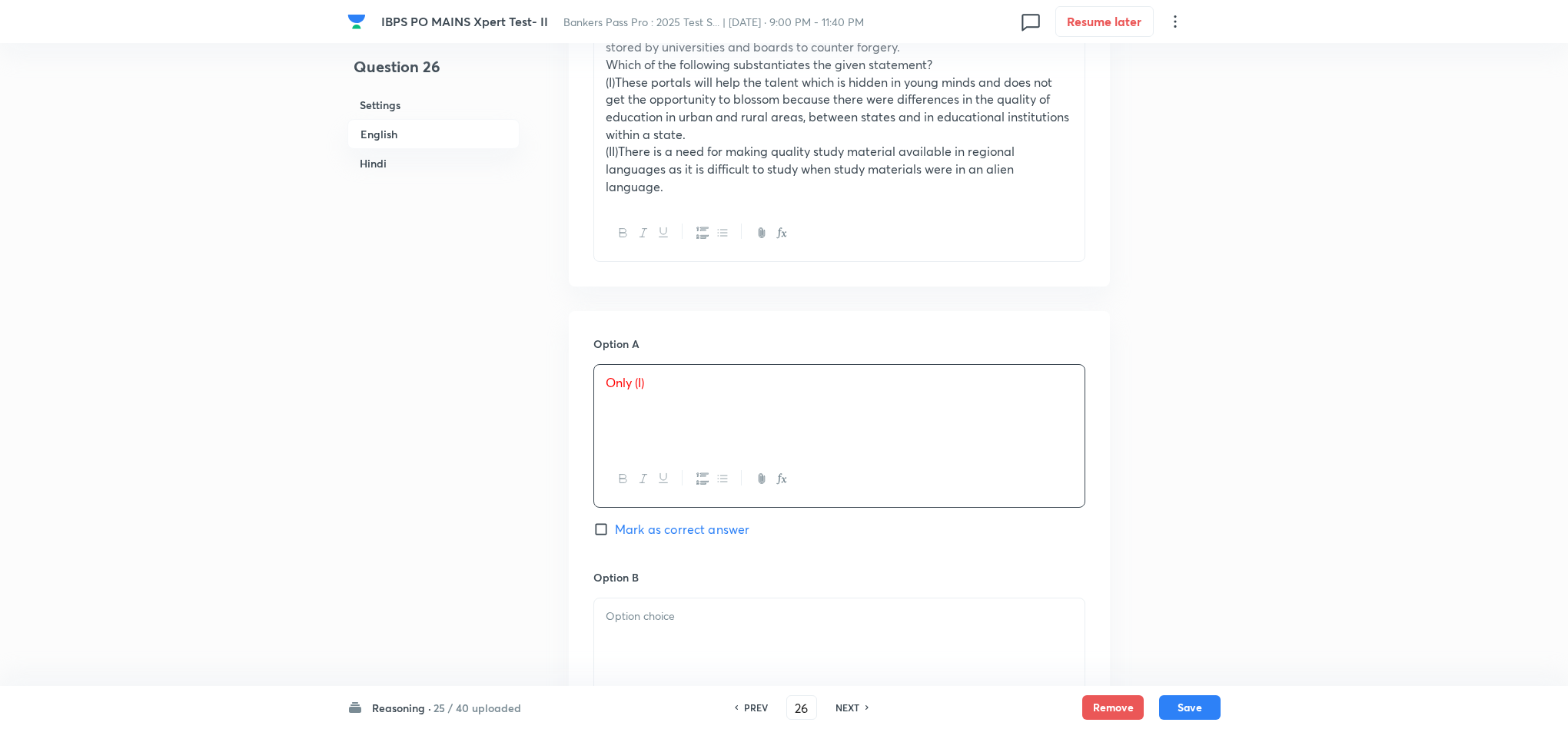
click at [675, 528] on span "Mark as correct answer" at bounding box center [681, 528] width 134 height 18
click at [615, 528] on input "Mark as correct answer" at bounding box center [604, 529] width 21 height 15
checkbox input "true"
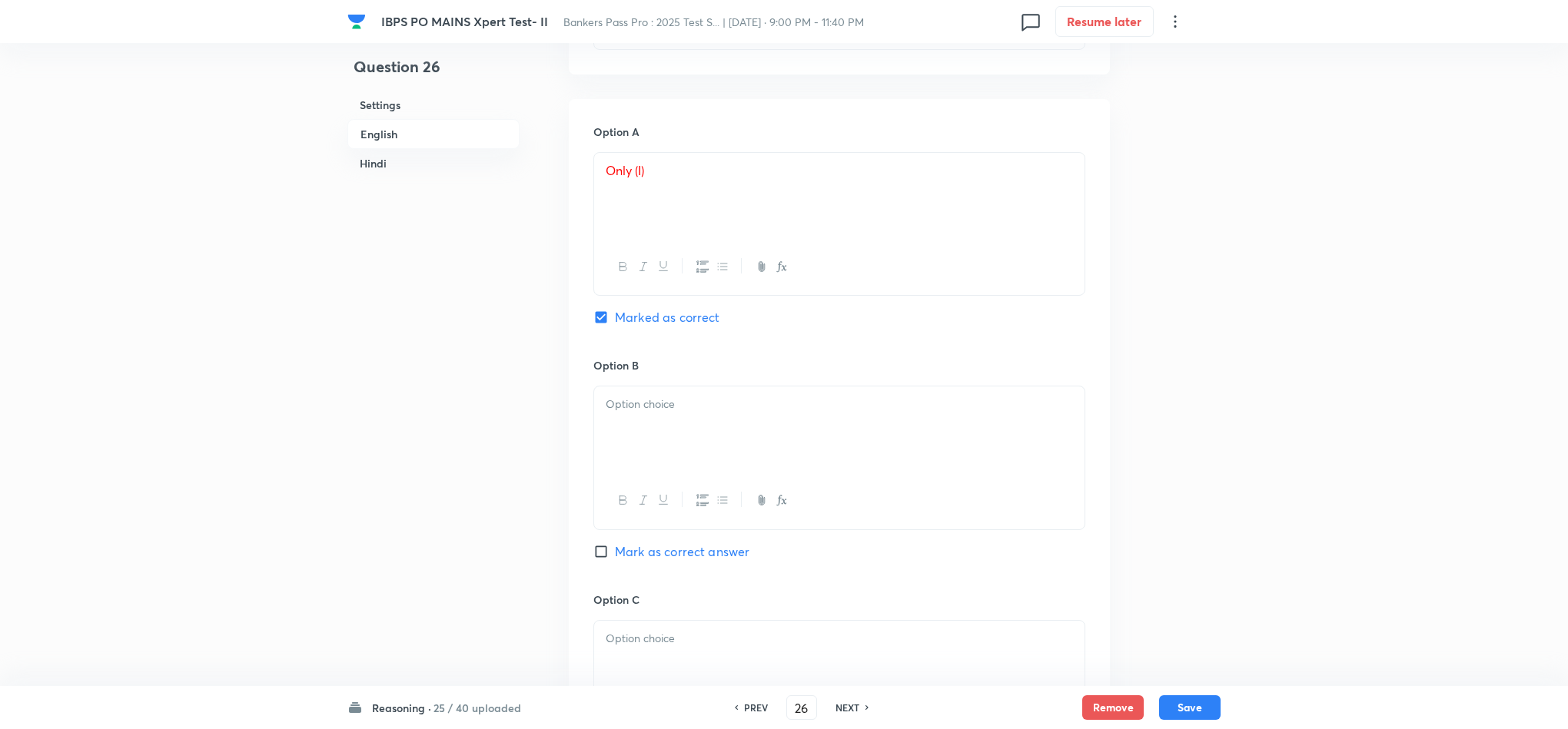
scroll to position [806, 0]
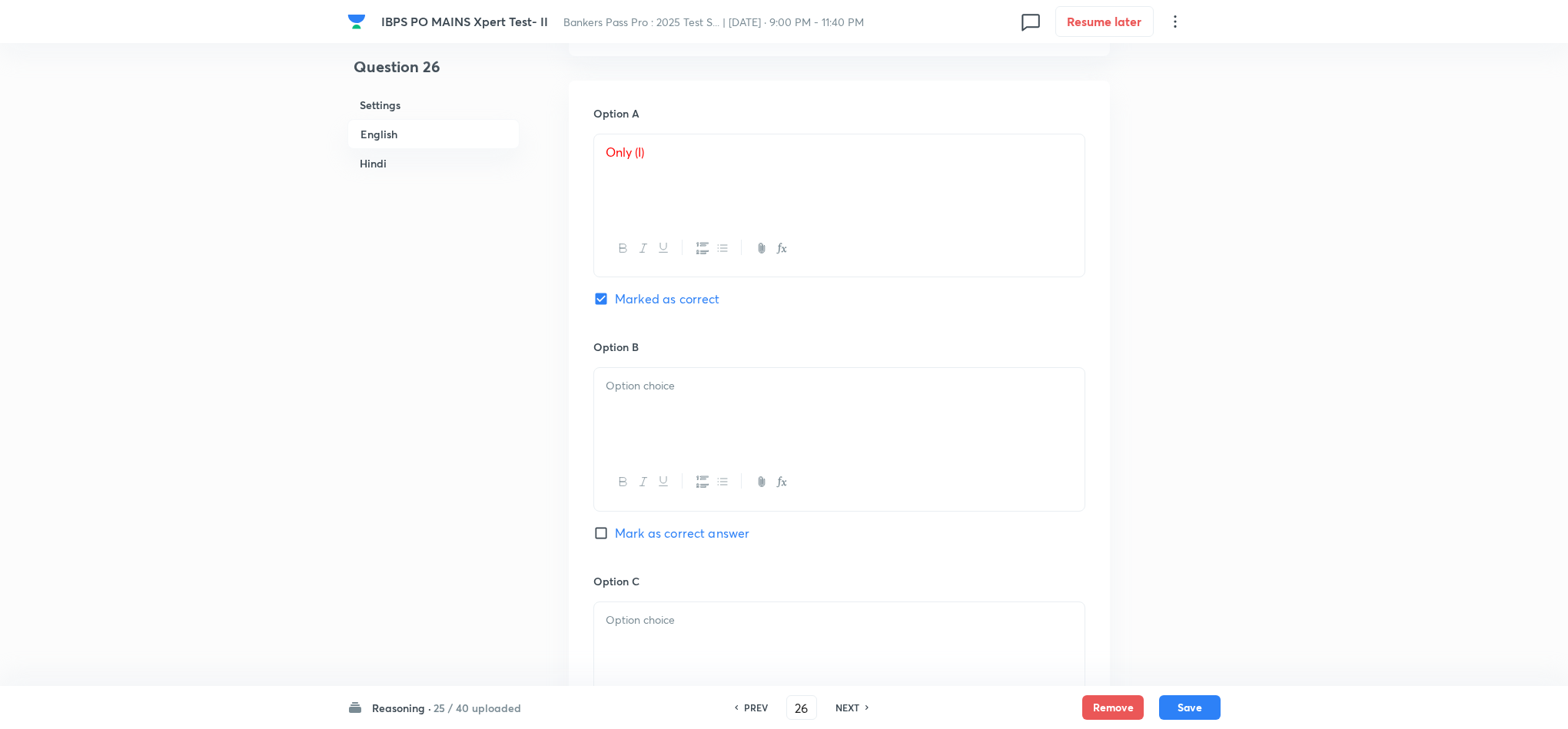
drag, startPoint x: 632, startPoint y: 429, endPoint x: 621, endPoint y: 417, distance: 16.3
click at [632, 428] on div at bounding box center [839, 410] width 490 height 86
drag, startPoint x: 607, startPoint y: 406, endPoint x: 755, endPoint y: 445, distance: 153.1
click at [755, 441] on div "Only (II) Both (I) and (II) Either (I) or (II) None of these" at bounding box center [839, 412] width 490 height 89
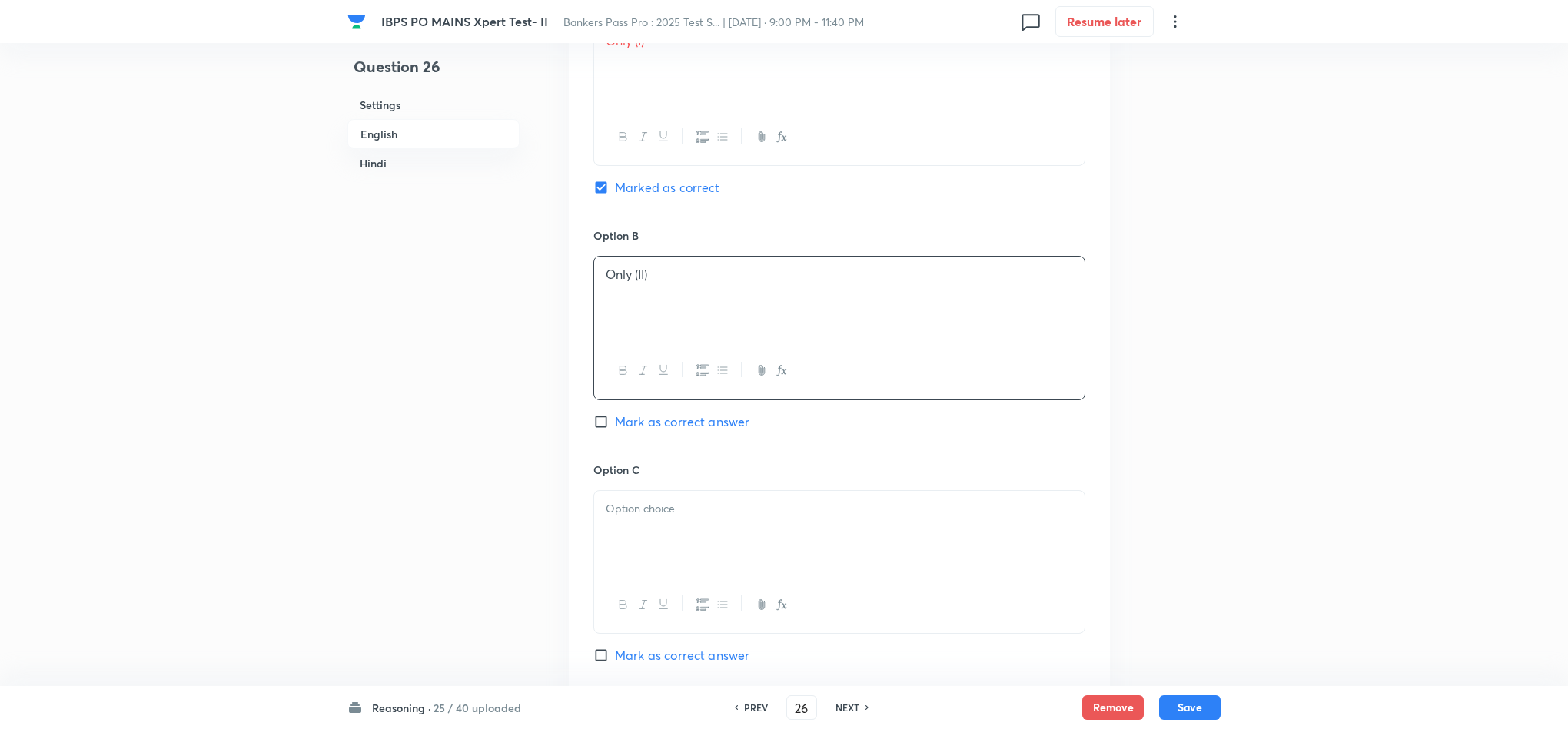
scroll to position [922, 0]
click at [627, 498] on p at bounding box center [839, 505] width 467 height 17
drag, startPoint x: 600, startPoint y: 530, endPoint x: 810, endPoint y: 592, distance: 219.0
click at [810, 592] on div "Both (I) and (II) Either (I) or (II) None of these" at bounding box center [839, 557] width 492 height 144
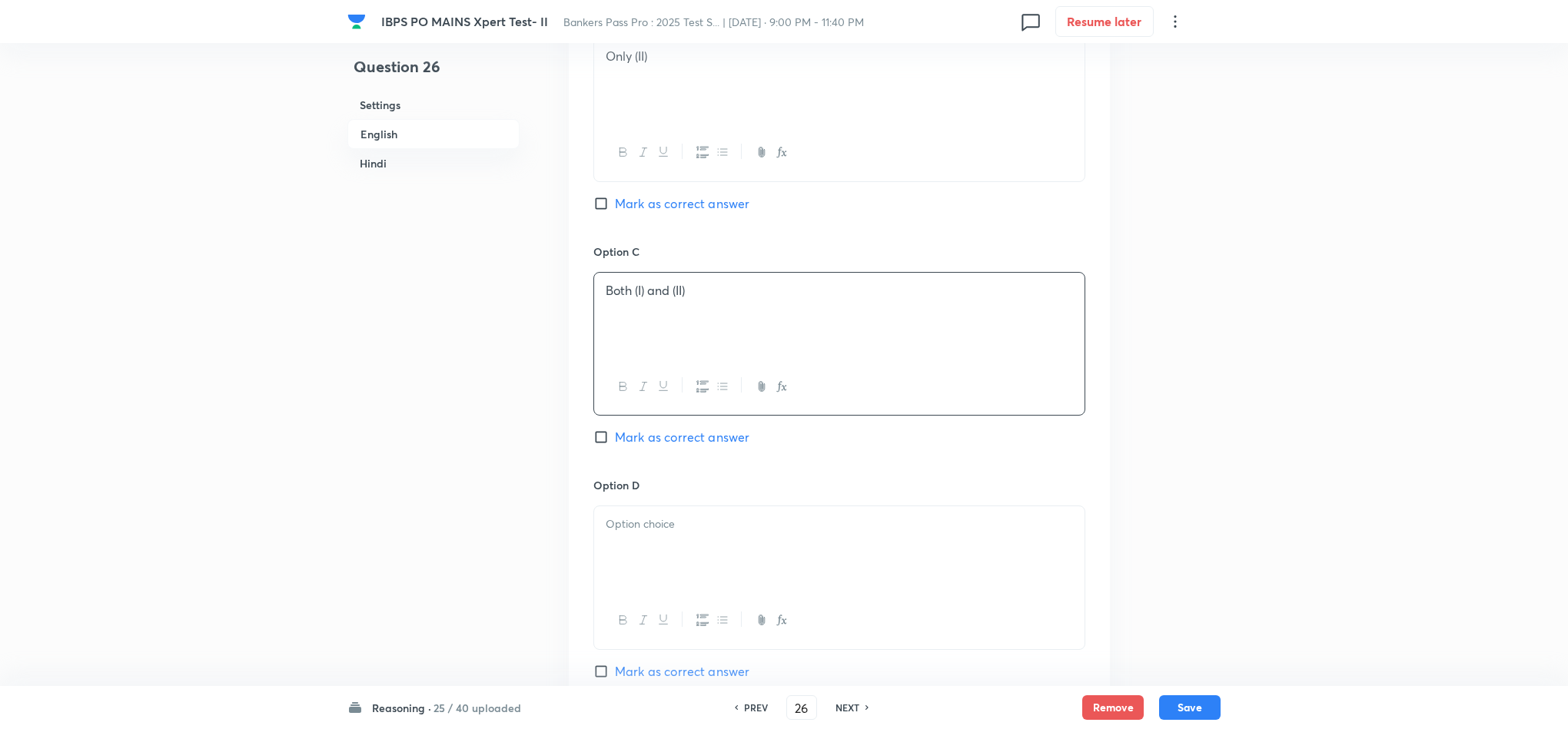
scroll to position [1152, 0]
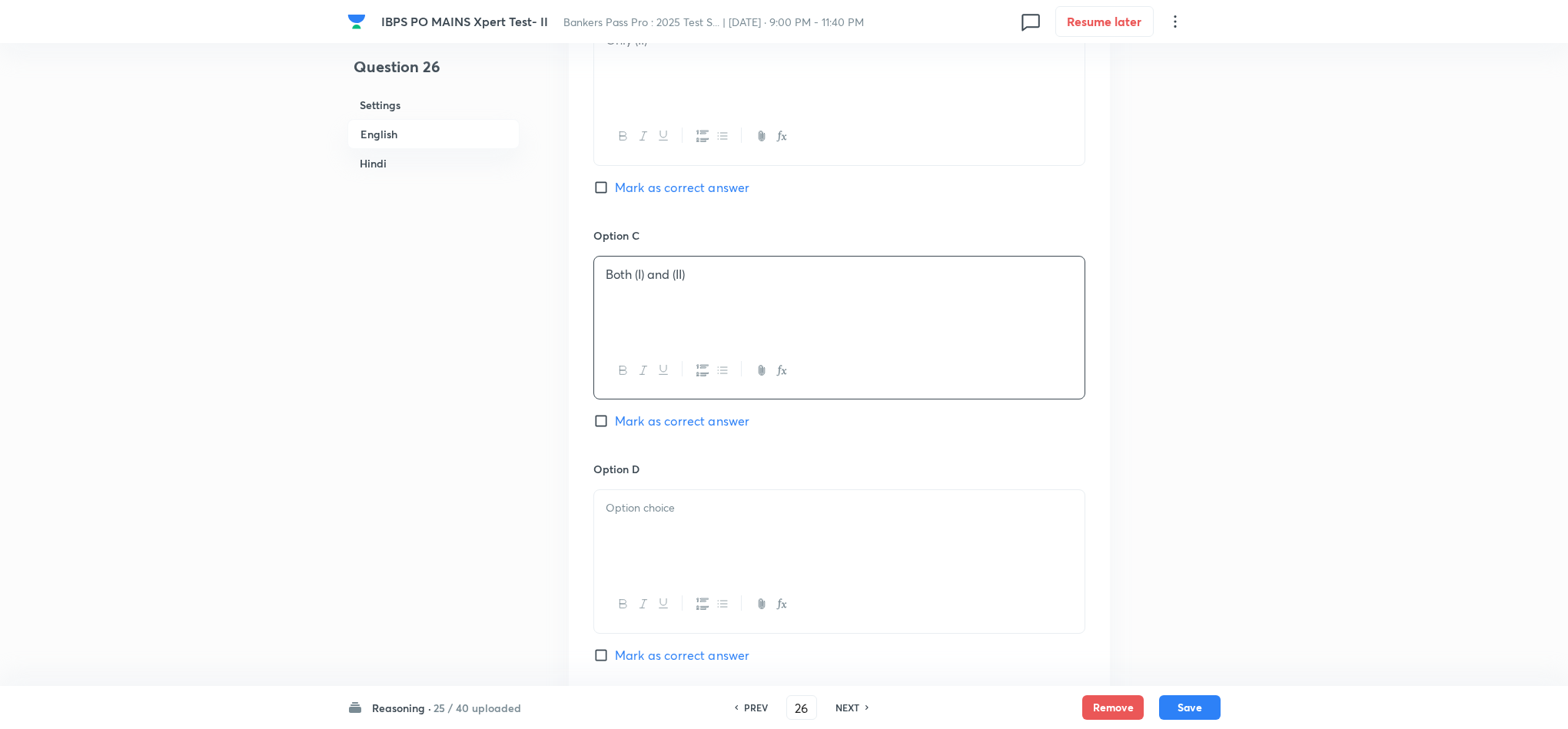
click at [632, 554] on div at bounding box center [839, 532] width 490 height 86
drag, startPoint x: 607, startPoint y: 527, endPoint x: 760, endPoint y: 553, distance: 155.2
click at [765, 523] on p "None of these" at bounding box center [839, 526] width 467 height 17
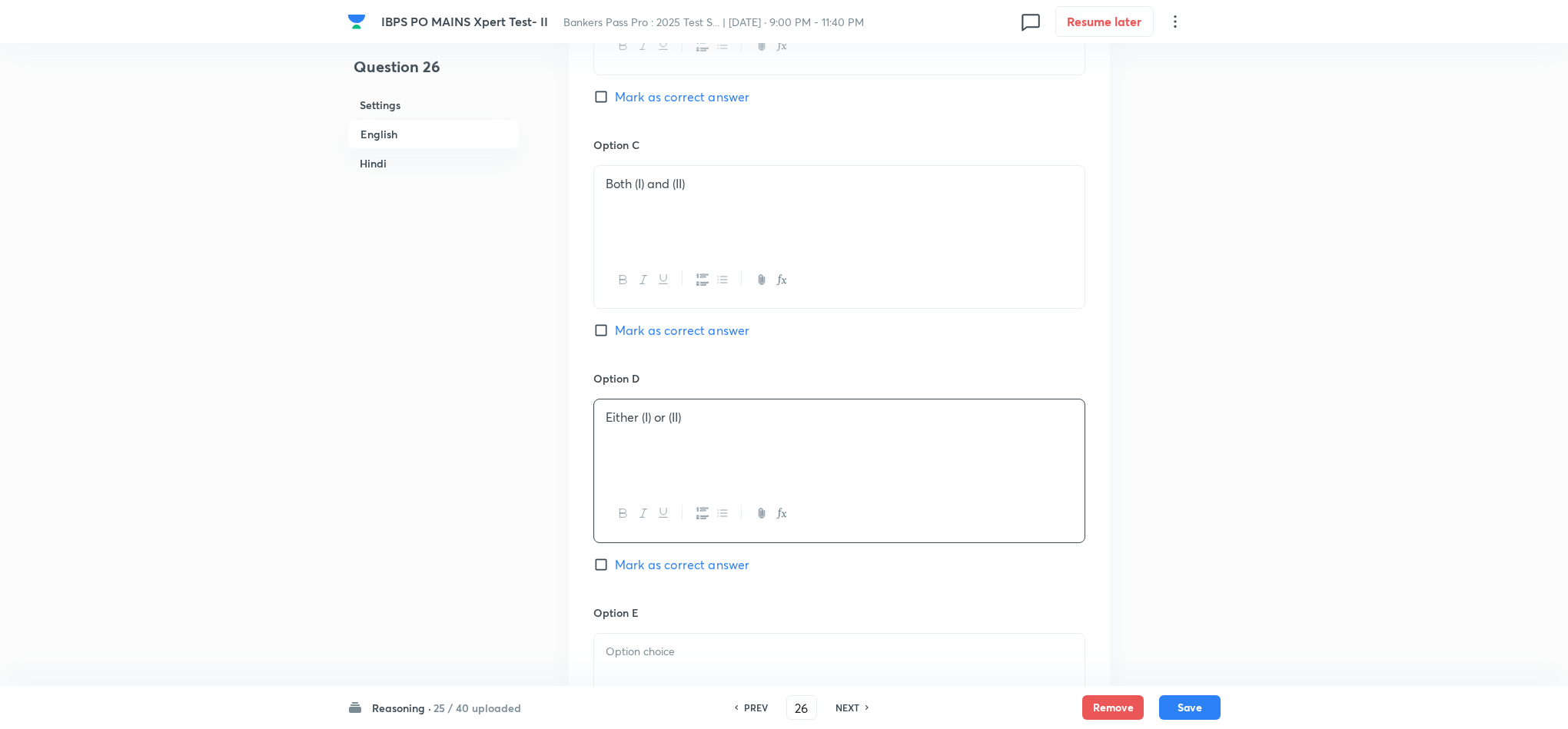
scroll to position [1498, 0]
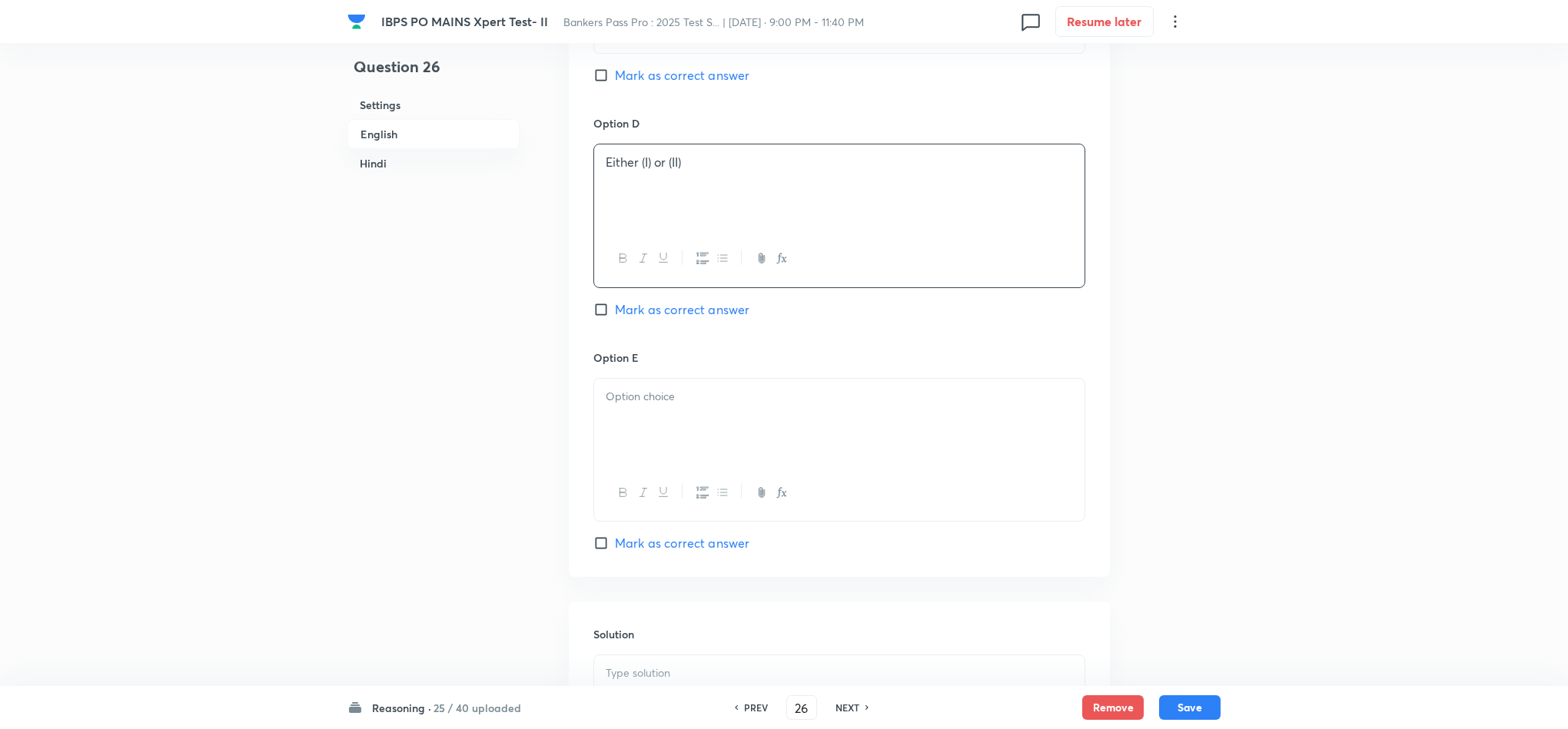
click at [662, 406] on p at bounding box center [839, 396] width 467 height 17
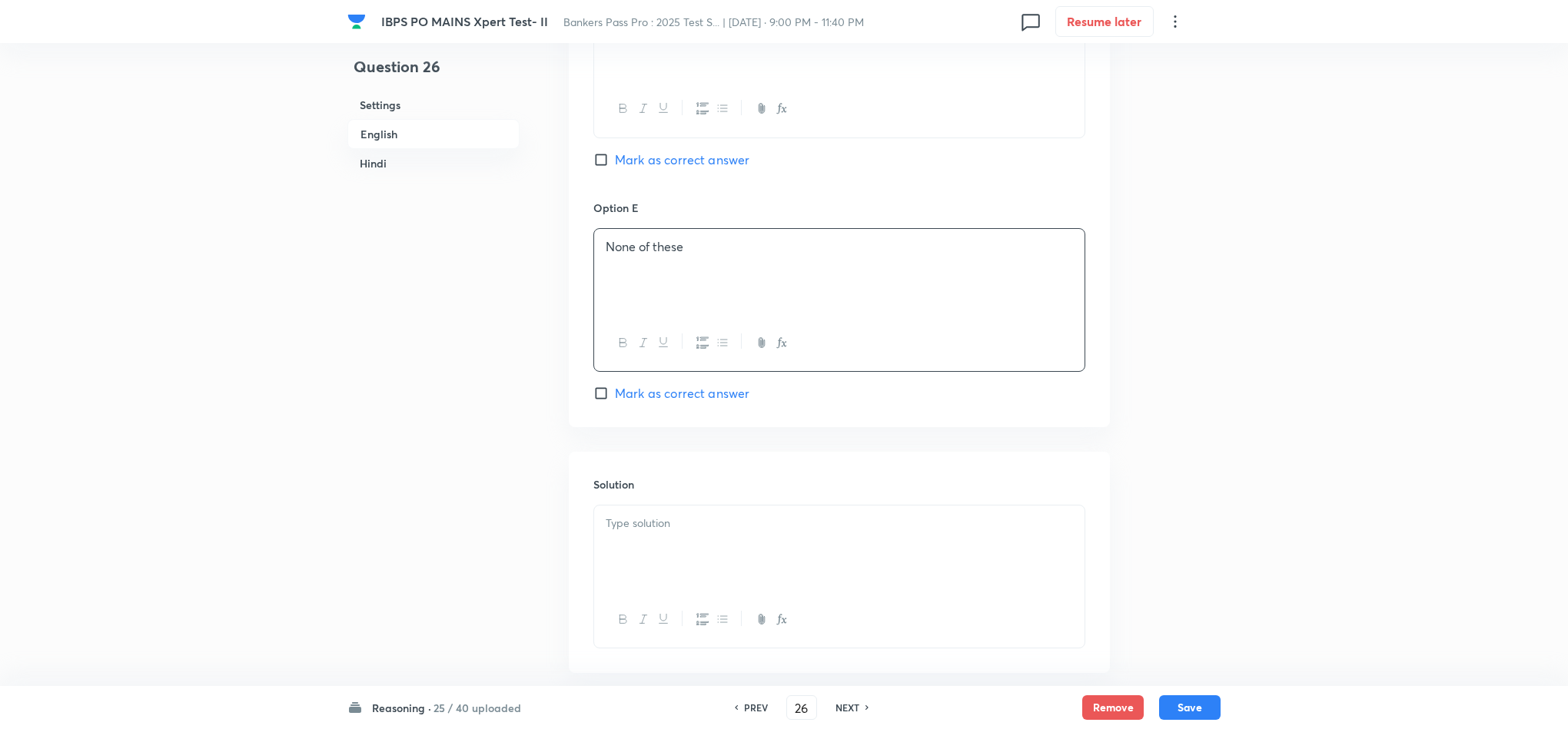
scroll to position [1843, 0]
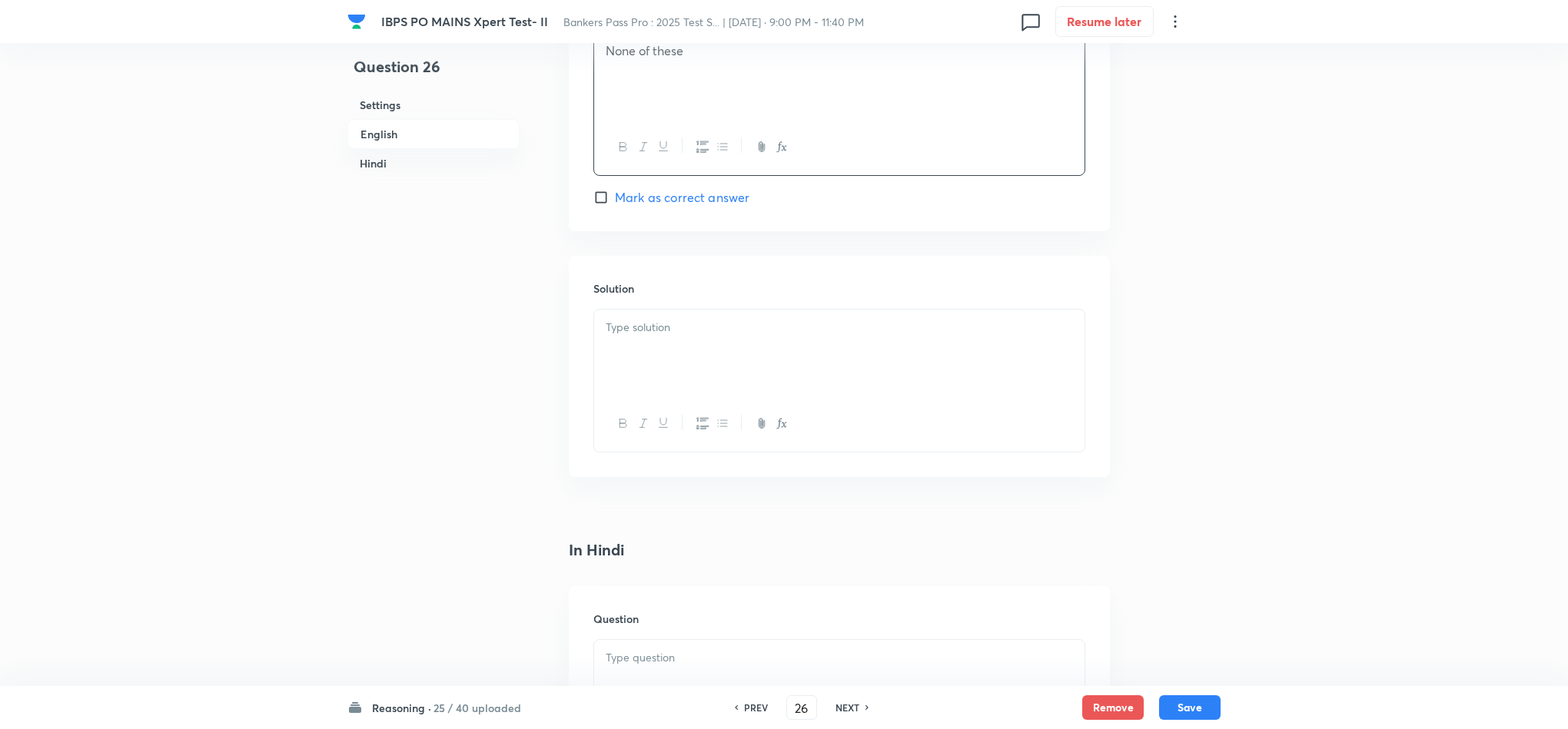
click at [688, 362] on div at bounding box center [839, 352] width 490 height 86
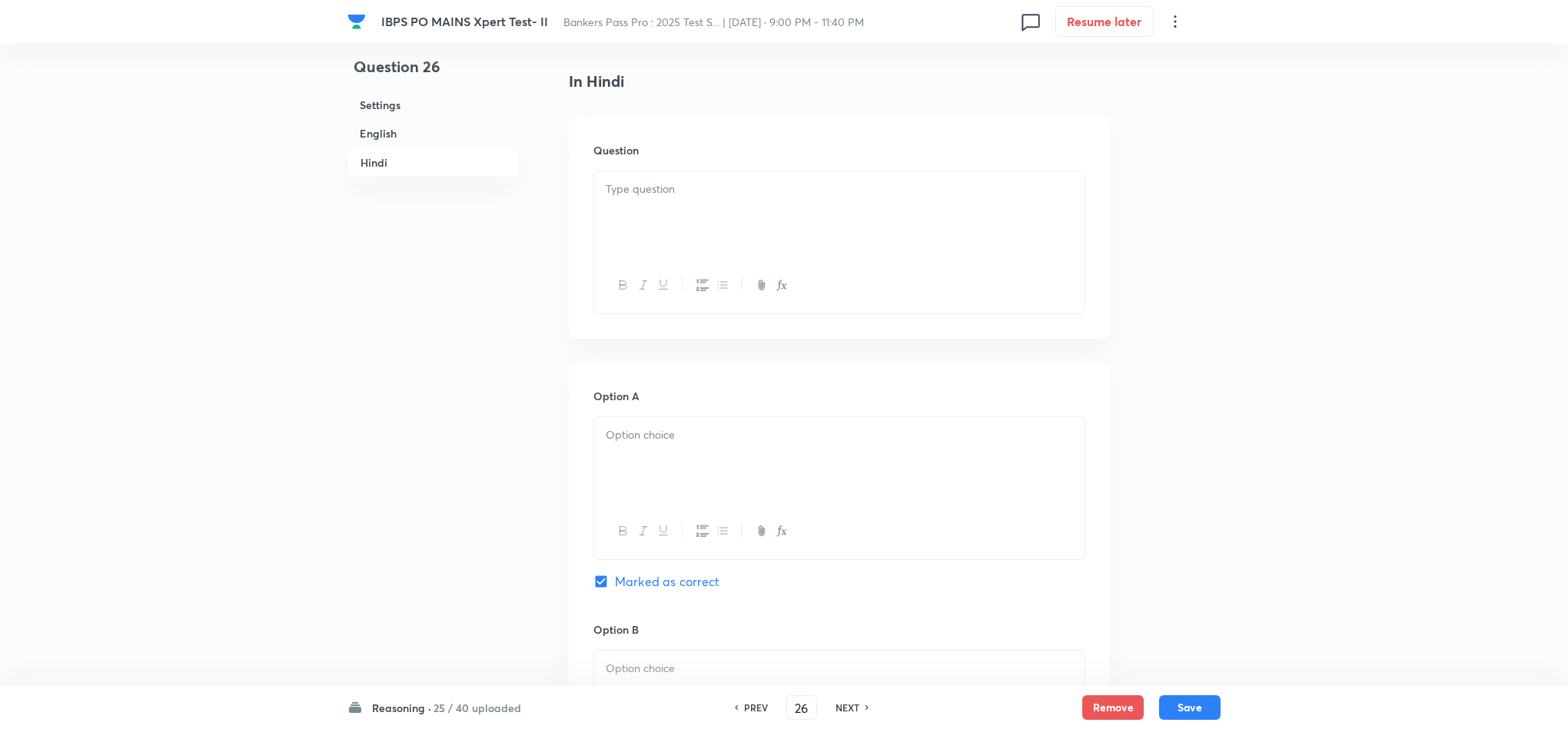
drag, startPoint x: 670, startPoint y: 191, endPoint x: 667, endPoint y: 251, distance: 60.1
click at [670, 194] on p at bounding box center [839, 189] width 467 height 17
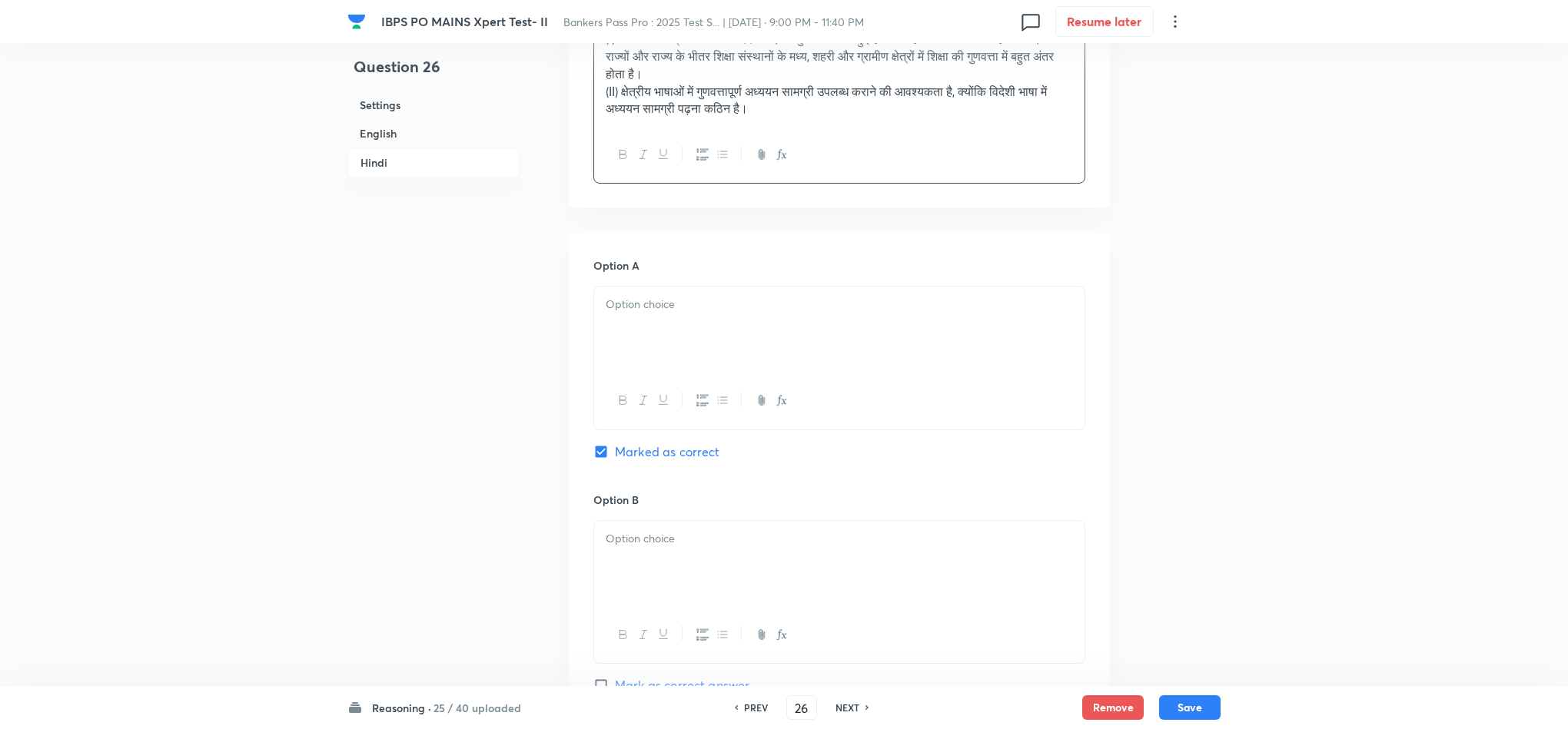
scroll to position [2650, 0]
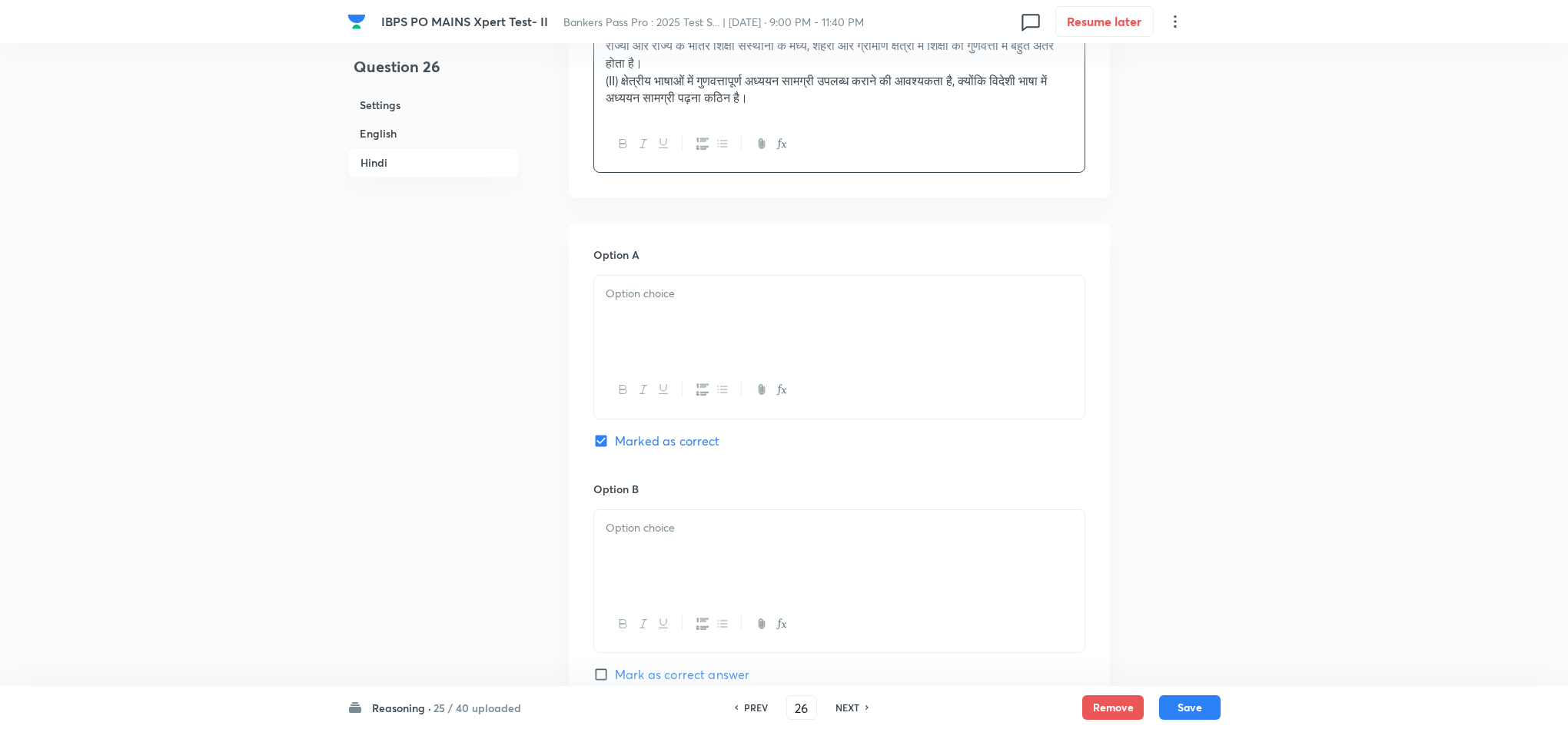
drag, startPoint x: 614, startPoint y: 292, endPoint x: 619, endPoint y: 300, distance: 9.4
click at [611, 292] on div "Option A Marked as correct" at bounding box center [839, 364] width 492 height 233
click at [616, 332] on div at bounding box center [839, 318] width 490 height 86
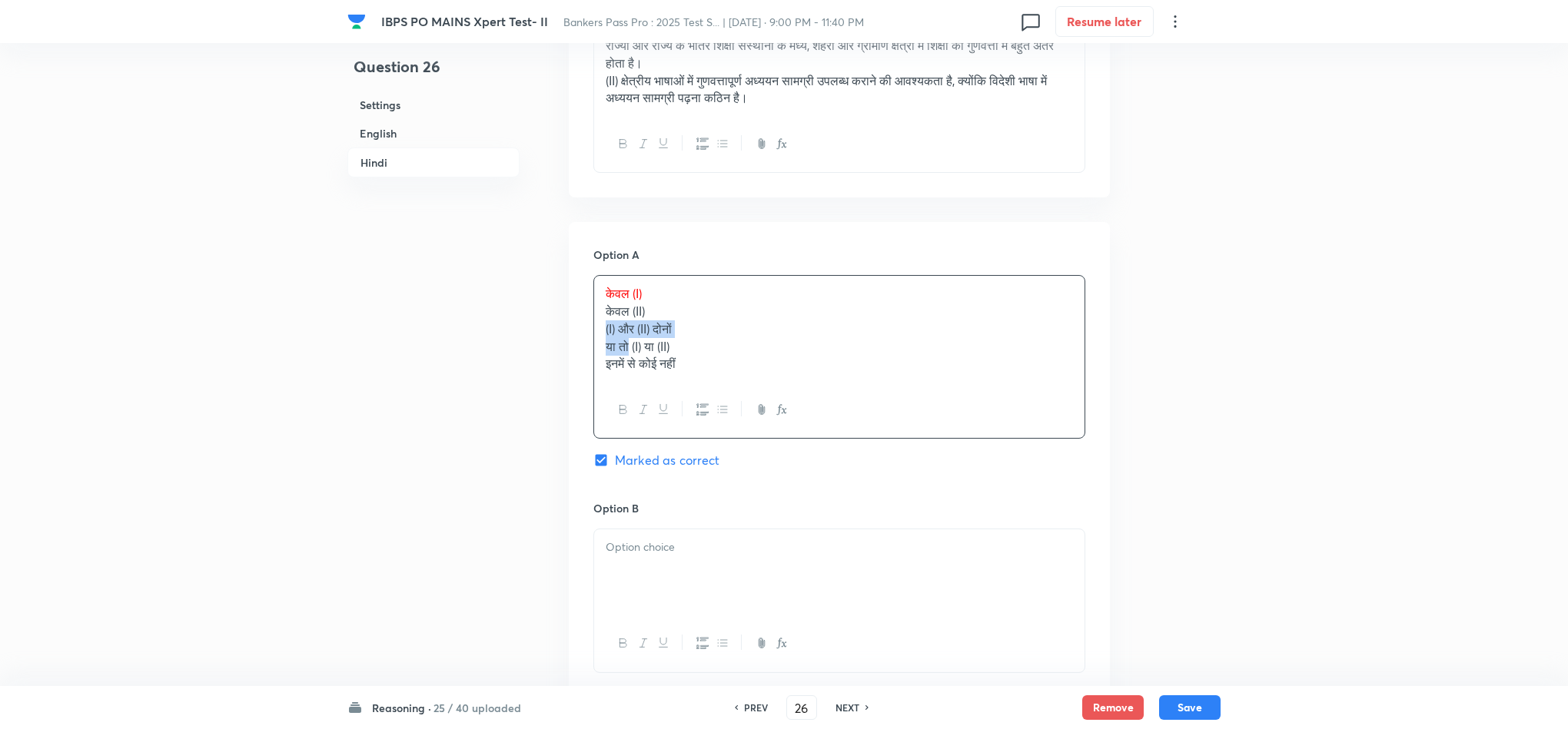
drag, startPoint x: 598, startPoint y: 344, endPoint x: 623, endPoint y: 364, distance: 32.0
click at [627, 366] on div "केवल (I) केवल (II) (I) और (II) दोनों या तो (I) या (II) इनमें से कोई नहीं" at bounding box center [839, 329] width 490 height 106
drag, startPoint x: 605, startPoint y: 333, endPoint x: 803, endPoint y: 454, distance: 232.0
click at [806, 439] on div "केवल (I) केवल (II) (I) और (II) दोनों या तो (I) या (II) इनमें से कोई नहीं" at bounding box center [839, 357] width 492 height 164
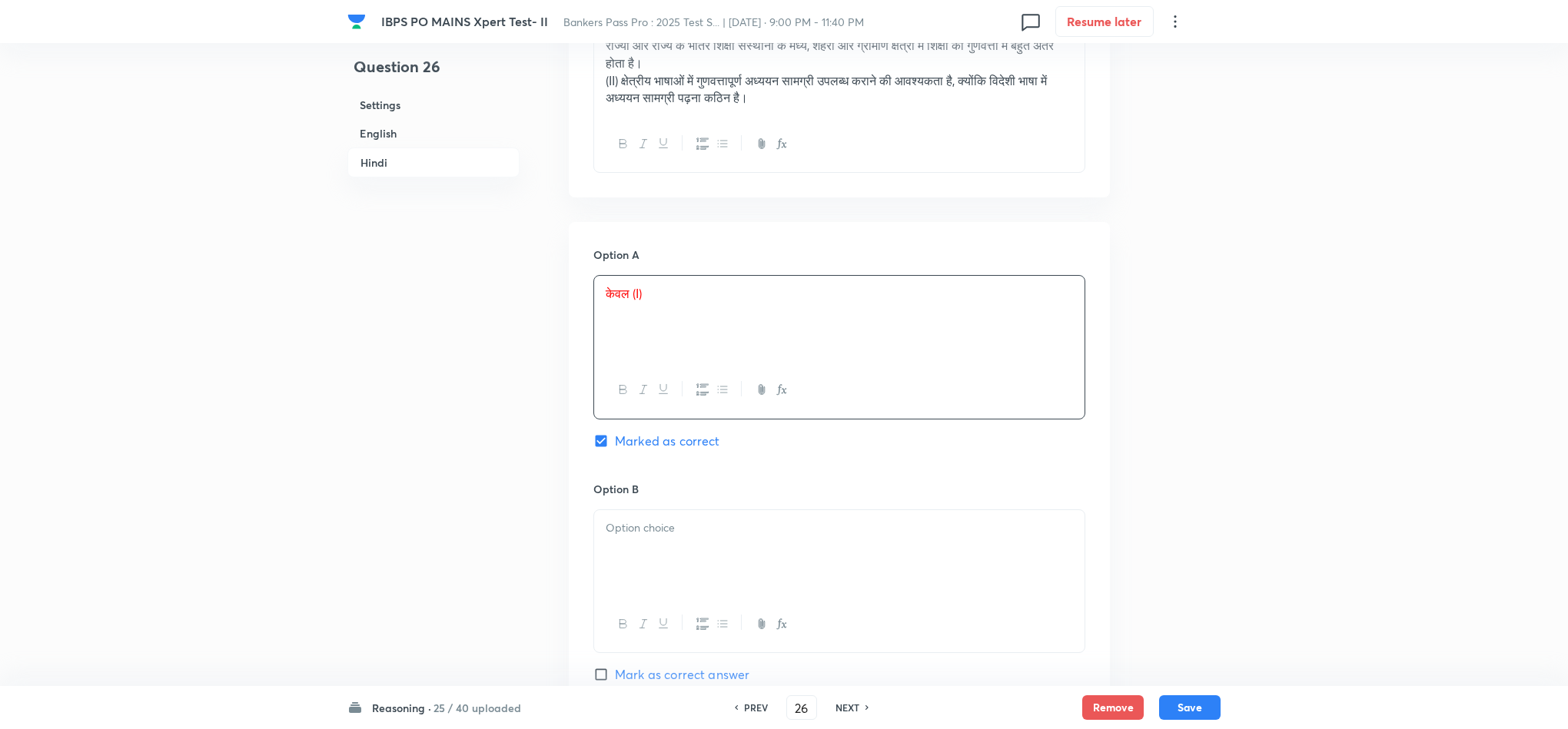
drag, startPoint x: 670, startPoint y: 552, endPoint x: 630, endPoint y: 586, distance: 52.5
click at [669, 537] on p at bounding box center [839, 527] width 467 height 17
drag, startPoint x: 602, startPoint y: 575, endPoint x: 766, endPoint y: 635, distance: 174.6
click at [766, 635] on div "केवल (II) (I) और (II) दोनों या तो (I) या (II) इनमें से कोई नहीं" at bounding box center [839, 581] width 492 height 146
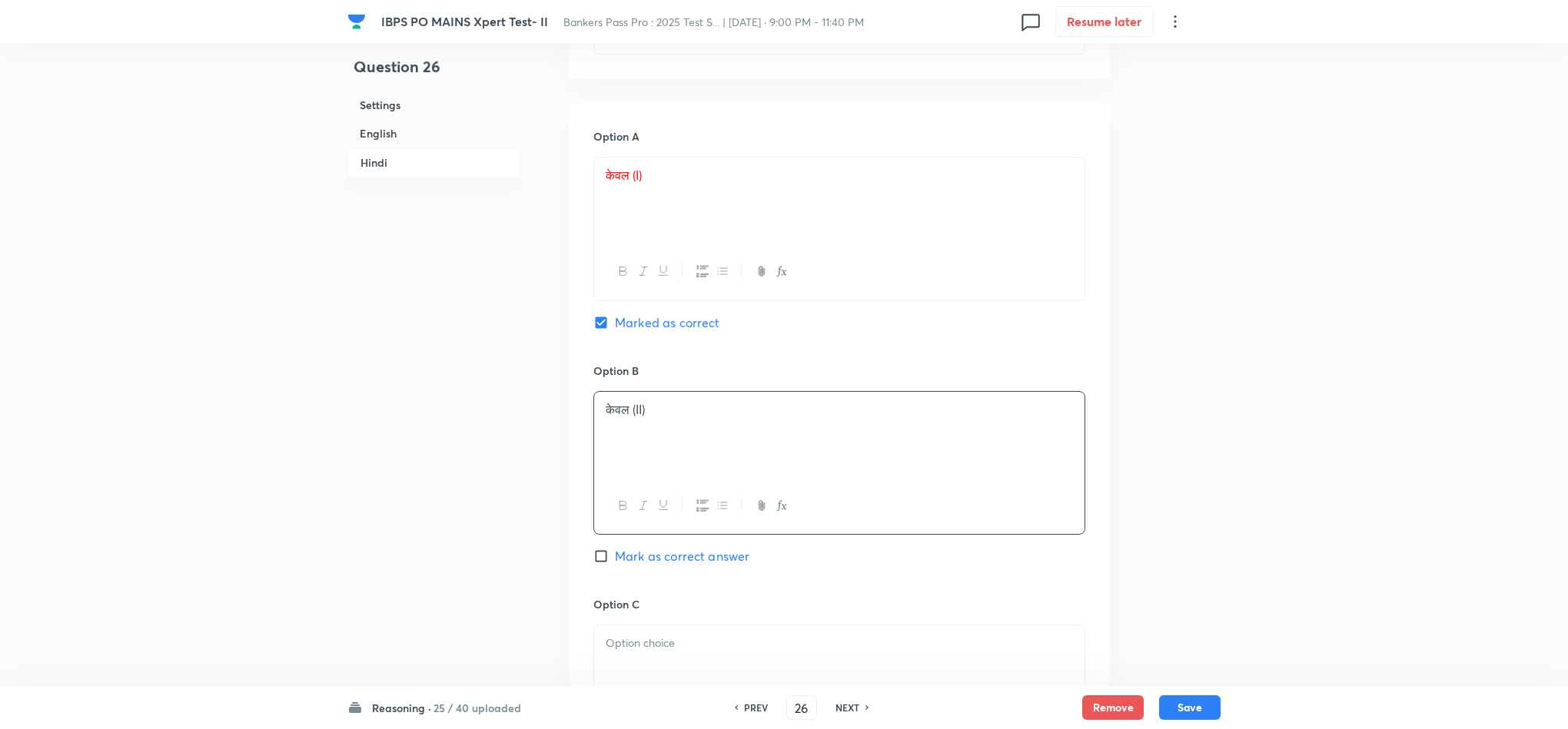
scroll to position [2880, 0]
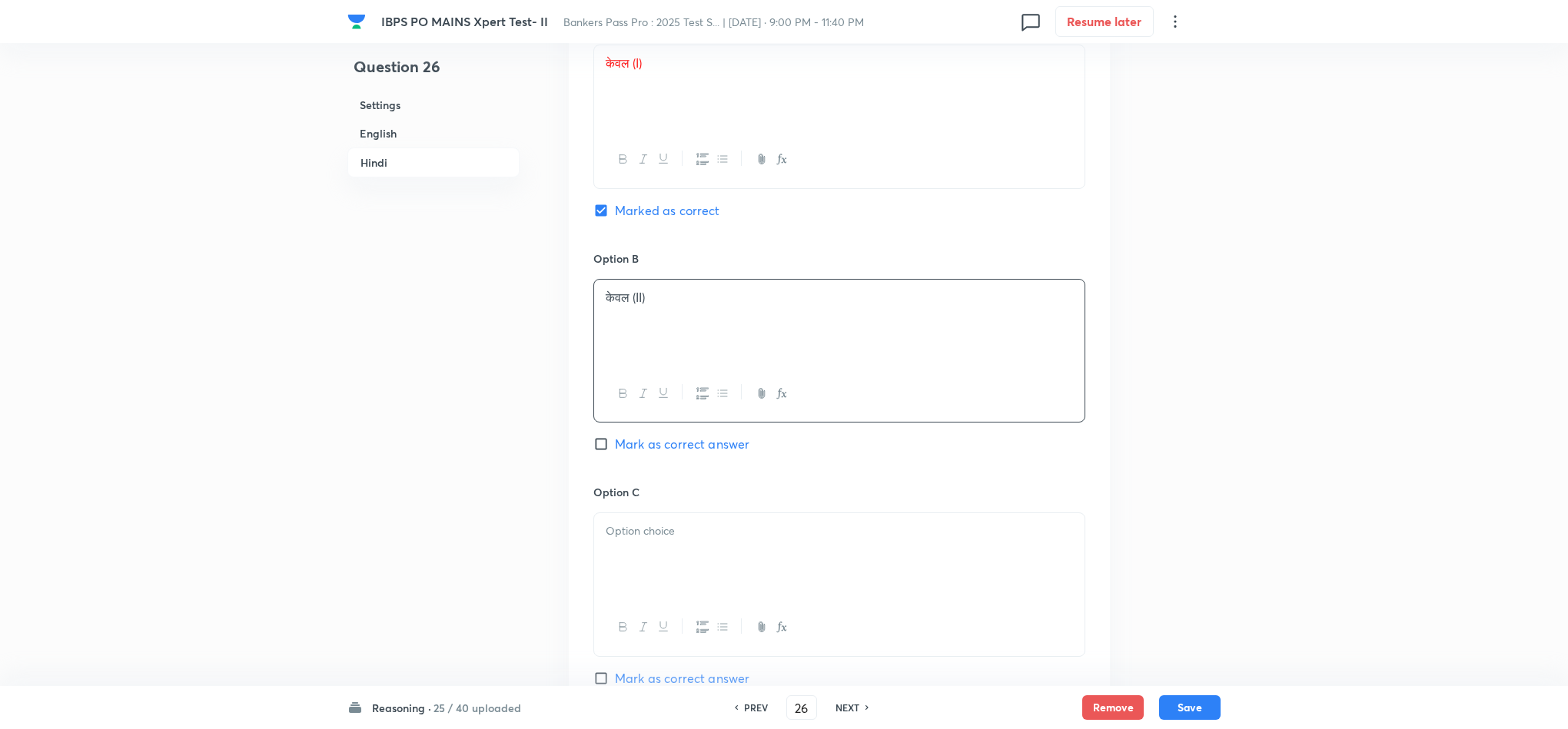
click at [618, 567] on div at bounding box center [839, 555] width 490 height 86
drag, startPoint x: 663, startPoint y: 609, endPoint x: 805, endPoint y: 636, distance: 144.5
click at [810, 636] on div "(I) और (II) दोनों या तो (I) या (II) इनमें से कोई नहीं" at bounding box center [839, 583] width 492 height 144
click at [619, 593] on div at bounding box center [839, 559] width 490 height 86
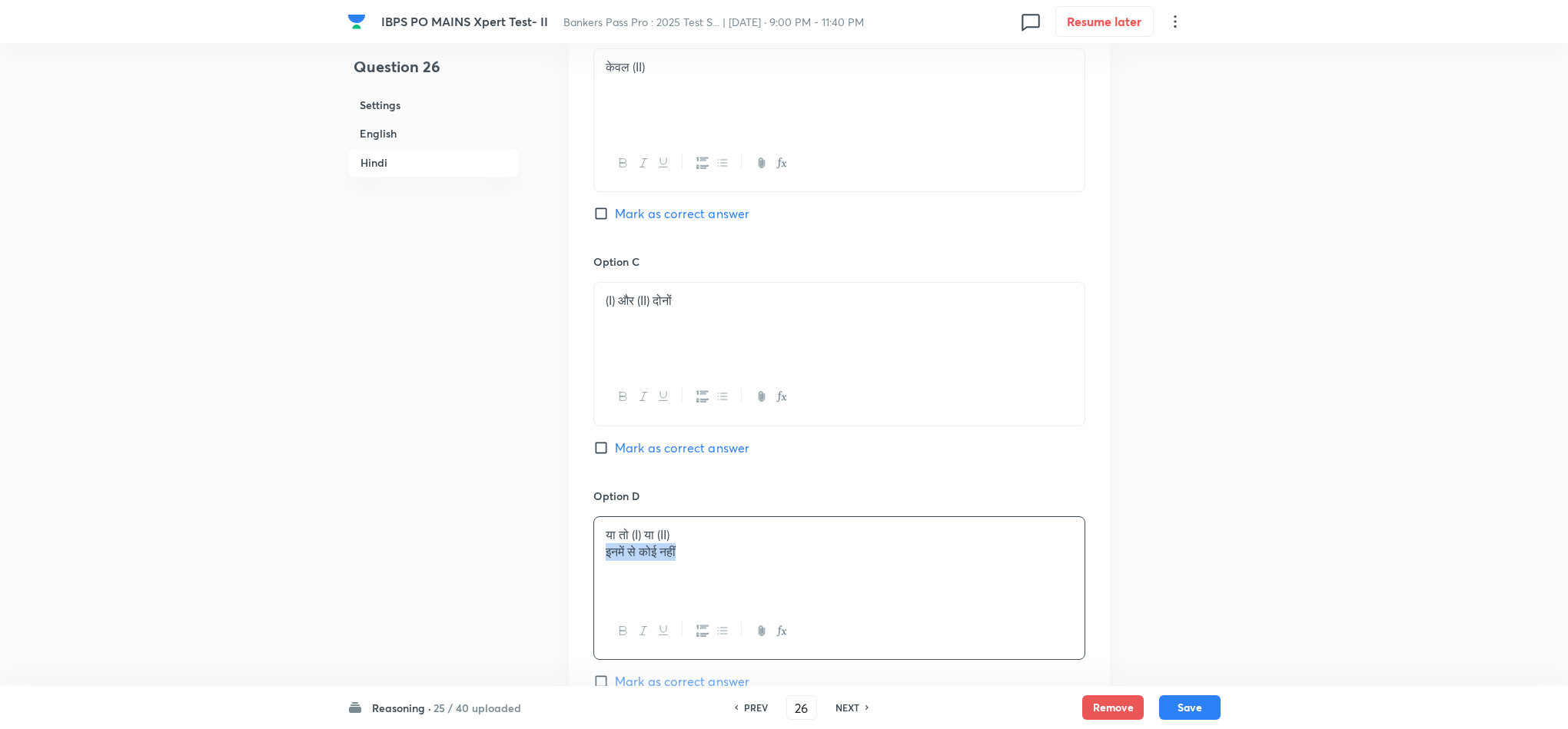
drag, startPoint x: 607, startPoint y: 579, endPoint x: 891, endPoint y: 615, distance: 286.3
click at [900, 603] on div "या तो (I) या (II) इनमें से कोई नहीं" at bounding box center [839, 559] width 490 height 86
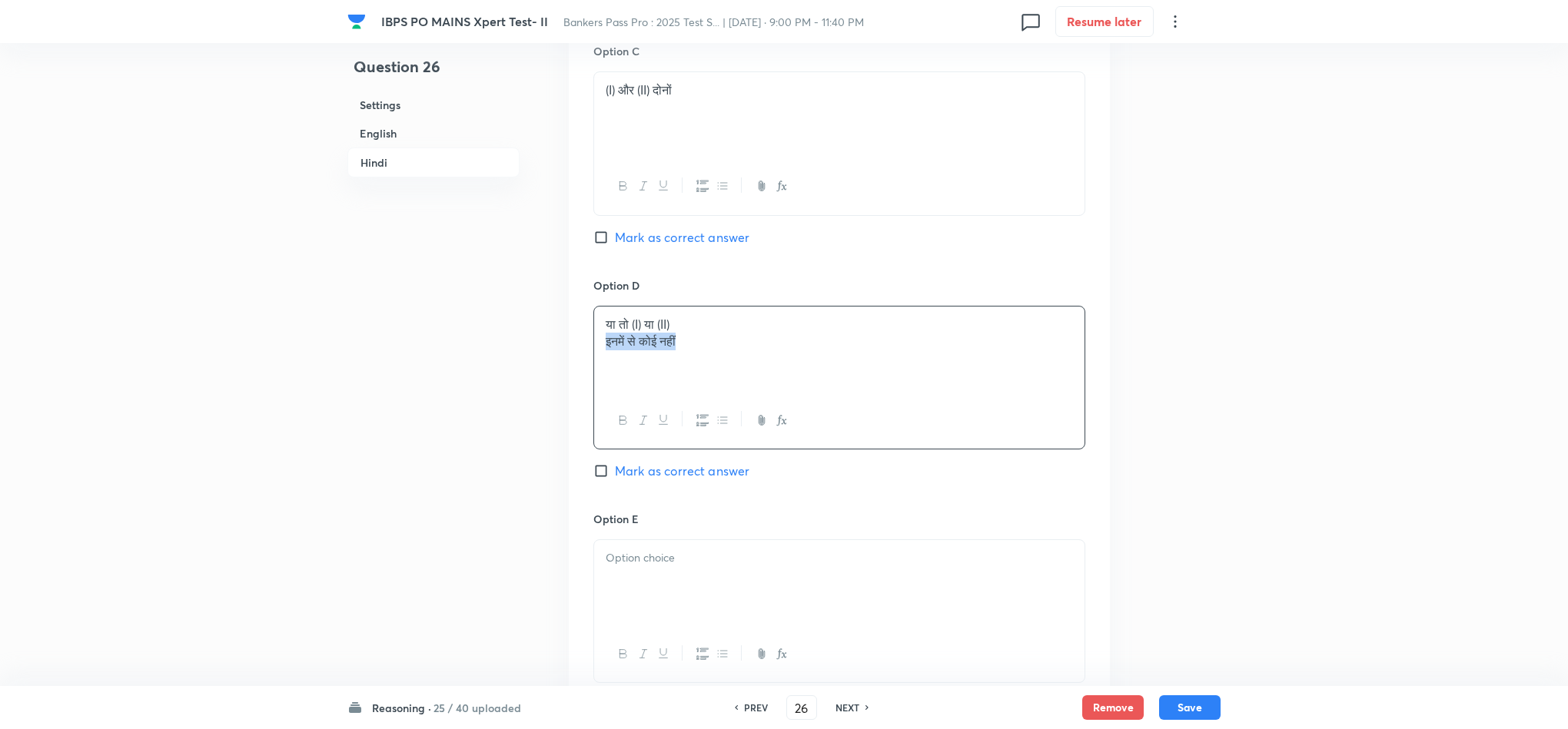
scroll to position [3341, 0]
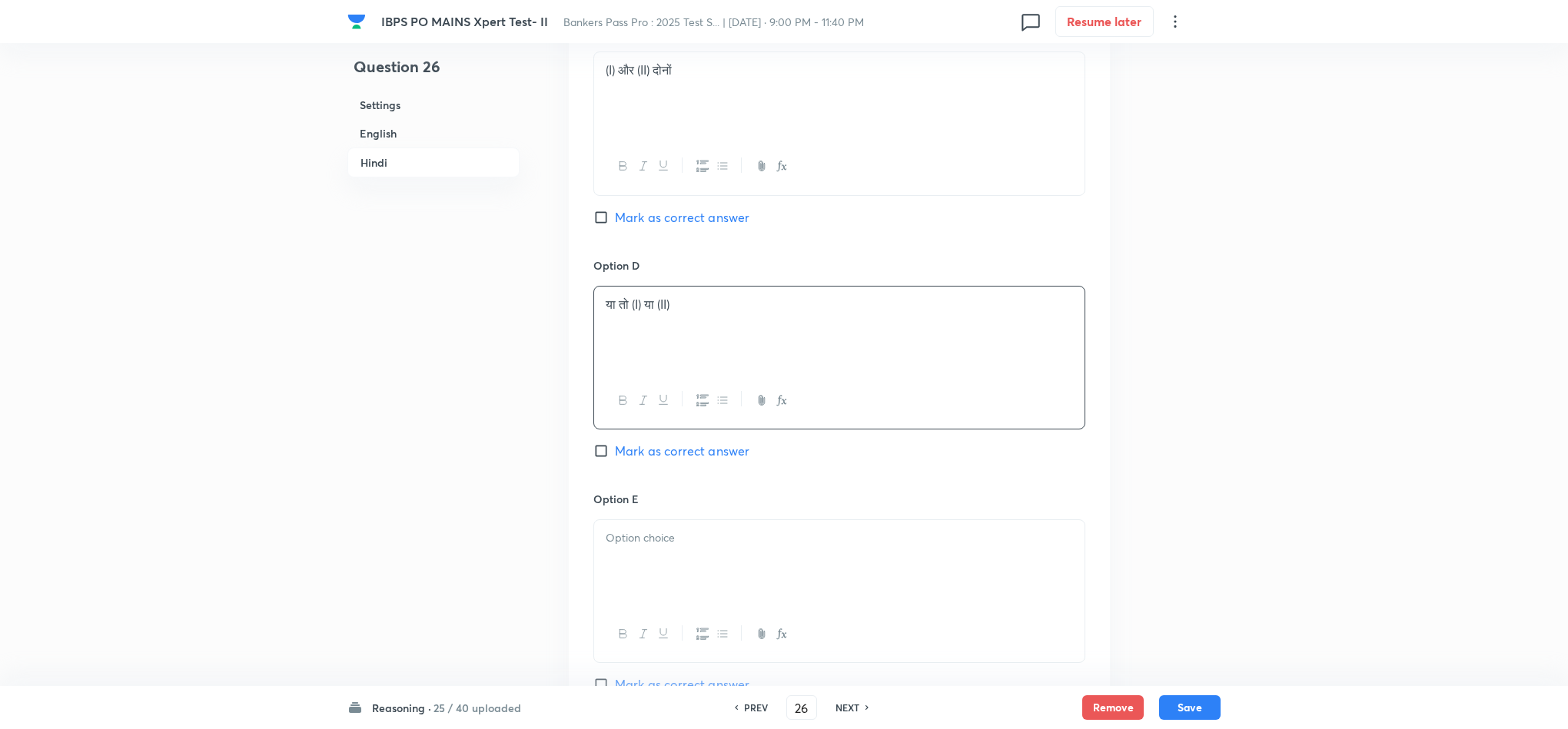
click at [669, 547] on p at bounding box center [839, 538] width 467 height 17
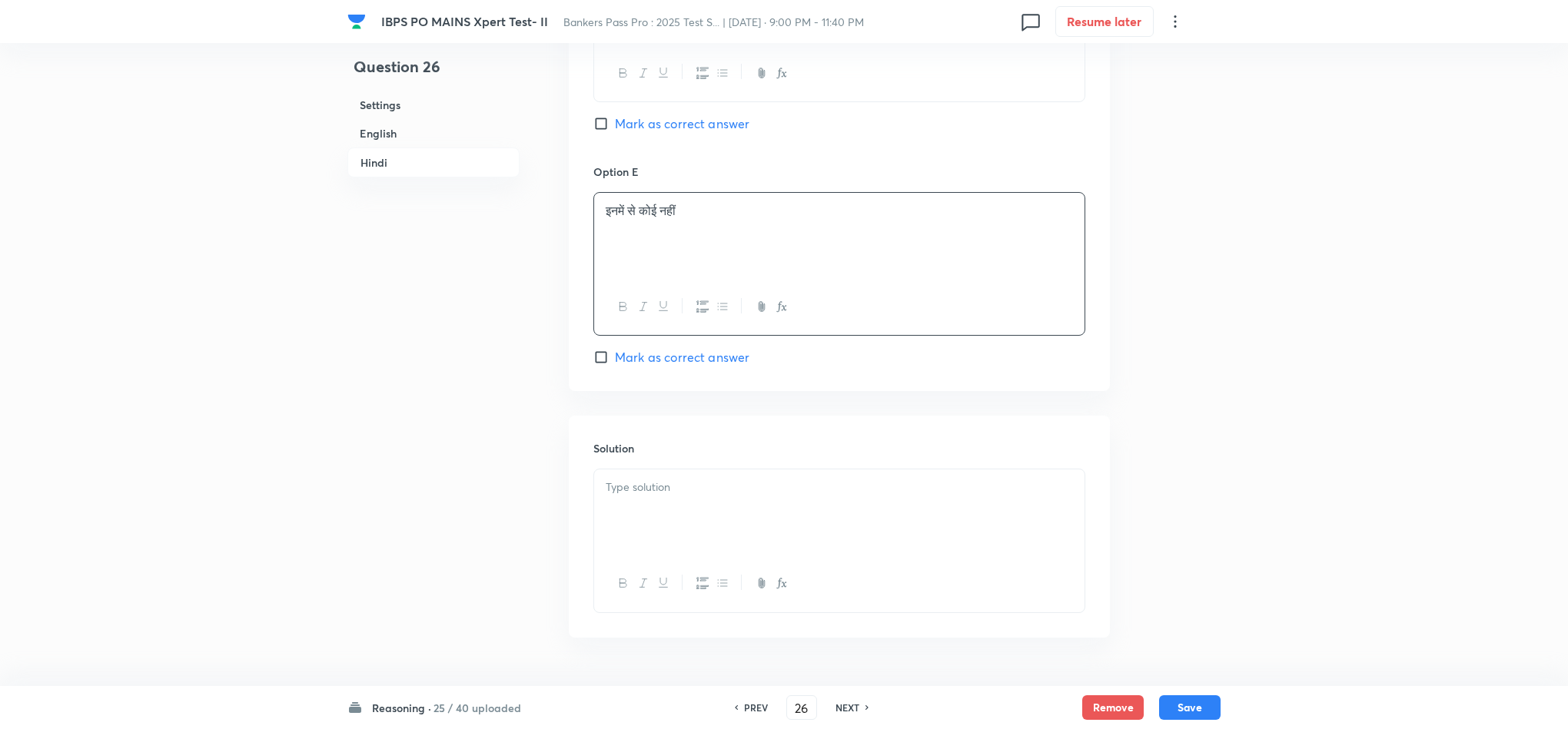
scroll to position [3738, 0]
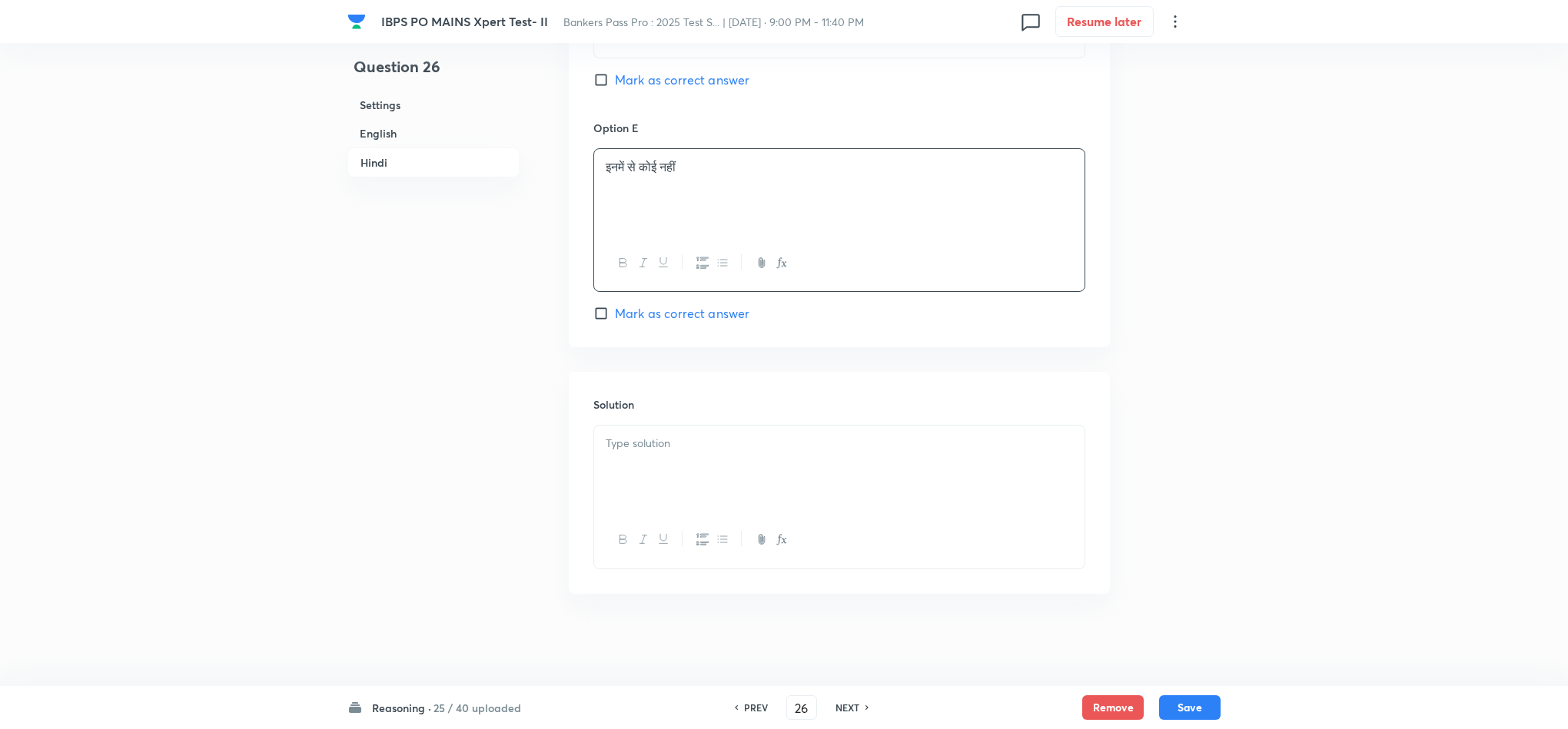
click at [676, 496] on div at bounding box center [839, 468] width 490 height 86
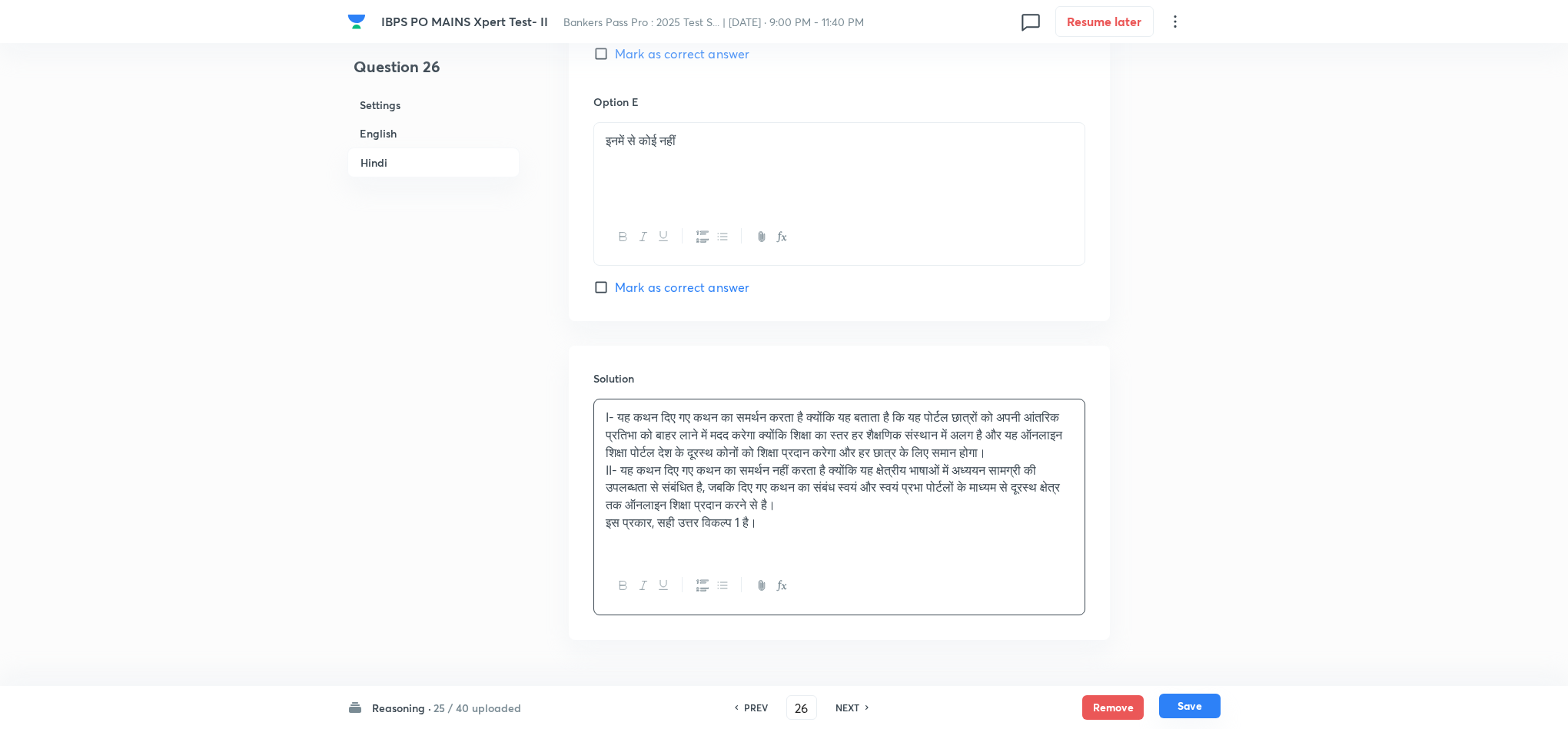
click at [1193, 705] on button "Save" at bounding box center [1190, 705] width 62 height 24
type input "27"
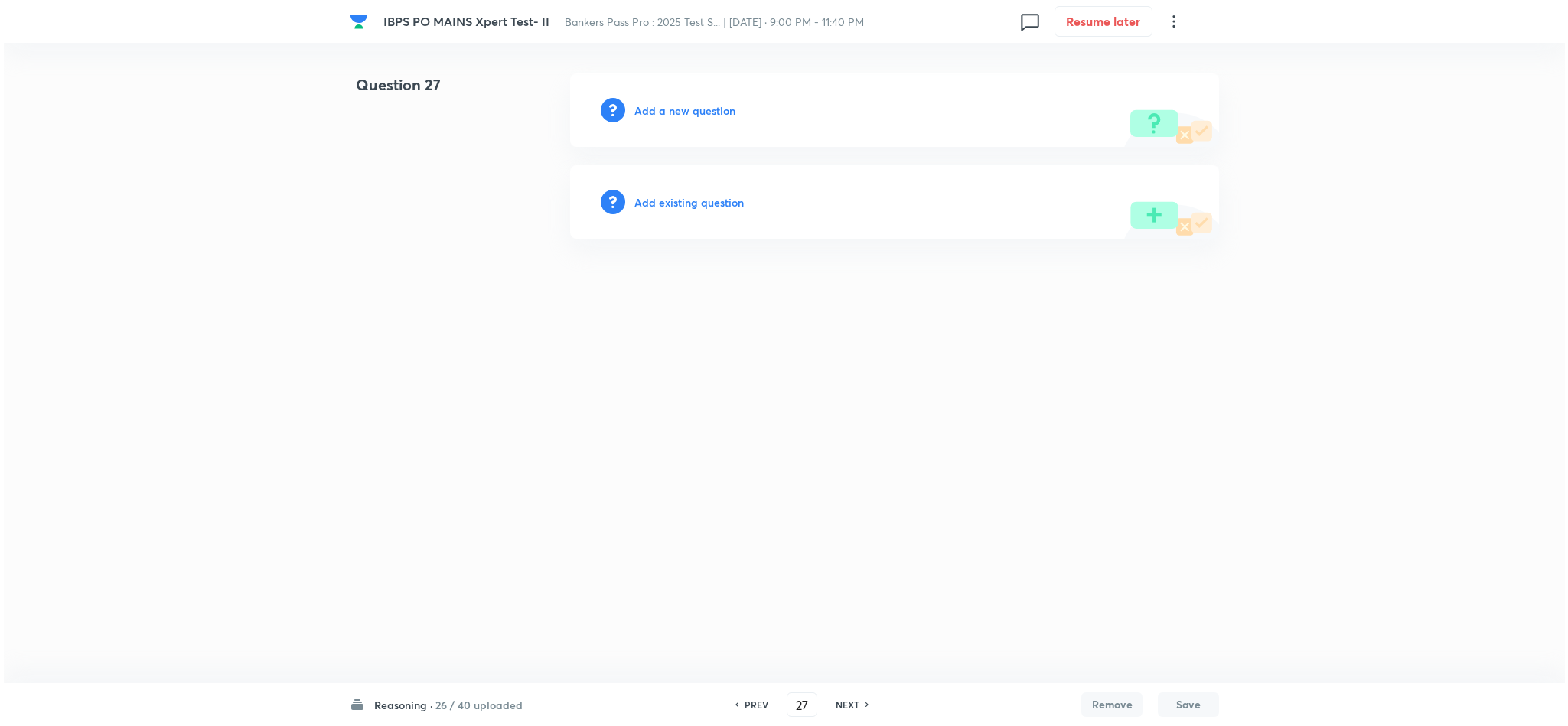
scroll to position [0, 0]
click at [655, 114] on h6 "Add a new question" at bounding box center [684, 110] width 101 height 16
click at [655, 114] on h6 "Choose a question type" at bounding box center [693, 110] width 118 height 16
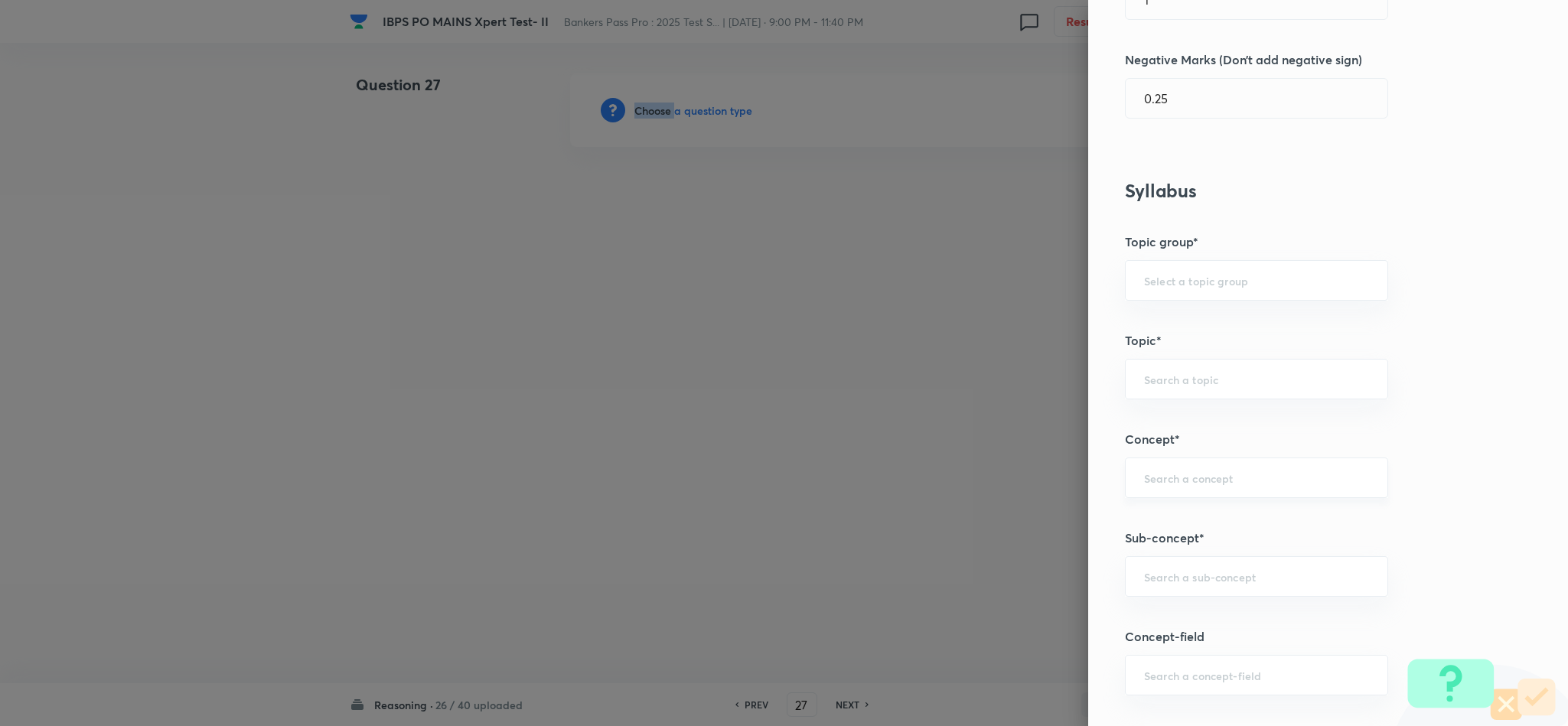
scroll to position [573, 0]
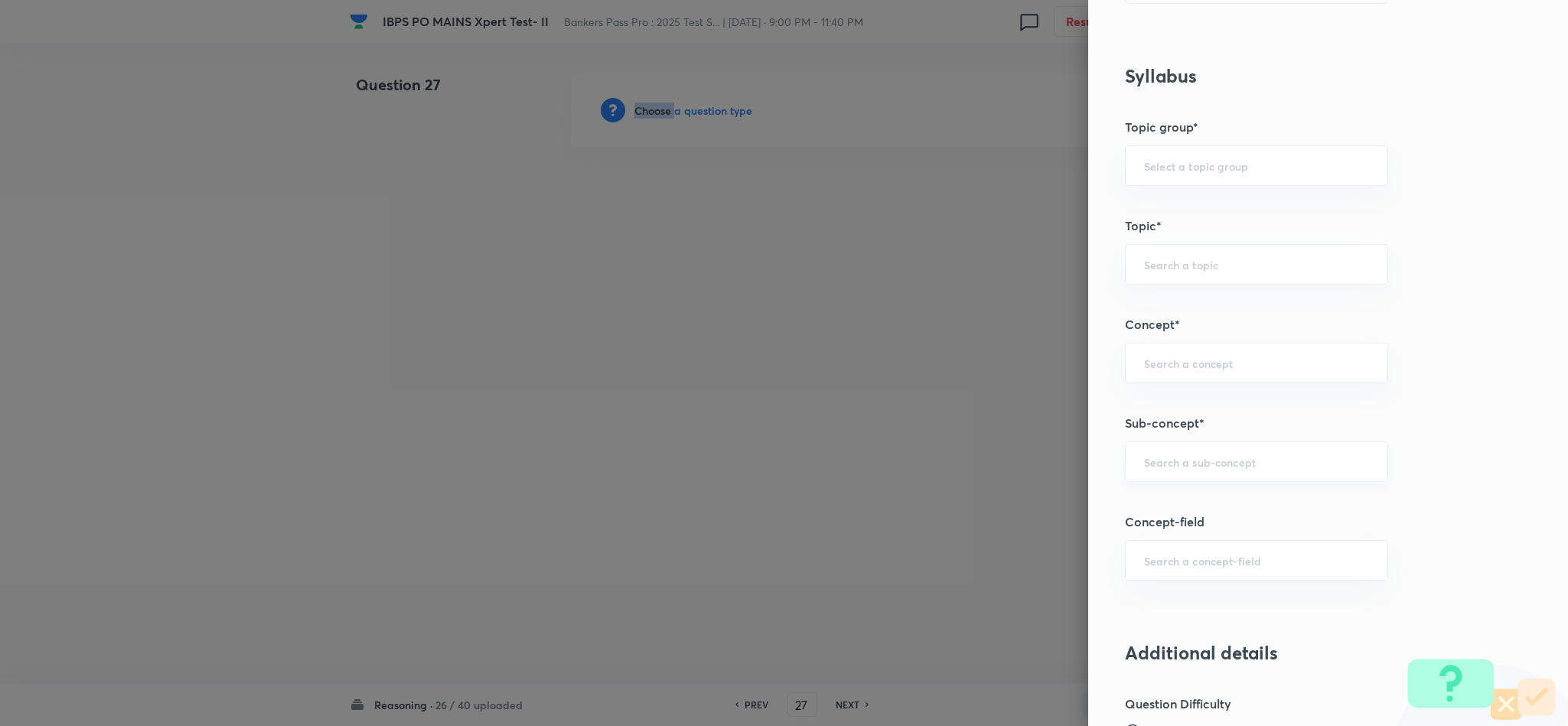
click at [1189, 482] on div "​" at bounding box center [1257, 462] width 263 height 40
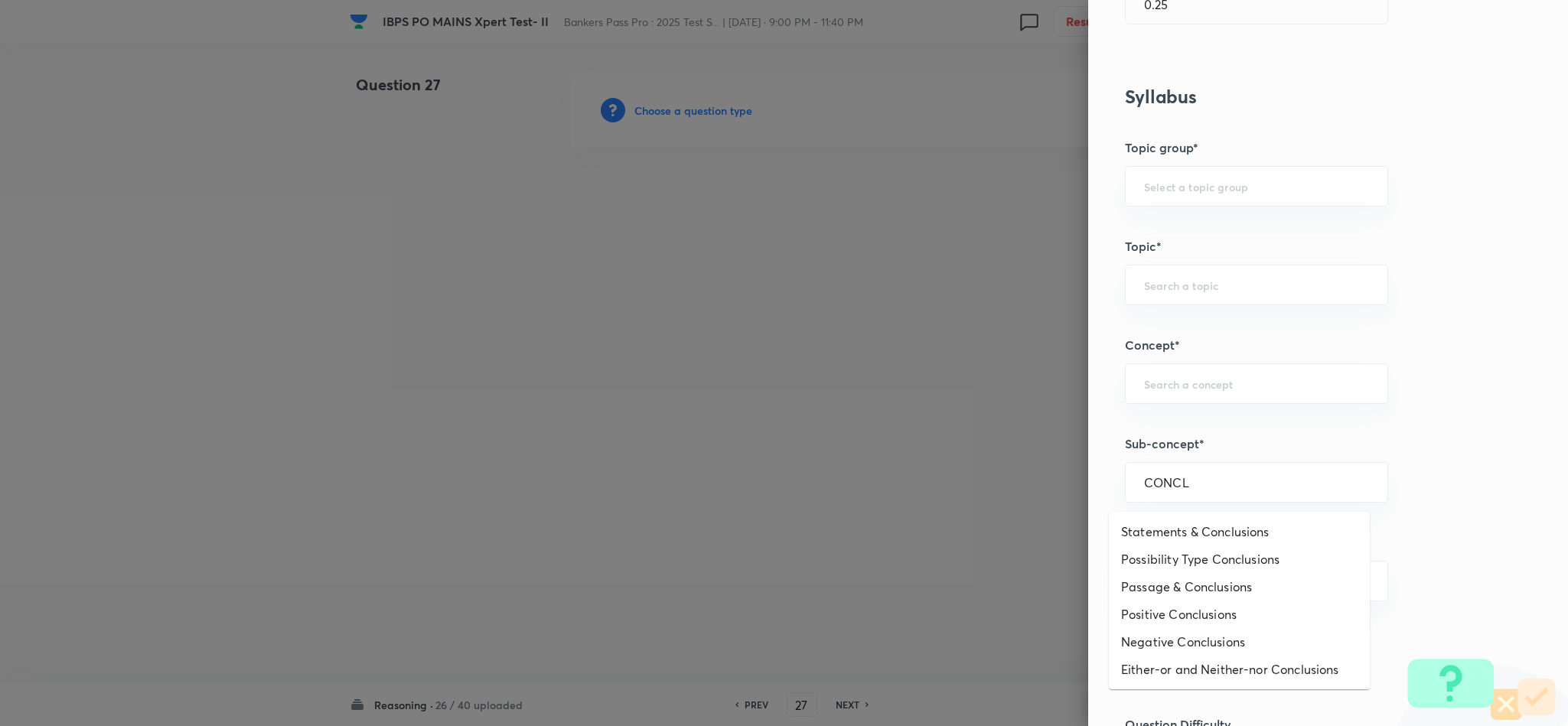
scroll to position [551, 0]
click at [1215, 518] on li "Statements & Conclusions" at bounding box center [1239, 531] width 261 height 28
type input "Statements & Conclusions"
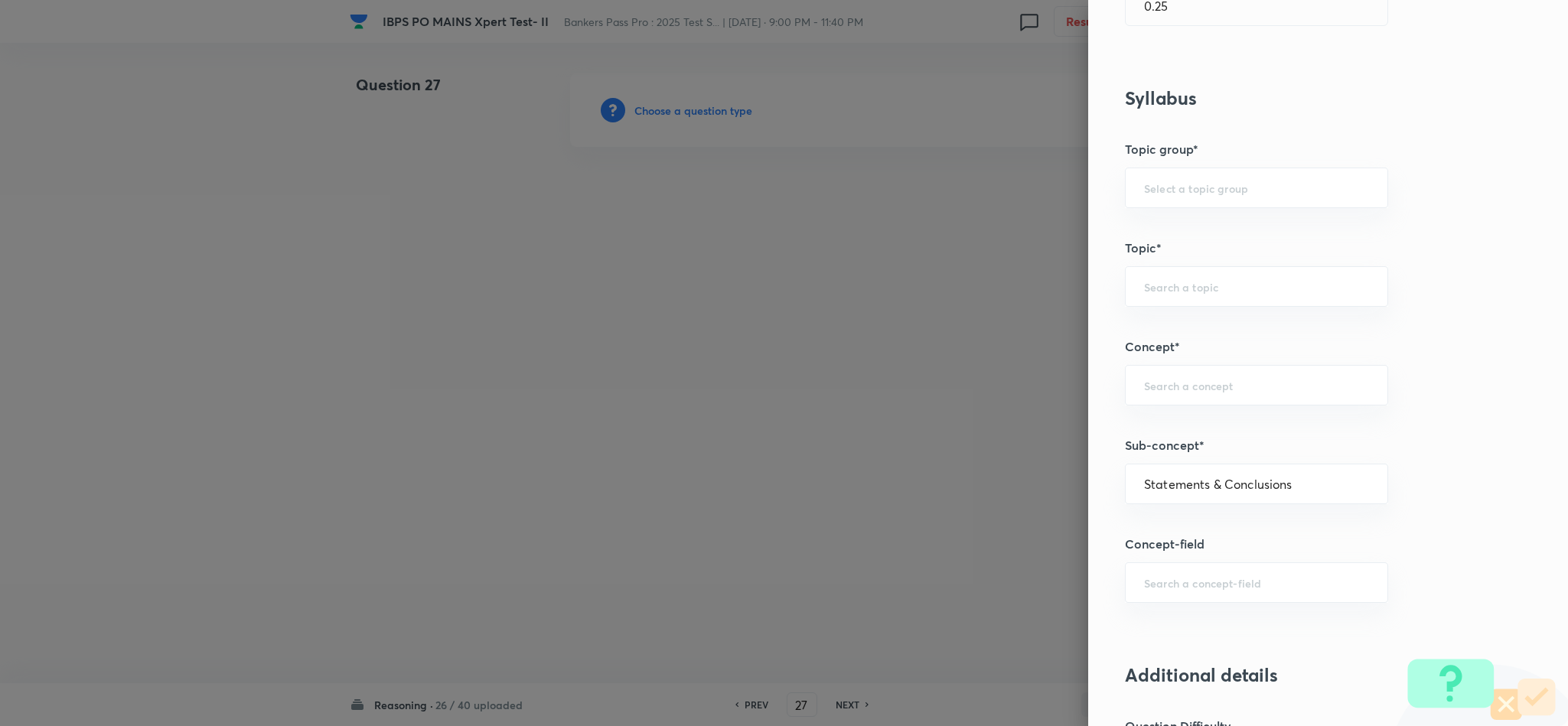
type input "Reasoning"
type input "Logical Reasoning"
type input "Critical Reasoning"
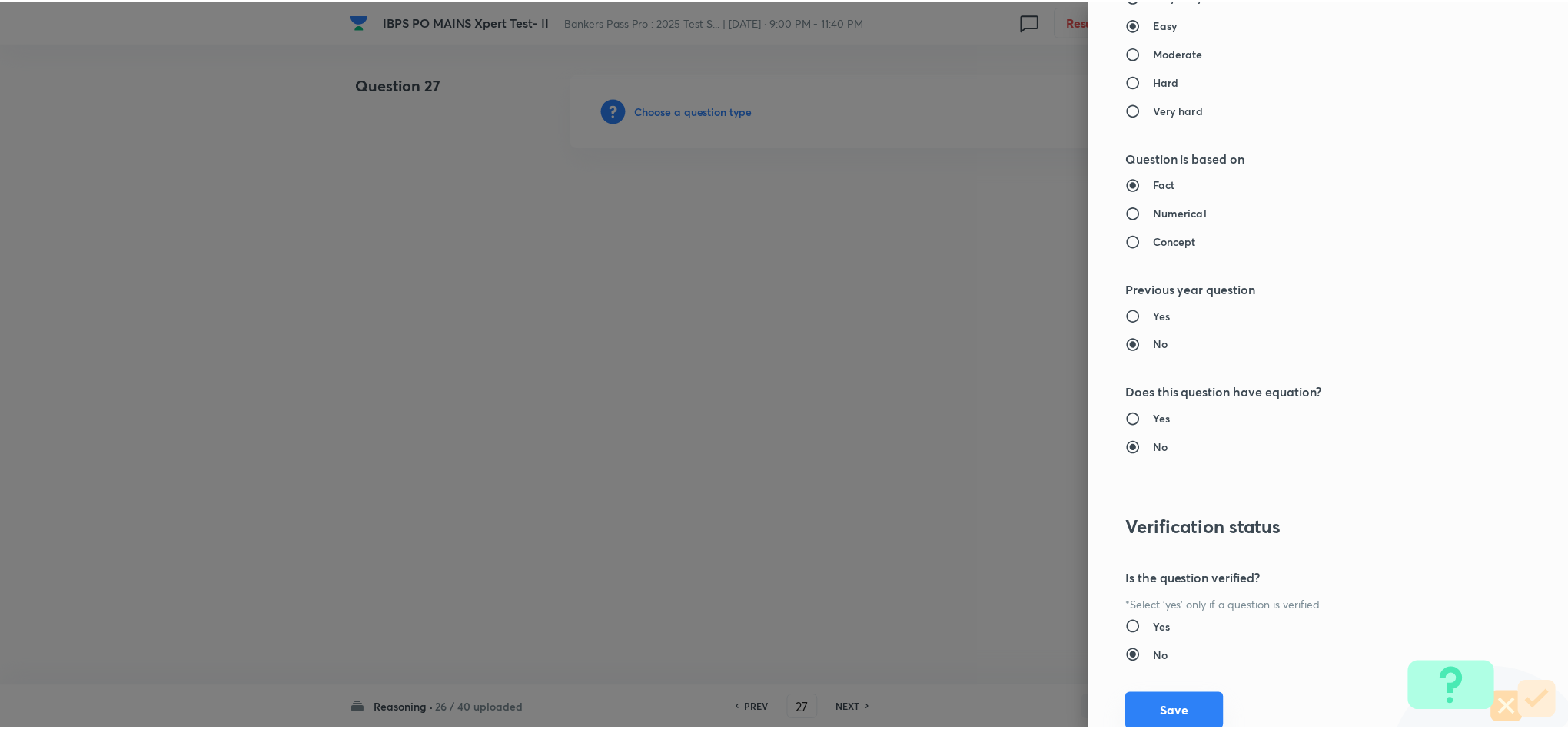
scroll to position [1369, 0]
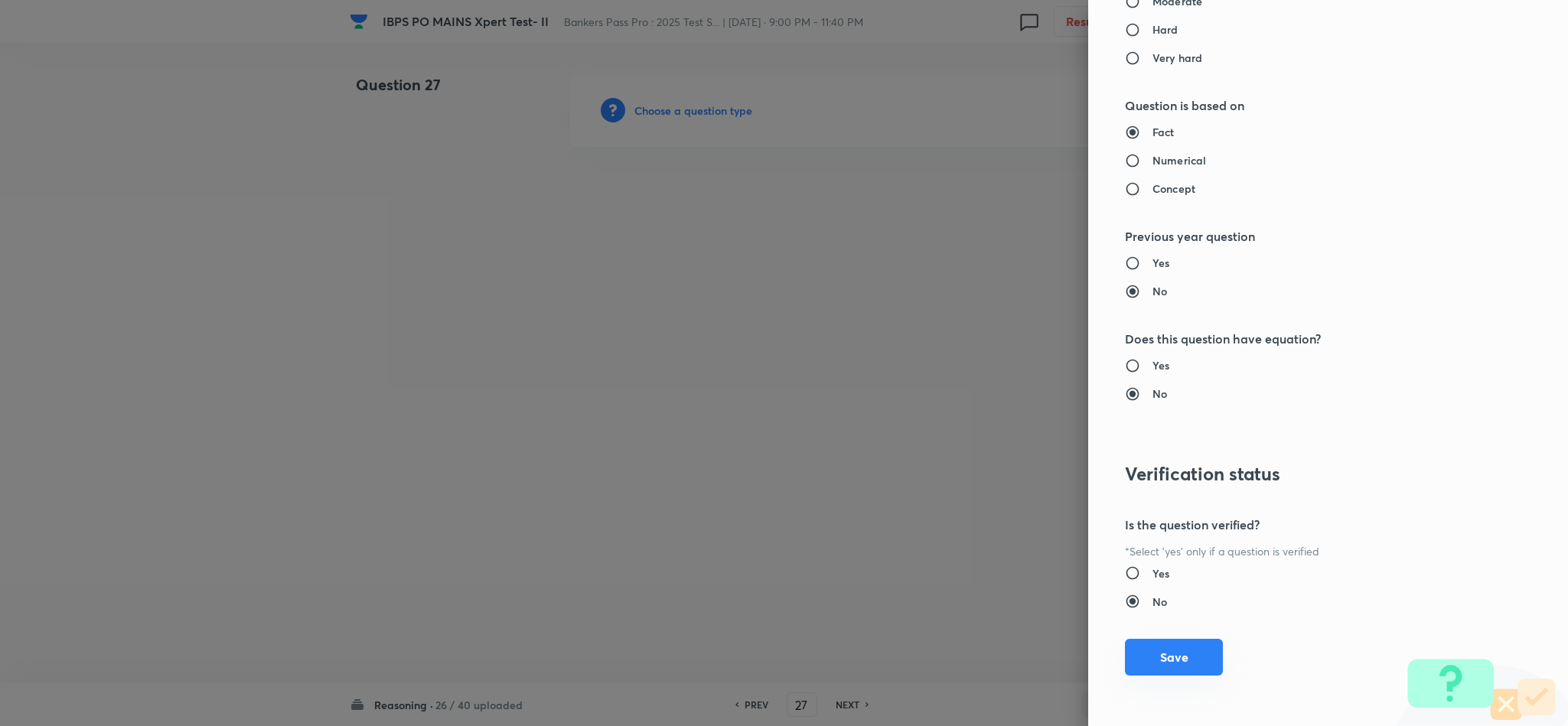
click at [1171, 660] on button "Save" at bounding box center [1174, 657] width 98 height 36
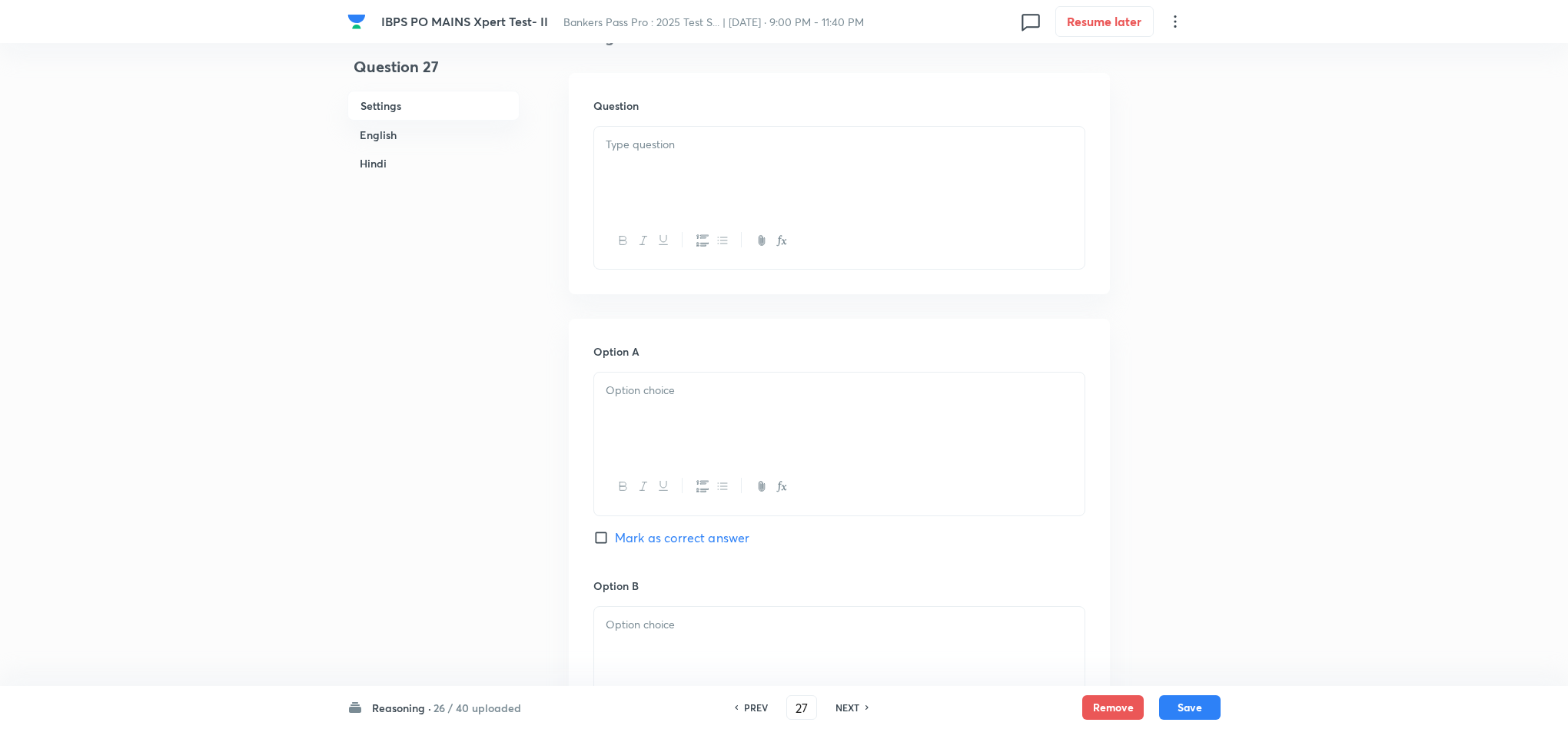
scroll to position [461, 0]
click at [664, 162] on div at bounding box center [839, 135] width 490 height 86
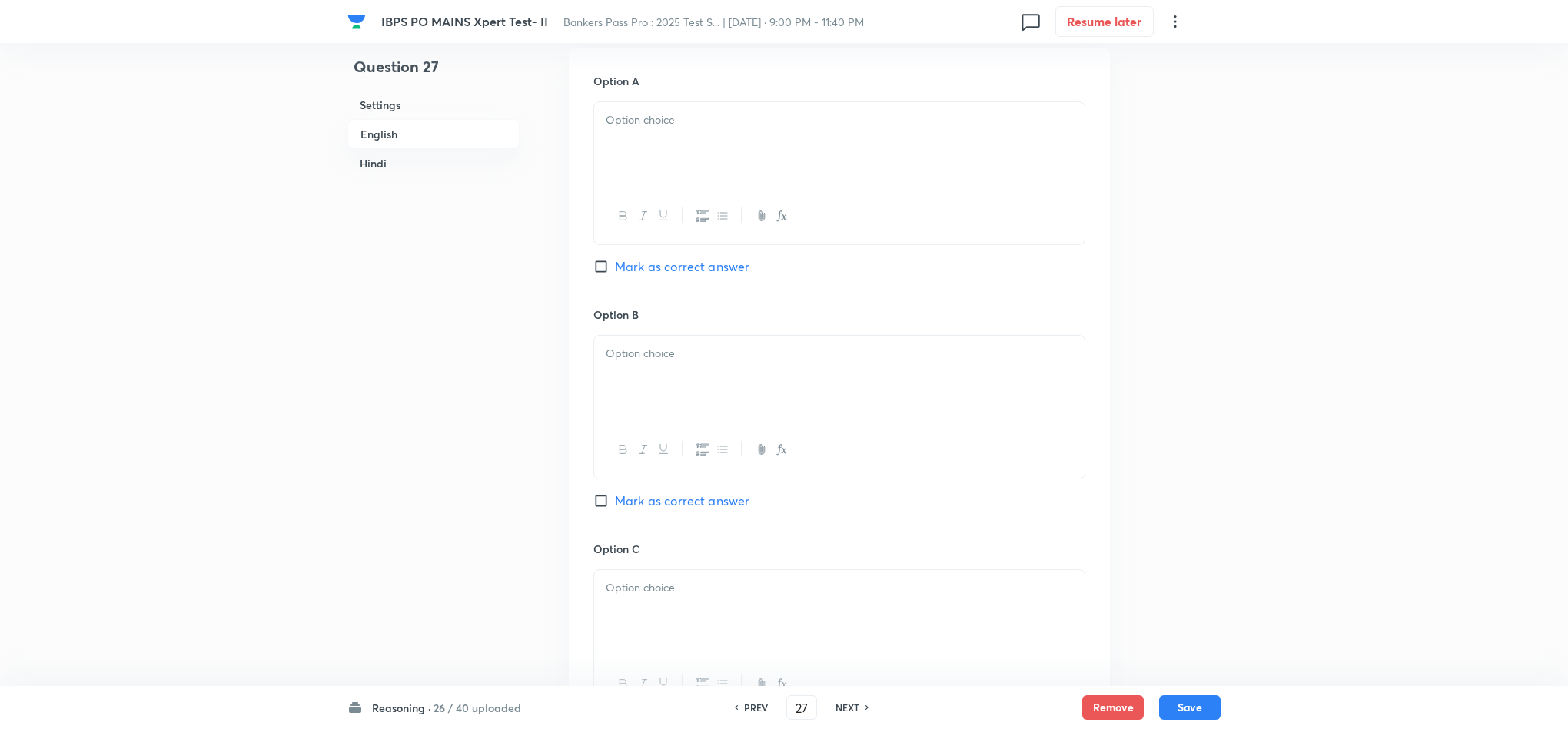
scroll to position [806, 0]
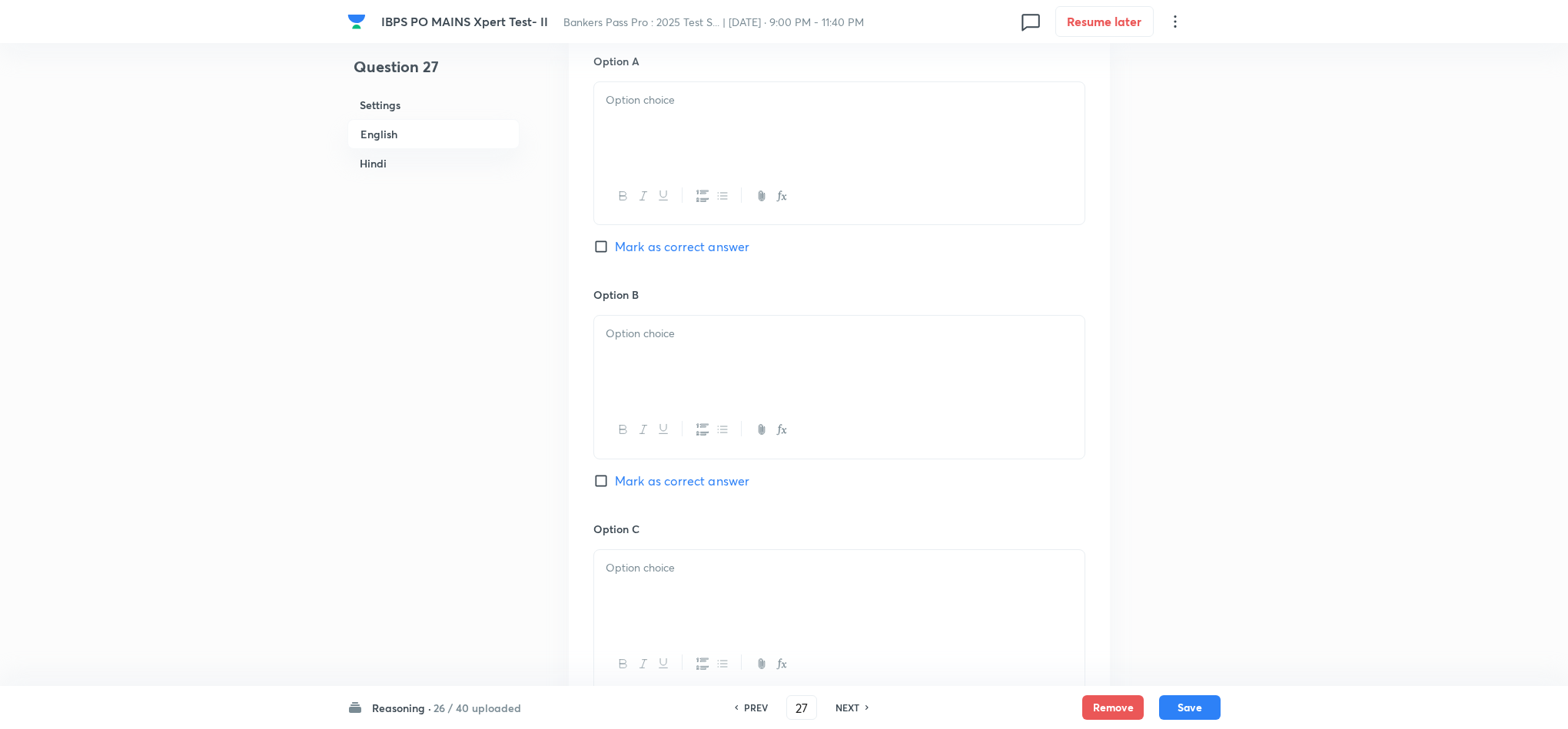
click at [595, 115] on div at bounding box center [839, 124] width 490 height 86
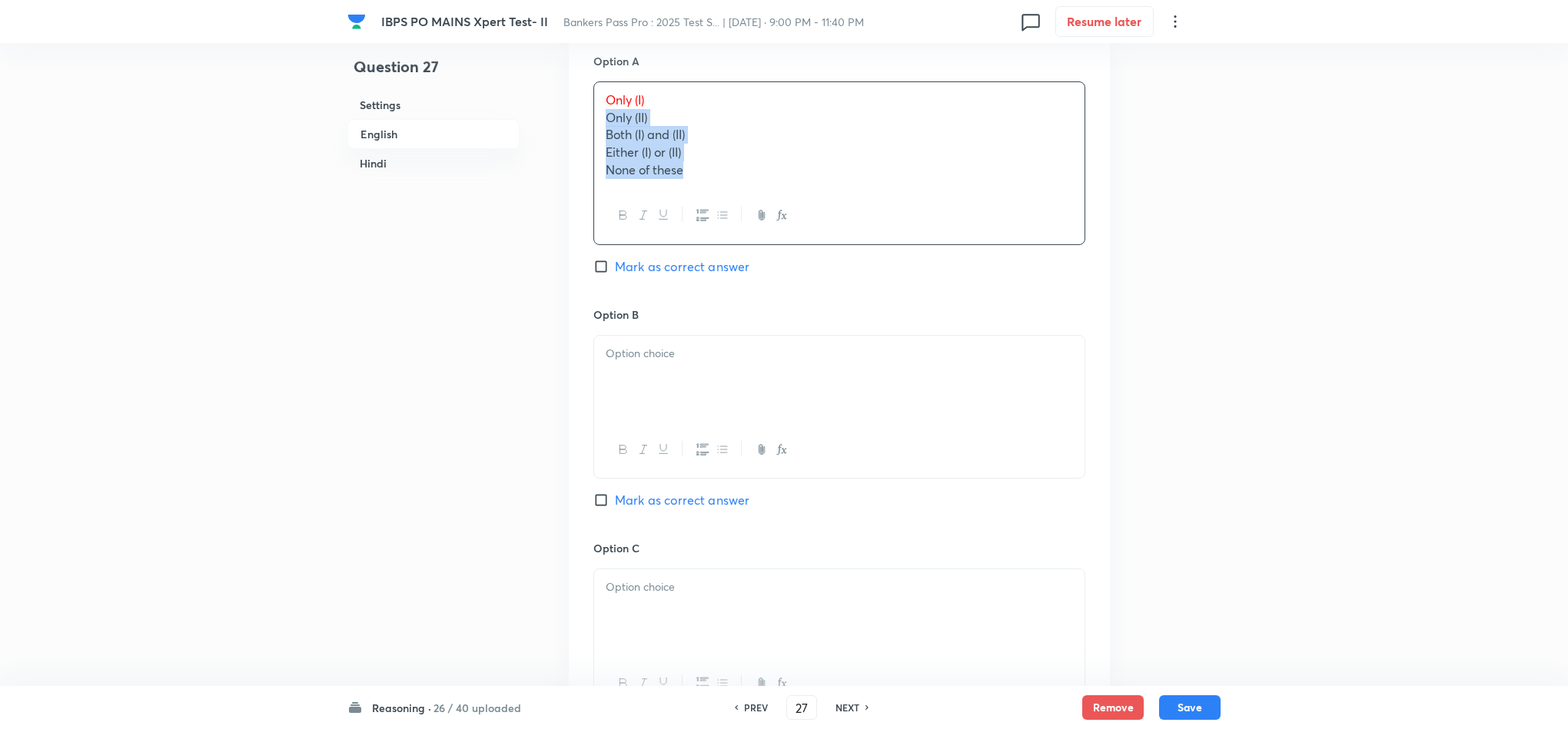
drag, startPoint x: 606, startPoint y: 121, endPoint x: 727, endPoint y: 310, distance: 224.4
click at [740, 245] on div "Option A Only (I) Only (II) Both (I) and (II) Either (I) or (II) None of these …" at bounding box center [839, 179] width 492 height 254
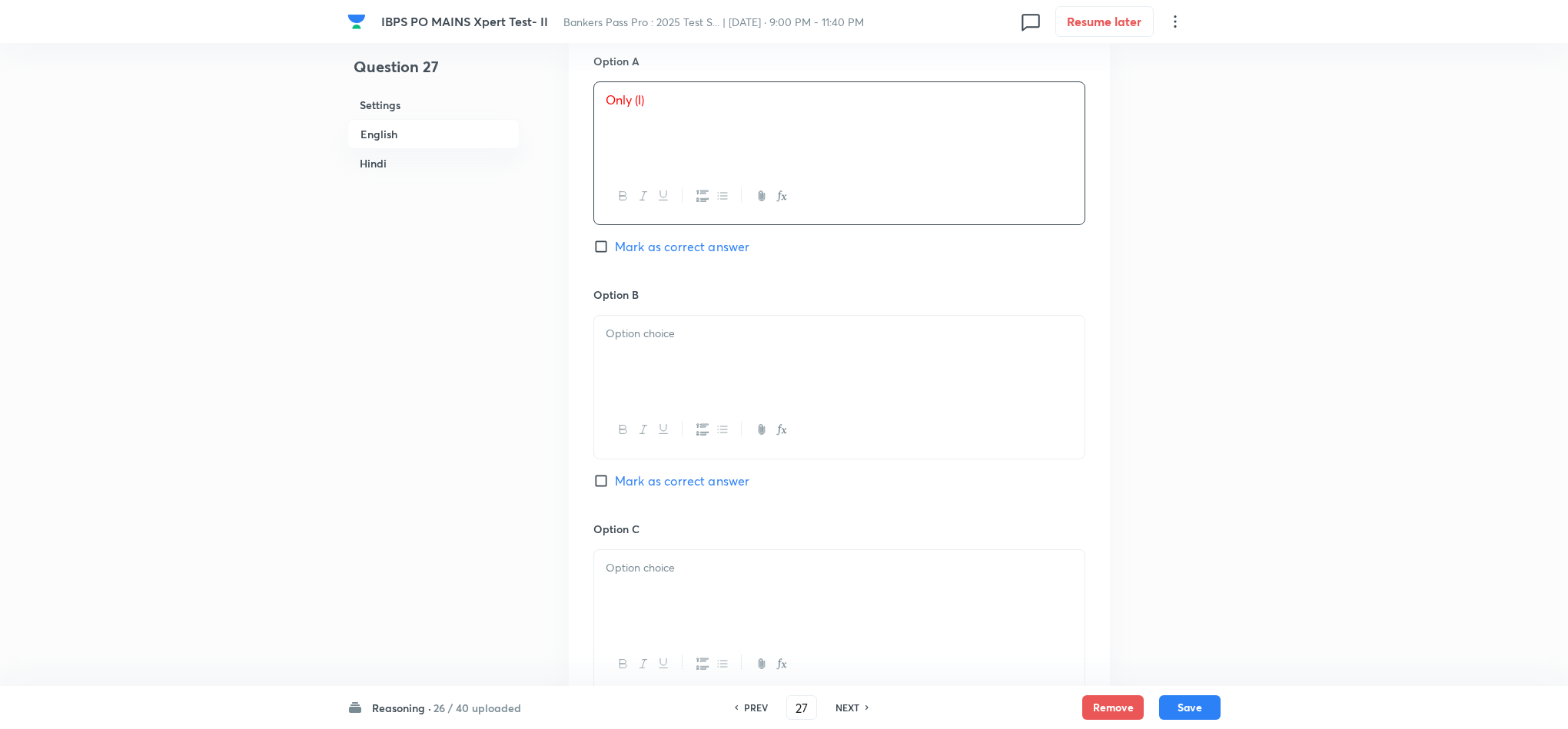
click at [634, 371] on div at bounding box center [839, 358] width 490 height 86
drag, startPoint x: 605, startPoint y: 358, endPoint x: 784, endPoint y: 383, distance: 180.7
click at [801, 410] on div "Only (II) Both (I) and (II) Either (I) or (II) None of these" at bounding box center [839, 388] width 492 height 146
click at [678, 256] on span "Mark as correct answer" at bounding box center [681, 246] width 134 height 18
click at [615, 255] on input "Mark as correct answer" at bounding box center [604, 247] width 21 height 15
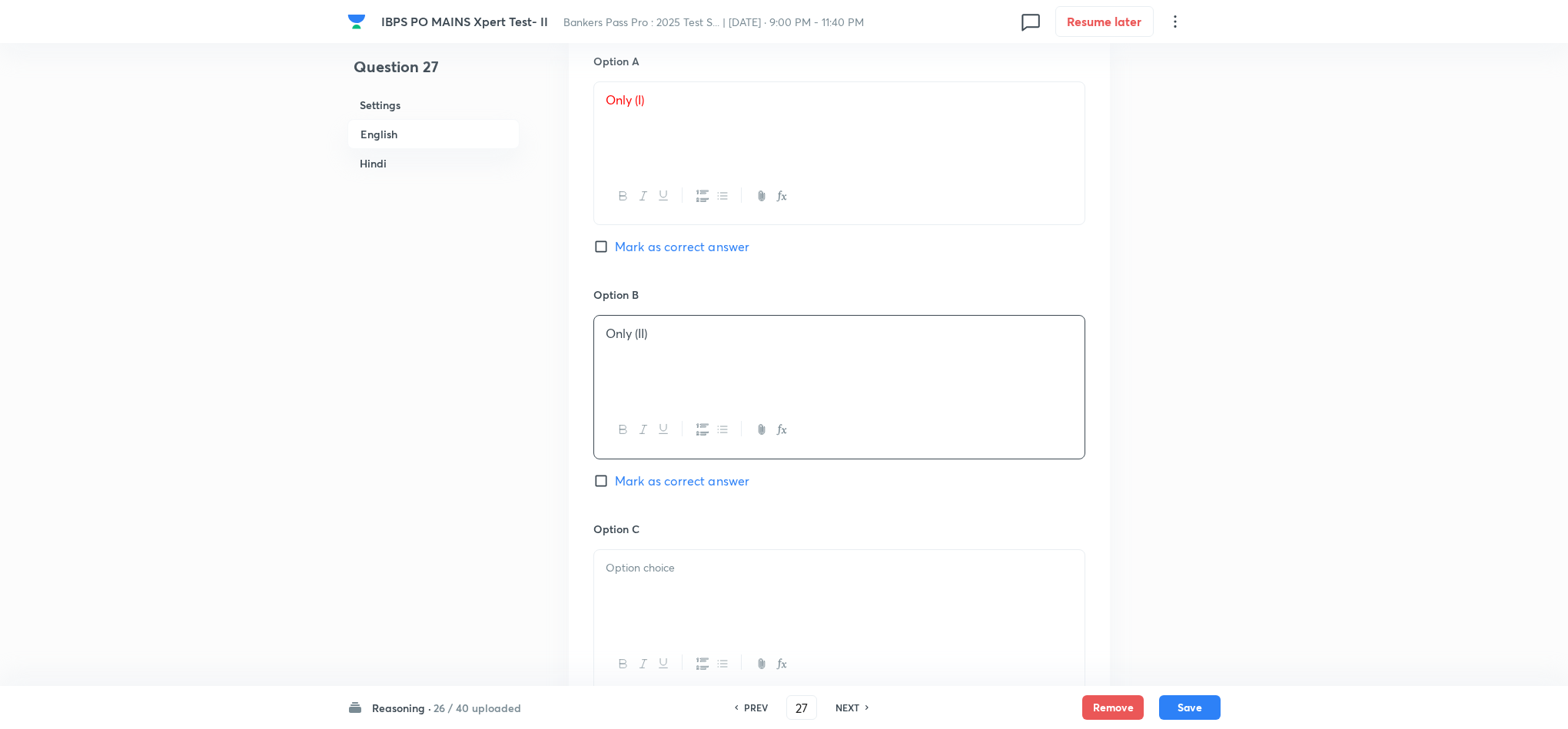
checkbox input "true"
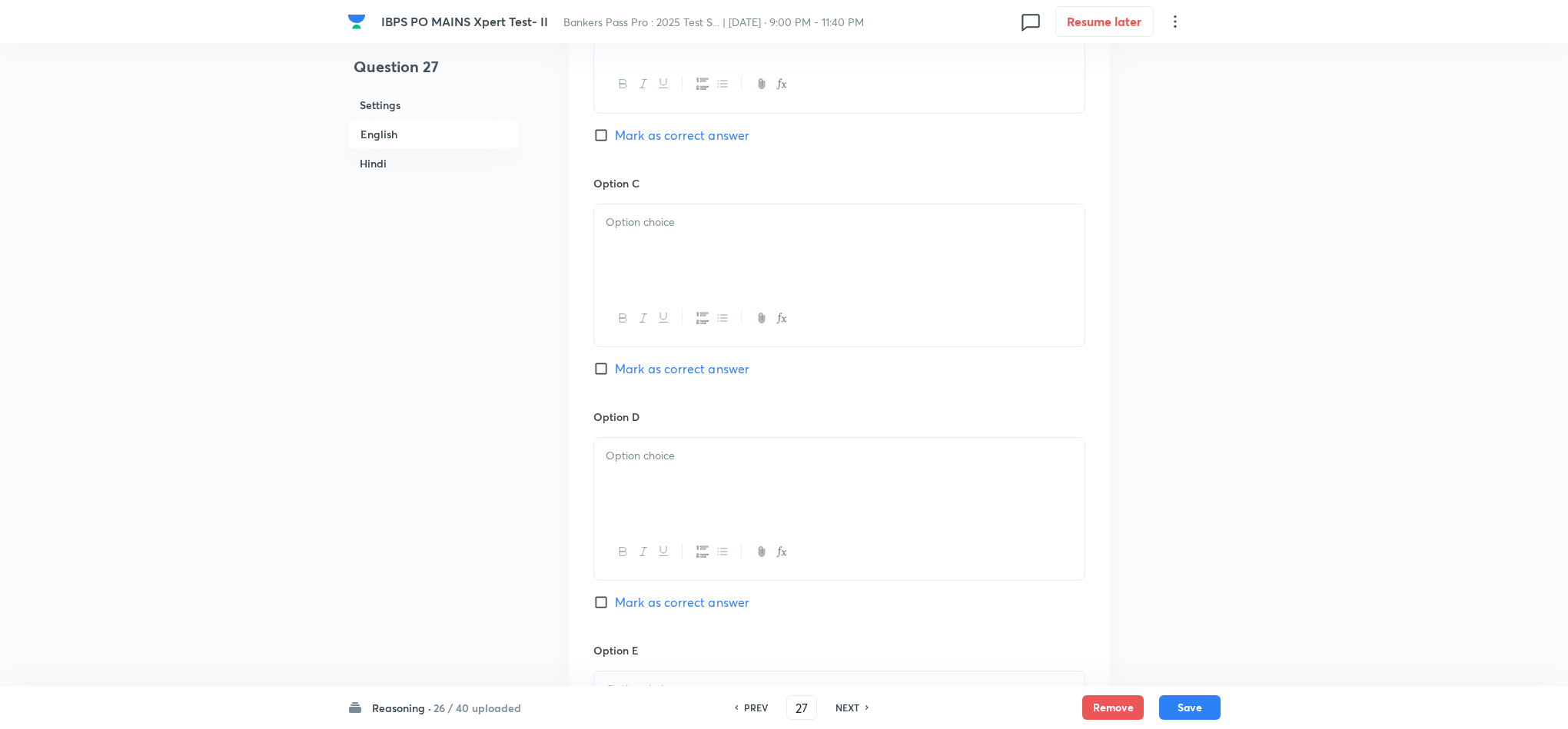
drag, startPoint x: 636, startPoint y: 255, endPoint x: 625, endPoint y: 254, distance: 11.0
click at [635, 255] on div at bounding box center [839, 247] width 490 height 86
drag, startPoint x: 599, startPoint y: 245, endPoint x: 733, endPoint y: 408, distance: 211.0
click at [821, 332] on div "Both (I) and (II) Either (I) or (II) None of these" at bounding box center [839, 275] width 492 height 144
click at [646, 464] on p at bounding box center [839, 456] width 467 height 17
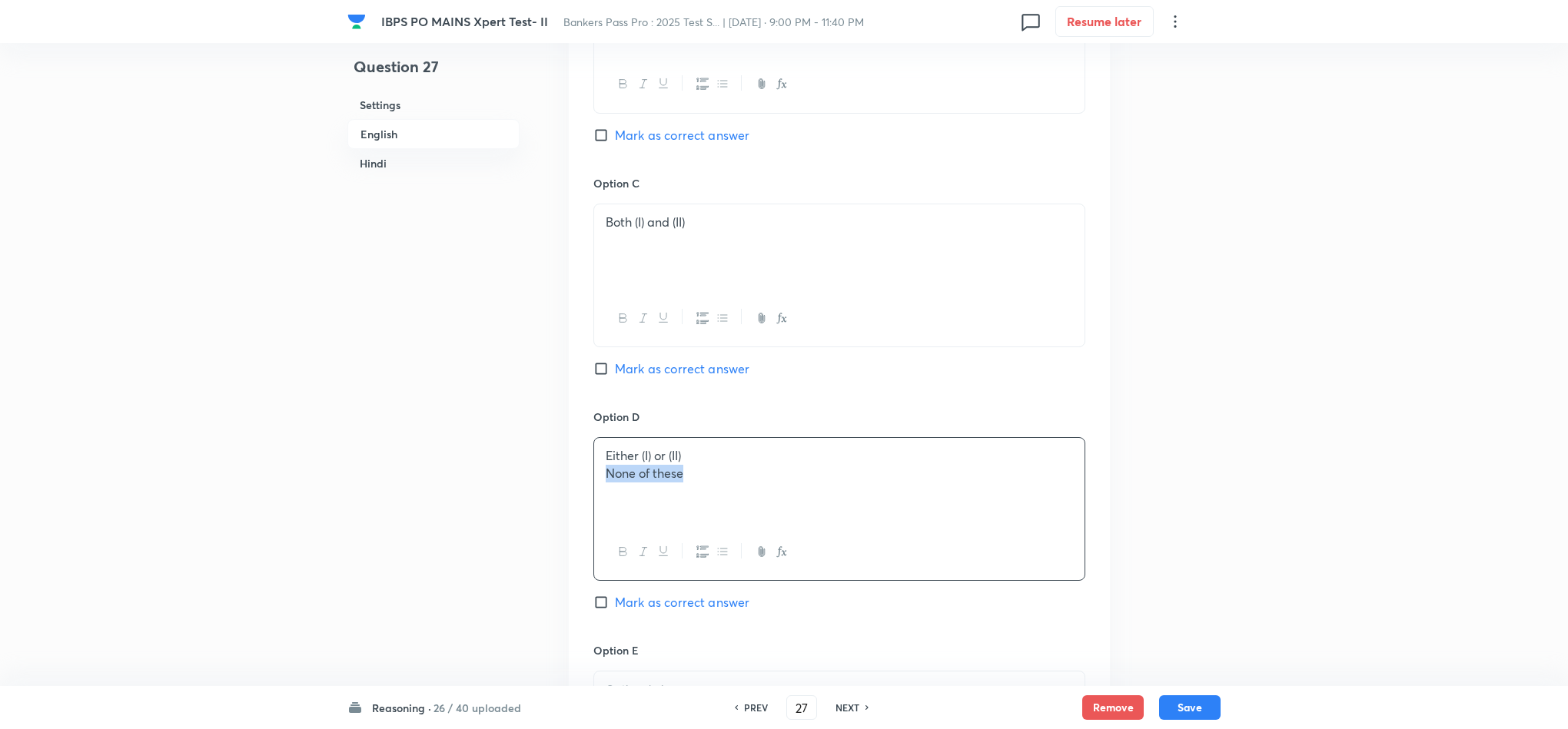
drag, startPoint x: 604, startPoint y: 479, endPoint x: 825, endPoint y: 503, distance: 222.3
click at [825, 503] on div "Either (I) or (II) None of these" at bounding box center [839, 480] width 490 height 86
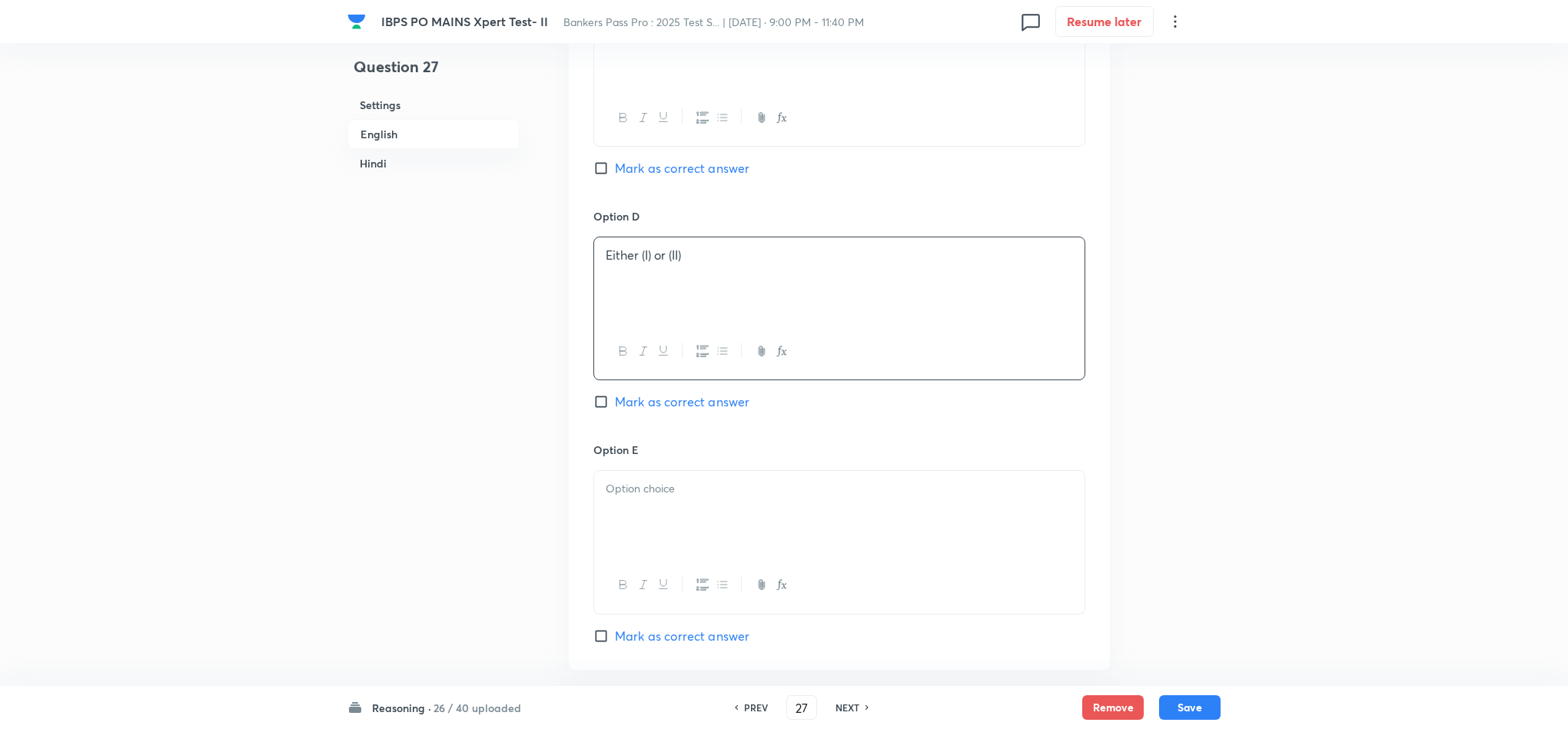
scroll to position [1383, 0]
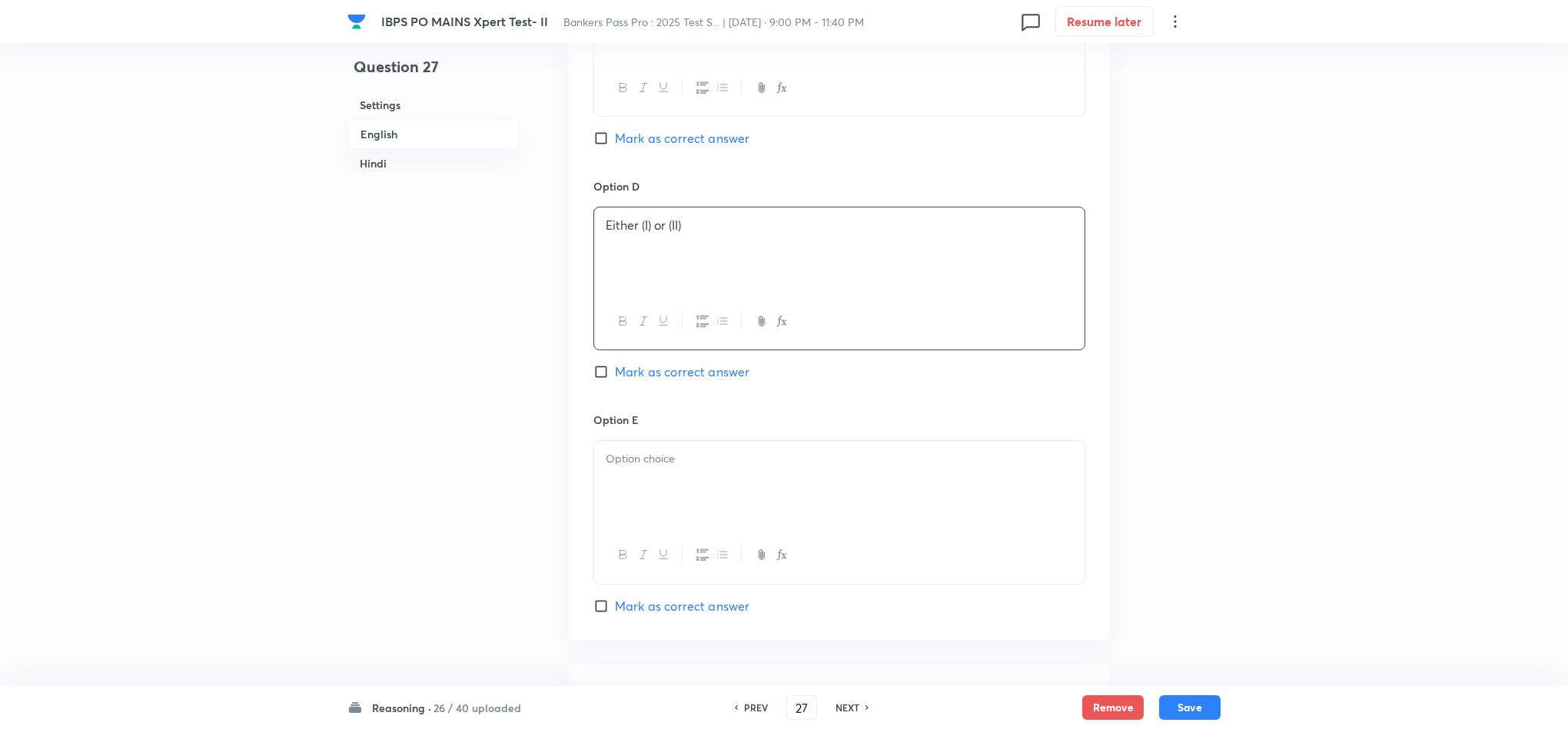
click at [647, 496] on div at bounding box center [839, 483] width 490 height 86
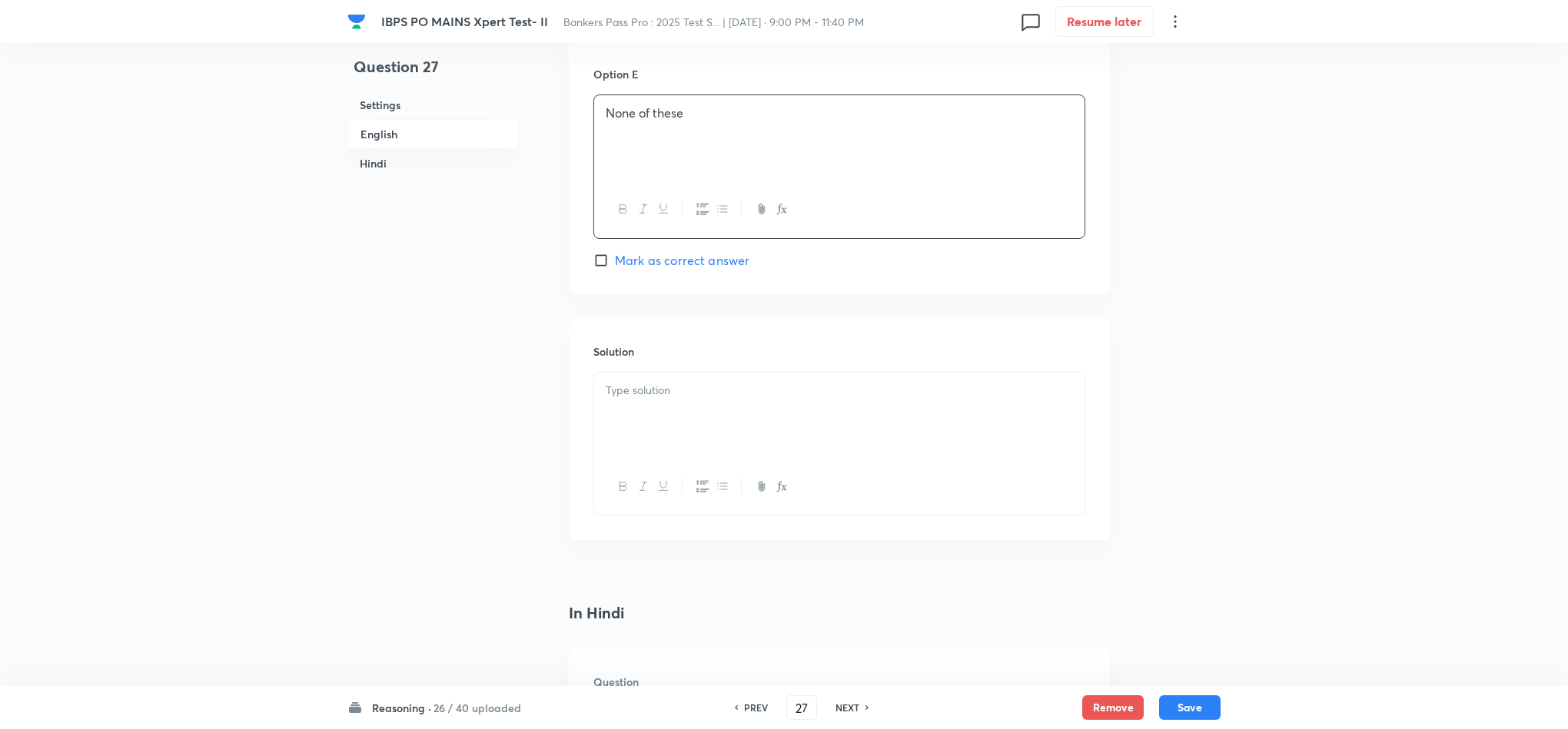
click at [641, 436] on div at bounding box center [839, 415] width 490 height 86
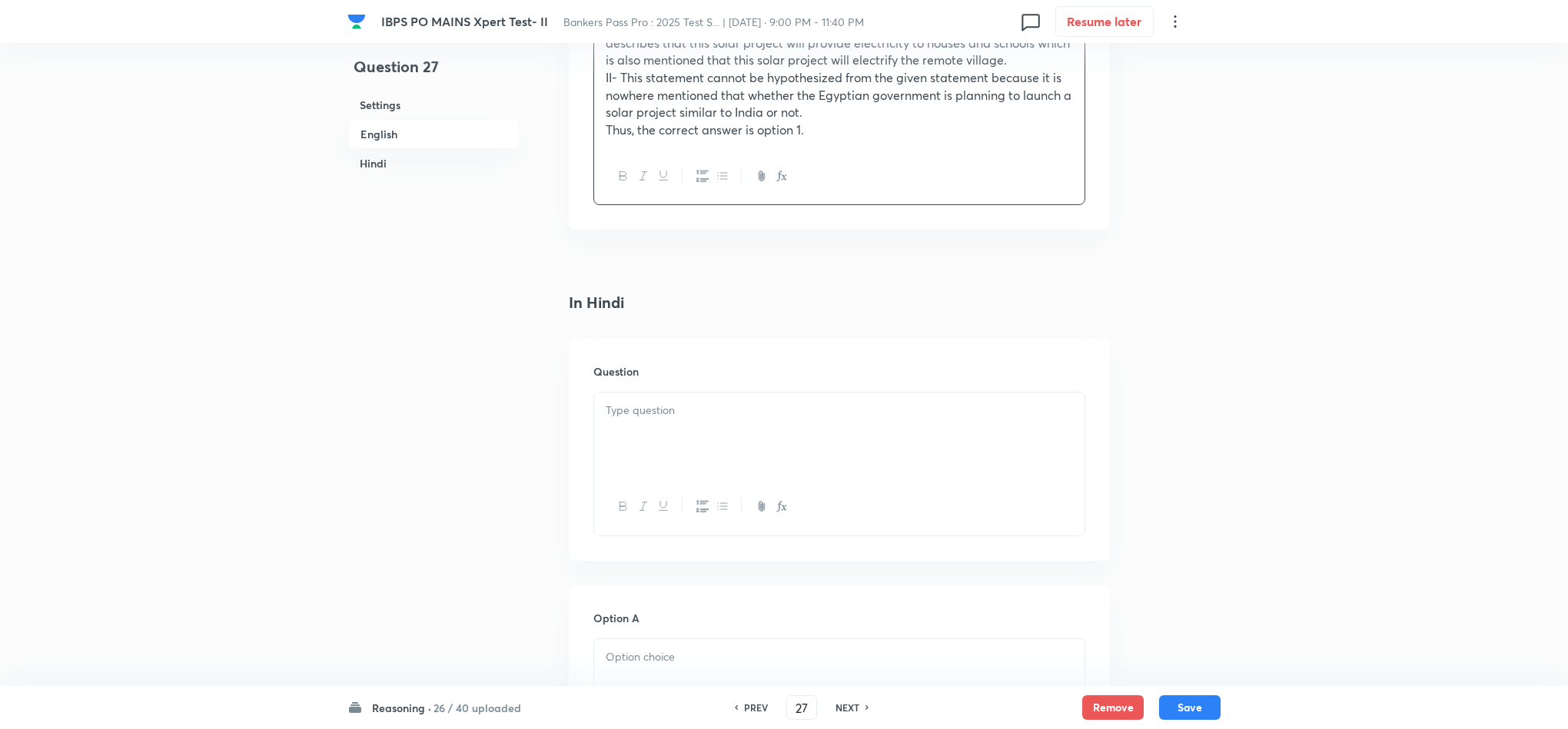
scroll to position [2419, 0]
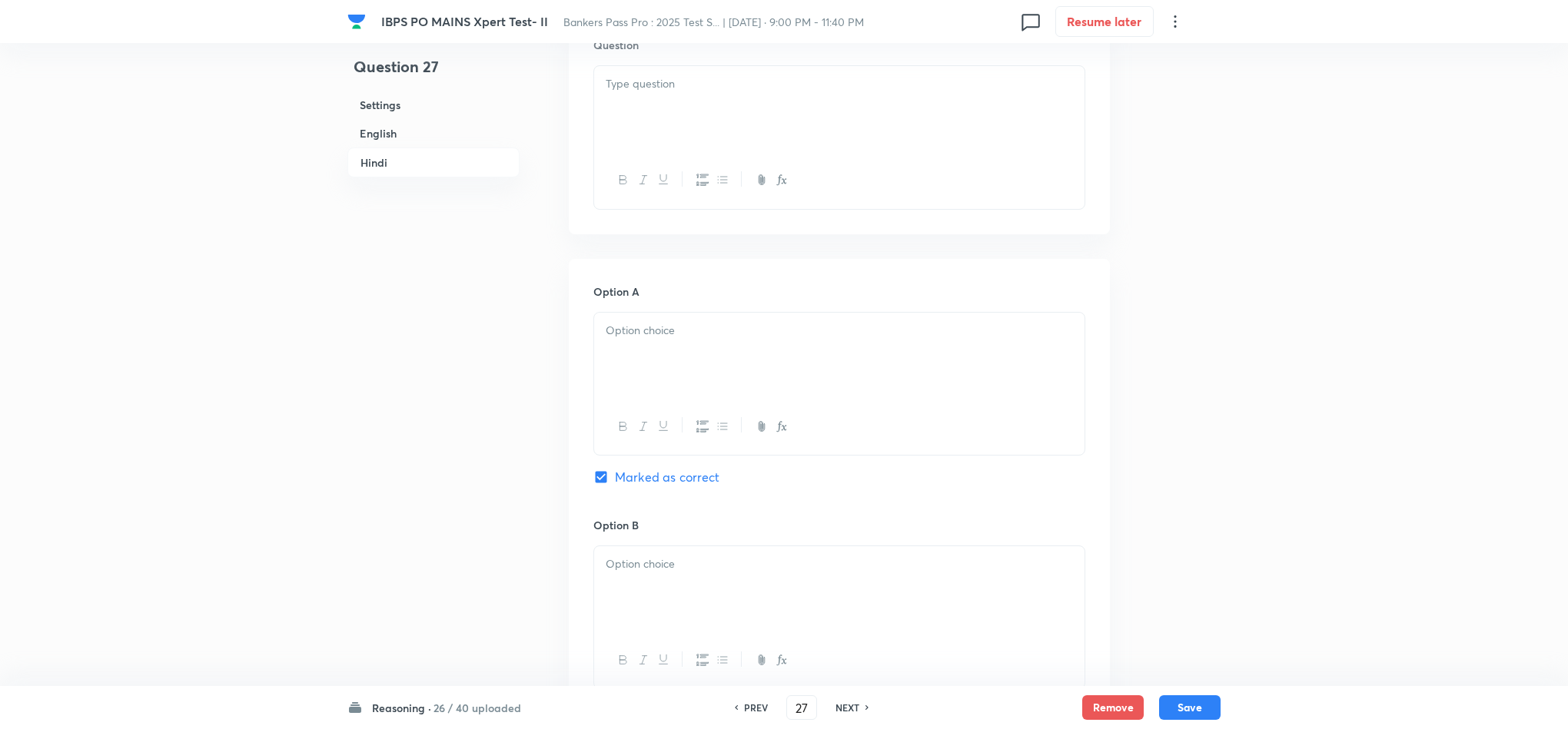
drag, startPoint x: 644, startPoint y: 40, endPoint x: 628, endPoint y: 111, distance: 72.8
click at [644, 40] on div "IBPS PO MAINS Xpert Test- II Bankers Pass Pro : 2025 Test S... | Sep 5, 2025 · …" at bounding box center [784, 21] width 873 height 43
click at [622, 116] on div at bounding box center [839, 108] width 490 height 86
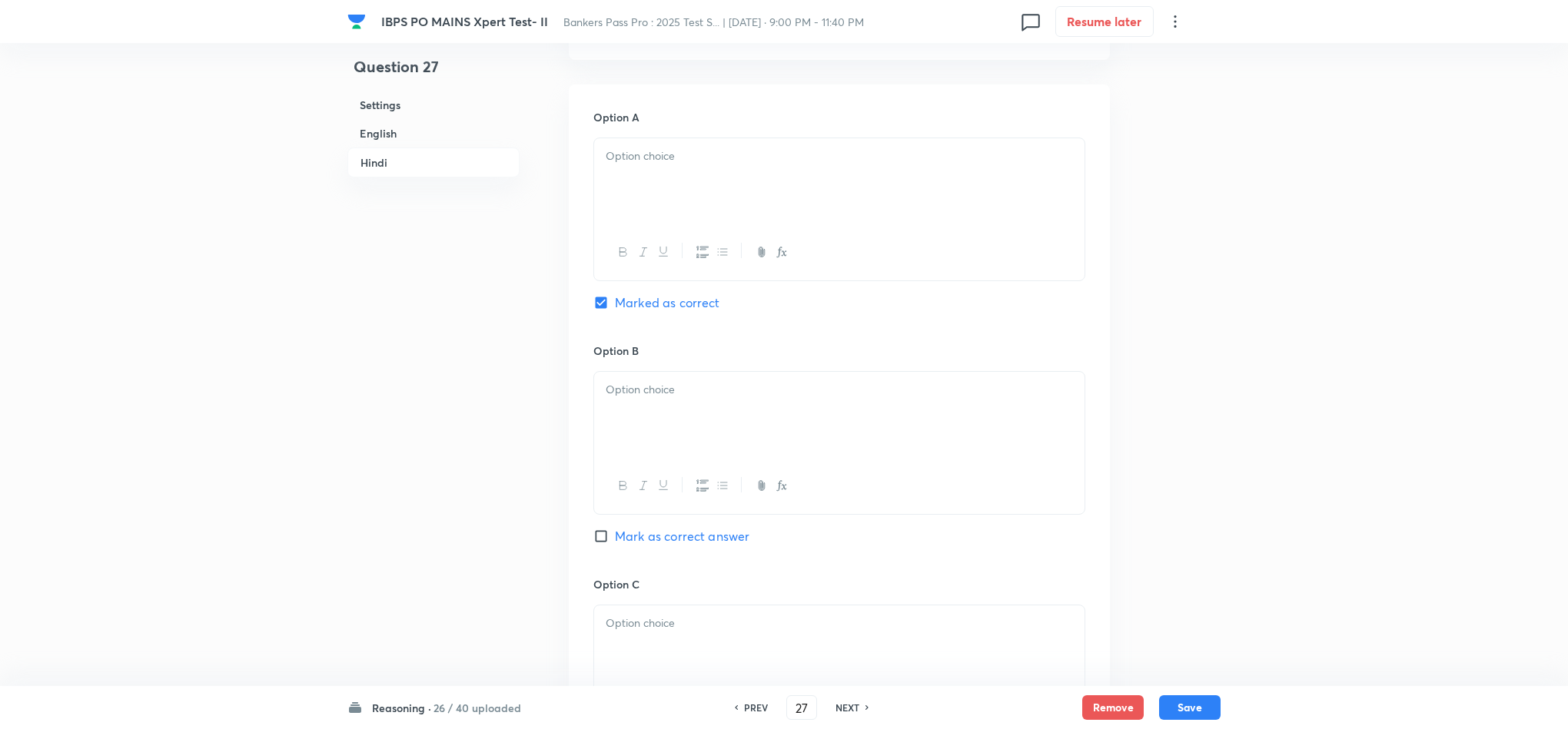
scroll to position [2650, 0]
click at [629, 154] on div at bounding box center [839, 179] width 490 height 86
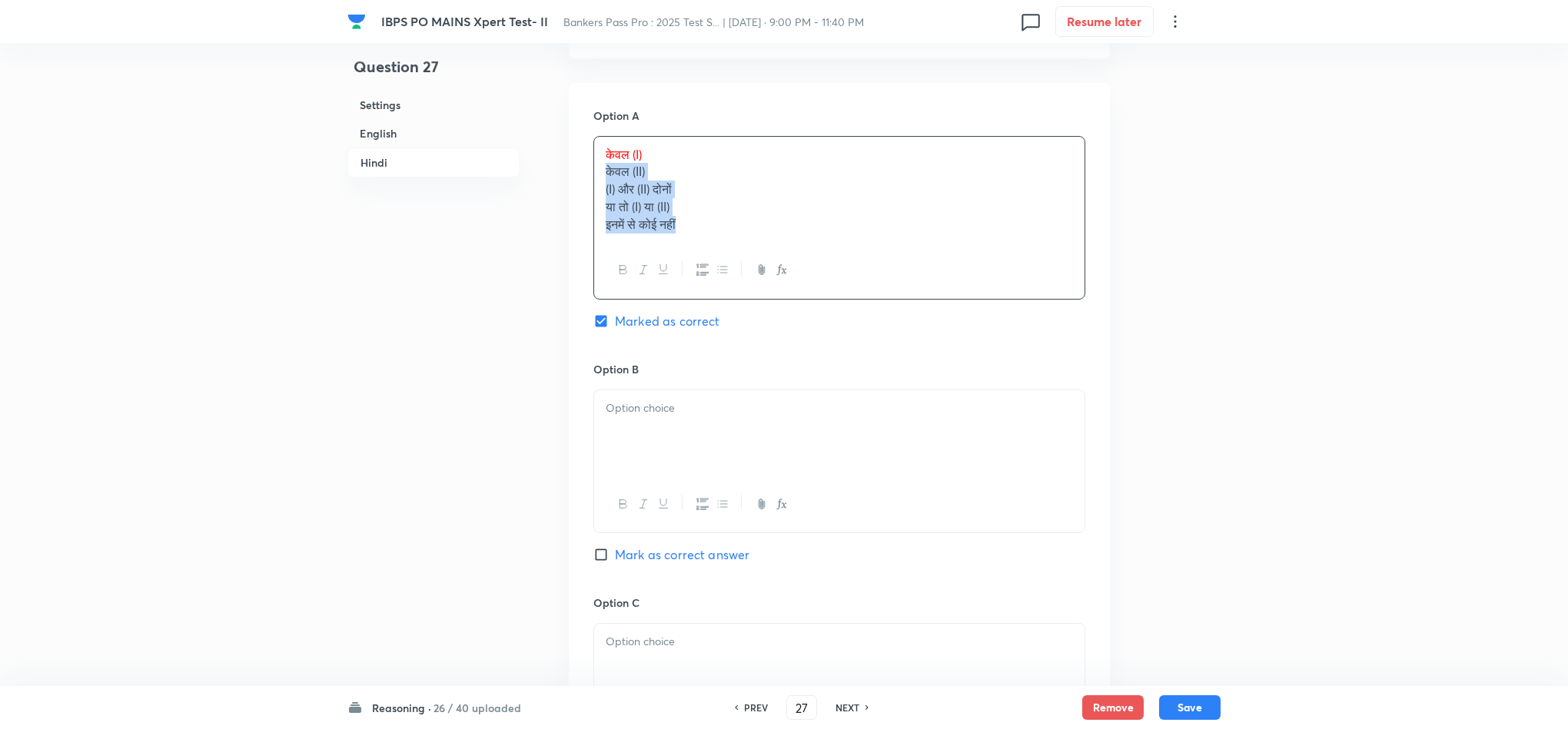
drag, startPoint x: 594, startPoint y: 164, endPoint x: 741, endPoint y: 404, distance: 281.4
click at [798, 272] on div "केवल (I) केवल (II) (I) और (II) दोनों या तो (I) या (II) इनमें से कोई नहीं" at bounding box center [839, 218] width 492 height 164
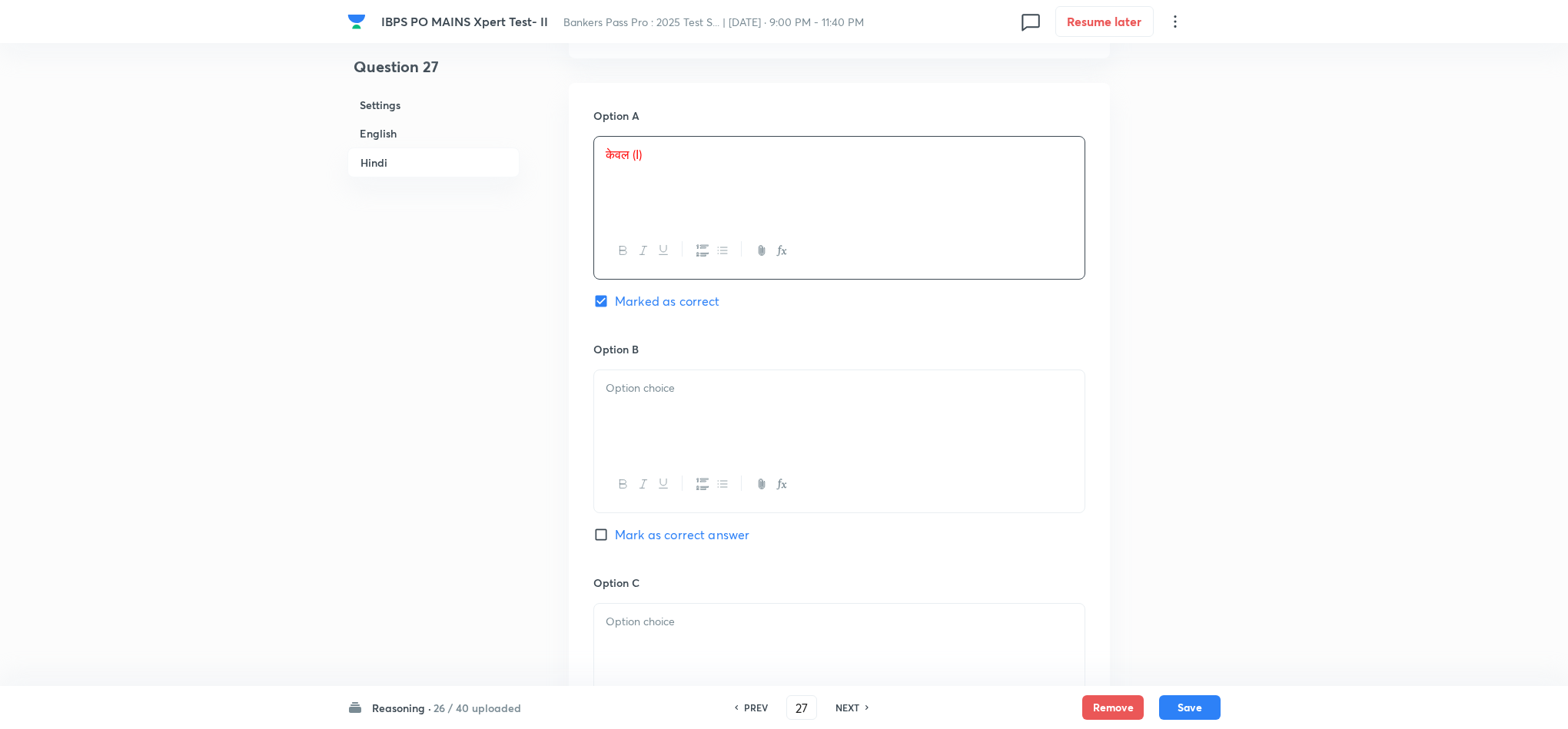
click at [675, 402] on div at bounding box center [839, 413] width 490 height 86
drag, startPoint x: 604, startPoint y: 402, endPoint x: 798, endPoint y: 441, distance: 197.9
click at [798, 441] on div "केवल (II) (I) और (II) दोनों या तो (I) या (II) इनमें से कोई नहीं" at bounding box center [839, 415] width 490 height 89
click at [621, 385] on p at bounding box center [839, 392] width 467 height 17
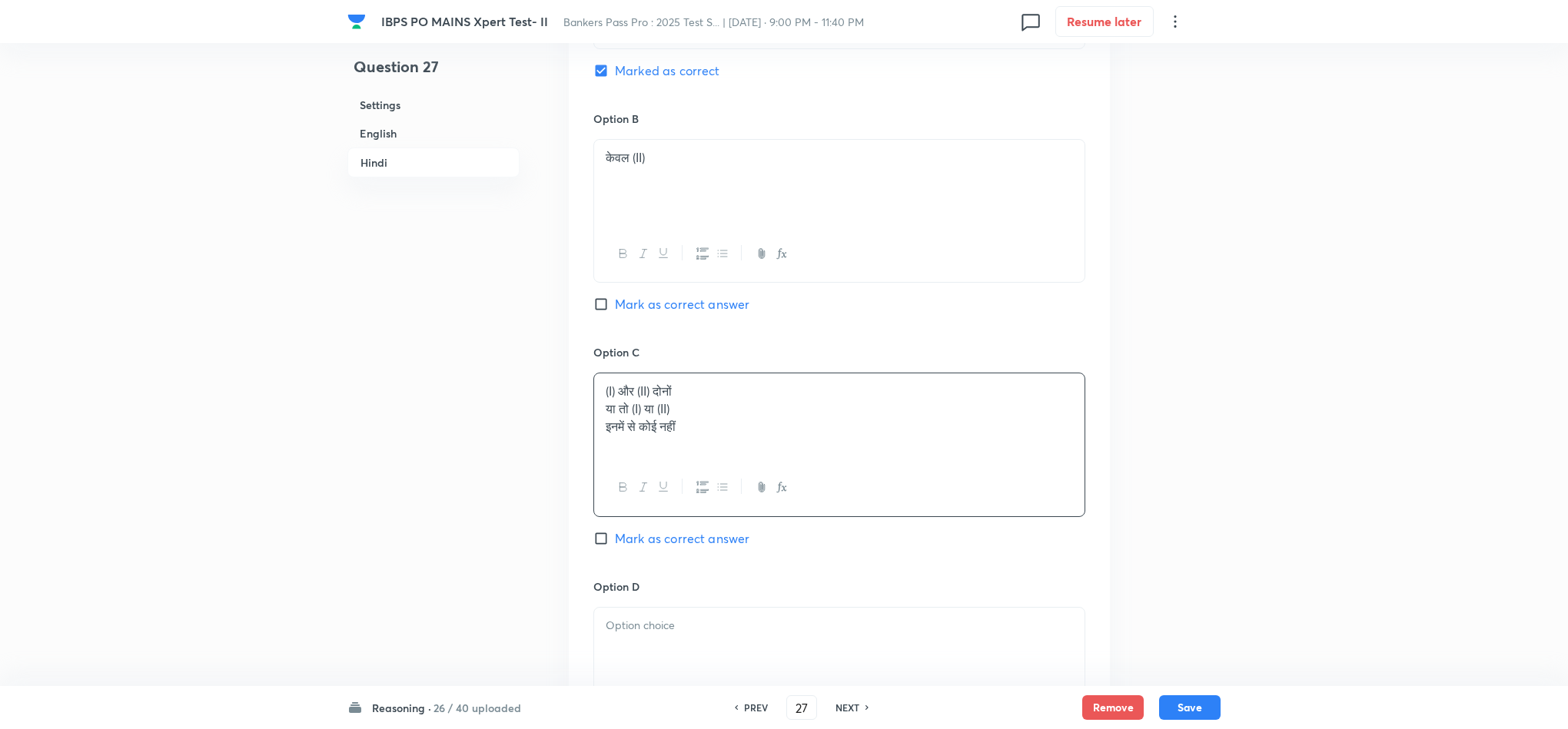
drag, startPoint x: 599, startPoint y: 410, endPoint x: 607, endPoint y: 401, distance: 12.0
click at [607, 402] on div "(I) और (II) दोनों या तो (I) या (II) इनमें से कोई नहीं" at bounding box center [839, 416] width 490 height 86
click at [600, 394] on div "(I) और (II) दोनों या तो (I) या (II) इनमें से कोई नहीं" at bounding box center [839, 416] width 490 height 86
drag, startPoint x: 602, startPoint y: 398, endPoint x: 801, endPoint y: 527, distance: 237.2
click at [867, 454] on div "(I) और (II) दोनों या तो (I) या (II) इनमें से कोई नहीं" at bounding box center [839, 444] width 492 height 144
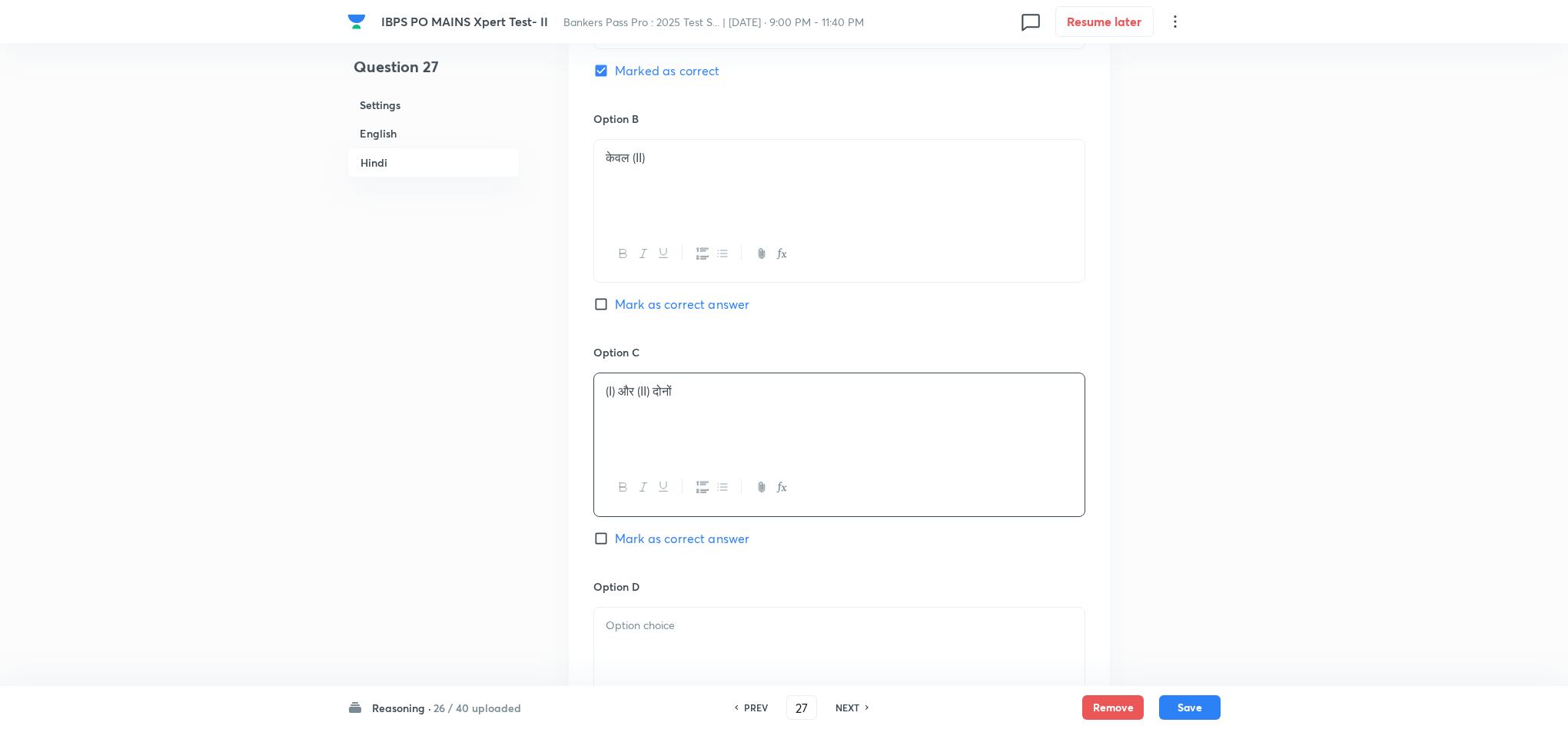
drag, startPoint x: 713, startPoint y: 602, endPoint x: 730, endPoint y: 627, distance: 30.2
click at [713, 608] on div at bounding box center [839, 650] width 490 height 86
drag, startPoint x: 750, startPoint y: 662, endPoint x: 541, endPoint y: 660, distance: 209.0
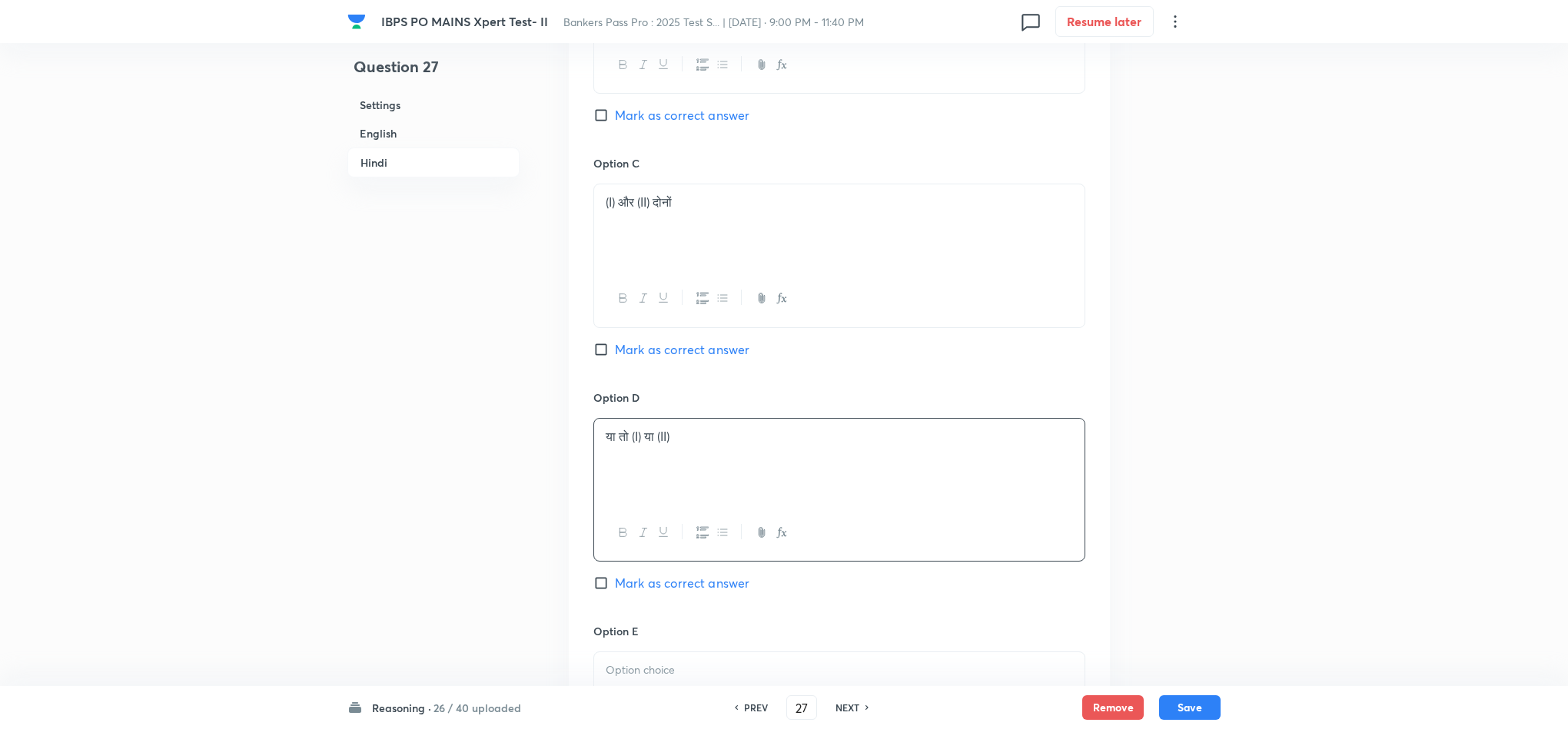
scroll to position [3226, 0]
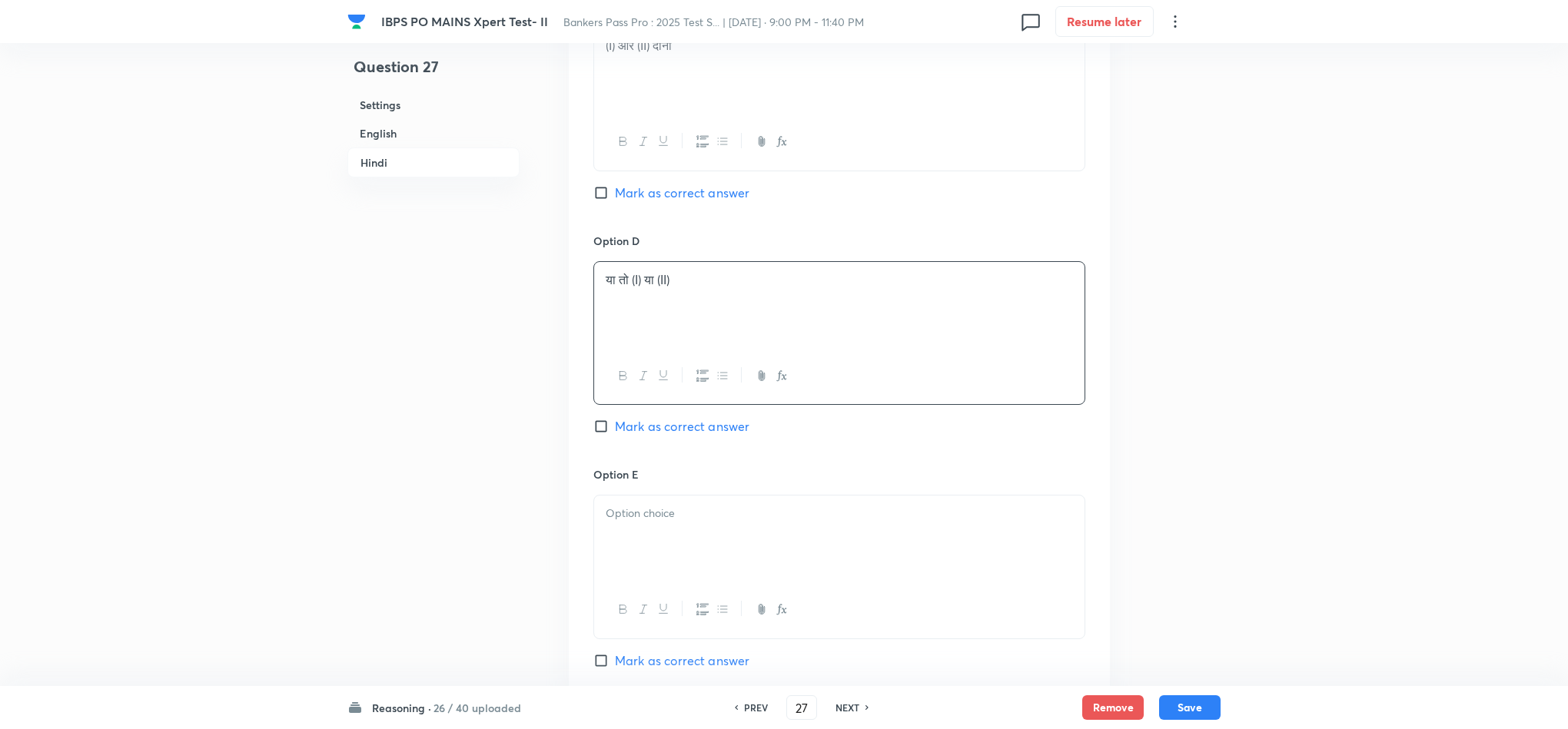
click at [655, 505] on p at bounding box center [839, 513] width 467 height 17
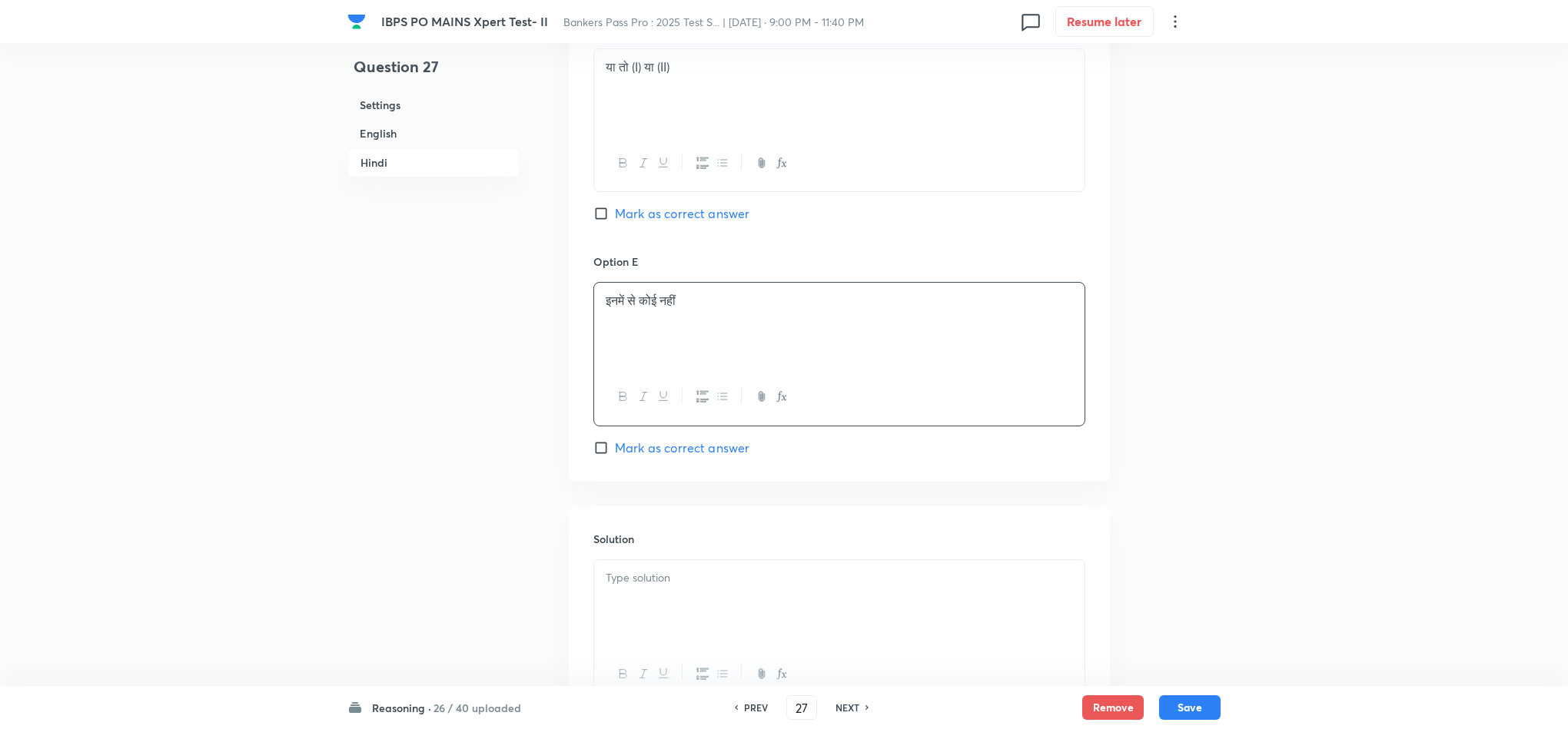
scroll to position [3563, 0]
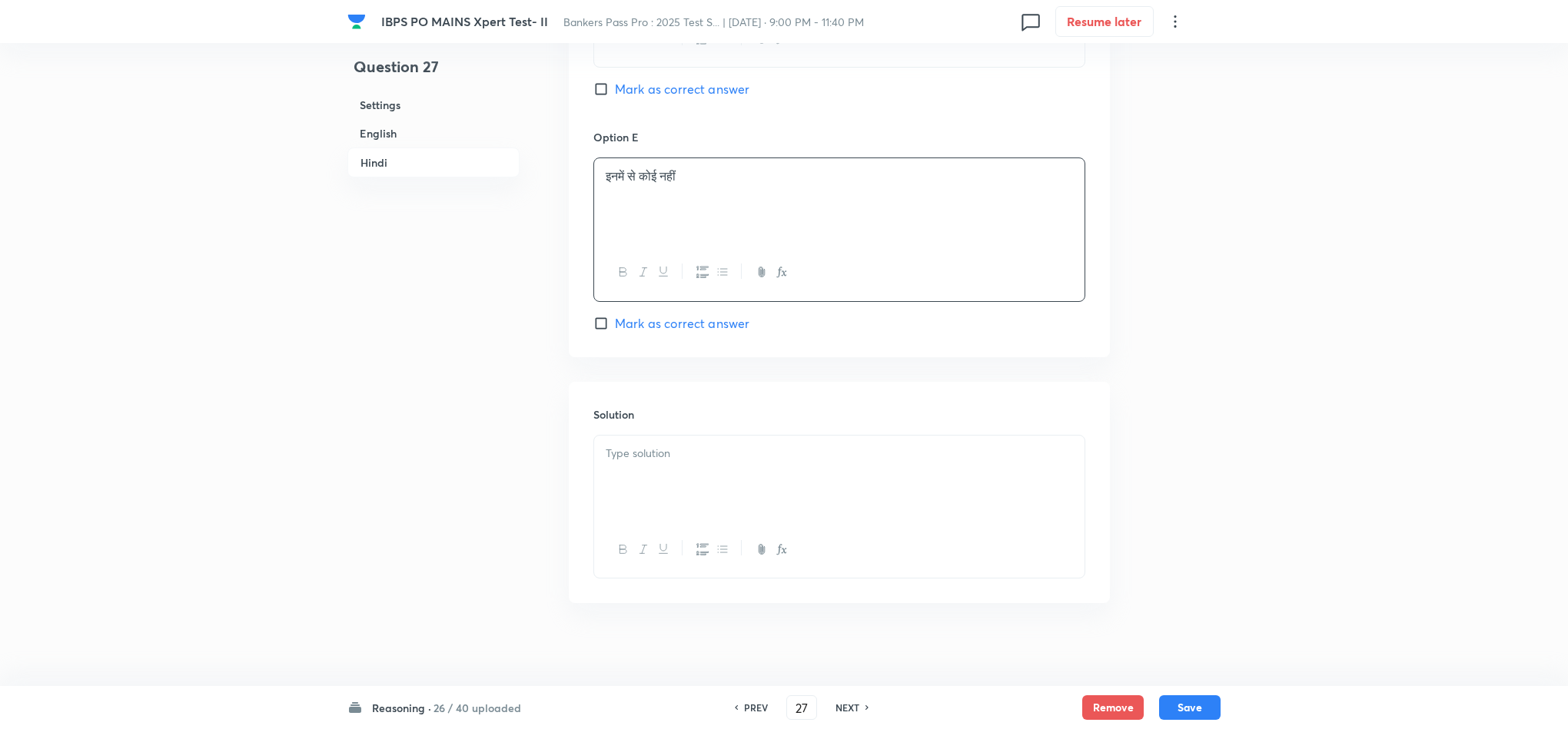
drag, startPoint x: 750, startPoint y: 466, endPoint x: 760, endPoint y: 471, distance: 11.2
click at [750, 466] on div at bounding box center [839, 478] width 490 height 86
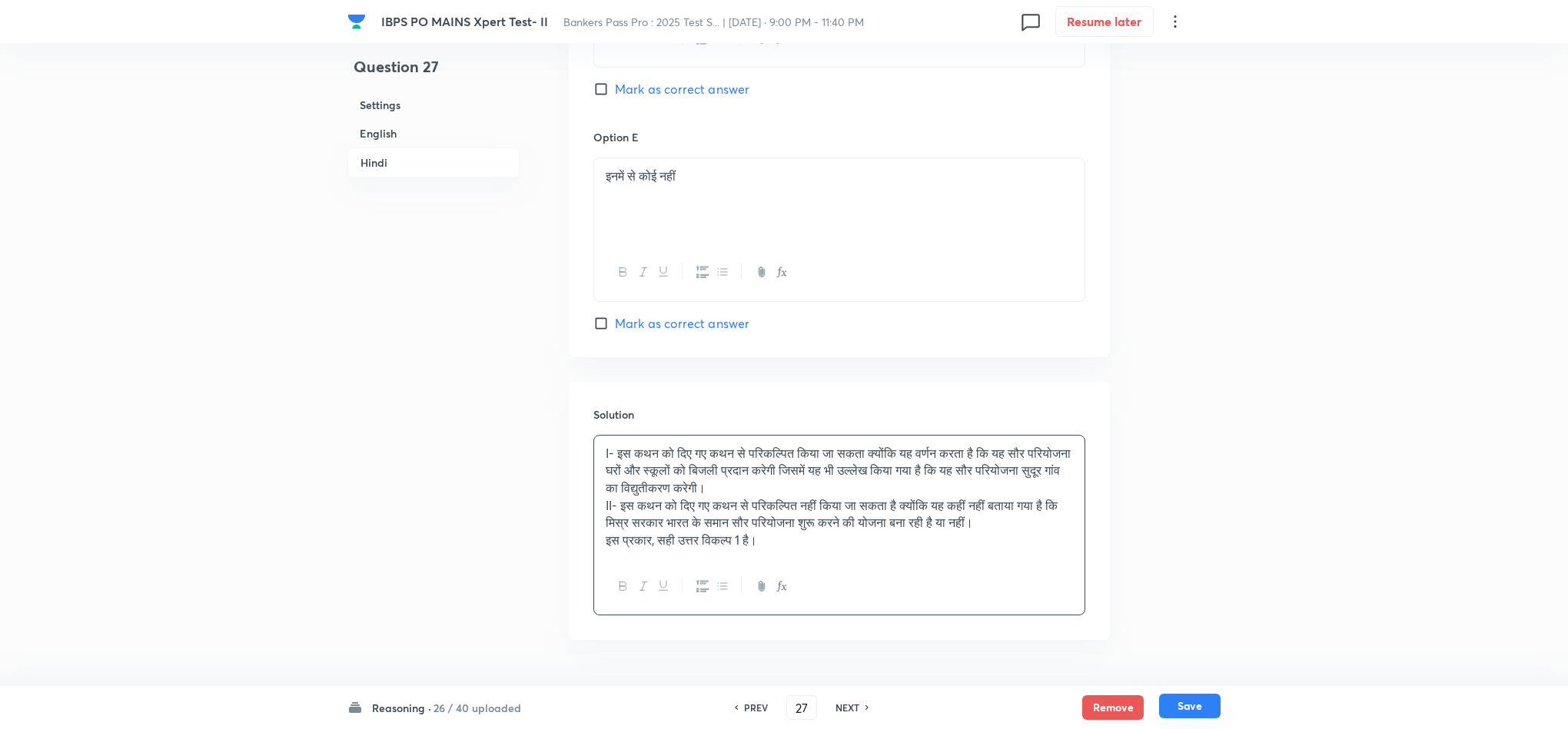
click at [1210, 716] on button "Save" at bounding box center [1190, 705] width 62 height 24
type input "28"
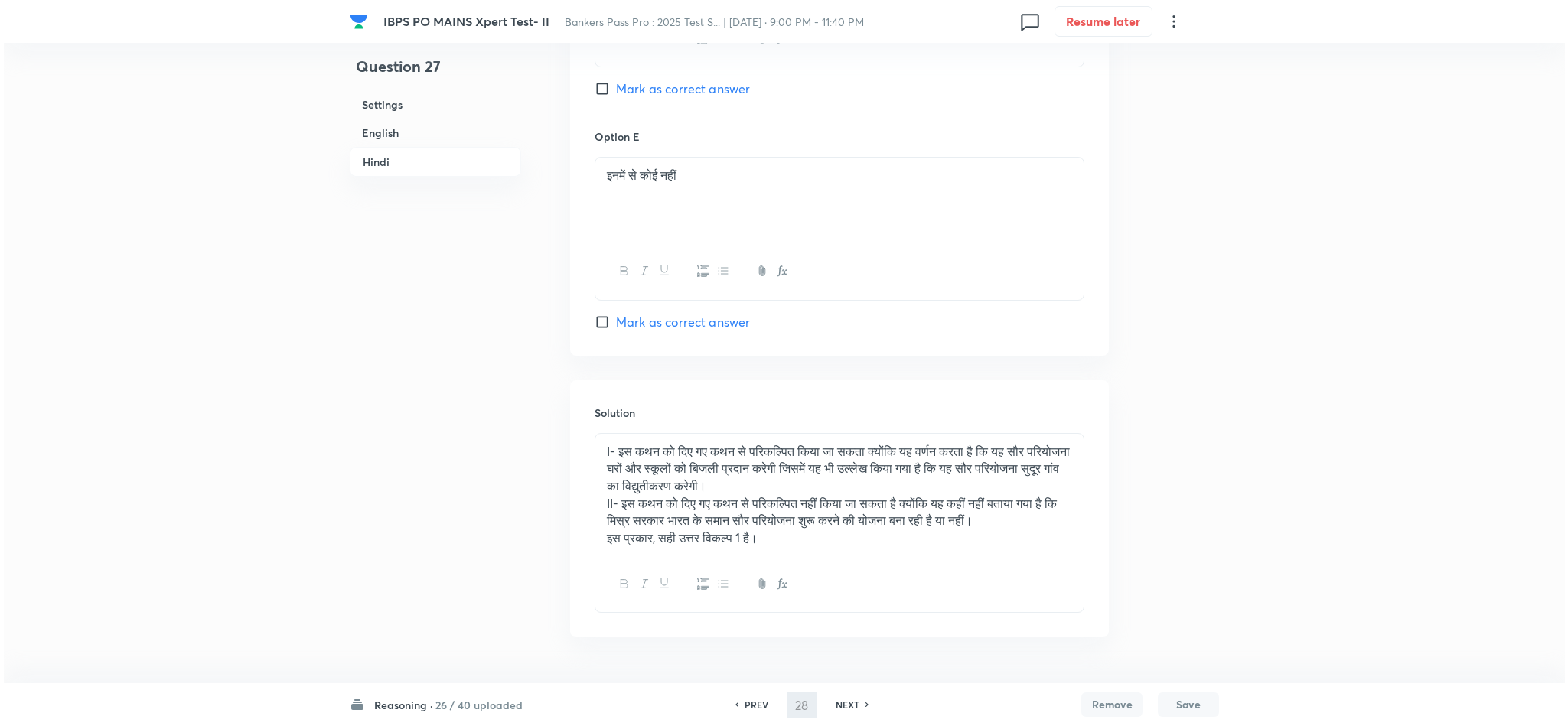
scroll to position [0, 0]
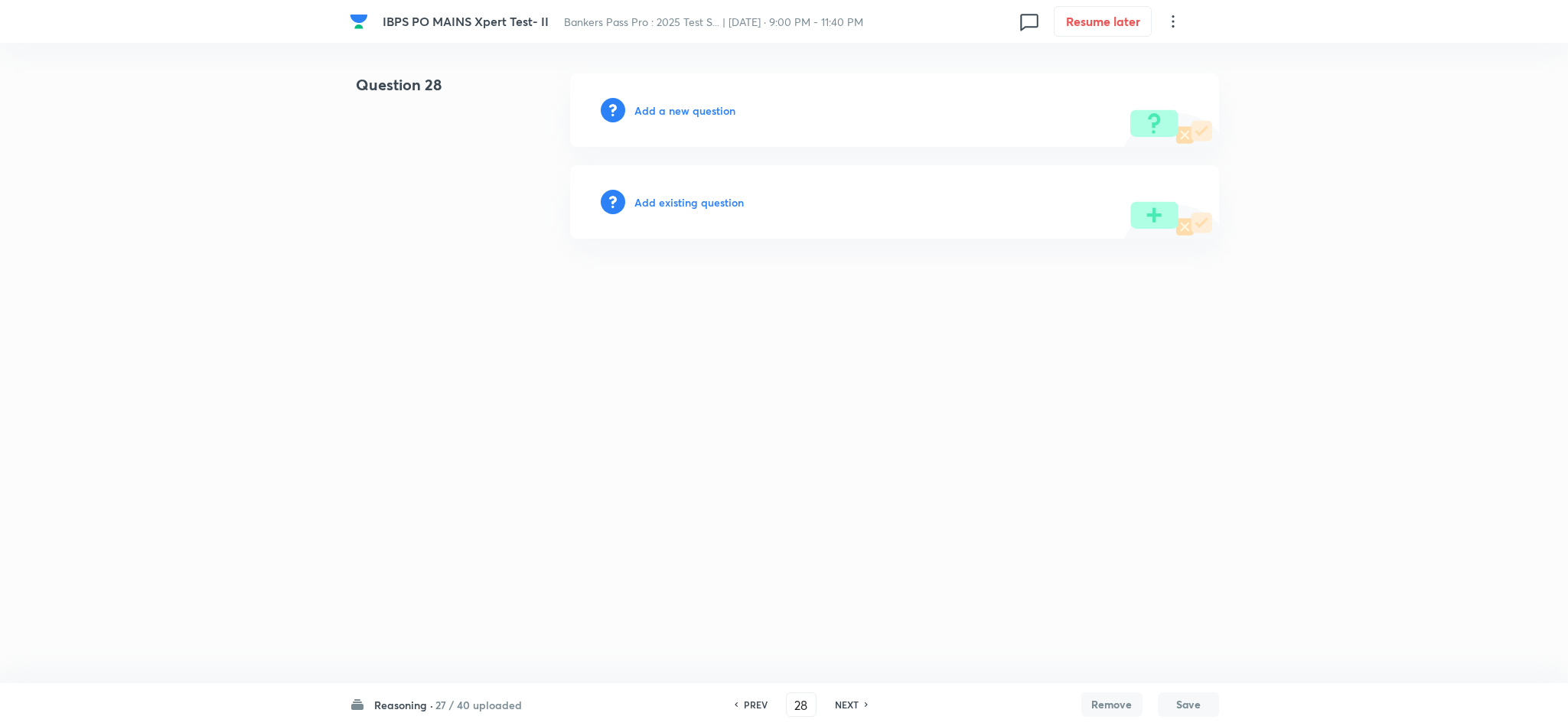
click at [689, 107] on h6 "Add a new question" at bounding box center [684, 110] width 101 height 16
click at [689, 107] on h6 "Choose a question type" at bounding box center [693, 110] width 118 height 16
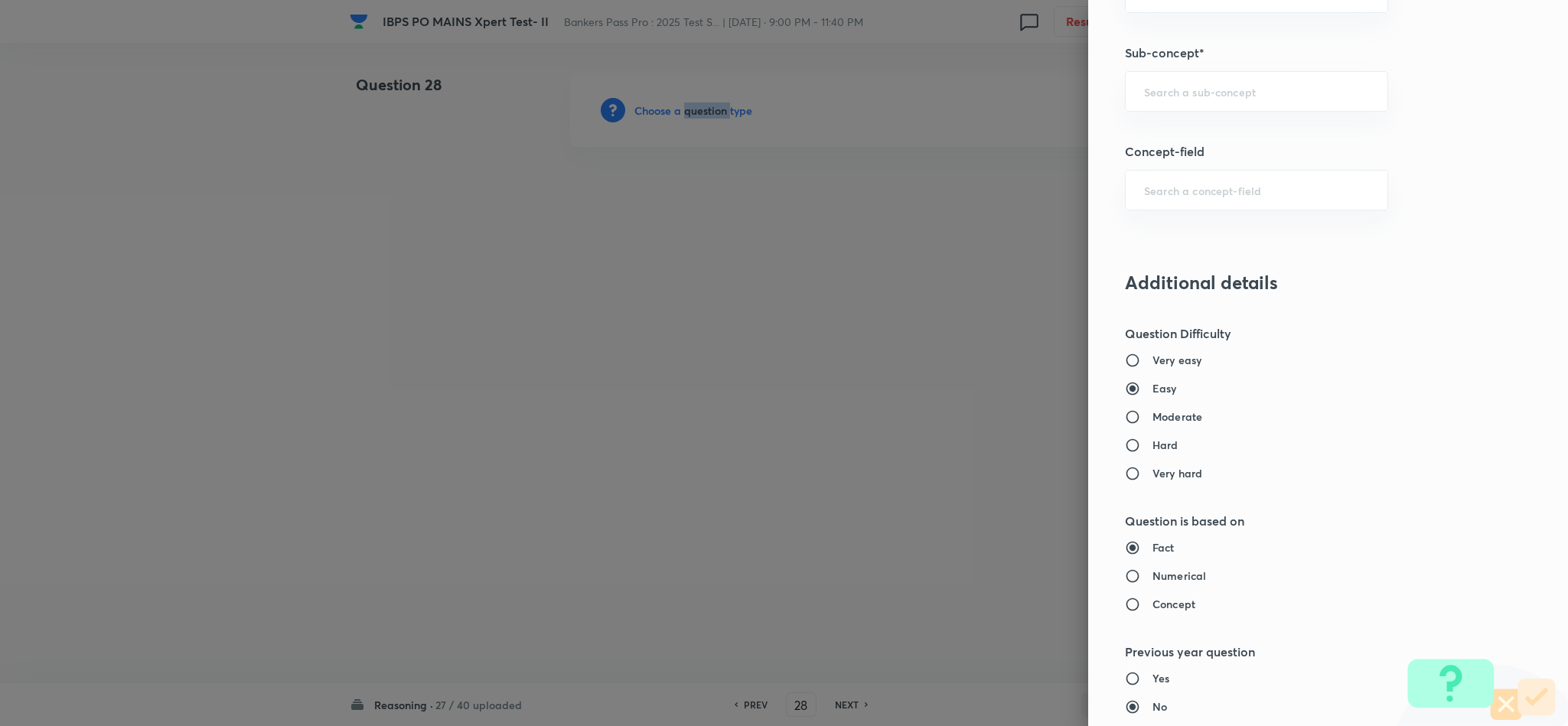
scroll to position [803, 0]
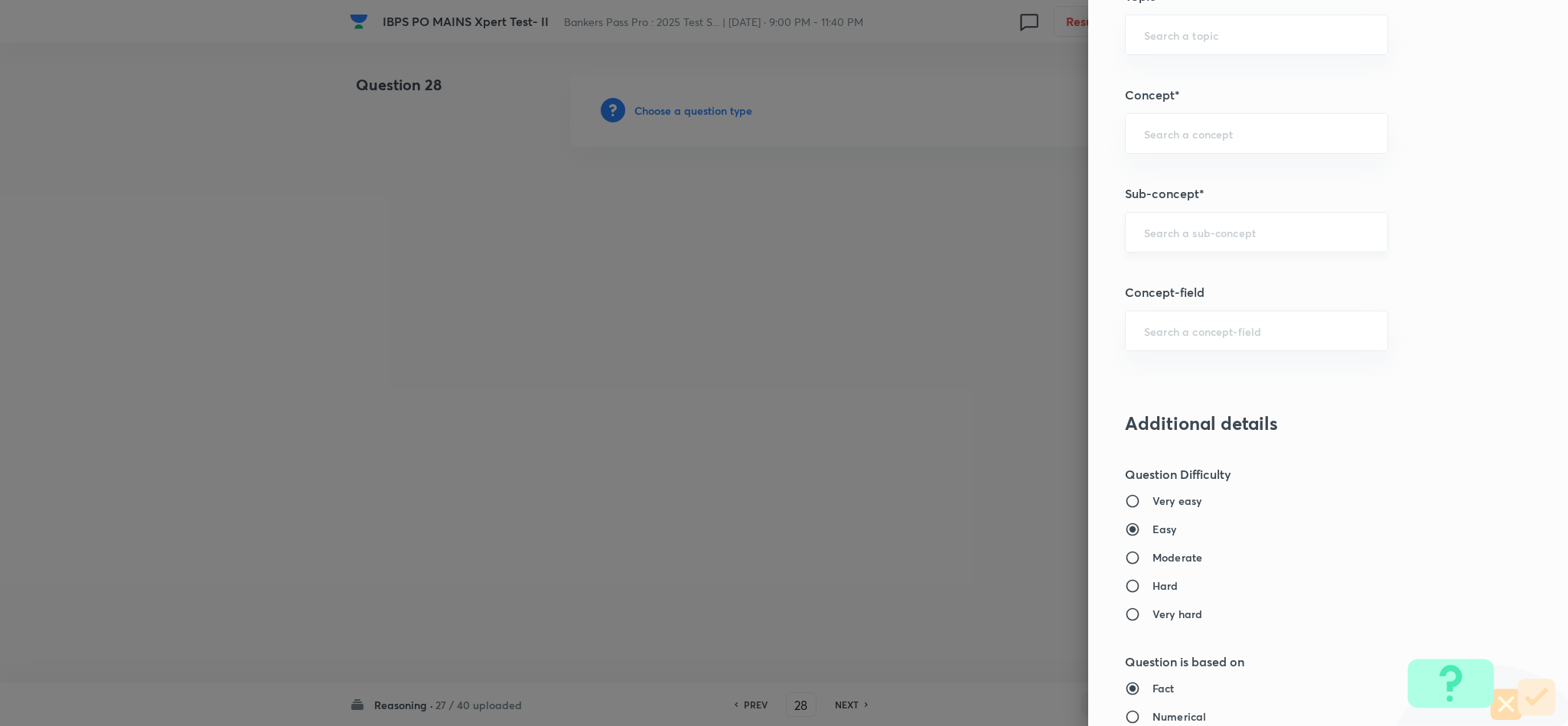
click at [1221, 230] on input "text" at bounding box center [1257, 231] width 225 height 14
type input "M"
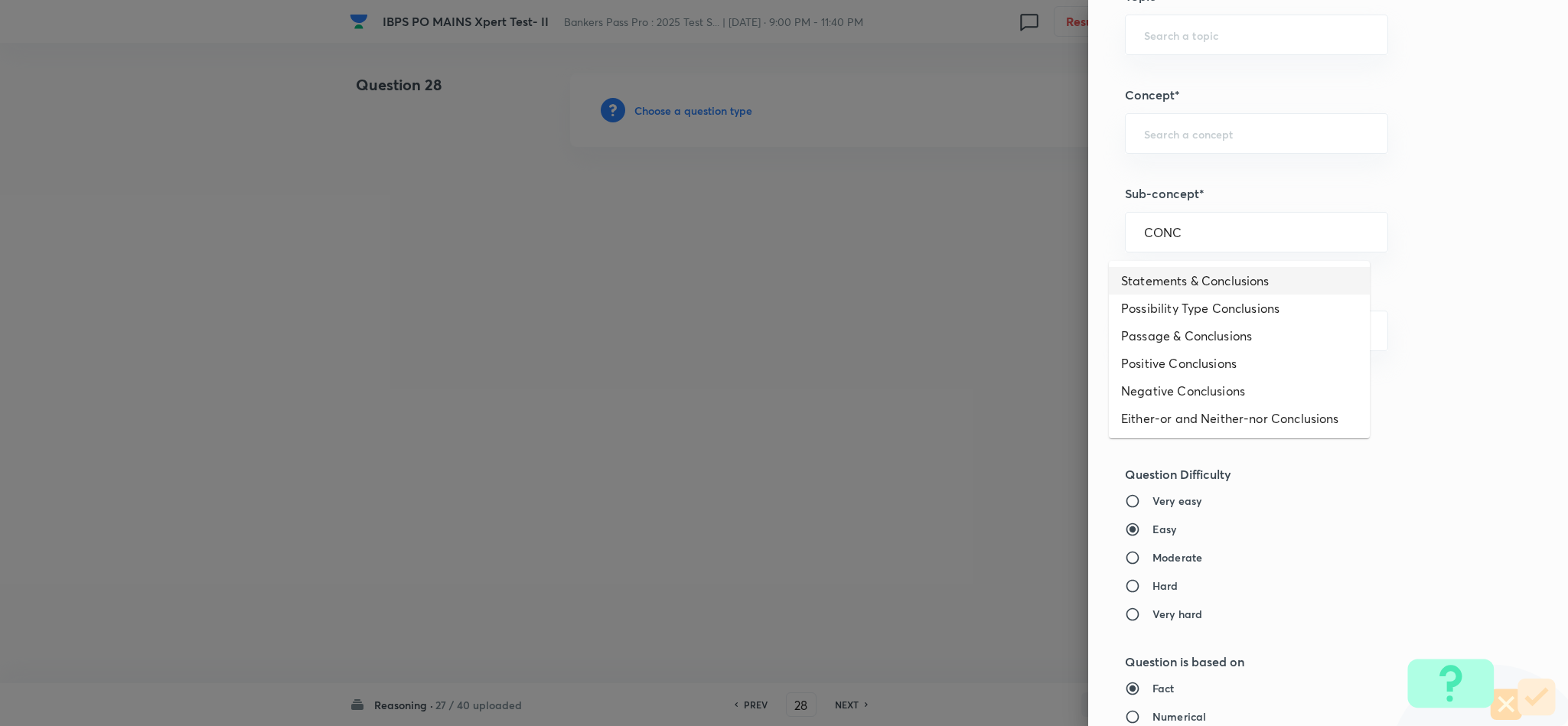
click at [1216, 267] on li "Statements & Conclusions" at bounding box center [1239, 280] width 261 height 28
type input "Statements & Conclusions"
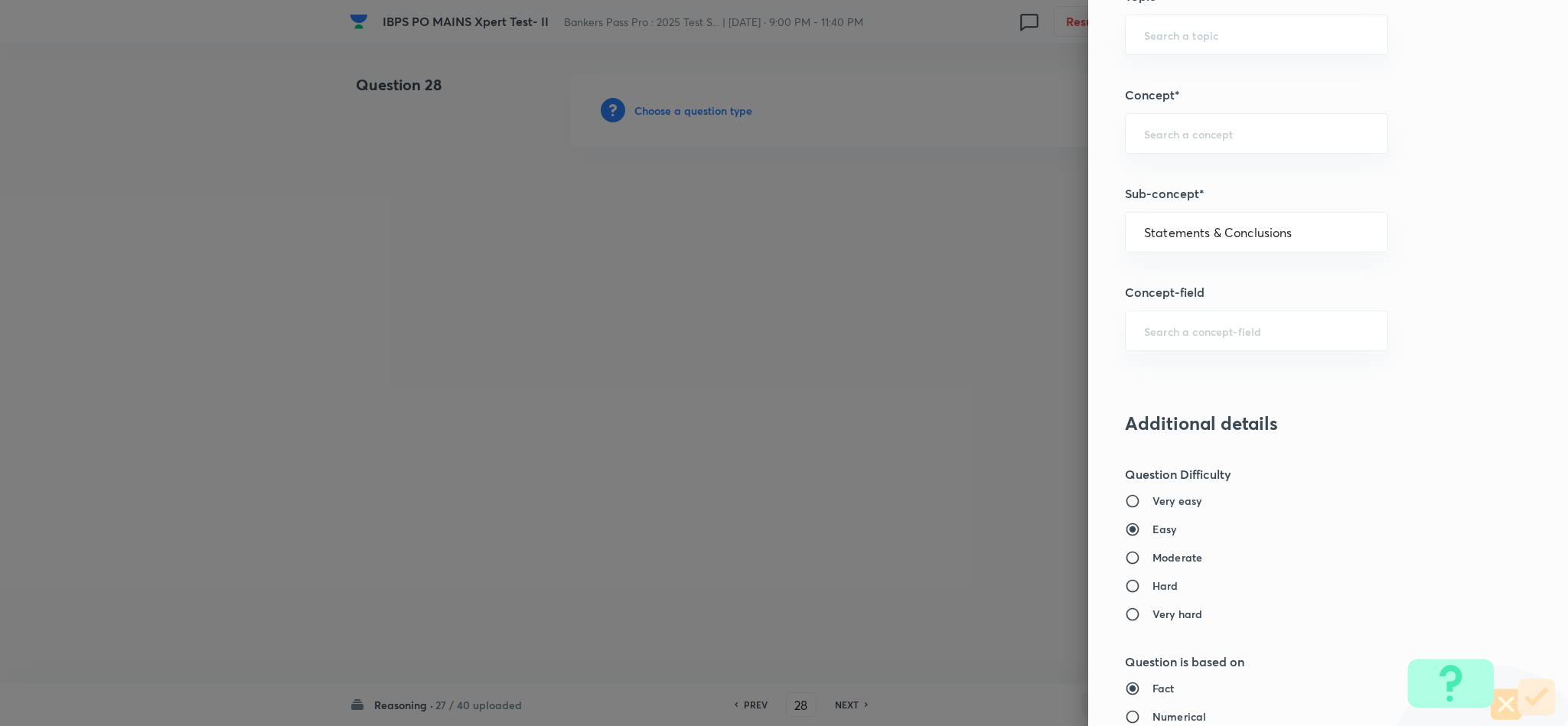
type input "Reasoning"
type input "Logical Reasoning"
type input "Critical Reasoning"
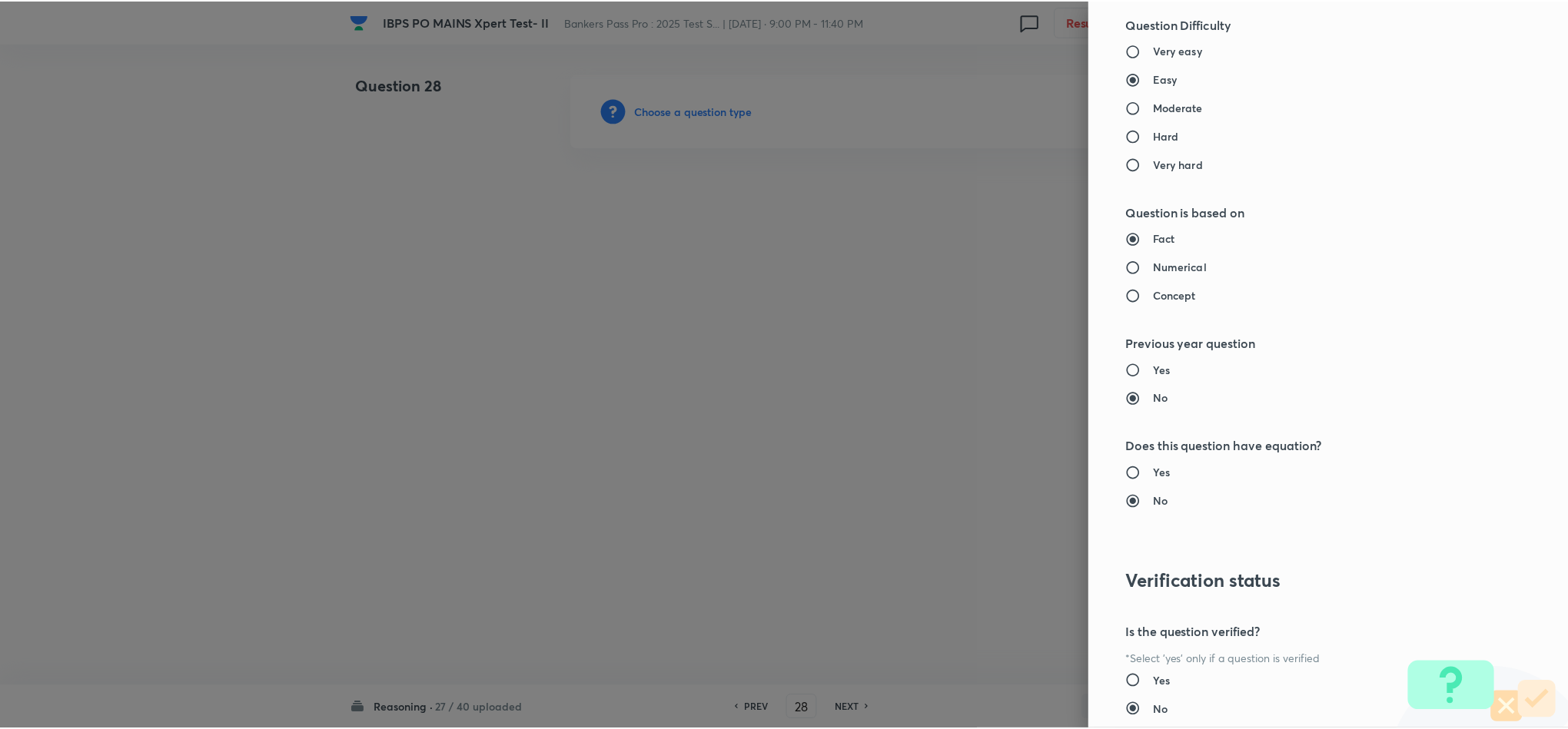
scroll to position [1369, 0]
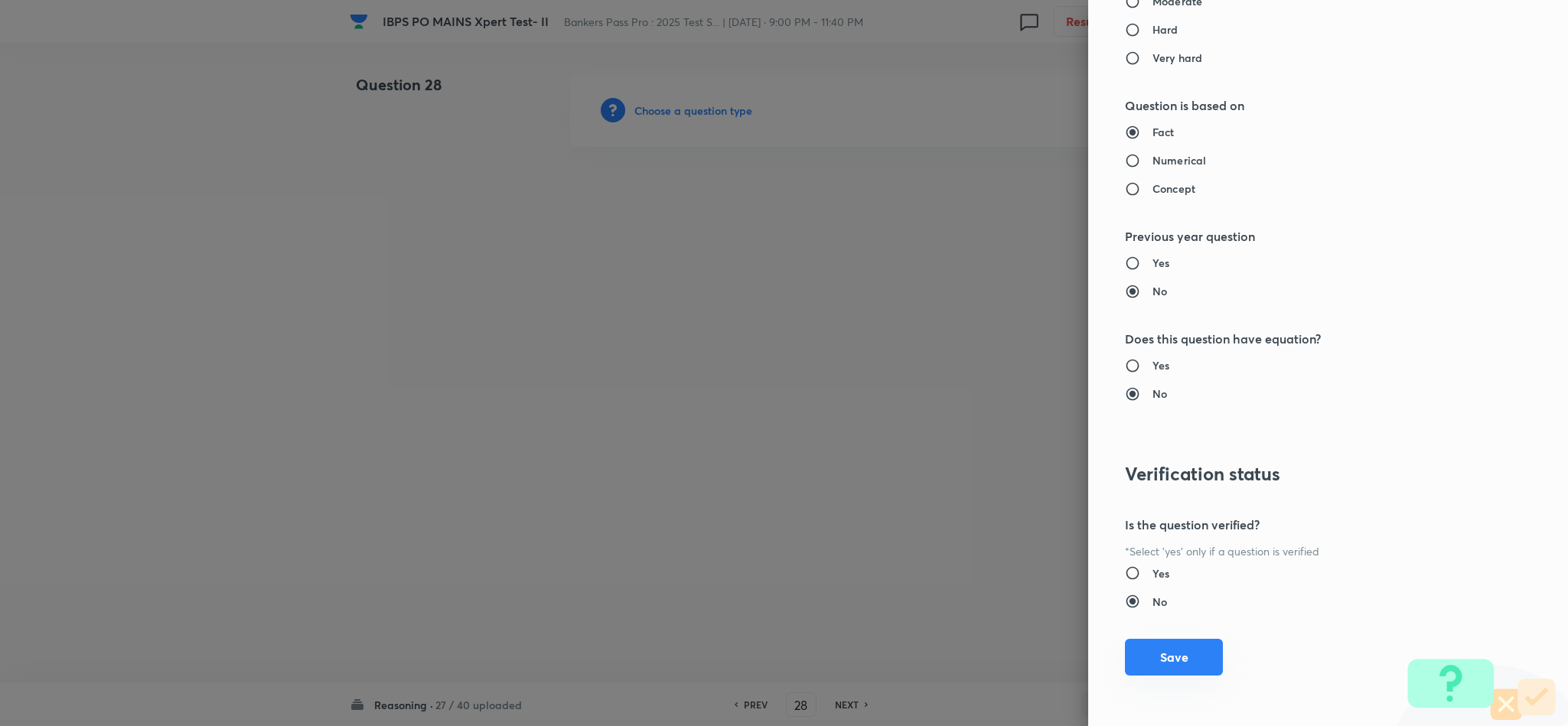
click at [1139, 661] on button "Save" at bounding box center [1174, 657] width 98 height 36
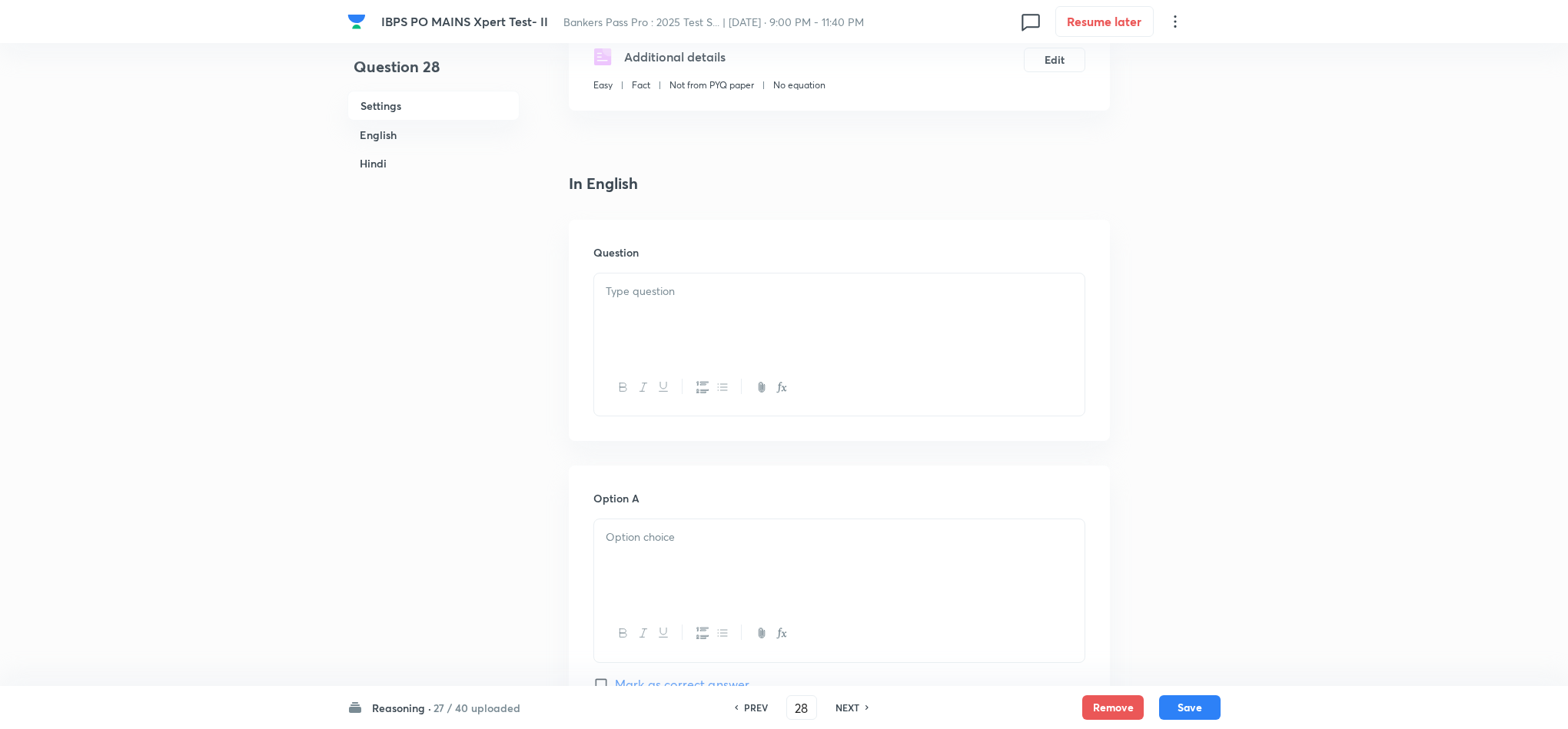
scroll to position [345, 0]
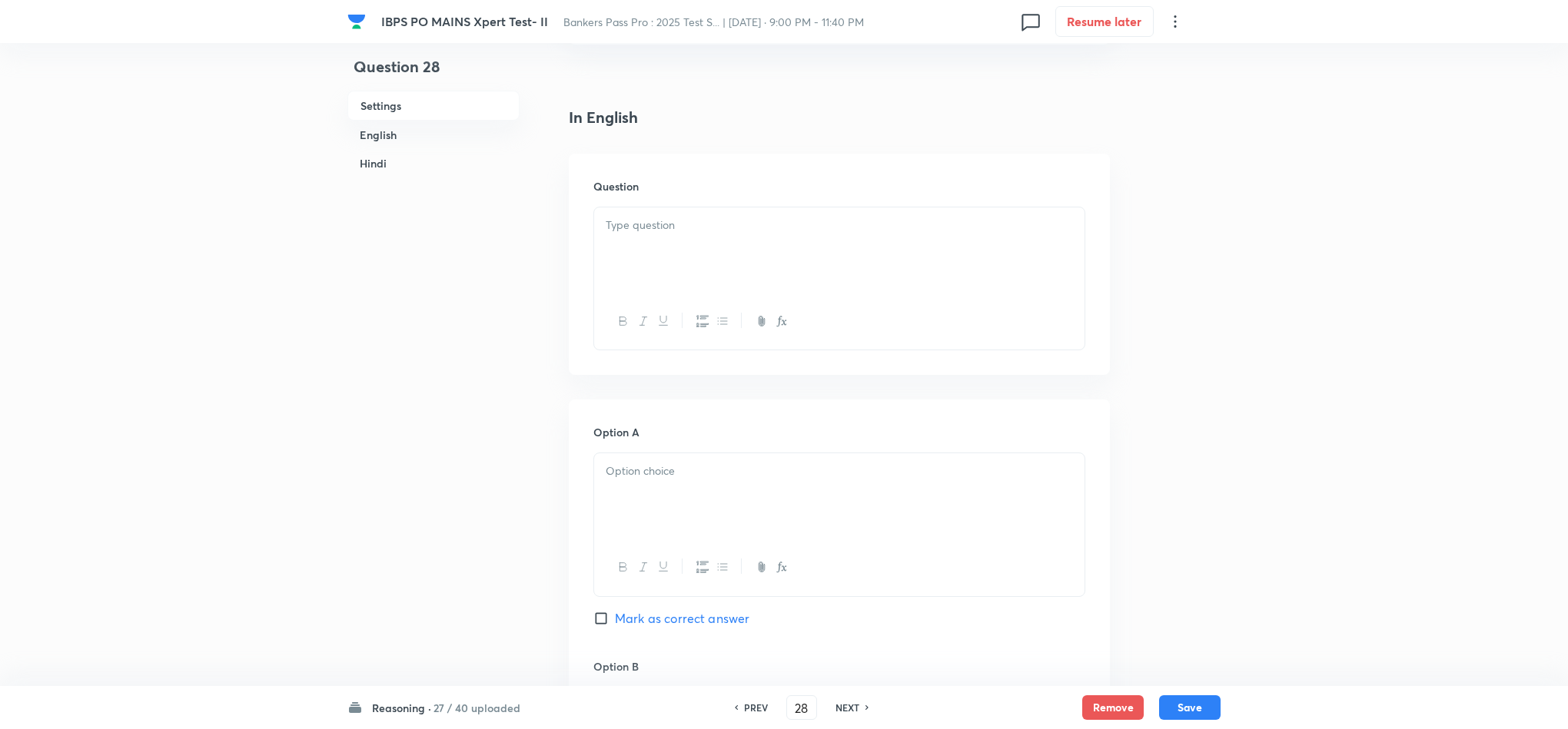
drag, startPoint x: 641, startPoint y: 262, endPoint x: 657, endPoint y: 266, distance: 16.5
click at [642, 262] on div at bounding box center [839, 250] width 490 height 86
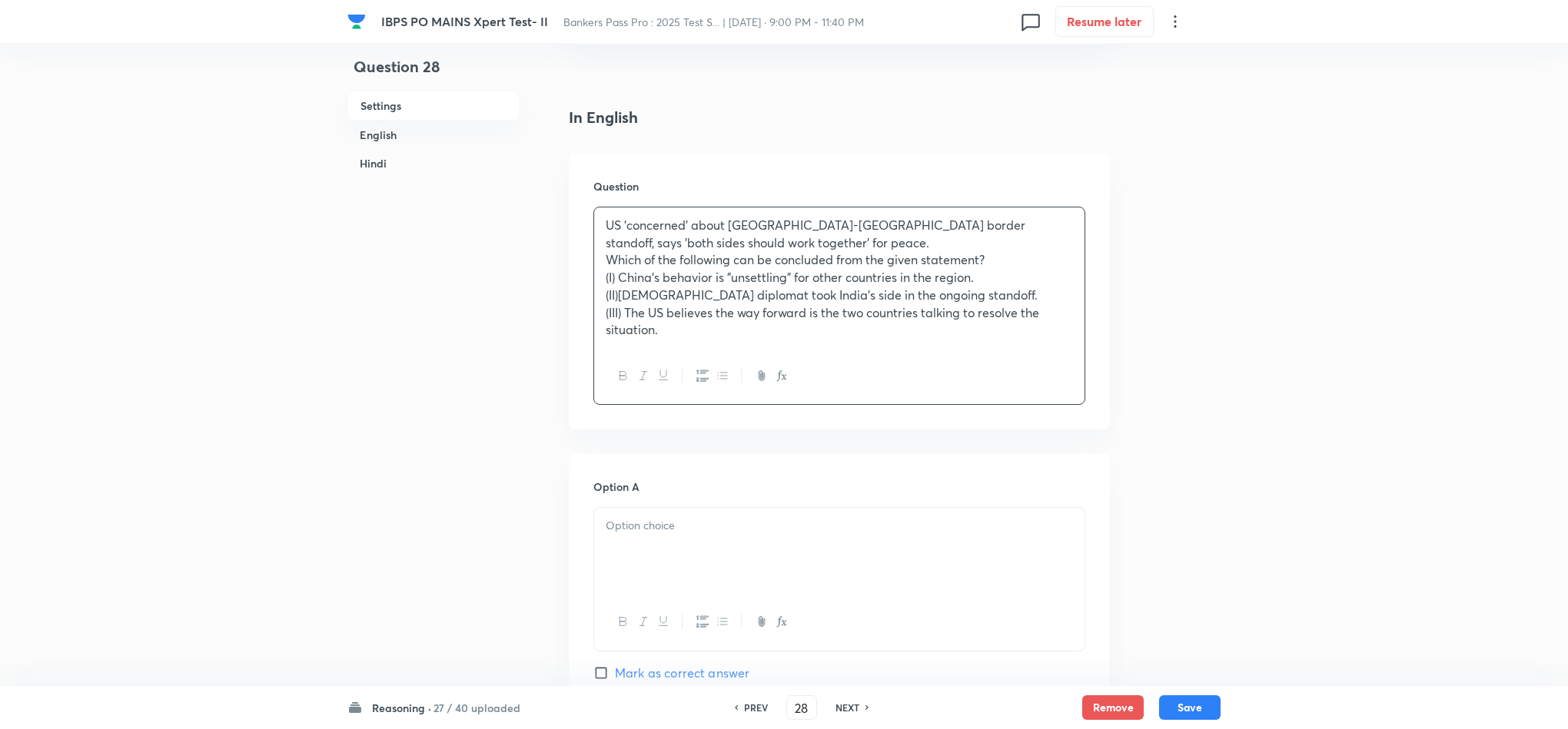
scroll to position [576, 0]
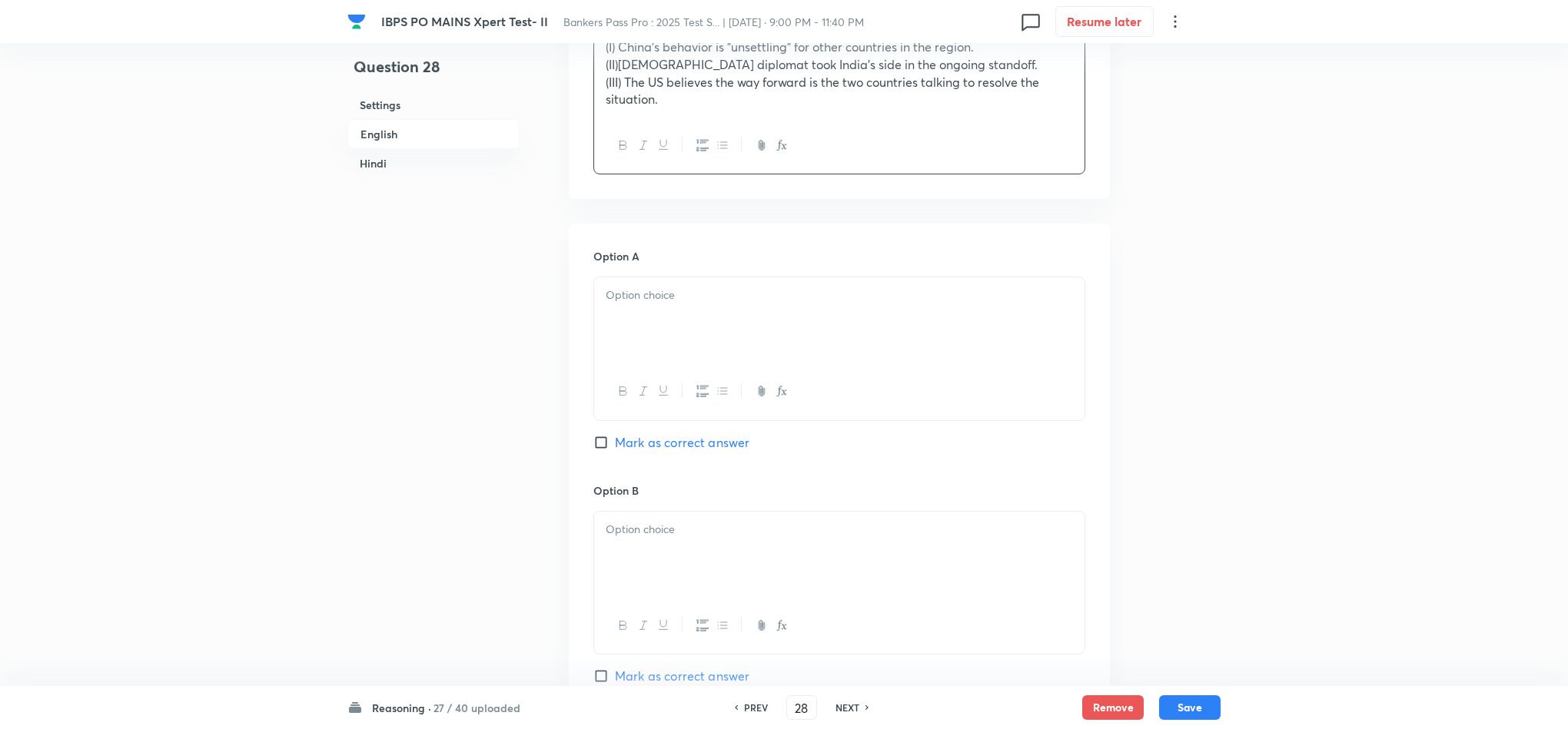
click at [614, 328] on div at bounding box center [839, 320] width 490 height 86
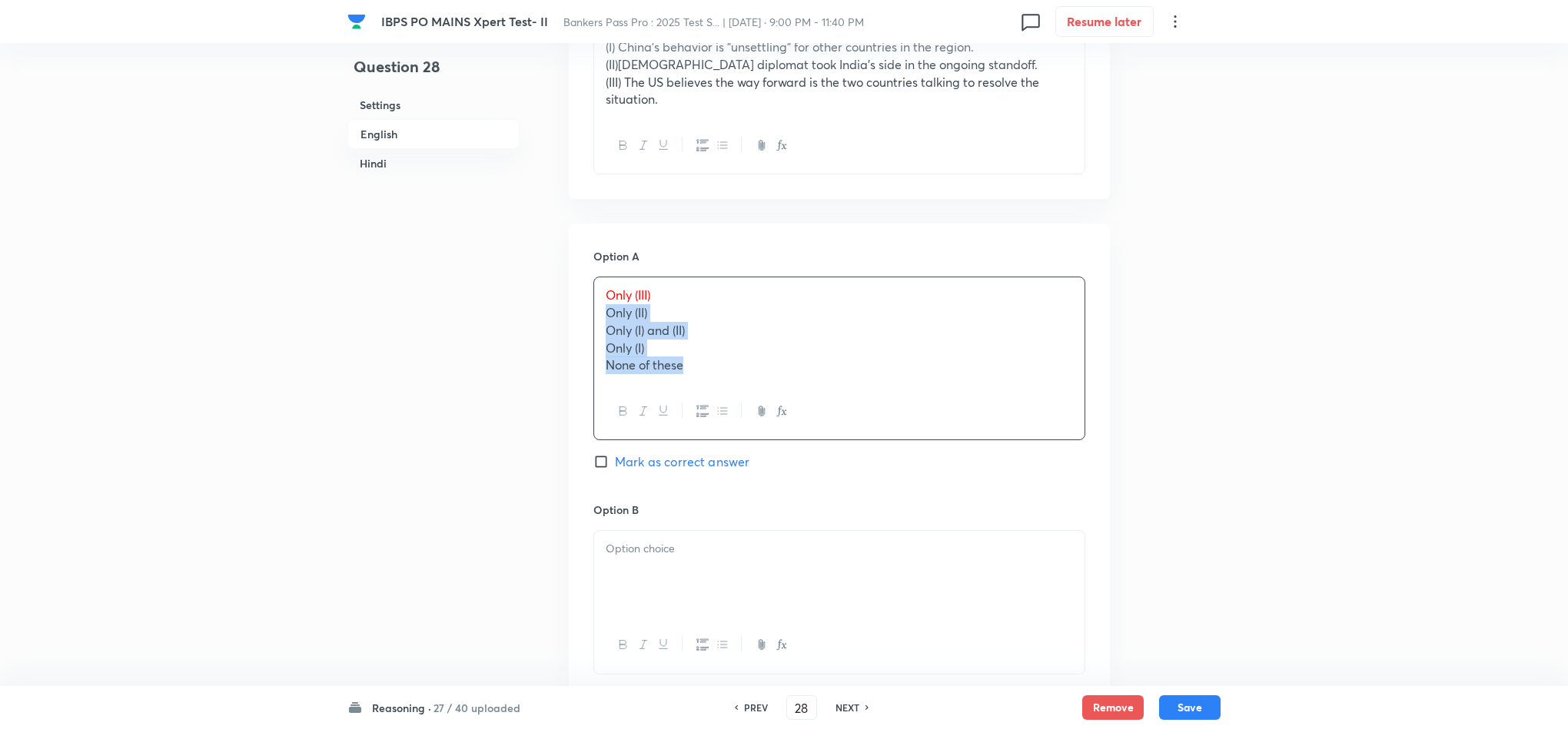
drag, startPoint x: 604, startPoint y: 323, endPoint x: 748, endPoint y: 415, distance: 170.9
click at [750, 399] on div "Only (III) Only (II) Only (I) and (II) Only (I) None of these" at bounding box center [839, 359] width 492 height 164
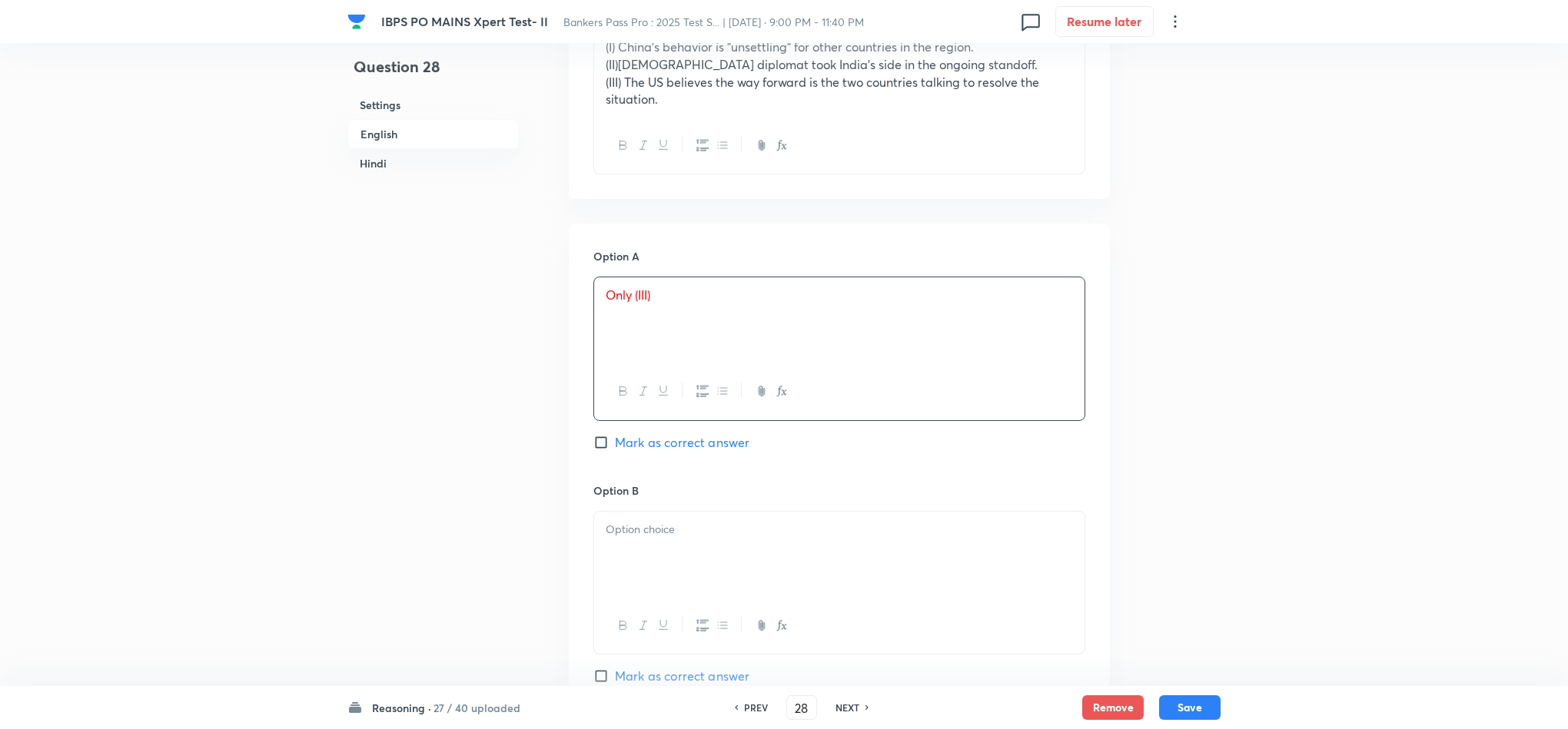
drag, startPoint x: 665, startPoint y: 446, endPoint x: 620, endPoint y: 655, distance: 213.8
click at [665, 447] on span "Mark as correct answer" at bounding box center [681, 442] width 134 height 18
click at [615, 447] on input "Mark as correct answer" at bounding box center [604, 443] width 21 height 15
checkbox input "true"
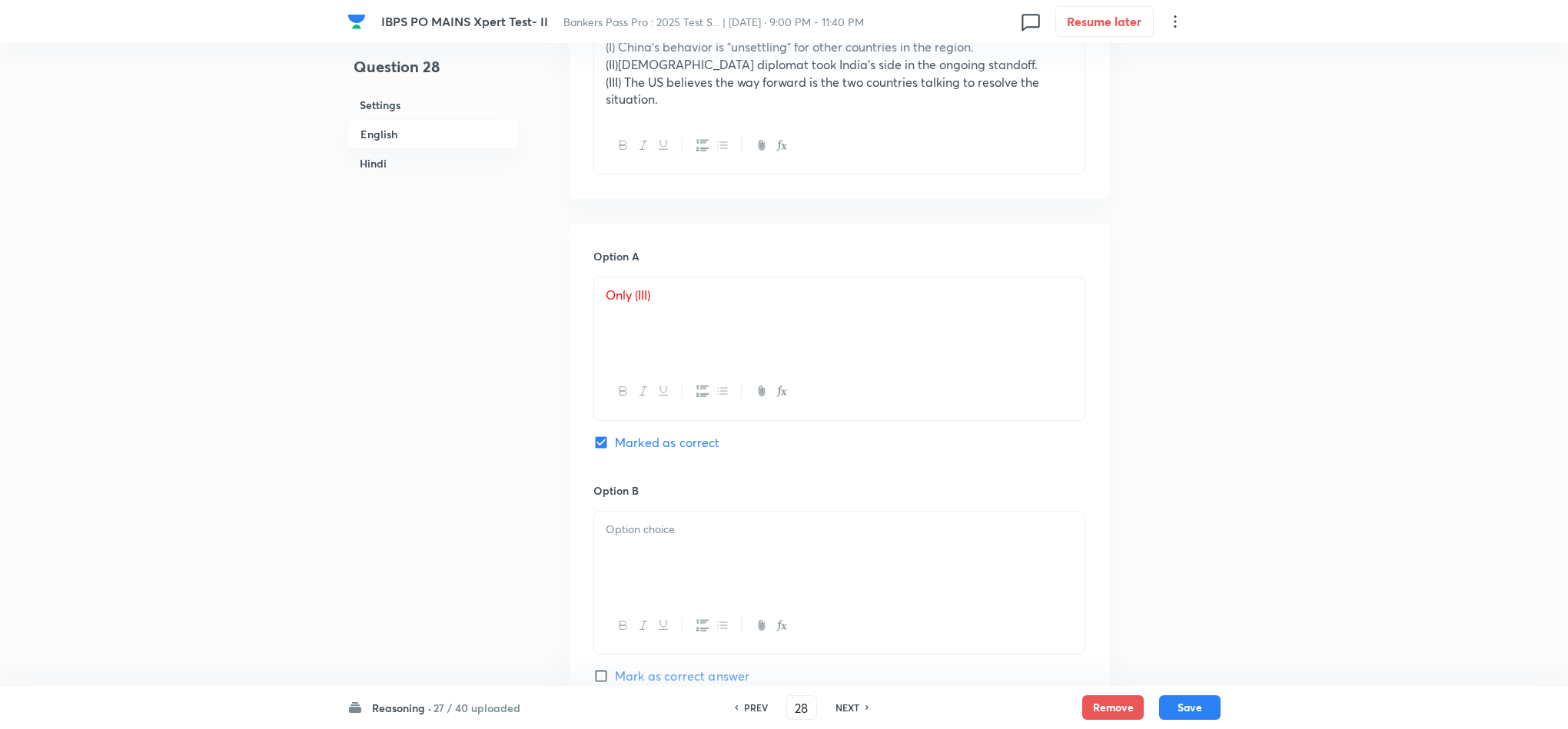
click at [621, 580] on div at bounding box center [839, 554] width 490 height 86
drag, startPoint x: 607, startPoint y: 556, endPoint x: 695, endPoint y: 579, distance: 91.0
click at [742, 595] on div "Only (II) Only (I) and (II) Only (I) None of these" at bounding box center [839, 555] width 490 height 89
click at [611, 546] on p "Only (I) and (II)" at bounding box center [839, 547] width 467 height 17
click at [602, 546] on div "Only (II) Only (I) and (II) Only (I) None of these" at bounding box center [839, 555] width 490 height 89
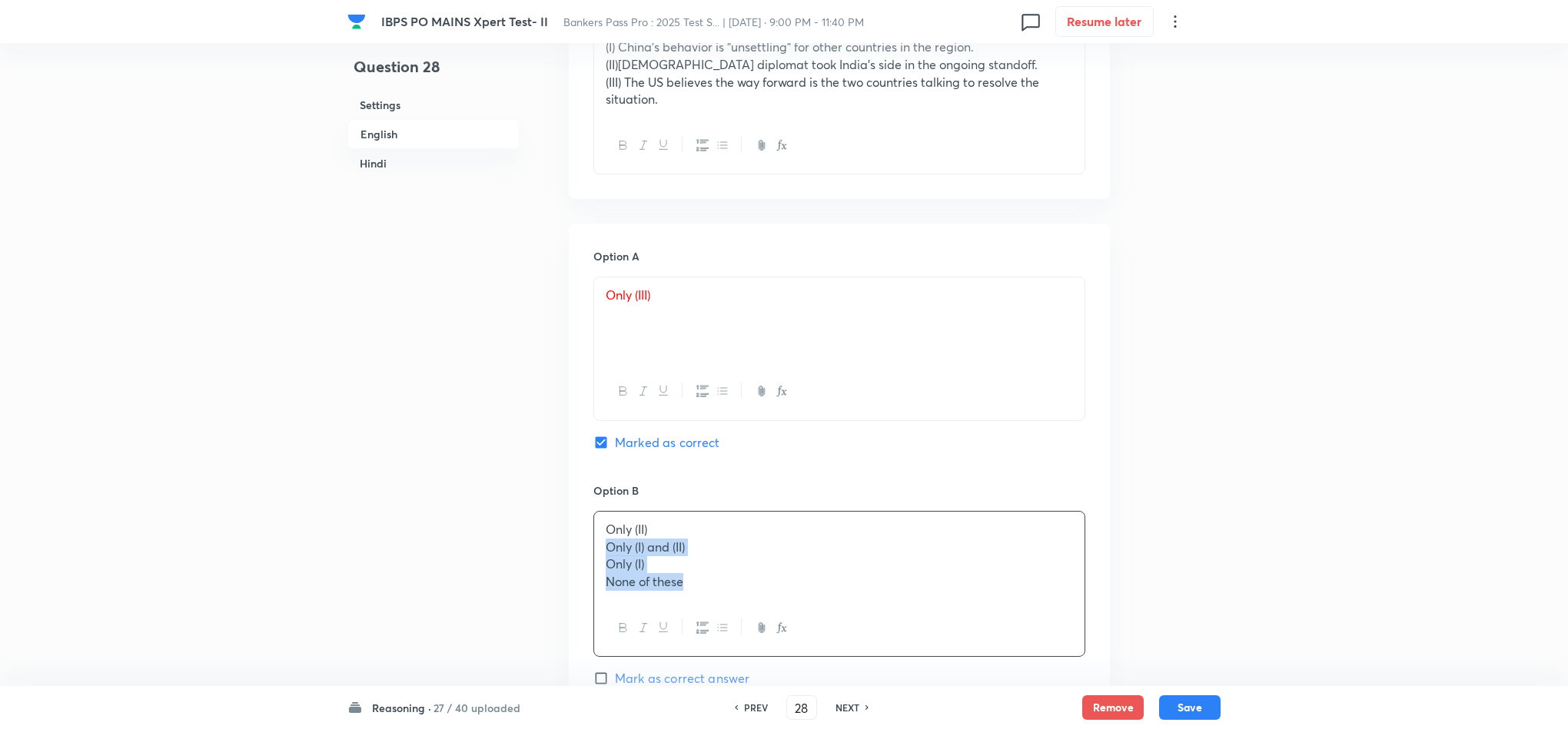
drag, startPoint x: 602, startPoint y: 549, endPoint x: 750, endPoint y: 611, distance: 160.5
click at [747, 611] on div "Only (II) Only (I) and (II) Only (I) None of these" at bounding box center [839, 583] width 492 height 146
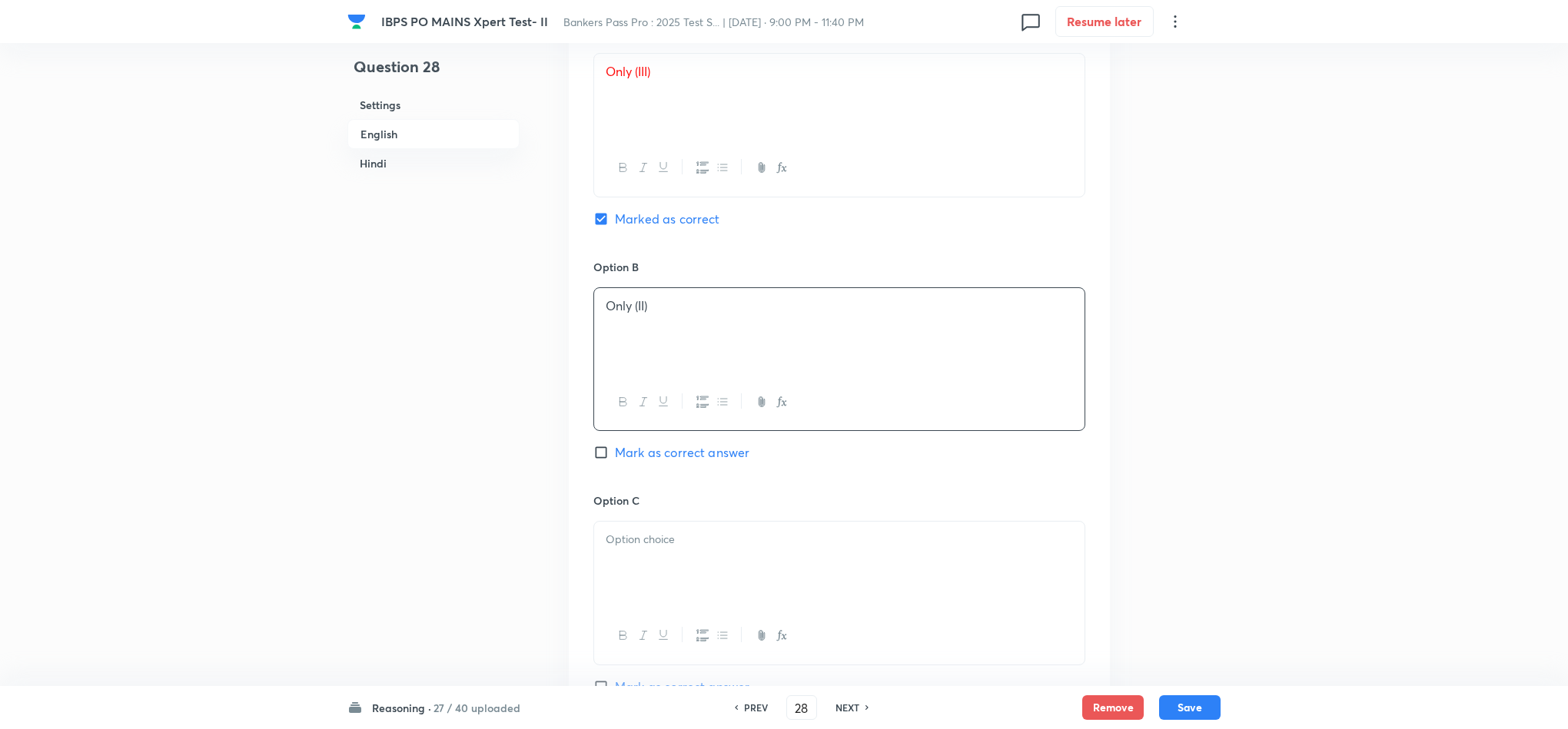
scroll to position [806, 0]
click at [614, 567] on div at bounding box center [839, 557] width 490 height 86
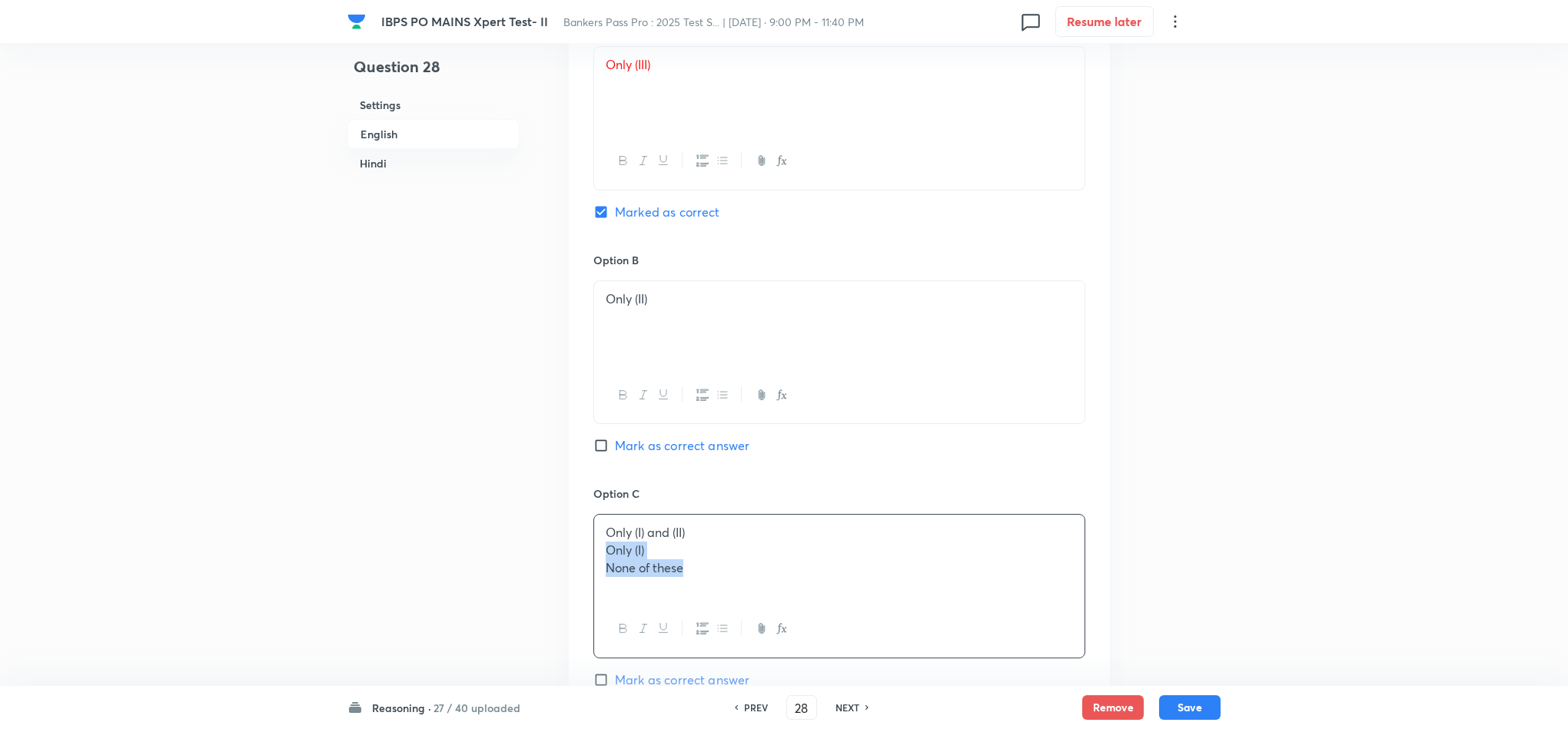
drag, startPoint x: 604, startPoint y: 557, endPoint x: 766, endPoint y: 595, distance: 166.4
click at [776, 590] on div "Only (I) and (II) Only (I) None of these" at bounding box center [839, 557] width 490 height 86
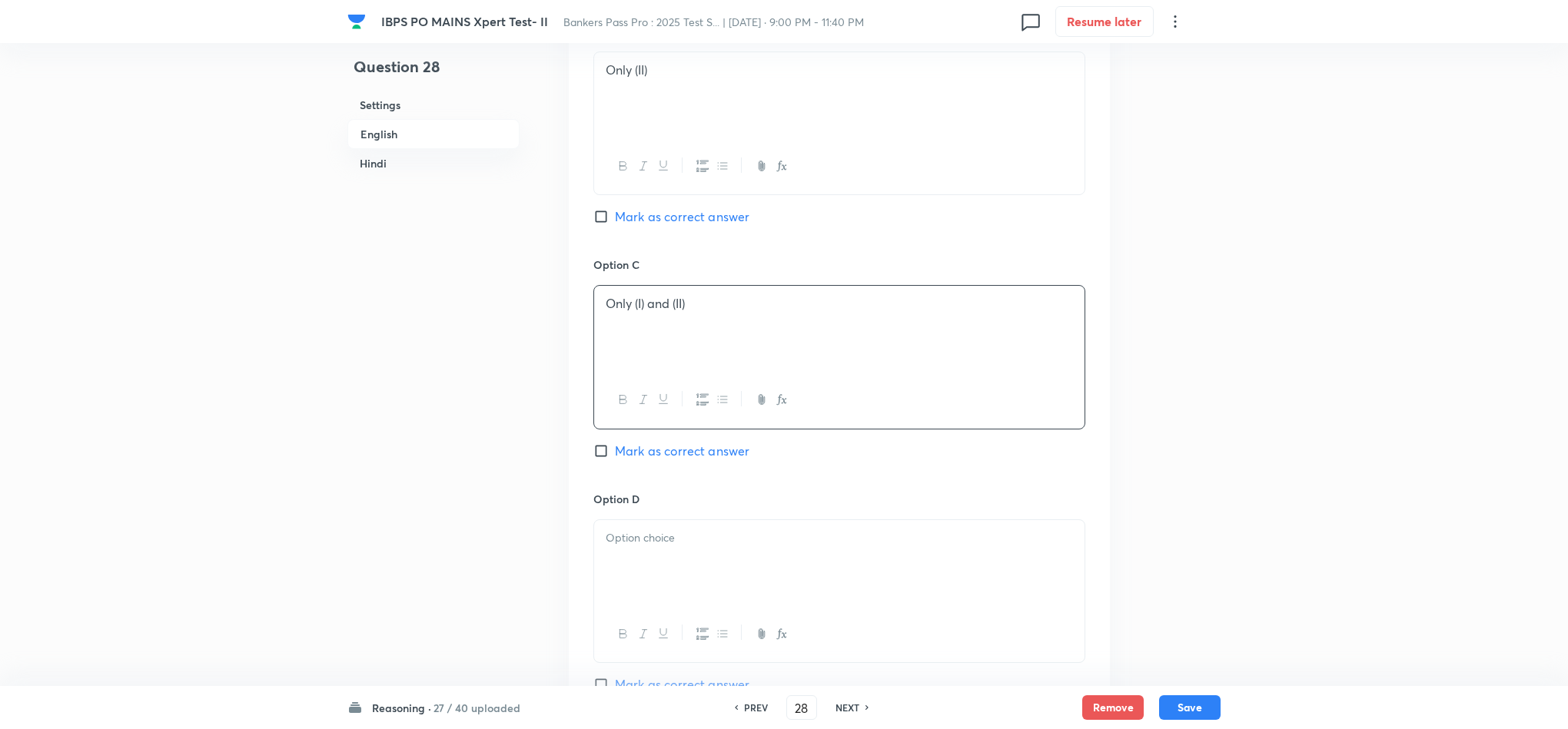
scroll to position [1037, 0]
click at [630, 565] on div at bounding box center [839, 561] width 490 height 86
drag, startPoint x: 594, startPoint y: 534, endPoint x: 765, endPoint y: 576, distance: 176.1
click at [777, 574] on div "Only (I) None of these" at bounding box center [839, 561] width 490 height 86
click at [727, 593] on div "Only (I) None of these" at bounding box center [839, 561] width 490 height 86
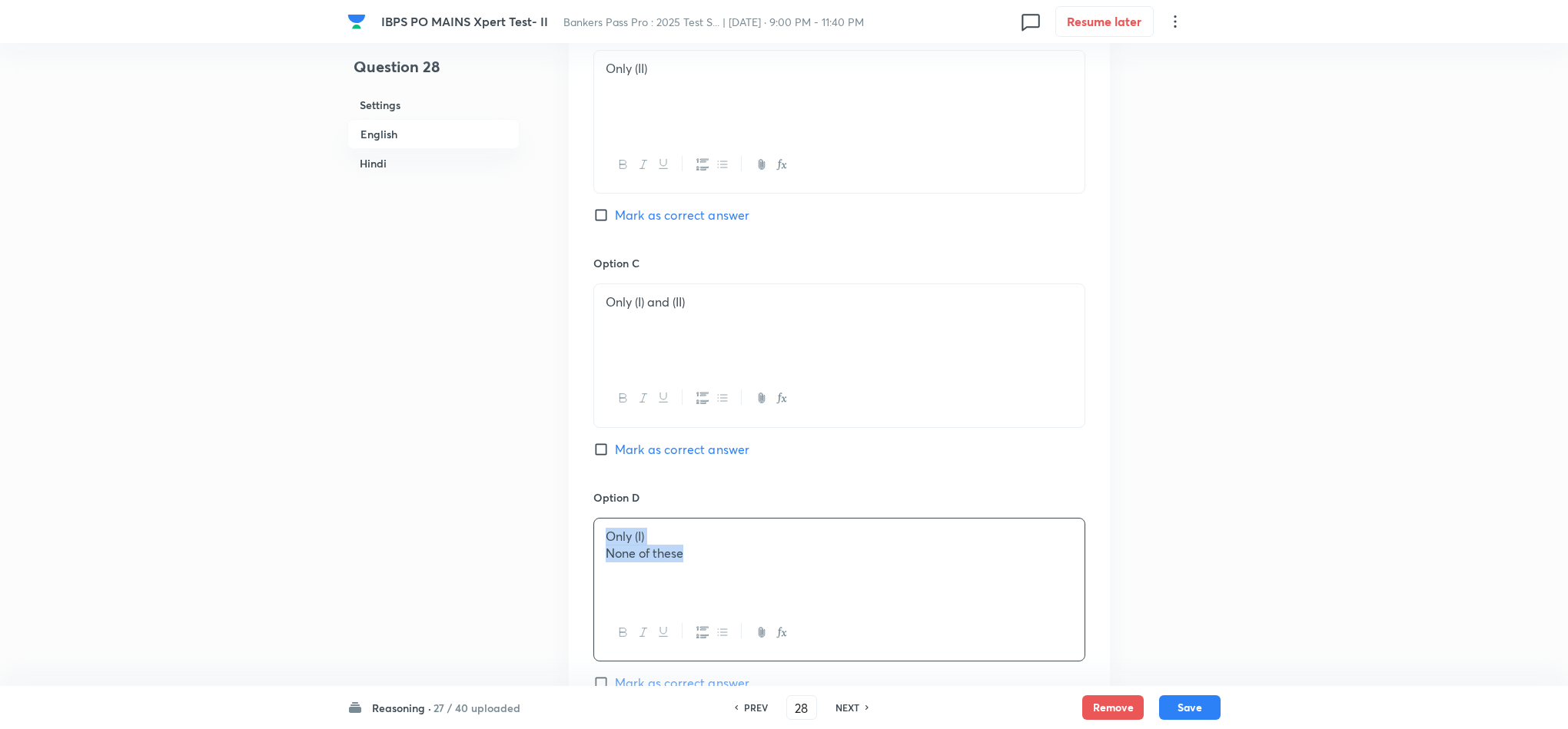
click at [712, 572] on div "Only (I) None of these" at bounding box center [839, 561] width 490 height 86
drag, startPoint x: 706, startPoint y: 569, endPoint x: 556, endPoint y: 556, distance: 150.6
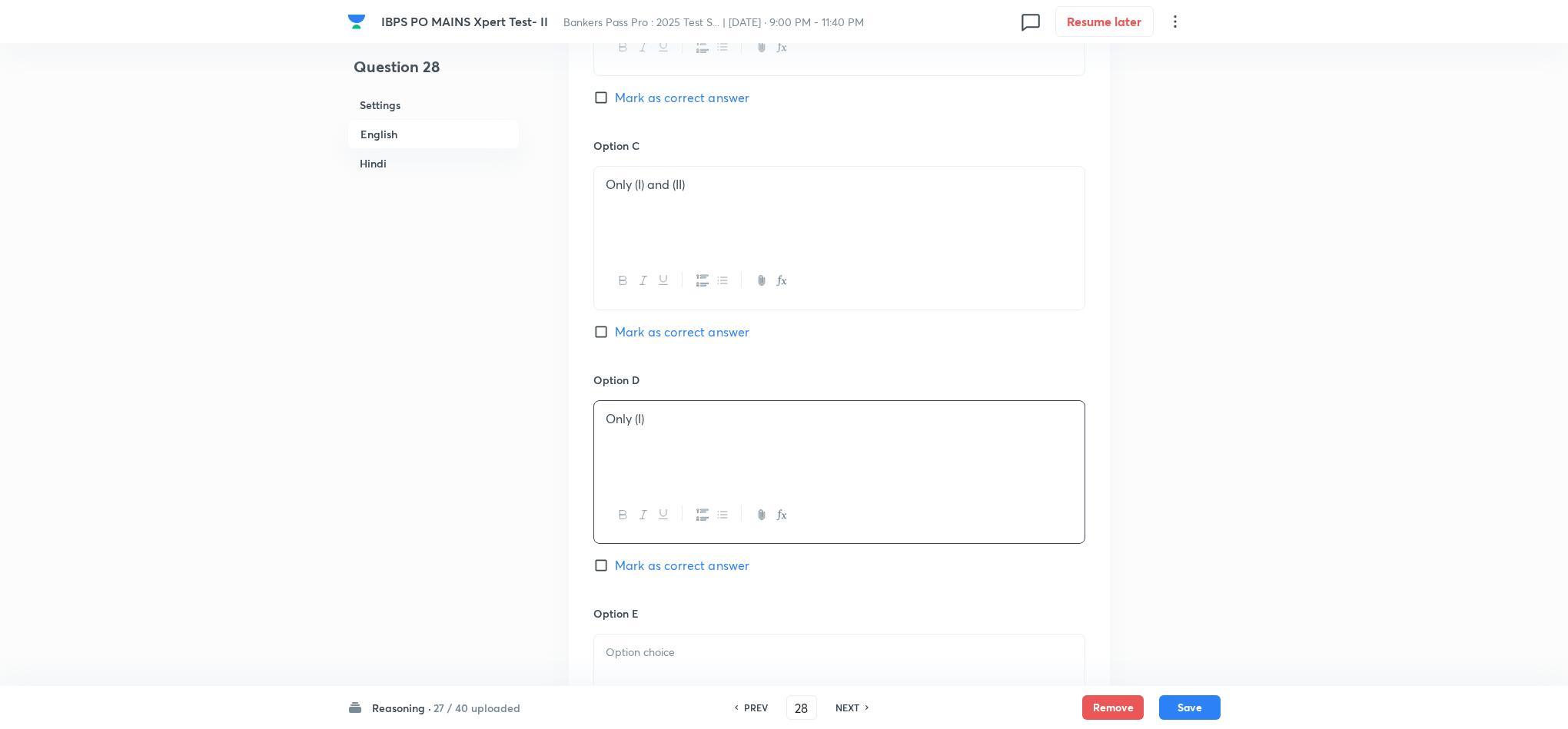
scroll to position [1267, 0]
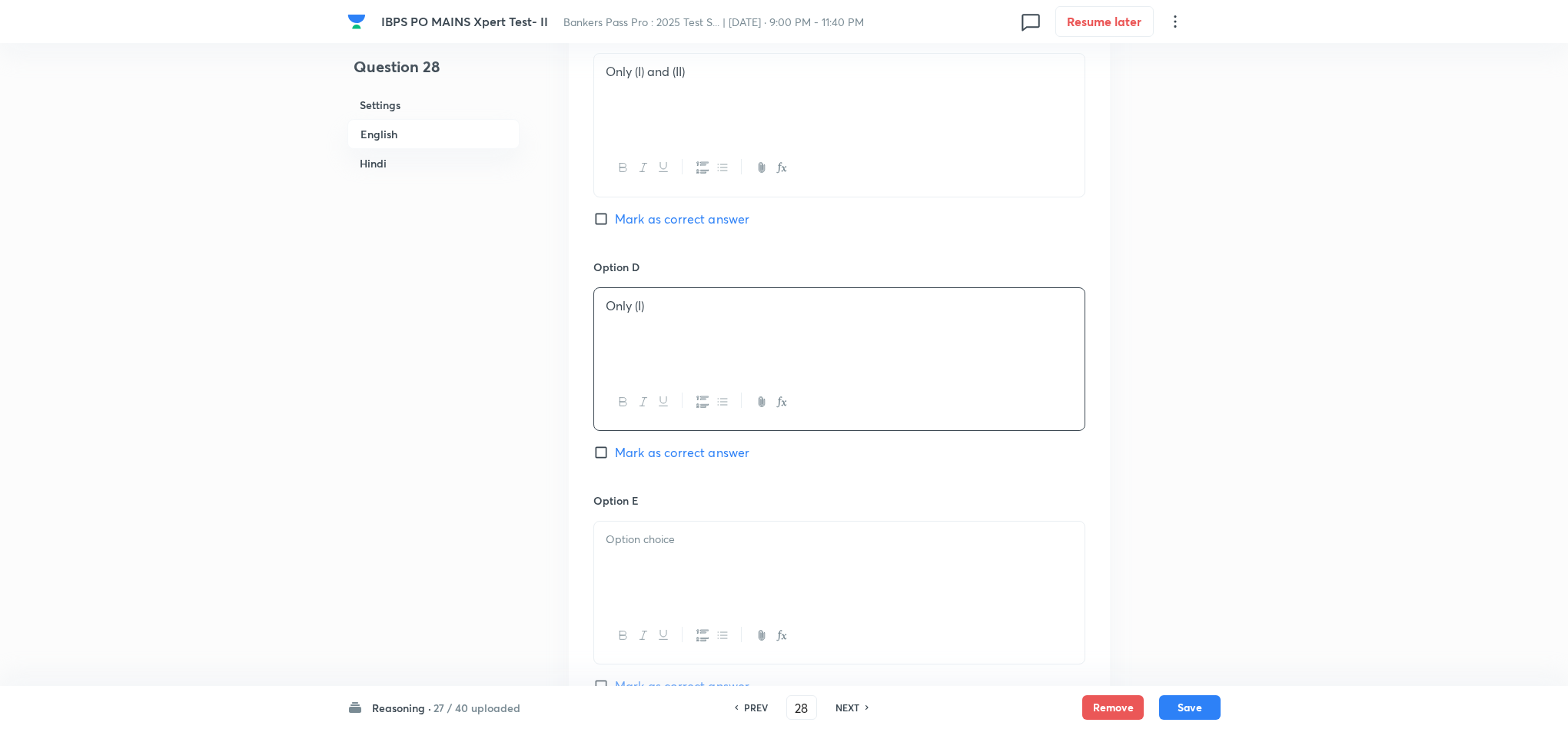
click at [637, 599] on div at bounding box center [839, 564] width 490 height 86
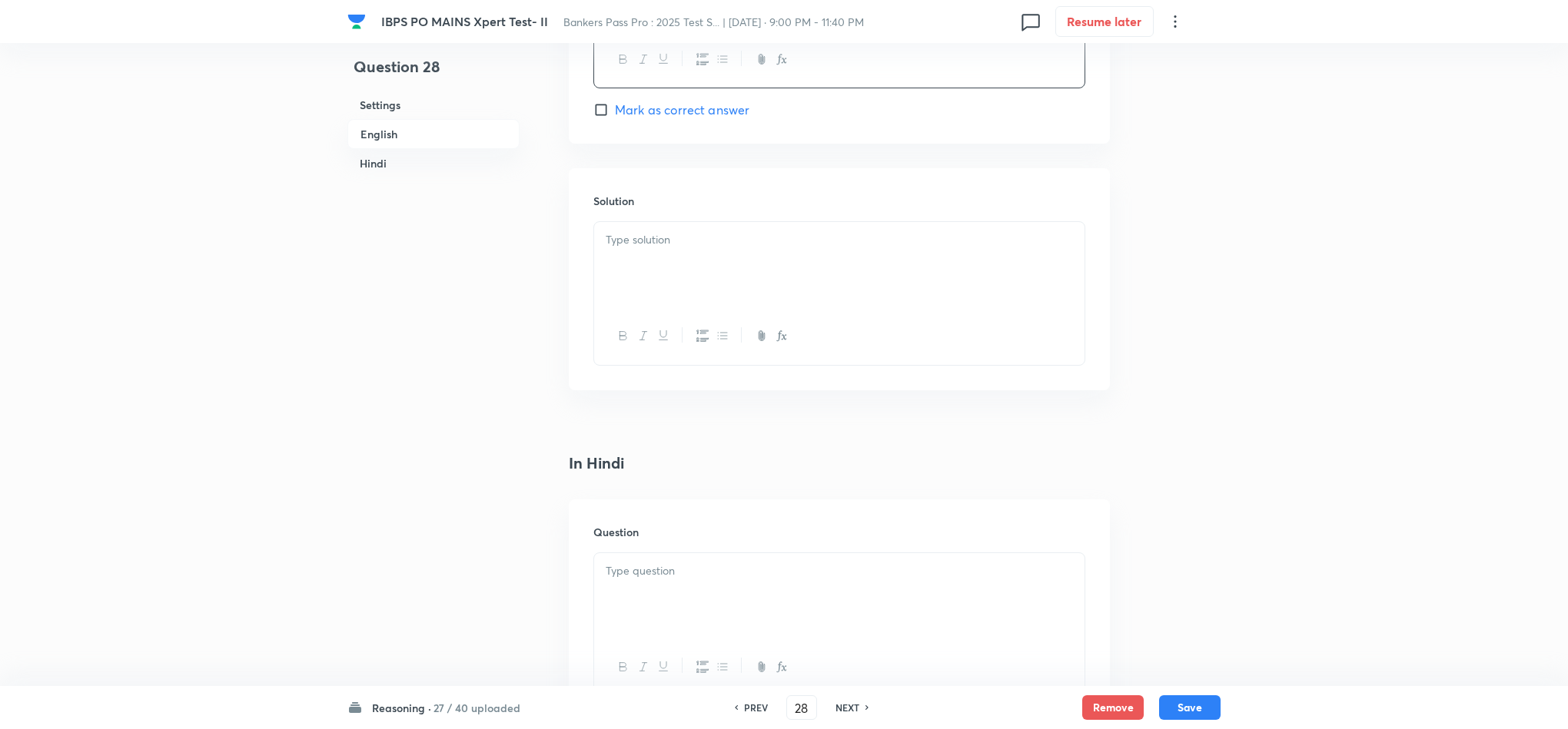
drag, startPoint x: 640, startPoint y: 288, endPoint x: 648, endPoint y: 288, distance: 8.0
click at [641, 286] on div at bounding box center [839, 264] width 490 height 86
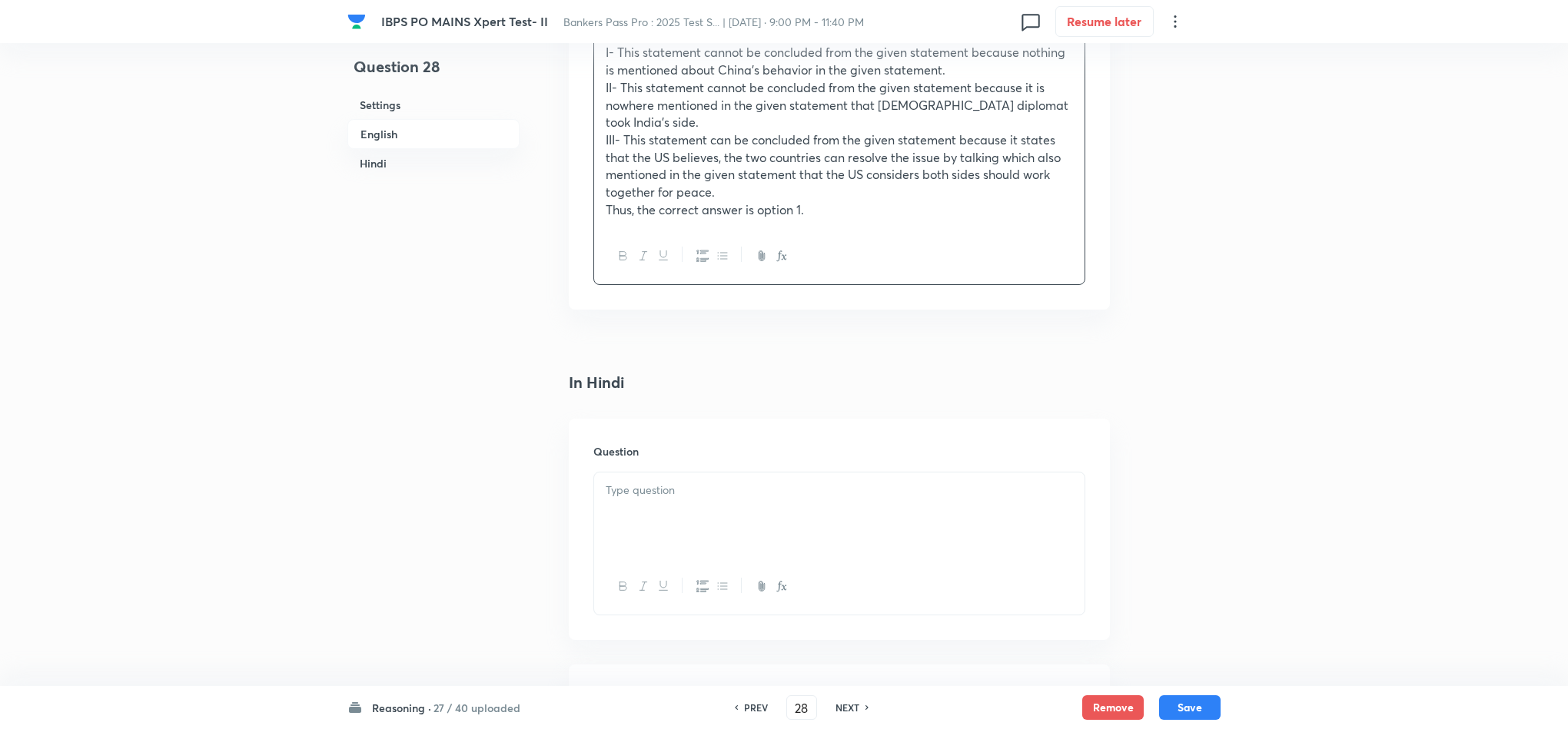
scroll to position [2419, 0]
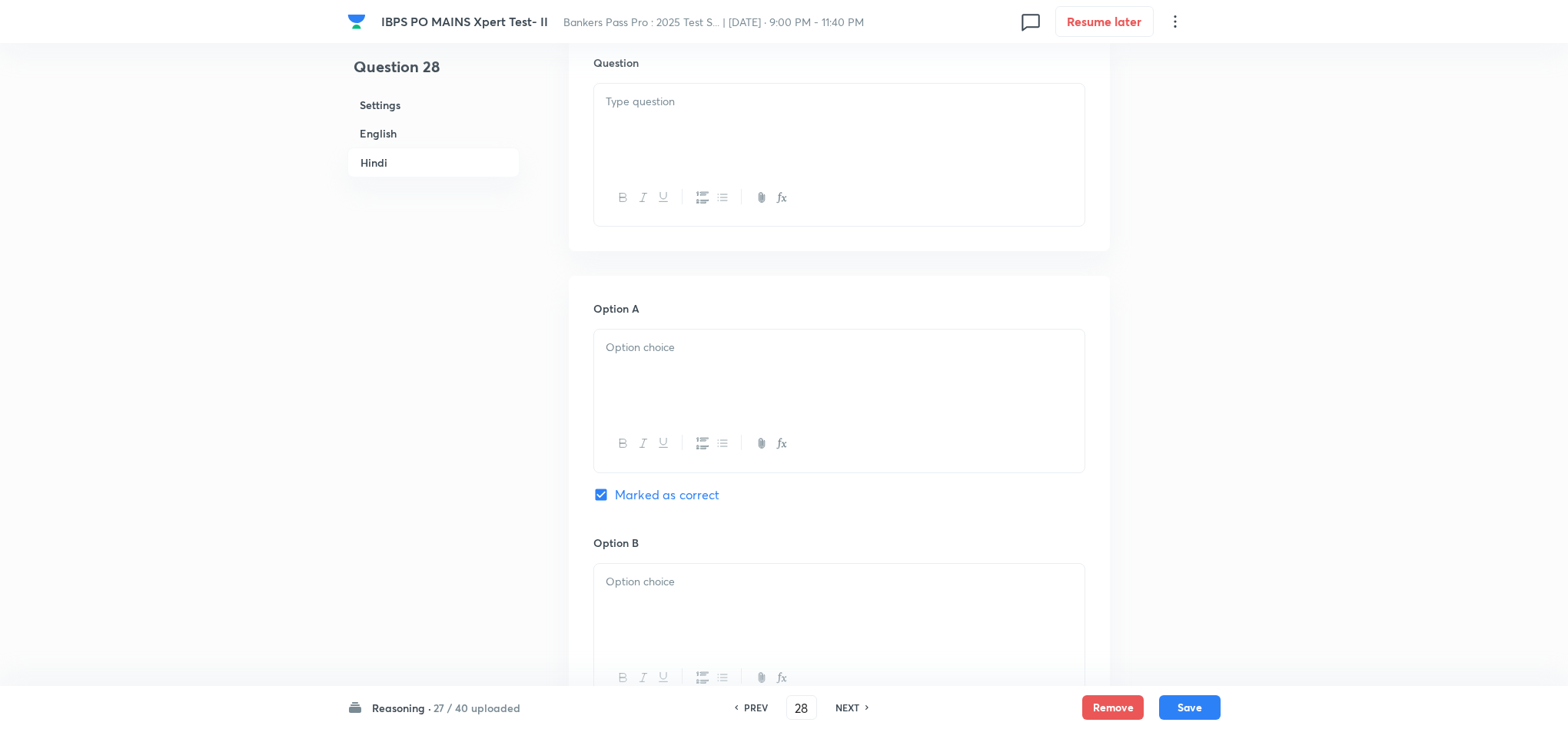
click at [667, 116] on div at bounding box center [839, 126] width 490 height 86
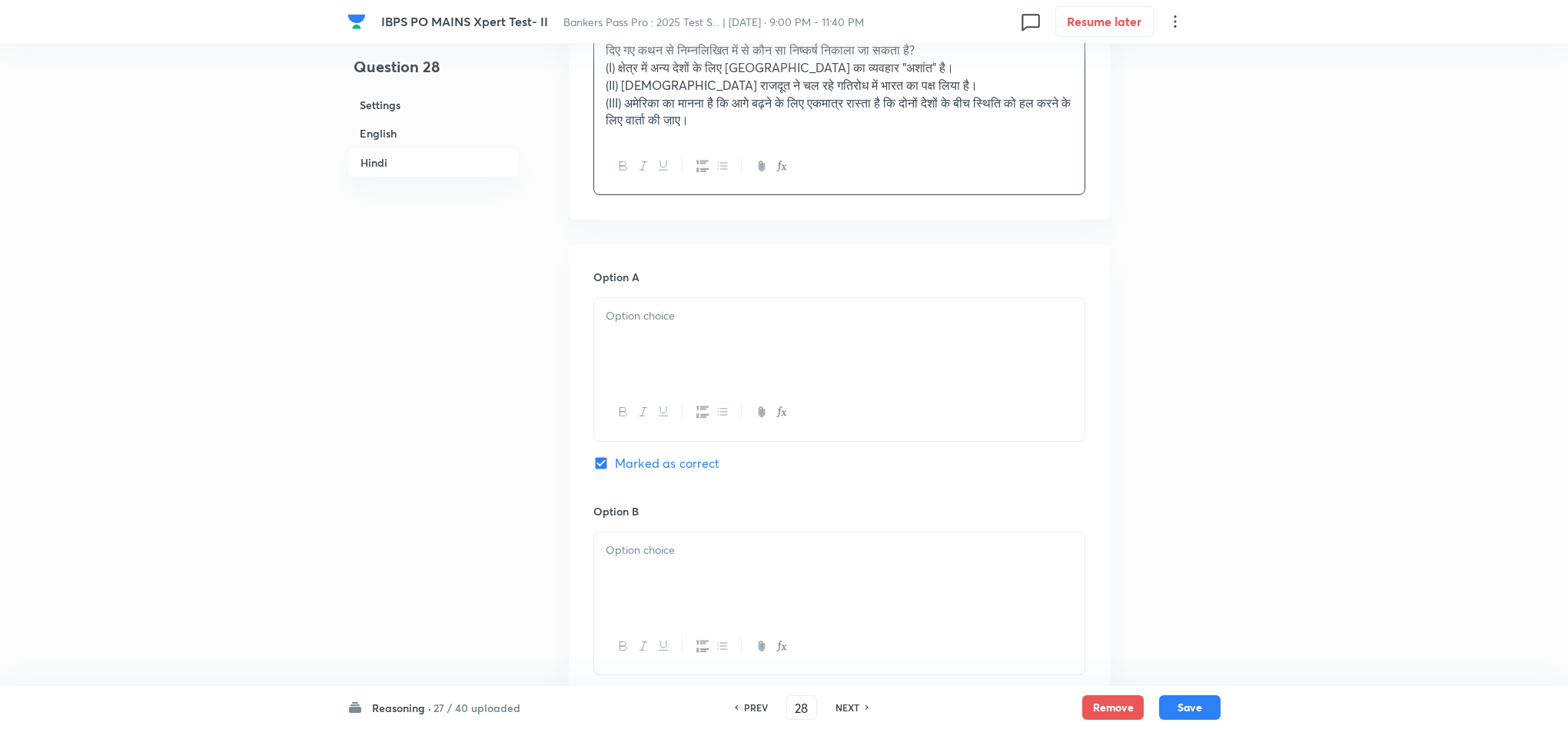
scroll to position [2650, 0]
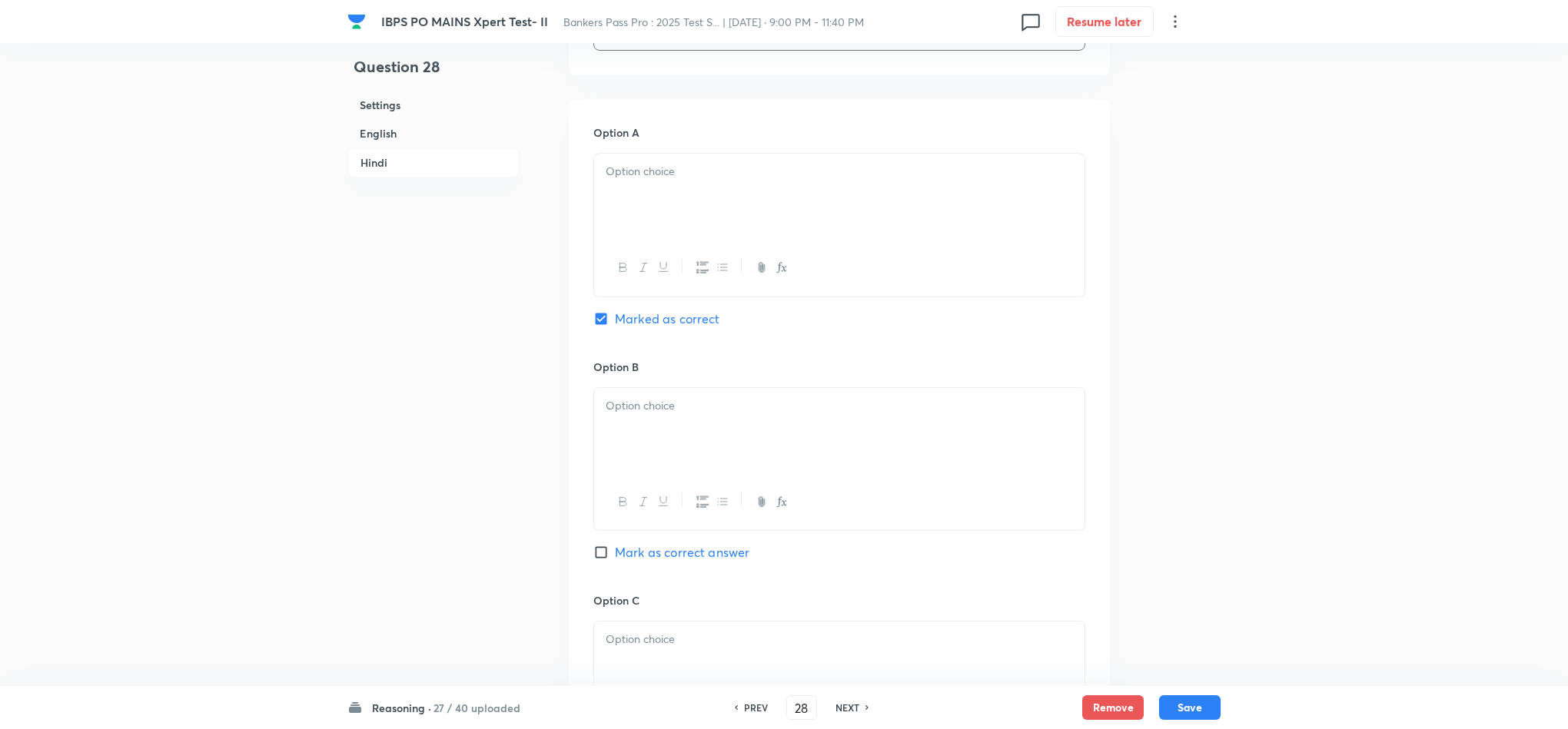
click at [606, 153] on div at bounding box center [839, 196] width 490 height 86
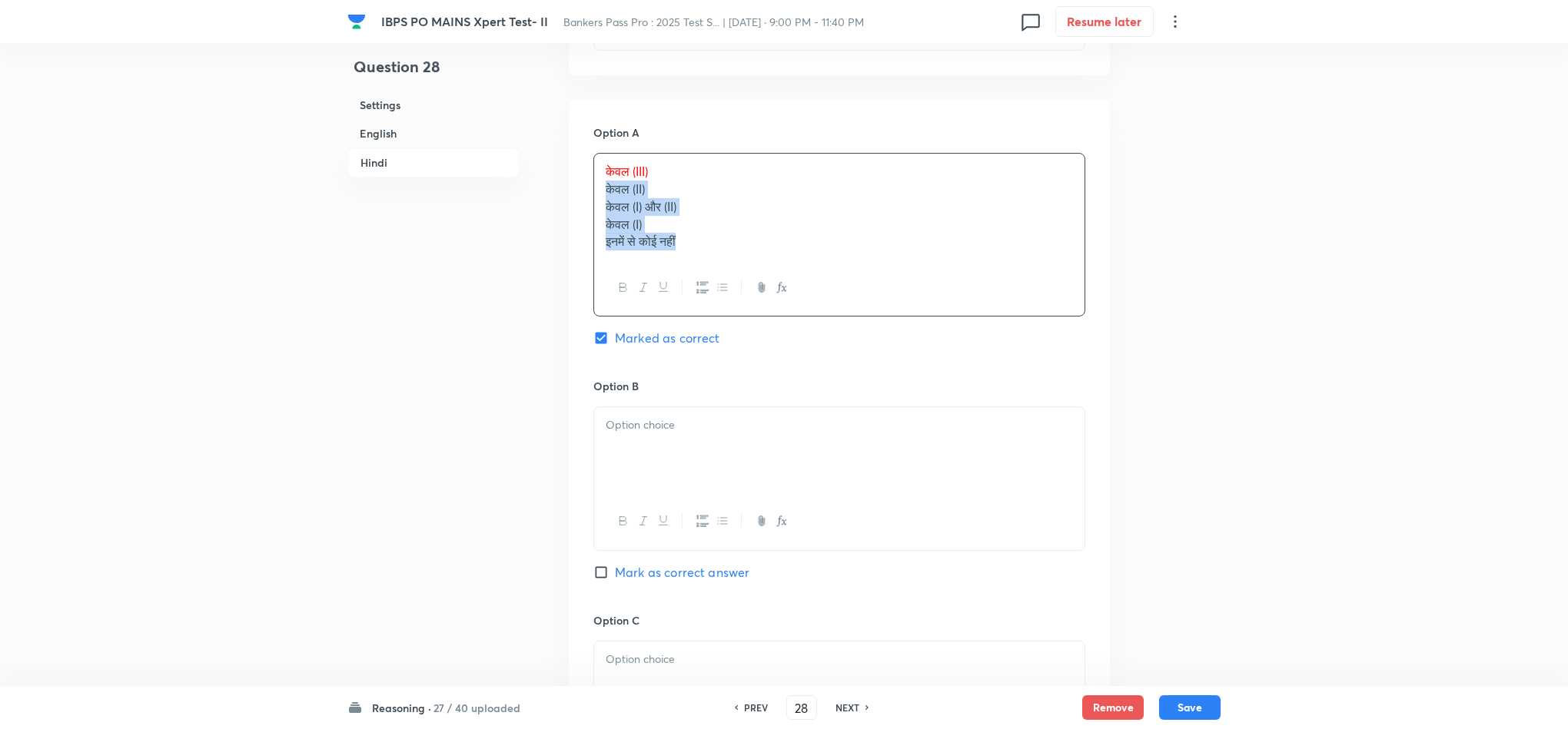
drag, startPoint x: 669, startPoint y: 208, endPoint x: 807, endPoint y: 323, distance: 179.6
click at [835, 284] on div "केवल (III) केवल (II) केवल (I) और (II) केवल (I) इनमें से कोई नहीं" at bounding box center [839, 234] width 492 height 164
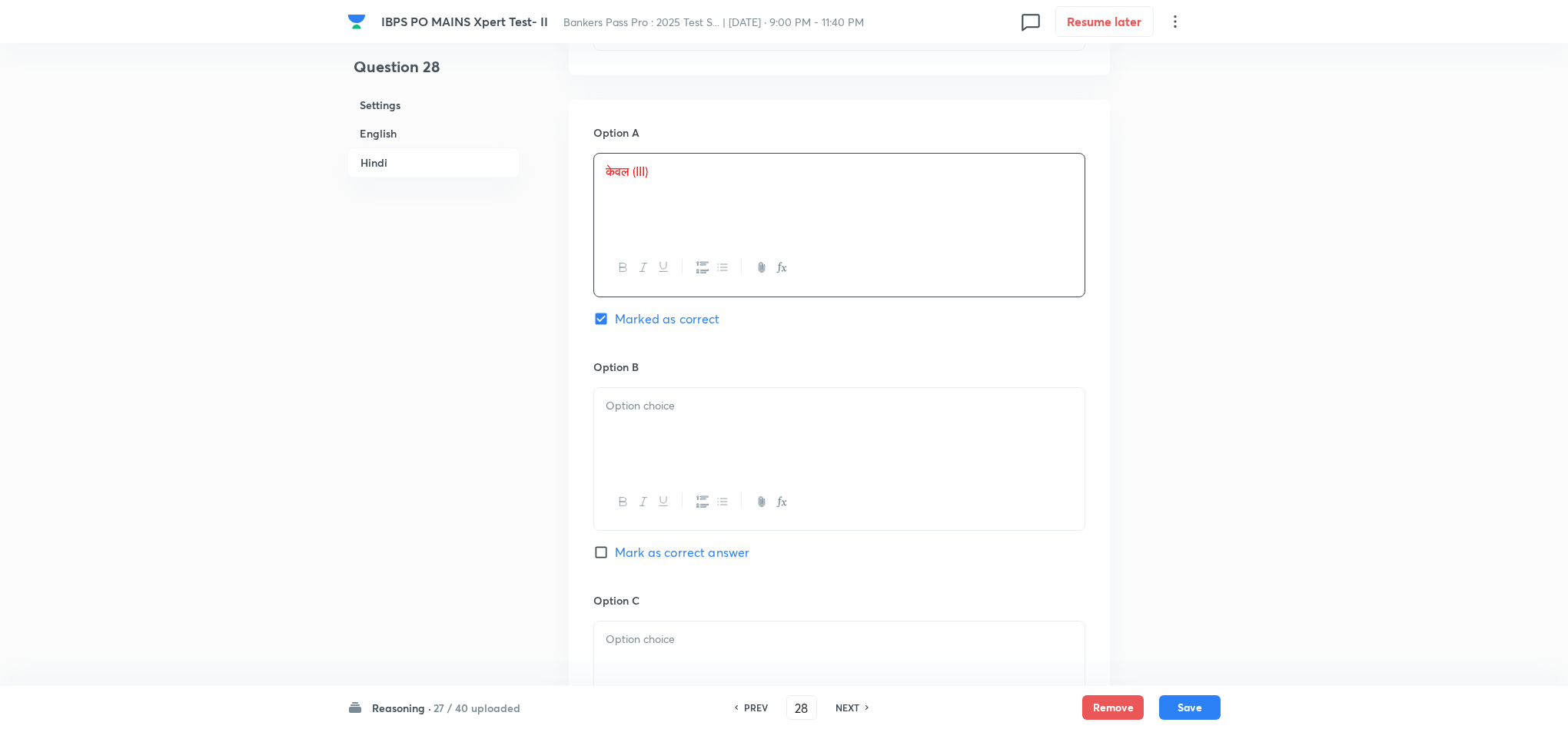
click at [619, 406] on div at bounding box center [839, 430] width 490 height 86
drag, startPoint x: 599, startPoint y: 417, endPoint x: 847, endPoint y: 504, distance: 262.8
click at [847, 504] on div "केवल (II) केवल (I) और (II) केवल (I) इनमें से कोई नहीं" at bounding box center [839, 459] width 492 height 146
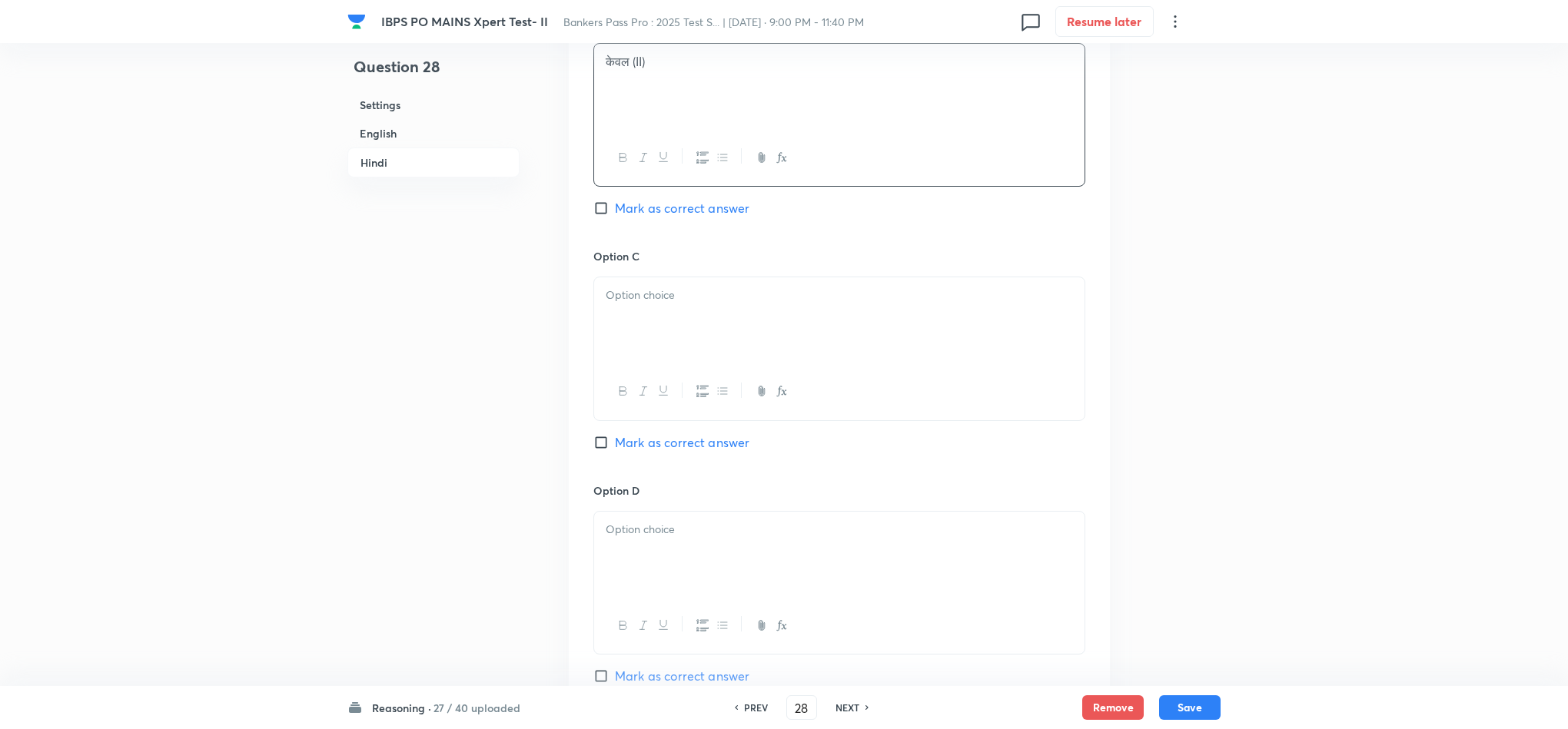
scroll to position [2995, 0]
click at [641, 321] on div at bounding box center [839, 318] width 490 height 86
drag, startPoint x: 597, startPoint y: 298, endPoint x: 828, endPoint y: 350, distance: 236.8
click at [828, 350] on div "केवल (I) और (II) केवल (I) इनमें से कोई नहीं" at bounding box center [839, 318] width 490 height 86
drag, startPoint x: 678, startPoint y: 500, endPoint x: 773, endPoint y: 545, distance: 105.1
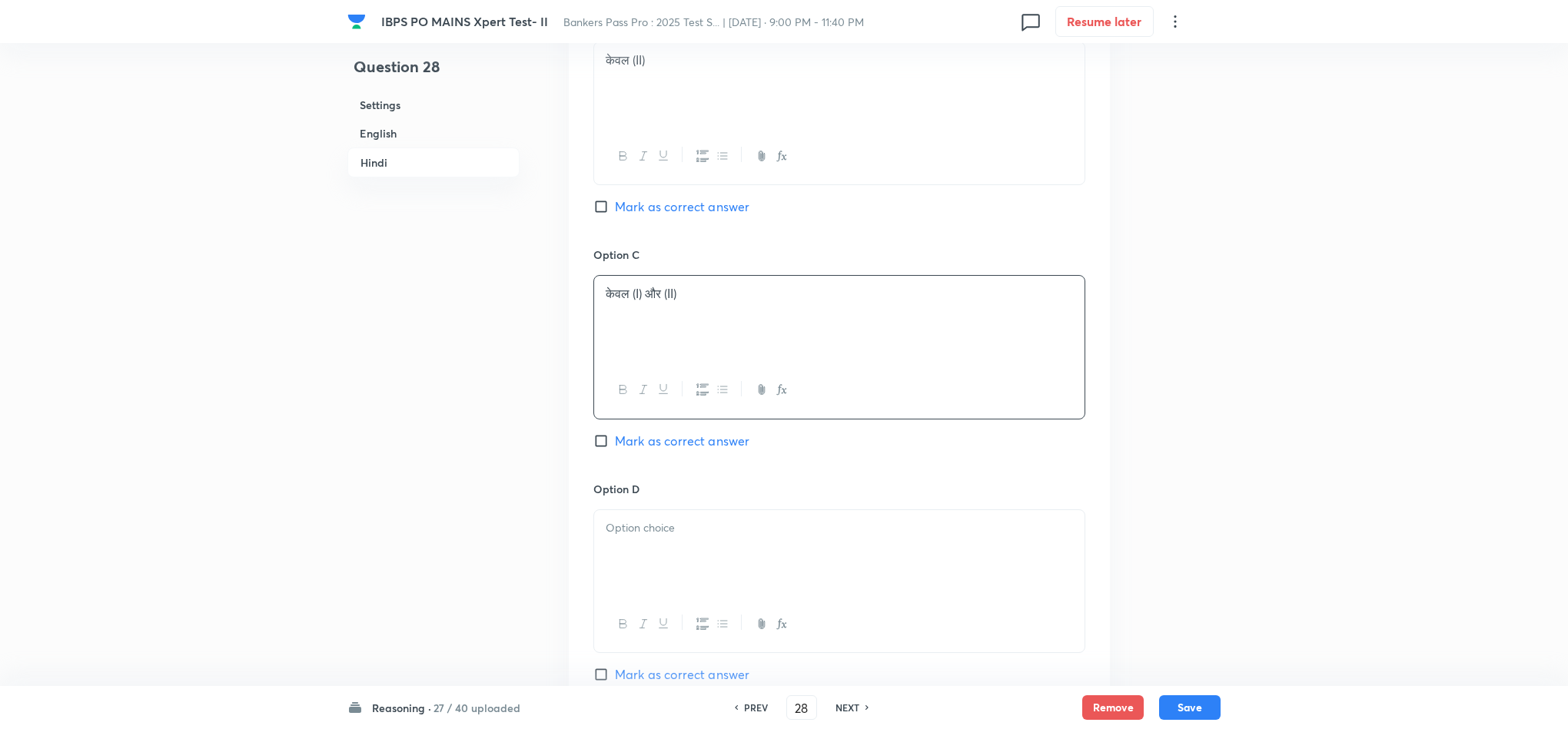
click at [678, 510] on div at bounding box center [839, 553] width 490 height 86
drag, startPoint x: 699, startPoint y: 546, endPoint x: 551, endPoint y: 546, distance: 148.0
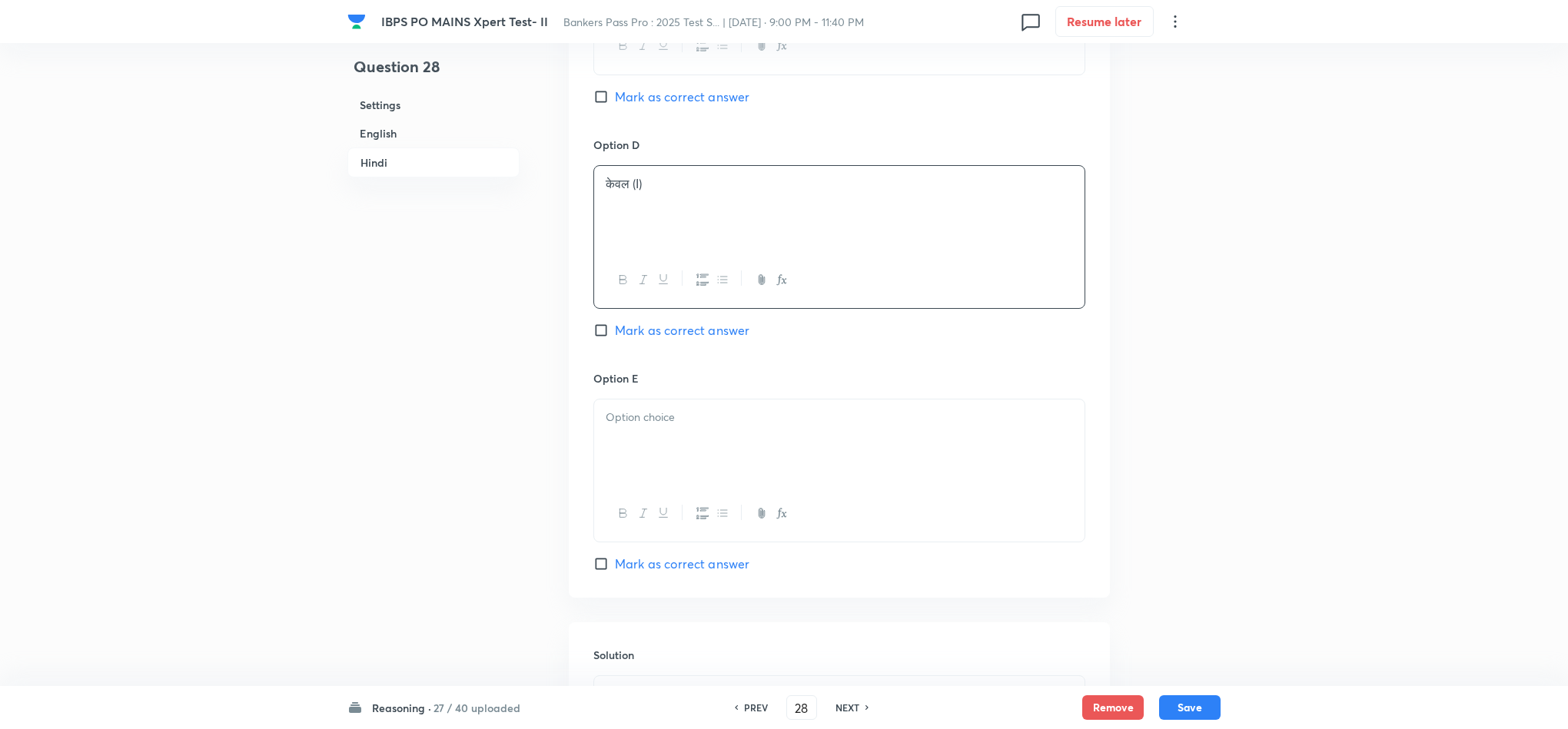
scroll to position [3341, 0]
click at [652, 398] on div at bounding box center [839, 441] width 490 height 86
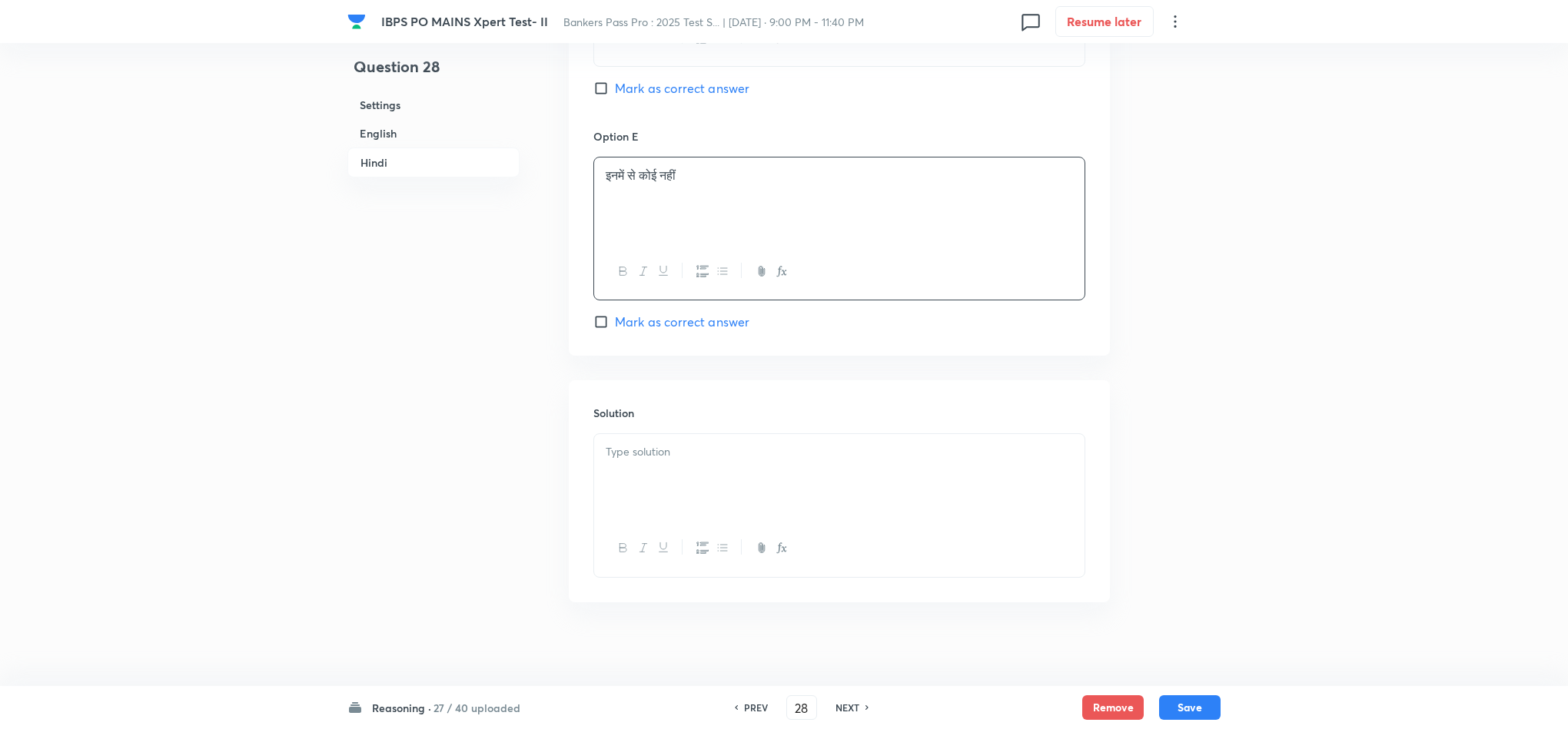
click at [688, 468] on div at bounding box center [839, 476] width 490 height 86
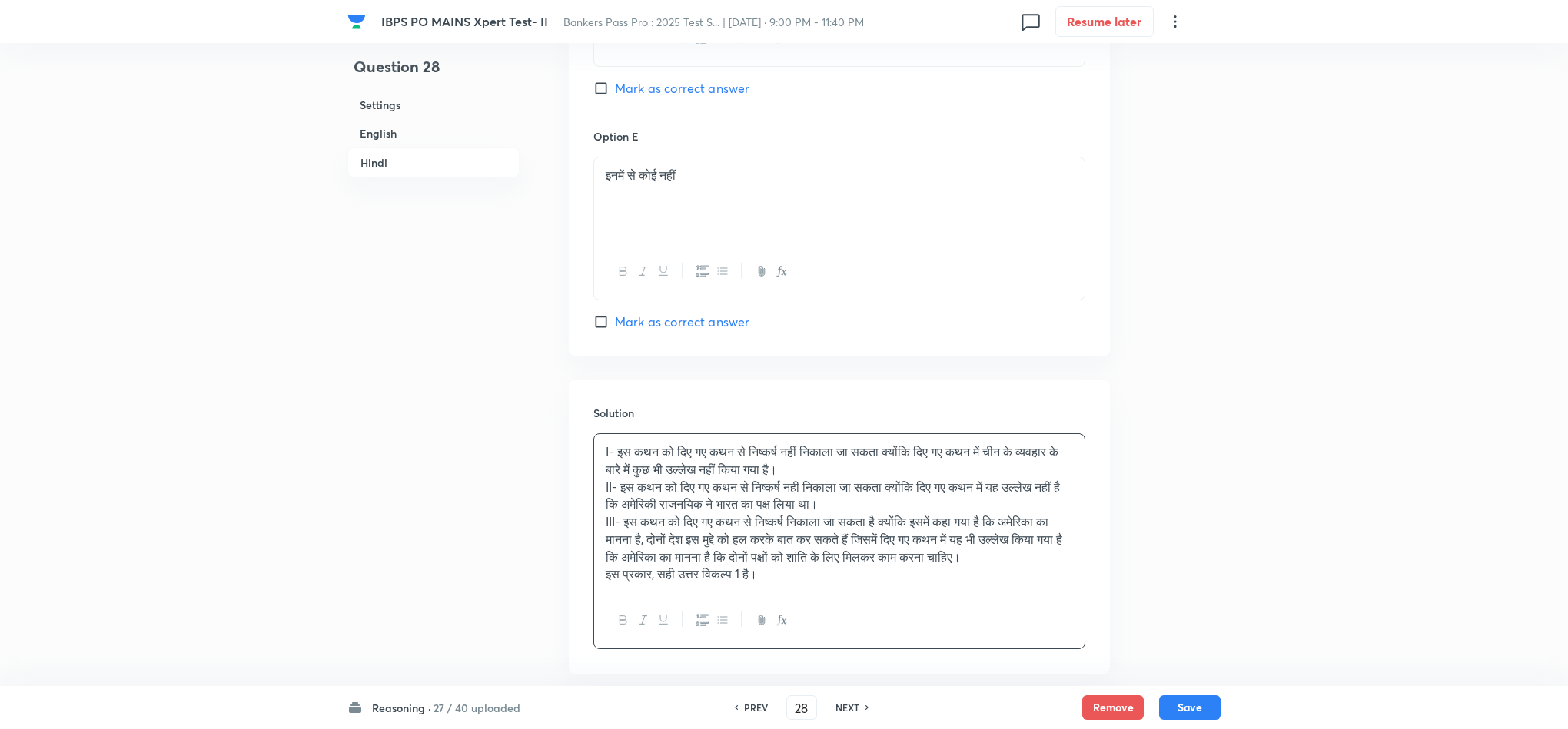
click at [1188, 688] on div "Reasoning · 27 / 40 uploaded PREV 28 ​ NEXT Remove Save" at bounding box center [784, 707] width 873 height 43
click at [1176, 687] on div "Reasoning · 27 / 40 uploaded PREV 28 ​ NEXT Remove Save" at bounding box center [784, 707] width 873 height 43
click at [1183, 708] on button "Save" at bounding box center [1190, 705] width 62 height 24
type input "29"
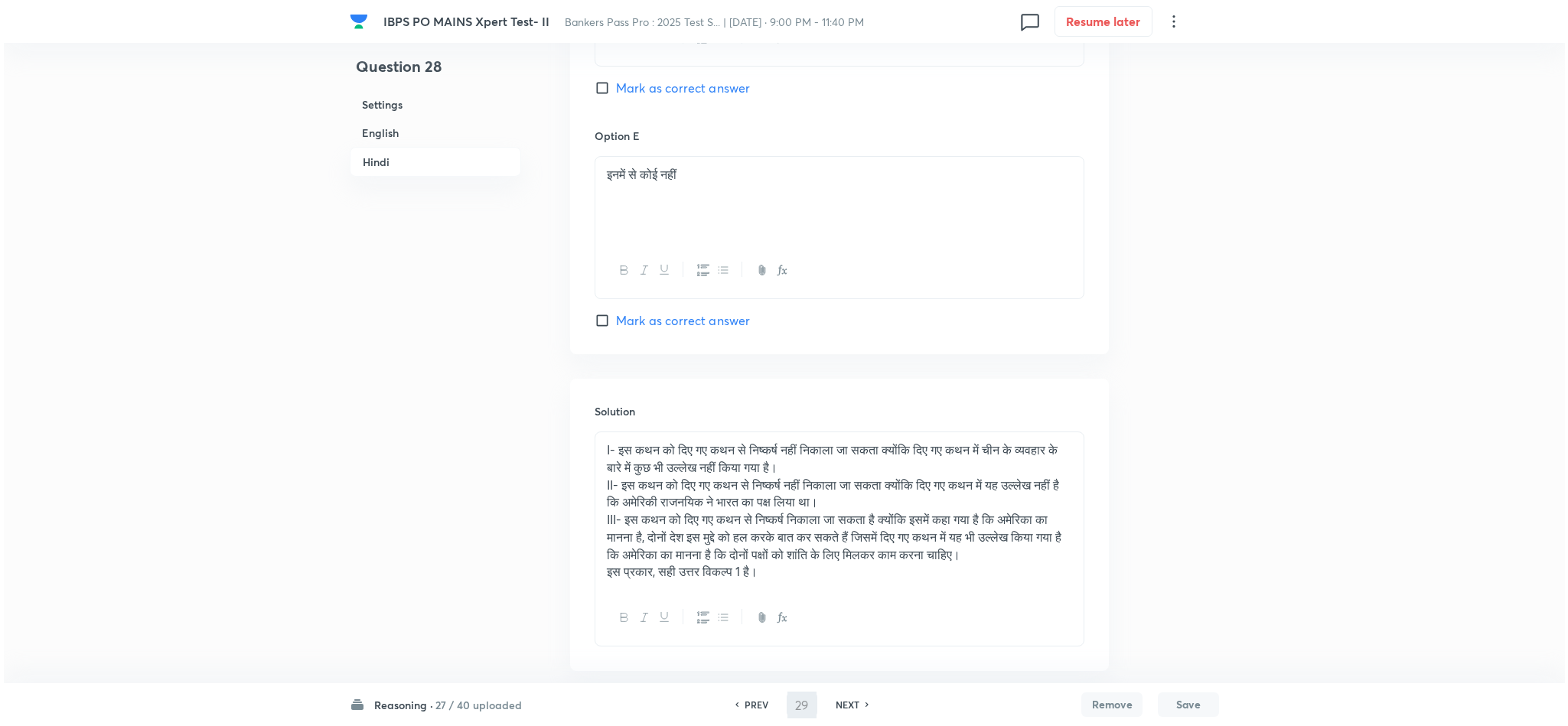
scroll to position [0, 0]
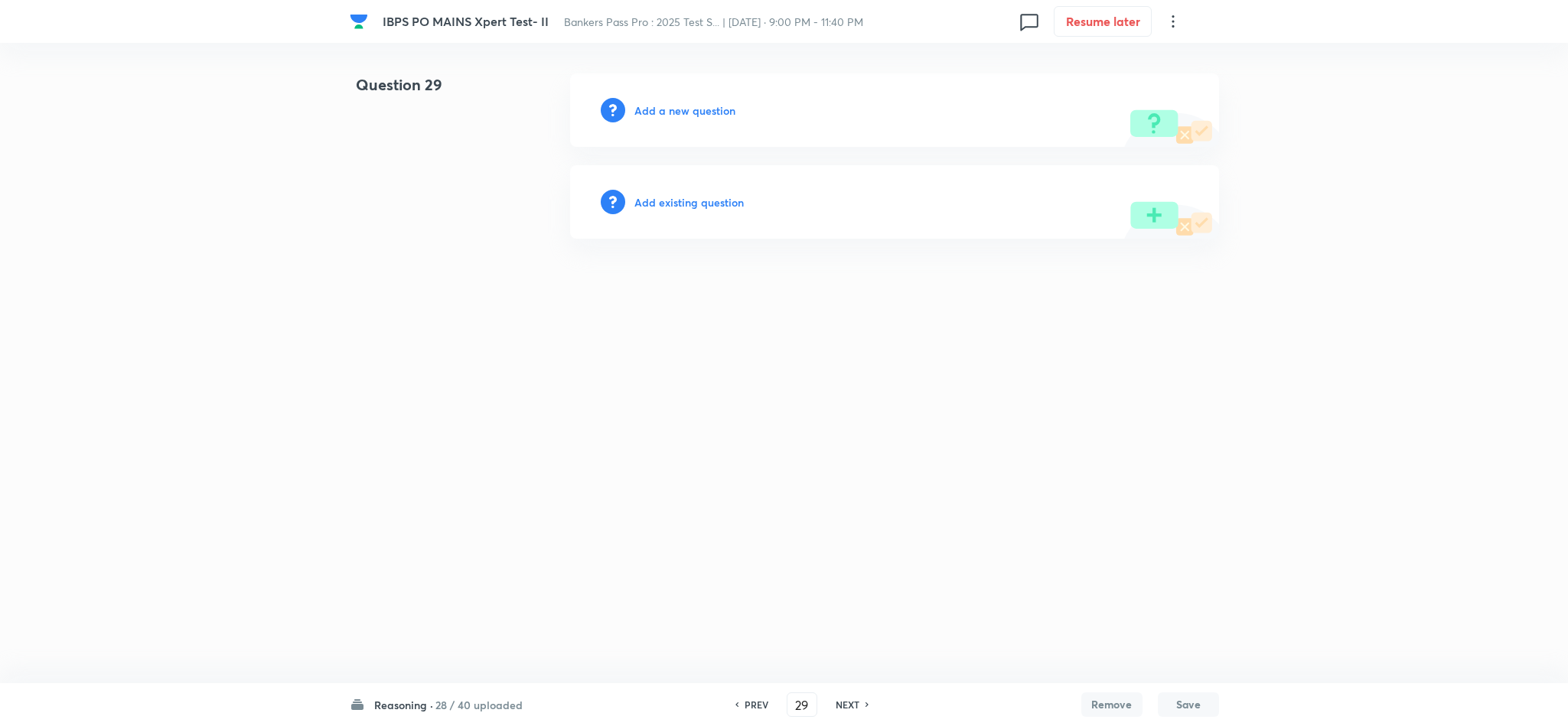
click at [702, 113] on h6 "Add a new question" at bounding box center [684, 110] width 101 height 16
click at [702, 113] on h6 "Choose a question type" at bounding box center [693, 110] width 118 height 16
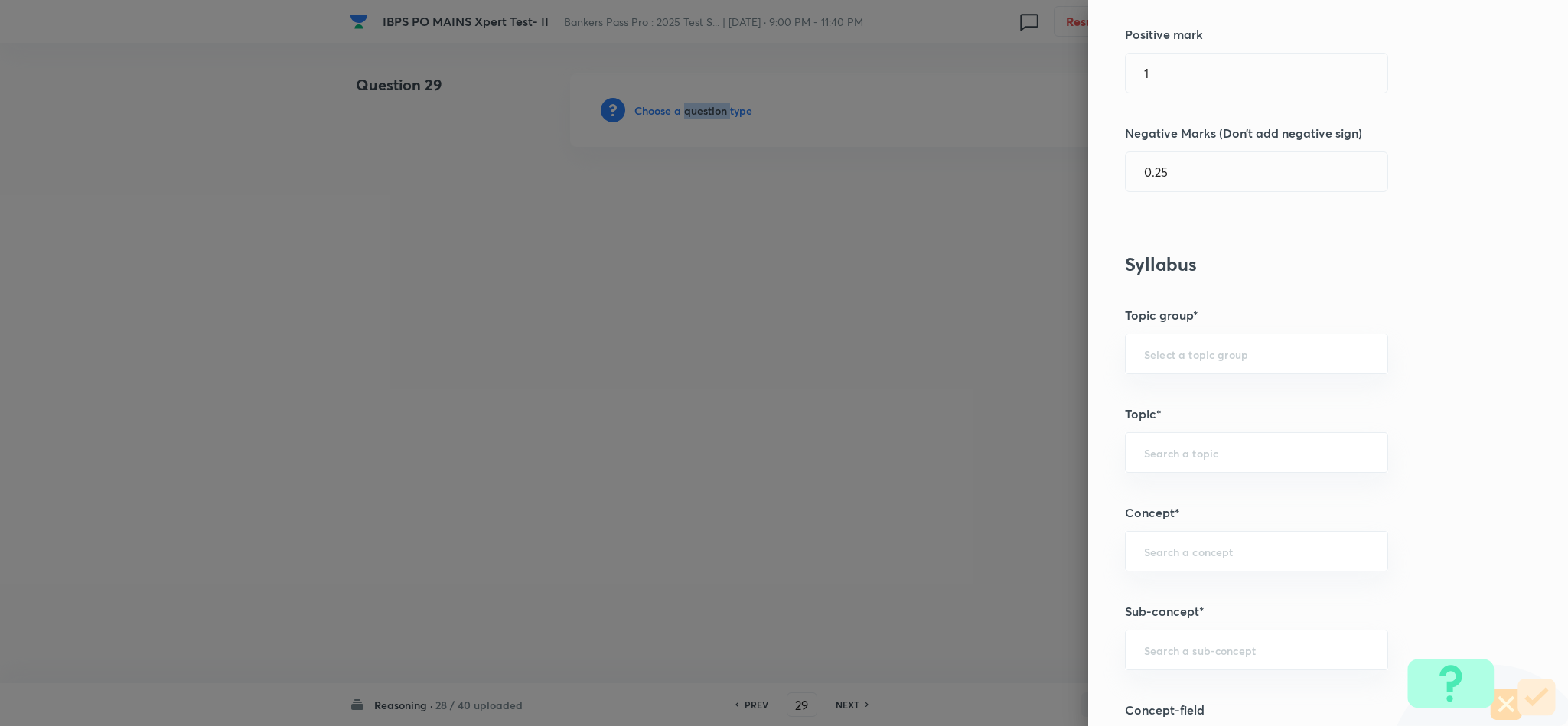
scroll to position [689, 0]
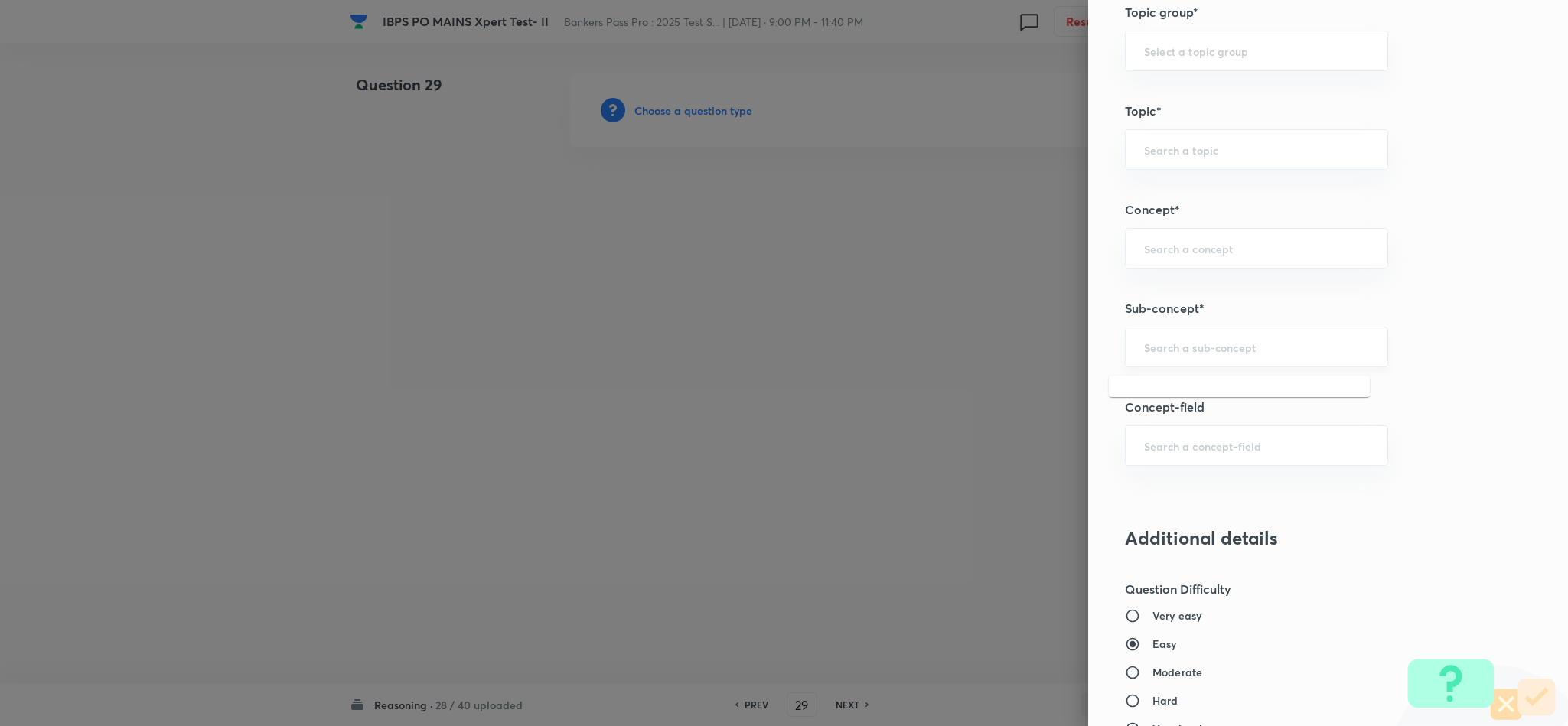
click at [1251, 353] on input "text" at bounding box center [1257, 347] width 225 height 14
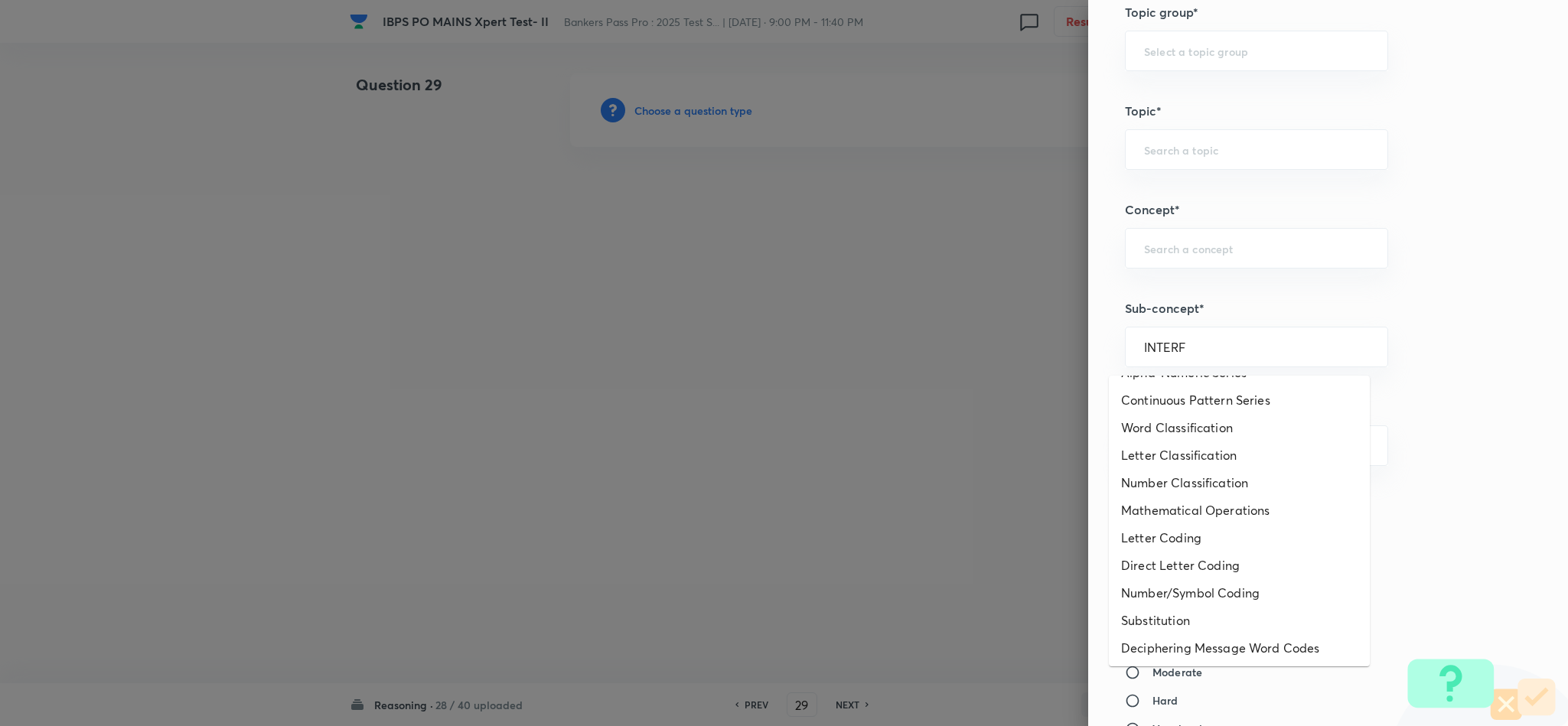
scroll to position [0, 0]
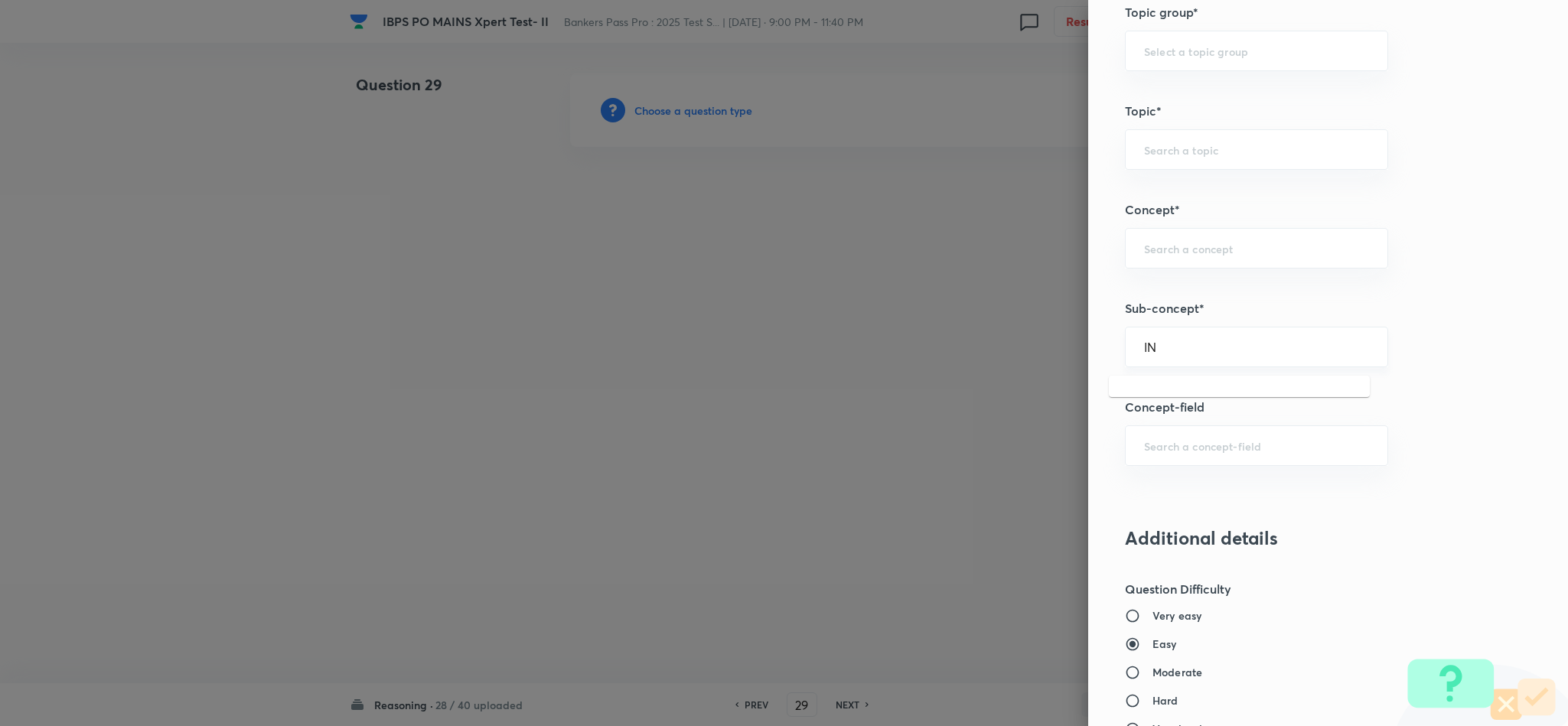
type input "I"
click at [1155, 255] on input "text" at bounding box center [1257, 248] width 225 height 14
click at [1152, 297] on li "Critical Reasoning" at bounding box center [1239, 296] width 261 height 28
type input "Critical Reasoning"
type input "Reasoning"
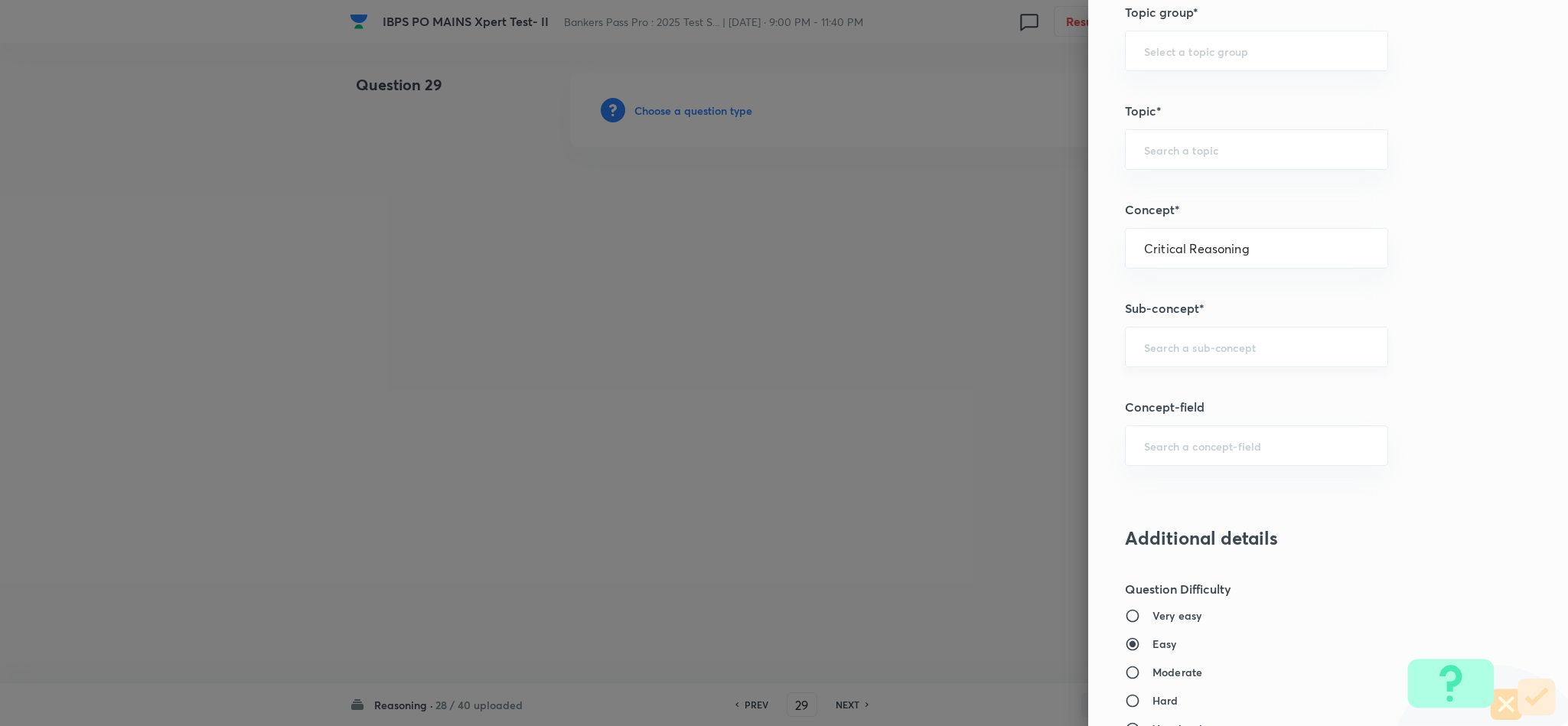
type input "Logical Reasoning"
click at [1163, 342] on div "​" at bounding box center [1257, 347] width 263 height 40
drag, startPoint x: 1160, startPoint y: 342, endPoint x: 1132, endPoint y: 347, distance: 28.4
click at [1144, 347] on input "text" at bounding box center [1257, 347] width 225 height 14
click at [1144, 349] on input "text" at bounding box center [1257, 347] width 225 height 14
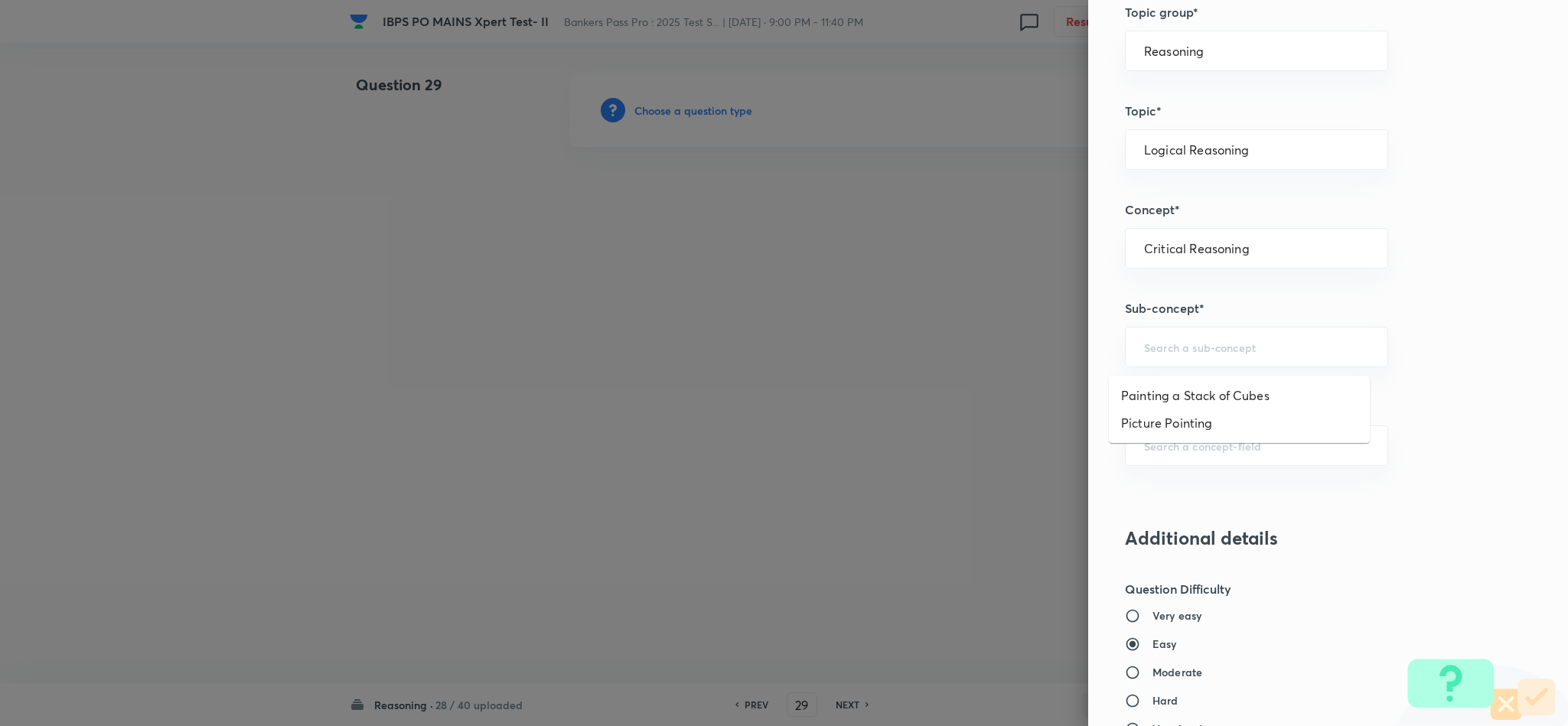
drag, startPoint x: 1132, startPoint y: 349, endPoint x: 1111, endPoint y: 327, distance: 30.4
click at [1111, 327] on div "Question settings Question type* Single choice correct Number of options* 2 3 4…" at bounding box center [1328, 363] width 479 height 726
click at [1219, 396] on li "Statements & Inferences" at bounding box center [1239, 395] width 261 height 28
type input "Statements & Inferences"
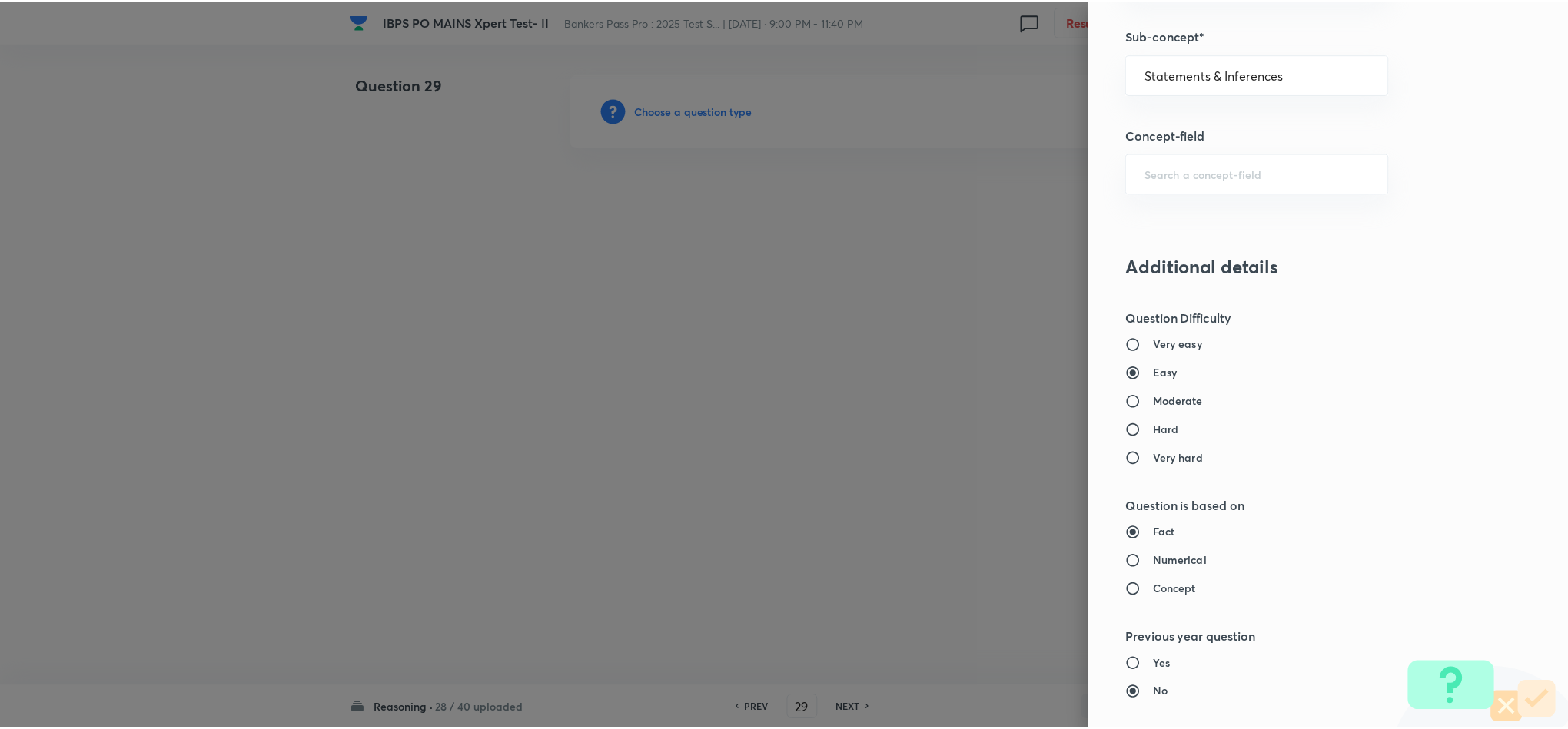
scroll to position [1369, 0]
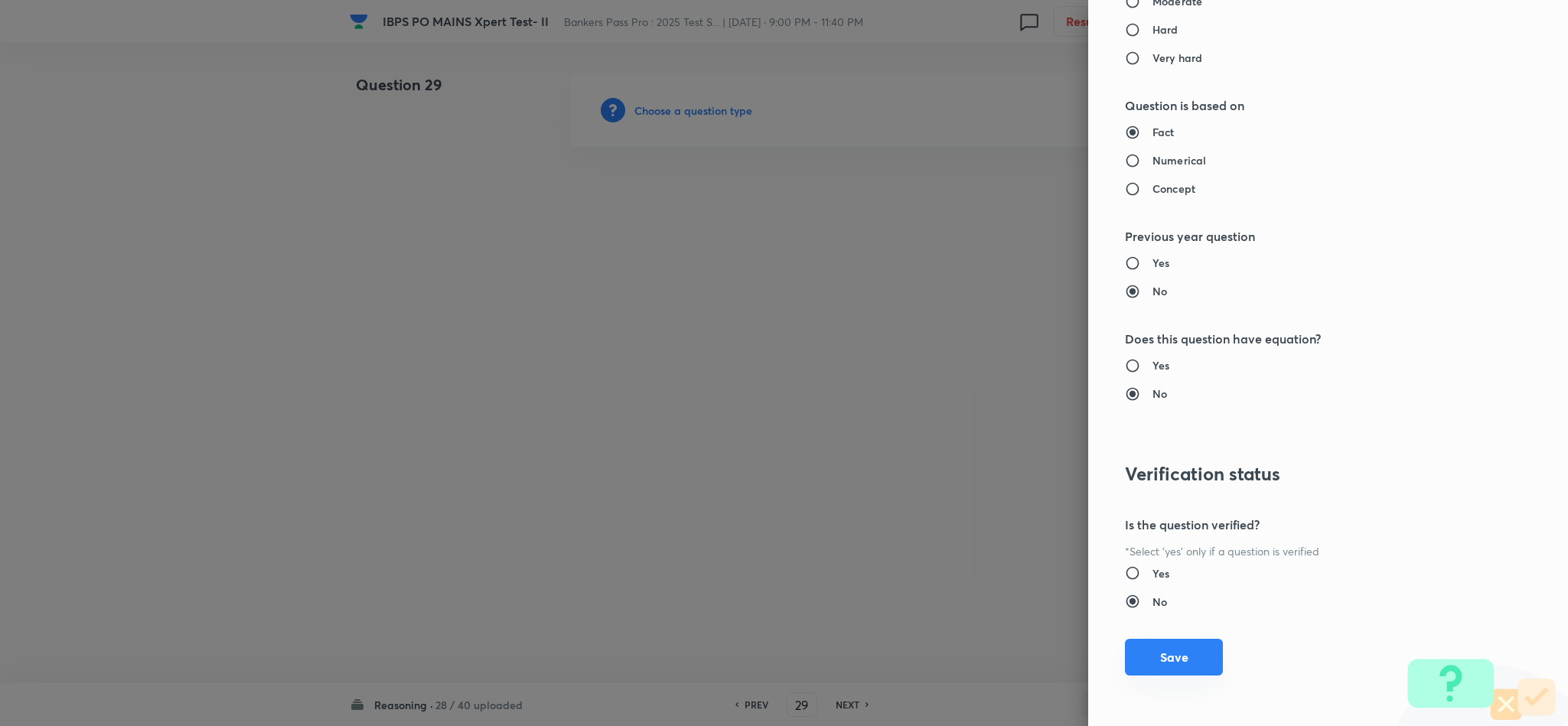
click at [1148, 670] on button "Save" at bounding box center [1174, 657] width 98 height 36
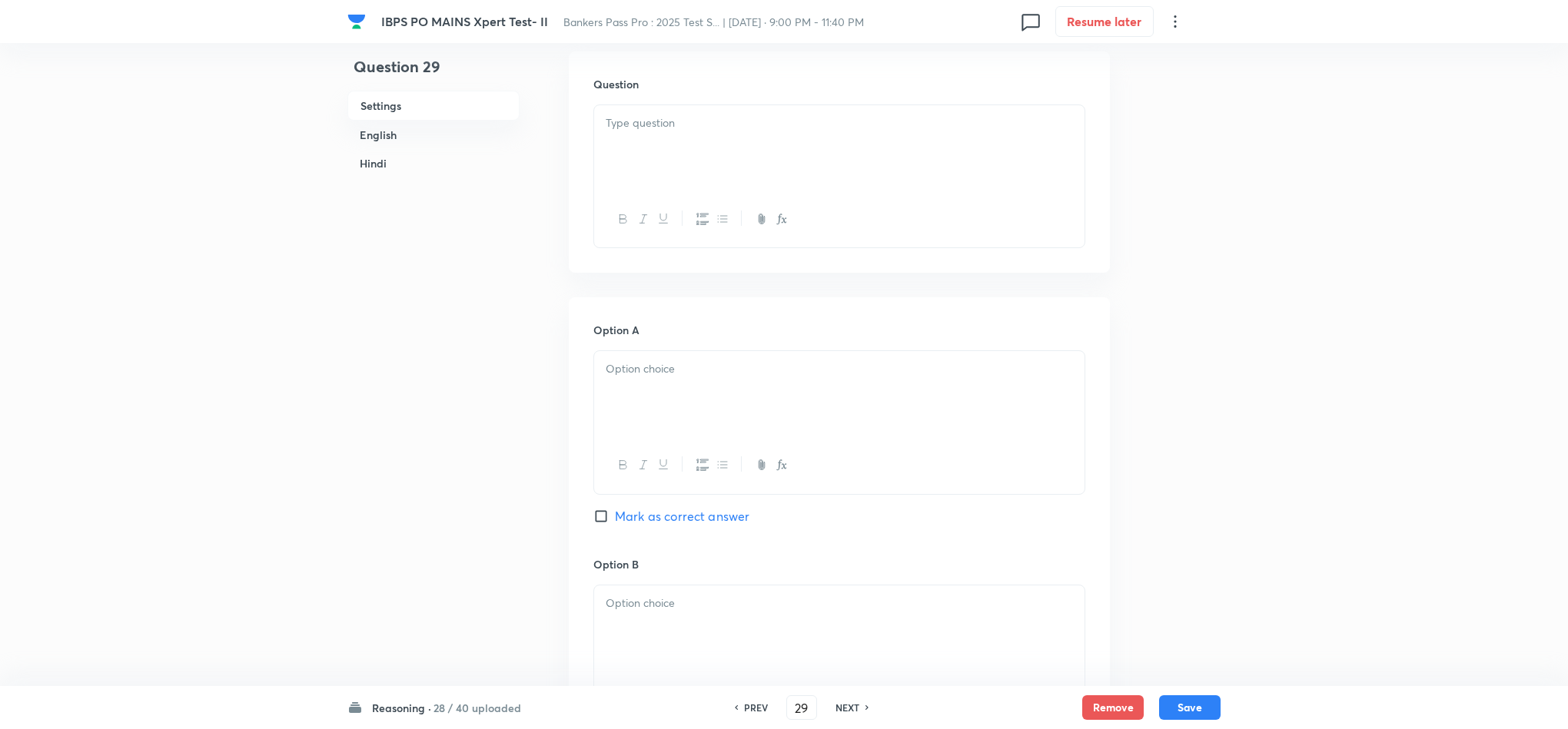
scroll to position [461, 0]
click at [625, 154] on div at bounding box center [839, 135] width 490 height 86
drag, startPoint x: 619, startPoint y: 93, endPoint x: 621, endPoint y: 121, distance: 28.1
click at [620, 96] on div "Option A Mark as correct answer" at bounding box center [839, 204] width 492 height 233
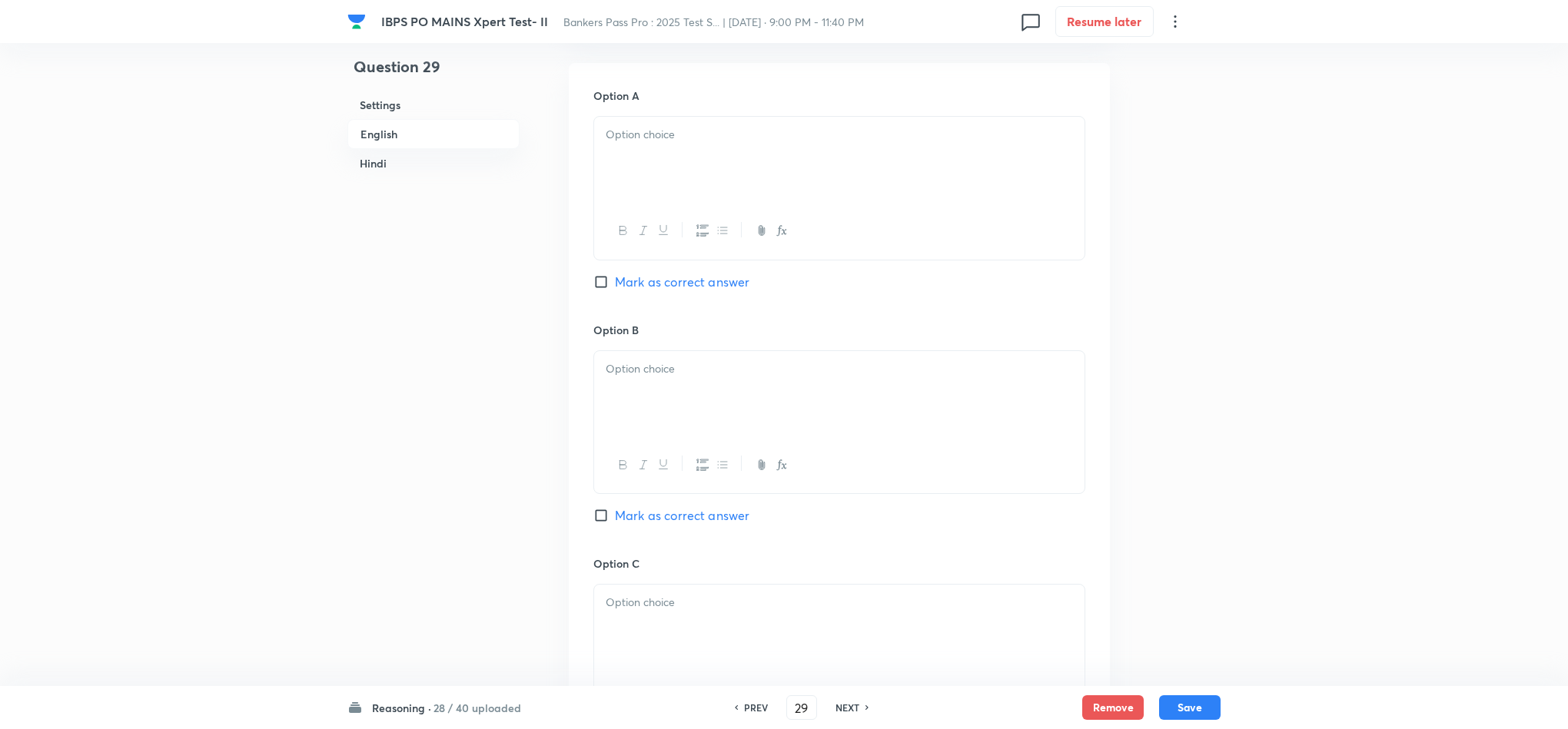
click at [614, 155] on div at bounding box center [839, 159] width 490 height 86
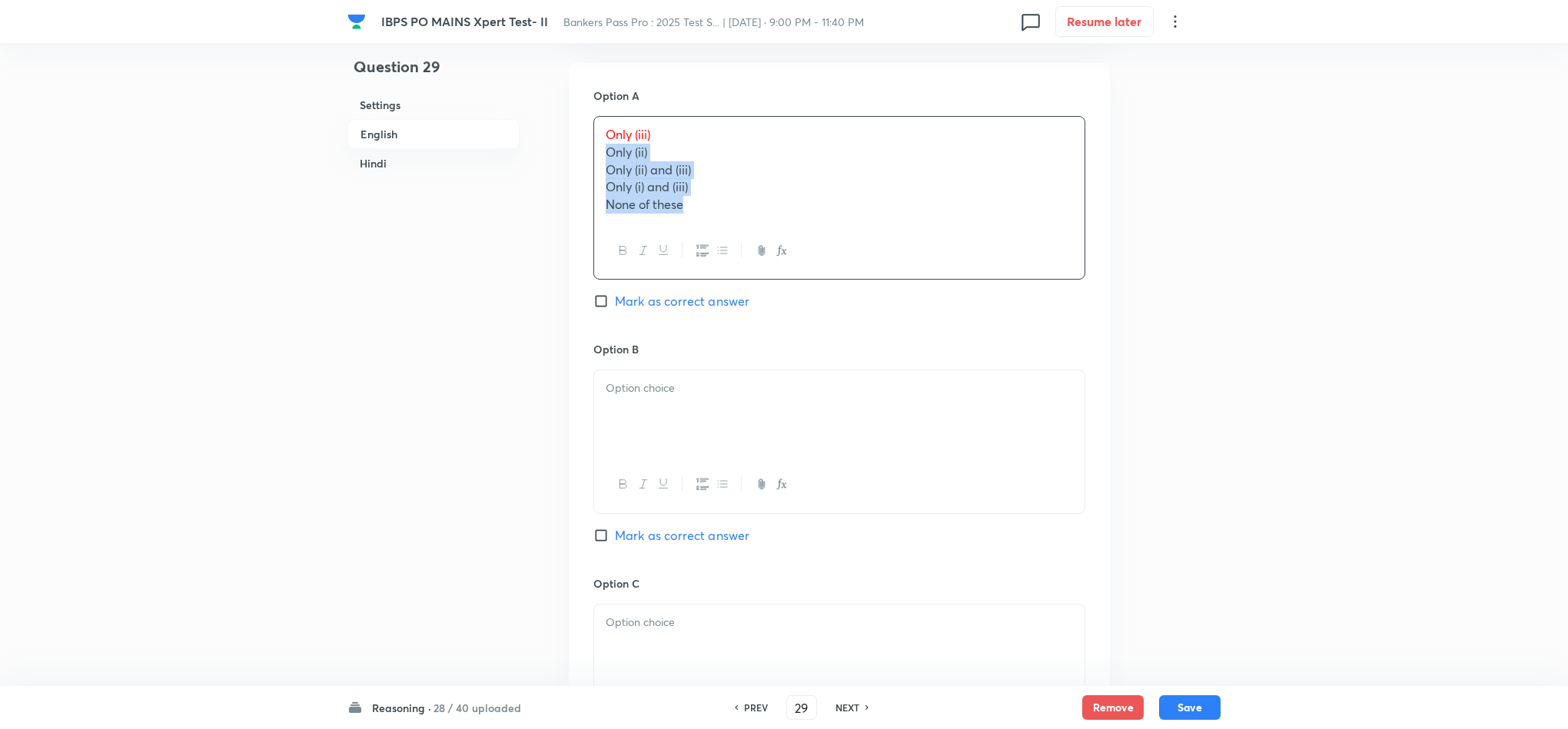
drag, startPoint x: 604, startPoint y: 136, endPoint x: 871, endPoint y: 288, distance: 307.2
click at [871, 284] on div "Option A Only (iii) Only (ii) Only (ii) and (iii) Only (i) and (iii) None of th…" at bounding box center [839, 214] width 492 height 254
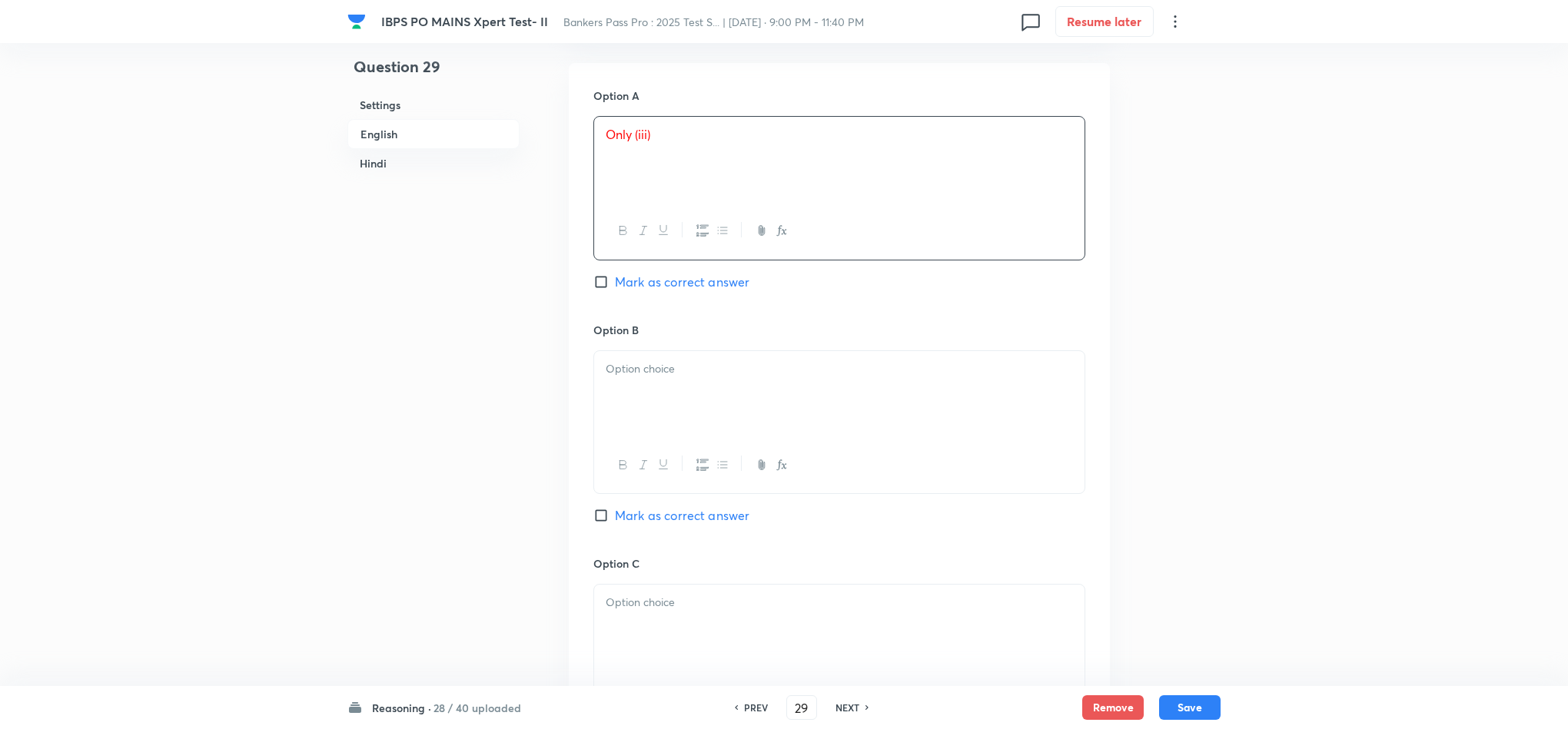
click at [695, 274] on span "Mark as correct answer" at bounding box center [681, 282] width 134 height 18
click at [615, 274] on input "Mark as correct answer" at bounding box center [604, 282] width 21 height 15
checkbox input "true"
click at [652, 361] on p at bounding box center [839, 369] width 467 height 17
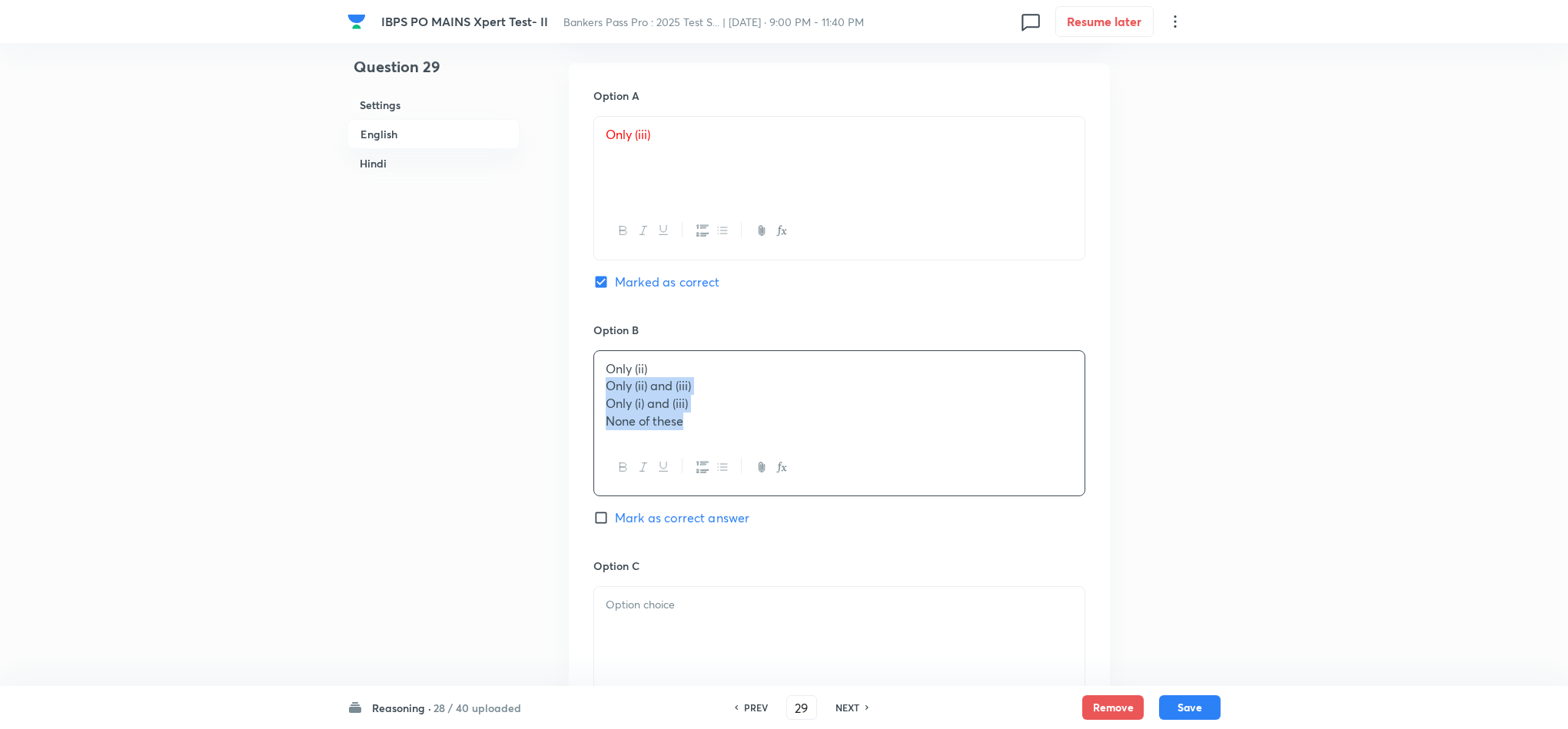
drag, startPoint x: 597, startPoint y: 368, endPoint x: 821, endPoint y: 444, distance: 236.5
click at [821, 444] on div "Only (ii) Only (ii) and (iii) Only (i) and (iii) None of these" at bounding box center [839, 422] width 492 height 146
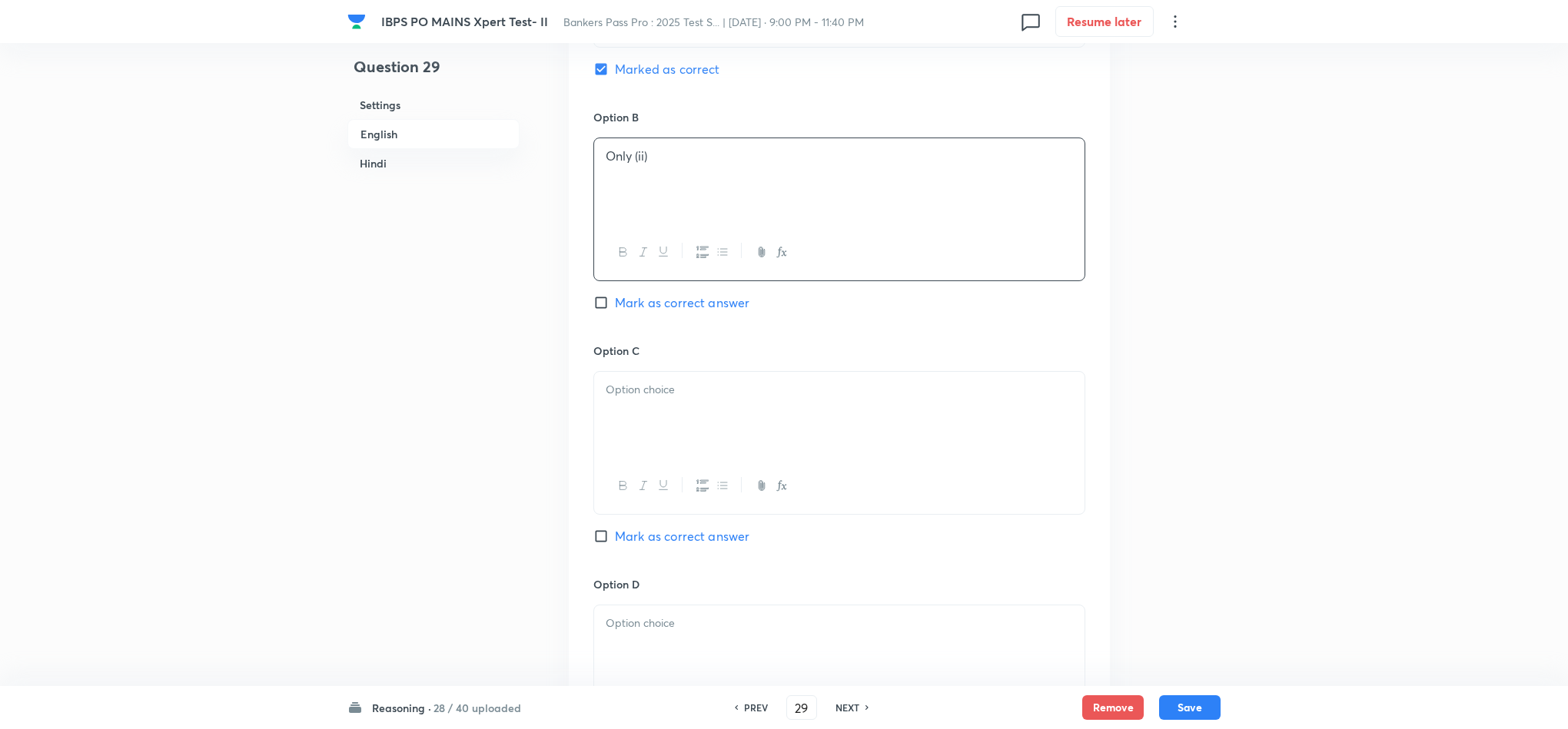
scroll to position [1037, 0]
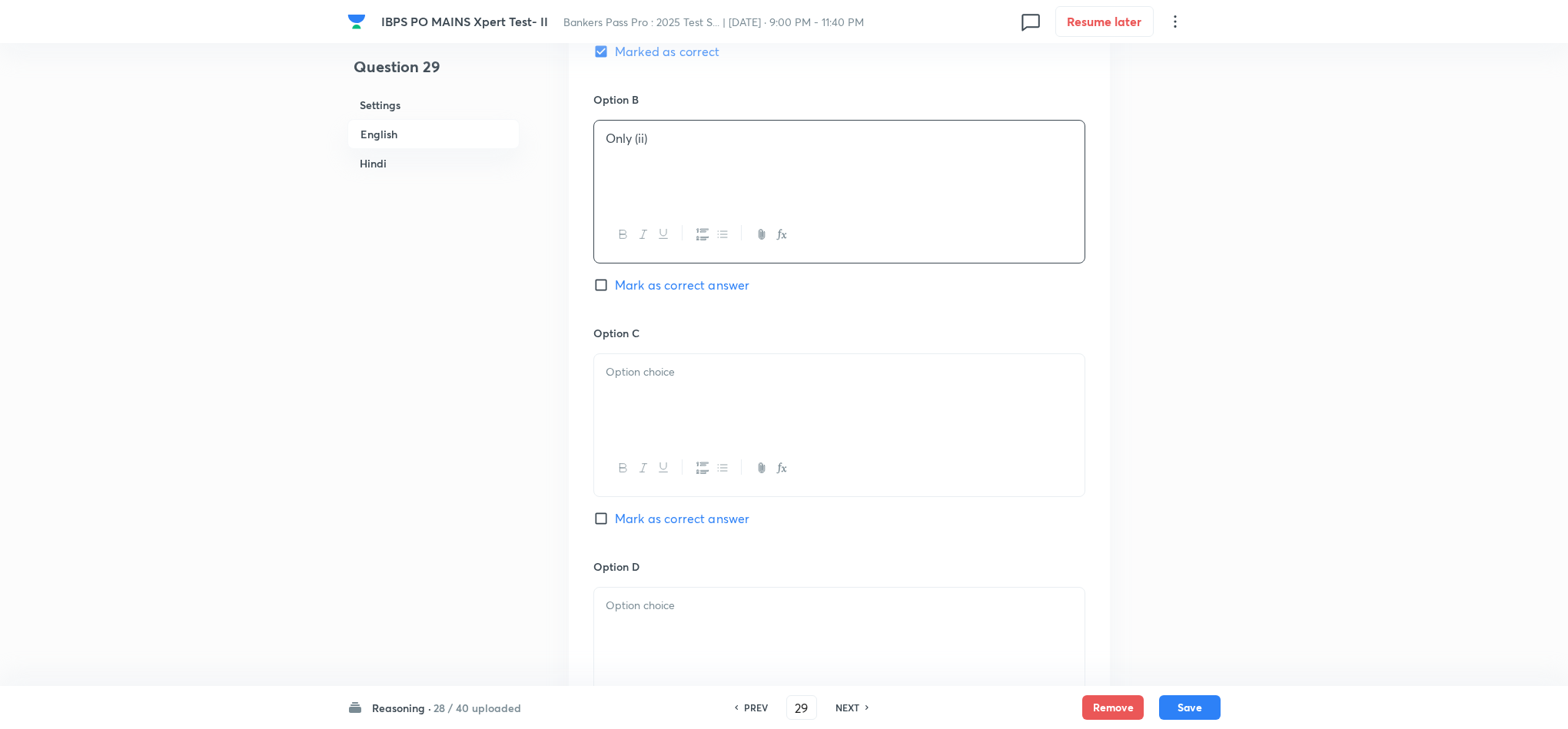
click at [634, 373] on div at bounding box center [839, 396] width 490 height 86
drag, startPoint x: 597, startPoint y: 369, endPoint x: 789, endPoint y: 461, distance: 212.9
click at [789, 461] on div "Only (ii) and (iii) Only (i) and (iii) None of these" at bounding box center [839, 424] width 492 height 144
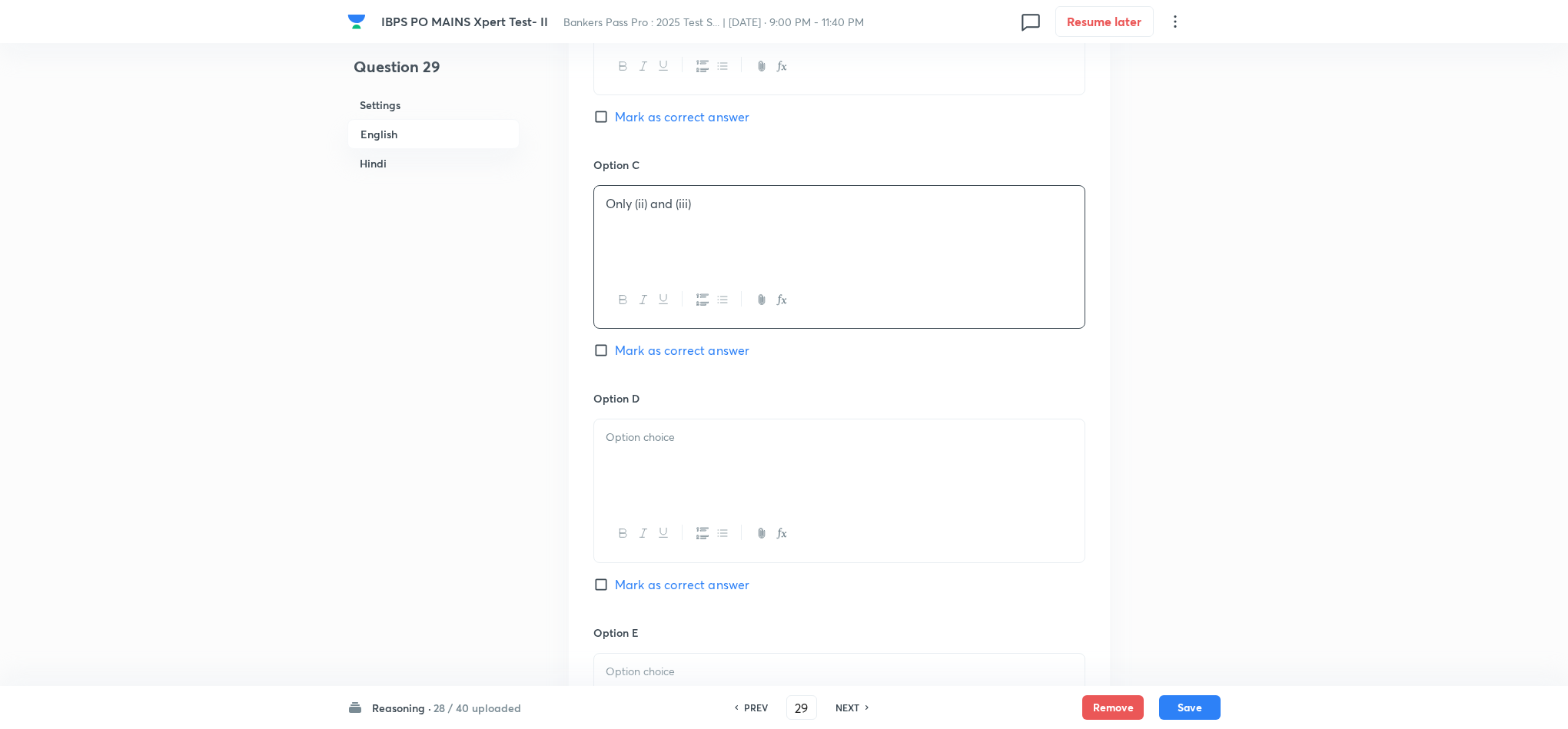
scroll to position [1267, 0]
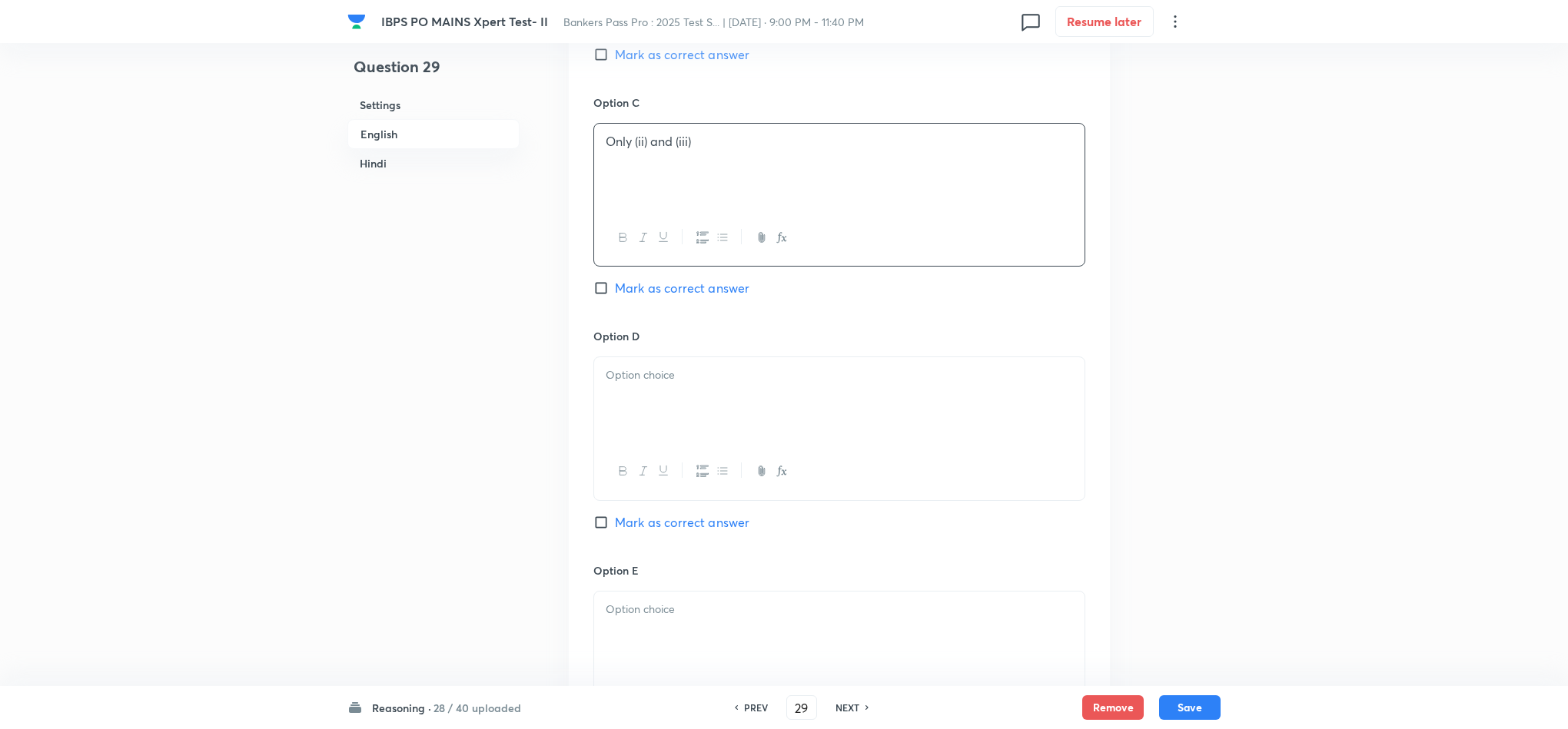
click at [636, 371] on div at bounding box center [839, 399] width 490 height 86
drag, startPoint x: 547, startPoint y: 394, endPoint x: 597, endPoint y: 409, distance: 52.2
click at [706, 629] on div at bounding box center [839, 634] width 490 height 86
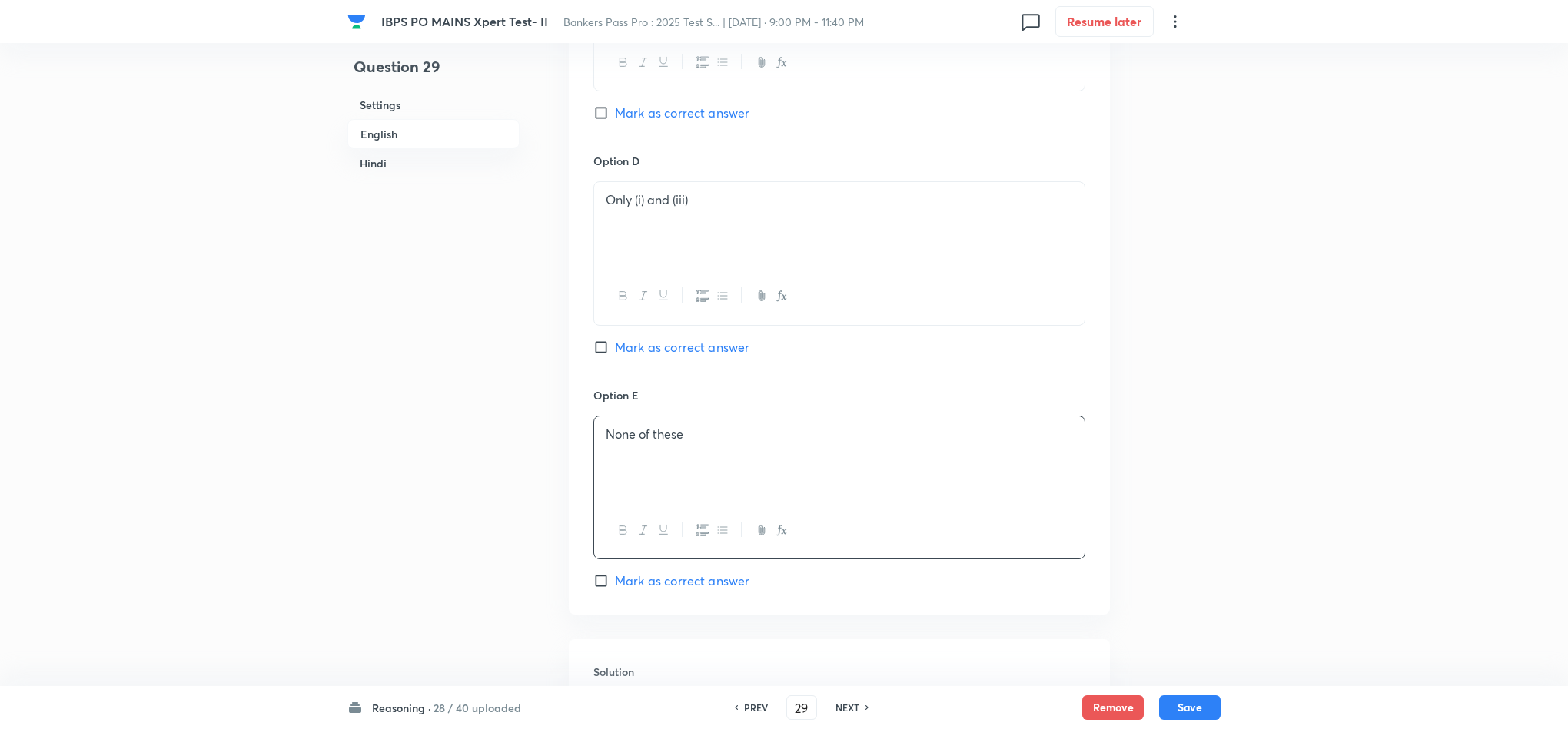
scroll to position [1613, 0]
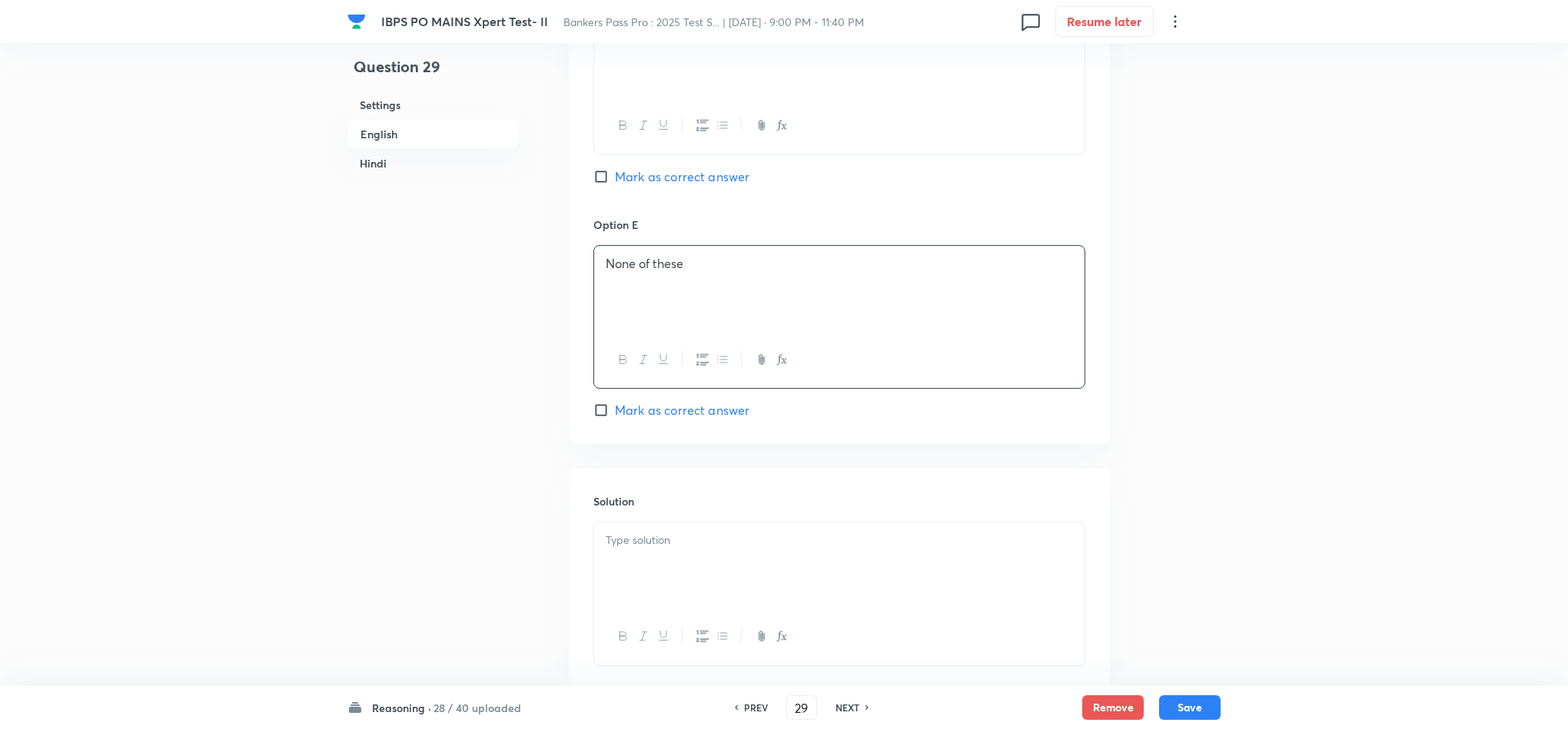
click at [705, 475] on div "Solution" at bounding box center [839, 579] width 541 height 221
click at [701, 523] on div at bounding box center [839, 565] width 490 height 86
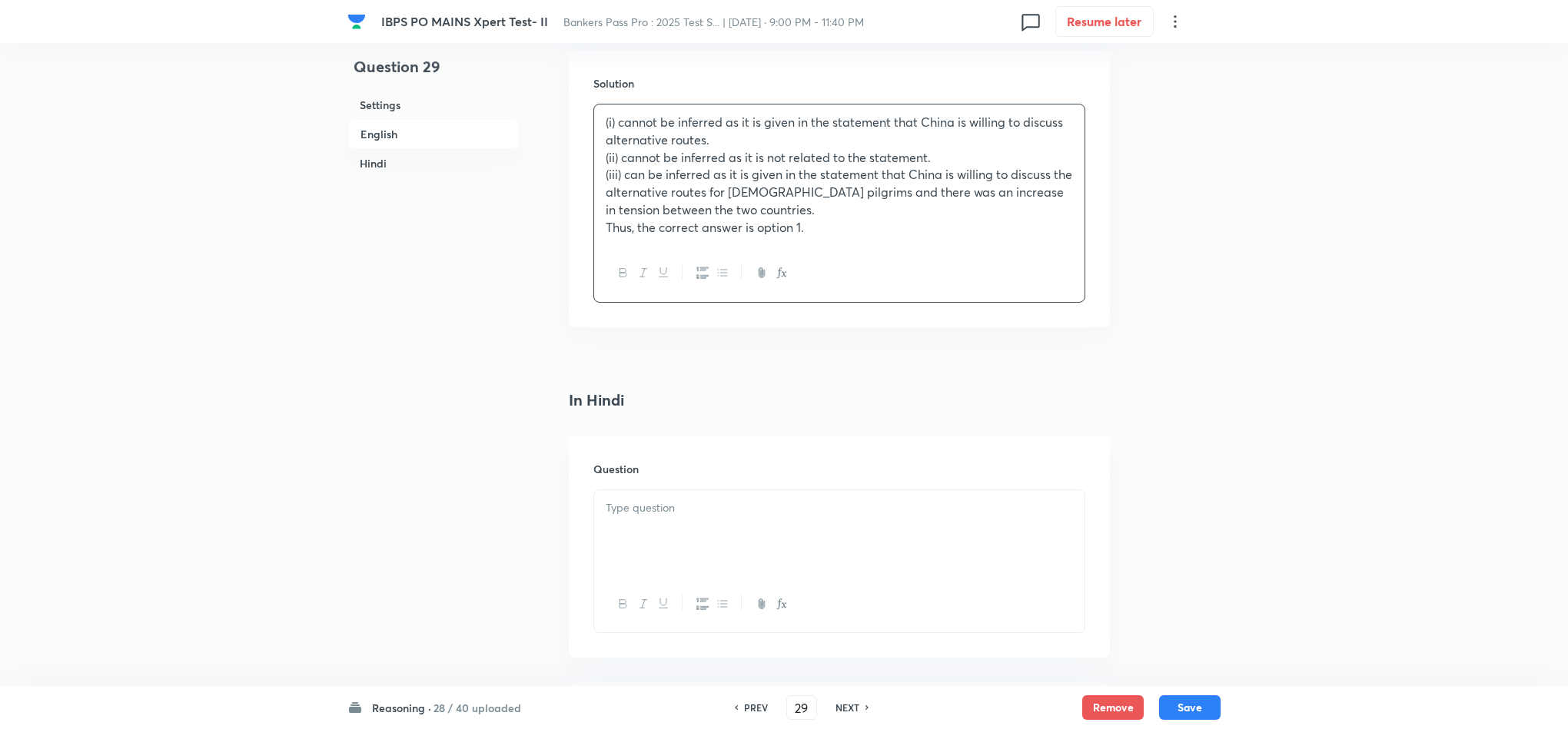
scroll to position [2189, 0]
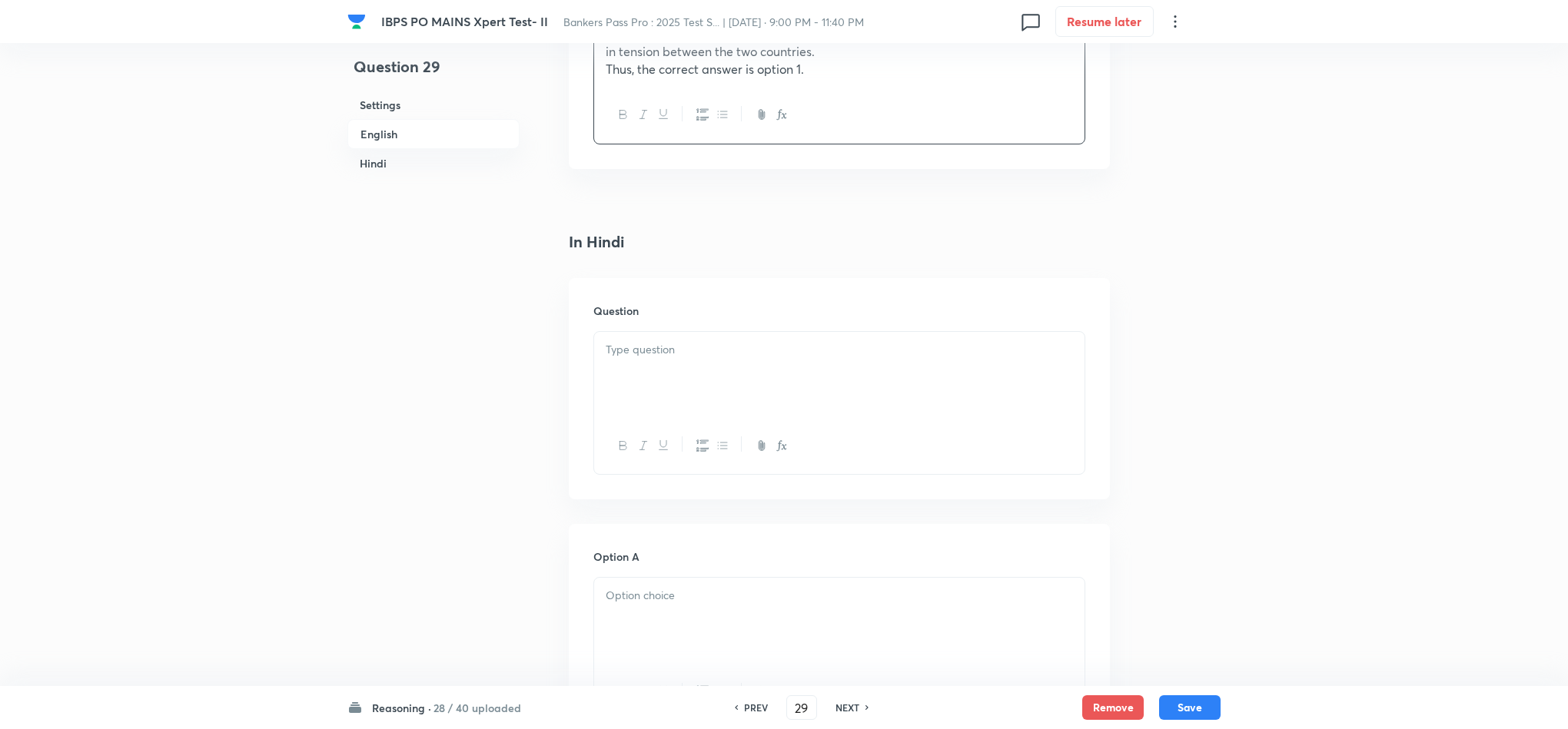
click at [637, 379] on div at bounding box center [839, 374] width 490 height 86
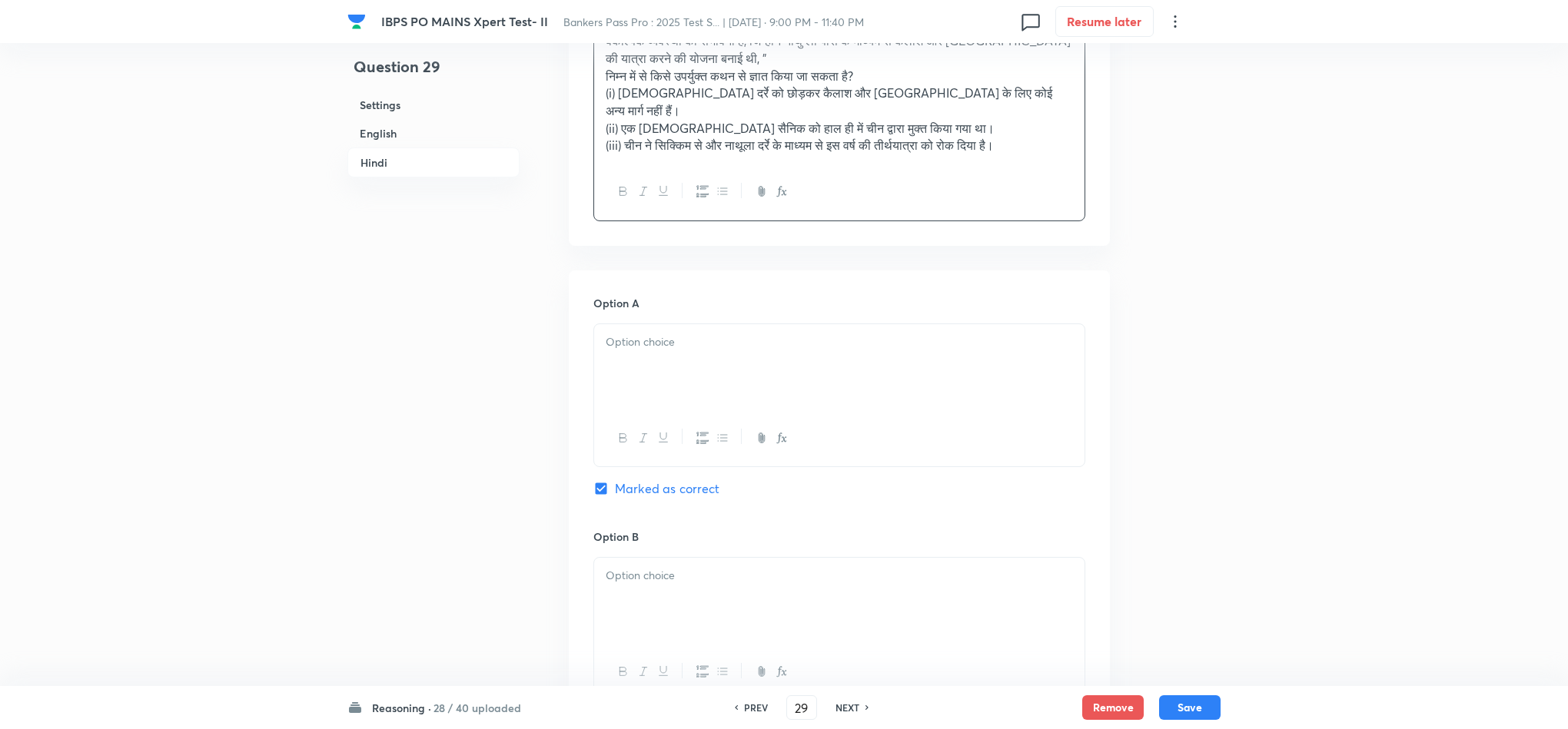
scroll to position [2765, 0]
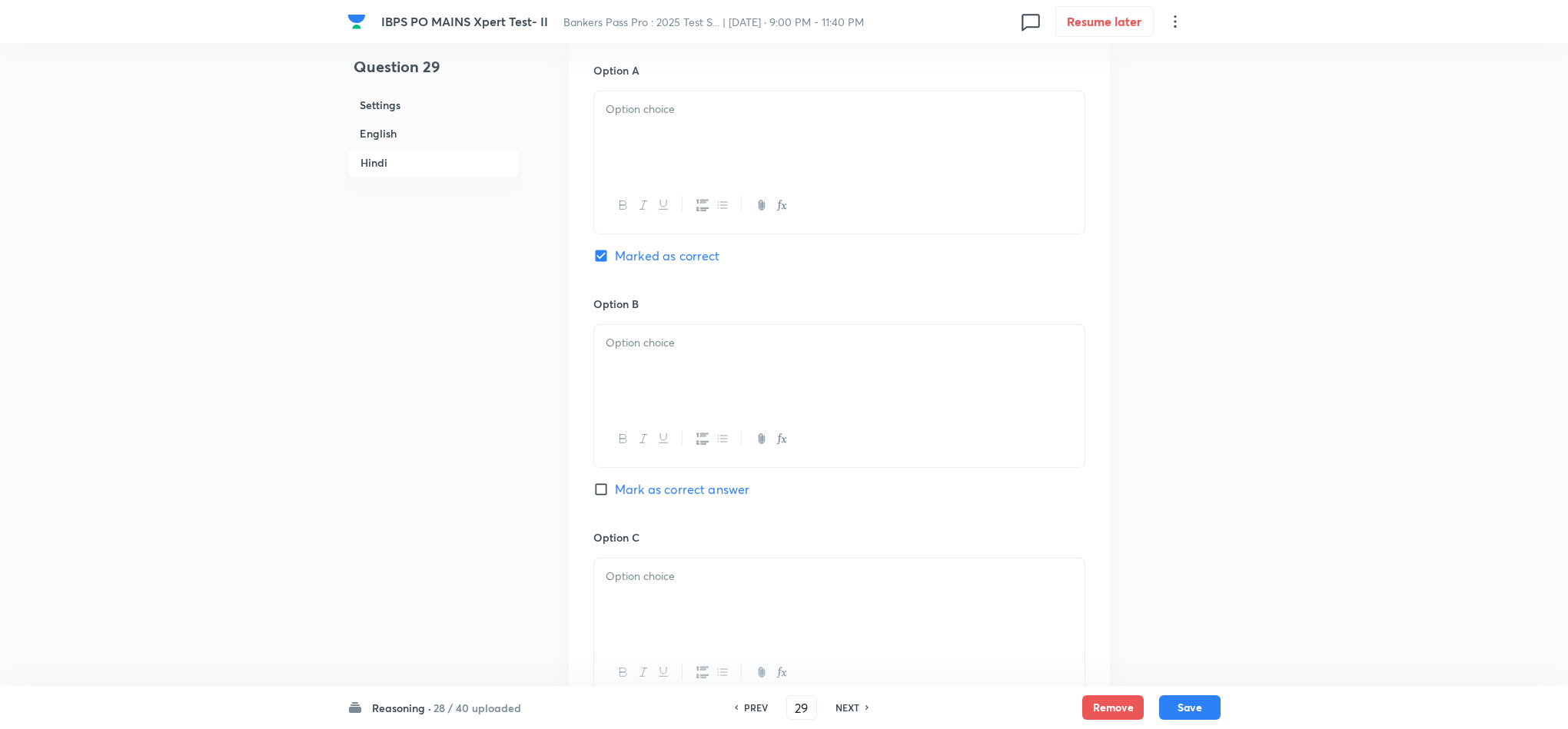
drag, startPoint x: 650, startPoint y: 108, endPoint x: 695, endPoint y: 111, distance: 45.1
click at [650, 109] on div at bounding box center [839, 134] width 490 height 86
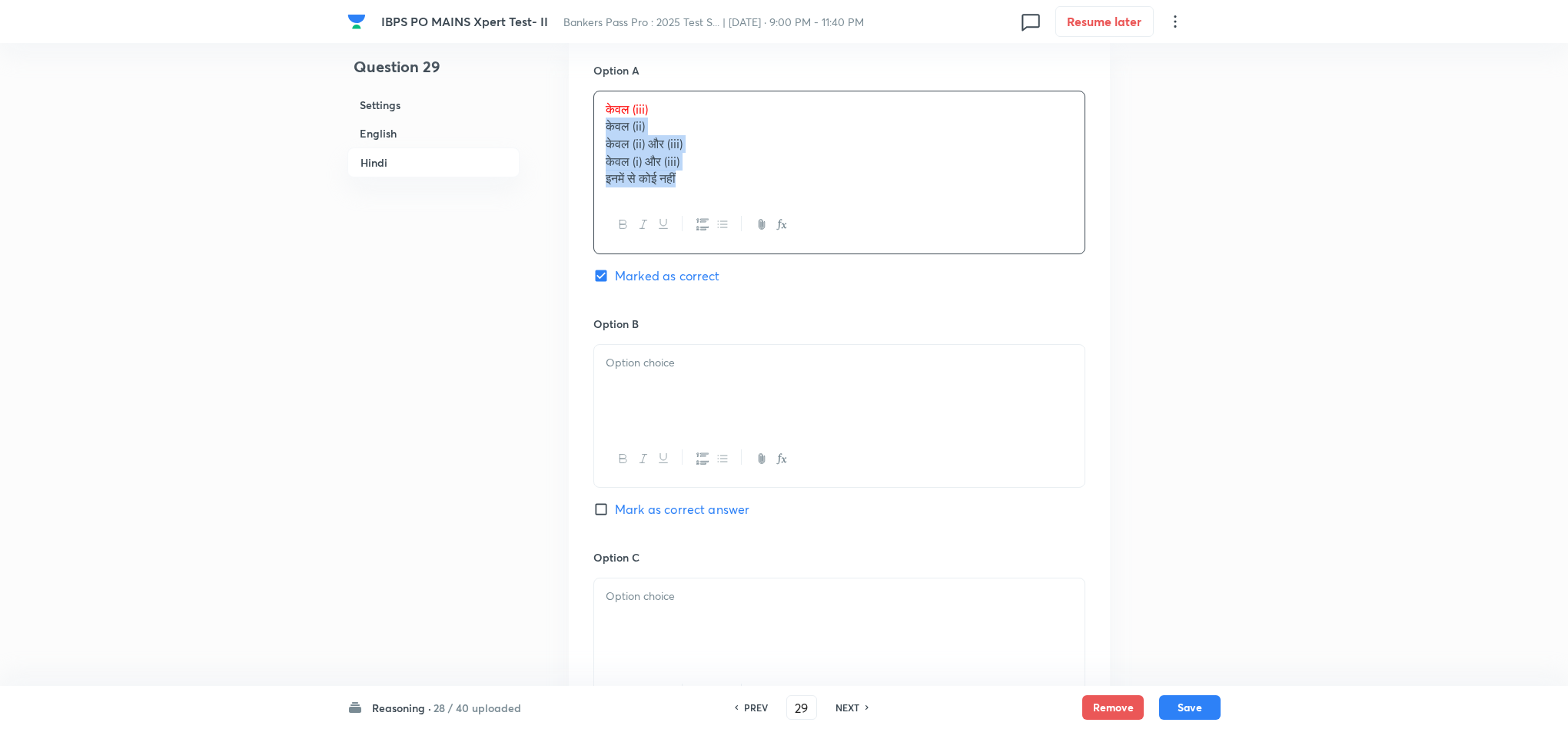
drag, startPoint x: 597, startPoint y: 90, endPoint x: 840, endPoint y: 236, distance: 283.5
click at [840, 236] on div "Option A केवल (iii) केवल (ii) केवल (ii) और (iii) केवल (i) और (iii) इनमें से कोई…" at bounding box center [839, 189] width 492 height 254
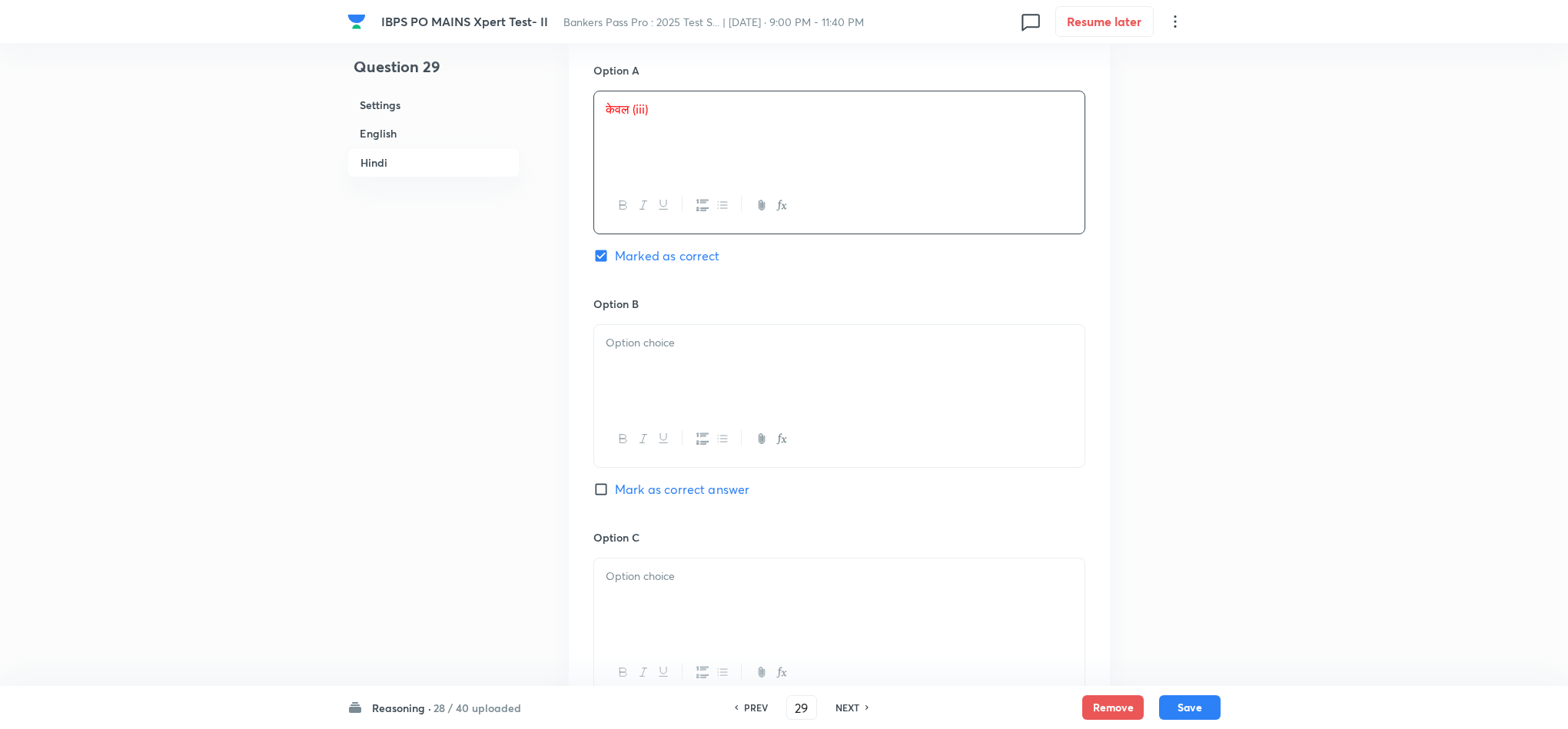
click at [612, 334] on p at bounding box center [839, 342] width 467 height 17
drag, startPoint x: 600, startPoint y: 337, endPoint x: 747, endPoint y: 409, distance: 163.7
click at [745, 406] on div "केवल (ii) केवल (ii) और (iii) केवल (i) और (iii) इनमें से कोई नहीं" at bounding box center [839, 396] width 492 height 146
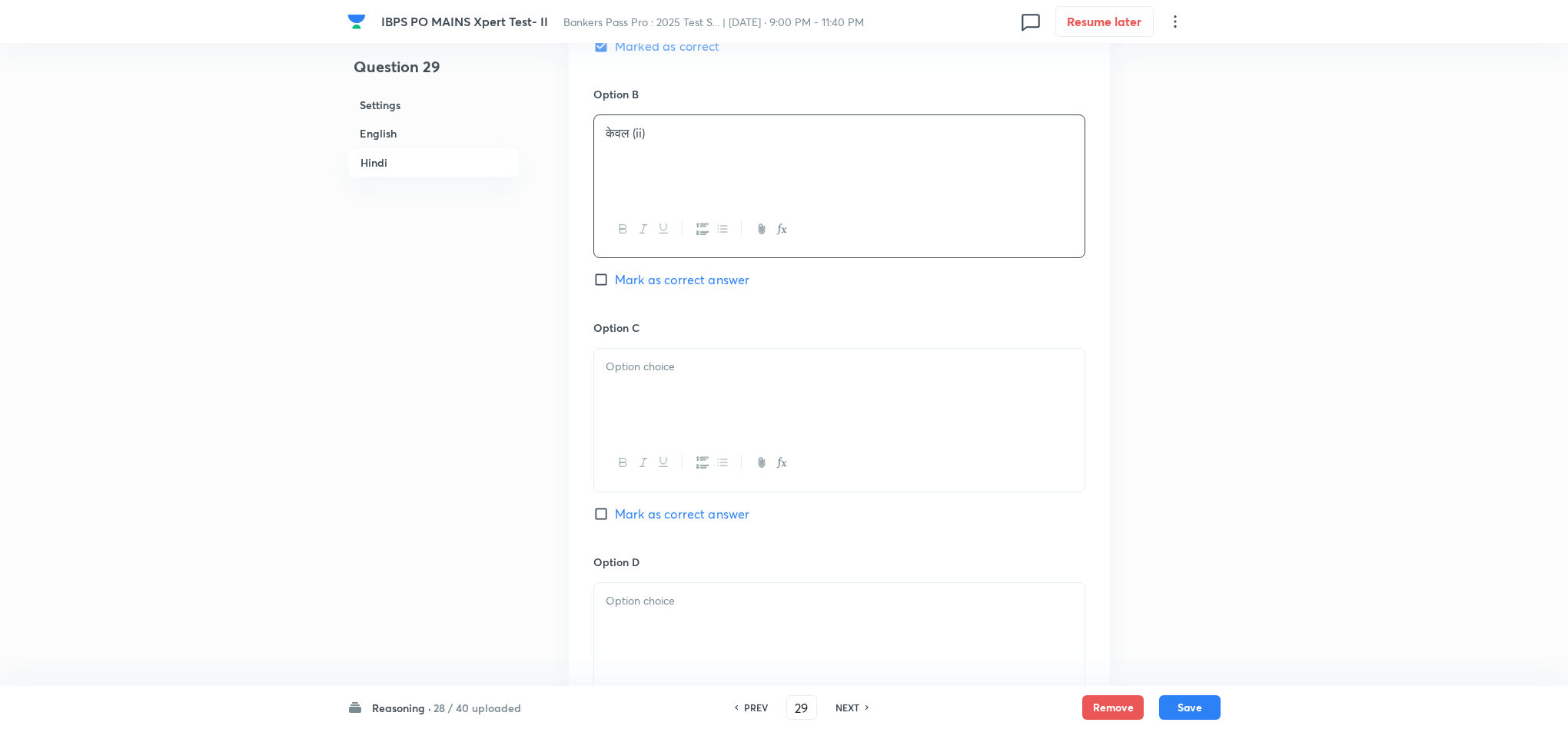
scroll to position [2995, 0]
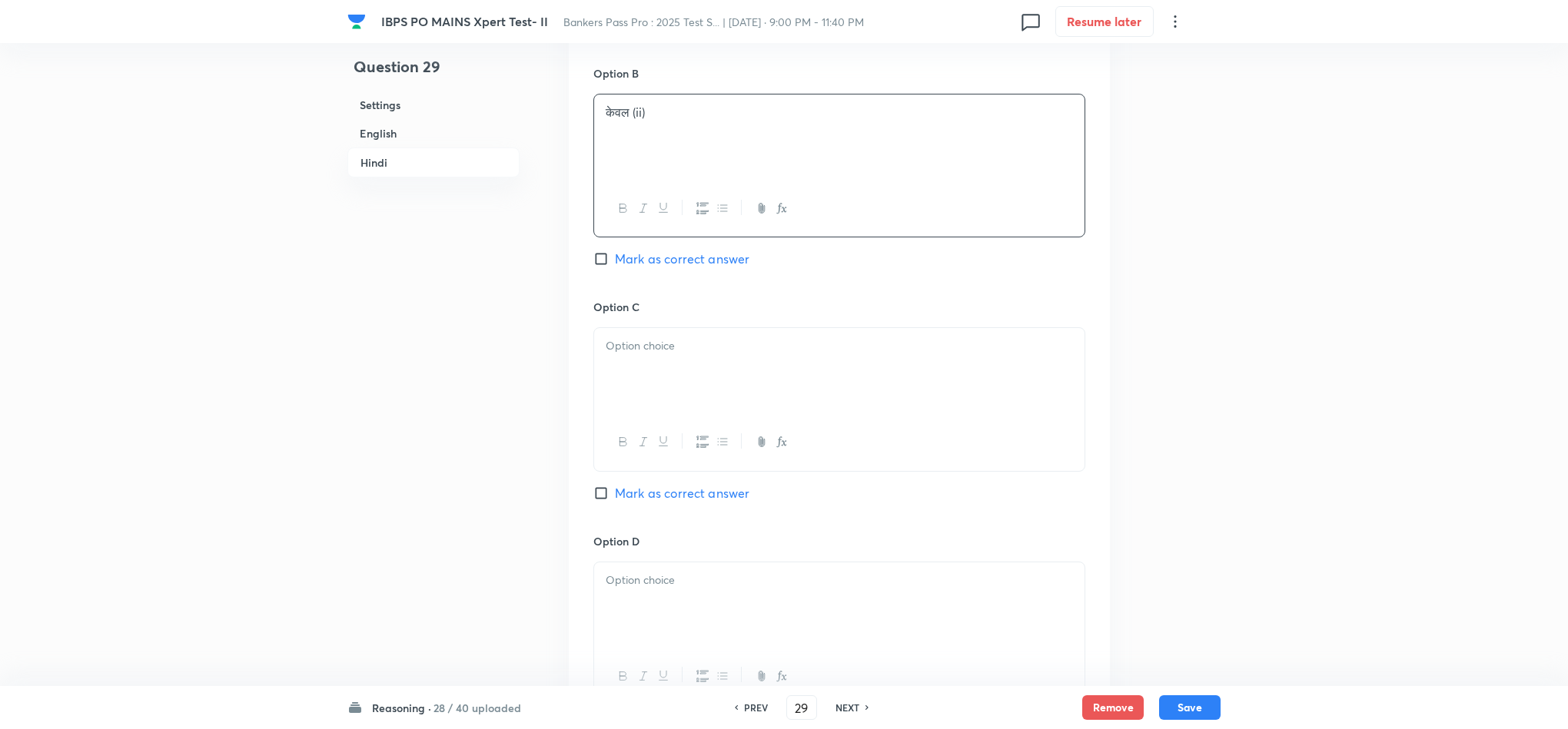
click at [632, 351] on div at bounding box center [839, 370] width 490 height 86
drag, startPoint x: 606, startPoint y: 338, endPoint x: 772, endPoint y: 364, distance: 168.0
click at [772, 364] on div "केवल (ii) और (iii) केवल (i) और (iii) इनमें से कोई नहीं" at bounding box center [839, 370] width 490 height 86
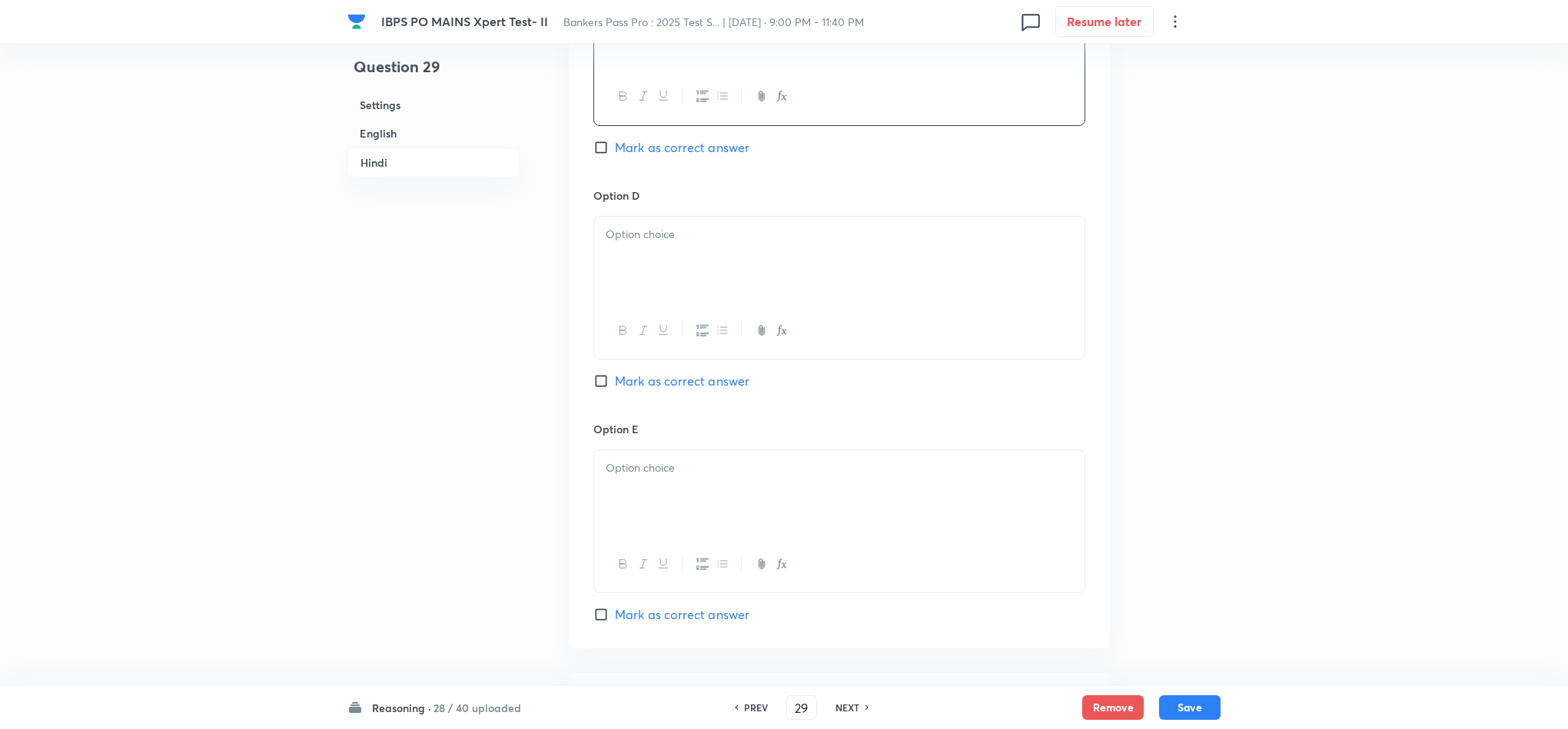
click at [629, 226] on p at bounding box center [839, 234] width 467 height 17
drag, startPoint x: 564, startPoint y: 236, endPoint x: 539, endPoint y: 277, distance: 48.0
click at [727, 486] on div at bounding box center [839, 493] width 490 height 86
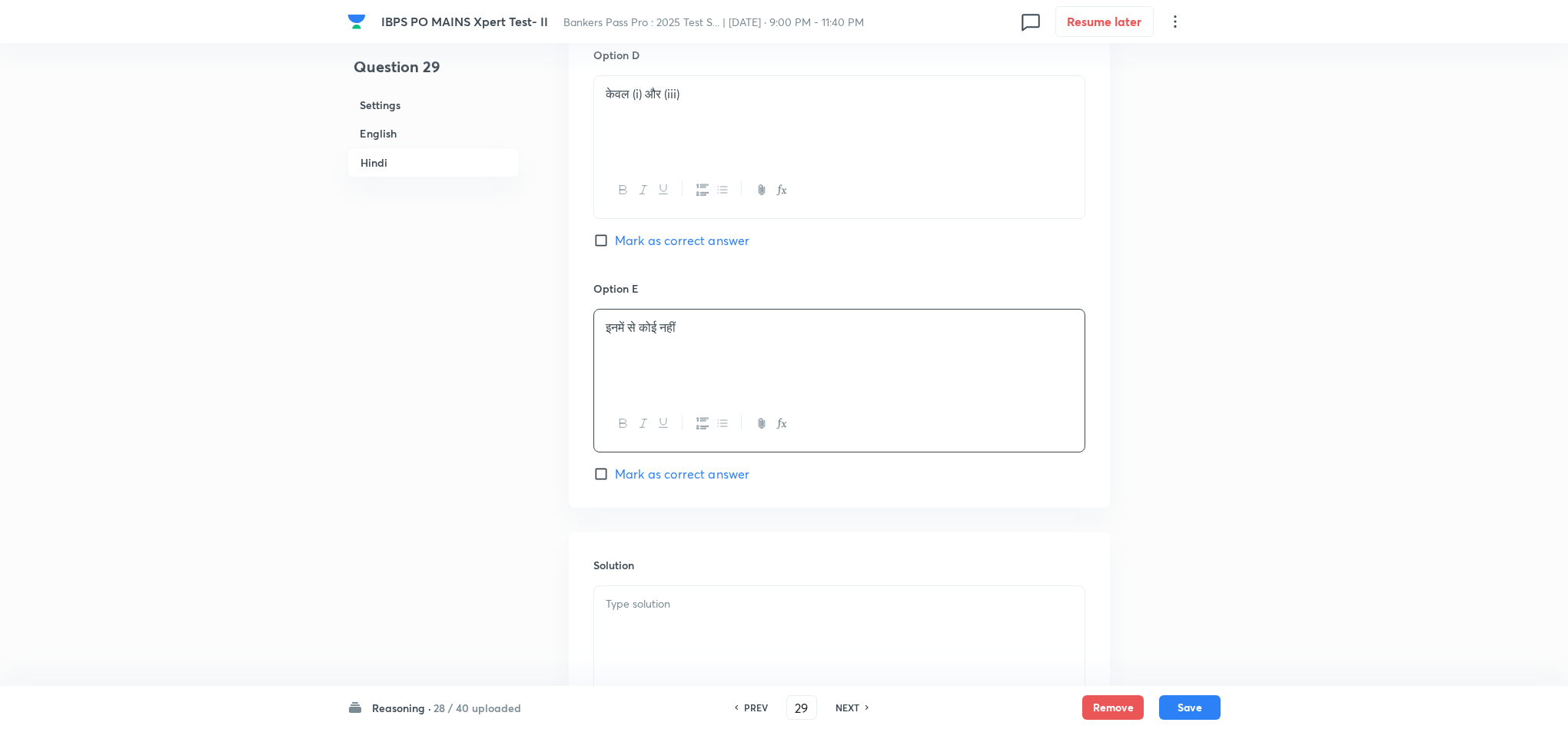
scroll to position [3616, 0]
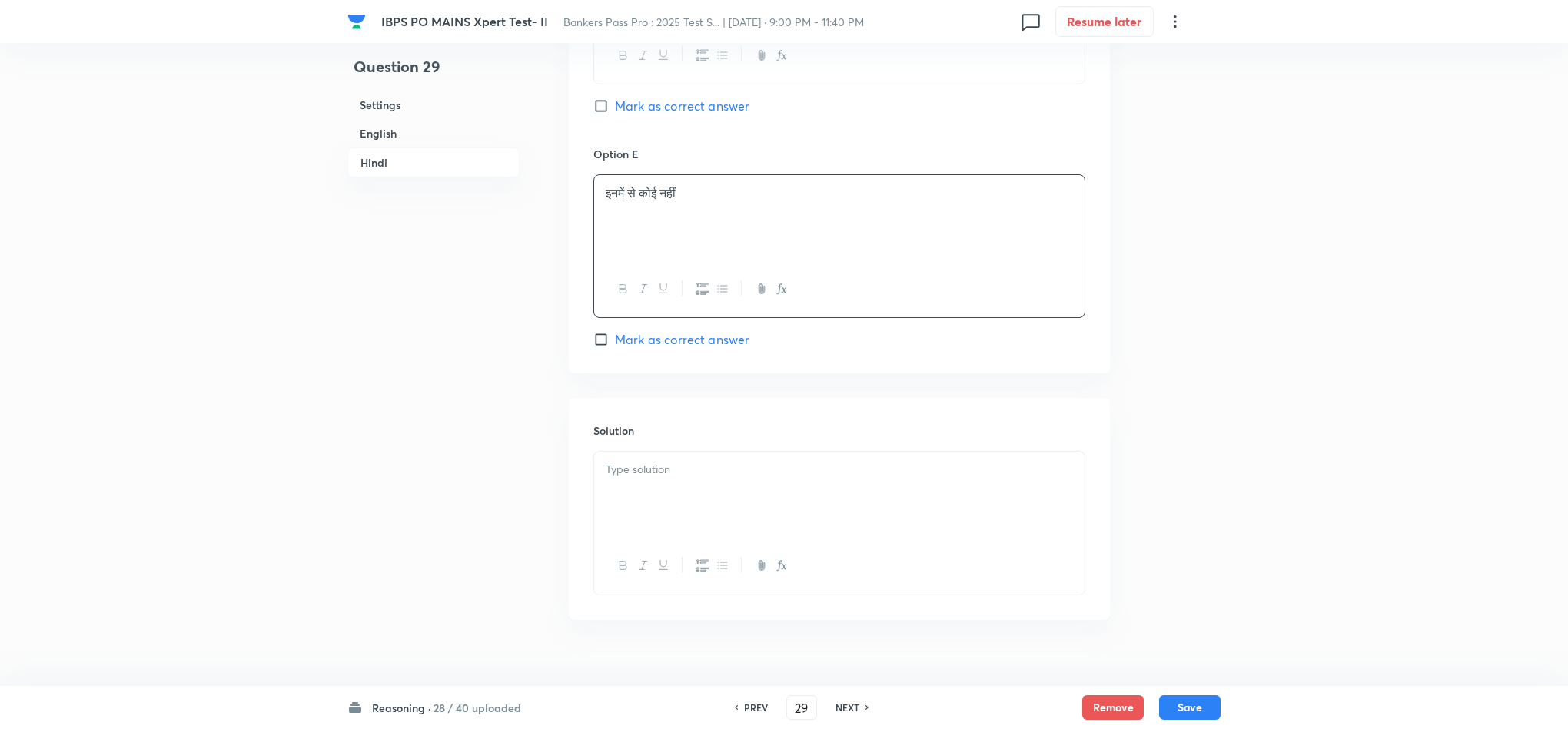
drag, startPoint x: 741, startPoint y: 470, endPoint x: 813, endPoint y: 504, distance: 79.6
click at [741, 471] on div at bounding box center [839, 494] width 490 height 86
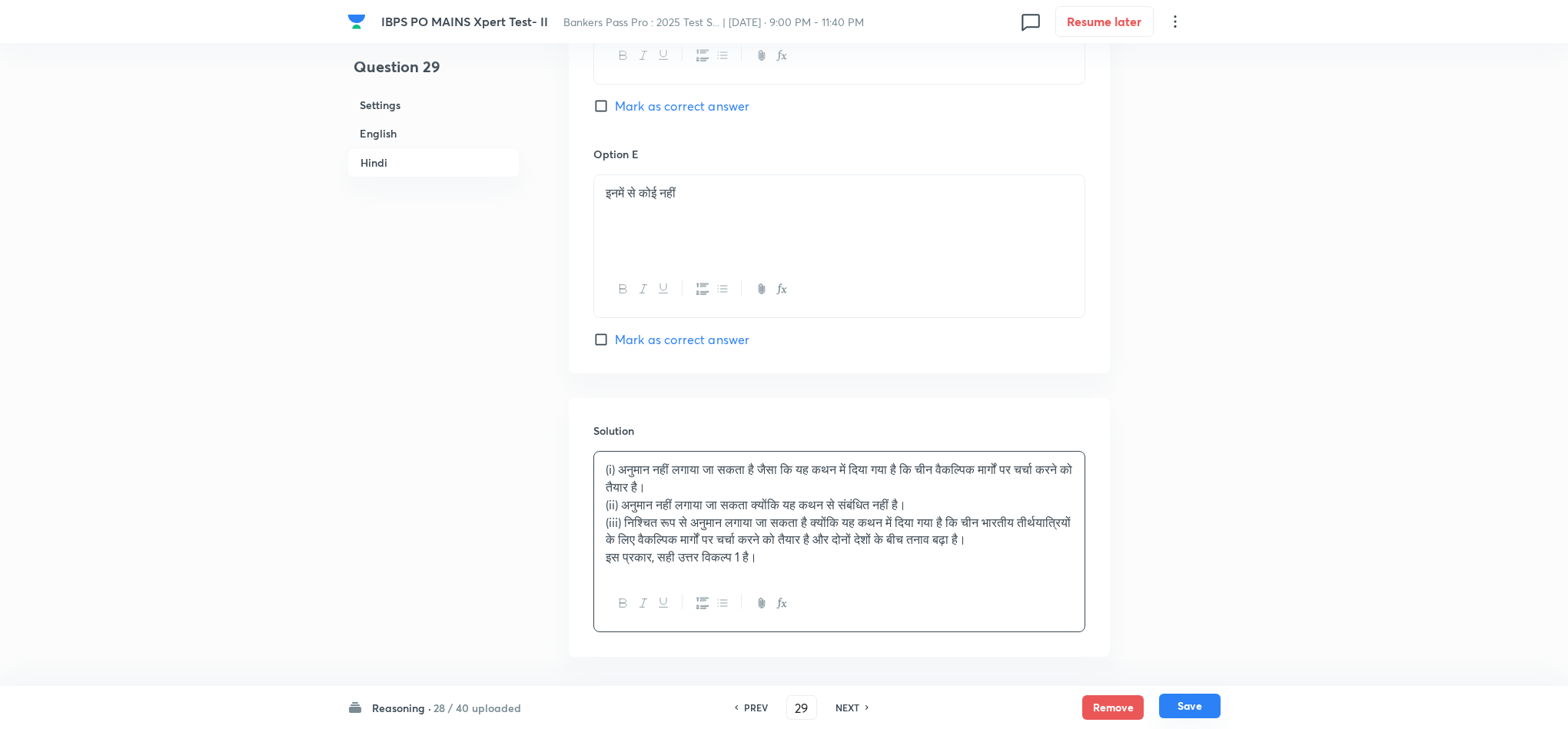
click at [1203, 708] on button "Save" at bounding box center [1190, 705] width 62 height 24
type input "30"
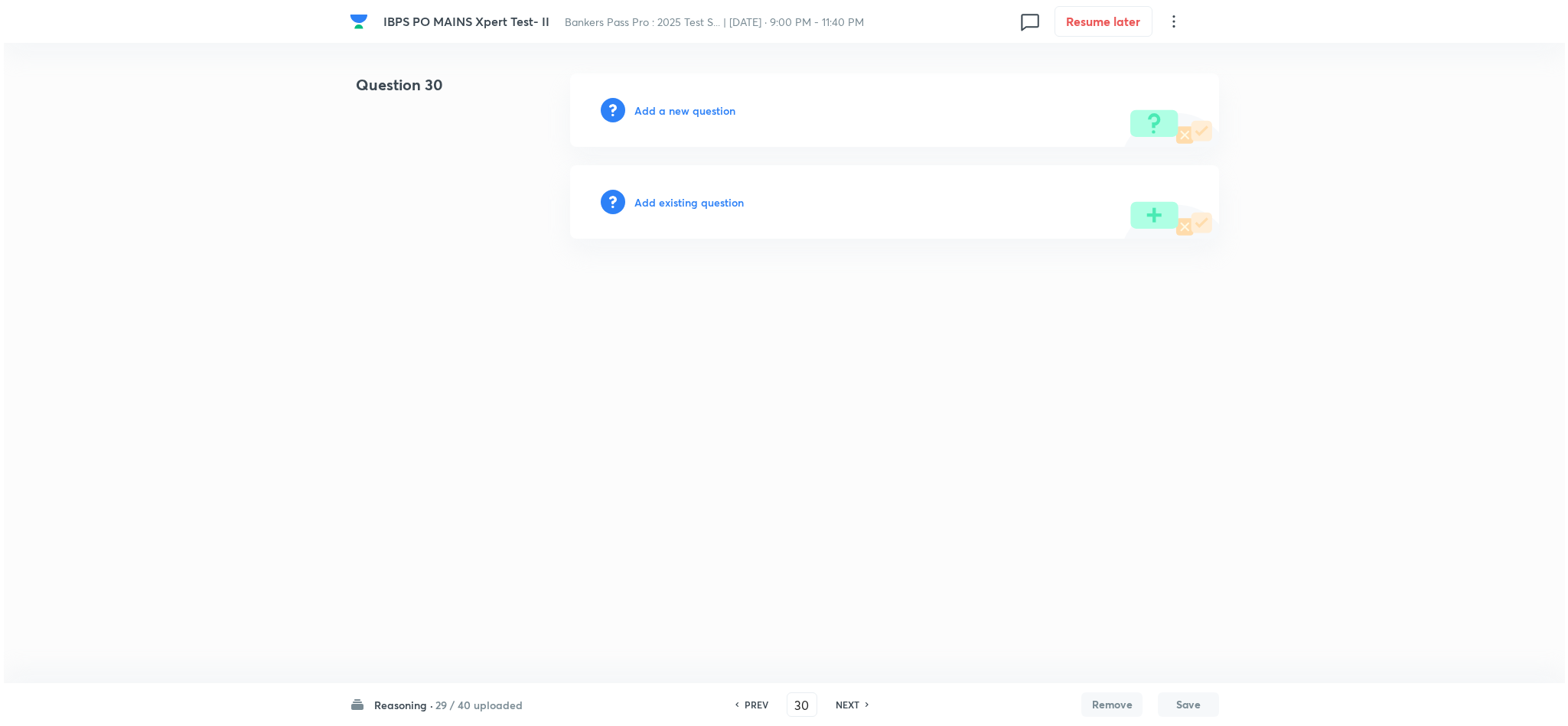
scroll to position [0, 0]
click at [691, 97] on div "Add a new question" at bounding box center [894, 109] width 649 height 73
click at [682, 112] on h6 "Add a new question" at bounding box center [684, 110] width 101 height 16
click at [682, 112] on h6 "Choose a question type" at bounding box center [693, 110] width 118 height 16
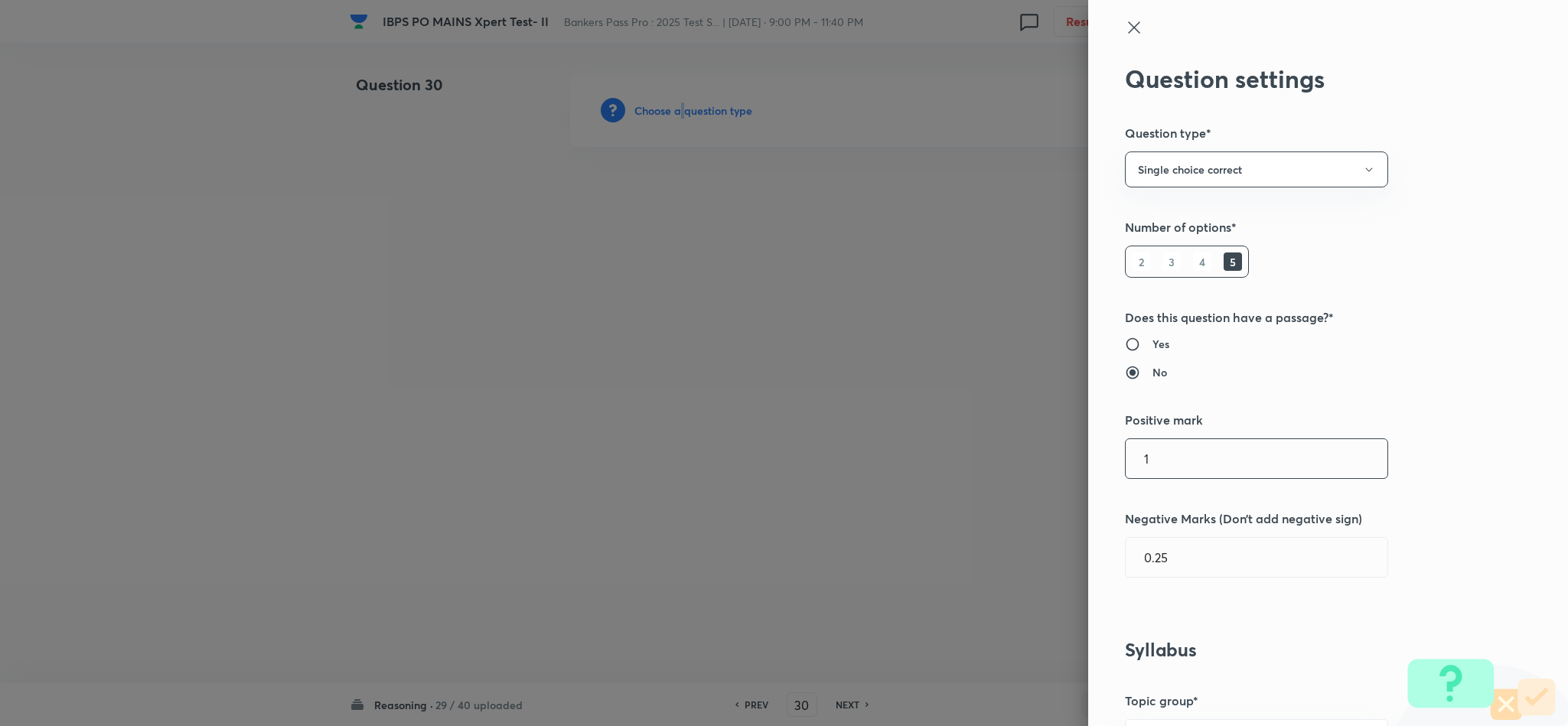
scroll to position [689, 0]
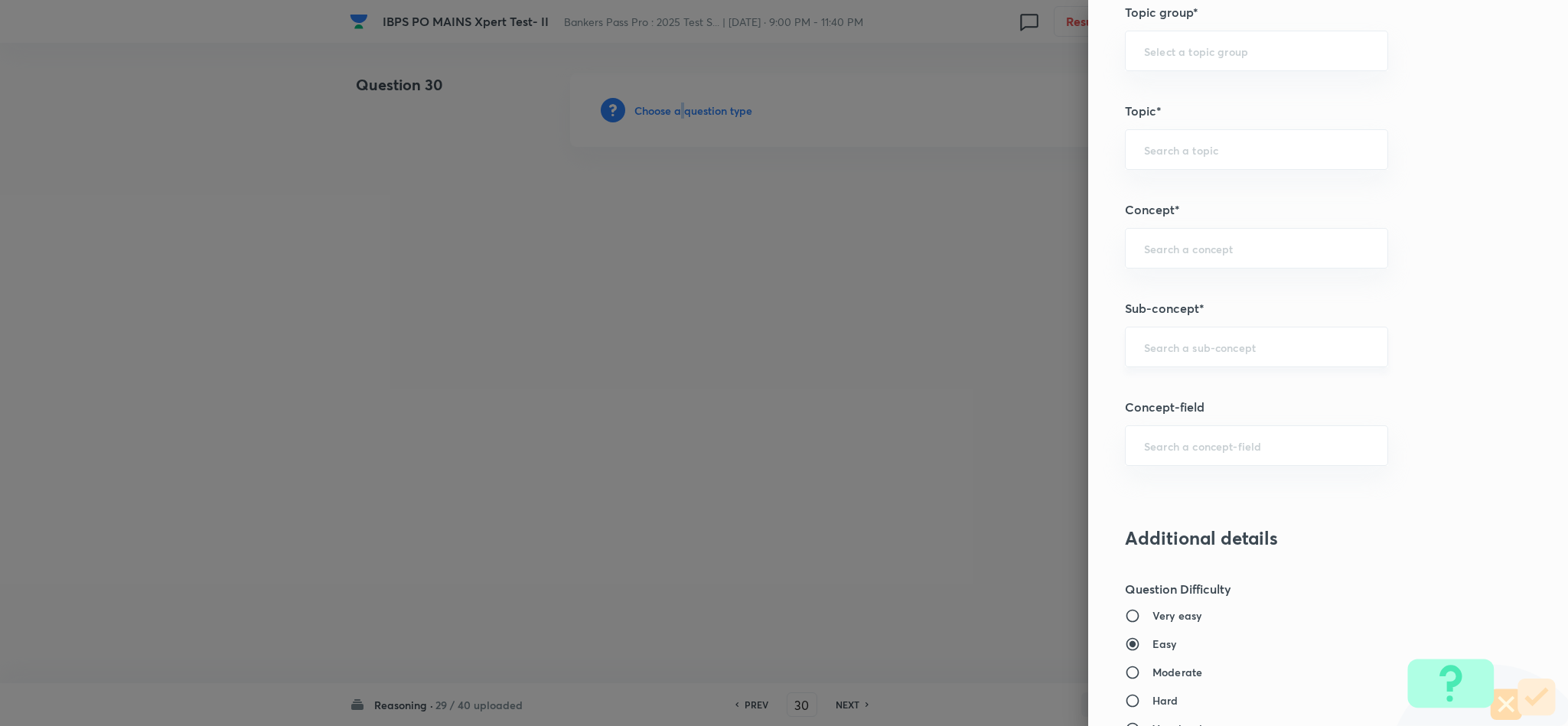
click at [1221, 360] on div "​" at bounding box center [1257, 347] width 263 height 40
click at [1206, 395] on li "Miscellaneous Puzzles" at bounding box center [1239, 395] width 261 height 28
type input "Miscellaneous Puzzles"
type input "Reasoning"
type input "Verbal Reasoning"
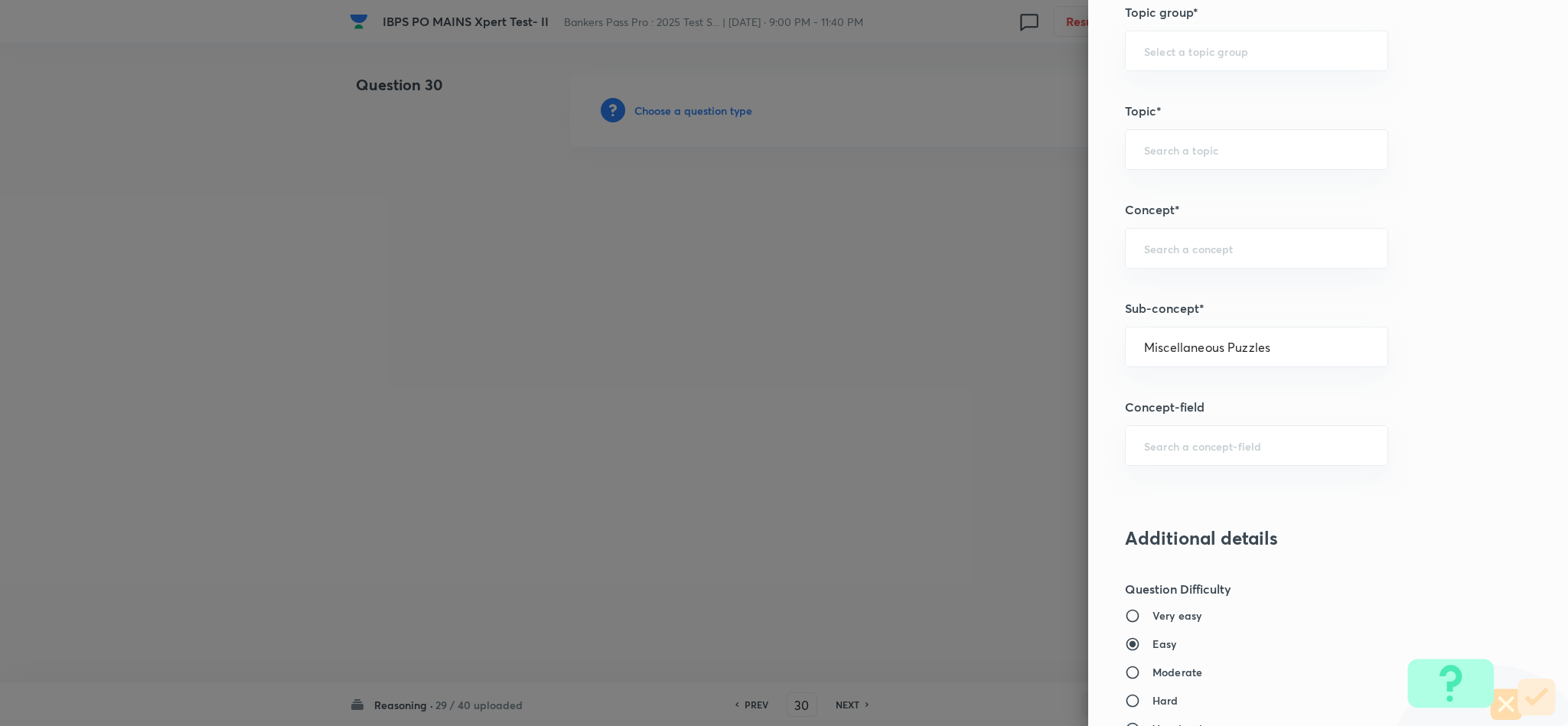
type input "Puzzle and Seating Arrangement"
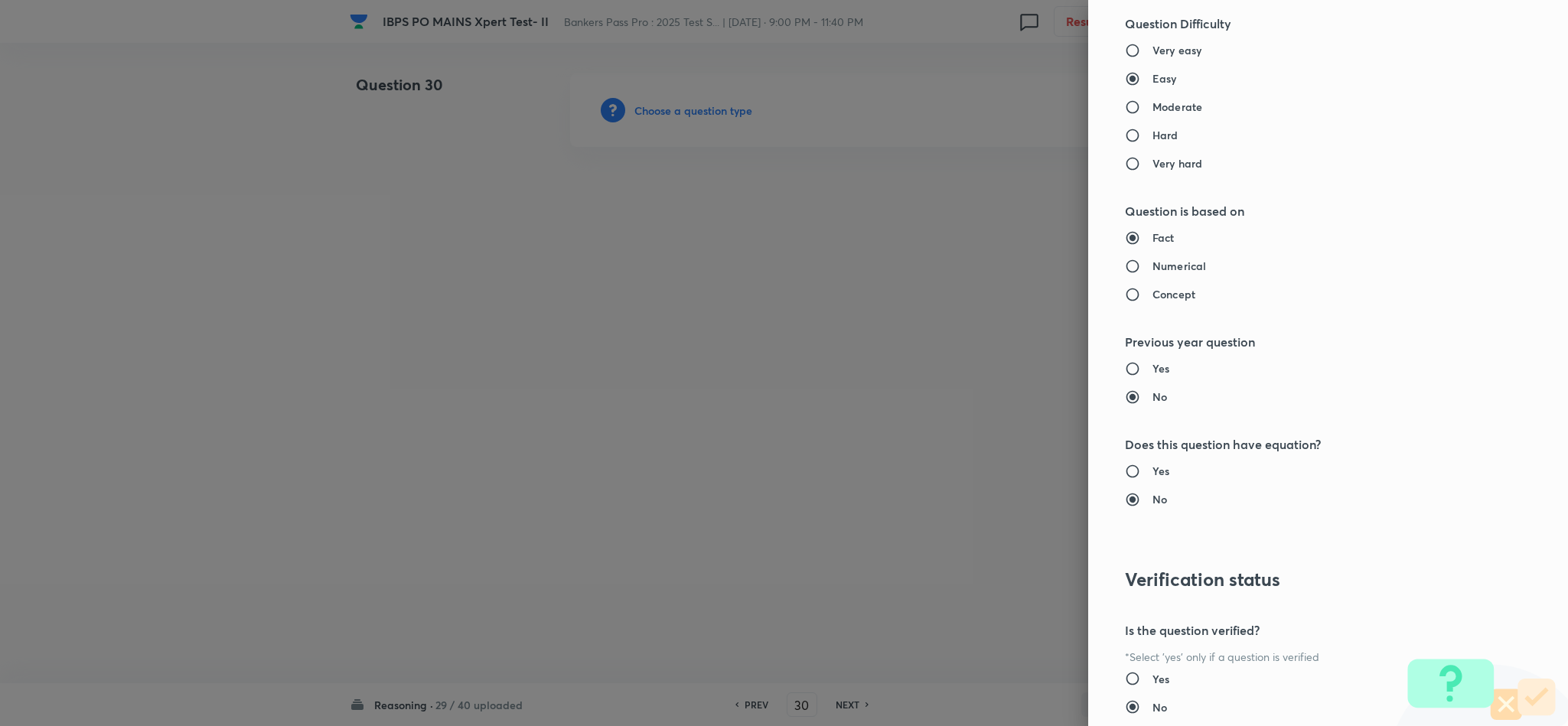
scroll to position [1364, 0]
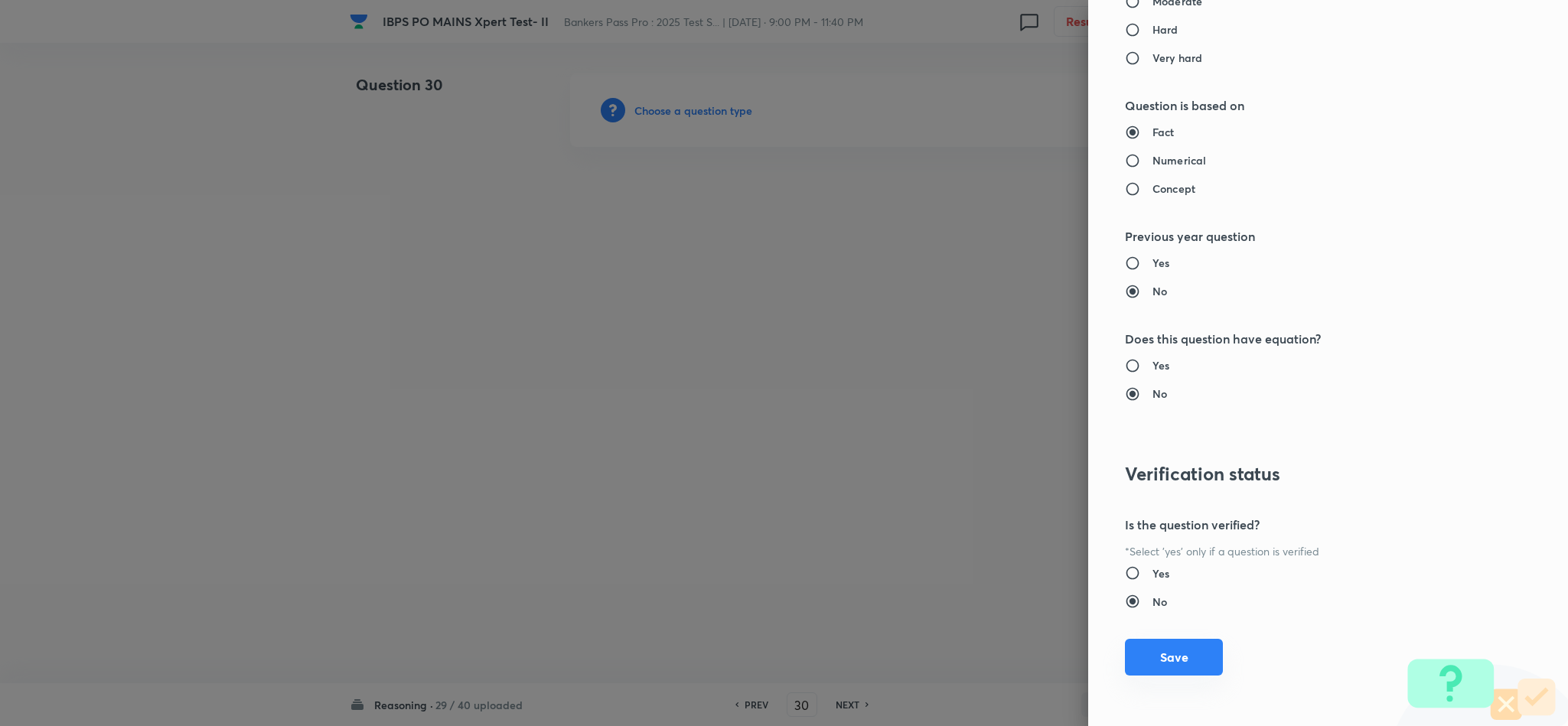
click at [1164, 649] on button "Save" at bounding box center [1174, 657] width 98 height 36
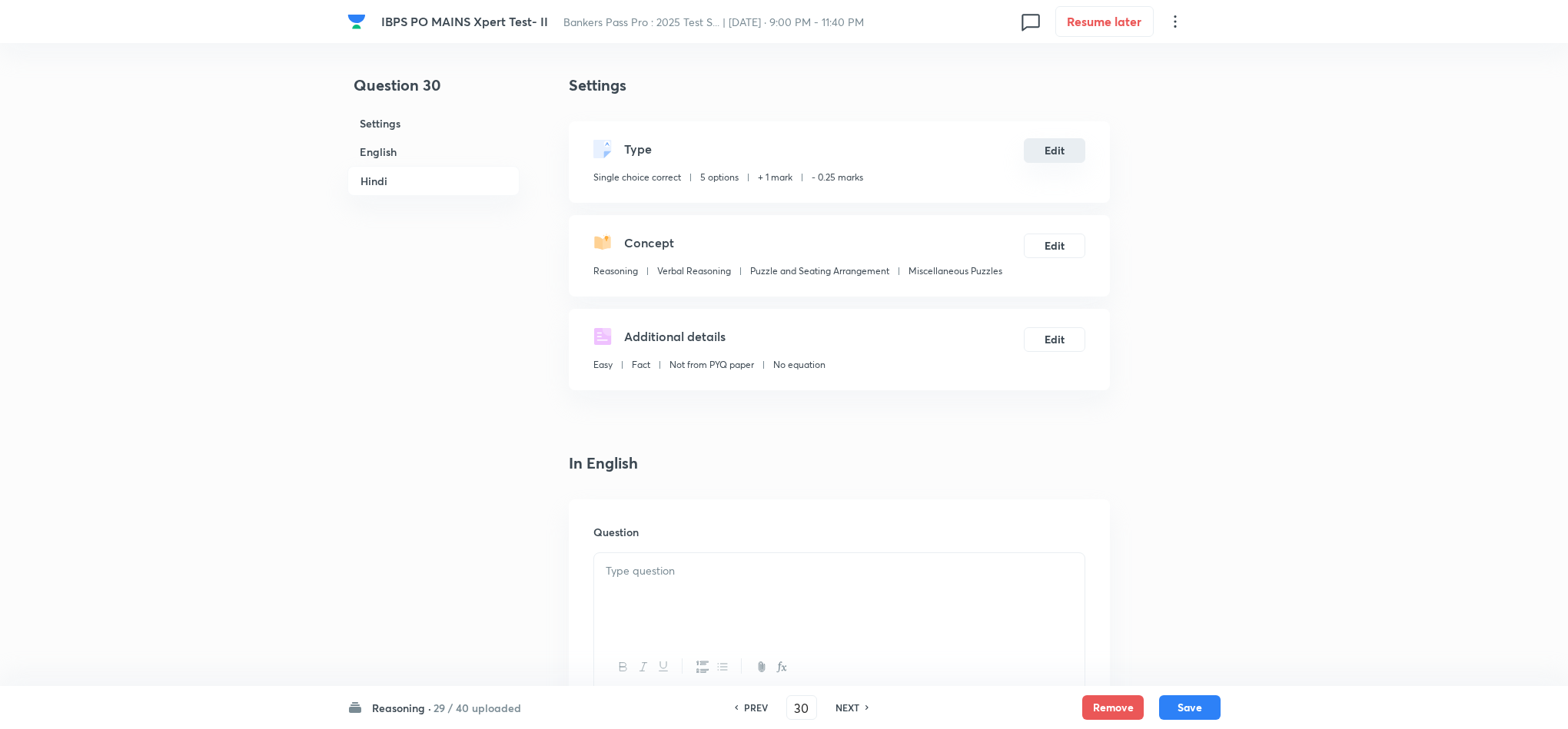
click at [1061, 161] on button "Edit" at bounding box center [1055, 149] width 62 height 24
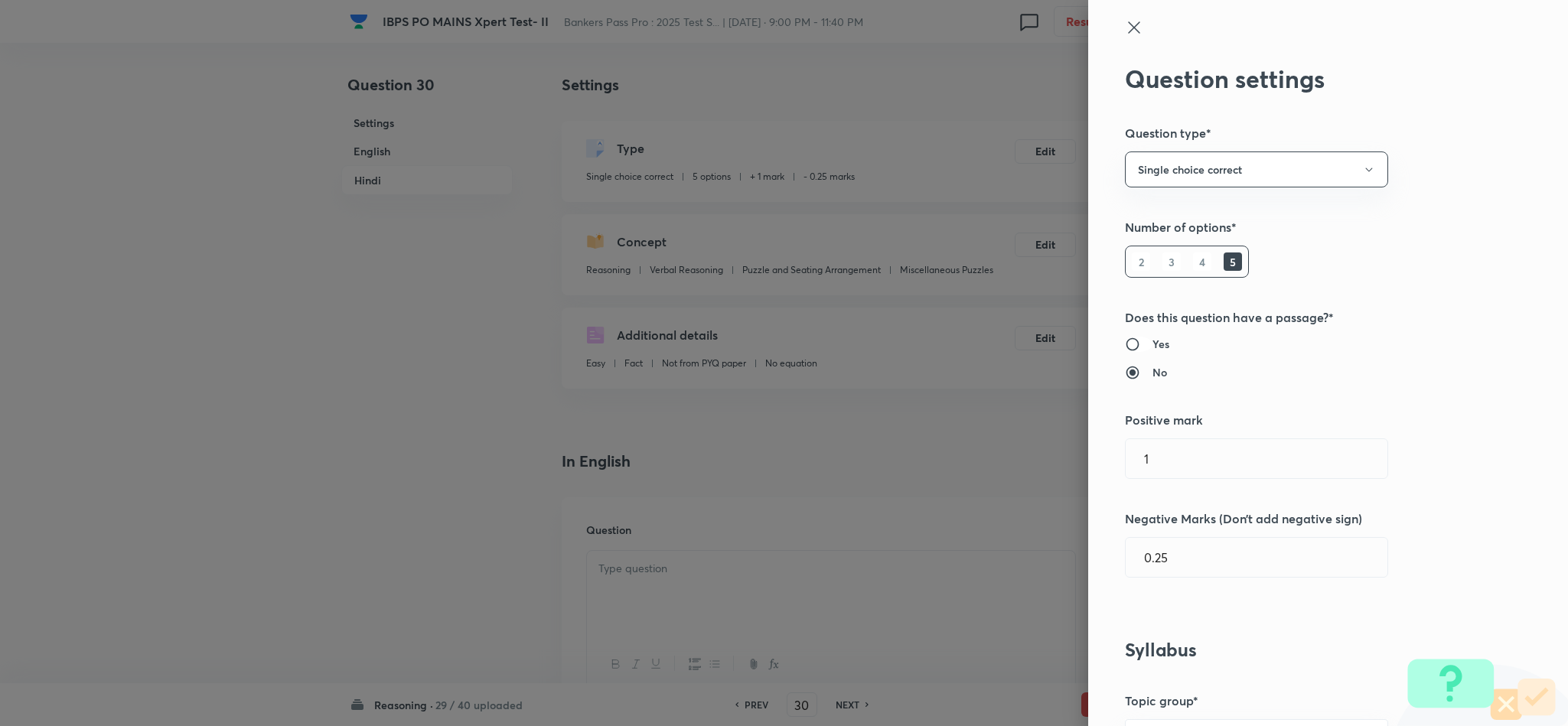
click at [1125, 347] on input "Yes" at bounding box center [1139, 344] width 28 height 15
radio input "true"
radio input "false"
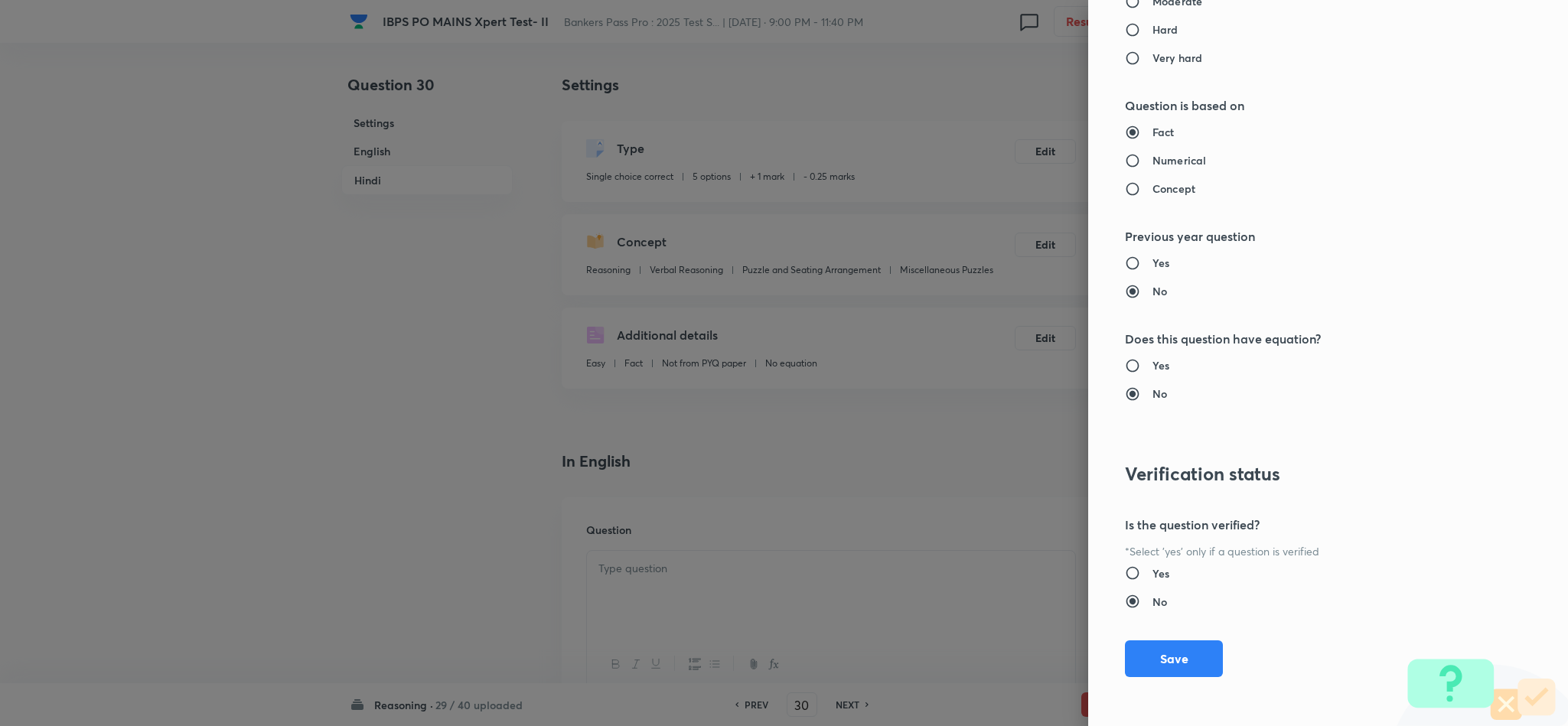
drag, startPoint x: 1135, startPoint y: 643, endPoint x: 861, endPoint y: 540, distance: 292.7
click at [1130, 643] on button "Save" at bounding box center [1174, 659] width 98 height 36
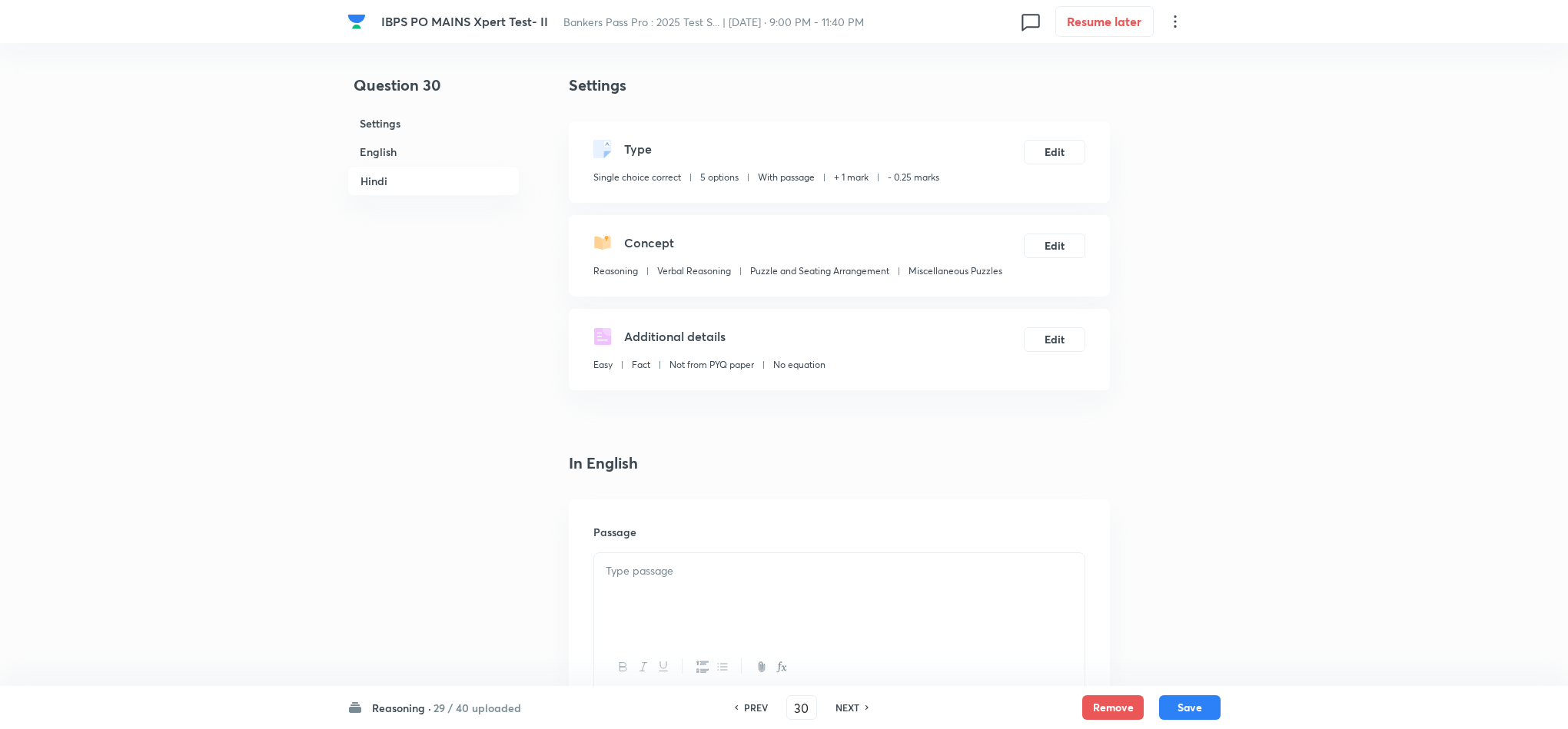
click at [637, 569] on p at bounding box center [839, 571] width 467 height 17
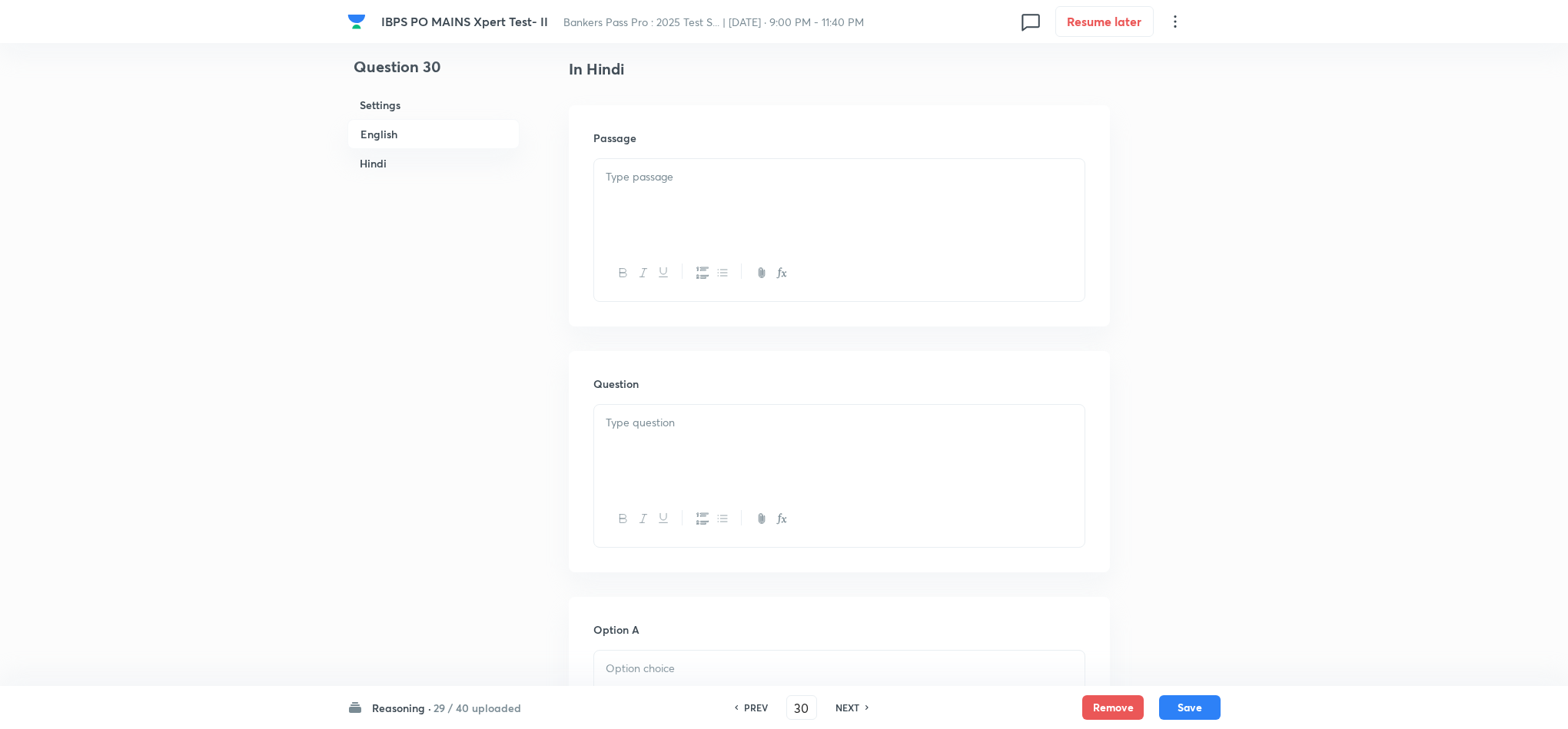
scroll to position [2765, 0]
drag, startPoint x: 644, startPoint y: 343, endPoint x: 652, endPoint y: 349, distance: 10.0
click at [646, 343] on div at bounding box center [839, 321] width 490 height 86
click at [629, 245] on p at bounding box center [839, 236] width 467 height 17
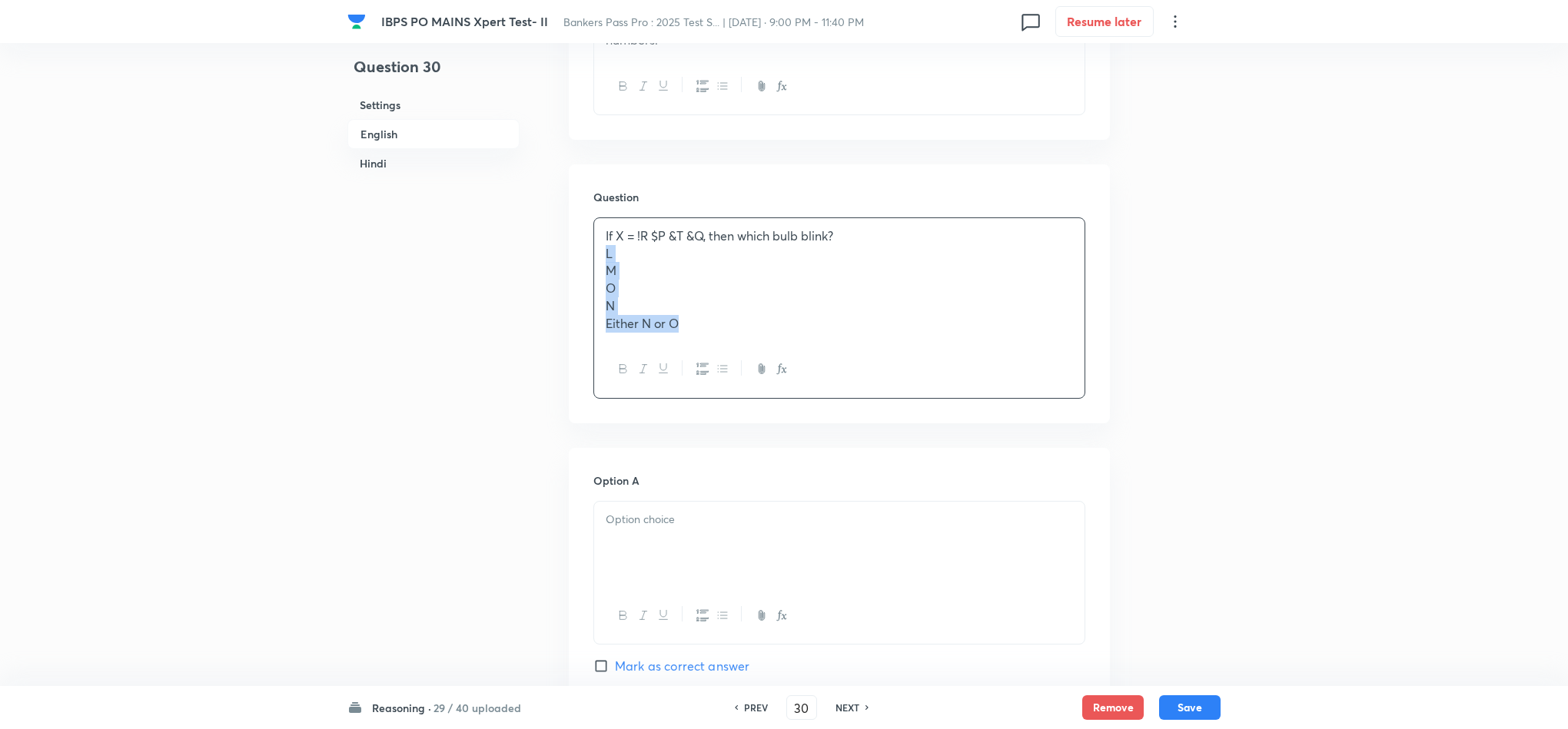
drag, startPoint x: 602, startPoint y: 279, endPoint x: 795, endPoint y: 397, distance: 226.2
click at [795, 397] on div "If X = !R $P &T &Q, then which bulb blink? L M O N Either N or O" at bounding box center [839, 308] width 492 height 181
click at [646, 491] on p at bounding box center [839, 482] width 467 height 17
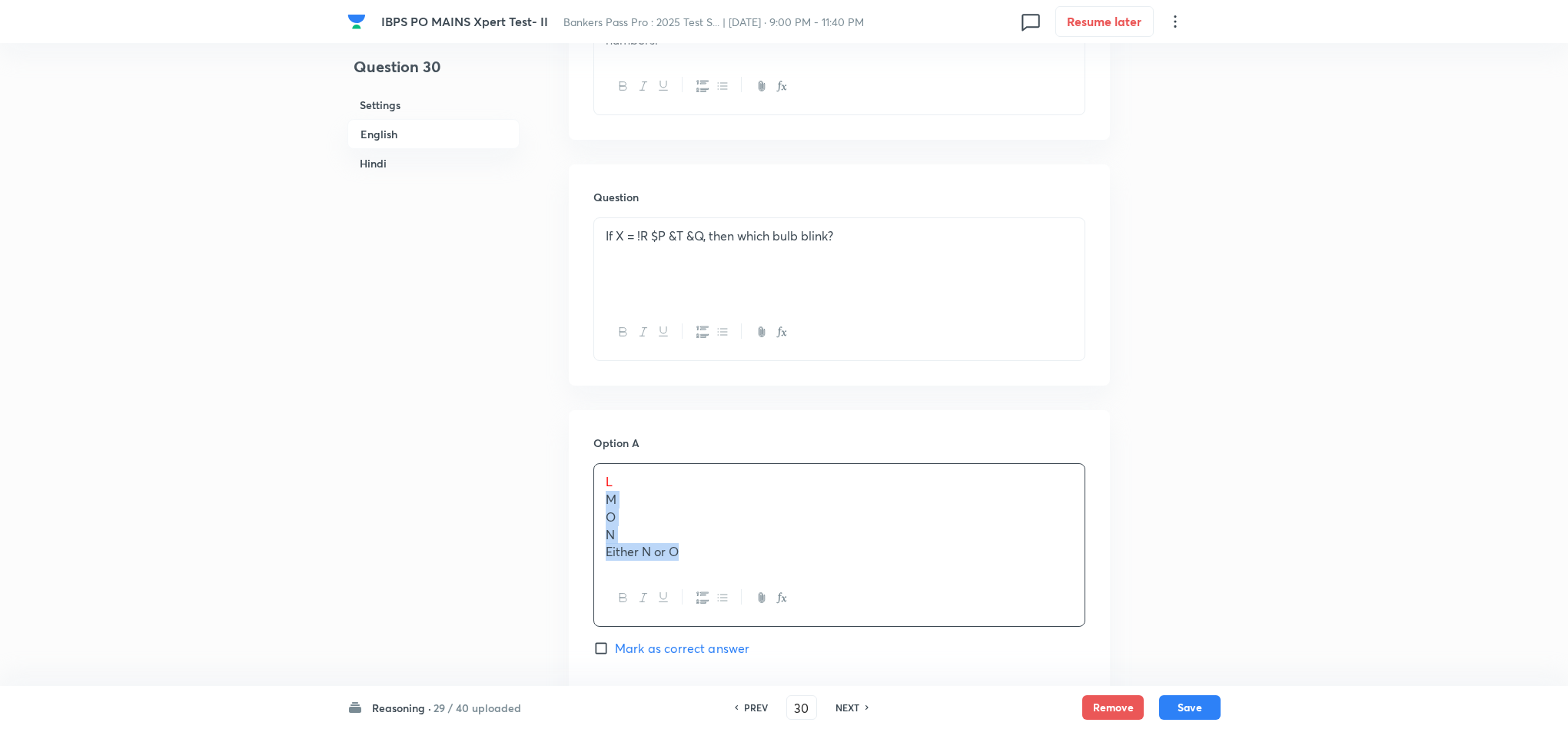
drag, startPoint x: 597, startPoint y: 523, endPoint x: 788, endPoint y: 613, distance: 211.1
click at [788, 613] on div "L M O N Either N or O" at bounding box center [839, 545] width 492 height 164
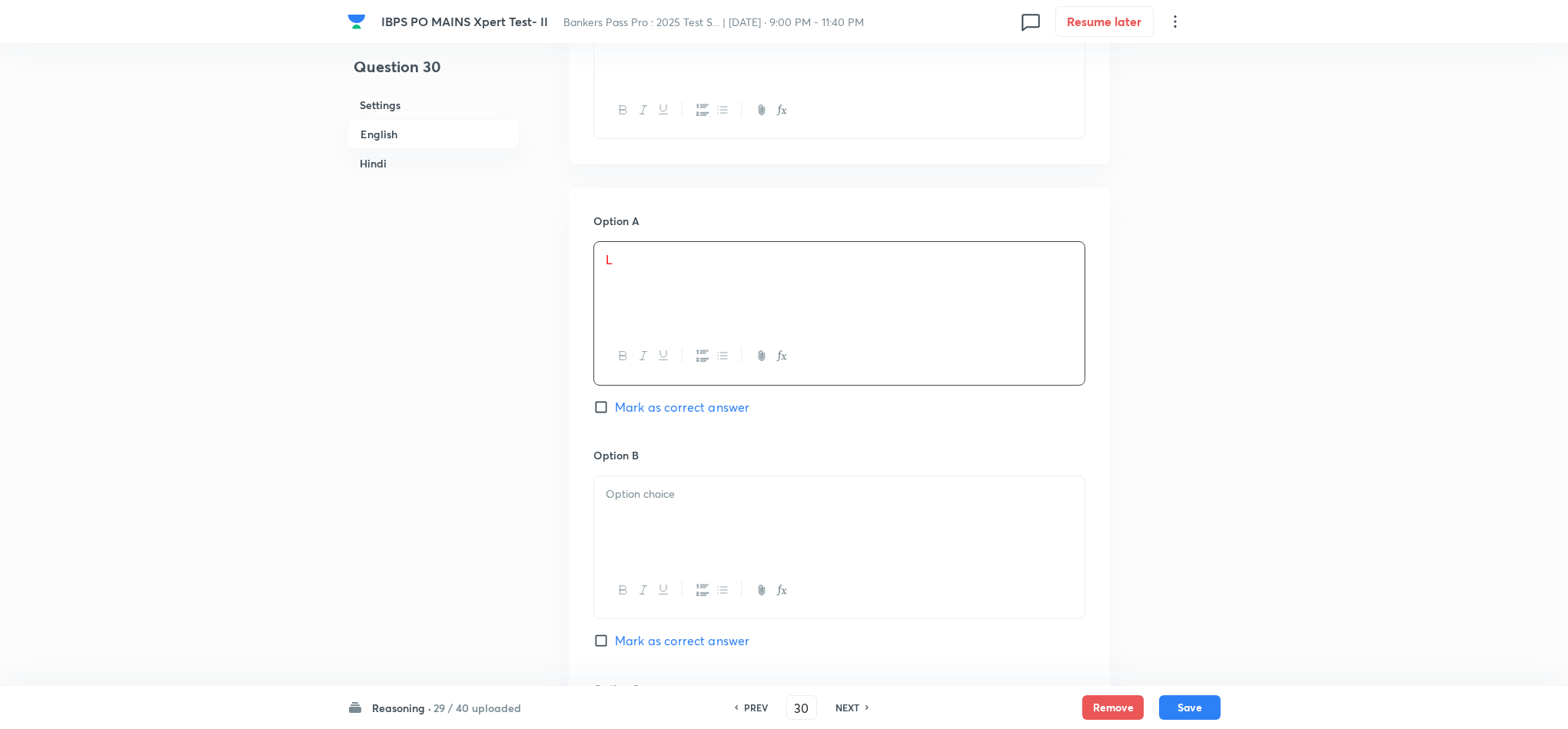
scroll to position [1267, 0]
click at [636, 408] on span "Mark as correct answer" at bounding box center [681, 398] width 134 height 18
click at [615, 406] on input "Mark as correct answer" at bounding box center [604, 398] width 21 height 15
checkbox input "true"
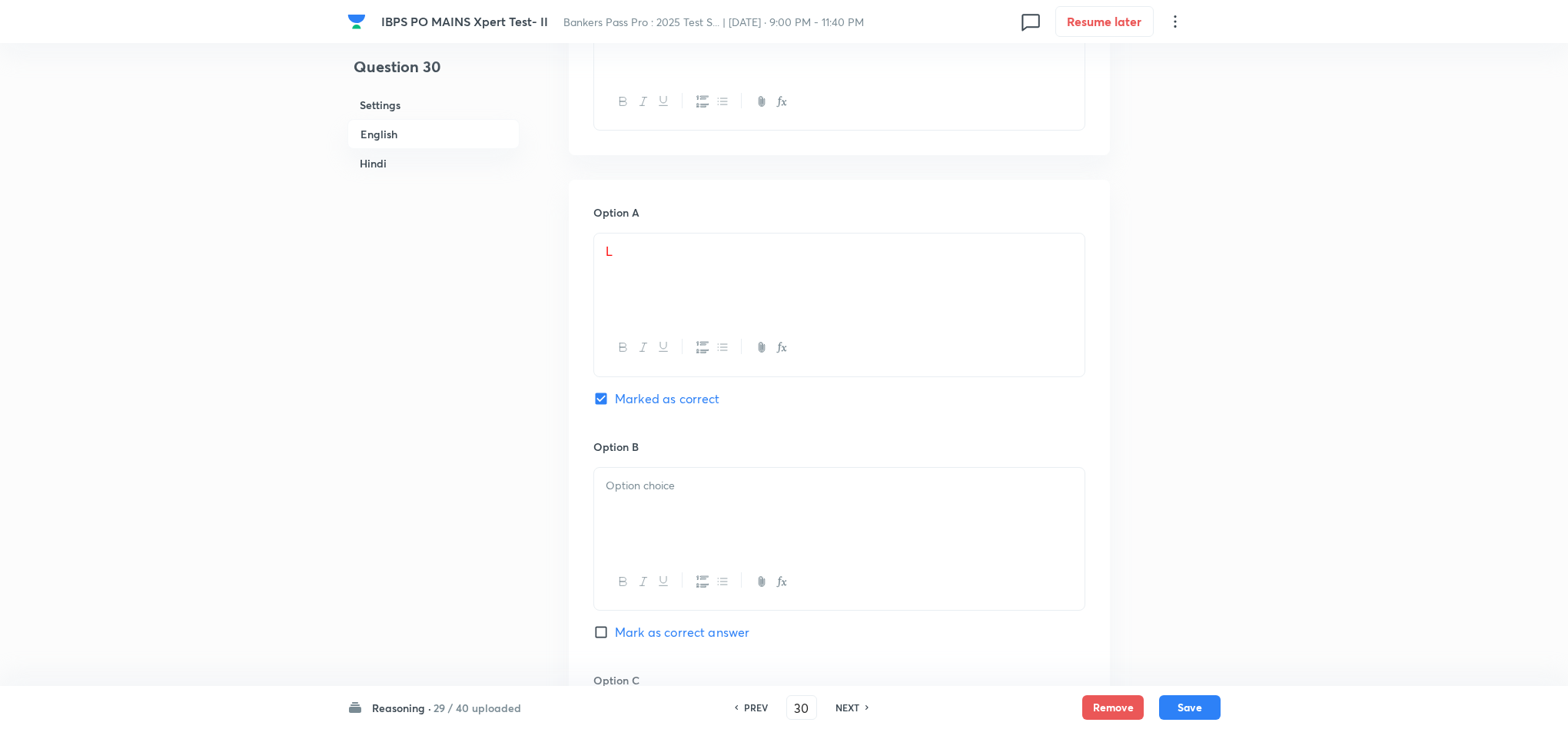
click at [610, 495] on p at bounding box center [839, 486] width 467 height 17
drag, startPoint x: 600, startPoint y: 530, endPoint x: 796, endPoint y: 605, distance: 209.9
click at [796, 605] on div "M O N Either N or O" at bounding box center [839, 539] width 492 height 146
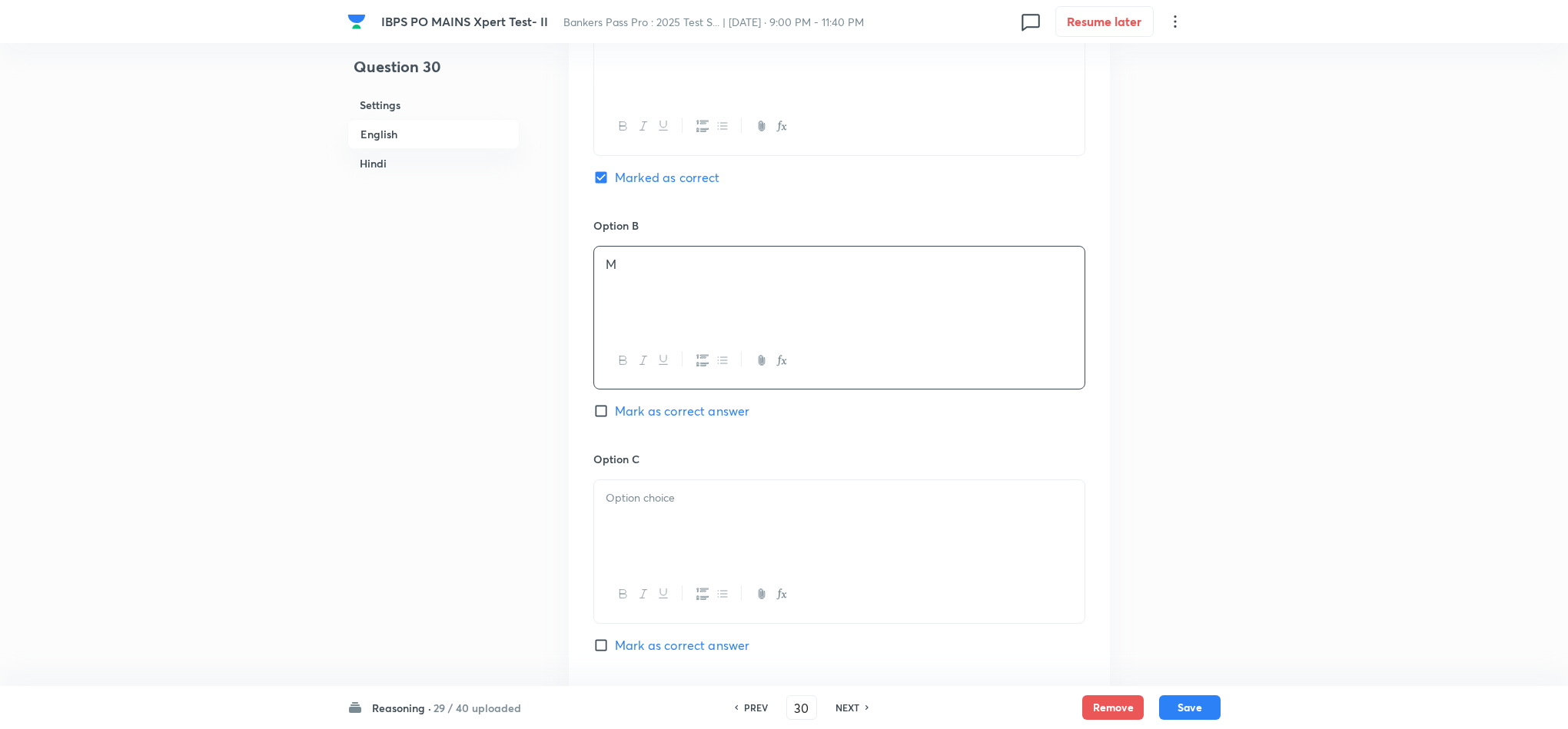
scroll to position [1498, 0]
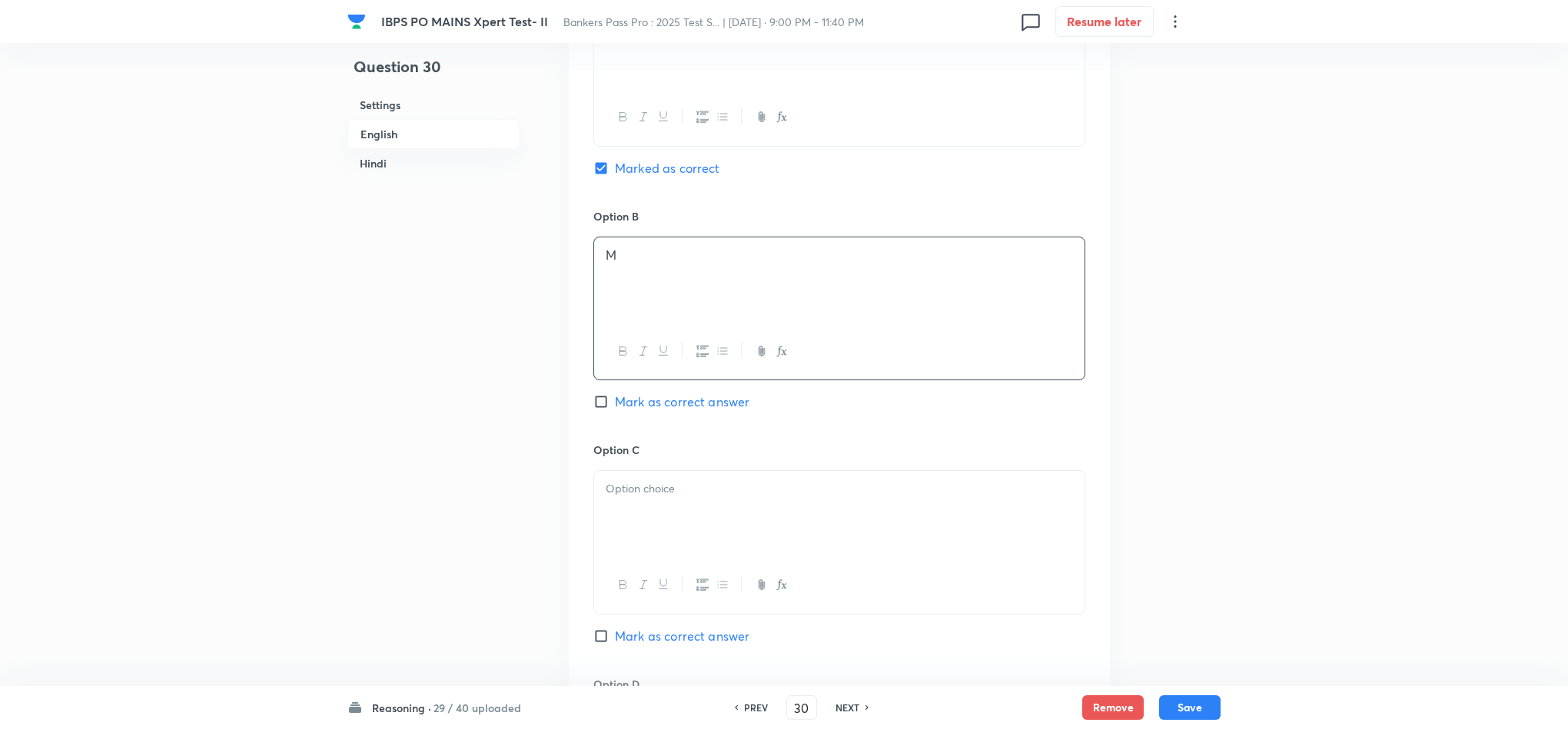
click at [653, 524] on div at bounding box center [839, 513] width 490 height 86
drag, startPoint x: 606, startPoint y: 527, endPoint x: 886, endPoint y: 592, distance: 287.4
click at [886, 592] on div "O N Either N or O" at bounding box center [839, 541] width 492 height 144
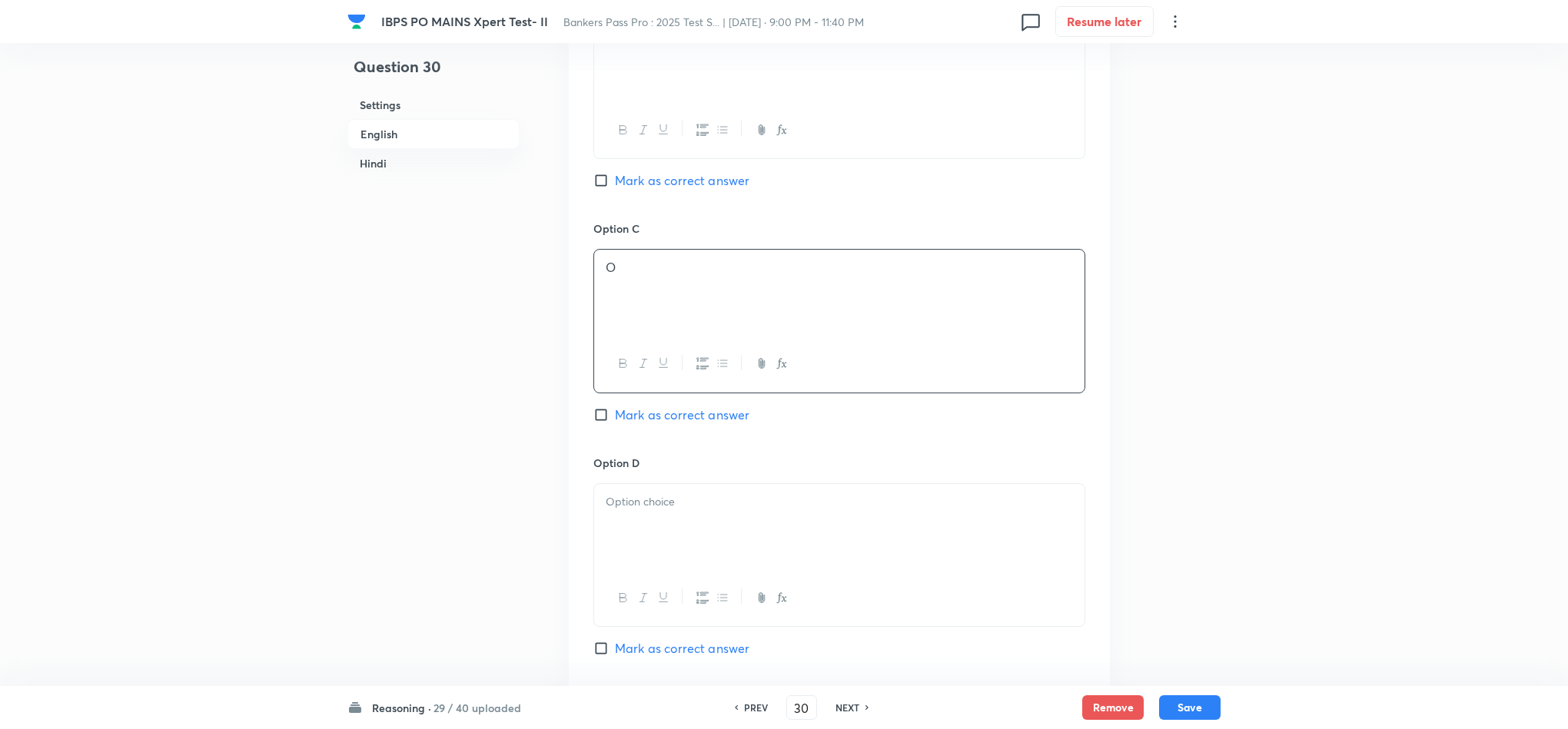
scroll to position [1728, 0]
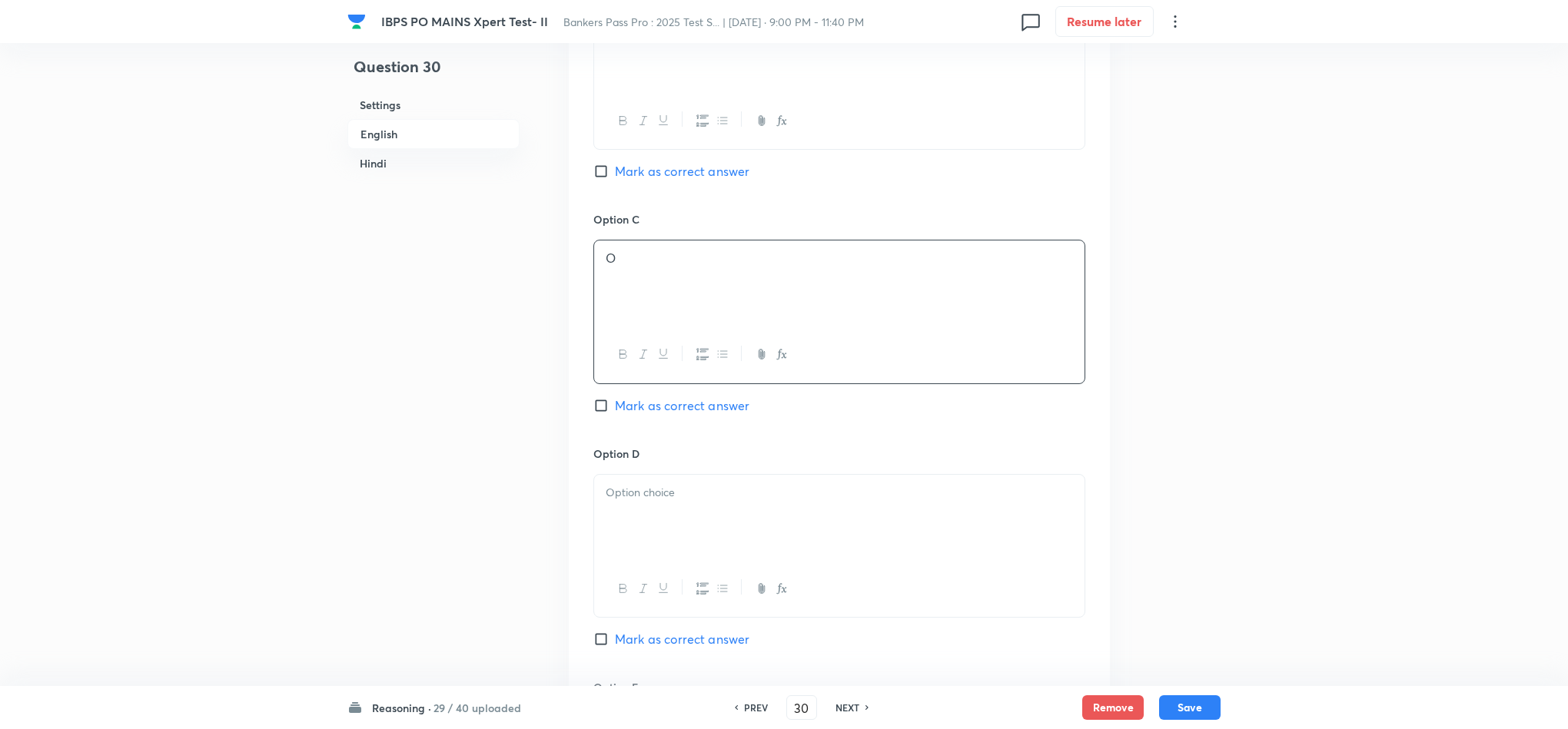
drag, startPoint x: 682, startPoint y: 572, endPoint x: 758, endPoint y: 557, distance: 77.5
click at [688, 560] on div at bounding box center [839, 517] width 490 height 86
drag, startPoint x: 835, startPoint y: 554, endPoint x: 496, endPoint y: 516, distance: 341.1
click at [713, 519] on p "Either N or O" at bounding box center [839, 509] width 467 height 17
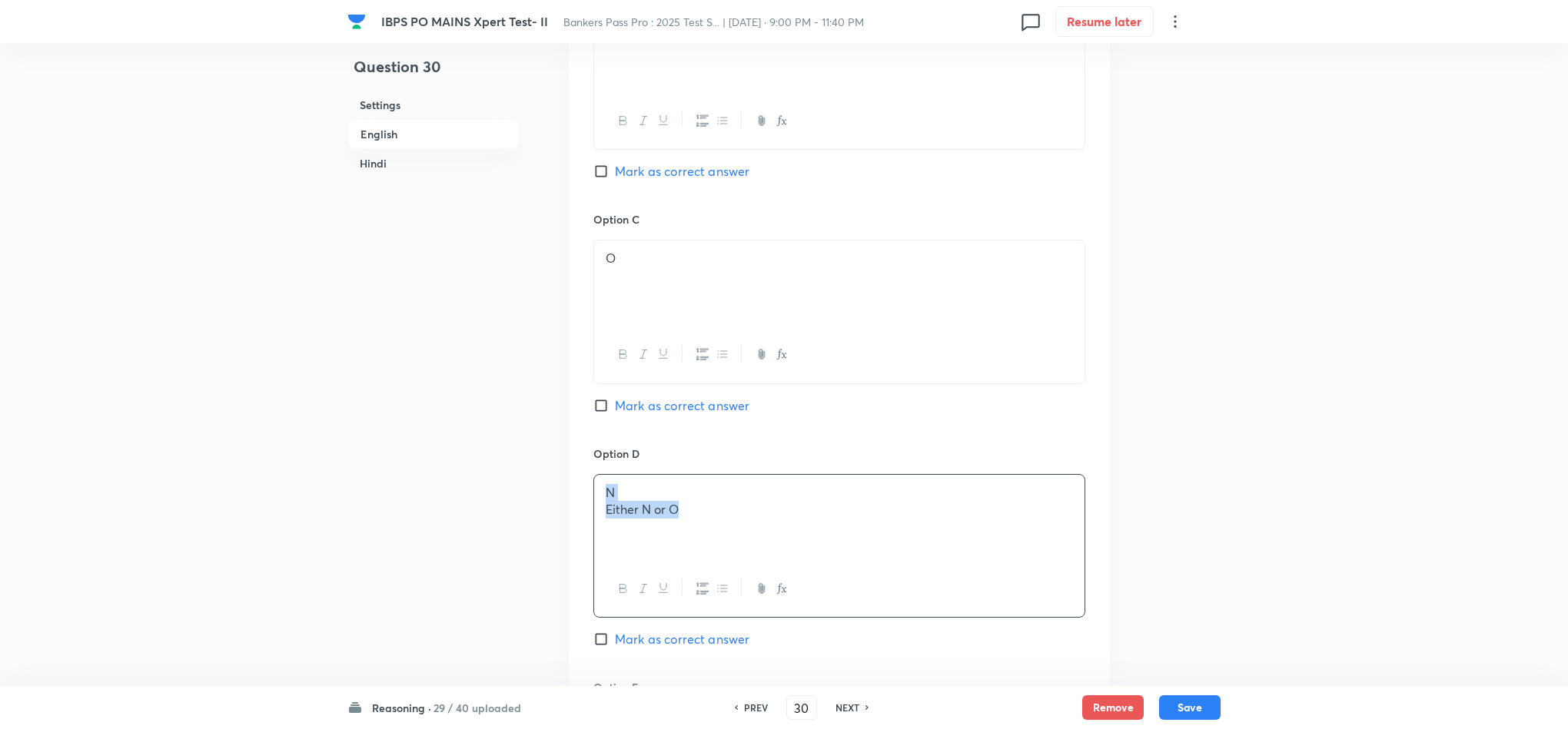
click at [712, 519] on p "Either N or O" at bounding box center [839, 509] width 467 height 17
drag, startPoint x: 710, startPoint y: 530, endPoint x: 722, endPoint y: 585, distance: 56.3
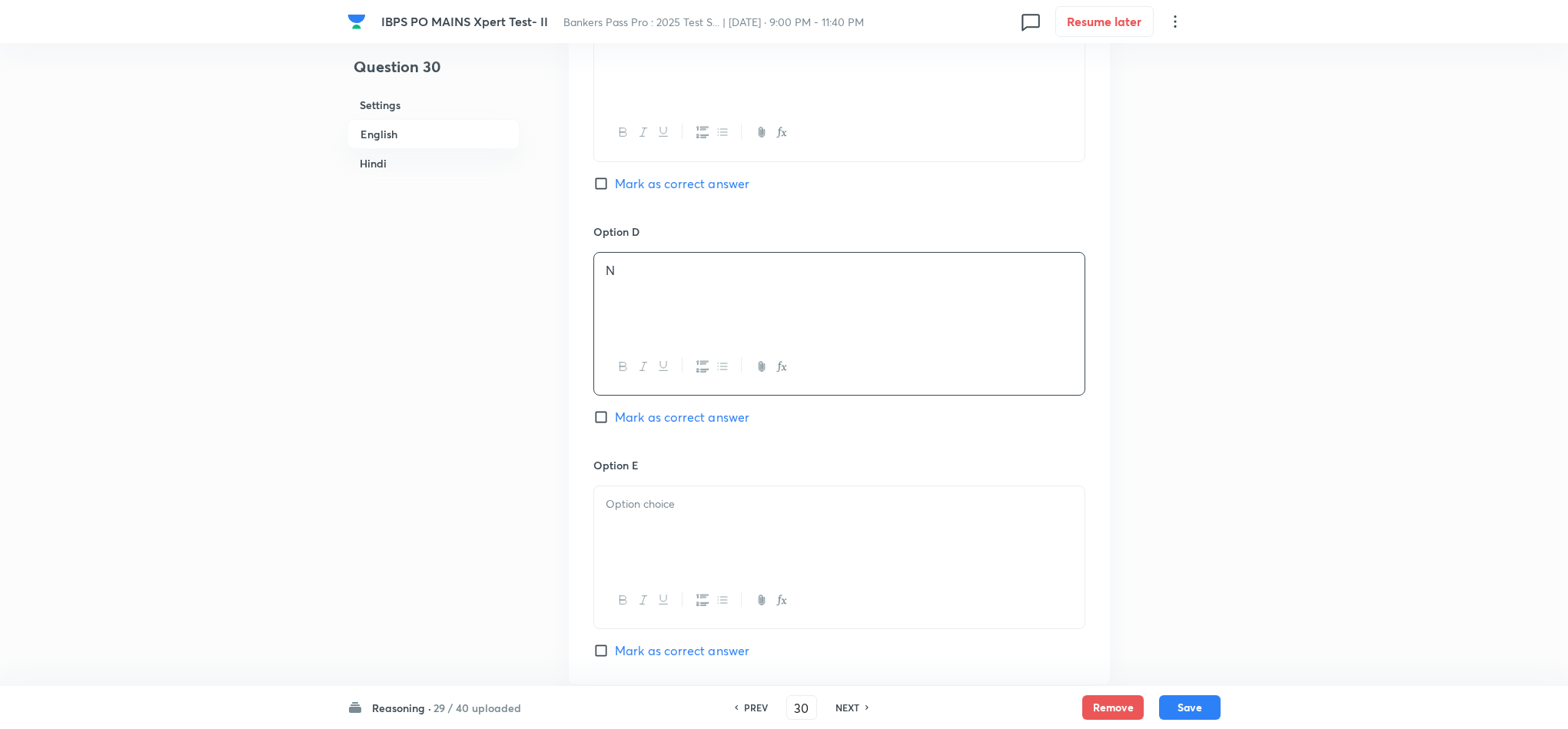
scroll to position [1958, 0]
click at [667, 504] on p at bounding box center [839, 496] width 467 height 17
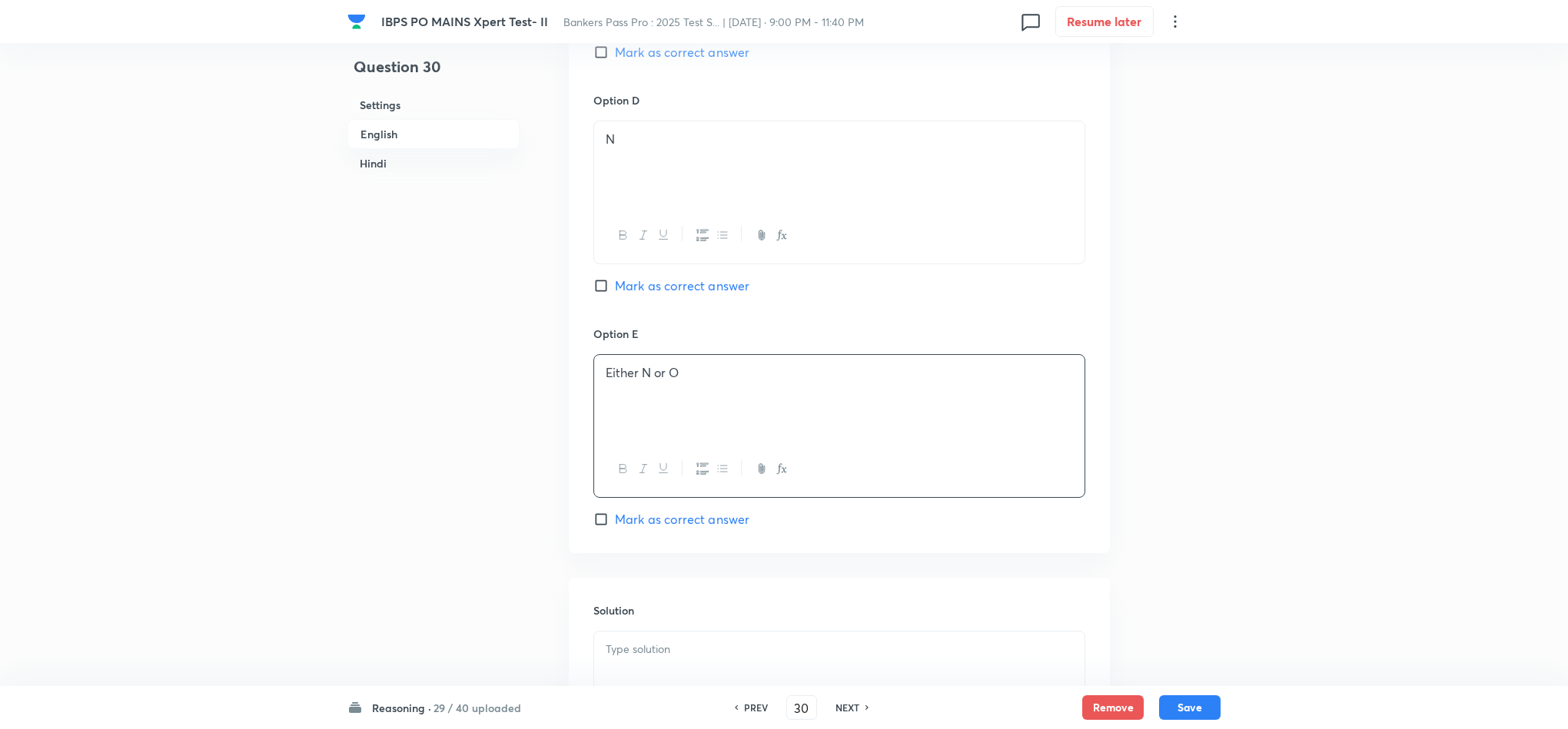
scroll to position [2304, 0]
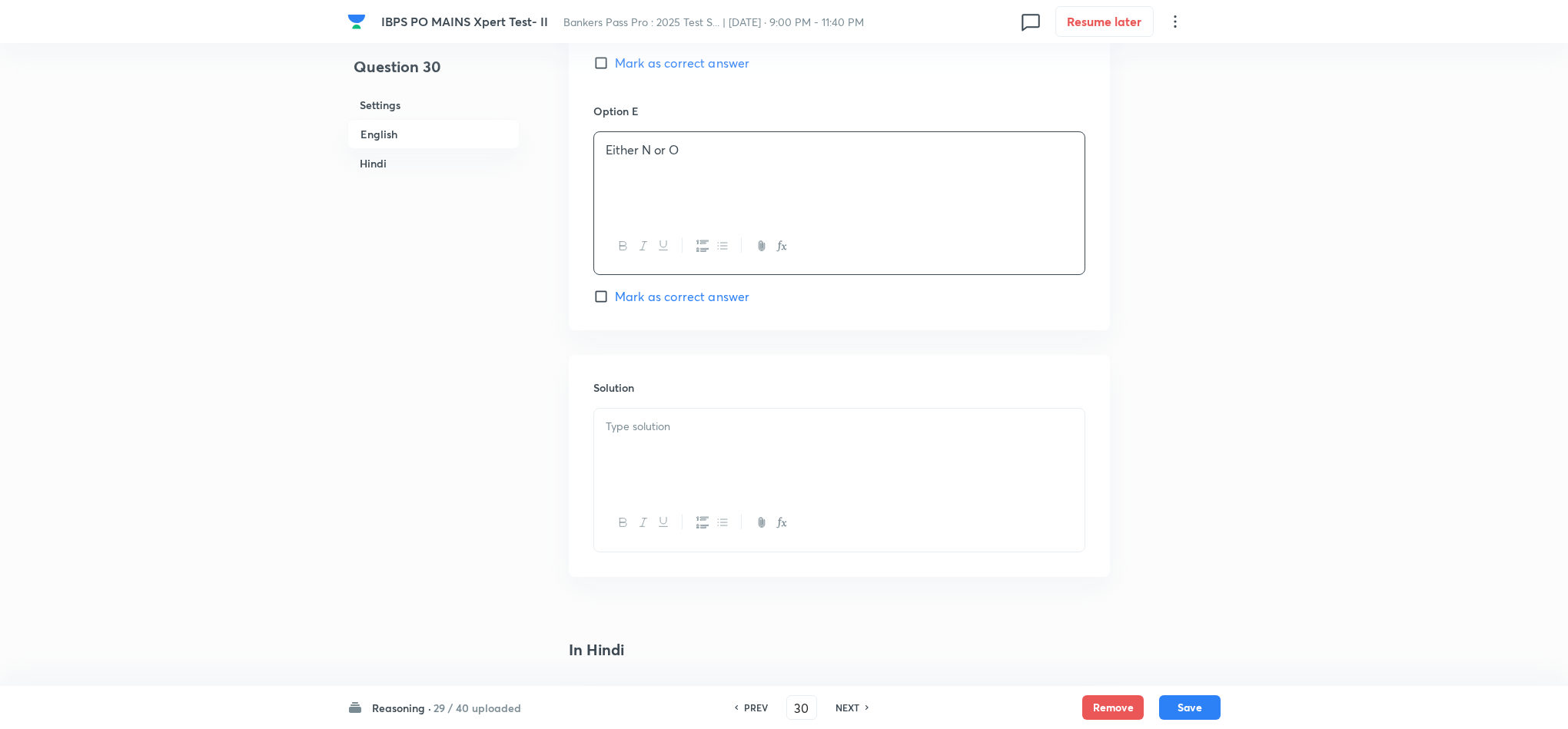
click at [669, 480] on div at bounding box center [839, 451] width 490 height 86
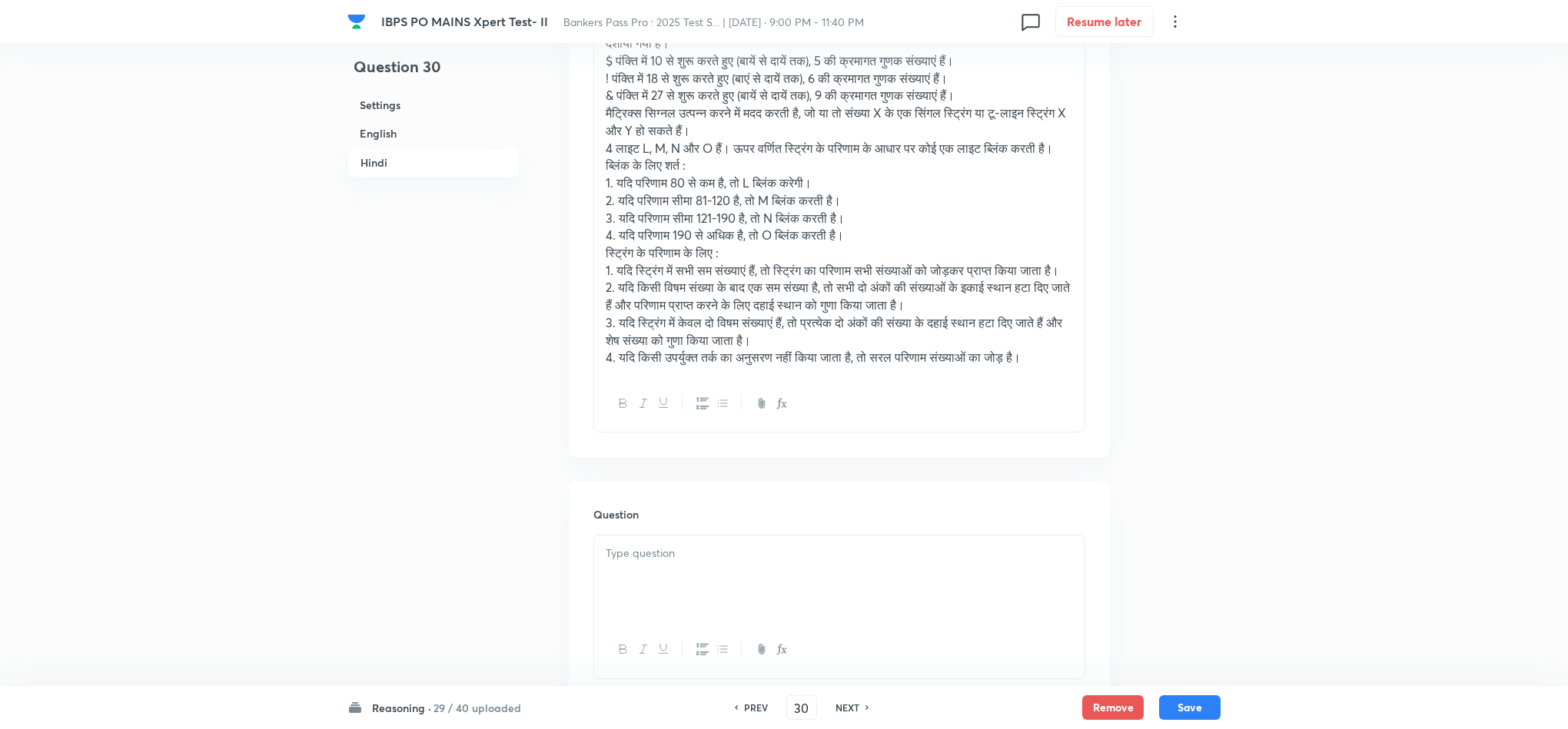
scroll to position [3456, 0]
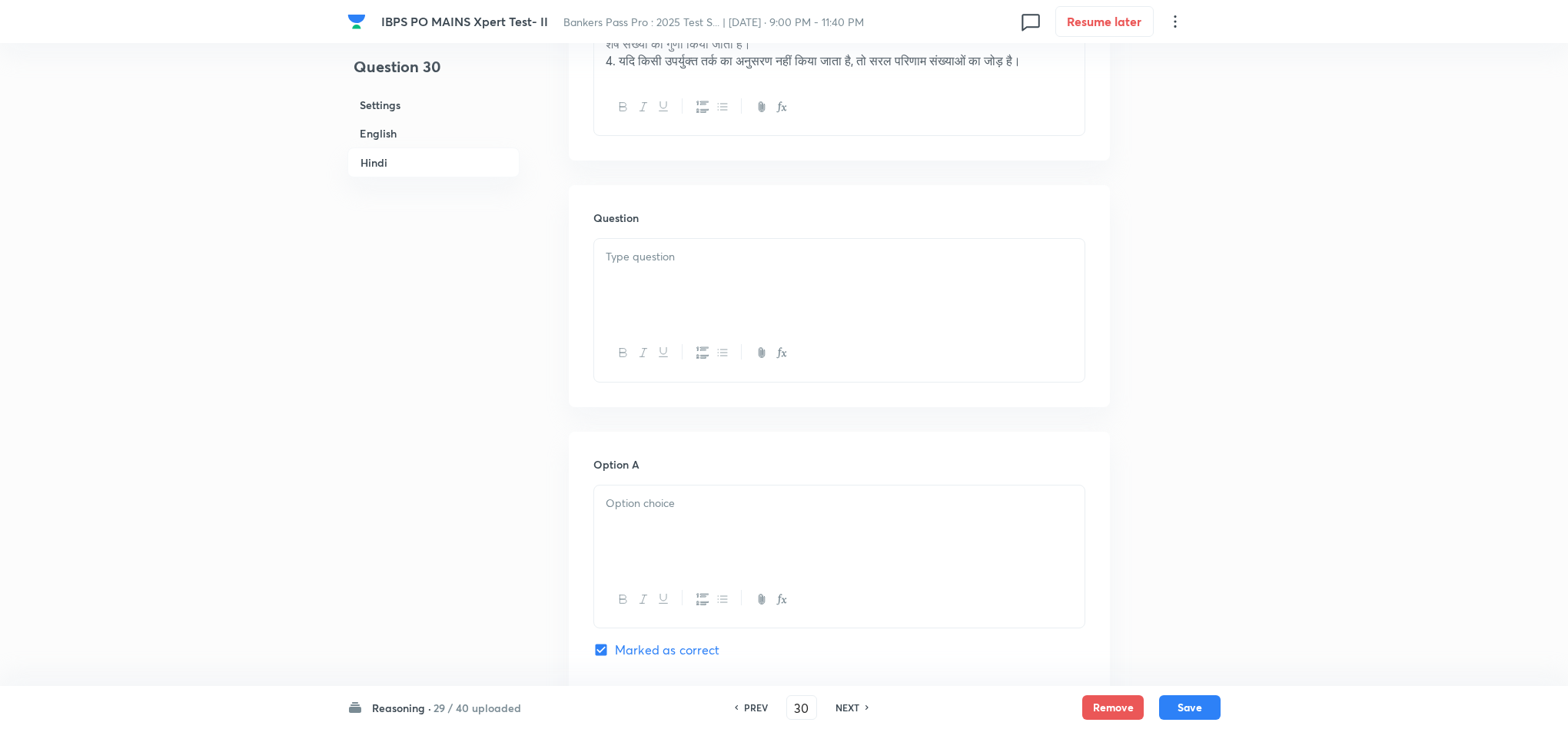
click at [632, 325] on div at bounding box center [839, 282] width 490 height 86
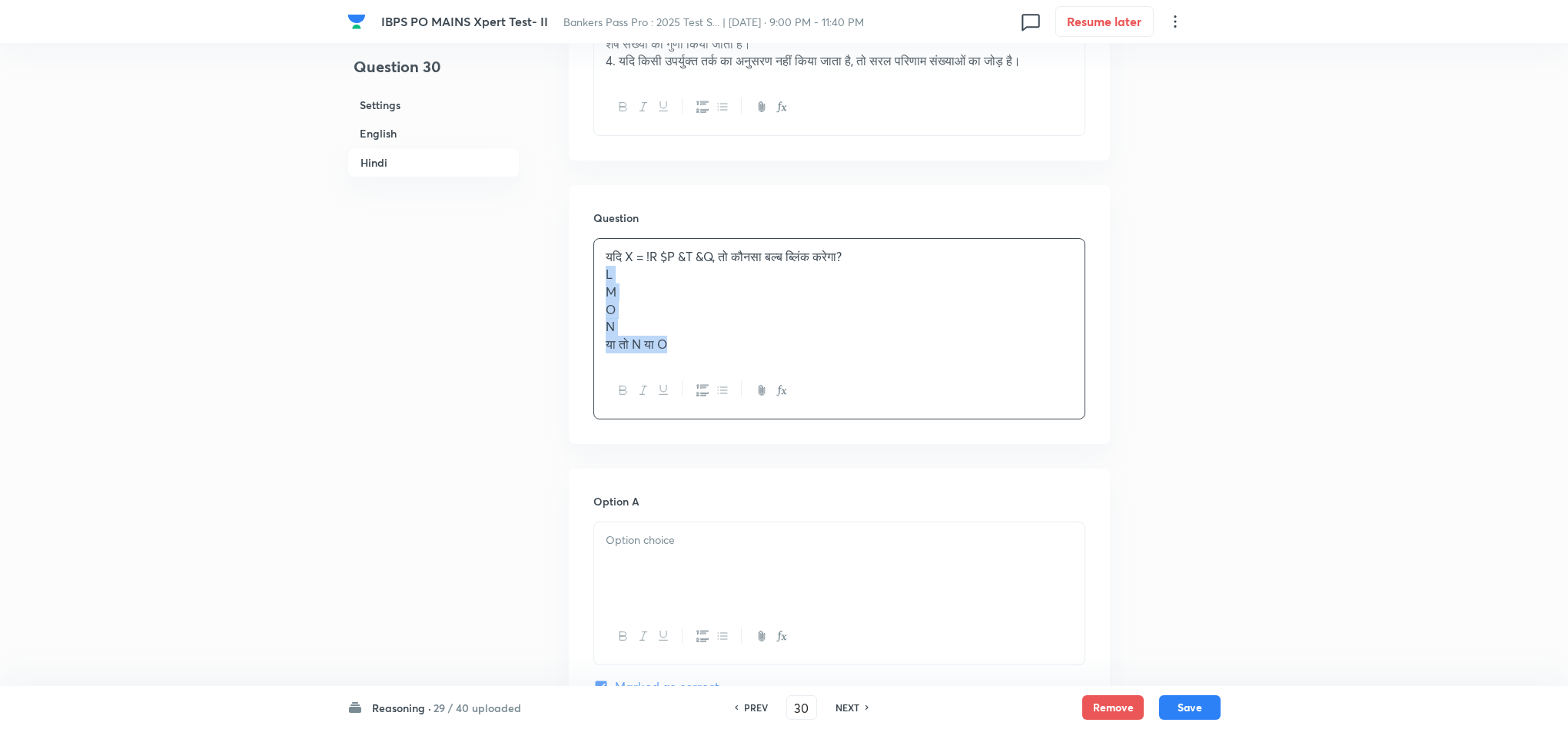
drag, startPoint x: 812, startPoint y: 515, endPoint x: 833, endPoint y: 532, distance: 27.0
click at [831, 528] on div "In Hindi Passage निर्देश (30-34): निम्नलिखित जानकारी का ध्यानपूर्वक अध्ययन करें…" at bounding box center [839, 739] width 541 height 2326
click at [647, 572] on div at bounding box center [839, 527] width 490 height 86
drag, startPoint x: 598, startPoint y: 583, endPoint x: 801, endPoint y: 680, distance: 225.0
click at [796, 648] on div "L M O N या तो N या O" at bounding box center [839, 567] width 492 height 164
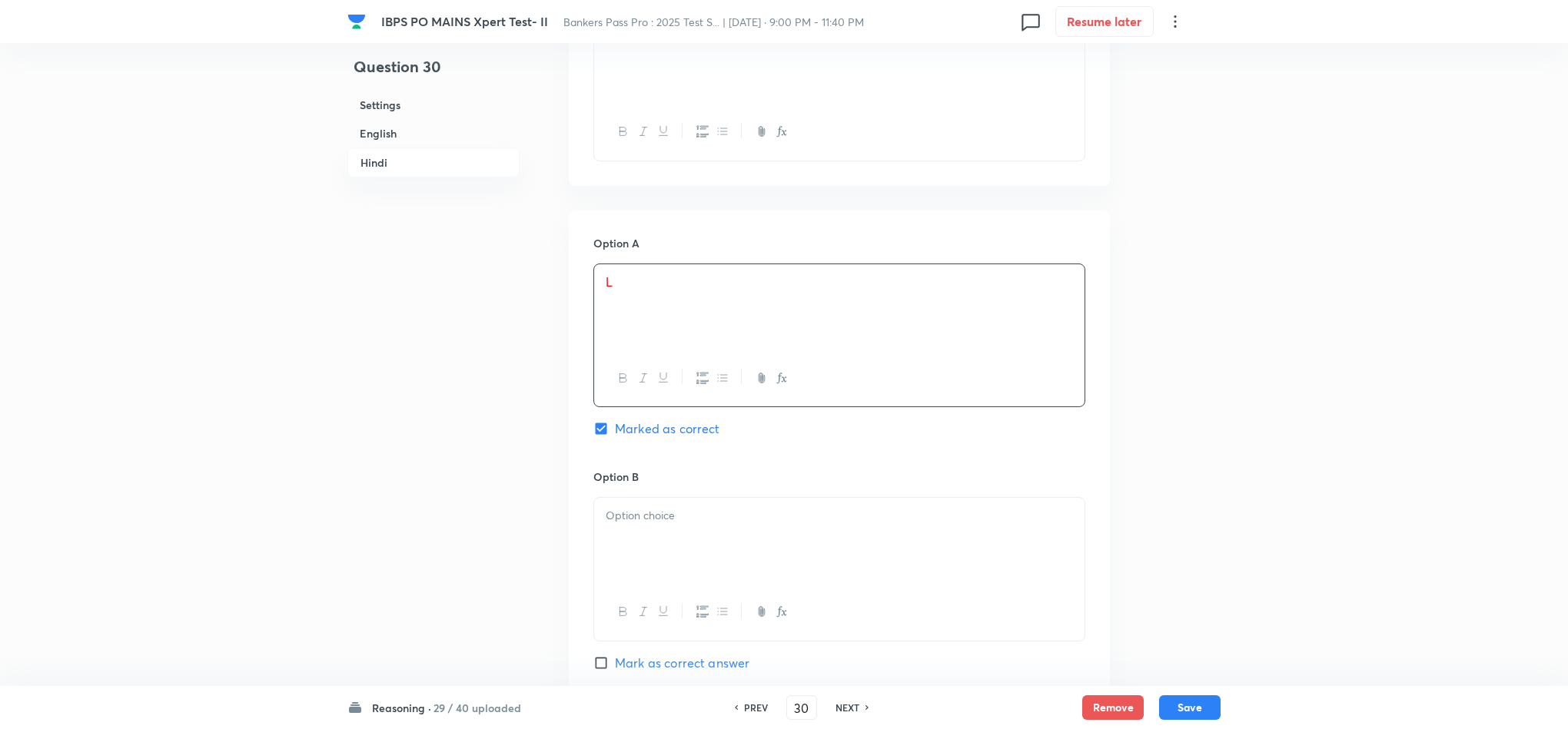
scroll to position [3686, 0]
click at [621, 575] on div at bounding box center [839, 531] width 490 height 86
click at [602, 577] on div "M O N या तो N या O" at bounding box center [839, 533] width 490 height 89
drag, startPoint x: 605, startPoint y: 590, endPoint x: 786, endPoint y: 675, distance: 200.0
click at [786, 634] on div "M O N या तो N या O" at bounding box center [839, 560] width 492 height 146
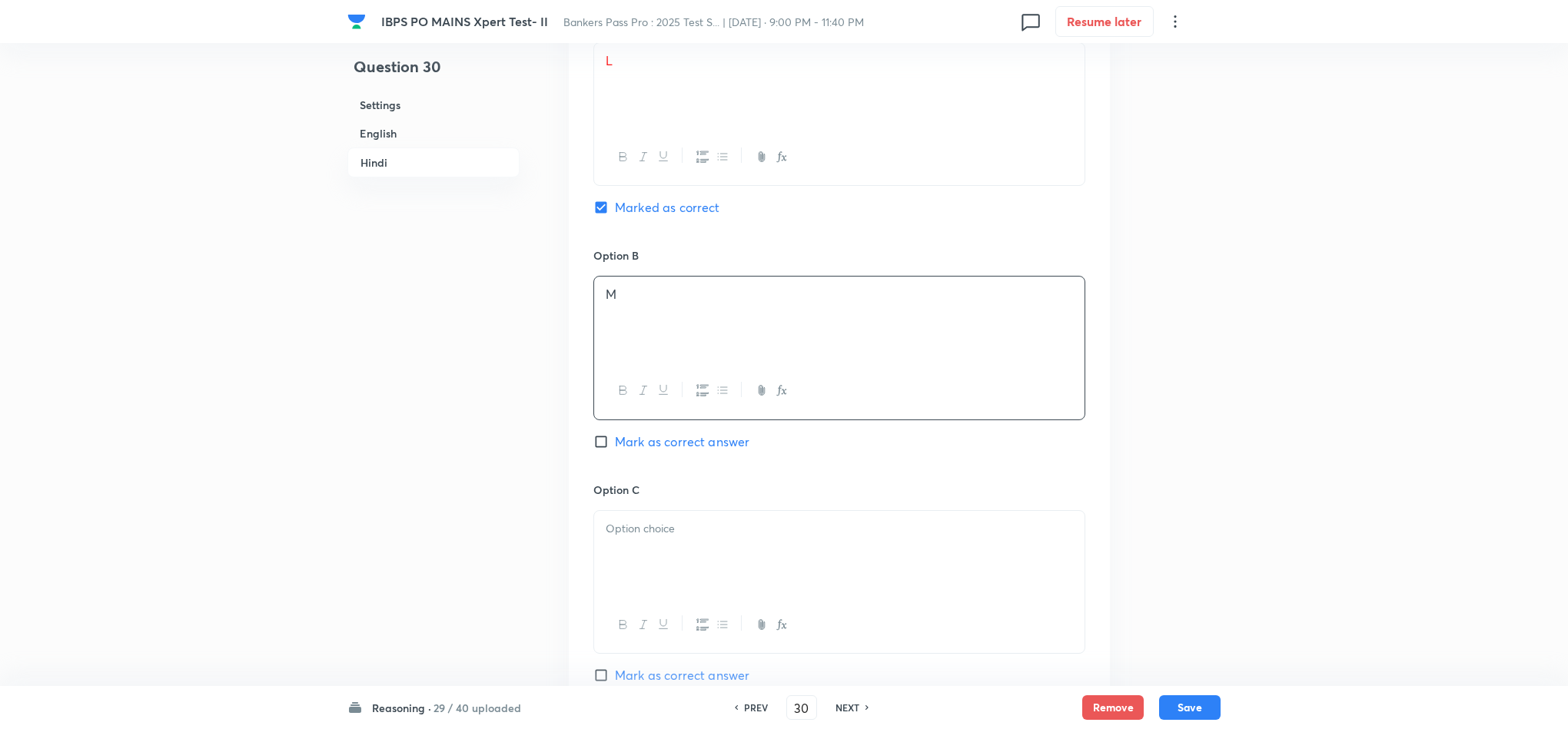
scroll to position [3917, 0]
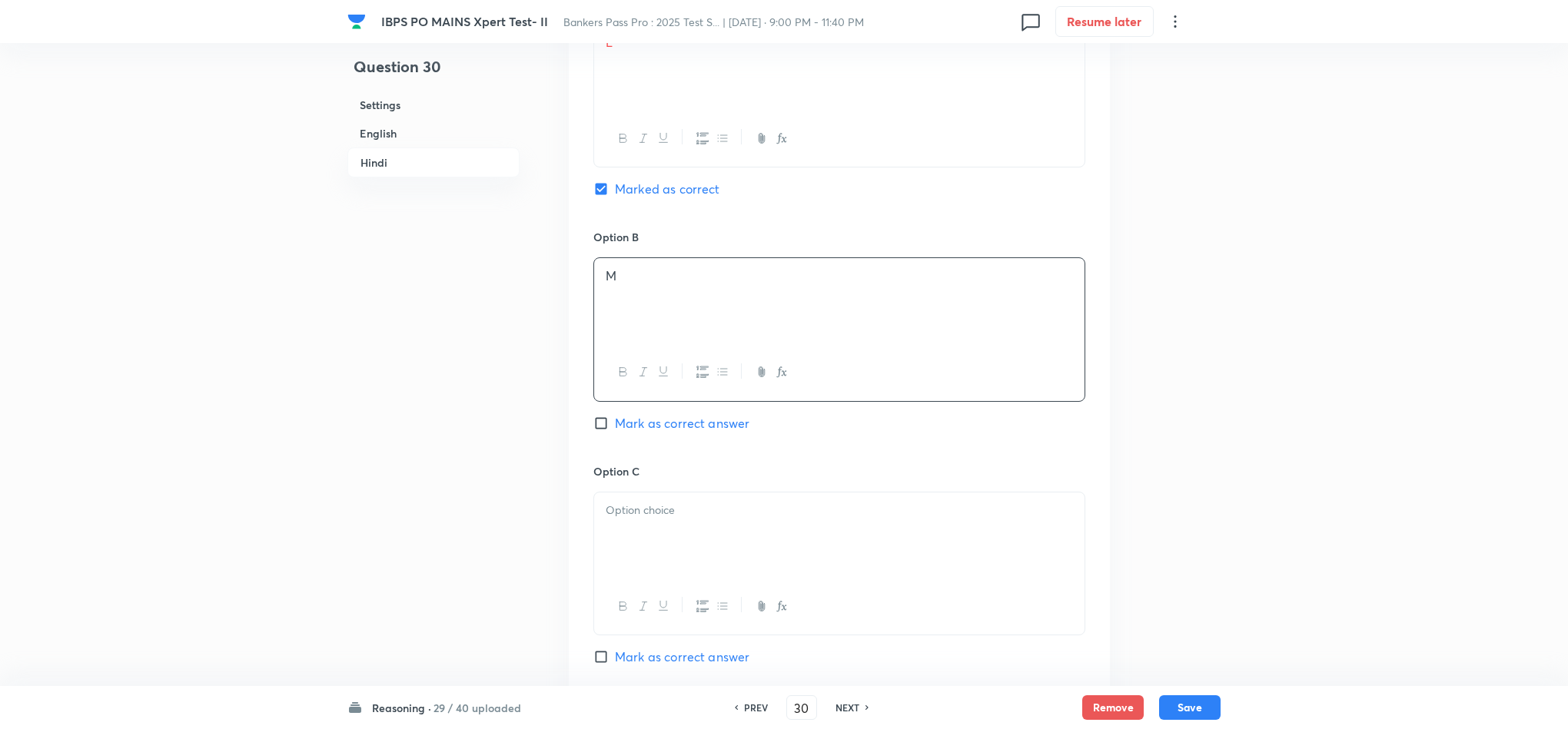
click at [639, 579] on div at bounding box center [839, 535] width 490 height 86
drag, startPoint x: 605, startPoint y: 593, endPoint x: 763, endPoint y: 645, distance: 166.3
click at [758, 635] on div "O N या तो N या O" at bounding box center [839, 563] width 492 height 144
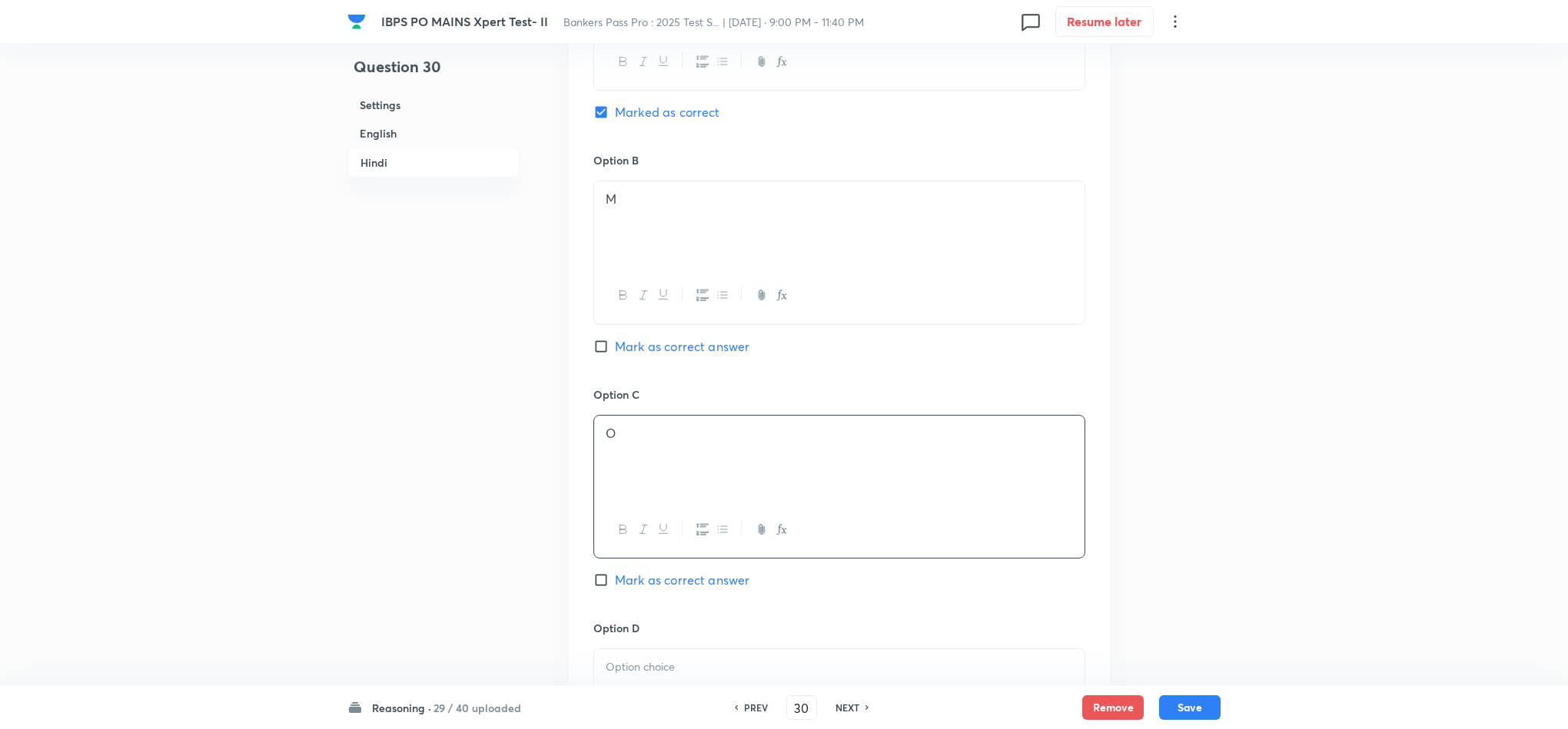
scroll to position [4032, 0]
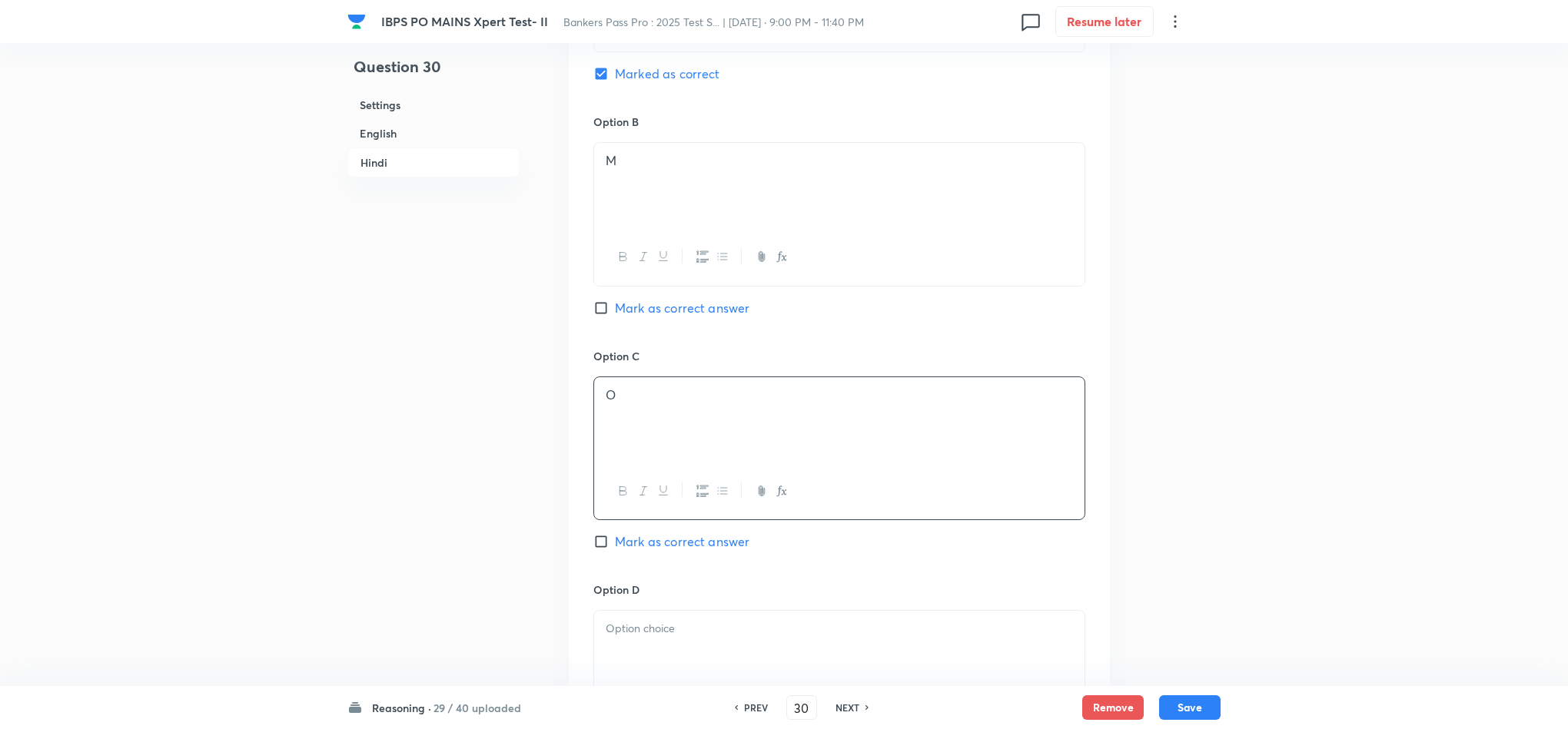
drag, startPoint x: 628, startPoint y: 627, endPoint x: 642, endPoint y: 634, distance: 15.7
click at [632, 581] on div "Option C O Mark as correct answer" at bounding box center [839, 465] width 492 height 233
click at [651, 598] on h6 "Option D" at bounding box center [839, 589] width 492 height 16
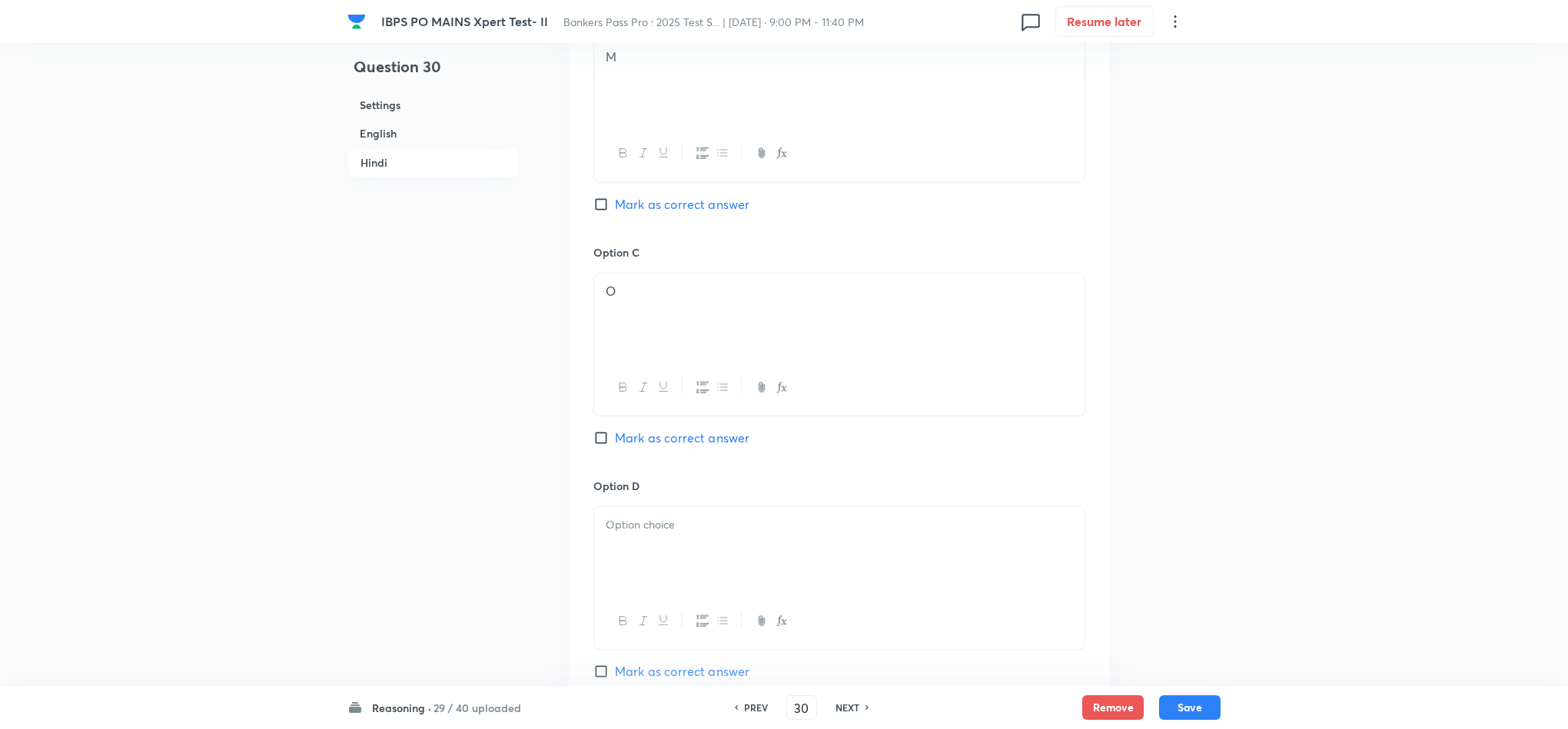
scroll to position [4262, 0]
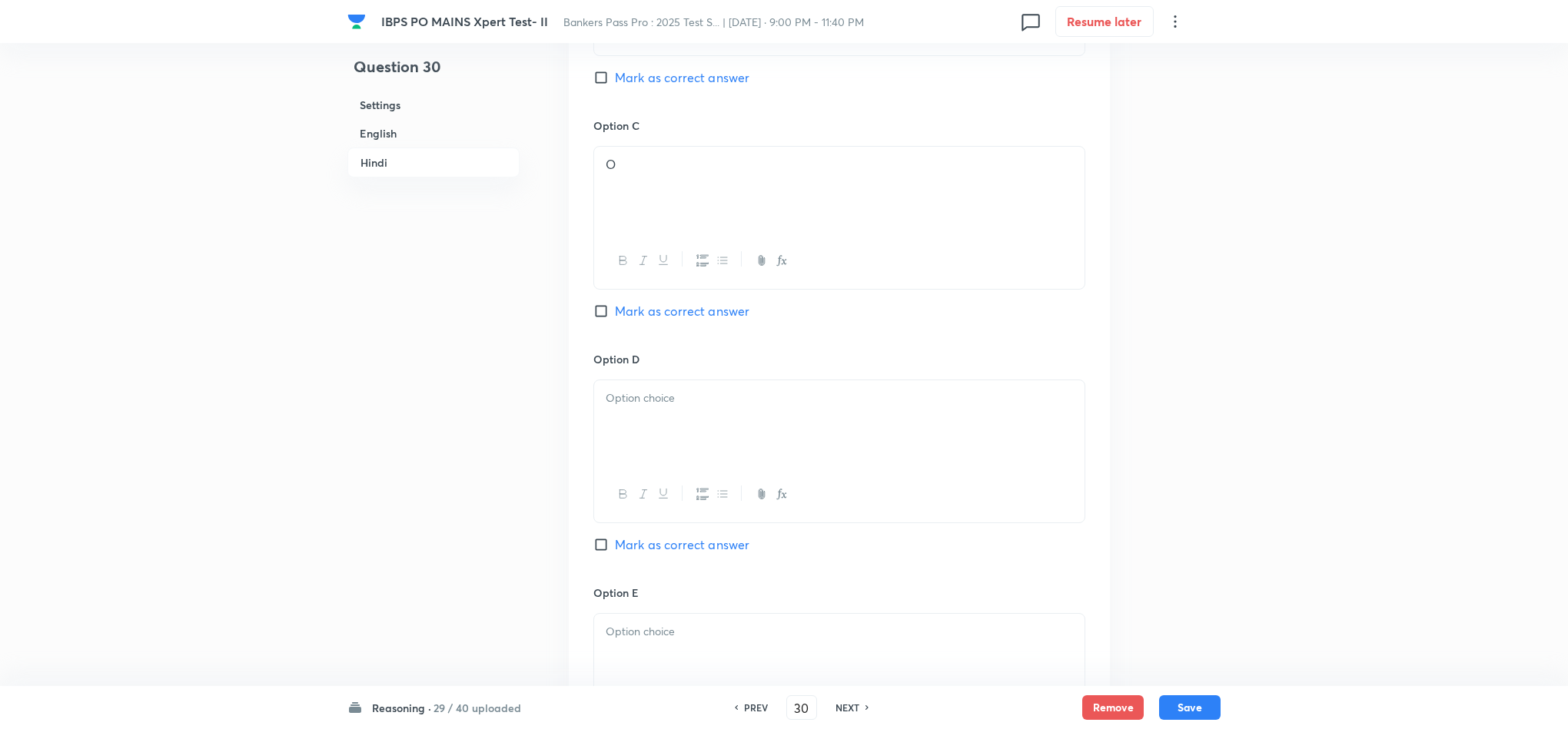
drag, startPoint x: 655, startPoint y: 479, endPoint x: 689, endPoint y: 496, distance: 38.0
click at [659, 466] on div at bounding box center [839, 422] width 490 height 86
drag, startPoint x: 685, startPoint y: 503, endPoint x: 584, endPoint y: 500, distance: 101.0
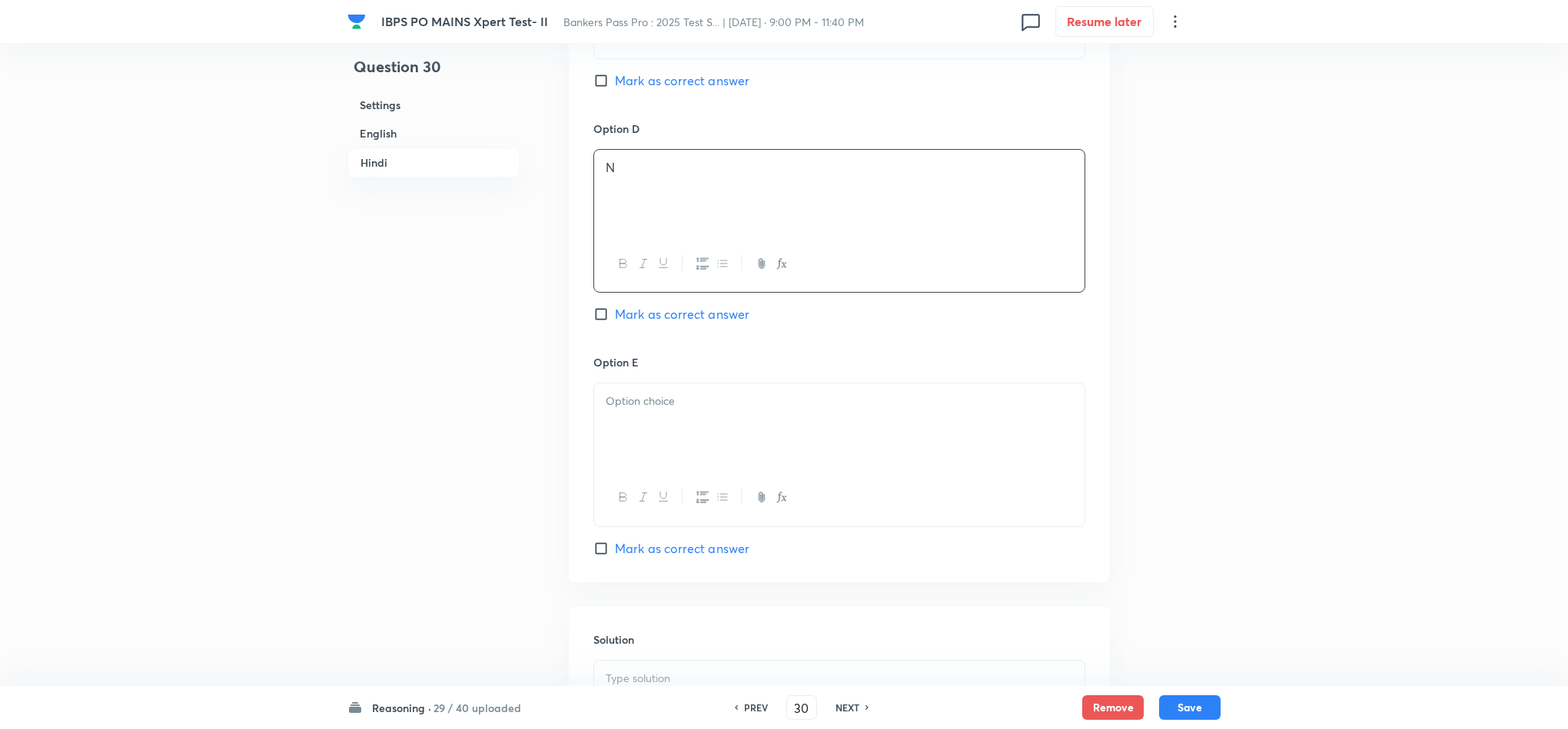
drag, startPoint x: 648, startPoint y: 507, endPoint x: 667, endPoint y: 507, distance: 19.0
click at [648, 470] on div at bounding box center [839, 425] width 490 height 86
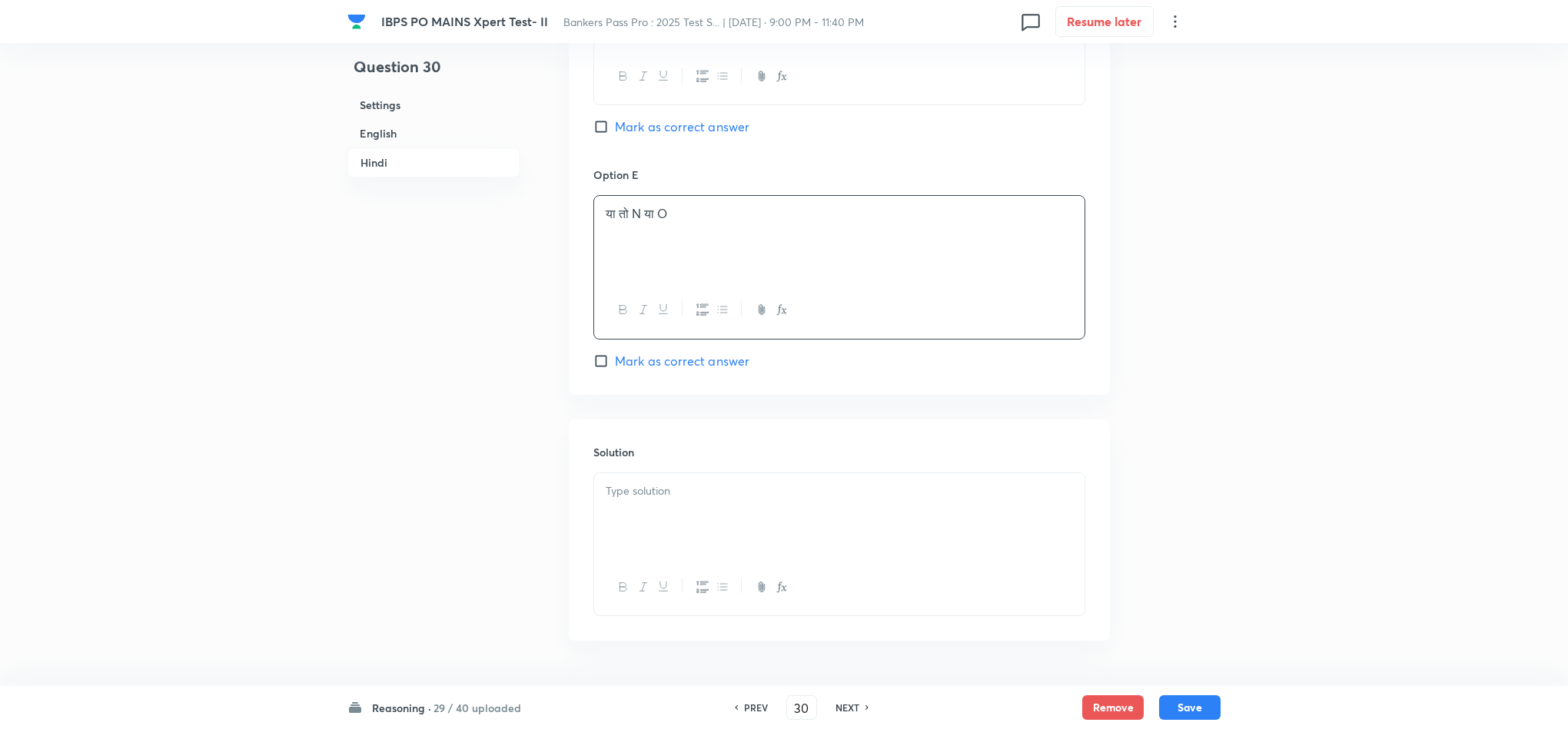
scroll to position [4790, 0]
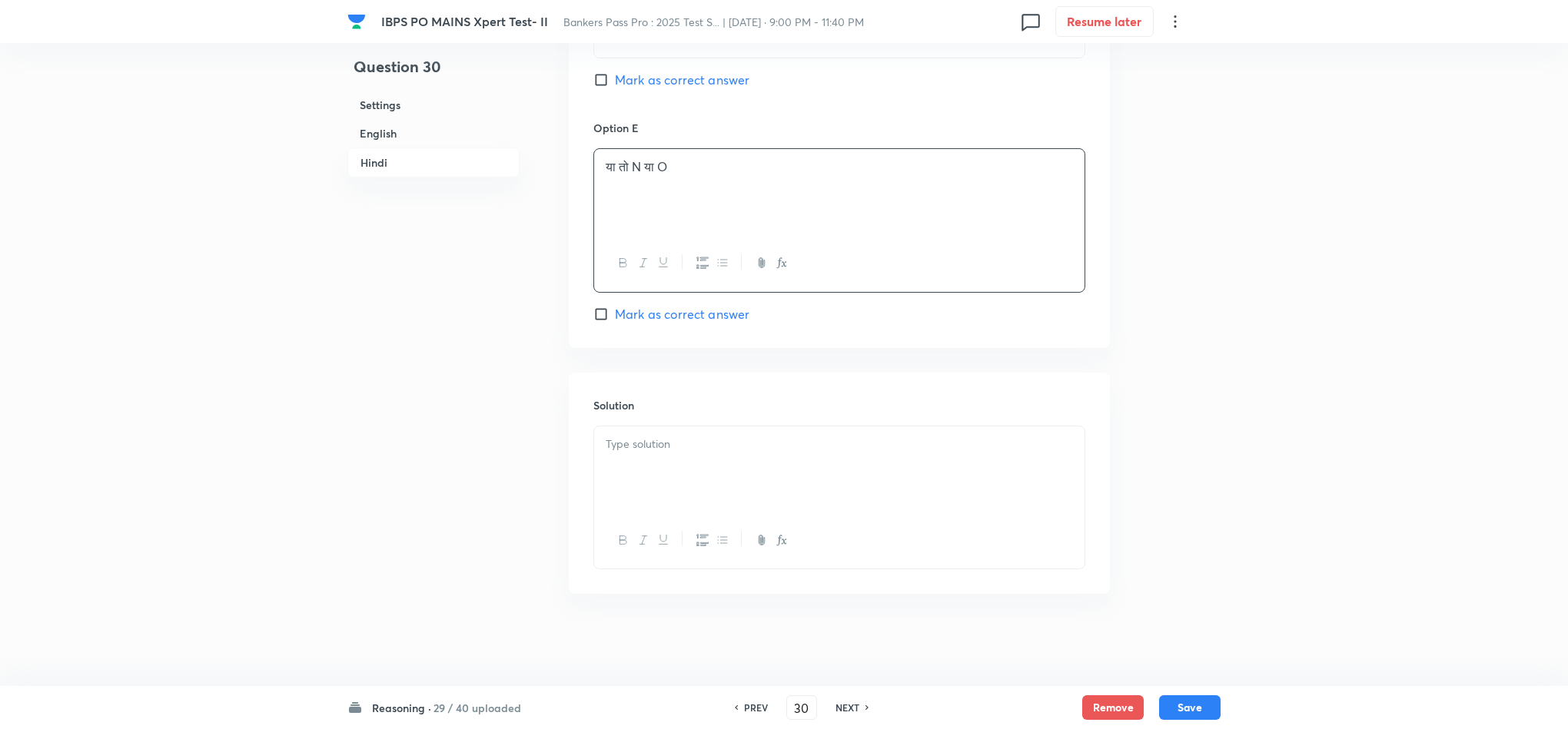
drag, startPoint x: 742, startPoint y: 413, endPoint x: 738, endPoint y: 447, distance: 34.2
click at [742, 415] on div "Solution" at bounding box center [839, 482] width 541 height 221
click at [727, 464] on div at bounding box center [839, 469] width 490 height 86
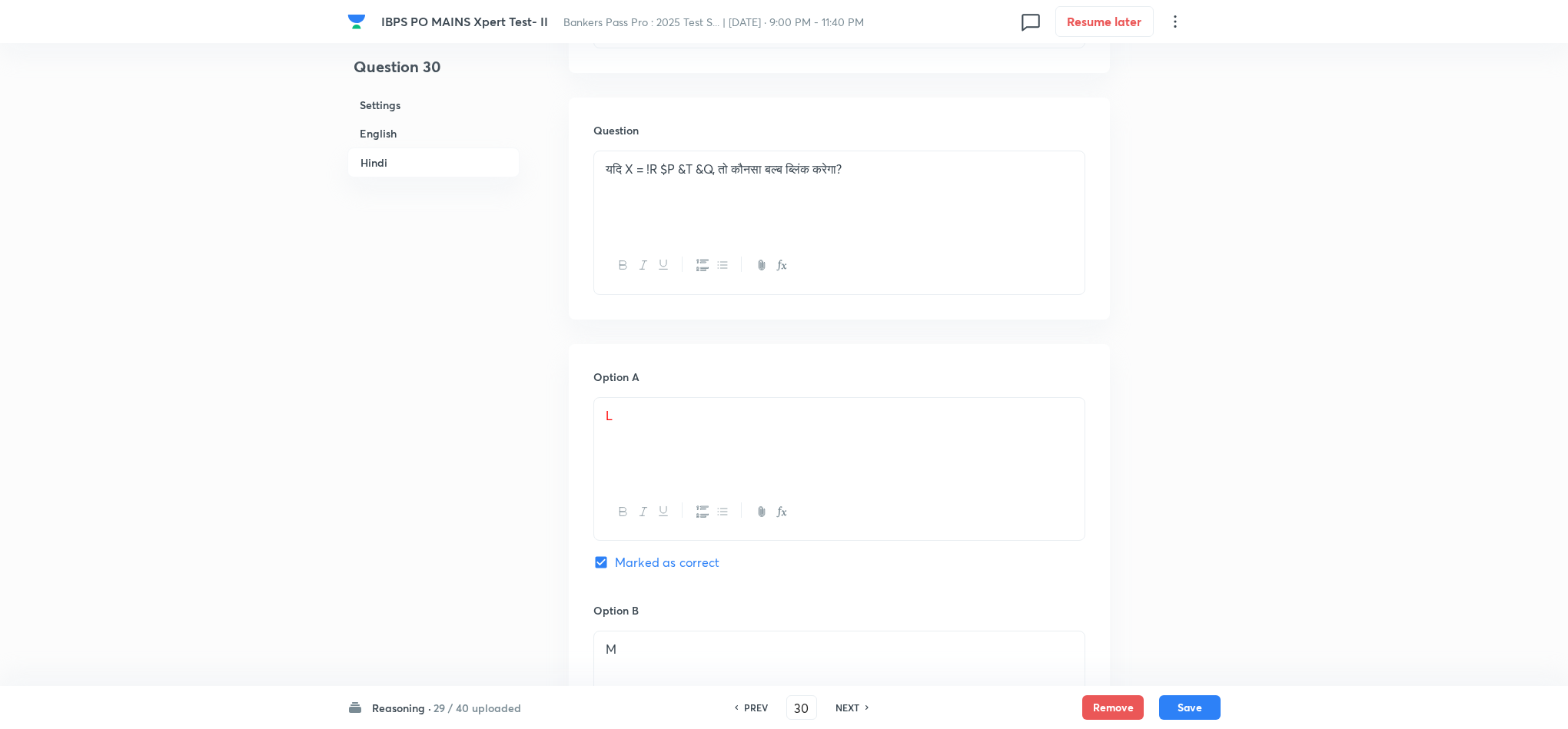
scroll to position [3523, 0]
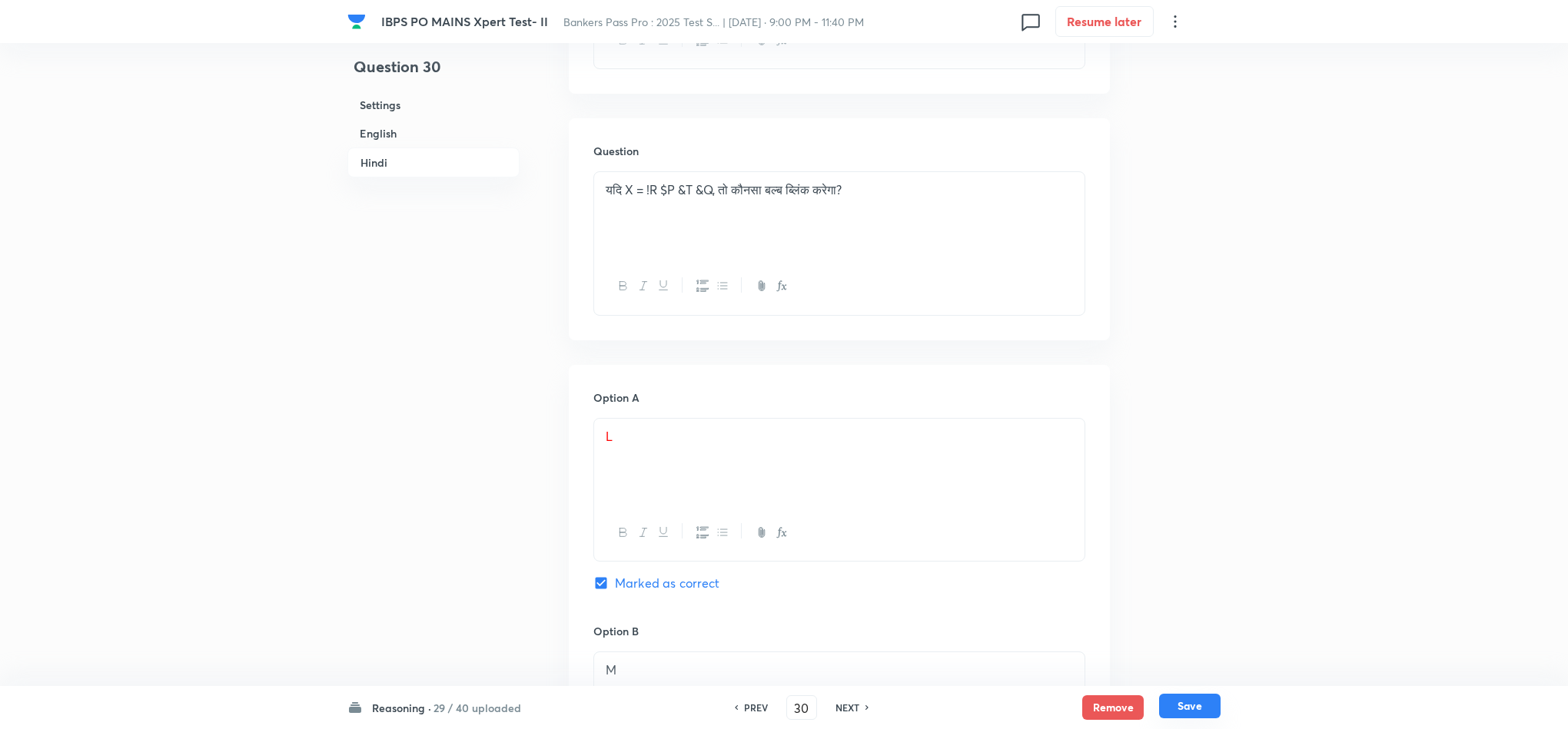
click at [1180, 706] on button "Save" at bounding box center [1190, 705] width 62 height 24
type input "31"
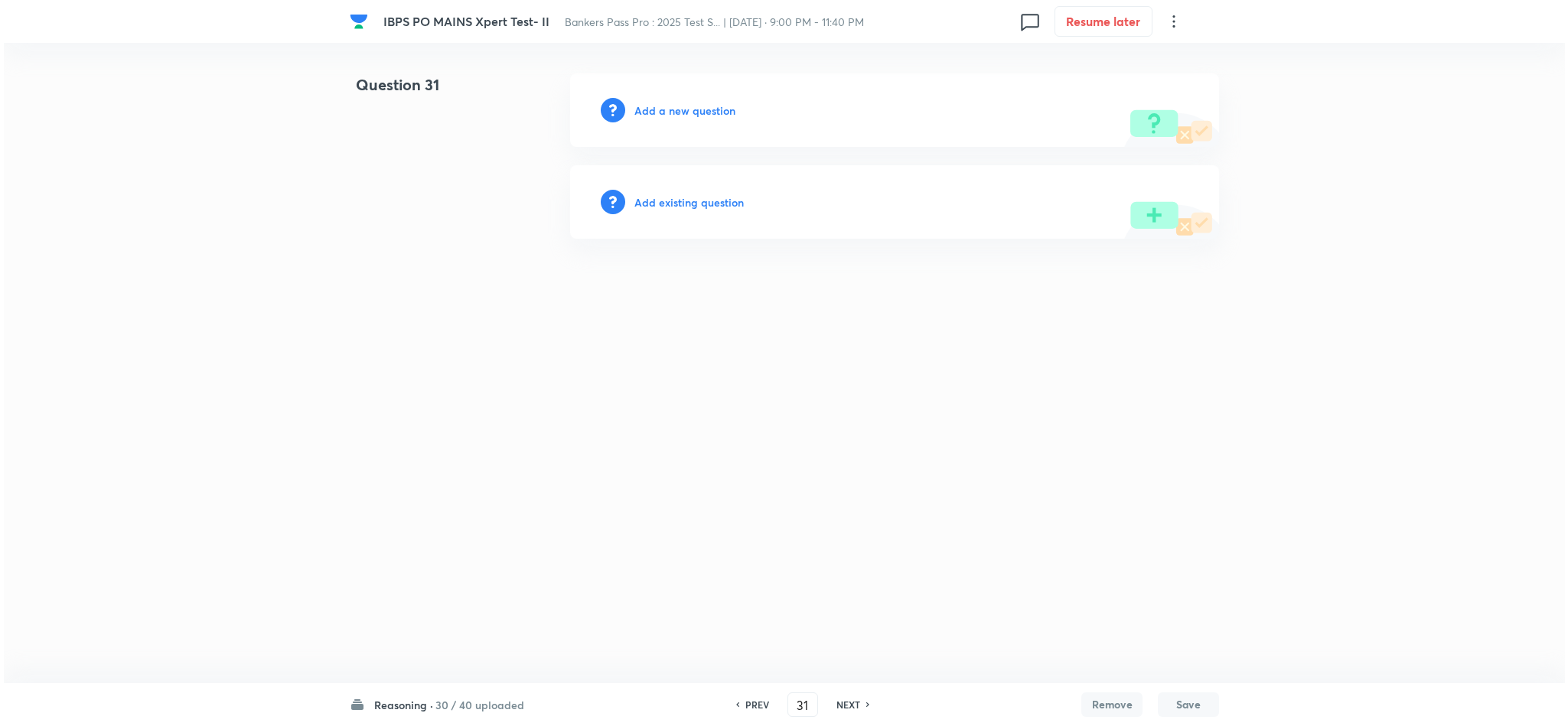
scroll to position [0, 0]
click at [687, 110] on h6 "Add a new question" at bounding box center [684, 110] width 101 height 16
click at [690, 133] on div "Choose a question type" at bounding box center [894, 109] width 649 height 73
click at [727, 117] on h6 "Choose a question type" at bounding box center [693, 110] width 118 height 16
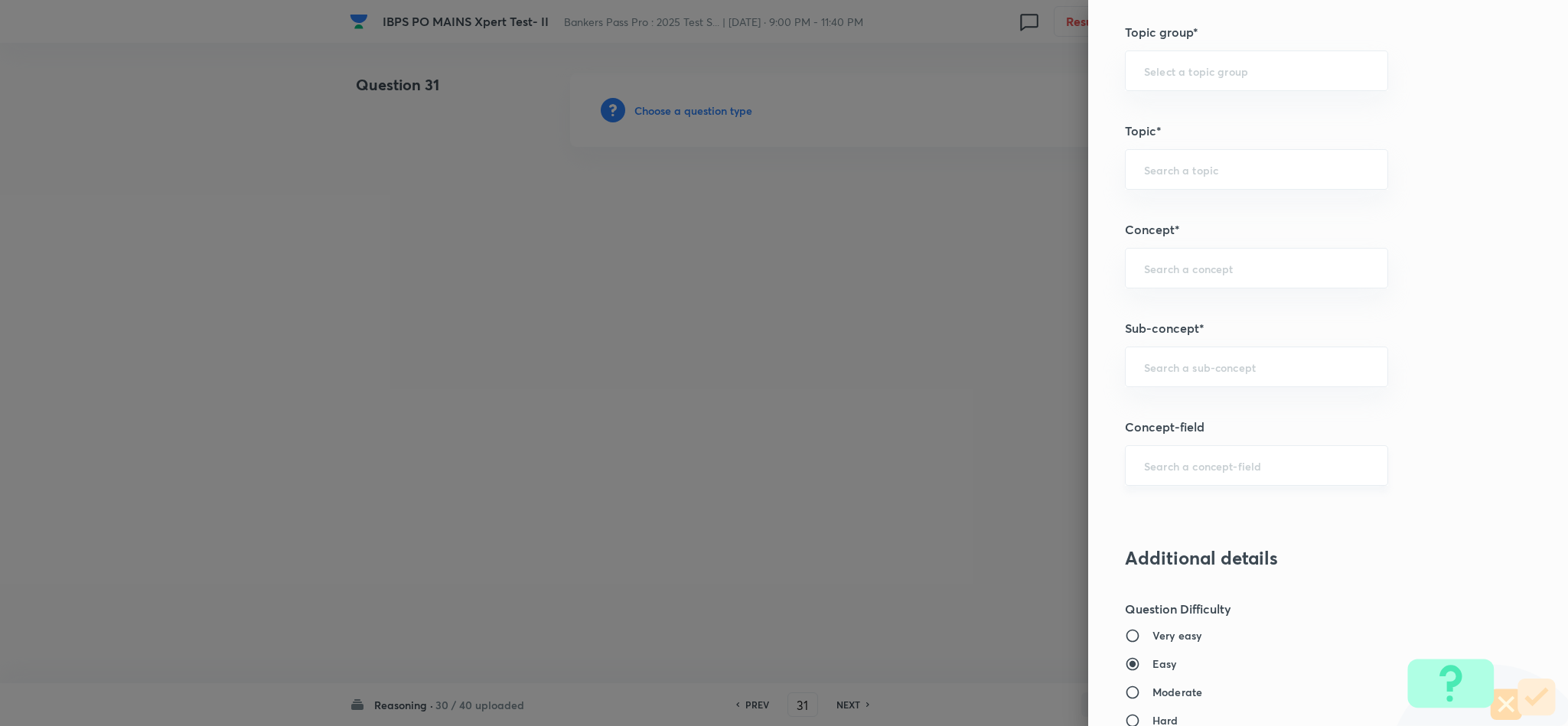
scroll to position [689, 0]
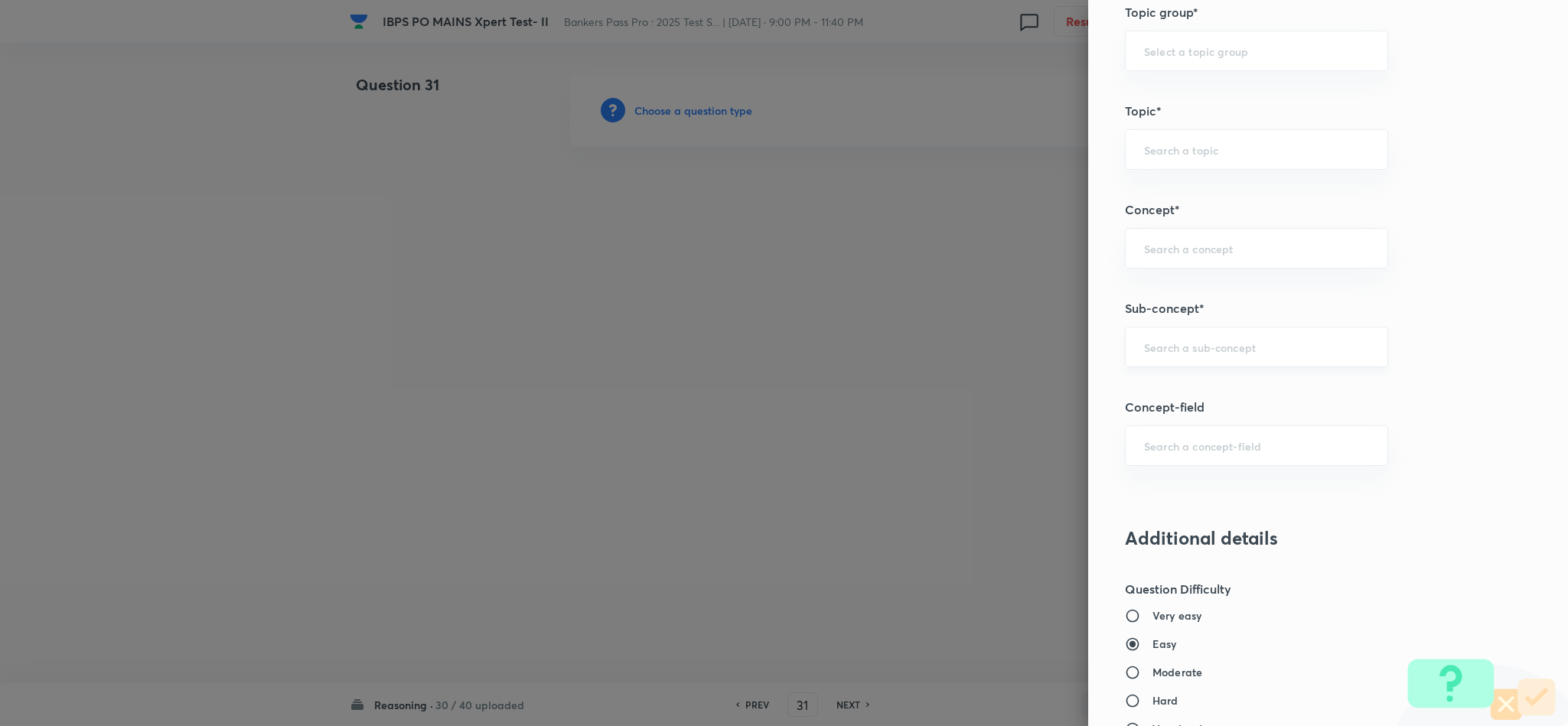
click at [1263, 363] on div "​" at bounding box center [1257, 347] width 263 height 40
click at [1227, 404] on li "Miscellaneous Puzzles" at bounding box center [1239, 395] width 261 height 28
type input "Miscellaneous Puzzles"
type input "Reasoning"
type input "Verbal Reasoning"
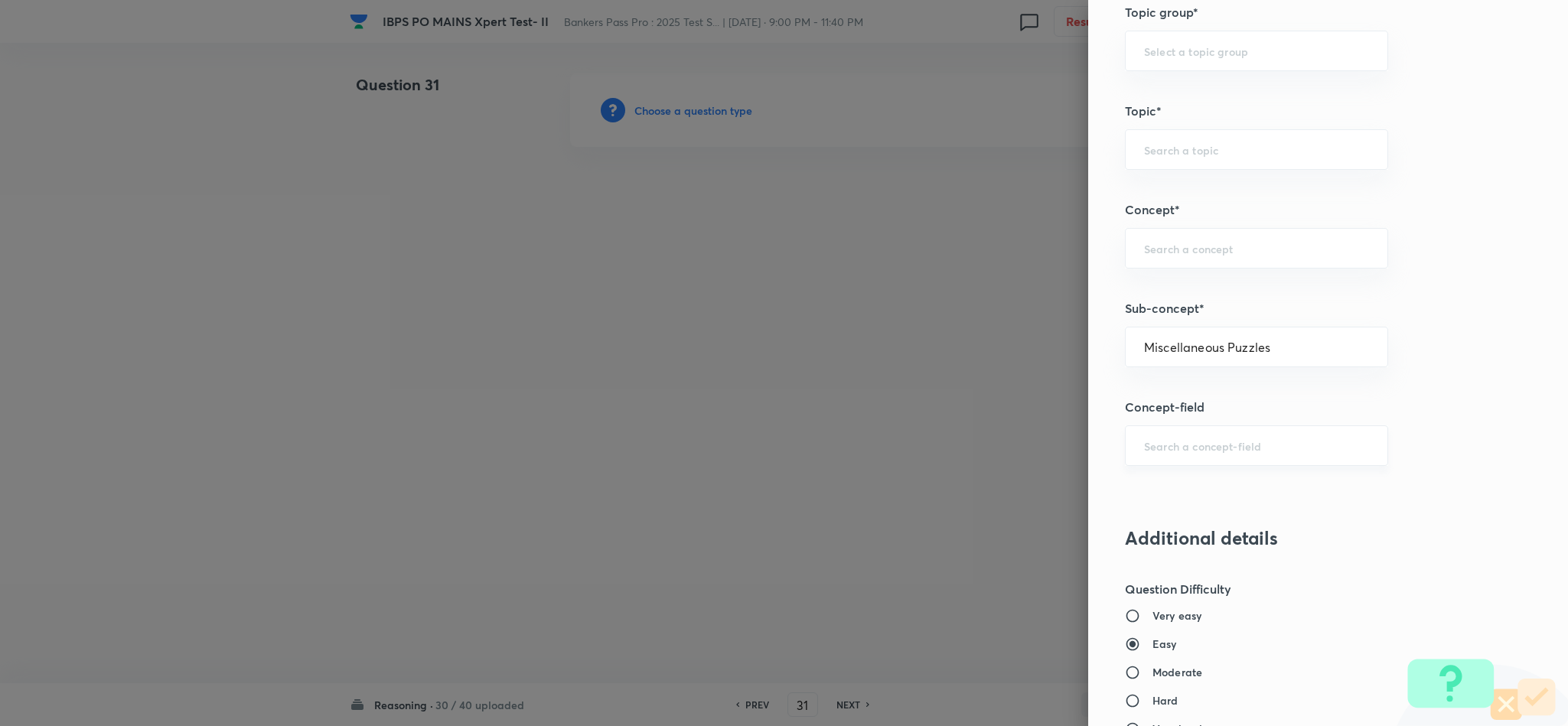
type input "Puzzle and Seating Arrangement"
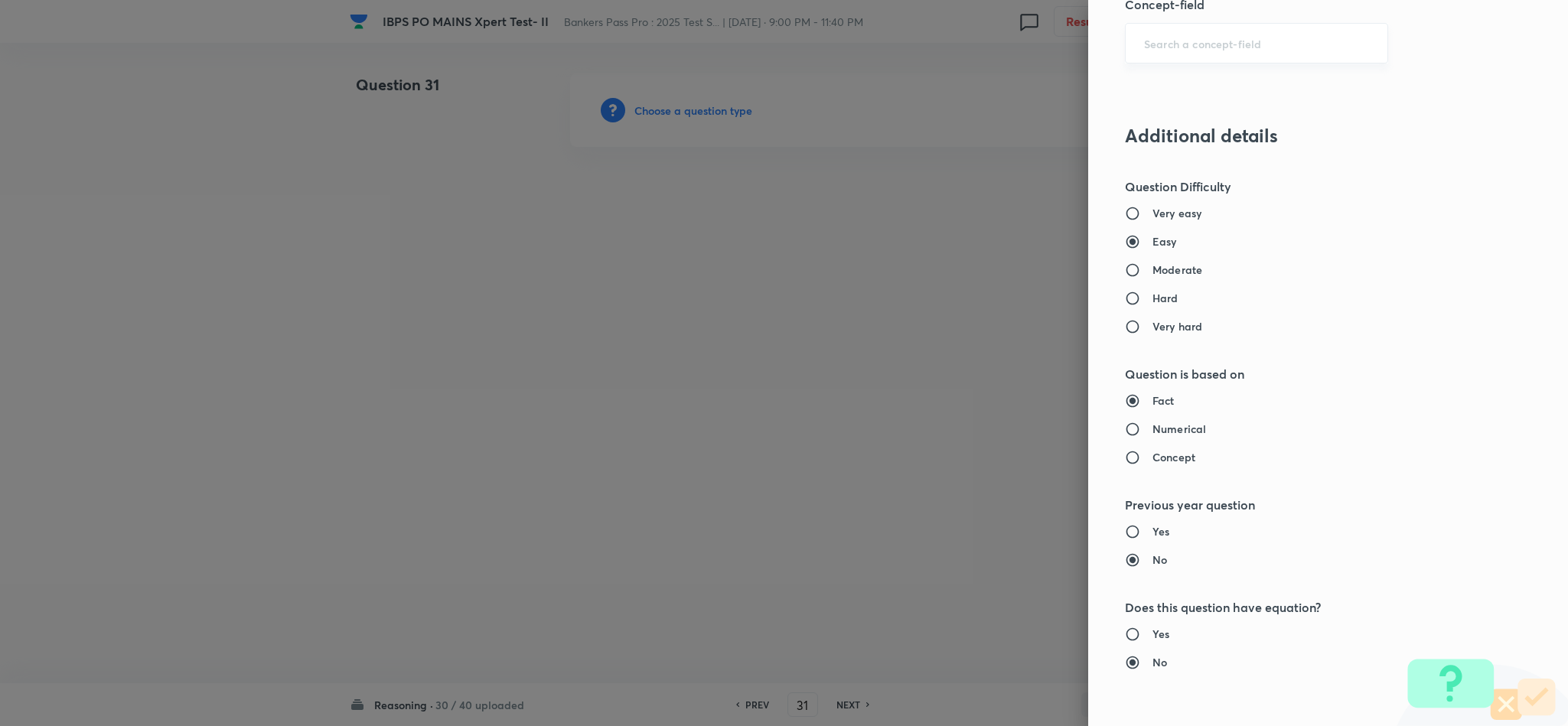
scroll to position [1364, 0]
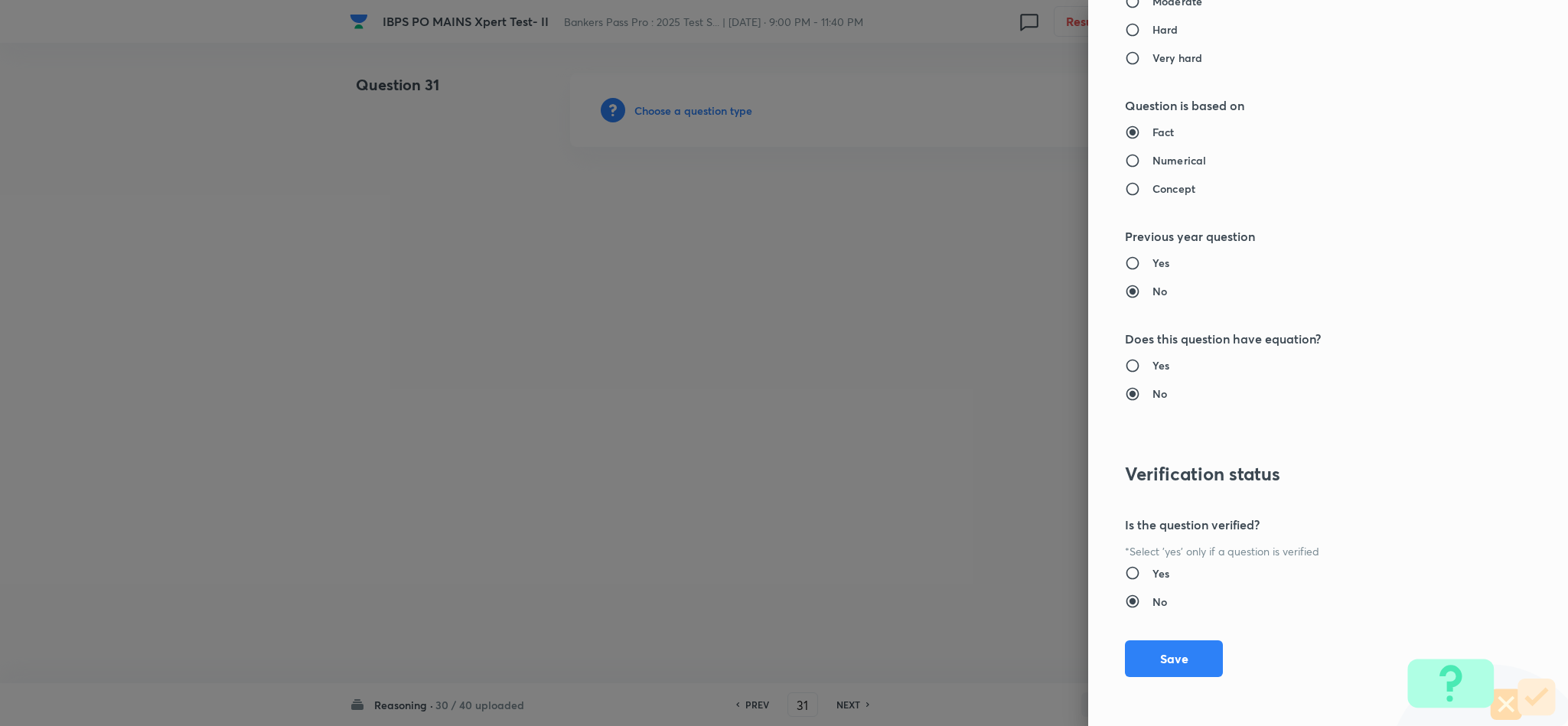
drag, startPoint x: 1158, startPoint y: 664, endPoint x: 434, endPoint y: 446, distance: 756.1
click at [1155, 670] on button "Save" at bounding box center [1174, 659] width 98 height 36
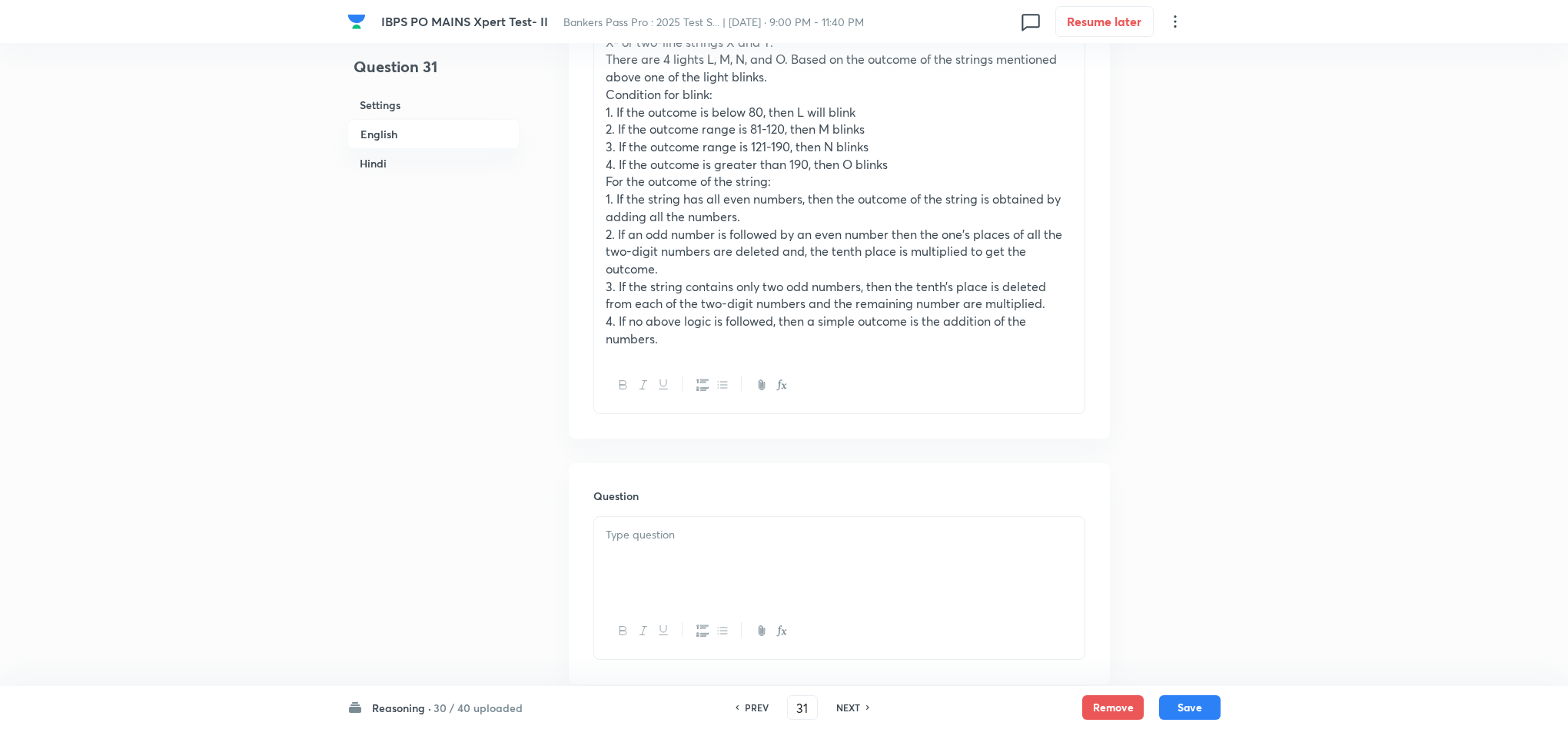
scroll to position [1152, 0]
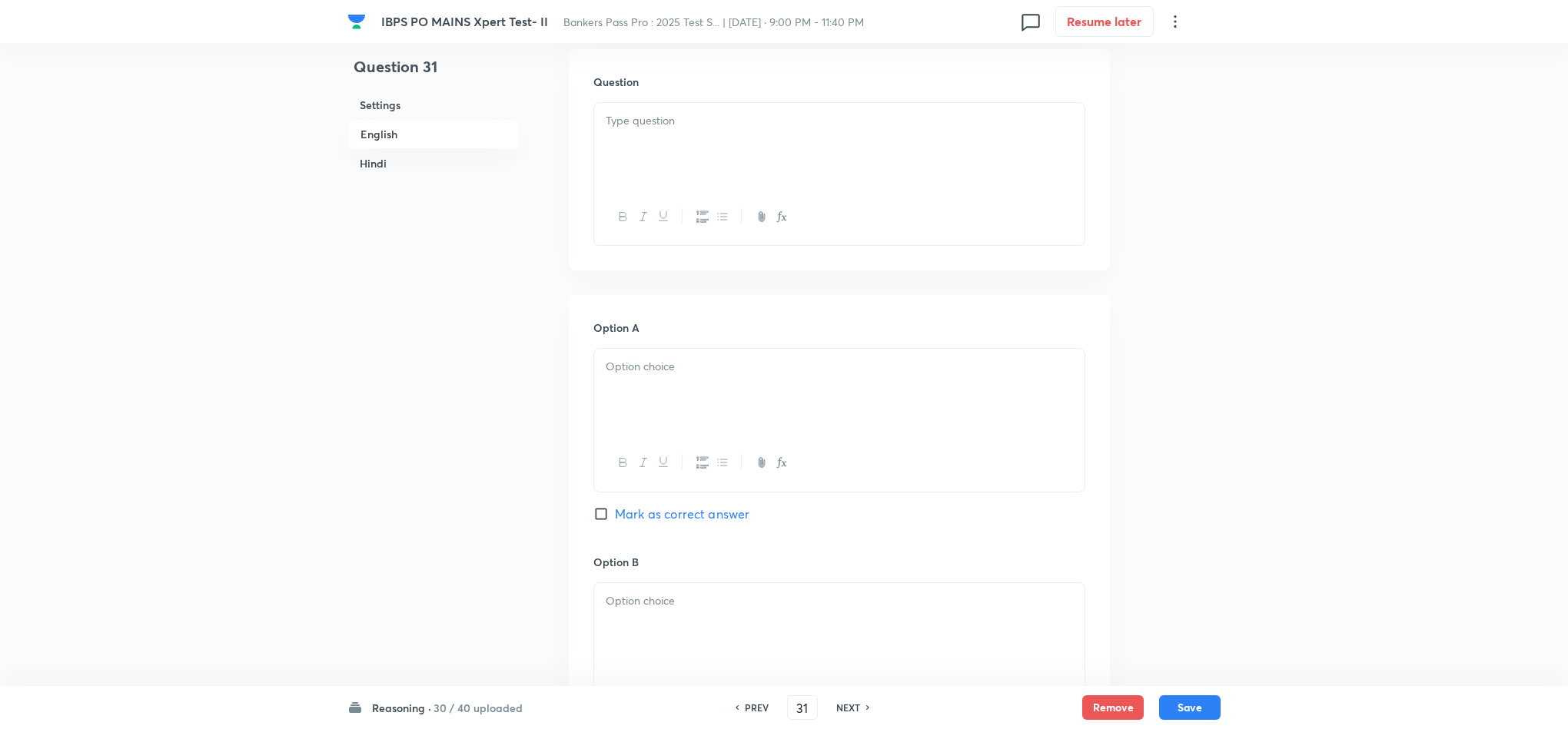
click at [697, 130] on p at bounding box center [839, 121] width 467 height 17
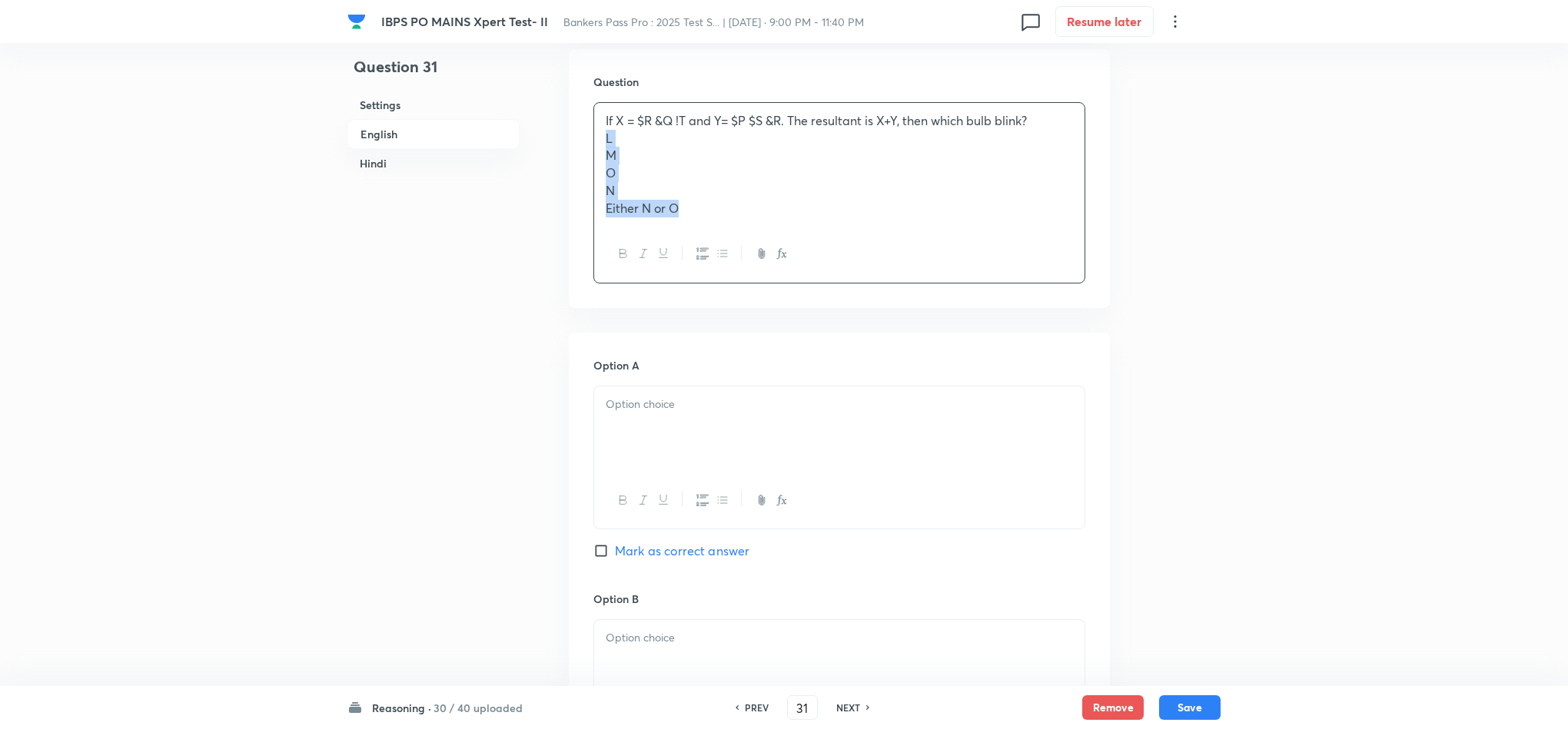
drag, startPoint x: 605, startPoint y: 152, endPoint x: 764, endPoint y: 229, distance: 176.7
click at [764, 226] on div "If X = $R &Q !T and Y= $P $S &R. The resultant is X+Y, then which bulb blink? L…" at bounding box center [839, 164] width 490 height 122
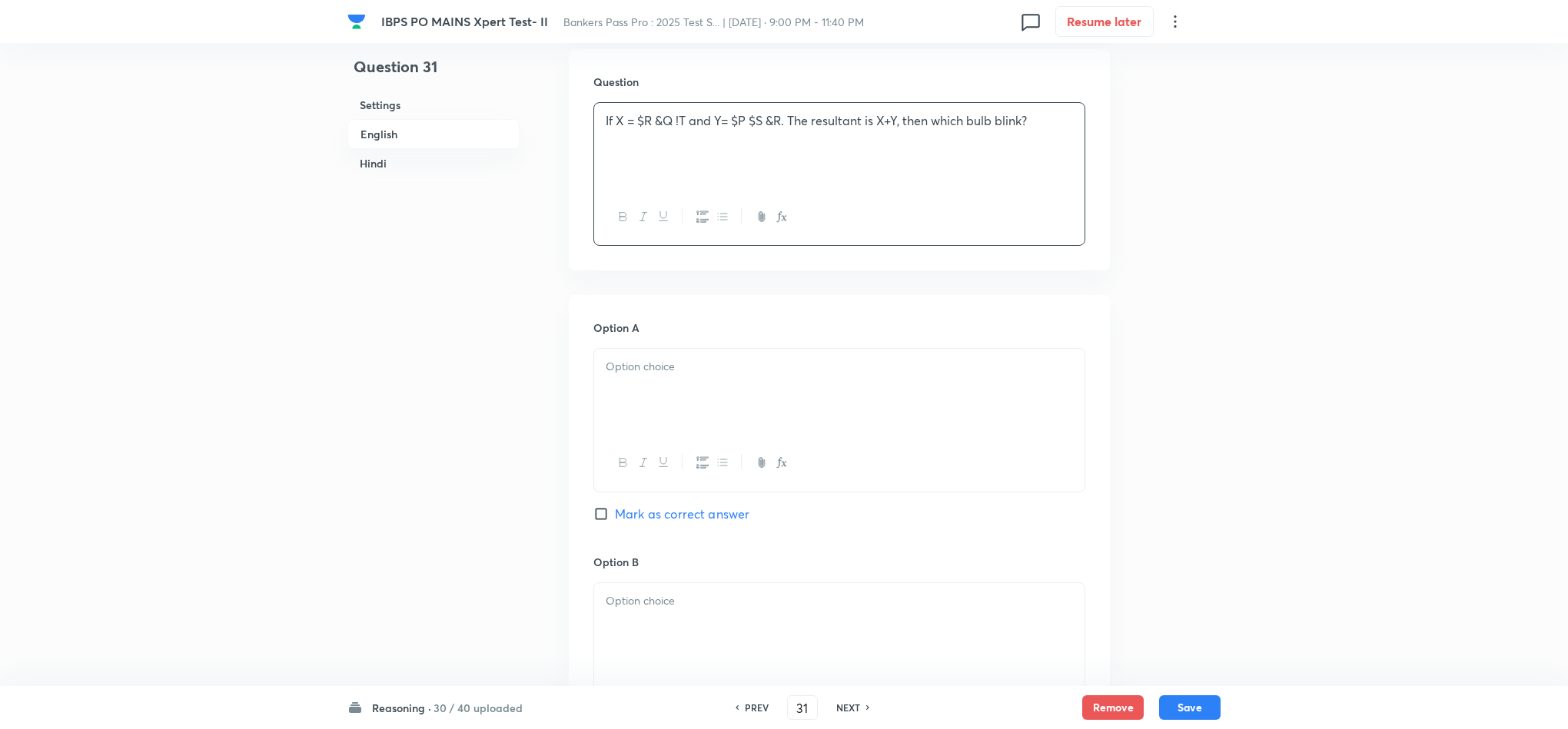
click at [652, 366] on div "Option A Mark as correct answer" at bounding box center [839, 436] width 492 height 233
click at [620, 415] on div at bounding box center [839, 392] width 490 height 86
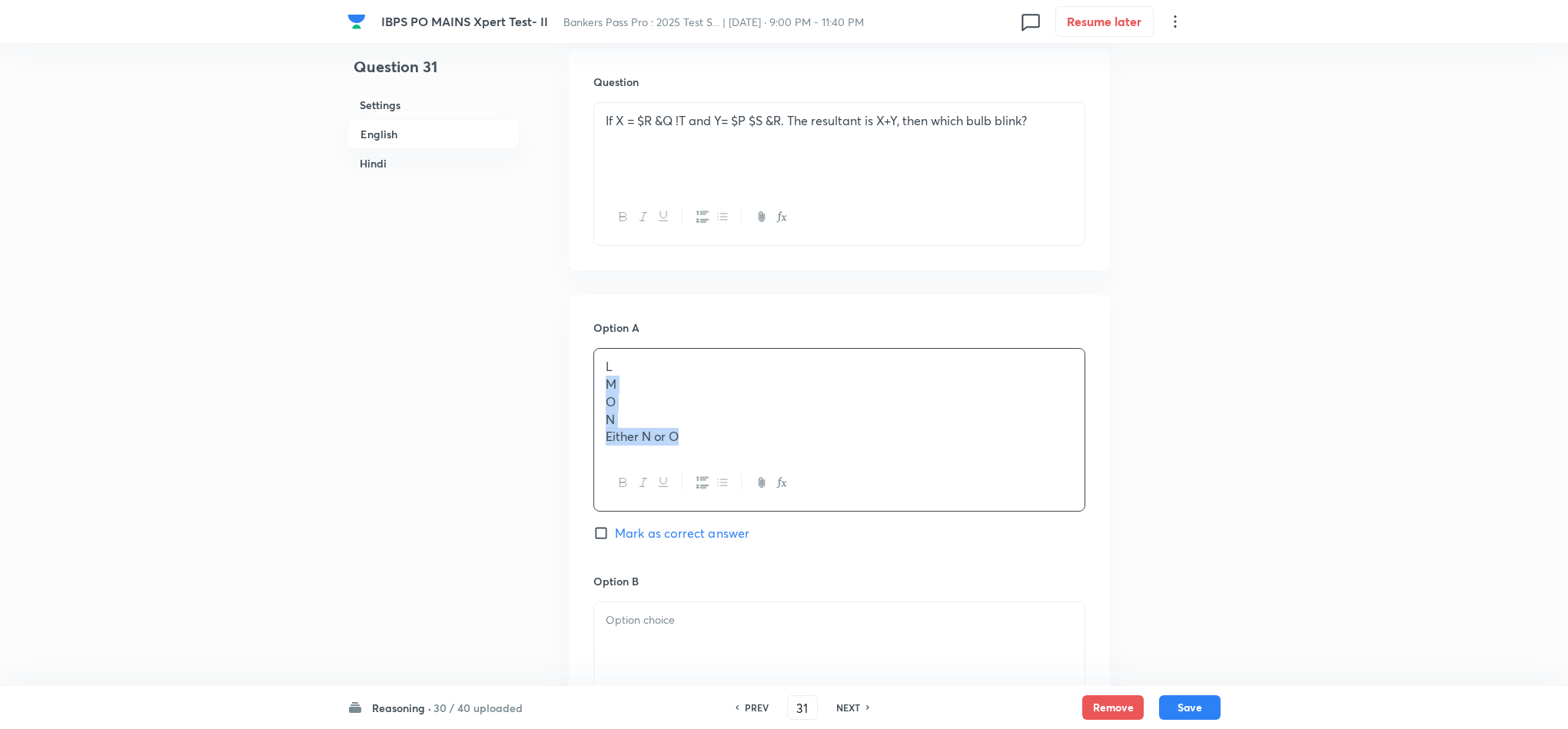
drag, startPoint x: 604, startPoint y: 424, endPoint x: 803, endPoint y: 461, distance: 202.4
click at [806, 481] on div "L M O N Either N or O" at bounding box center [839, 430] width 492 height 164
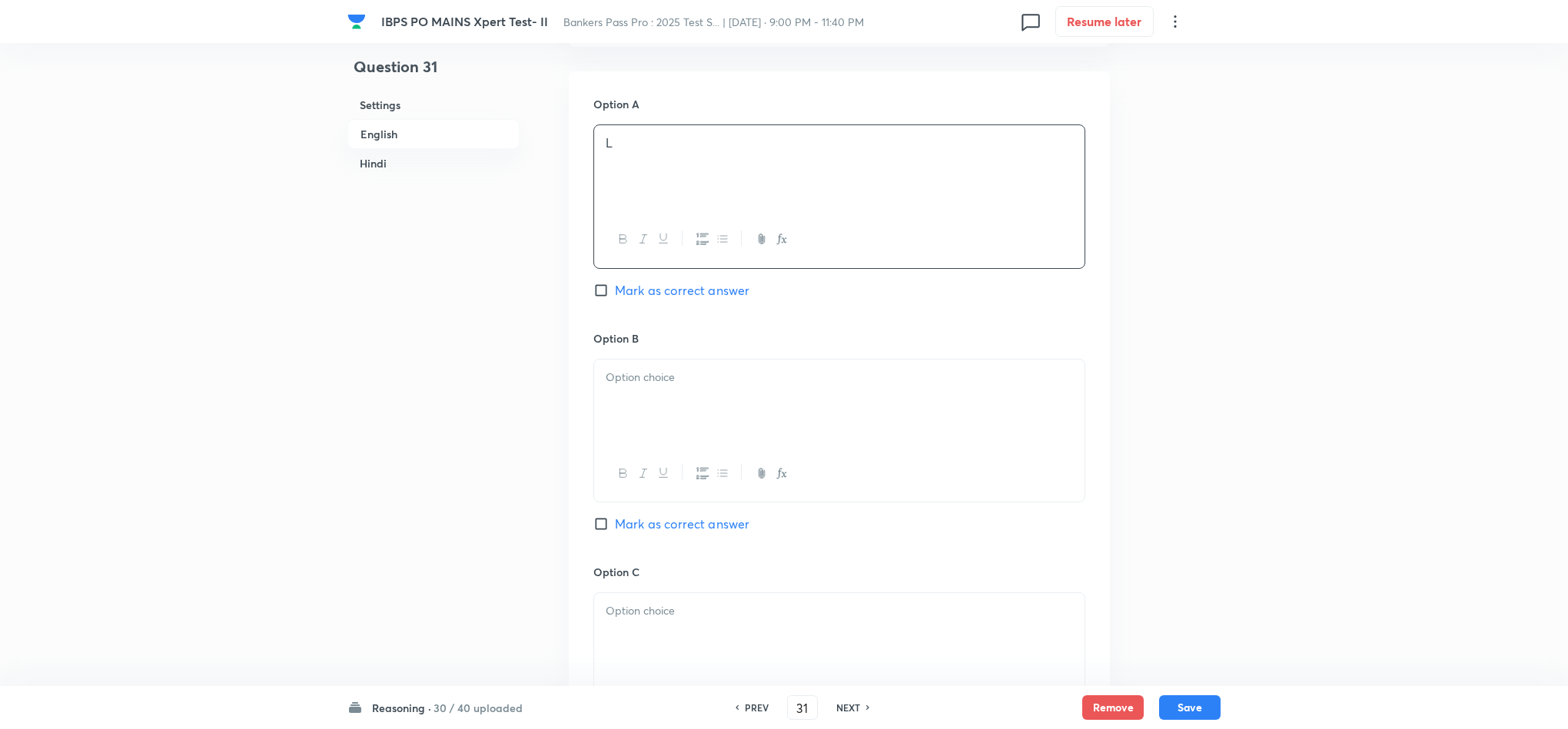
scroll to position [1383, 0]
click at [642, 458] on div at bounding box center [839, 467] width 490 height 56
drag, startPoint x: 616, startPoint y: 355, endPoint x: 617, endPoint y: 367, distance: 12.0
click at [617, 364] on div "Option B Mark as correct answer" at bounding box center [839, 440] width 492 height 233
click at [636, 399] on div at bounding box center [839, 395] width 490 height 86
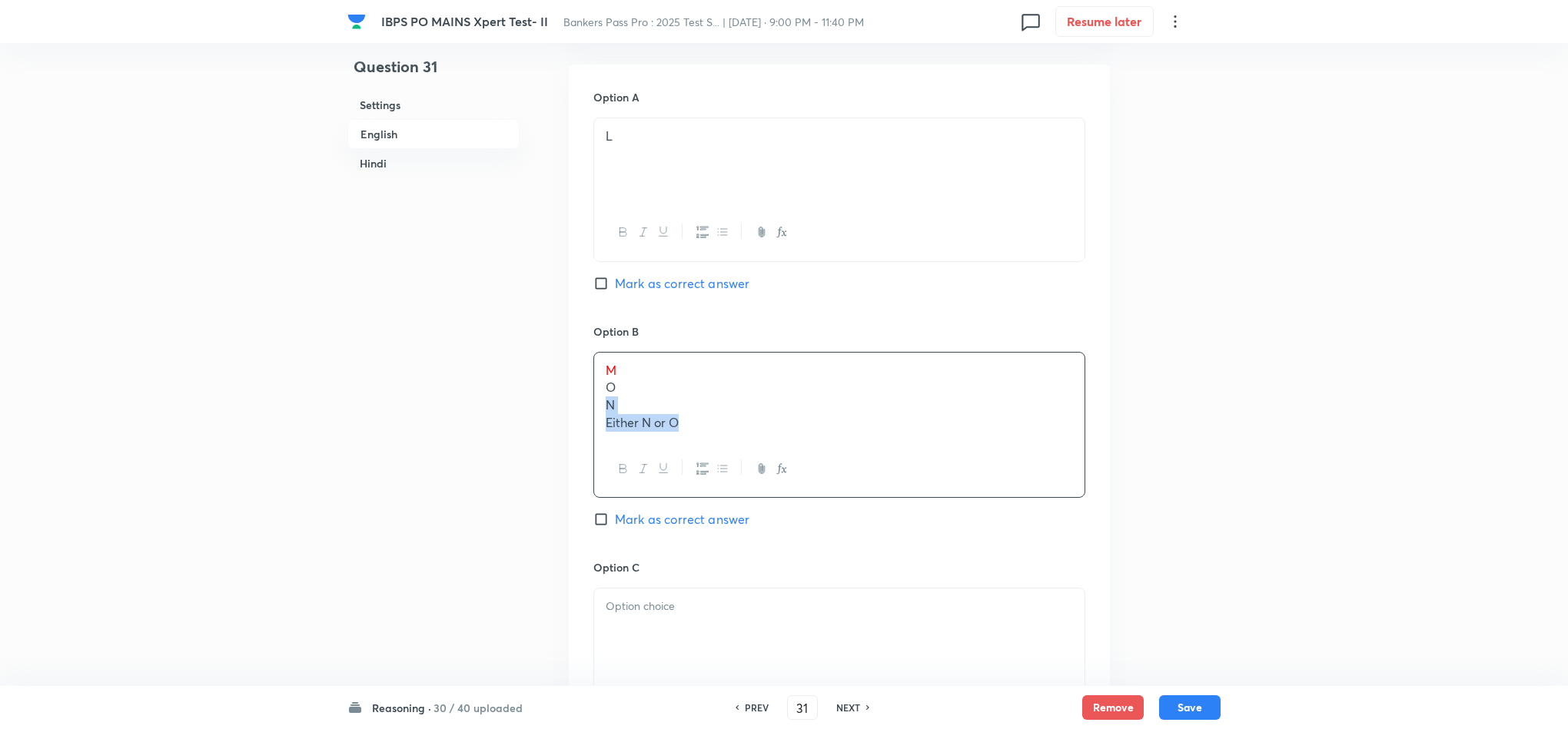
drag, startPoint x: 629, startPoint y: 449, endPoint x: 678, endPoint y: 463, distance: 51.0
click at [780, 498] on div "M O N Either N or O" at bounding box center [839, 424] width 492 height 146
drag, startPoint x: 600, startPoint y: 403, endPoint x: 742, endPoint y: 458, distance: 152.3
click at [743, 441] on div "M O N Either N or O" at bounding box center [839, 397] width 490 height 89
click at [687, 526] on span "Mark as correct answer" at bounding box center [681, 516] width 134 height 18
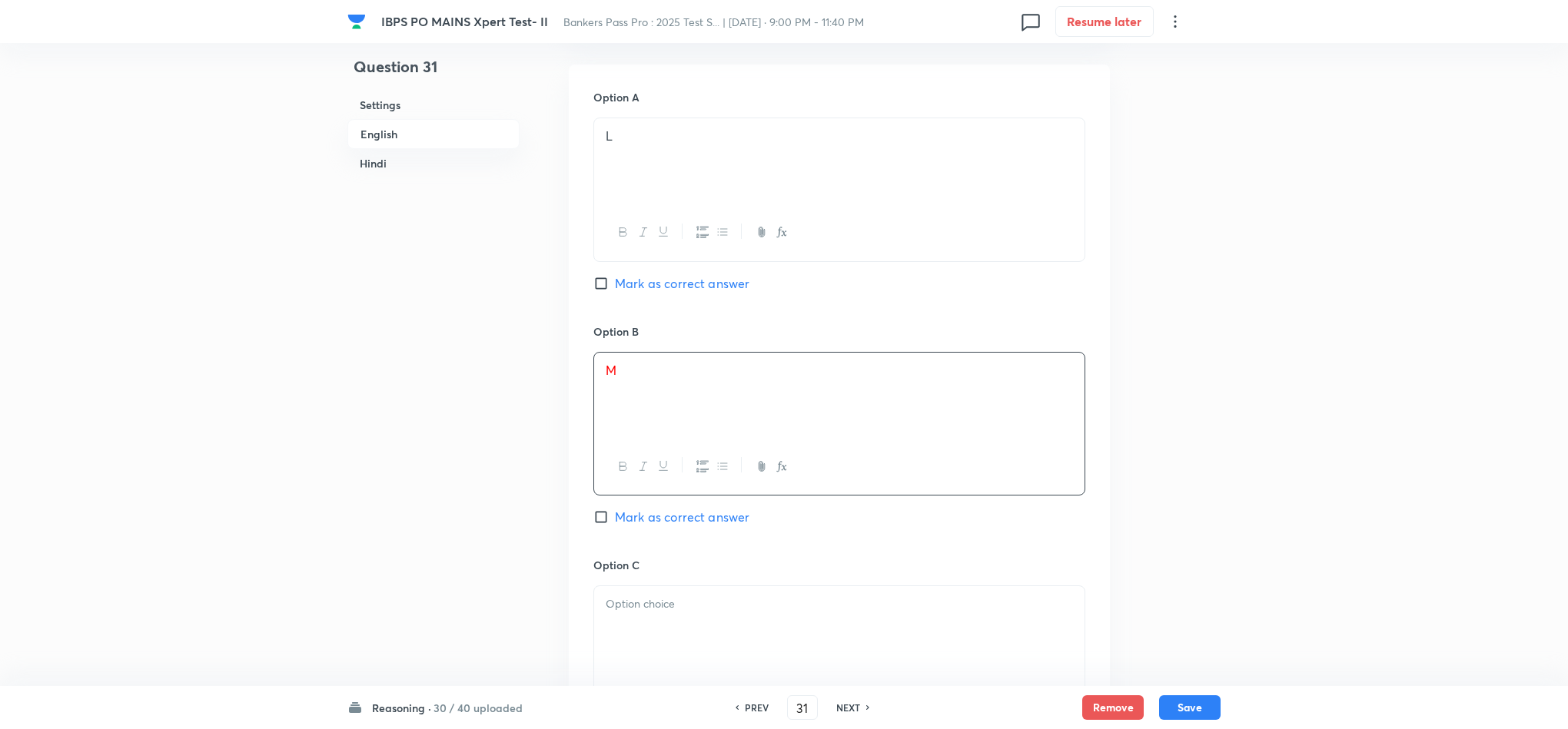
click at [615, 525] on input "Mark as correct answer" at bounding box center [604, 517] width 21 height 15
checkbox input "true"
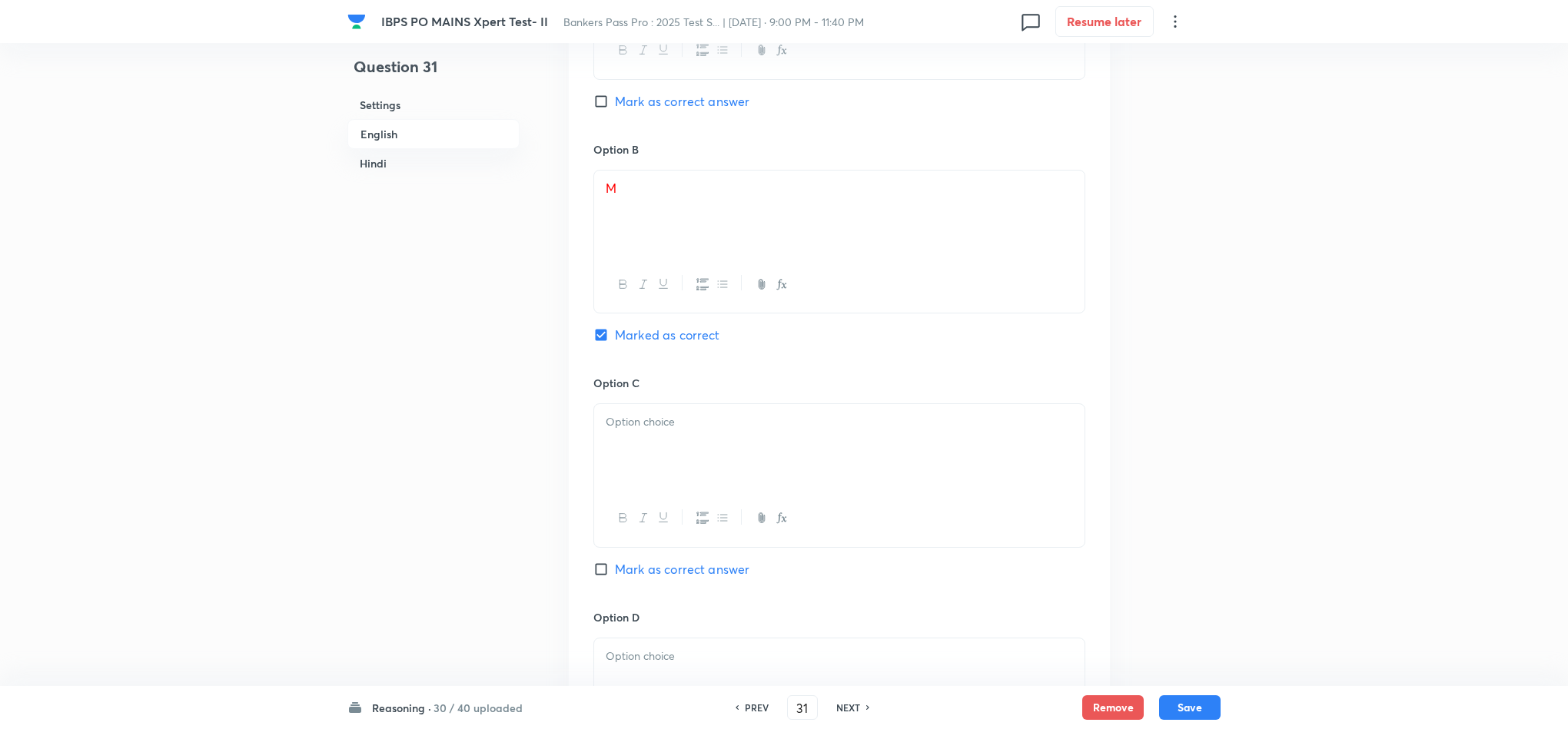
scroll to position [1728, 0]
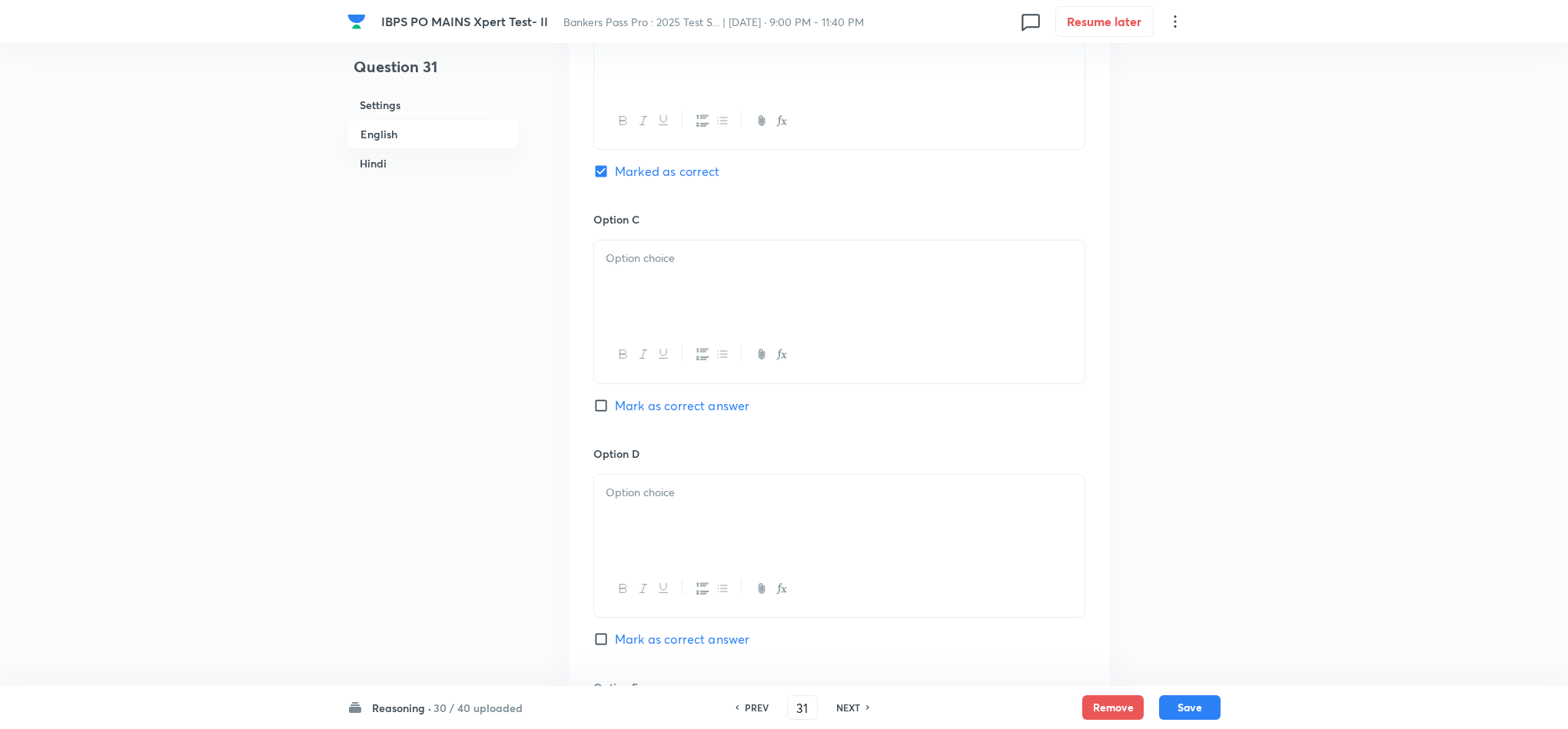
click at [662, 304] on div at bounding box center [839, 283] width 490 height 86
drag, startPoint x: 602, startPoint y: 297, endPoint x: 812, endPoint y: 343, distance: 215.0
click at [812, 326] on div "O N Either N or O" at bounding box center [839, 283] width 490 height 86
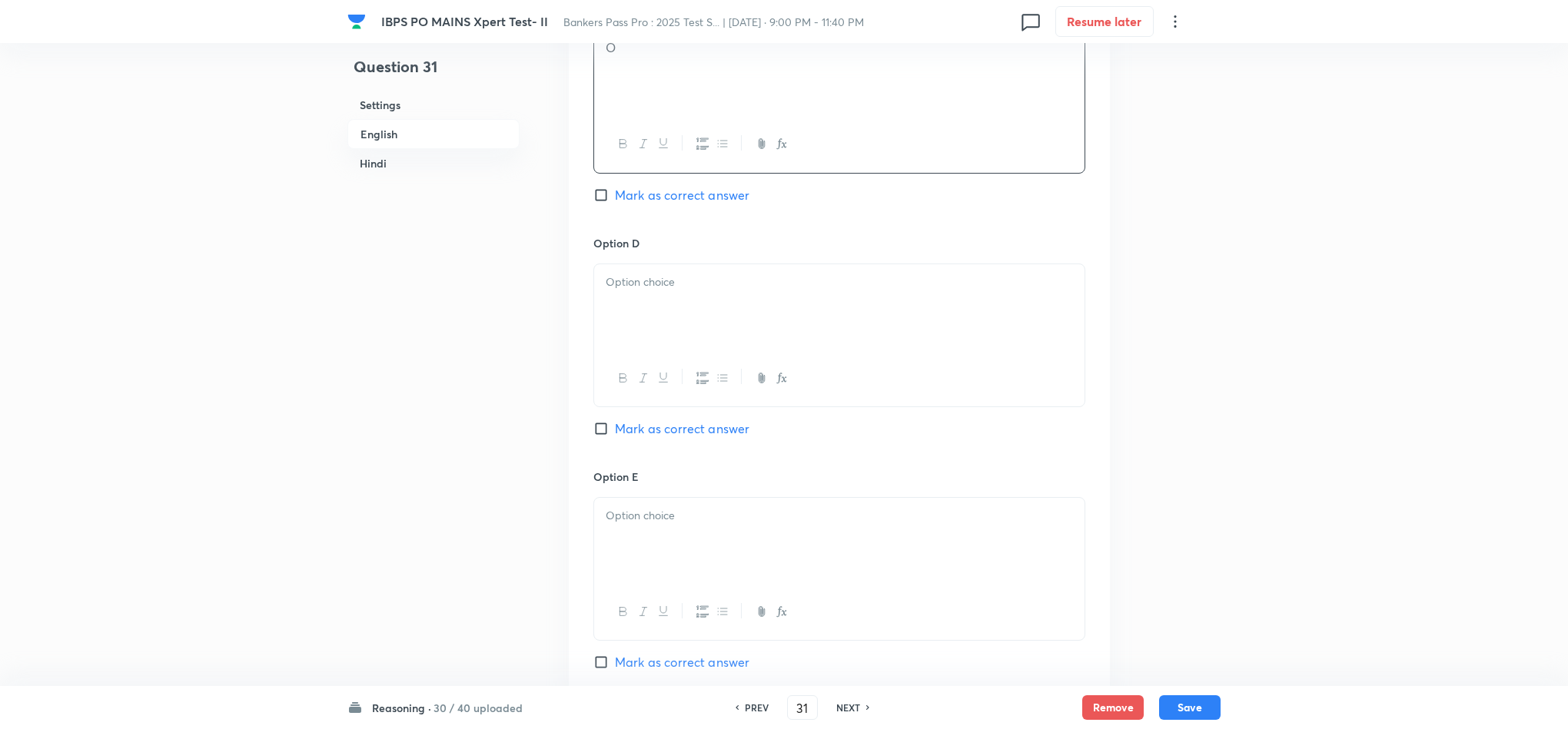
scroll to position [1958, 0]
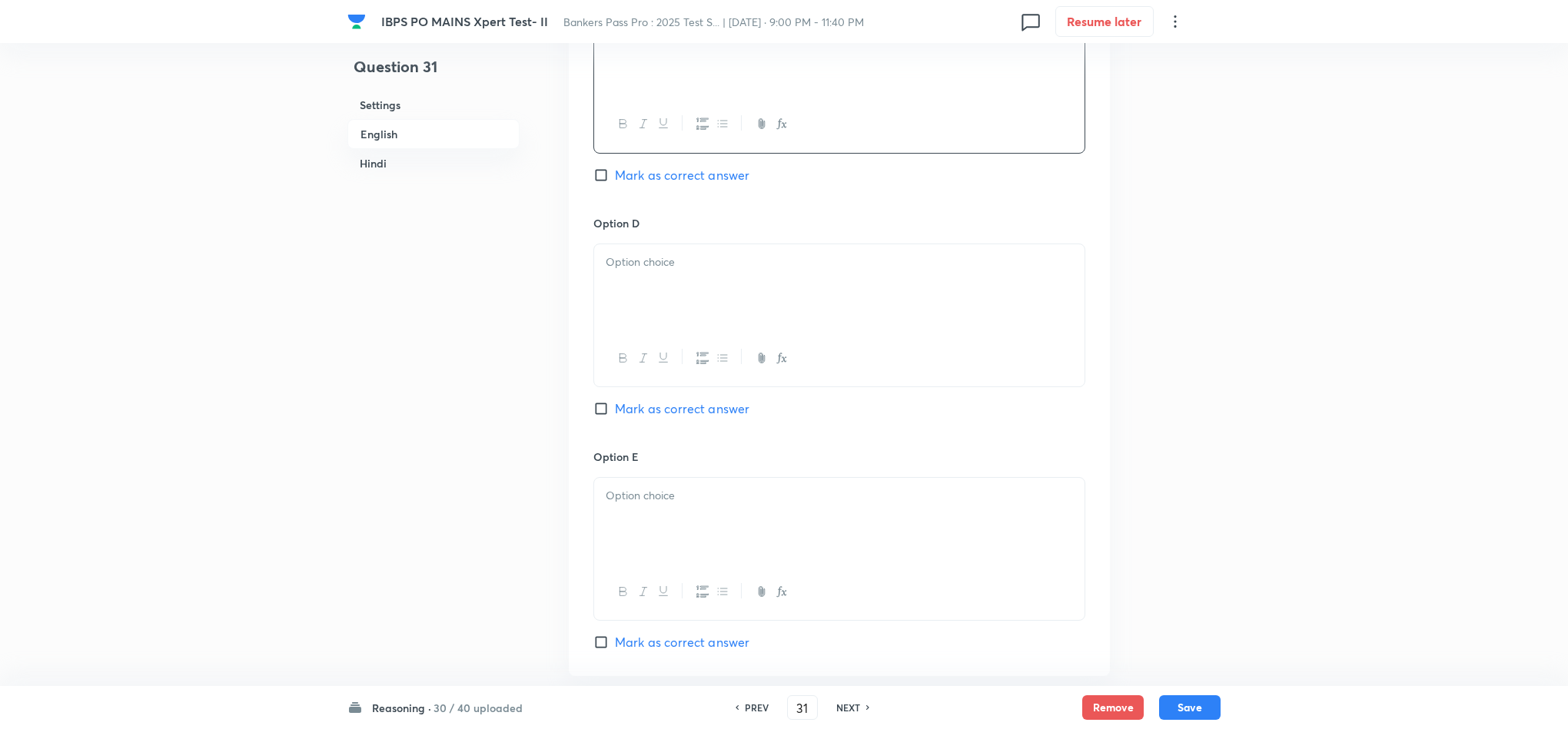
click at [650, 323] on div at bounding box center [839, 286] width 490 height 86
drag, startPoint x: 719, startPoint y: 314, endPoint x: 577, endPoint y: 311, distance: 142.0
click at [577, 311] on div "Option A L Mark as correct answer Option B M Marked as correct Option C O Mark …" at bounding box center [839, 82] width 541 height 1187
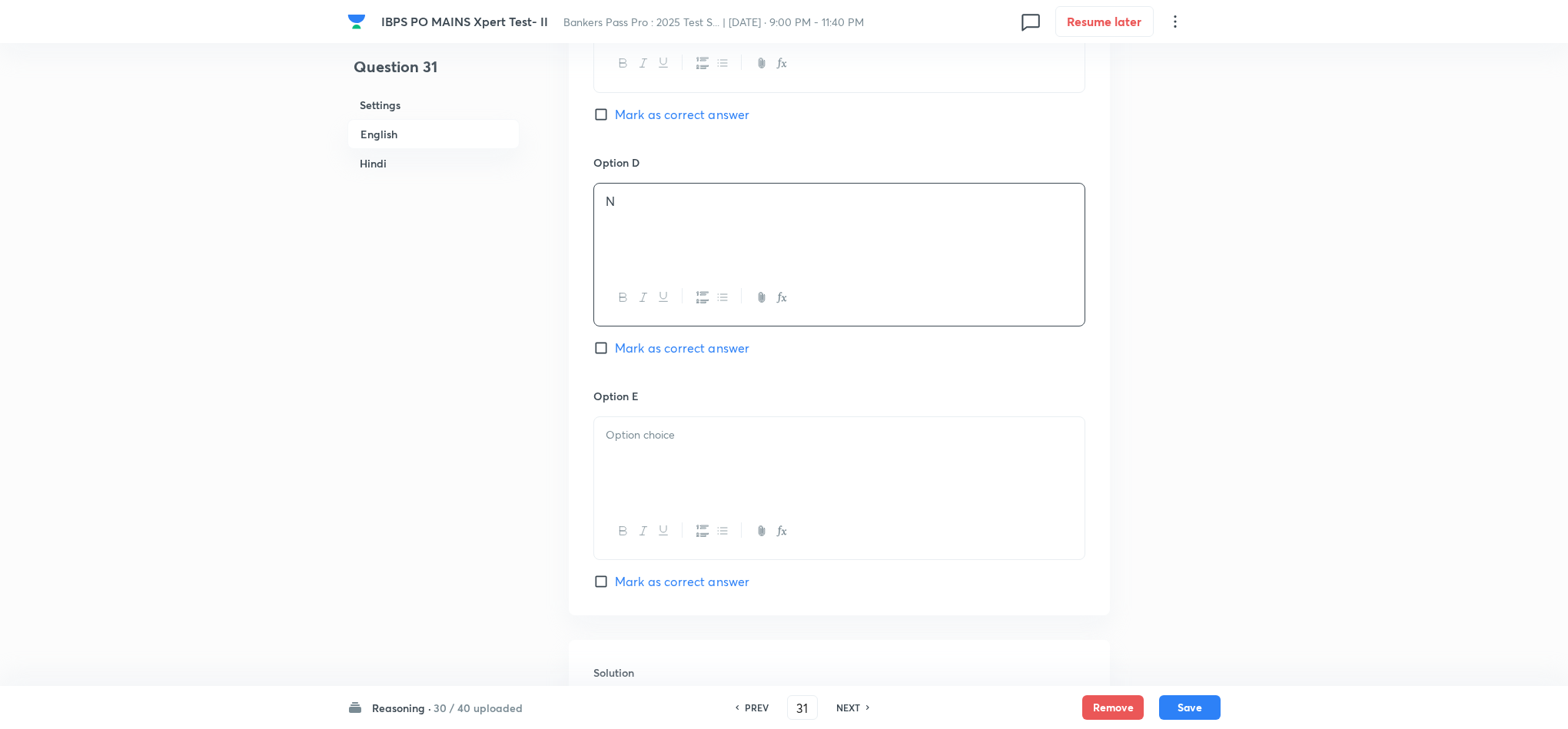
scroll to position [2073, 0]
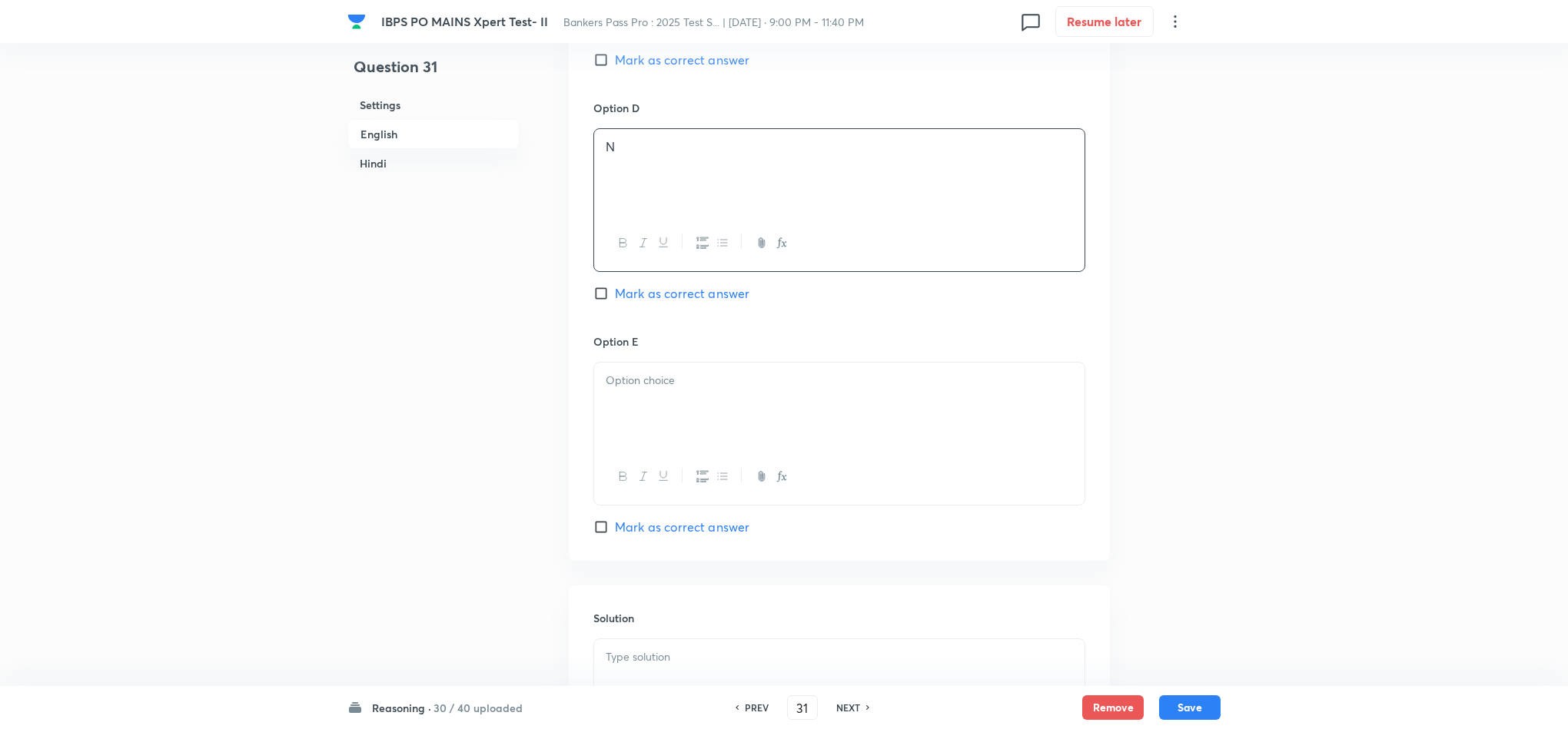
click at [701, 428] on div at bounding box center [839, 405] width 490 height 86
drag, startPoint x: 485, startPoint y: 692, endPoint x: 503, endPoint y: 585, distance: 108.5
click at [504, 577] on div "IBPS PO MAINS Xpert Test- II Bankers Pass Pro : 2025 Test S... | Sep 5, 2025 · …" at bounding box center [784, 609] width 1568 height 5220
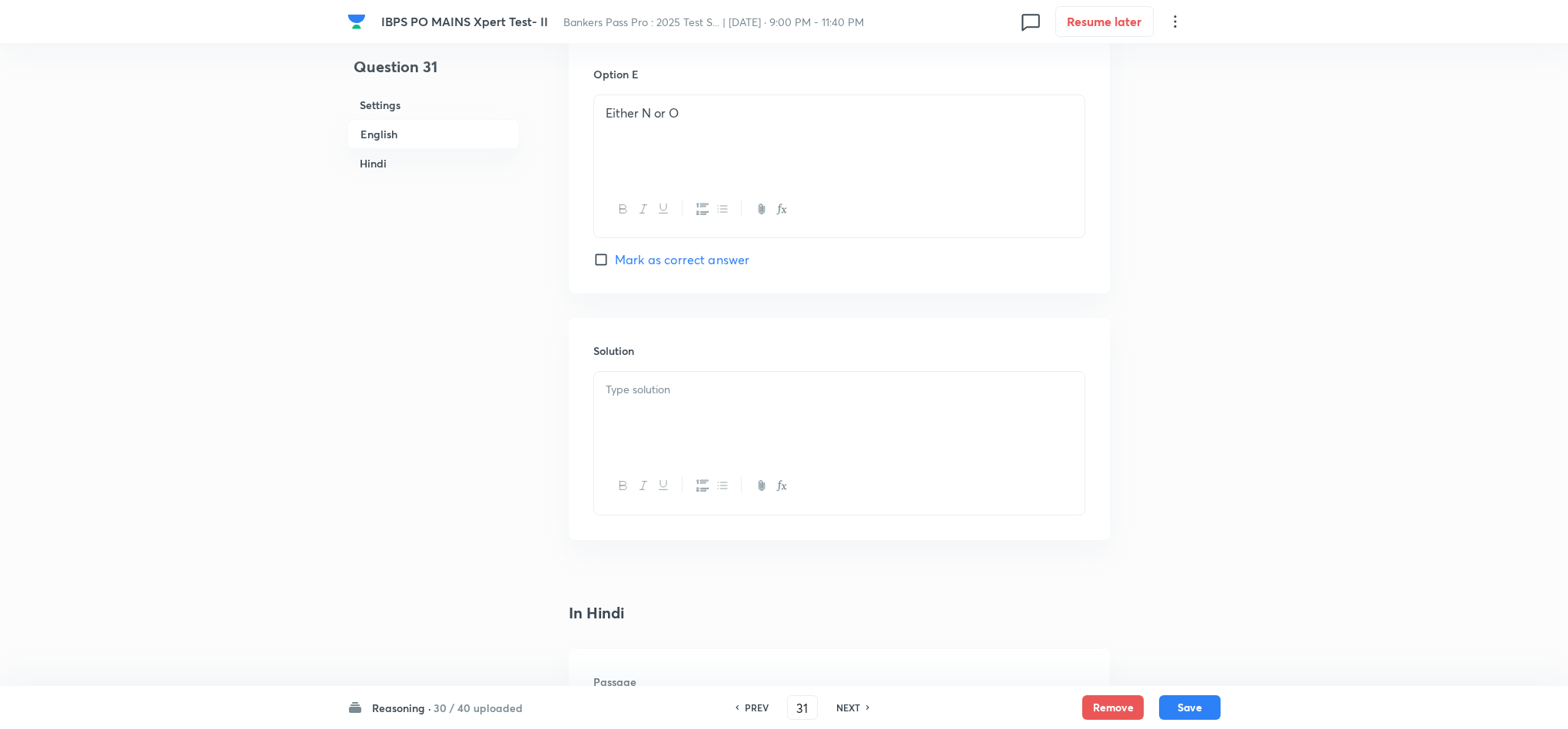
scroll to position [2419, 0]
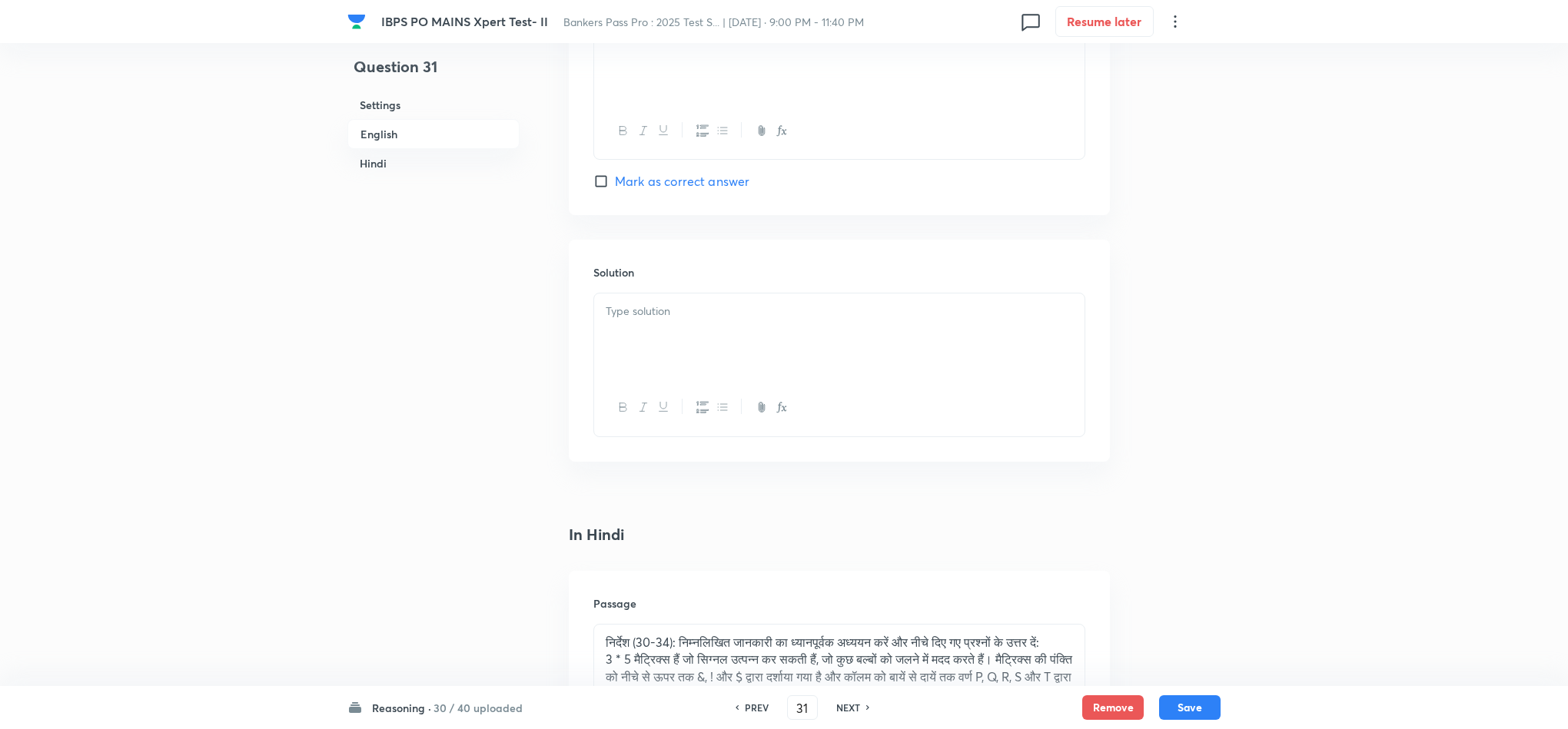
click at [735, 344] on div at bounding box center [839, 336] width 490 height 86
click at [759, 353] on div at bounding box center [839, 336] width 490 height 86
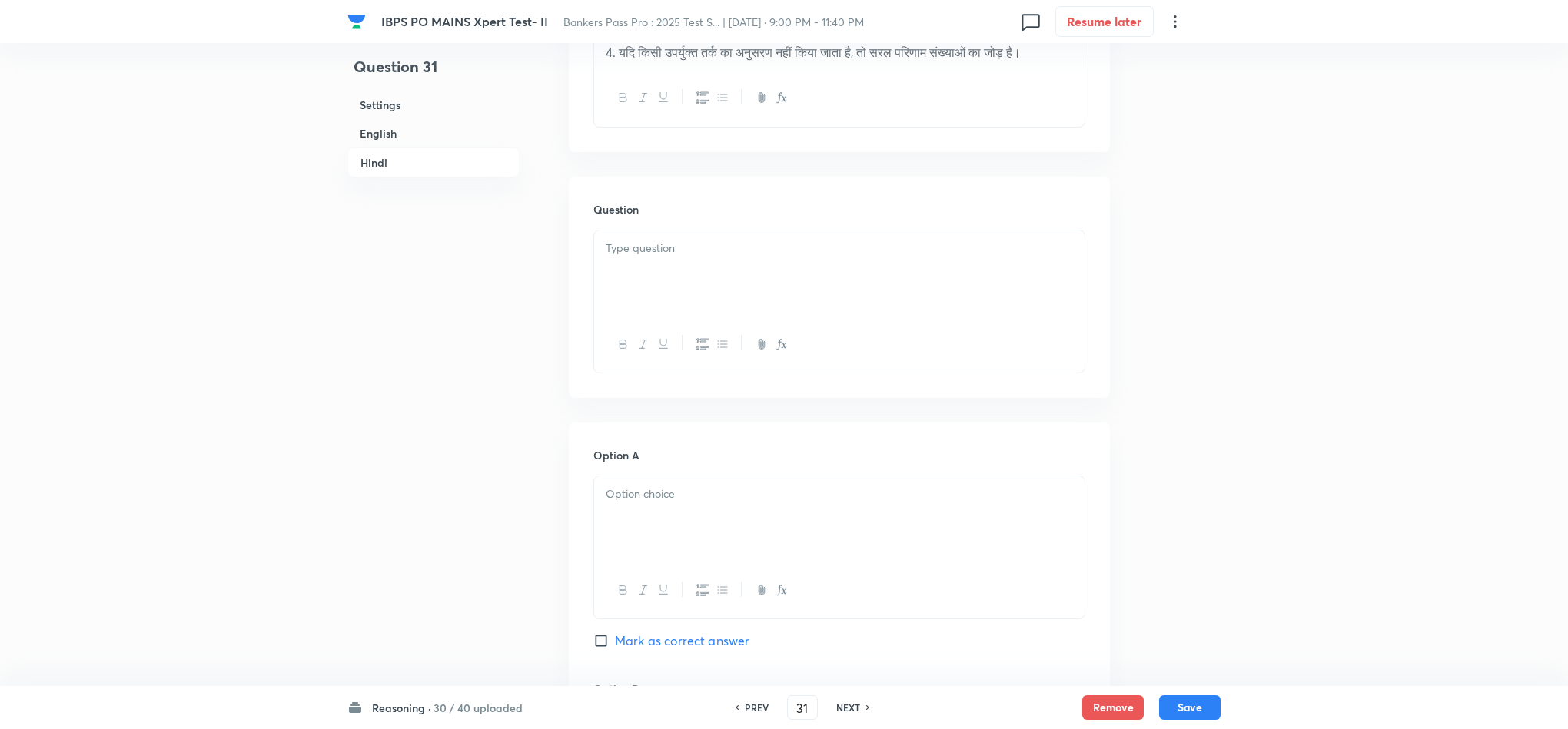
scroll to position [3571, 0]
drag, startPoint x: 637, startPoint y: 318, endPoint x: 636, endPoint y: 330, distance: 12.0
click at [636, 315] on div at bounding box center [839, 271] width 490 height 86
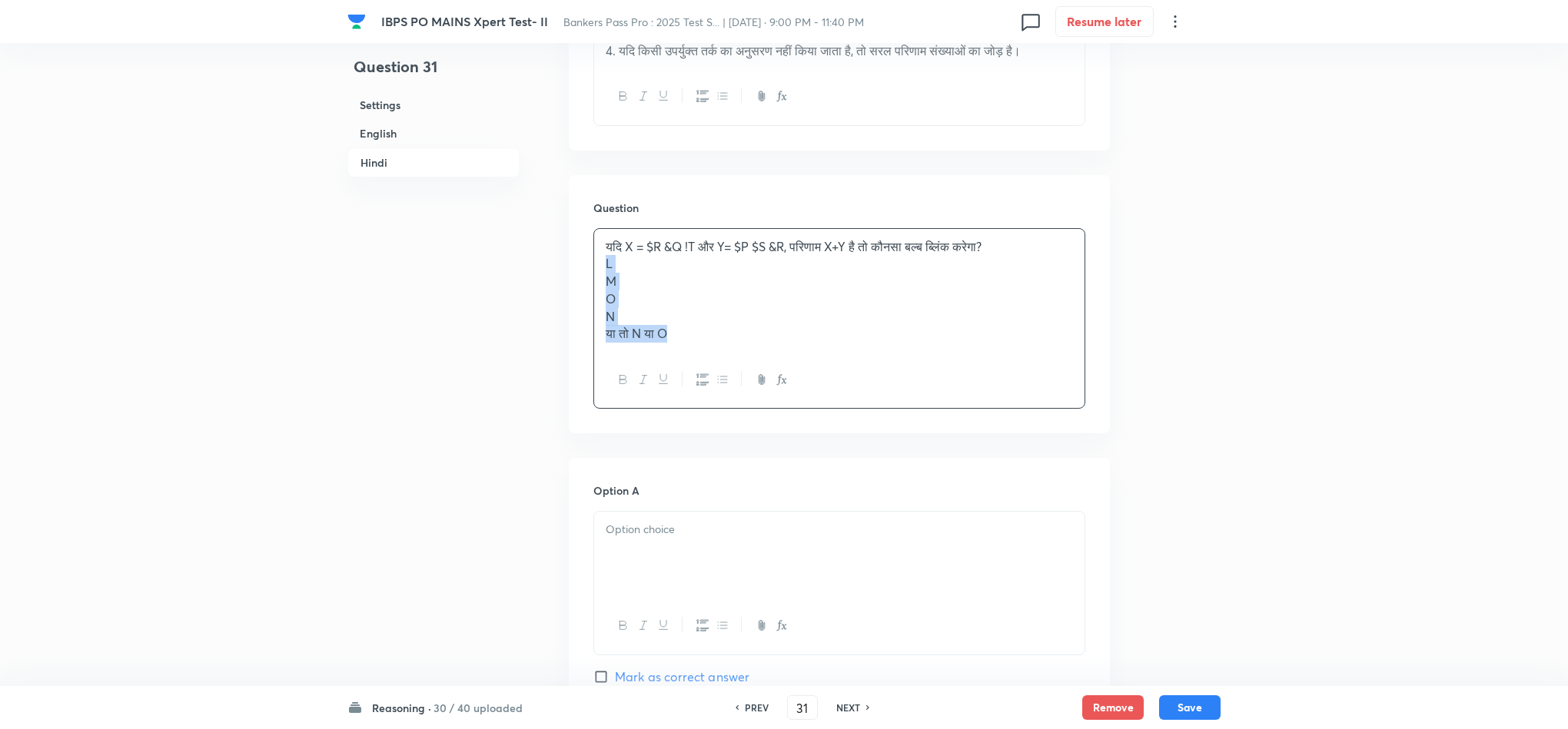
drag, startPoint x: 605, startPoint y: 328, endPoint x: 764, endPoint y: 449, distance: 199.8
click at [764, 410] on div "यदि X = $R &Q !T और Y= $P $S &R, परिणाम X+Y है तो कौनसा बल्ब ब्लिंक करेगा? L M …" at bounding box center [839, 319] width 492 height 181
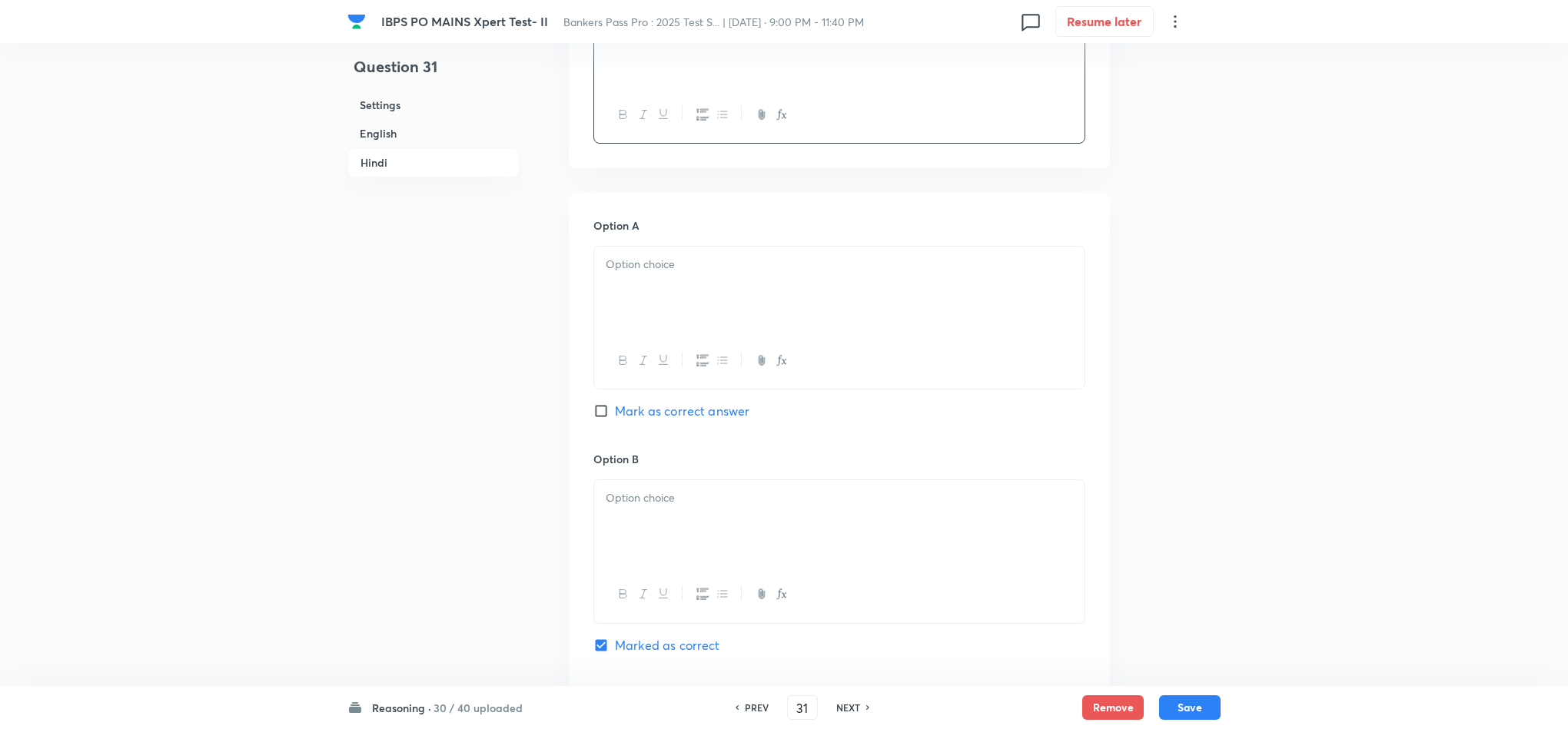
scroll to position [3801, 0]
click at [636, 330] on div at bounding box center [839, 286] width 490 height 86
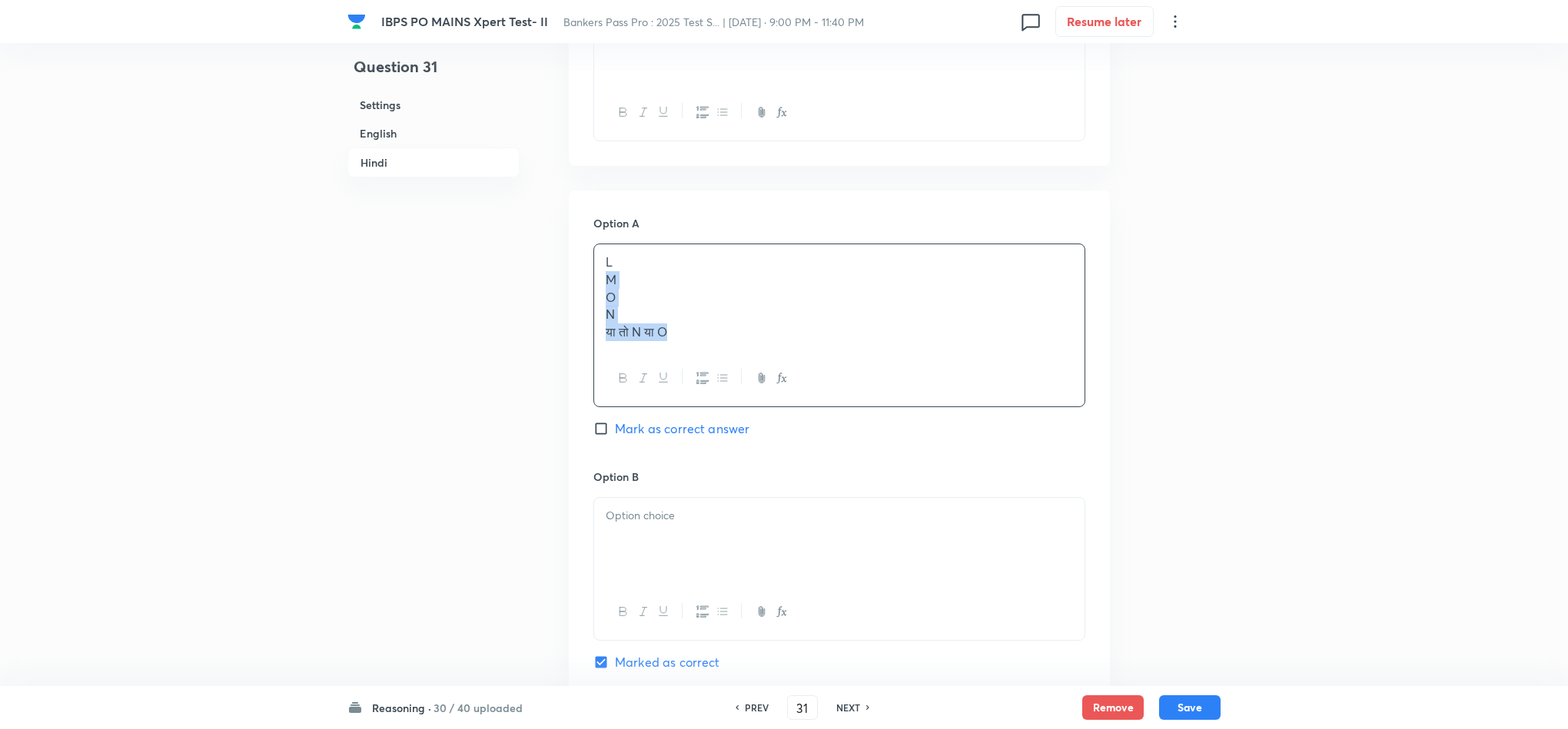
drag, startPoint x: 602, startPoint y: 343, endPoint x: 738, endPoint y: 436, distance: 164.8
click at [738, 407] on div "L M O N या तो N या O" at bounding box center [839, 325] width 492 height 164
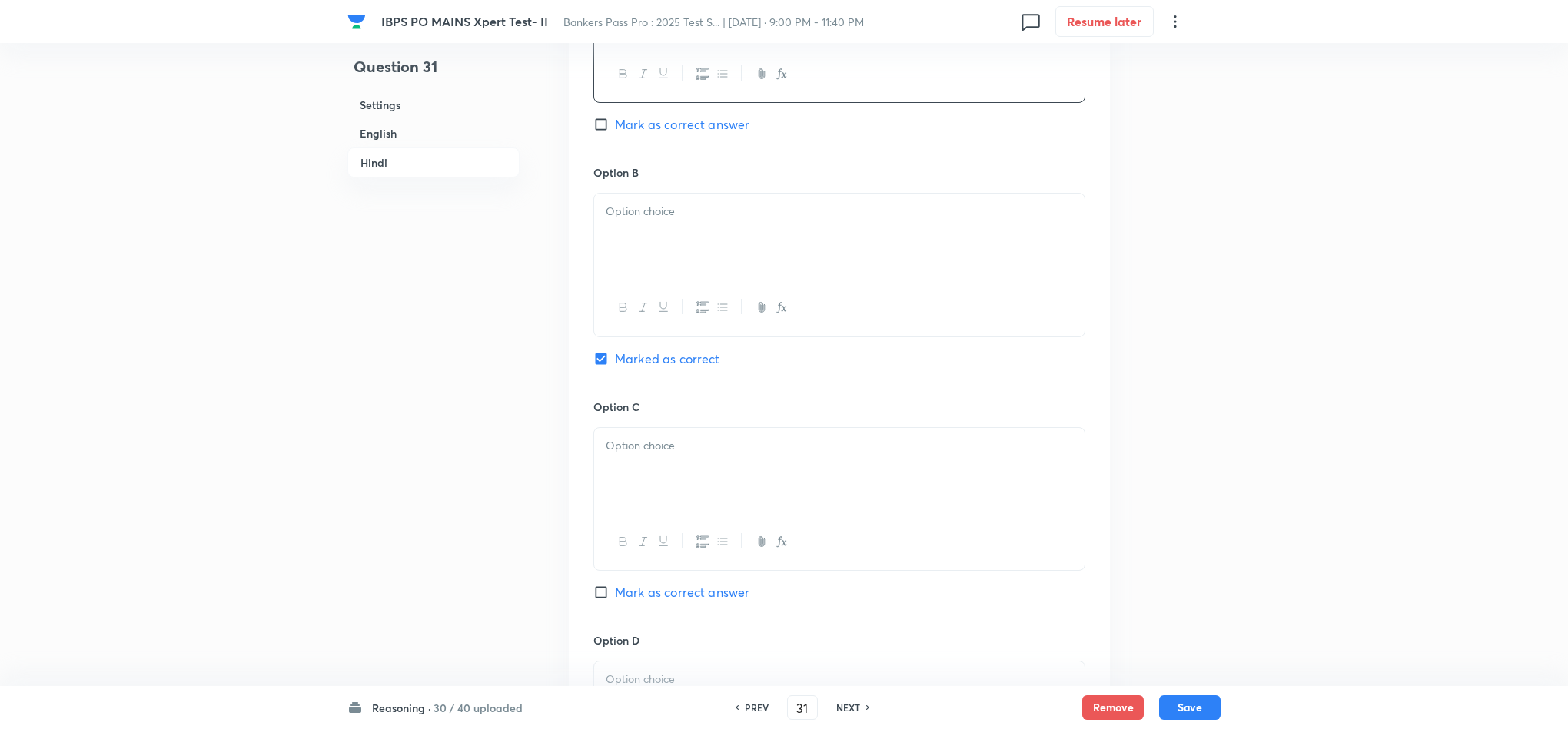
scroll to position [4147, 0]
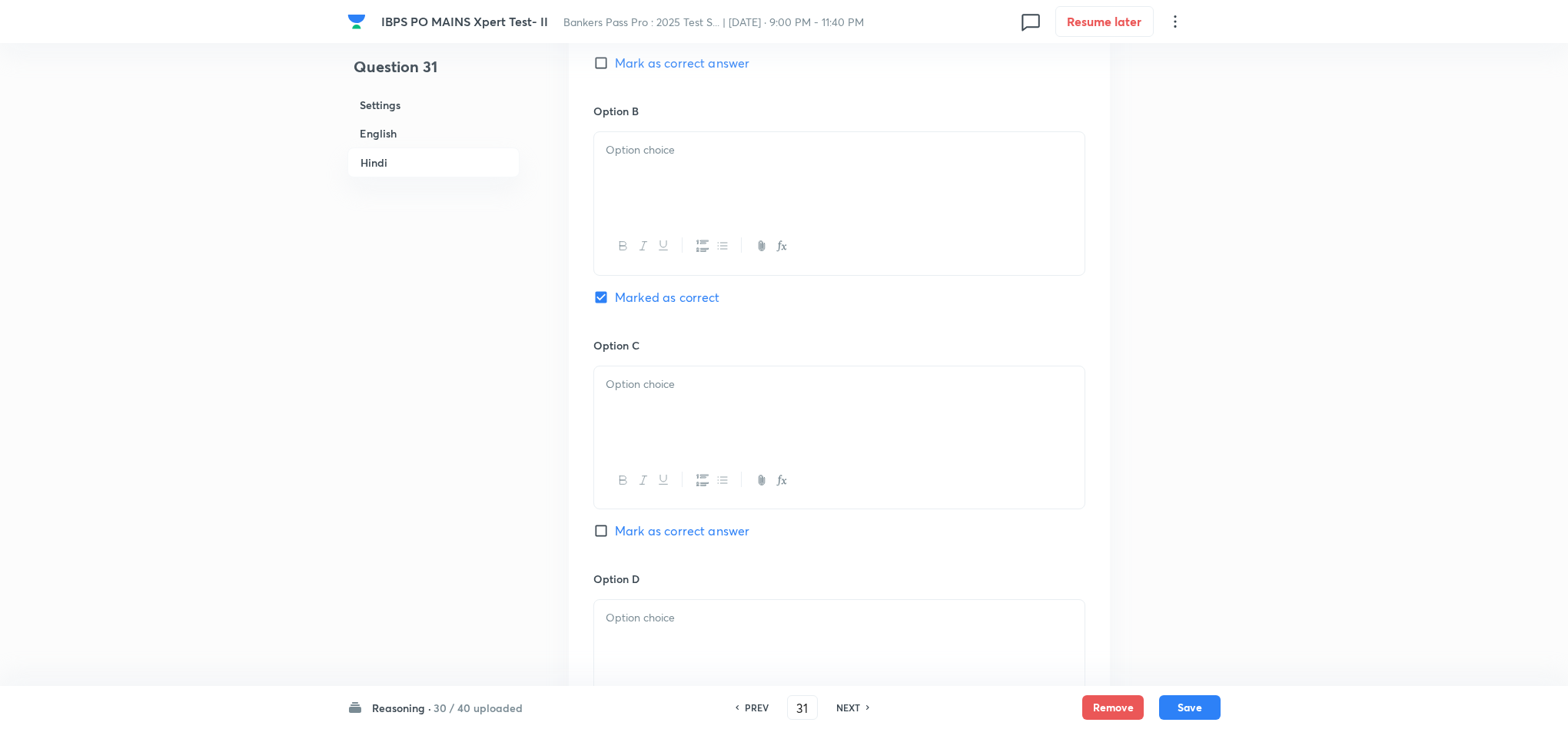
drag, startPoint x: 672, startPoint y: 240, endPoint x: 676, endPoint y: 232, distance: 8.9
click at [672, 218] on div at bounding box center [839, 175] width 490 height 86
drag, startPoint x: 602, startPoint y: 230, endPoint x: 722, endPoint y: 300, distance: 138.9
click at [722, 278] on div "M O N या तो N या O" at bounding box center [839, 203] width 492 height 146
click at [651, 452] on div at bounding box center [839, 409] width 490 height 86
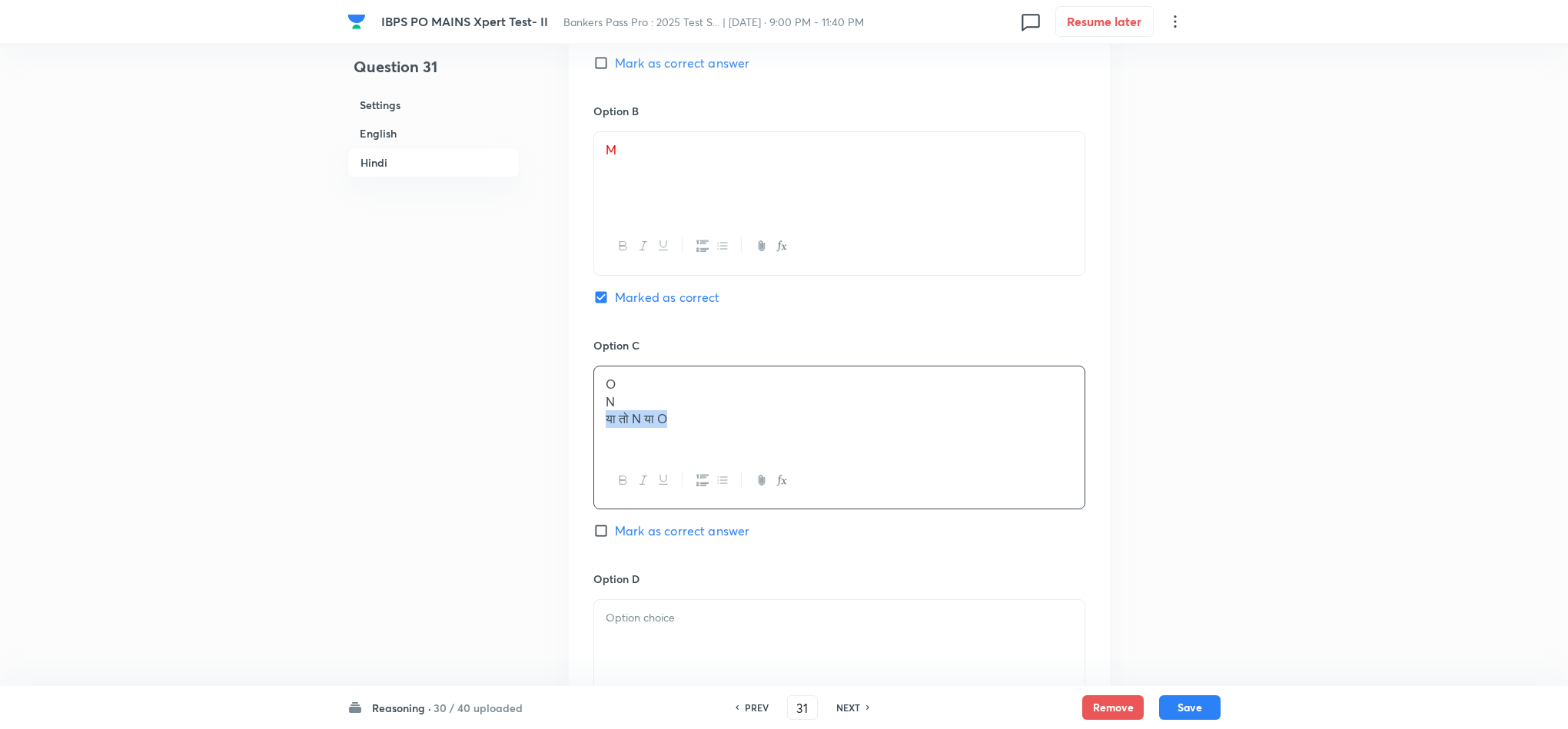
drag, startPoint x: 617, startPoint y: 487, endPoint x: 701, endPoint y: 537, distance: 97.8
click at [706, 509] on div "O N या तो N या O" at bounding box center [839, 437] width 492 height 144
click at [628, 452] on div "O N या तो N या O" at bounding box center [839, 409] width 490 height 86
drag, startPoint x: 594, startPoint y: 461, endPoint x: 745, endPoint y: 507, distance: 157.9
click at [740, 452] on div "O N या तो N या O" at bounding box center [839, 409] width 490 height 86
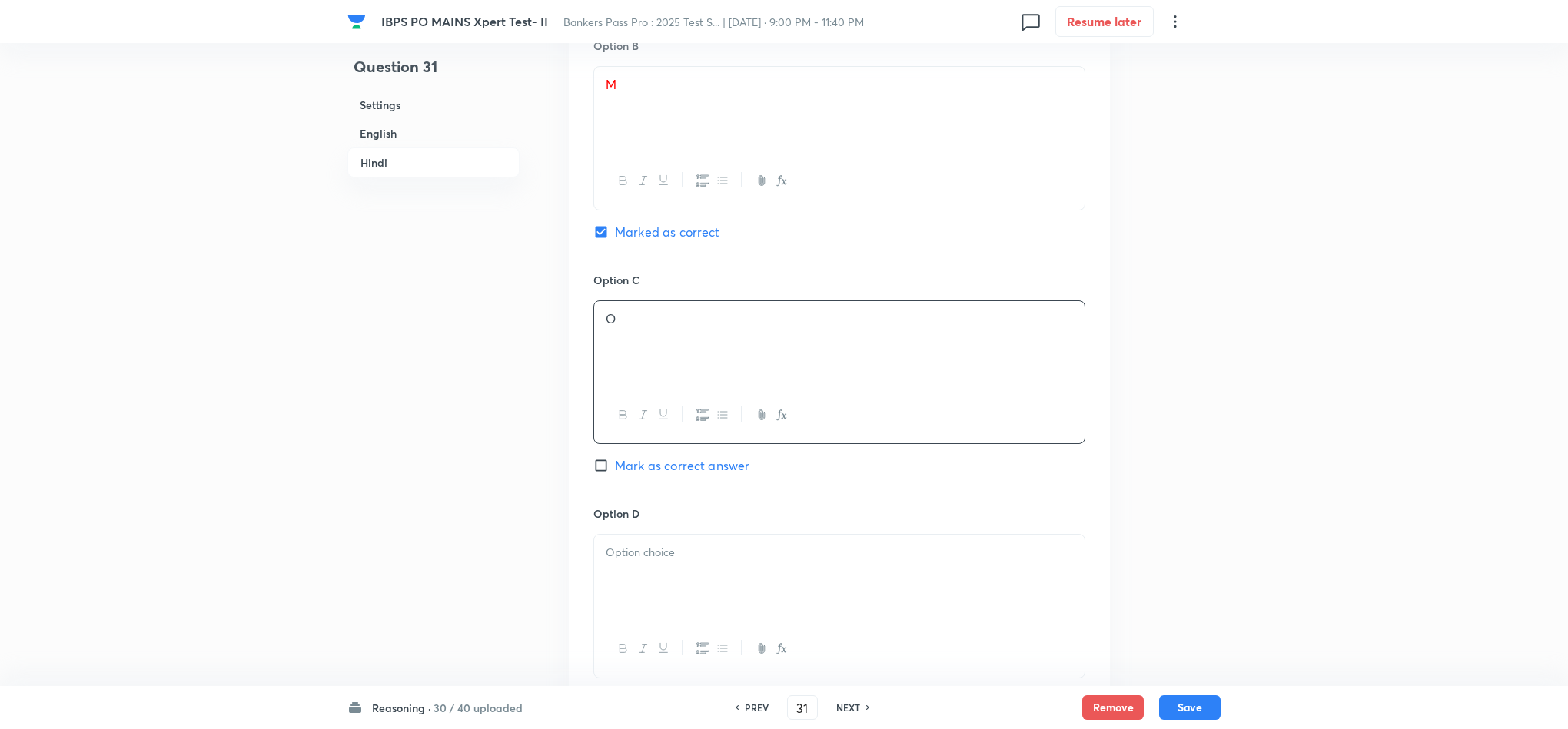
scroll to position [4378, 0]
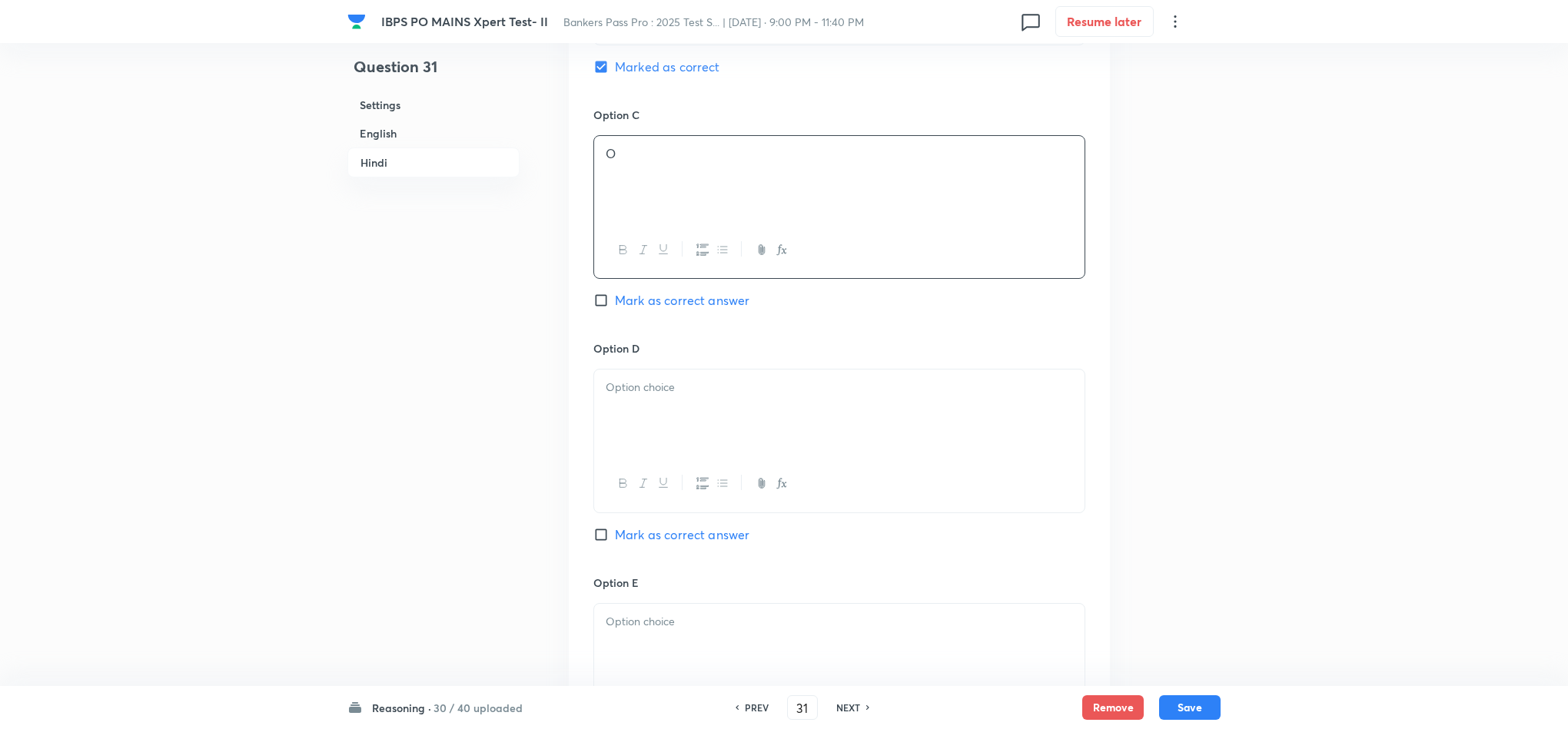
click at [644, 511] on div at bounding box center [839, 483] width 490 height 56
click at [650, 455] on div at bounding box center [839, 412] width 490 height 86
drag, startPoint x: 606, startPoint y: 504, endPoint x: 539, endPoint y: 504, distance: 67.0
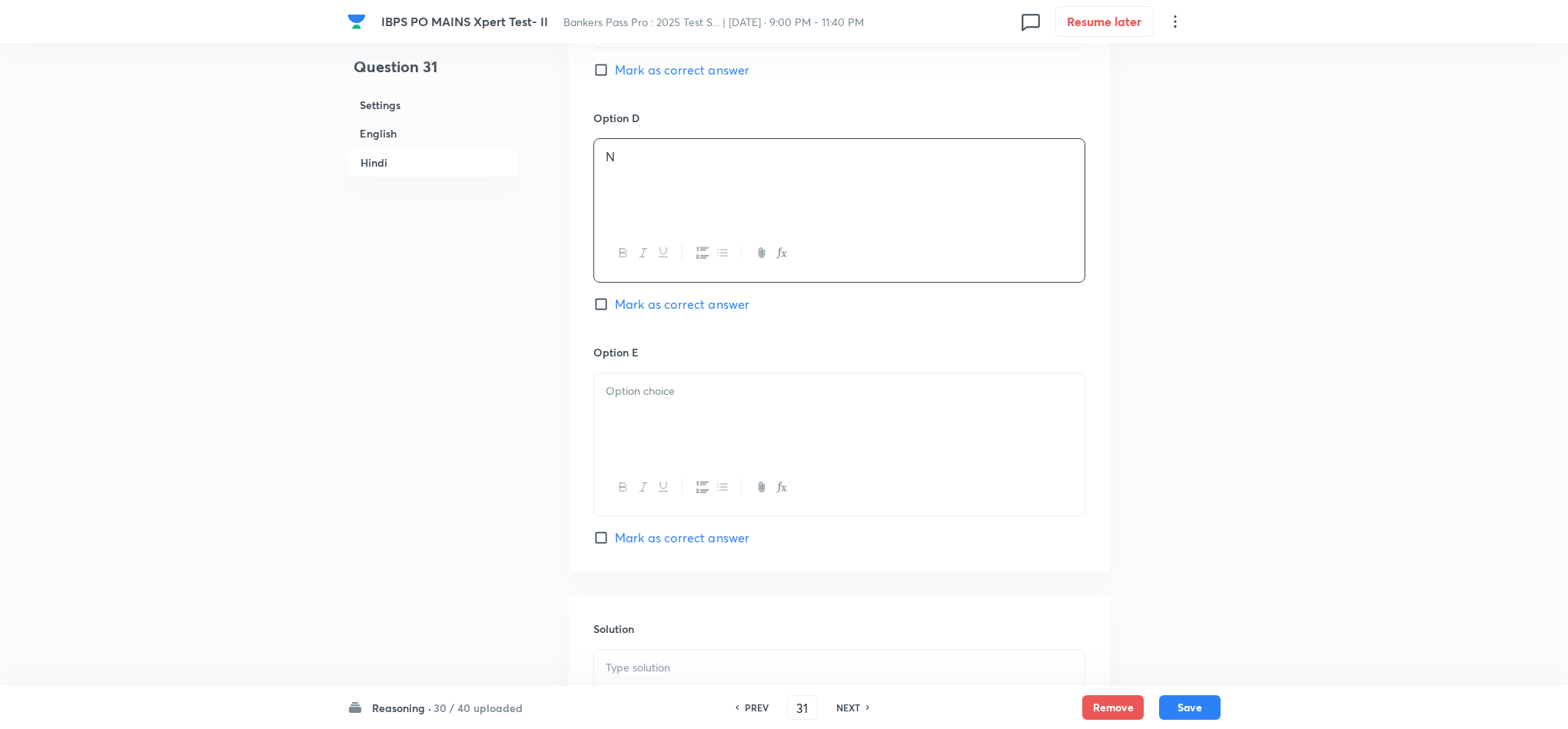
click at [741, 459] on div at bounding box center [839, 416] width 490 height 86
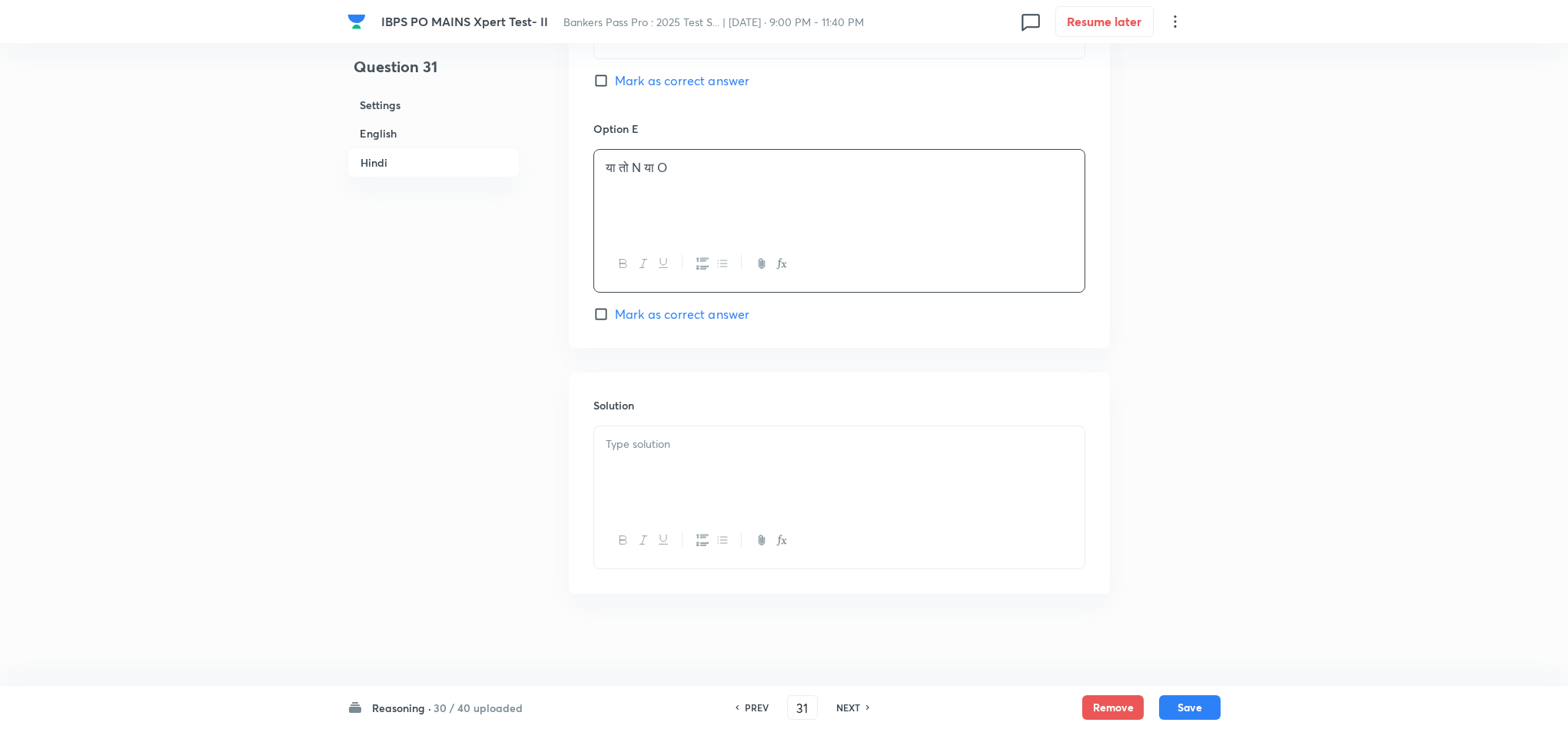
scroll to position [4895, 0]
click at [674, 454] on div at bounding box center [839, 469] width 490 height 86
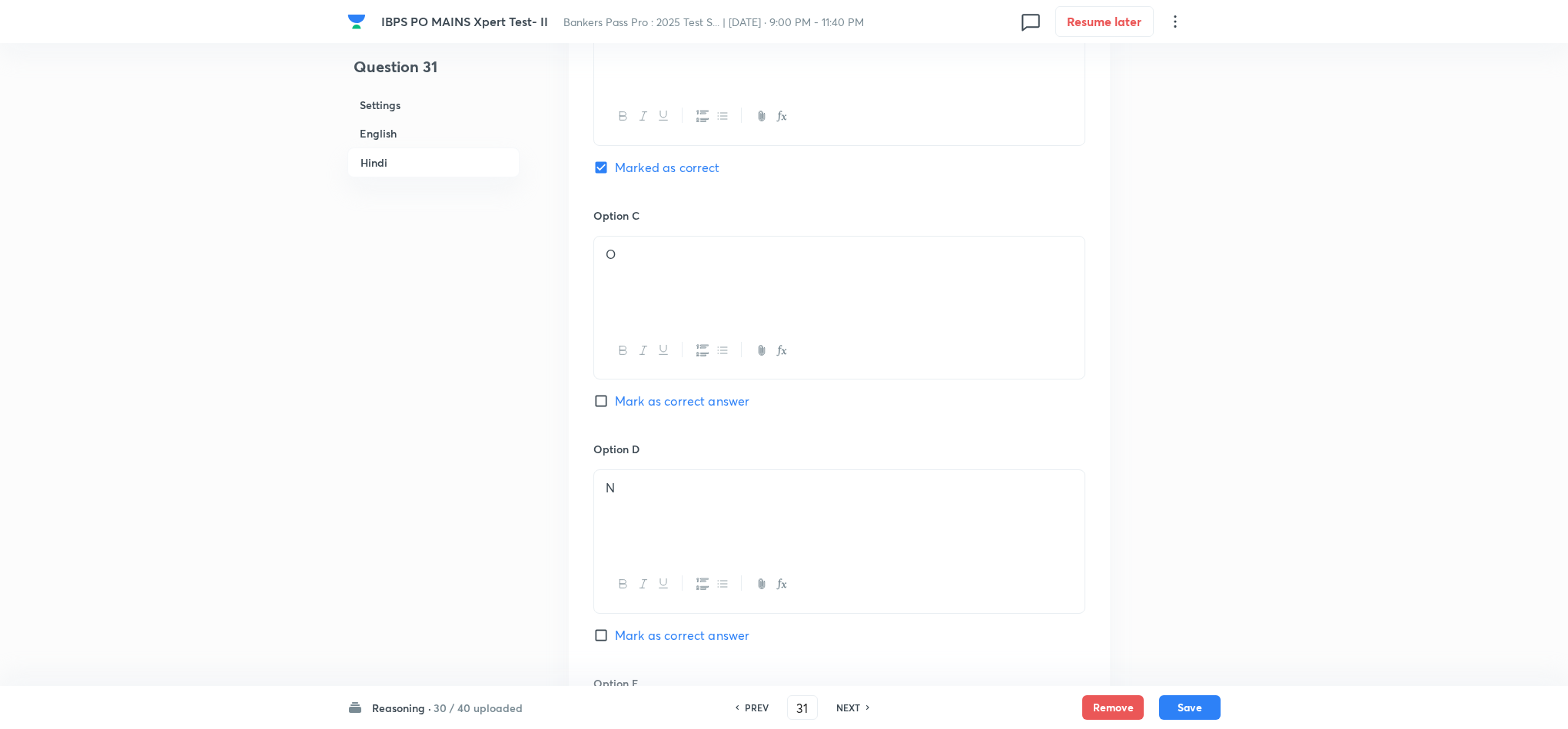
scroll to position [4088, 0]
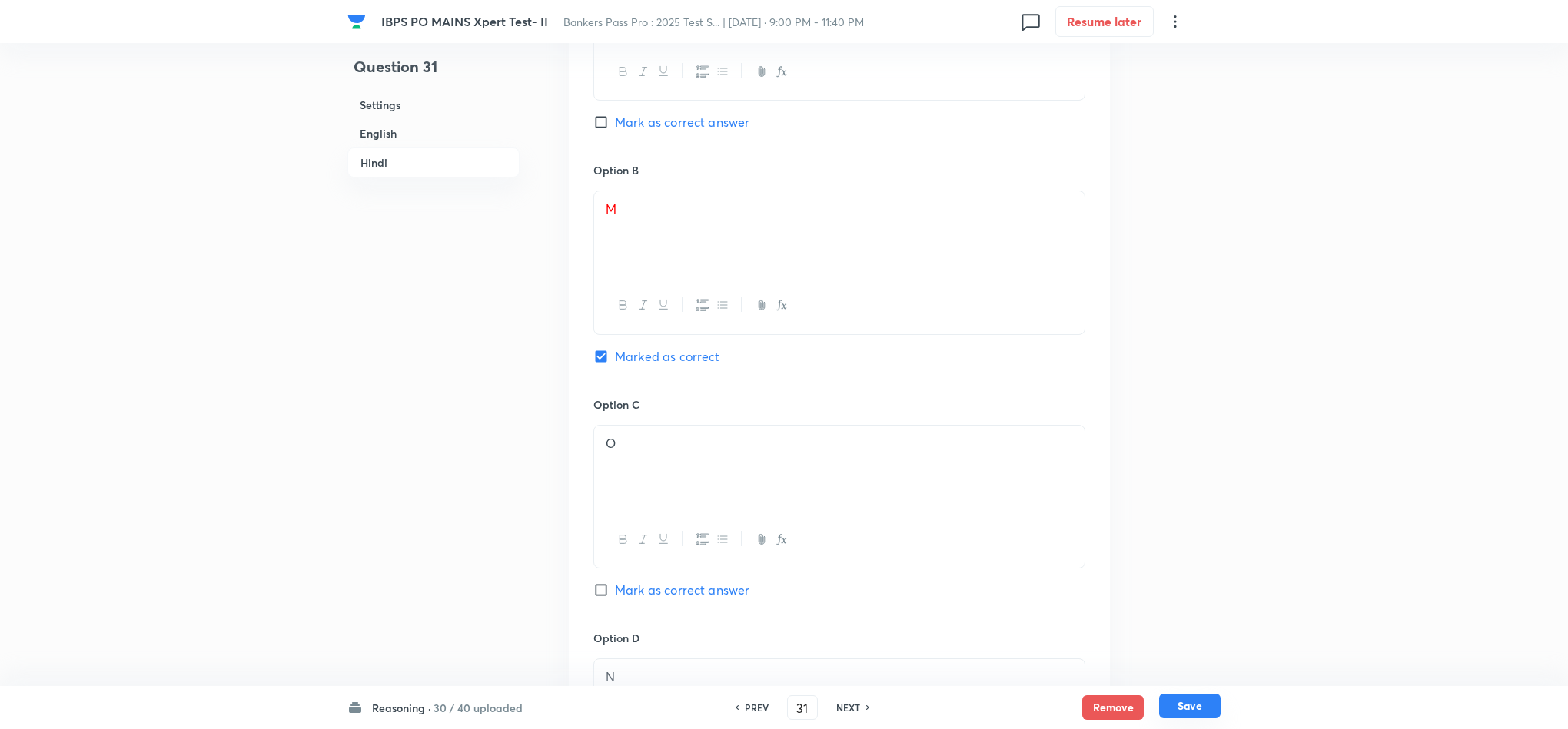
click at [1178, 712] on button "Save" at bounding box center [1190, 705] width 62 height 24
type input "32"
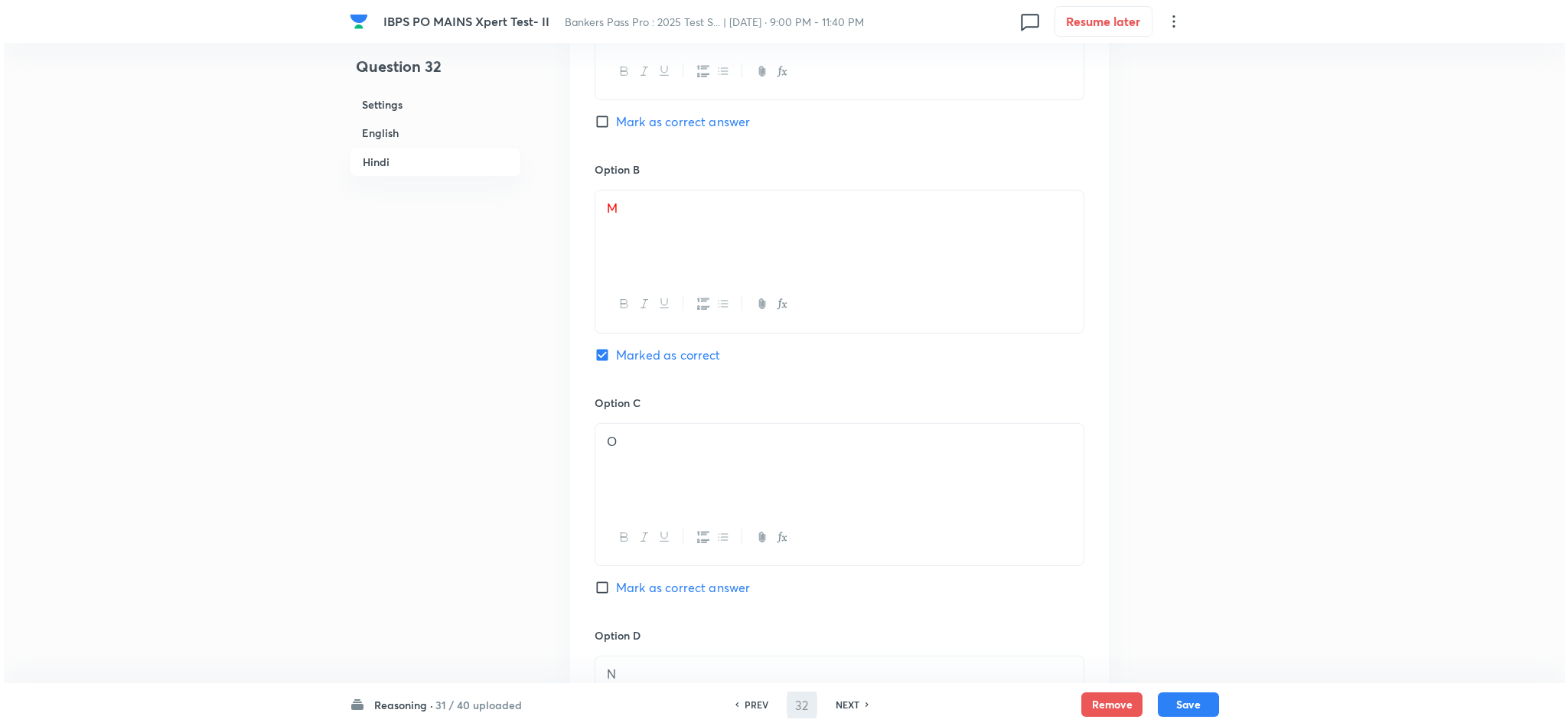
scroll to position [0, 0]
